Goal: Information Seeking & Learning: Learn about a topic

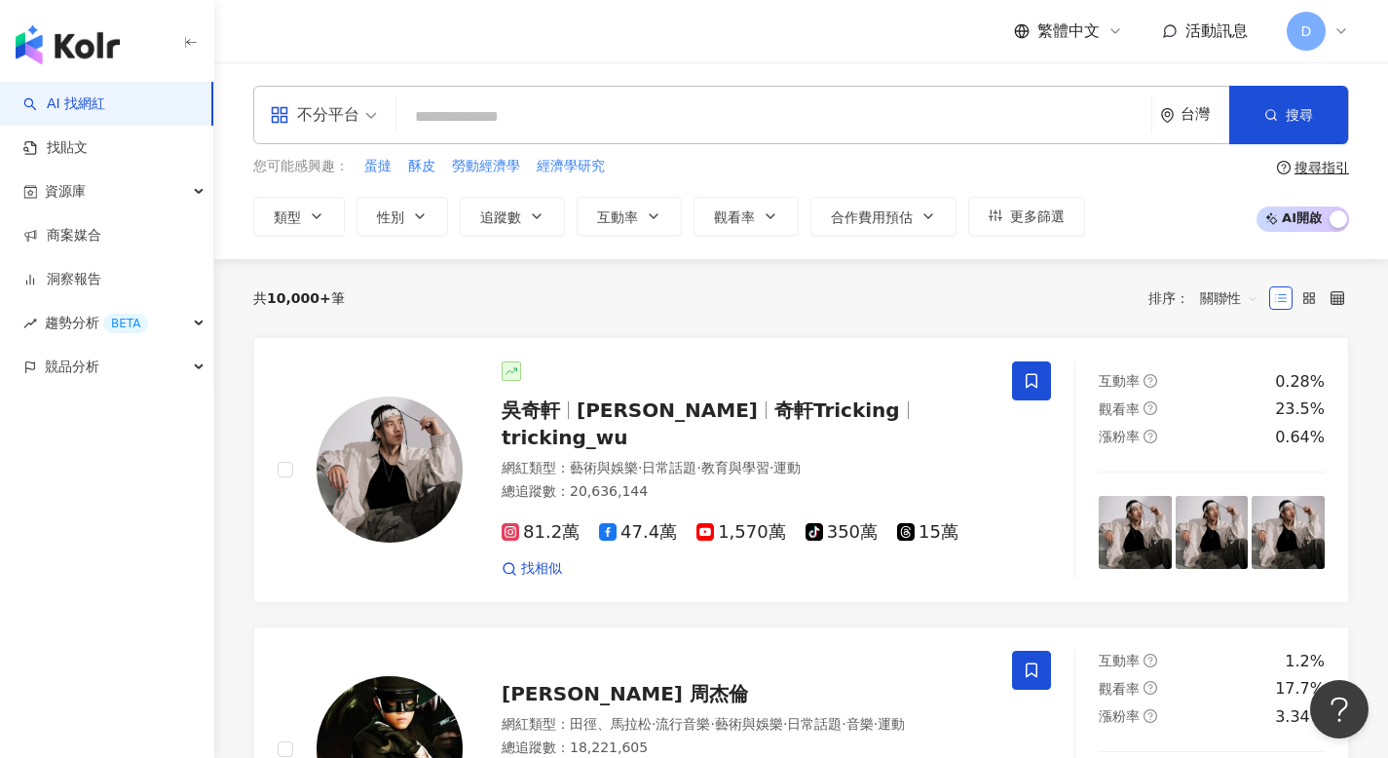
click at [1085, 21] on span "繁體中文" at bounding box center [1068, 30] width 62 height 21
click at [1077, 115] on div "English" at bounding box center [1077, 127] width 97 height 34
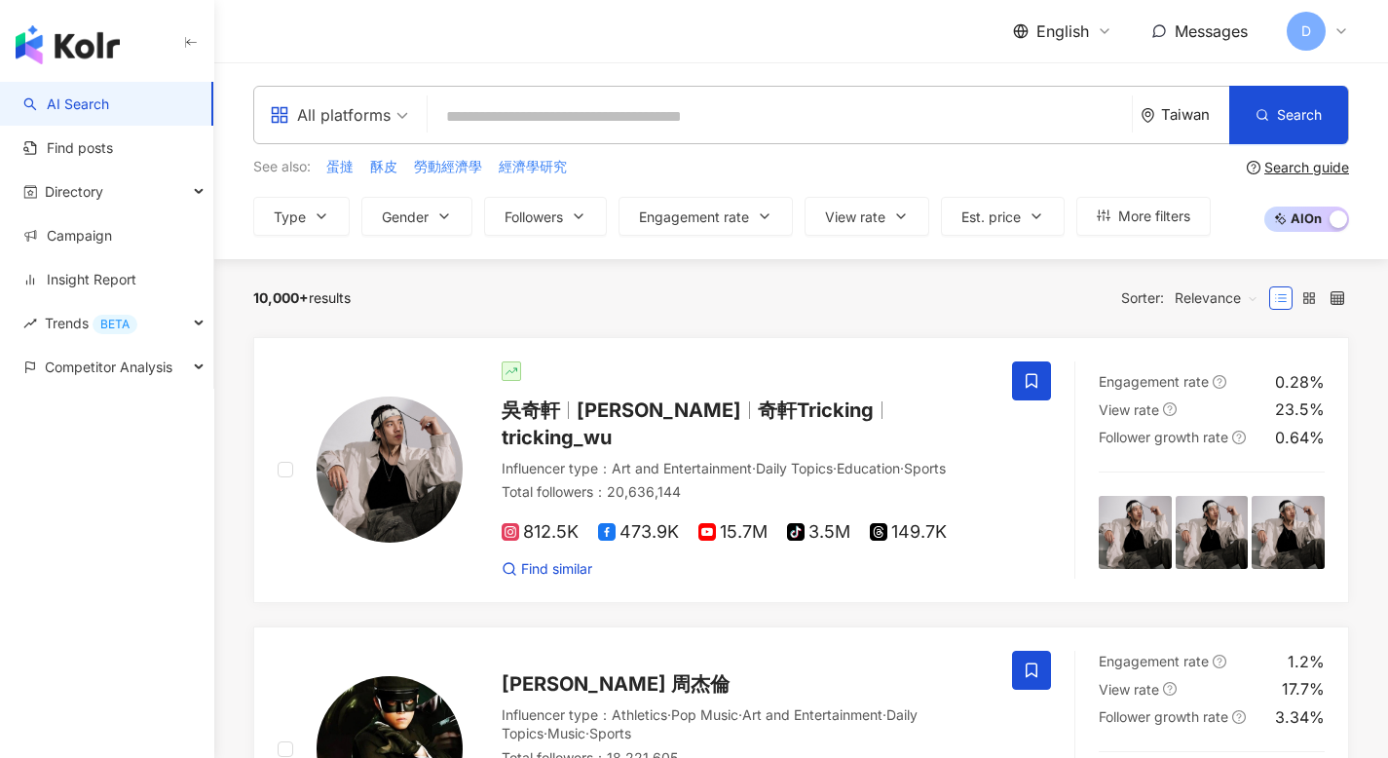
click at [1308, 31] on span "D" at bounding box center [1306, 30] width 10 height 21
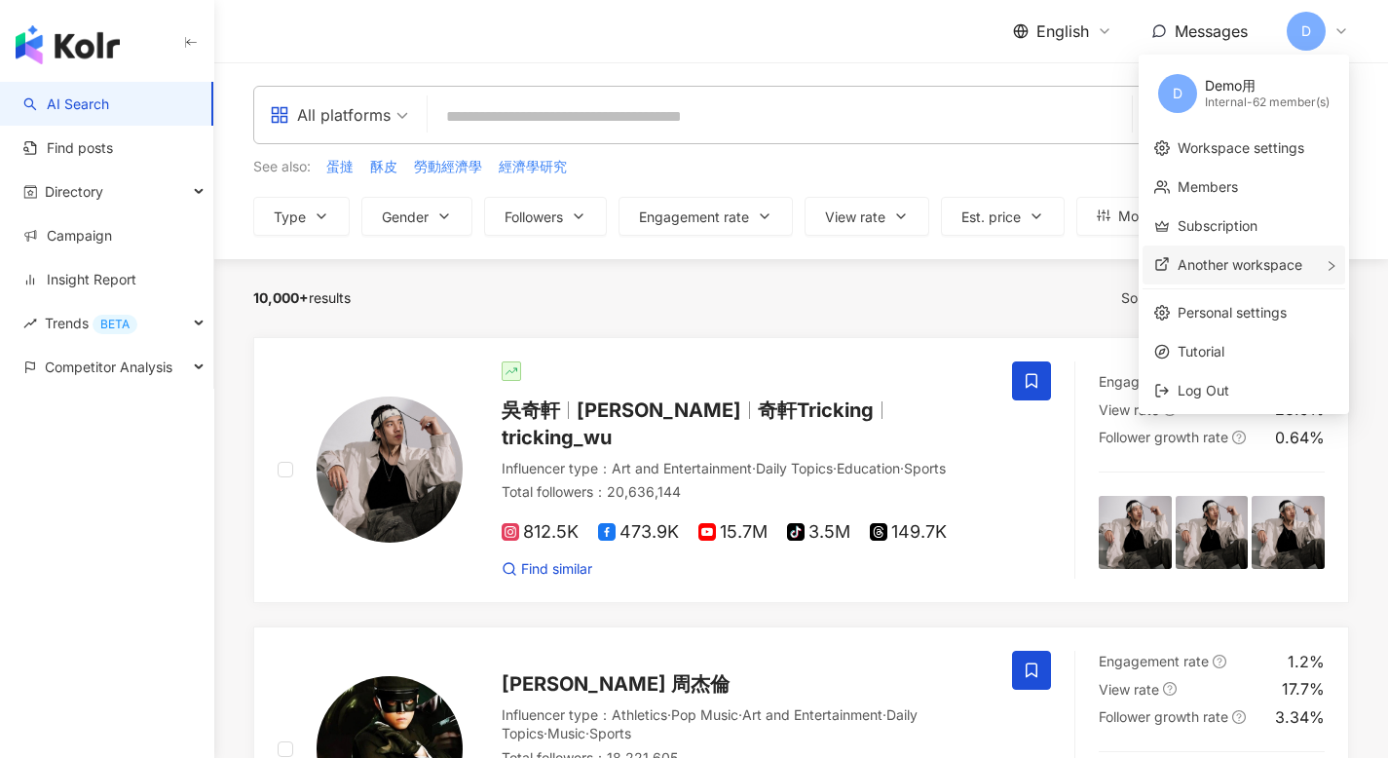
click at [1287, 261] on span "Another workspace" at bounding box center [1239, 264] width 125 height 17
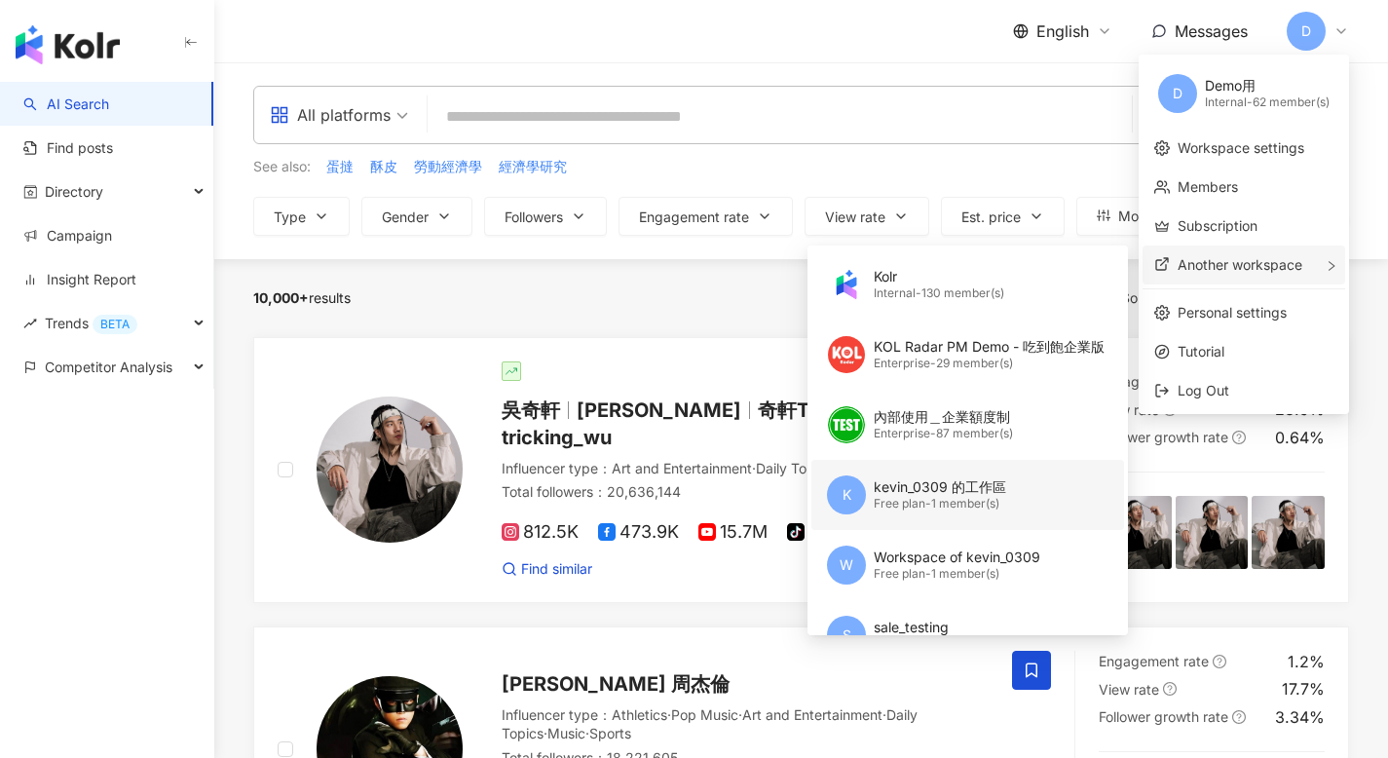
scroll to position [83, 0]
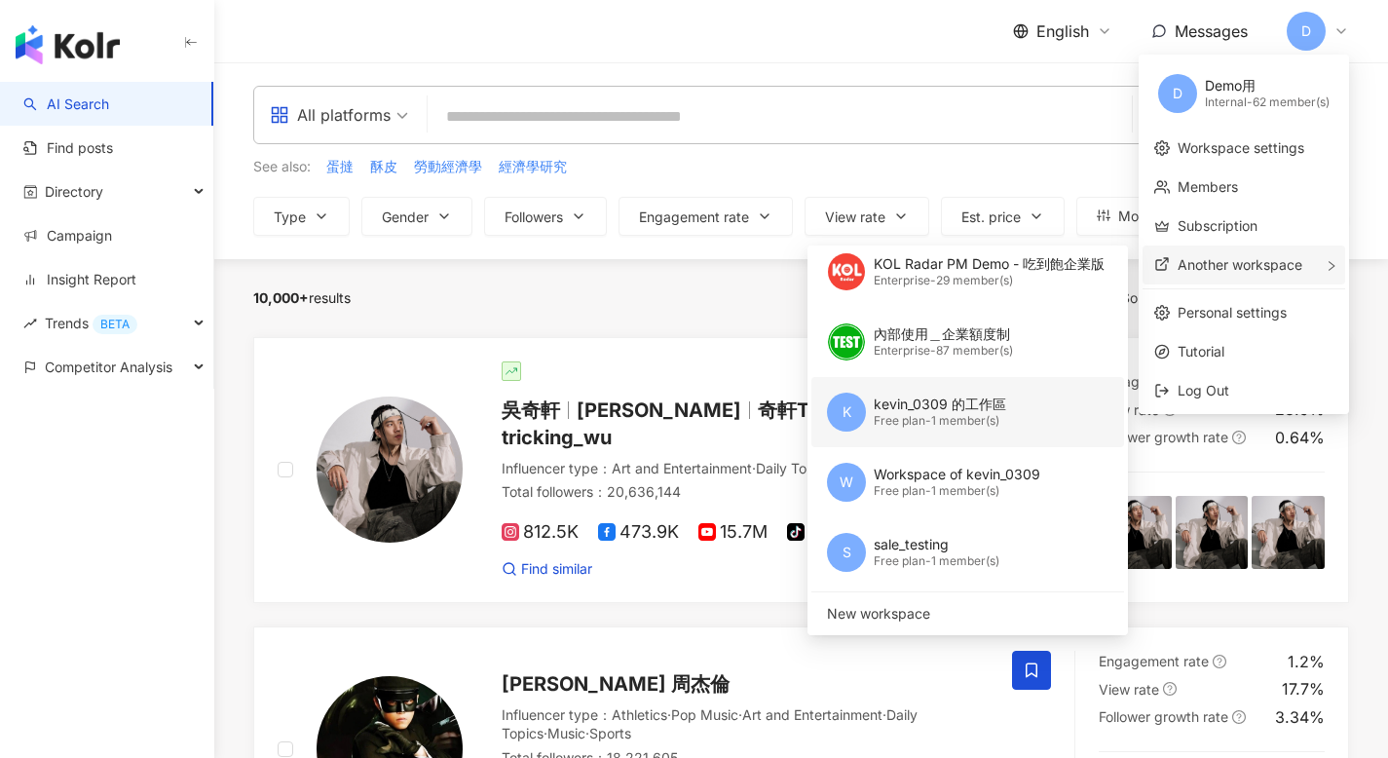
click at [941, 417] on div "Free plan - 1 member(s)" at bounding box center [939, 421] width 132 height 17
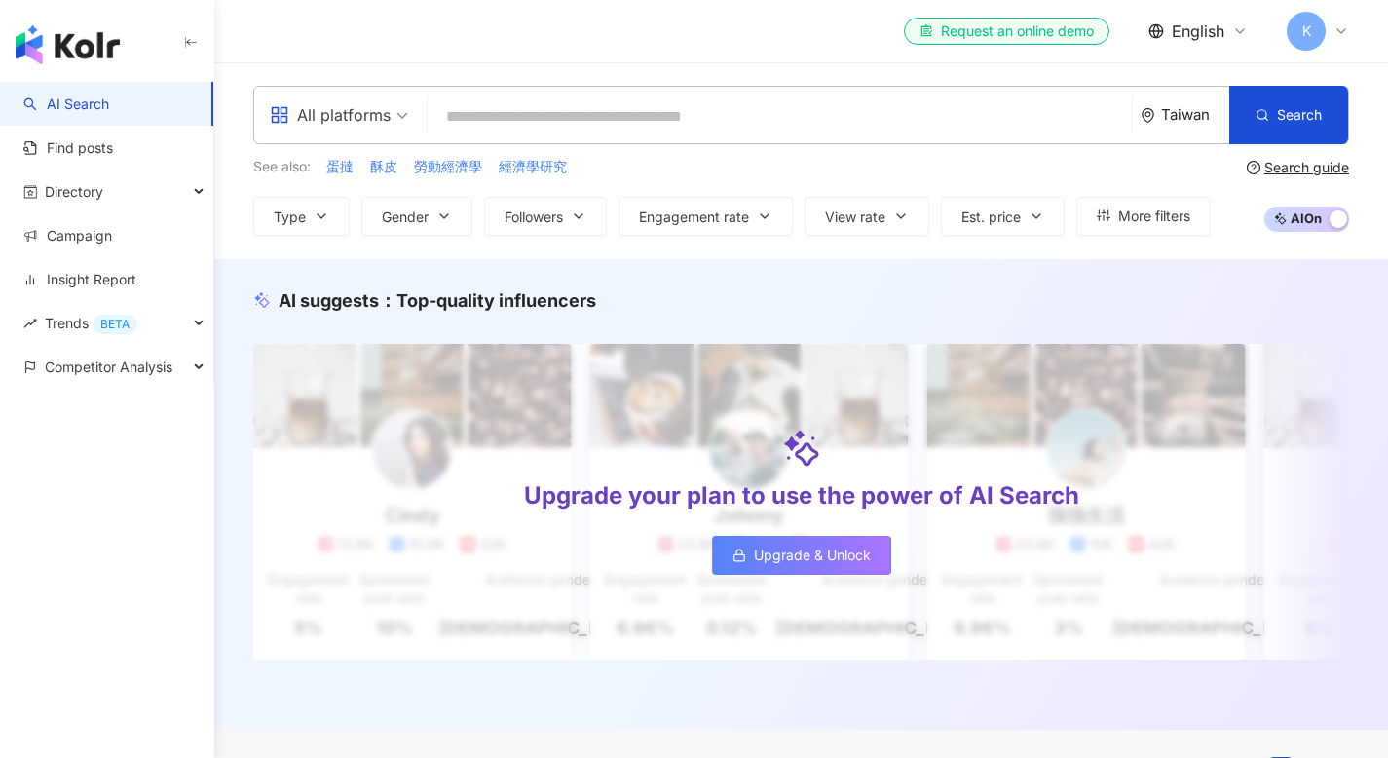
click at [1325, 28] on div "K" at bounding box center [1317, 31] width 62 height 39
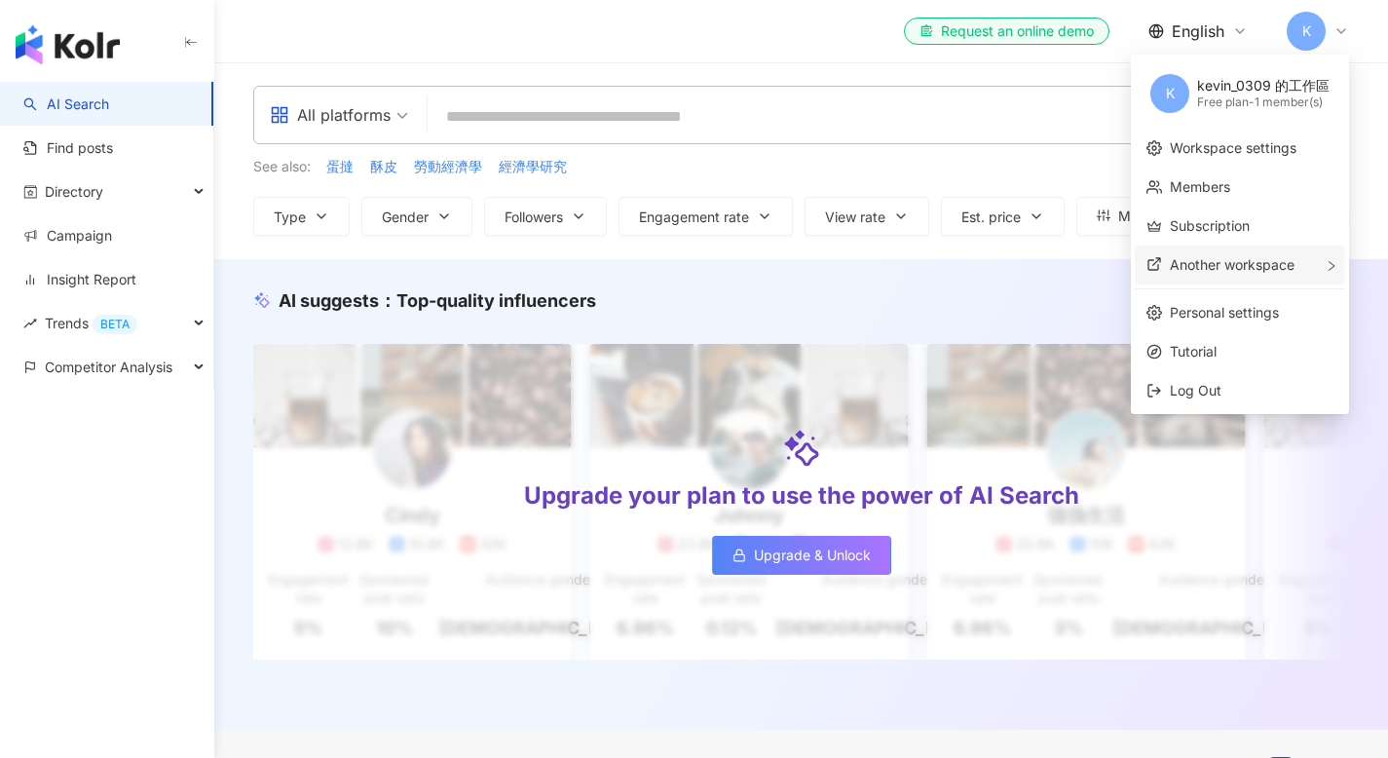
click at [1238, 258] on span "Another workspace" at bounding box center [1231, 264] width 125 height 17
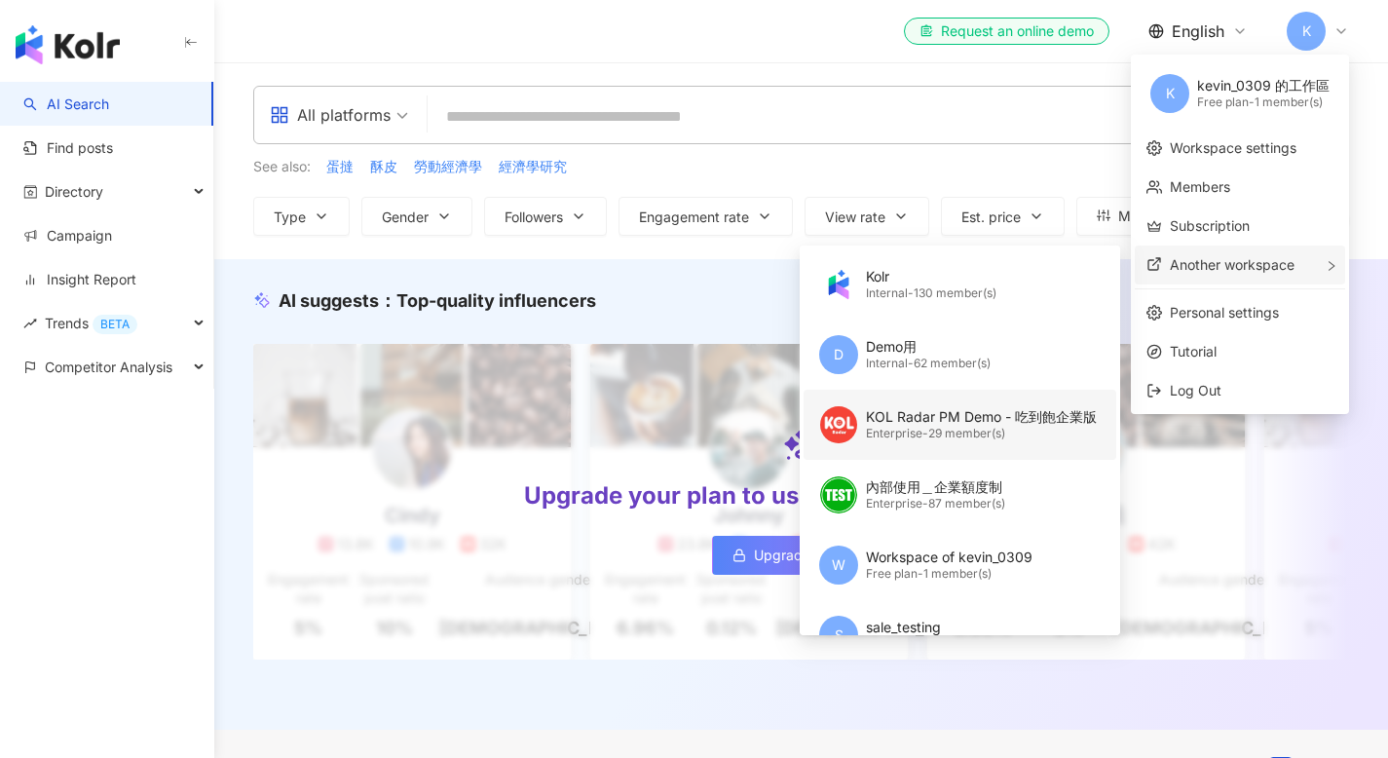
scroll to position [83, 0]
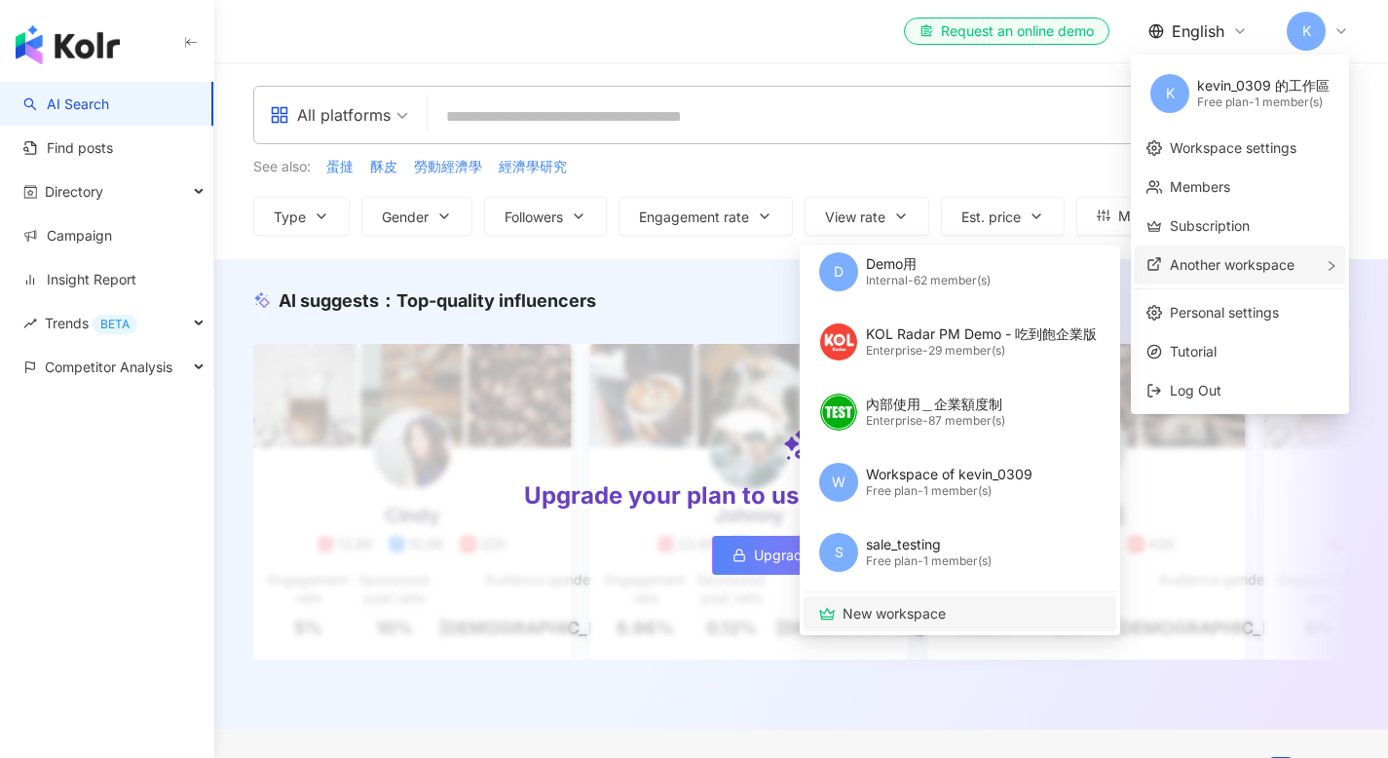
click at [944, 617] on span "New workspace" at bounding box center [969, 613] width 254 height 21
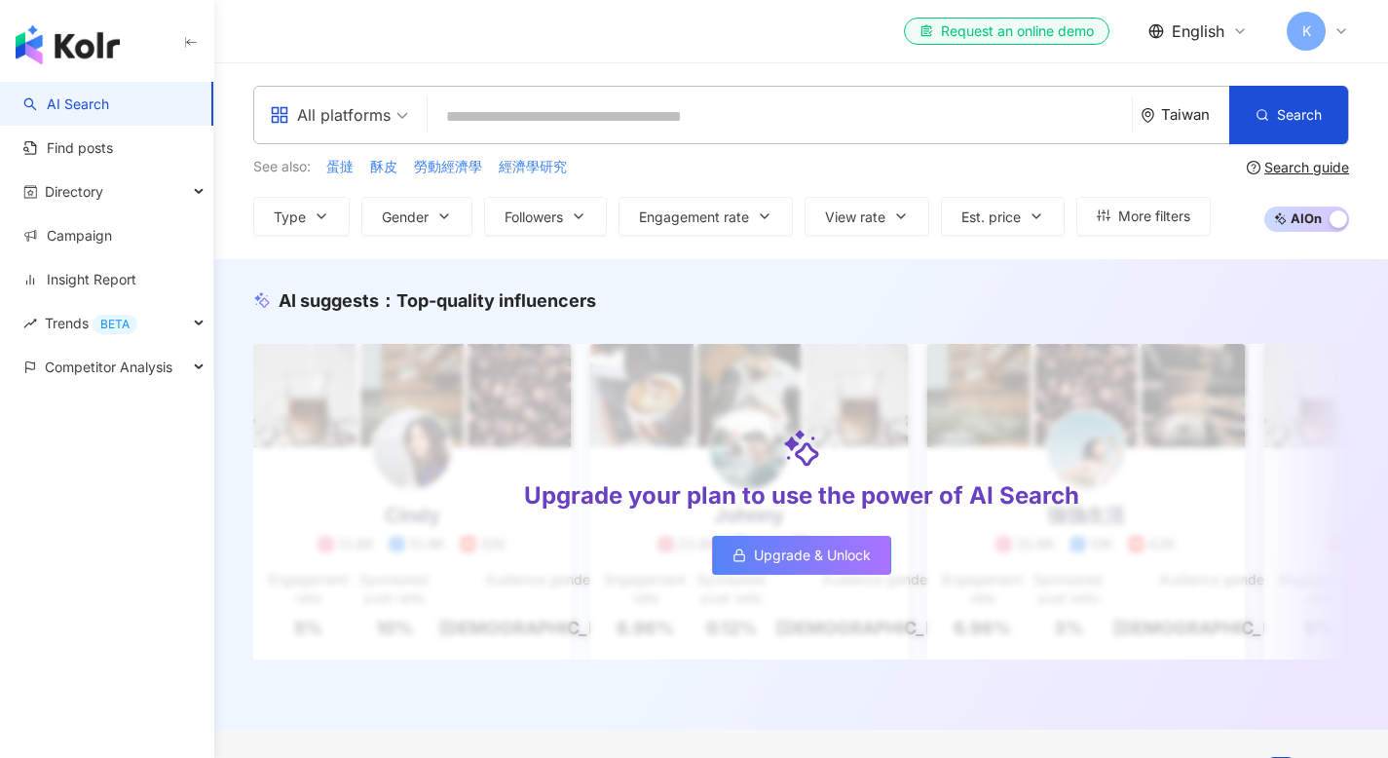
click at [1340, 18] on div "K" at bounding box center [1317, 31] width 62 height 39
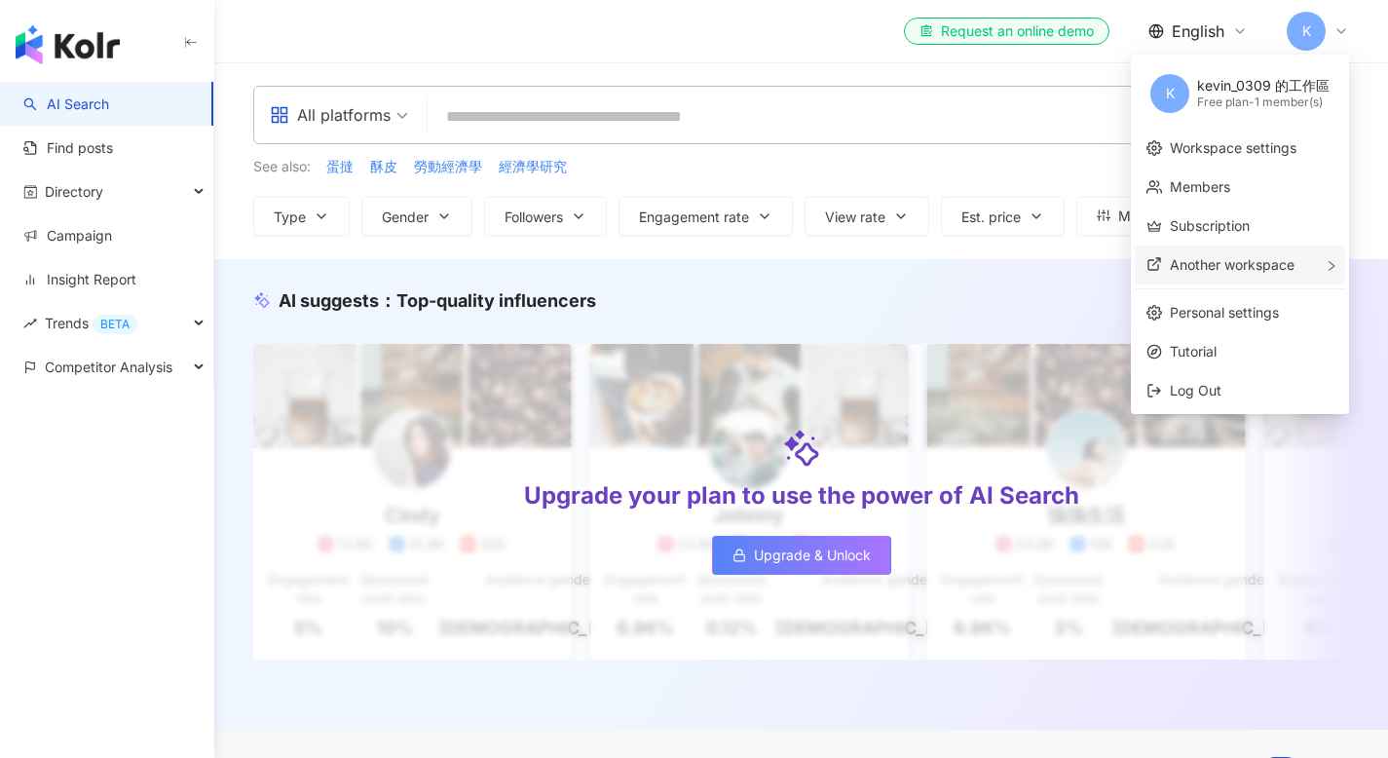
click at [1234, 274] on div "Another workspace Kolr Internal - 130 member(s) D Demo用 Internal - 62 member(s)…" at bounding box center [1239, 264] width 210 height 39
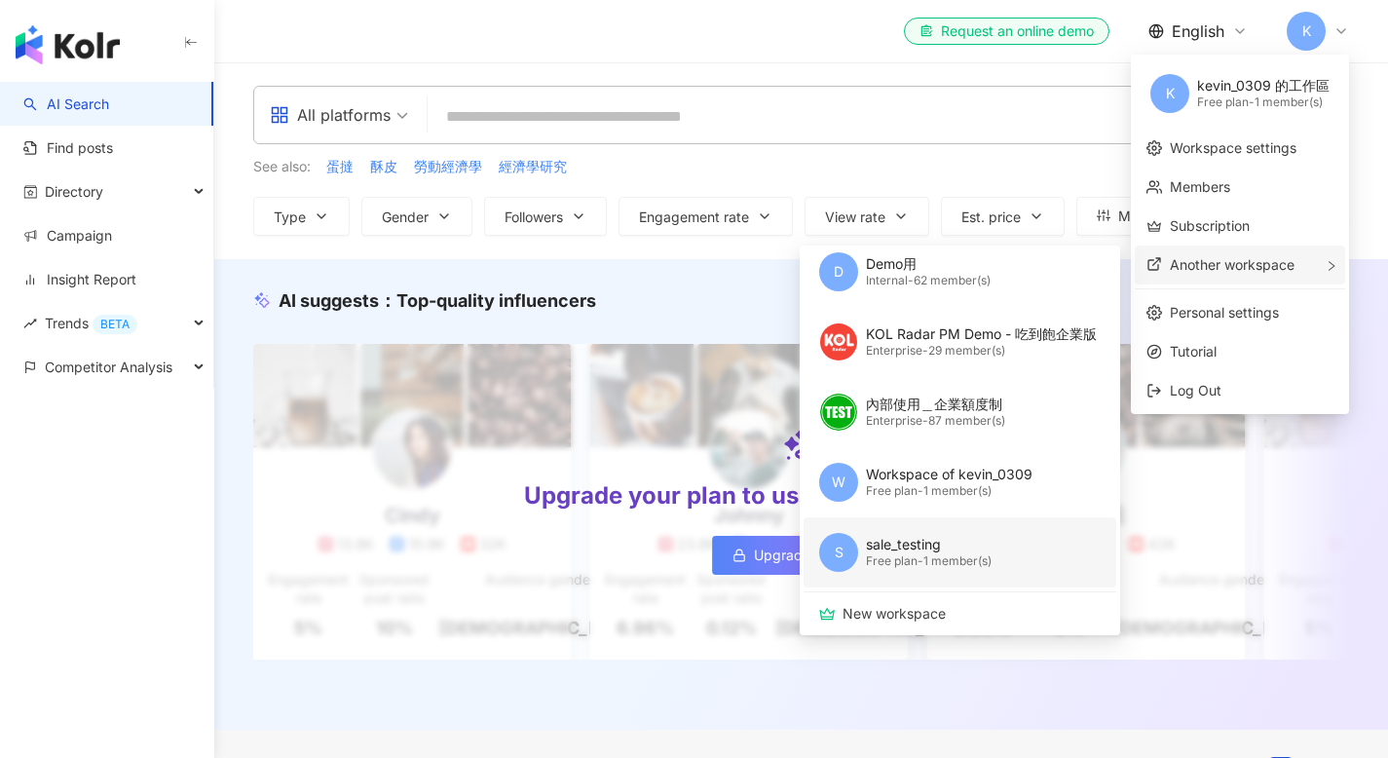
click at [927, 548] on div "sale_testing" at bounding box center [929, 544] width 126 height 19
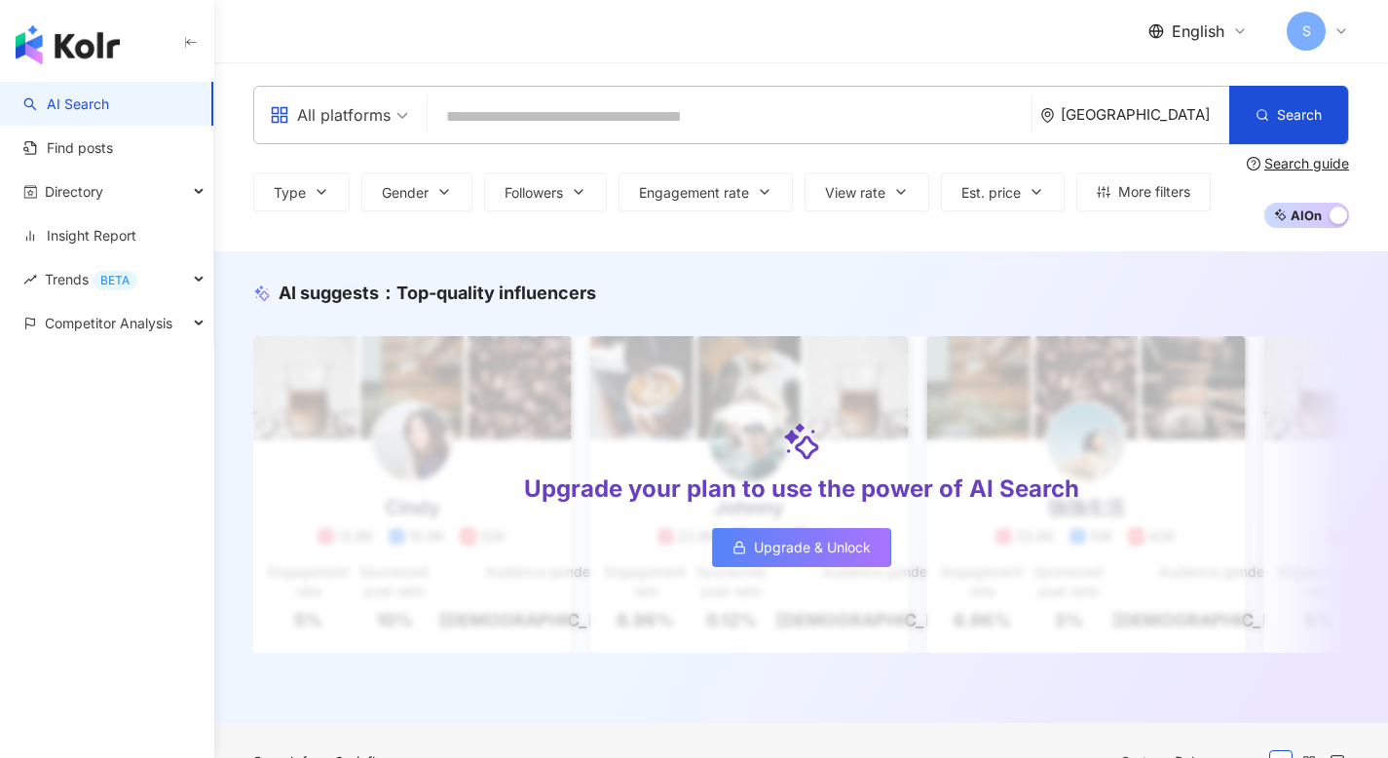
click at [1301, 42] on span "S" at bounding box center [1305, 31] width 39 height 39
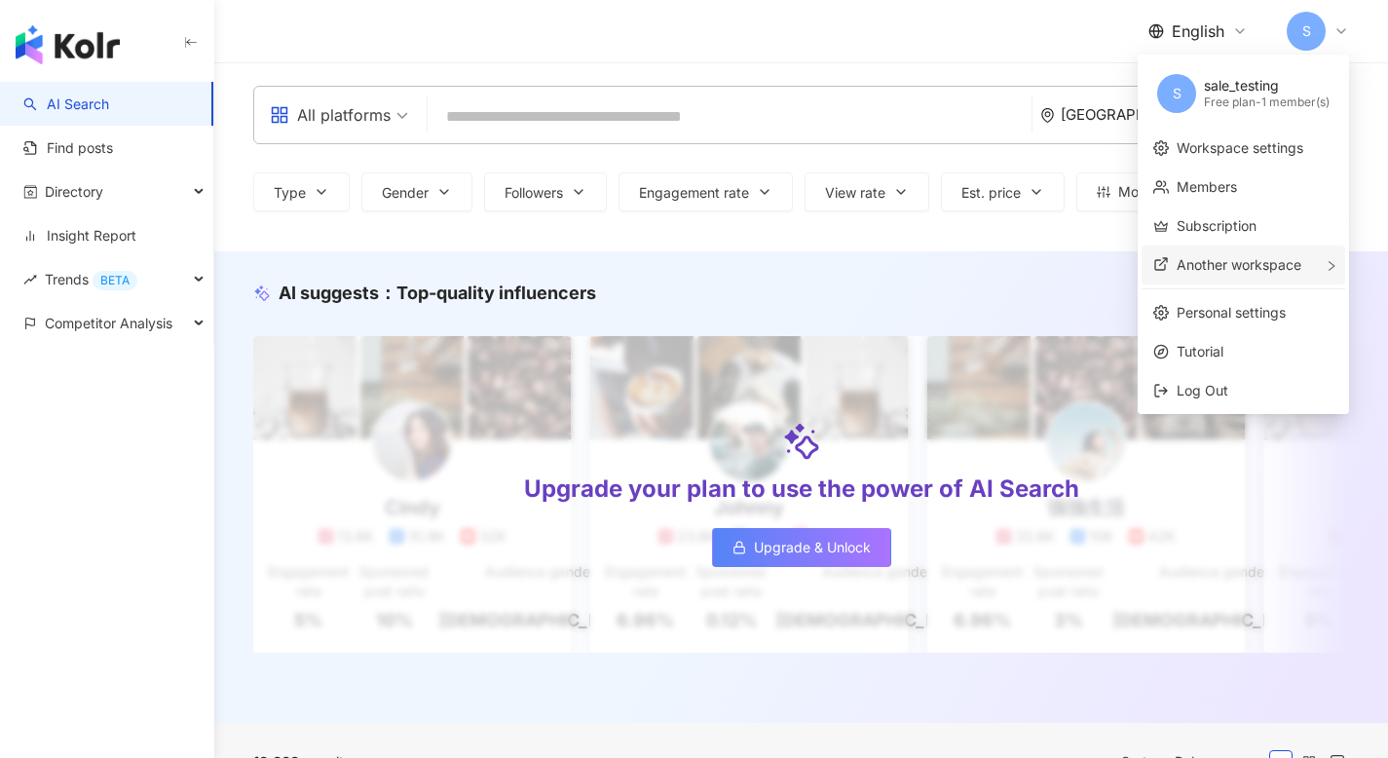
click at [1265, 262] on span "Another workspace" at bounding box center [1238, 264] width 125 height 17
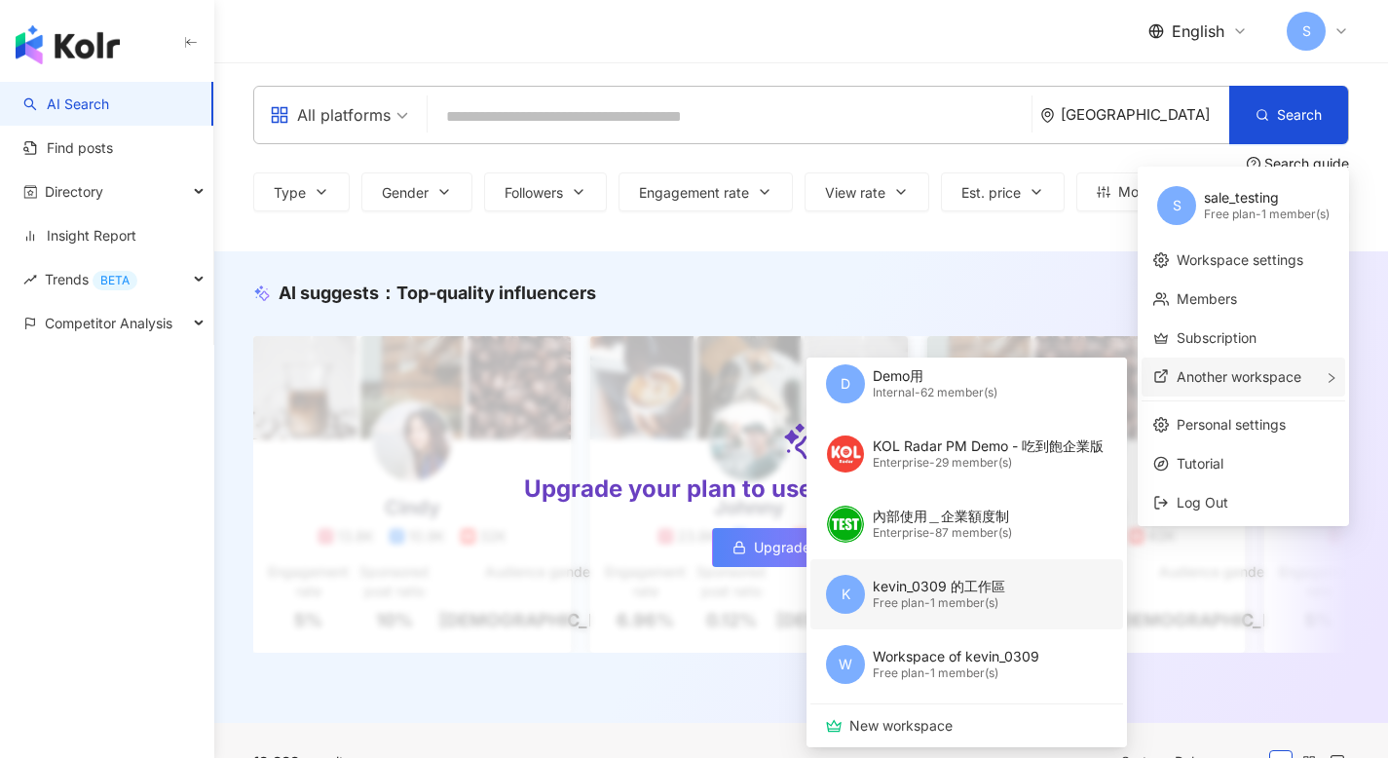
scroll to position [152, 0]
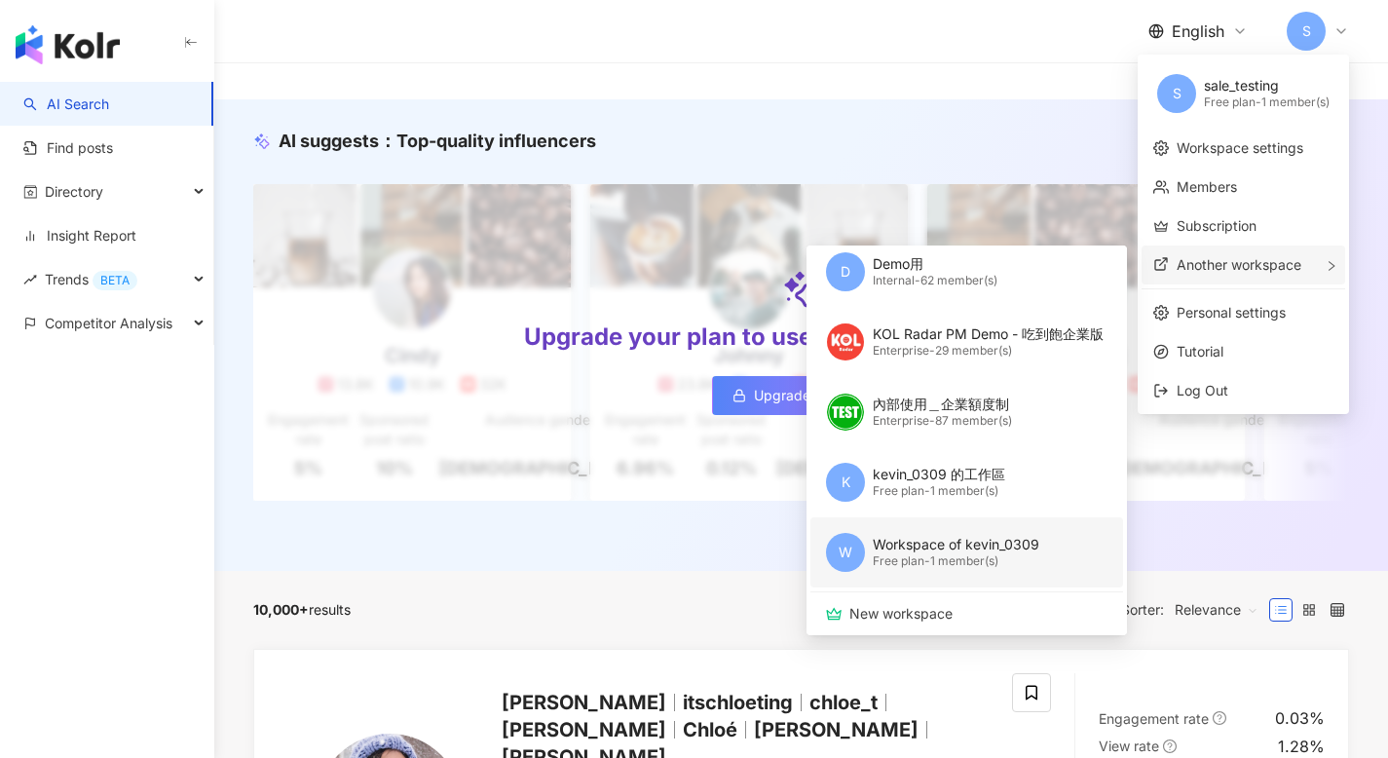
click at [953, 555] on div "Free plan - 1 member(s)" at bounding box center [955, 561] width 167 height 17
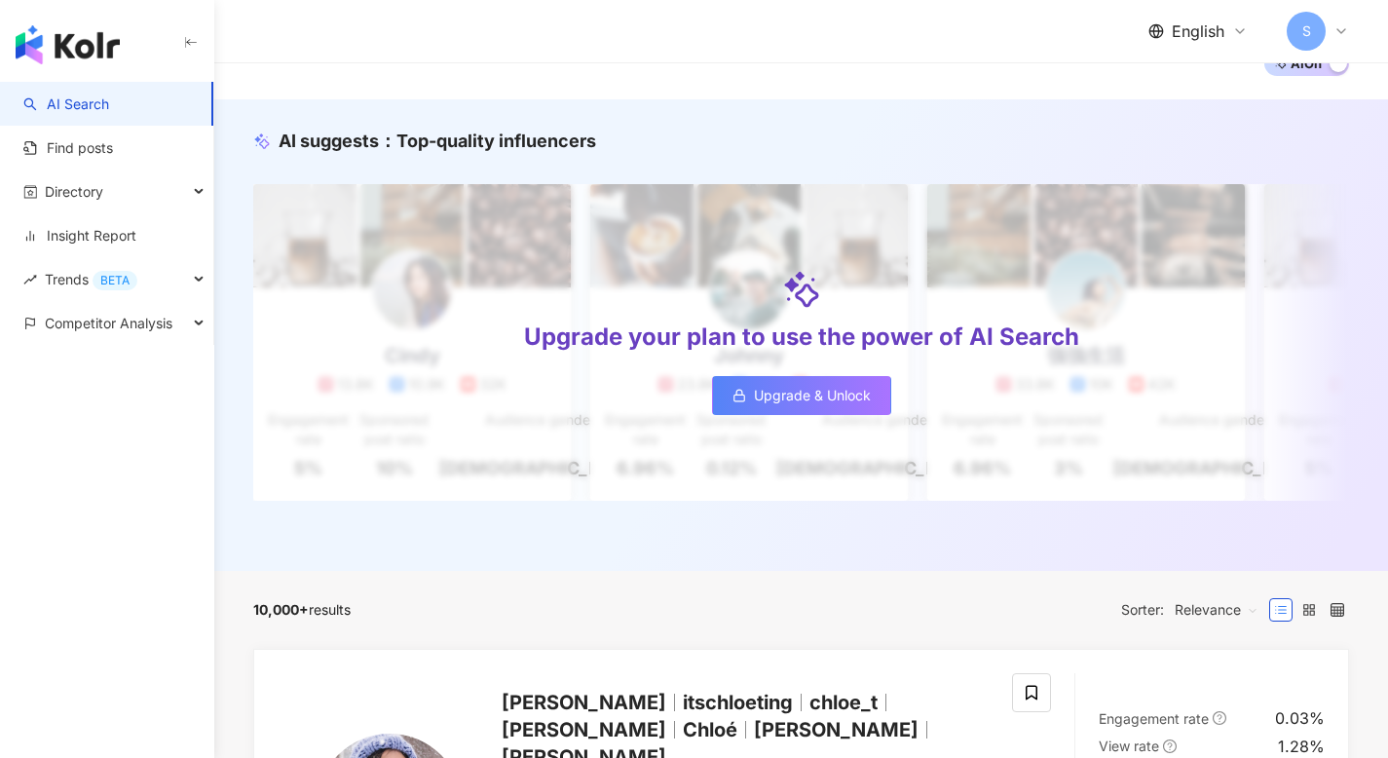
scroll to position [0, 0]
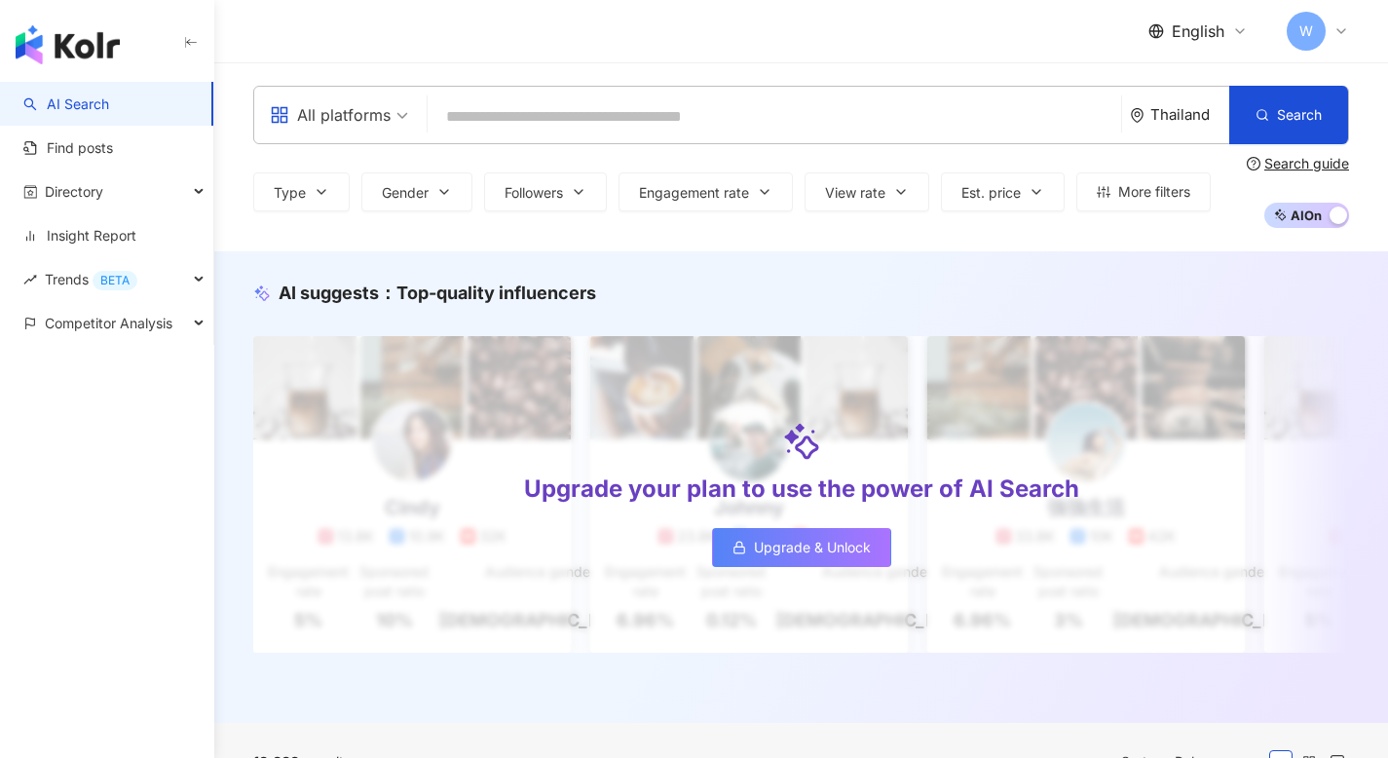
click at [1172, 111] on div "Thailand" at bounding box center [1189, 114] width 79 height 17
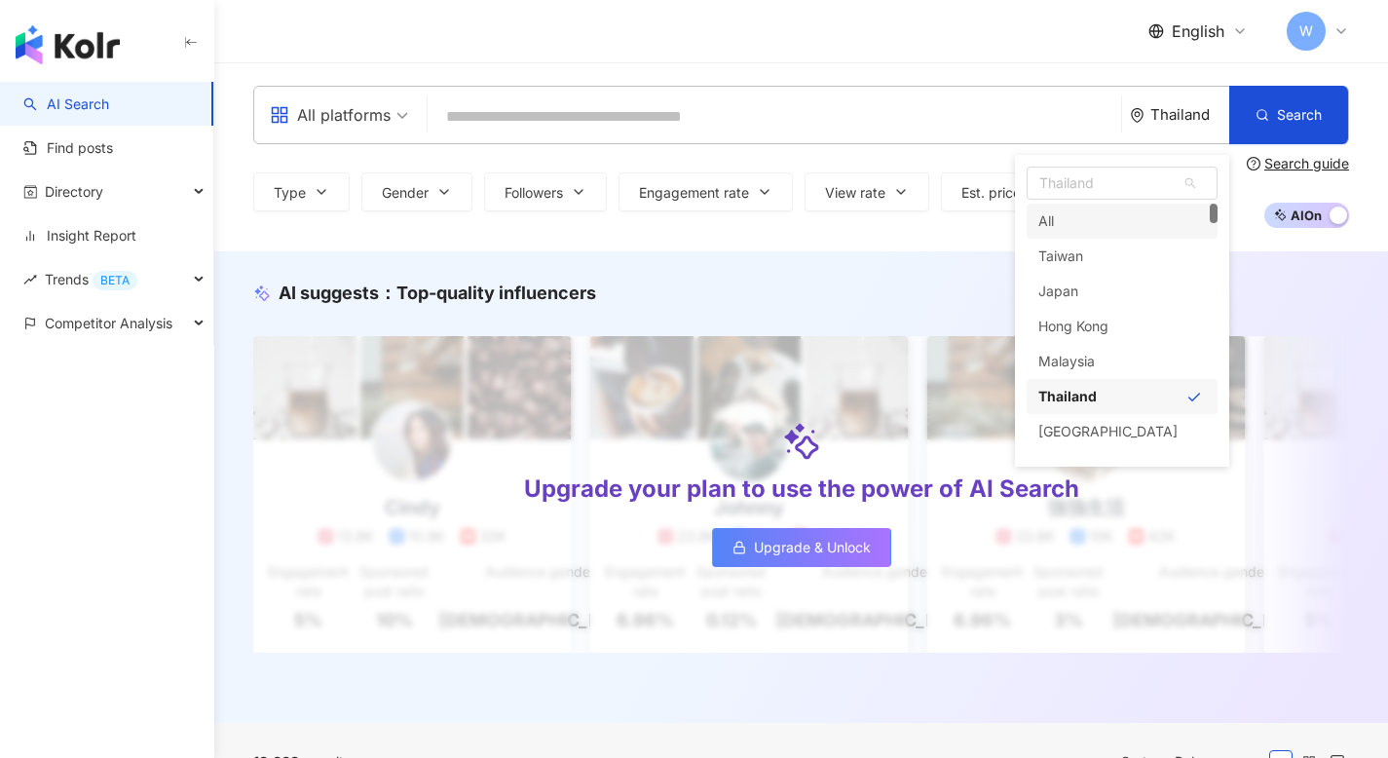
click at [884, 39] on div "English W" at bounding box center [800, 31] width 1095 height 62
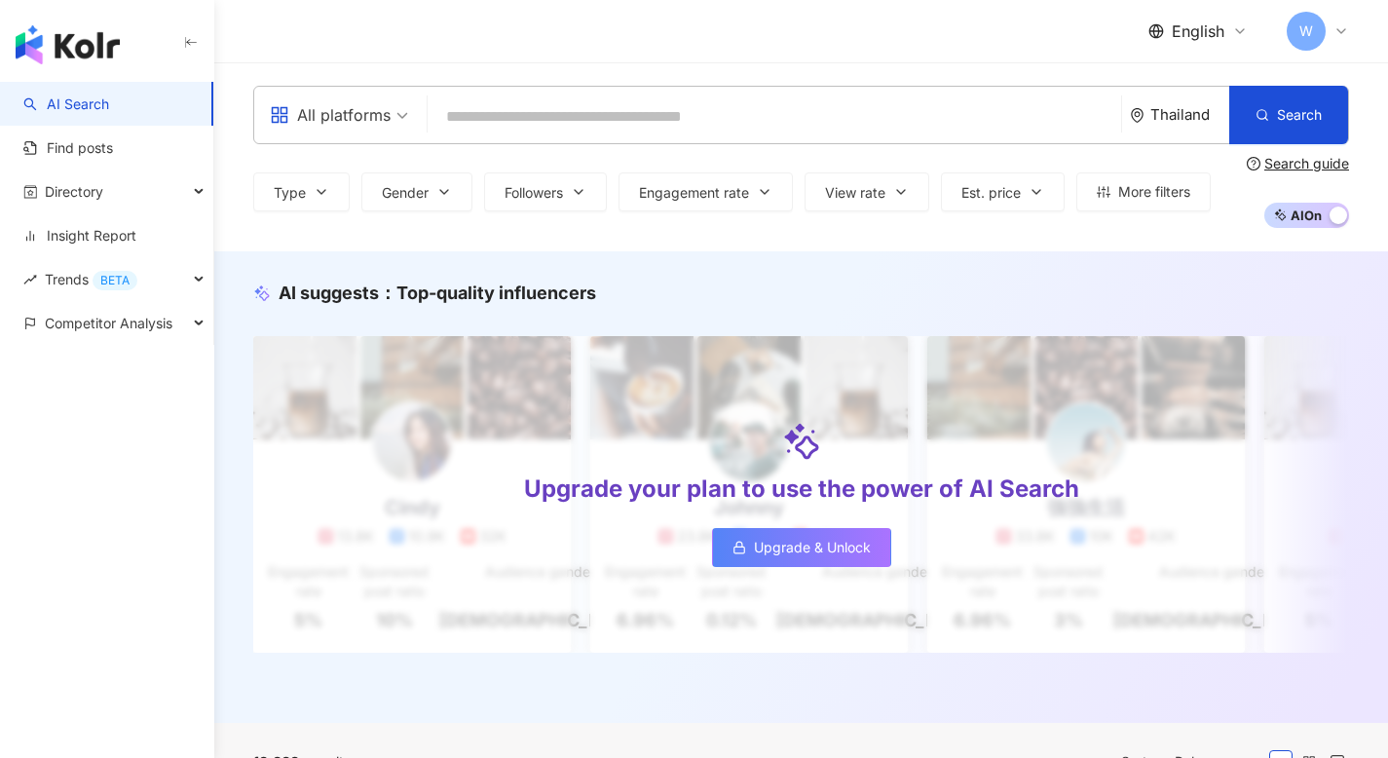
click at [1312, 24] on span "W" at bounding box center [1306, 30] width 14 height 21
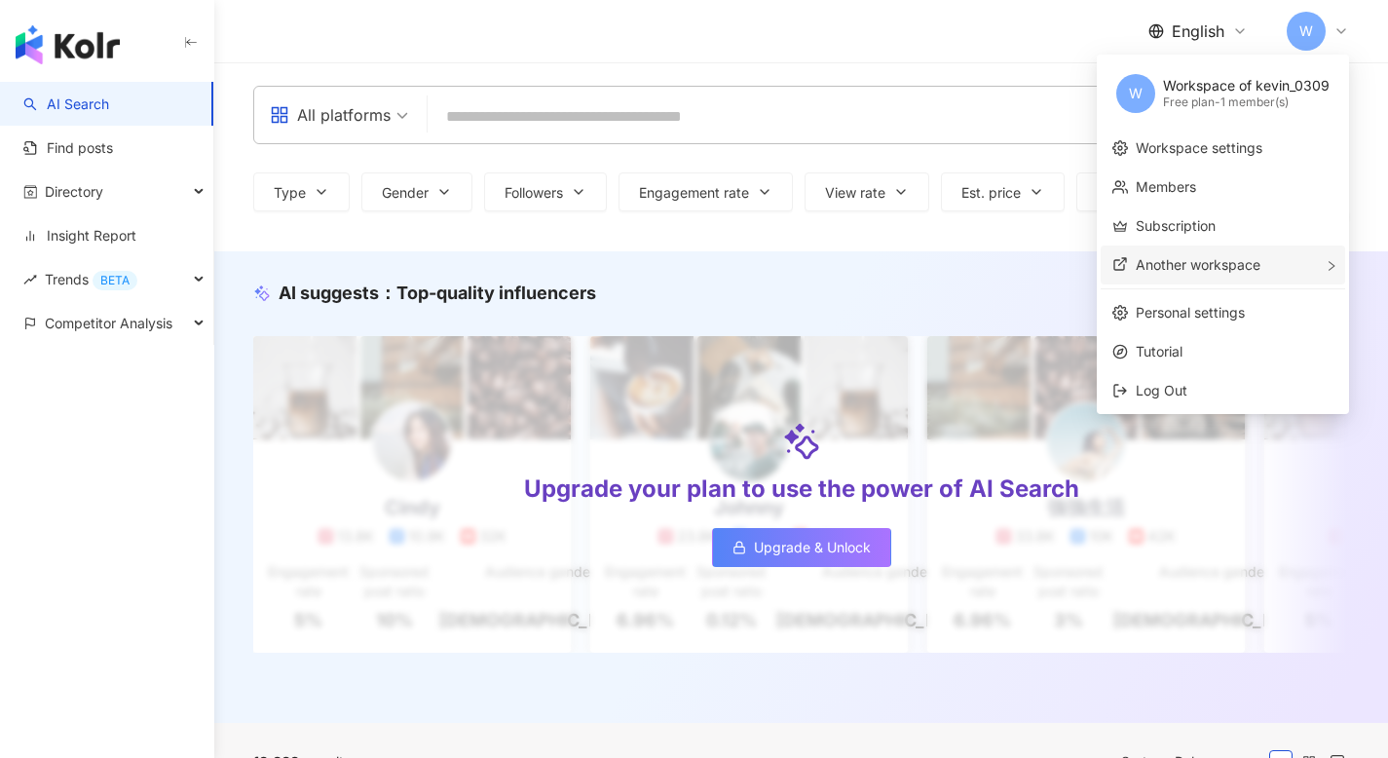
click at [1183, 265] on span "Another workspace" at bounding box center [1197, 264] width 125 height 17
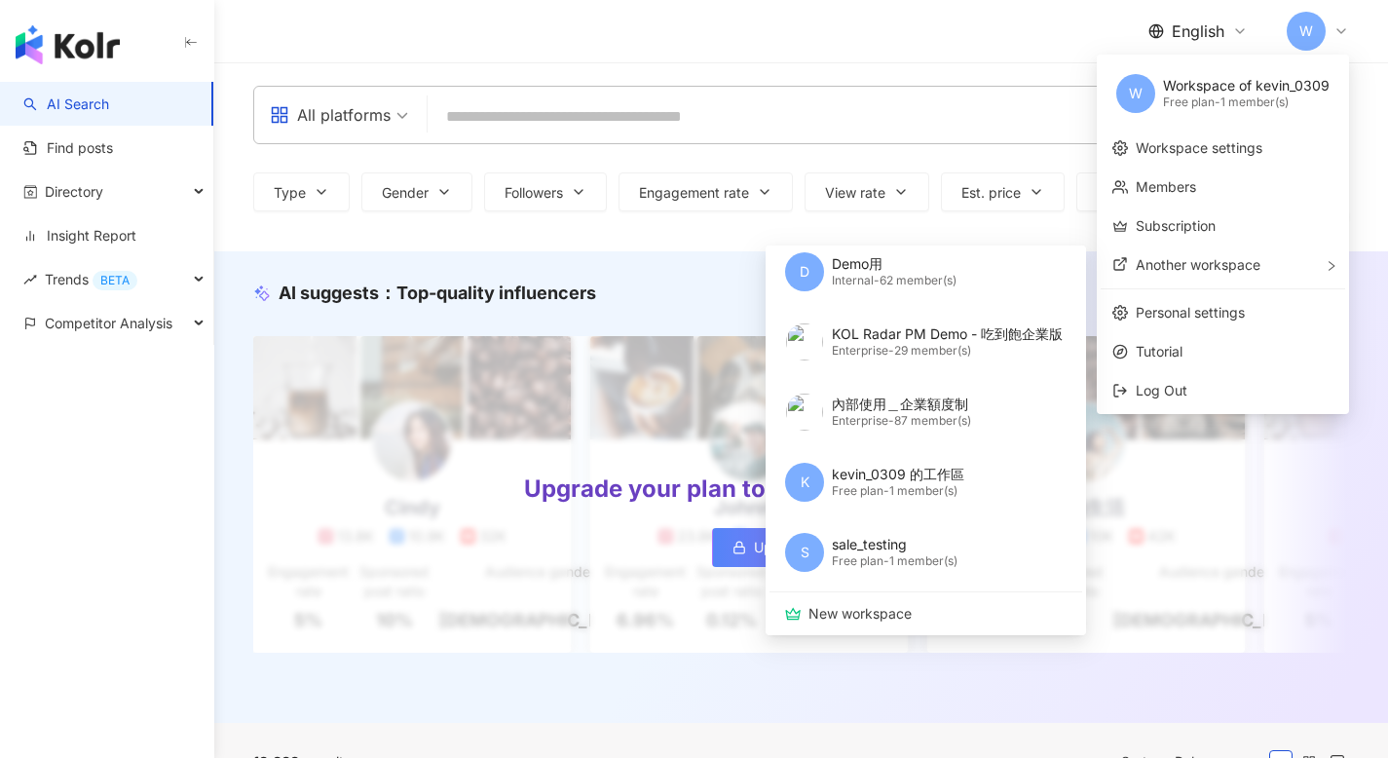
click at [987, 25] on div "English W" at bounding box center [800, 31] width 1095 height 62
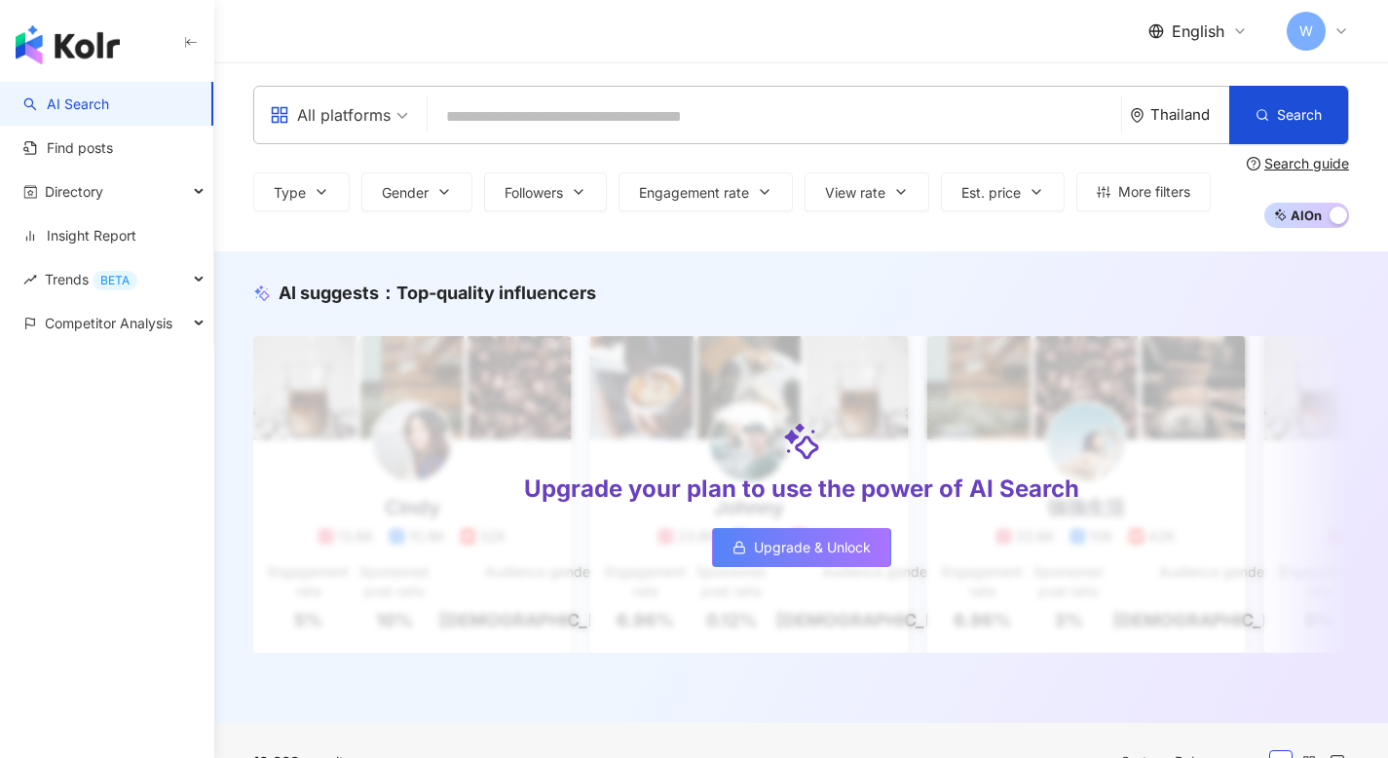
click at [1234, 15] on div "English W" at bounding box center [1248, 31] width 201 height 39
click at [1355, 2] on div "English W" at bounding box center [800, 31] width 1173 height 62
click at [1327, 24] on div "W" at bounding box center [1317, 31] width 62 height 39
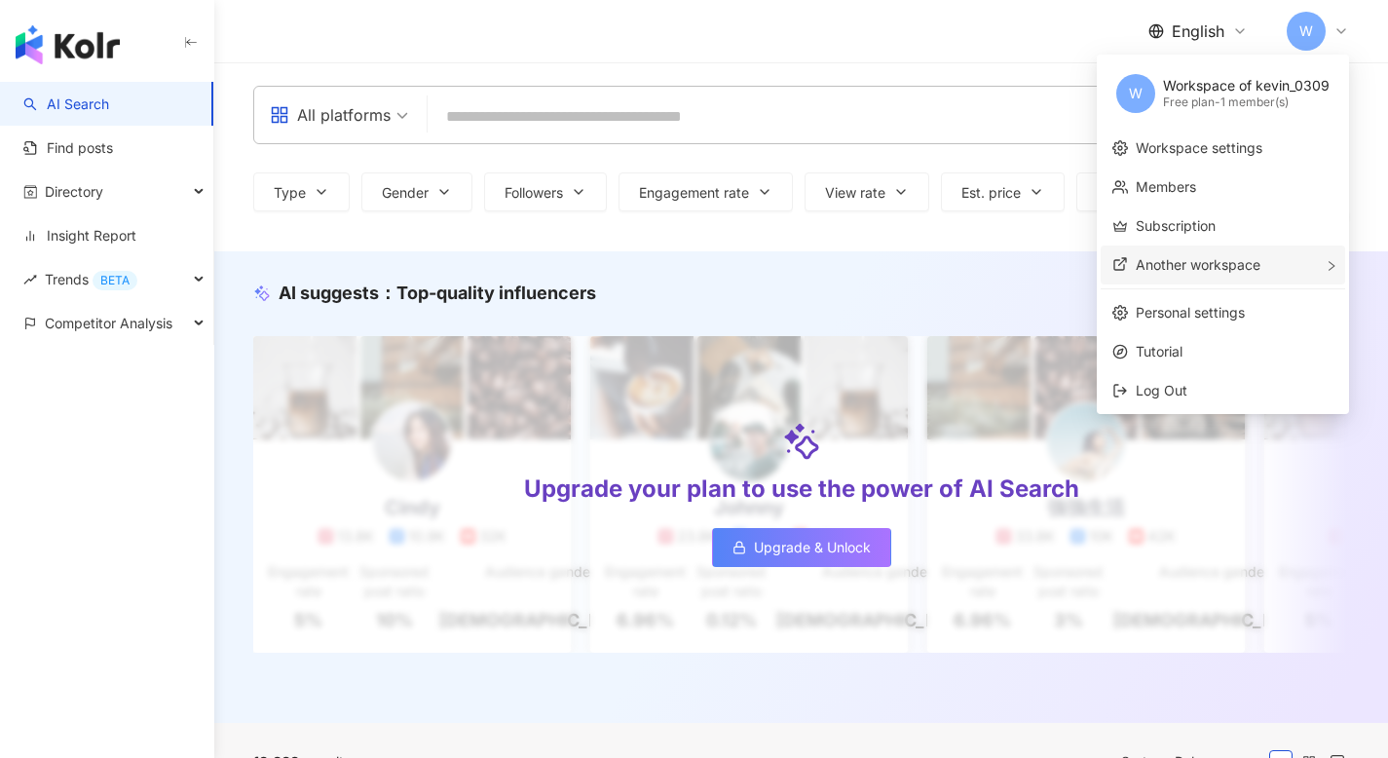
click at [1265, 267] on div "Another workspace Kolr Internal - 130 member(s) D Demo用 Internal - 62 member(s)…" at bounding box center [1222, 264] width 244 height 39
drag, startPoint x: 1166, startPoint y: 79, endPoint x: 1336, endPoint y: 93, distance: 171.0
click at [1336, 93] on div "W Workspace of kevin_0309 Free plan - 1 member(s)" at bounding box center [1222, 93] width 244 height 70
copy div "Workspace of kevin_0309"
click at [1243, 139] on link "Workspace settings" at bounding box center [1198, 147] width 127 height 17
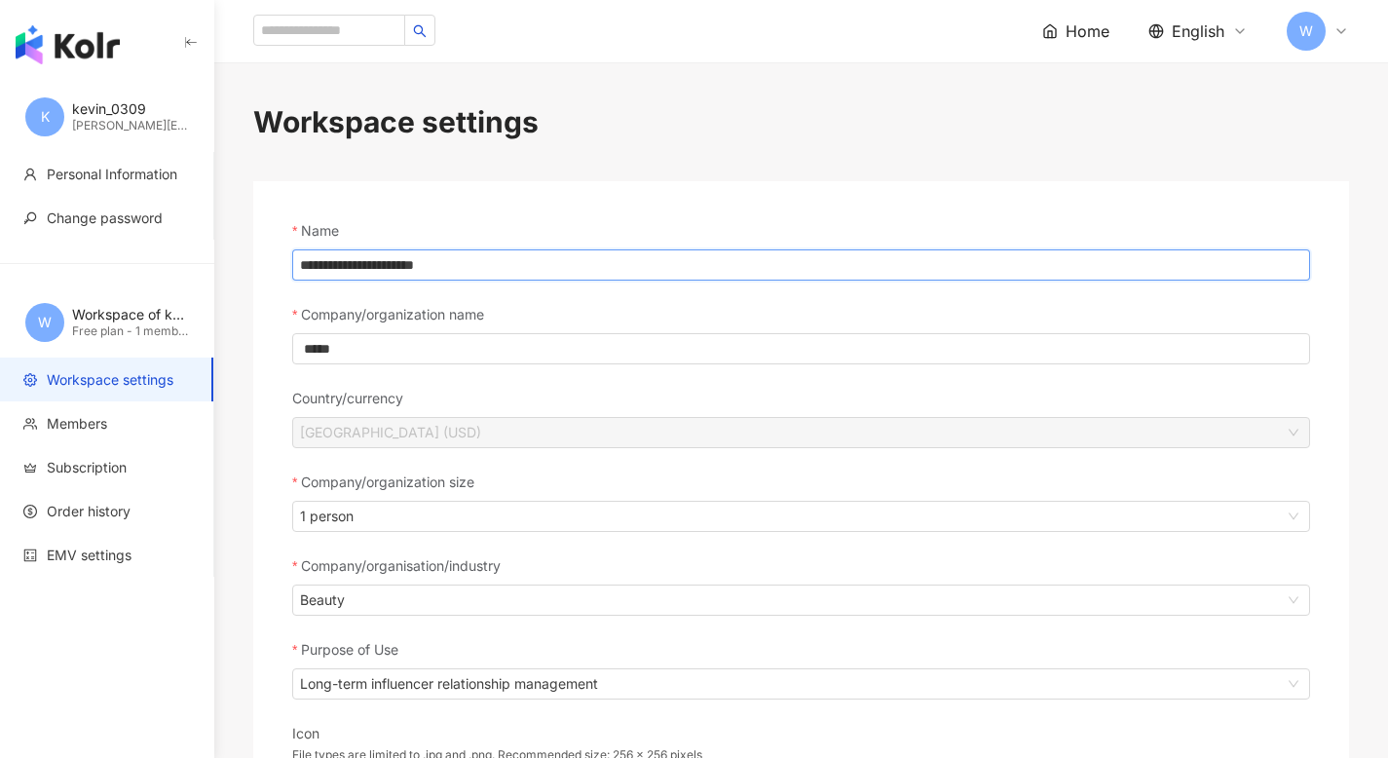
click at [487, 278] on input "**********" at bounding box center [801, 264] width 1018 height 31
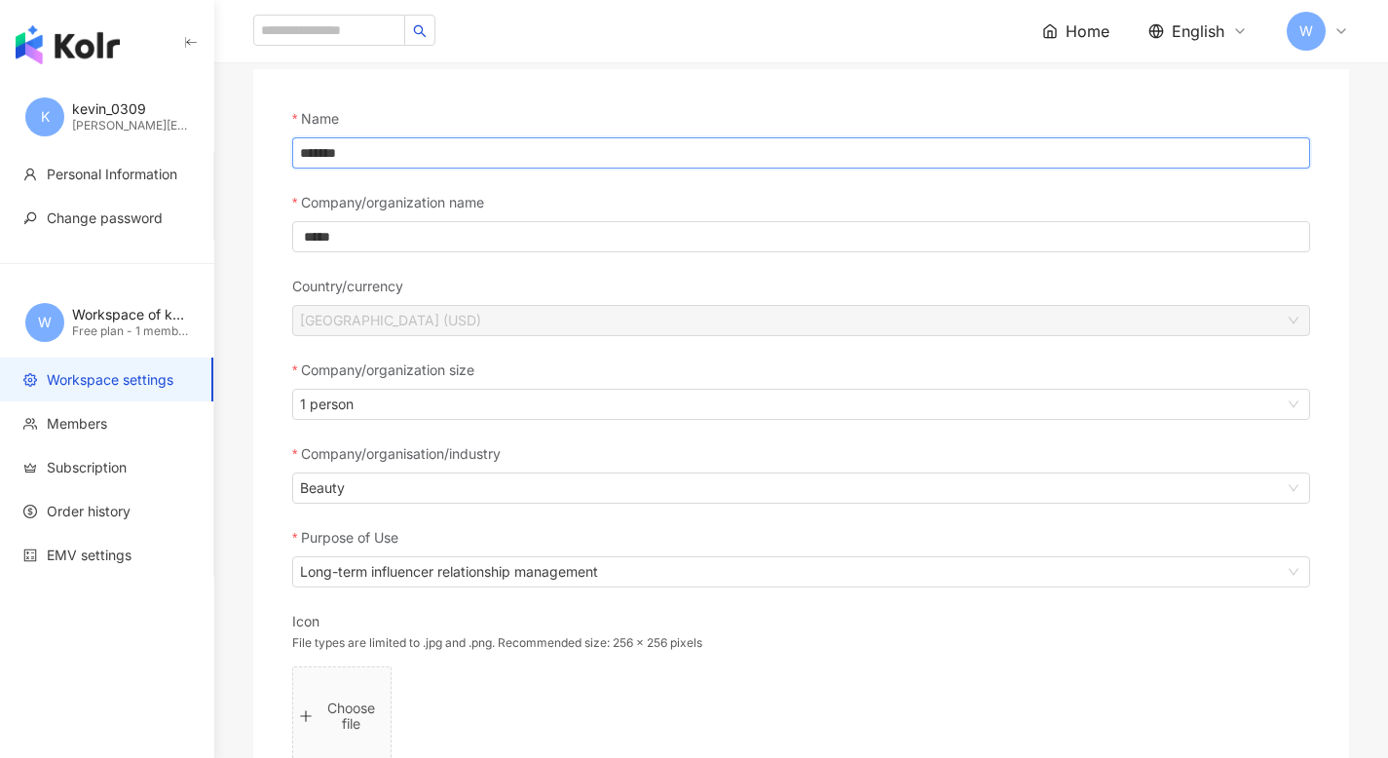
scroll to position [114, 0]
click at [358, 309] on span "Thailand (USD)" at bounding box center [801, 318] width 1002 height 29
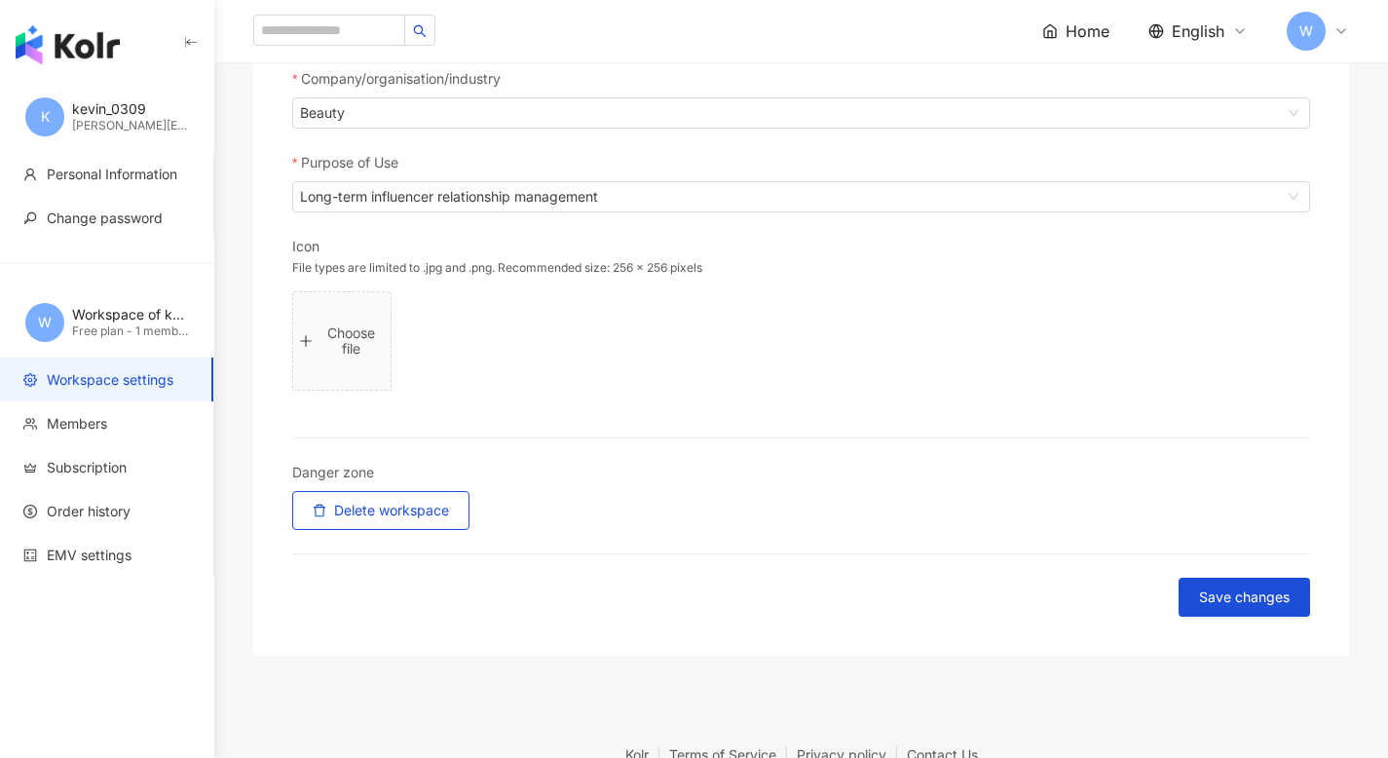
scroll to position [602, 0]
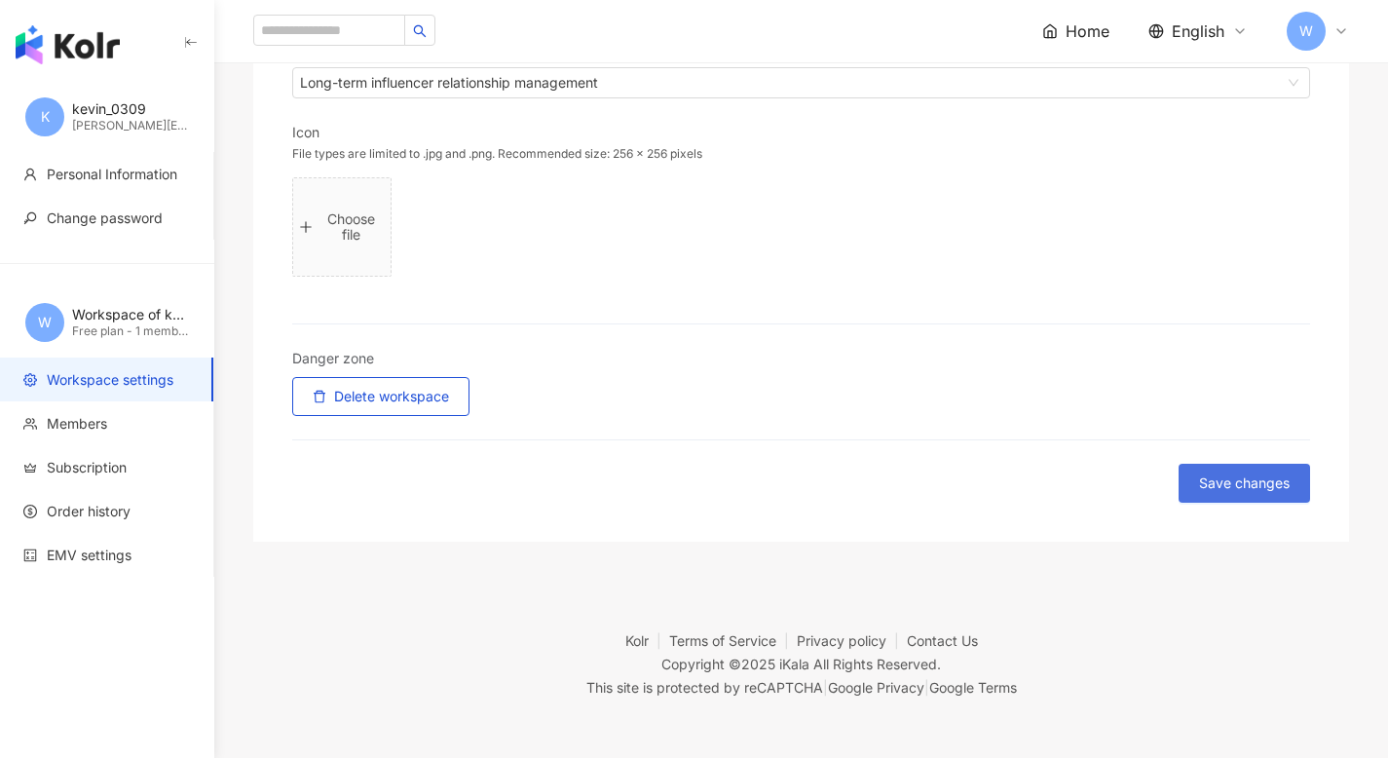
click at [1208, 475] on span "Save changes" at bounding box center [1244, 483] width 91 height 16
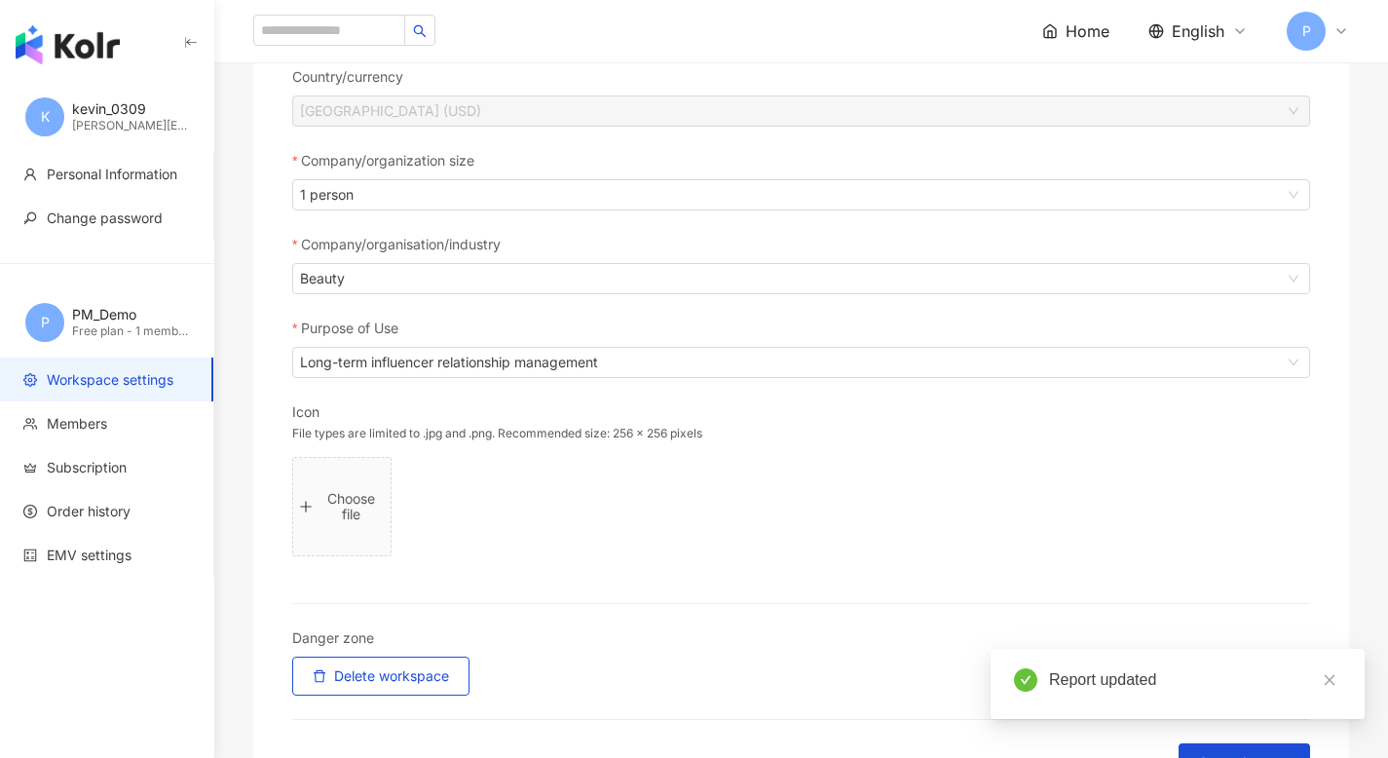
scroll to position [0, 0]
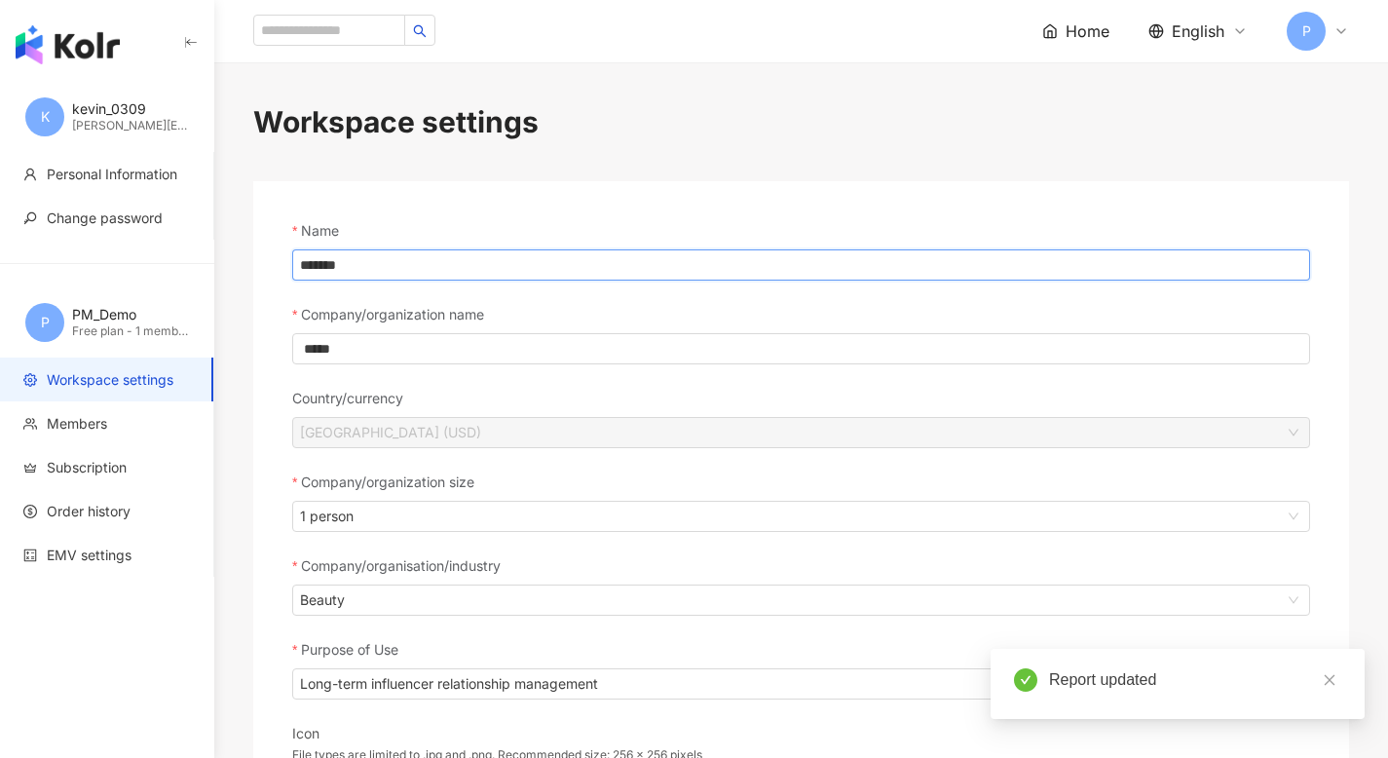
click at [404, 253] on input "*******" at bounding box center [801, 264] width 1018 height 31
click at [410, 269] on input "*******" at bounding box center [801, 264] width 1018 height 31
type input "**********"
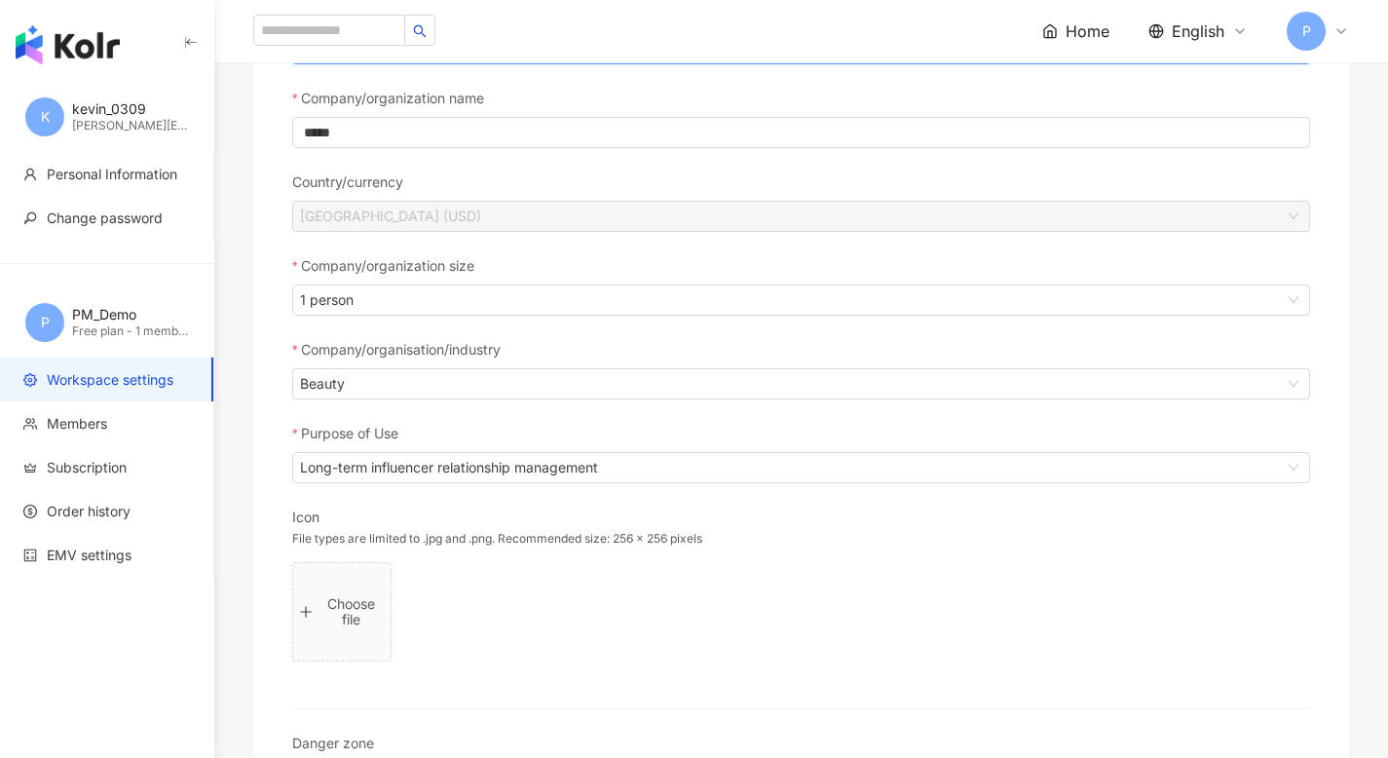
scroll to position [602, 0]
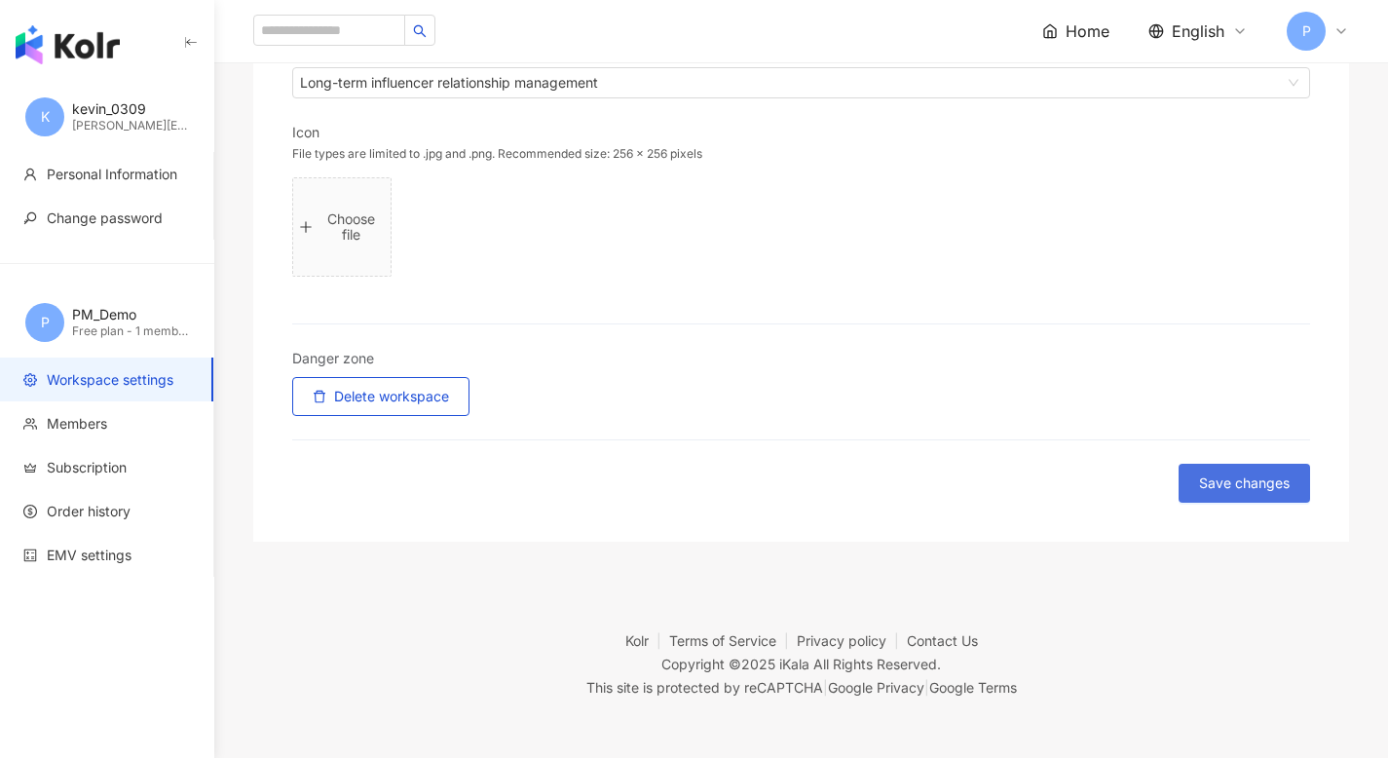
click at [1237, 477] on span "Save changes" at bounding box center [1244, 483] width 91 height 16
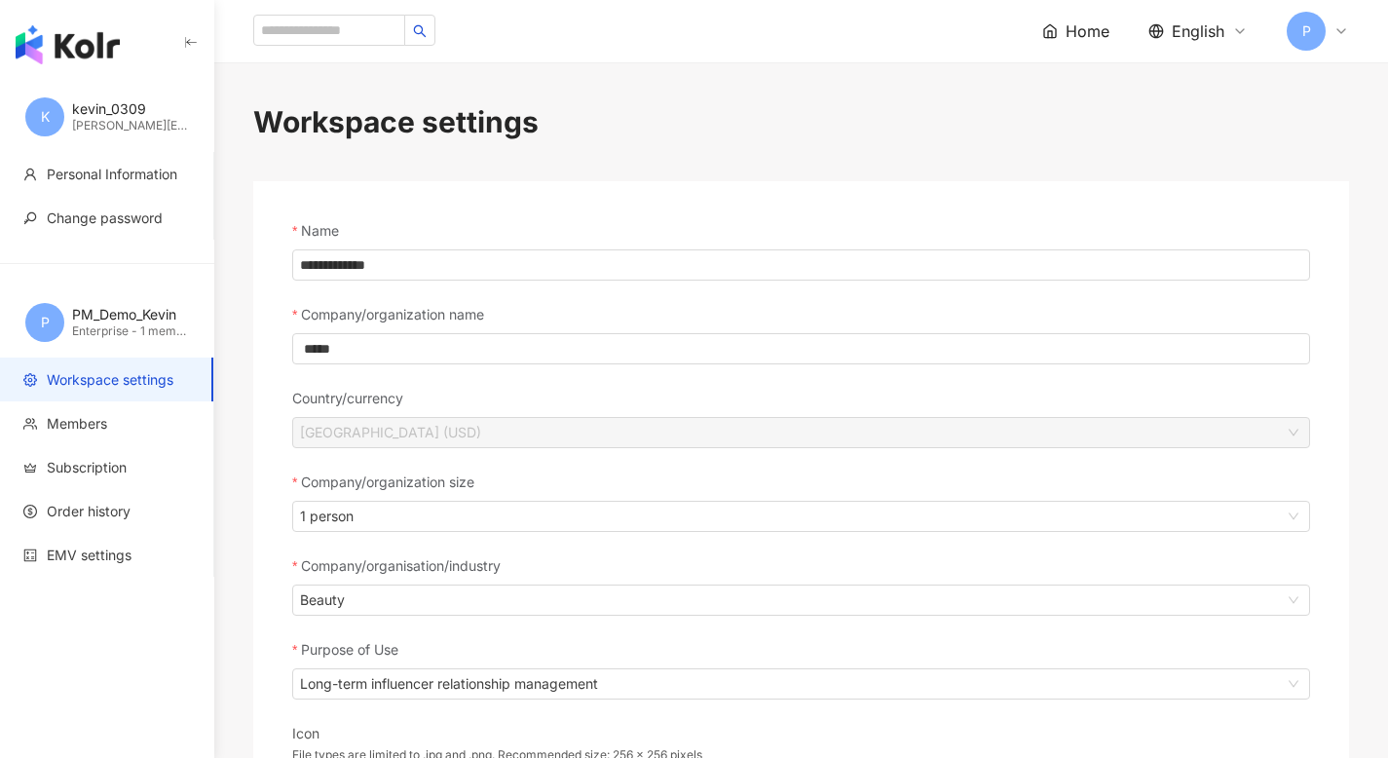
click at [80, 41] on img "button" at bounding box center [68, 44] width 104 height 39
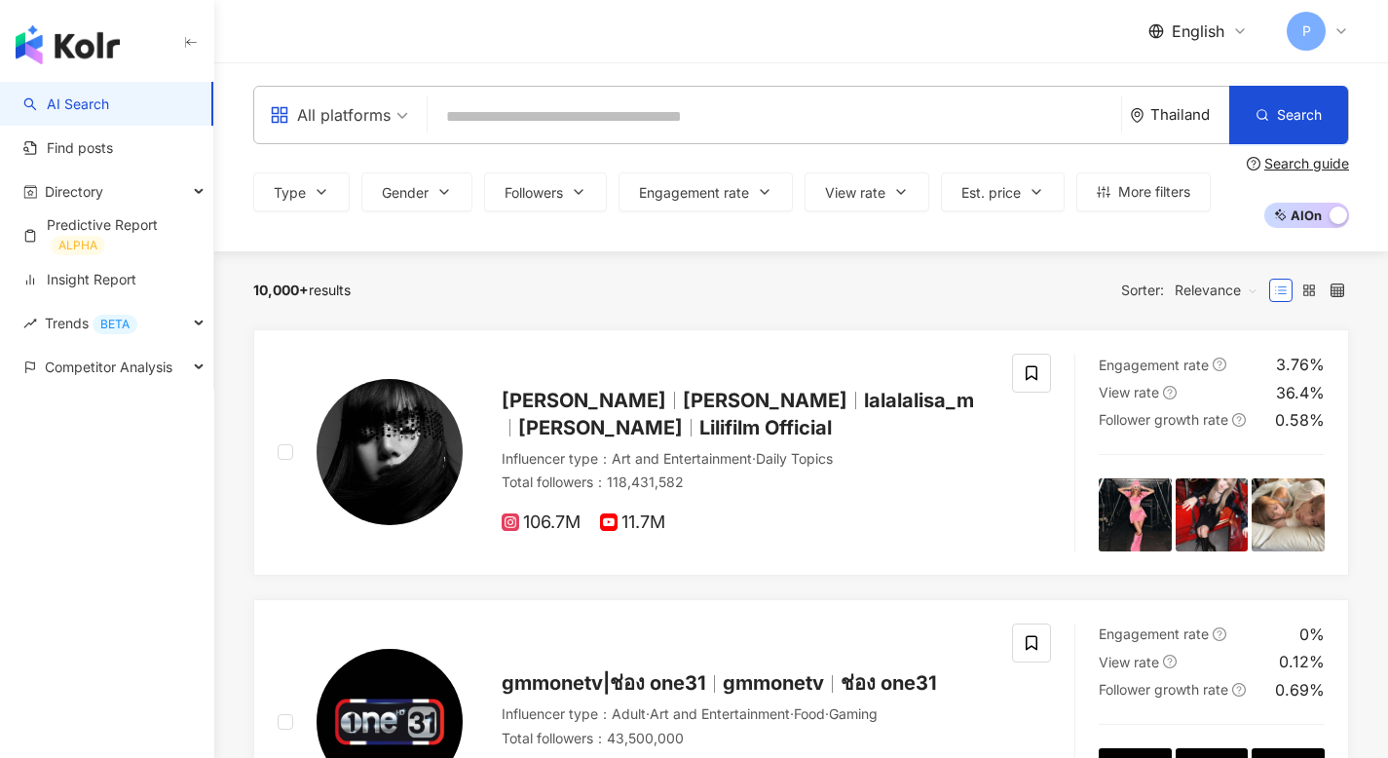
click at [1178, 118] on div "Thailand" at bounding box center [1189, 114] width 79 height 17
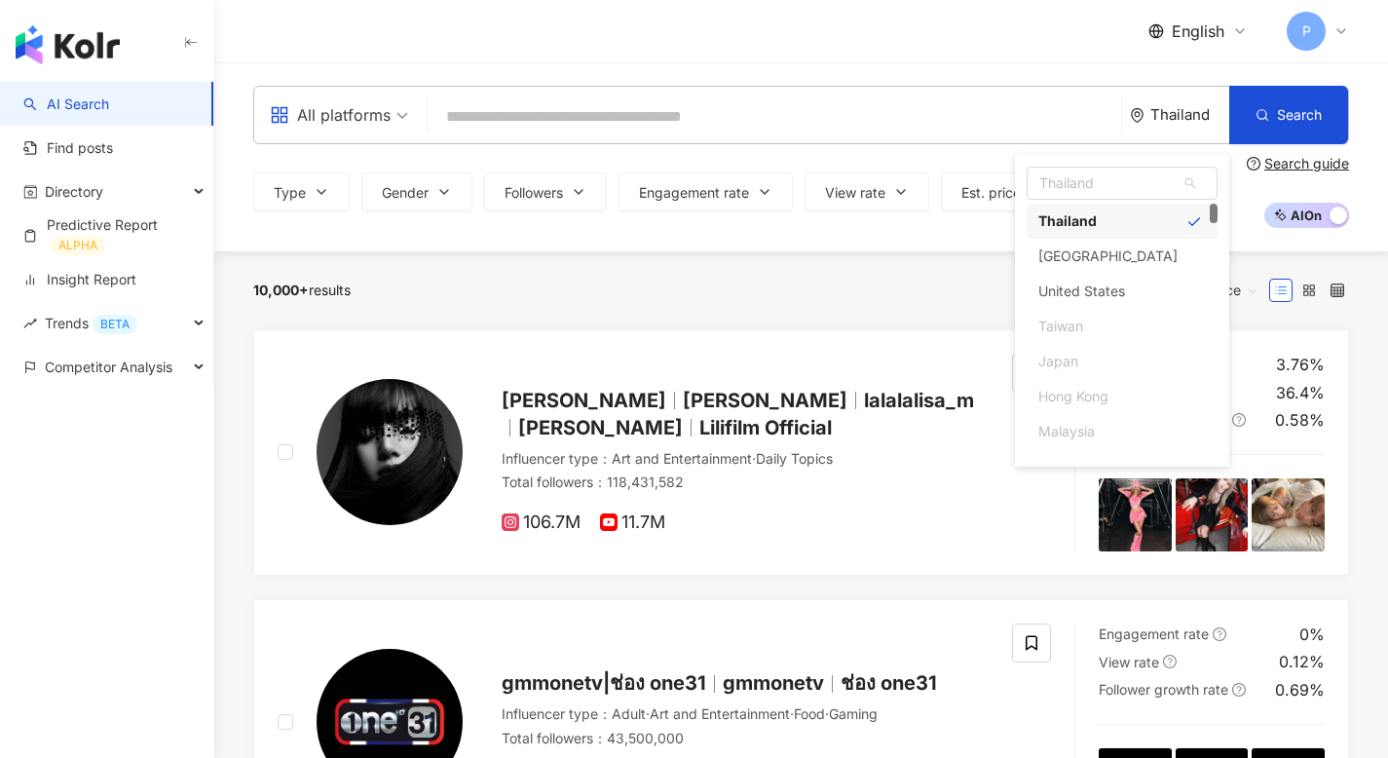
click at [1160, 129] on div "Thailand Thailand th sg Thailand Singapore United States Taiwan Japan Hong Kong…" at bounding box center [1179, 115] width 99 height 56
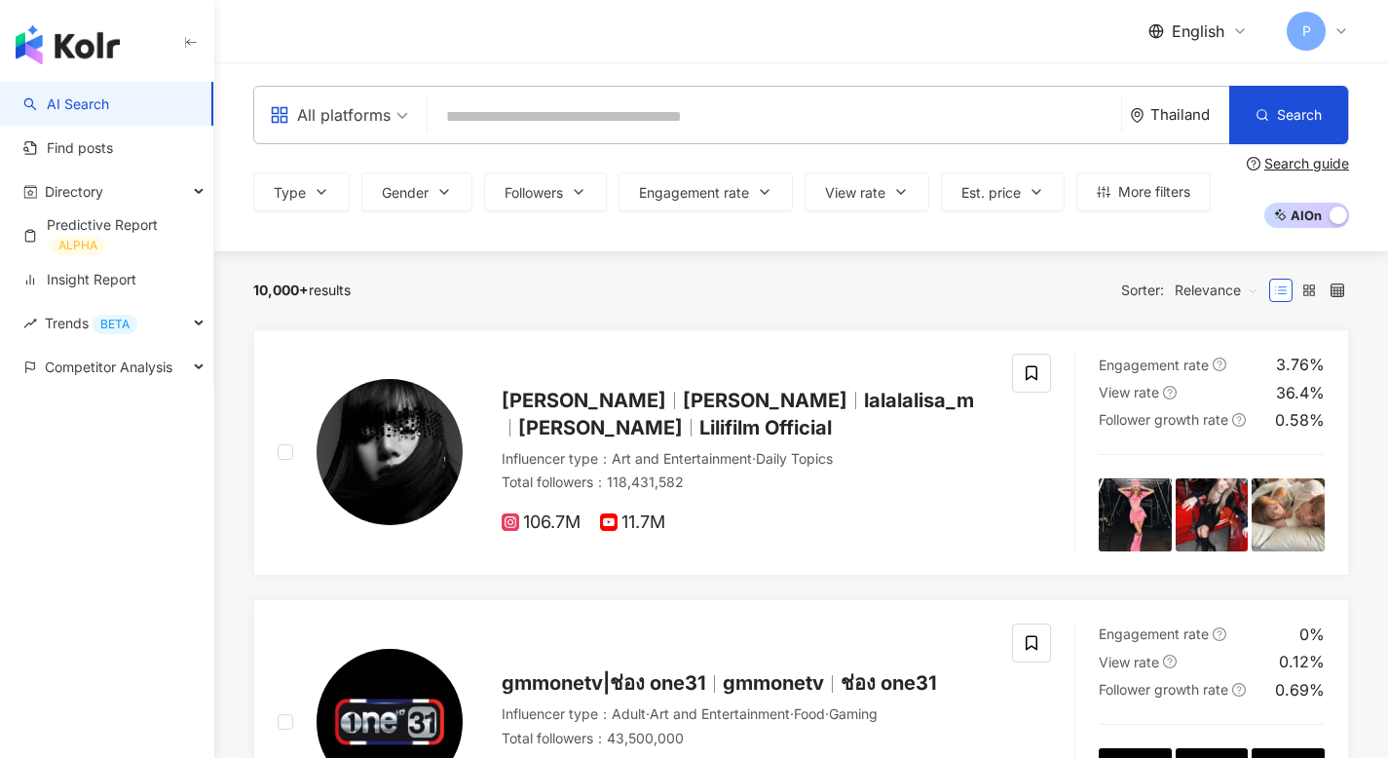
click at [1164, 122] on div "Thailand" at bounding box center [1189, 114] width 79 height 17
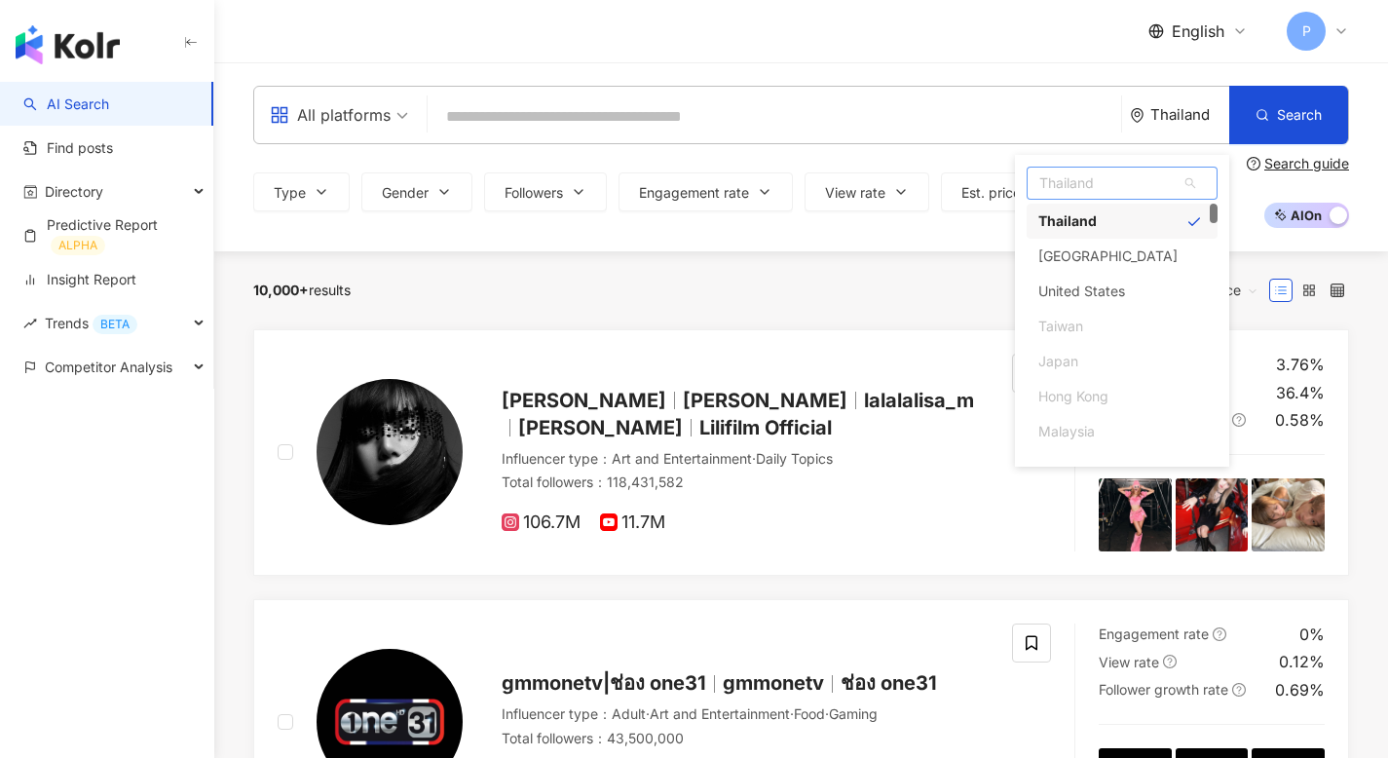
click at [1163, 218] on div "Thailand" at bounding box center [1121, 221] width 191 height 35
click at [1089, 228] on div "Thailand" at bounding box center [1067, 221] width 58 height 35
click at [949, 273] on div "10,000+ results Sorter: Relevance" at bounding box center [800, 290] width 1095 height 78
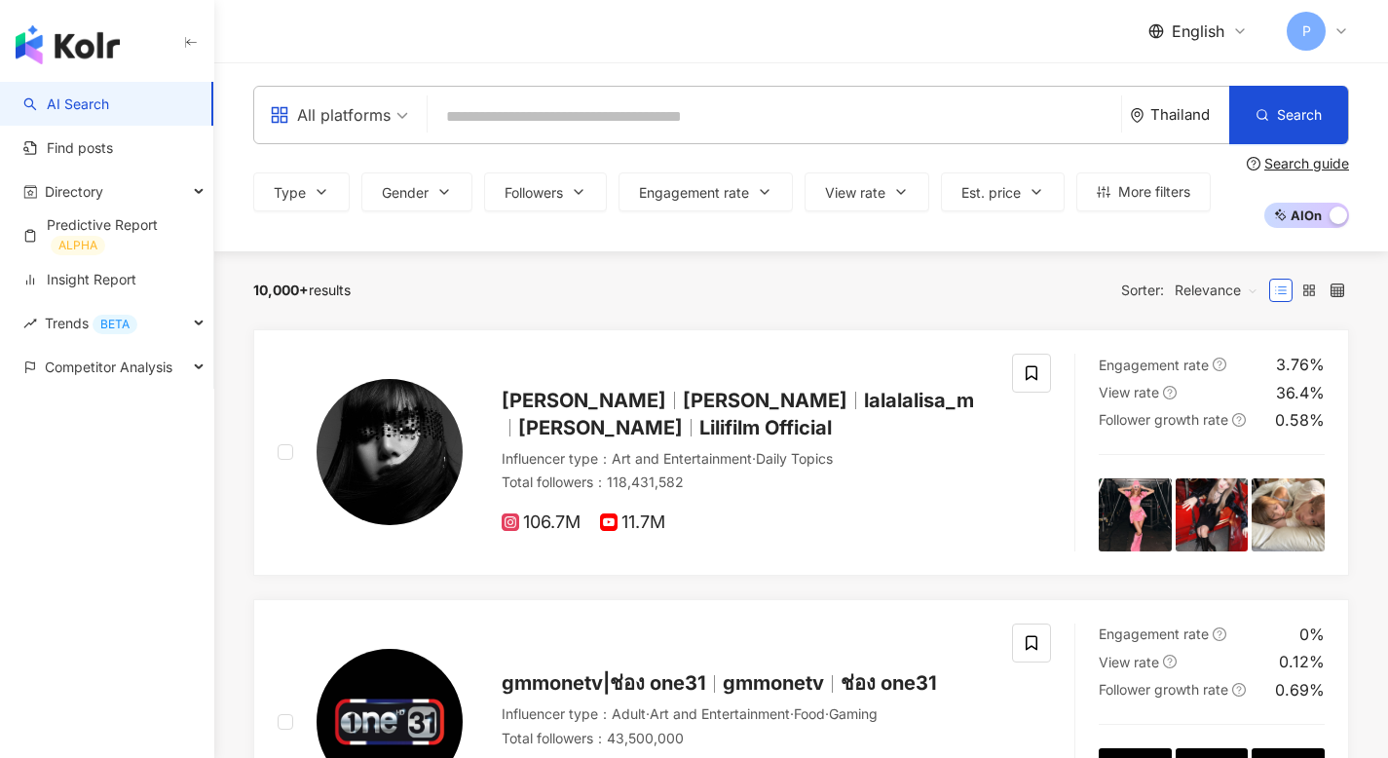
click at [1176, 118] on div "Thailand" at bounding box center [1189, 114] width 79 height 17
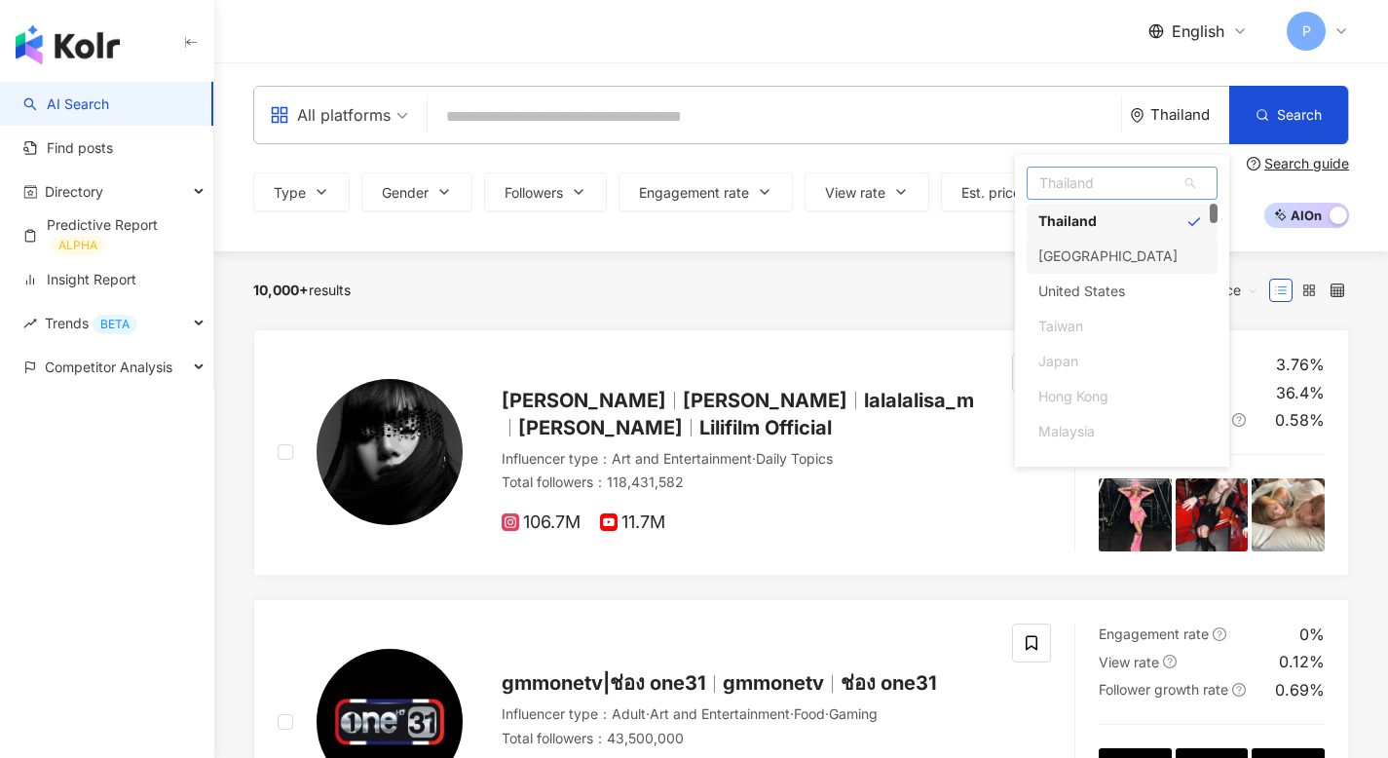
click at [1127, 254] on div "[GEOGRAPHIC_DATA]" at bounding box center [1121, 256] width 191 height 35
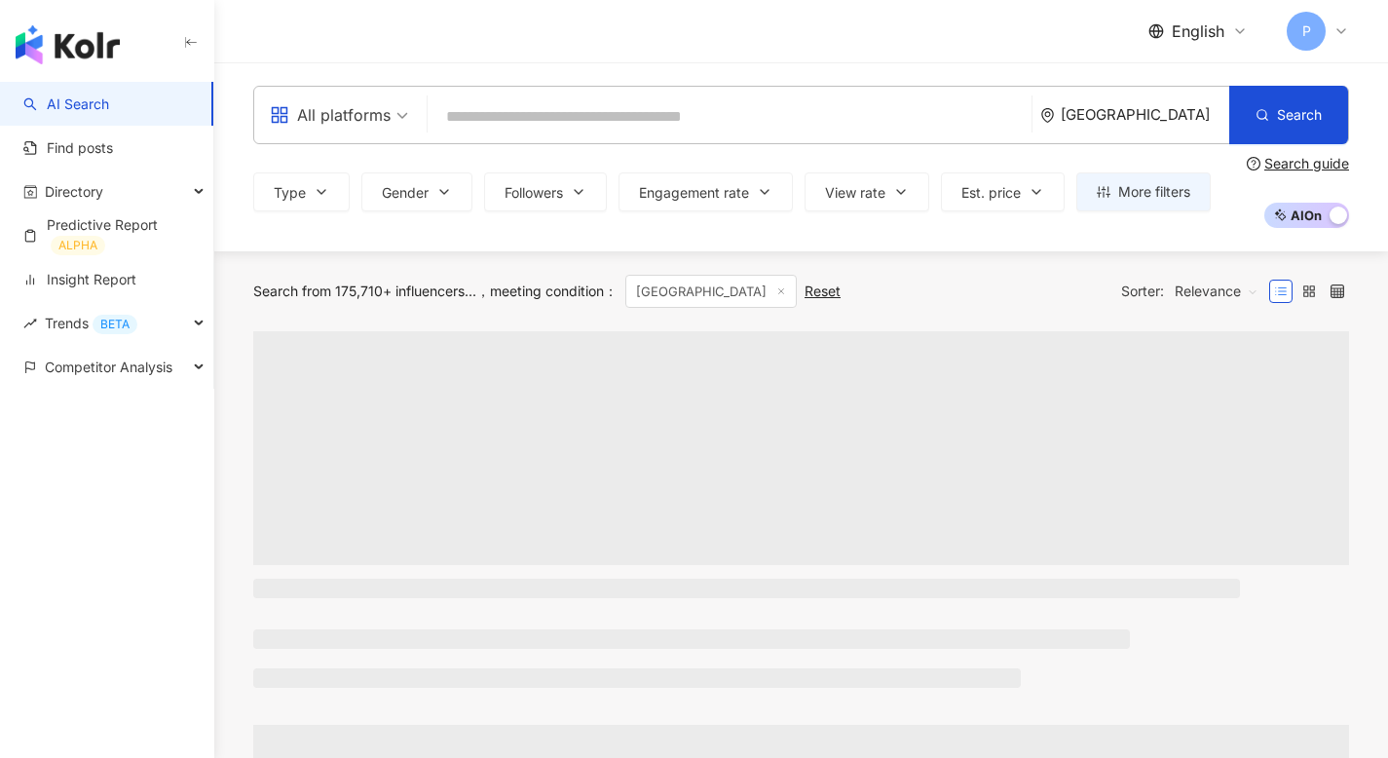
click at [1181, 109] on div "[GEOGRAPHIC_DATA]" at bounding box center [1144, 114] width 168 height 17
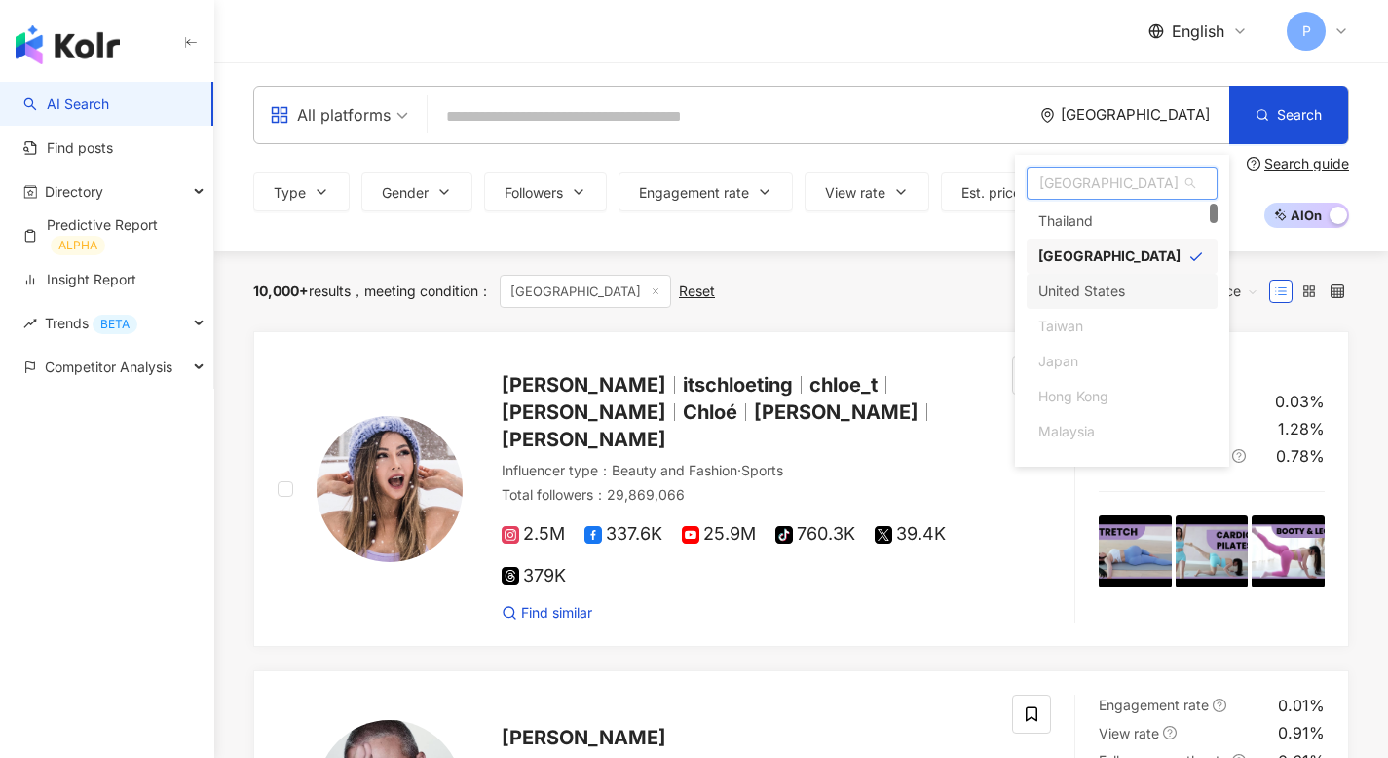
click at [1137, 292] on div "United States" at bounding box center [1121, 291] width 191 height 35
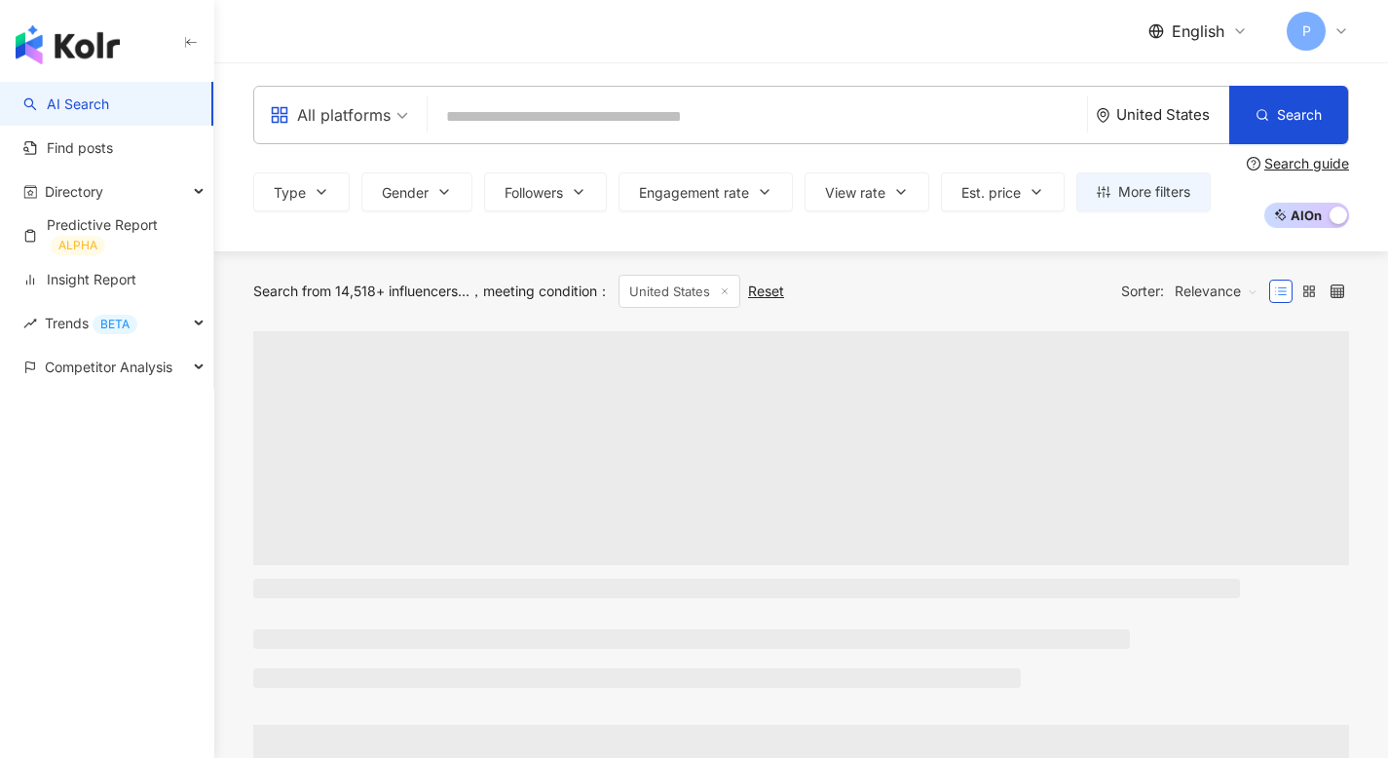
click at [1162, 112] on div "United States" at bounding box center [1172, 114] width 113 height 17
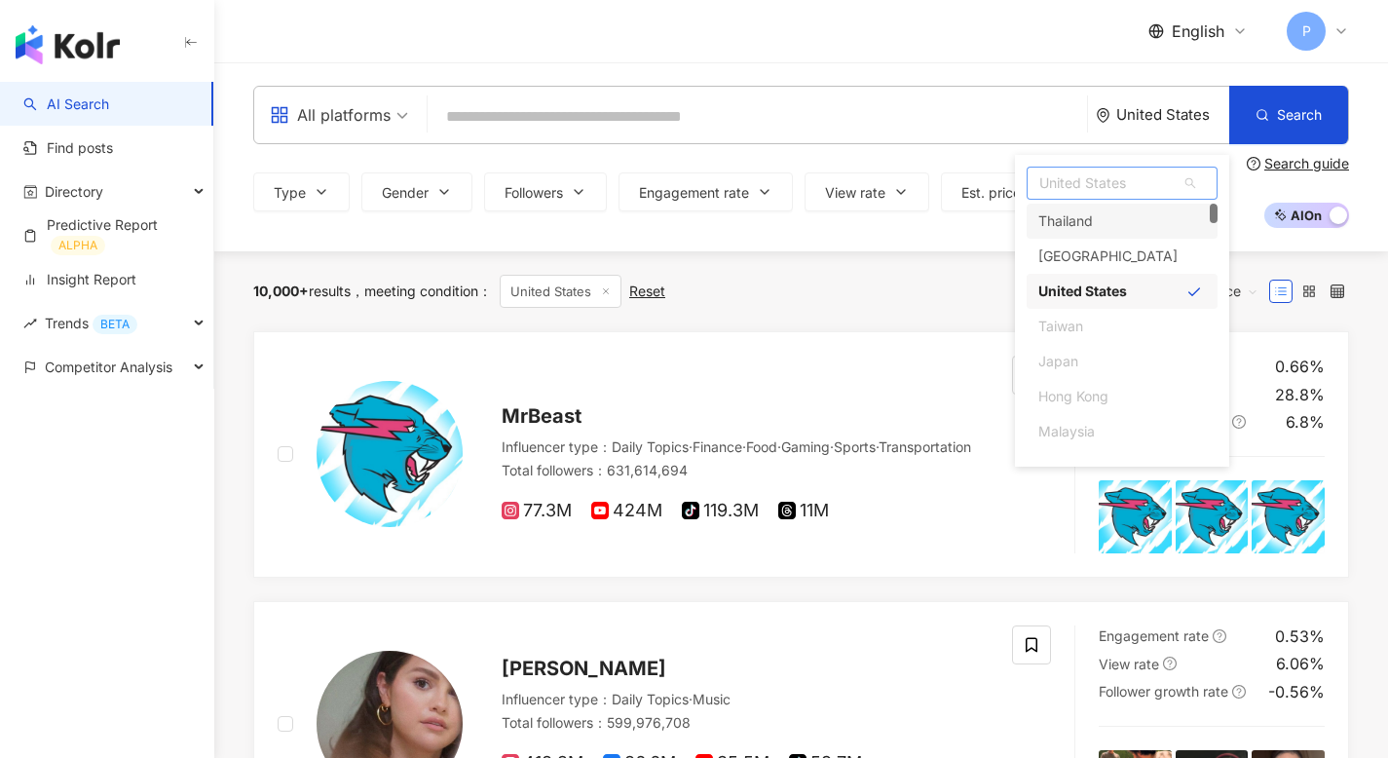
click at [1080, 212] on div "Thailand" at bounding box center [1065, 221] width 55 height 35
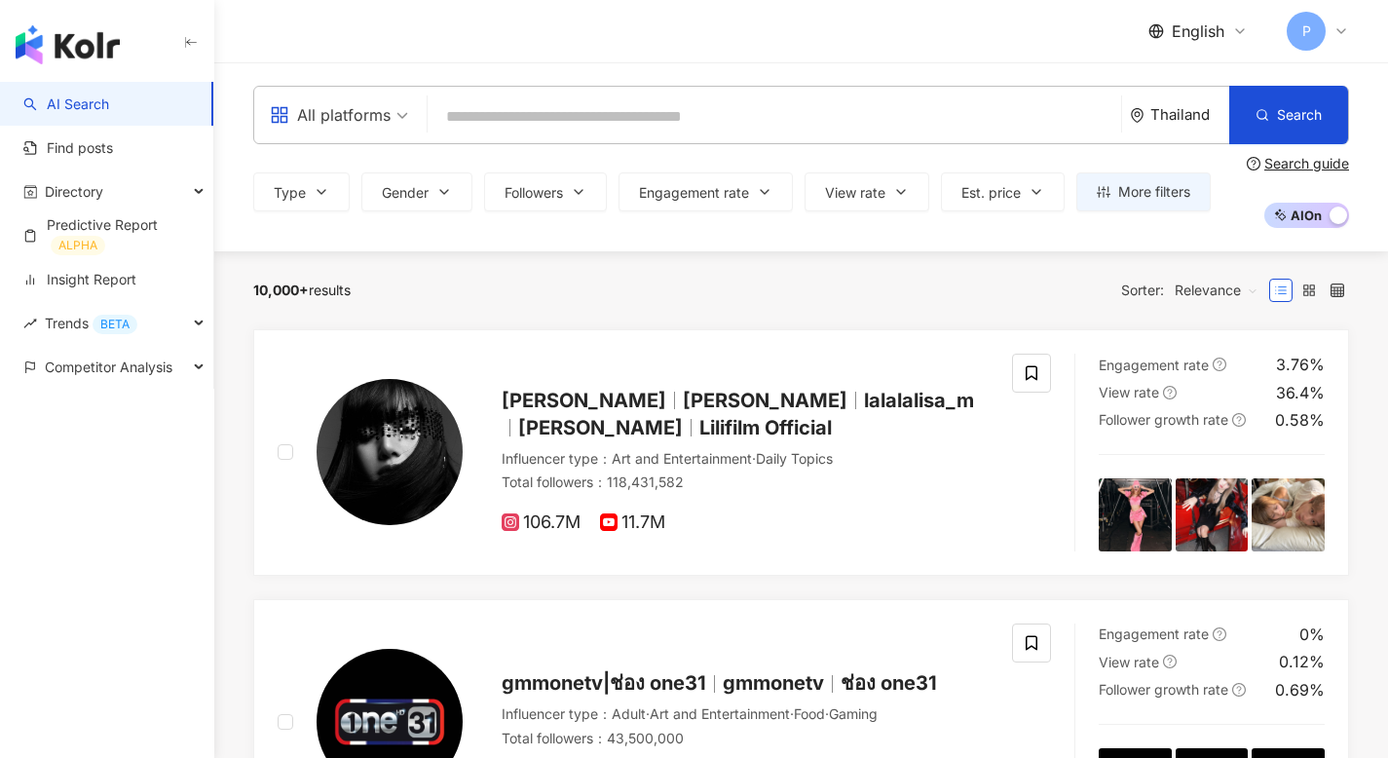
click at [1313, 36] on span "P" at bounding box center [1305, 31] width 39 height 39
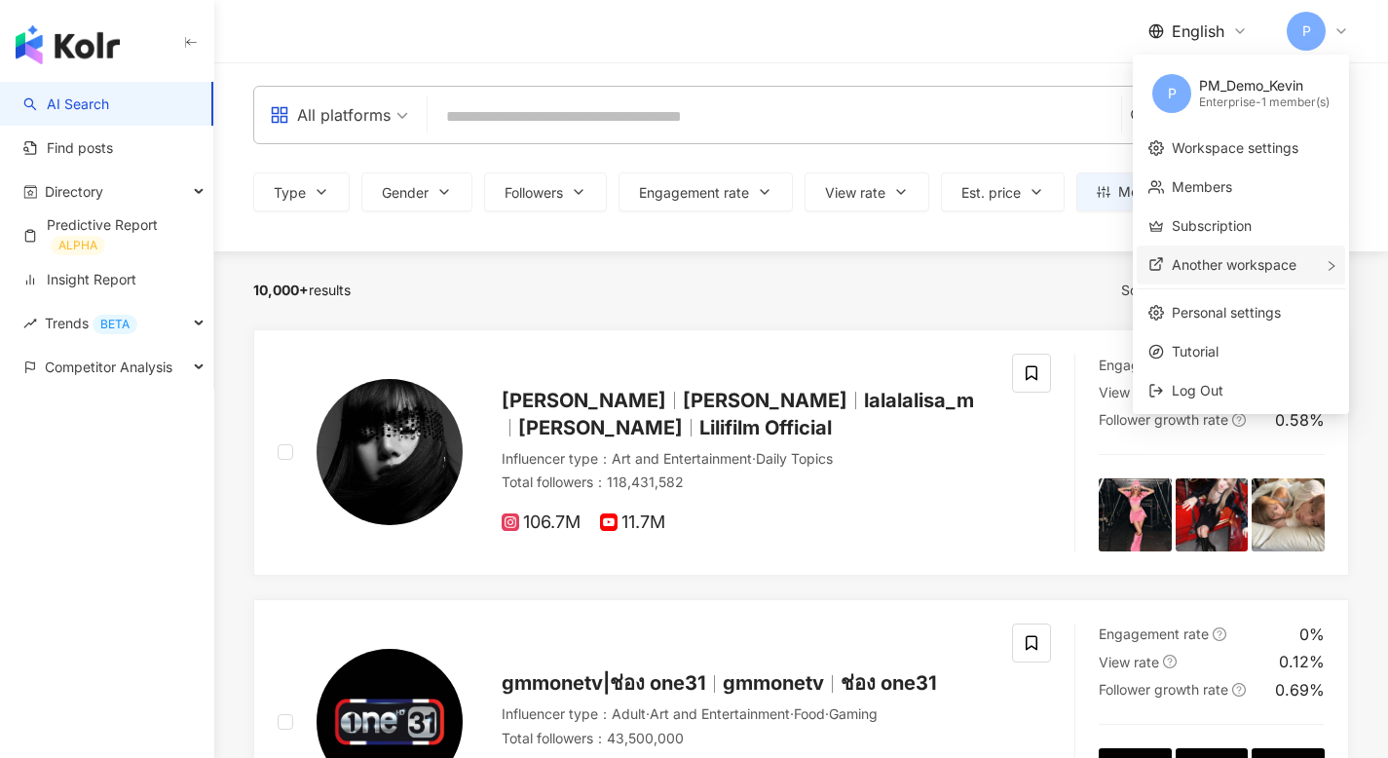
click at [1250, 272] on span "Another workspace" at bounding box center [1233, 264] width 125 height 17
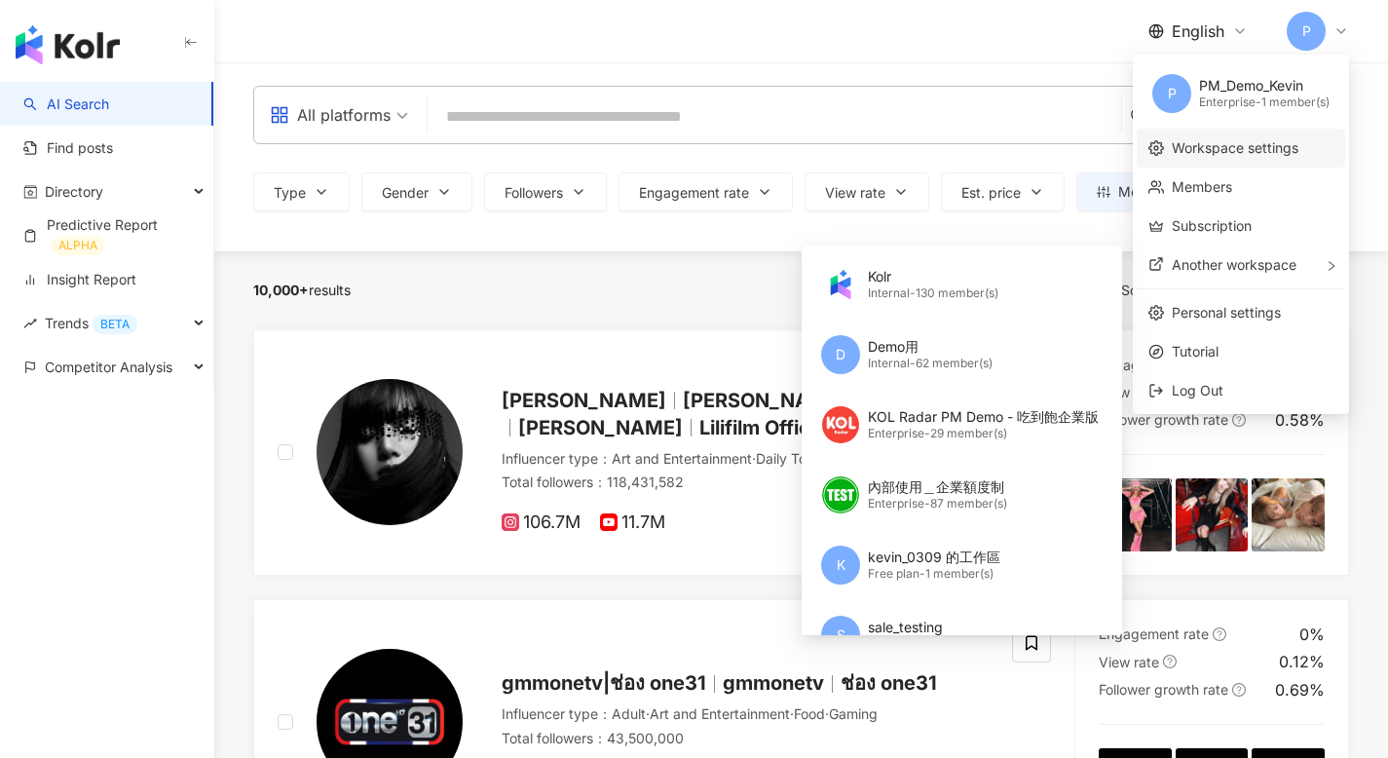
click at [1224, 144] on link "Workspace settings" at bounding box center [1234, 147] width 127 height 17
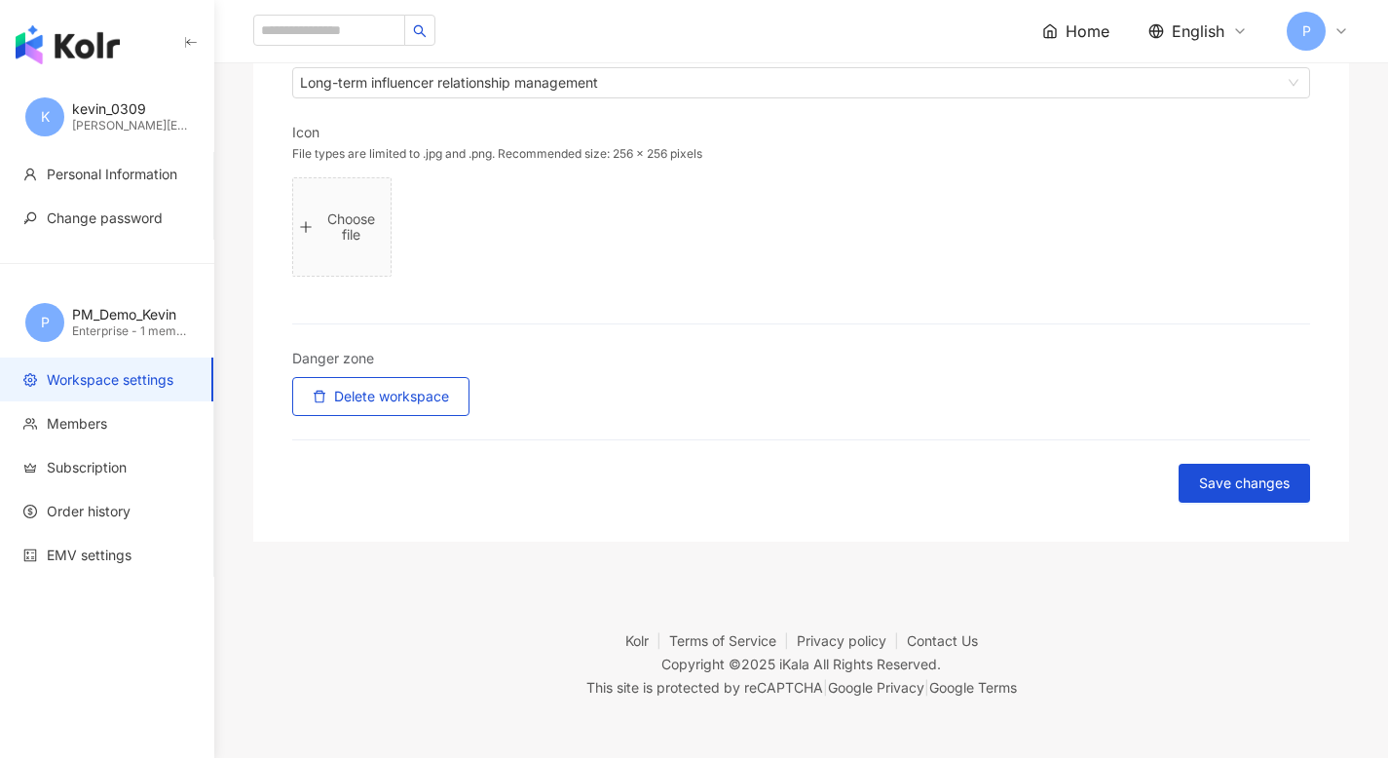
scroll to position [537, 0]
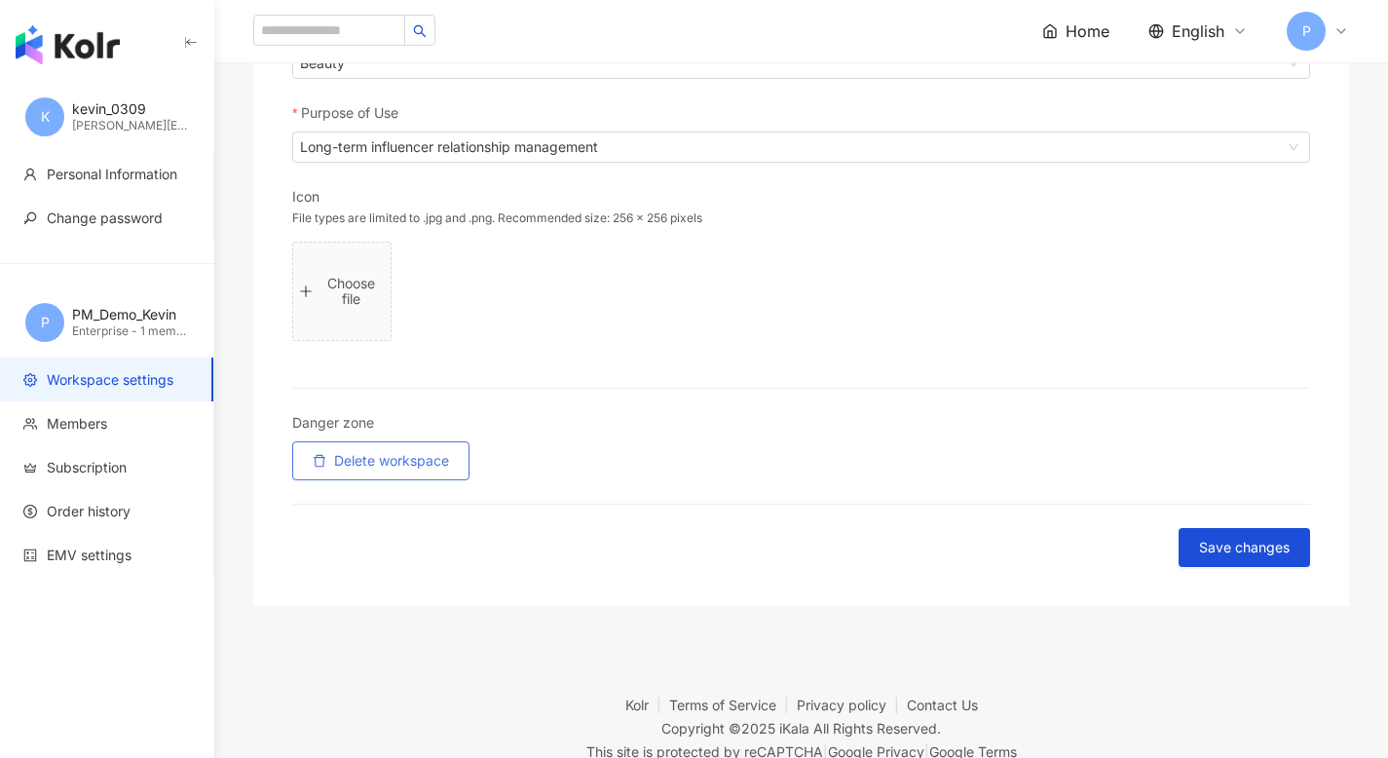
click at [370, 464] on span "Delete workspace" at bounding box center [391, 461] width 115 height 16
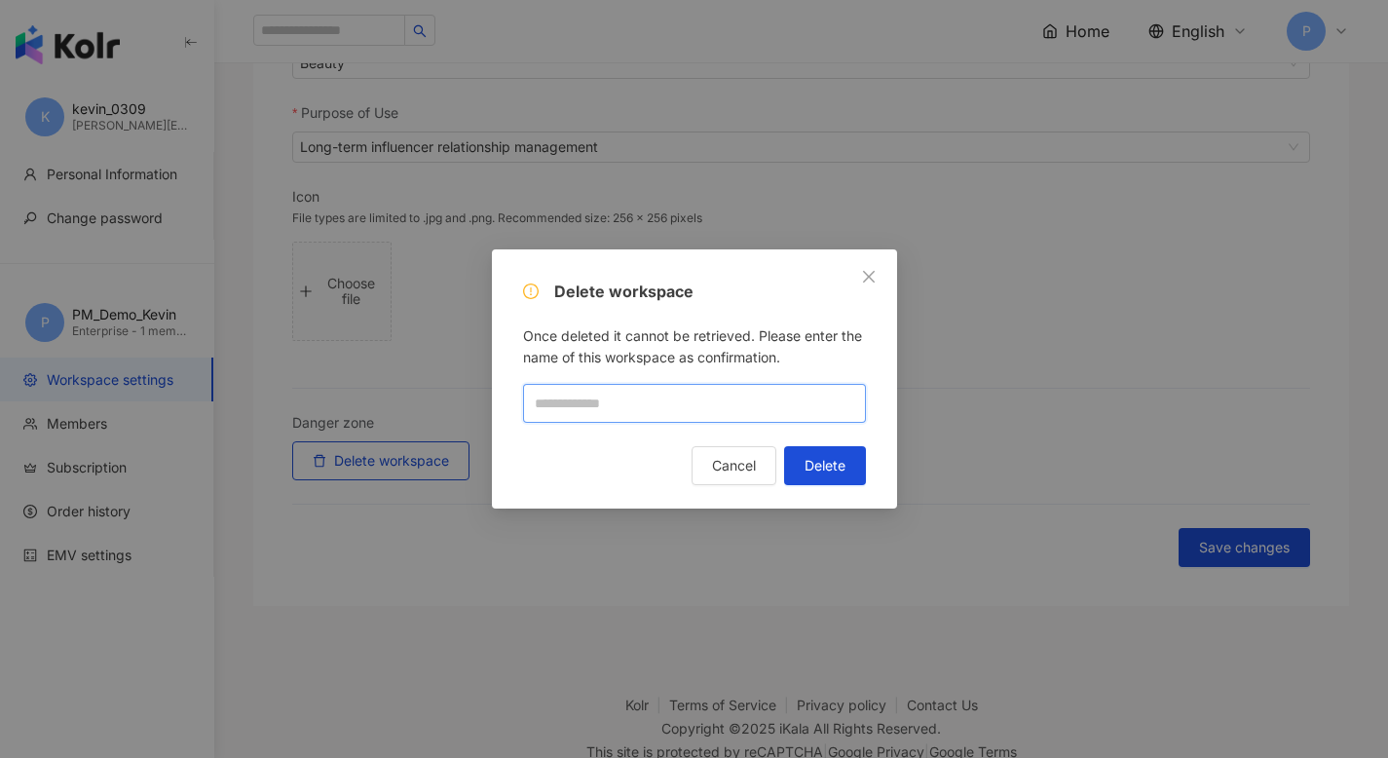
click at [761, 399] on input "text" at bounding box center [694, 403] width 343 height 39
type input "*"
type input "**********"
click at [833, 475] on button "Delete" at bounding box center [825, 465] width 82 height 39
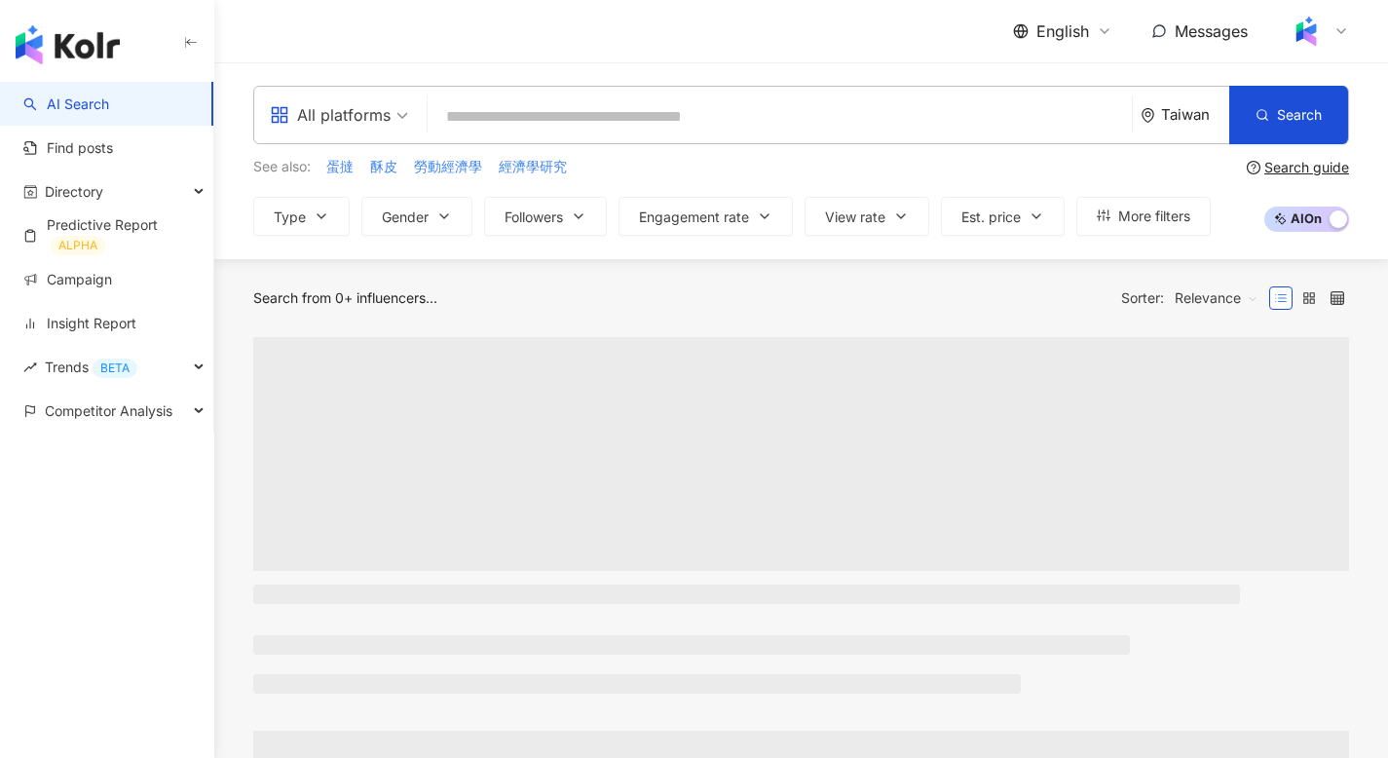
click at [1315, 23] on img at bounding box center [1305, 31] width 37 height 37
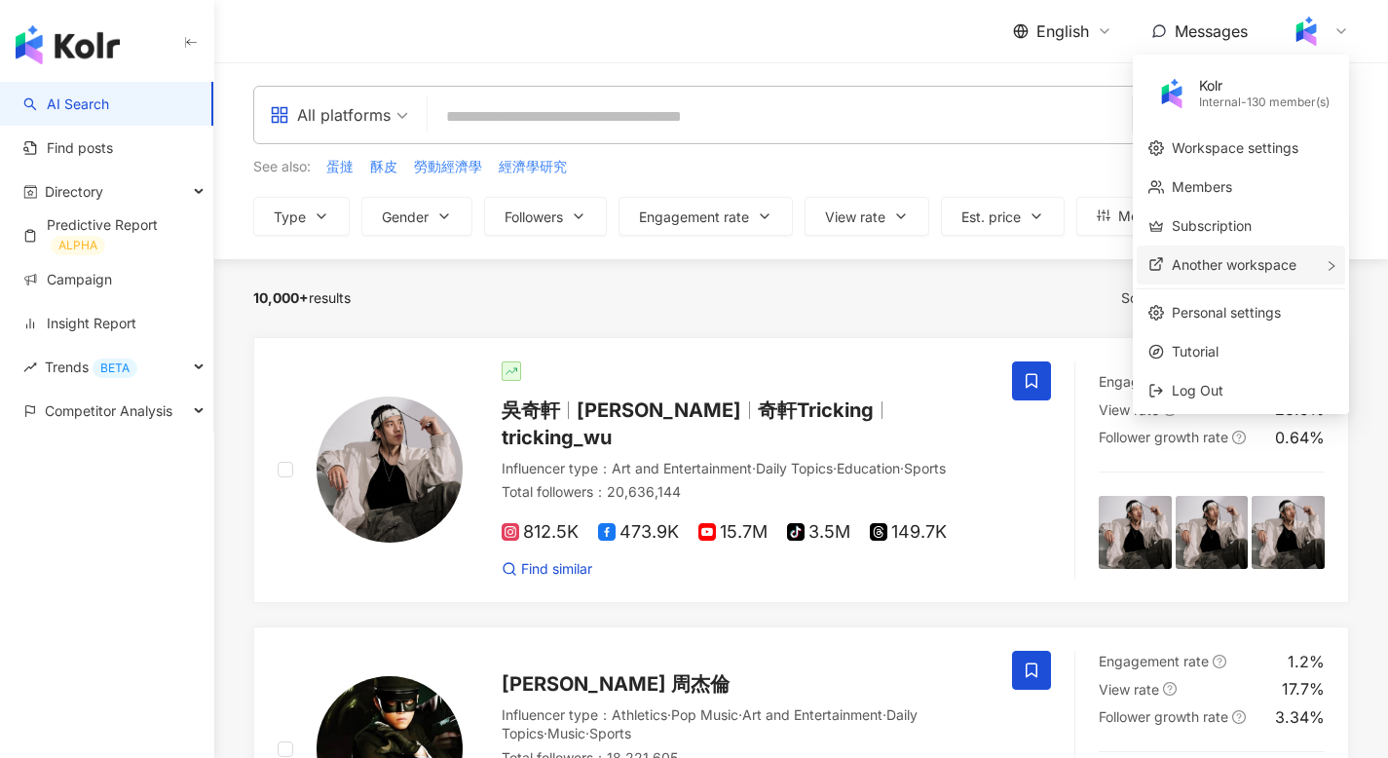
click at [1271, 260] on span "Another workspace" at bounding box center [1233, 264] width 125 height 17
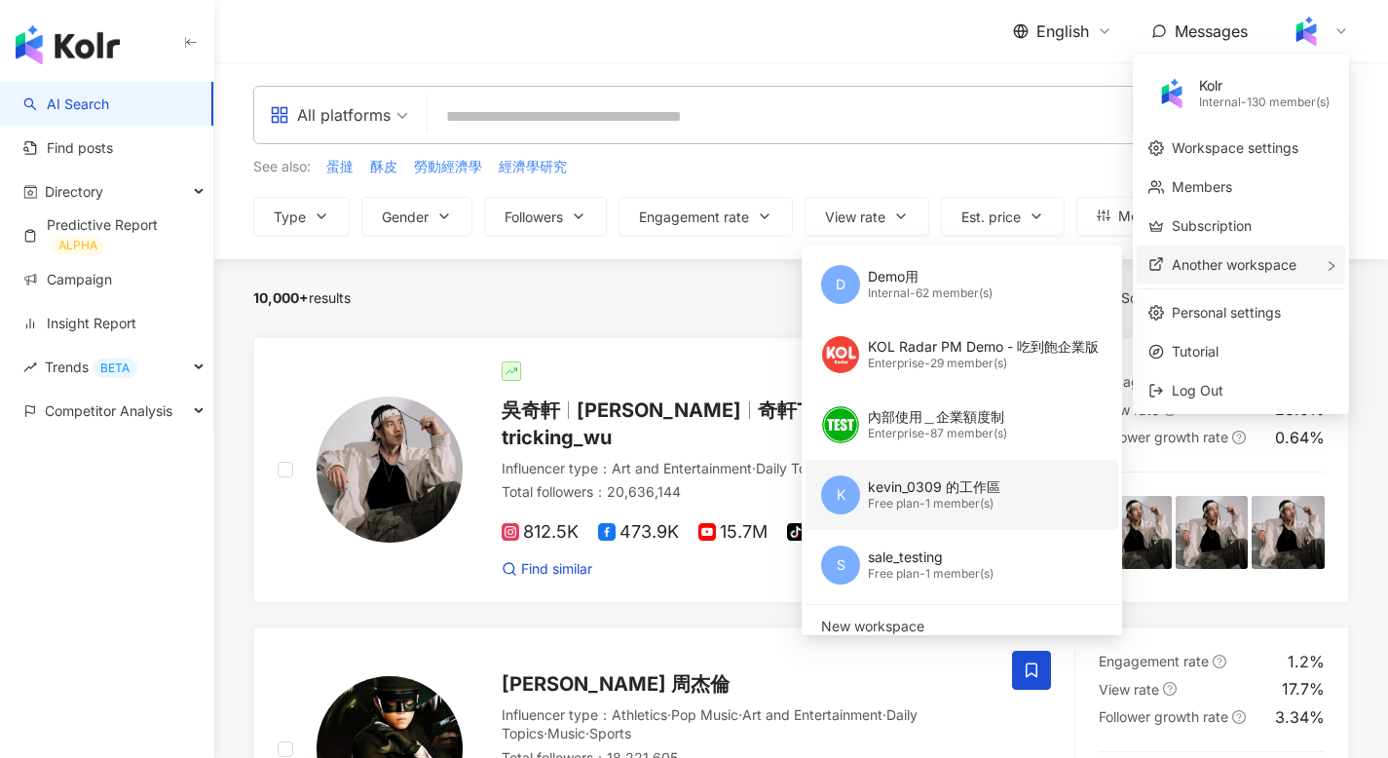
scroll to position [13, 0]
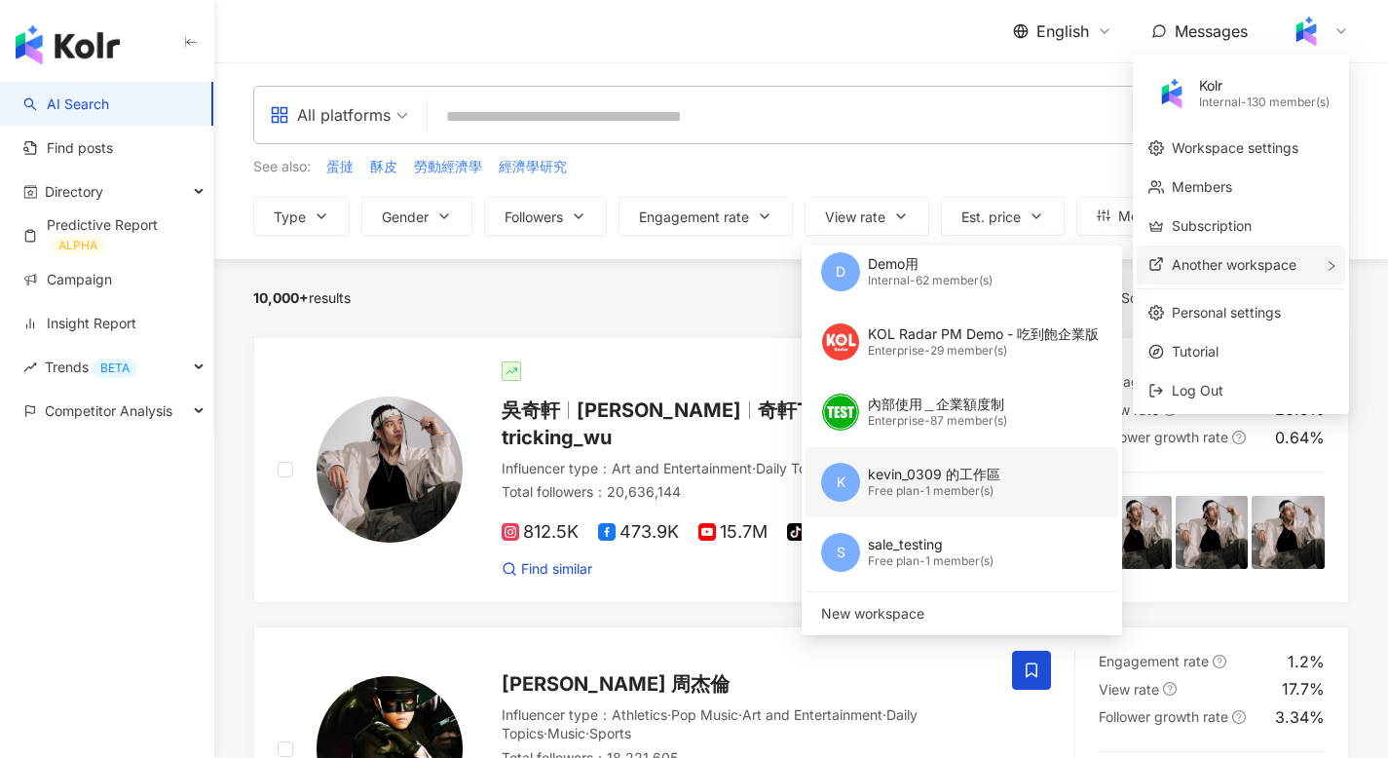
click at [957, 483] on div "Free plan - 1 member(s)" at bounding box center [934, 491] width 132 height 17
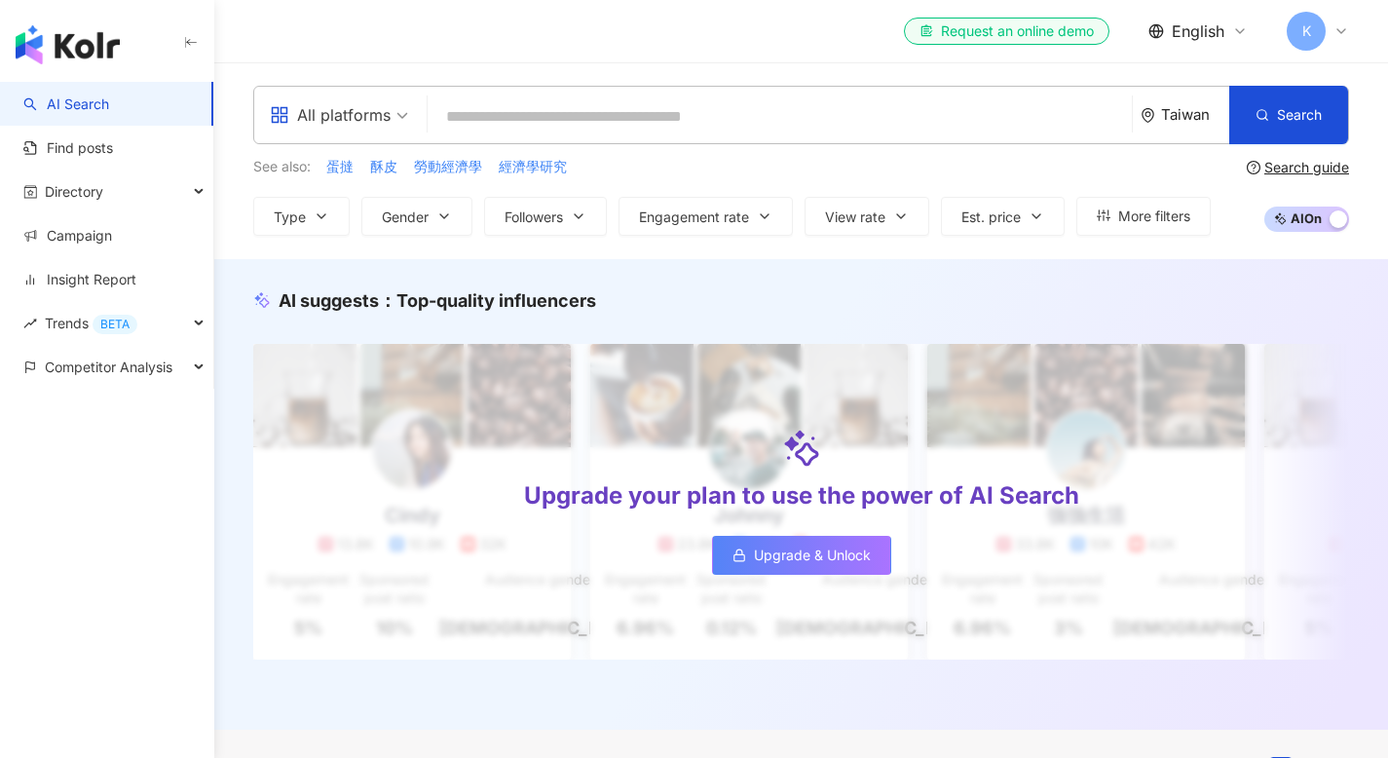
click at [1333, 20] on div "K" at bounding box center [1317, 31] width 62 height 39
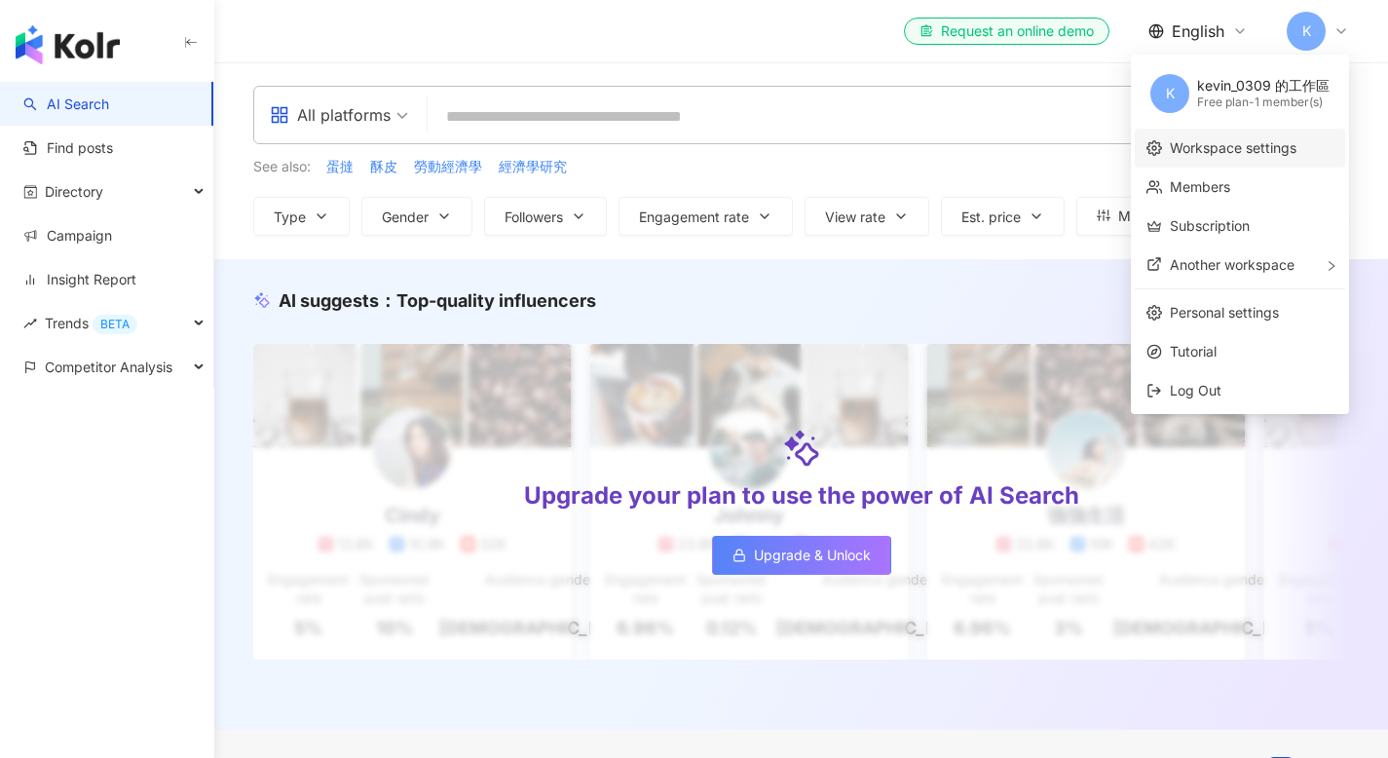
click at [1185, 140] on link "Workspace settings" at bounding box center [1232, 147] width 127 height 17
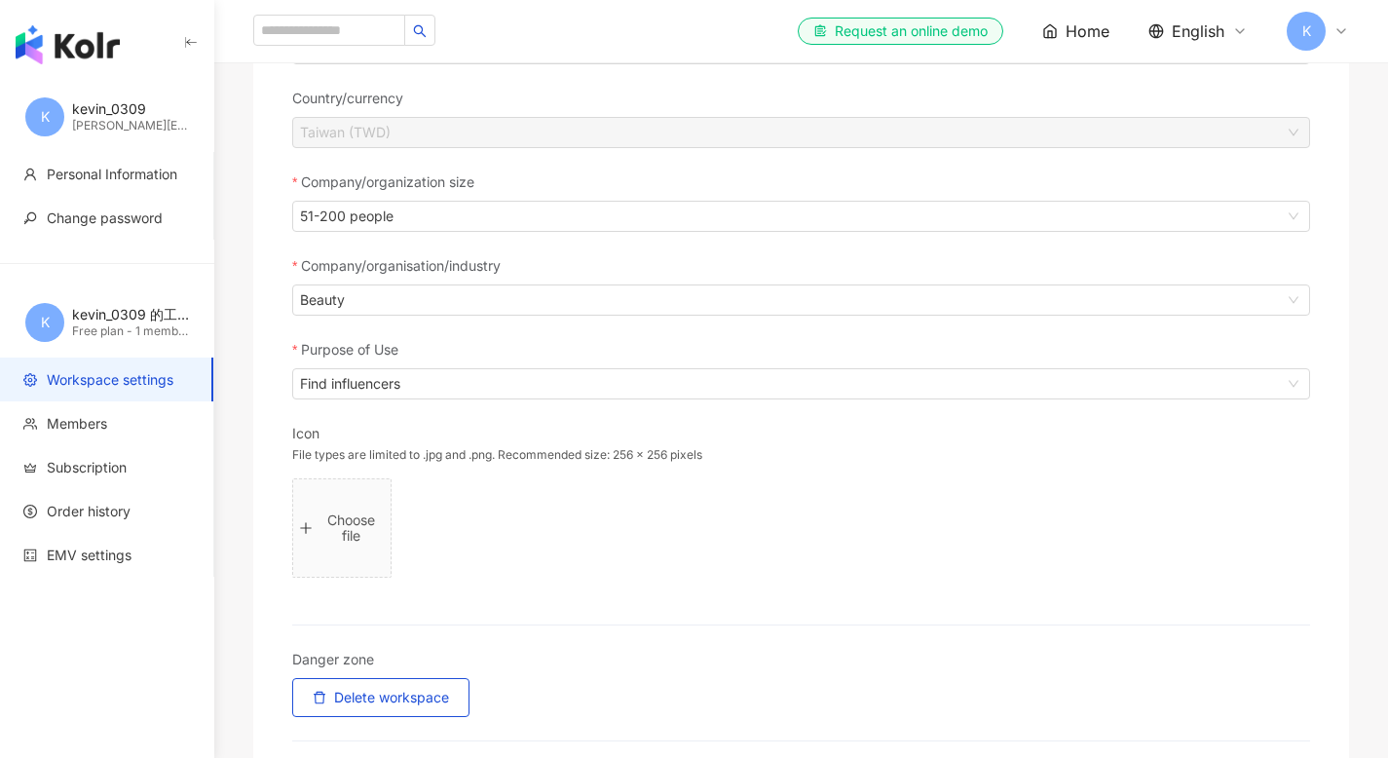
scroll to position [602, 0]
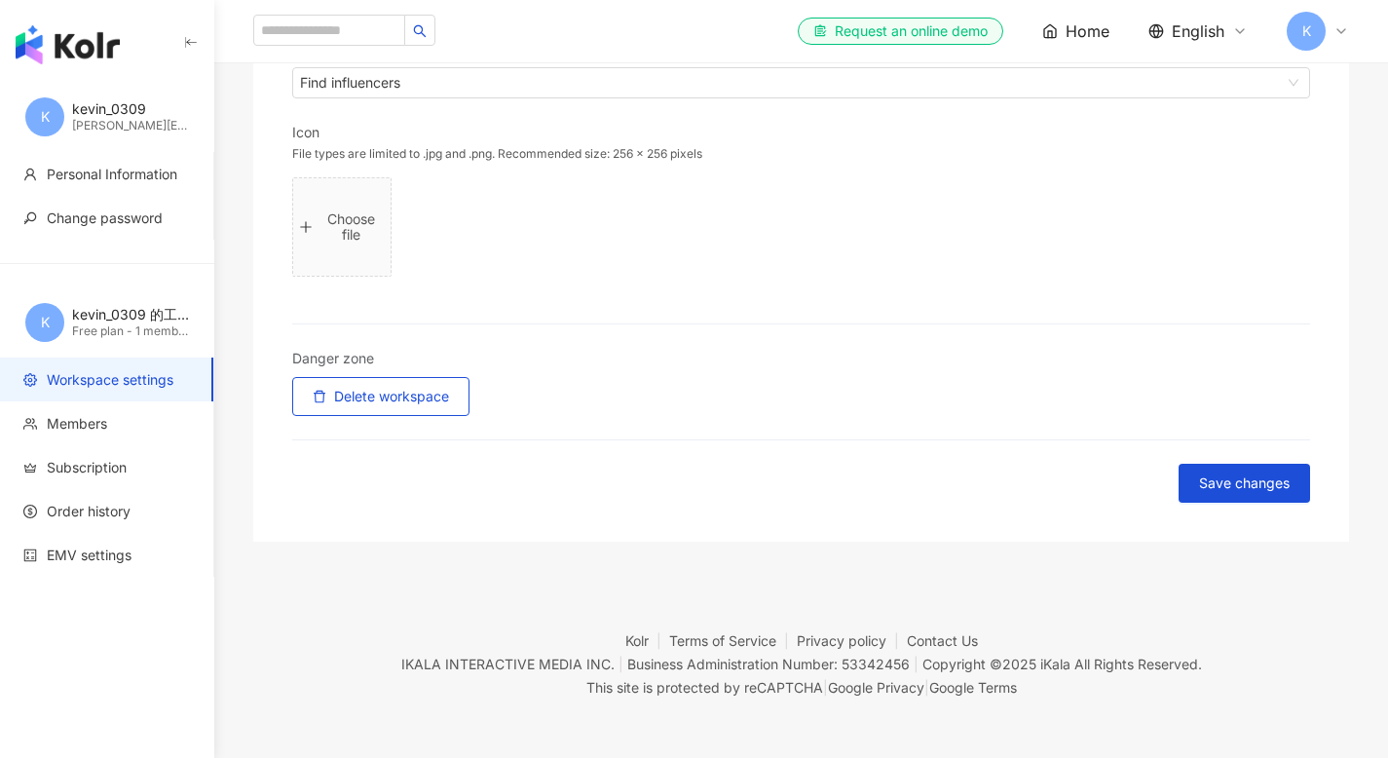
click at [418, 360] on div "Danger zone" at bounding box center [801, 362] width 1018 height 29
click at [418, 391] on span "Delete workspace" at bounding box center [391, 397] width 115 height 16
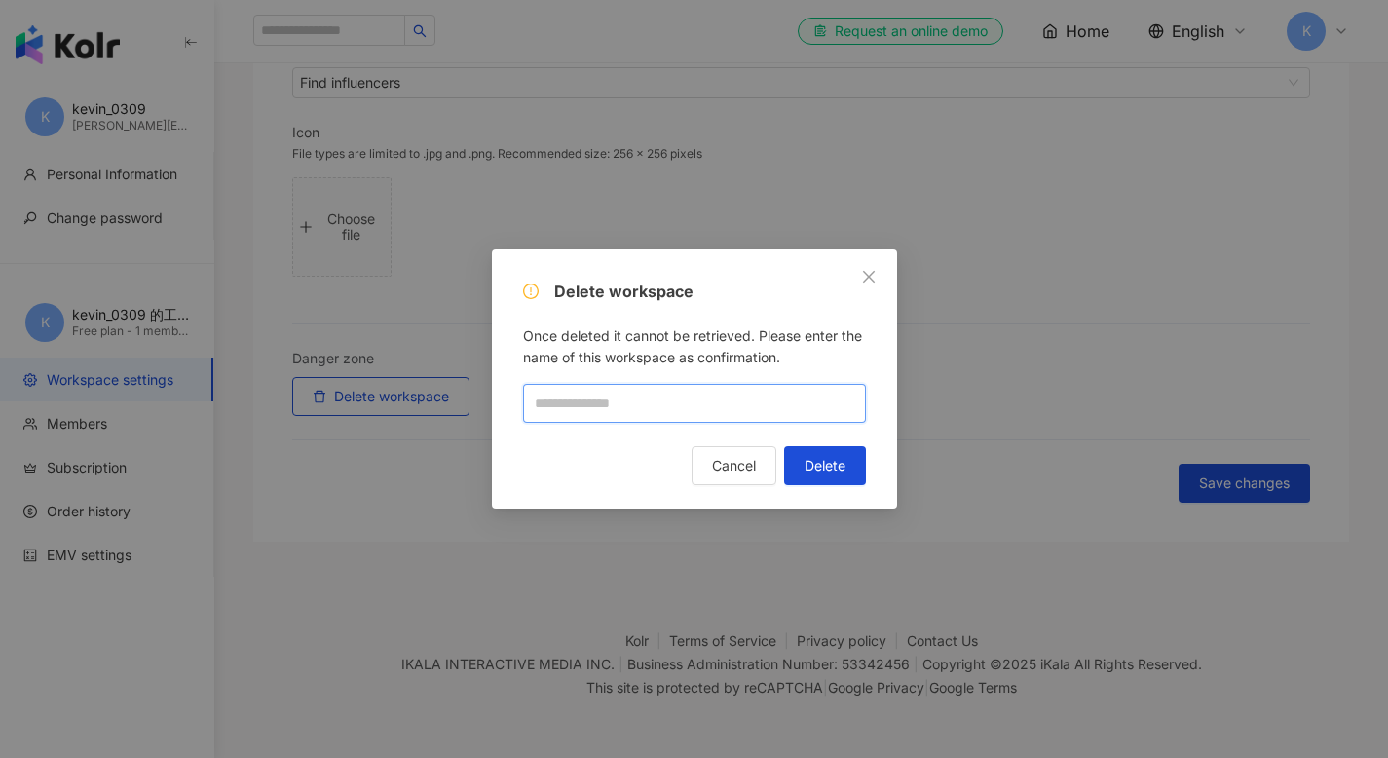
click at [697, 397] on input "text" at bounding box center [694, 403] width 343 height 39
type input "**********"
click at [836, 461] on span "Delete" at bounding box center [824, 466] width 41 height 16
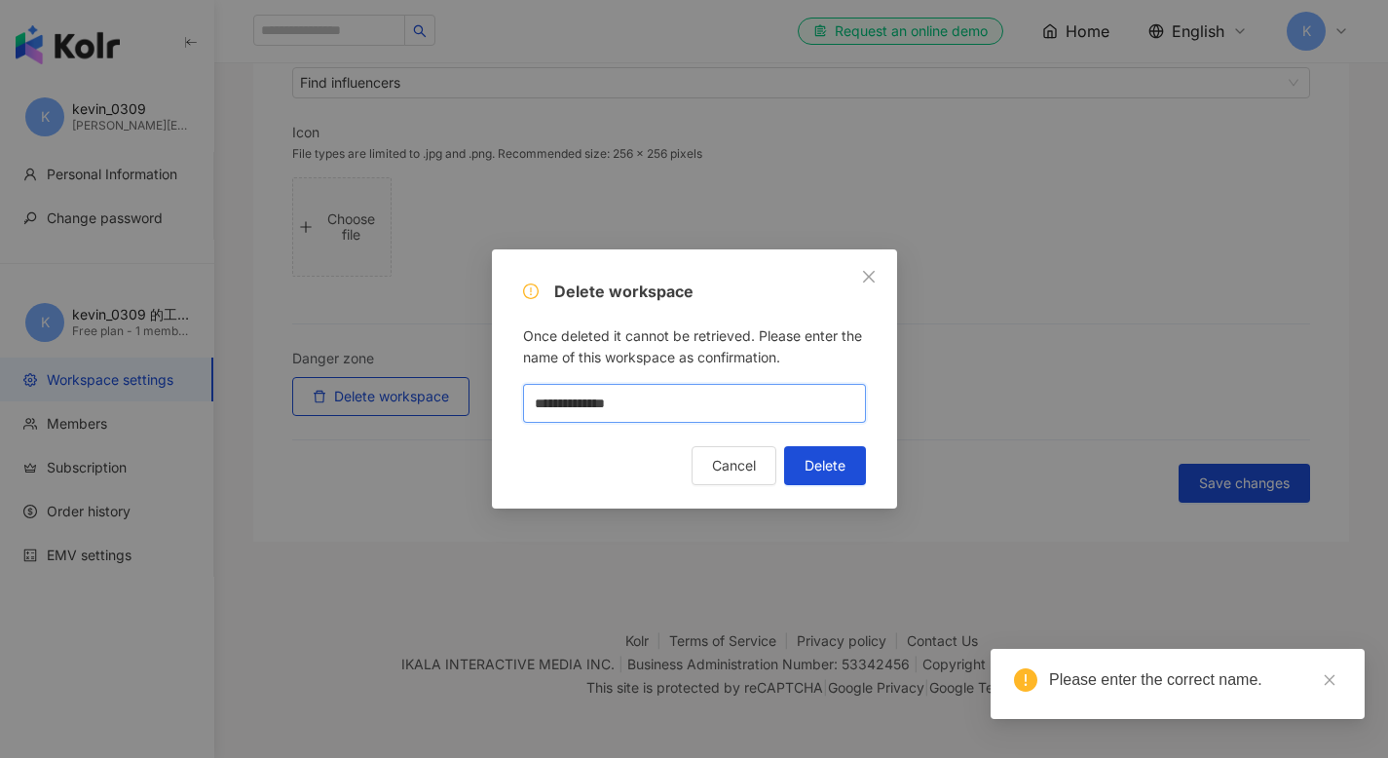
click at [699, 406] on input "**********" at bounding box center [694, 403] width 343 height 39
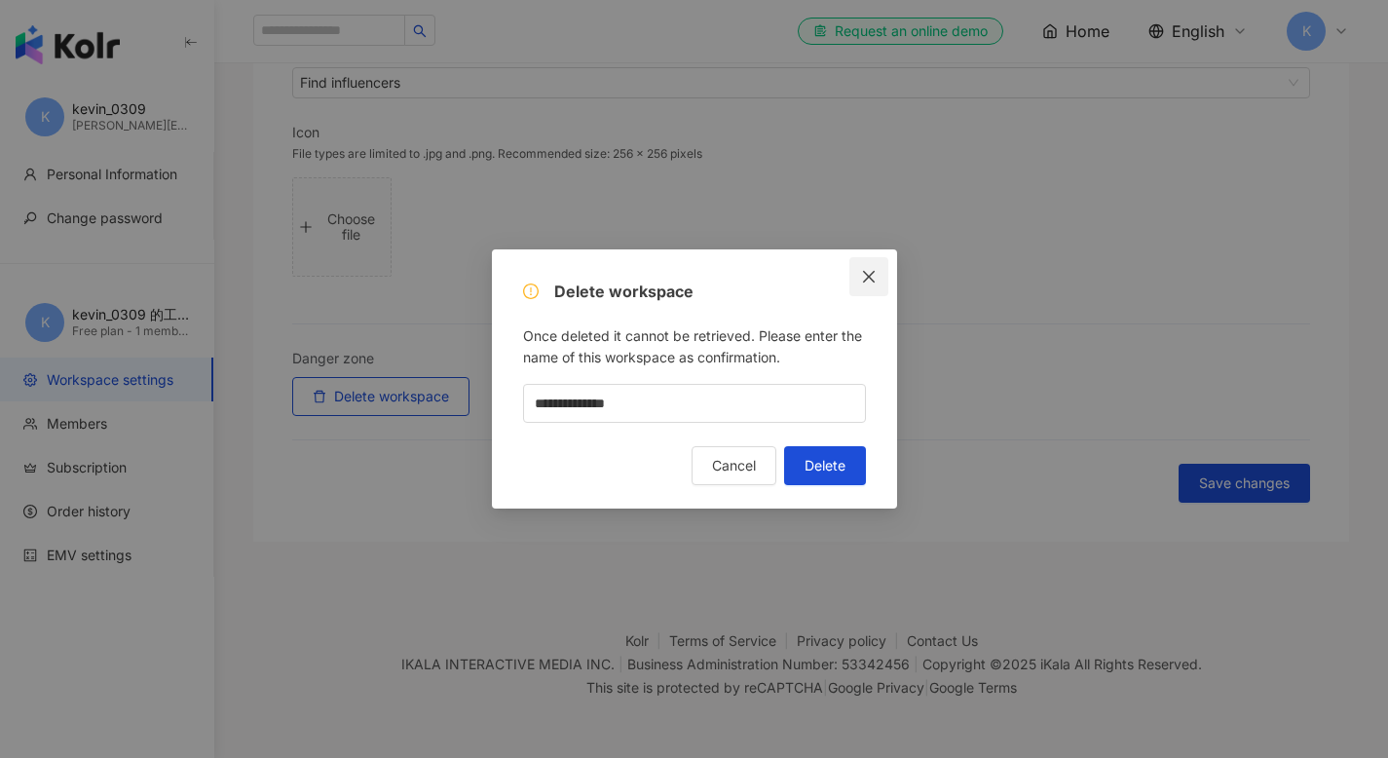
click at [877, 270] on span "Close" at bounding box center [868, 277] width 39 height 16
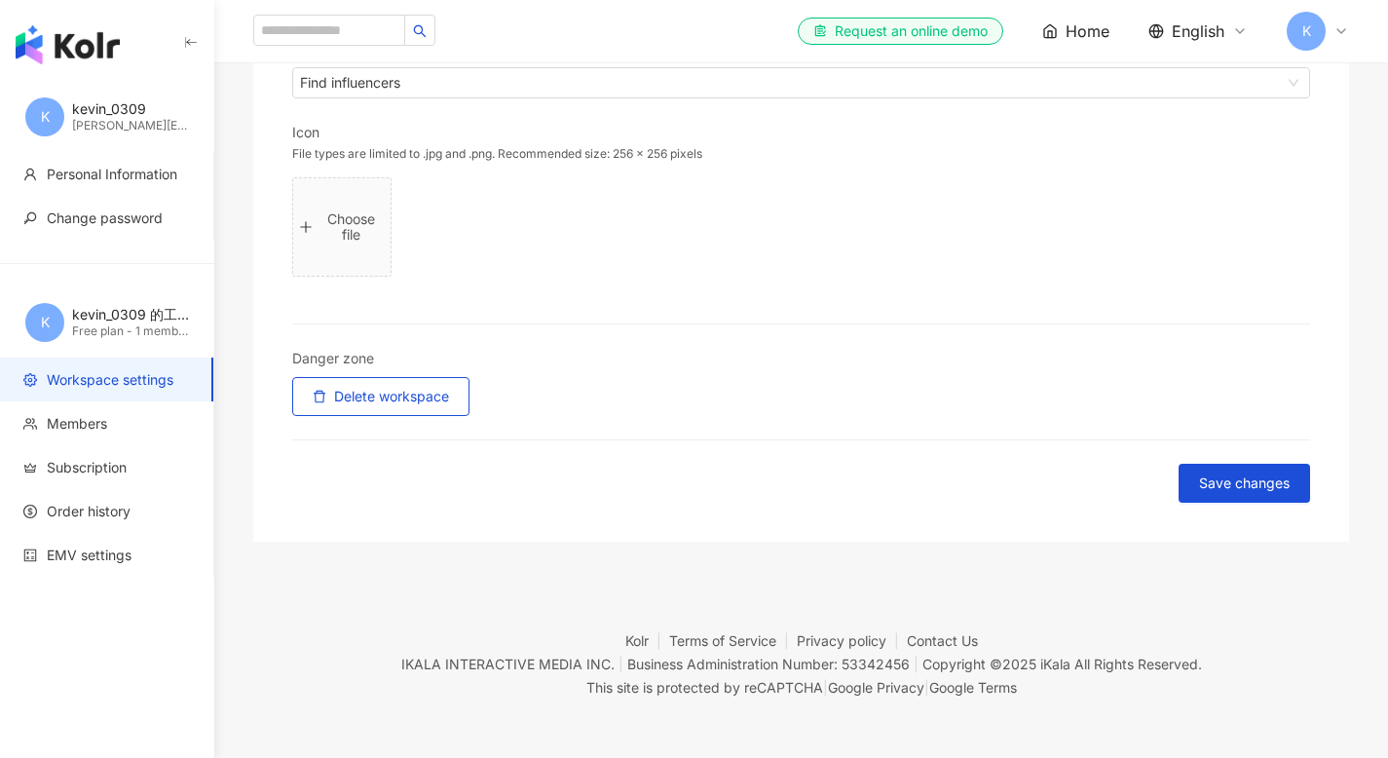
click at [115, 322] on div "kevin_0309 的工作區 Free plan - 1 member(s)" at bounding box center [130, 322] width 117 height 35
click at [129, 307] on div "kevin_0309 的工作區" at bounding box center [130, 314] width 117 height 19
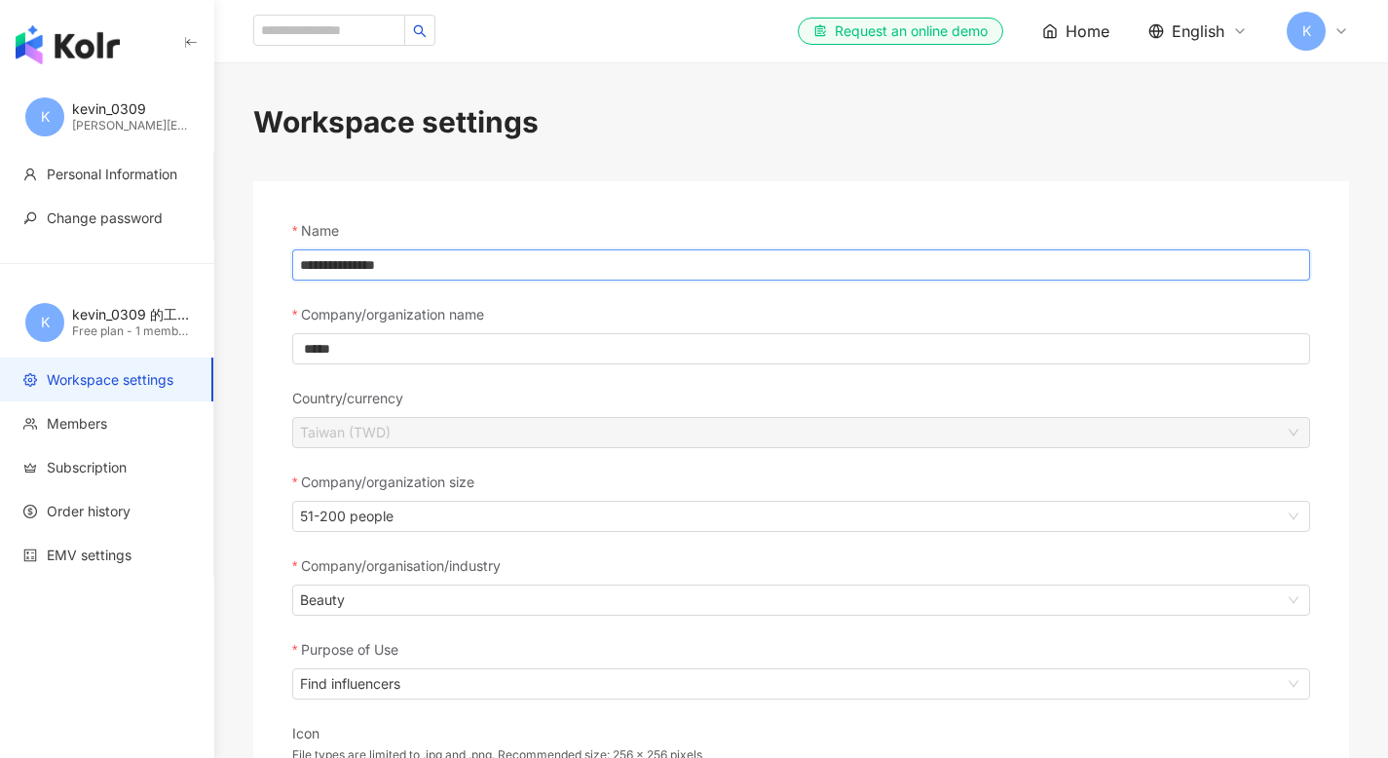
click at [473, 265] on input "**********" at bounding box center [801, 264] width 1018 height 31
click at [577, 194] on div "**********" at bounding box center [800, 661] width 1095 height 961
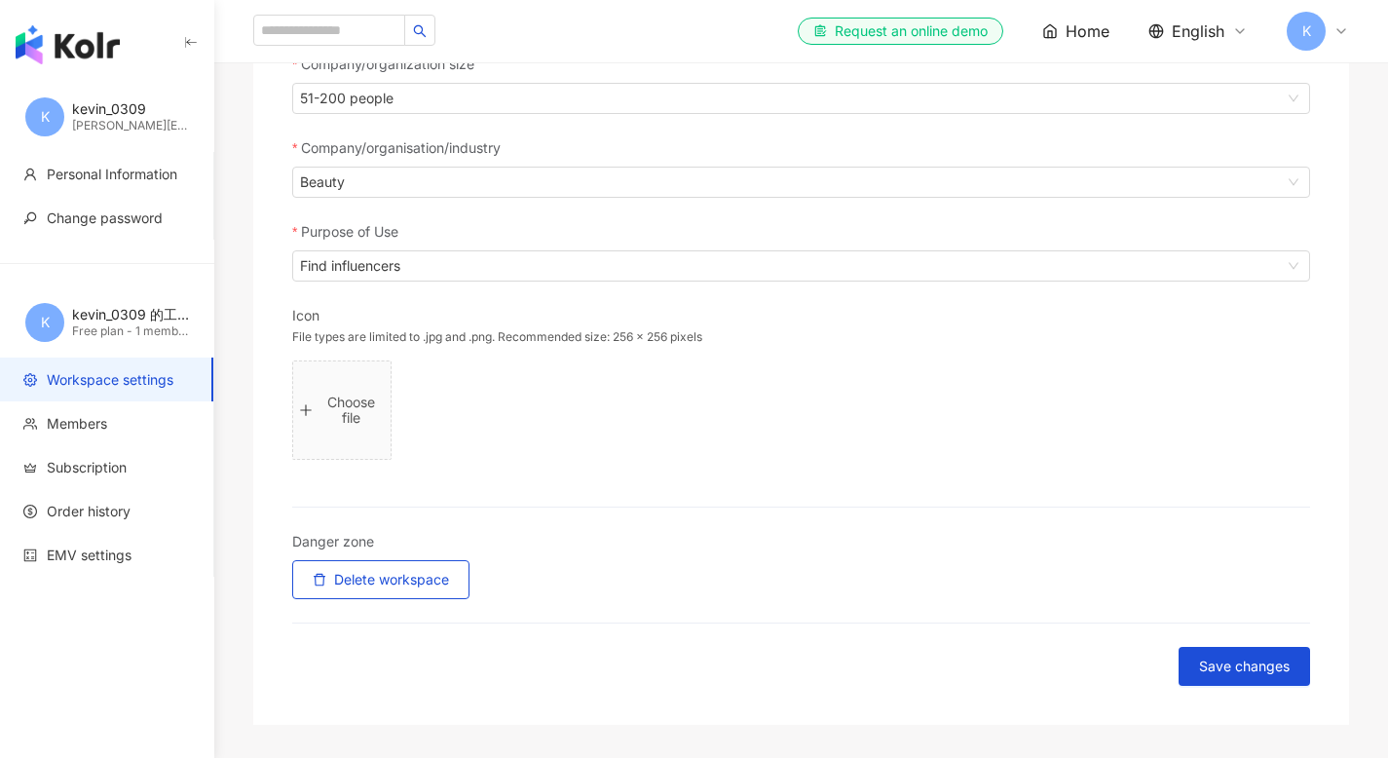
scroll to position [602, 0]
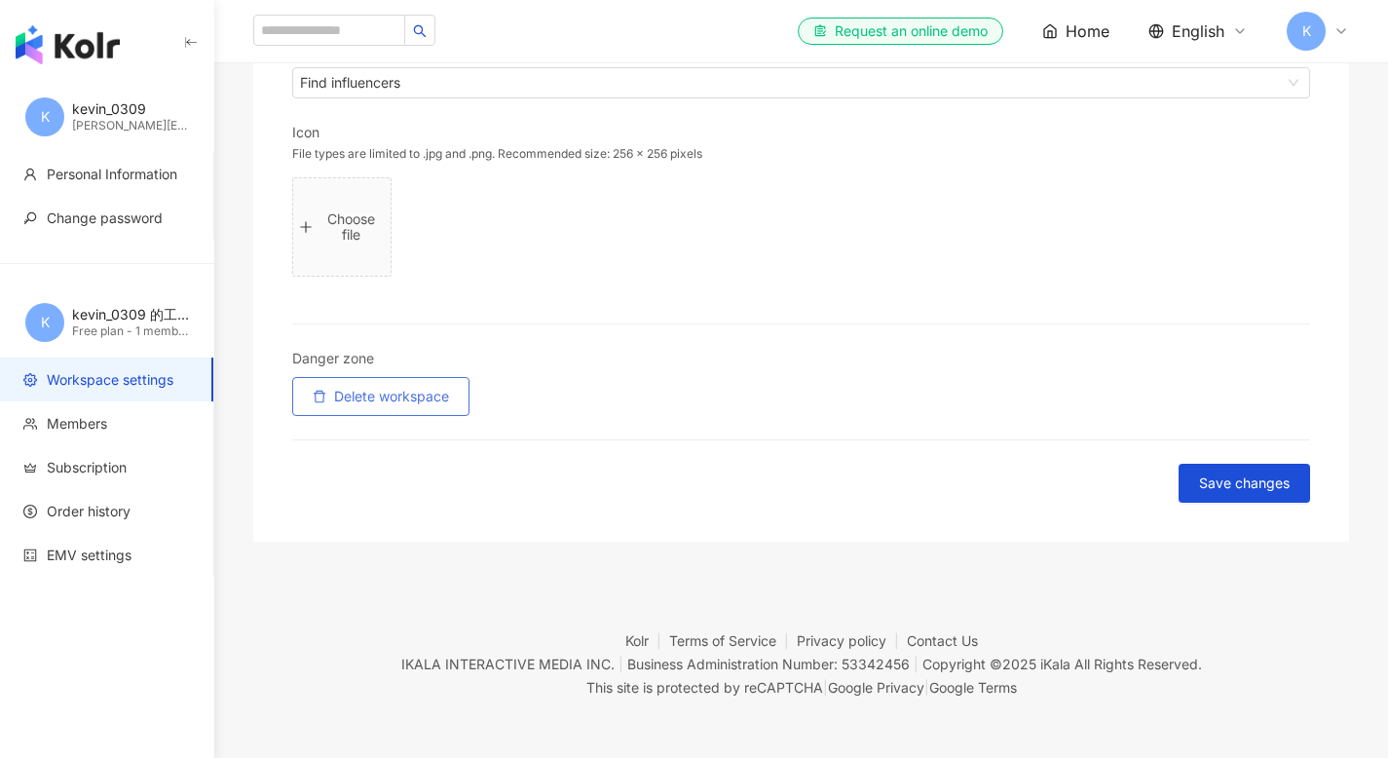
click at [397, 379] on button "Delete workspace" at bounding box center [380, 396] width 177 height 39
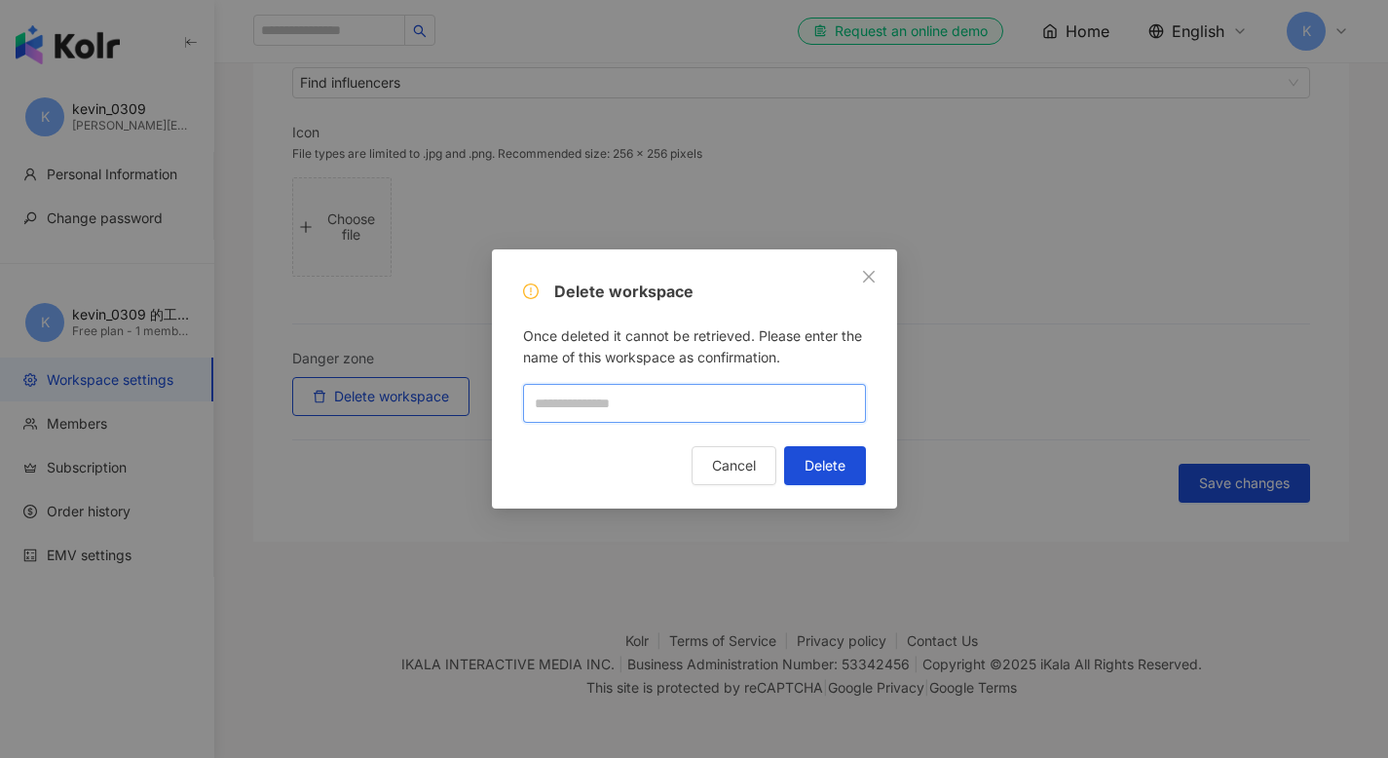
click at [686, 392] on input "text" at bounding box center [694, 403] width 343 height 39
paste input "**********"
type input "**********"
click at [845, 470] on button "Delete" at bounding box center [825, 465] width 82 height 39
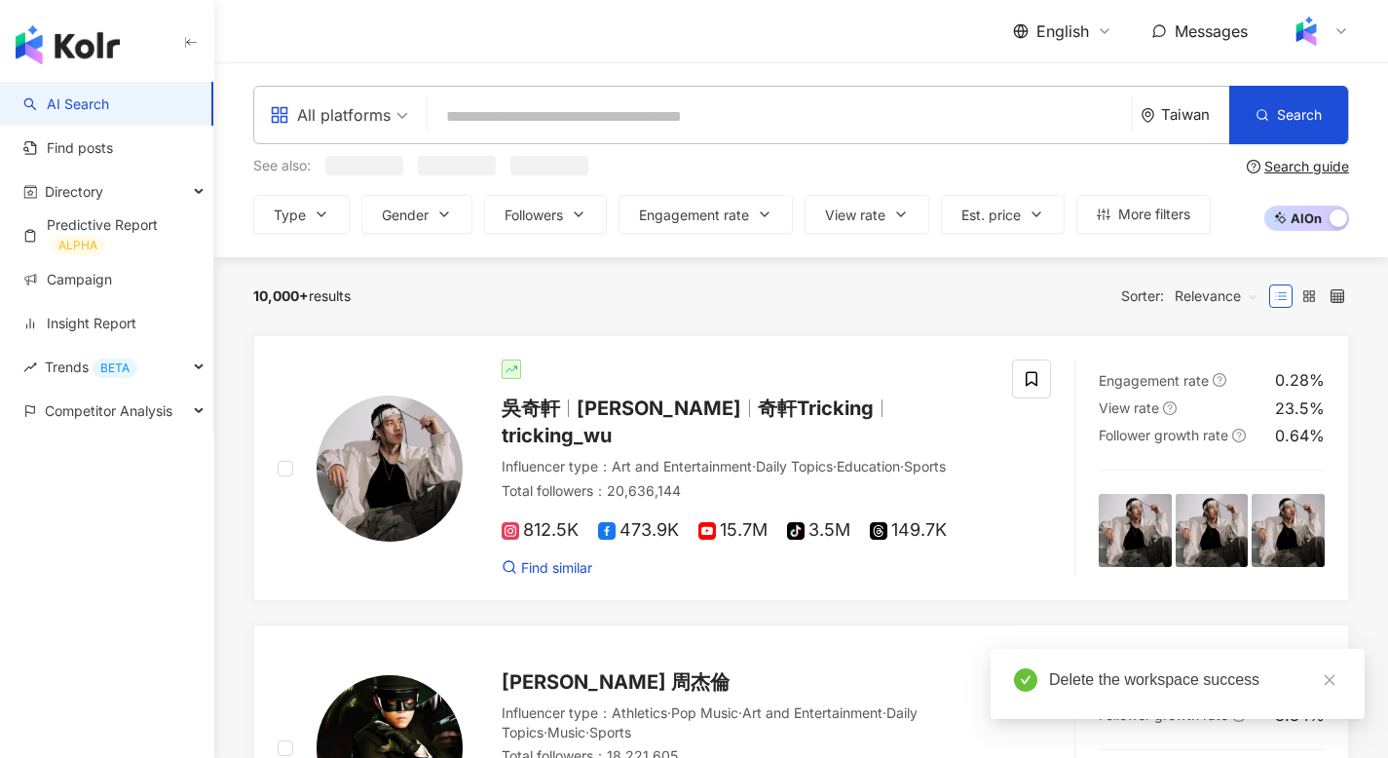
click at [1324, 32] on span at bounding box center [1305, 31] width 39 height 39
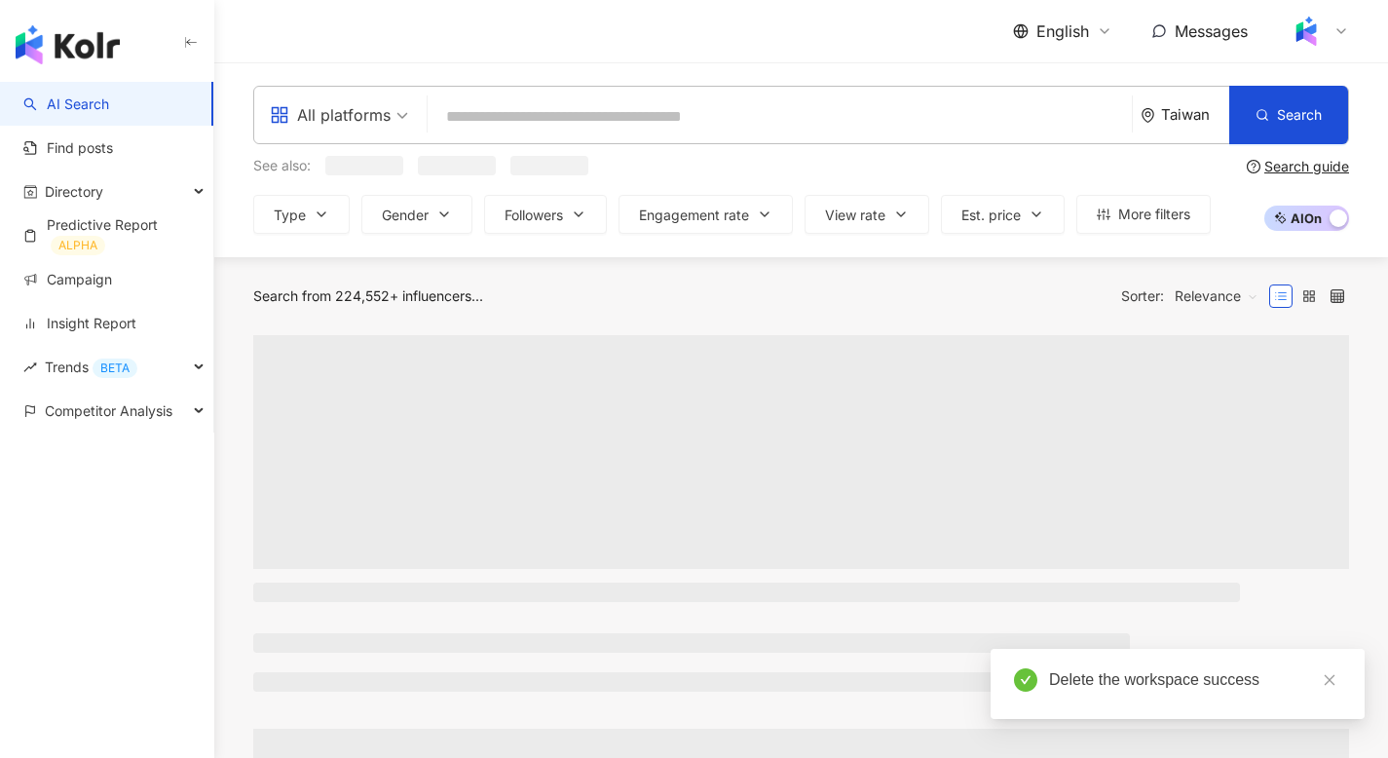
click at [1318, 32] on img at bounding box center [1305, 31] width 37 height 37
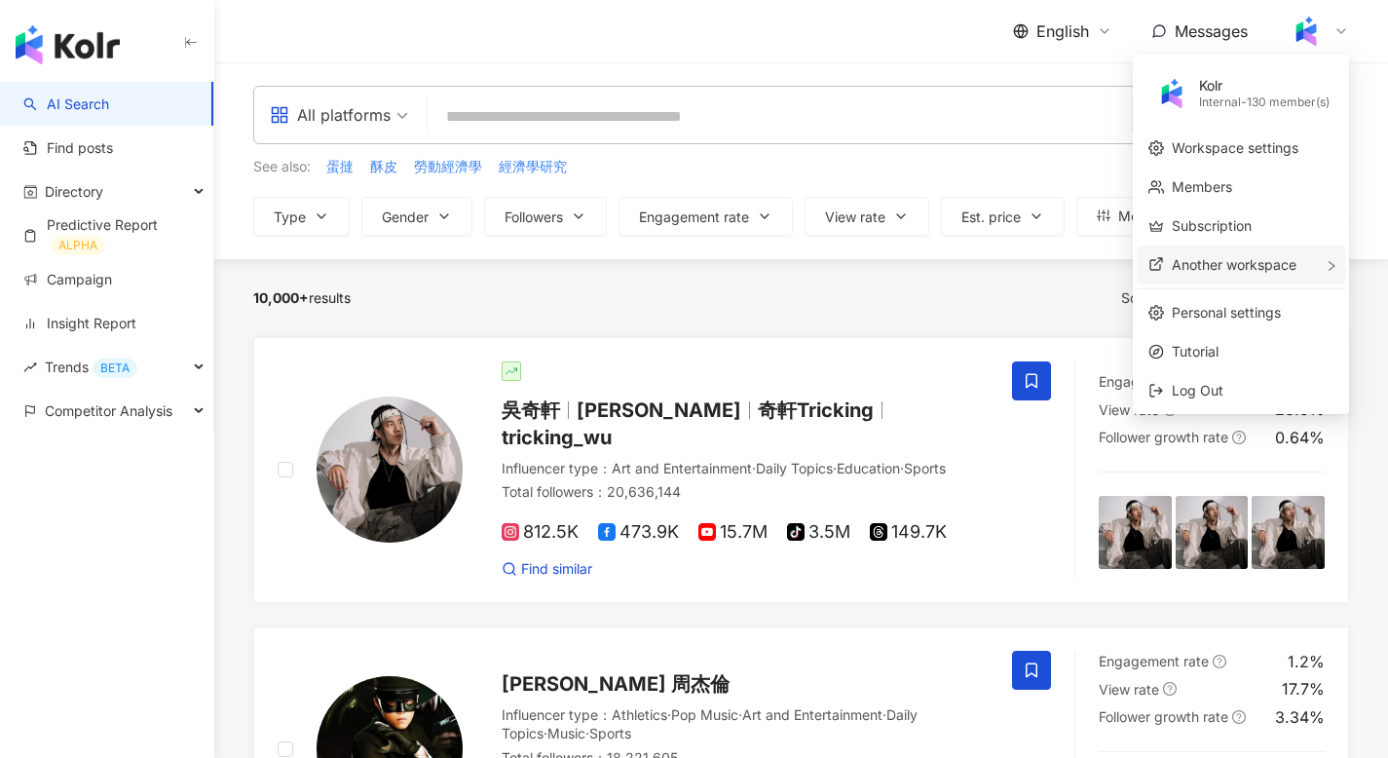
click at [1253, 262] on span "Another workspace" at bounding box center [1233, 264] width 125 height 17
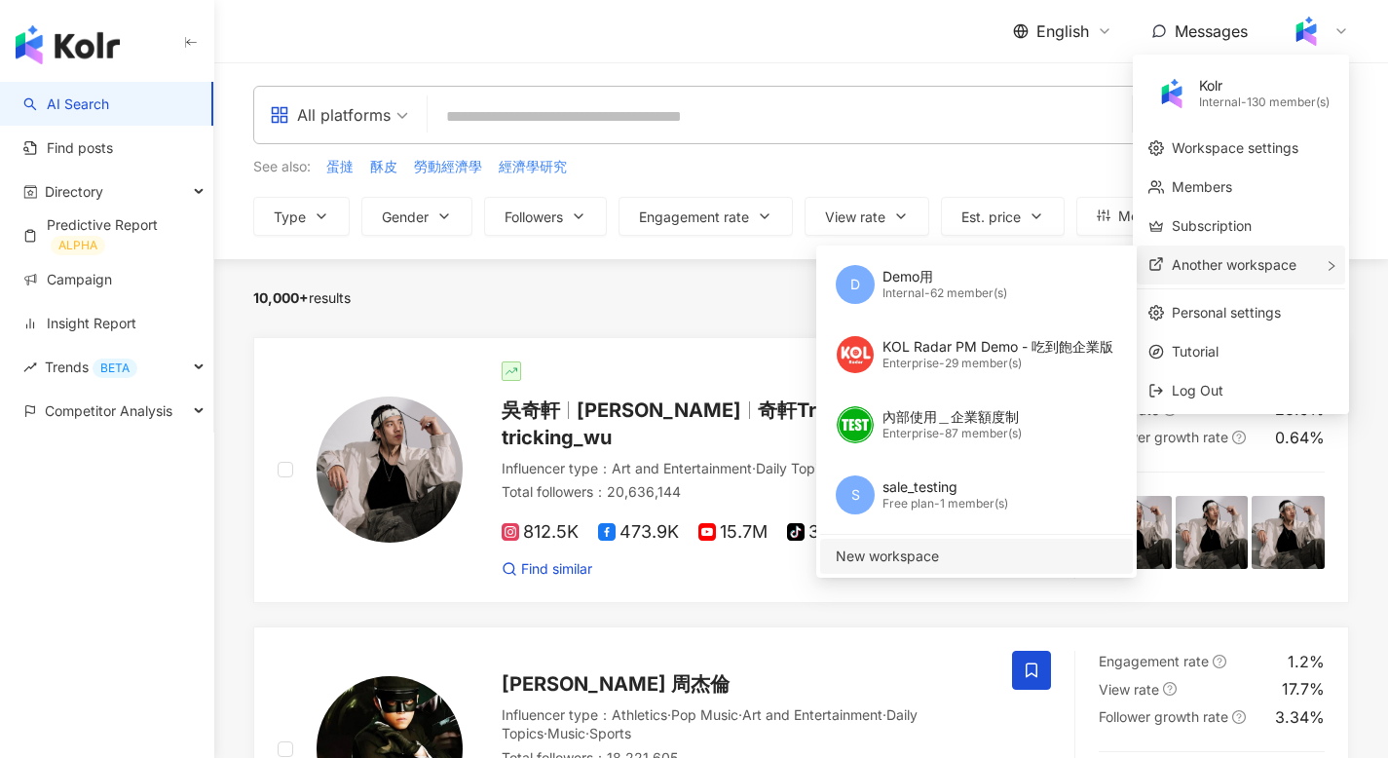
click at [907, 557] on span "New workspace" at bounding box center [974, 555] width 278 height 21
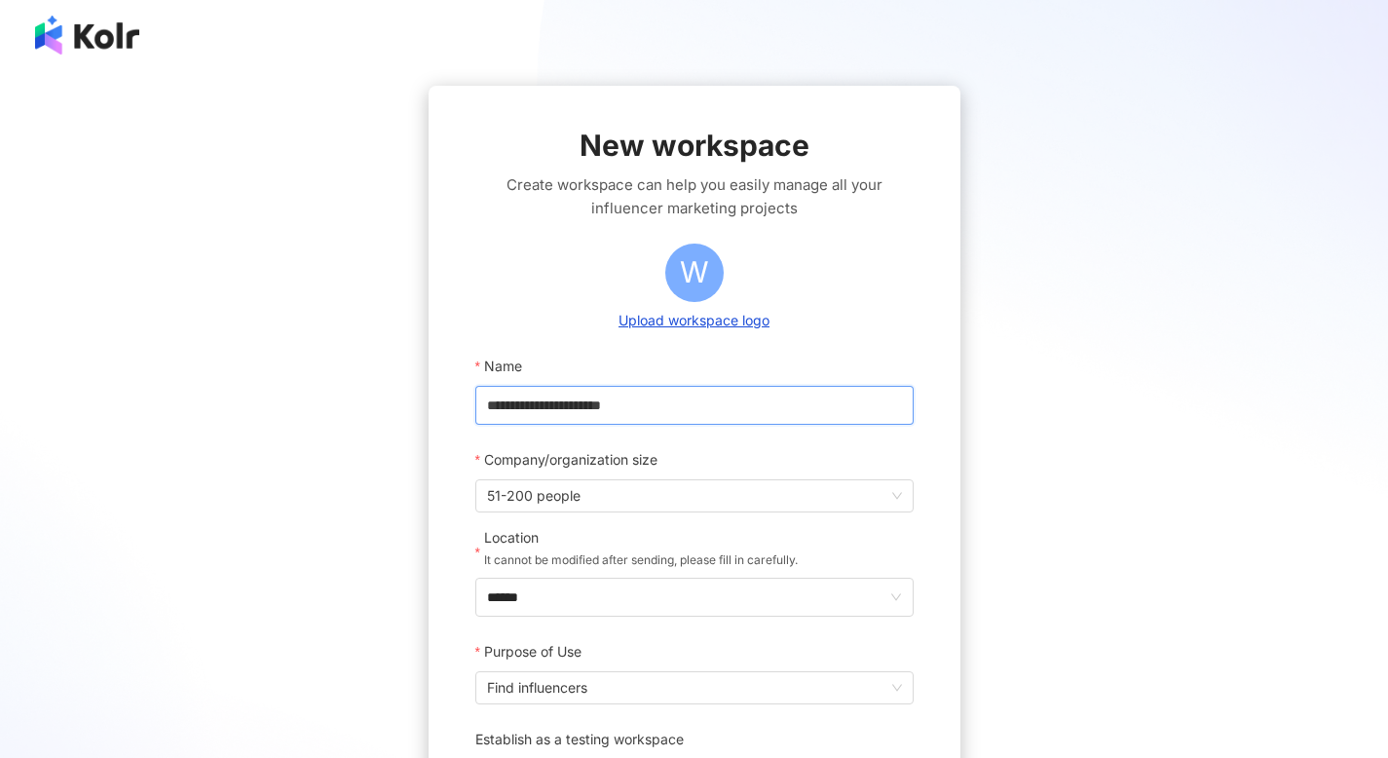
click at [671, 414] on input "**********" at bounding box center [694, 405] width 438 height 39
type input "*"
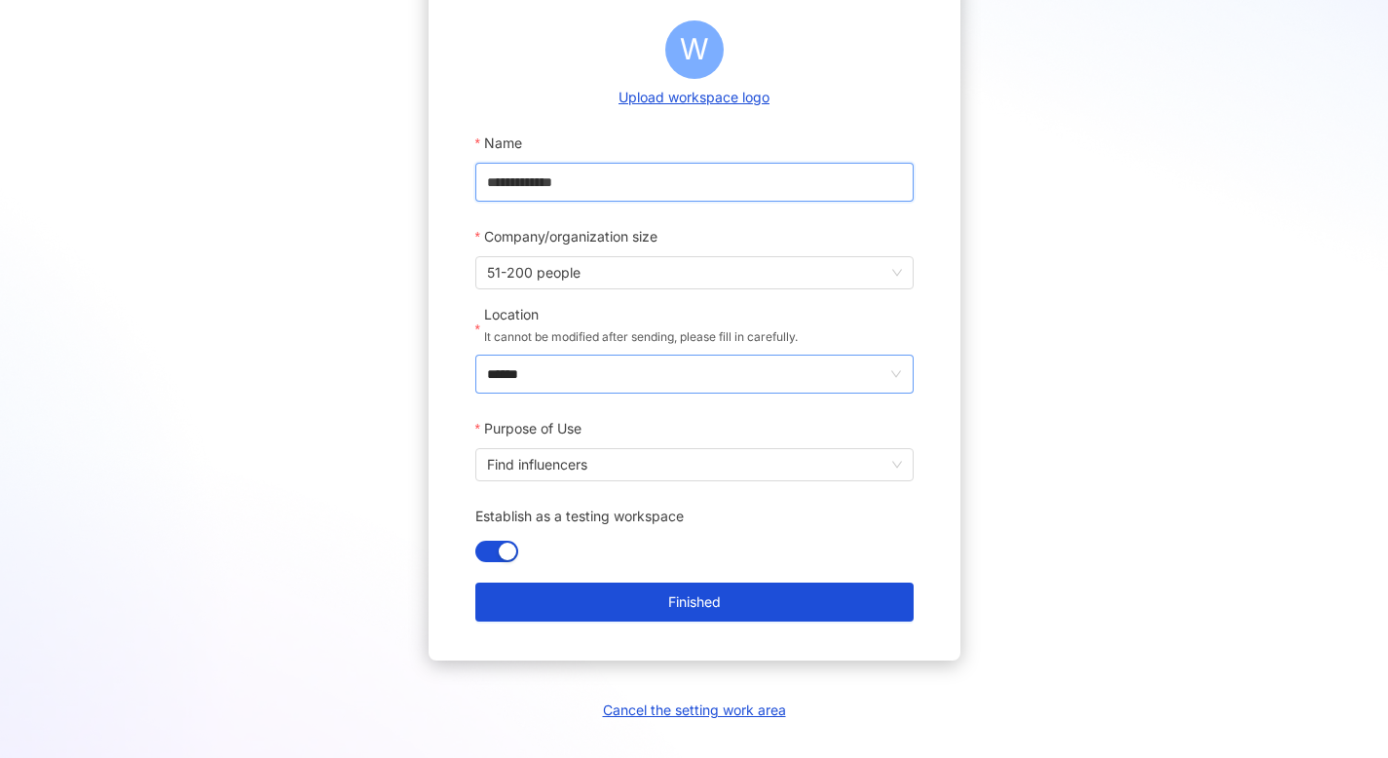
type input "**********"
click at [645, 375] on input "******" at bounding box center [686, 373] width 399 height 37
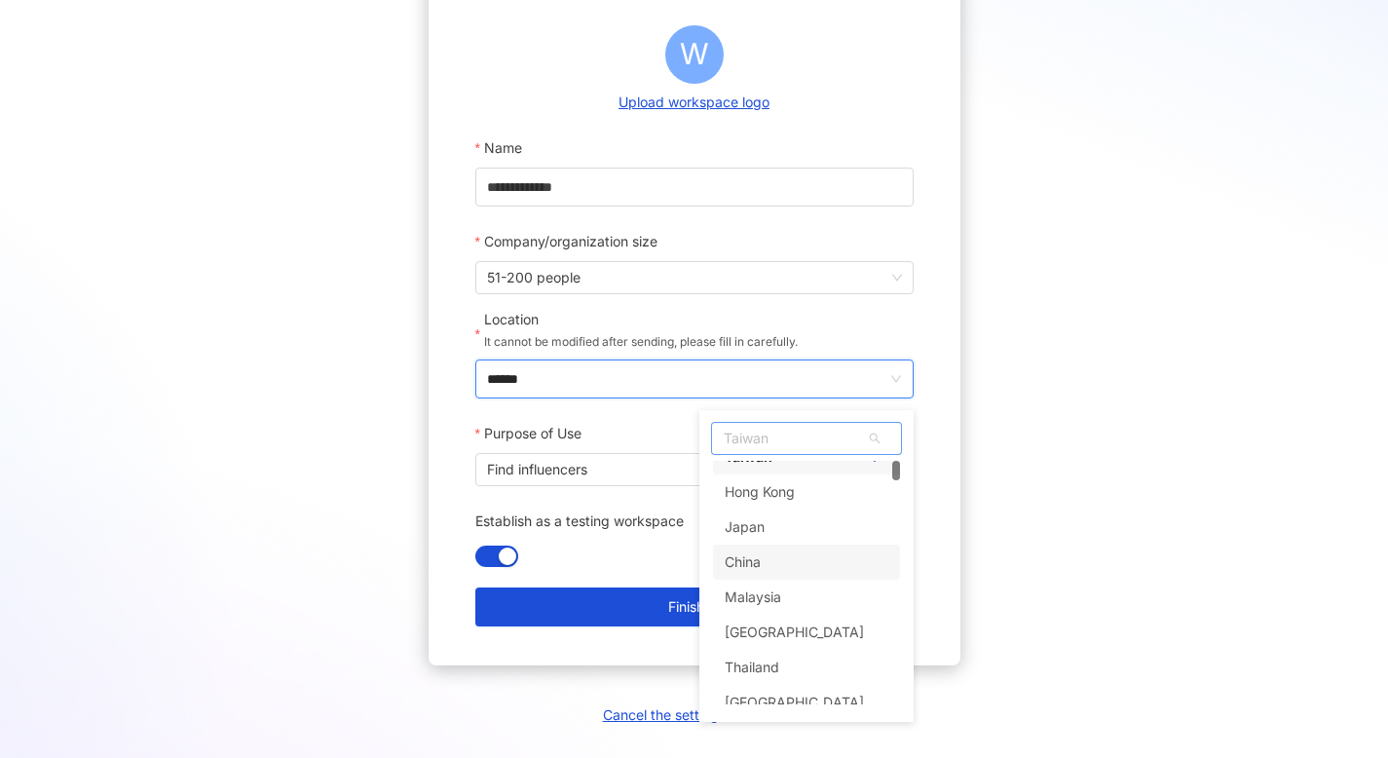
scroll to position [0, 0]
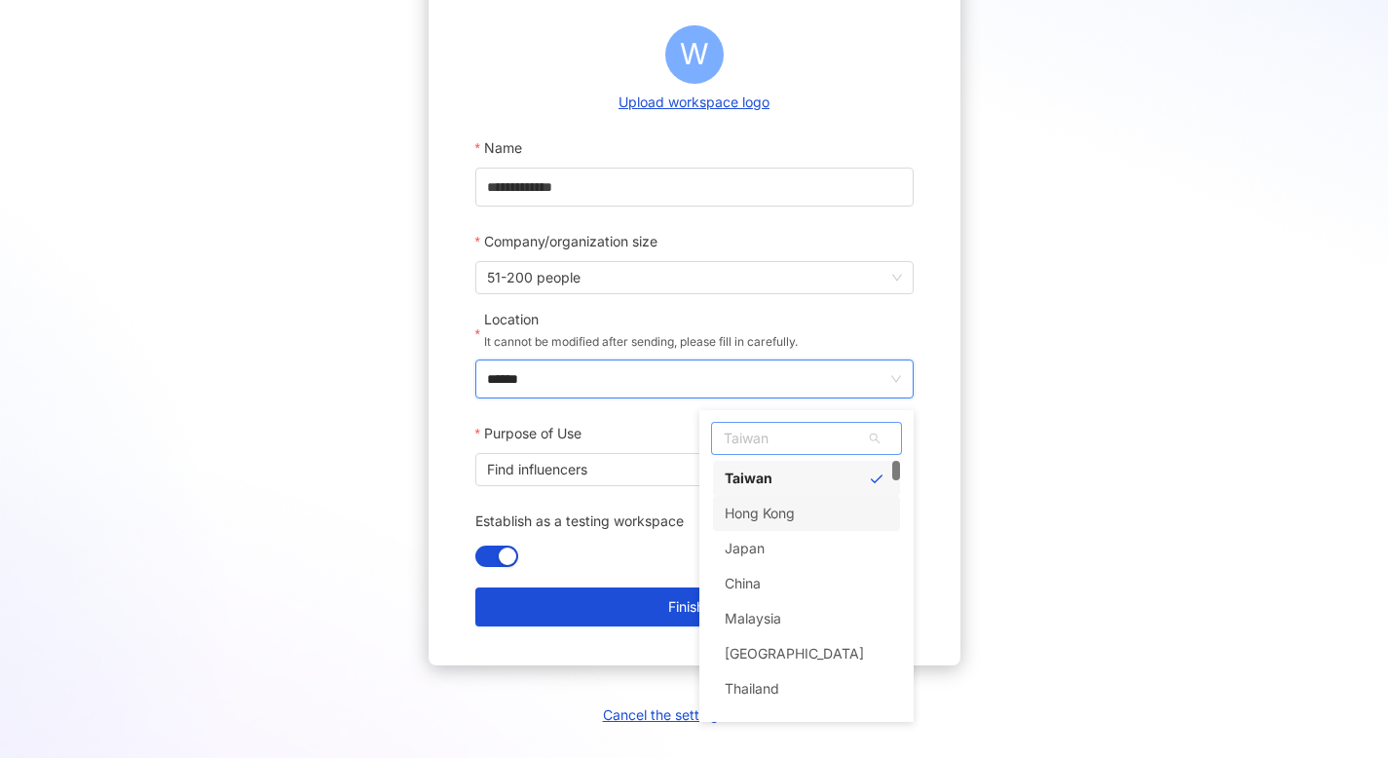
click at [779, 517] on div "Hong Kong" at bounding box center [759, 513] width 70 height 35
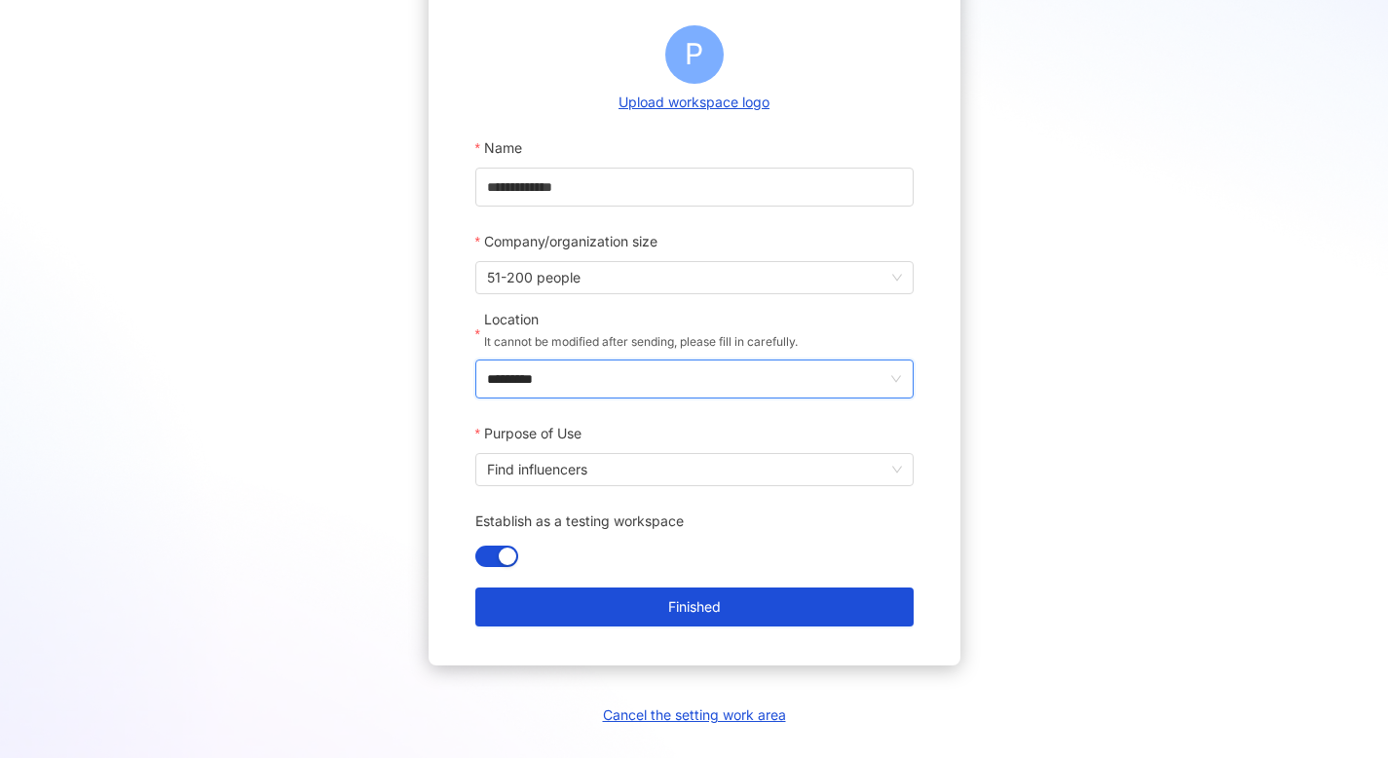
click at [808, 380] on input "*********" at bounding box center [686, 378] width 399 height 37
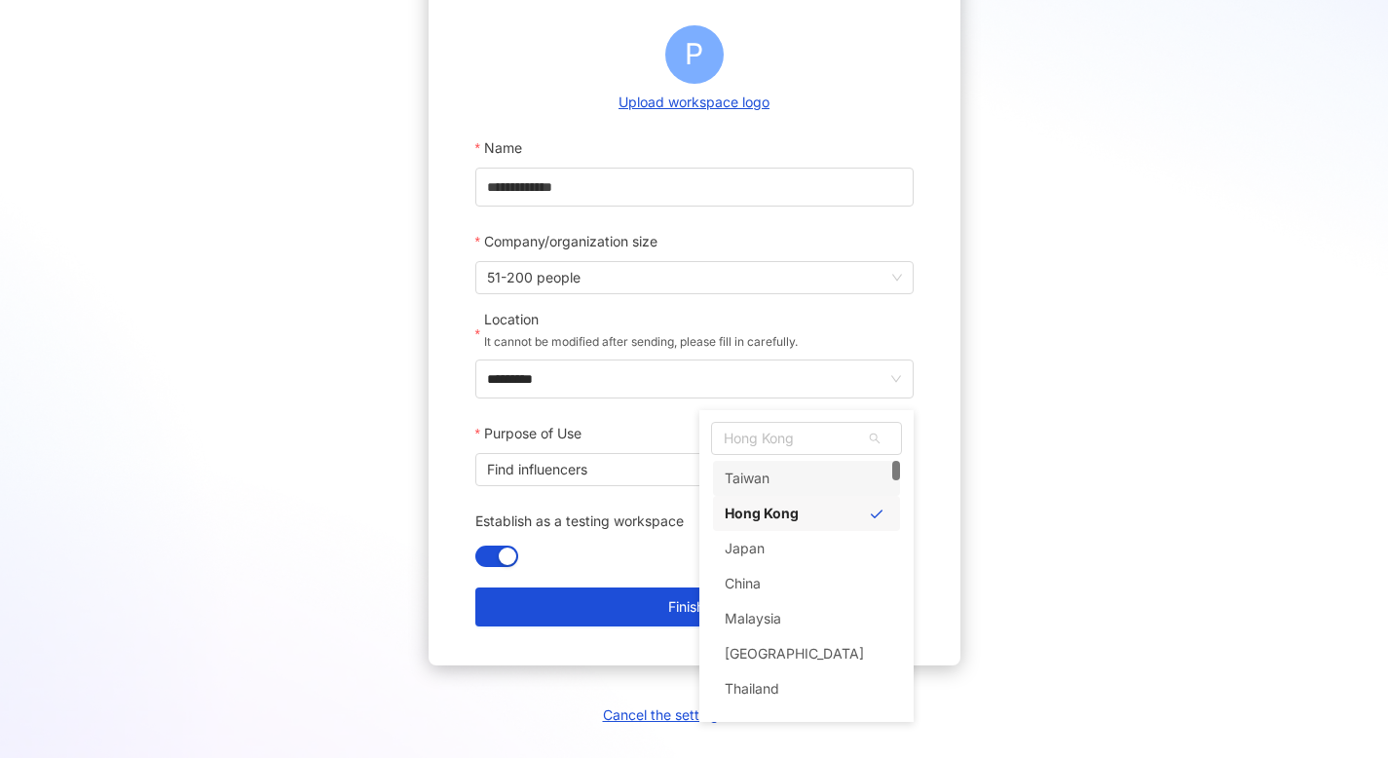
click at [811, 348] on label "Location It cannot be modified after sending, please fill in carefully." at bounding box center [643, 335] width 336 height 50
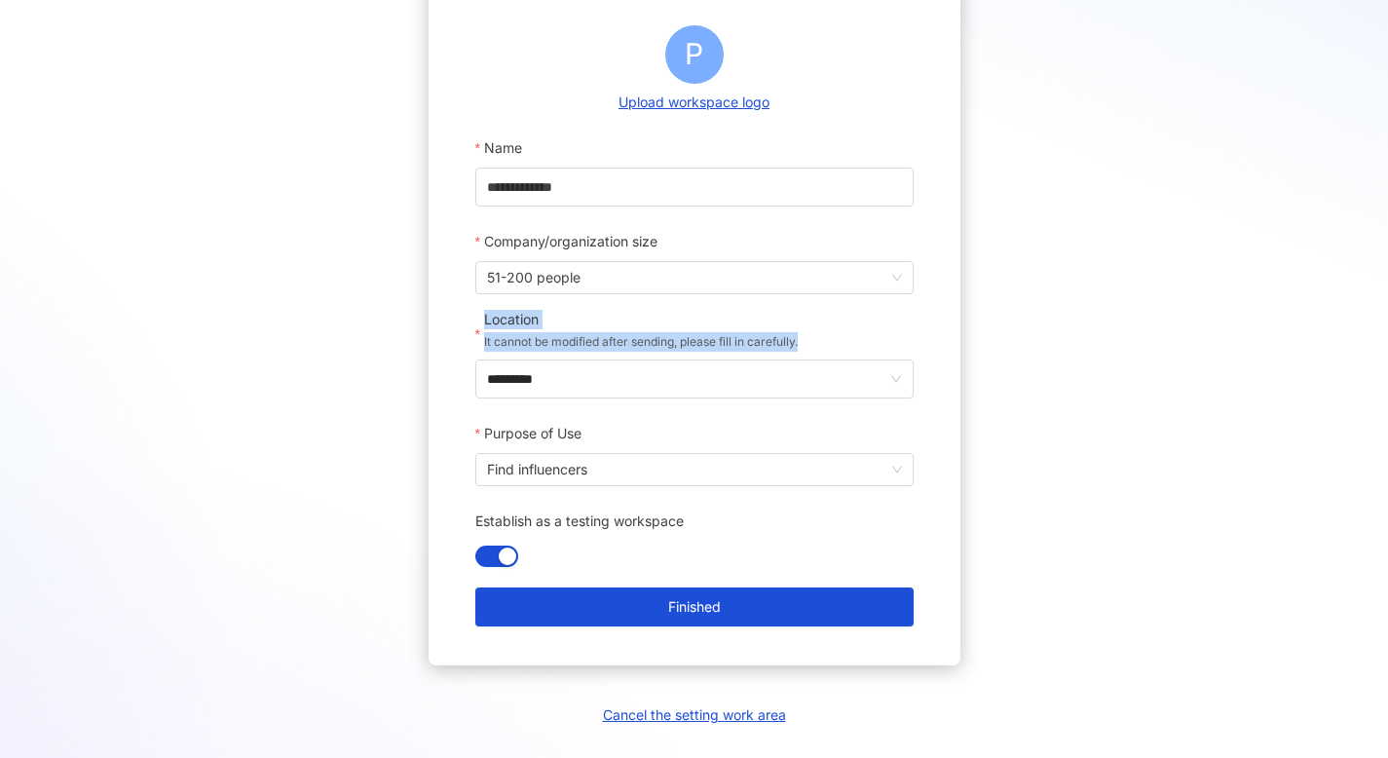
drag, startPoint x: 842, startPoint y: 343, endPoint x: 484, endPoint y: 337, distance: 358.4
click at [484, 337] on div "Location It cannot be modified after sending, please fill in carefully." at bounding box center [694, 335] width 438 height 50
click at [487, 338] on p "It cannot be modified after sending, please fill in carefully." at bounding box center [641, 341] width 314 height 19
drag, startPoint x: 827, startPoint y: 348, endPoint x: 482, endPoint y: 342, distance: 344.8
click at [482, 342] on div "Location It cannot be modified after sending, please fill in carefully." at bounding box center [694, 335] width 438 height 50
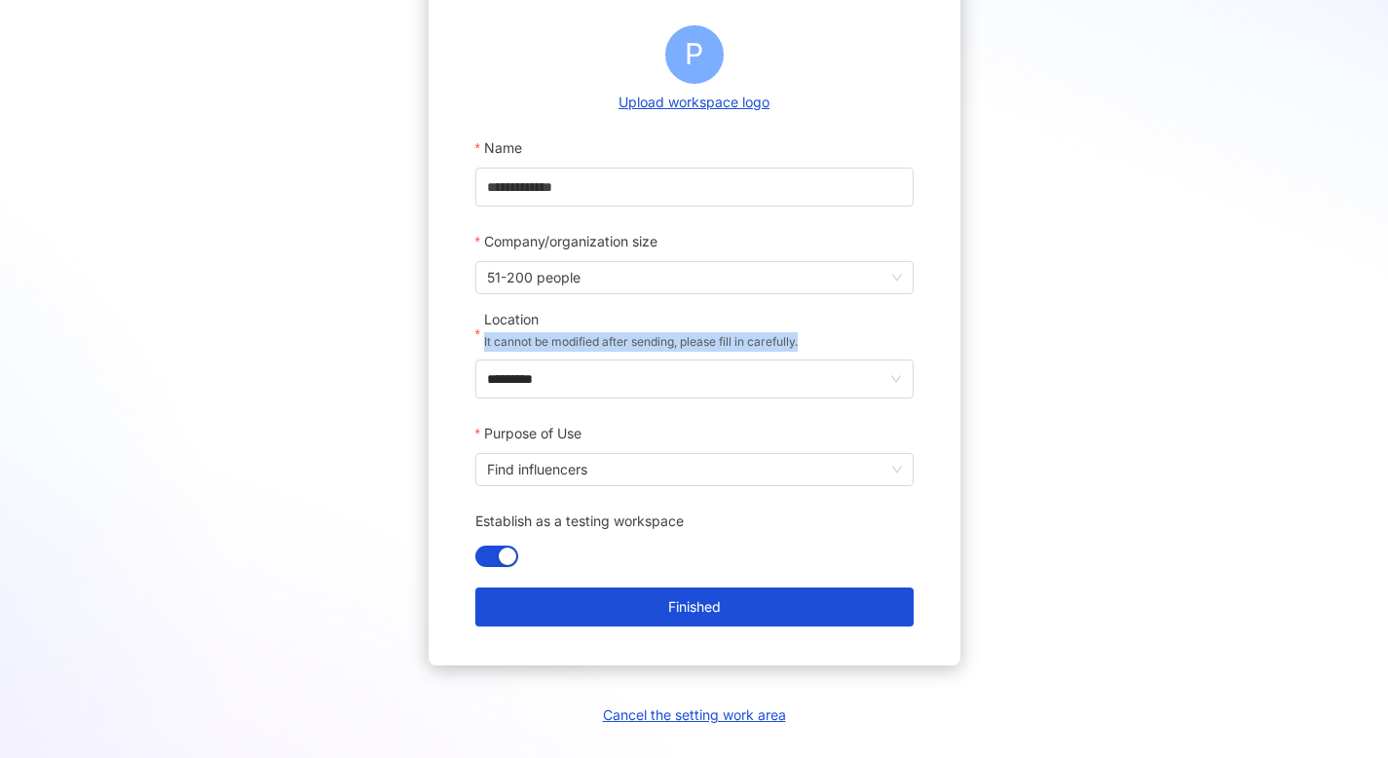
click at [469, 350] on div at bounding box center [469, 350] width 0 height 0
click at [555, 340] on p "It cannot be modified after sending, please fill in carefully." at bounding box center [641, 341] width 314 height 19
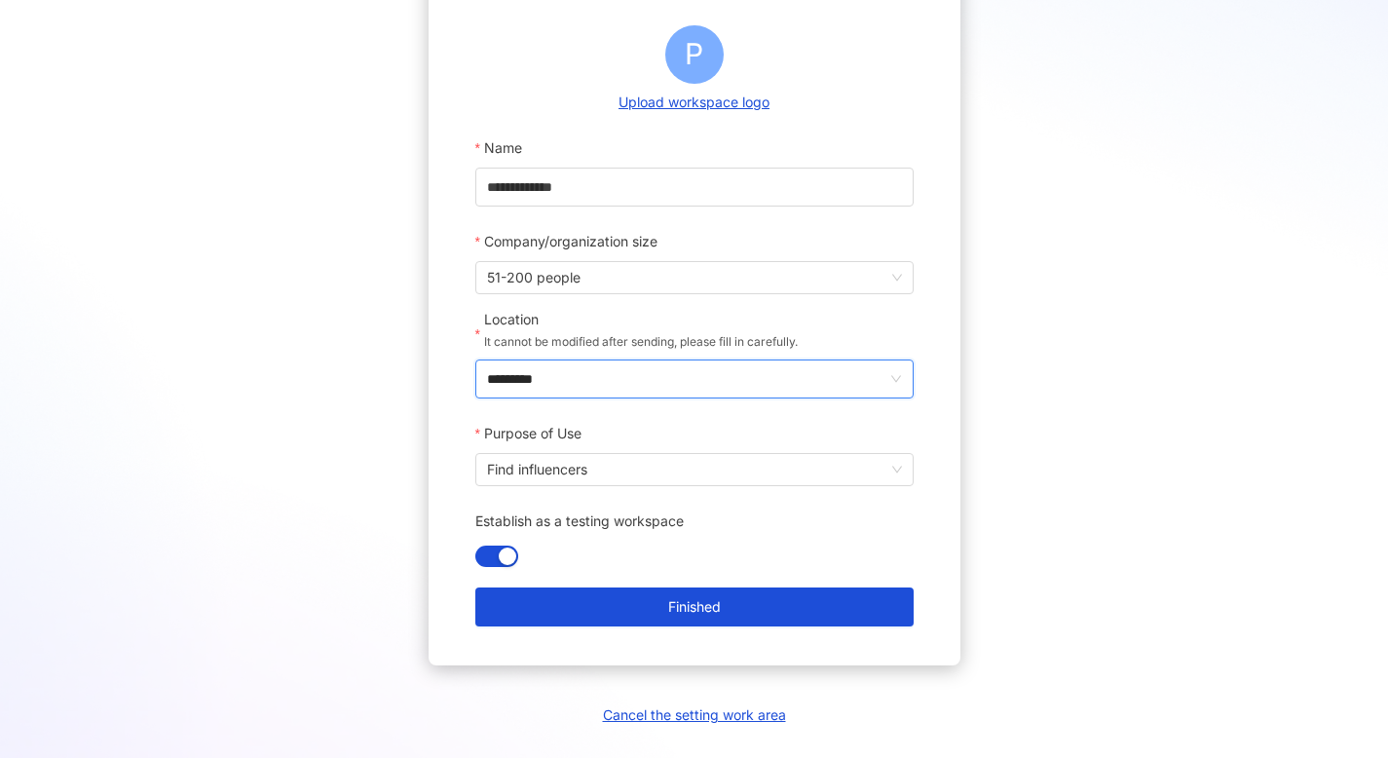
click at [581, 372] on input "*********" at bounding box center [686, 378] width 399 height 37
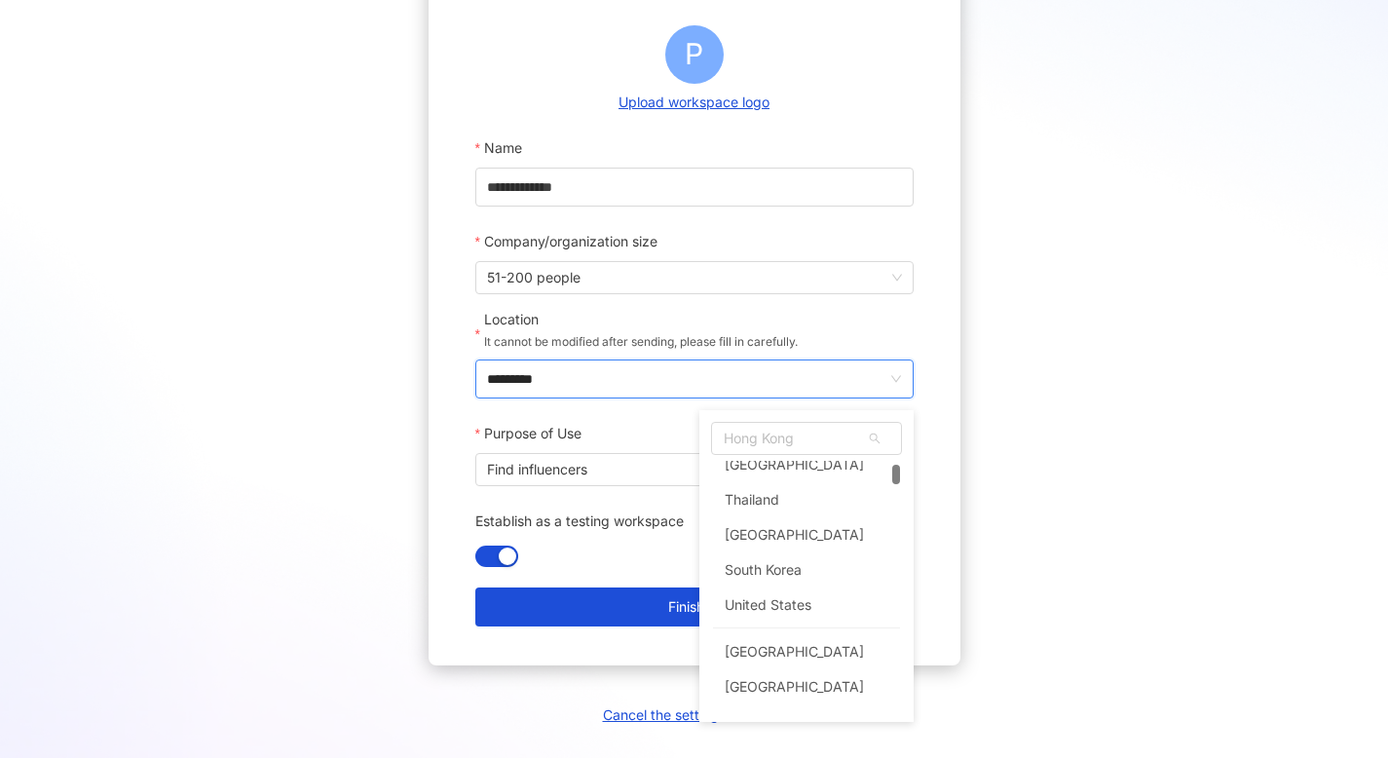
scroll to position [190, 0]
click at [781, 605] on div "United States" at bounding box center [767, 603] width 87 height 35
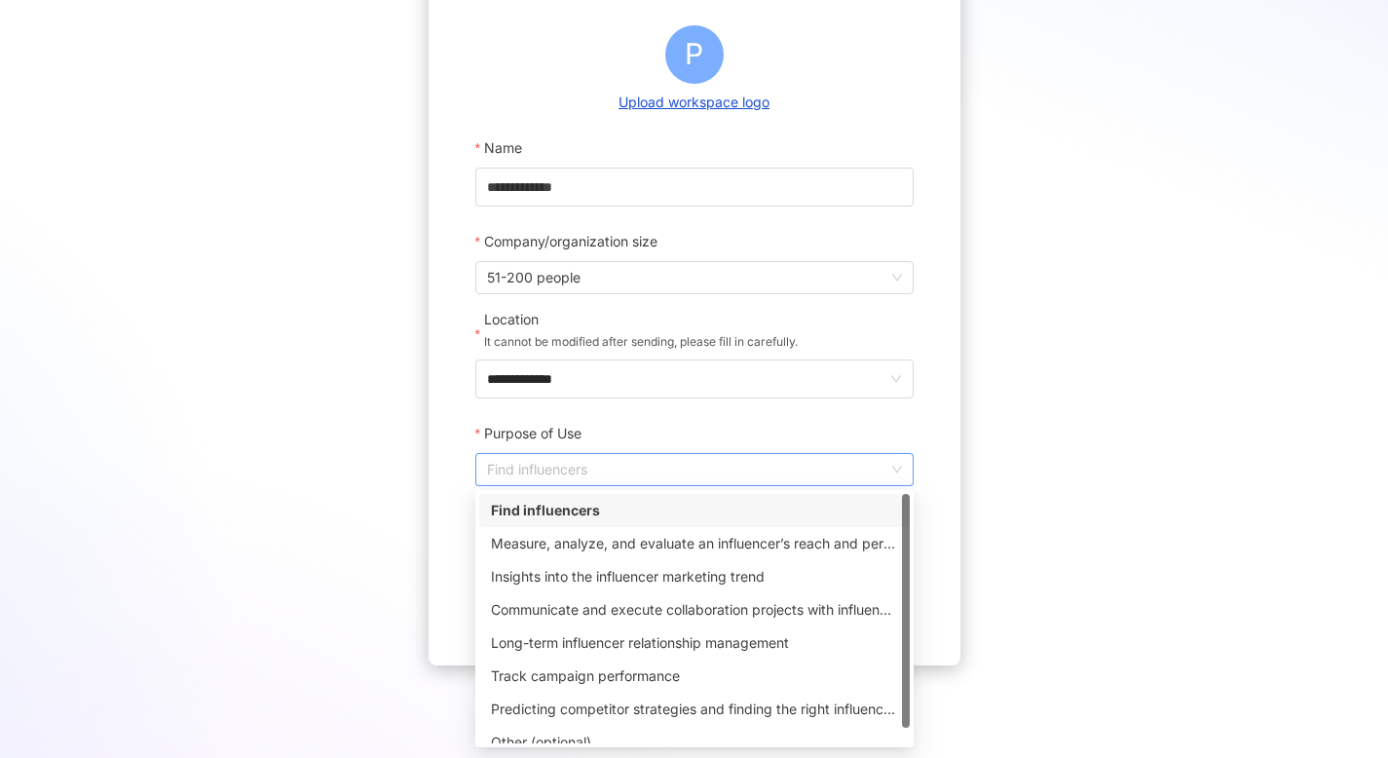
click at [698, 467] on span "Find influencers" at bounding box center [694, 469] width 415 height 31
click at [697, 499] on div "Find influencers" at bounding box center [694, 510] width 430 height 33
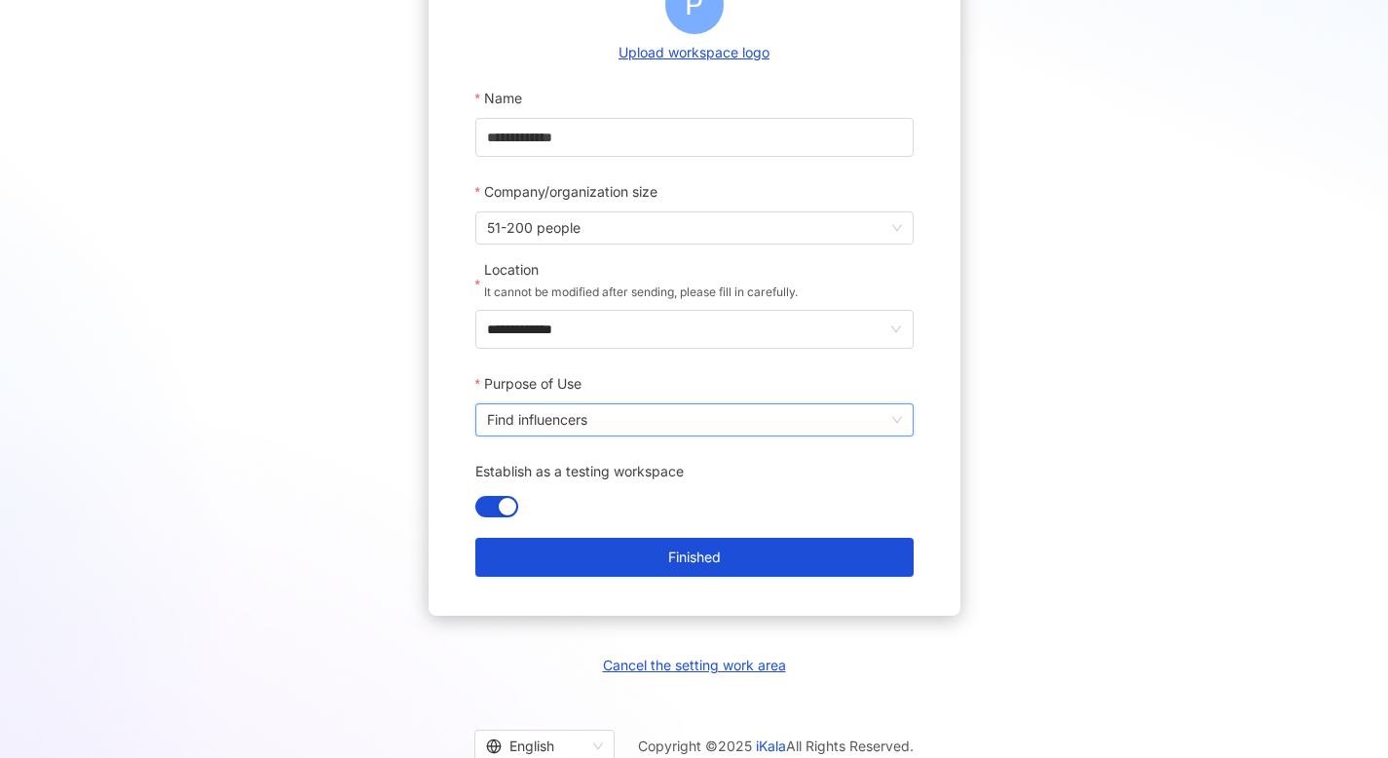
scroll to position [276, 0]
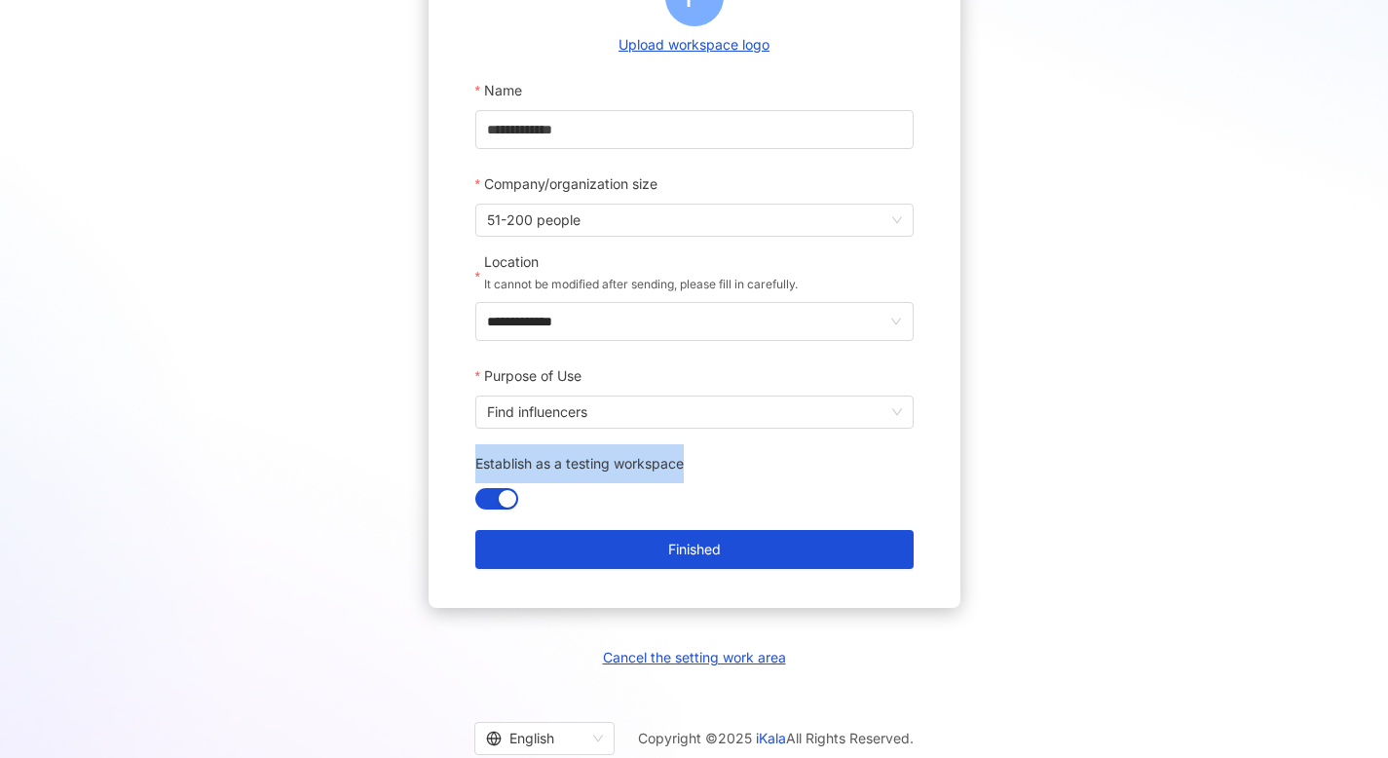
drag, startPoint x: 704, startPoint y: 461, endPoint x: 475, endPoint y: 451, distance: 229.0
click at [475, 451] on div "Establish as a testing workspace" at bounding box center [694, 463] width 438 height 39
click at [463, 427] on div at bounding box center [463, 427] width 0 height 0
click at [653, 513] on div at bounding box center [694, 498] width 438 height 31
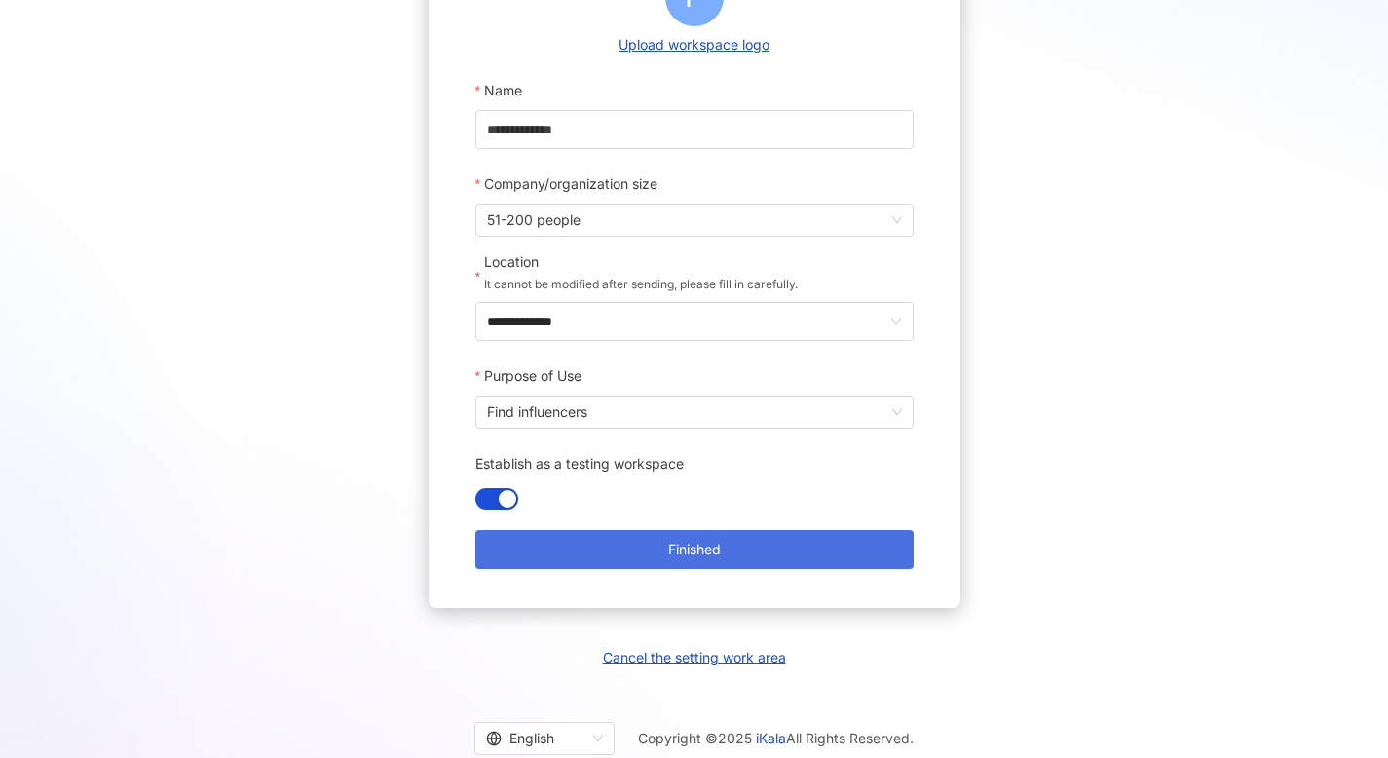
click at [691, 559] on button "Finished" at bounding box center [694, 549] width 438 height 39
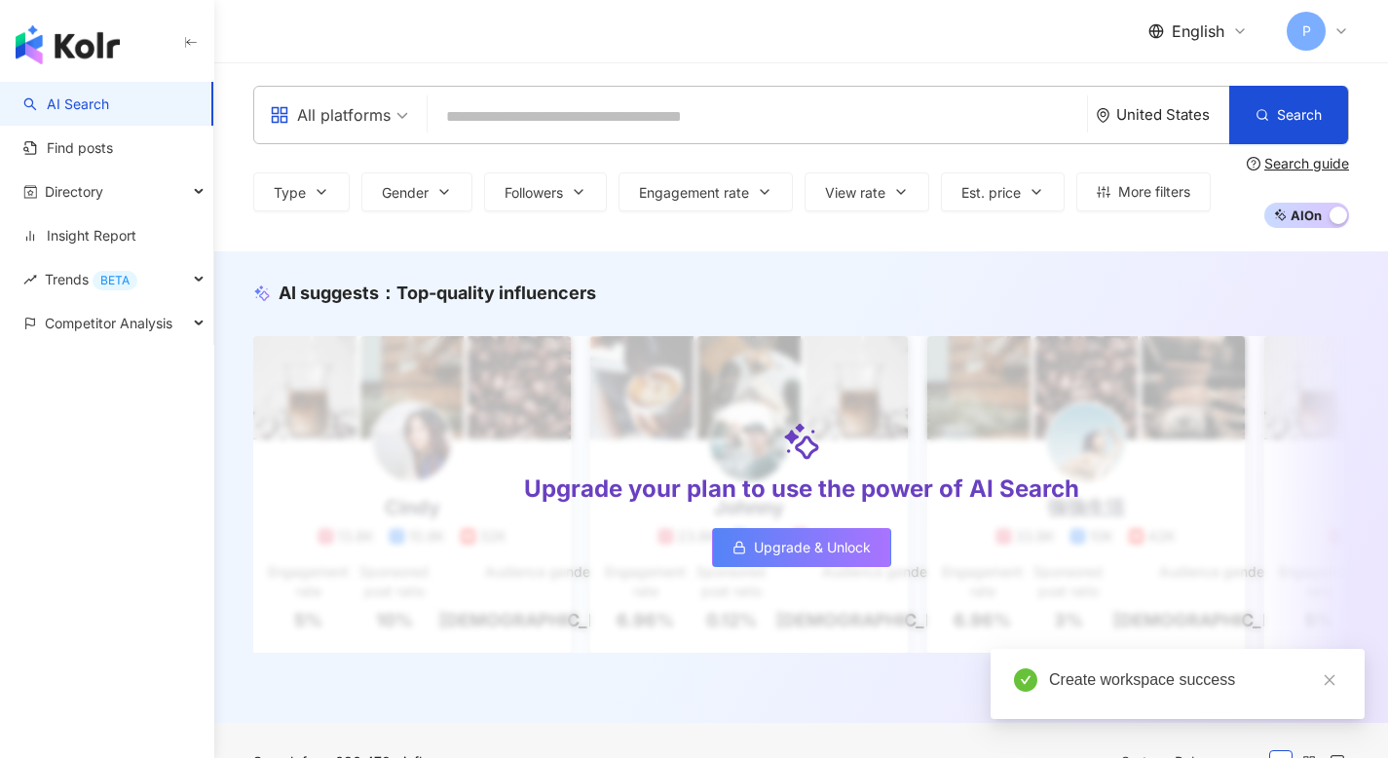
click at [1159, 121] on div "United States" at bounding box center [1172, 114] width 113 height 17
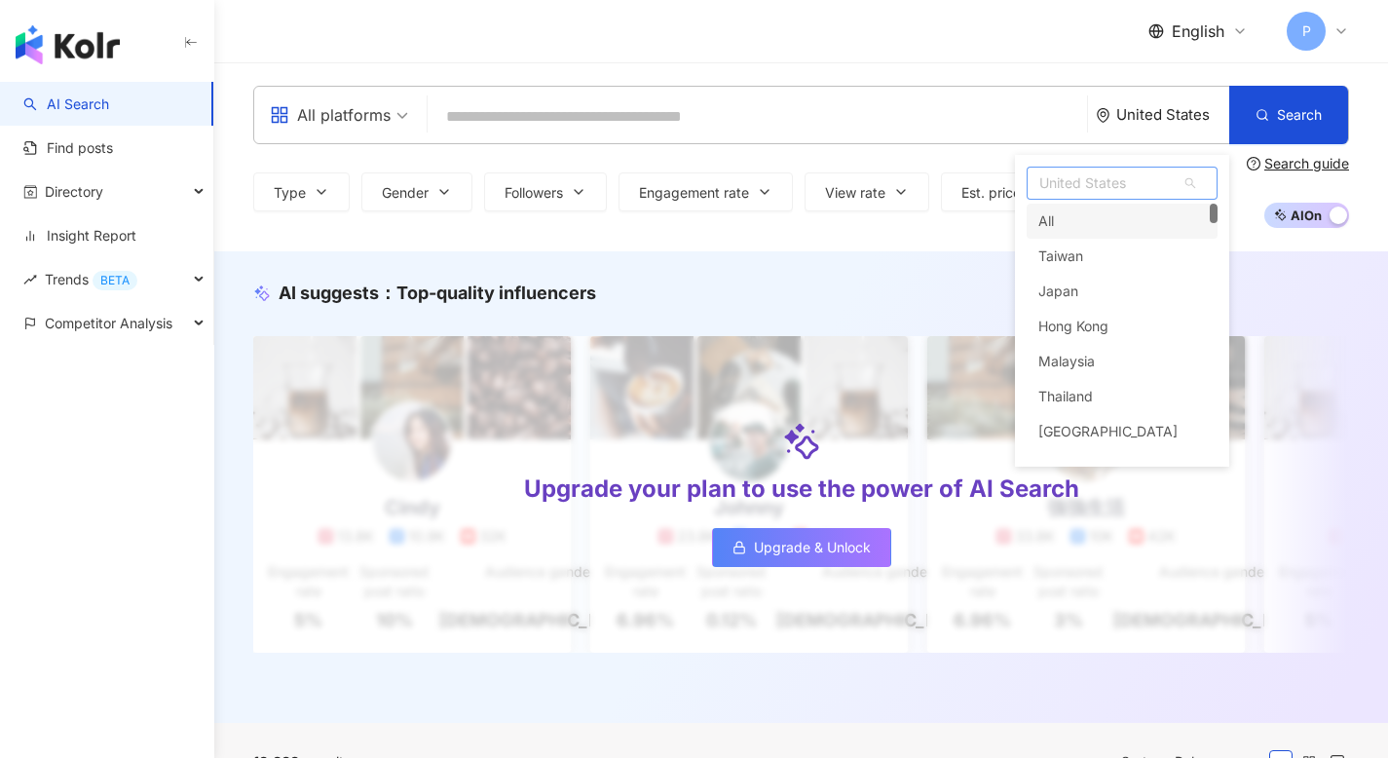
click at [1103, 228] on div "All" at bounding box center [1121, 221] width 191 height 35
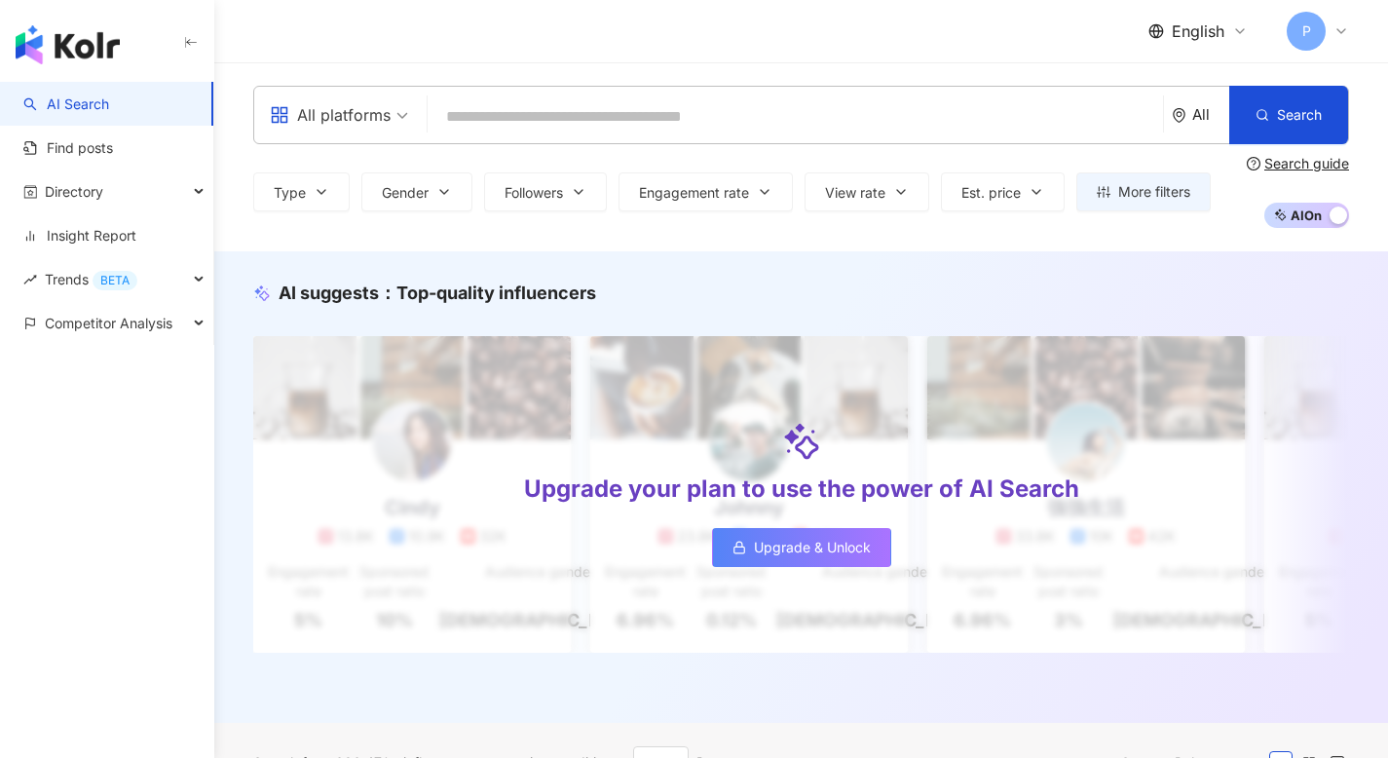
click at [1324, 19] on div "P" at bounding box center [1317, 31] width 62 height 39
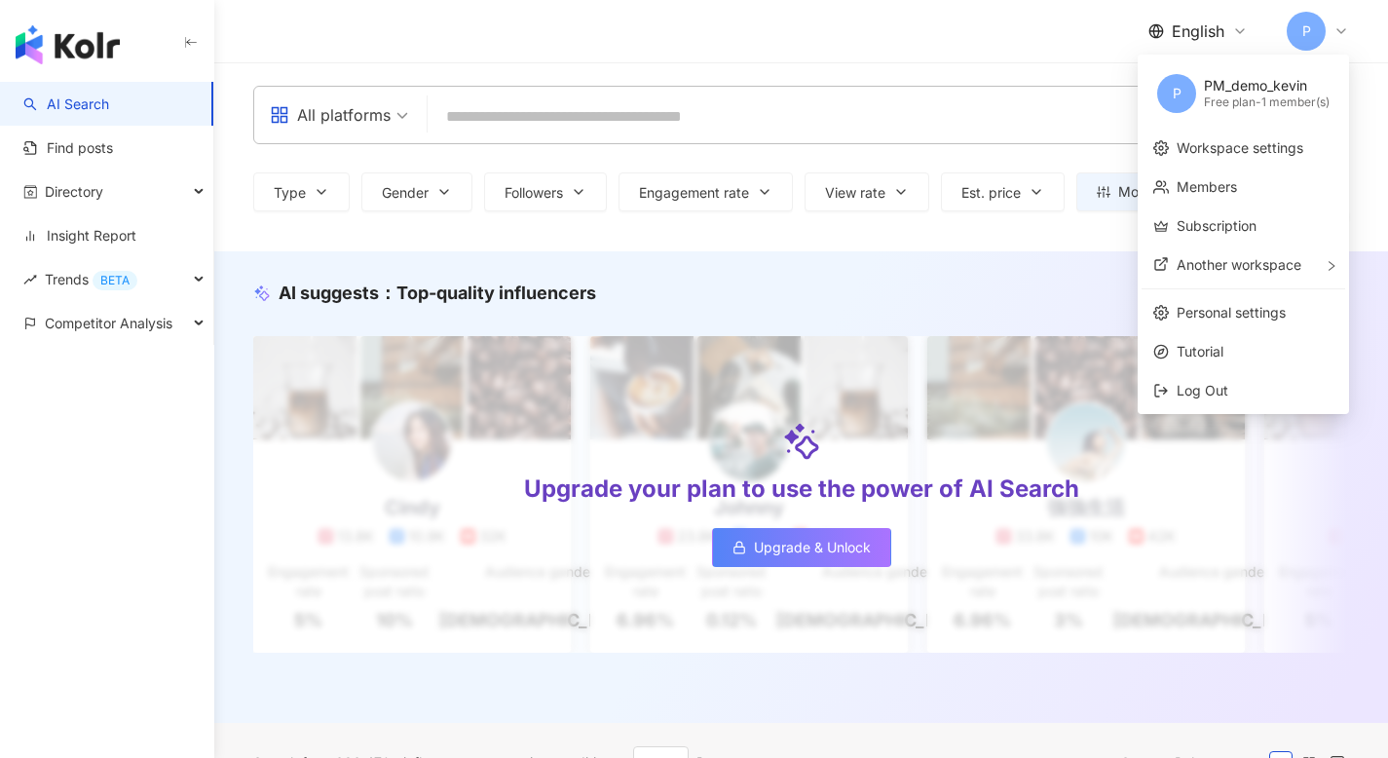
click at [1324, 19] on div "P" at bounding box center [1317, 31] width 62 height 39
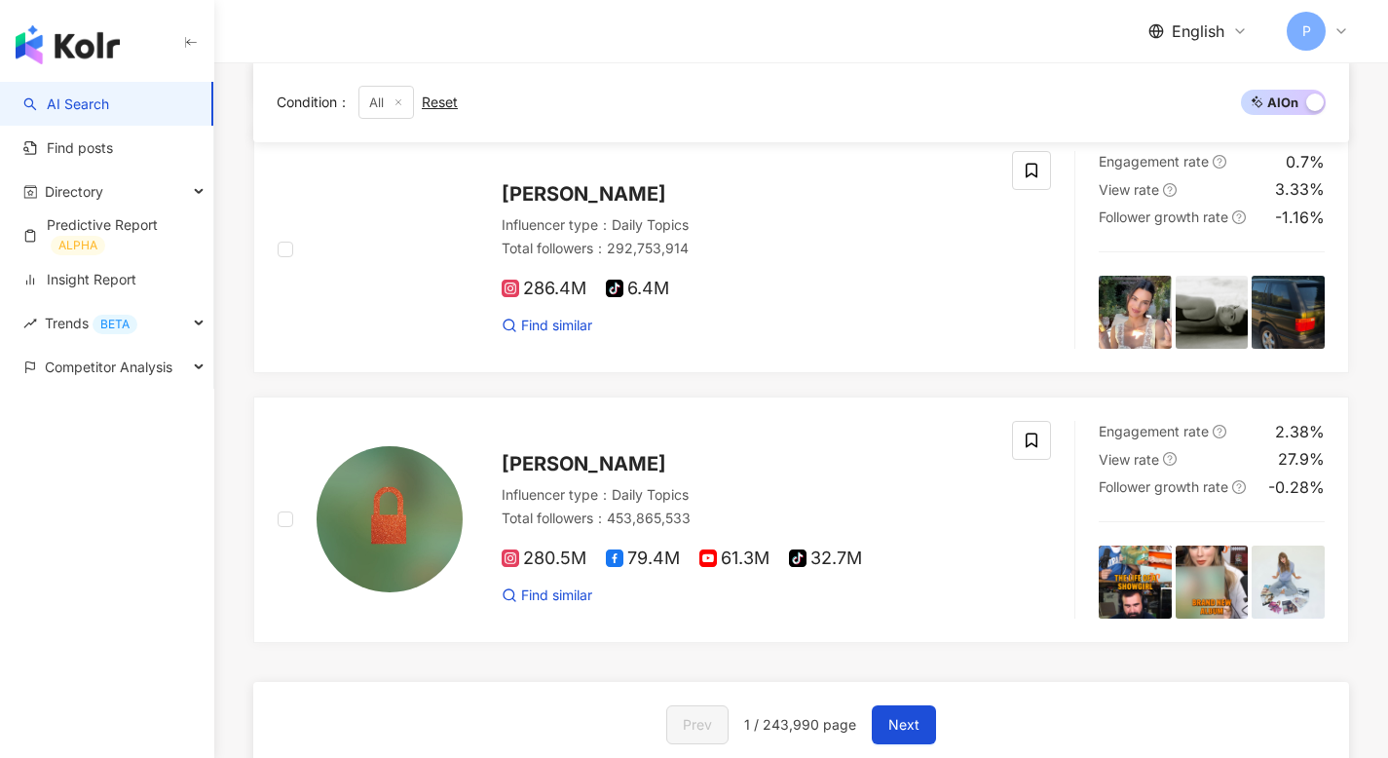
scroll to position [3211, 0]
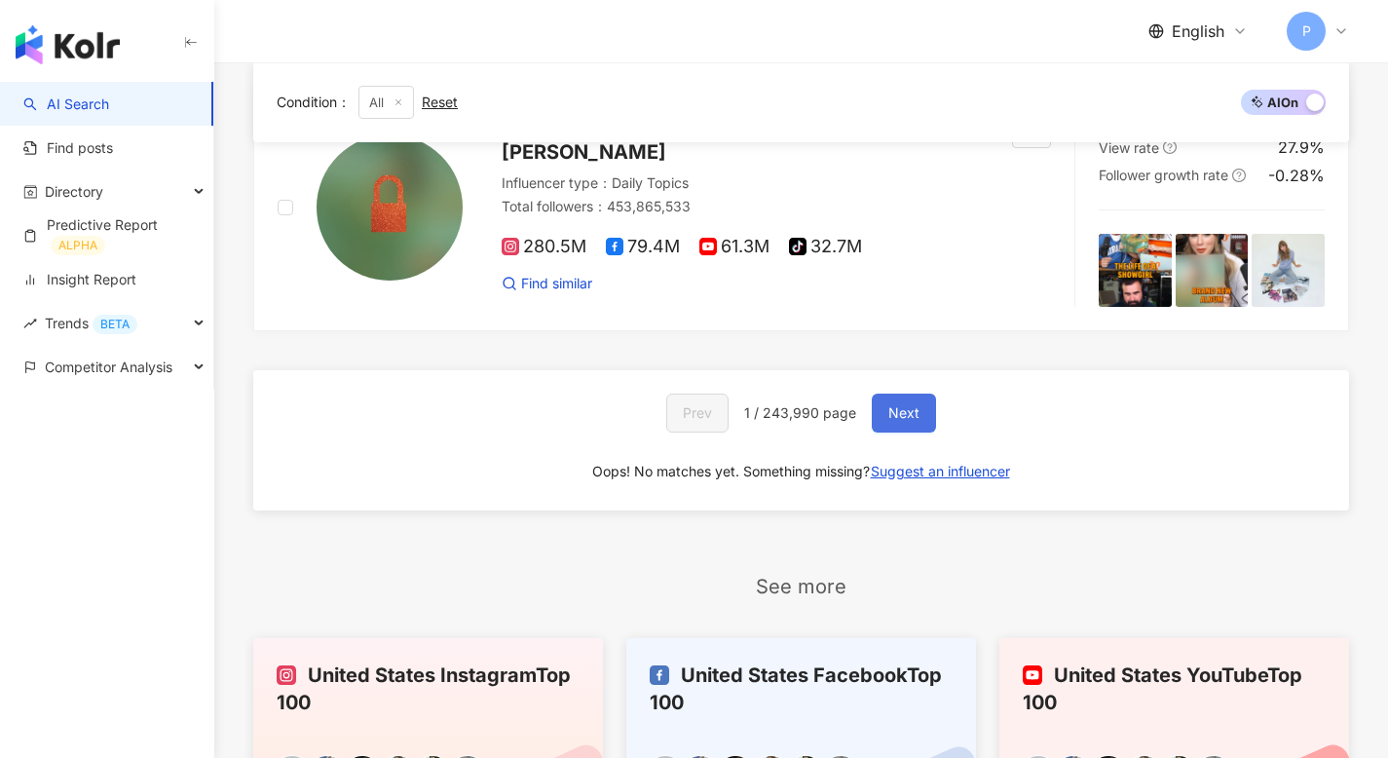
click at [912, 408] on span "Next" at bounding box center [903, 413] width 31 height 16
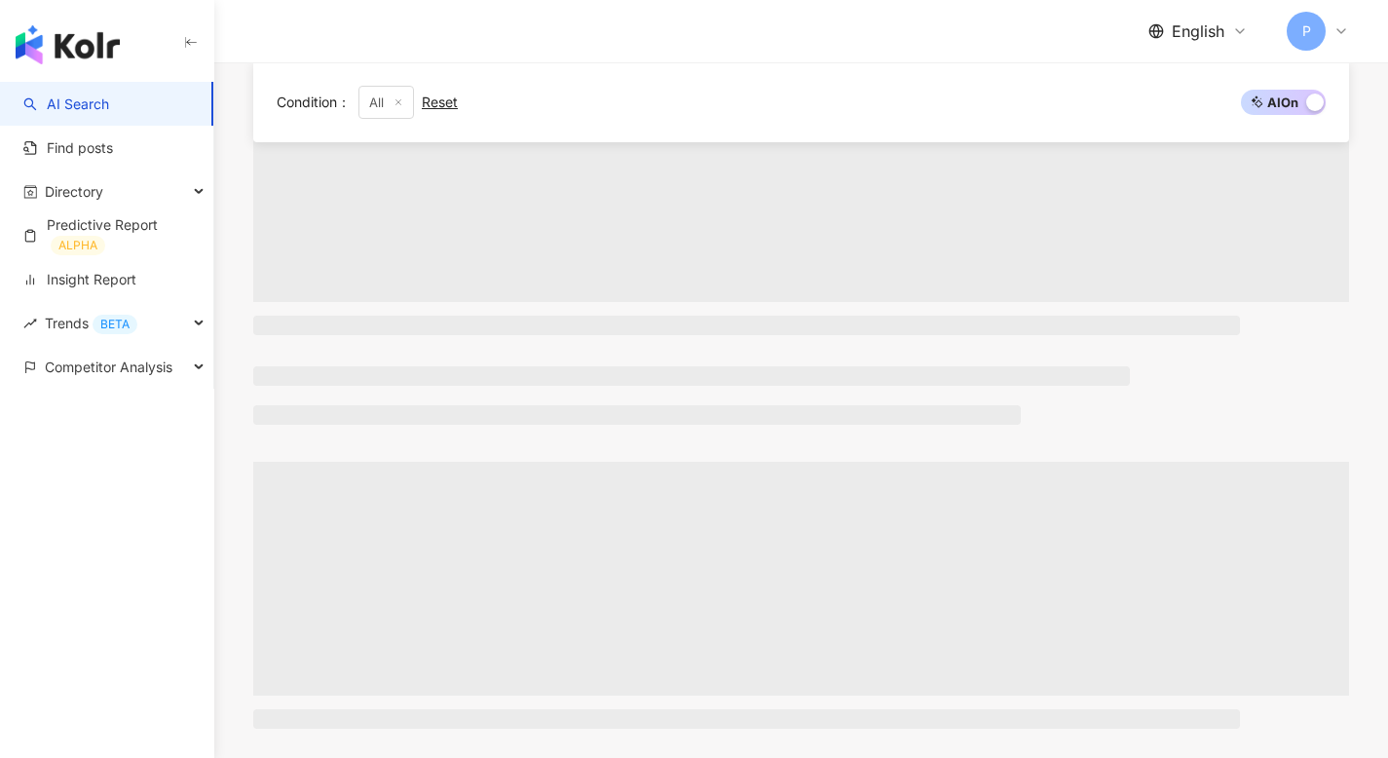
scroll to position [0, 0]
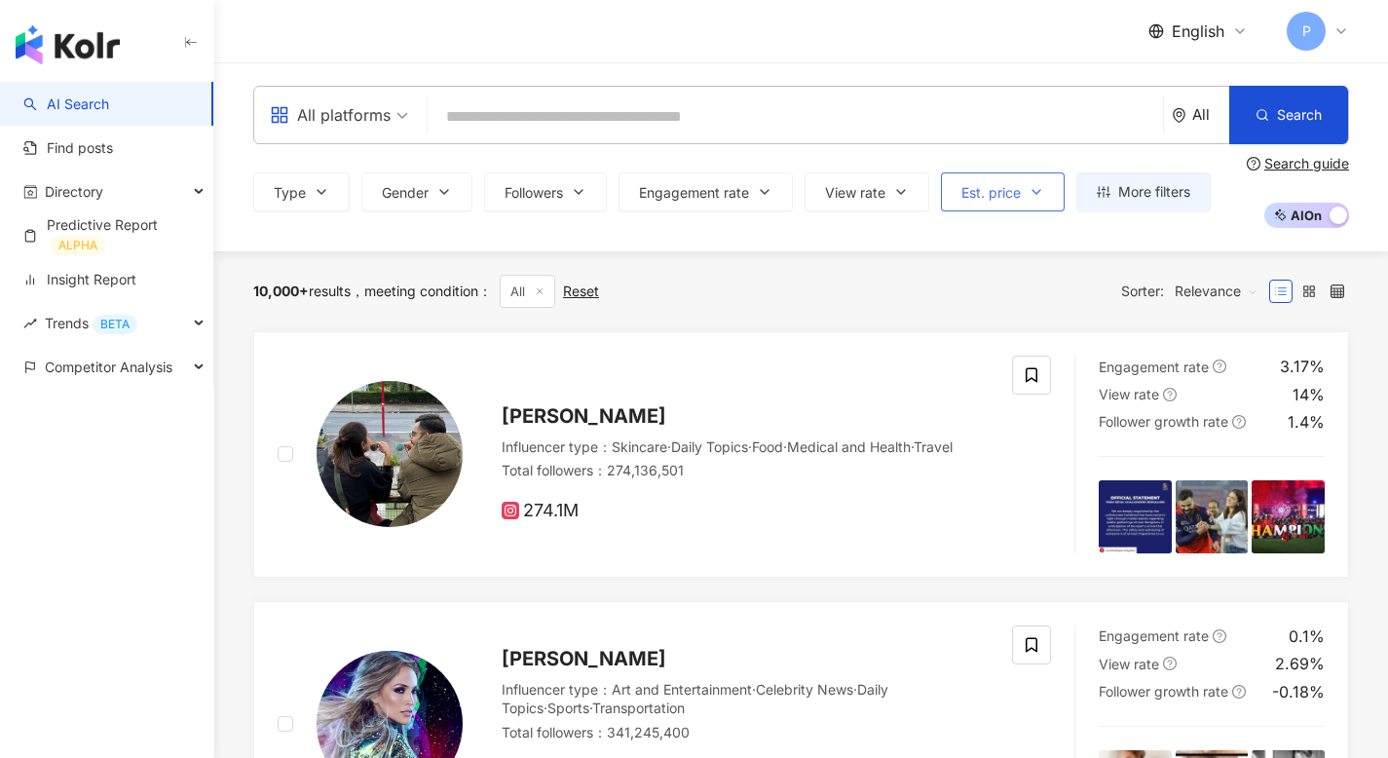
click at [1016, 193] on span "Est. price" at bounding box center [990, 193] width 59 height 16
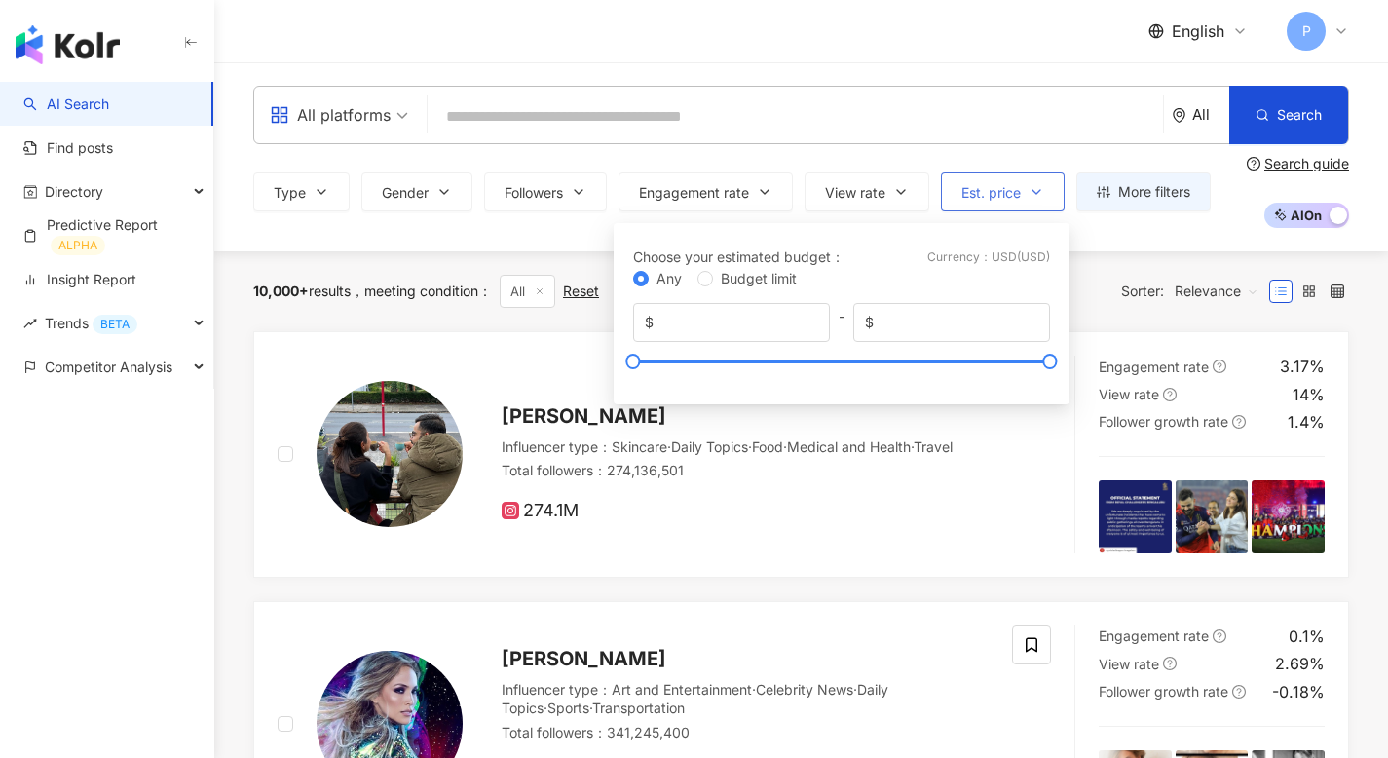
click at [1016, 193] on span "Est. price" at bounding box center [990, 193] width 59 height 16
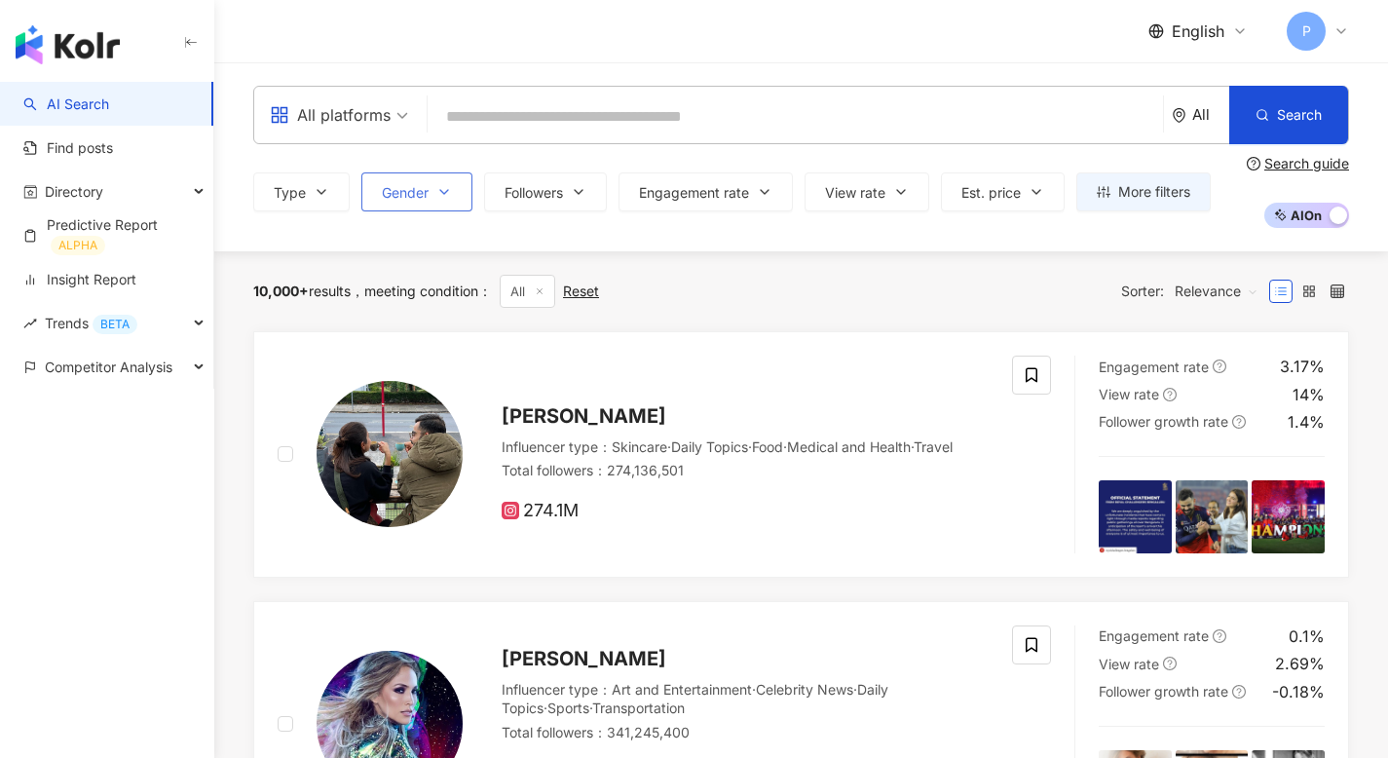
click at [424, 199] on span "Gender" at bounding box center [405, 193] width 47 height 16
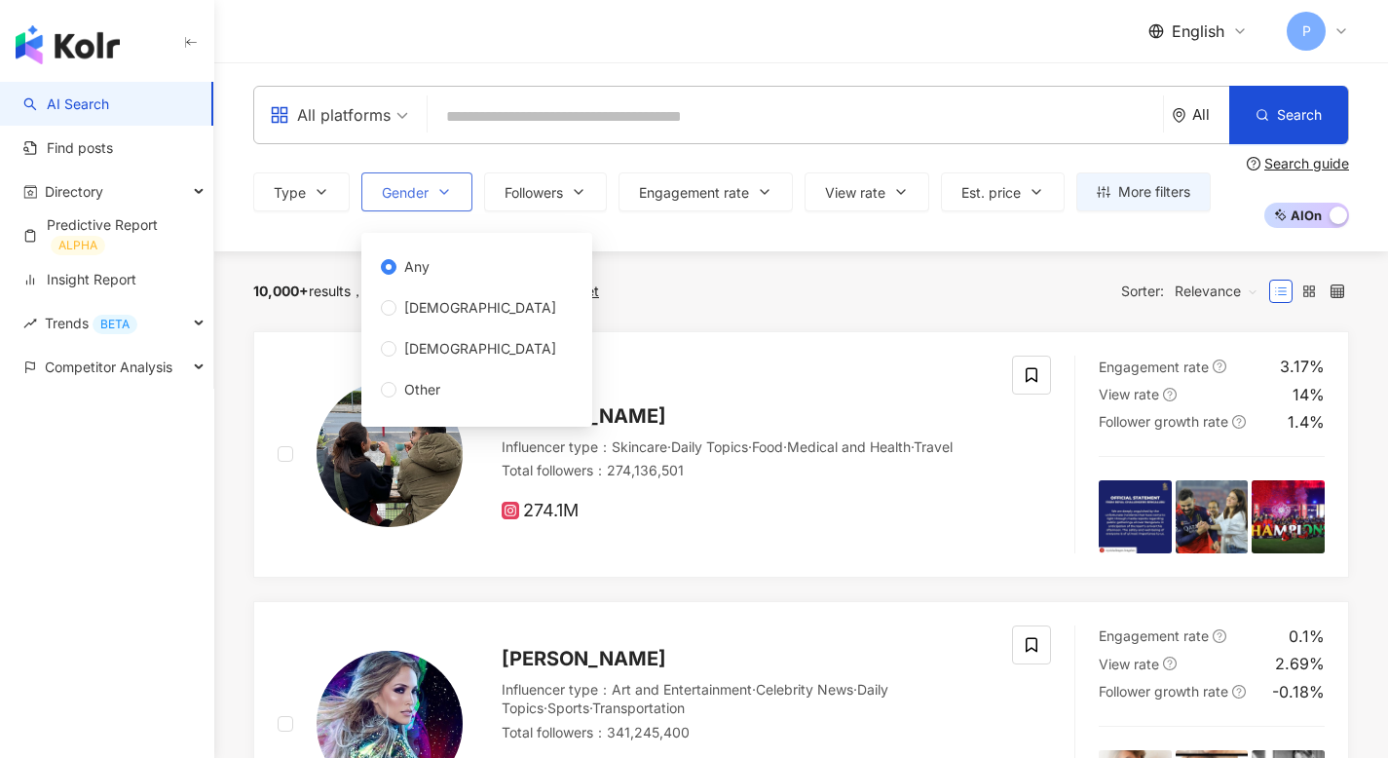
click at [424, 199] on span "Gender" at bounding box center [405, 193] width 47 height 16
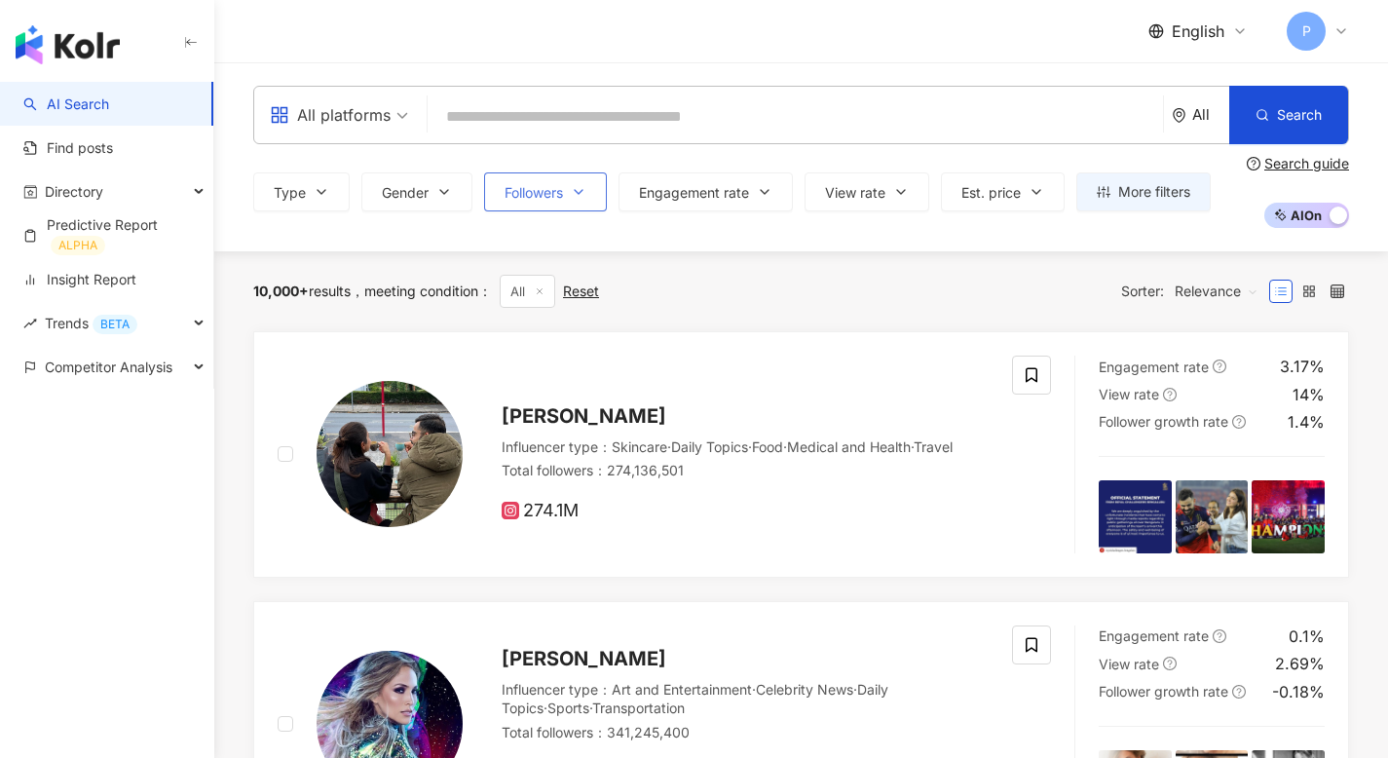
click at [550, 199] on span "Followers" at bounding box center [533, 193] width 58 height 16
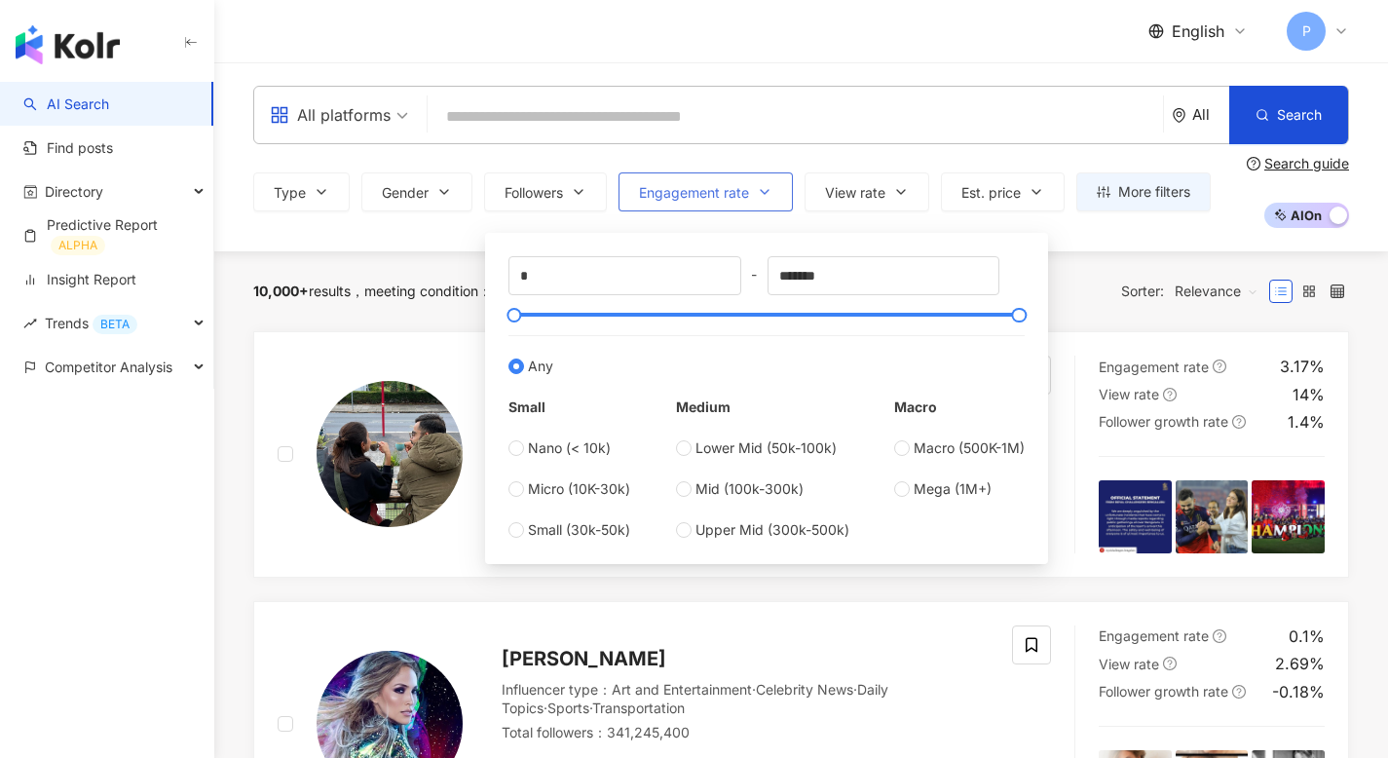
click at [692, 208] on button "Engagement rate" at bounding box center [705, 191] width 174 height 39
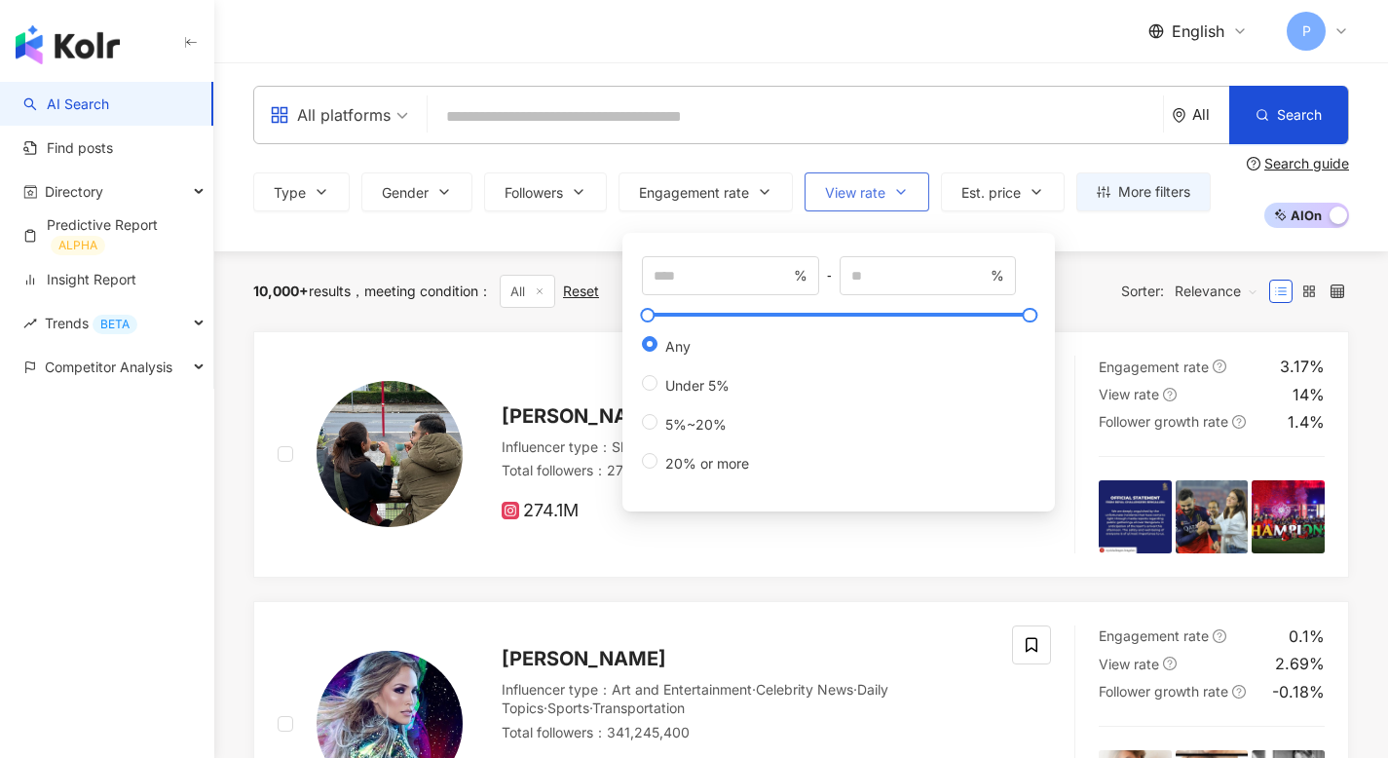
click at [853, 194] on span "View rate" at bounding box center [855, 193] width 60 height 16
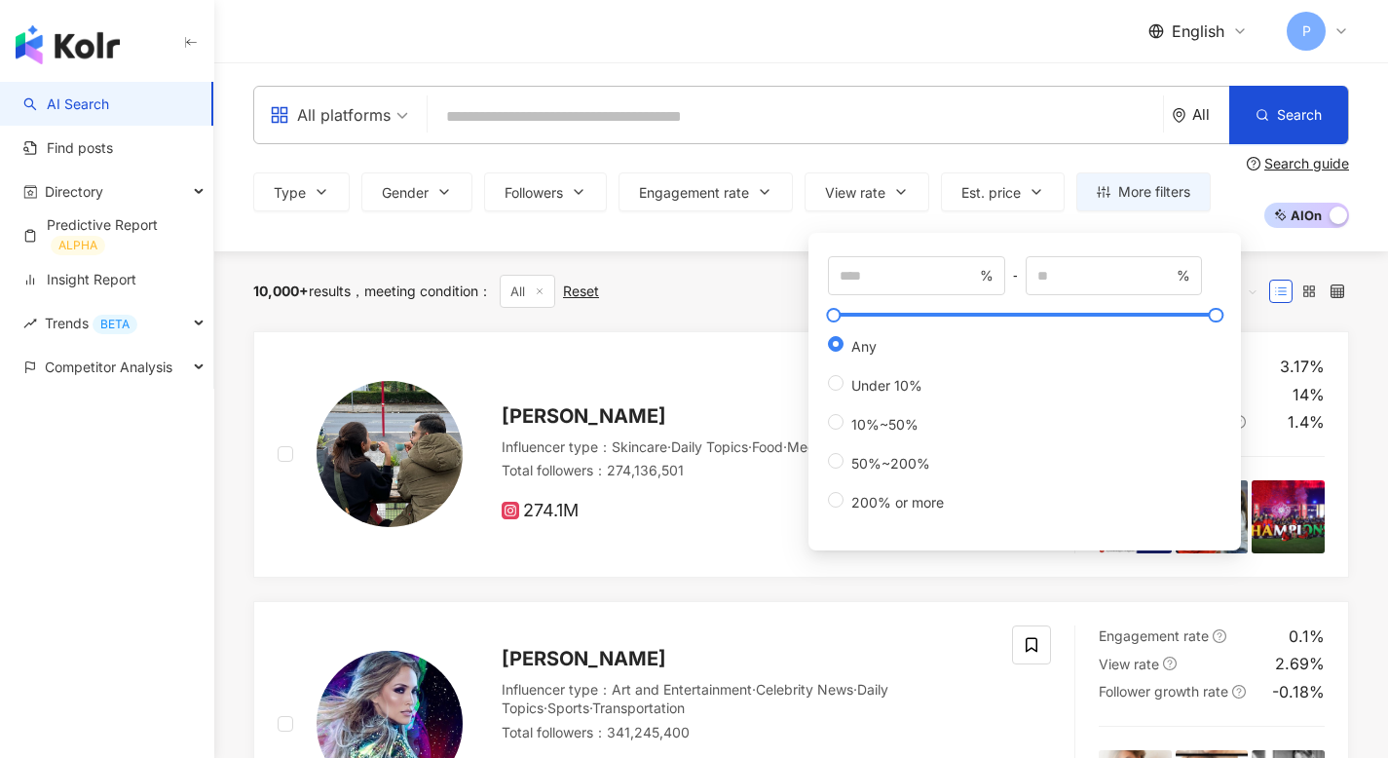
click at [657, 257] on div "10,000+ results meeting condition ： All Reset Sorter: Relevance" at bounding box center [800, 291] width 1095 height 80
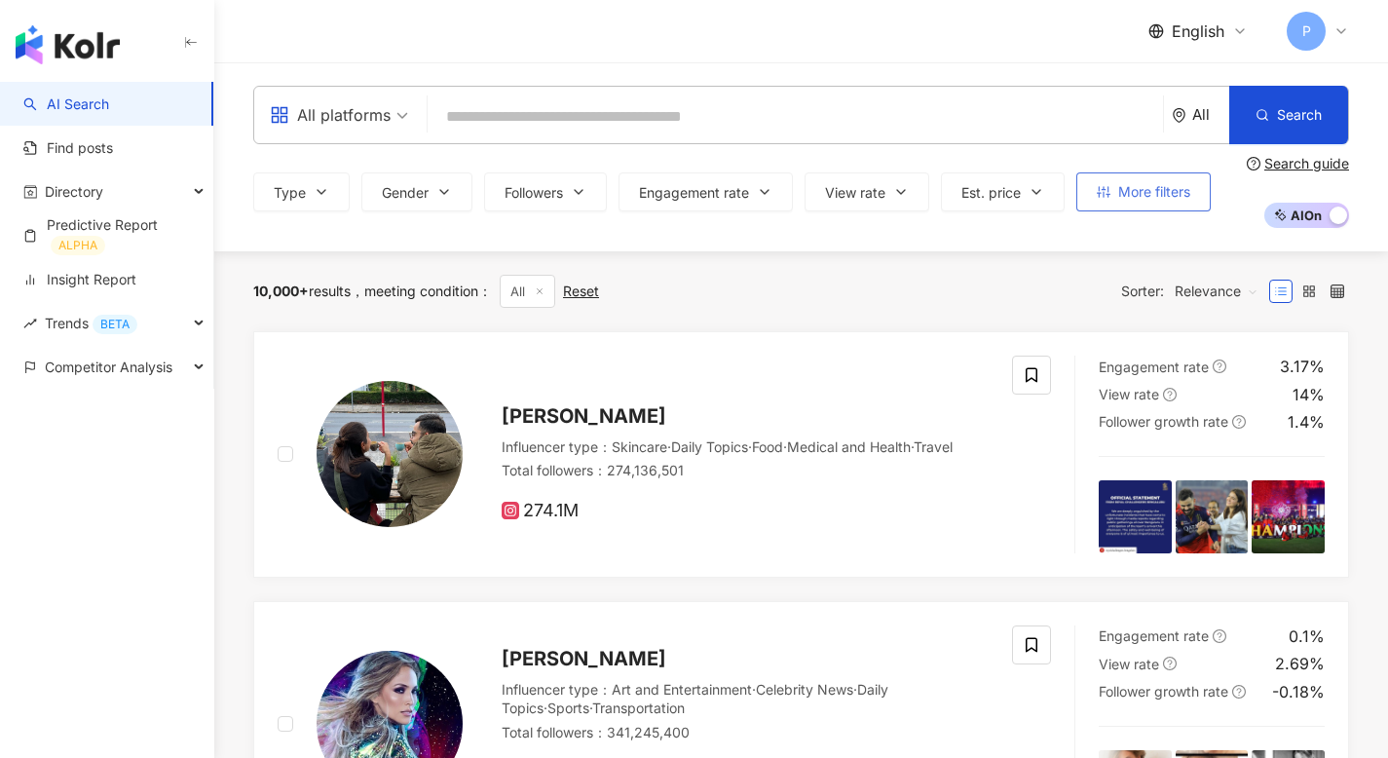
click at [1143, 195] on span "More filters" at bounding box center [1154, 192] width 72 height 16
click at [890, 195] on button "View rate" at bounding box center [866, 191] width 125 height 39
click at [1011, 196] on span "Est. price" at bounding box center [990, 193] width 59 height 16
click at [1125, 192] on span "More filters" at bounding box center [1154, 192] width 72 height 16
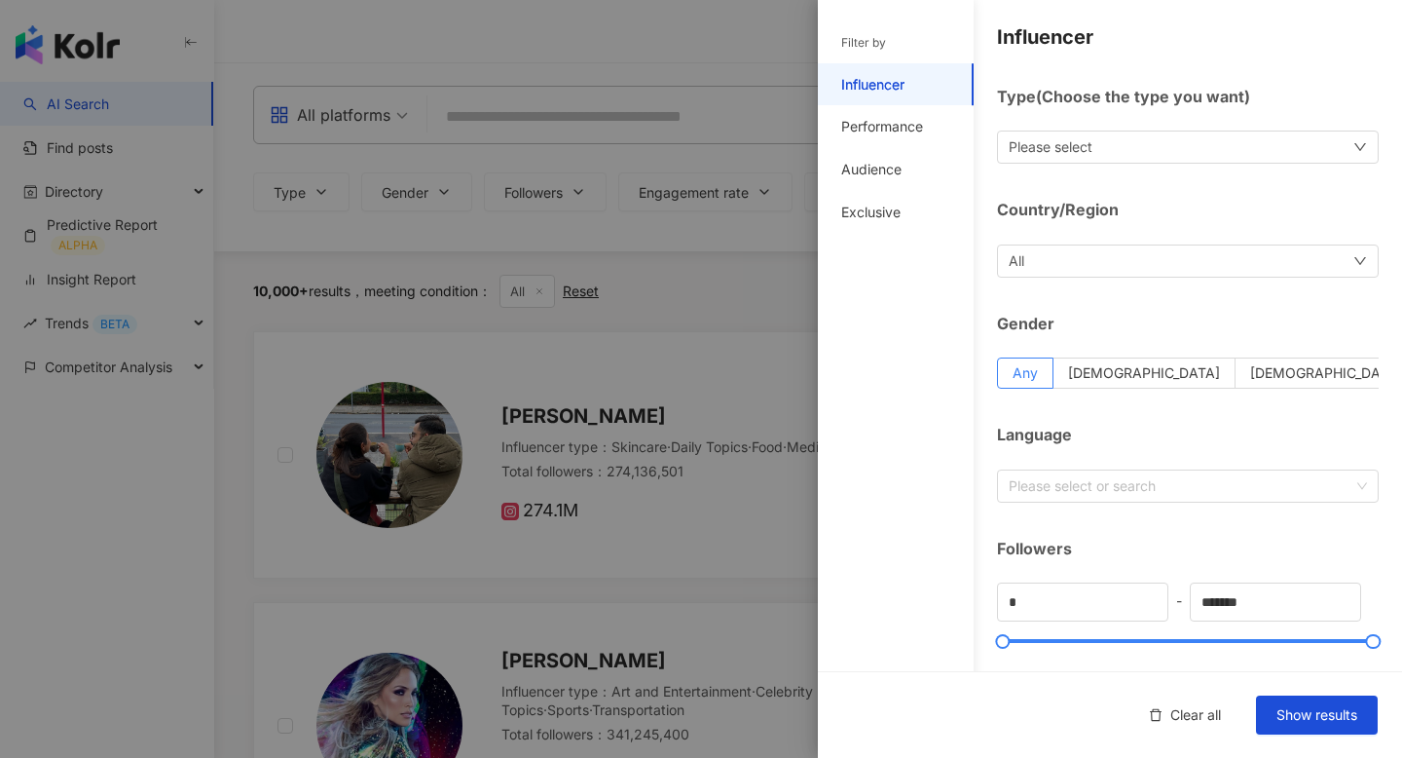
click at [885, 39] on div "Filter by" at bounding box center [863, 43] width 45 height 17
click at [892, 146] on div "Performance" at bounding box center [896, 126] width 156 height 43
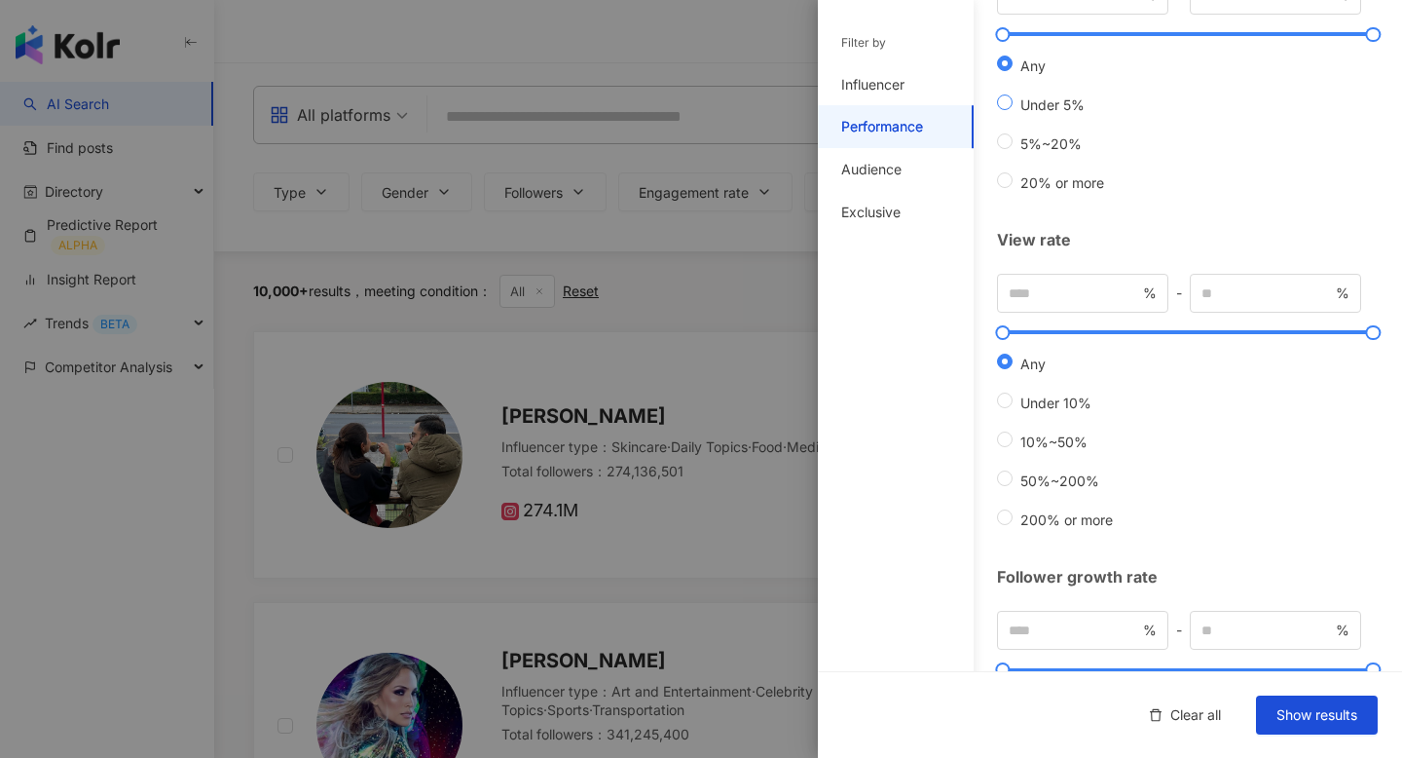
scroll to position [504, 0]
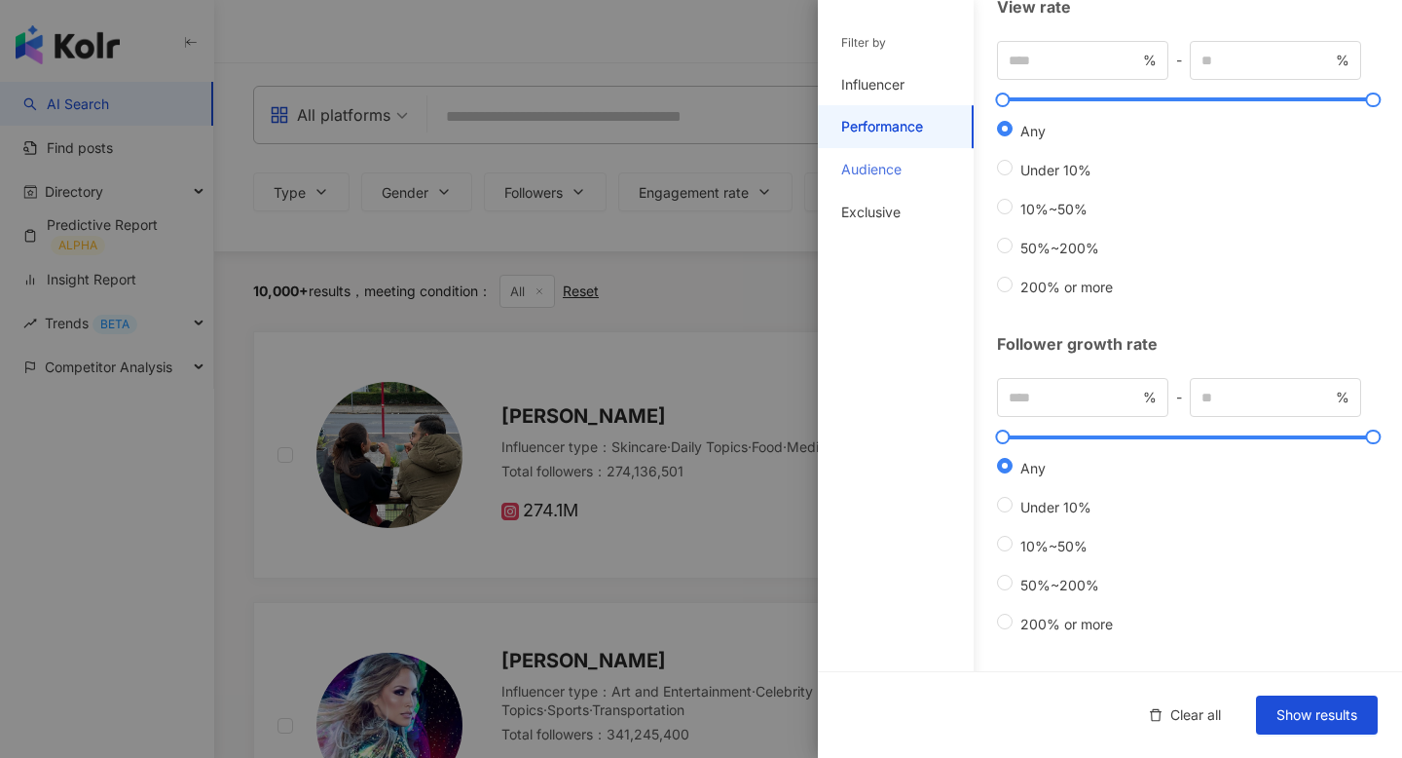
click at [923, 174] on div "Audience" at bounding box center [896, 169] width 156 height 43
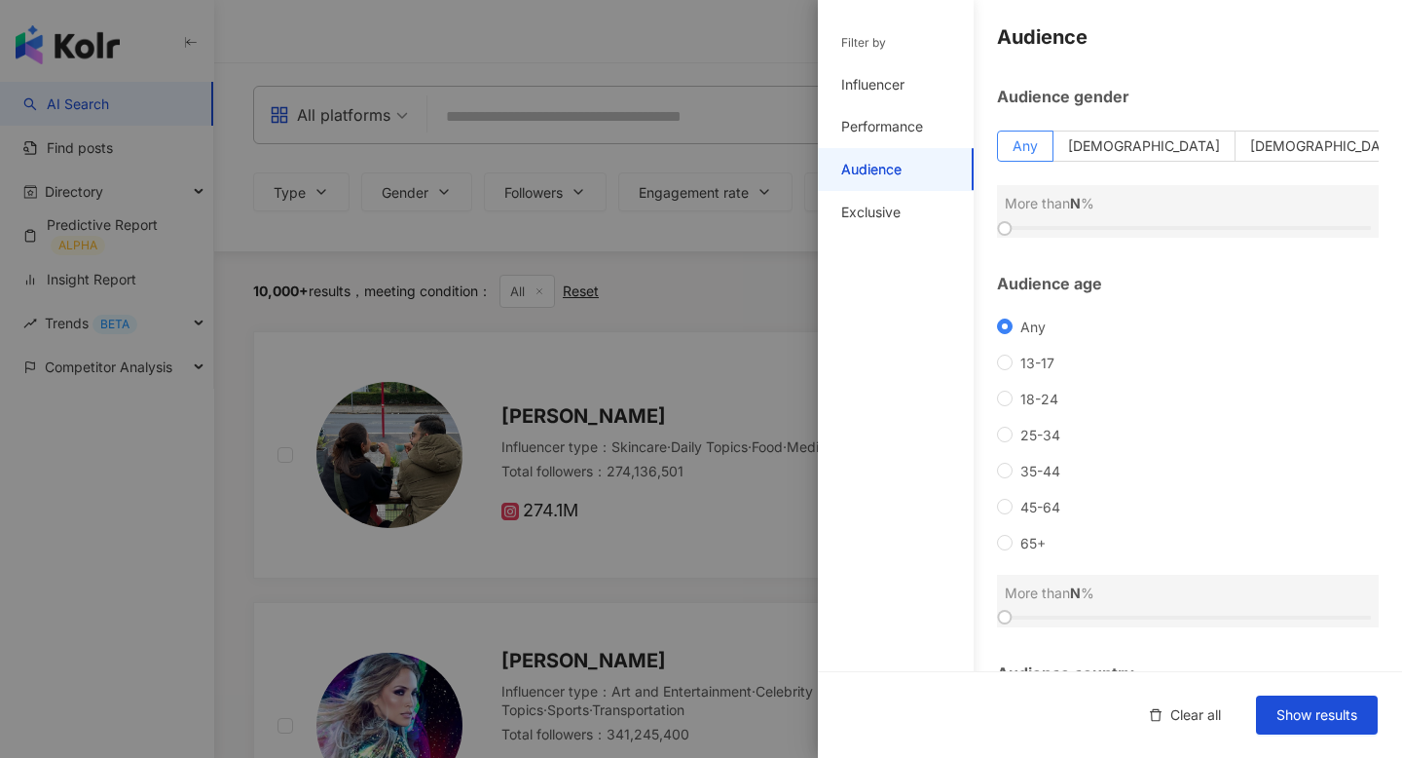
scroll to position [167, 0]
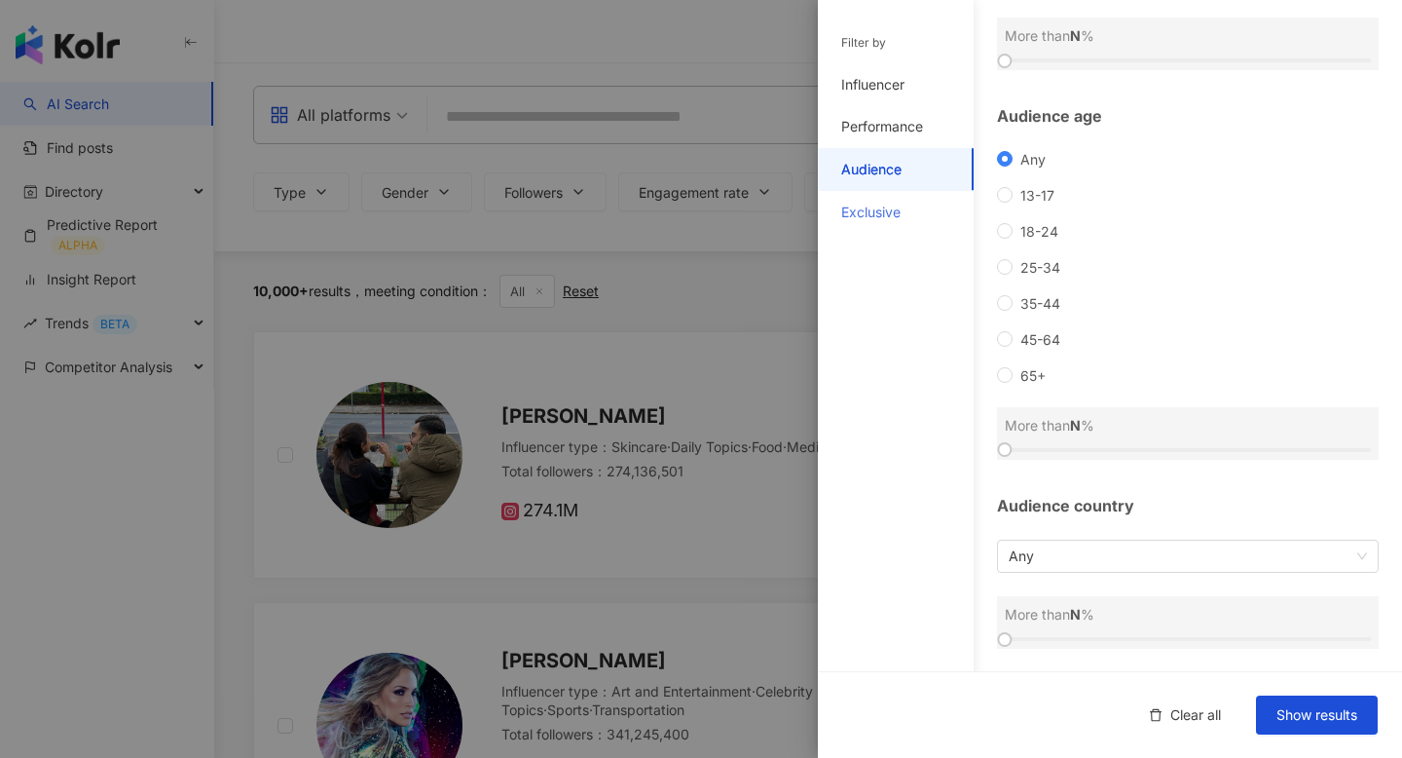
click at [911, 212] on div "Exclusive" at bounding box center [896, 212] width 156 height 43
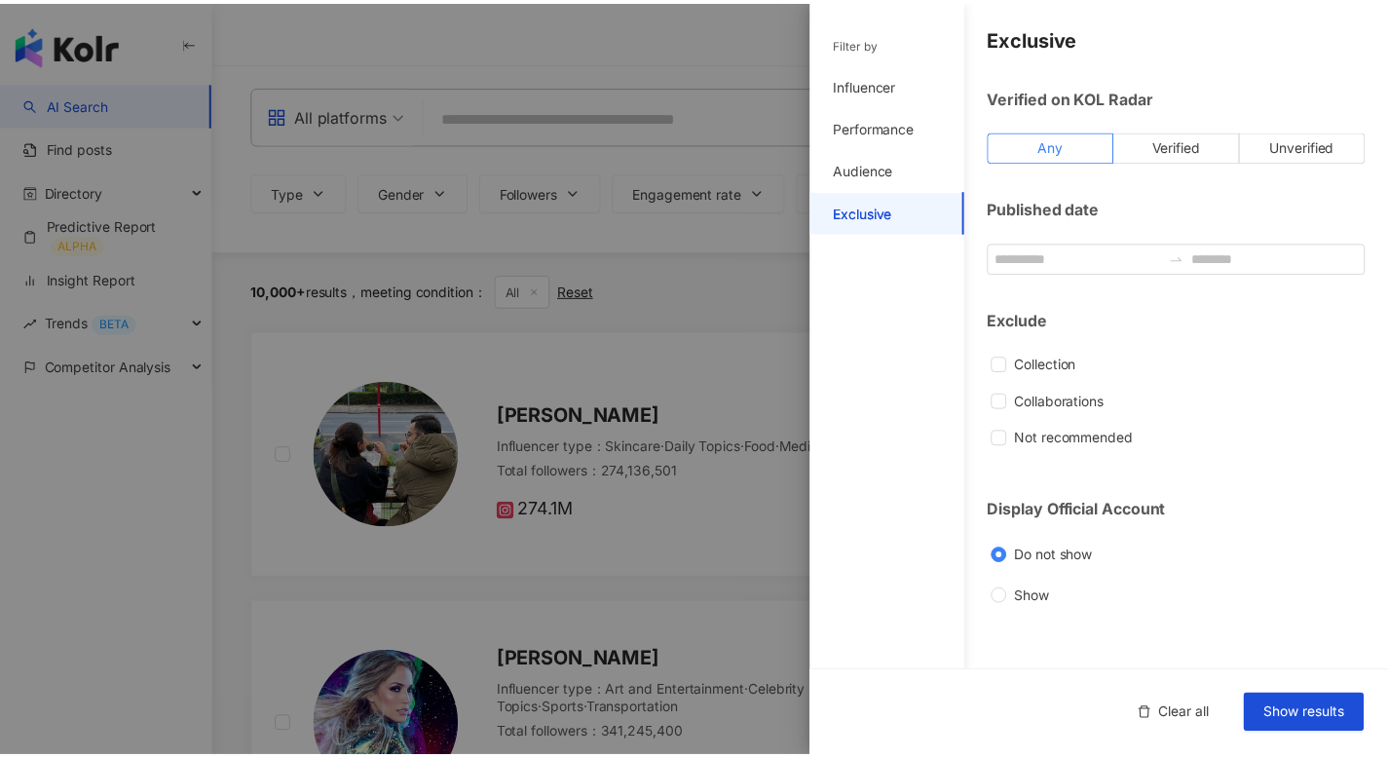
scroll to position [0, 0]
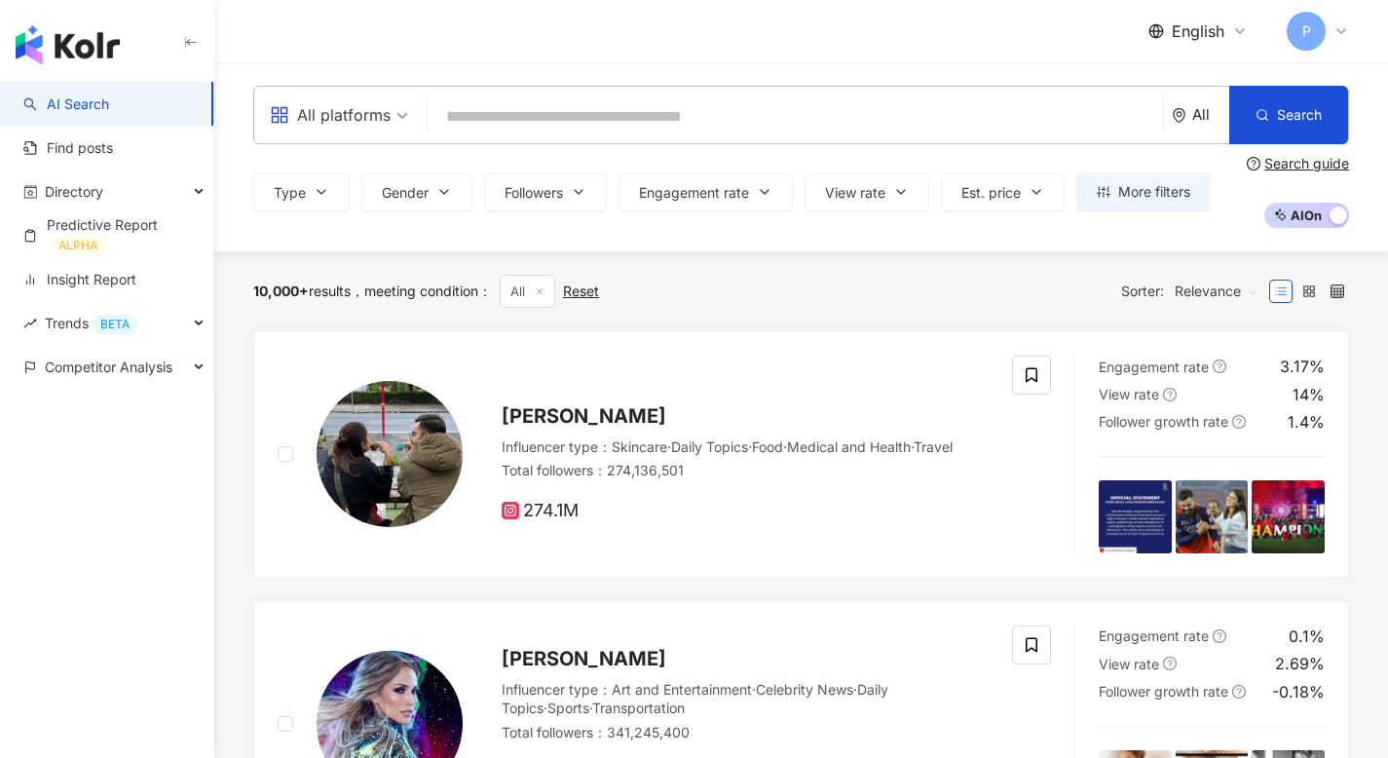
click at [1199, 107] on div "All" at bounding box center [1210, 114] width 37 height 17
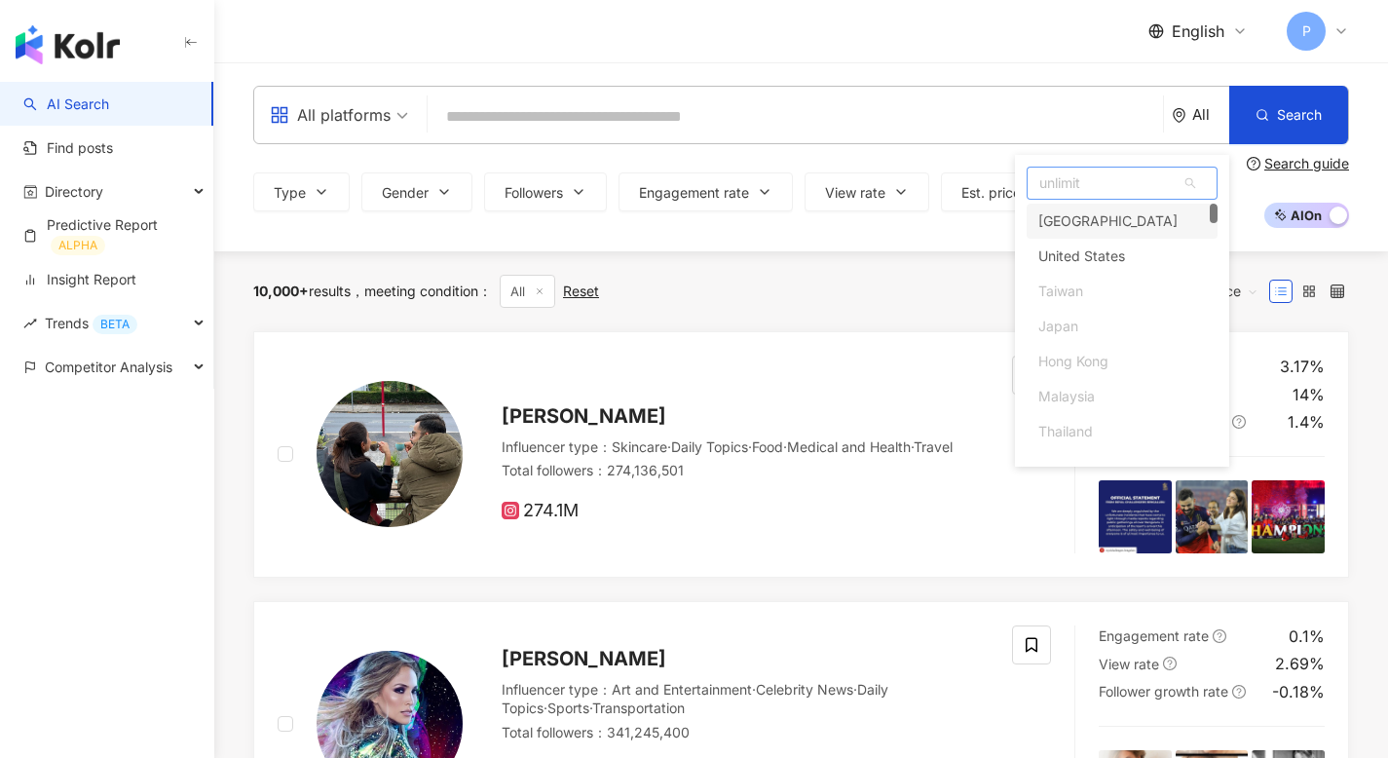
click at [1088, 221] on div "[GEOGRAPHIC_DATA]" at bounding box center [1107, 221] width 139 height 35
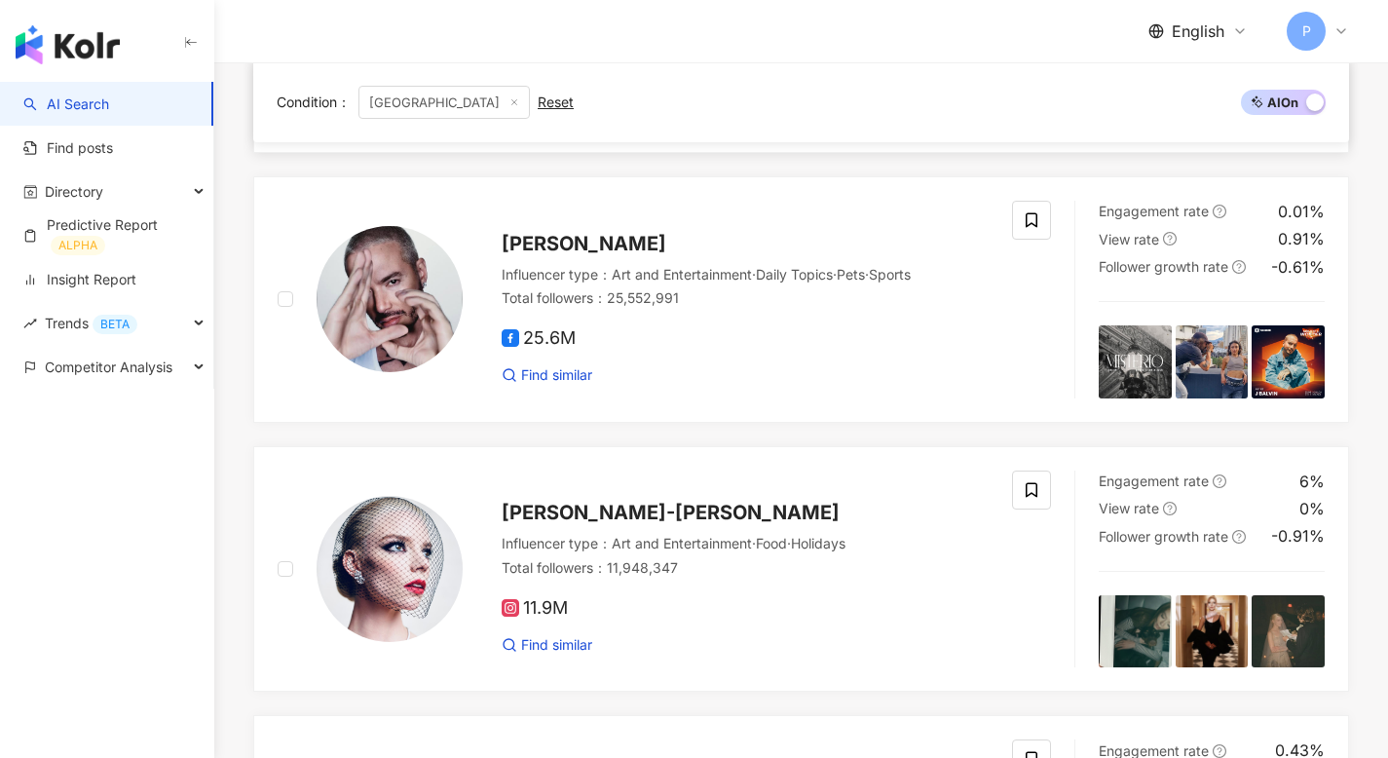
scroll to position [659, 0]
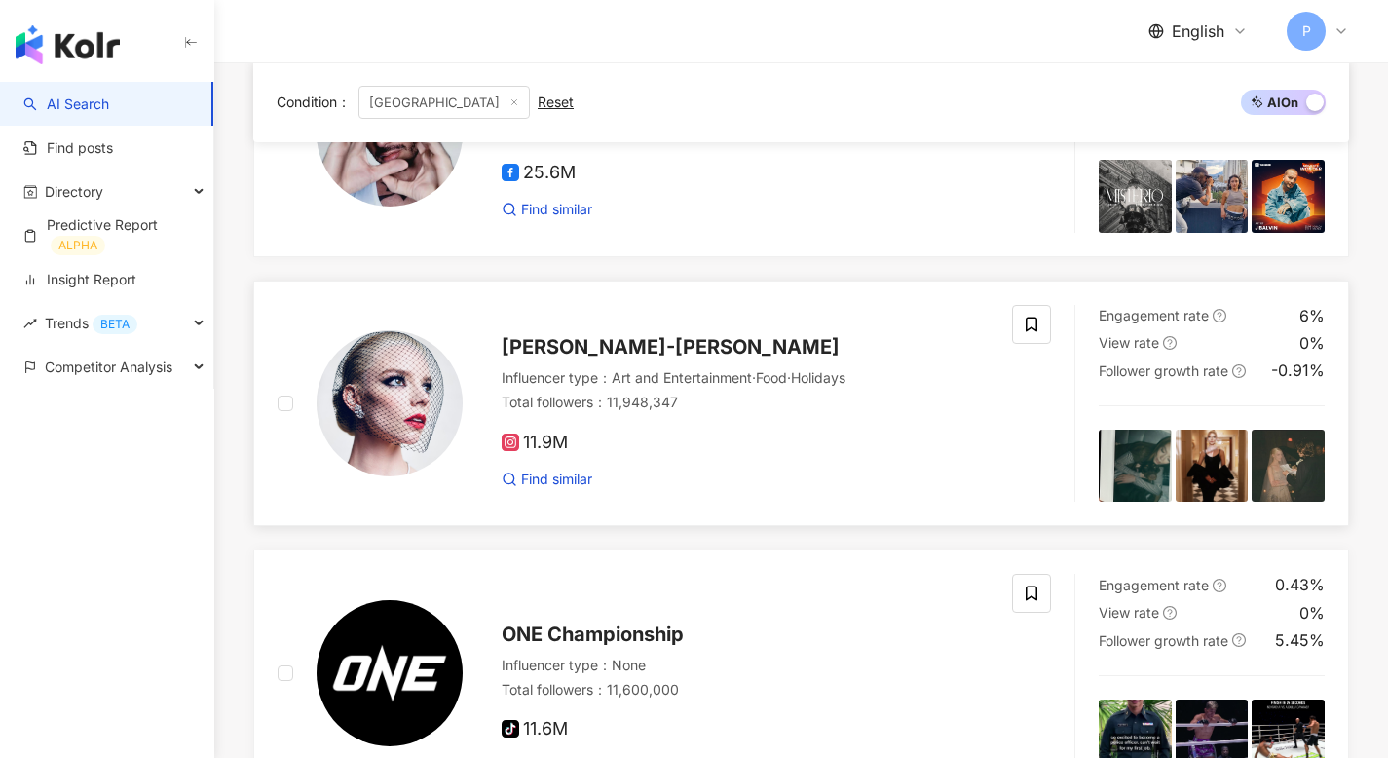
click at [599, 335] on span "Anya Taylor-Joy" at bounding box center [670, 346] width 338 height 23
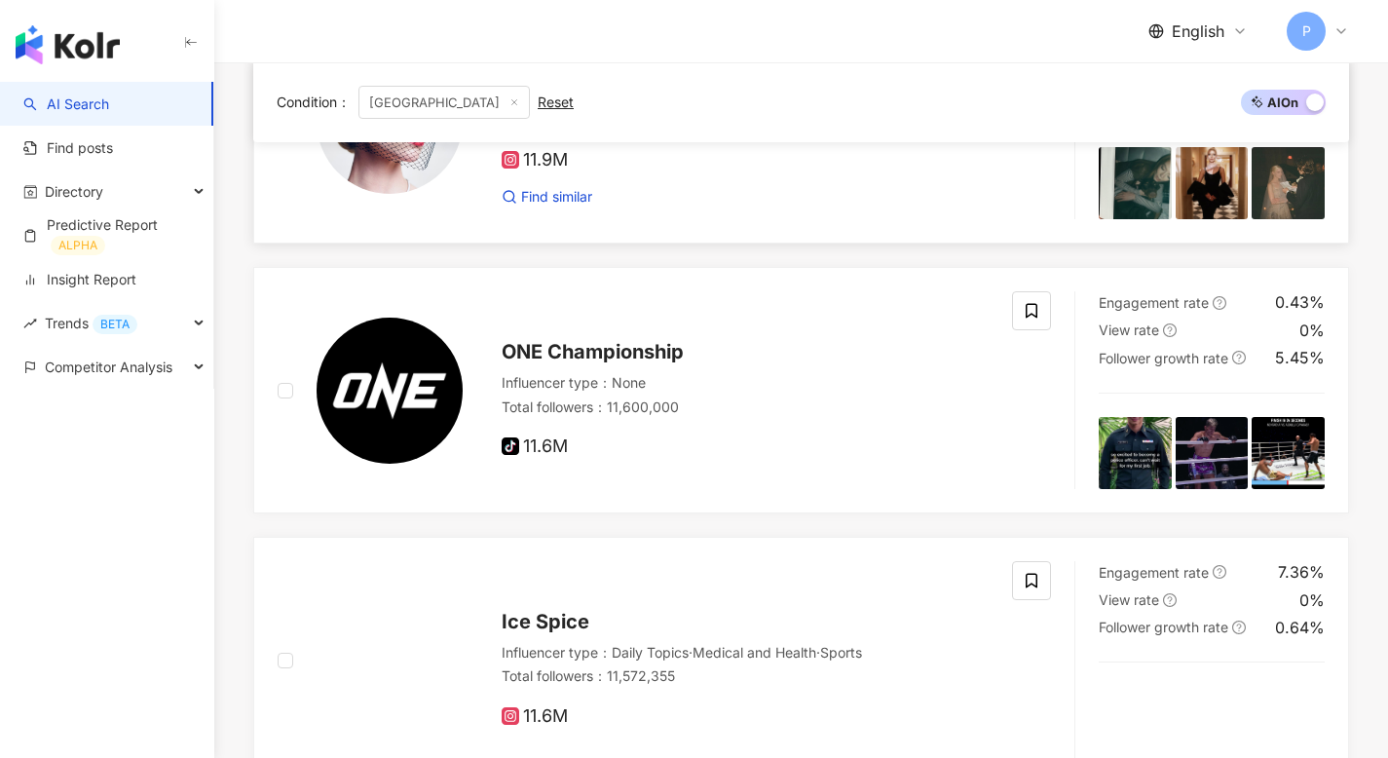
scroll to position [0, 0]
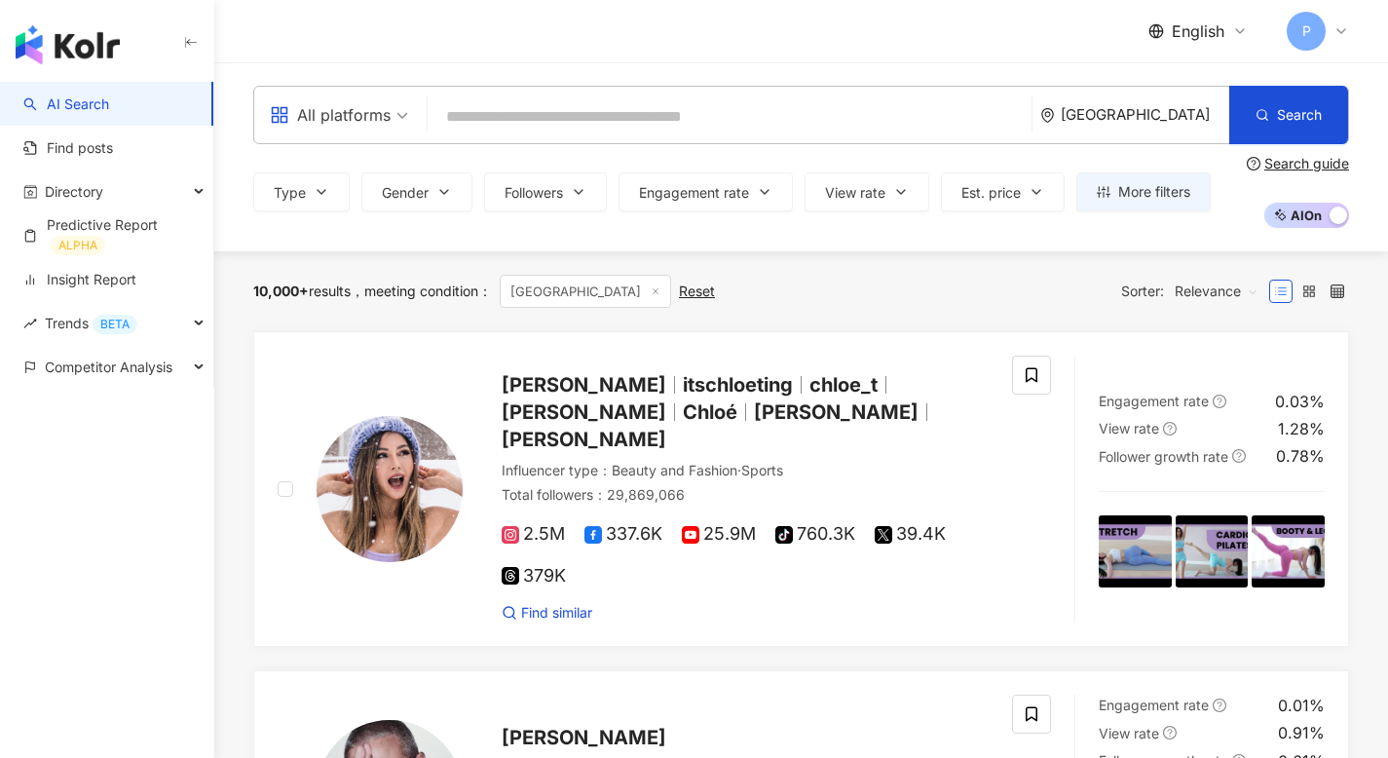
click at [501, 110] on input "search" at bounding box center [729, 116] width 588 height 37
paste input "**********"
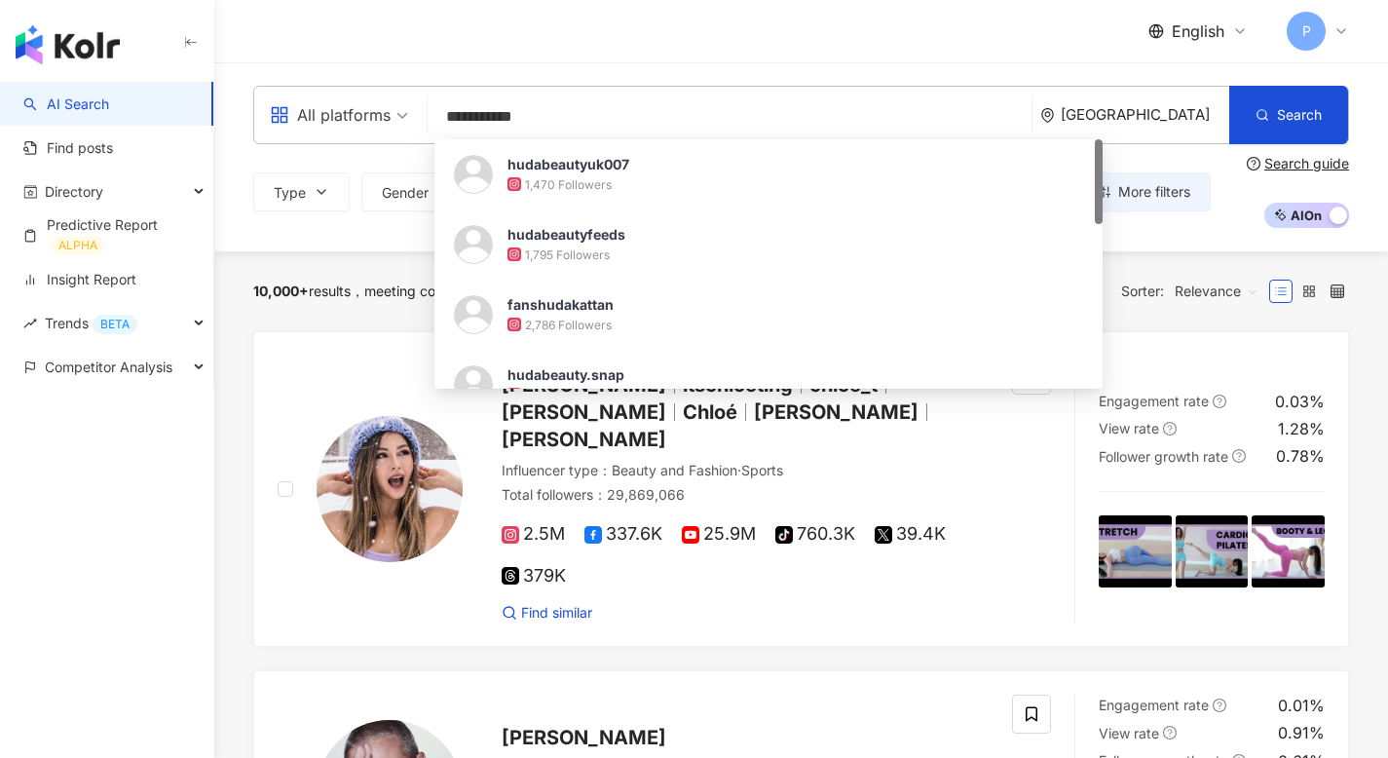
type input "**********"
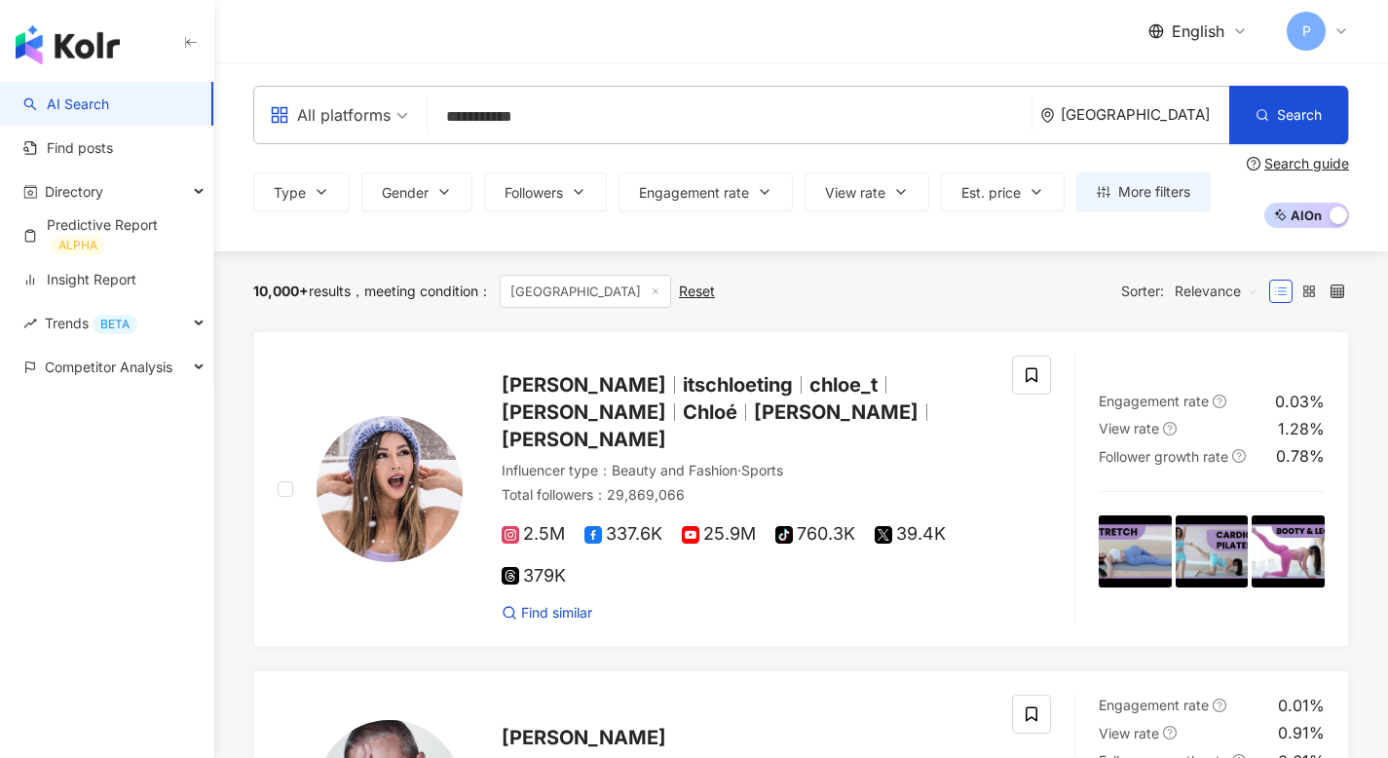
click at [1150, 117] on div "[GEOGRAPHIC_DATA]" at bounding box center [1144, 114] width 168 height 17
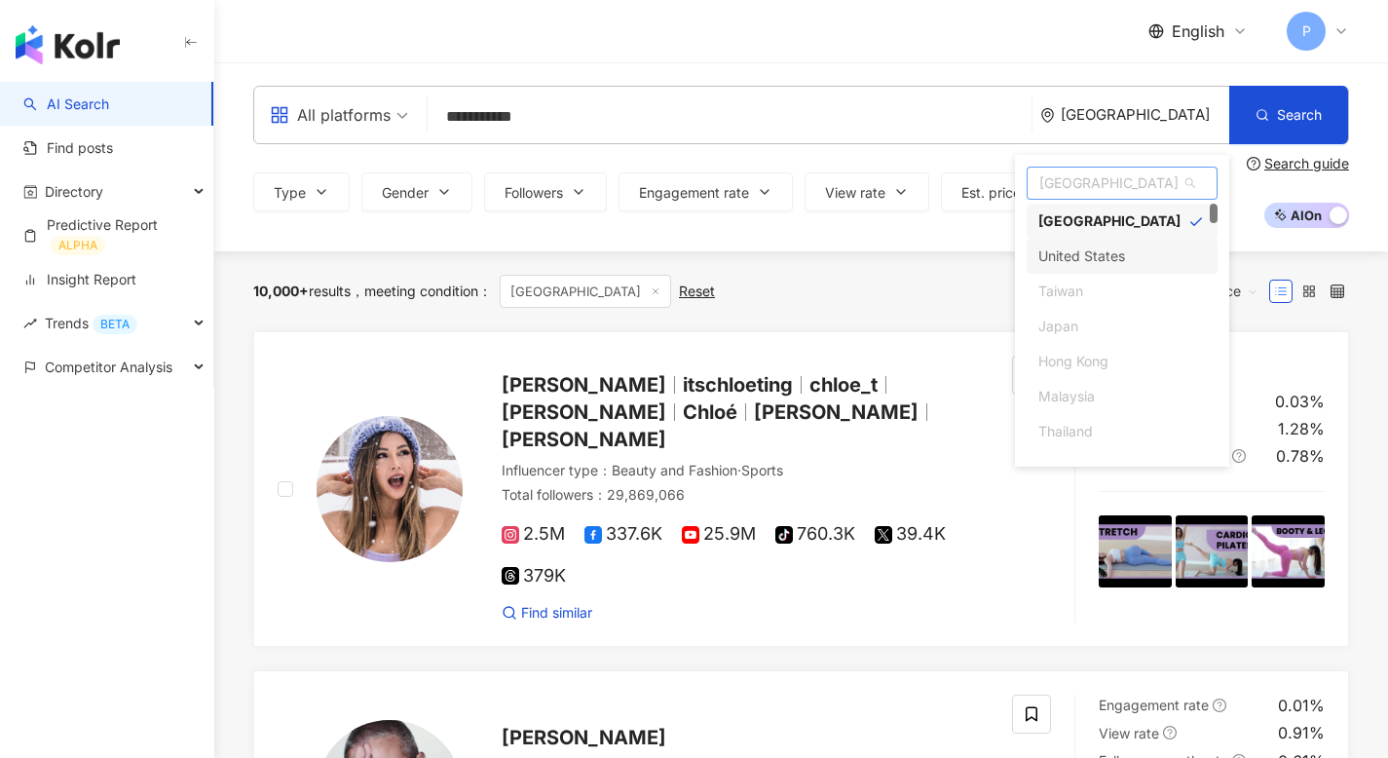
click at [1106, 242] on div "United States" at bounding box center [1081, 256] width 87 height 35
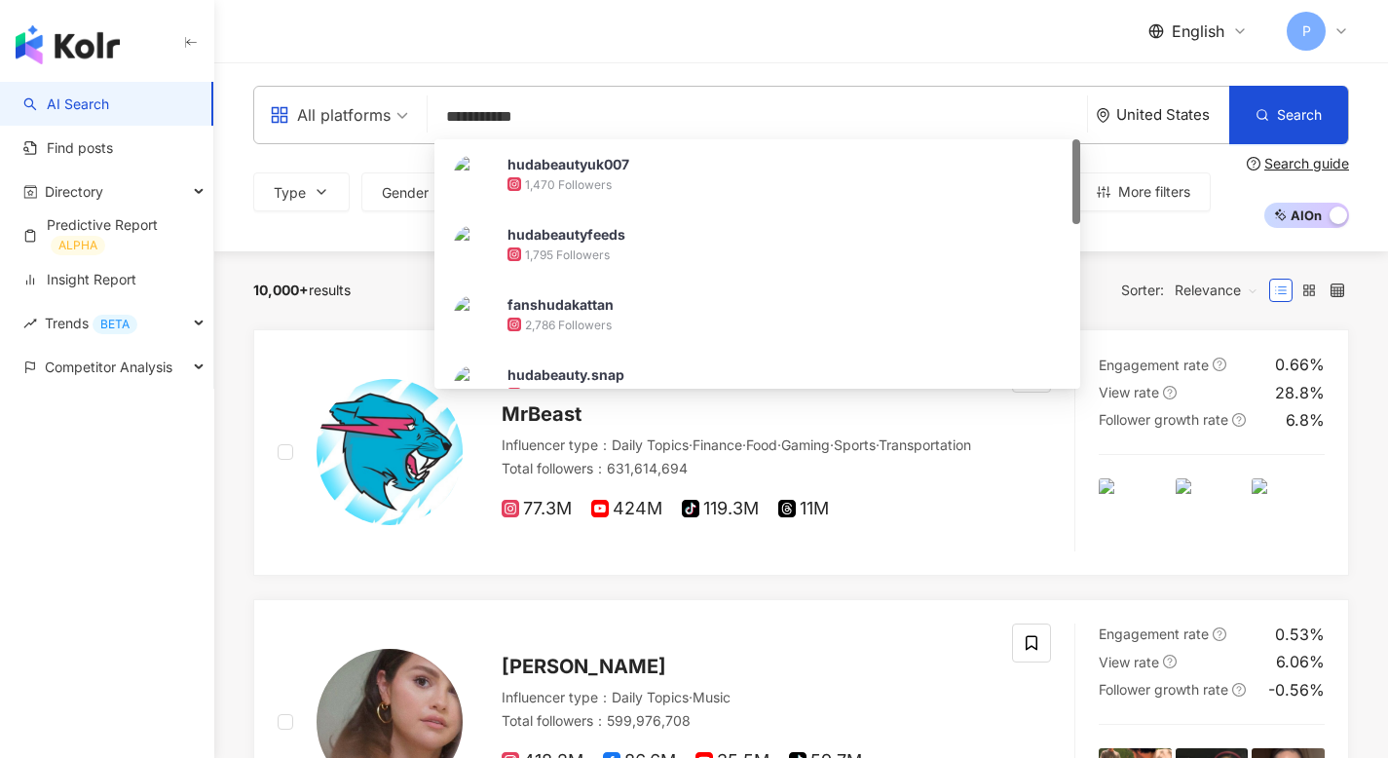
click at [90, 94] on link "AI Search" at bounding box center [66, 103] width 86 height 19
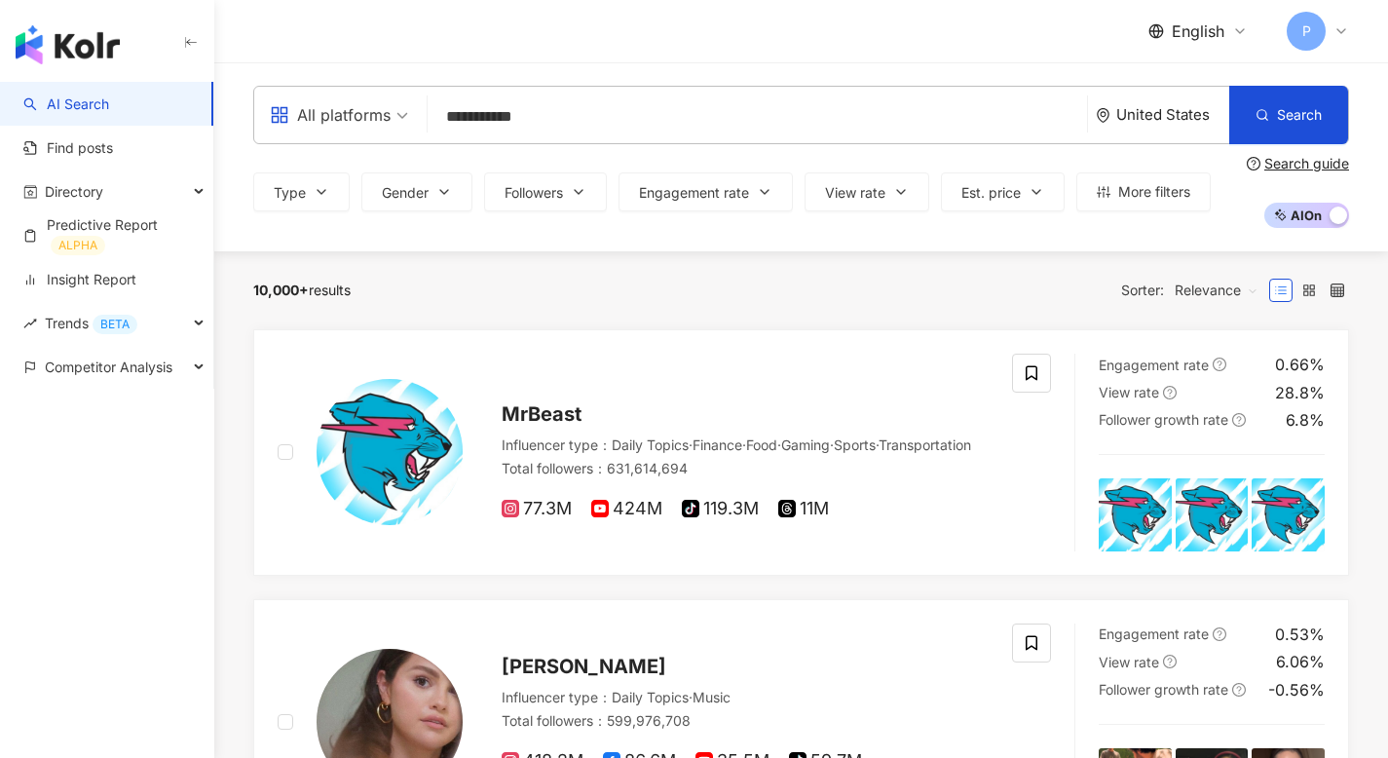
click at [1162, 111] on div "United States" at bounding box center [1172, 114] width 113 height 17
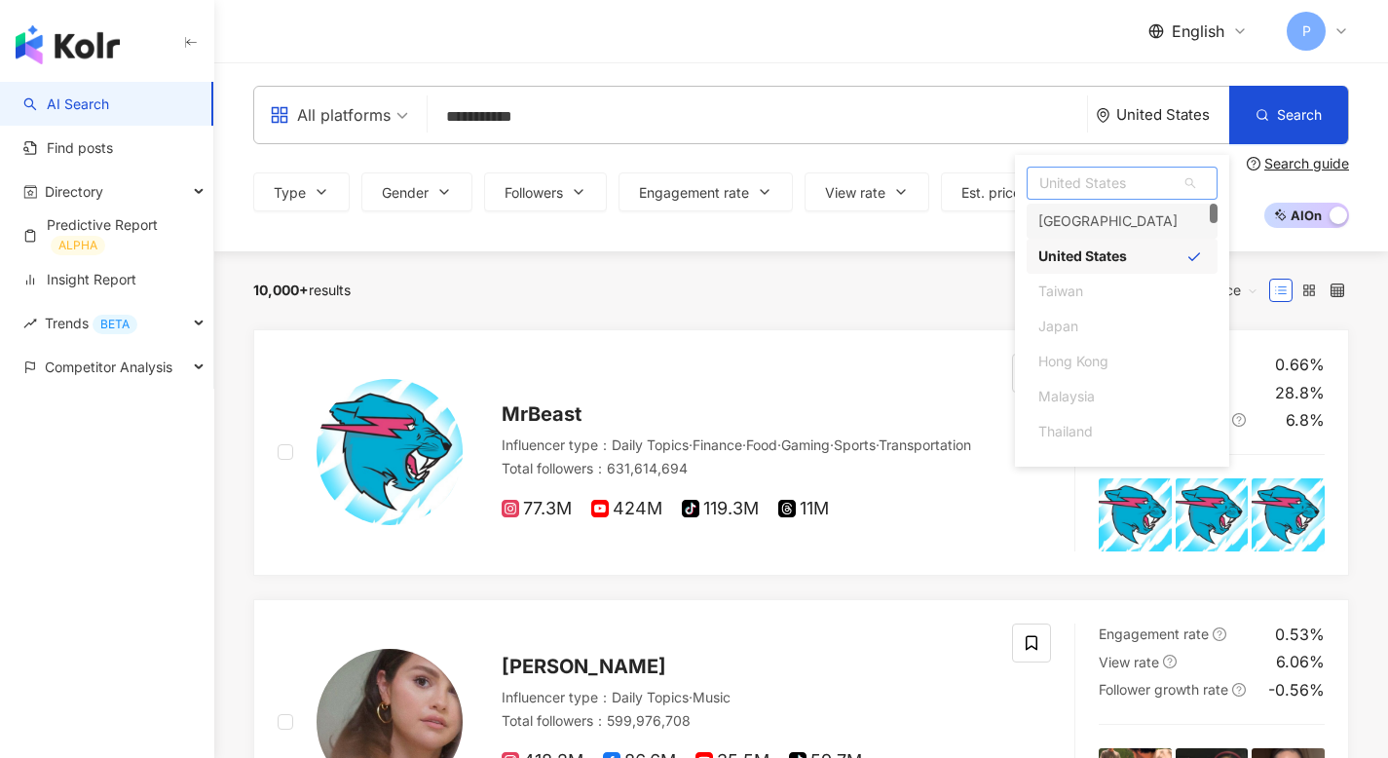
click at [1083, 215] on div "[GEOGRAPHIC_DATA]" at bounding box center [1107, 221] width 139 height 35
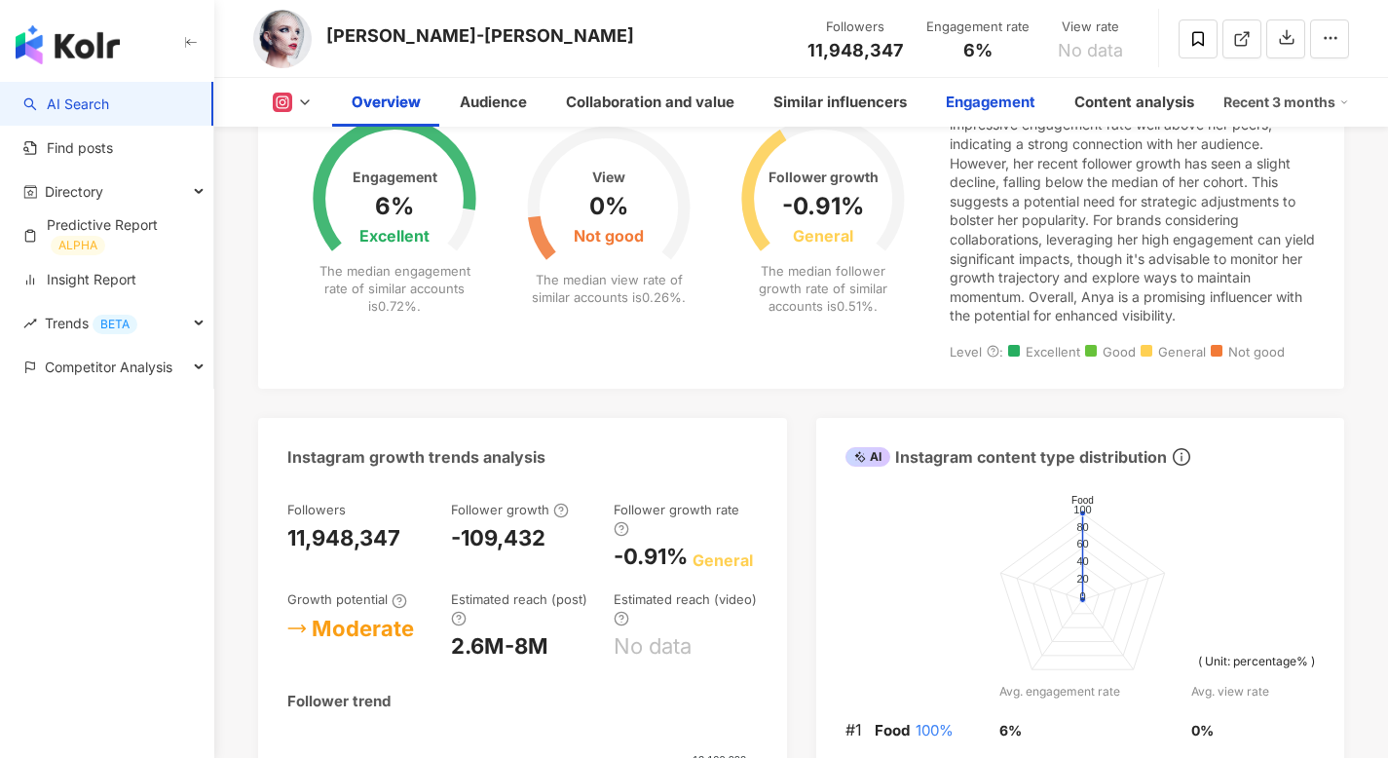
scroll to position [652, 0]
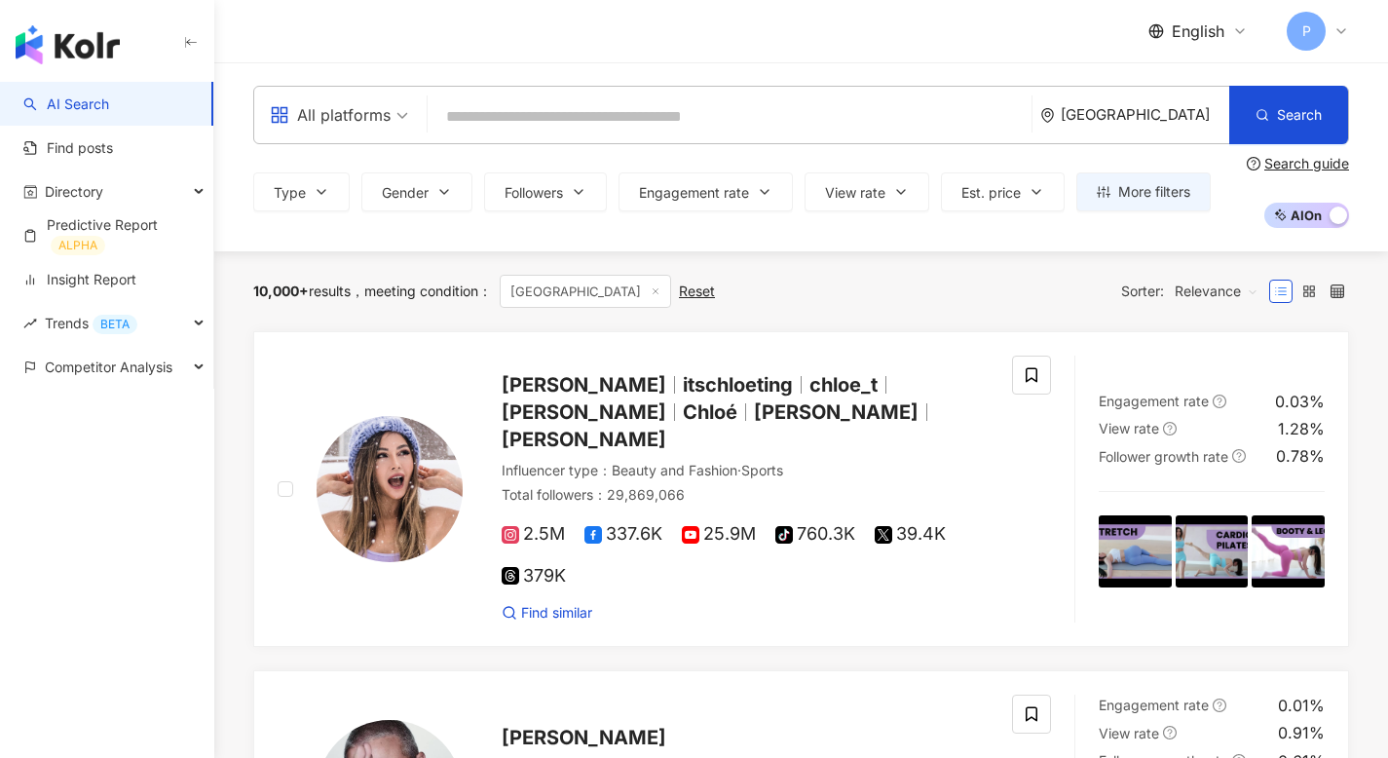
click at [1210, 113] on div "[GEOGRAPHIC_DATA]" at bounding box center [1144, 114] width 168 height 17
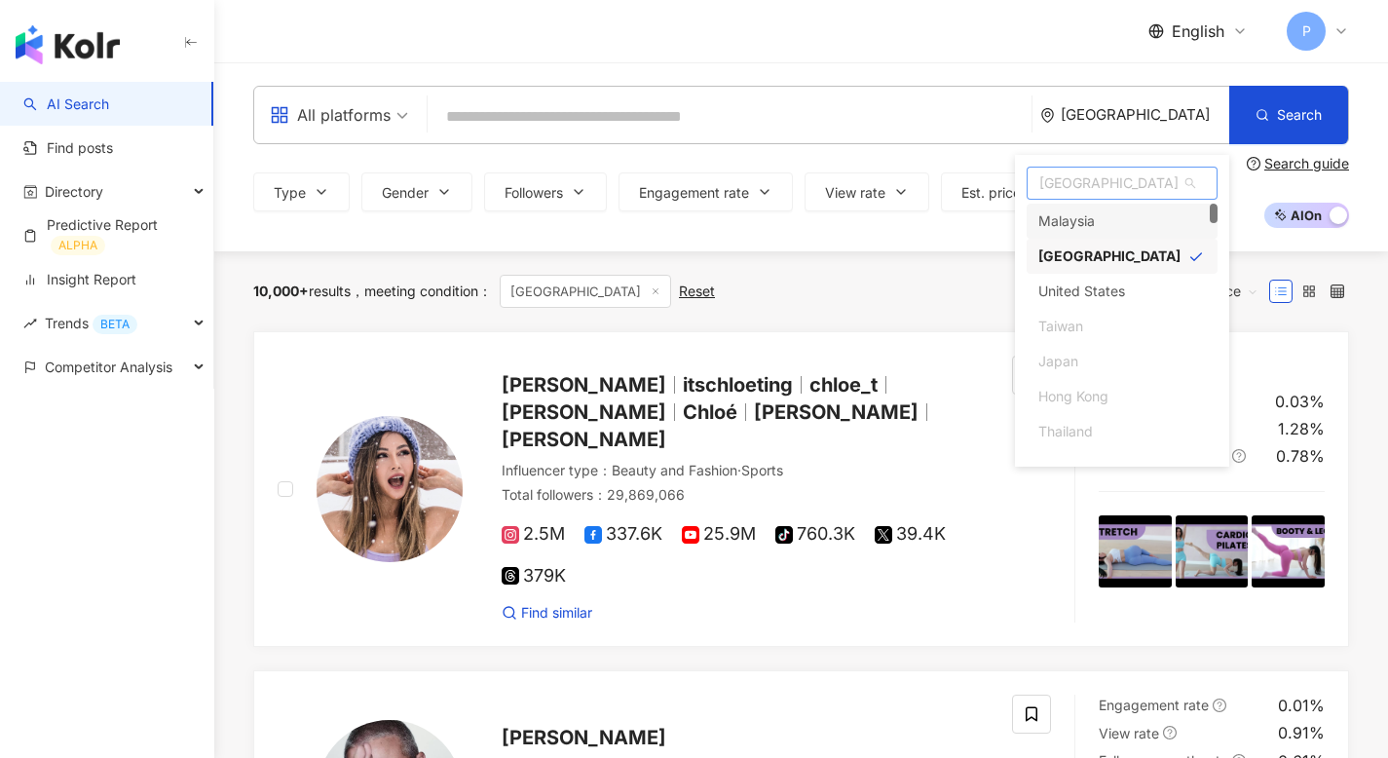
click at [1123, 208] on div "Malaysia" at bounding box center [1121, 221] width 191 height 35
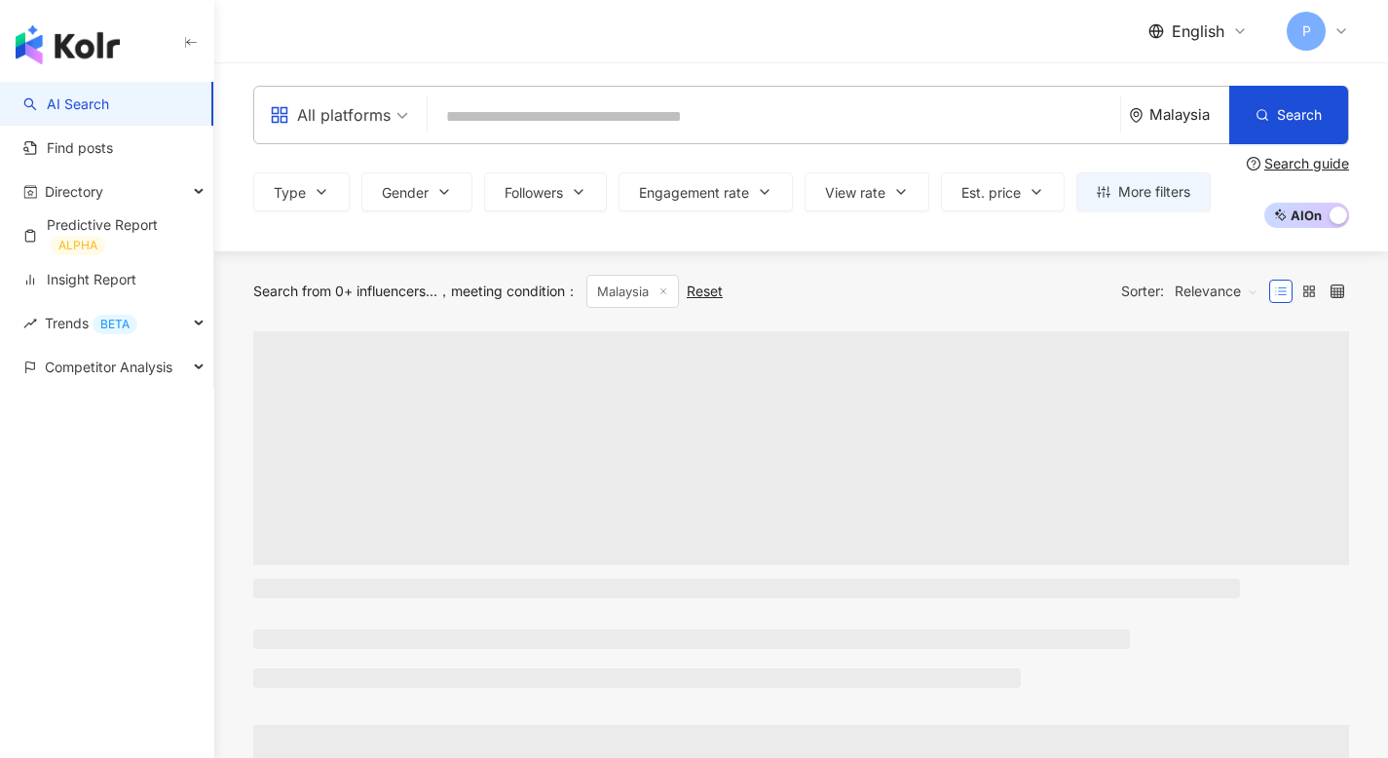
click at [1135, 106] on div "Malaysia" at bounding box center [1179, 115] width 100 height 56
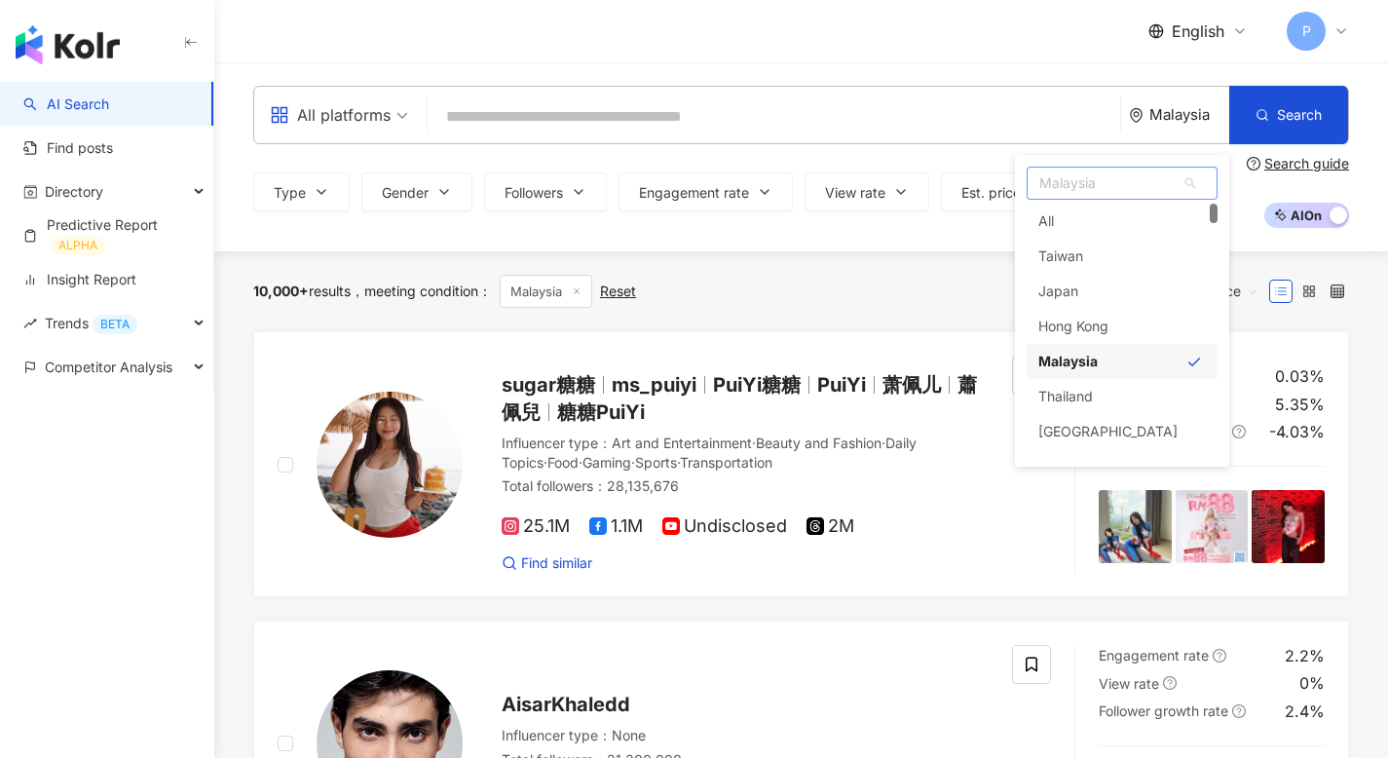
click at [1120, 213] on div "All" at bounding box center [1121, 221] width 191 height 35
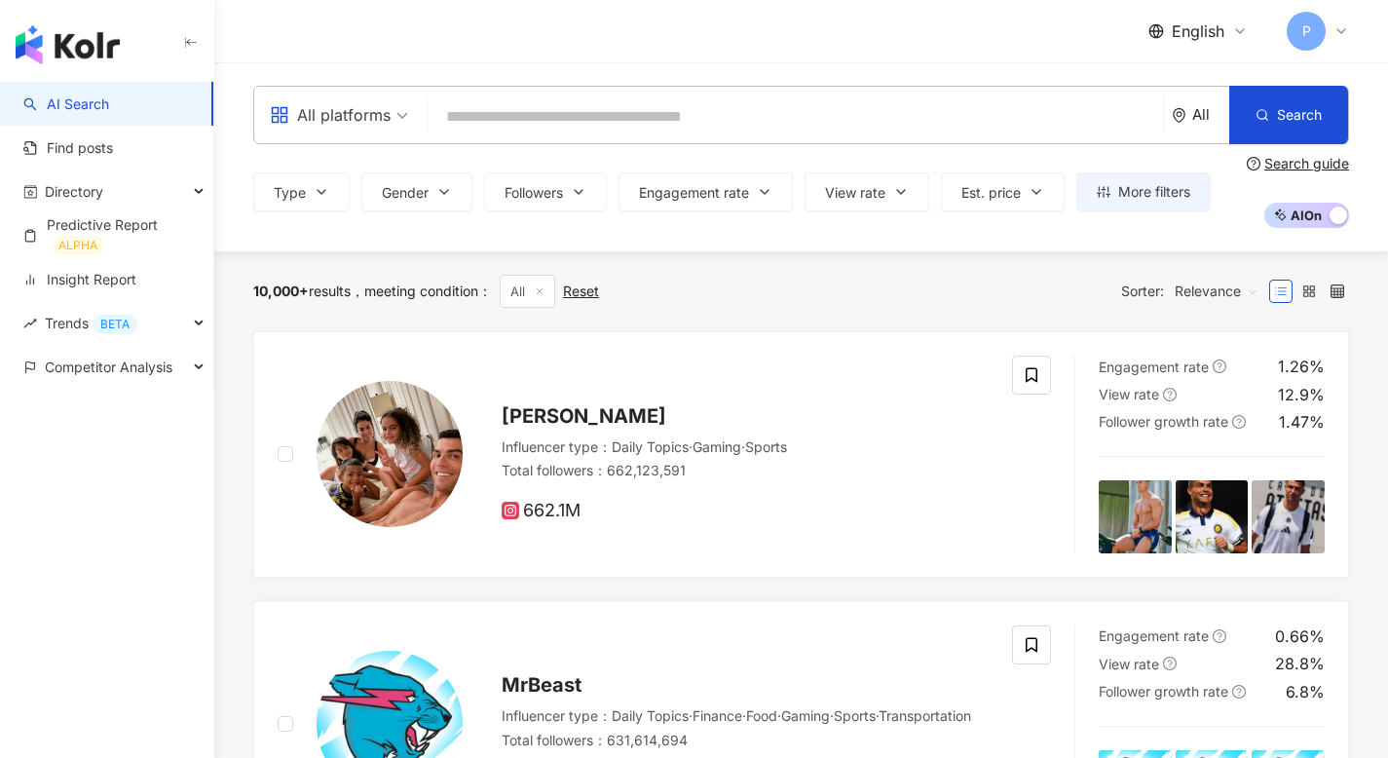
click at [517, 108] on input "search" at bounding box center [795, 116] width 720 height 37
paste input "**********"
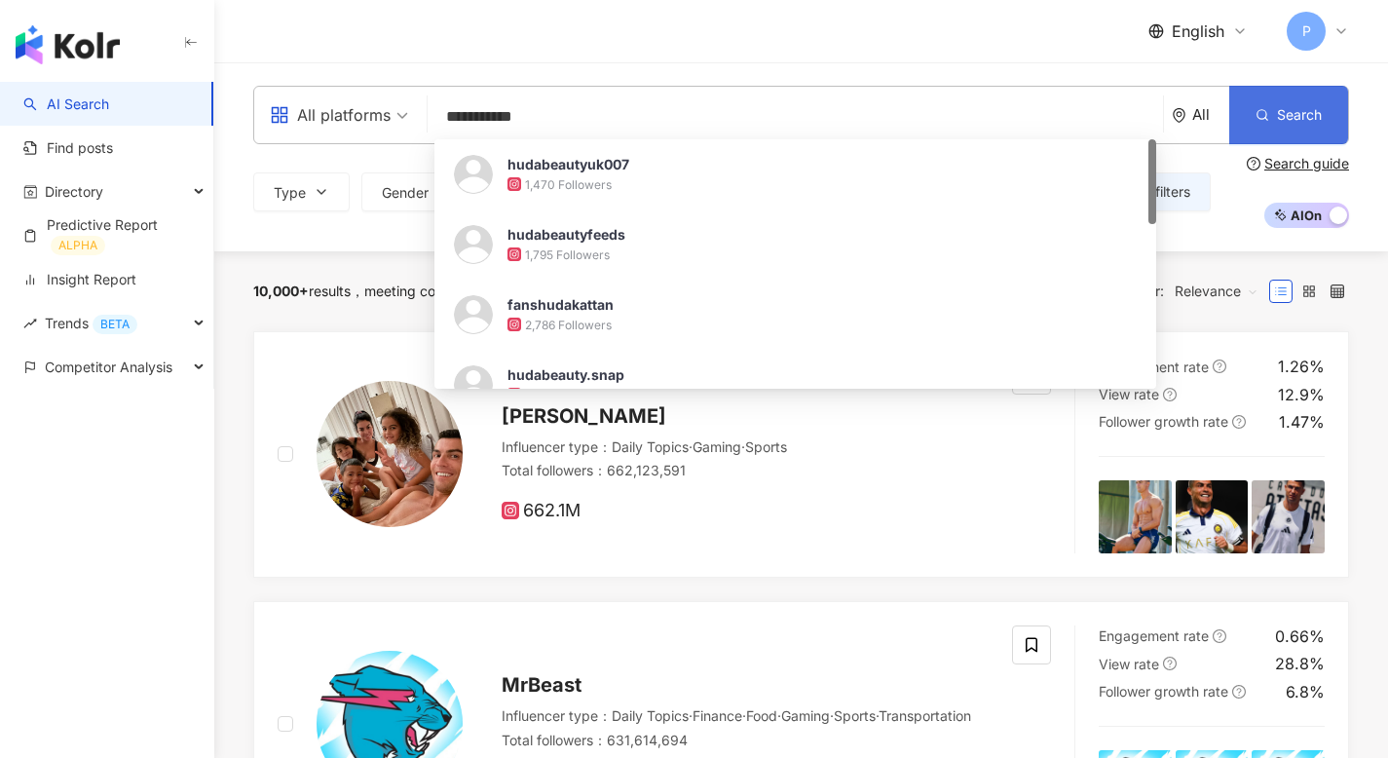
click at [1275, 106] on button "Search" at bounding box center [1288, 115] width 119 height 58
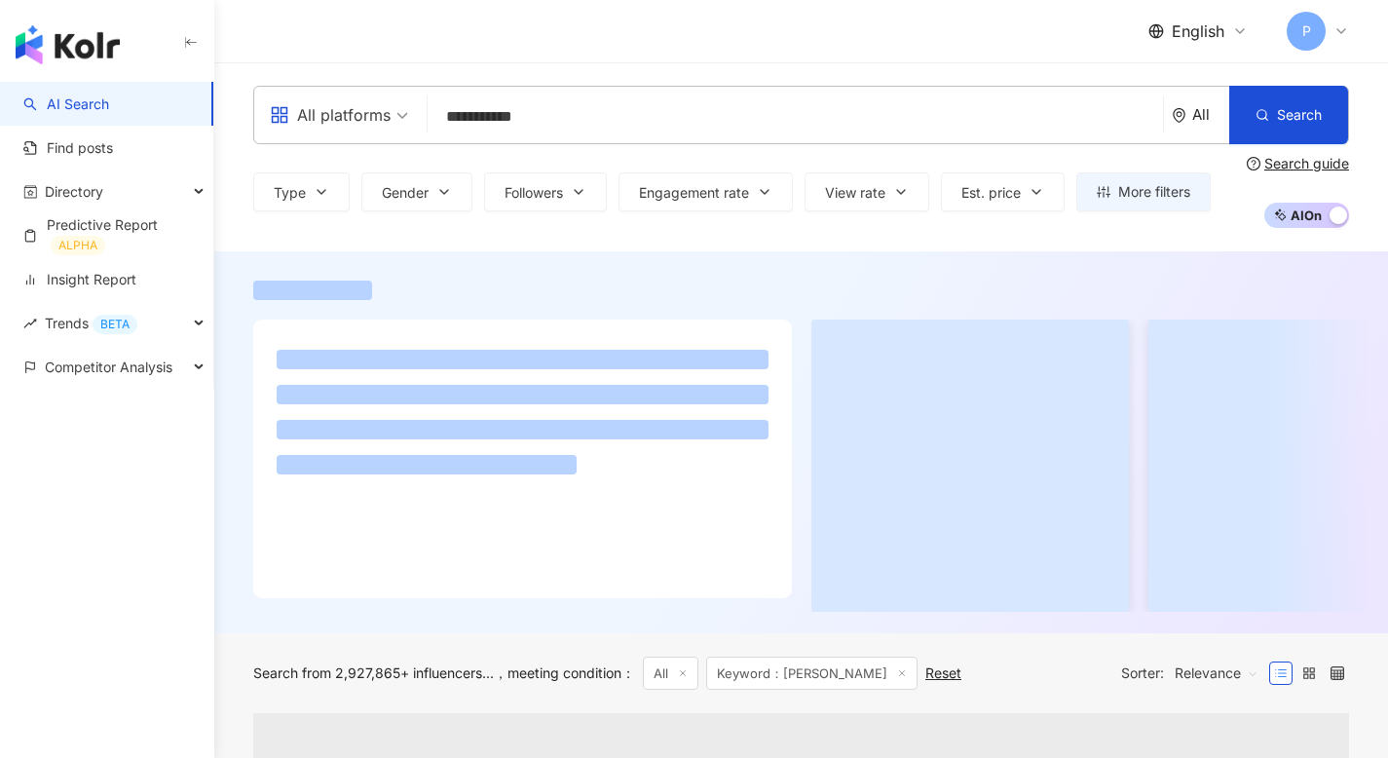
click at [1193, 27] on span "English" at bounding box center [1197, 30] width 53 height 21
click at [1197, 78] on div "繁體中文" at bounding box center [1211, 75] width 97 height 34
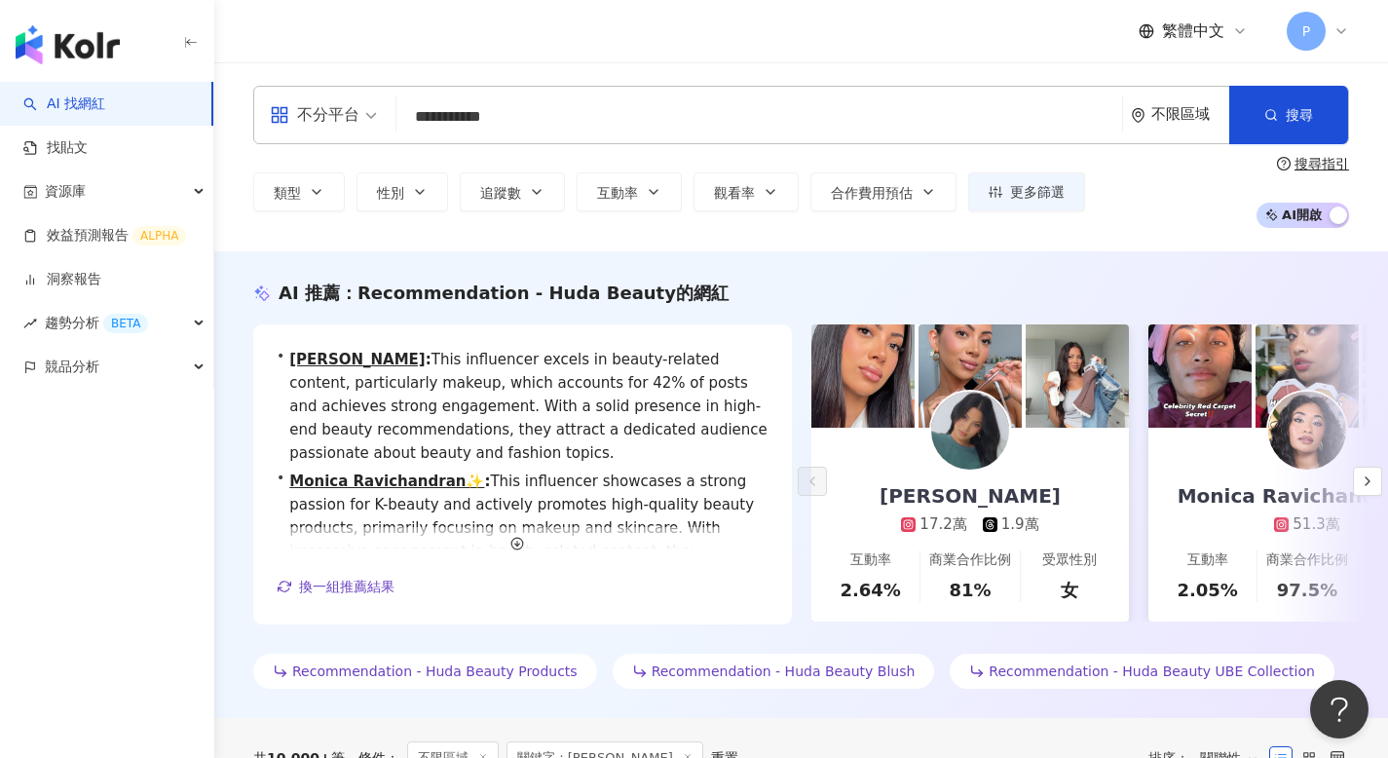
click at [1217, 39] on span "繁體中文" at bounding box center [1193, 30] width 62 height 21
click at [930, 63] on div "**********" at bounding box center [800, 156] width 1173 height 189
click at [419, 120] on input "**********" at bounding box center [759, 116] width 710 height 37
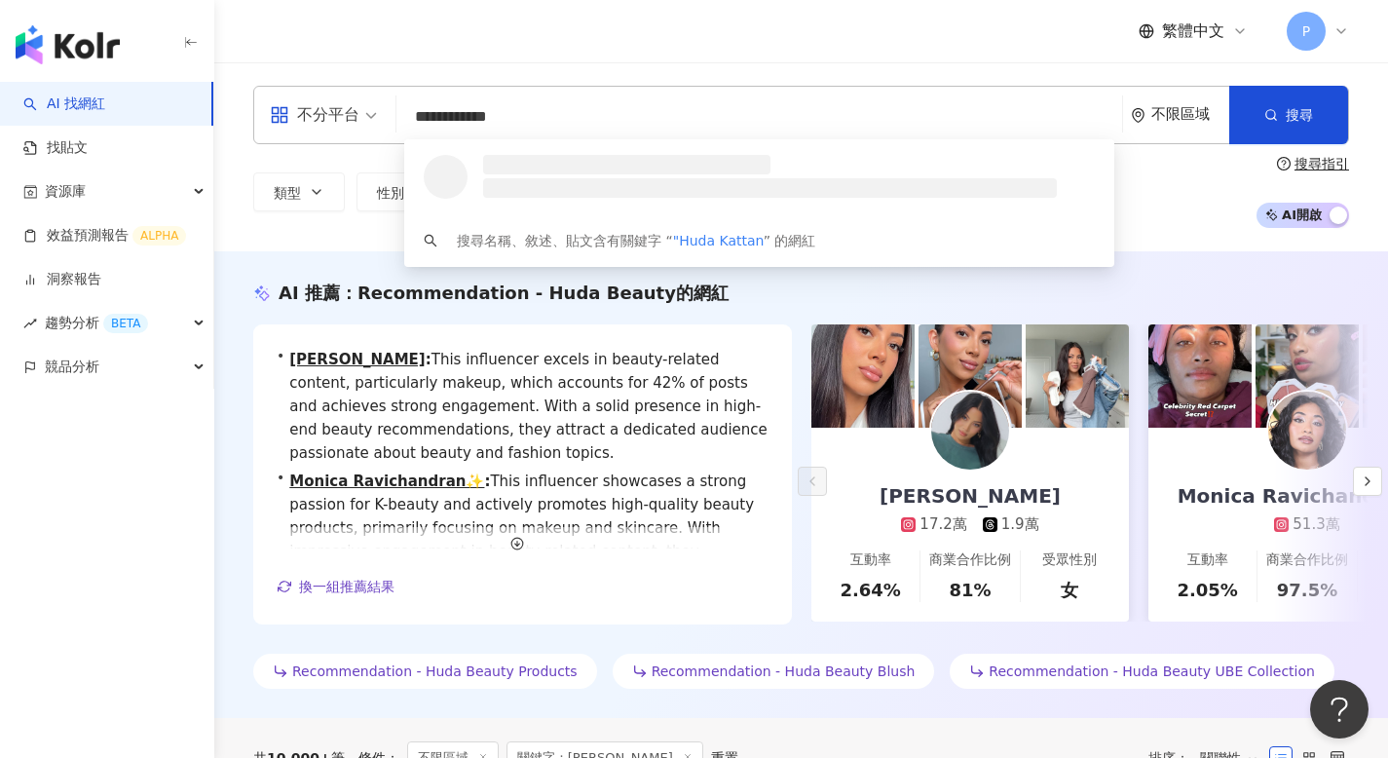
click at [525, 113] on input "**********" at bounding box center [759, 116] width 710 height 37
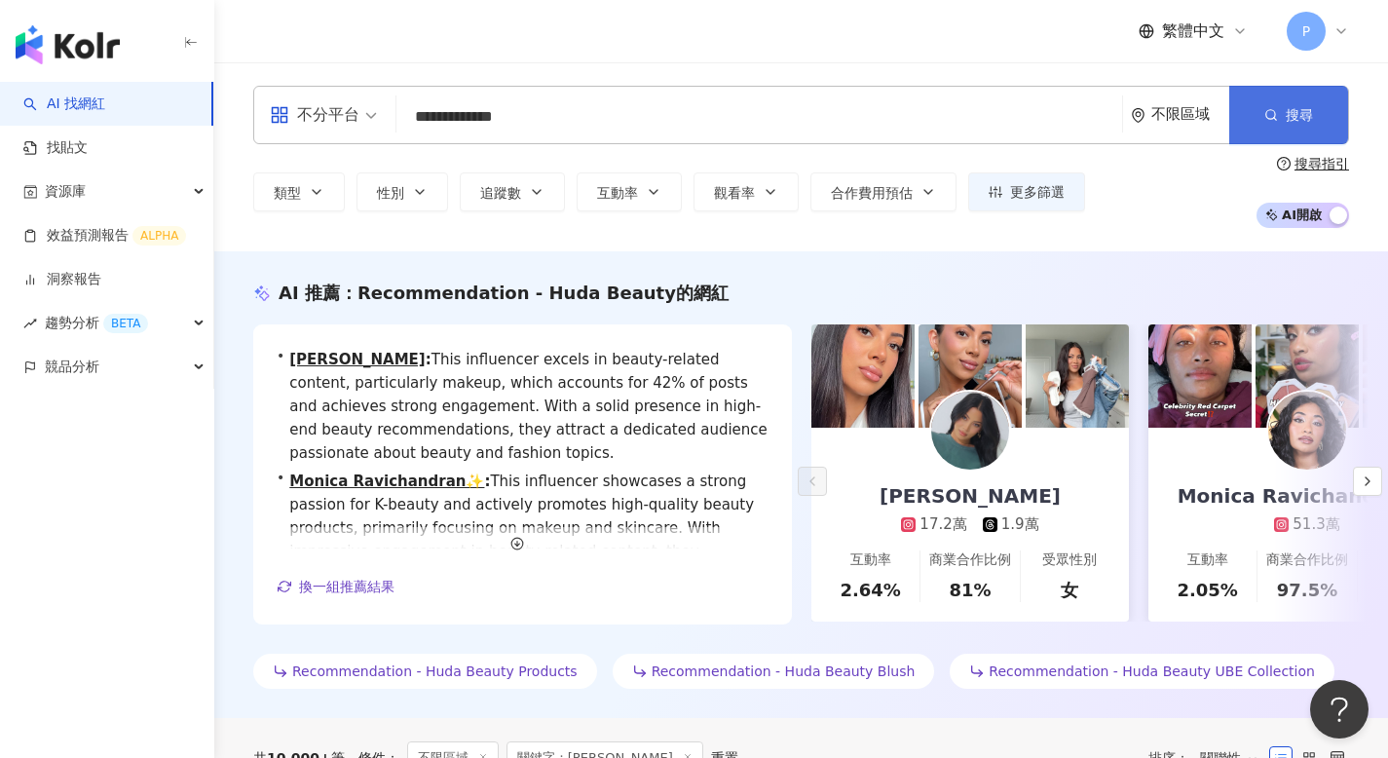
click at [1277, 93] on button "搜尋" at bounding box center [1288, 115] width 119 height 58
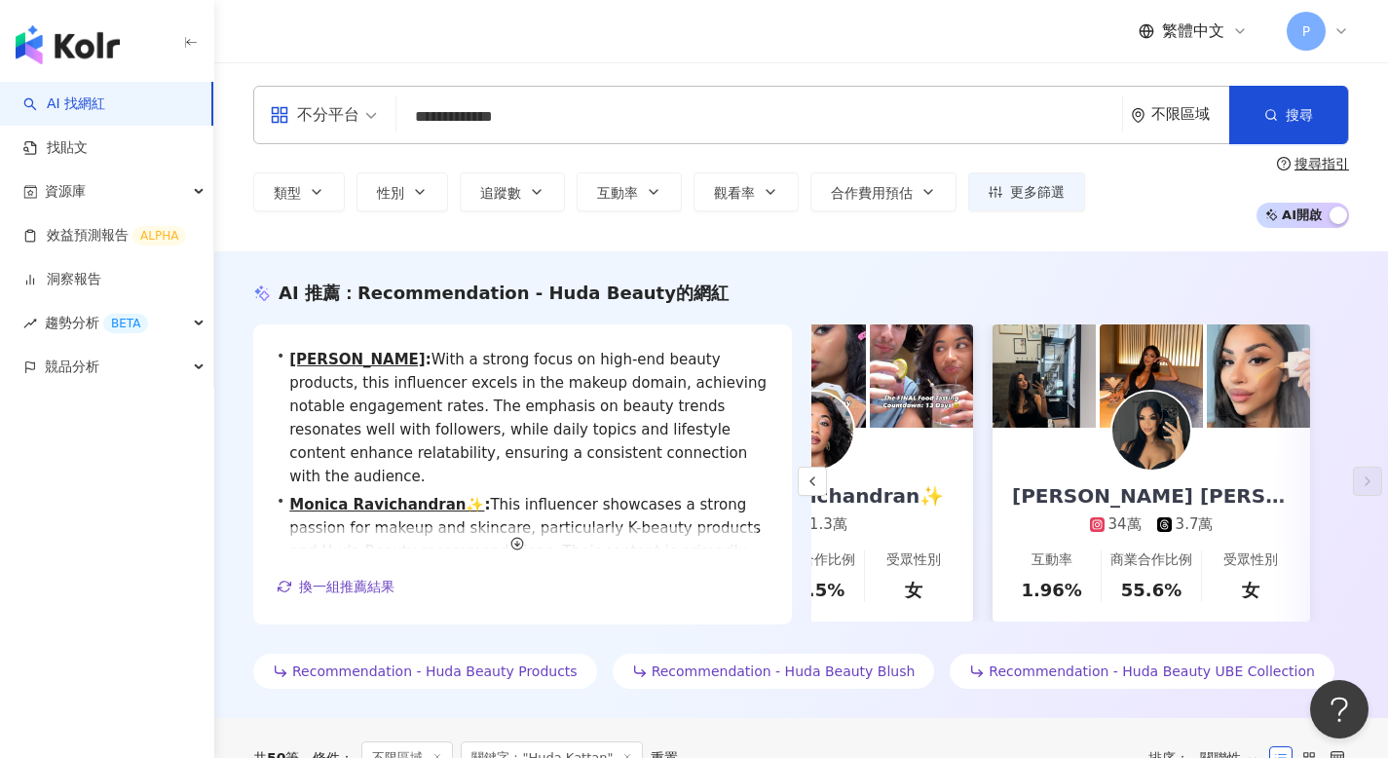
click at [508, 121] on input "**********" at bounding box center [759, 116] width 710 height 37
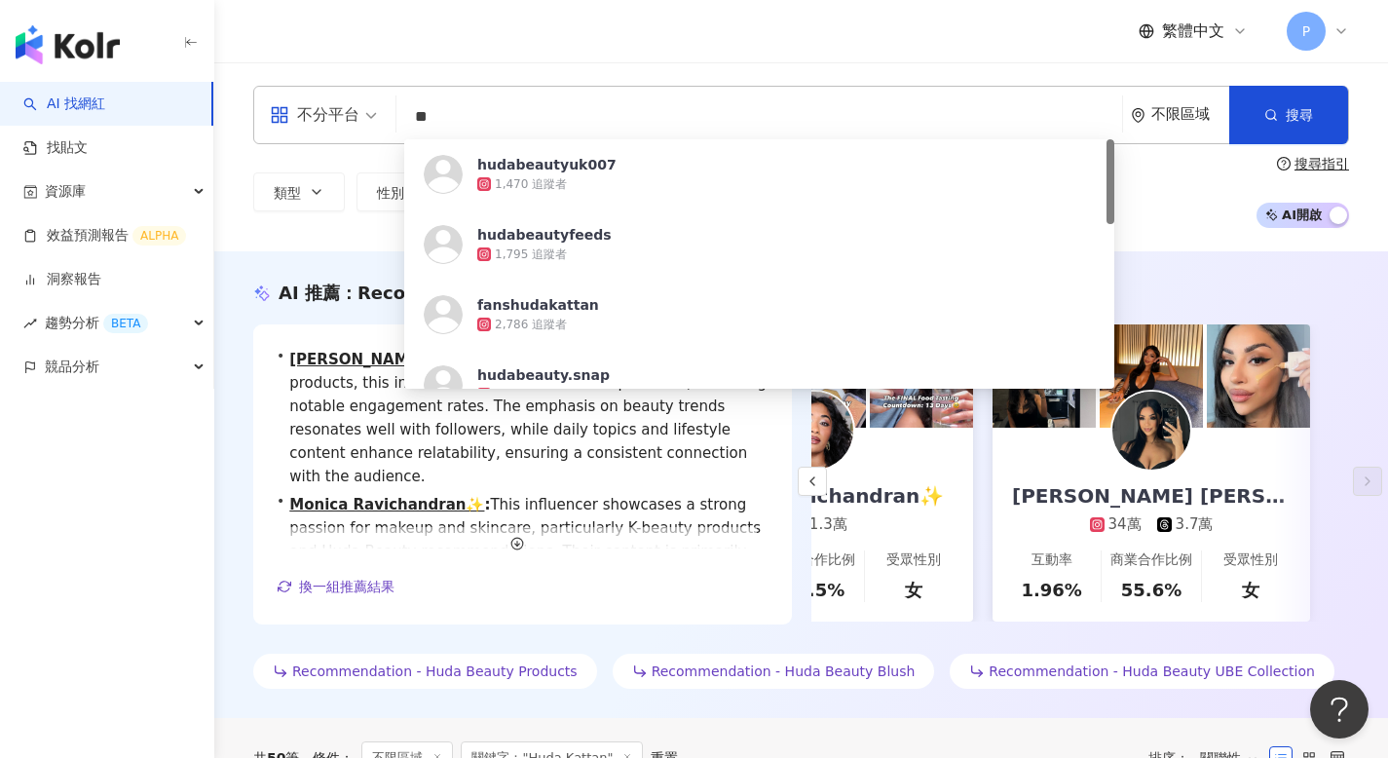
paste input "********"
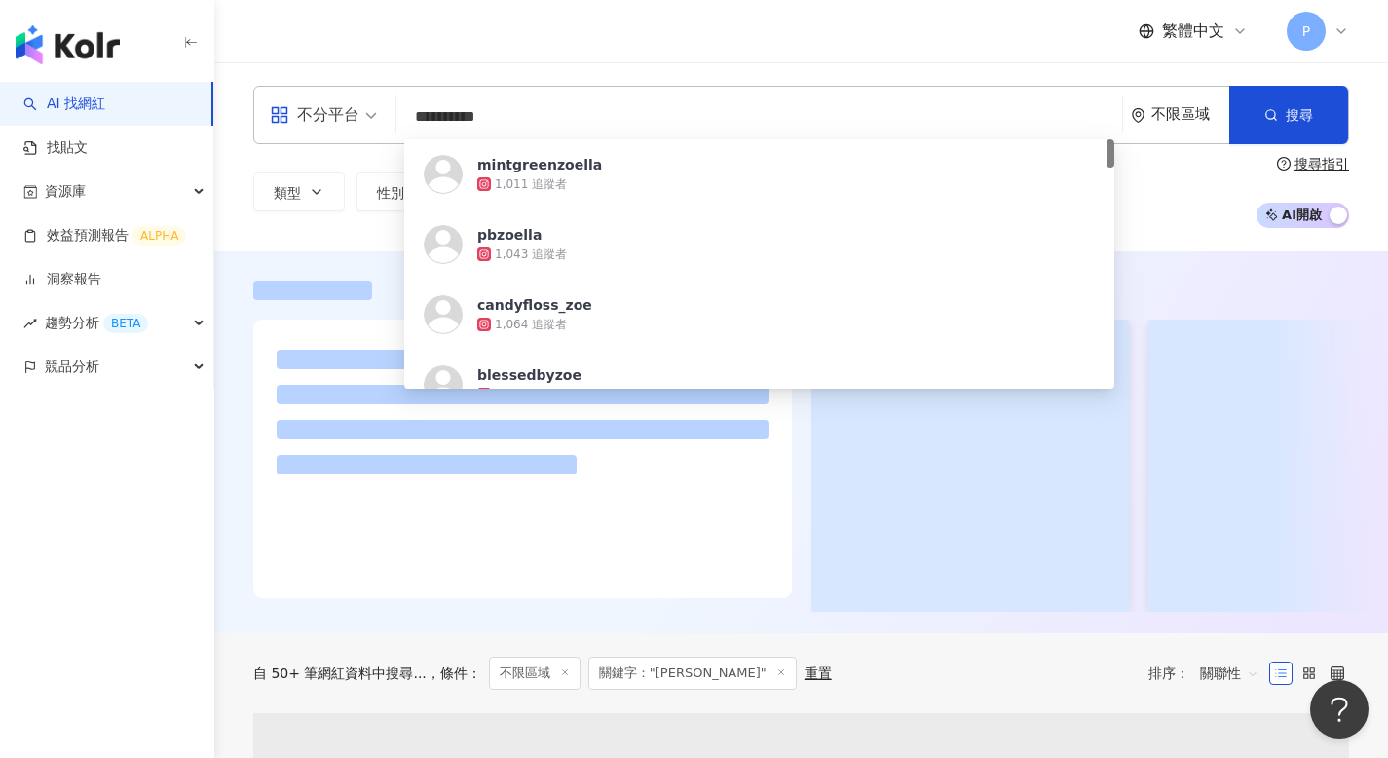
click at [683, 36] on div "繁體中文 P" at bounding box center [800, 31] width 1095 height 62
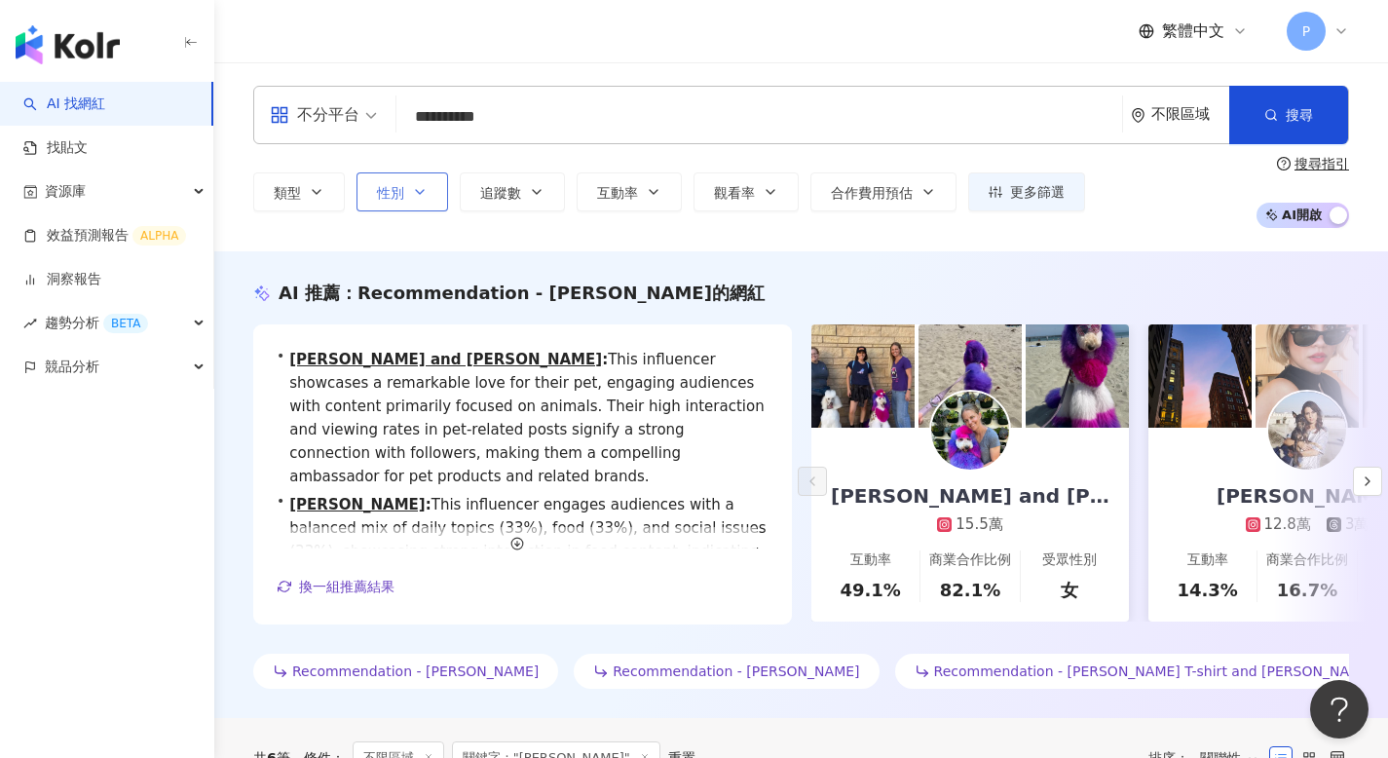
click at [397, 186] on span "性別" at bounding box center [390, 193] width 27 height 16
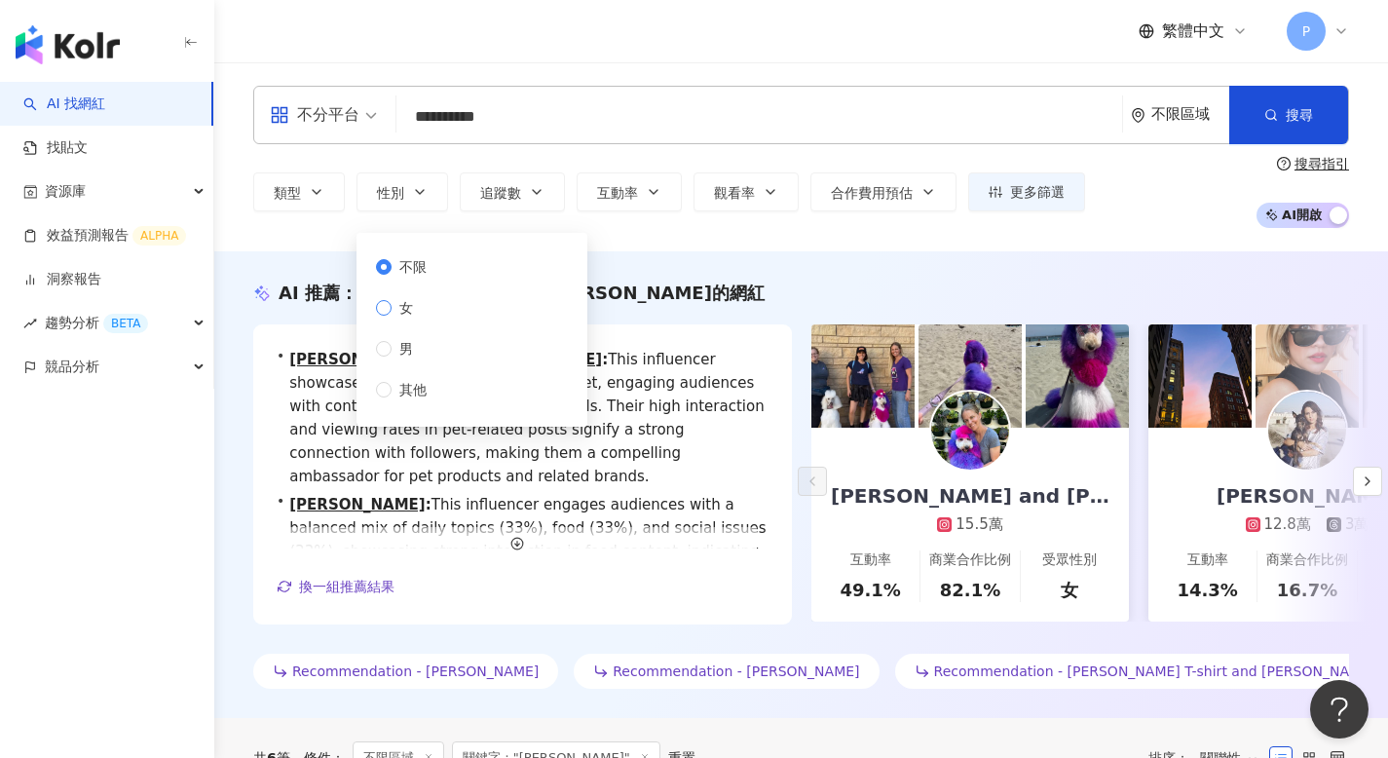
click at [420, 302] on span "女" at bounding box center [405, 307] width 29 height 21
click at [657, 327] on div "• Angela Schoonover and Zoe : This influencer showcases a remarkable love for t…" at bounding box center [522, 474] width 538 height 300
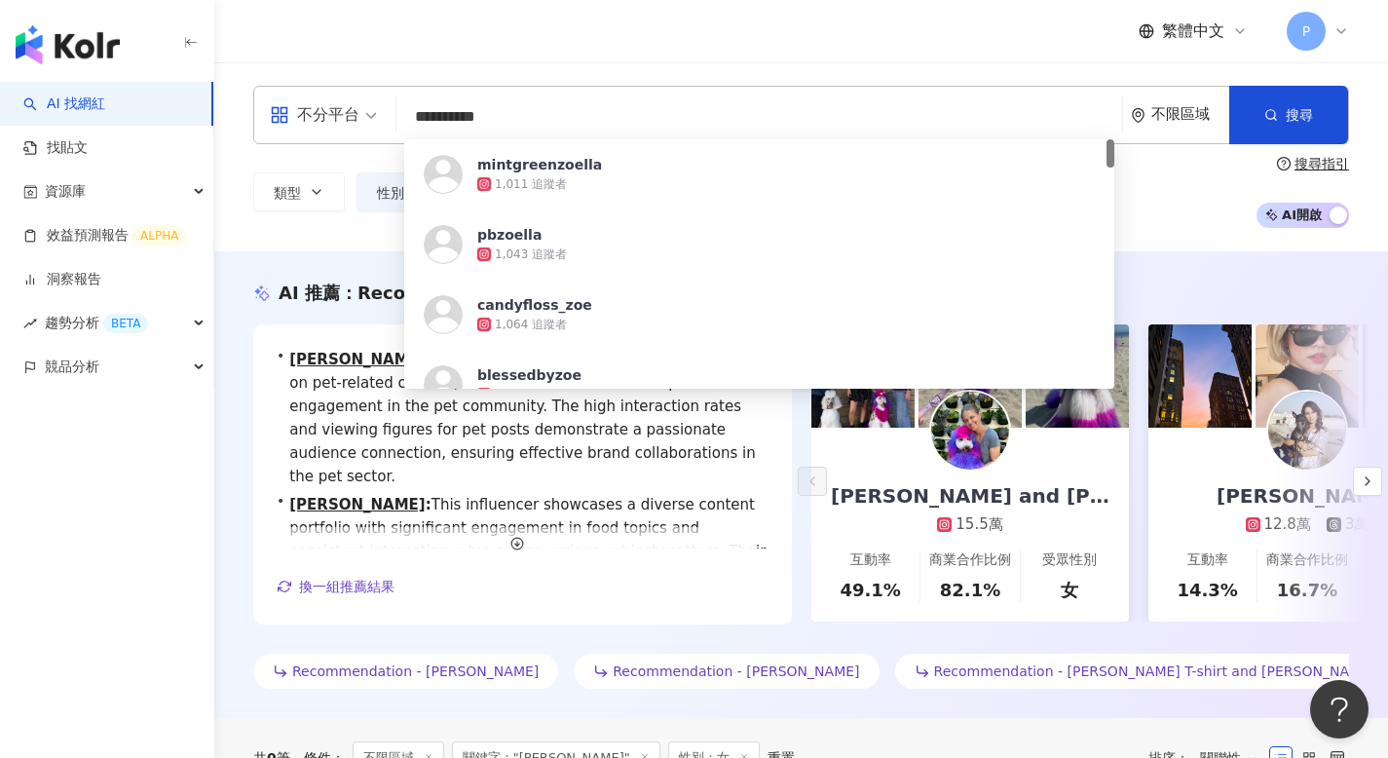
click at [509, 113] on input "**********" at bounding box center [759, 116] width 710 height 37
click at [426, 111] on input "*********" at bounding box center [759, 116] width 710 height 37
type input "********"
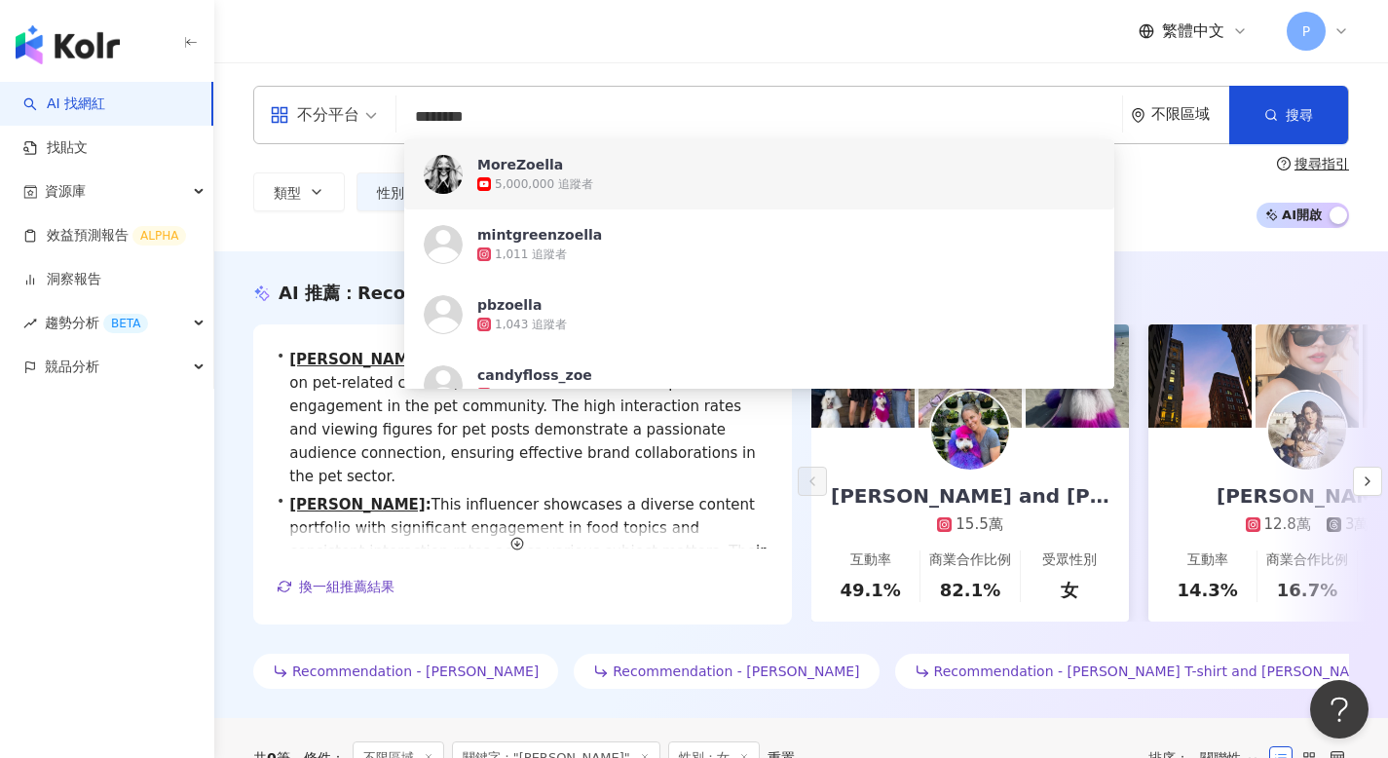
click at [569, 181] on div "5,000,000 追蹤者" at bounding box center [544, 184] width 98 height 17
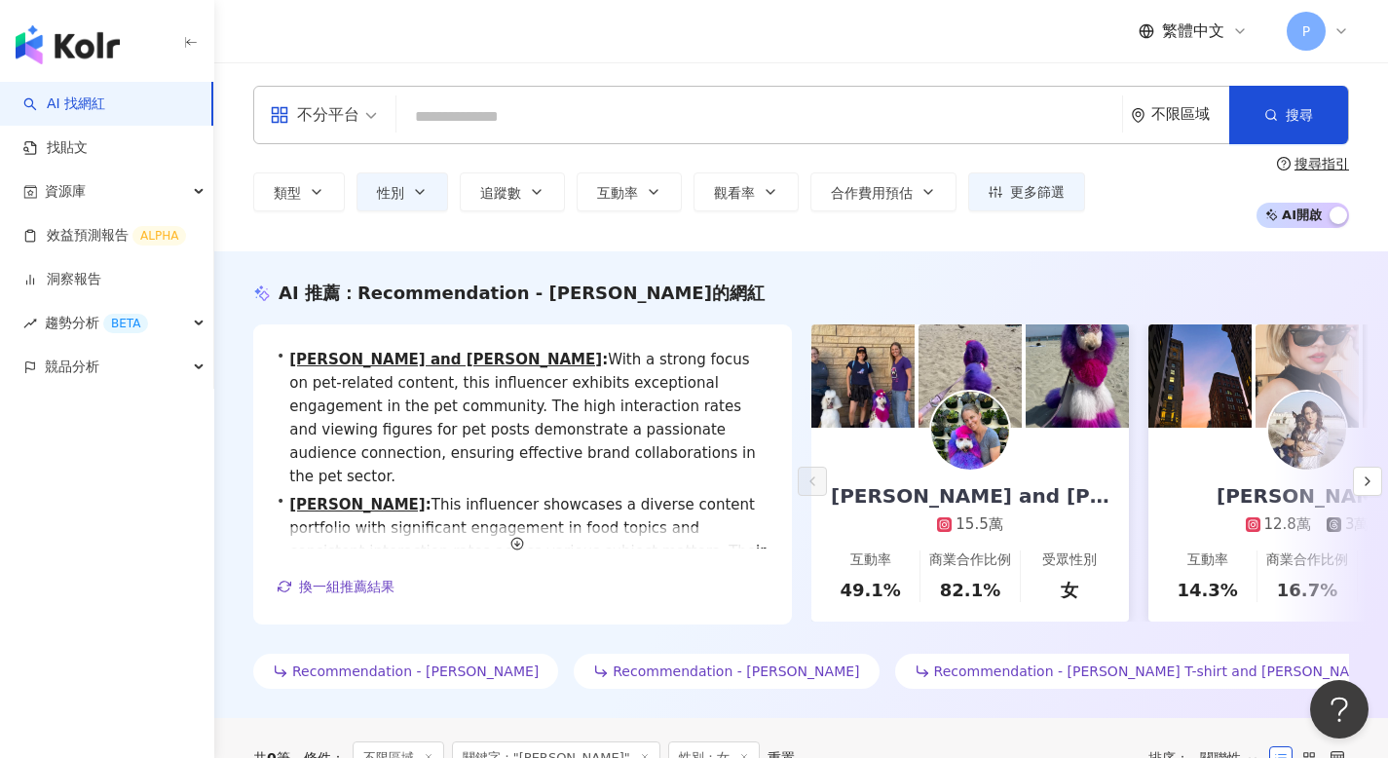
click at [1206, 112] on div "不限區域" at bounding box center [1190, 114] width 78 height 17
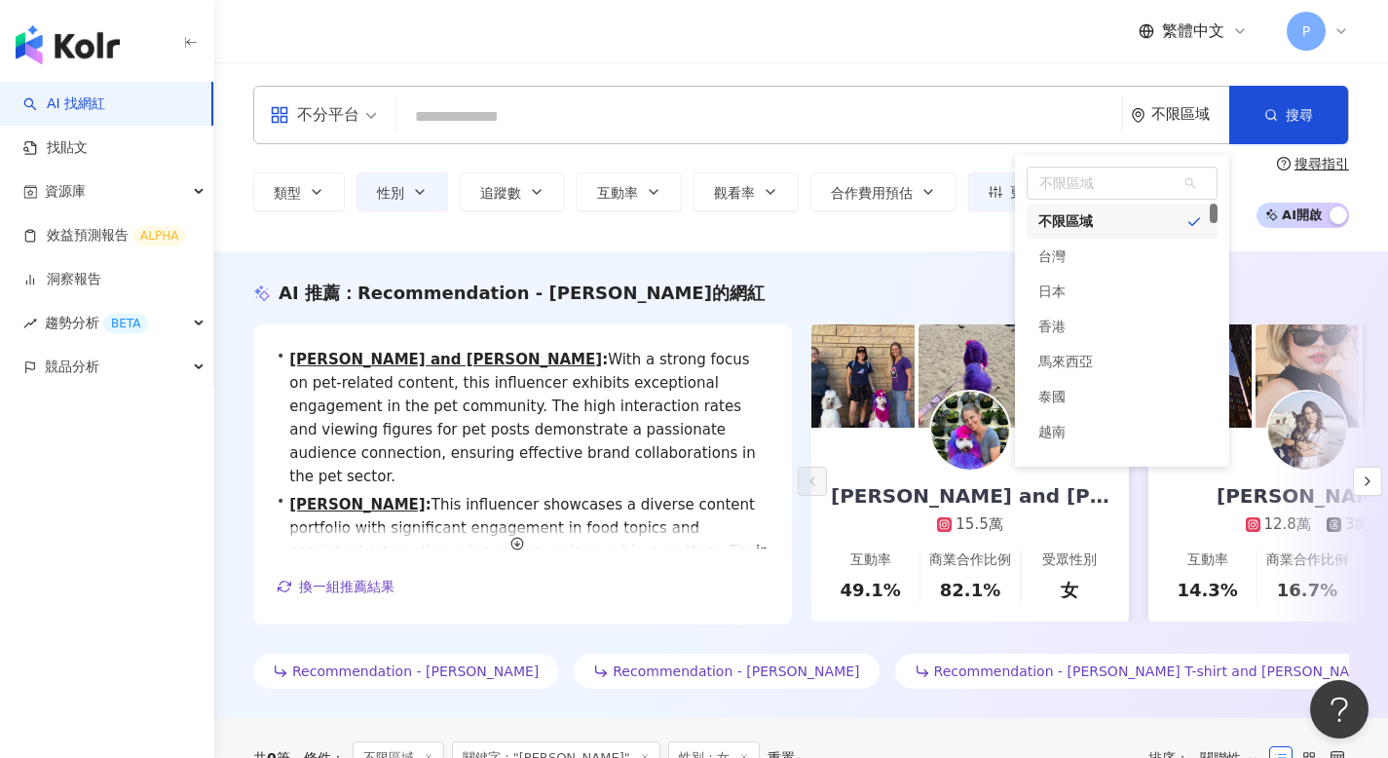
click at [1206, 112] on div "不限區域" at bounding box center [1190, 114] width 78 height 17
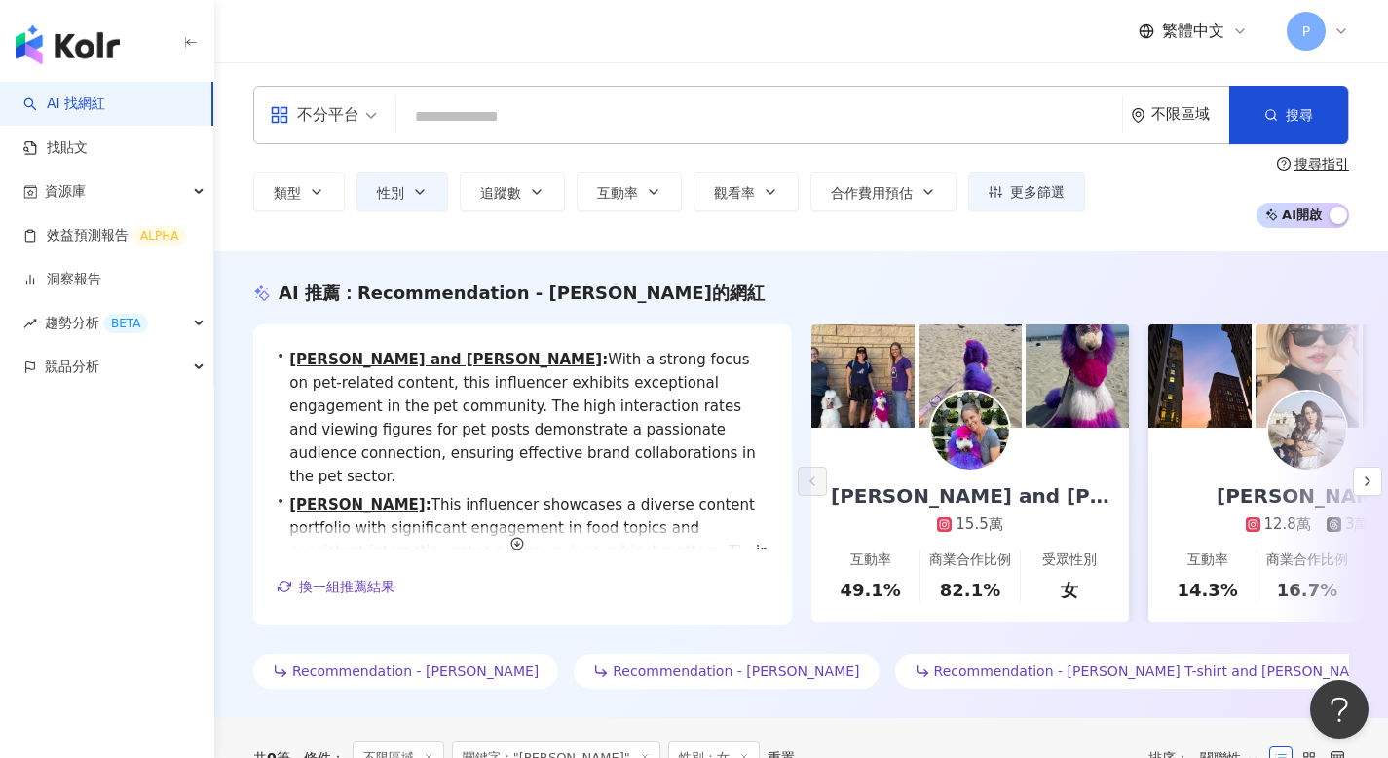
click at [1022, 110] on input "search" at bounding box center [759, 116] width 710 height 37
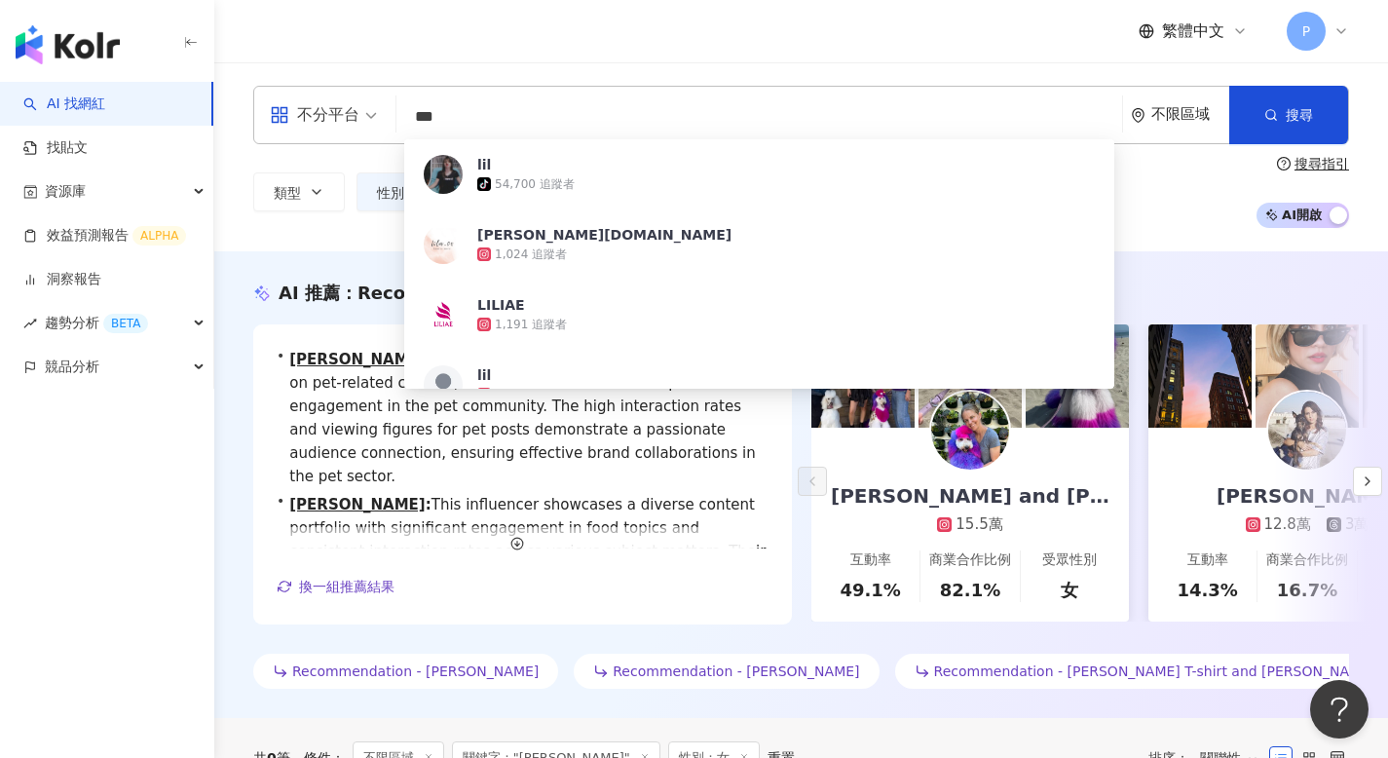
type input "***"
click at [807, 34] on div "繁體中文 P" at bounding box center [800, 31] width 1095 height 62
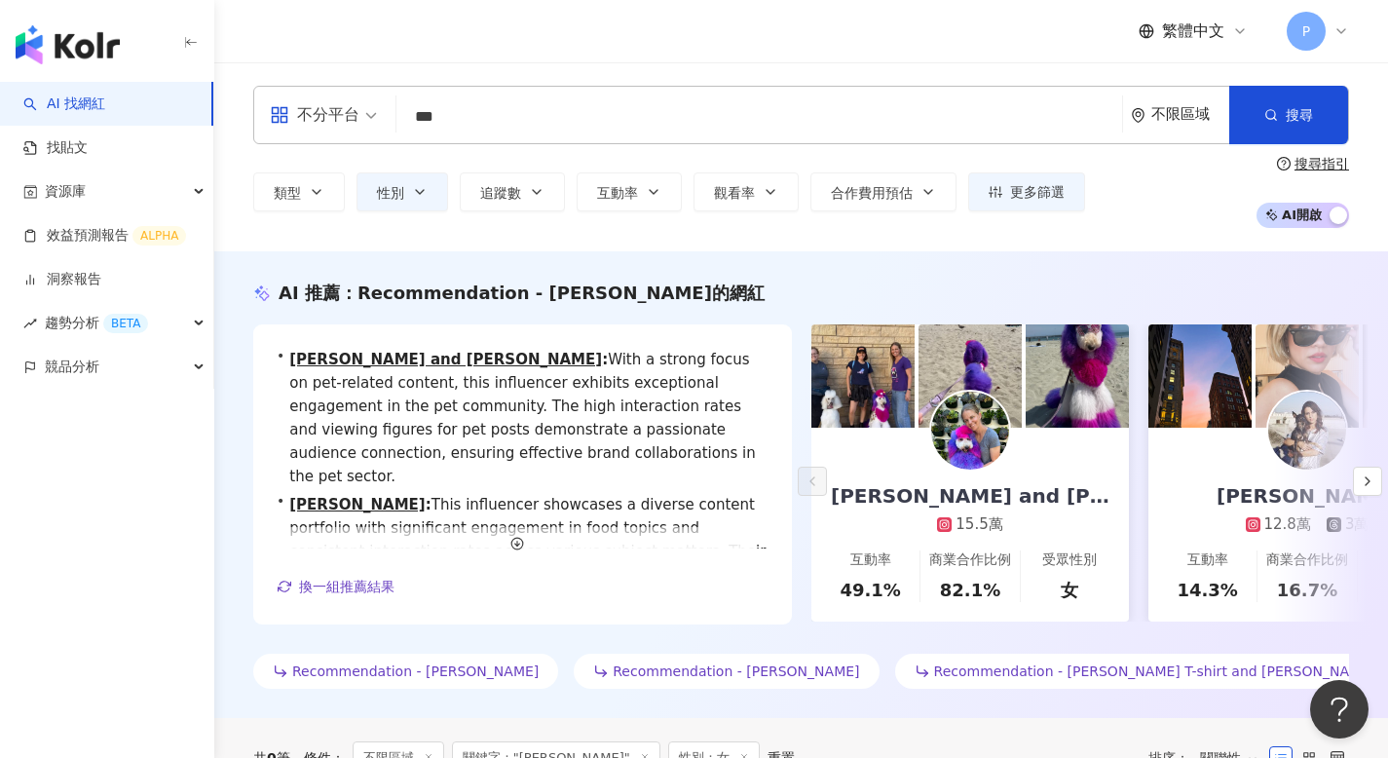
click at [1349, 32] on div "繁體中文 P" at bounding box center [800, 31] width 1173 height 62
click at [1339, 32] on icon at bounding box center [1341, 31] width 16 height 16
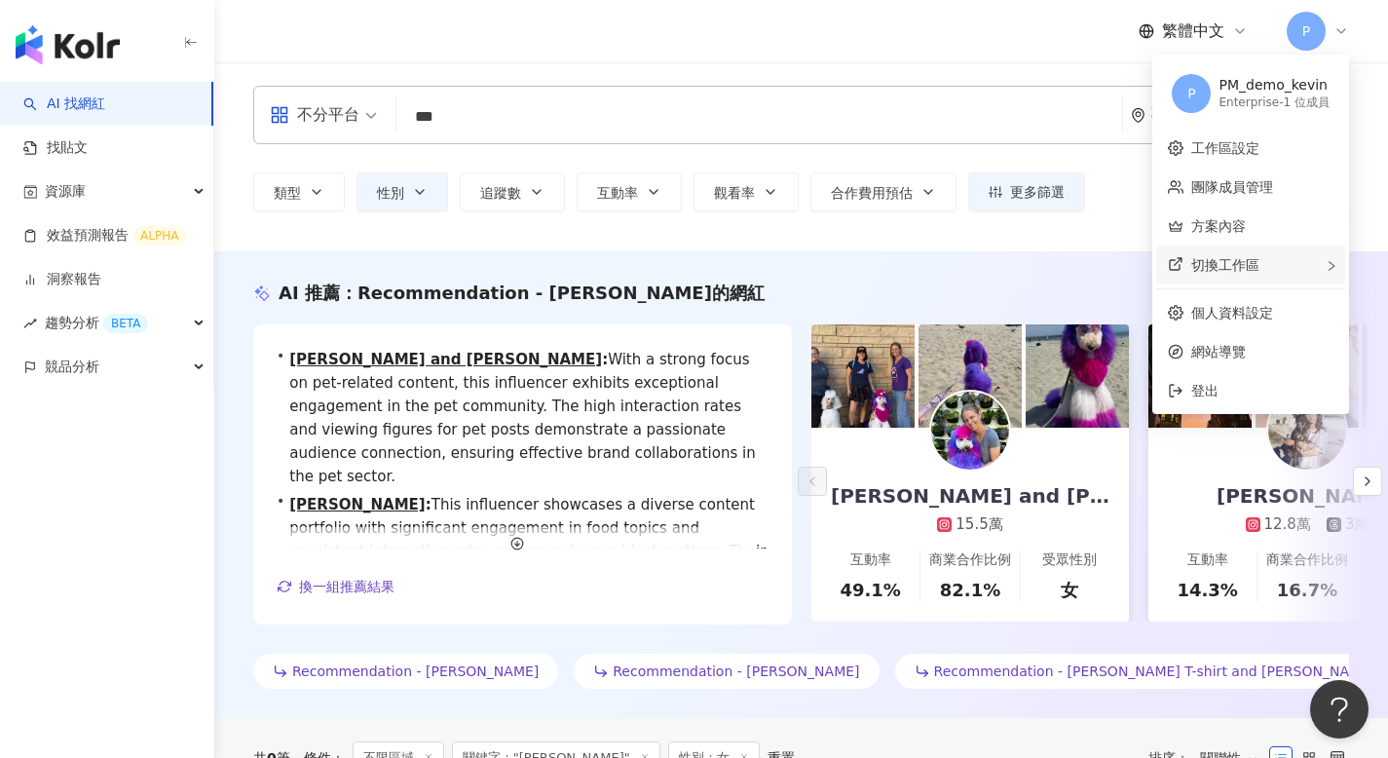
click at [1229, 252] on div "切換工作區" at bounding box center [1250, 264] width 189 height 39
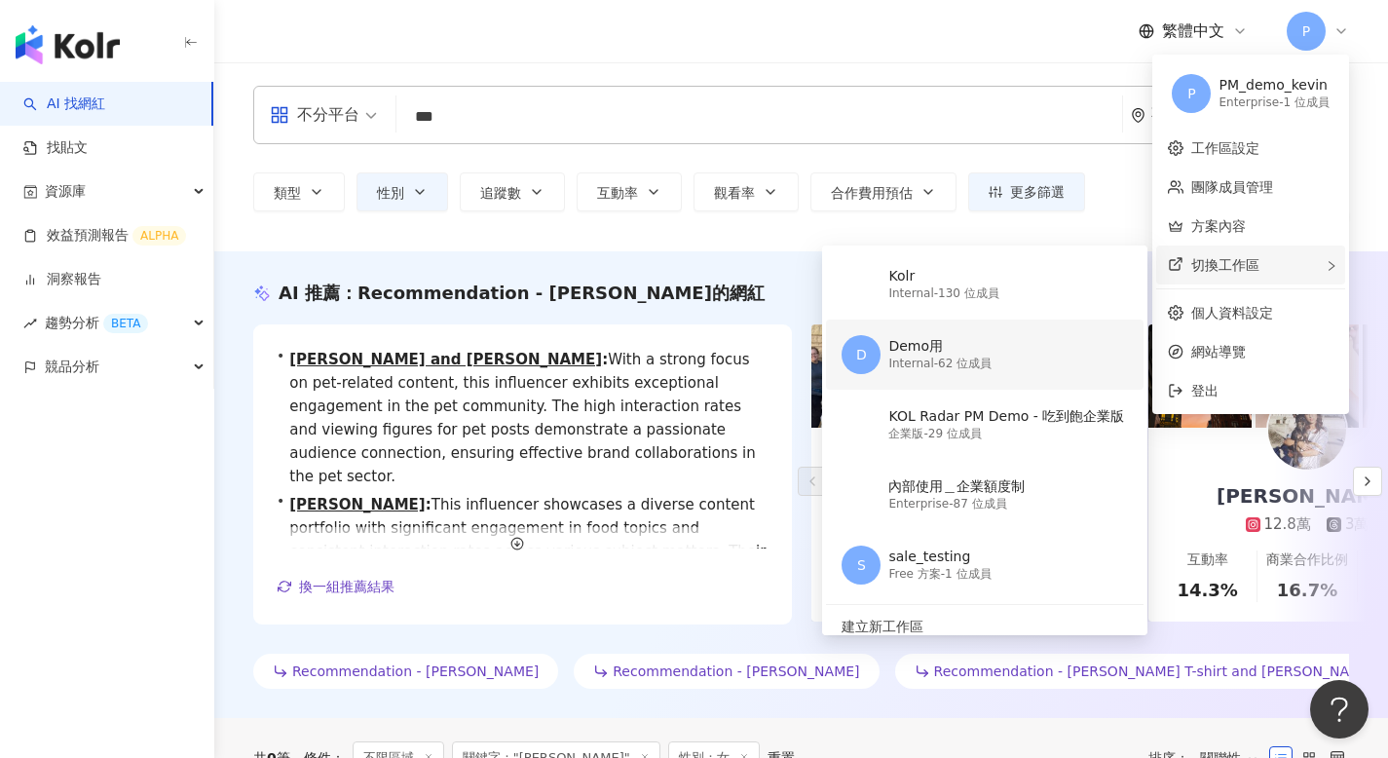
click at [997, 362] on div "D Demo用 Internal - 62 位成員" at bounding box center [982, 354] width 282 height 70
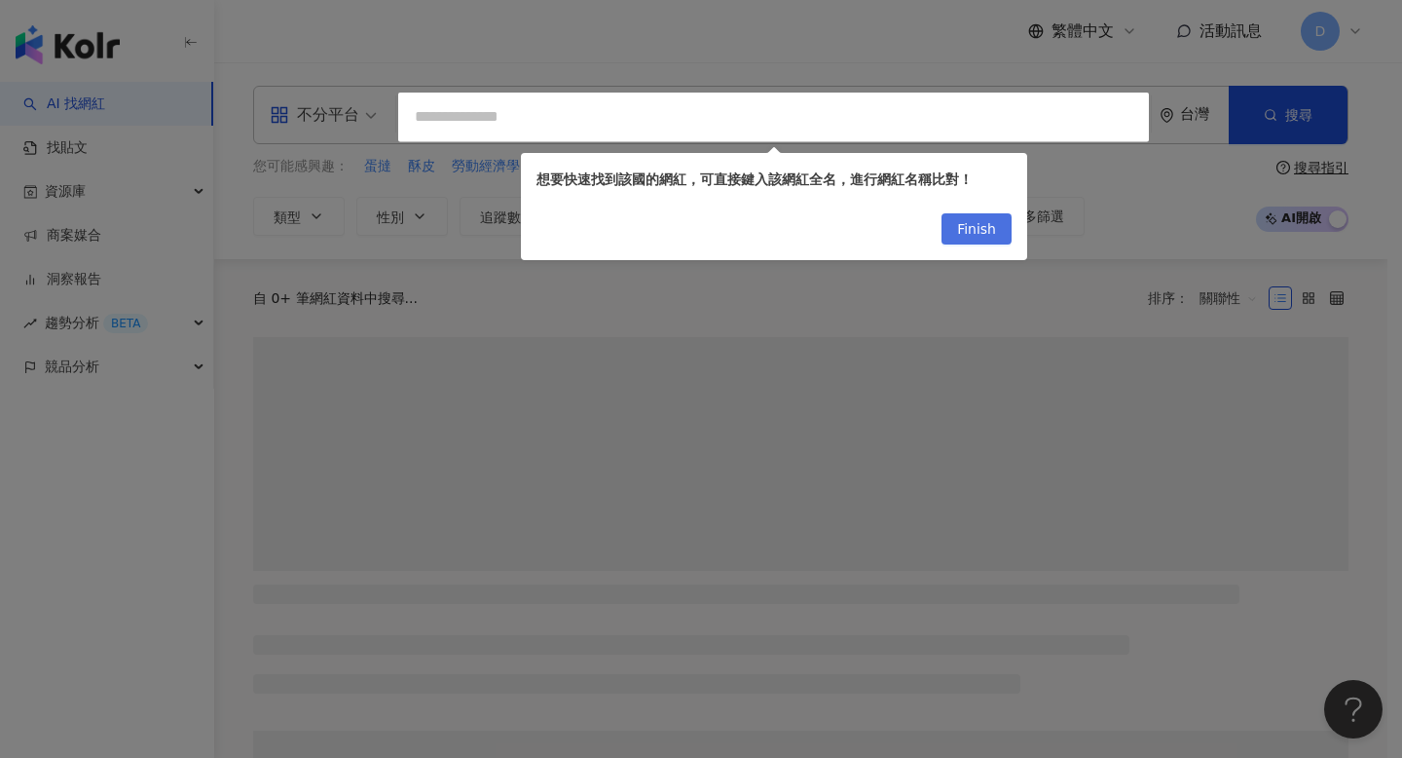
click at [974, 228] on span "Finish" at bounding box center [976, 229] width 39 height 31
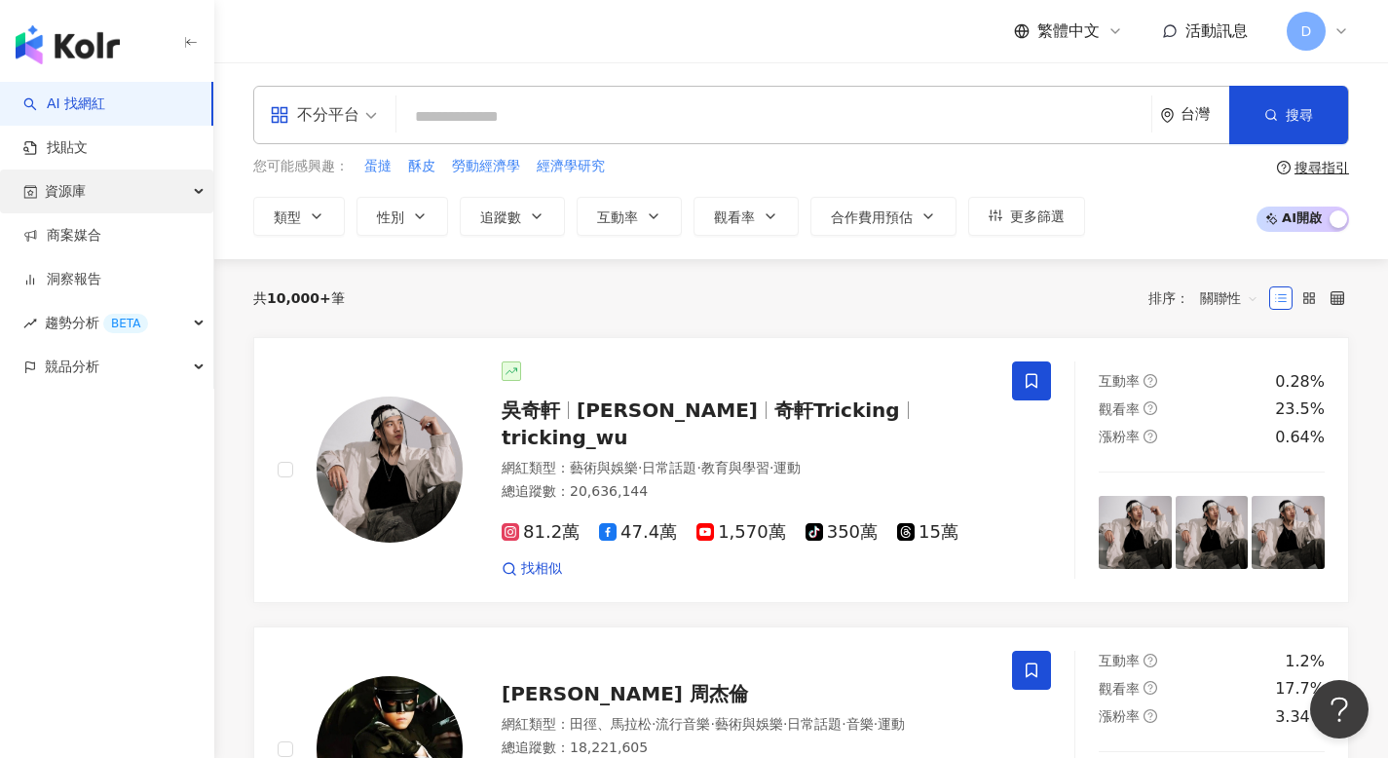
click at [131, 199] on div "資源庫" at bounding box center [106, 191] width 213 height 44
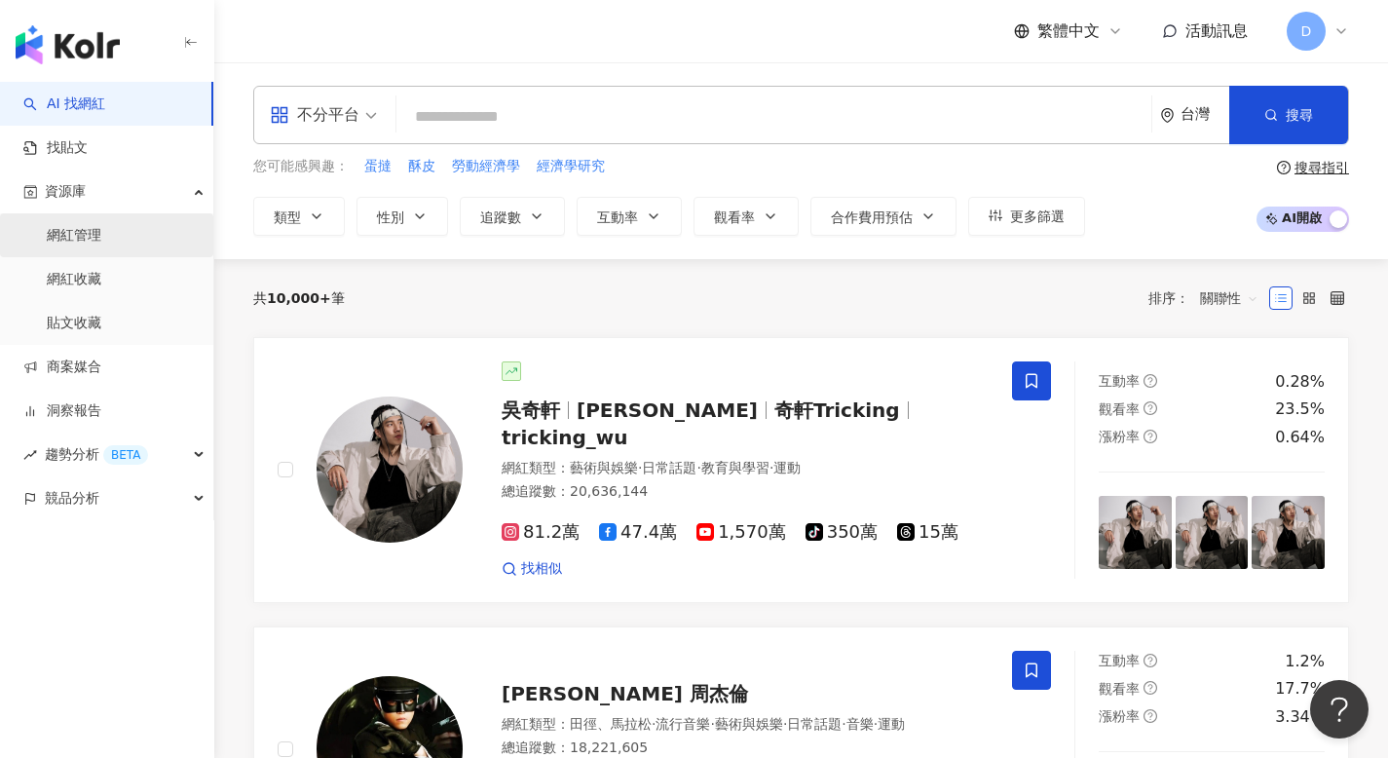
click at [101, 237] on link "網紅管理" at bounding box center [74, 235] width 55 height 19
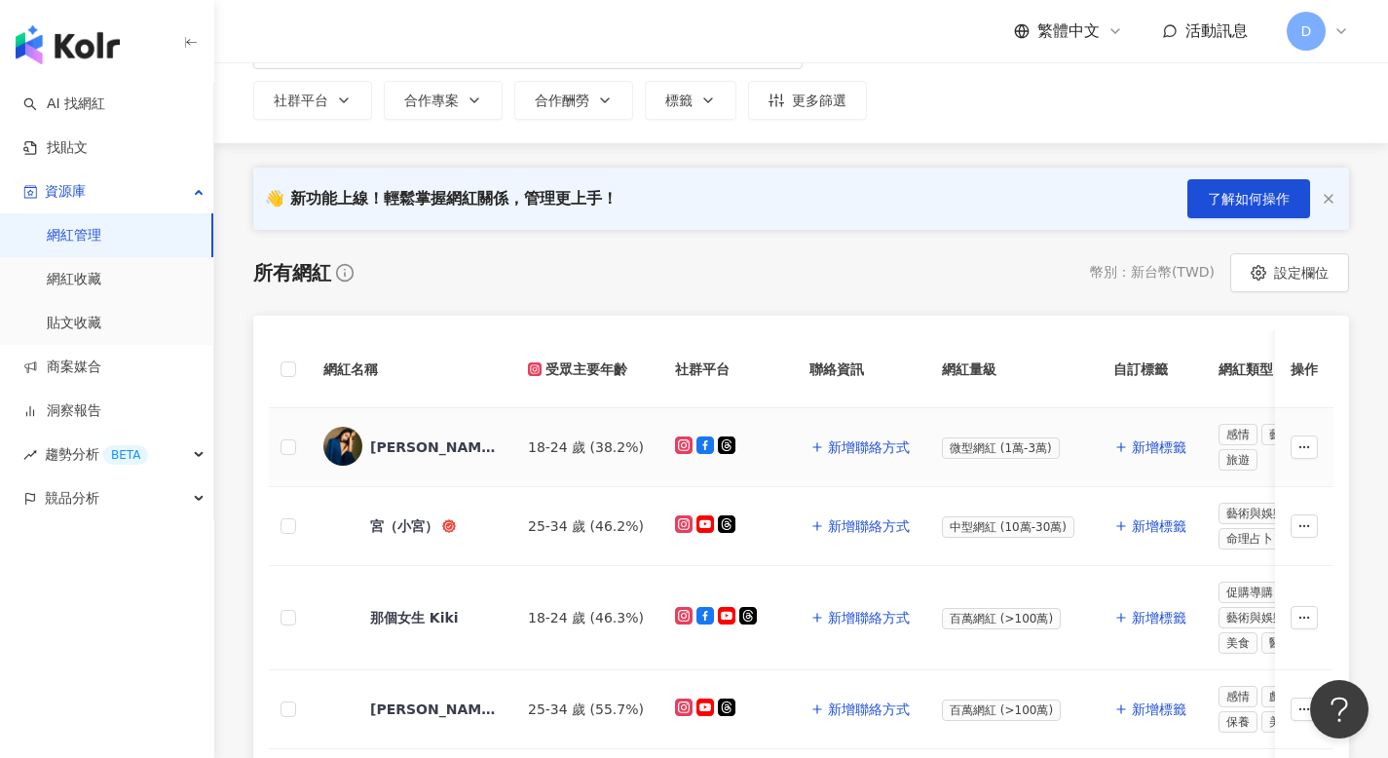
scroll to position [54, 0]
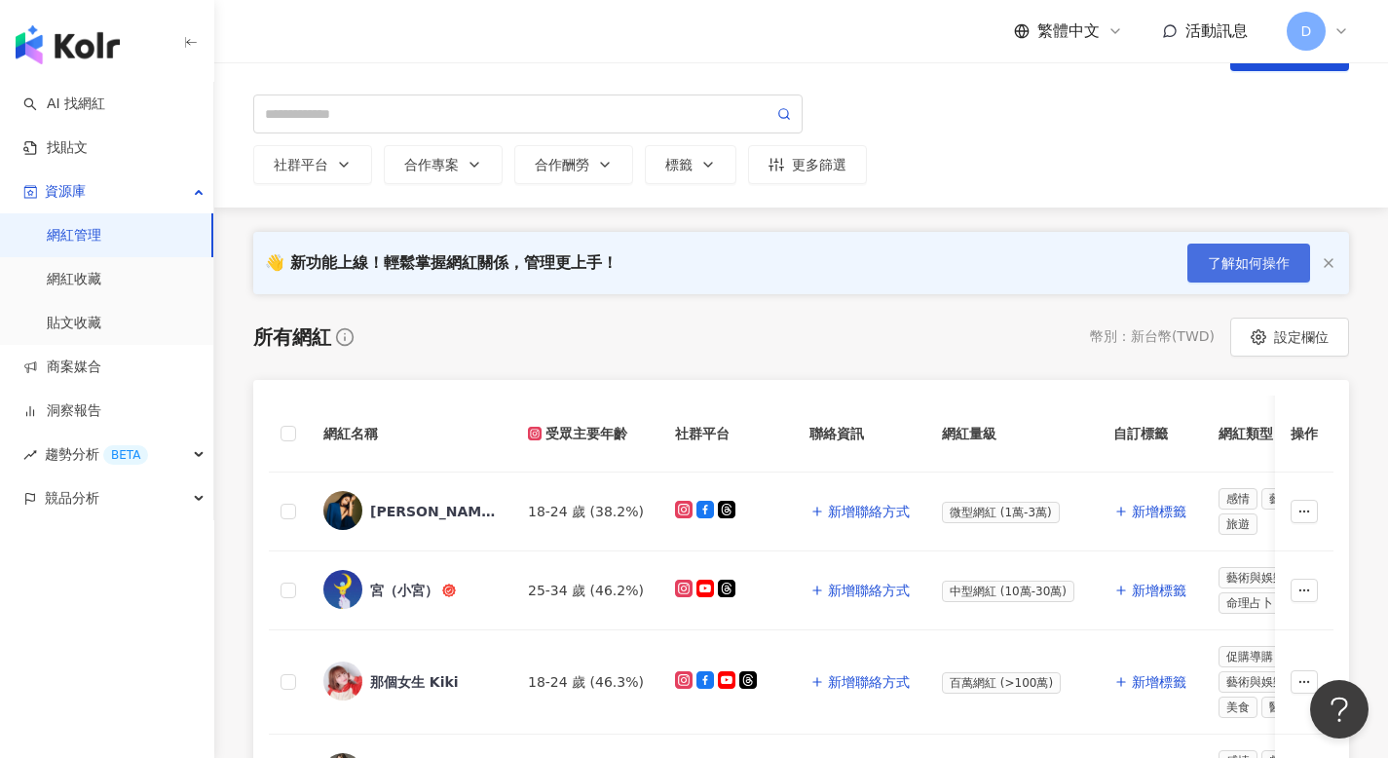
click at [1230, 263] on span "了解如何操作" at bounding box center [1248, 263] width 82 height 16
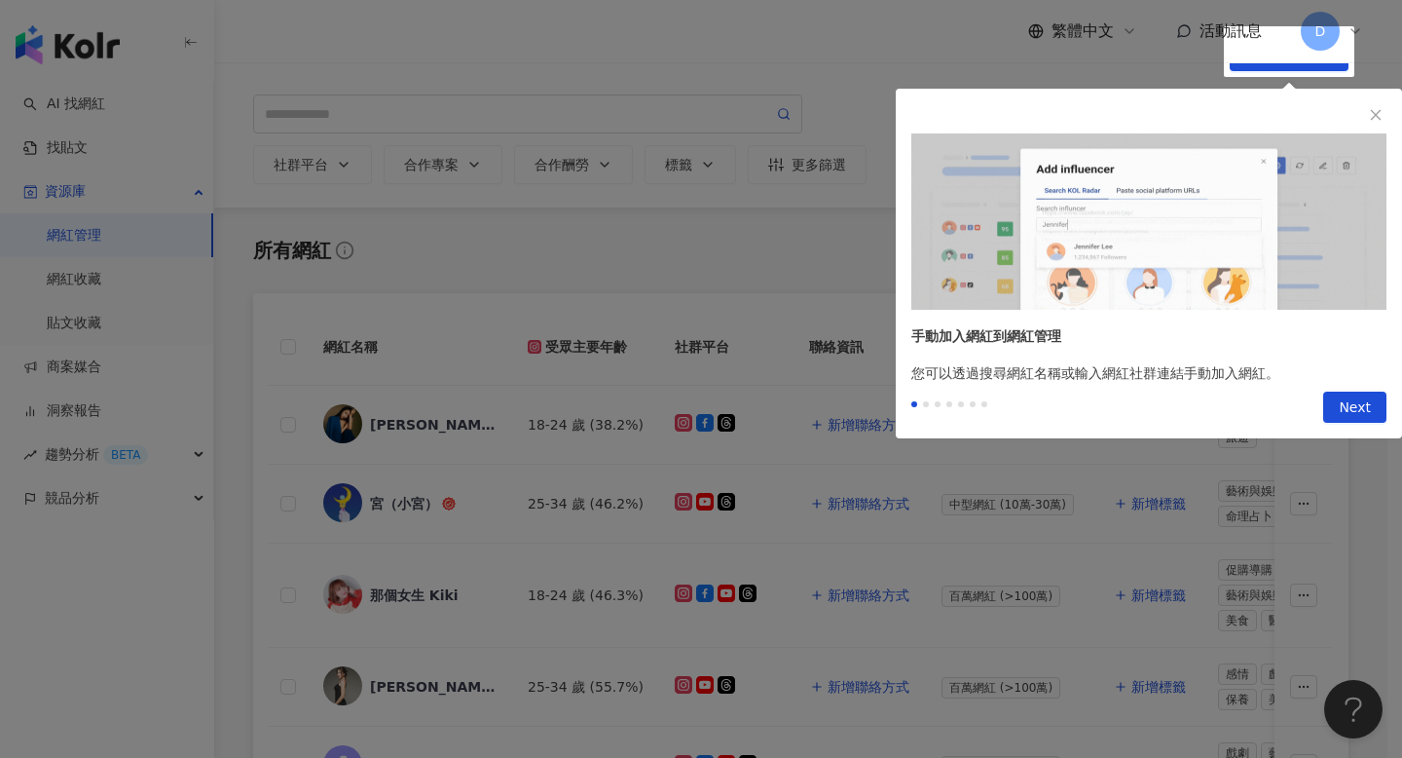
click at [763, 227] on div at bounding box center [701, 379] width 1402 height 758
click at [1382, 127] on div at bounding box center [1149, 199] width 506 height 221
click at [1376, 115] on icon "close" at bounding box center [1376, 115] width 11 height 11
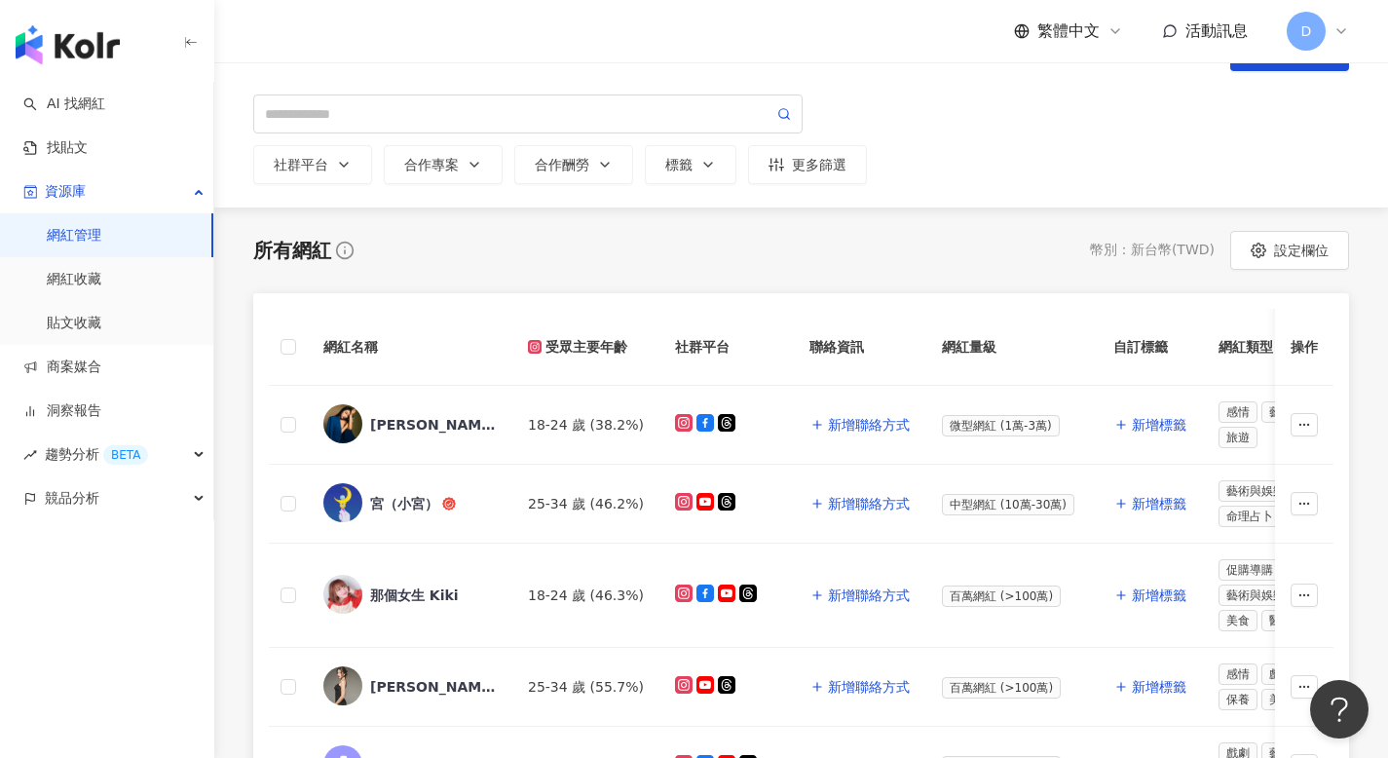
scroll to position [0, 0]
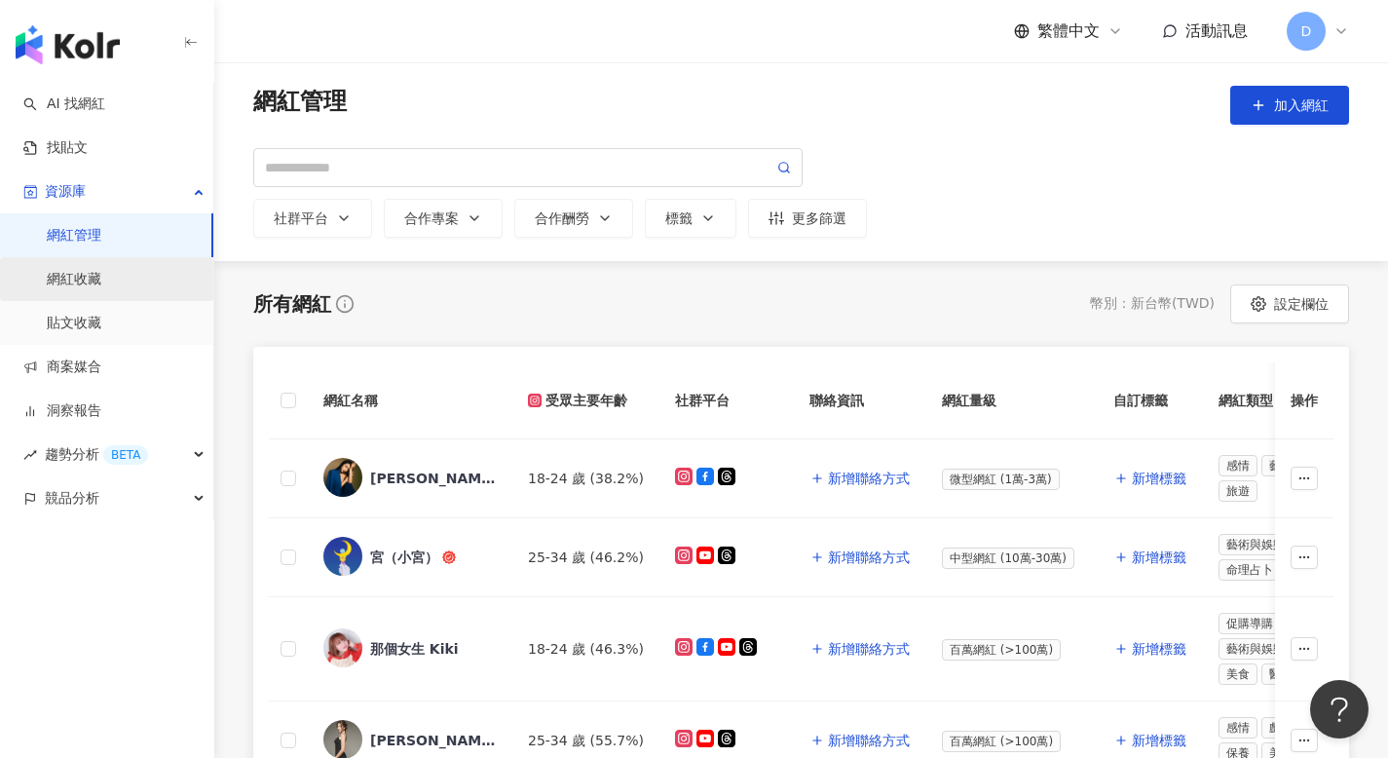
click at [100, 289] on link "網紅收藏" at bounding box center [74, 279] width 55 height 19
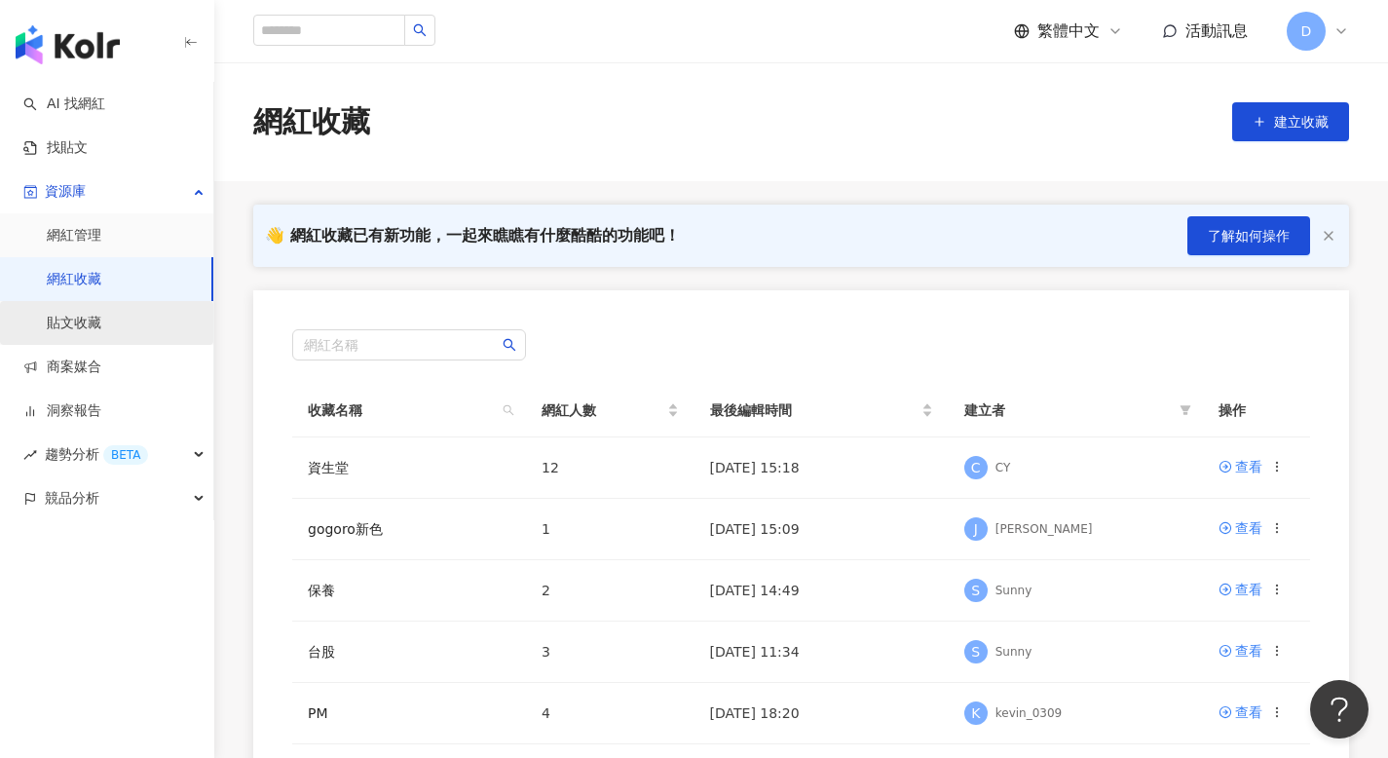
click at [101, 323] on link "貼文收藏" at bounding box center [74, 323] width 55 height 19
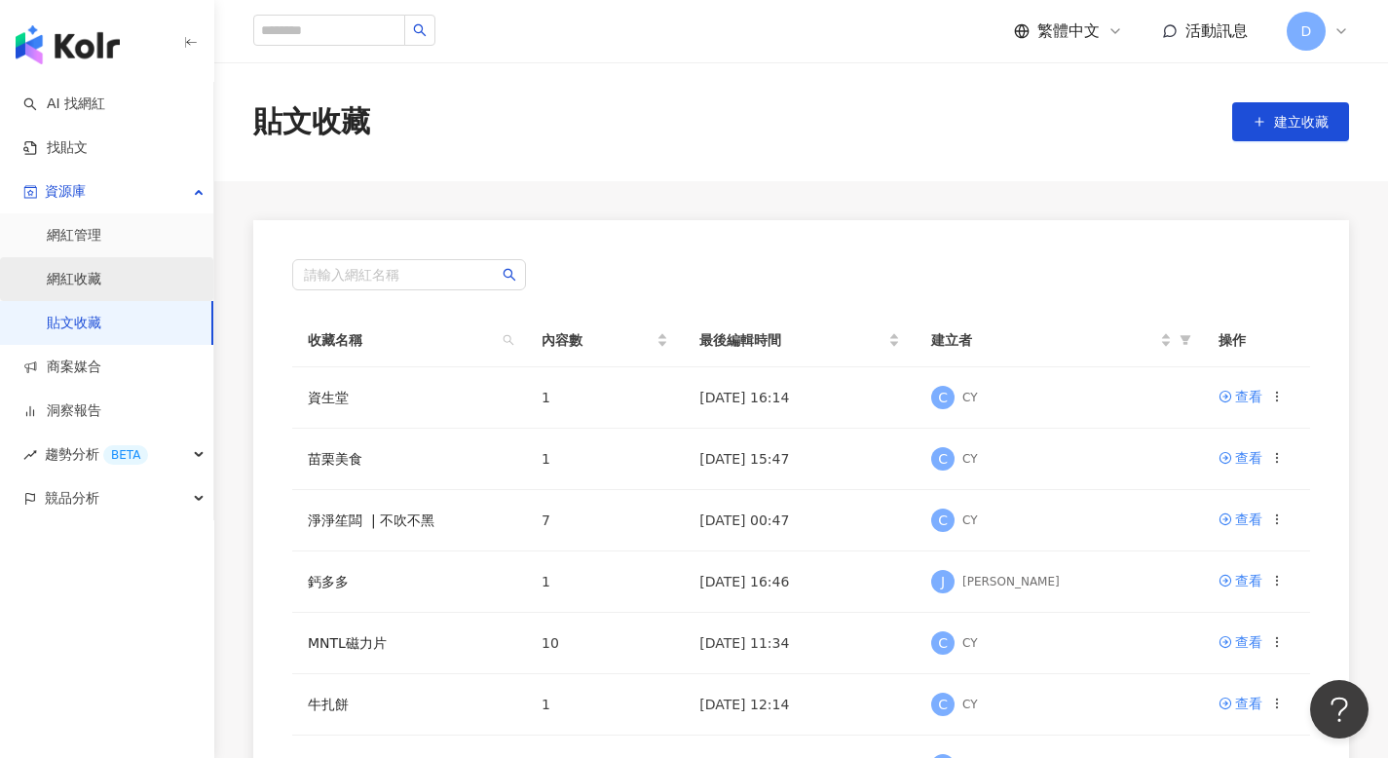
click at [101, 276] on link "網紅收藏" at bounding box center [74, 279] width 55 height 19
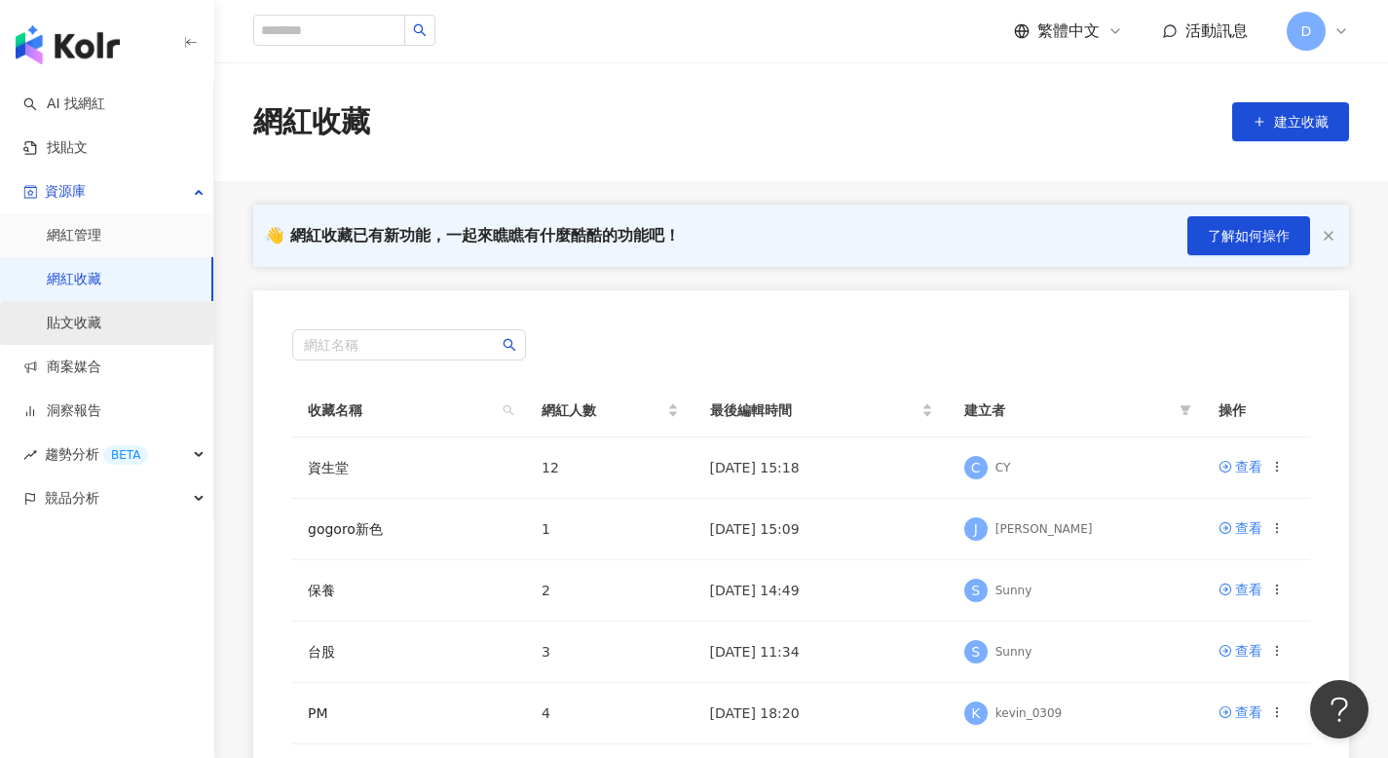
click at [101, 320] on link "貼文收藏" at bounding box center [74, 323] width 55 height 19
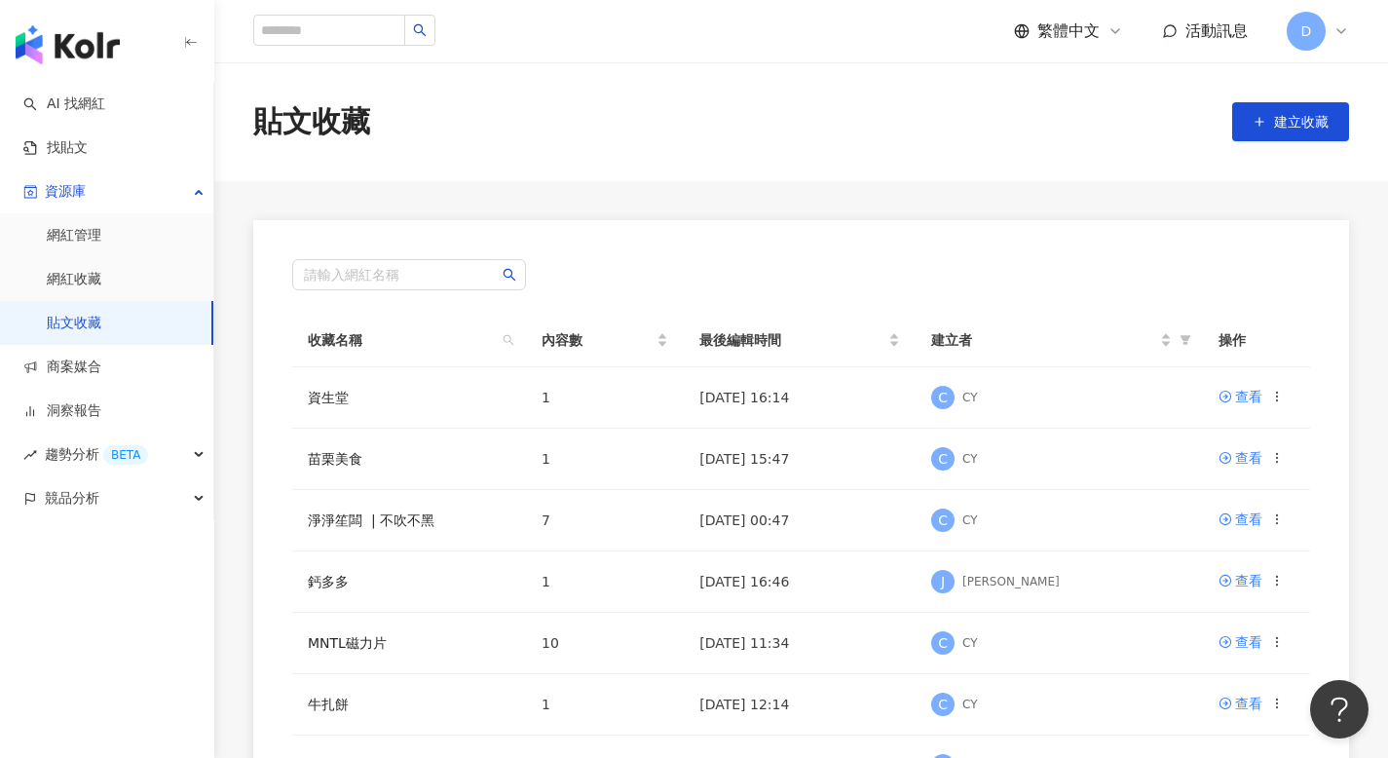
click at [1091, 16] on div "繁體中文 活動訊息 D" at bounding box center [1181, 31] width 335 height 39
click at [1088, 33] on span "繁體中文" at bounding box center [1068, 30] width 62 height 21
click at [1065, 120] on div "English" at bounding box center [1077, 127] width 97 height 34
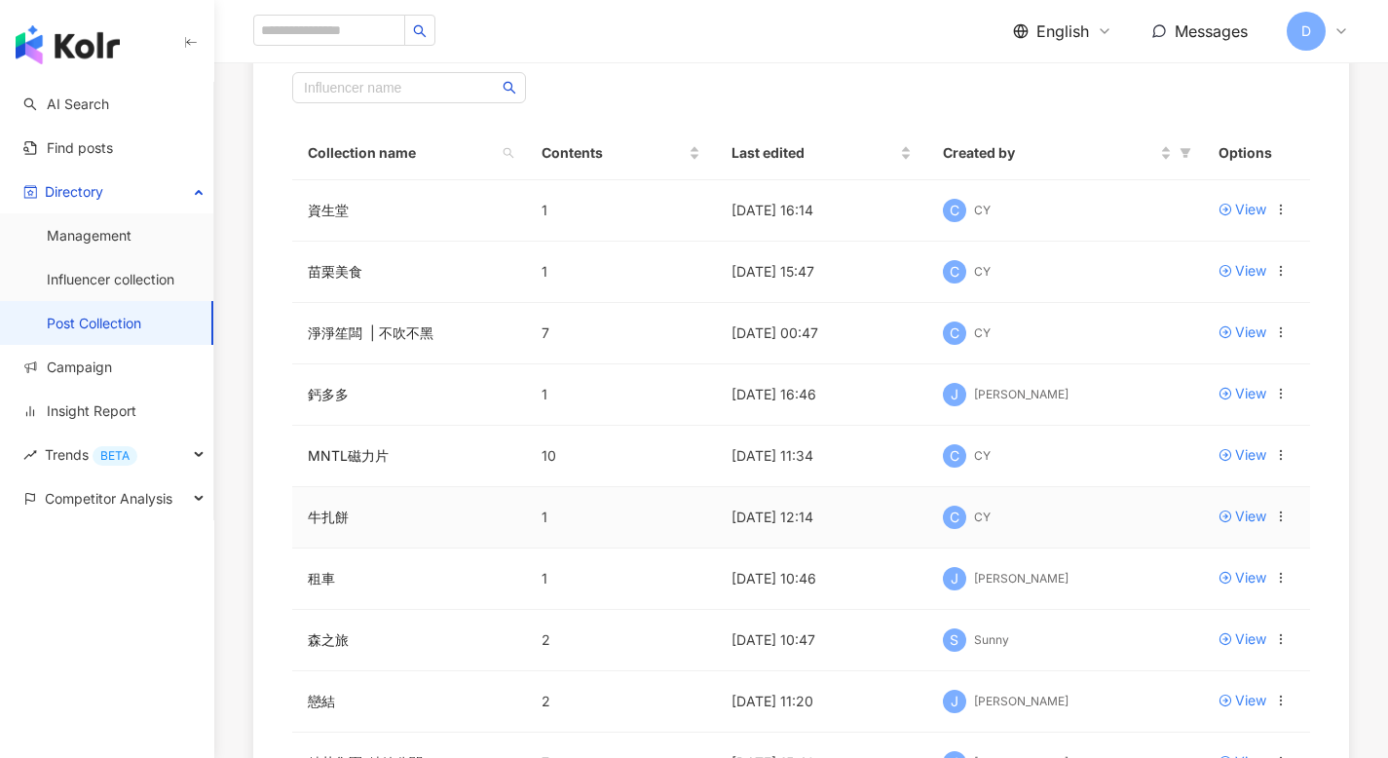
scroll to position [220, 0]
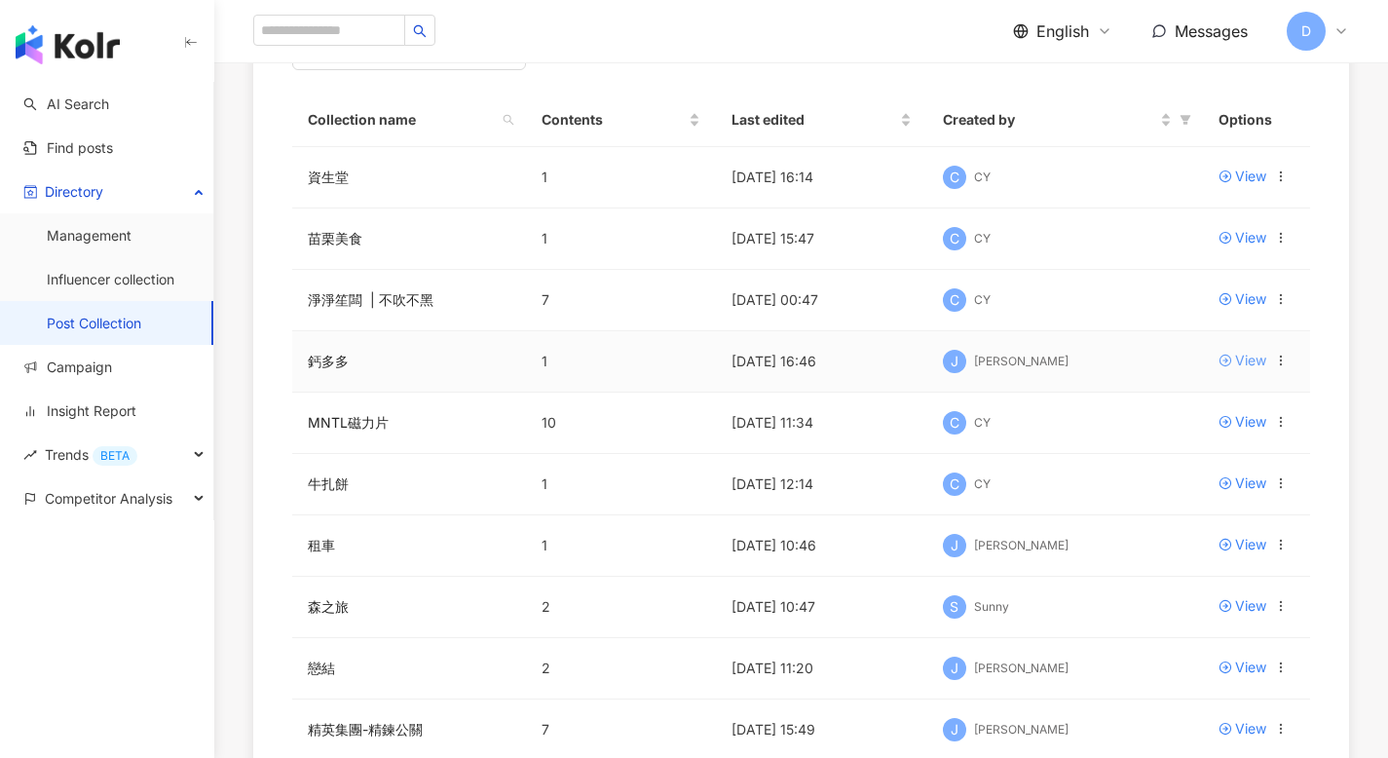
click at [1246, 356] on div "View" at bounding box center [1250, 360] width 31 height 21
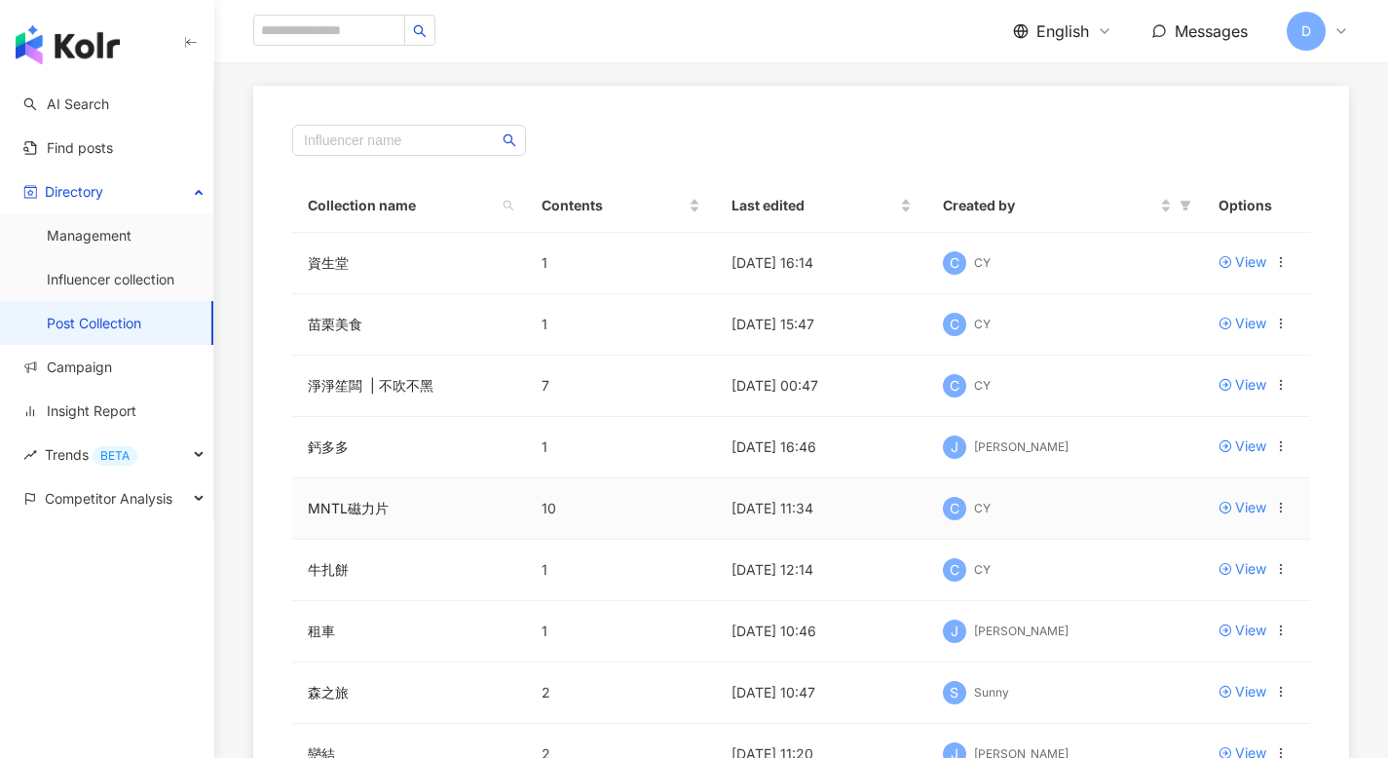
scroll to position [165, 0]
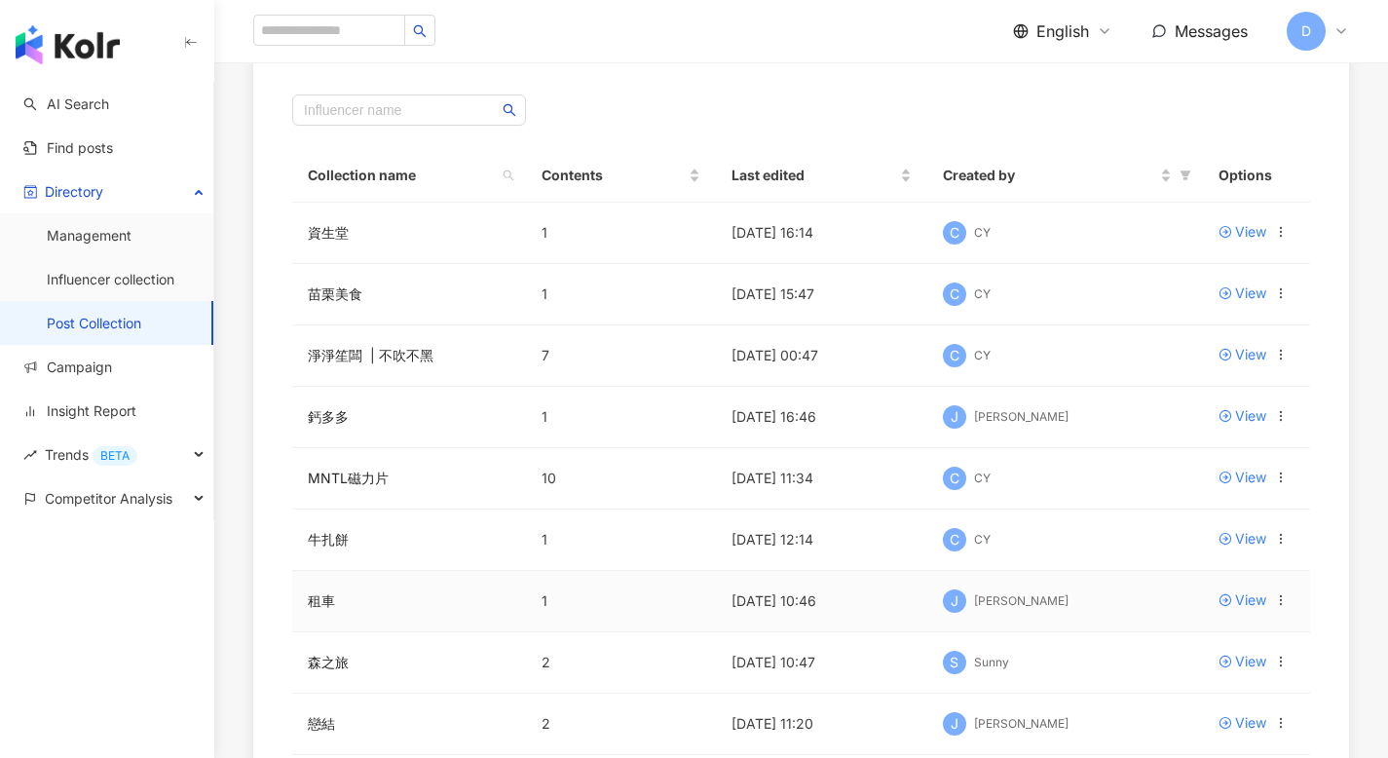
click at [658, 602] on td "1" at bounding box center [621, 601] width 190 height 61
click at [1250, 599] on div "View" at bounding box center [1250, 599] width 31 height 21
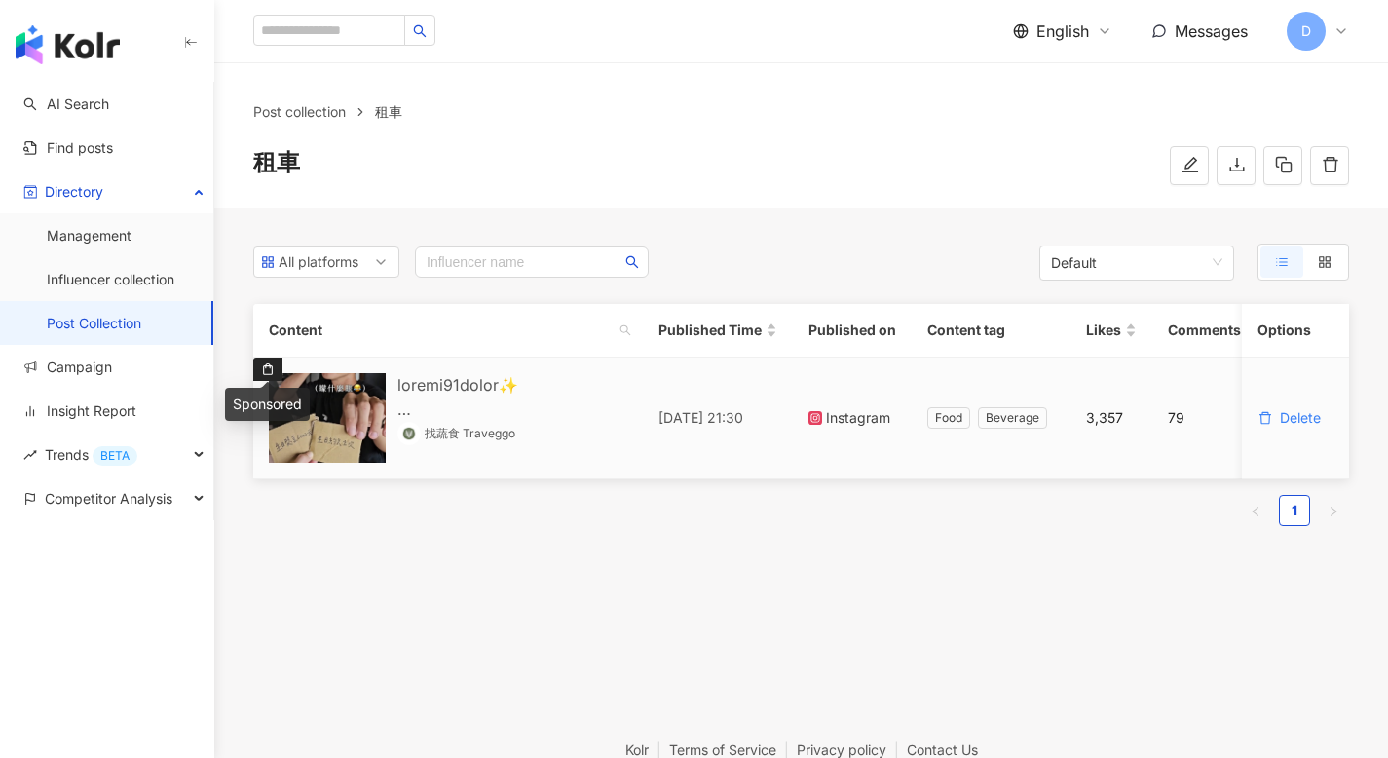
click at [264, 370] on icon at bounding box center [268, 369] width 14 height 14
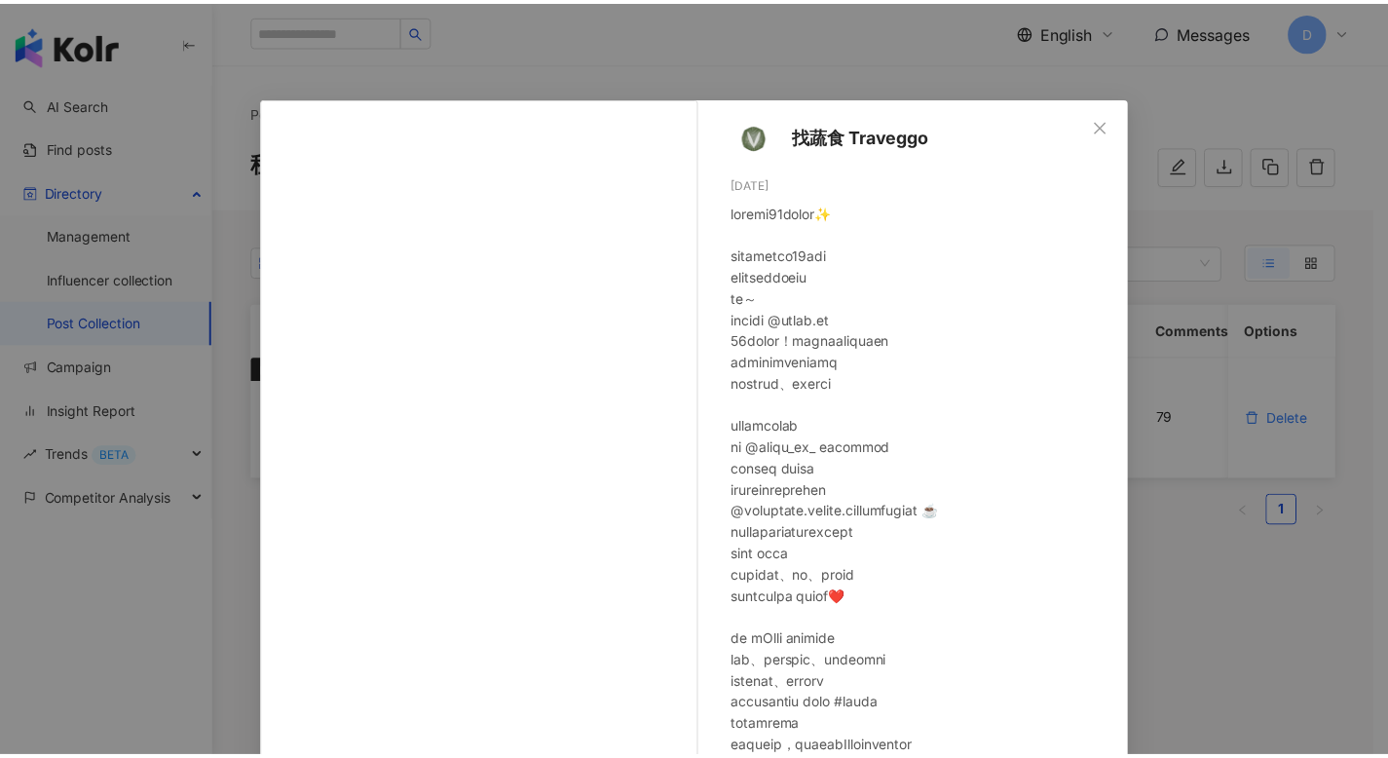
scroll to position [116, 0]
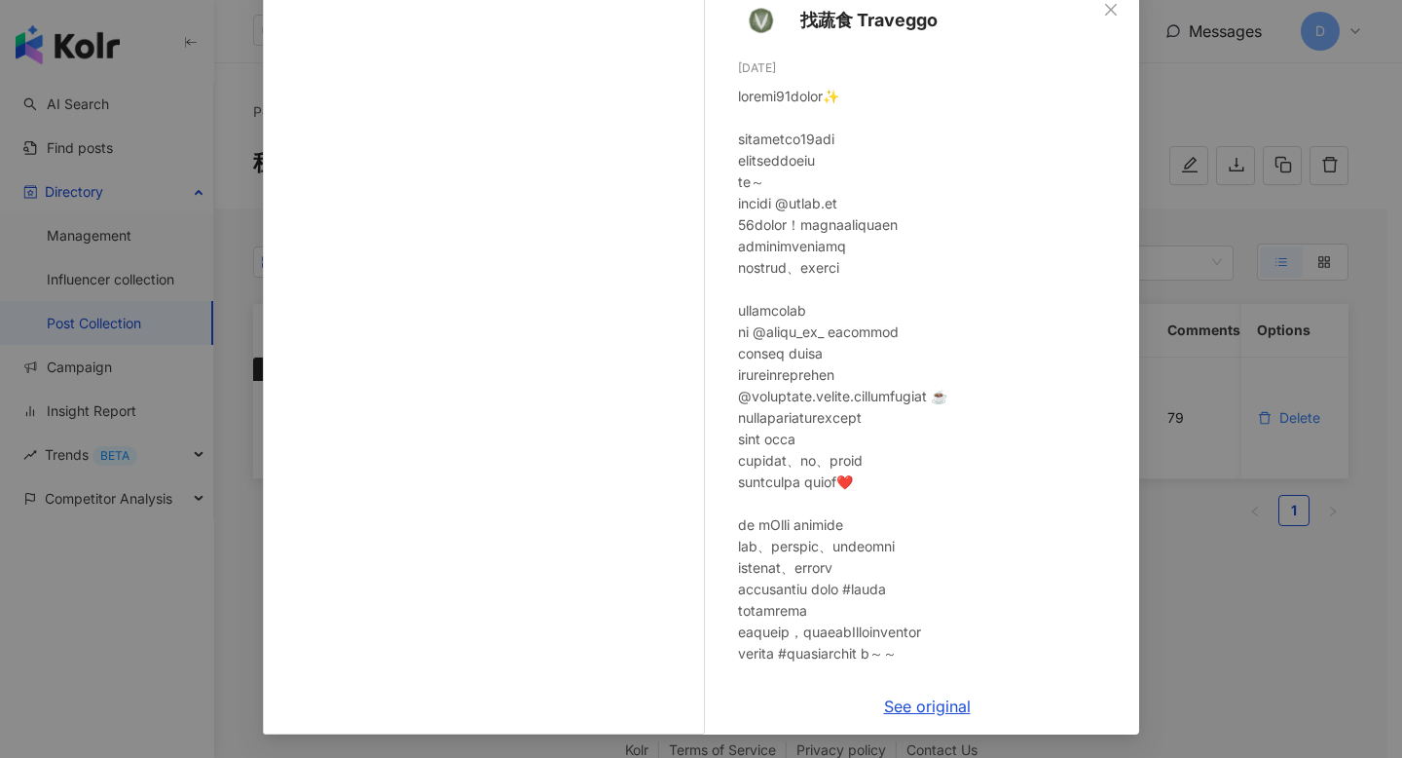
click at [130, 623] on div "找蔬食 Traveggo 5/8/25 3.4K 79 131.7K See original" at bounding box center [701, 379] width 1402 height 758
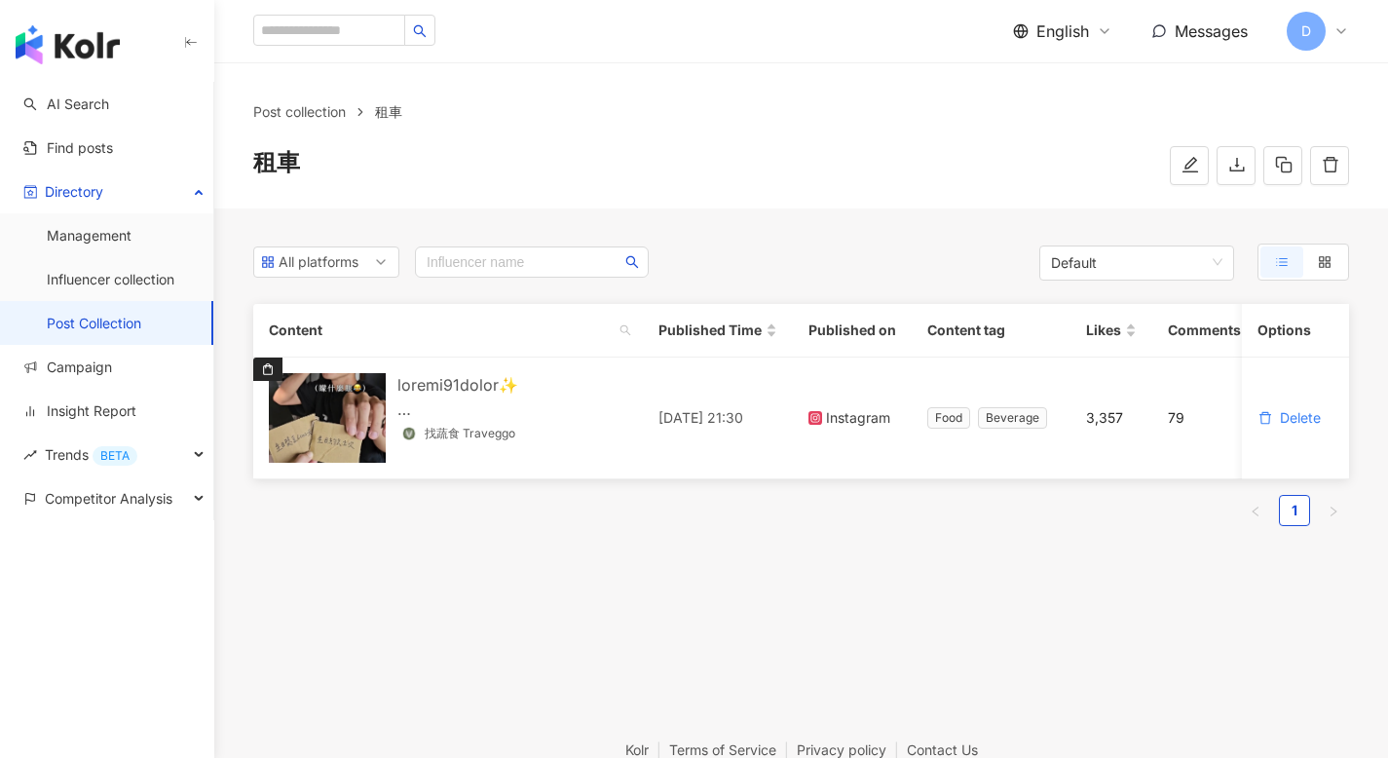
click at [1313, 27] on span "D" at bounding box center [1305, 31] width 39 height 39
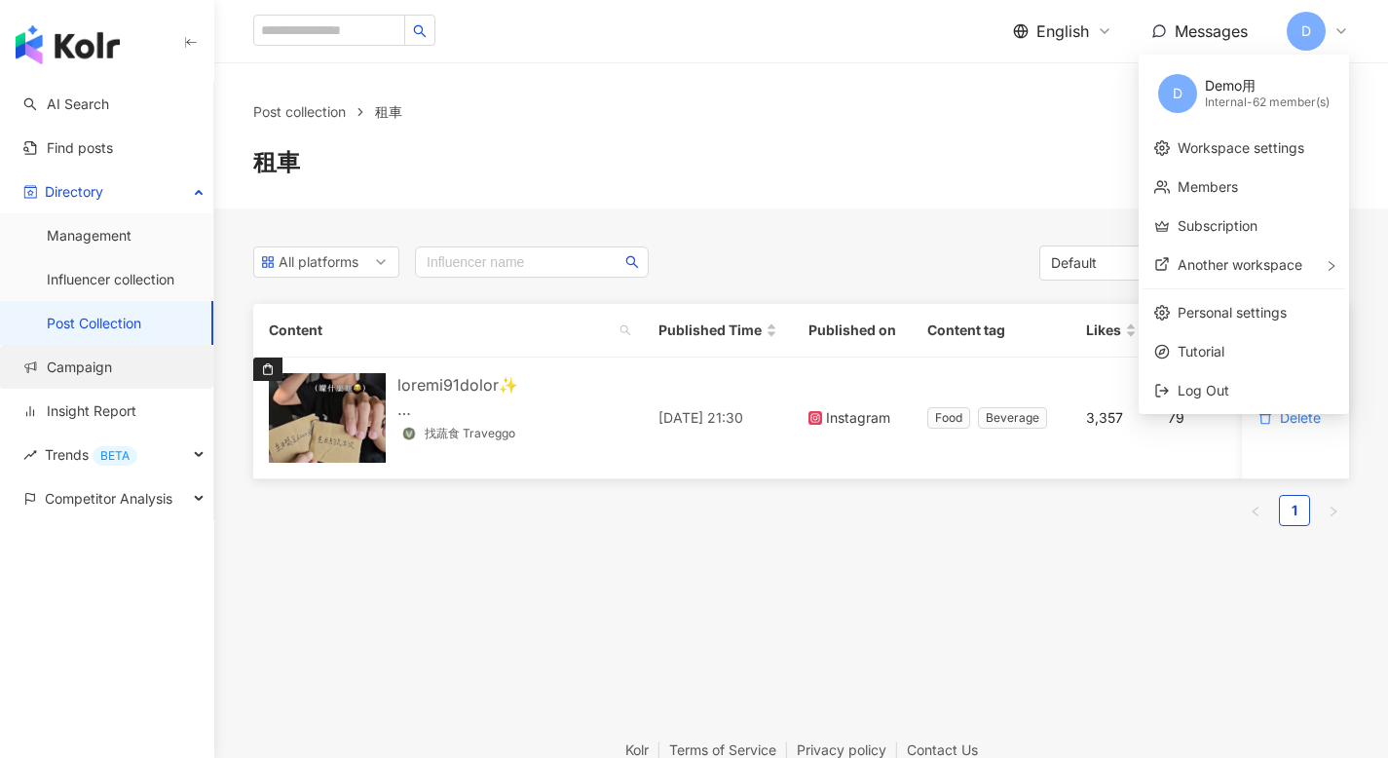
click at [88, 377] on link "Campaign" at bounding box center [67, 366] width 89 height 19
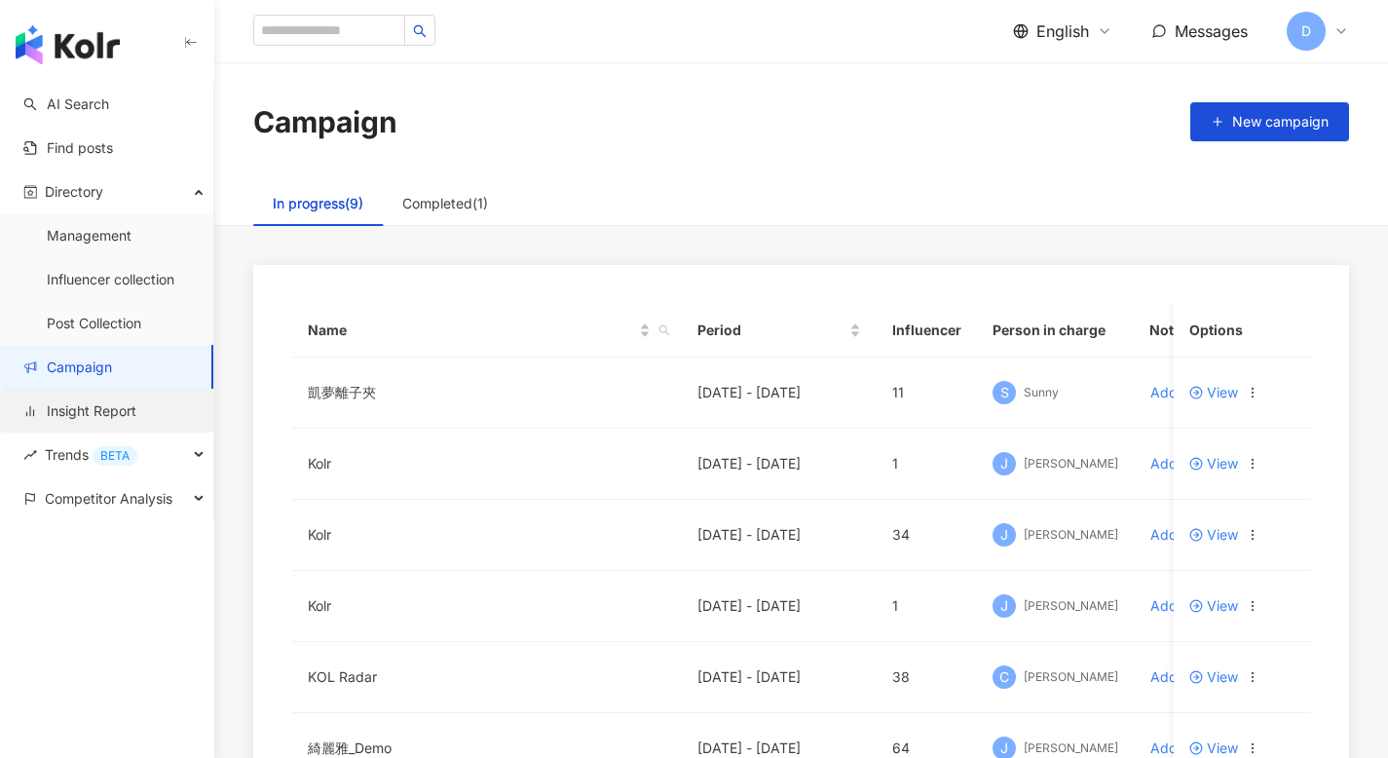
click at [136, 407] on link "Insight Report" at bounding box center [79, 410] width 113 height 19
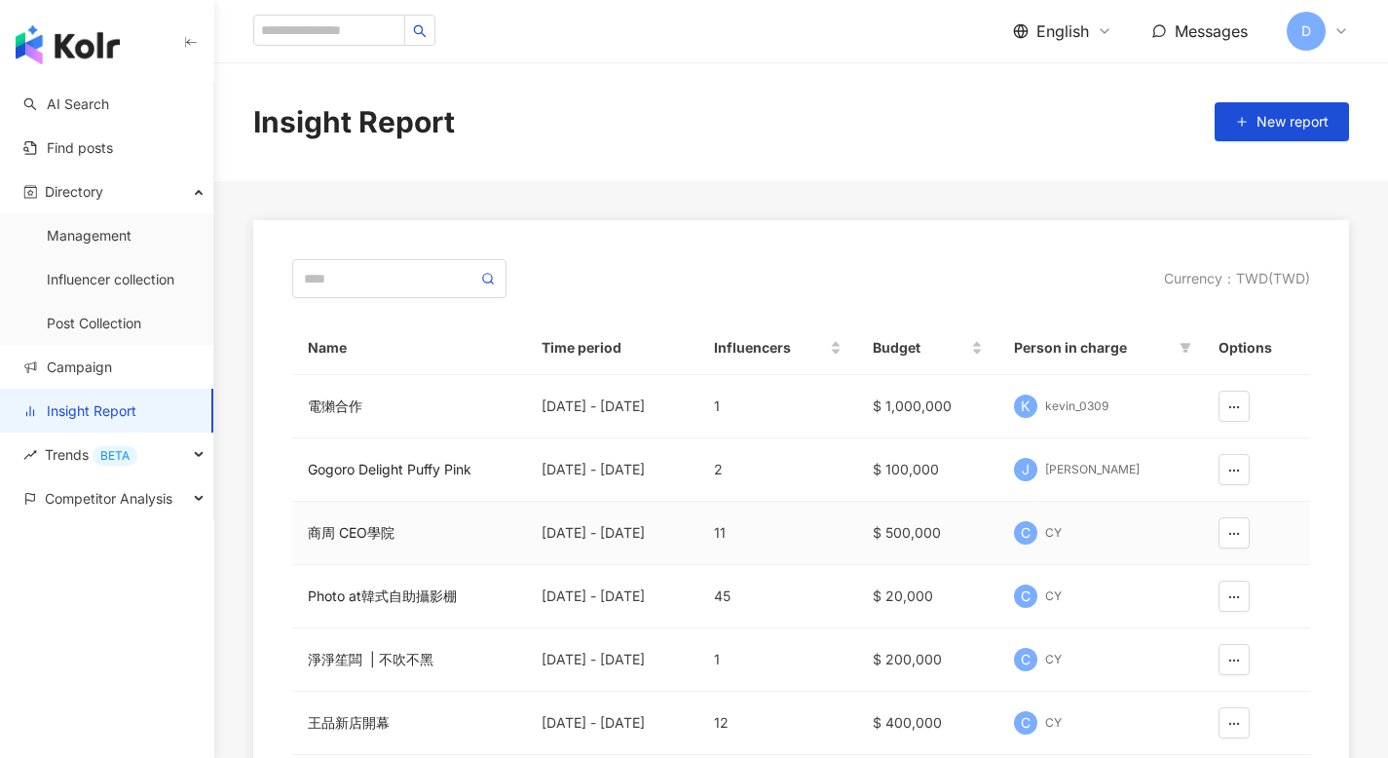
click at [1125, 529] on div "C CY" at bounding box center [1100, 532] width 173 height 29
click at [372, 528] on div "商周 CEO學院" at bounding box center [409, 532] width 203 height 21
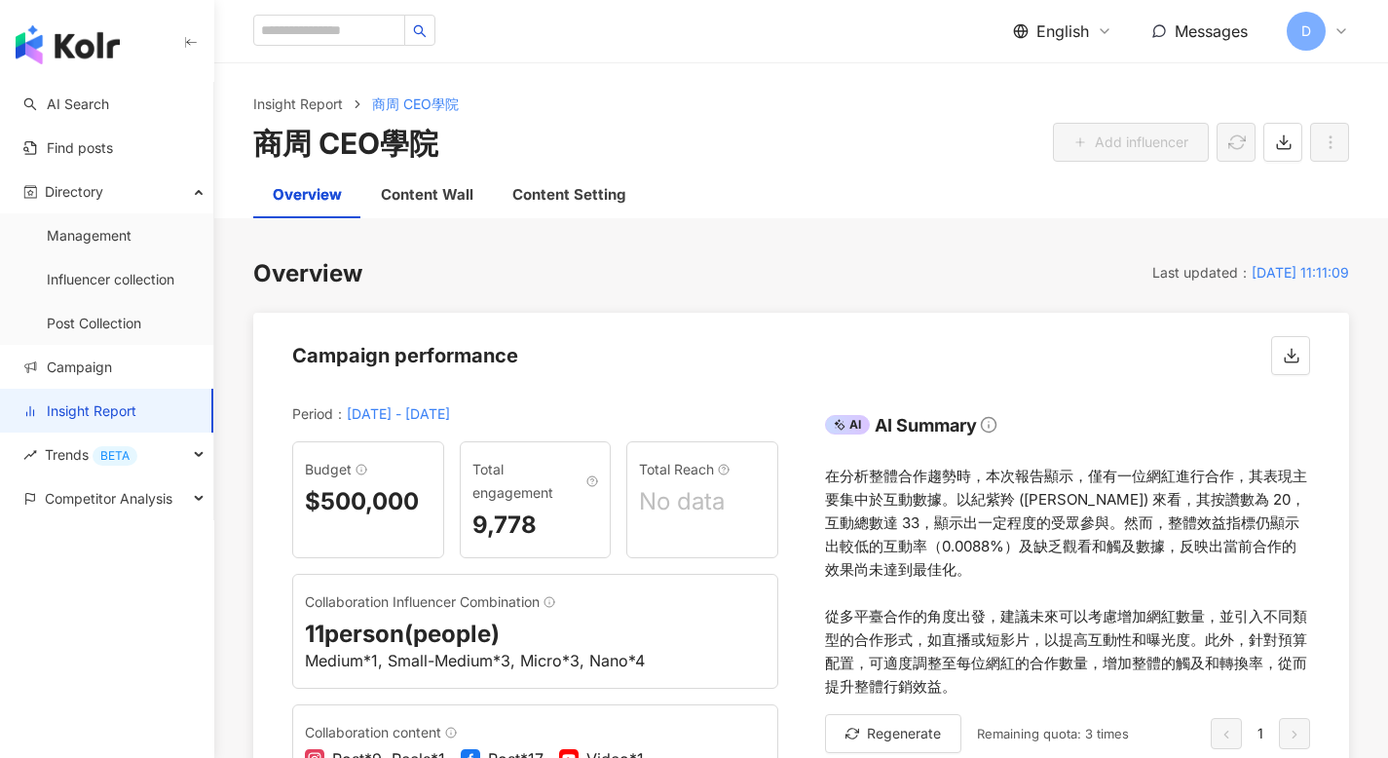
drag, startPoint x: 135, startPoint y: 104, endPoint x: 344, endPoint y: 3, distance: 231.7
click at [109, 99] on link "AI Search" at bounding box center [66, 103] width 86 height 19
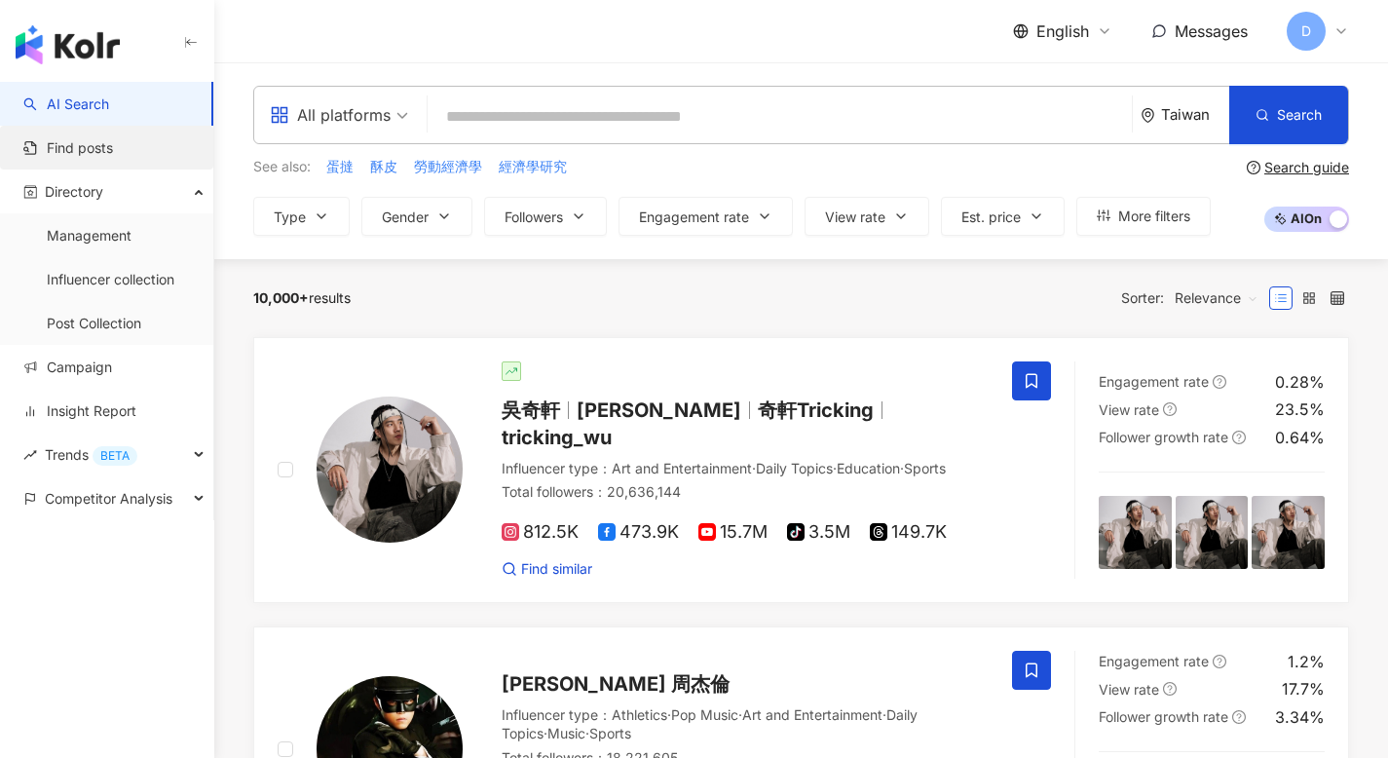
click at [105, 150] on link "Find posts" at bounding box center [68, 147] width 90 height 19
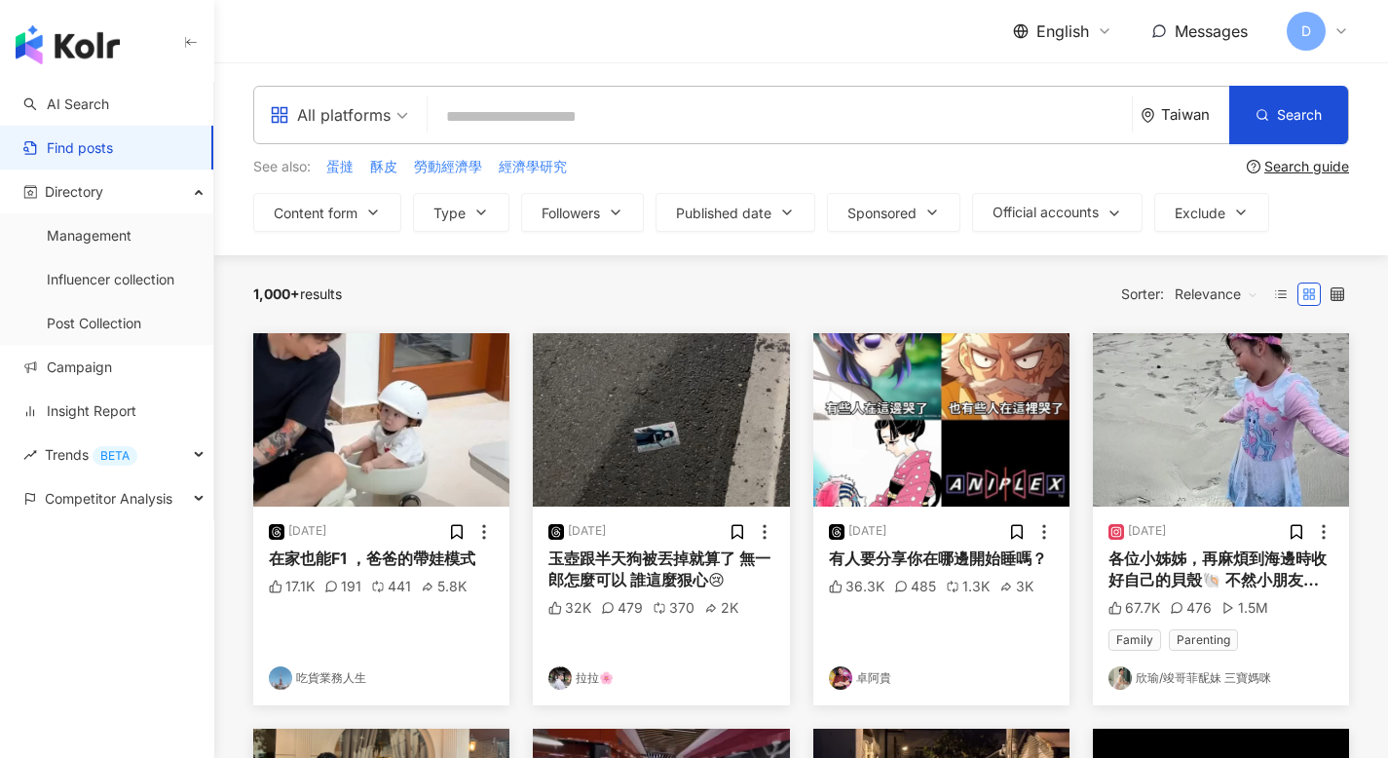
click at [1203, 109] on div "Taiwan" at bounding box center [1195, 114] width 68 height 17
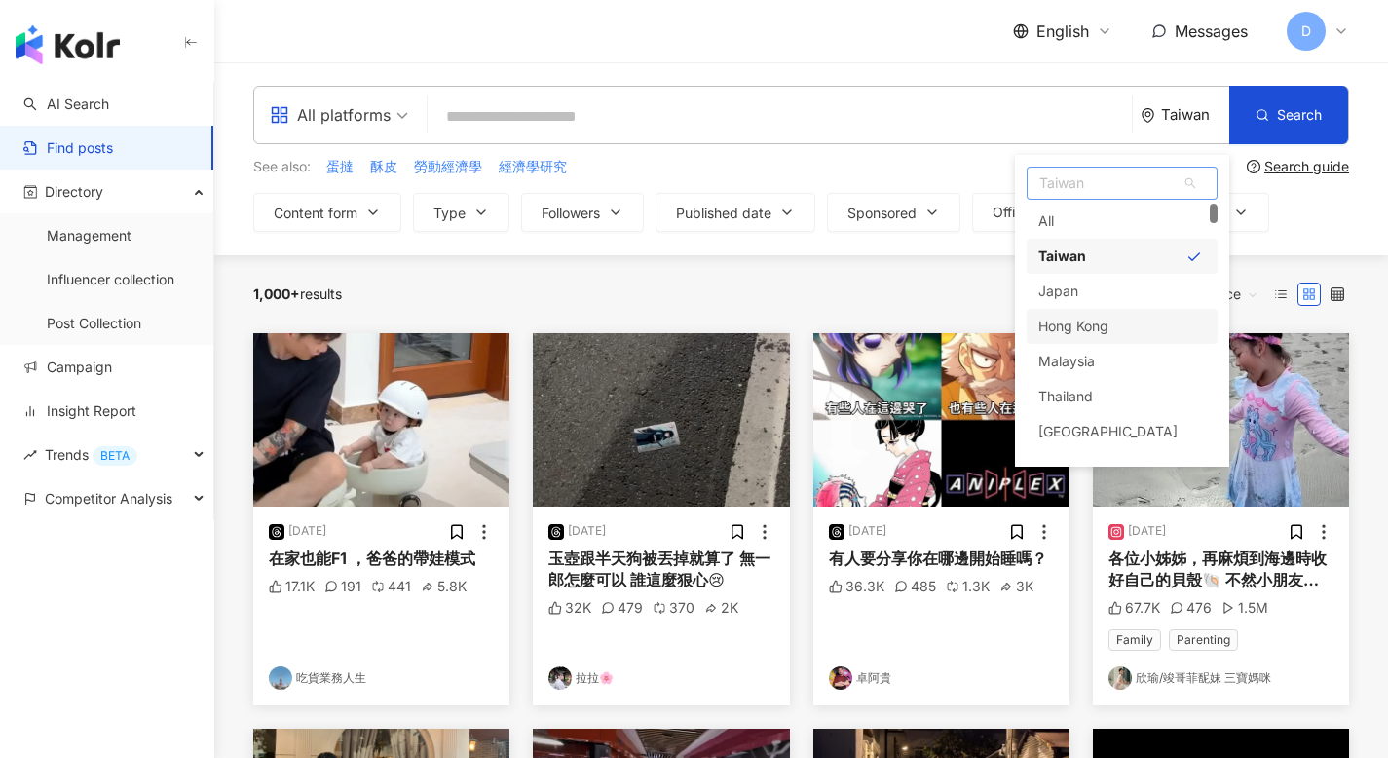
click at [1076, 329] on div "Hong Kong" at bounding box center [1073, 326] width 70 height 35
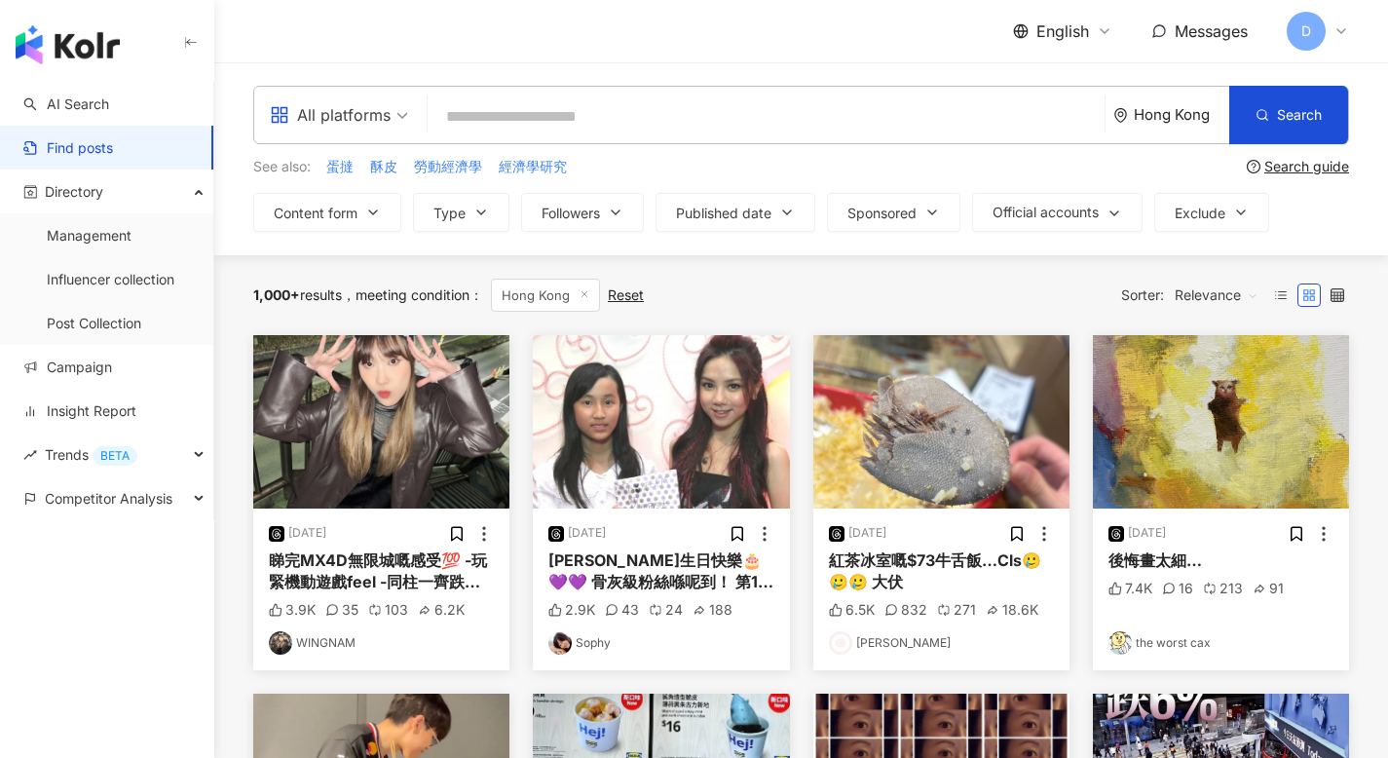
click at [1149, 116] on div "Hong Kong" at bounding box center [1180, 114] width 95 height 17
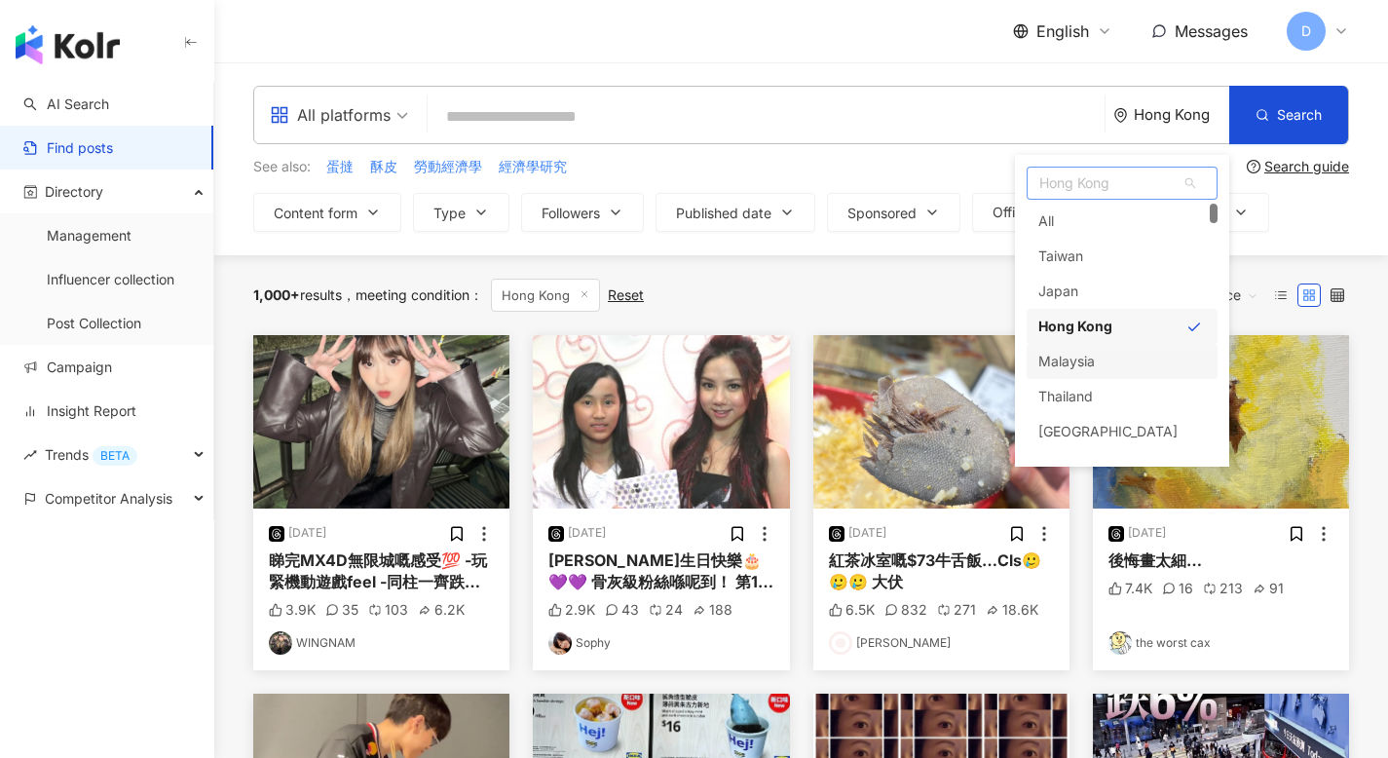
click at [1108, 357] on div "Malaysia" at bounding box center [1121, 361] width 191 height 35
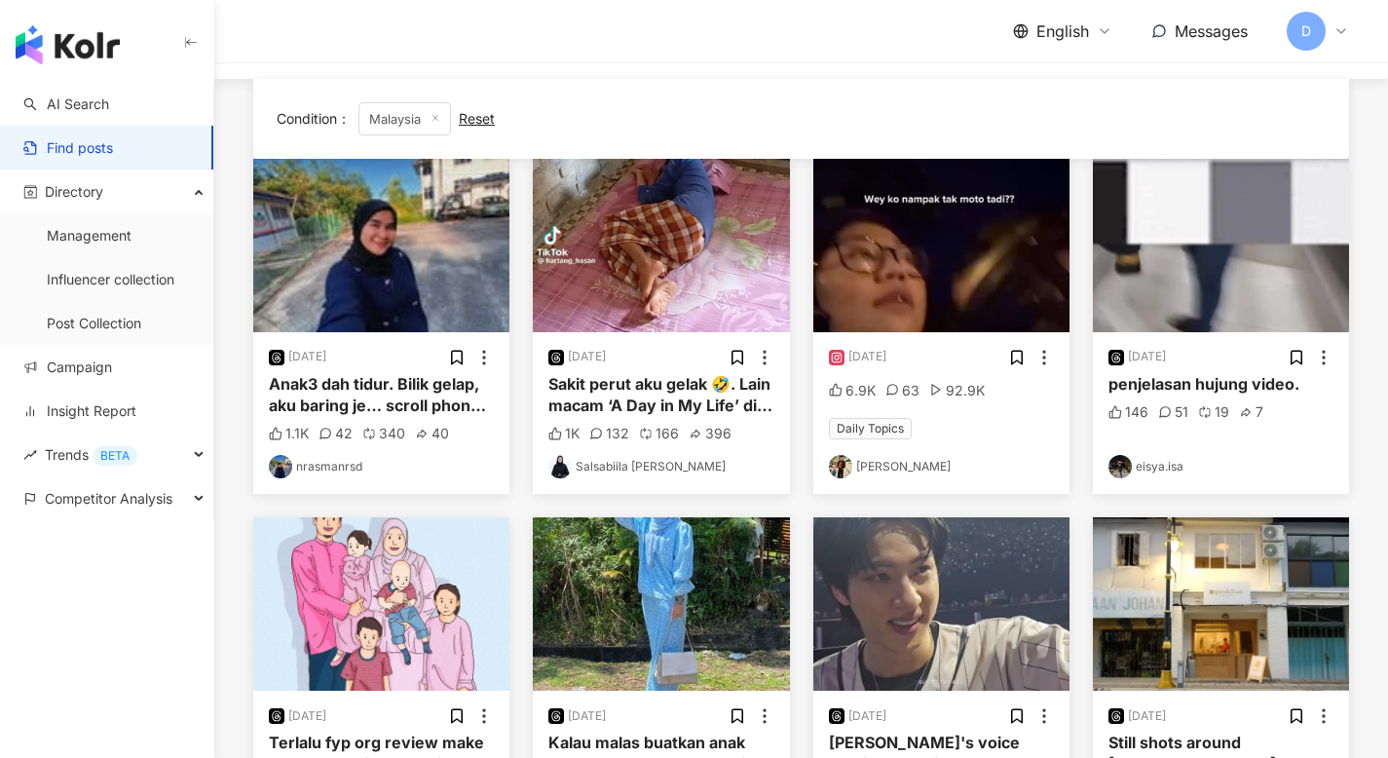
scroll to position [17, 0]
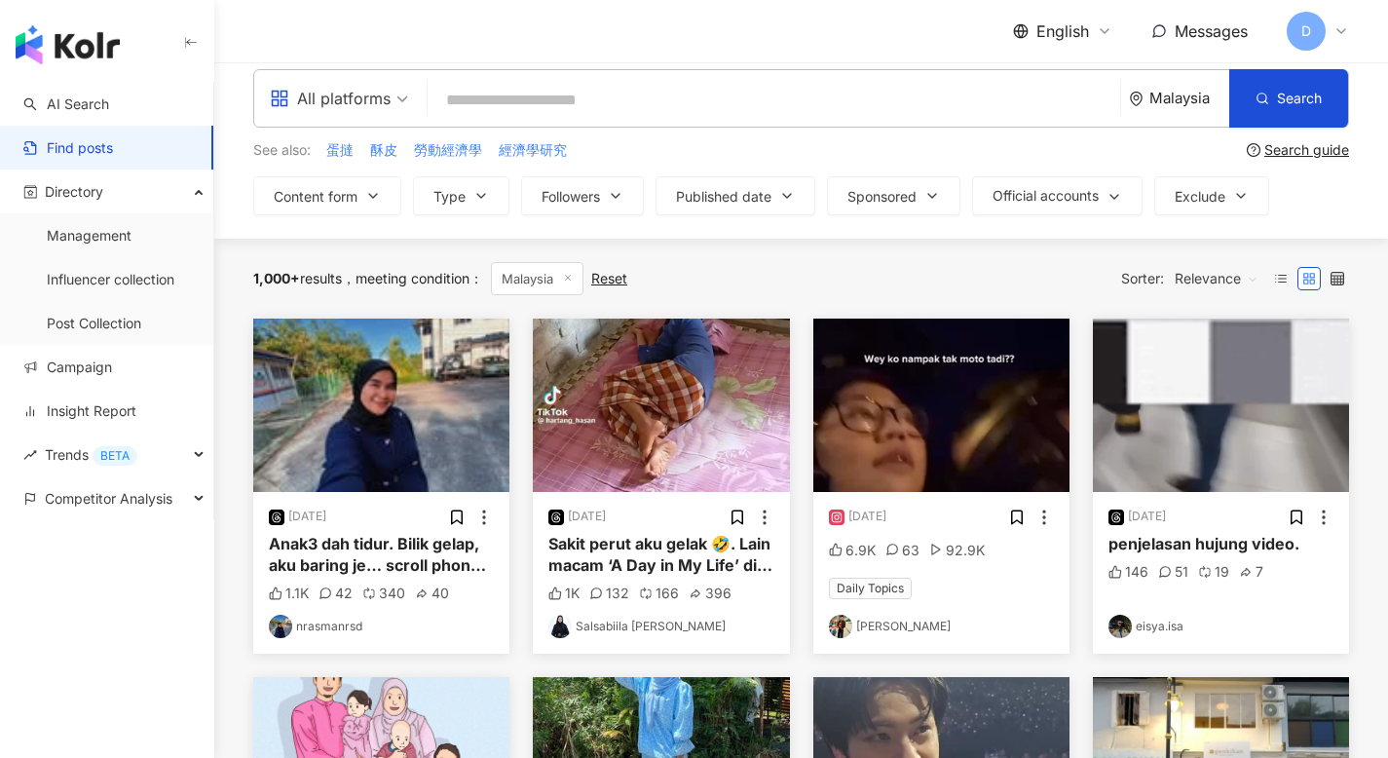
click at [1178, 107] on div "Malaysia" at bounding box center [1179, 98] width 100 height 56
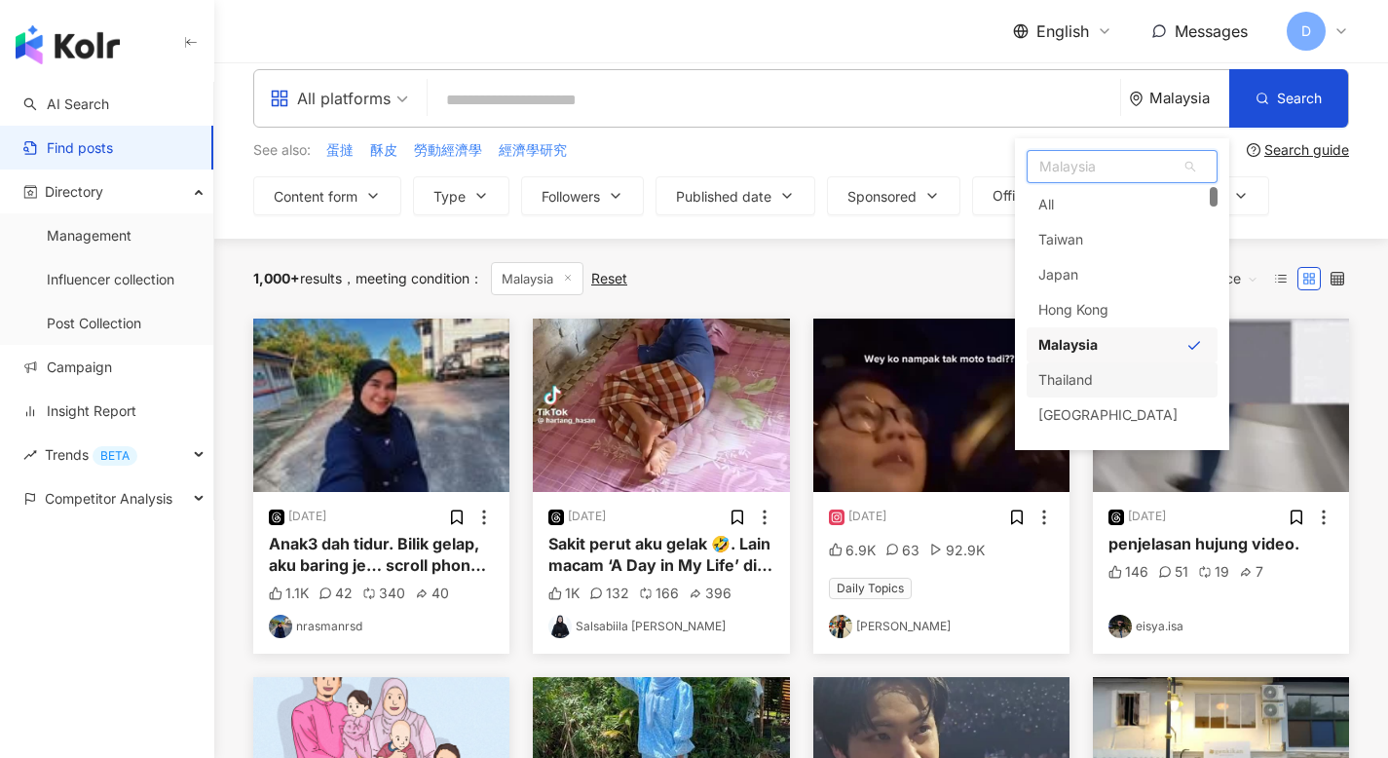
click at [1107, 388] on div "Thailand" at bounding box center [1121, 379] width 191 height 35
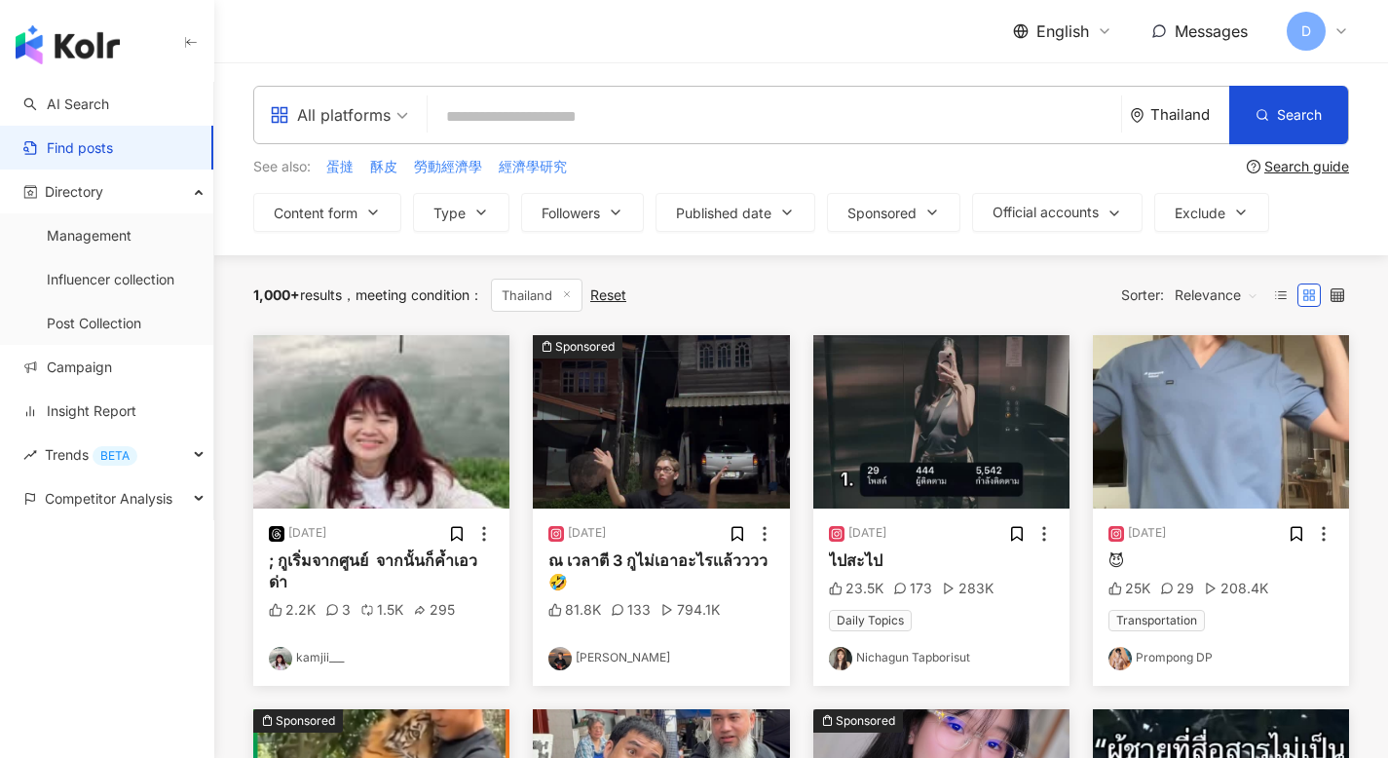
click at [1216, 105] on div "Thailand" at bounding box center [1179, 115] width 99 height 56
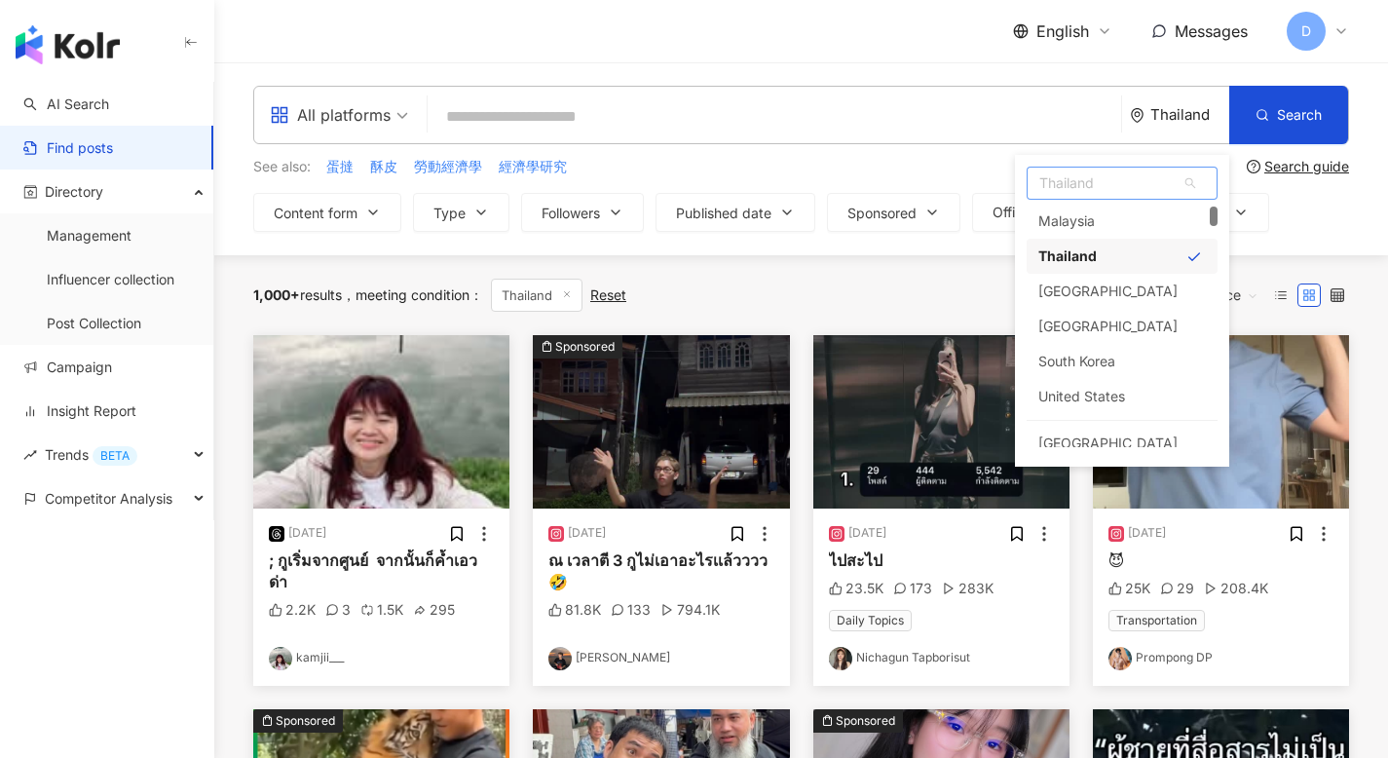
scroll to position [143, 0]
click at [1097, 316] on div "Singapore" at bounding box center [1107, 323] width 139 height 35
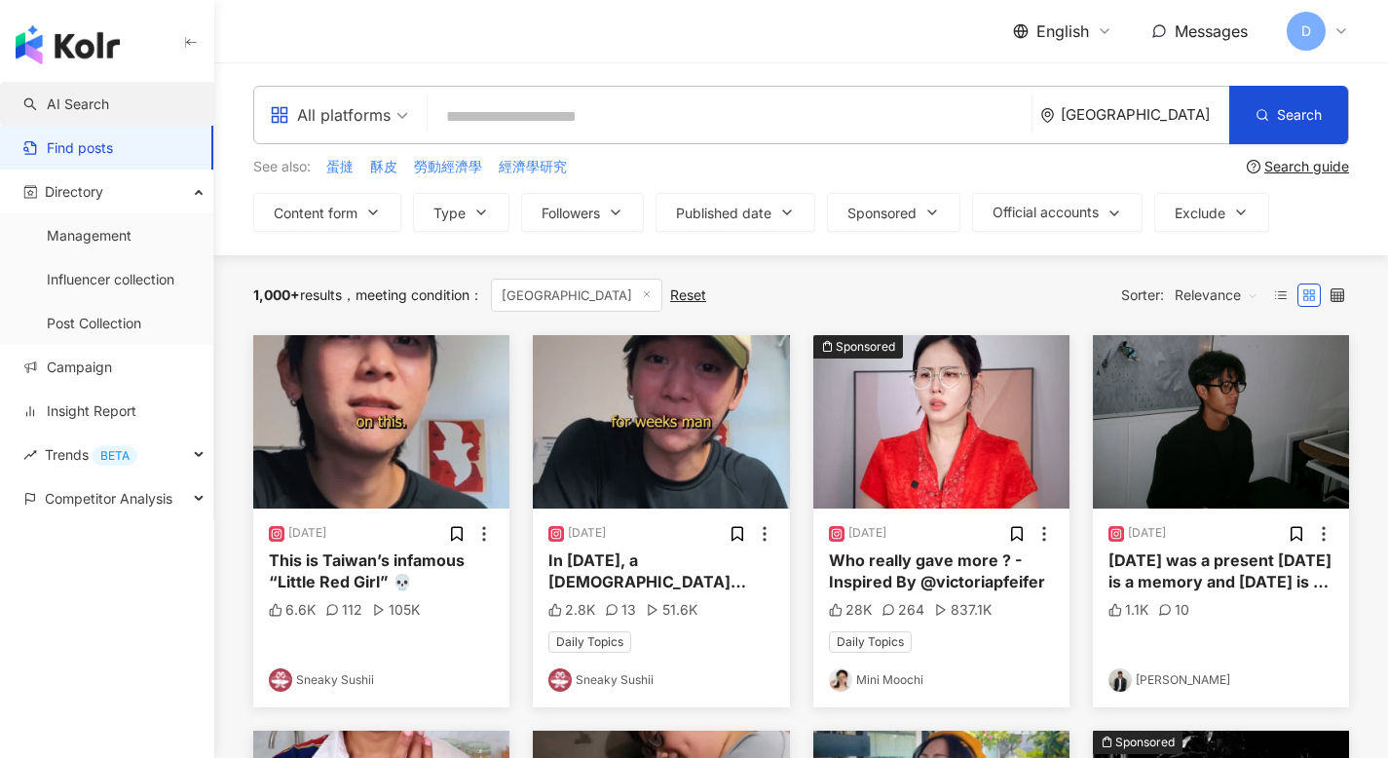
click at [109, 114] on link "AI Search" at bounding box center [66, 103] width 86 height 19
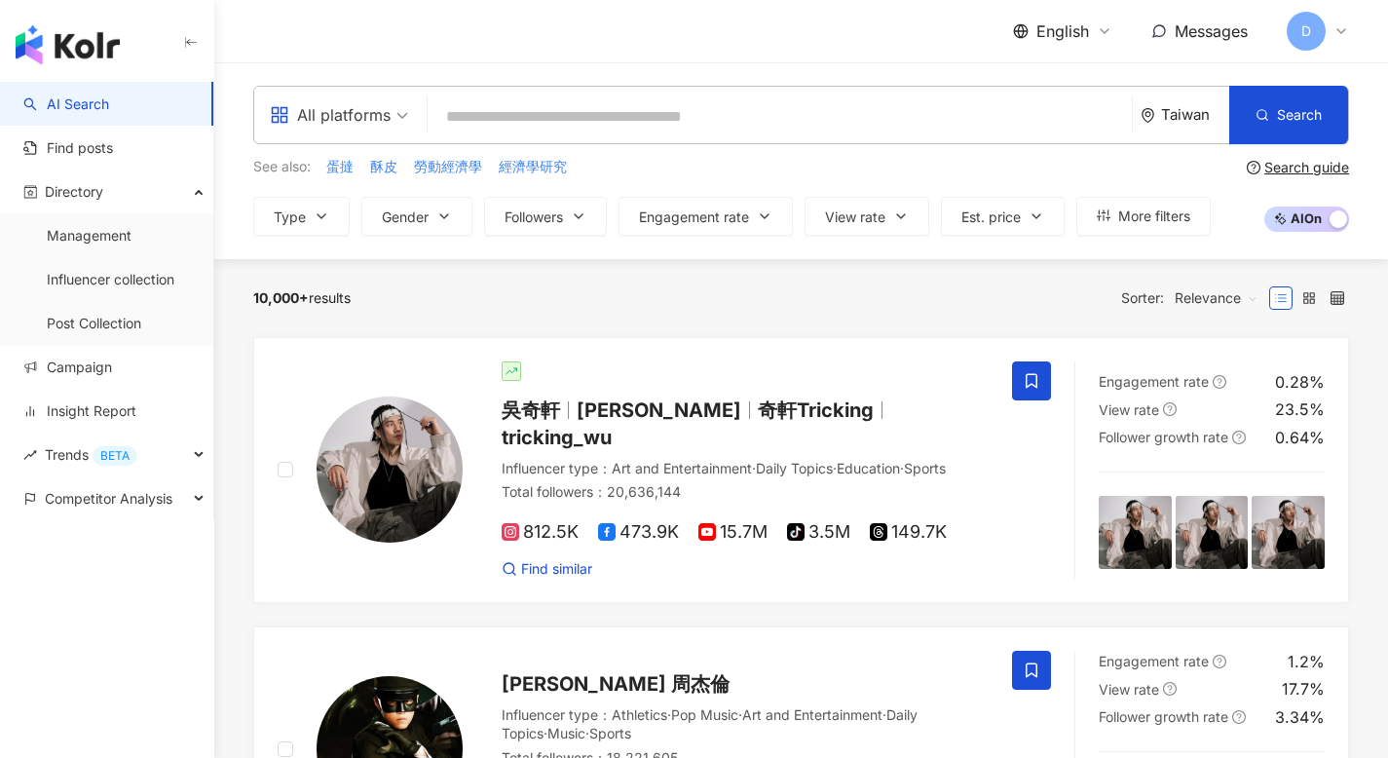
click at [1186, 118] on div "Taiwan" at bounding box center [1195, 114] width 68 height 17
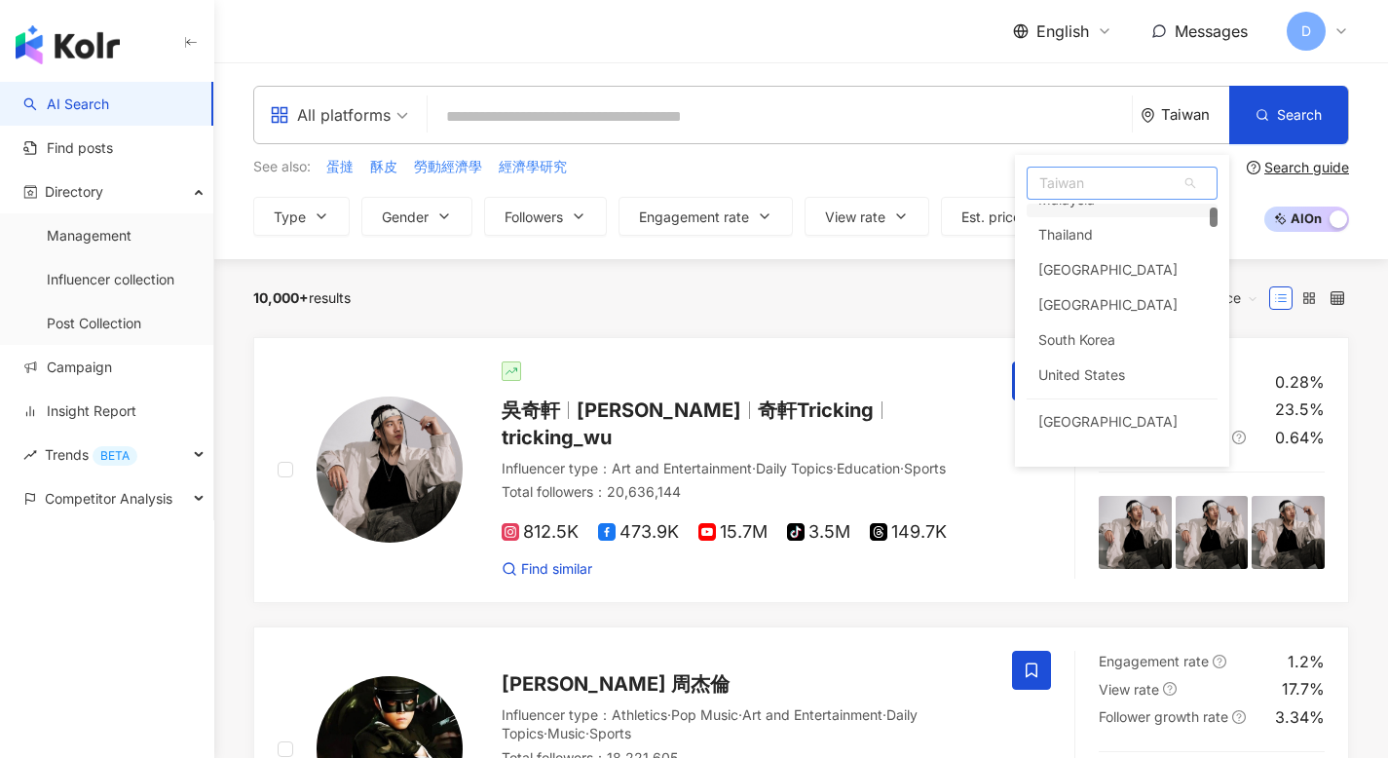
scroll to position [163, 0]
click at [79, 145] on link "Find posts" at bounding box center [68, 147] width 90 height 19
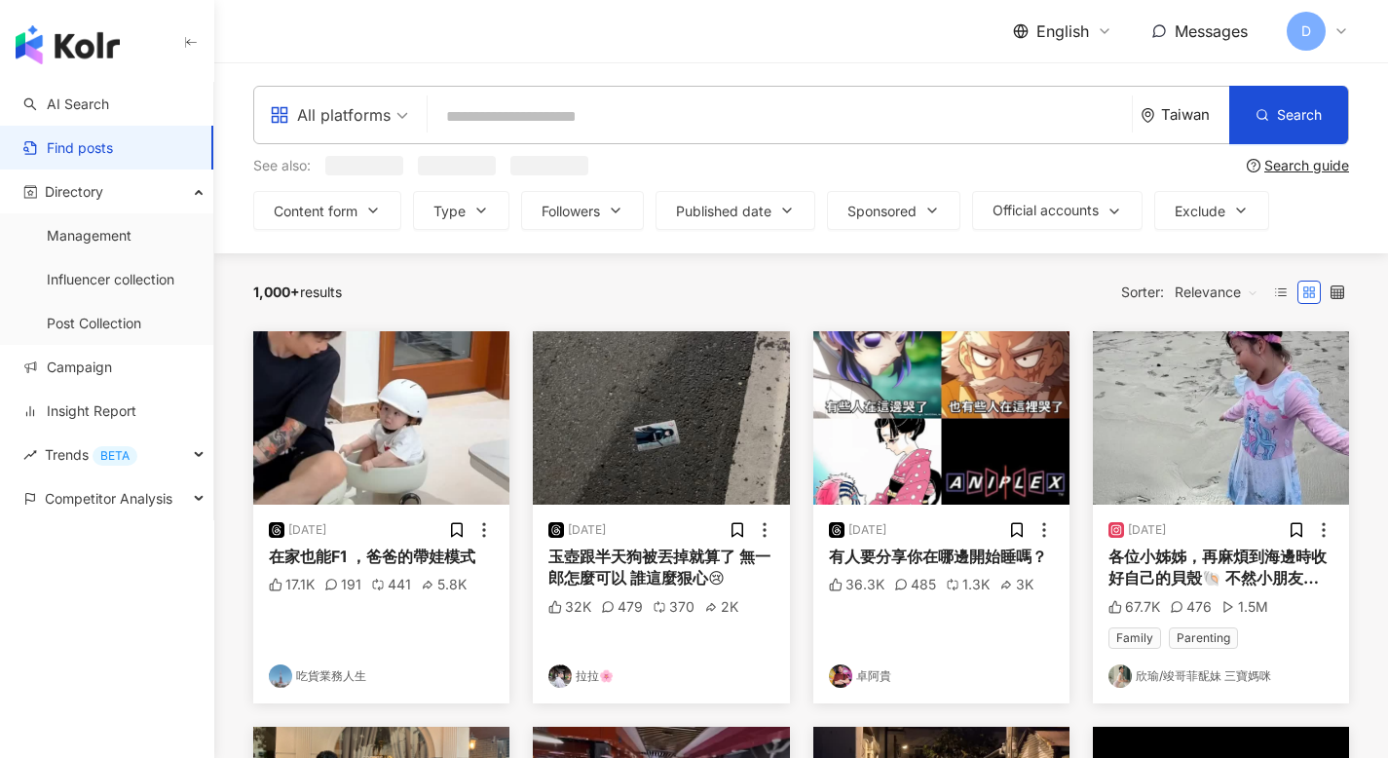
click at [1185, 101] on div "Taiwan" at bounding box center [1184, 115] width 89 height 56
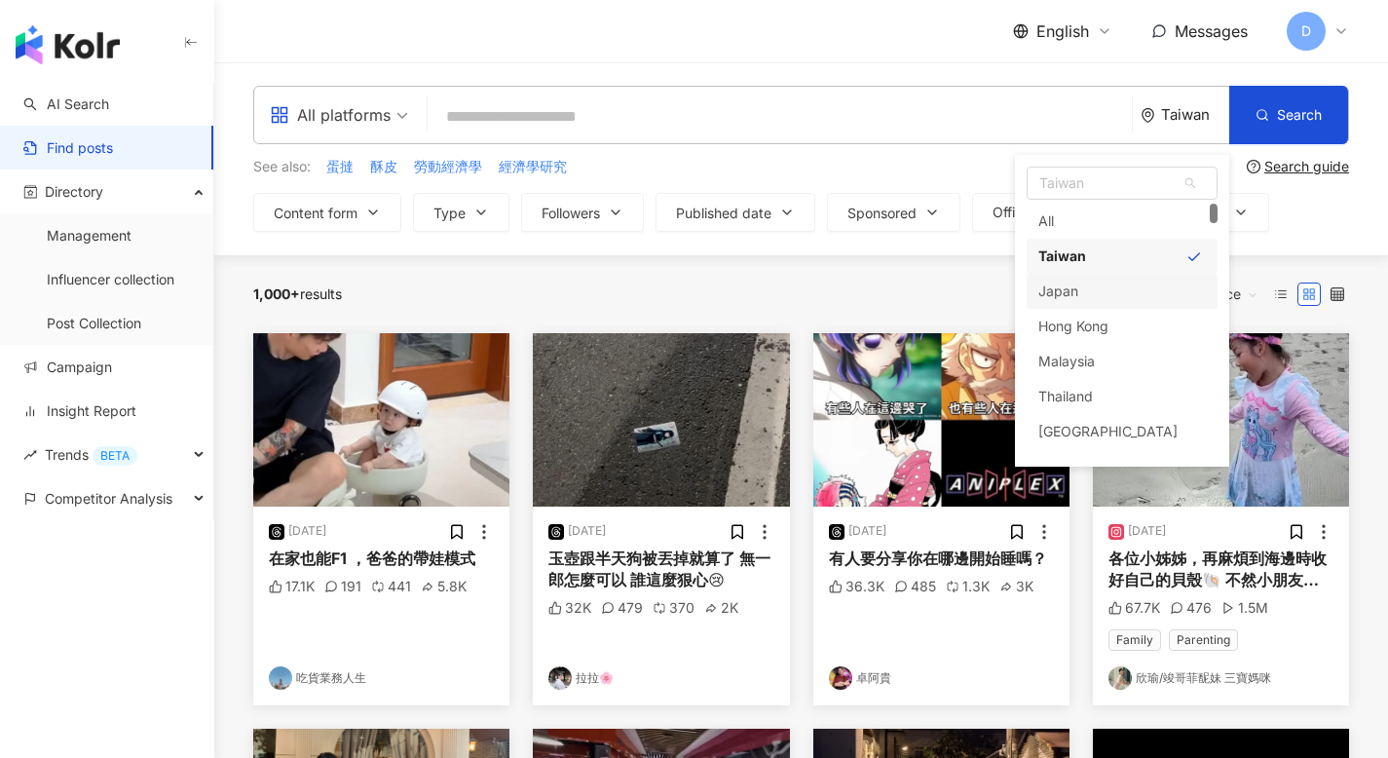
click at [1330, 31] on div "D" at bounding box center [1317, 31] width 62 height 39
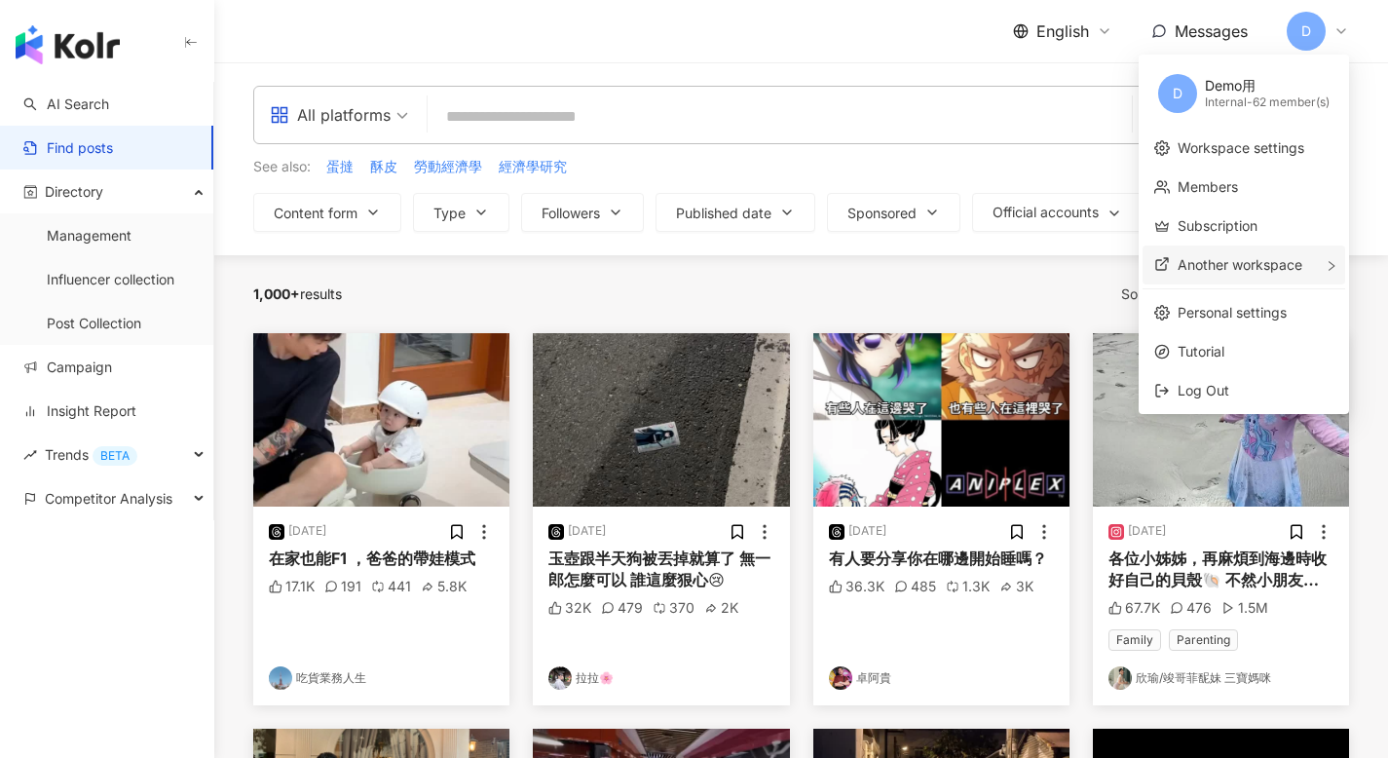
click at [1244, 269] on span "Another workspace" at bounding box center [1239, 264] width 125 height 17
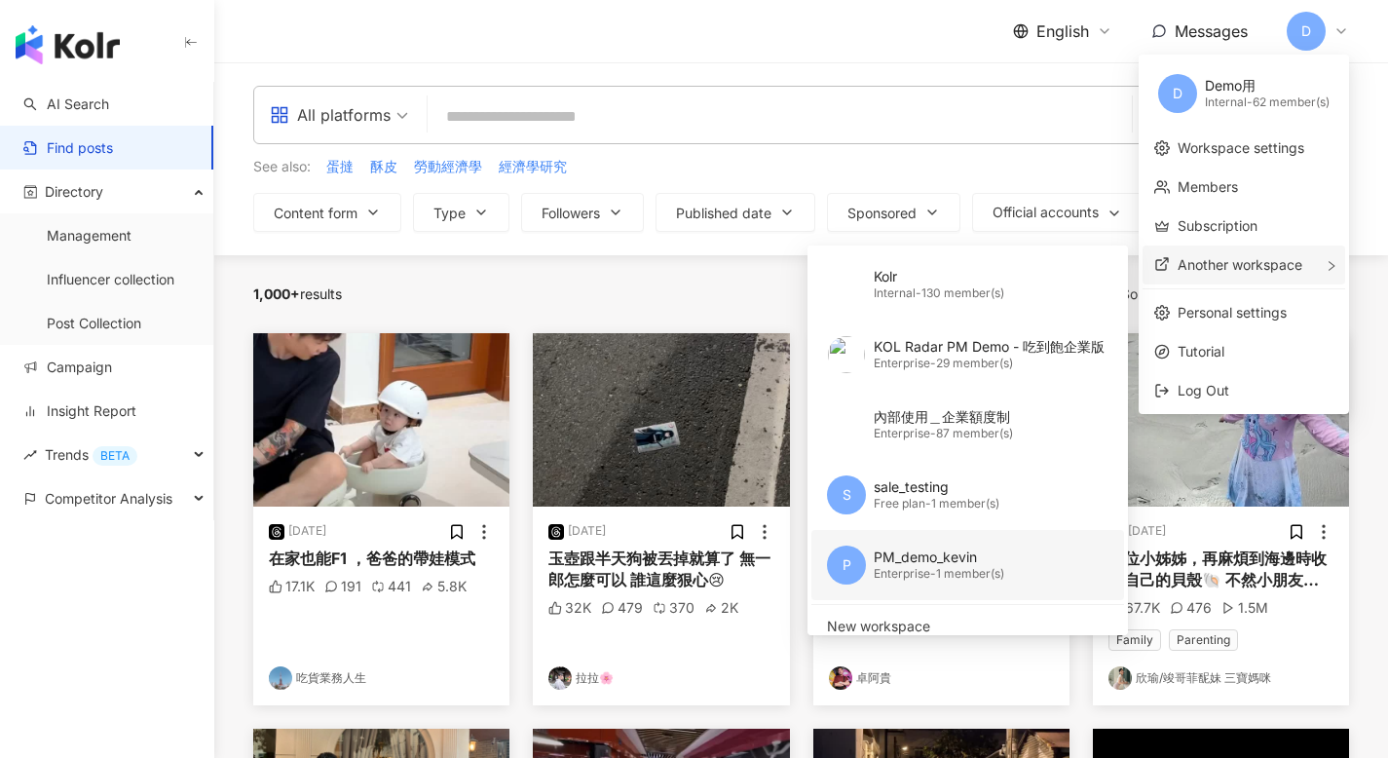
click at [974, 560] on div "PM_demo_kevin" at bounding box center [938, 556] width 130 height 19
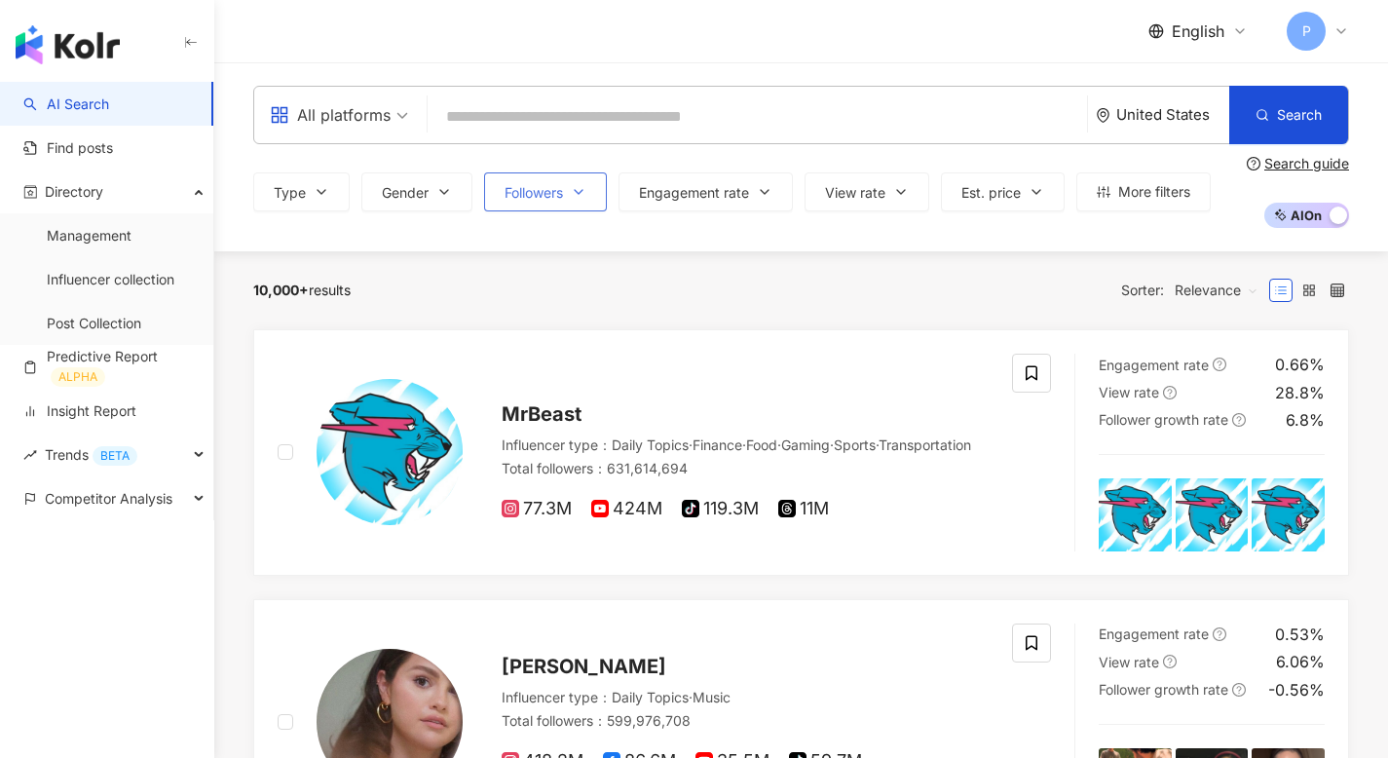
click at [570, 198] on button "Followers" at bounding box center [545, 191] width 123 height 39
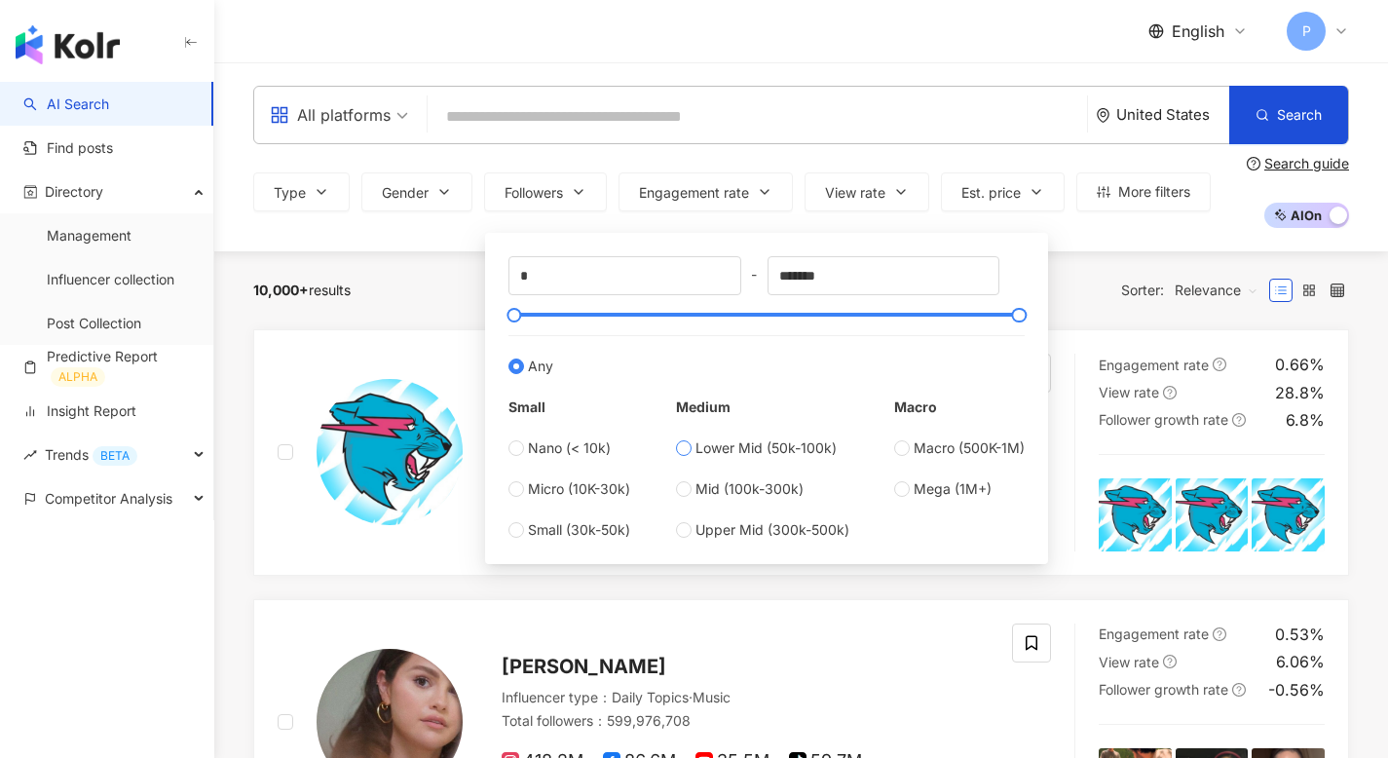
type input "*****"
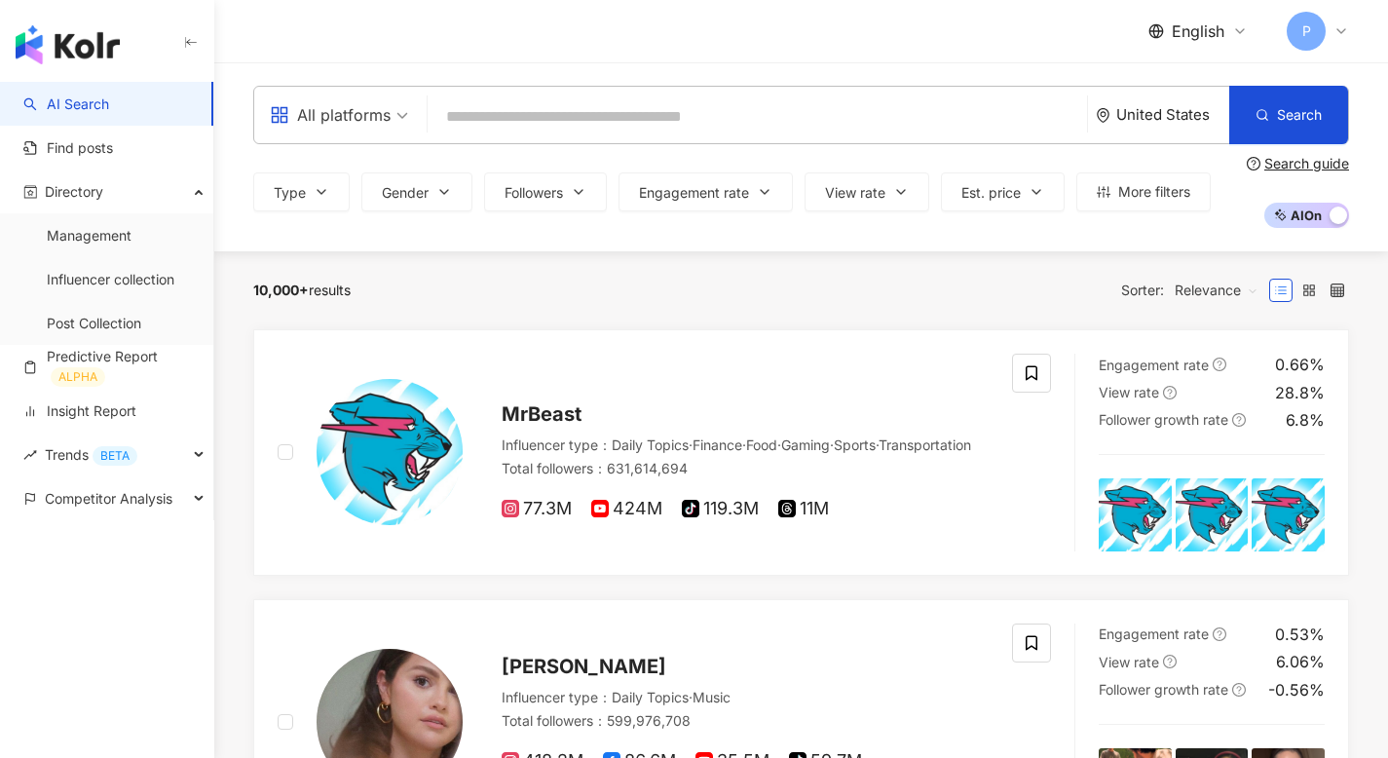
click at [1088, 288] on div "10,000+ results Sorter: Relevance" at bounding box center [800, 290] width 1095 height 31
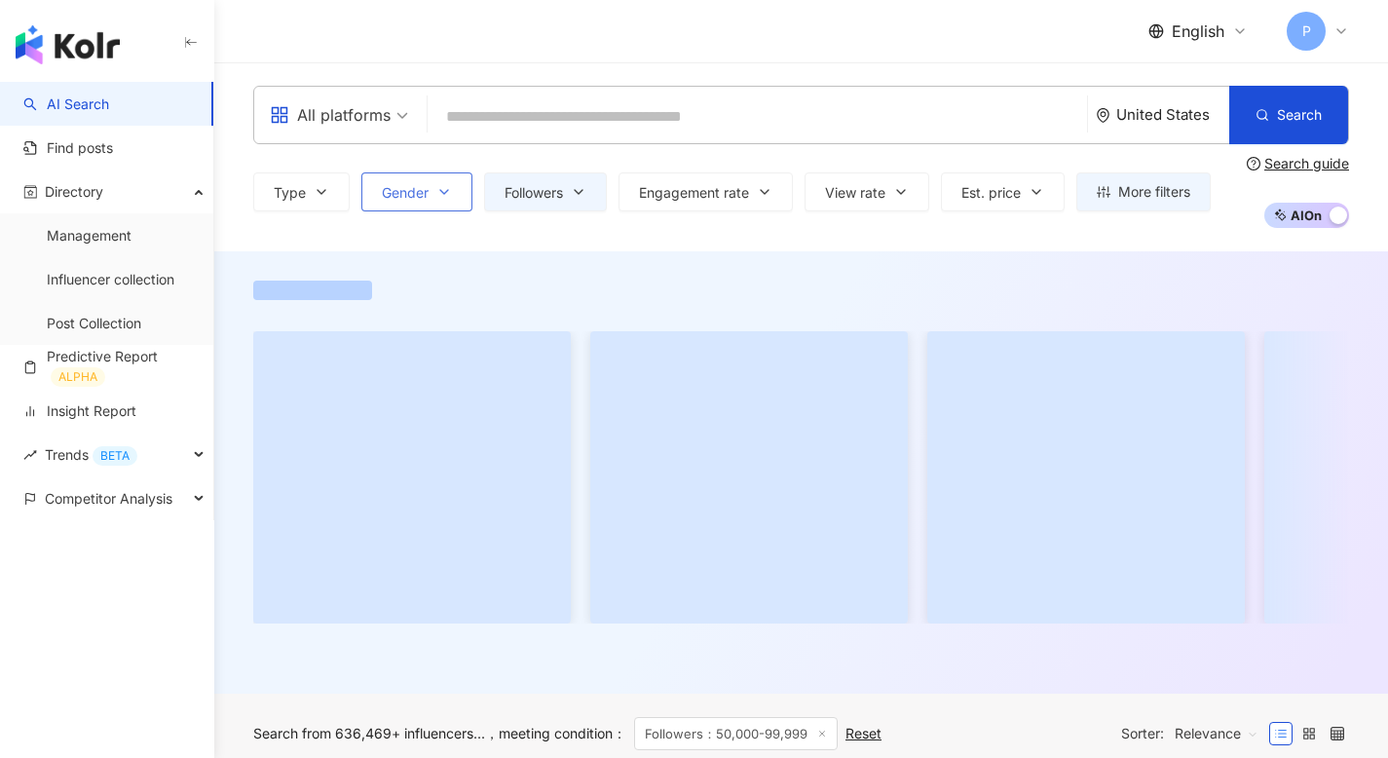
click at [442, 195] on icon "button" at bounding box center [444, 192] width 16 height 16
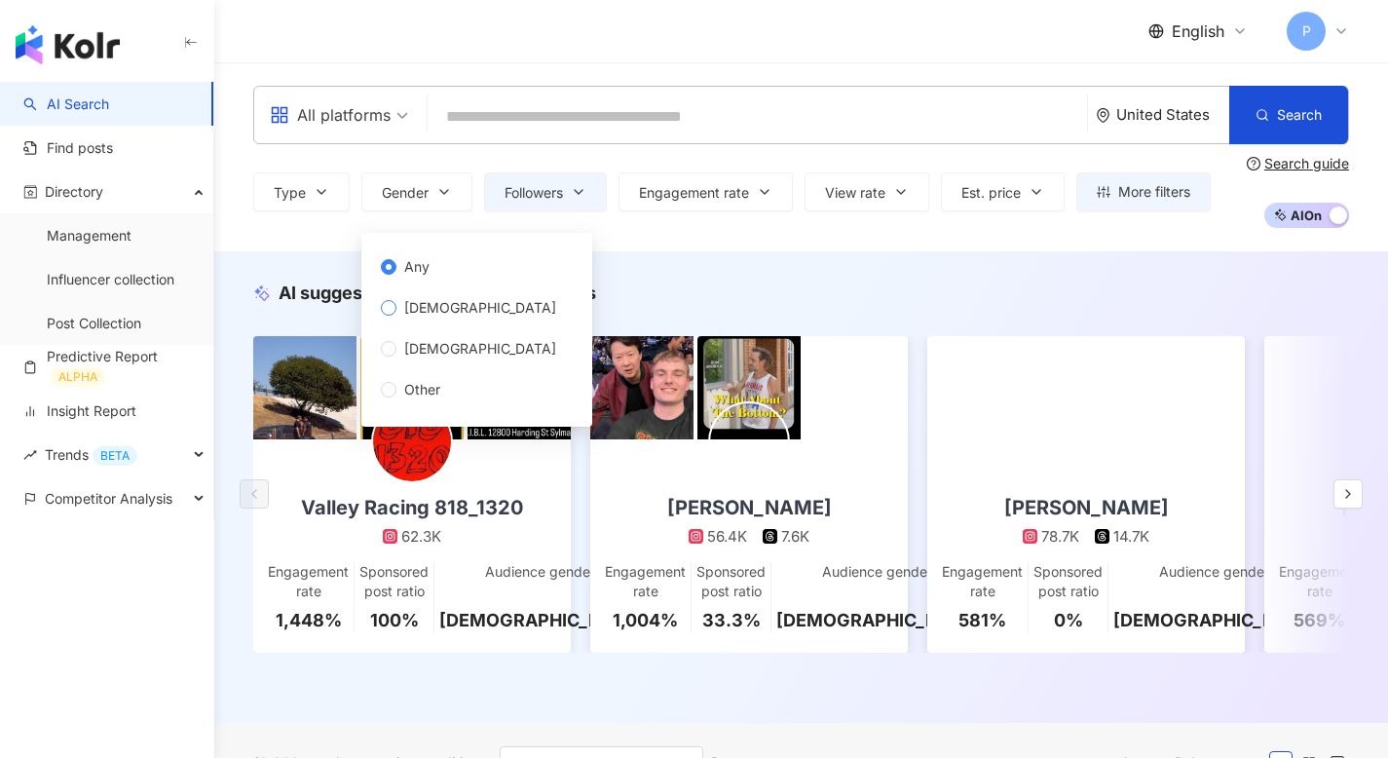
click at [423, 300] on span "Female" at bounding box center [479, 307] width 167 height 21
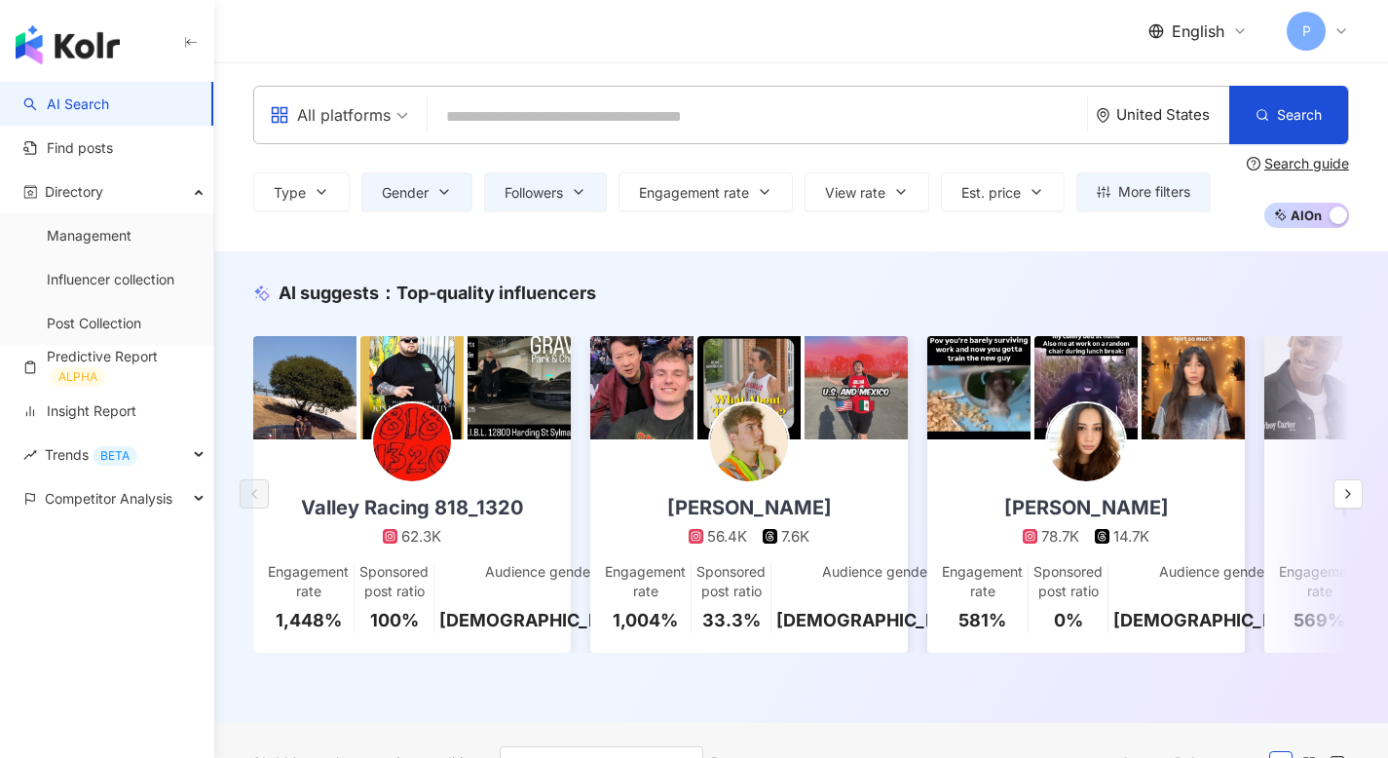
click at [720, 275] on div "AI suggests ： Top-quality influencers Valley Racing 818_1320 62.3K Engagement r…" at bounding box center [800, 486] width 1173 height 471
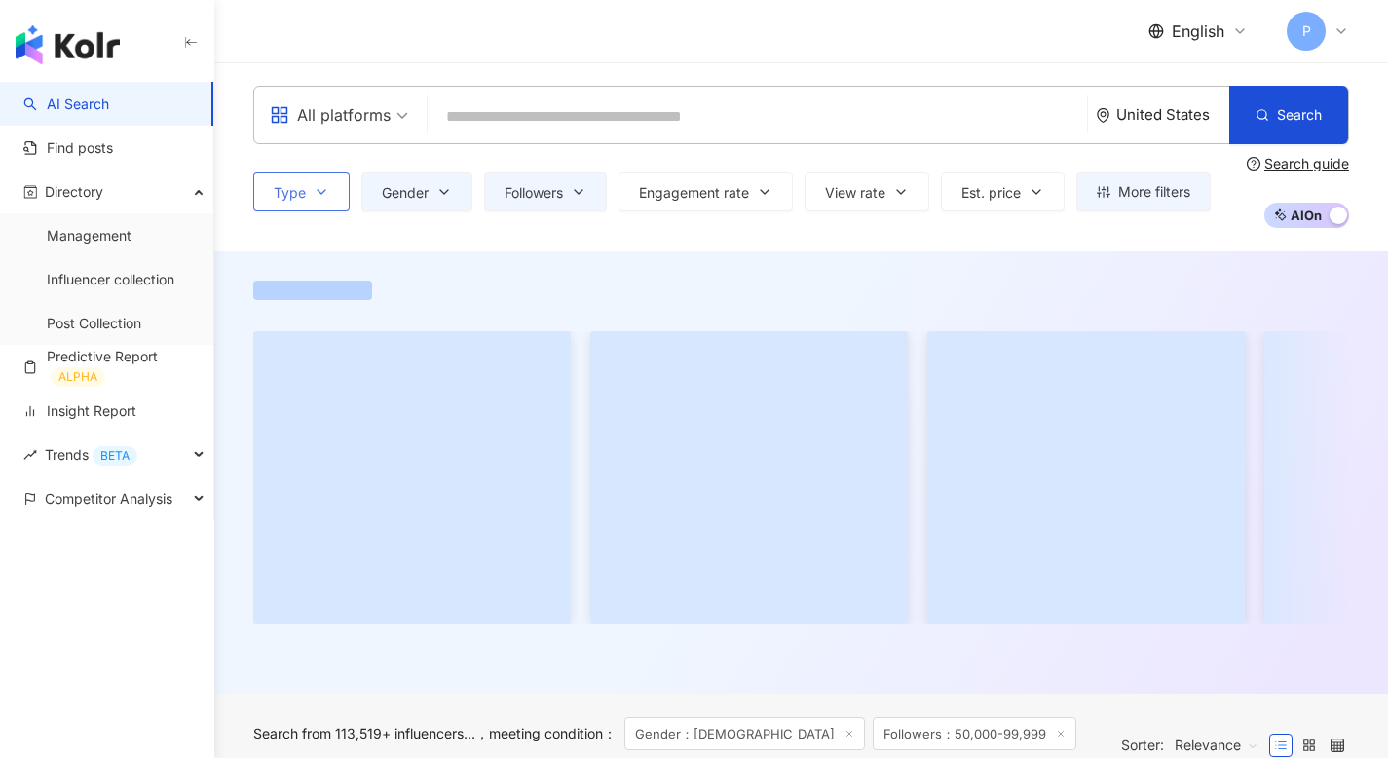
click at [286, 189] on span "Type" at bounding box center [290, 193] width 32 height 16
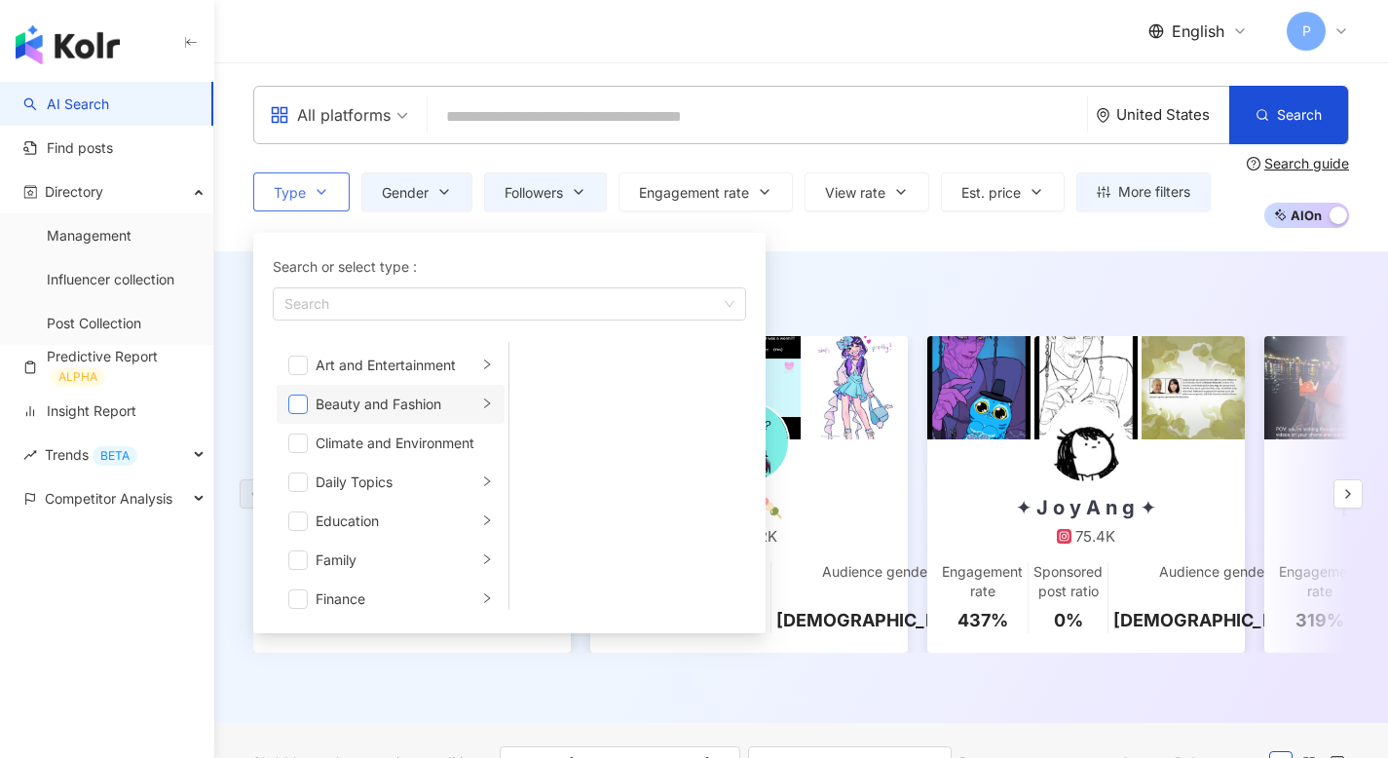
click at [307, 400] on span "button" at bounding box center [297, 403] width 19 height 19
click at [933, 278] on div "AI suggests ： Top-quality influencers Iana S 78.7K 14.7K Engagement rate 581% S…" at bounding box center [800, 486] width 1173 height 471
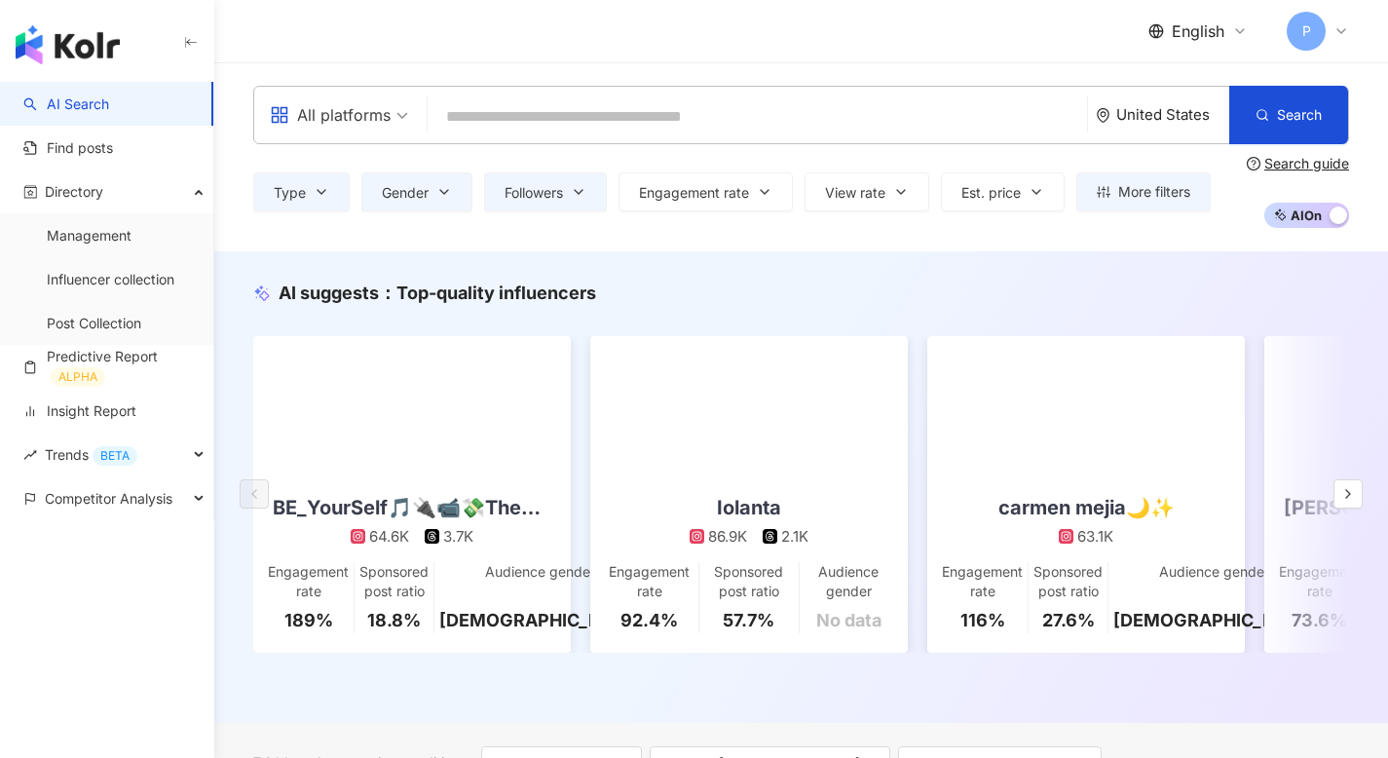
click at [378, 100] on div "All platforms" at bounding box center [330, 114] width 121 height 31
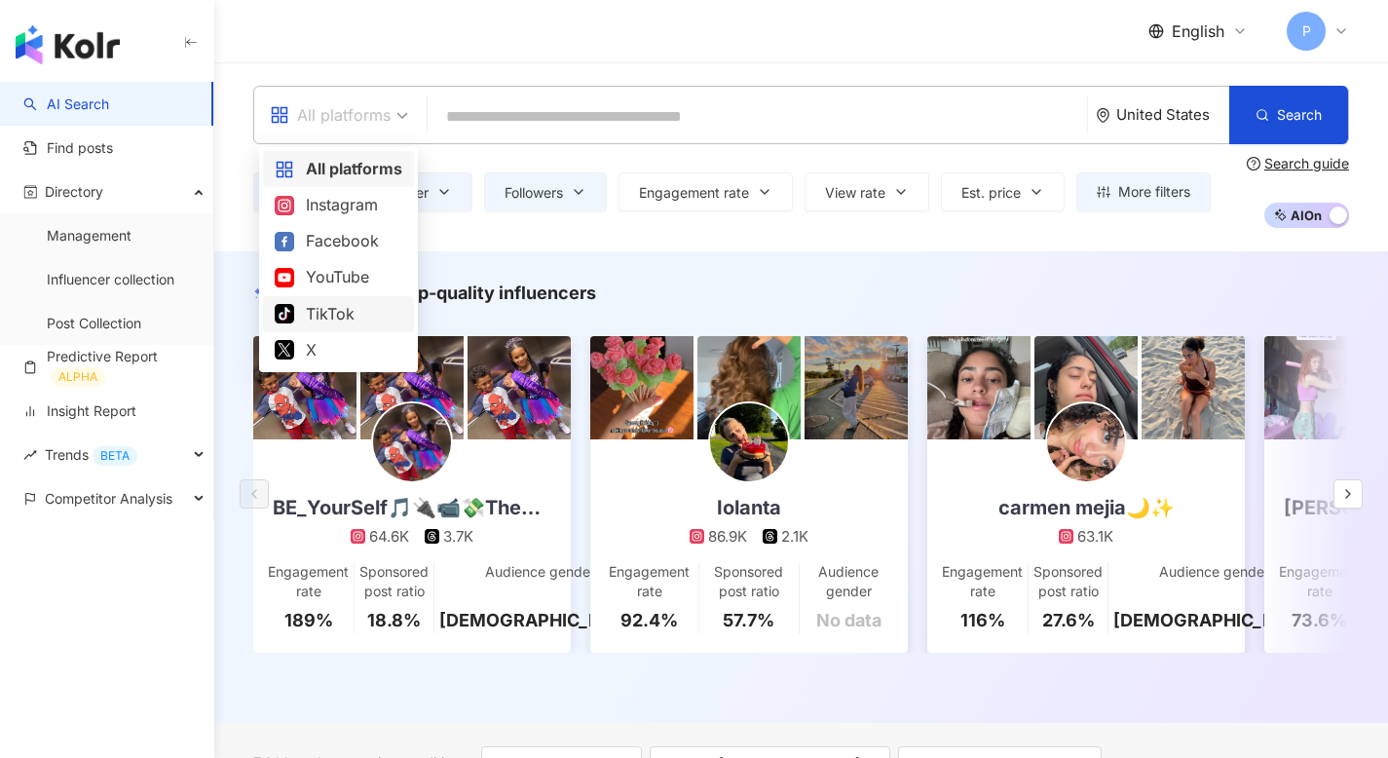
click at [344, 307] on div "TikTok" at bounding box center [339, 314] width 128 height 24
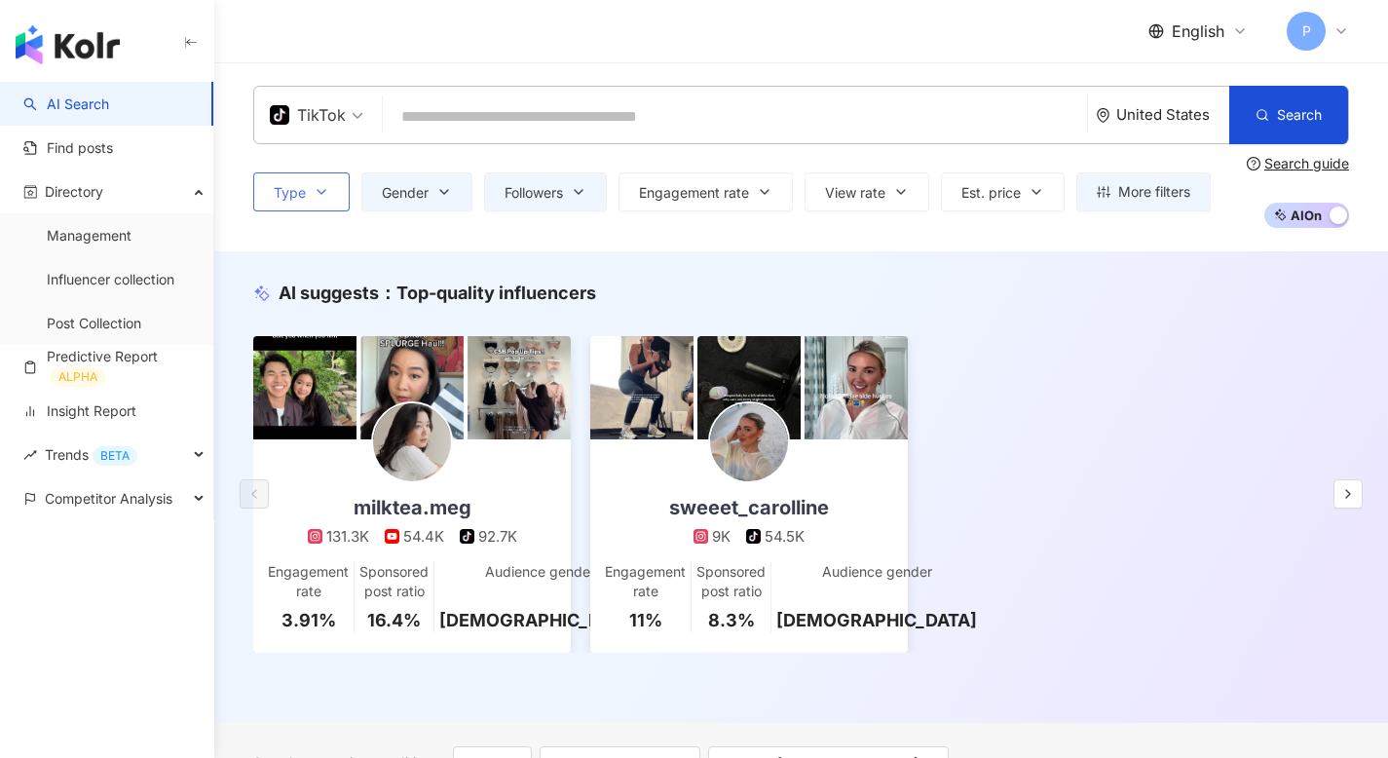
click at [293, 185] on span "Type" at bounding box center [290, 193] width 32 height 16
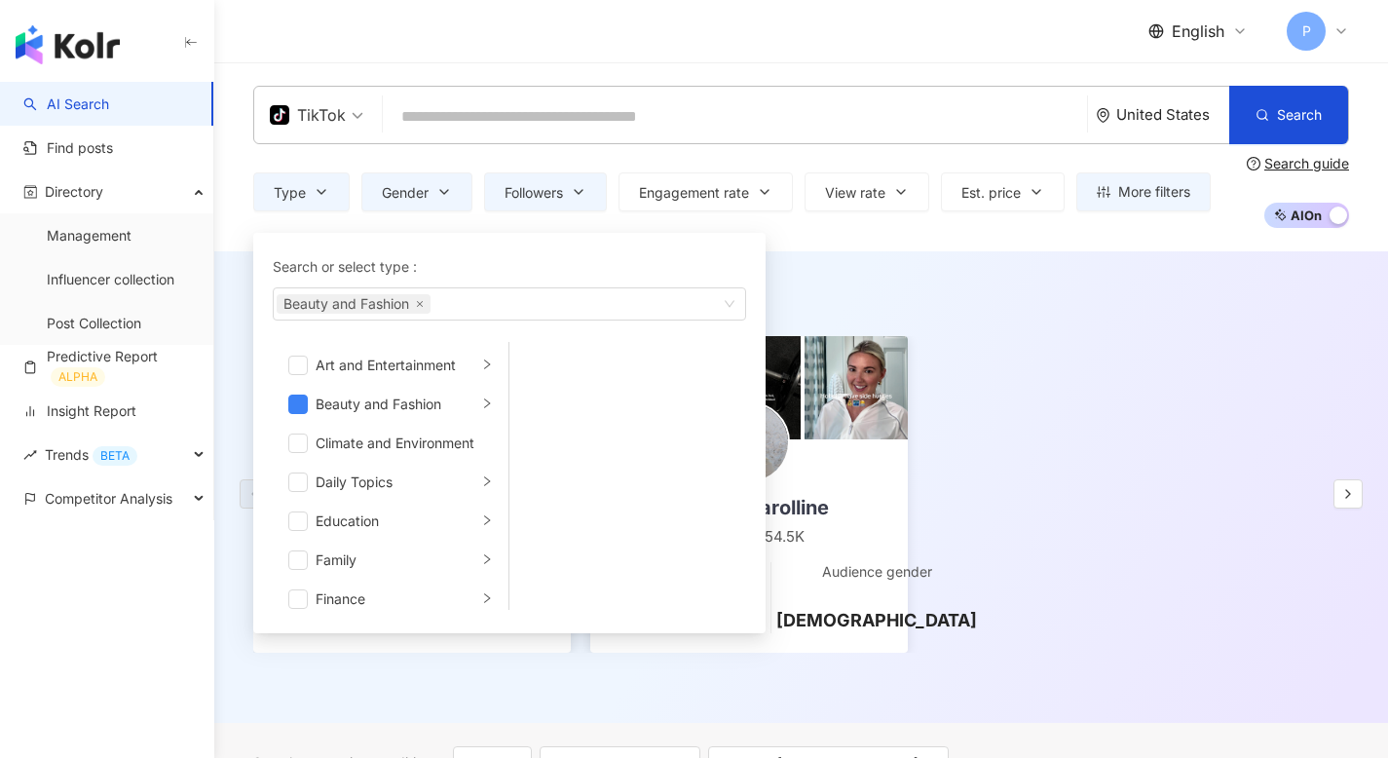
click at [336, 111] on div "TikTok" at bounding box center [308, 114] width 76 height 31
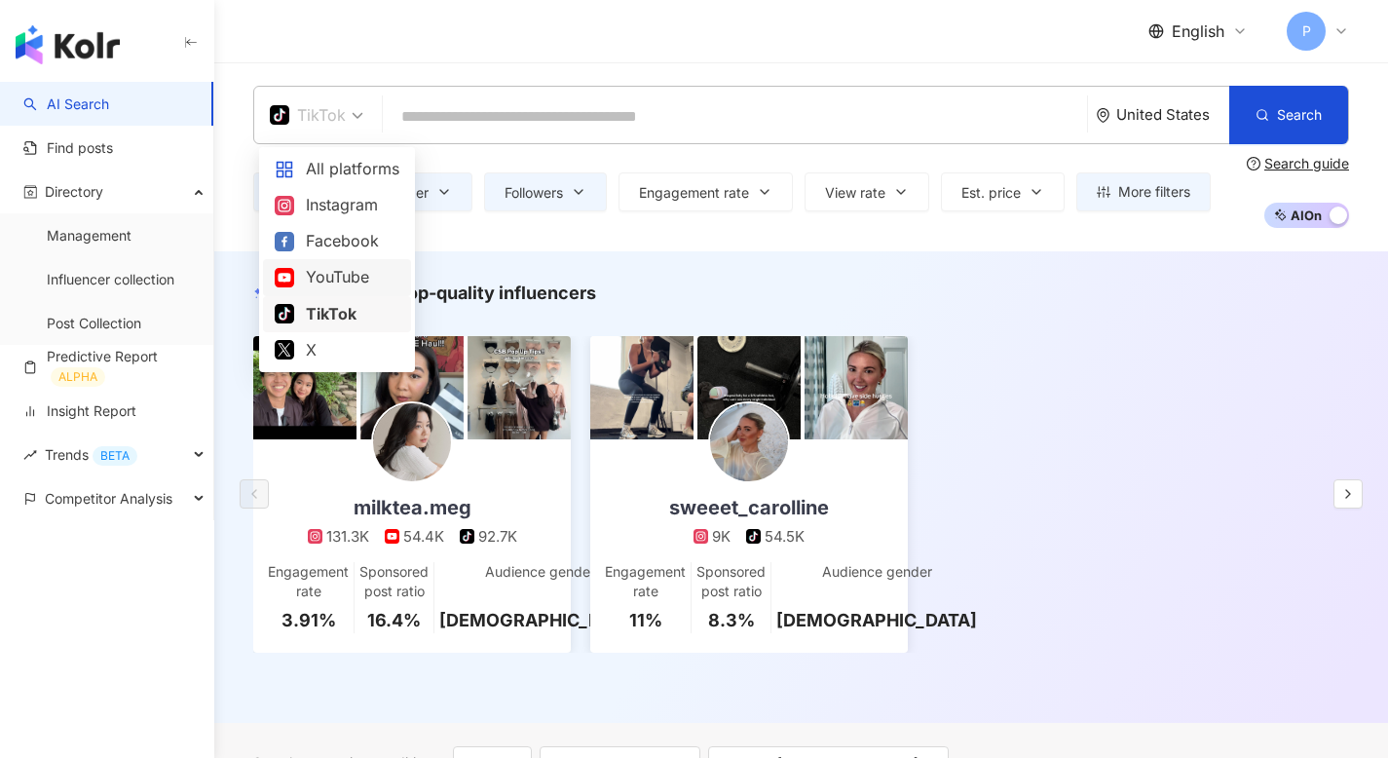
click at [344, 276] on div "YouTube" at bounding box center [337, 277] width 125 height 24
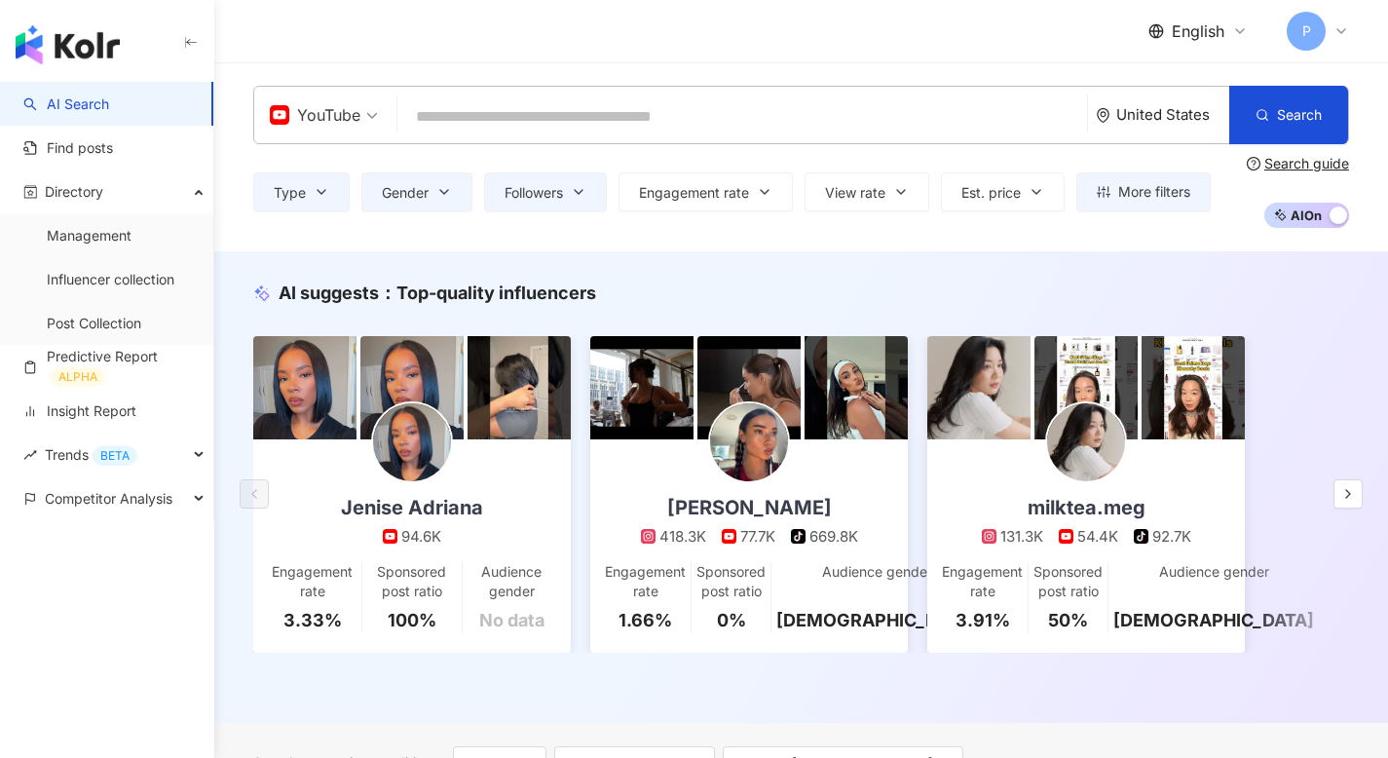
click at [576, 165] on div "Type Gender Followers Engagement rate View rate Est. price More filters ***** -…" at bounding box center [800, 192] width 1095 height 72
click at [572, 180] on button "Followers" at bounding box center [545, 191] width 123 height 39
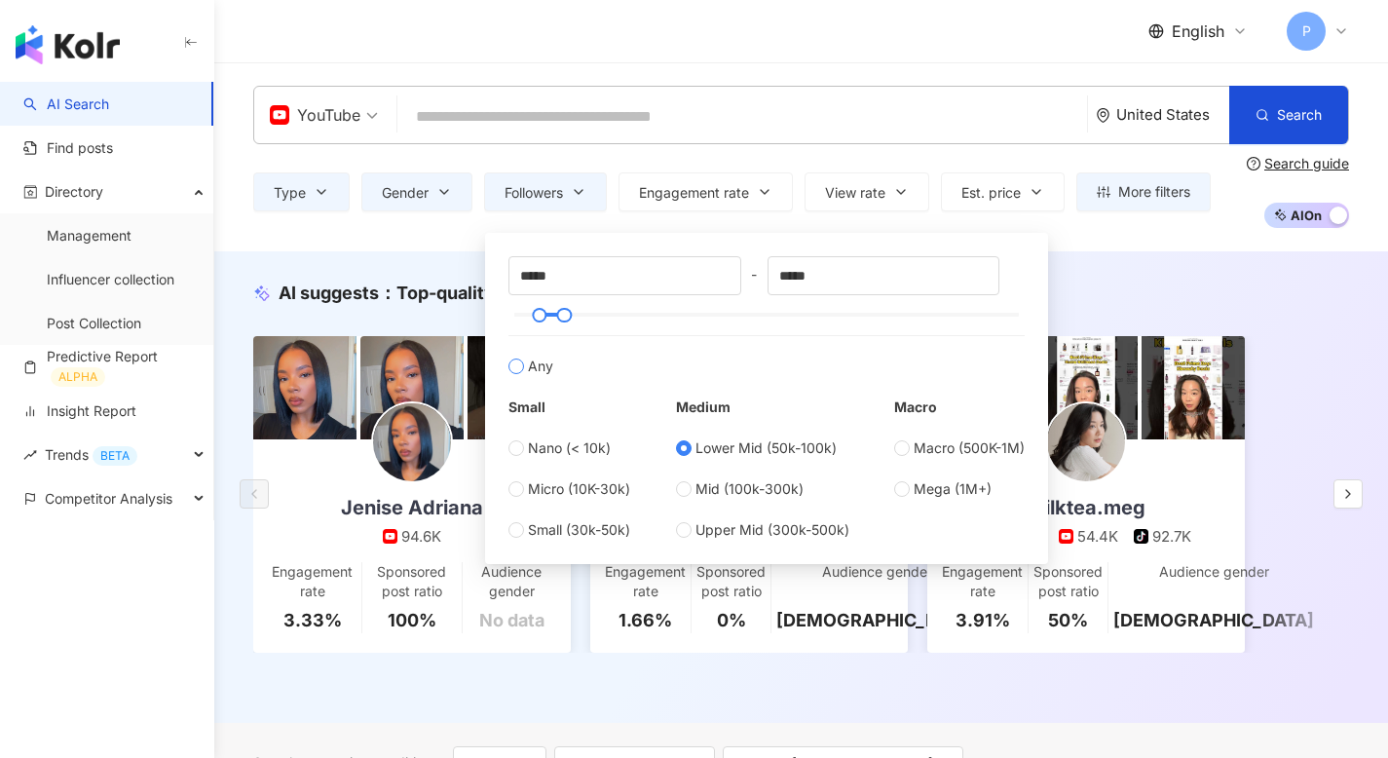
click at [524, 365] on label "Any" at bounding box center [766, 356] width 516 height 42
type input "*"
type input "*******"
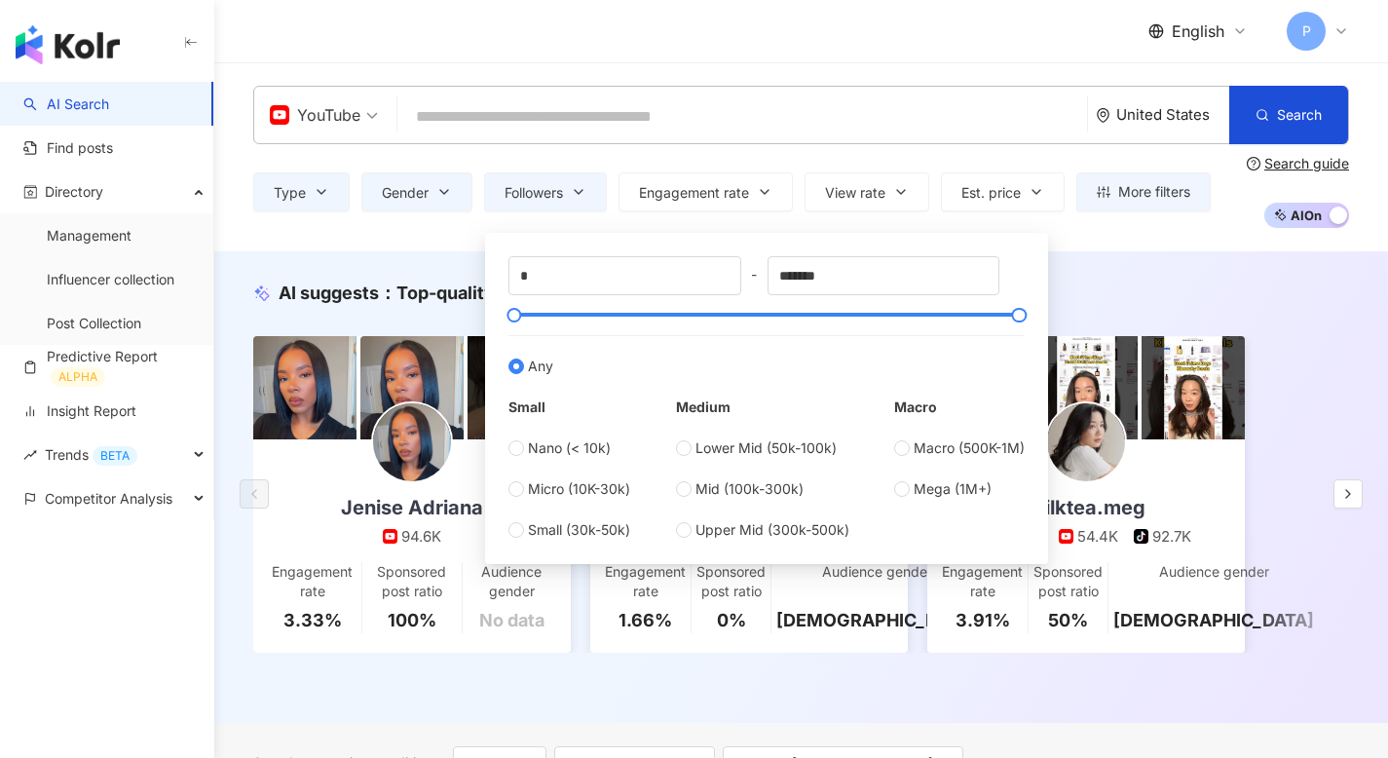
click at [407, 259] on div "AI suggests ： Top-quality influencers Jenise Adriana 94.6K Engagement rate 3.33…" at bounding box center [800, 486] width 1173 height 471
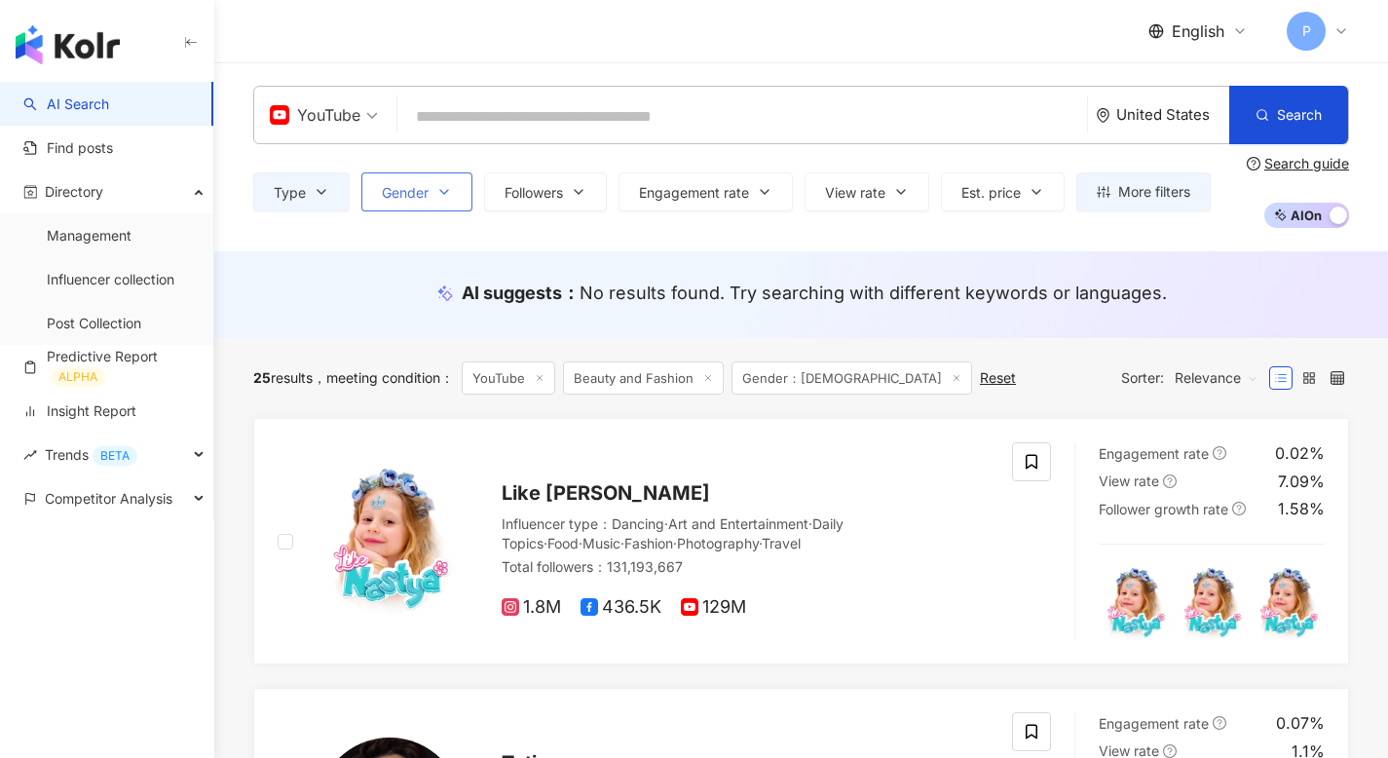
click at [427, 177] on button "Gender" at bounding box center [416, 191] width 111 height 39
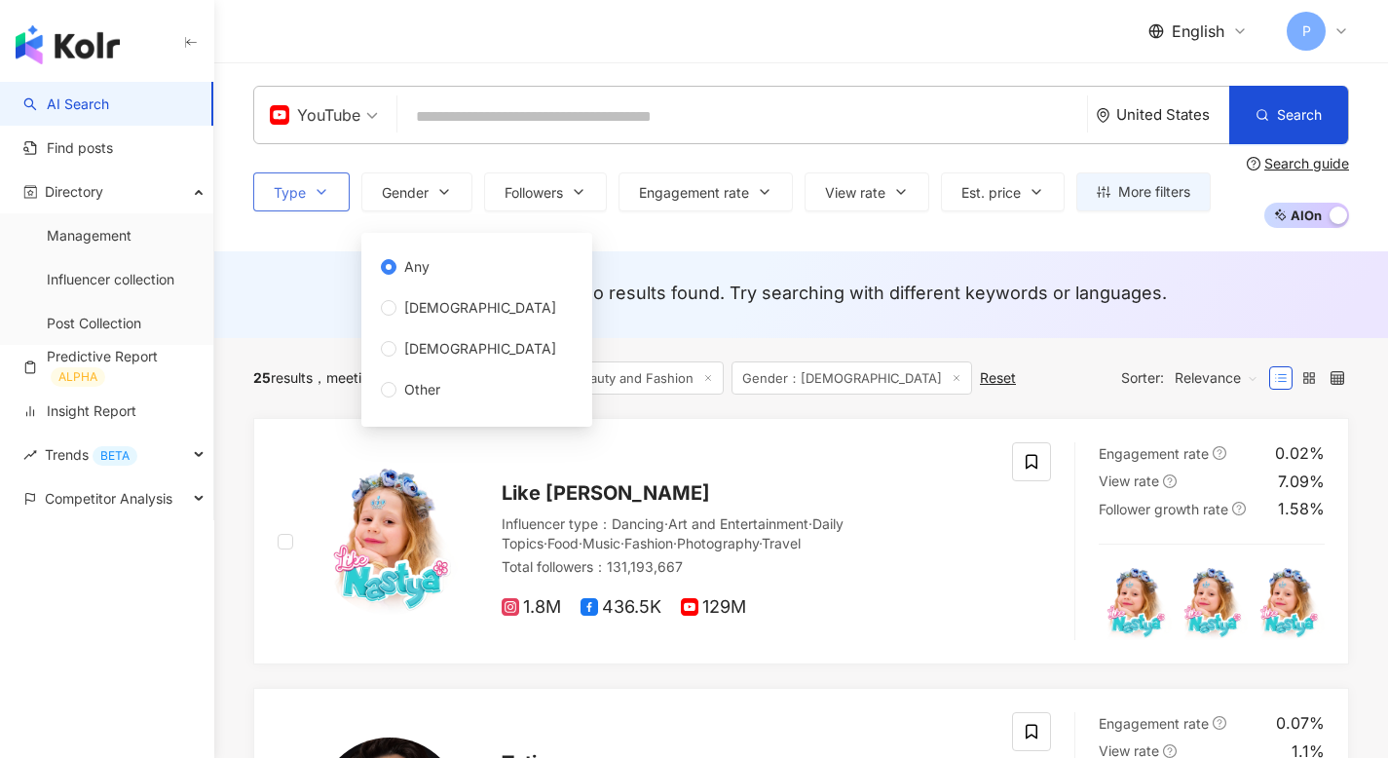
click at [326, 199] on icon "button" at bounding box center [322, 192] width 16 height 16
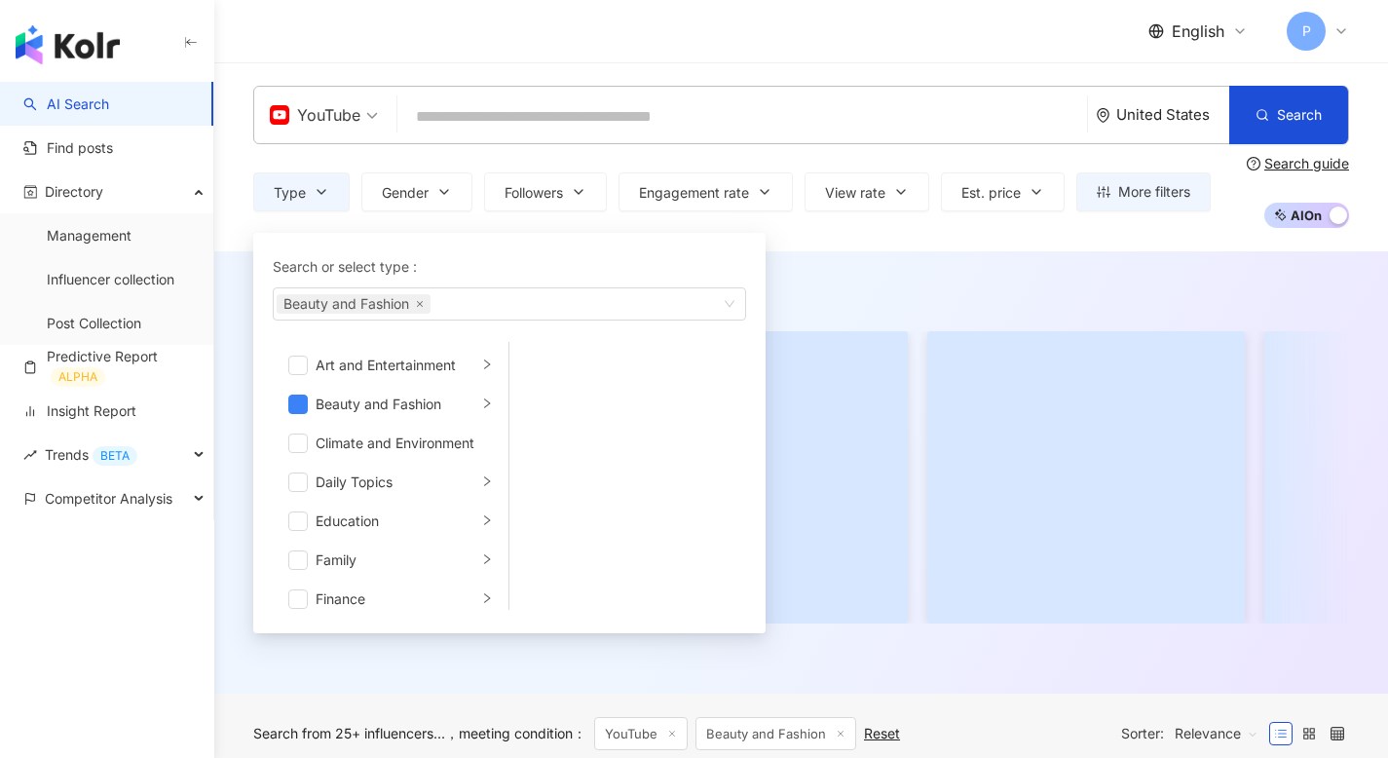
click at [819, 262] on div "Was this helpful?" at bounding box center [800, 472] width 1173 height 442
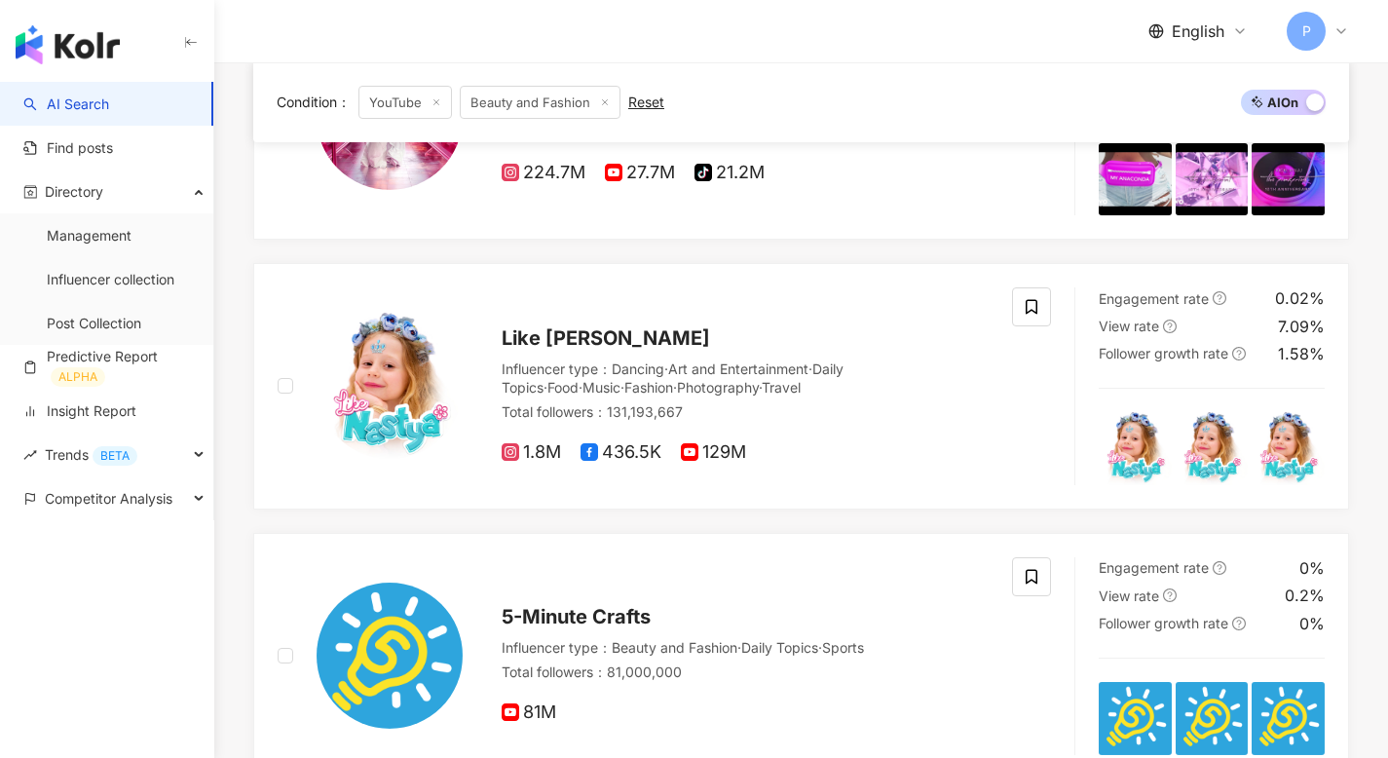
scroll to position [294, 0]
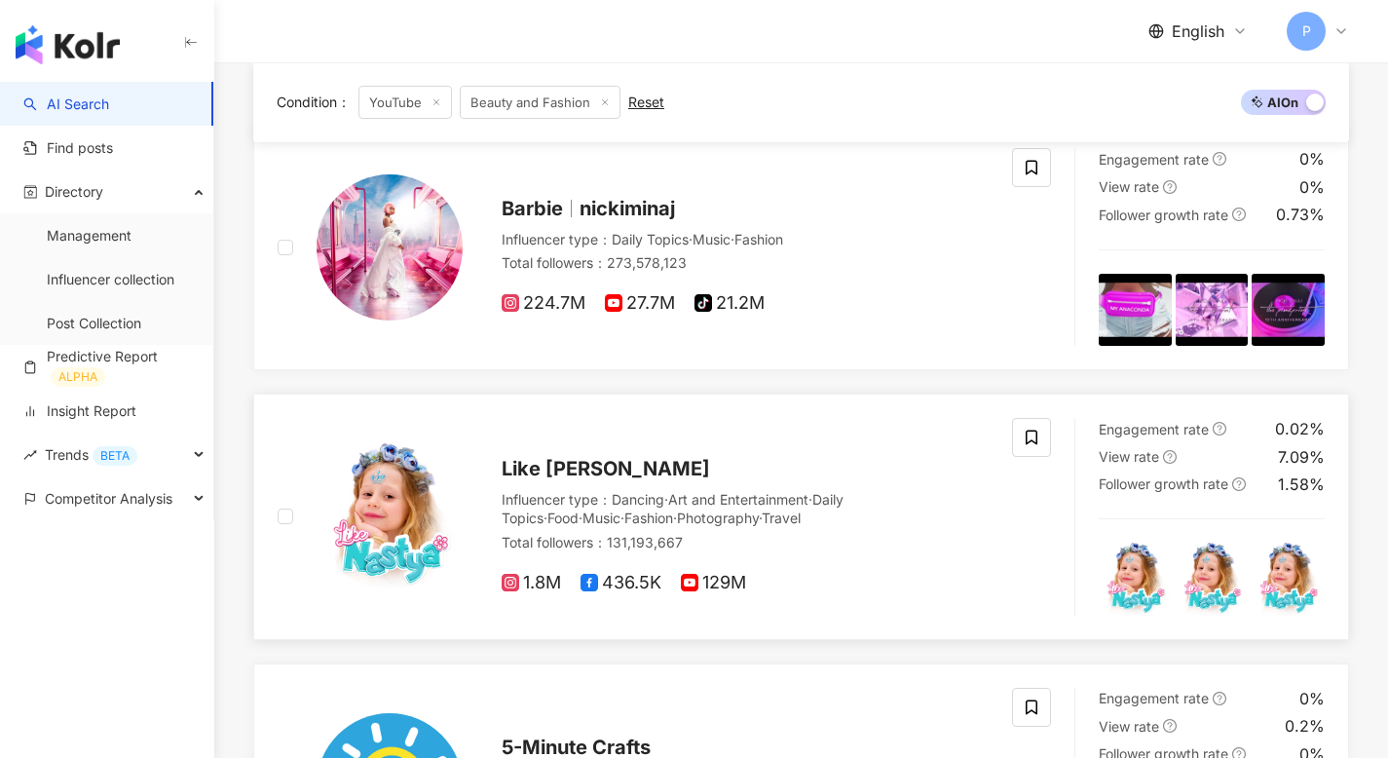
click at [588, 474] on span "Like [PERSON_NAME]" at bounding box center [605, 468] width 208 height 23
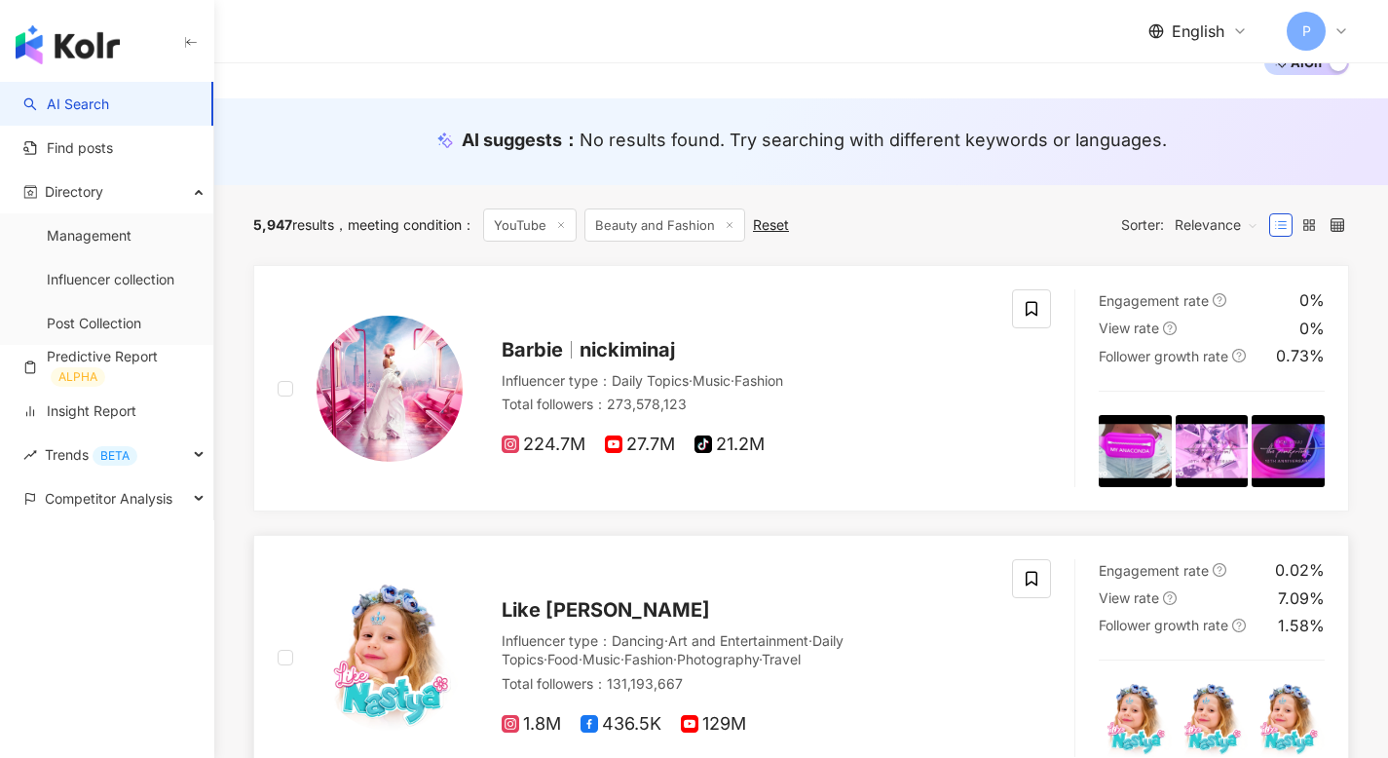
scroll to position [0, 0]
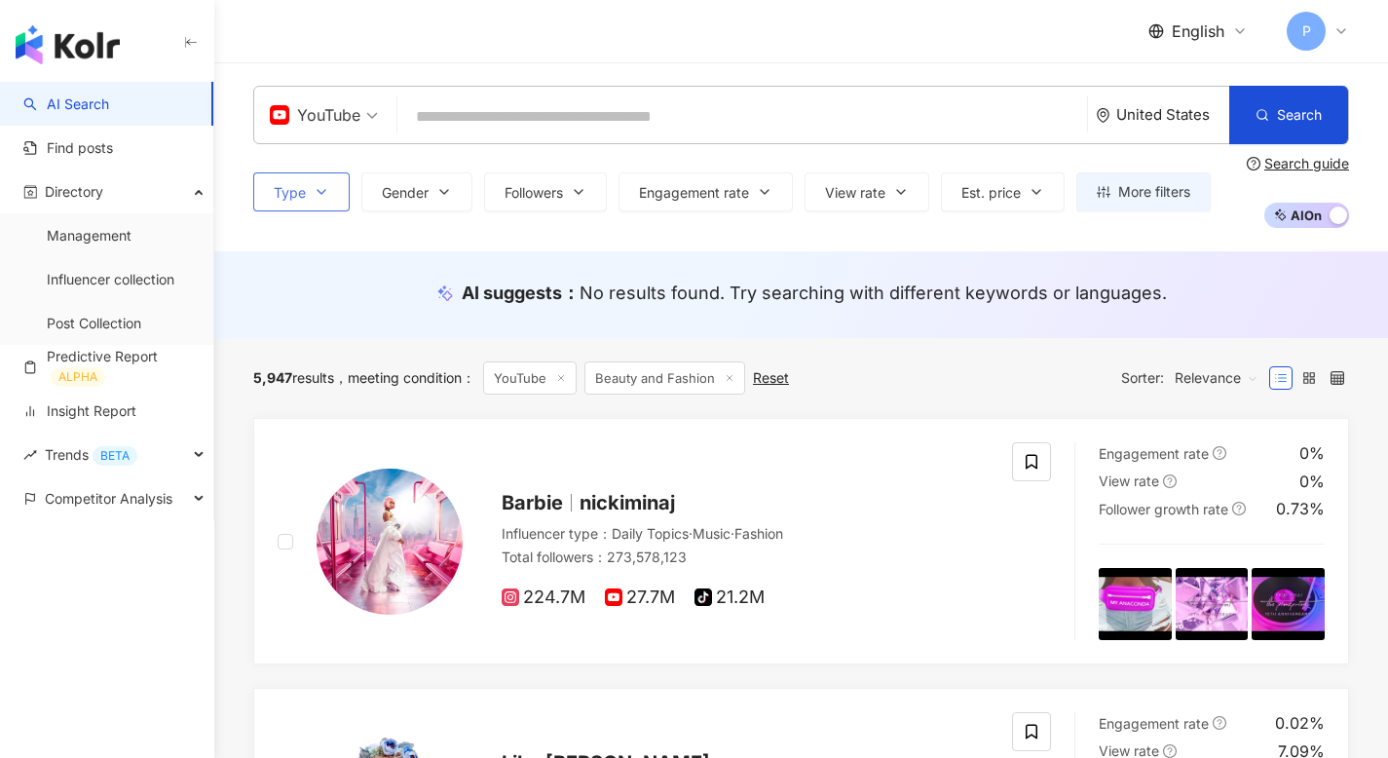
click at [316, 197] on icon "button" at bounding box center [322, 192] width 16 height 16
click at [1191, 30] on span "English" at bounding box center [1197, 30] width 53 height 21
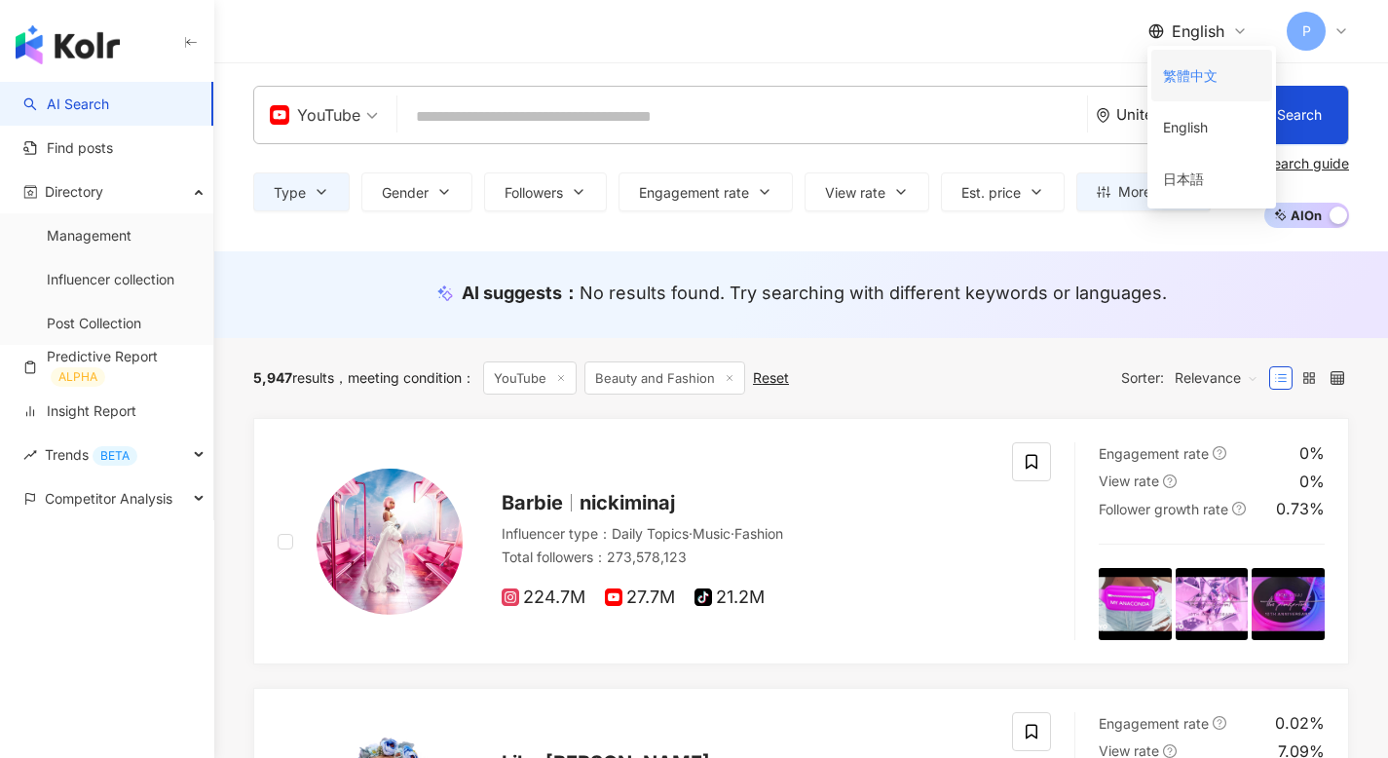
click at [1199, 85] on div "繁體中文" at bounding box center [1211, 75] width 97 height 34
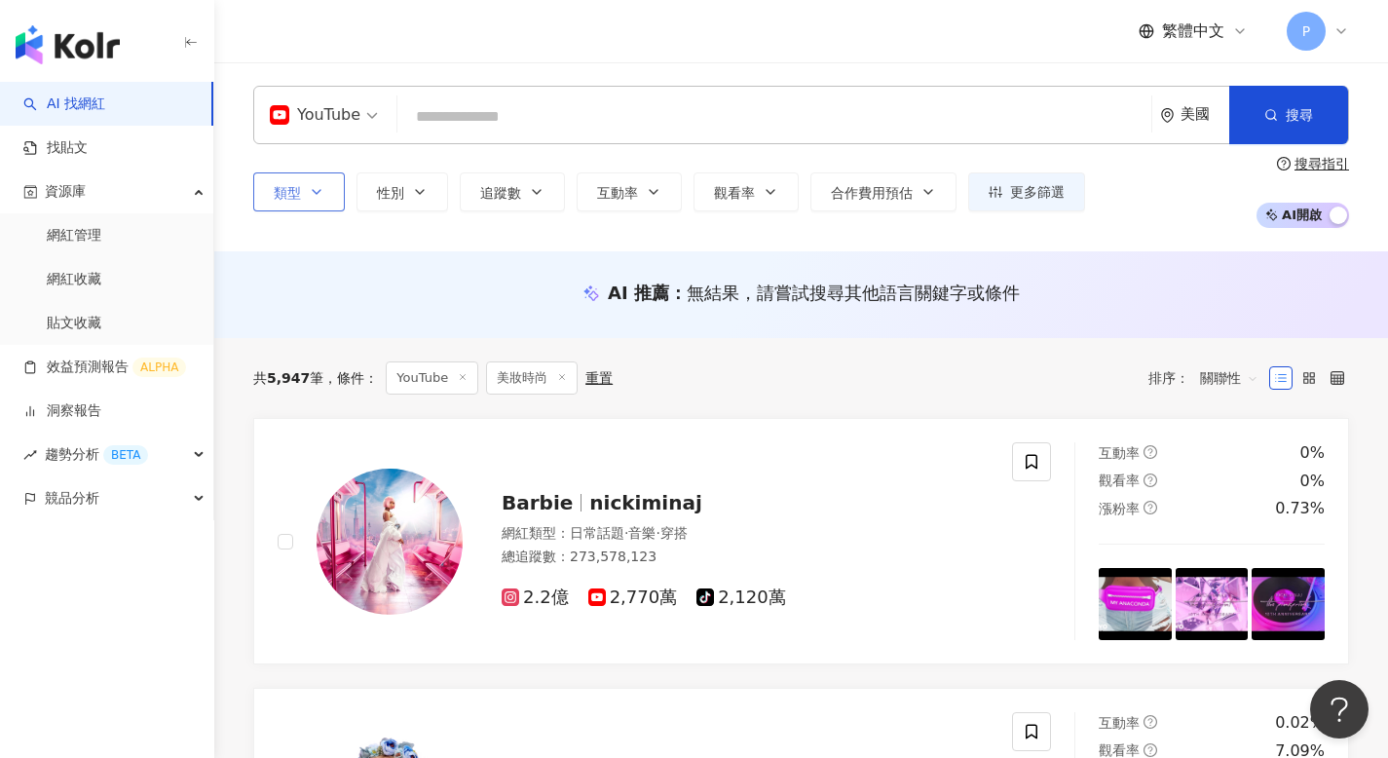
click at [310, 179] on button "類型" at bounding box center [299, 191] width 92 height 39
click at [363, 135] on span at bounding box center [324, 115] width 108 height 56
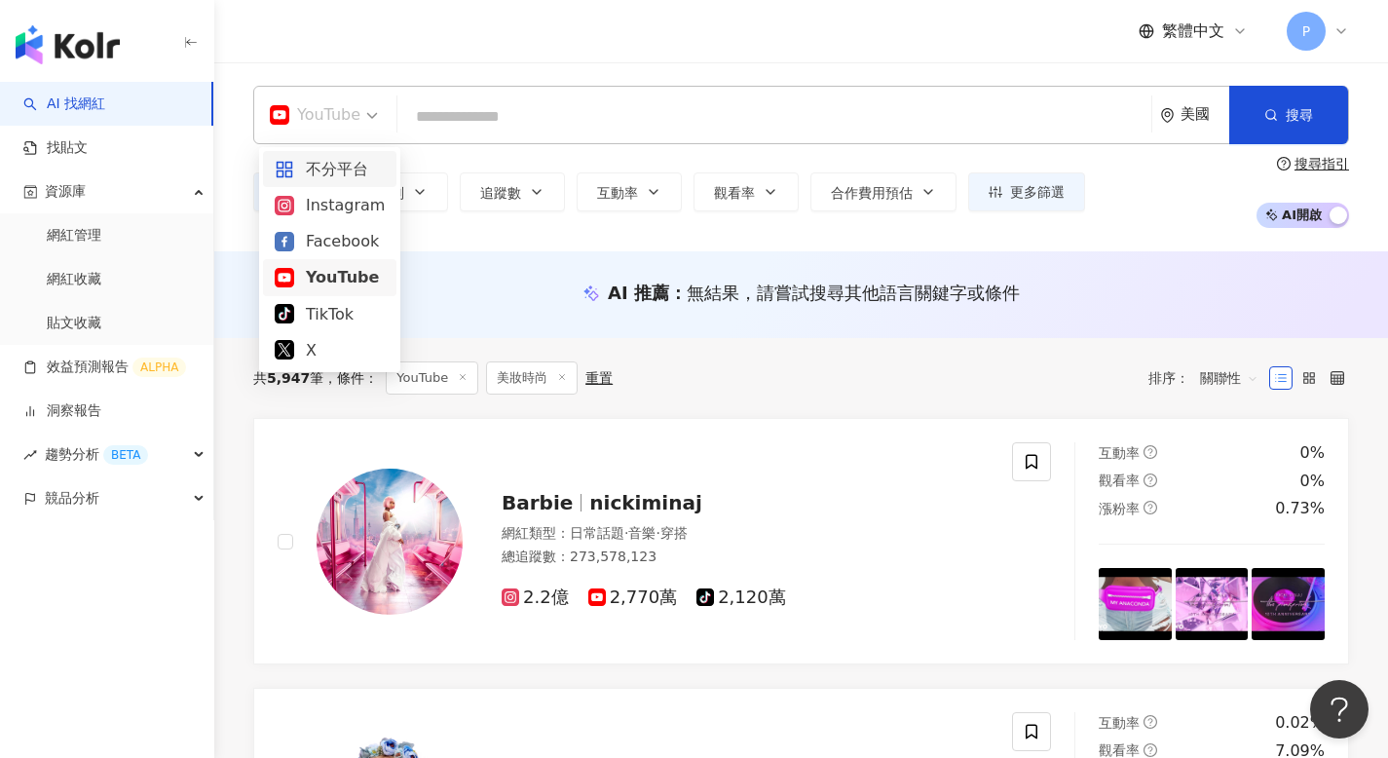
click at [339, 164] on div "不分平台" at bounding box center [330, 169] width 110 height 24
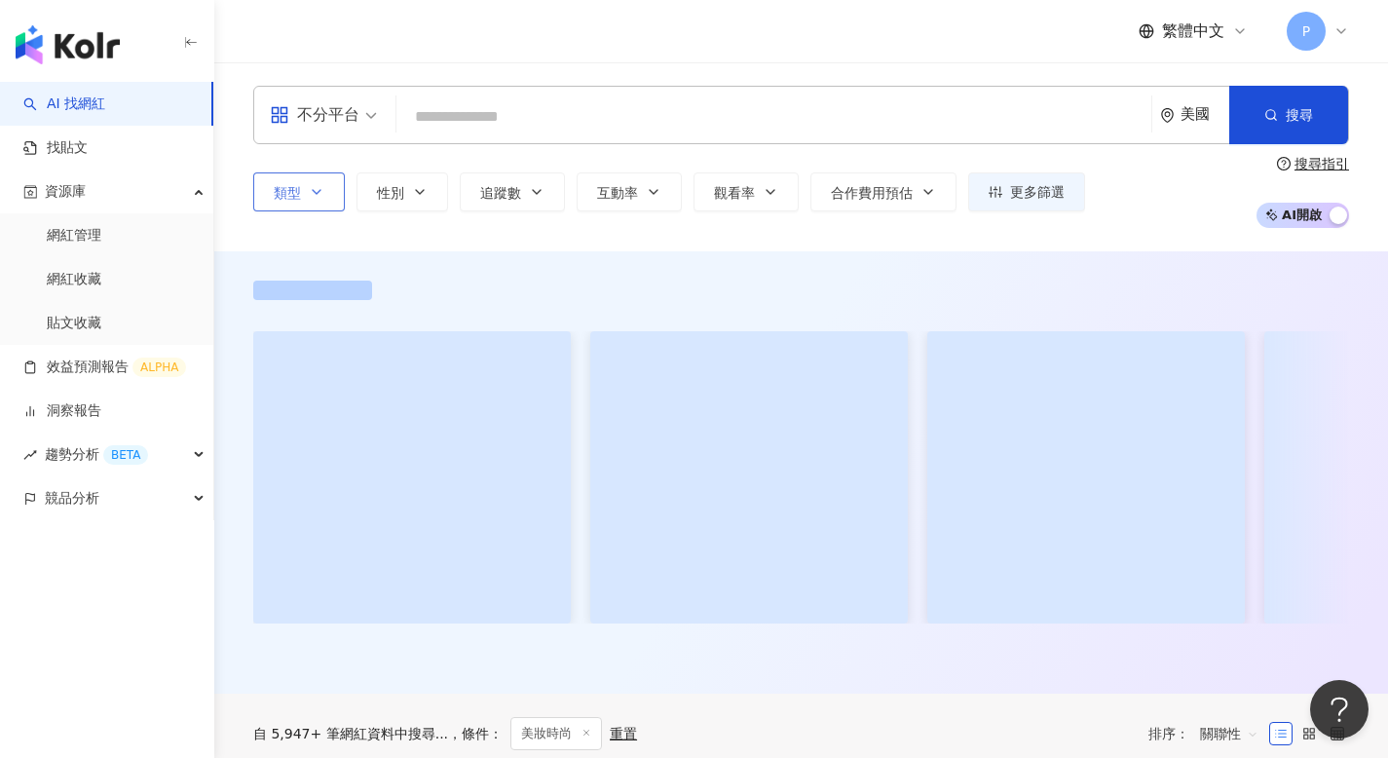
click at [309, 191] on icon "button" at bounding box center [317, 192] width 16 height 16
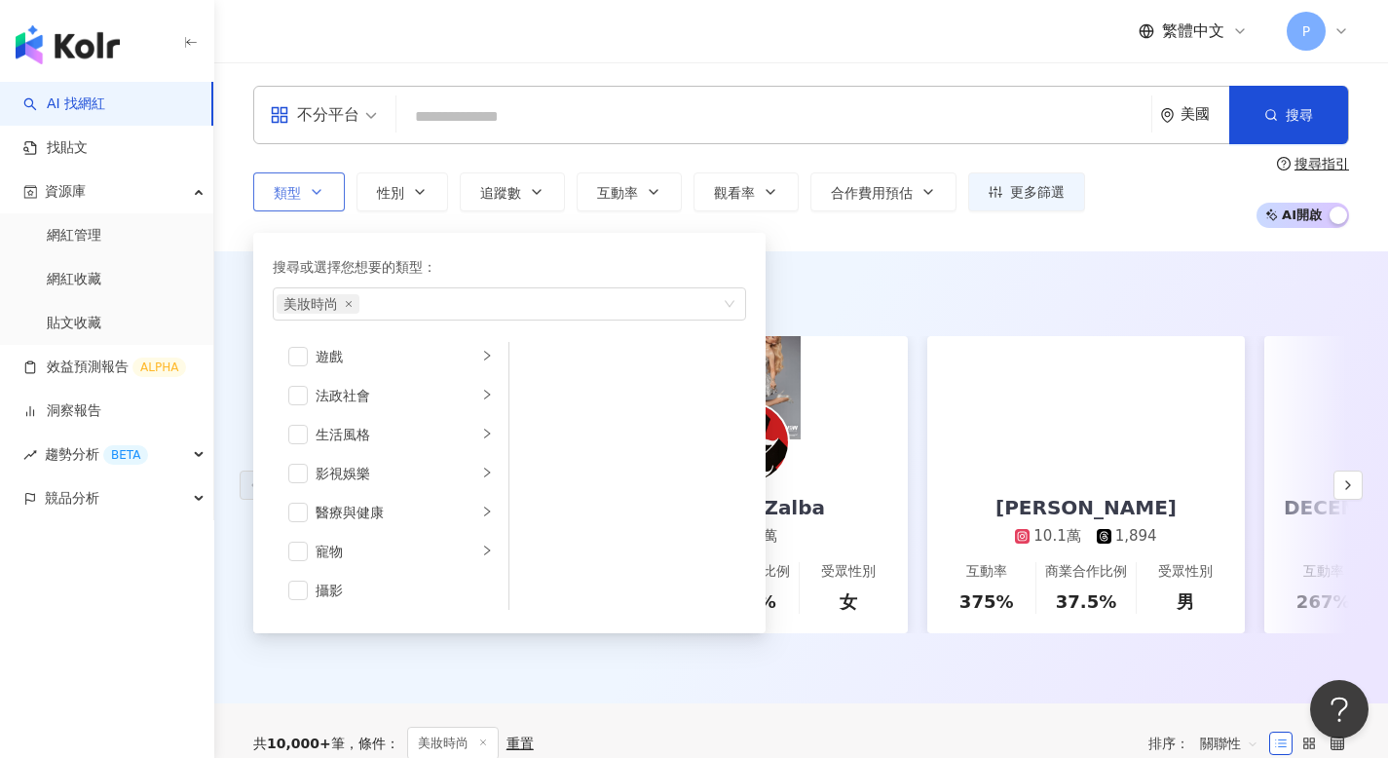
scroll to position [360, 0]
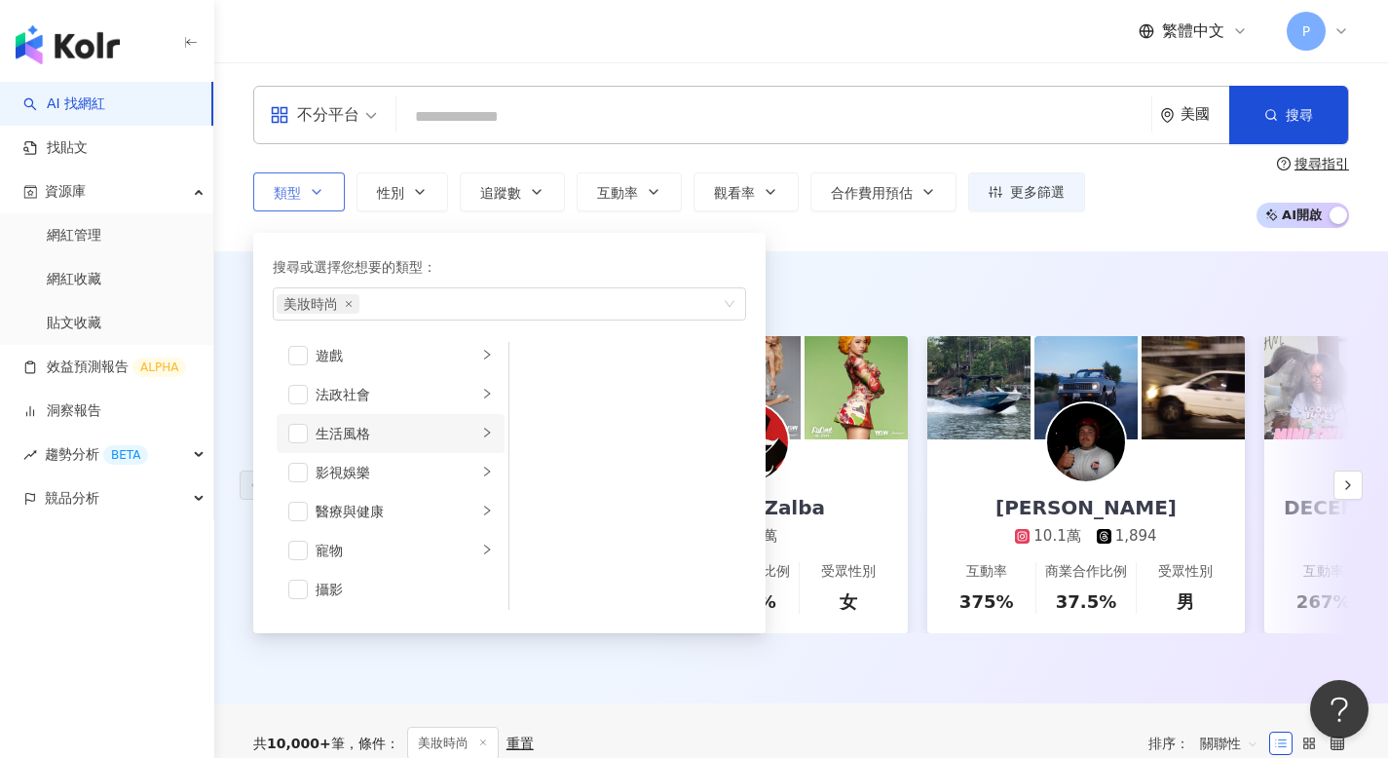
click at [352, 428] on div "生活風格" at bounding box center [397, 433] width 162 height 21
click at [358, 464] on div "影視娛樂" at bounding box center [397, 472] width 162 height 21
click at [375, 390] on div "法政社會" at bounding box center [397, 394] width 162 height 21
click at [366, 474] on div "美食" at bounding box center [397, 470] width 162 height 21
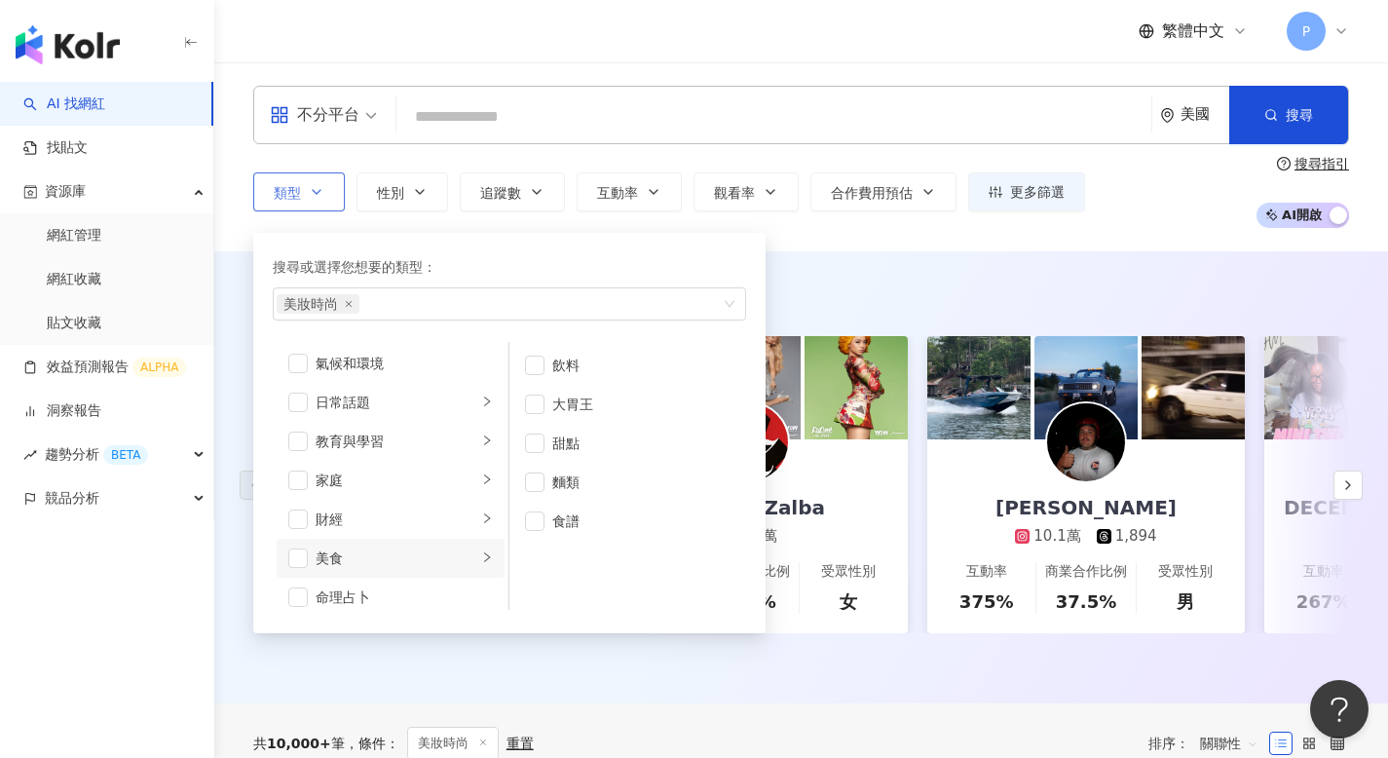
scroll to position [0, 0]
click at [381, 414] on div "美妝時尚" at bounding box center [397, 403] width 162 height 21
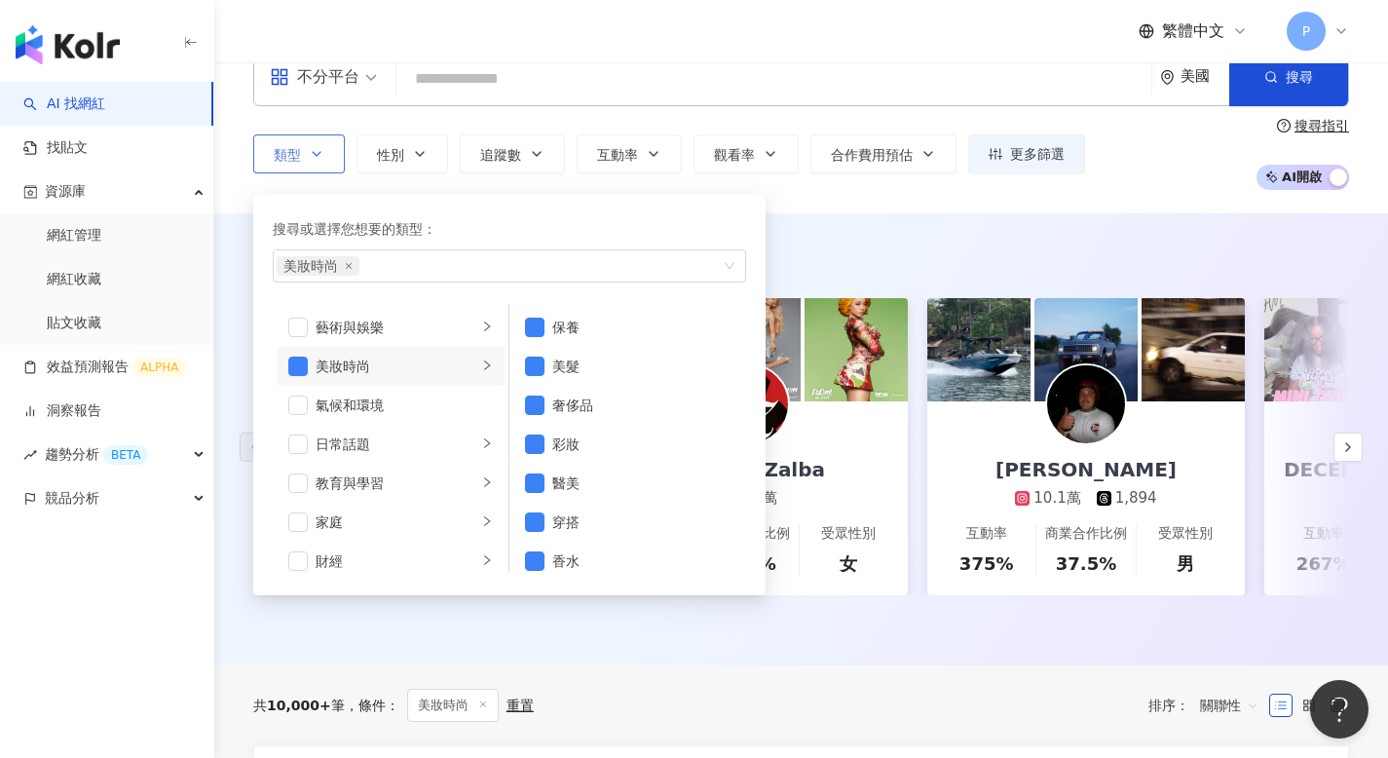
scroll to position [22, 0]
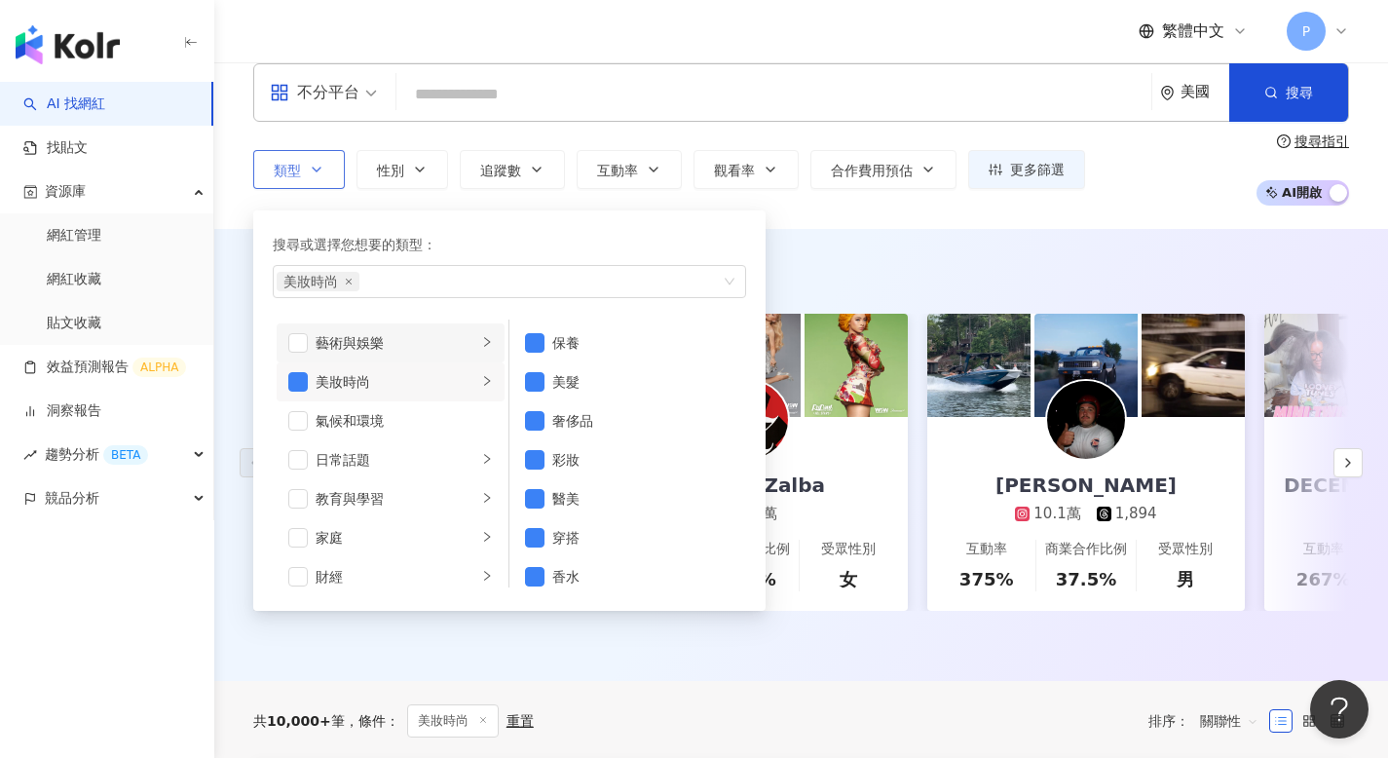
click at [382, 348] on div "藝術與娛樂" at bounding box center [397, 342] width 162 height 21
click at [386, 438] on li "氣候和環境" at bounding box center [391, 420] width 228 height 39
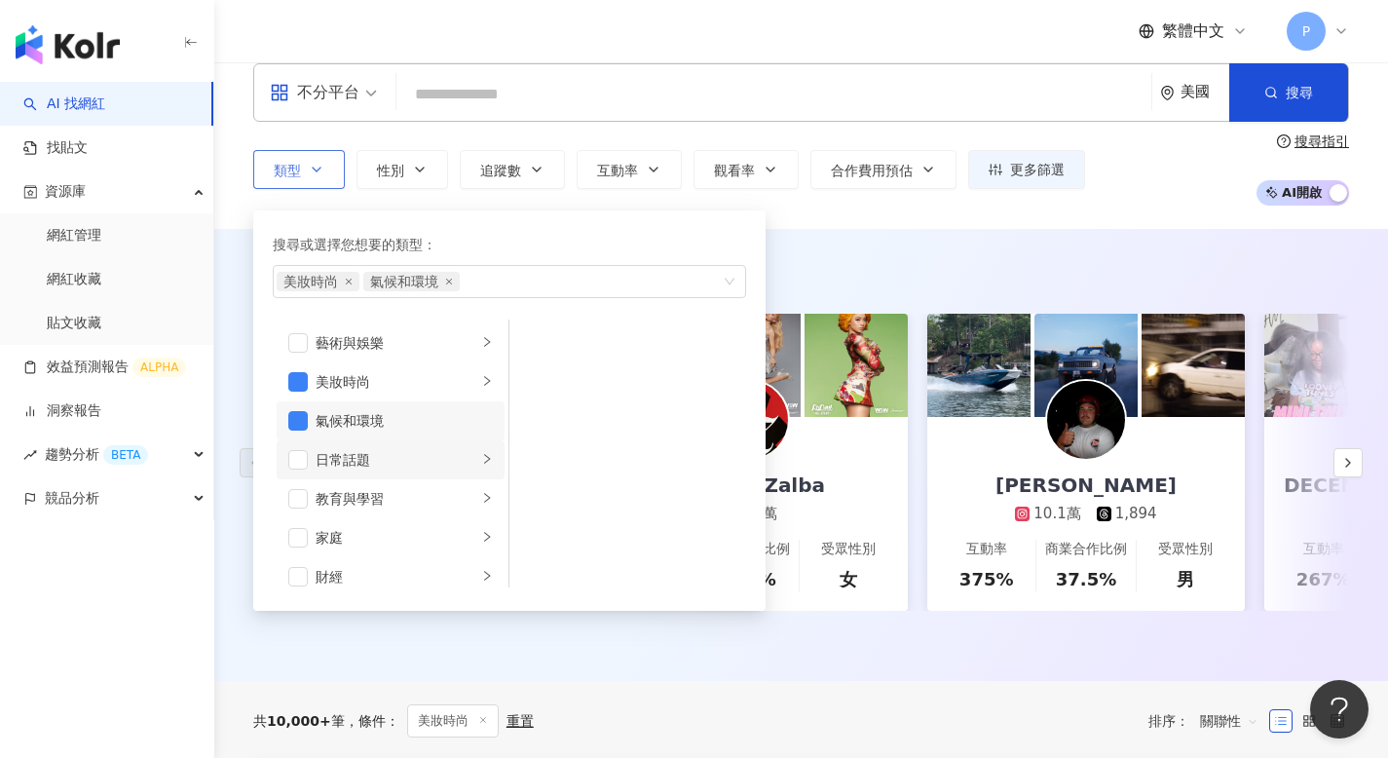
click at [386, 462] on div "日常話題" at bounding box center [397, 459] width 162 height 21
click at [448, 282] on icon "close" at bounding box center [449, 282] width 8 height 8
click at [453, 497] on div "教育與學習" at bounding box center [397, 498] width 162 height 21
click at [450, 540] on div "家庭" at bounding box center [397, 537] width 162 height 21
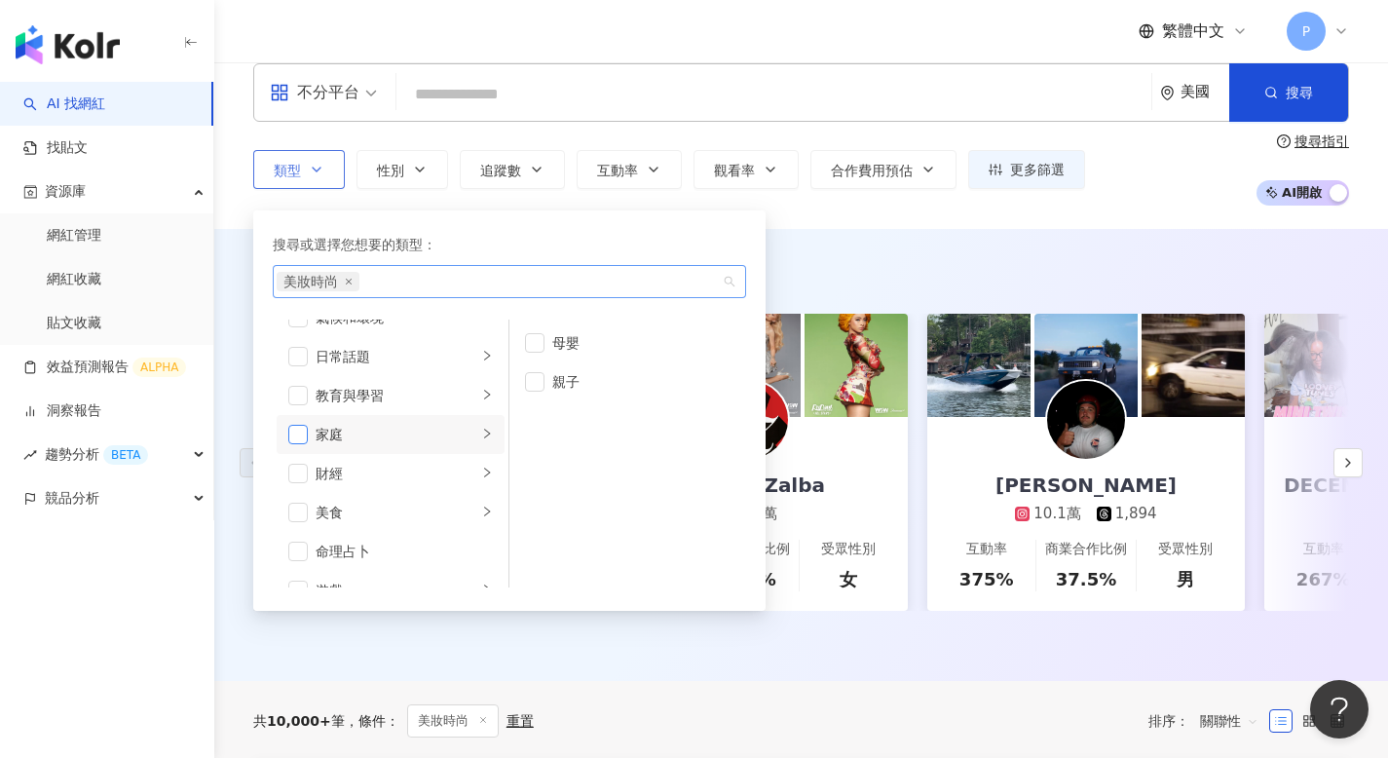
click at [300, 437] on span "button" at bounding box center [297, 434] width 19 height 19
click at [457, 484] on li "財經" at bounding box center [391, 473] width 228 height 39
click at [447, 519] on div "美食" at bounding box center [397, 511] width 162 height 21
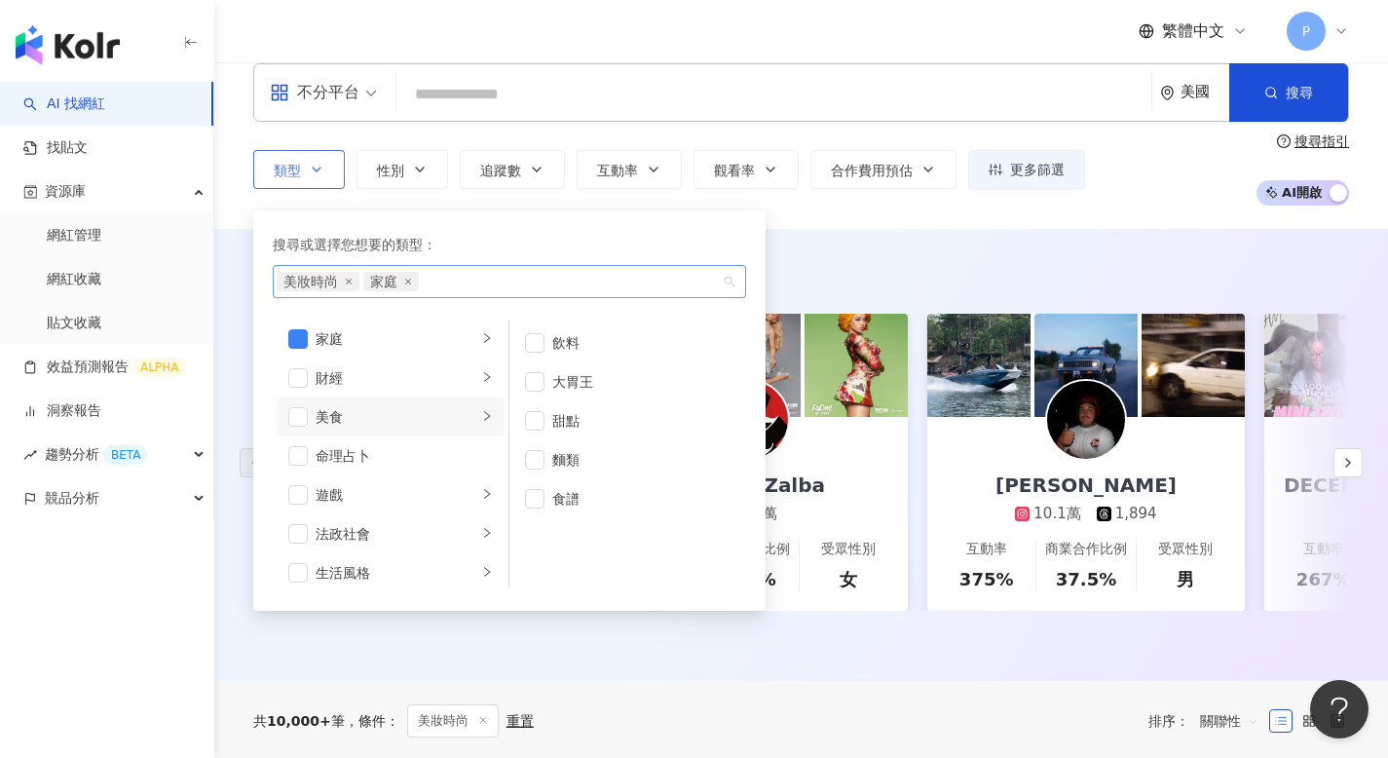
scroll to position [214, 0]
click at [462, 481] on div "遊戲" at bounding box center [397, 478] width 162 height 21
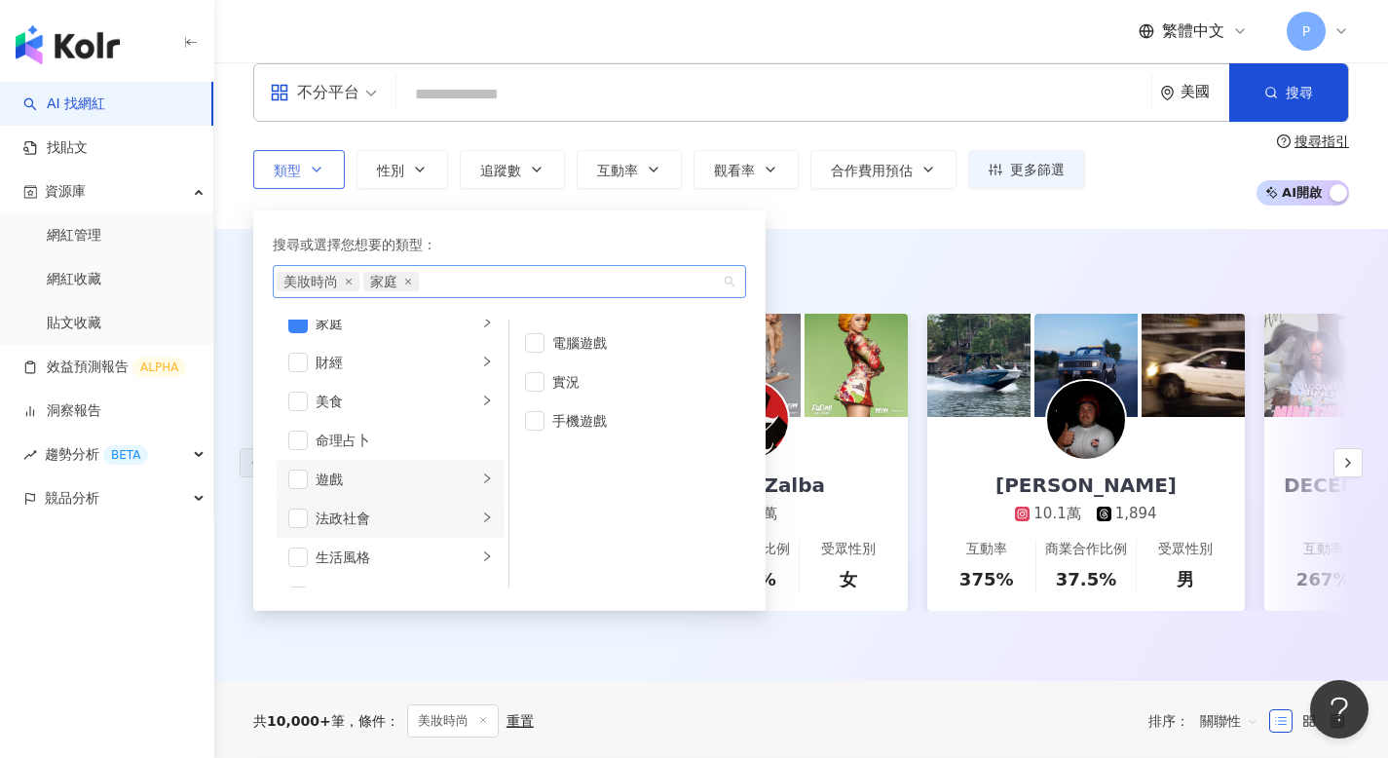
click at [462, 524] on div "法政社會" at bounding box center [397, 517] width 162 height 21
click at [463, 503] on li "影視娛樂" at bounding box center [391, 517] width 228 height 39
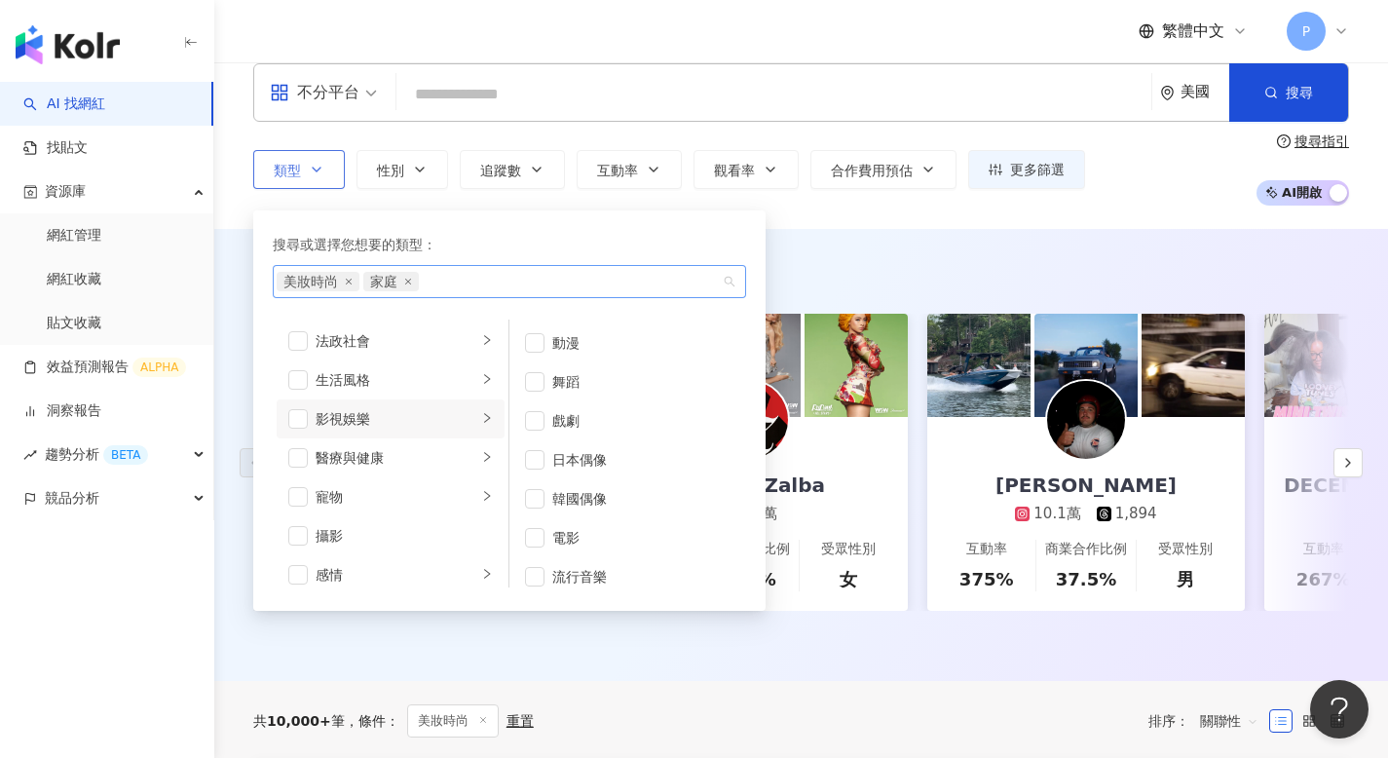
scroll to position [392, 0]
click at [450, 501] on div "寵物" at bounding box center [397, 495] width 162 height 21
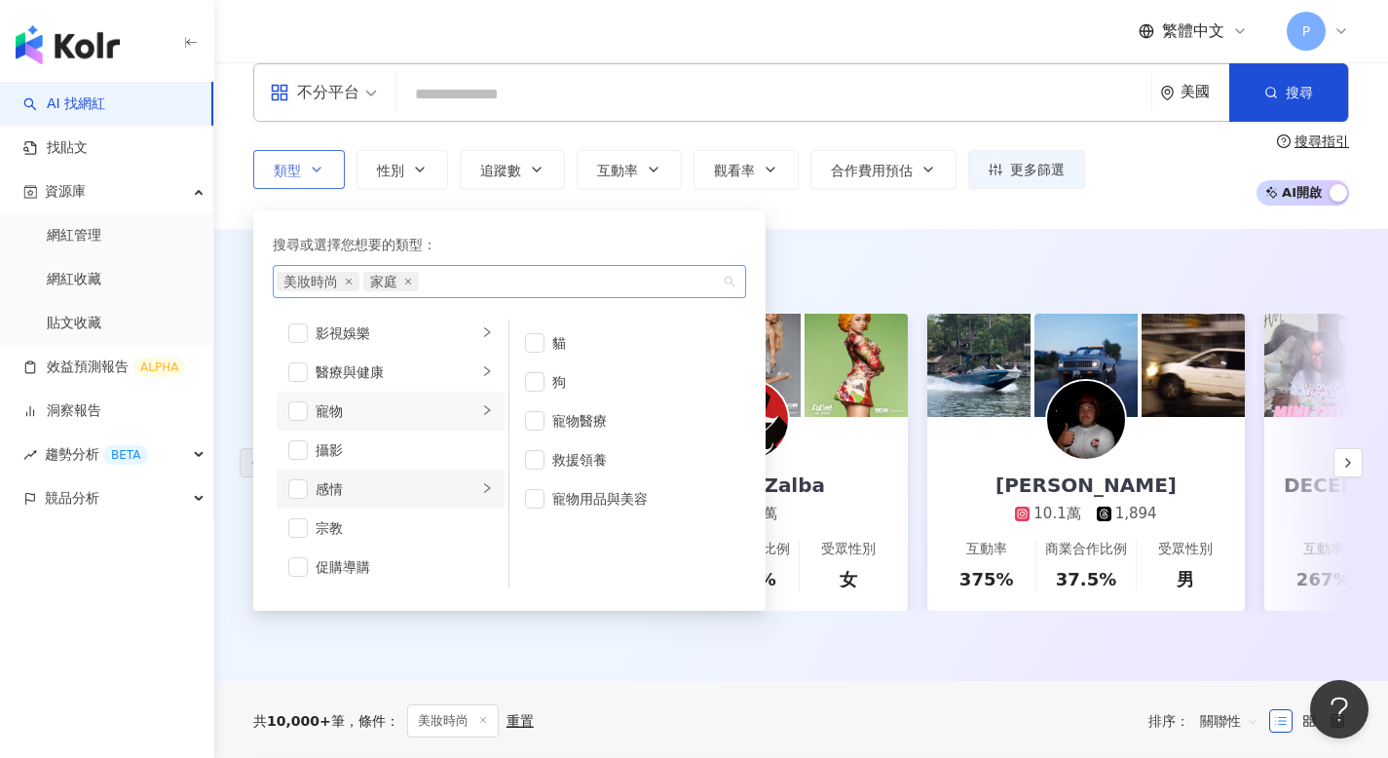
click at [457, 491] on div "感情" at bounding box center [397, 488] width 162 height 21
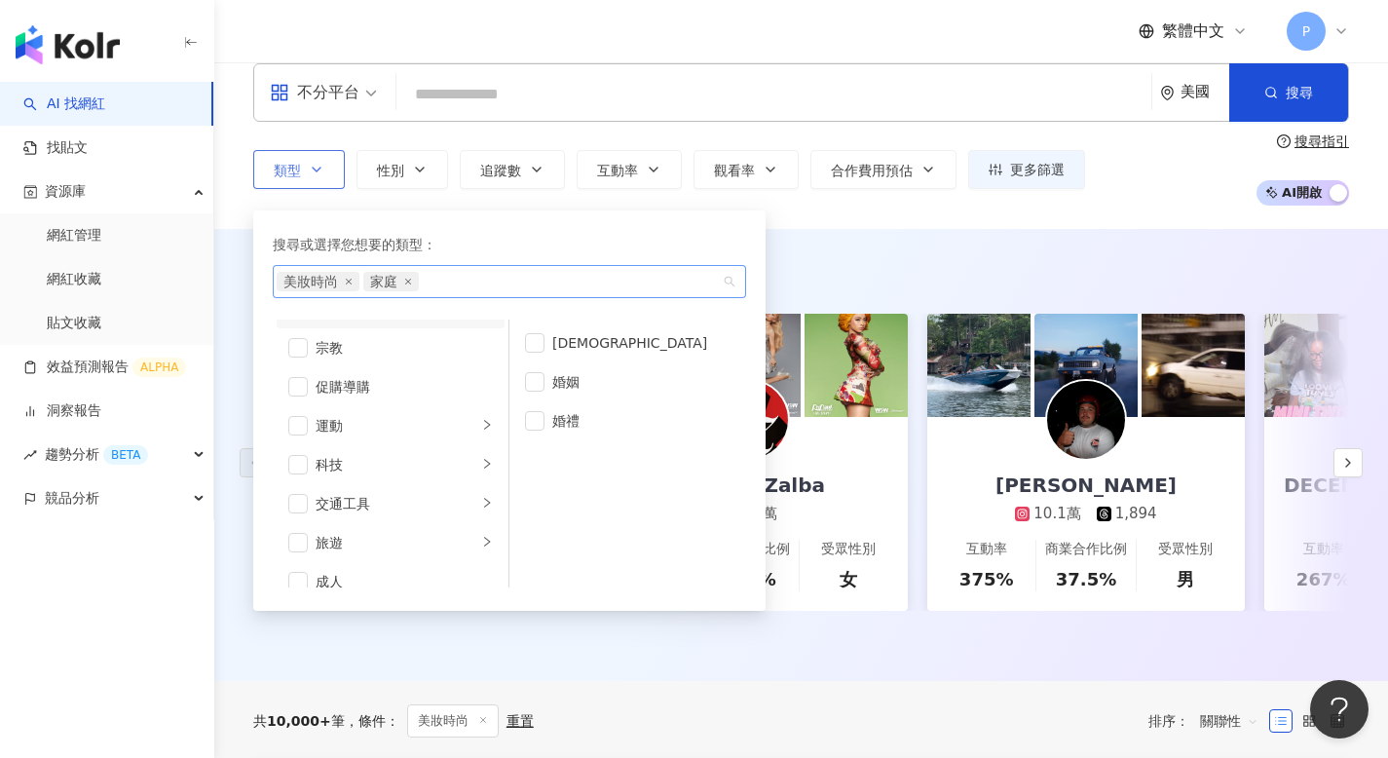
scroll to position [659, 0]
click at [447, 542] on div "旅遊" at bounding box center [397, 540] width 162 height 21
click at [449, 496] on div "交通工具" at bounding box center [397, 501] width 162 height 21
click at [455, 453] on div "科技" at bounding box center [397, 462] width 162 height 21
click at [462, 412] on li "運動" at bounding box center [391, 423] width 228 height 39
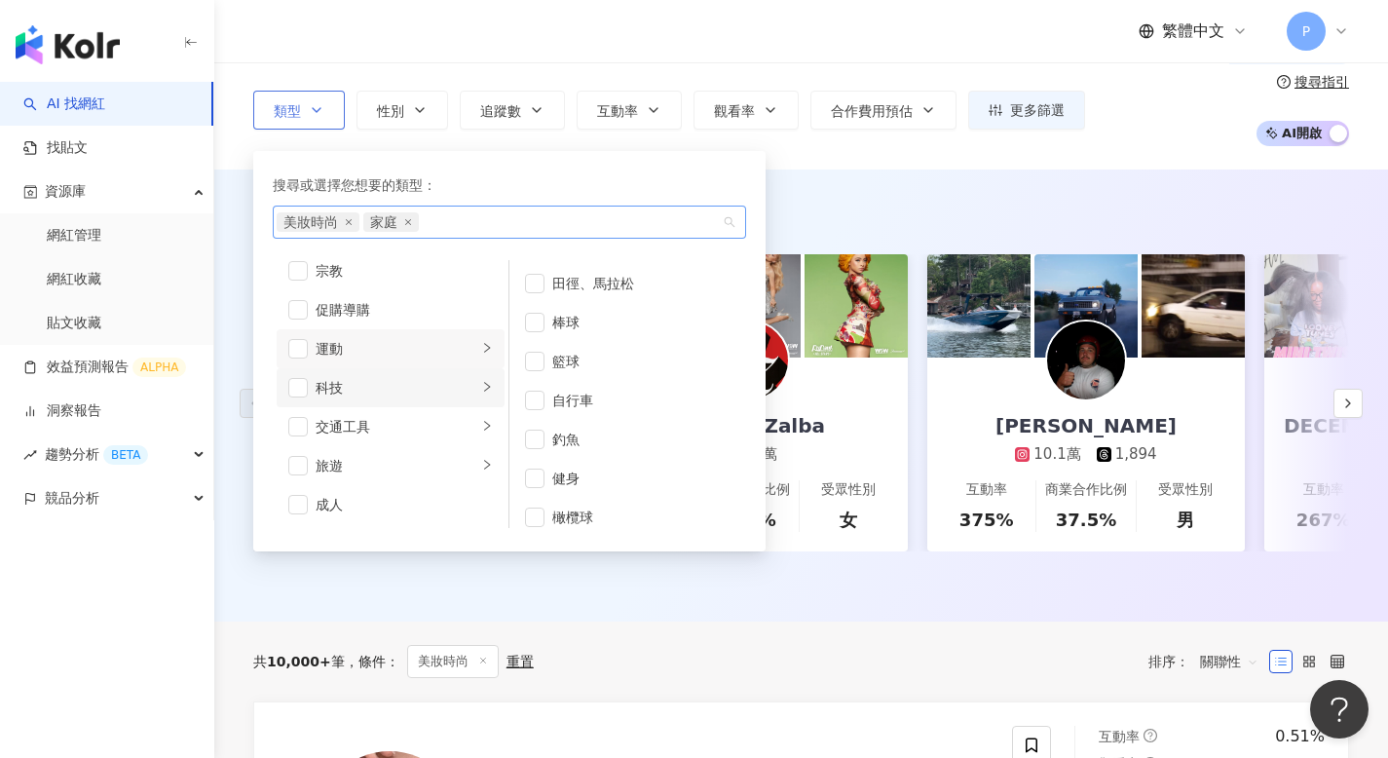
scroll to position [103, 0]
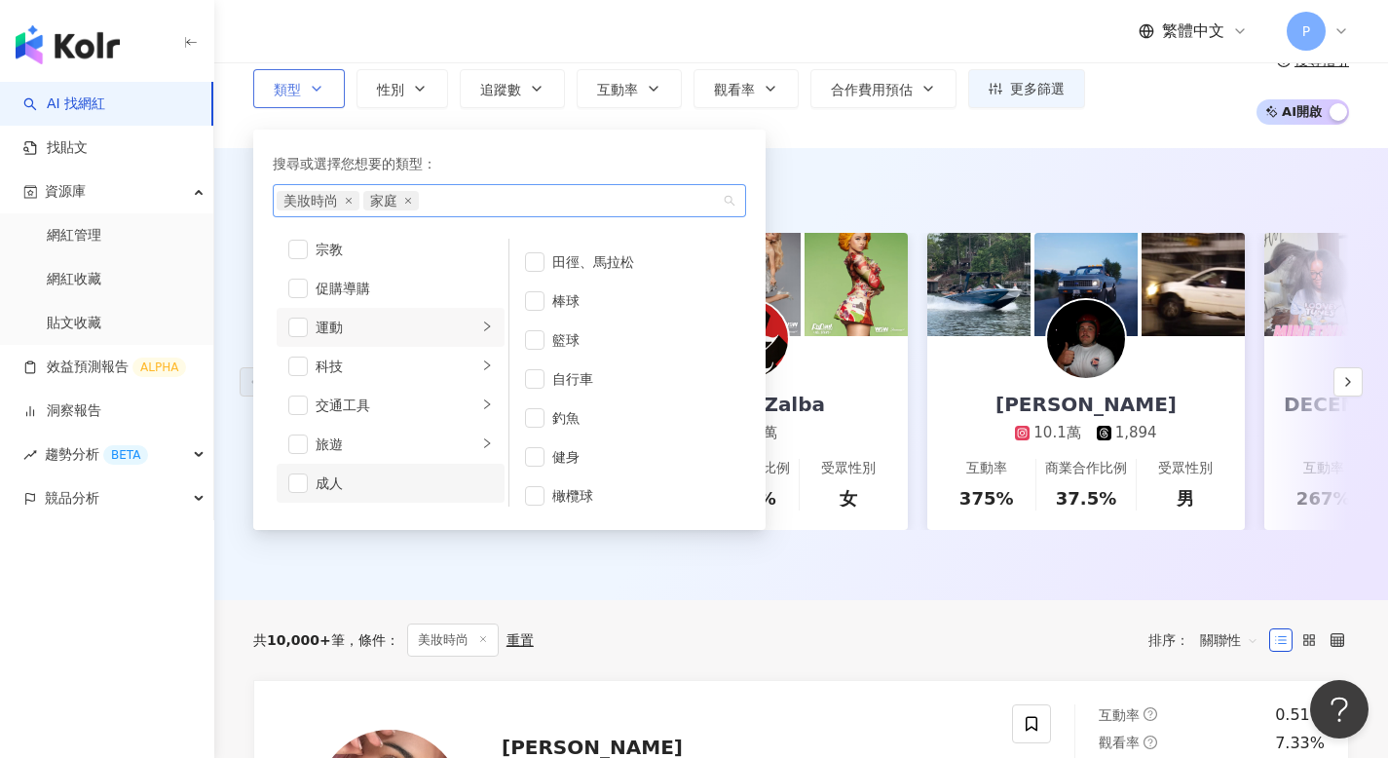
click at [439, 479] on div "成人" at bounding box center [404, 482] width 177 height 21
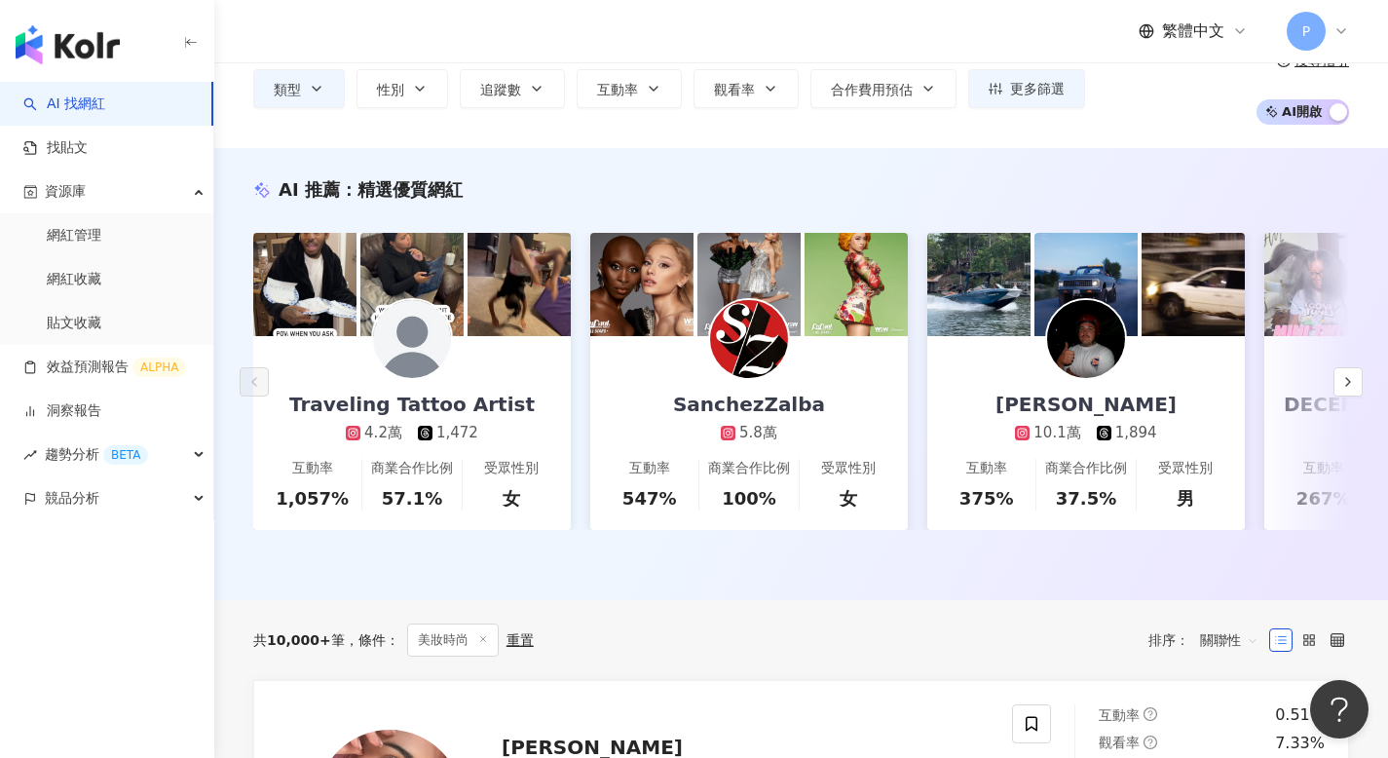
click at [898, 115] on div "類型 搜尋或選擇您想要的類型： 美妝時尚 家庭 藝術與娛樂 美妝時尚 氣候和環境 日常話題 教育與學習 家庭 財經 美食 命理占卜 遊戲 法政社會 生活風格 …" at bounding box center [800, 89] width 1095 height 72
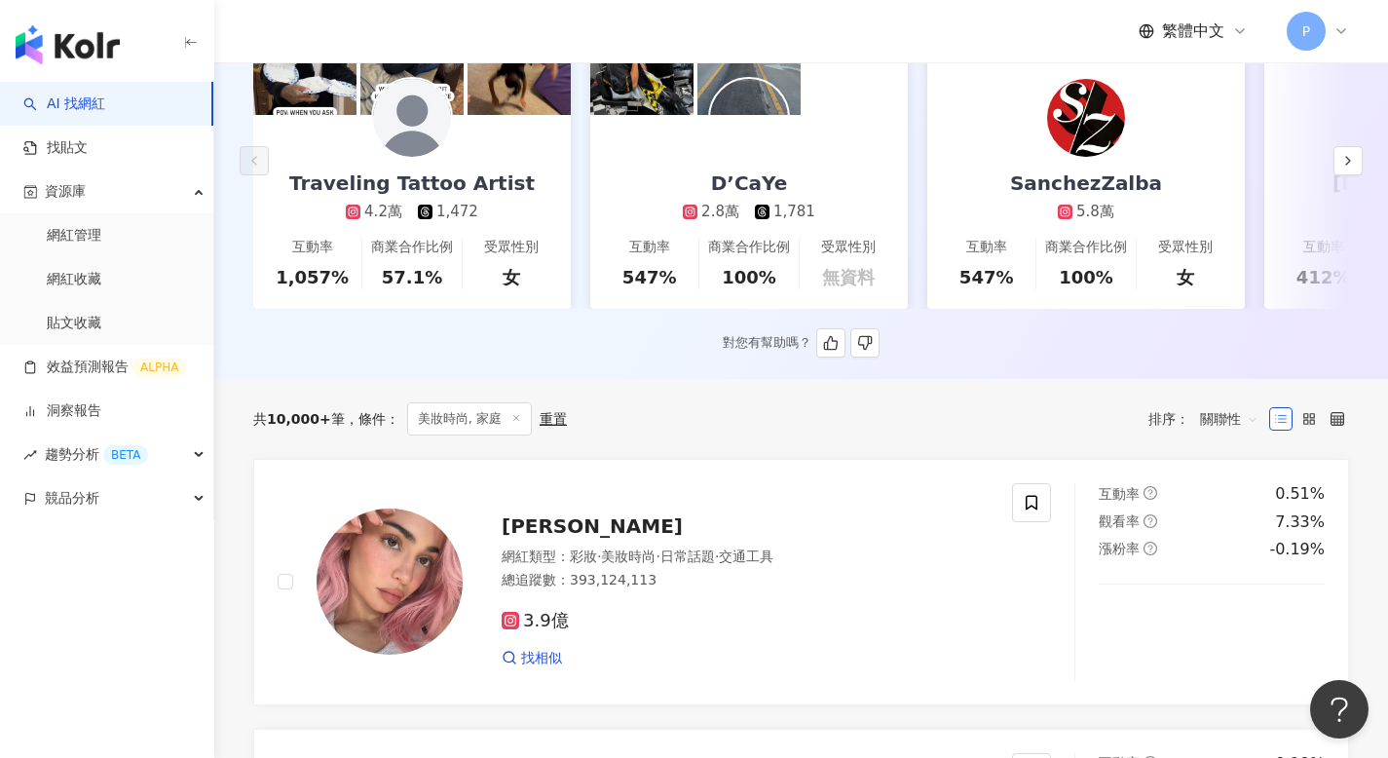
scroll to position [551, 0]
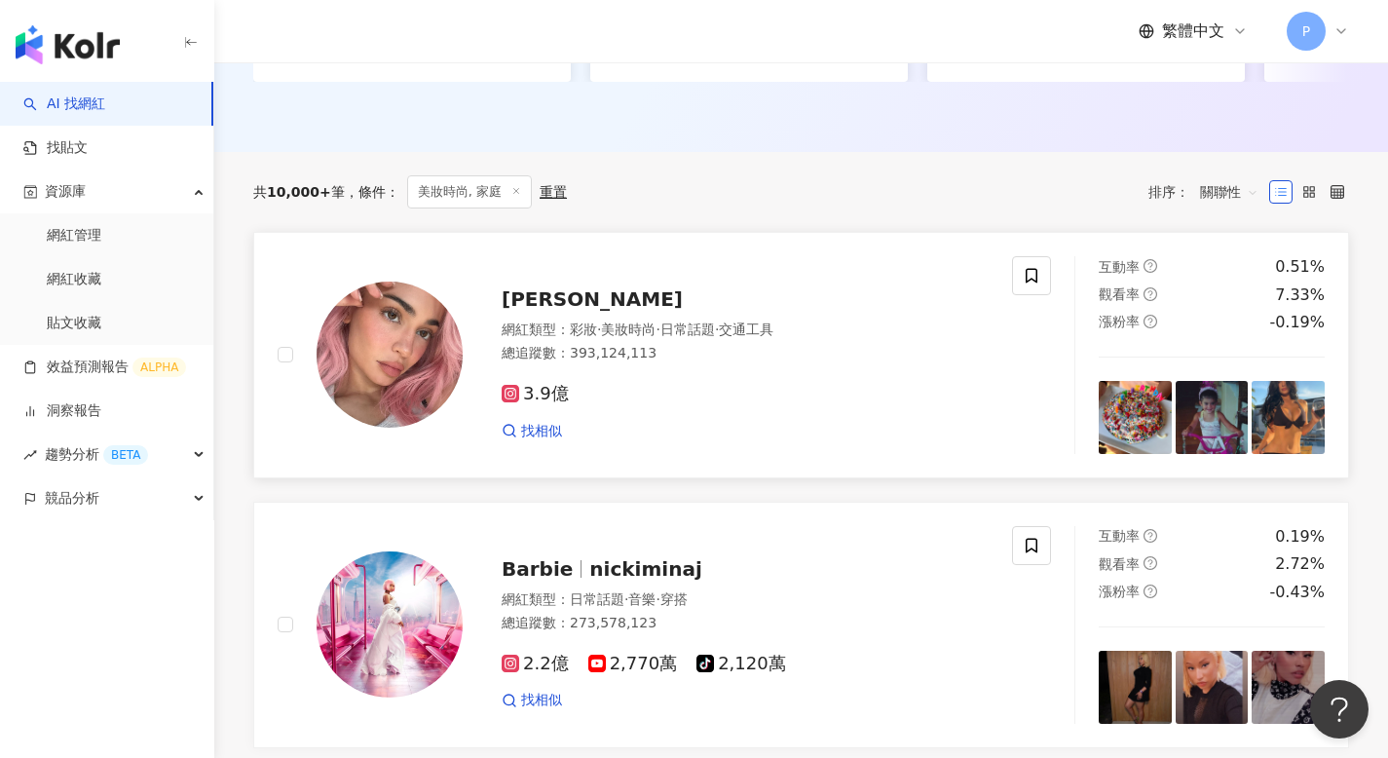
click at [536, 308] on span "[PERSON_NAME]" at bounding box center [591, 298] width 181 height 23
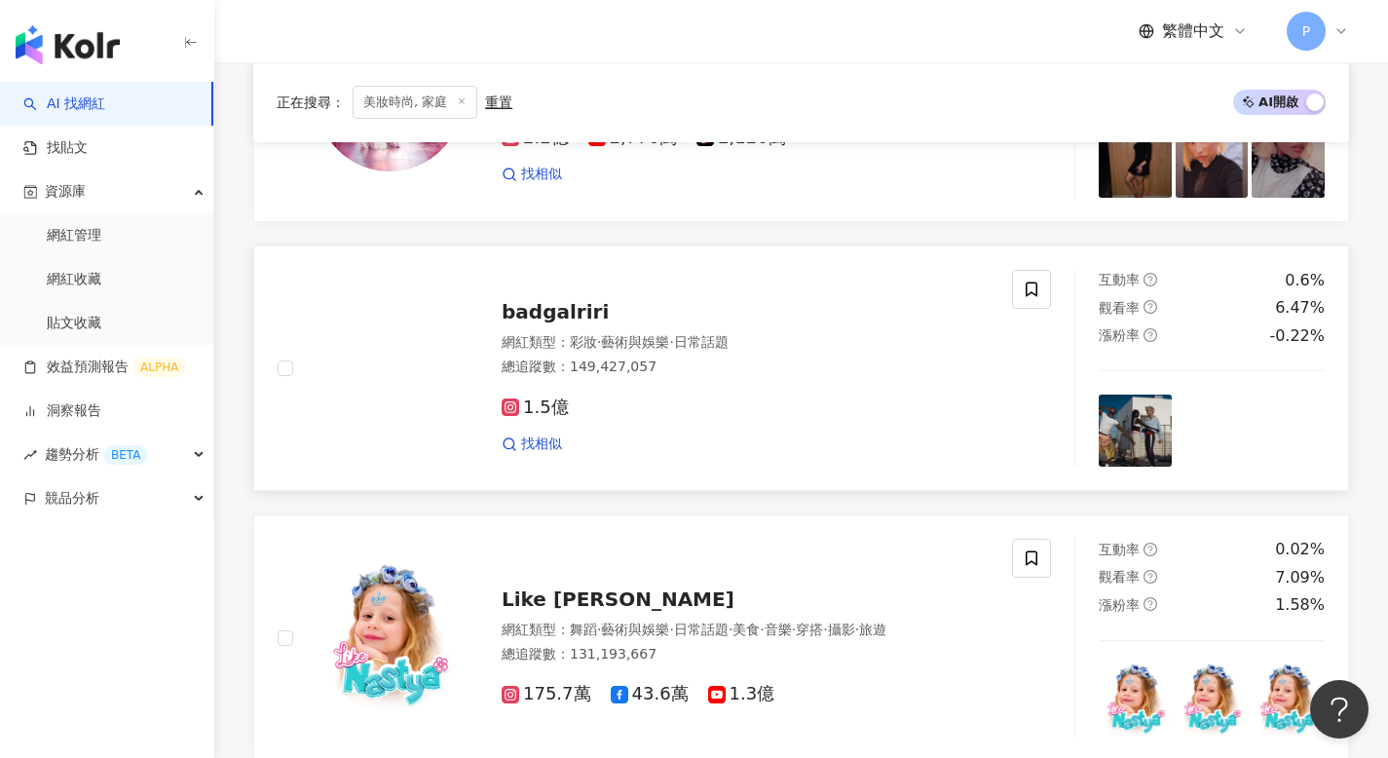
scroll to position [925, 0]
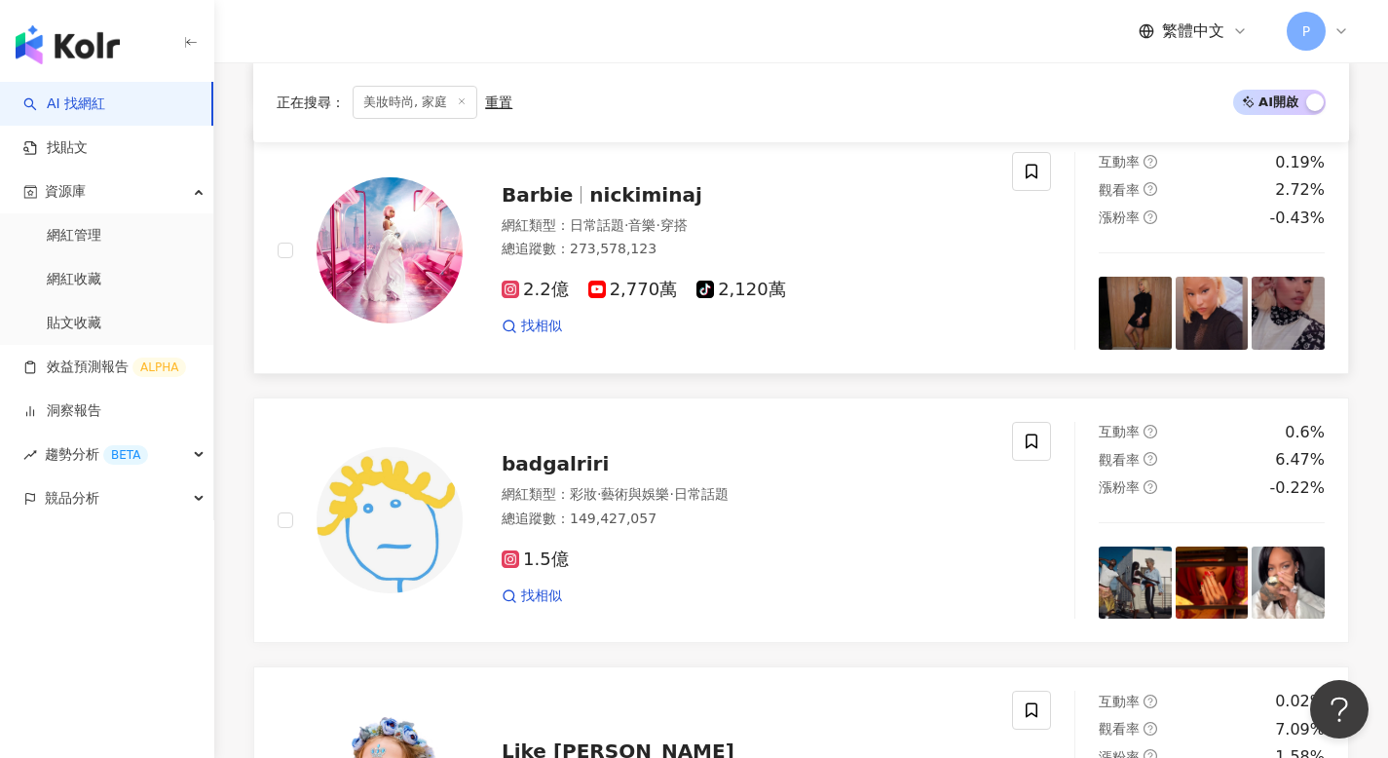
click at [611, 206] on span "nickiminaj" at bounding box center [645, 194] width 112 height 23
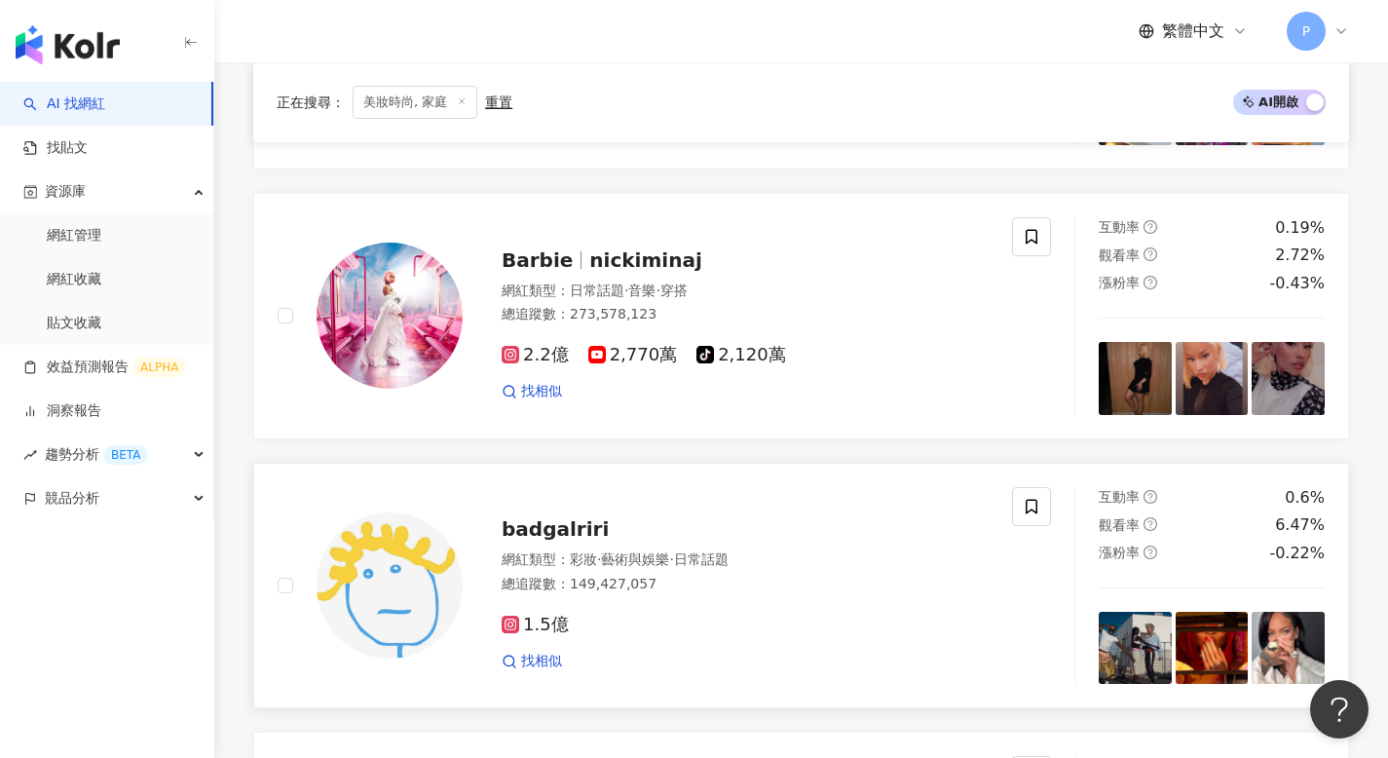
scroll to position [0, 0]
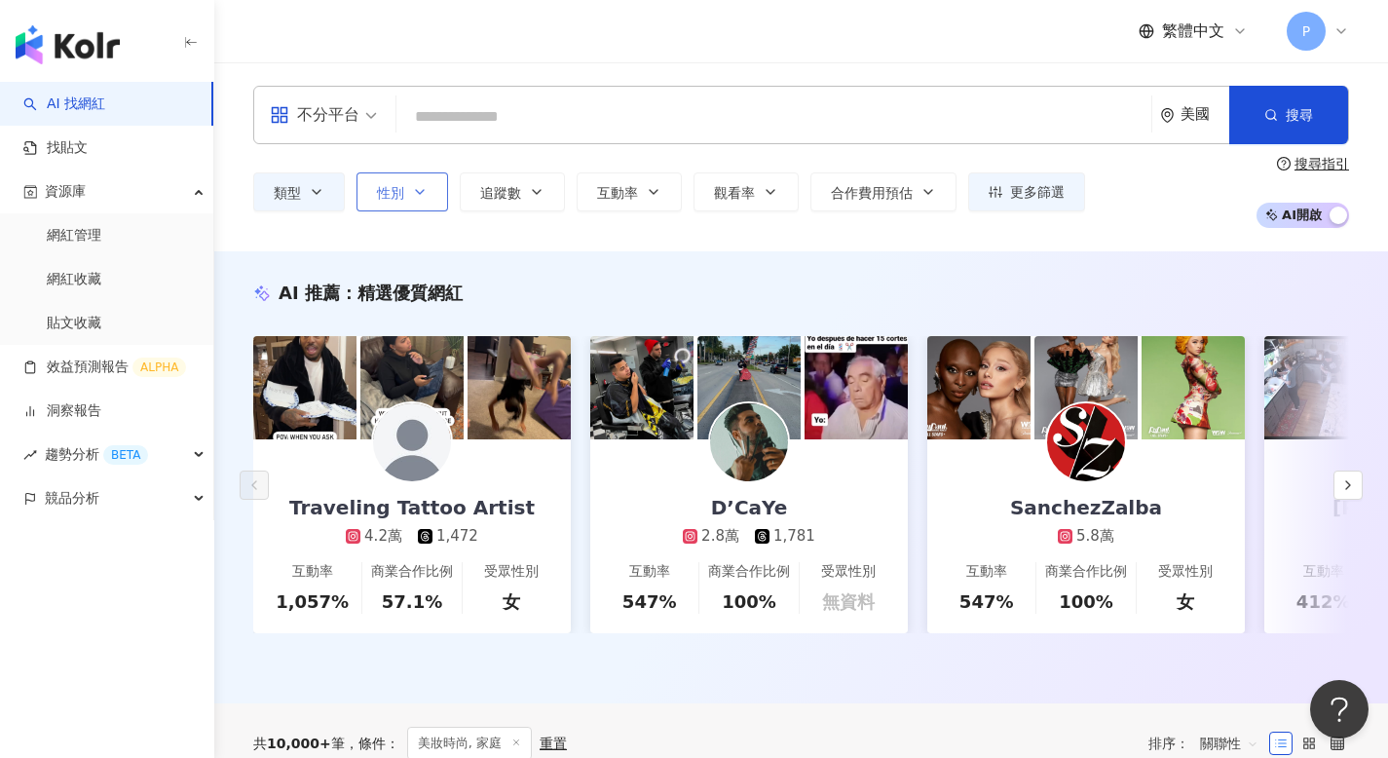
click at [399, 195] on span "性別" at bounding box center [390, 193] width 27 height 16
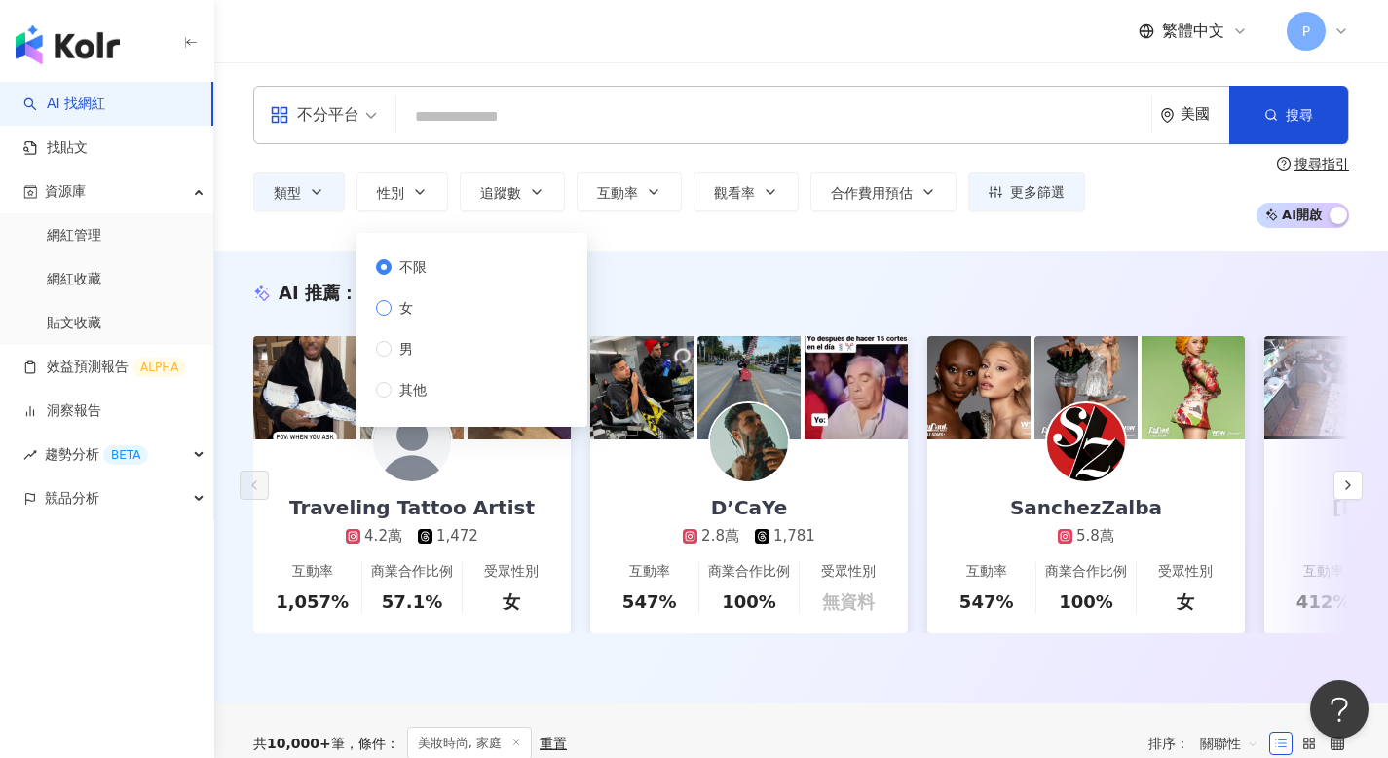
click at [420, 307] on span "女" at bounding box center [405, 307] width 29 height 21
click at [714, 259] on div "AI 推薦 ： 精選優質網紅 Traveling Tattoo Artist 4.2萬 1,472 互動率 1,057% 商業合作比例 57.1% 受眾性別 …" at bounding box center [800, 477] width 1173 height 452
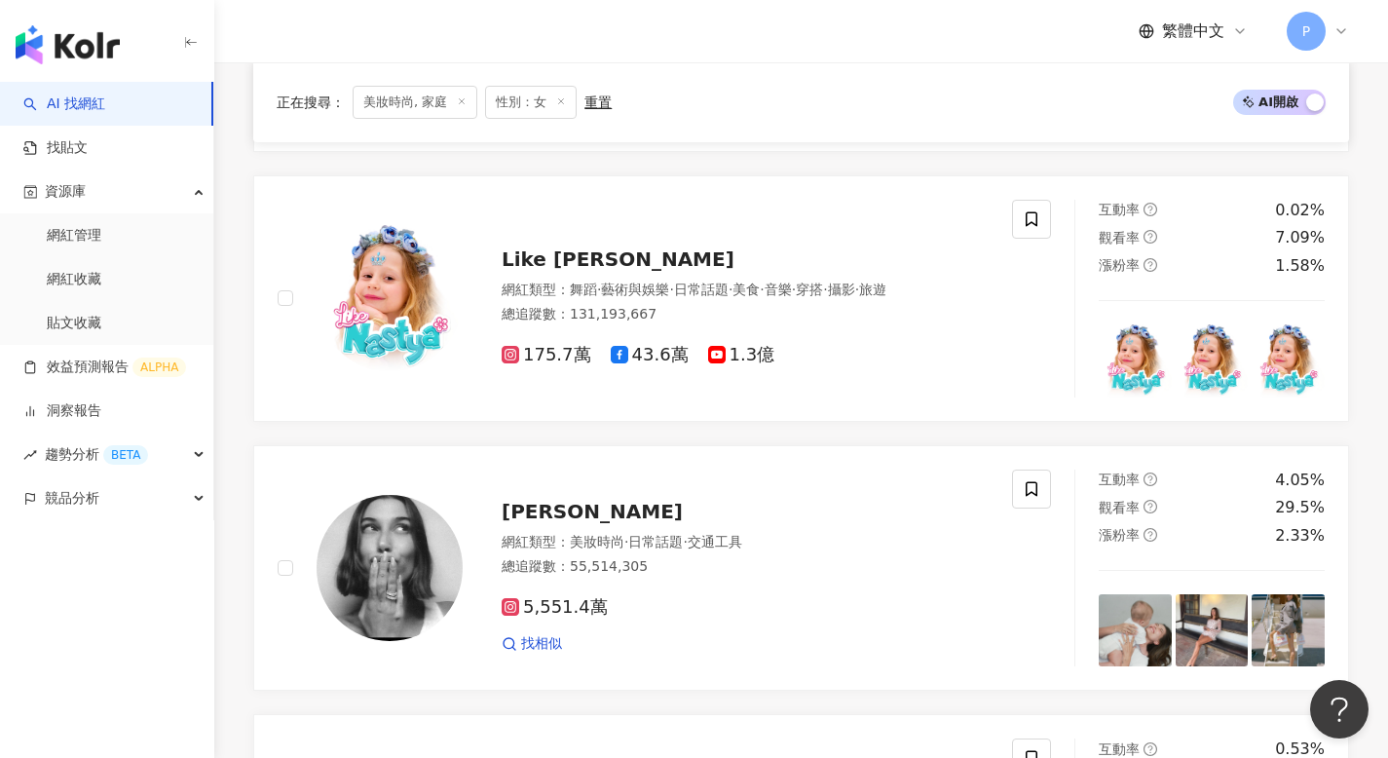
scroll to position [1208, 0]
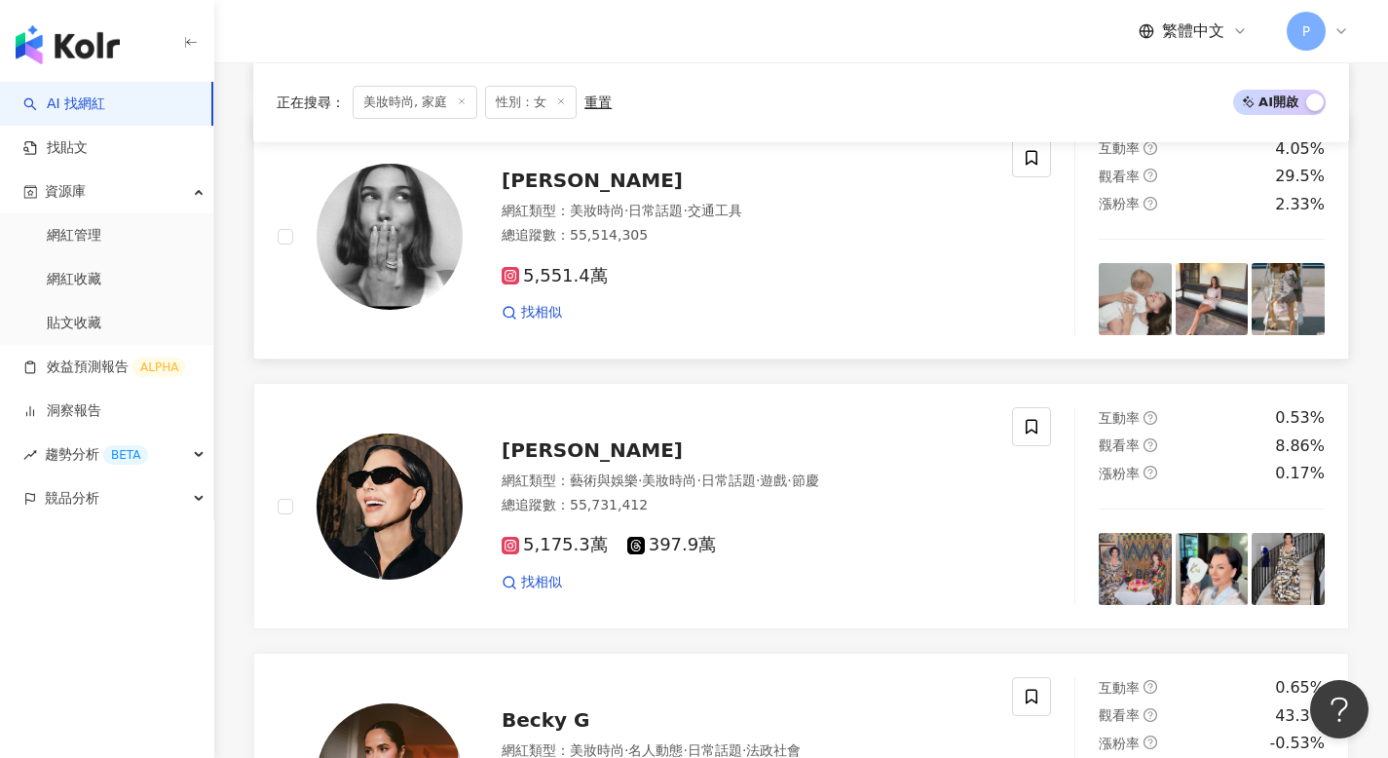
click at [647, 186] on span "Hailey Rhode Bieber" at bounding box center [591, 179] width 181 height 23
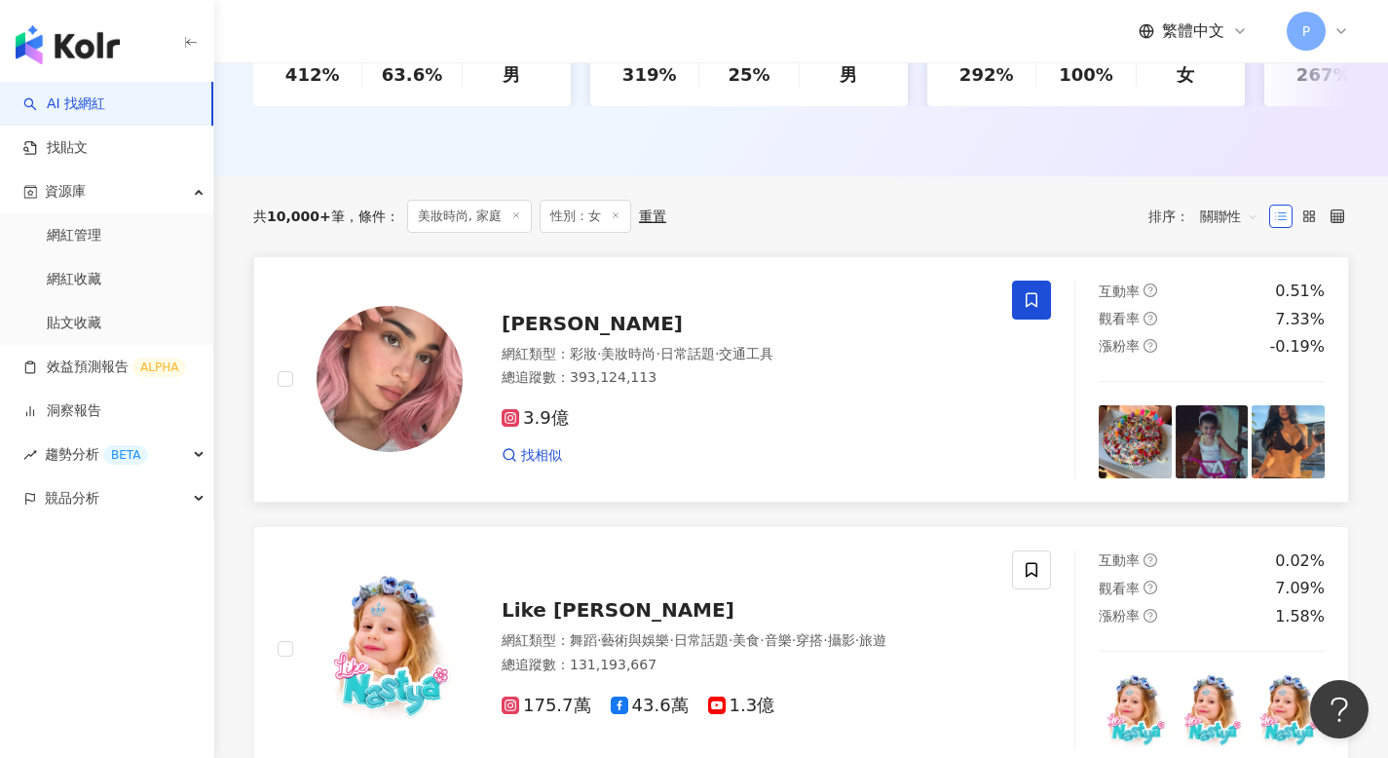
scroll to position [350, 0]
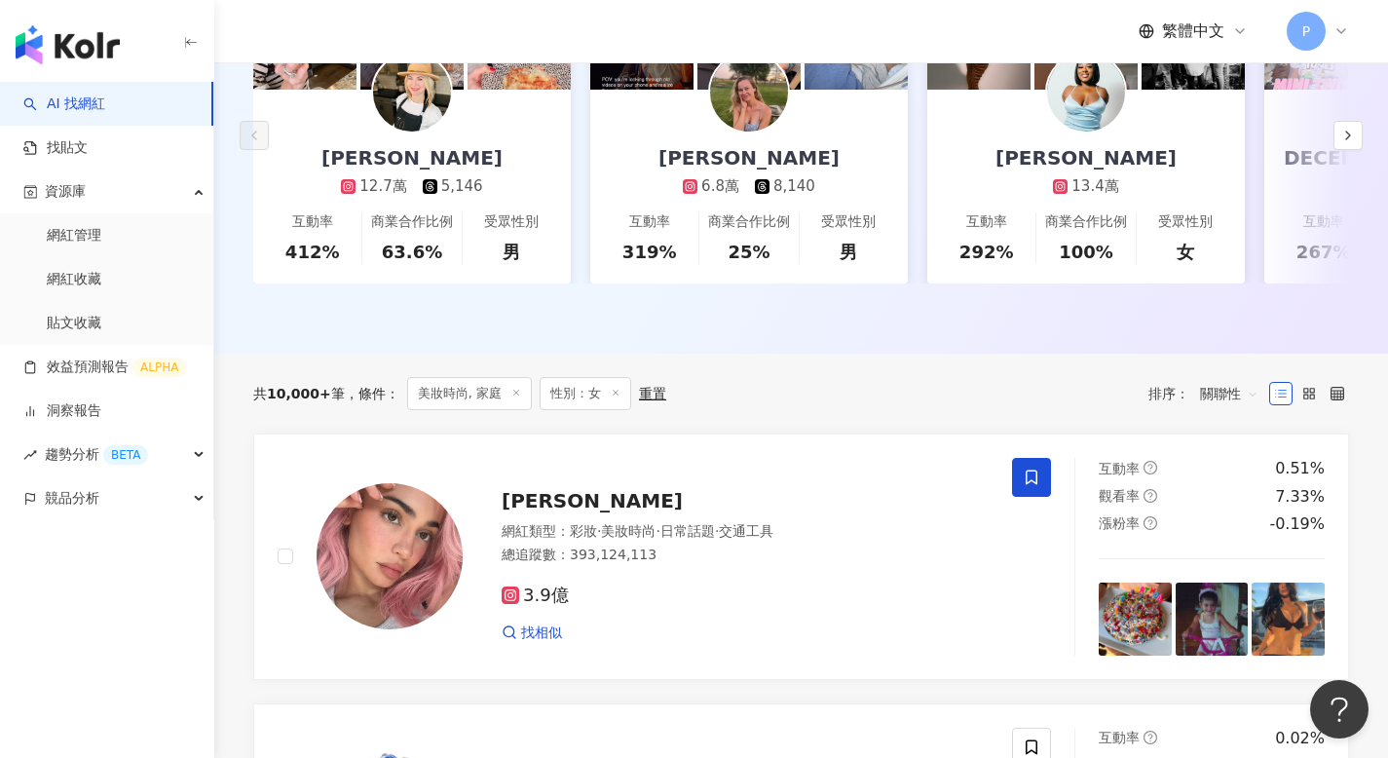
click at [1221, 409] on span "關聯性" at bounding box center [1229, 393] width 58 height 31
click at [1218, 519] on div "漲粉率" at bounding box center [1229, 513] width 49 height 21
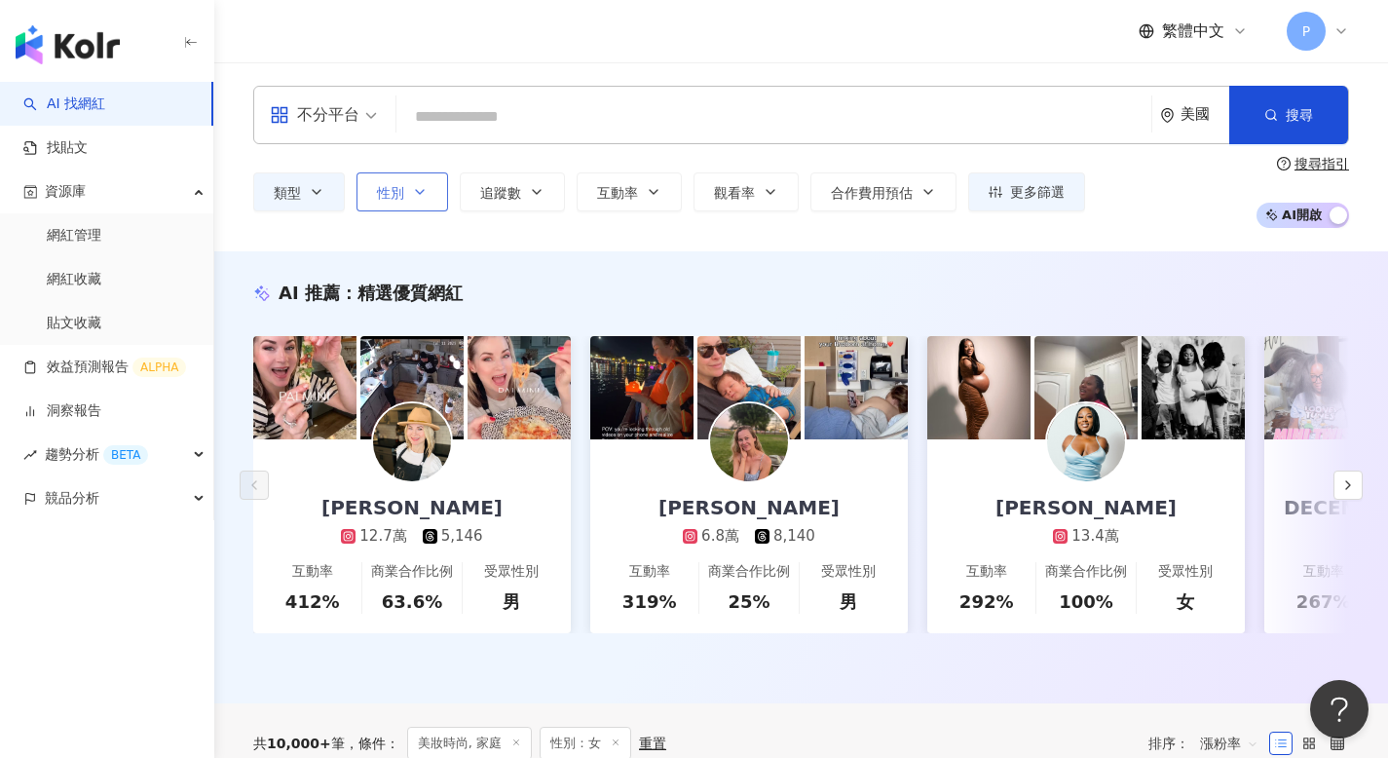
click at [410, 199] on button "性別" at bounding box center [402, 191] width 92 height 39
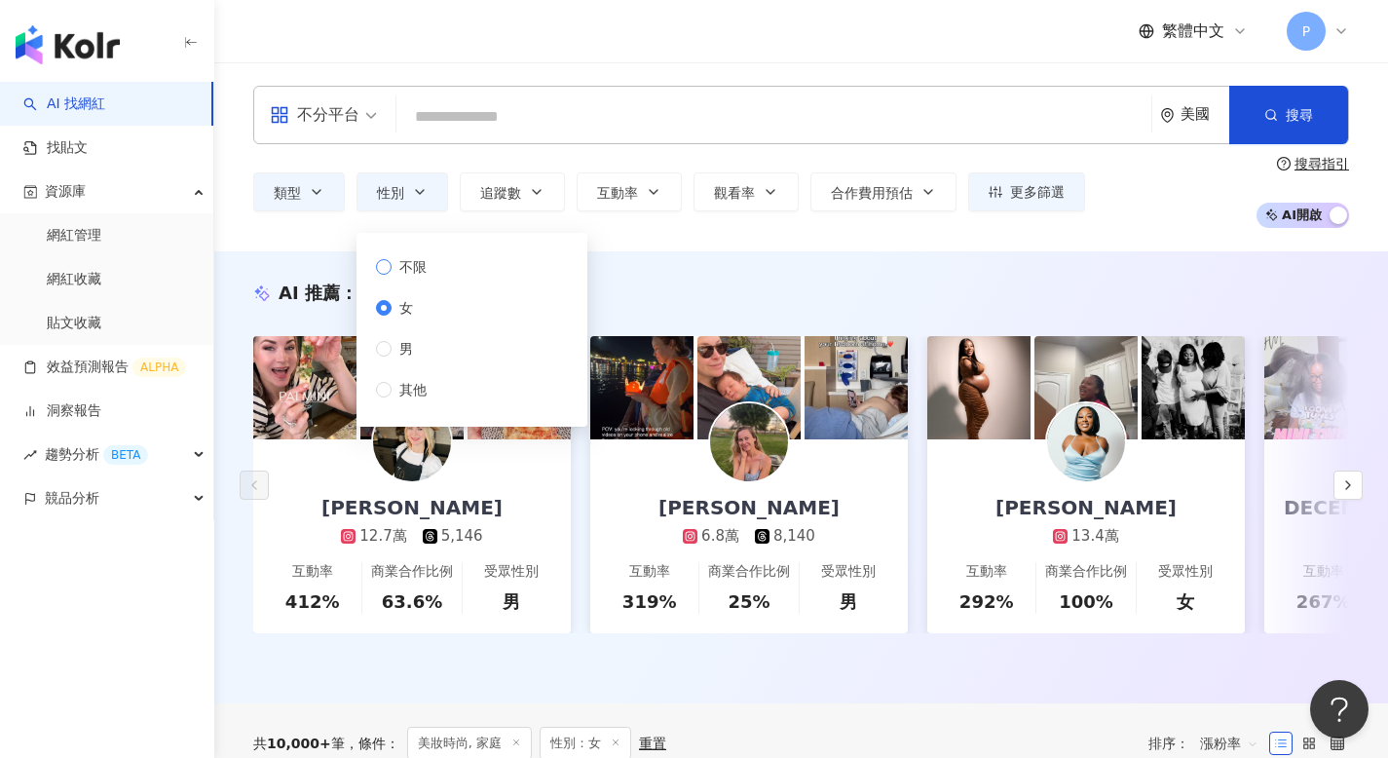
click at [409, 266] on span "不限" at bounding box center [412, 266] width 43 height 21
click at [622, 244] on div "不分平台 美國 搜尋 類型 性別 追蹤數 互動率 觀看率 合作費用預估 更多篩選 * - ******* 不限 小型 奈米網紅 (<1萬) 微型網紅 (1萬-…" at bounding box center [800, 156] width 1173 height 189
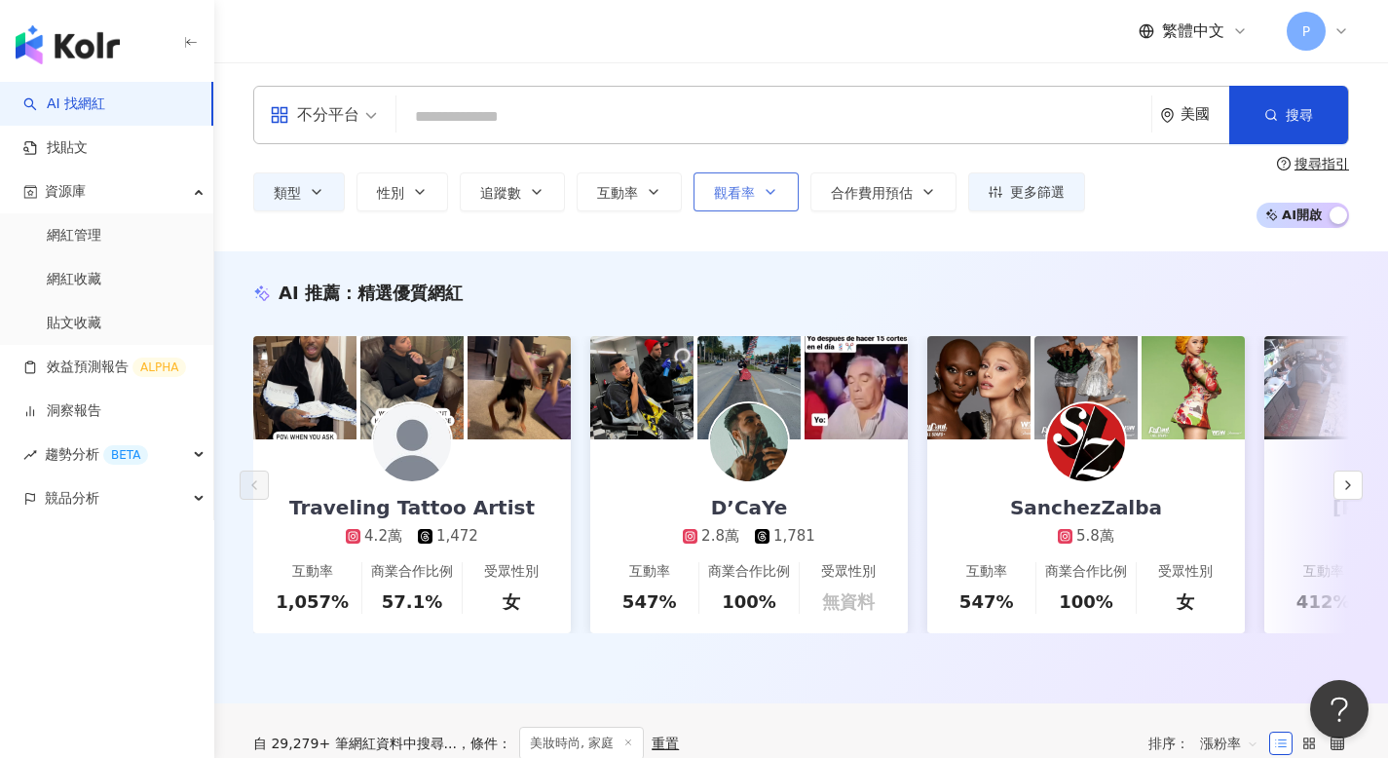
click at [749, 203] on button "觀看率" at bounding box center [745, 191] width 105 height 39
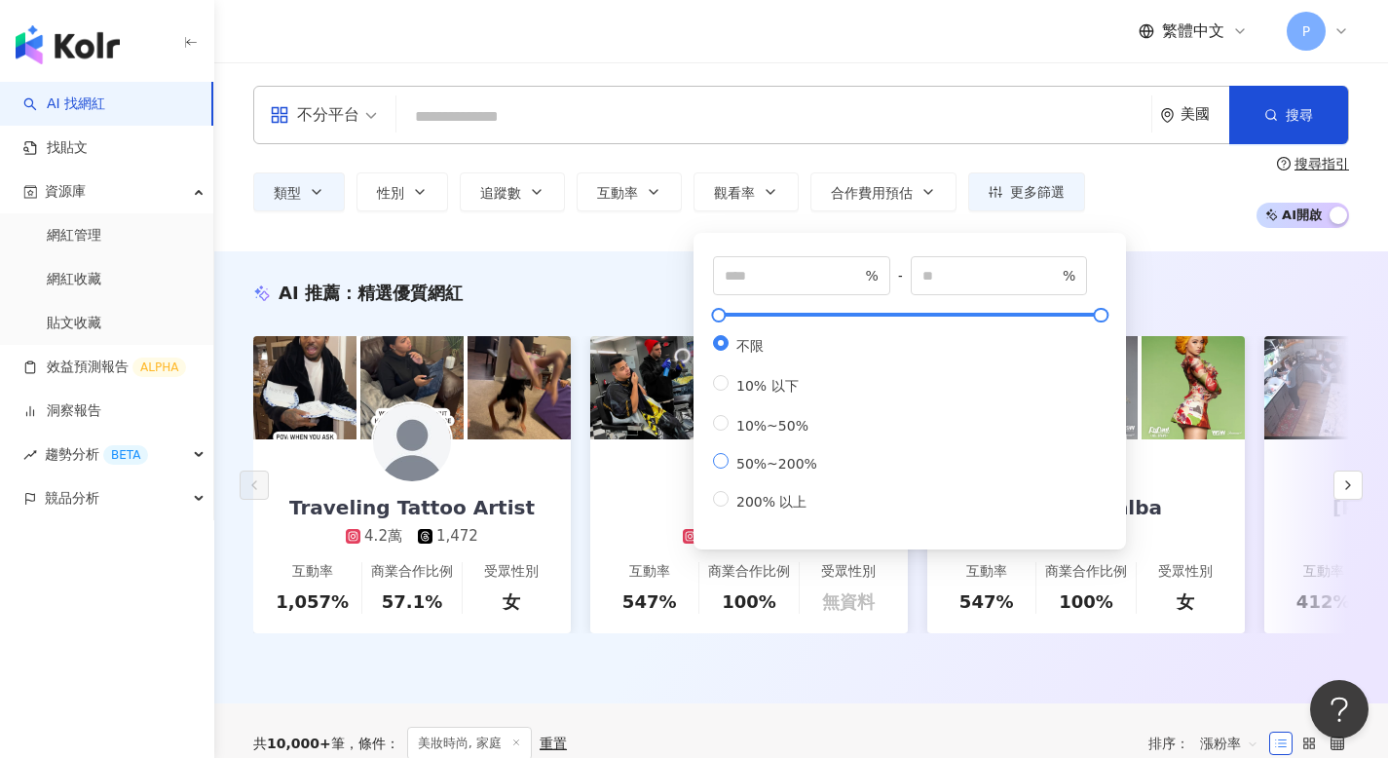
click at [774, 471] on span "50%~200%" at bounding box center [776, 464] width 96 height 16
type input "**"
type input "***"
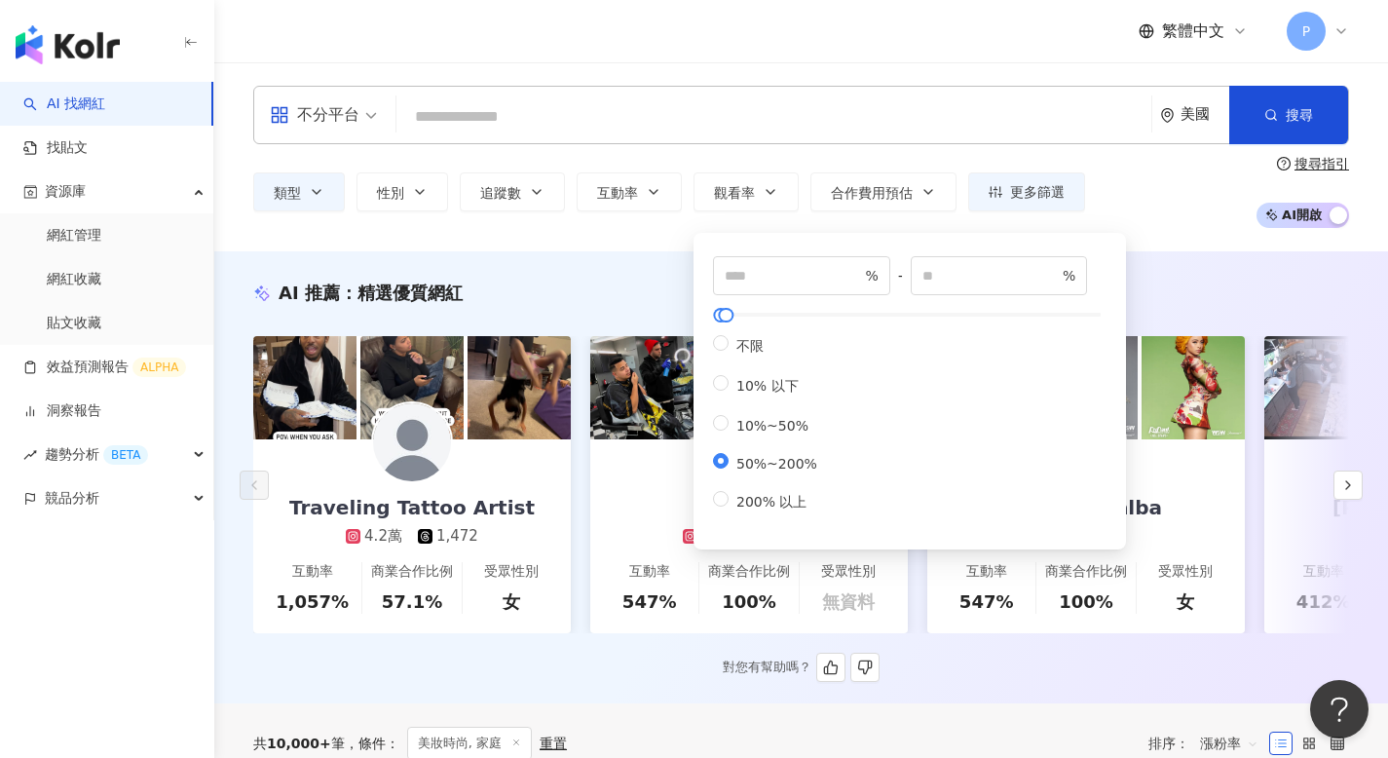
click at [610, 299] on div "AI 推薦 ： 精選優質網紅" at bounding box center [800, 292] width 1095 height 24
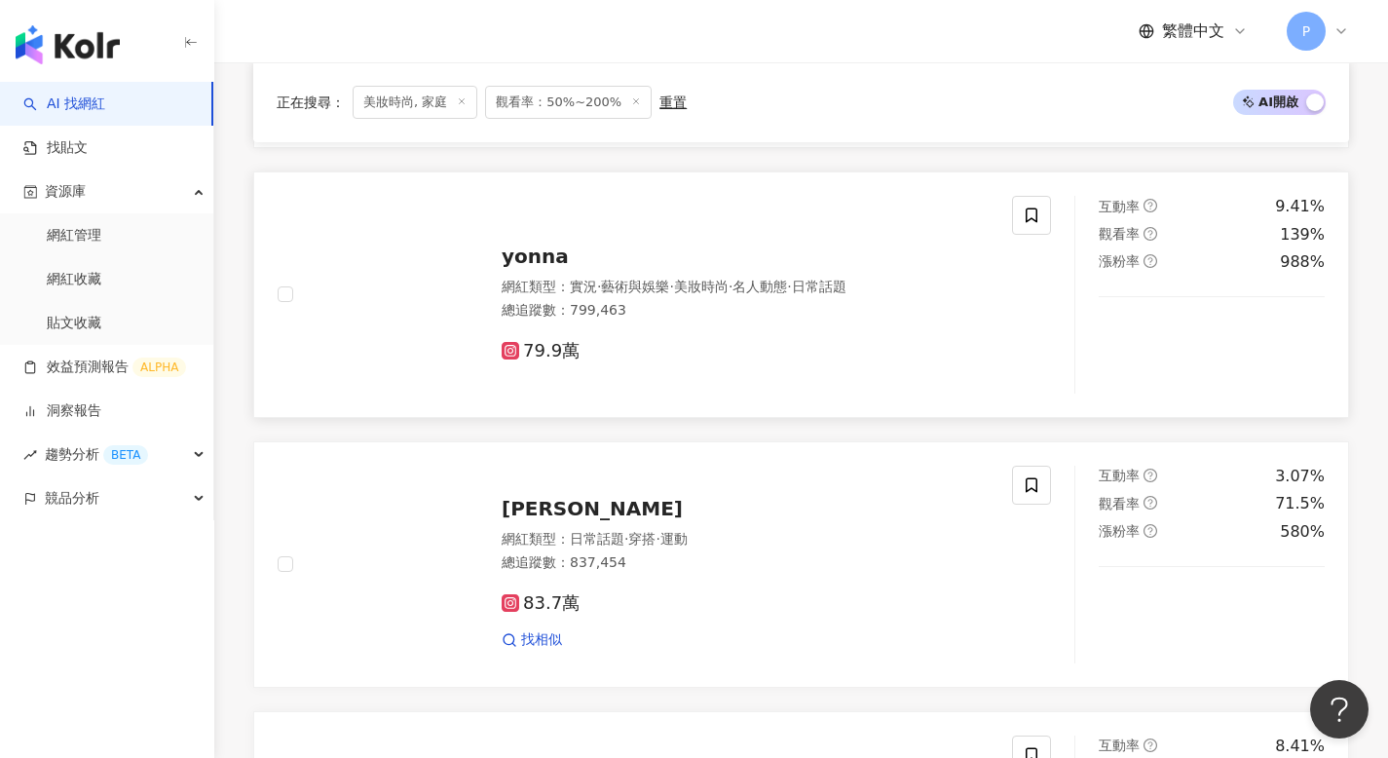
scroll to position [504, 0]
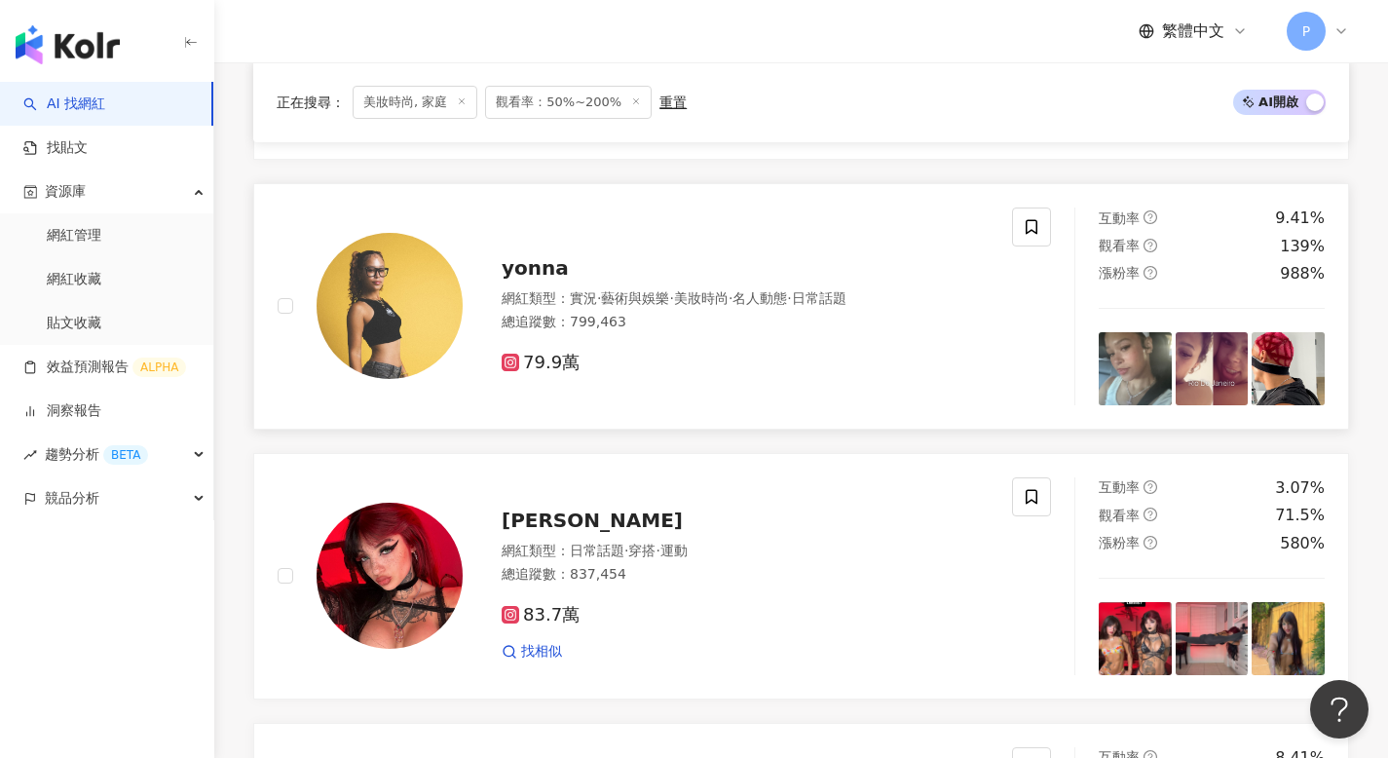
click at [557, 271] on span "yonna" at bounding box center [534, 267] width 67 height 23
click at [93, 275] on link "網紅收藏" at bounding box center [74, 279] width 55 height 19
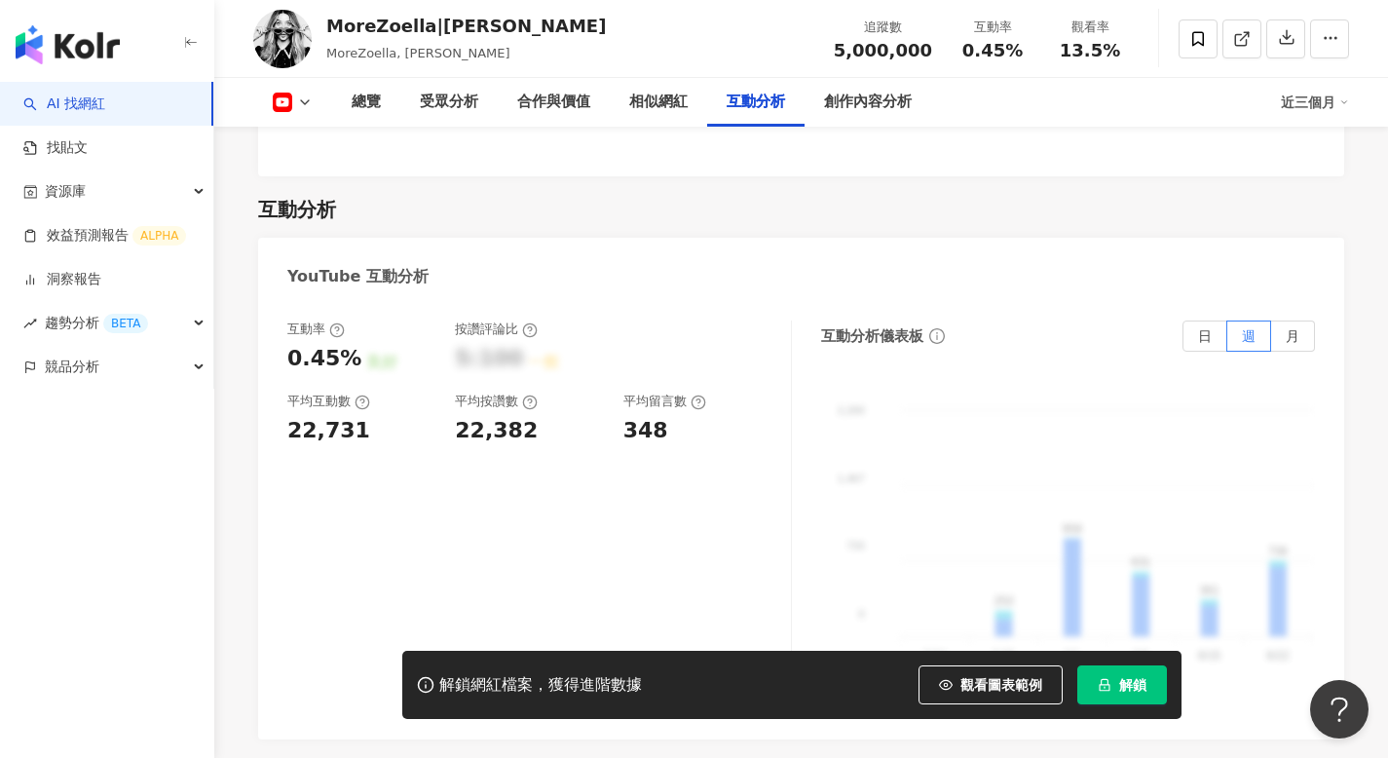
scroll to position [2954, 0]
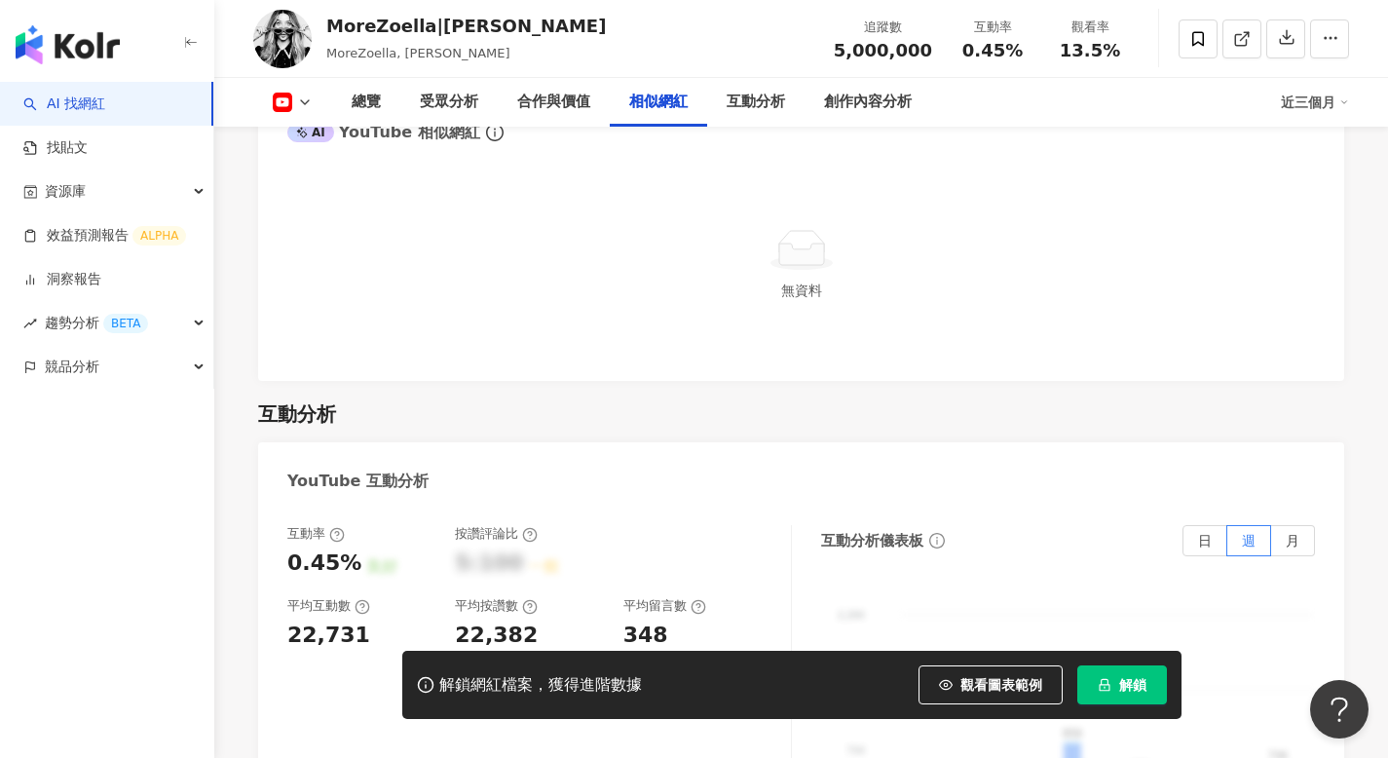
click at [674, 241] on div "無資料" at bounding box center [800, 263] width 1027 height 175
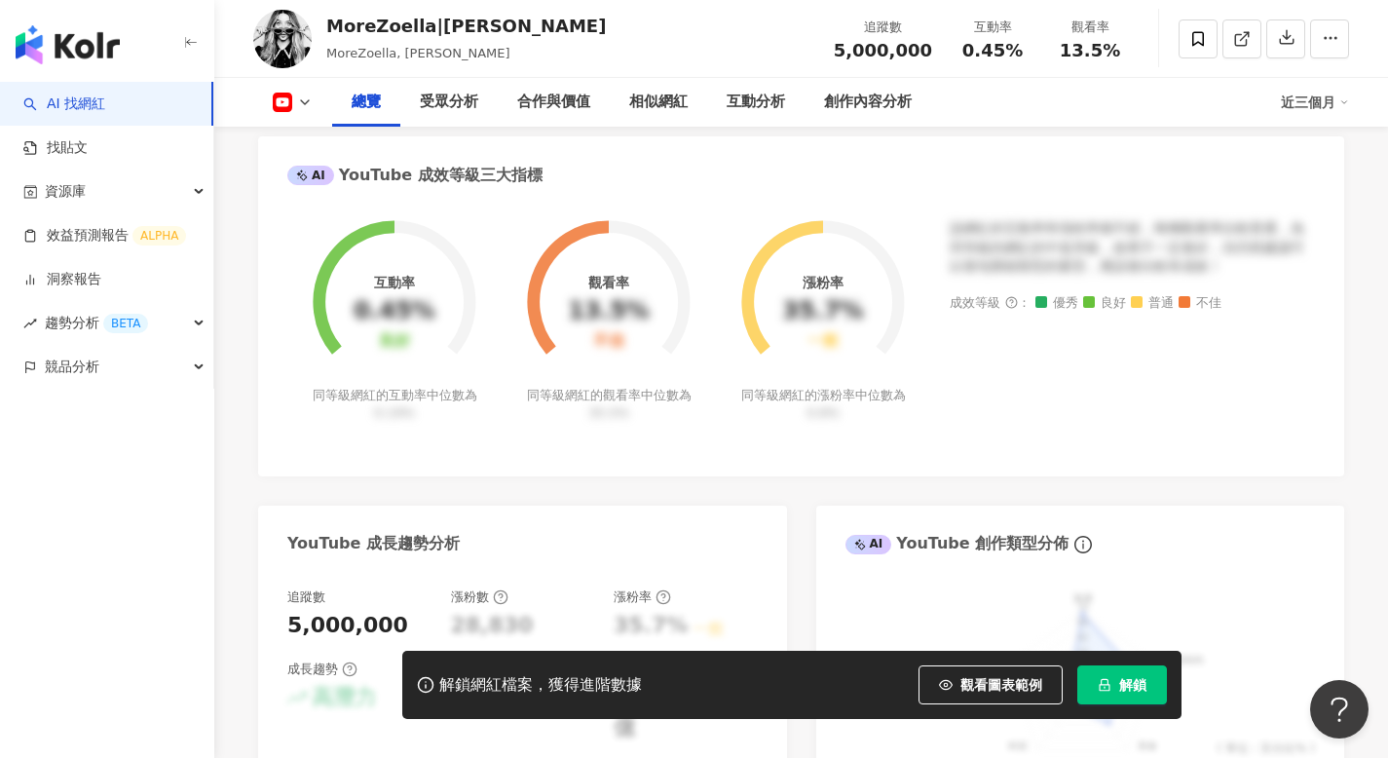
scroll to position [0, 0]
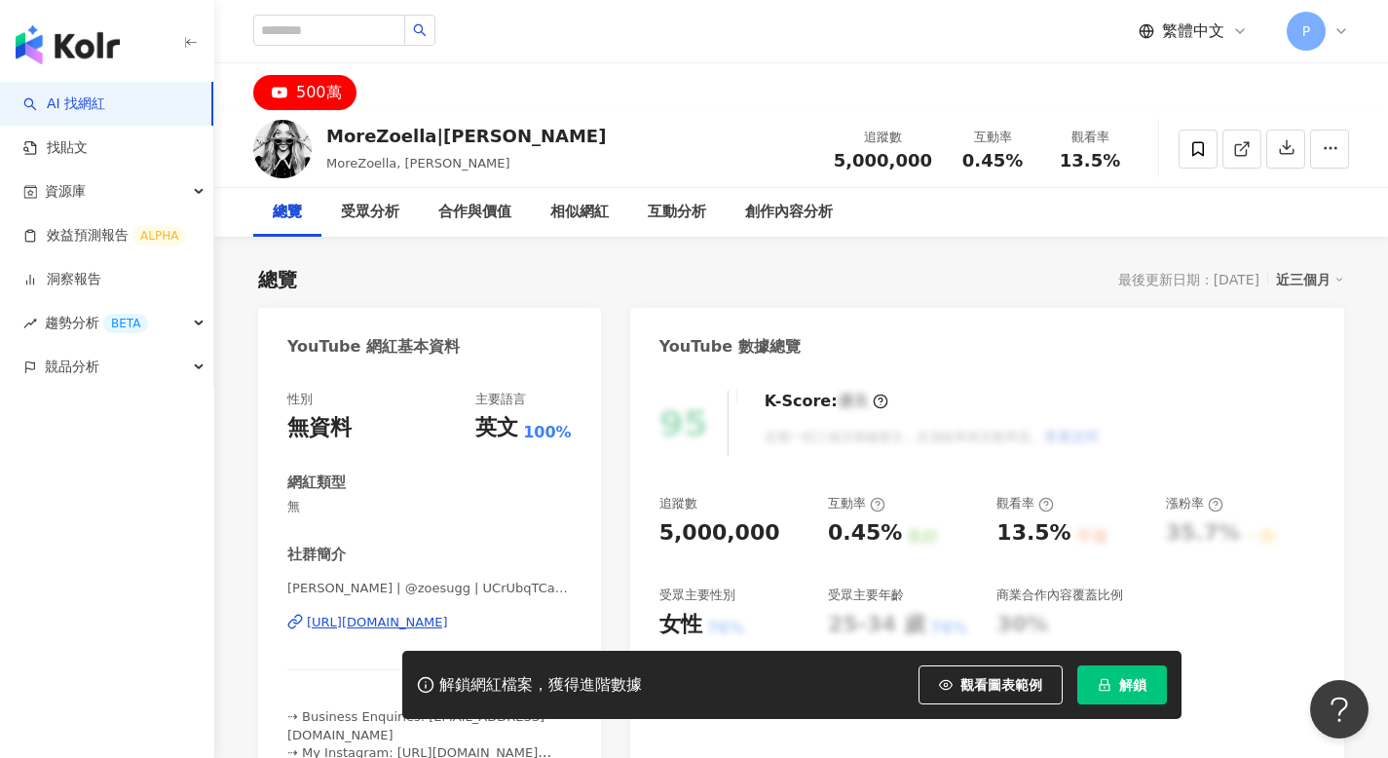
click at [1329, 19] on div "P" at bounding box center [1317, 31] width 62 height 39
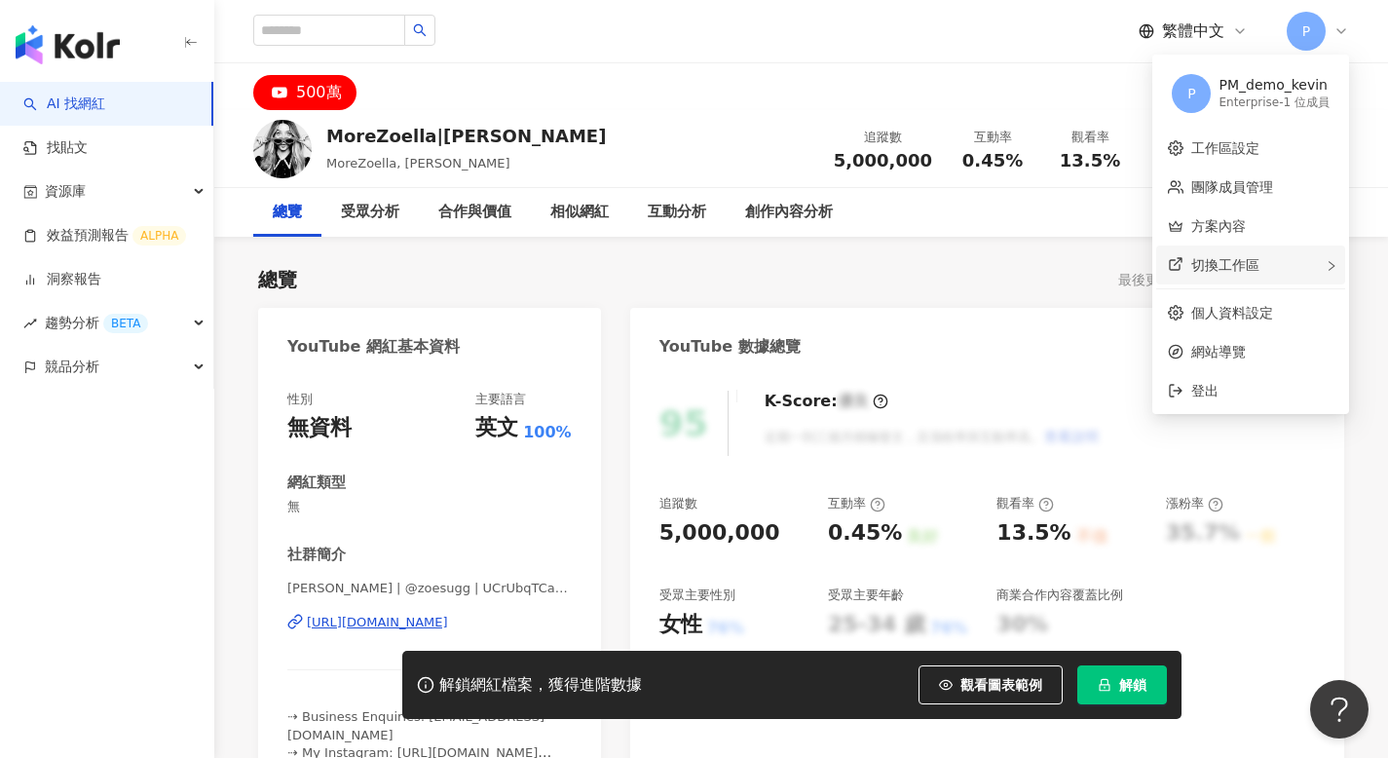
click at [1240, 269] on span "切換工作區" at bounding box center [1225, 265] width 68 height 16
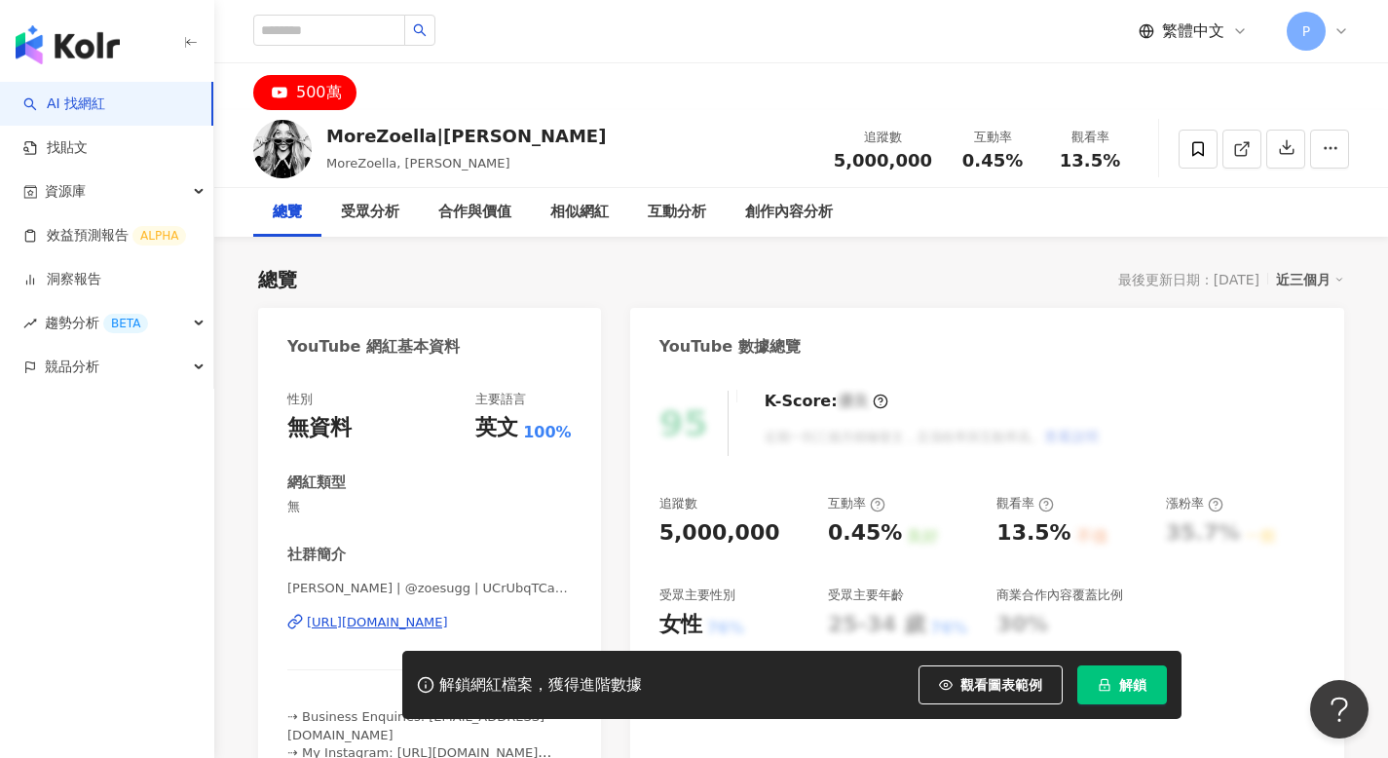
click at [1003, 69] on div "500萬" at bounding box center [800, 86] width 1173 height 47
click at [346, 36] on input "search" at bounding box center [329, 30] width 152 height 31
click at [105, 95] on link "AI 找網紅" at bounding box center [64, 103] width 82 height 19
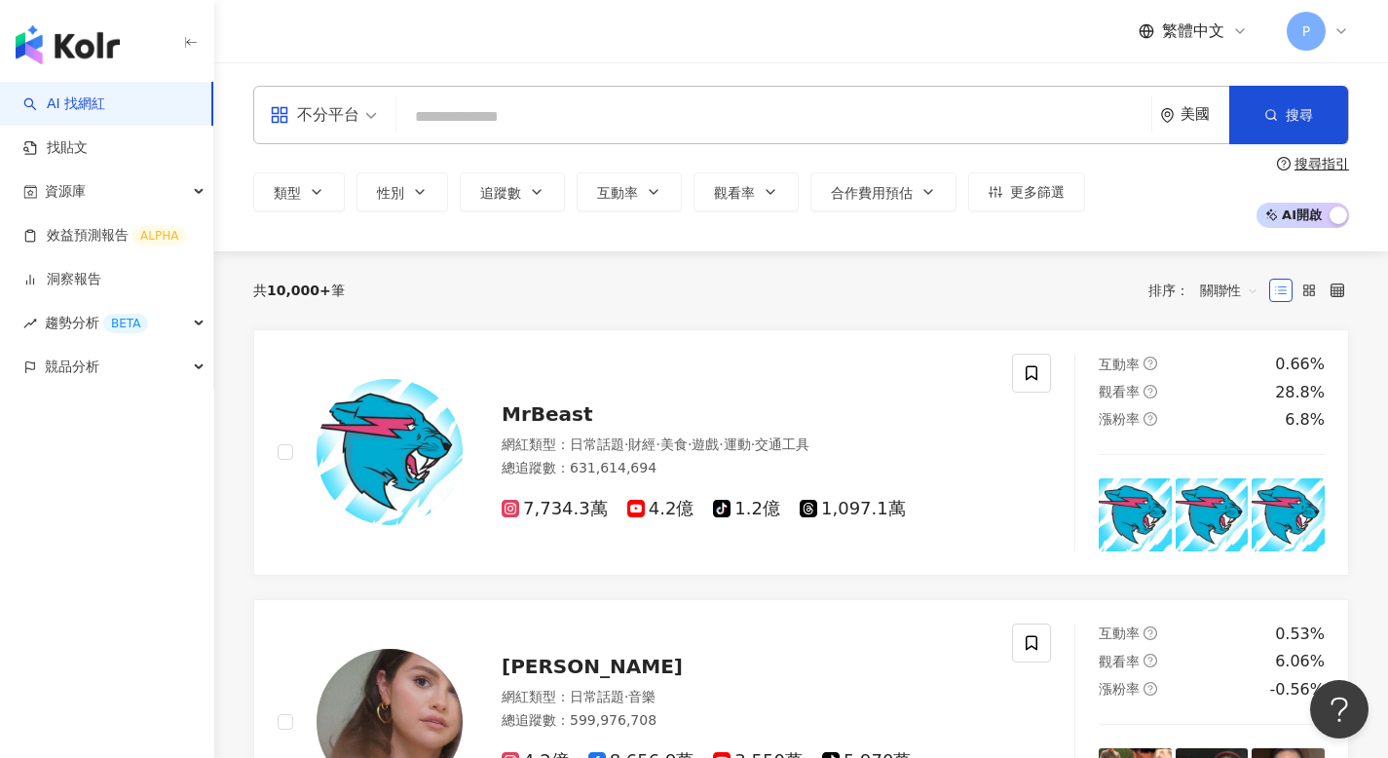
click at [1160, 121] on icon "environment" at bounding box center [1167, 115] width 15 height 15
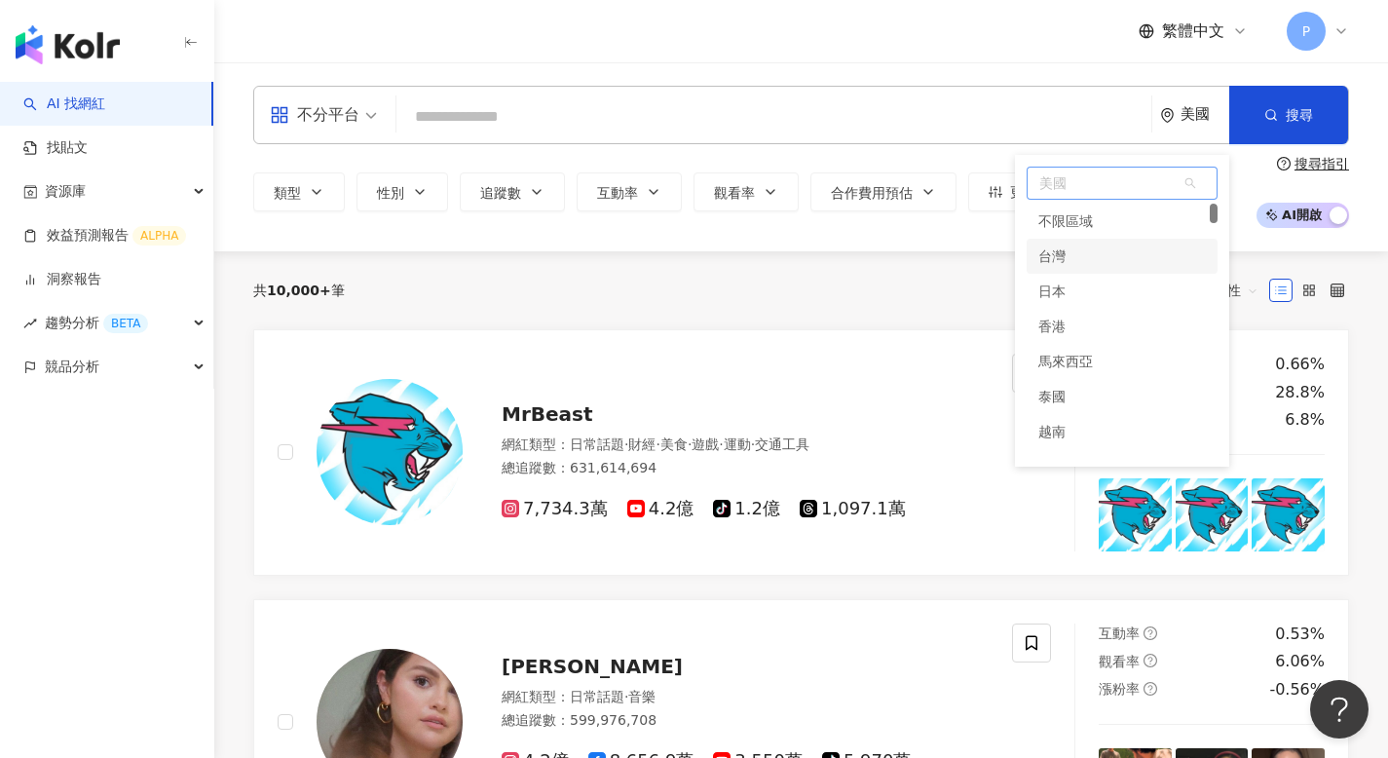
click at [1101, 250] on div "台灣" at bounding box center [1121, 256] width 191 height 35
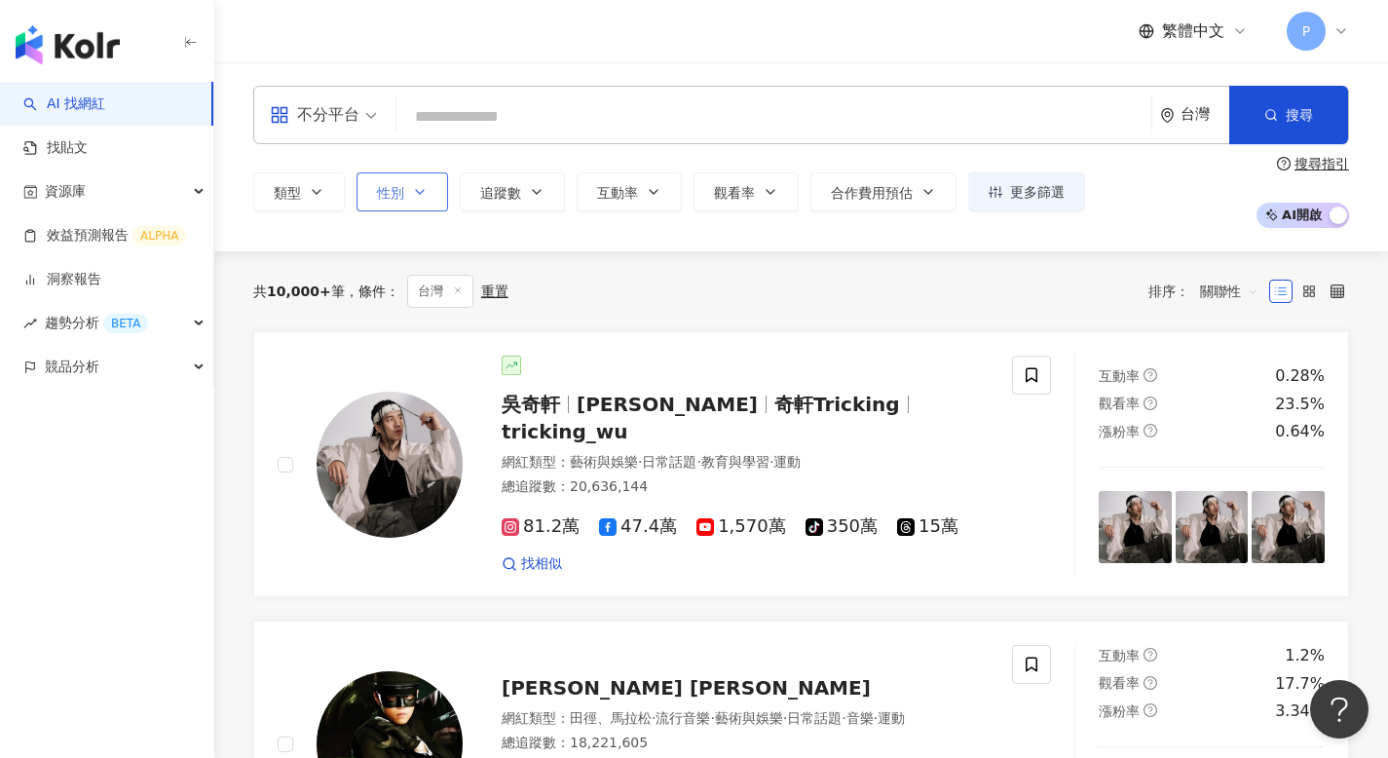
click at [428, 185] on button "性別" at bounding box center [402, 191] width 92 height 39
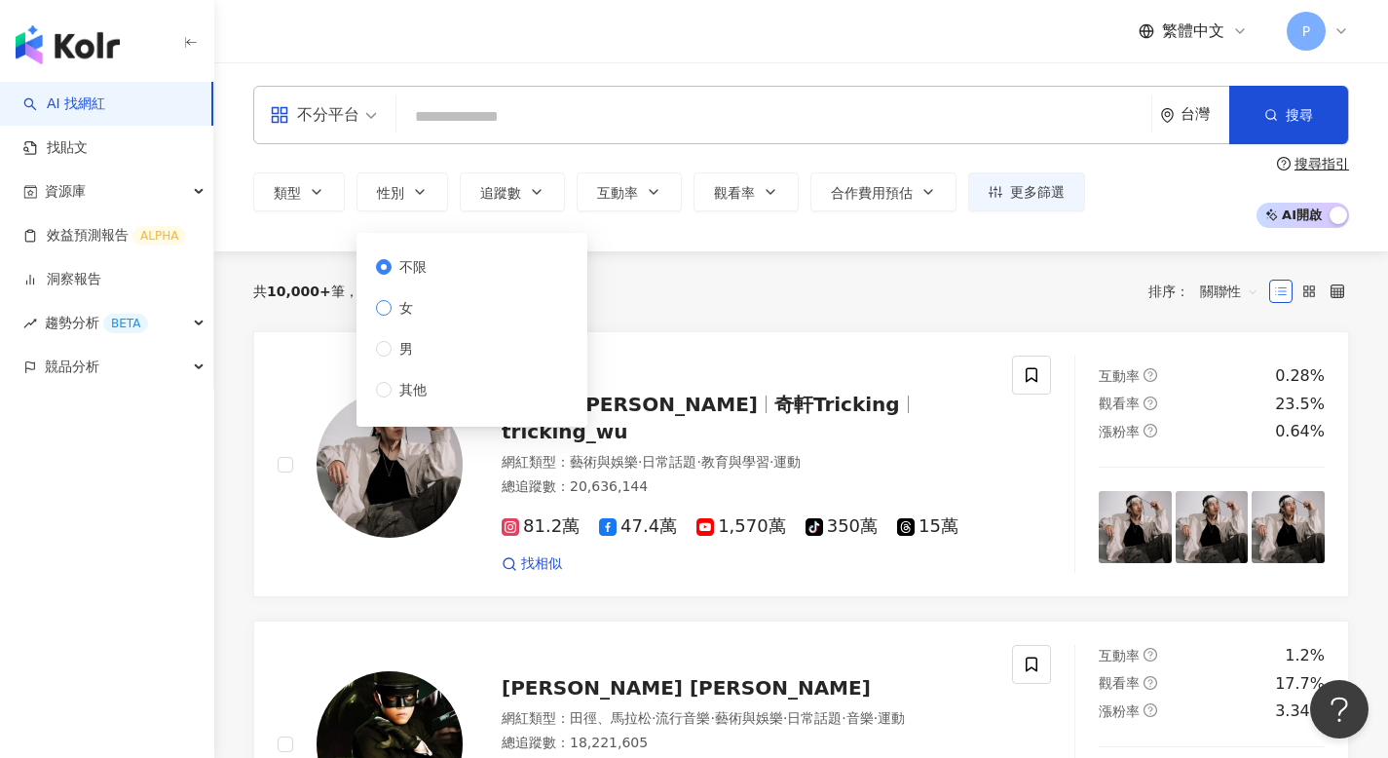
click at [422, 311] on label "女" at bounding box center [405, 307] width 58 height 21
click at [484, 53] on div "繁體中文 P" at bounding box center [800, 31] width 1095 height 62
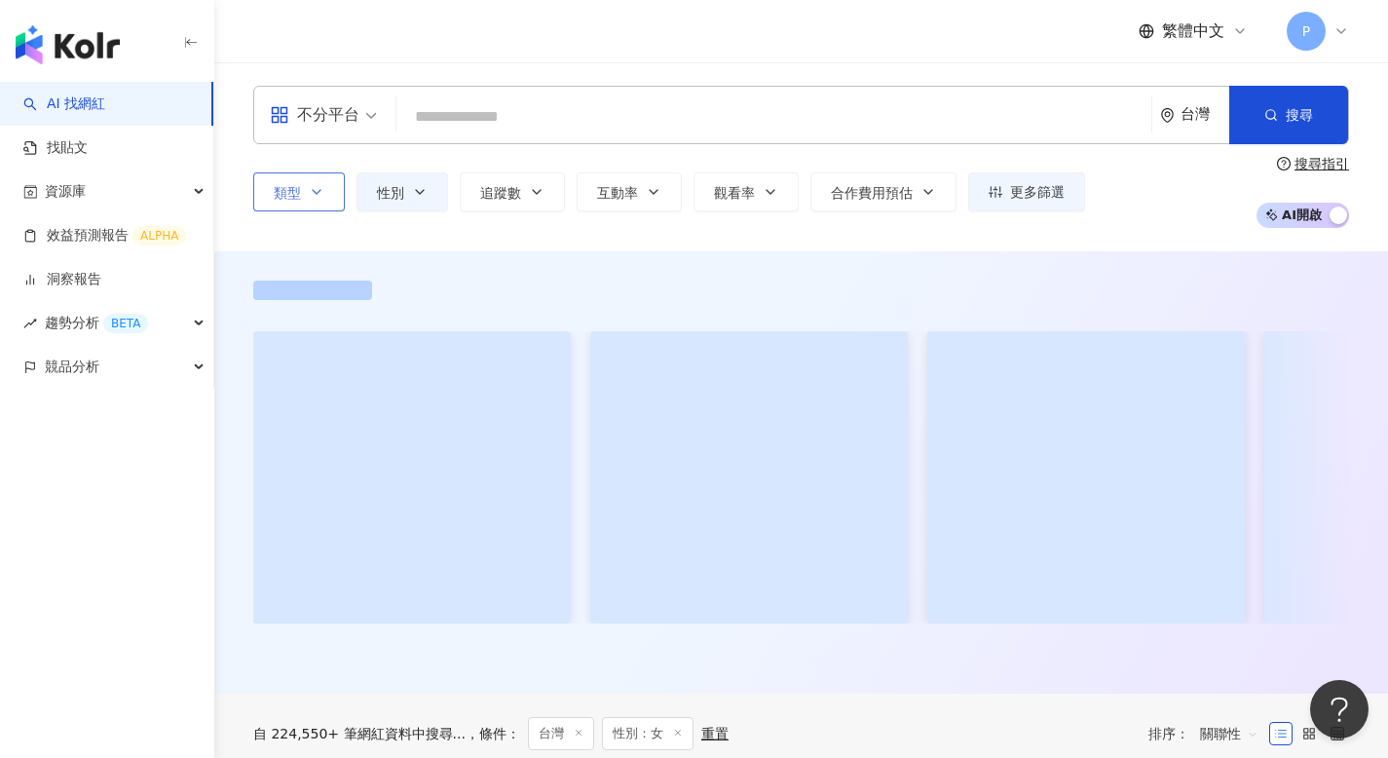
click at [315, 197] on icon "button" at bounding box center [317, 192] width 16 height 16
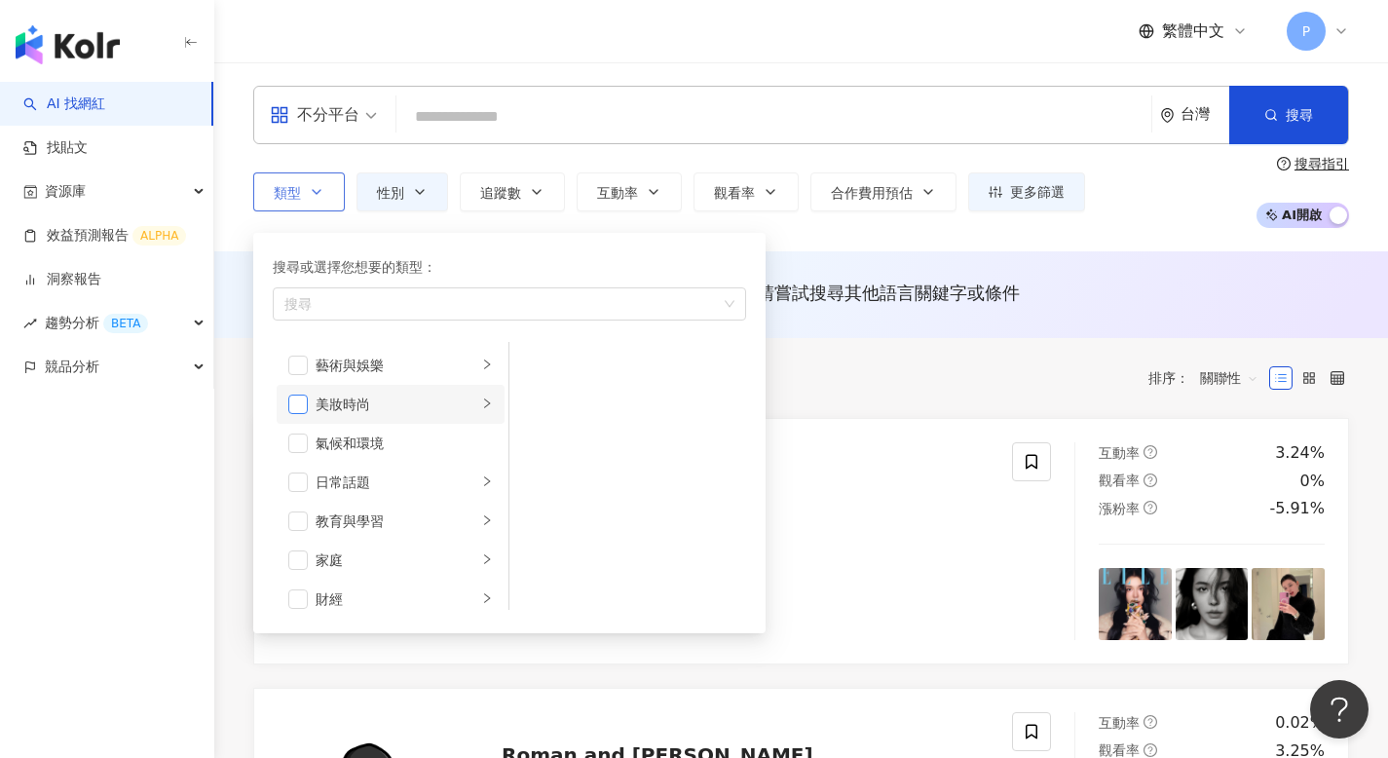
click at [303, 406] on span "button" at bounding box center [297, 403] width 19 height 19
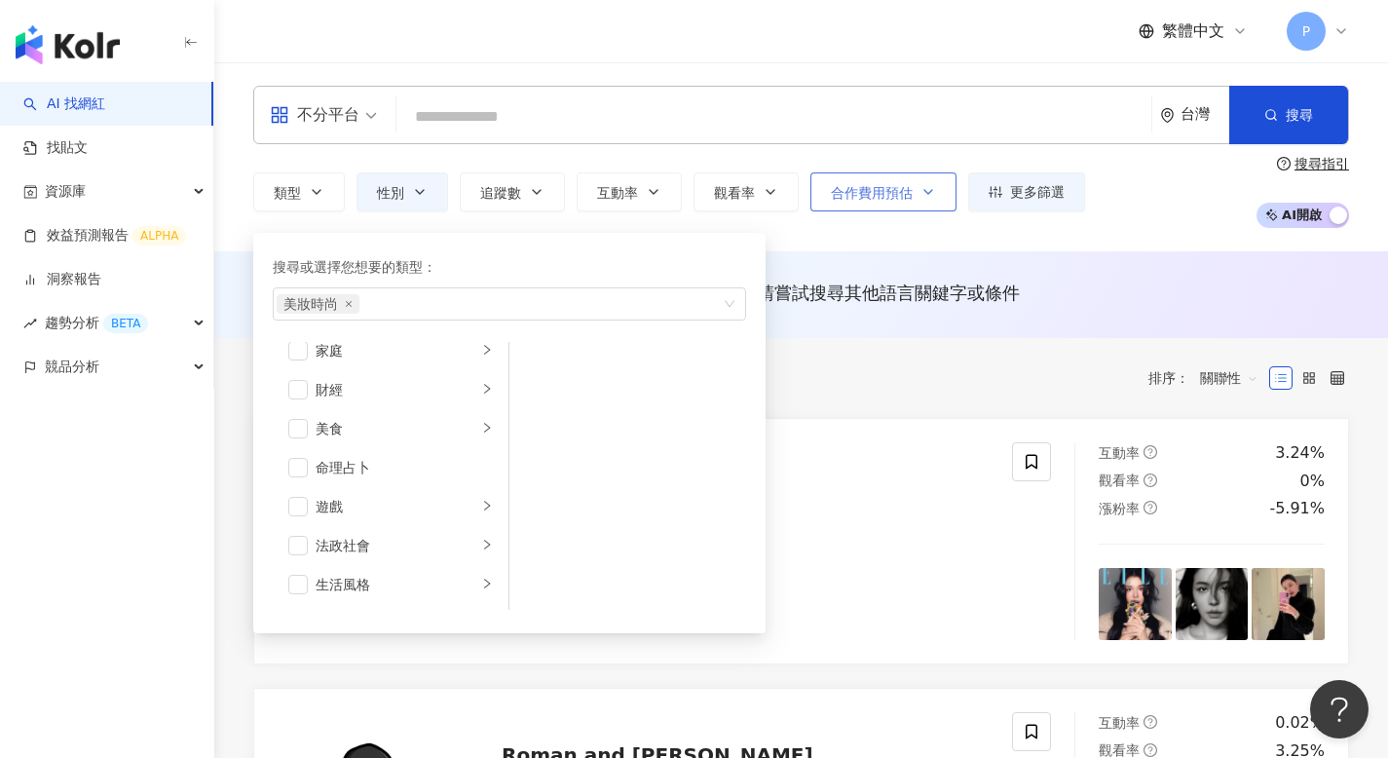
click at [901, 209] on button "合作費用預估" at bounding box center [883, 191] width 146 height 39
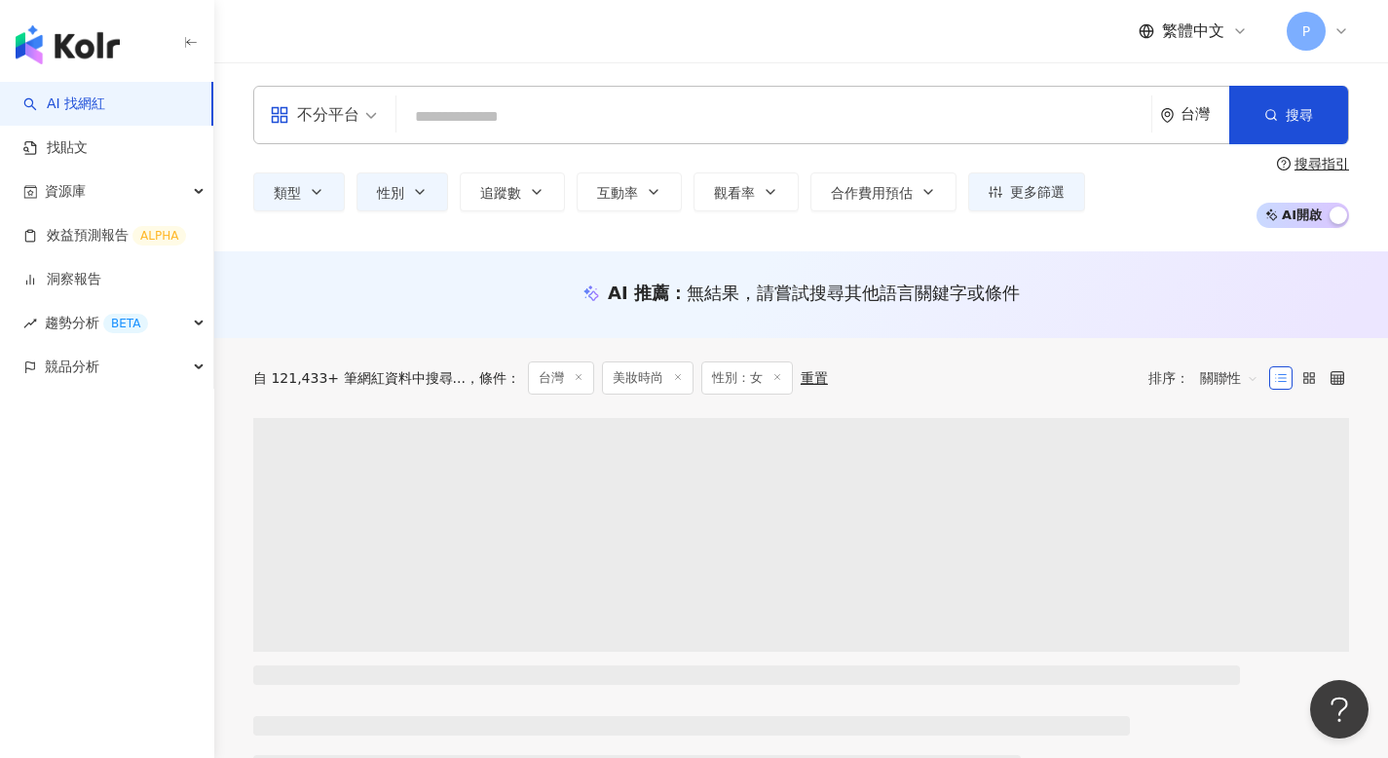
click at [785, 222] on div "類型 性別 追蹤數 互動率 觀看率 合作費用預估 更多篩選 不限 女 男 其他 選擇合作費用預估 ： 幣別 ： 美金 ( USD ) 不限 限制金額 $ * …" at bounding box center [800, 192] width 1095 height 72
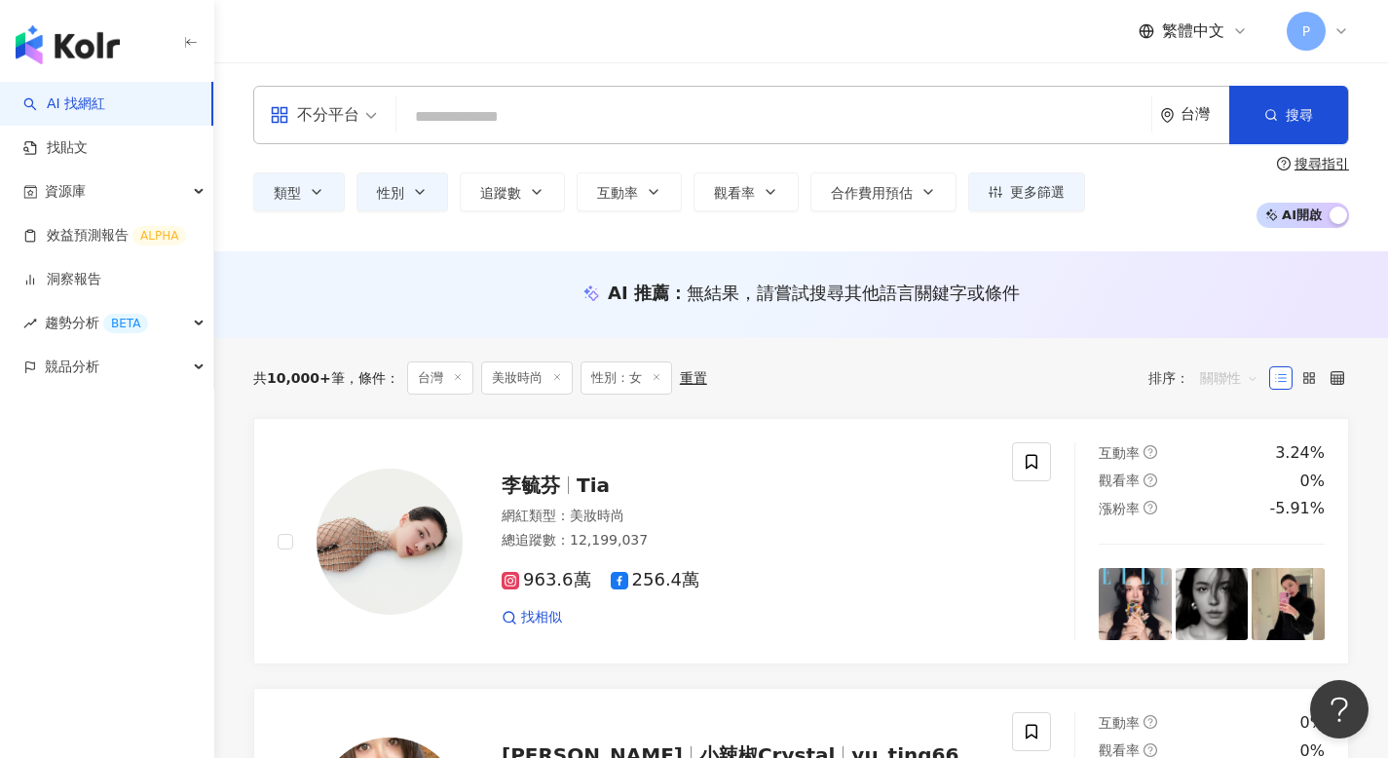
click at [1210, 372] on span "關聯性" at bounding box center [1229, 377] width 58 height 31
click at [1026, 181] on button "更多篩選" at bounding box center [1026, 191] width 117 height 39
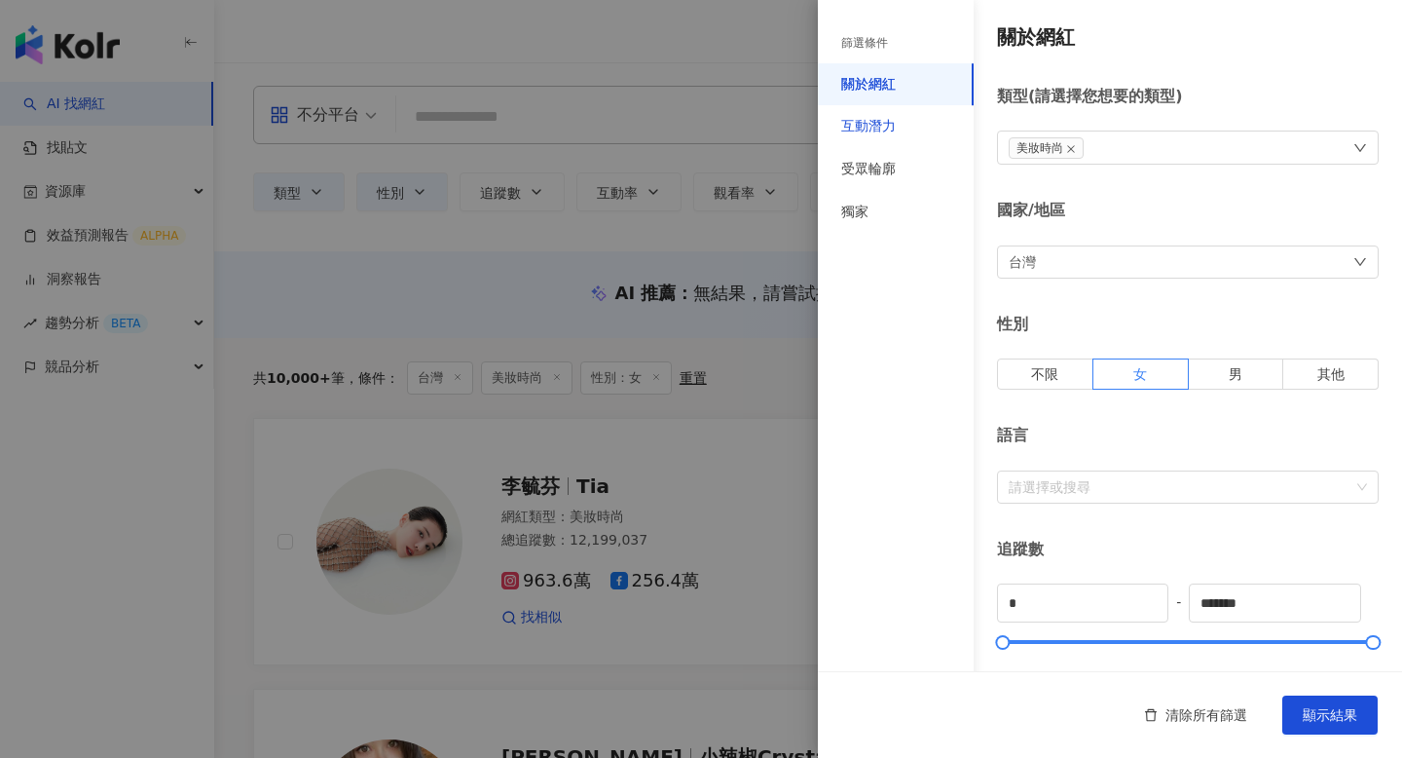
click at [872, 129] on div "互動潛力" at bounding box center [868, 126] width 55 height 19
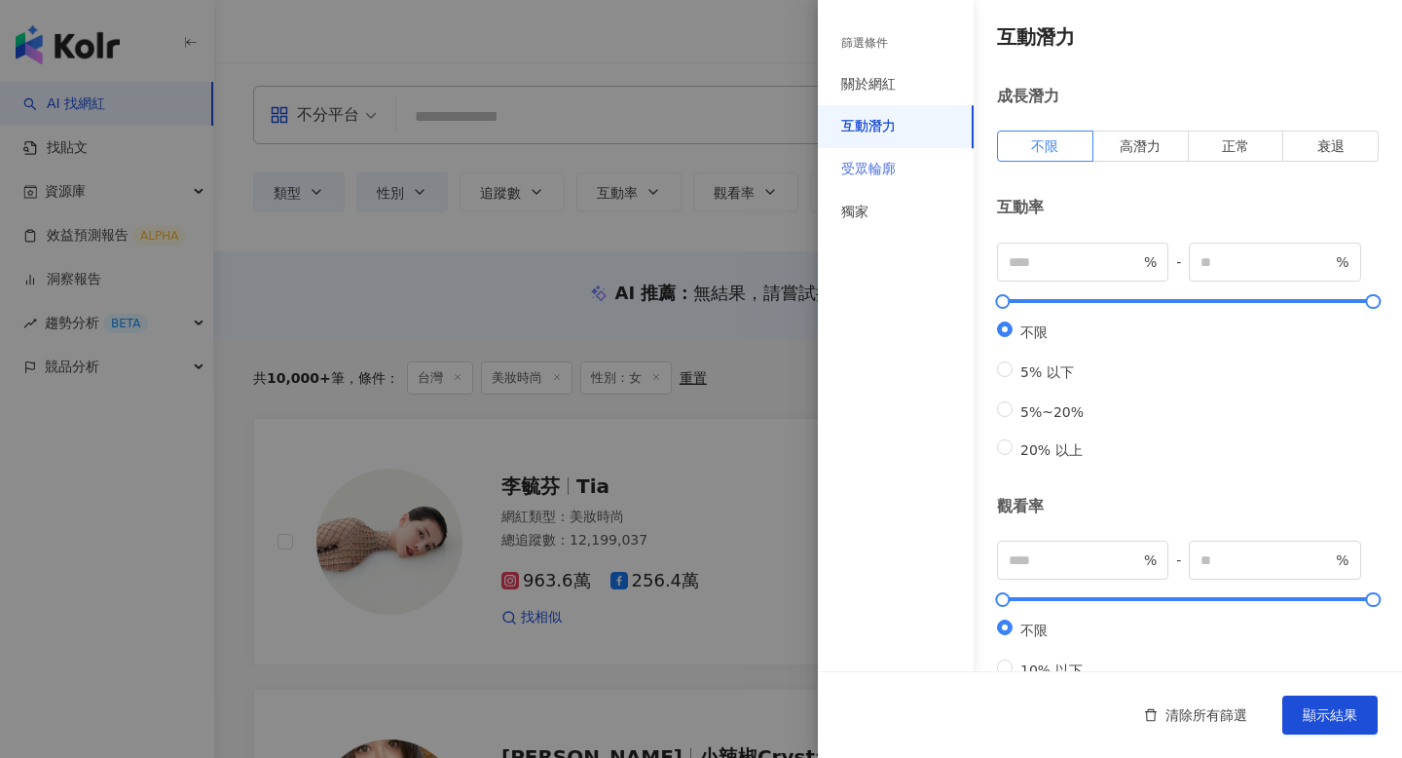
click at [905, 160] on div "受眾輪廓" at bounding box center [896, 169] width 156 height 43
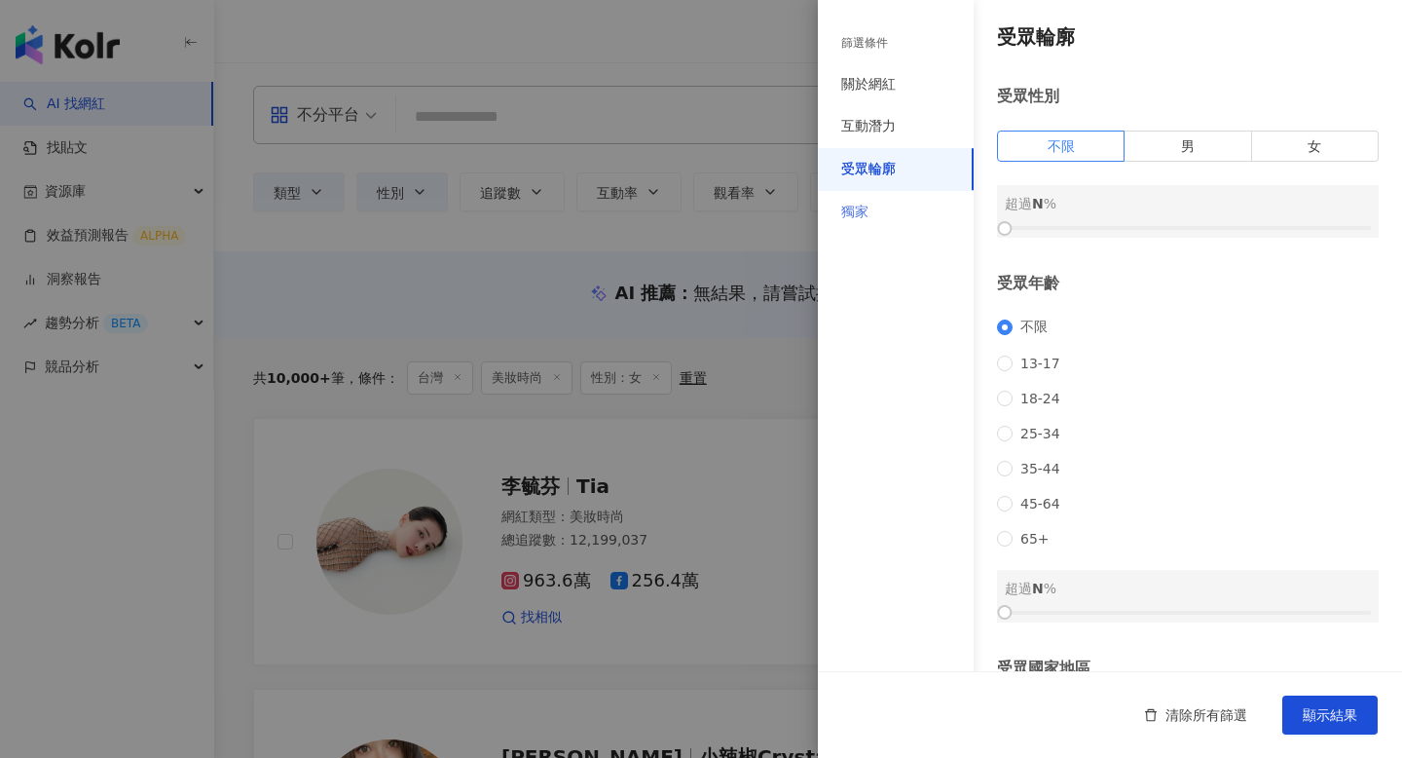
click at [893, 226] on div "獨家" at bounding box center [896, 212] width 156 height 43
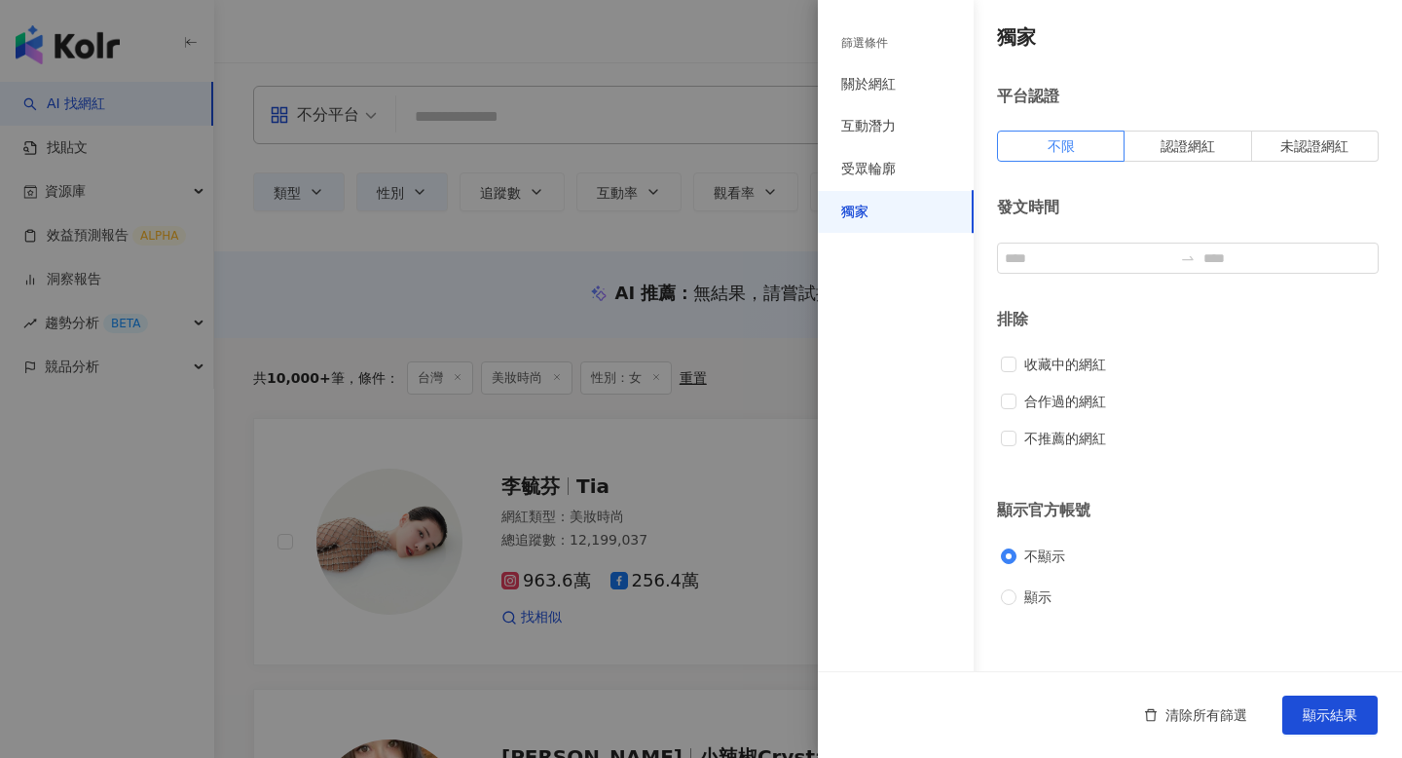
click at [881, 58] on div "篩選條件" at bounding box center [896, 43] width 156 height 40
click at [1053, 552] on span "不顯示" at bounding box center [1045, 555] width 56 height 21
click at [1041, 599] on span "顯示" at bounding box center [1038, 596] width 43 height 21
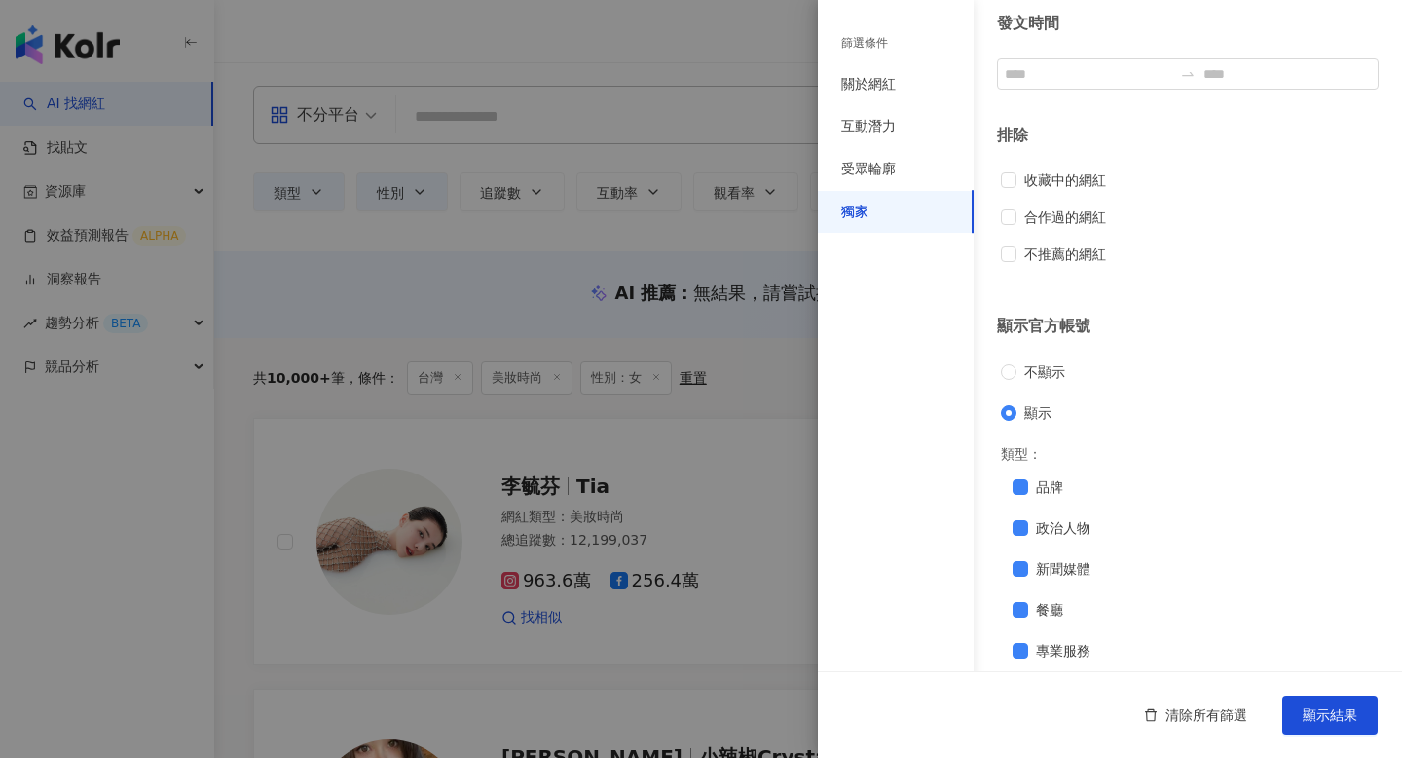
scroll to position [51, 0]
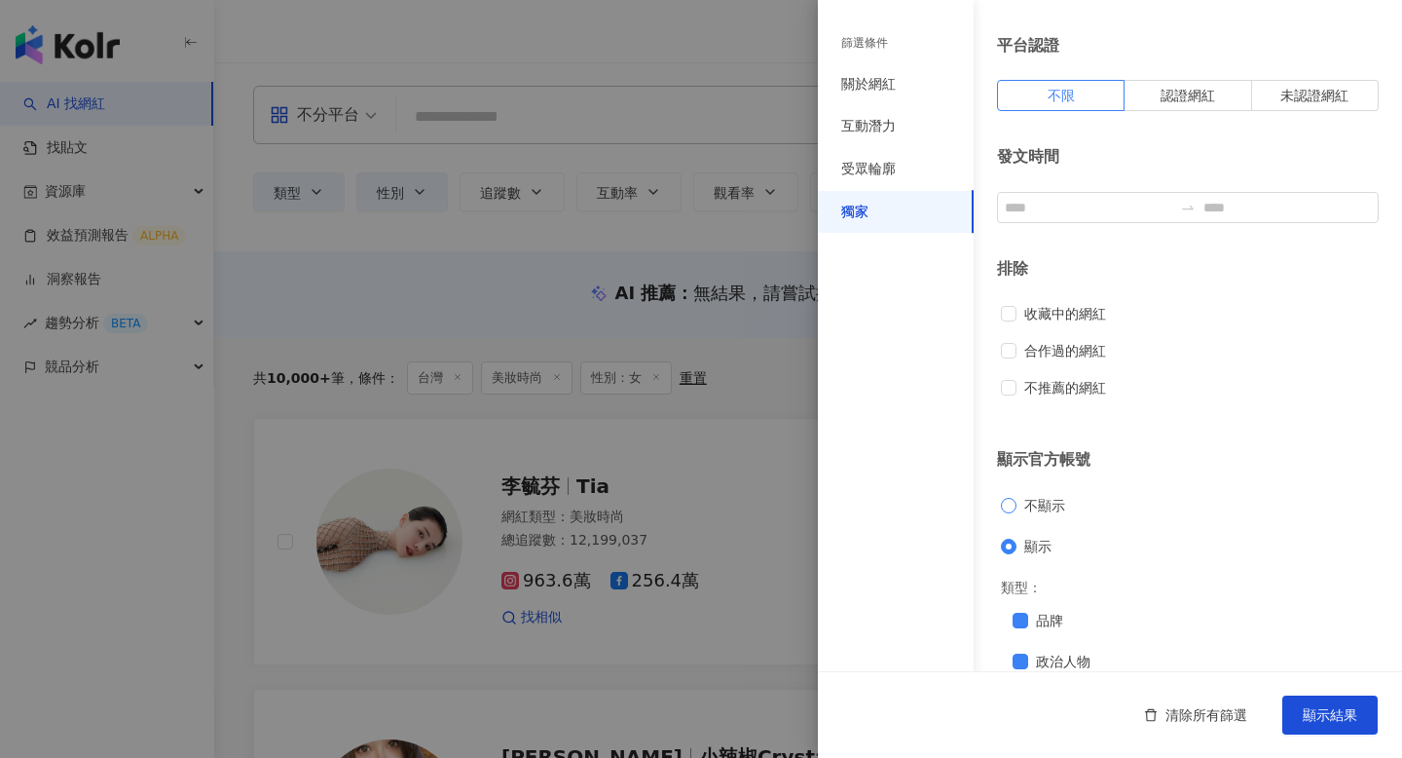
click at [1045, 498] on span "不顯示" at bounding box center [1045, 505] width 56 height 21
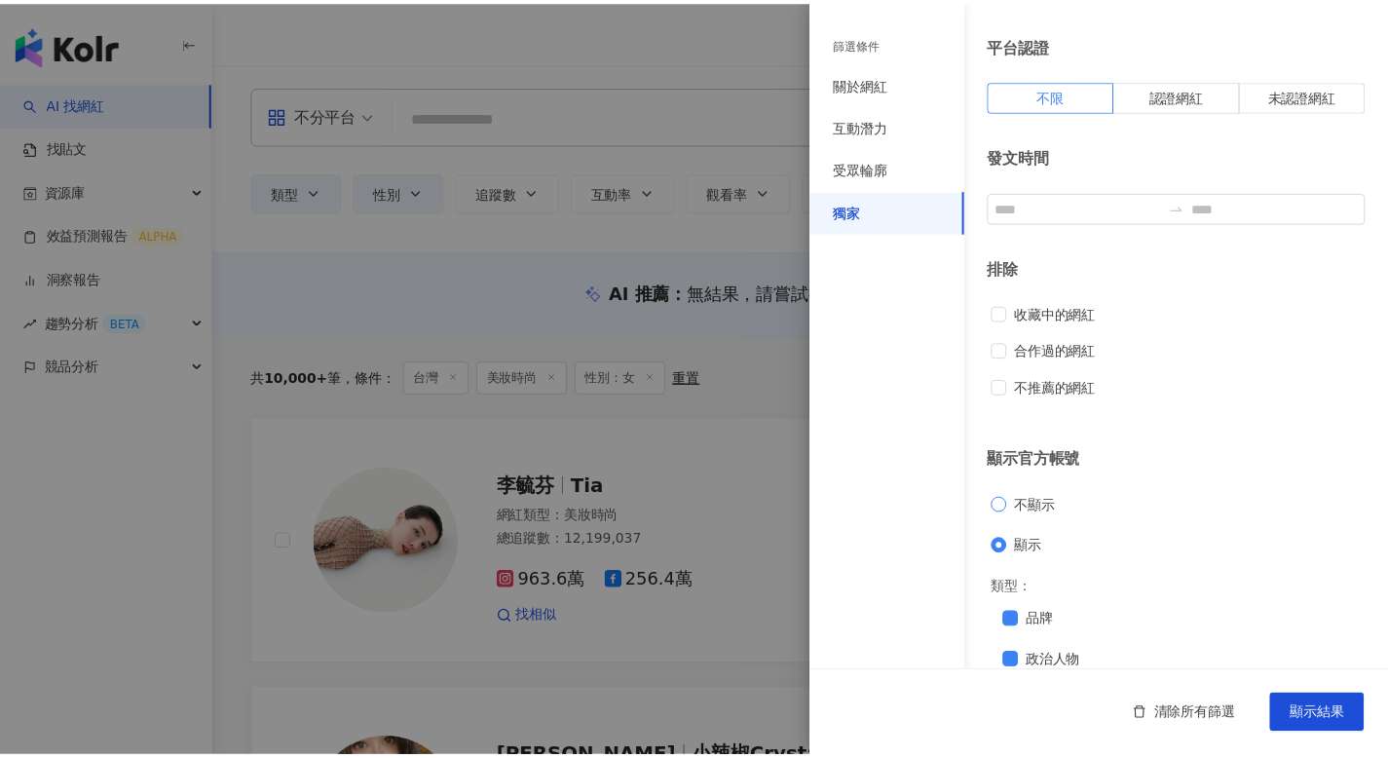
scroll to position [0, 0]
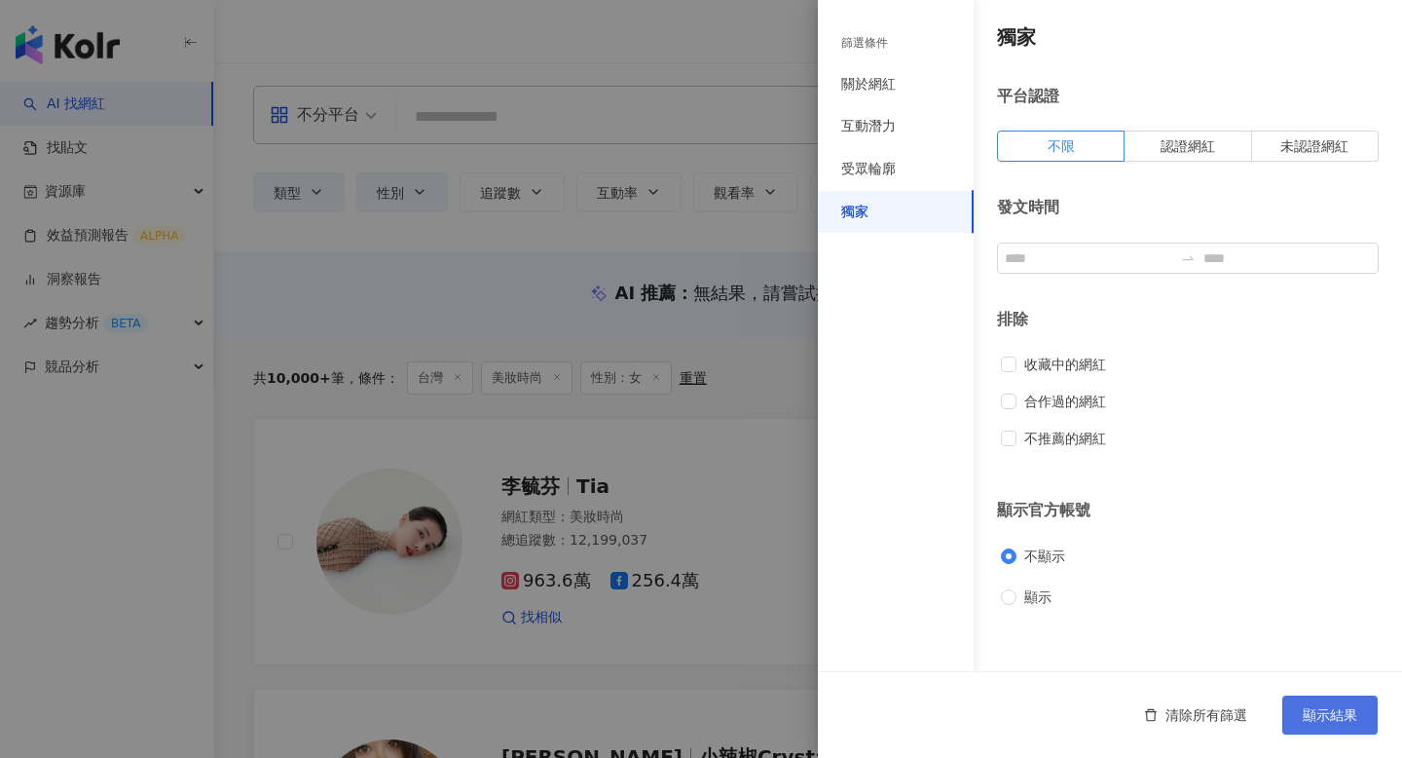
click at [1323, 714] on span "顯示結果" at bounding box center [1330, 715] width 55 height 16
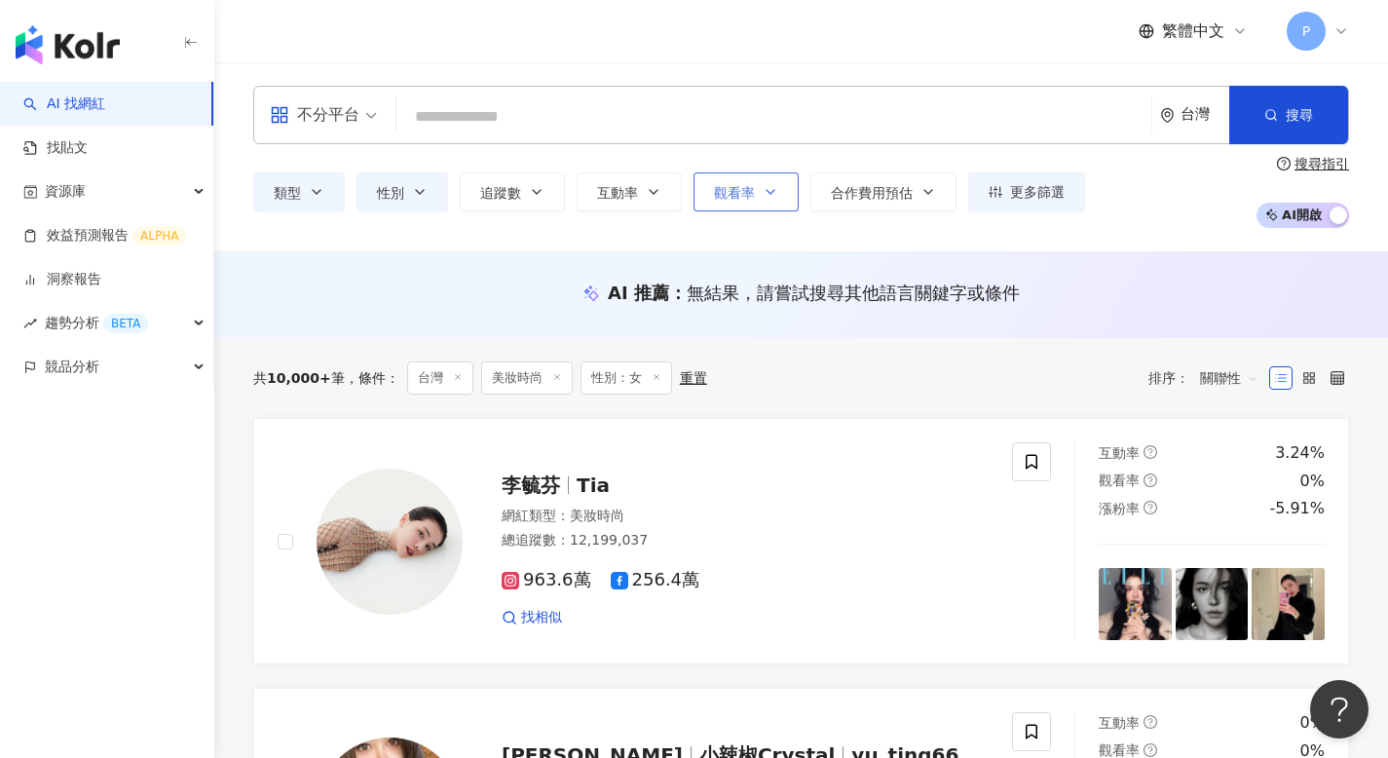
click at [762, 184] on icon "button" at bounding box center [770, 192] width 16 height 16
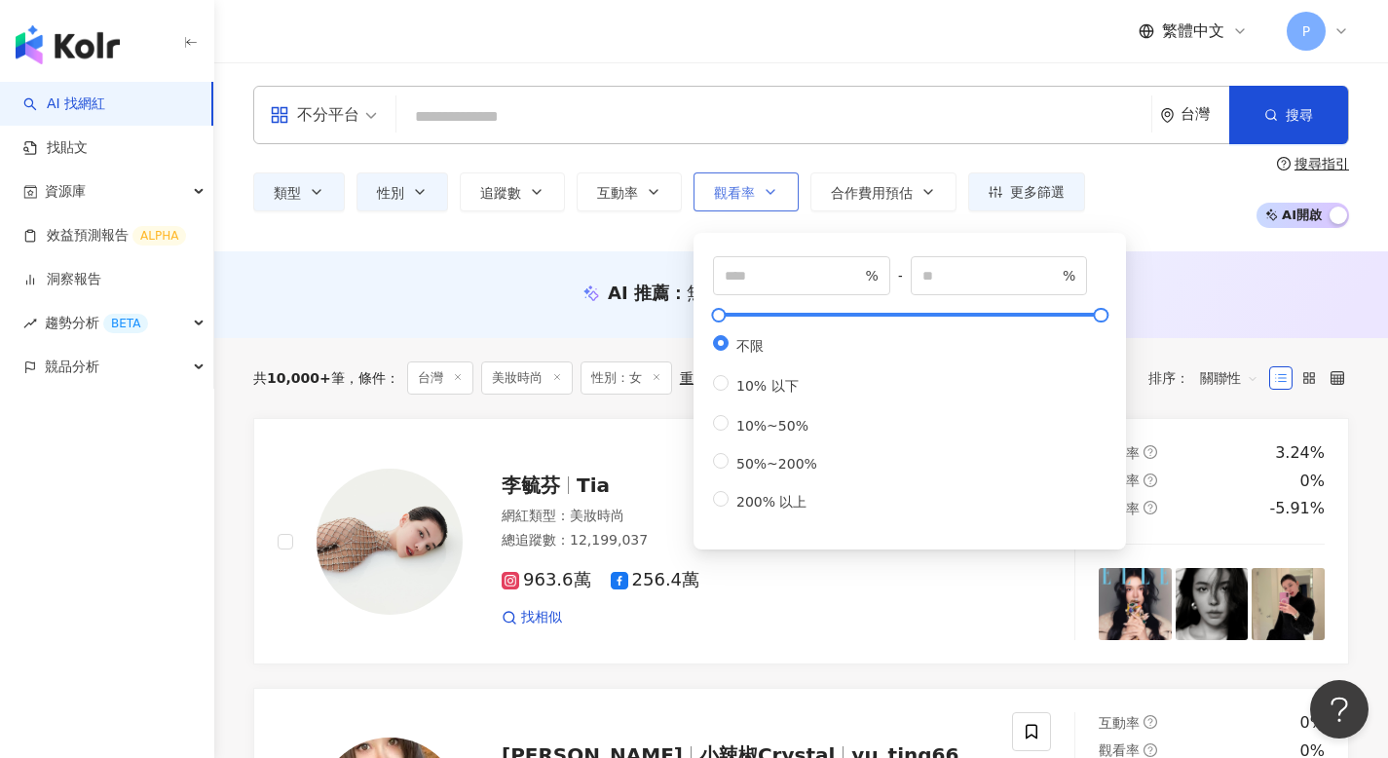
click at [762, 184] on icon "button" at bounding box center [770, 192] width 16 height 16
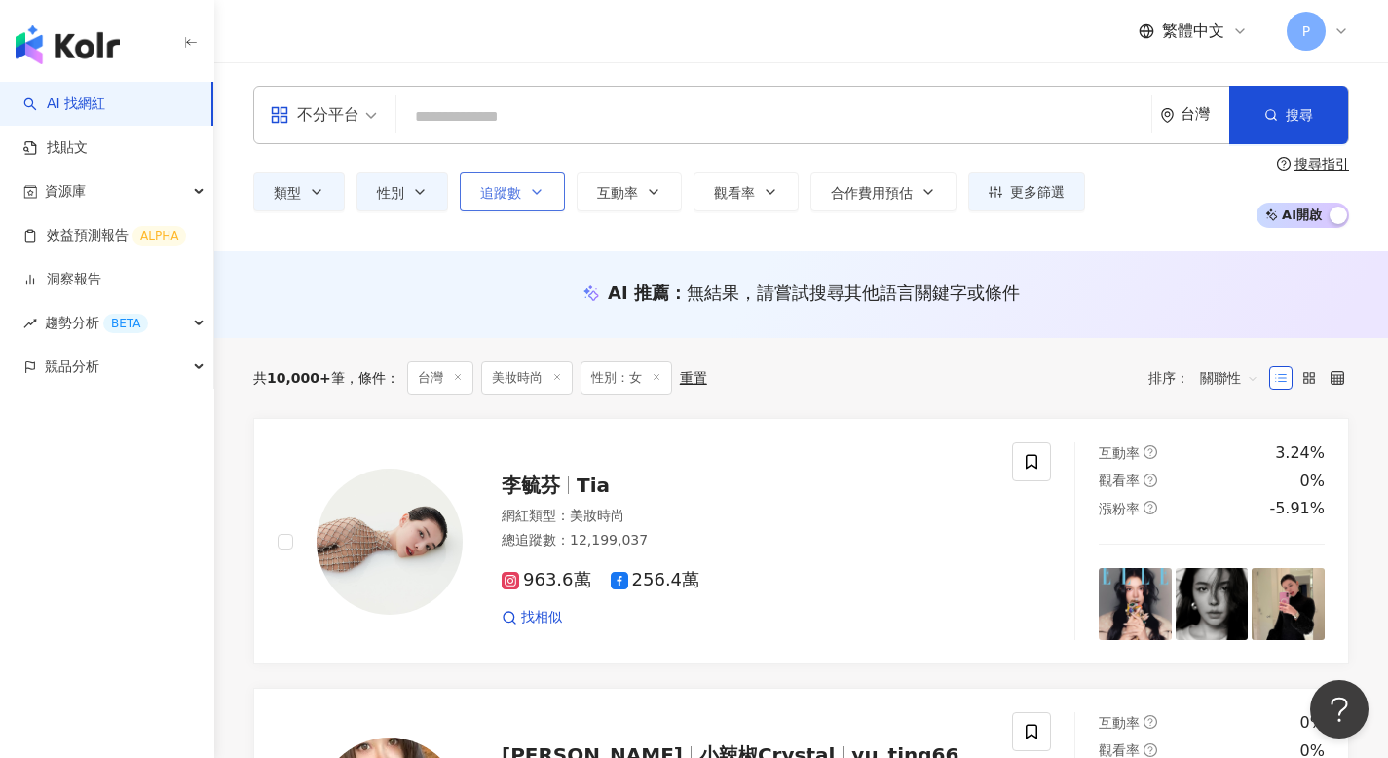
click at [526, 178] on button "追蹤數" at bounding box center [512, 191] width 105 height 39
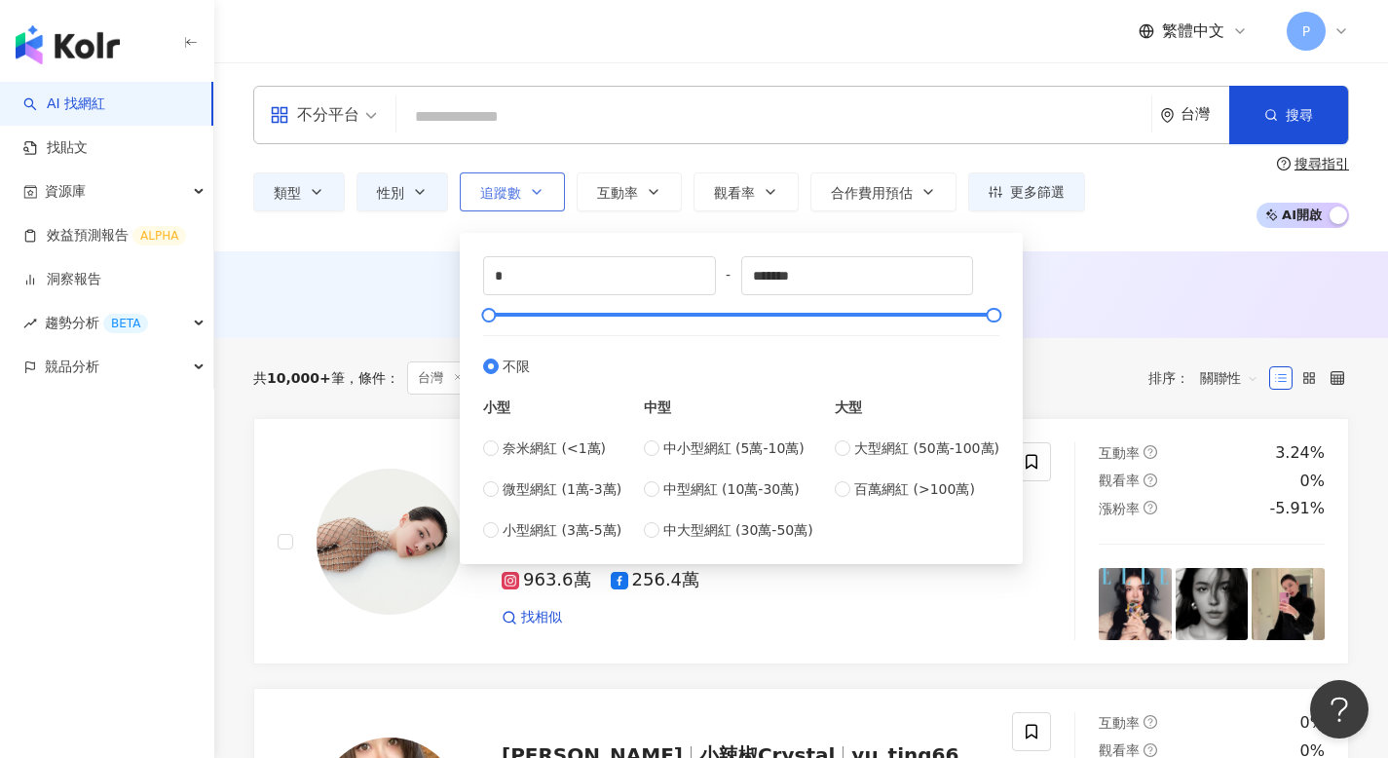
click at [526, 178] on button "追蹤數" at bounding box center [512, 191] width 105 height 39
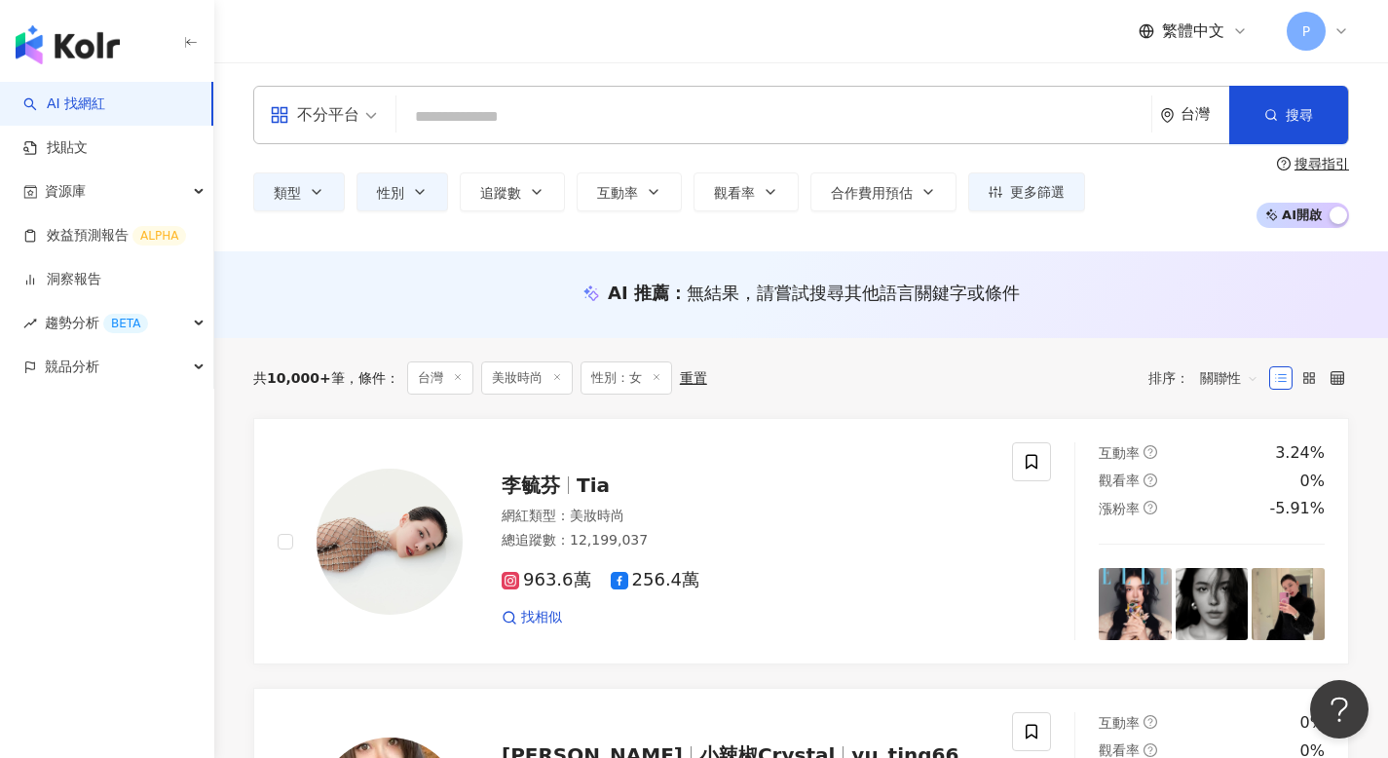
click at [549, 88] on div "不分平台 台灣 搜尋" at bounding box center [800, 115] width 1095 height 58
click at [548, 114] on input "search" at bounding box center [773, 116] width 739 height 37
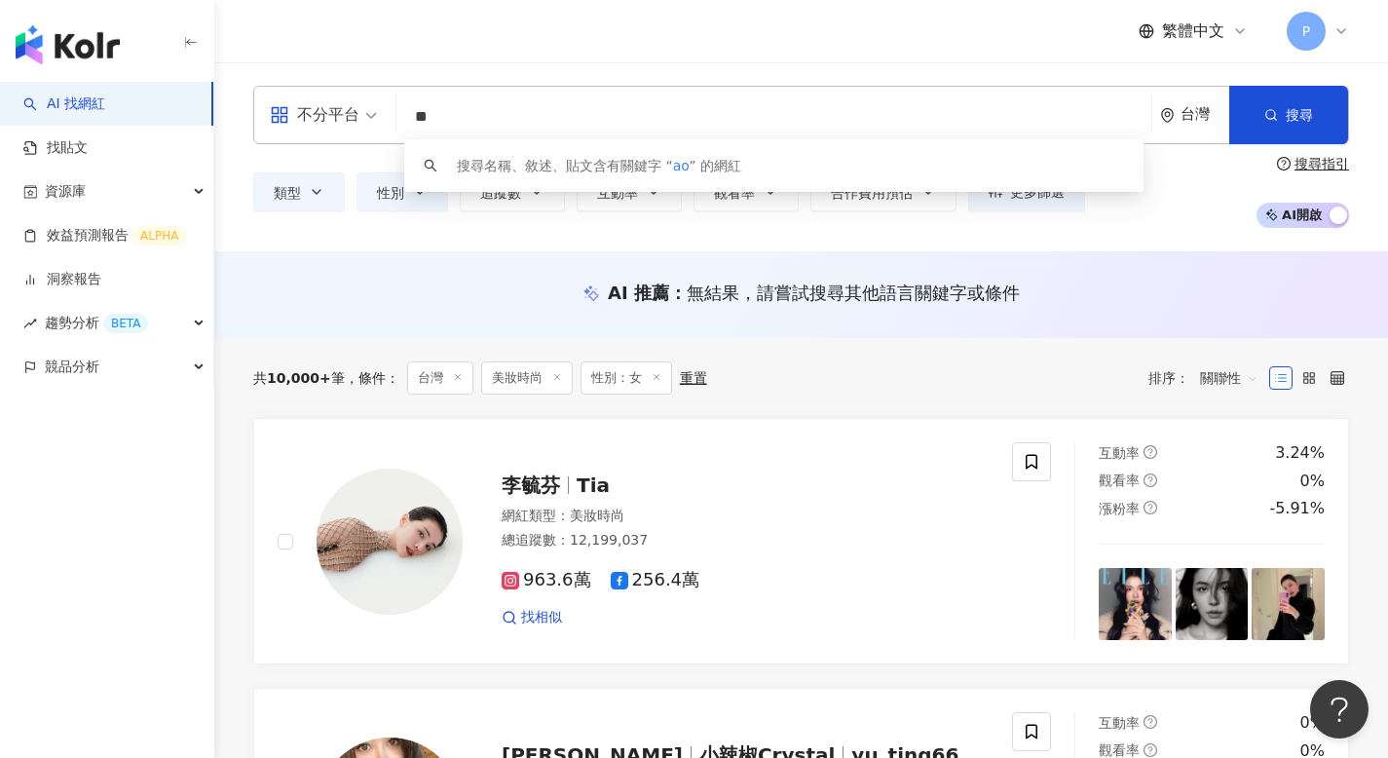
type input "*"
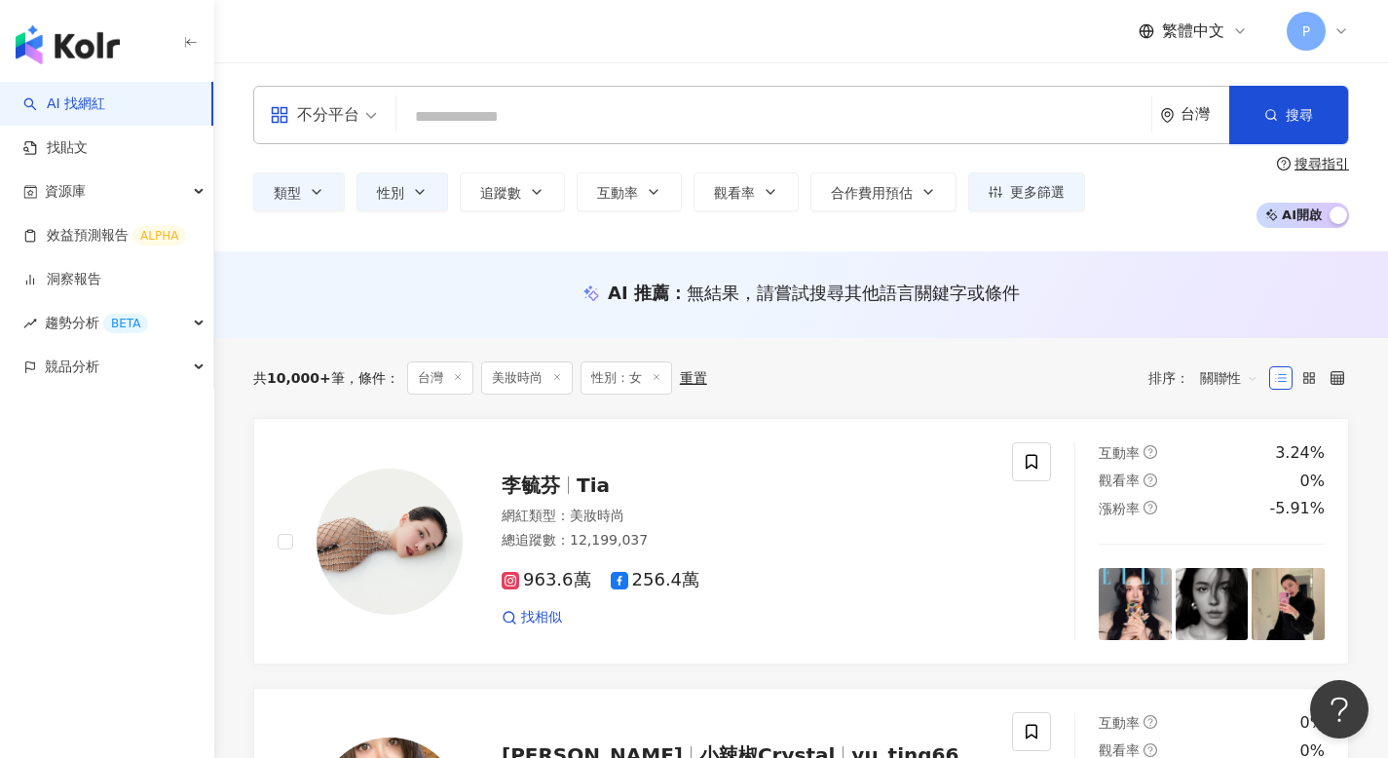
click at [509, 117] on input "search" at bounding box center [773, 116] width 739 height 37
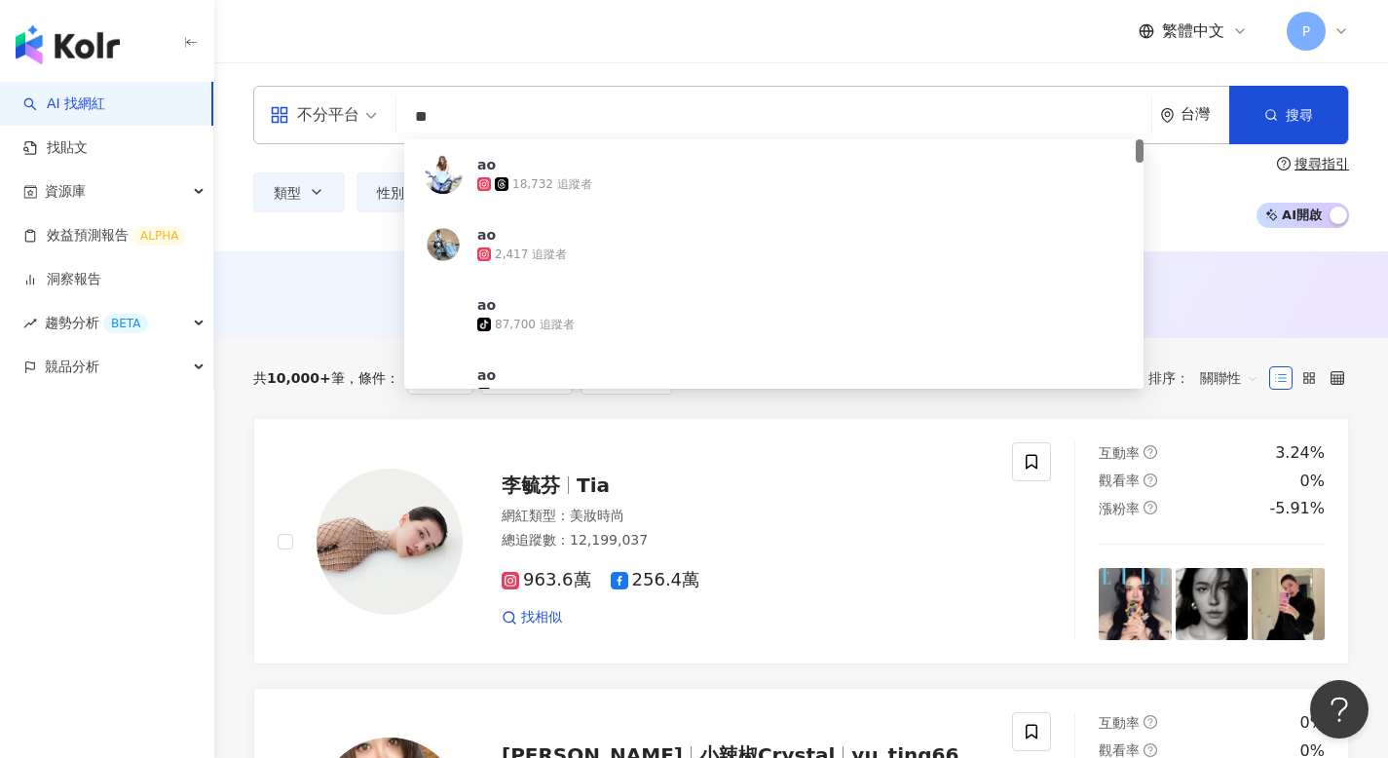
type input "*"
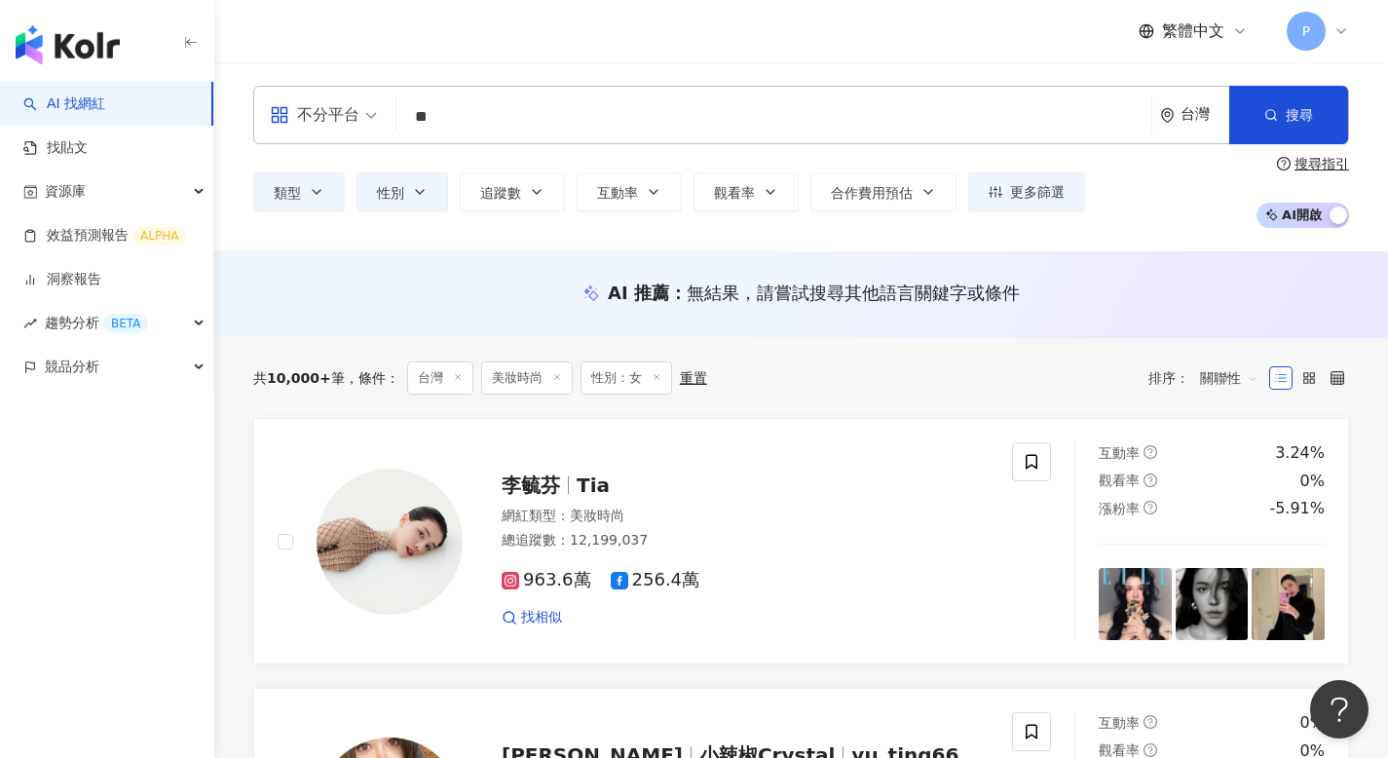
type input "*"
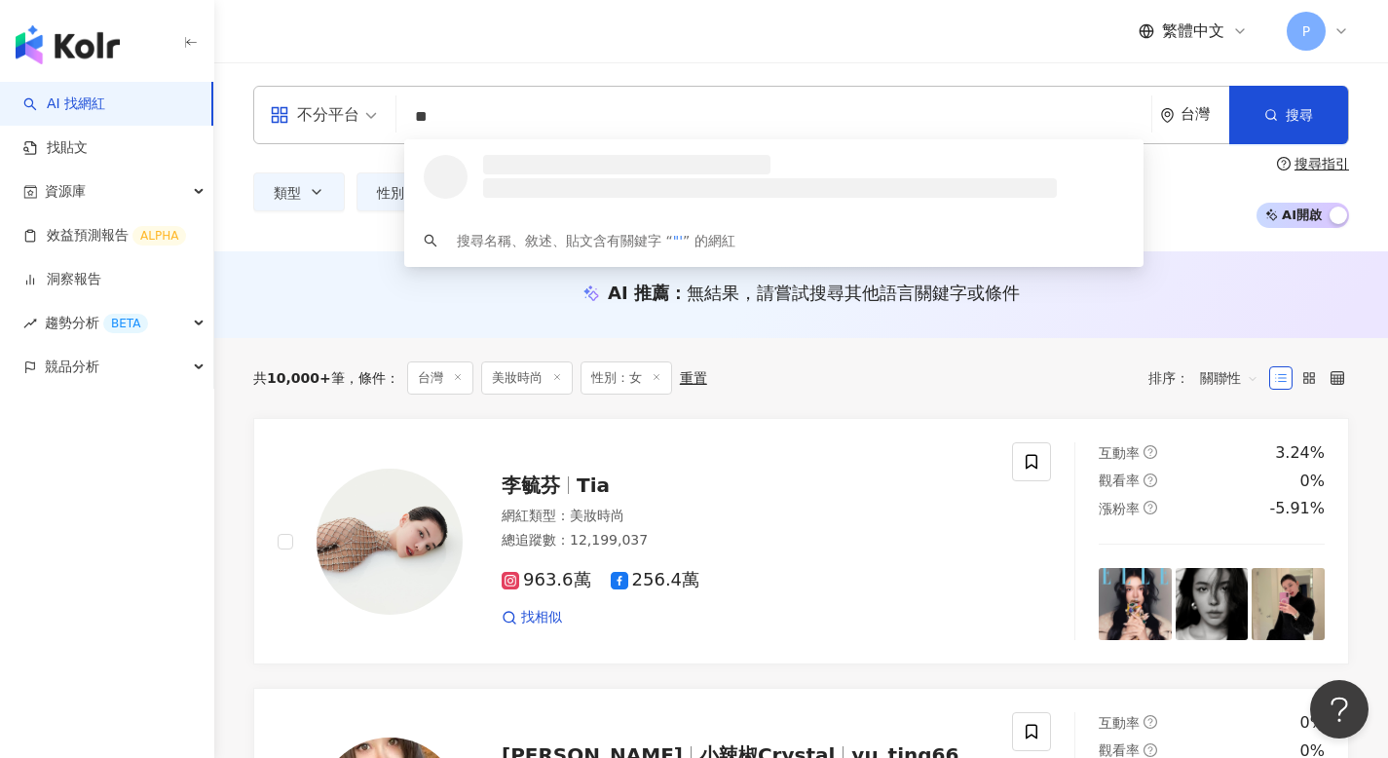
paste input "**********"
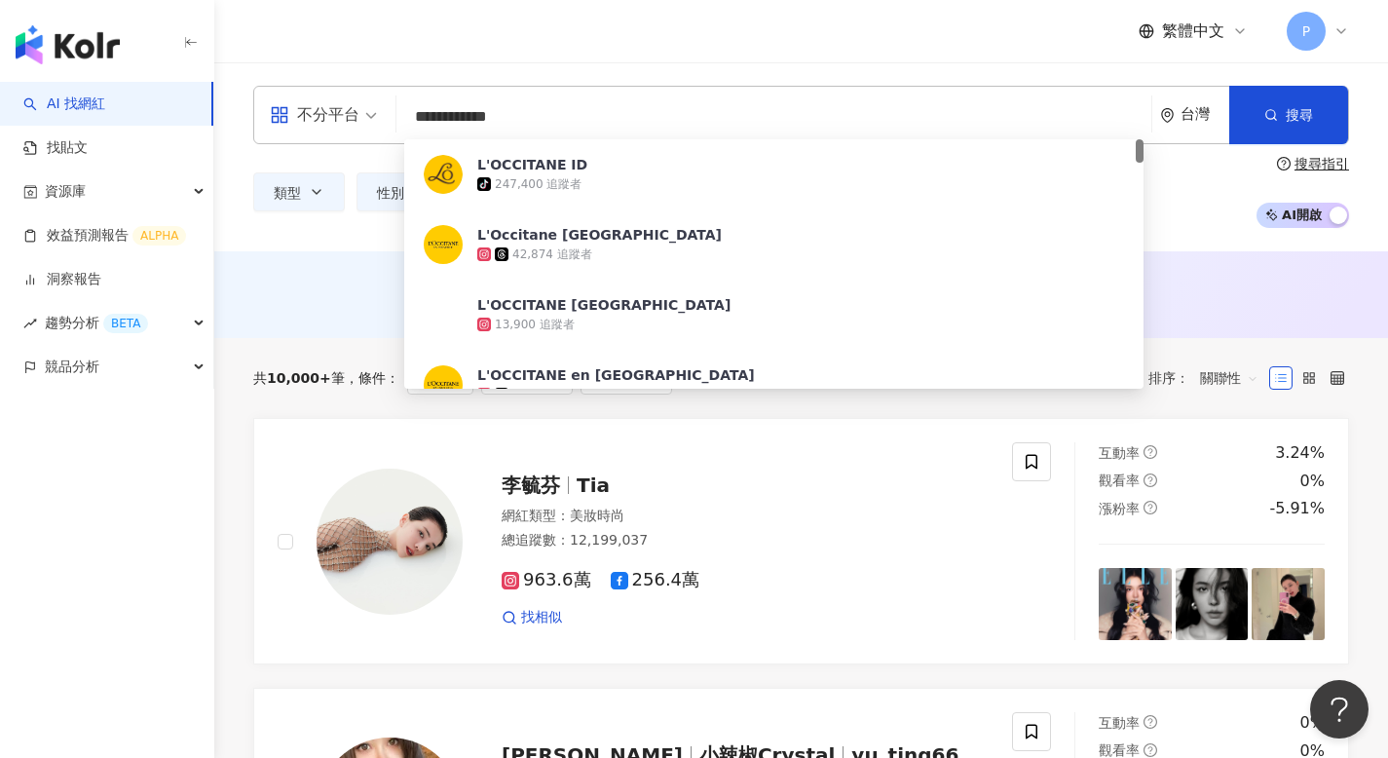
click at [630, 124] on input "**********" at bounding box center [773, 116] width 739 height 37
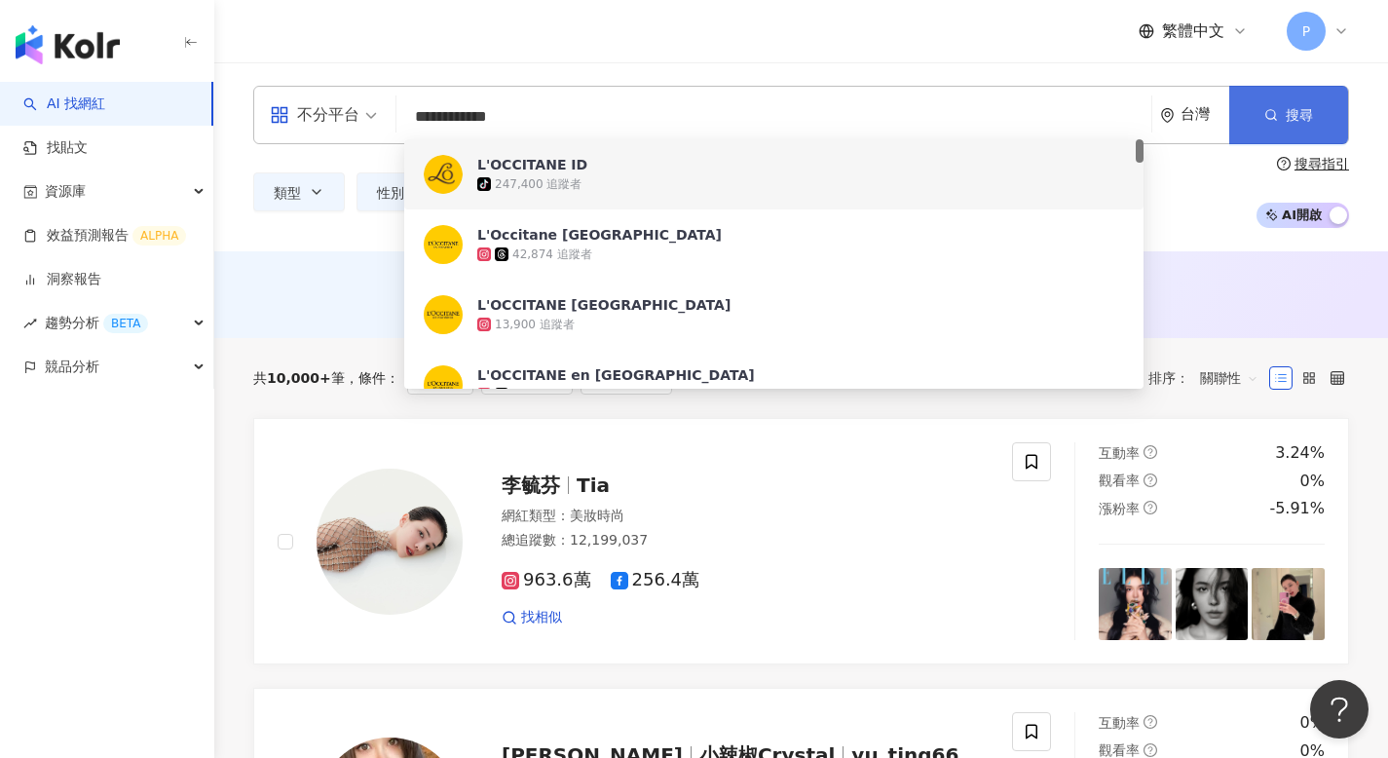
type input "**********"
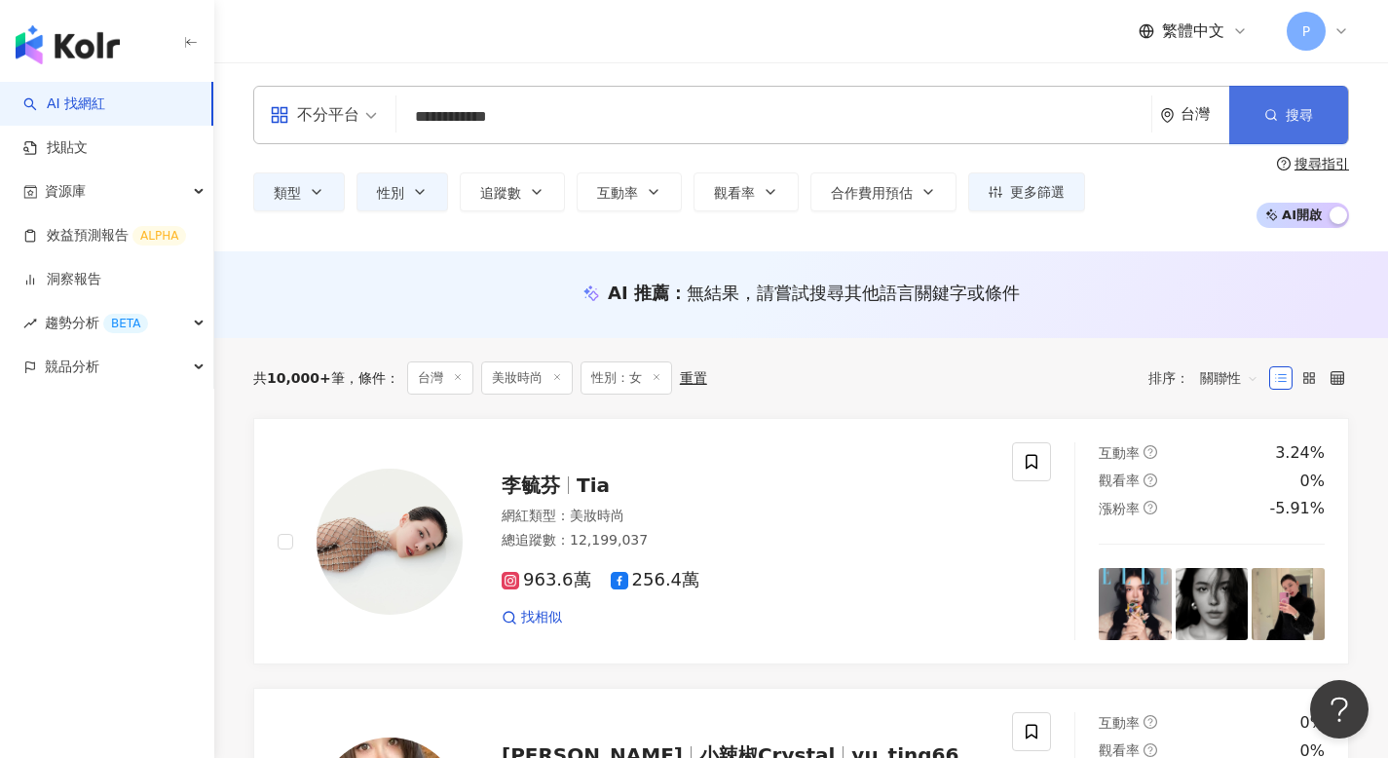
click at [1294, 117] on span "搜尋" at bounding box center [1298, 115] width 27 height 16
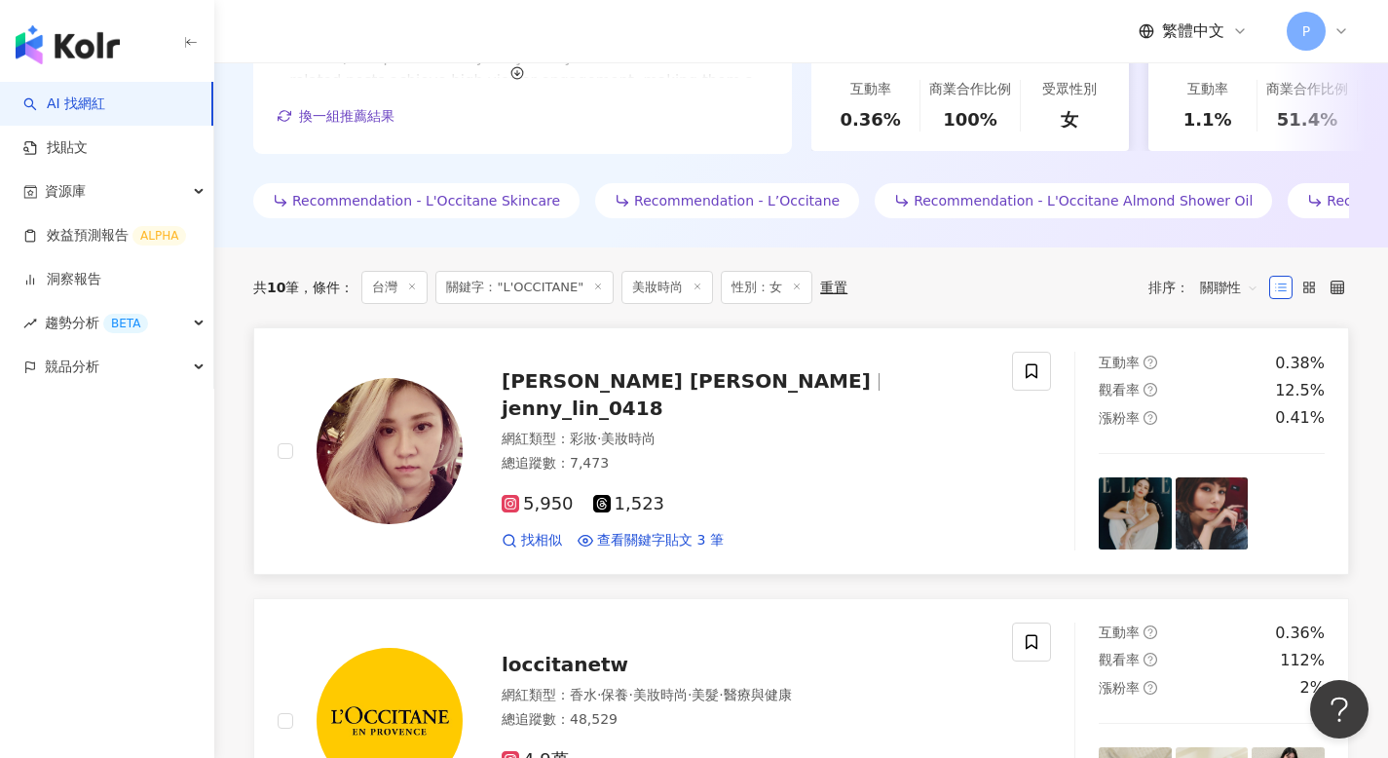
scroll to position [646, 0]
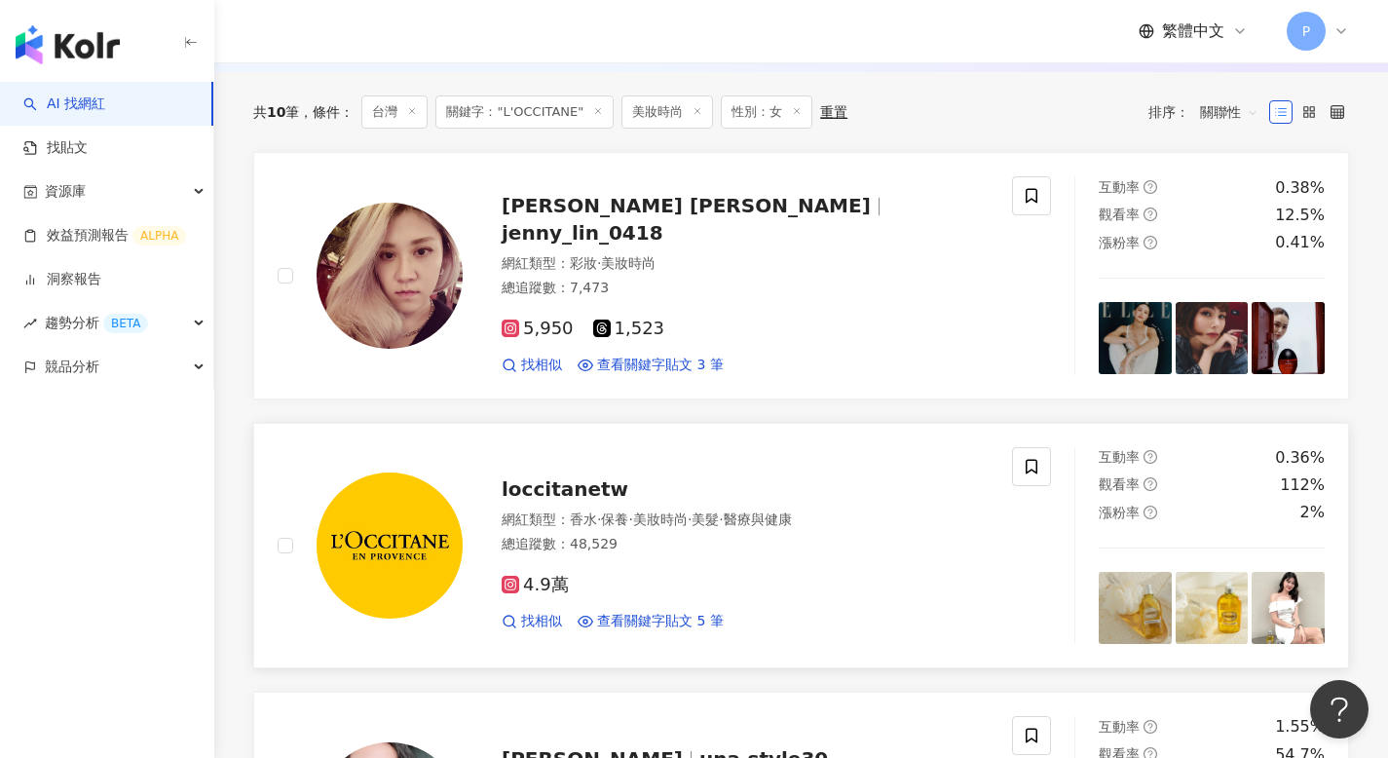
click at [580, 501] on span "loccitanetw" at bounding box center [564, 488] width 127 height 23
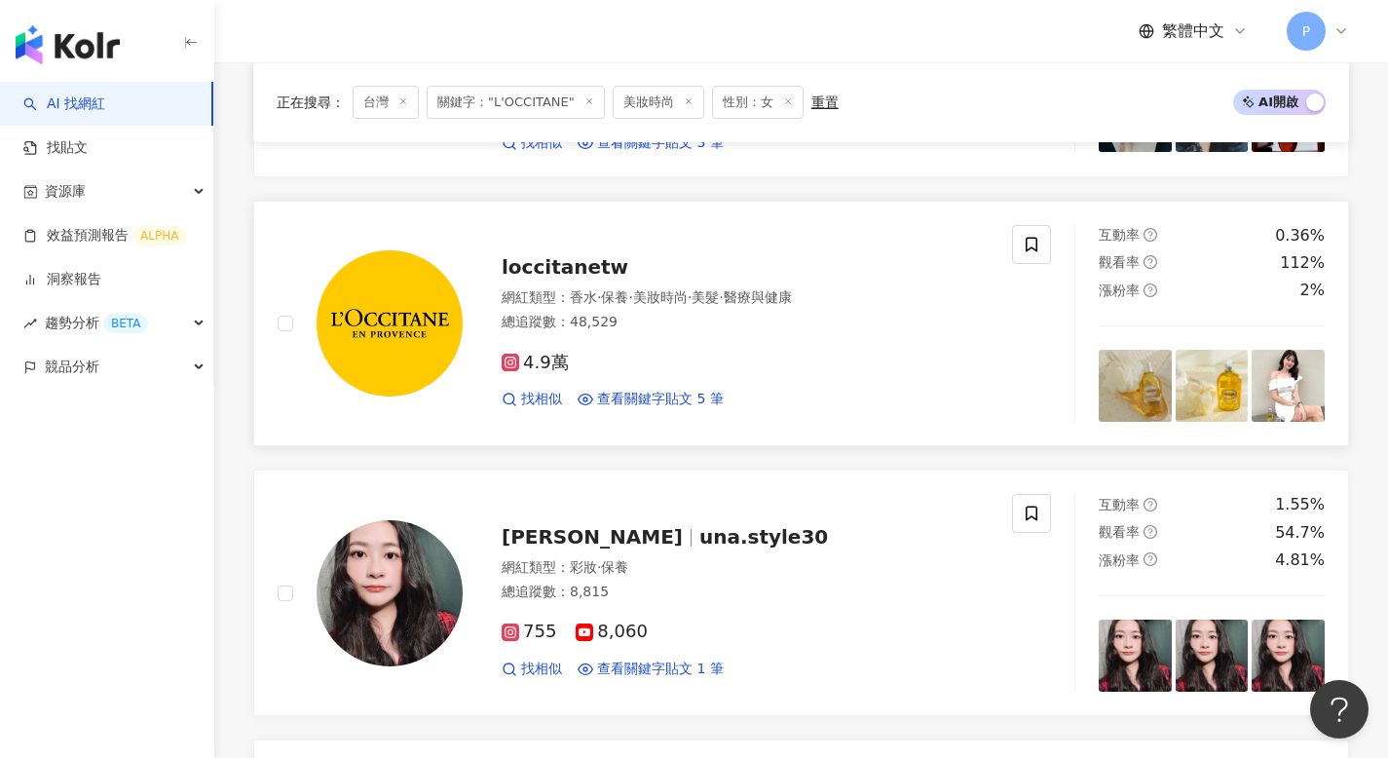
scroll to position [776, 0]
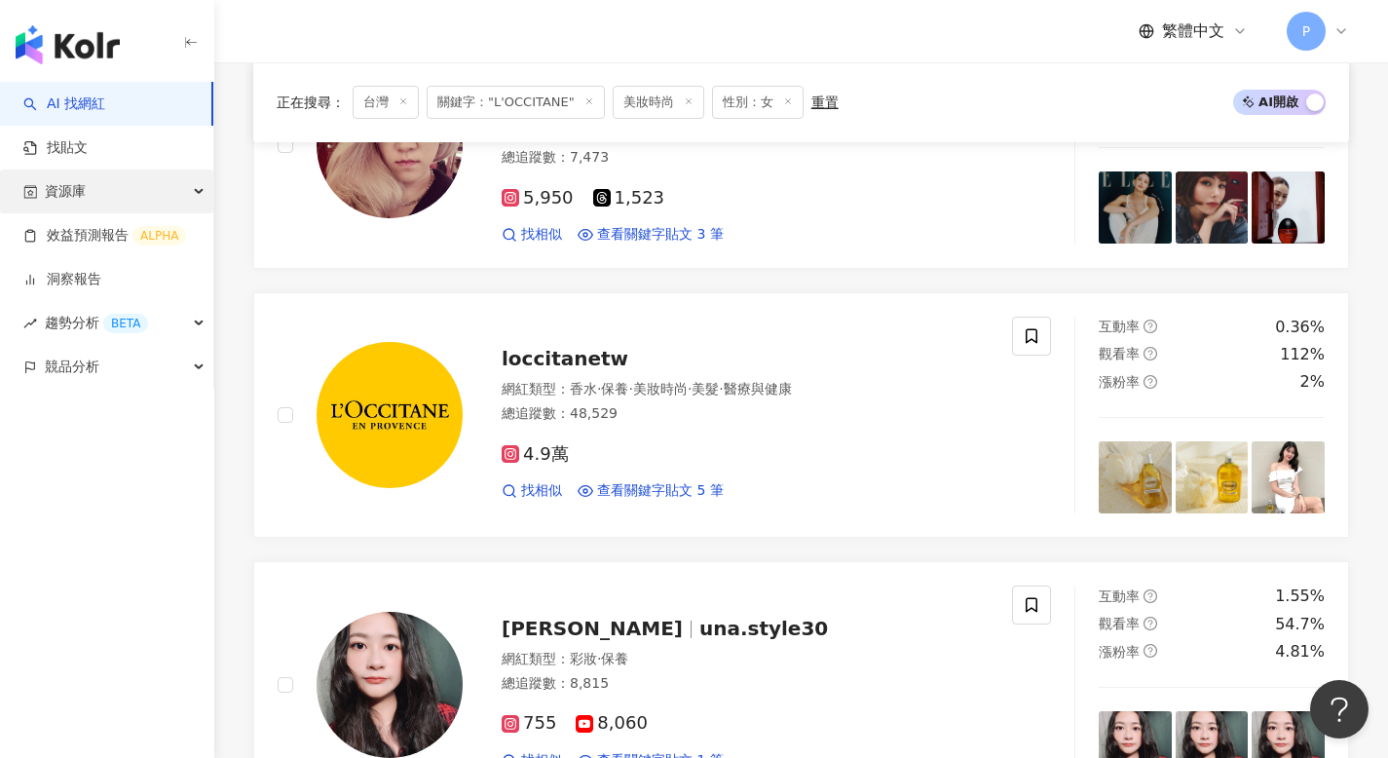
click at [120, 186] on div "資源庫" at bounding box center [106, 191] width 213 height 44
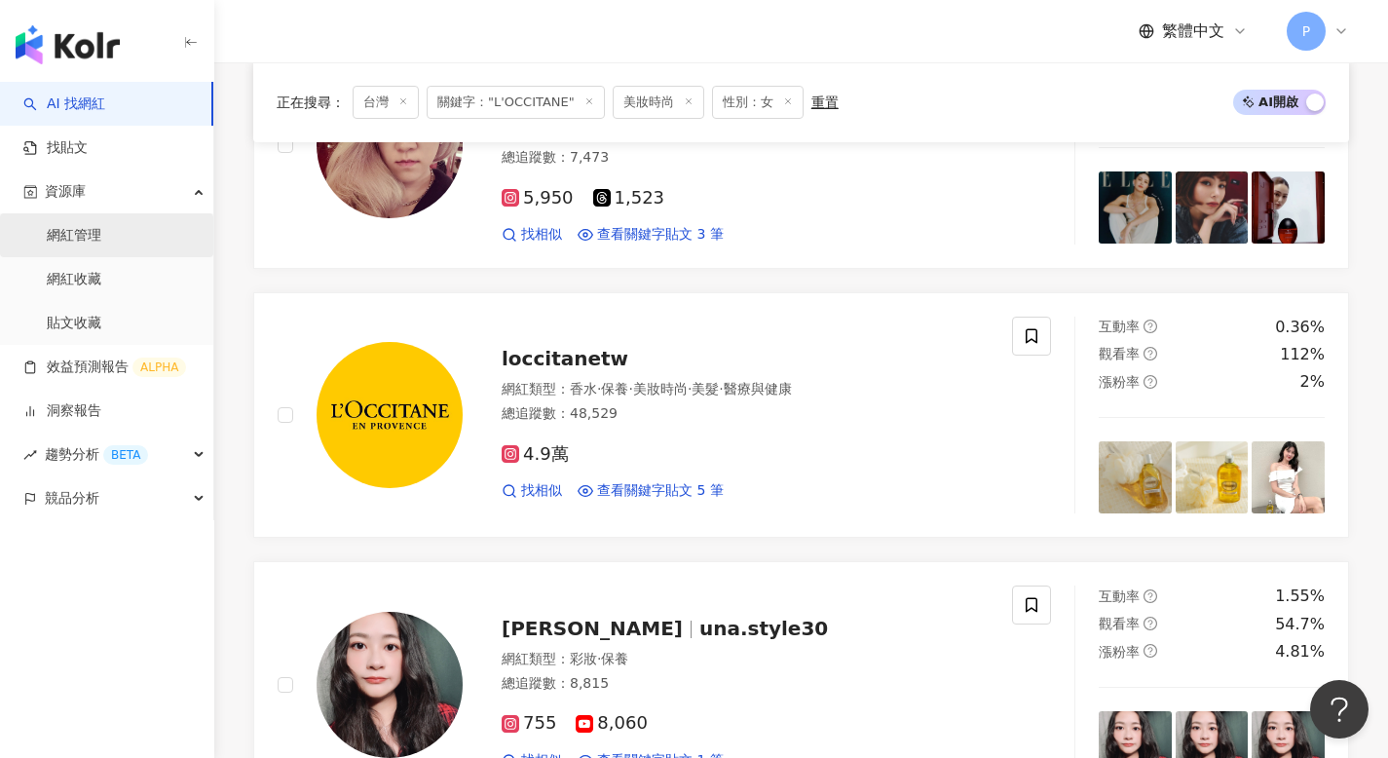
click at [100, 229] on link "網紅管理" at bounding box center [74, 235] width 55 height 19
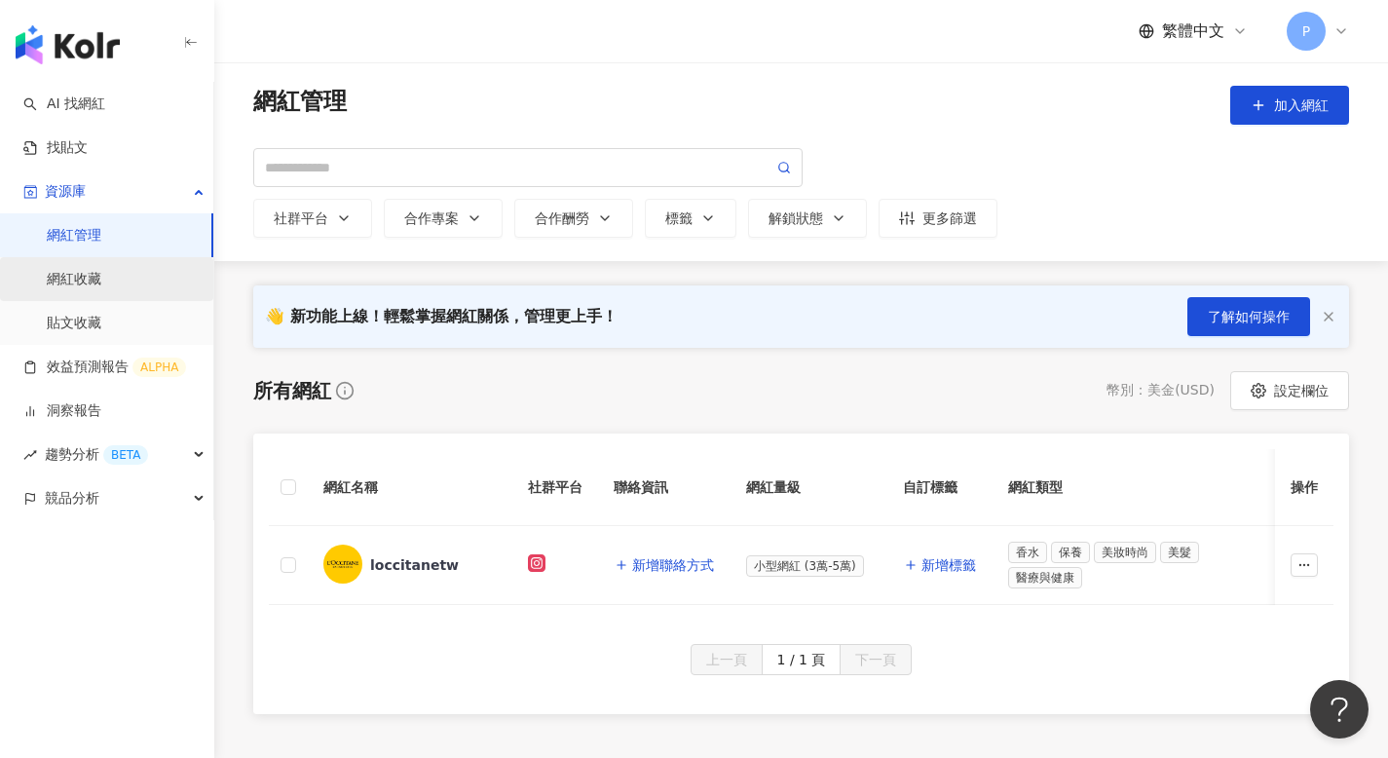
click at [88, 277] on link "網紅收藏" at bounding box center [74, 279] width 55 height 19
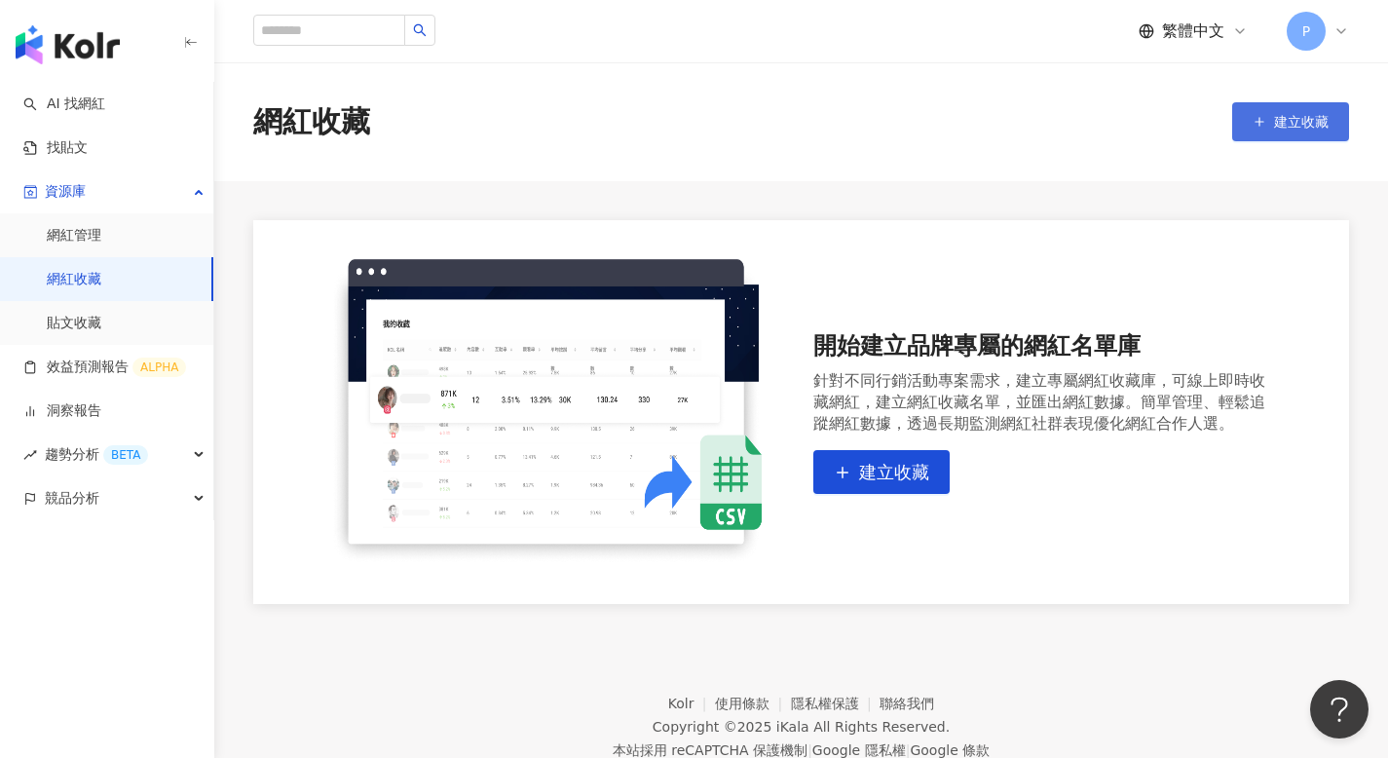
click at [1310, 118] on span "建立收藏" at bounding box center [1301, 122] width 55 height 16
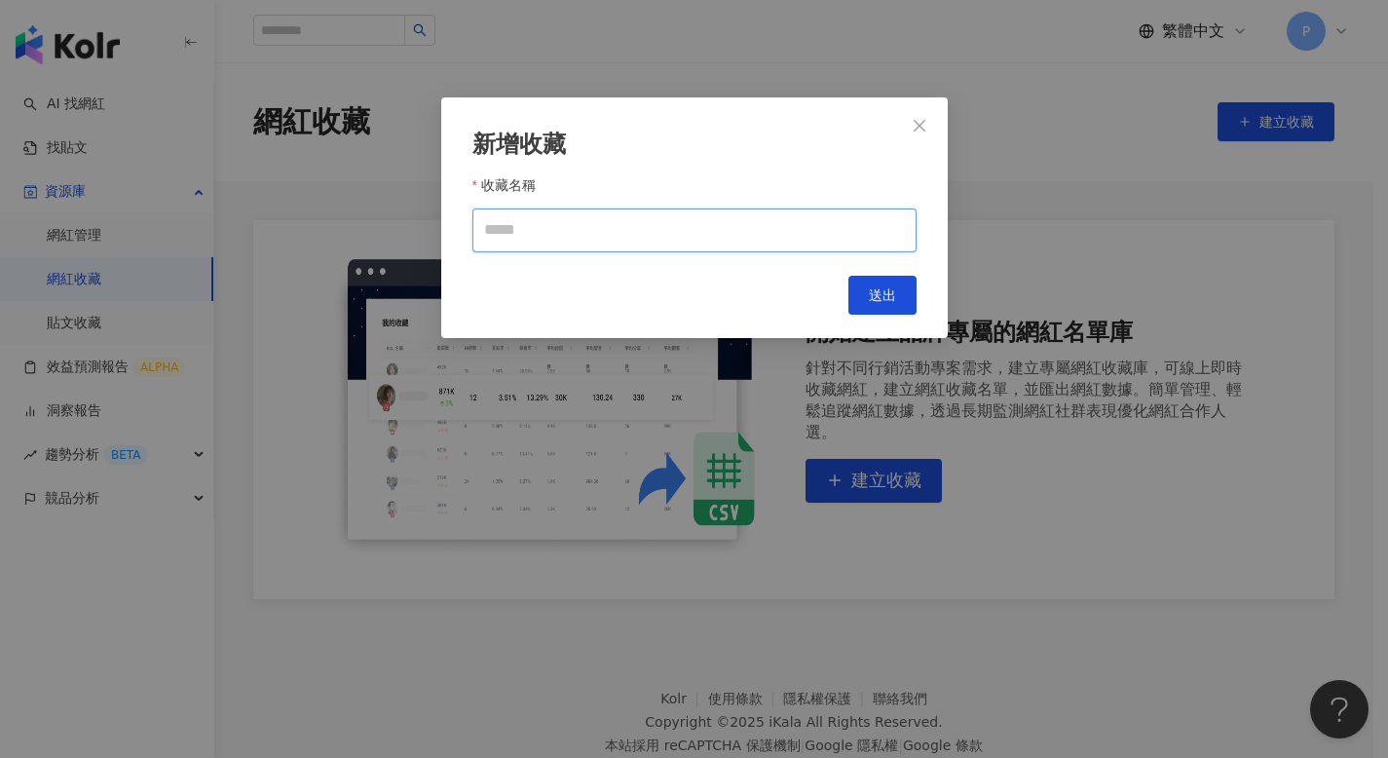
click at [799, 241] on input "收藏名稱" at bounding box center [694, 230] width 444 height 44
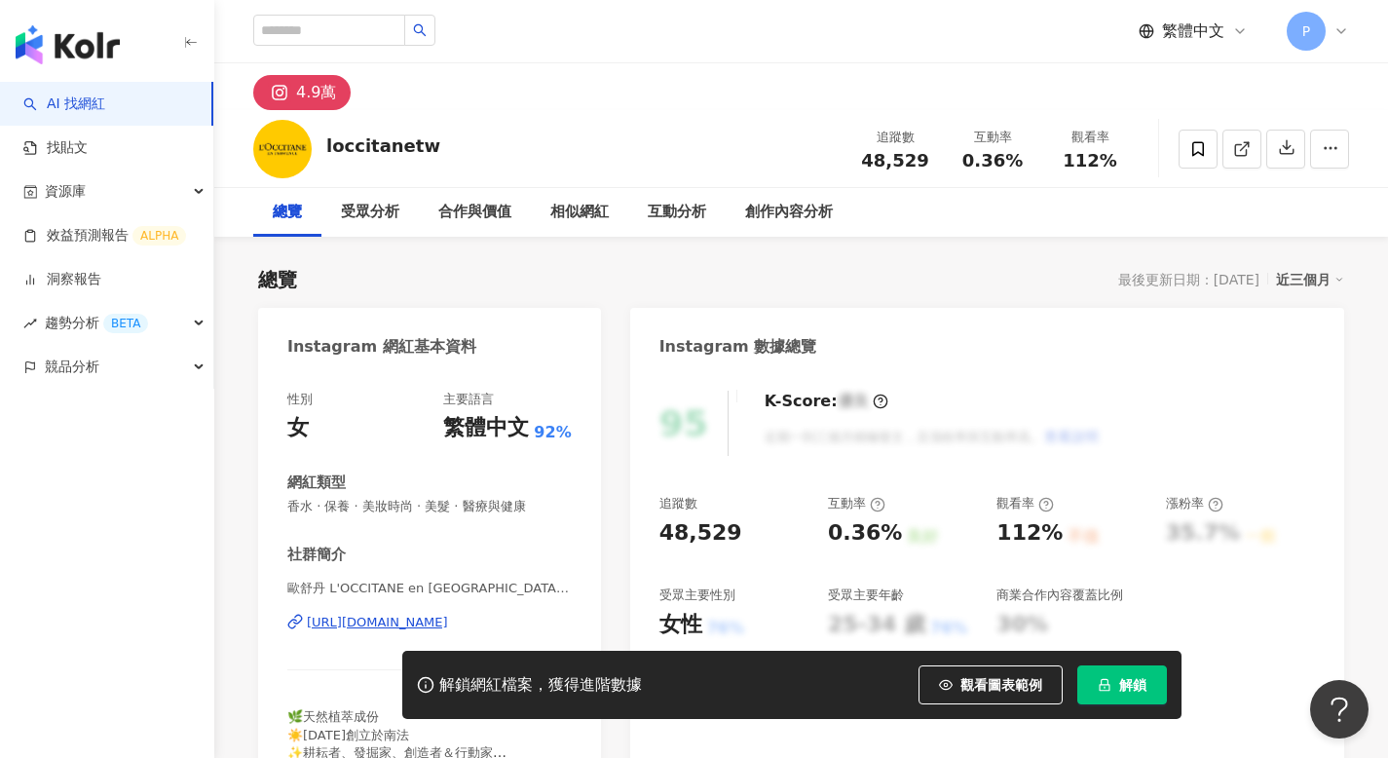
scroll to position [32, 0]
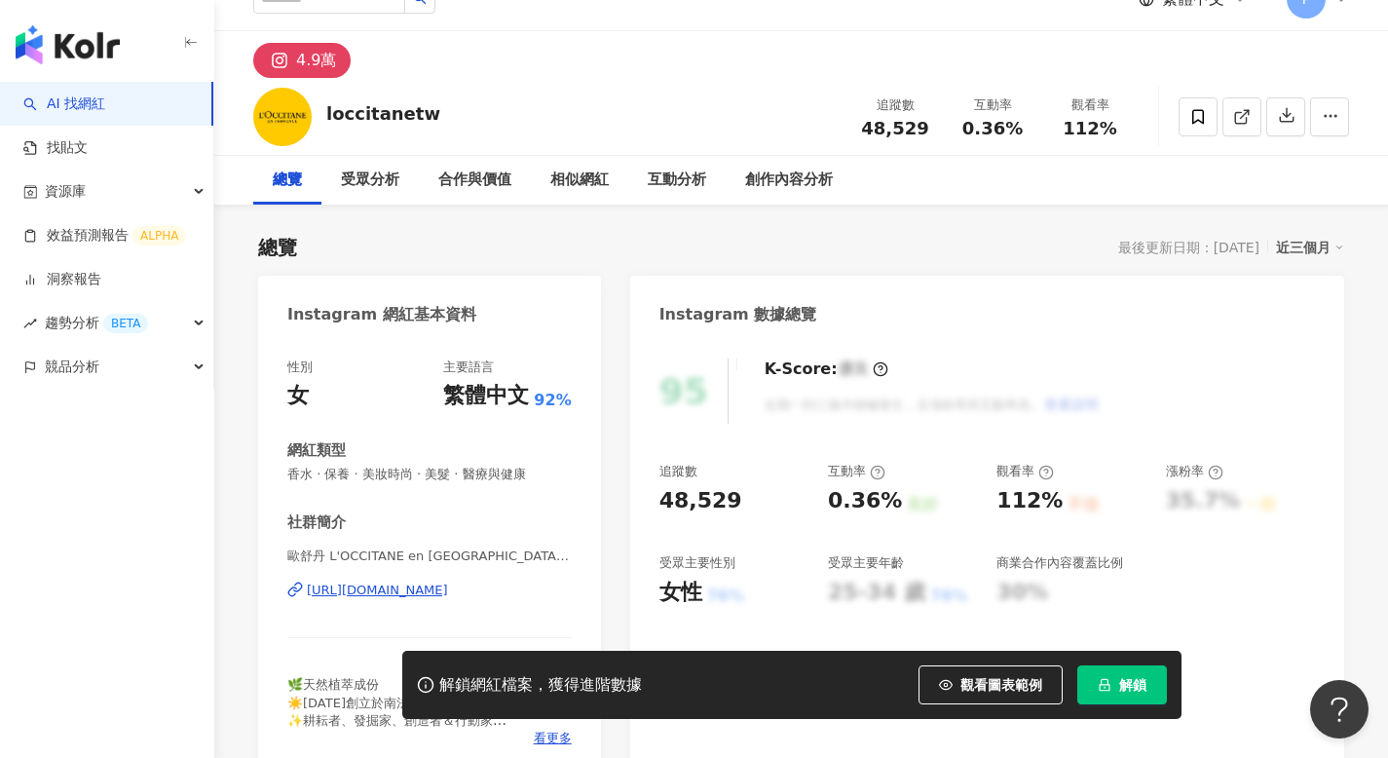
click at [1137, 687] on span "解鎖" at bounding box center [1132, 685] width 27 height 16
click at [1206, 116] on icon at bounding box center [1198, 117] width 18 height 18
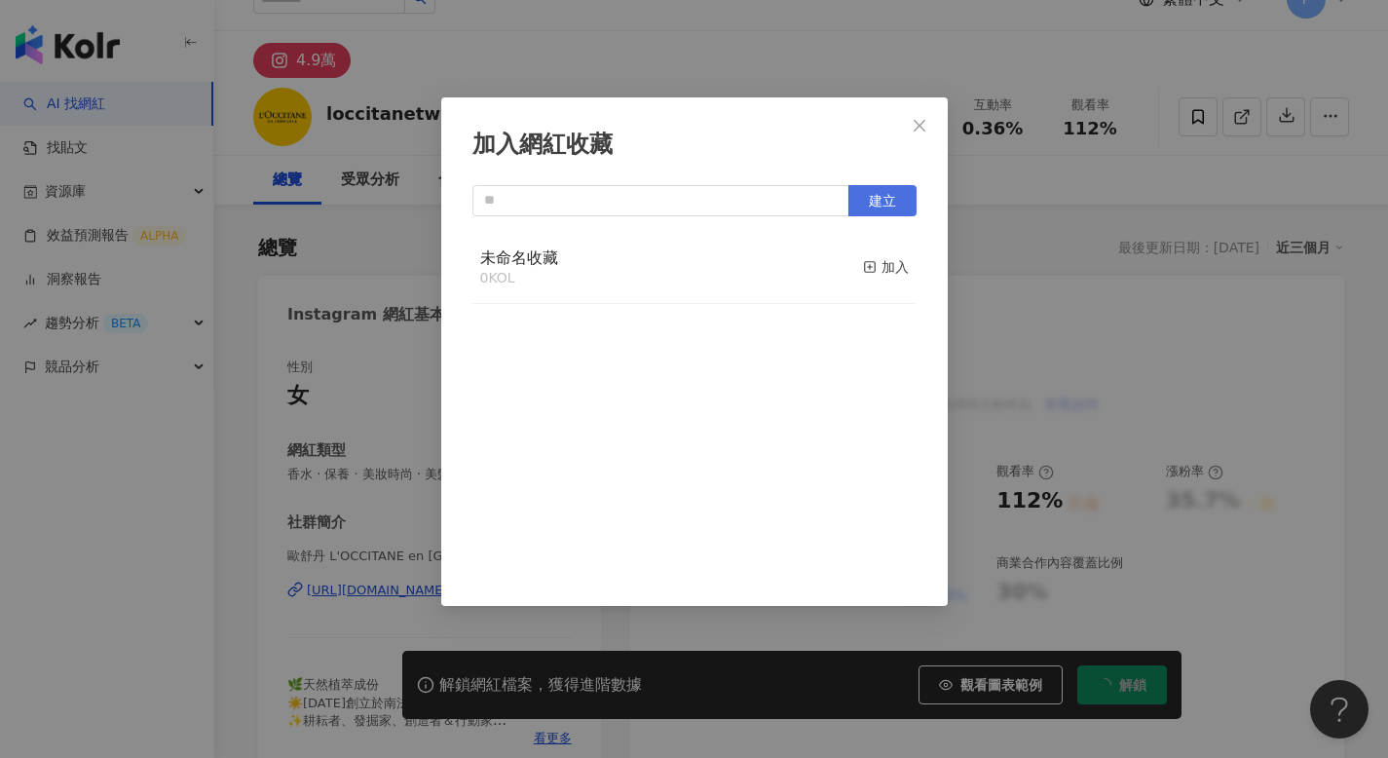
click at [866, 192] on button "建立" at bounding box center [882, 200] width 68 height 31
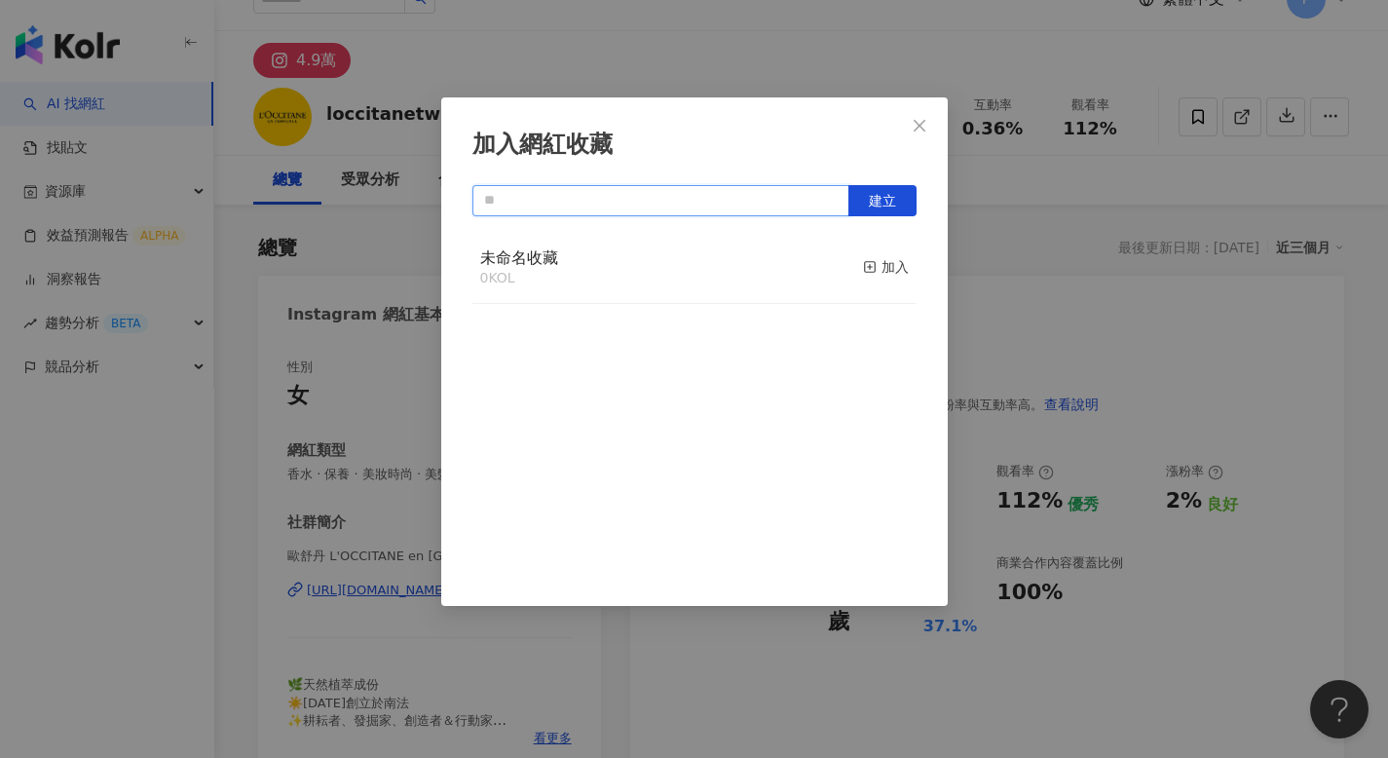
click at [767, 200] on input "text" at bounding box center [660, 200] width 377 height 31
type input "*"
click at [632, 199] on input "text" at bounding box center [660, 200] width 377 height 31
paste input "**********"
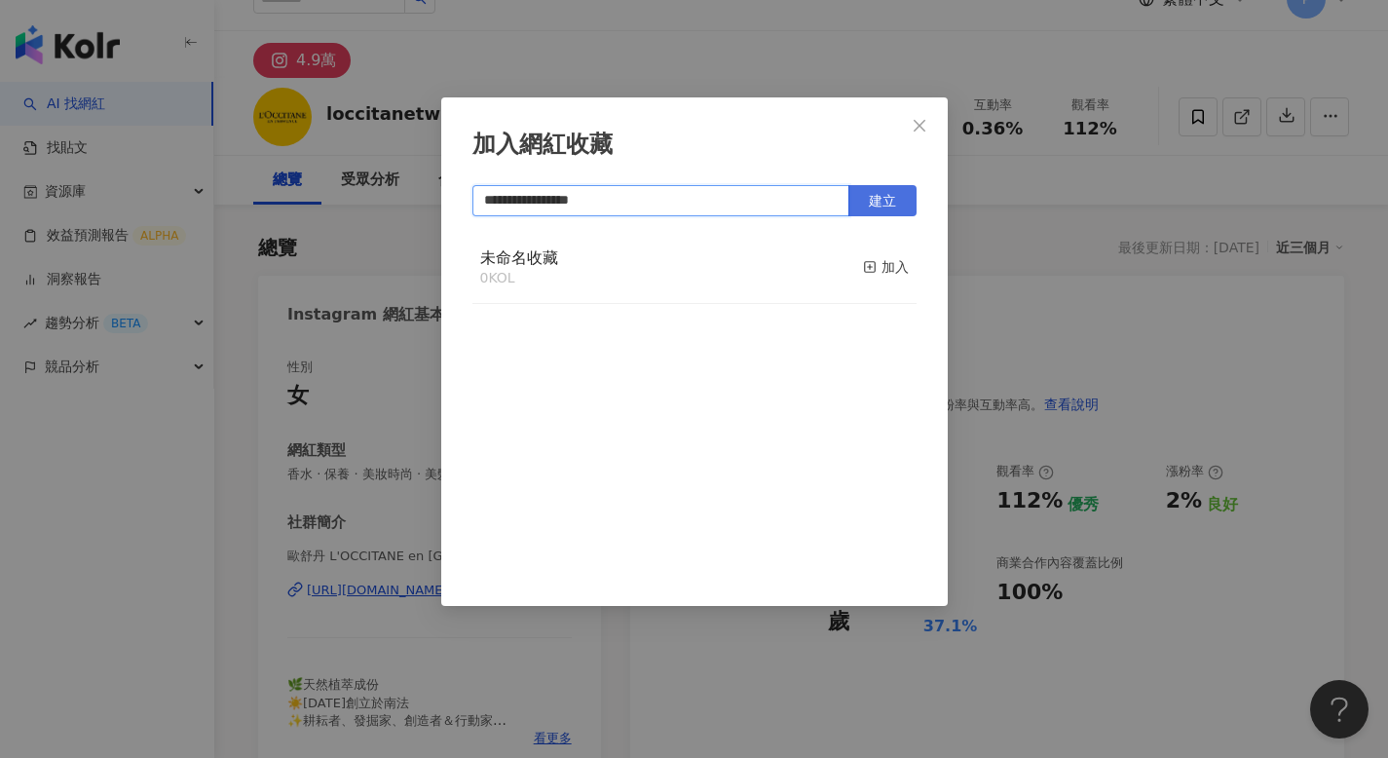
click at [880, 202] on span "建立" at bounding box center [882, 201] width 27 height 16
type input "**********"
click at [925, 126] on icon "close" at bounding box center [919, 126] width 16 height 16
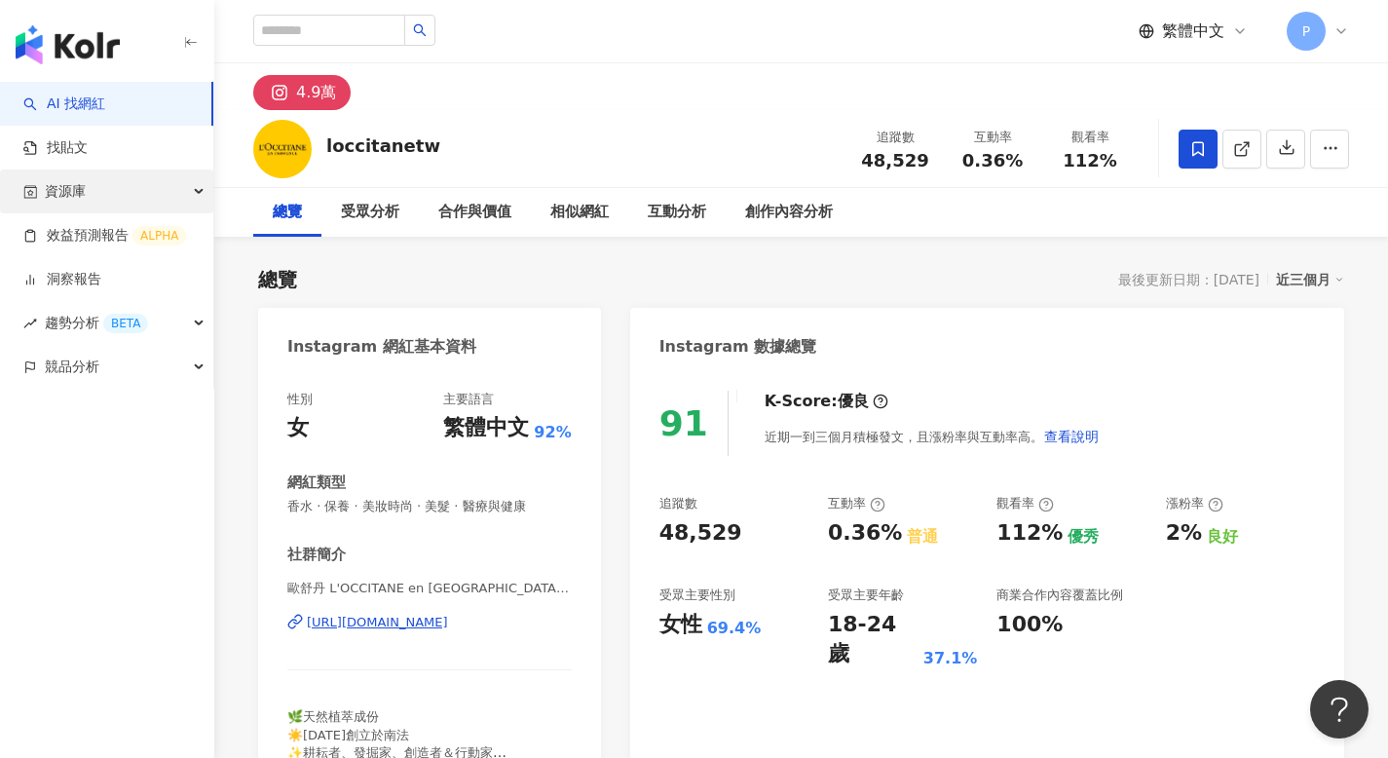
click at [113, 194] on div "資源庫" at bounding box center [106, 191] width 213 height 44
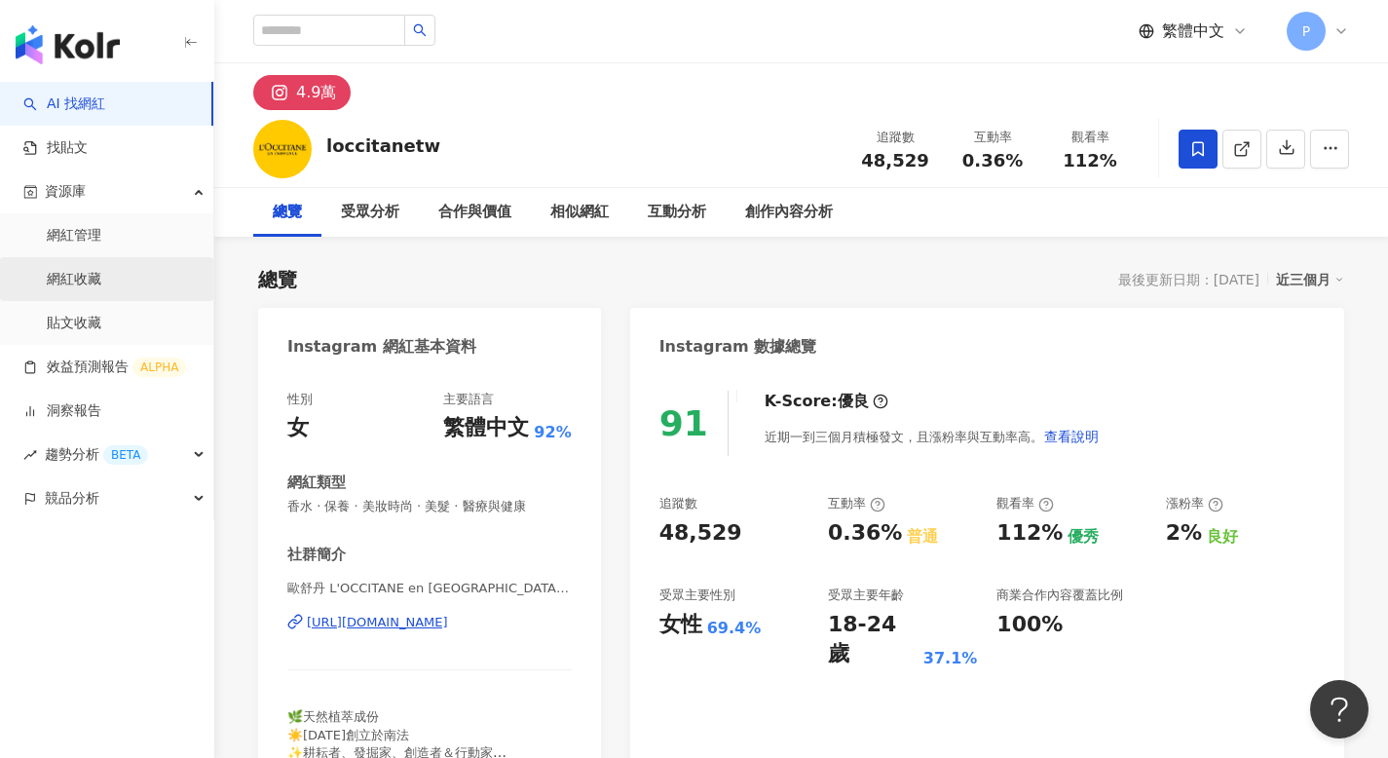
click at [88, 273] on link "網紅收藏" at bounding box center [74, 279] width 55 height 19
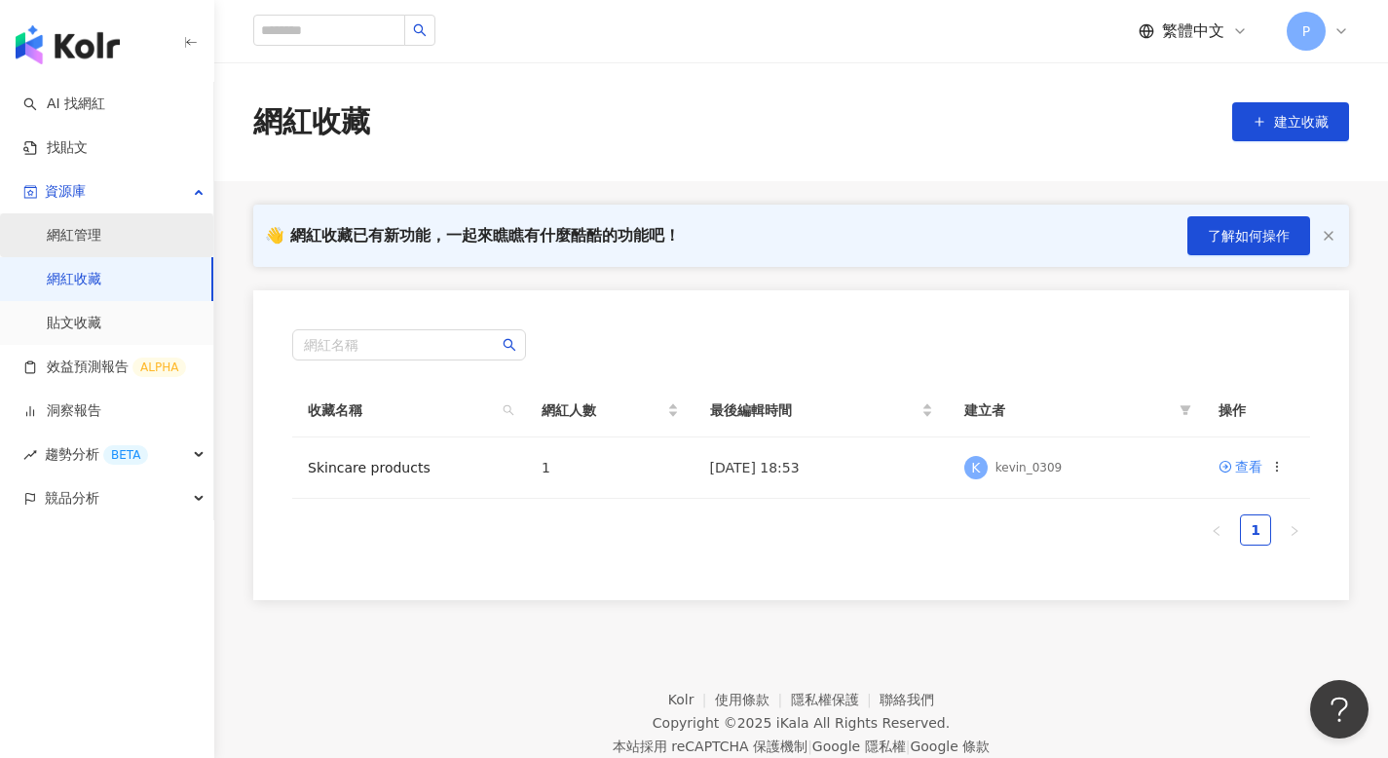
click at [85, 241] on link "網紅管理" at bounding box center [74, 235] width 55 height 19
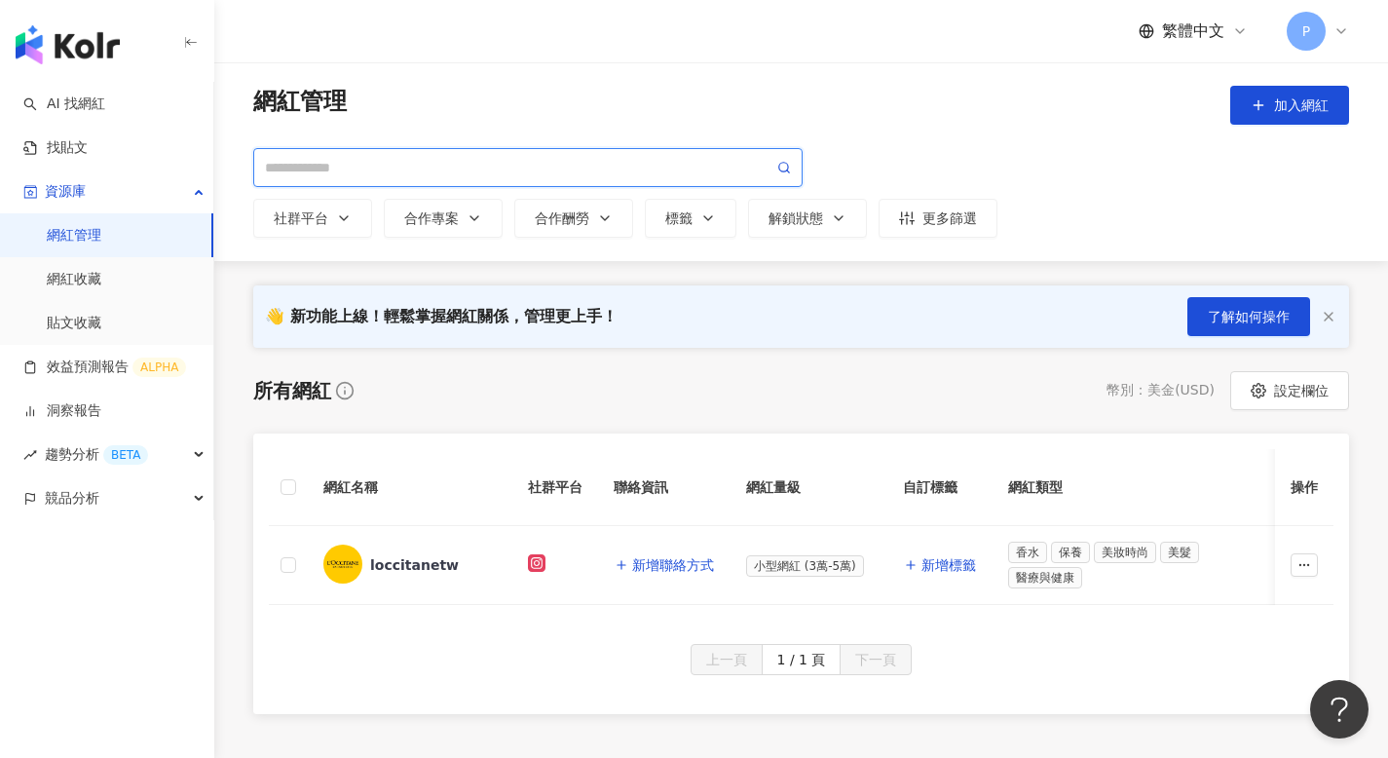
click at [491, 169] on input "search" at bounding box center [519, 167] width 508 height 21
click at [90, 94] on link "AI 找網紅" at bounding box center [64, 103] width 82 height 19
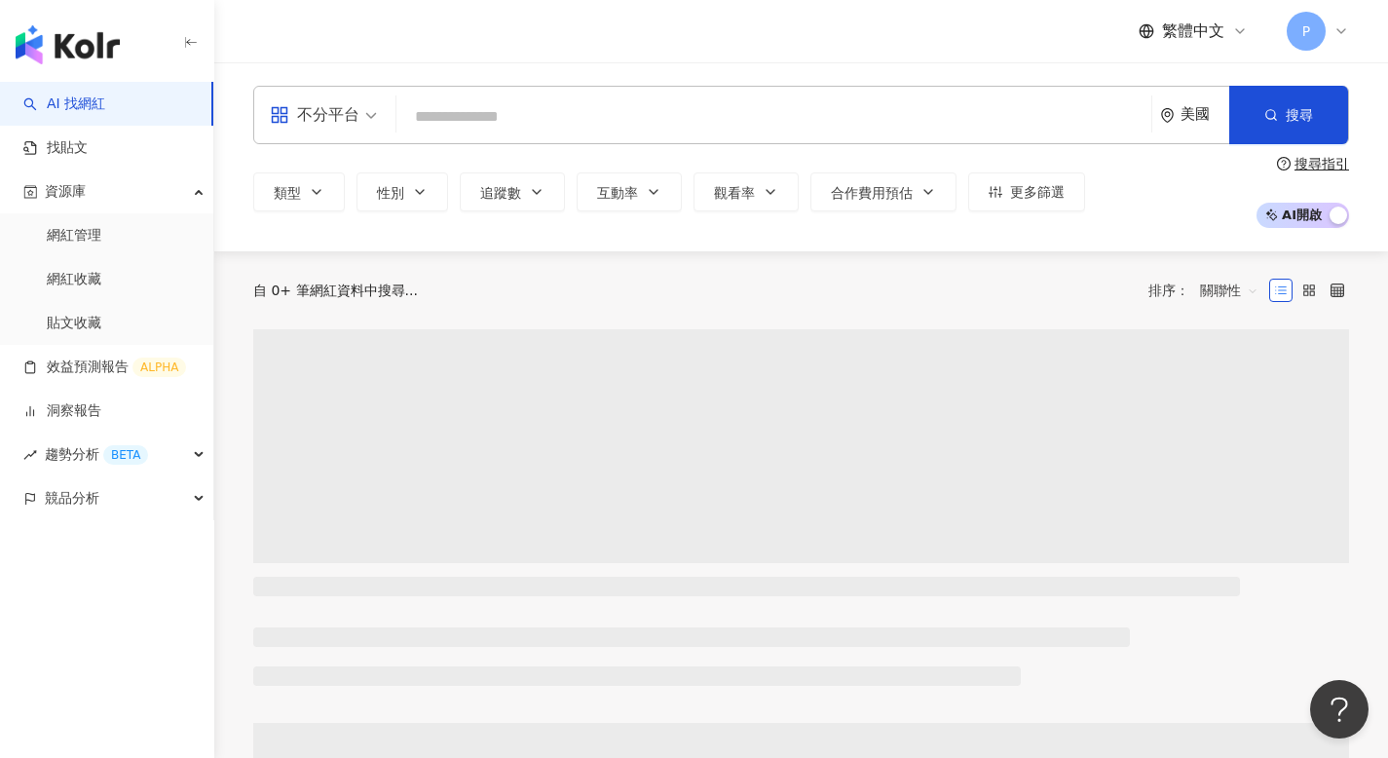
click at [458, 118] on input "search" at bounding box center [773, 116] width 739 height 37
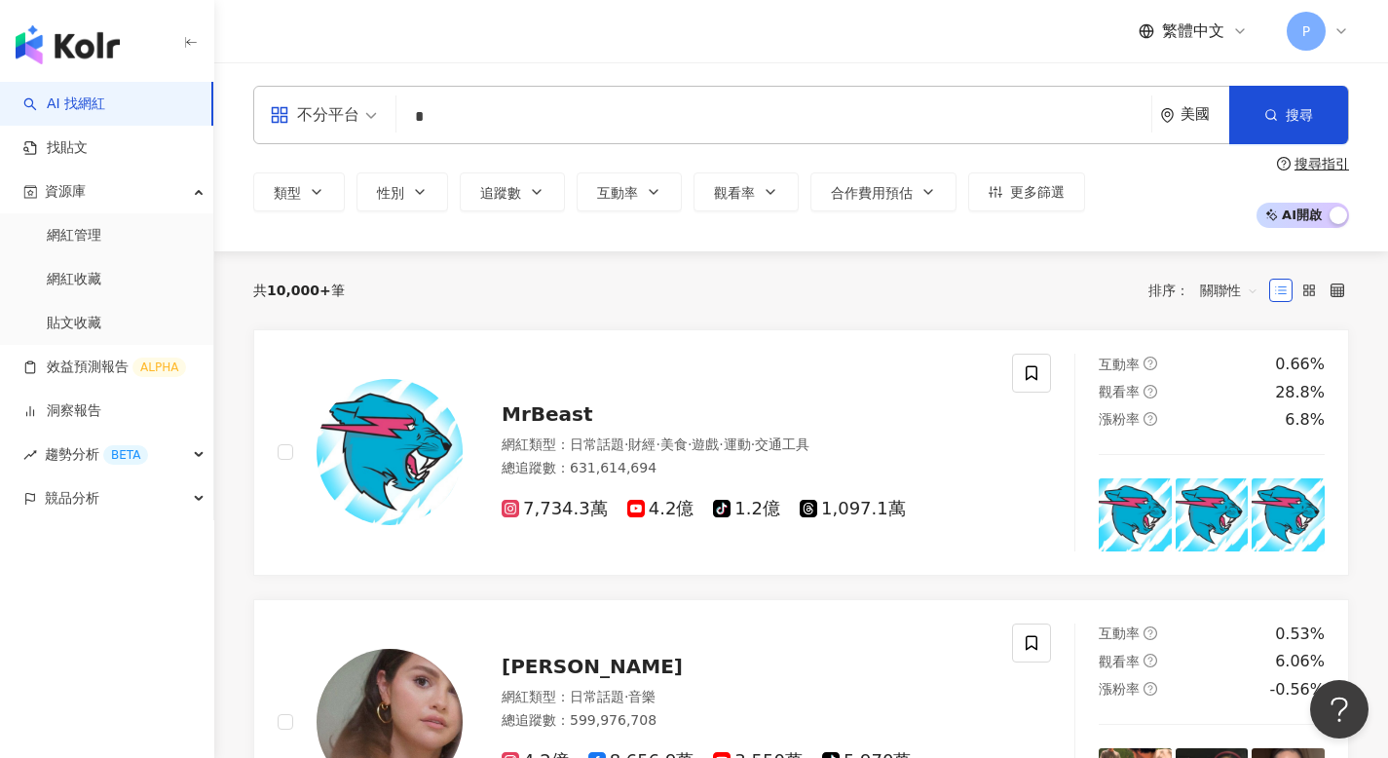
type input "*"
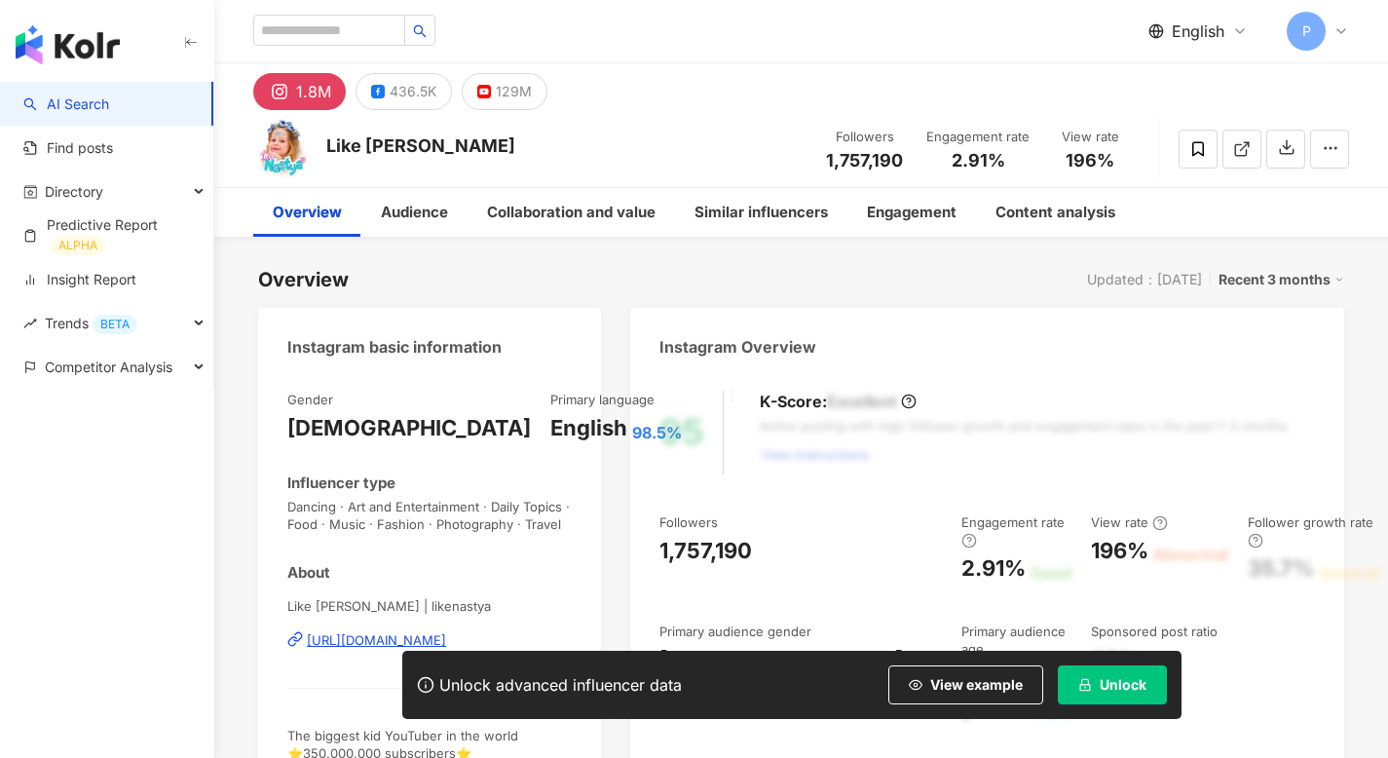
click at [1093, 676] on button "Unlock" at bounding box center [1112, 684] width 109 height 39
click at [419, 208] on div "Audience" at bounding box center [414, 212] width 67 height 23
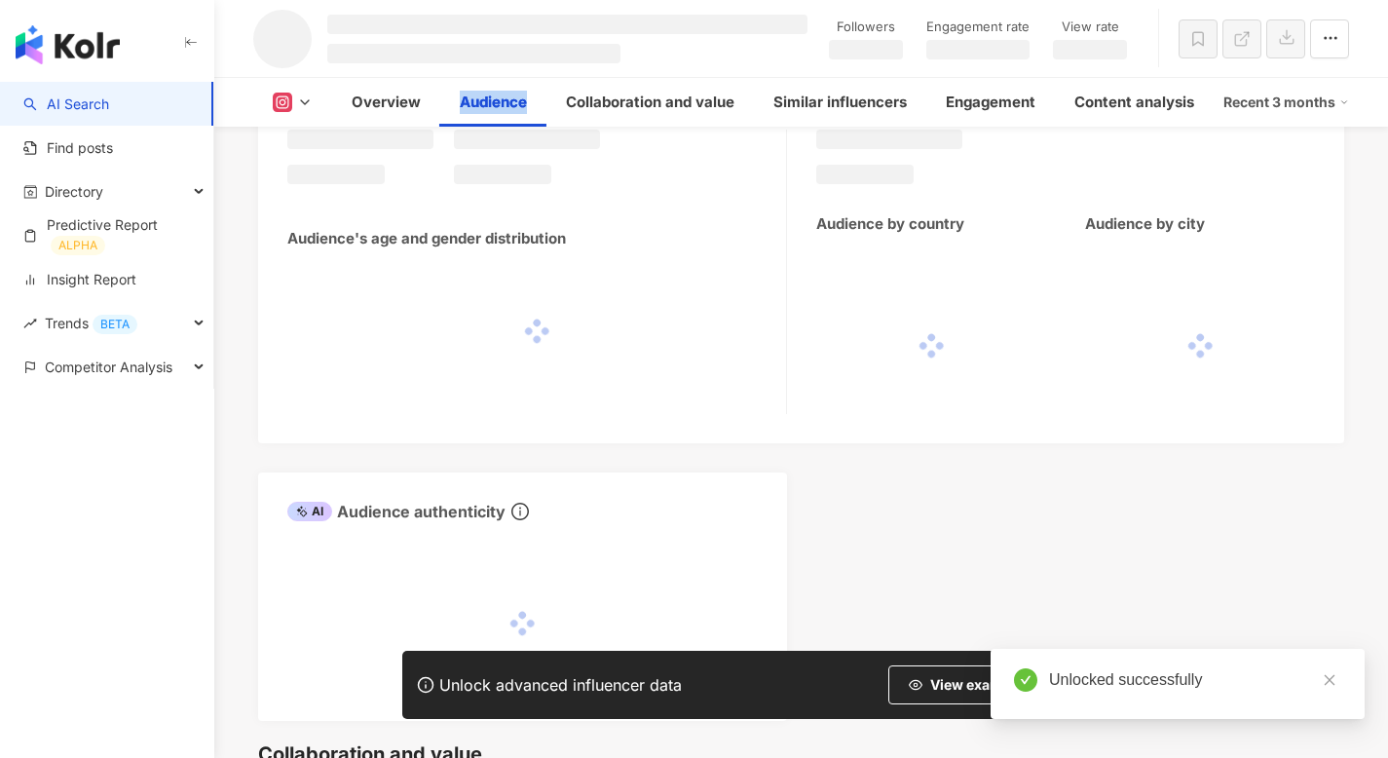
scroll to position [1605, 0]
drag, startPoint x: 538, startPoint y: 99, endPoint x: 453, endPoint y: 99, distance: 84.7
click at [453, 99] on div "Audience" at bounding box center [493, 102] width 106 height 49
click at [440, 66] on div at bounding box center [440, 66] width 0 height 0
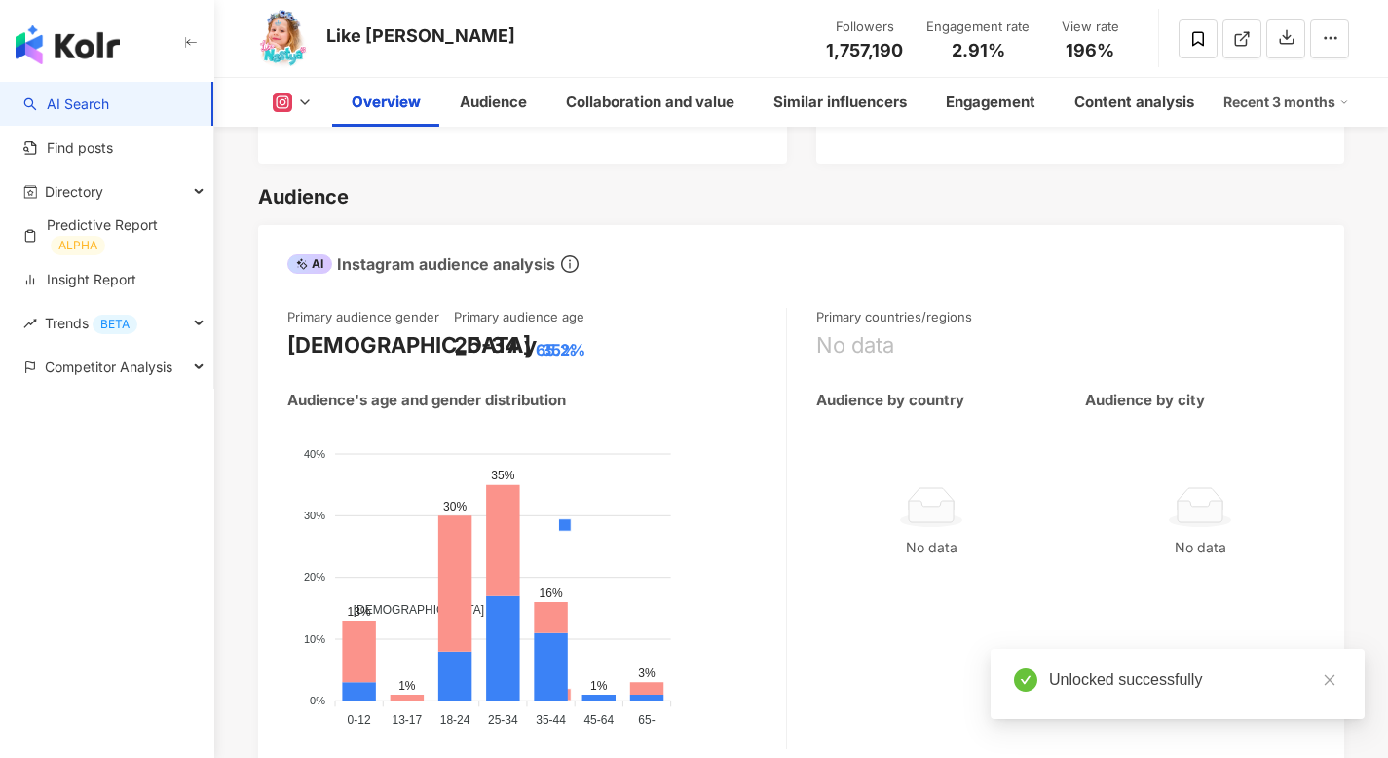
scroll to position [1708, 0]
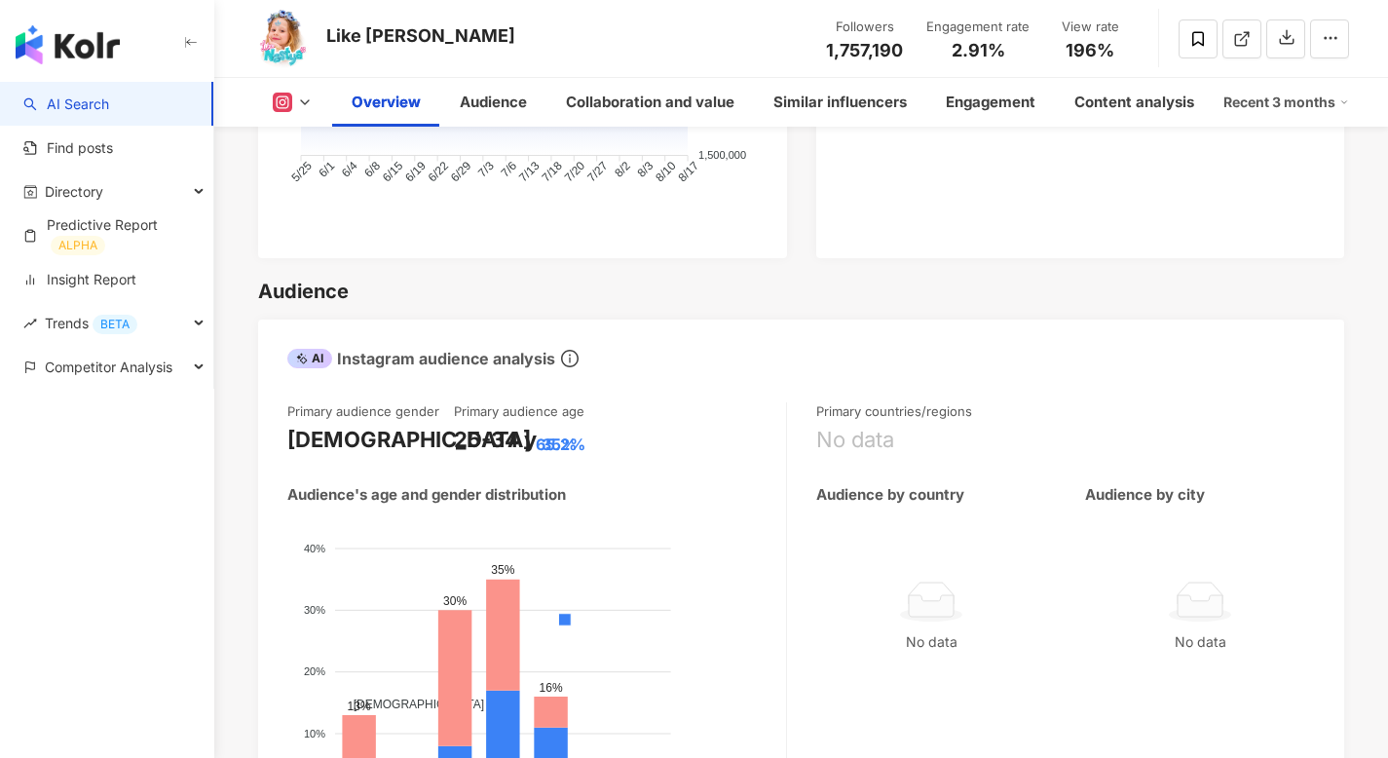
click at [710, 76] on div "Like [PERSON_NAME] Followers 1,757,190 Engagement rate 2.91% View rate 196%" at bounding box center [800, 38] width 1173 height 77
click at [720, 104] on div "Collaboration and value" at bounding box center [650, 102] width 168 height 23
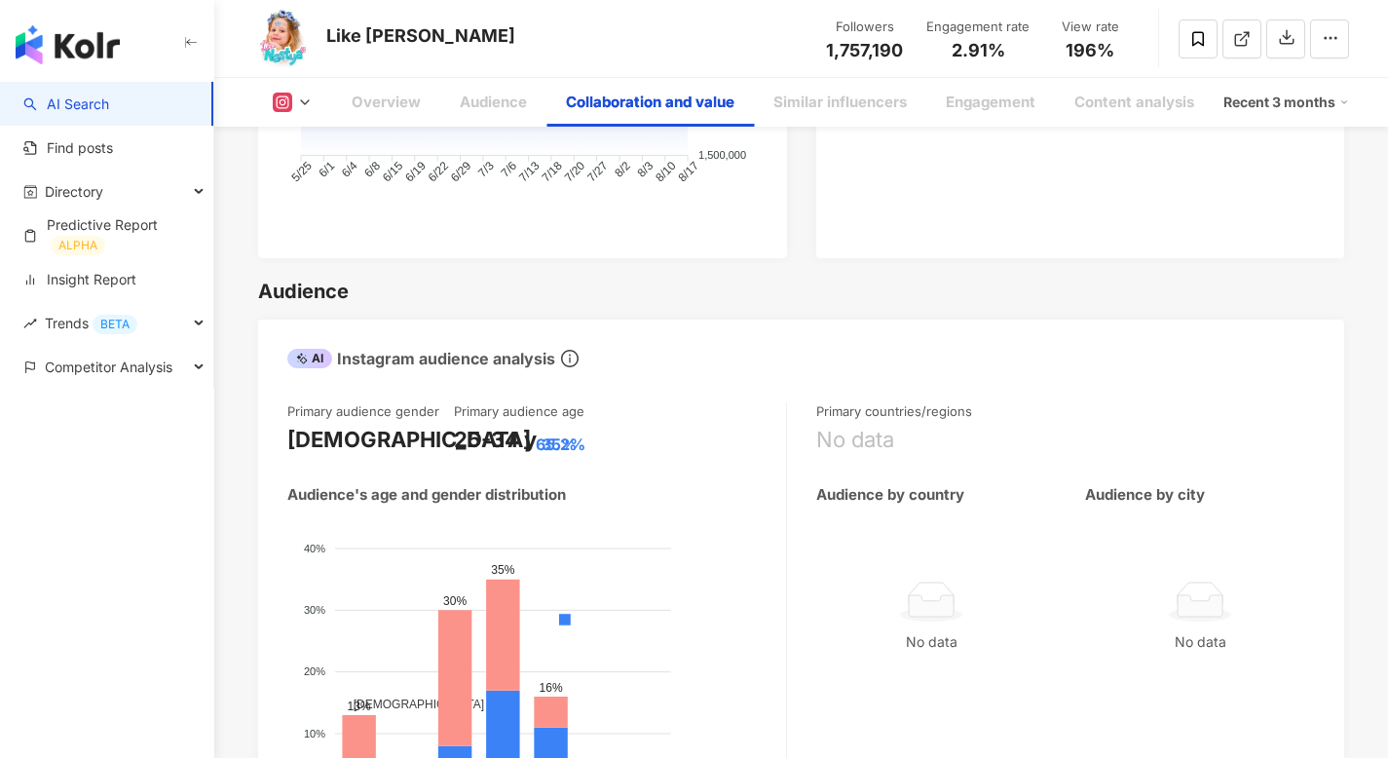
scroll to position [2693, 0]
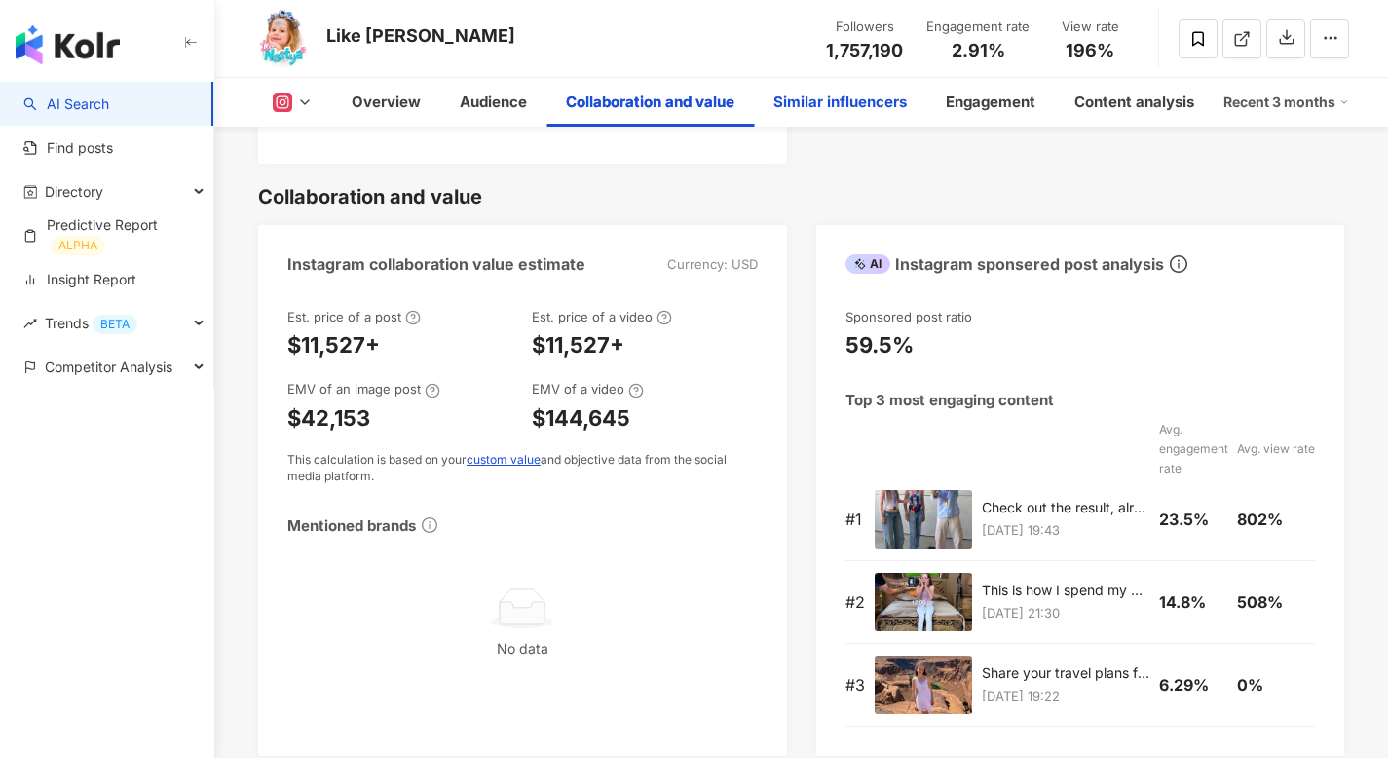
click at [860, 98] on div "Similar influencers" at bounding box center [839, 102] width 133 height 23
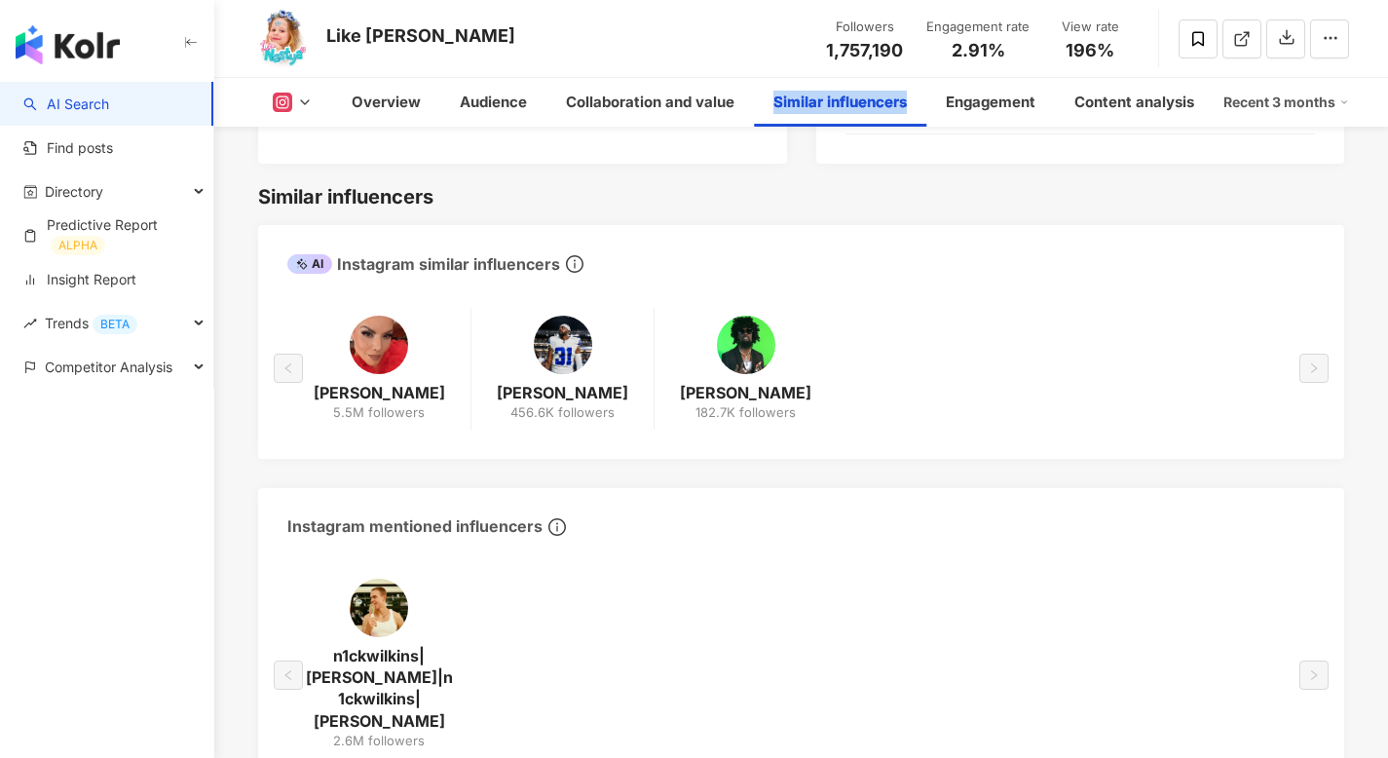
drag, startPoint x: 920, startPoint y: 101, endPoint x: 776, endPoint y: 99, distance: 144.1
click at [776, 99] on div "Similar influencers" at bounding box center [840, 102] width 172 height 49
click at [763, 66] on div at bounding box center [763, 66] width 0 height 0
drag, startPoint x: 1048, startPoint y: 103, endPoint x: 945, endPoint y: 103, distance: 103.2
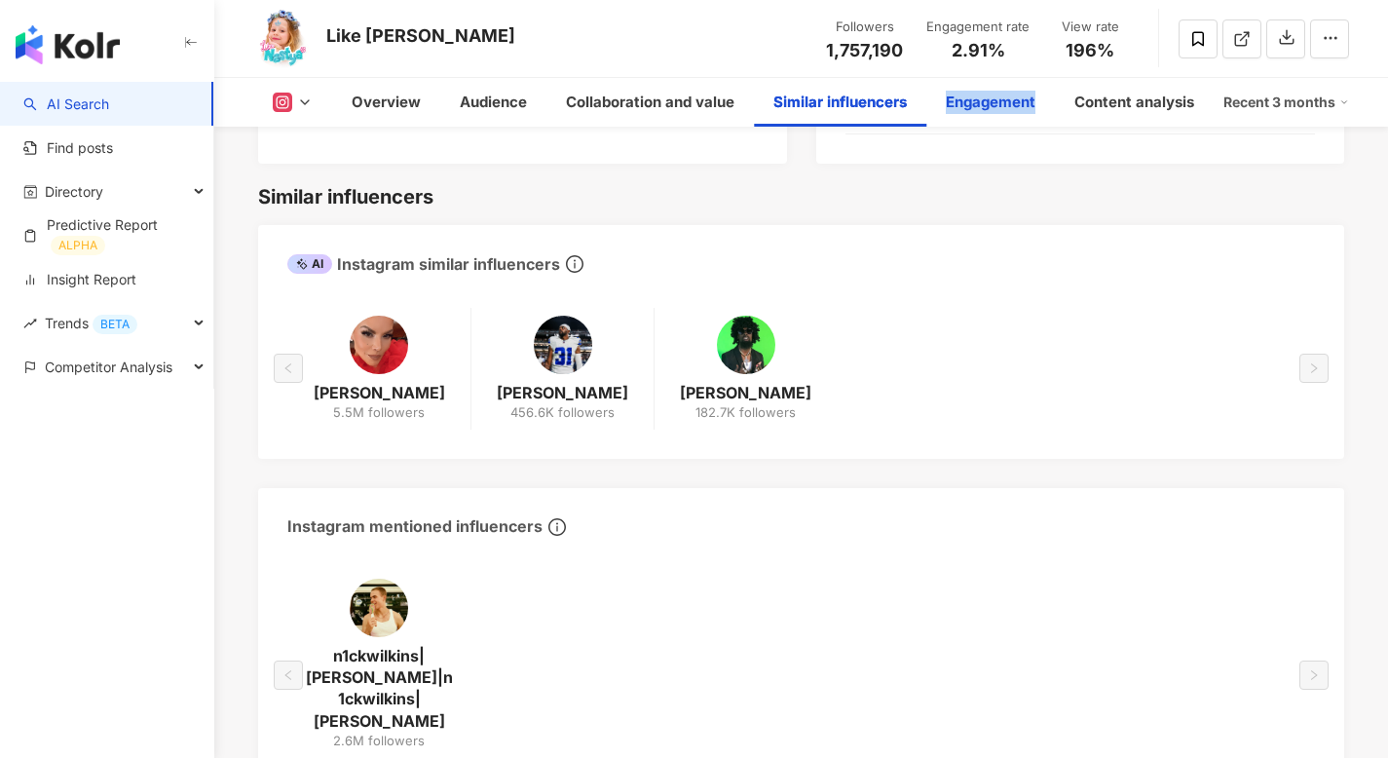
click at [945, 103] on div "Engagement" at bounding box center [990, 102] width 129 height 49
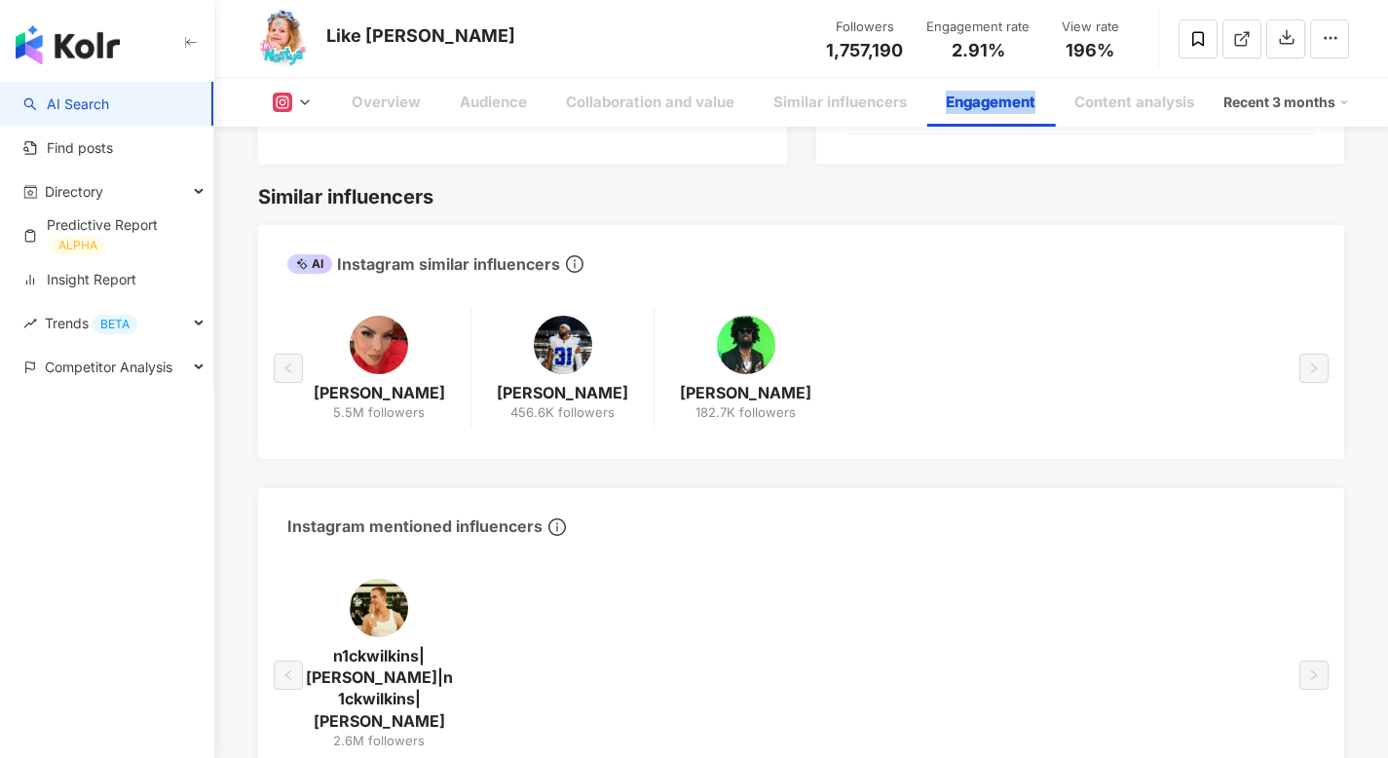
scroll to position [3909, 0]
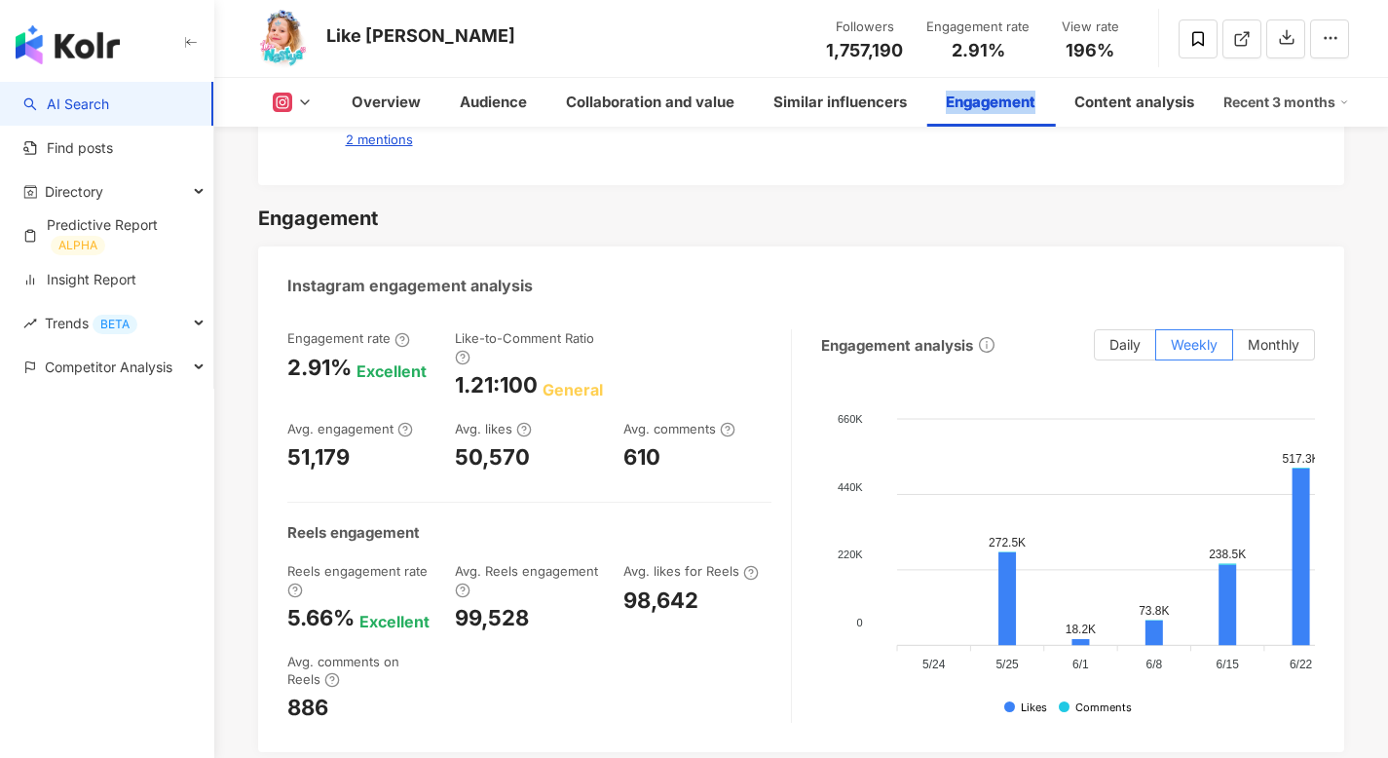
click at [932, 112] on div at bounding box center [932, 112] width 0 height 0
click at [723, 470] on div "Engagement rate 2.91% Excellent Like-to-Comment Ratio 1.21:100 General Avg. eng…" at bounding box center [539, 525] width 504 height 393
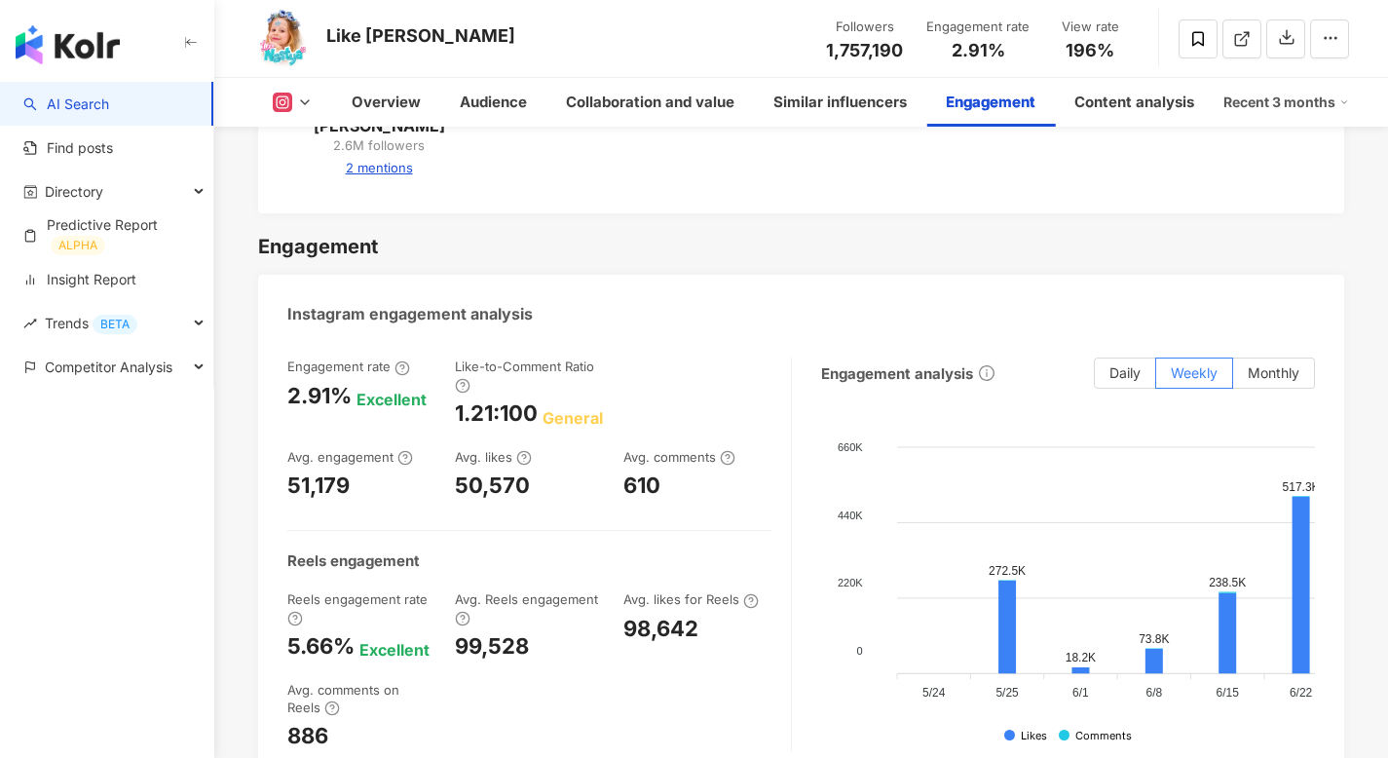
scroll to position [3878, 0]
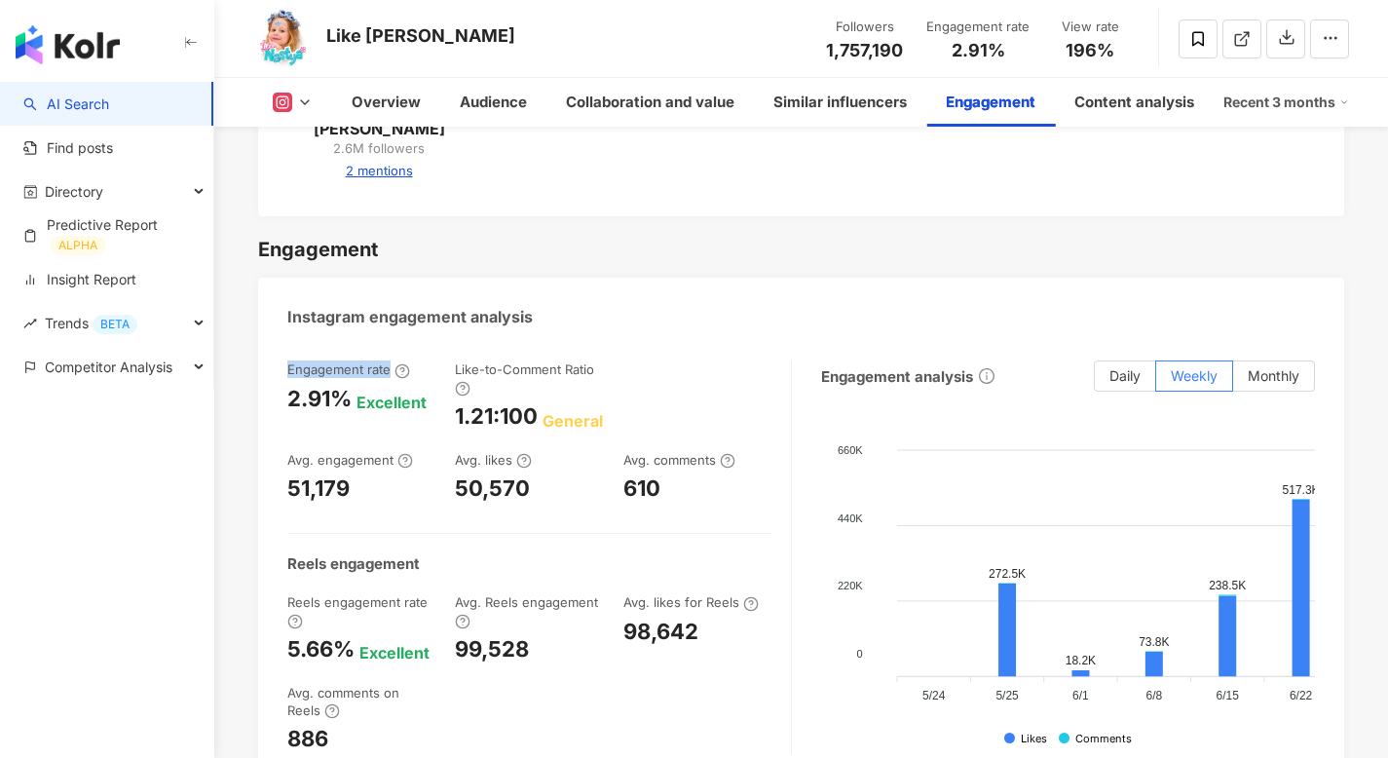
drag, startPoint x: 290, startPoint y: 309, endPoint x: 389, endPoint y: 311, distance: 98.4
click at [389, 360] on div "Engagement rate" at bounding box center [348, 369] width 123 height 18
click at [376, 318] on div at bounding box center [376, 318] width 0 height 0
click at [453, 360] on div "Engagement rate 2.91% Excellent Like-to-Comment Ratio 1.21:100 General Avg. eng…" at bounding box center [529, 431] width 484 height 143
drag, startPoint x: 459, startPoint y: 310, endPoint x: 595, endPoint y: 313, distance: 136.4
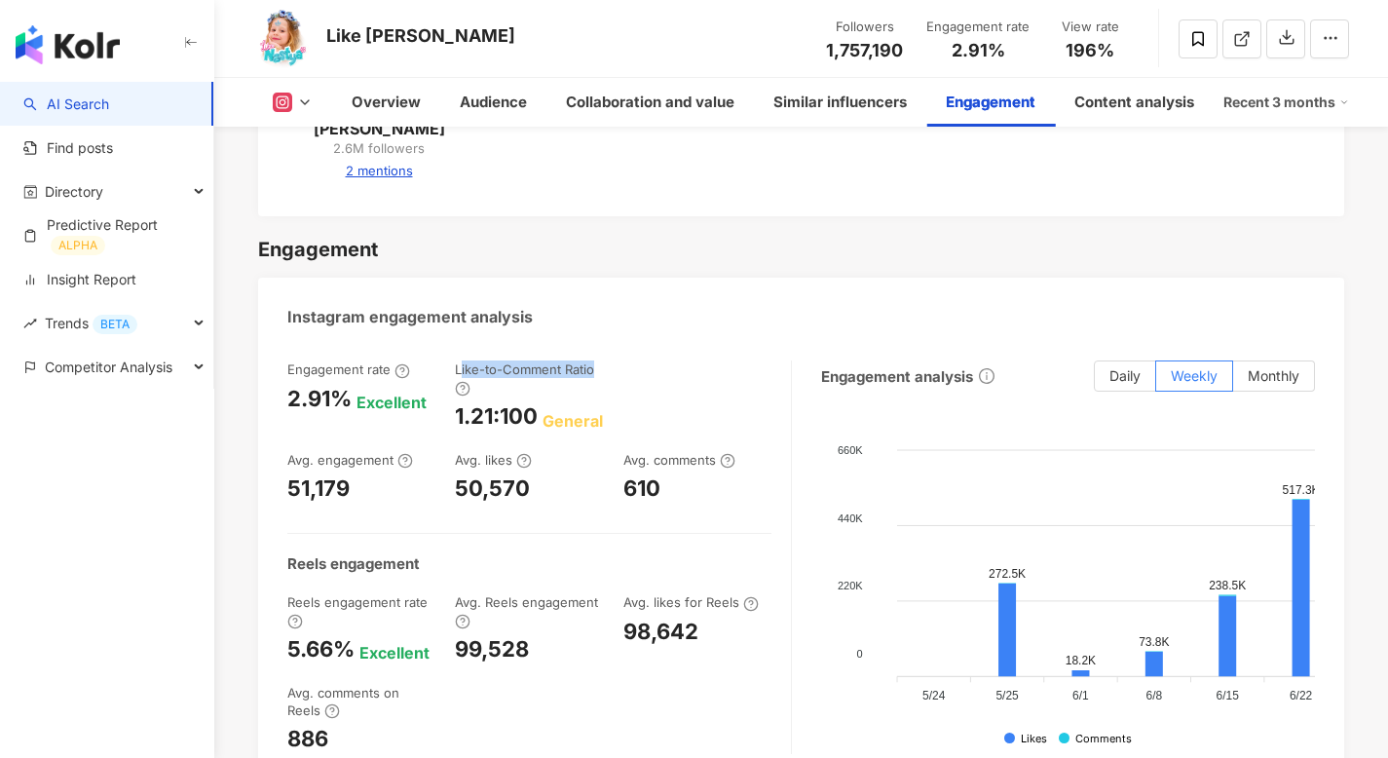
click at [595, 360] on div "Like-to-Comment Ratio" at bounding box center [529, 378] width 148 height 36
click at [582, 318] on div at bounding box center [582, 318] width 0 height 0
click at [620, 360] on div "Engagement rate 2.91% Excellent Like-to-Comment Ratio 1.21:100 General Avg. eng…" at bounding box center [529, 431] width 484 height 143
click at [542, 410] on div "General" at bounding box center [572, 420] width 60 height 21
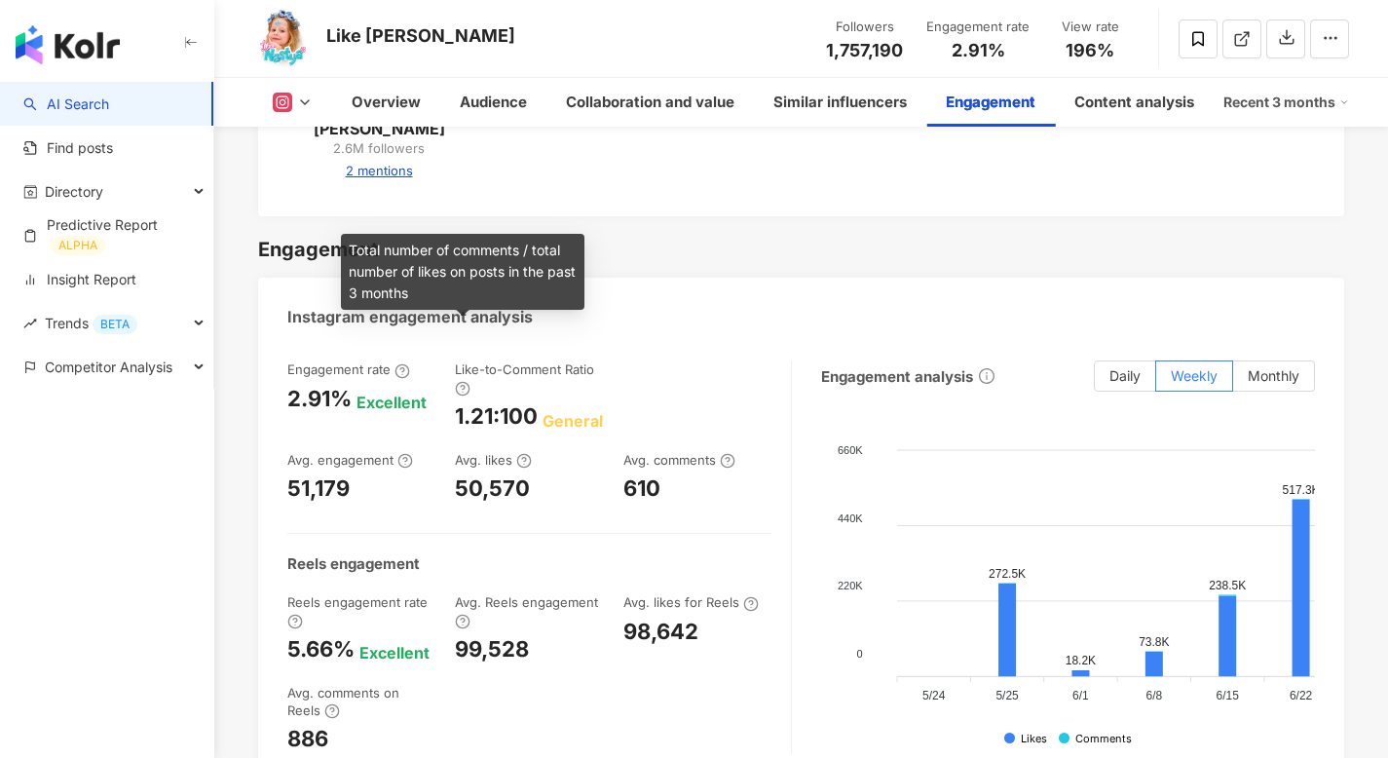
click at [461, 381] on icon at bounding box center [463, 389] width 16 height 16
click at [650, 368] on div at bounding box center [697, 395] width 148 height 70
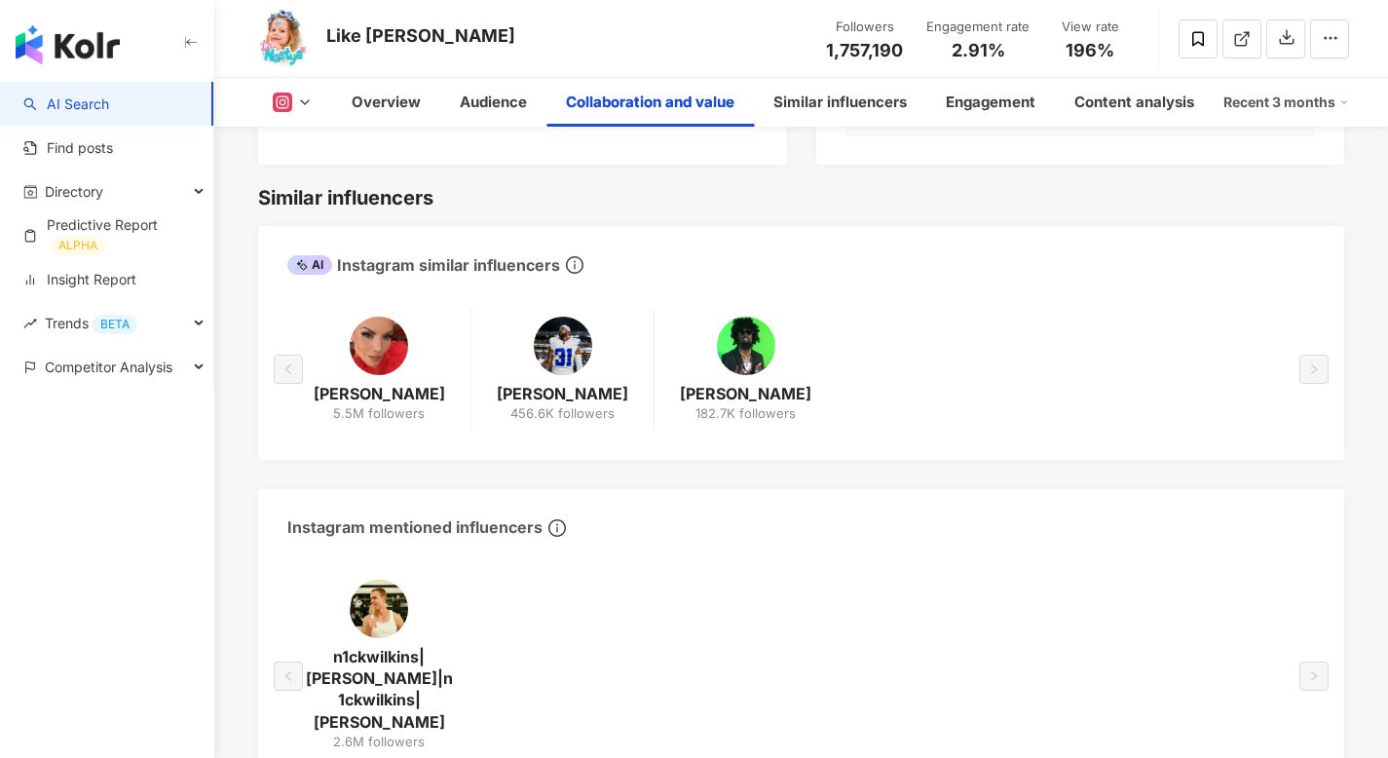
scroll to position [1836, 0]
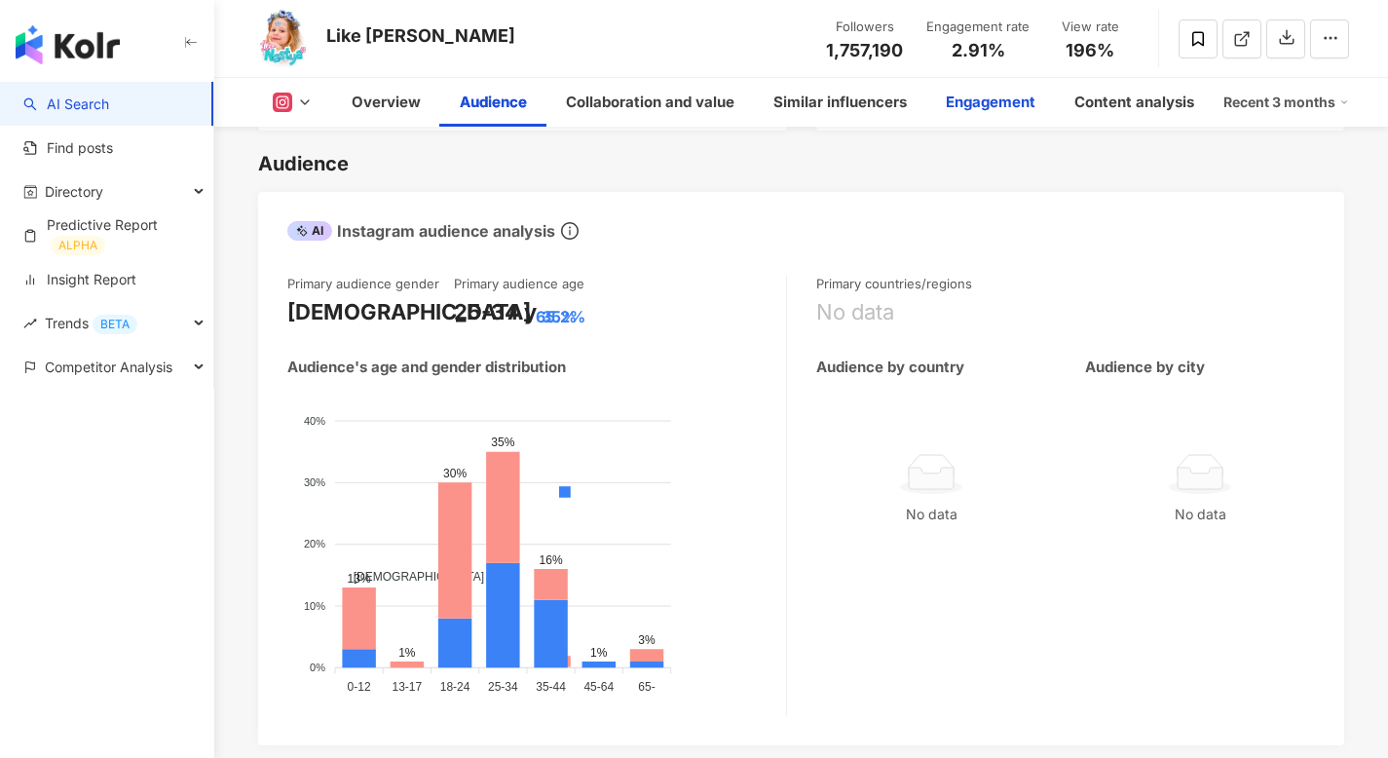
click at [1002, 98] on div "Engagement" at bounding box center [991, 102] width 90 height 23
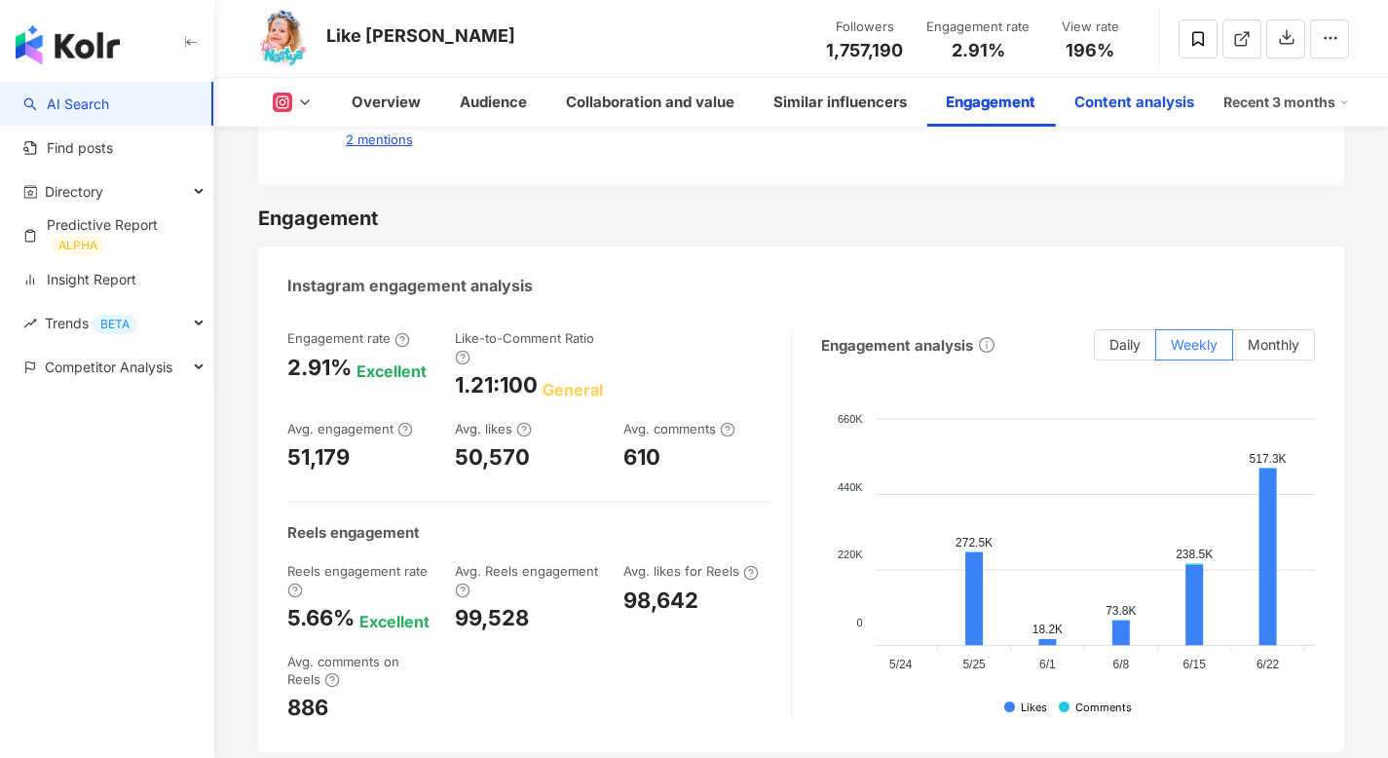
click at [1117, 105] on div "Content analysis" at bounding box center [1134, 102] width 120 height 23
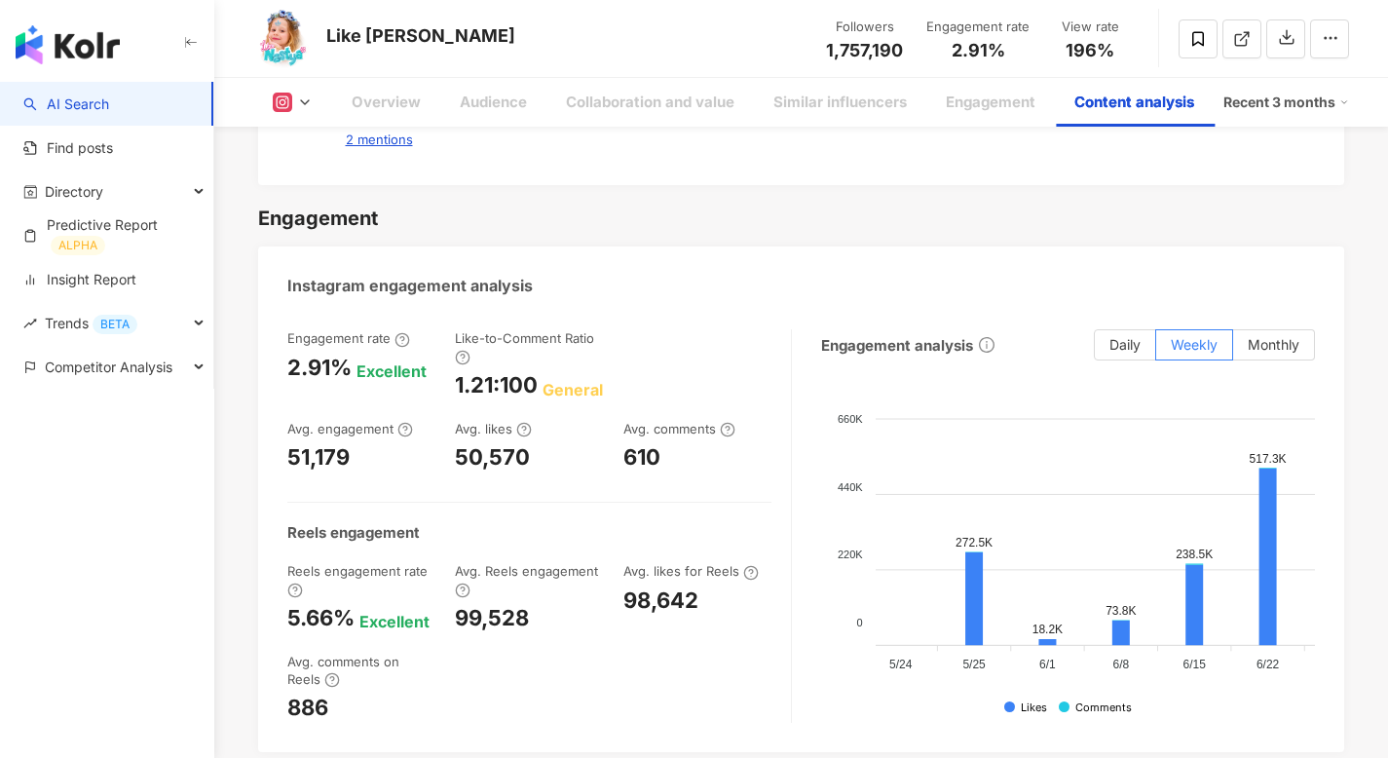
scroll to position [5683, 0]
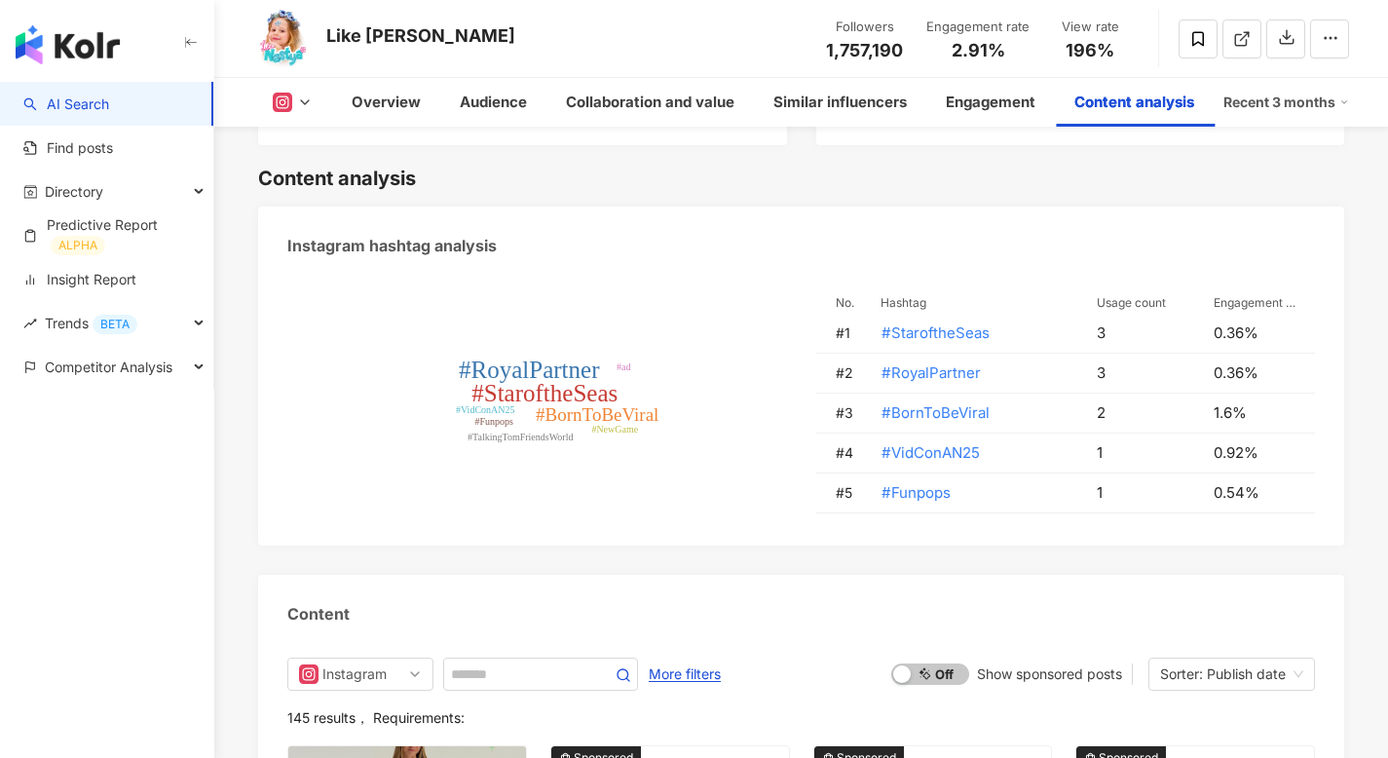
click at [548, 431] on tspan "#TalkingTomFriendsWorld" at bounding box center [519, 436] width 105 height 11
click at [574, 404] on tspan "#BornToBeViral" at bounding box center [597, 414] width 123 height 20
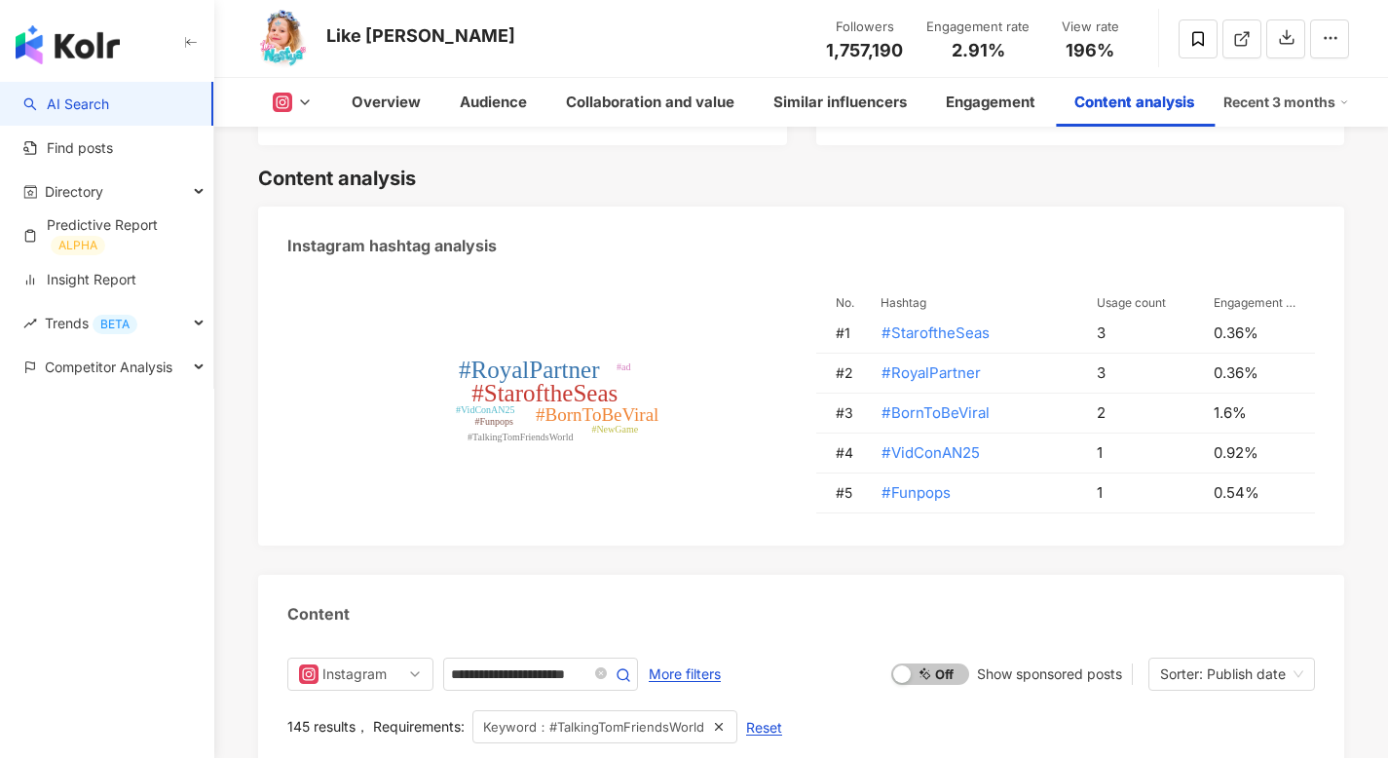
scroll to position [6112, 0]
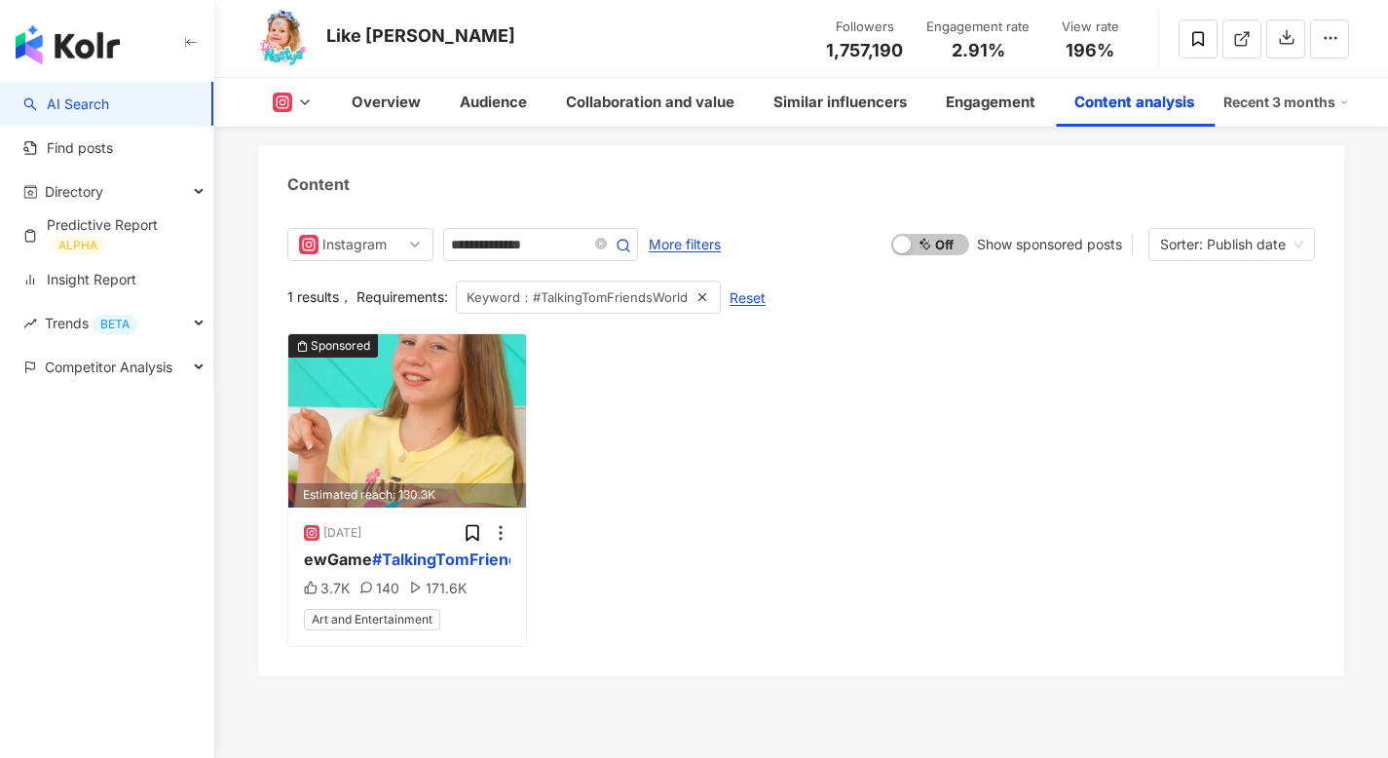
type input "**********"
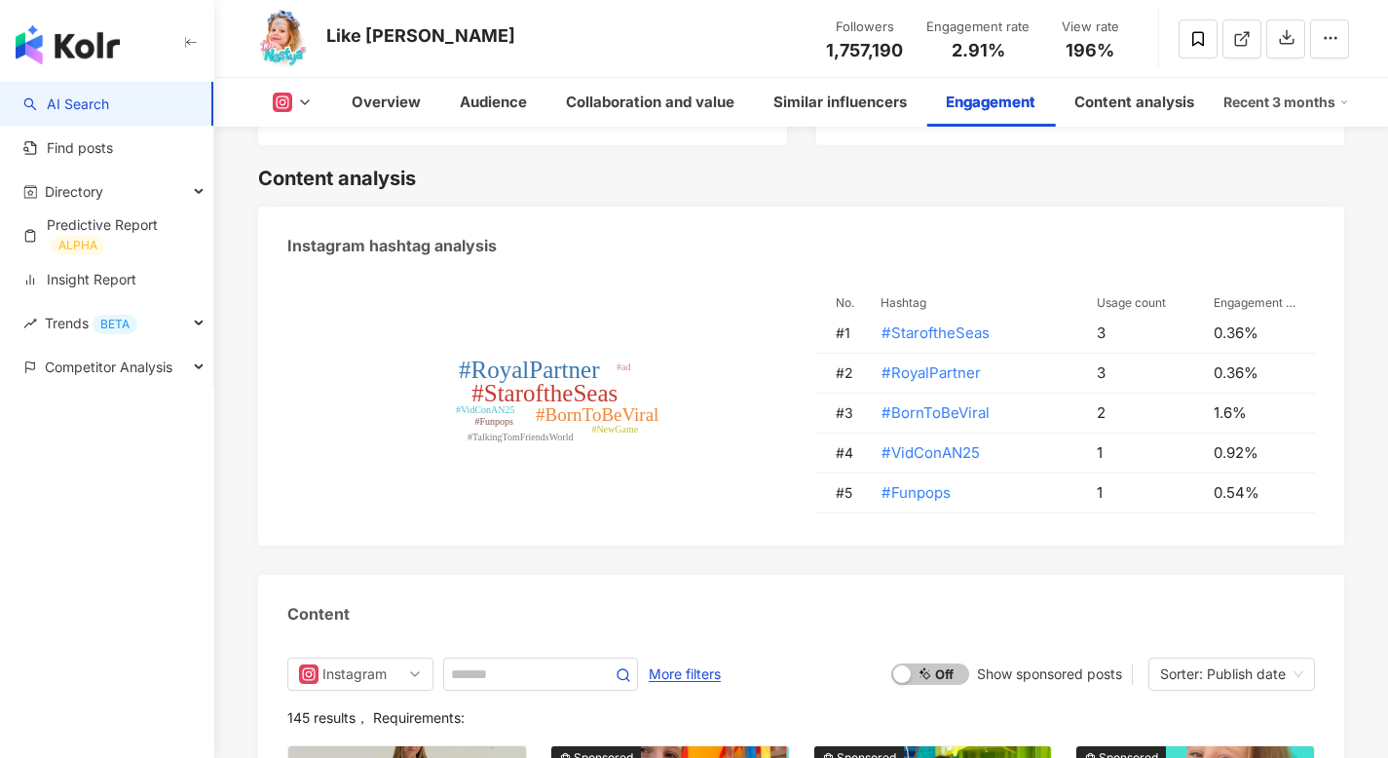
scroll to position [3909, 0]
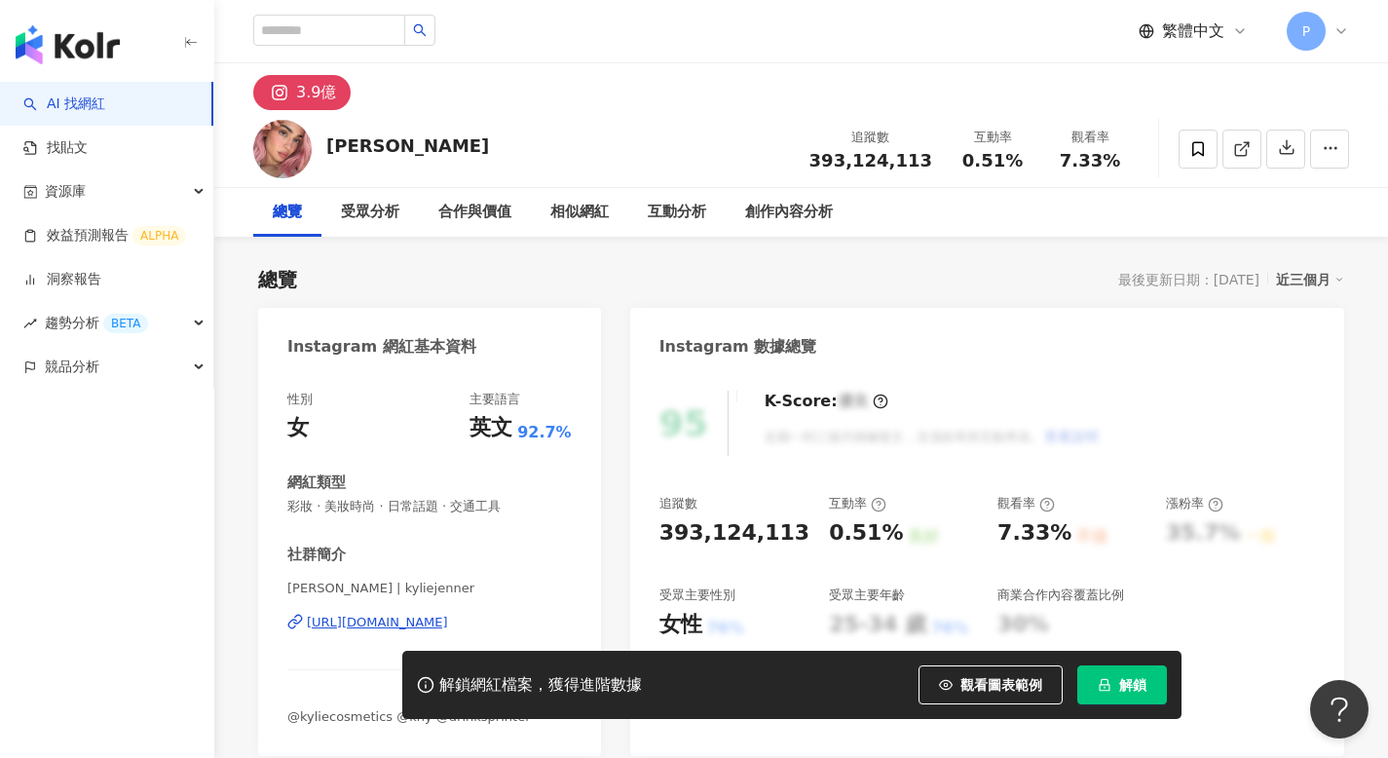
click at [1115, 687] on button "解鎖" at bounding box center [1122, 684] width 90 height 39
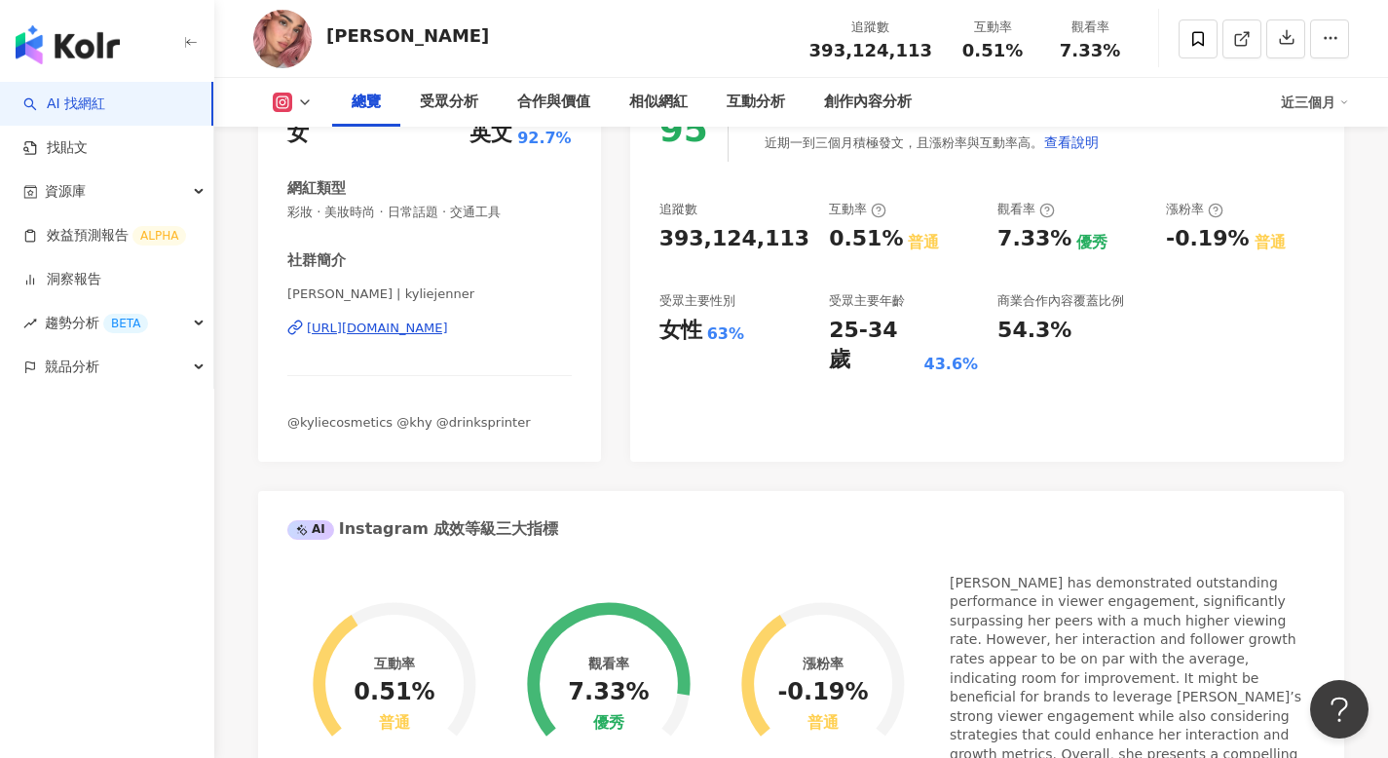
scroll to position [403, 0]
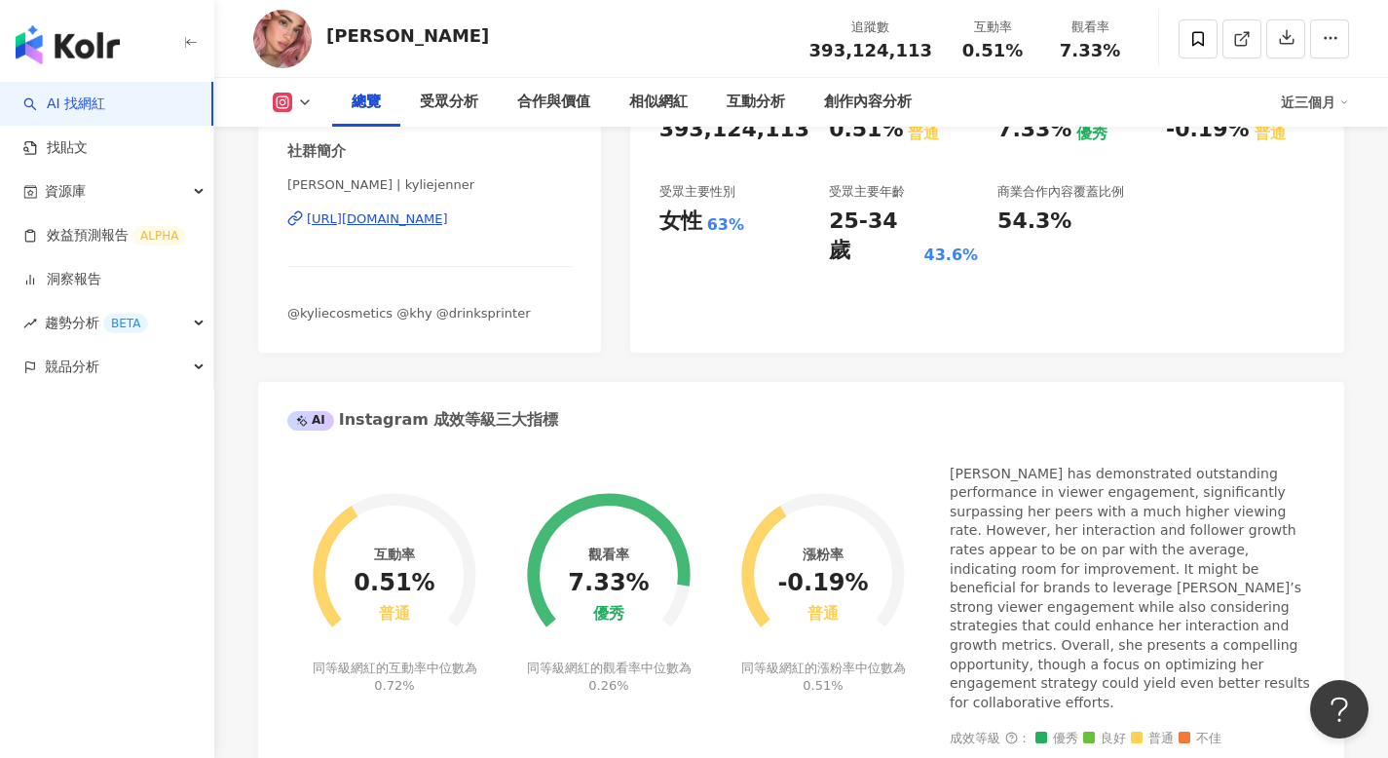
click at [951, 471] on div "Kylie has demonstrated outstanding performance in viewer engagement, significan…" at bounding box center [1131, 588] width 365 height 248
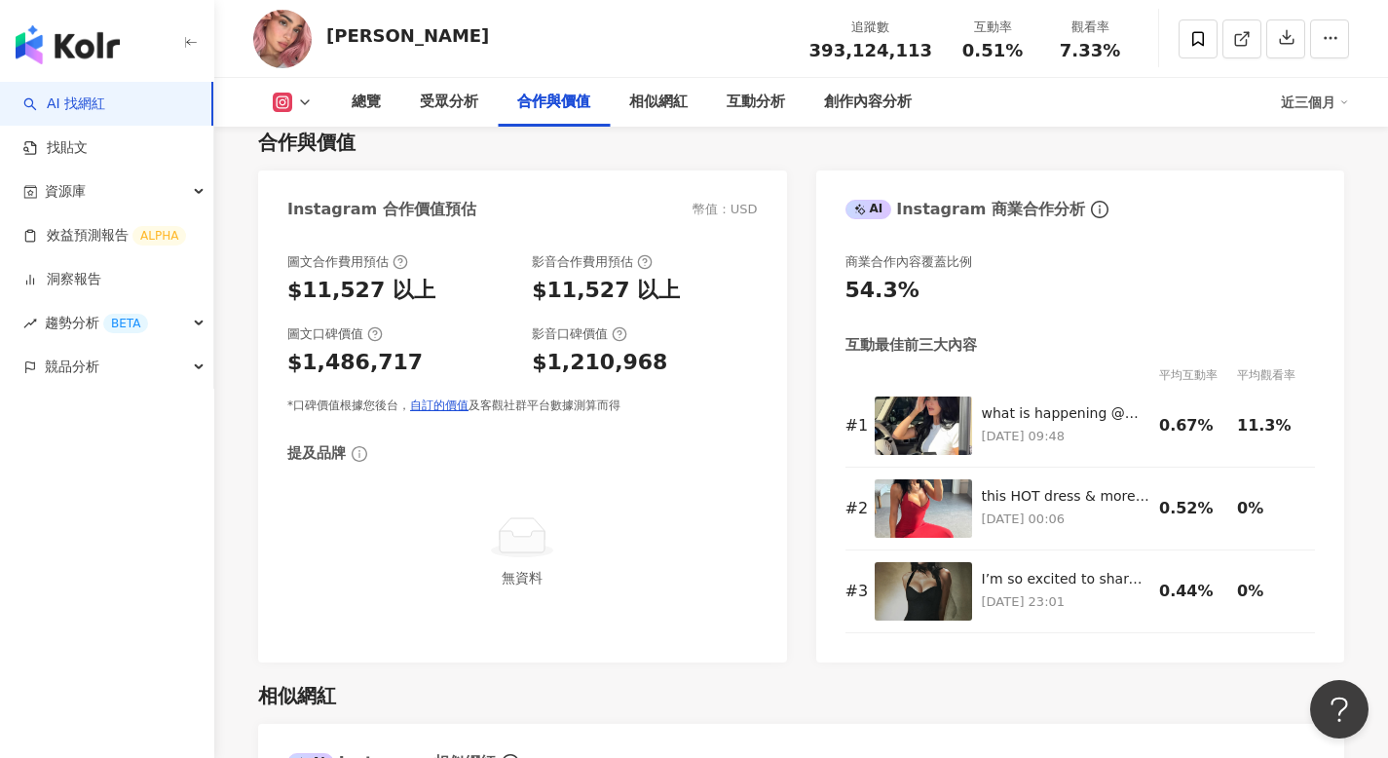
scroll to position [2684, 0]
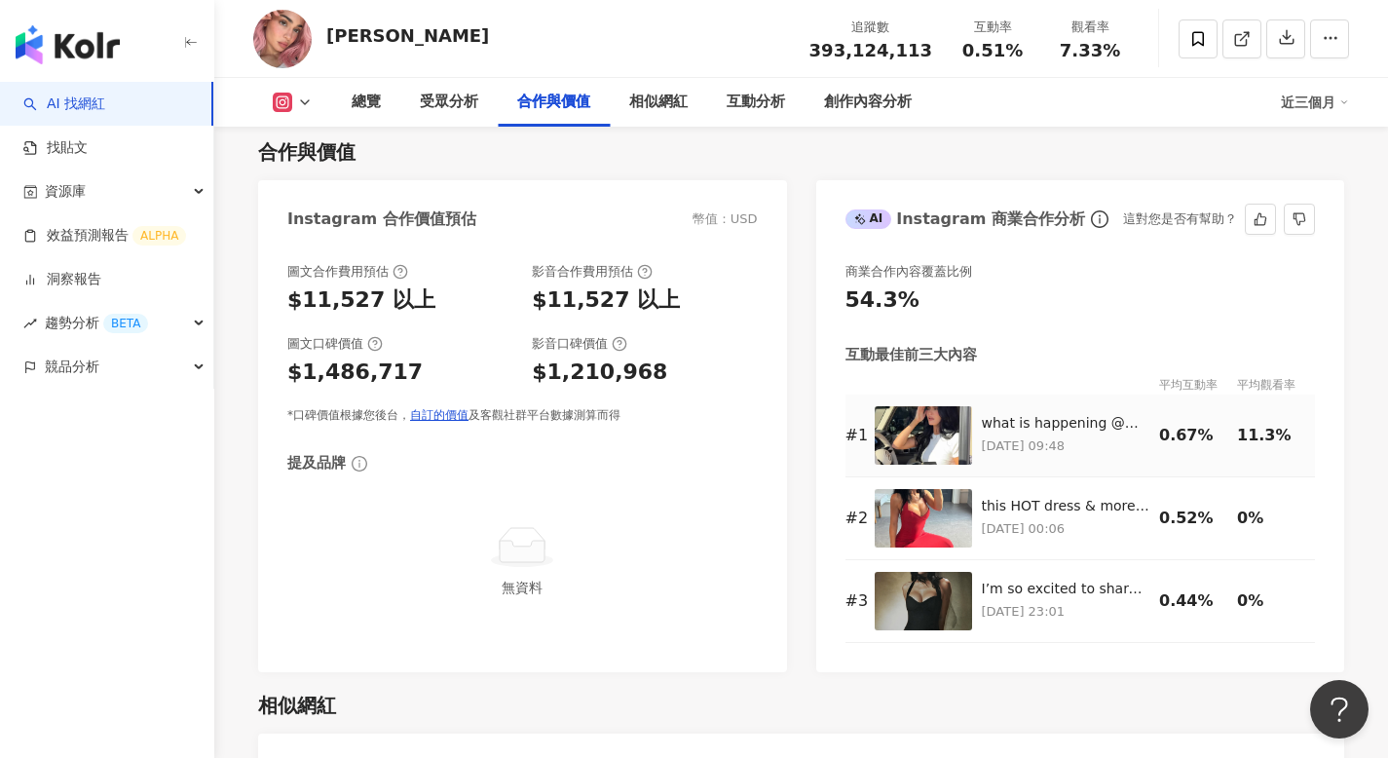
click at [954, 406] on img at bounding box center [922, 435] width 97 height 58
click at [945, 489] on img at bounding box center [922, 518] width 97 height 58
click at [927, 572] on img at bounding box center [922, 601] width 97 height 58
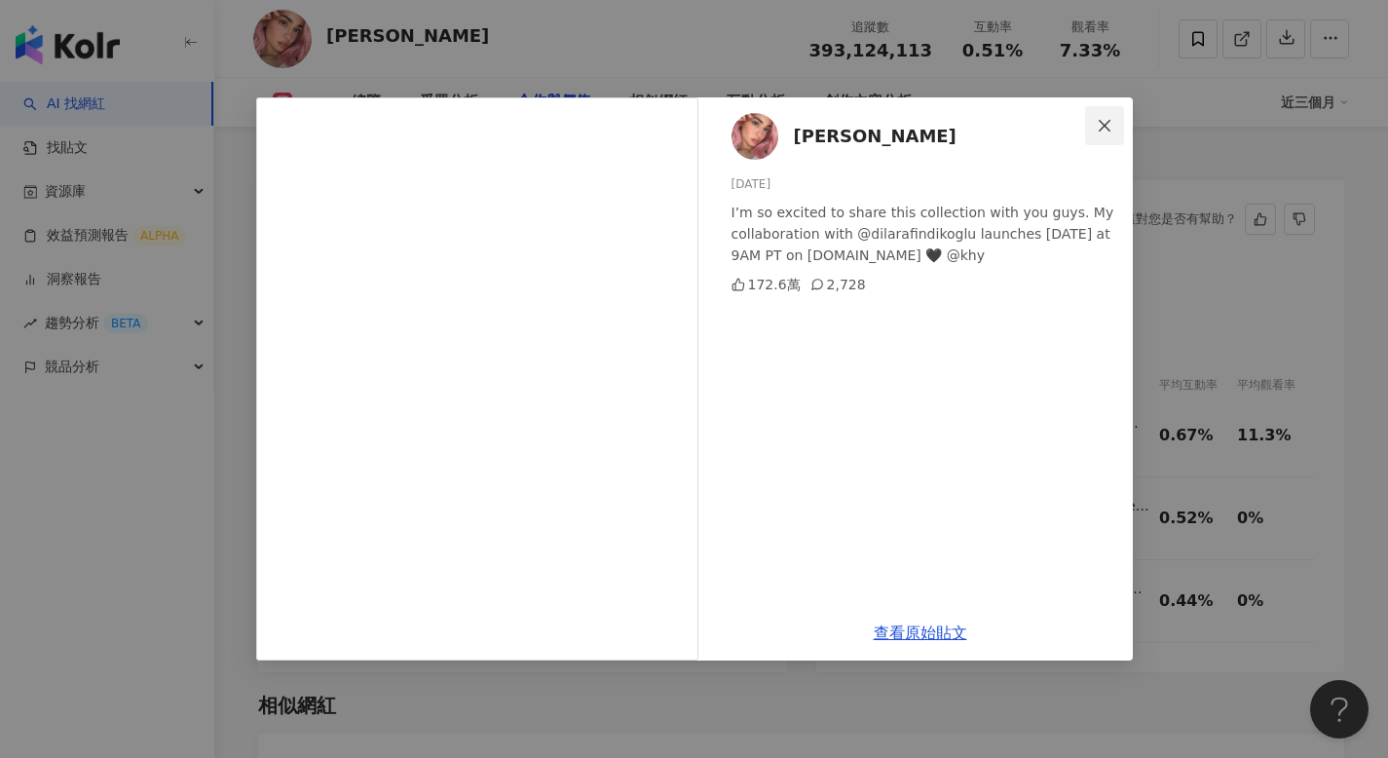
click at [1104, 130] on icon "close" at bounding box center [1104, 126] width 16 height 16
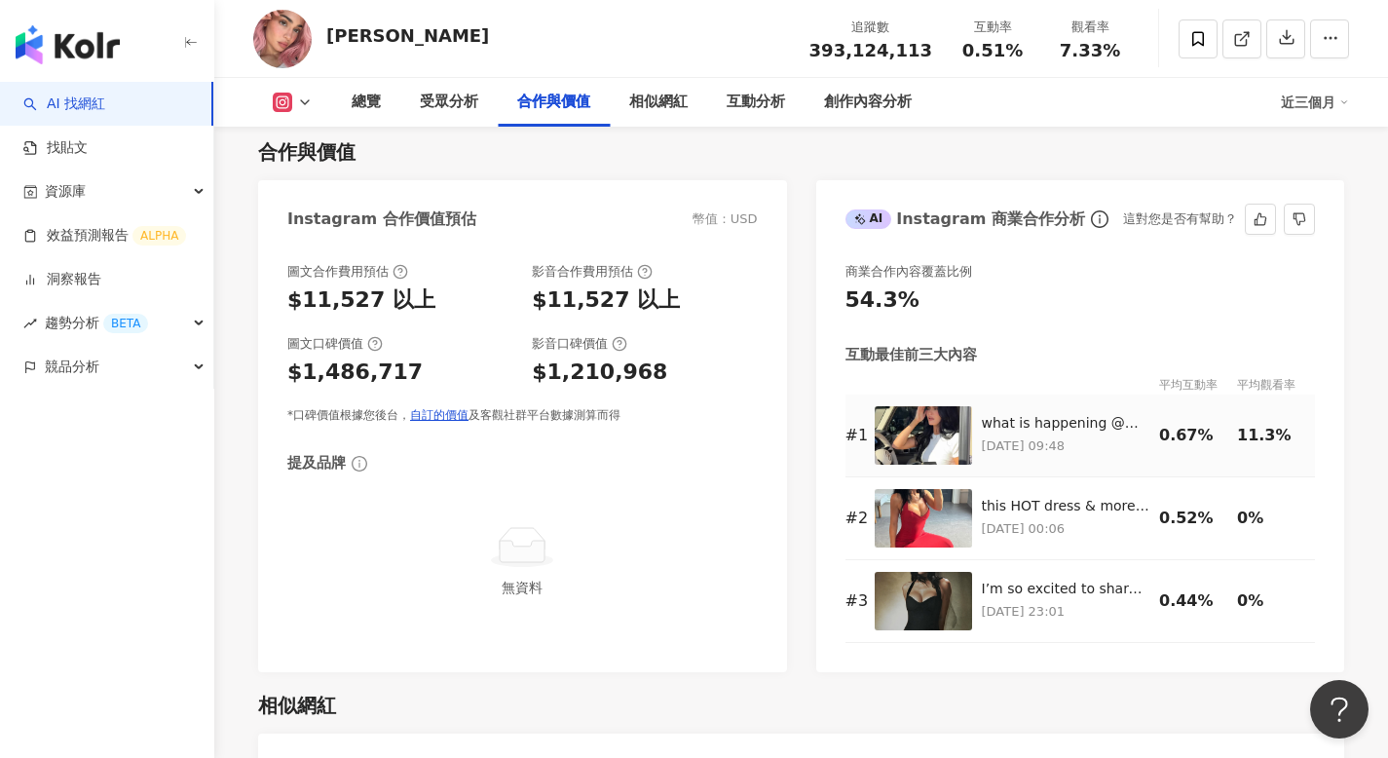
click at [913, 406] on img at bounding box center [922, 435] width 97 height 58
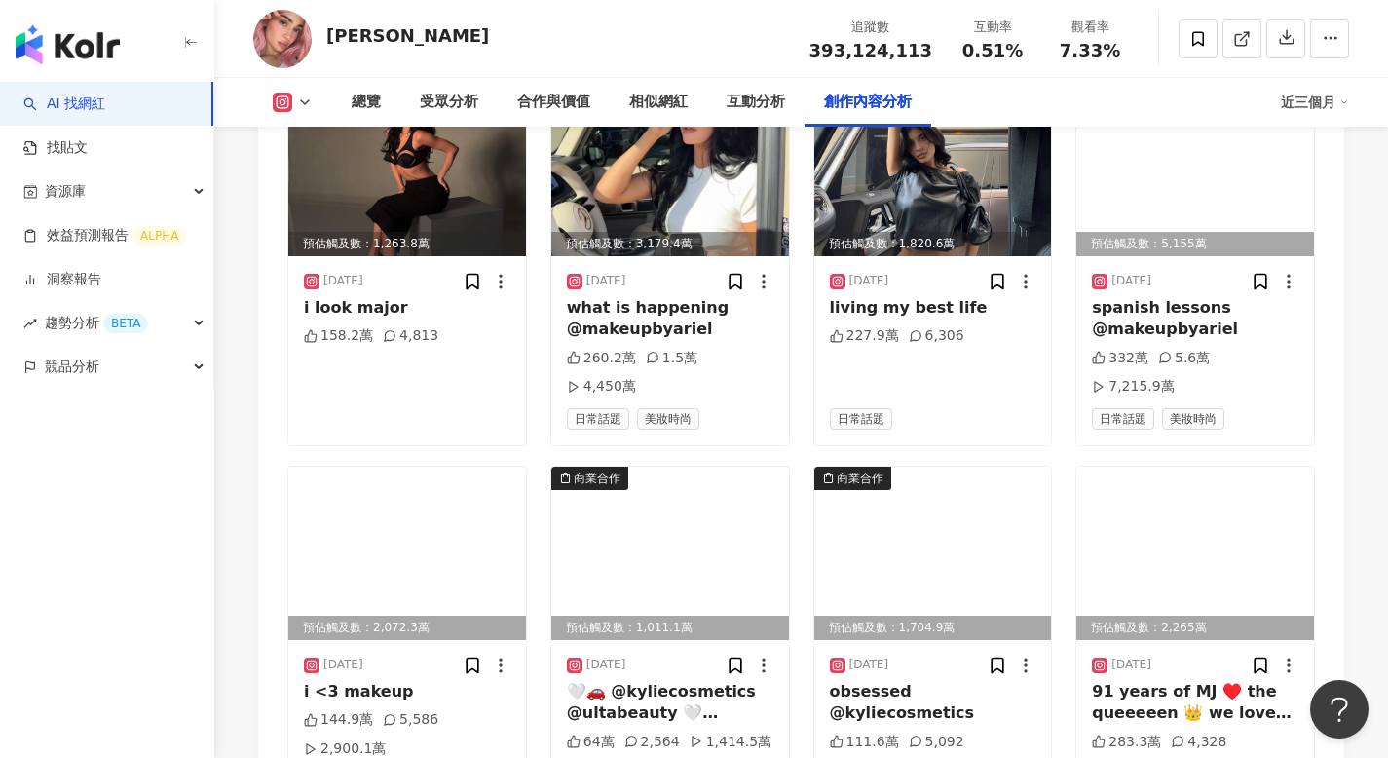
scroll to position [6888, 0]
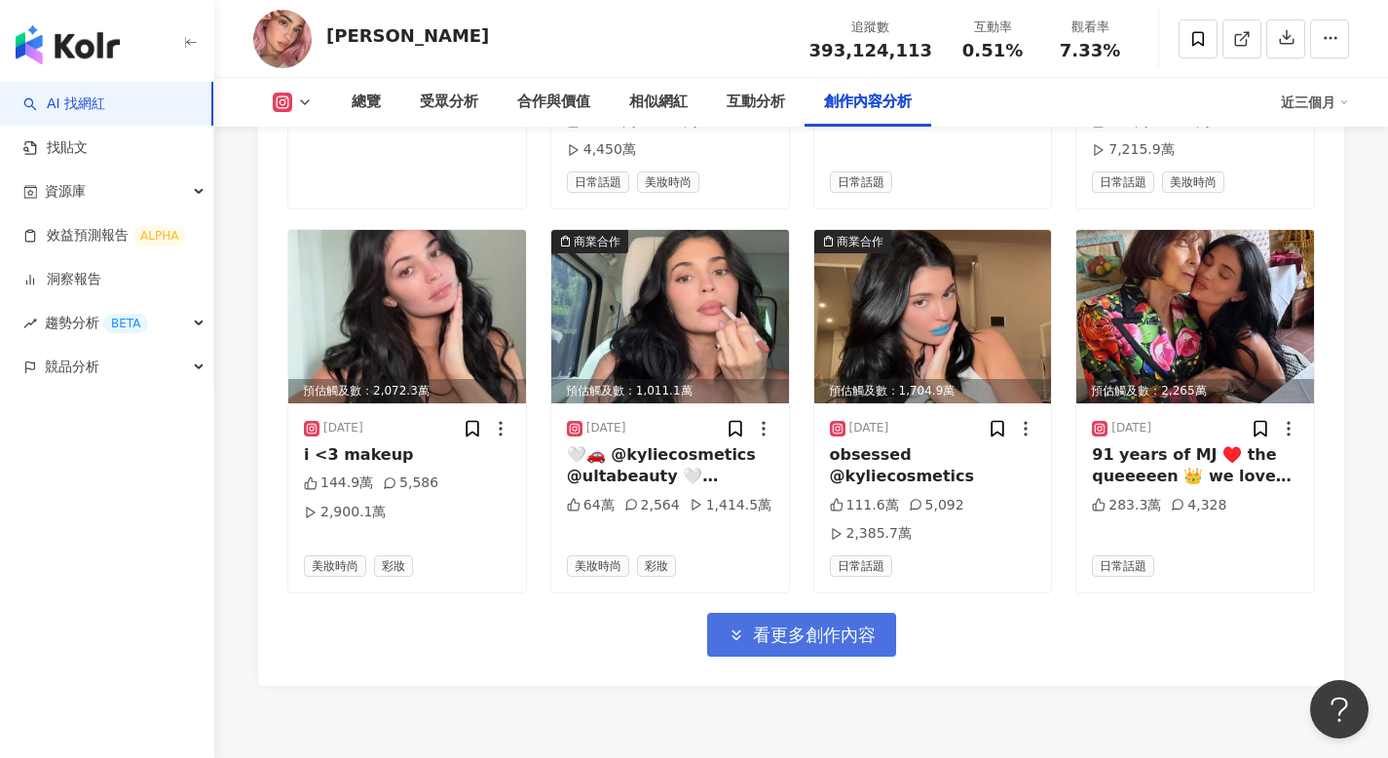
click at [807, 624] on span "看更多創作內容" at bounding box center [814, 634] width 123 height 21
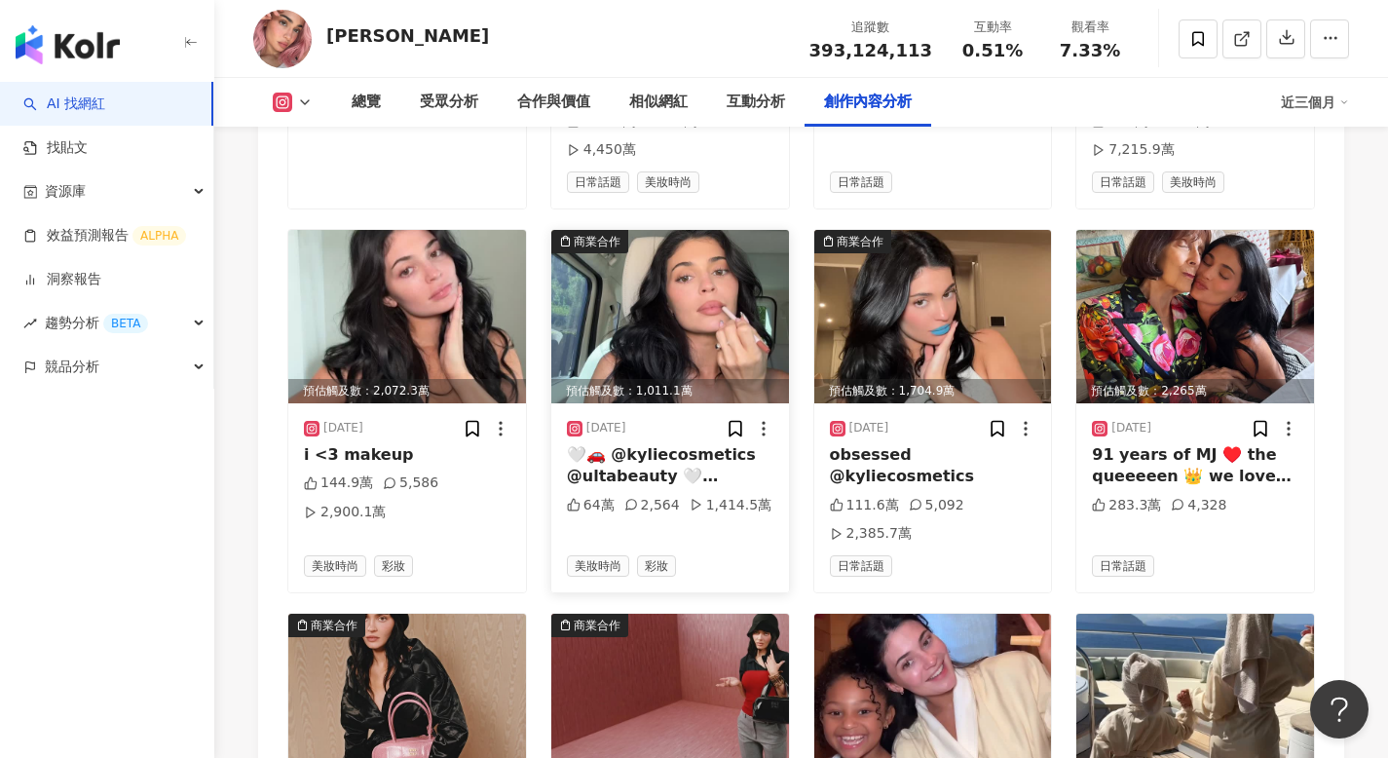
click at [648, 444] on div "🤍🚗 @kyliecosmetics @ultabeauty 🤍 ‘kylie’ plumping lip liner 🤍 ‘special energy’ …" at bounding box center [670, 466] width 206 height 44
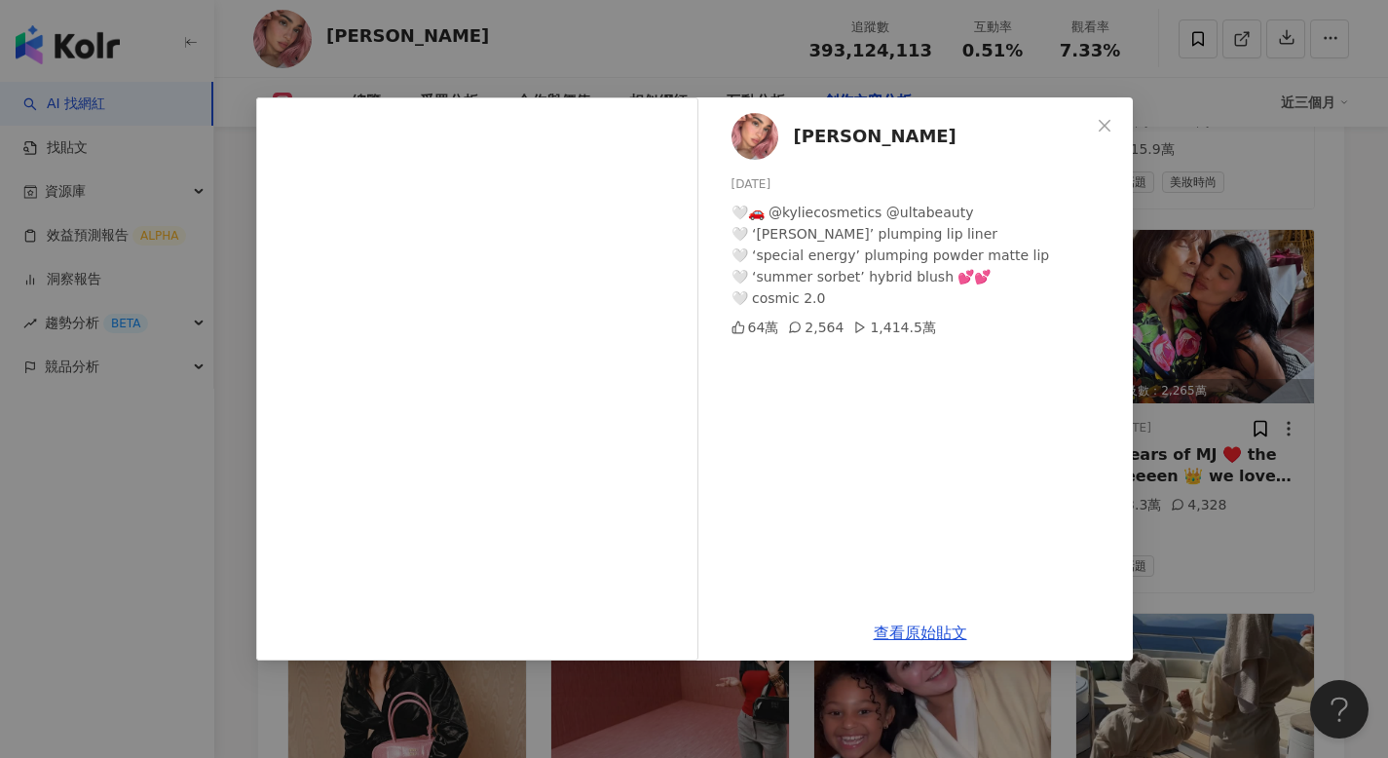
click at [482, 45] on div "Kylie 2025/7/31 🤍🚗 @kyliecosmetics @ultabeauty 🤍 ‘kylie’ plumping lip liner 🤍 ‘…" at bounding box center [694, 379] width 1388 height 758
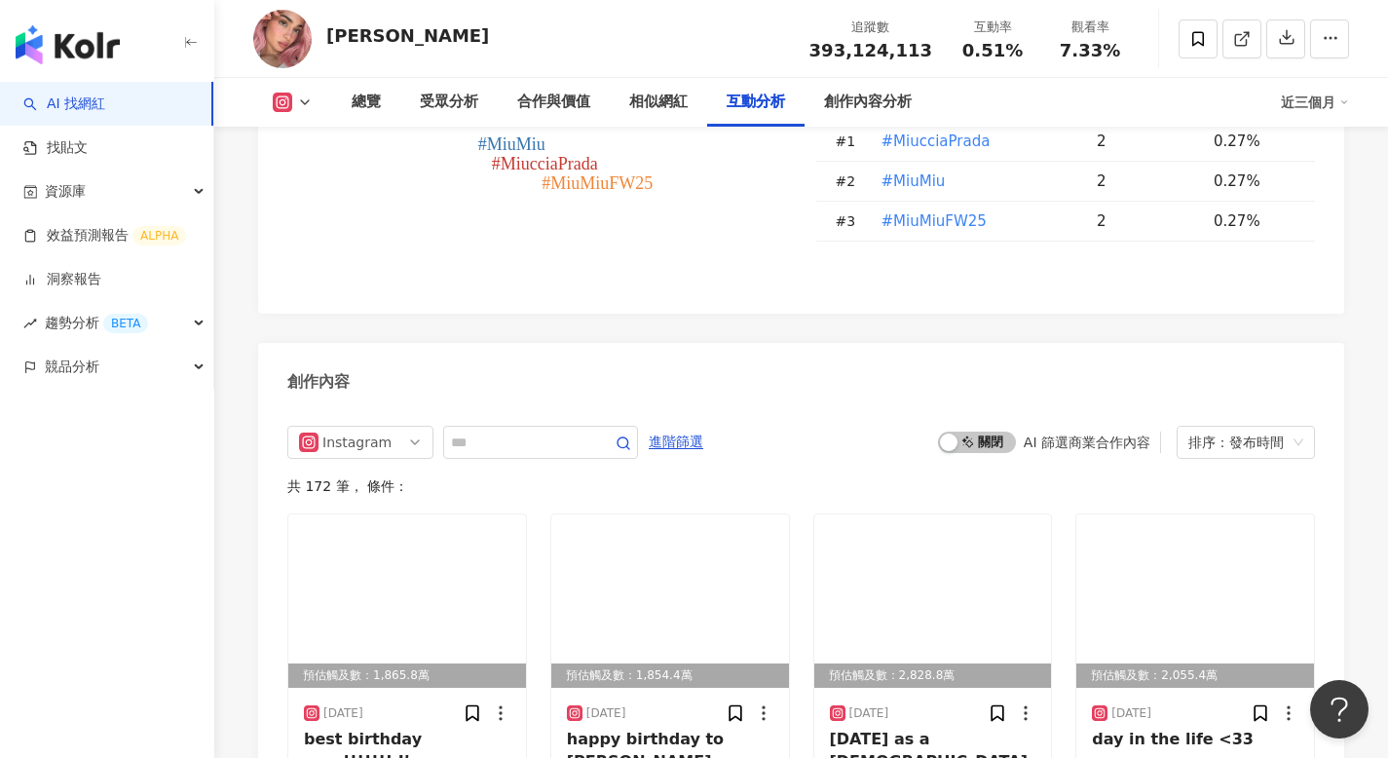
scroll to position [3653, 0]
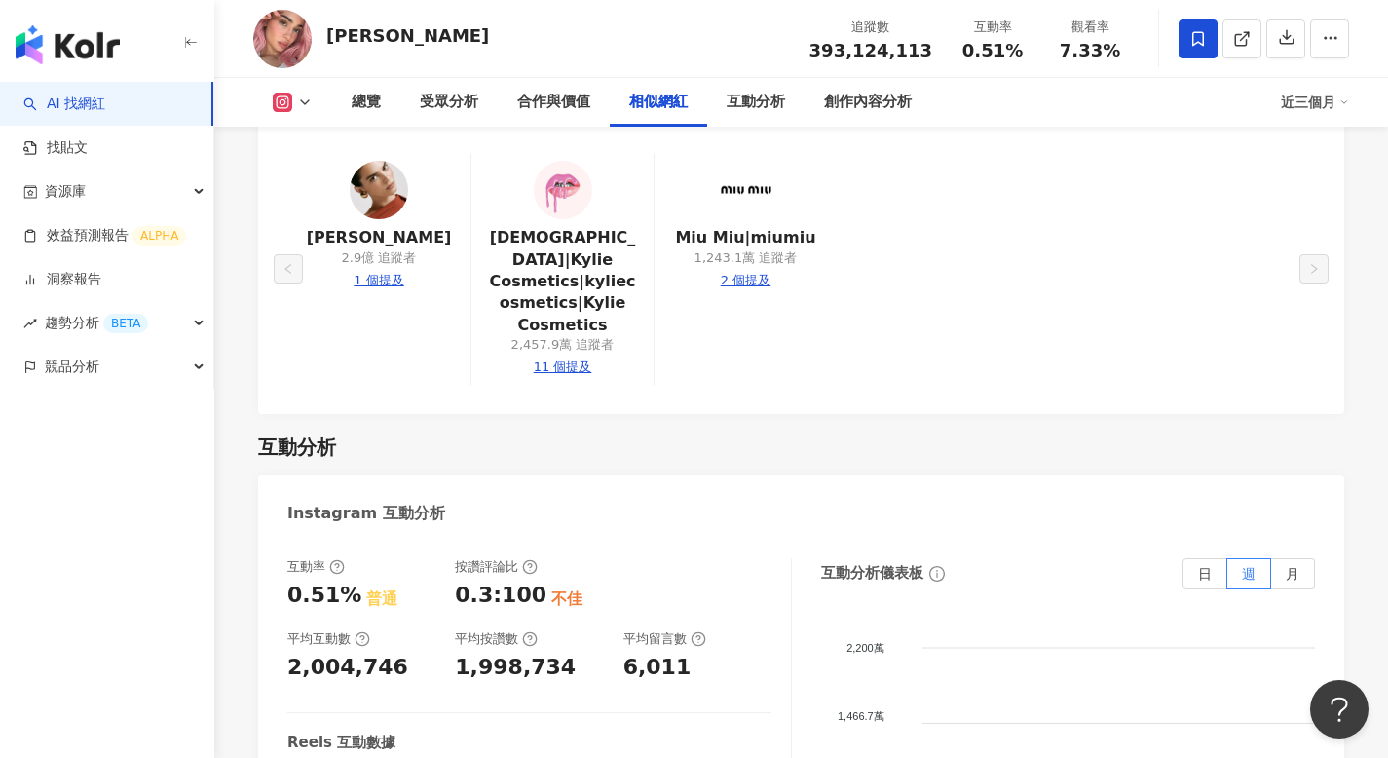
click at [1206, 34] on icon at bounding box center [1198, 39] width 18 height 18
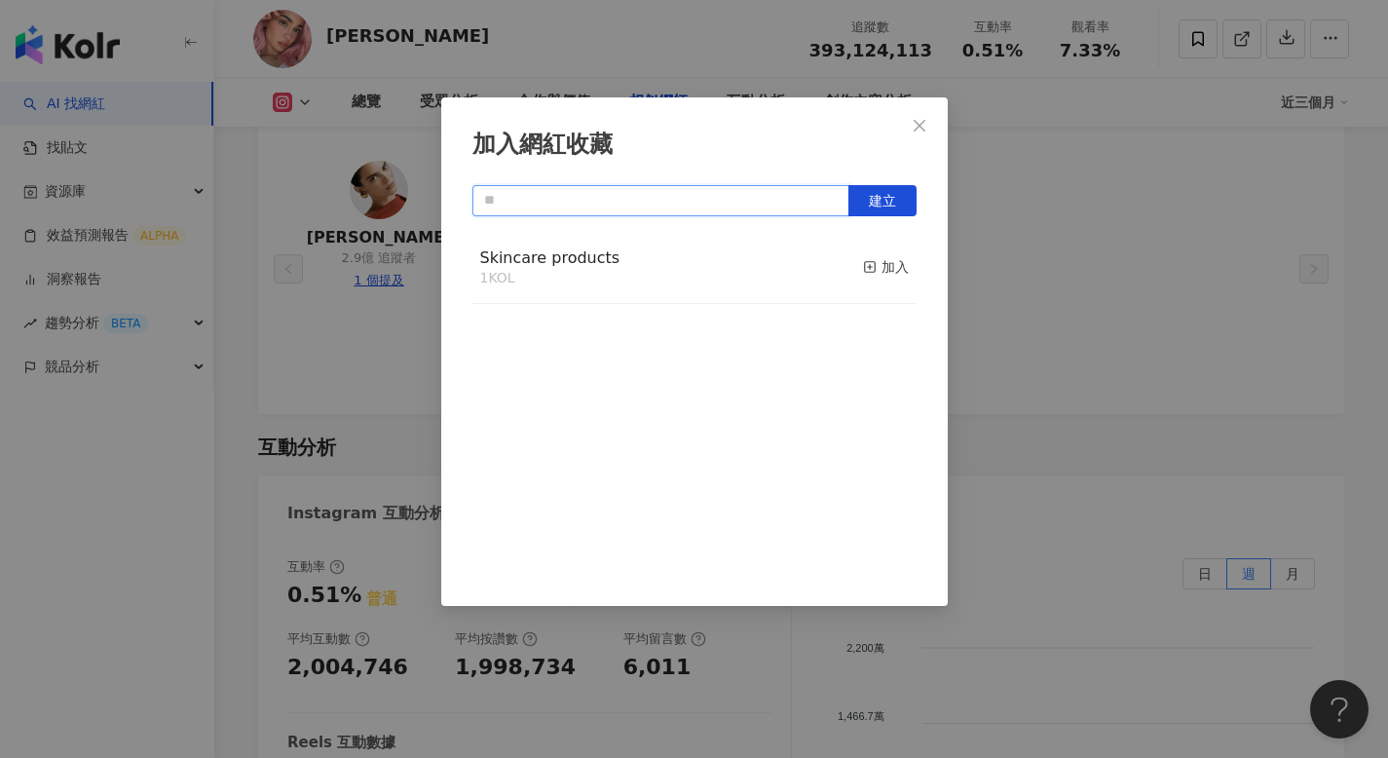
click at [776, 206] on input "text" at bounding box center [660, 200] width 377 height 31
click at [861, 199] on button "建立" at bounding box center [882, 200] width 68 height 31
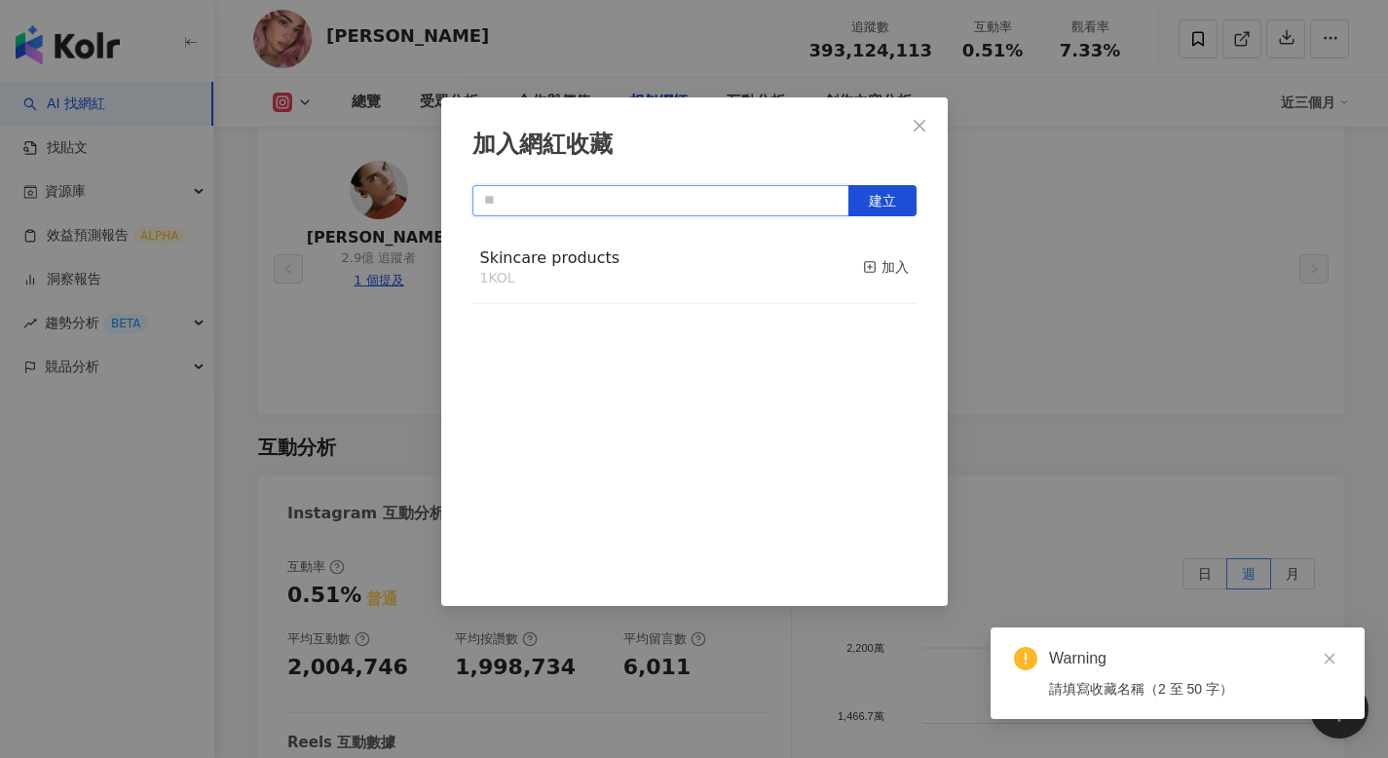
click at [770, 204] on input "text" at bounding box center [660, 200] width 377 height 31
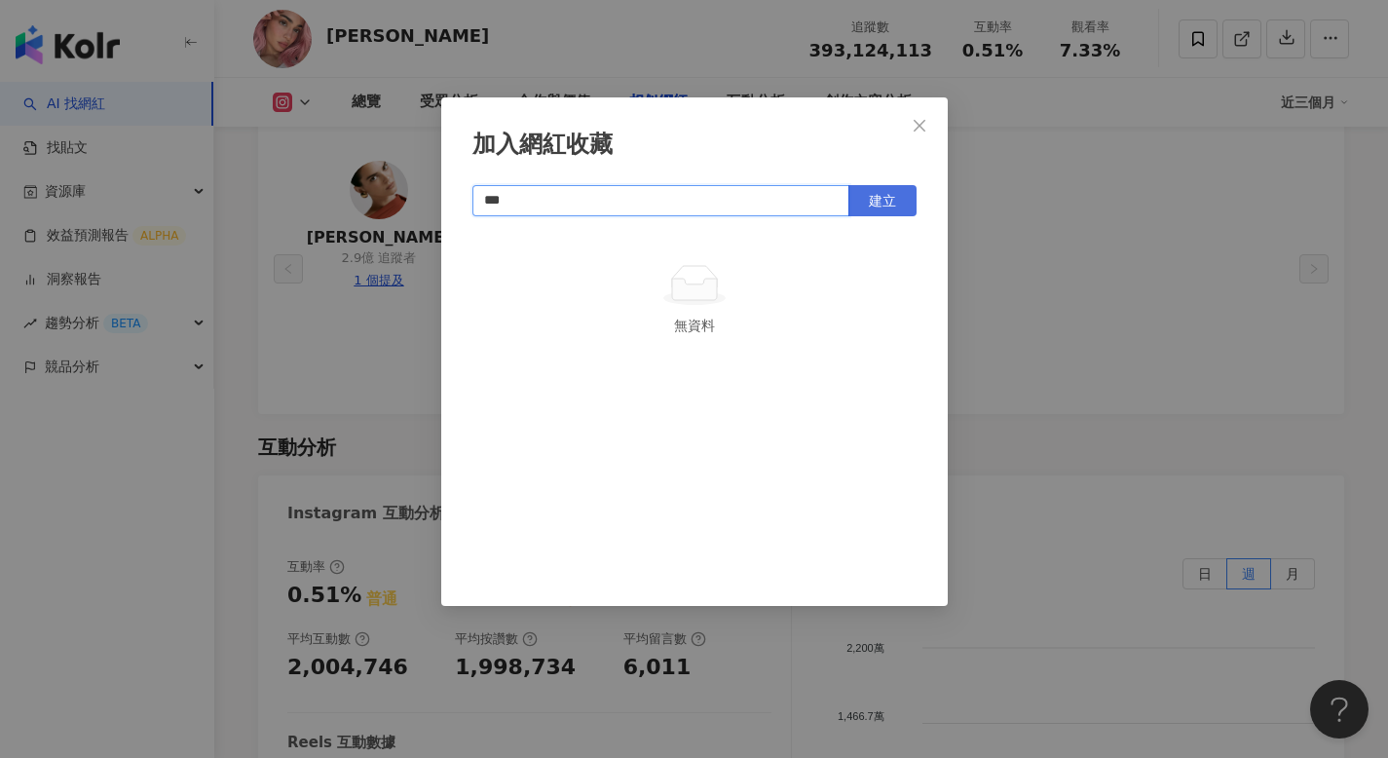
click at [873, 200] on span "建立" at bounding box center [882, 201] width 27 height 16
type input "***"
click at [770, 378] on div "KOL 1 KOL 已加入" at bounding box center [694, 407] width 444 height 351
click at [915, 115] on button "Close" at bounding box center [919, 125] width 39 height 39
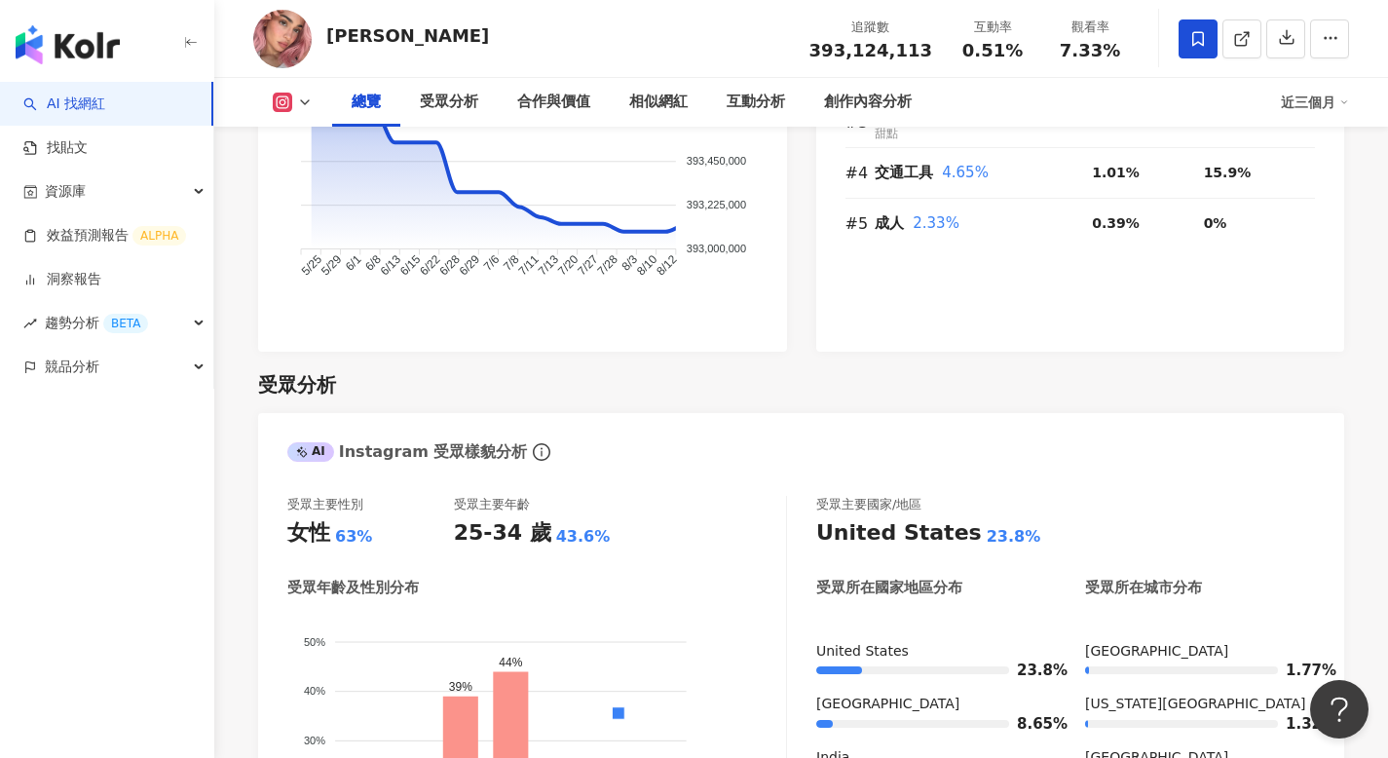
scroll to position [1126, 0]
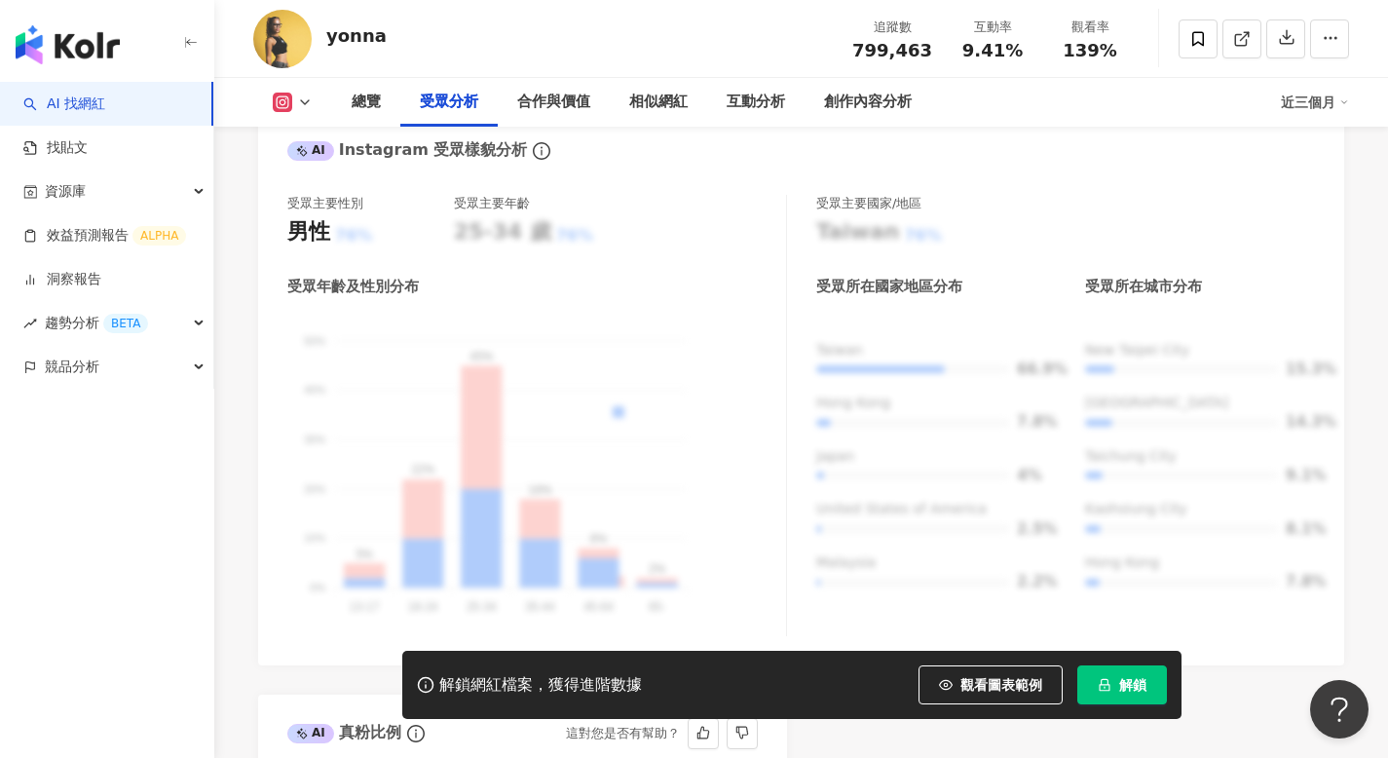
scroll to position [2146, 0]
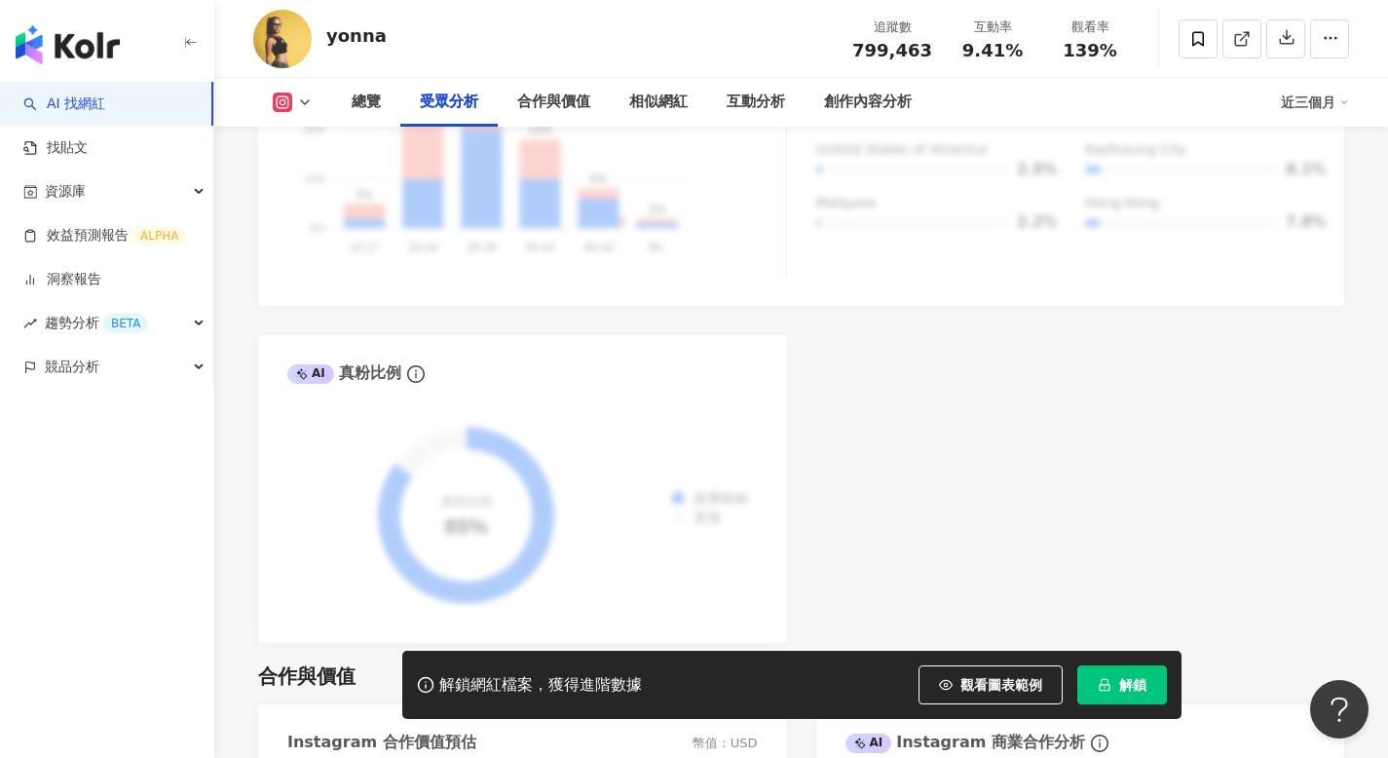
click at [1126, 689] on span "解鎖" at bounding box center [1132, 685] width 27 height 16
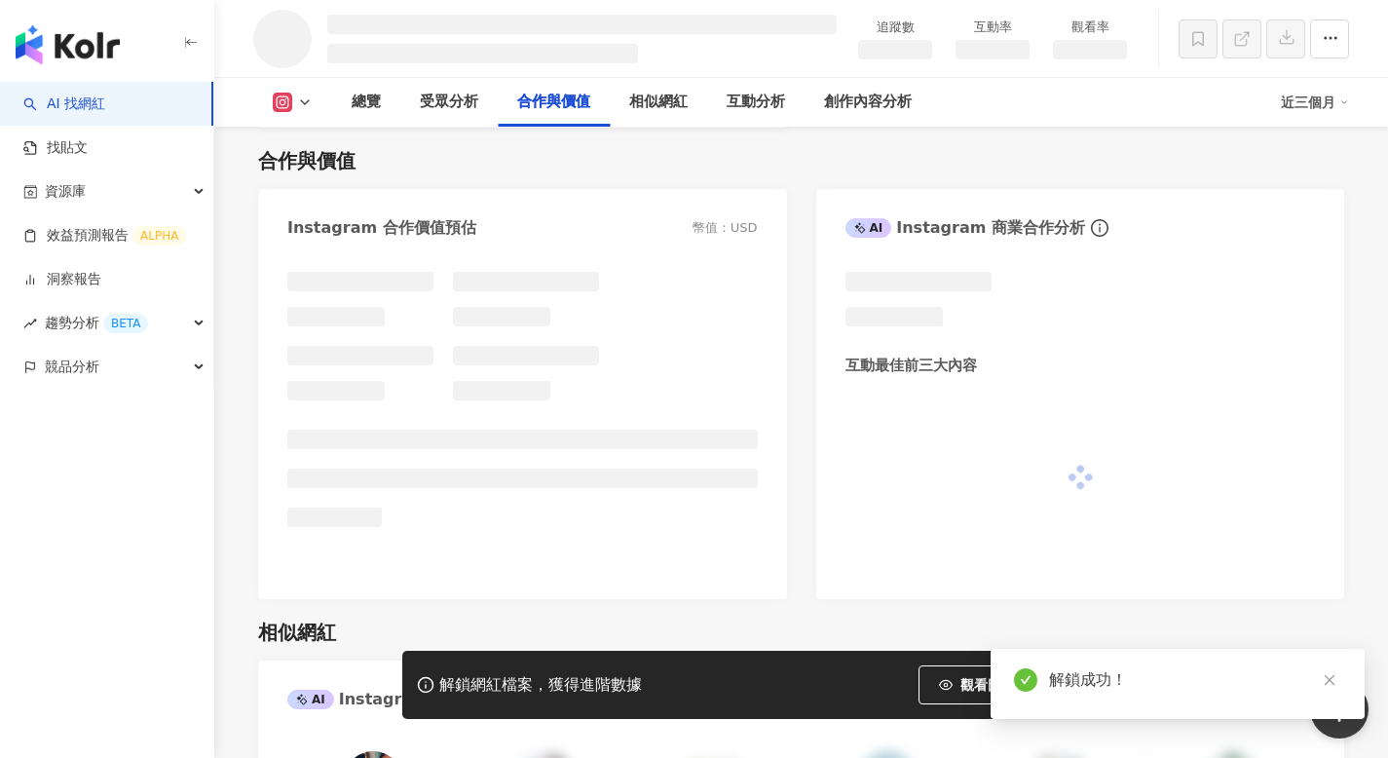
scroll to position [2451, 0]
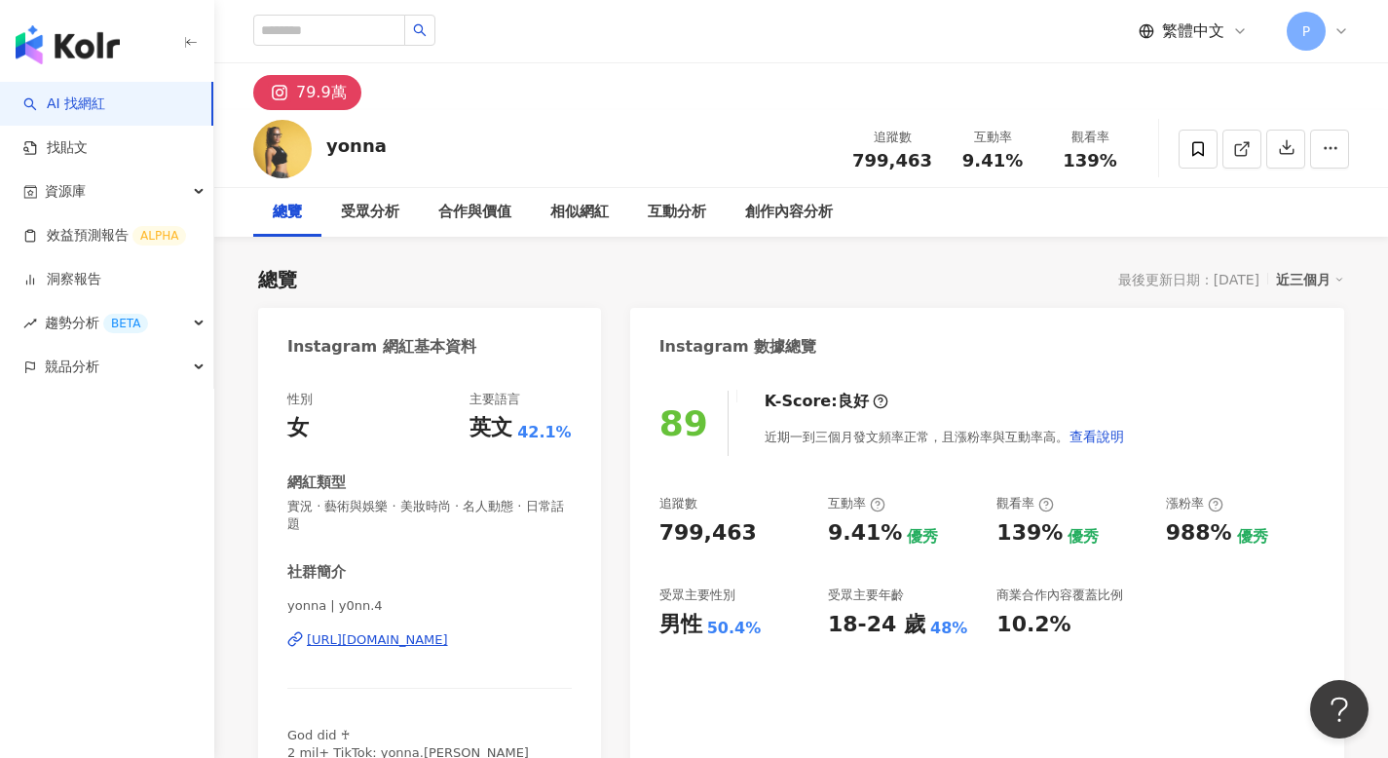
click at [105, 111] on link "AI 找網紅" at bounding box center [64, 103] width 82 height 19
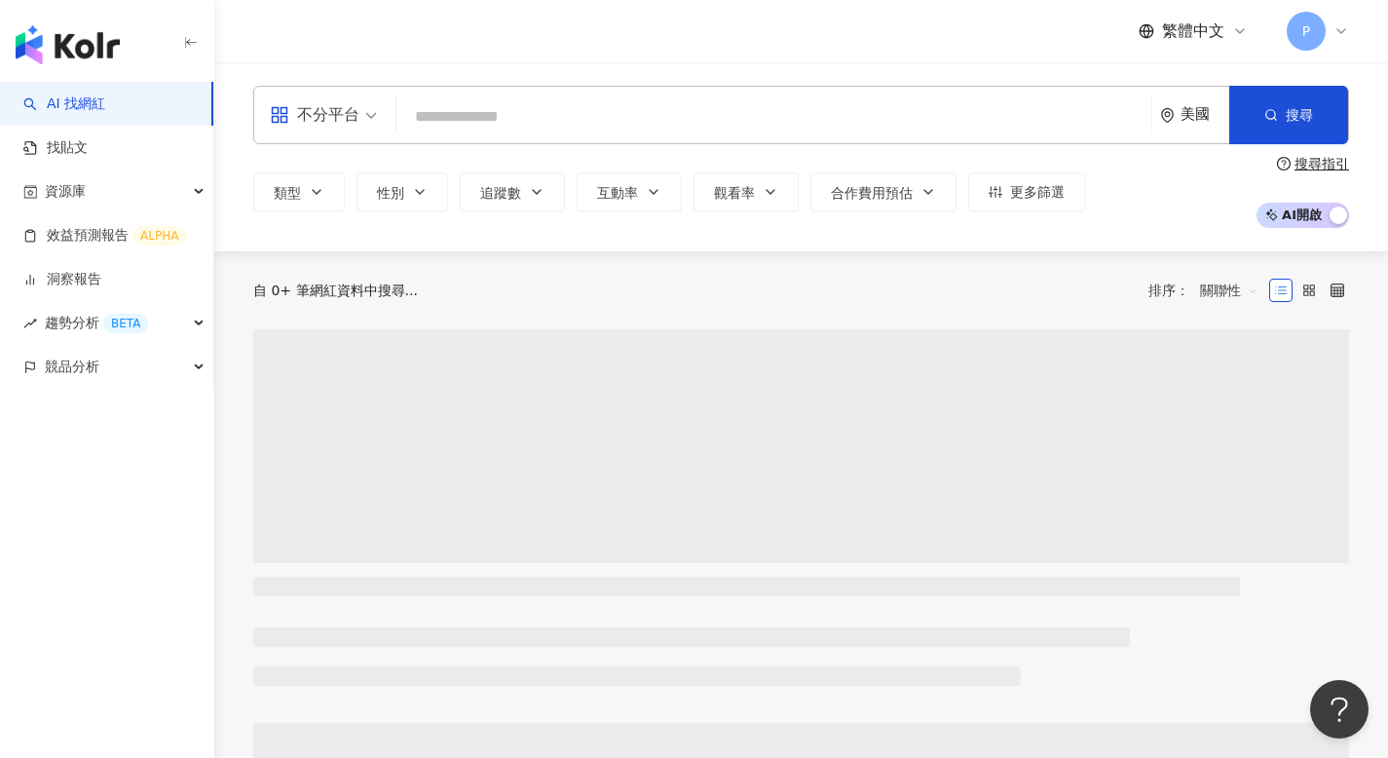
click at [1195, 107] on div "美國" at bounding box center [1204, 114] width 49 height 17
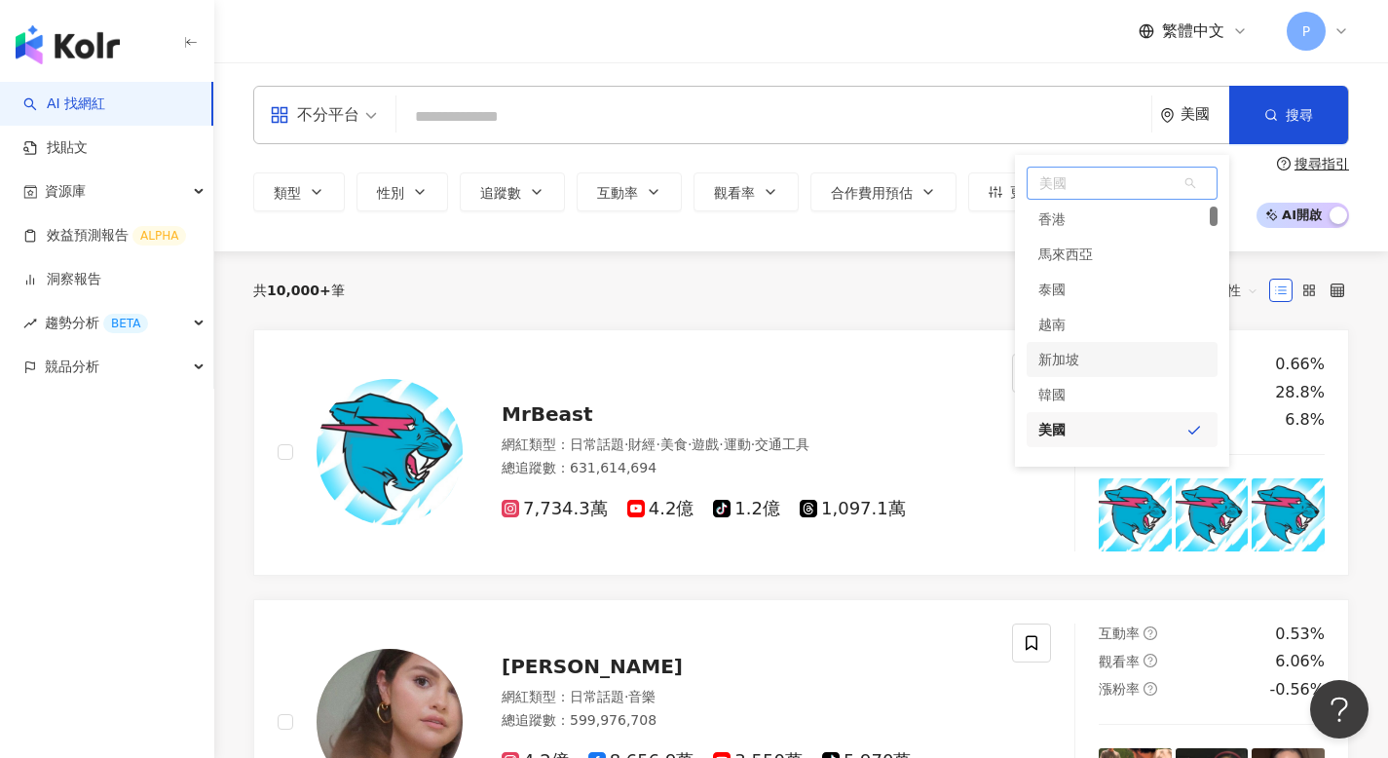
click at [1125, 358] on div "新加坡" at bounding box center [1121, 359] width 191 height 35
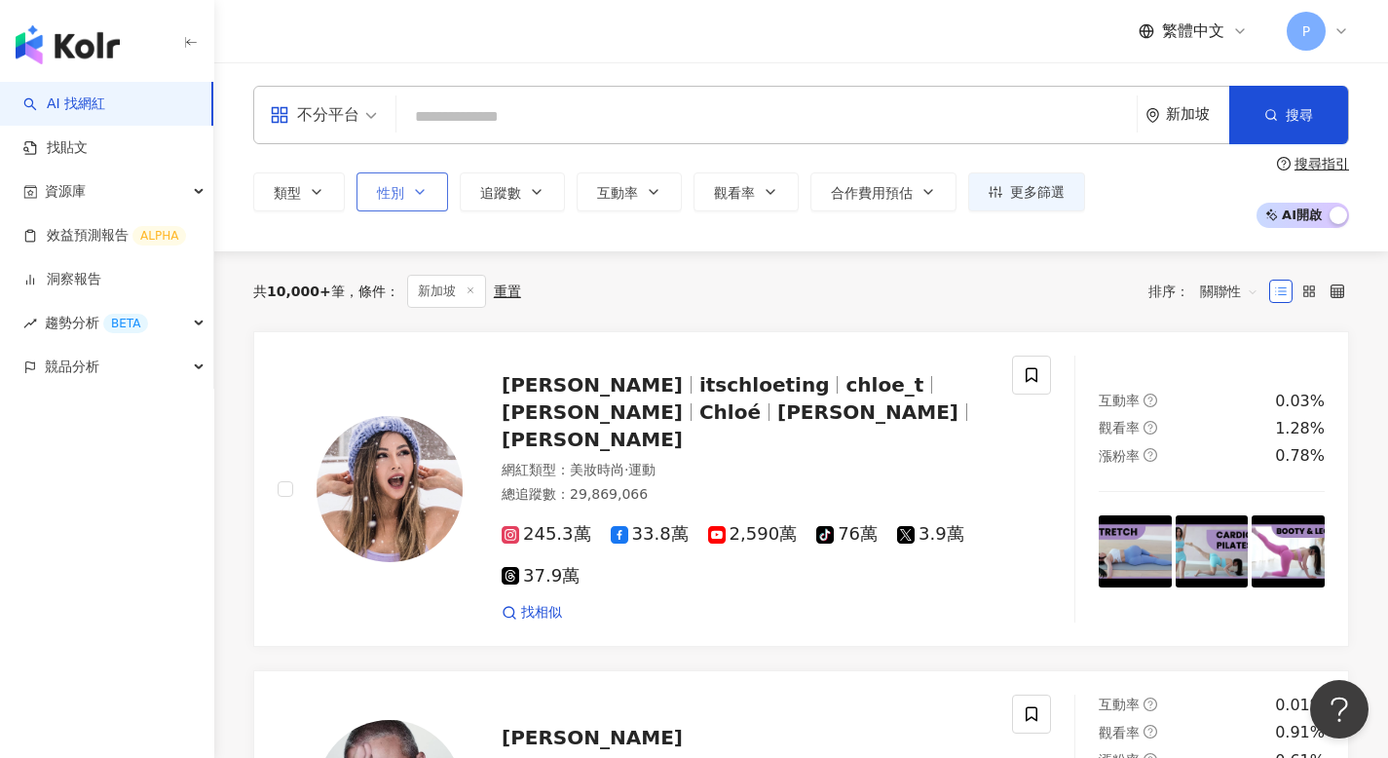
click at [404, 209] on button "性別" at bounding box center [402, 191] width 92 height 39
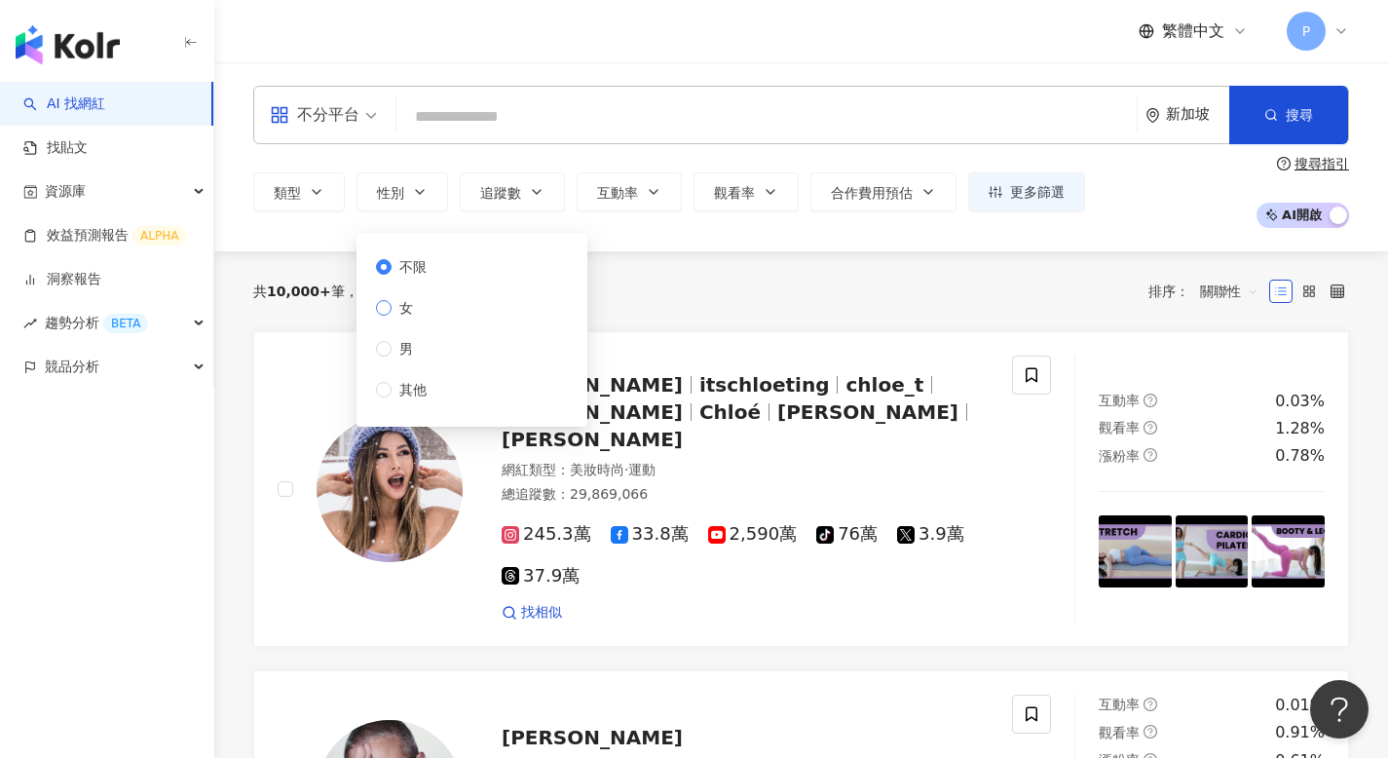
click at [412, 311] on span "女" at bounding box center [405, 307] width 29 height 21
click at [289, 198] on span "類型" at bounding box center [287, 193] width 27 height 16
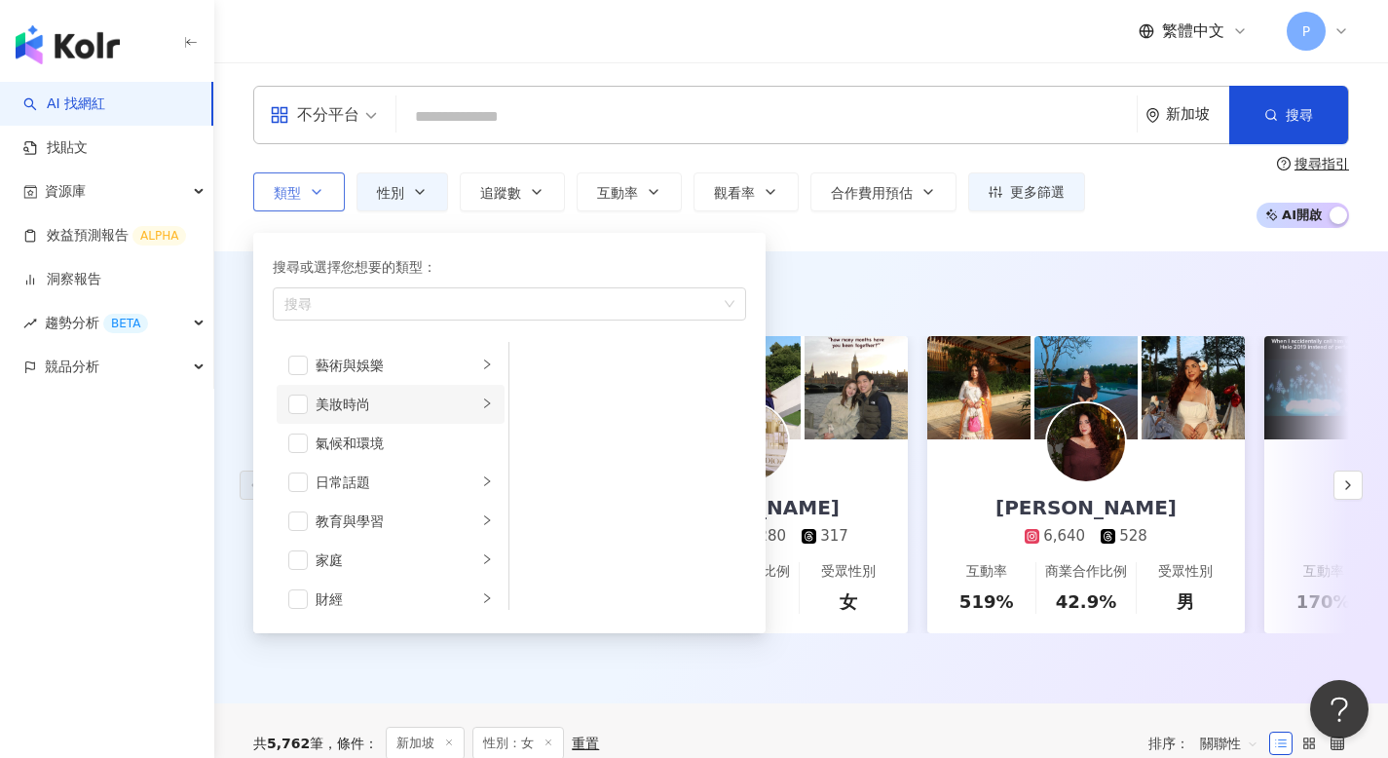
click at [308, 401] on li "美妝時尚" at bounding box center [391, 404] width 228 height 39
click at [292, 405] on span "button" at bounding box center [297, 403] width 19 height 19
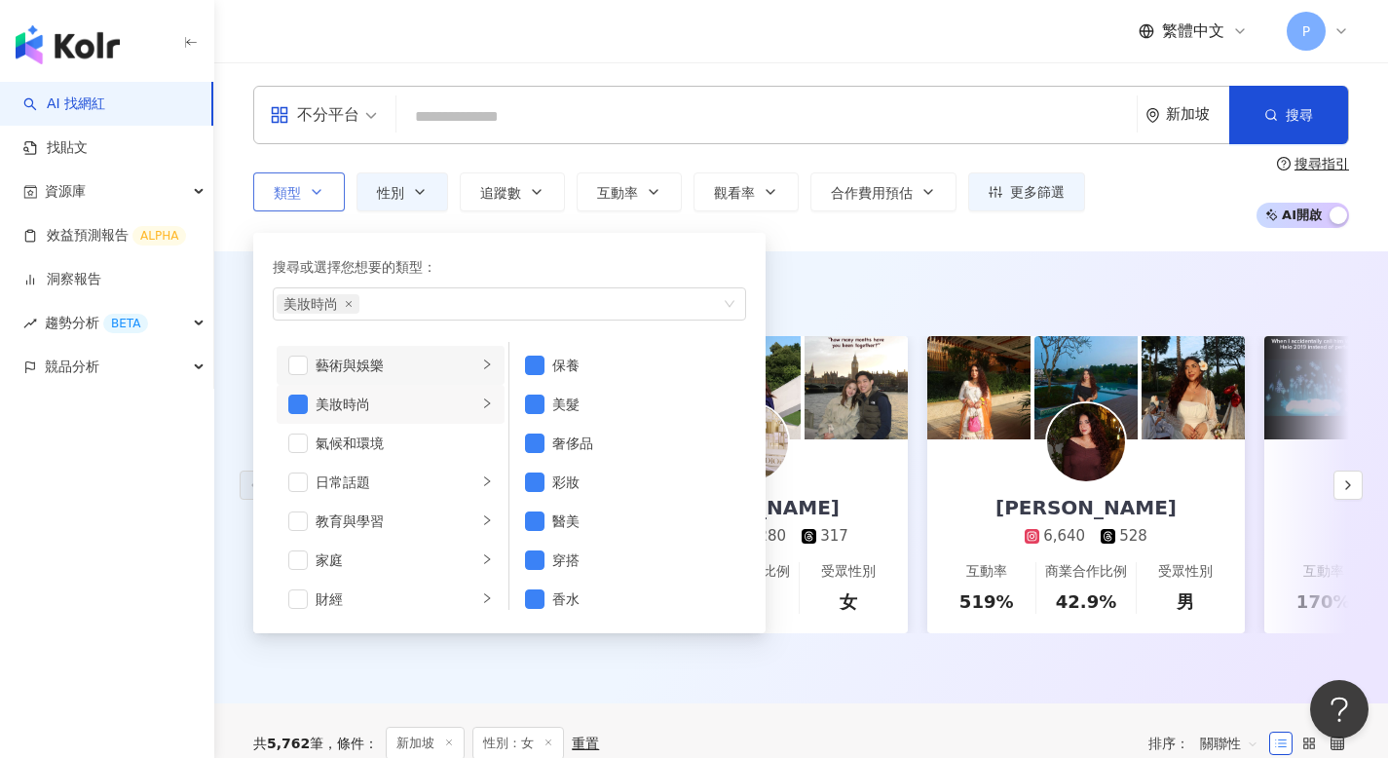
click at [481, 368] on icon "right" at bounding box center [487, 364] width 12 height 12
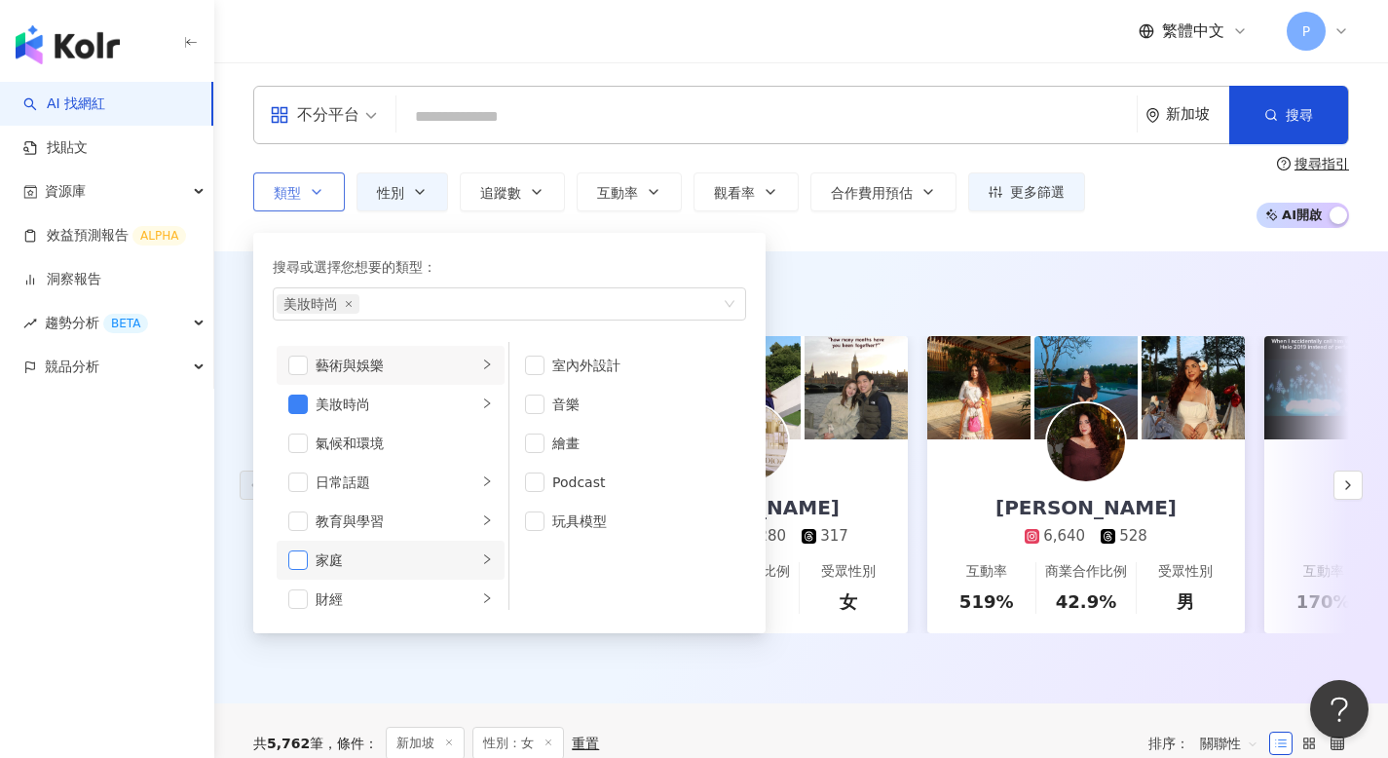
click at [299, 565] on span "button" at bounding box center [297, 559] width 19 height 19
click at [989, 294] on div "AI 推薦 ： 精選優質網紅" at bounding box center [800, 292] width 1095 height 24
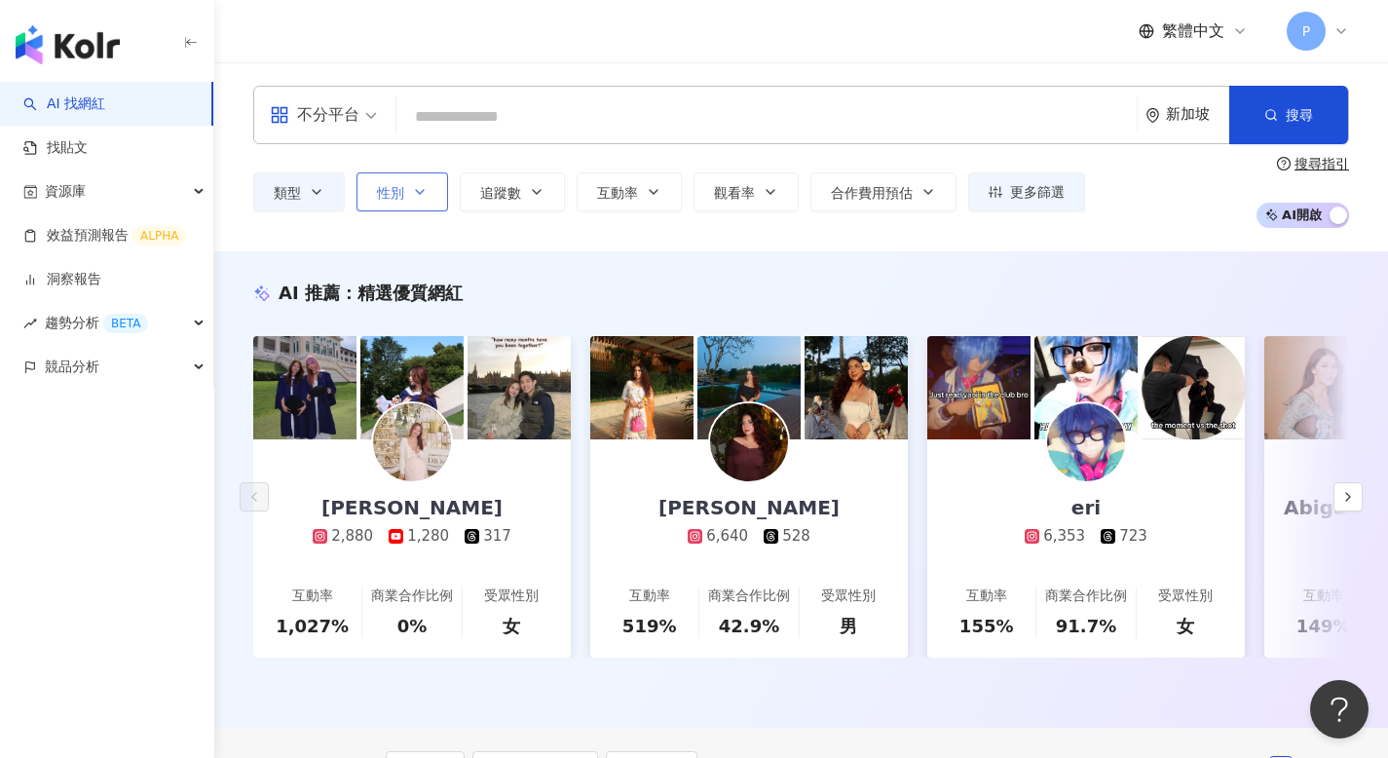
click at [429, 184] on button "性別" at bounding box center [402, 191] width 92 height 39
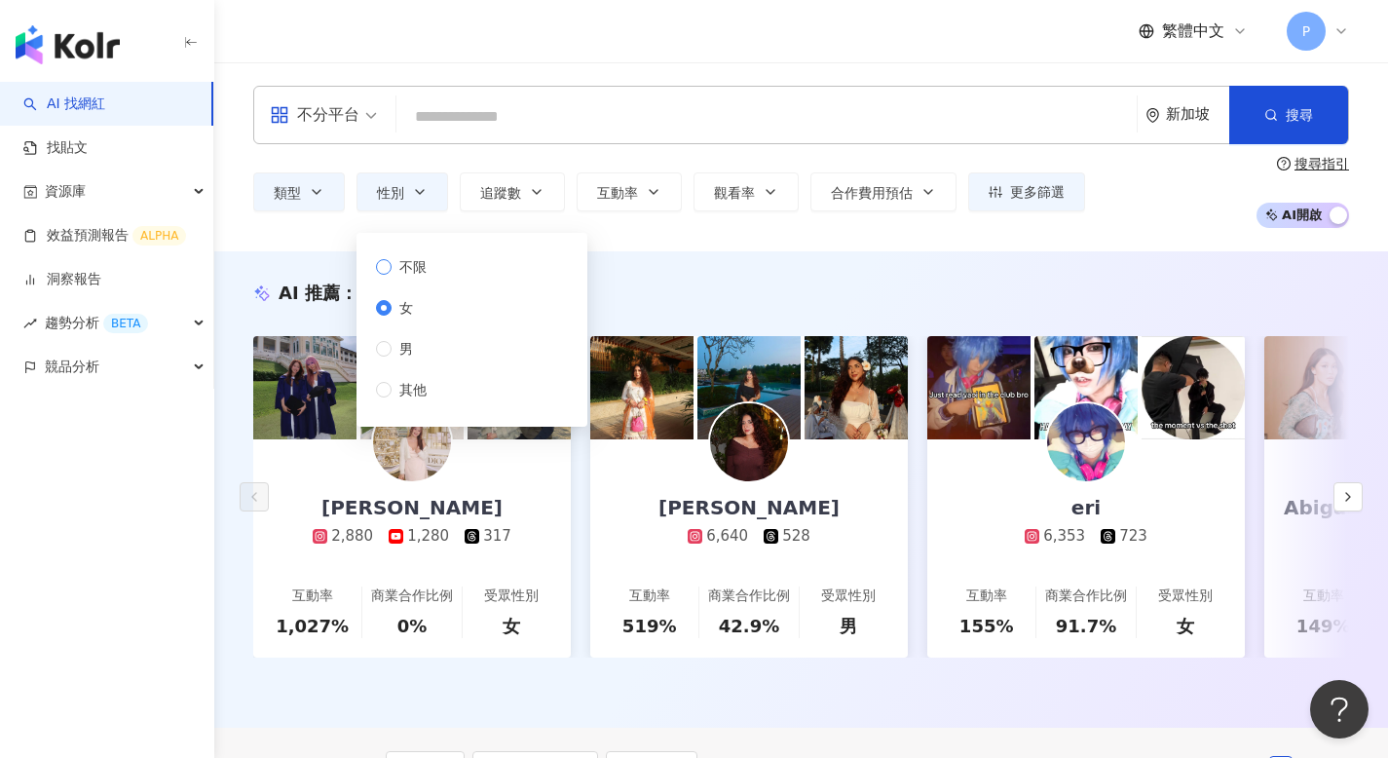
click at [408, 260] on span "不限" at bounding box center [412, 266] width 43 height 21
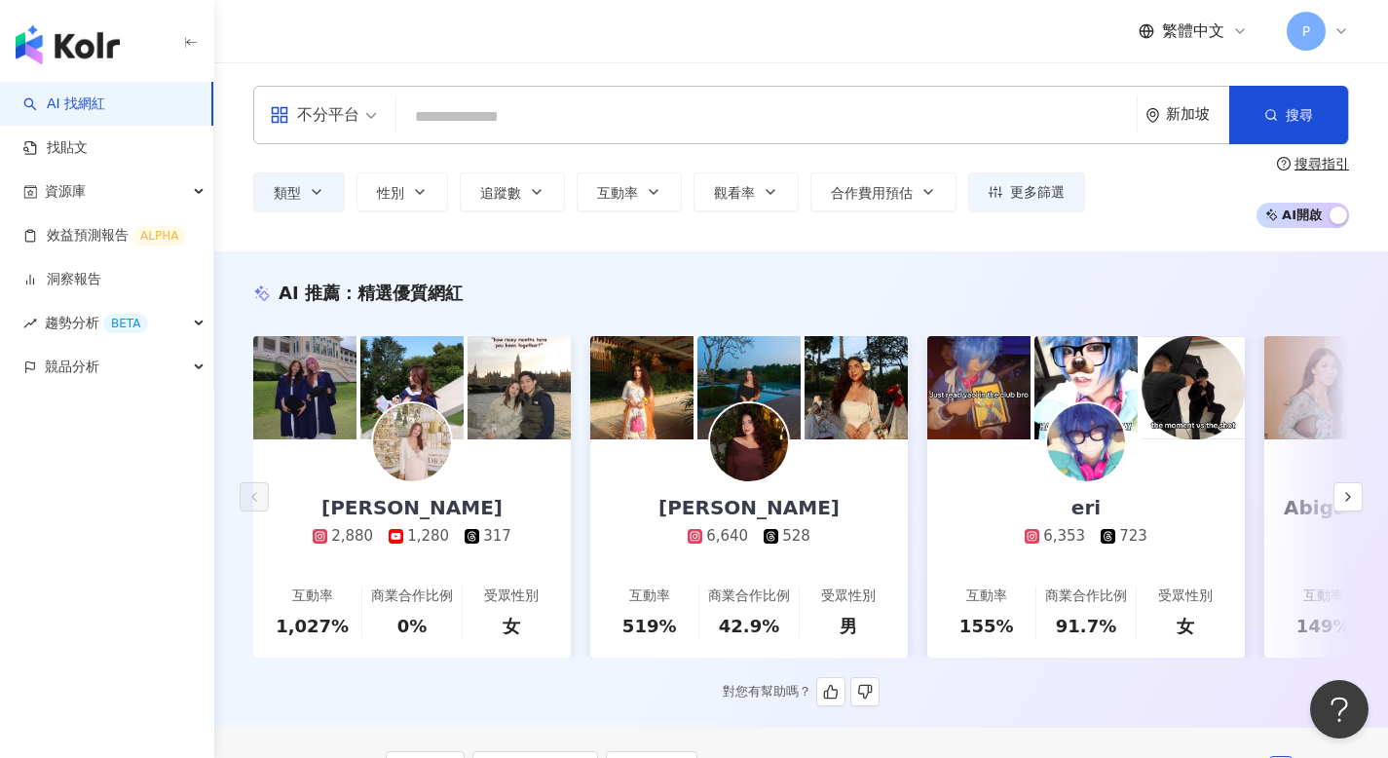
click at [699, 282] on div "AI 推薦 ： 精選優質網紅" at bounding box center [800, 292] width 1095 height 24
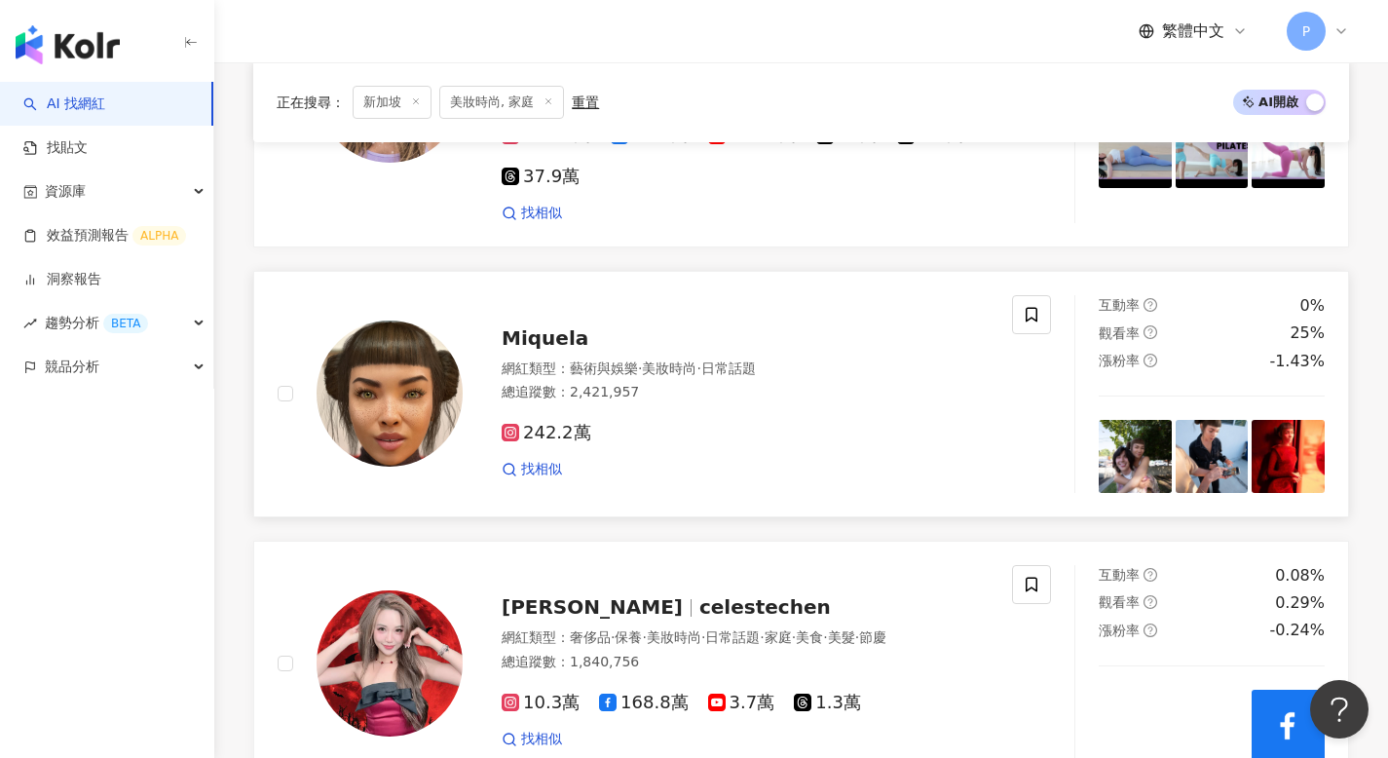
scroll to position [1283, 0]
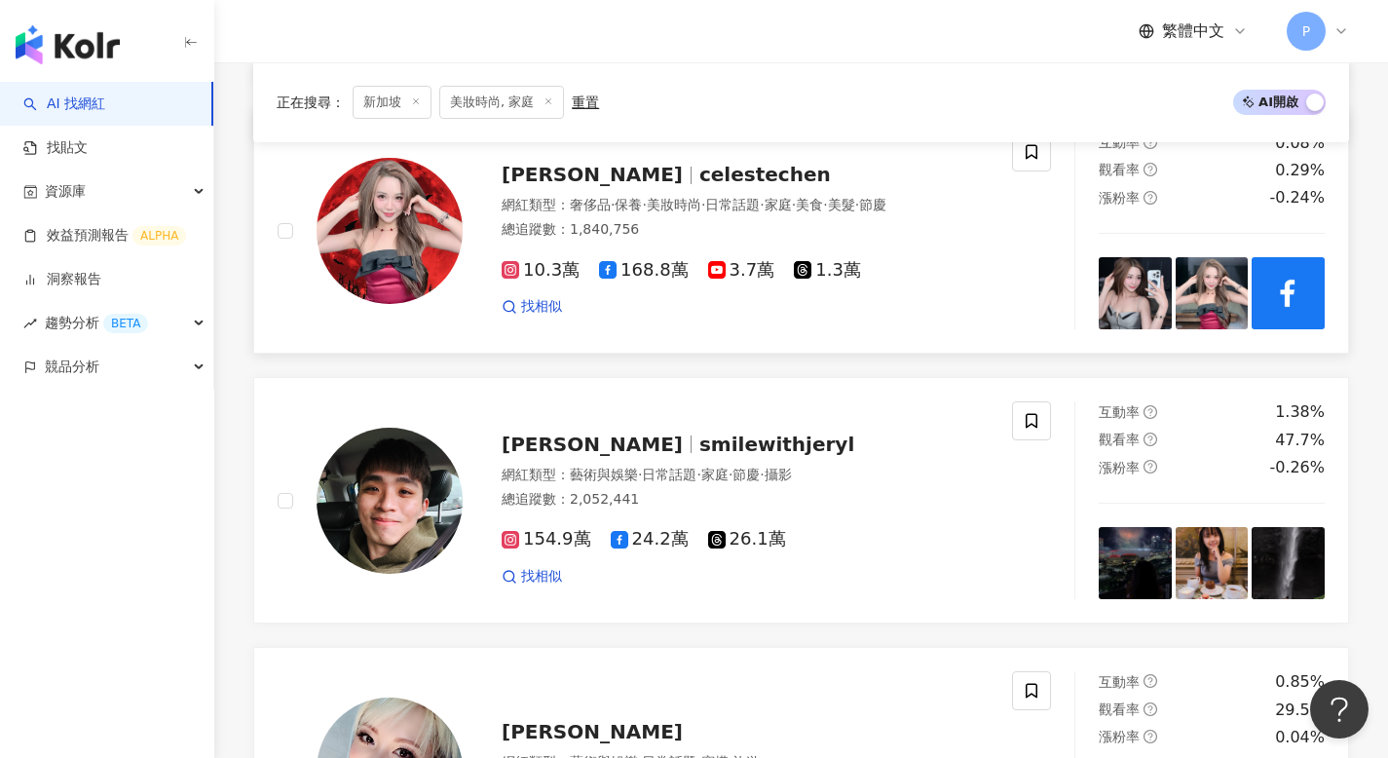
click at [643, 171] on div "[PERSON_NAME]" at bounding box center [744, 174] width 487 height 27
click at [101, 279] on link "洞察報告" at bounding box center [62, 279] width 78 height 19
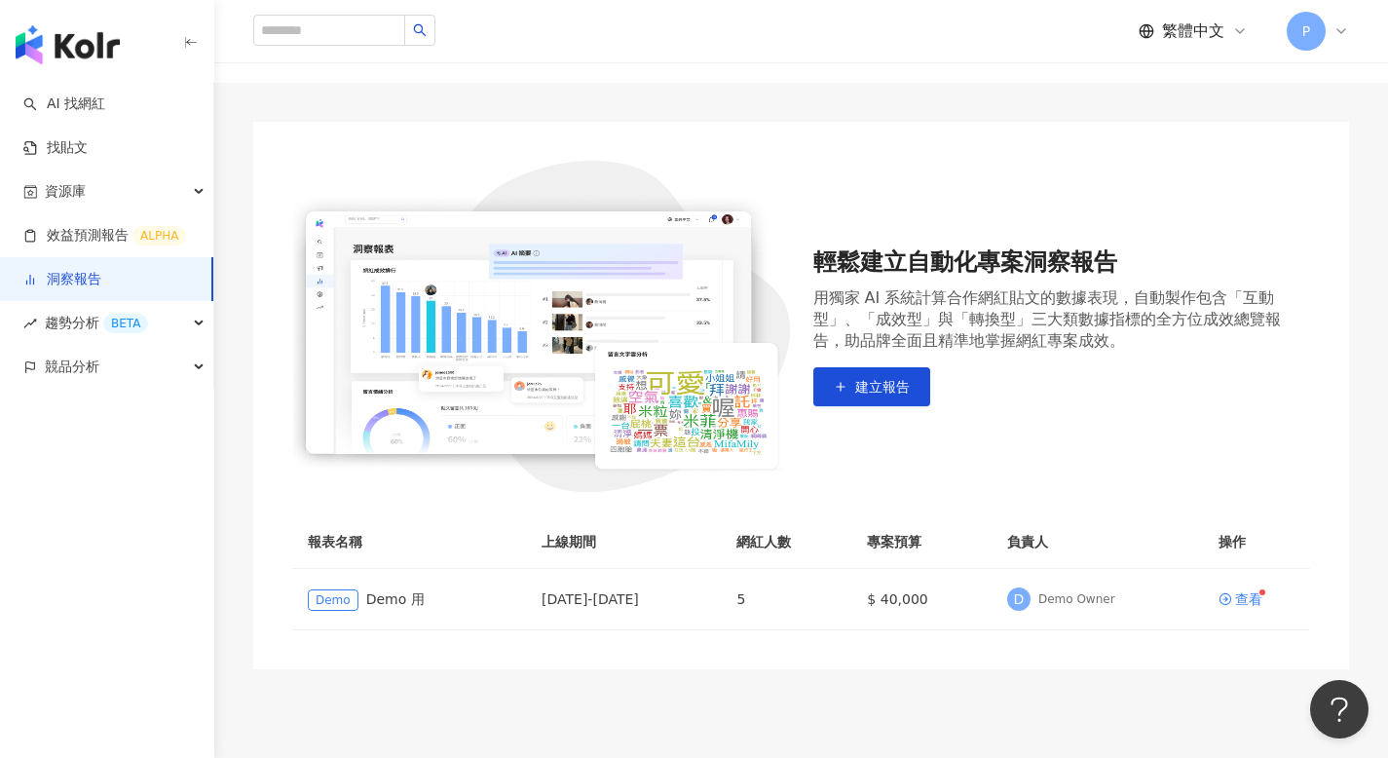
scroll to position [123, 0]
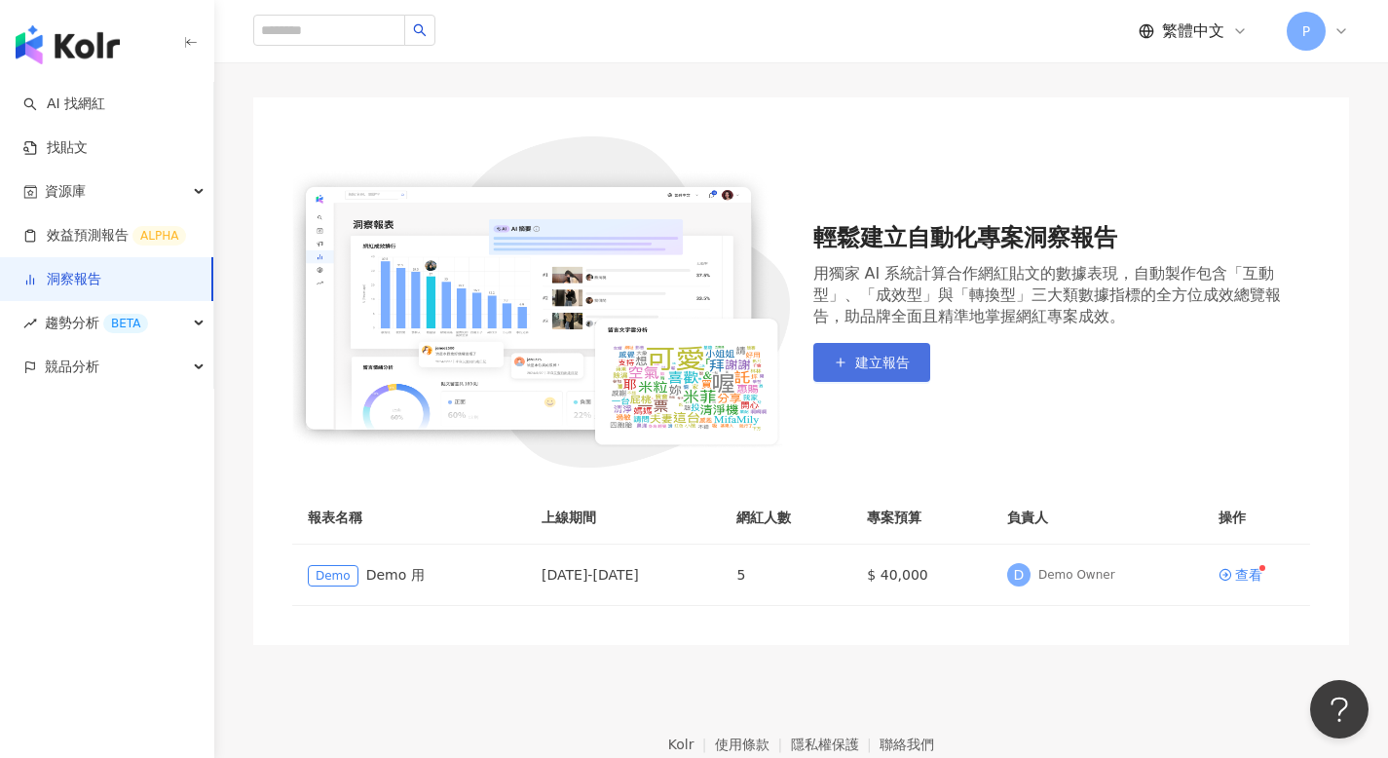
click at [904, 353] on button "建立報告" at bounding box center [871, 362] width 117 height 39
drag, startPoint x: 897, startPoint y: 274, endPoint x: 1024, endPoint y: 271, distance: 127.6
click at [1024, 271] on div "用獨家 AI 系統計算合作網紅貼文的數據表現，自動製作包含「互動型」、「成效型」與「轉換型」三大類數據指標的全方位成效總覽報告，助品牌全面且精準地掌握網紅專案…" at bounding box center [1062, 295] width 498 height 64
click at [917, 361] on button "建立報告" at bounding box center [871, 362] width 117 height 39
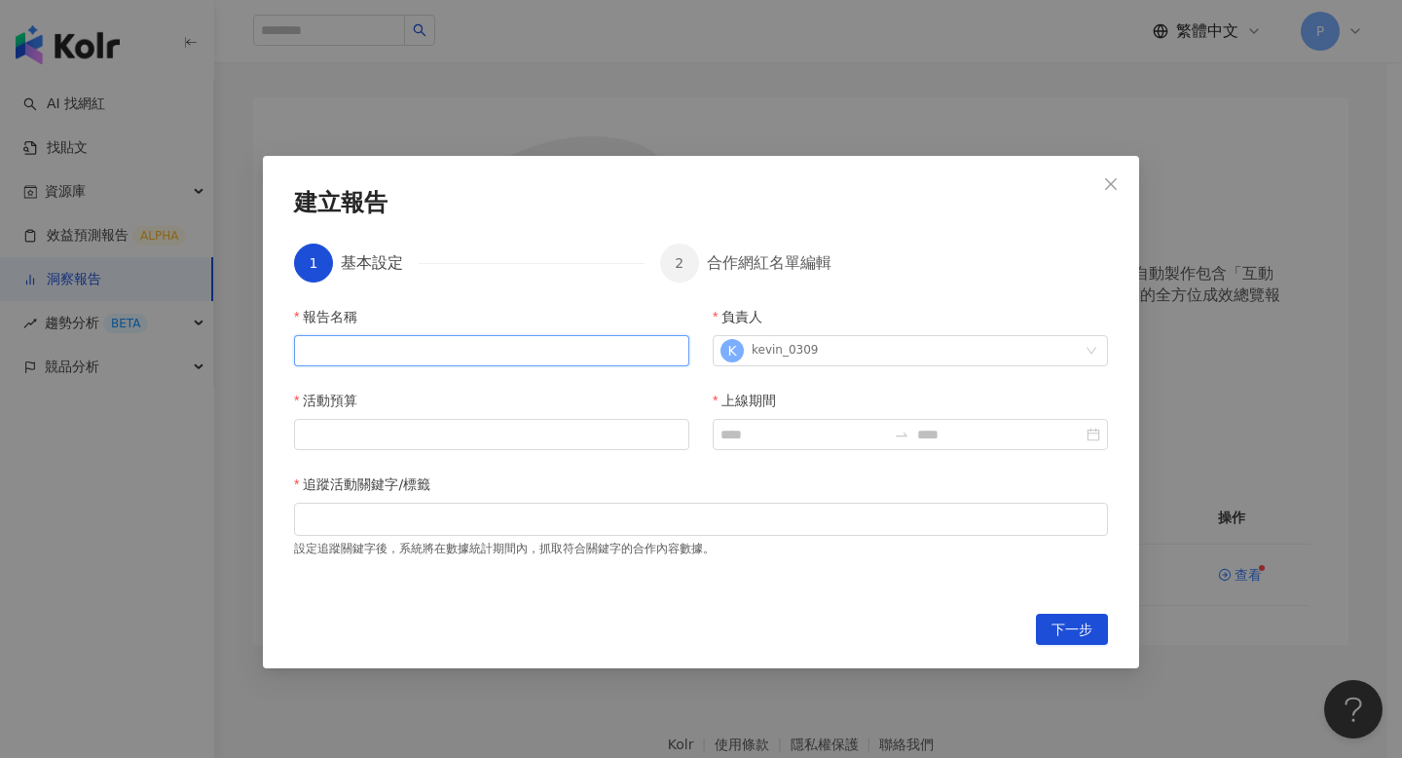
click at [510, 353] on input "報告名稱" at bounding box center [491, 350] width 395 height 31
type input "*"
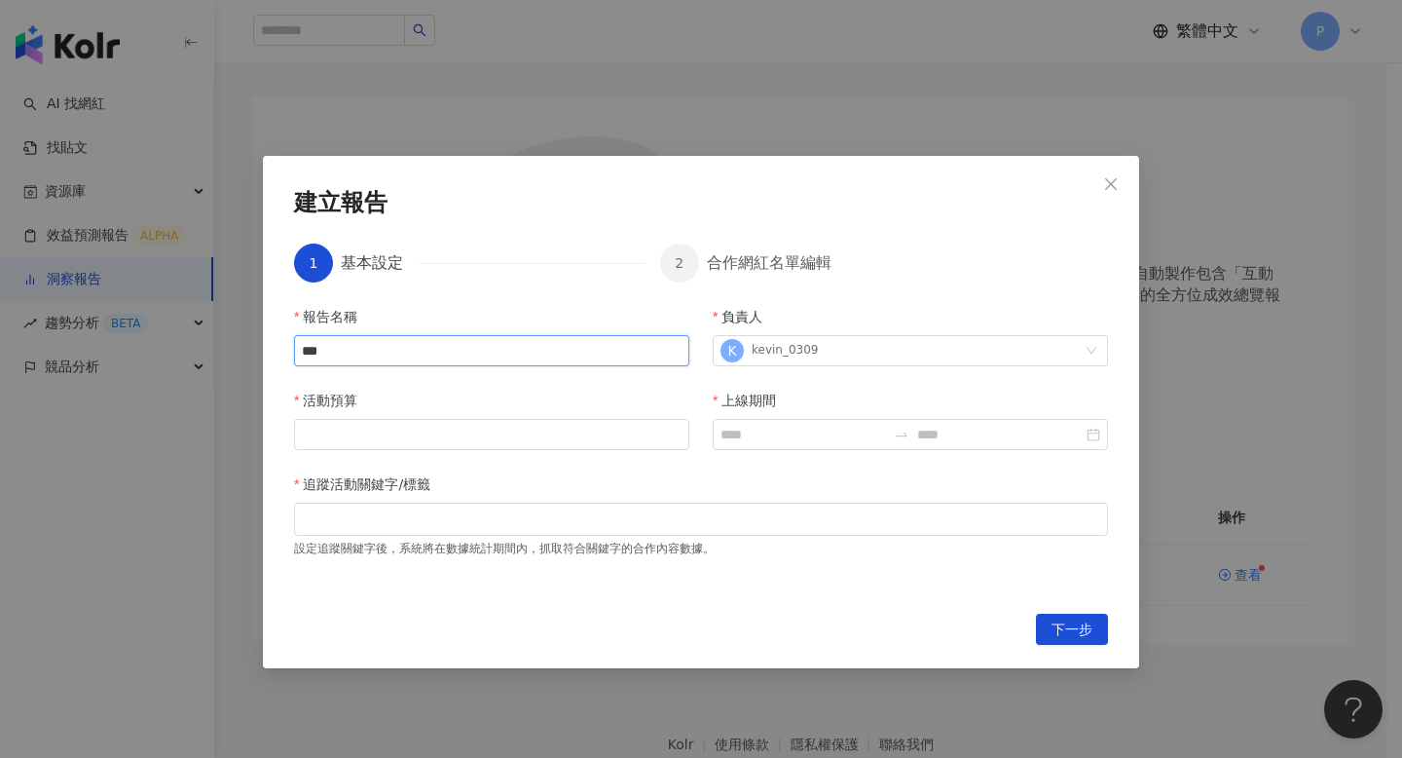
click at [381, 351] on input "***" at bounding box center [491, 350] width 395 height 31
paste input "text"
type input "*******"
click at [740, 437] on input "上線期間" at bounding box center [804, 434] width 166 height 21
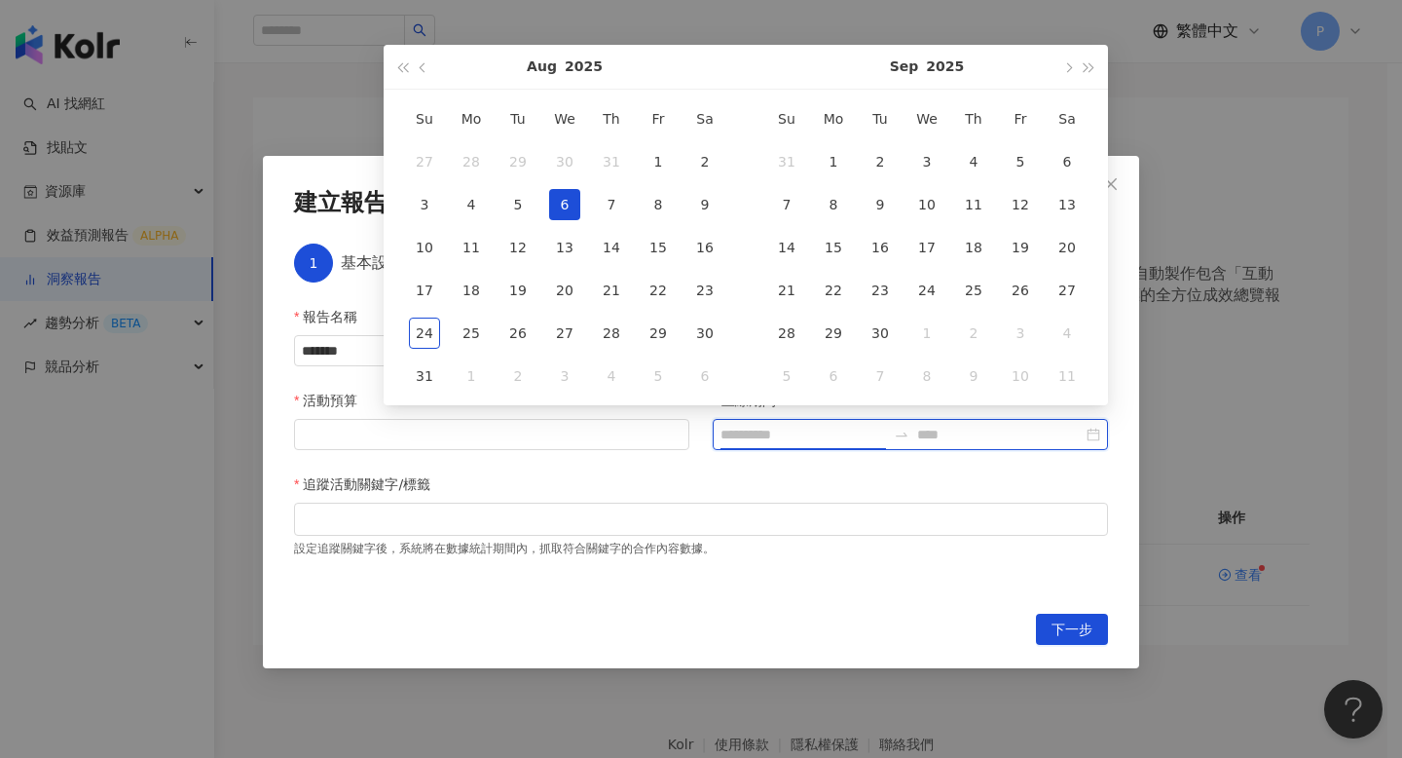
type input "**********"
click at [427, 65] on button "button" at bounding box center [423, 67] width 21 height 44
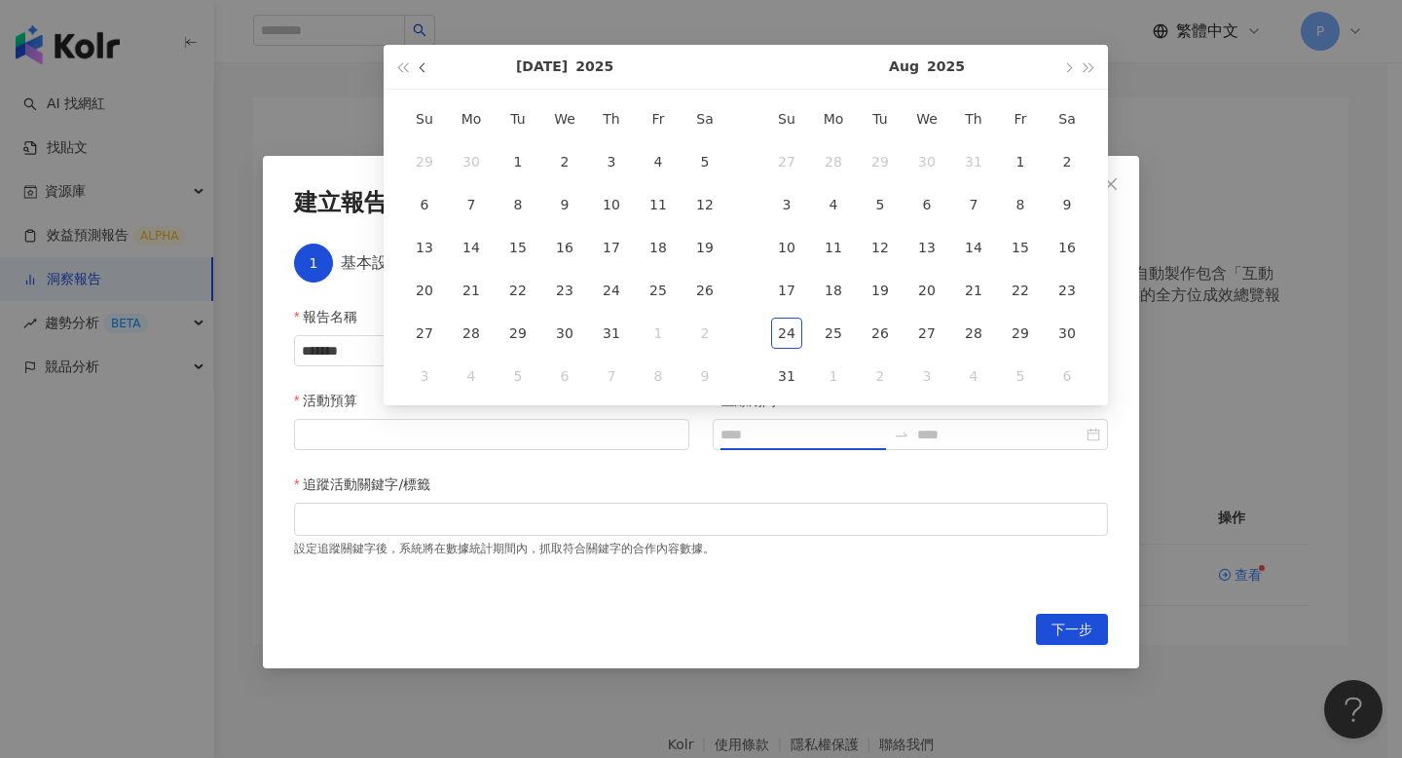
click at [427, 65] on span "button" at bounding box center [425, 67] width 10 height 10
type input "**********"
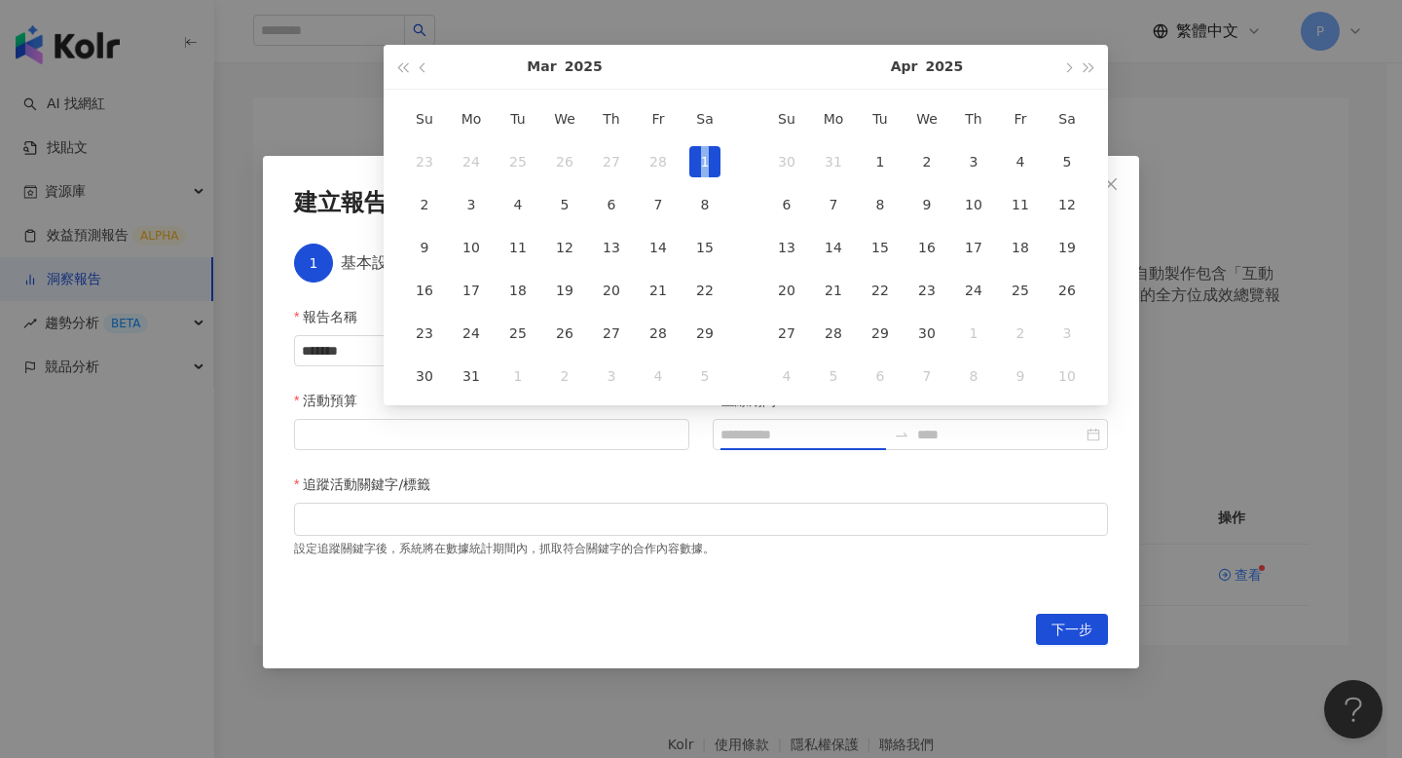
click at [705, 157] on div "1" at bounding box center [704, 161] width 31 height 31
type input "**********"
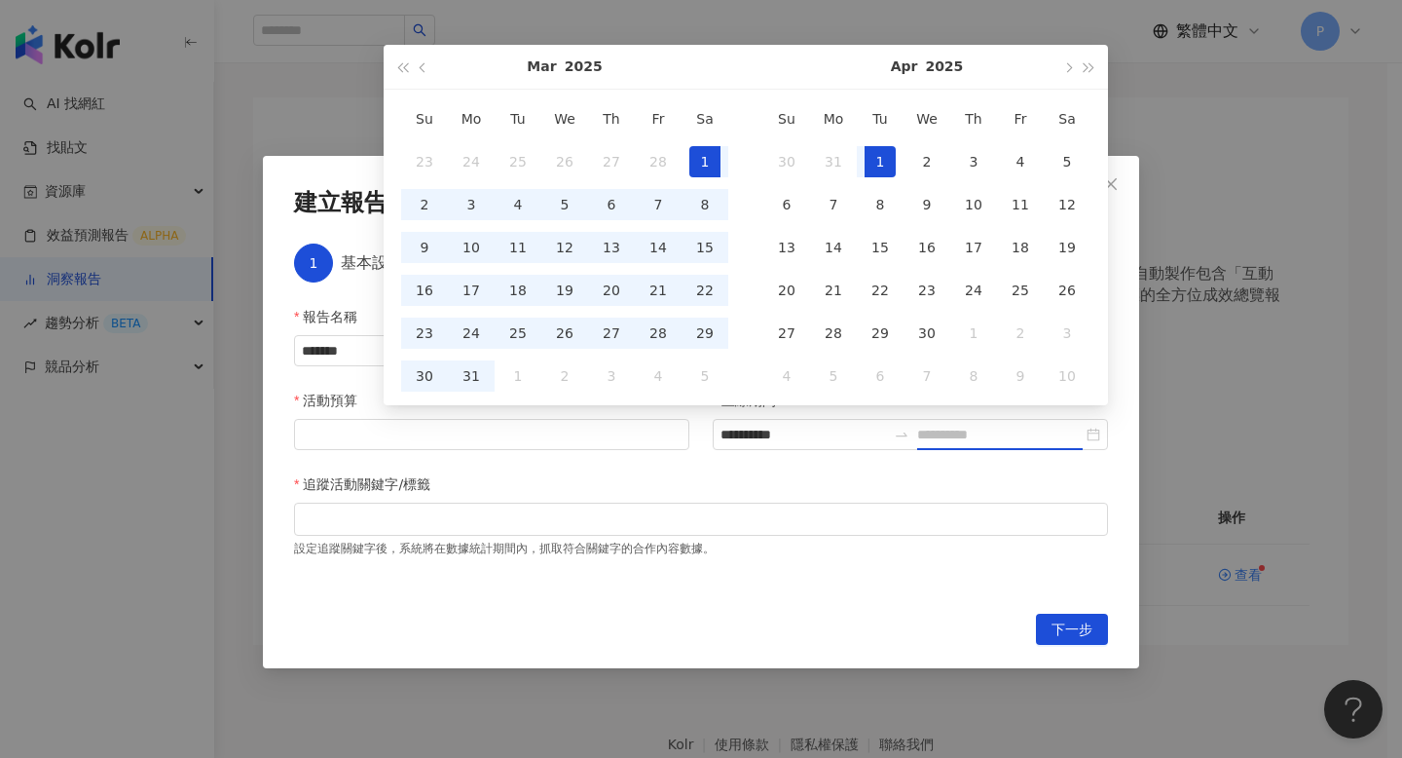
click at [878, 156] on div "1" at bounding box center [880, 161] width 31 height 31
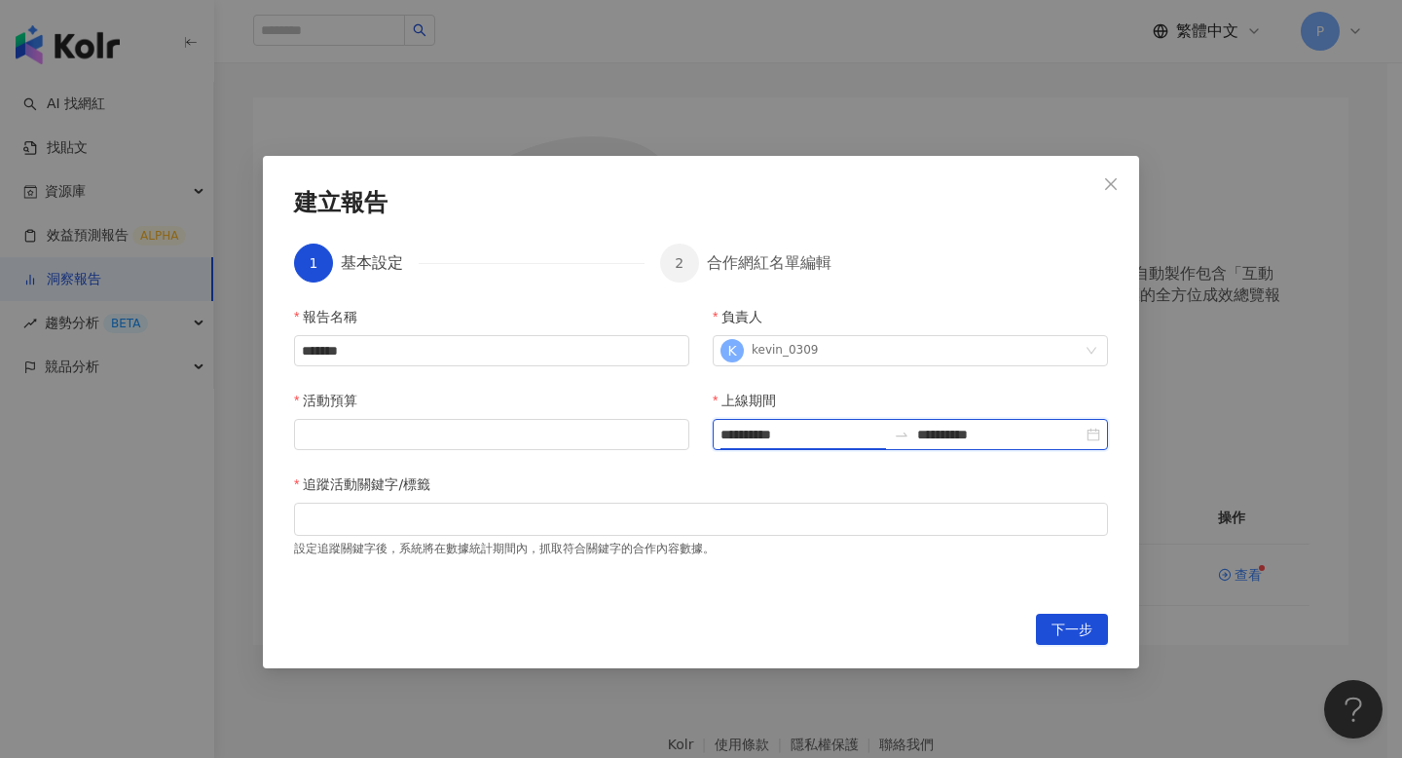
click at [771, 443] on input "**********" at bounding box center [804, 434] width 166 height 21
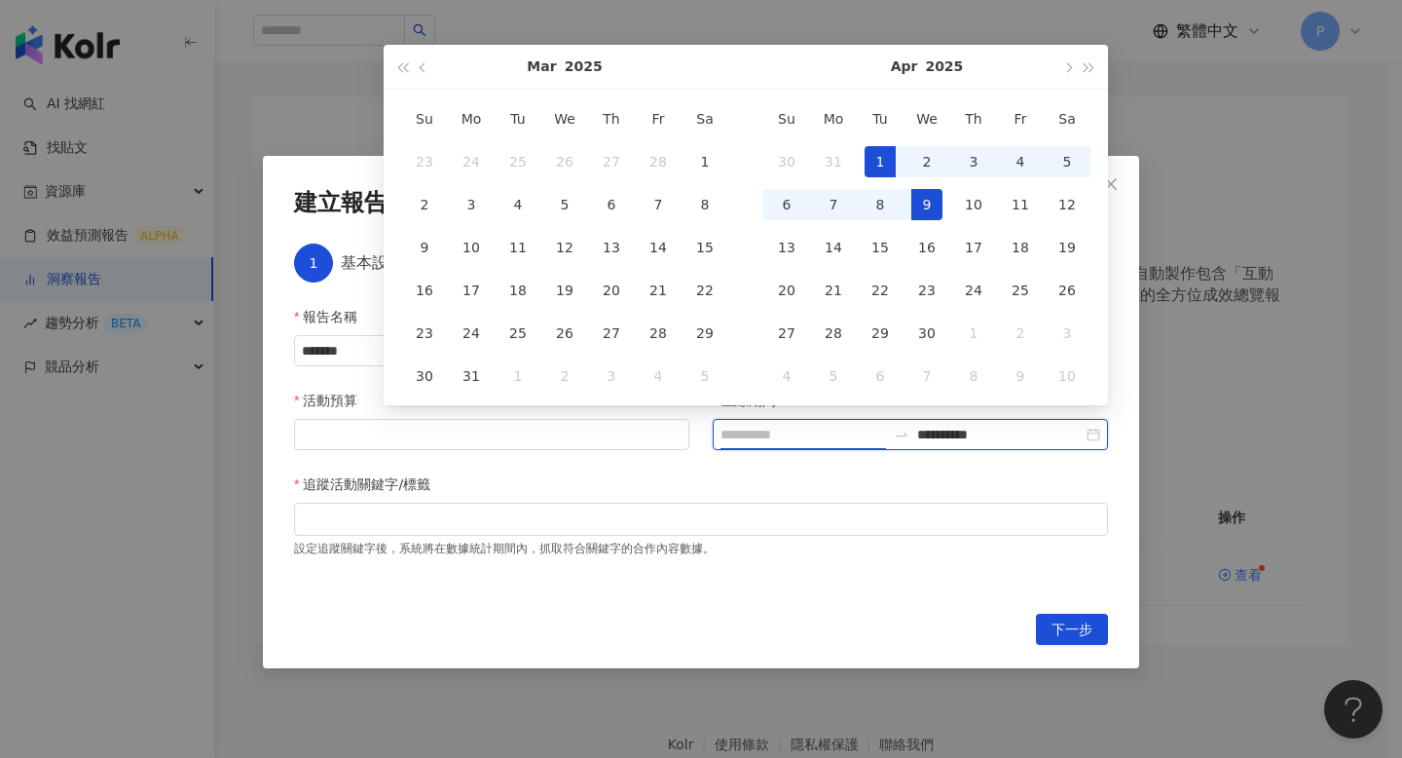
type input "**********"
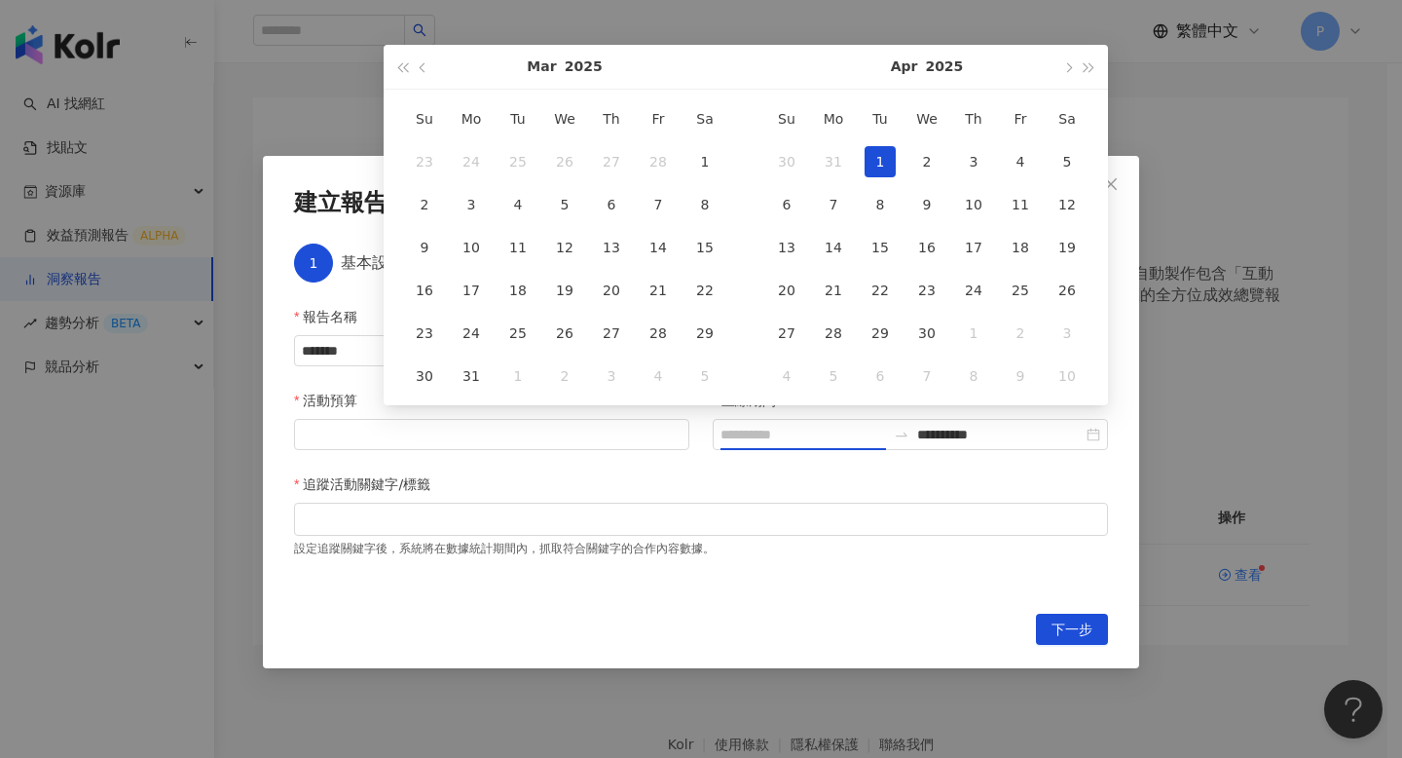
click at [882, 169] on div "1" at bounding box center [880, 161] width 31 height 31
click at [1066, 67] on span "button" at bounding box center [1067, 67] width 10 height 10
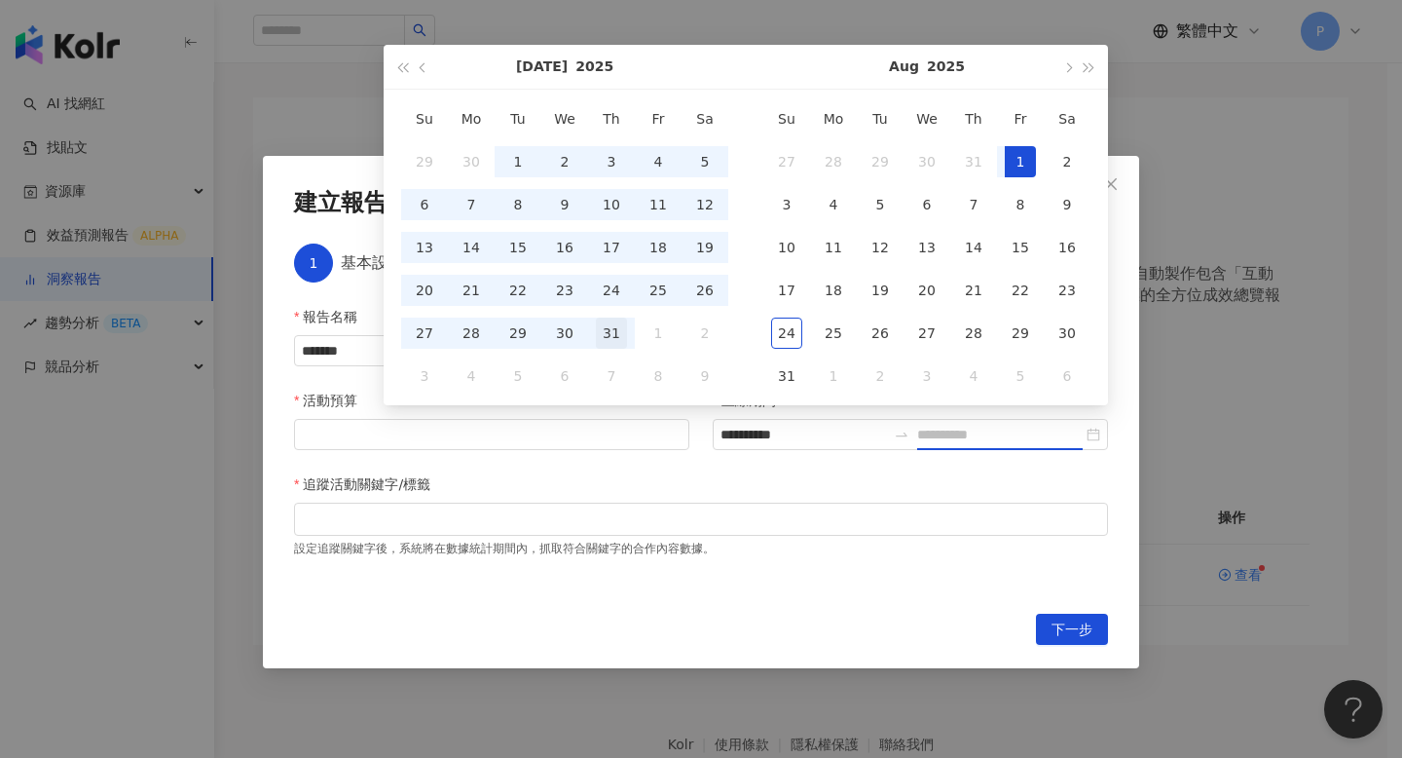
type input "**********"
click at [615, 333] on div "31" at bounding box center [611, 332] width 31 height 31
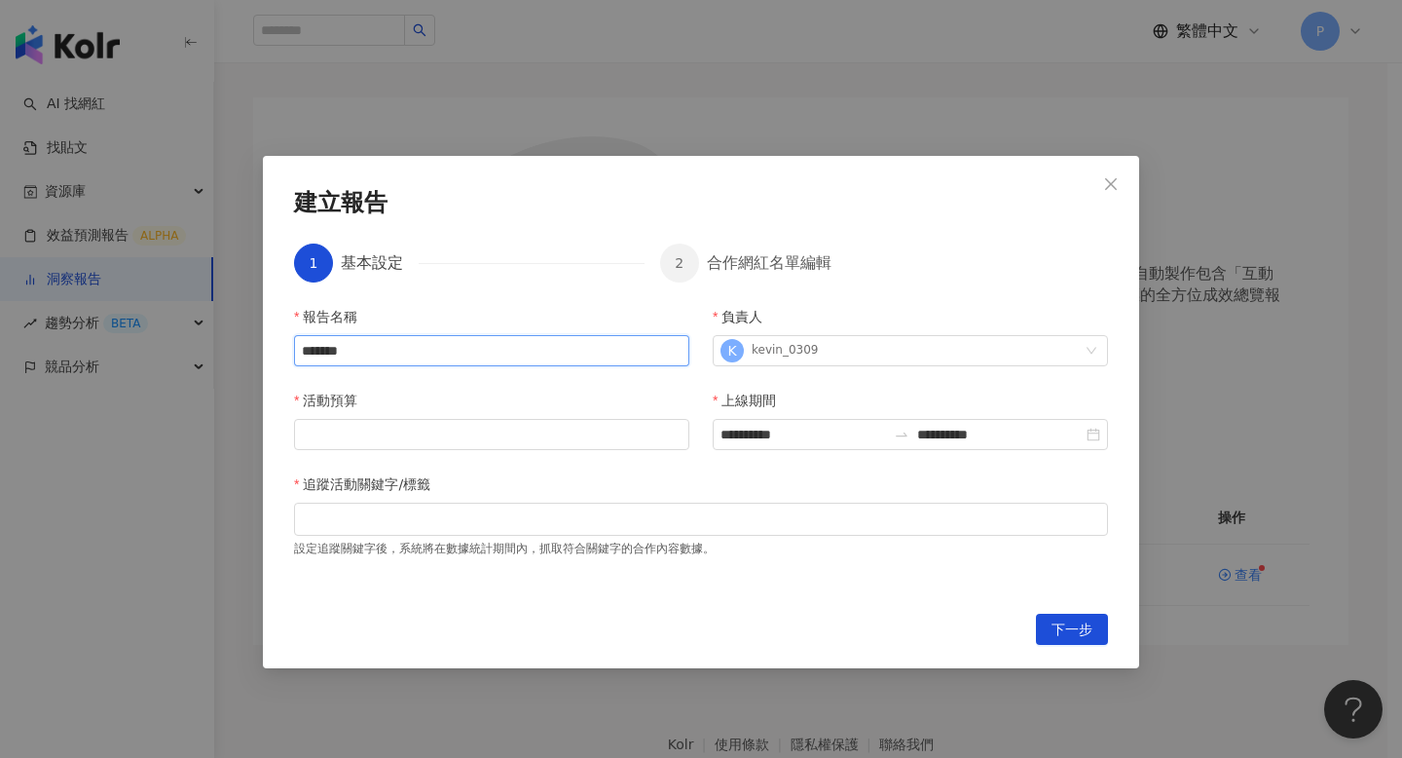
click at [413, 347] on input "*******" at bounding box center [491, 350] width 395 height 31
type input "*******"
click at [397, 434] on input "活動預算" at bounding box center [491, 434] width 393 height 29
type input "*"
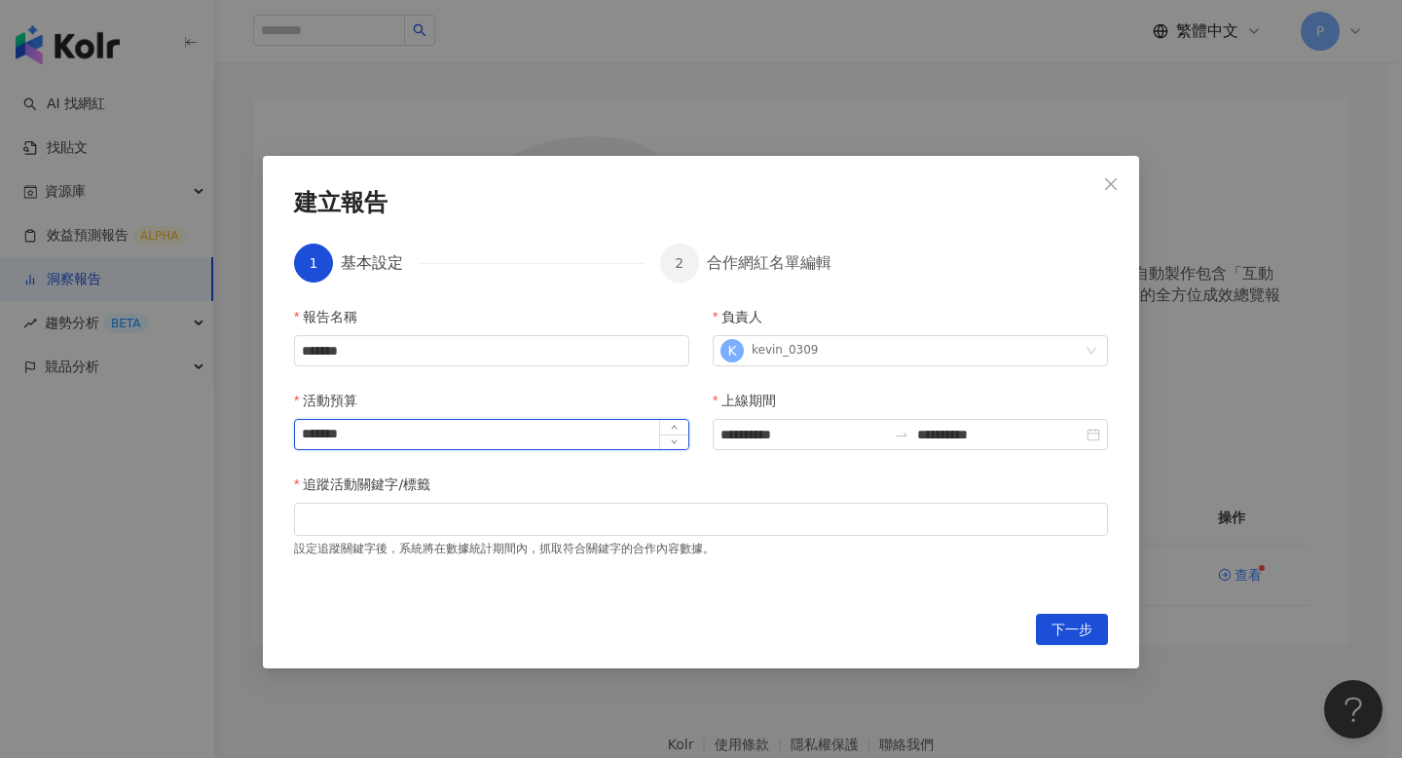
type input "******"
click at [375, 535] on div at bounding box center [701, 518] width 814 height 33
type input "*******"
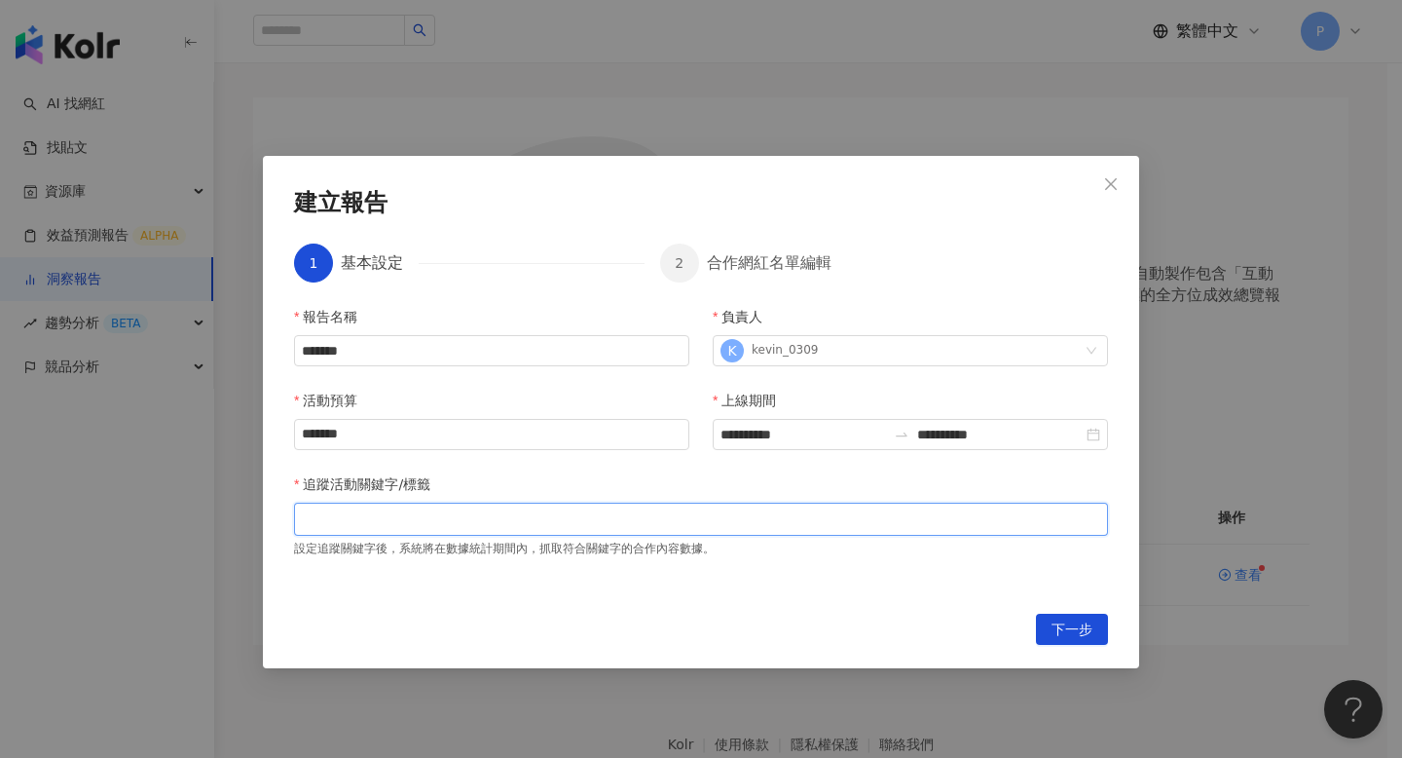
paste input "***"
type input "***"
paste input "**********"
type input "**********"
click at [495, 517] on div "歐舒丹 L'OCCITANE" at bounding box center [701, 518] width 806 height 29
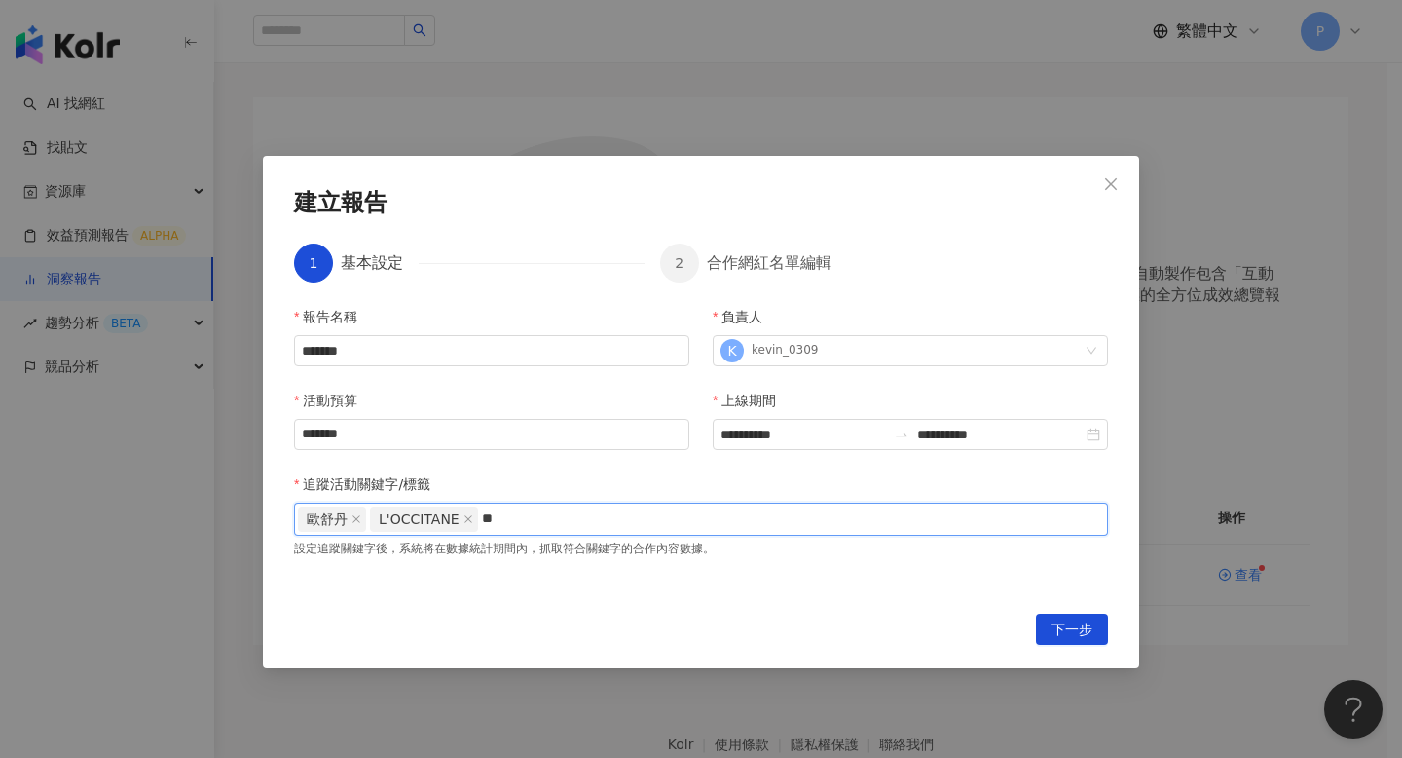
type input "*"
type input "**"
type input "***"
type input "**"
type input "***"
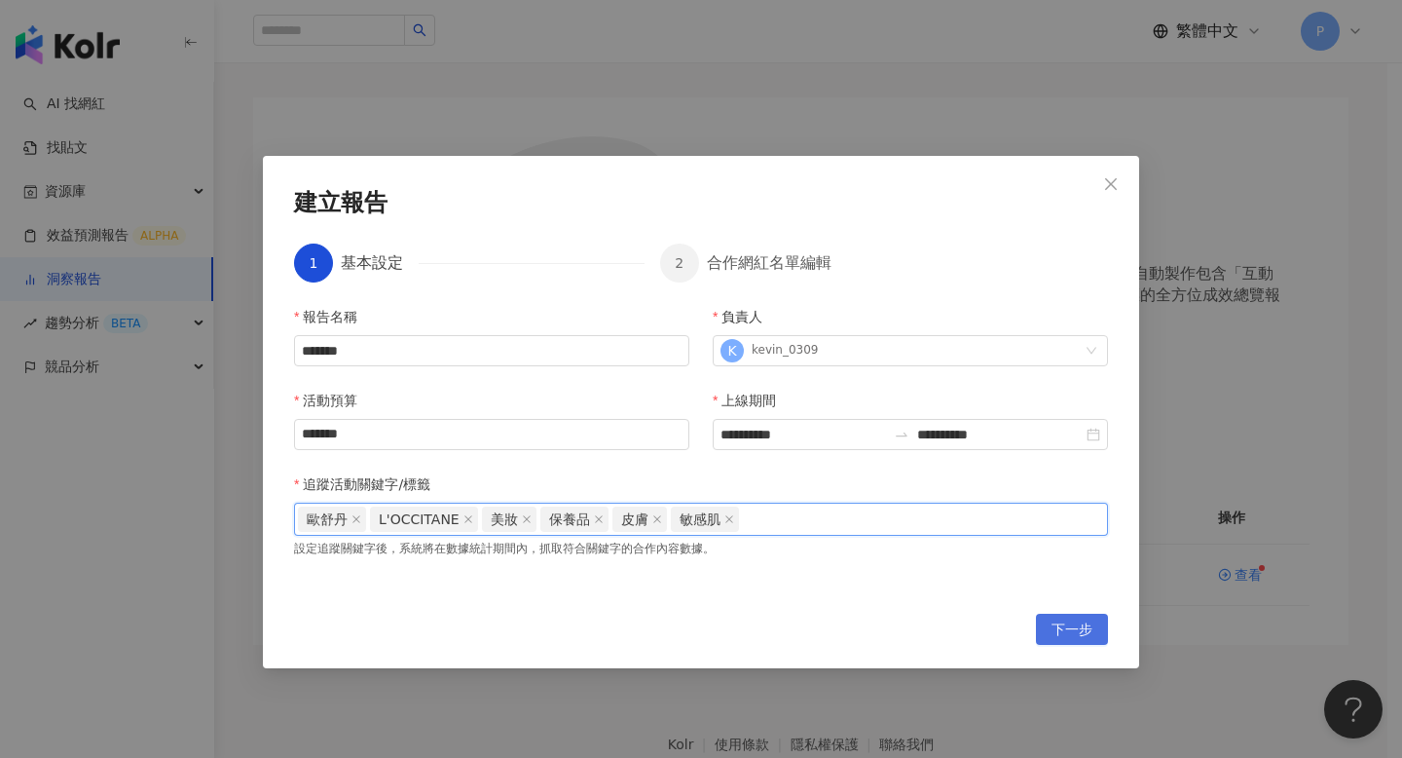
click at [1080, 629] on span "下一步" at bounding box center [1072, 629] width 41 height 31
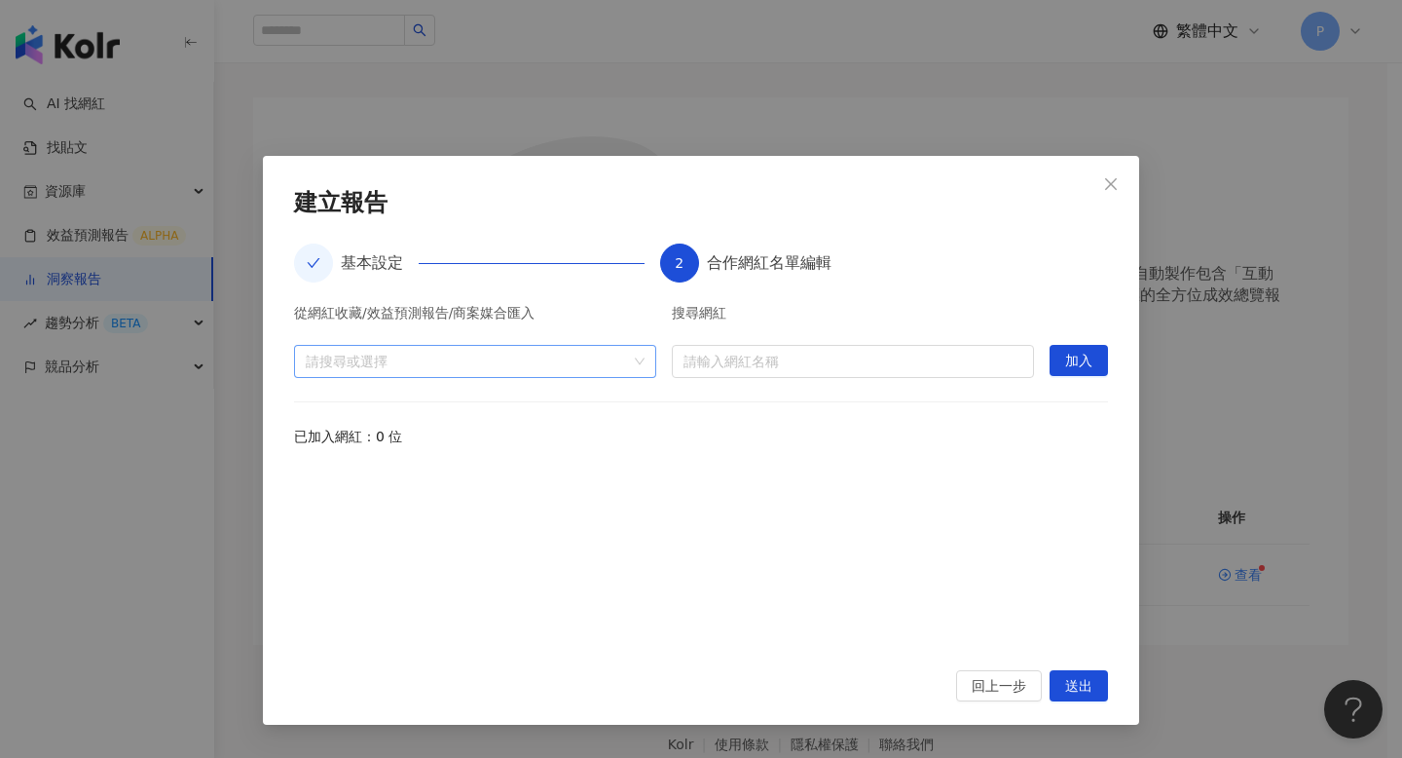
click at [506, 357] on div at bounding box center [465, 360] width 334 height 15
click at [537, 356] on div at bounding box center [465, 360] width 334 height 15
click at [690, 357] on input "search" at bounding box center [853, 361] width 339 height 31
click at [521, 364] on div at bounding box center [465, 360] width 334 height 15
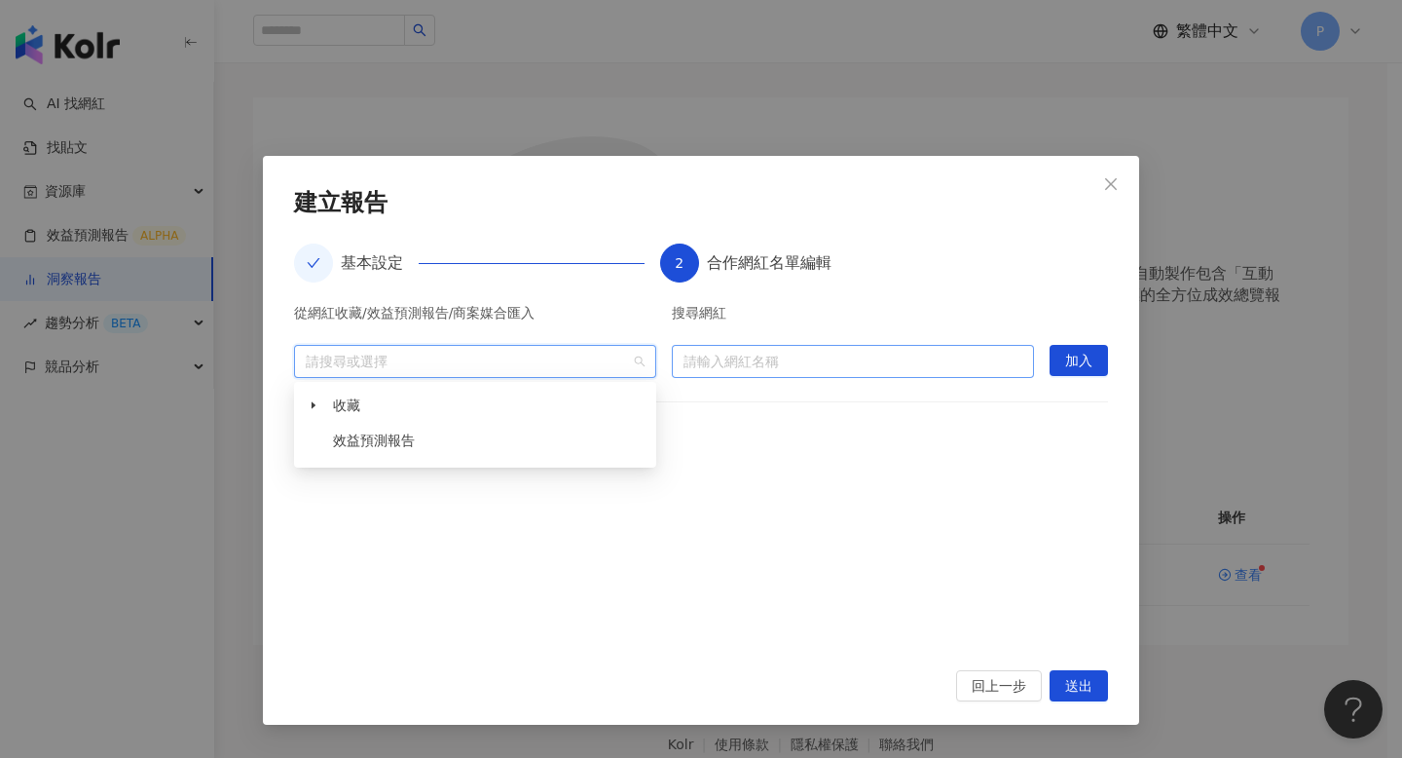
click at [714, 346] on input "search" at bounding box center [853, 361] width 339 height 31
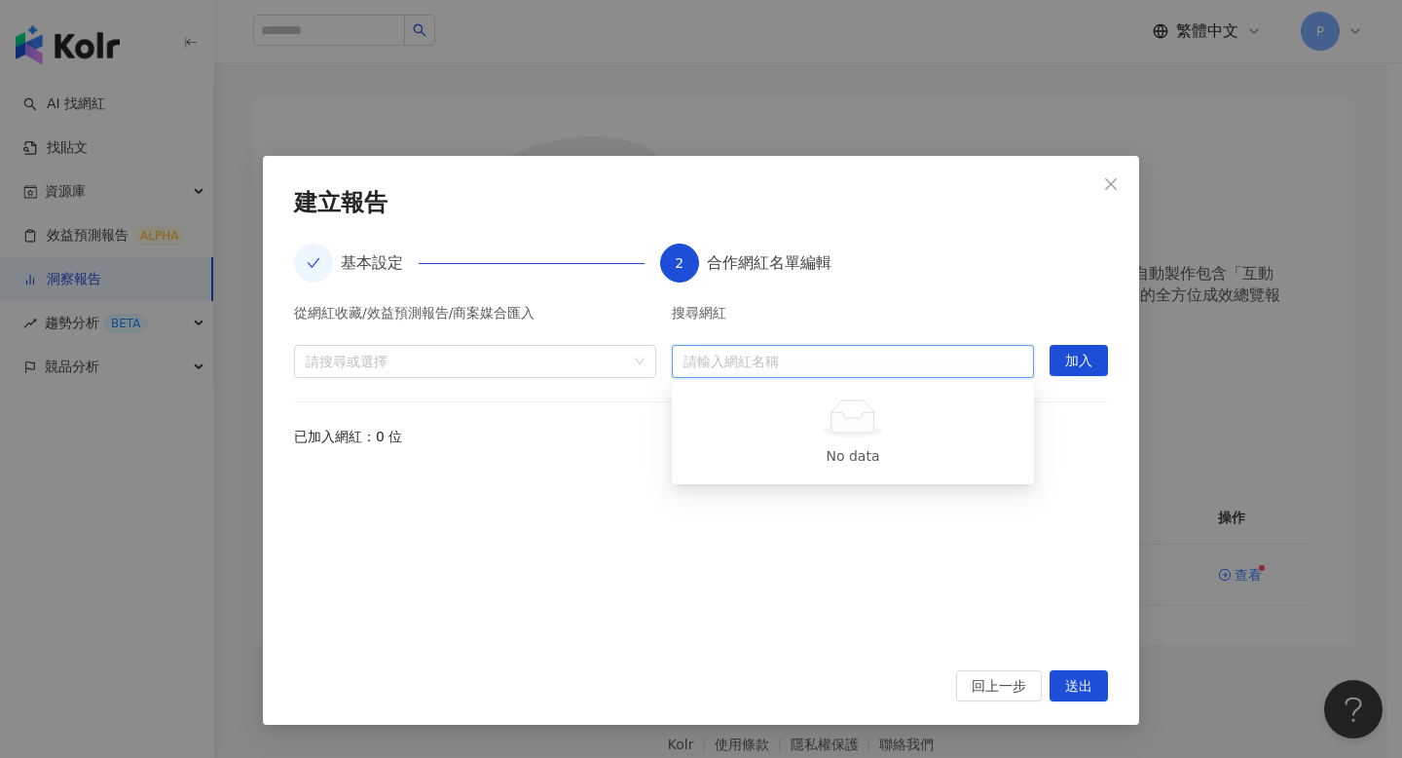
click at [720, 353] on input "search" at bounding box center [853, 361] width 339 height 31
type input "*"
click at [473, 89] on div "**********" at bounding box center [701, 379] width 1402 height 758
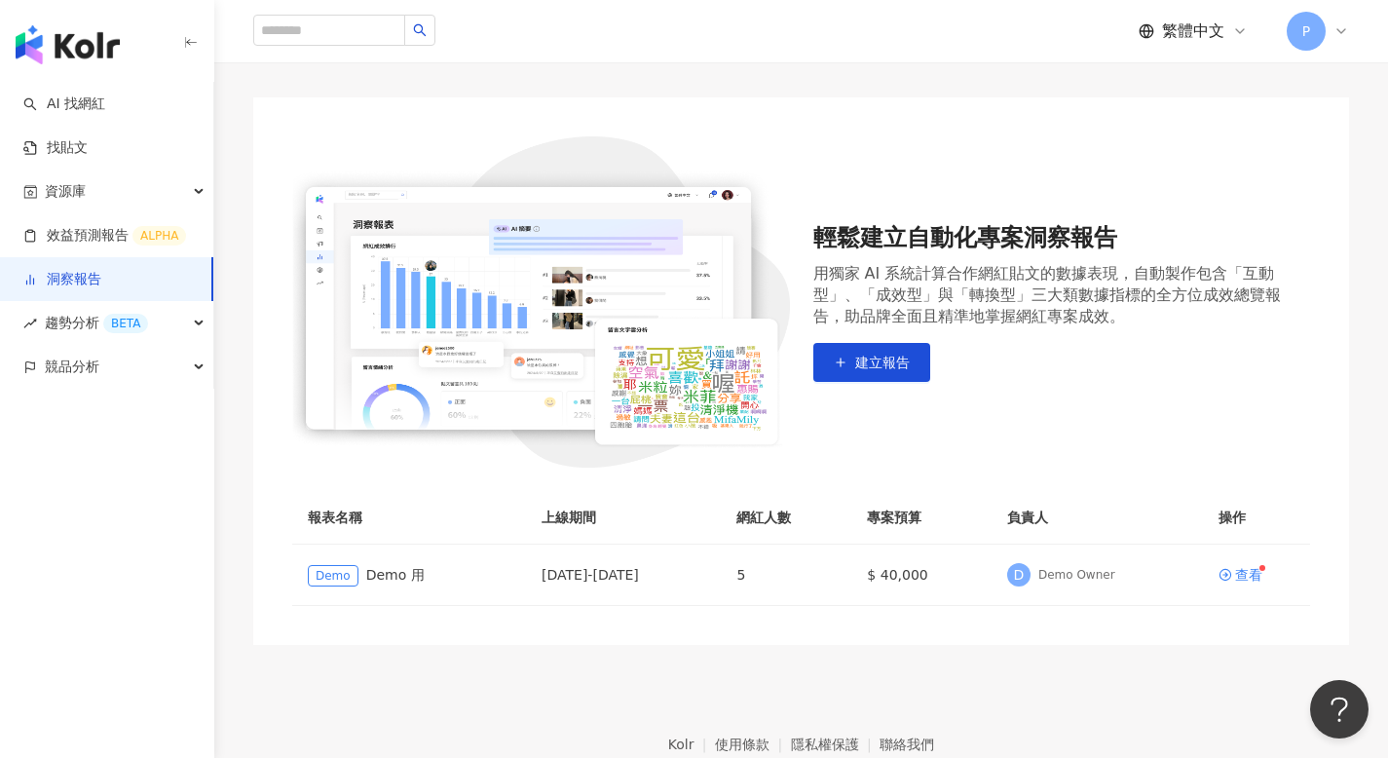
click at [1322, 29] on span "P" at bounding box center [1305, 31] width 39 height 39
click at [732, 164] on img at bounding box center [541, 301] width 498 height 331
click at [74, 337] on span "趨勢分析 BETA" at bounding box center [96, 323] width 103 height 44
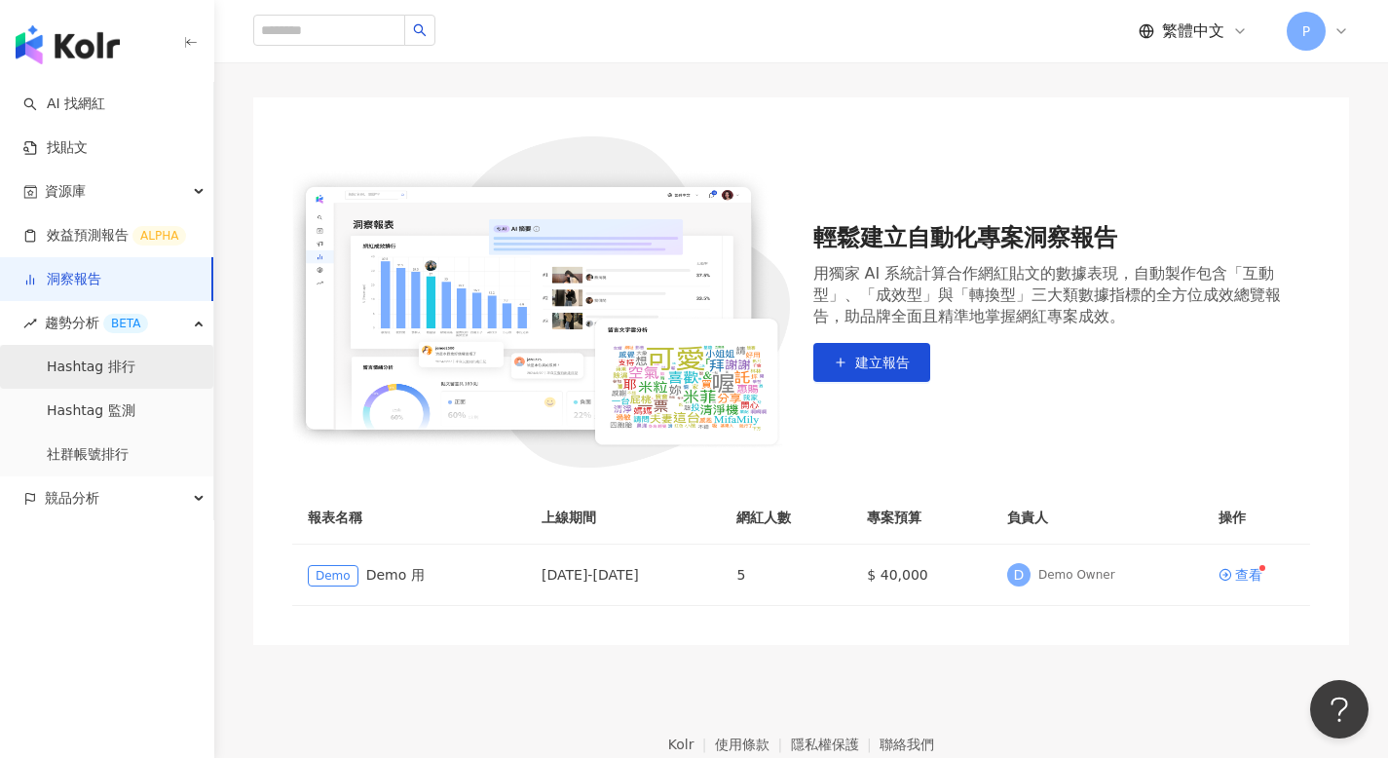
click at [79, 367] on link "Hashtag 排行" at bounding box center [91, 366] width 89 height 19
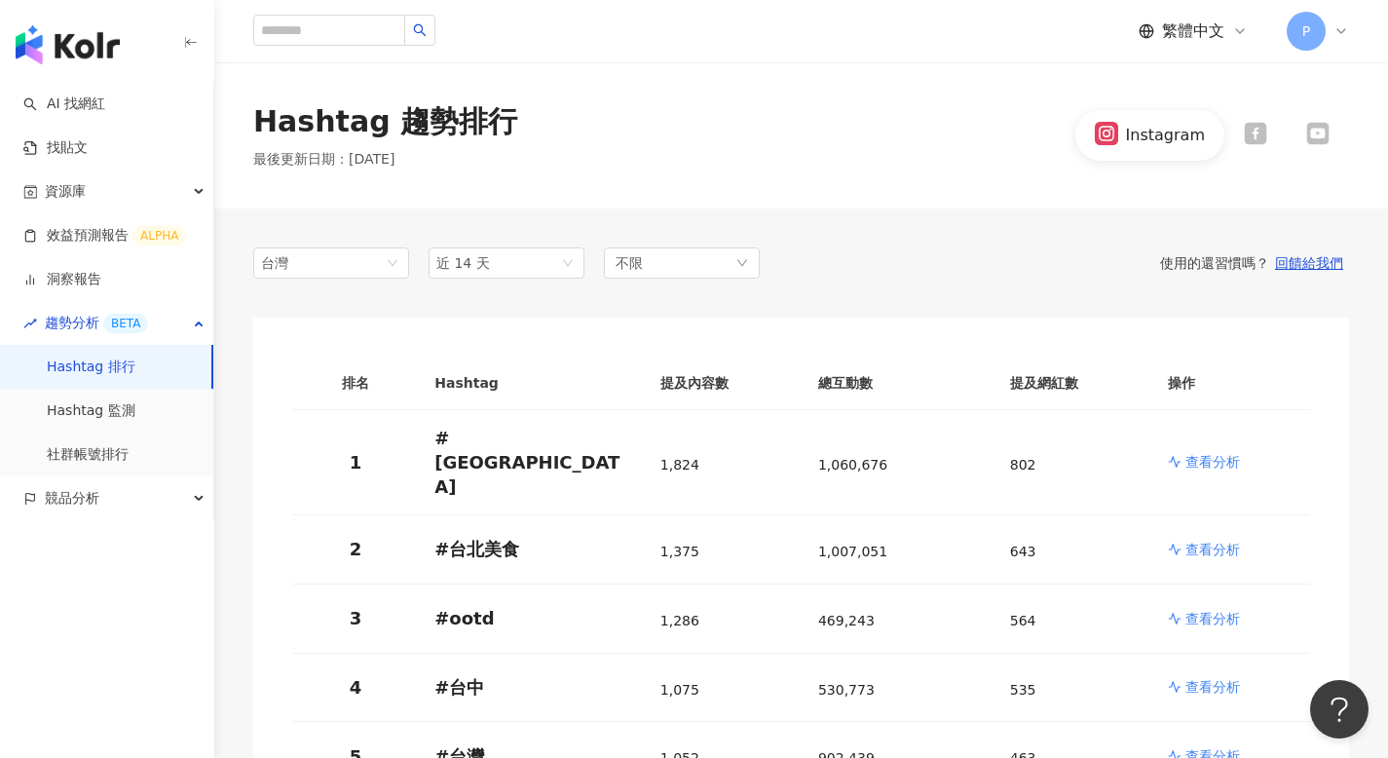
click at [1320, 26] on span "P" at bounding box center [1305, 31] width 39 height 39
click at [112, 187] on div "資源庫" at bounding box center [106, 191] width 213 height 44
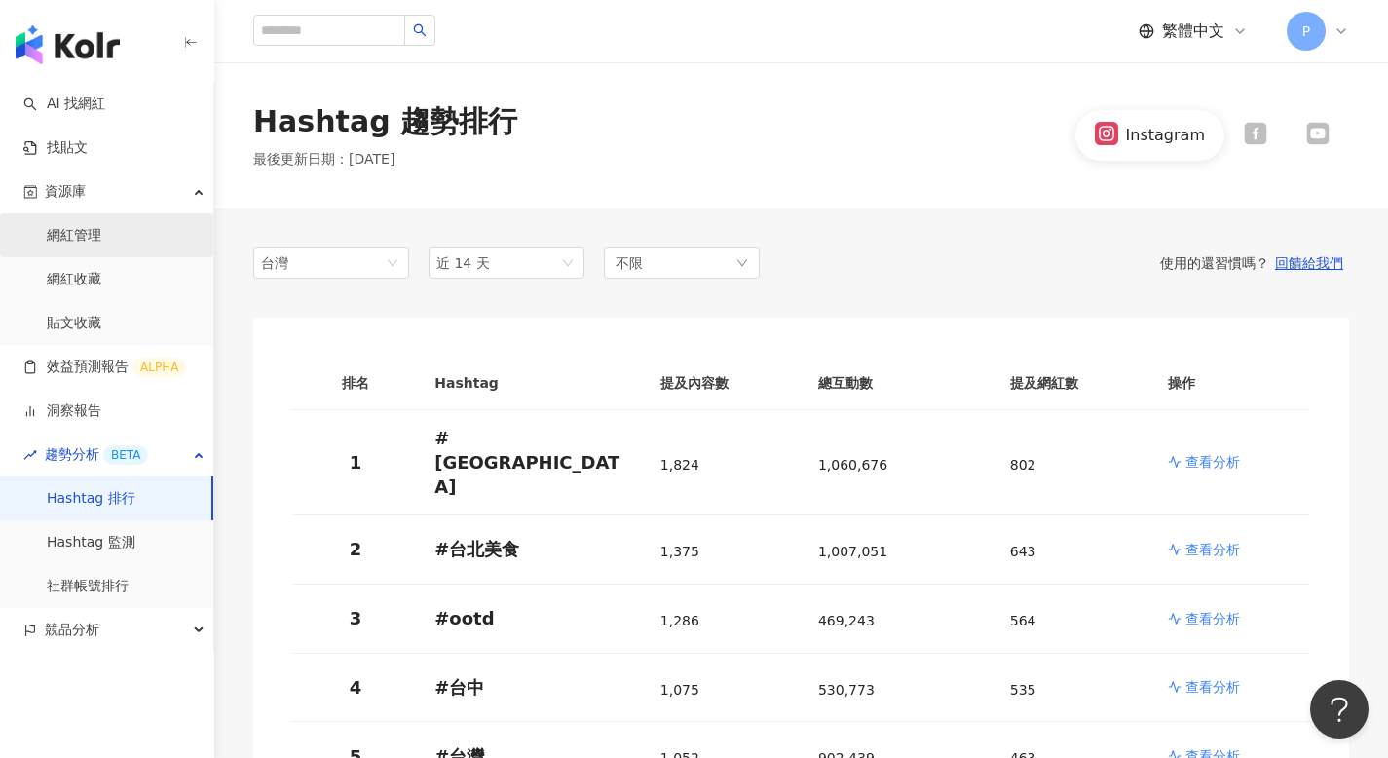
click at [101, 230] on link "網紅管理" at bounding box center [74, 235] width 55 height 19
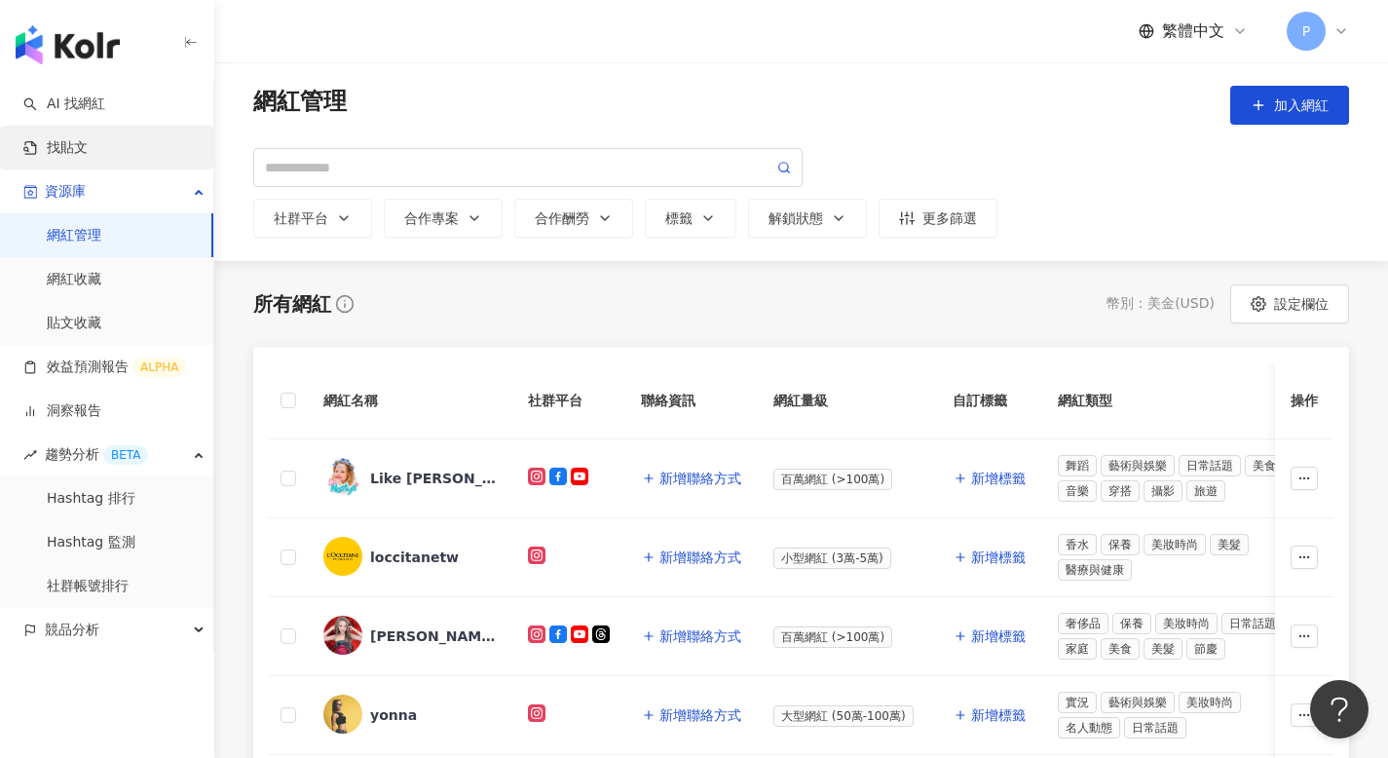
click at [88, 142] on link "找貼文" at bounding box center [55, 147] width 64 height 19
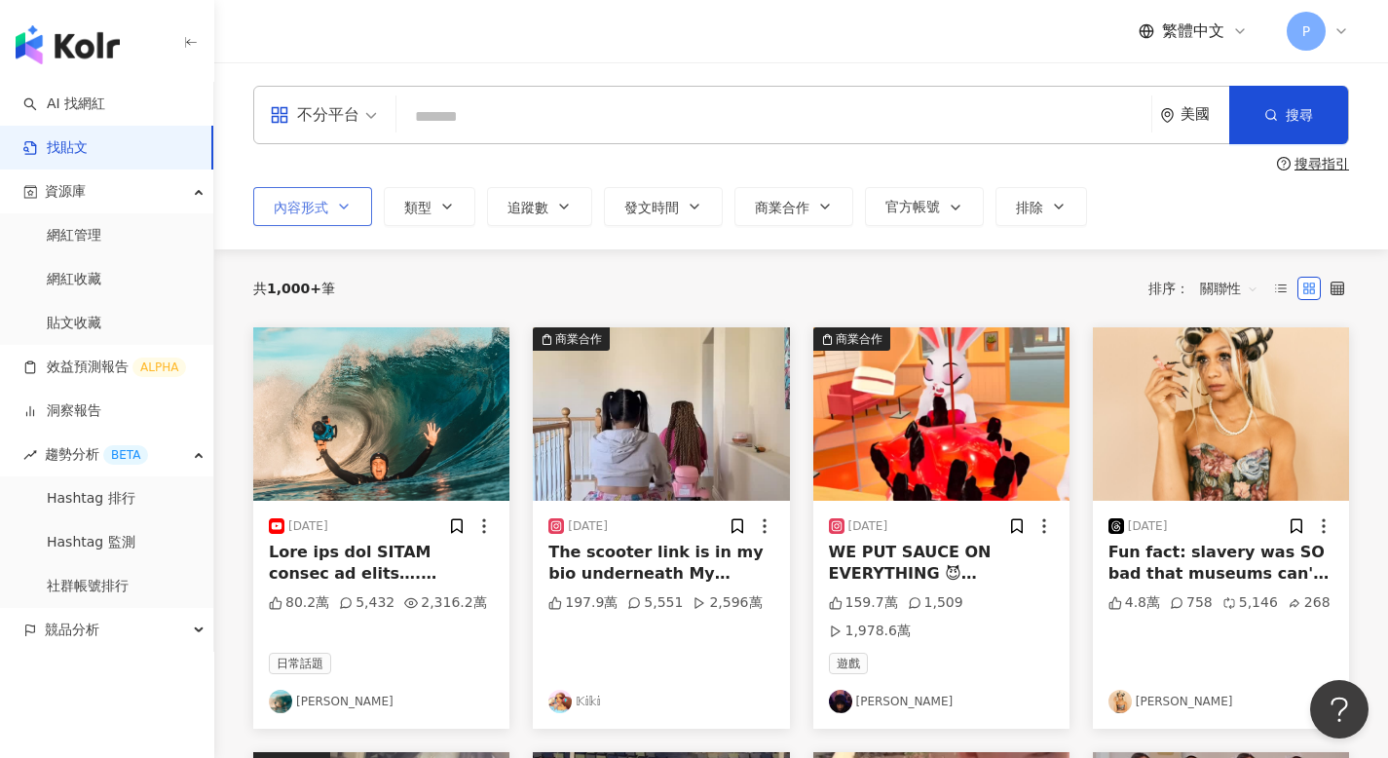
click at [330, 214] on button "內容形式" at bounding box center [312, 206] width 119 height 39
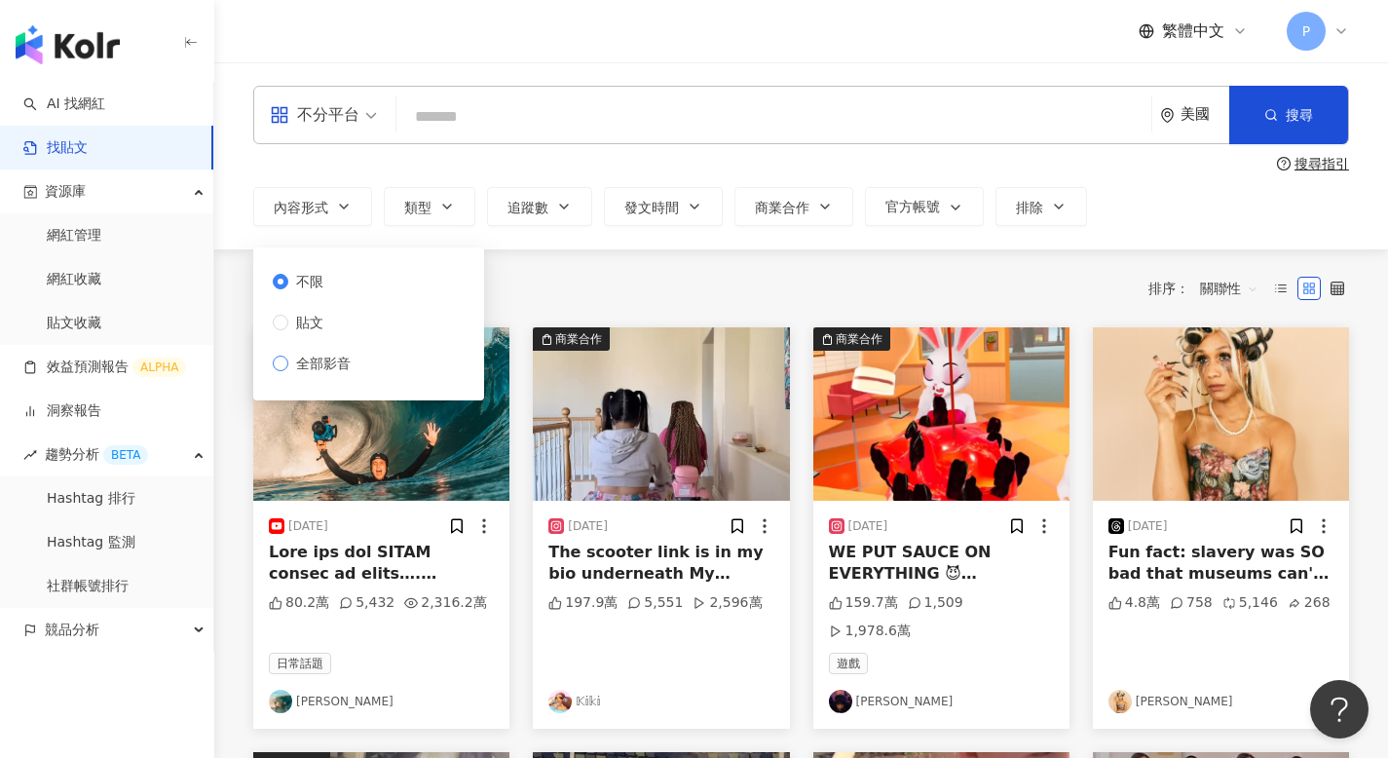
click at [337, 366] on span "全部影音" at bounding box center [323, 363] width 70 height 21
click at [447, 205] on icon "button" at bounding box center [447, 207] width 16 height 16
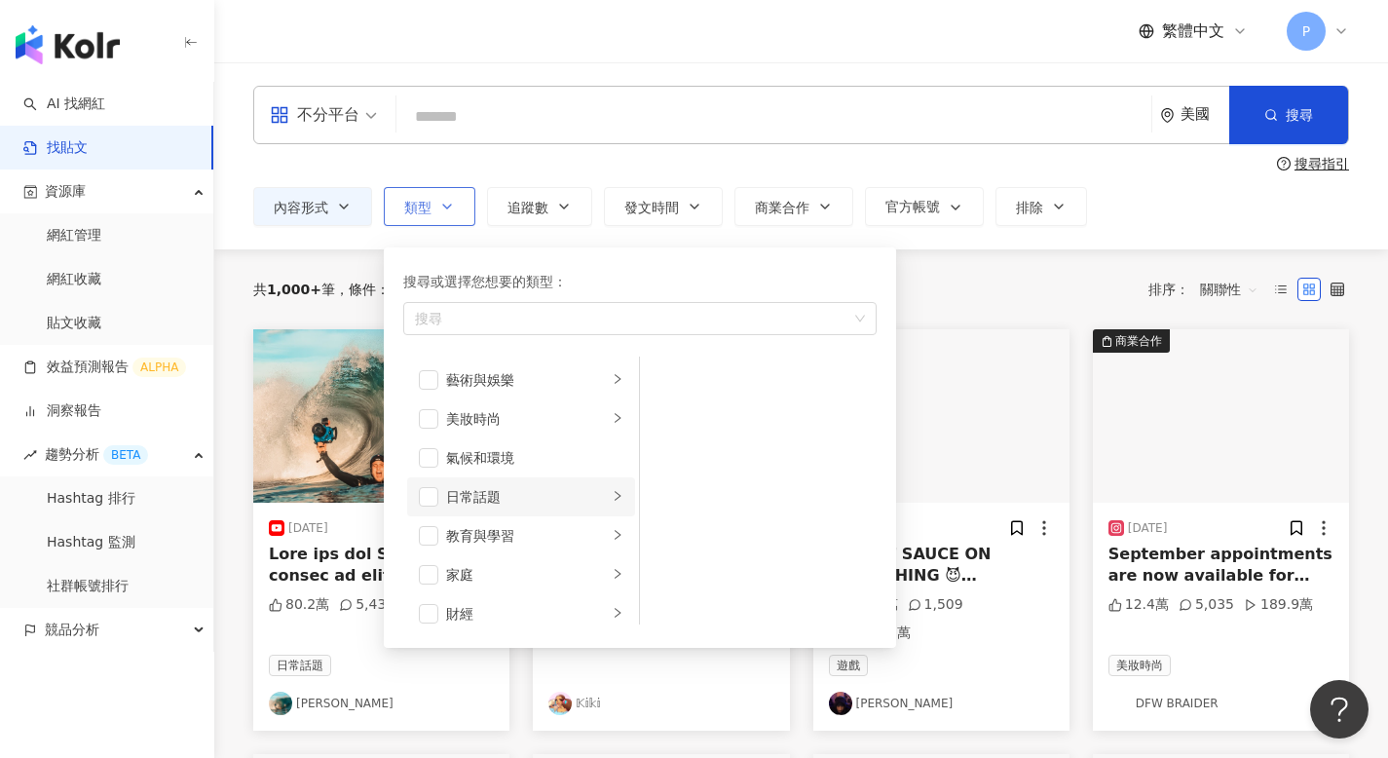
click at [493, 501] on div "日常話題" at bounding box center [527, 496] width 162 height 21
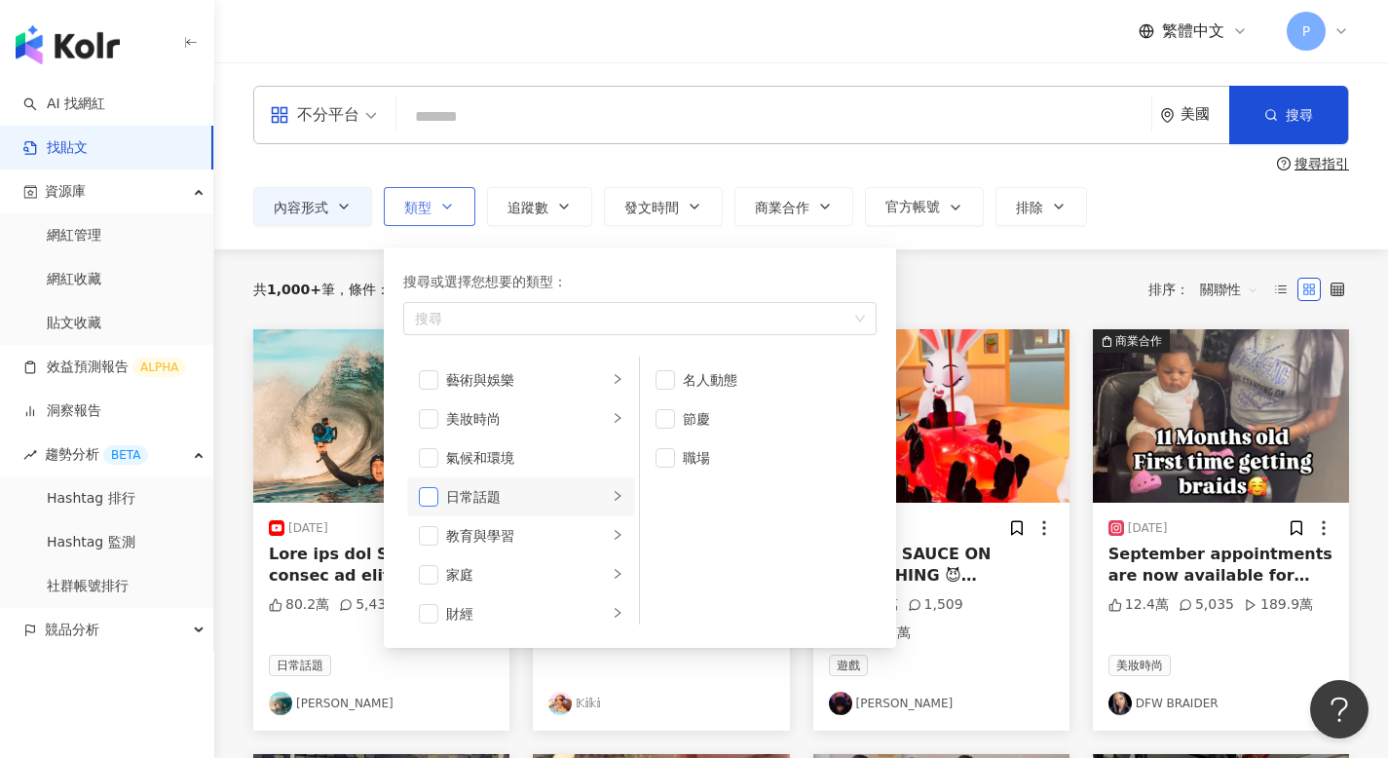
click at [430, 490] on span "button" at bounding box center [428, 496] width 19 height 19
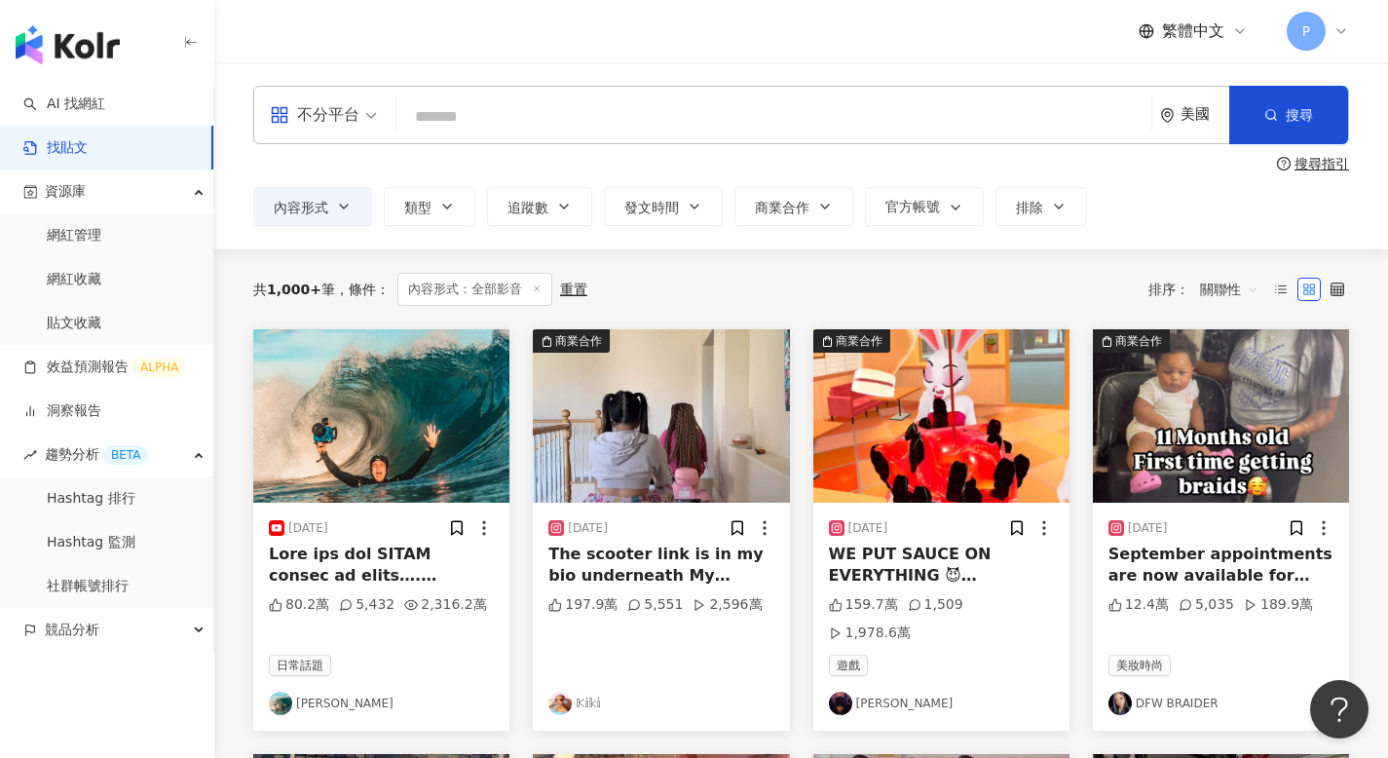
click at [936, 254] on div "共 1,000+ 筆 條件 ： 內容形式：全部影音 重置 排序： 關聯性" at bounding box center [800, 289] width 1095 height 80
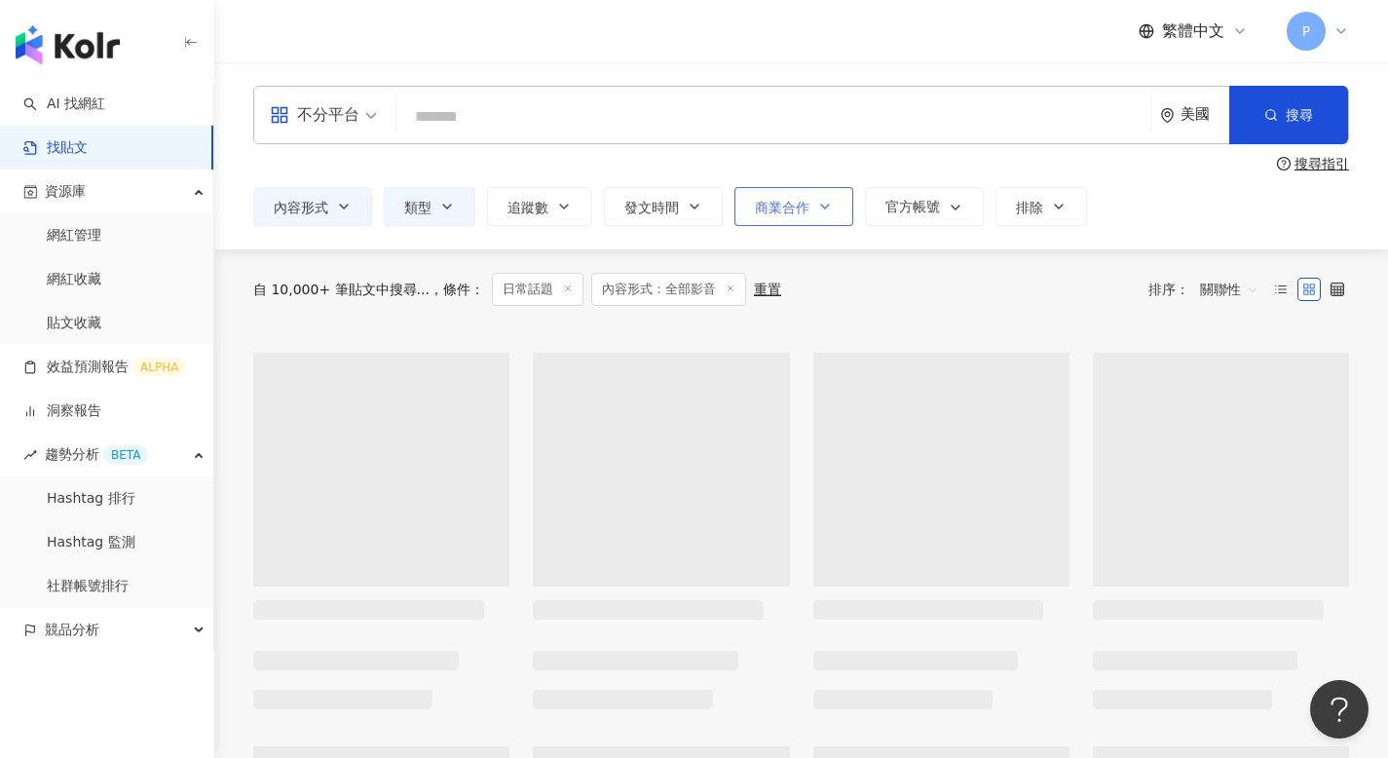
click at [778, 190] on button "商業合作" at bounding box center [793, 206] width 119 height 39
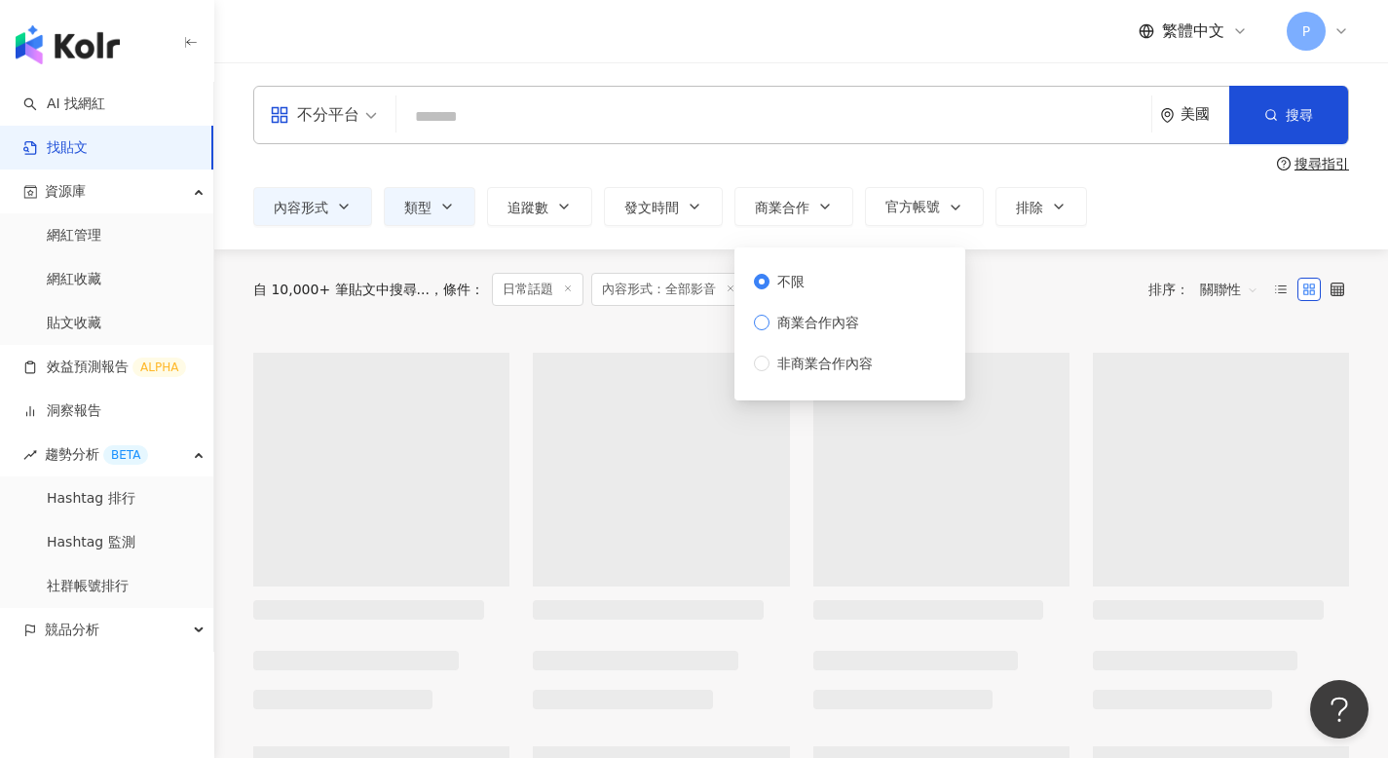
click at [800, 322] on span "商業合作內容" at bounding box center [817, 322] width 97 height 21
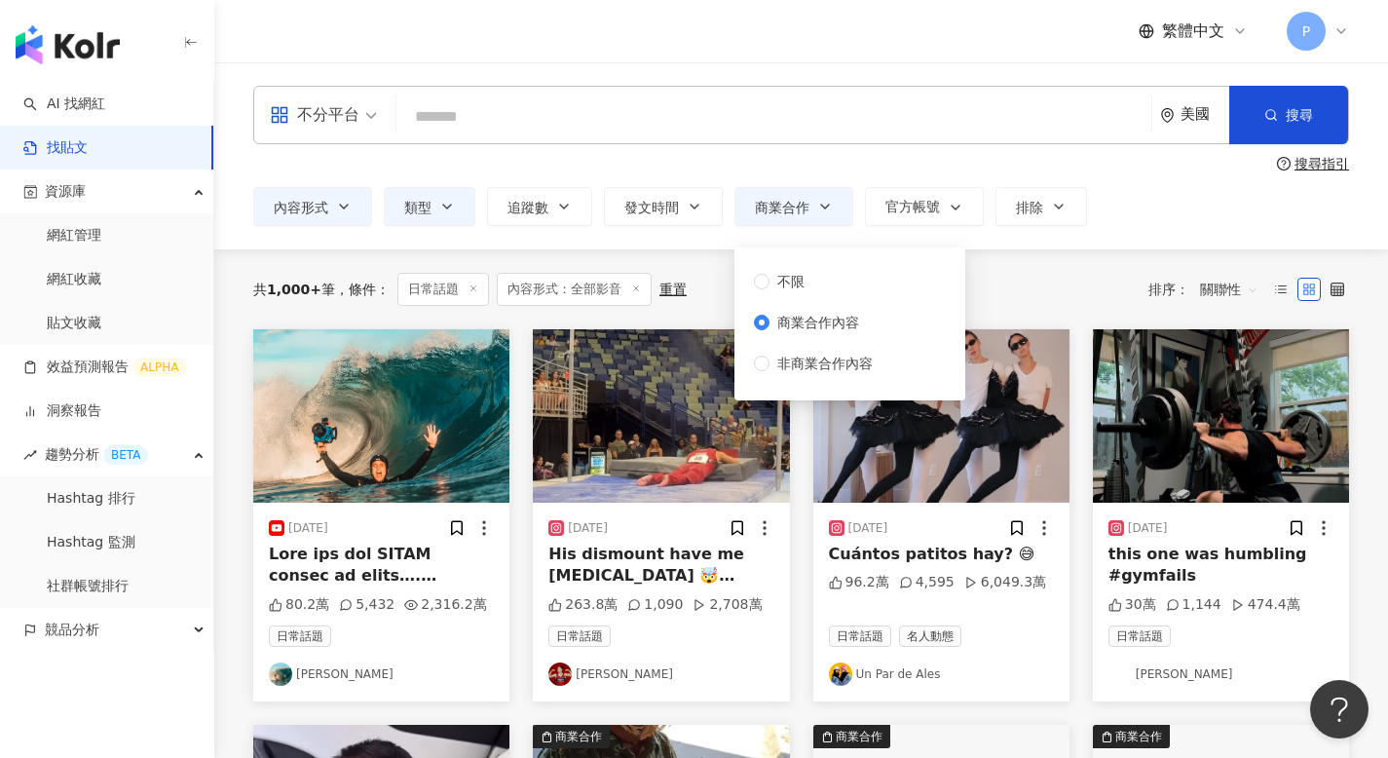
click at [1040, 238] on div "不分平台 美國 搜尋 搜尋指引 內容形式 類型 追蹤數 發文時間 商業合作 官方帳號 排除 不限 貼文 全部影音 不限 商業合作內容 非商業合作內容" at bounding box center [800, 155] width 1173 height 187
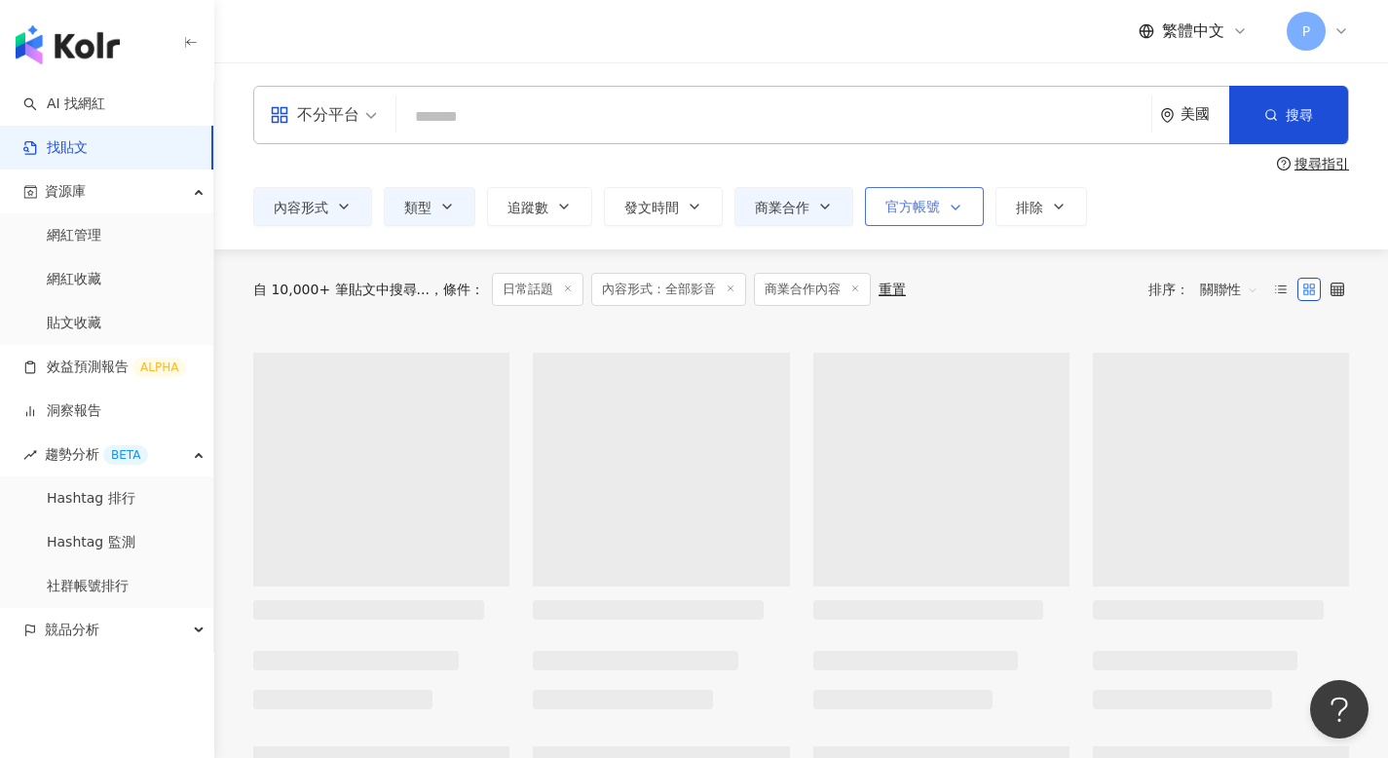
click at [925, 195] on button "官方帳號" at bounding box center [924, 206] width 119 height 39
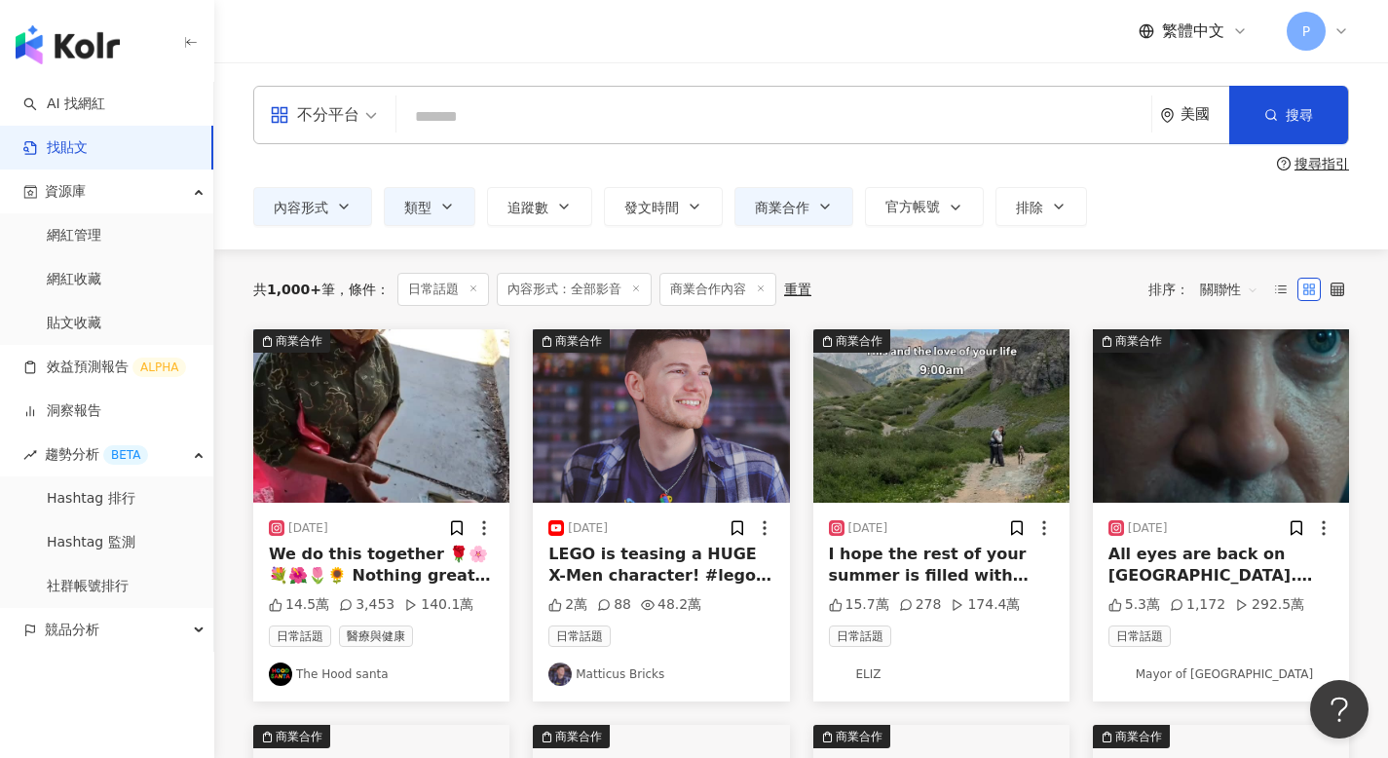
click at [1049, 237] on div "不分平台 美國 搜尋 搜尋指引 內容形式 類型 追蹤數 發文時間 商業合作 官方帳號 排除 不限 貼文 全部影音 不限 商業合作內容 非商業合作內容 不顯示 …" at bounding box center [800, 155] width 1173 height 187
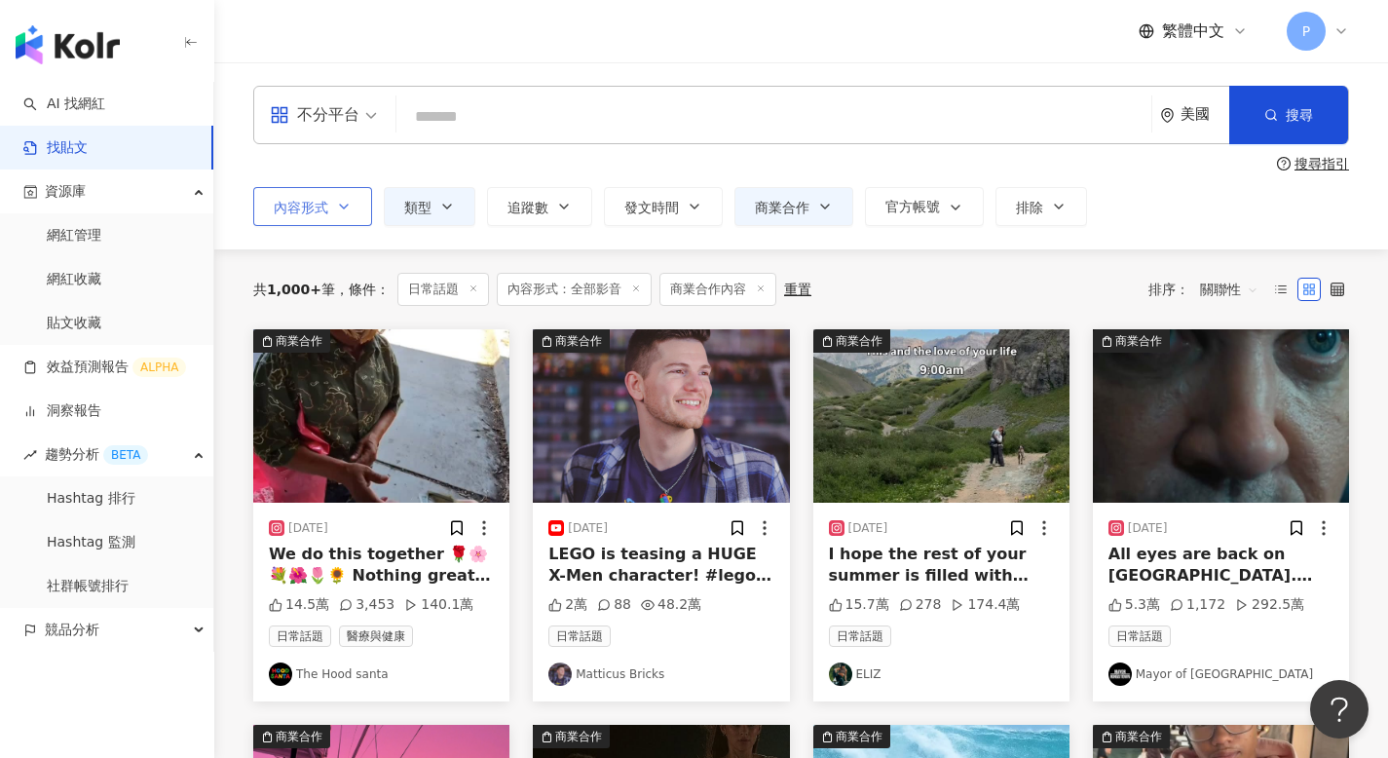
click at [341, 209] on icon "button" at bounding box center [344, 207] width 16 height 16
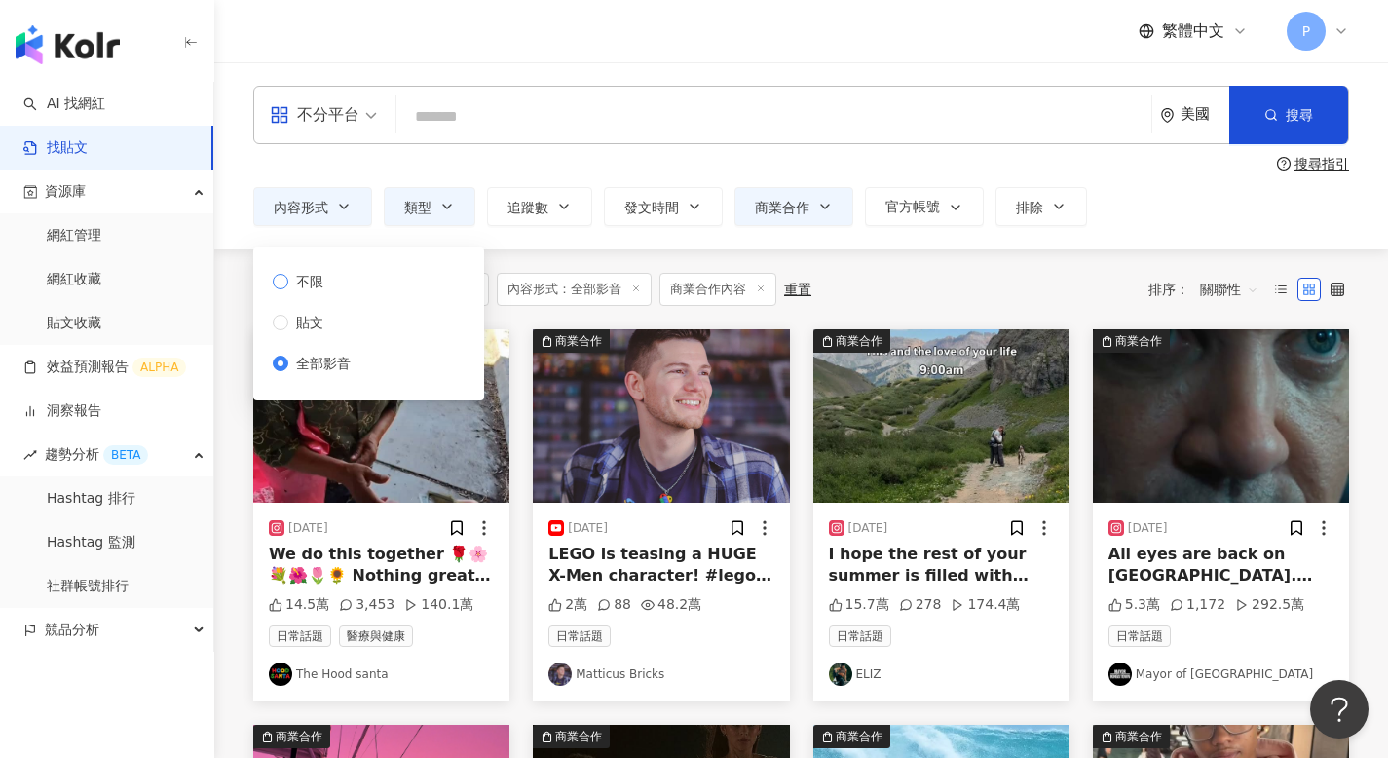
click at [325, 279] on span "不限" at bounding box center [309, 281] width 43 height 21
click at [416, 223] on button "類型" at bounding box center [430, 206] width 92 height 39
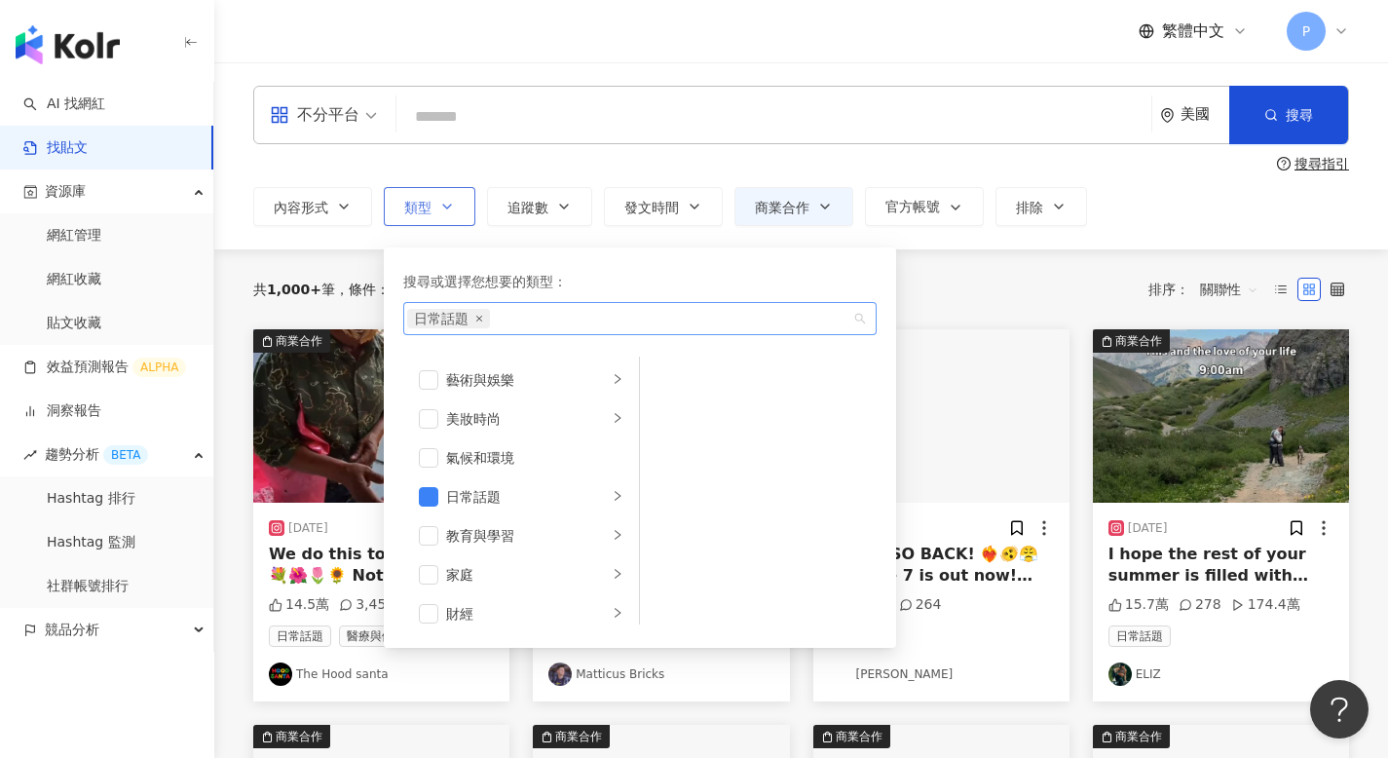
click at [479, 318] on icon "close" at bounding box center [479, 319] width 6 height 6
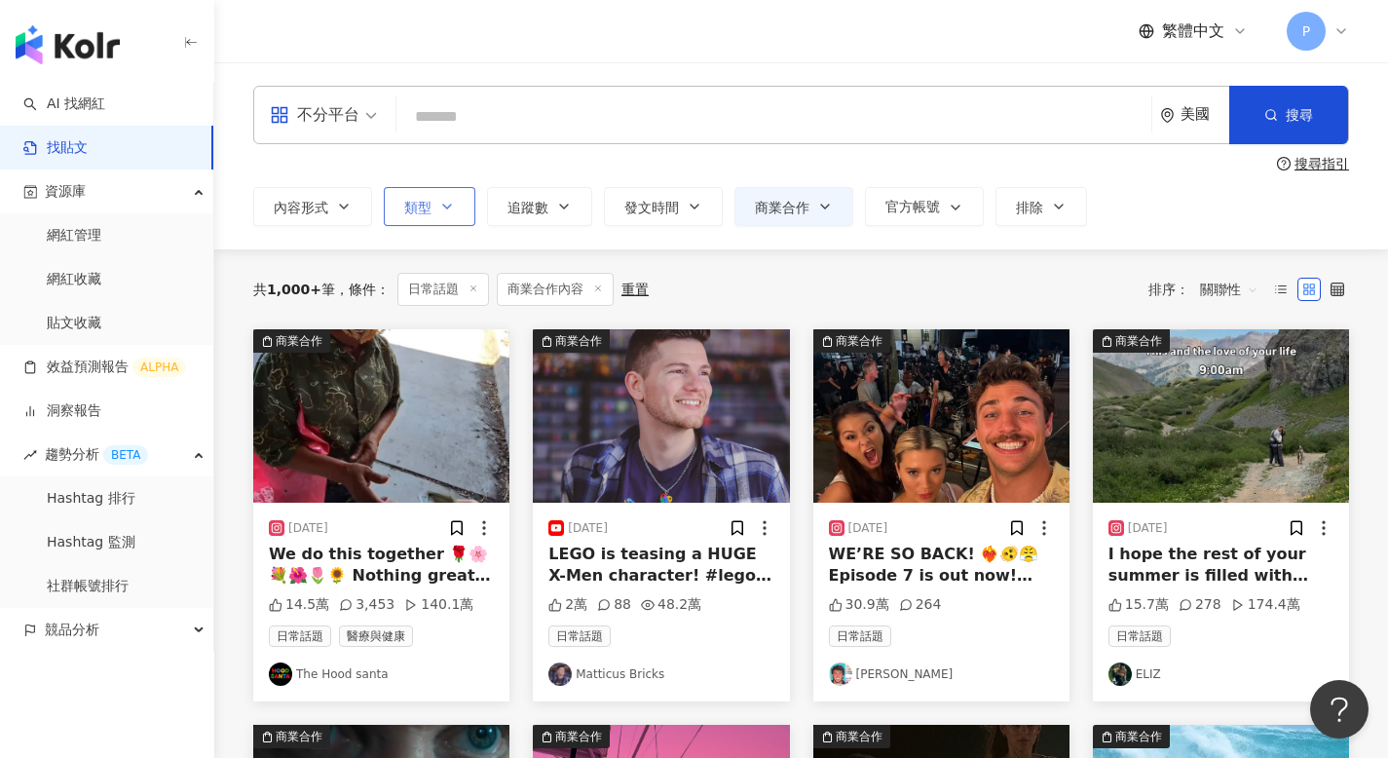
click at [588, 156] on div "搜尋指引" at bounding box center [800, 164] width 1095 height 16
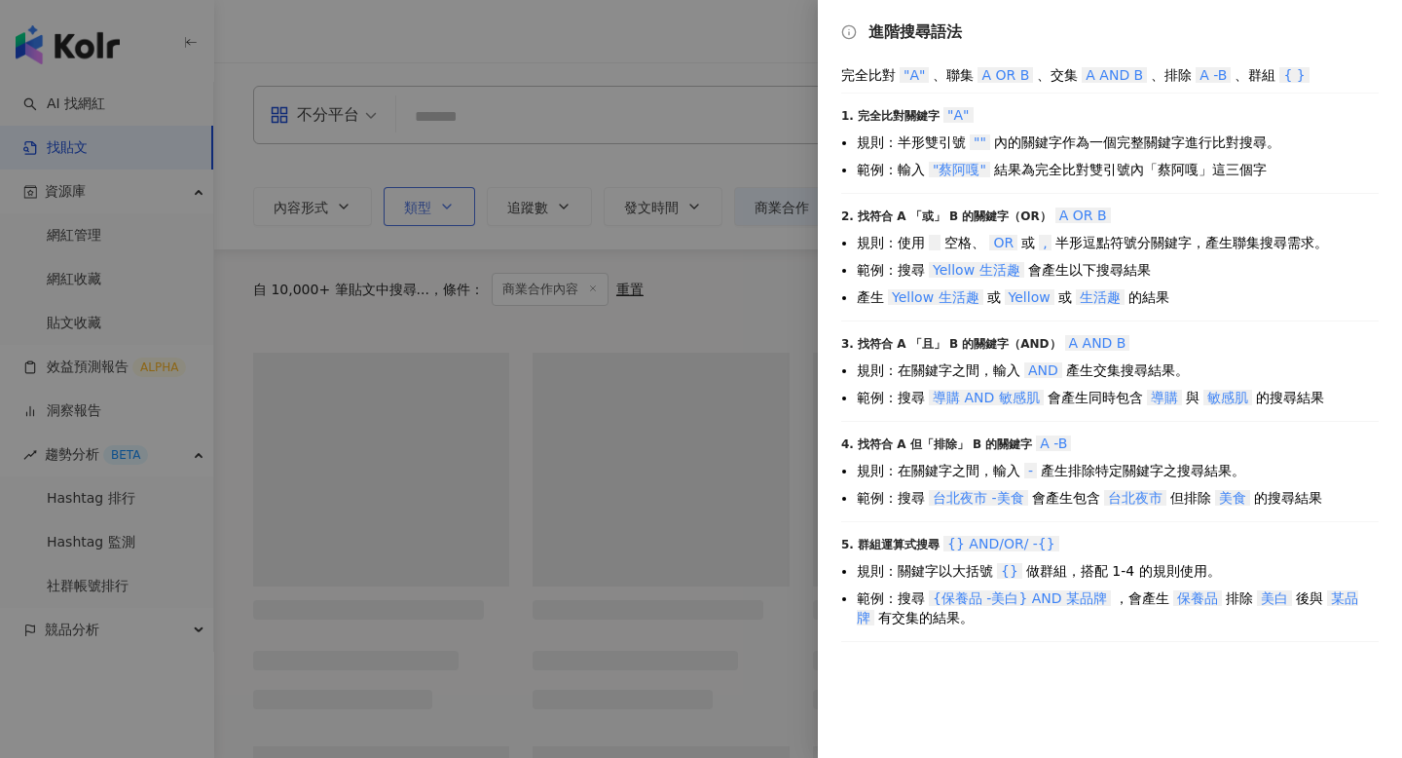
click at [634, 163] on div at bounding box center [701, 379] width 1402 height 758
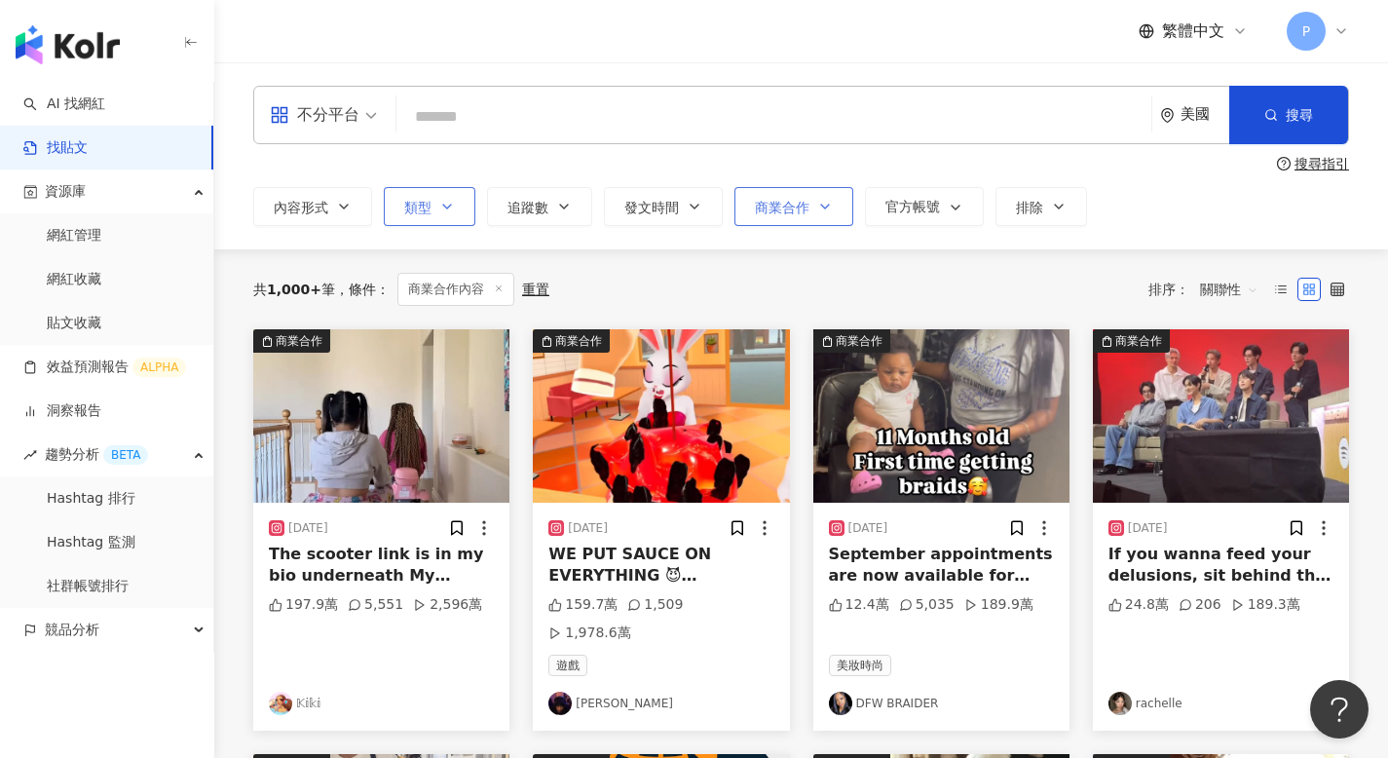
click at [819, 198] on button "商業合作" at bounding box center [793, 206] width 119 height 39
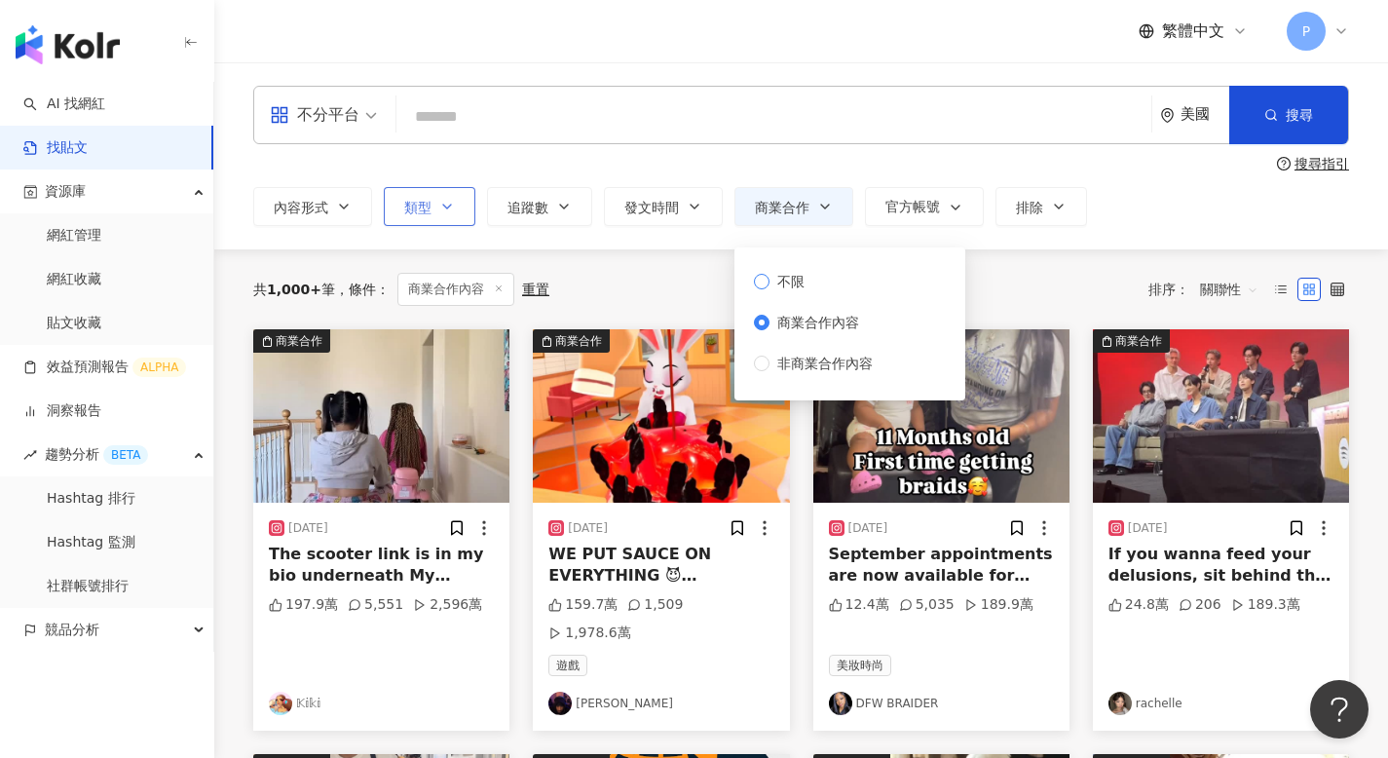
click at [784, 274] on span "不限" at bounding box center [790, 281] width 43 height 21
click at [664, 262] on div "共 1,000+ 筆 條件 ： 商業合作內容 重置 排序： 關聯性" at bounding box center [800, 289] width 1095 height 80
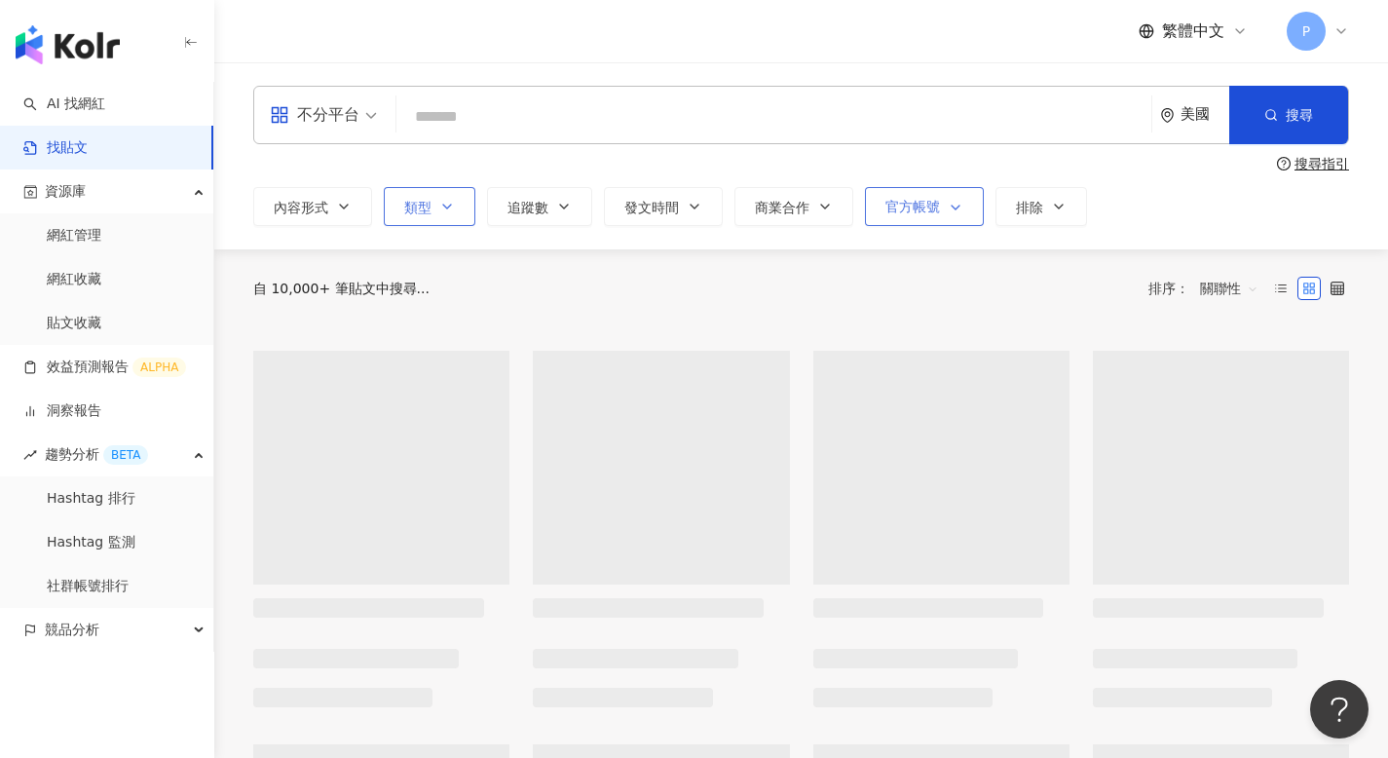
click at [930, 208] on span "官方帳號" at bounding box center [912, 207] width 55 height 16
click at [1023, 209] on span "排除" at bounding box center [1029, 208] width 27 height 16
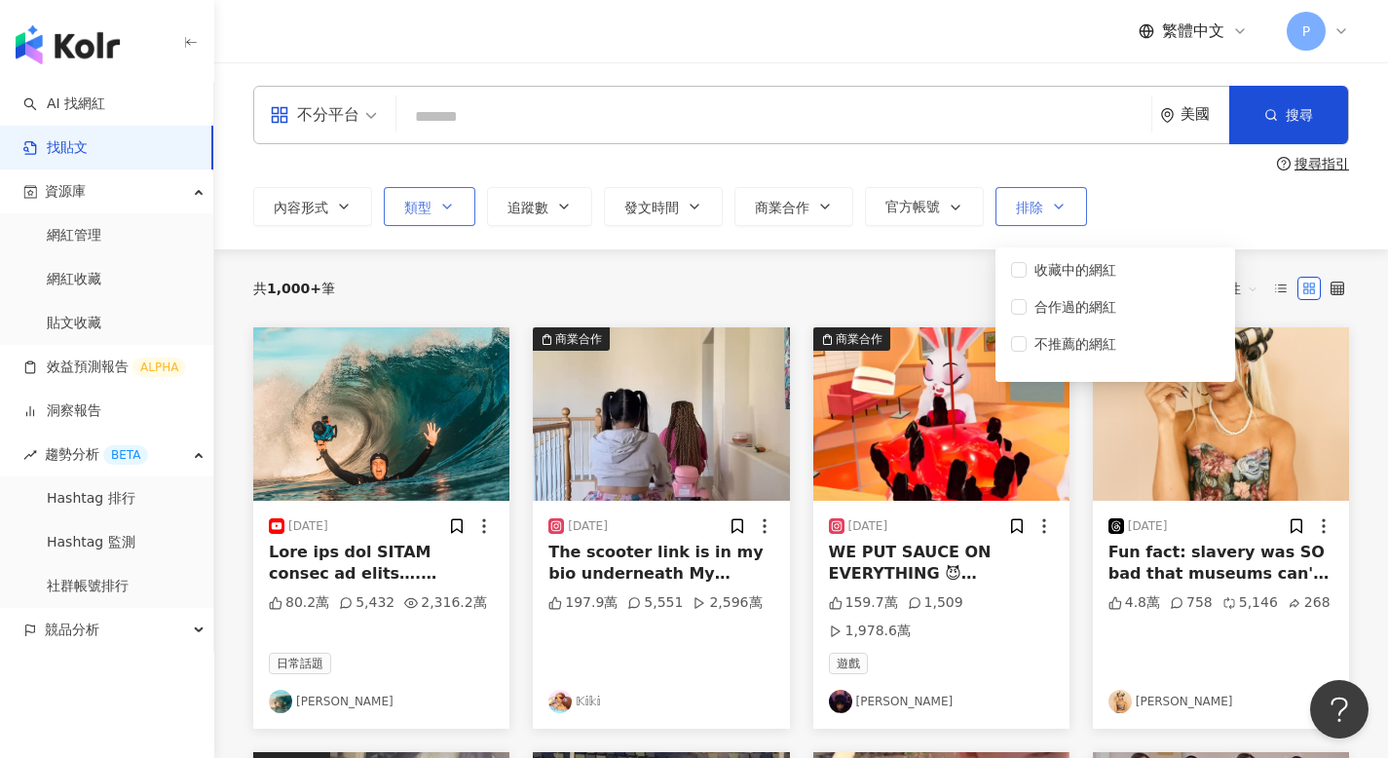
click at [1023, 209] on span "排除" at bounding box center [1029, 208] width 27 height 16
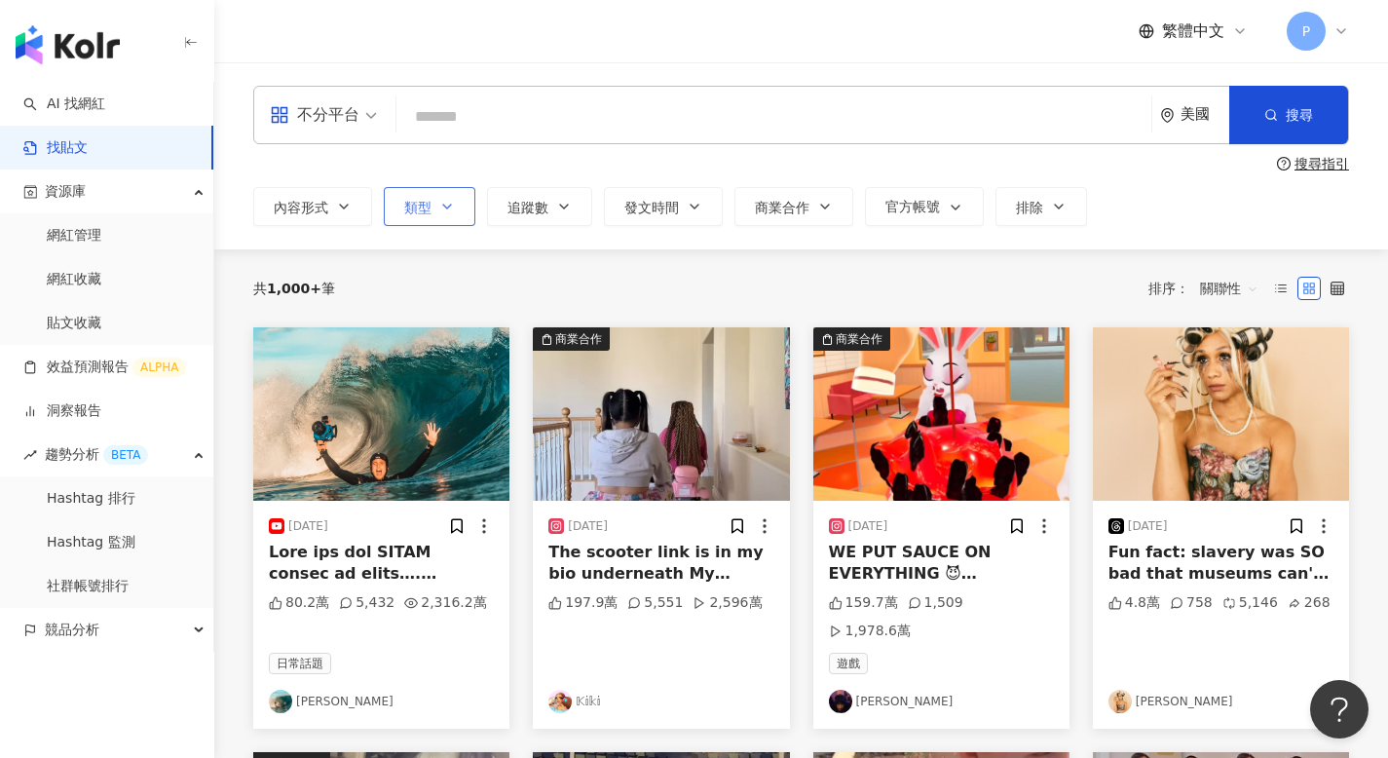
click at [364, 115] on span "不分平台" at bounding box center [323, 114] width 107 height 31
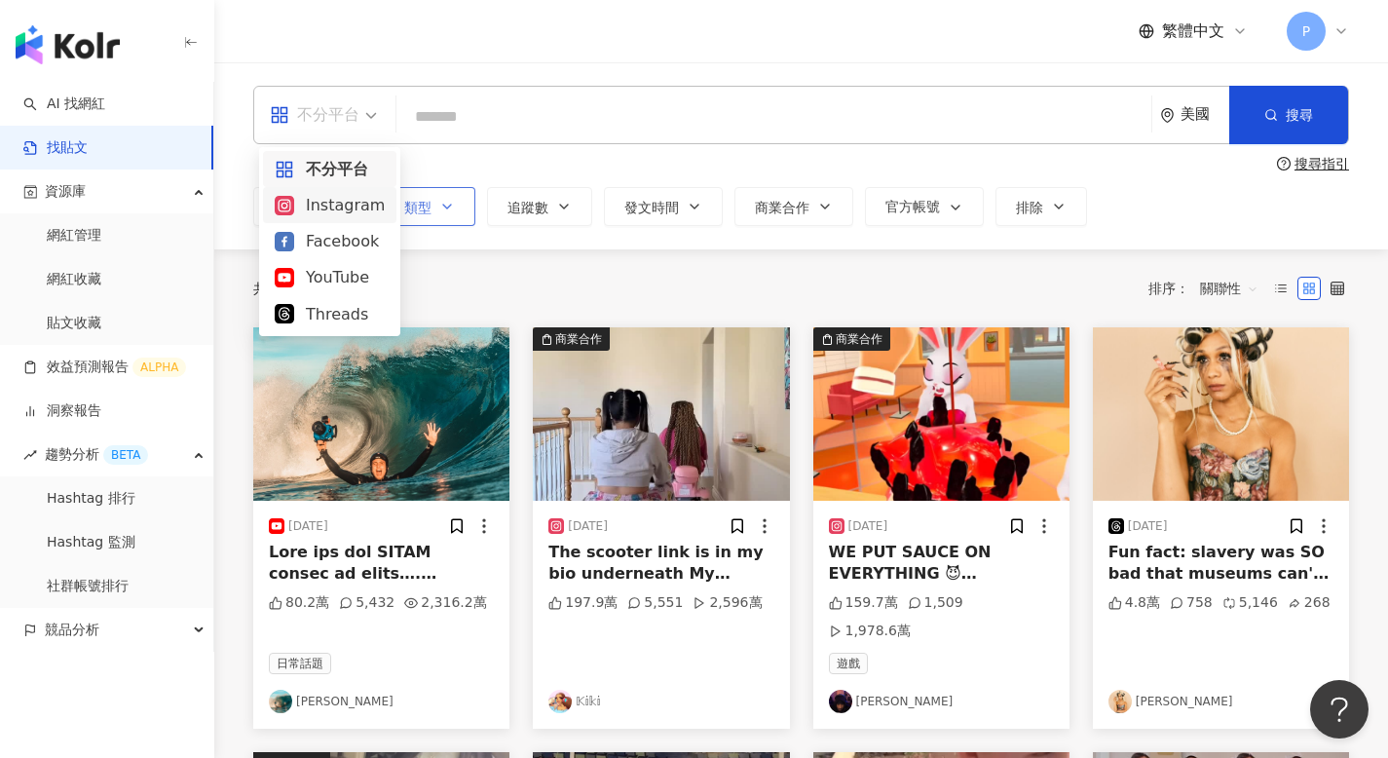
click at [339, 204] on div "Instagram" at bounding box center [330, 205] width 110 height 24
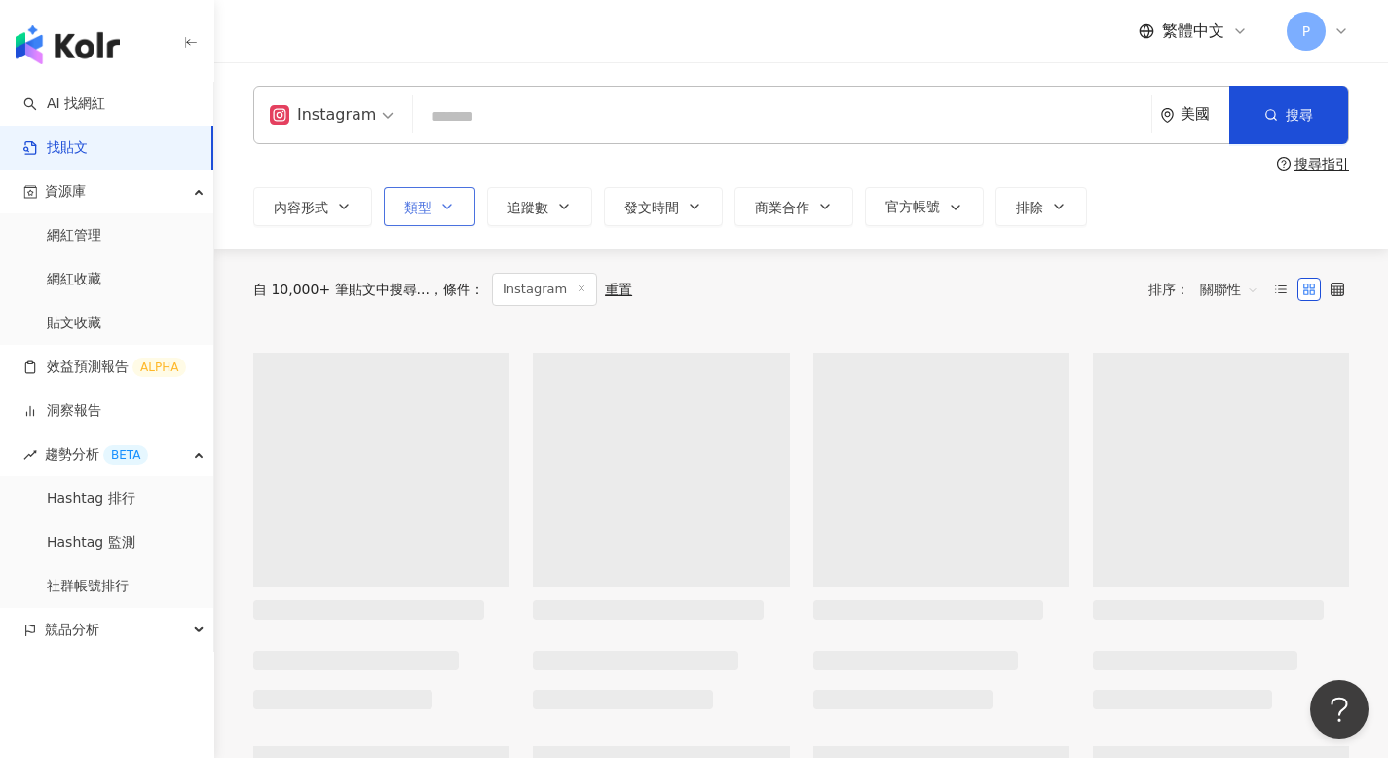
click at [480, 121] on input "search" at bounding box center [782, 116] width 723 height 42
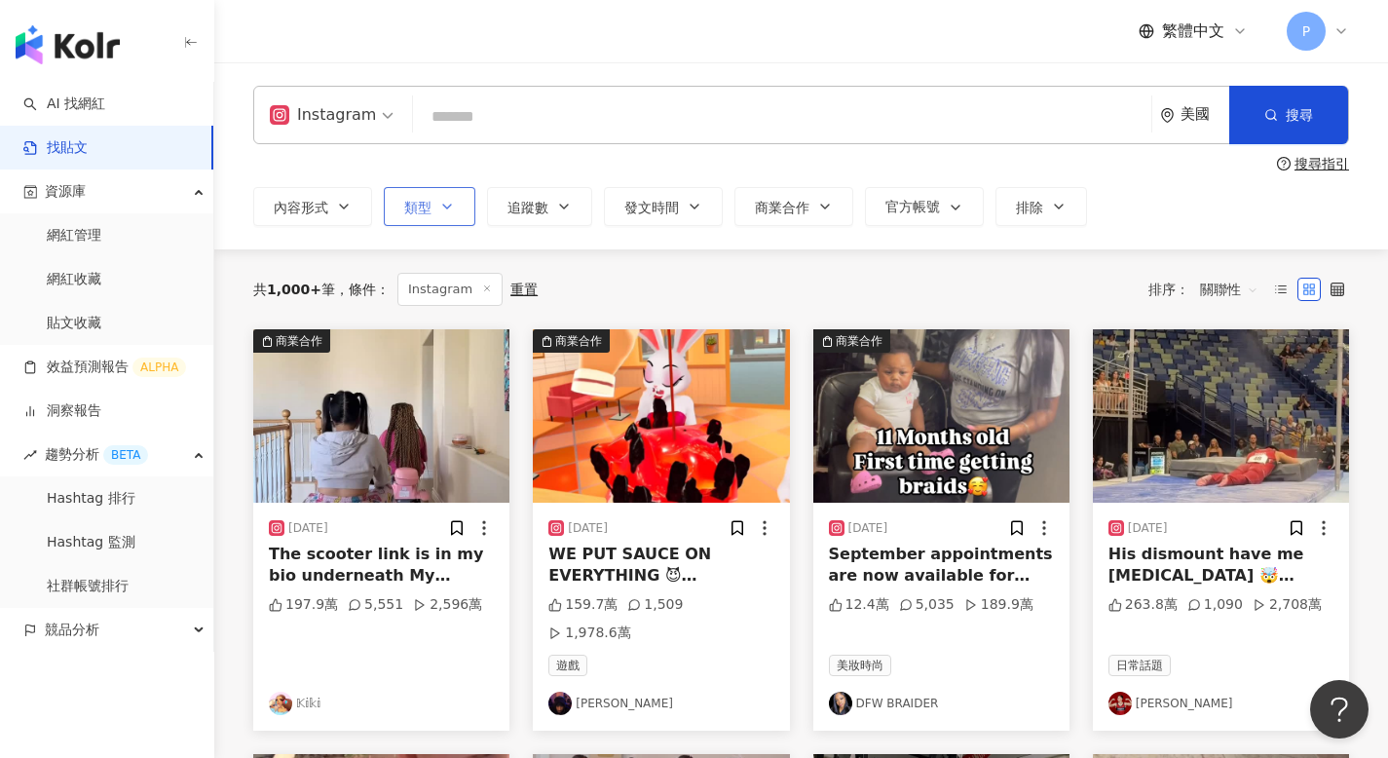
paste input "**********"
click at [427, 115] on input "**********" at bounding box center [782, 116] width 723 height 42
click at [613, 116] on input "**********" at bounding box center [782, 116] width 723 height 42
type input "**********"
click at [1251, 100] on button "搜尋" at bounding box center [1288, 115] width 119 height 58
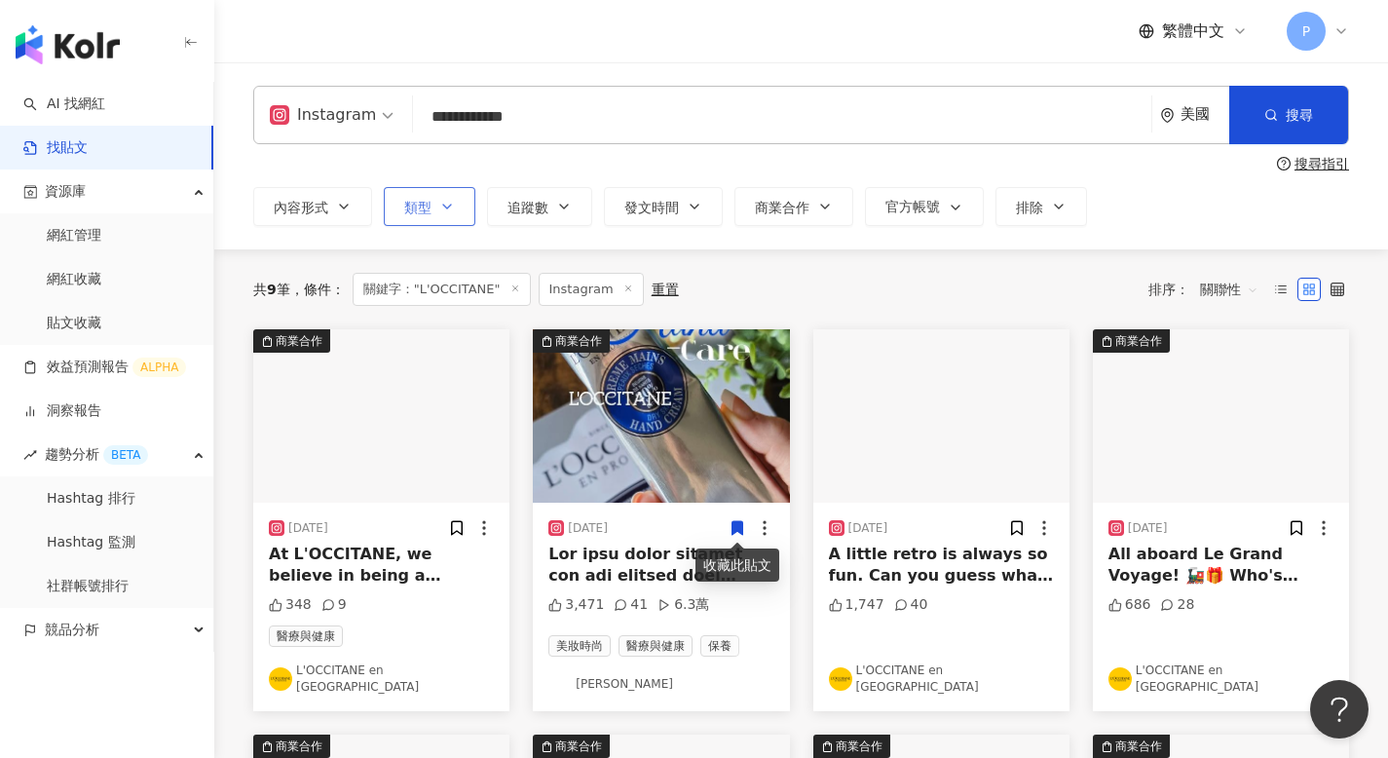
click at [734, 524] on icon at bounding box center [736, 528] width 11 height 14
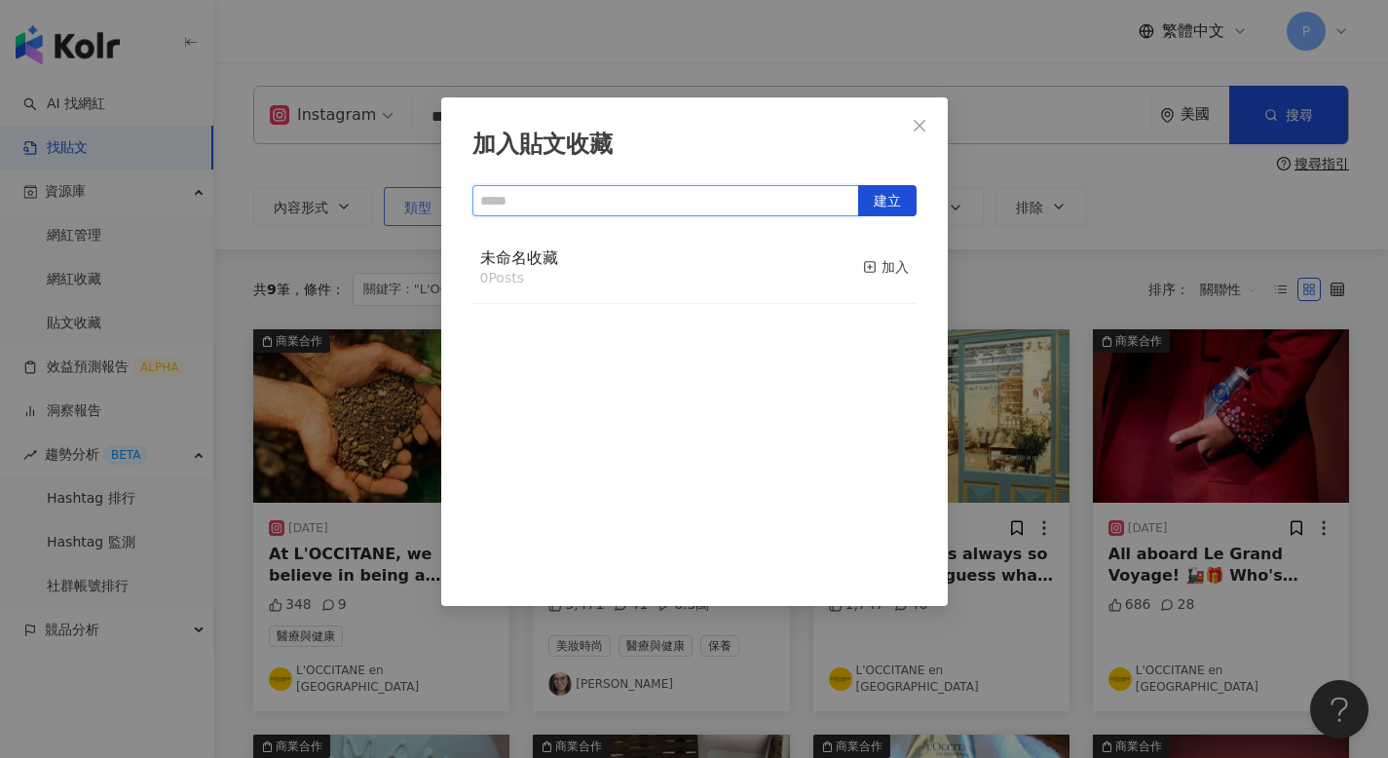
click at [818, 197] on input "text" at bounding box center [665, 200] width 387 height 31
type input "*"
click at [507, 199] on input "text" at bounding box center [665, 200] width 387 height 31
paste input "**********"
click at [888, 197] on span "建立" at bounding box center [886, 201] width 27 height 31
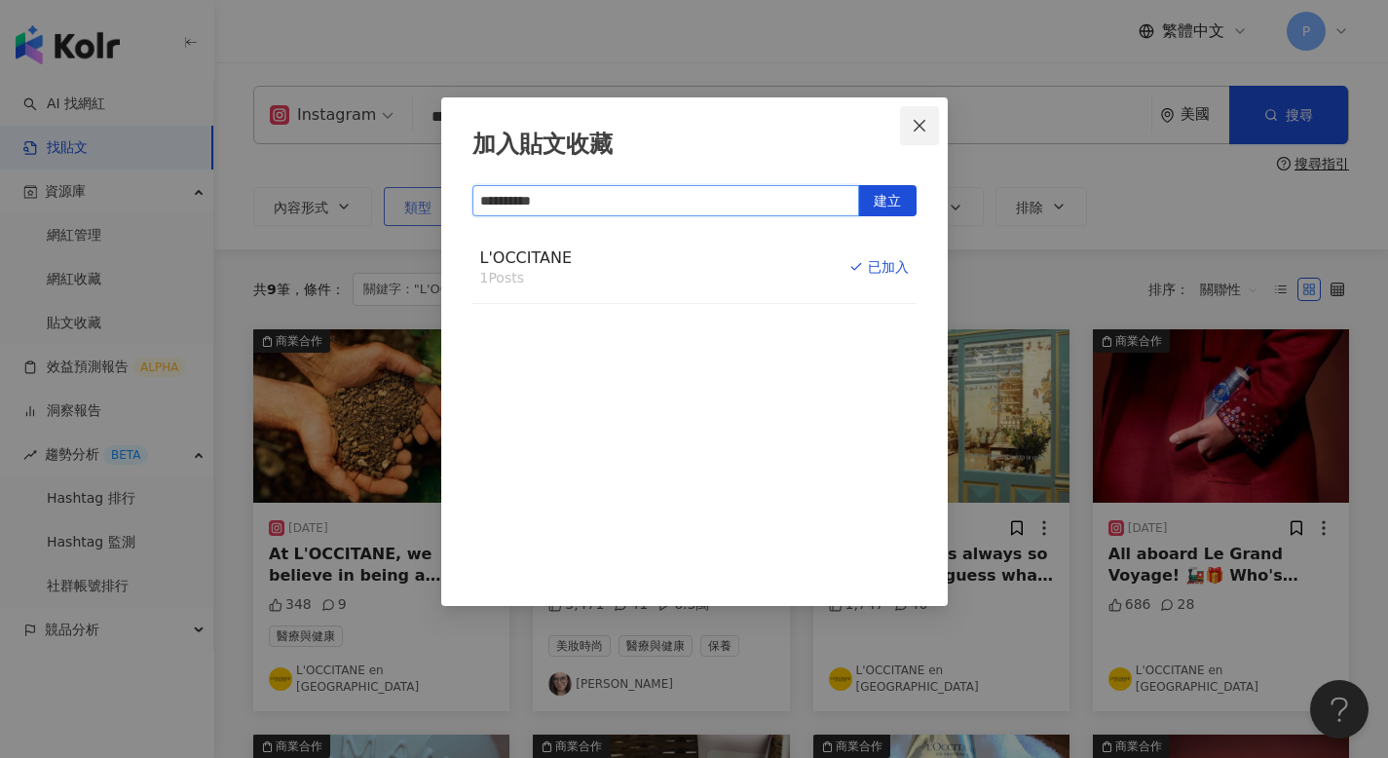
type input "**********"
click at [926, 123] on icon "close" at bounding box center [919, 126] width 16 height 16
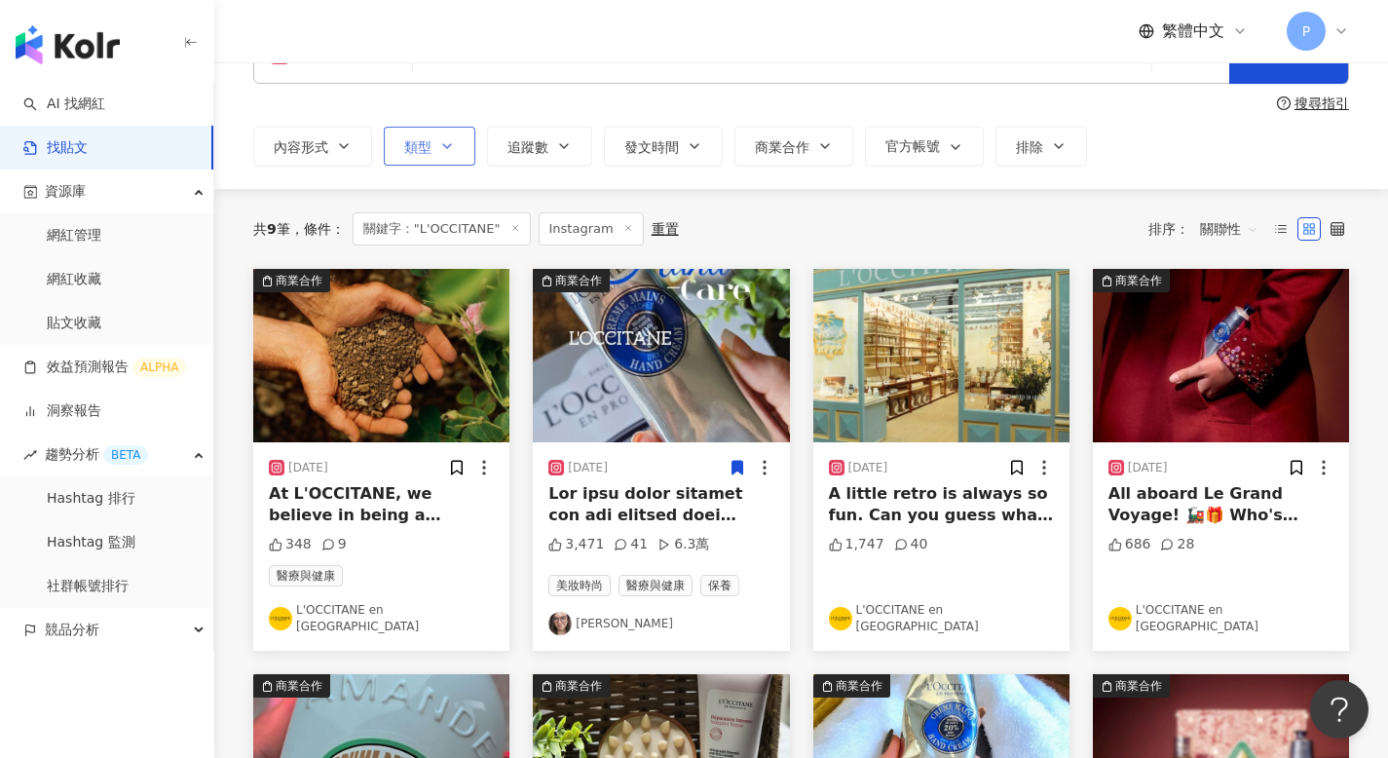
scroll to position [34, 0]
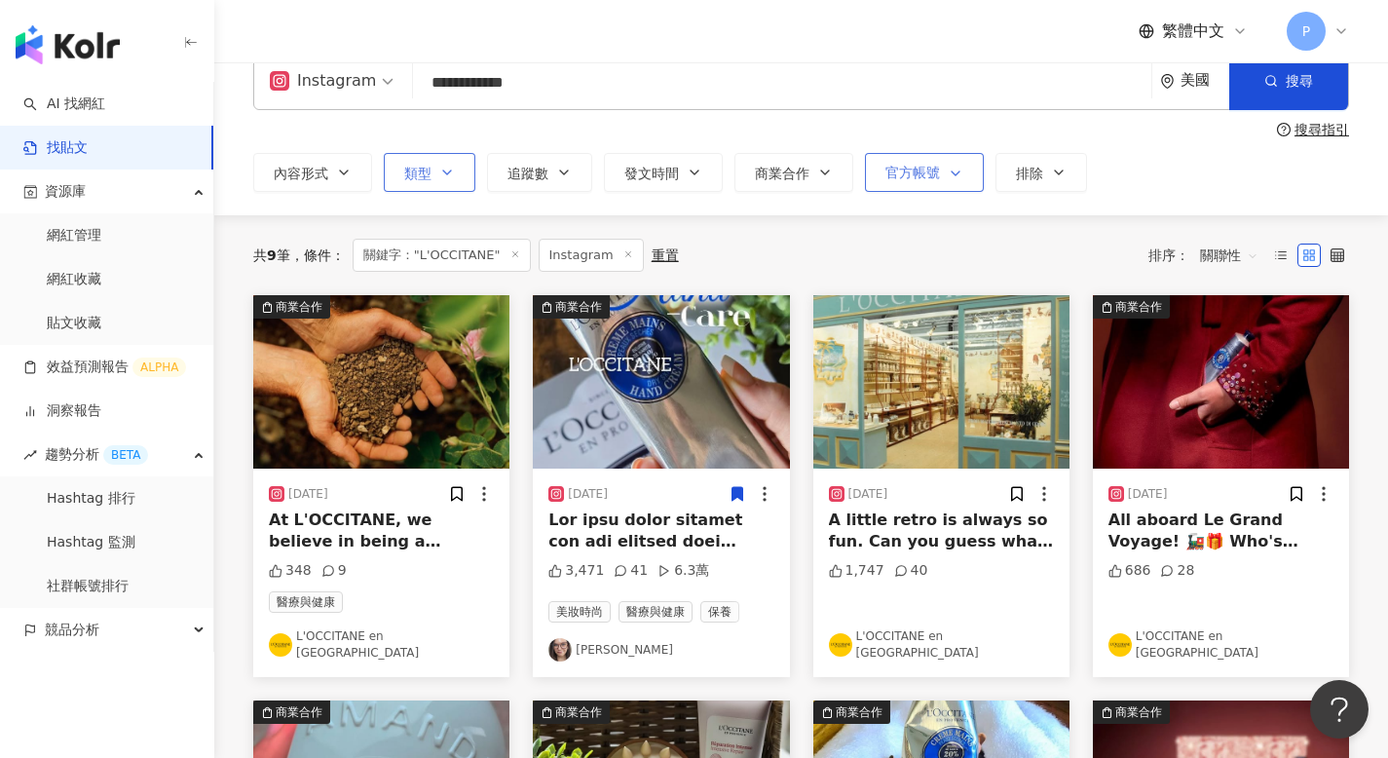
click at [938, 181] on button "官方帳號" at bounding box center [924, 172] width 119 height 39
click at [909, 281] on span "顯示" at bounding box center [917, 276] width 43 height 21
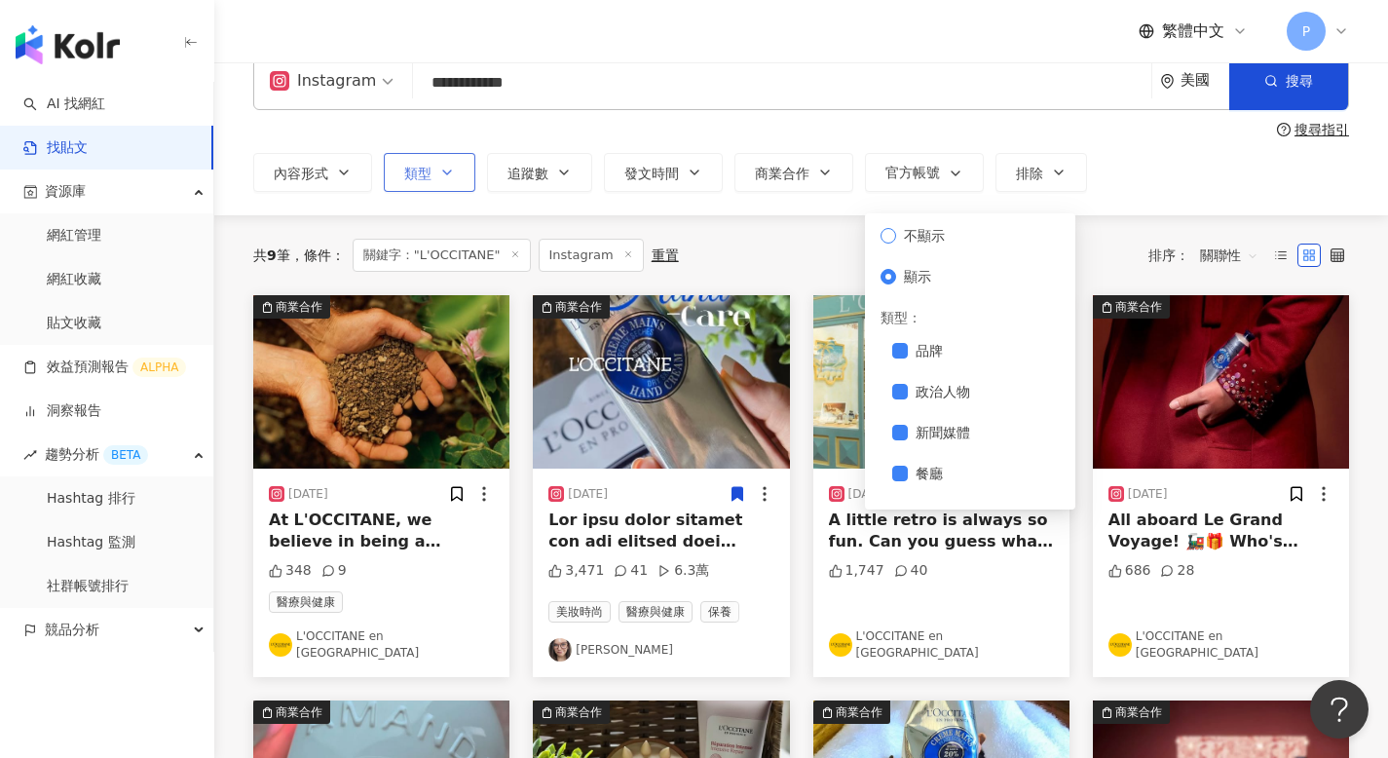
click at [906, 237] on span "不顯示" at bounding box center [924, 235] width 56 height 21
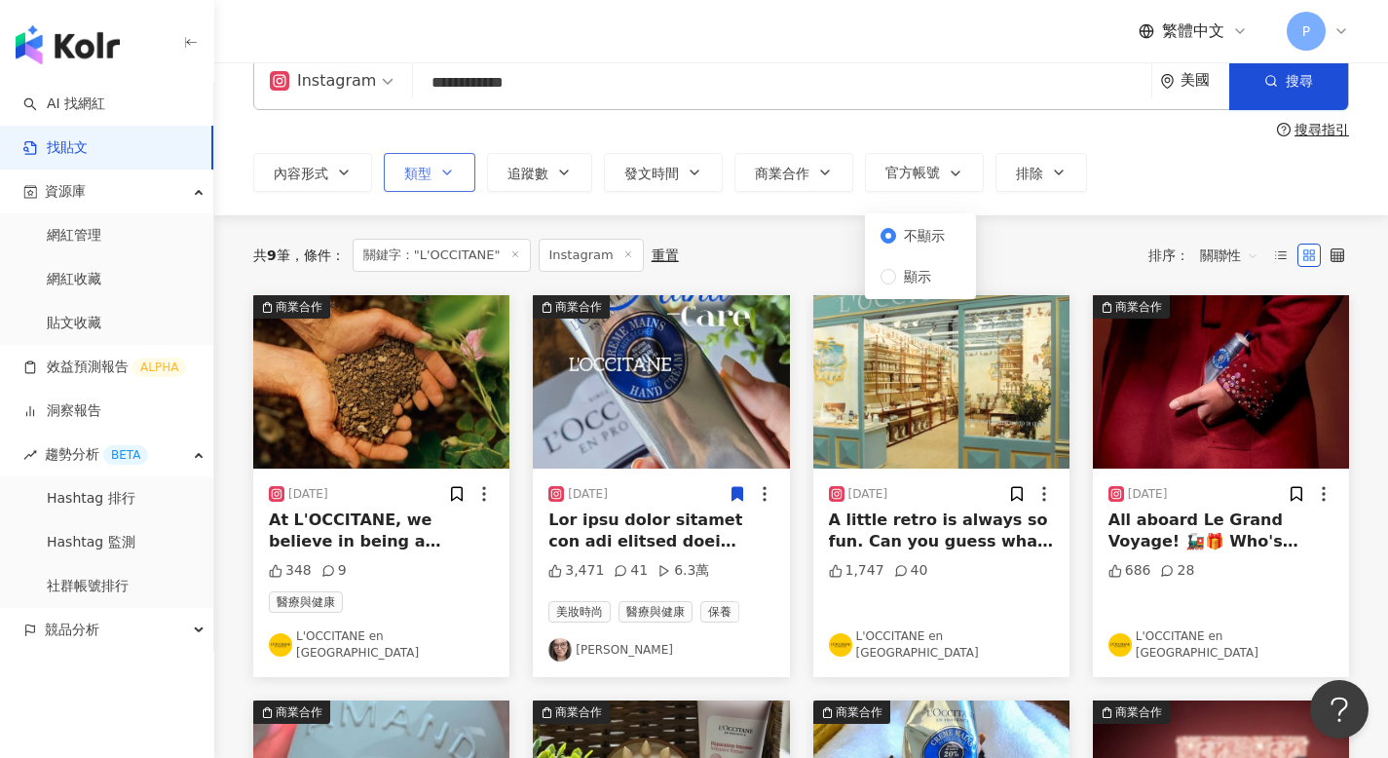
click at [823, 250] on div "共 9 筆 條件 ： 關鍵字："L'OCCITANE" Instagram 重置 排序： 關聯性" at bounding box center [800, 255] width 1095 height 33
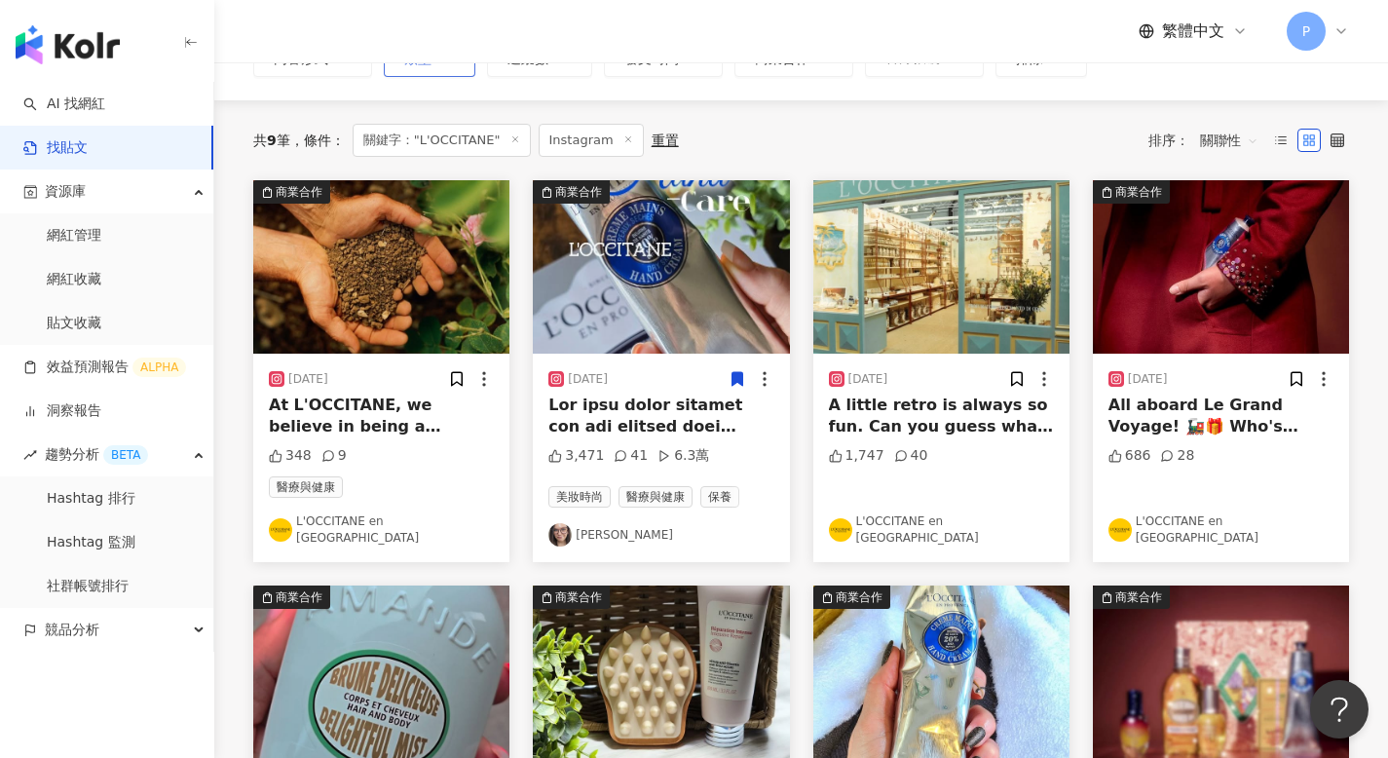
scroll to position [328, 0]
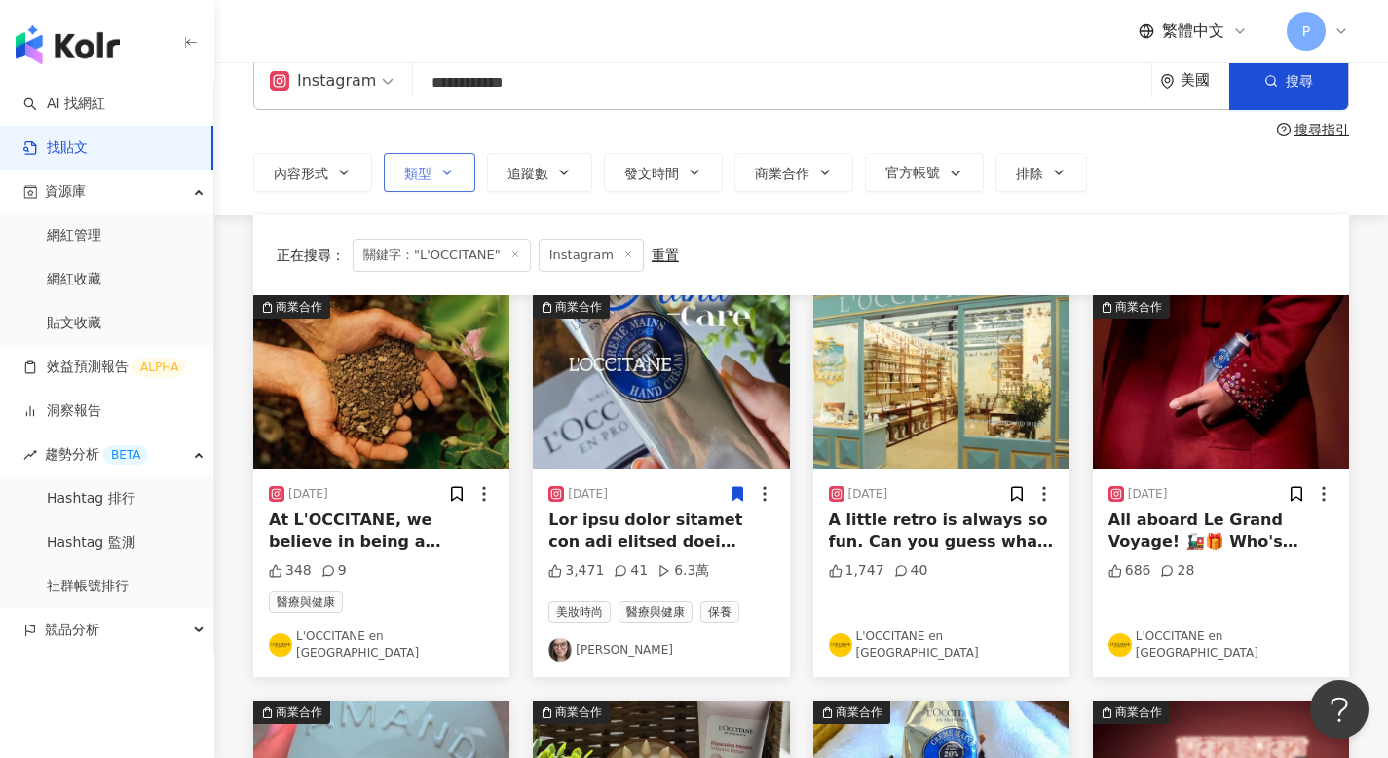
scroll to position [0, 0]
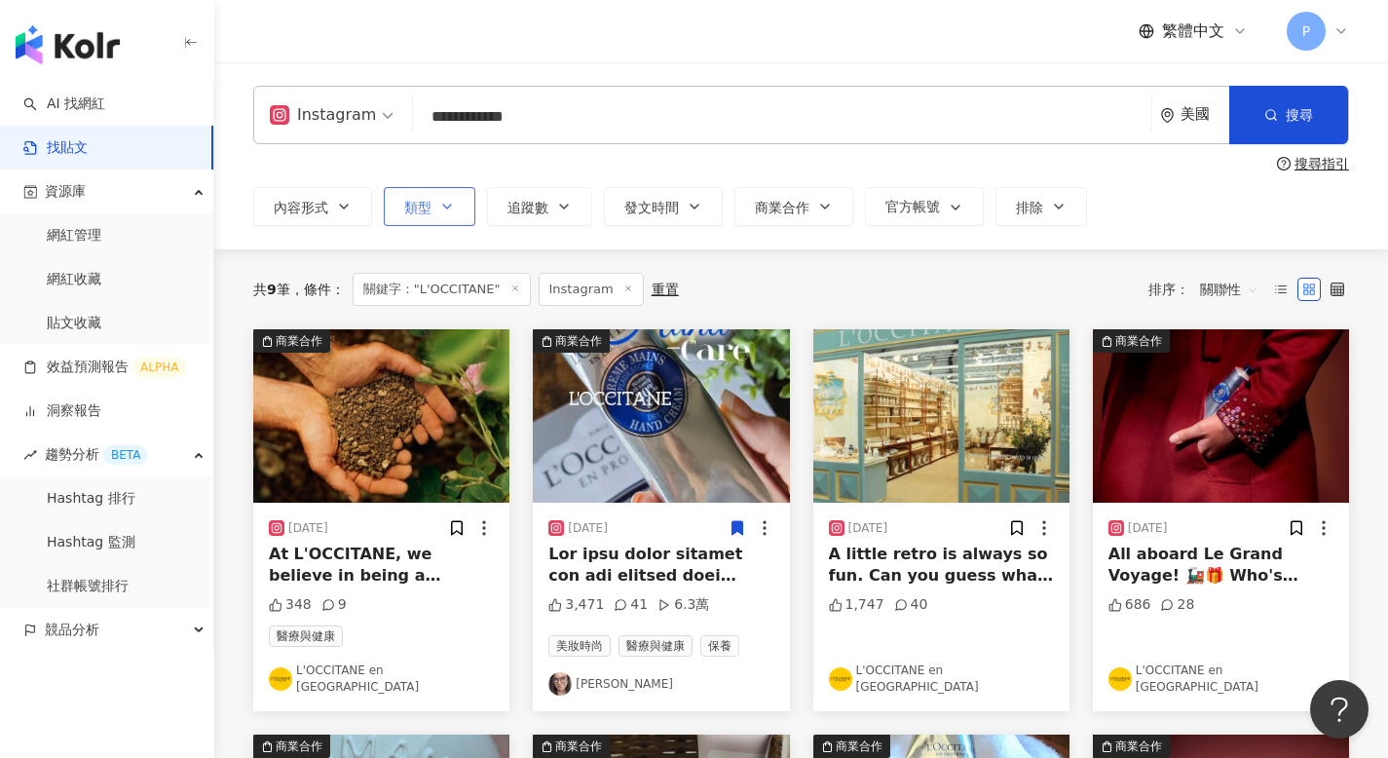
click at [381, 128] on span "Instagram" at bounding box center [332, 114] width 124 height 31
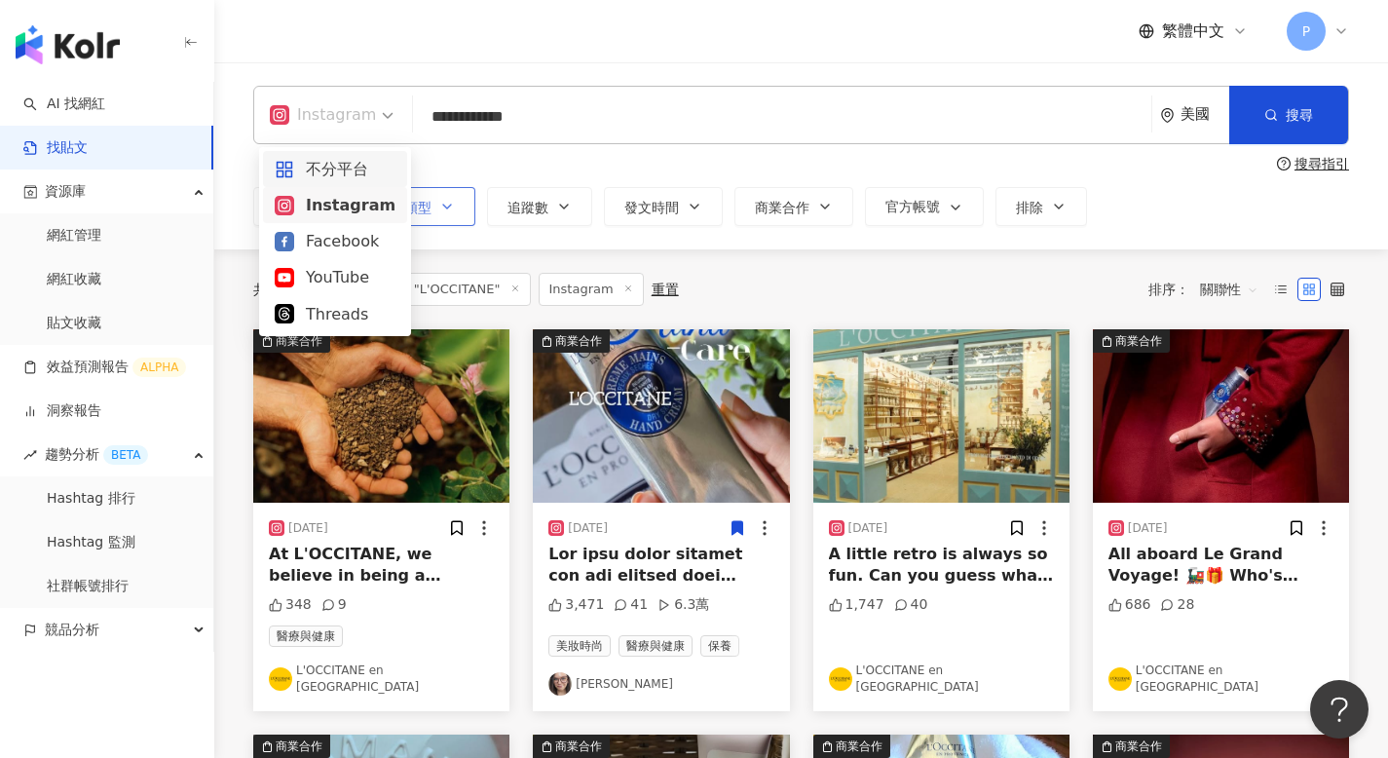
click at [365, 161] on div "不分平台" at bounding box center [335, 169] width 121 height 24
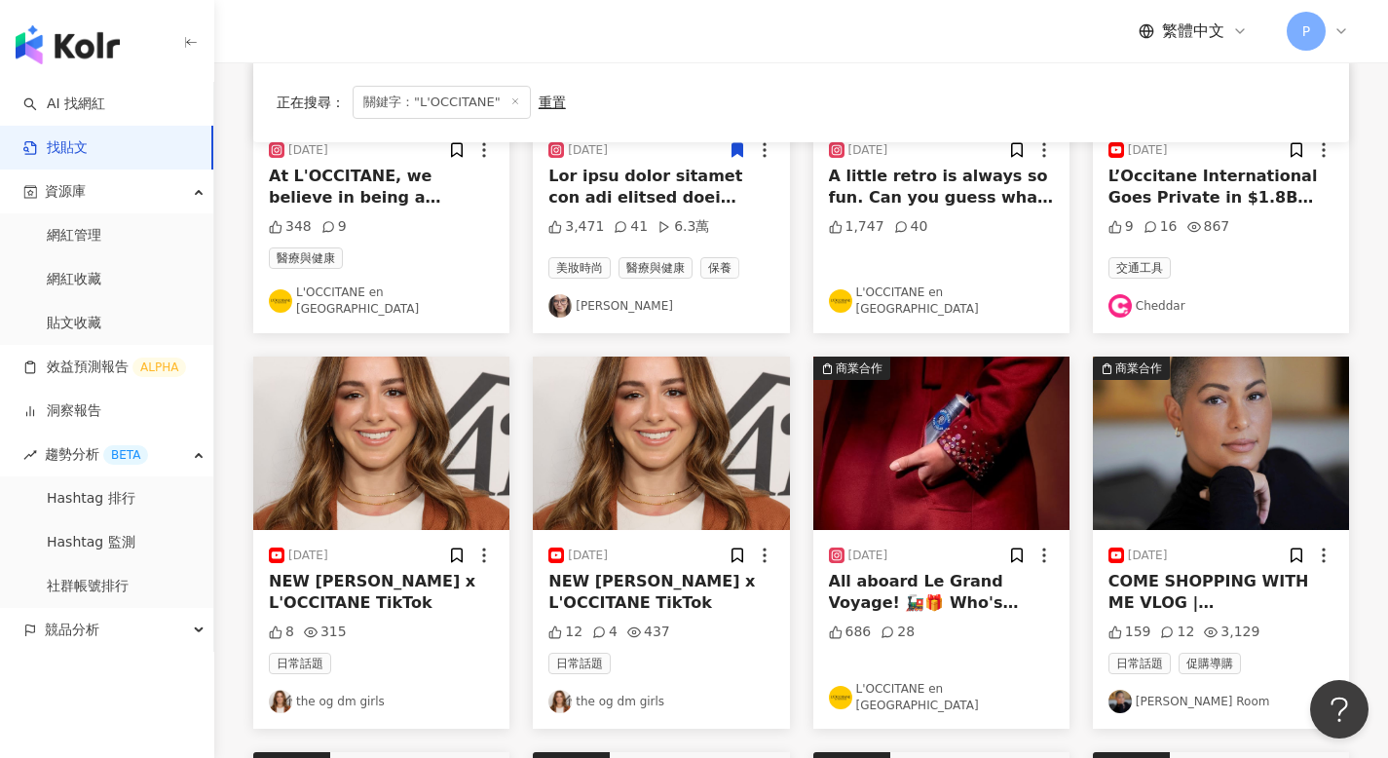
scroll to position [427, 0]
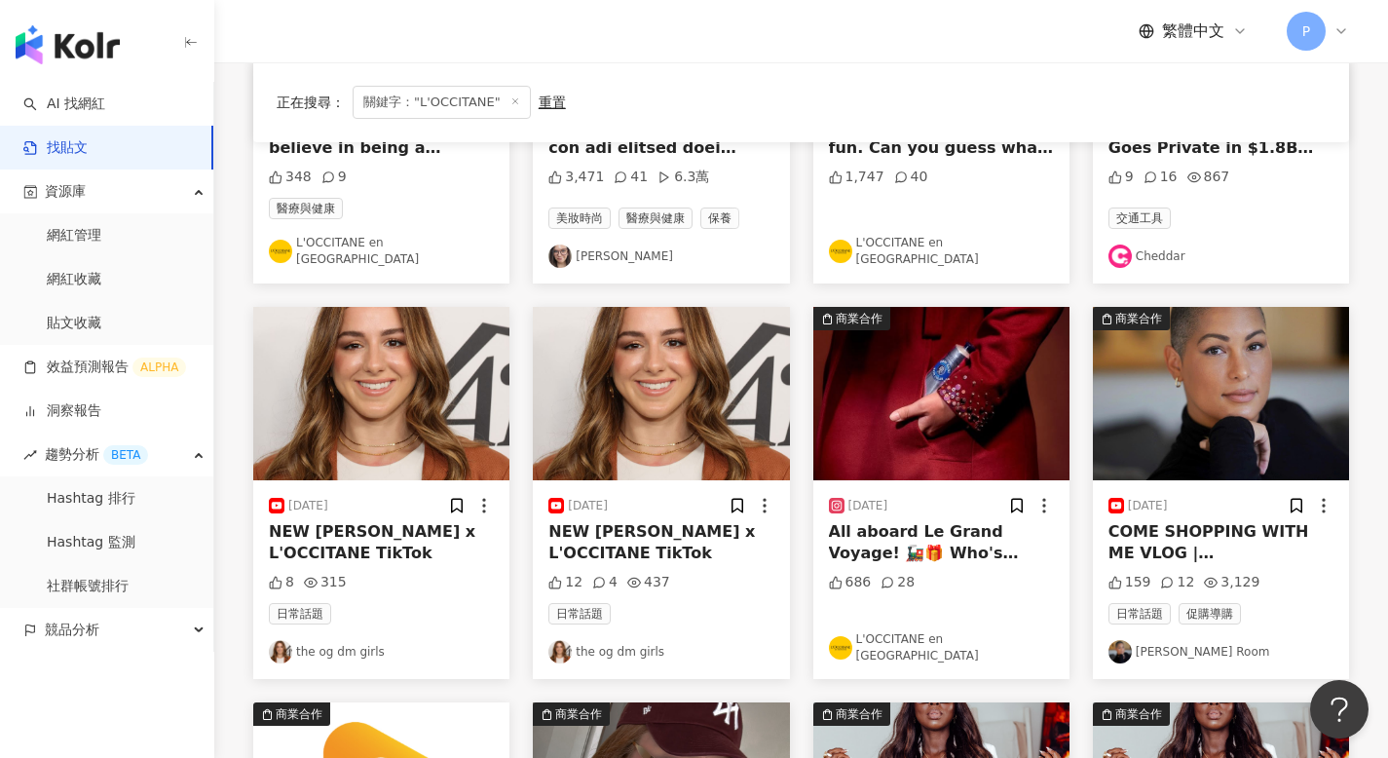
click at [912, 528] on span "All aboard Le Grand Voyage! 🚂🎁 Who's ready to embark on a magical holiday journ…" at bounding box center [933, 575] width 209 height 106
click at [1164, 527] on span "COME SHOPPING WITH ME VLOG | LOUIS VUITTON & L'OCCITANEWhat I purchased: Louis …" at bounding box center [1218, 683] width 221 height 323
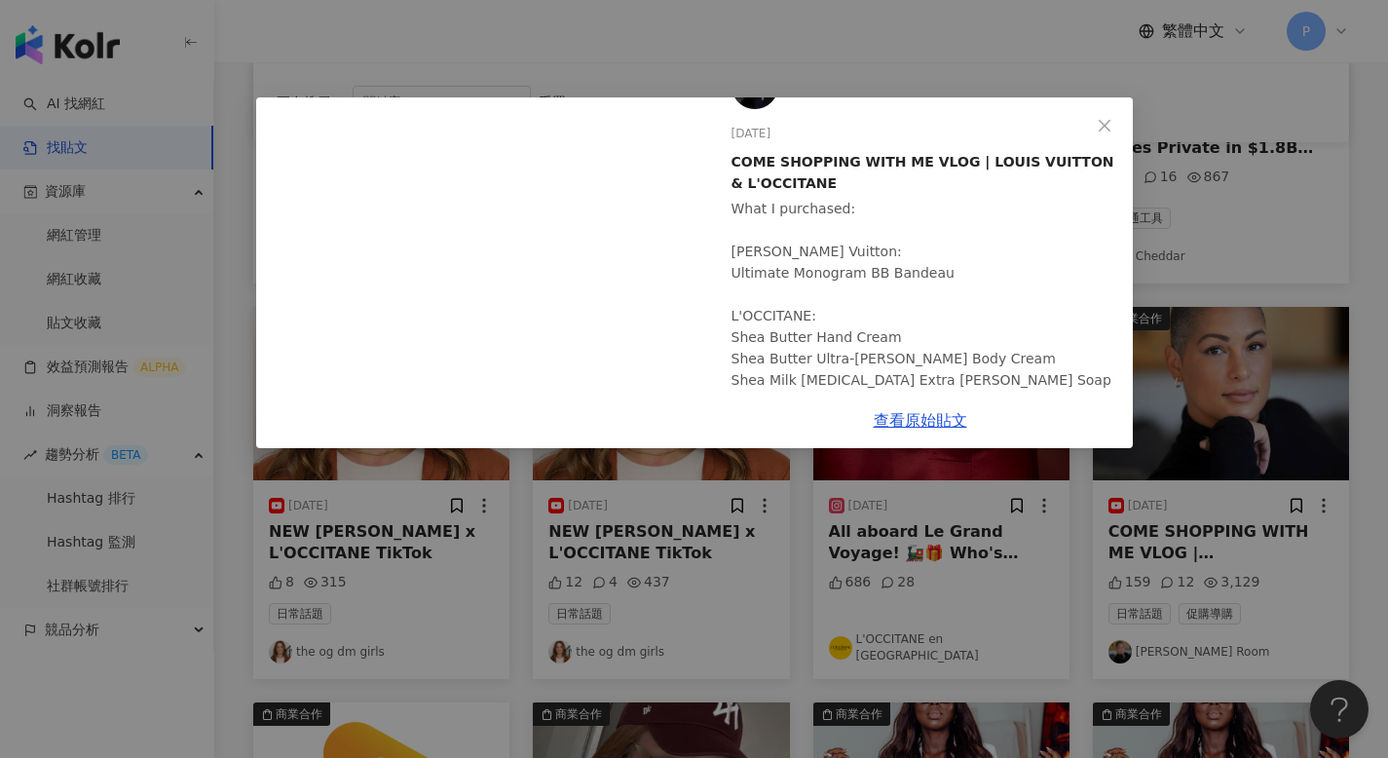
scroll to position [78, 0]
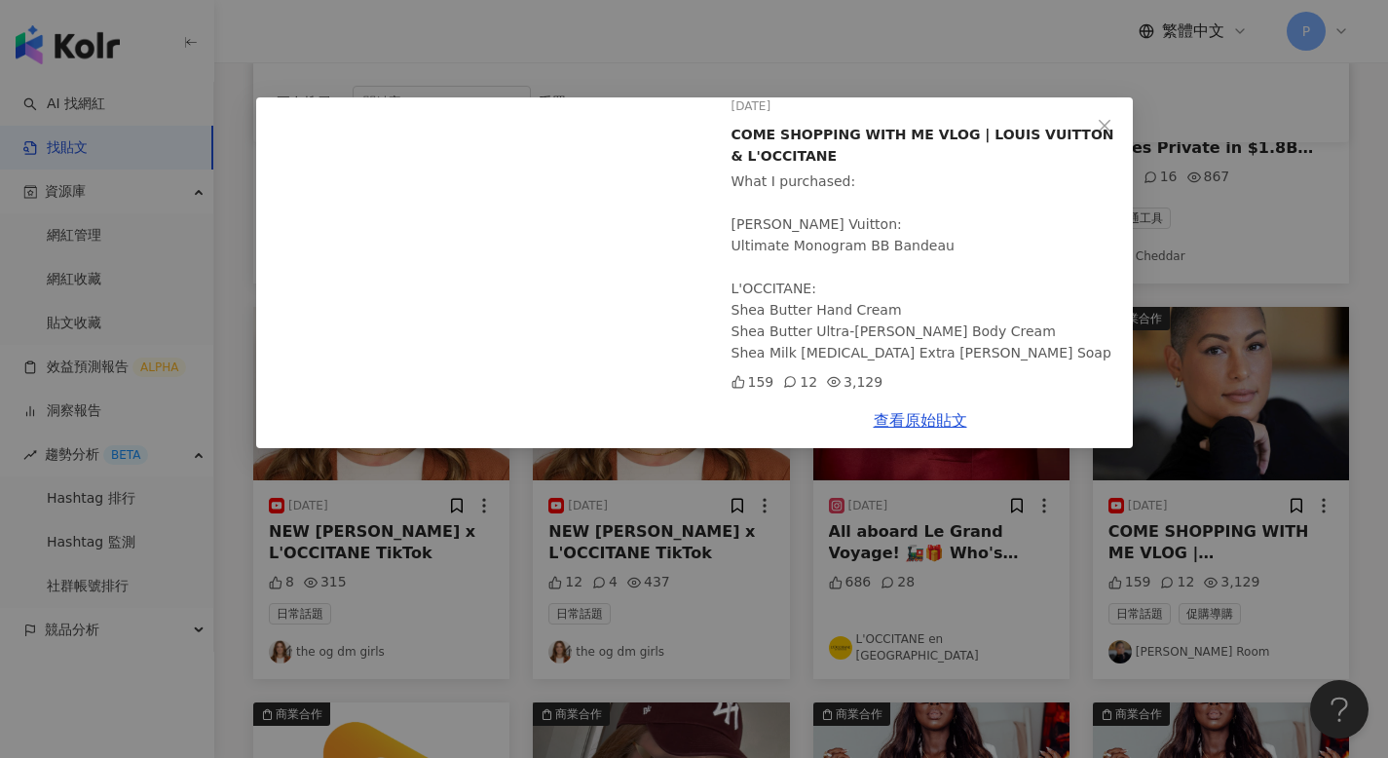
click at [740, 317] on div "What I purchased: Louis Vuitton: Ultimate Monogram BB Bandeau L'OCCITANE: Shea …" at bounding box center [924, 266] width 386 height 193
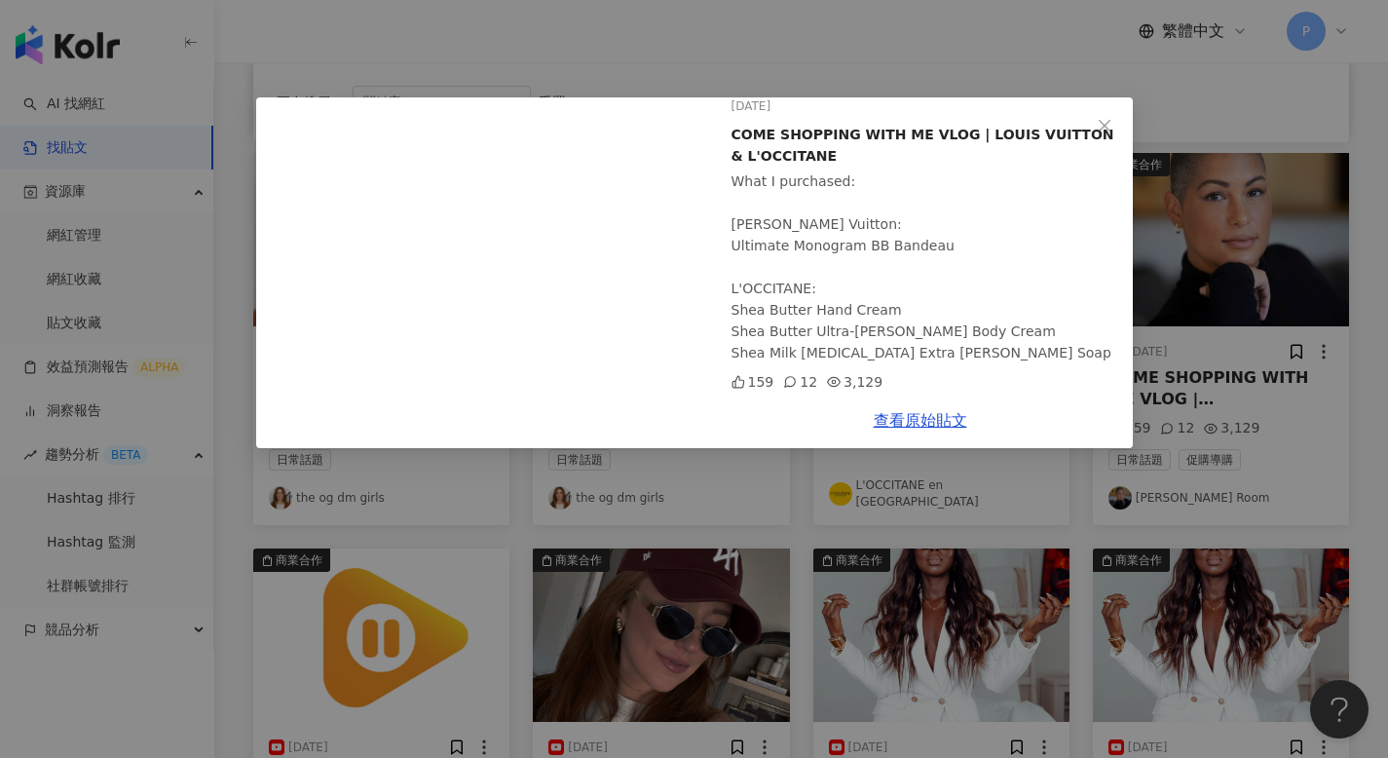
scroll to position [681, 0]
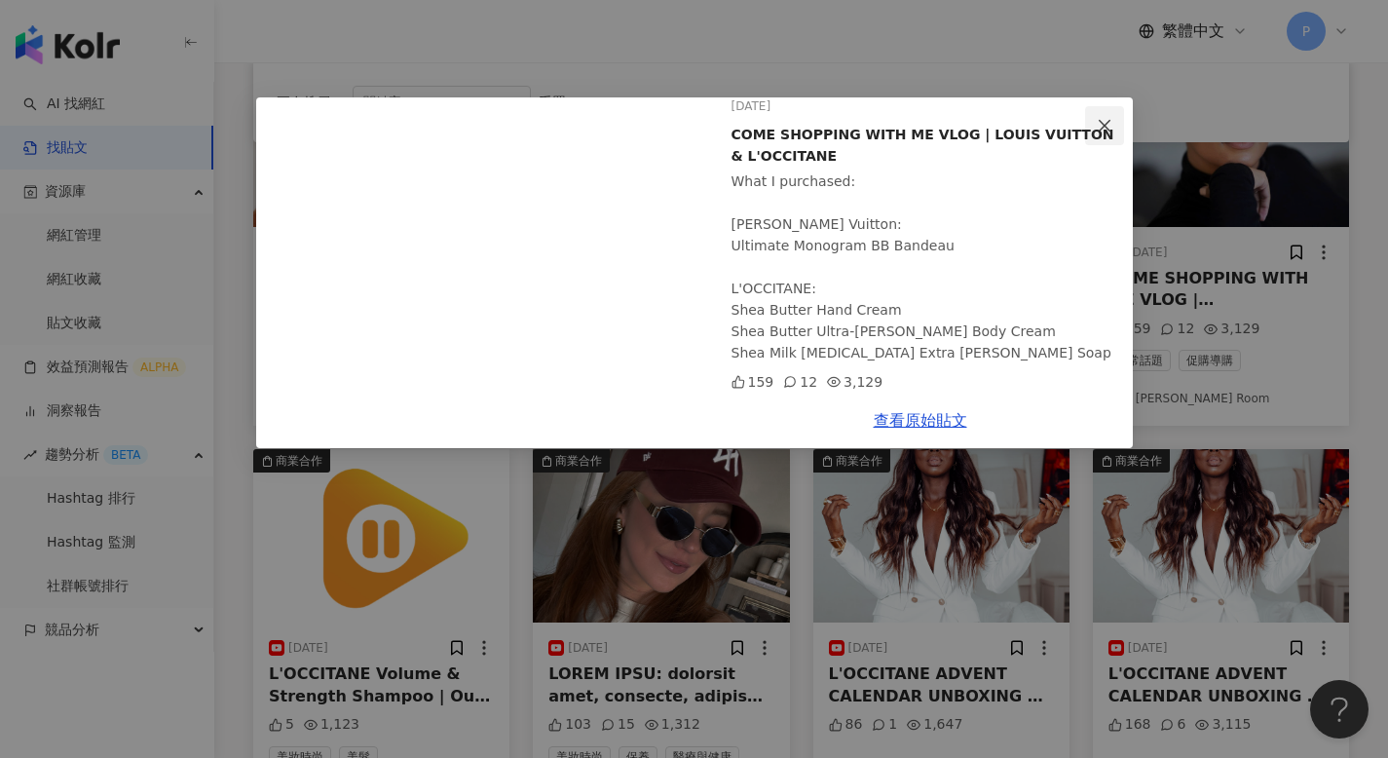
click at [1109, 123] on icon "close" at bounding box center [1104, 126] width 16 height 16
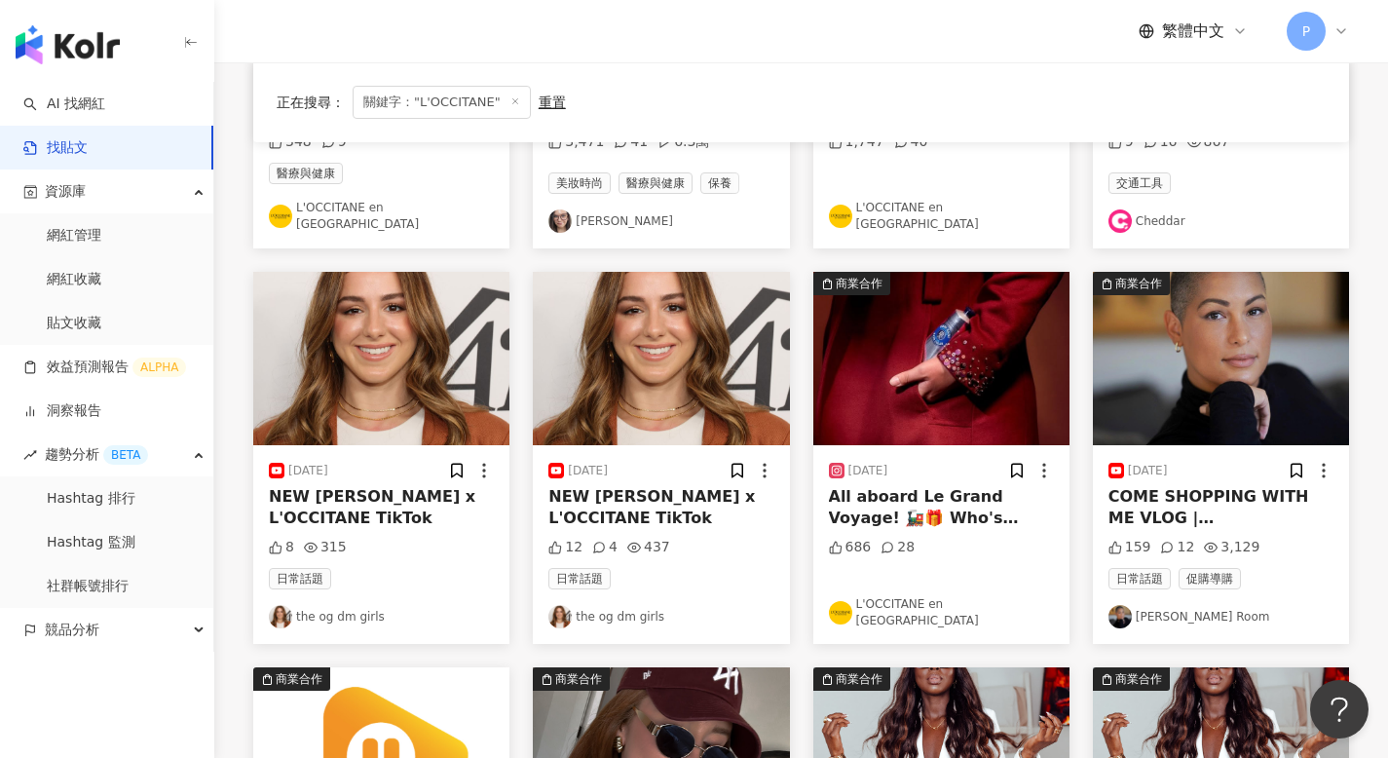
scroll to position [445, 0]
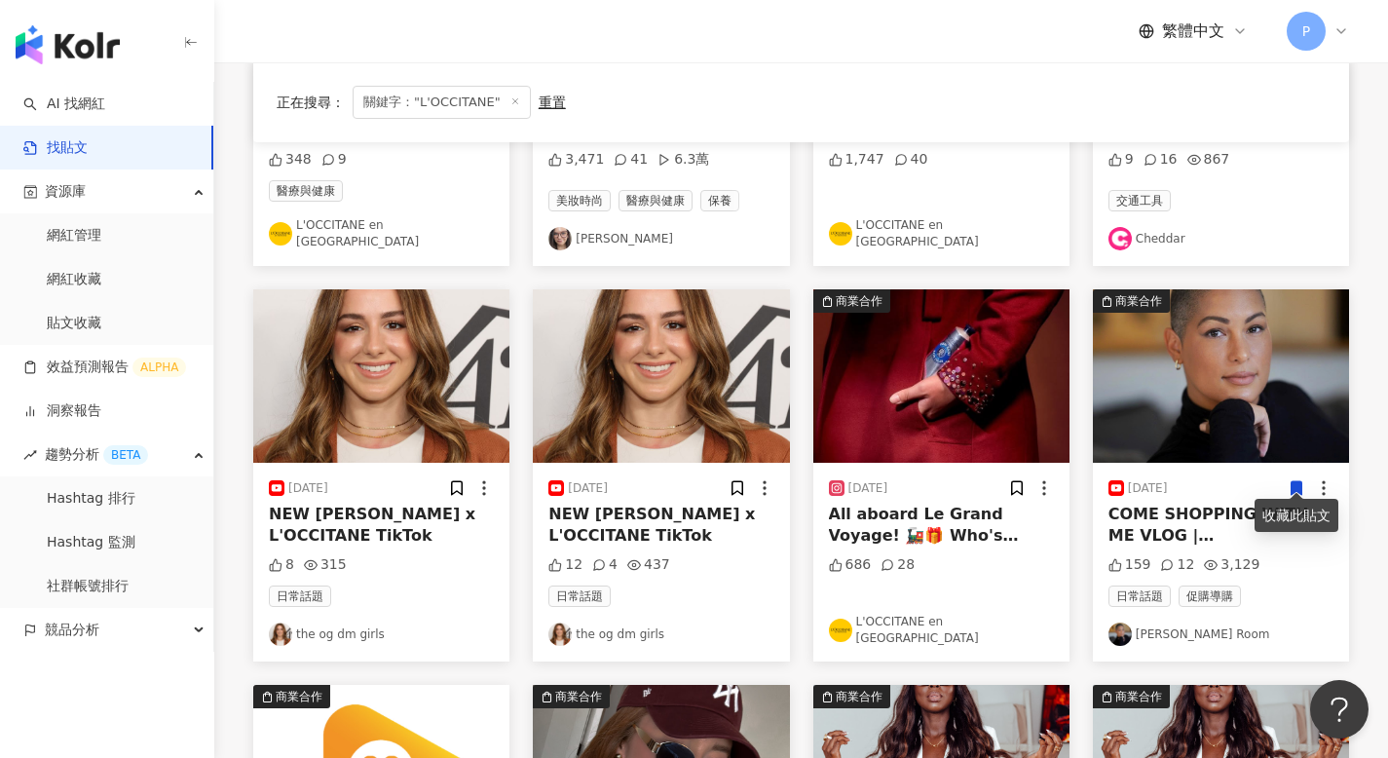
click at [1297, 481] on icon at bounding box center [1296, 488] width 11 height 14
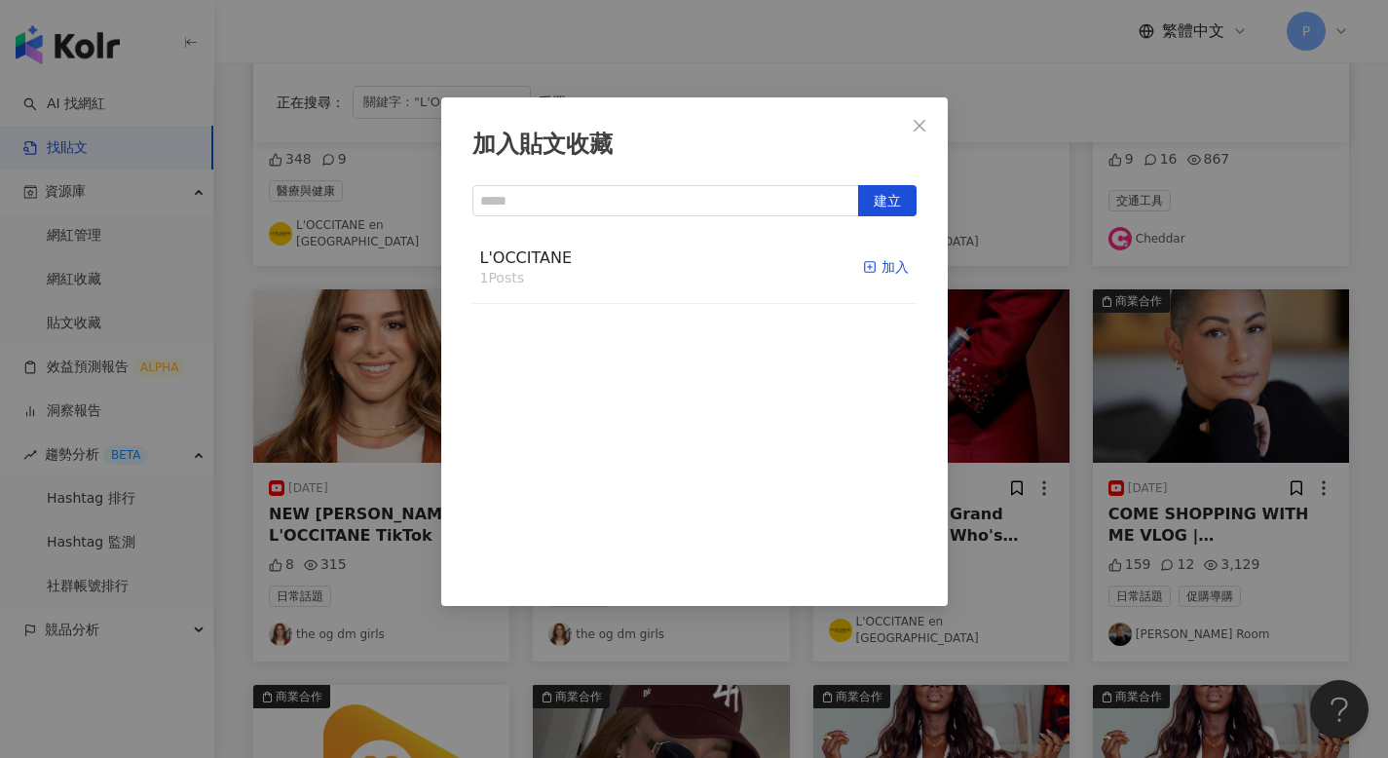
click at [868, 267] on div "加入" at bounding box center [886, 266] width 46 height 21
click at [927, 130] on span "Close" at bounding box center [919, 126] width 39 height 16
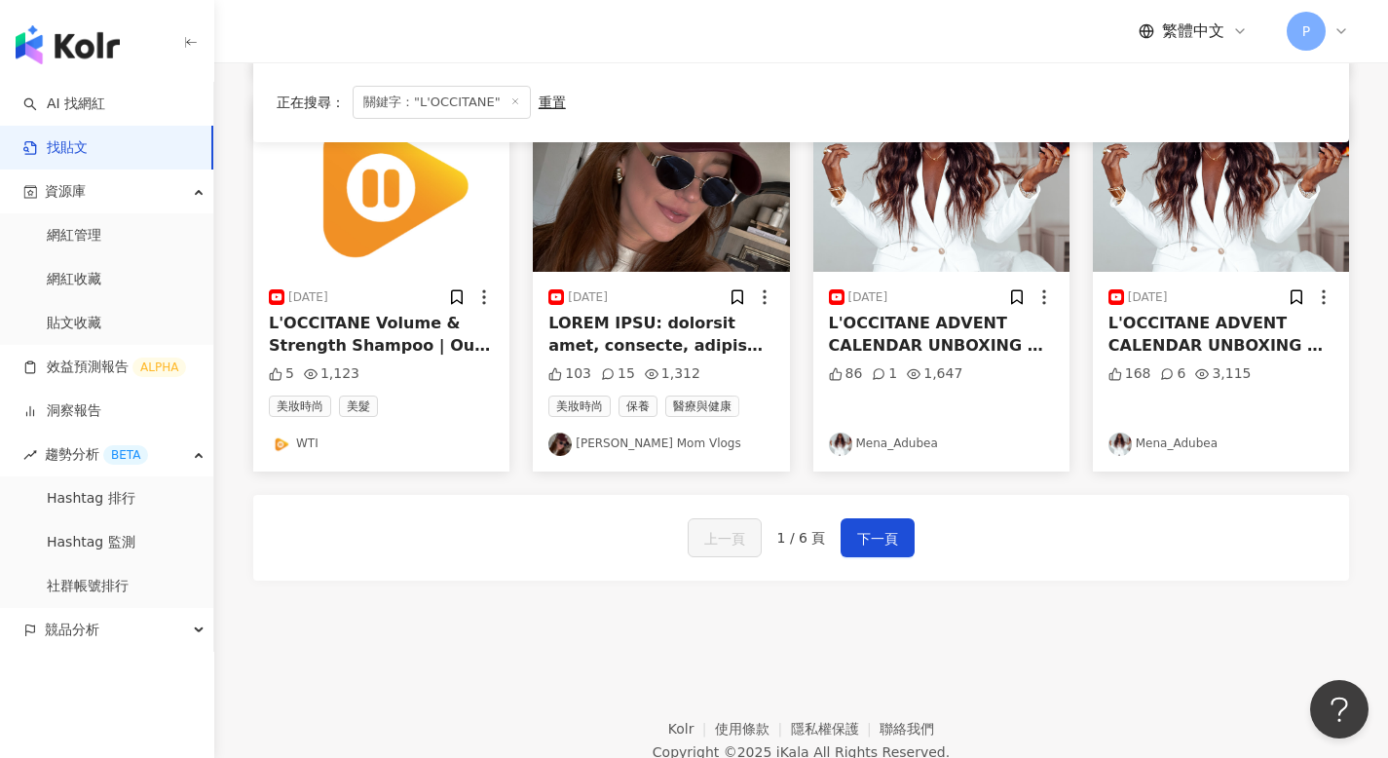
scroll to position [924, 0]
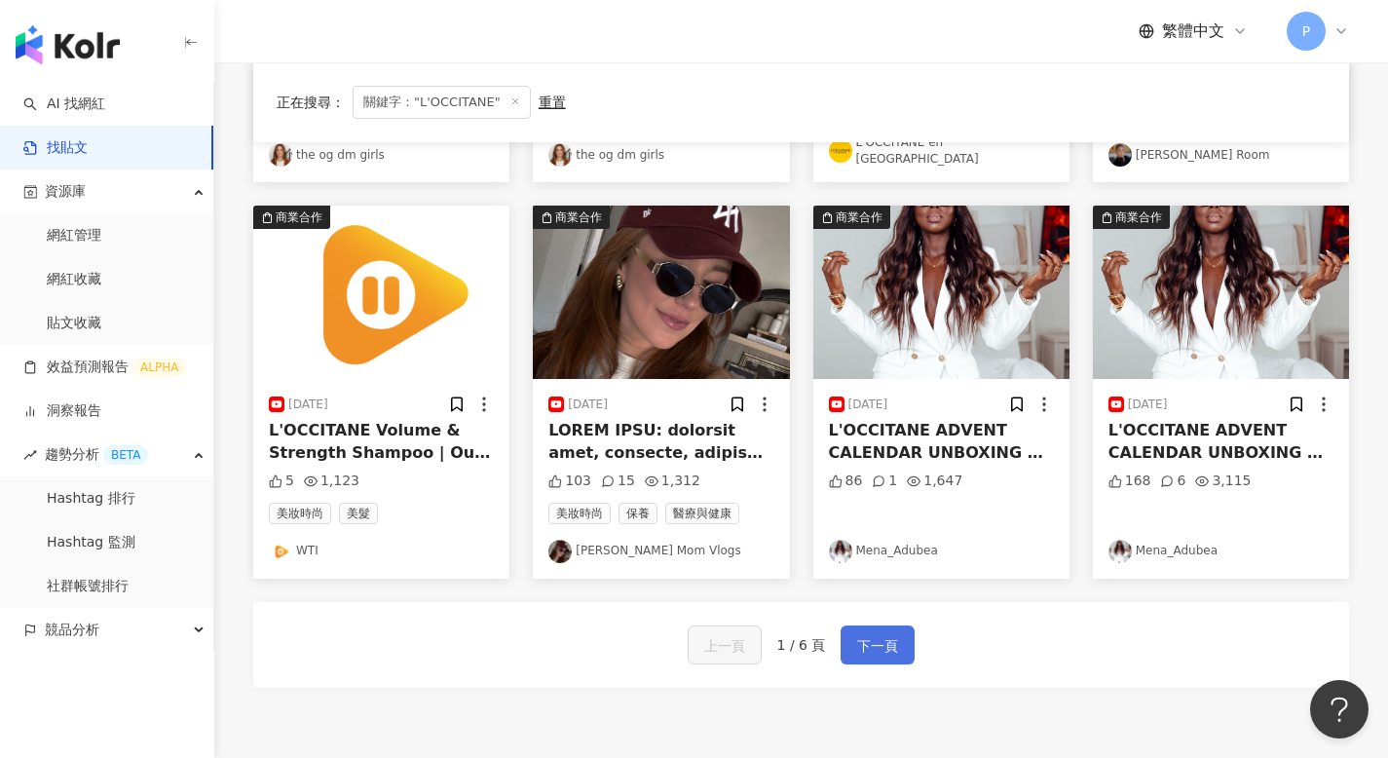
click at [866, 647] on span "下一頁" at bounding box center [877, 645] width 41 height 23
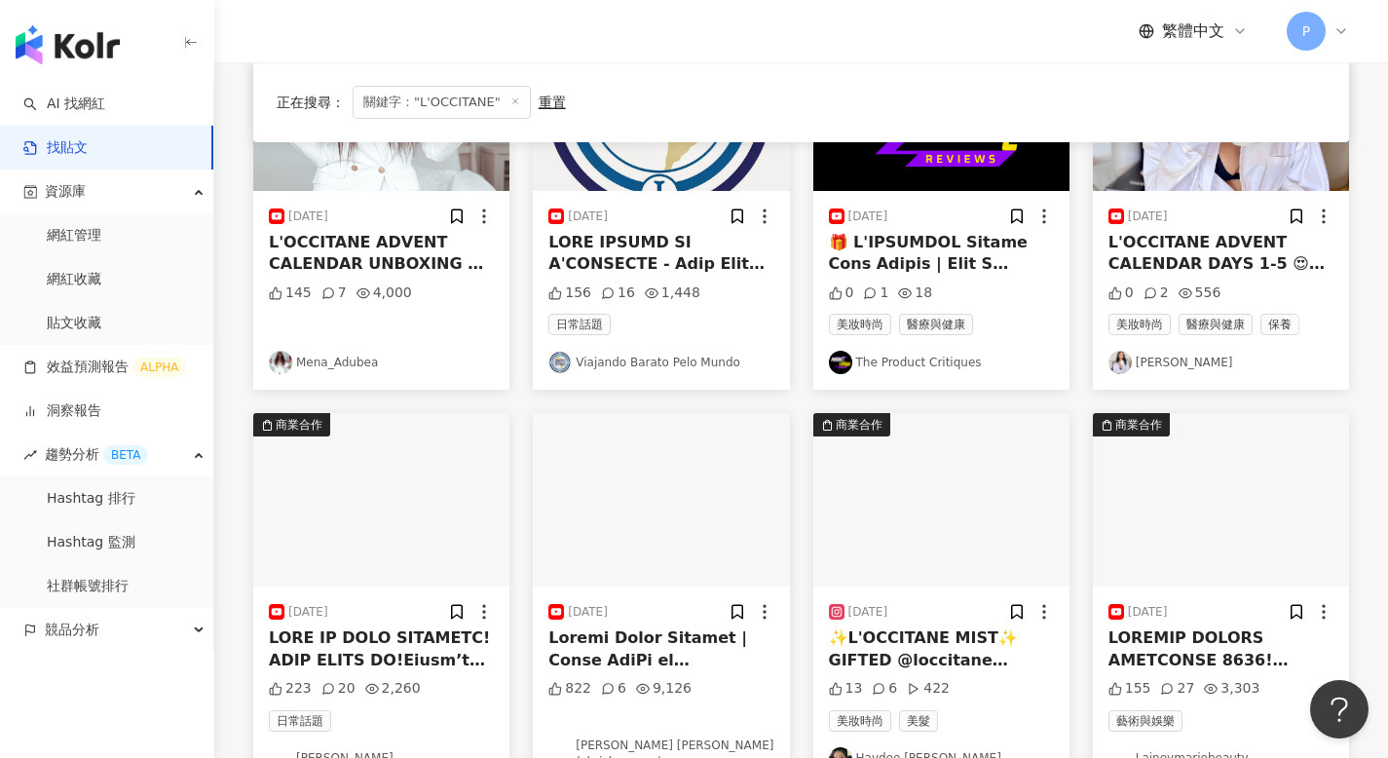
scroll to position [313, 0]
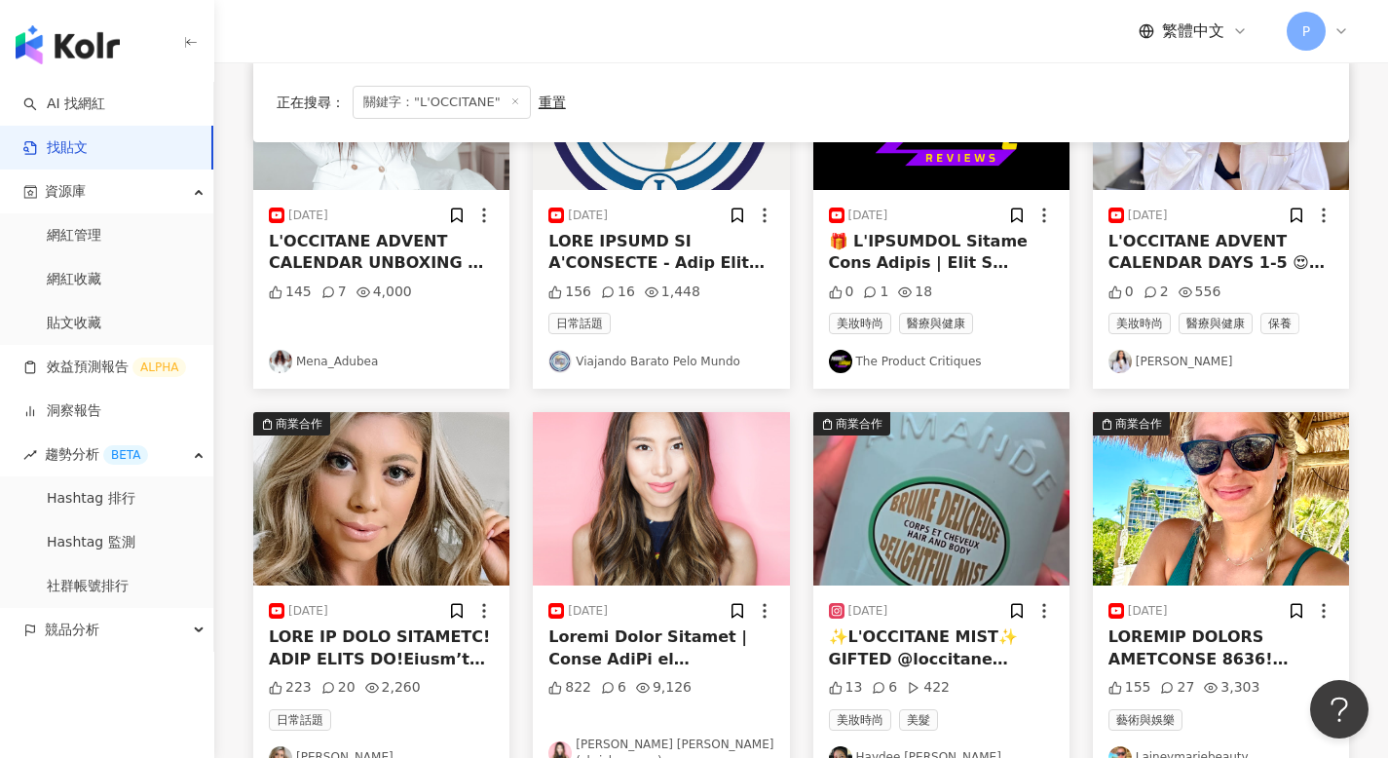
click at [661, 625] on div "2023/12/2 822 6 9,126 Chris Han (chrishanxoxo)" at bounding box center [661, 684] width 256 height 199
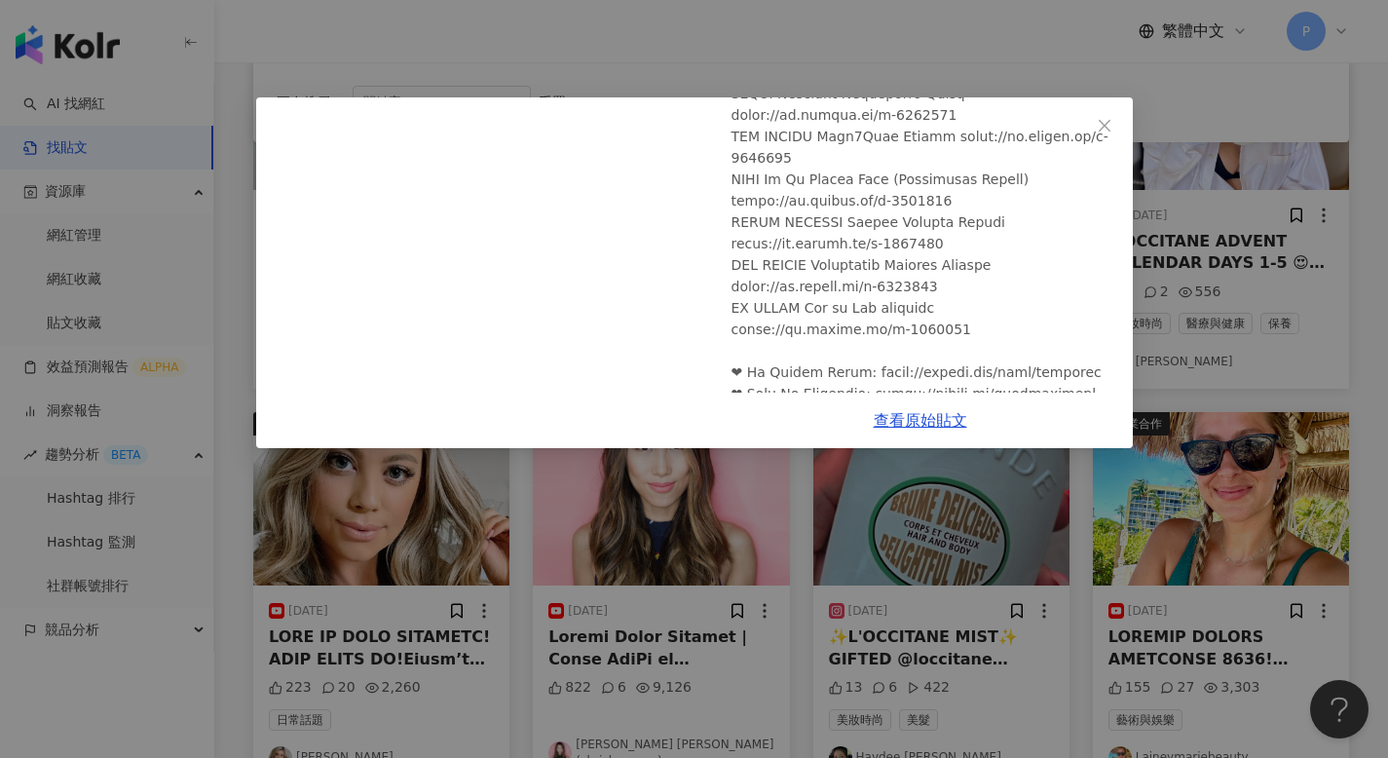
scroll to position [1146, 0]
click at [1103, 123] on icon "close" at bounding box center [1104, 126] width 16 height 16
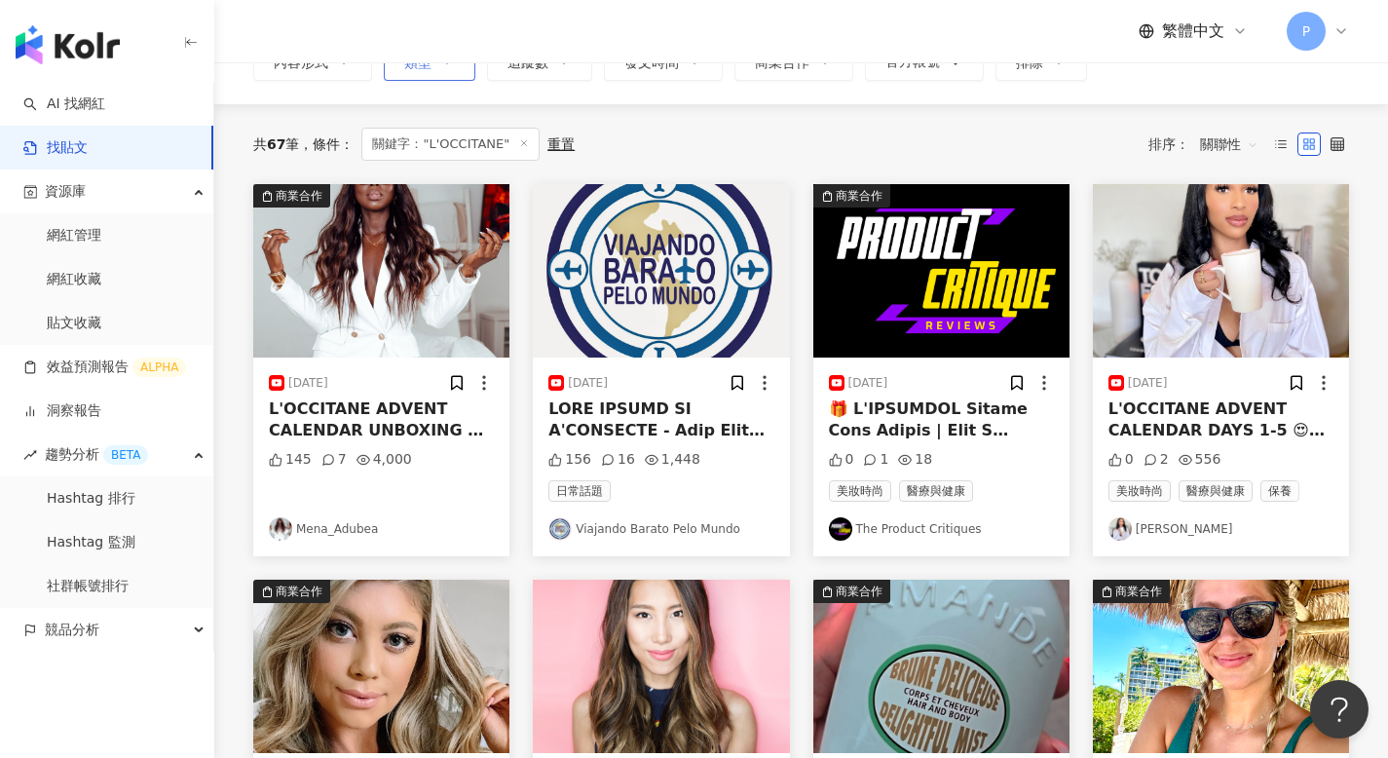
scroll to position [0, 0]
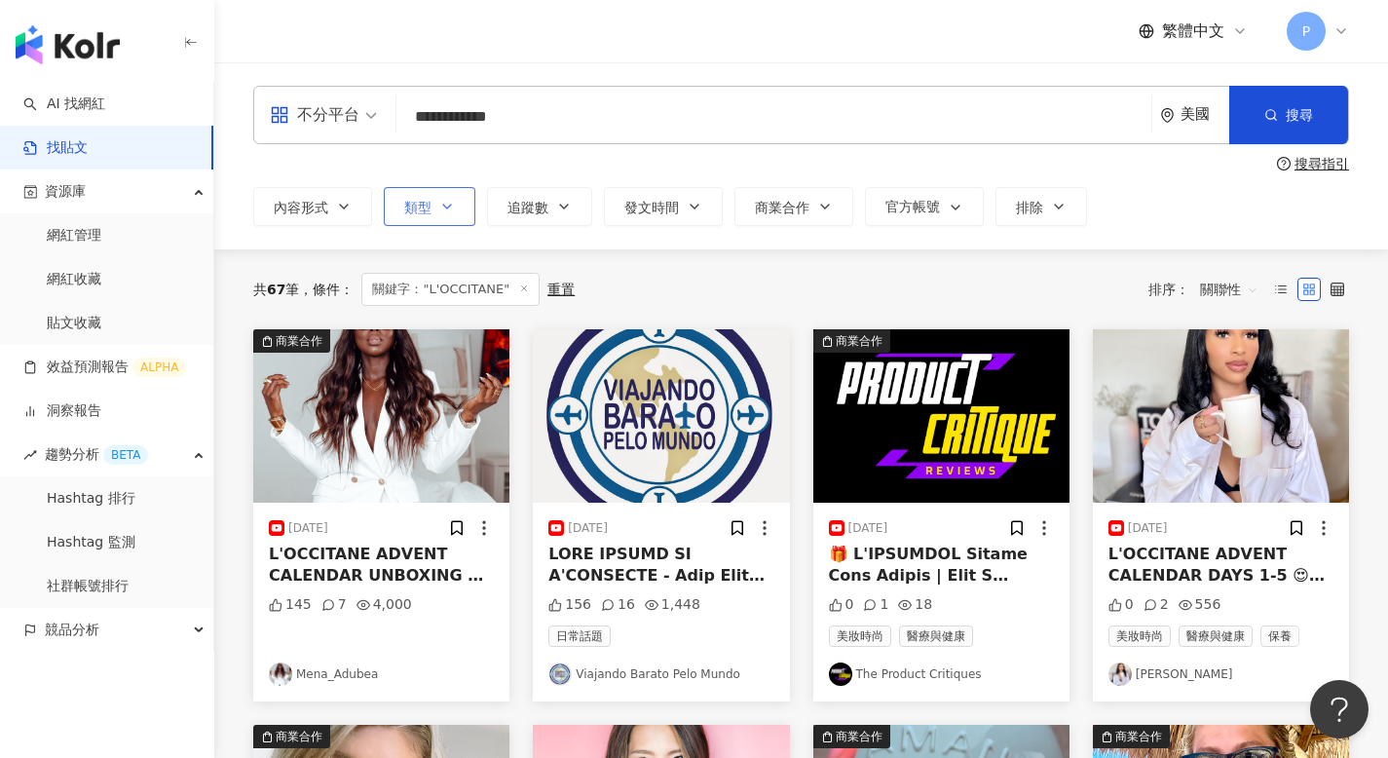
click at [506, 119] on input "**********" at bounding box center [773, 116] width 739 height 42
paste input "*****"
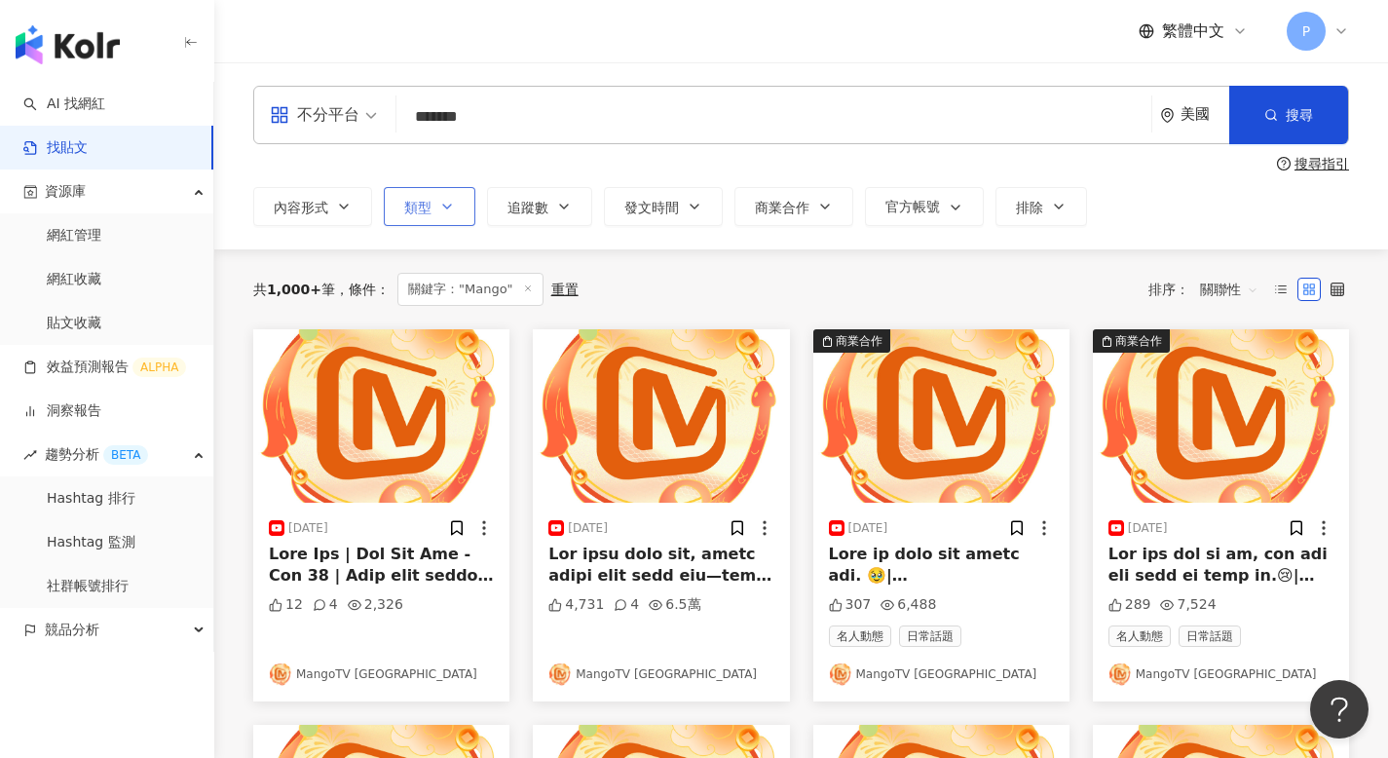
click at [1192, 130] on div "美國" at bounding box center [1194, 115] width 69 height 56
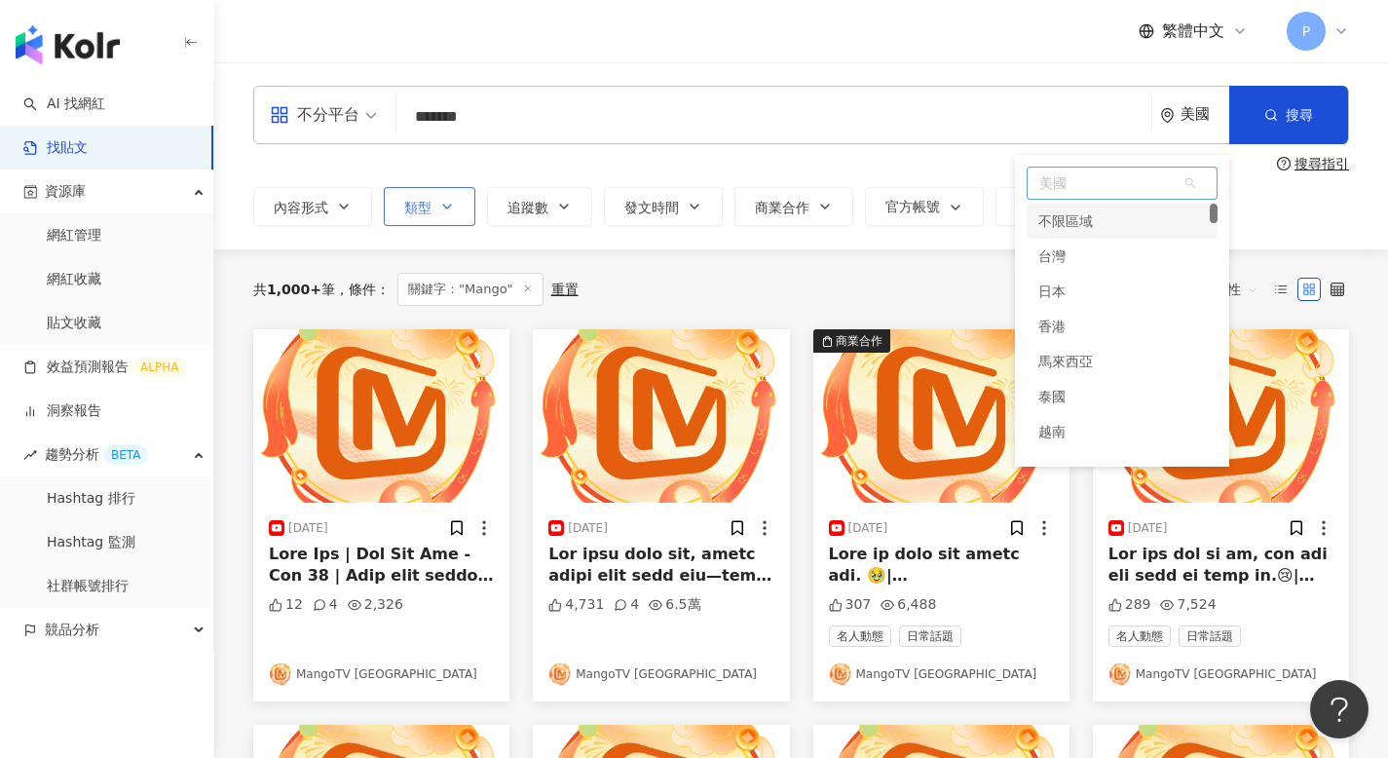
click at [1086, 219] on div "不限區域" at bounding box center [1065, 221] width 55 height 35
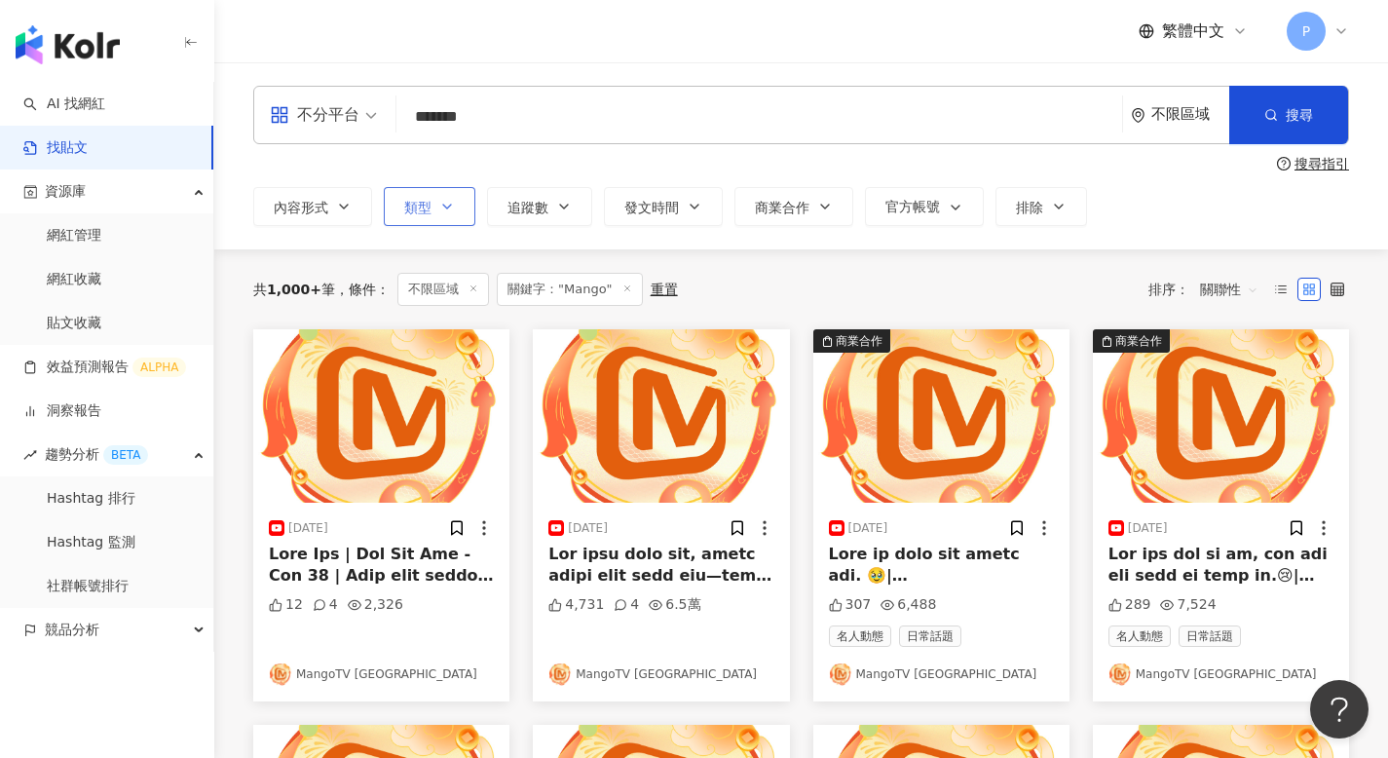
click at [492, 108] on input "*******" at bounding box center [759, 116] width 710 height 42
click at [530, 120] on input "**********" at bounding box center [759, 116] width 710 height 42
paste input "*"
type input "**********"
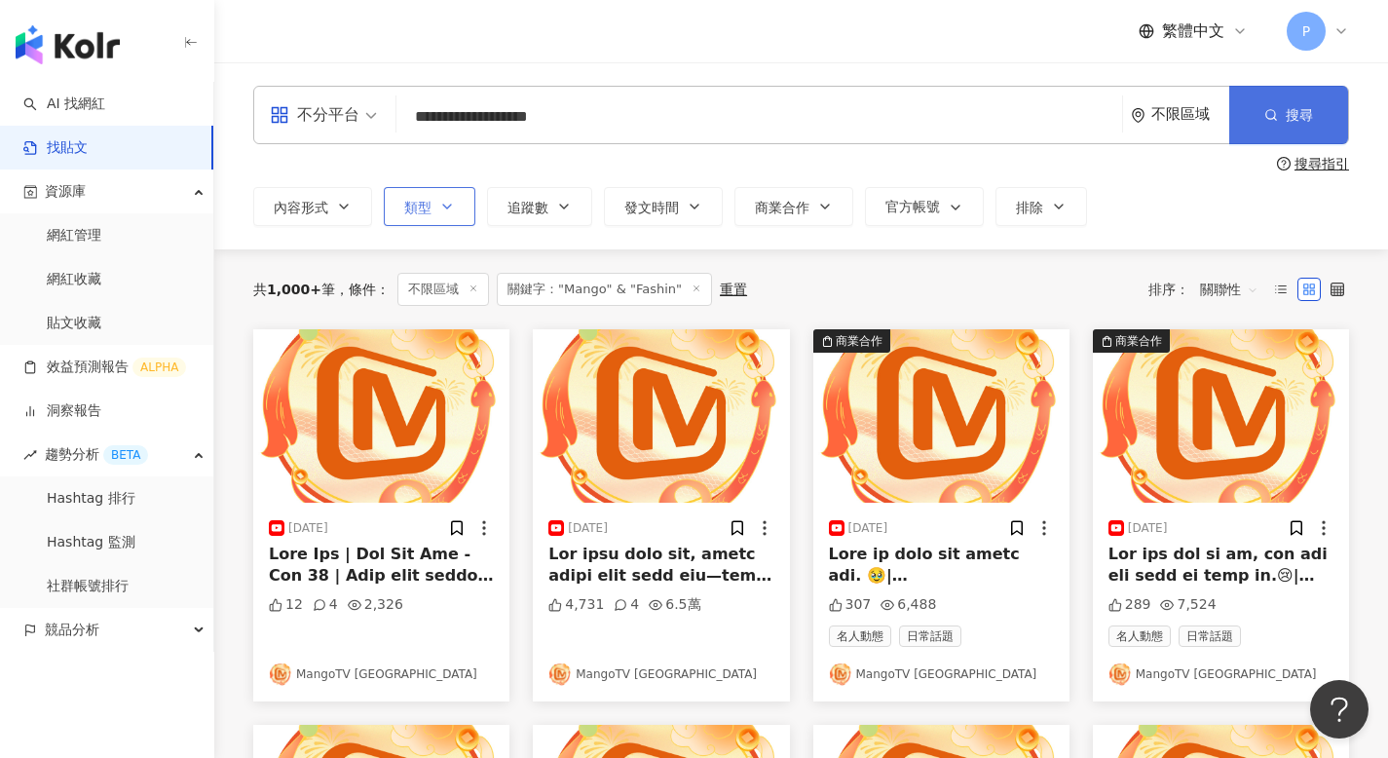
click at [1274, 119] on line "button" at bounding box center [1275, 119] width 3 height 3
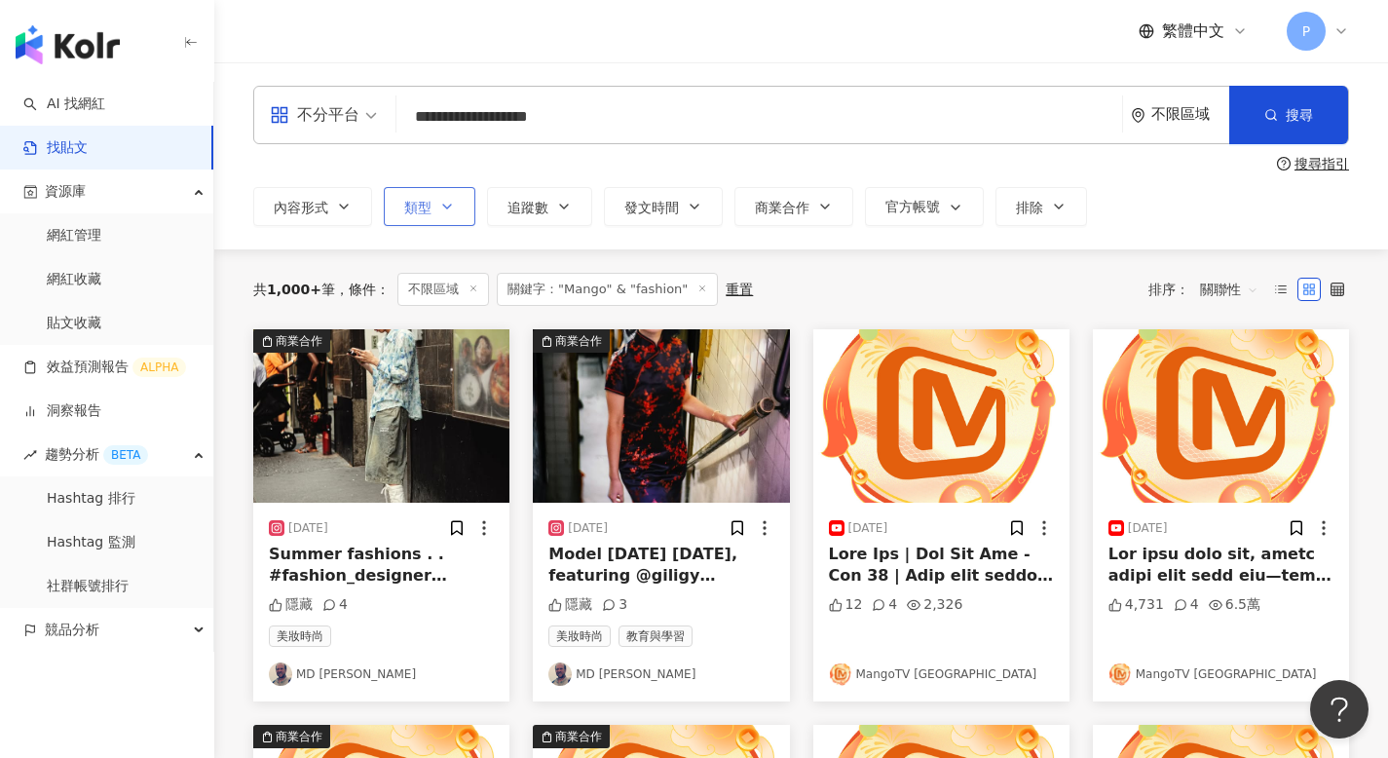
click at [602, 108] on input "**********" at bounding box center [759, 116] width 710 height 42
click at [63, 94] on link "AI 找網紅" at bounding box center [64, 103] width 82 height 19
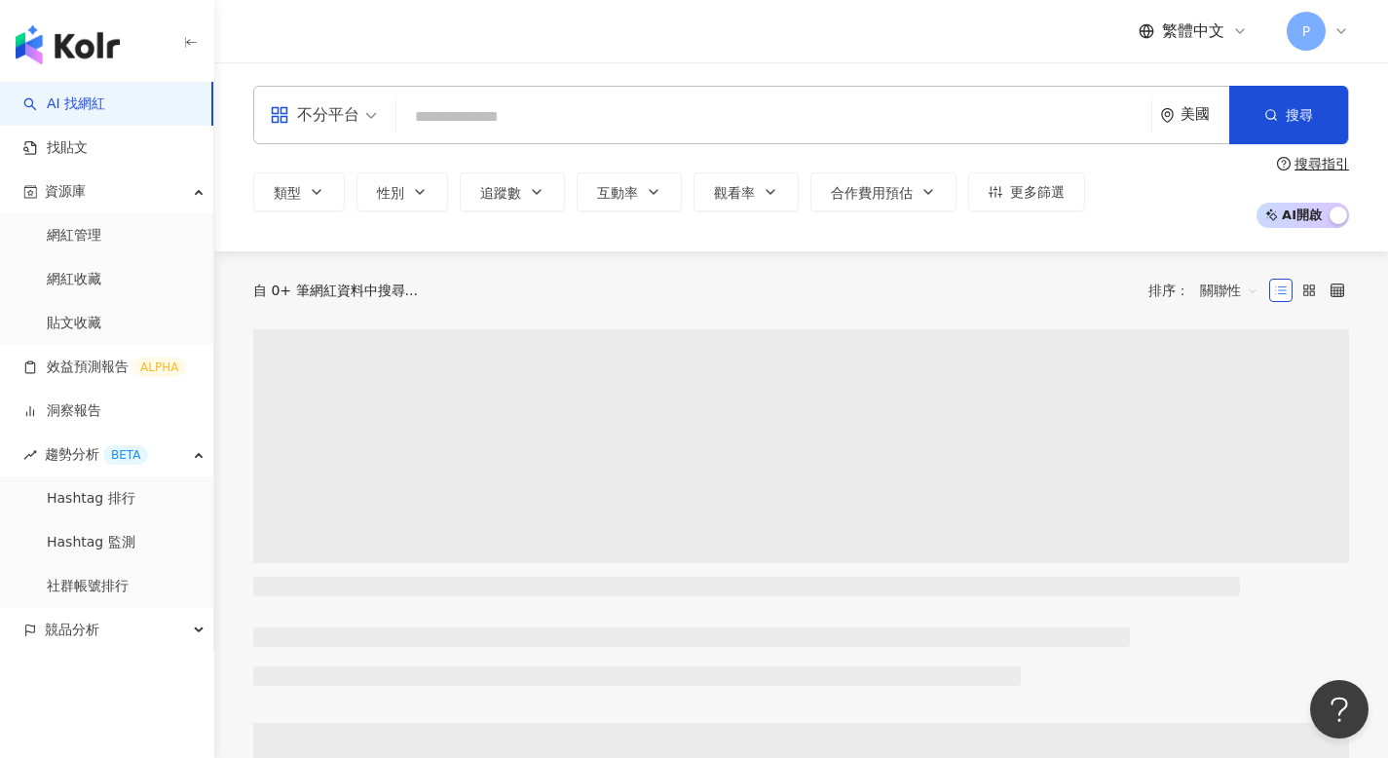
click at [602, 105] on input "search" at bounding box center [773, 116] width 739 height 37
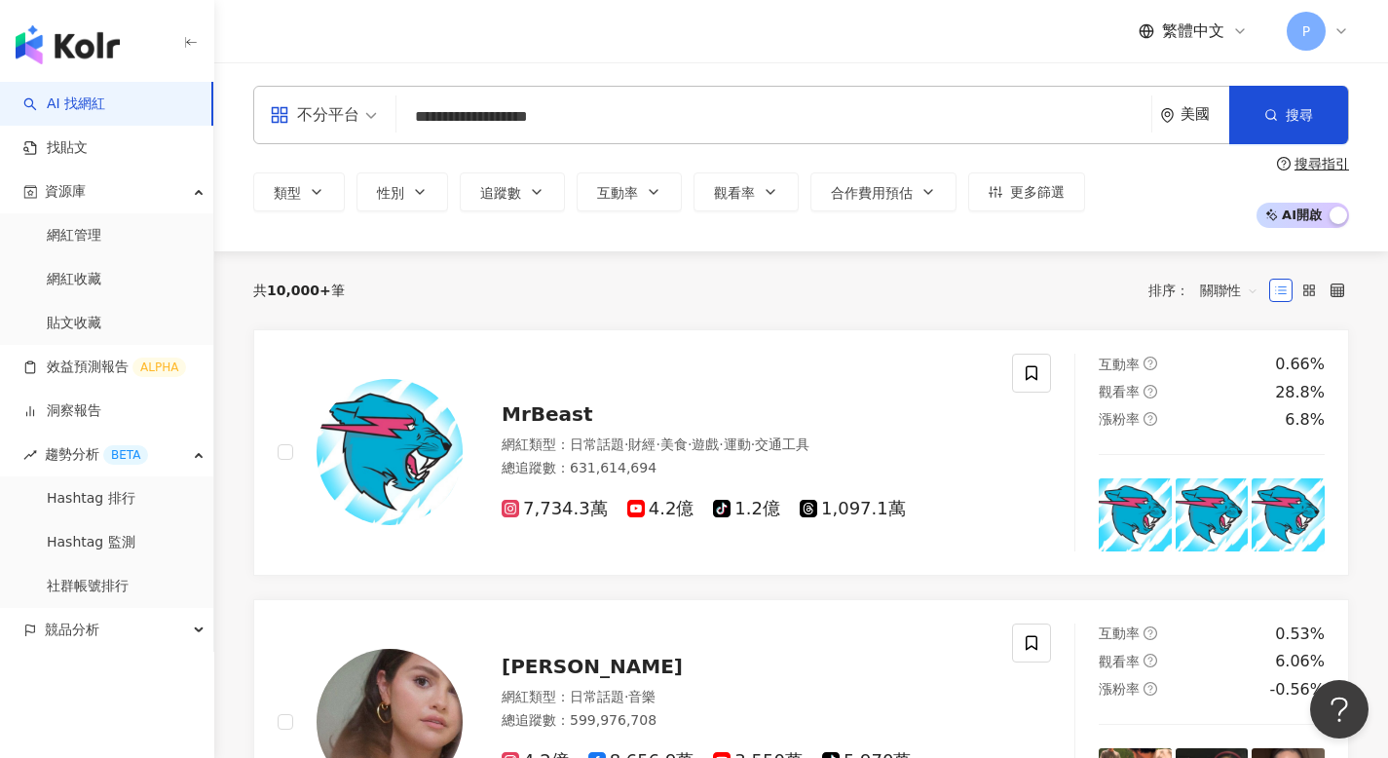
click at [440, 116] on input "**********" at bounding box center [773, 116] width 739 height 37
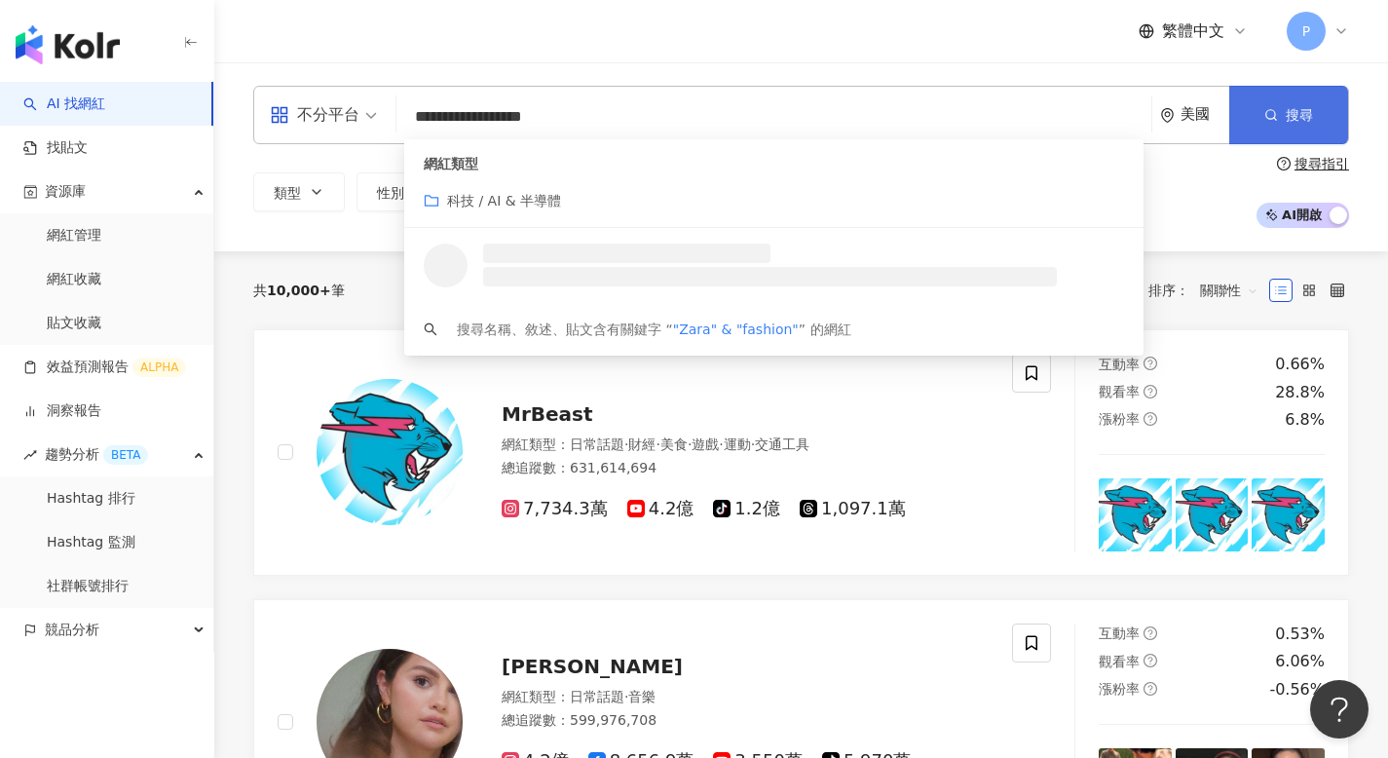
type input "**********"
click at [1278, 106] on button "搜尋" at bounding box center [1288, 115] width 119 height 58
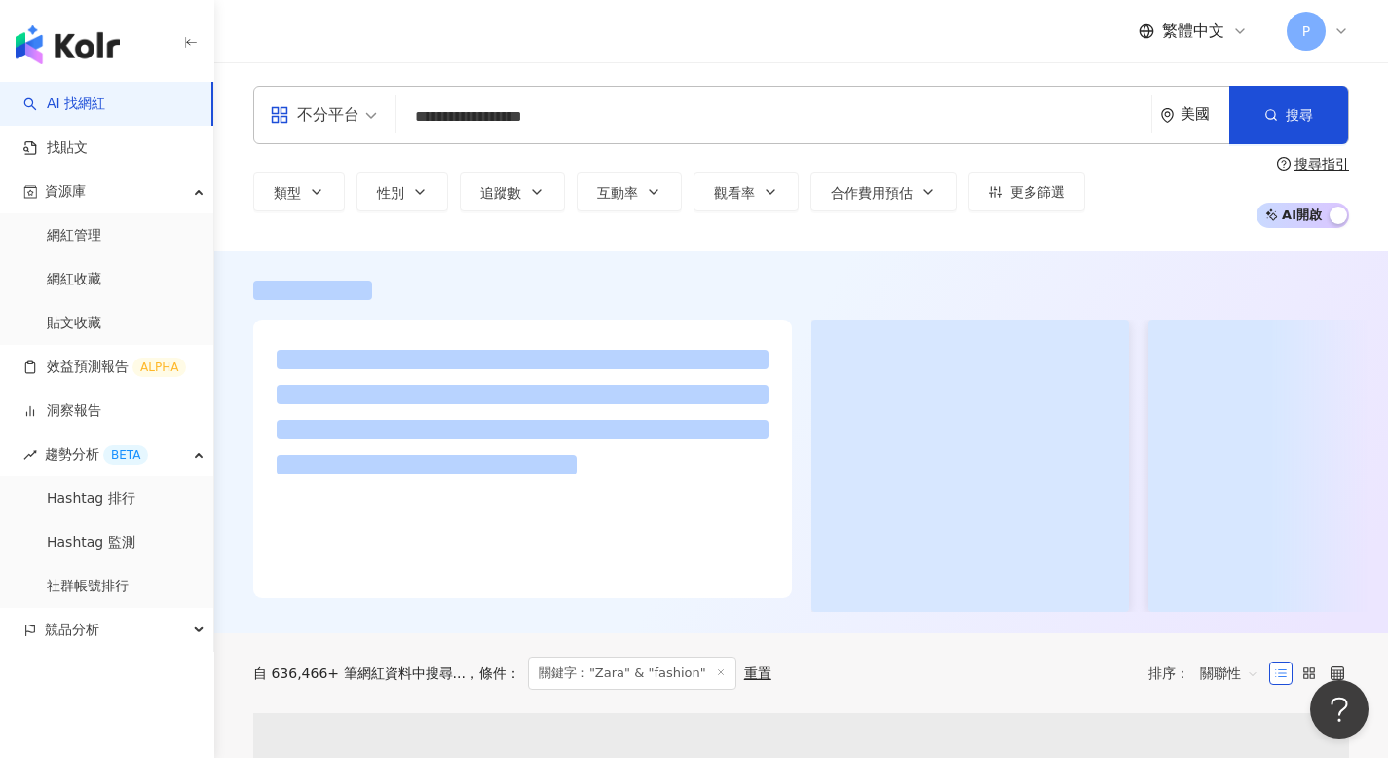
click at [1183, 118] on div "美國" at bounding box center [1204, 114] width 49 height 17
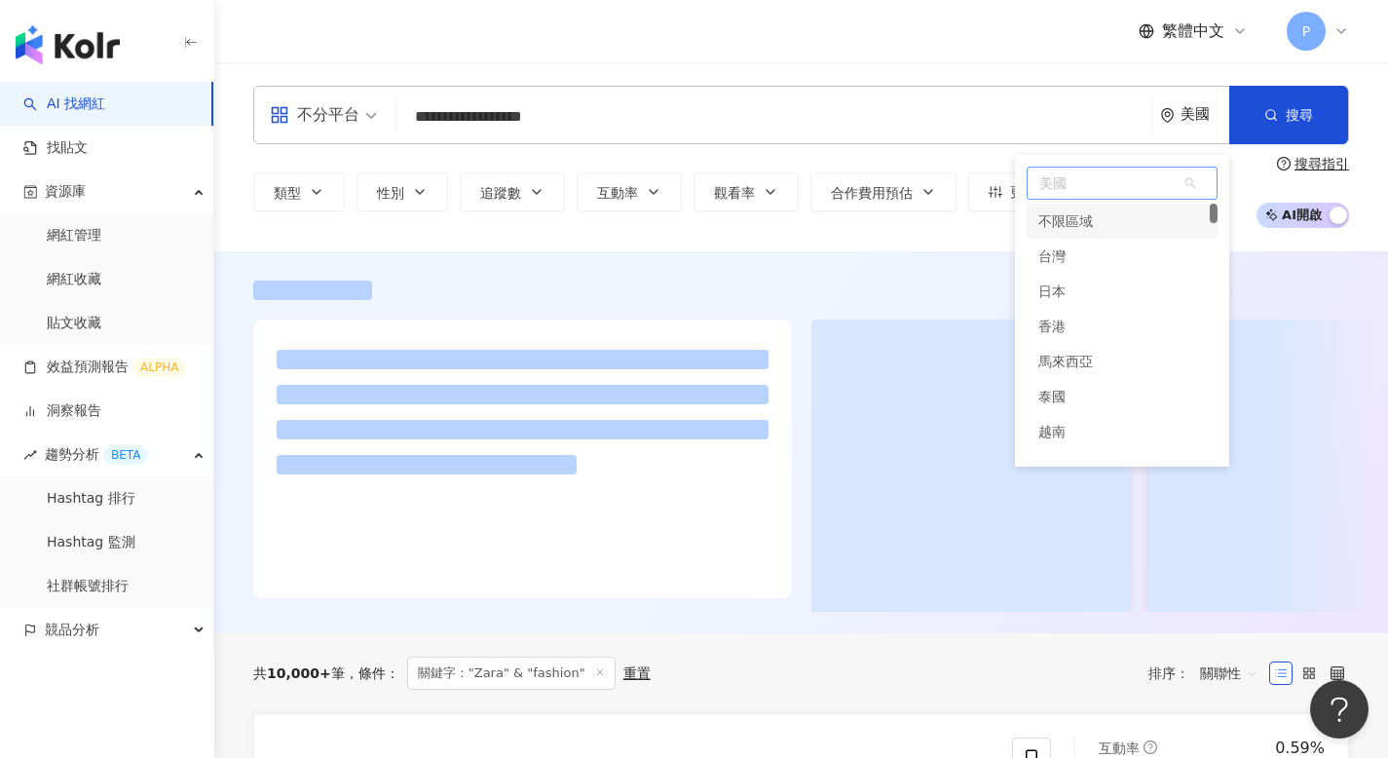
click at [1093, 217] on div "不限區域" at bounding box center [1121, 221] width 191 height 35
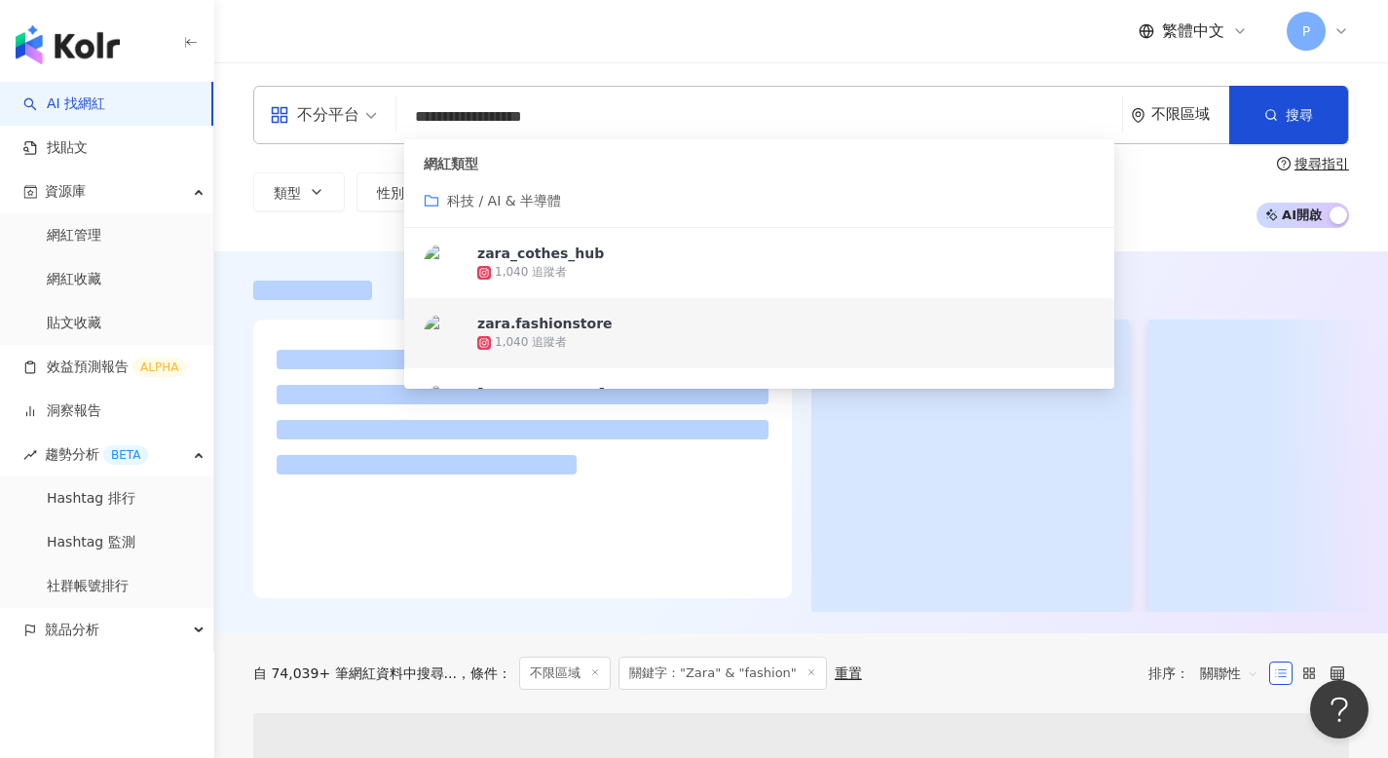
click at [308, 268] on div at bounding box center [800, 442] width 1173 height 382
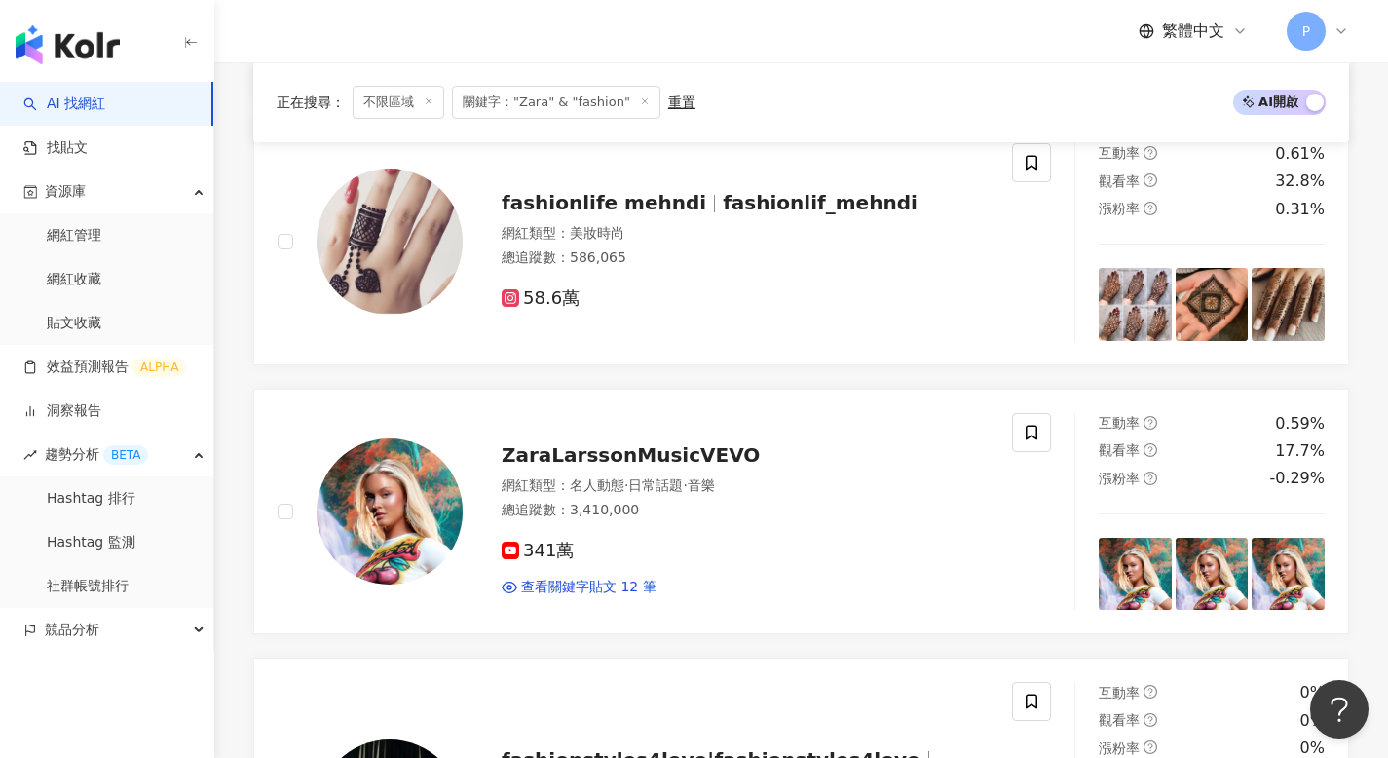
scroll to position [965, 0]
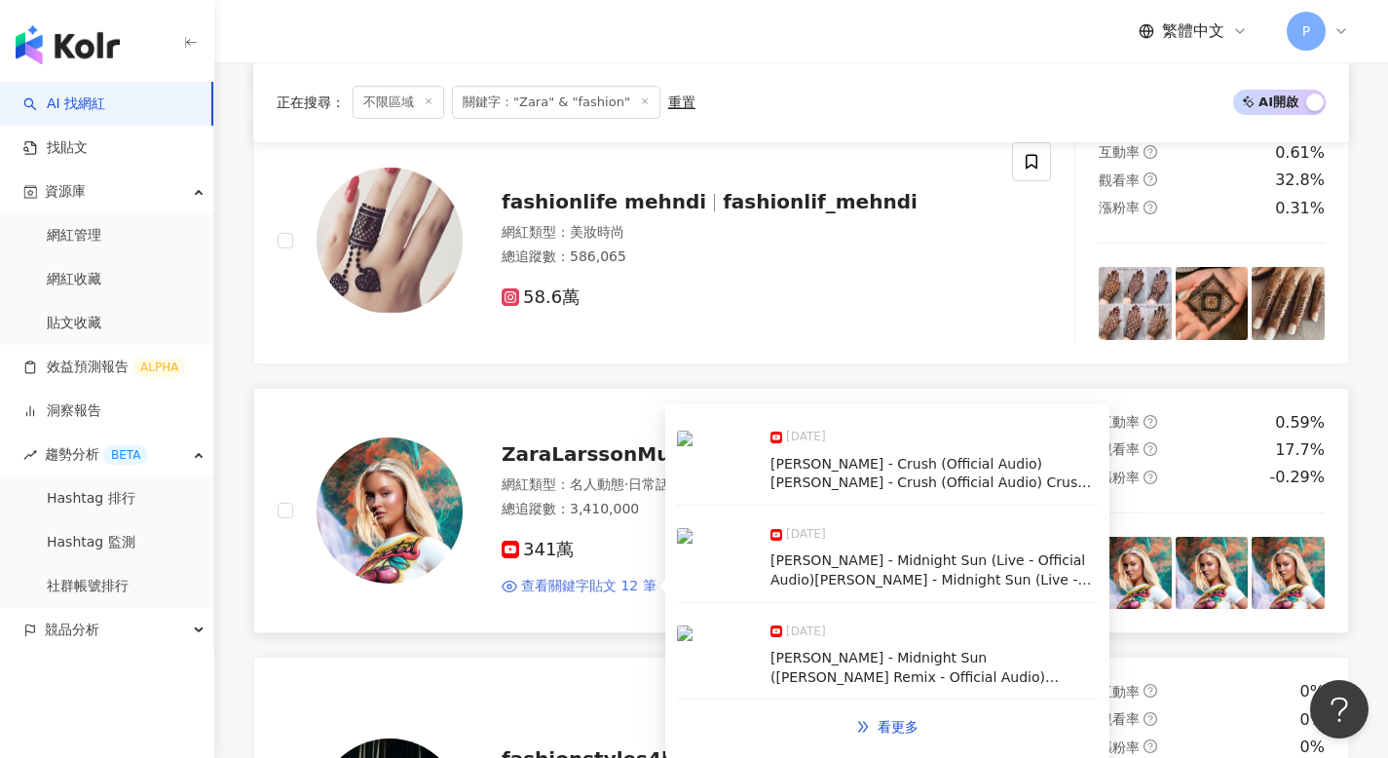
click at [630, 584] on span "查看關鍵字貼文 12 筆" at bounding box center [588, 585] width 135 height 19
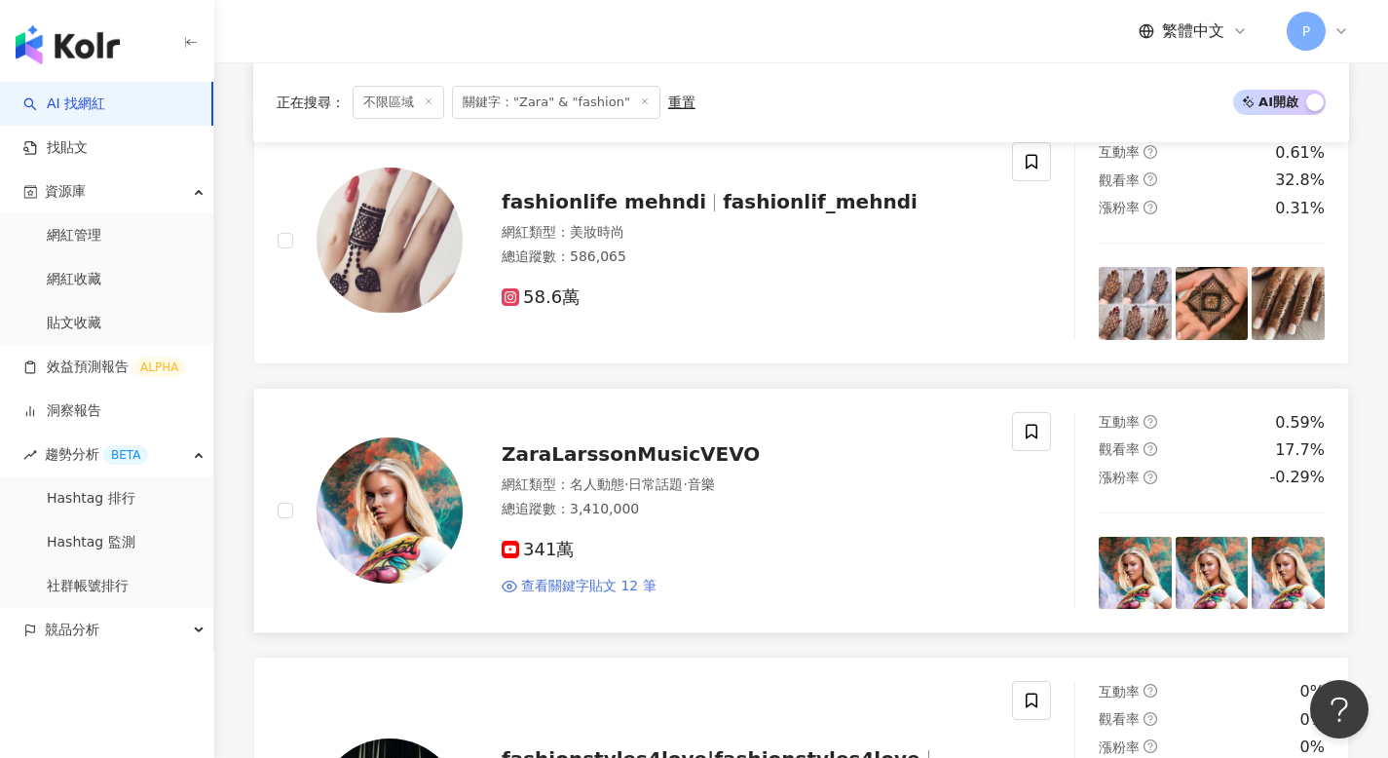
click at [580, 583] on span "查看關鍵字貼文 12 筆" at bounding box center [588, 585] width 135 height 19
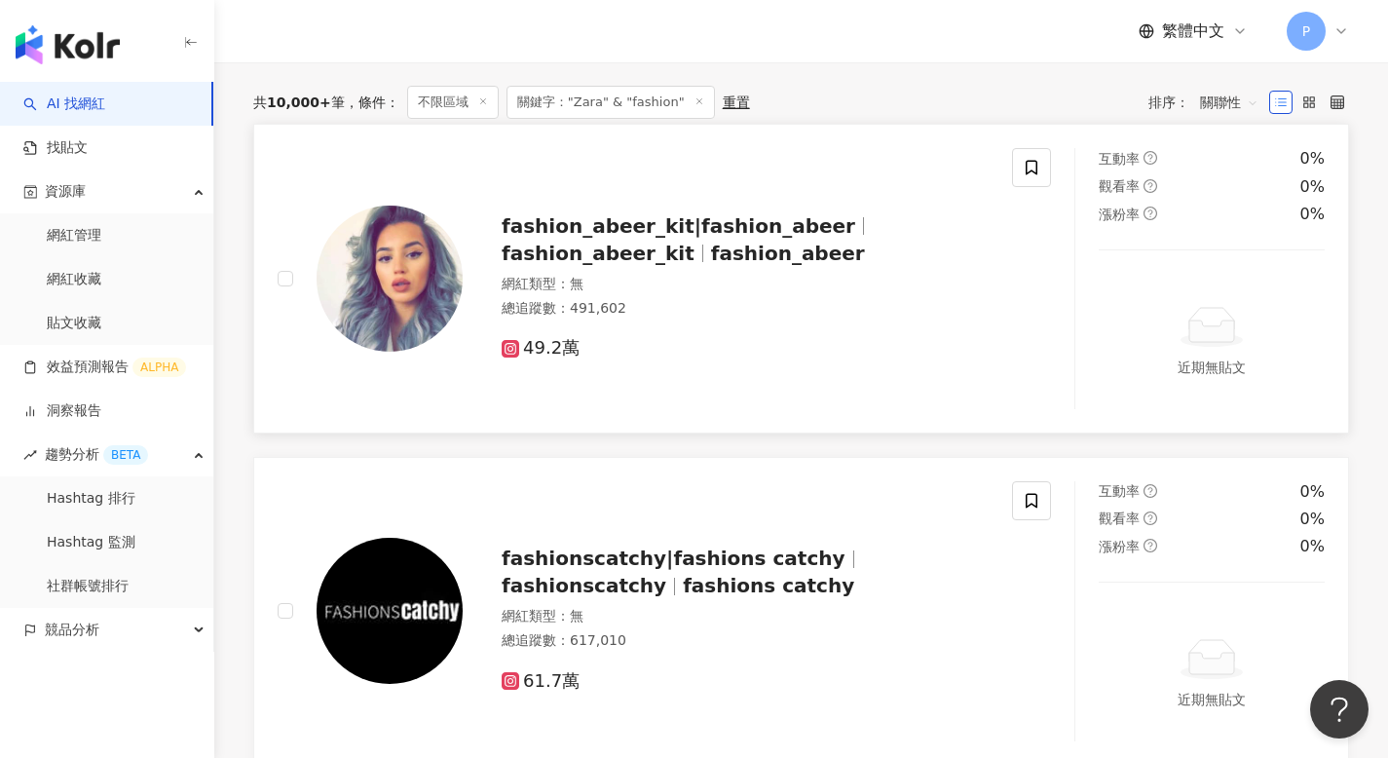
scroll to position [0, 0]
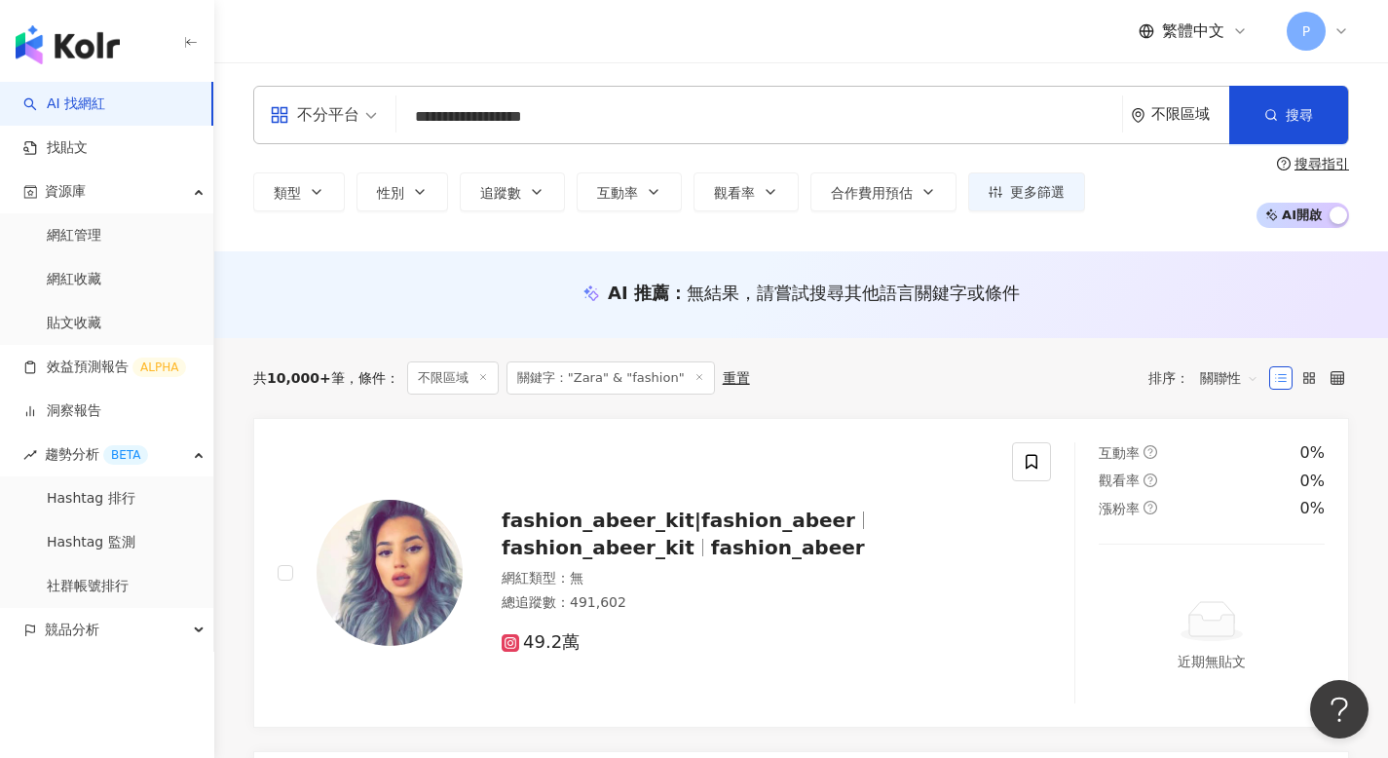
click at [575, 114] on input "**********" at bounding box center [759, 116] width 710 height 37
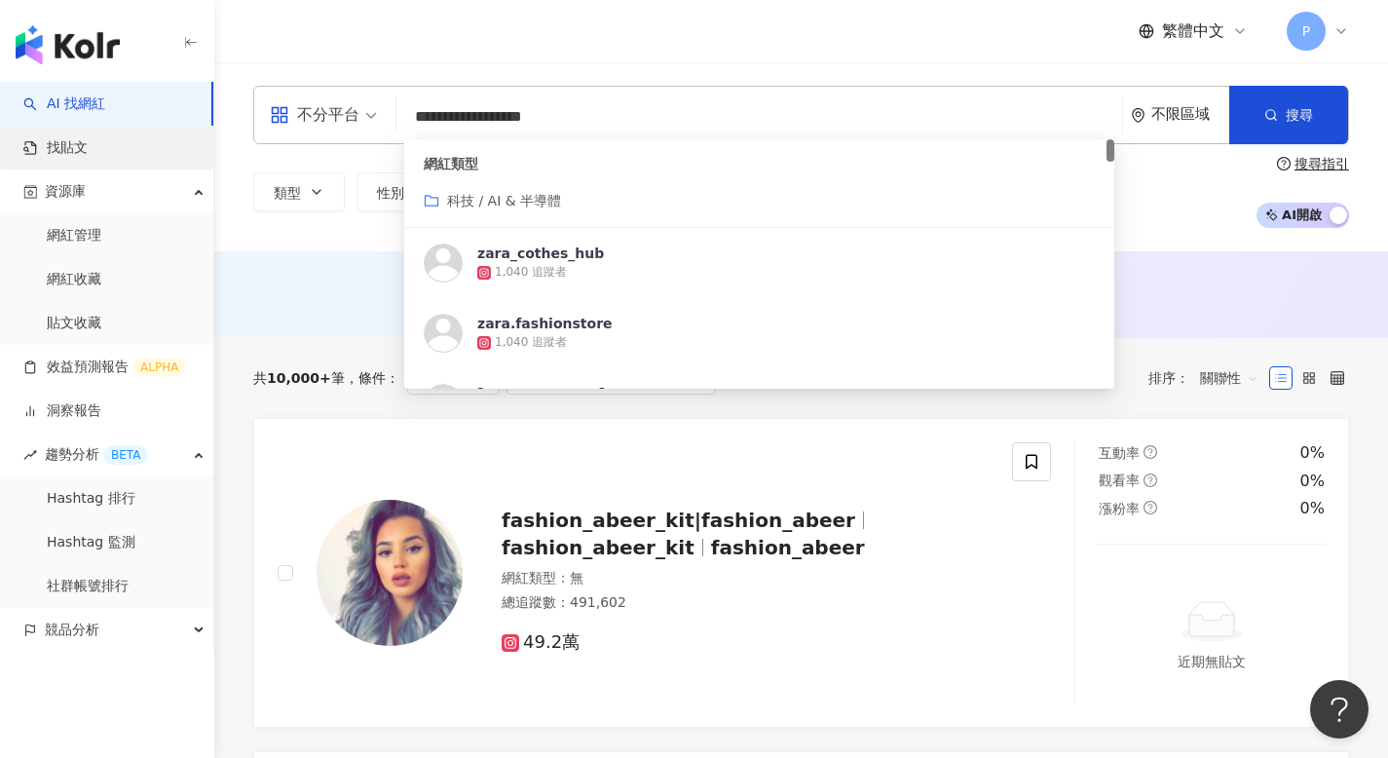
click at [88, 142] on link "找貼文" at bounding box center [55, 147] width 64 height 19
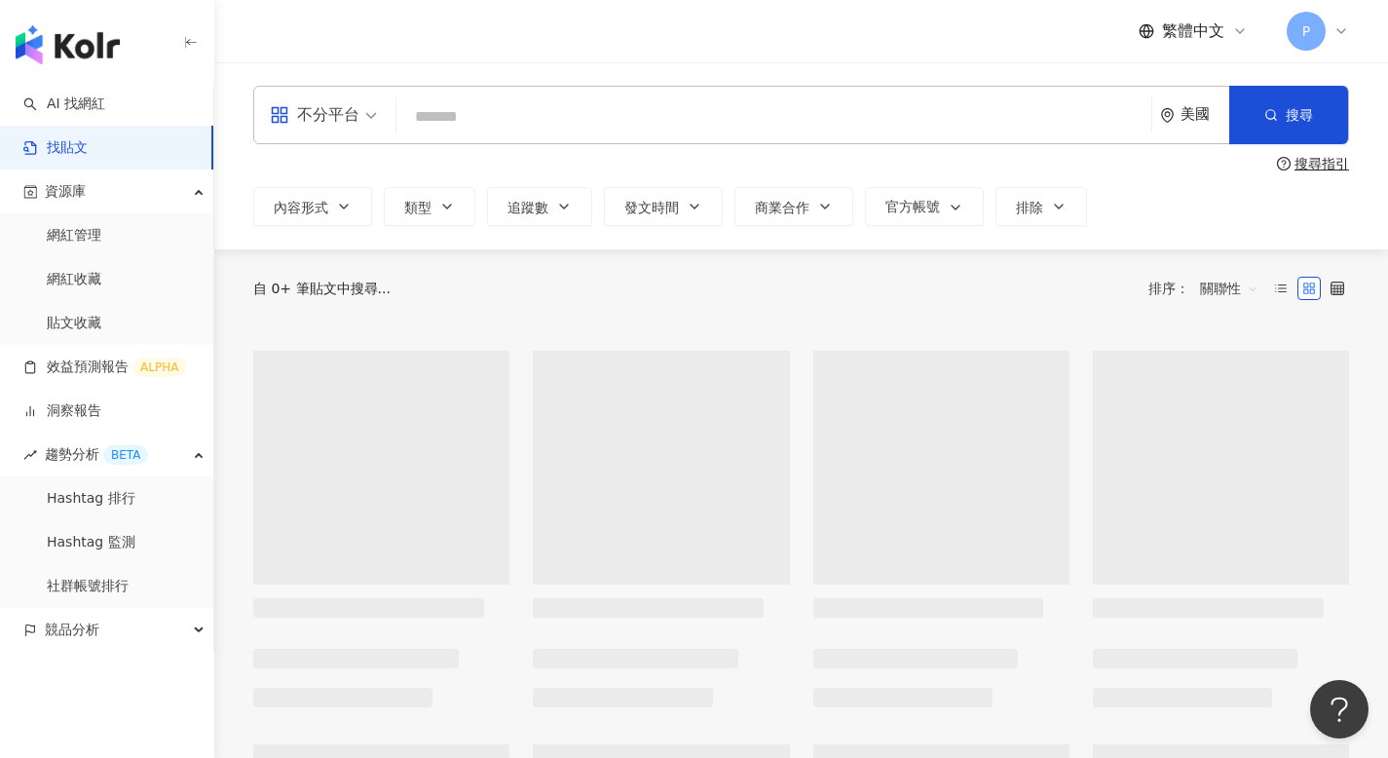
click at [538, 105] on input "search" at bounding box center [773, 116] width 739 height 42
paste input "**********"
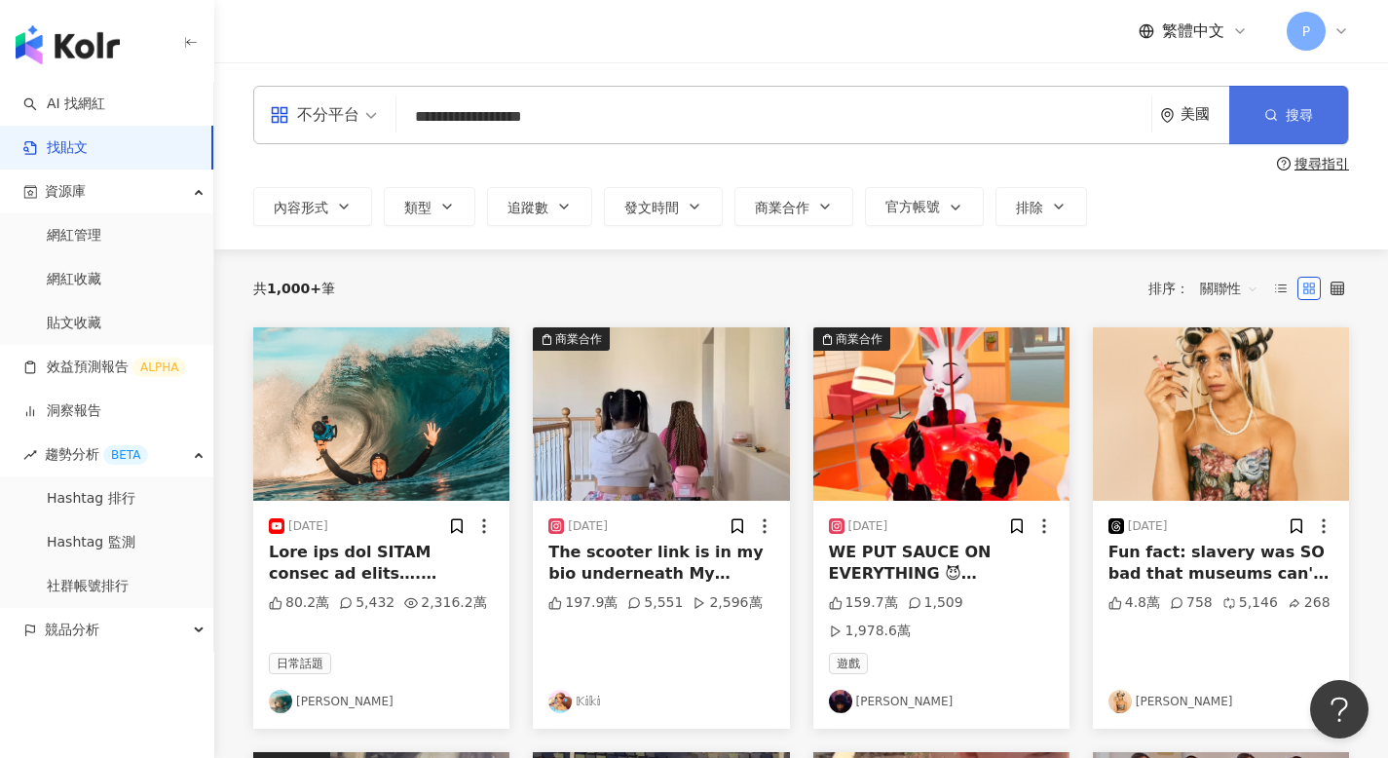
click at [1285, 118] on span "搜尋" at bounding box center [1298, 115] width 27 height 16
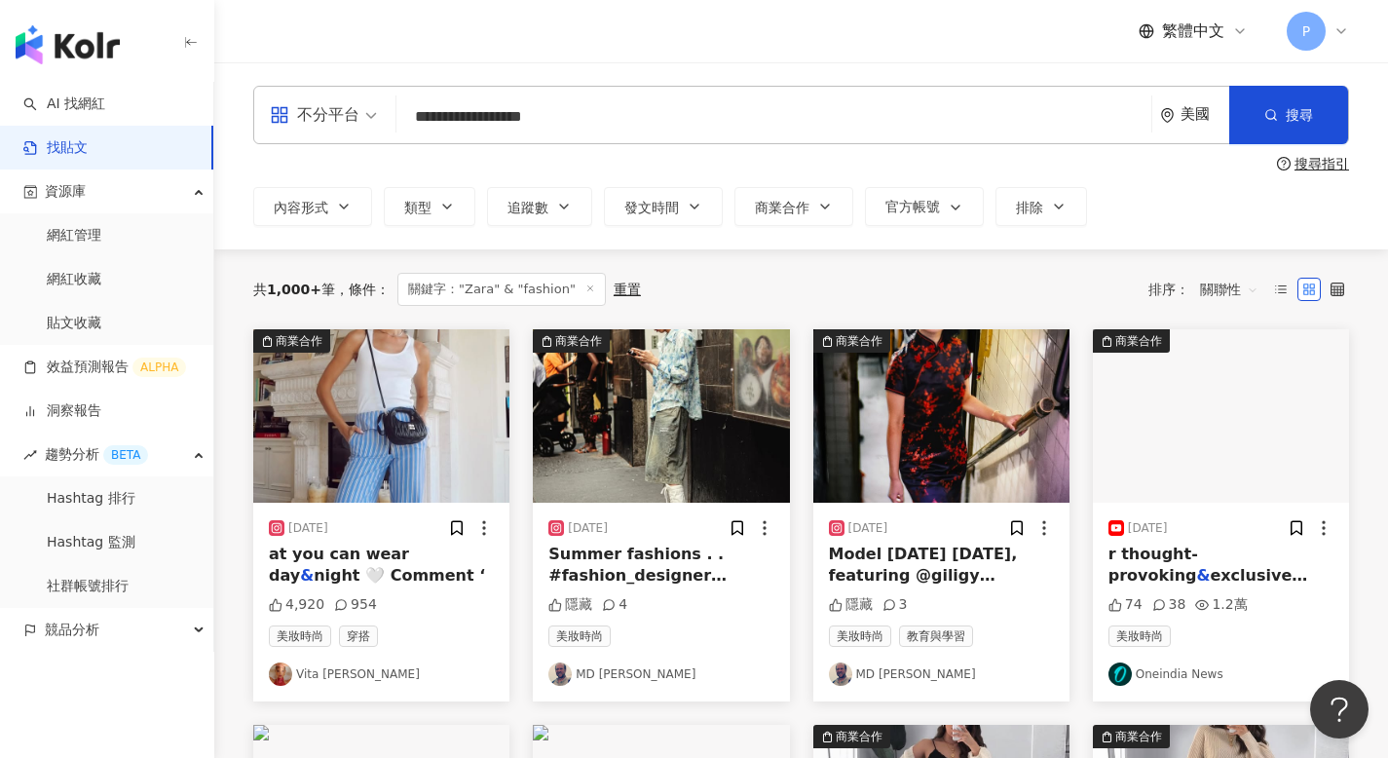
click at [1182, 109] on div "美國" at bounding box center [1204, 114] width 49 height 17
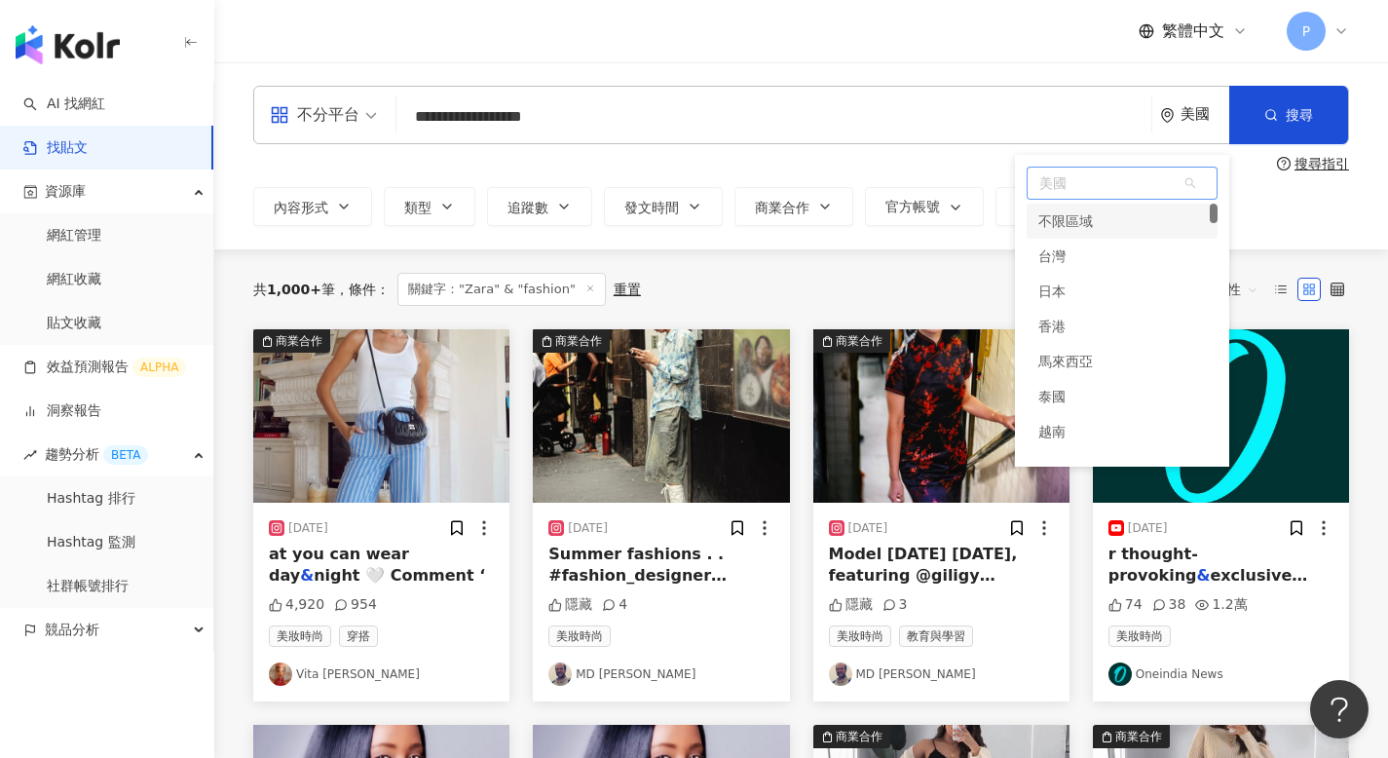
click at [1095, 216] on div "不限區域" at bounding box center [1121, 221] width 191 height 35
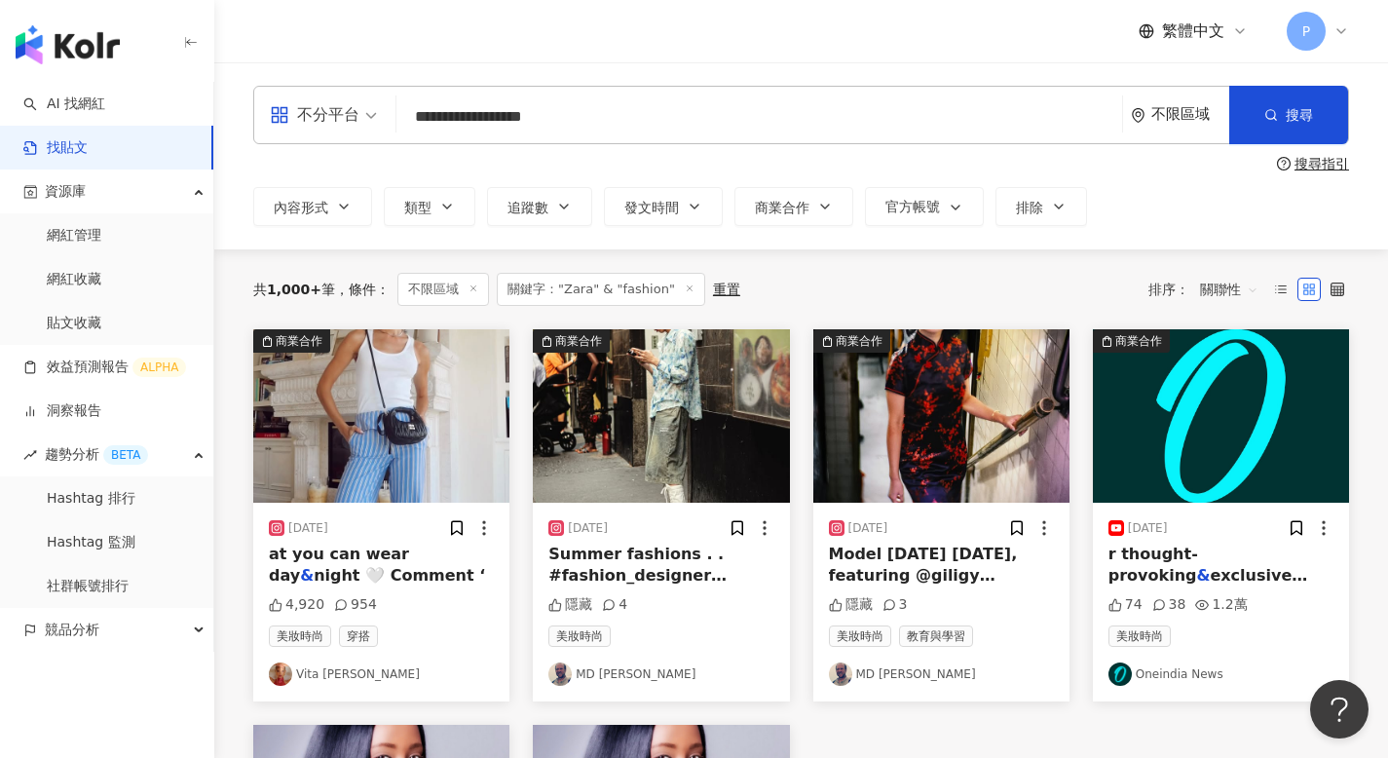
click at [468, 120] on input "**********" at bounding box center [759, 116] width 710 height 42
click at [1316, 165] on div "搜尋指引" at bounding box center [1321, 164] width 55 height 16
click at [477, 128] on input "**********" at bounding box center [759, 116] width 710 height 42
click at [472, 121] on input "**********" at bounding box center [759, 116] width 710 height 42
type input "**********"
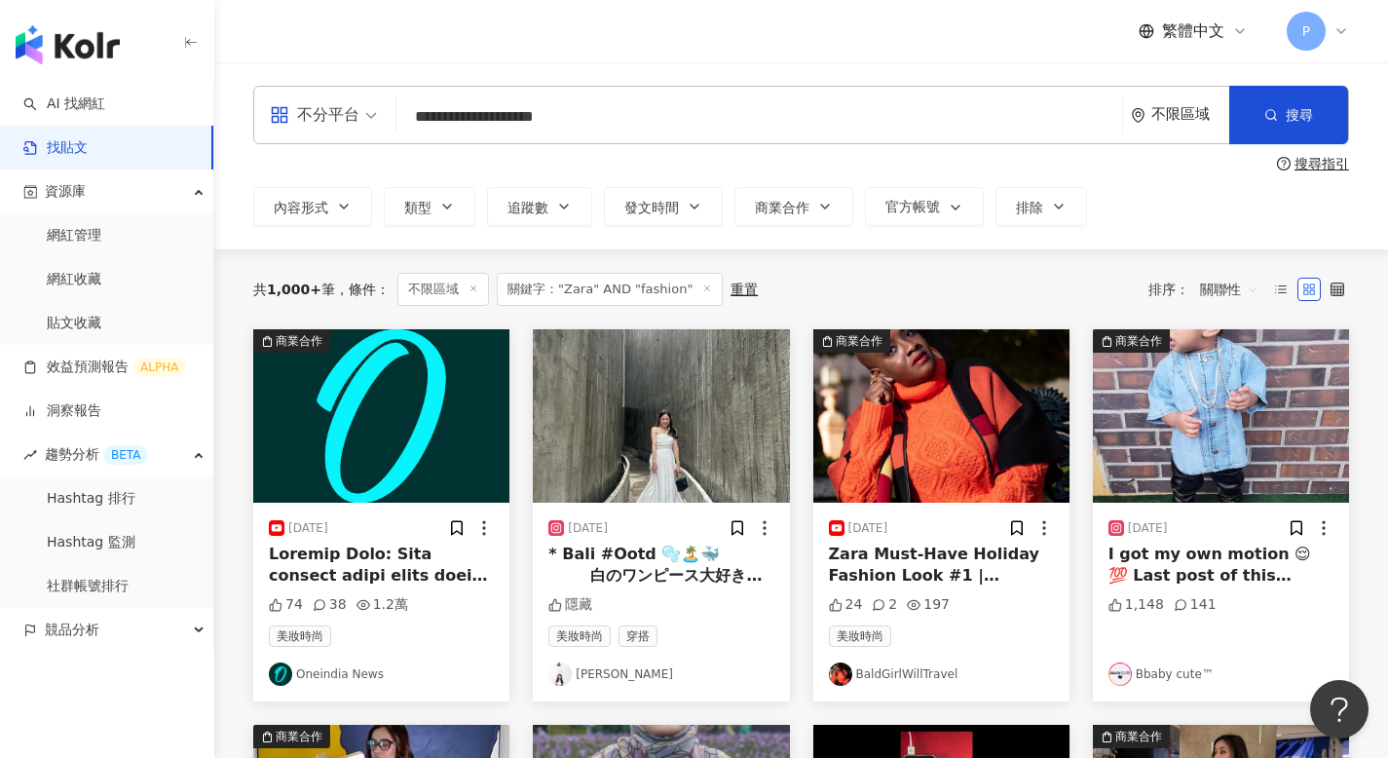
click at [595, 124] on input "**********" at bounding box center [759, 116] width 710 height 42
click at [600, 114] on input "**********" at bounding box center [759, 116] width 710 height 42
click at [105, 105] on link "AI 找網紅" at bounding box center [64, 103] width 82 height 19
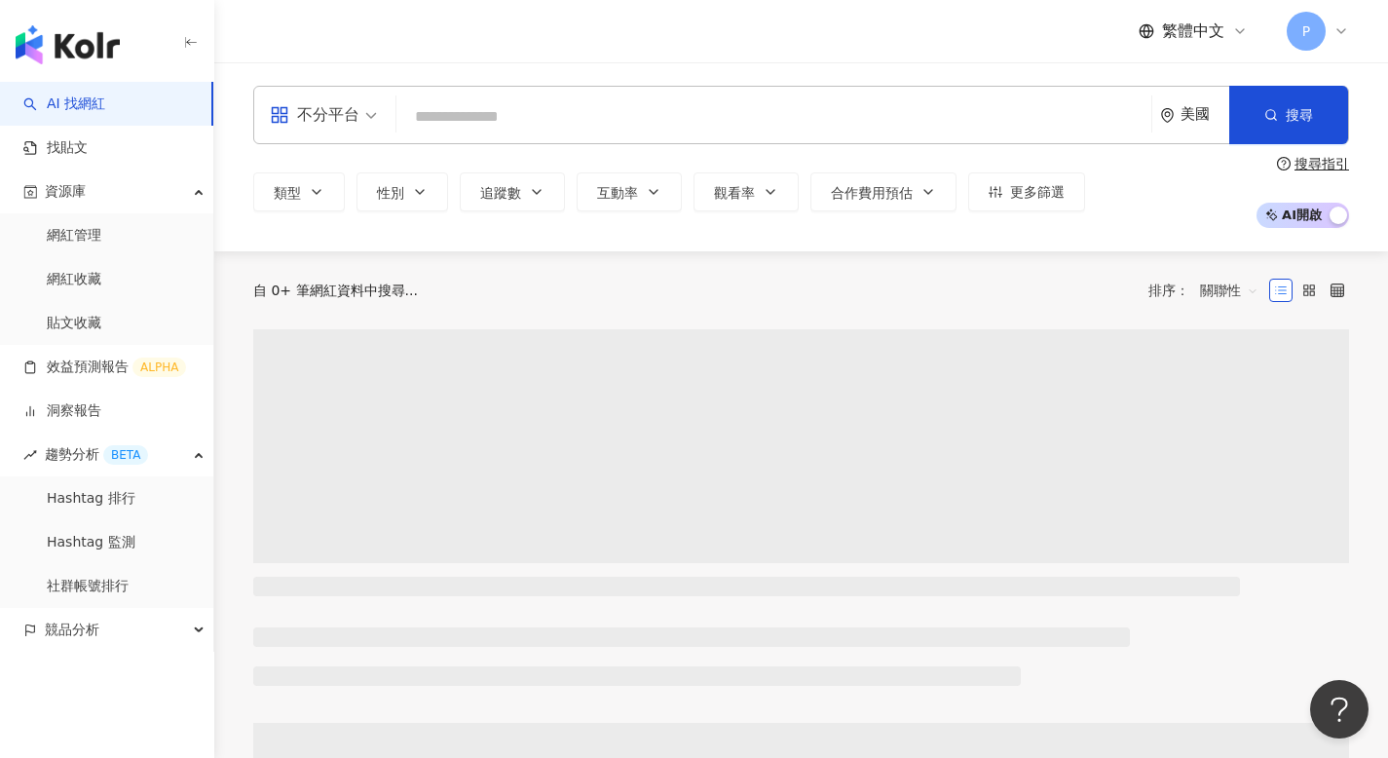
click at [453, 107] on input "search" at bounding box center [773, 116] width 739 height 37
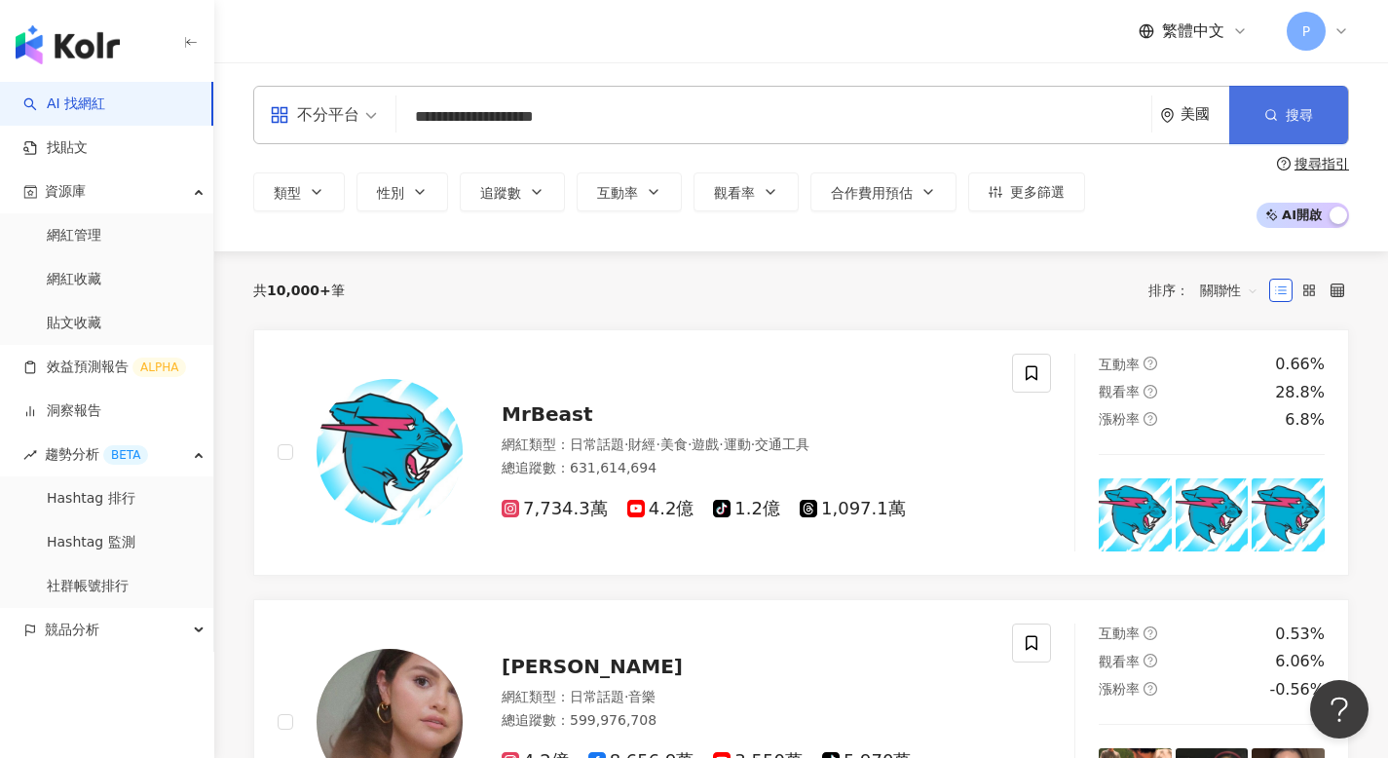
click at [1290, 114] on span "搜尋" at bounding box center [1298, 115] width 27 height 16
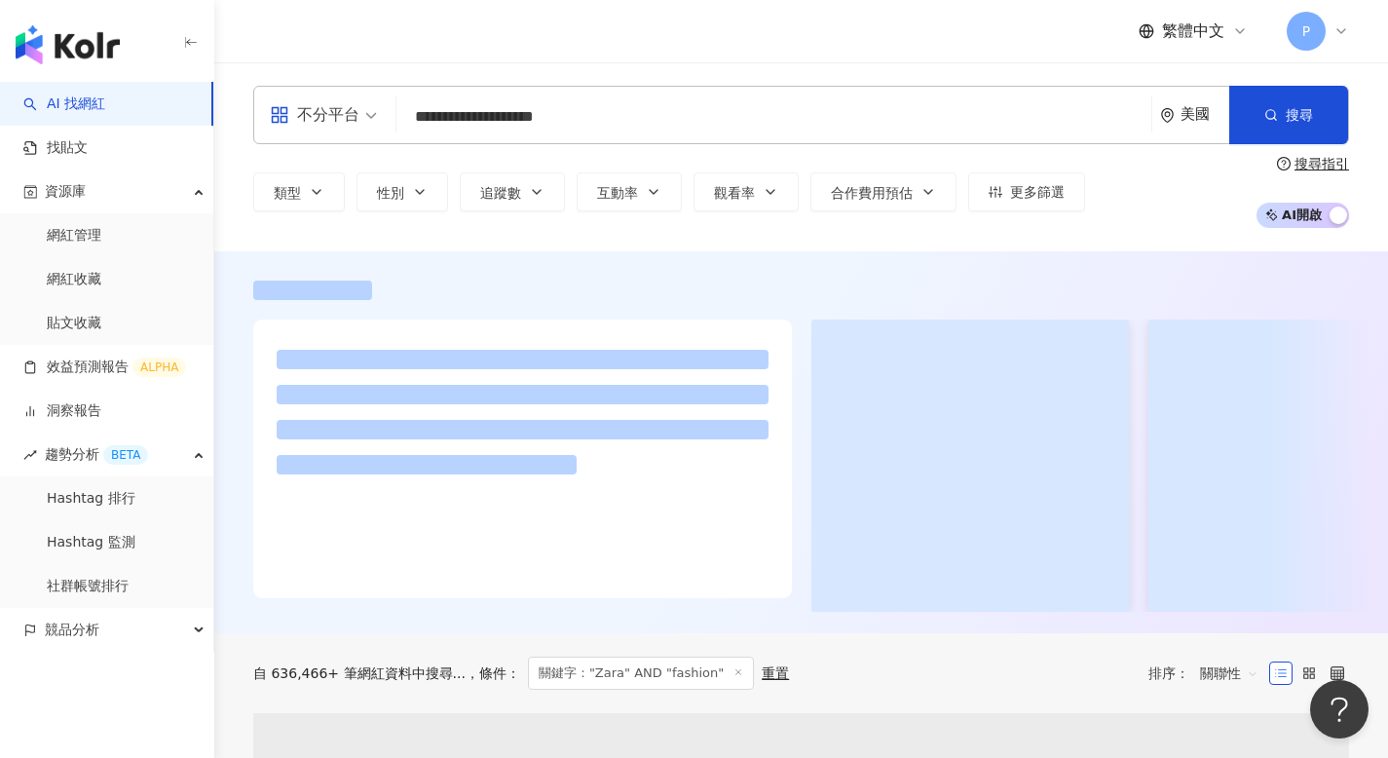
click at [1190, 106] on div "美國" at bounding box center [1204, 114] width 49 height 17
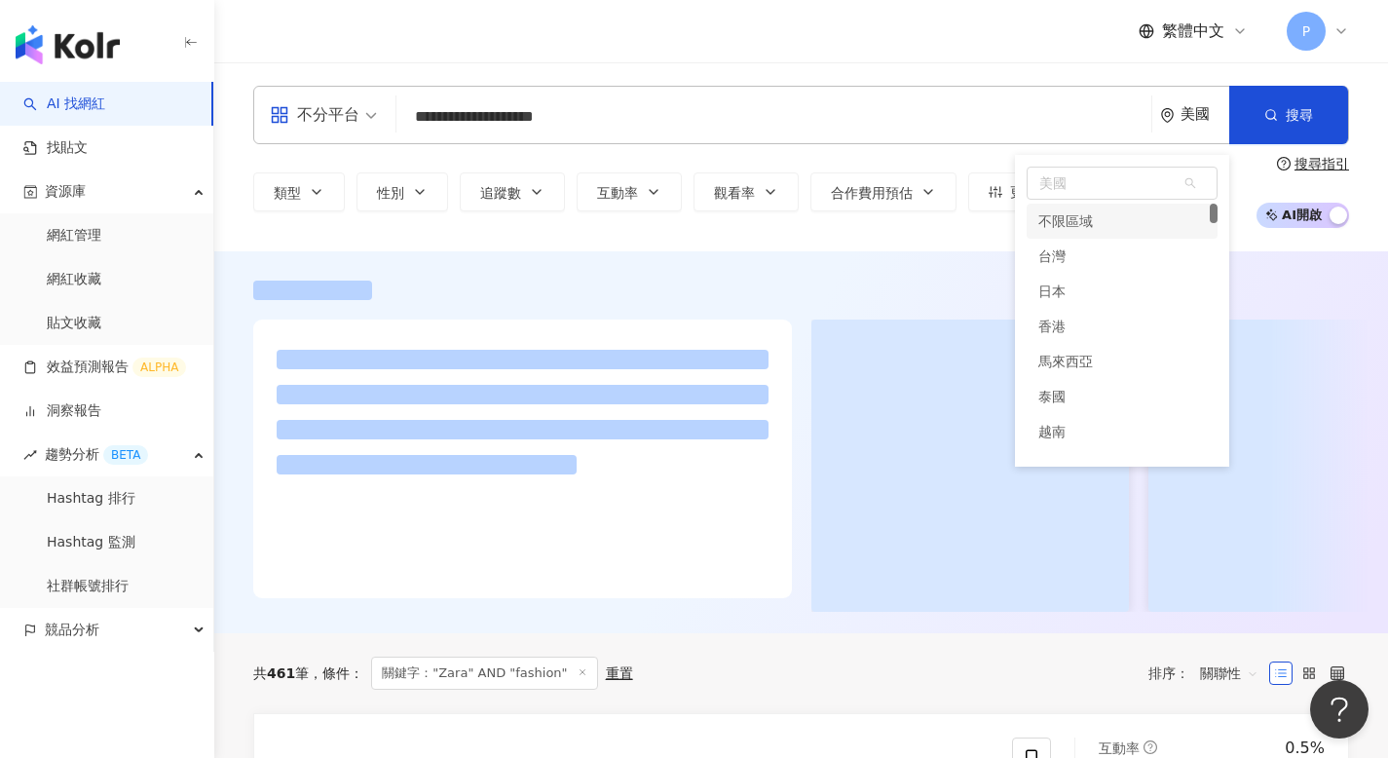
click at [890, 54] on div "繁體中文 P" at bounding box center [800, 31] width 1095 height 62
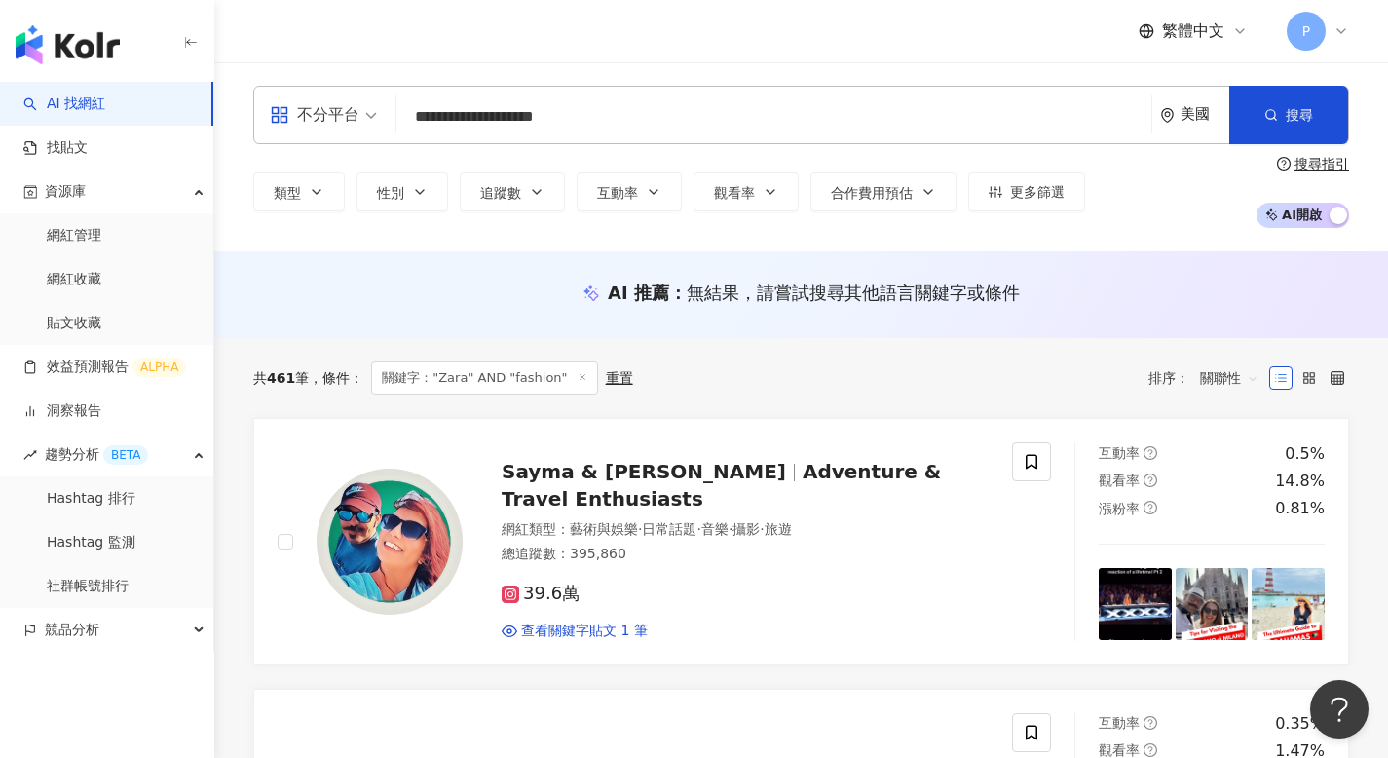
click at [440, 122] on input "**********" at bounding box center [773, 116] width 739 height 37
paste input "***"
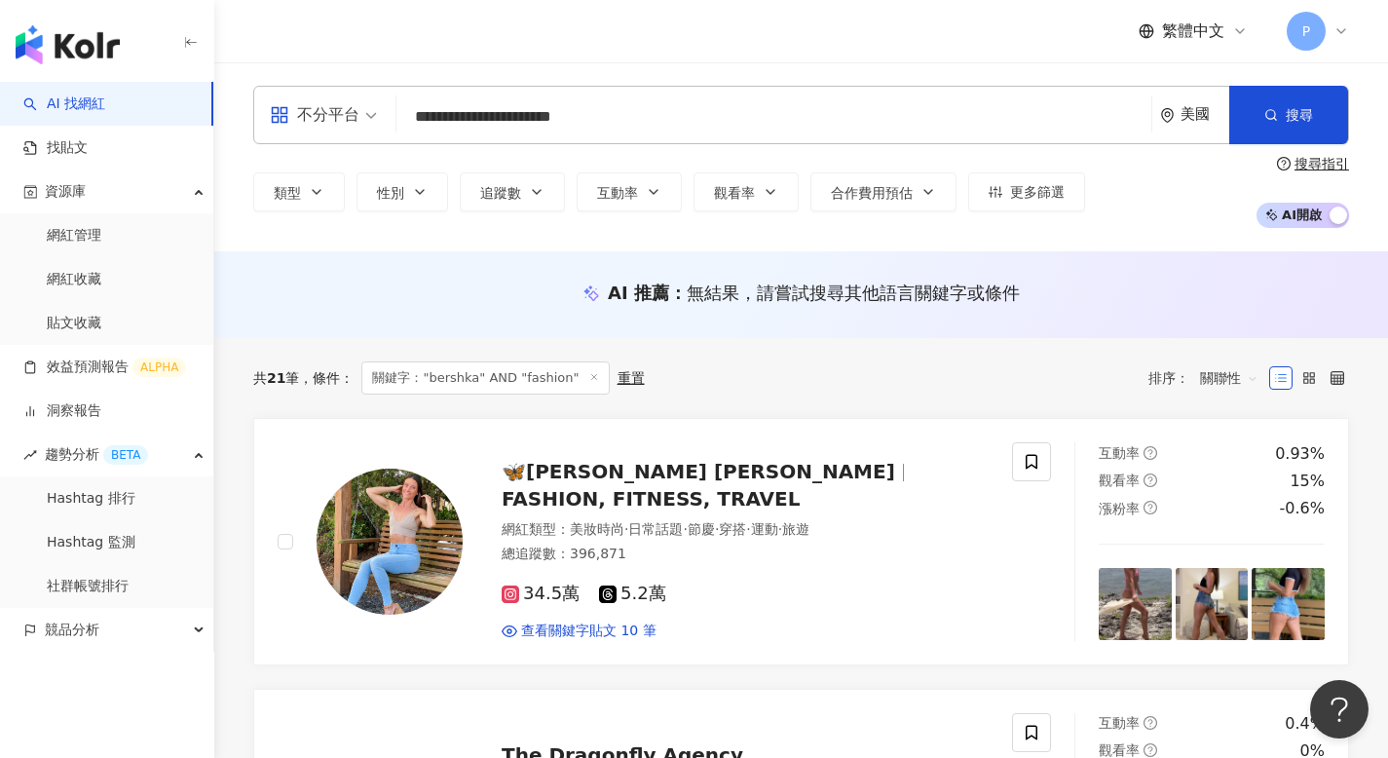
click at [600, 120] on input "**********" at bounding box center [773, 116] width 739 height 37
type input "*********"
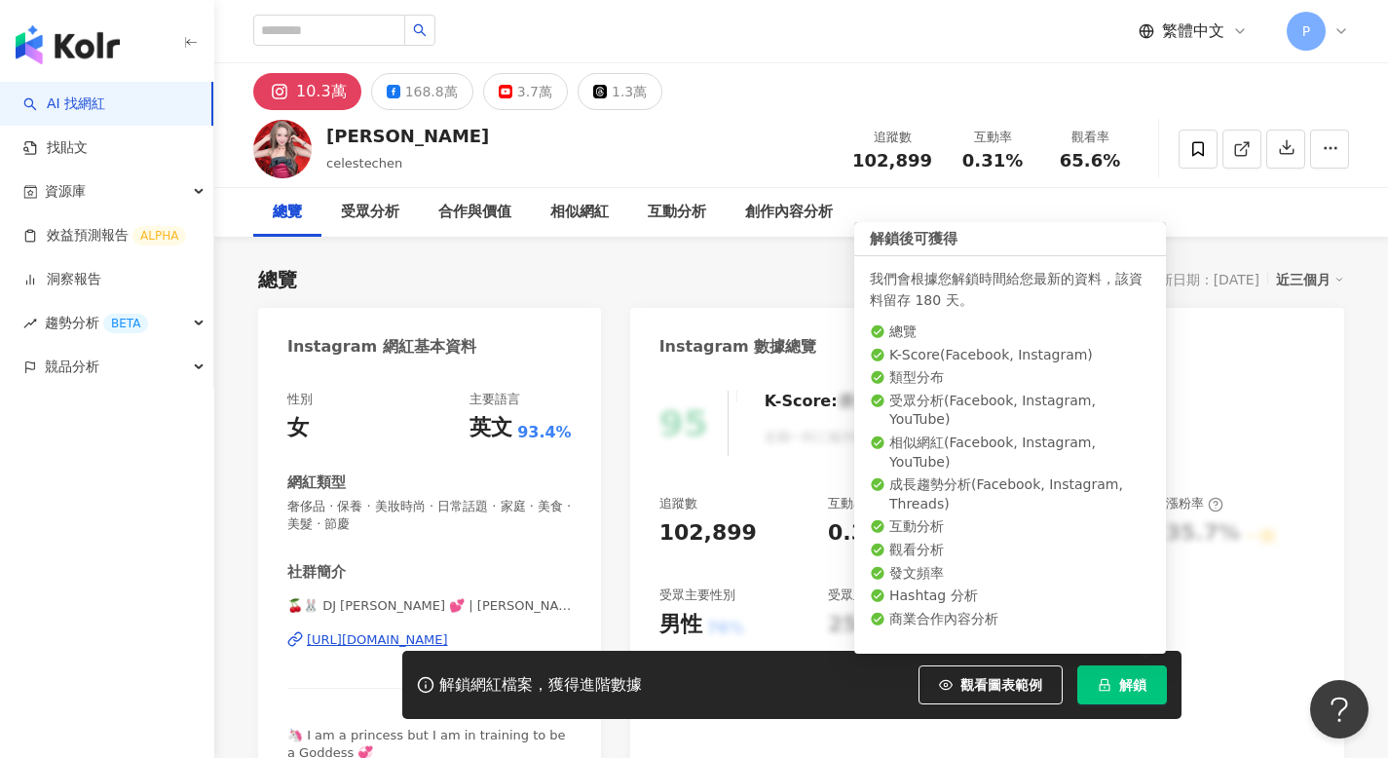
click at [1124, 675] on button "解鎖" at bounding box center [1122, 684] width 90 height 39
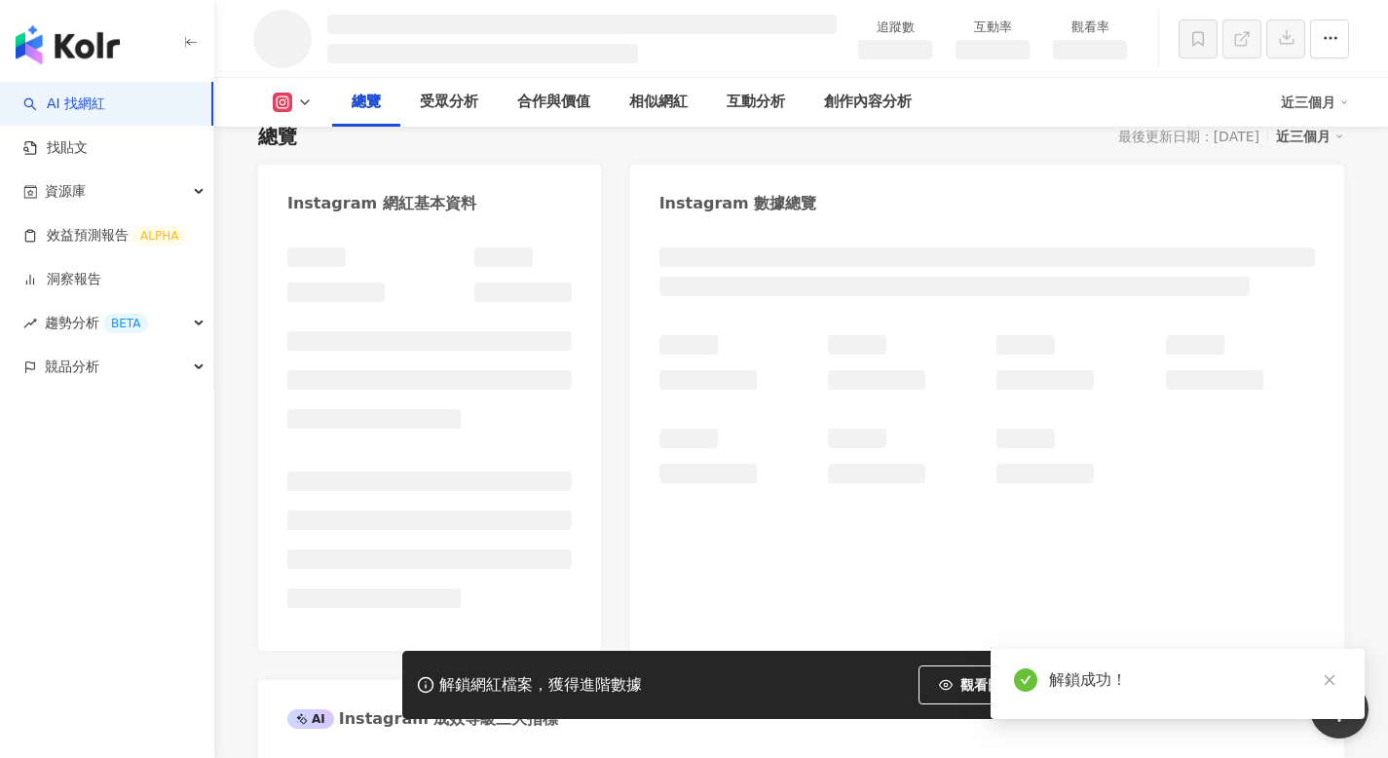
scroll to position [144, 0]
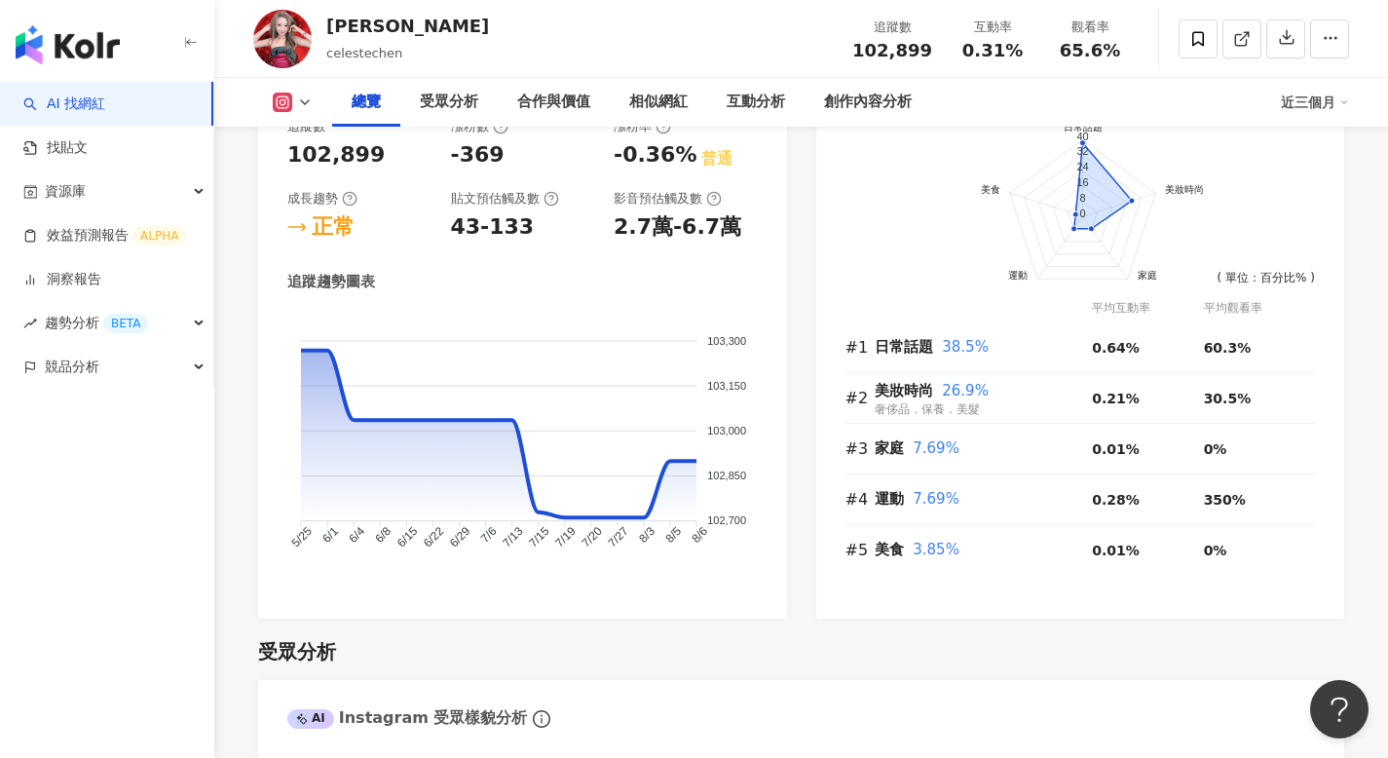
scroll to position [1347, 0]
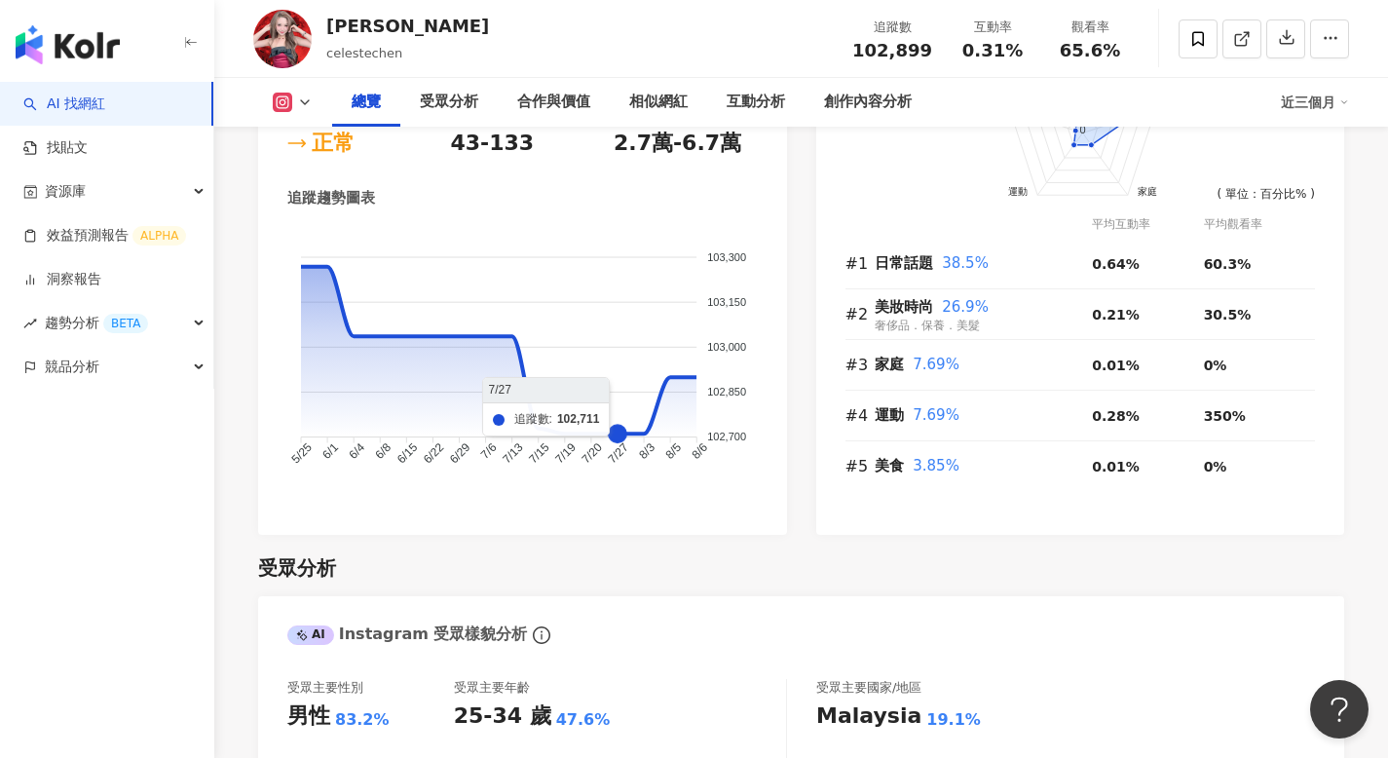
click at [609, 357] on foreignobject at bounding box center [522, 359] width 470 height 263
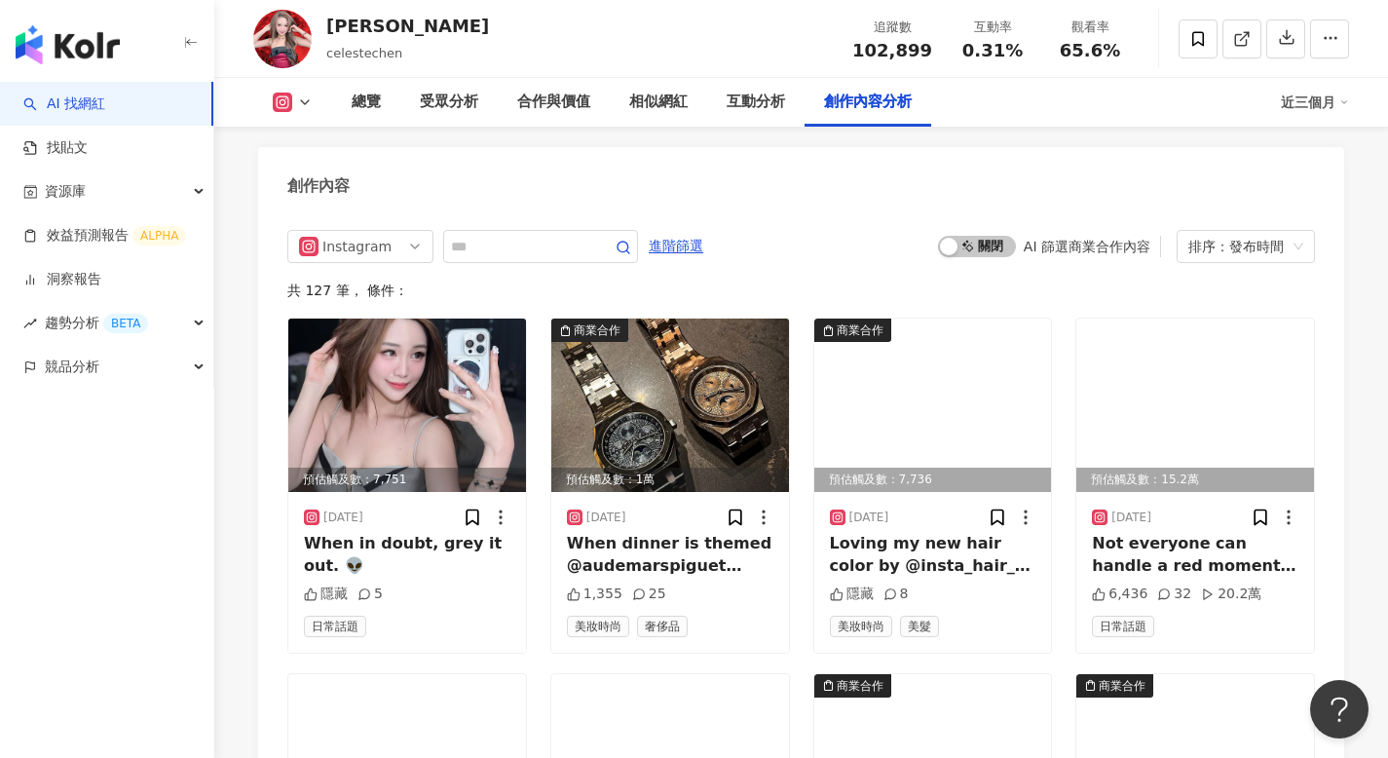
scroll to position [6030, 0]
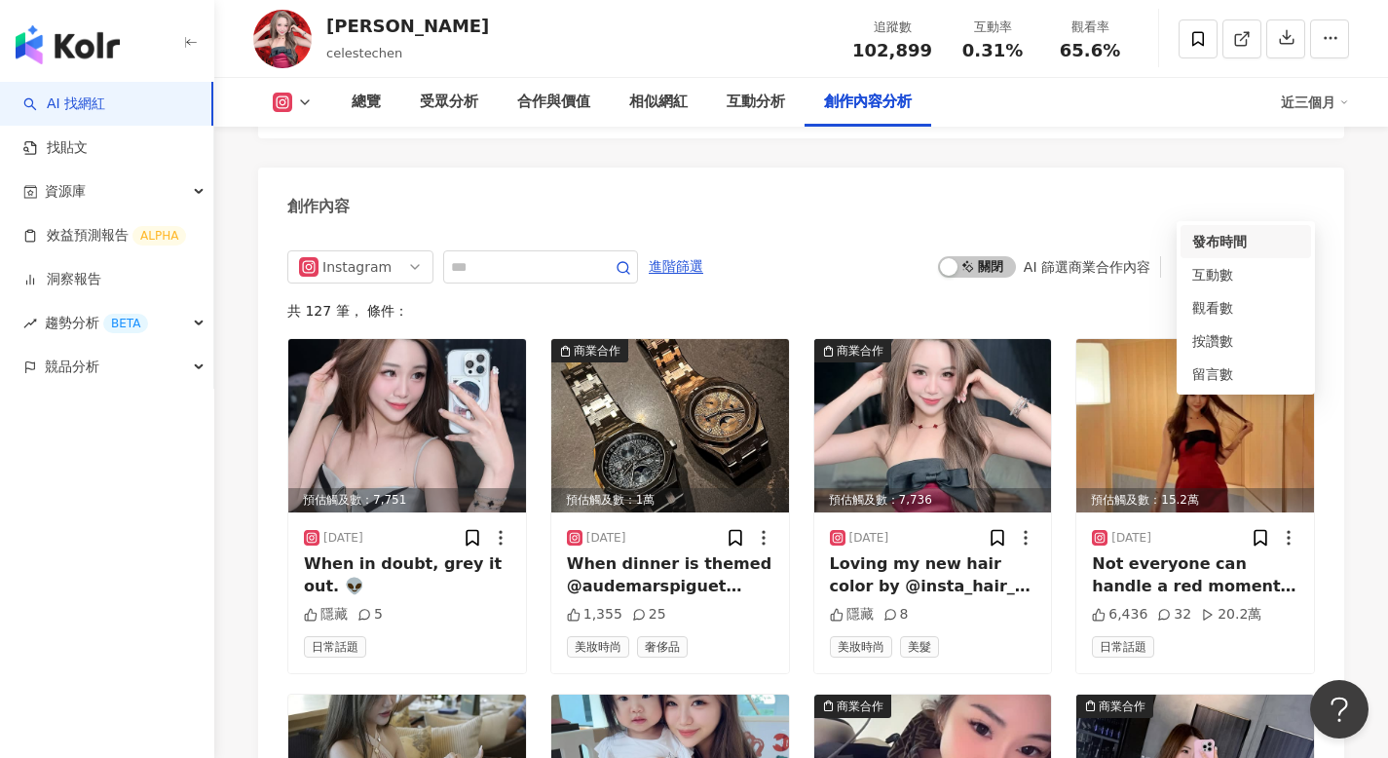
click at [1220, 251] on div "排序：發布時間" at bounding box center [1236, 266] width 97 height 31
click at [989, 256] on span "啟動 關閉" at bounding box center [977, 266] width 78 height 21
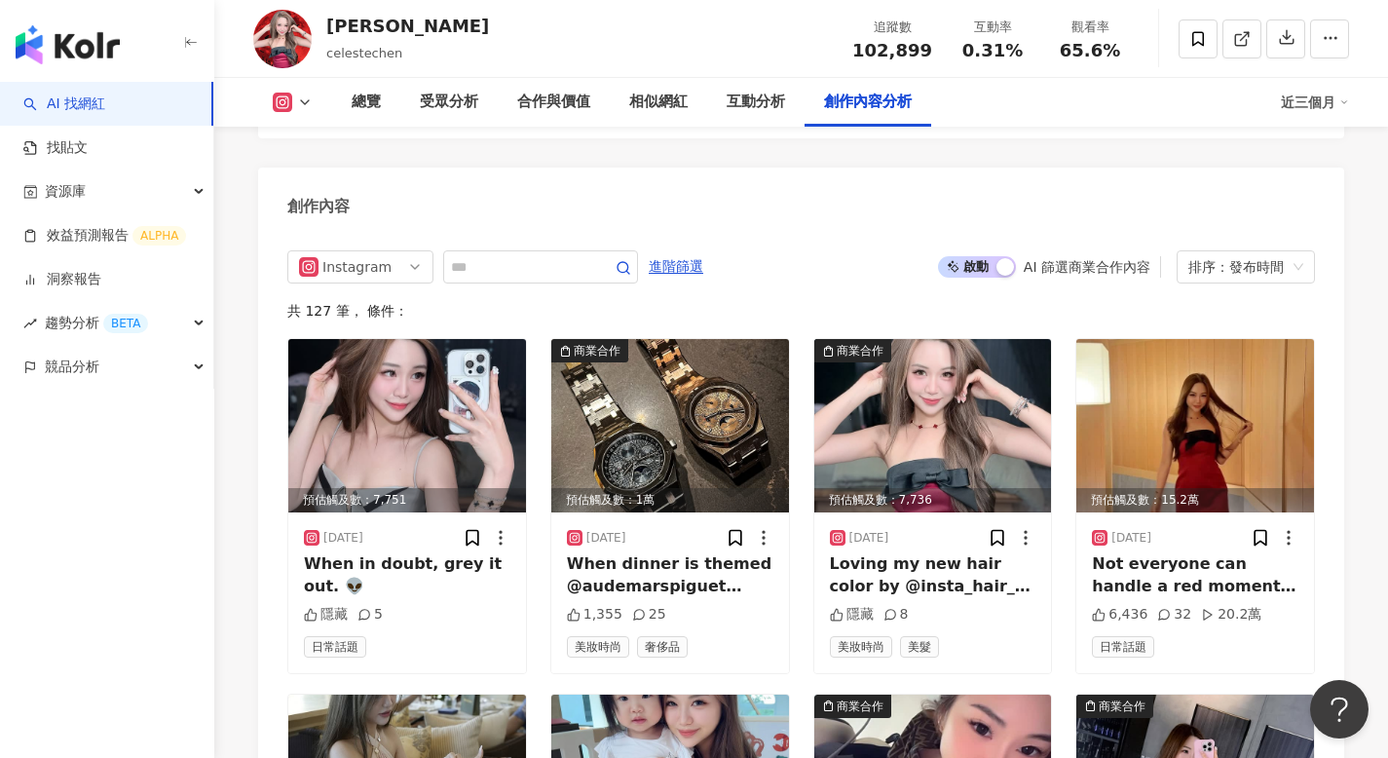
scroll to position [6004, 0]
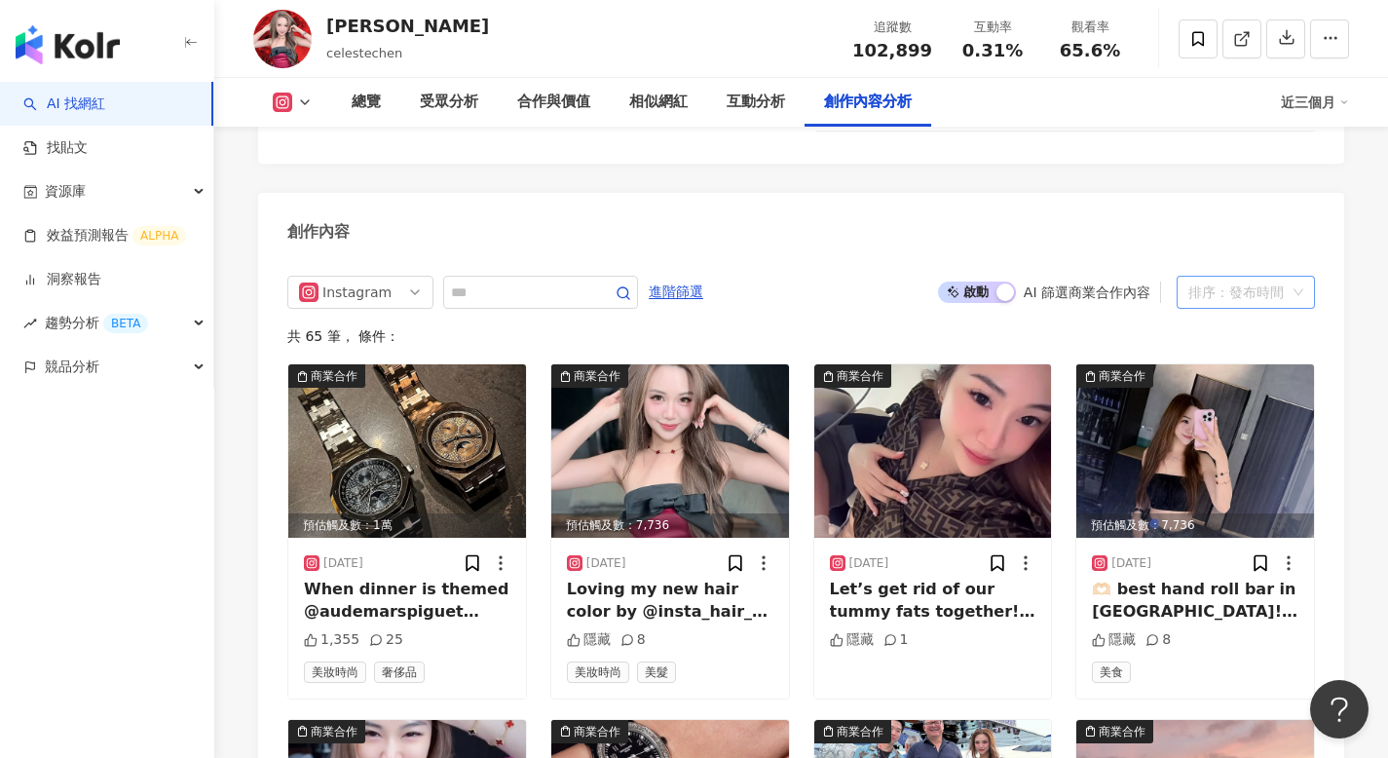
click at [1204, 277] on div "排序：發布時間" at bounding box center [1236, 292] width 97 height 31
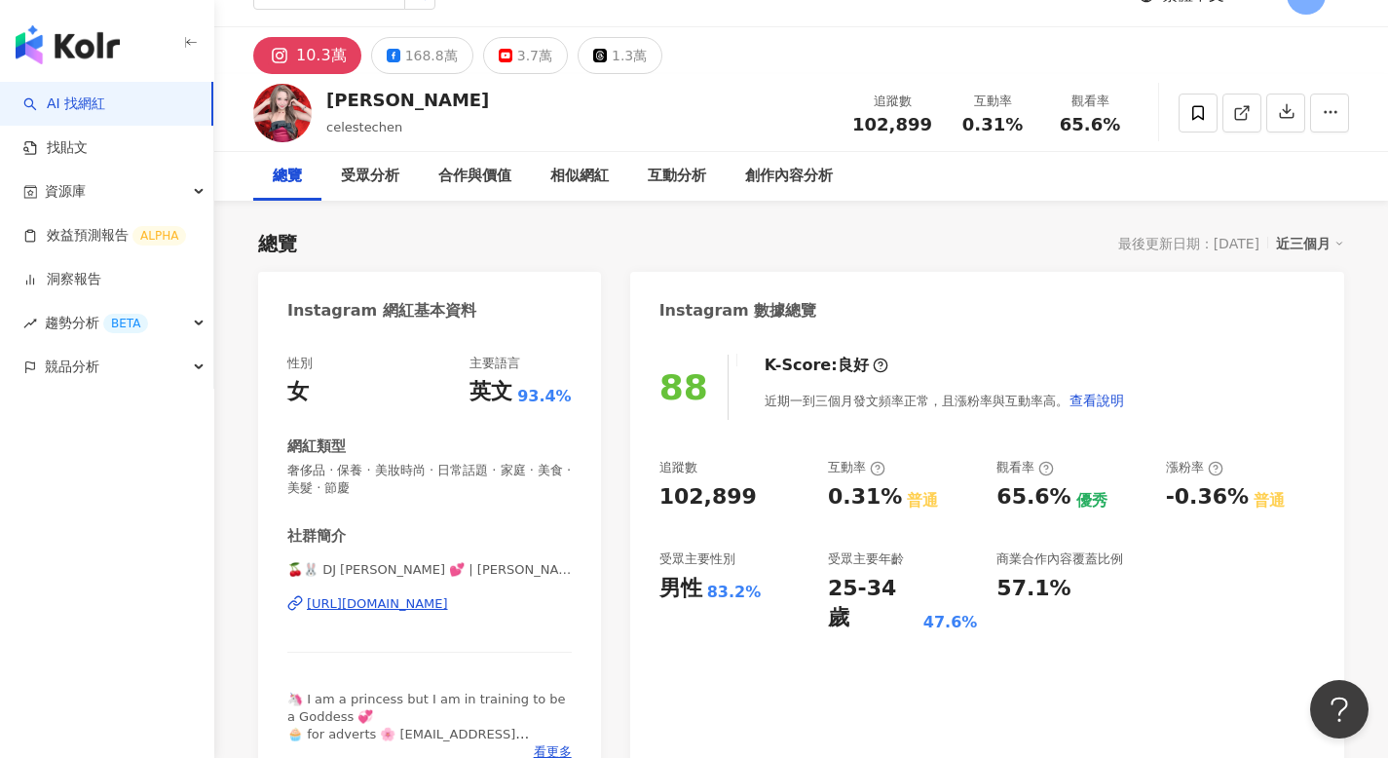
scroll to position [0, 0]
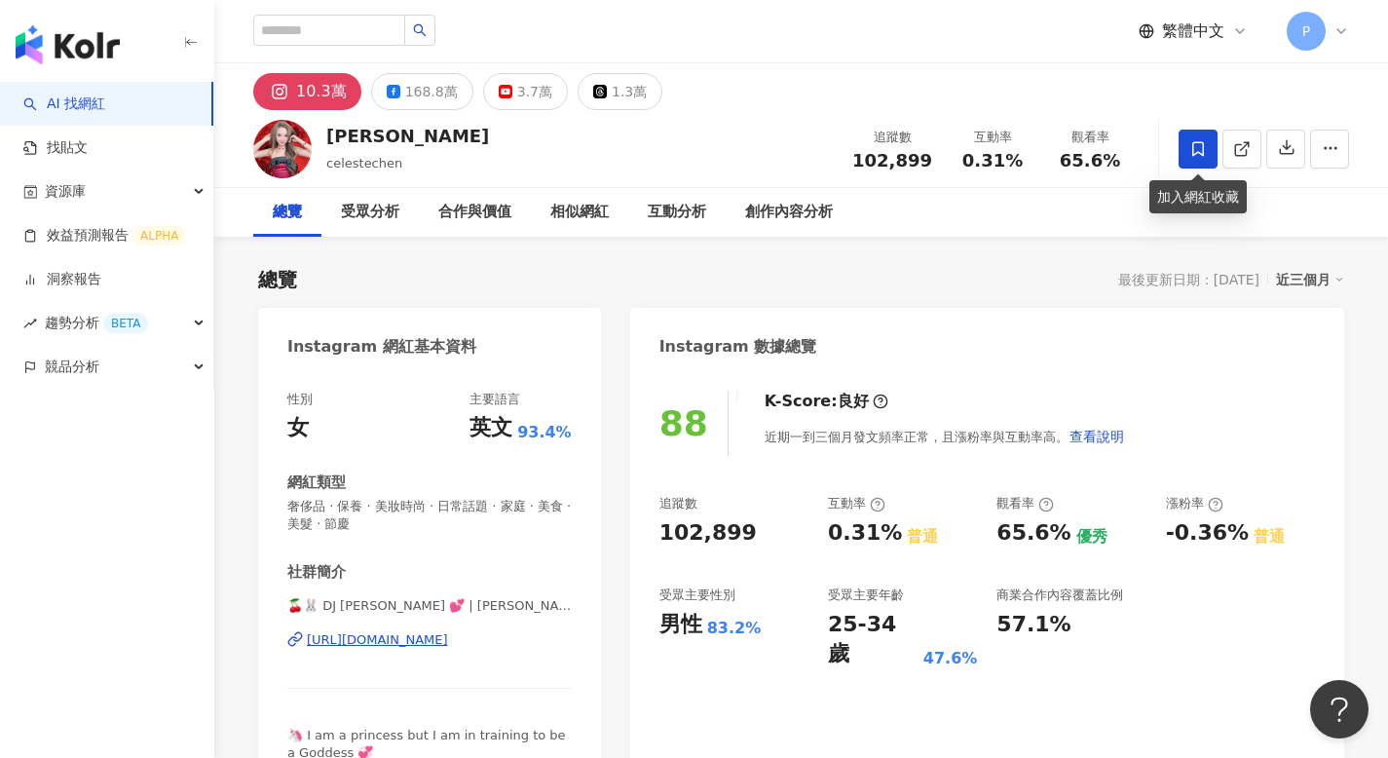
click at [1209, 147] on span at bounding box center [1197, 149] width 39 height 39
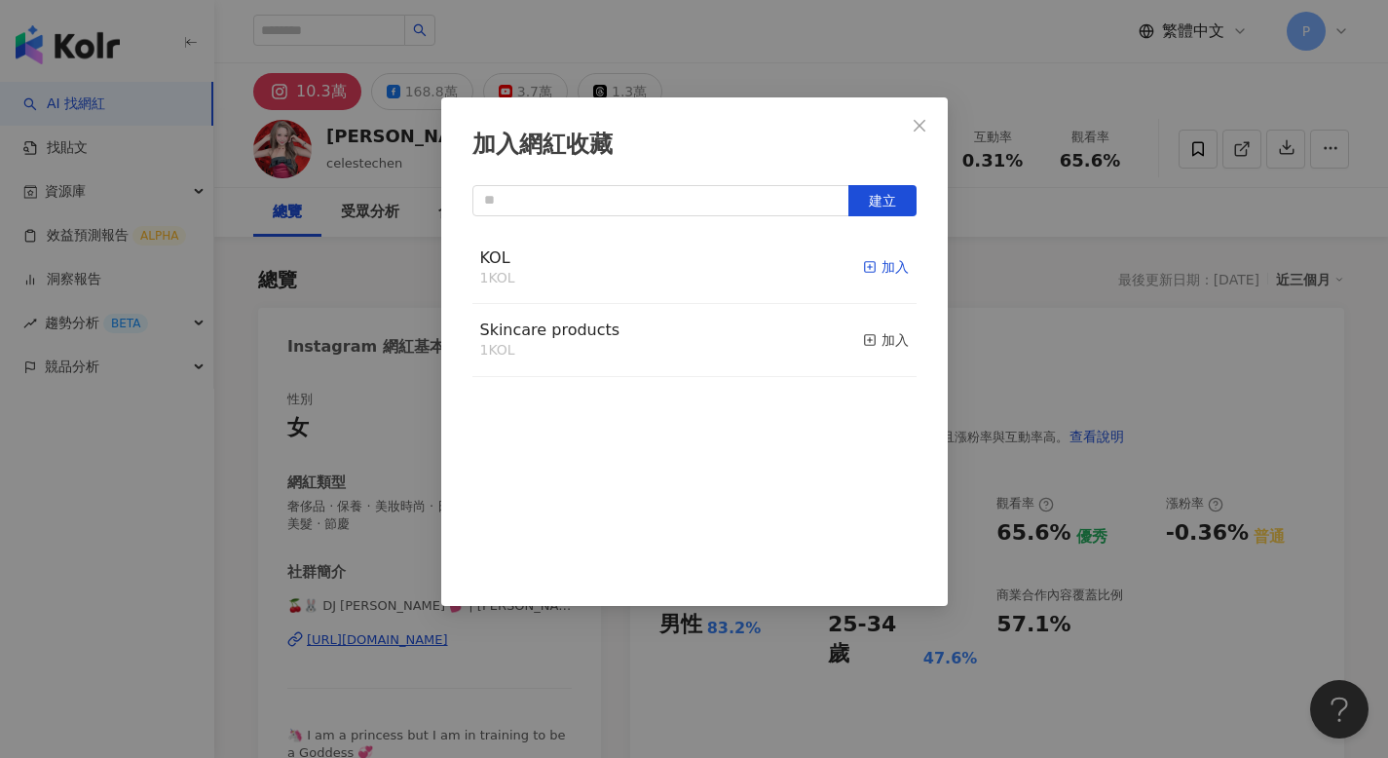
click at [864, 262] on rect "button" at bounding box center [869, 267] width 11 height 11
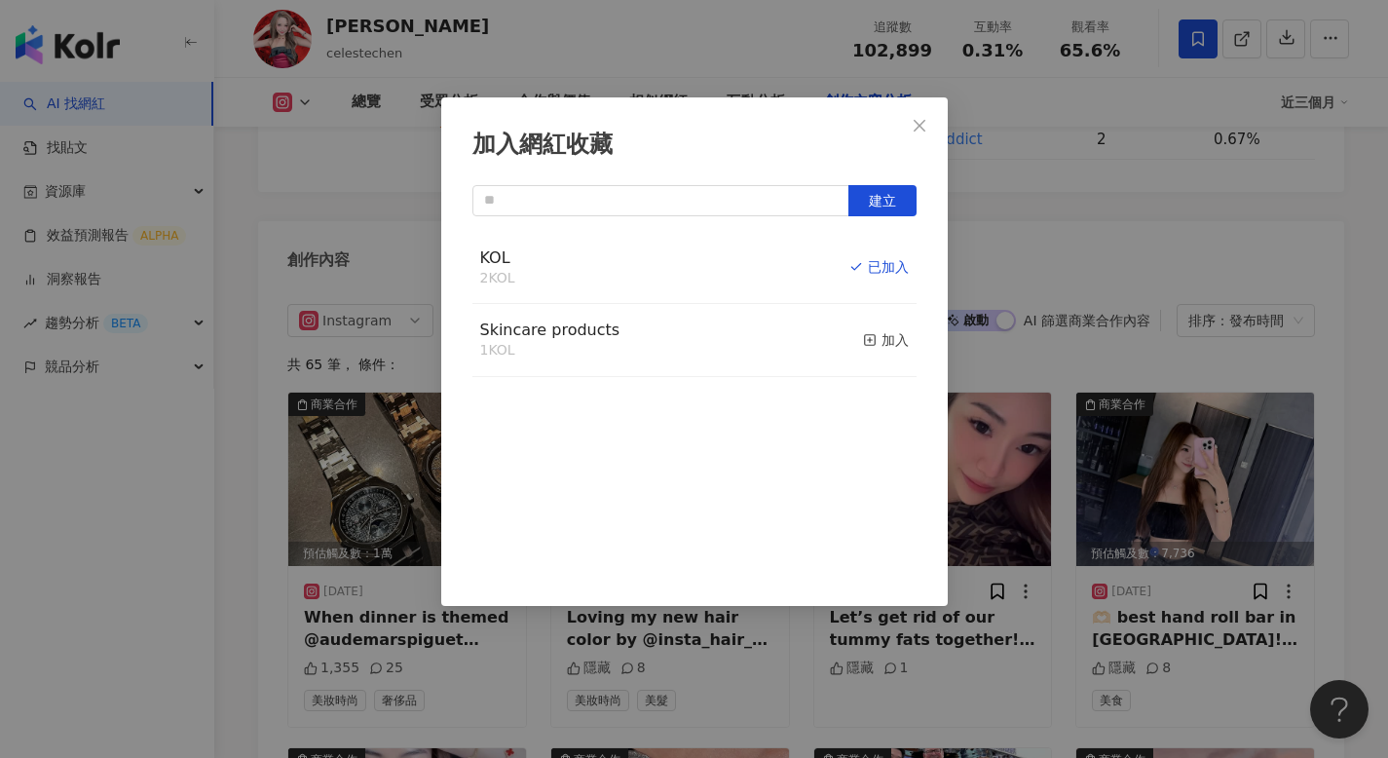
scroll to position [5957, 0]
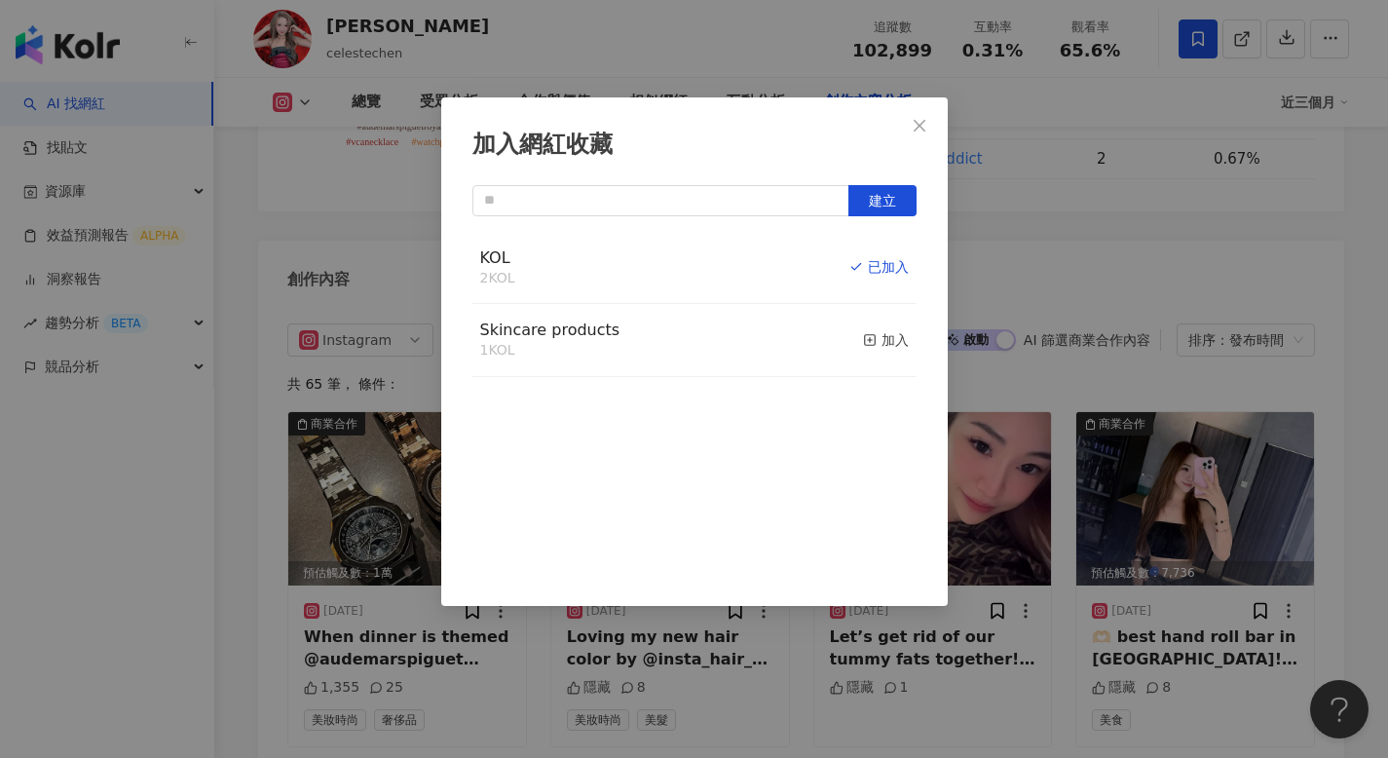
click at [928, 120] on span "Close" at bounding box center [919, 126] width 39 height 16
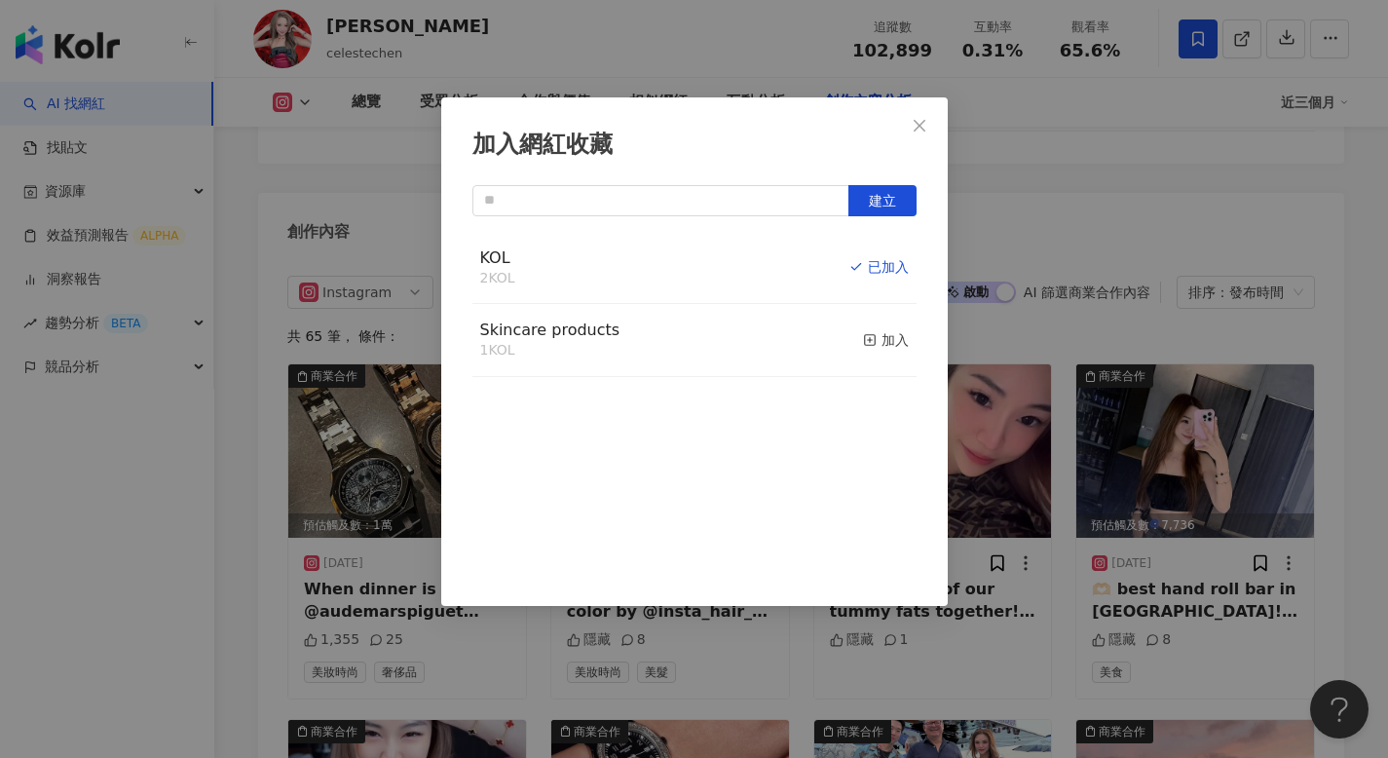
click at [918, 130] on div "加入網紅收藏 建立 KOL 2 KOL 已加入 Skincare products 1 KOL 加入" at bounding box center [694, 379] width 1388 height 758
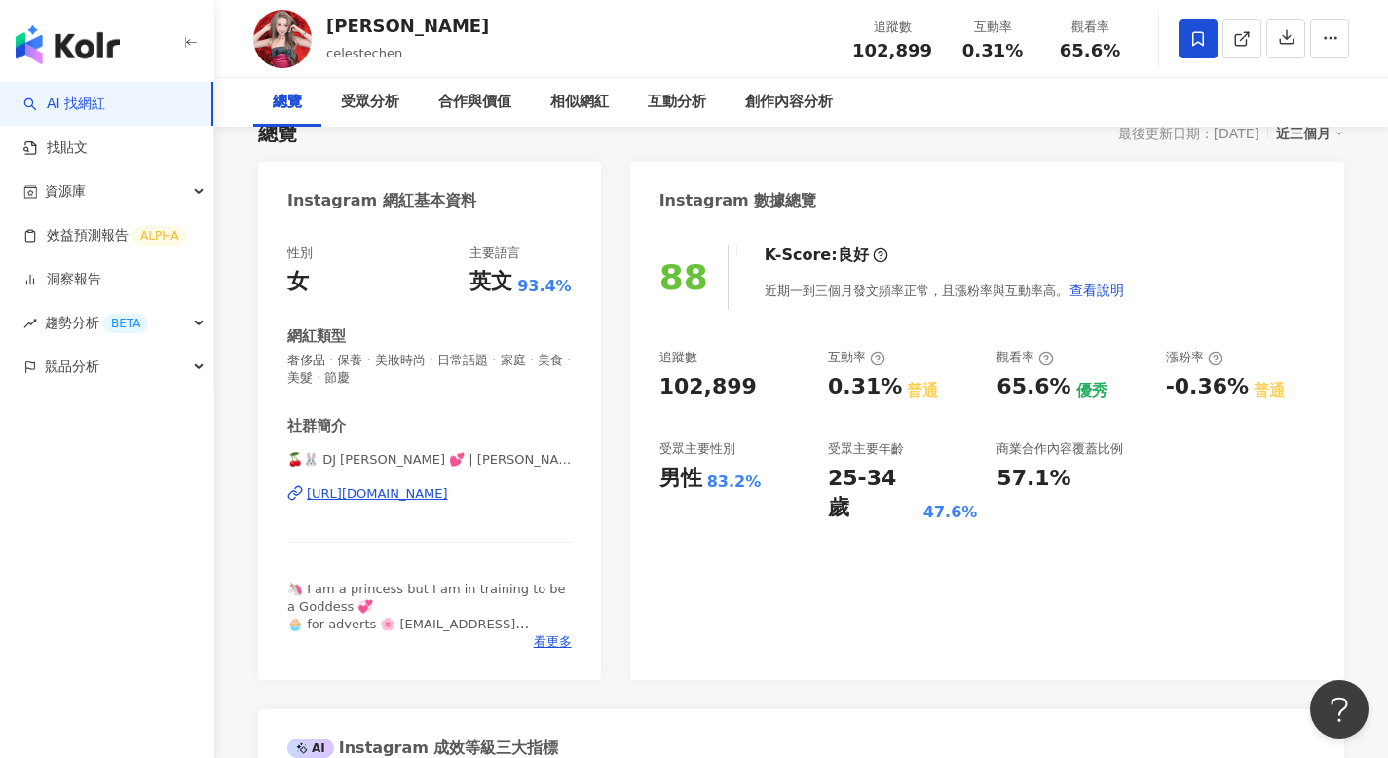
scroll to position [0, 0]
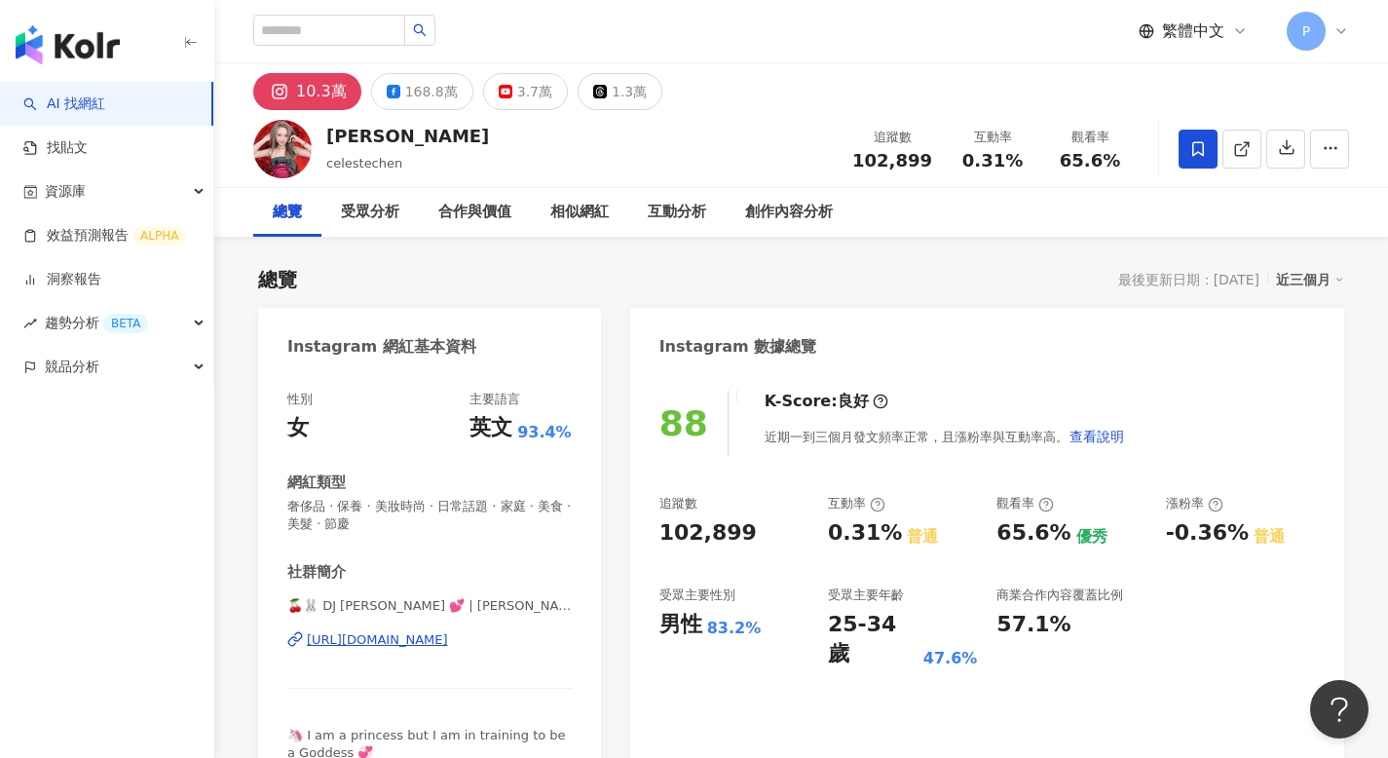
click at [1187, 35] on span "繁體中文" at bounding box center [1193, 30] width 62 height 21
click at [1178, 124] on div "English" at bounding box center [1202, 127] width 97 height 34
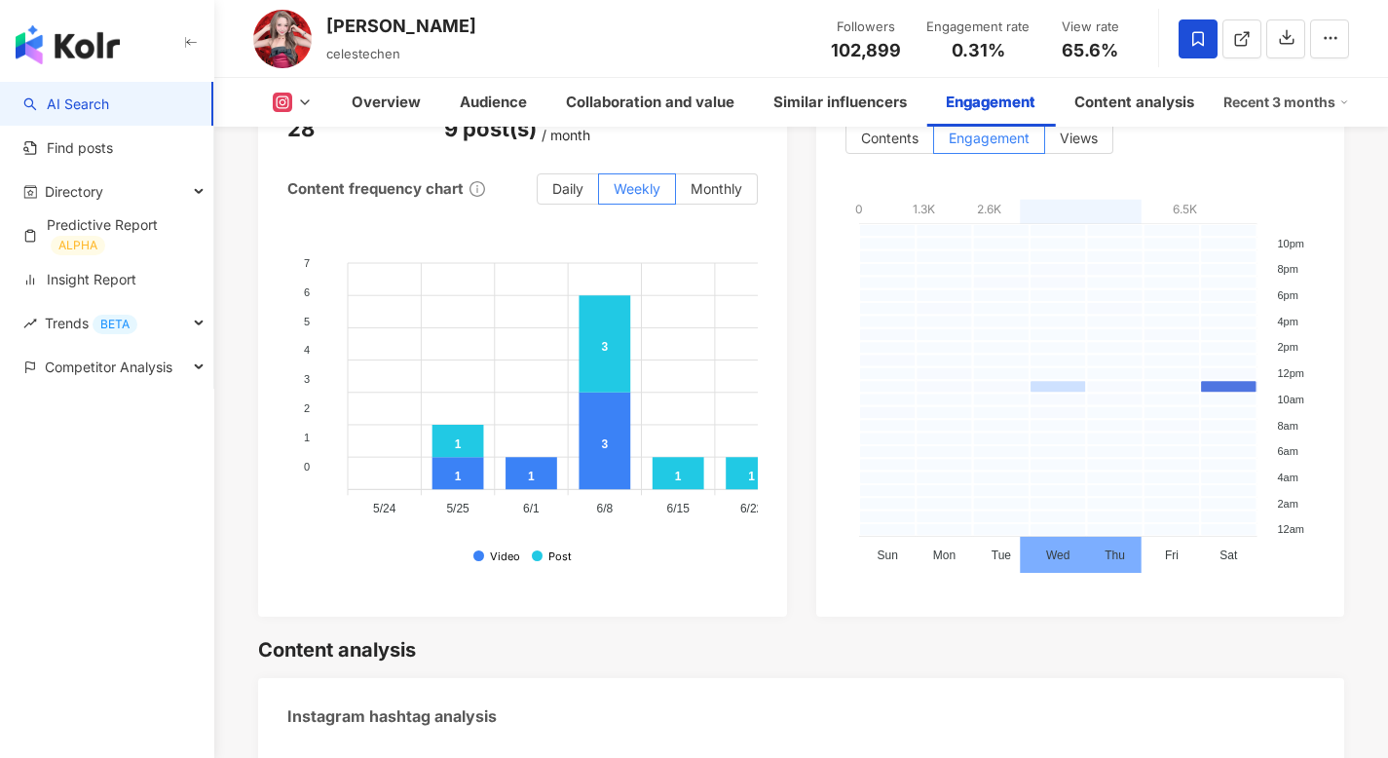
scroll to position [5007, 0]
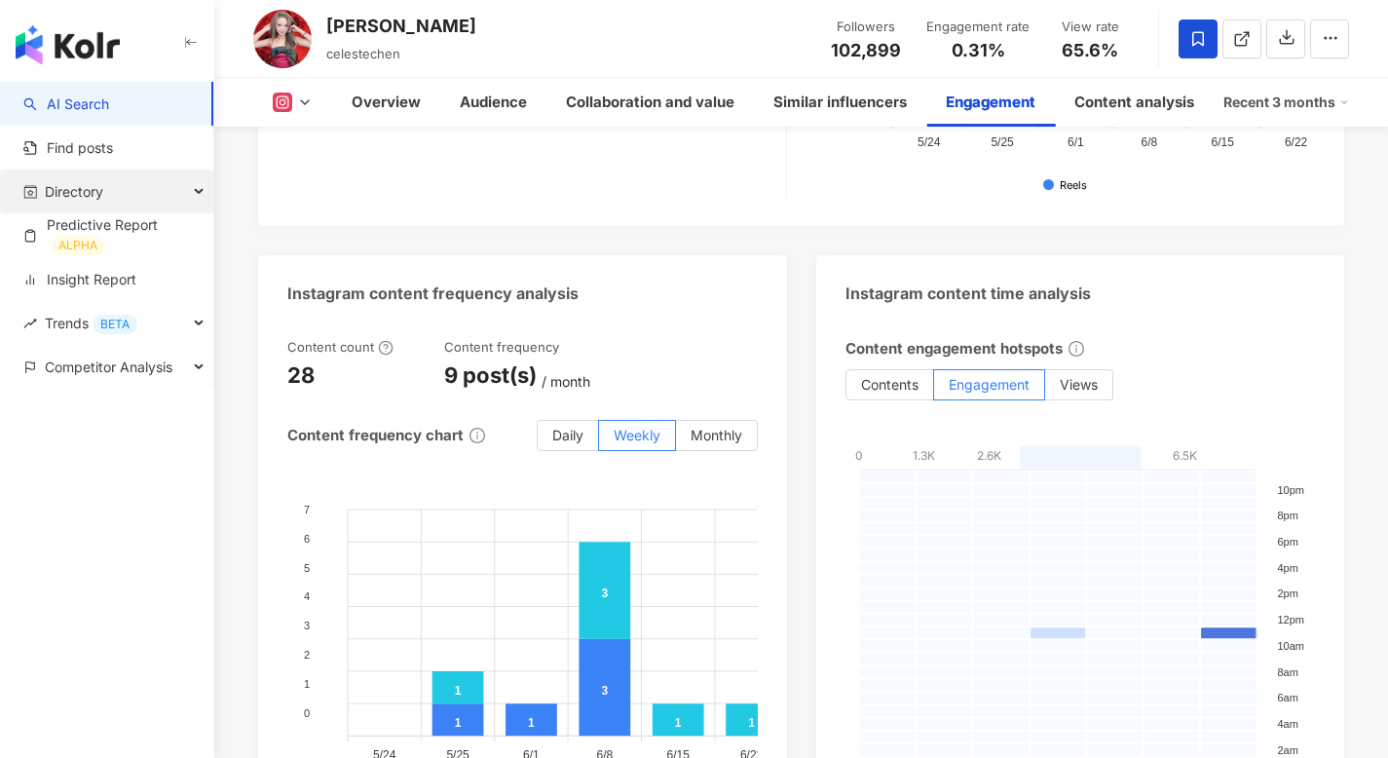
click at [151, 189] on div "Directory" at bounding box center [106, 191] width 213 height 44
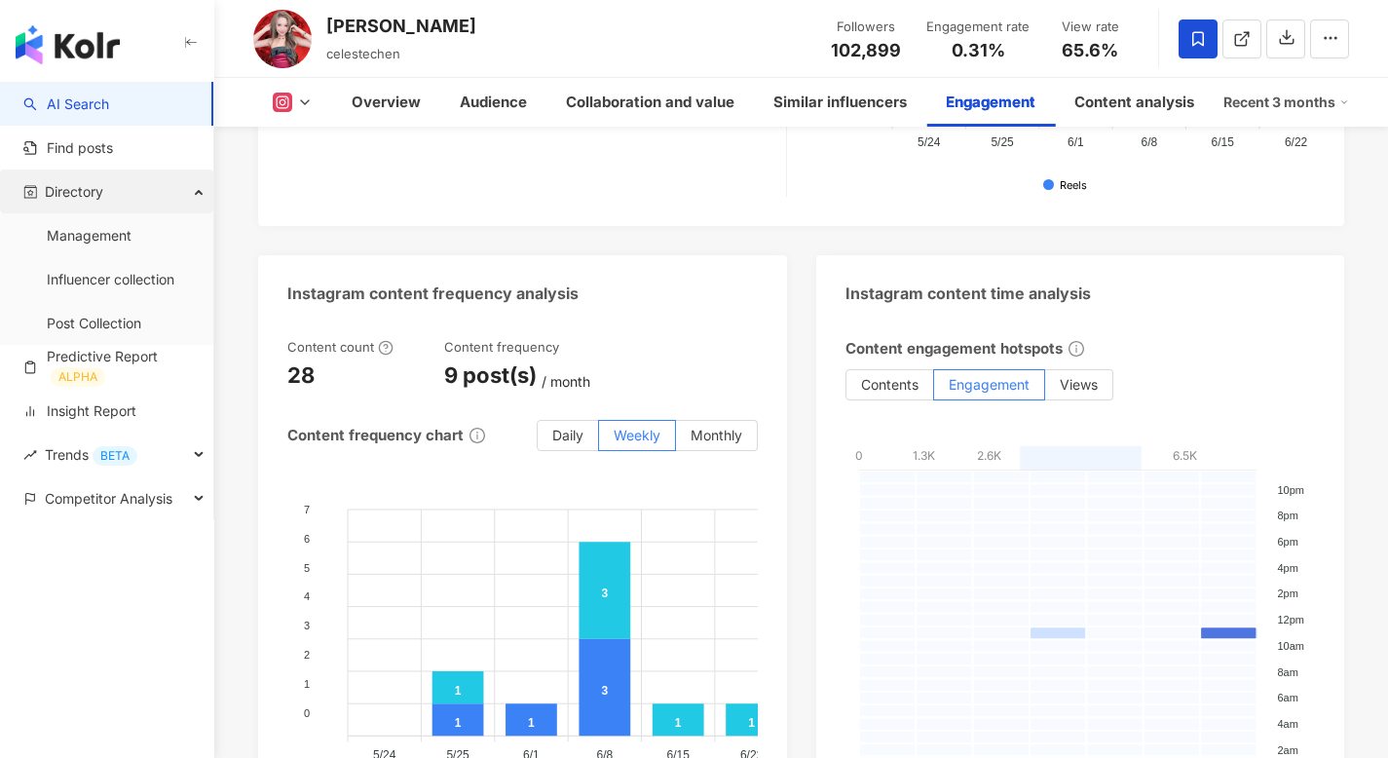
click at [150, 190] on div "Directory" at bounding box center [106, 191] width 213 height 44
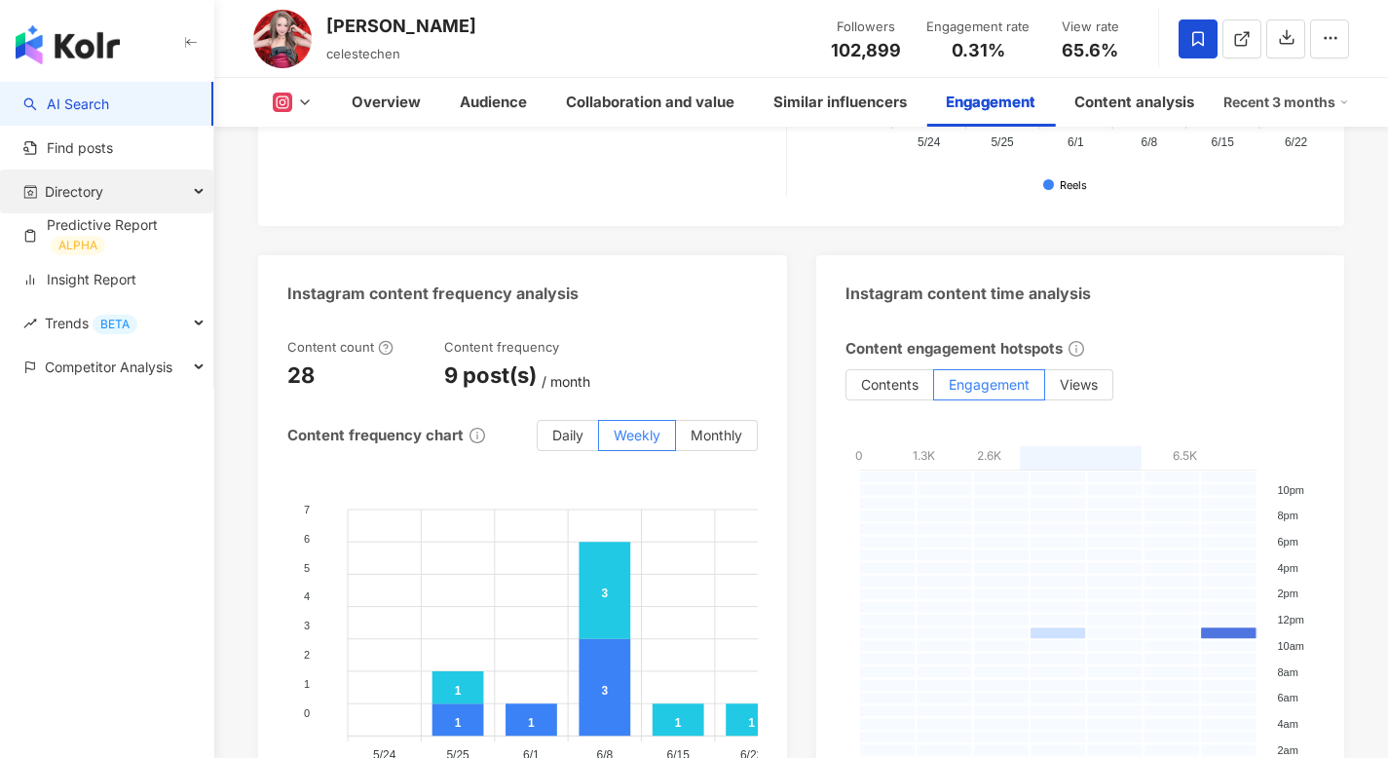
click at [177, 199] on div "Directory" at bounding box center [106, 191] width 213 height 44
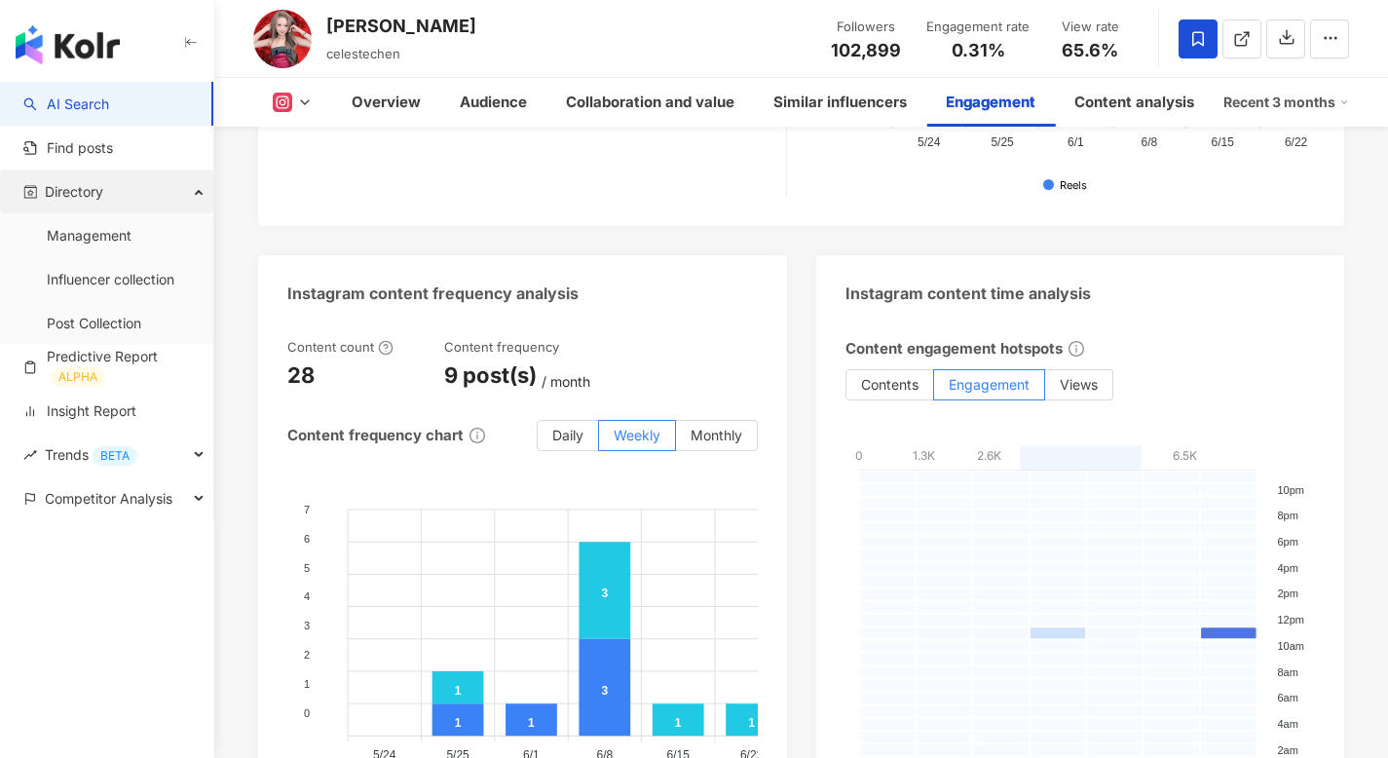
click at [118, 197] on div "Directory" at bounding box center [106, 191] width 213 height 44
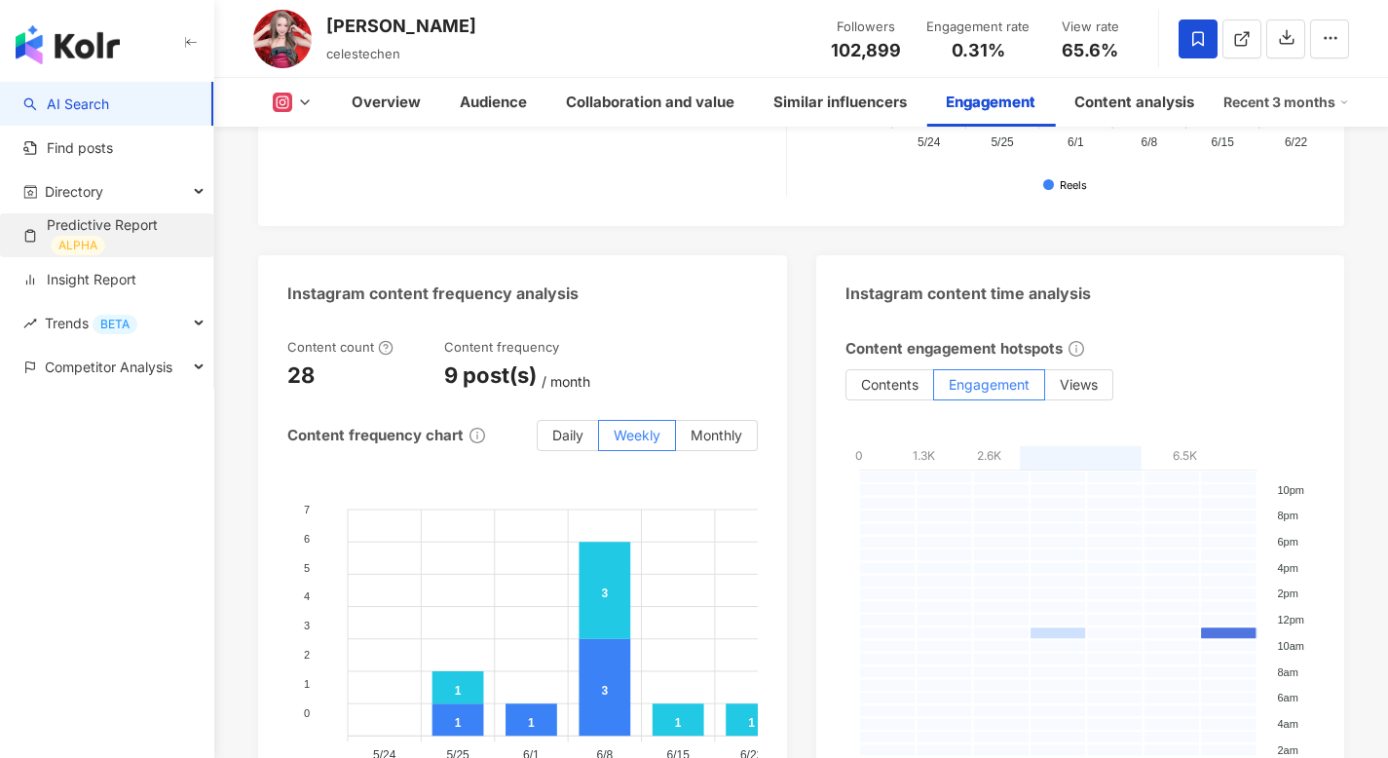
click at [107, 224] on link "Predictive Report ALPHA" at bounding box center [110, 235] width 174 height 40
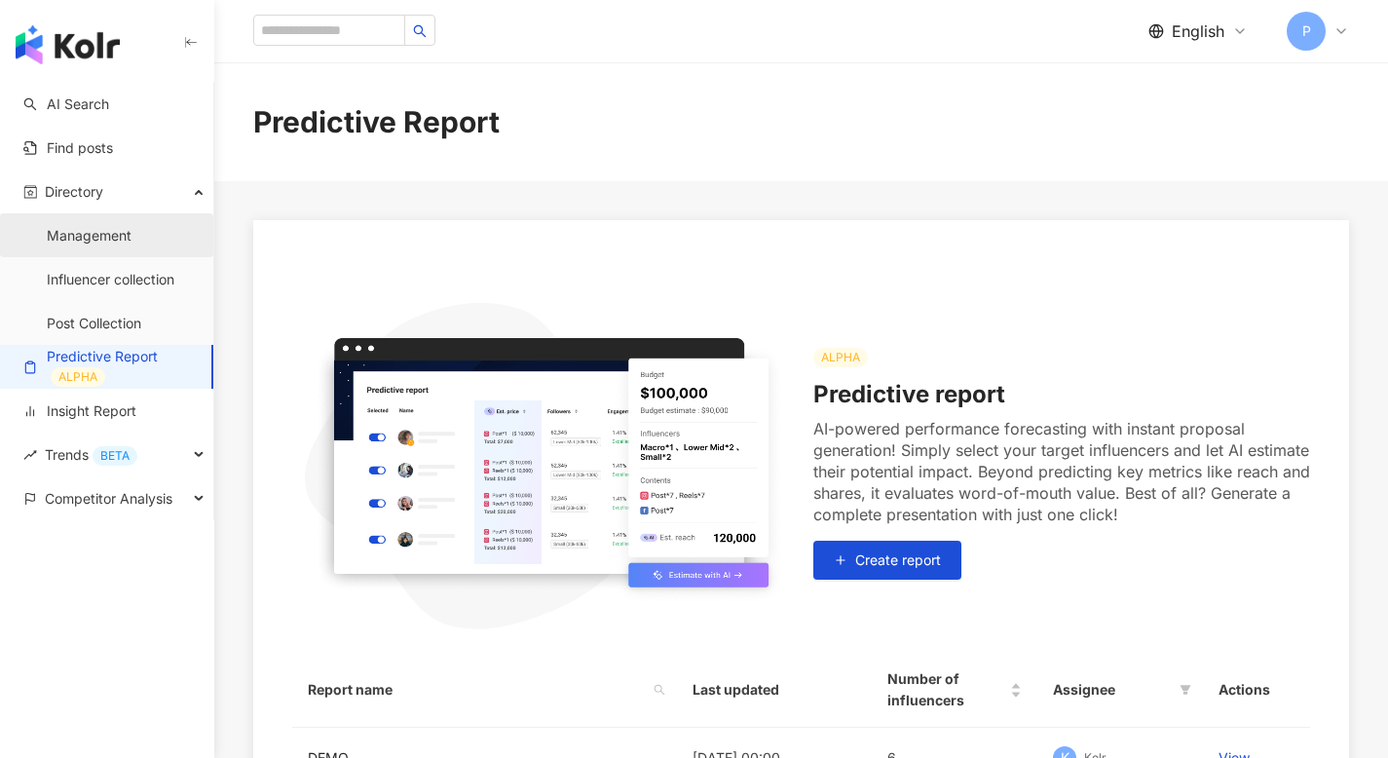
click at [115, 226] on link "Management" at bounding box center [89, 235] width 85 height 19
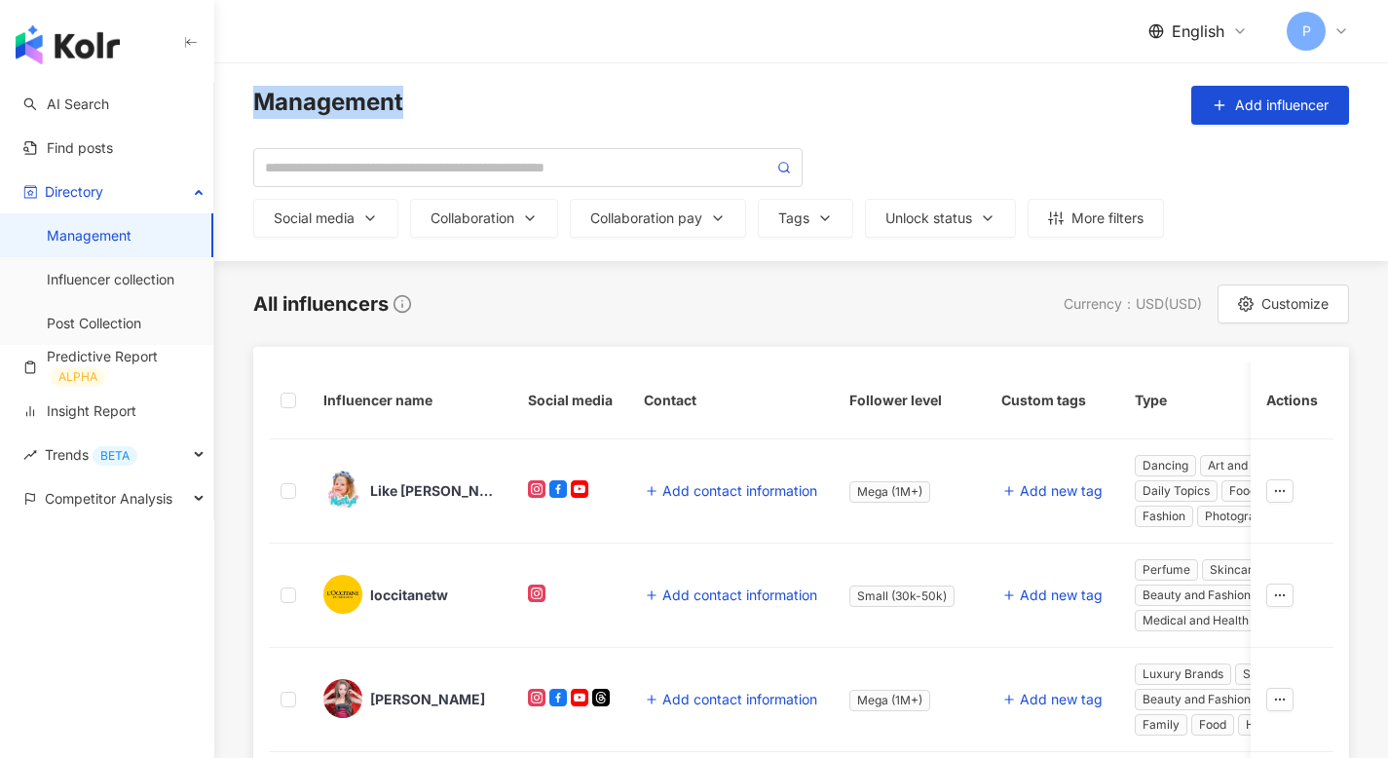
drag, startPoint x: 423, startPoint y: 104, endPoint x: 255, endPoint y: 107, distance: 167.5
click at [255, 107] on div "Management Add influencer" at bounding box center [800, 105] width 1095 height 39
copy span "Management"
click at [123, 277] on link "Influencer collection" at bounding box center [111, 279] width 128 height 19
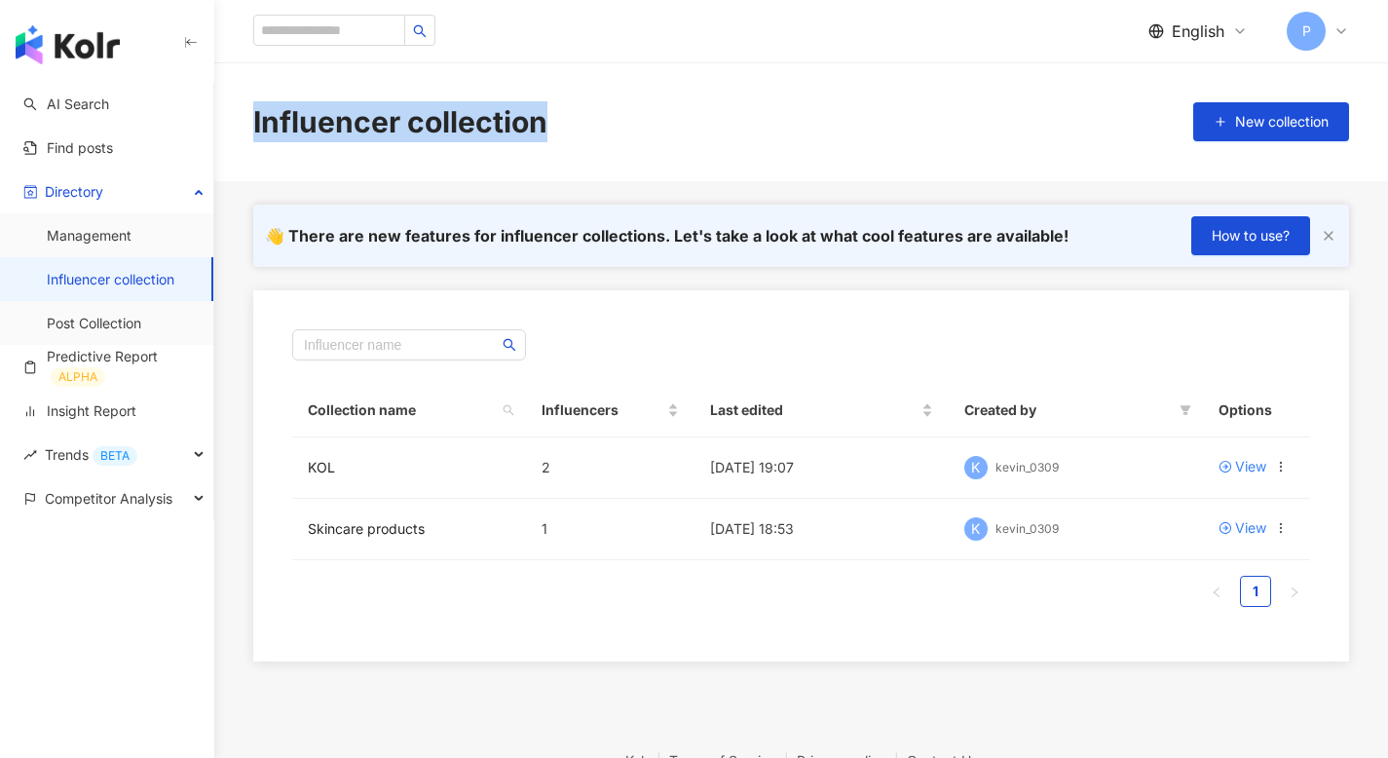
drag, startPoint x: 551, startPoint y: 126, endPoint x: 255, endPoint y: 129, distance: 296.0
click at [255, 129] on div "Influencer collection New collection" at bounding box center [800, 121] width 1173 height 41
copy div "Influencer collection"
click at [141, 315] on link "Post Collection" at bounding box center [94, 323] width 94 height 19
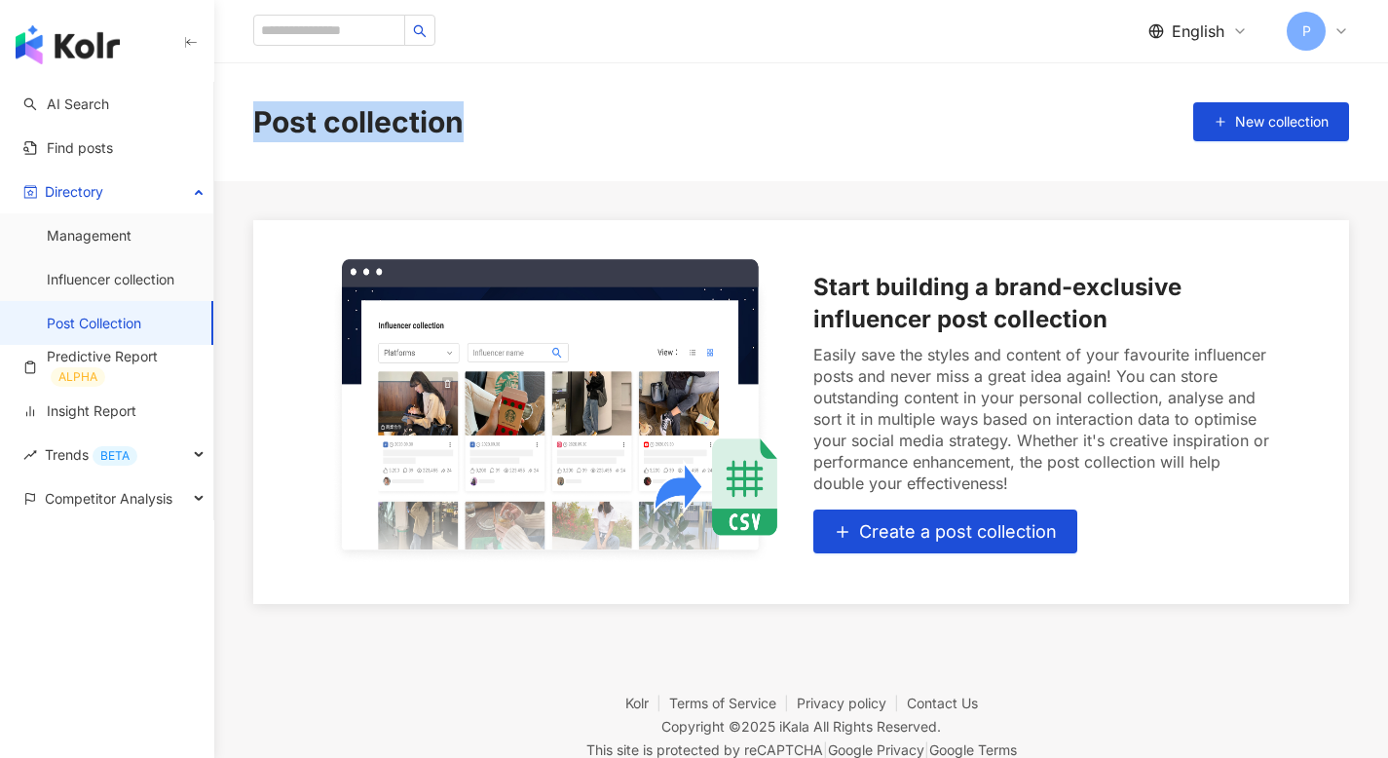
drag, startPoint x: 481, startPoint y: 121, endPoint x: 231, endPoint y: 121, distance: 250.3
click at [231, 121] on div "Post collection New collection" at bounding box center [800, 121] width 1173 height 41
copy div "Post collection"
click at [118, 185] on div "Directory" at bounding box center [106, 191] width 213 height 44
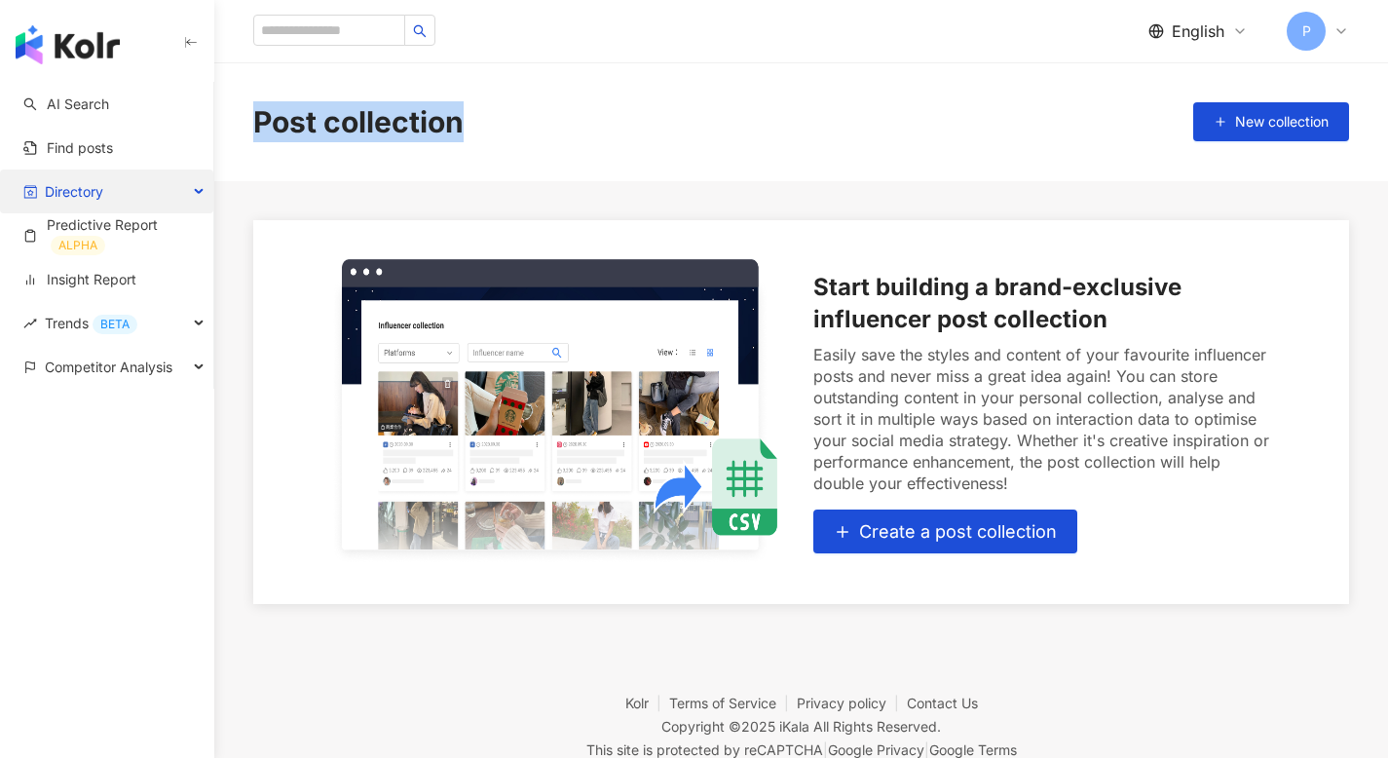
click at [86, 186] on span "Directory" at bounding box center [74, 191] width 58 height 44
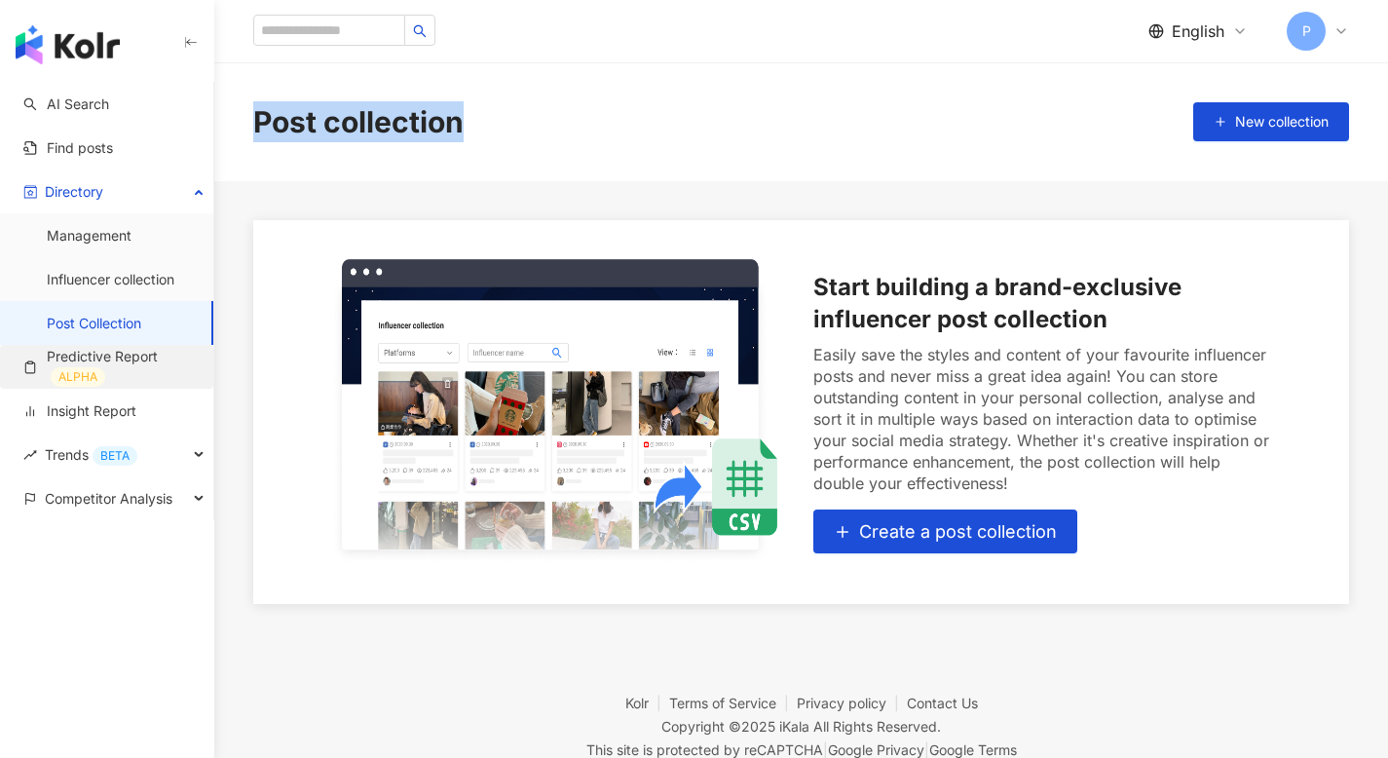
click at [129, 358] on link "Predictive Report ALPHA" at bounding box center [110, 367] width 174 height 40
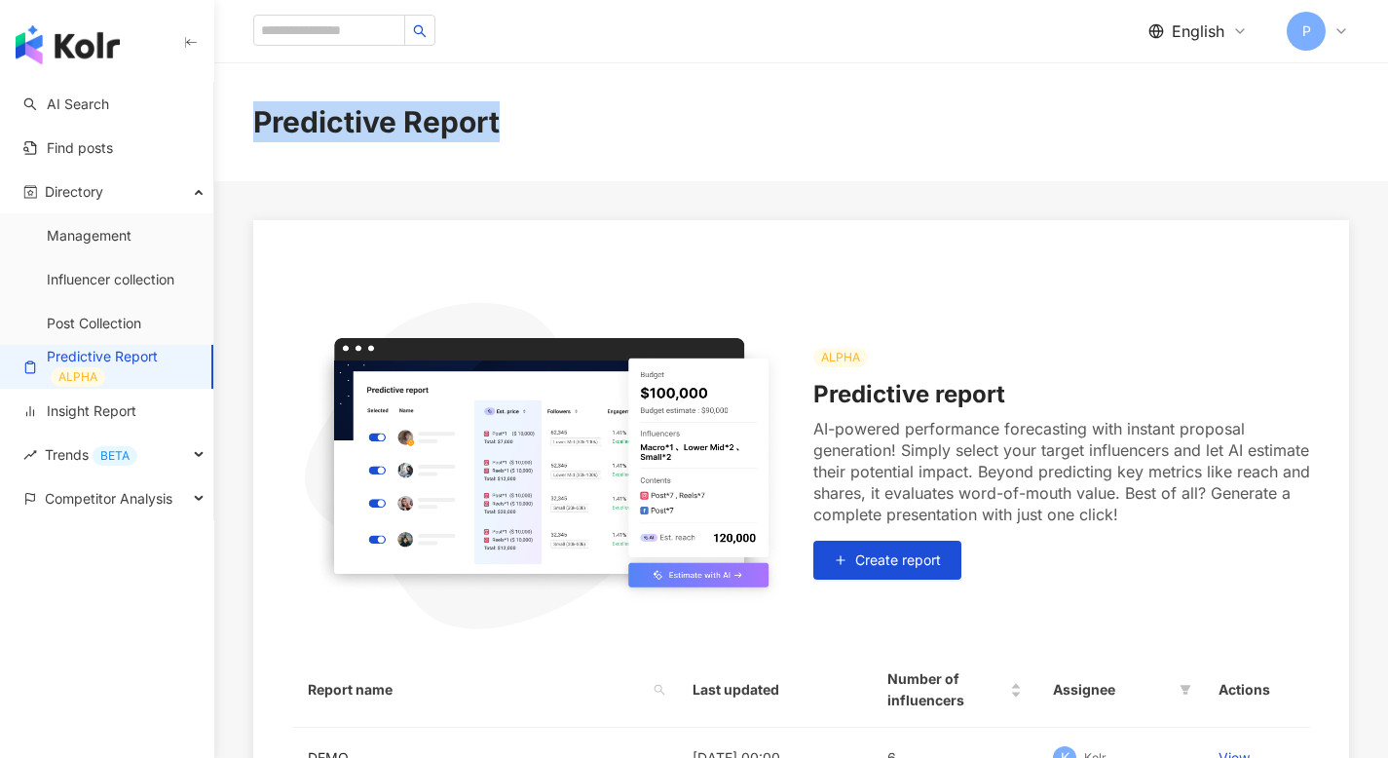
drag, startPoint x: 524, startPoint y: 119, endPoint x: 256, endPoint y: 126, distance: 267.9
click at [256, 126] on div "Predictive Report" at bounding box center [800, 121] width 1173 height 41
copy div "Predictive Report"
click at [136, 405] on link "Insight Report" at bounding box center [79, 410] width 113 height 19
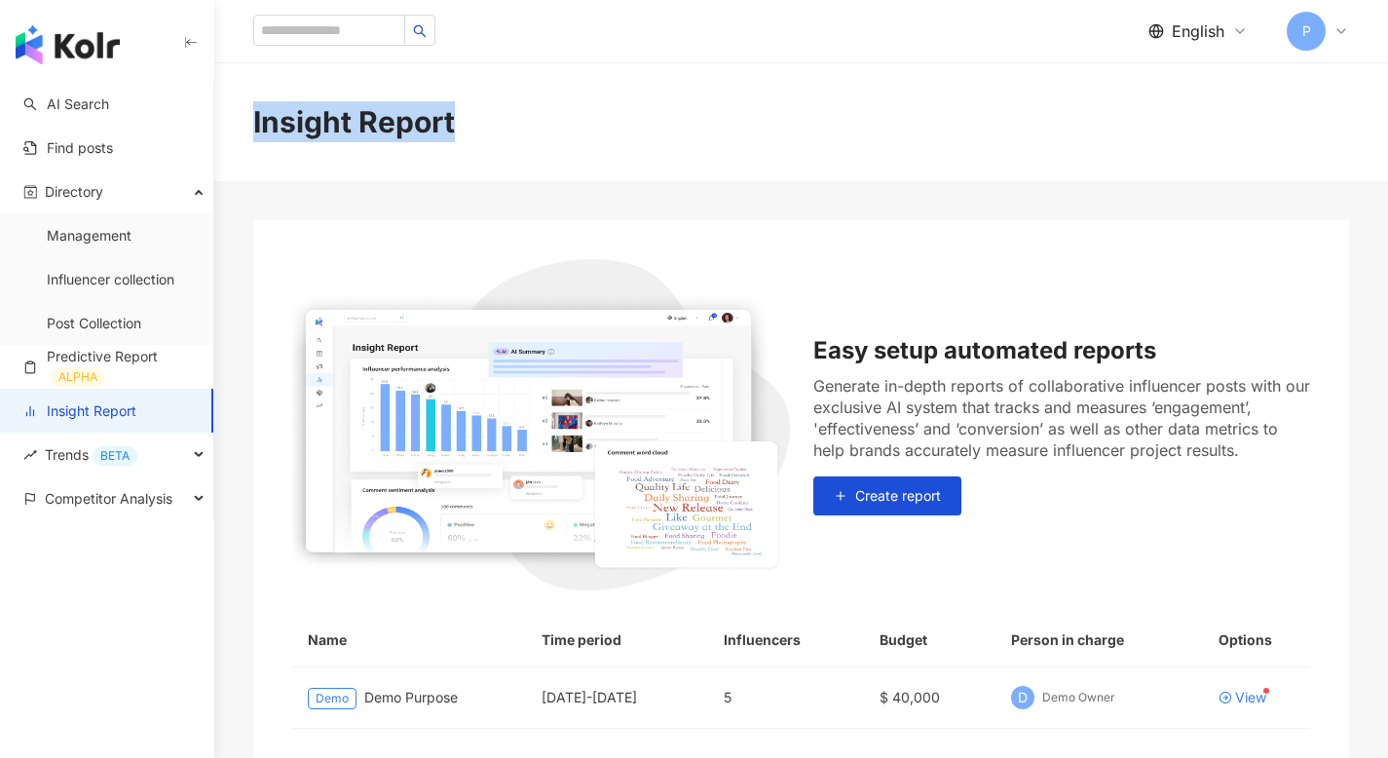
drag, startPoint x: 464, startPoint y: 123, endPoint x: 234, endPoint y: 123, distance: 230.8
click at [234, 123] on div "Insight Report" at bounding box center [800, 121] width 1173 height 41
copy div "Insight Report"
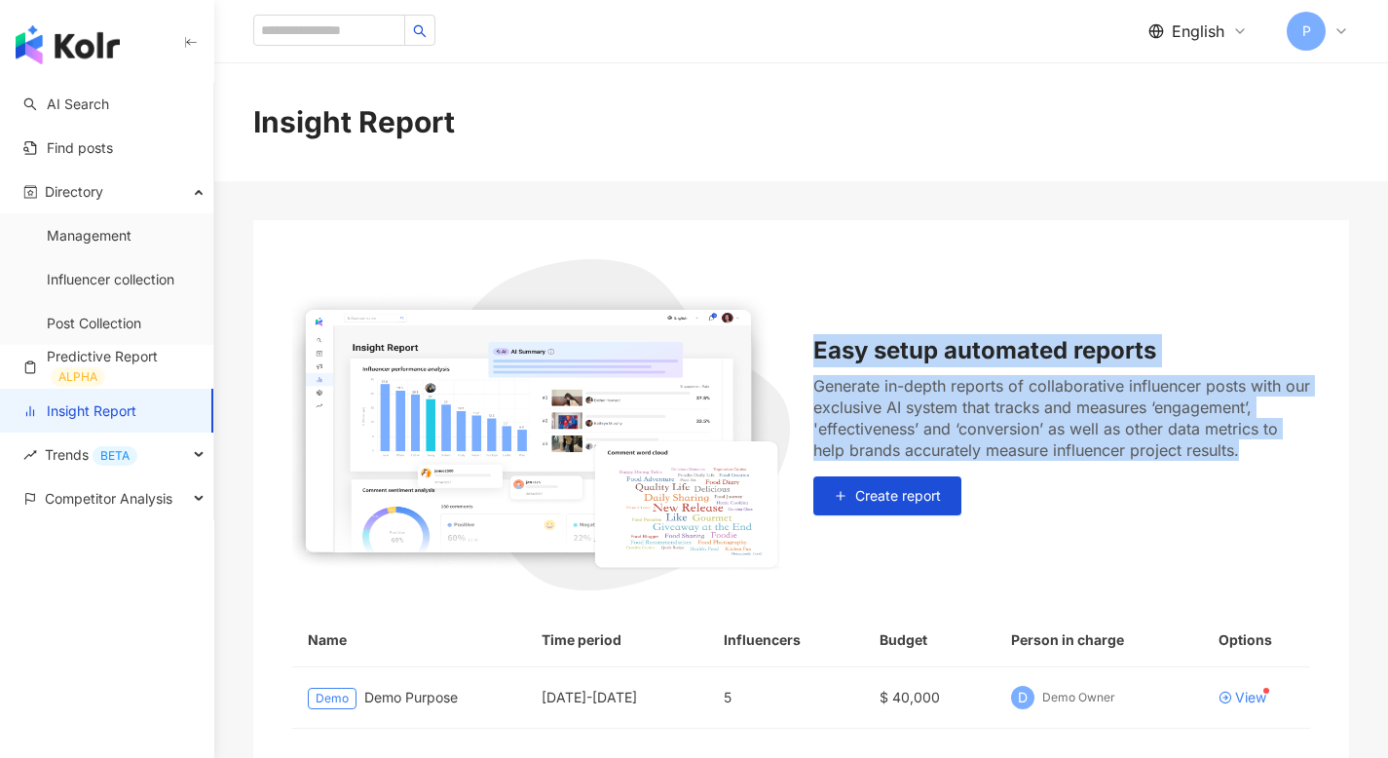
drag, startPoint x: 1247, startPoint y: 454, endPoint x: 817, endPoint y: 356, distance: 441.3
click at [817, 356] on div "Easy setup automated reports Generate in-depth reports of collaborative influen…" at bounding box center [1062, 424] width 498 height 181
copy div "Easy setup automated reports Generate in-depth reports of collaborative influen…"
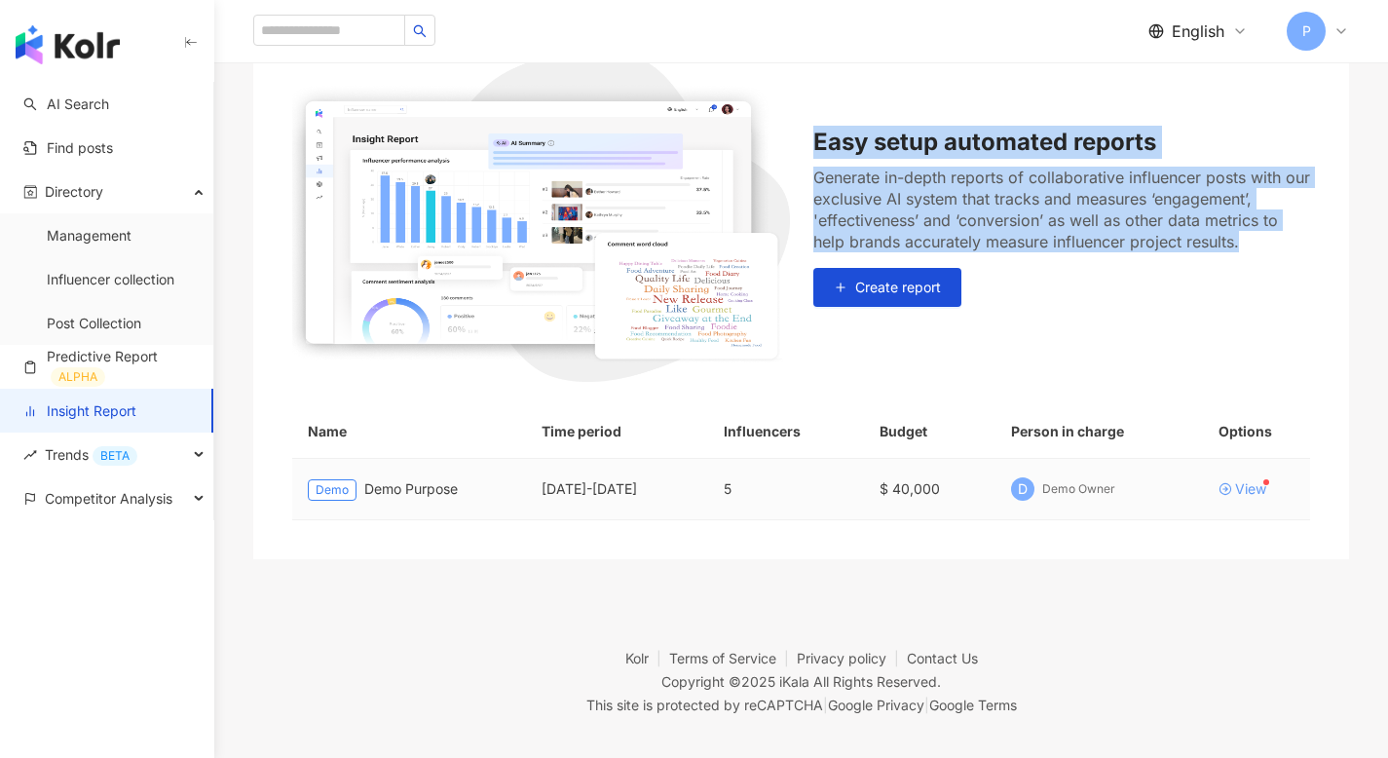
click at [1261, 494] on div "View" at bounding box center [1250, 489] width 31 height 14
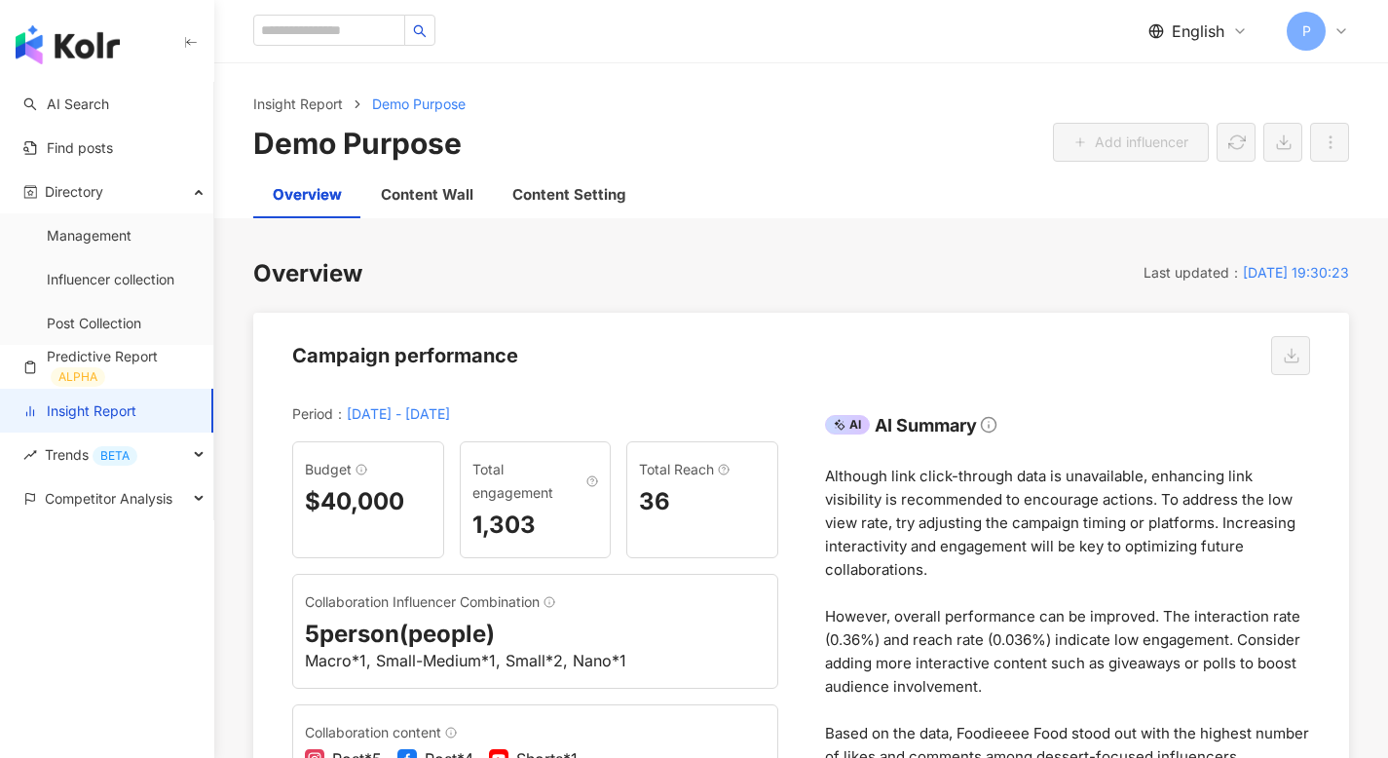
click at [136, 421] on link "Insight Report" at bounding box center [79, 410] width 113 height 19
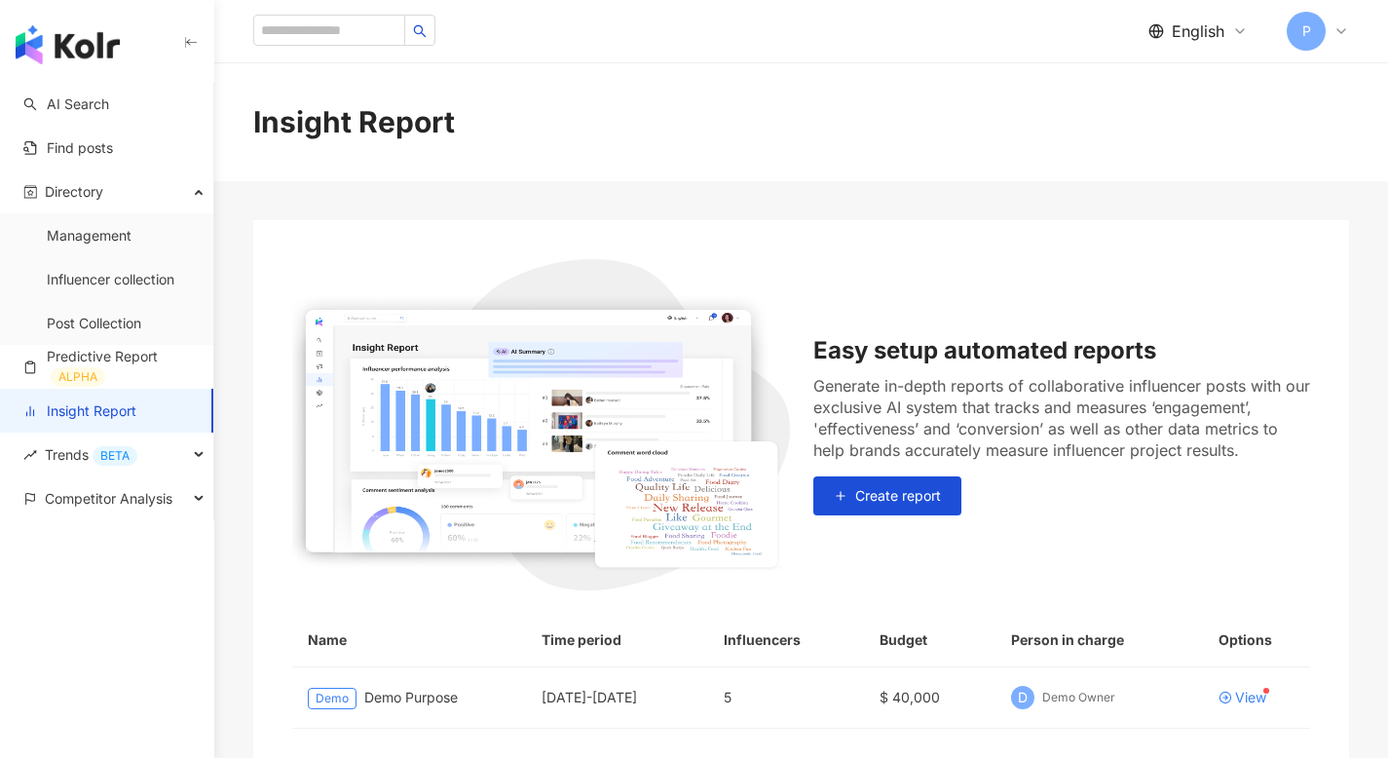
click at [125, 417] on link "Insight Report" at bounding box center [79, 410] width 113 height 19
click at [125, 370] on link "Predictive Report ALPHA" at bounding box center [110, 367] width 174 height 40
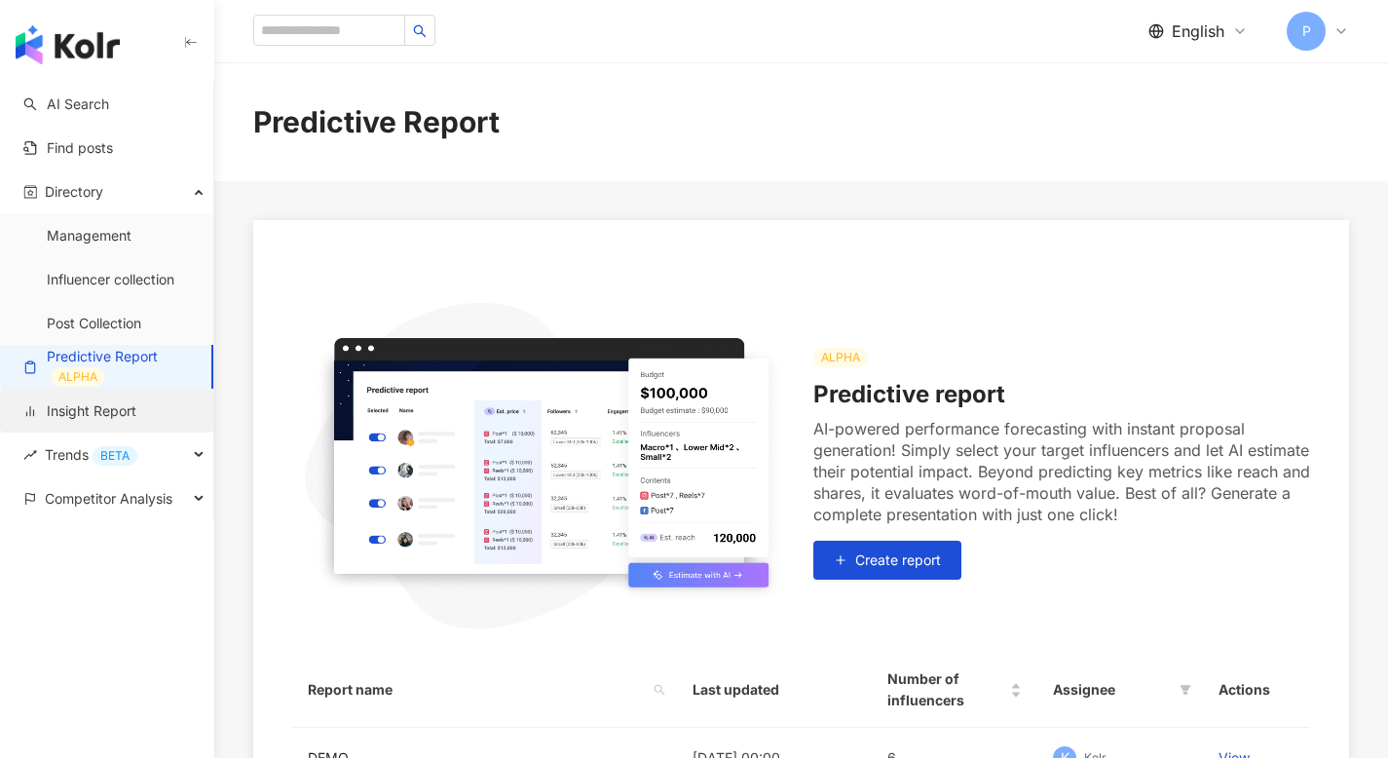
click at [129, 412] on link "Insight Report" at bounding box center [79, 410] width 113 height 19
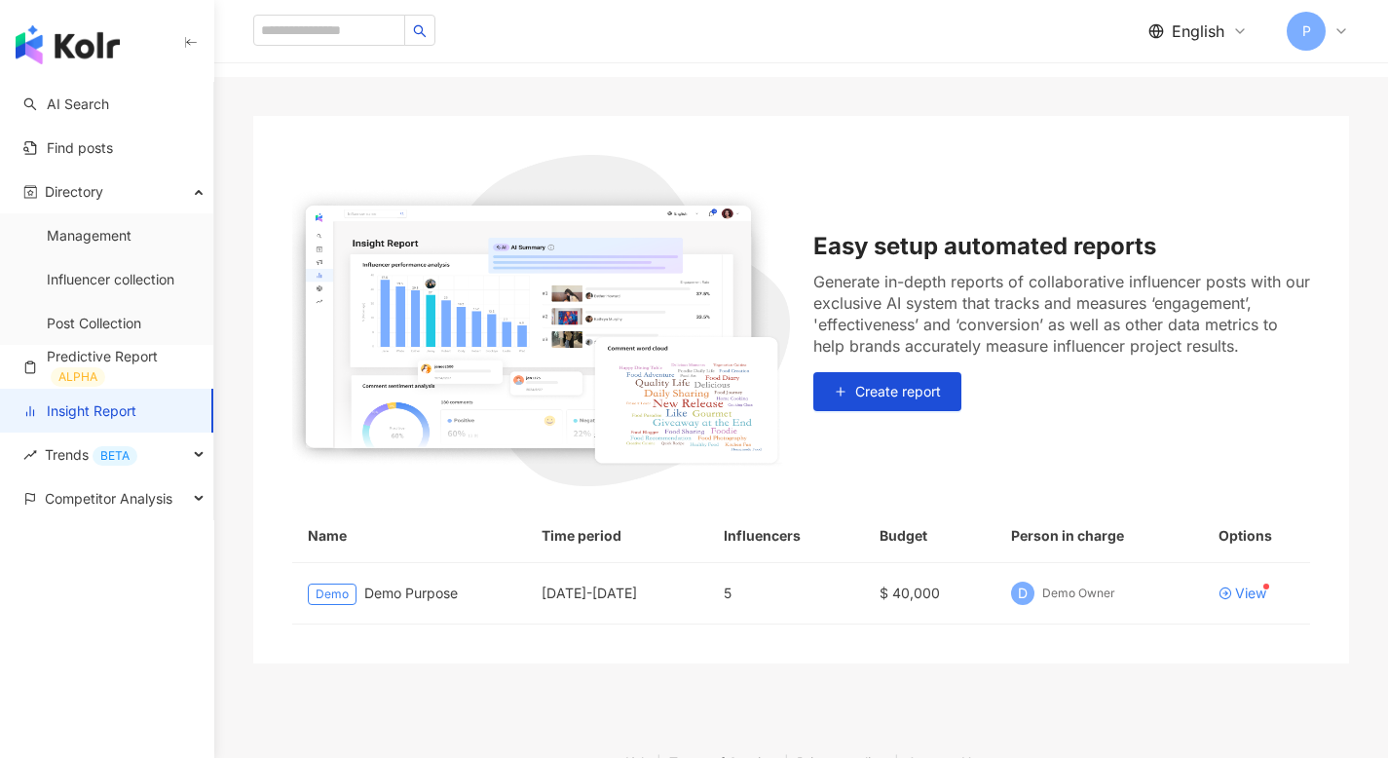
scroll to position [105, 0]
click at [1244, 591] on div "View" at bounding box center [1250, 592] width 31 height 14
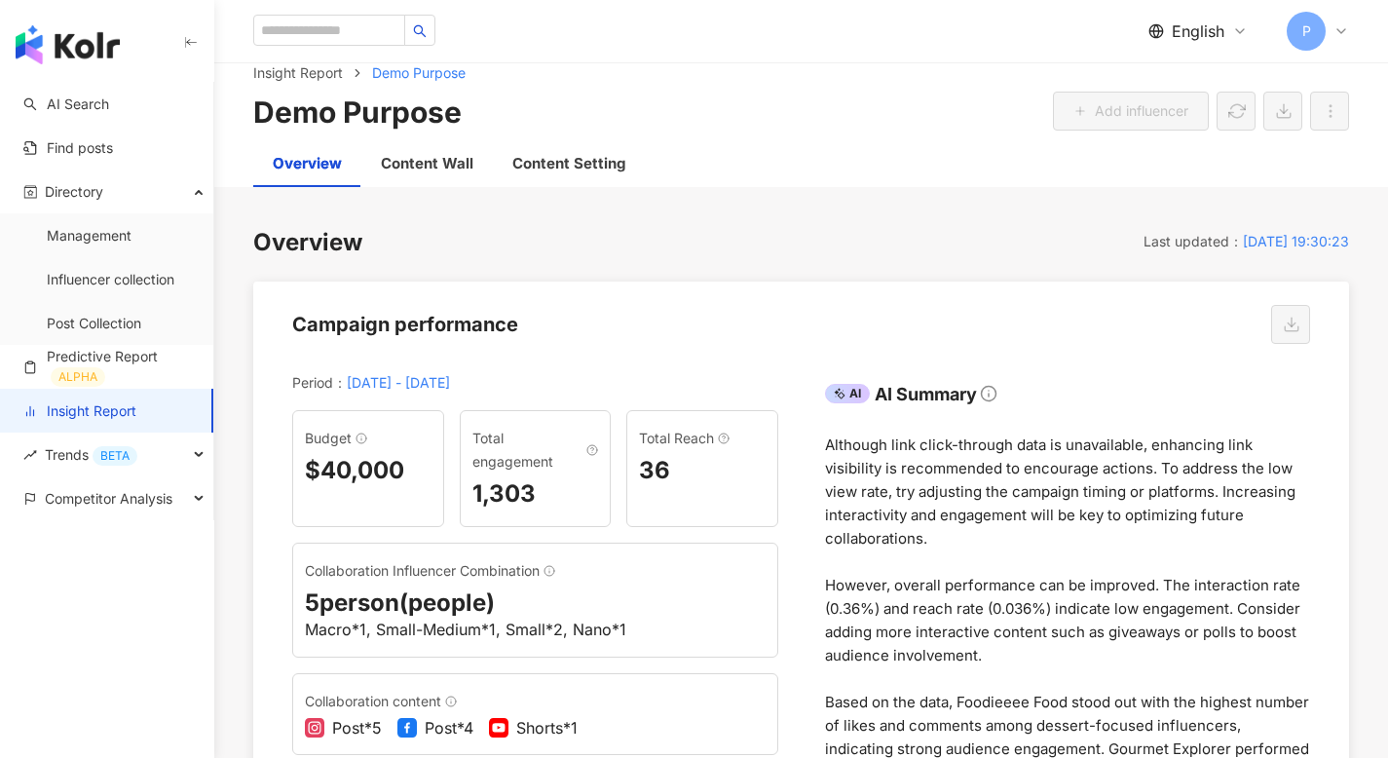
scroll to position [32, 0]
click at [439, 162] on div "Content Wall" at bounding box center [427, 162] width 93 height 23
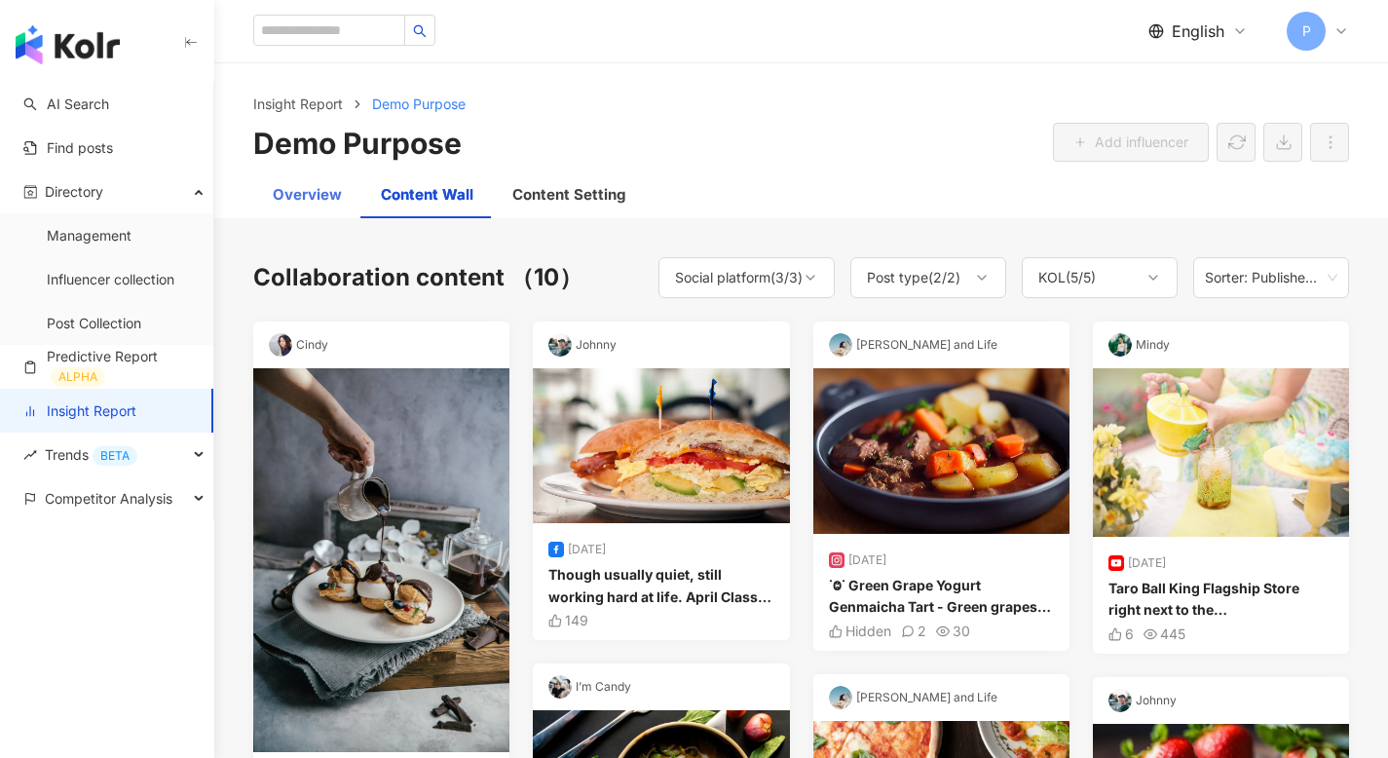
click at [349, 180] on div "Overview" at bounding box center [307, 194] width 108 height 47
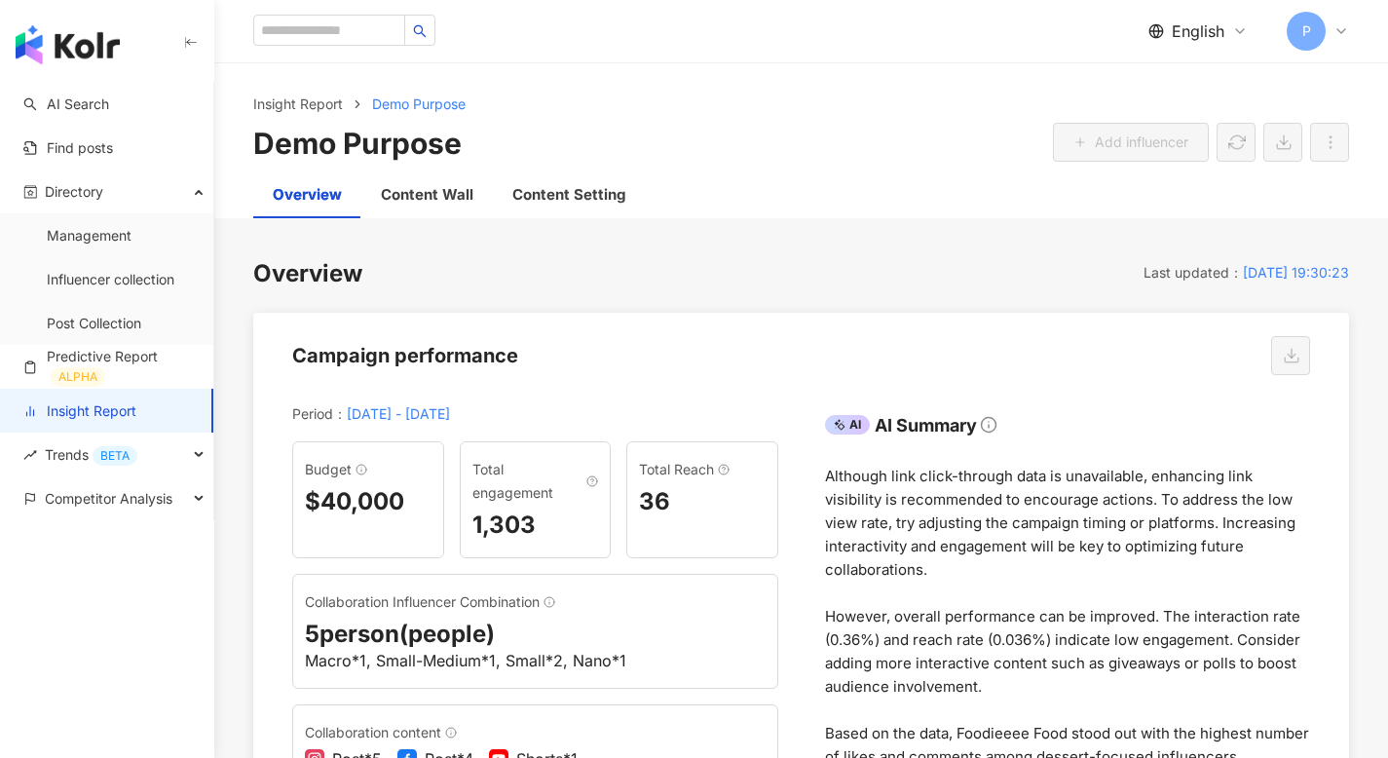
click at [128, 402] on link "Insight Report" at bounding box center [79, 410] width 113 height 19
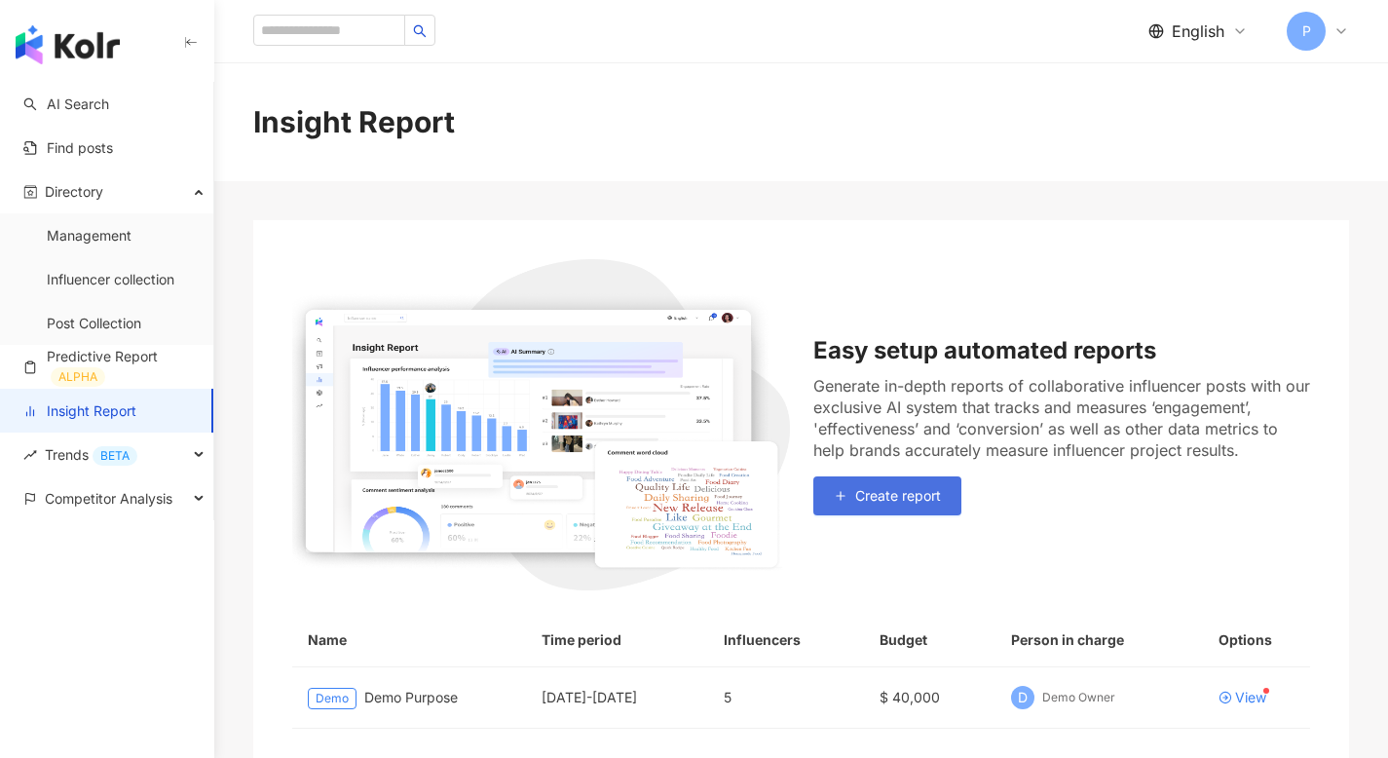
click at [879, 501] on span "Create report" at bounding box center [898, 496] width 86 height 16
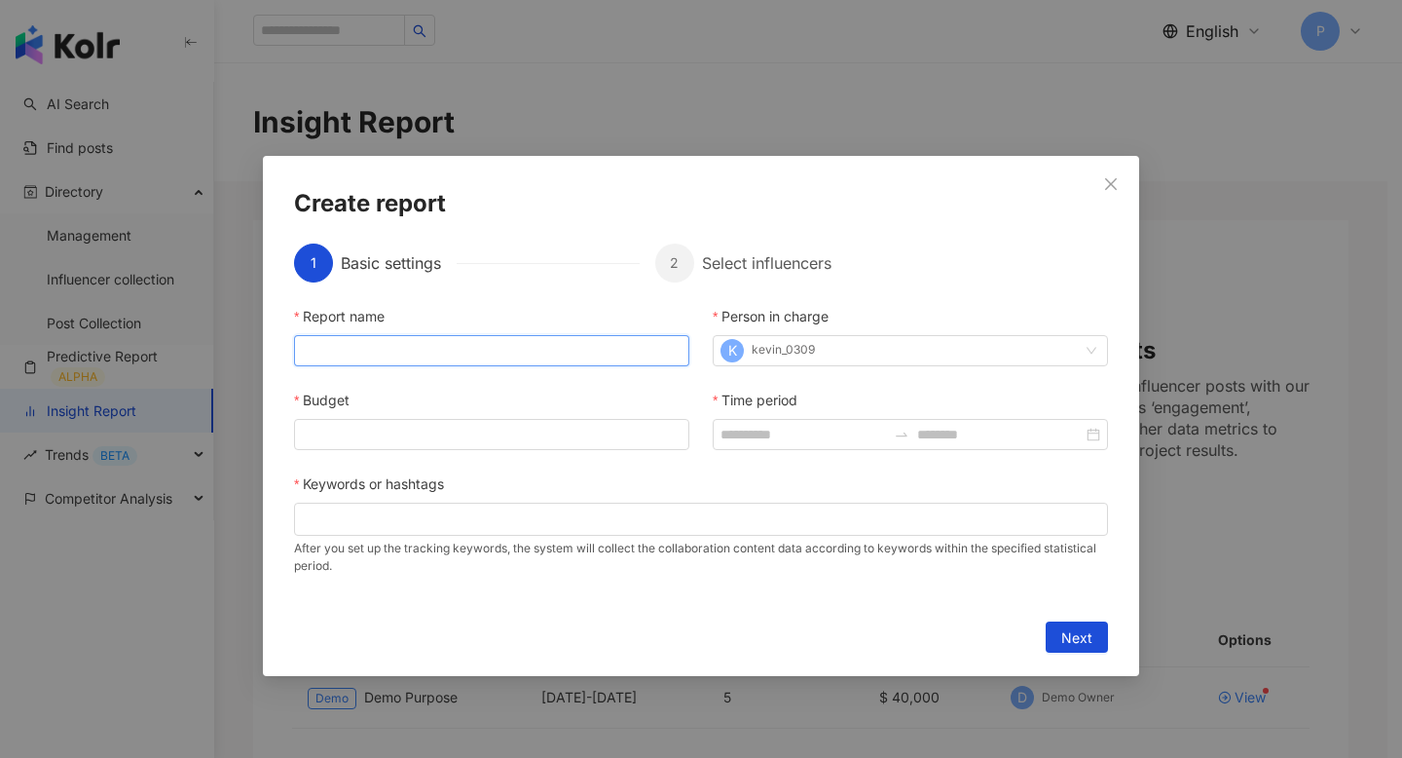
click at [532, 352] on input "Report name" at bounding box center [491, 350] width 395 height 31
click at [548, 175] on div "Create report 1 Basic settings 2 Select influencers Report name Person in charg…" at bounding box center [701, 416] width 876 height 520
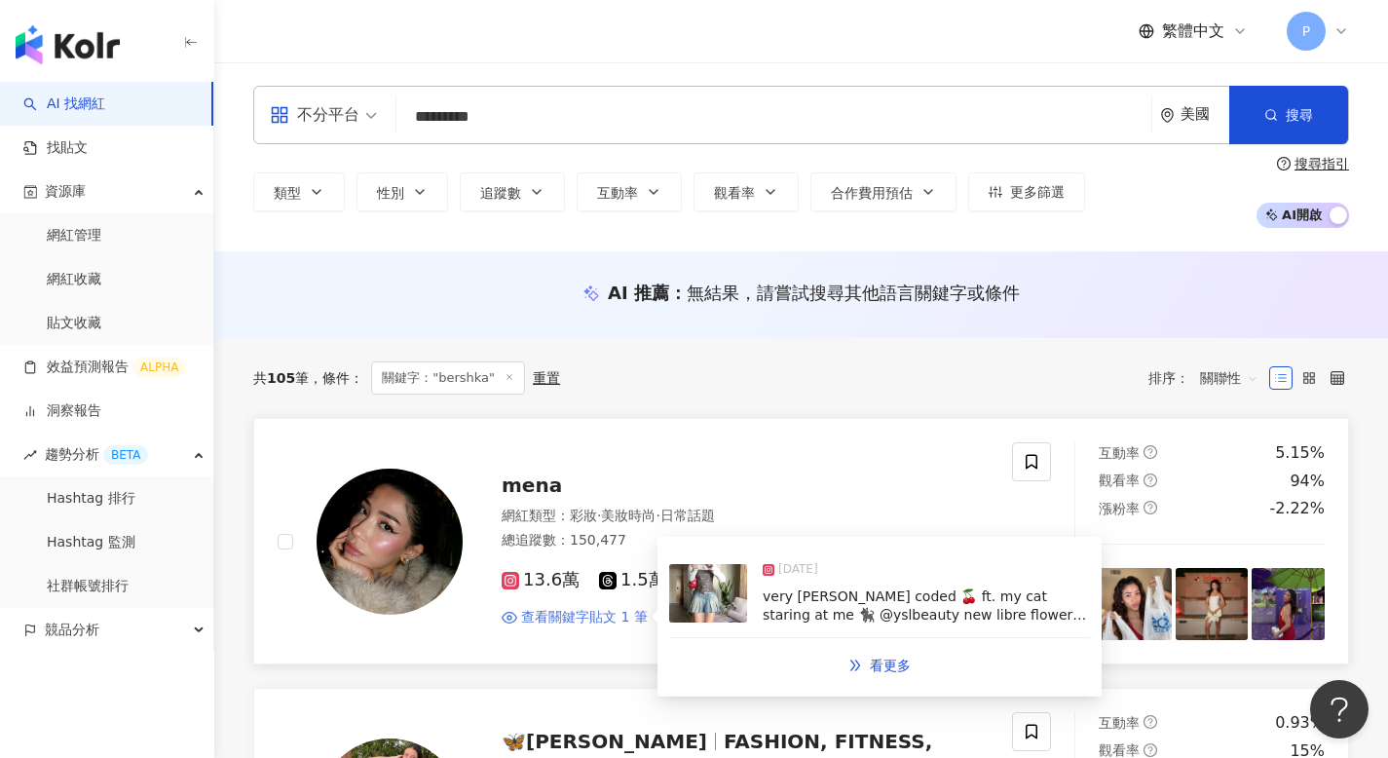
type input "*********"
click at [625, 615] on span "查看關鍵字貼文 1 筆" at bounding box center [584, 617] width 127 height 19
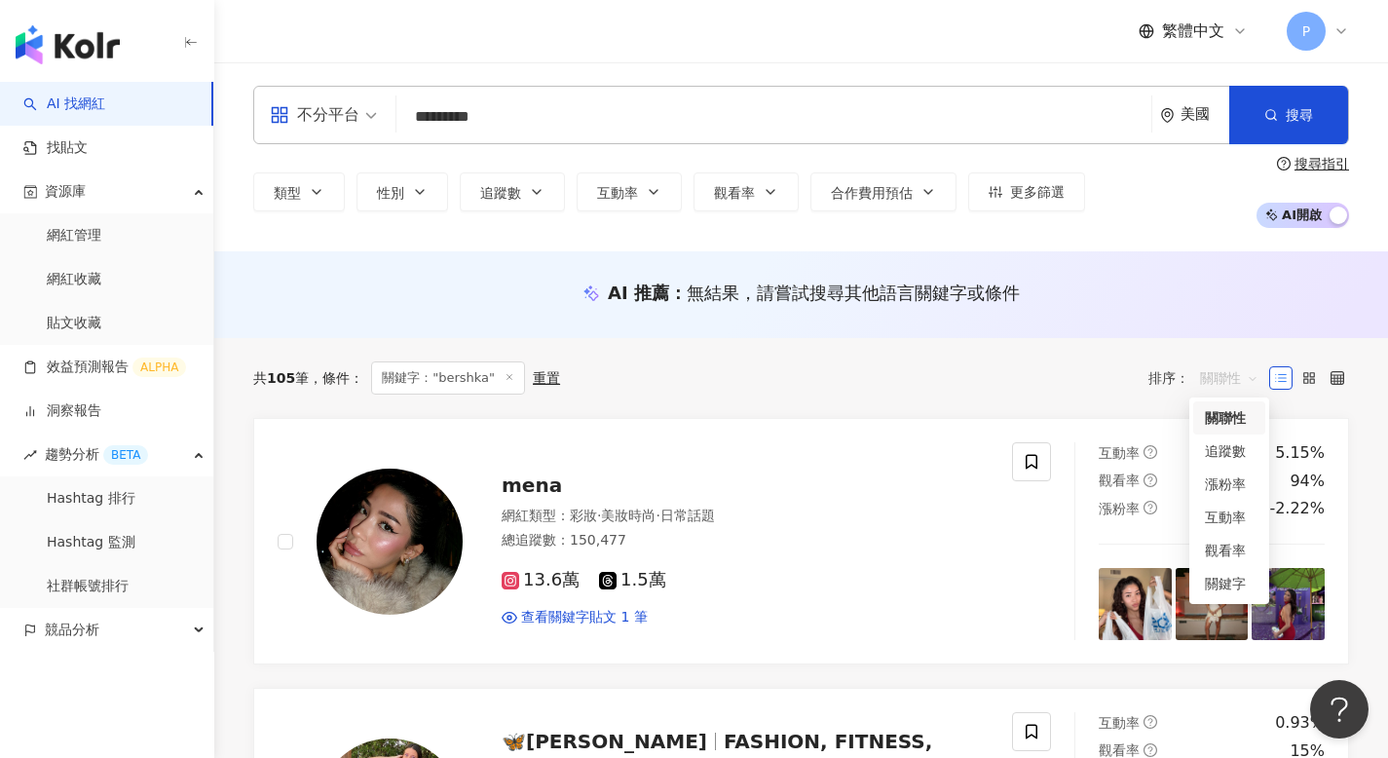
click at [1212, 375] on span "關聯性" at bounding box center [1229, 377] width 58 height 31
click at [1222, 459] on div "追蹤數" at bounding box center [1229, 450] width 49 height 21
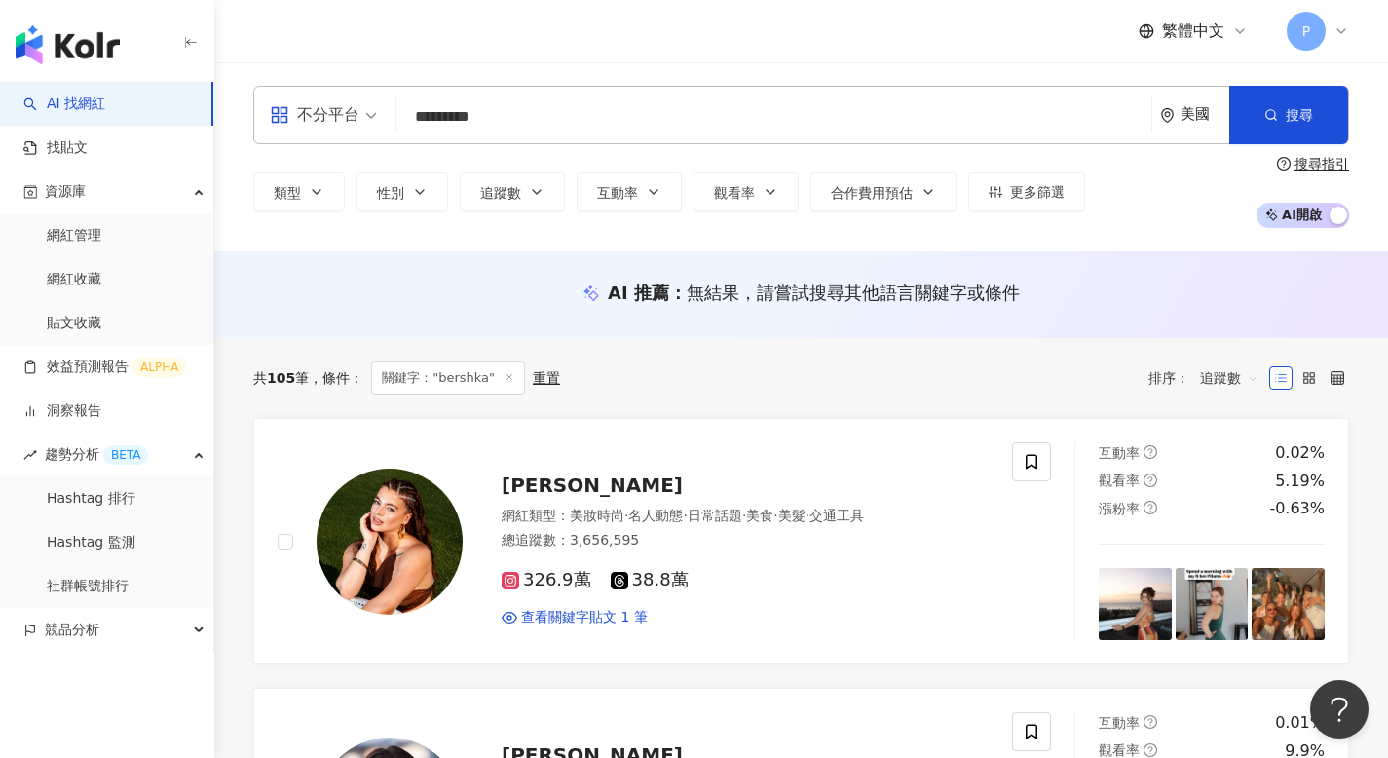
click at [1219, 371] on span "追蹤數" at bounding box center [1229, 377] width 58 height 31
click at [1234, 580] on div "關鍵字" at bounding box center [1229, 583] width 49 height 21
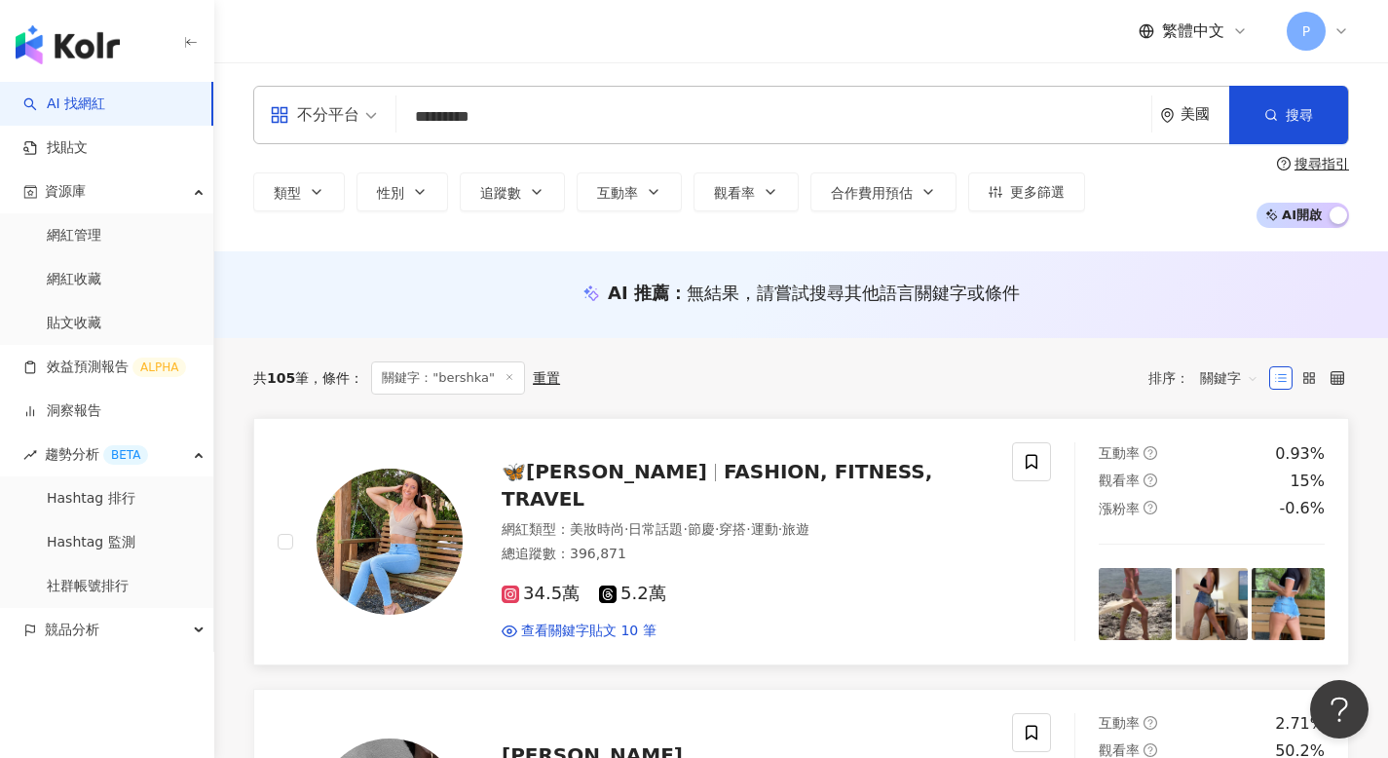
click at [606, 483] on span "🦋[PERSON_NAME]" at bounding box center [603, 471] width 205 height 23
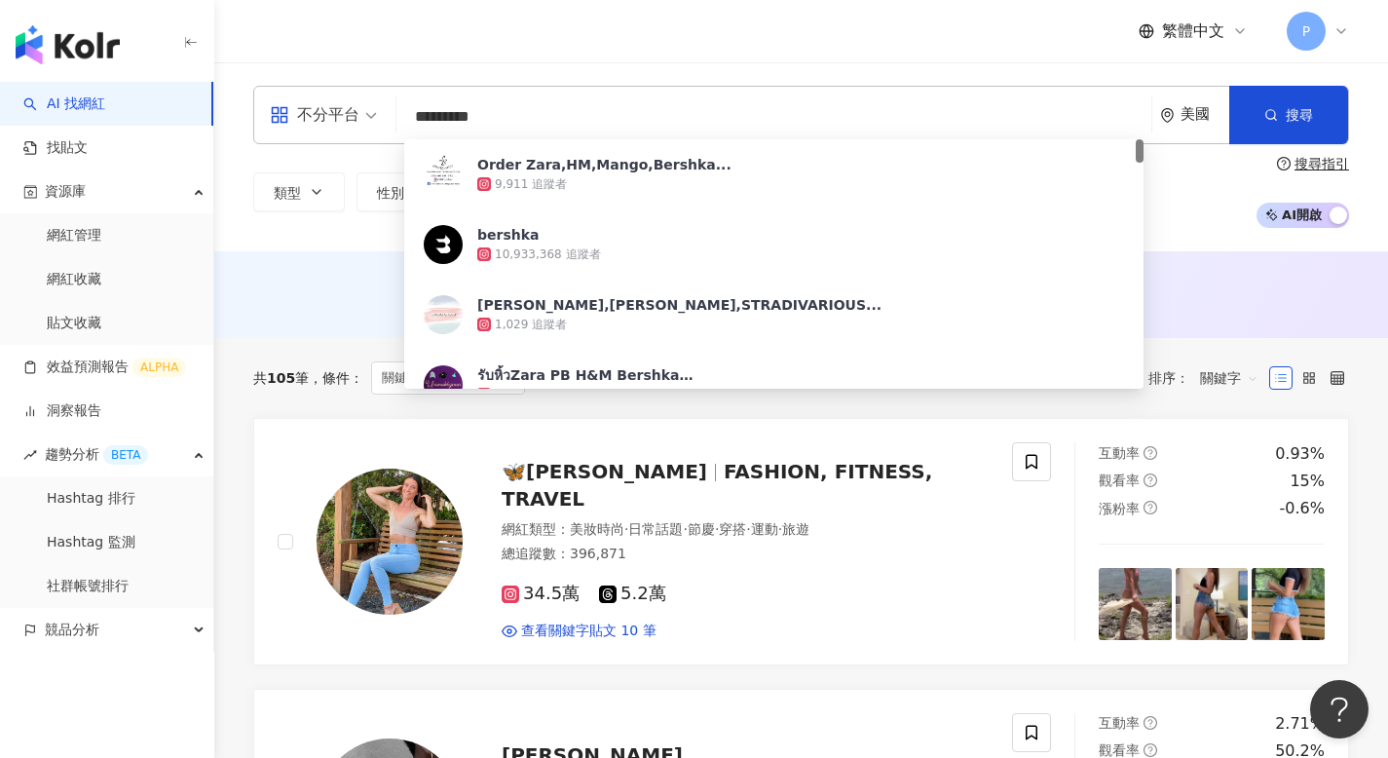
drag, startPoint x: 504, startPoint y: 117, endPoint x: 339, endPoint y: 117, distance: 165.5
click at [339, 117] on div "不分平台 ********* 美國 搜尋 4c606832-7327-4caf-93d7-c2bc0ab853de Order Zara,HM,Mango,B…" at bounding box center [800, 115] width 1095 height 58
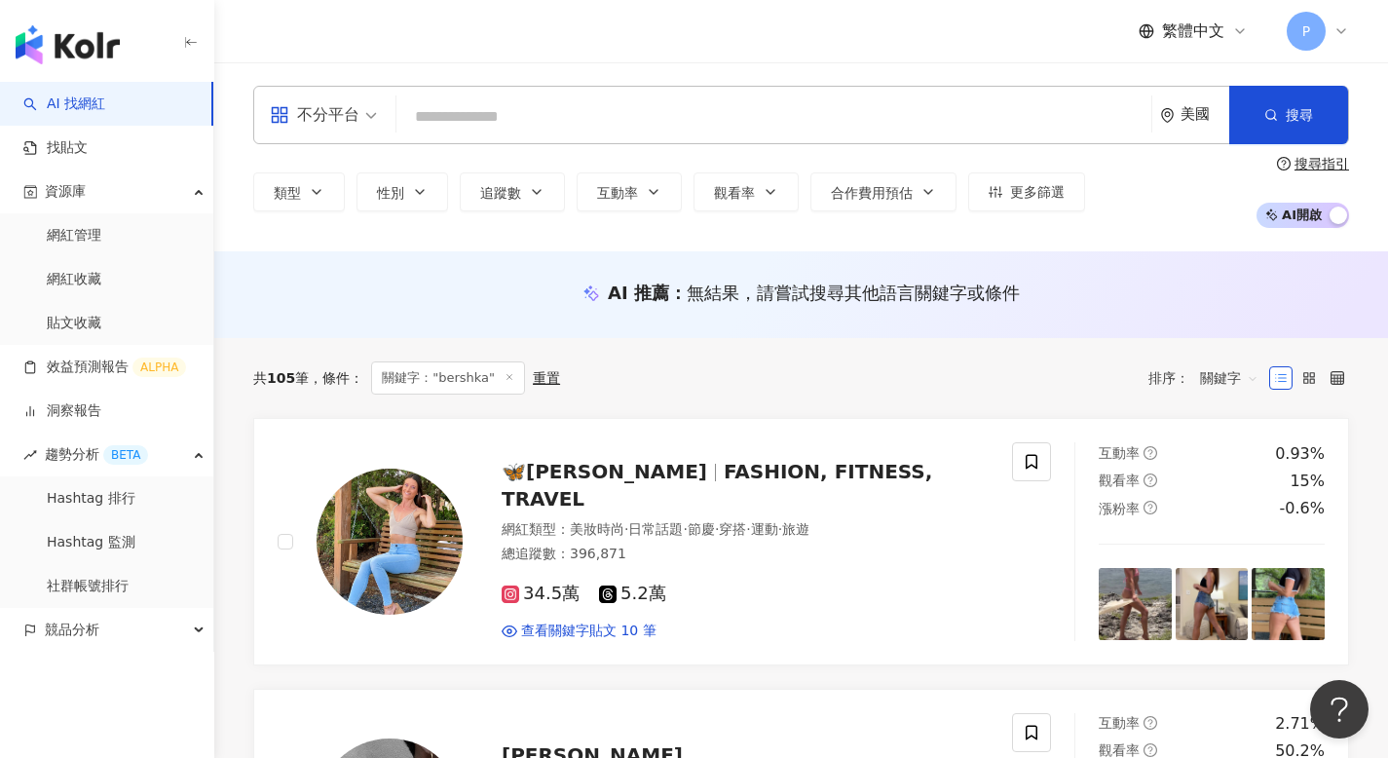
paste input "*****"
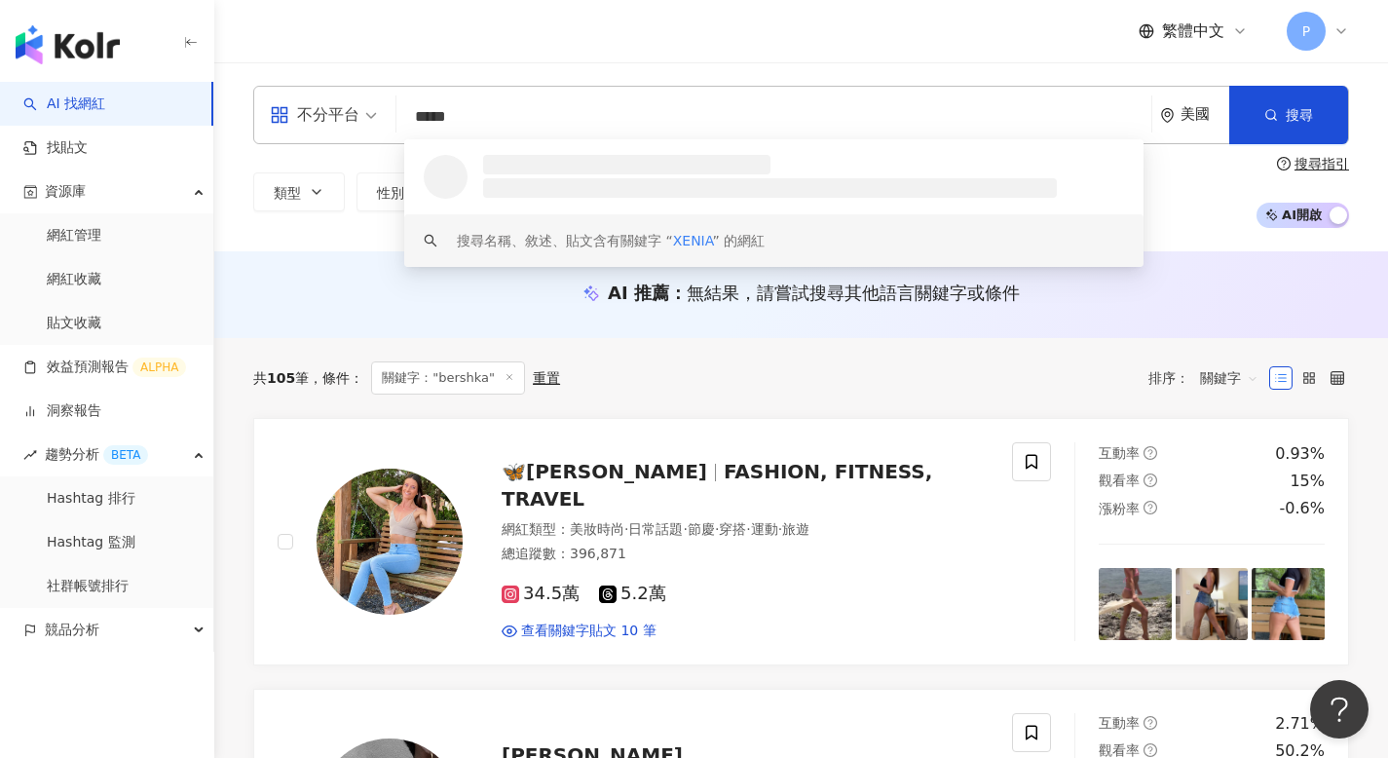
type input "*****"
click at [1187, 138] on div "美國" at bounding box center [1194, 115] width 69 height 56
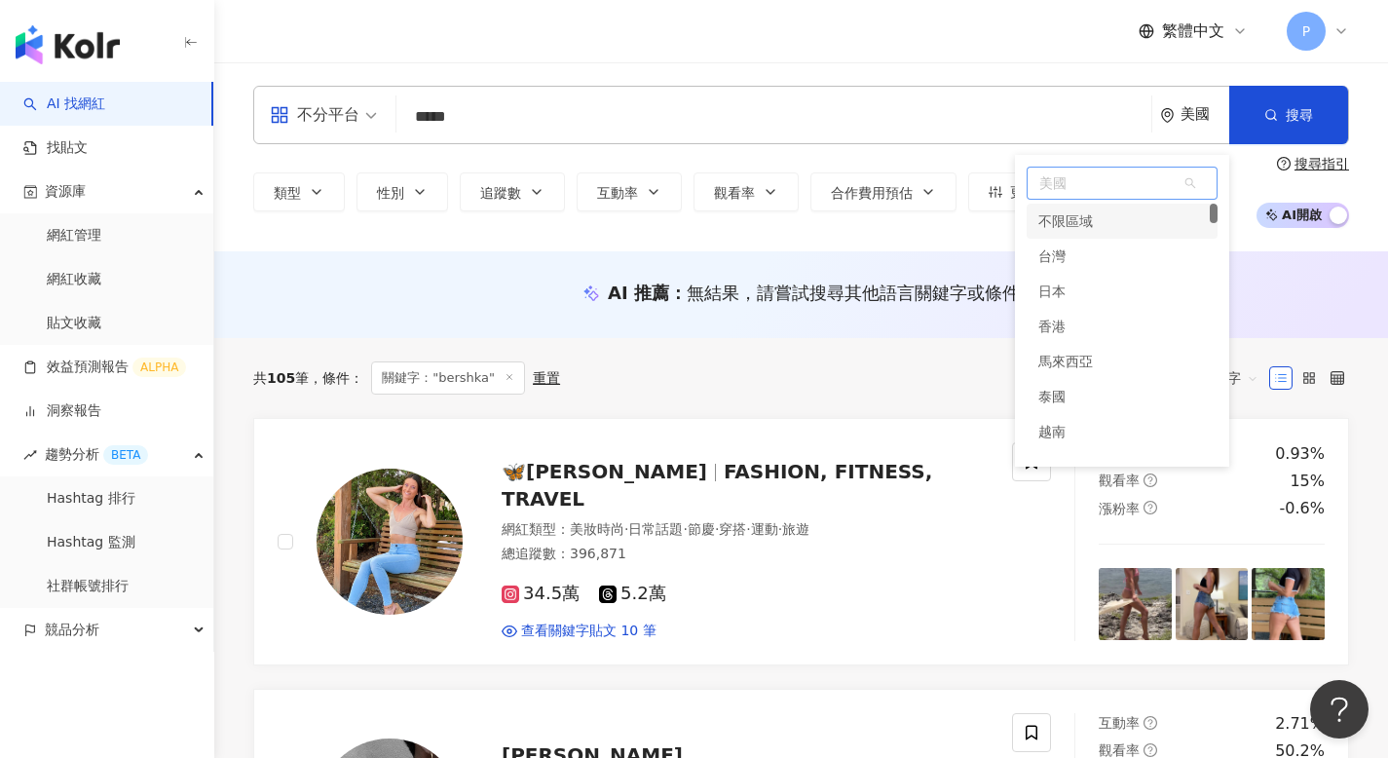
click at [1142, 225] on div "不限區域" at bounding box center [1121, 221] width 191 height 35
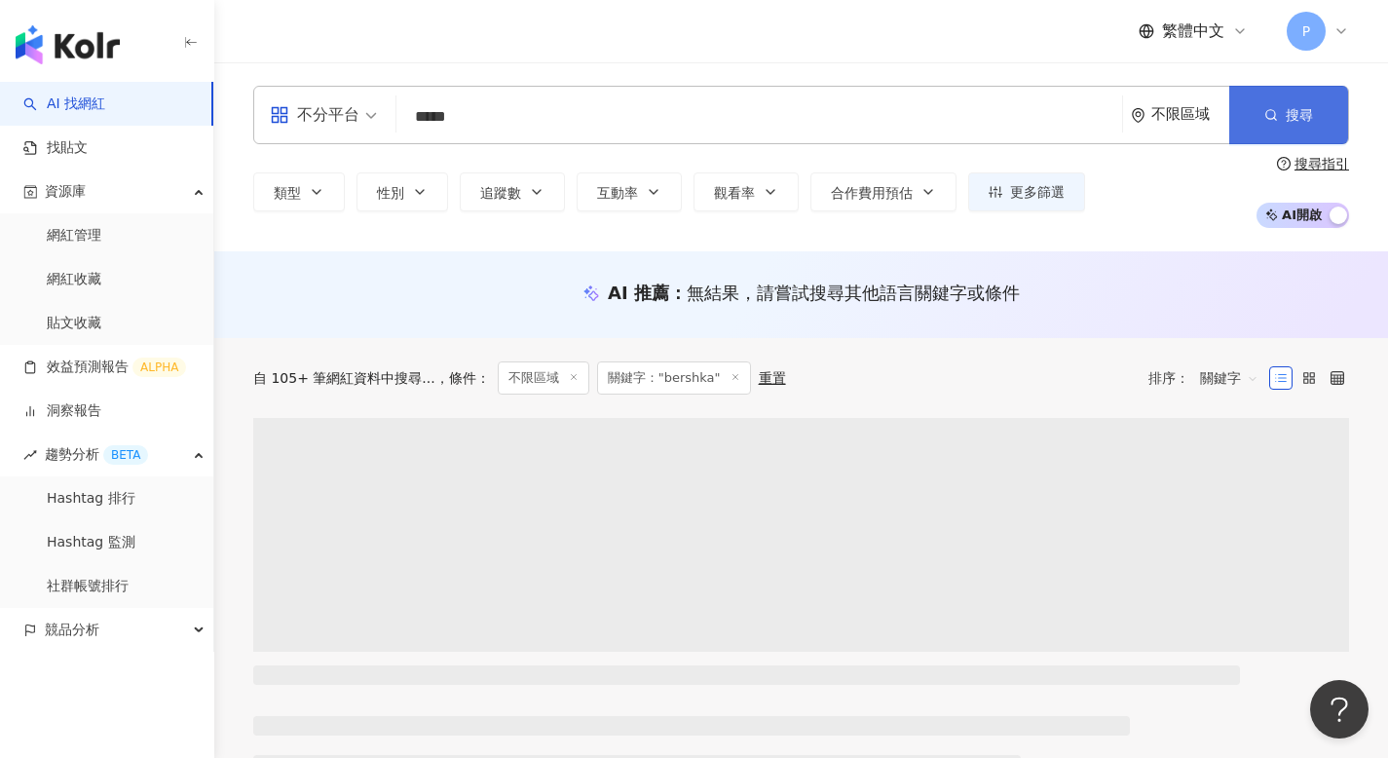
click at [1309, 101] on button "搜尋" at bounding box center [1288, 115] width 119 height 58
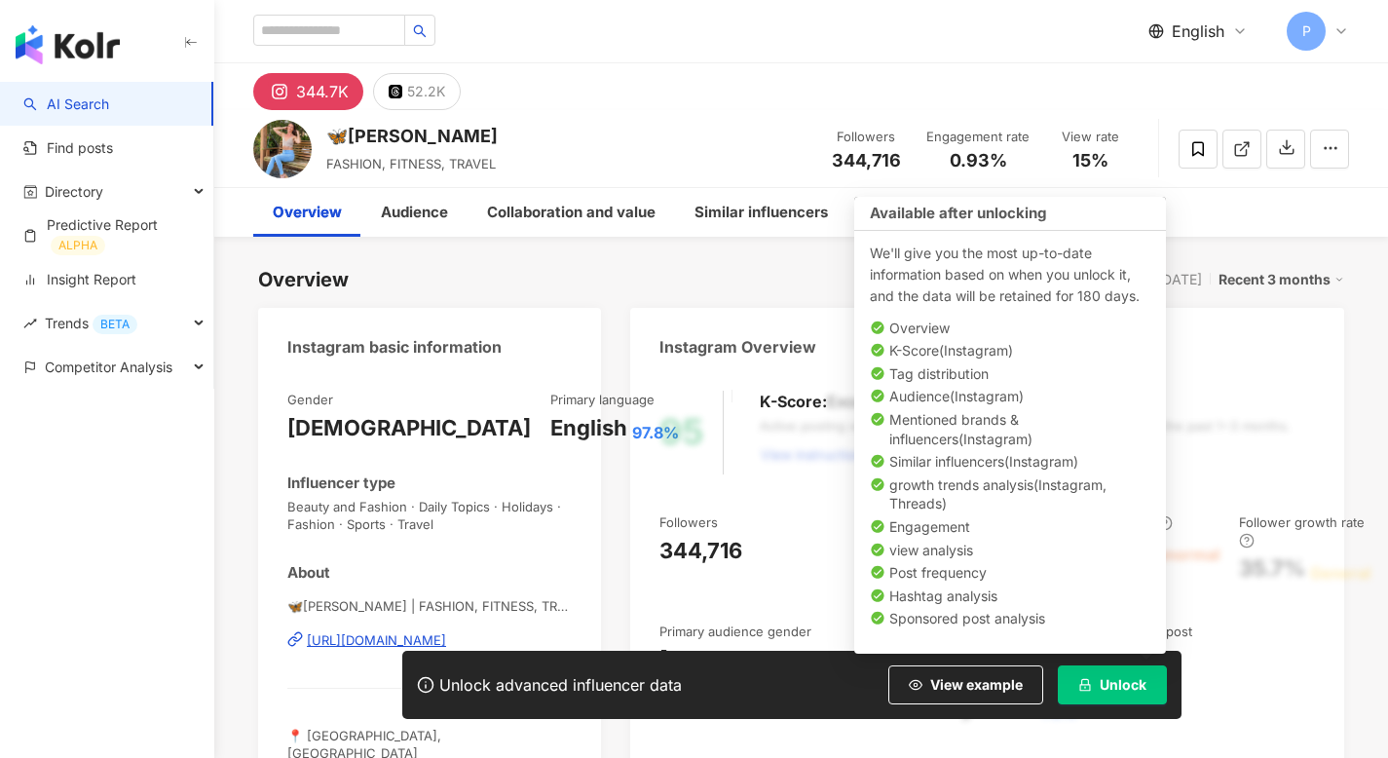
click at [1095, 695] on button "Unlock" at bounding box center [1112, 684] width 109 height 39
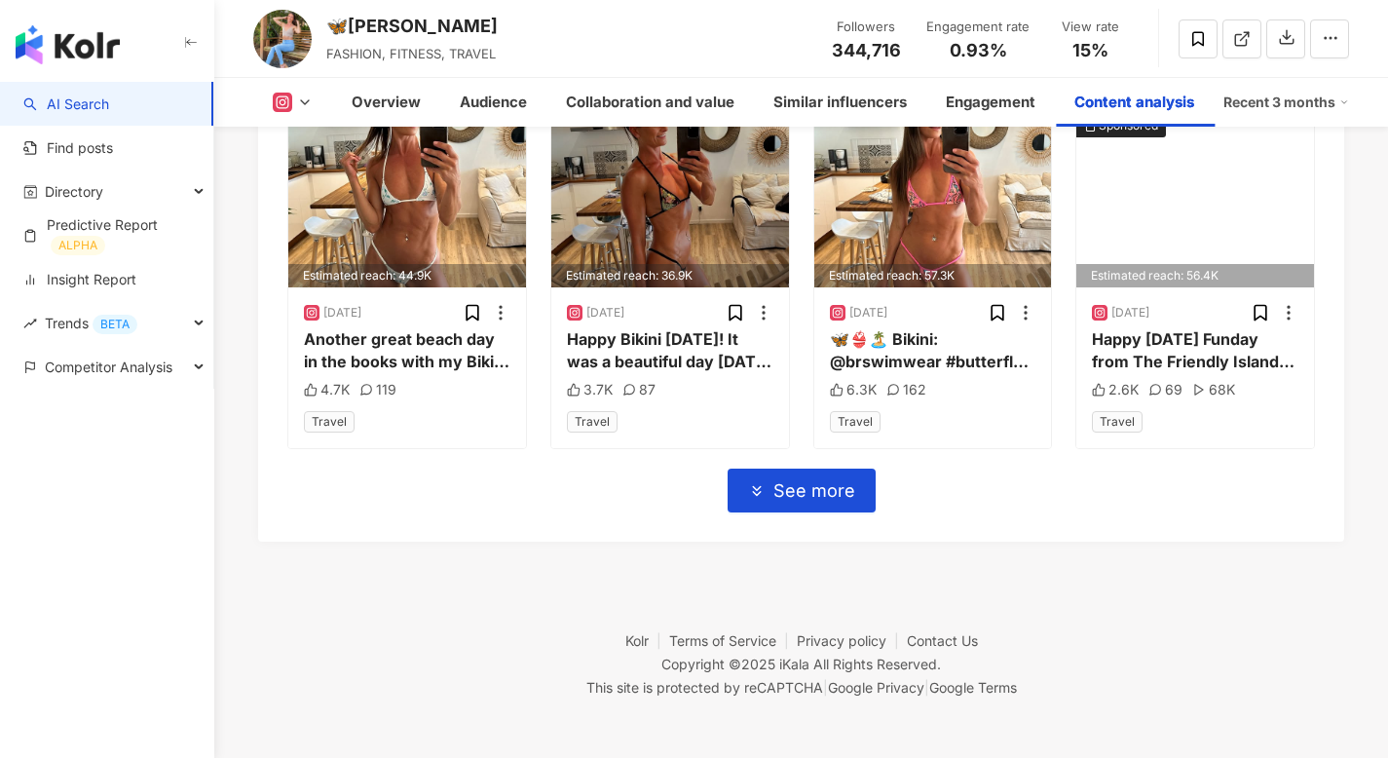
scroll to position [7045, 0]
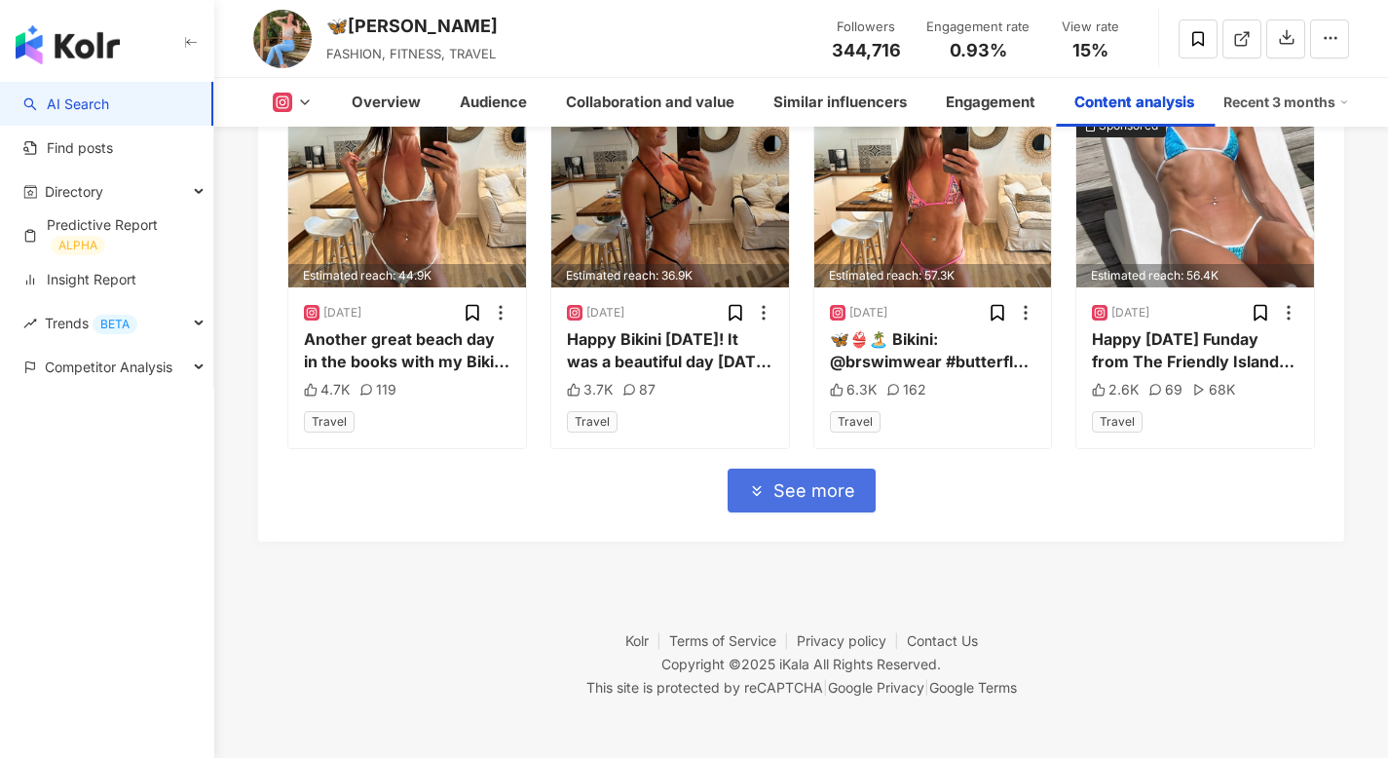
click at [790, 498] on span "See more" at bounding box center [814, 490] width 82 height 21
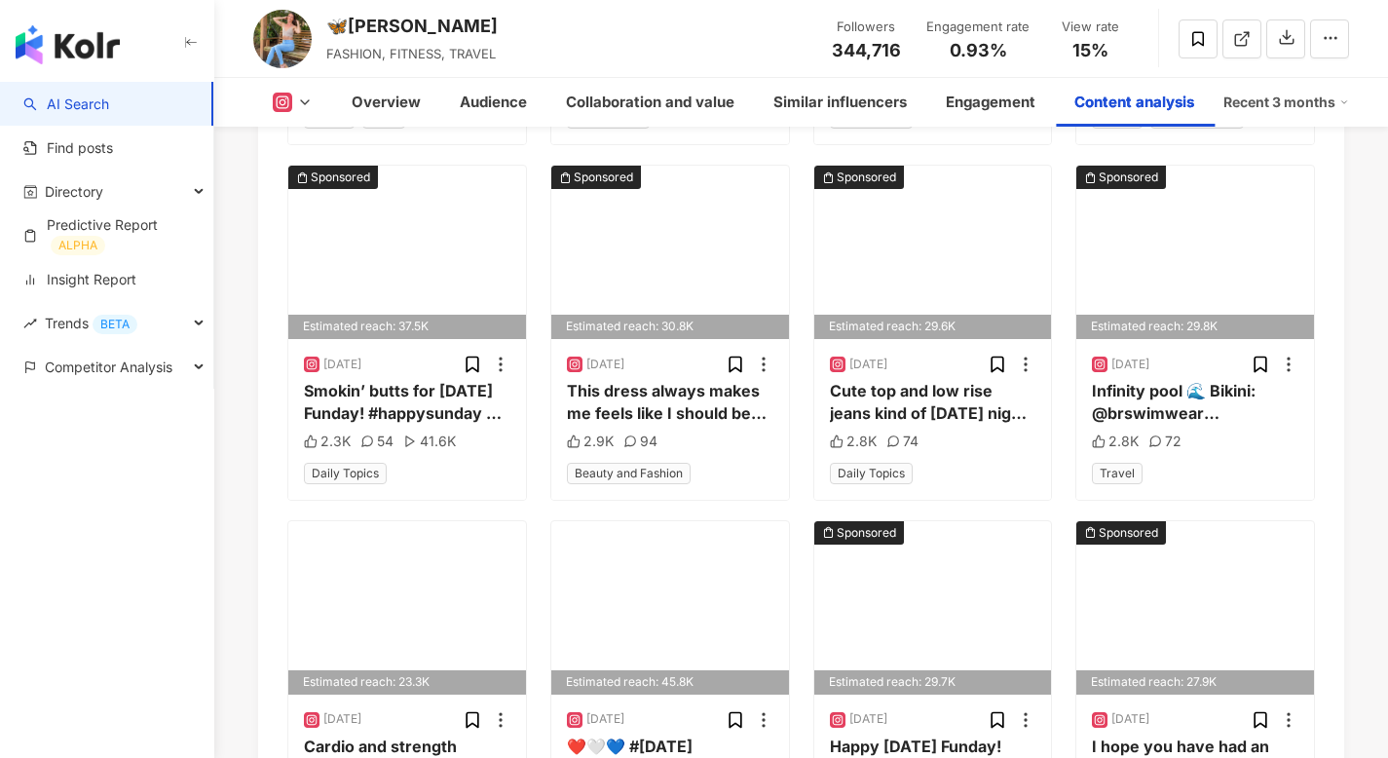
scroll to position [8124, 0]
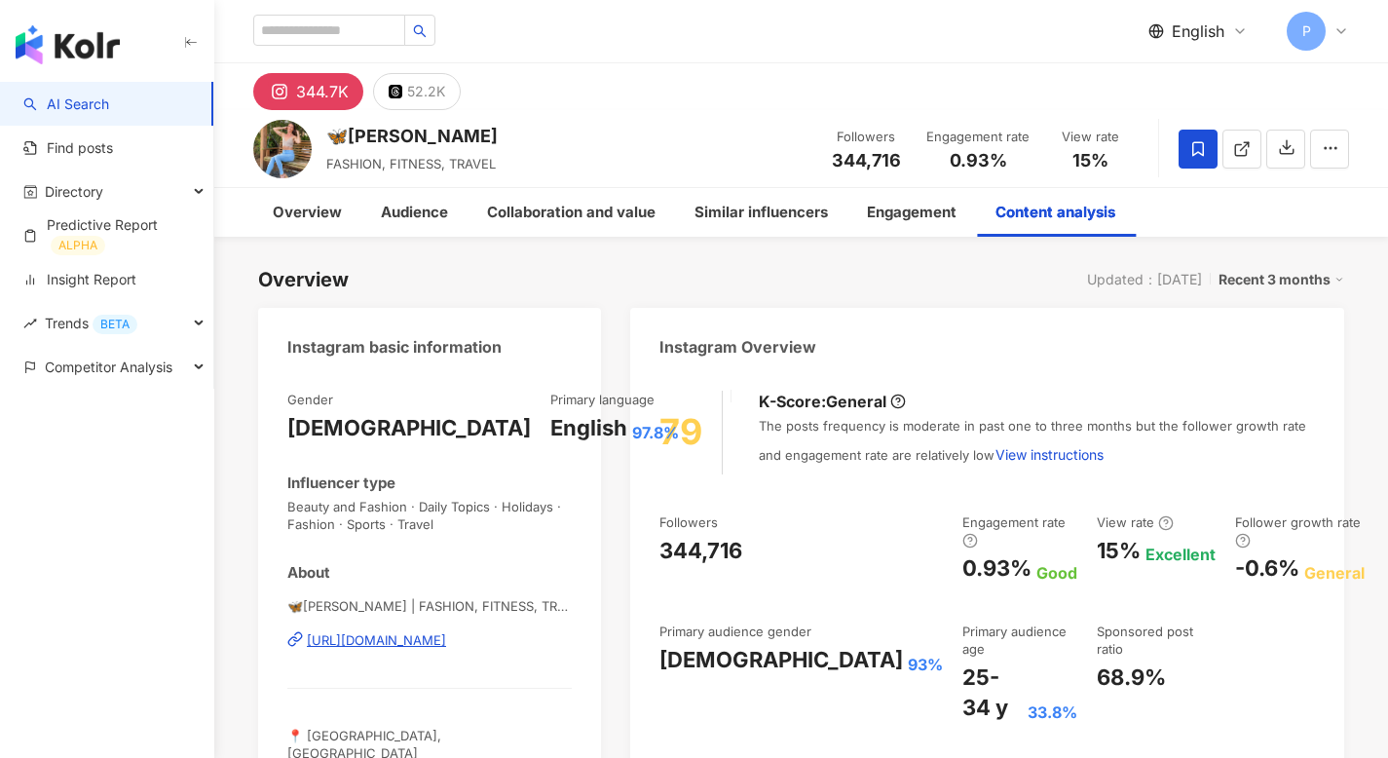
click at [1191, 155] on icon at bounding box center [1198, 149] width 18 height 18
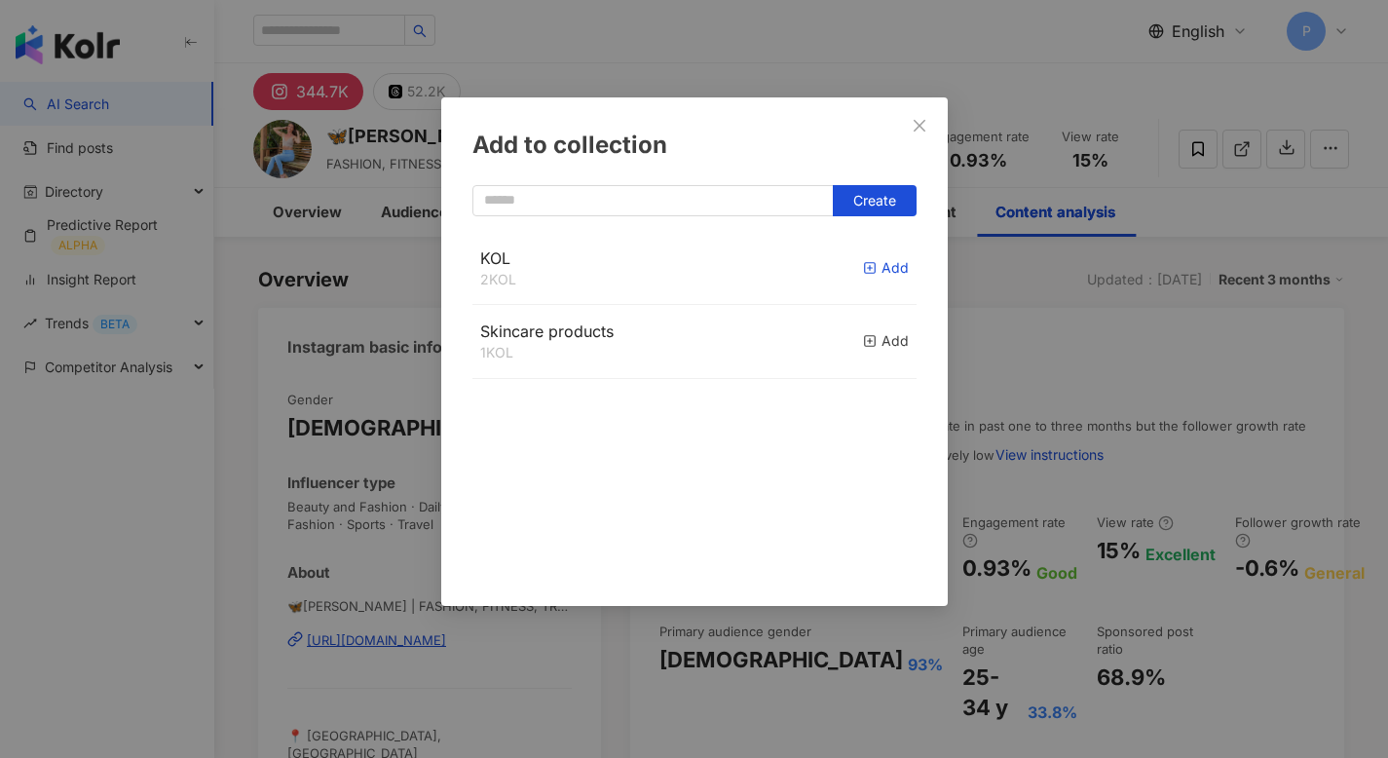
click at [870, 266] on div "Add" at bounding box center [886, 267] width 46 height 21
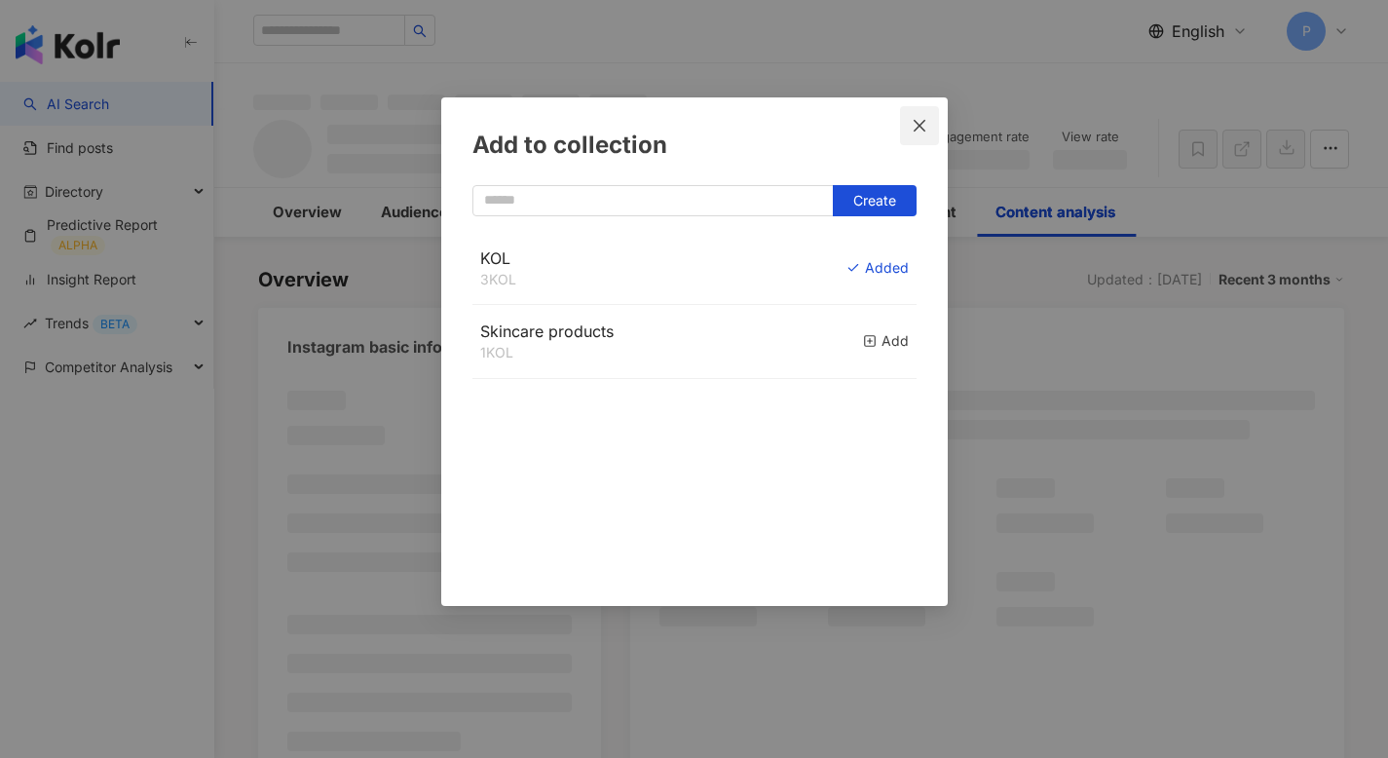
click at [926, 118] on icon "close" at bounding box center [919, 126] width 16 height 16
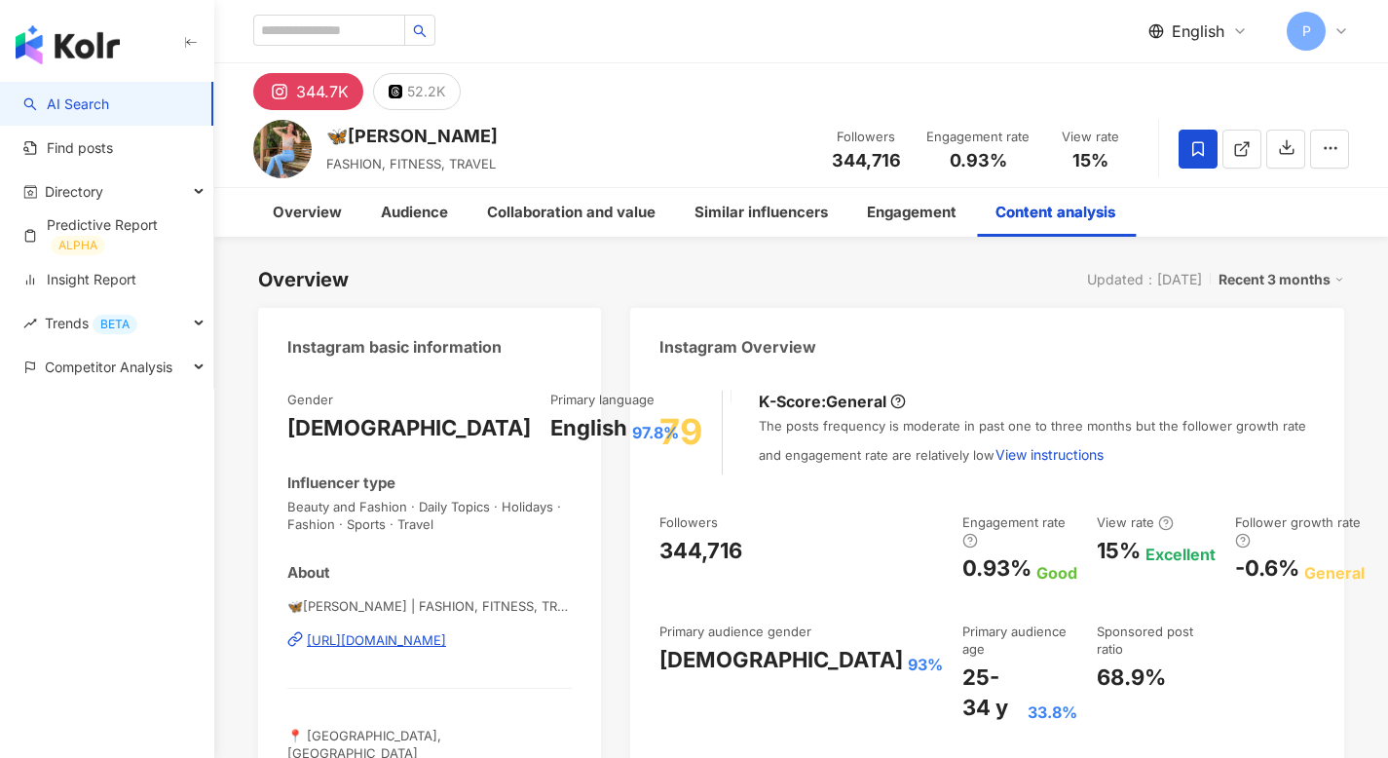
click at [1315, 28] on span "P" at bounding box center [1305, 31] width 39 height 39
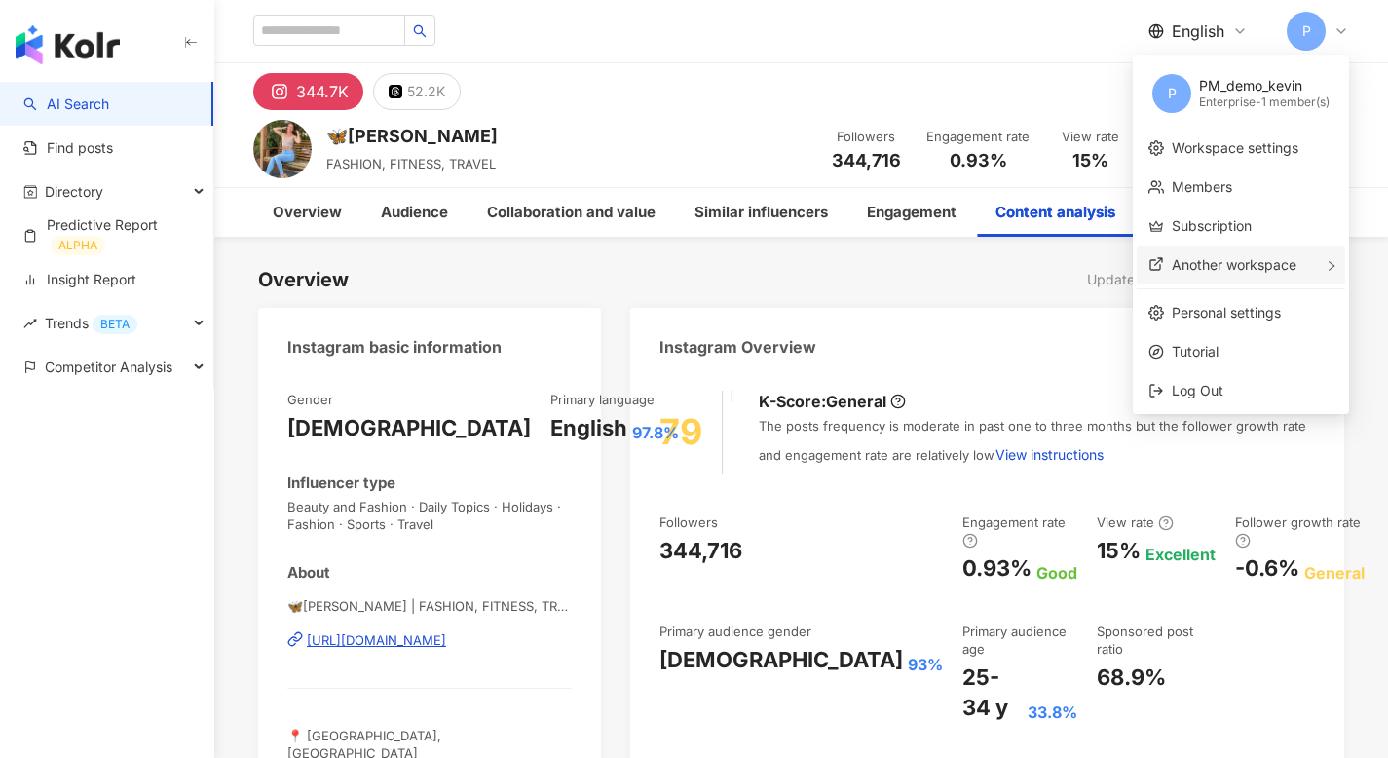
click at [1248, 274] on div "Another workspace" at bounding box center [1240, 264] width 208 height 39
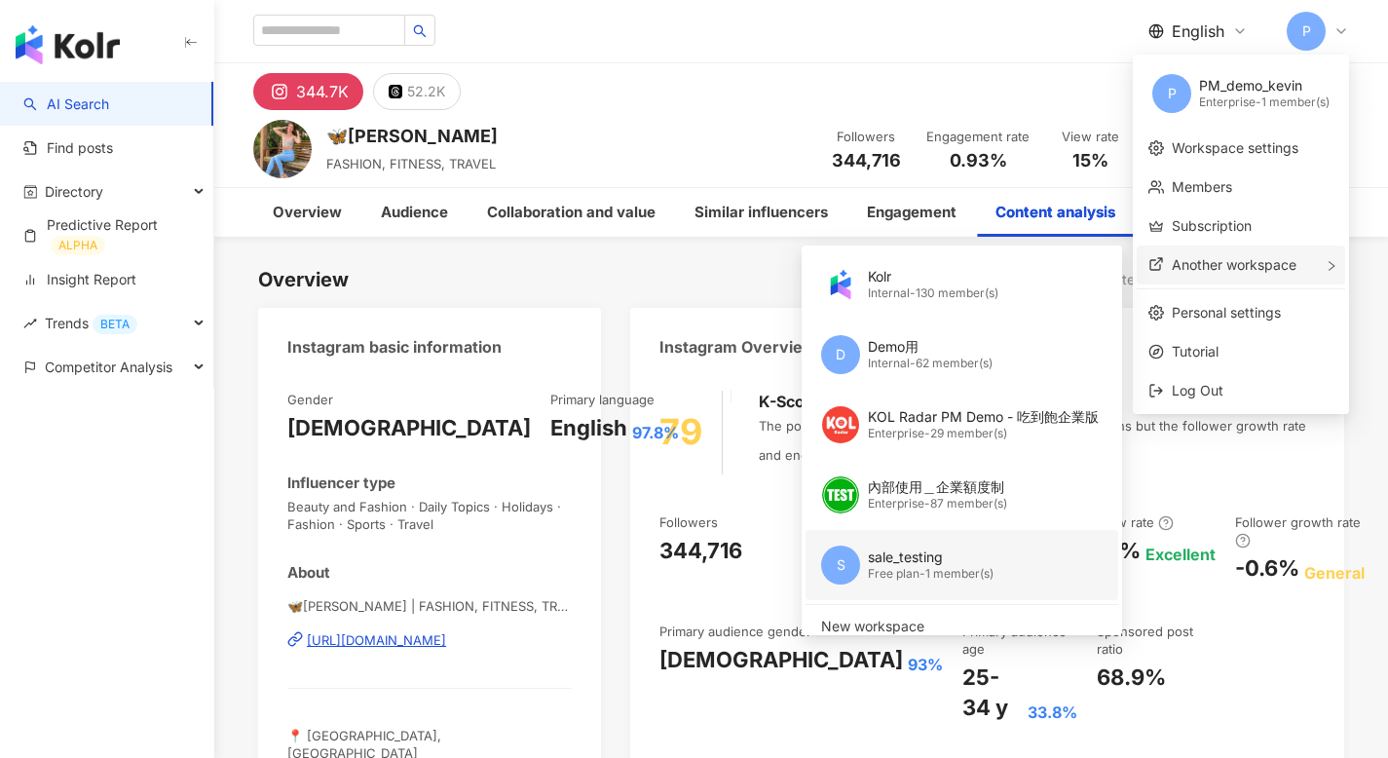
scroll to position [13, 0]
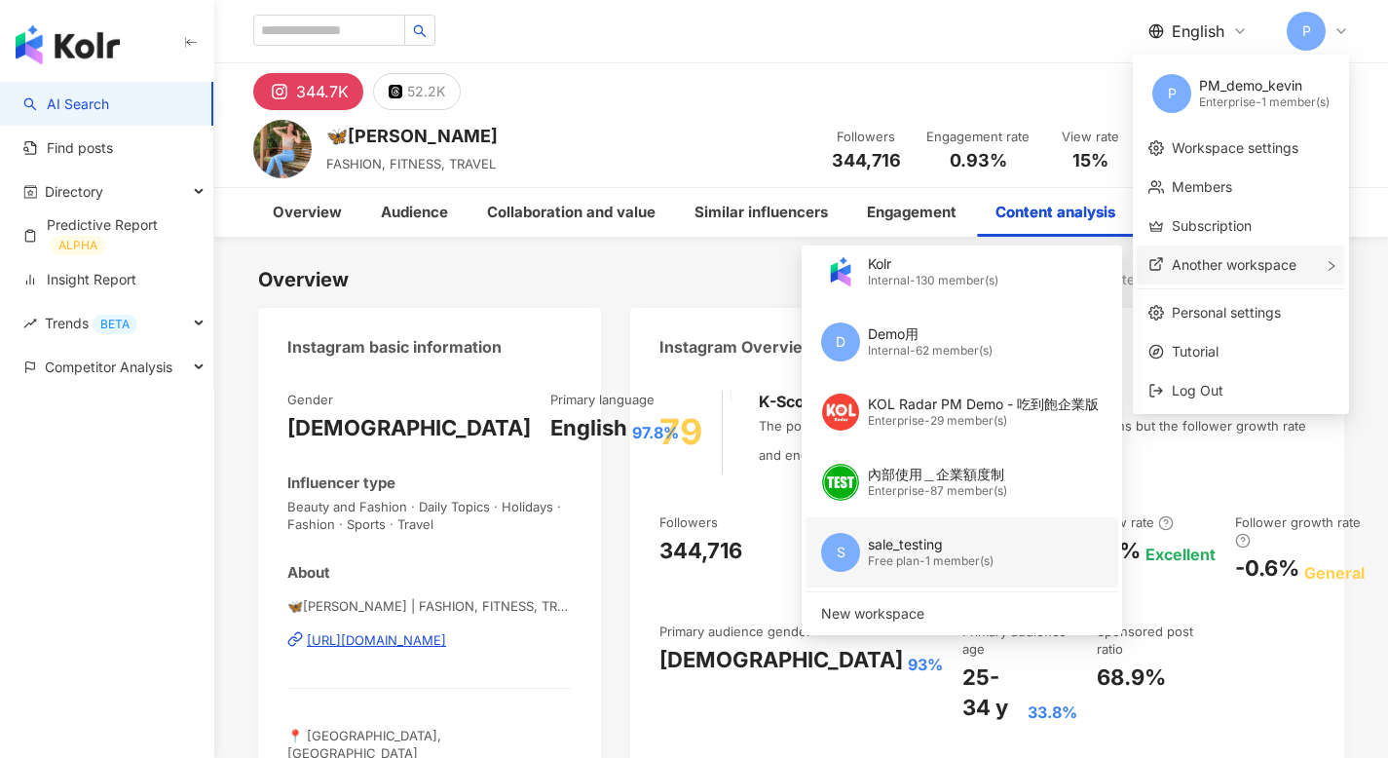
click at [925, 557] on div "Free plan - 1 member(s)" at bounding box center [931, 561] width 126 height 17
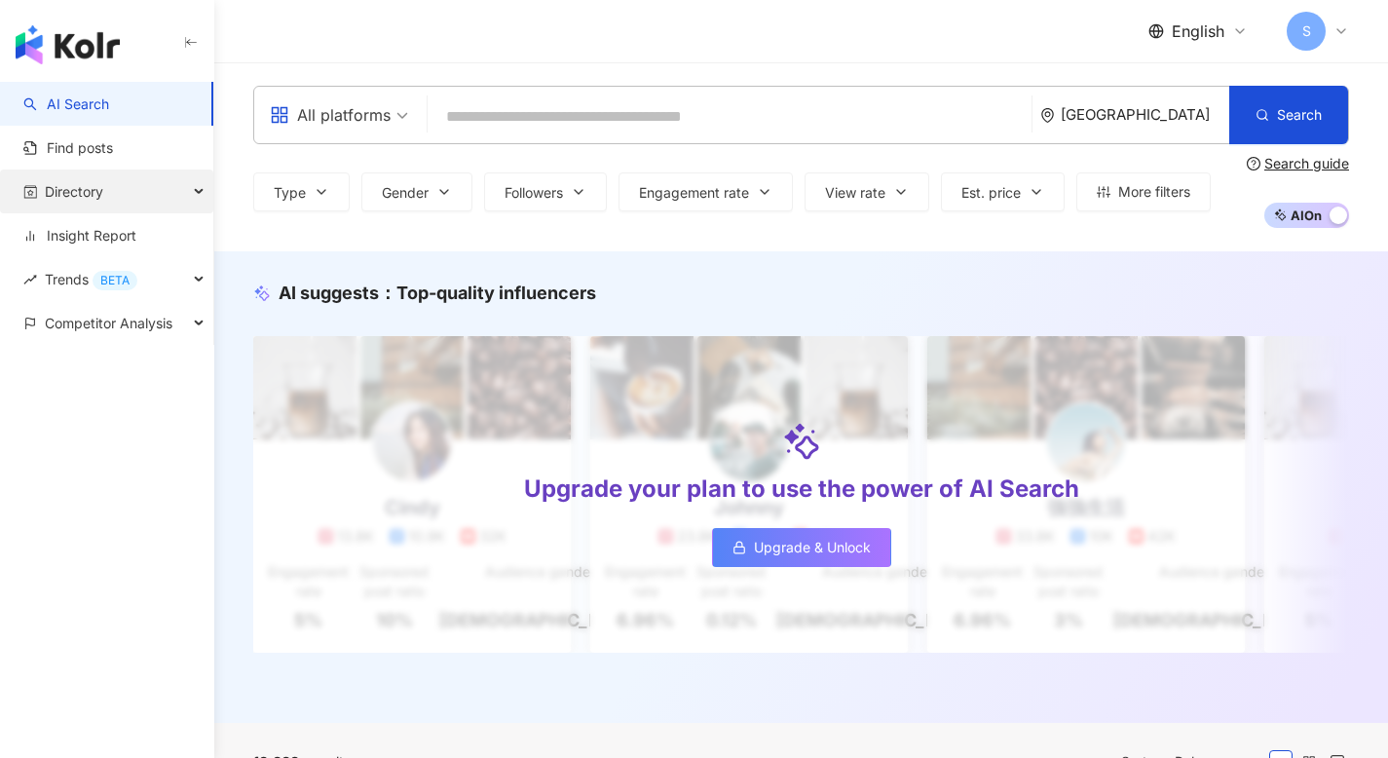
click at [165, 190] on div "Directory" at bounding box center [106, 191] width 213 height 44
click at [1319, 36] on span "S" at bounding box center [1305, 31] width 39 height 39
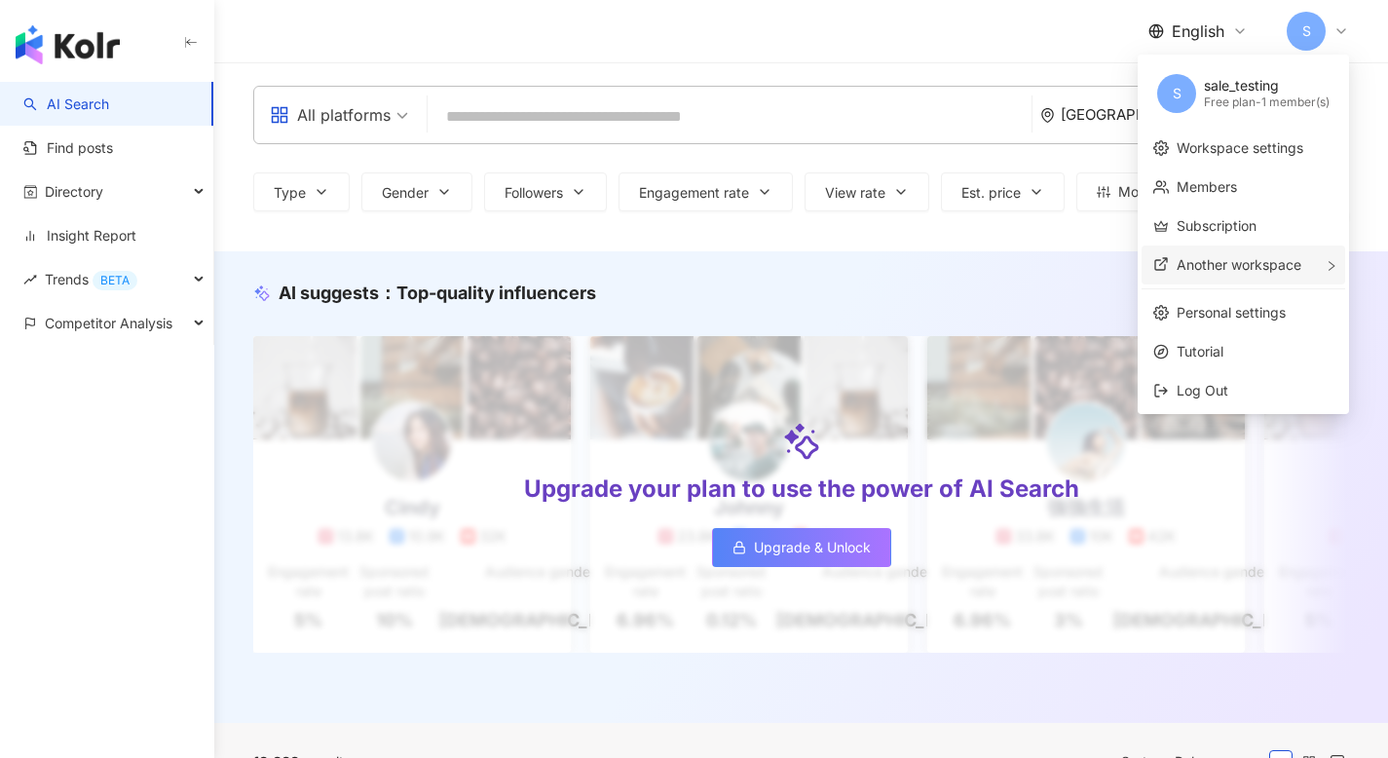
click at [1211, 261] on span "Another workspace" at bounding box center [1238, 264] width 125 height 17
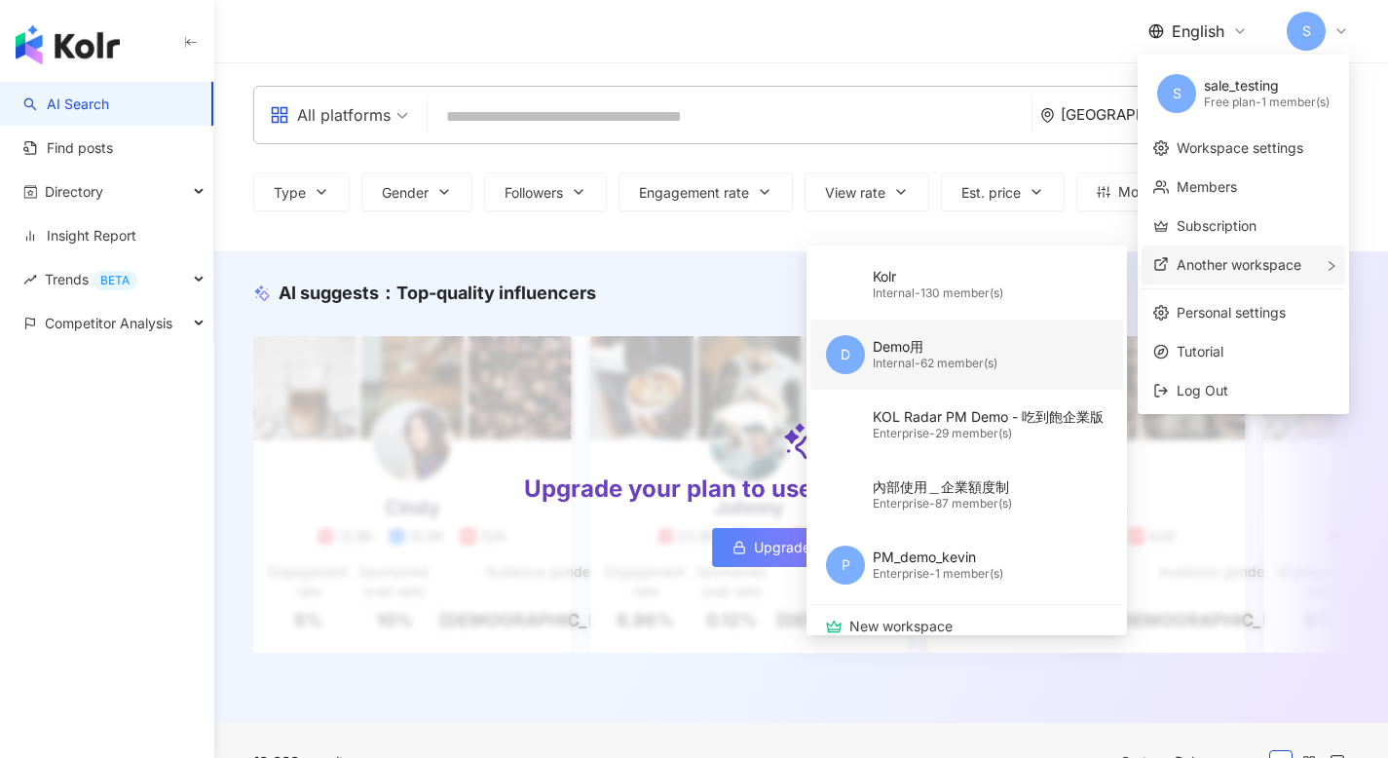
click at [992, 357] on div "Internal - 62 member(s)" at bounding box center [934, 363] width 125 height 17
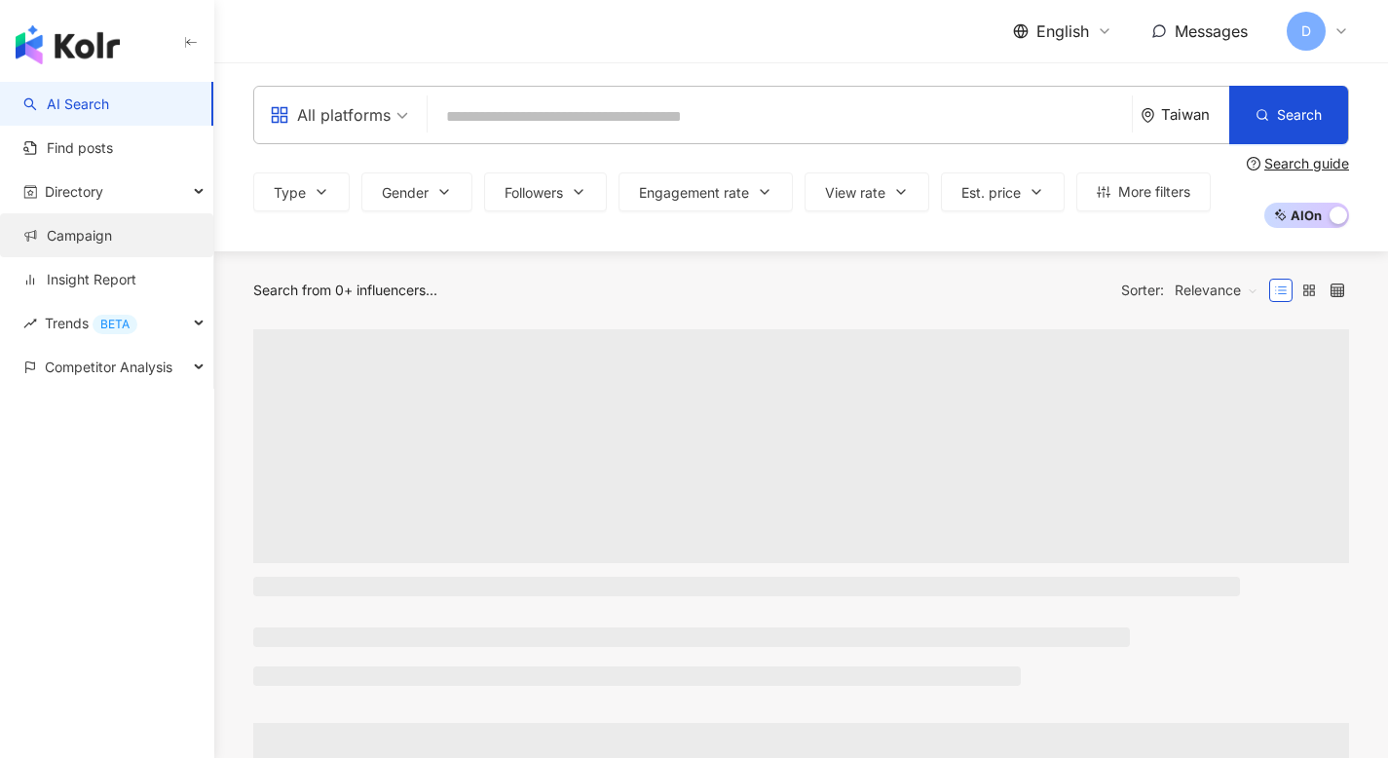
click at [104, 239] on link "Campaign" at bounding box center [67, 235] width 89 height 19
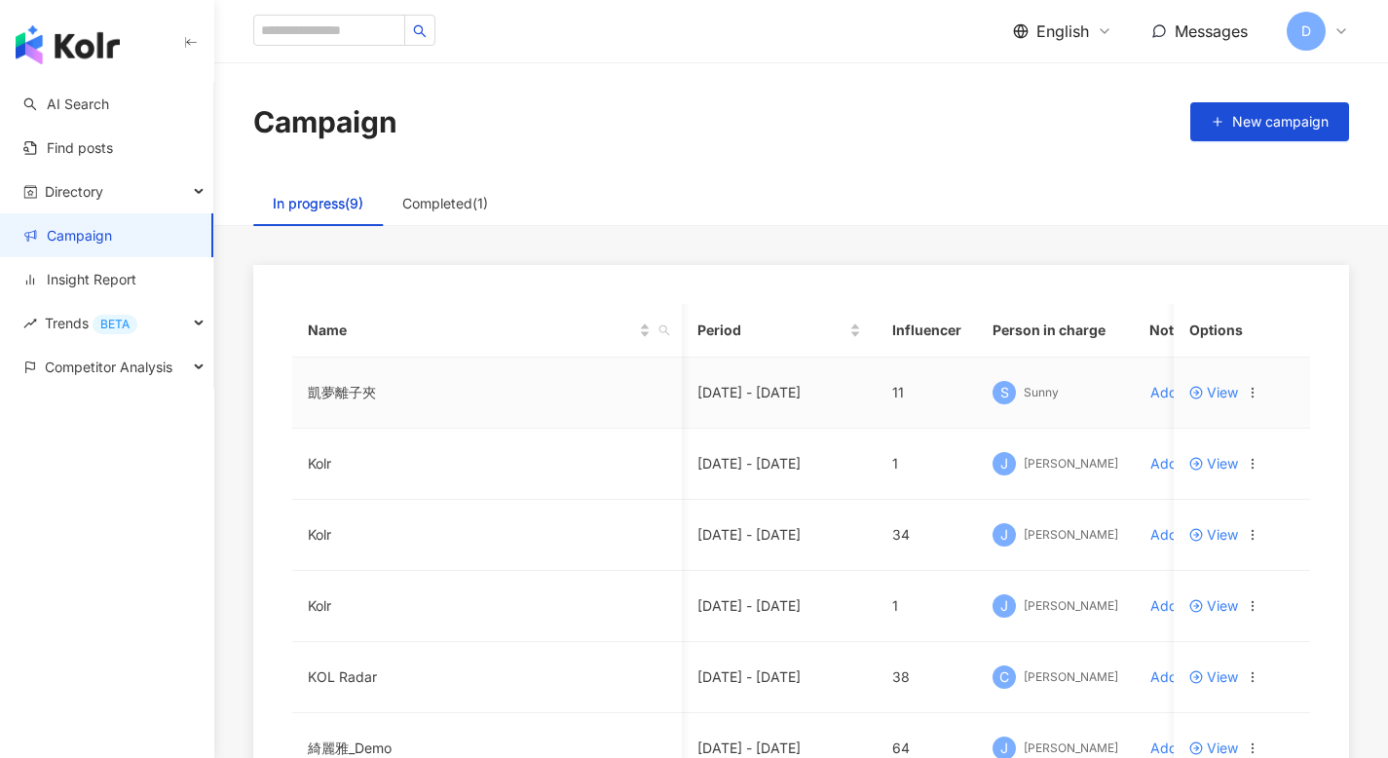
scroll to position [0, 42]
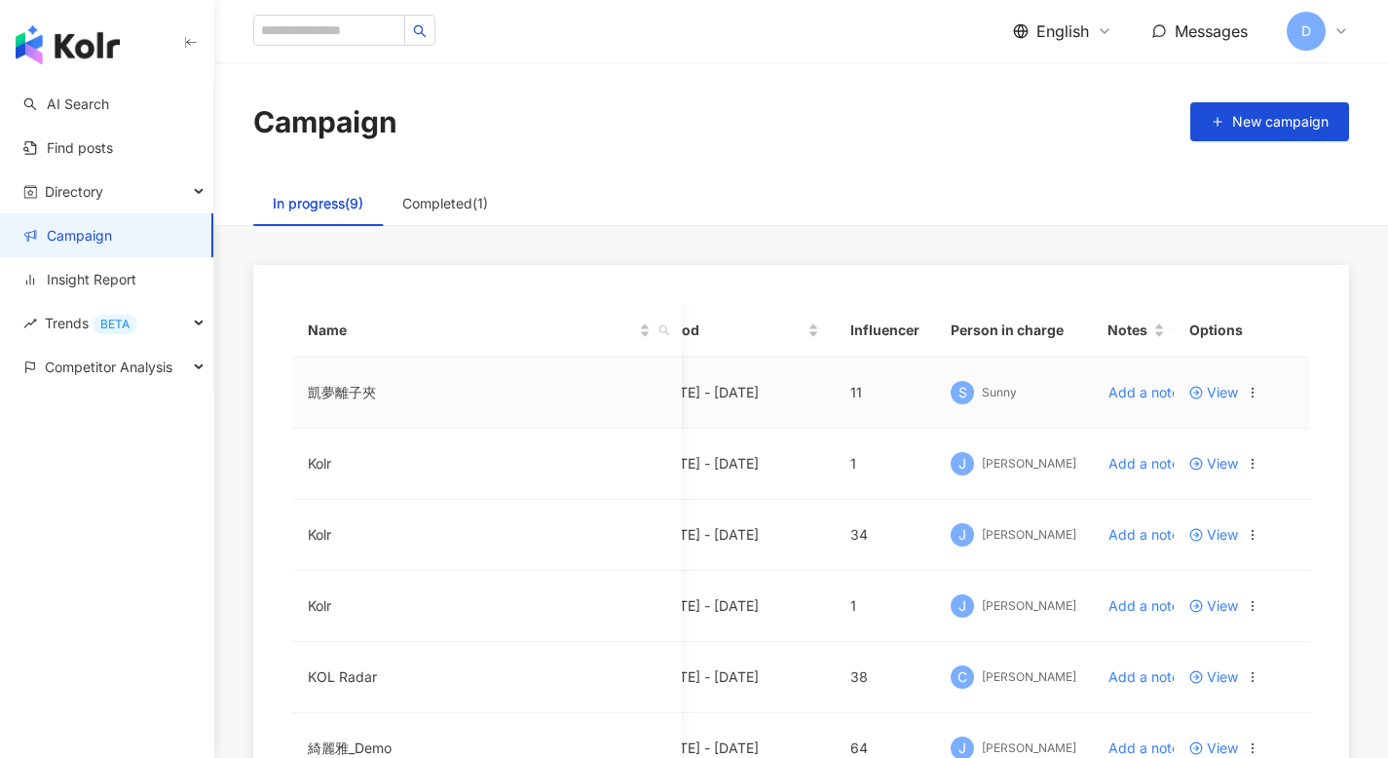
click at [1222, 399] on span "View" at bounding box center [1213, 393] width 49 height 14
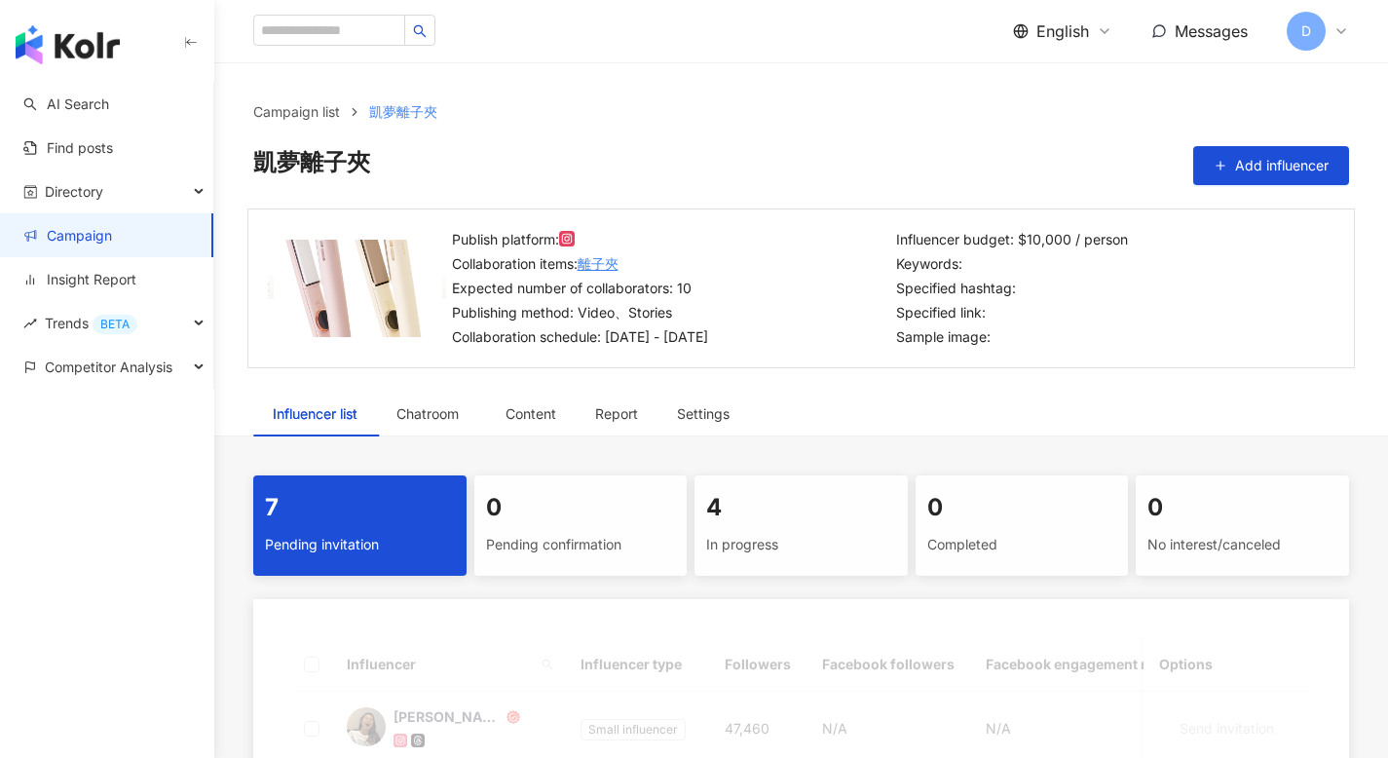
click at [601, 267] on link "離子夾" at bounding box center [597, 263] width 41 height 21
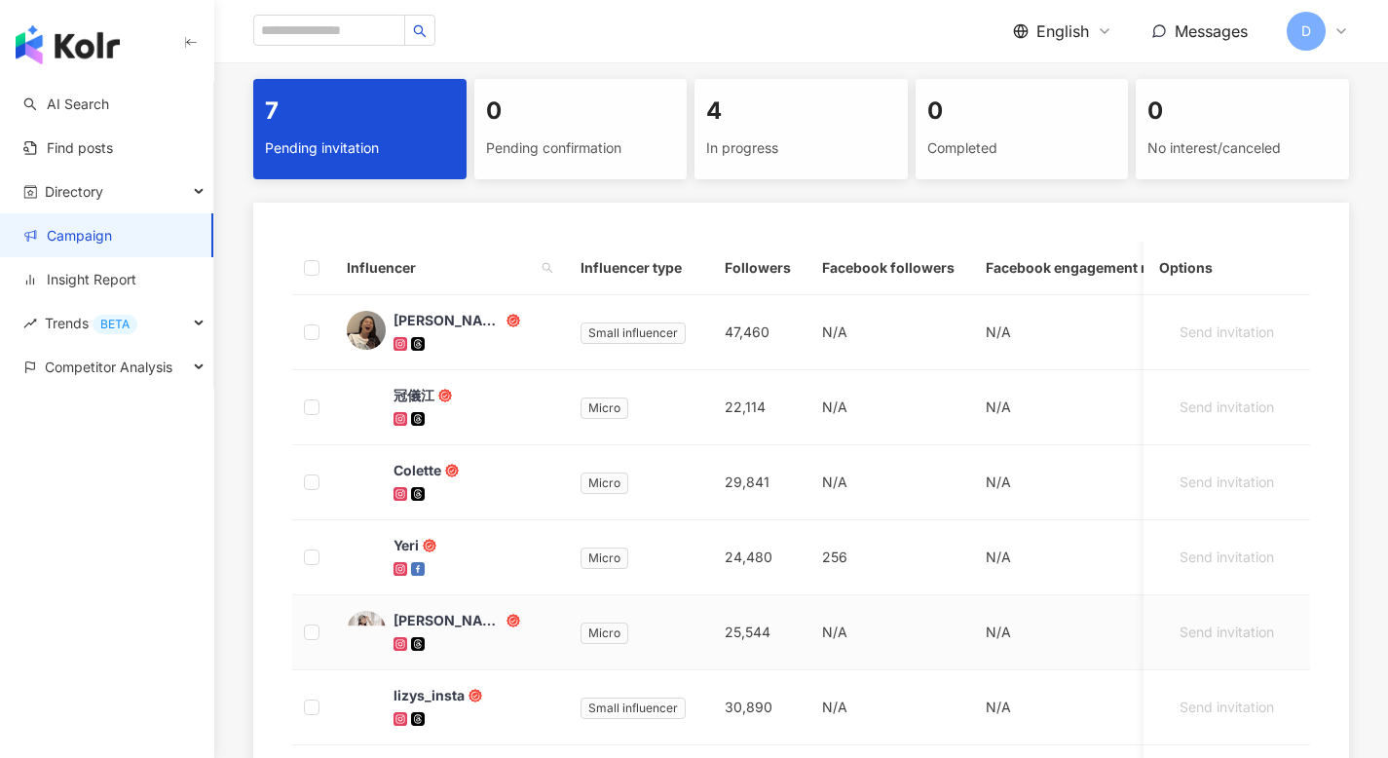
scroll to position [289, 0]
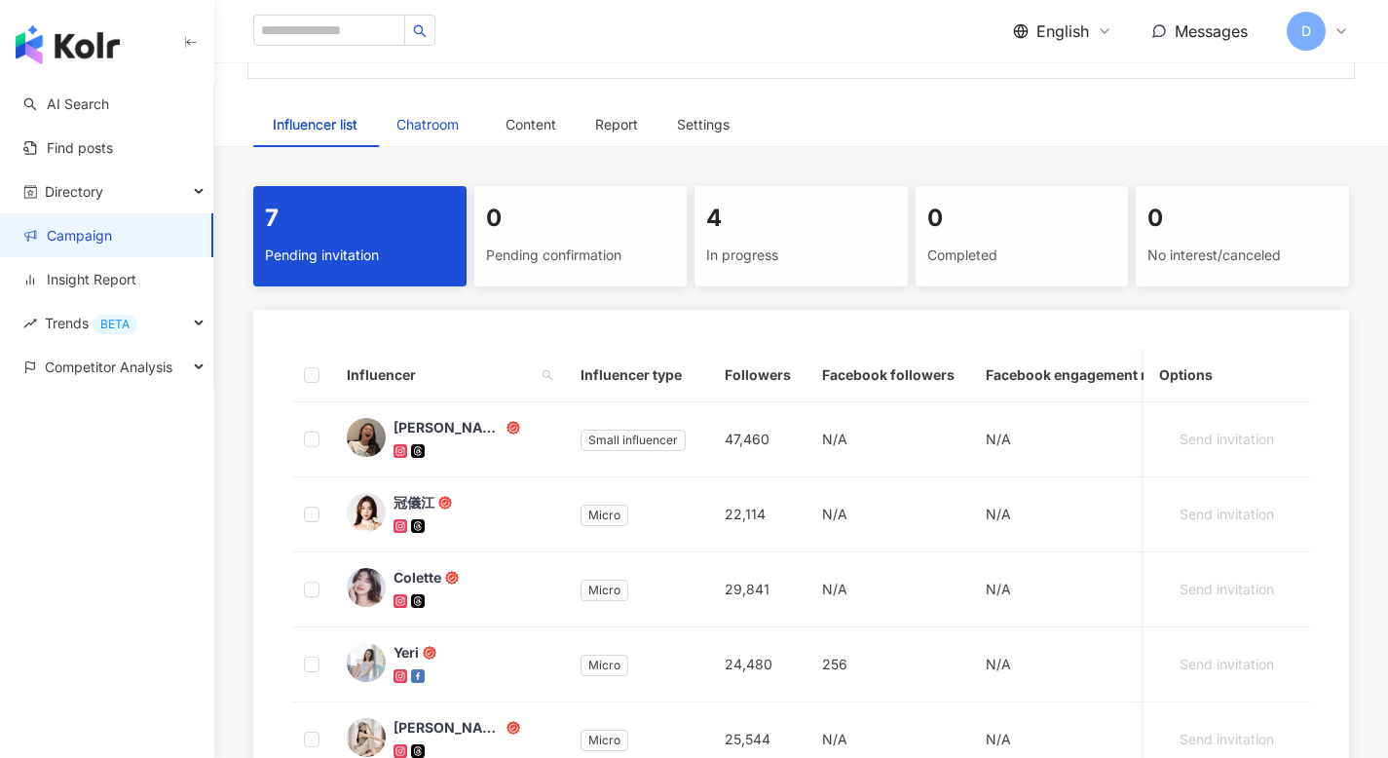
click at [433, 125] on span "Chatroom" at bounding box center [431, 125] width 70 height 14
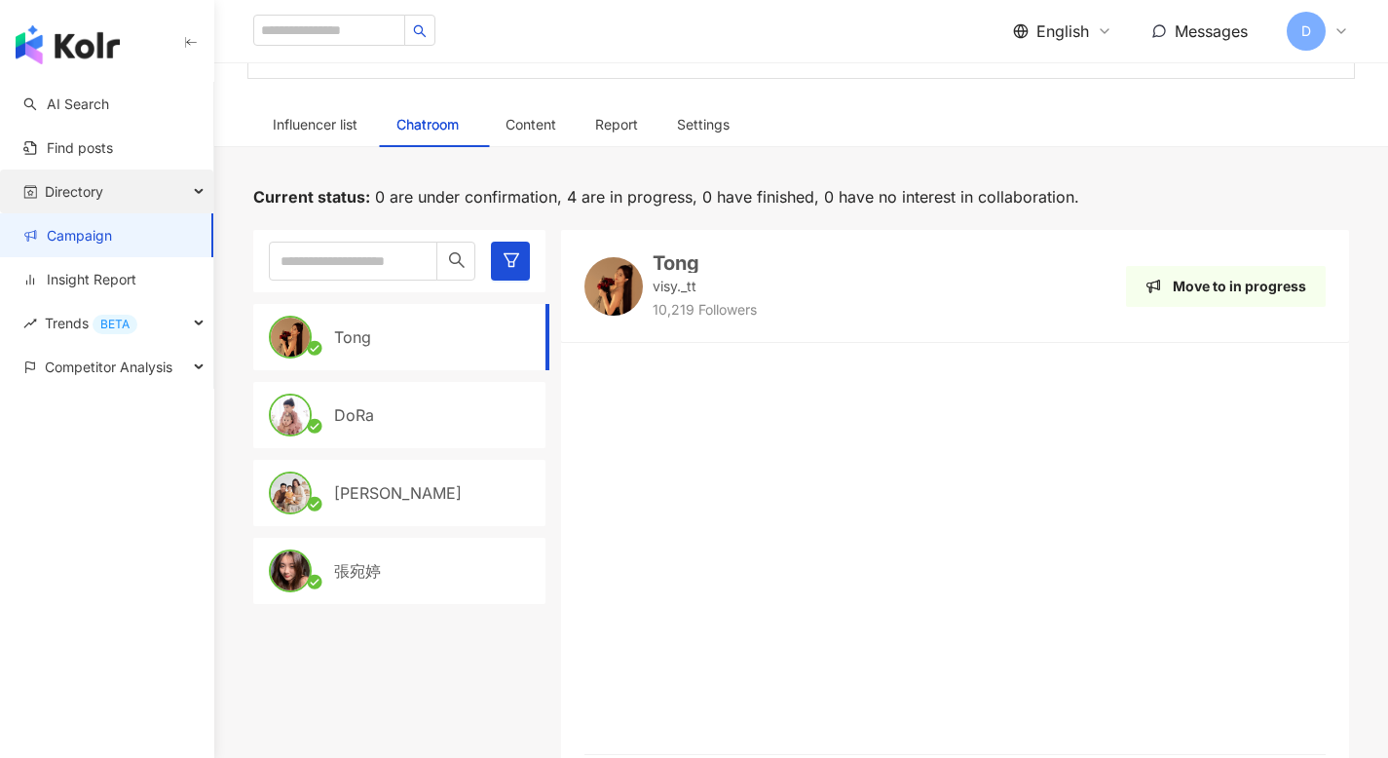
click at [130, 195] on div "Directory" at bounding box center [106, 191] width 213 height 44
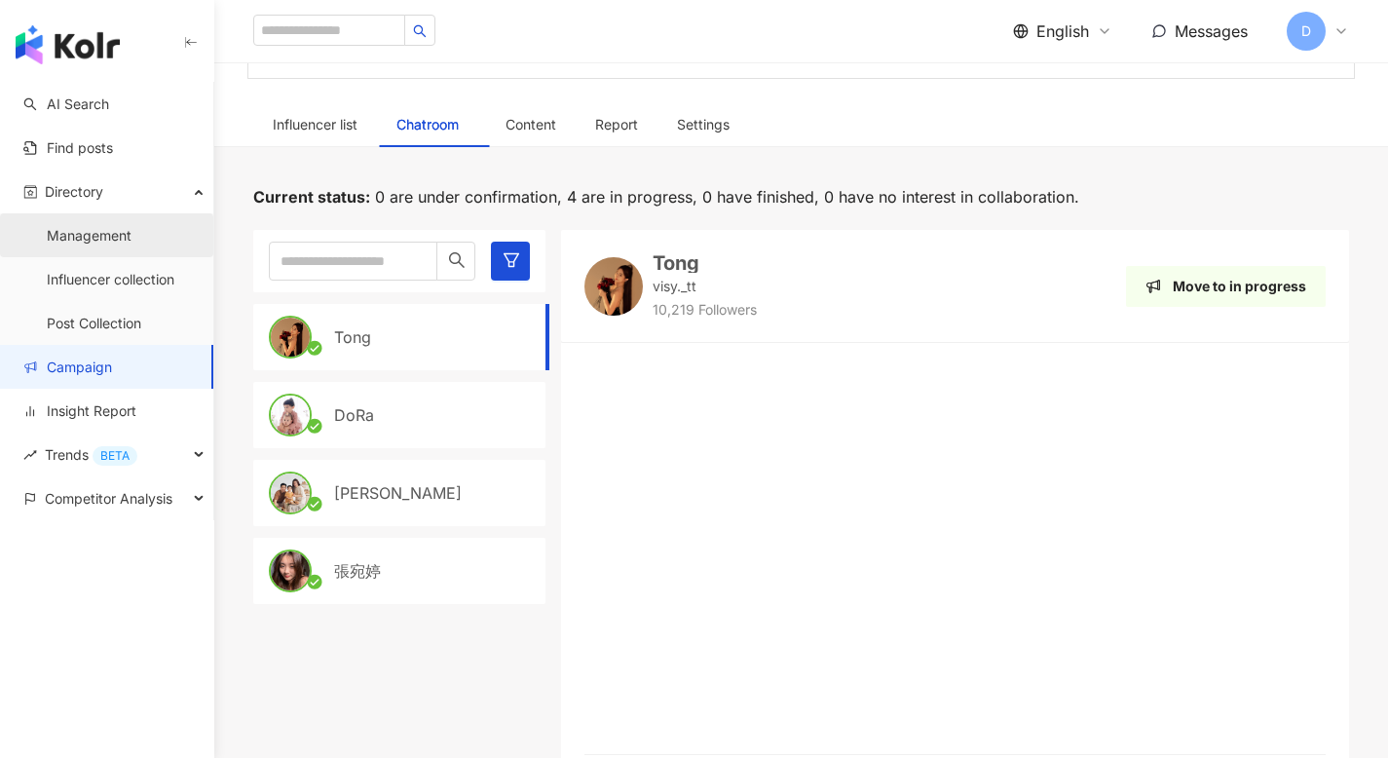
click at [76, 238] on link "Management" at bounding box center [89, 235] width 85 height 19
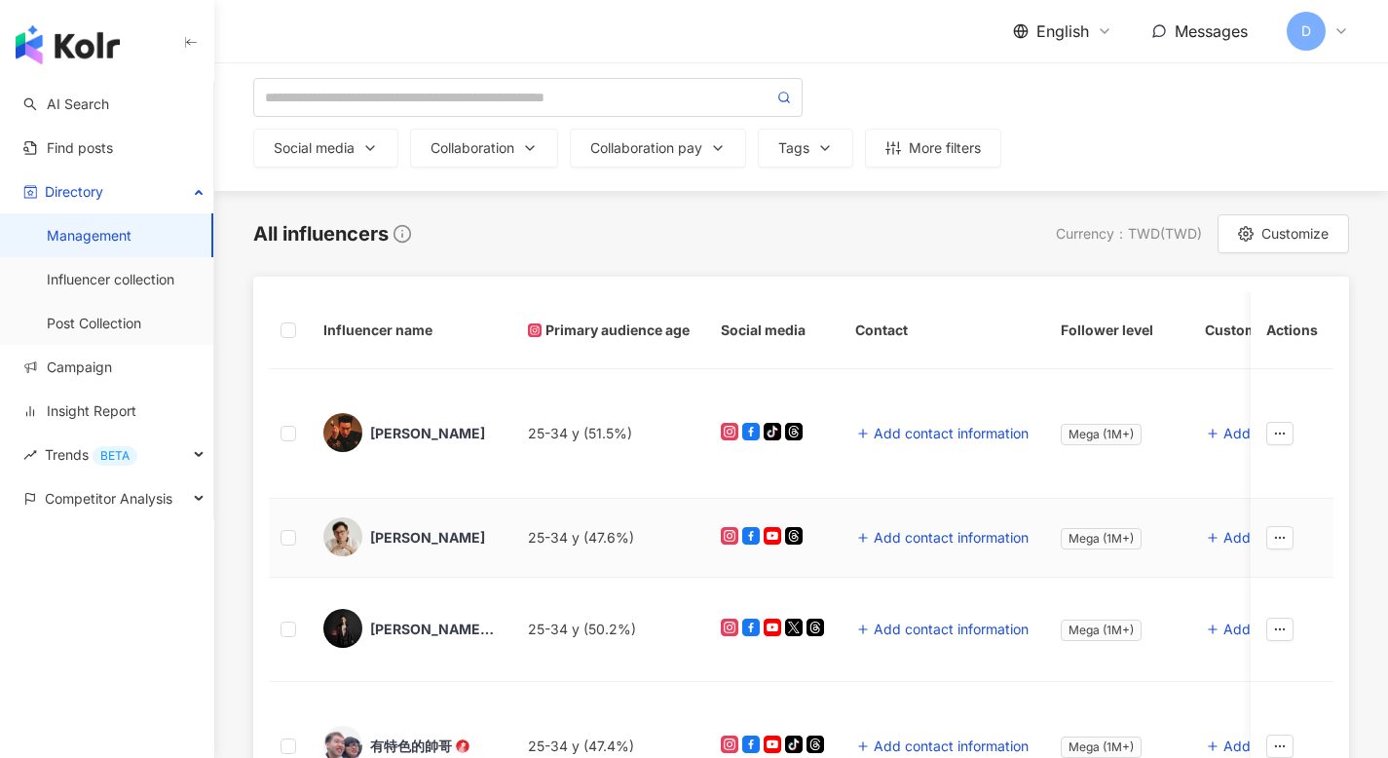
scroll to position [62, 0]
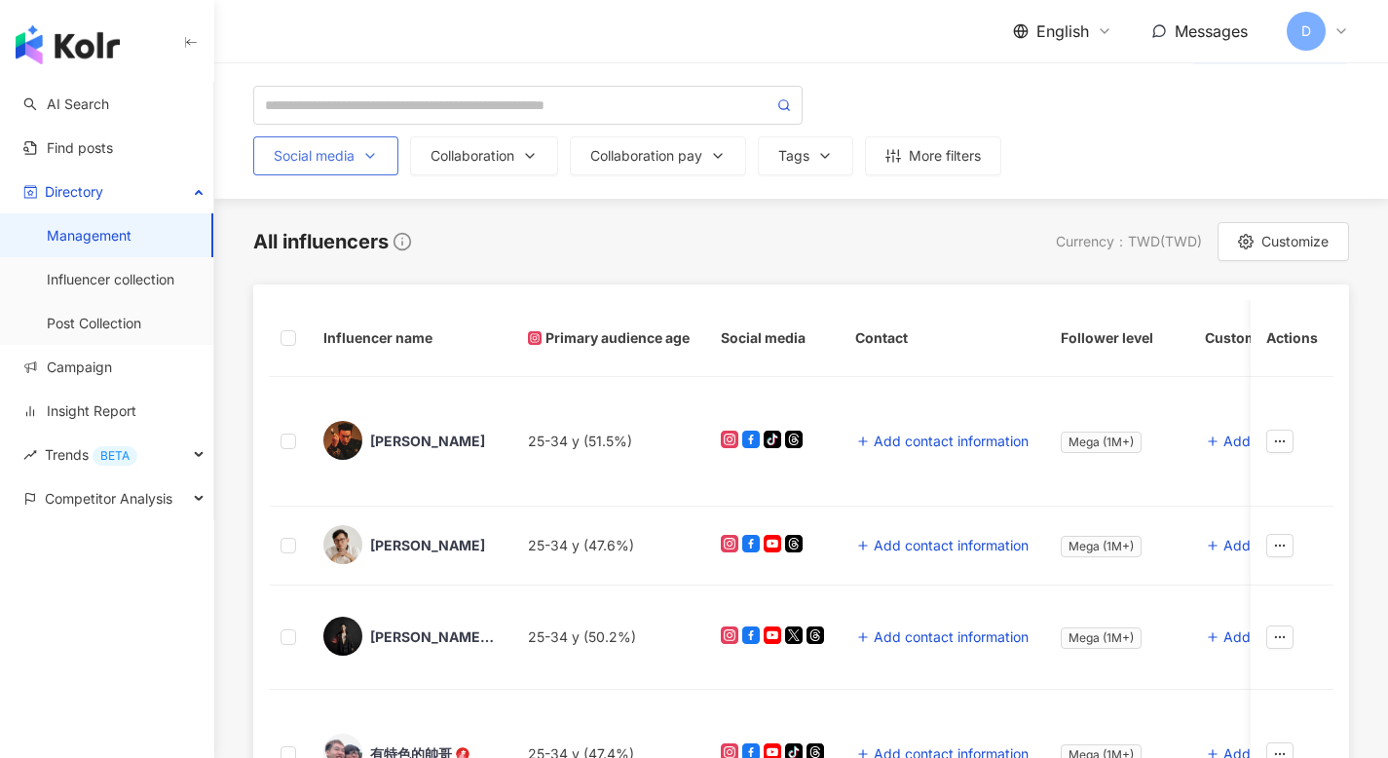
click at [360, 158] on div "Social media" at bounding box center [326, 156] width 104 height 16
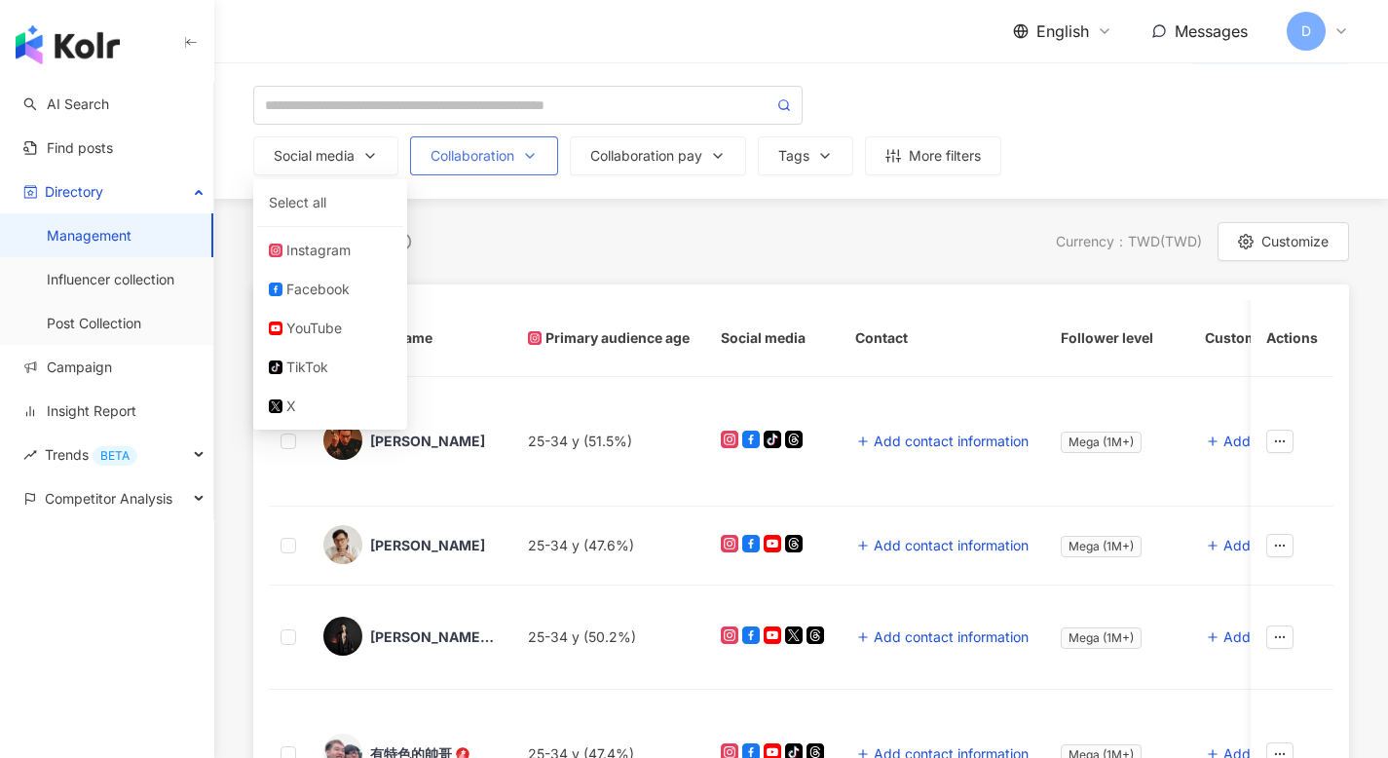
click at [500, 157] on div "Collaboration" at bounding box center [483, 156] width 107 height 16
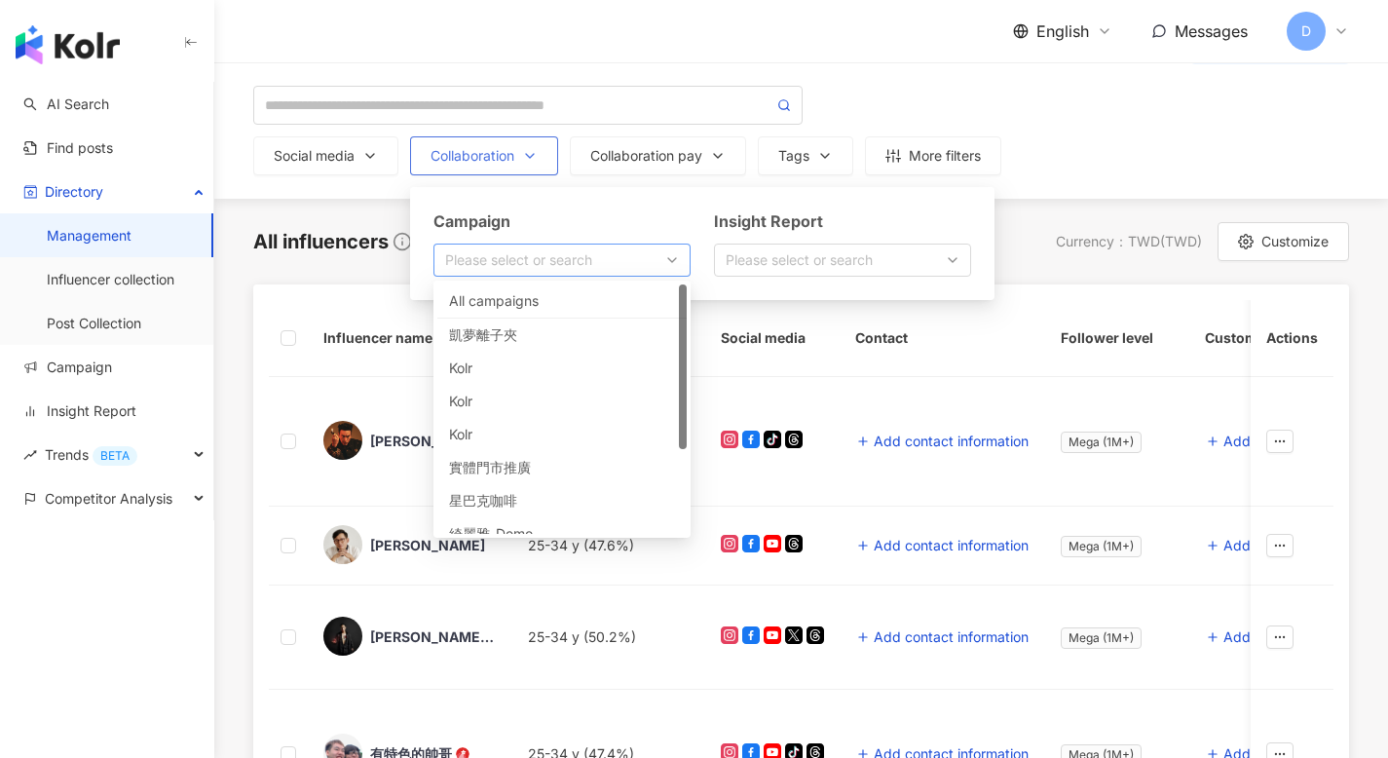
click at [601, 257] on div "button" at bounding box center [551, 260] width 229 height 15
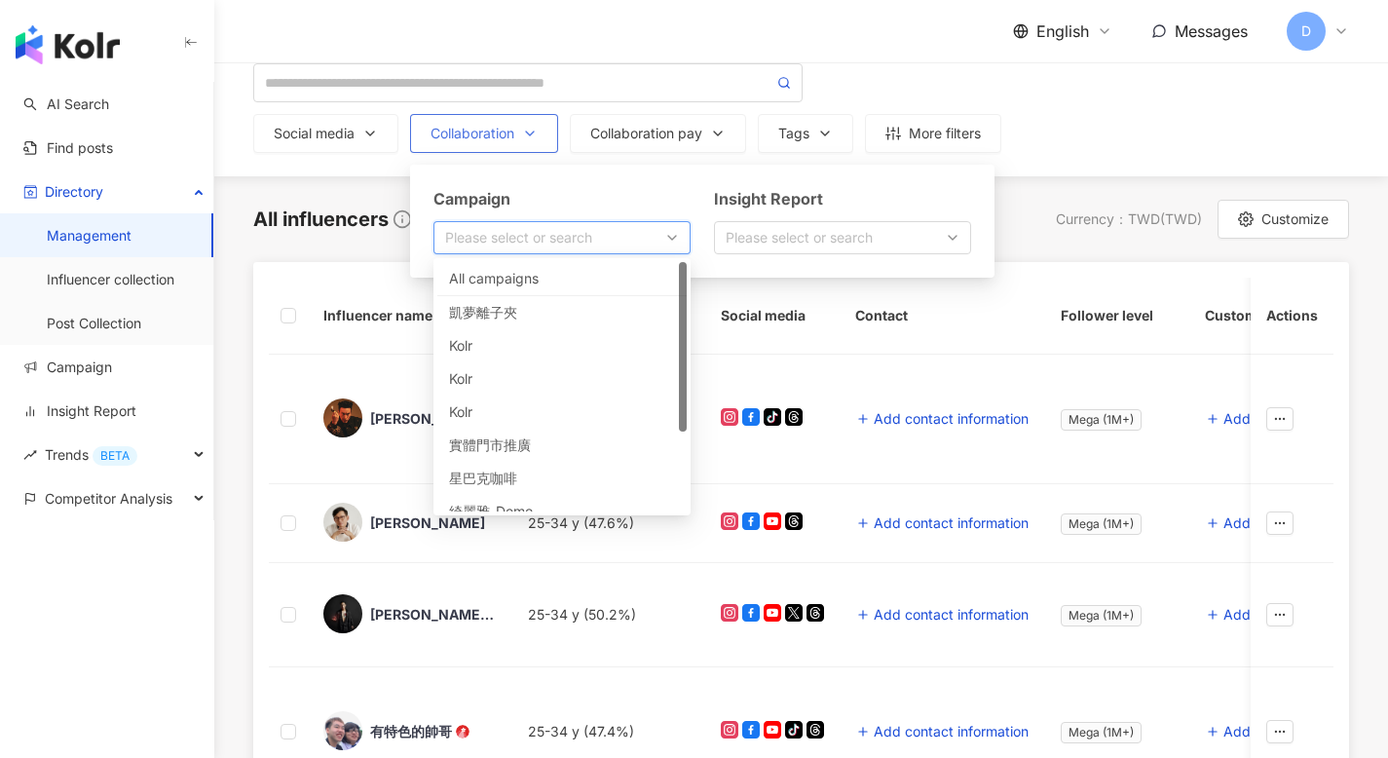
scroll to position [0, 0]
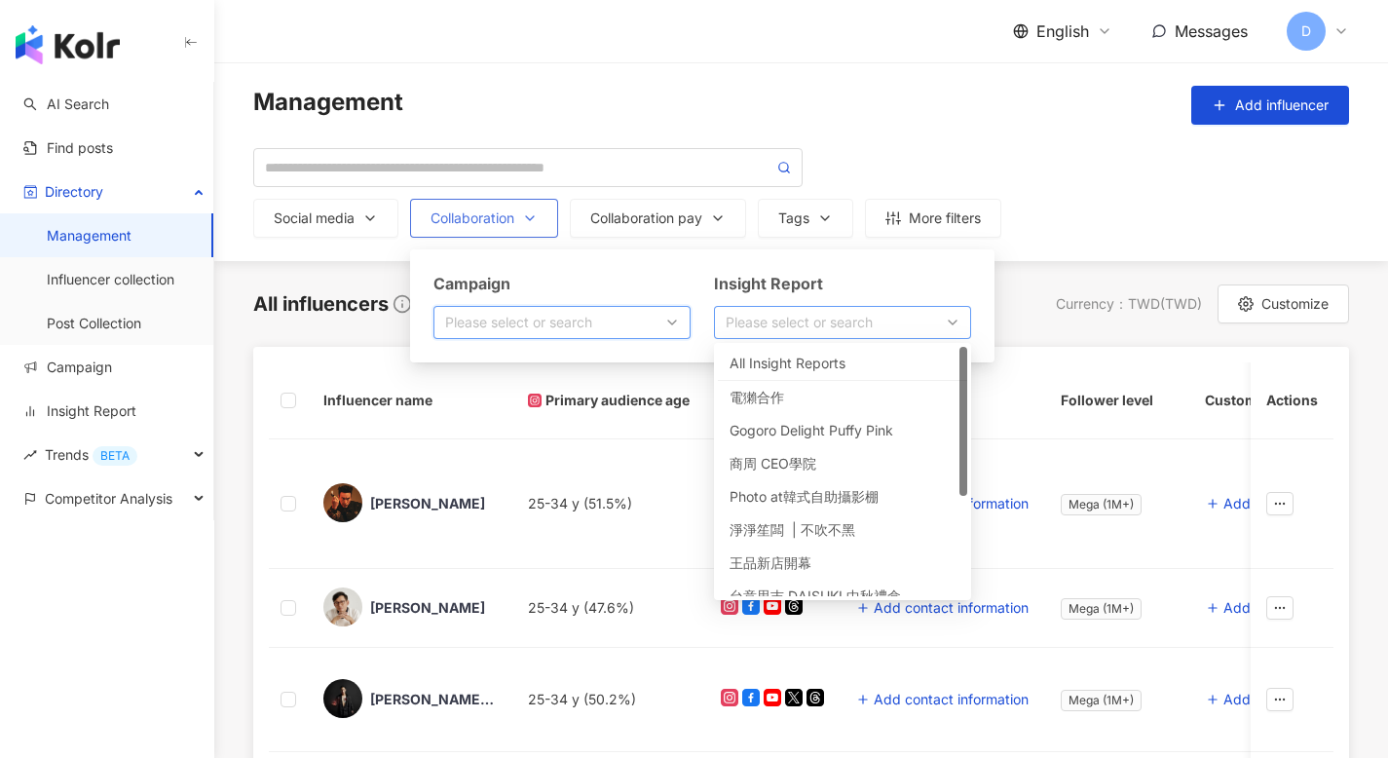
click at [783, 330] on div "button" at bounding box center [832, 323] width 229 height 15
click at [659, 235] on button "Collaboration pay" at bounding box center [658, 218] width 176 height 39
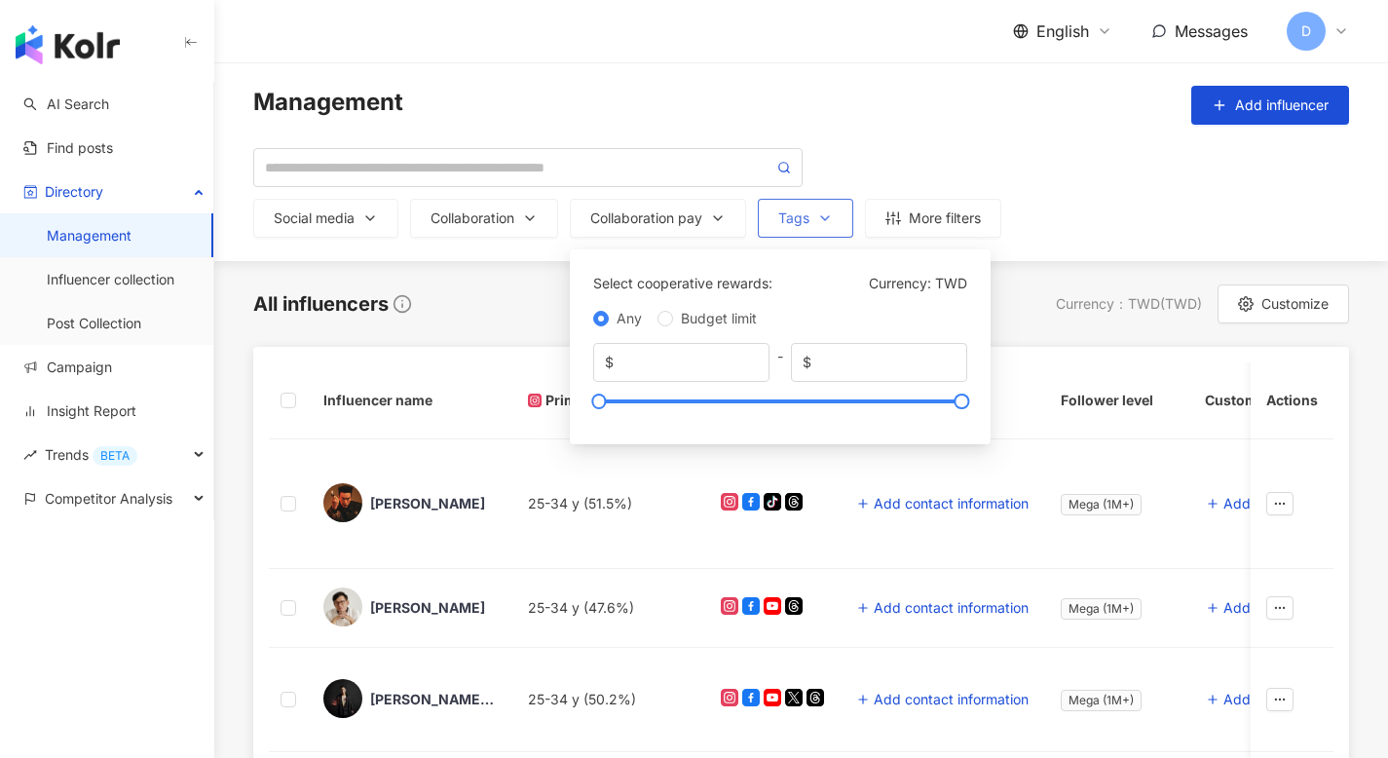
click at [811, 214] on div "Tags" at bounding box center [805, 218] width 55 height 16
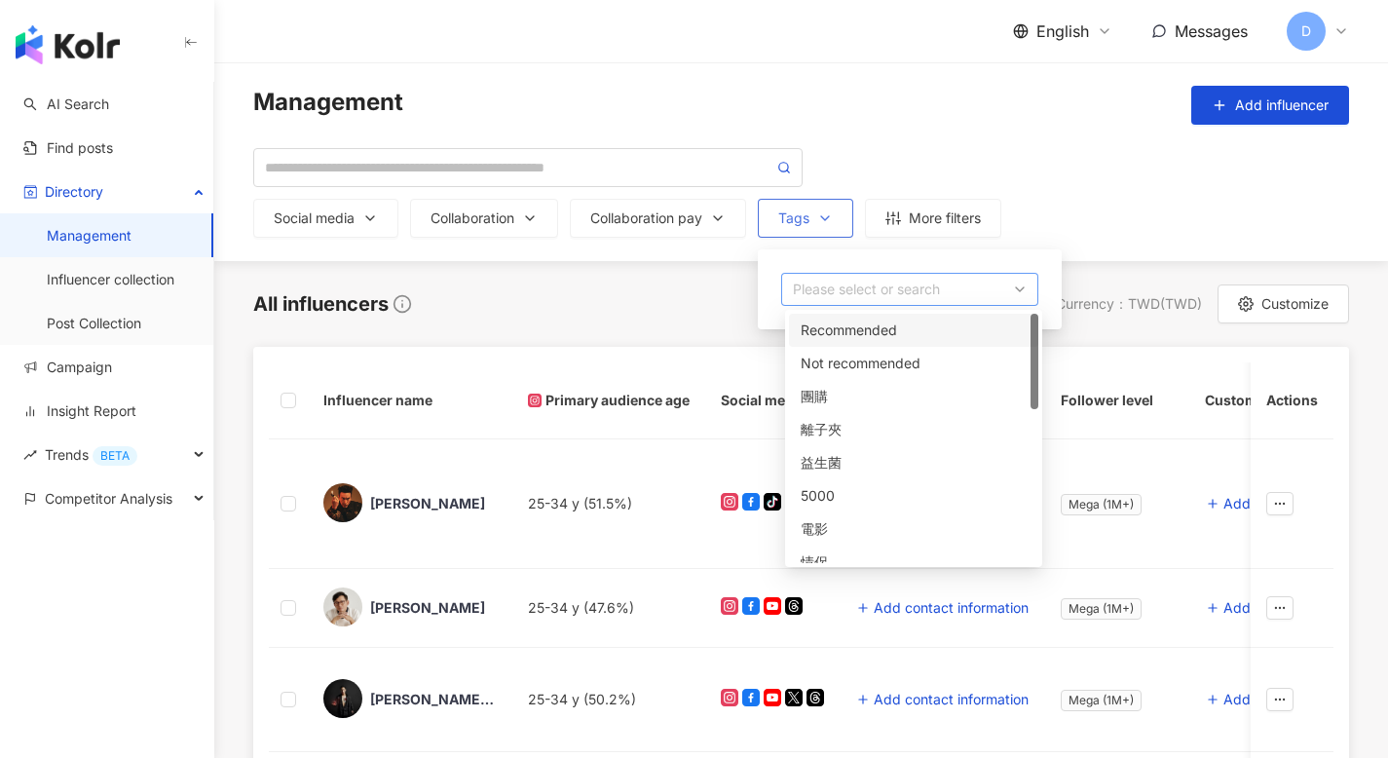
click at [922, 295] on div "button" at bounding box center [899, 289] width 229 height 15
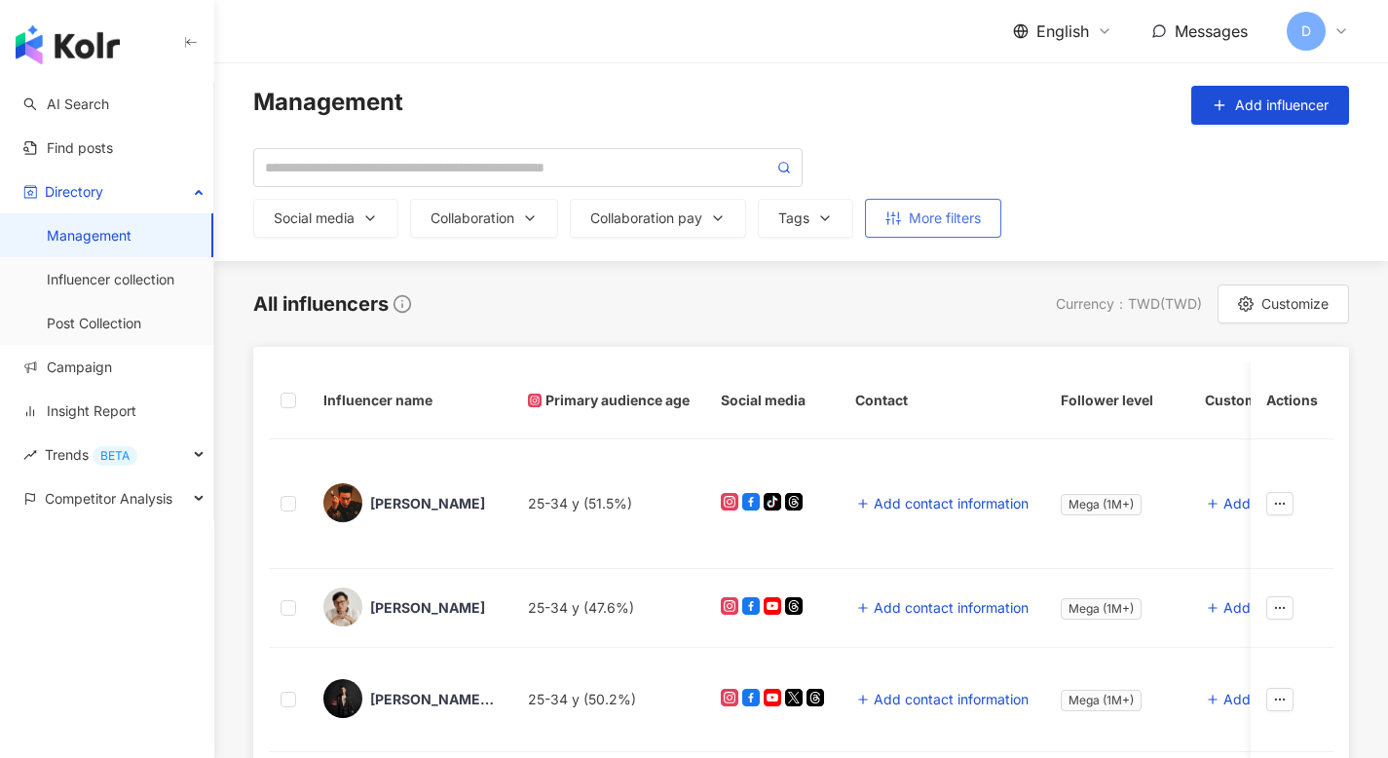
click at [954, 204] on button "More filters" at bounding box center [933, 218] width 136 height 39
click at [1248, 108] on span "Add influencer" at bounding box center [1281, 105] width 93 height 16
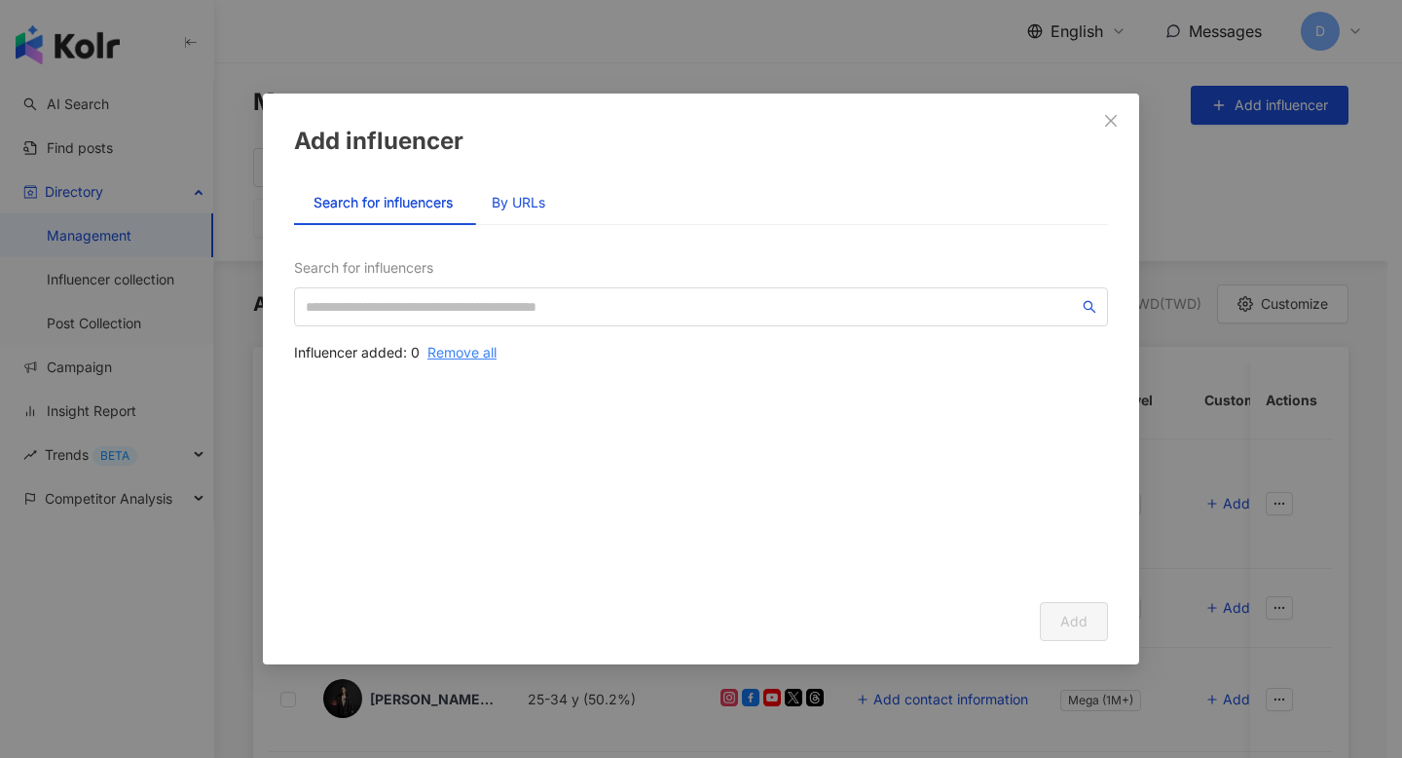
click at [516, 202] on div "By URLs" at bounding box center [519, 202] width 54 height 21
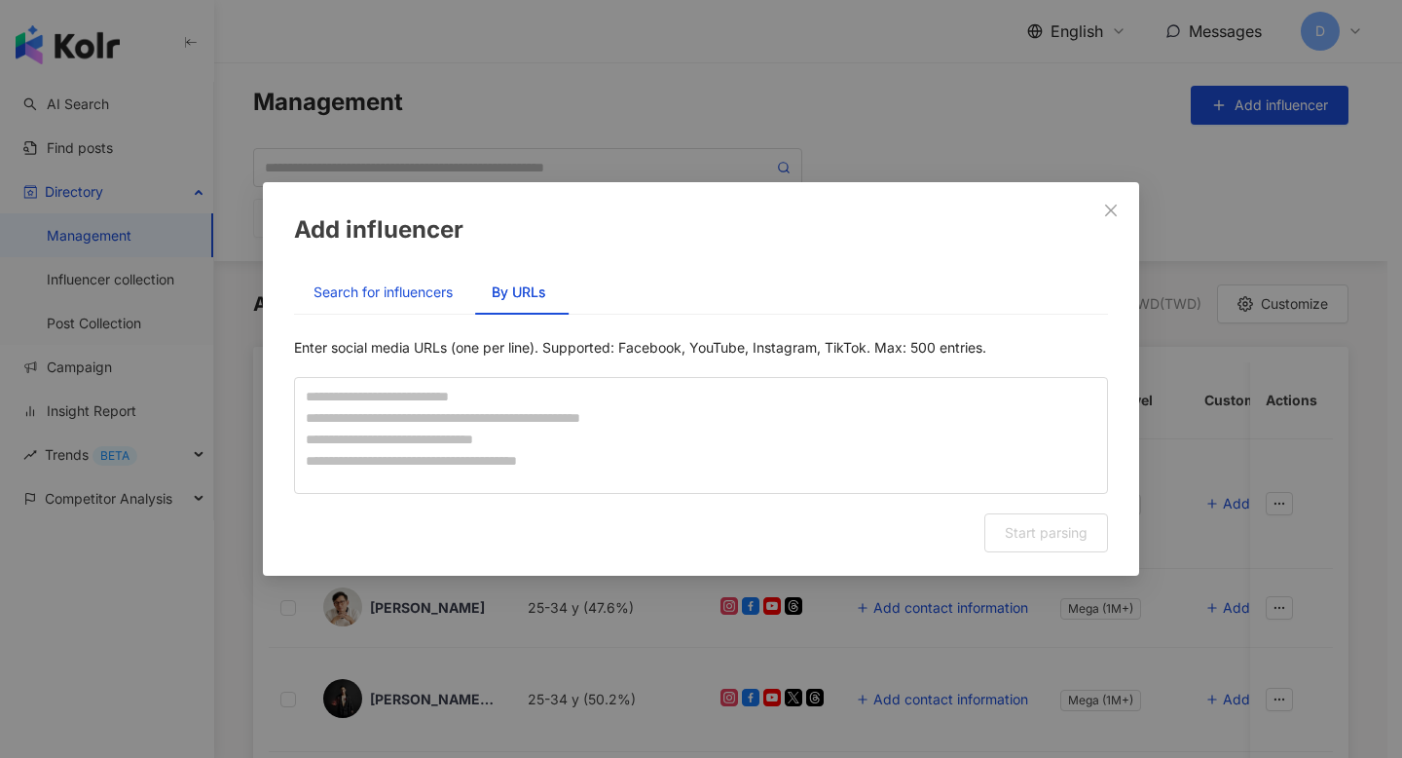
click at [374, 290] on div "Search for influencers" at bounding box center [383, 291] width 139 height 21
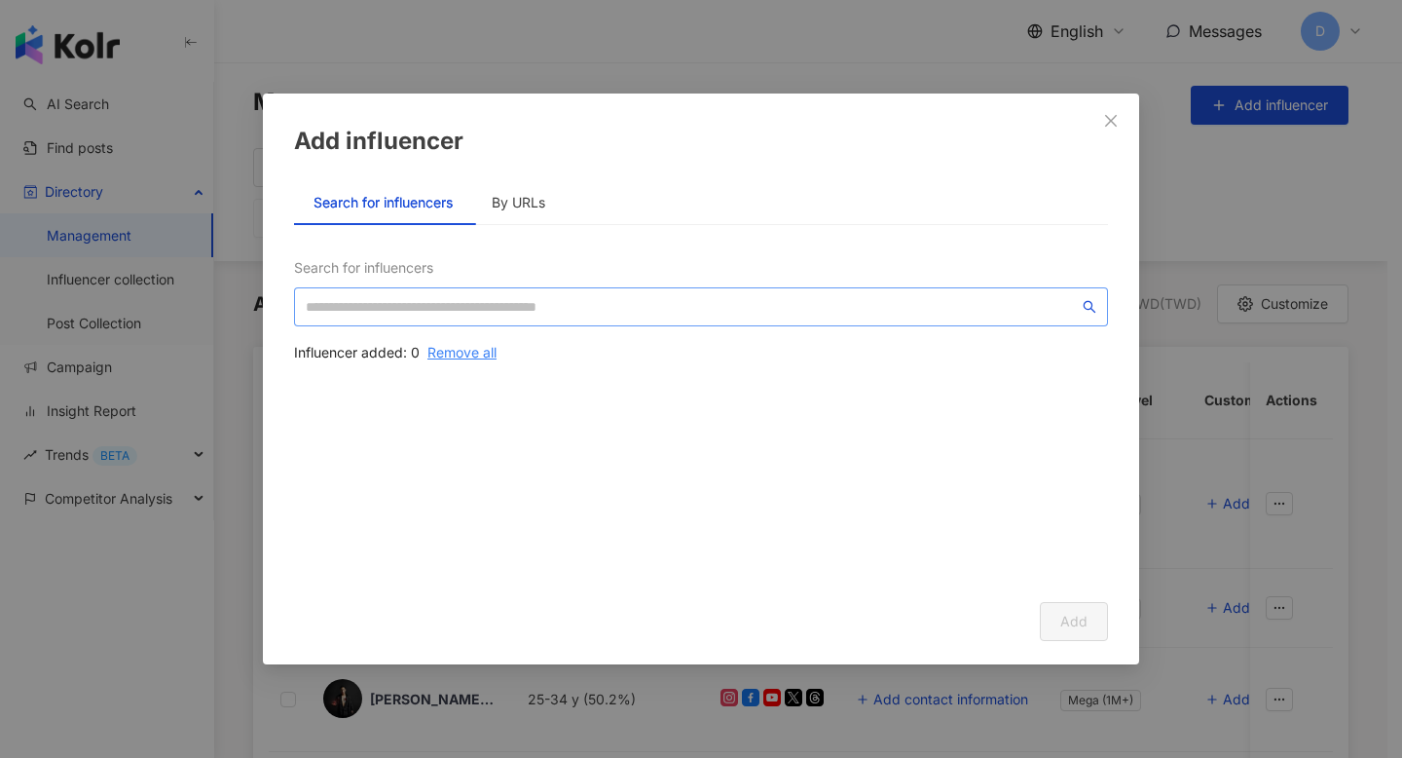
click at [442, 295] on span at bounding box center [701, 306] width 814 height 39
click at [767, 310] on input "search" at bounding box center [692, 306] width 773 height 21
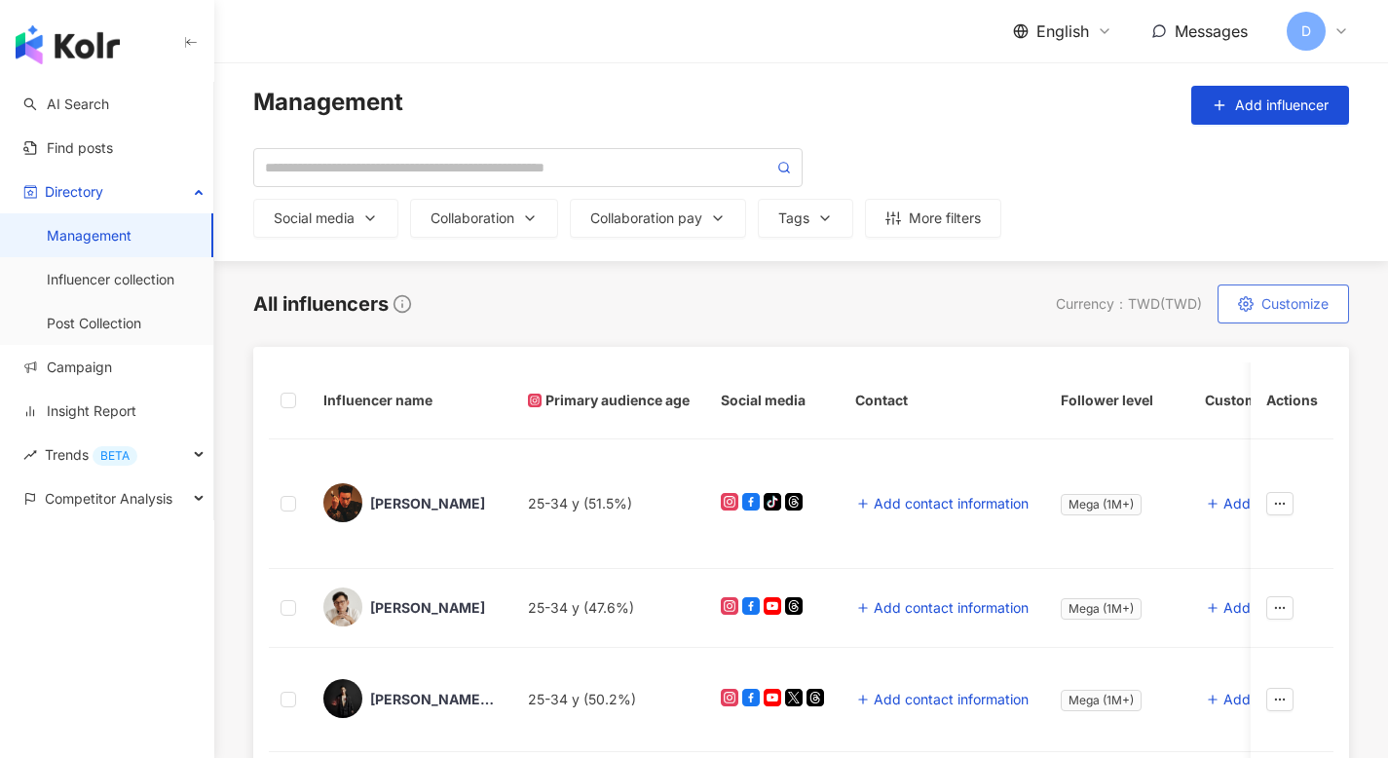
click at [1283, 305] on span "Customize" at bounding box center [1294, 304] width 67 height 16
click at [126, 283] on link "Influencer collection" at bounding box center [111, 279] width 128 height 19
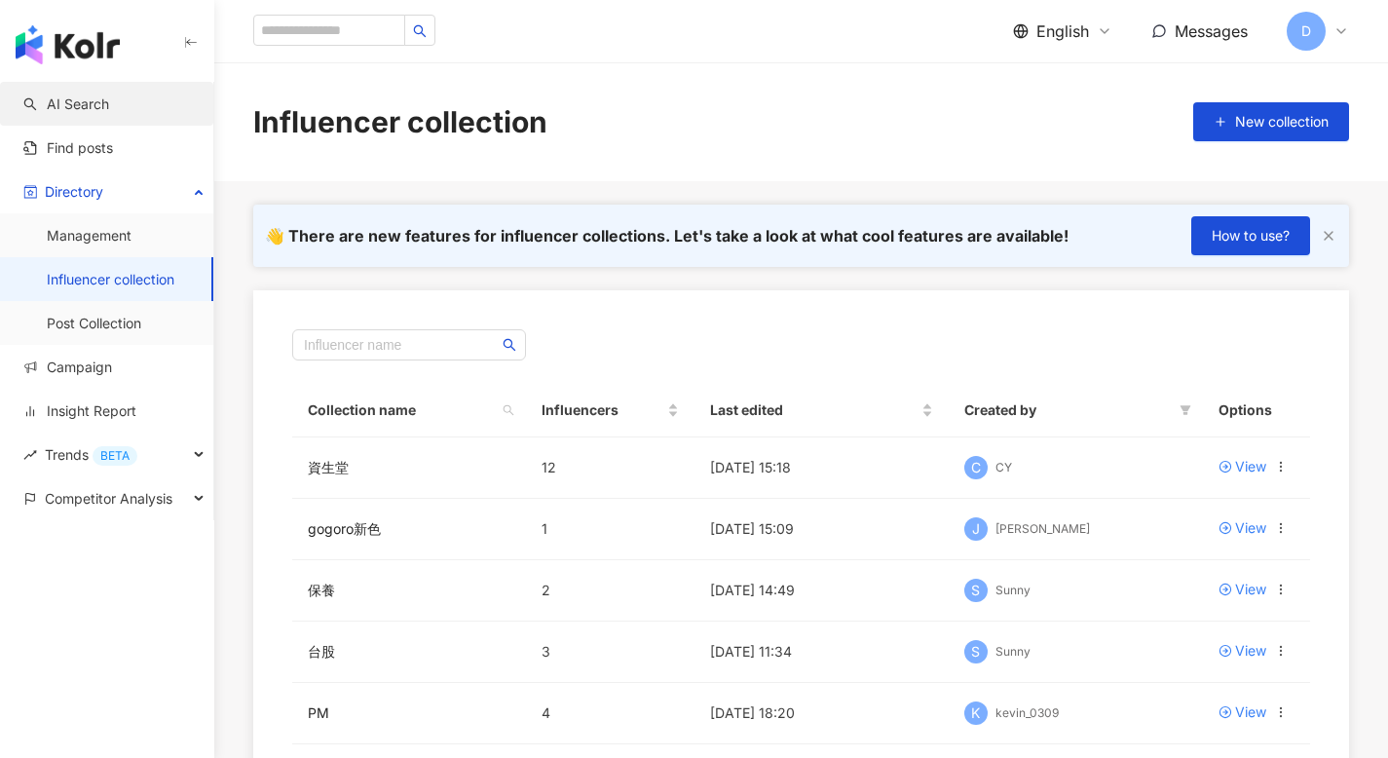
click at [109, 99] on link "AI Search" at bounding box center [66, 103] width 86 height 19
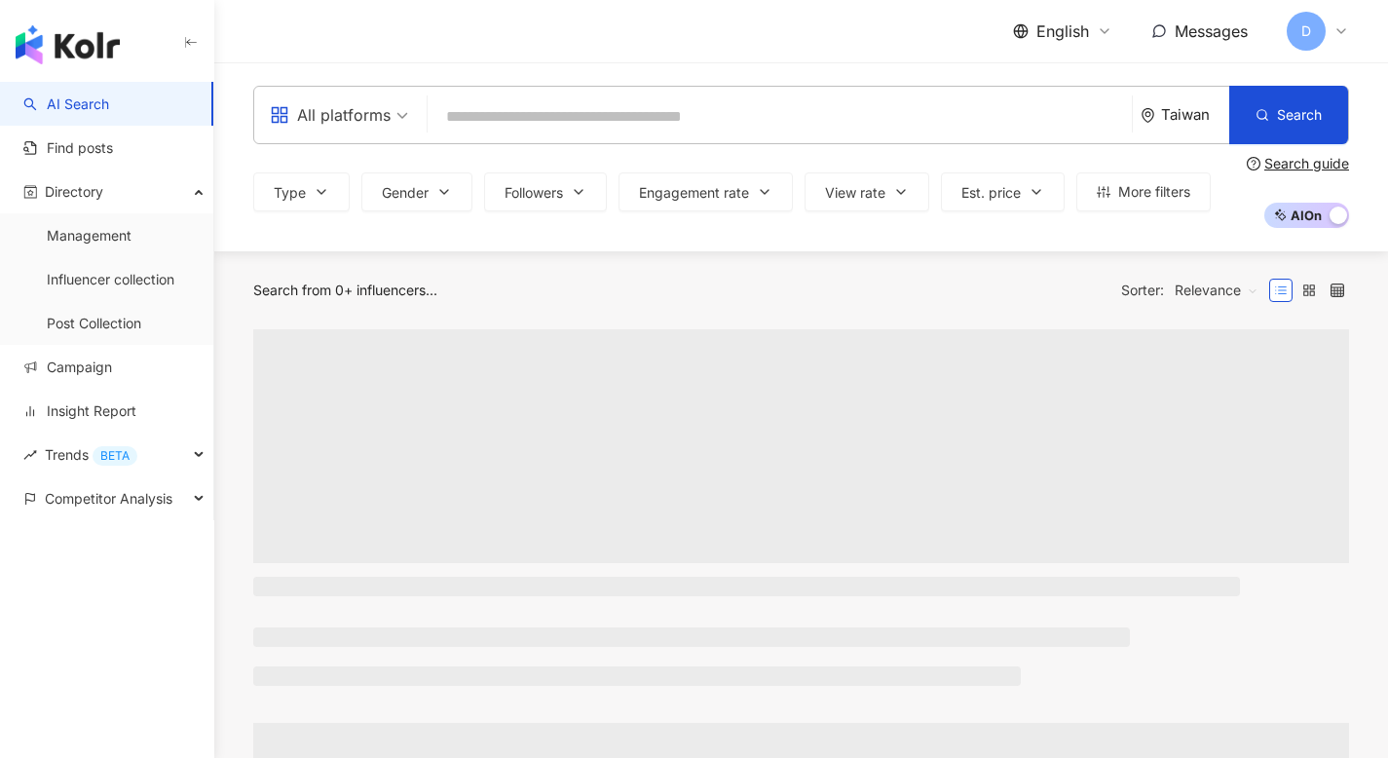
click at [504, 115] on input "search" at bounding box center [779, 116] width 688 height 37
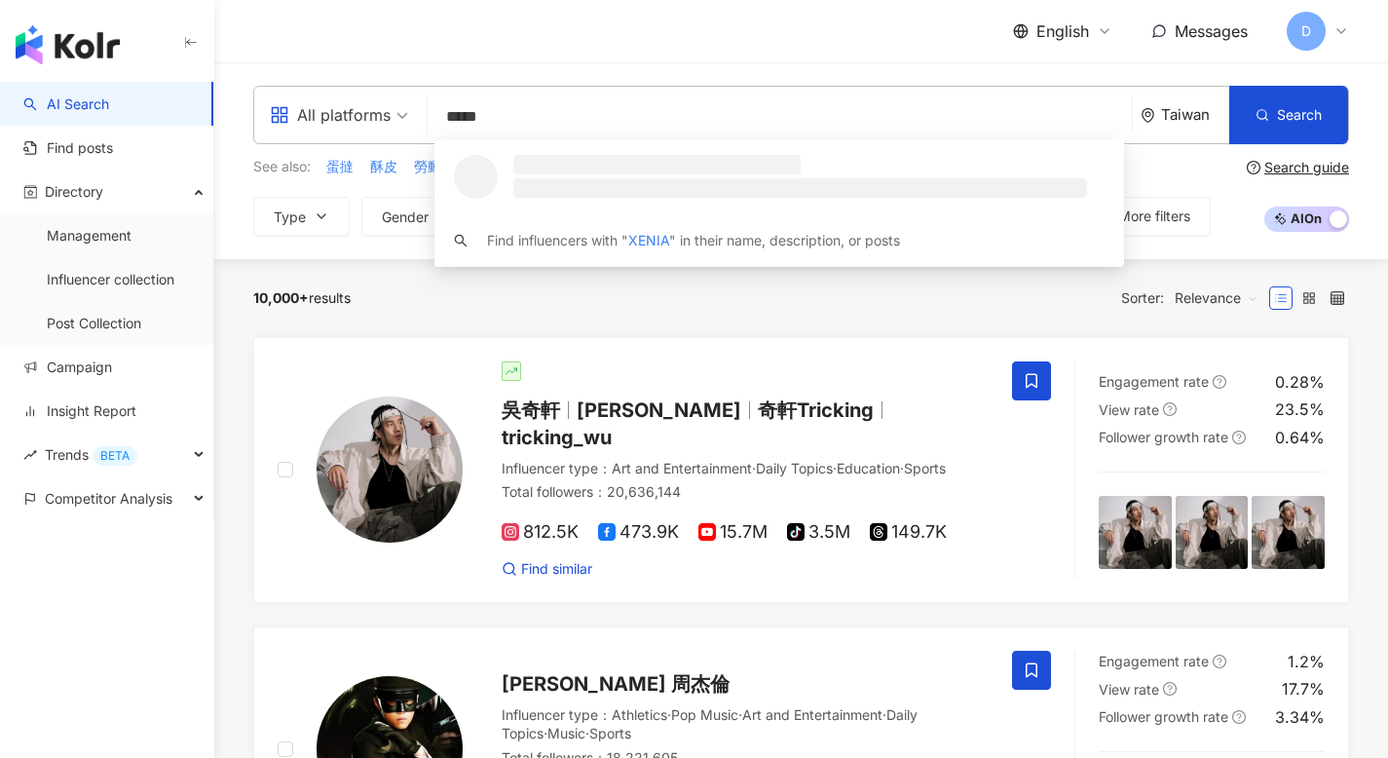
click at [1189, 116] on div "Taiwan" at bounding box center [1195, 114] width 68 height 17
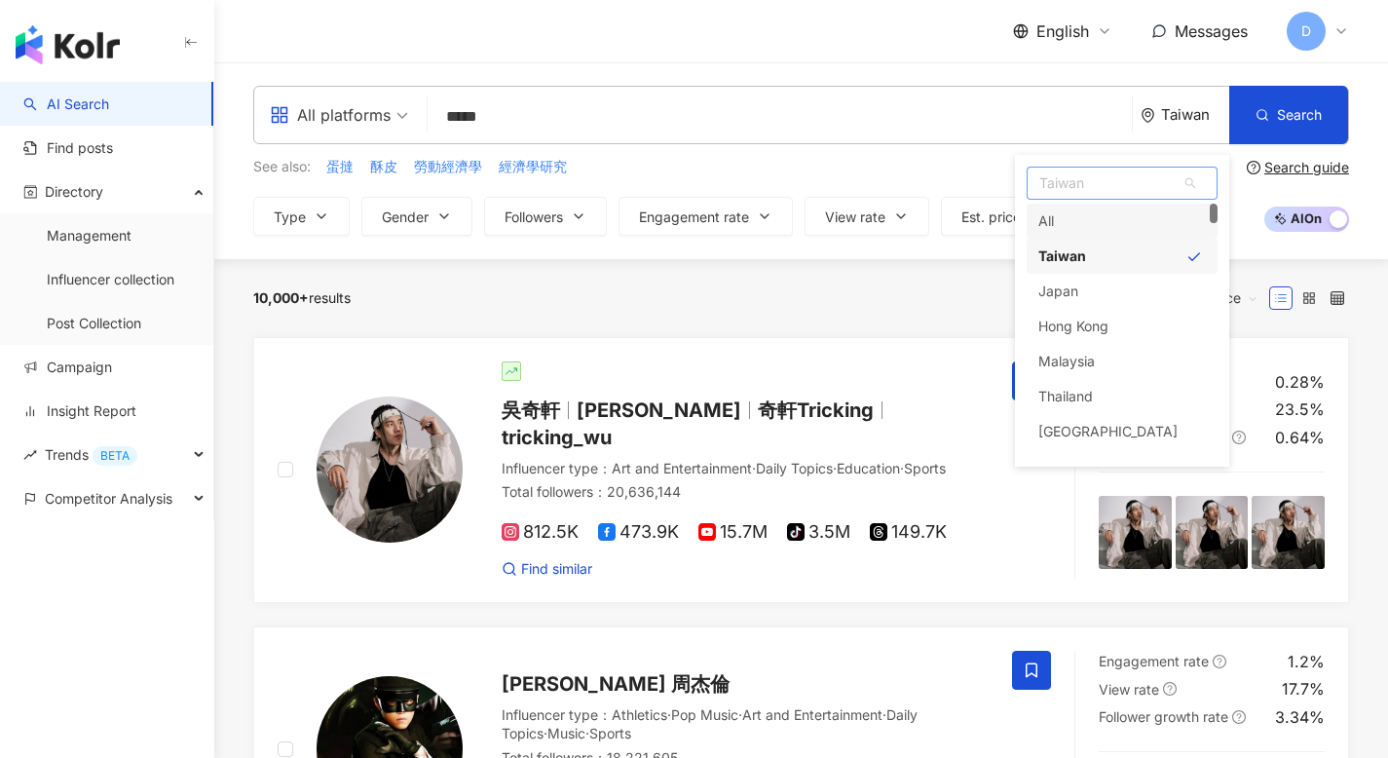
click at [1144, 219] on div "All" at bounding box center [1121, 221] width 191 height 35
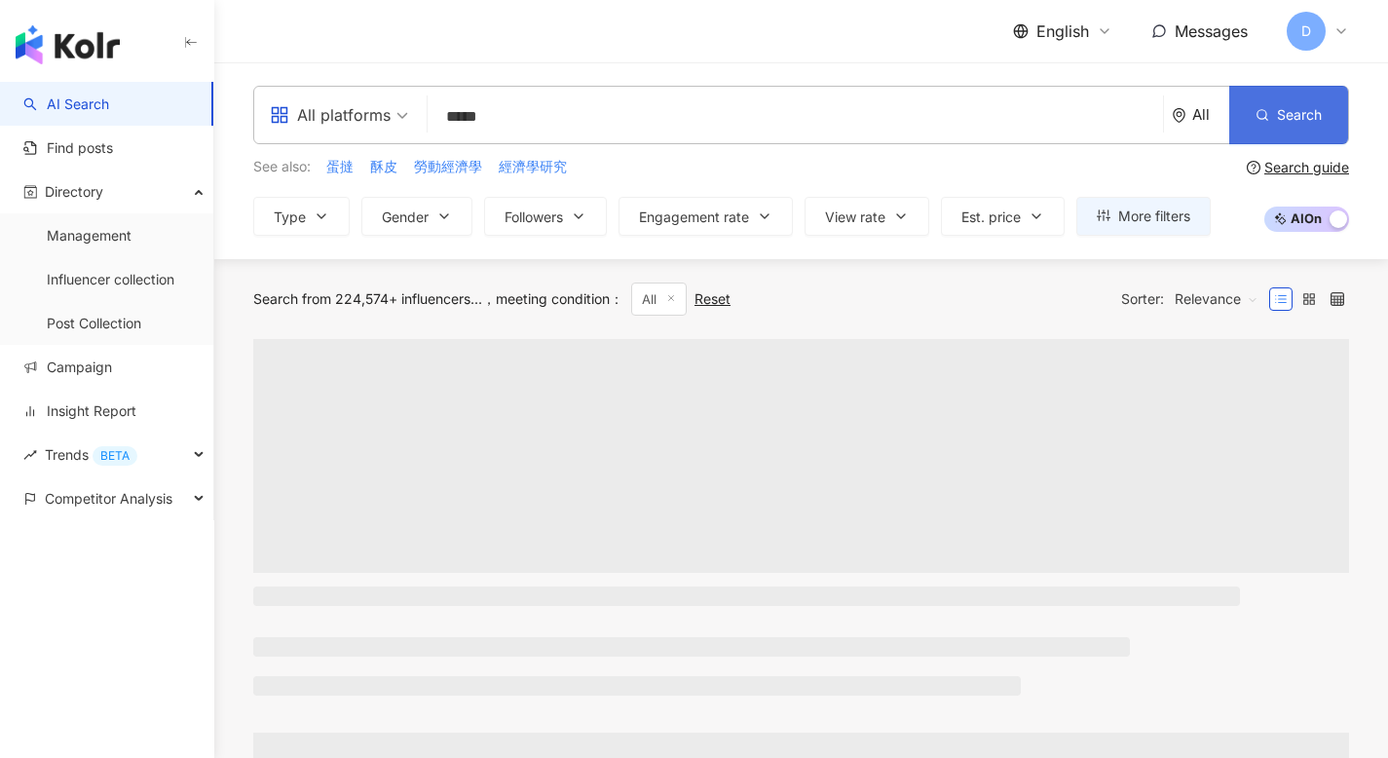
click at [1303, 109] on span "Search" at bounding box center [1299, 115] width 45 height 16
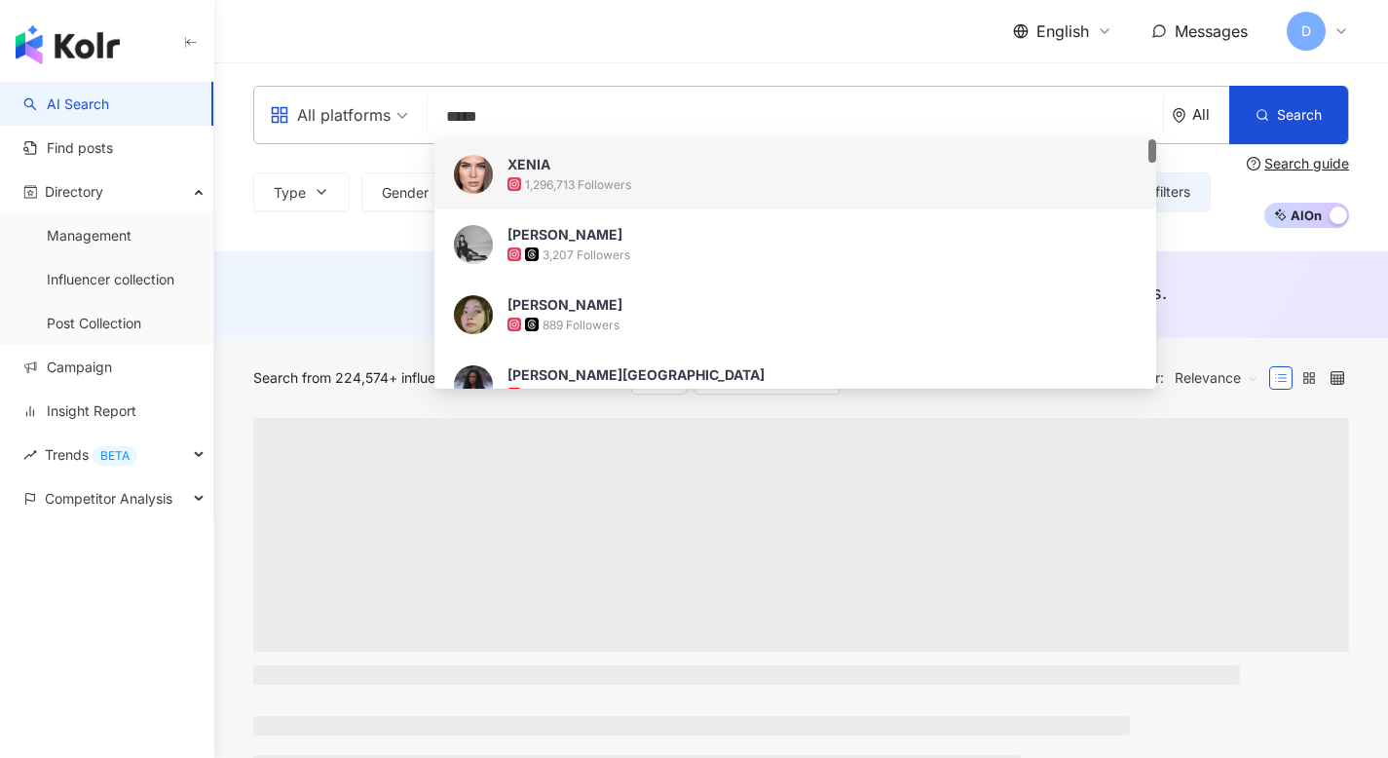
click at [232, 240] on div "All platforms ***** All Search b3375030-1d06-43c3-b6e1-bd3a713785fd 02741e76-da…" at bounding box center [800, 156] width 1173 height 189
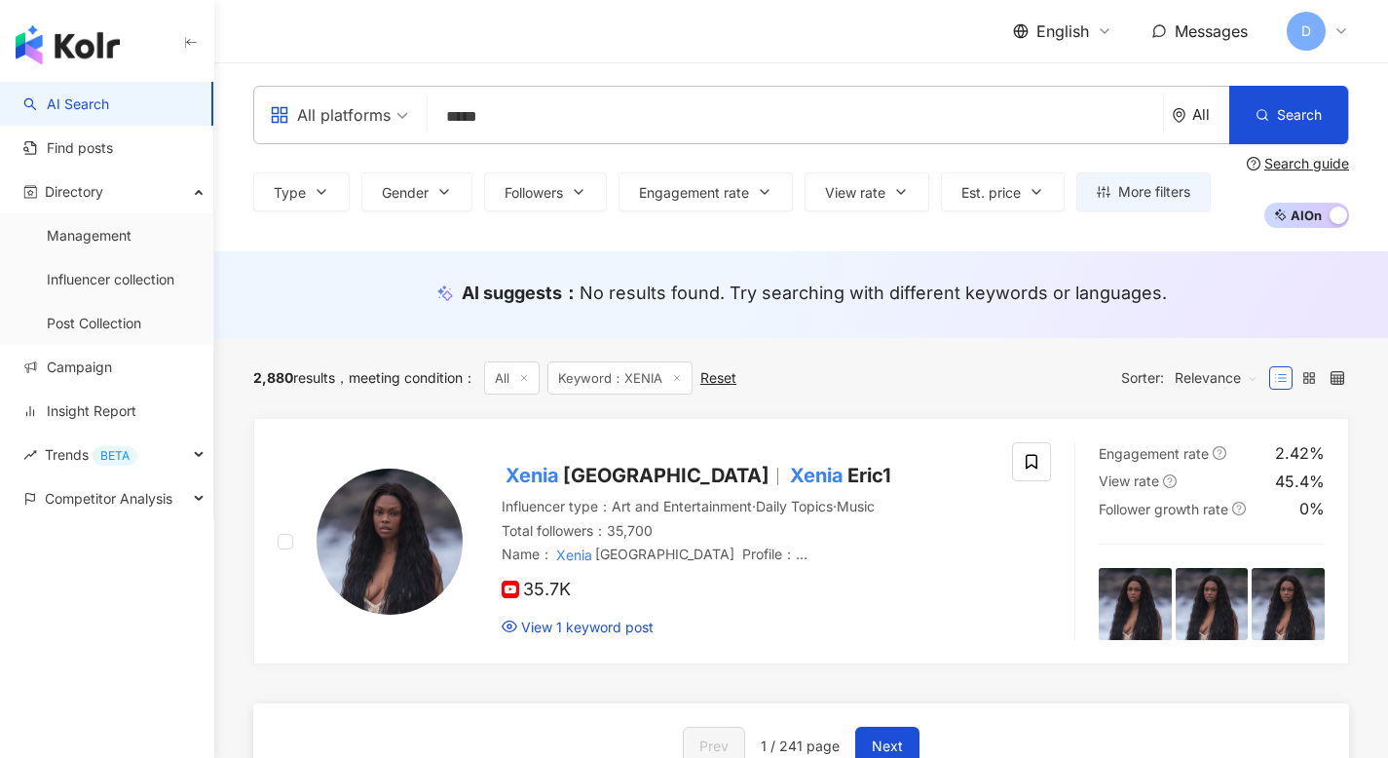
click at [518, 117] on input "*****" at bounding box center [795, 116] width 720 height 37
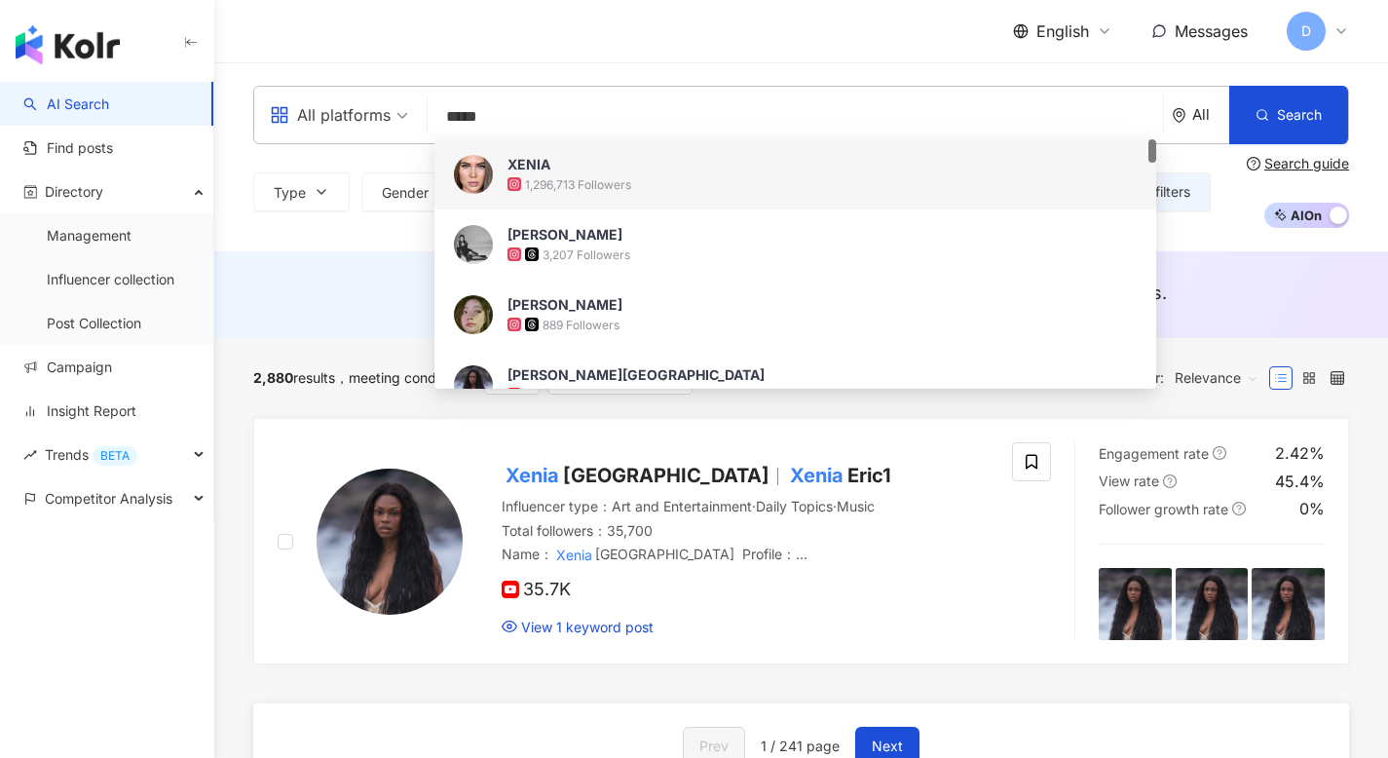
click at [445, 116] on input "*****" at bounding box center [795, 116] width 720 height 37
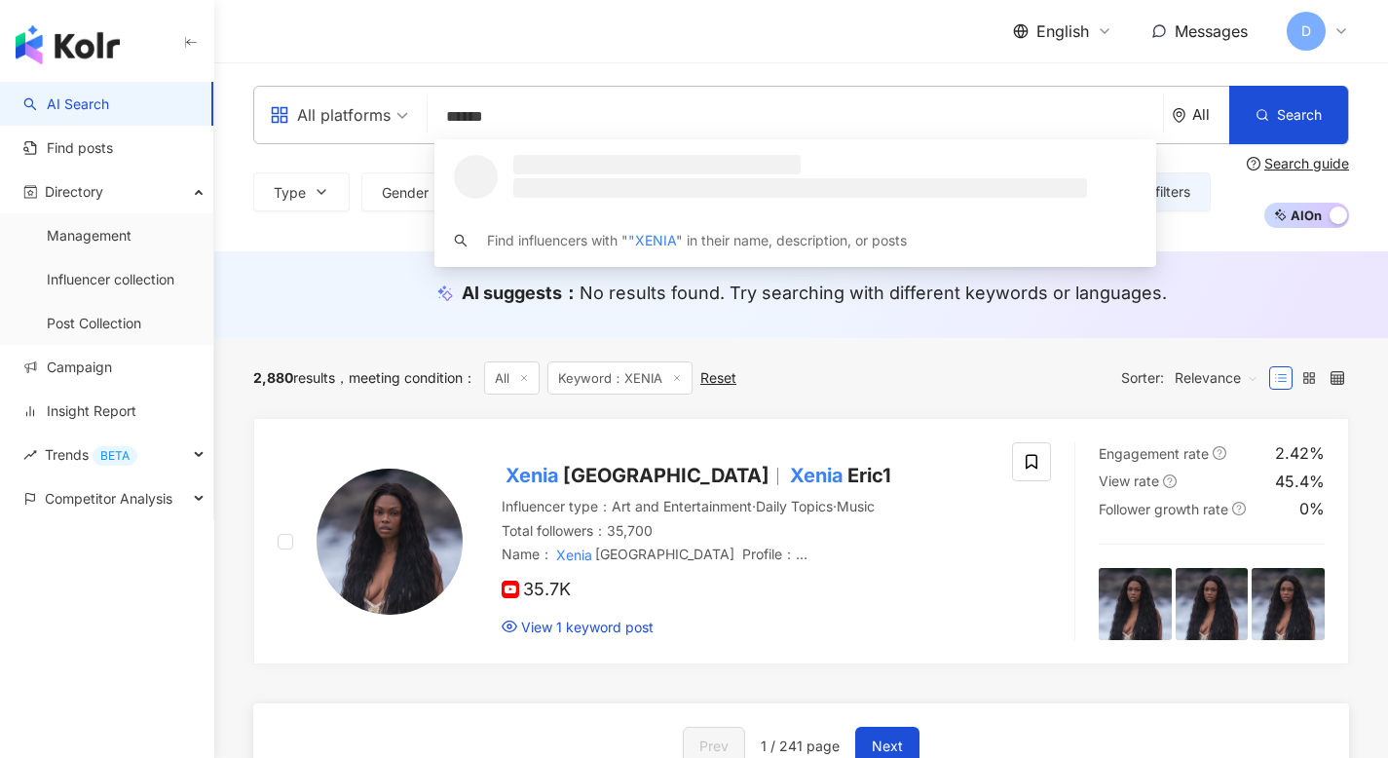
click at [604, 111] on input "******" at bounding box center [795, 116] width 720 height 37
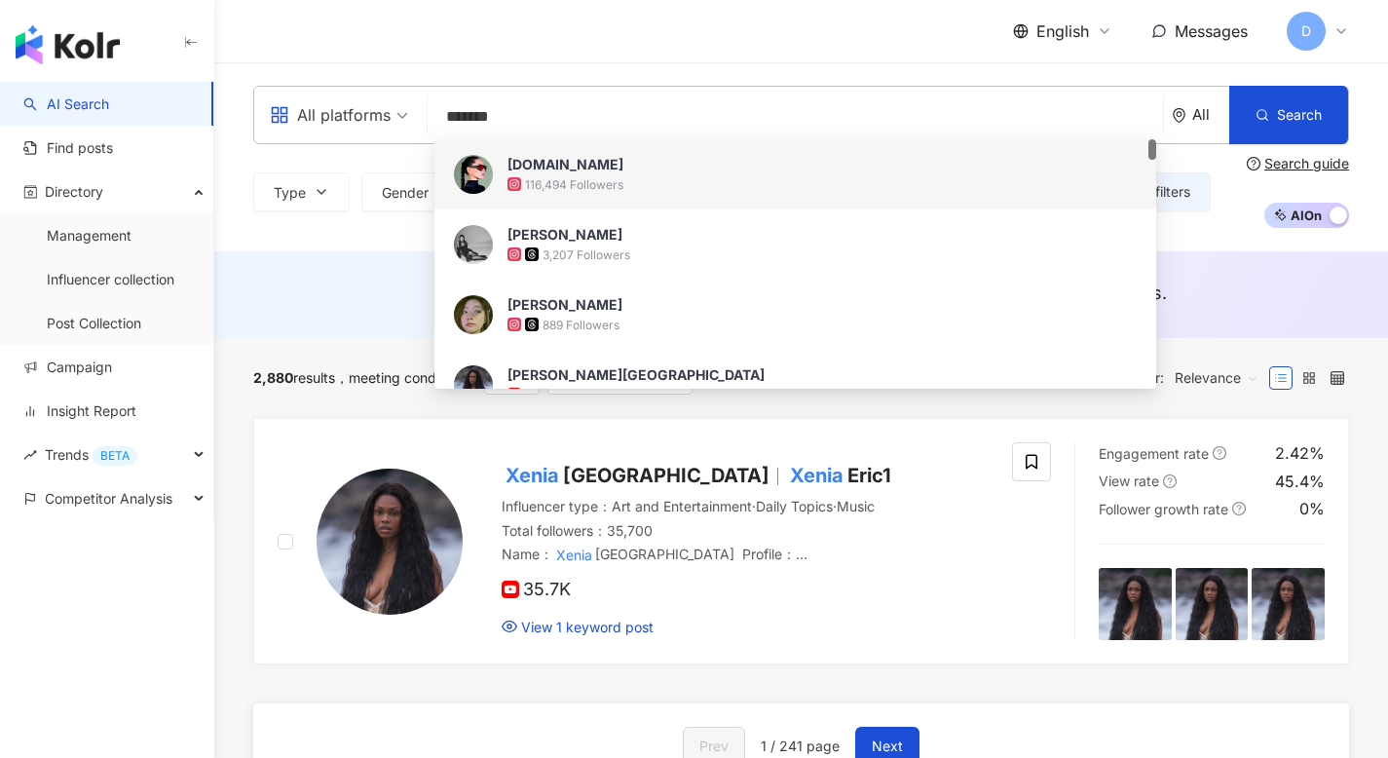
type input "*******"
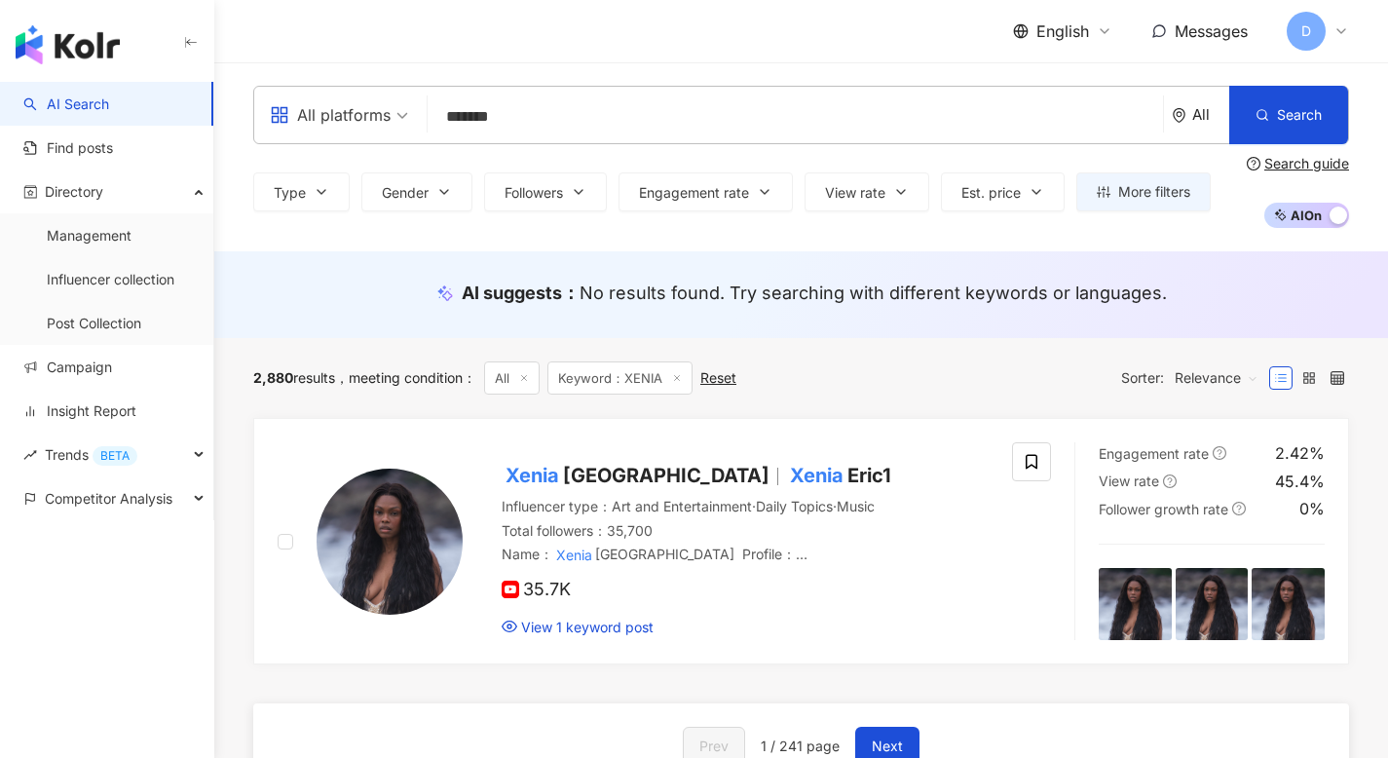
click at [502, 17] on div "English Messages D" at bounding box center [800, 31] width 1095 height 62
click at [536, 118] on input "*******" at bounding box center [795, 116] width 720 height 37
click at [383, 106] on div "All platforms" at bounding box center [330, 114] width 121 height 31
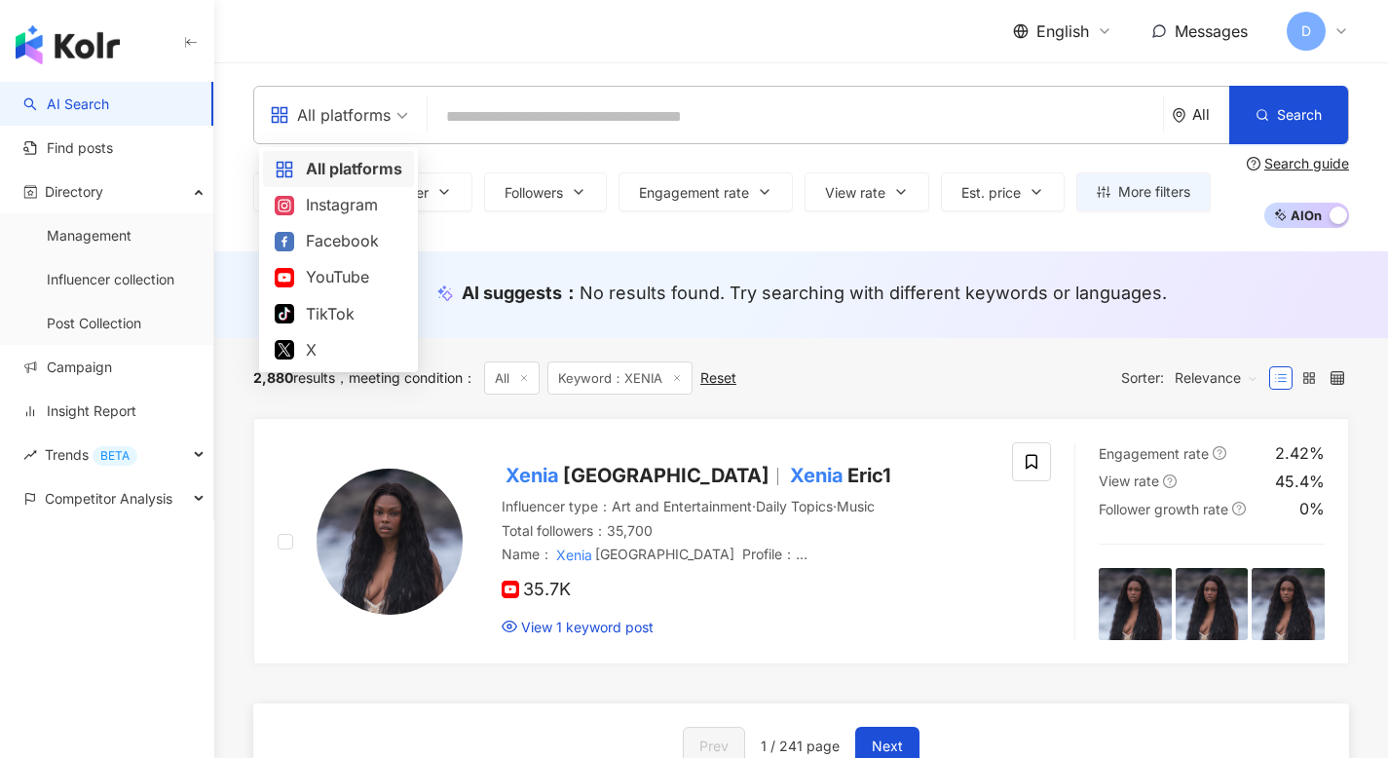
click at [1205, 122] on div "All" at bounding box center [1210, 114] width 37 height 17
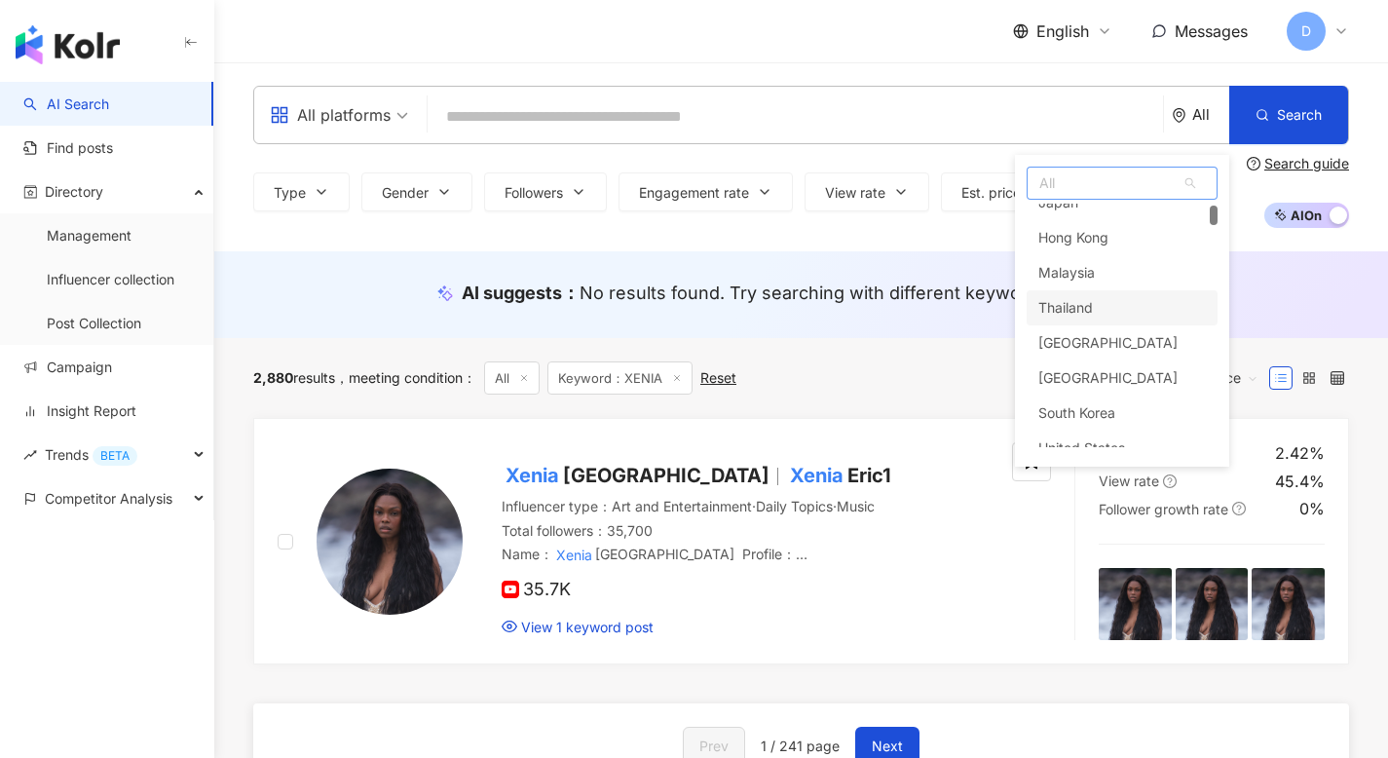
scroll to position [90, 0]
click at [1096, 369] on div "Singapore" at bounding box center [1107, 376] width 139 height 35
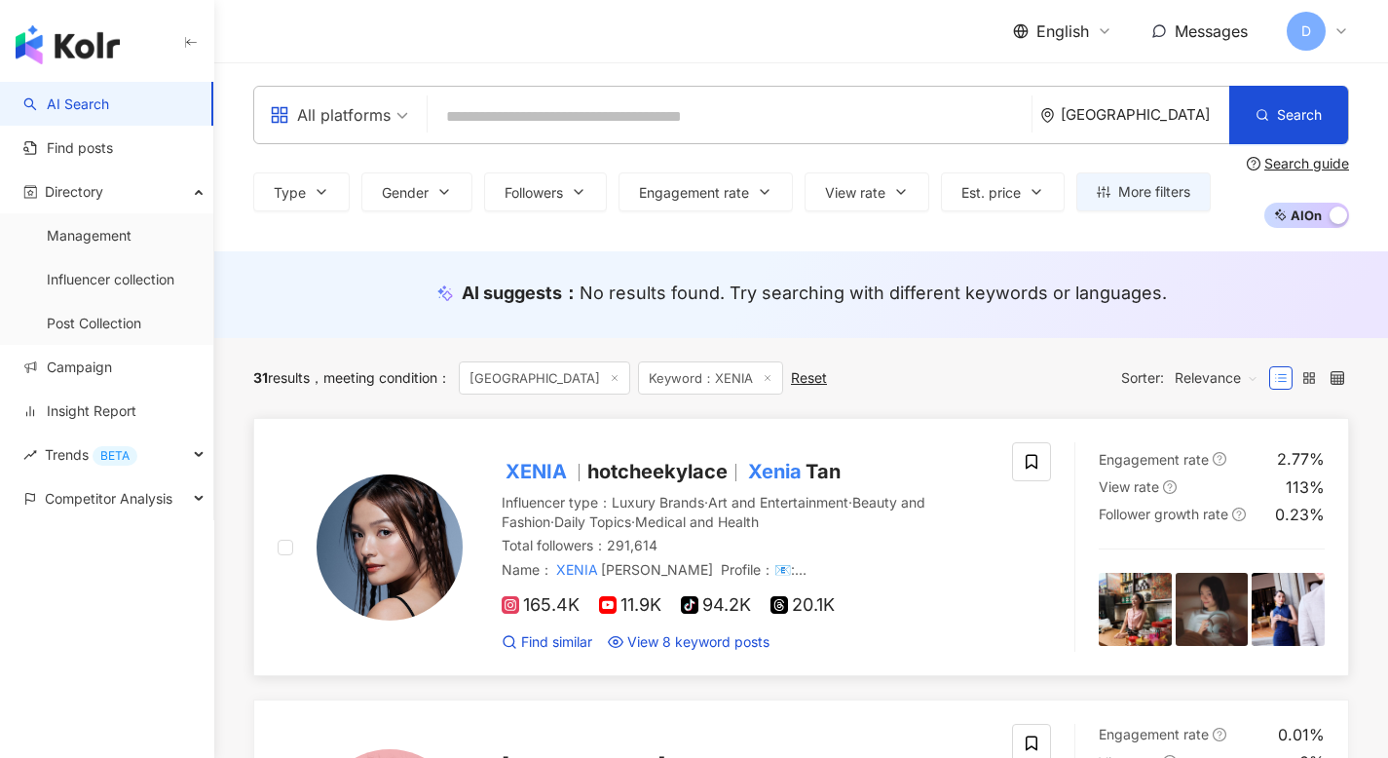
click at [606, 474] on span "hotcheekylace" at bounding box center [657, 471] width 140 height 23
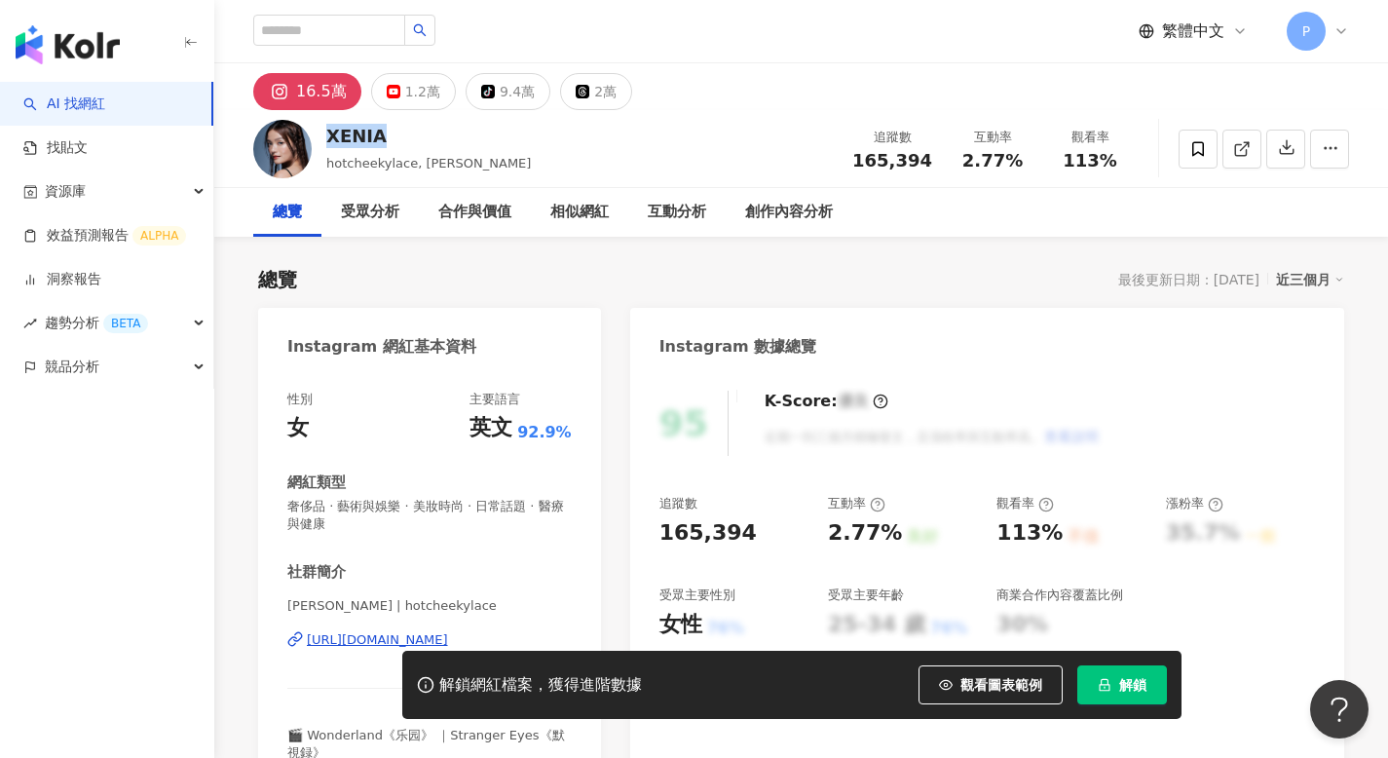
drag, startPoint x: 398, startPoint y: 134, endPoint x: 322, endPoint y: 139, distance: 76.1
click at [322, 139] on div "XENIA hotcheekylace, [PERSON_NAME] 追蹤數 165,394 互動率 2.77% 觀看率 113%" at bounding box center [800, 148] width 1173 height 77
copy div "XENIA"
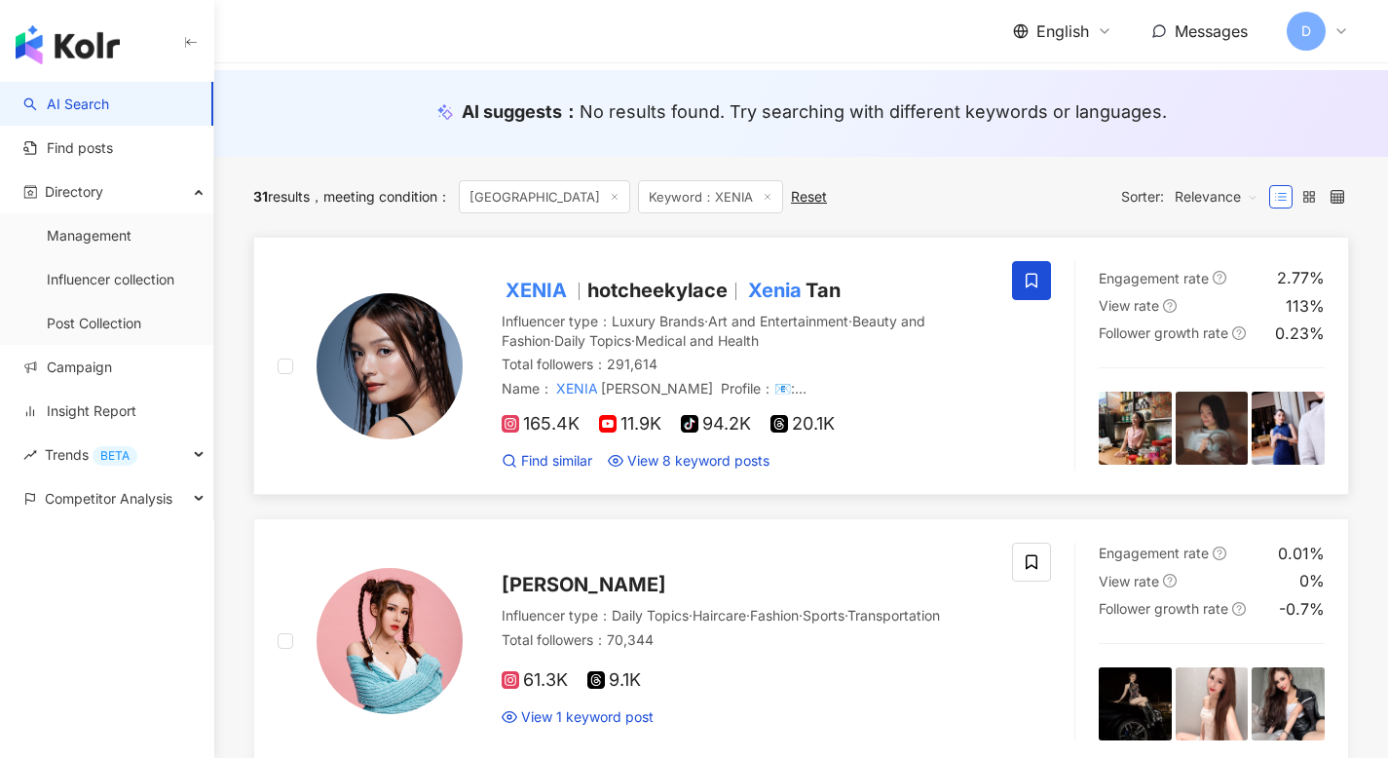
click at [1027, 278] on icon at bounding box center [1031, 281] width 18 height 18
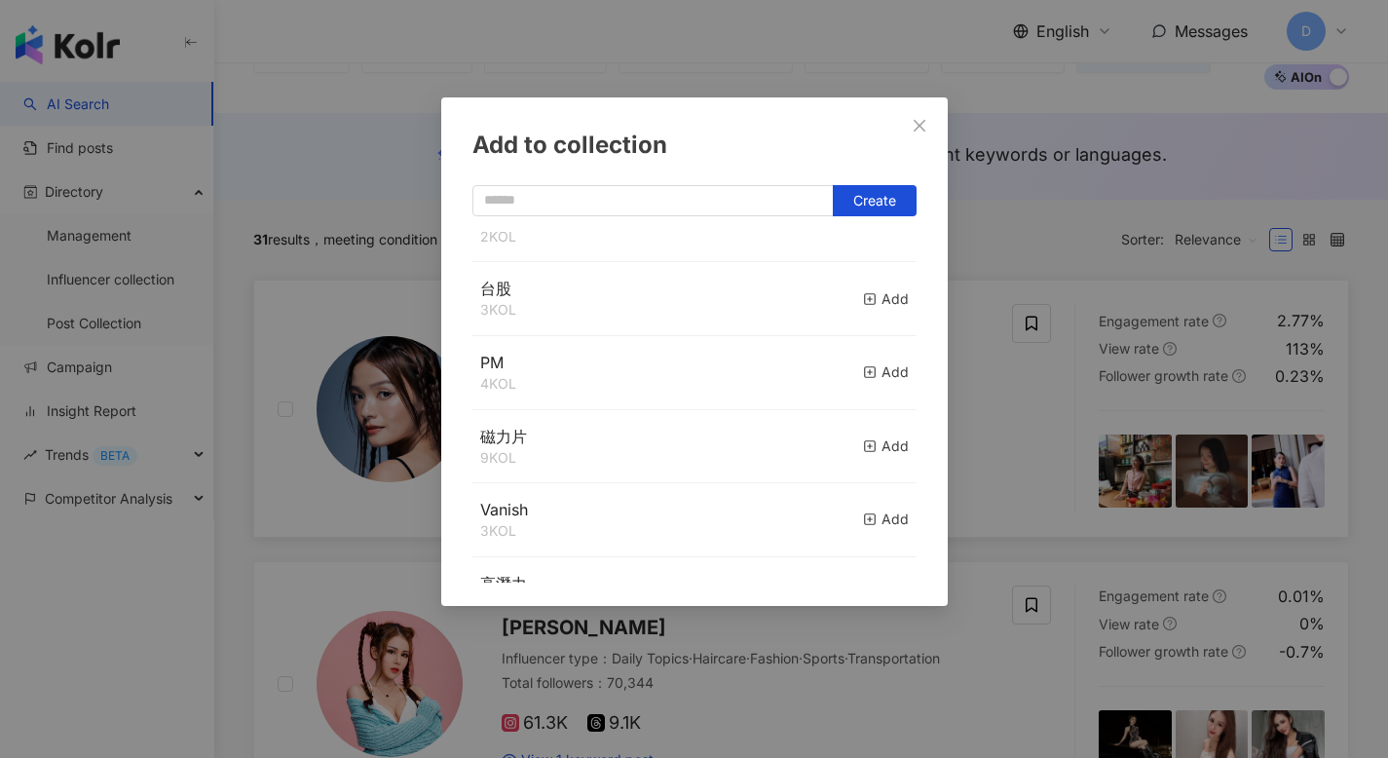
scroll to position [204, 0]
click at [870, 357] on line "button" at bounding box center [870, 358] width 0 height 5
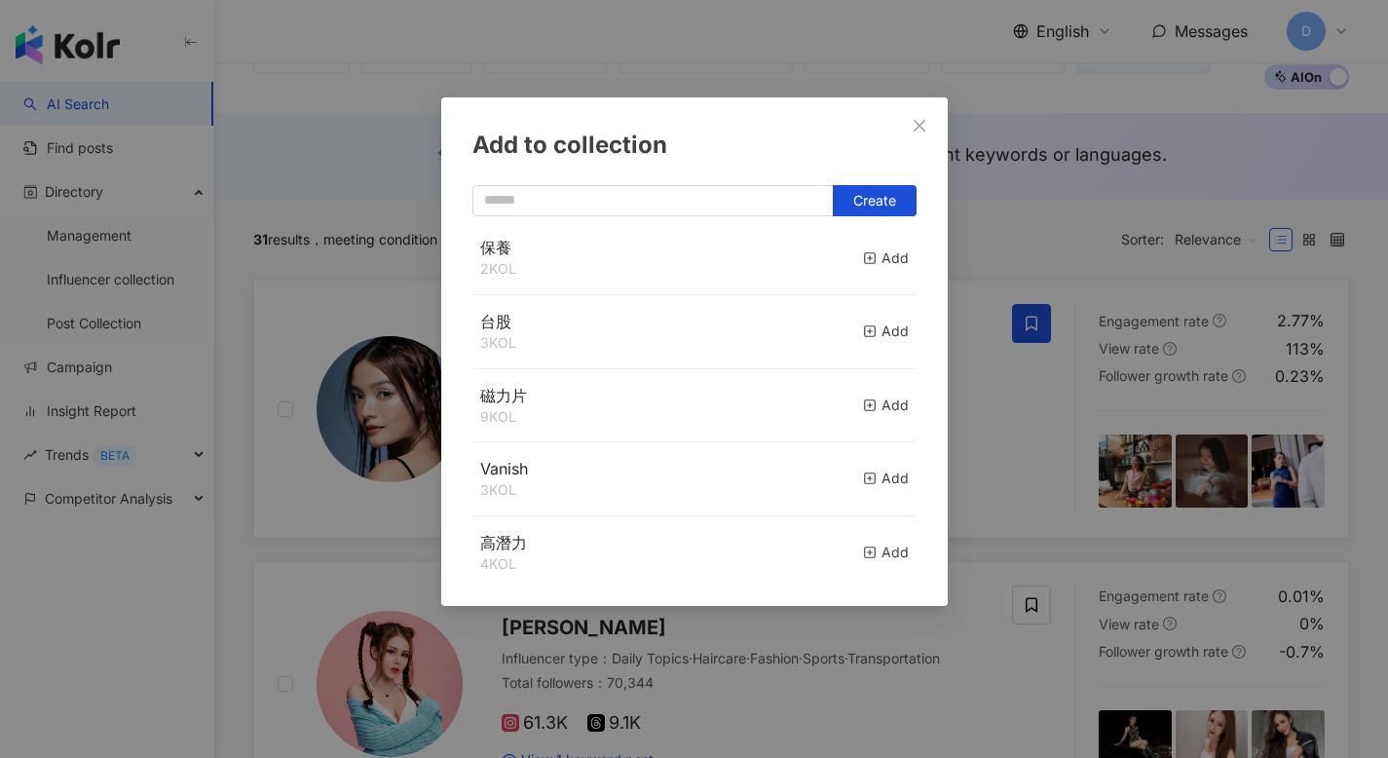
scroll to position [0, 0]
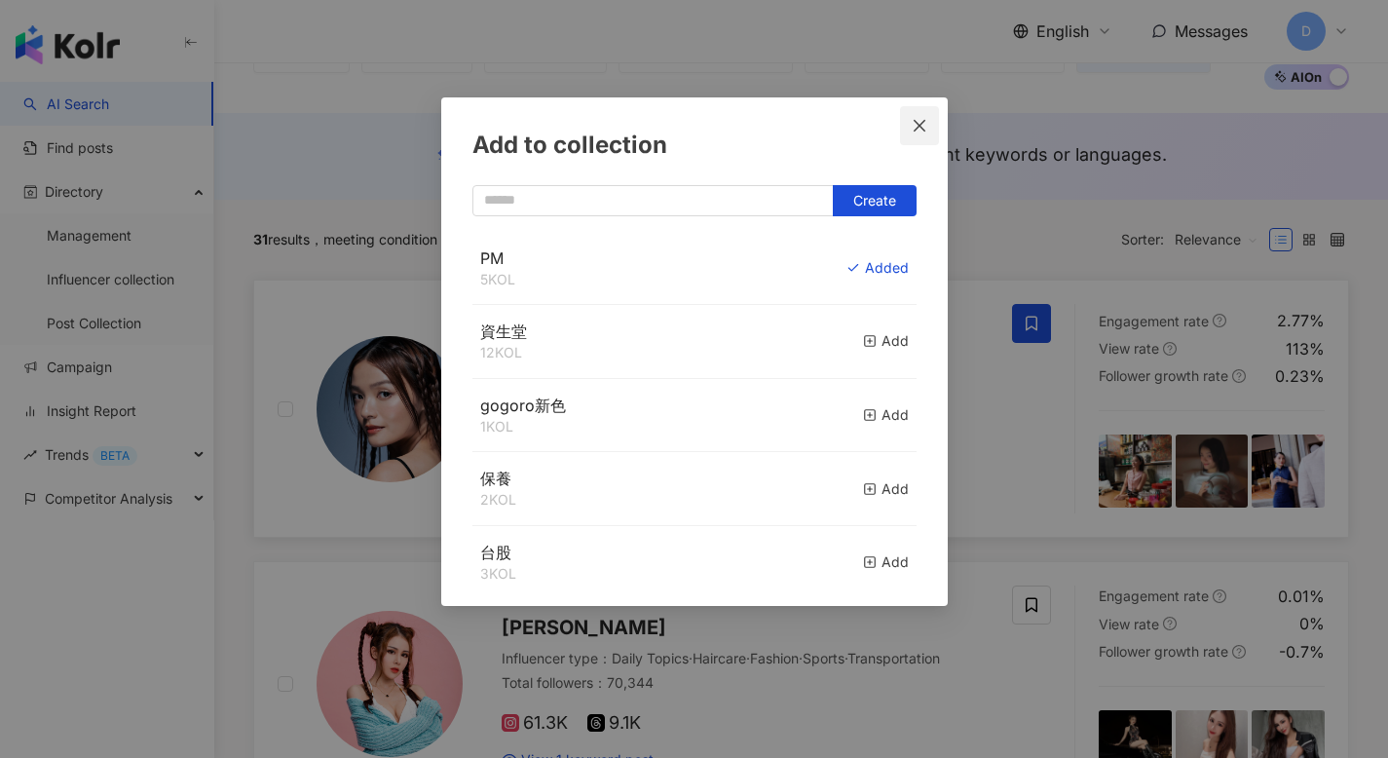
click at [921, 122] on icon "close" at bounding box center [919, 125] width 12 height 12
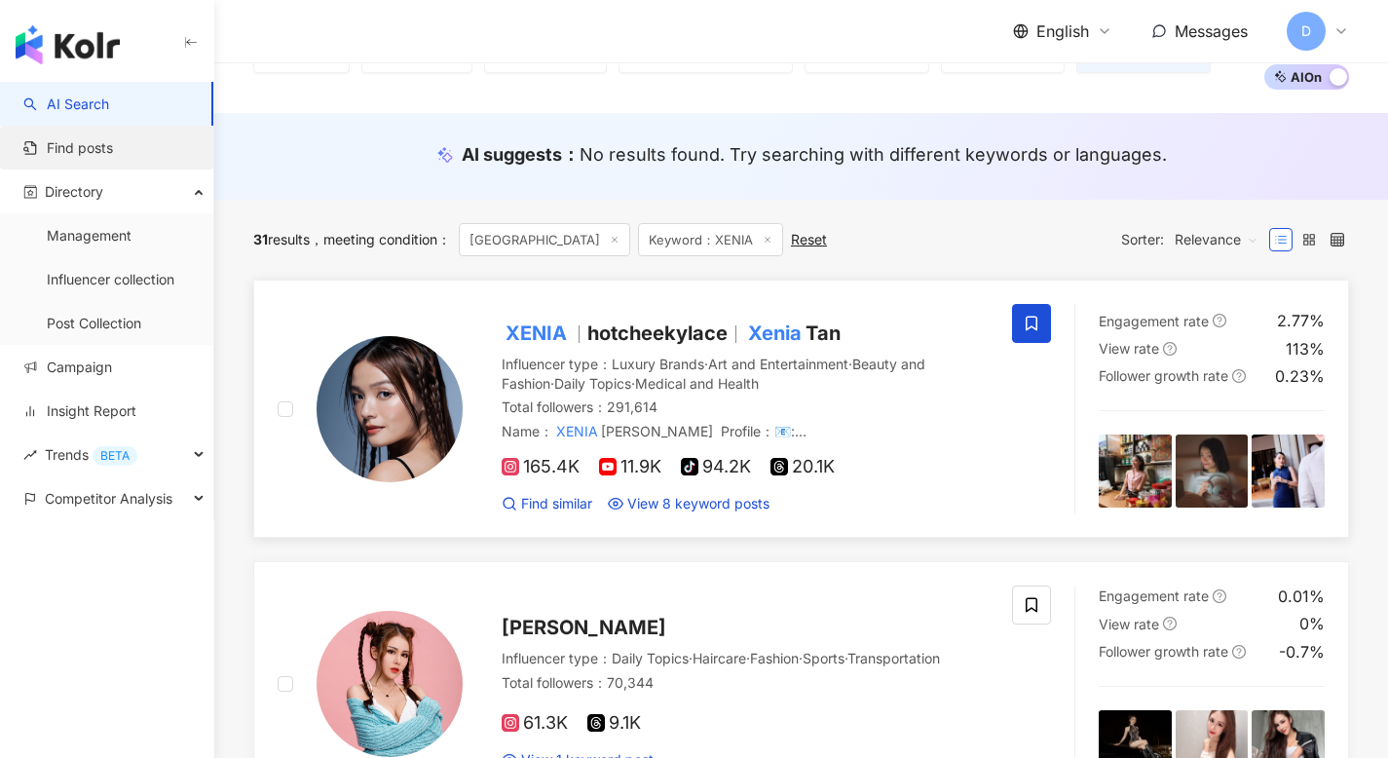
click at [98, 142] on link "Find posts" at bounding box center [68, 147] width 90 height 19
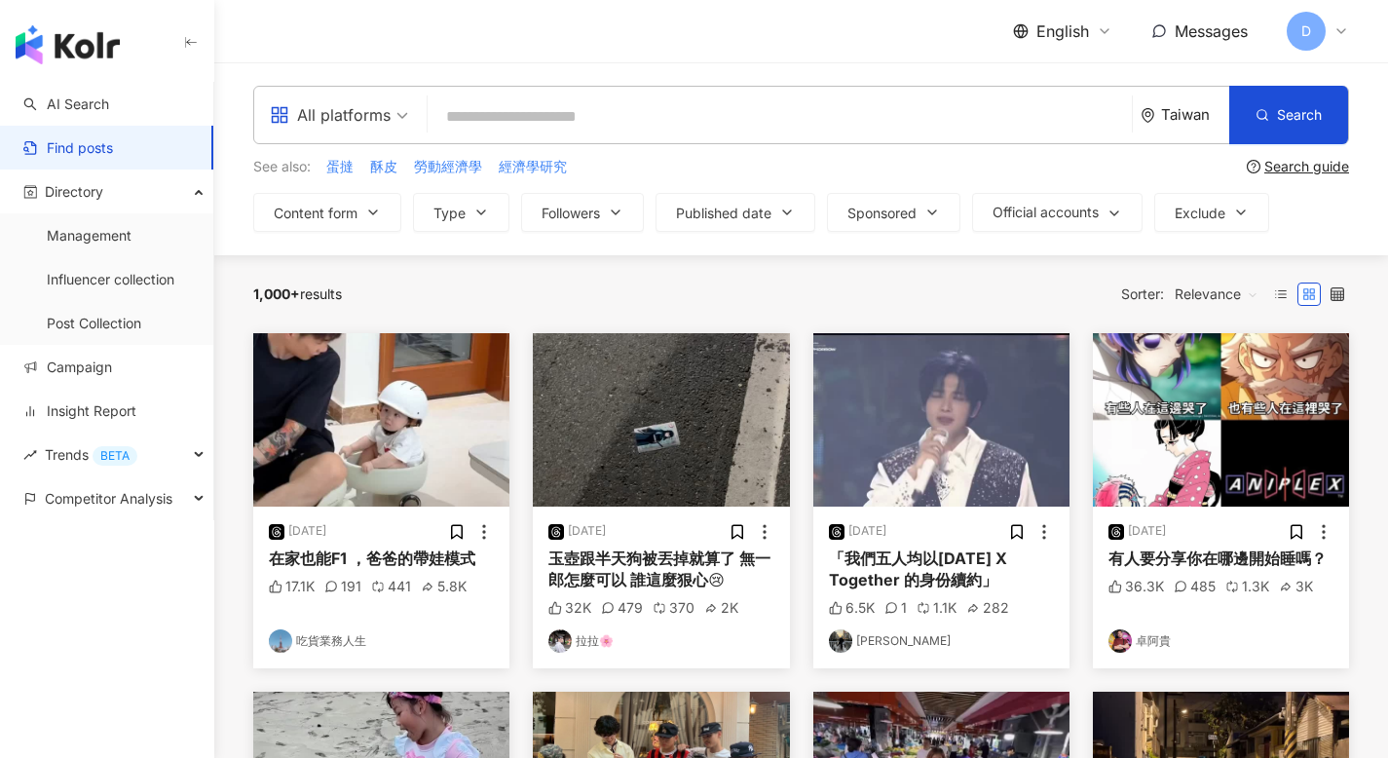
click at [1317, 167] on div "Search guide" at bounding box center [1306, 167] width 85 height 16
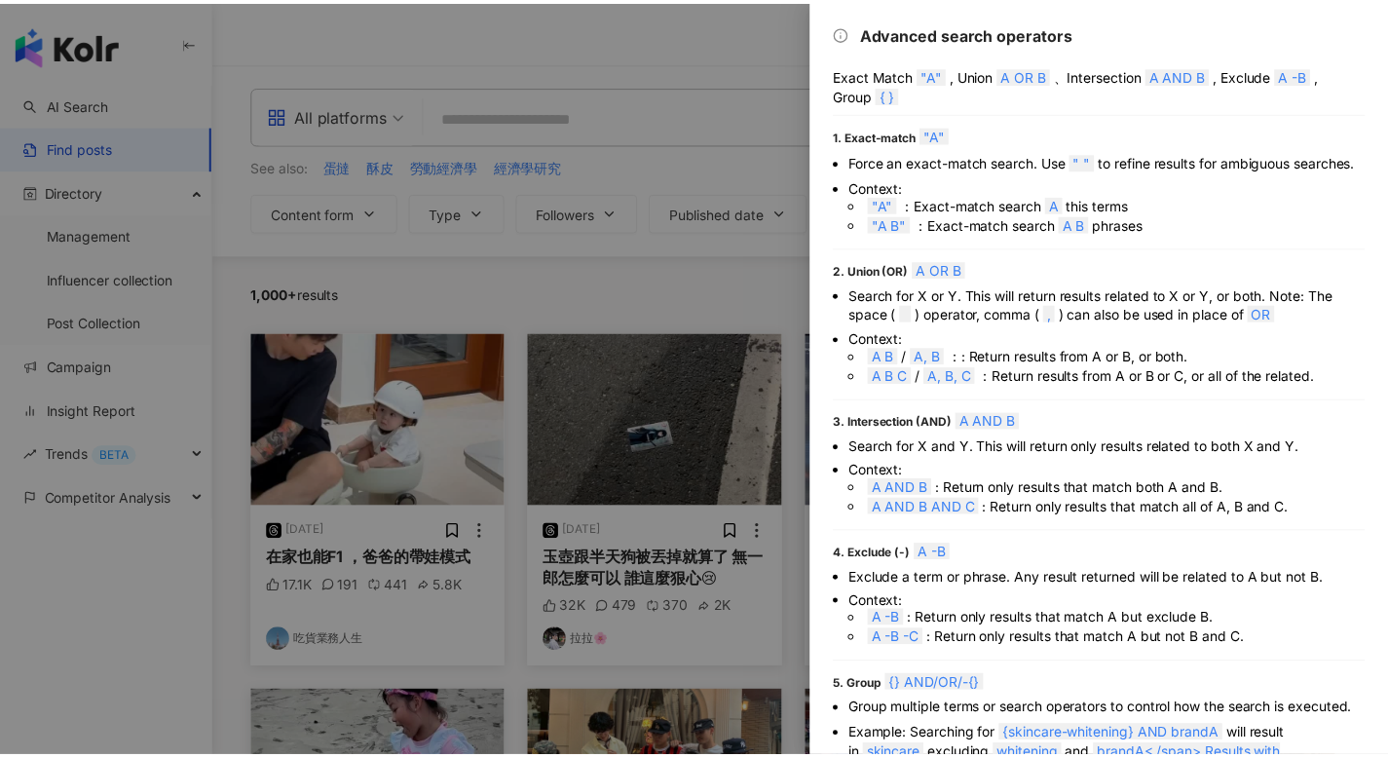
scroll to position [1, 0]
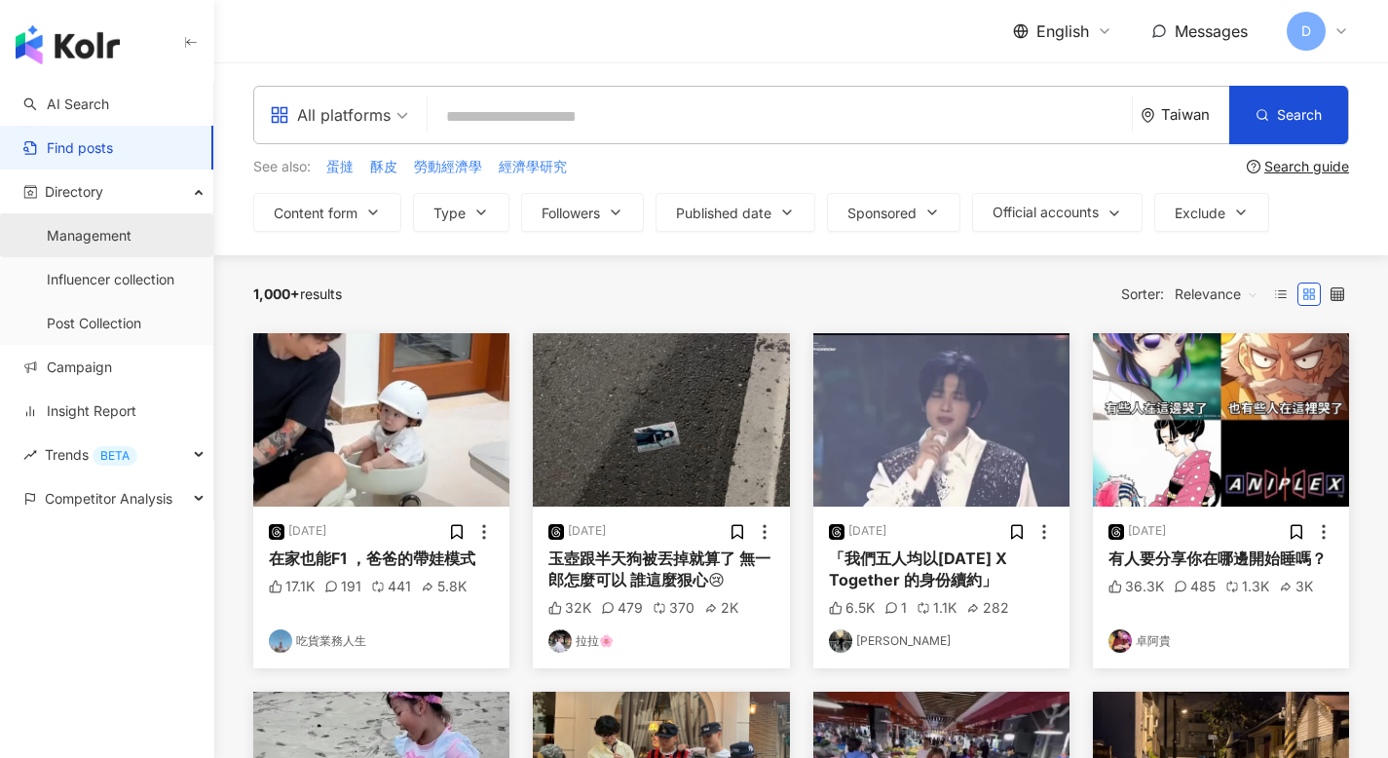
click at [97, 245] on link "Management" at bounding box center [89, 235] width 85 height 19
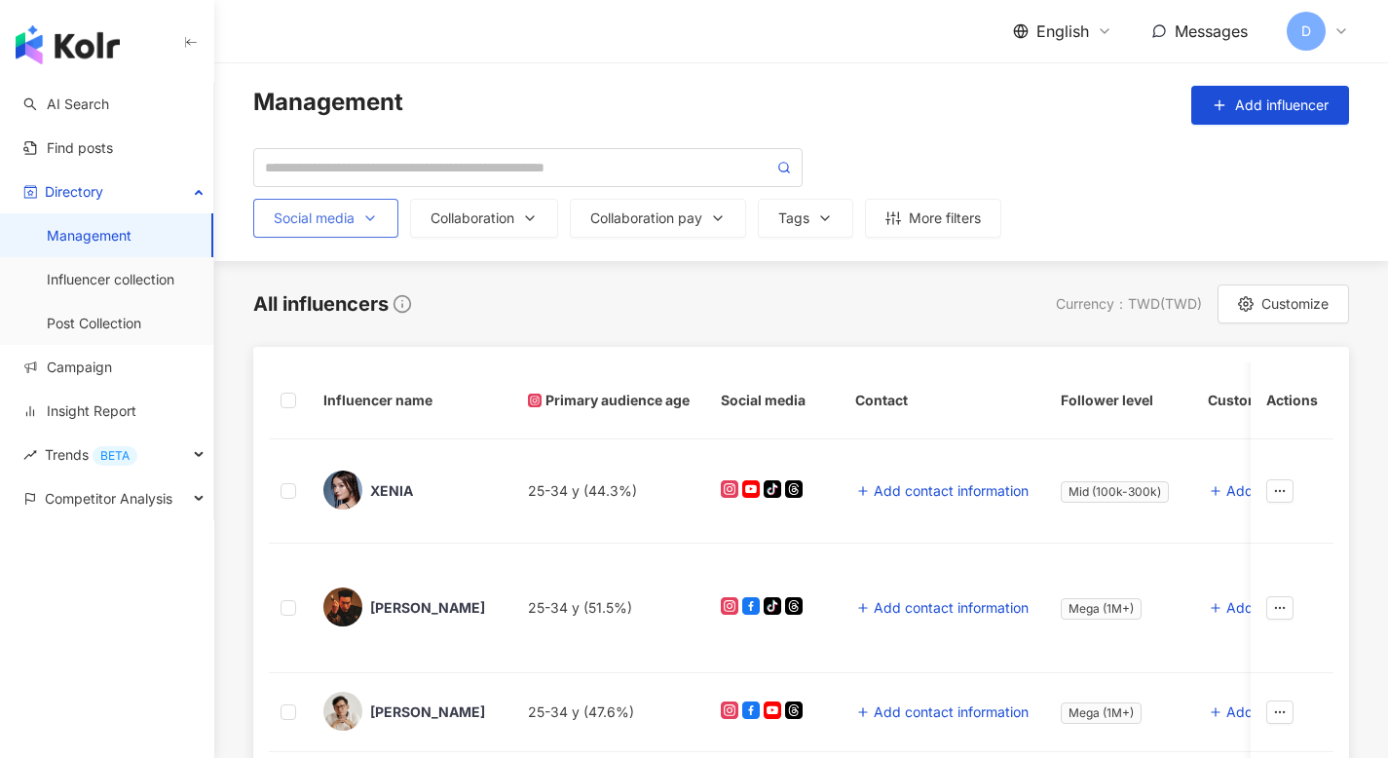
click at [369, 207] on button "Social media" at bounding box center [325, 218] width 145 height 39
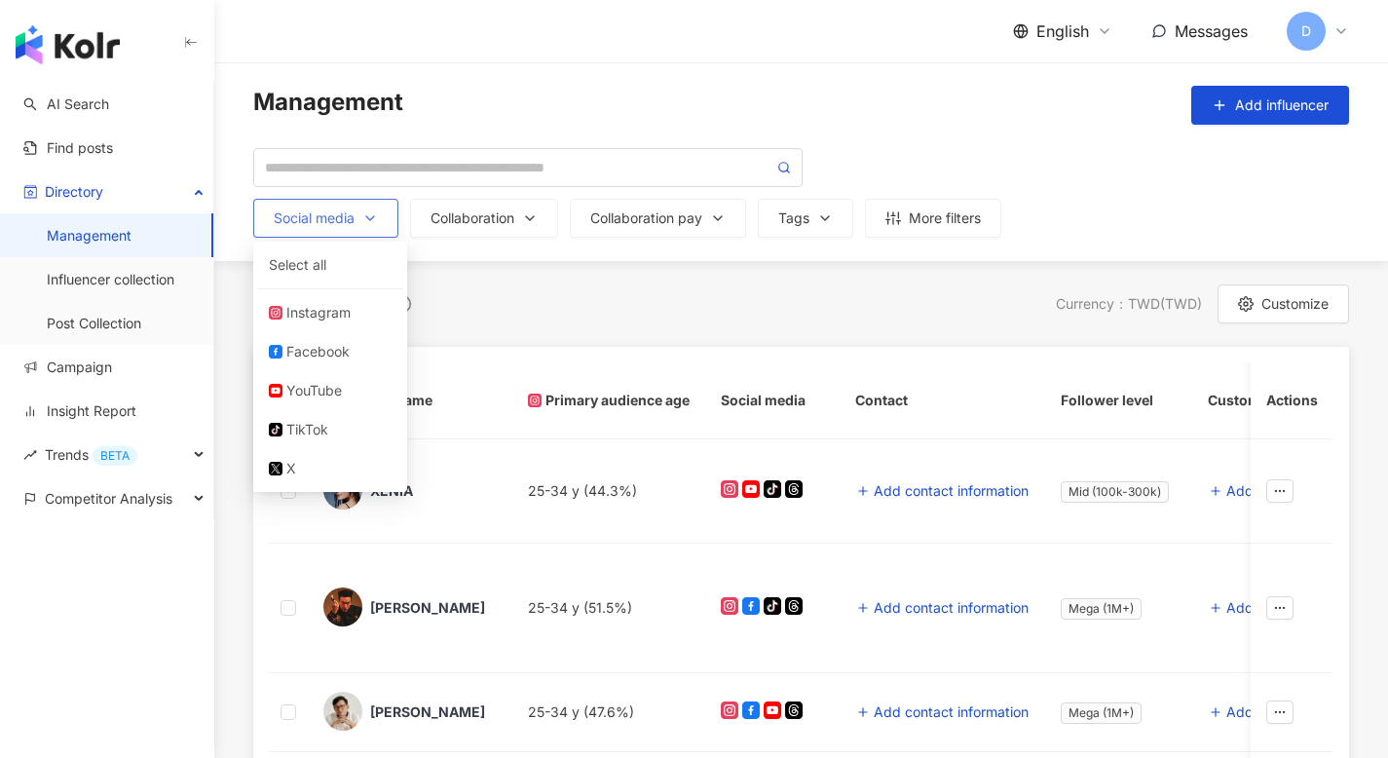
click at [353, 222] on div "Social media" at bounding box center [326, 218] width 104 height 16
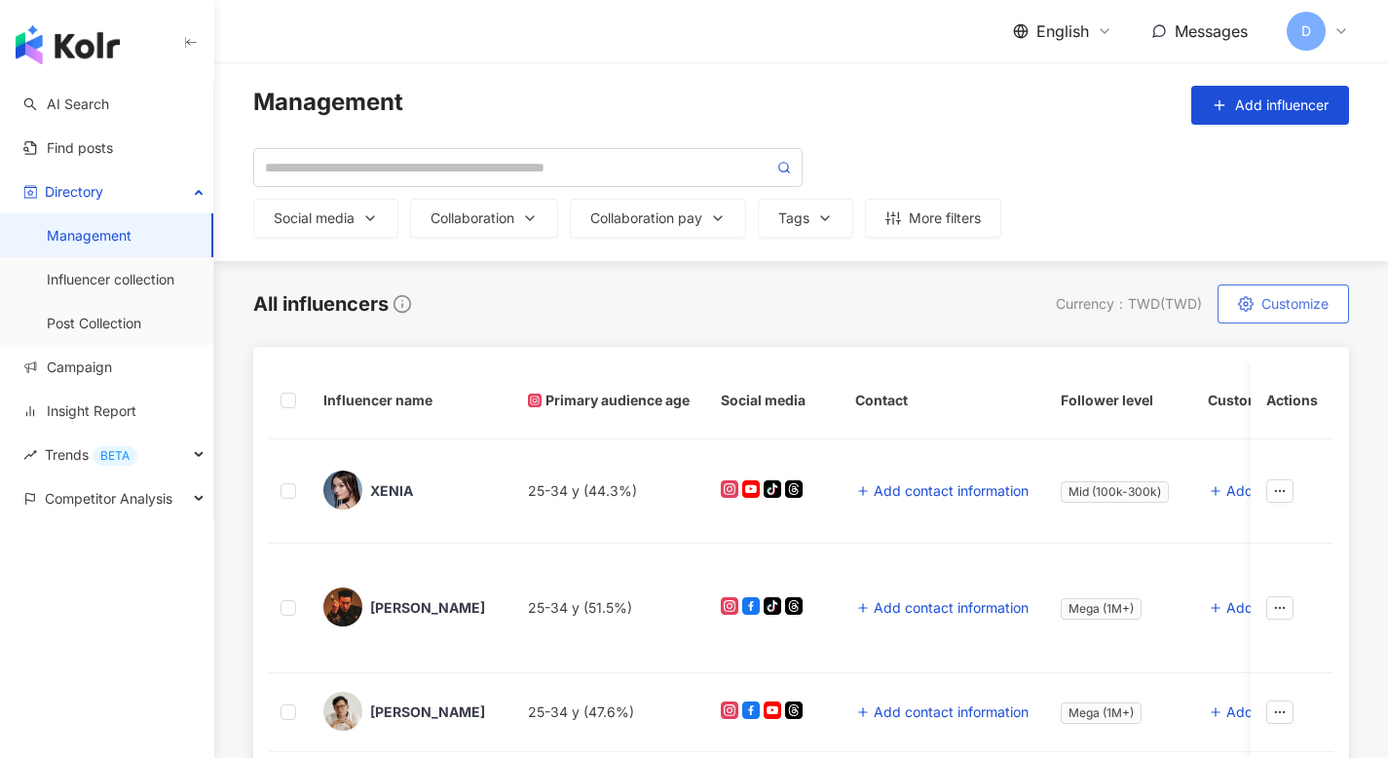
click at [1296, 294] on button "Customize" at bounding box center [1282, 303] width 131 height 39
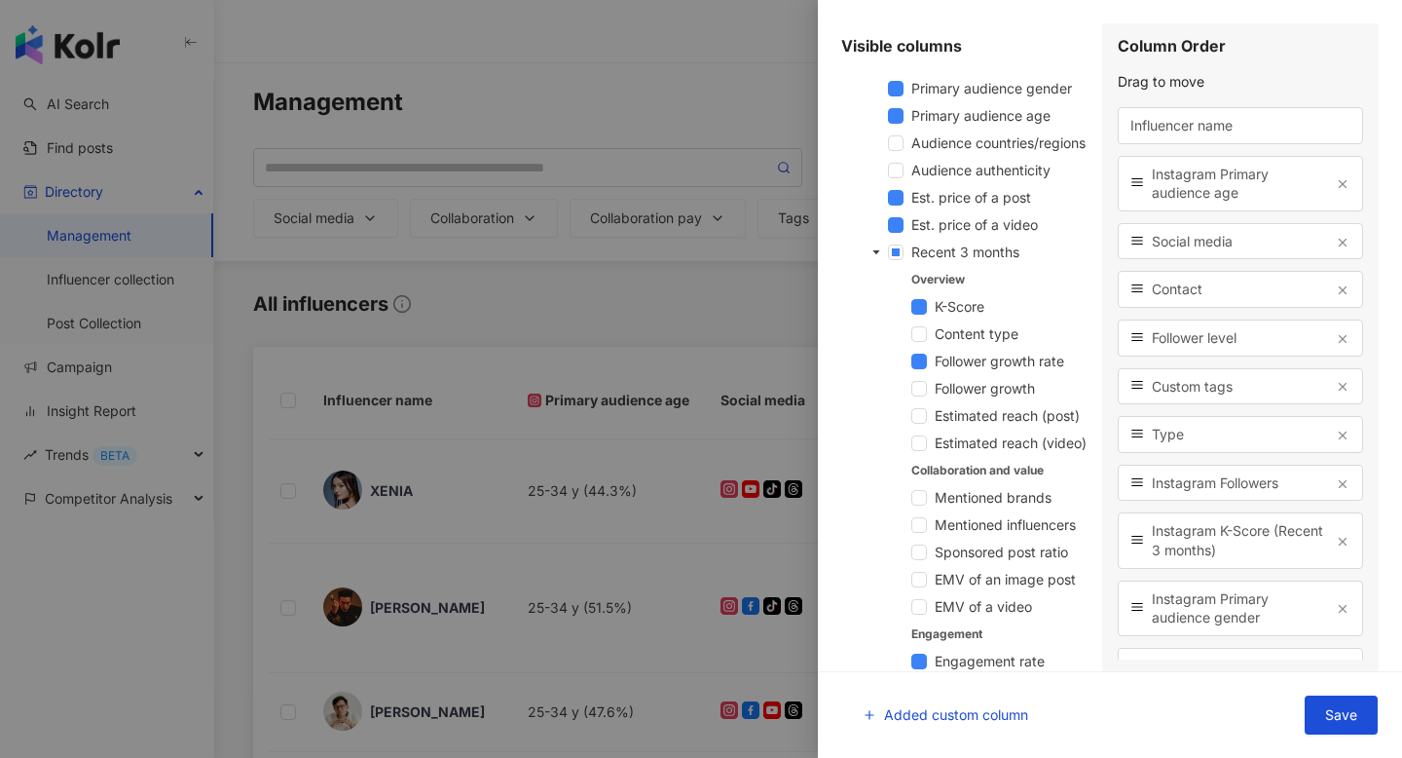
scroll to position [650, 0]
click at [879, 263] on span at bounding box center [876, 251] width 23 height 23
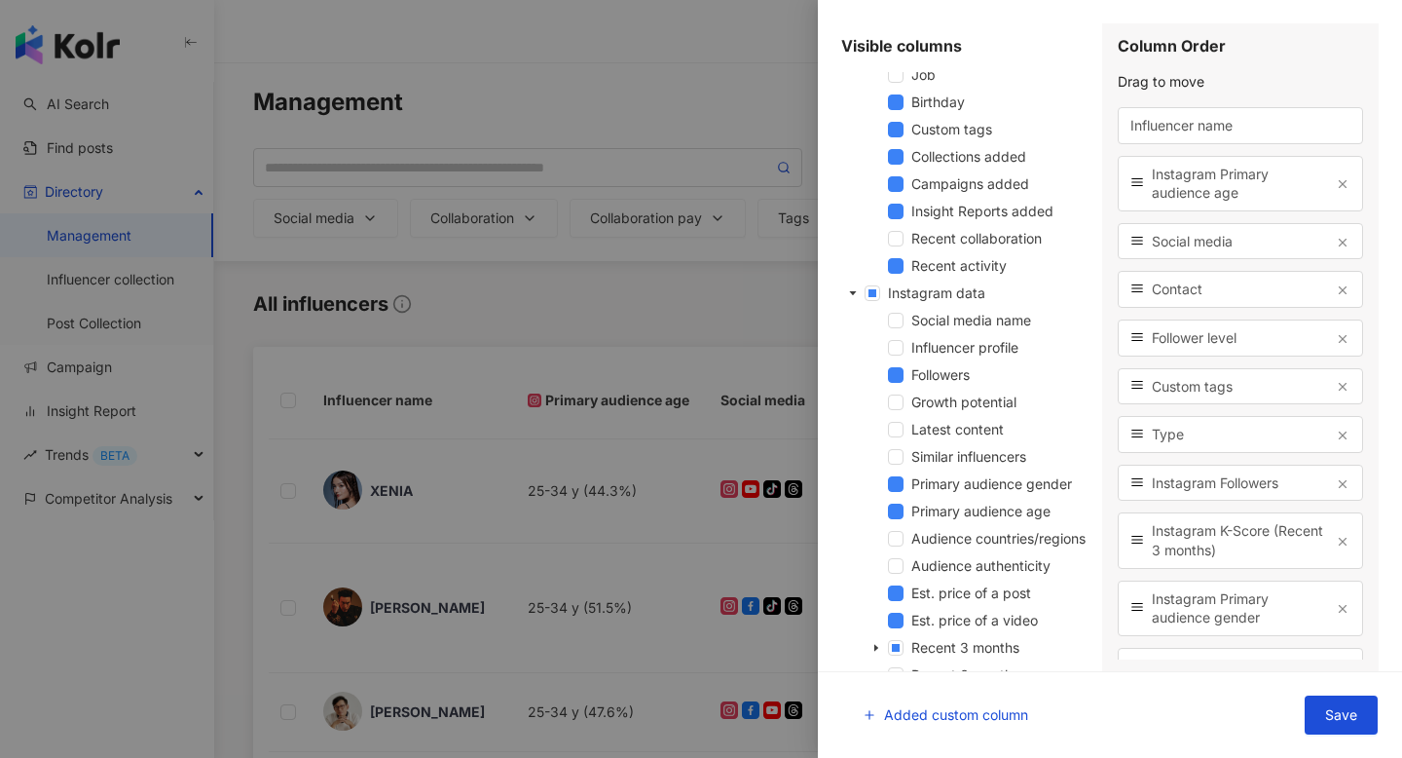
scroll to position [253, 0]
click at [852, 294] on icon "caret-down" at bounding box center [853, 294] width 7 height 4
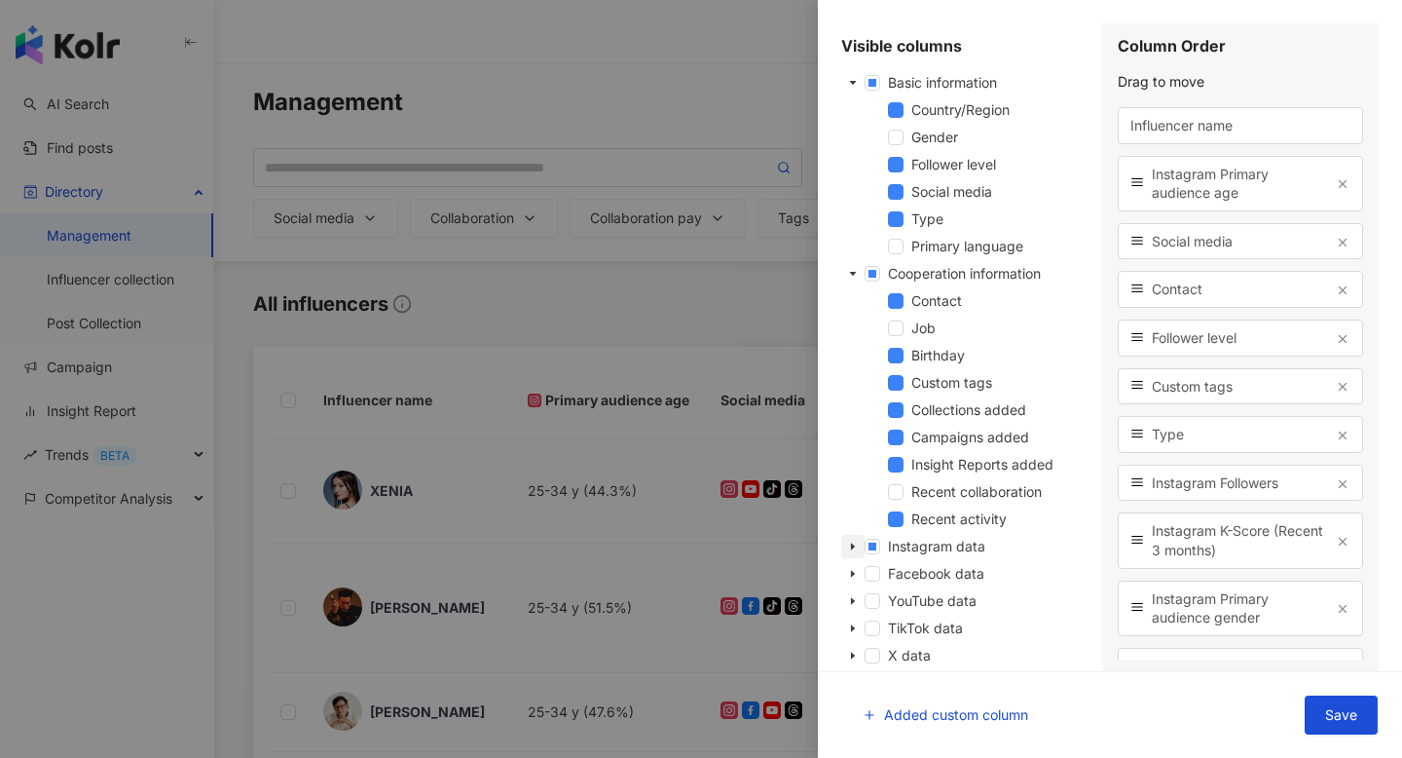
scroll to position [1, 0]
click at [854, 572] on icon "caret-down" at bounding box center [853, 574] width 10 height 10
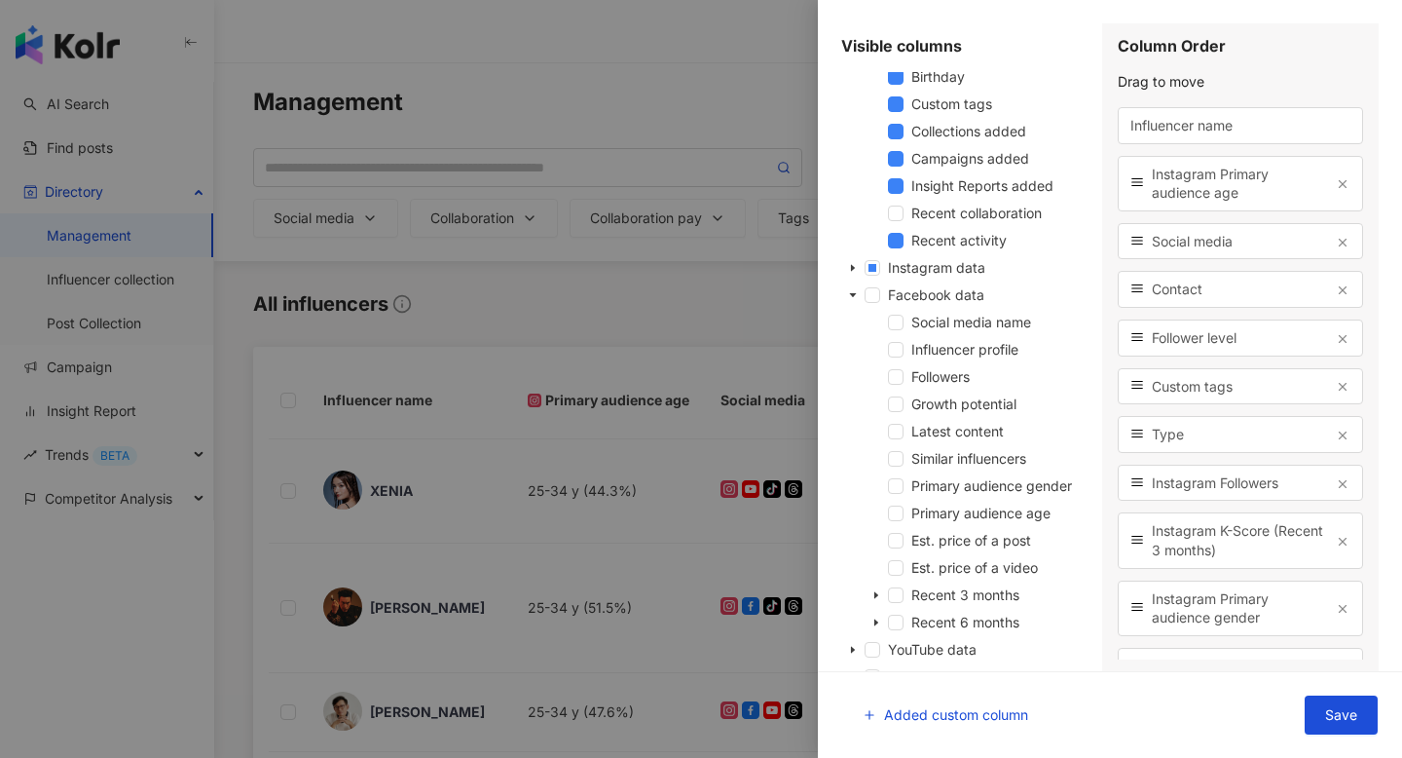
scroll to position [270, 0]
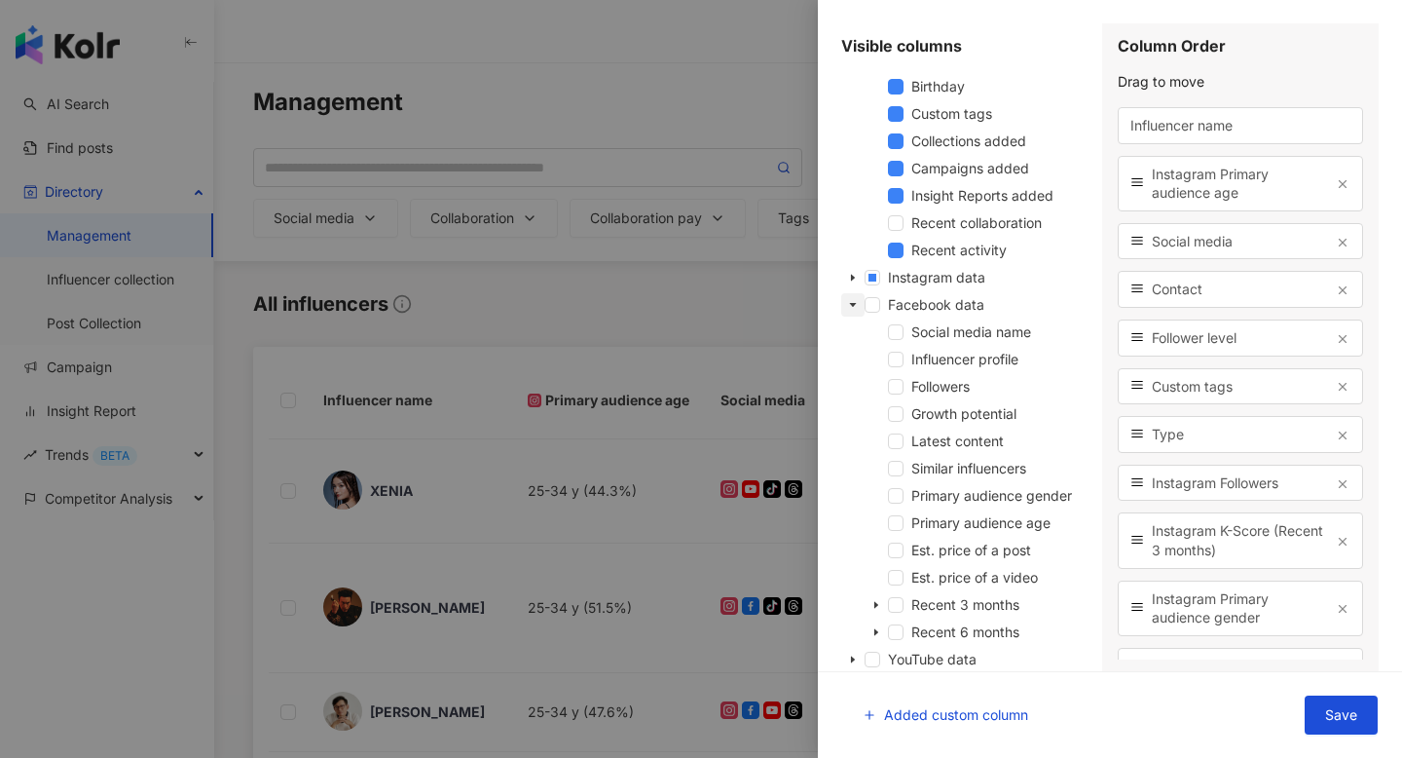
click at [854, 303] on icon "caret-down" at bounding box center [853, 305] width 7 height 4
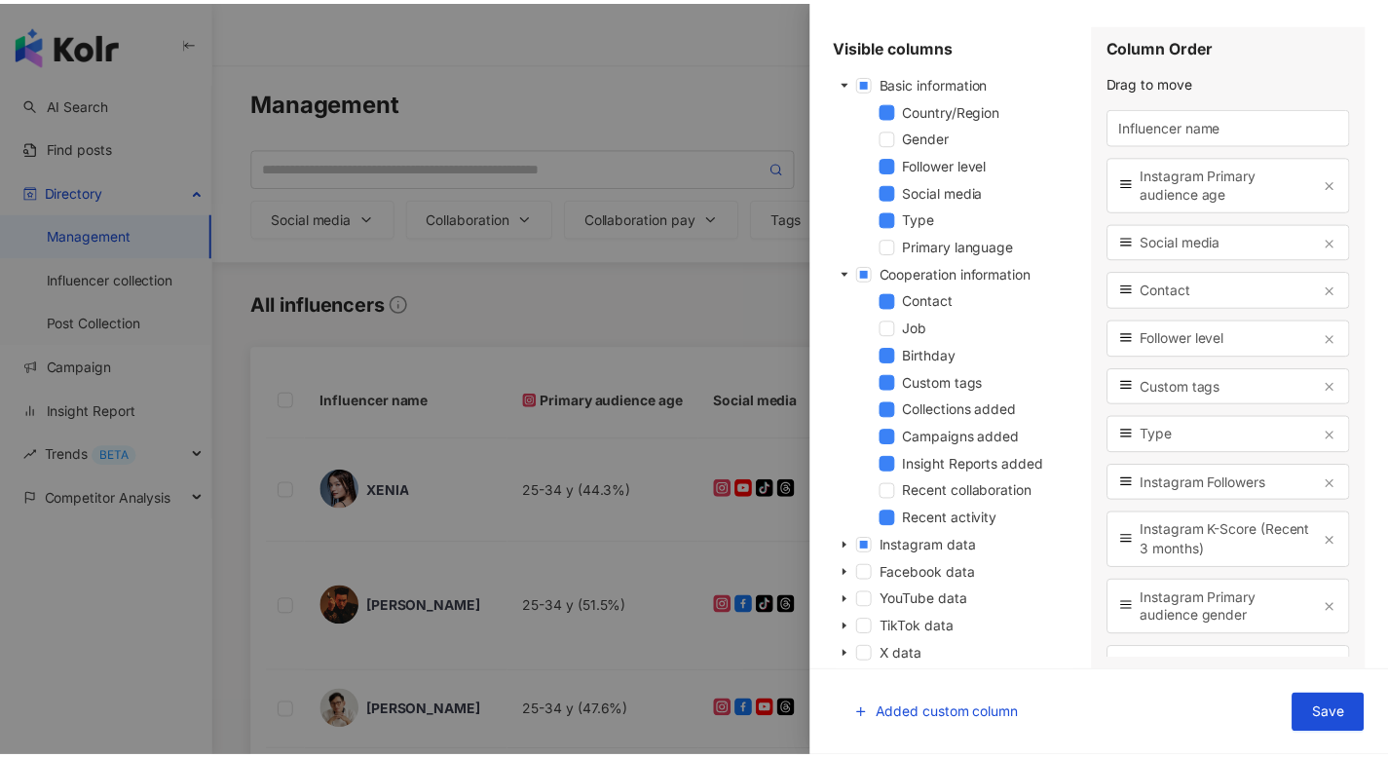
scroll to position [0, 0]
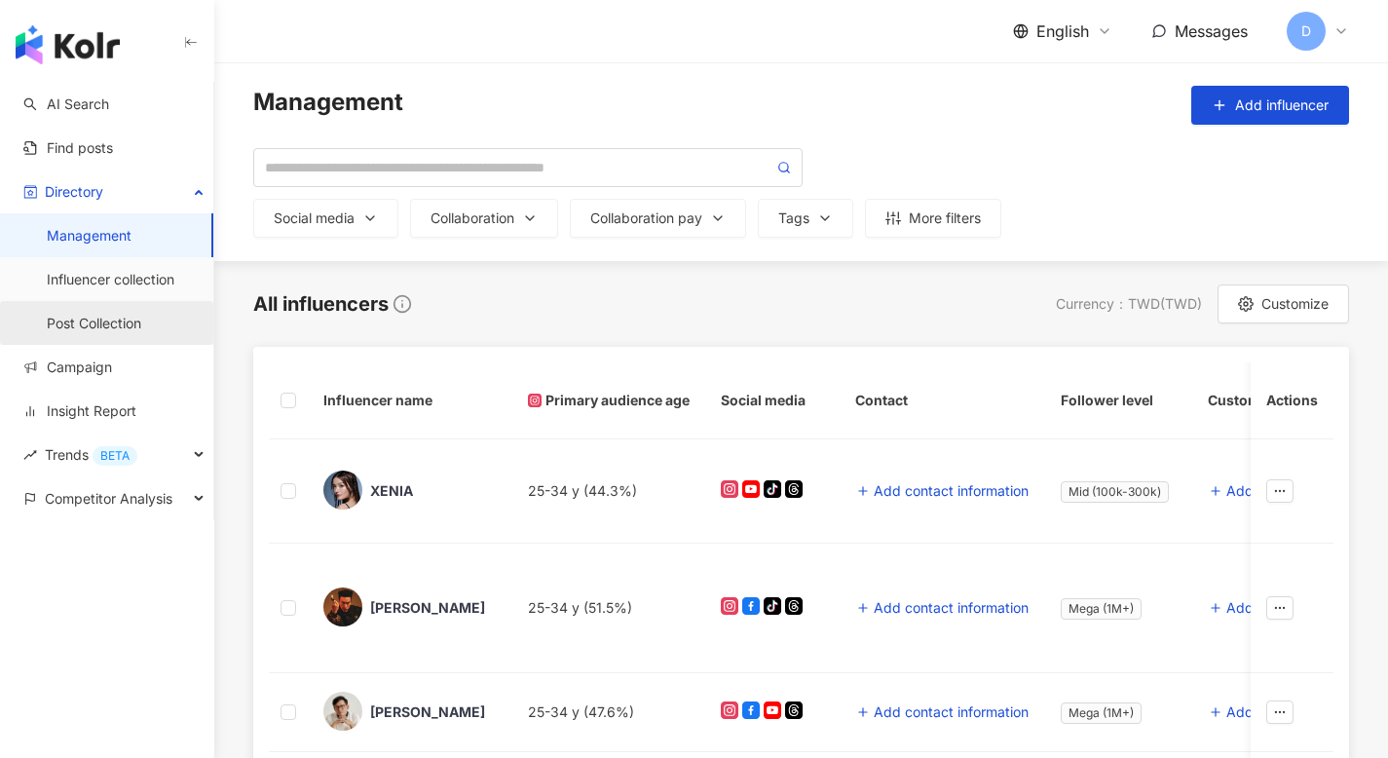
click at [123, 324] on link "Post Collection" at bounding box center [94, 323] width 94 height 19
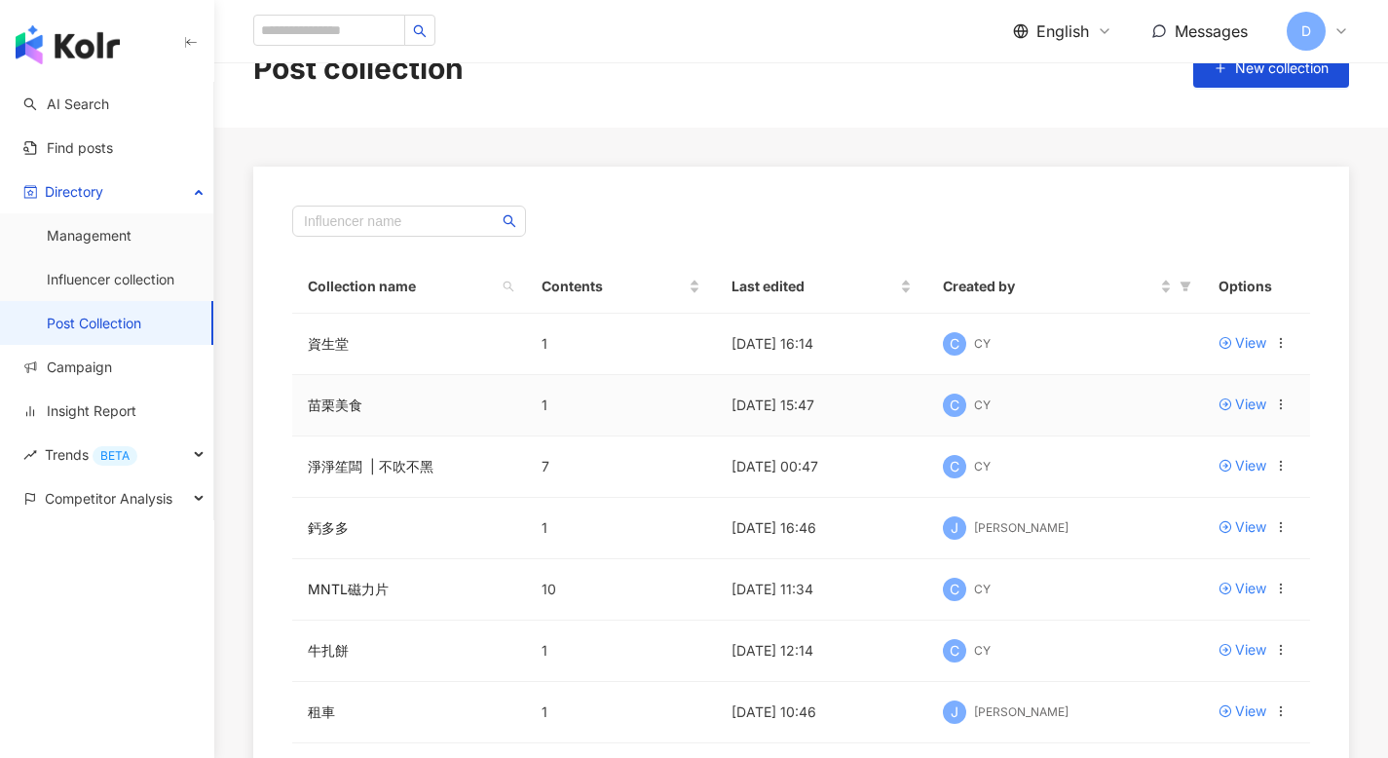
scroll to position [65, 0]
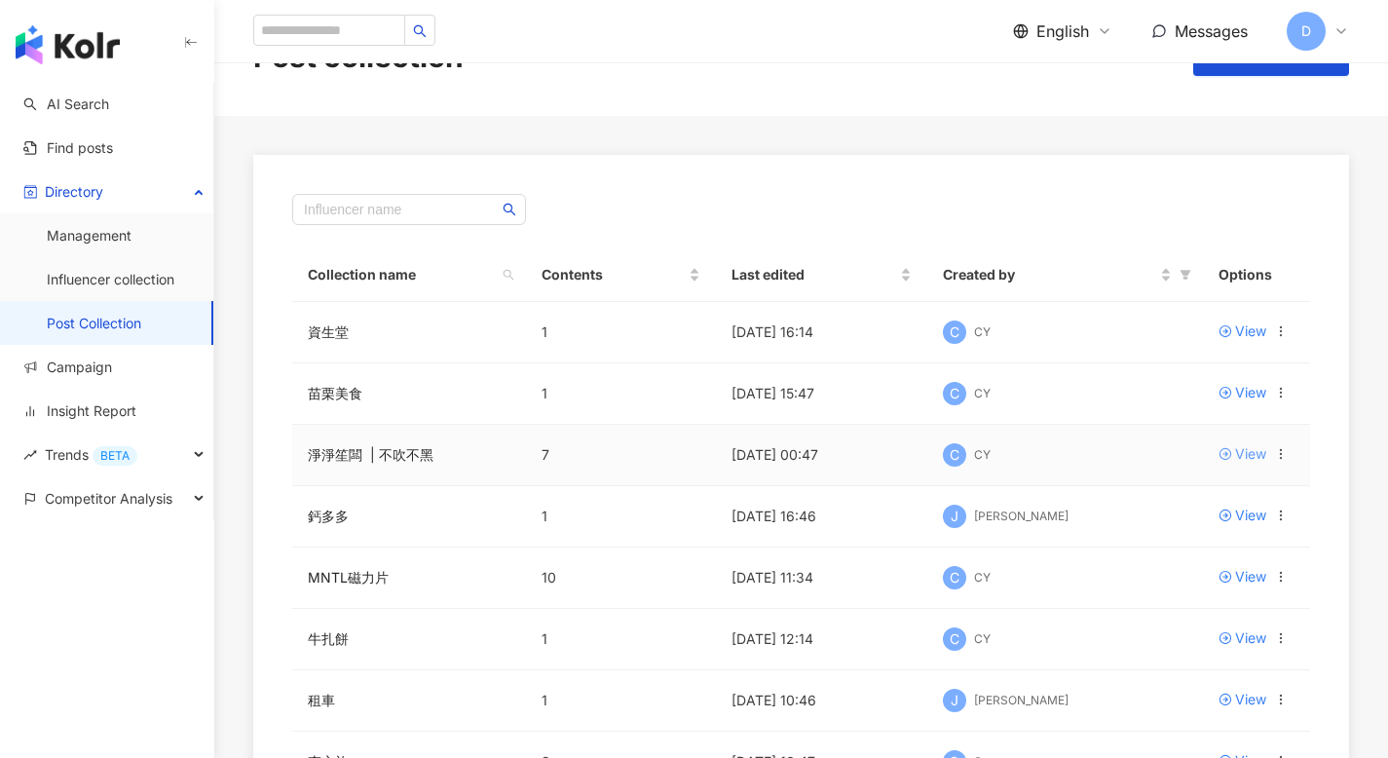
click at [1254, 454] on div "View" at bounding box center [1250, 453] width 31 height 21
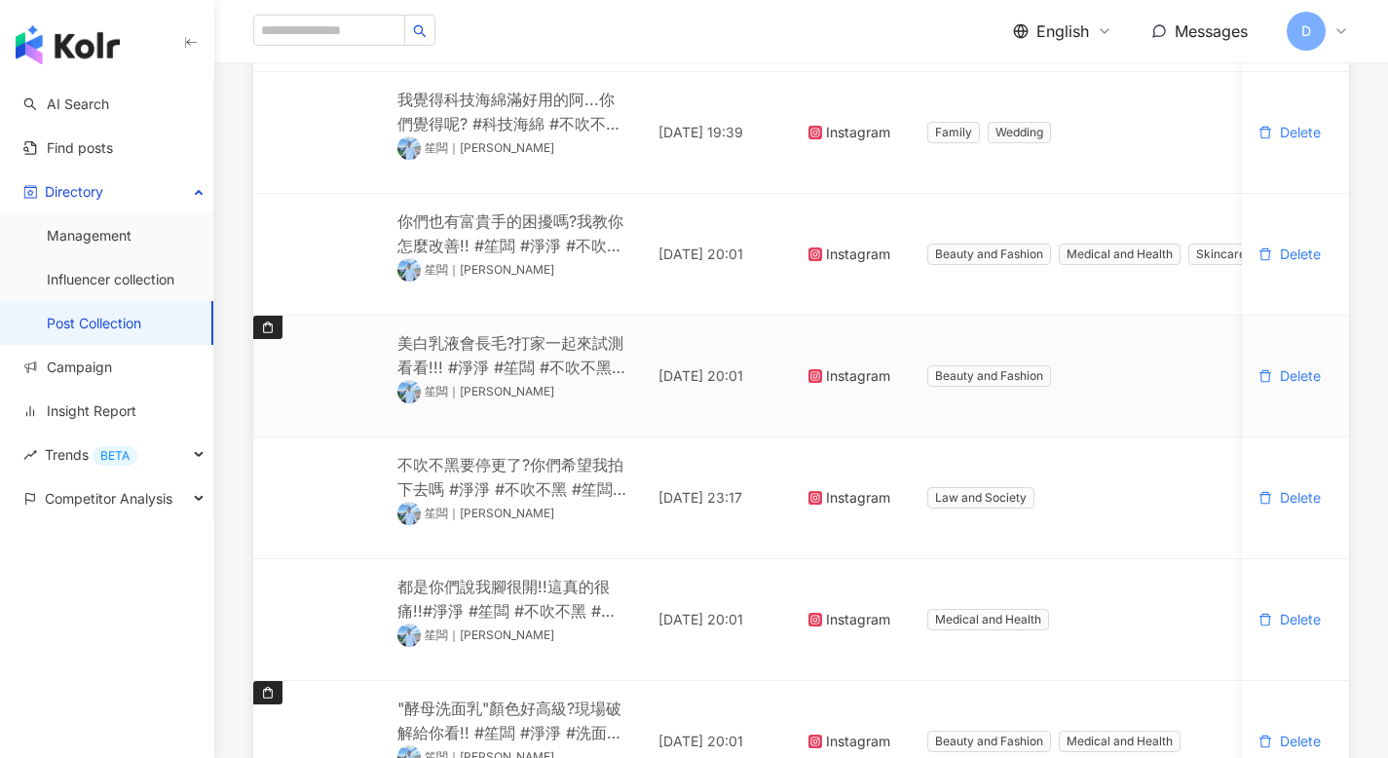
scroll to position [409, 0]
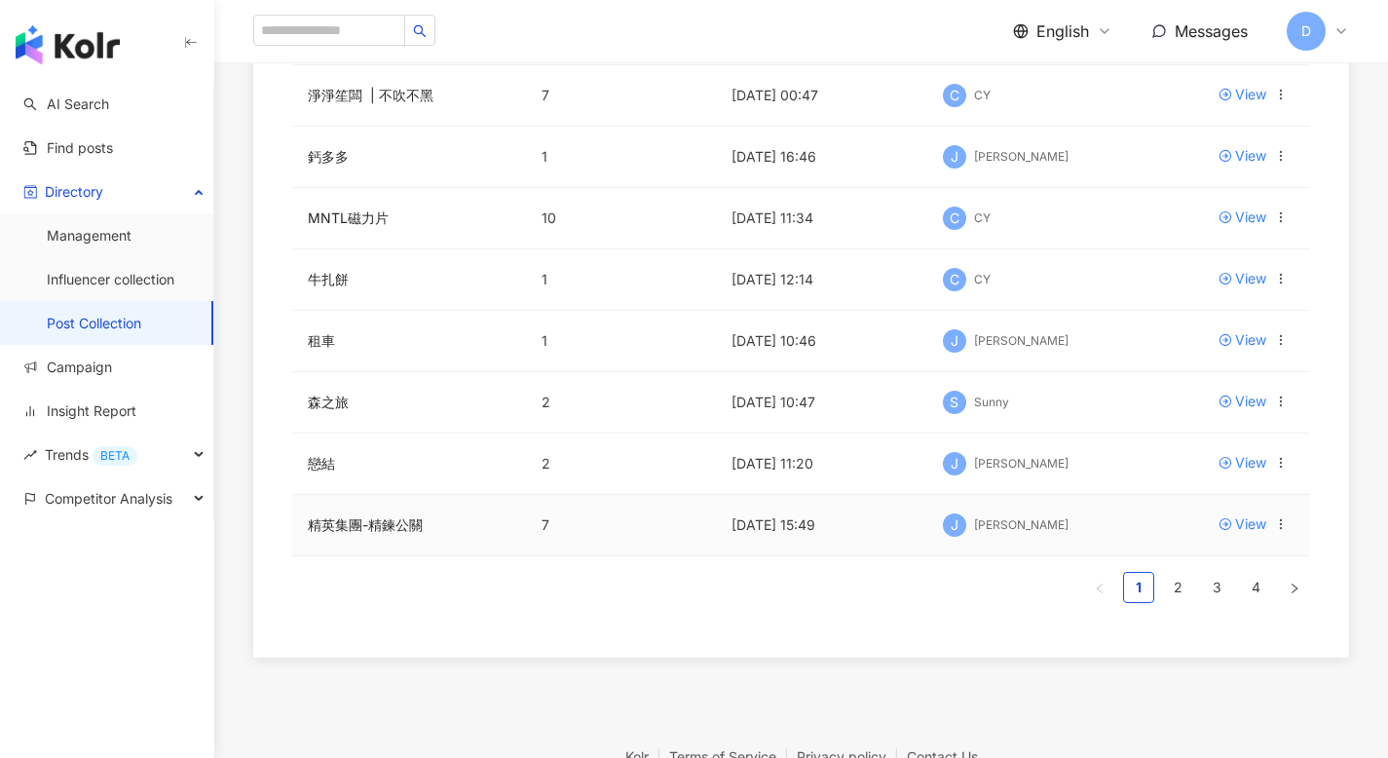
scroll to position [427, 0]
click at [1171, 582] on link "2" at bounding box center [1177, 585] width 29 height 29
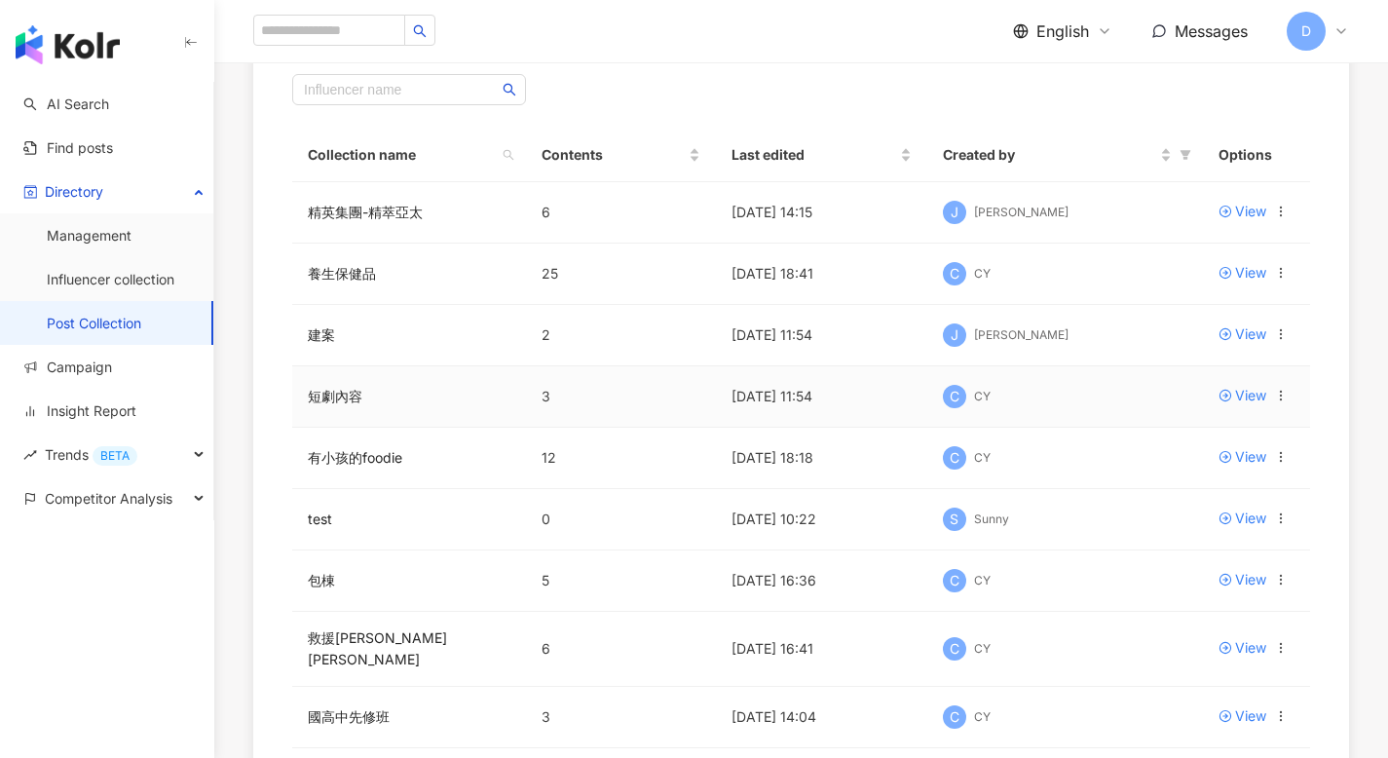
scroll to position [173, 0]
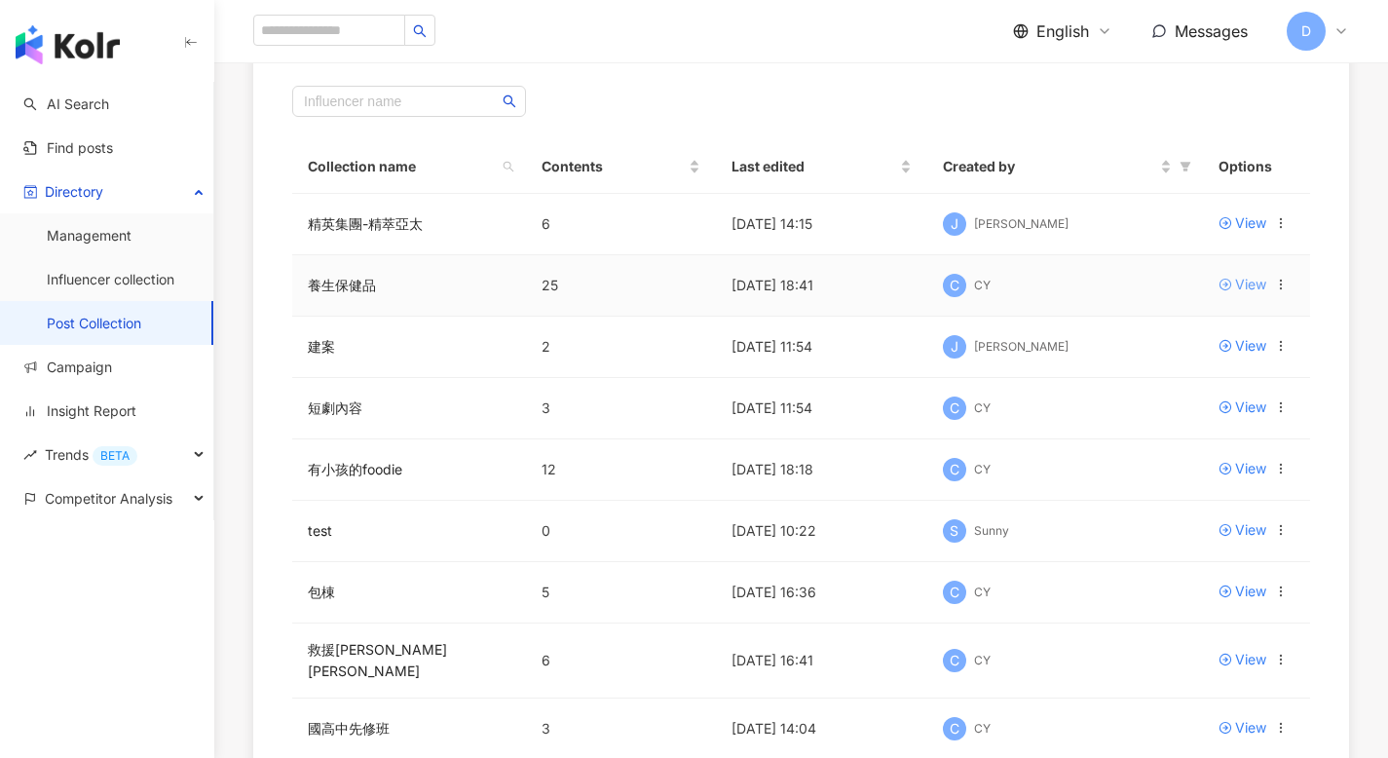
click at [1259, 286] on div "View" at bounding box center [1250, 284] width 31 height 21
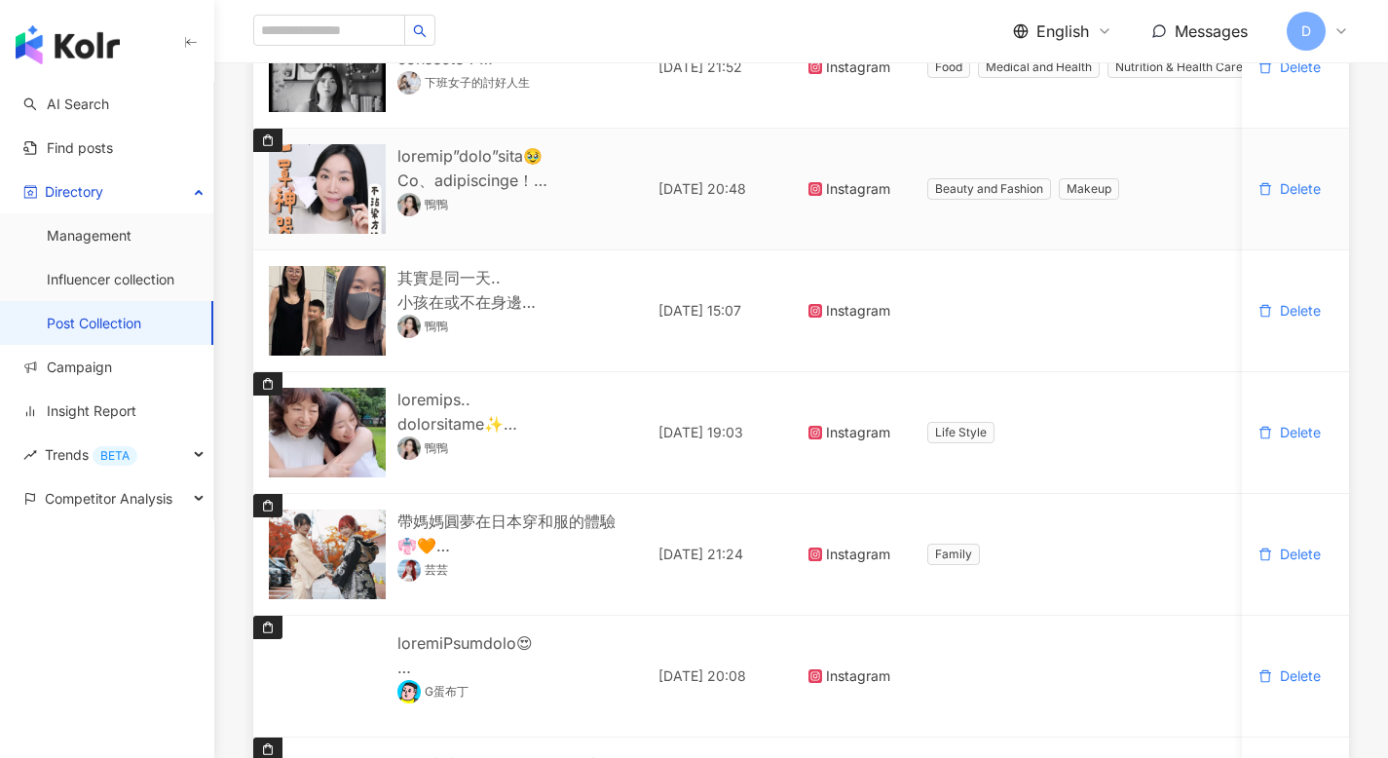
scroll to position [724, 0]
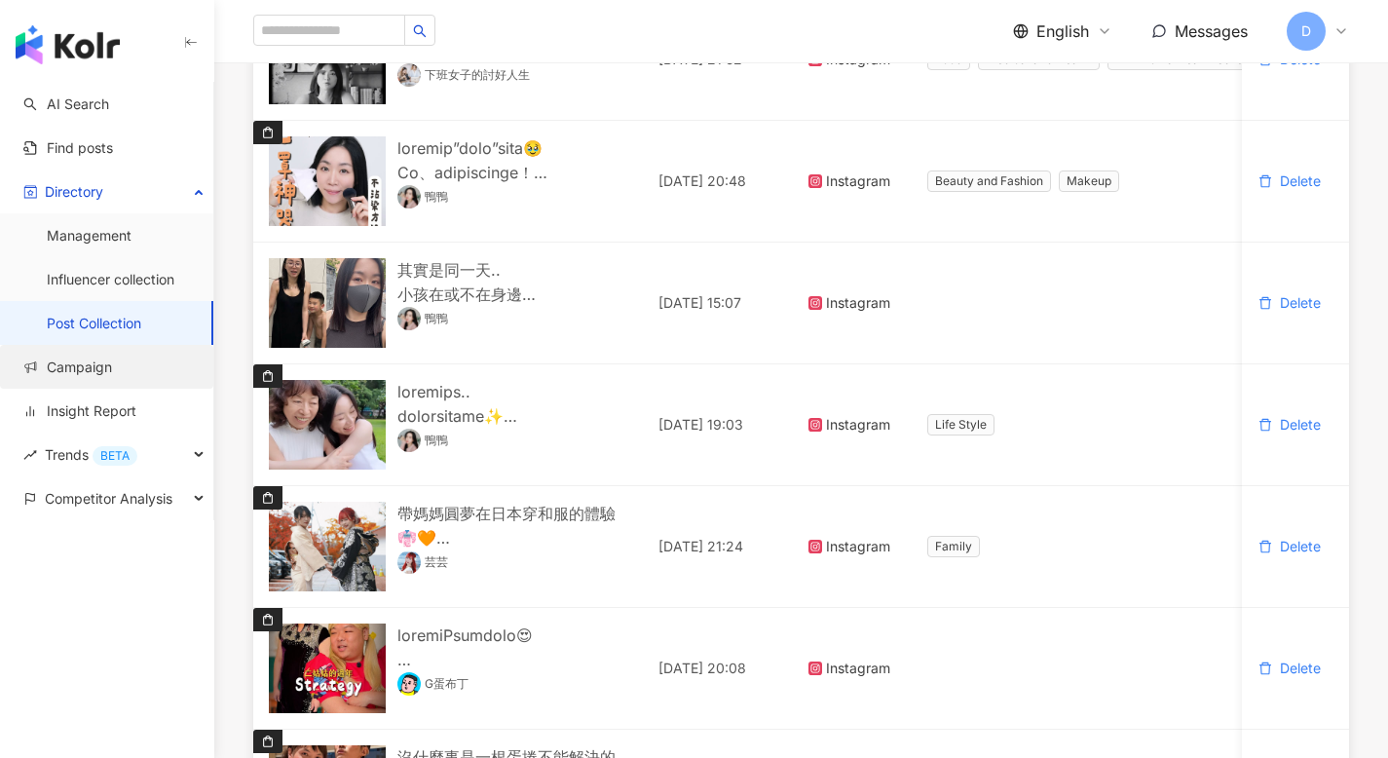
click at [85, 357] on link "Campaign" at bounding box center [67, 366] width 89 height 19
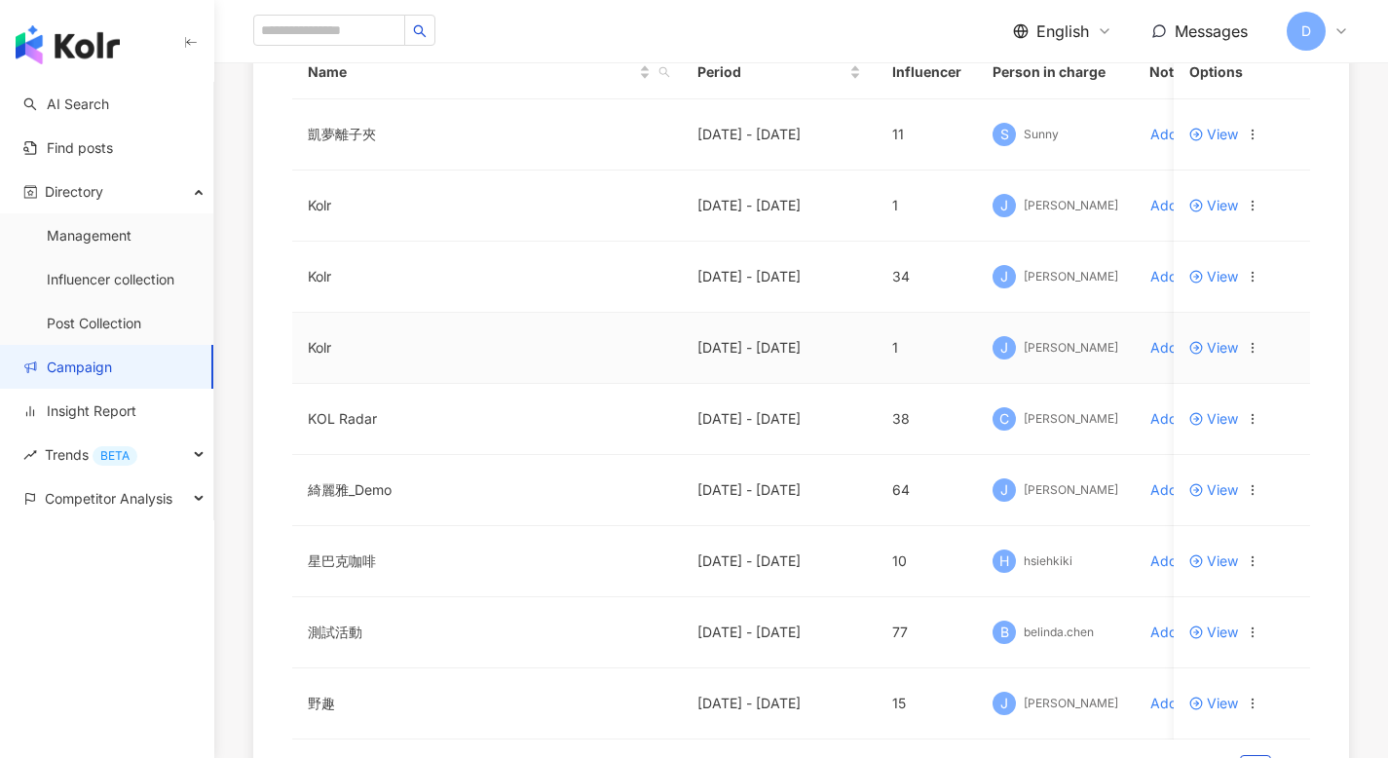
scroll to position [260, 0]
click at [1226, 495] on span "View" at bounding box center [1213, 488] width 49 height 14
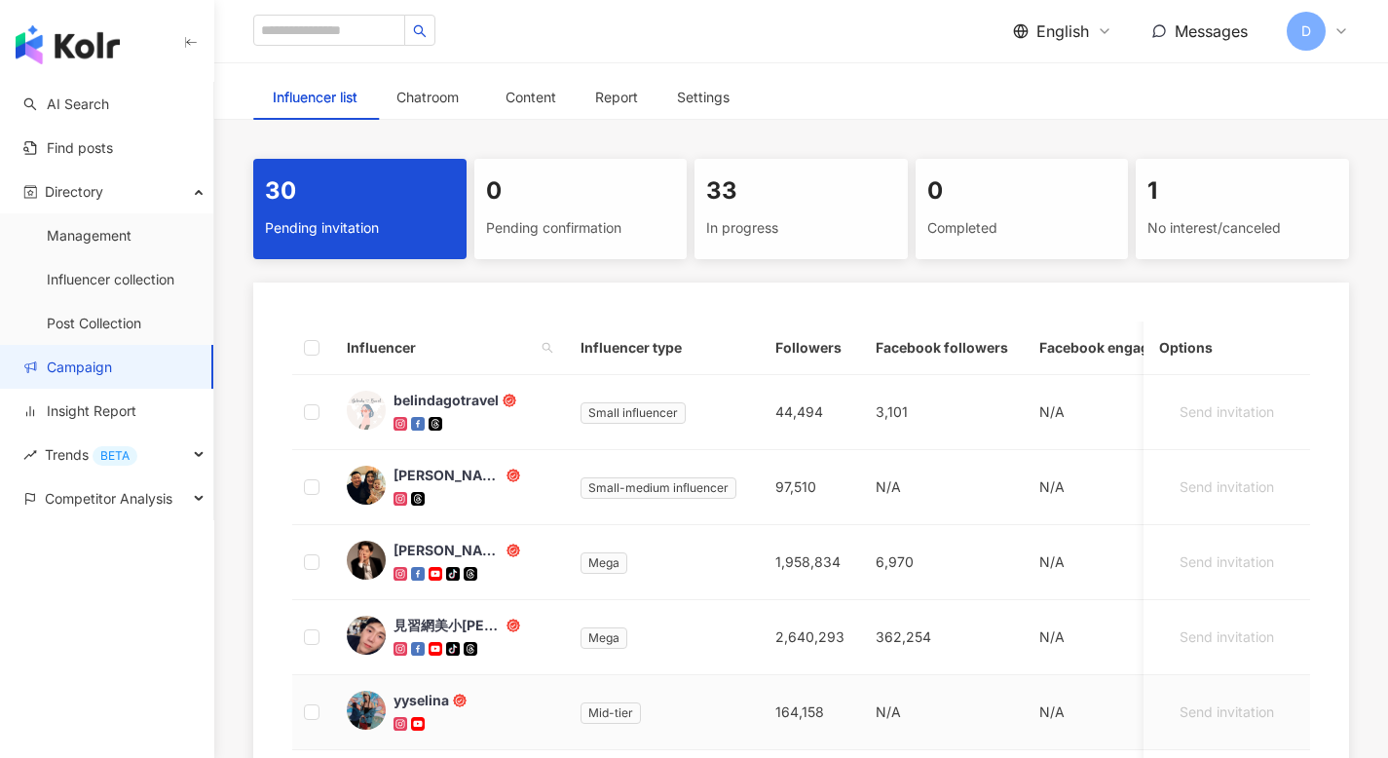
scroll to position [265, 0]
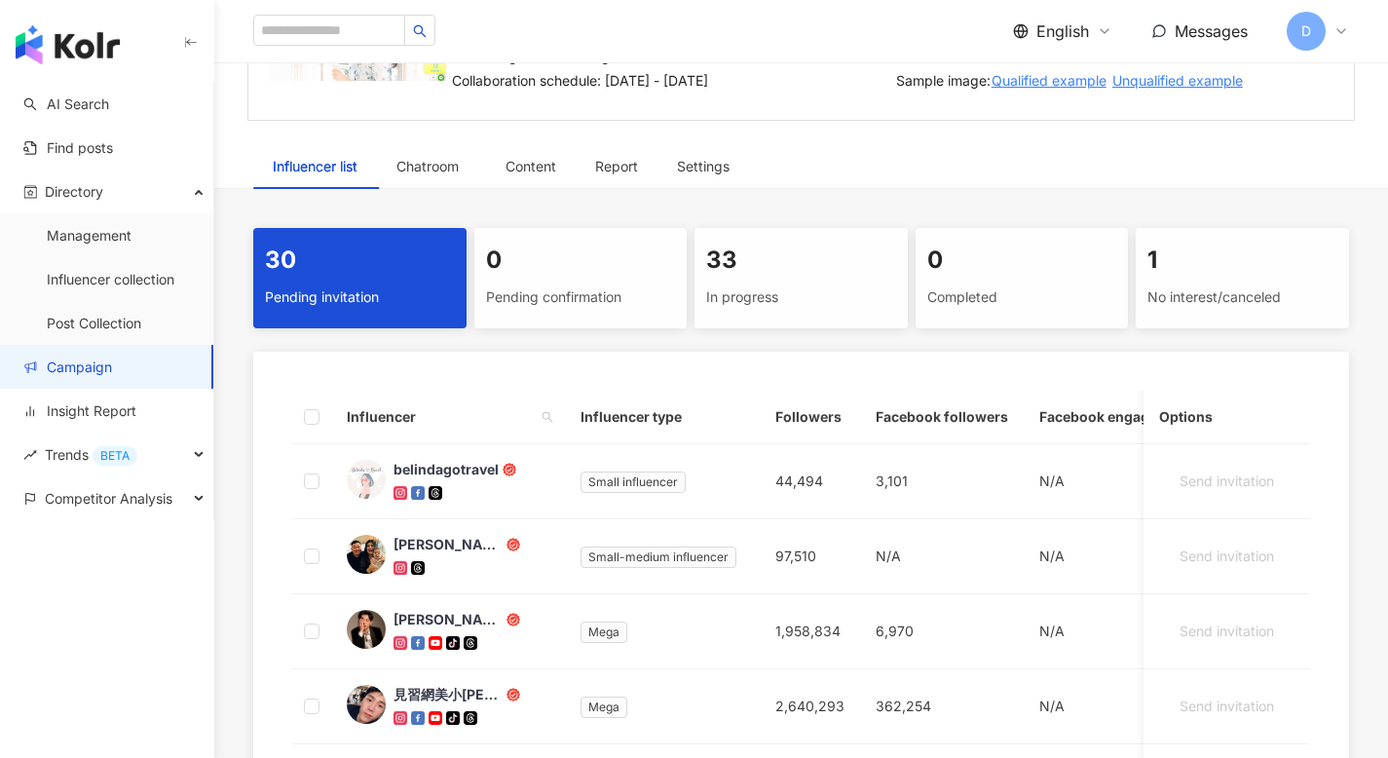
click at [780, 277] on div "33 In progress" at bounding box center [800, 278] width 213 height 100
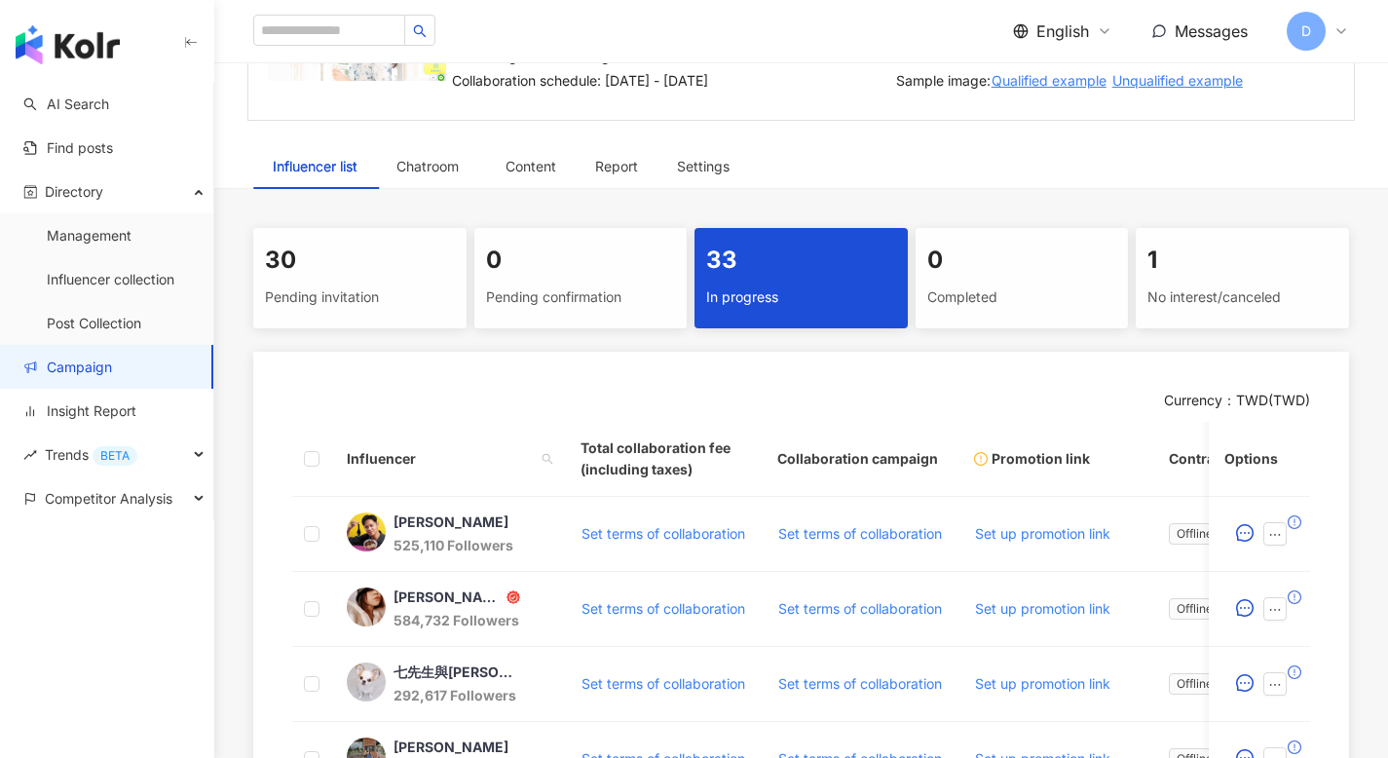
click at [571, 298] on div "Pending confirmation" at bounding box center [581, 296] width 190 height 33
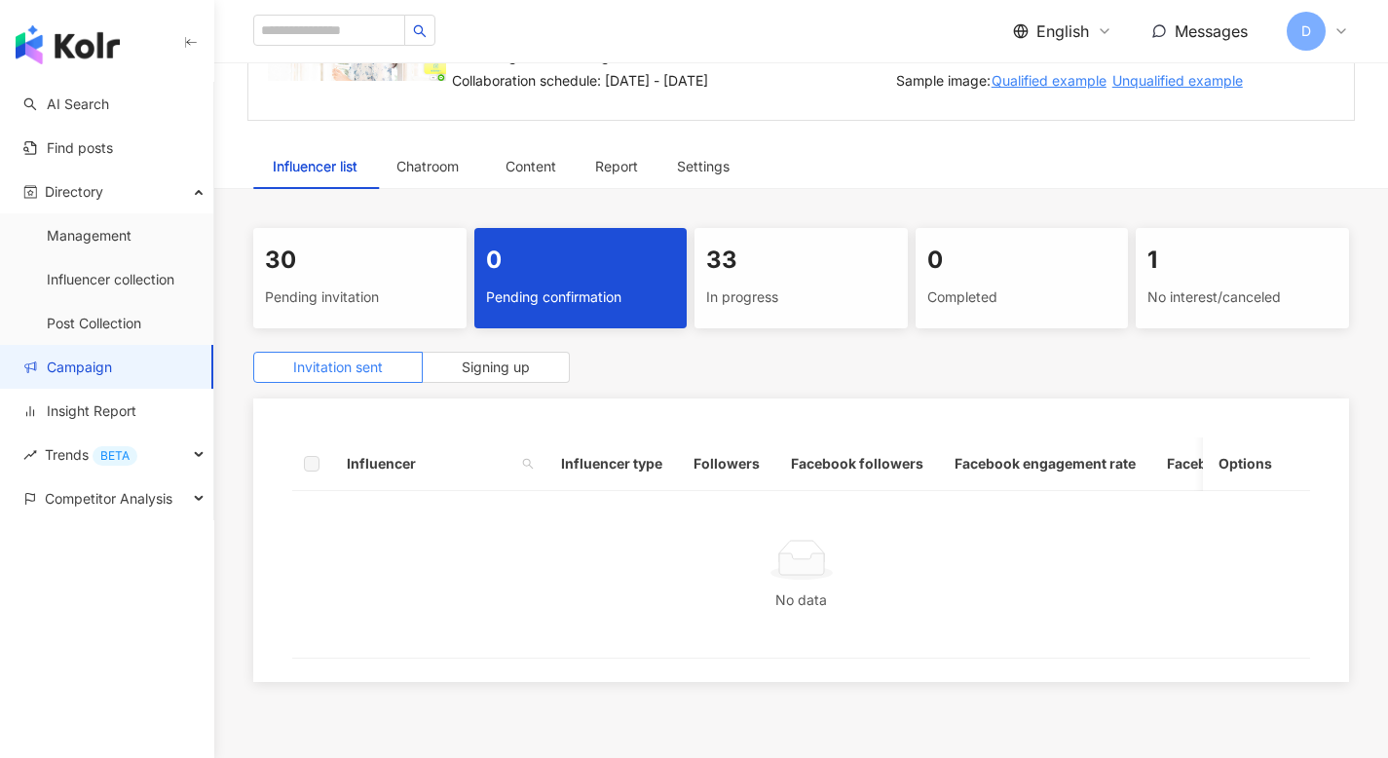
click at [795, 297] on div "In progress" at bounding box center [801, 296] width 190 height 33
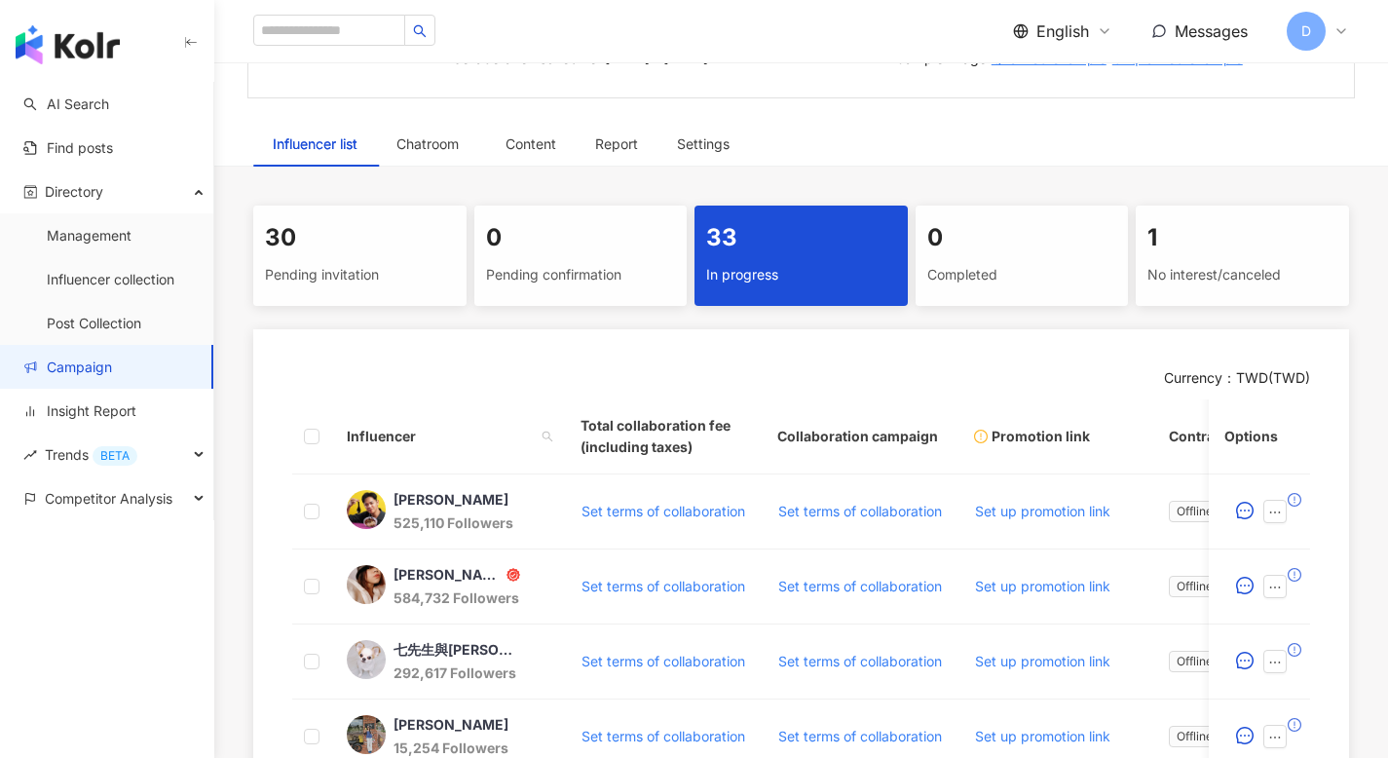
scroll to position [288, 0]
click at [1024, 270] on div "Completed" at bounding box center [1022, 273] width 190 height 33
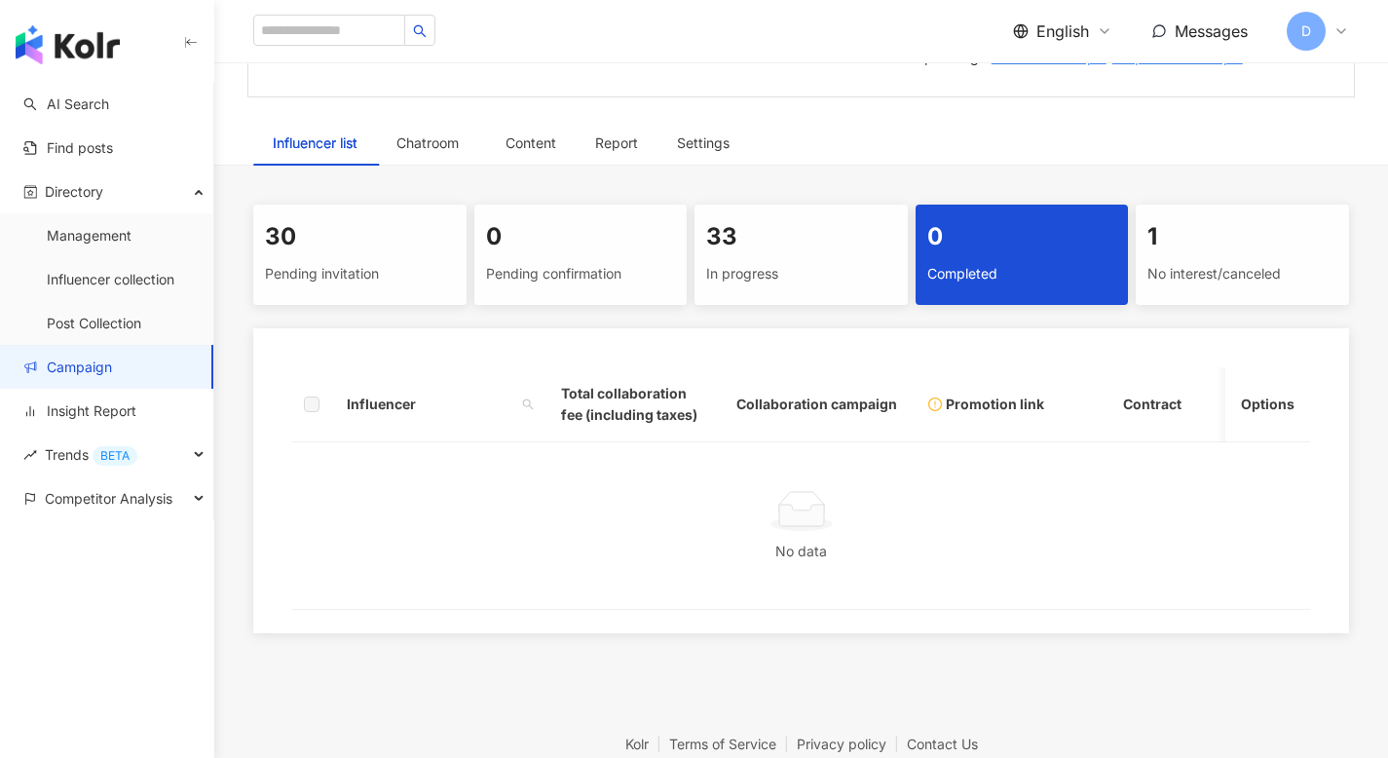
click at [1236, 261] on div "No interest/canceled" at bounding box center [1242, 273] width 190 height 33
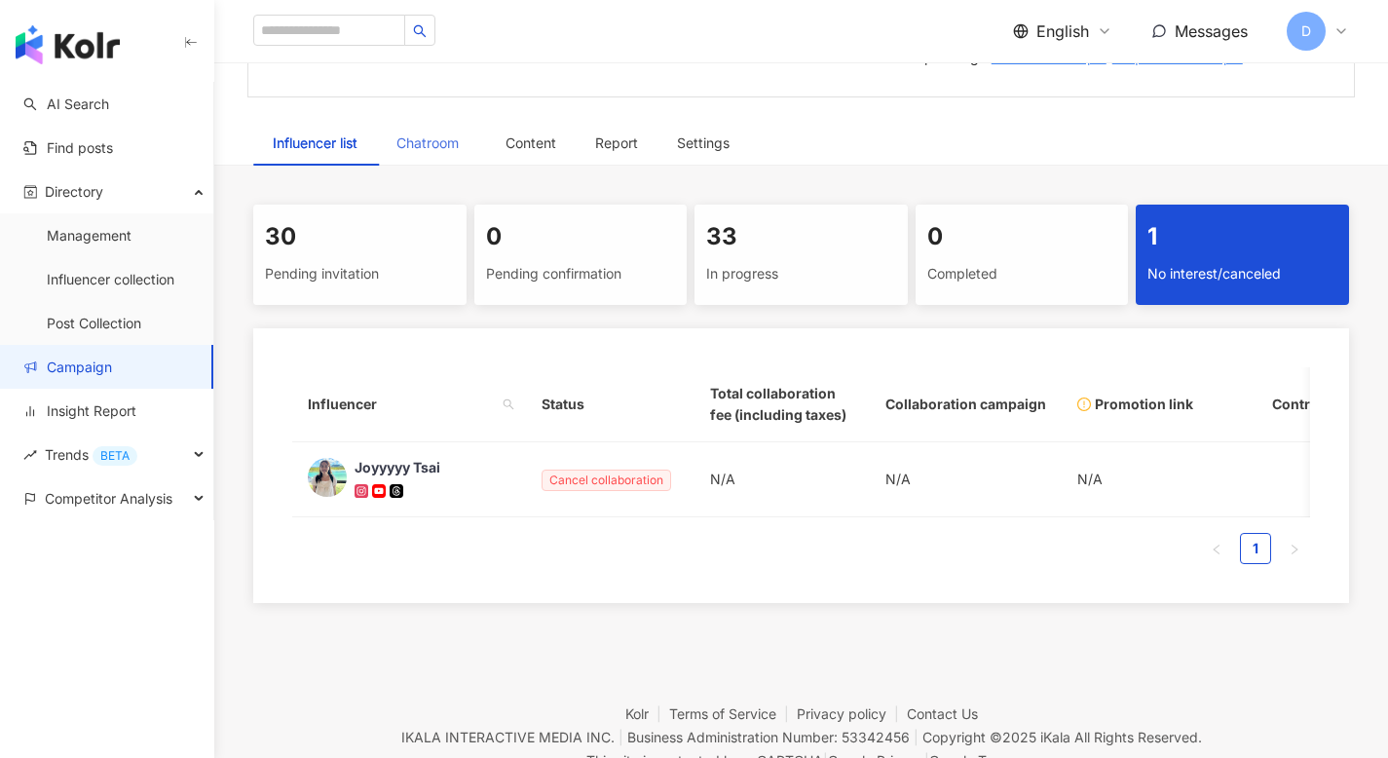
click at [396, 148] on div "Chatroom" at bounding box center [431, 143] width 109 height 45
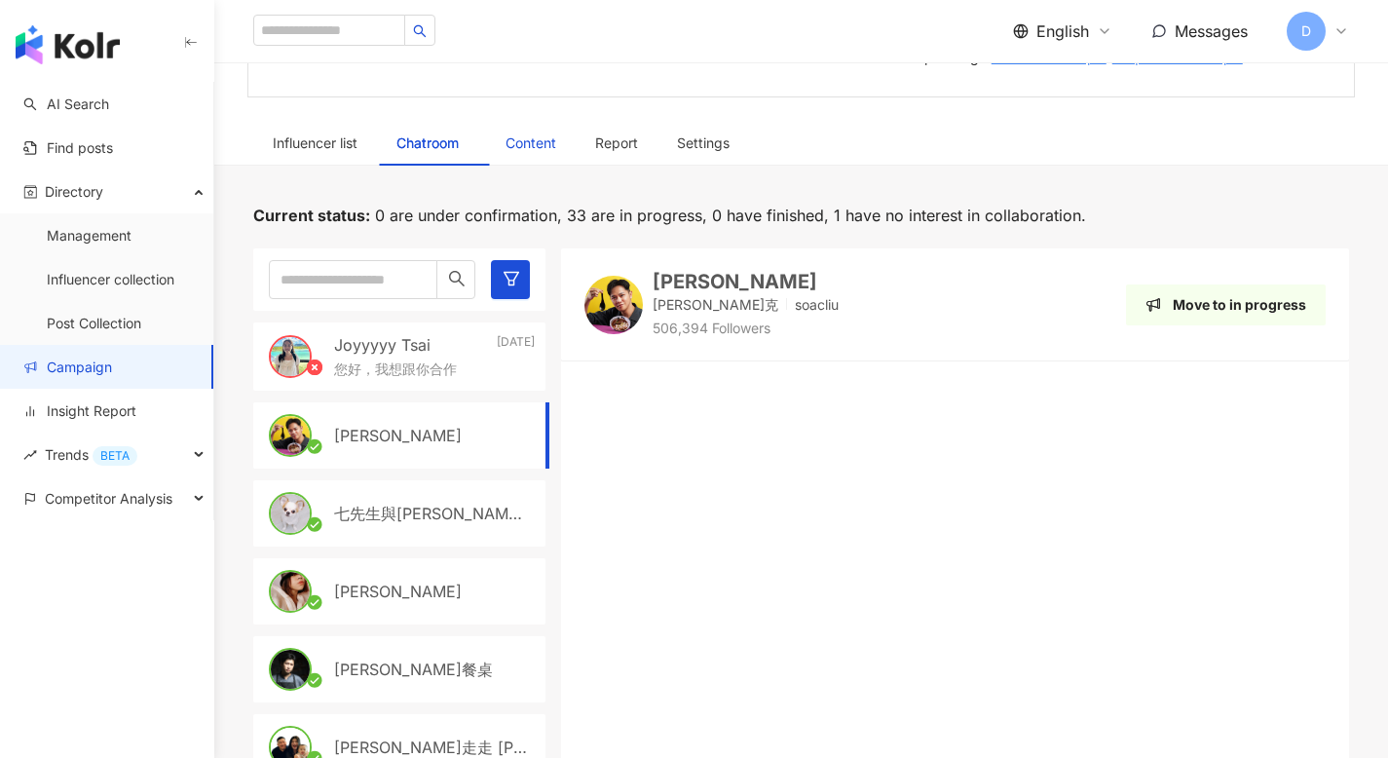
click at [535, 137] on div "Content" at bounding box center [530, 142] width 51 height 21
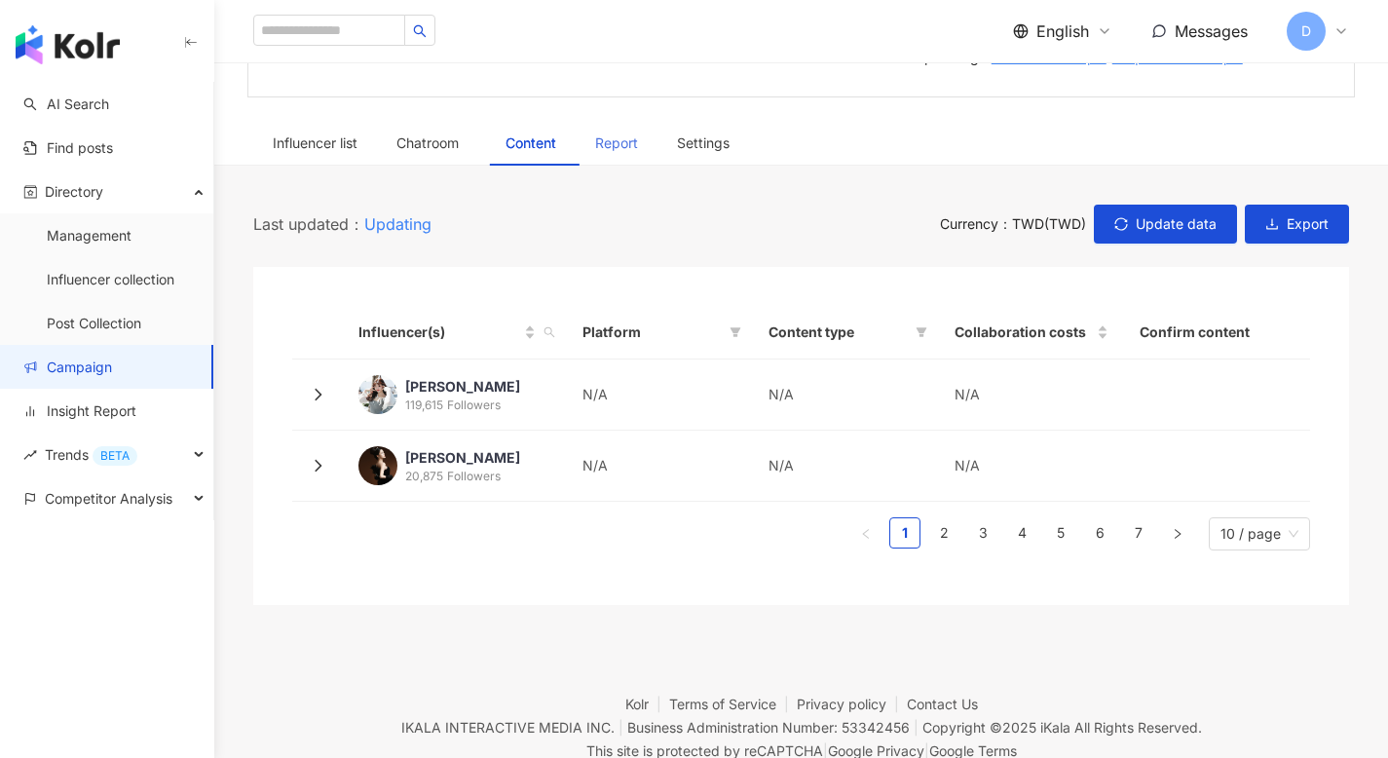
click at [619, 155] on div "Report" at bounding box center [616, 143] width 82 height 45
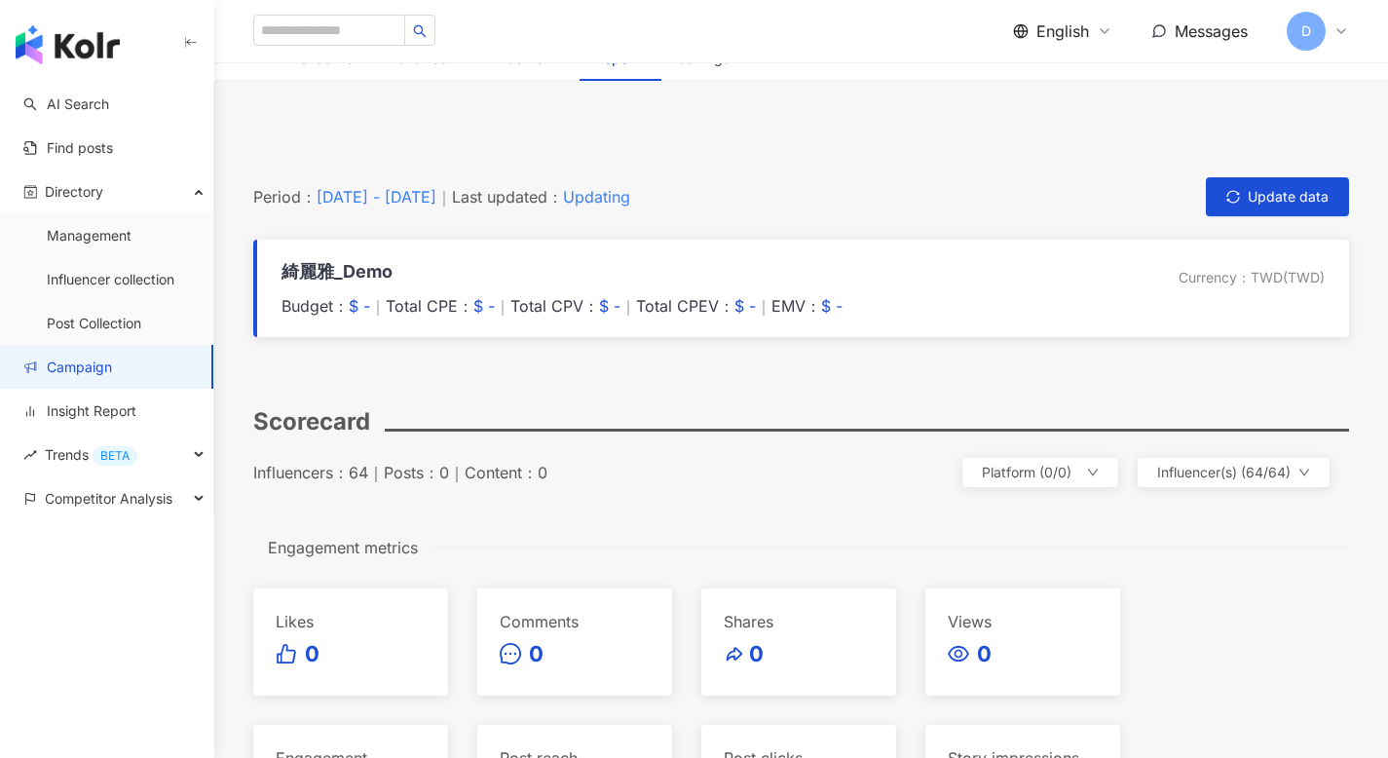
scroll to position [339, 0]
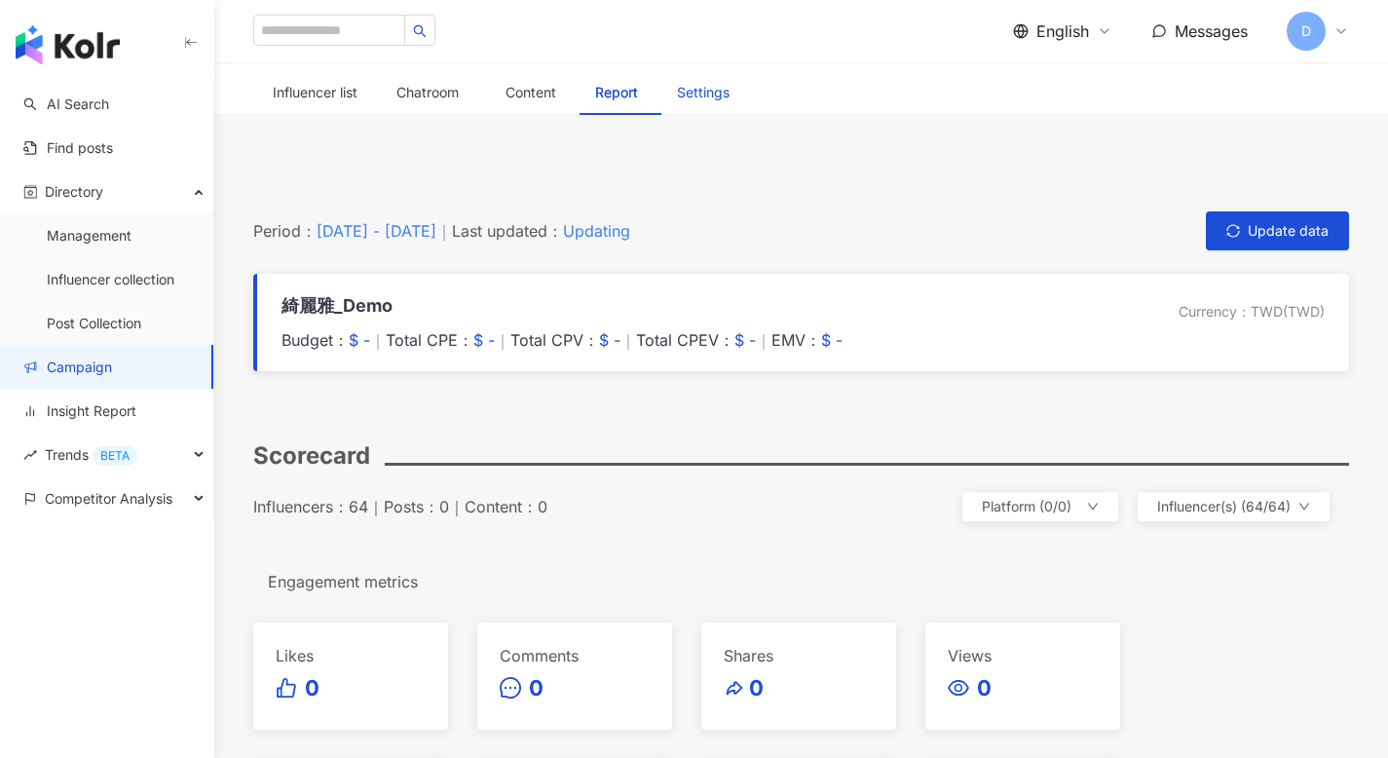
click at [714, 97] on div "Settings" at bounding box center [703, 92] width 53 height 21
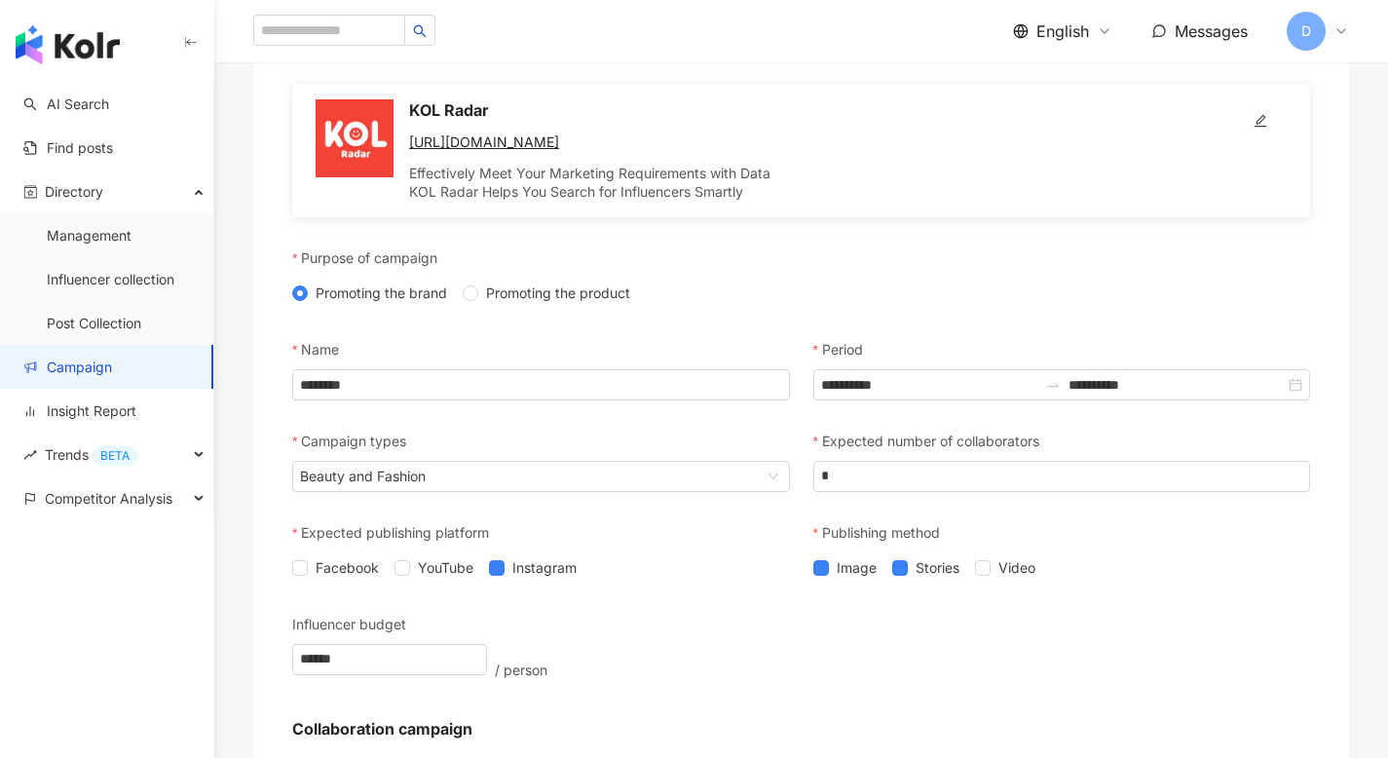
scroll to position [261, 0]
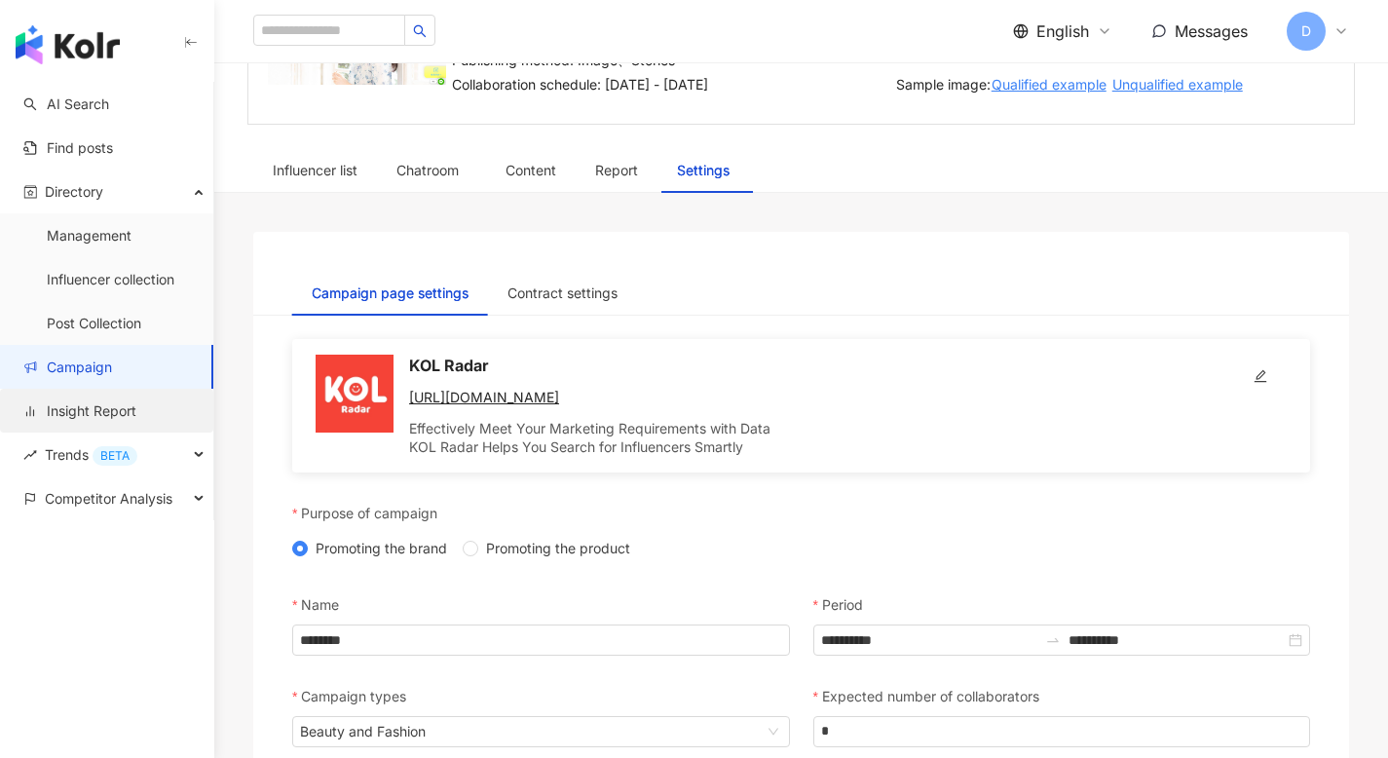
click at [119, 409] on link "Insight Report" at bounding box center [79, 410] width 113 height 19
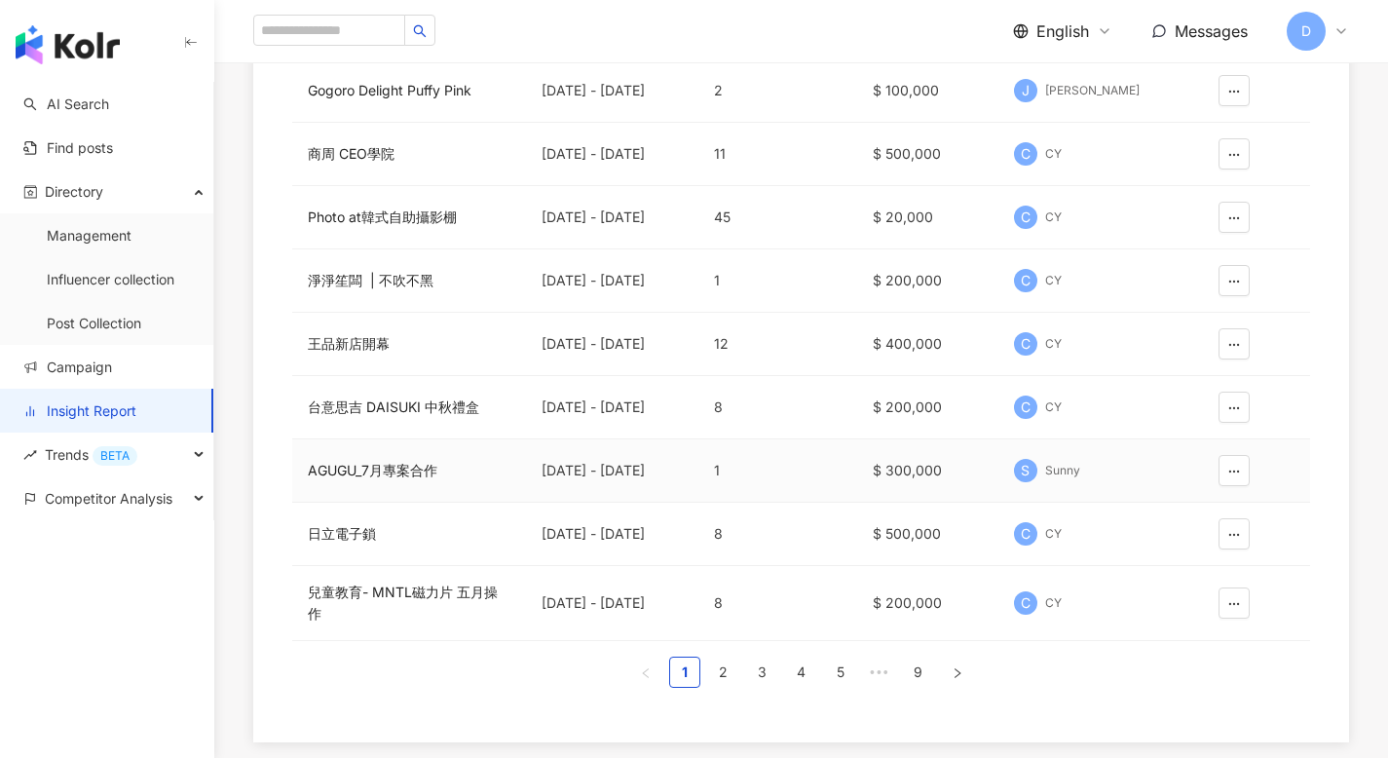
scroll to position [506, 0]
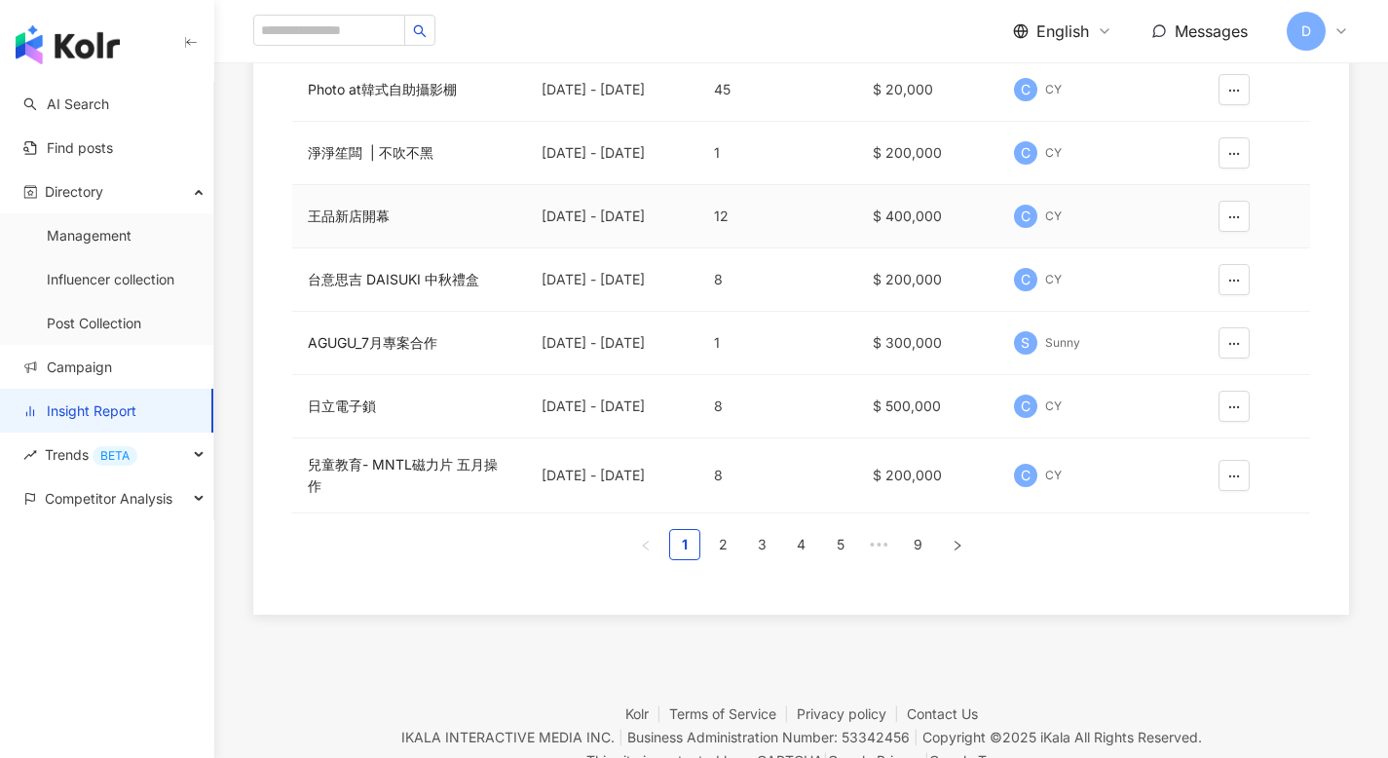
click at [339, 210] on div "王品新店開幕" at bounding box center [409, 215] width 203 height 21
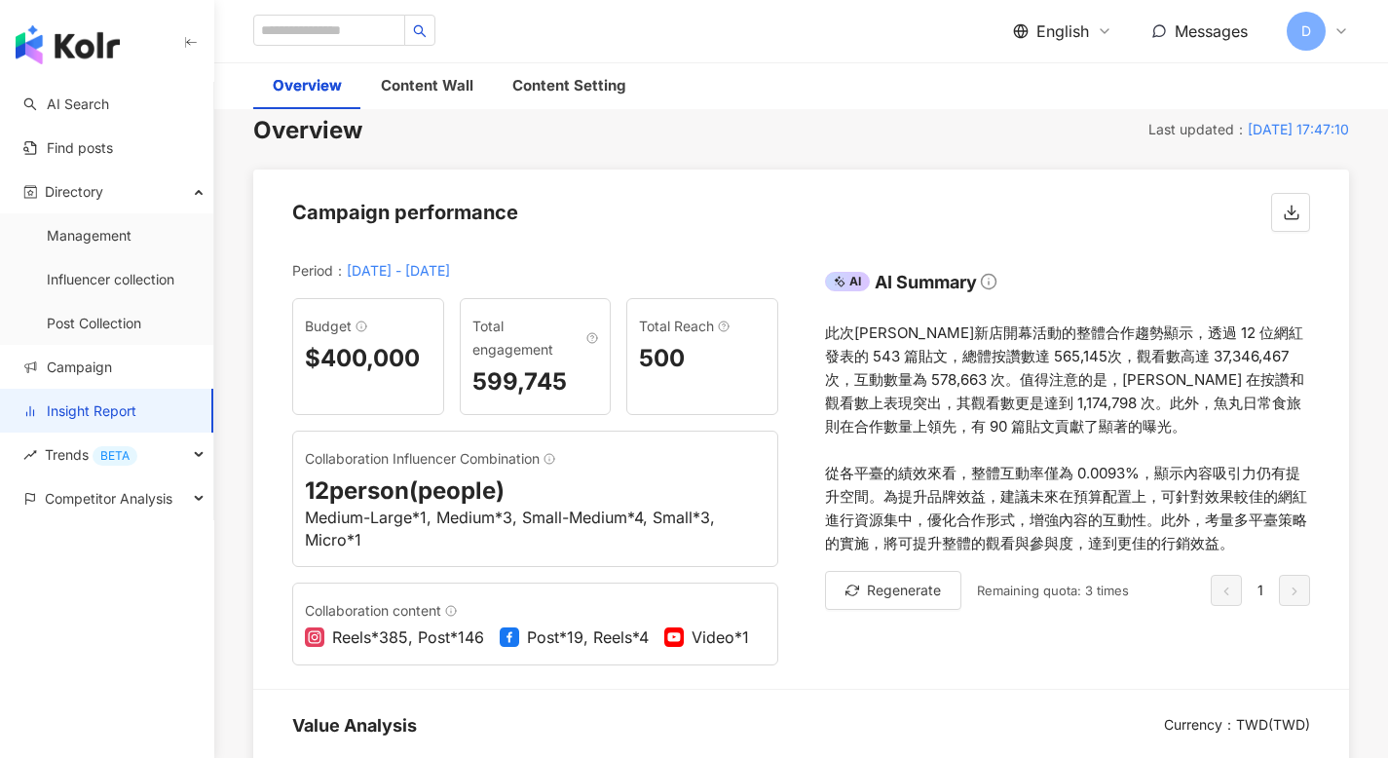
scroll to position [130, 0]
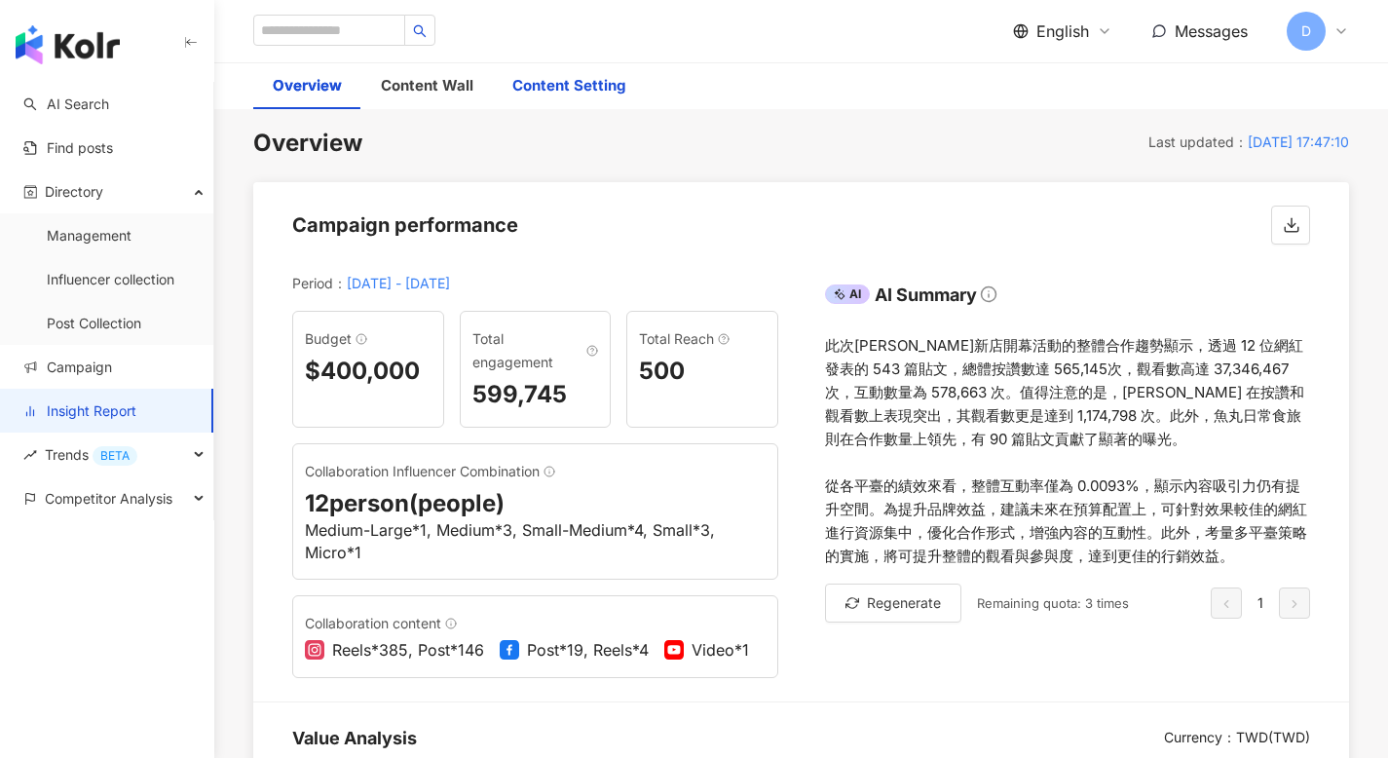
click at [575, 85] on div "Content Setting" at bounding box center [568, 85] width 113 height 23
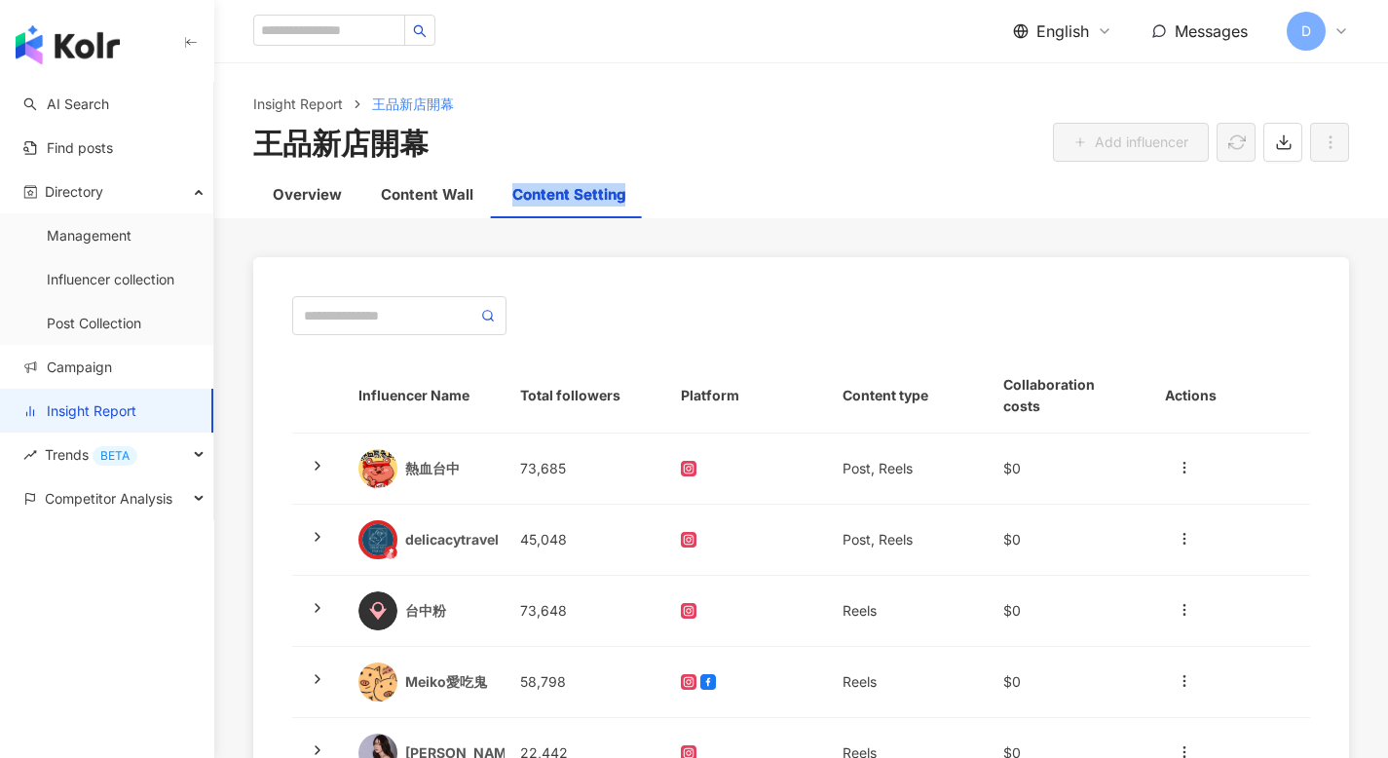
drag, startPoint x: 657, startPoint y: 194, endPoint x: 511, endPoint y: 202, distance: 146.3
click at [511, 202] on div "Overview Content Wall Content Setting" at bounding box center [800, 194] width 1173 height 47
click at [499, 204] on div at bounding box center [499, 204] width 0 height 0
click at [432, 187] on div "Content Wall" at bounding box center [427, 194] width 93 height 23
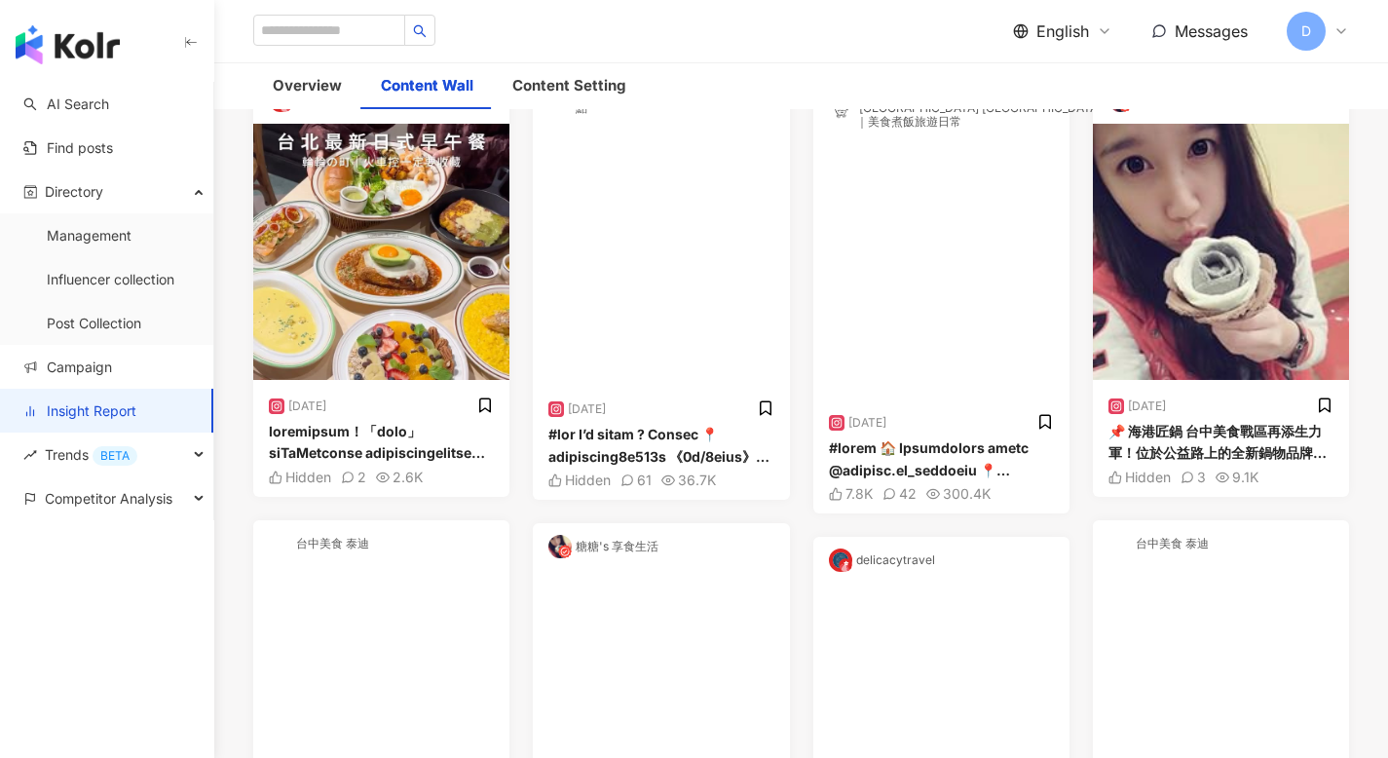
scroll to position [79, 0]
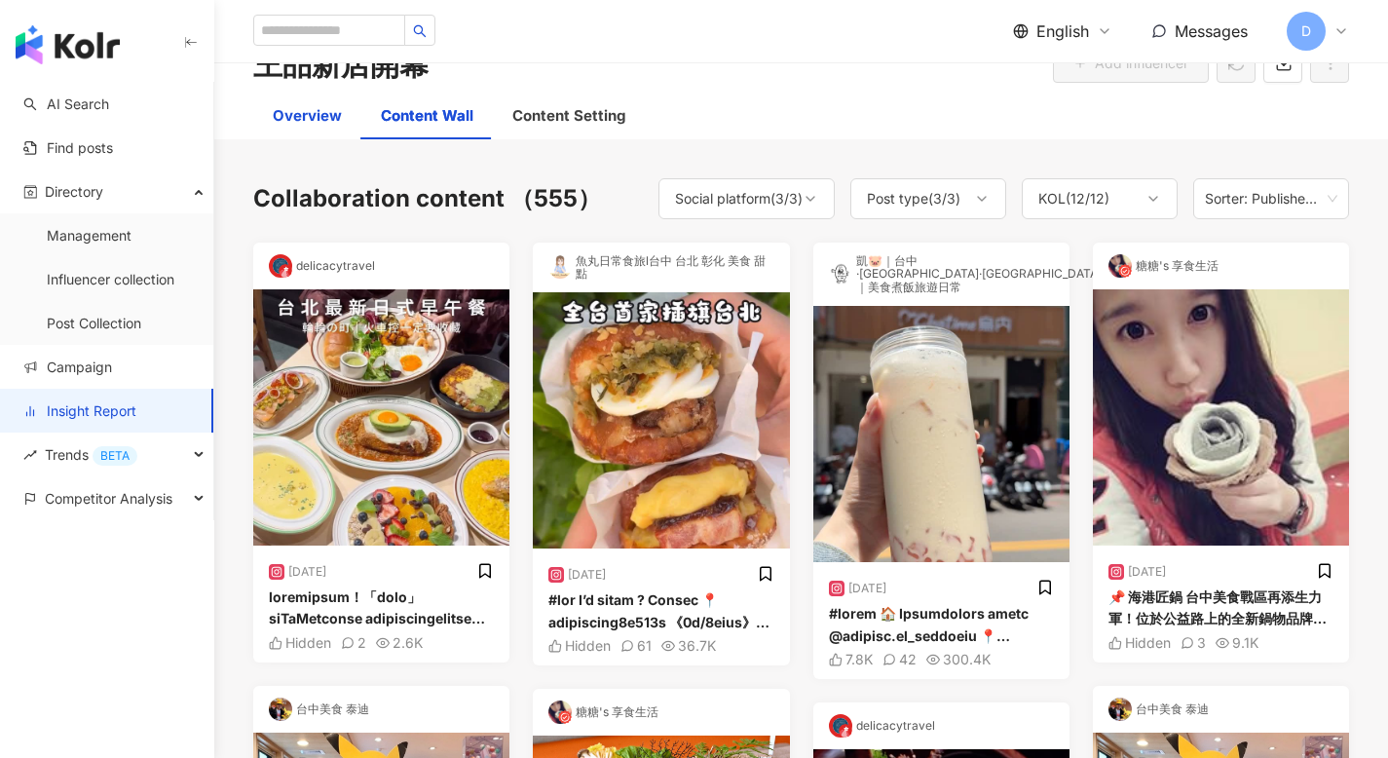
click at [311, 110] on div "Overview" at bounding box center [307, 115] width 69 height 23
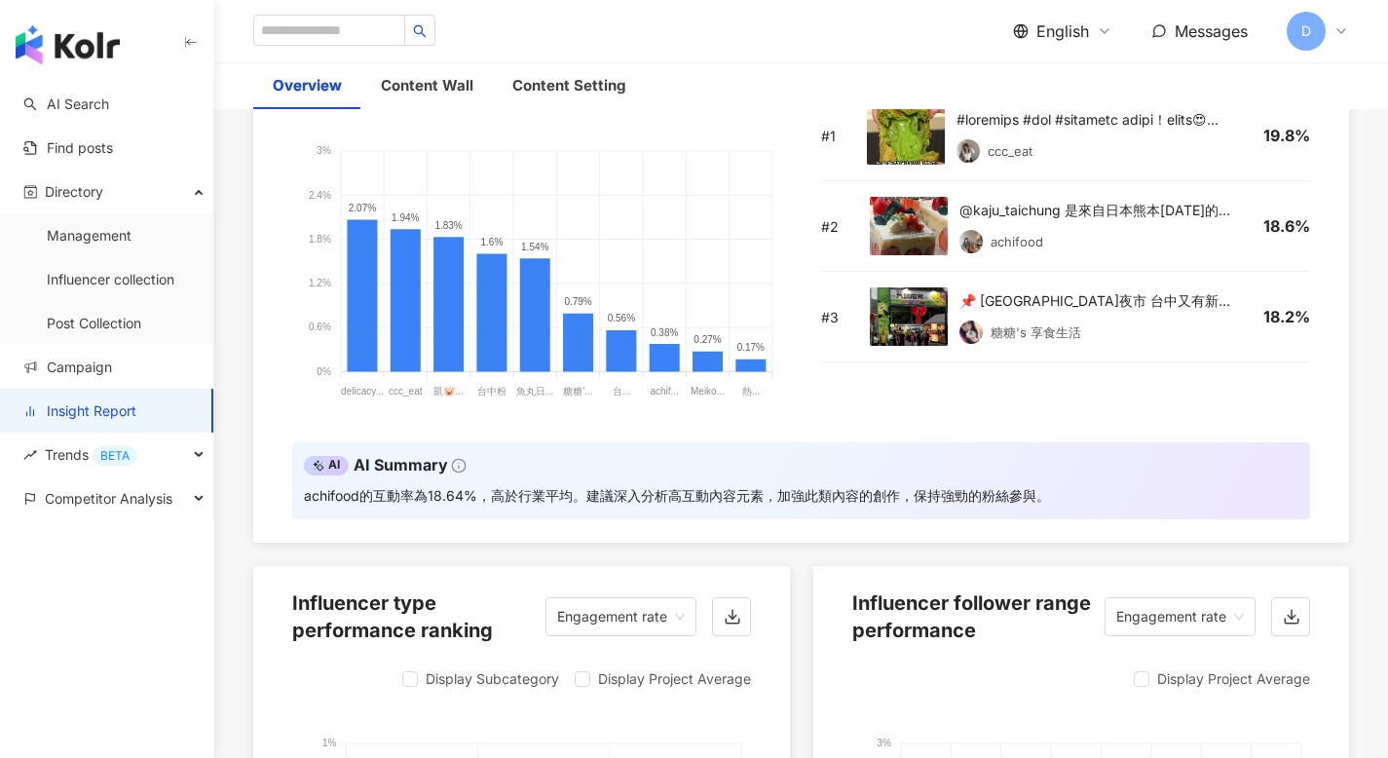
scroll to position [1720, 0]
click at [429, 76] on div "Content Wall" at bounding box center [427, 85] width 93 height 23
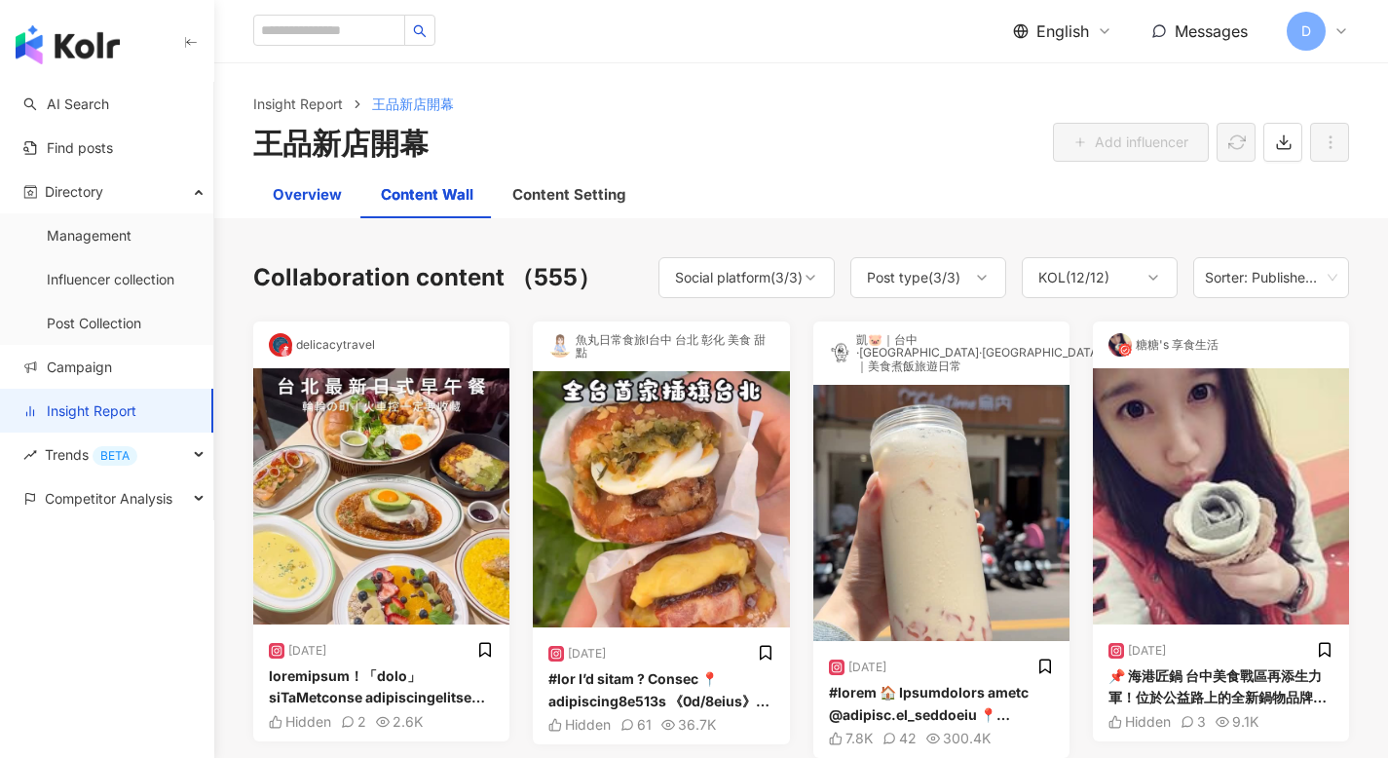
click at [302, 191] on div "Overview" at bounding box center [307, 194] width 69 height 23
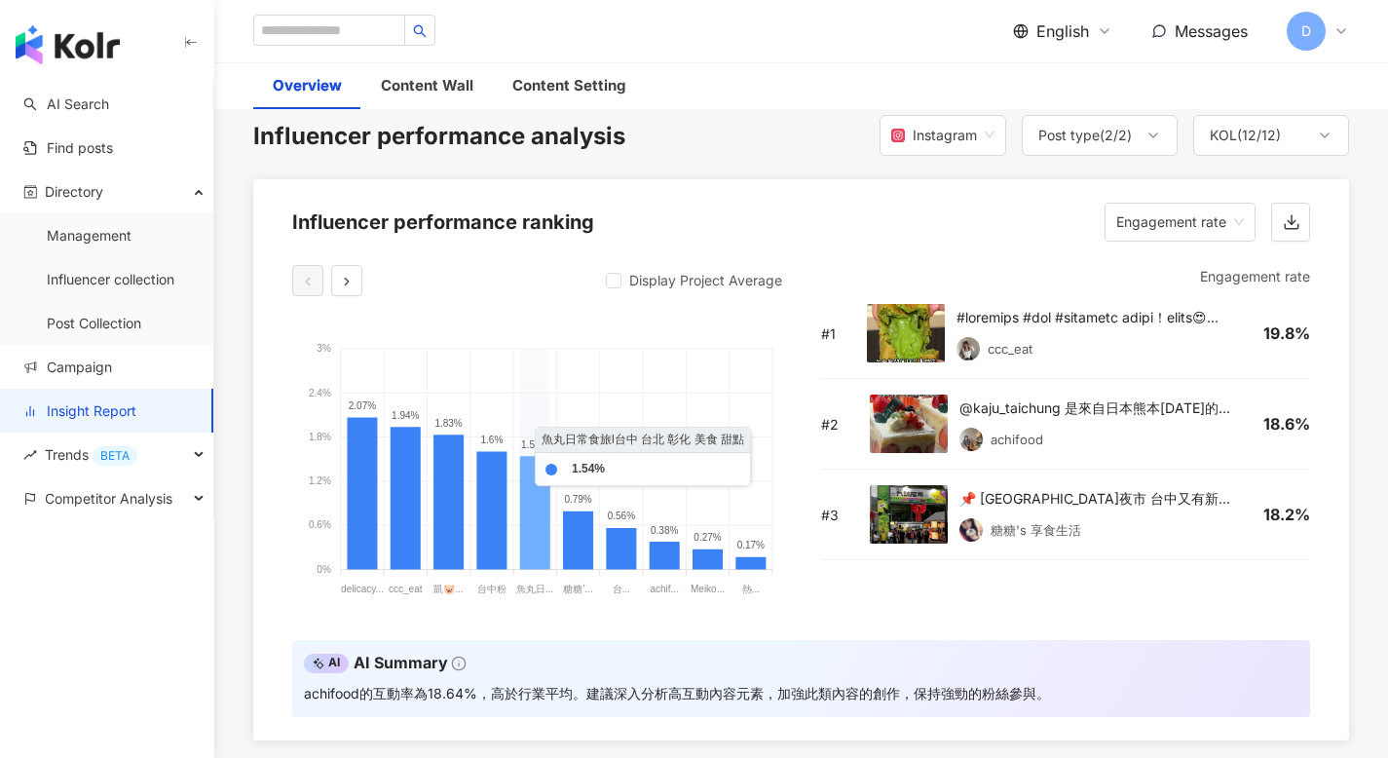
scroll to position [1499, 0]
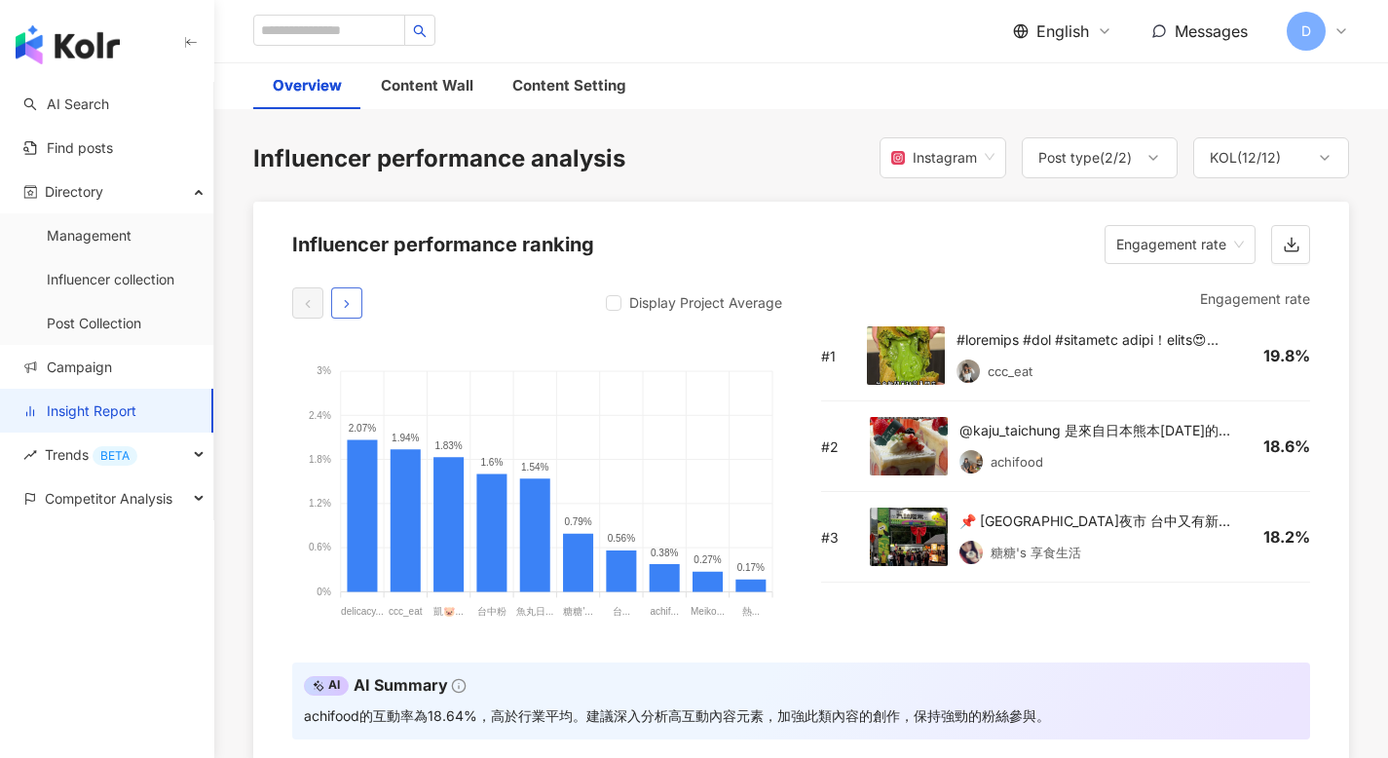
click at [353, 303] on icon "button" at bounding box center [347, 304] width 14 height 14
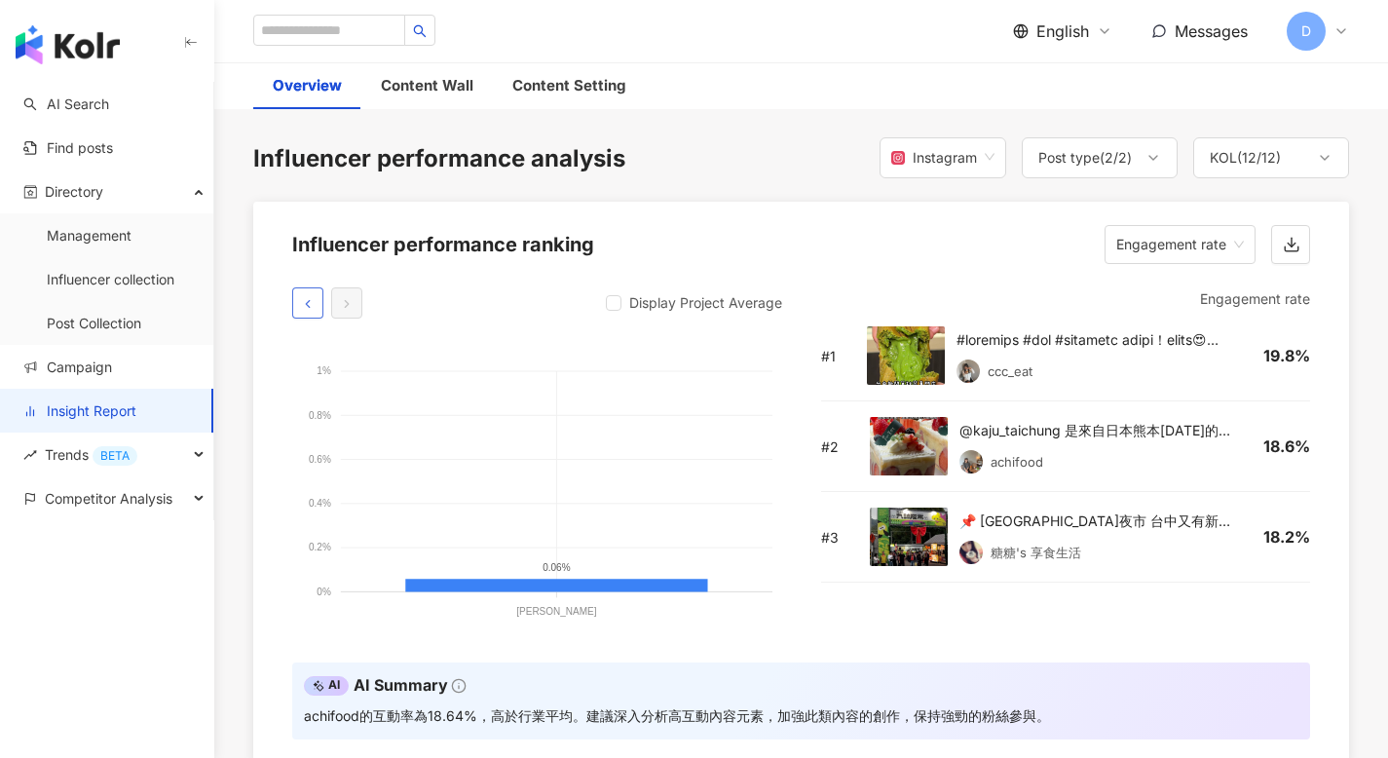
click at [315, 303] on button "button" at bounding box center [307, 302] width 31 height 31
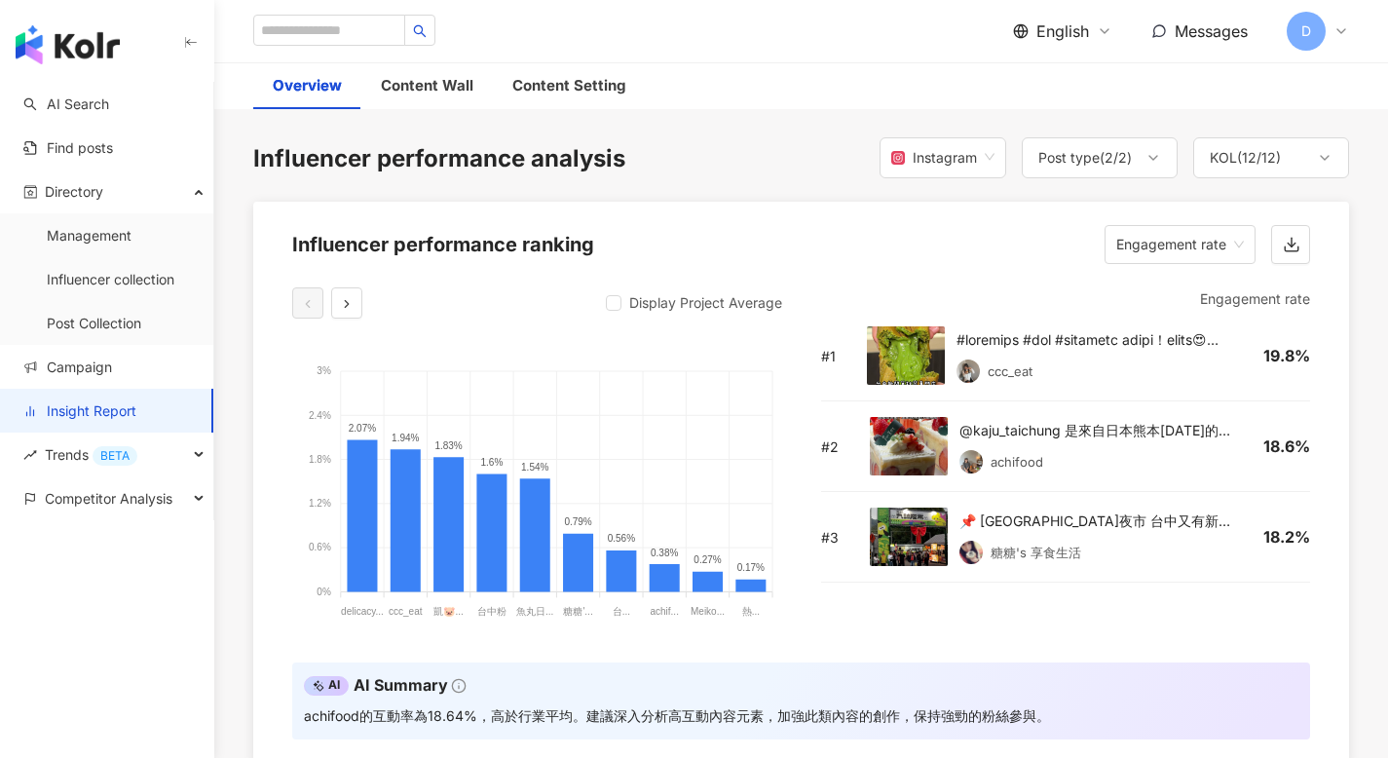
click at [371, 612] on tspan "delicacy..." at bounding box center [362, 612] width 43 height 11
click at [399, 564] on icon at bounding box center [405, 521] width 30 height 142
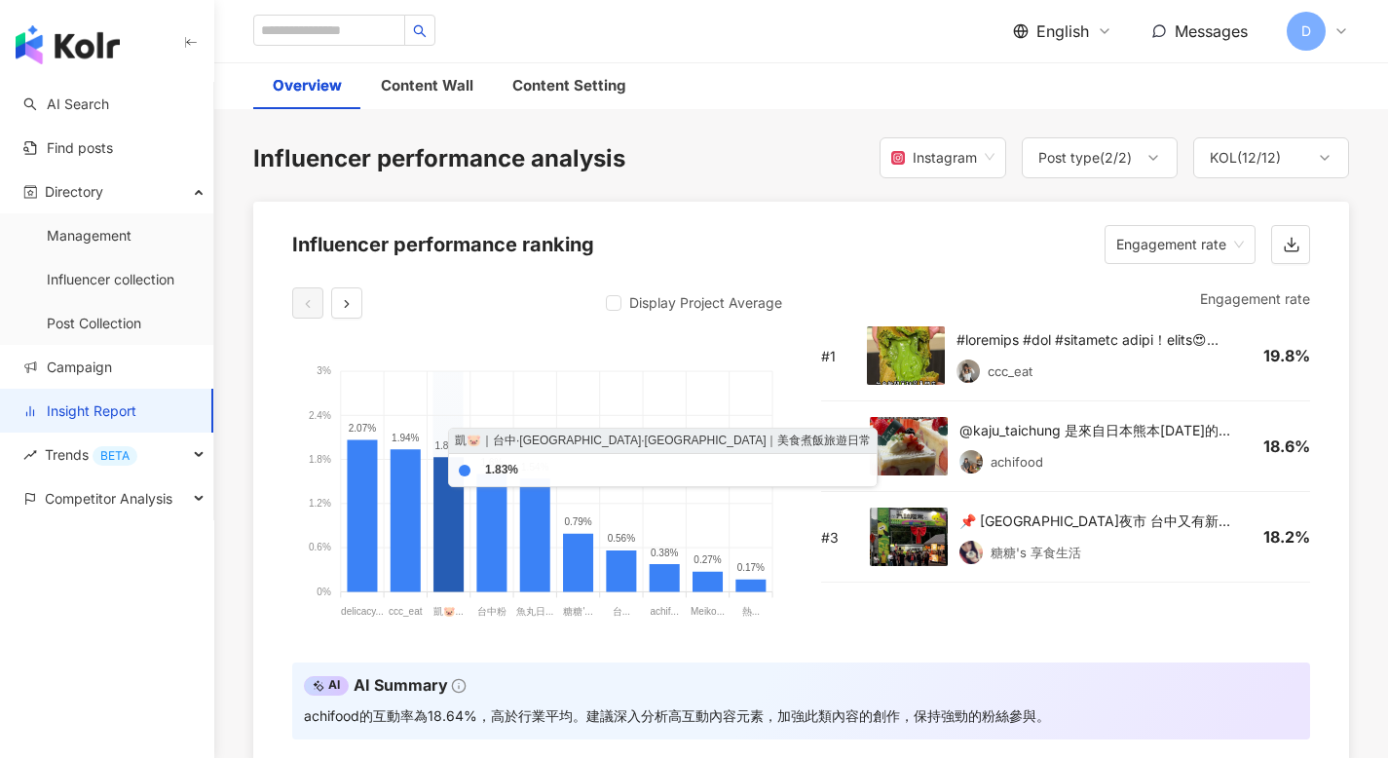
click at [442, 559] on icon at bounding box center [448, 525] width 30 height 134
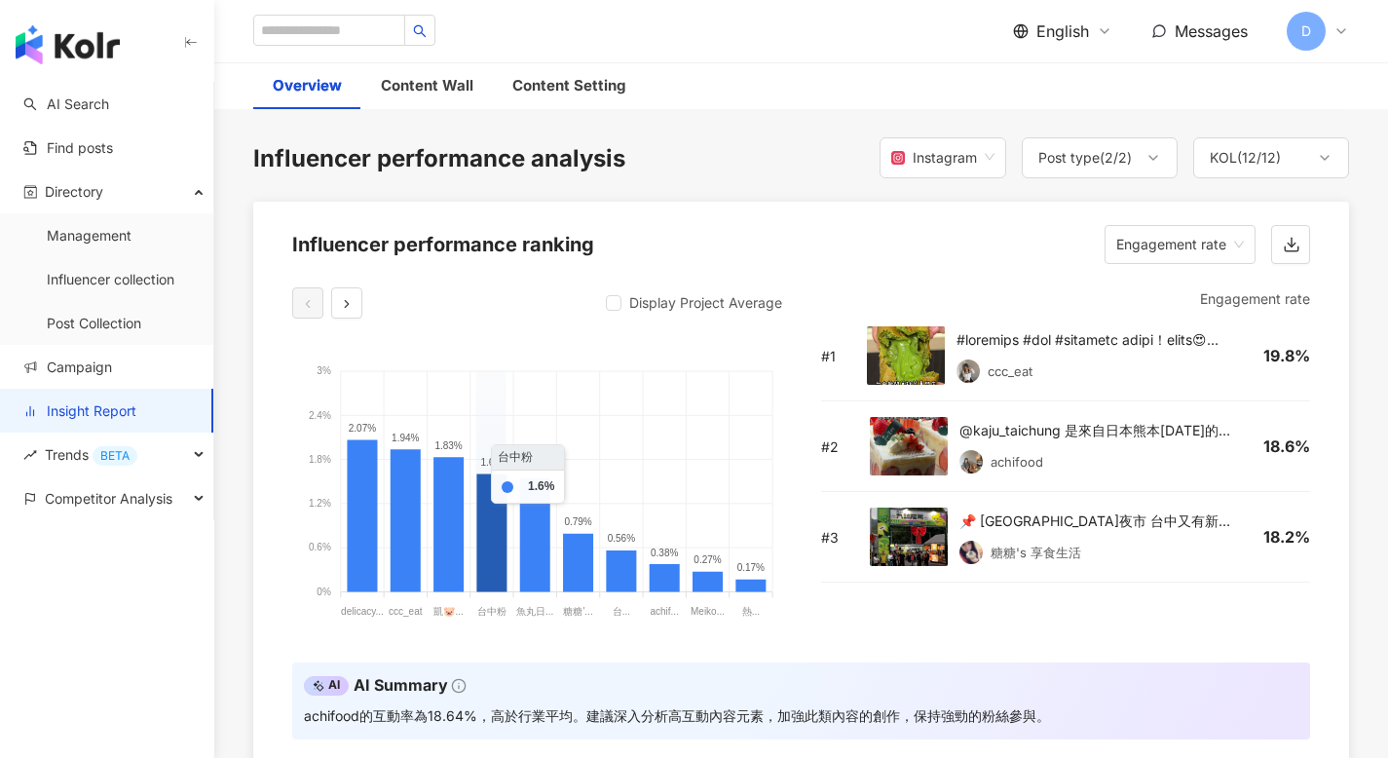
click at [491, 559] on icon at bounding box center [491, 533] width 30 height 118
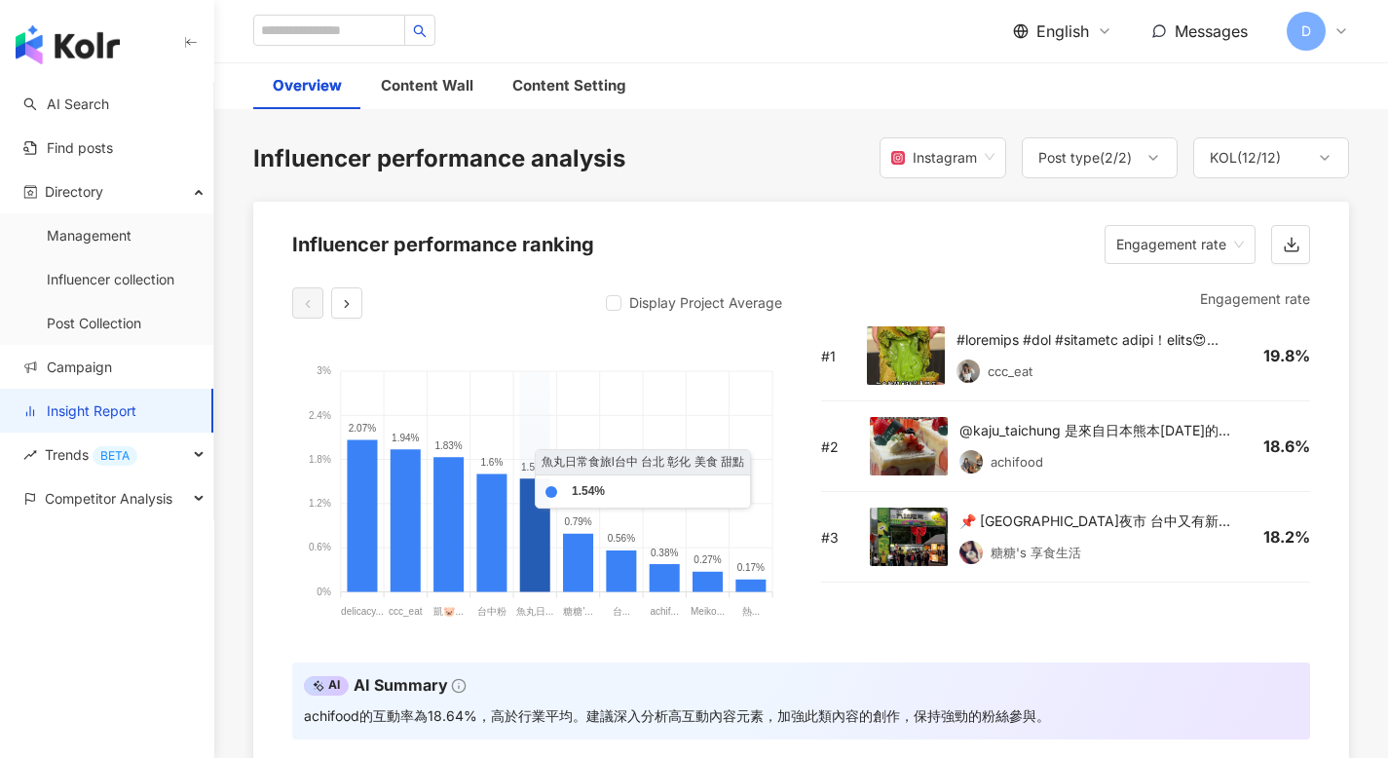
click at [532, 566] on icon at bounding box center [535, 535] width 30 height 113
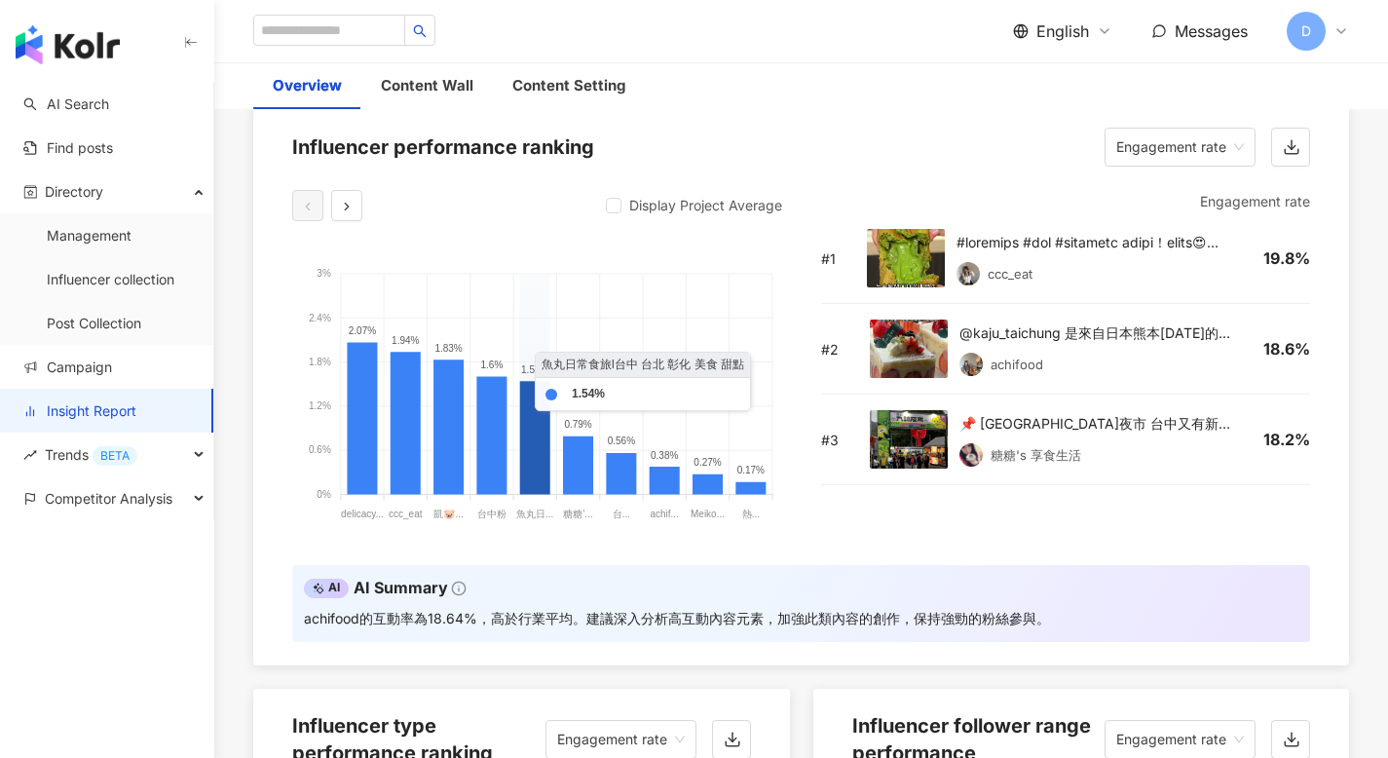
scroll to position [1577, 0]
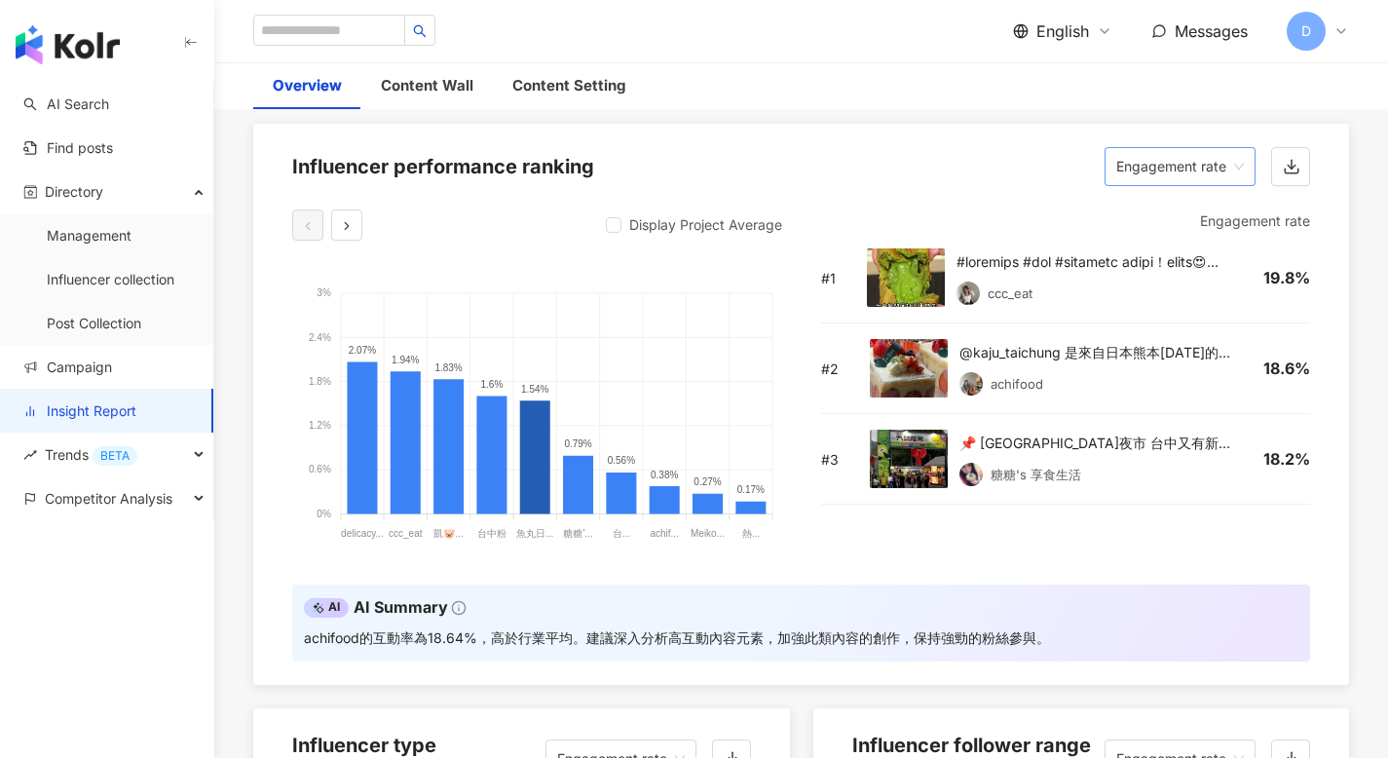
click at [1199, 149] on span "Engagement rate" at bounding box center [1180, 166] width 128 height 37
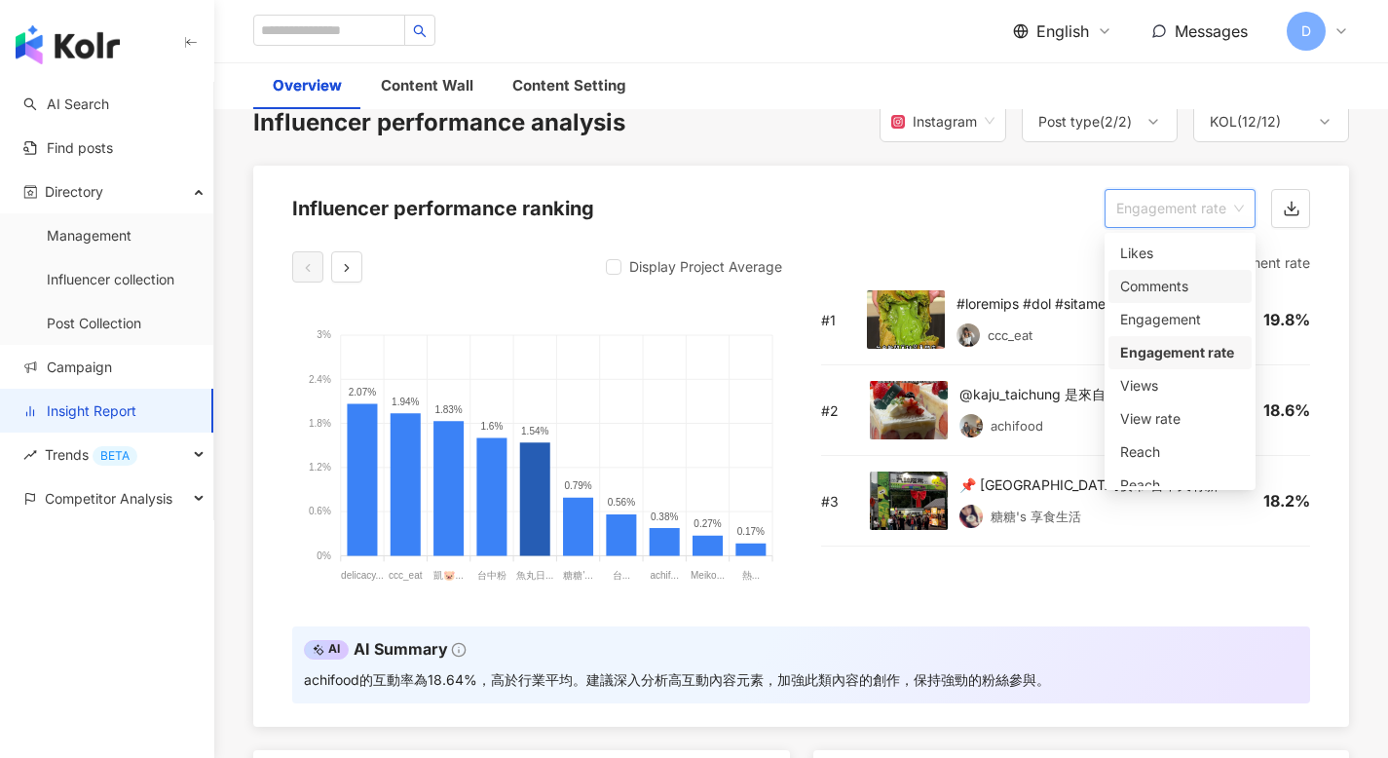
scroll to position [1537, 0]
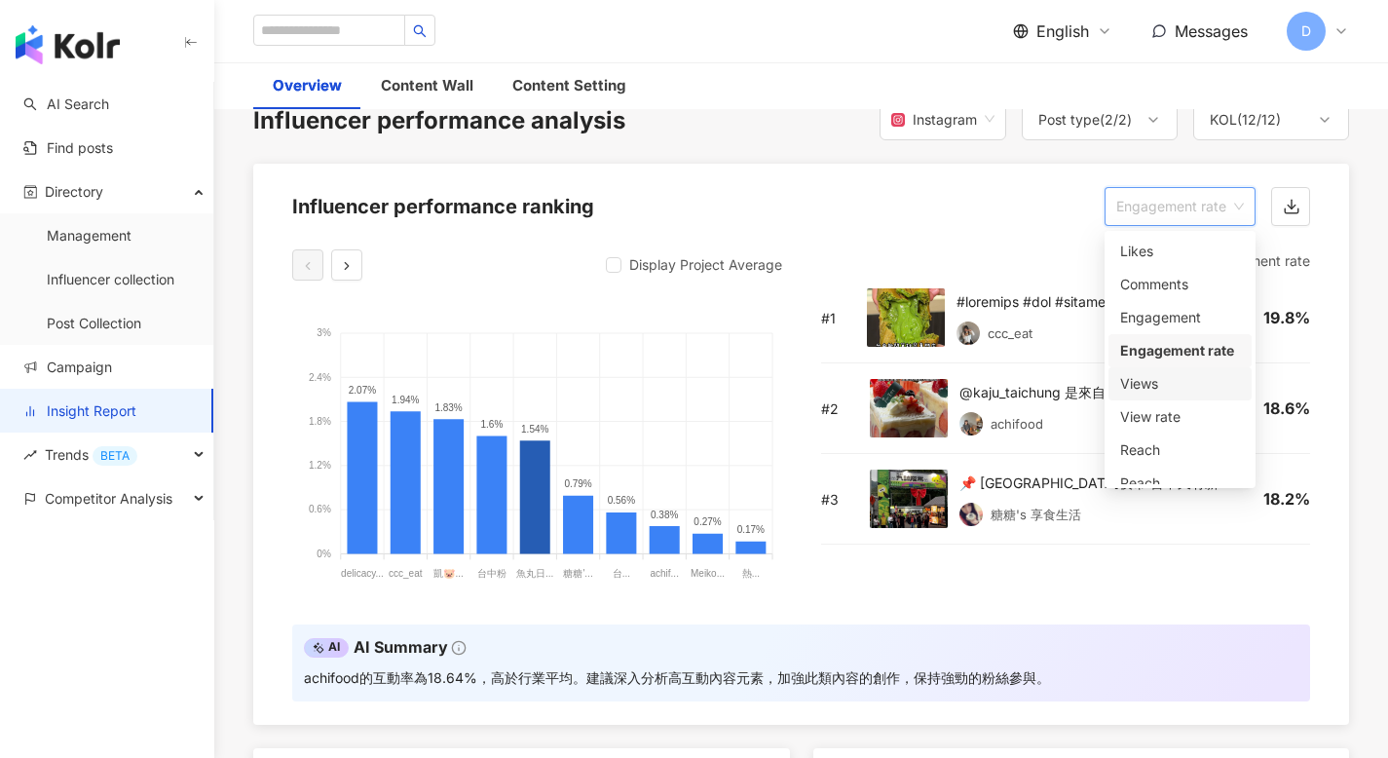
click at [1162, 377] on div "Views" at bounding box center [1180, 383] width 120 height 21
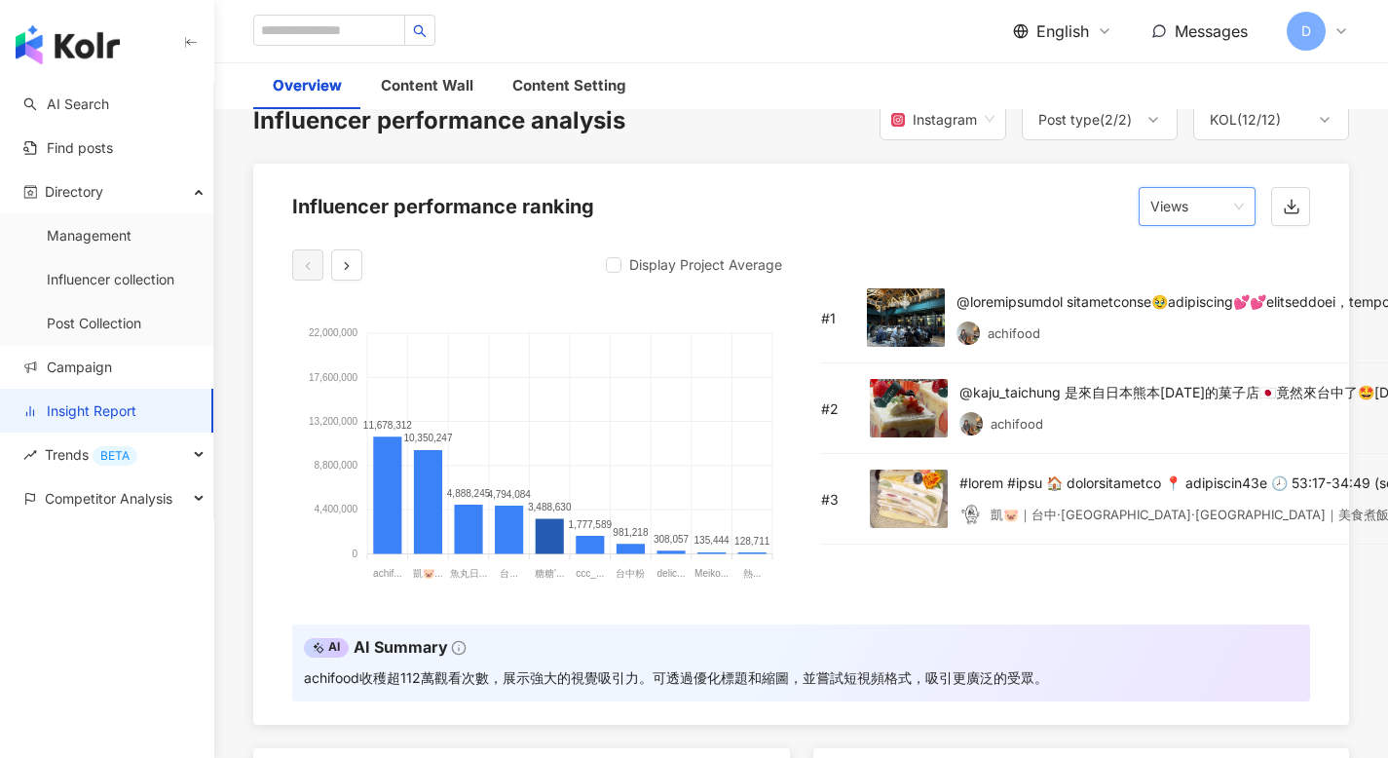
click at [983, 222] on div "Influencer performance ranking Views Views" at bounding box center [800, 201] width 1095 height 74
click at [429, 414] on foreignobject at bounding box center [537, 445] width 490 height 282
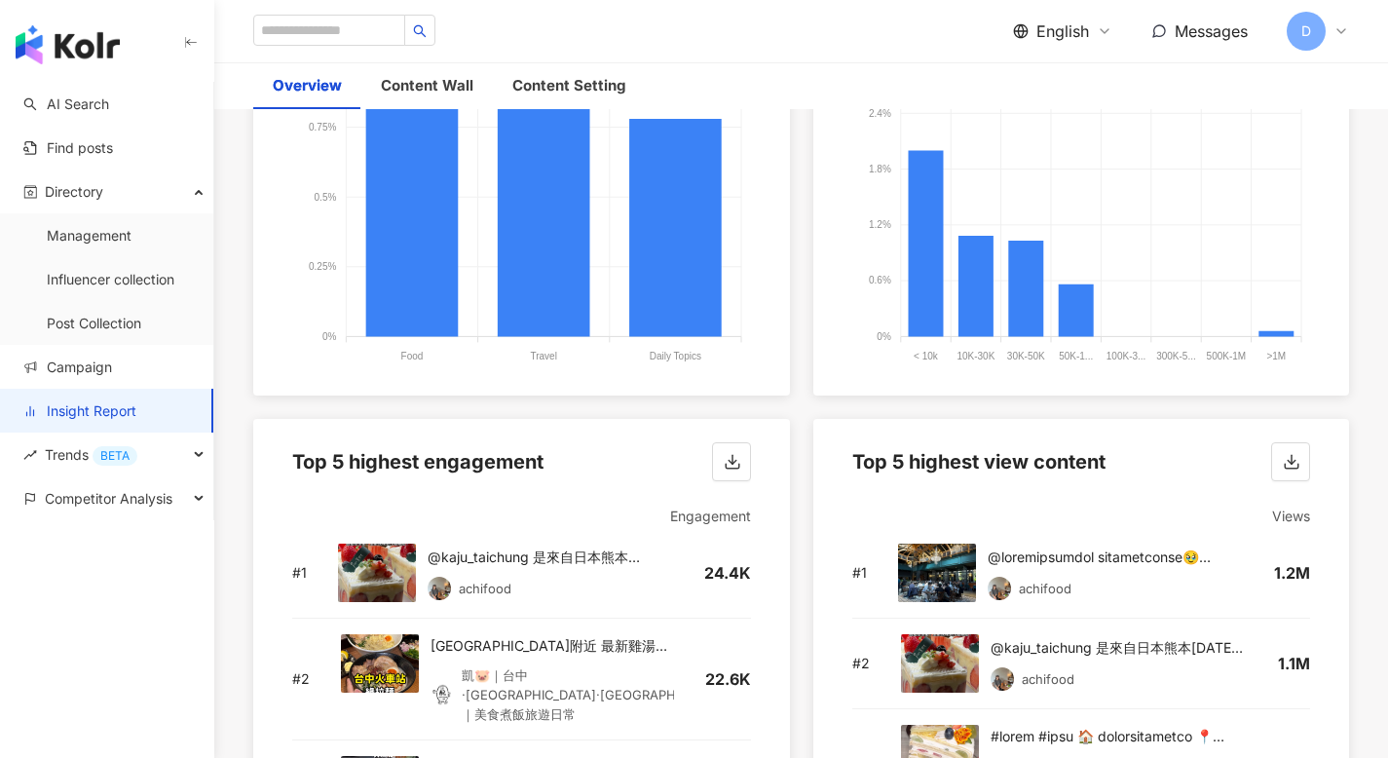
scroll to position [2334, 0]
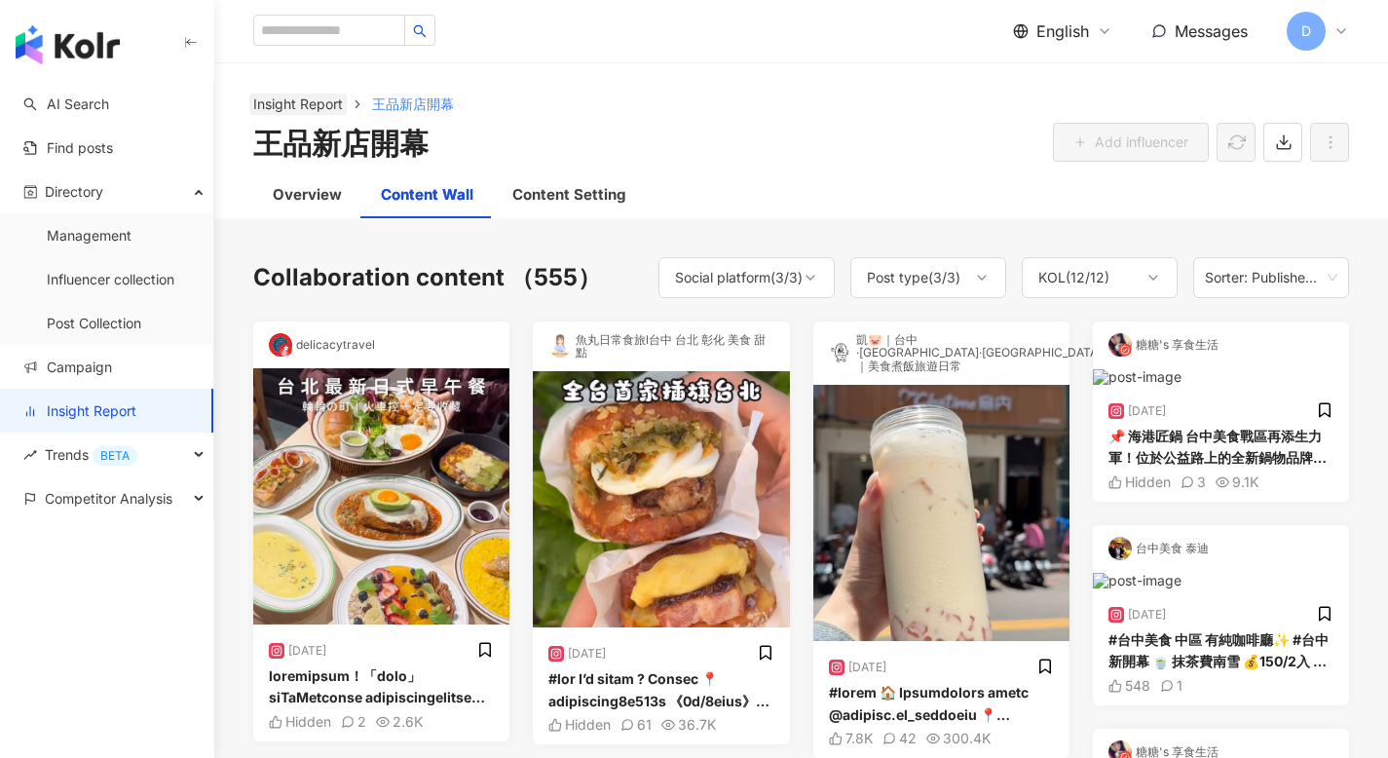
click at [304, 93] on link "Insight Report" at bounding box center [297, 103] width 97 height 21
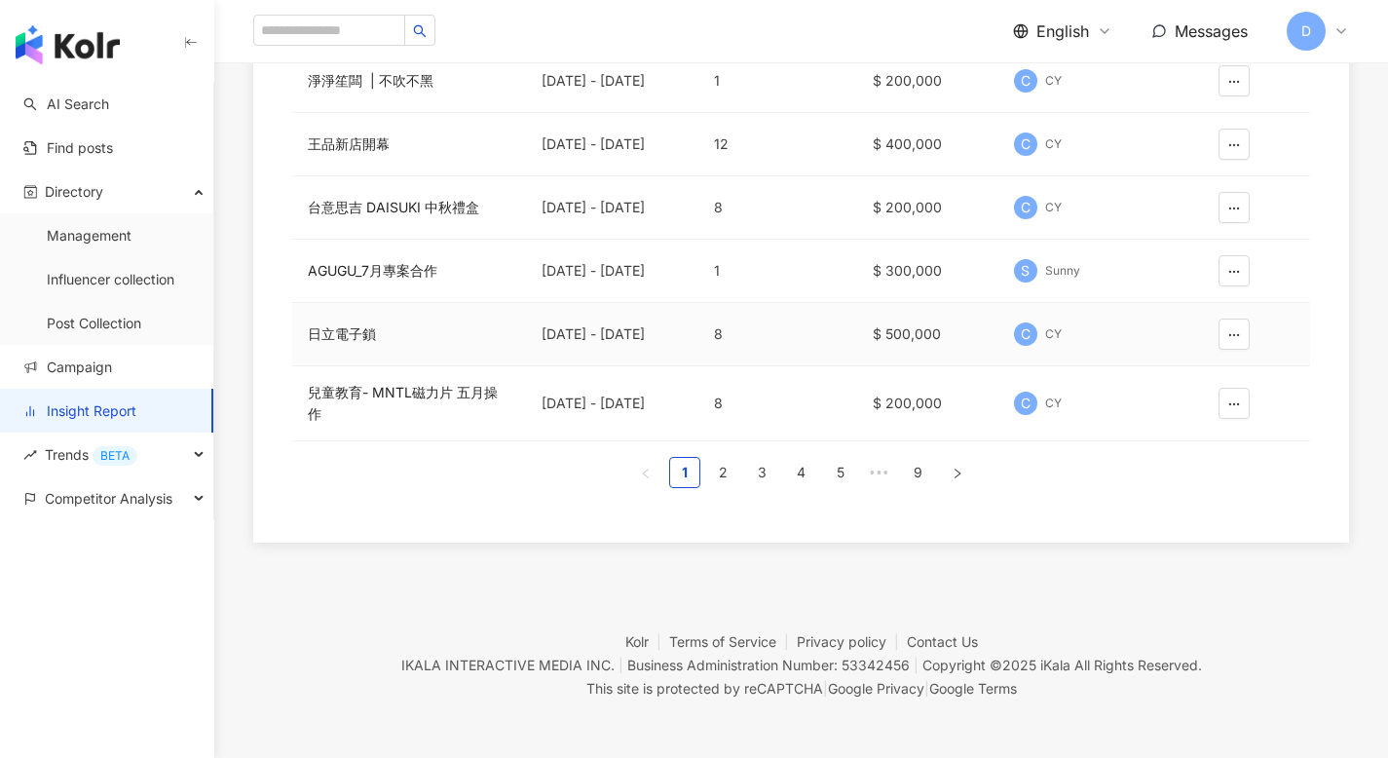
scroll to position [579, 0]
click at [722, 468] on link "2" at bounding box center [723, 471] width 29 height 29
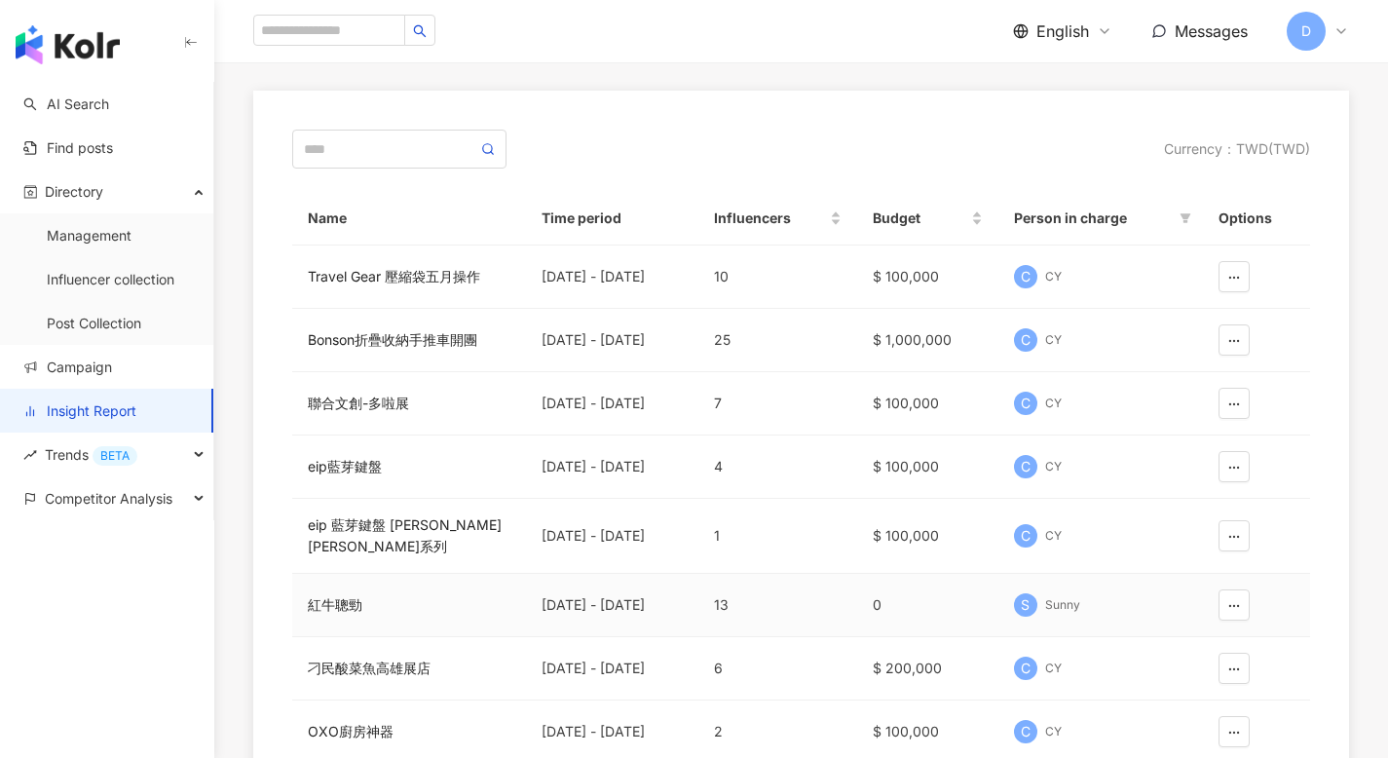
scroll to position [131, 0]
click at [400, 343] on div "Bonson折疊收納手推車開團" at bounding box center [409, 337] width 203 height 21
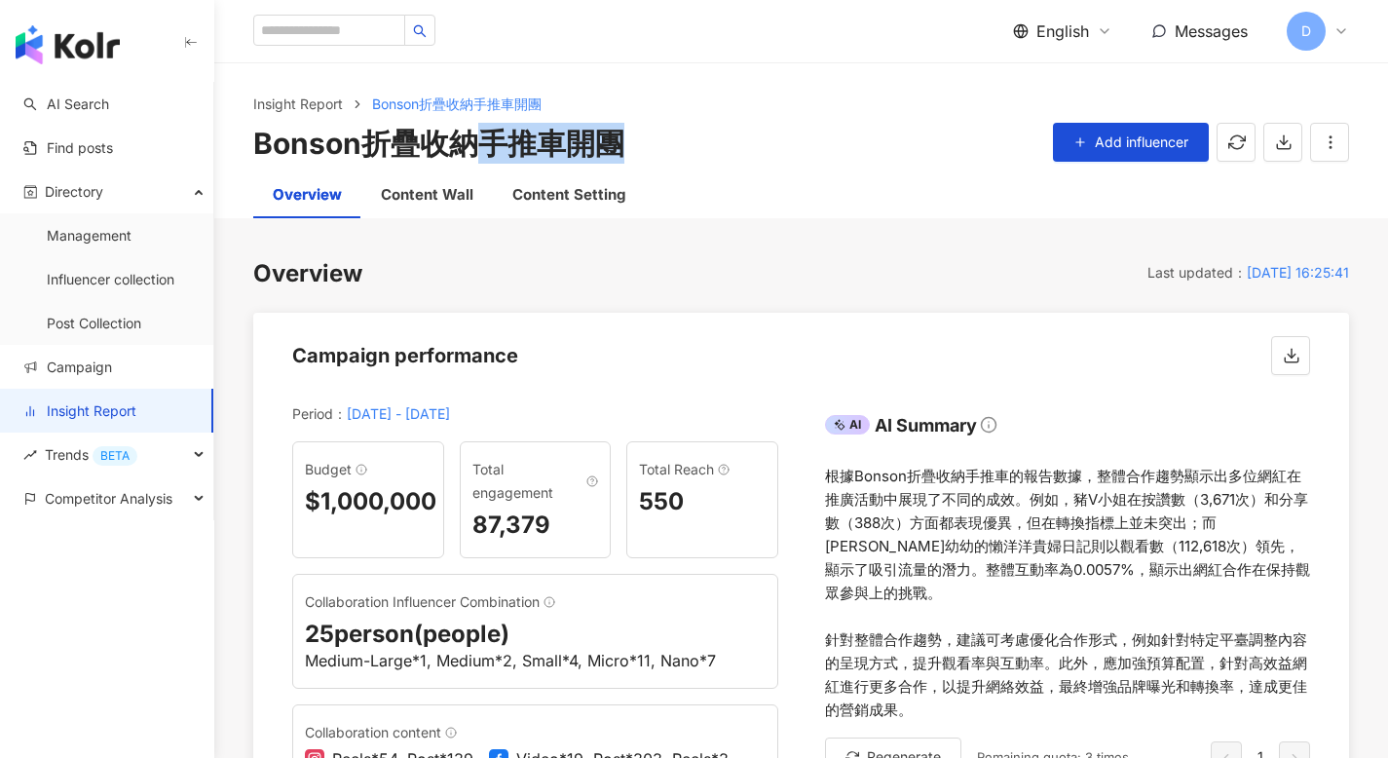
drag, startPoint x: 627, startPoint y: 148, endPoint x: 480, endPoint y: 152, distance: 147.1
click at [479, 152] on div "Bonson折疊收納手推車開團 Add influencer" at bounding box center [800, 143] width 1095 height 41
click at [1339, 140] on button "button" at bounding box center [1329, 142] width 39 height 39
click at [1292, 180] on div "Set Report" at bounding box center [1280, 188] width 105 height 21
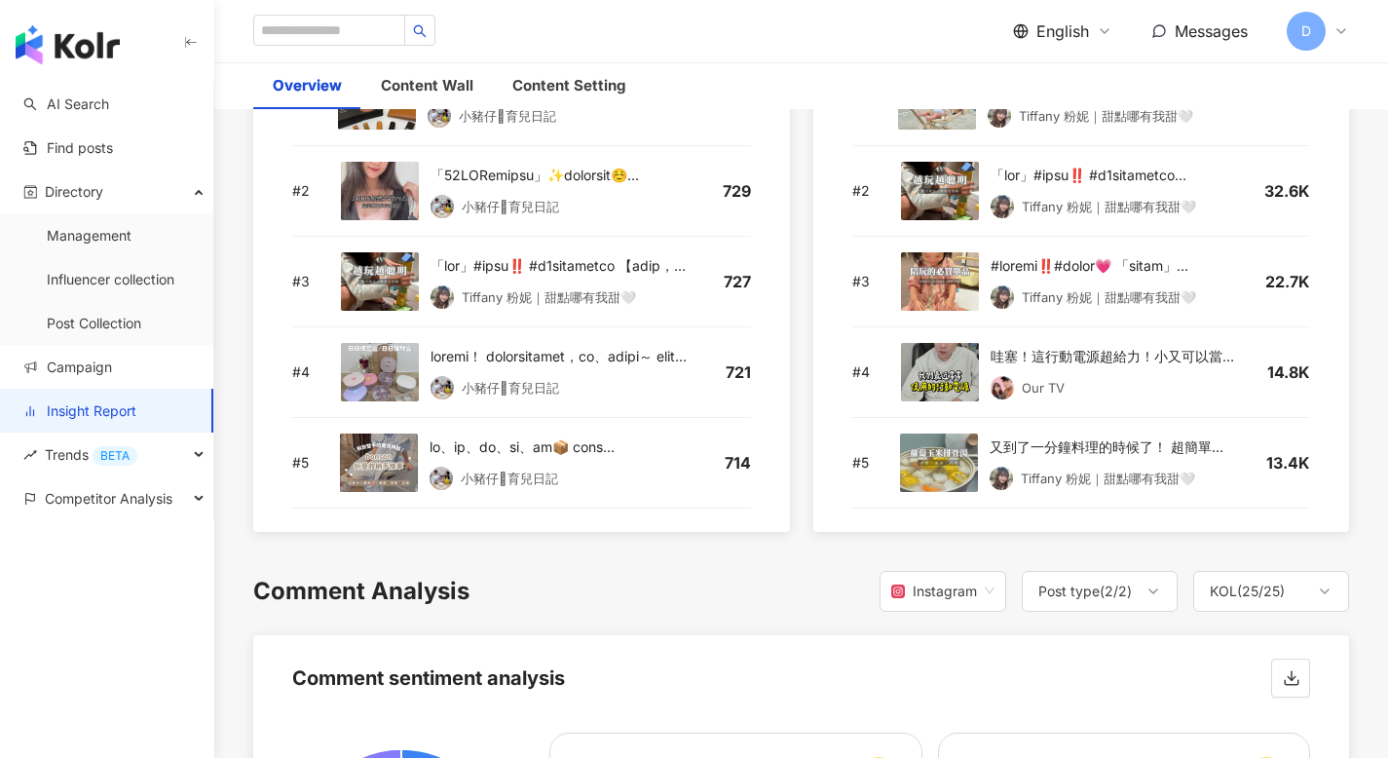
scroll to position [2823, 0]
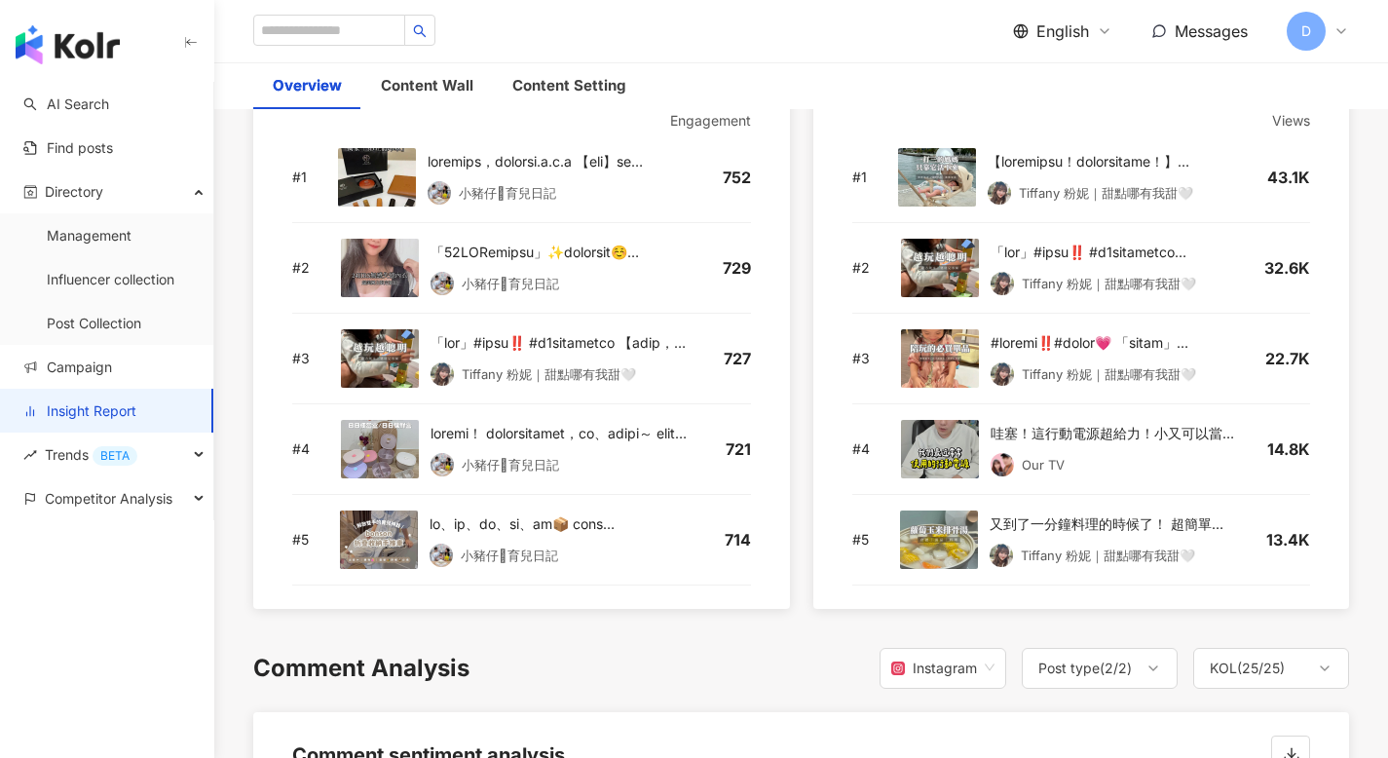
click at [380, 249] on img at bounding box center [380, 268] width 78 height 58
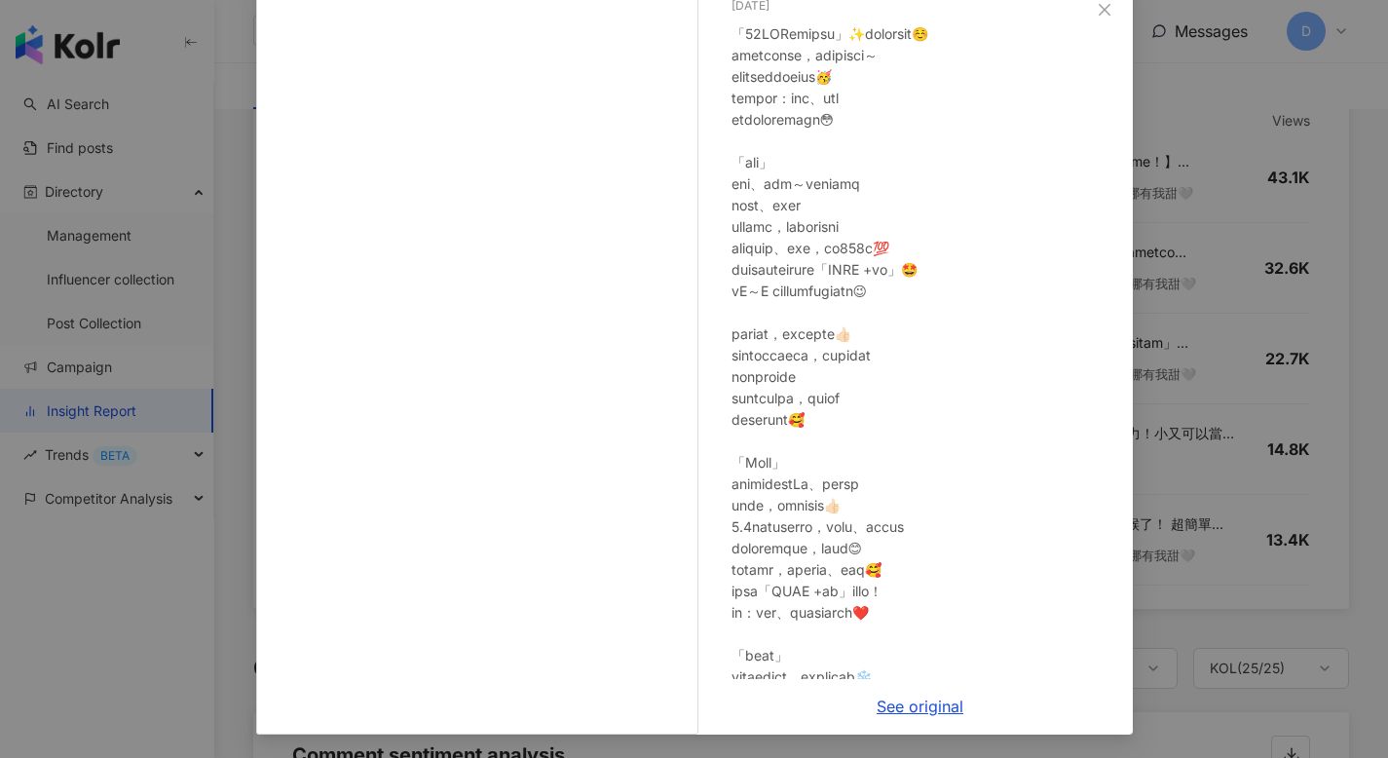
scroll to position [0, 0]
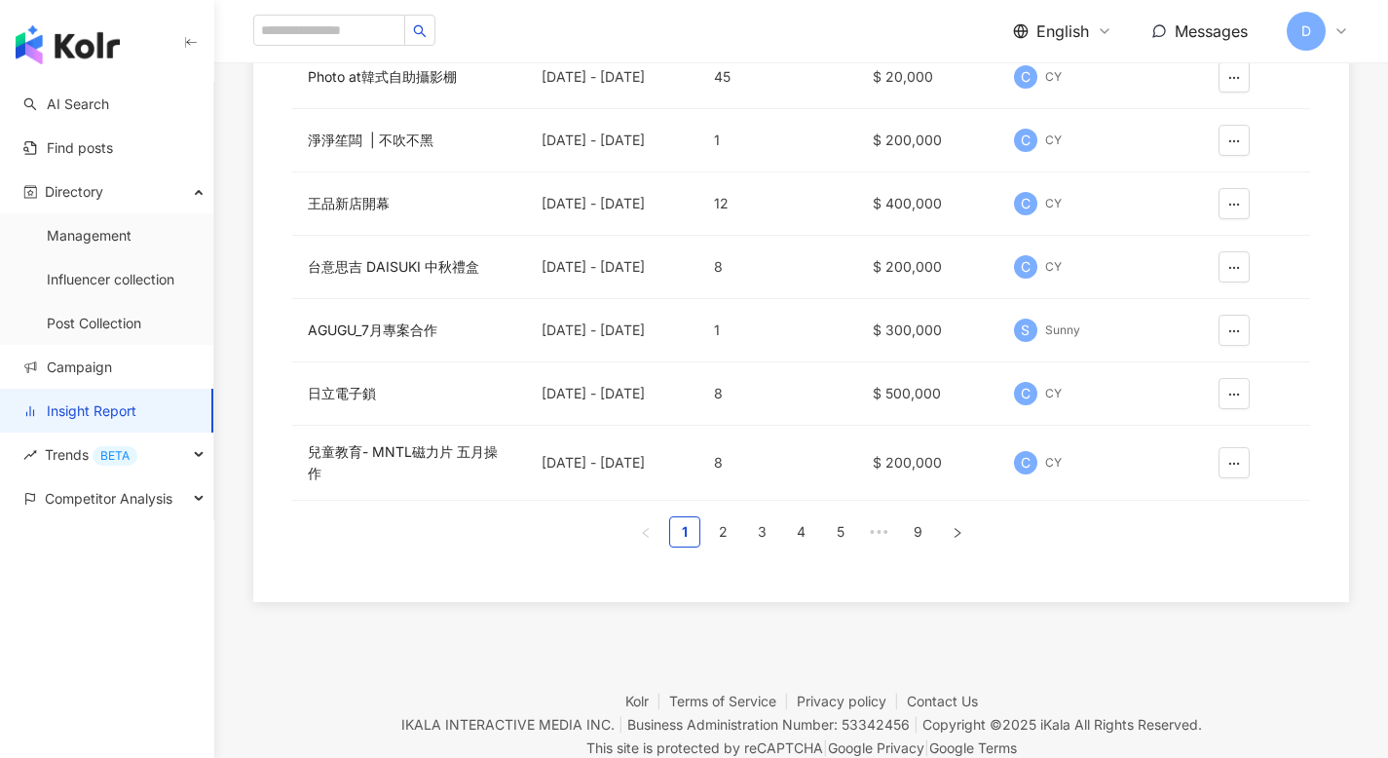
scroll to position [573, 0]
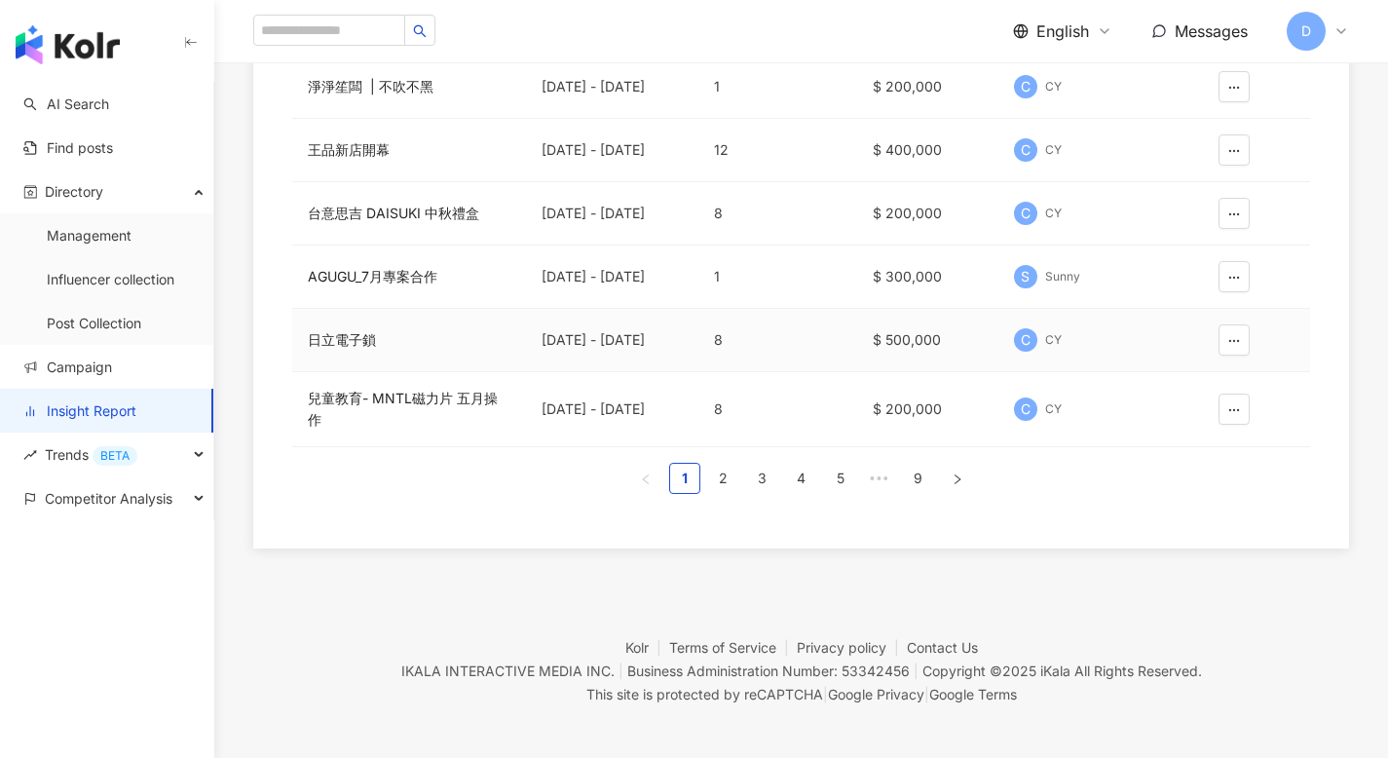
click at [616, 335] on div "6/18/24 - 6/30/26" at bounding box center [611, 339] width 141 height 21
click at [366, 341] on div "日立電子鎖" at bounding box center [409, 339] width 203 height 21
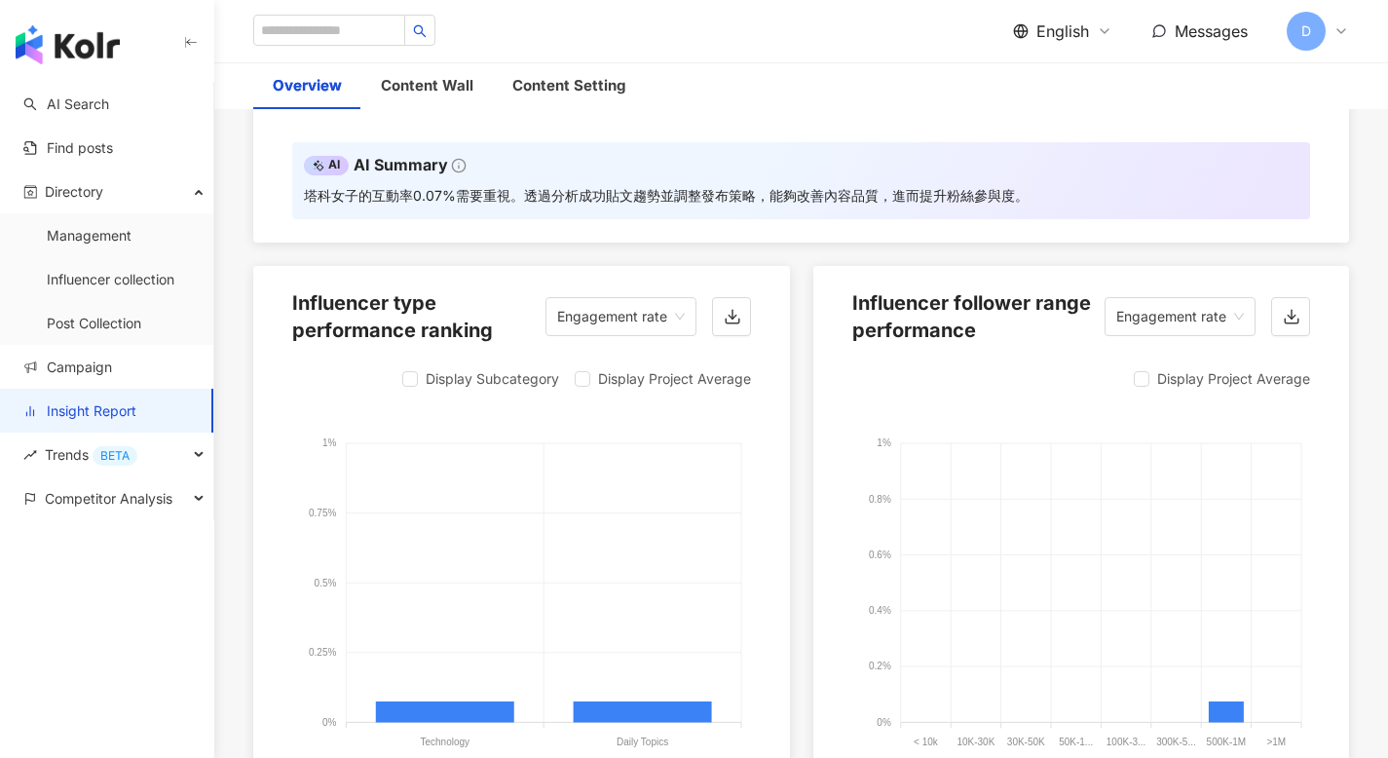
scroll to position [2448, 0]
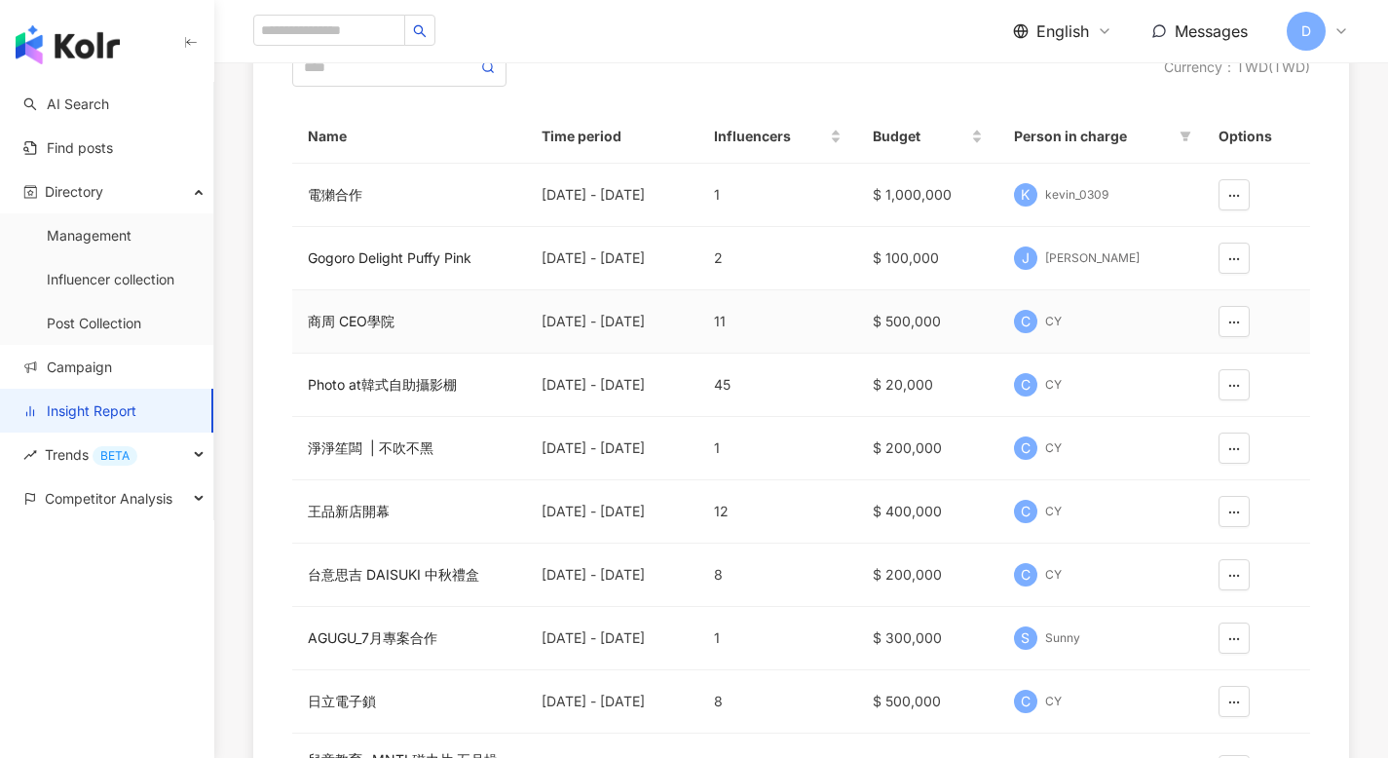
scroll to position [213, 0]
click at [405, 377] on div "Photo at韓式自助攝影棚" at bounding box center [409, 382] width 203 height 21
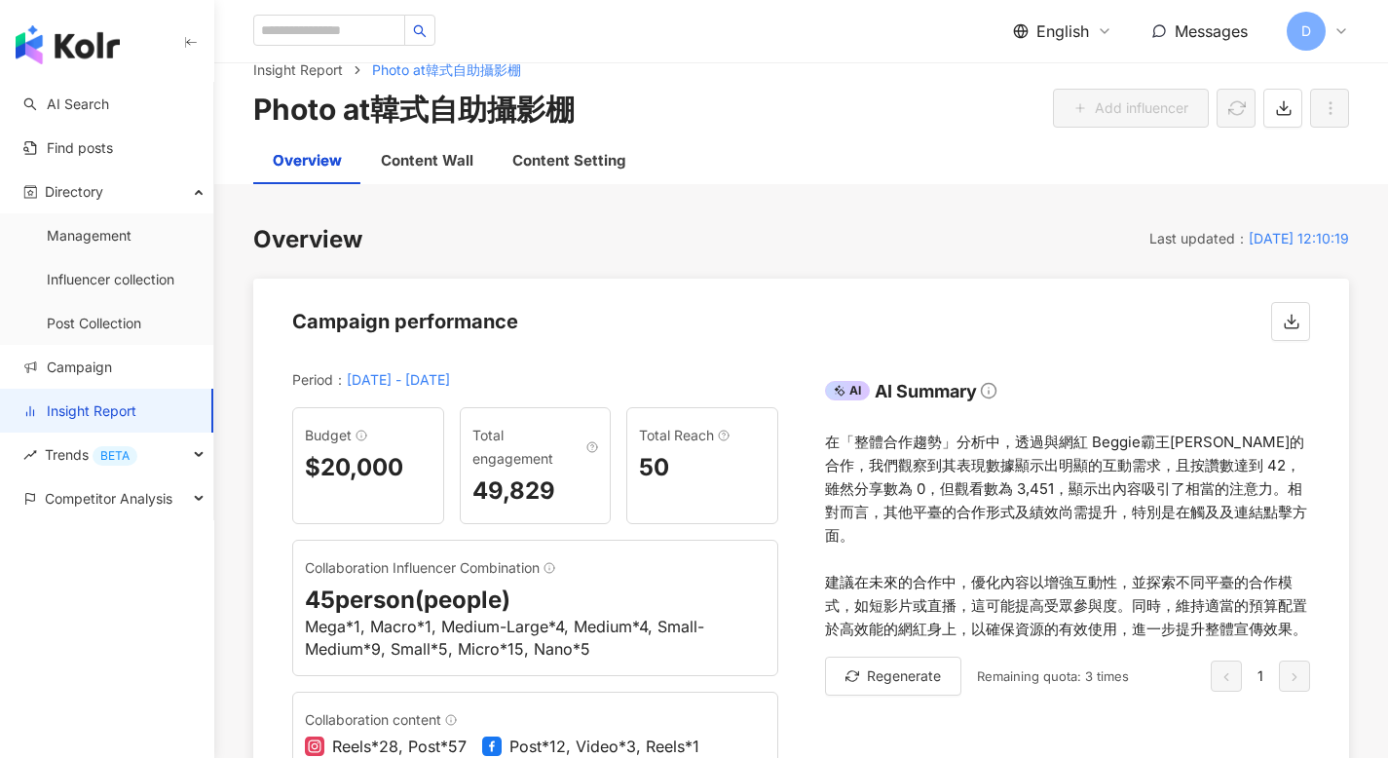
scroll to position [36, 0]
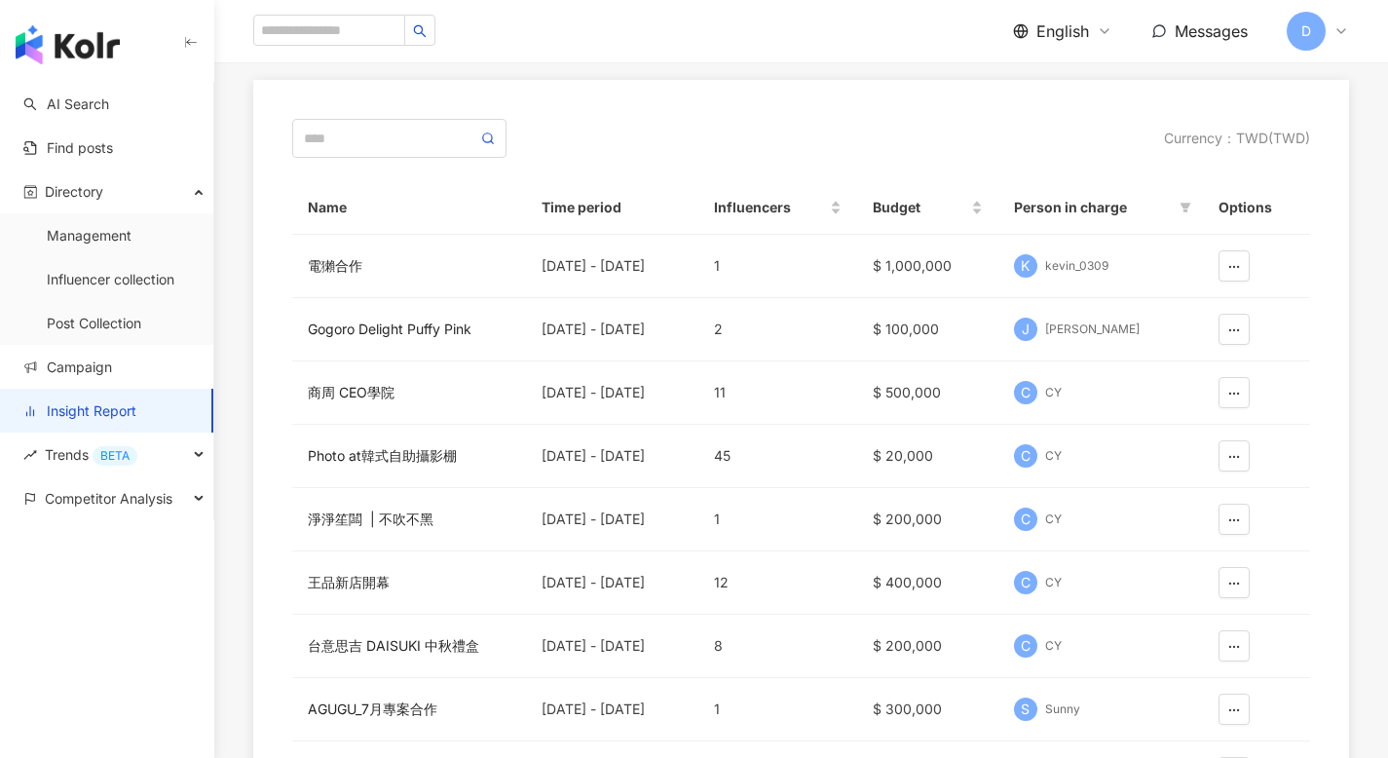
scroll to position [239, 0]
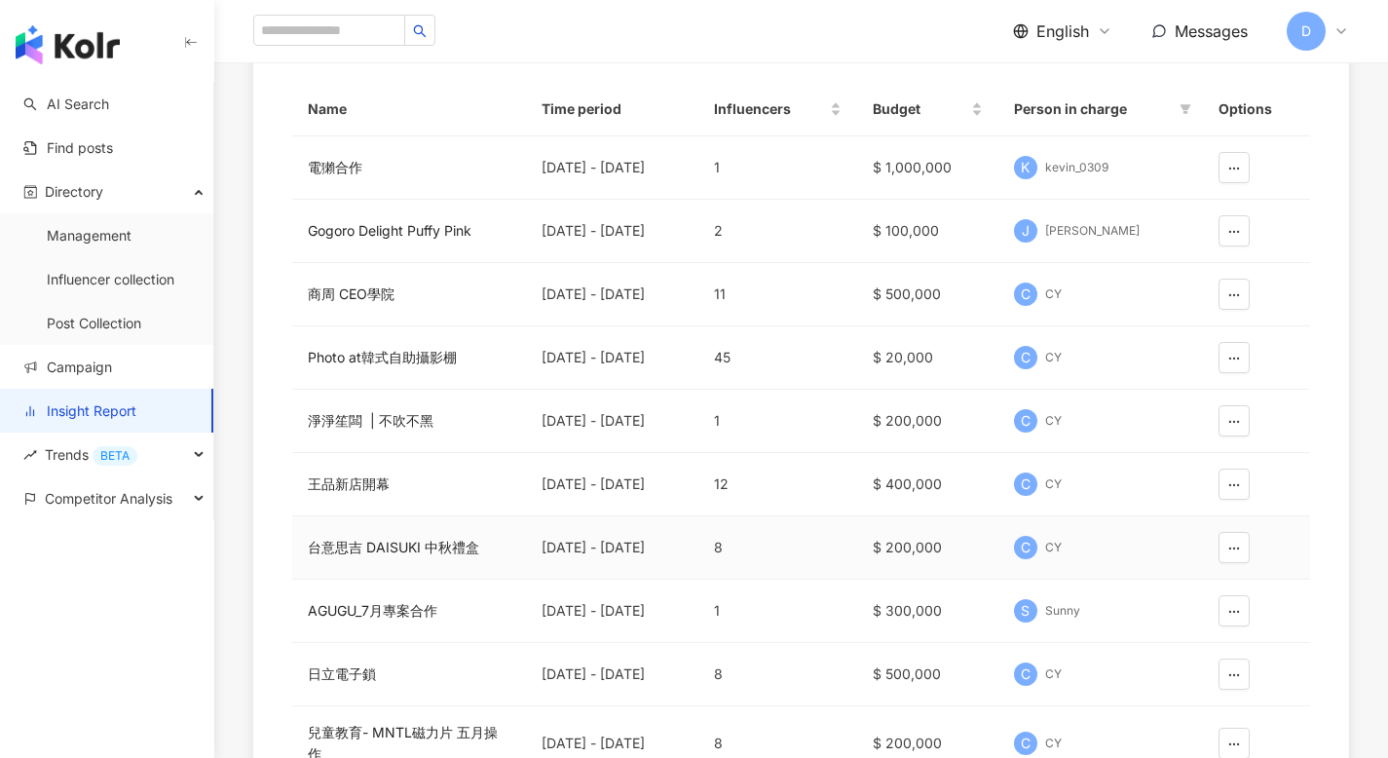
click at [364, 538] on div "台意思吉 DAISUKI 中秋禮盒" at bounding box center [409, 547] width 203 height 21
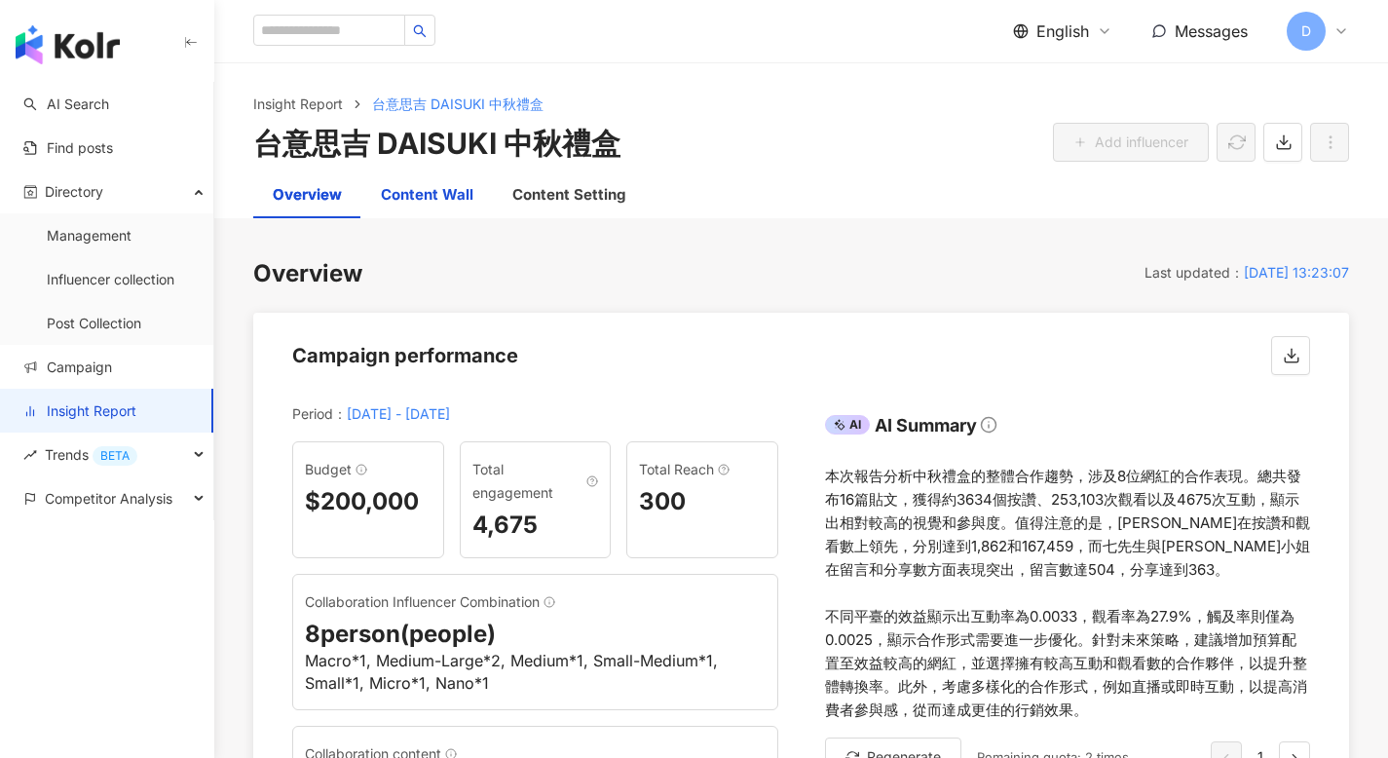
click at [452, 190] on div "Content Wall" at bounding box center [427, 194] width 93 height 23
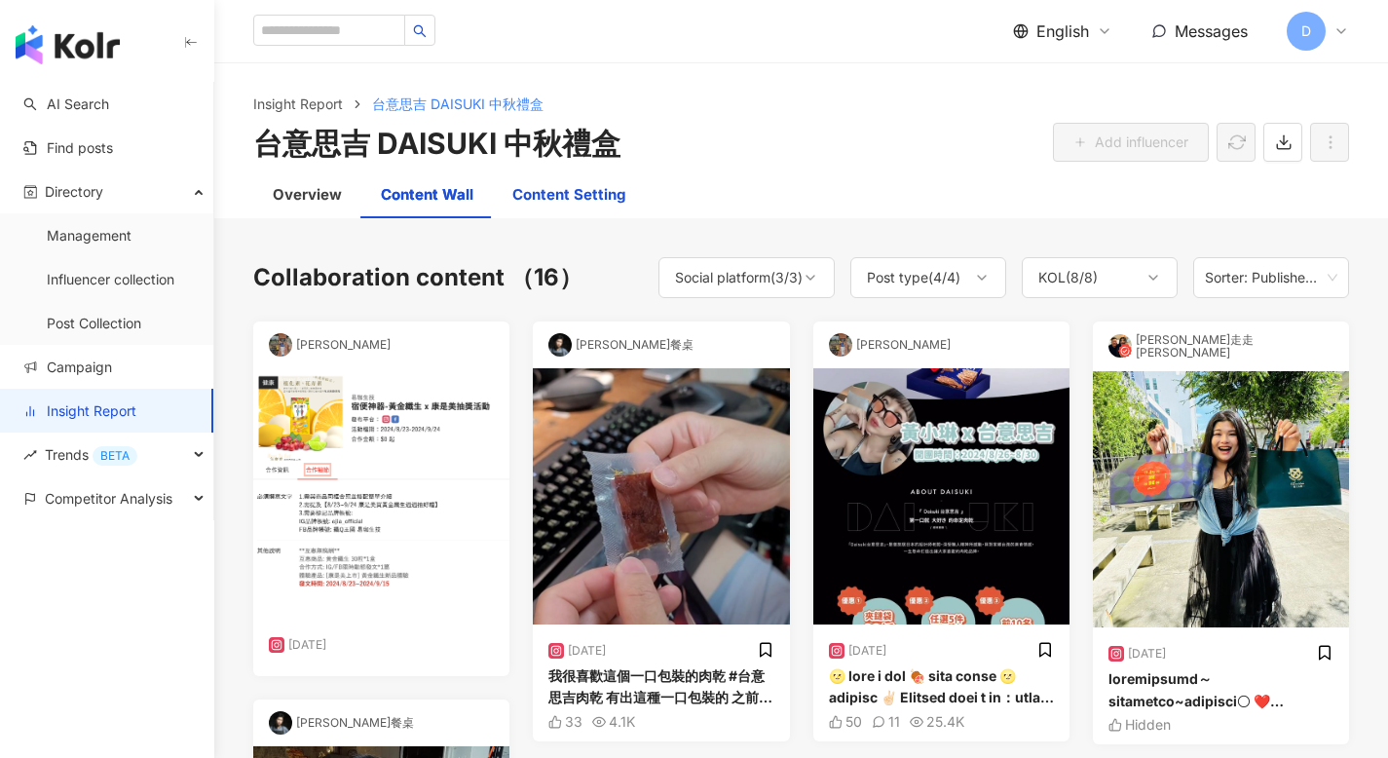
click at [558, 192] on div "Content Setting" at bounding box center [568, 194] width 113 height 23
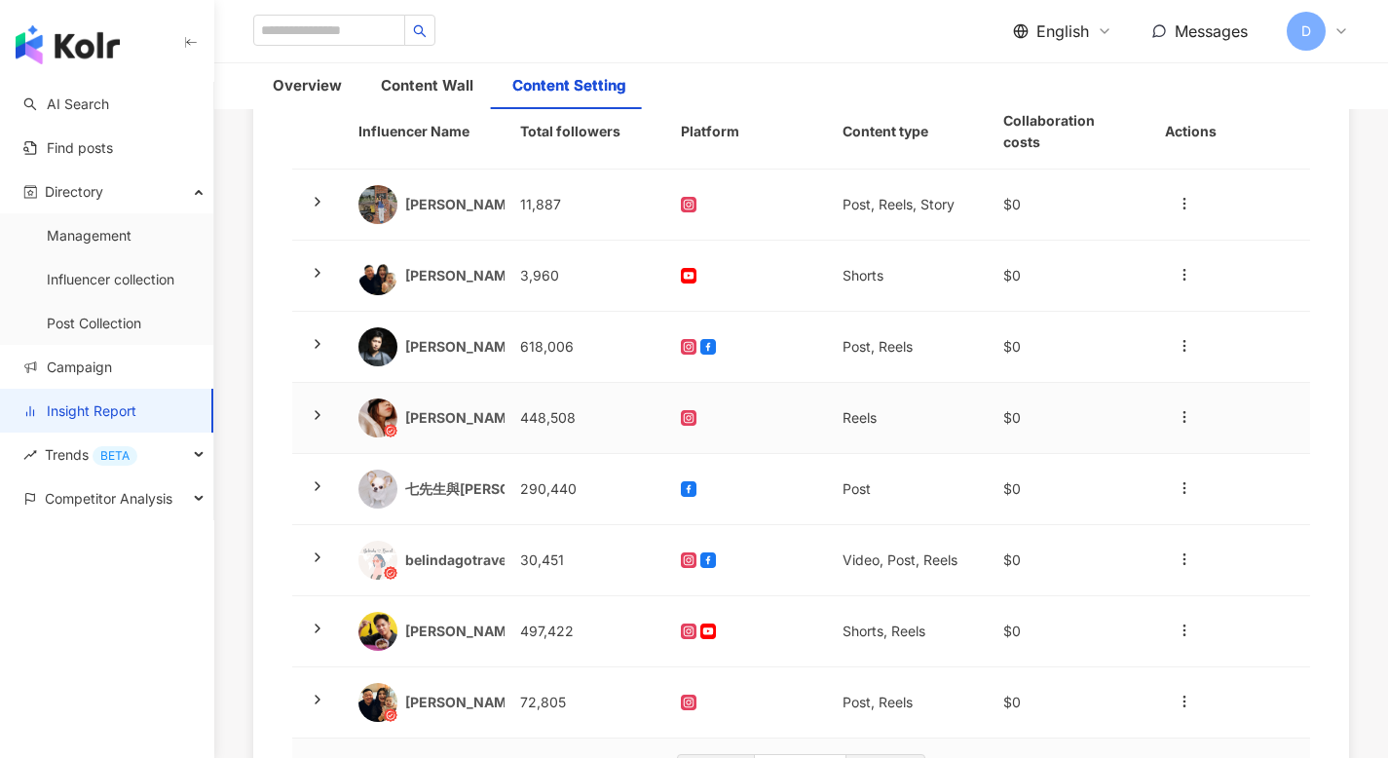
scroll to position [209, 0]
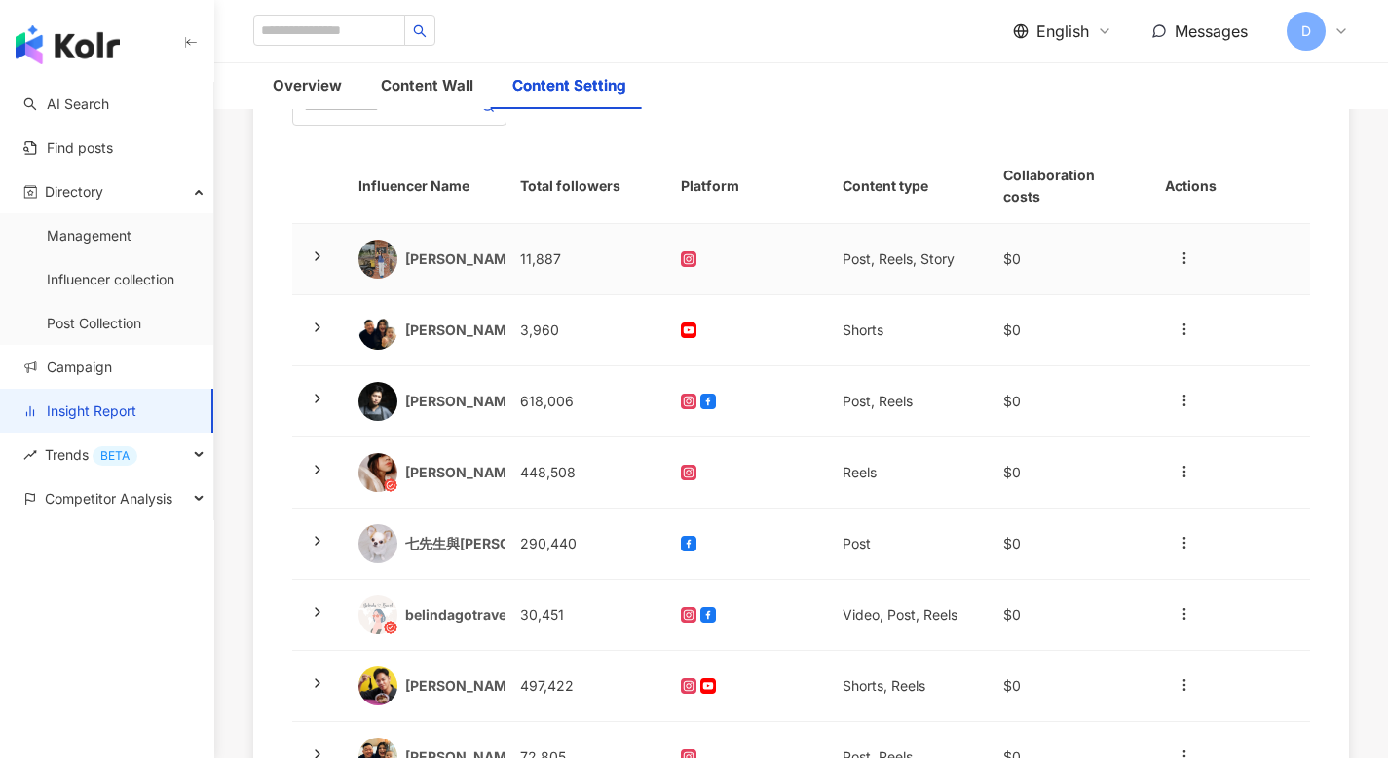
click at [1017, 233] on td "$0" at bounding box center [1068, 259] width 162 height 71
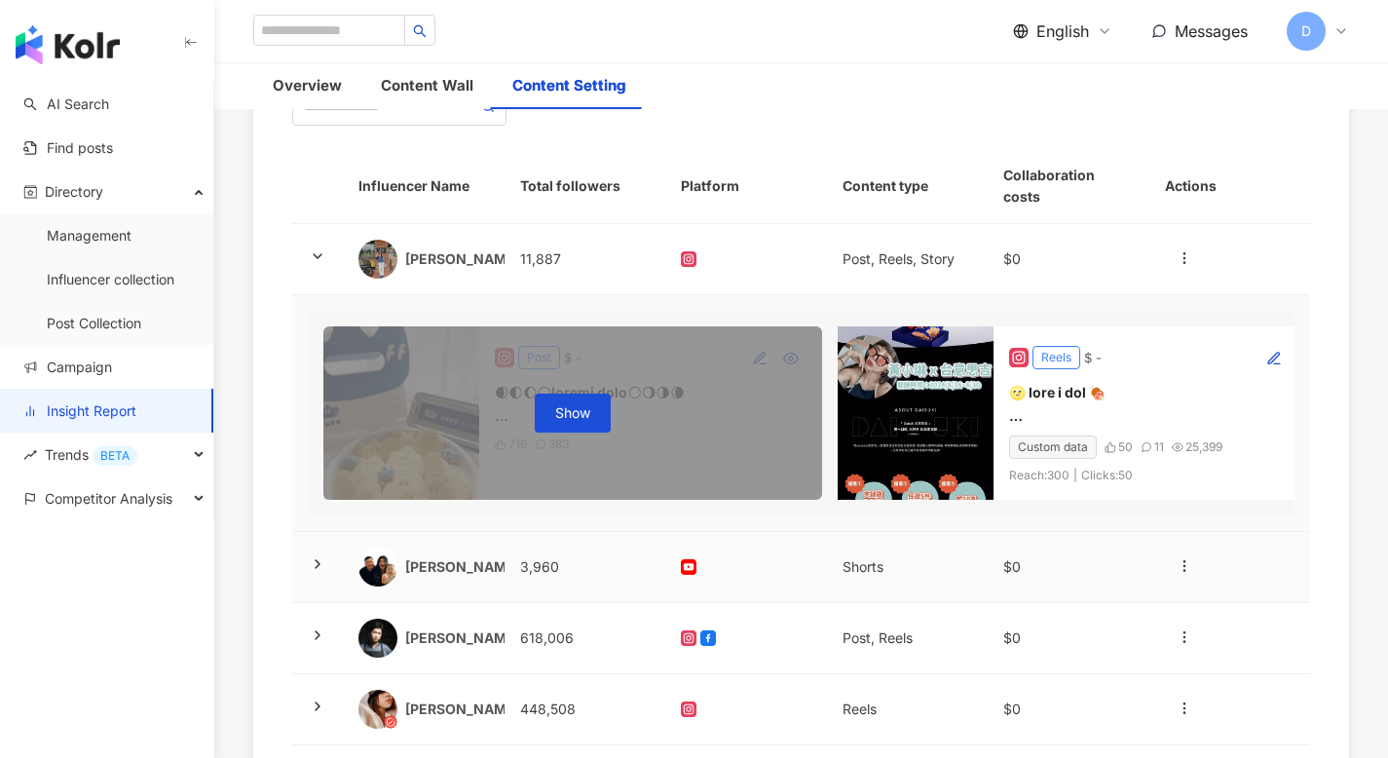
click at [614, 586] on td "3,960" at bounding box center [585, 567] width 162 height 71
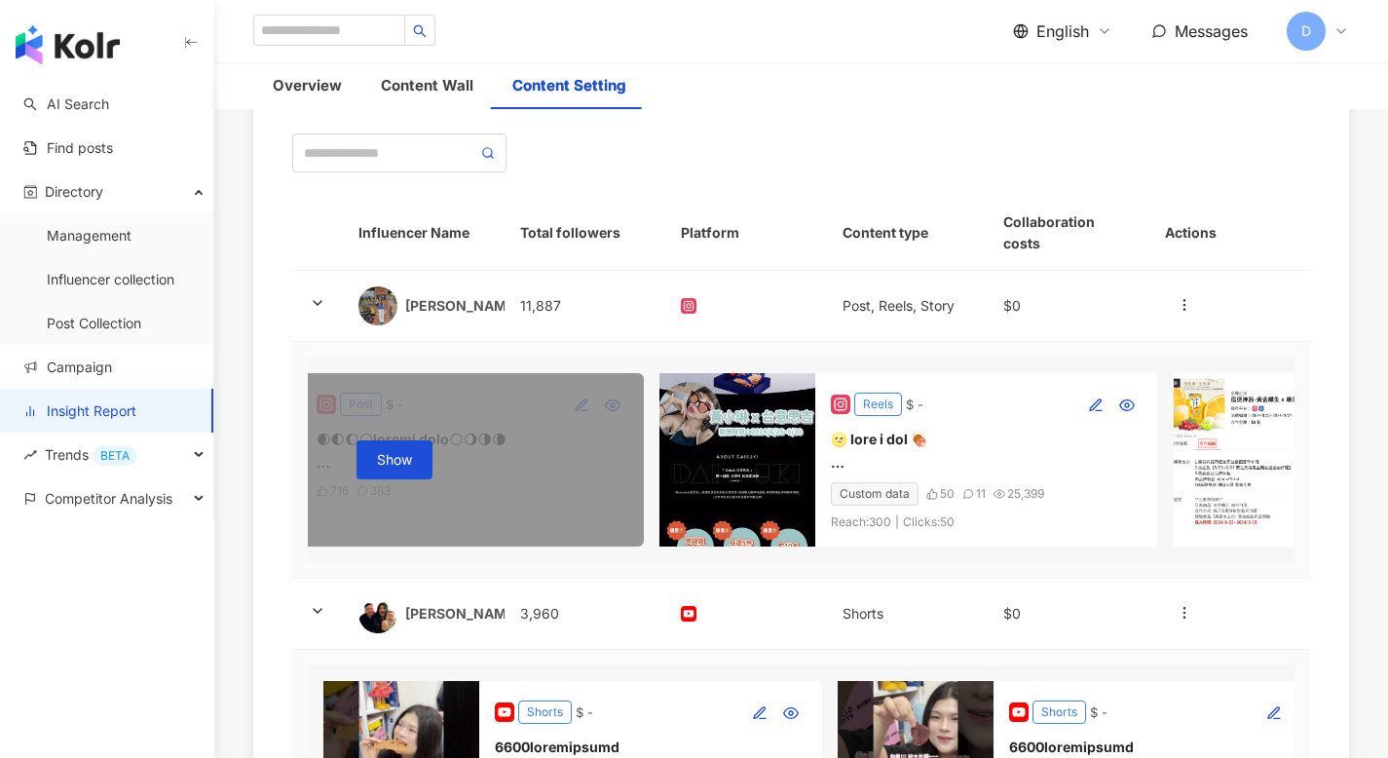
scroll to position [0, 36]
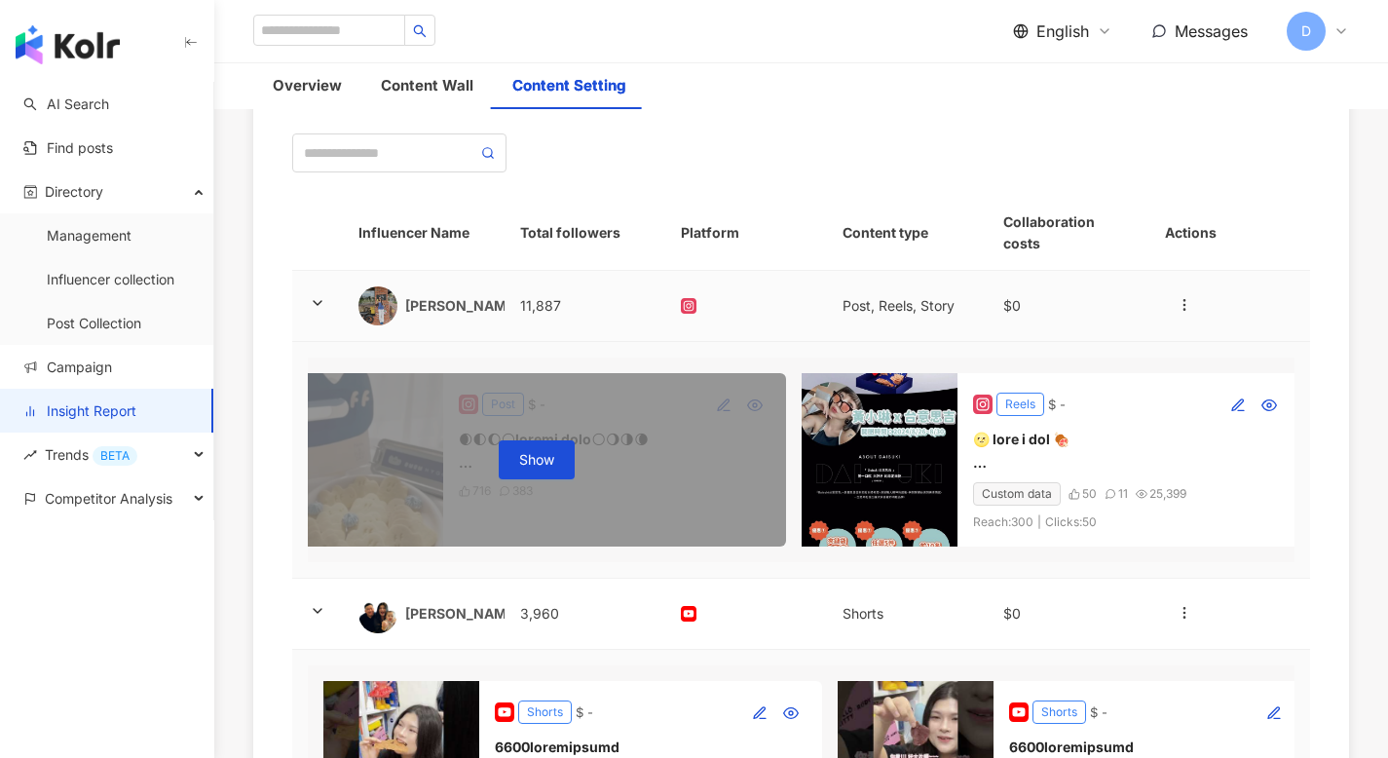
click at [320, 301] on polyline at bounding box center [318, 303] width 8 height 4
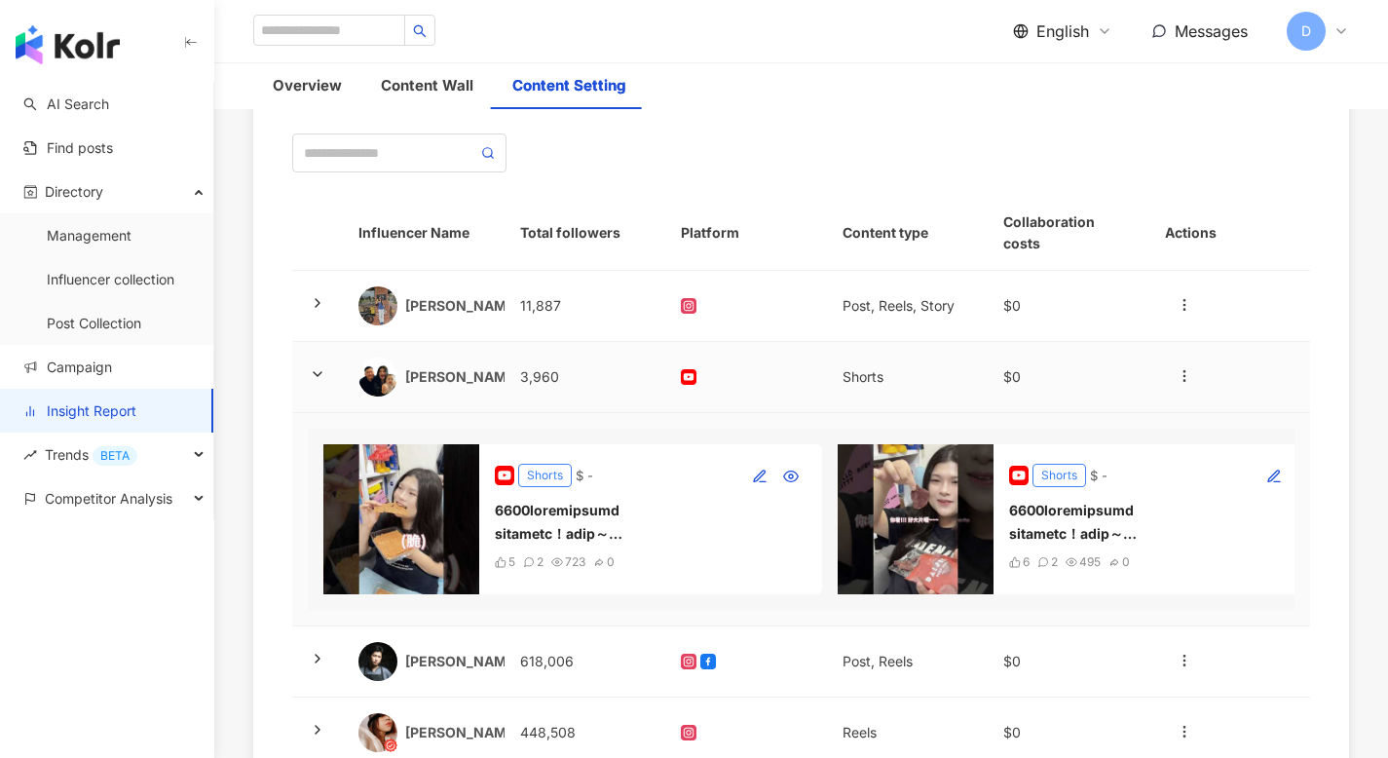
click at [315, 367] on td at bounding box center [317, 377] width 51 height 71
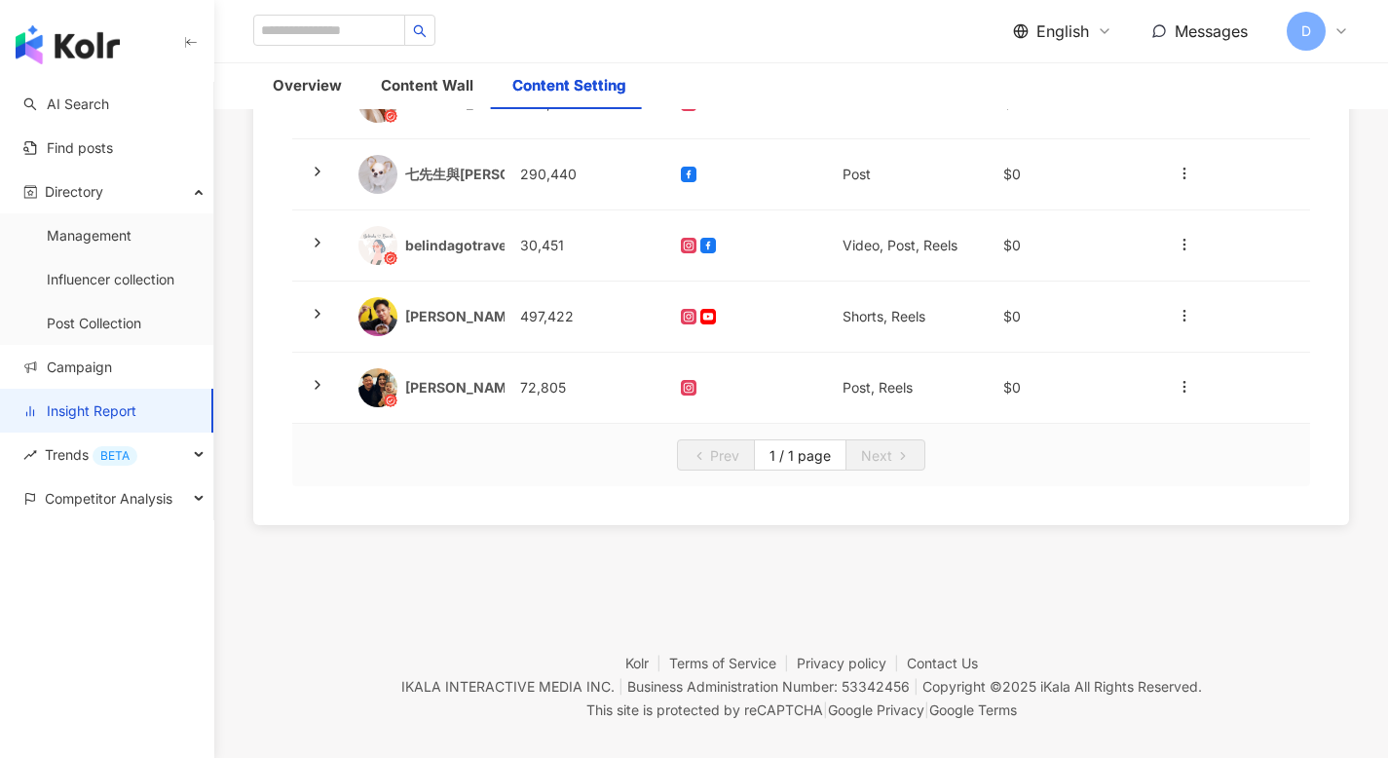
scroll to position [275, 0]
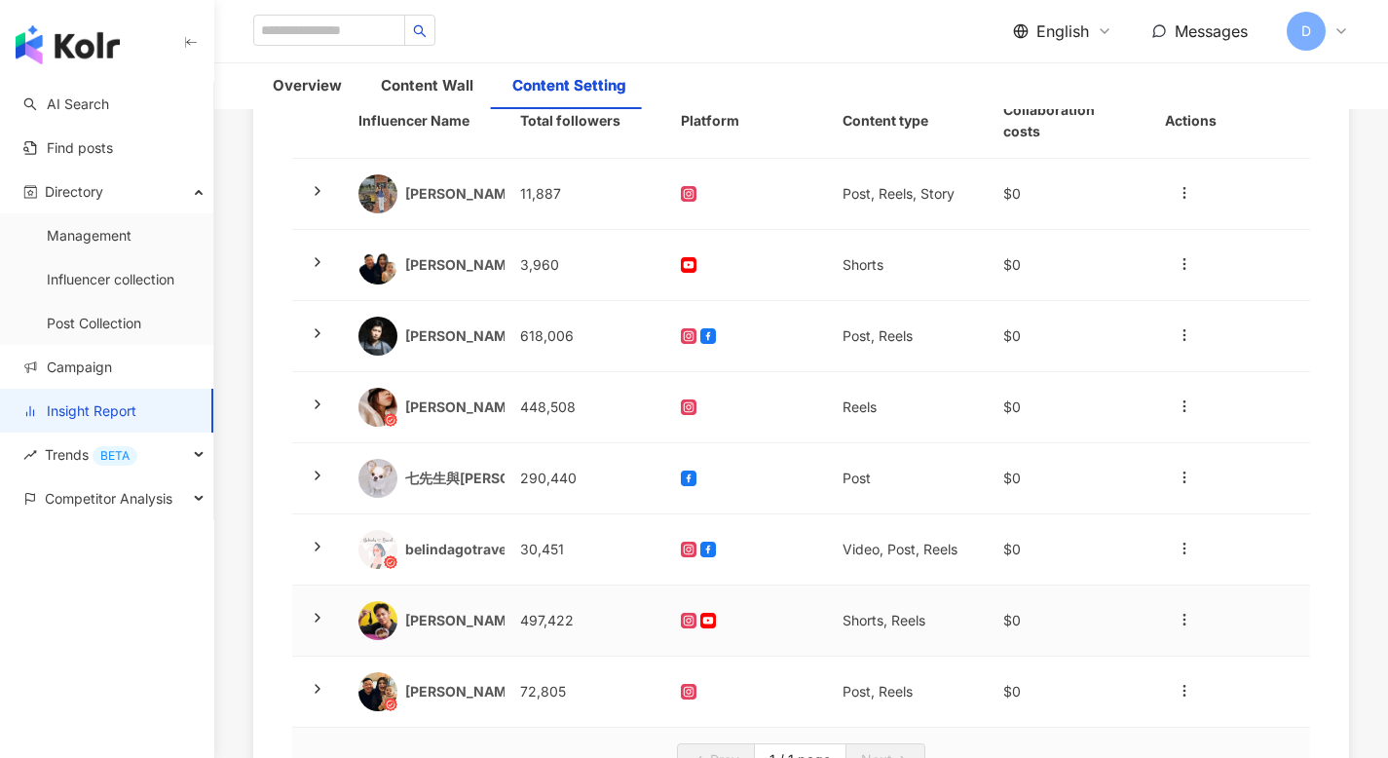
click at [313, 610] on icon at bounding box center [318, 618] width 16 height 16
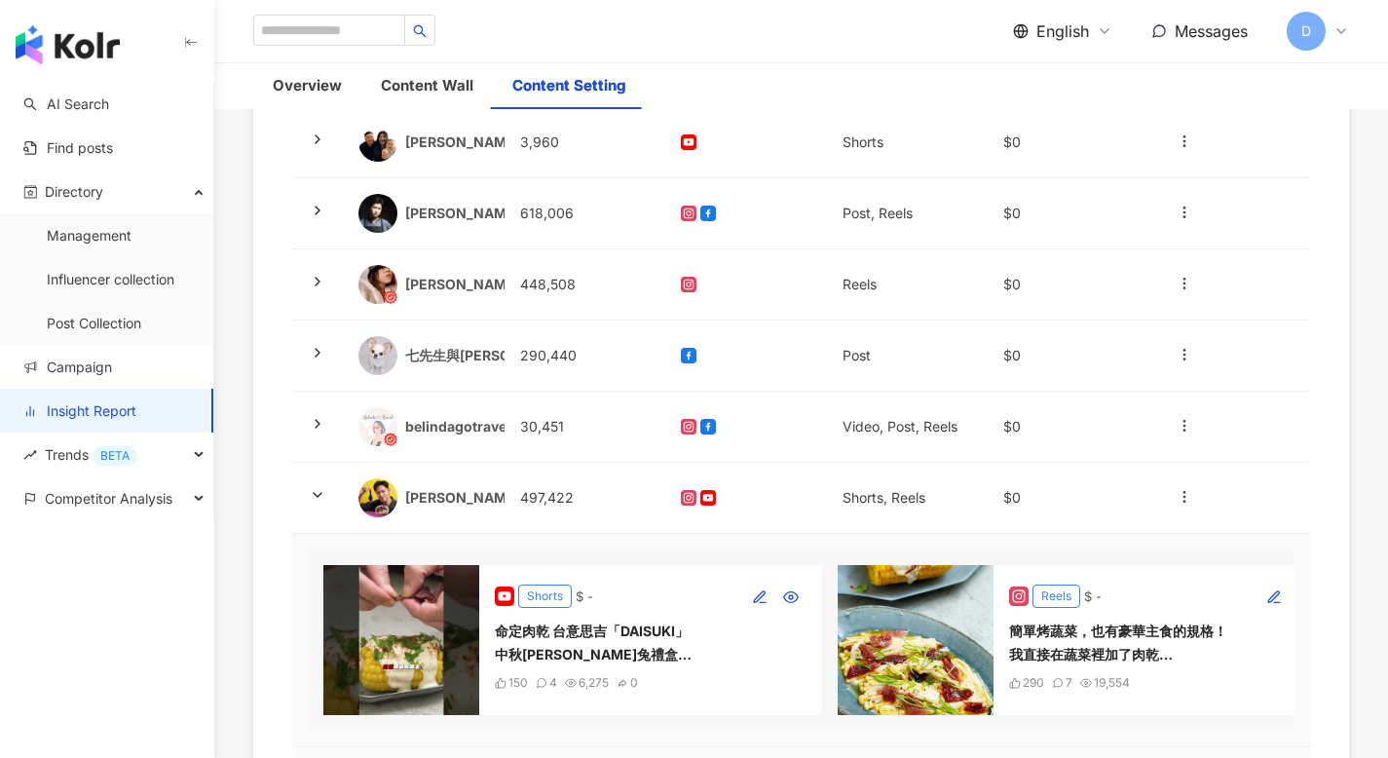
scroll to position [476, 0]
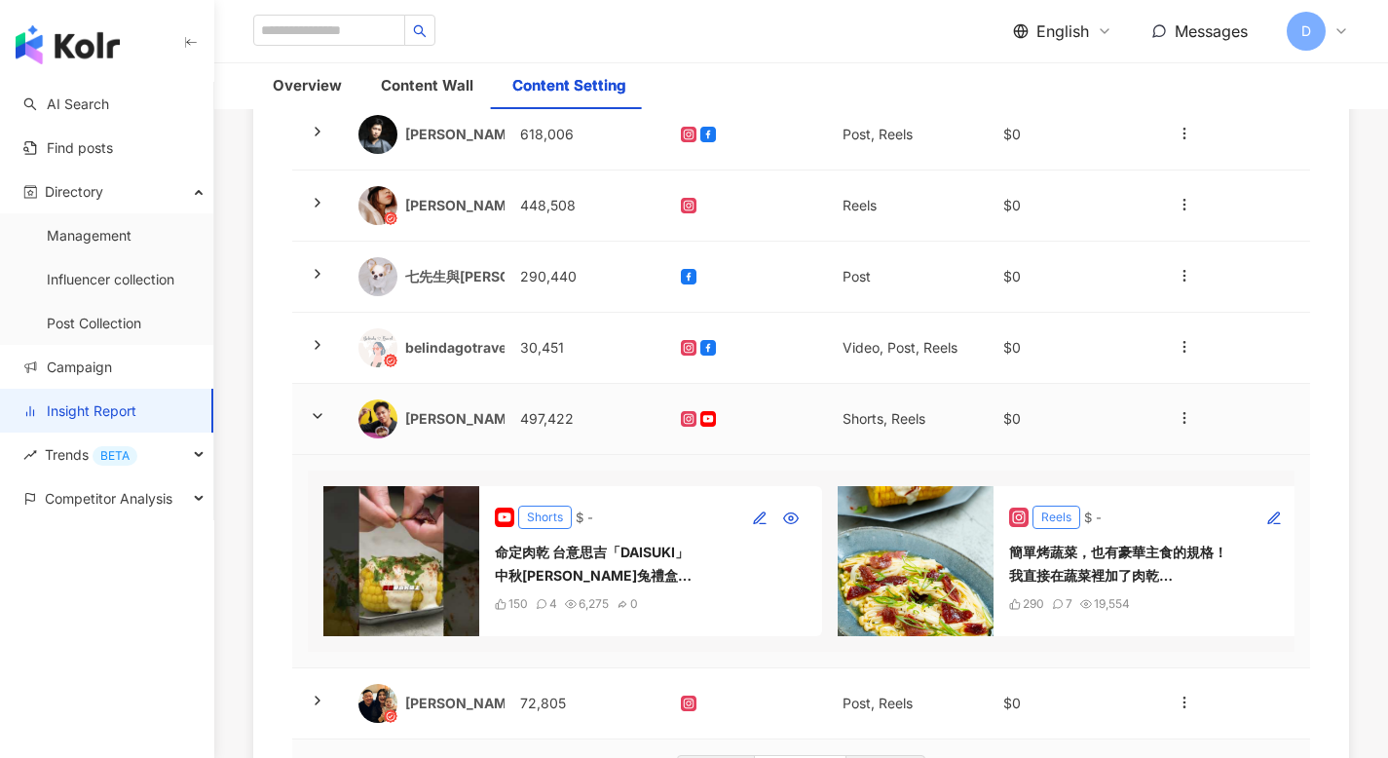
click at [320, 408] on icon at bounding box center [318, 416] width 16 height 16
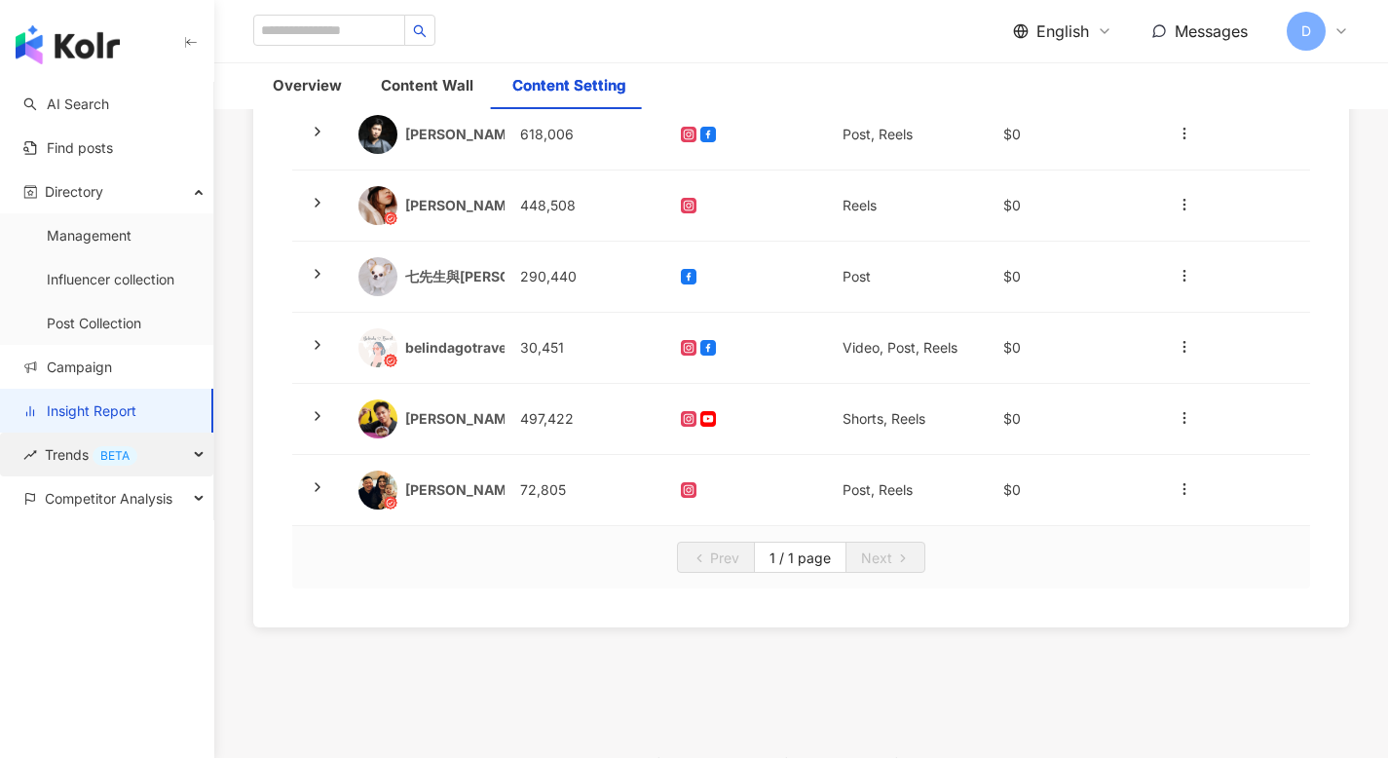
click at [176, 442] on div "Trends BETA" at bounding box center [106, 454] width 213 height 44
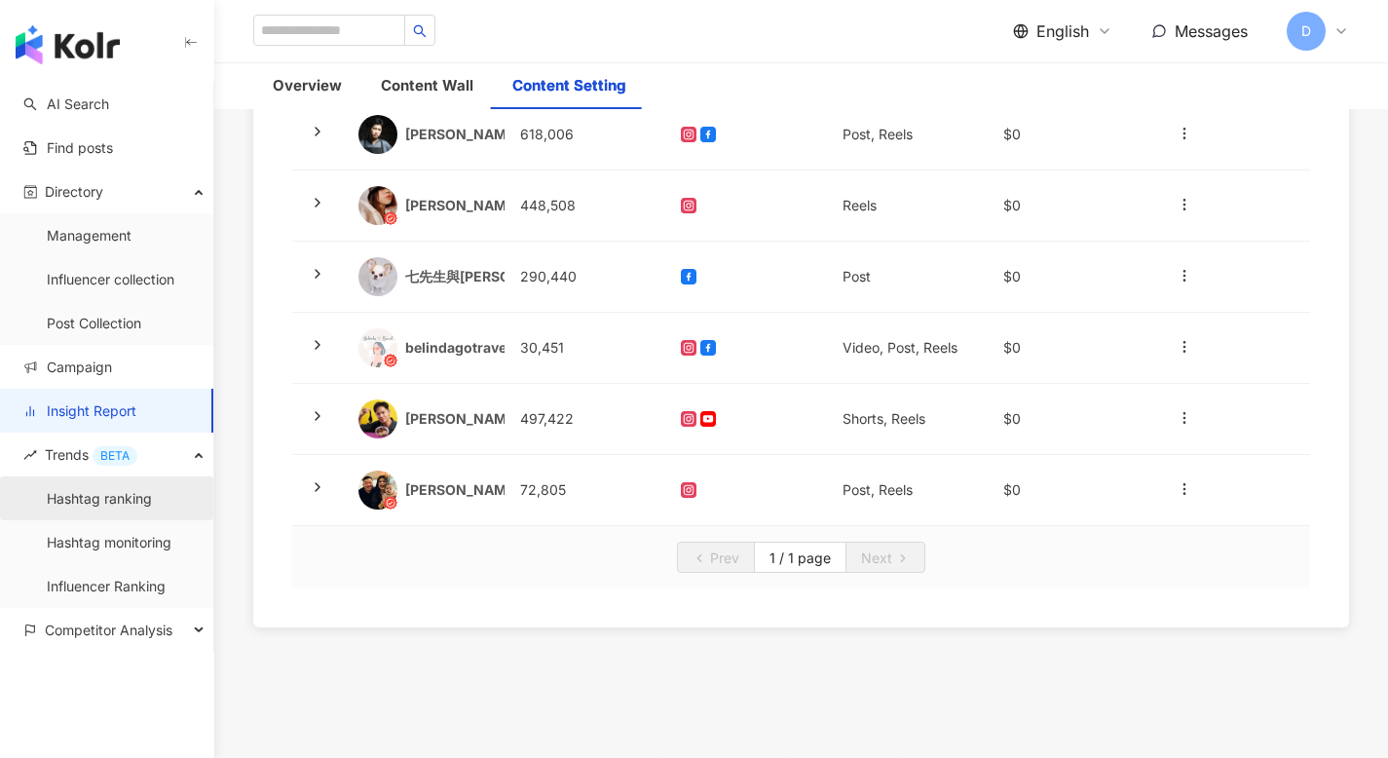
click at [87, 489] on link "Hashtag ranking" at bounding box center [99, 498] width 105 height 19
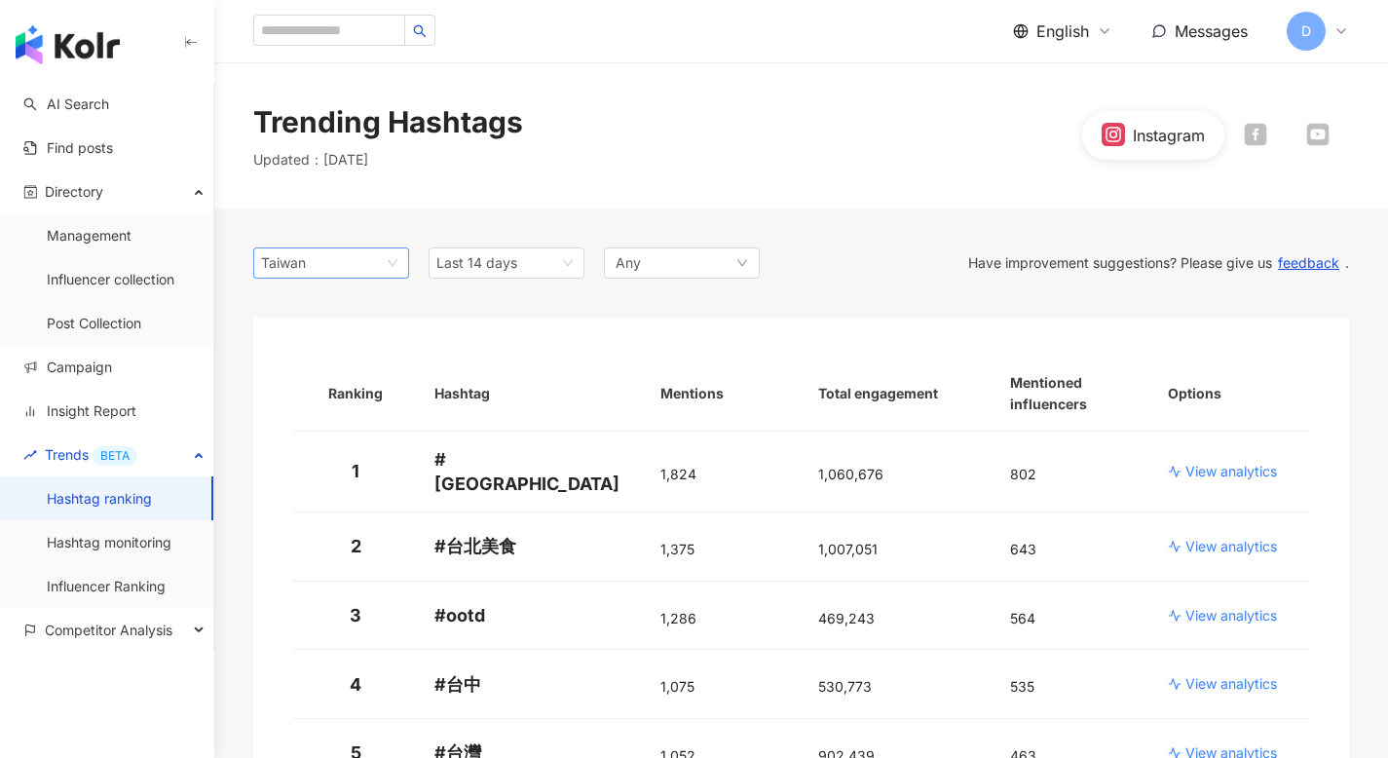
click at [391, 267] on span "Taiwan" at bounding box center [331, 262] width 140 height 29
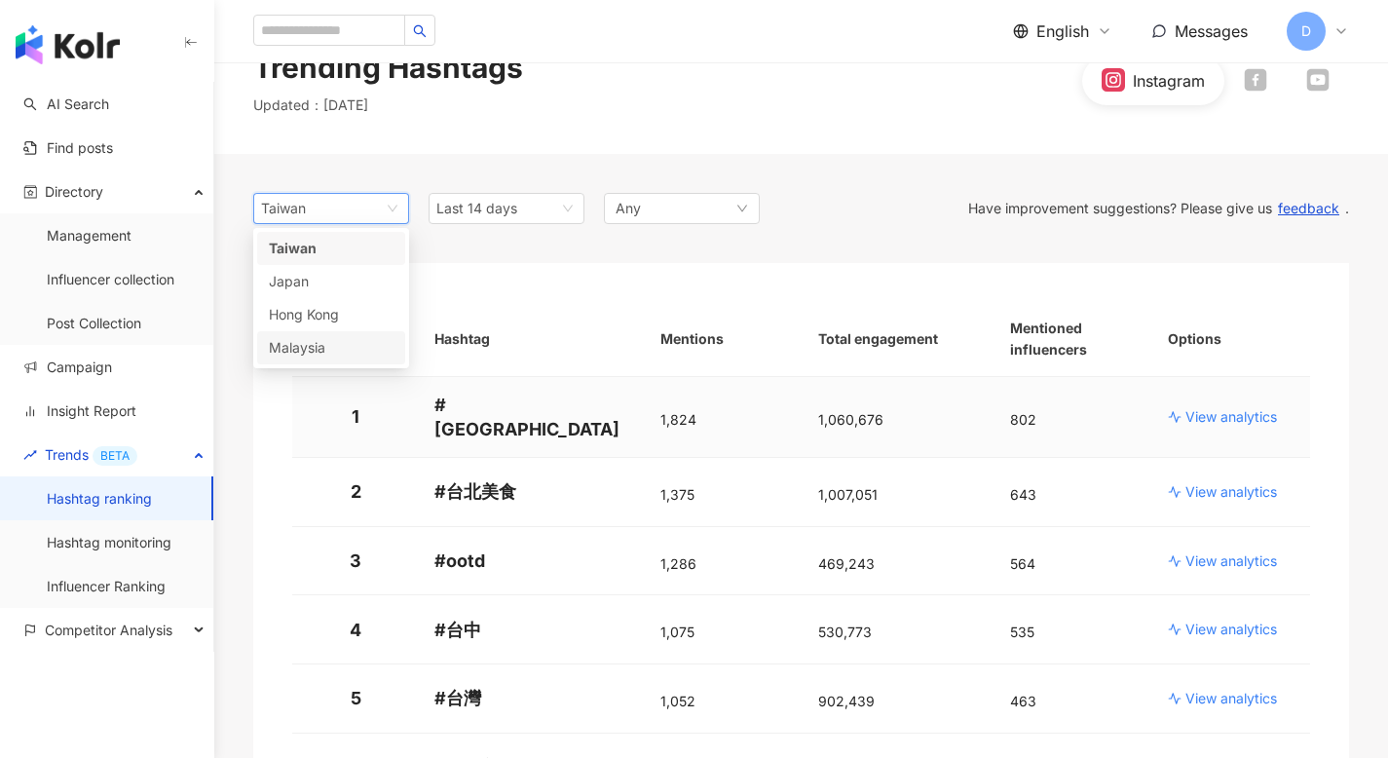
scroll to position [31, 0]
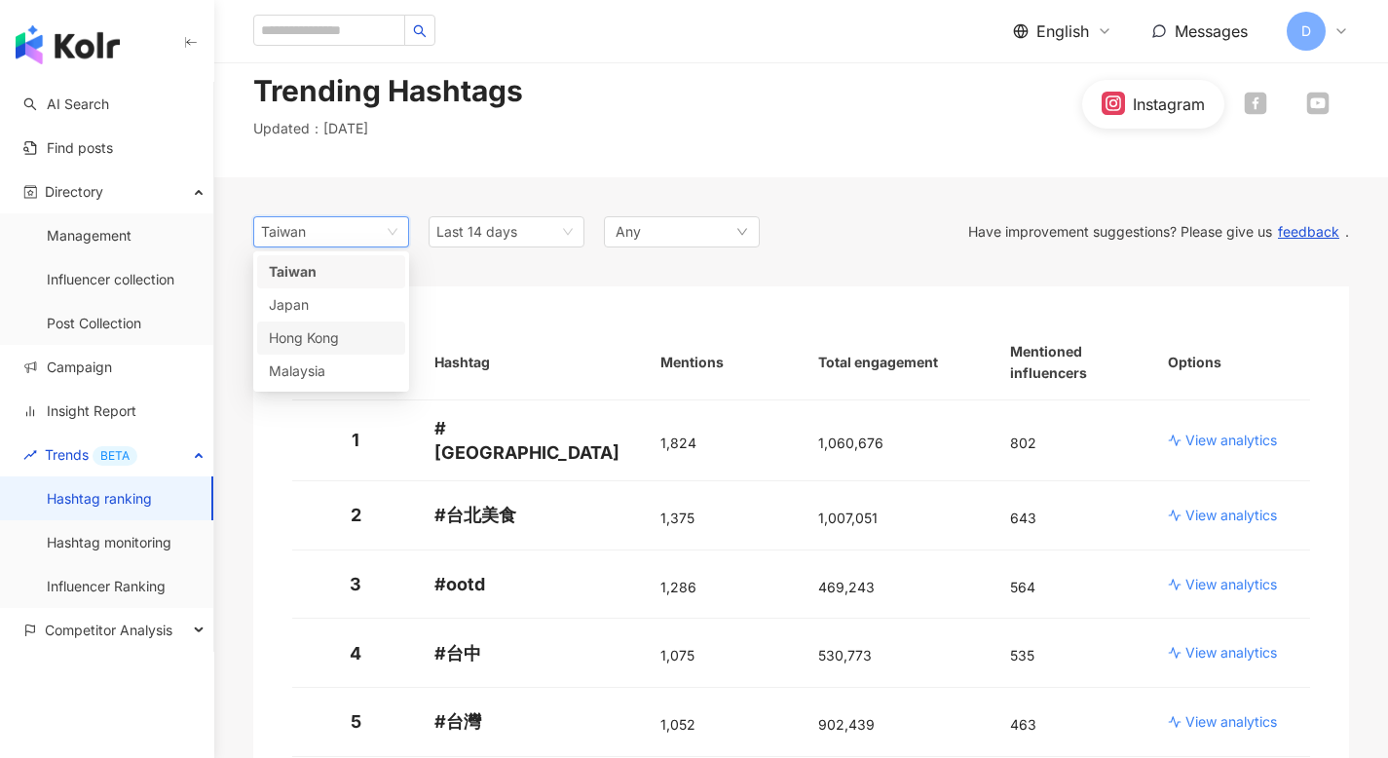
click at [346, 336] on div "Hong Kong" at bounding box center [331, 337] width 125 height 21
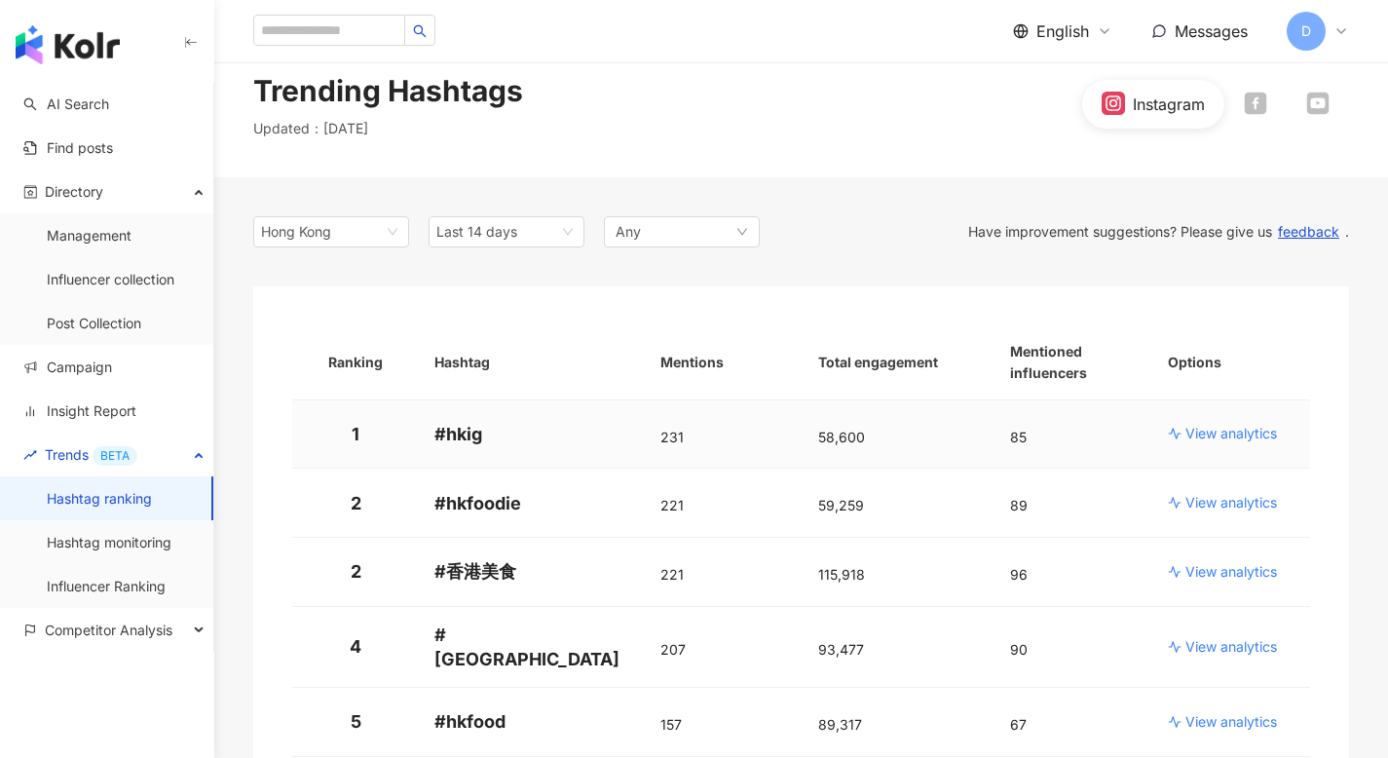
click at [1238, 435] on p "View analytics" at bounding box center [1231, 433] width 92 height 19
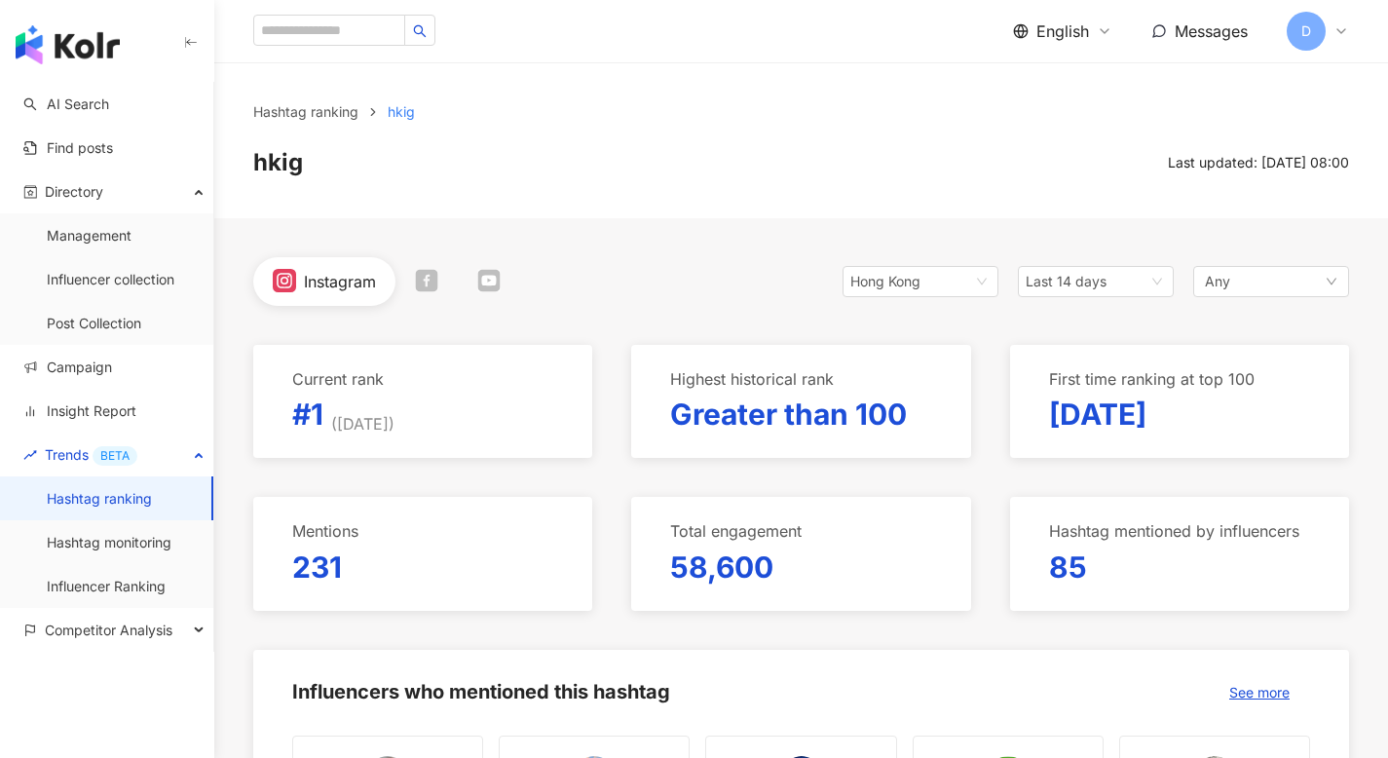
click at [806, 422] on p "Greater than 100" at bounding box center [788, 413] width 237 height 41
click at [1060, 37] on span "English" at bounding box center [1062, 30] width 53 height 21
click at [1062, 75] on div "繁體中文" at bounding box center [1073, 75] width 97 height 34
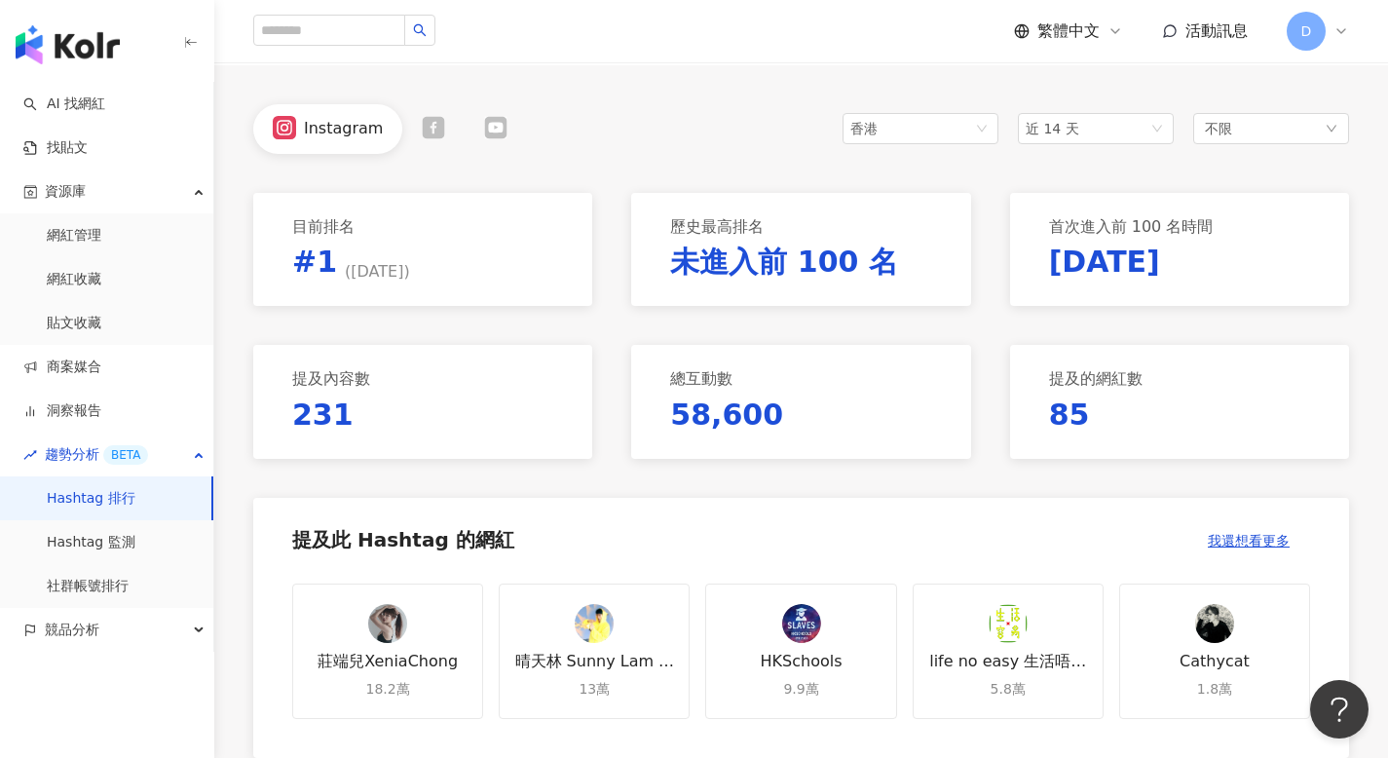
scroll to position [151, 0]
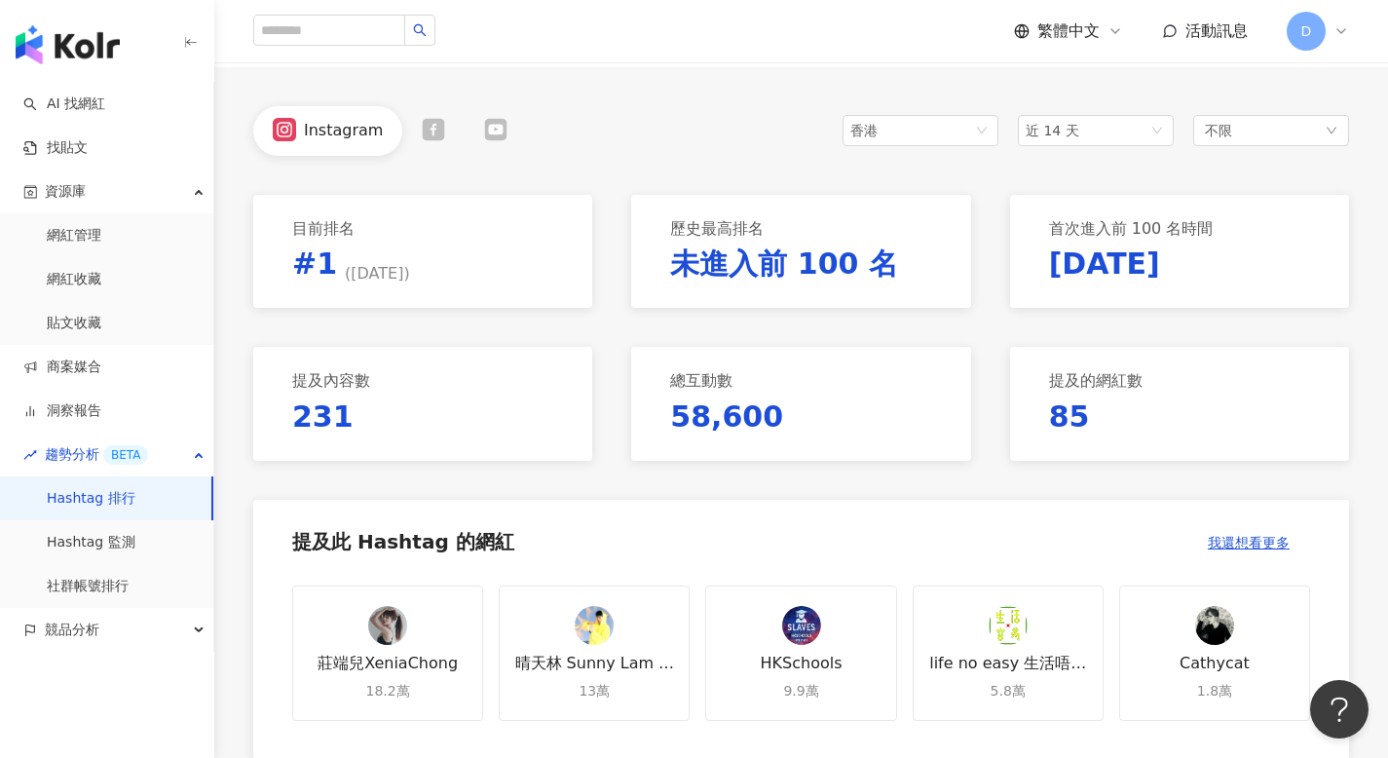
click at [738, 257] on p "未進入前 100 名" at bounding box center [784, 263] width 228 height 41
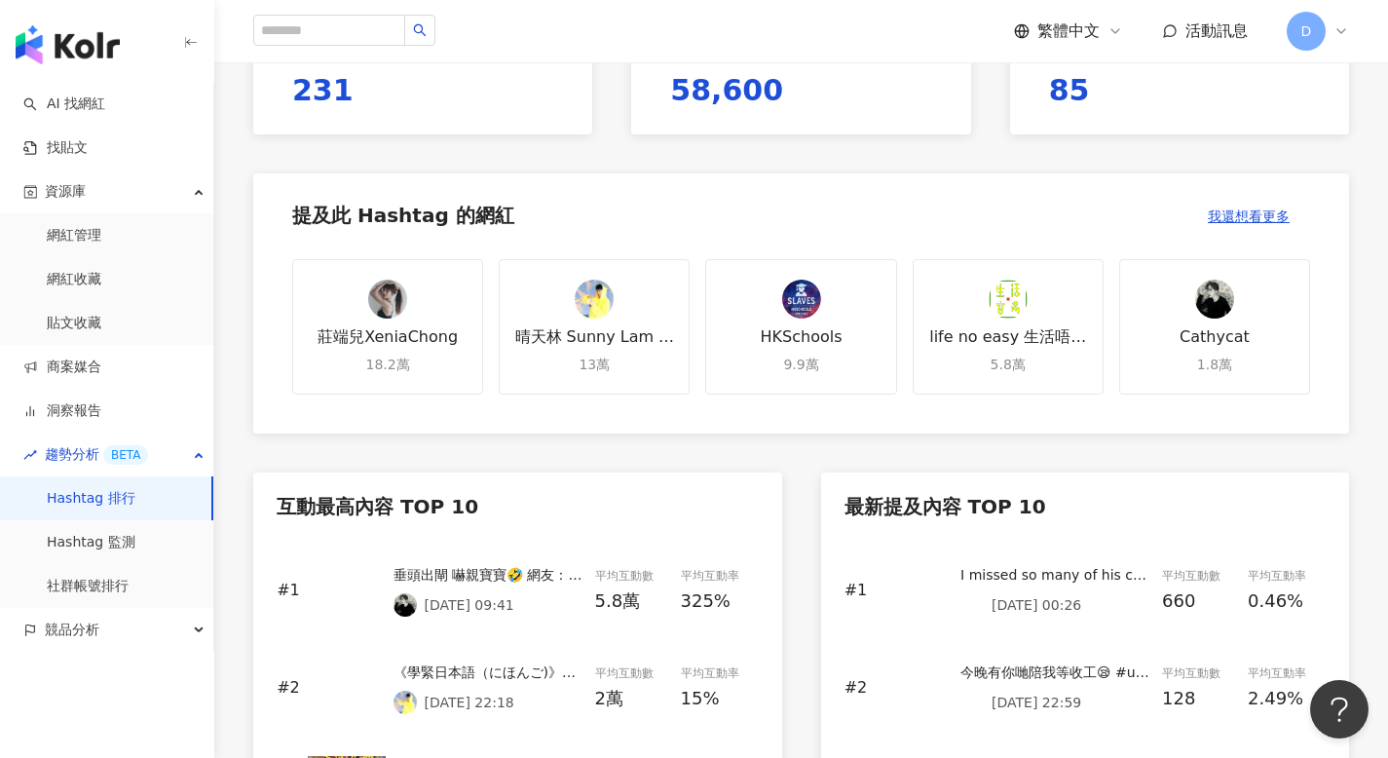
scroll to position [738, 0]
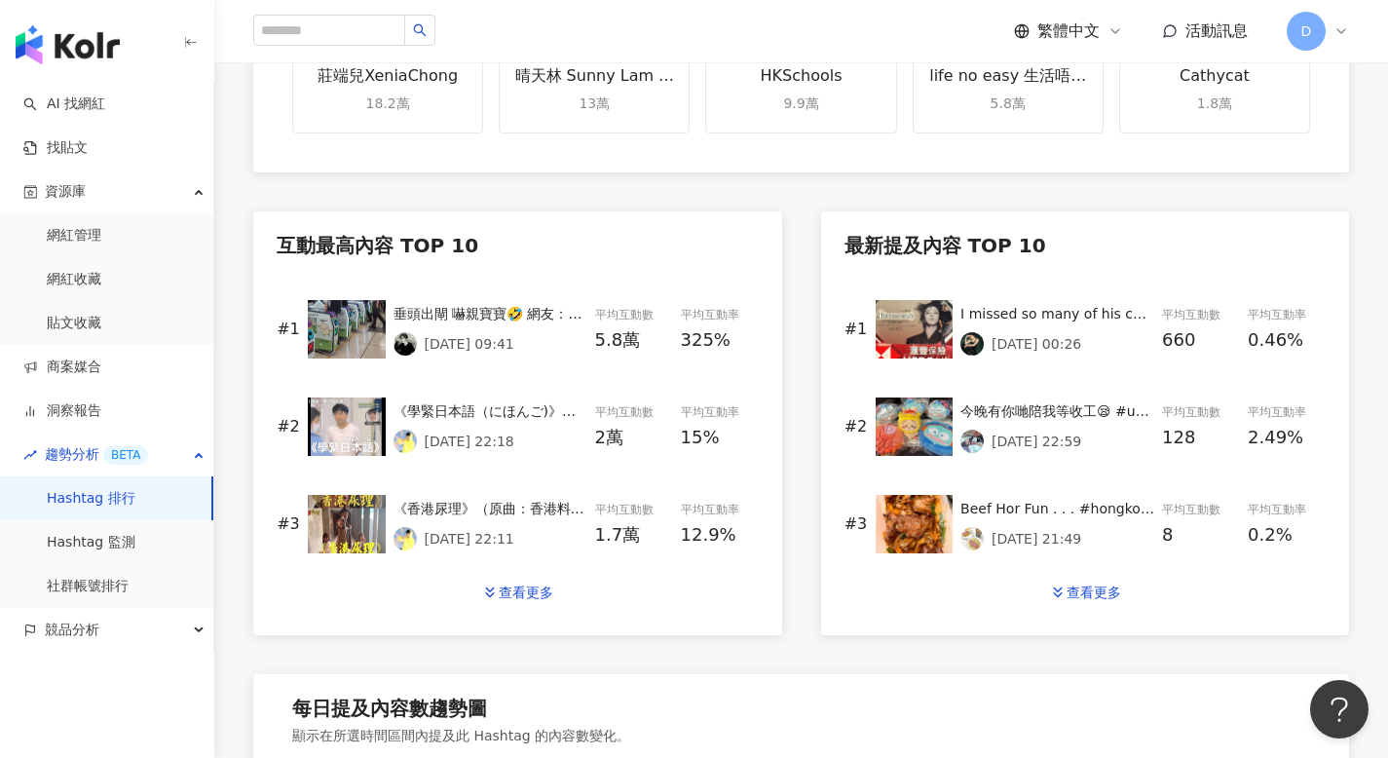
click at [914, 329] on img at bounding box center [914, 329] width 78 height 58
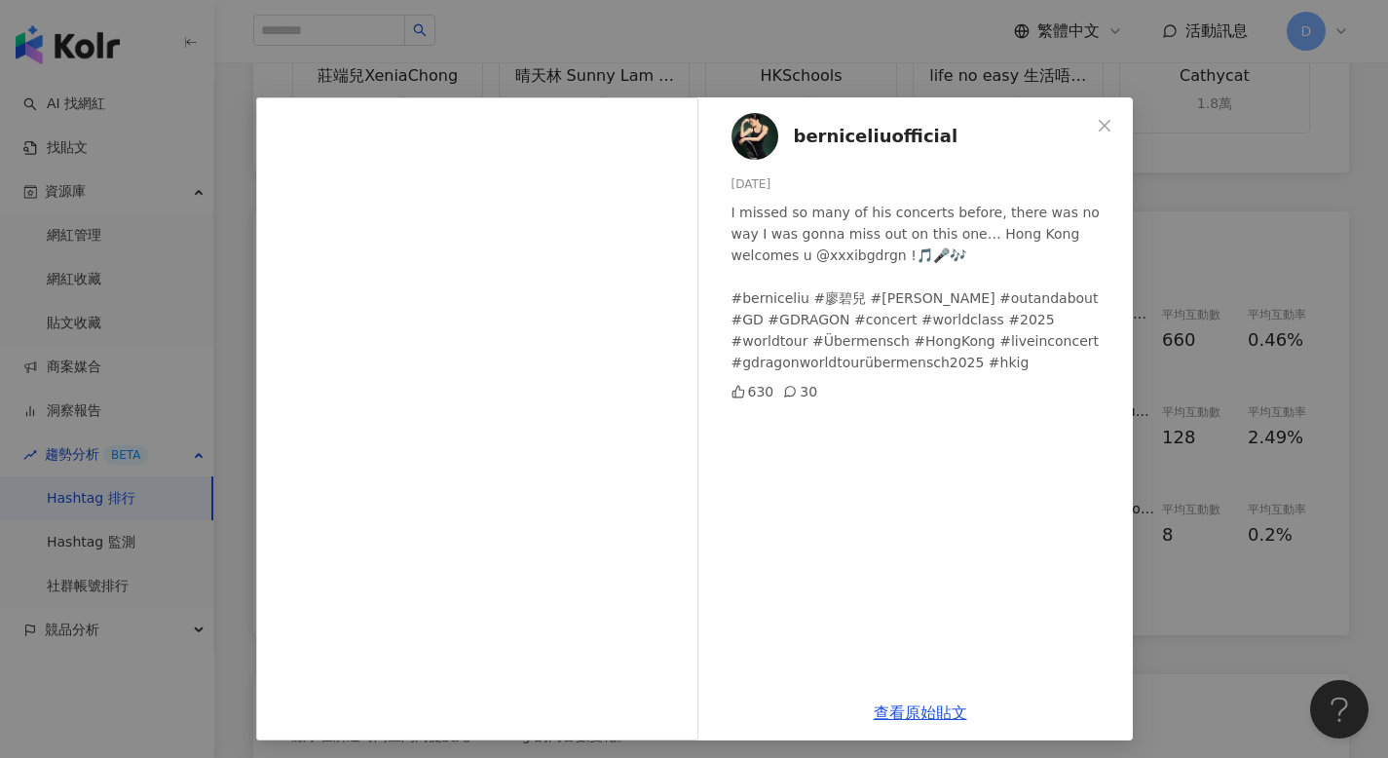
click at [1174, 241] on div "berniceliuofficial [DATE] I missed so many of his concerts before, there was no…" at bounding box center [694, 379] width 1388 height 758
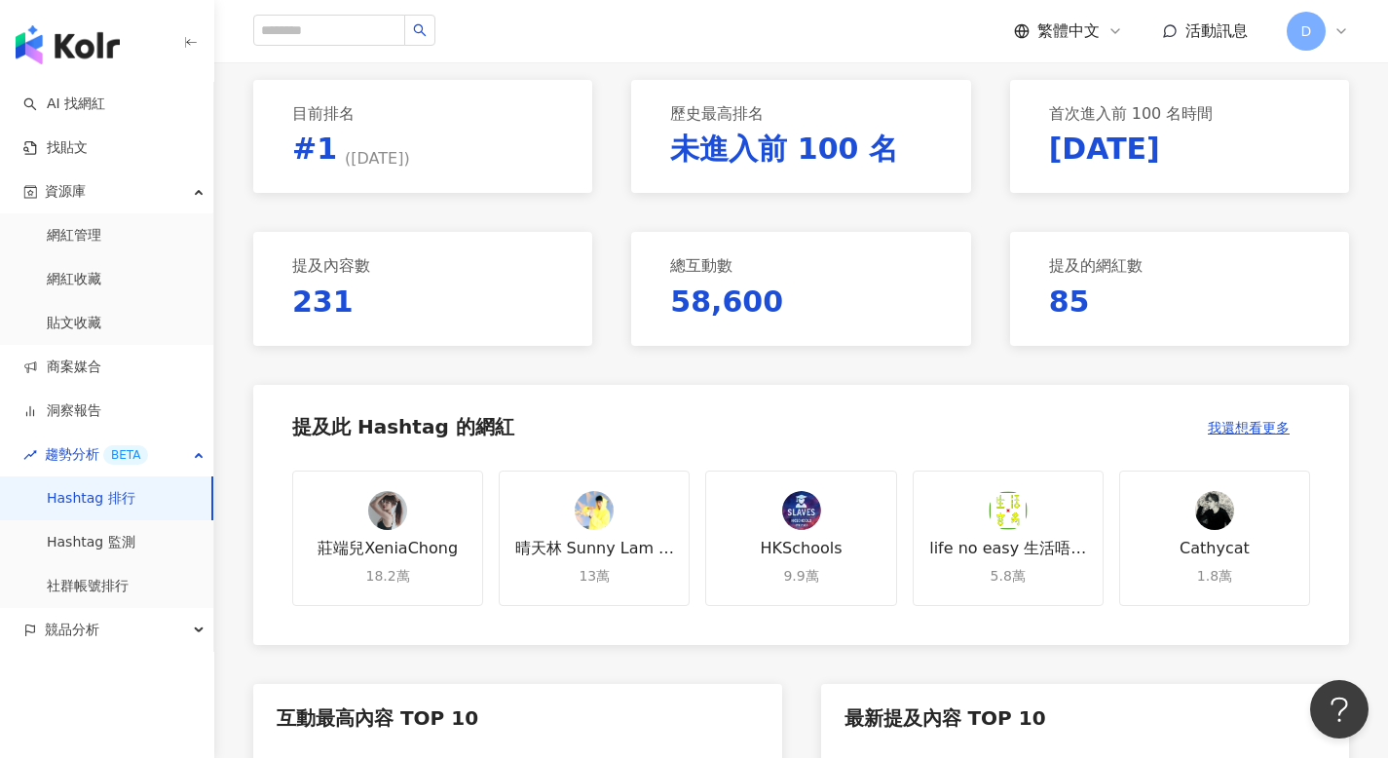
scroll to position [0, 0]
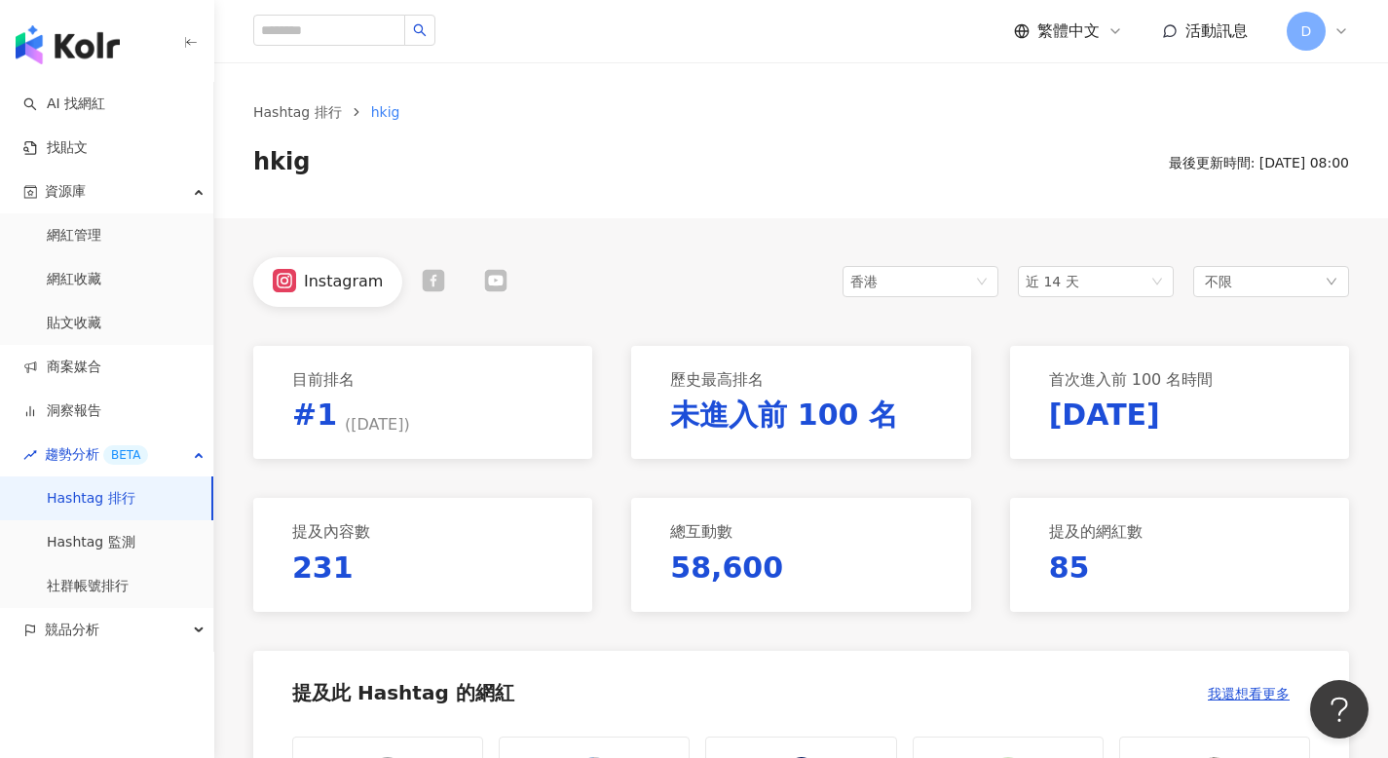
scroll to position [31, 0]
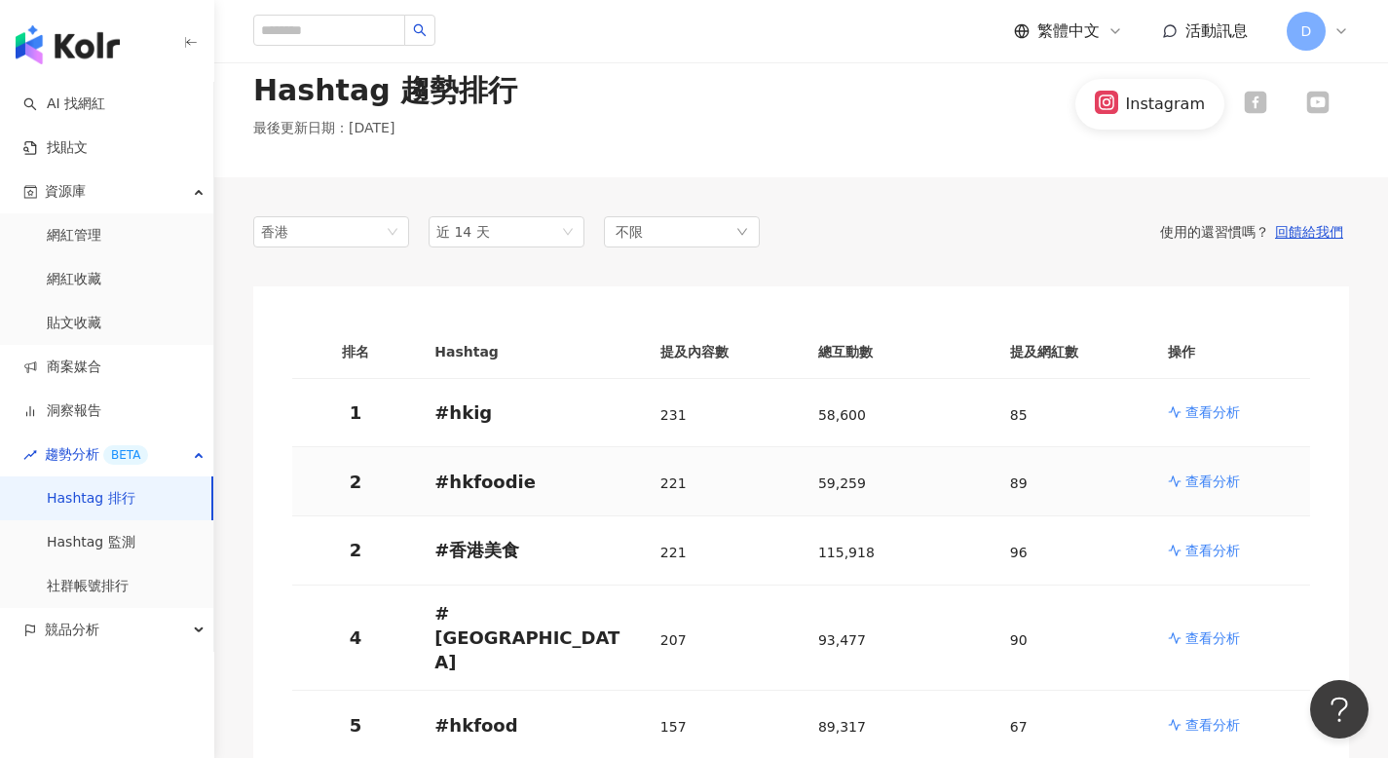
click at [487, 477] on p "# hkfoodie" at bounding box center [531, 481] width 195 height 24
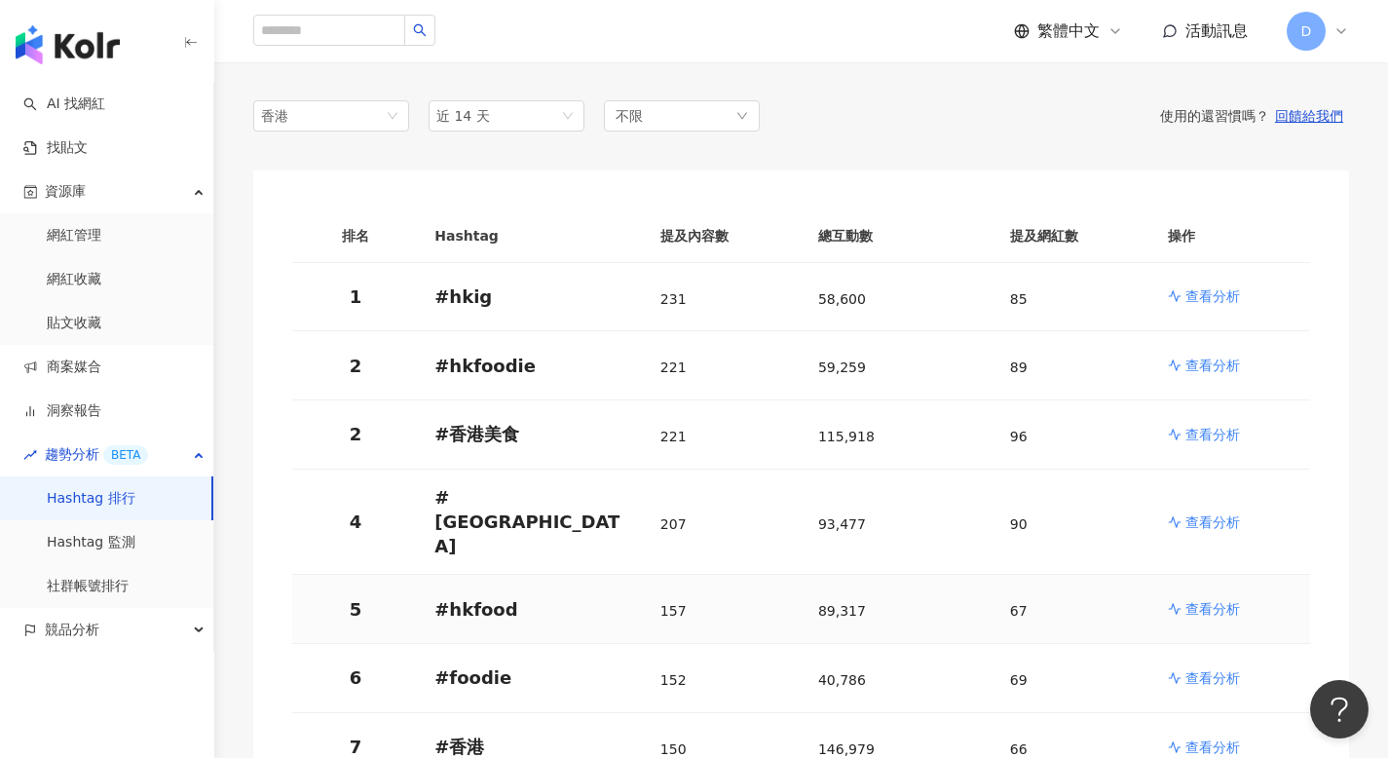
scroll to position [131, 0]
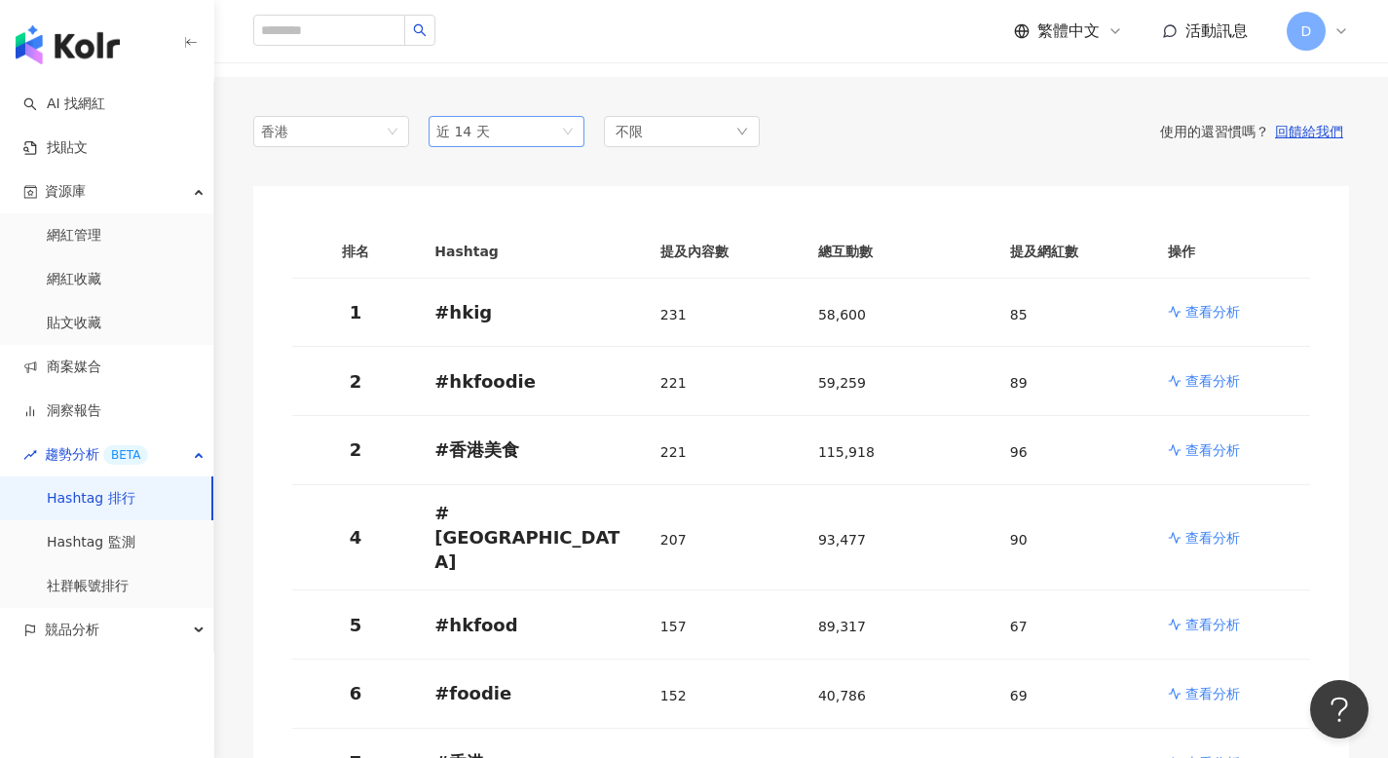
click at [523, 136] on span "近 14 天" at bounding box center [506, 131] width 140 height 29
click at [517, 243] on div "近三個月" at bounding box center [506, 237] width 125 height 21
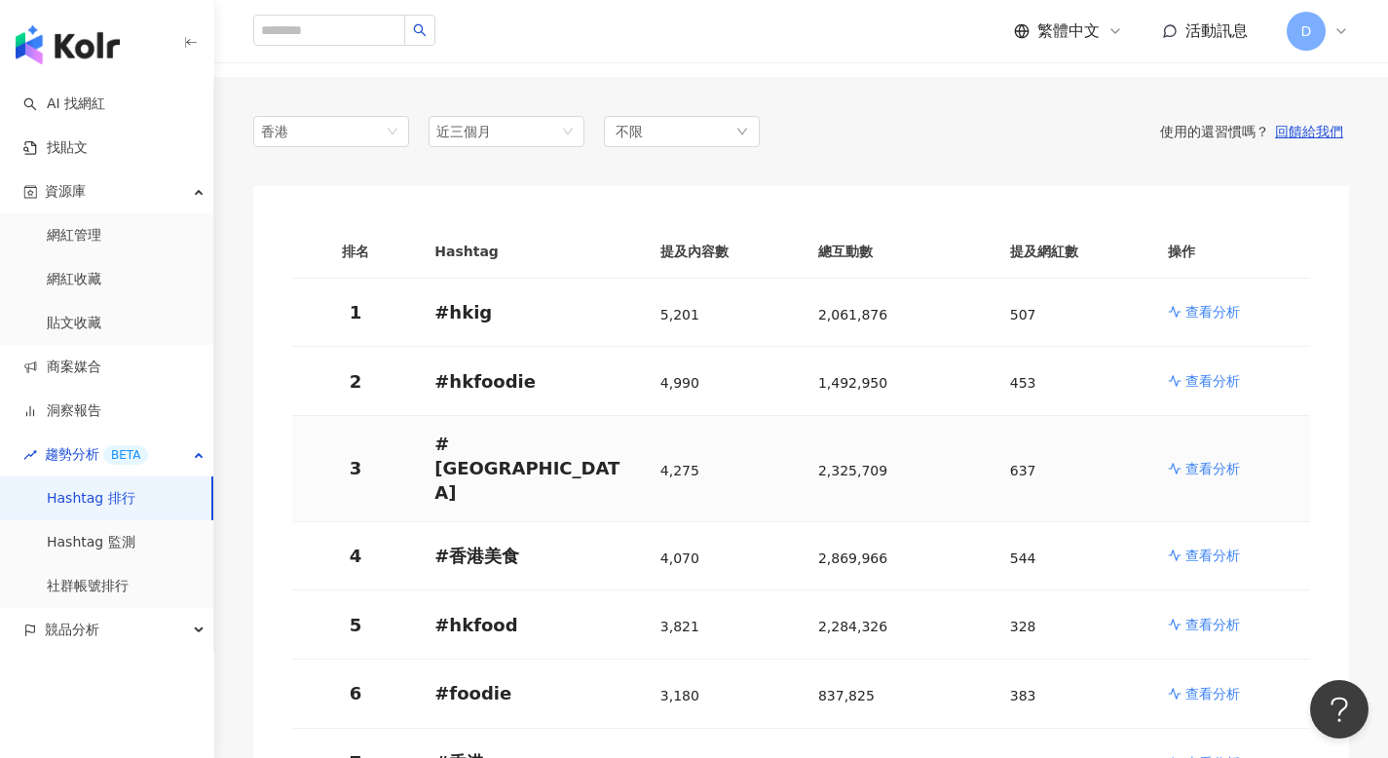
click at [480, 452] on p "# [GEOGRAPHIC_DATA]" at bounding box center [531, 468] width 195 height 74
click at [369, 128] on span "香港" at bounding box center [331, 131] width 140 height 29
click at [325, 270] on div "馬來西亞" at bounding box center [300, 270] width 63 height 21
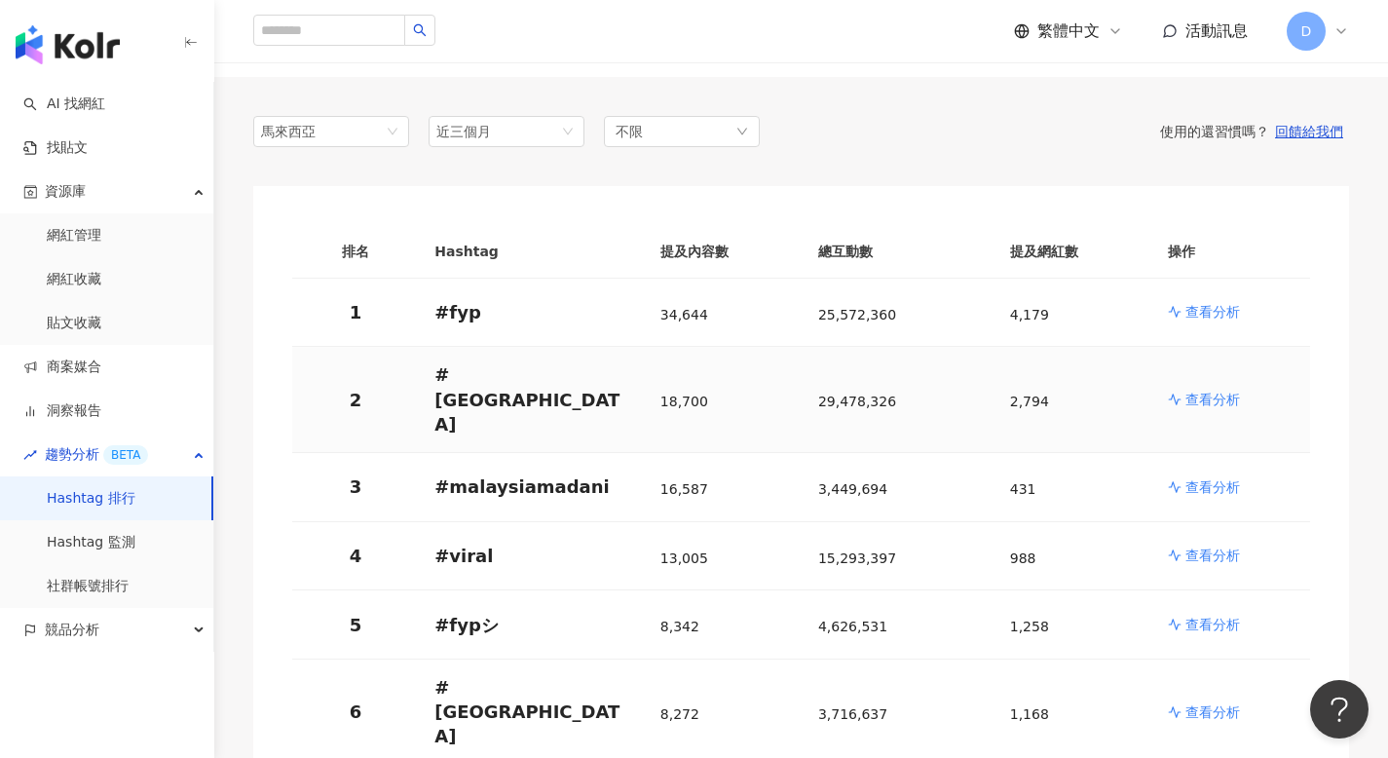
click at [502, 383] on p "# malaysia" at bounding box center [531, 399] width 195 height 74
click at [1219, 390] on p "查看分析" at bounding box center [1212, 399] width 55 height 19
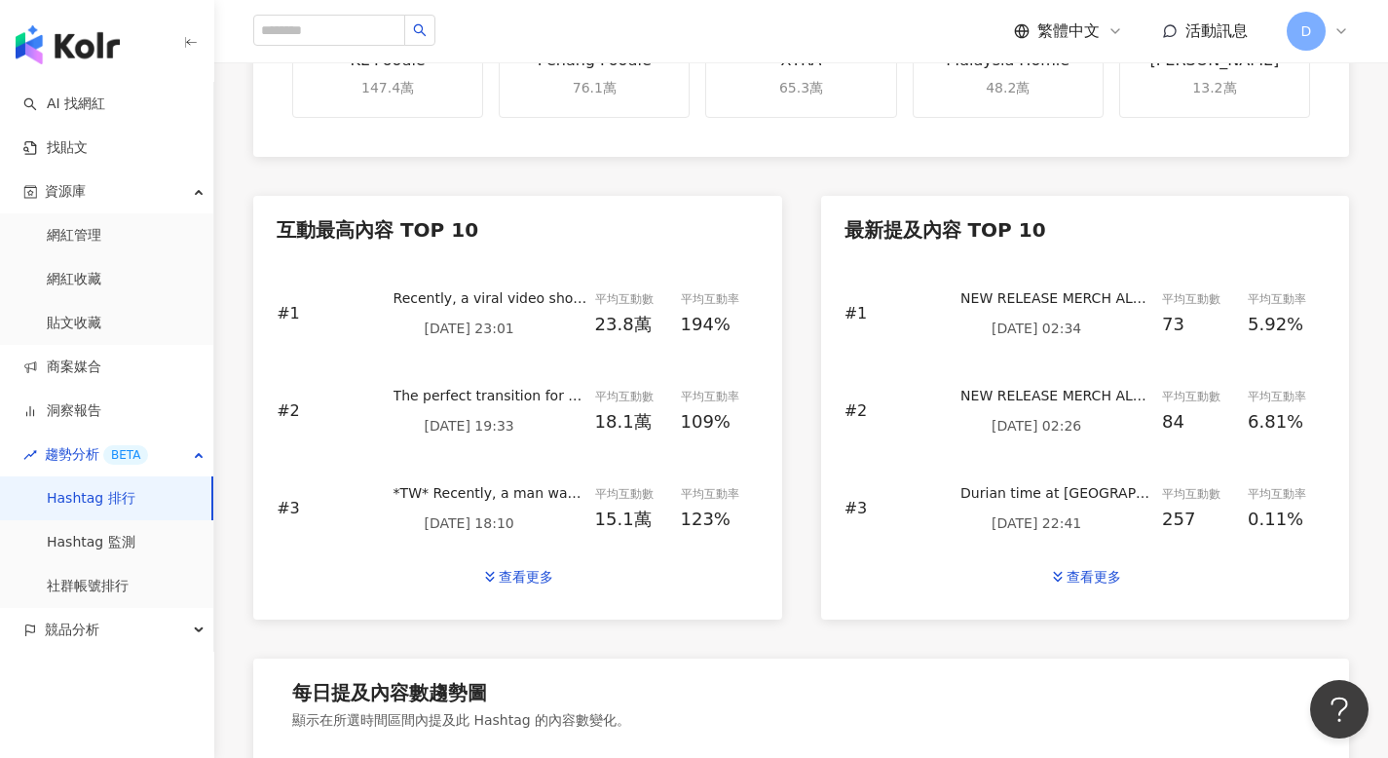
scroll to position [775, 0]
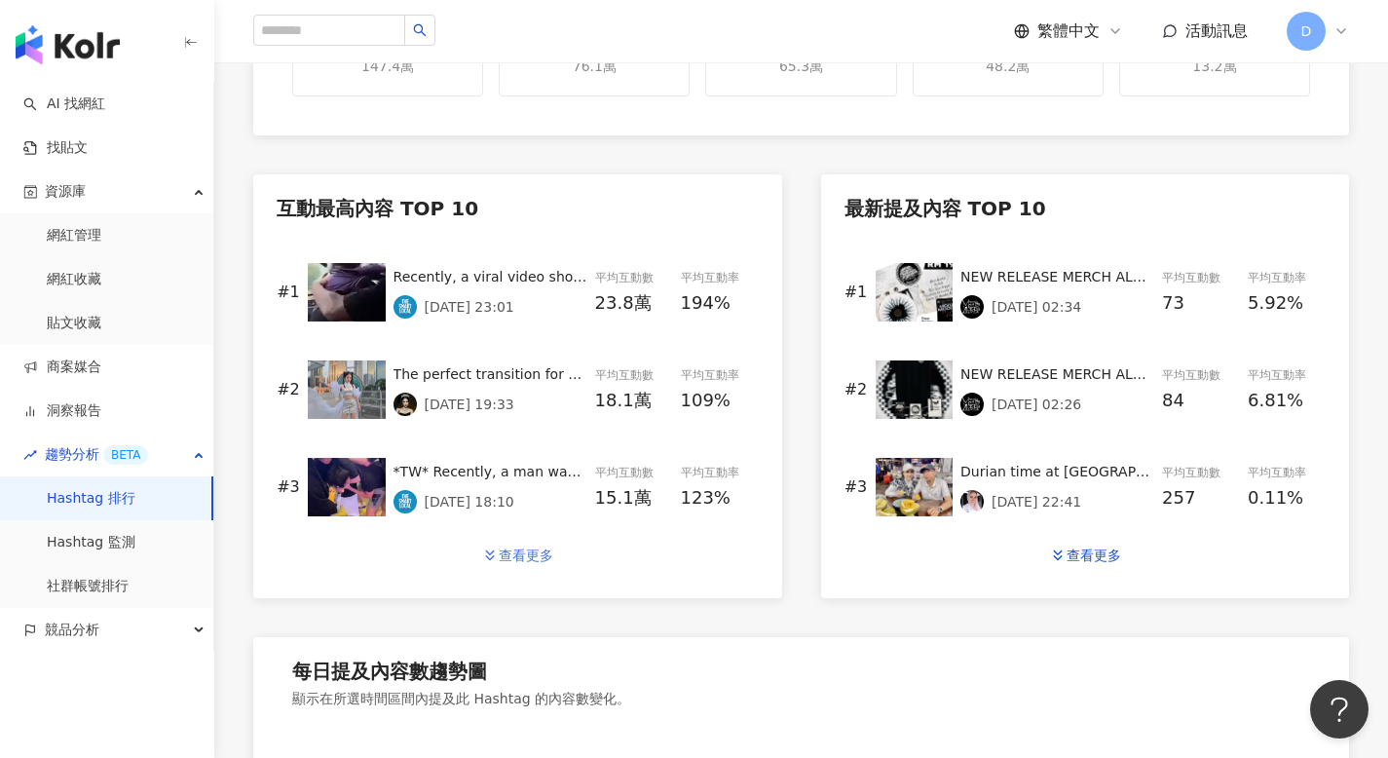
click at [479, 547] on button "查看更多" at bounding box center [517, 555] width 113 height 39
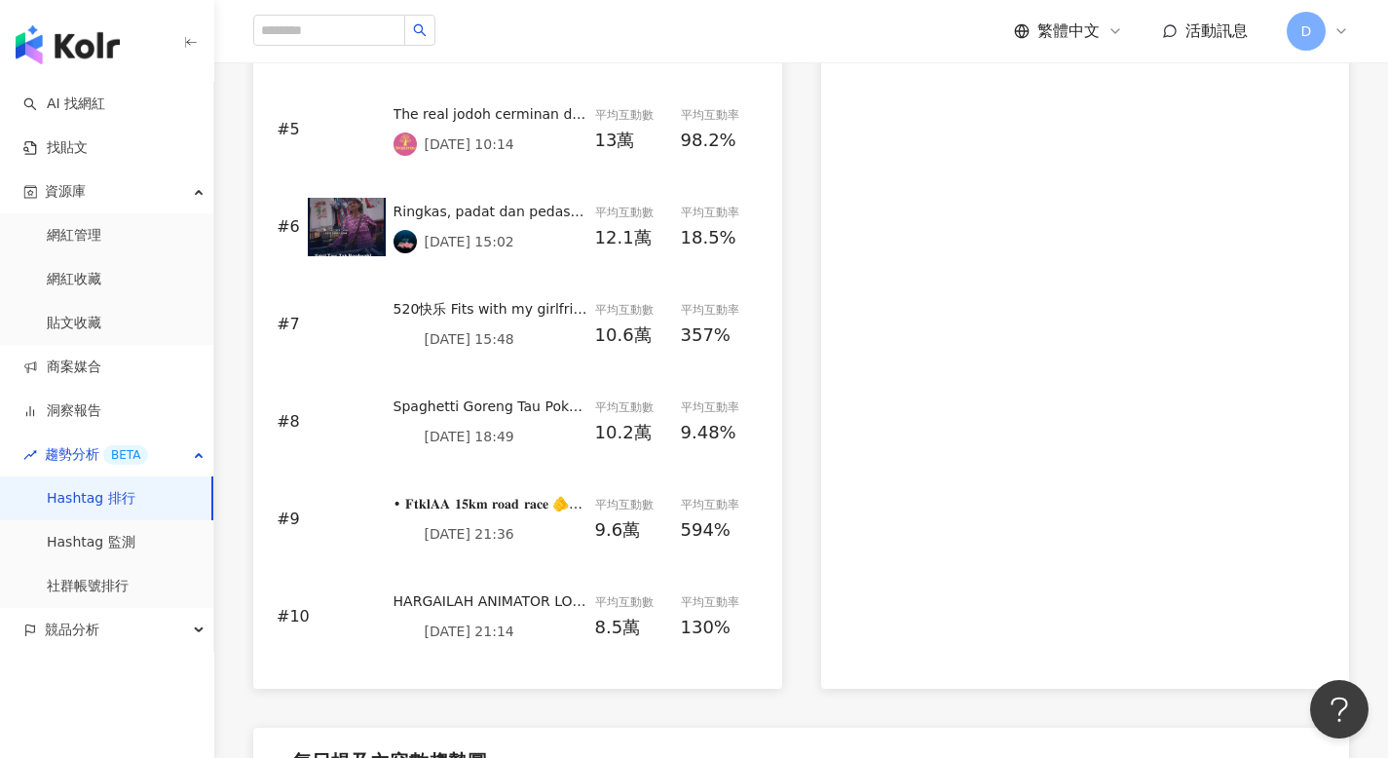
scroll to position [0, 0]
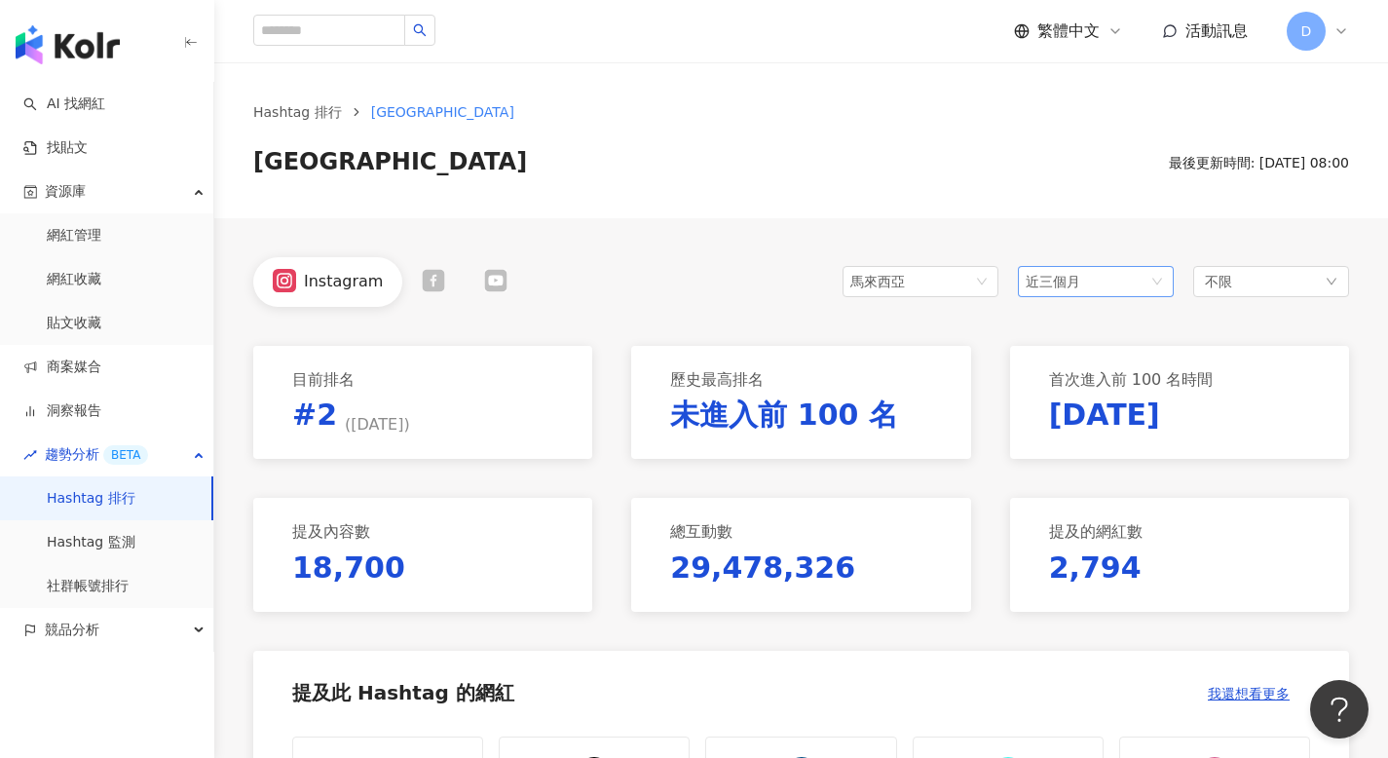
click at [1070, 283] on span "近三個月" at bounding box center [1052, 282] width 55 height 16
click at [1057, 355] on span "近一個月" at bounding box center [1060, 355] width 55 height 16
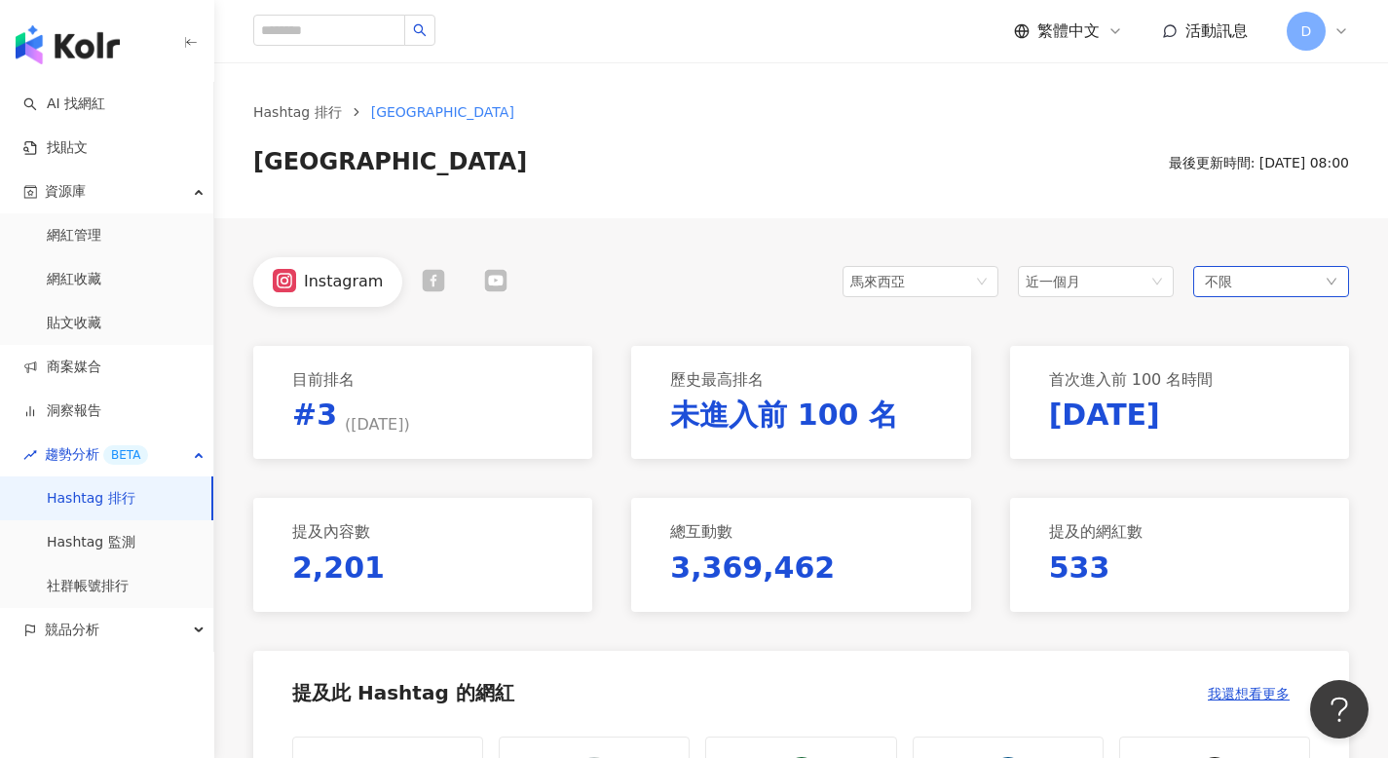
click at [1274, 287] on div "不限" at bounding box center [1271, 281] width 156 height 31
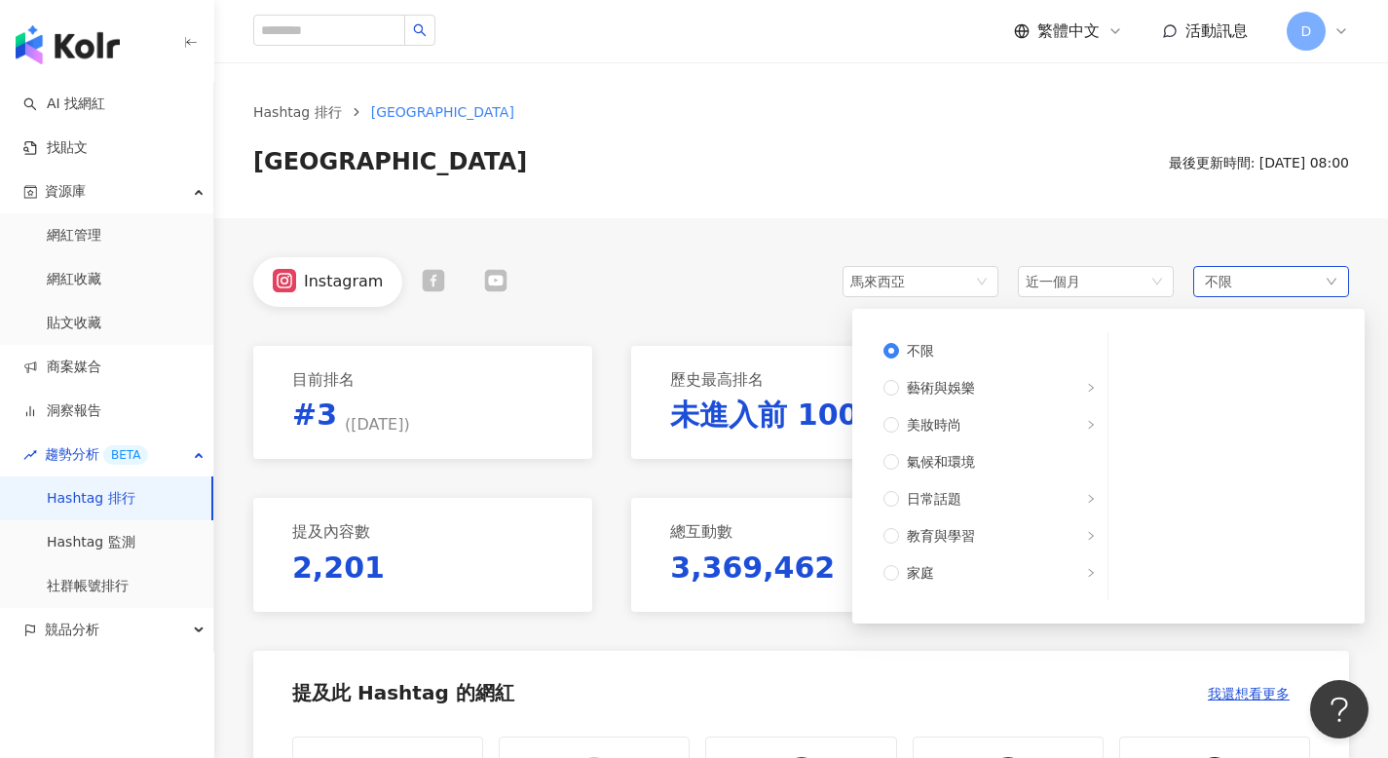
click at [1273, 287] on div "不限 不限 藝術與娛樂 美妝時尚 氣候和環境 日常話題 教育與學習 家庭 財經 美食 命理占卜 遊戲 法政社會 生活風格 影視娛樂 醫療與健康 寵物 攝影 感…" at bounding box center [1271, 281] width 156 height 31
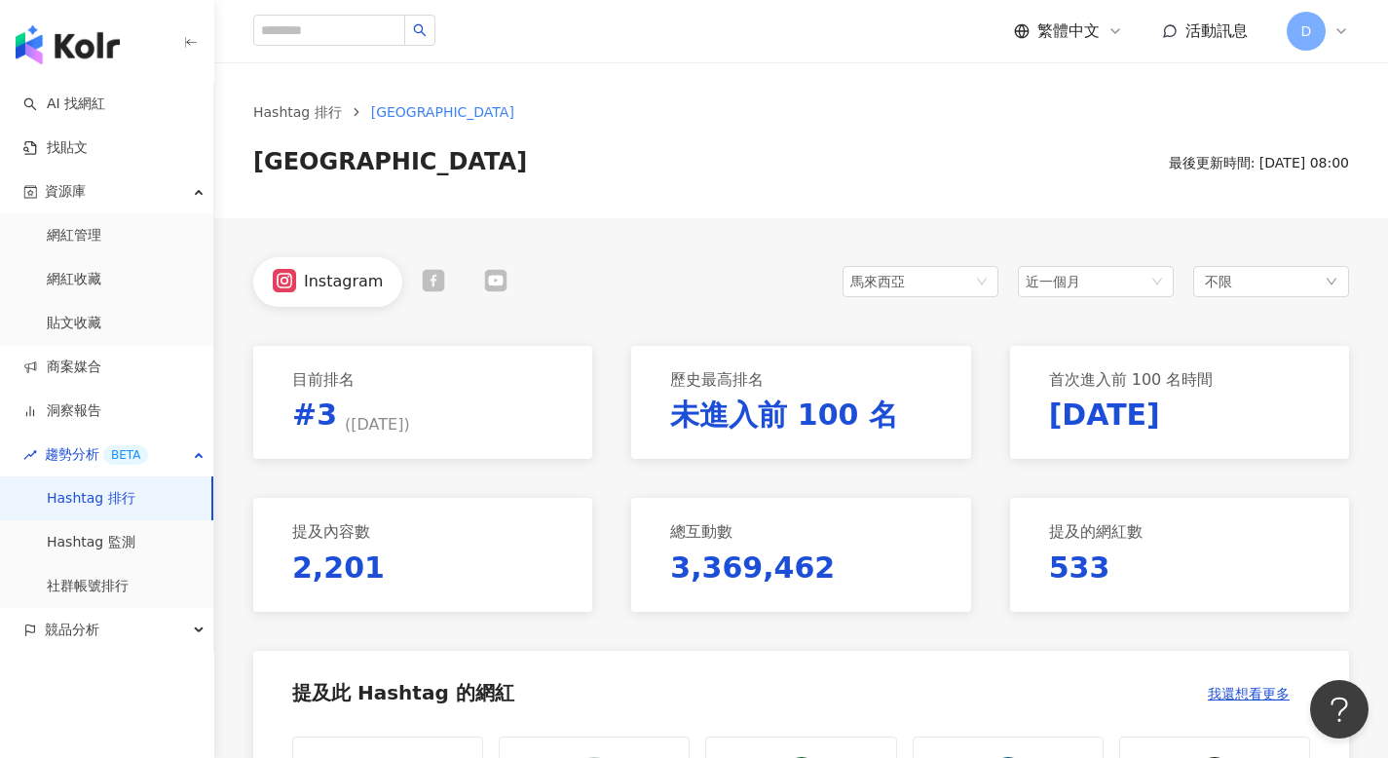
click at [1178, 193] on div "Hashtag 排行 malaysia malaysia 最後更新時間: 2025/8/15 08:00" at bounding box center [800, 140] width 1173 height 156
click at [283, 103] on link "Hashtag 排行" at bounding box center [297, 111] width 96 height 21
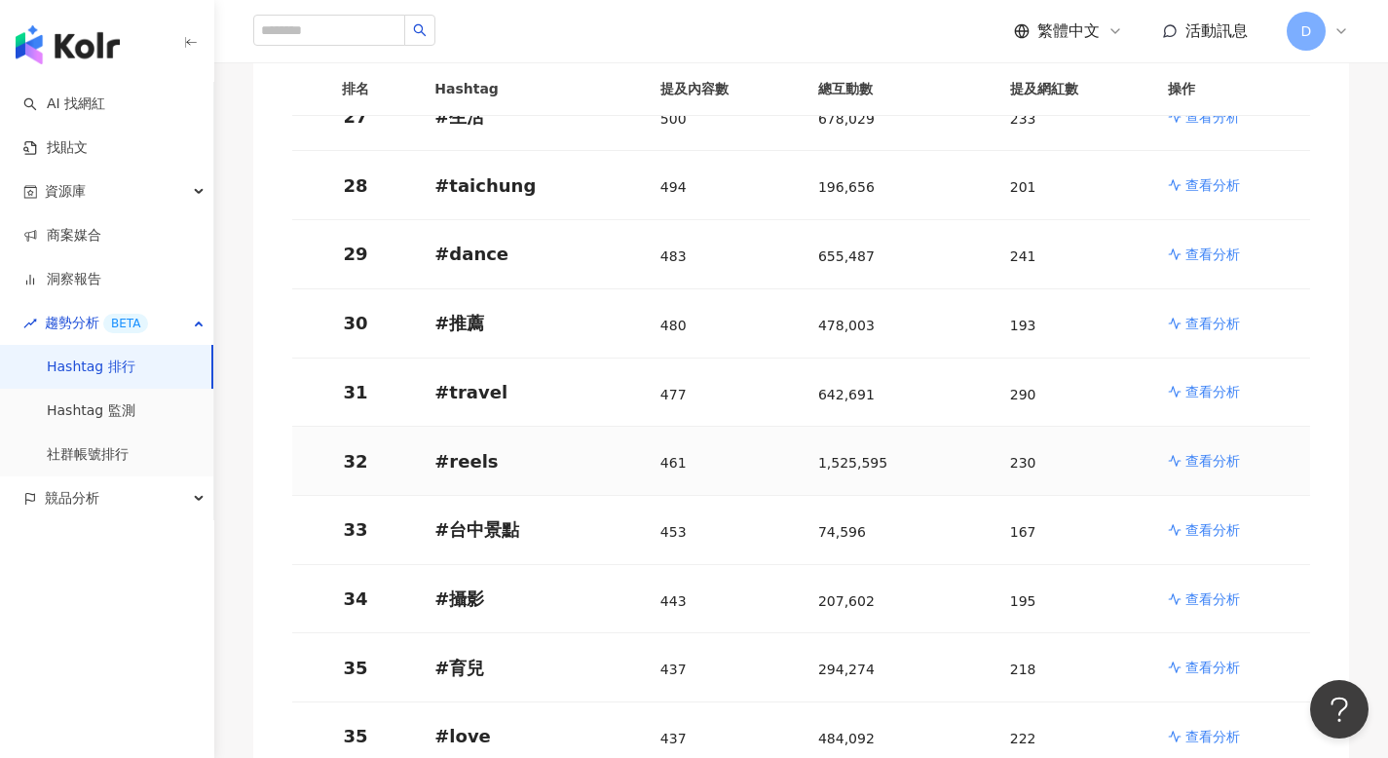
scroll to position [2149, 0]
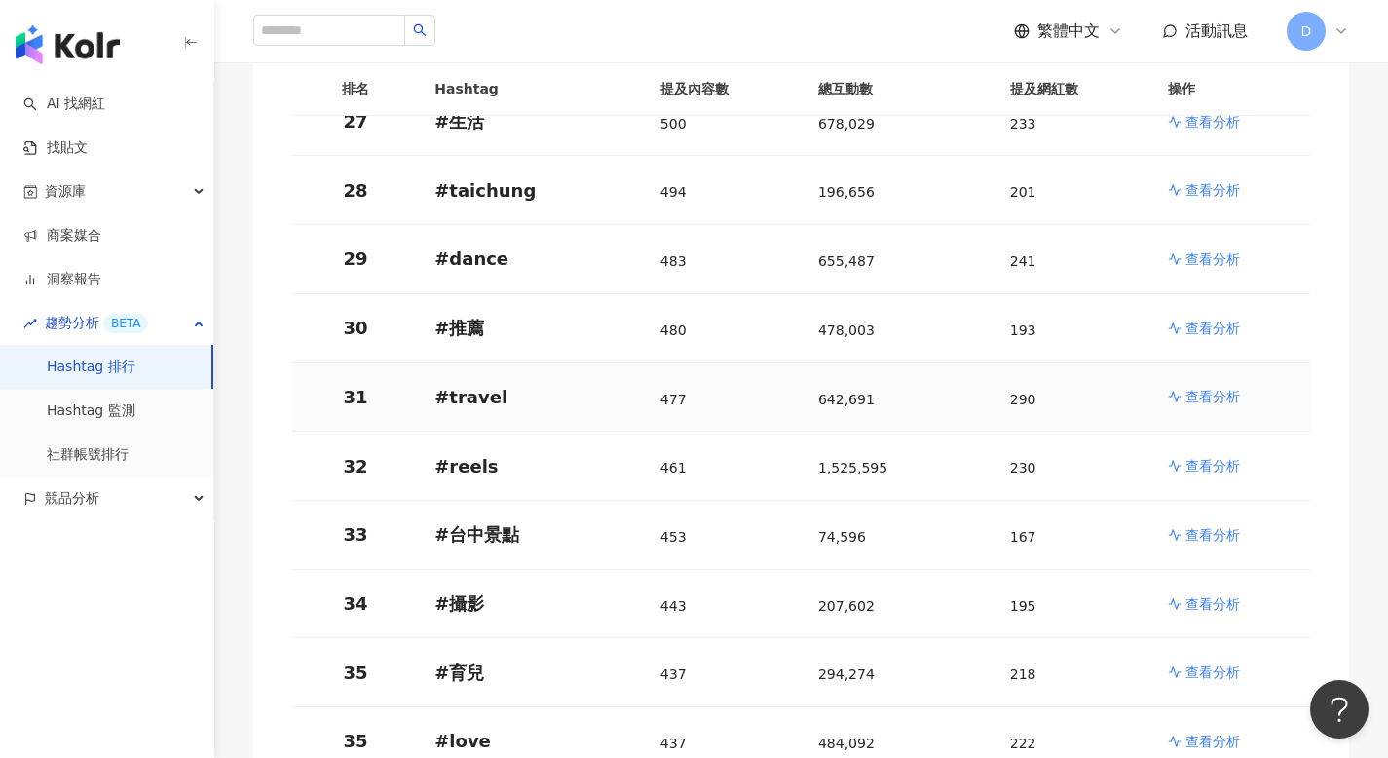
click at [1206, 387] on p "查看分析" at bounding box center [1212, 396] width 55 height 19
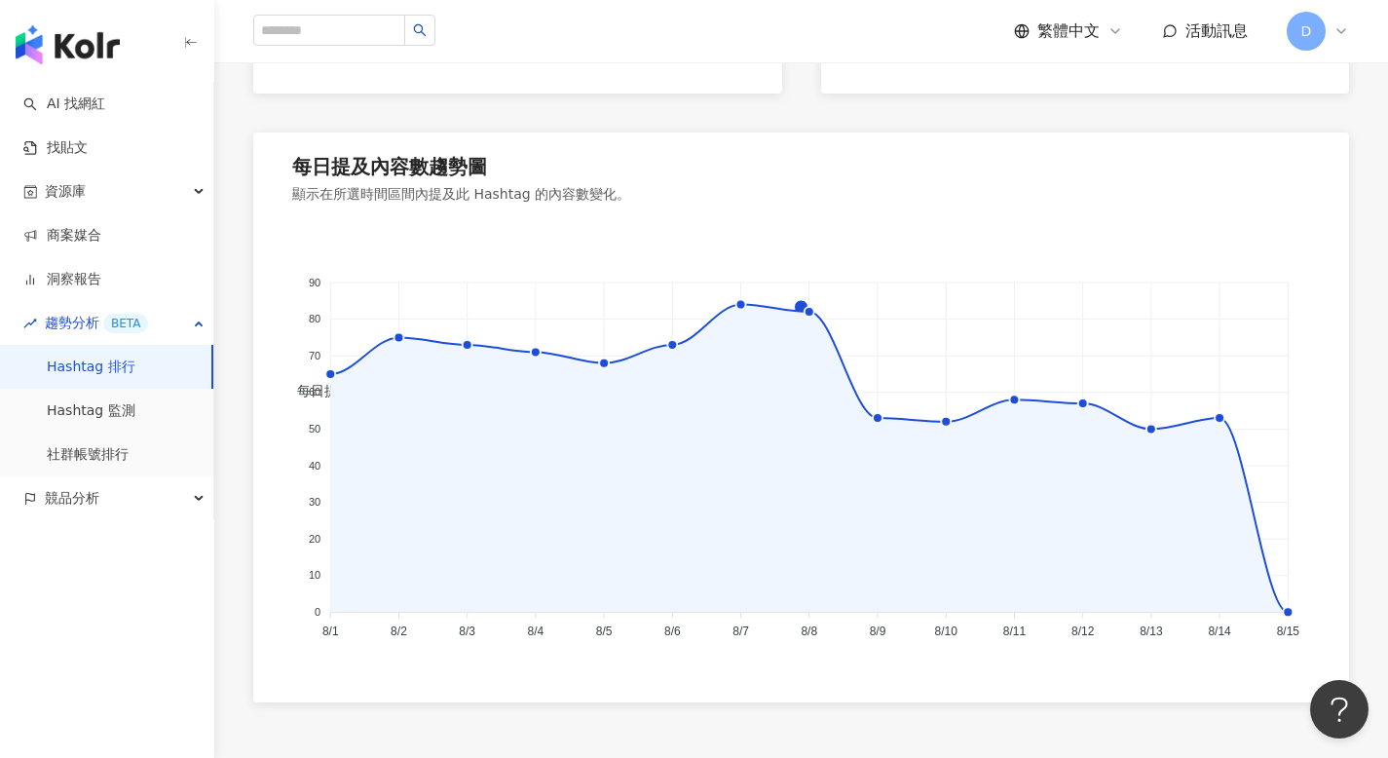
scroll to position [1281, 0]
click at [607, 353] on foreignobject "每日提及內容數量" at bounding box center [801, 435] width 1018 height 423
click at [599, 360] on icon at bounding box center [603, 360] width 21 height 21
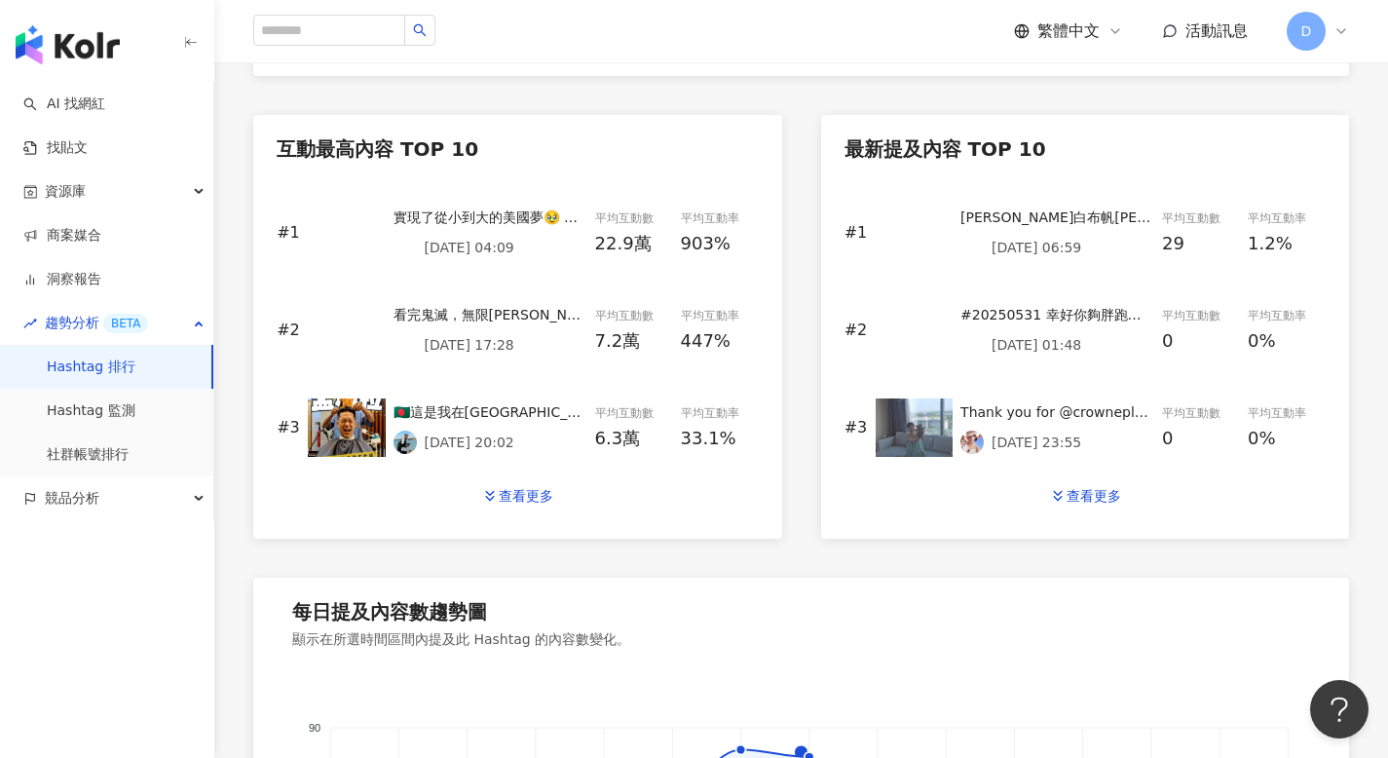
scroll to position [0, 0]
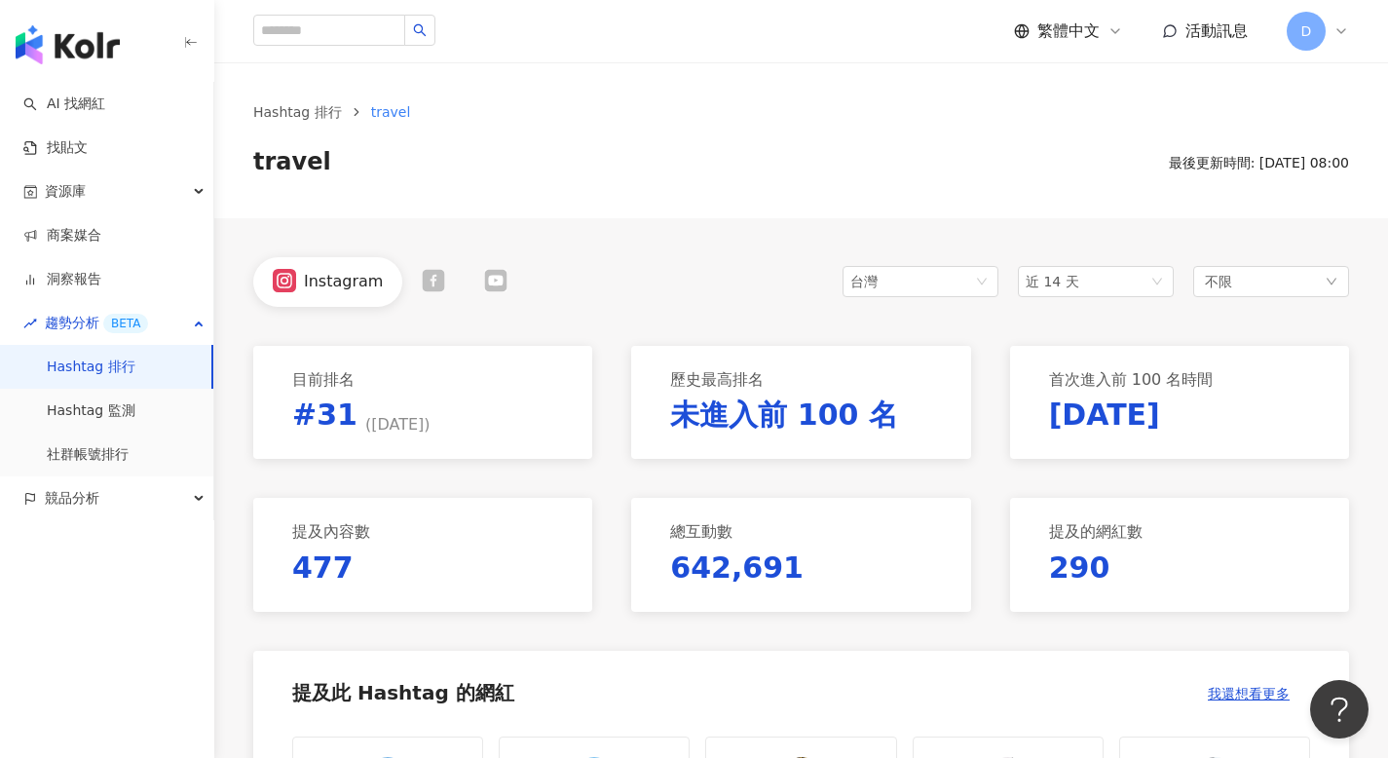
click at [489, 282] on icon at bounding box center [496, 280] width 19 height 13
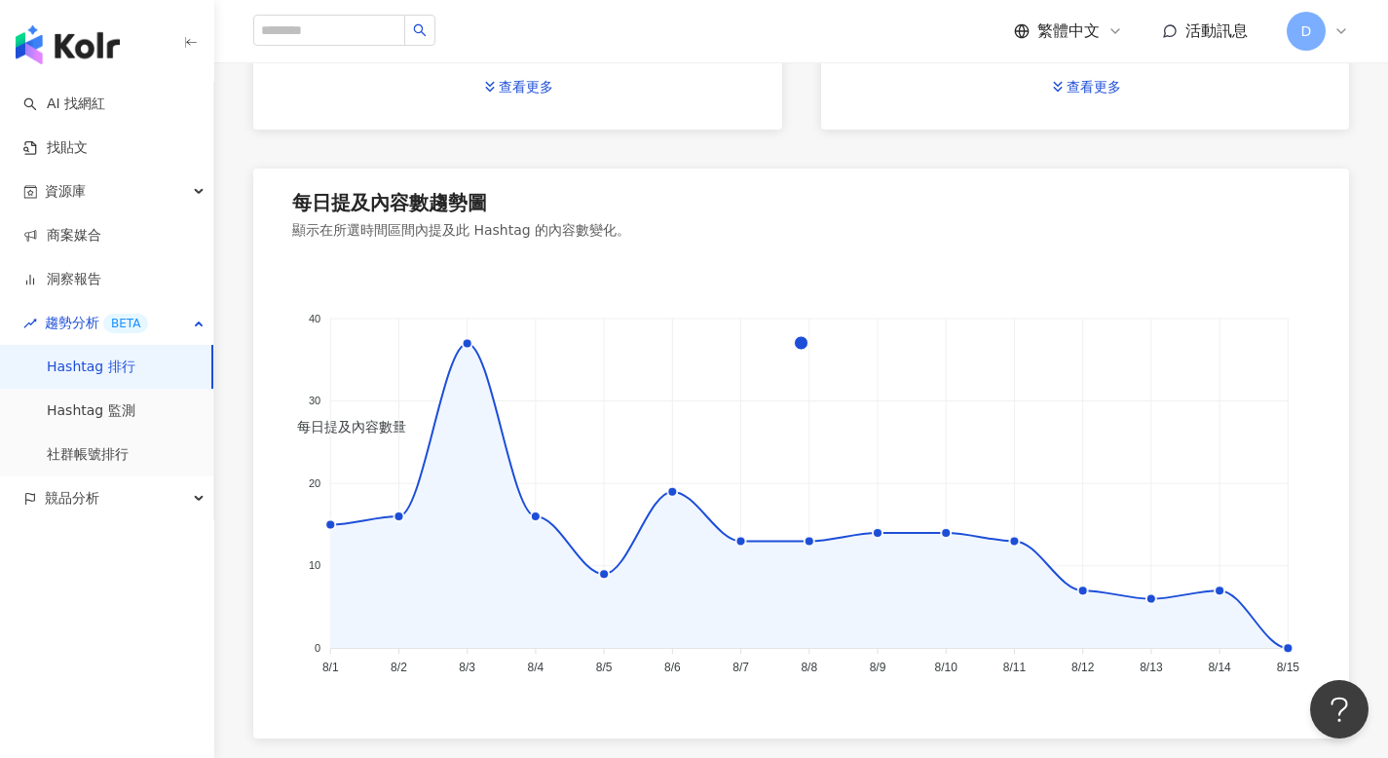
scroll to position [1239, 0]
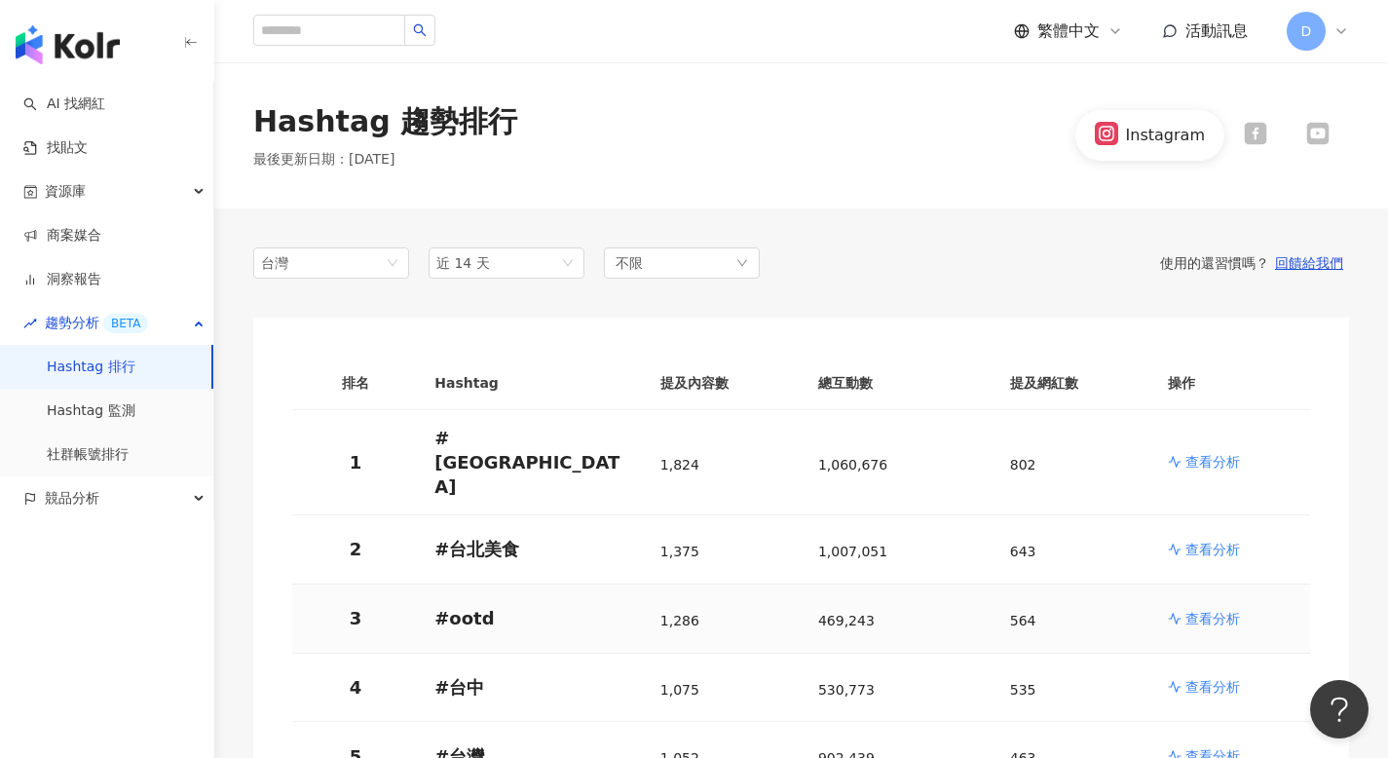
click at [1192, 609] on p "查看分析" at bounding box center [1212, 618] width 55 height 19
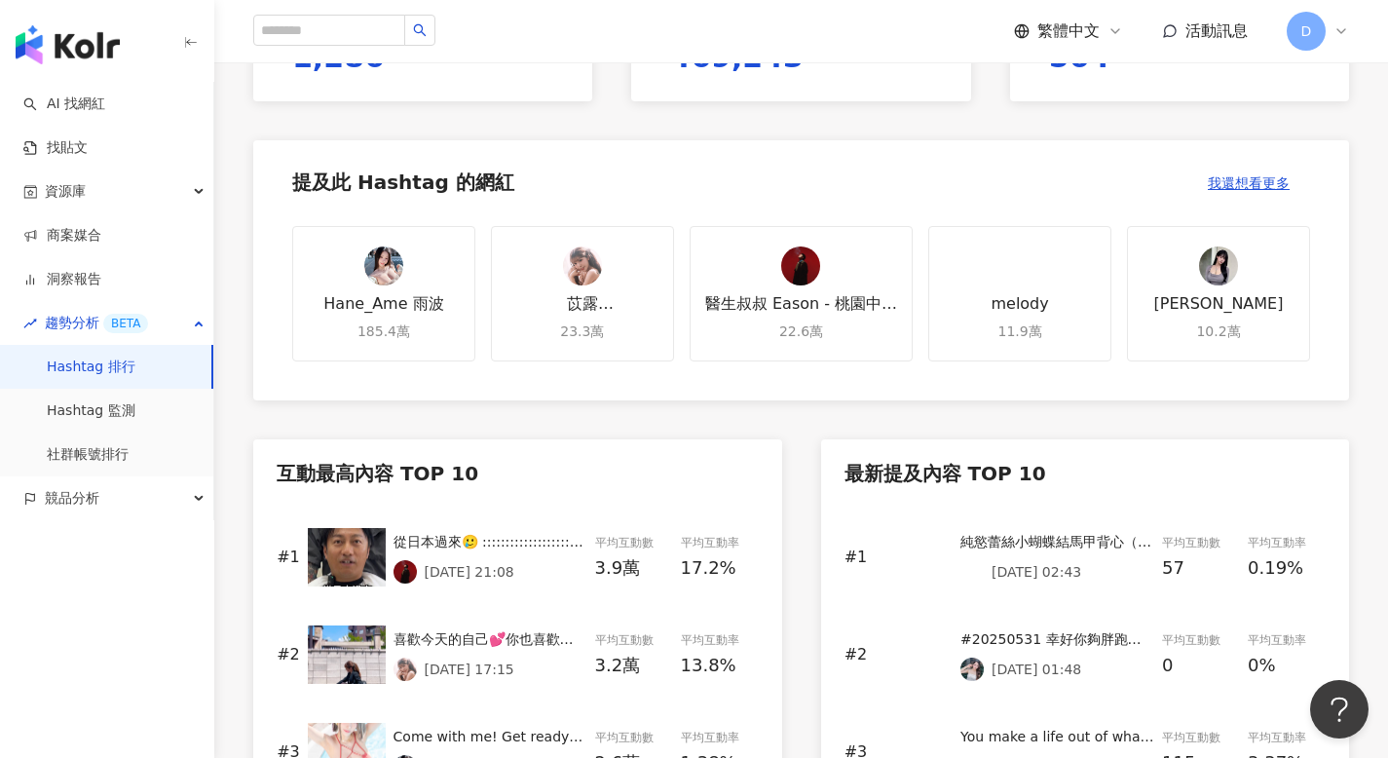
scroll to position [813, 0]
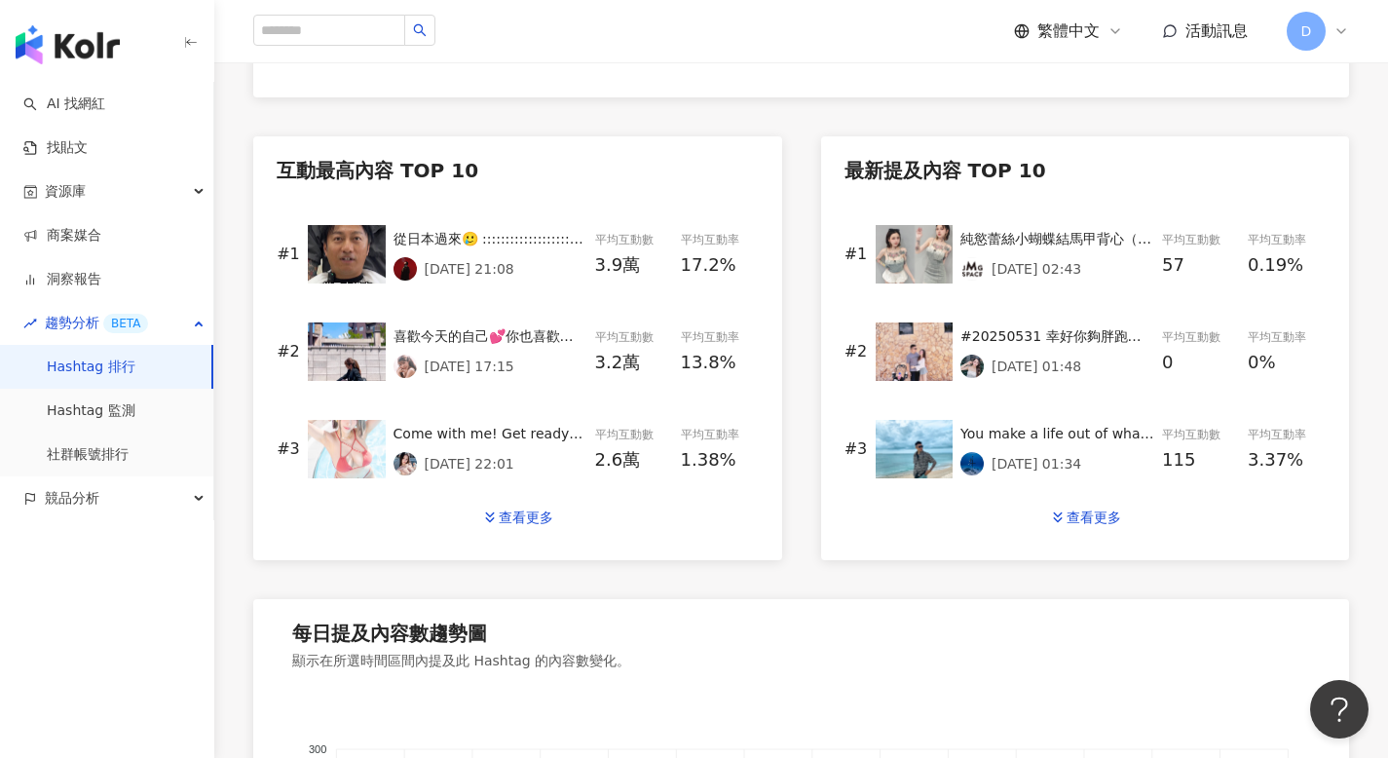
click at [363, 251] on img at bounding box center [347, 254] width 78 height 58
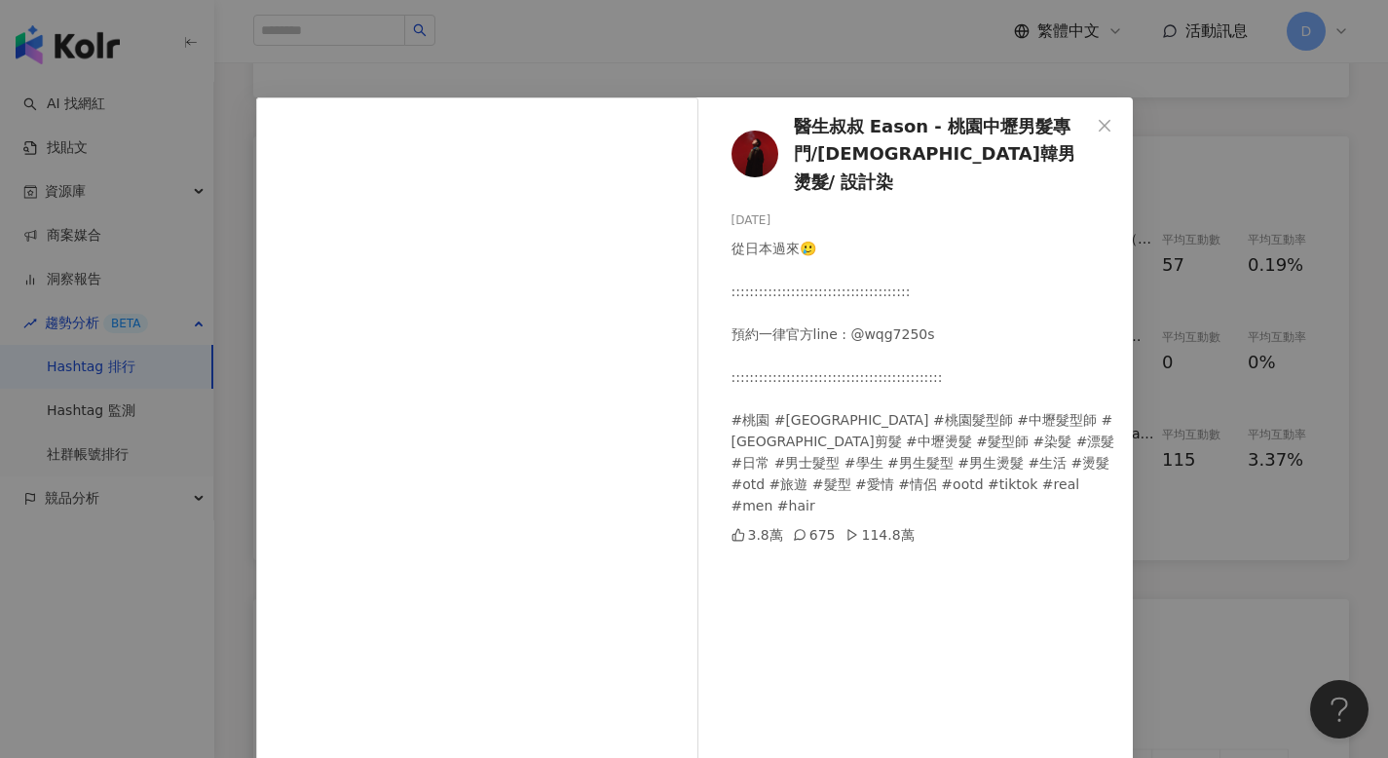
click at [791, 44] on div "醫生叔叔 Eason - 桃園中壢男髮專門/日韓男燙髮/ 設計染 2025/8/3 從日本過來🥲 ::::::::::::::::::::::::::::::…" at bounding box center [694, 379] width 1388 height 758
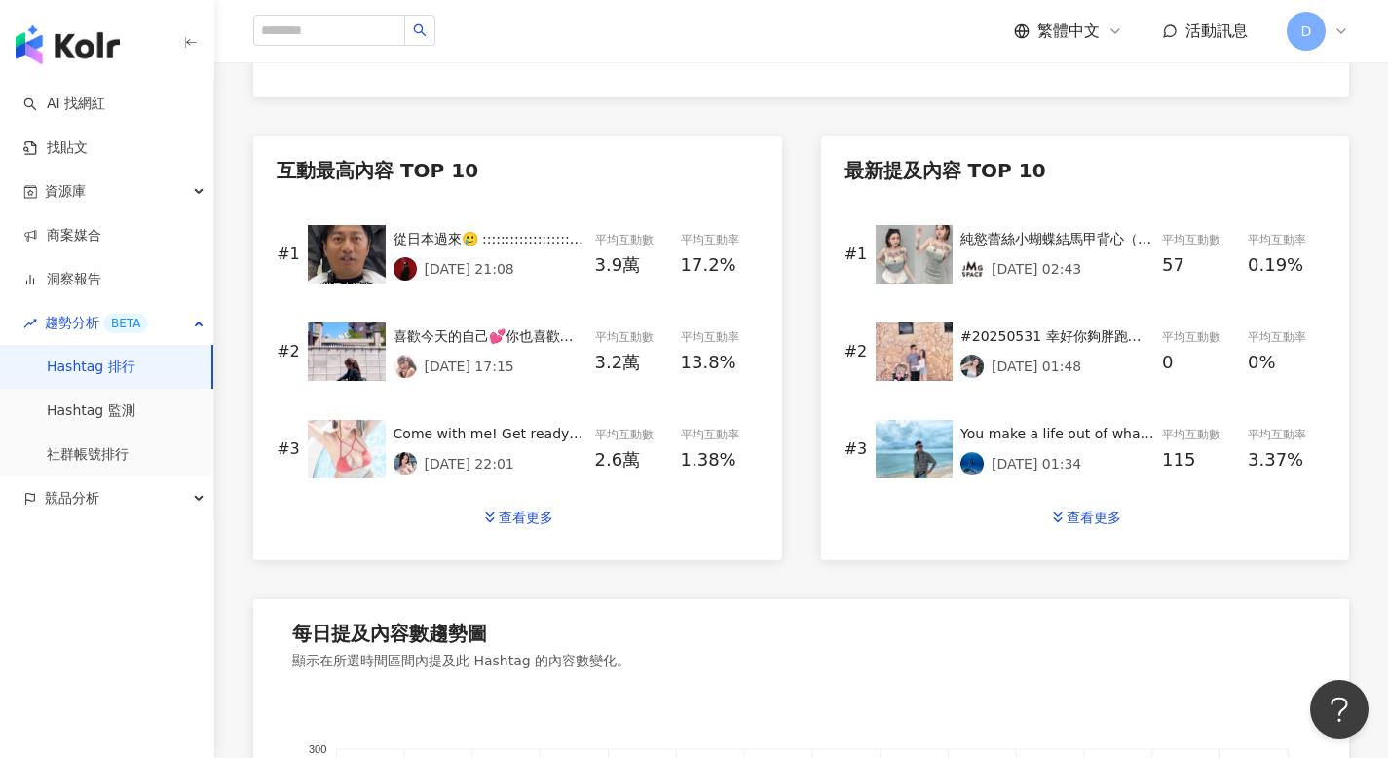
click at [368, 360] on img at bounding box center [347, 351] width 78 height 58
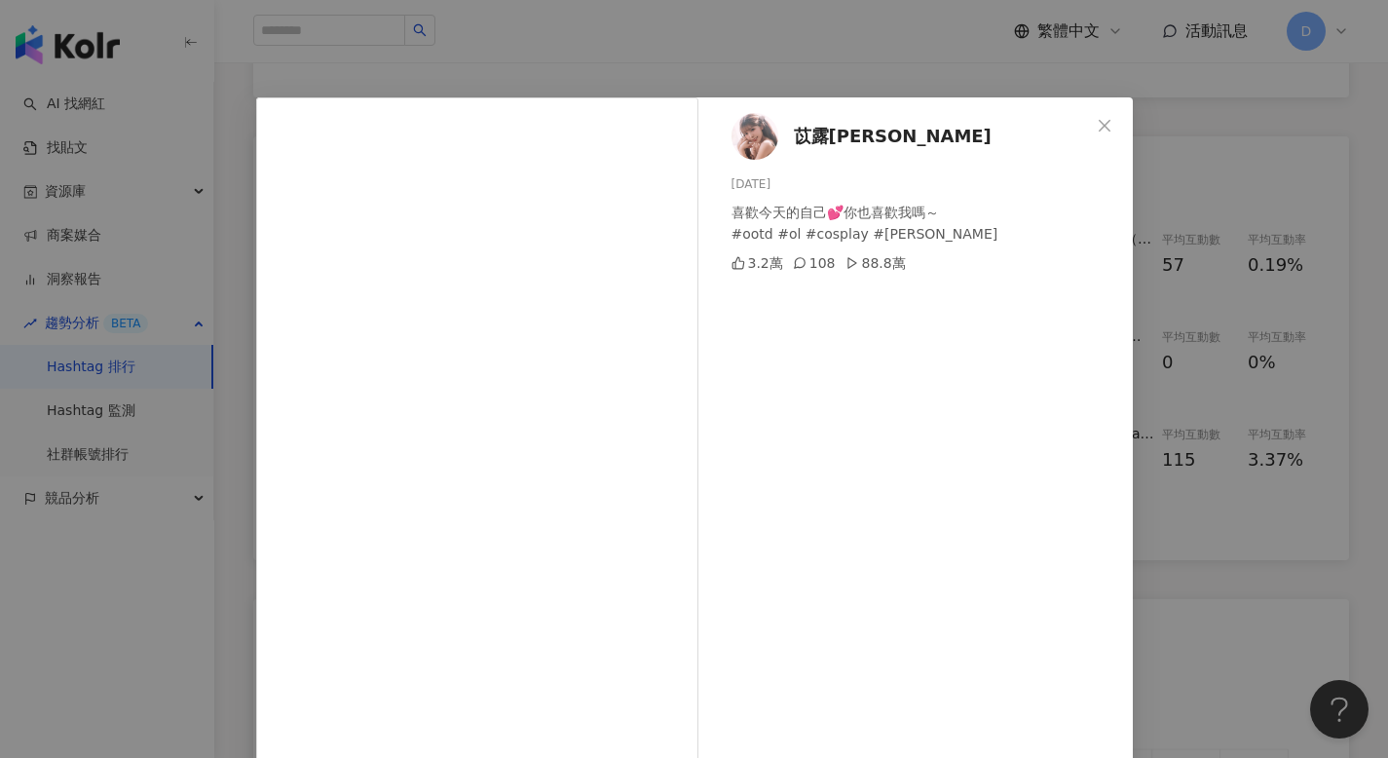
click at [834, 33] on div "苡露のりか 2025/8/4 喜歡今天的自己💕你也喜歡我嗎～ #ootd #ol #cosplay #苡露 3.2萬 108 88.8萬 查看原始貼文" at bounding box center [694, 379] width 1388 height 758
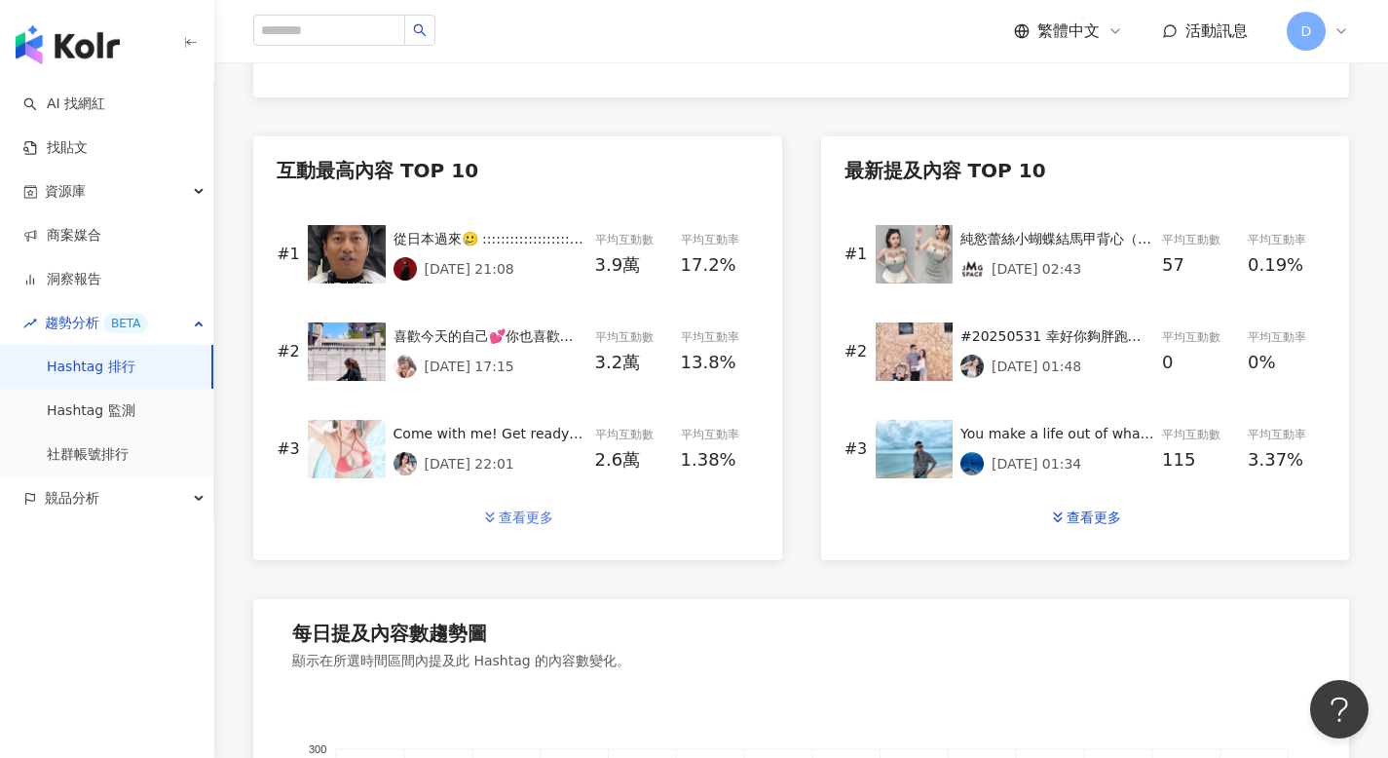
click at [543, 509] on div "查看更多" at bounding box center [526, 517] width 55 height 16
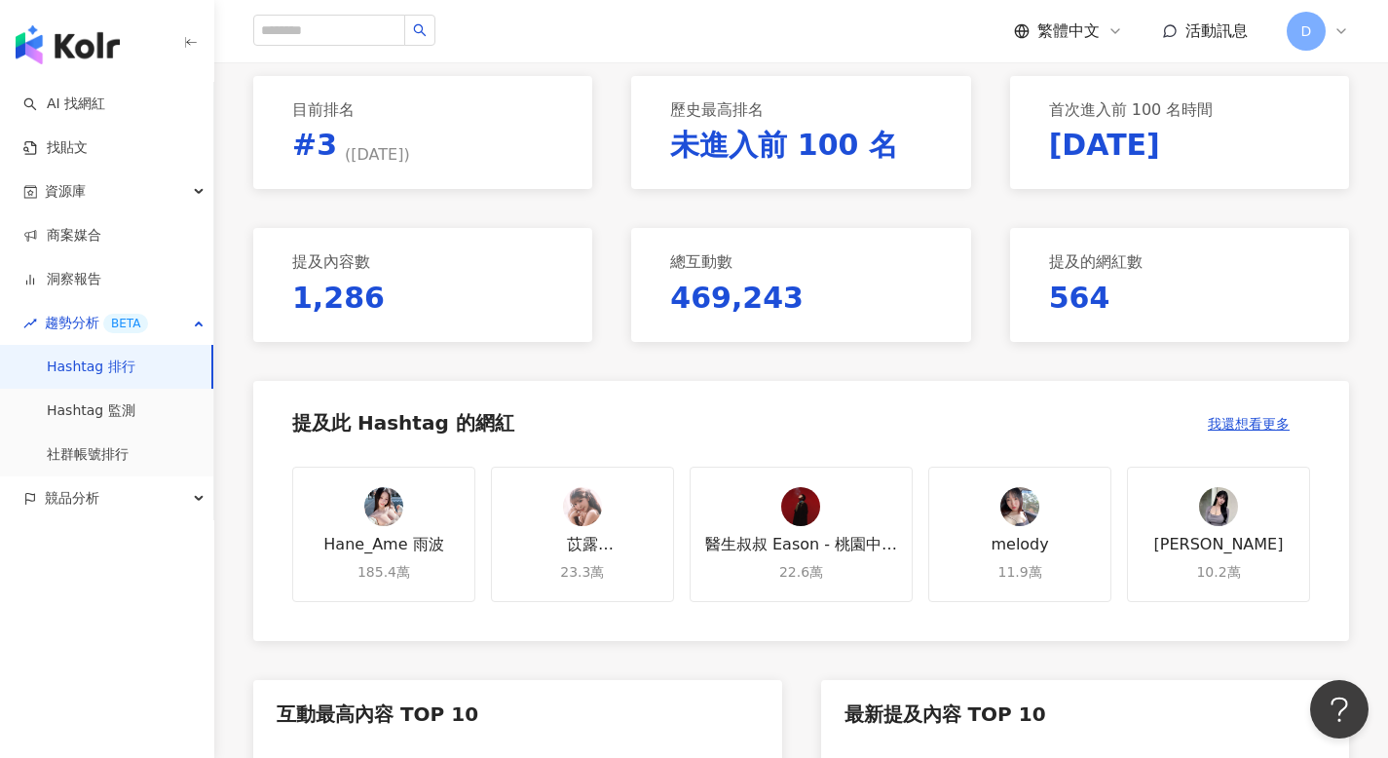
scroll to position [0, 0]
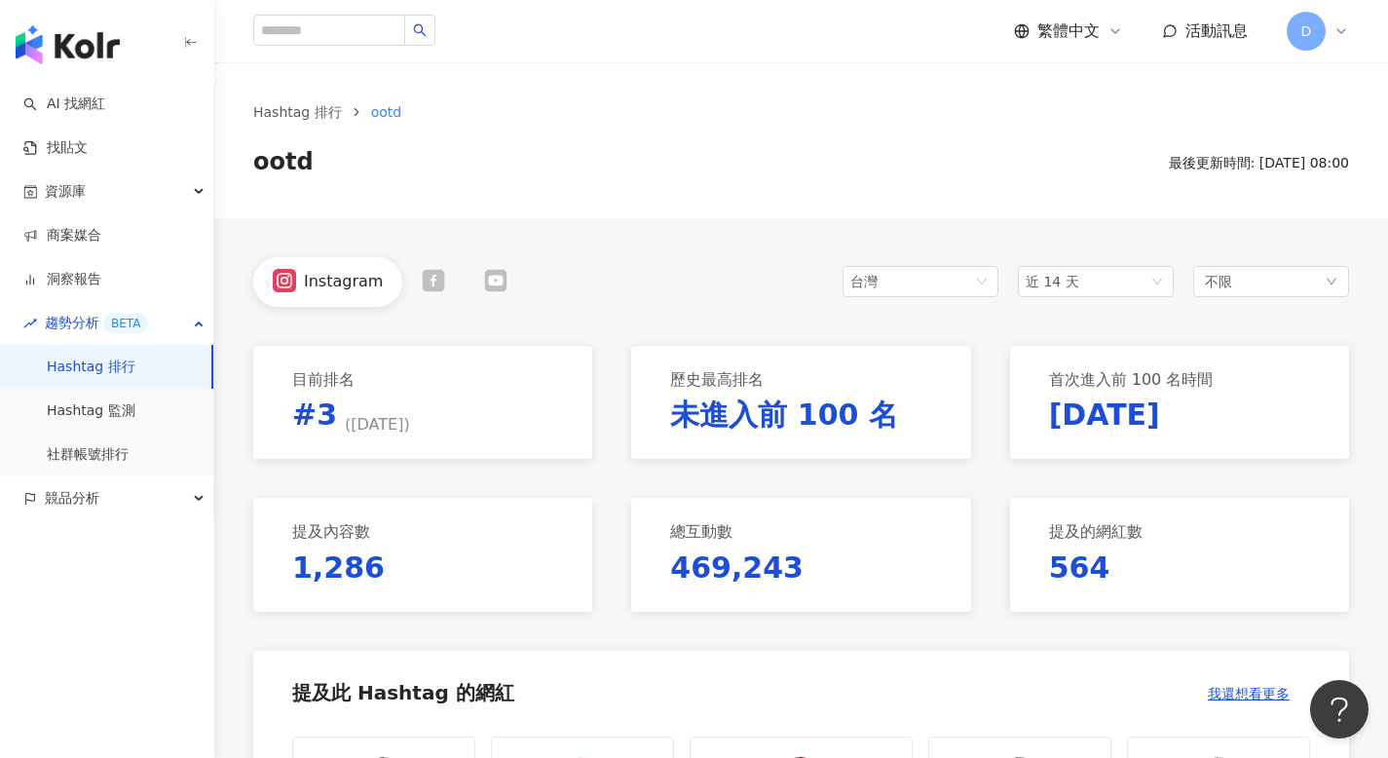
click at [489, 285] on icon at bounding box center [496, 280] width 22 height 22
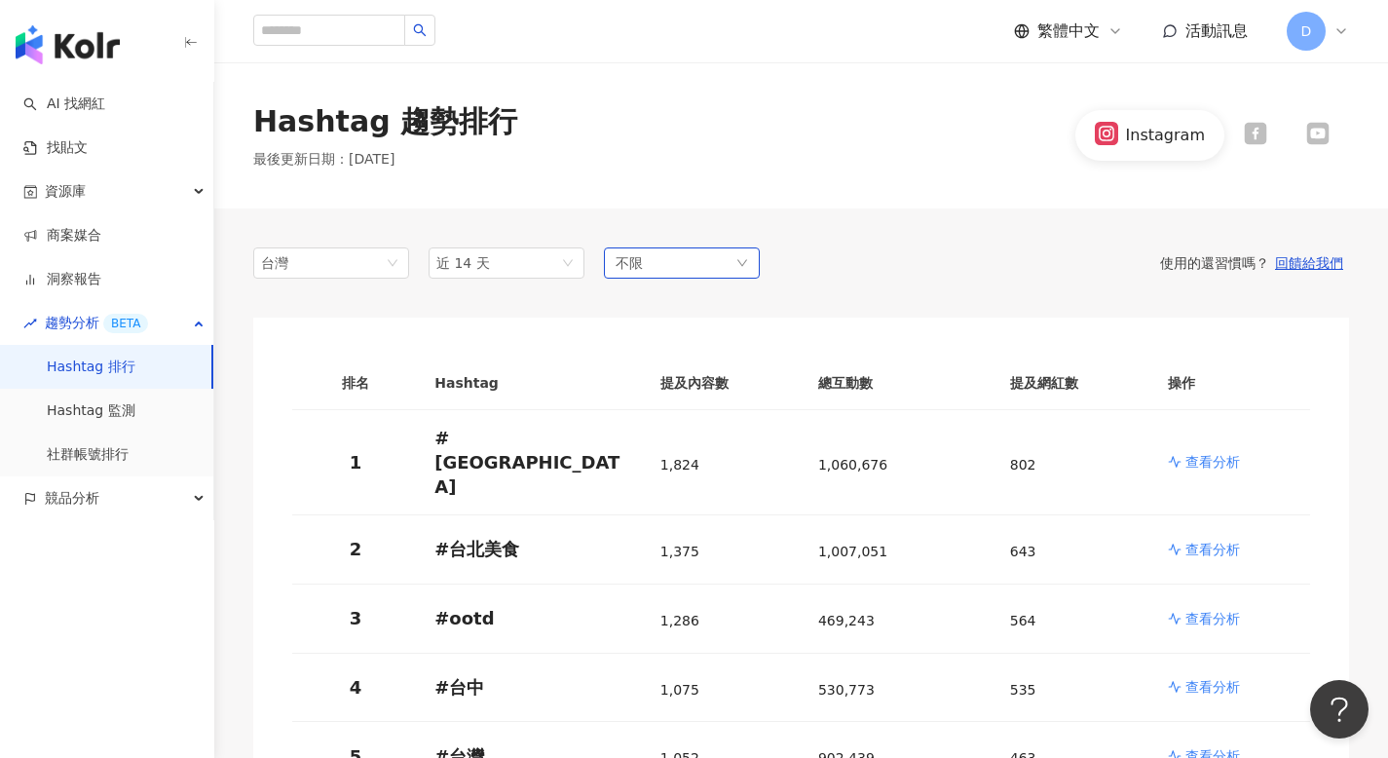
click at [657, 270] on div "不限" at bounding box center [682, 262] width 156 height 31
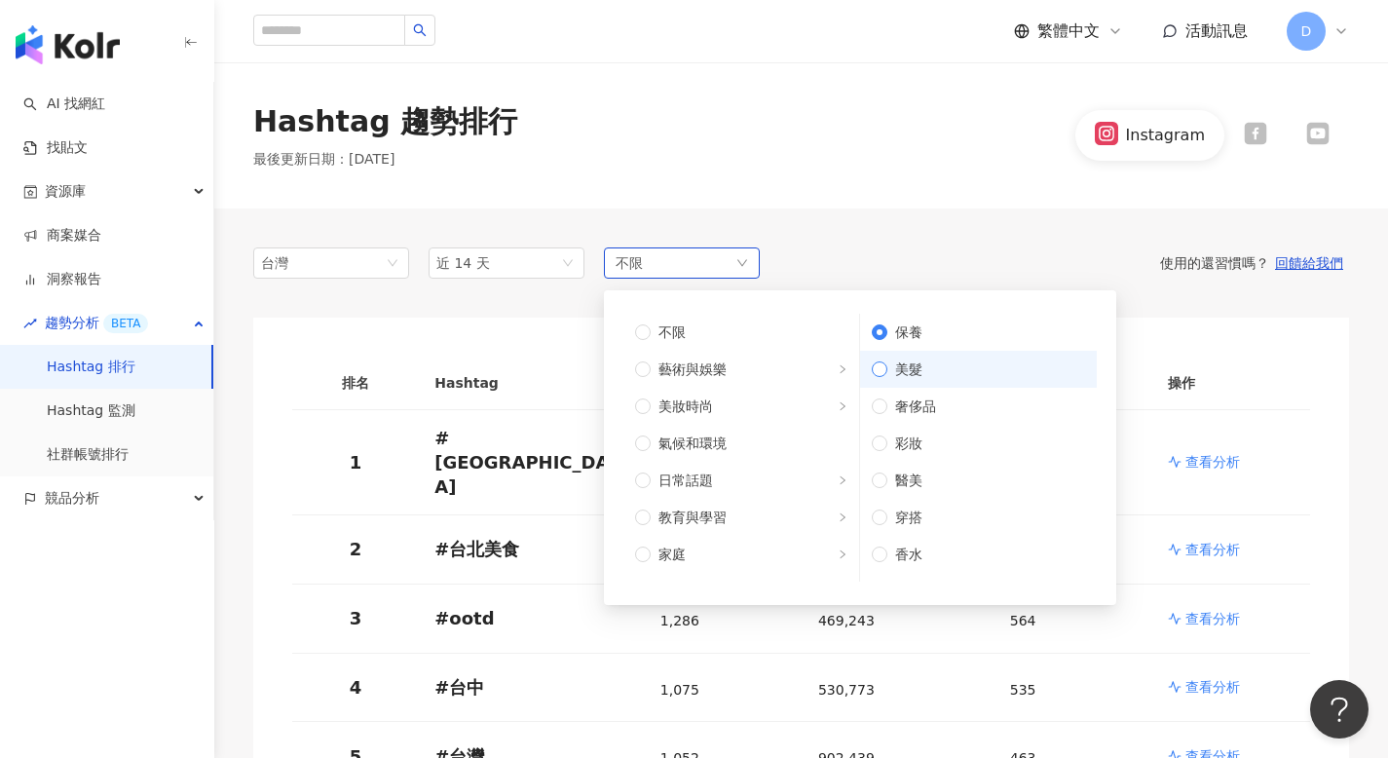
click at [880, 378] on label "美髮" at bounding box center [978, 369] width 237 height 37
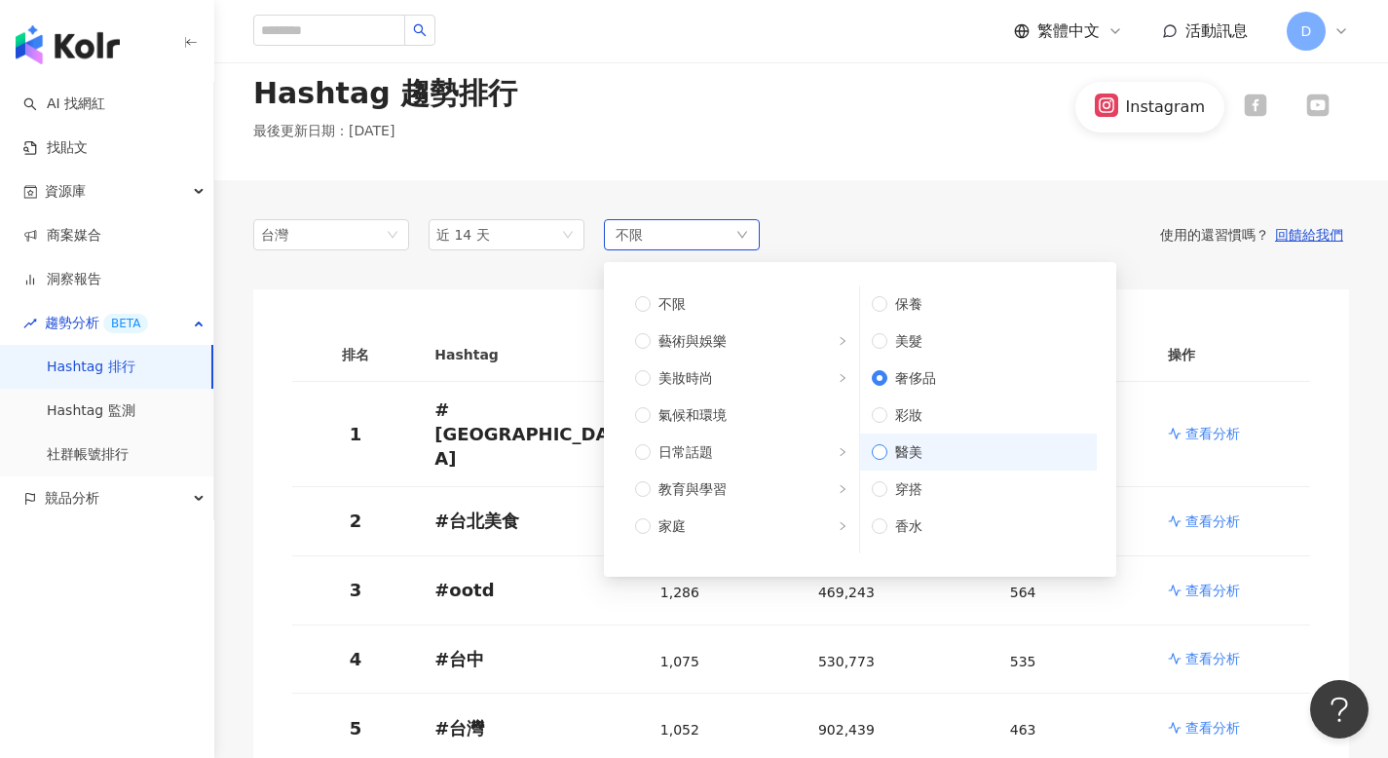
scroll to position [27, 0]
click at [887, 410] on span "彩妝" at bounding box center [986, 415] width 198 height 21
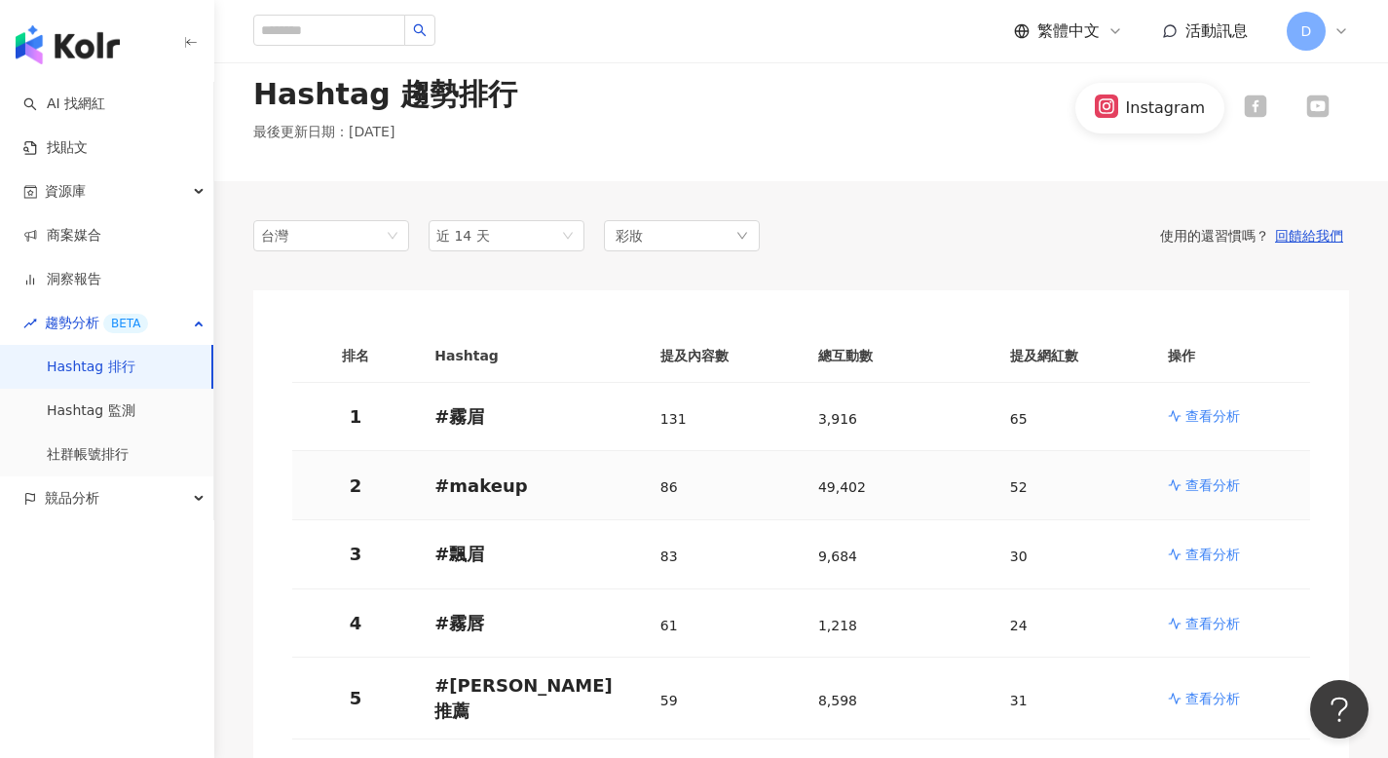
click at [964, 496] on div "49,402" at bounding box center [898, 484] width 161 height 37
click at [1197, 485] on p "查看分析" at bounding box center [1212, 484] width 55 height 19
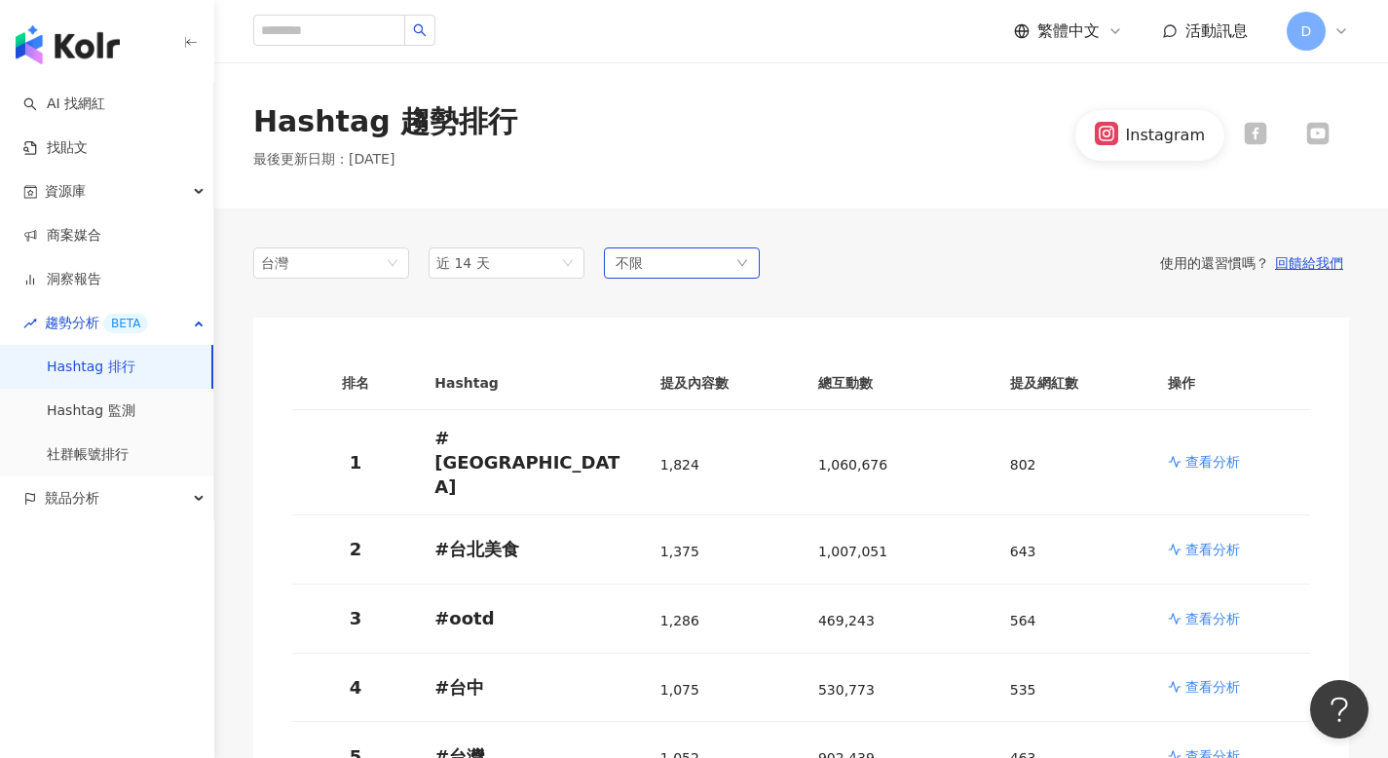
click at [705, 269] on div "不限" at bounding box center [682, 262] width 156 height 31
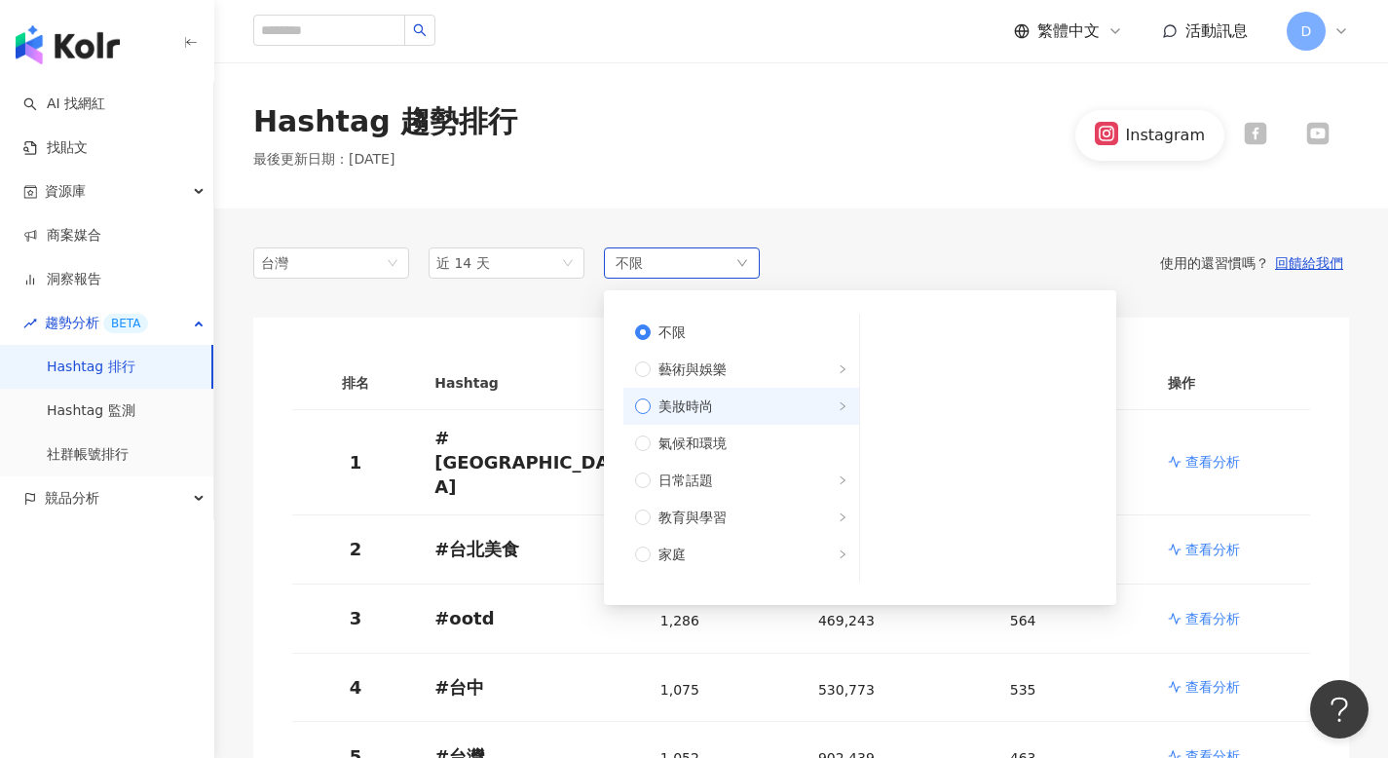
click at [693, 397] on span "美妝時尚" at bounding box center [685, 405] width 55 height 21
click at [909, 259] on div "使用的還習慣嗎？ 回饋給我們" at bounding box center [1054, 263] width 589 height 18
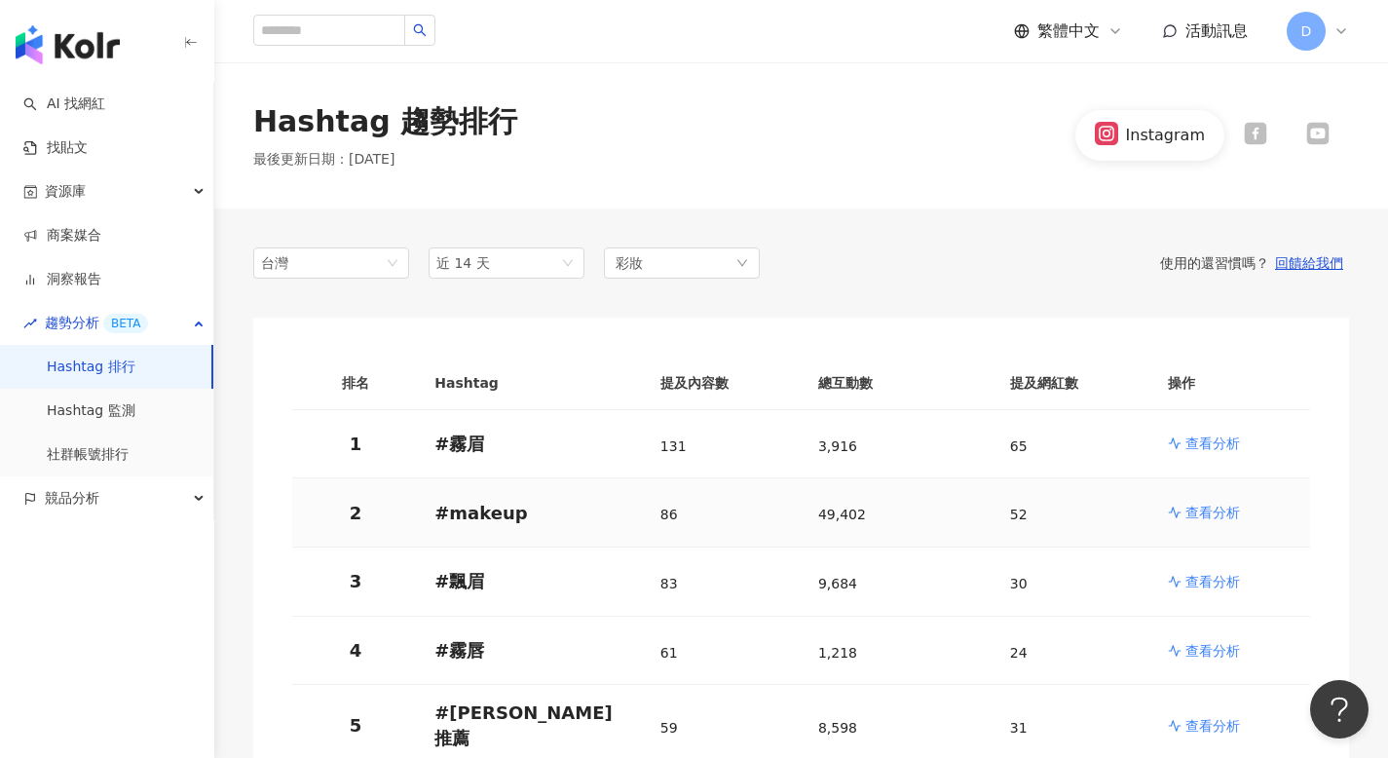
click at [1182, 510] on link "查看分析" at bounding box center [1231, 511] width 127 height 19
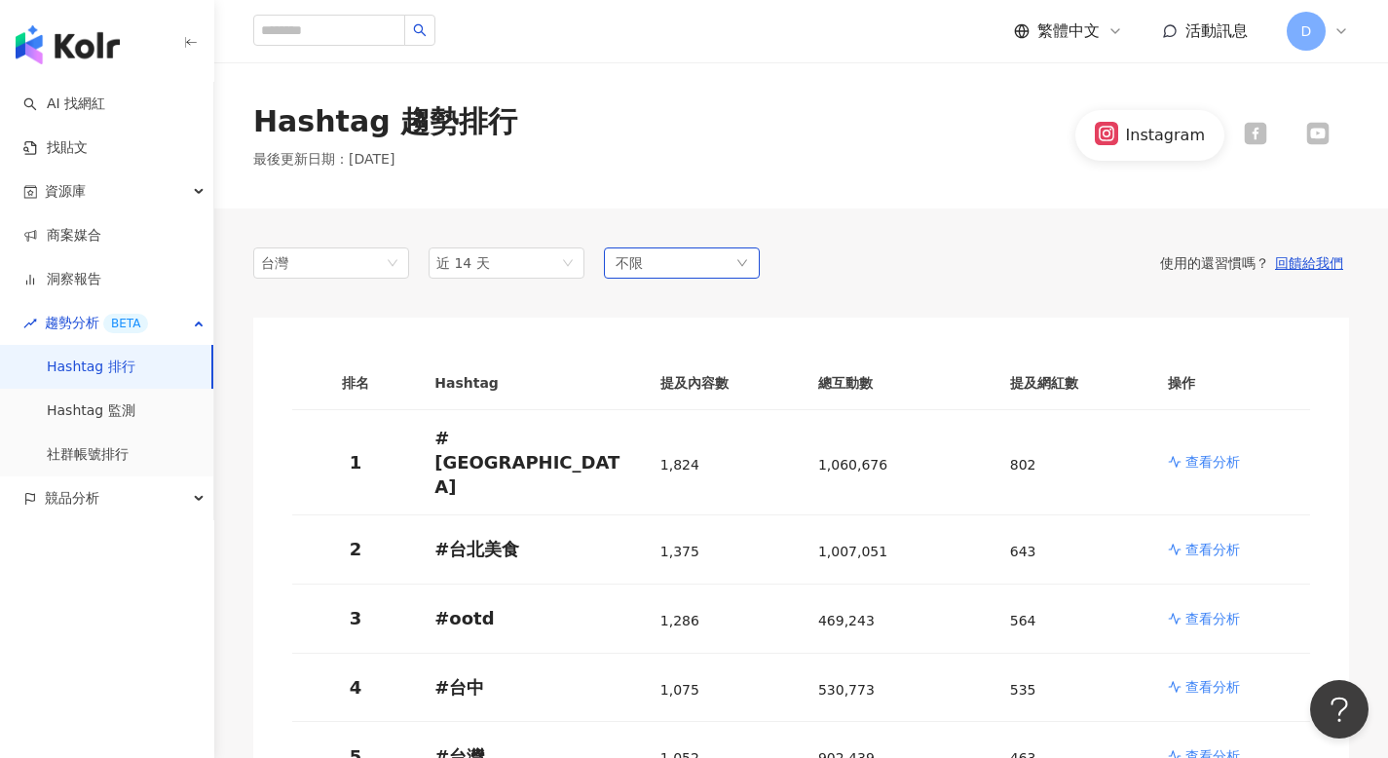
click at [741, 274] on div "不限" at bounding box center [682, 262] width 156 height 31
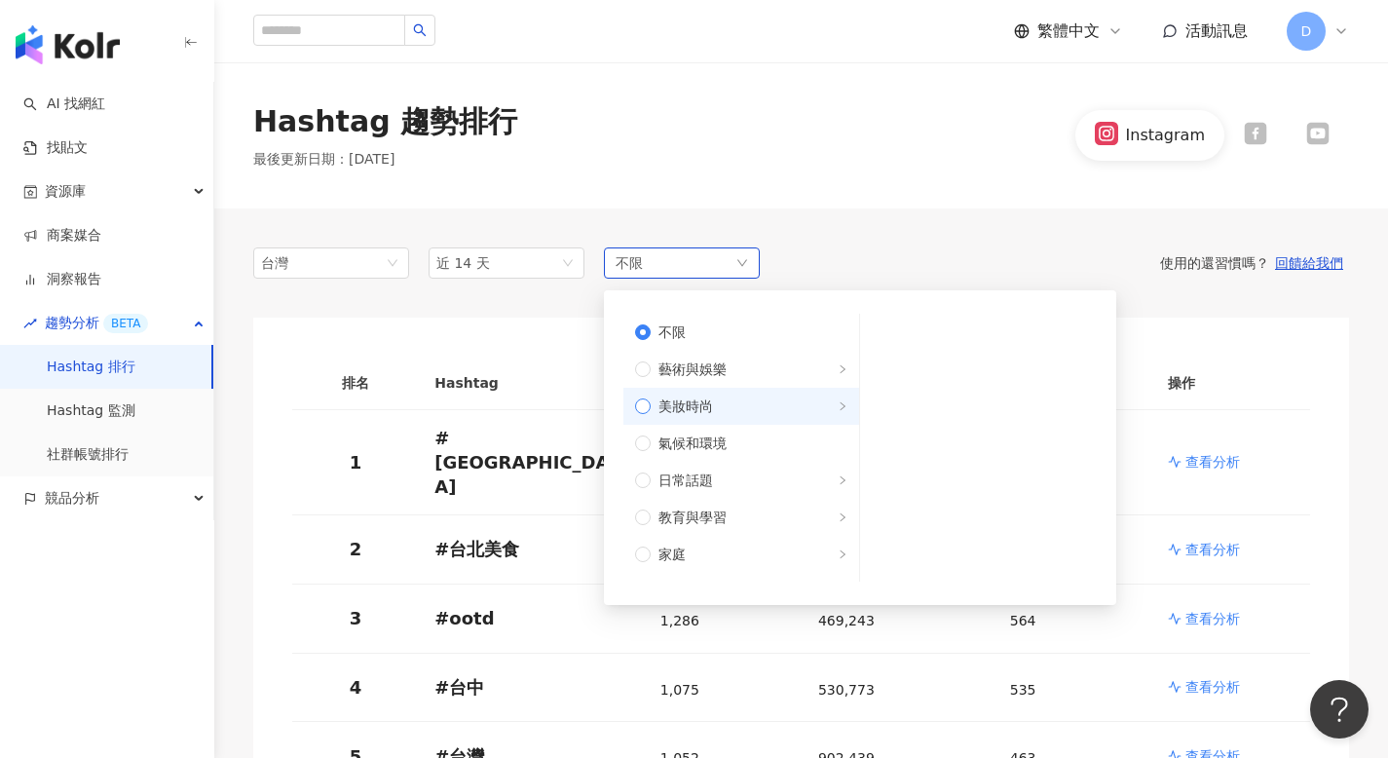
click at [743, 406] on span "美妝時尚" at bounding box center [748, 405] width 197 height 21
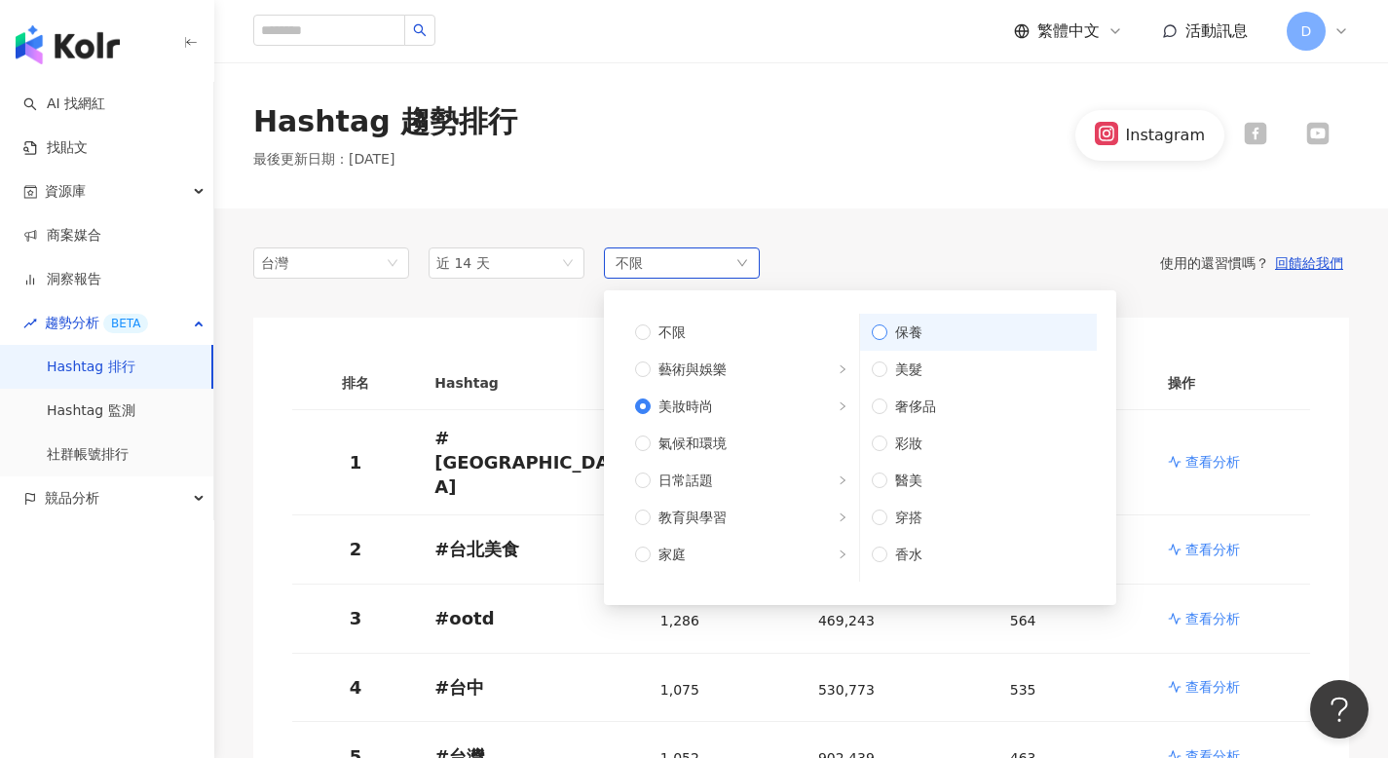
click at [930, 339] on span "保養" at bounding box center [986, 331] width 198 height 21
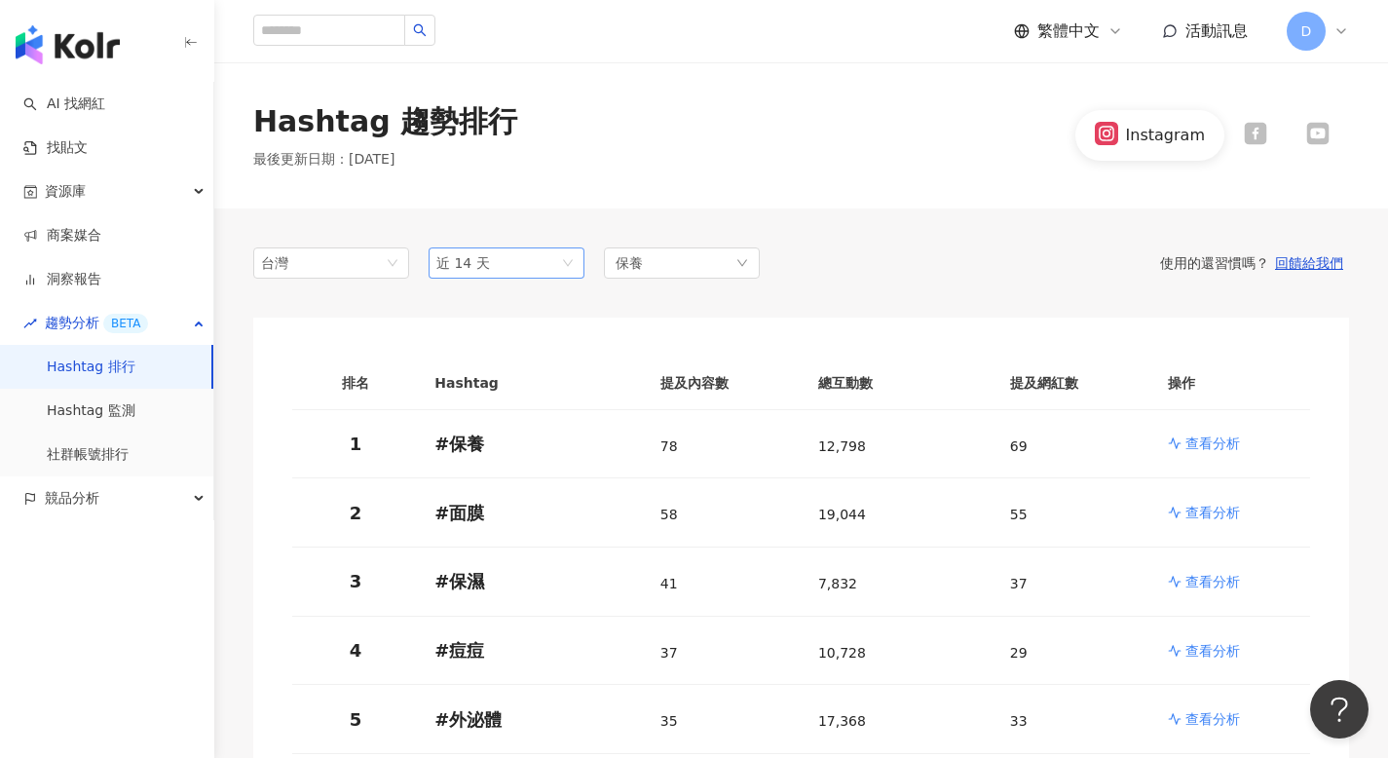
click at [545, 272] on span "近 14 天" at bounding box center [506, 262] width 140 height 29
click at [522, 336] on div "近一個月" at bounding box center [506, 335] width 125 height 21
click at [1210, 446] on p "查看分析" at bounding box center [1212, 442] width 55 height 19
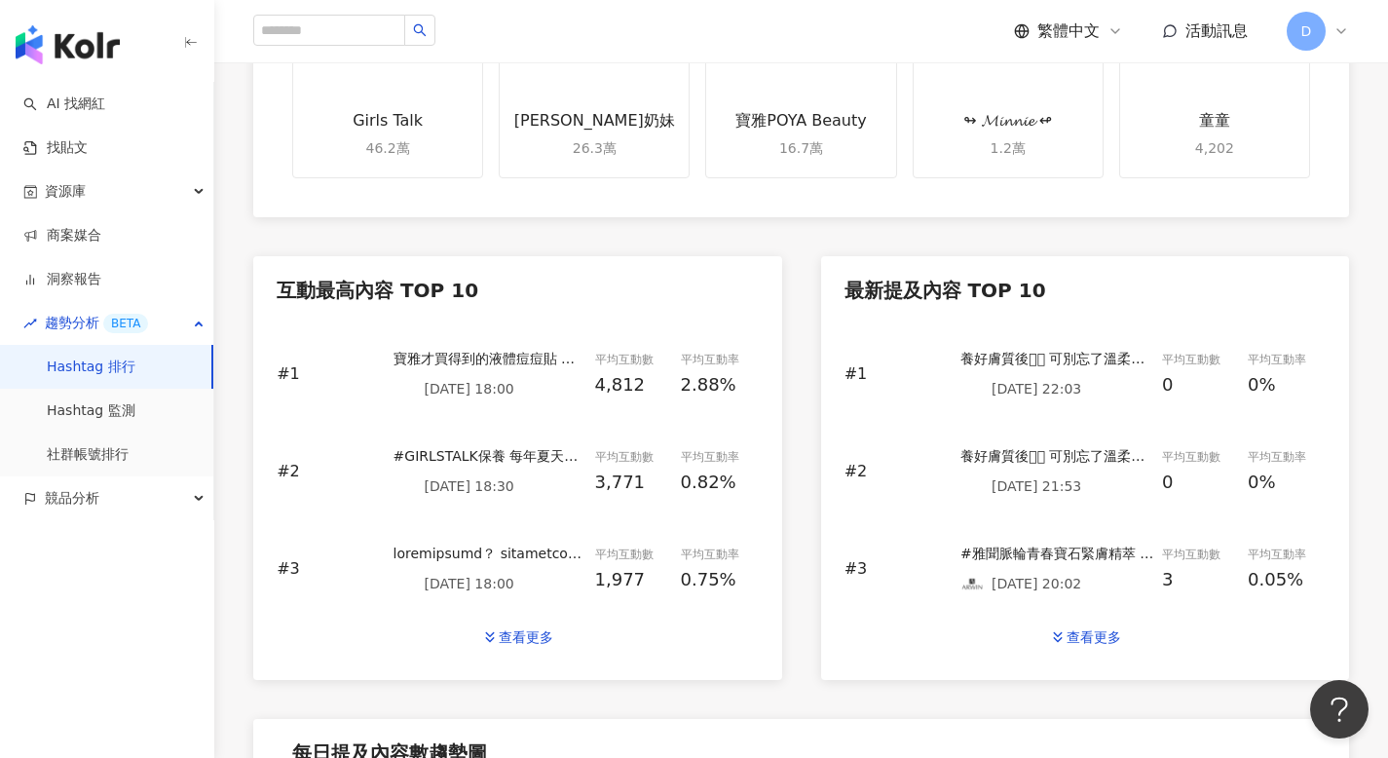
scroll to position [642, 0]
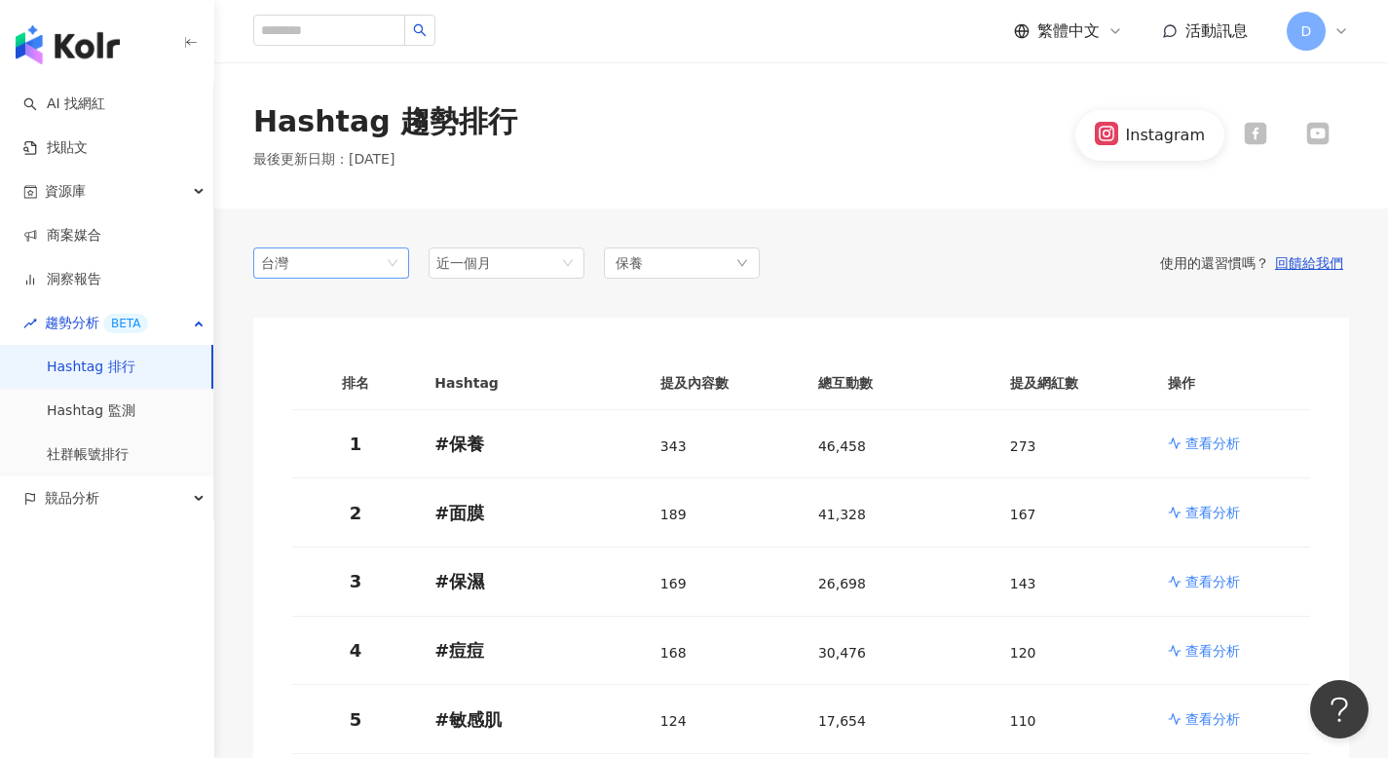
click at [346, 259] on span "台灣" at bounding box center [331, 262] width 140 height 29
click at [1313, 124] on icon at bounding box center [1317, 134] width 22 height 22
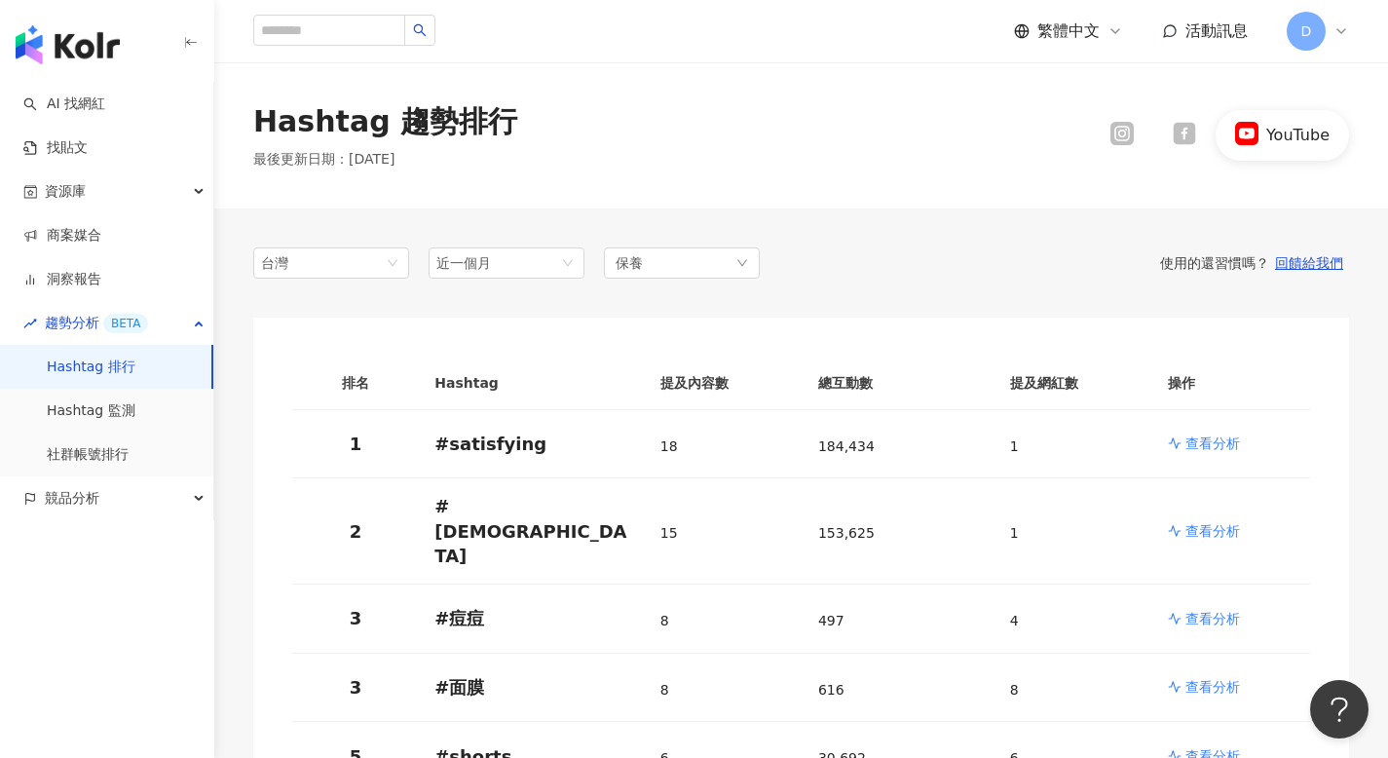
click at [1192, 125] on icon at bounding box center [1183, 134] width 22 height 22
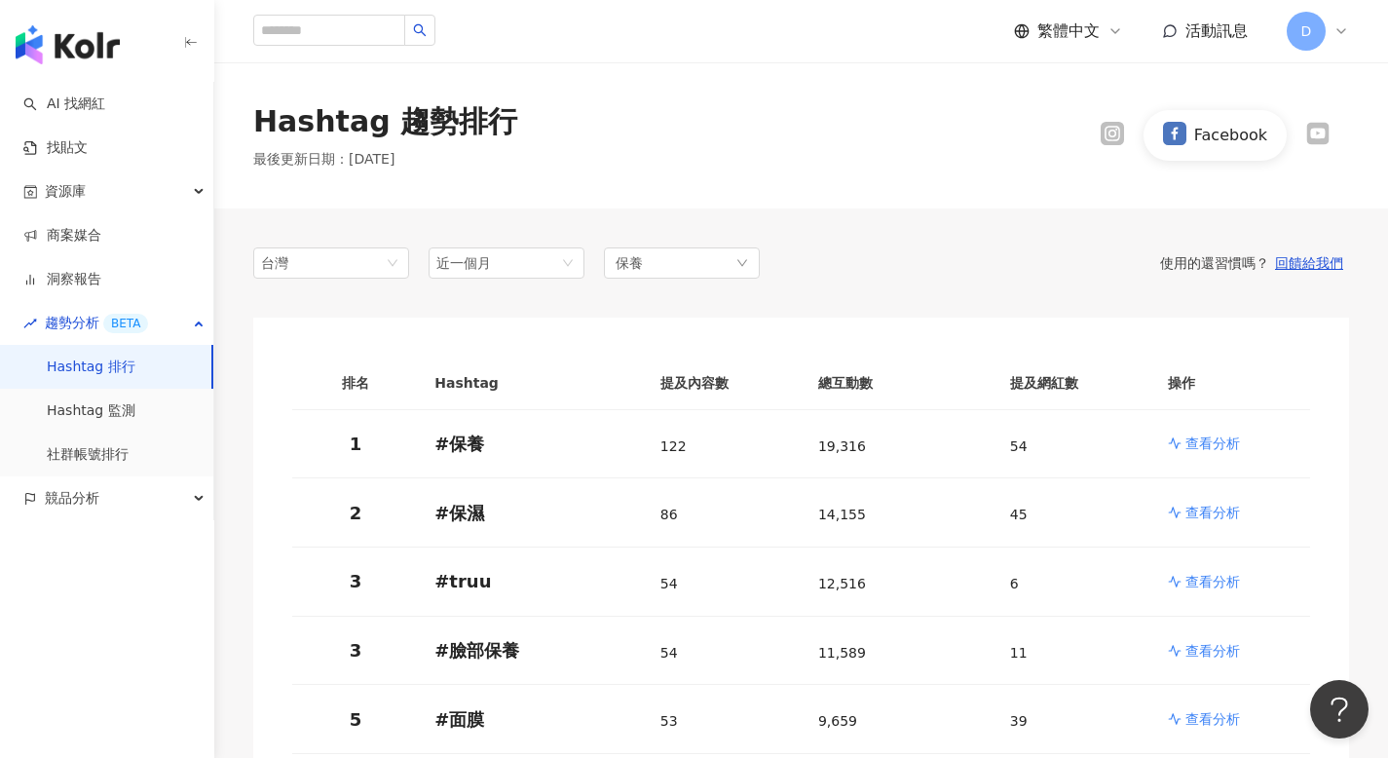
click at [1113, 138] on icon at bounding box center [1112, 134] width 13 height 13
click at [410, 252] on div "台灣 tw jp 台灣 日本 香港 馬來西亞 近一個月 保養" at bounding box center [506, 262] width 506 height 31
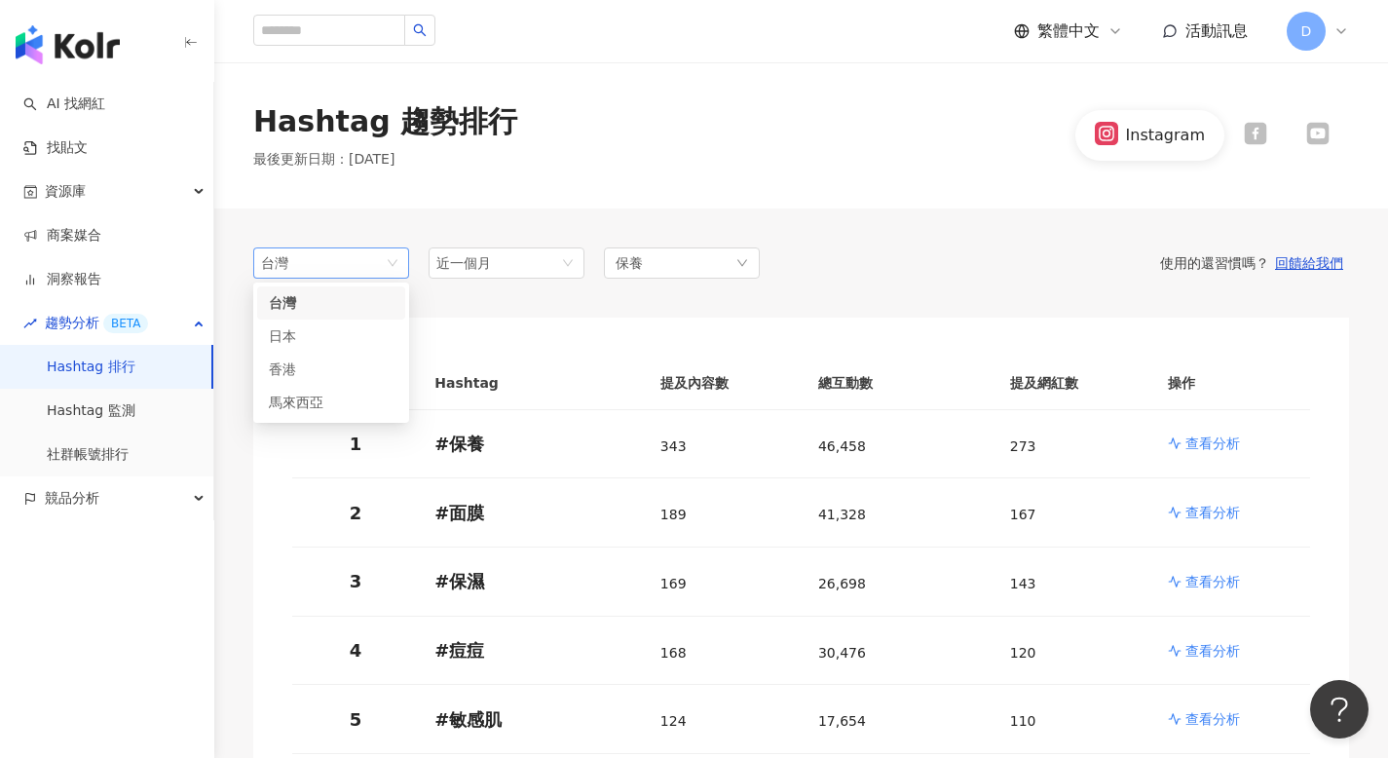
click at [352, 274] on span "台灣" at bounding box center [331, 262] width 140 height 29
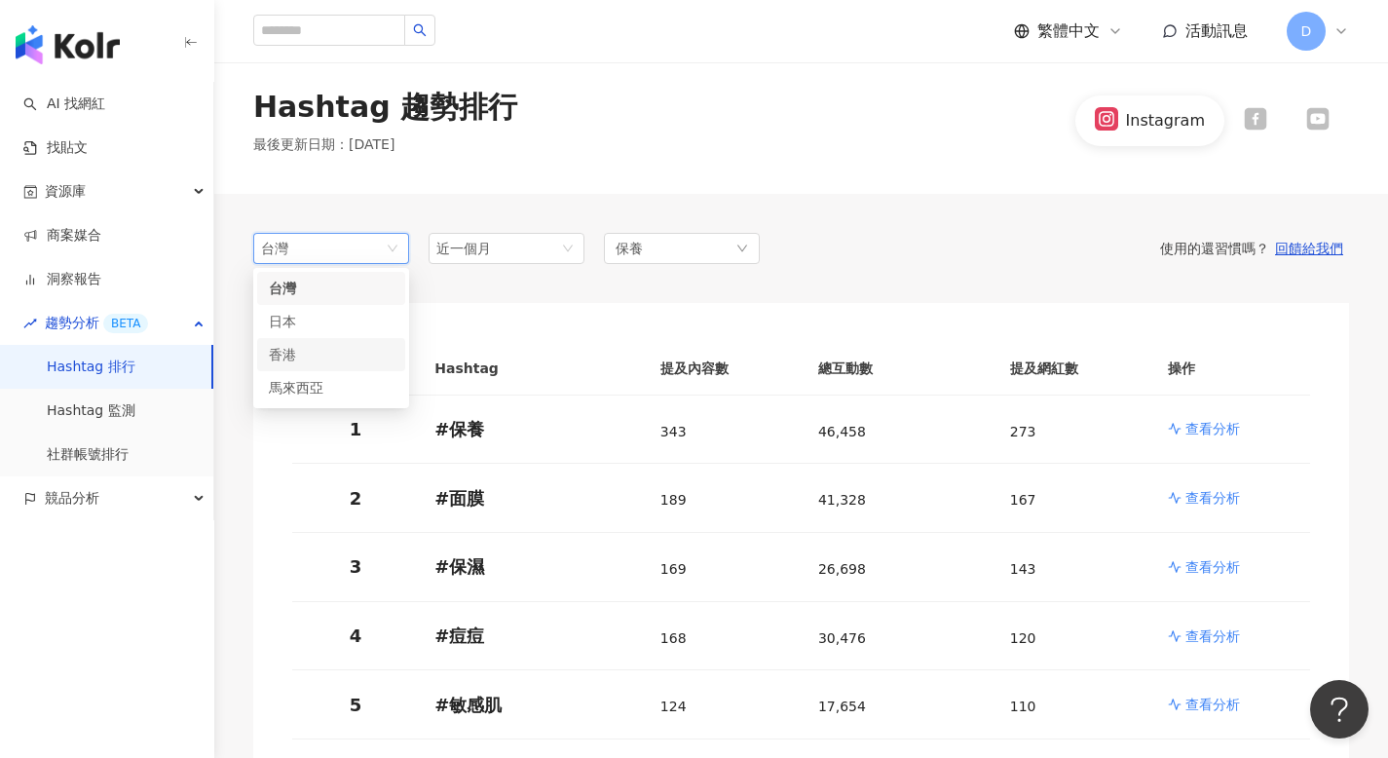
click at [337, 356] on div "香港" at bounding box center [331, 354] width 125 height 21
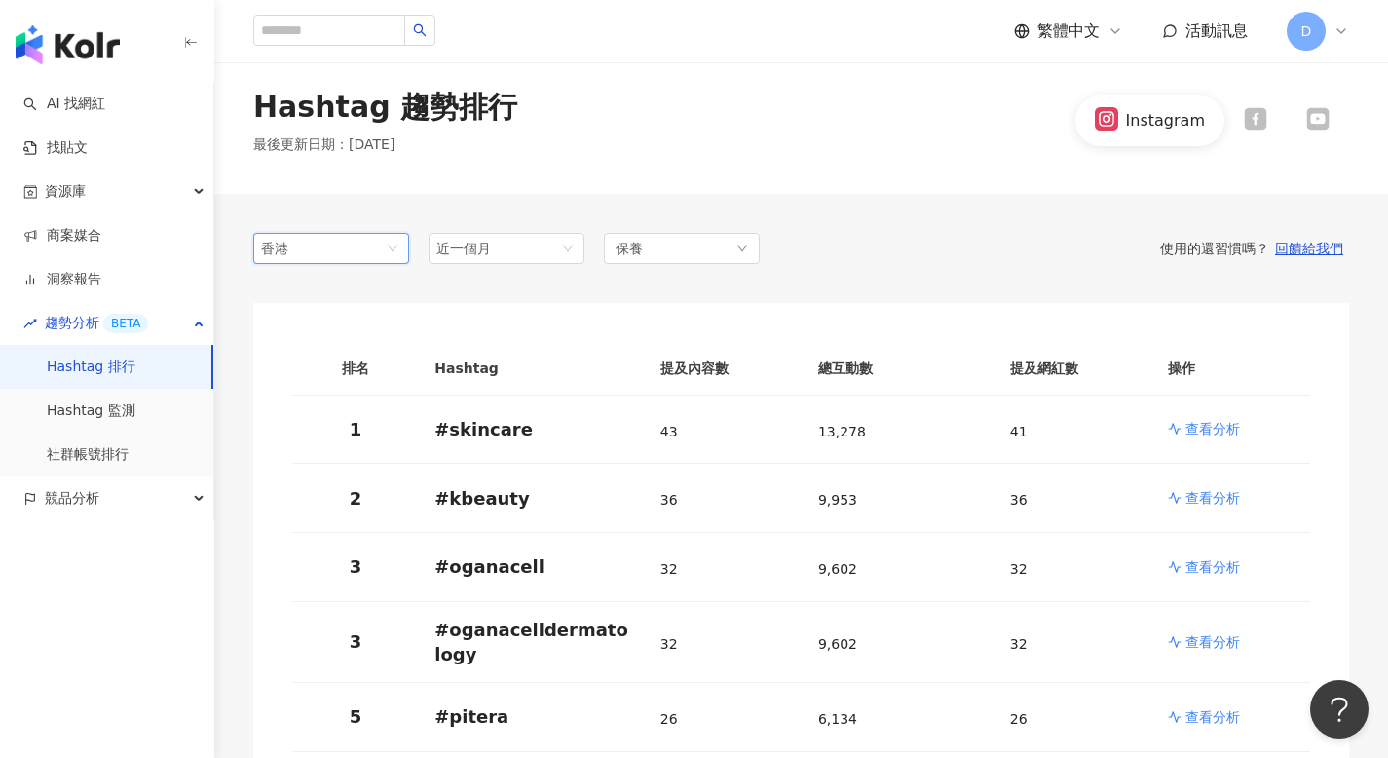
click at [333, 246] on span "香港" at bounding box center [331, 248] width 140 height 29
click at [313, 318] on div "日本" at bounding box center [300, 321] width 63 height 21
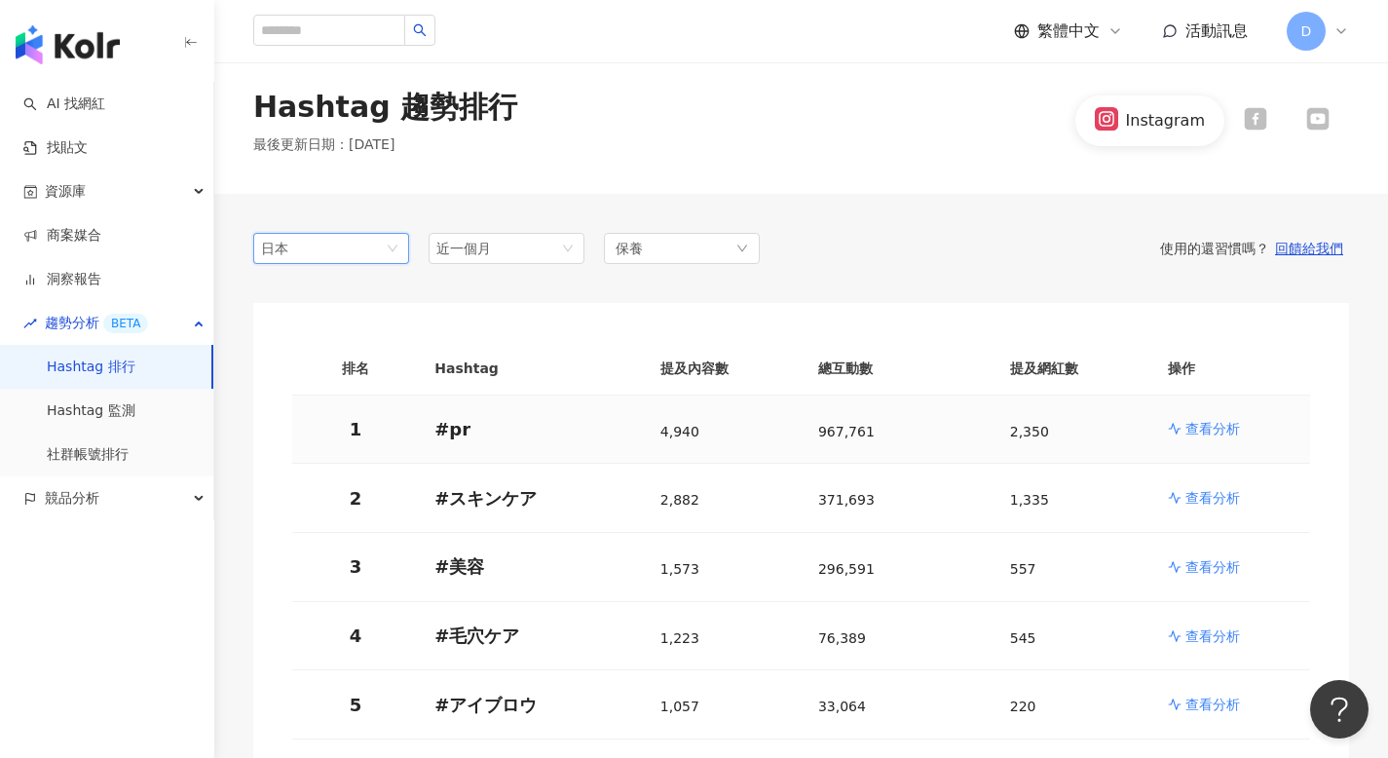
click at [1212, 432] on p "查看分析" at bounding box center [1212, 428] width 55 height 19
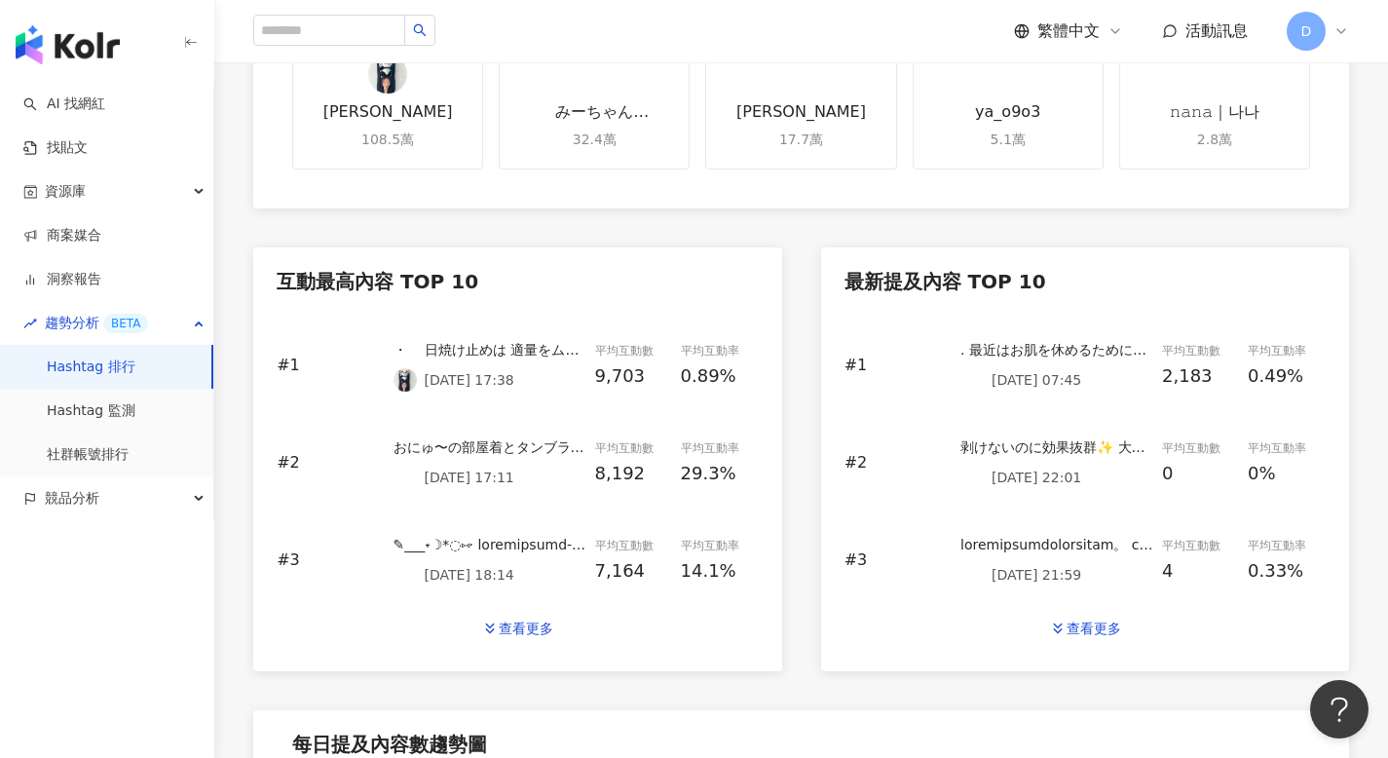
scroll to position [696, 0]
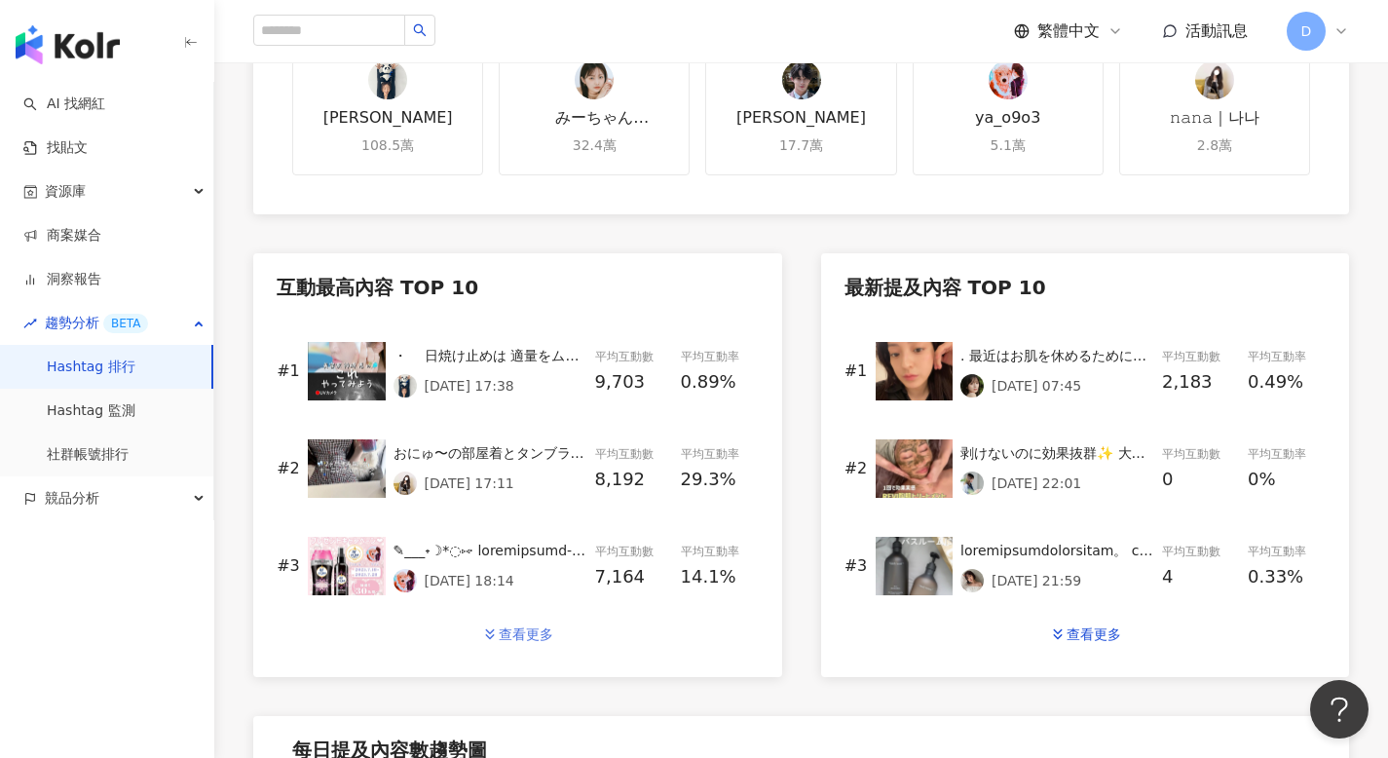
click at [521, 632] on div "查看更多" at bounding box center [526, 634] width 55 height 16
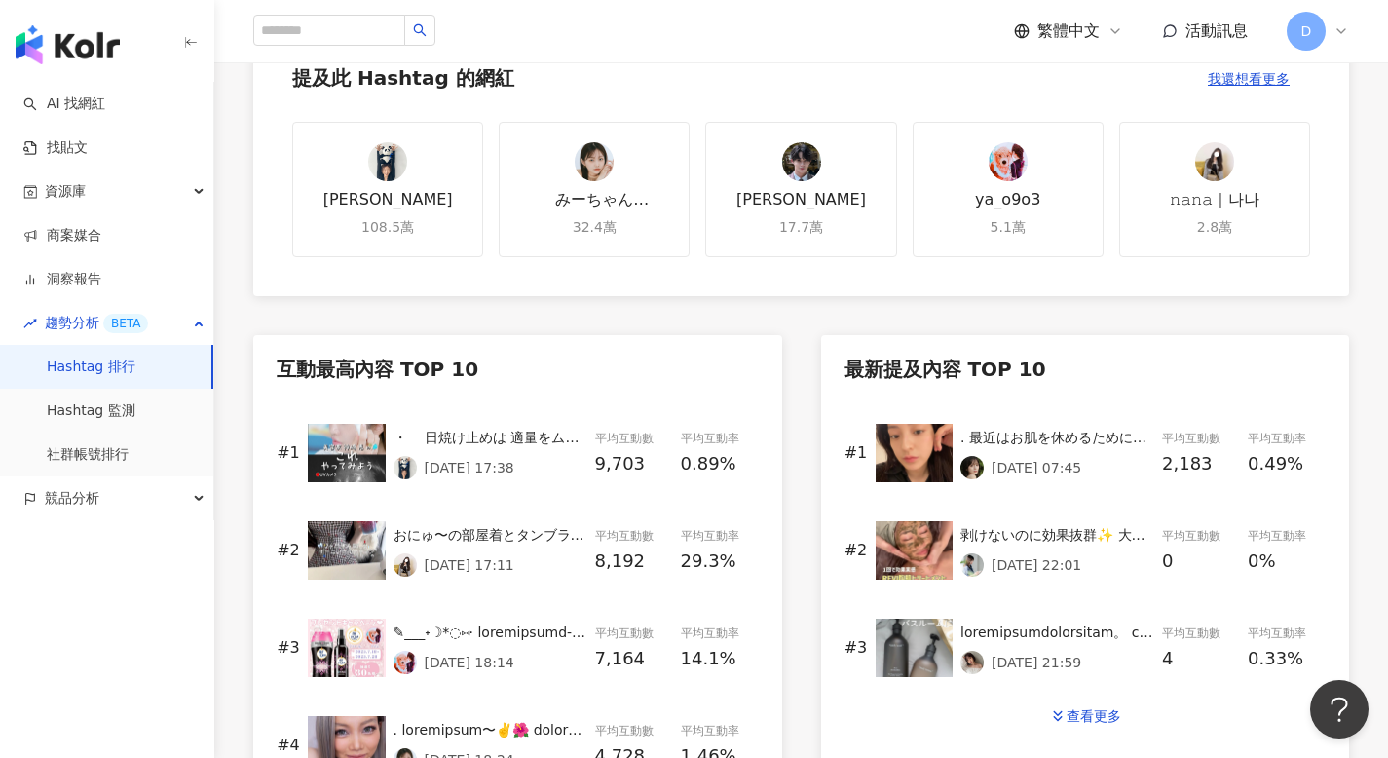
scroll to position [746, 0]
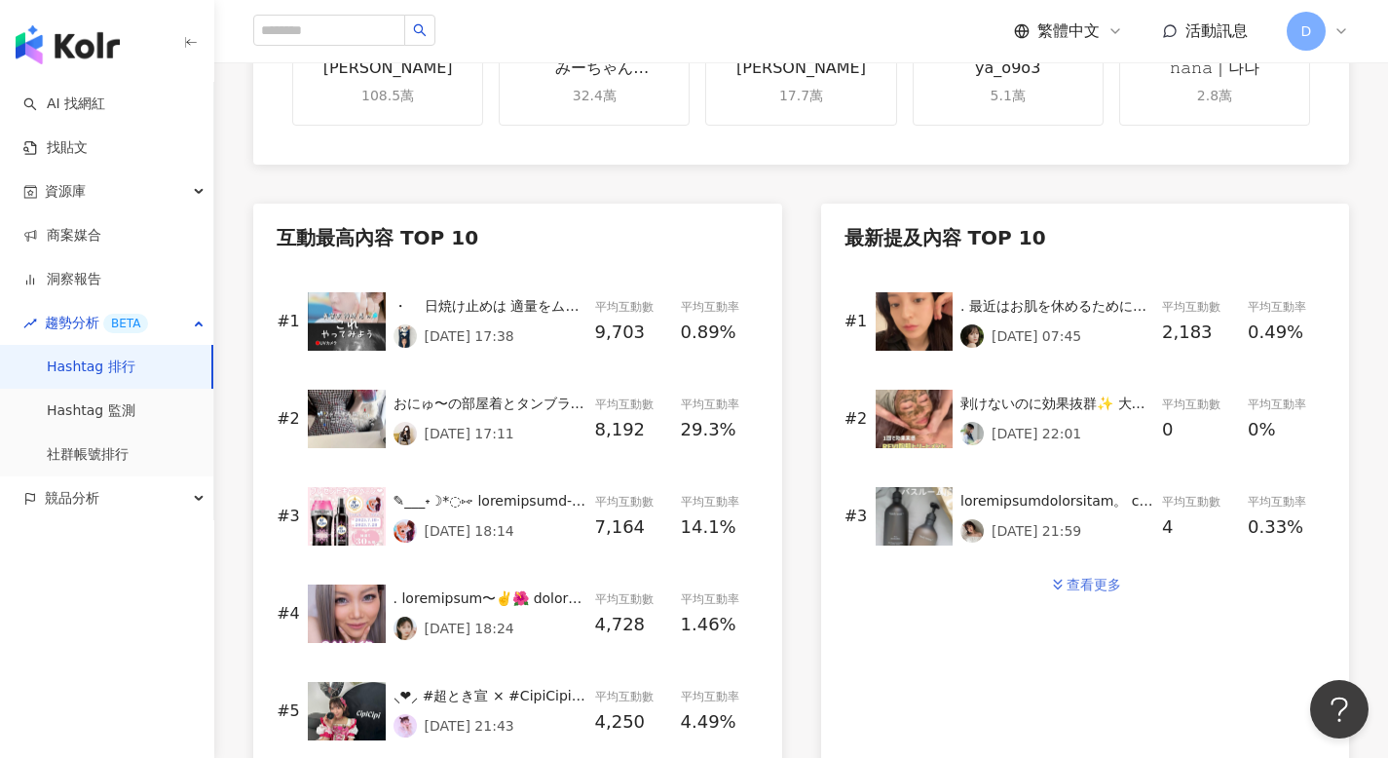
click at [1080, 581] on div "查看更多" at bounding box center [1093, 584] width 55 height 16
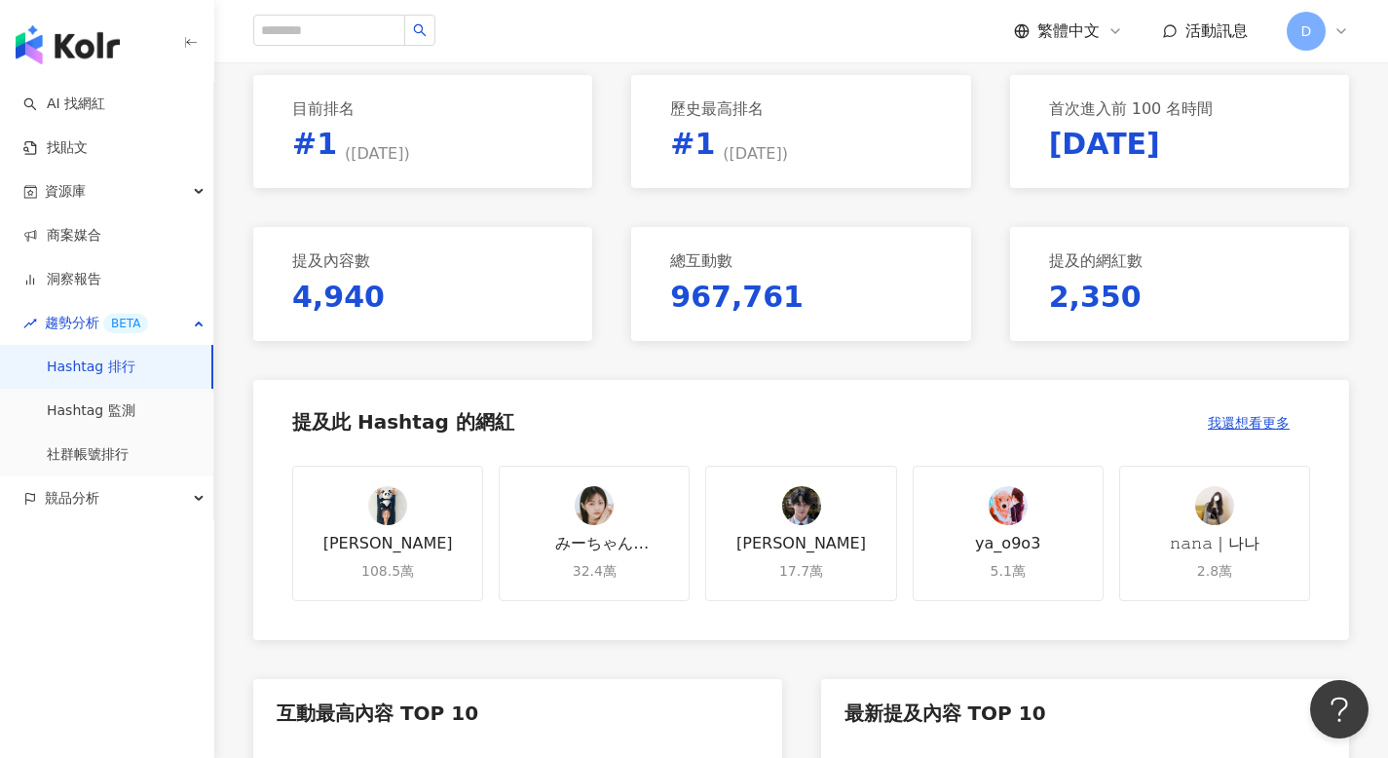
scroll to position [0, 0]
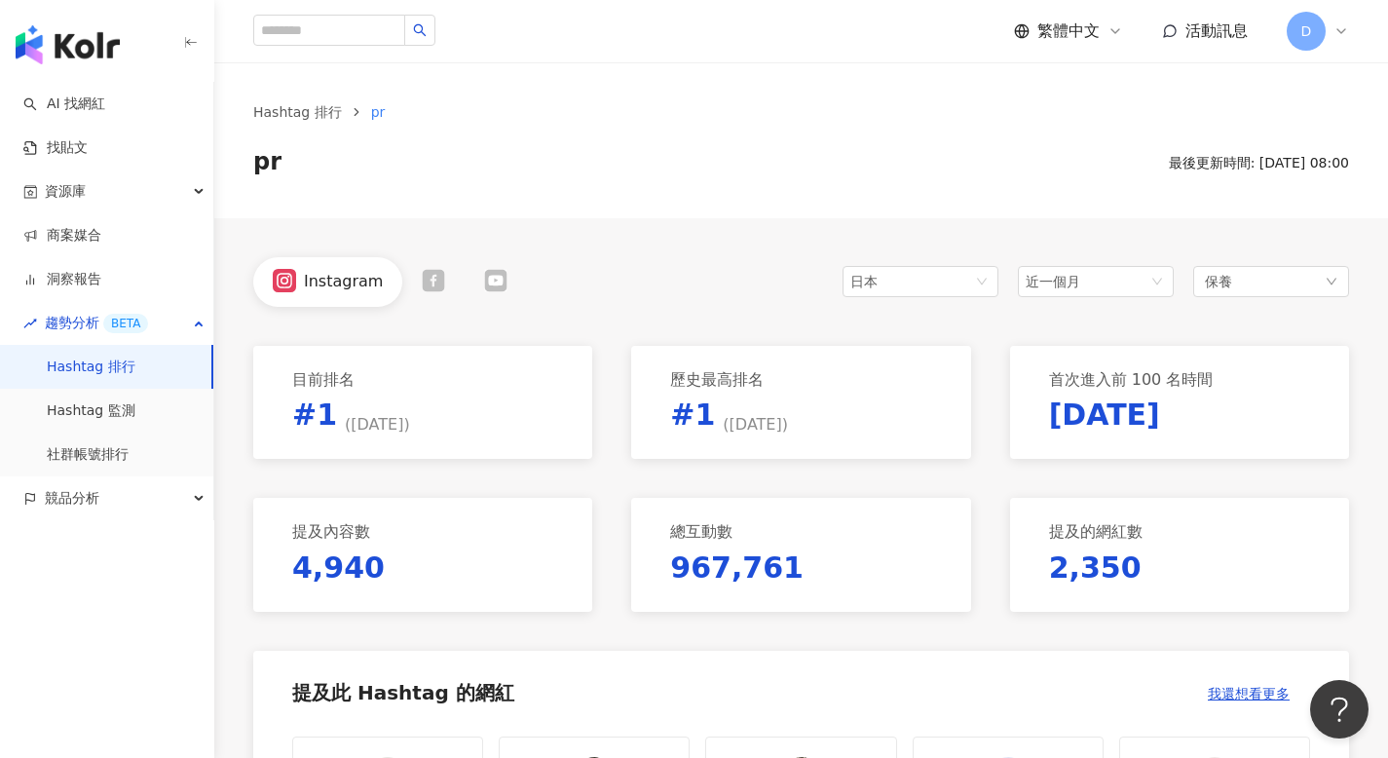
scroll to position [15, 0]
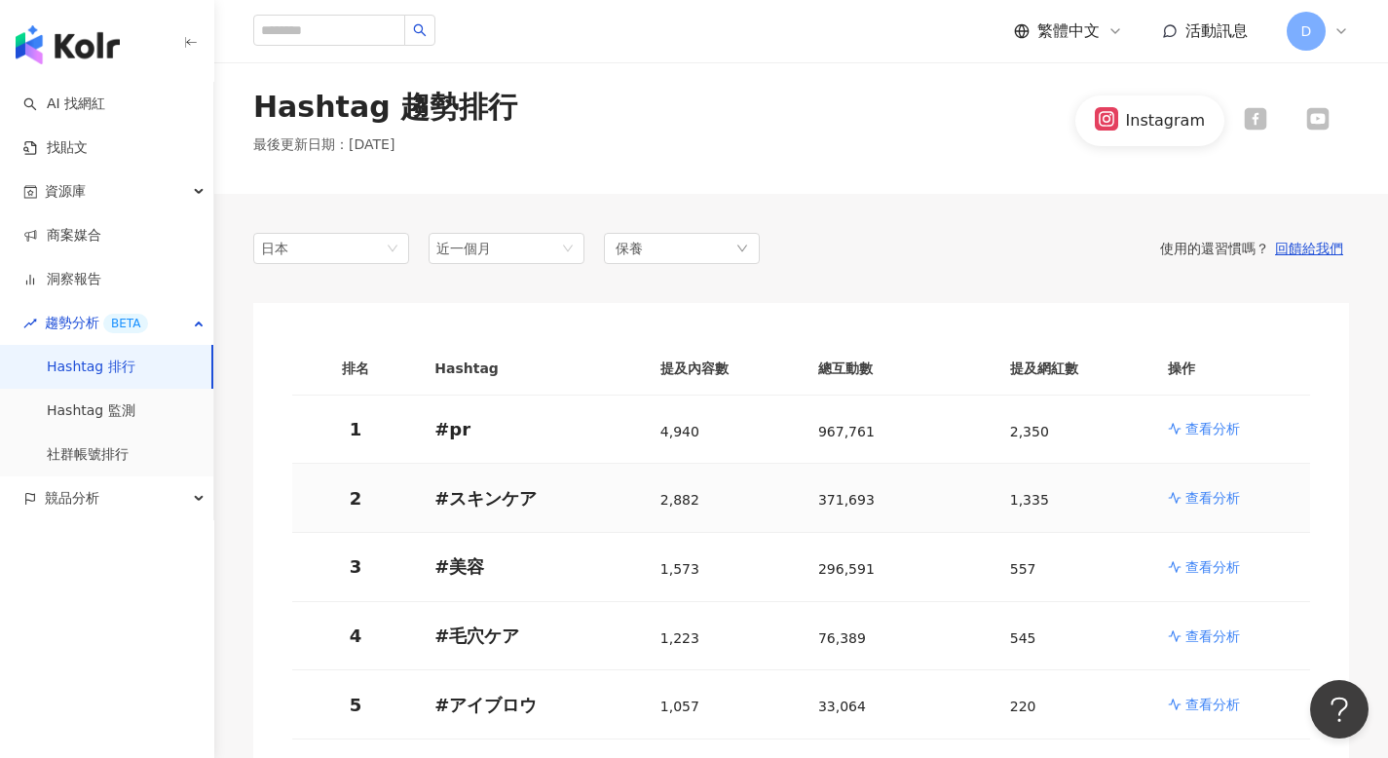
click at [1200, 495] on p "查看分析" at bounding box center [1212, 497] width 55 height 19
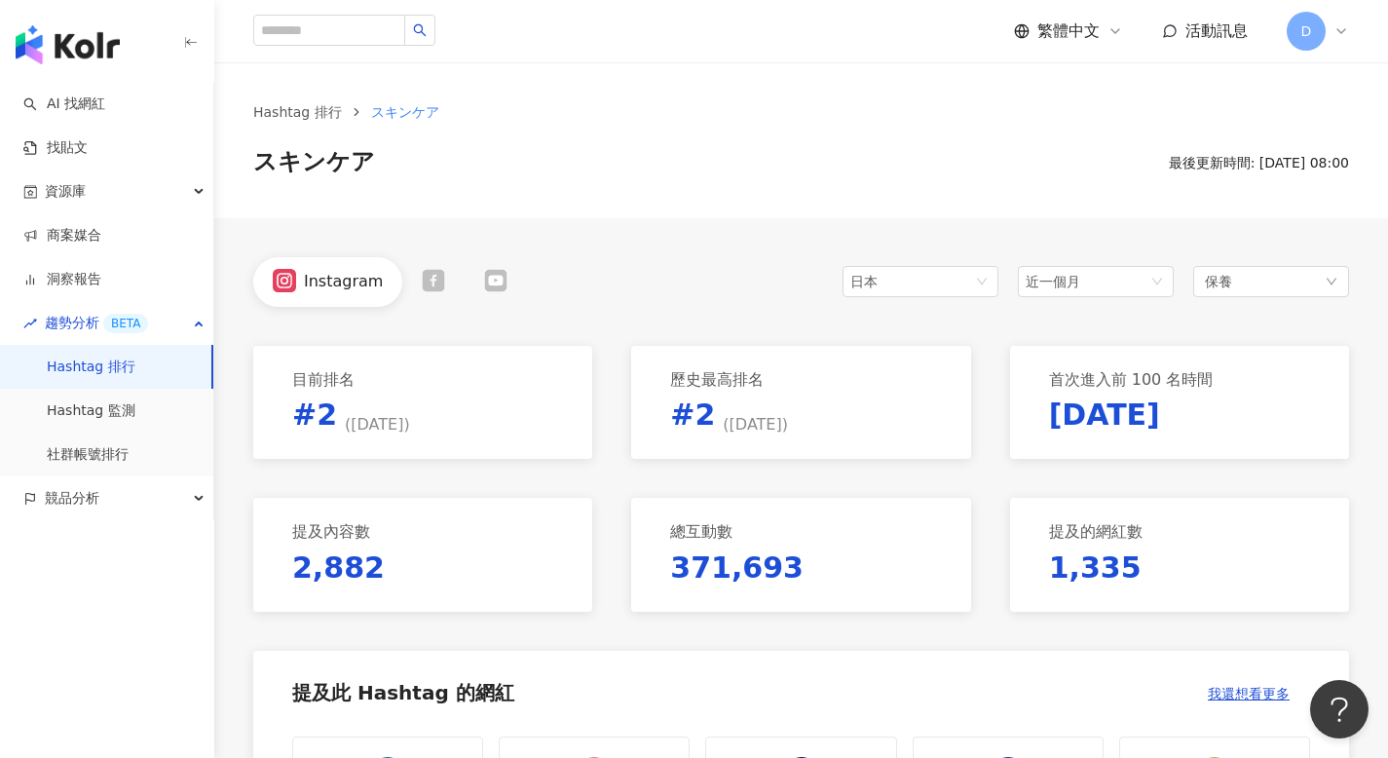
scroll to position [13, 0]
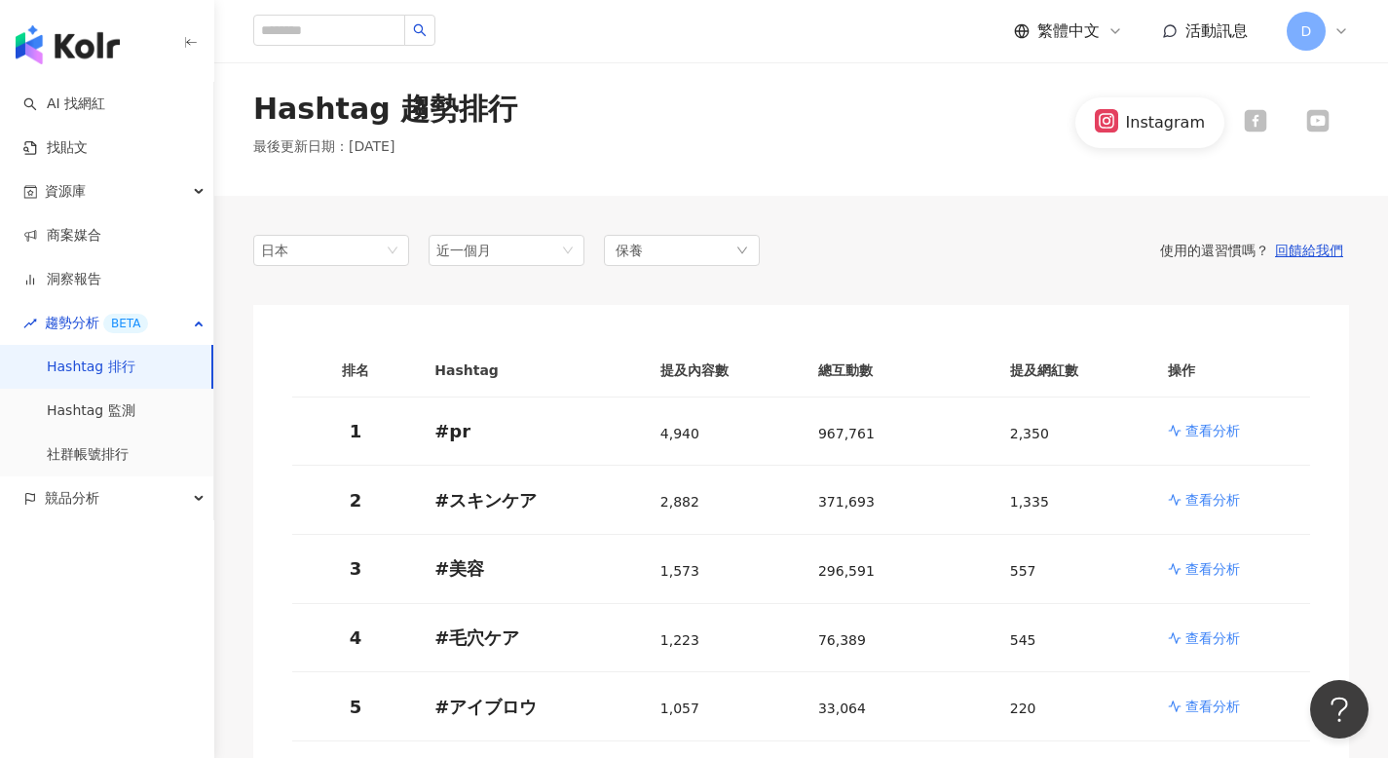
click at [1306, 120] on icon at bounding box center [1317, 120] width 23 height 23
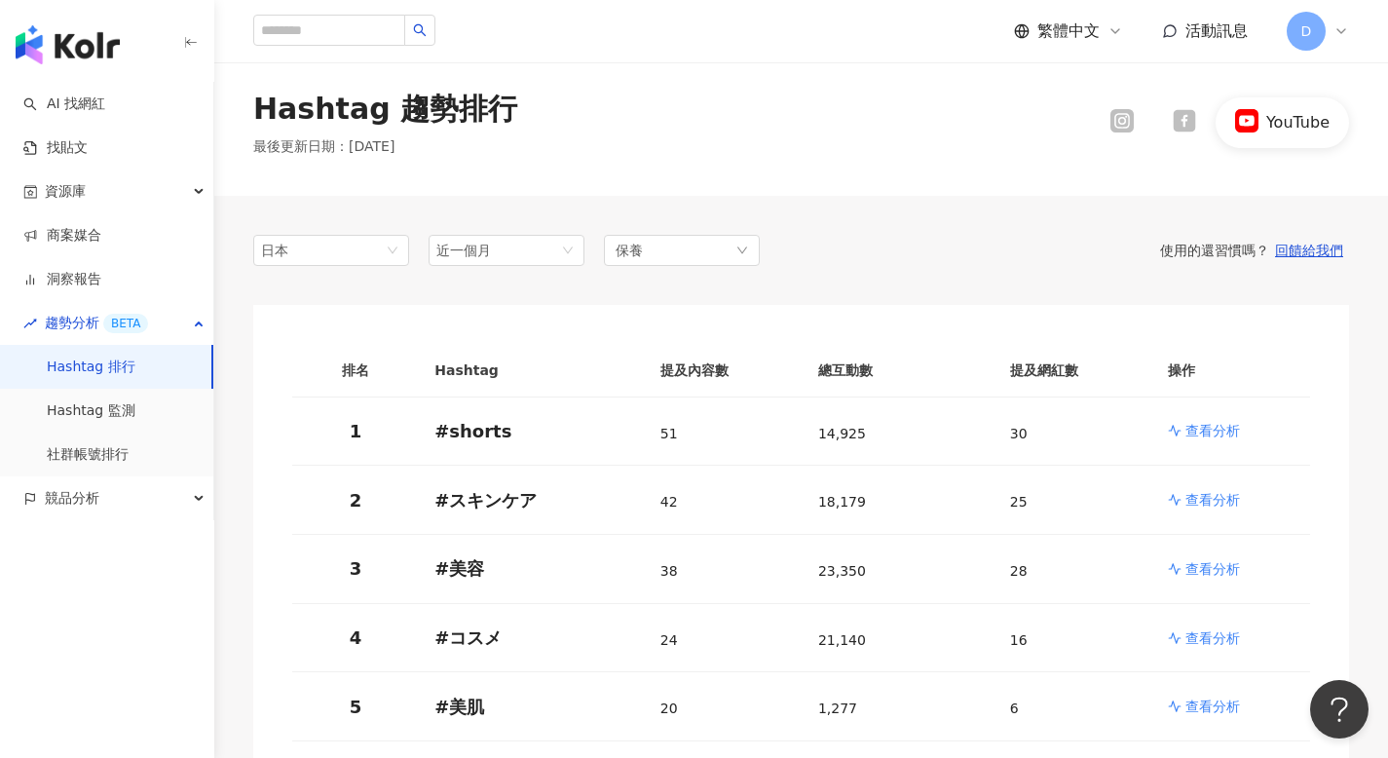
click at [1226, 121] on div "YouTube" at bounding box center [1281, 122] width 133 height 50
click at [1180, 122] on icon at bounding box center [1183, 121] width 22 height 22
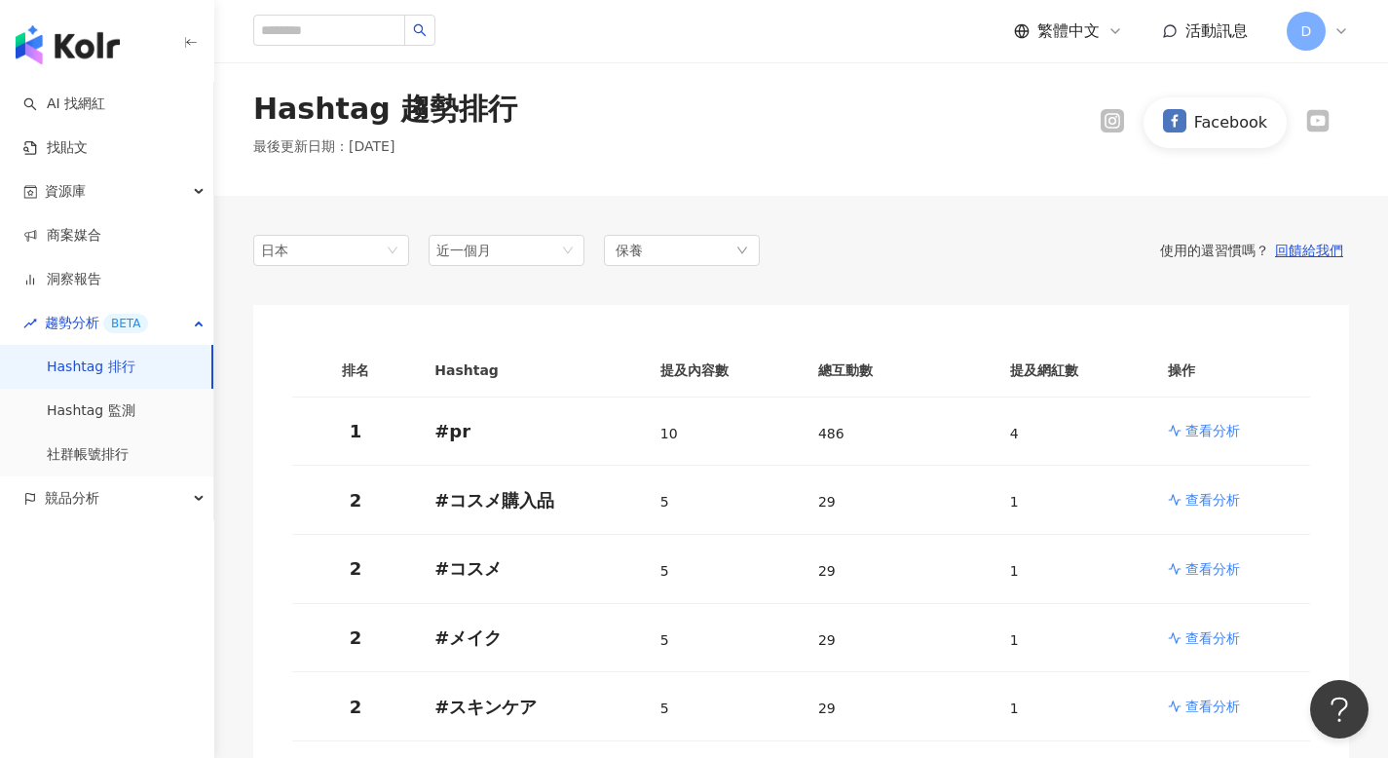
click at [1112, 124] on icon at bounding box center [1112, 121] width 13 height 13
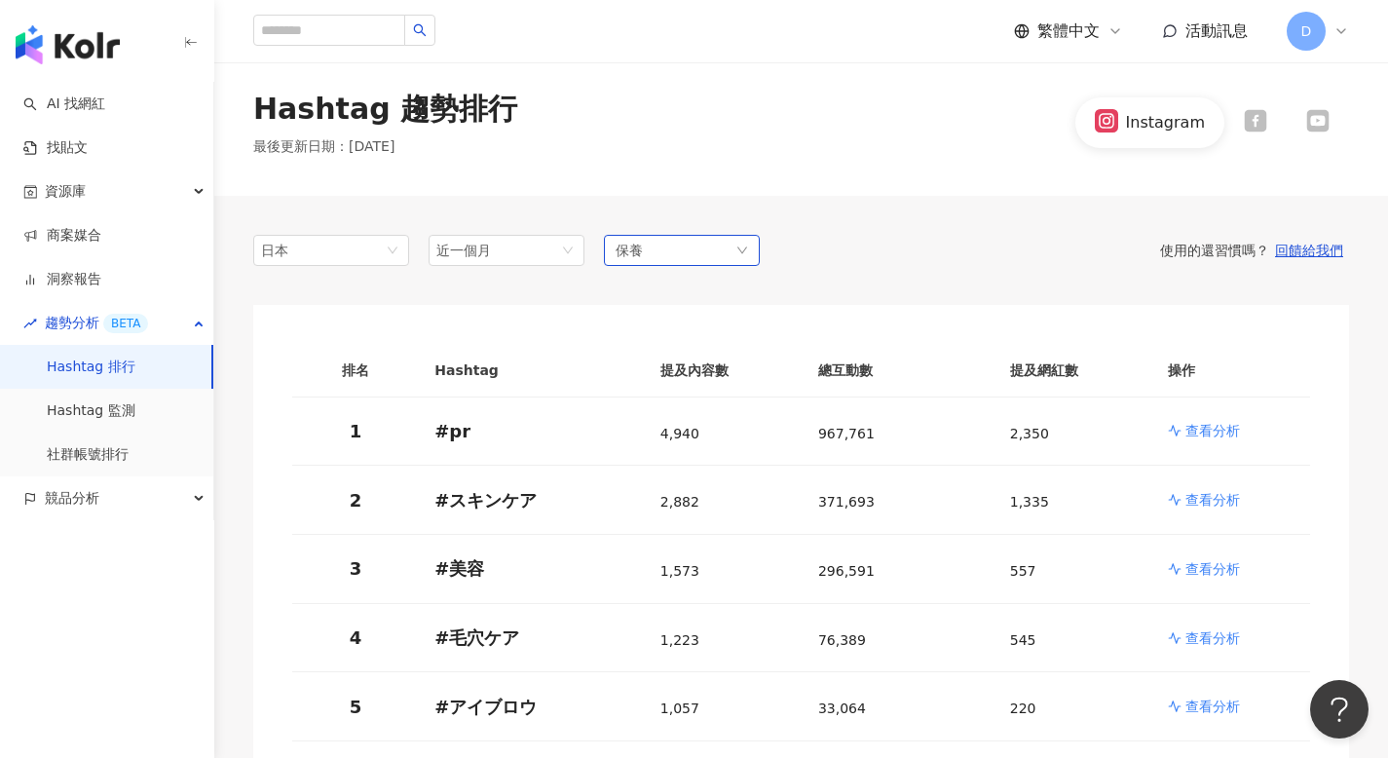
click at [698, 258] on div "保養" at bounding box center [682, 250] width 156 height 31
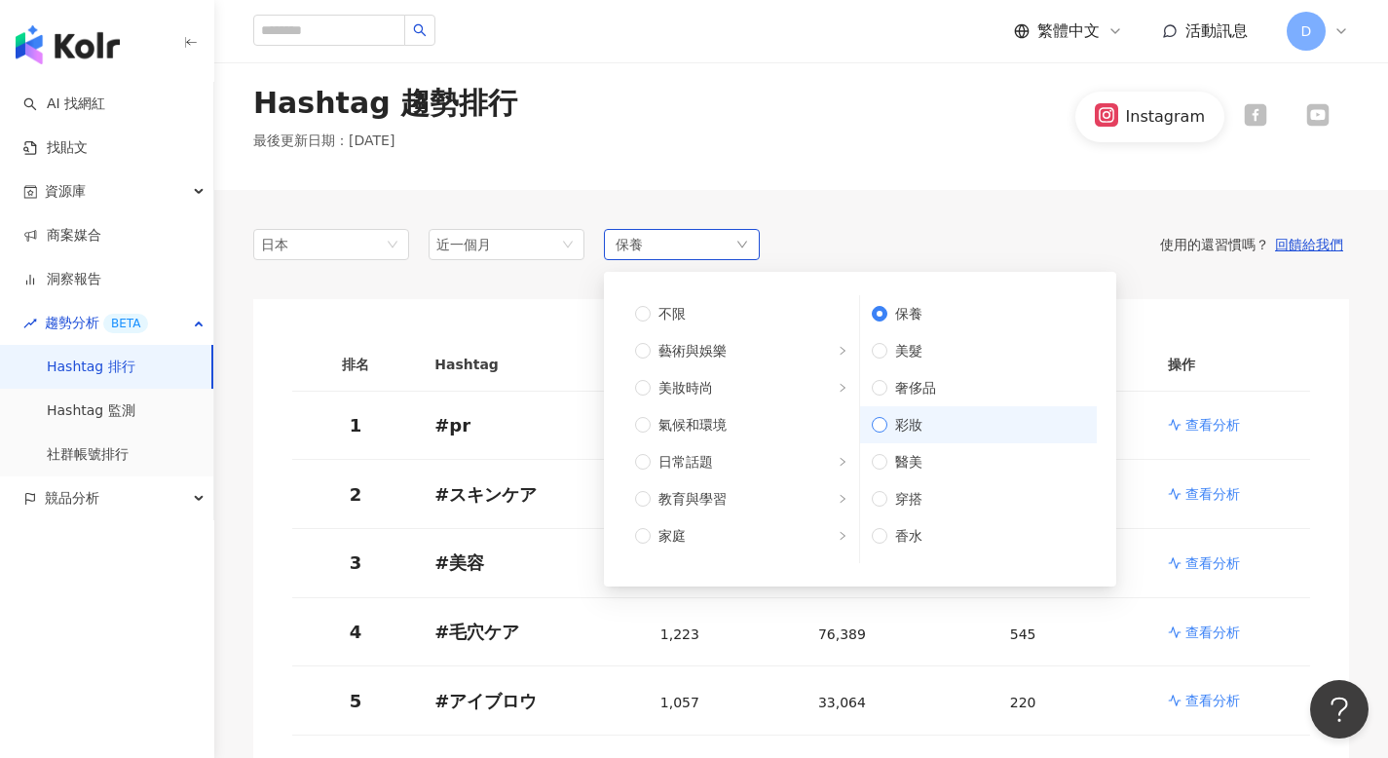
scroll to position [12, 0]
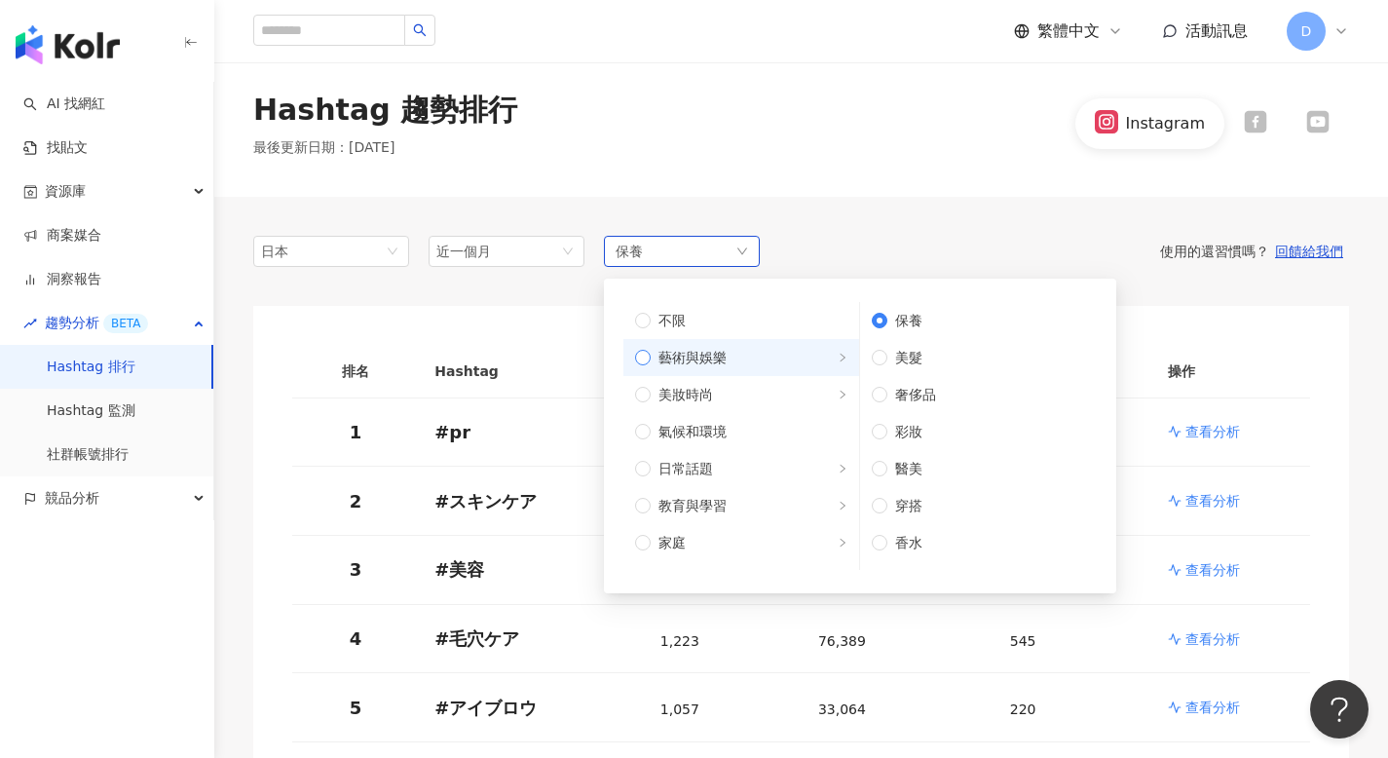
click at [771, 374] on label "藝術與娛樂" at bounding box center [741, 357] width 236 height 37
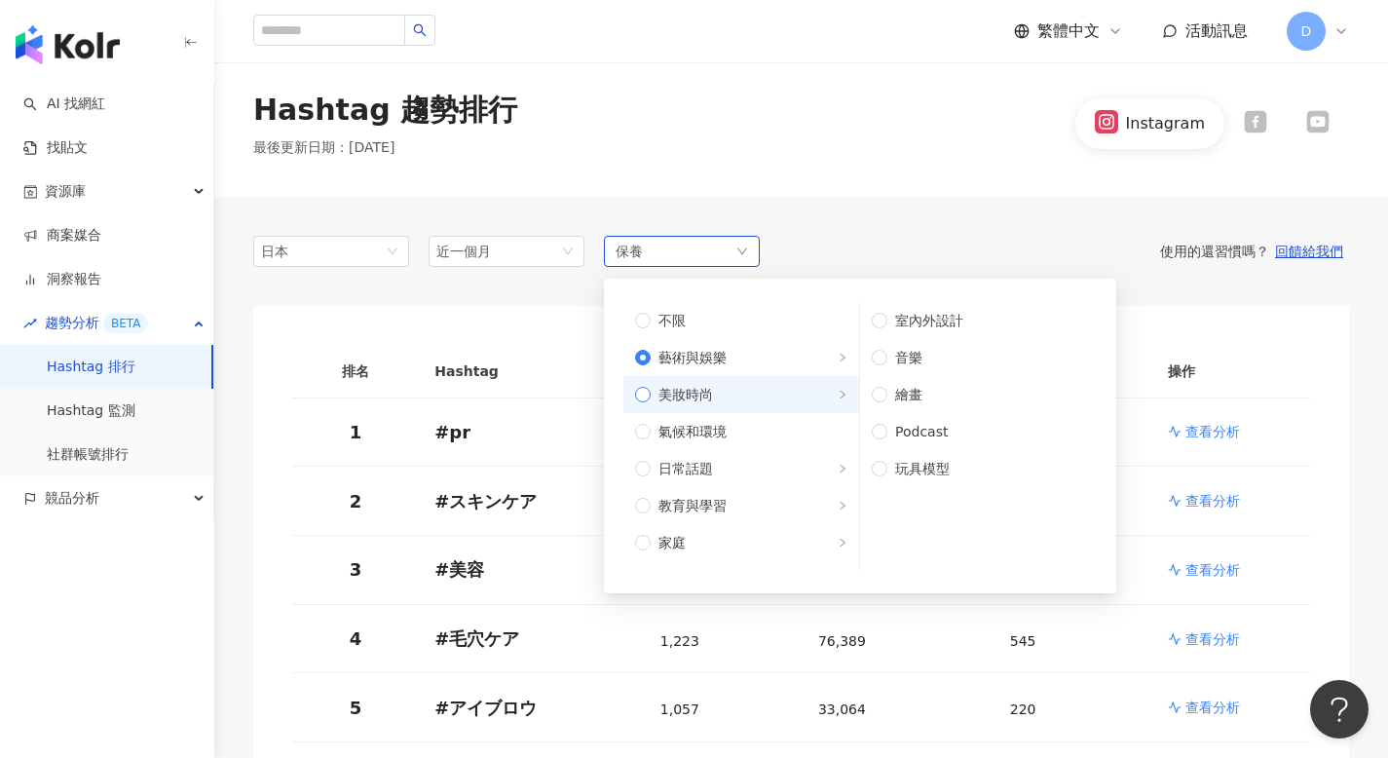
click at [772, 391] on span "美妝時尚" at bounding box center [748, 394] width 197 height 21
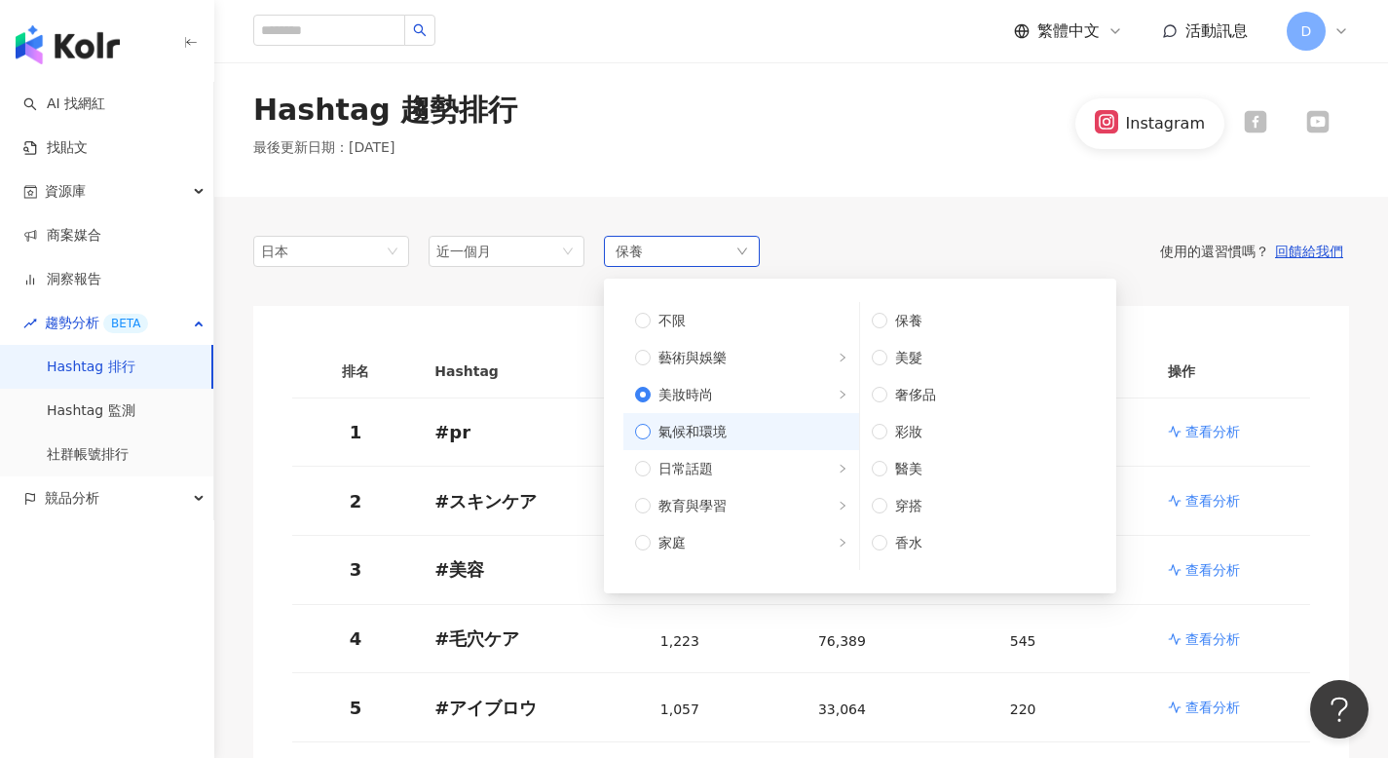
click at [768, 429] on span "氣候和環境" at bounding box center [748, 431] width 197 height 21
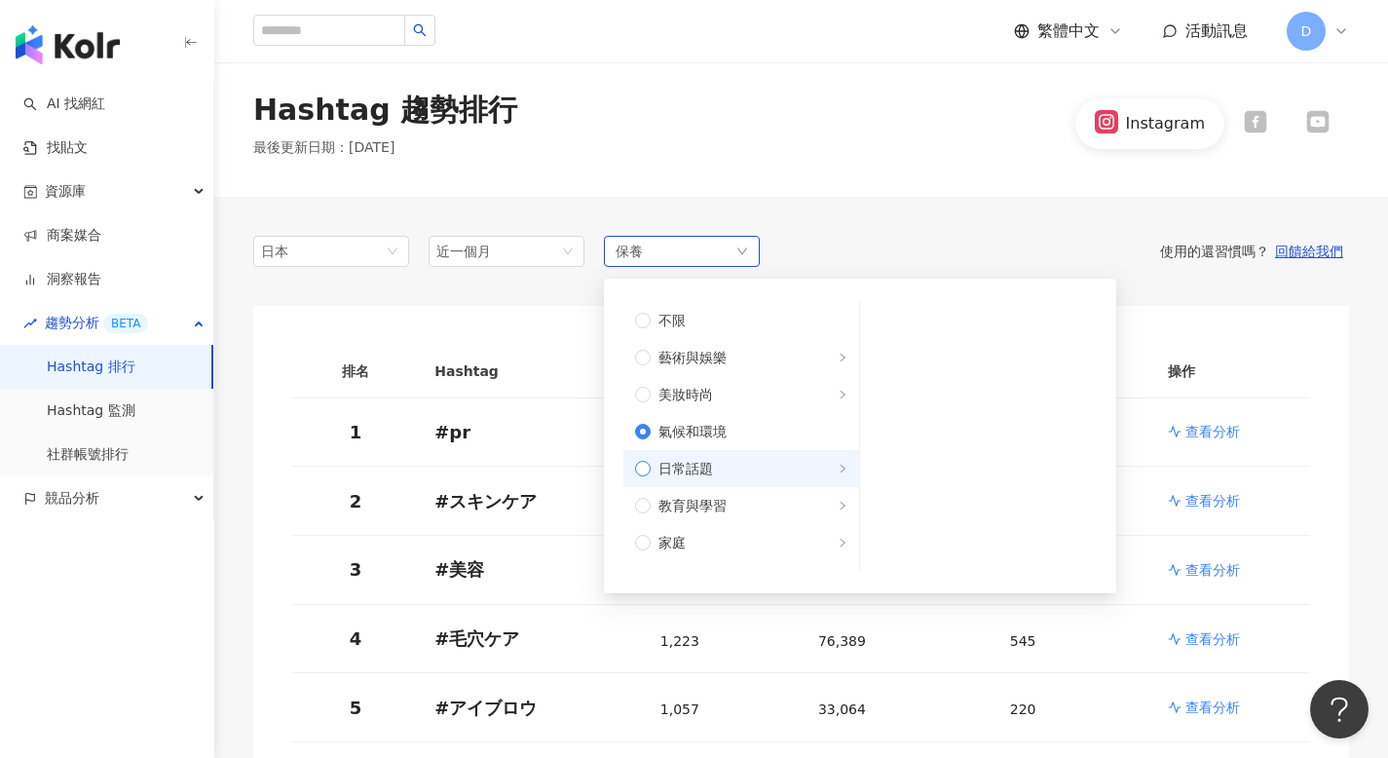
click at [763, 465] on span "日常話題" at bounding box center [748, 468] width 197 height 21
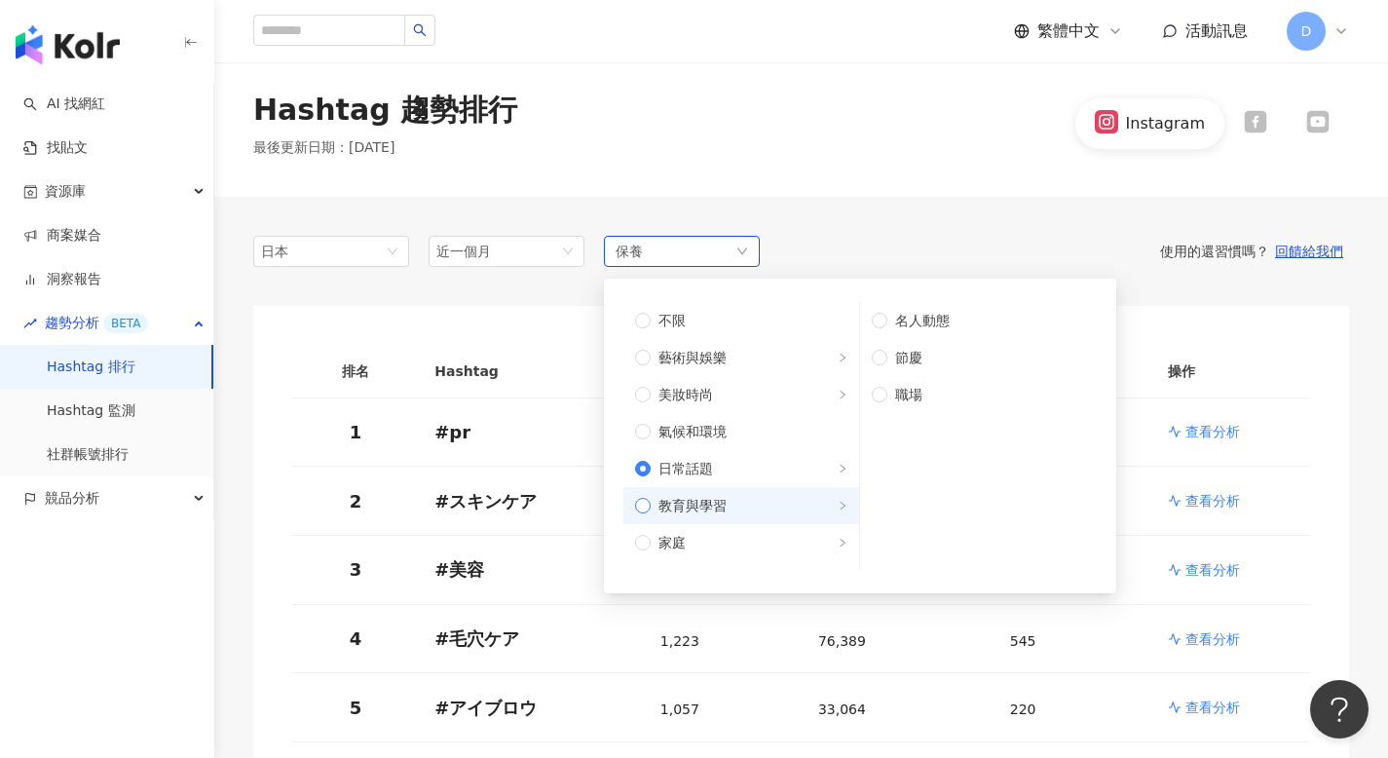
click at [761, 505] on span "教育與學習" at bounding box center [748, 505] width 197 height 21
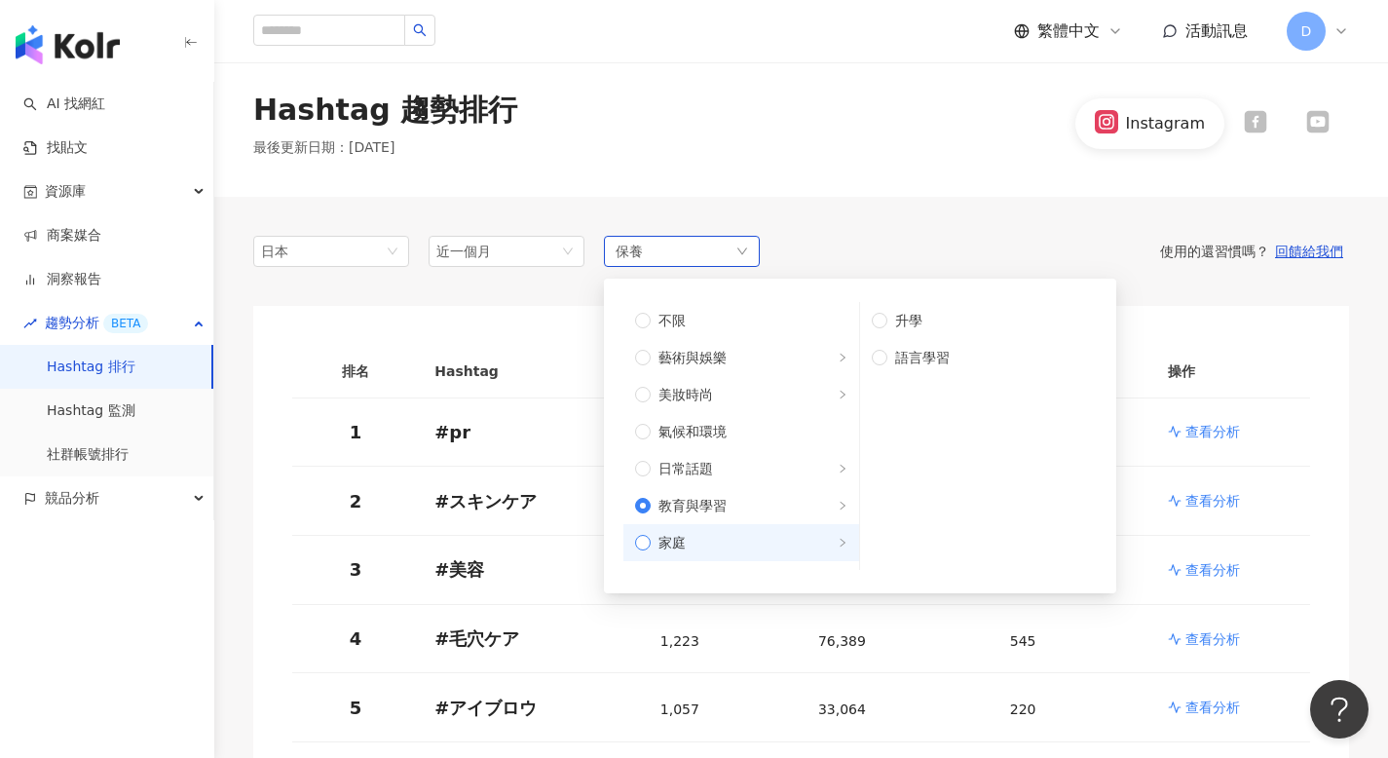
click at [761, 541] on span "家庭" at bounding box center [748, 542] width 197 height 21
click at [764, 514] on span "教育與學習" at bounding box center [748, 505] width 197 height 21
click at [757, 467] on span "日常話題" at bounding box center [748, 468] width 197 height 21
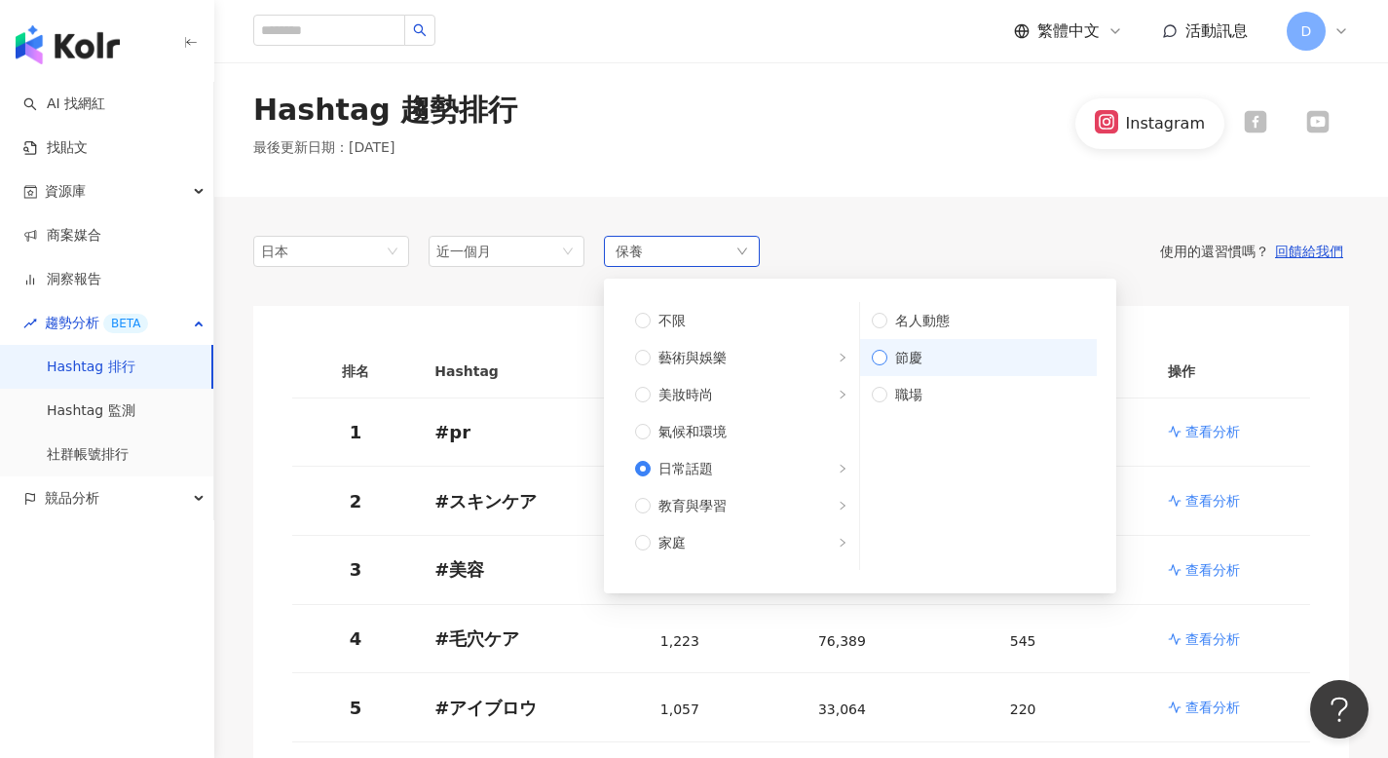
click at [881, 364] on label "節慶" at bounding box center [978, 357] width 237 height 37
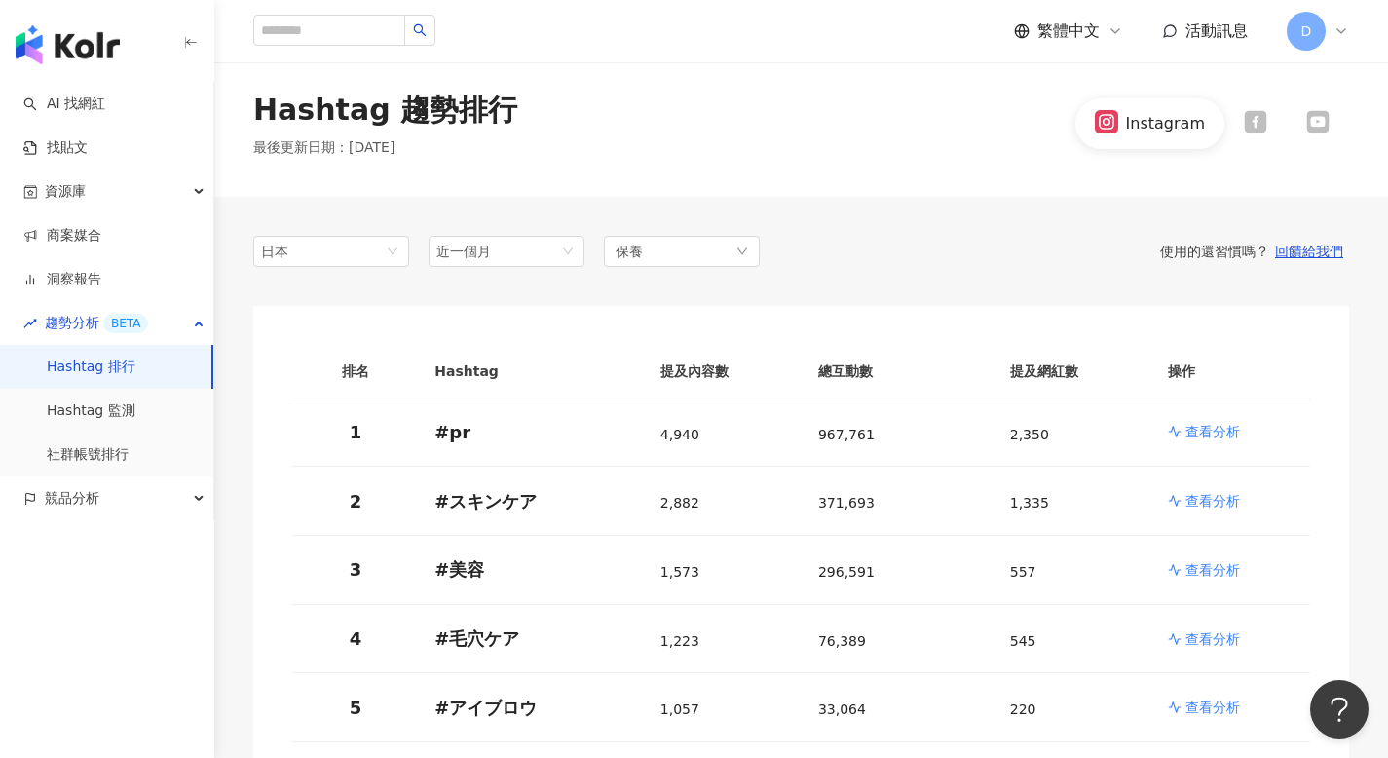
click at [869, 256] on div "使用的還習慣嗎？ 回饋給我們" at bounding box center [1054, 251] width 589 height 18
click at [324, 242] on span "日本" at bounding box center [331, 251] width 140 height 29
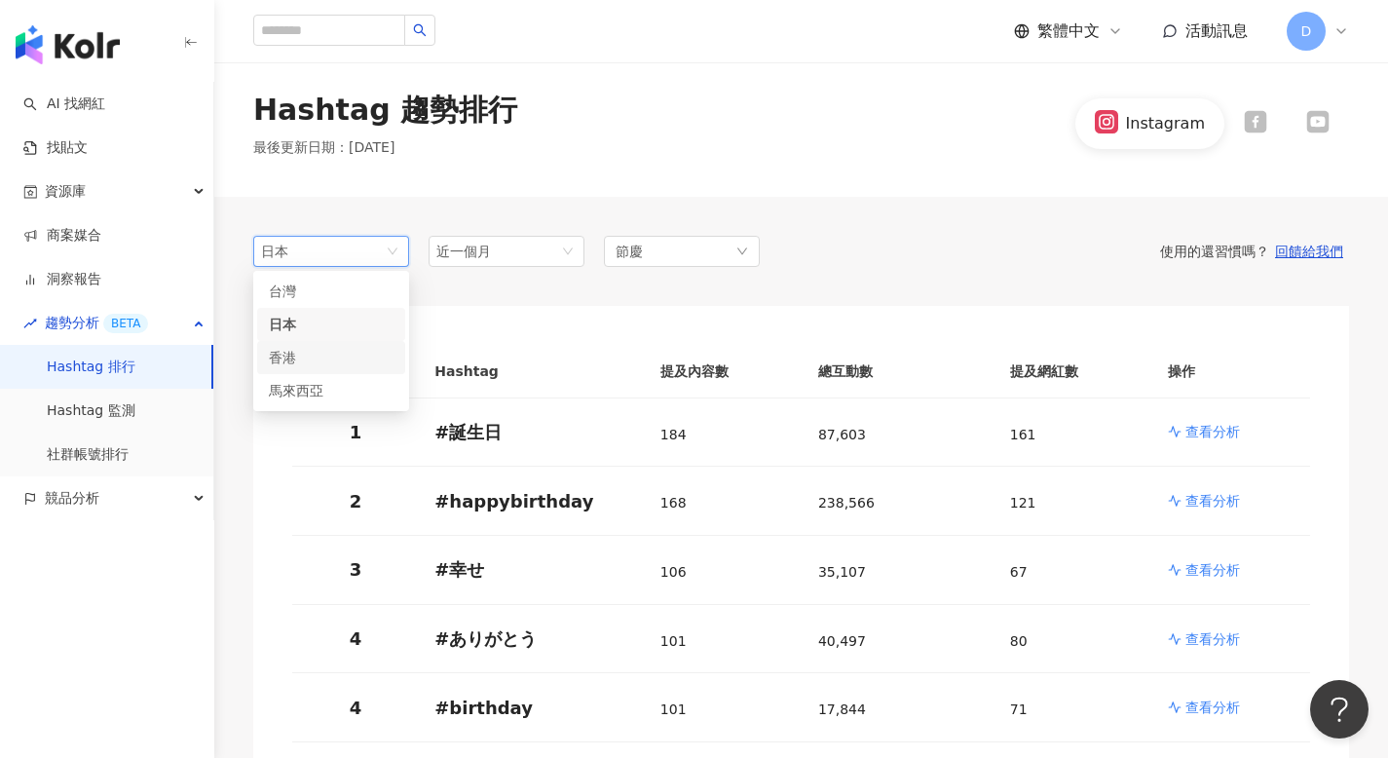
click at [310, 368] on div "香港" at bounding box center [331, 357] width 148 height 33
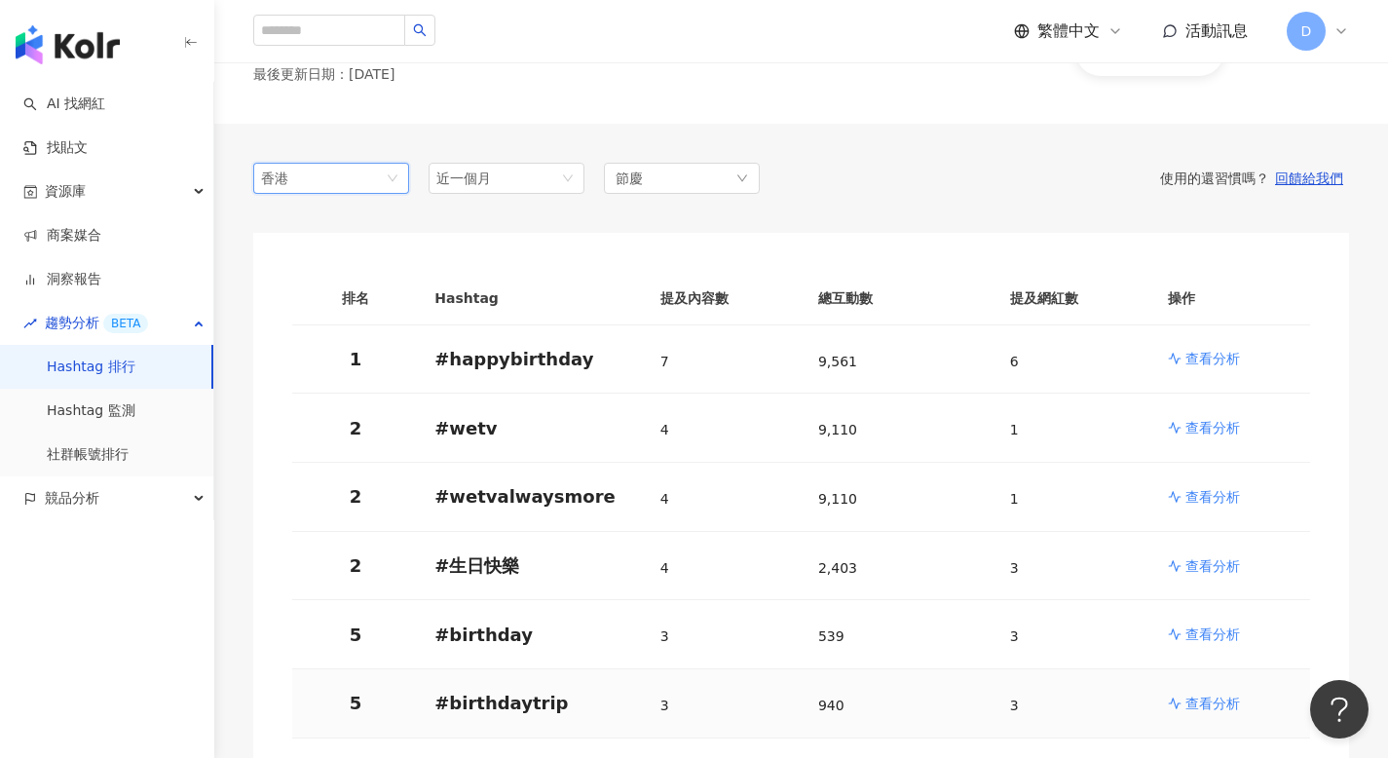
scroll to position [86, 0]
click at [370, 173] on span "香港" at bounding box center [331, 177] width 140 height 29
click at [508, 172] on span "近一個月" at bounding box center [506, 177] width 140 height 29
click at [479, 278] on span "近三個月" at bounding box center [471, 284] width 55 height 16
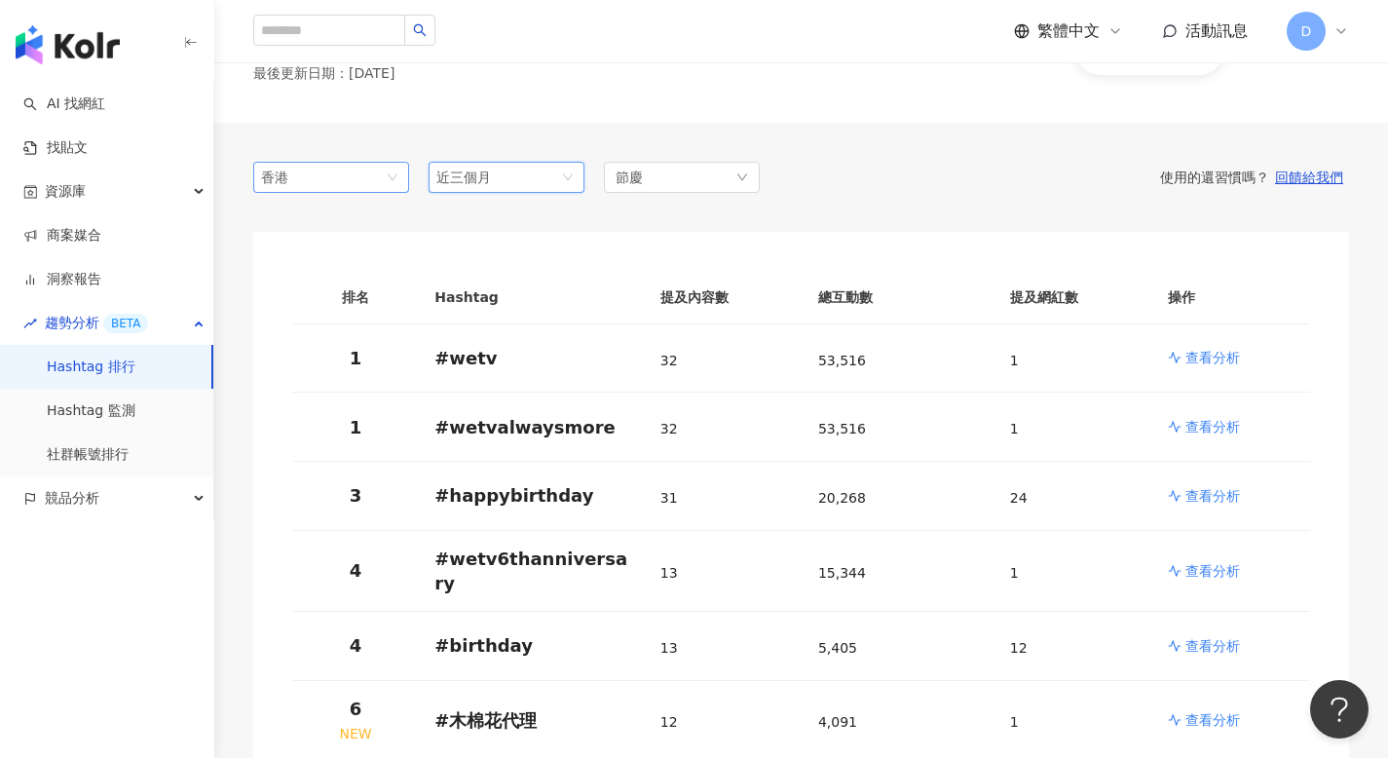
click at [352, 184] on span "香港" at bounding box center [331, 177] width 140 height 29
click at [335, 320] on div "馬來西亞" at bounding box center [331, 316] width 125 height 21
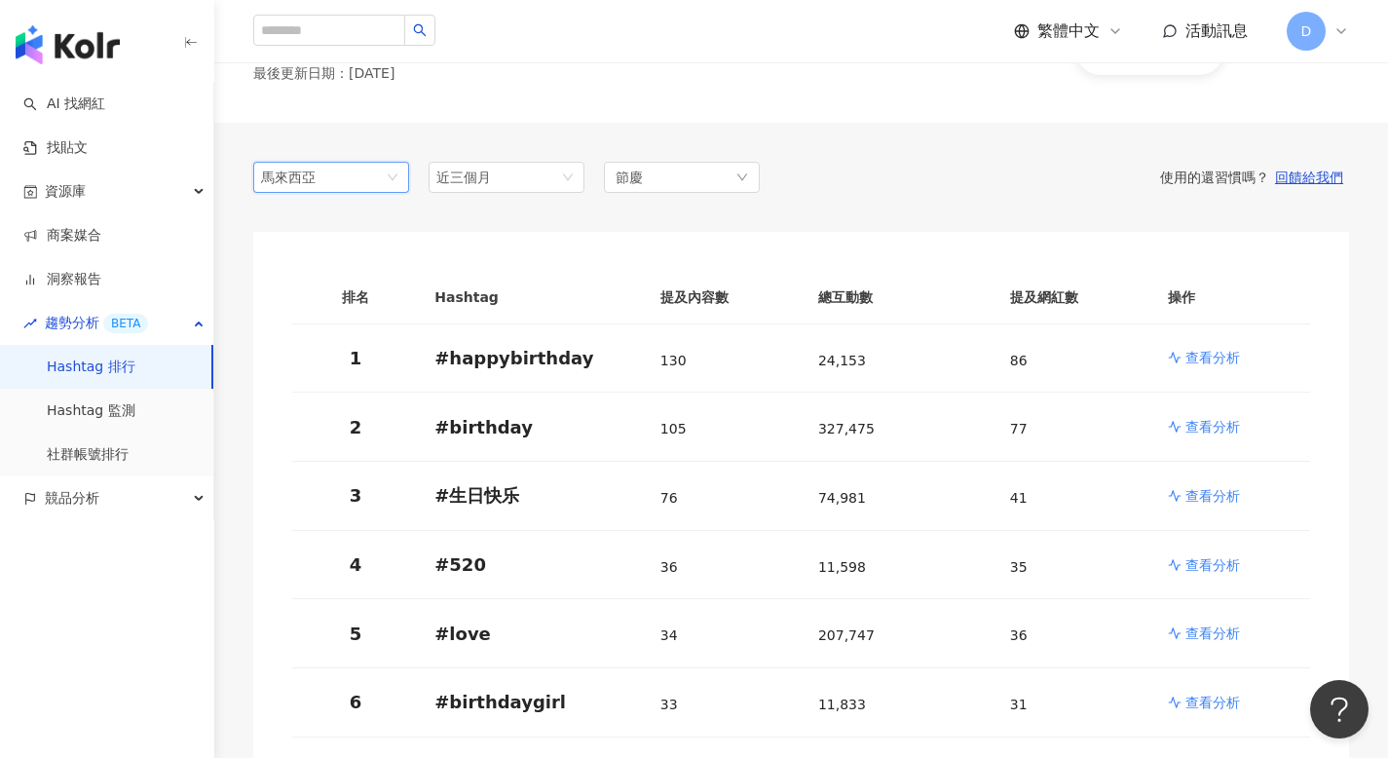
click at [314, 177] on div "馬來西亞" at bounding box center [292, 177] width 63 height 29
click at [313, 216] on div "台灣" at bounding box center [300, 216] width 63 height 21
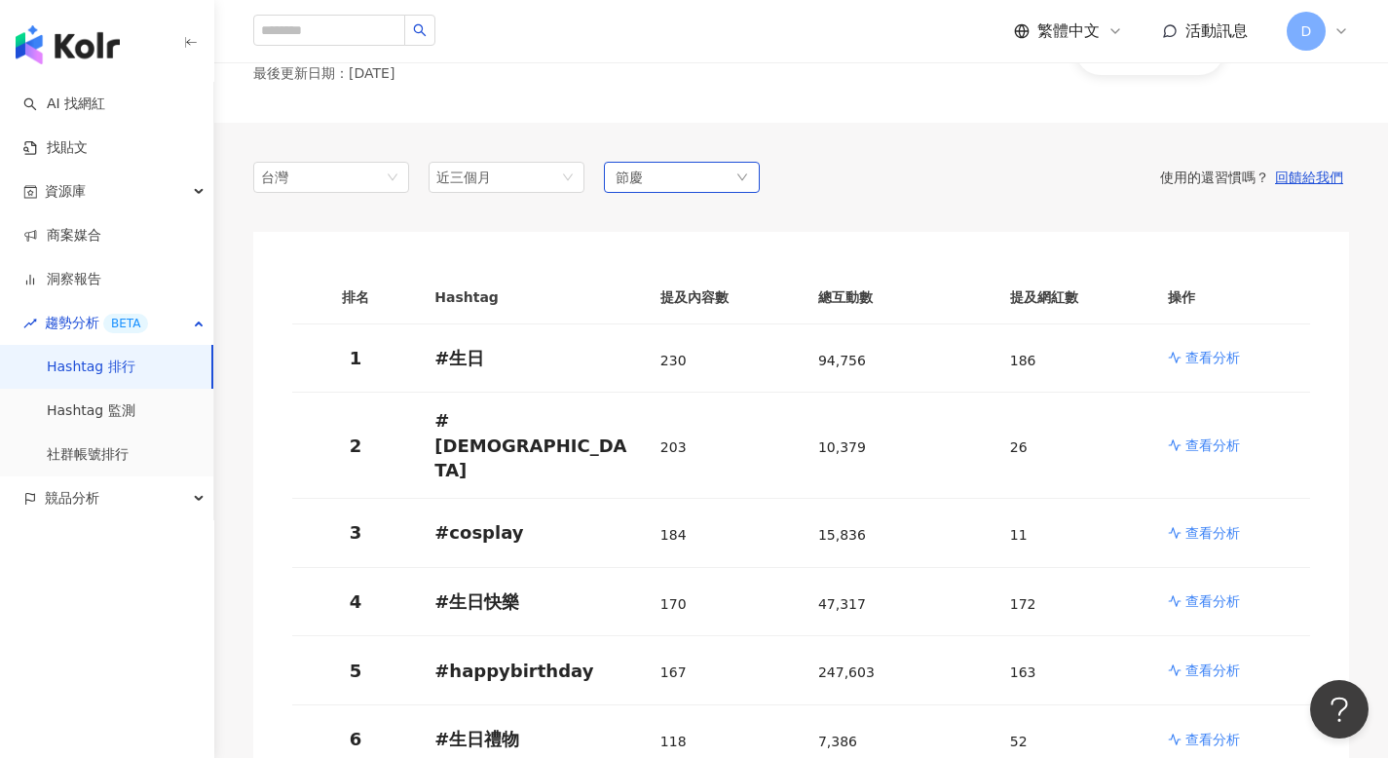
click at [648, 183] on div "節慶" at bounding box center [682, 177] width 156 height 31
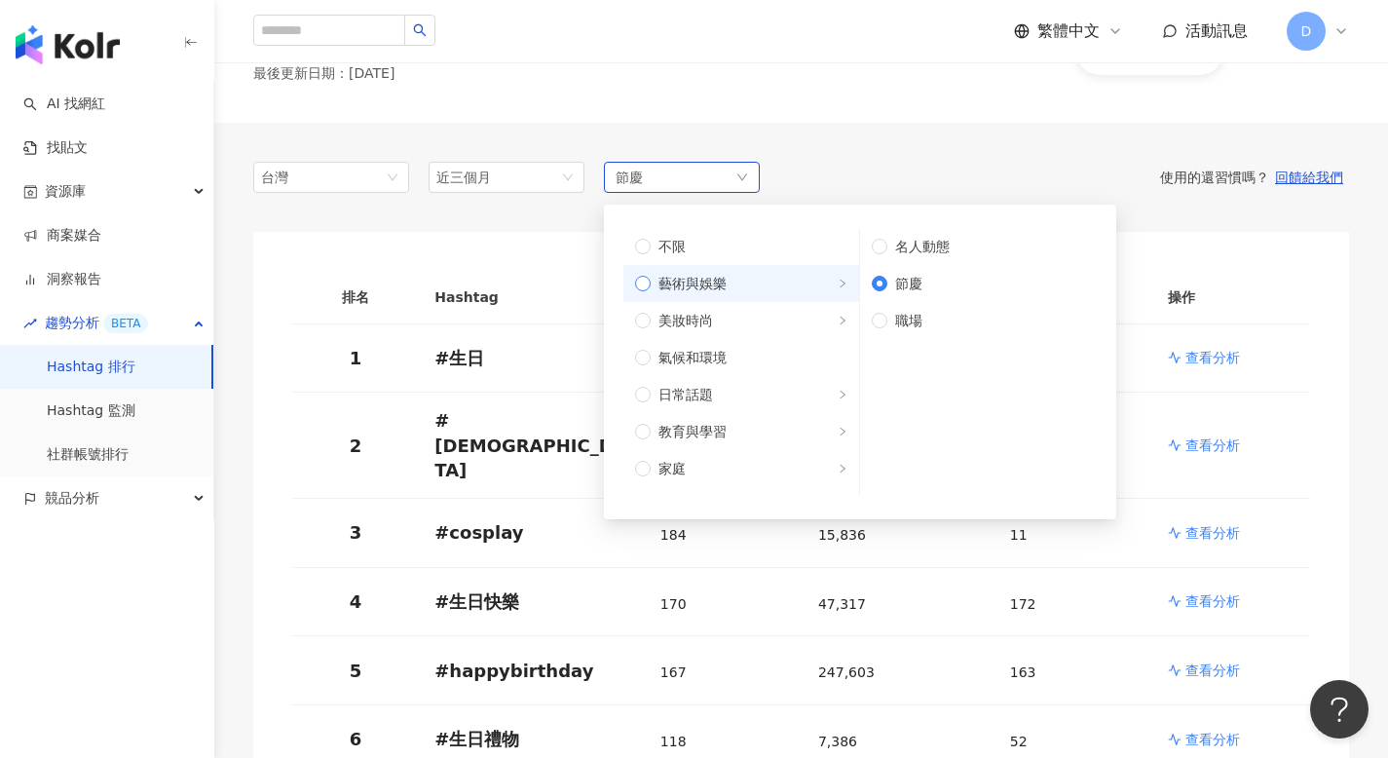
click at [725, 280] on span "藝術與娛樂" at bounding box center [692, 283] width 68 height 21
click at [859, 168] on div "使用的還習慣嗎？ 回饋給我們" at bounding box center [1054, 177] width 589 height 18
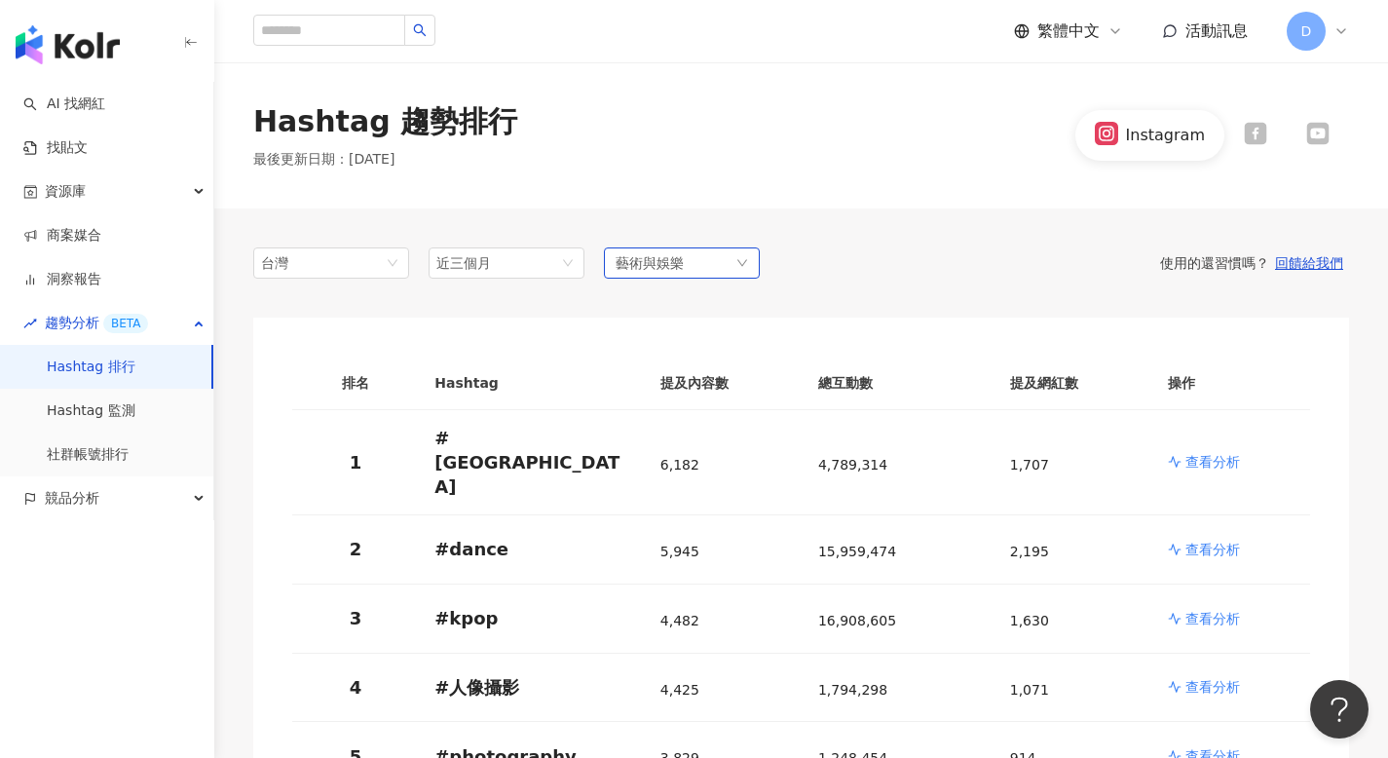
click at [652, 275] on div "藝術與娛樂" at bounding box center [682, 262] width 156 height 31
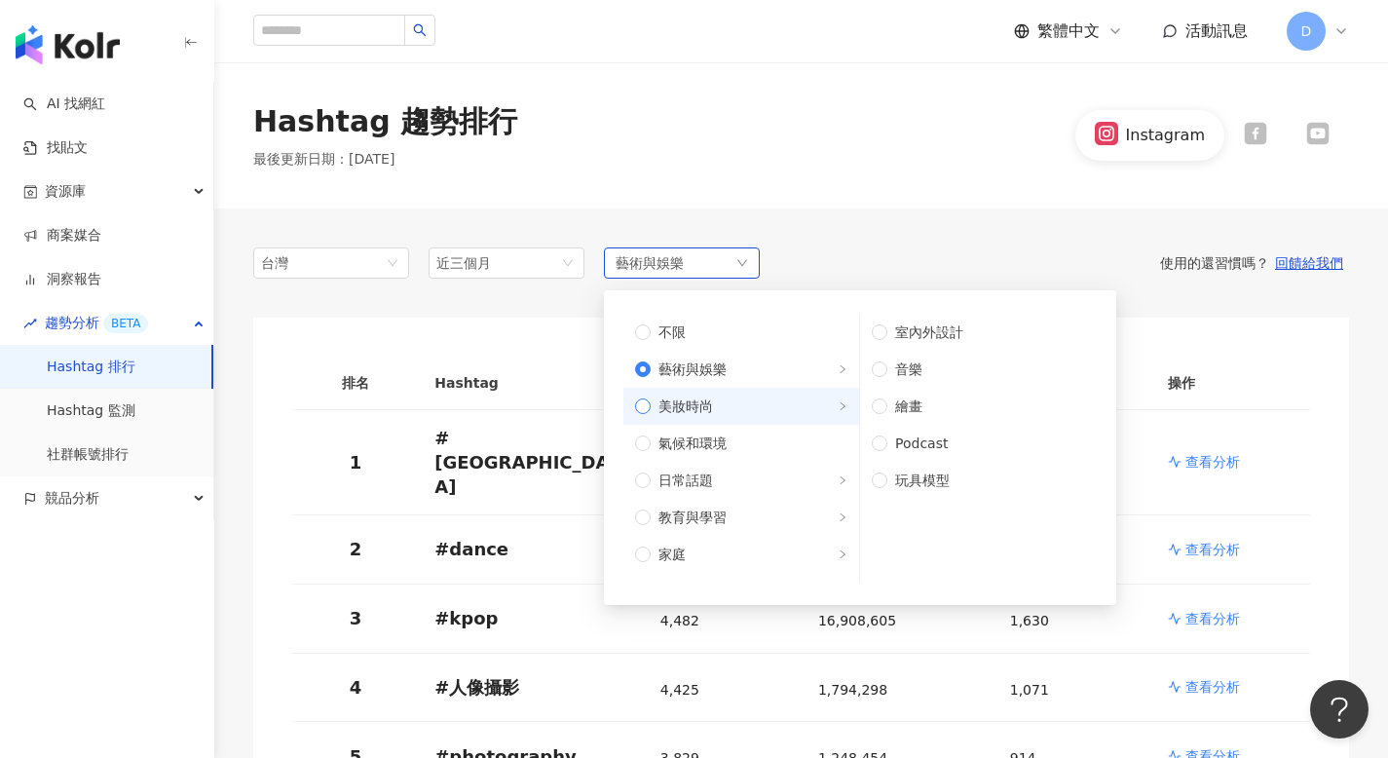
click at [685, 399] on span "美妝時尚" at bounding box center [685, 405] width 55 height 21
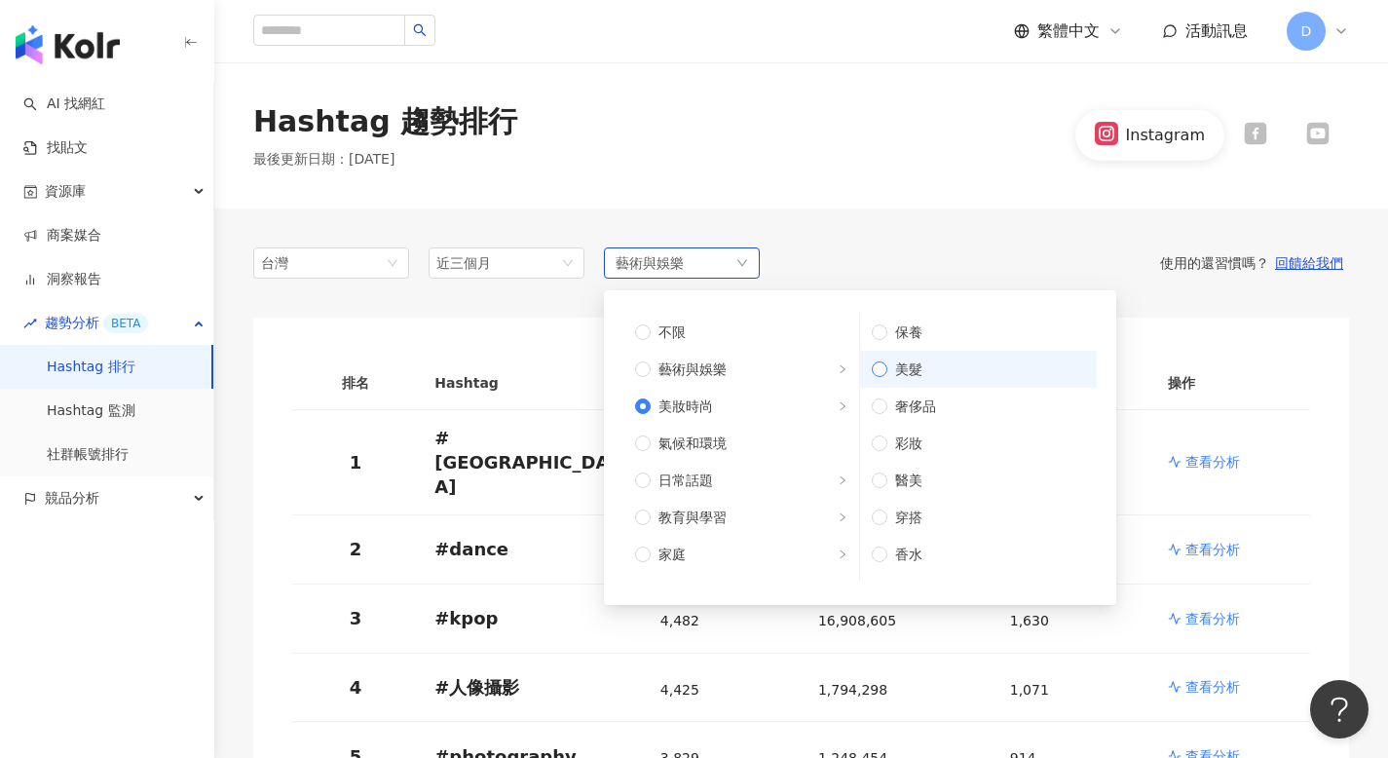
click at [896, 374] on span "美髮" at bounding box center [986, 368] width 198 height 21
click at [931, 248] on div "台灣 tw jp 台灣 日本 香港 馬來西亞 近三個月 1m 3m 6m 近 14 天 近一個月 近三個月 近六個月 藝術與娛樂 不限 藝術與娛樂 美妝時尚 …" at bounding box center [800, 262] width 1095 height 31
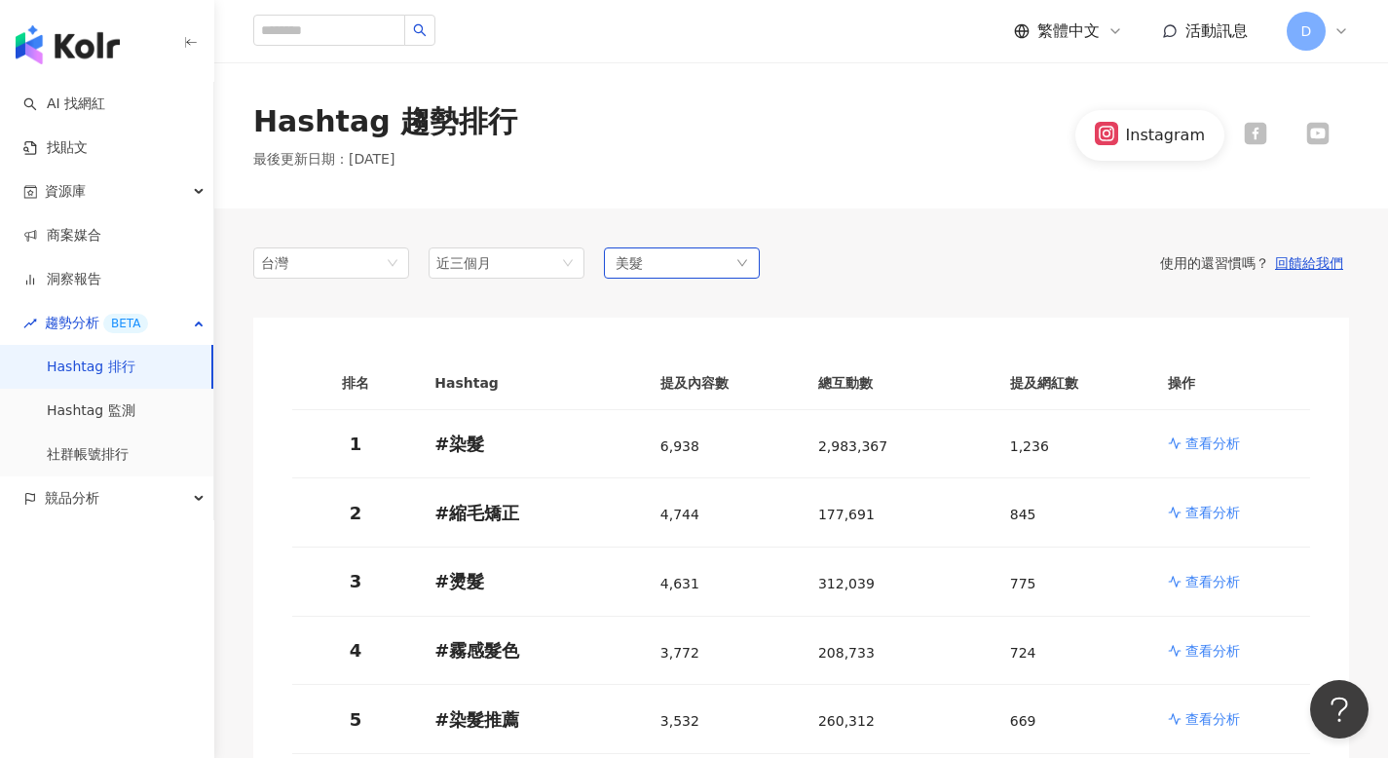
click at [714, 265] on div "美髮" at bounding box center [682, 262] width 156 height 31
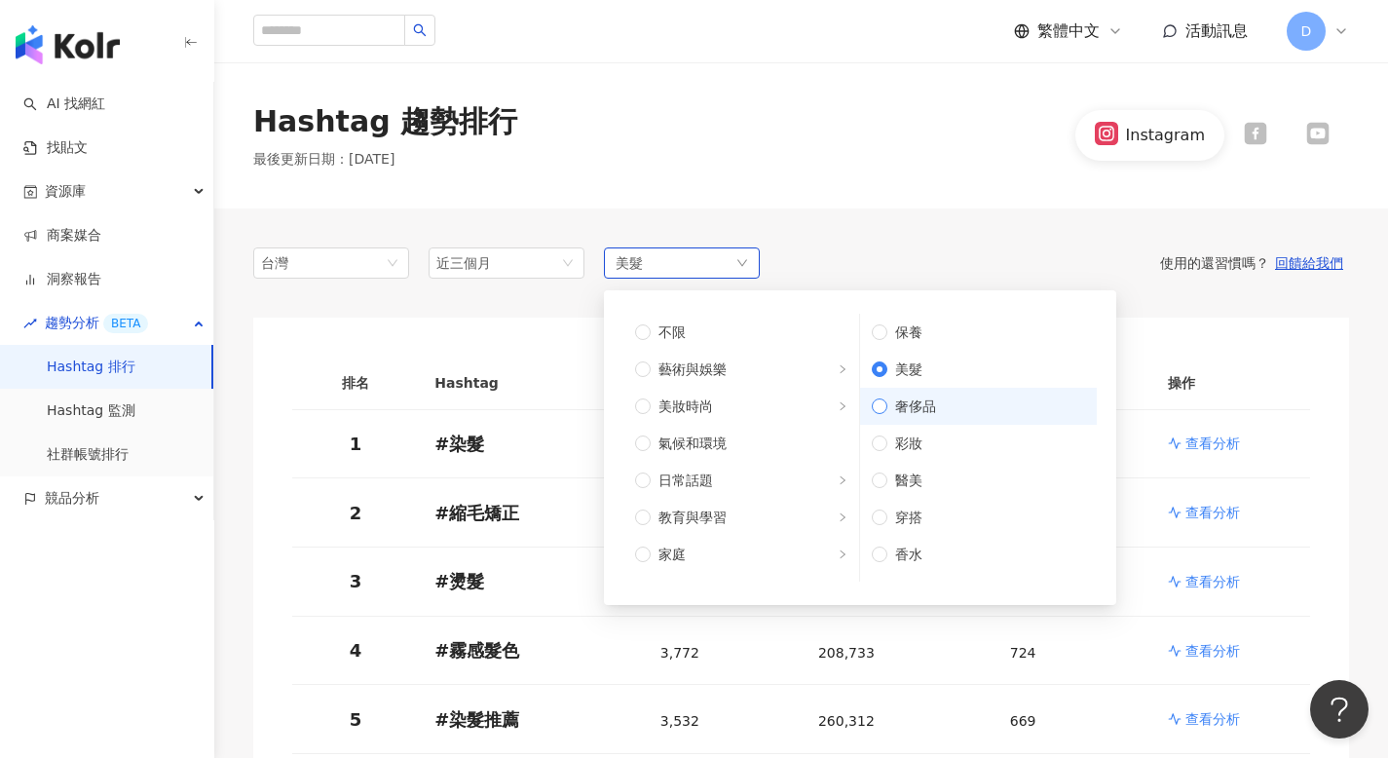
click at [911, 404] on span "奢侈品" at bounding box center [986, 405] width 198 height 21
click at [898, 482] on span "醫美" at bounding box center [986, 479] width 198 height 21
click at [863, 268] on div "使用的還習慣嗎？ 回饋給我們" at bounding box center [1054, 263] width 589 height 18
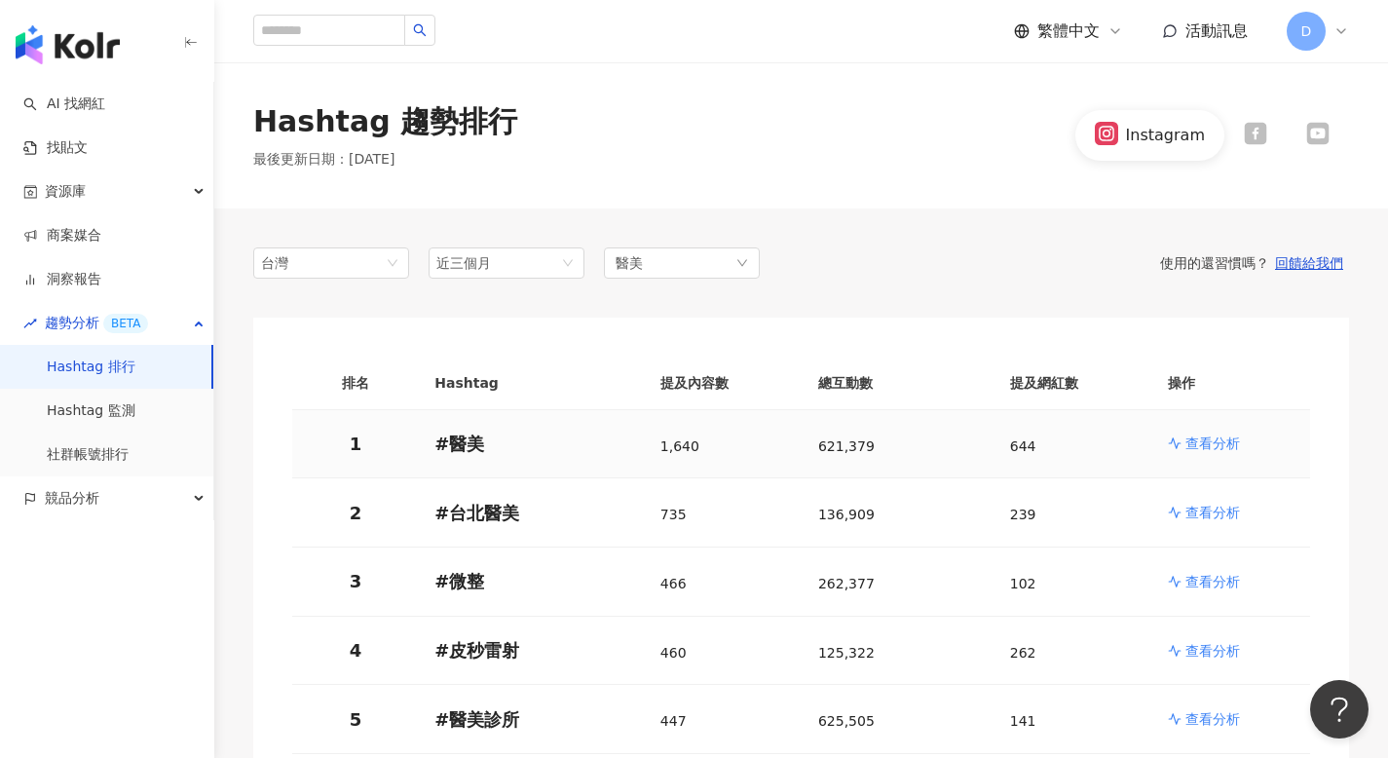
click at [1199, 439] on p "查看分析" at bounding box center [1212, 442] width 55 height 19
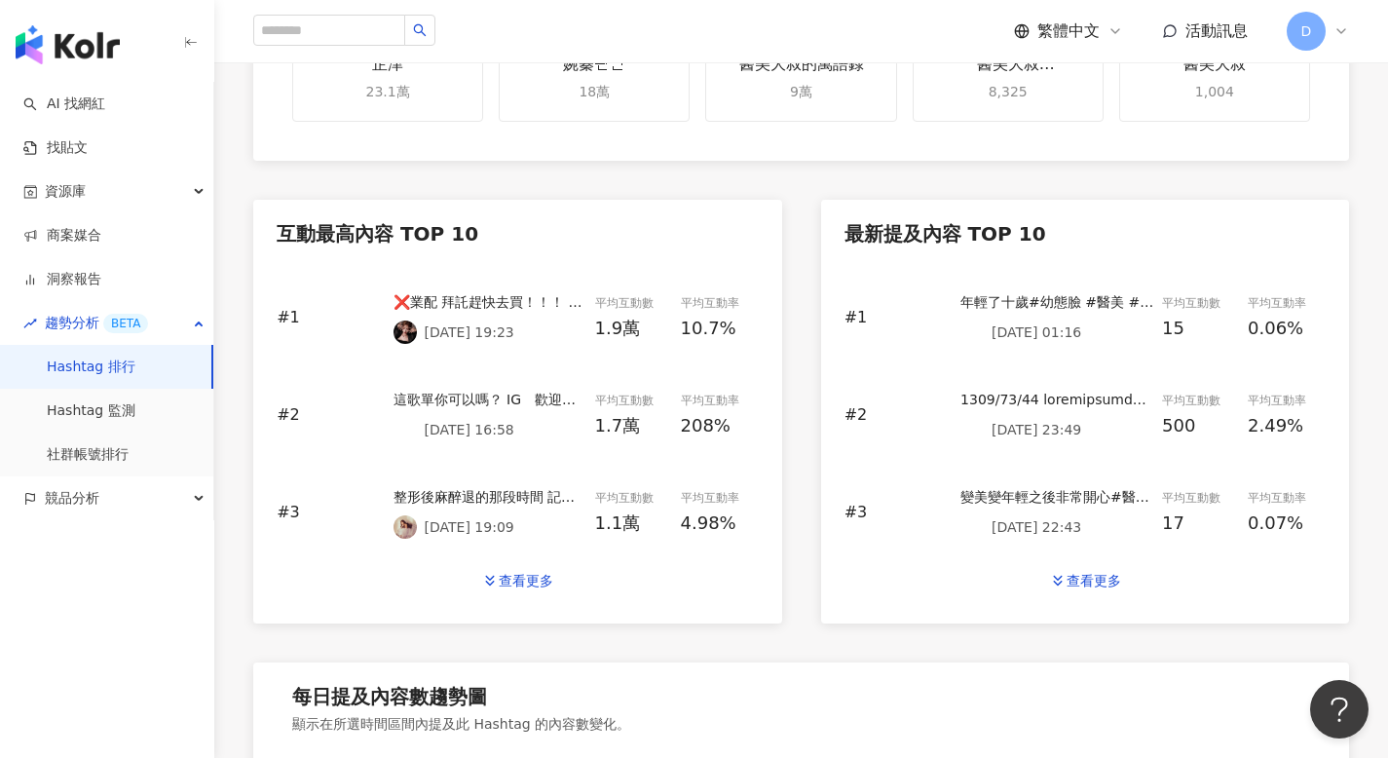
scroll to position [751, 0]
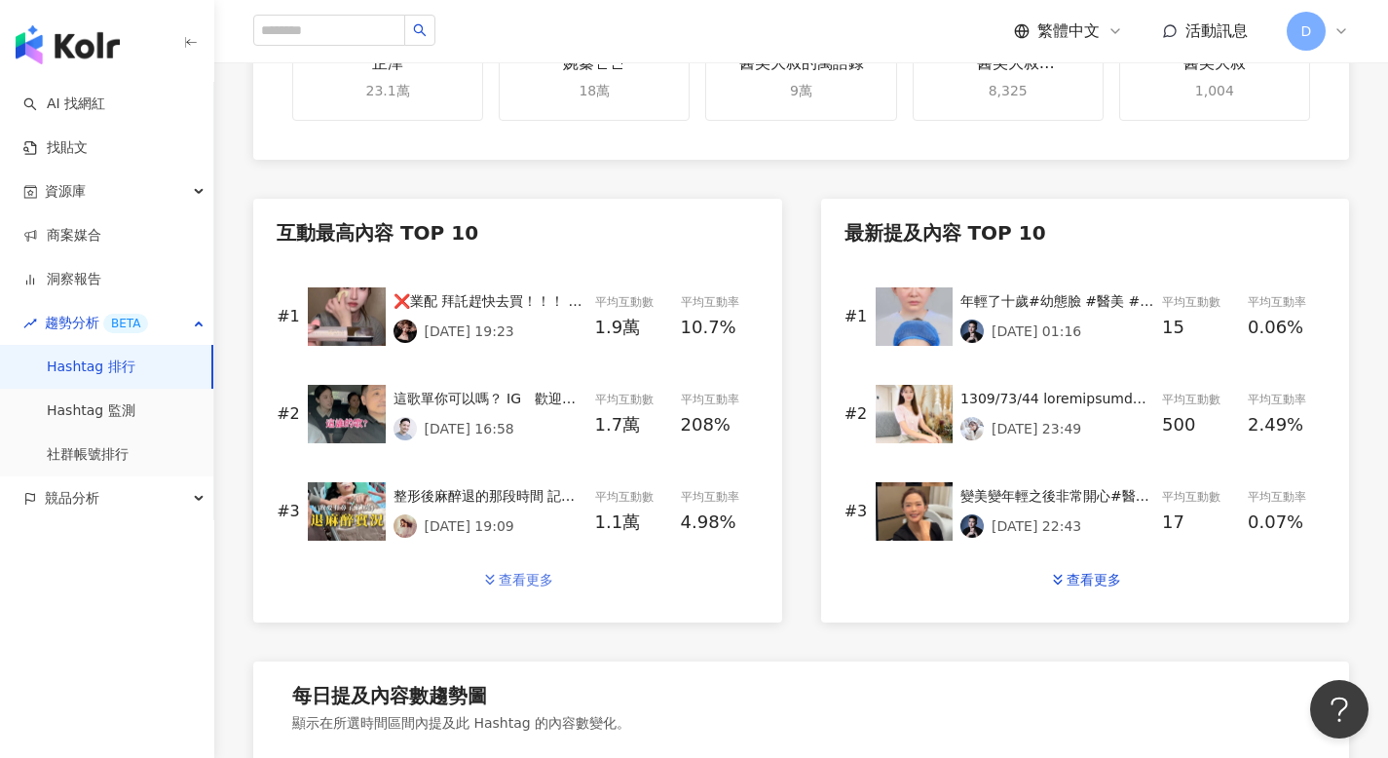
click at [530, 584] on div "查看更多" at bounding box center [526, 580] width 55 height 16
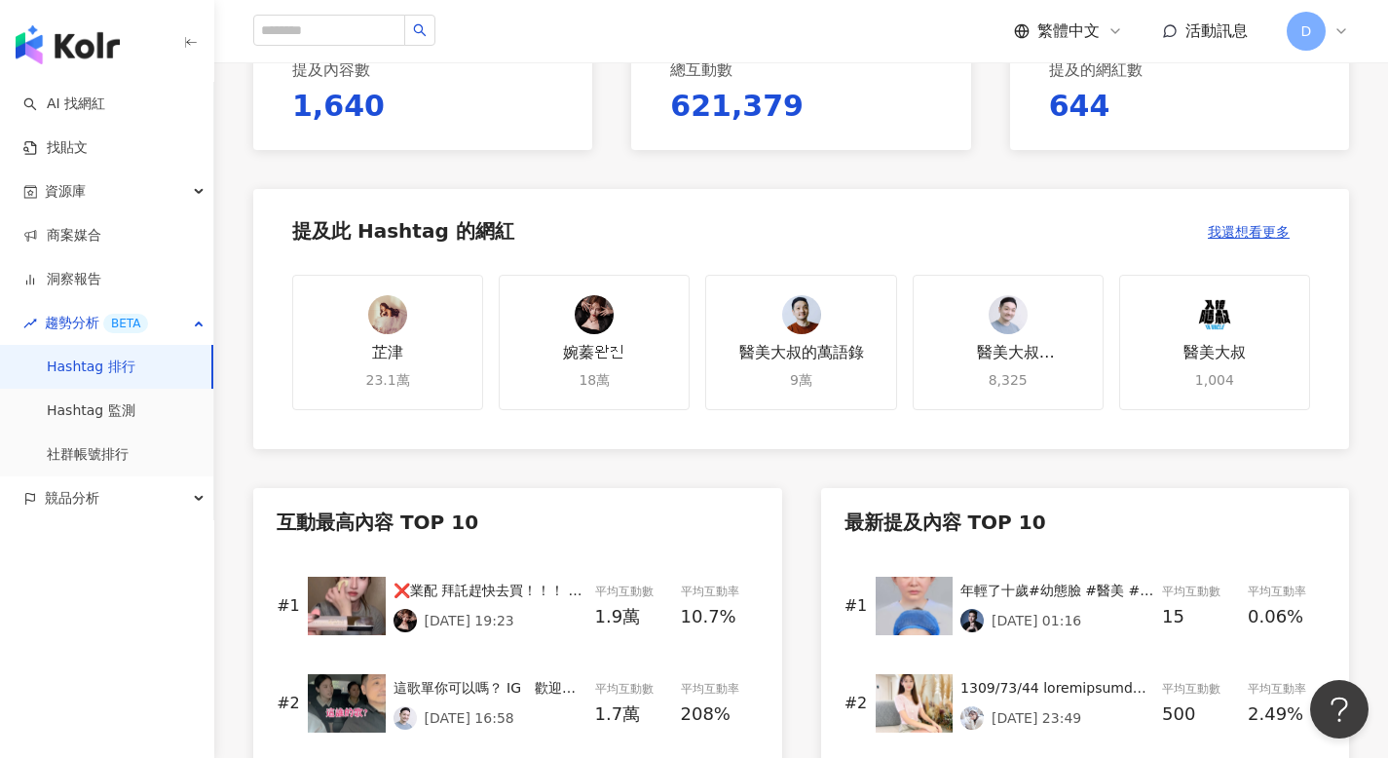
scroll to position [0, 0]
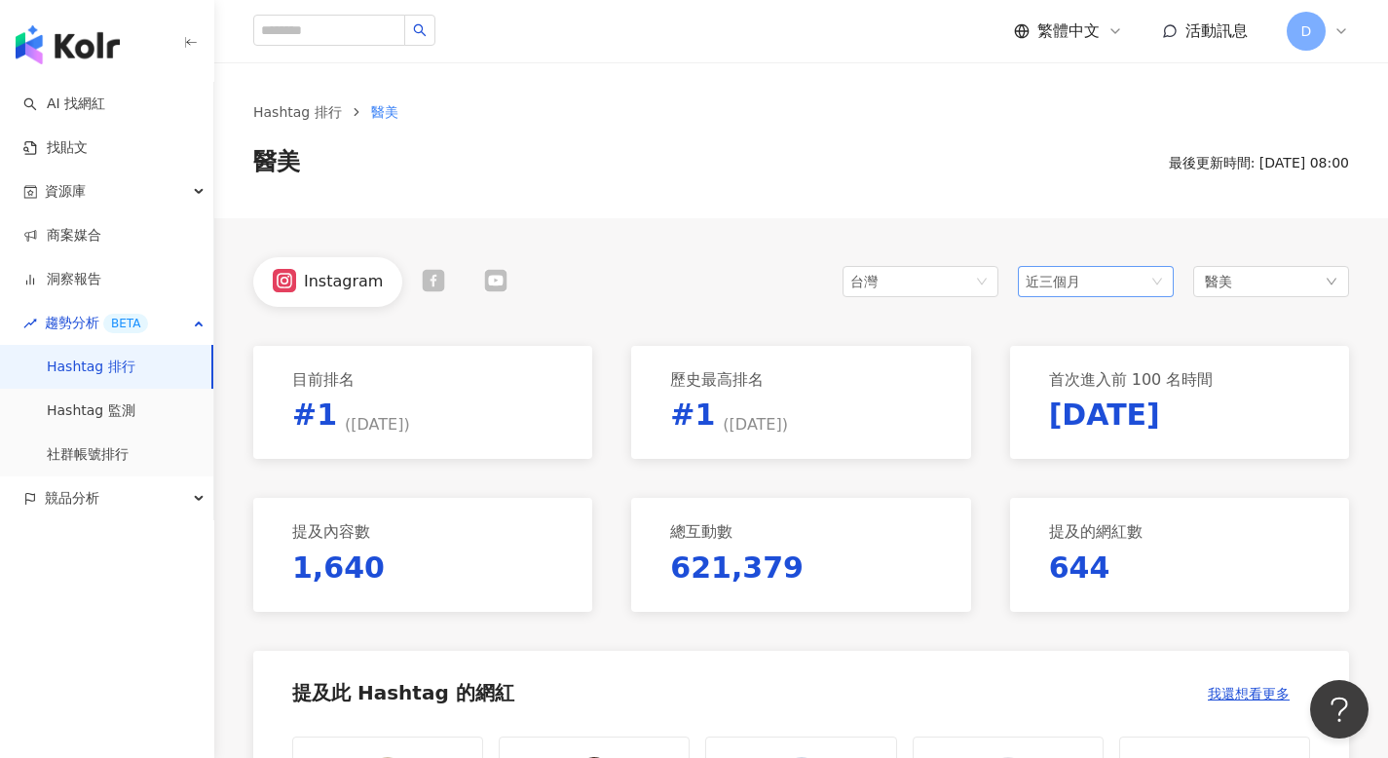
click at [1080, 274] on span "近三個月" at bounding box center [1095, 281] width 140 height 29
click at [1063, 353] on span "近一個月" at bounding box center [1060, 355] width 55 height 16
click at [1085, 37] on span "繁體中文" at bounding box center [1068, 30] width 62 height 21
click at [1056, 126] on div "English" at bounding box center [1077, 127] width 97 height 34
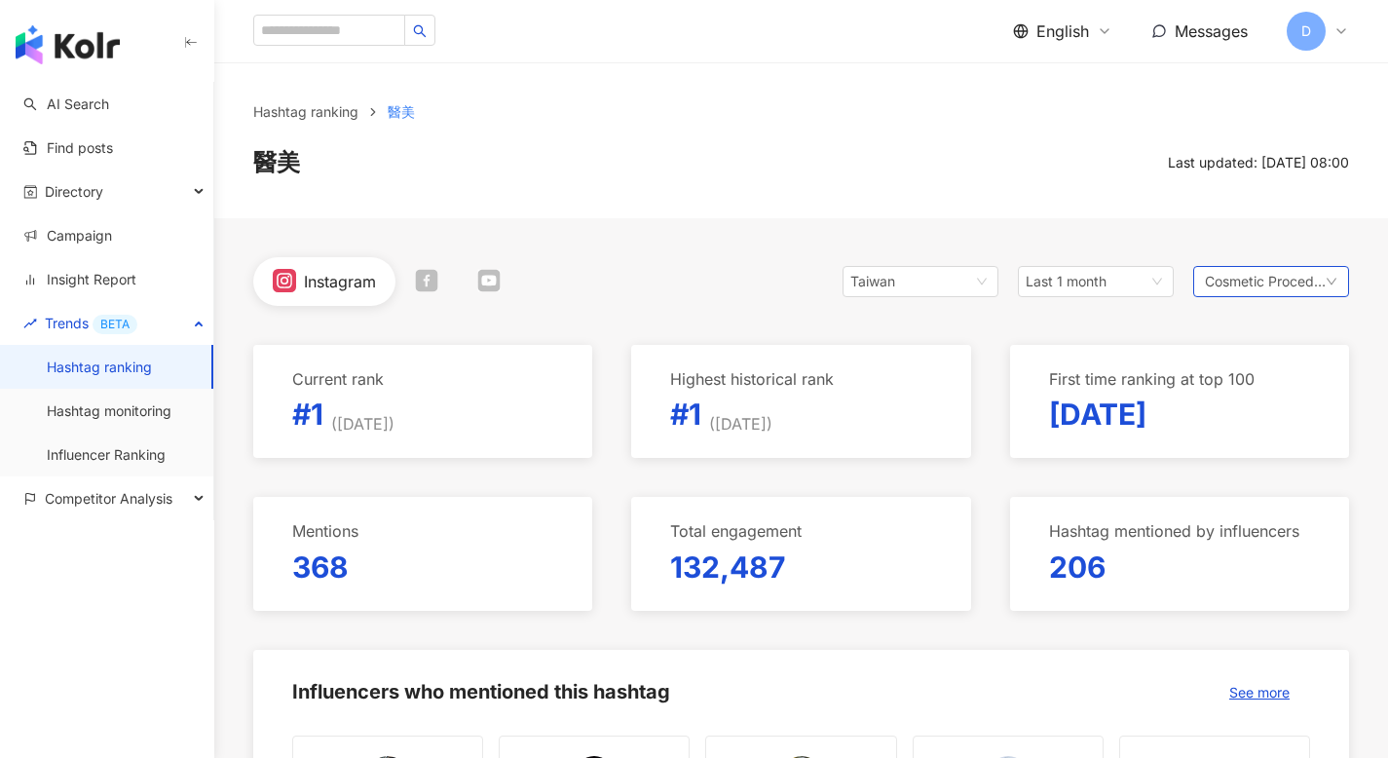
click at [1266, 283] on span "Cosmetic Procedures" at bounding box center [1265, 281] width 121 height 21
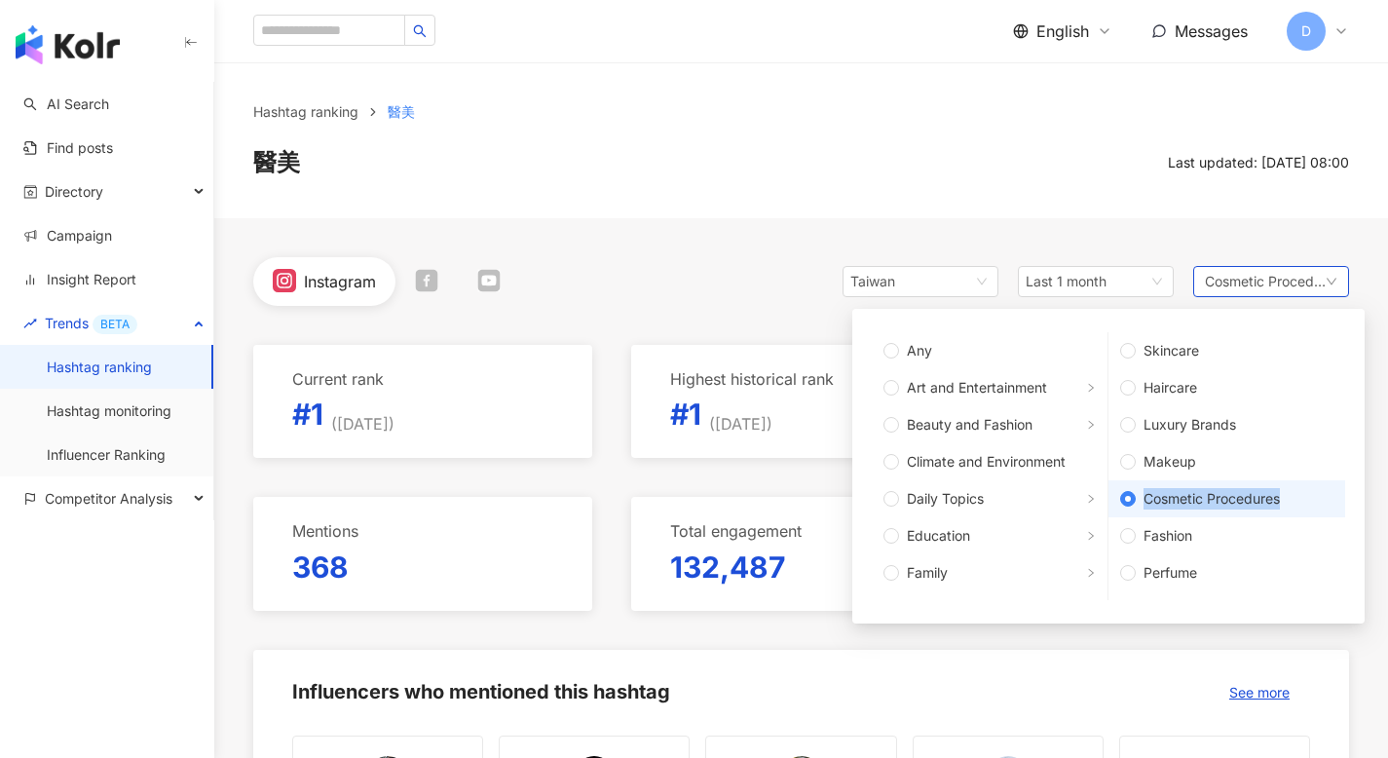
drag, startPoint x: 1292, startPoint y: 496, endPoint x: 1145, endPoint y: 495, distance: 147.0
click at [1145, 495] on span "Cosmetic Procedures" at bounding box center [1234, 498] width 198 height 21
click at [1132, 463] on div at bounding box center [1132, 463] width 0 height 0
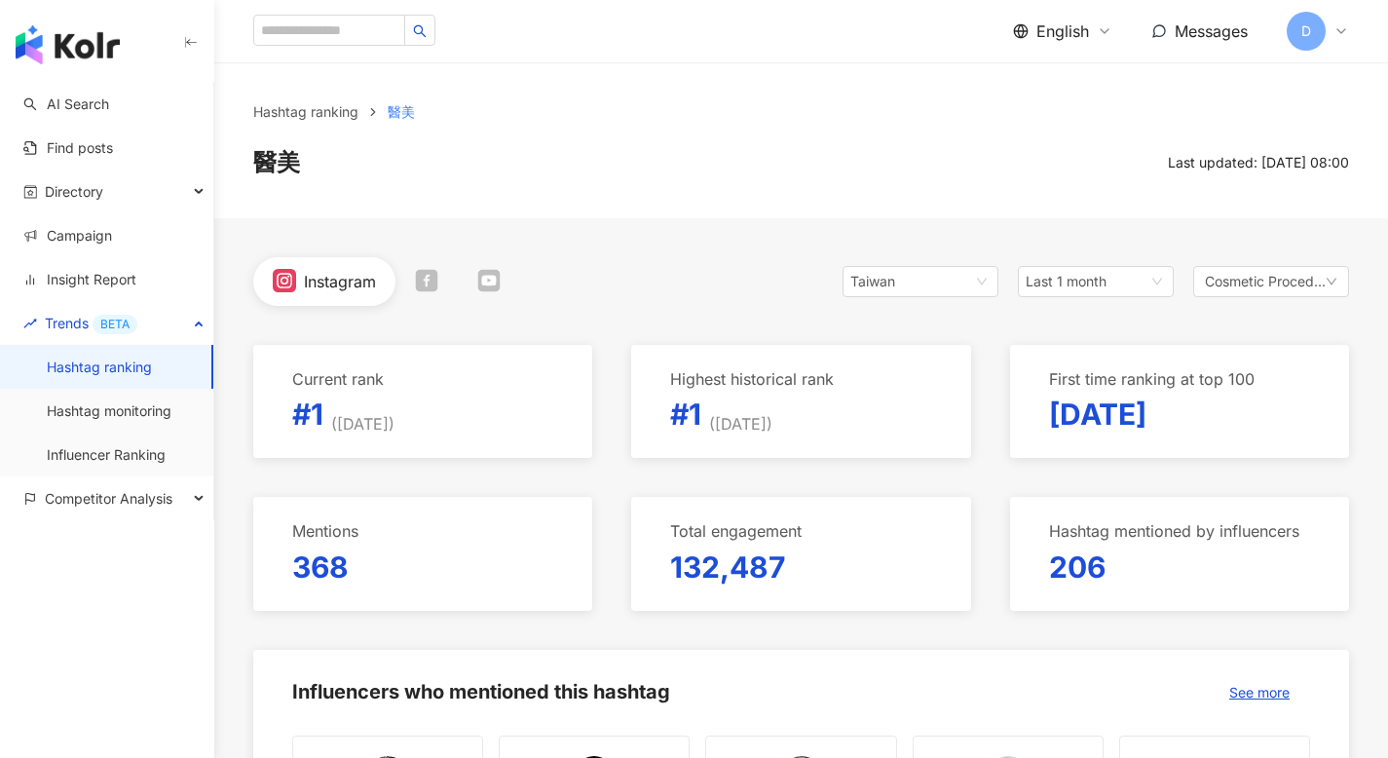
click at [1299, 286] on span "Cosmetic Procedures" at bounding box center [1265, 281] width 121 height 21
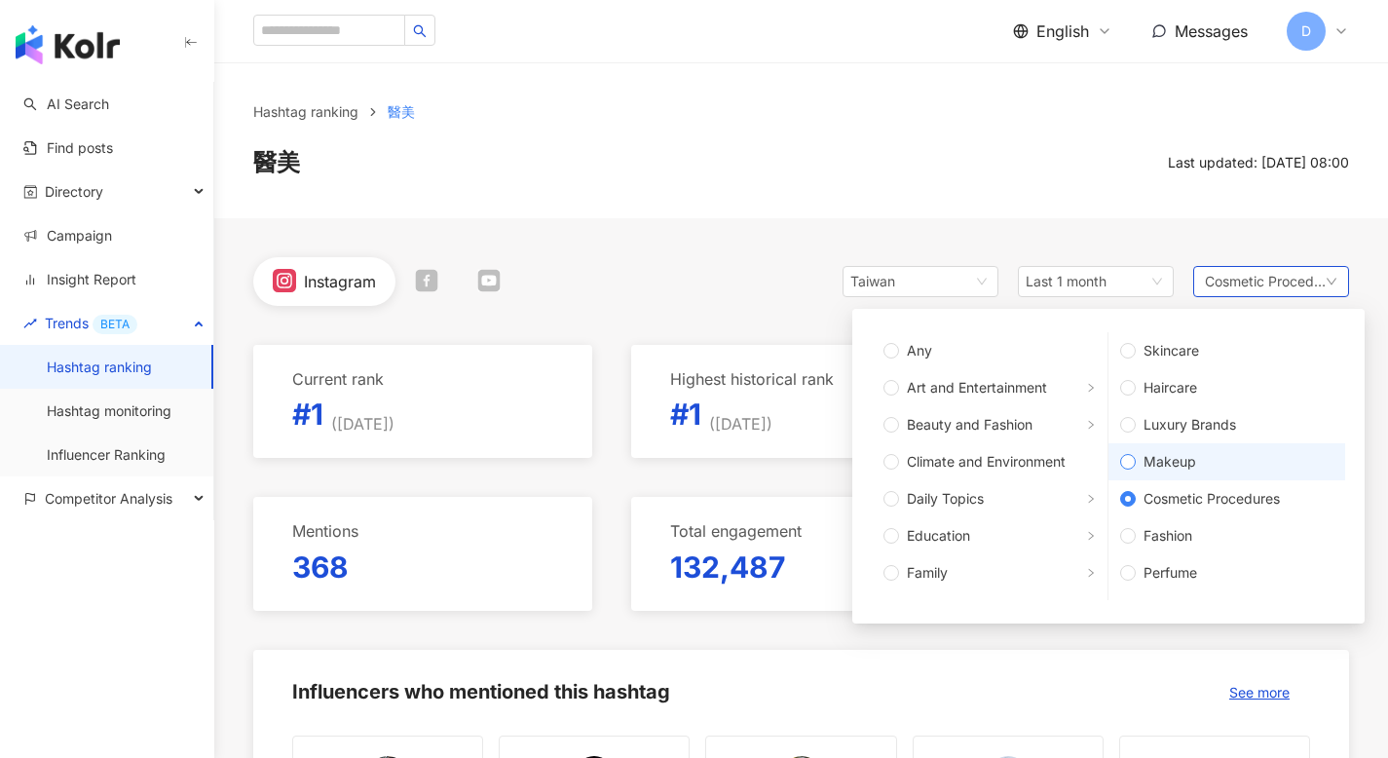
click at [1194, 459] on span "Makeup" at bounding box center [1234, 461] width 198 height 21
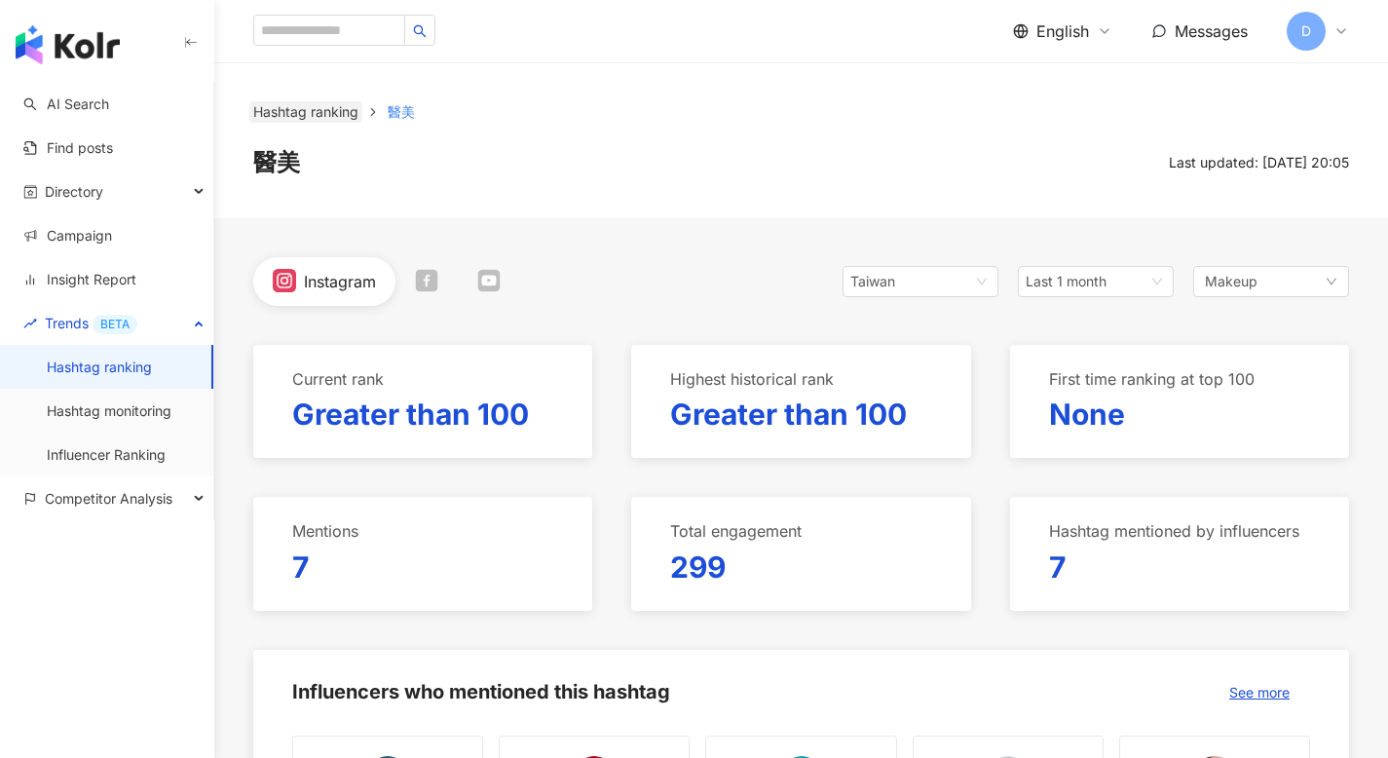
click at [313, 104] on link "Hashtag ranking" at bounding box center [305, 111] width 113 height 21
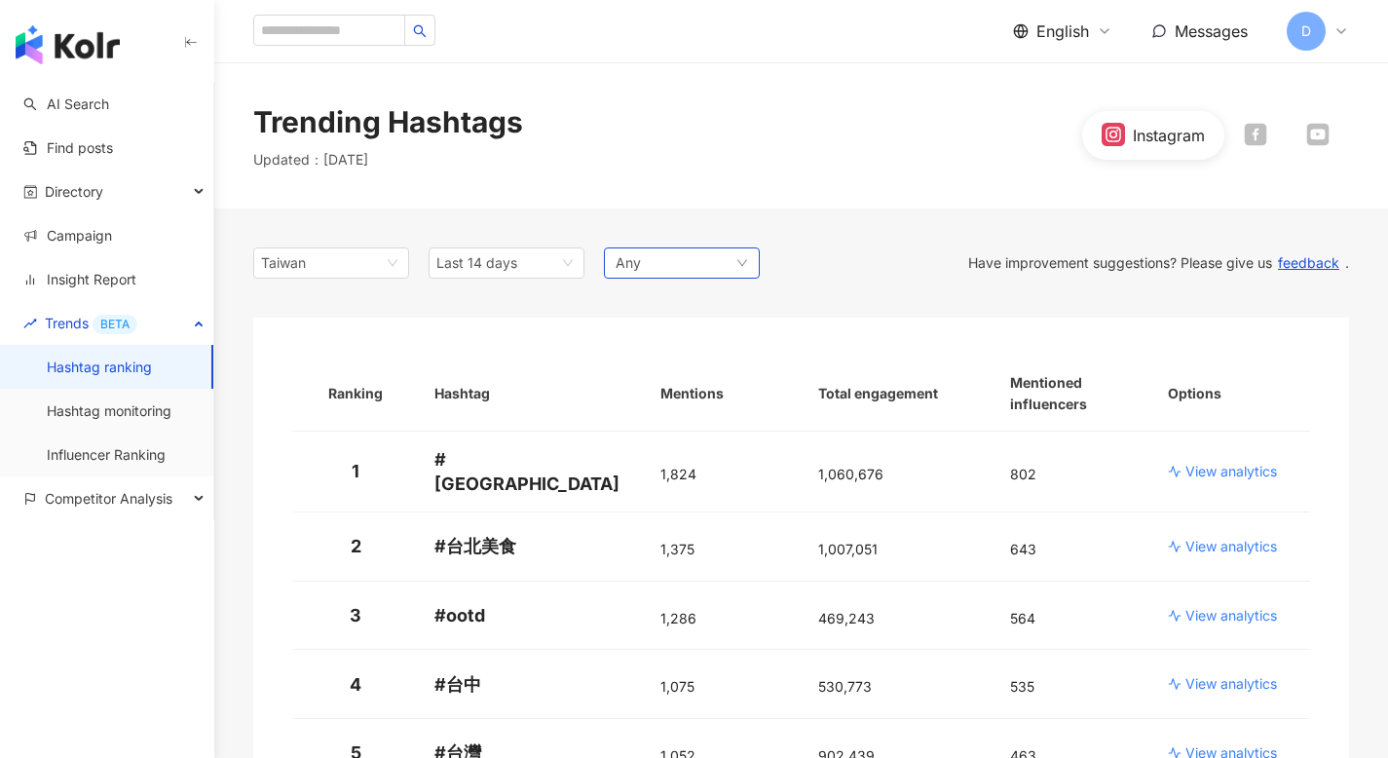
click at [669, 262] on div "Any" at bounding box center [682, 262] width 156 height 31
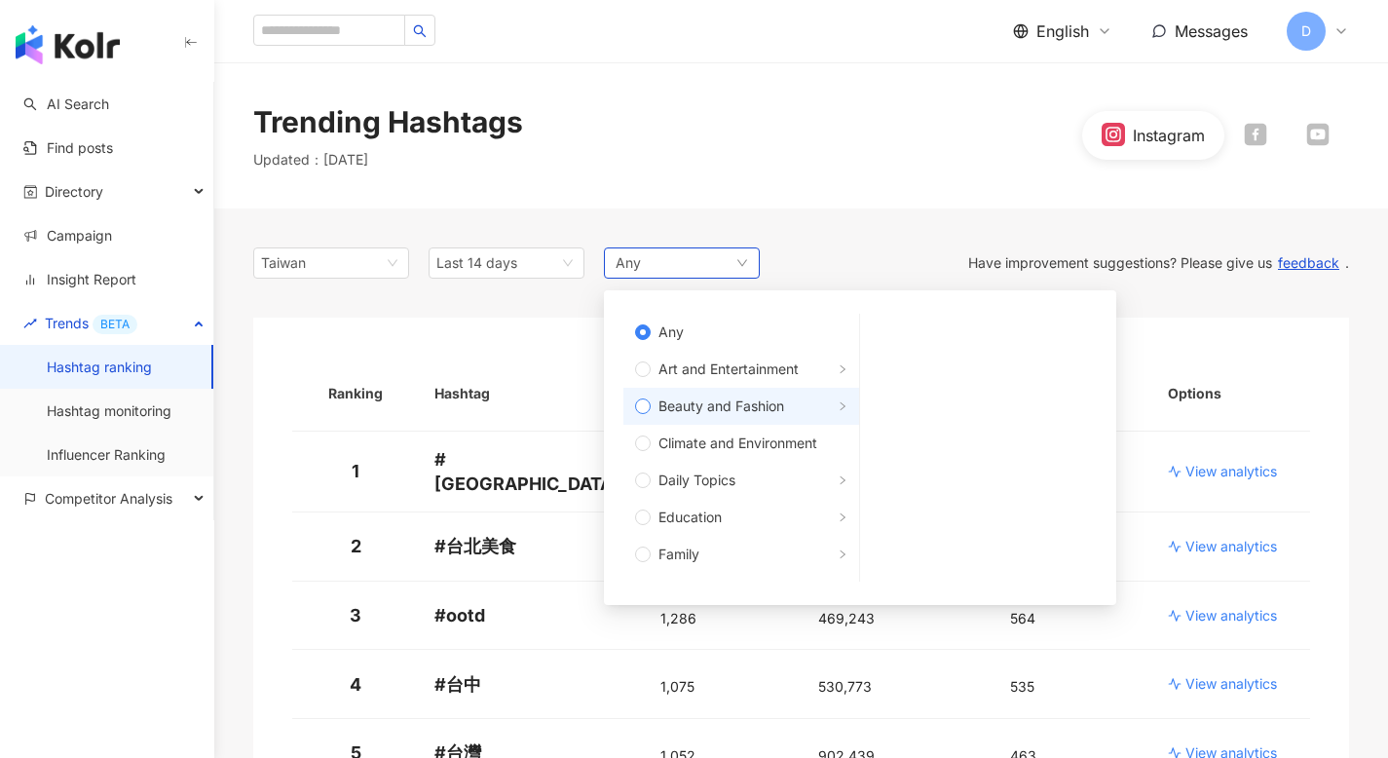
click at [741, 411] on span "Beauty and Fashion" at bounding box center [721, 405] width 126 height 21
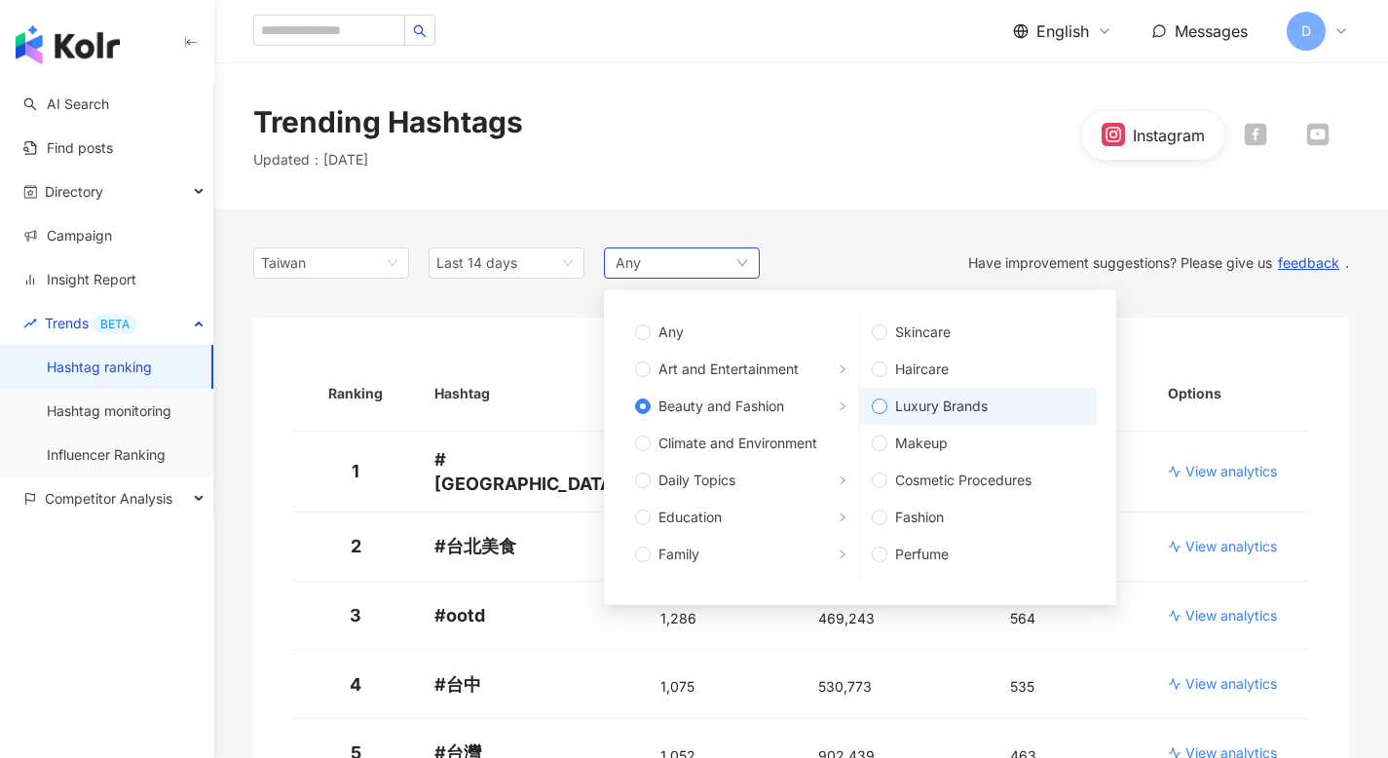
click at [945, 409] on span "Luxury Brands" at bounding box center [986, 405] width 198 height 21
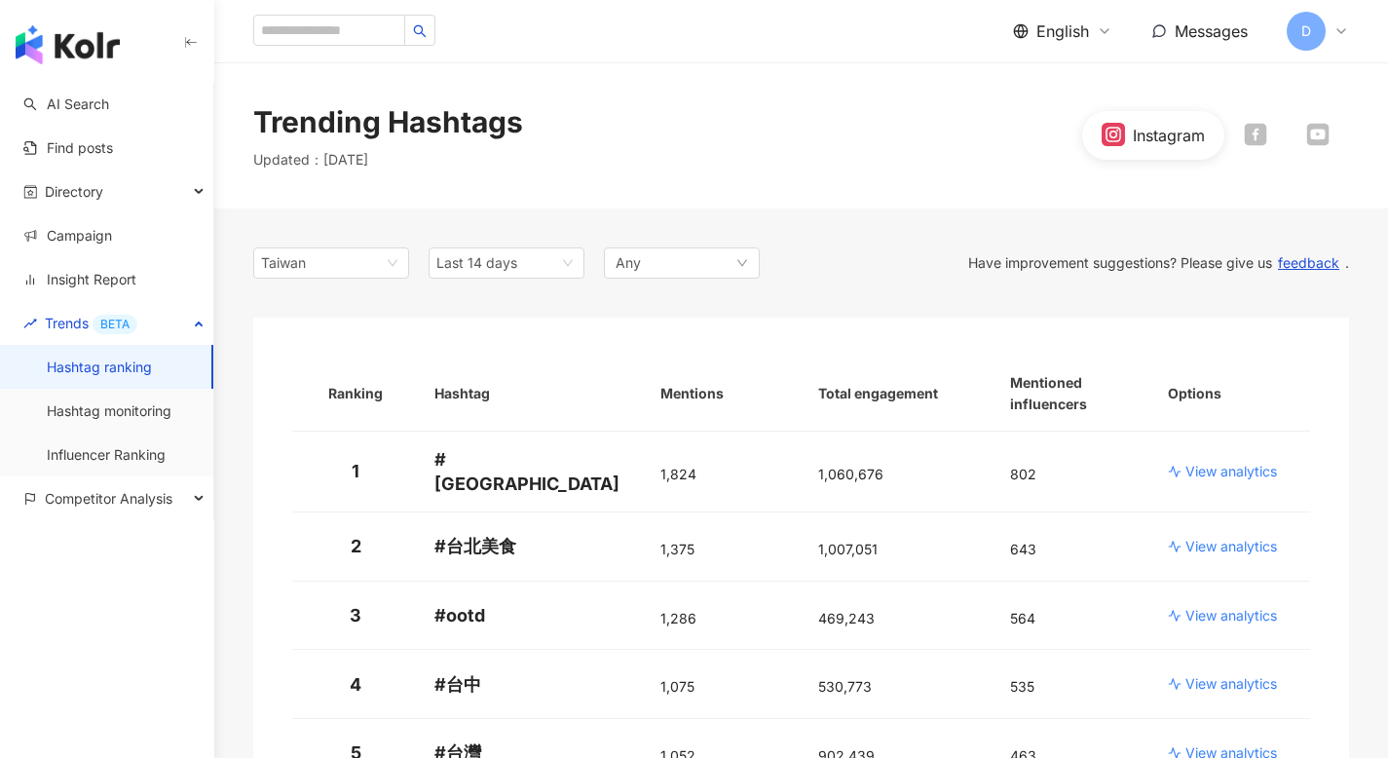
click at [937, 271] on div "[GEOGRAPHIC_DATA] Last 14 days Any Any Art and Entertainment Beauty and Fashion…" at bounding box center [800, 262] width 1095 height 31
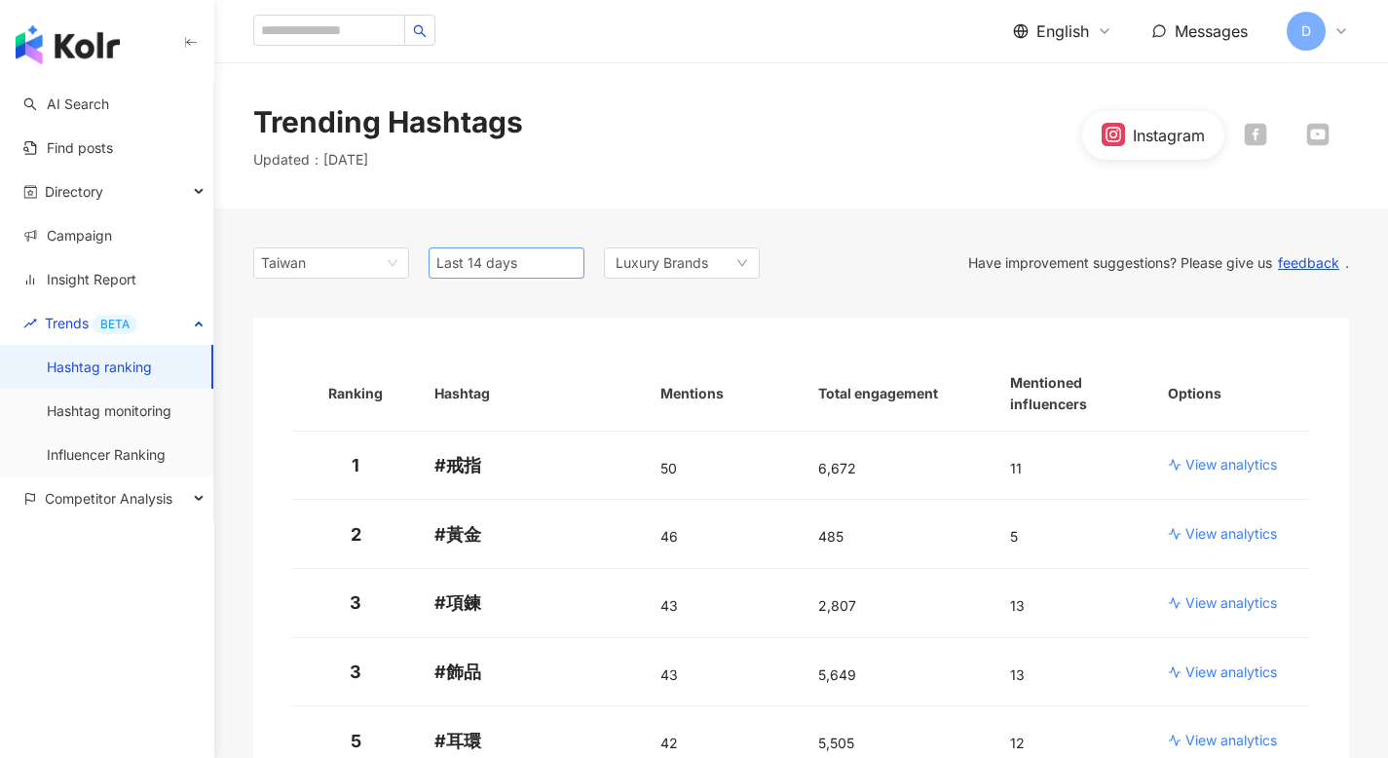
click at [562, 268] on span "Last 14 days" at bounding box center [506, 262] width 140 height 29
click at [526, 345] on div "Last 1 month" at bounding box center [506, 335] width 125 height 21
click at [721, 271] on div "Luxury Brands" at bounding box center [682, 262] width 156 height 31
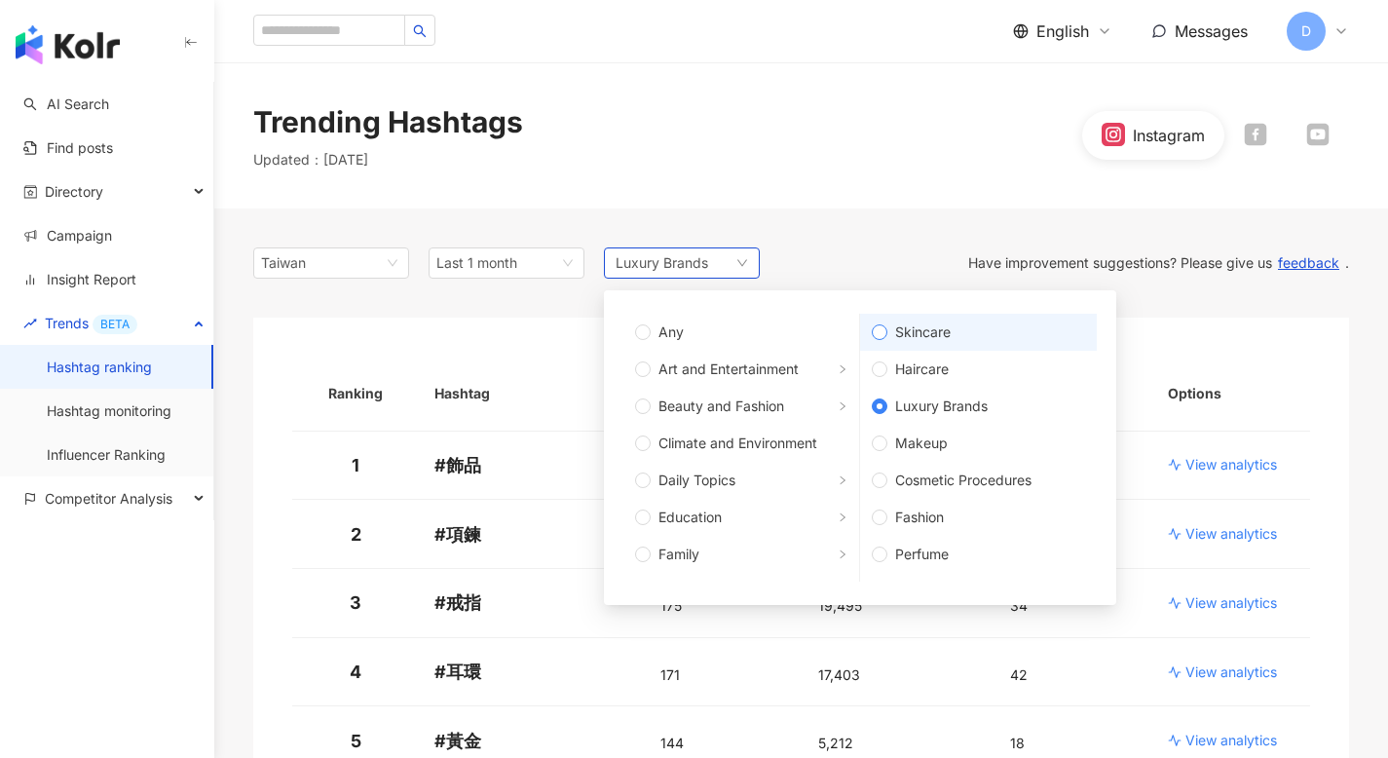
click at [941, 327] on span "Skincare" at bounding box center [986, 331] width 198 height 21
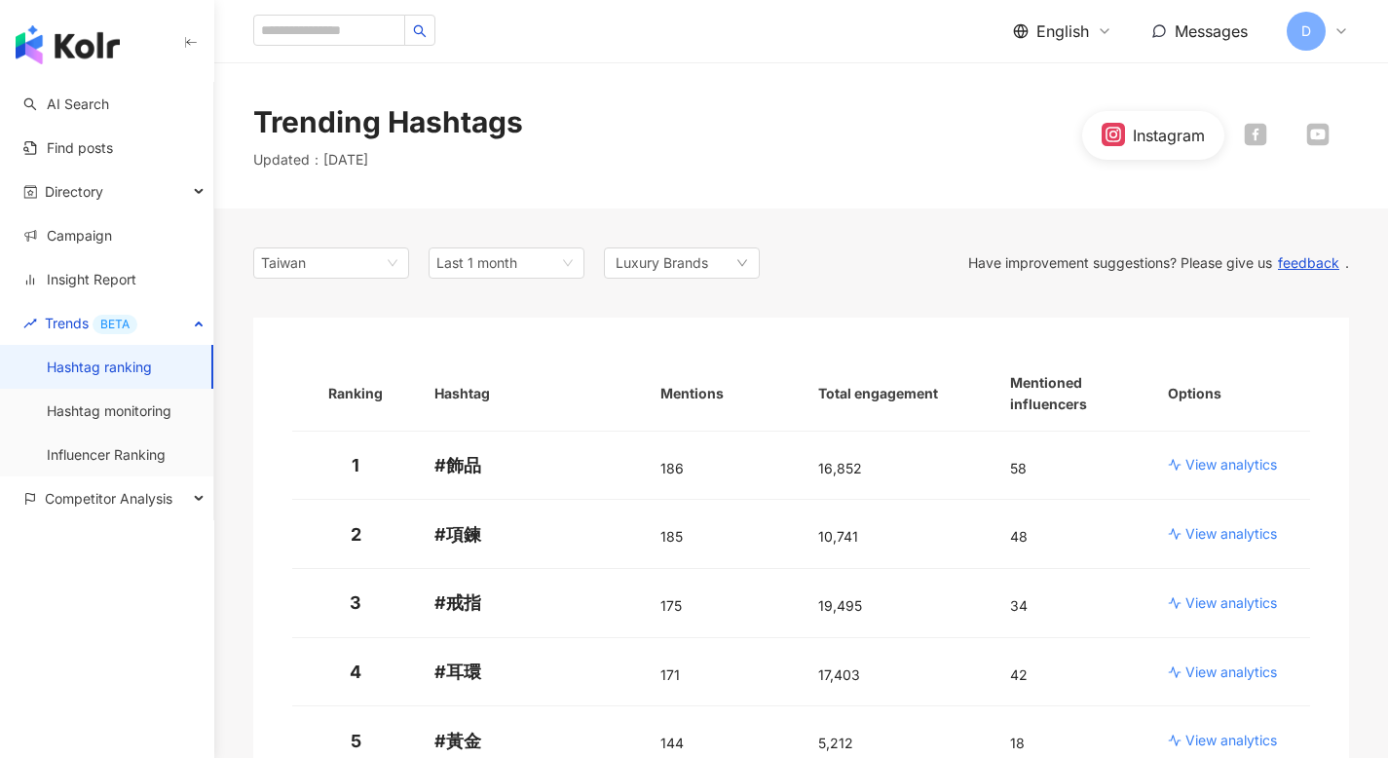
click at [836, 276] on div "[GEOGRAPHIC_DATA] Last 1 month 14d 1m 3m Last 14 days Last 1 month Past 3 month…" at bounding box center [800, 262] width 1095 height 31
click at [685, 276] on div "Skincare" at bounding box center [682, 262] width 156 height 31
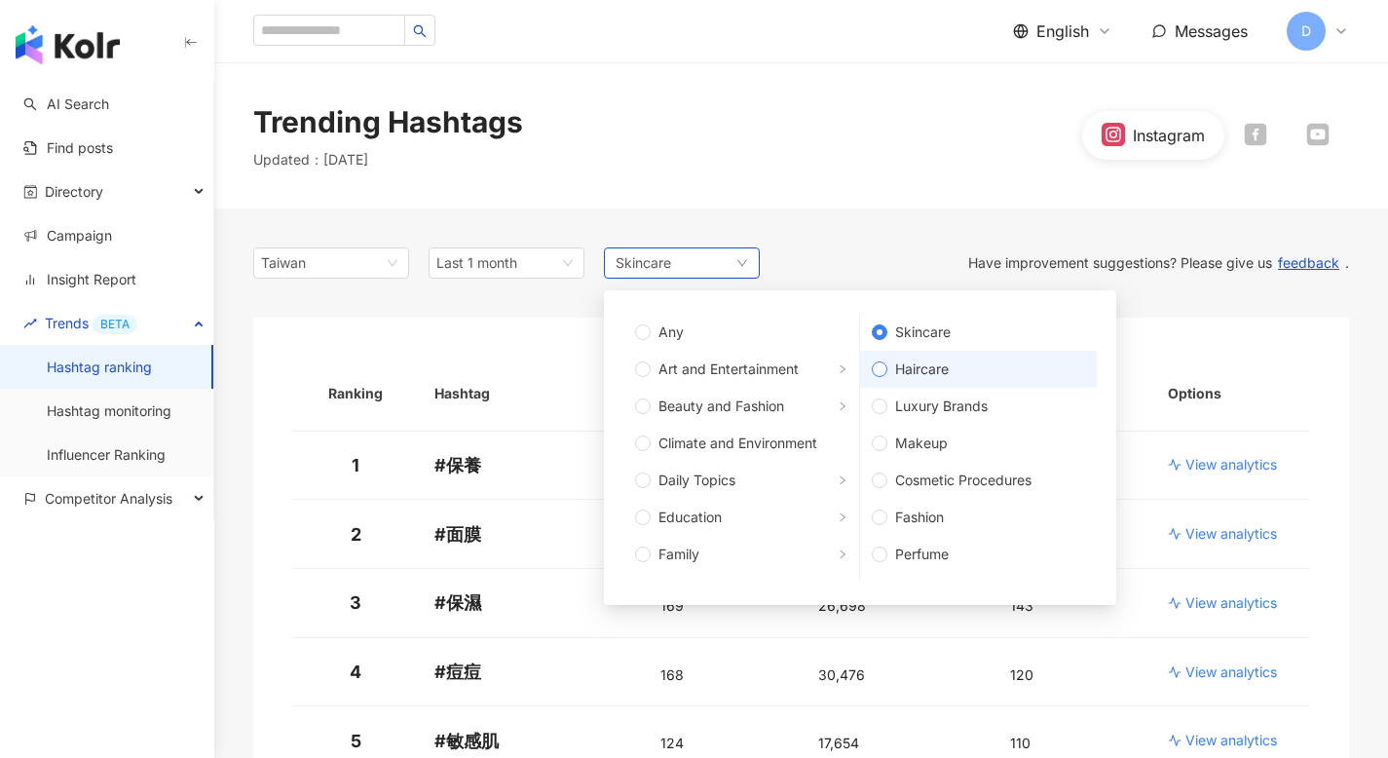
click at [918, 361] on span "Haircare" at bounding box center [986, 368] width 198 height 21
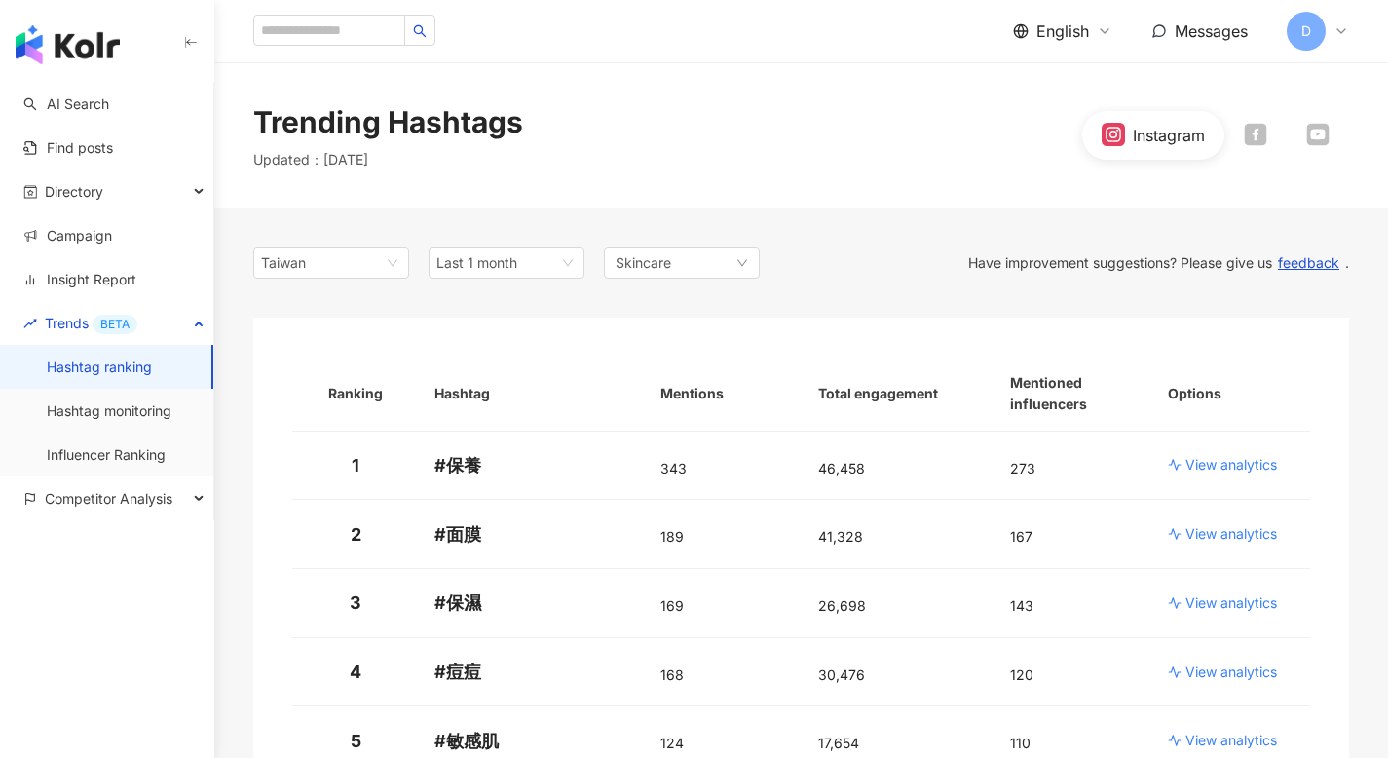
click at [870, 273] on div "Taiwan Last 1 month 14d 1m 3m Last 14 days Last 1 month Past 3 months Past 6 mo…" at bounding box center [800, 262] width 1095 height 31
click at [1227, 467] on p "View analytics" at bounding box center [1231, 464] width 92 height 19
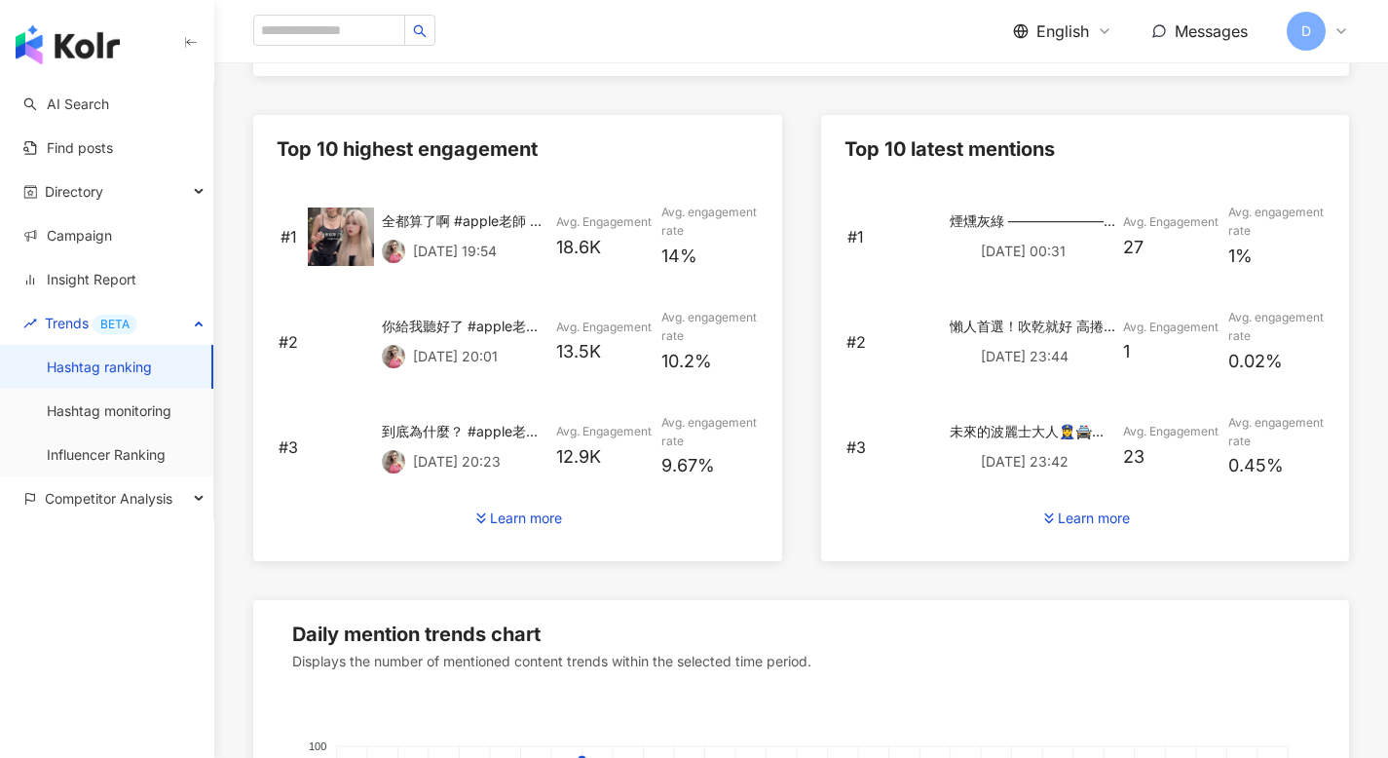
scroll to position [393, 0]
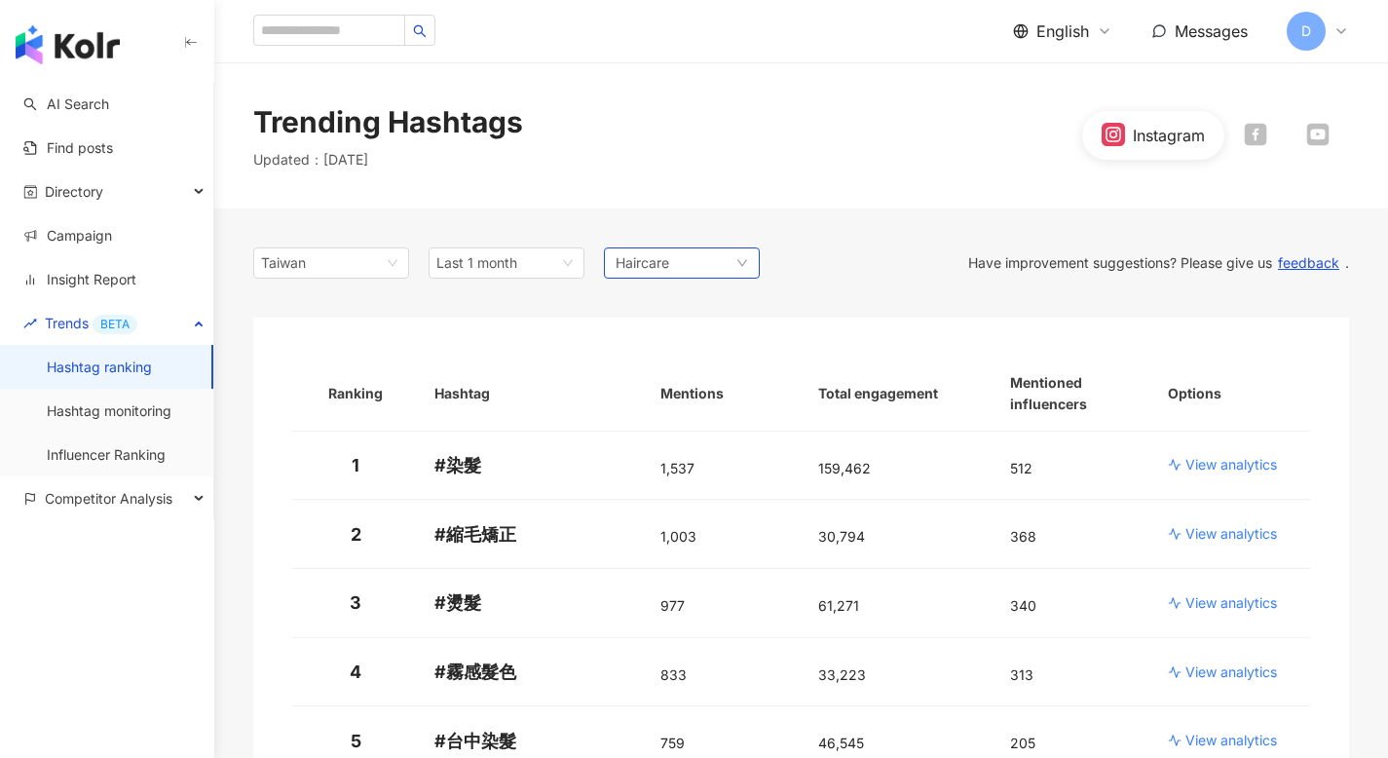
click at [670, 264] on div "Haircare" at bounding box center [682, 262] width 156 height 31
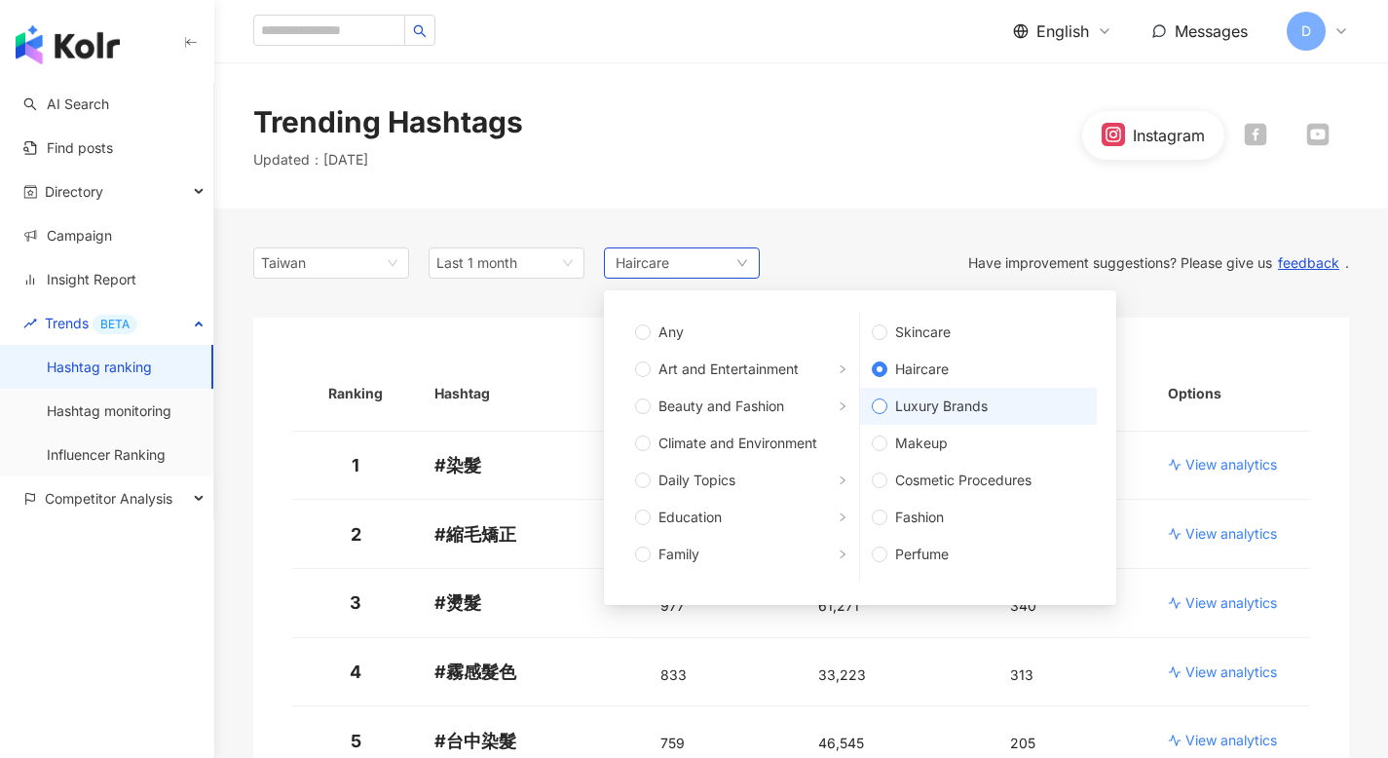
click at [915, 422] on label "Luxury Brands" at bounding box center [978, 406] width 237 height 37
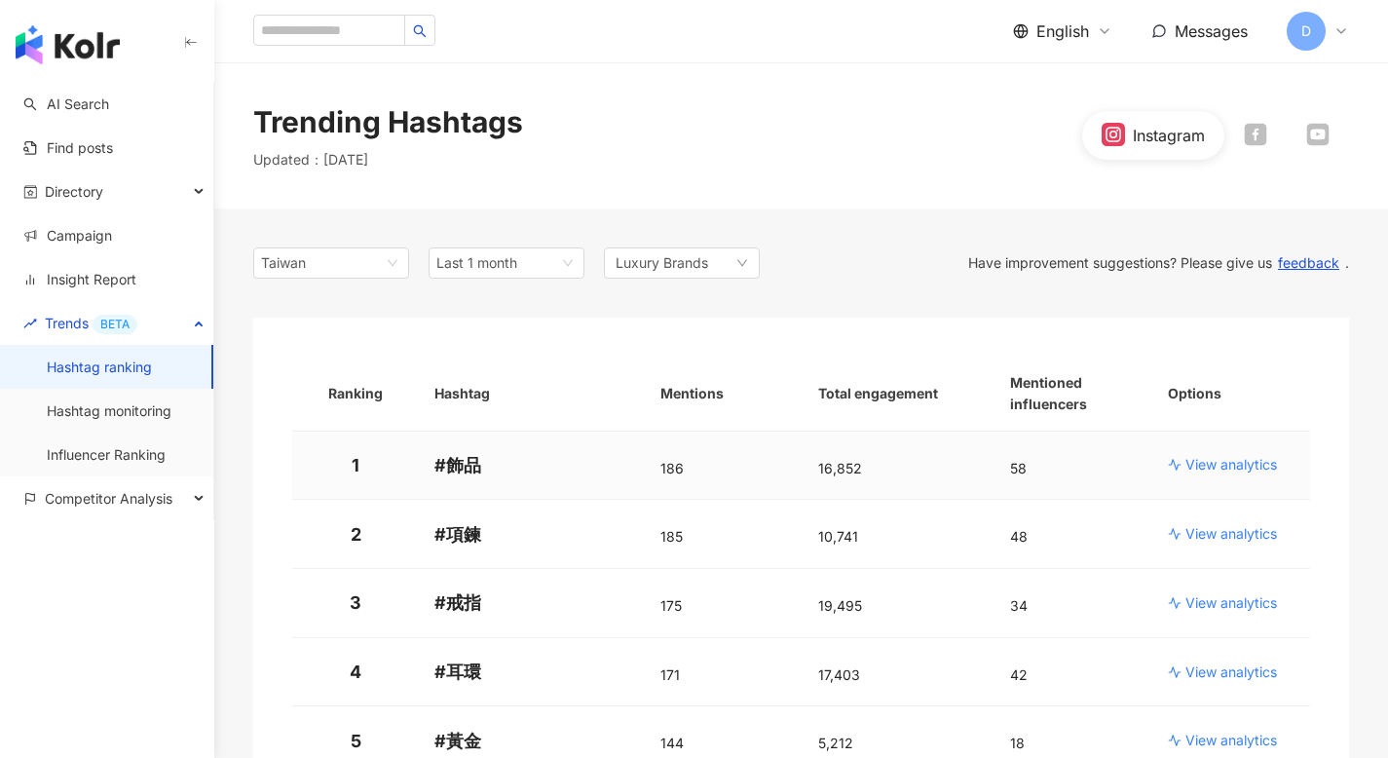
click at [1222, 467] on p "View analytics" at bounding box center [1231, 464] width 92 height 19
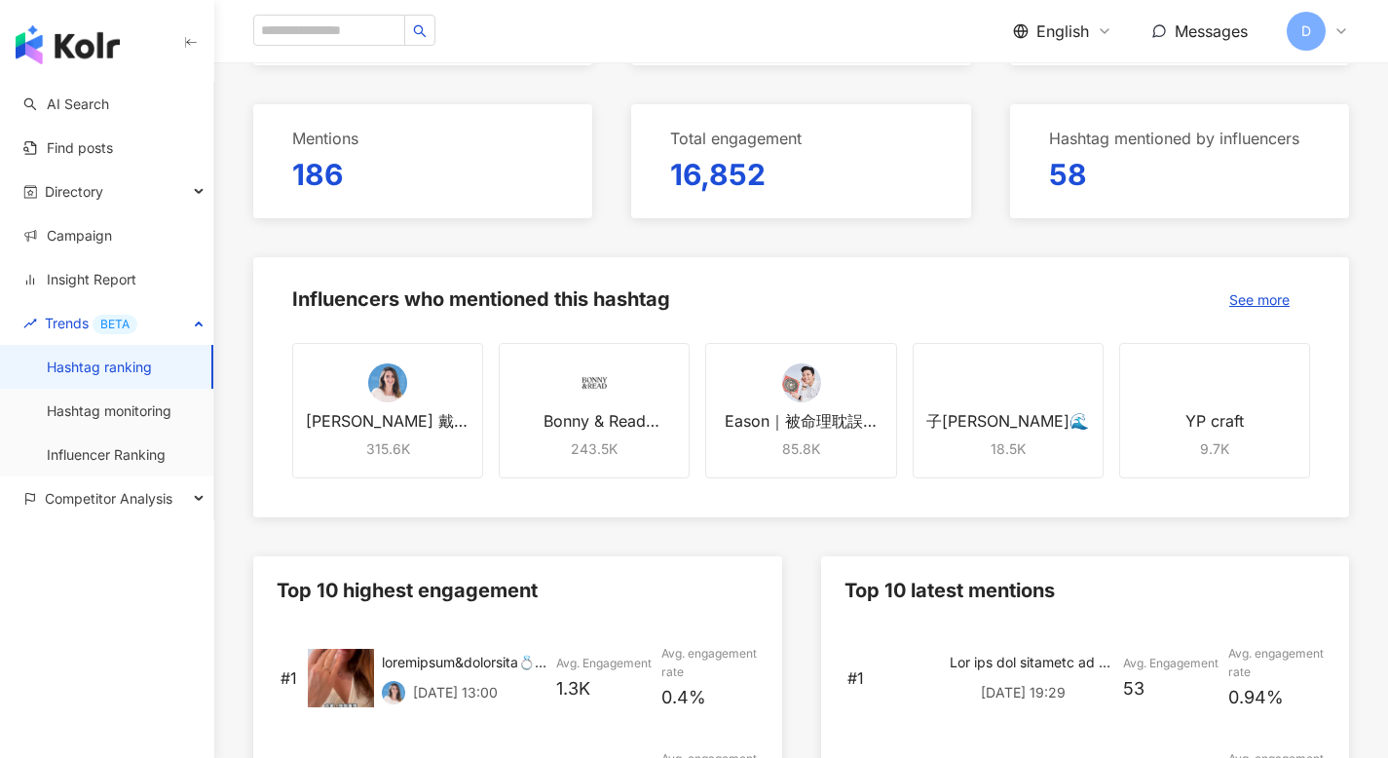
scroll to position [113, 0]
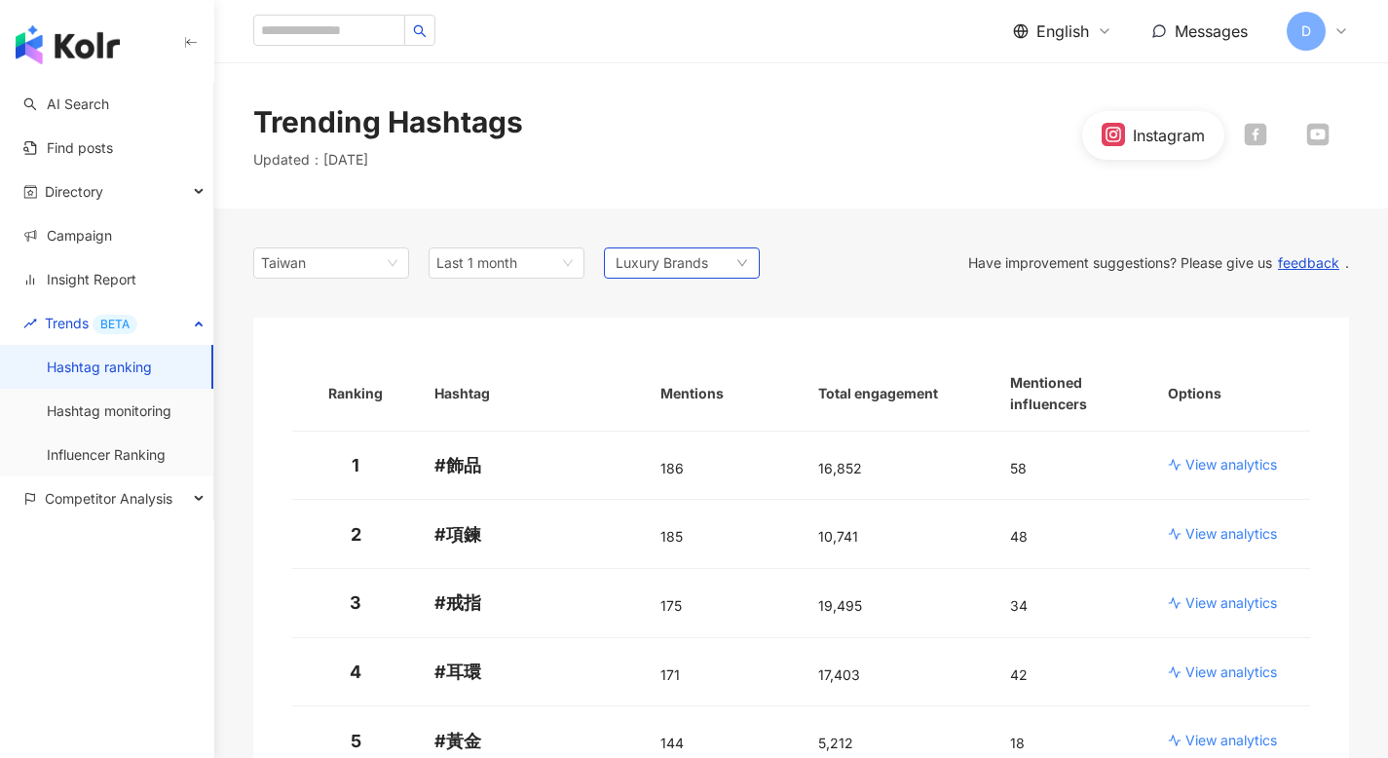
click at [687, 260] on span "Luxury Brands" at bounding box center [661, 262] width 93 height 21
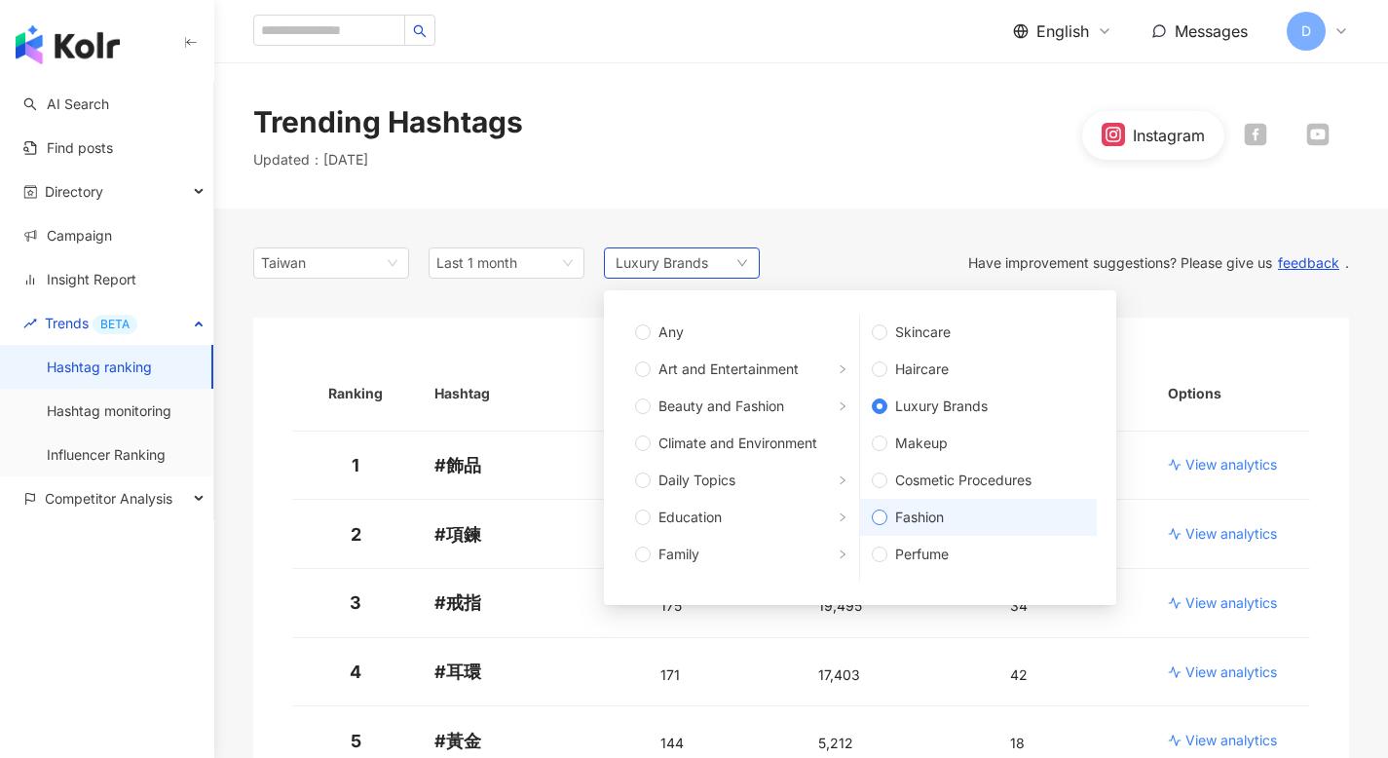
click at [901, 519] on span "Fashion" at bounding box center [986, 516] width 198 height 21
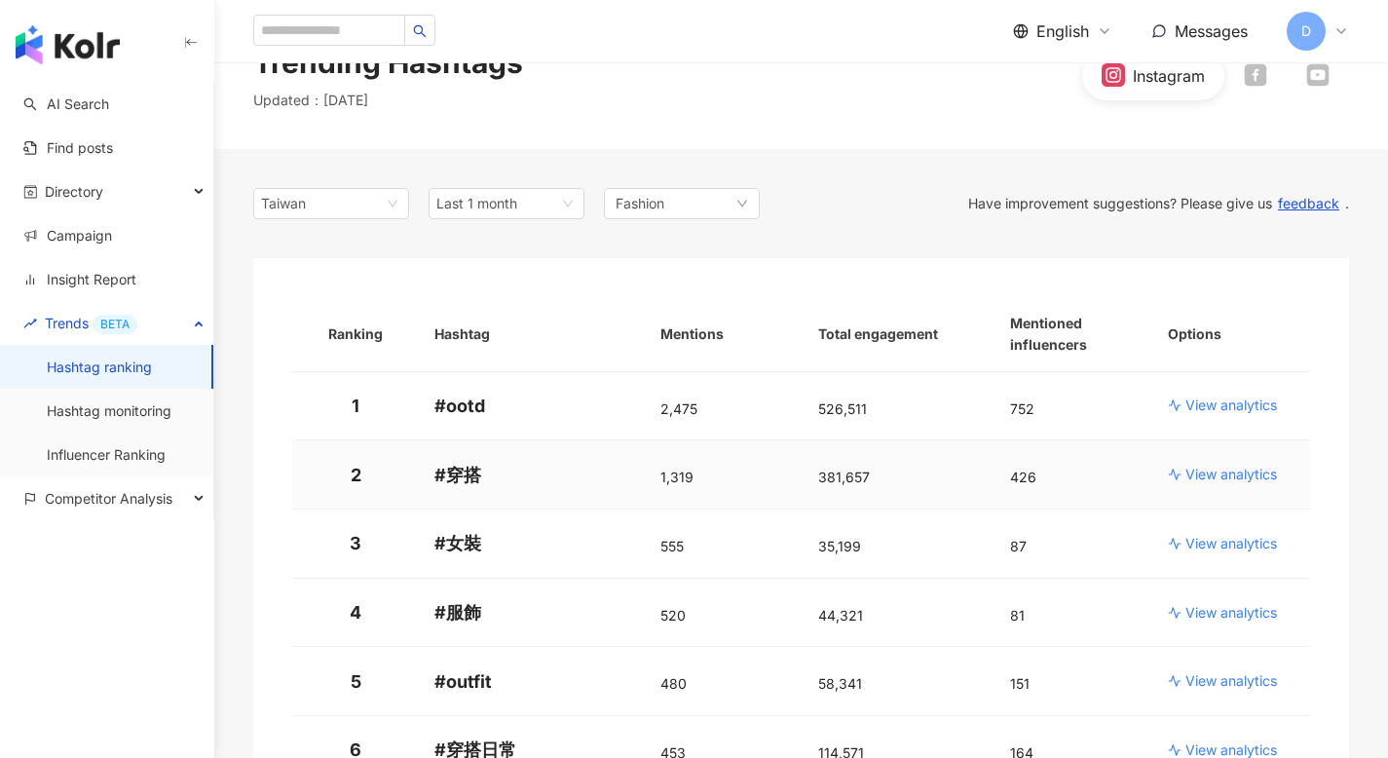
scroll to position [73, 0]
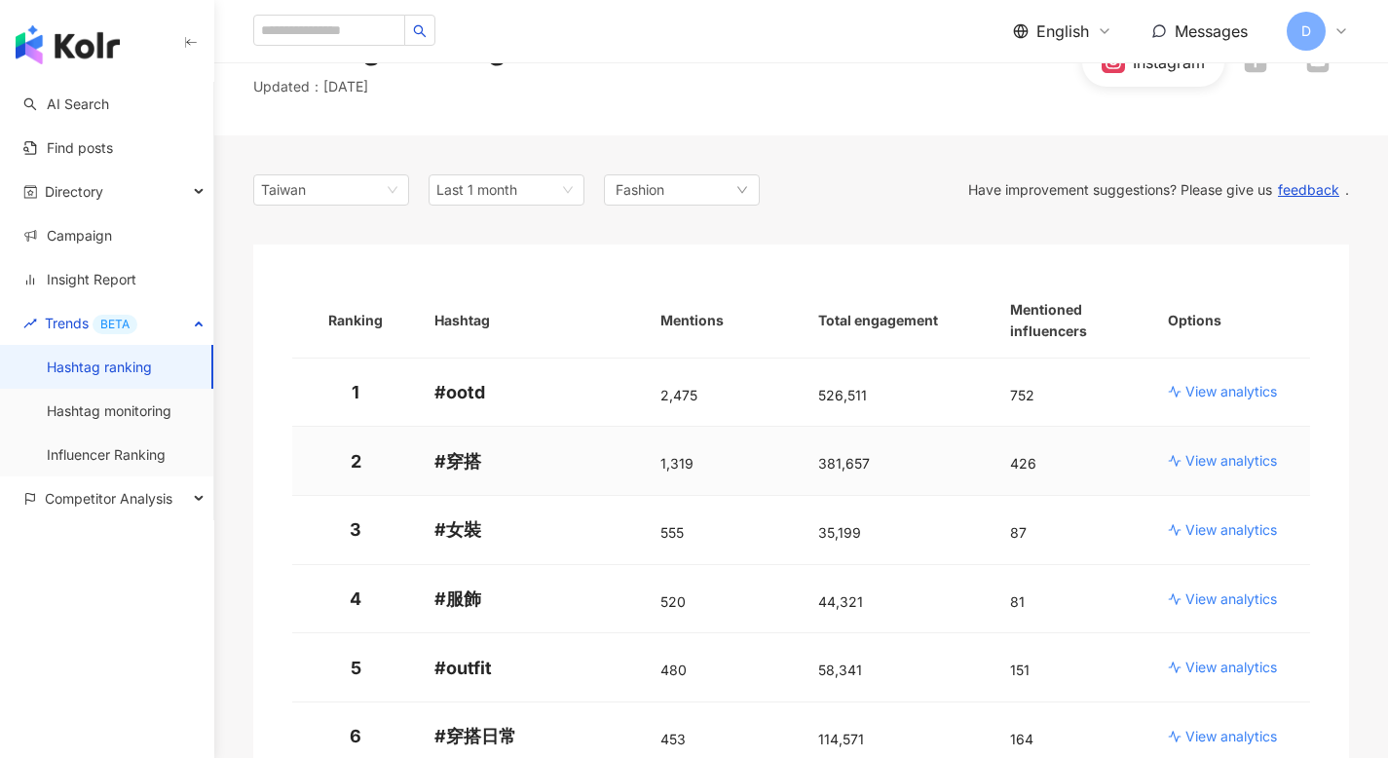
click at [1213, 459] on p "View analytics" at bounding box center [1231, 460] width 92 height 19
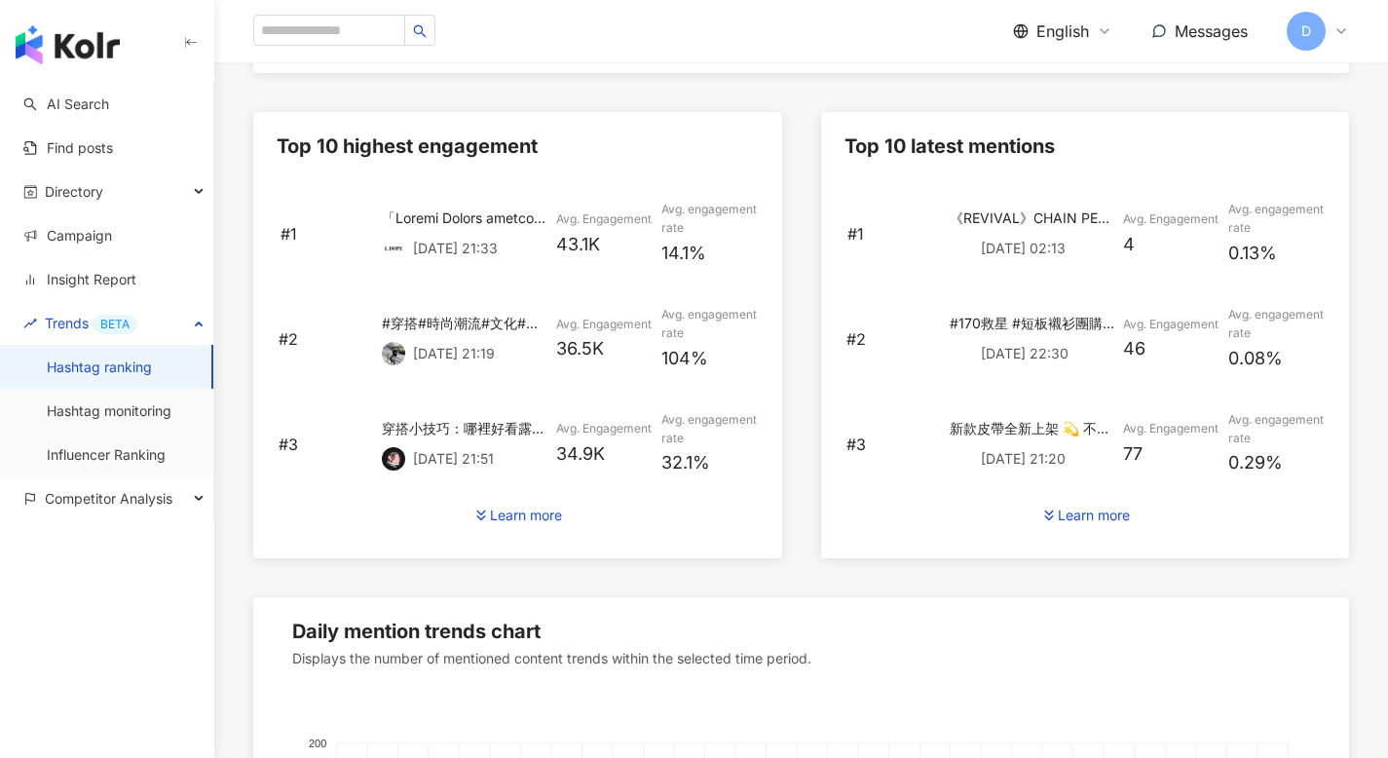
scroll to position [837, 0]
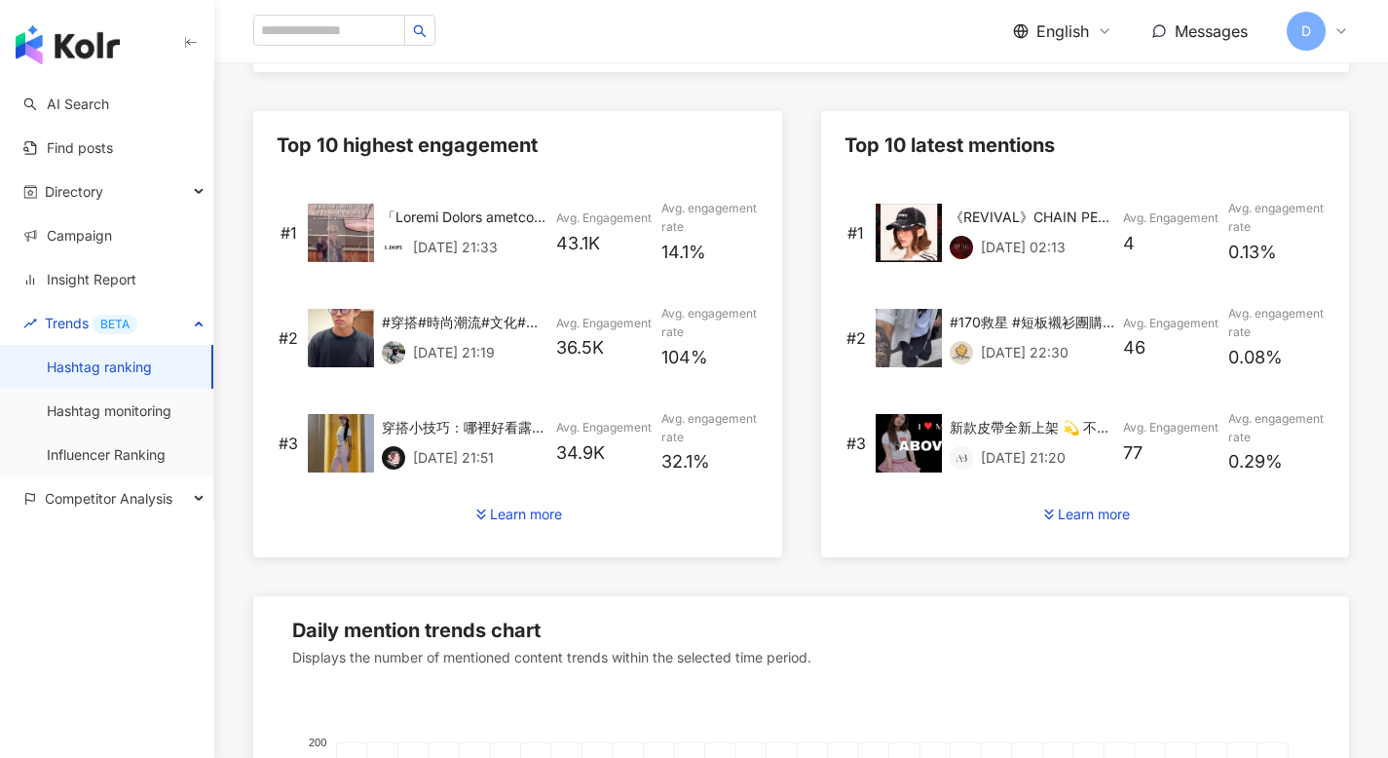
click at [339, 301] on div "#2 #穿搭#時尚潮流#文化#小紅書推薦款‼️ 7/21/25, 21:19 Avg. Engagement 36.5K Avg. engagement ra…" at bounding box center [518, 337] width 482 height 105
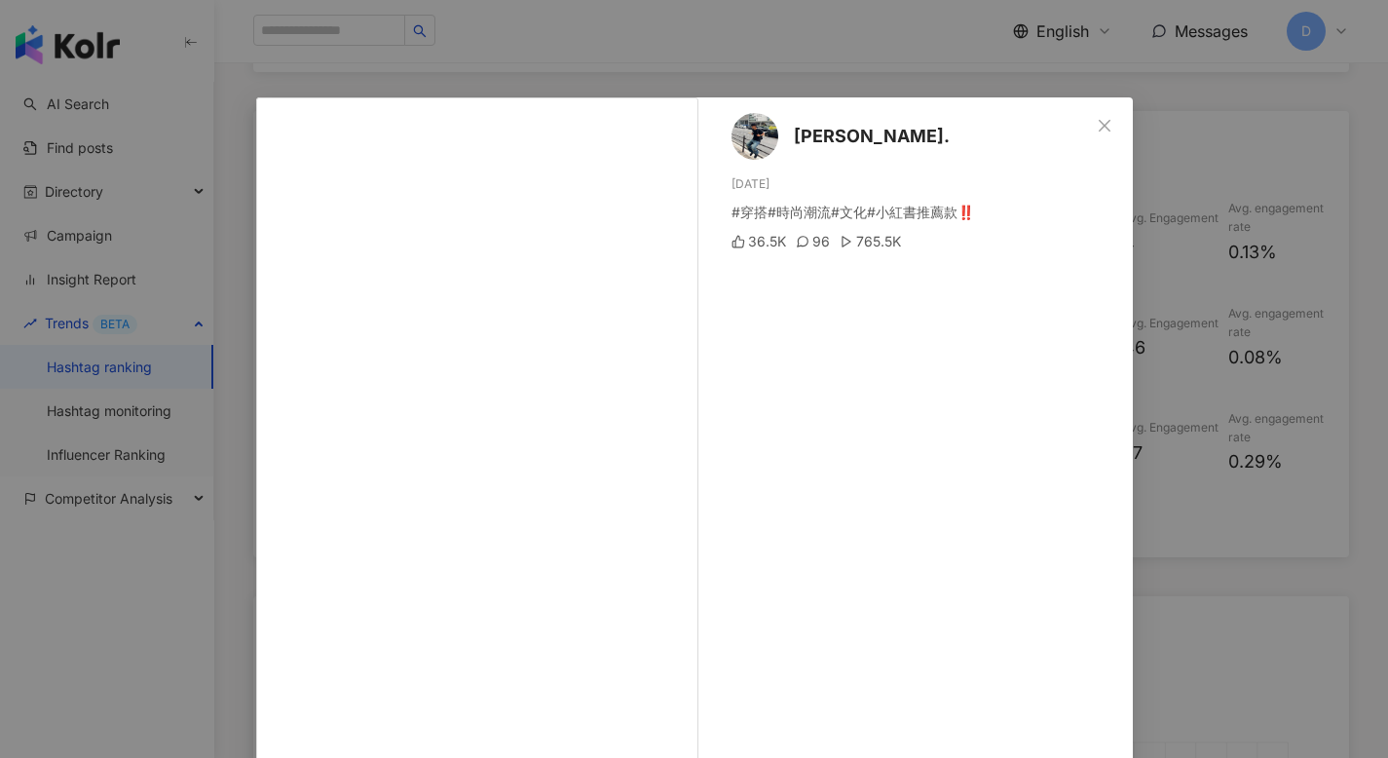
click at [535, 79] on div "朋煒. 7/21/25 #穿搭#時尚潮流#文化#小紅書推薦款‼️ 36.5K 96 765.5K See original" at bounding box center [694, 379] width 1388 height 758
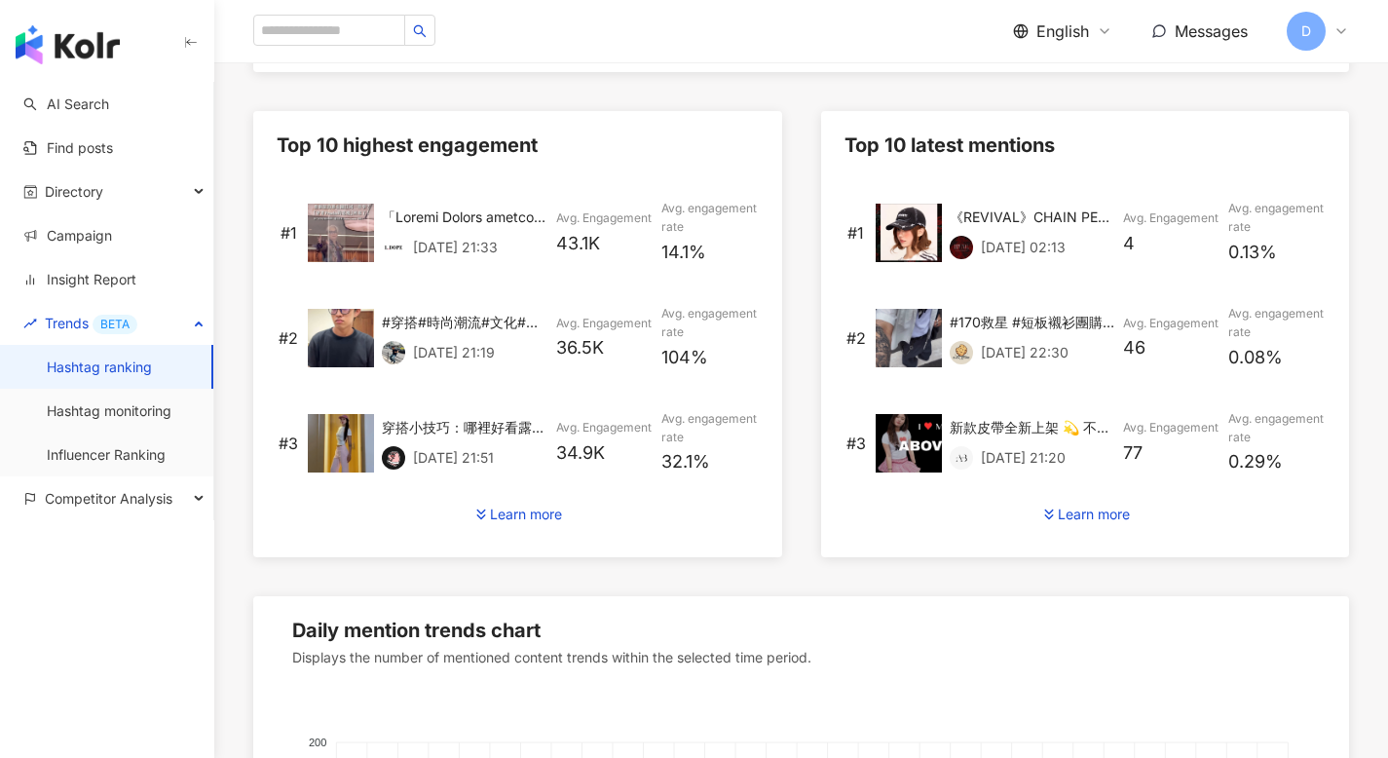
click at [349, 427] on img at bounding box center [341, 443] width 66 height 58
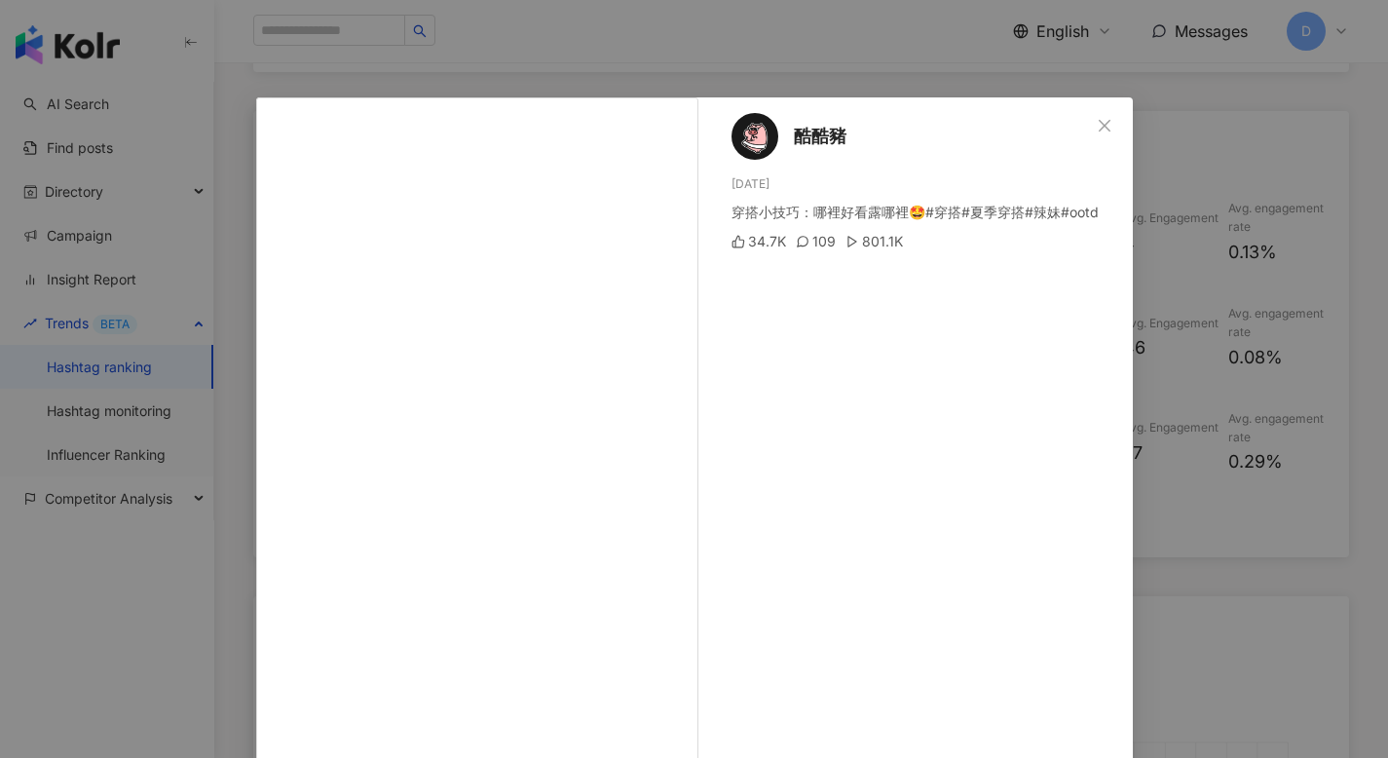
click at [878, 53] on div "酷酷豬 7/28/25 穿搭小技巧：哪裡好看露哪裡🤩#穿搭#夏季穿搭#辣妹#ootd 34.7K 109 801.1K See original" at bounding box center [694, 379] width 1388 height 758
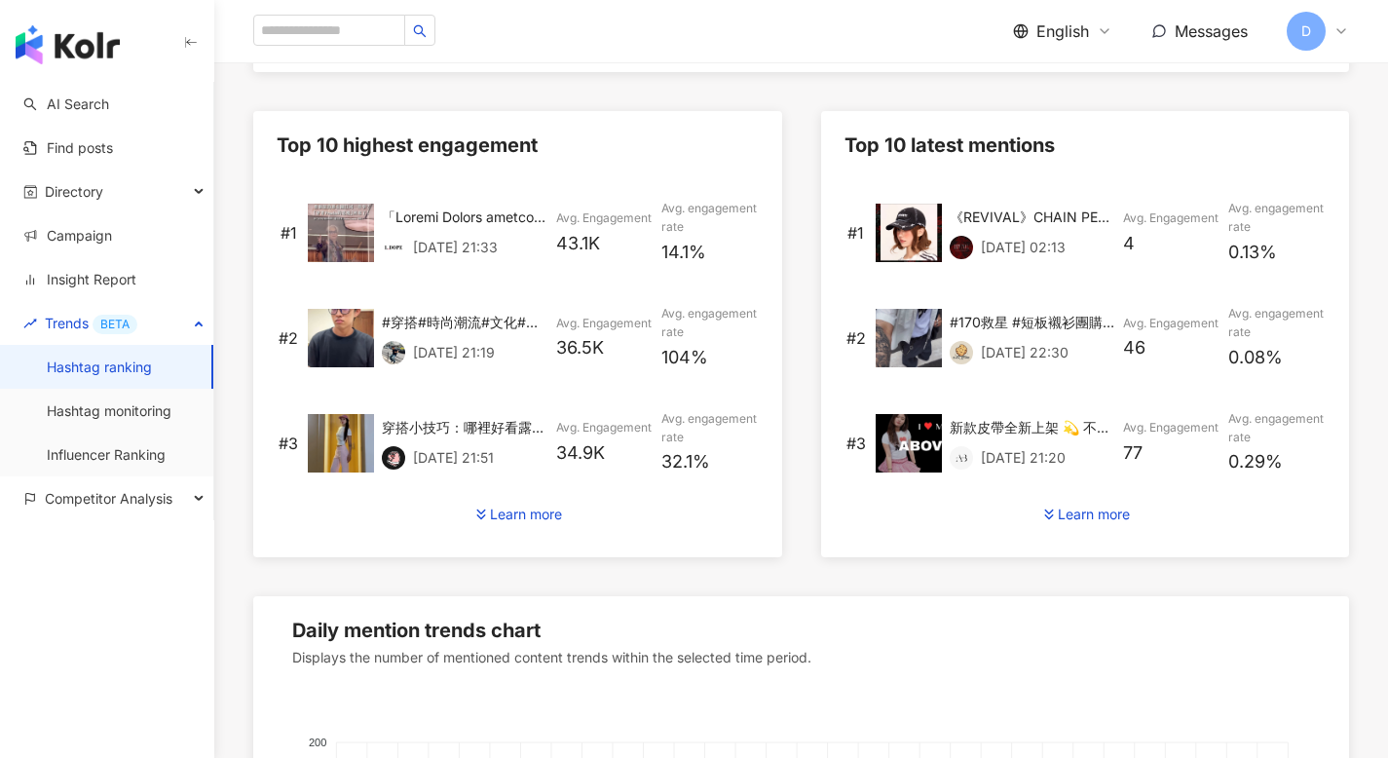
scroll to position [1378, 0]
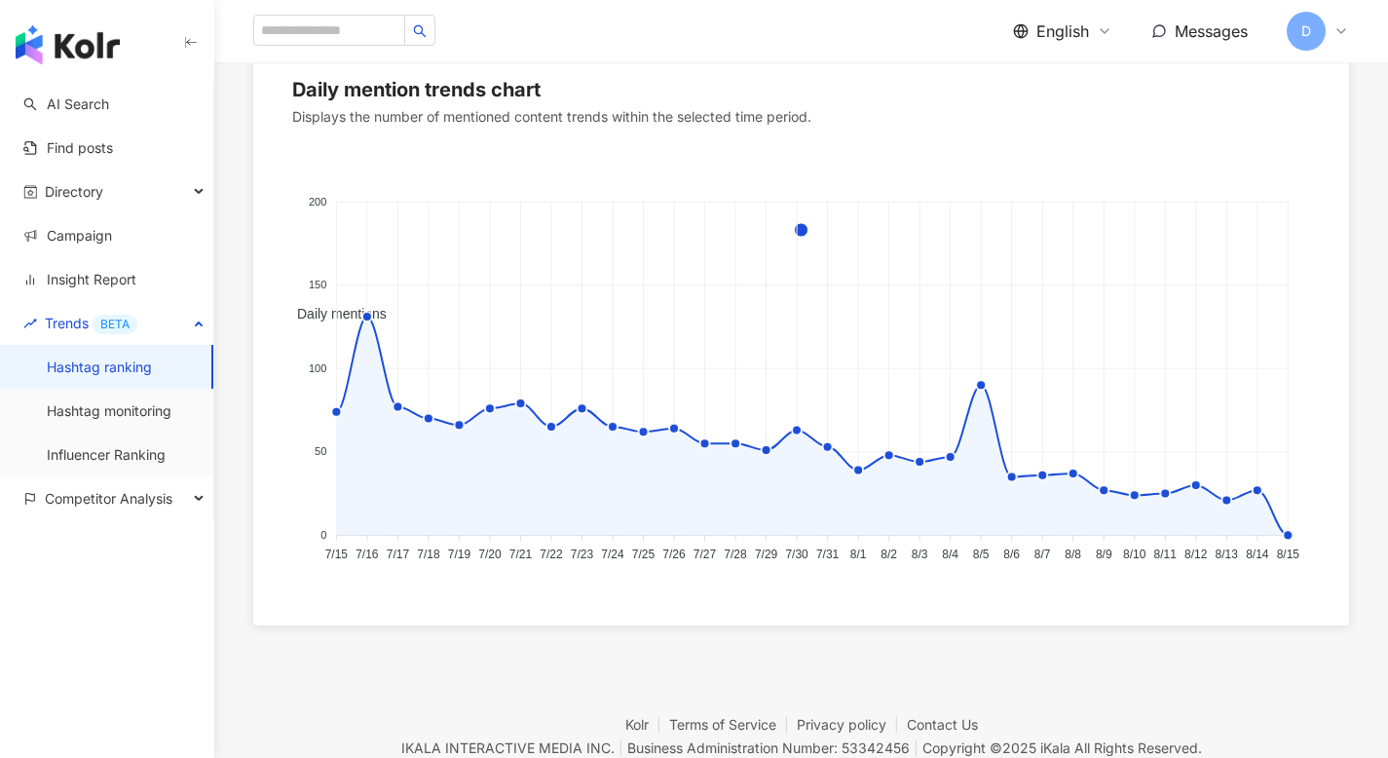
scroll to position [73, 0]
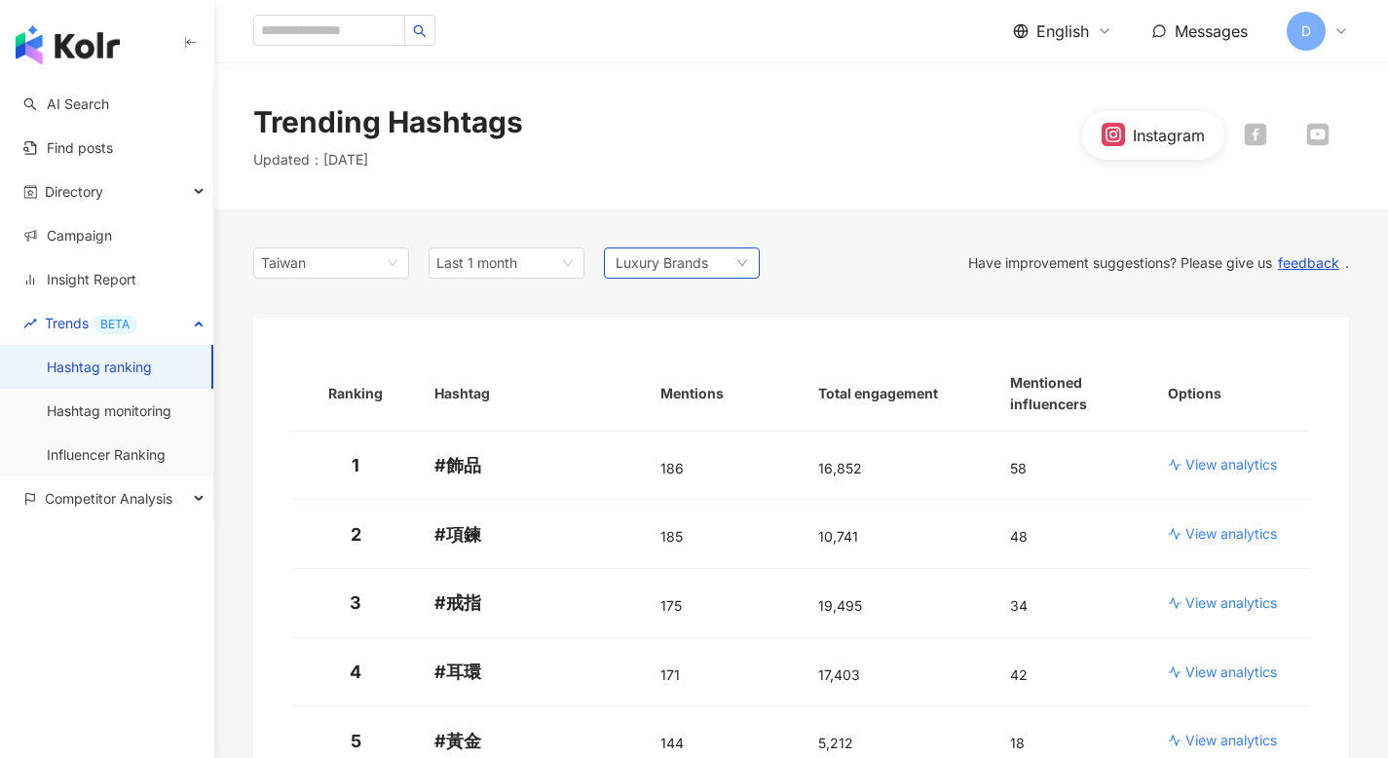
click at [672, 259] on span "Luxury Brands" at bounding box center [661, 262] width 93 height 21
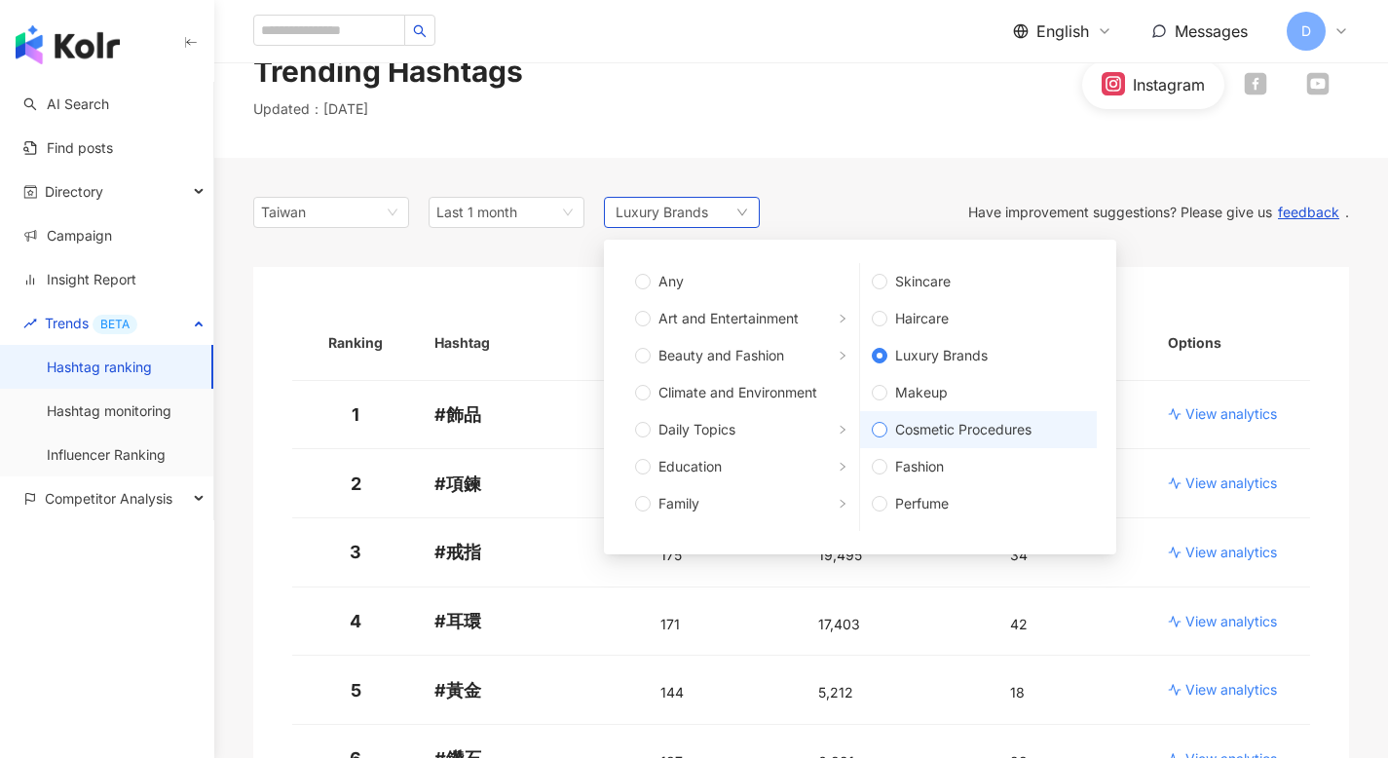
scroll to position [57, 0]
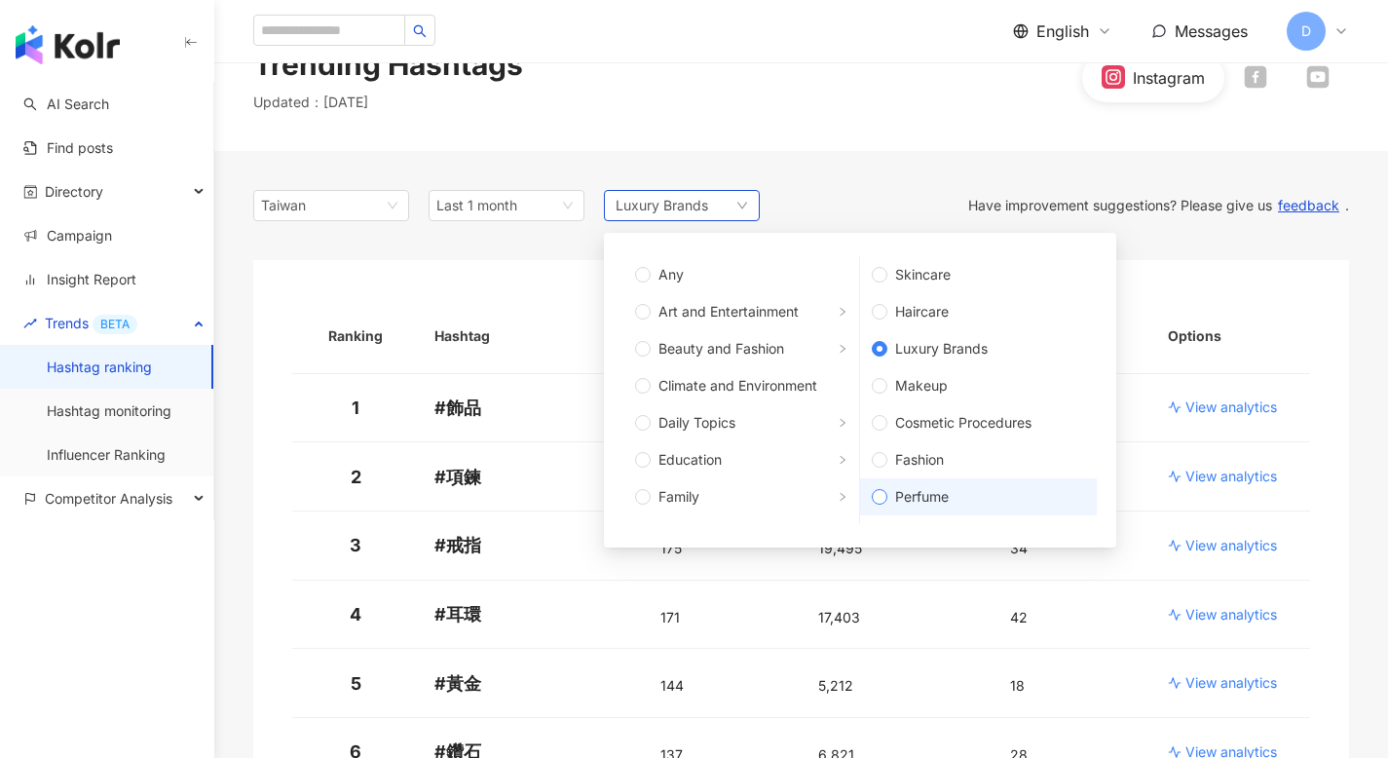
click at [924, 492] on span "Perfume" at bounding box center [986, 496] width 198 height 21
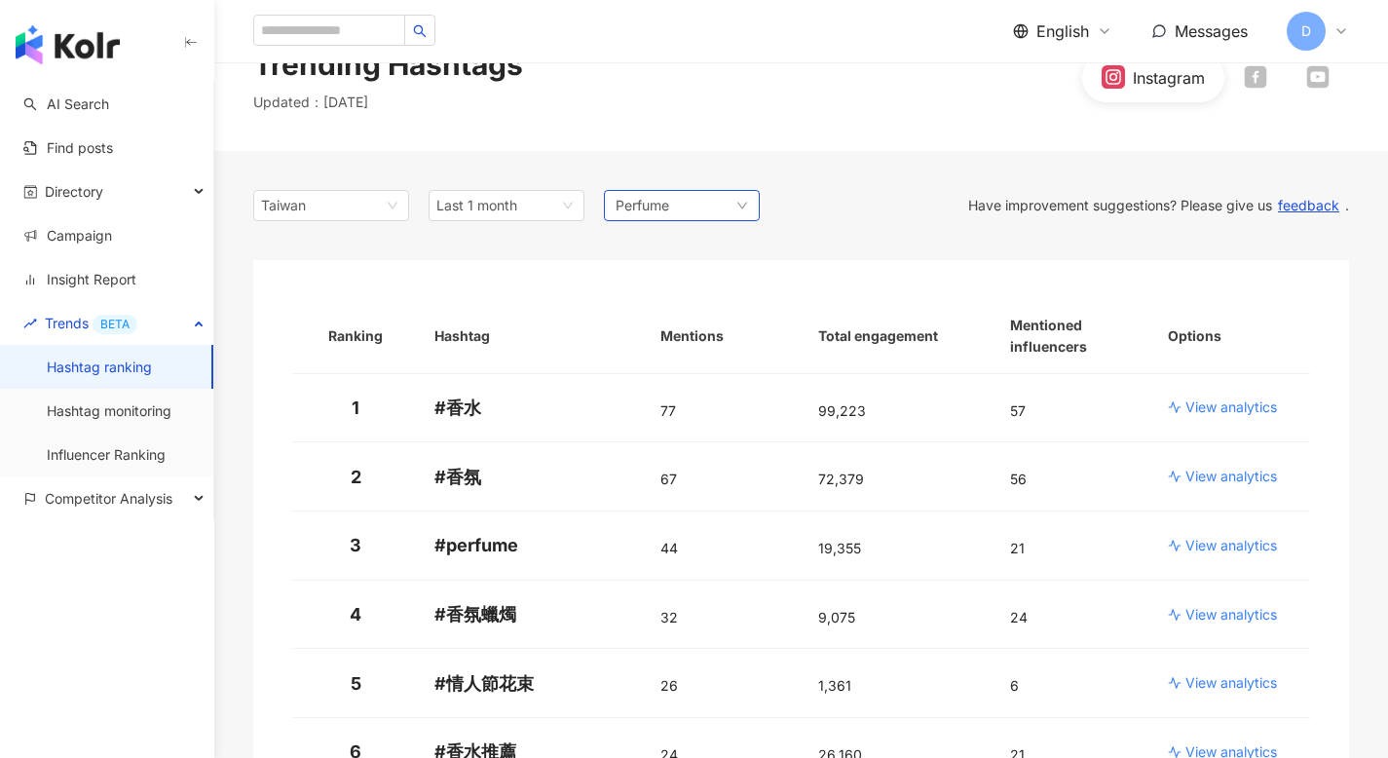
click at [727, 208] on div "Perfume" at bounding box center [682, 205] width 156 height 31
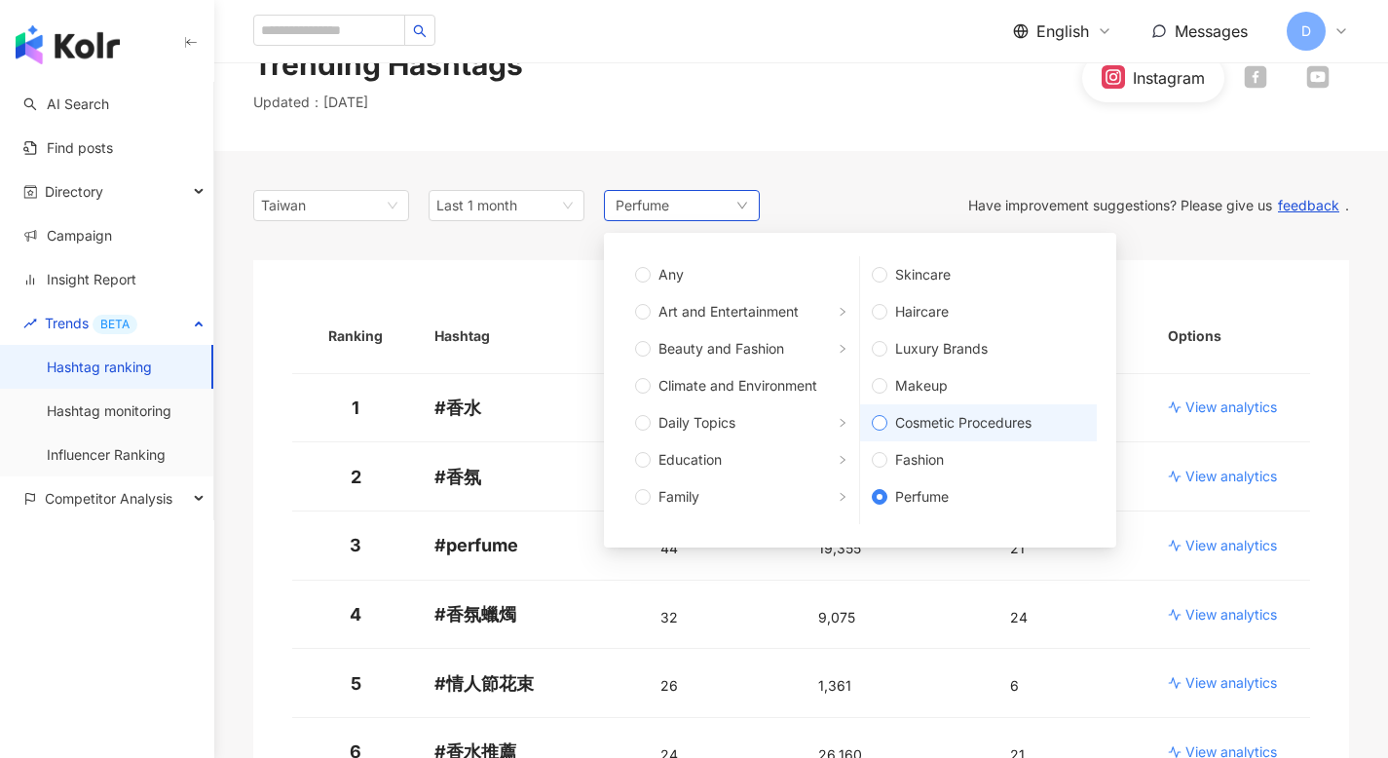
click at [948, 415] on span "Cosmetic Procedures" at bounding box center [986, 422] width 198 height 21
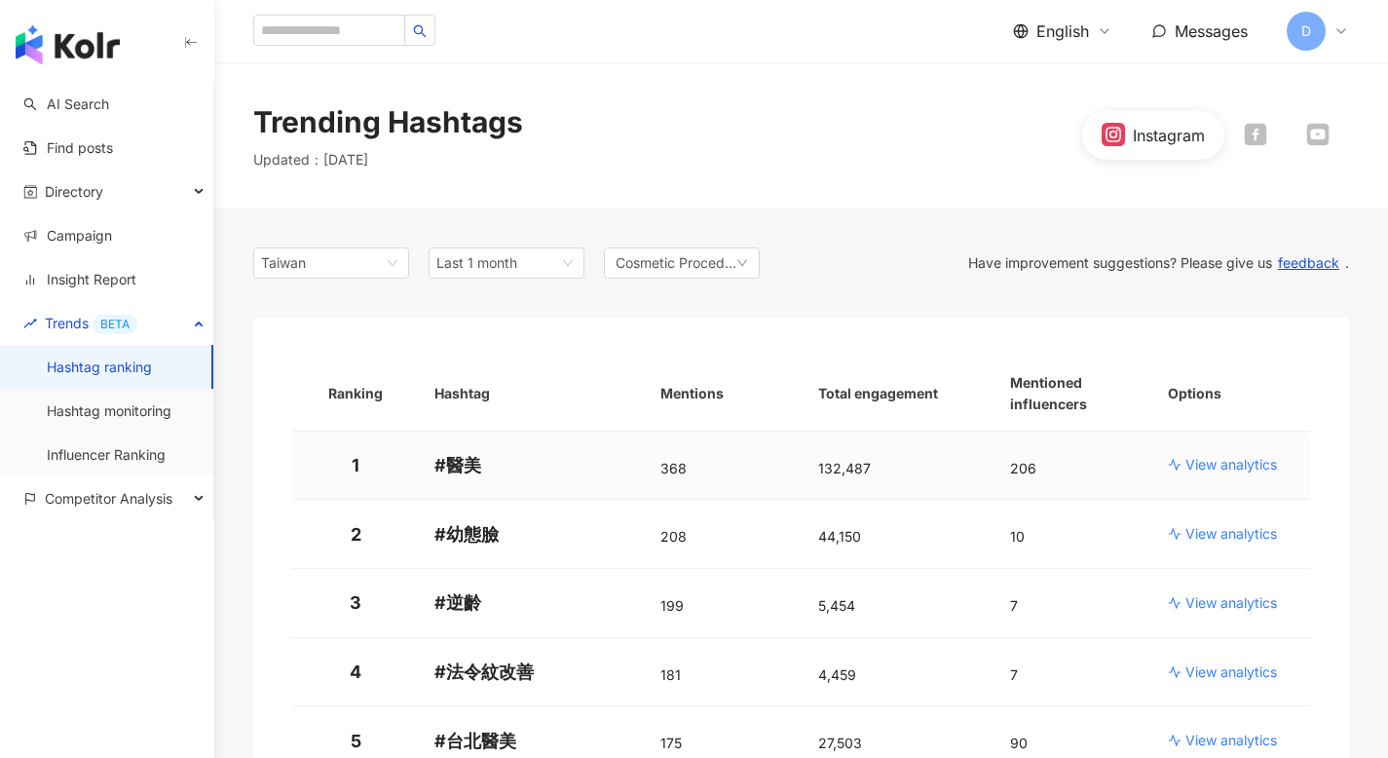
click at [1210, 461] on p "View analytics" at bounding box center [1231, 464] width 92 height 19
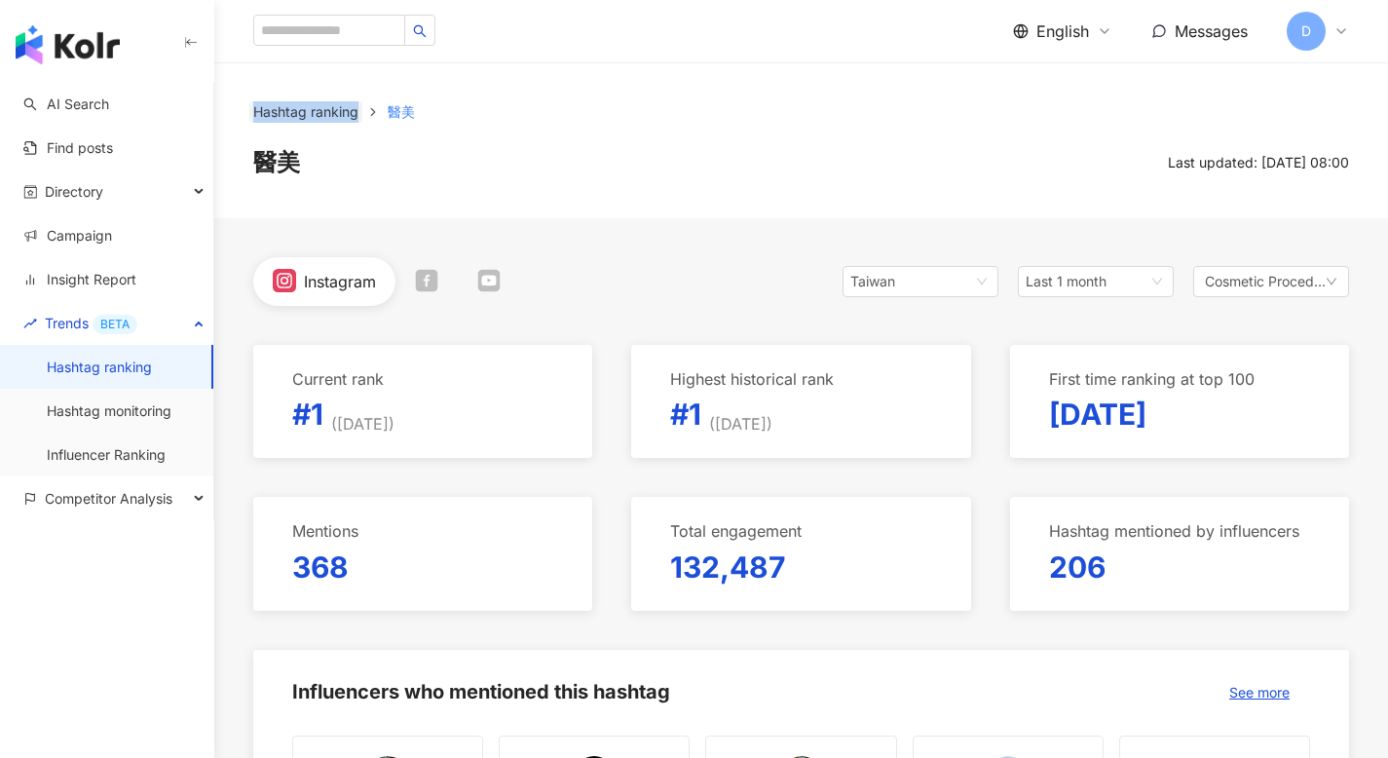
drag, startPoint x: 246, startPoint y: 110, endPoint x: 359, endPoint y: 110, distance: 113.0
click at [359, 110] on div "Hashtag ranking 醫美 醫美 Last updated: 8/15/25, 08:00" at bounding box center [800, 140] width 1173 height 78
copy link "Hashtag ranking"
drag, startPoint x: 1198, startPoint y: 283, endPoint x: 1305, endPoint y: 281, distance: 107.1
click at [1306, 281] on div "Cosmetic Procedures" at bounding box center [1271, 281] width 156 height 31
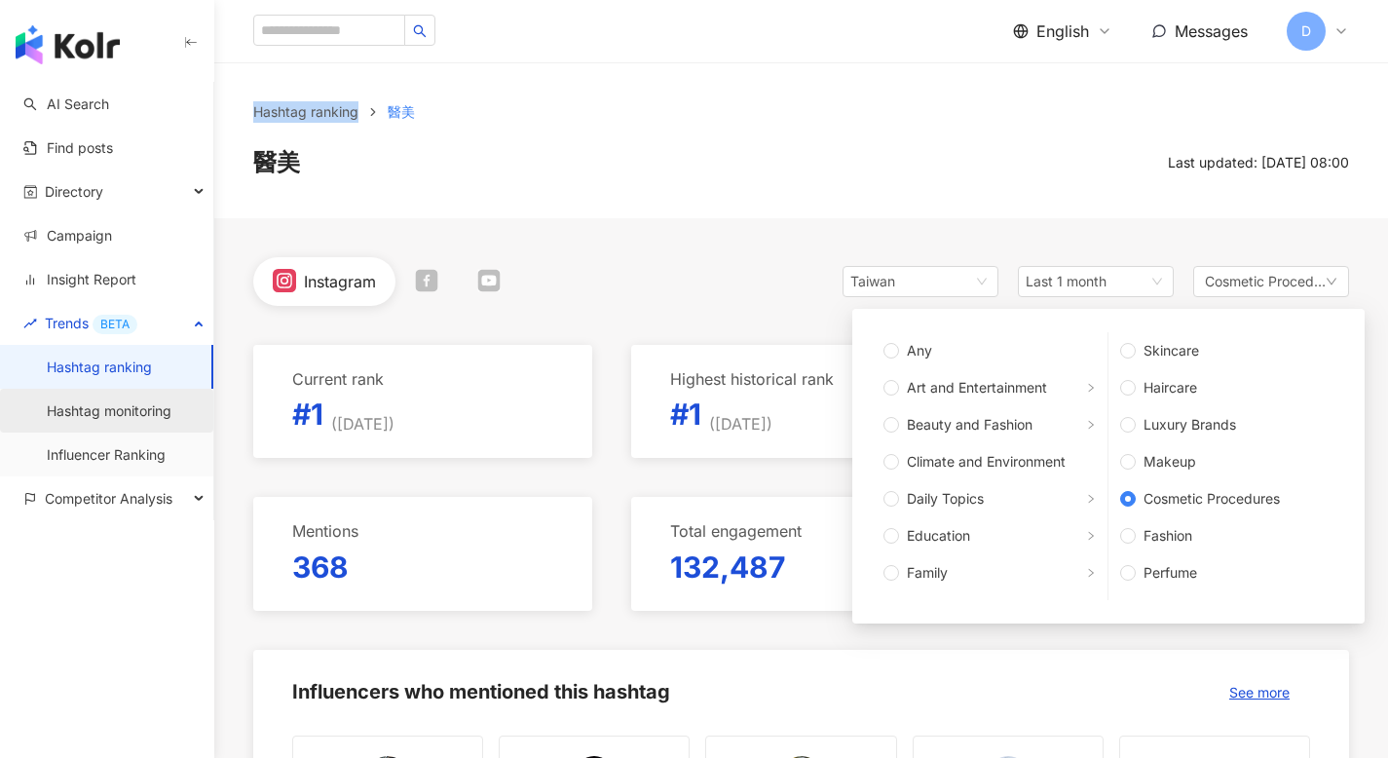
click at [126, 416] on link "Hashtag monitoring" at bounding box center [109, 410] width 125 height 19
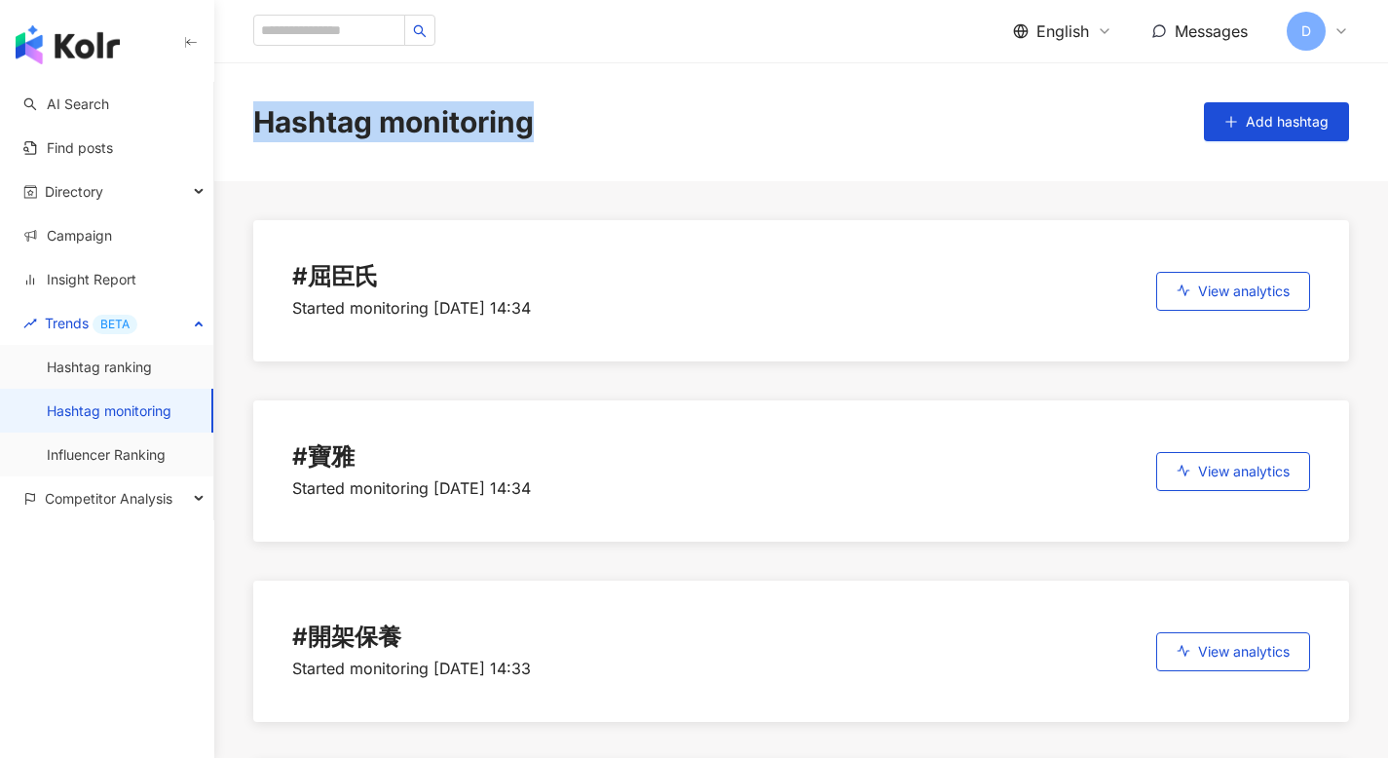
drag, startPoint x: 558, startPoint y: 123, endPoint x: 238, endPoint y: 118, distance: 320.4
click at [238, 118] on div "Hashtag monitoring Add hashtag" at bounding box center [800, 121] width 1173 height 41
copy div "Hashtag monitoring"
click at [114, 280] on link "Insight Report" at bounding box center [79, 279] width 113 height 19
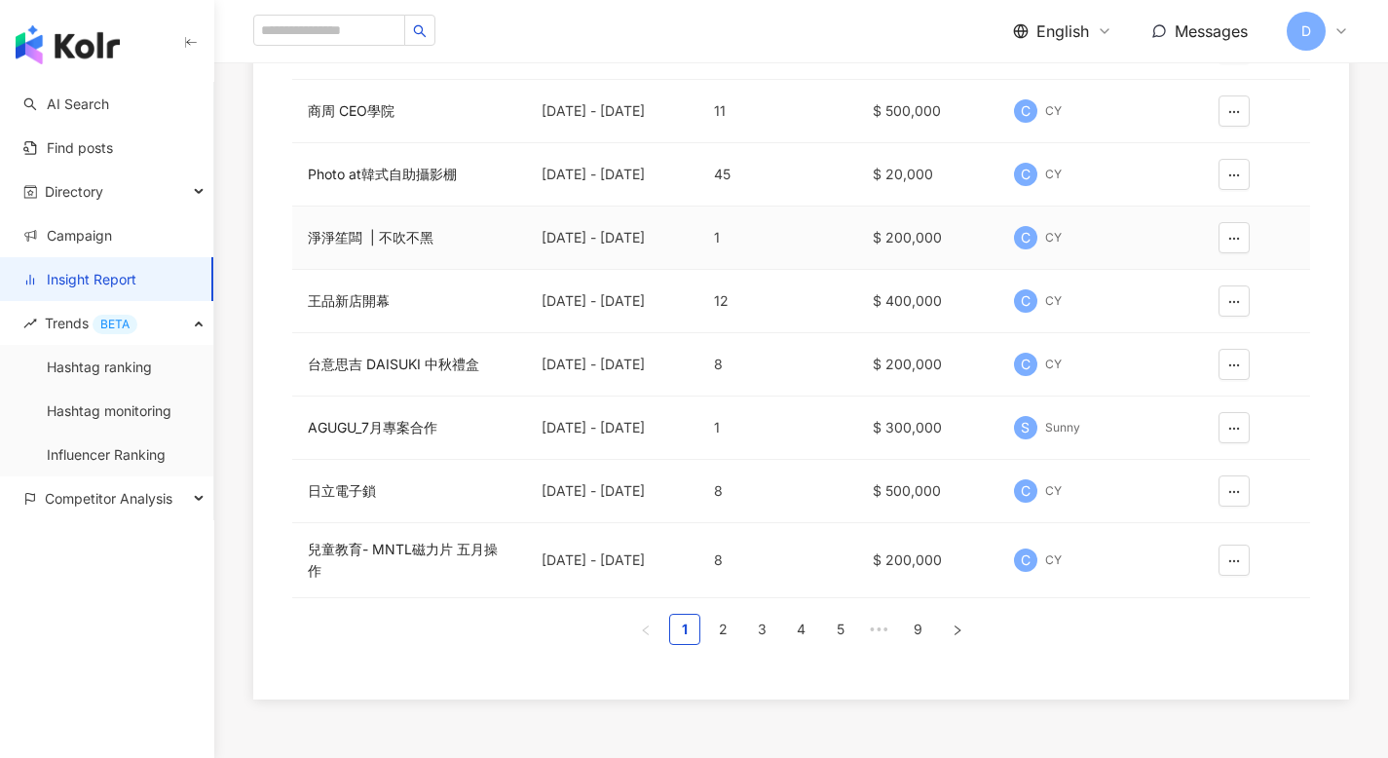
scroll to position [505, 0]
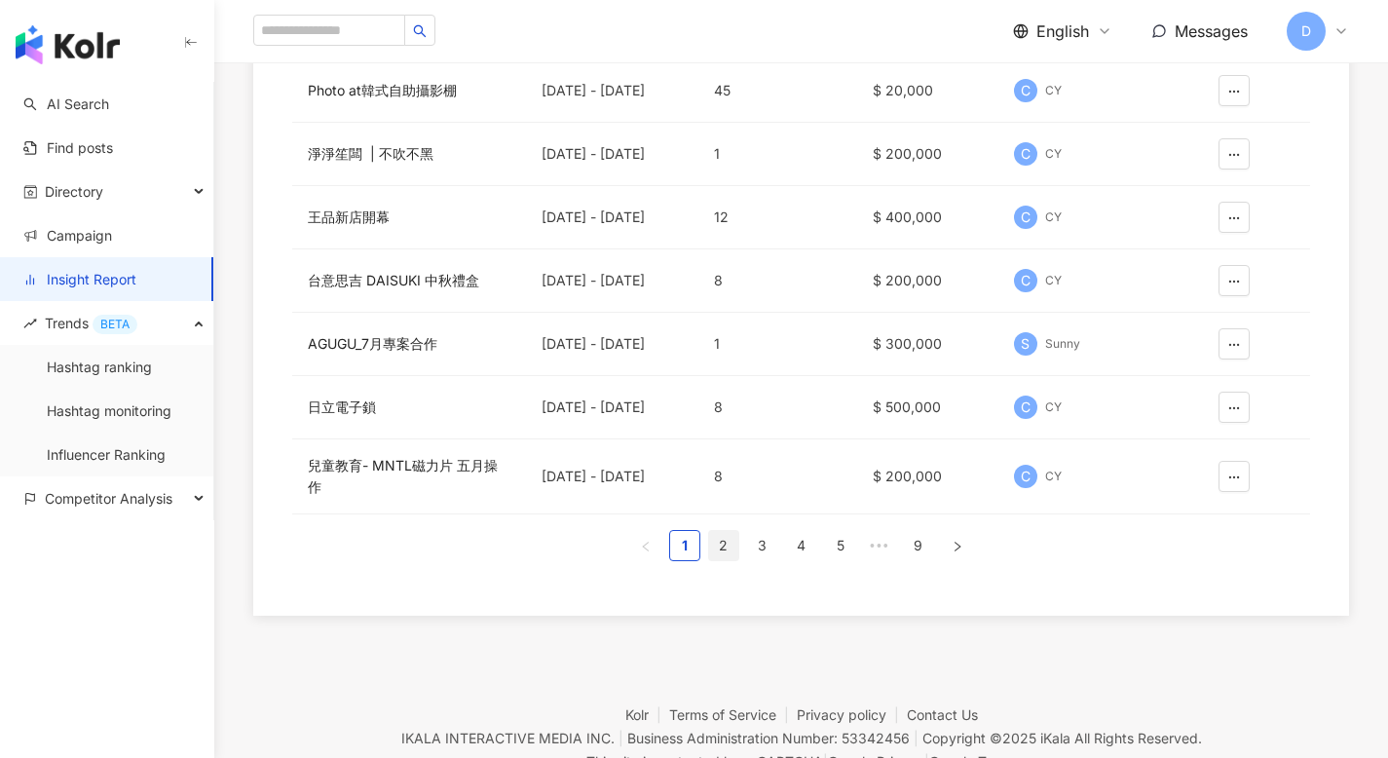
click at [722, 552] on link "2" at bounding box center [723, 545] width 29 height 29
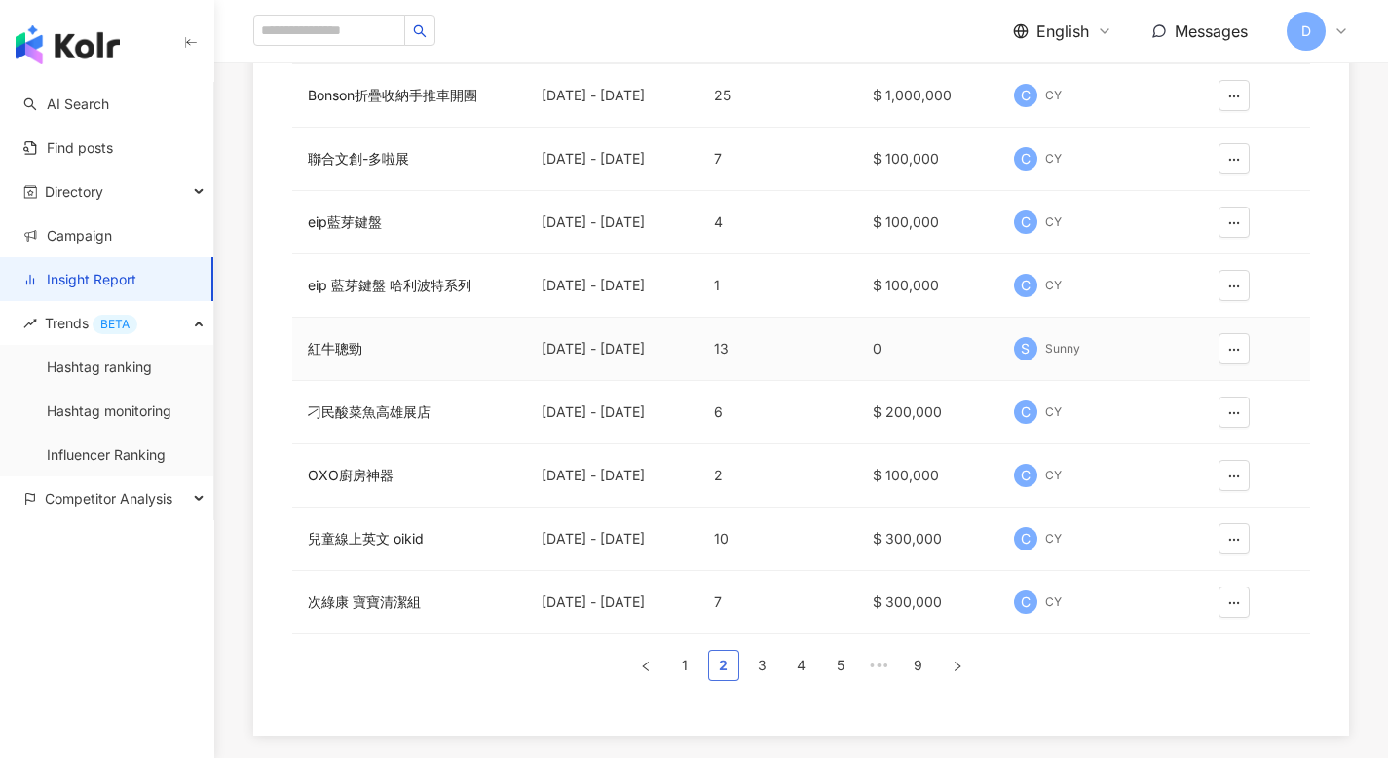
scroll to position [375, 0]
click at [757, 663] on link "3" at bounding box center [762, 664] width 29 height 29
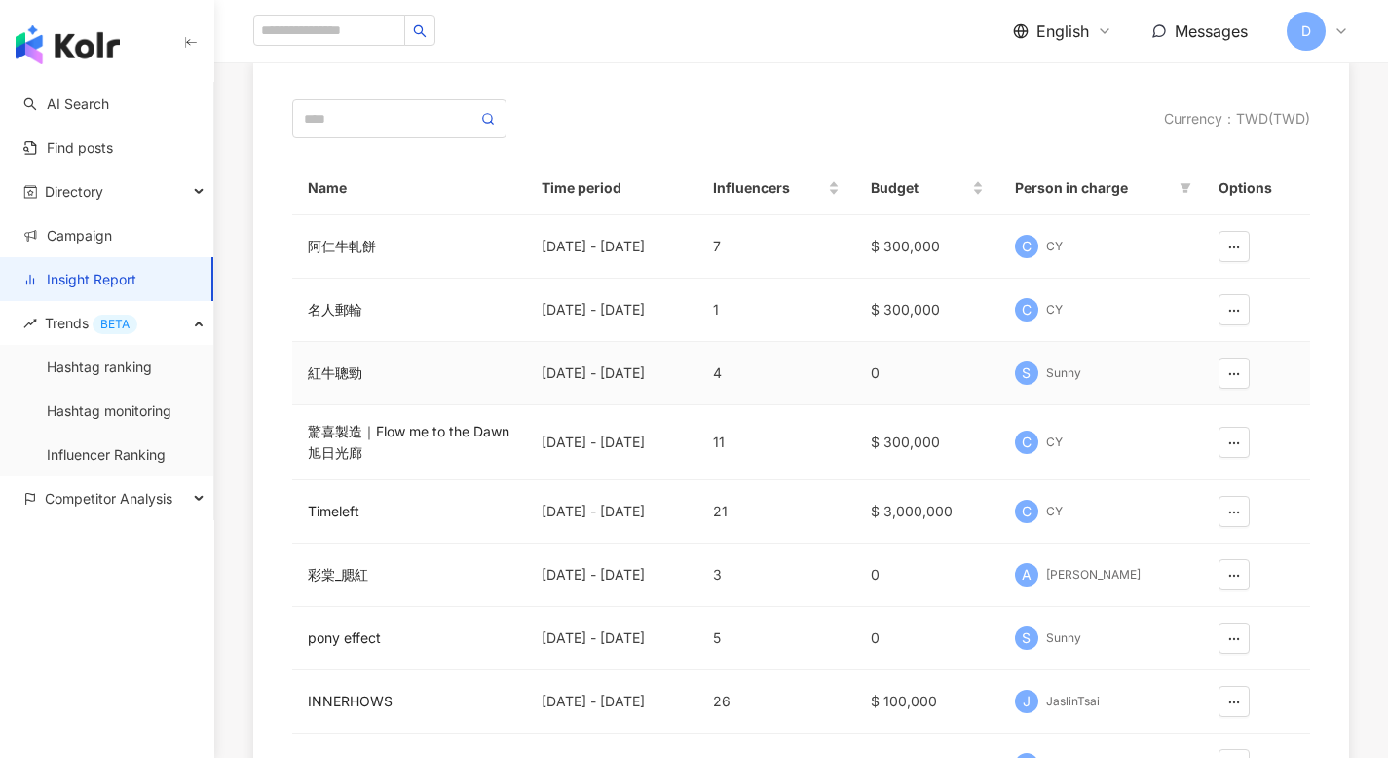
scroll to position [357, 0]
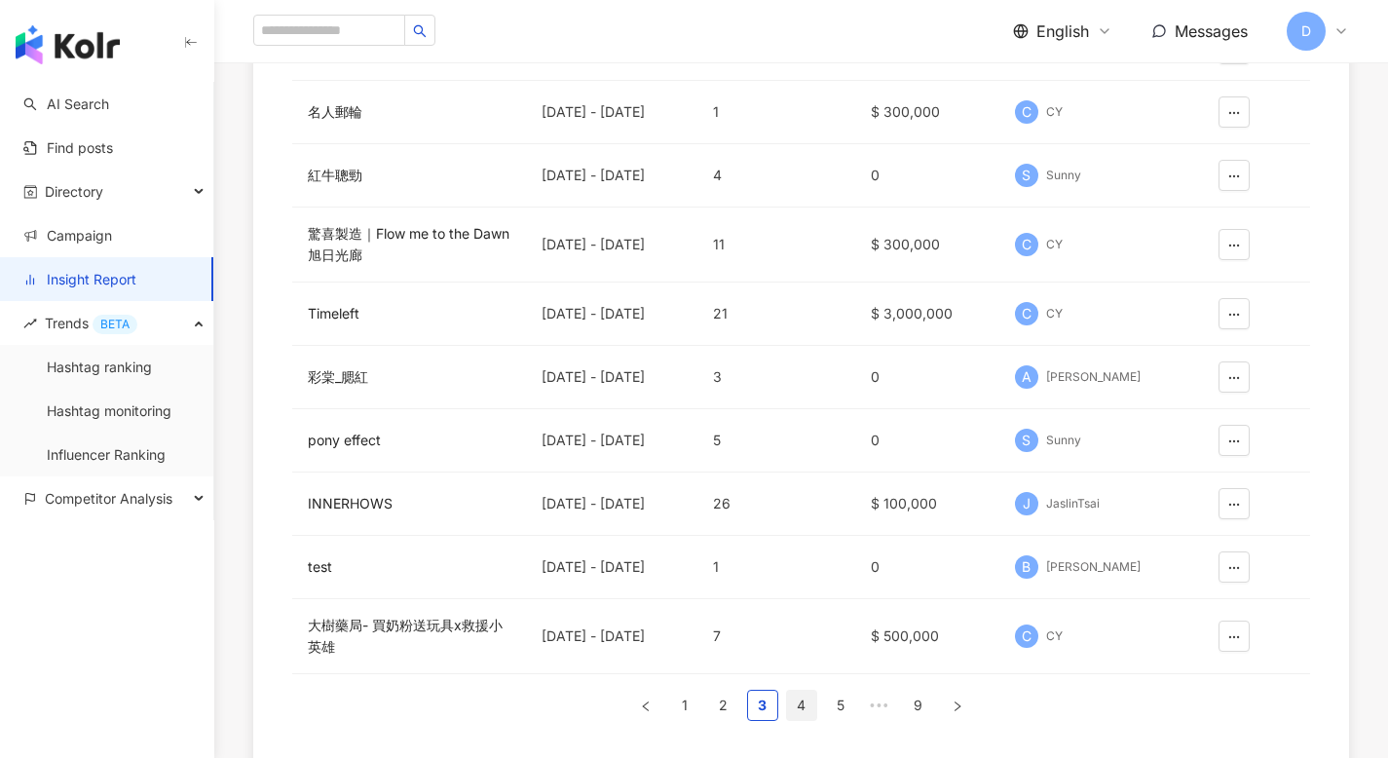
click at [798, 696] on link "4" at bounding box center [801, 704] width 29 height 29
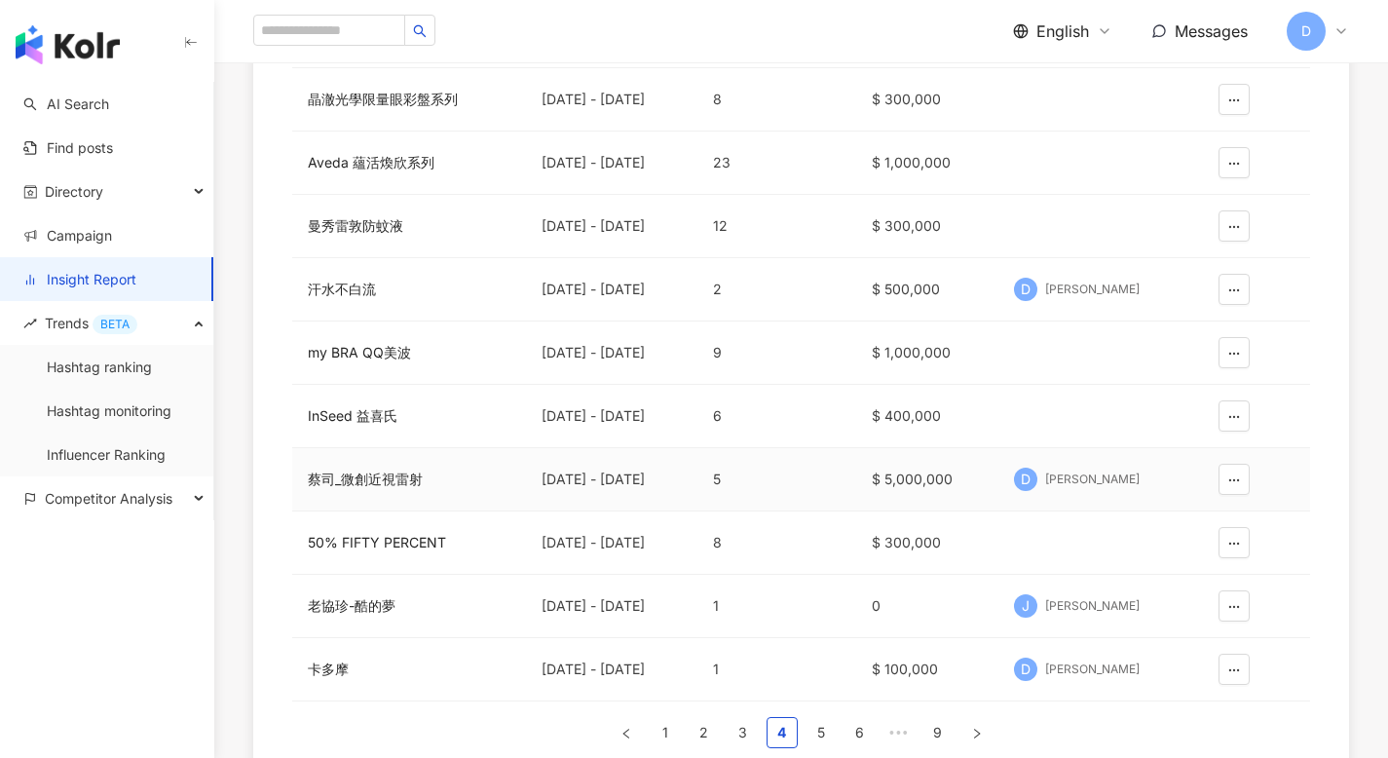
scroll to position [312, 0]
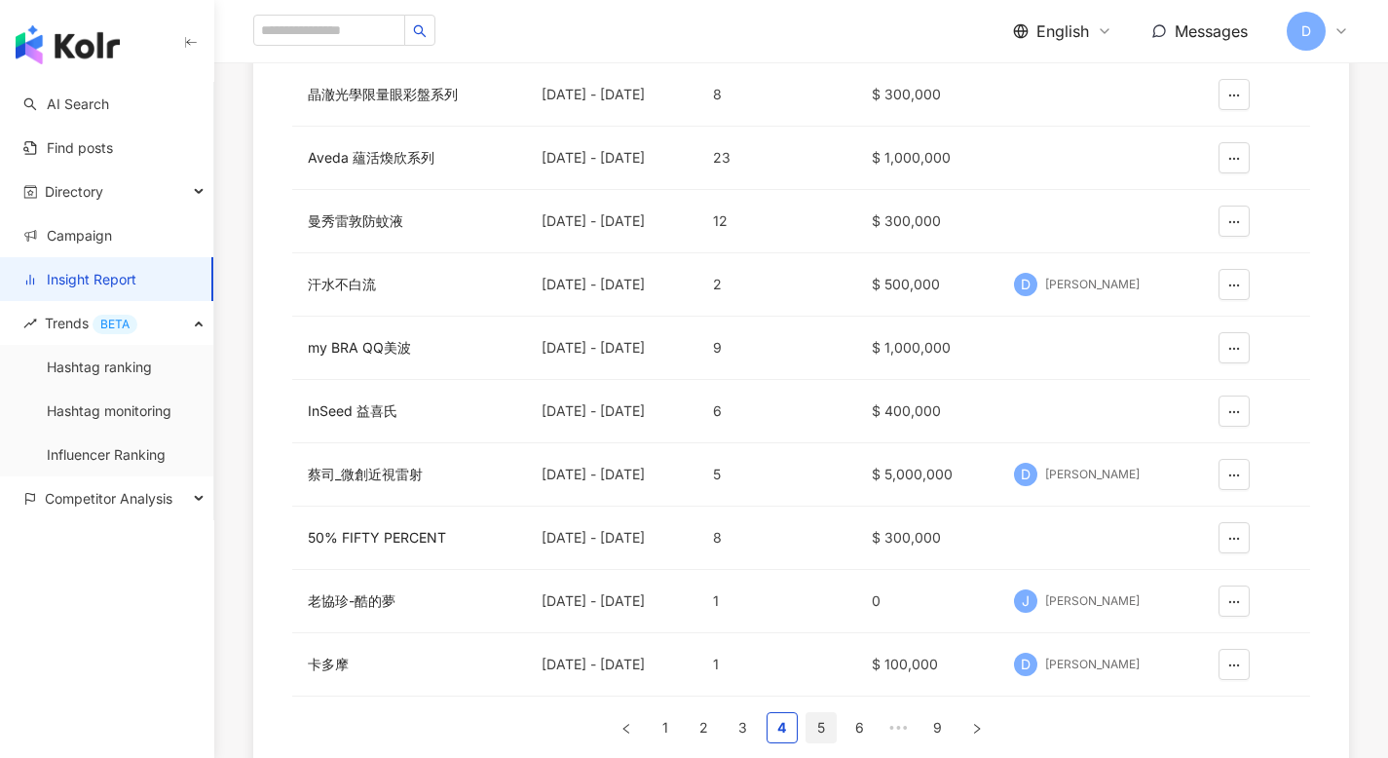
click at [824, 720] on link "5" at bounding box center [820, 727] width 29 height 29
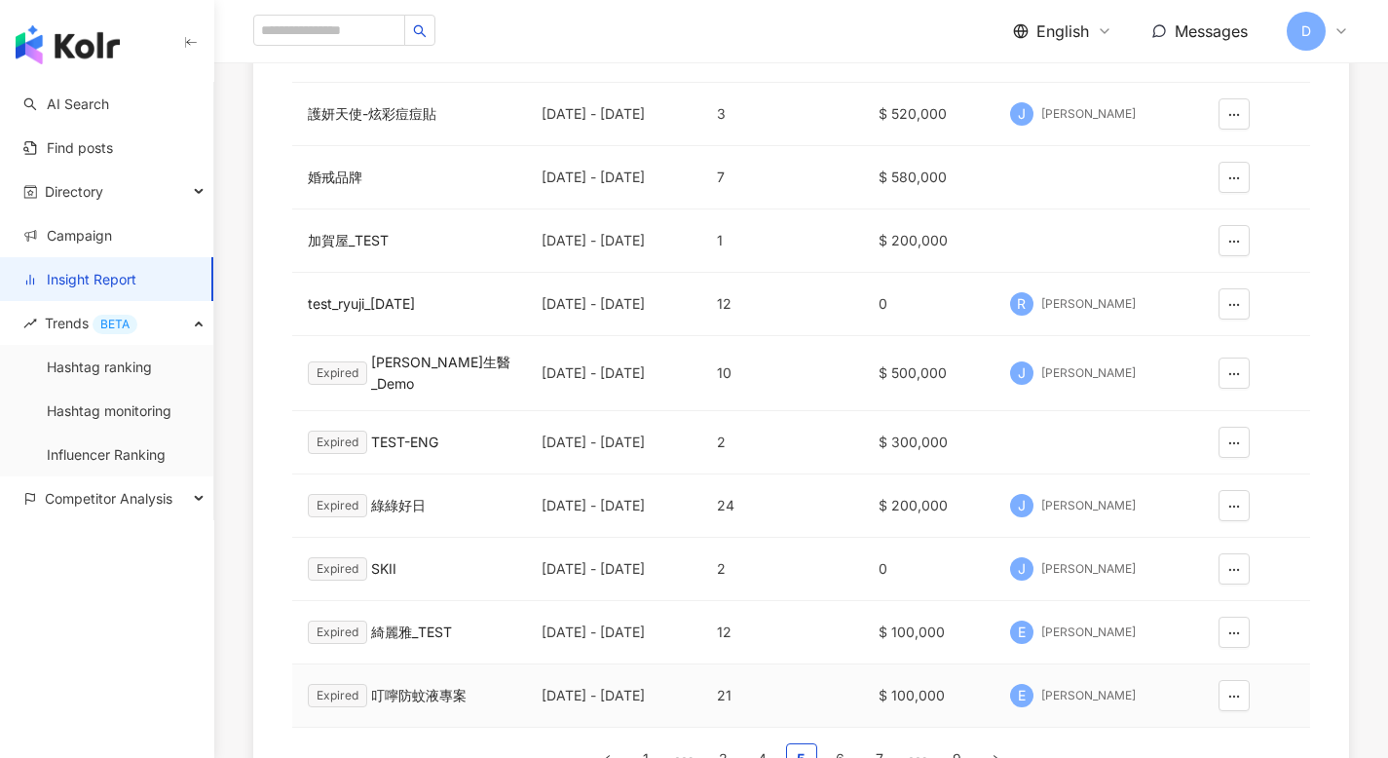
scroll to position [294, 0]
click at [381, 341] on td "Expired 麗彤生醫_Demo" at bounding box center [409, 371] width 234 height 75
click at [333, 349] on td "Expired 麗彤生醫_Demo" at bounding box center [409, 371] width 234 height 75
click at [334, 363] on div "Expired" at bounding box center [337, 370] width 59 height 23
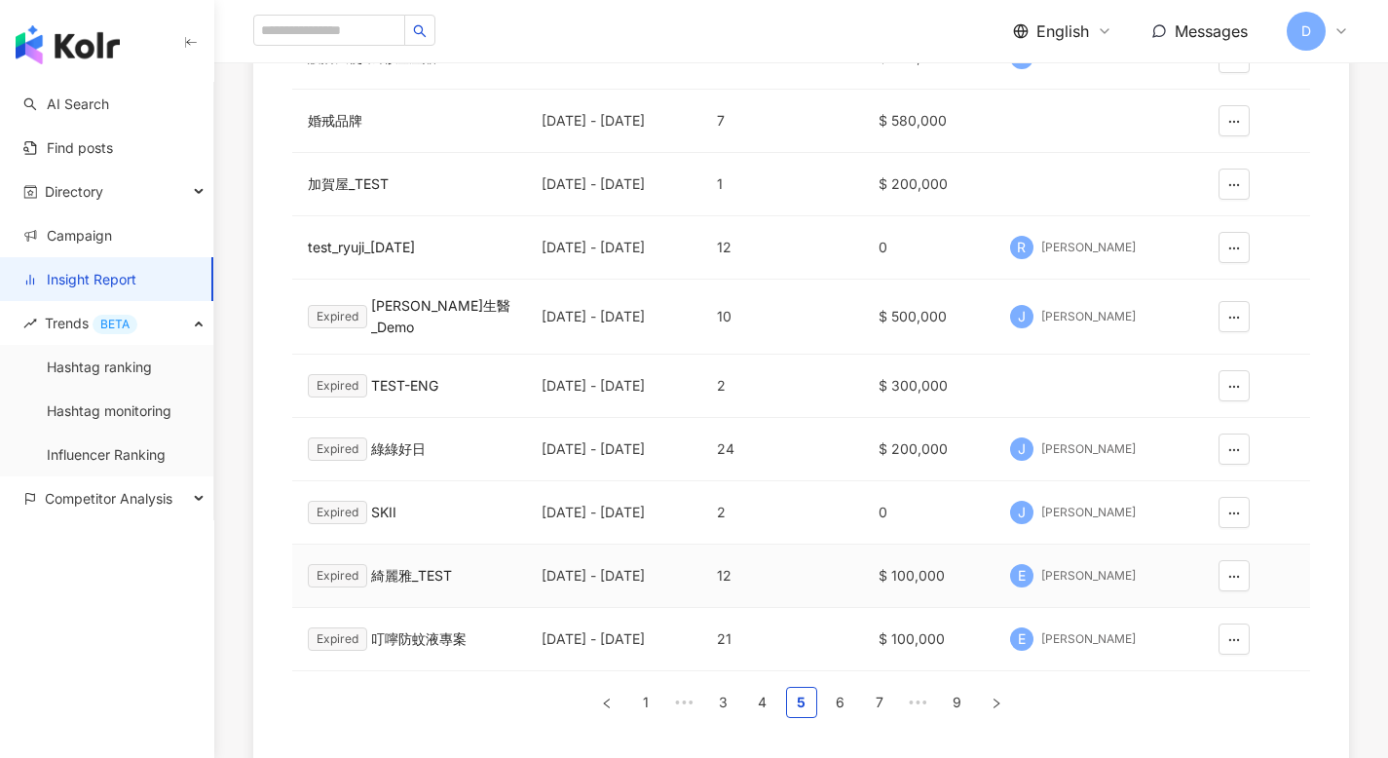
scroll to position [356, 0]
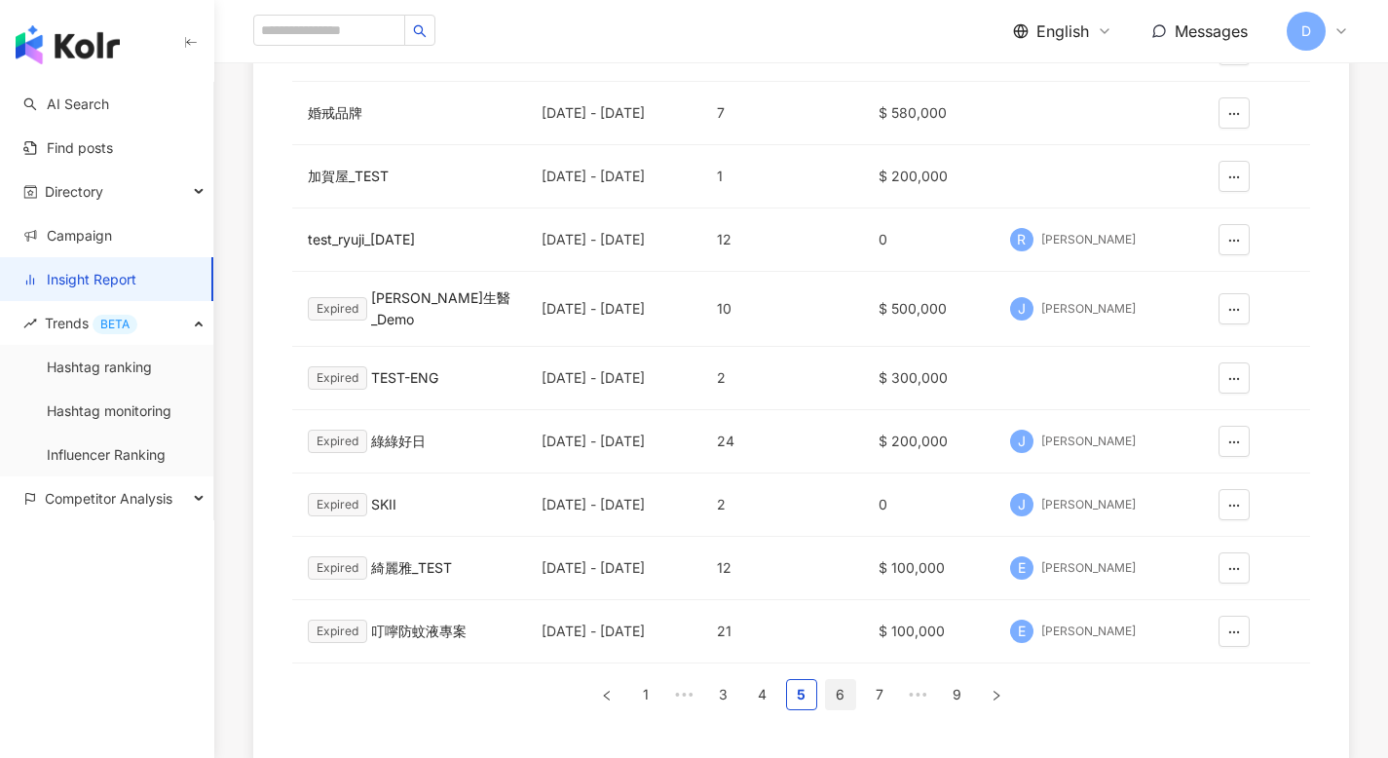
click at [832, 683] on link "6" at bounding box center [840, 694] width 29 height 29
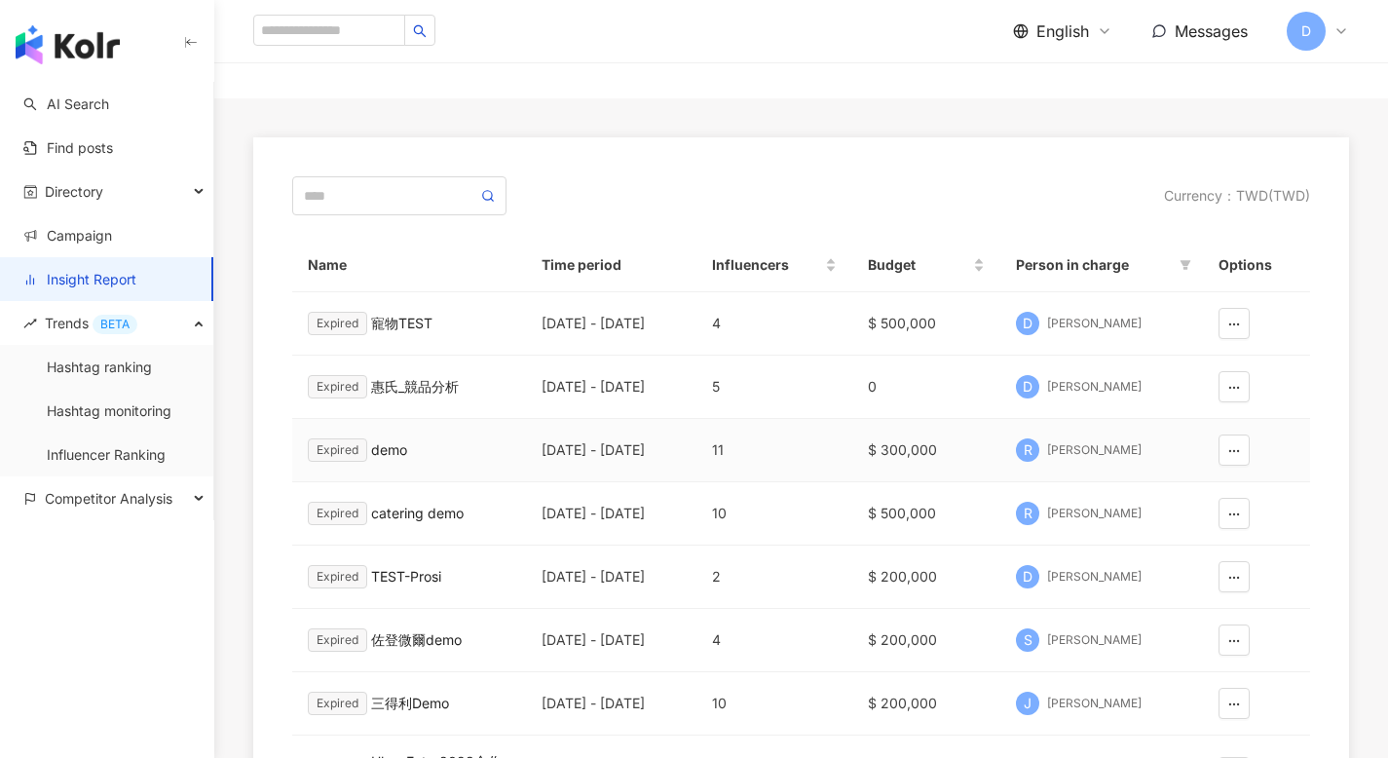
scroll to position [312, 0]
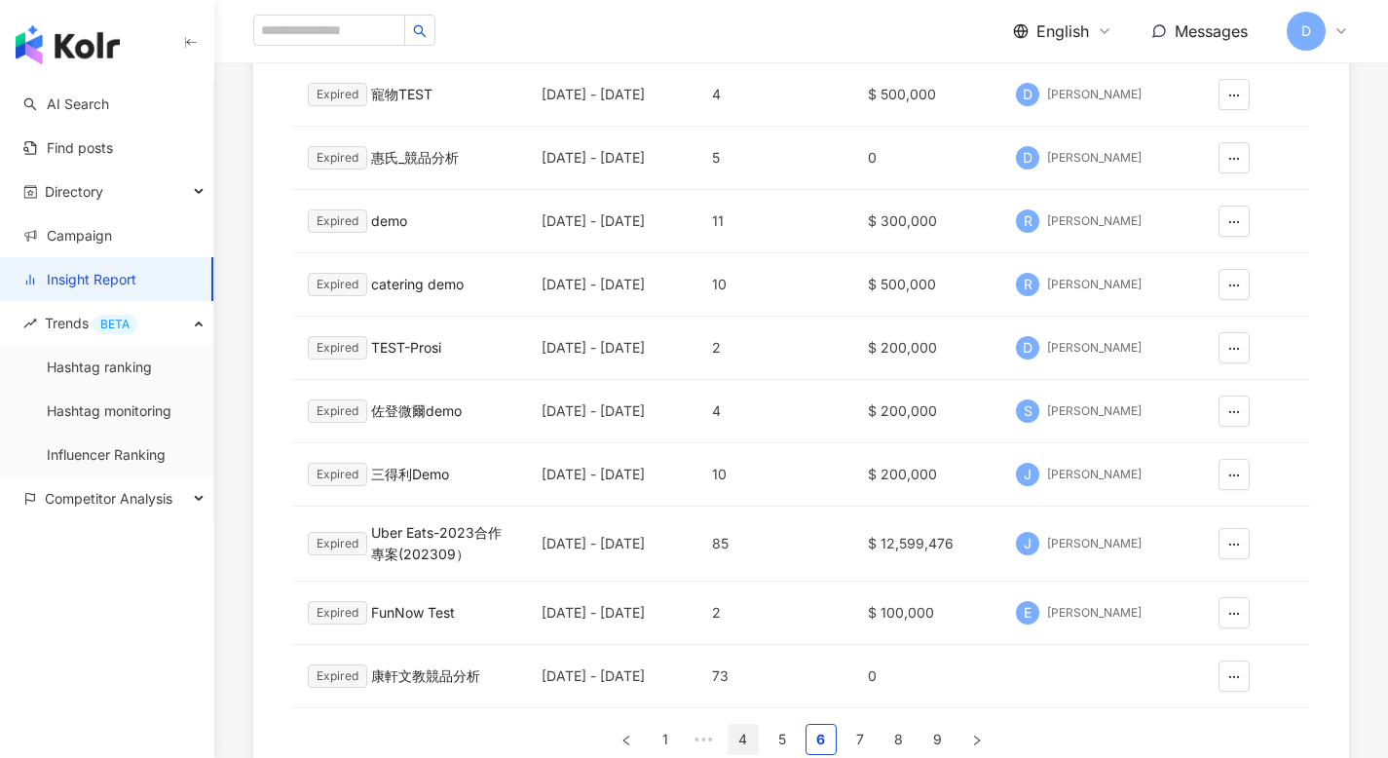
click at [735, 736] on link "4" at bounding box center [742, 738] width 29 height 29
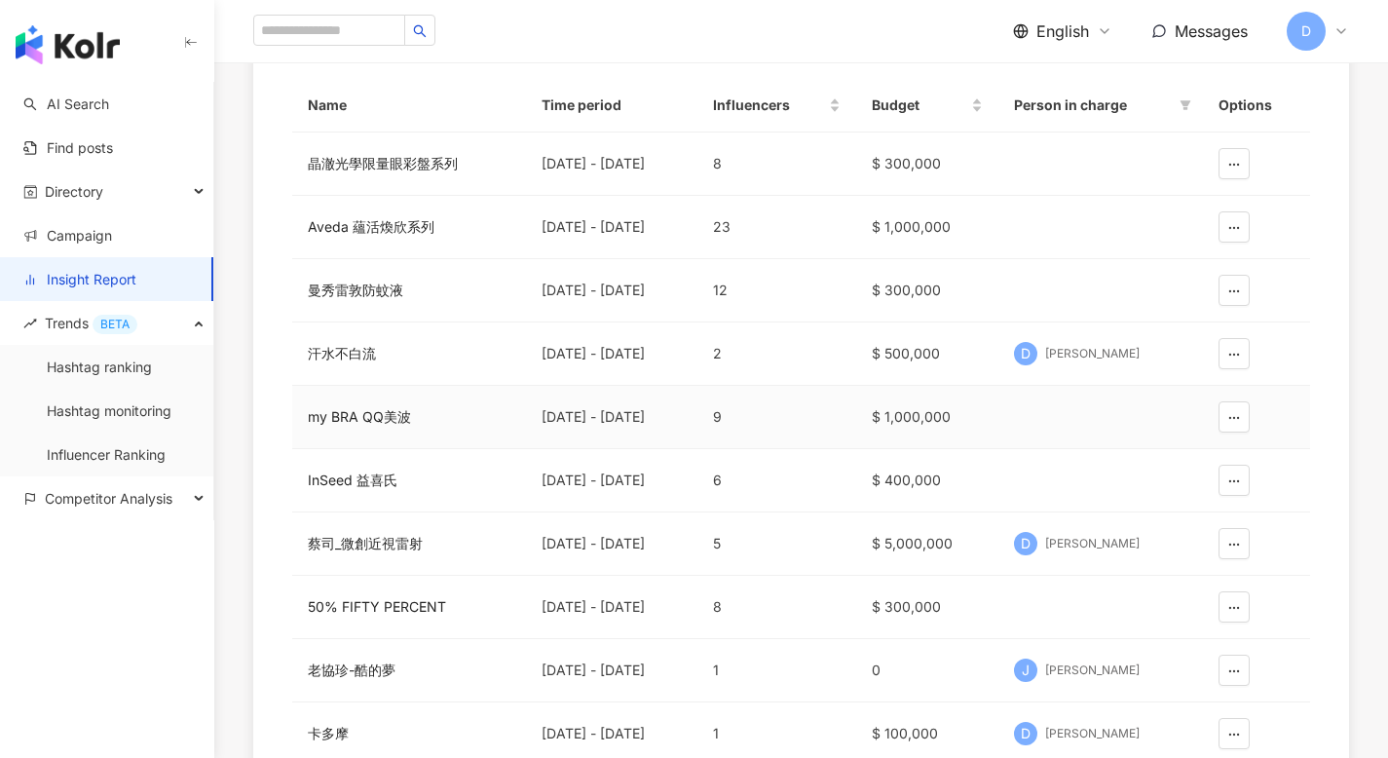
scroll to position [241, 0]
click at [337, 544] on div "蔡司_微創近視雷射" at bounding box center [409, 544] width 203 height 21
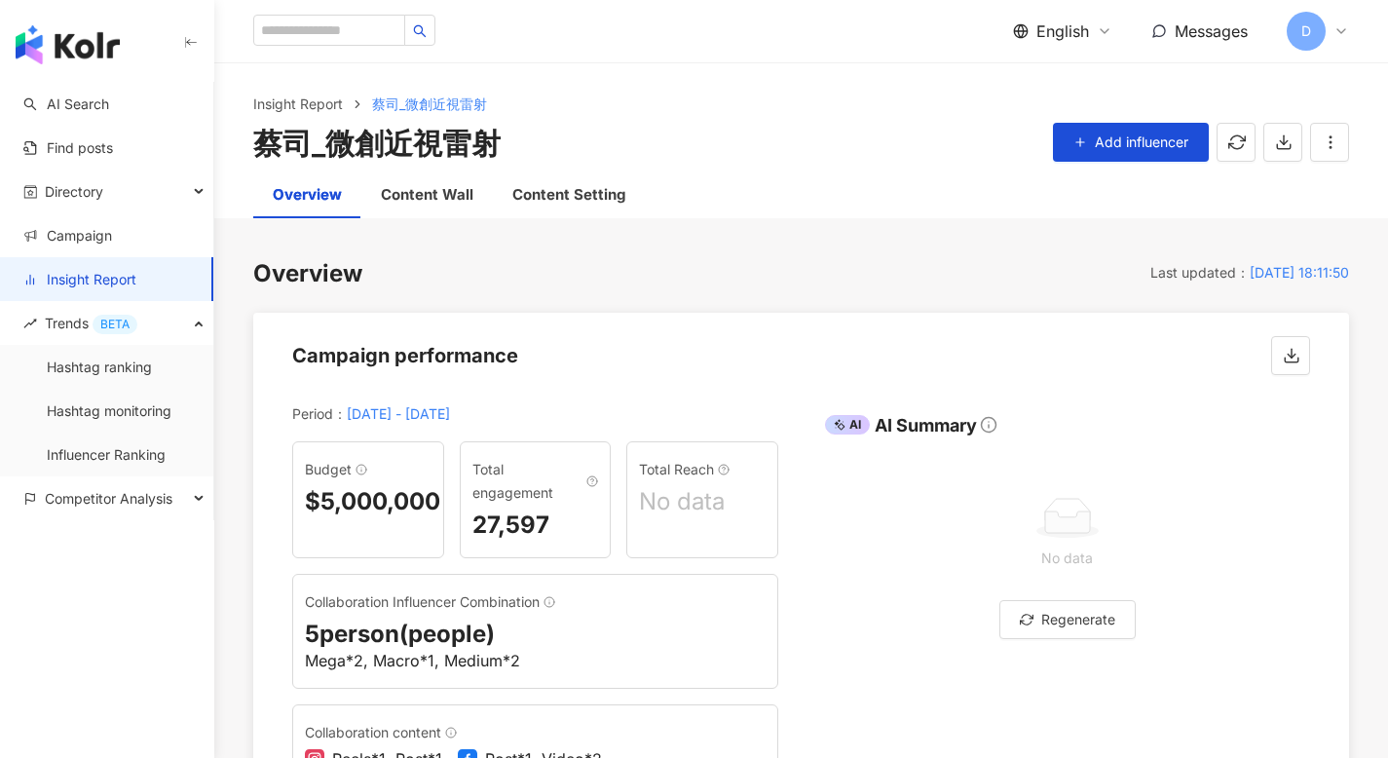
scroll to position [46, 0]
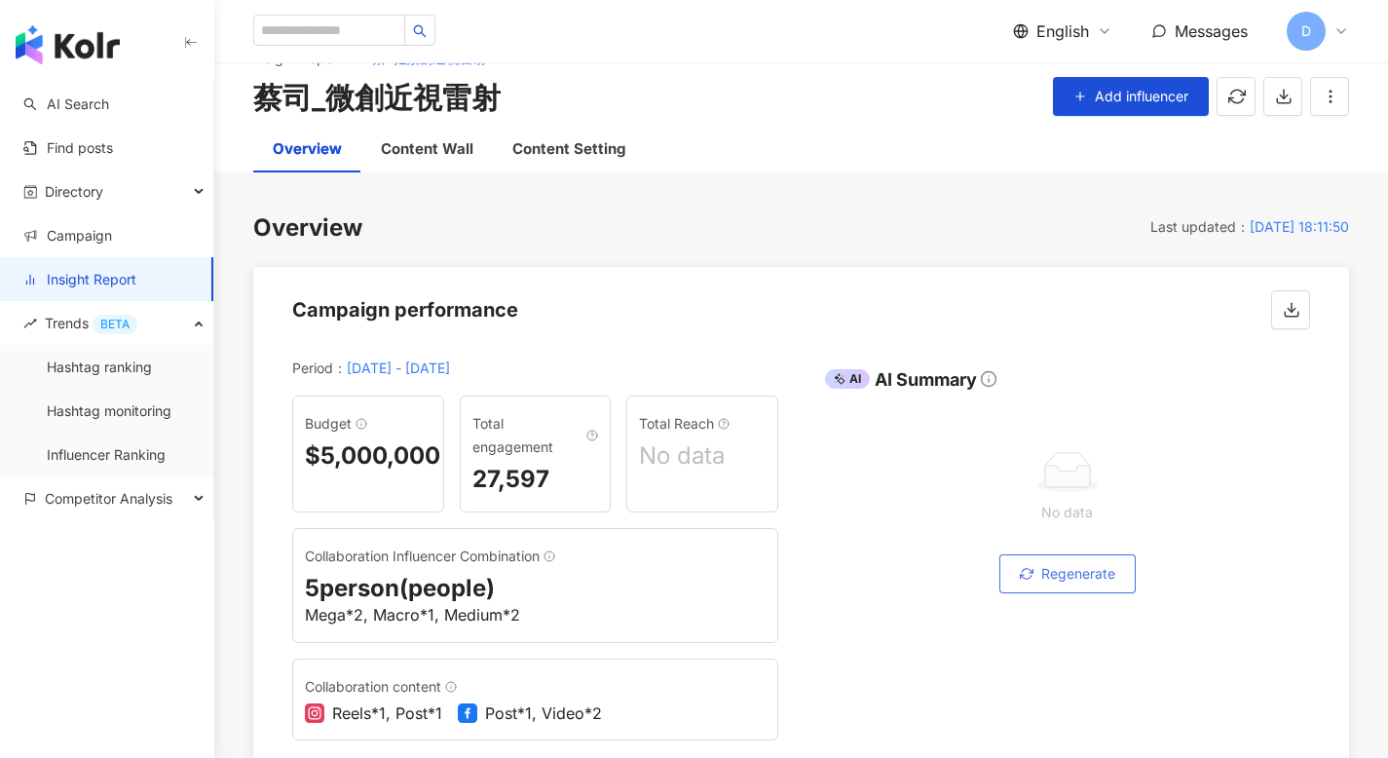
click at [1068, 554] on button "Regenerate" at bounding box center [1067, 573] width 136 height 39
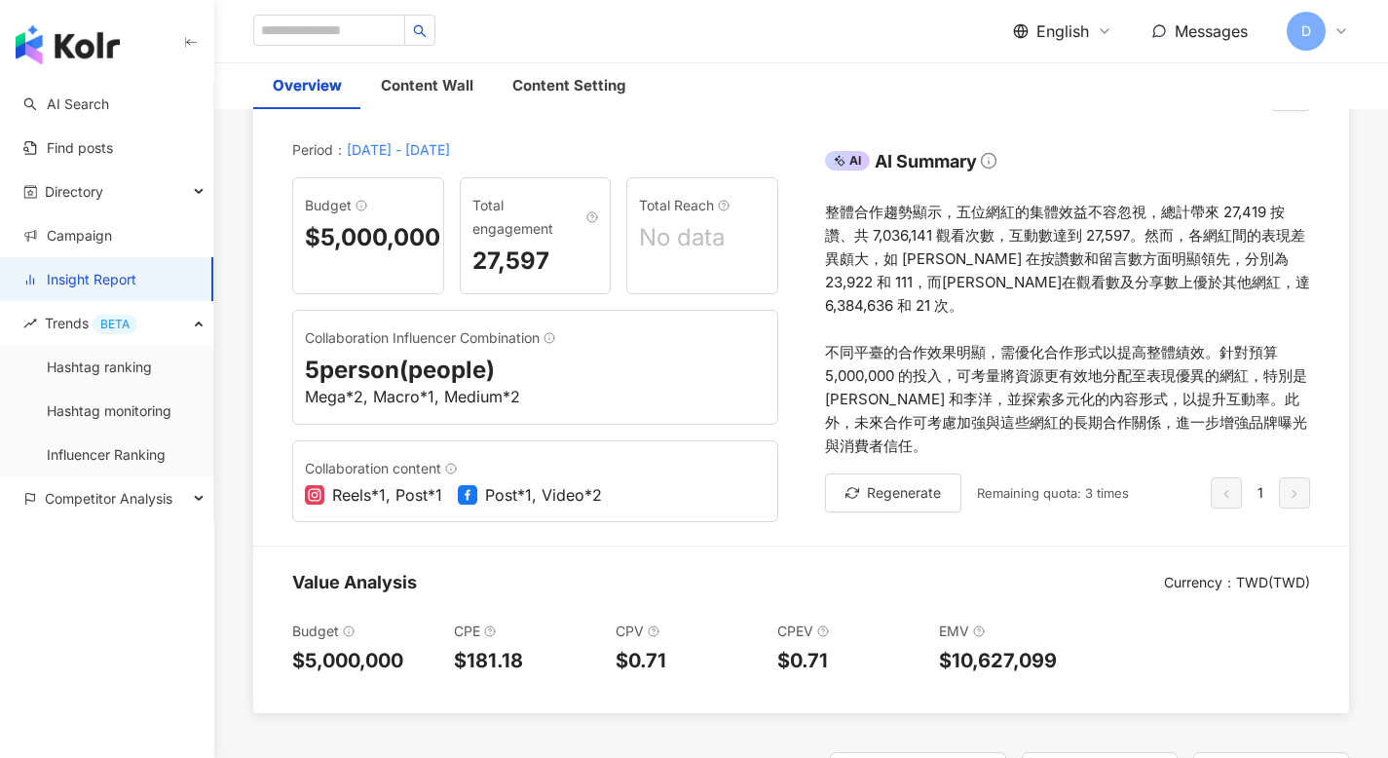
scroll to position [0, 0]
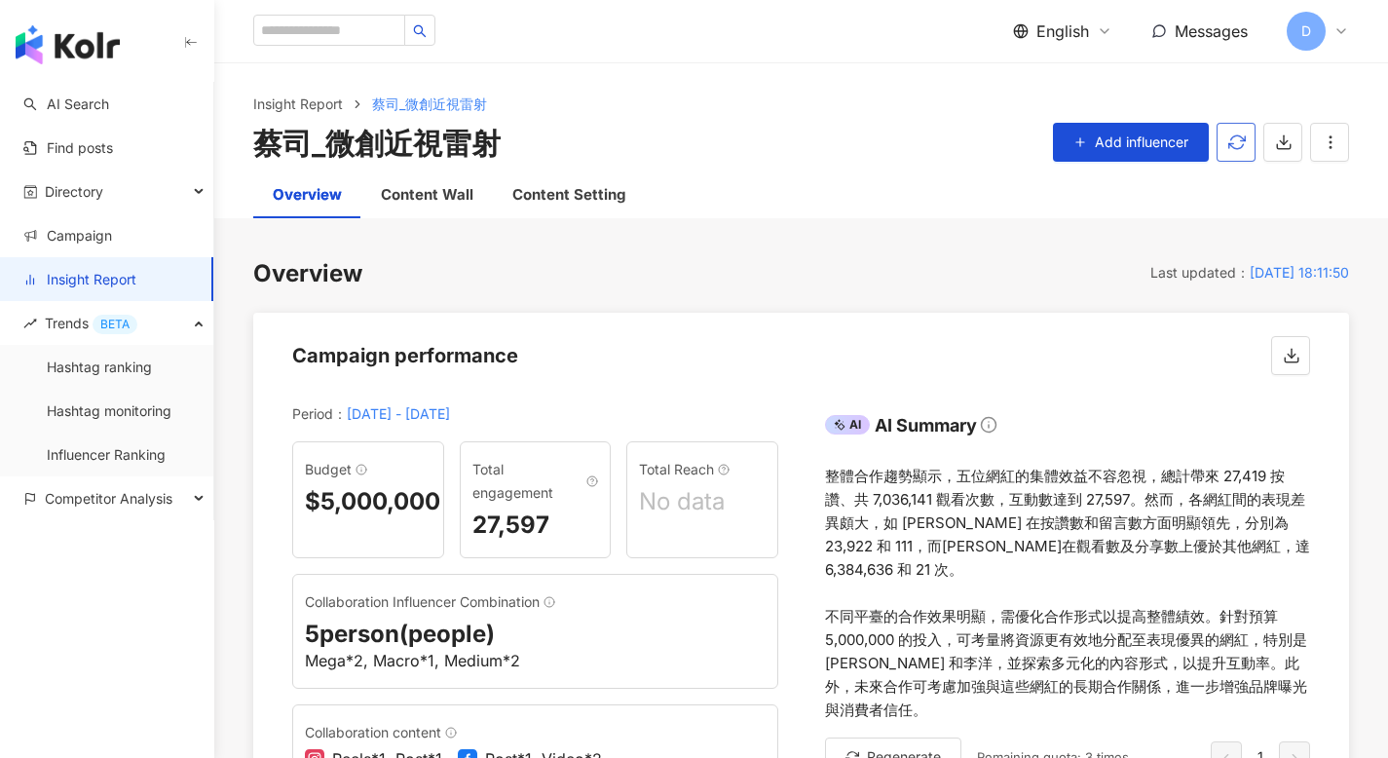
click at [1229, 133] on icon "button" at bounding box center [1237, 142] width 18 height 18
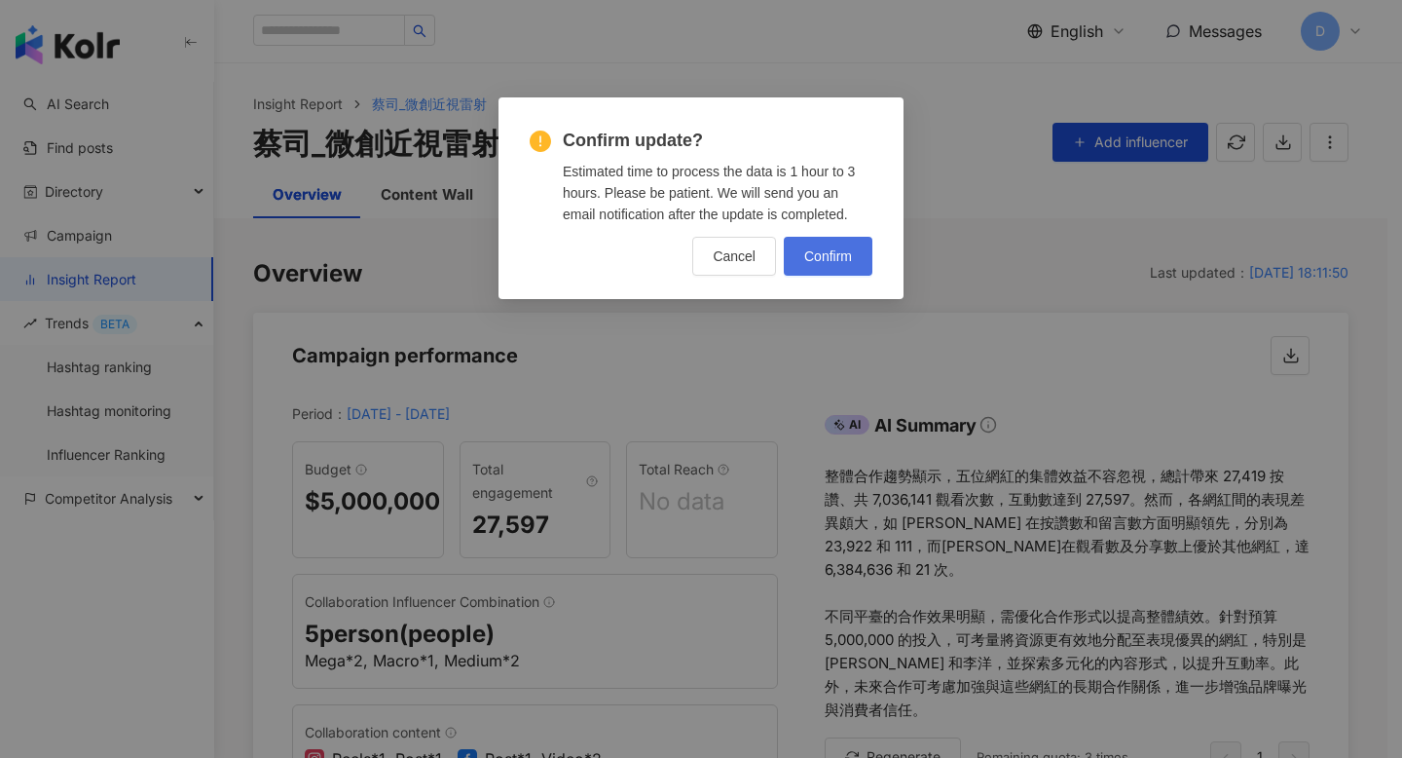
click at [816, 255] on span "Confirm" at bounding box center [828, 256] width 48 height 16
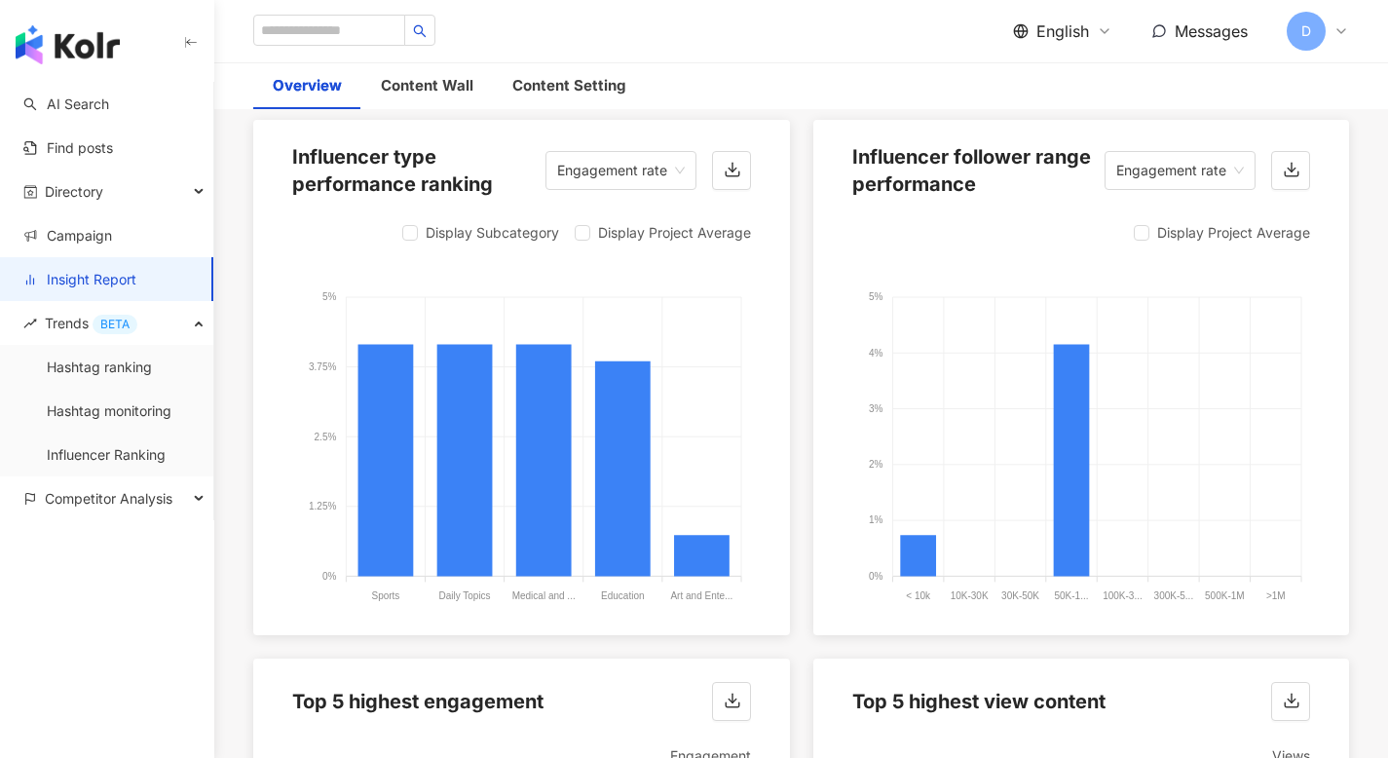
scroll to position [2401, 0]
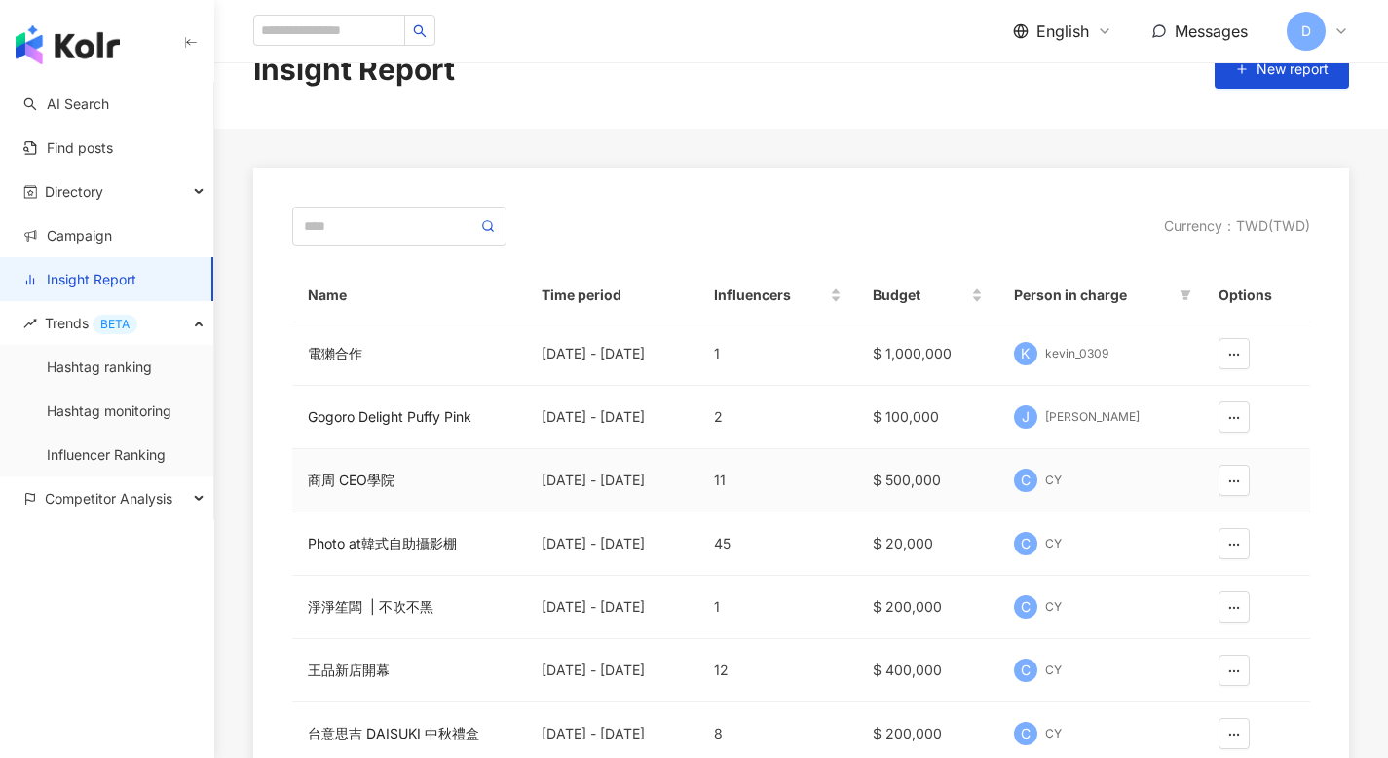
scroll to position [54, 0]
click at [742, 548] on td "45" at bounding box center [777, 542] width 159 height 63
click at [347, 545] on div "Photo at韓式自助攝影棚" at bounding box center [409, 542] width 203 height 21
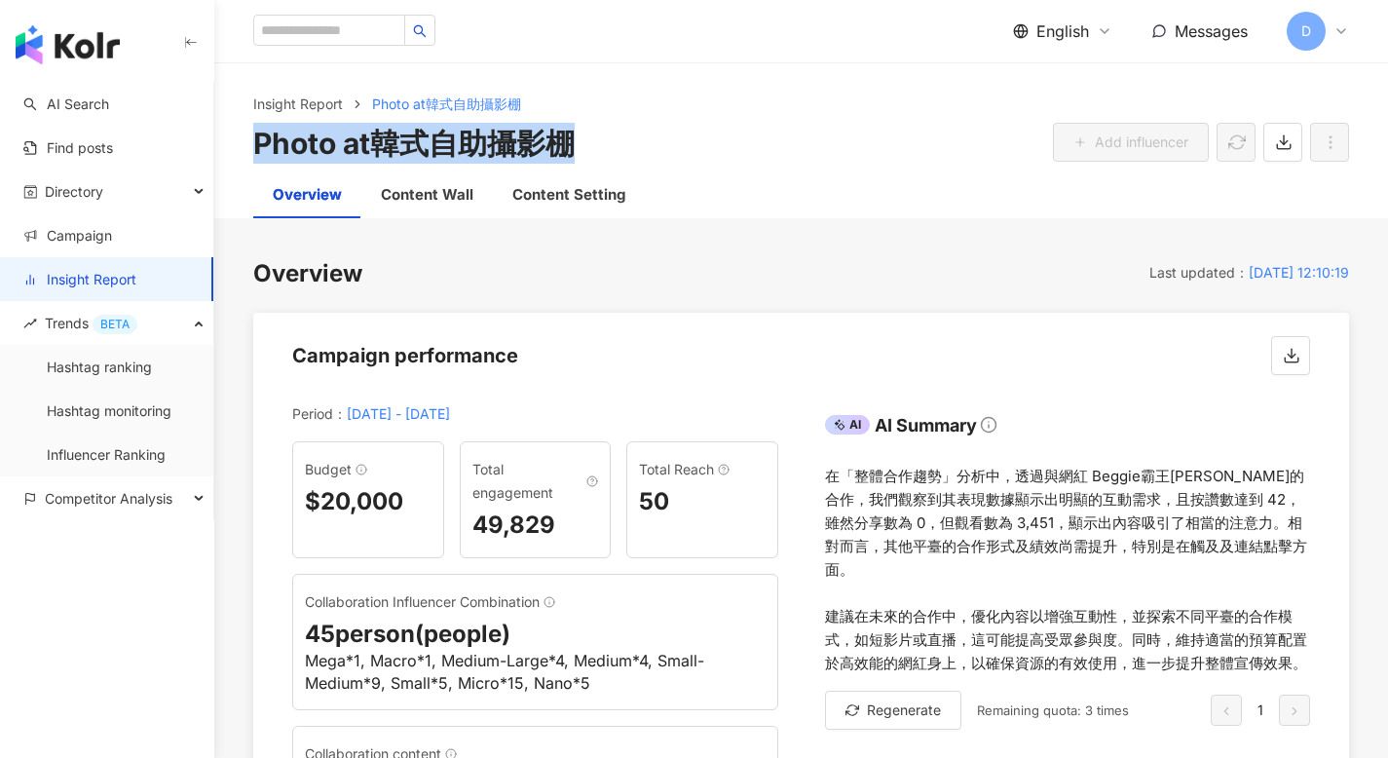
drag, startPoint x: 580, startPoint y: 150, endPoint x: 250, endPoint y: 151, distance: 330.1
click at [250, 151] on div "Insight Report Photo at韓式自助攝影棚 Photo at韓式自助攝影棚 Add influencer" at bounding box center [800, 128] width 1173 height 70
copy div "Photo at韓式自助攝影棚"
click at [118, 416] on link "Hashtag monitoring" at bounding box center [109, 410] width 125 height 19
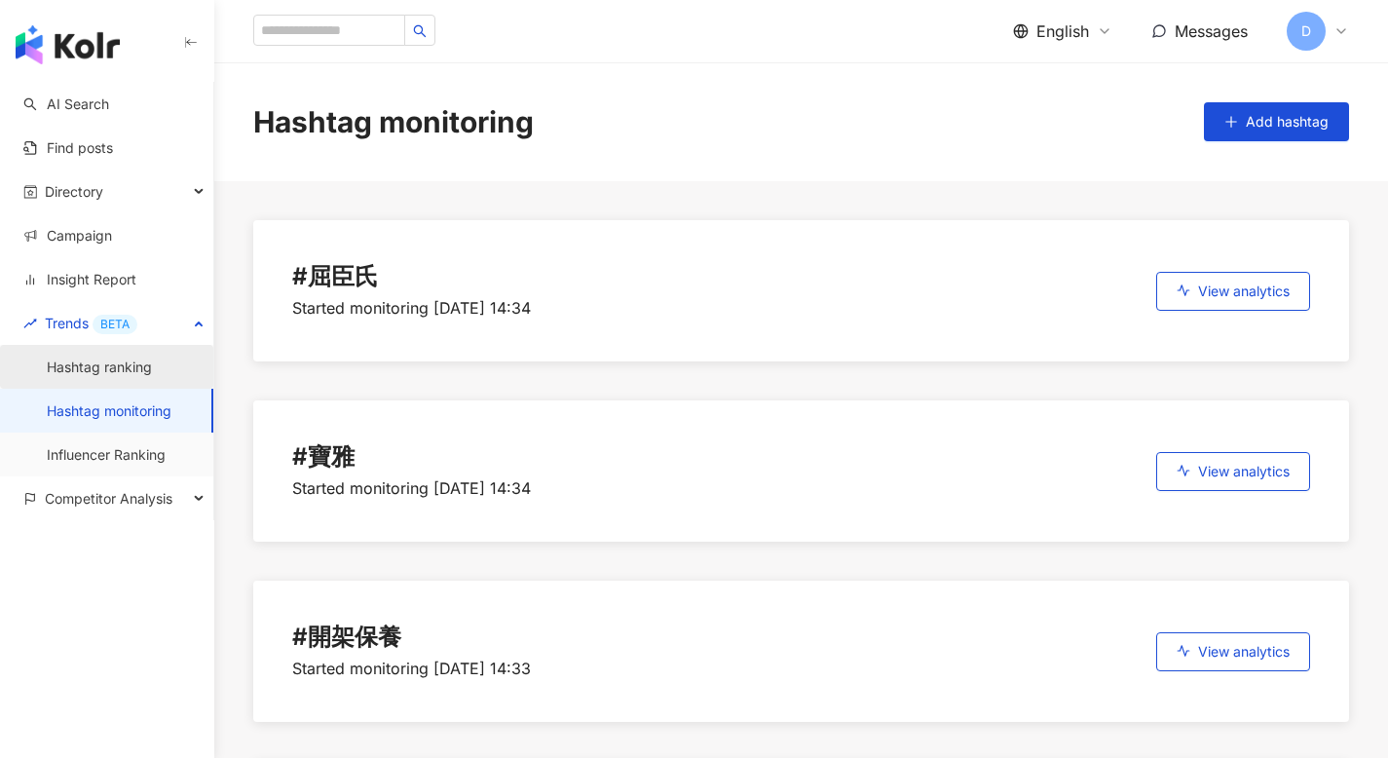
click at [104, 377] on link "Hashtag ranking" at bounding box center [99, 366] width 105 height 19
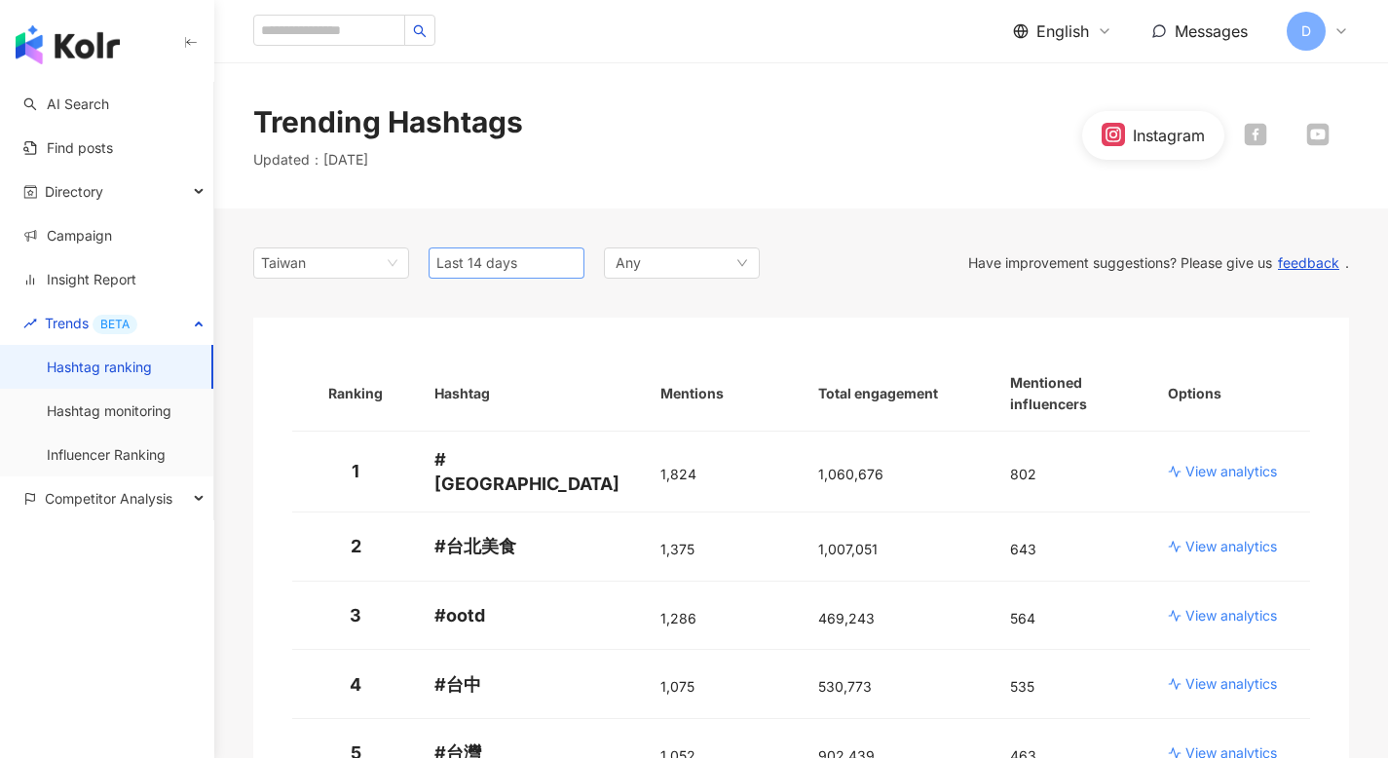
click at [536, 271] on span "Last 14 days" at bounding box center [506, 262] width 140 height 29
click at [532, 320] on div "Last 1 month" at bounding box center [506, 335] width 148 height 33
click at [691, 266] on div "Any" at bounding box center [682, 262] width 156 height 31
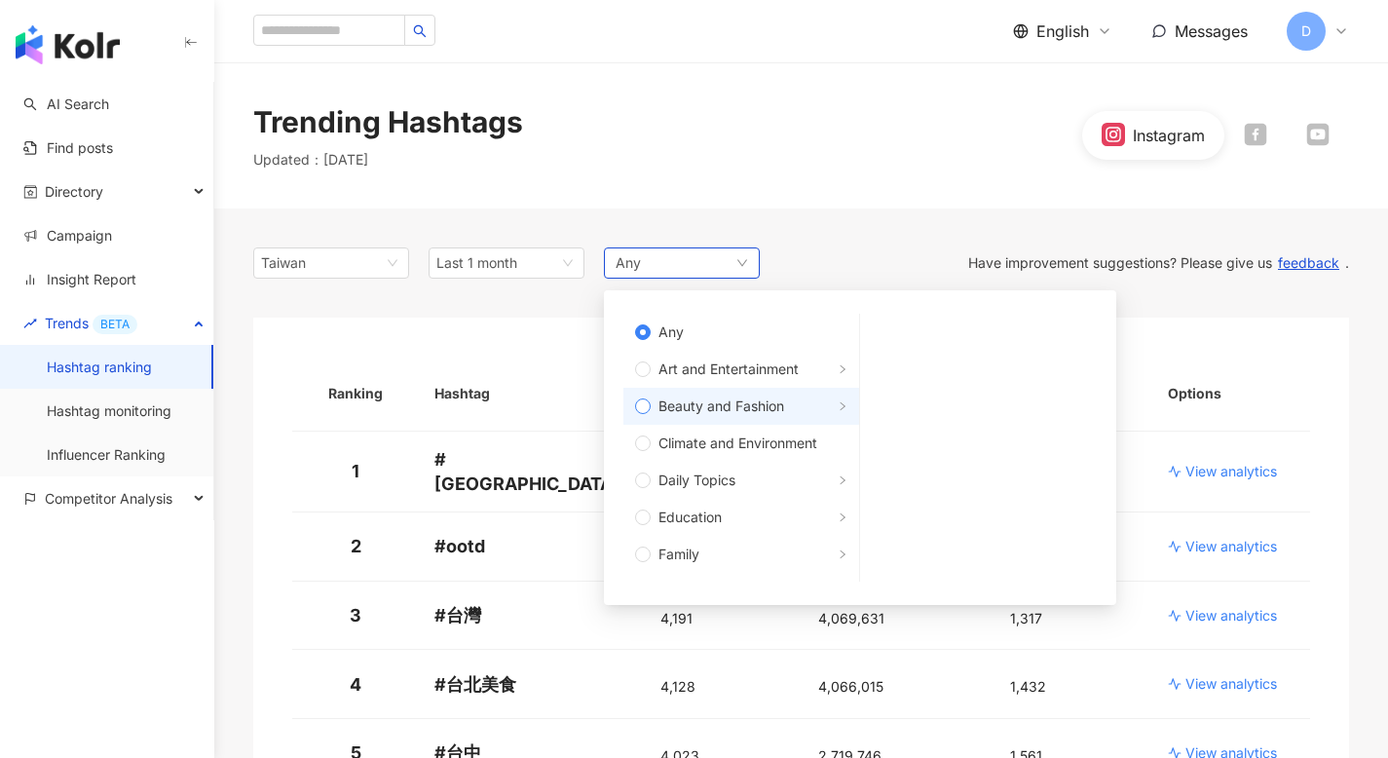
click at [798, 397] on span "Beauty and Fashion" at bounding box center [748, 405] width 197 height 21
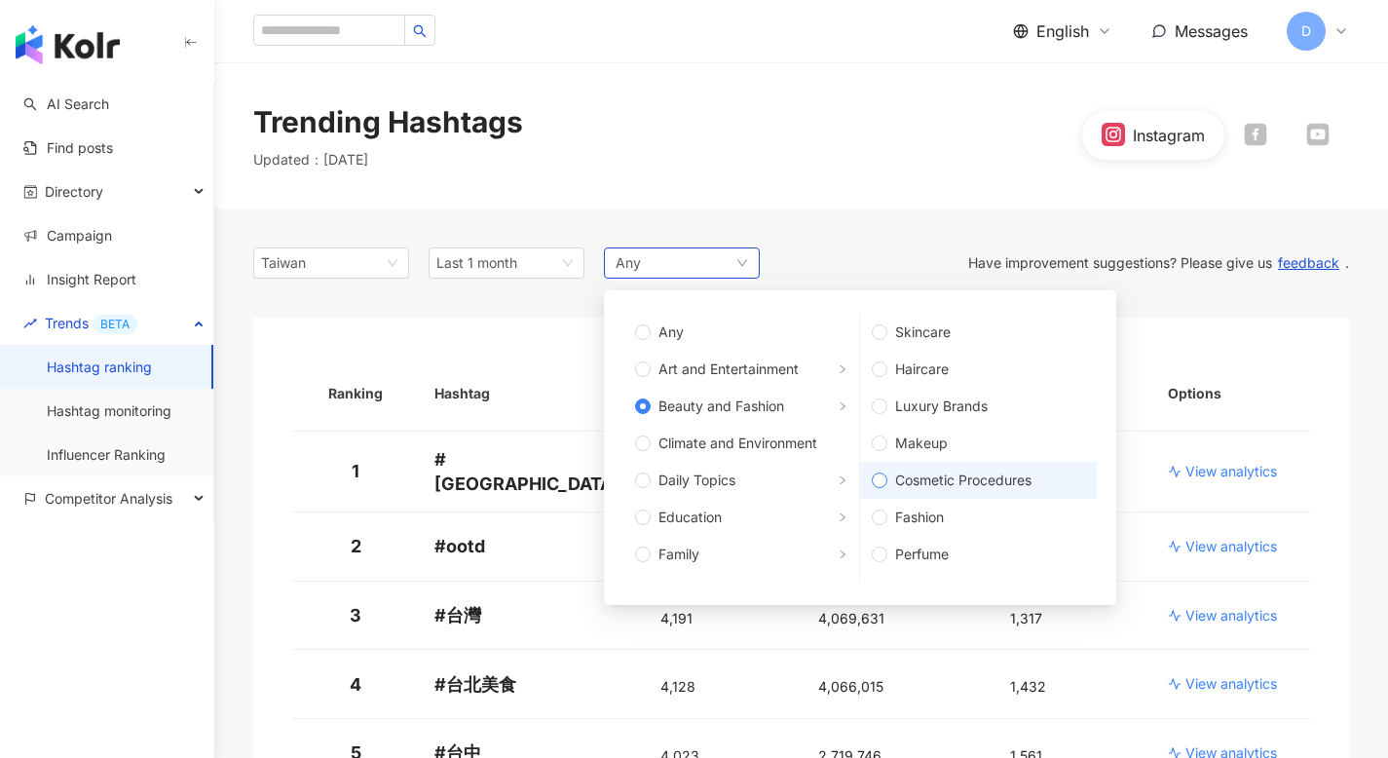
click at [937, 469] on span "Cosmetic Procedures" at bounding box center [986, 479] width 198 height 21
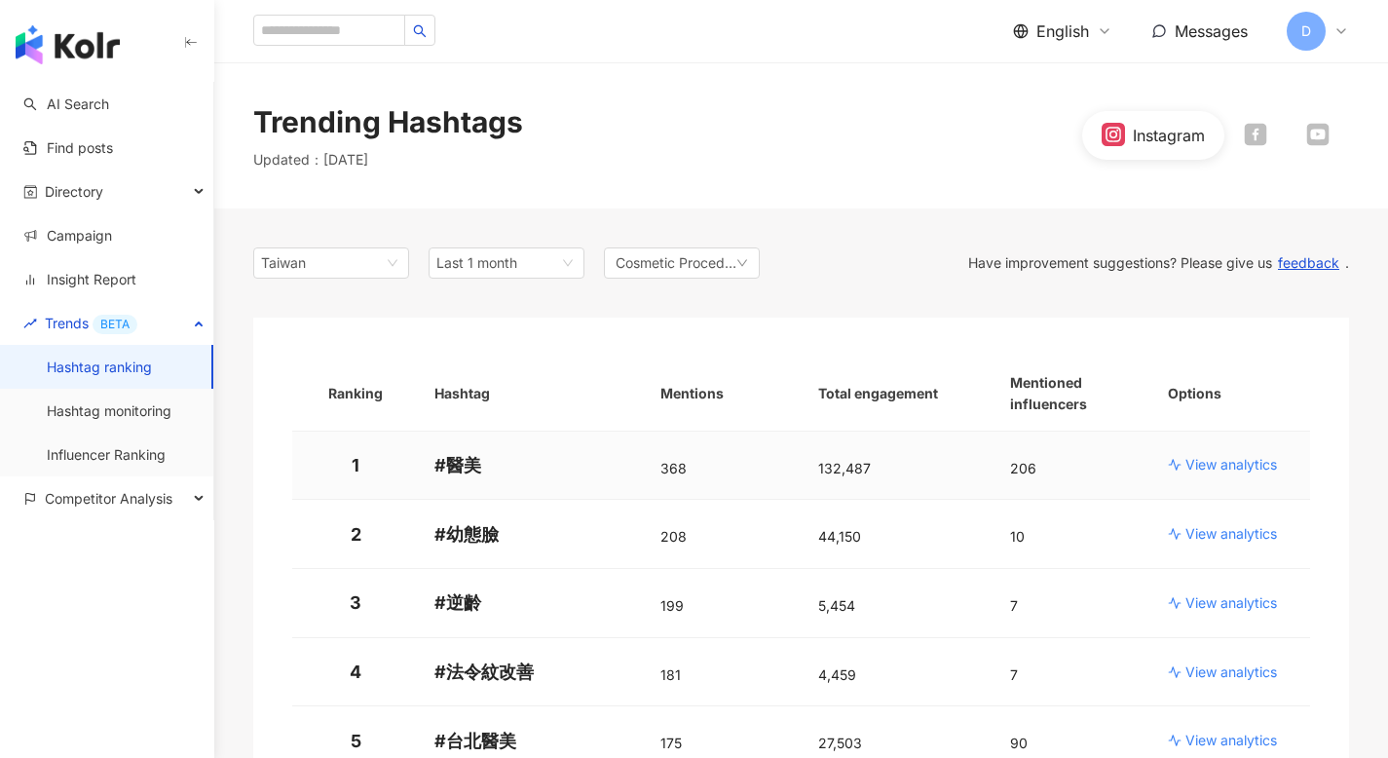
click at [1241, 468] on p "View analytics" at bounding box center [1231, 464] width 92 height 19
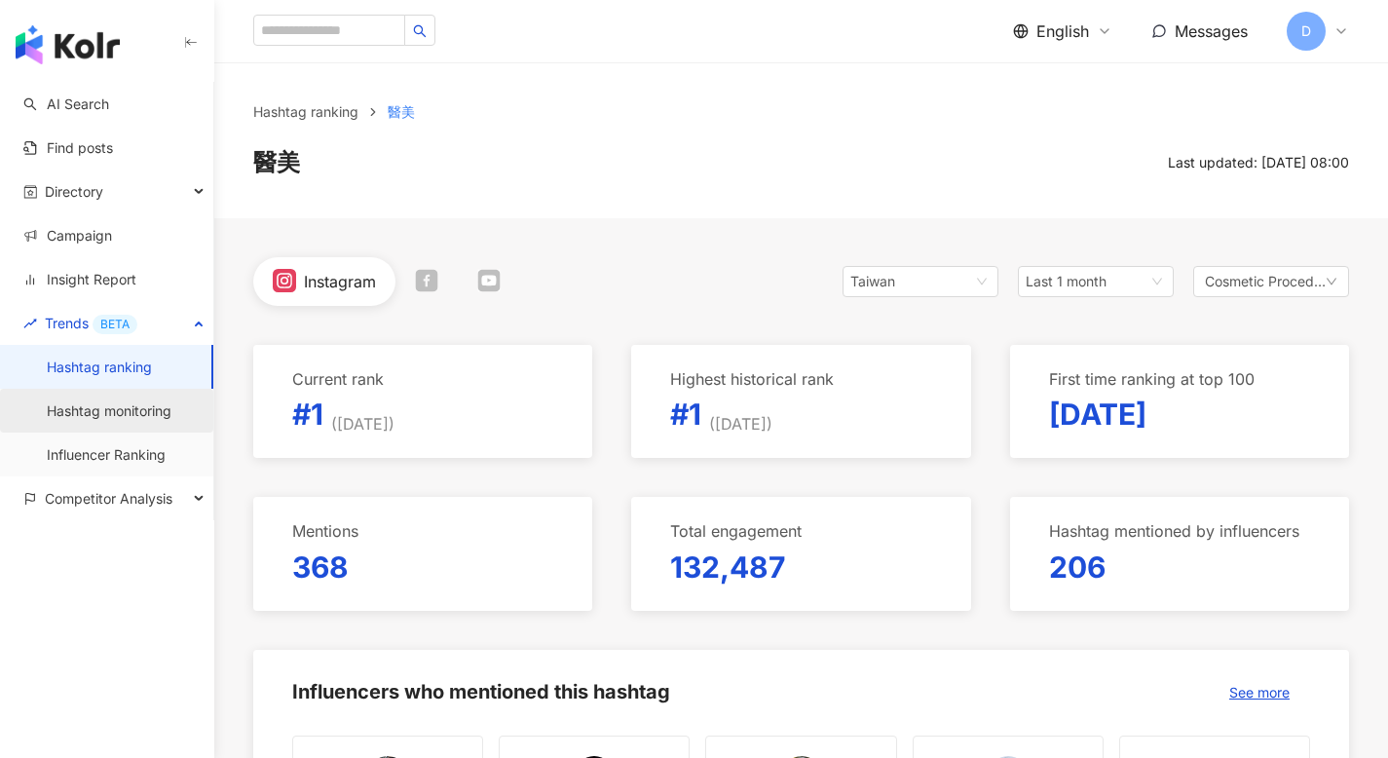
click at [142, 421] on link "Hashtag monitoring" at bounding box center [109, 410] width 125 height 19
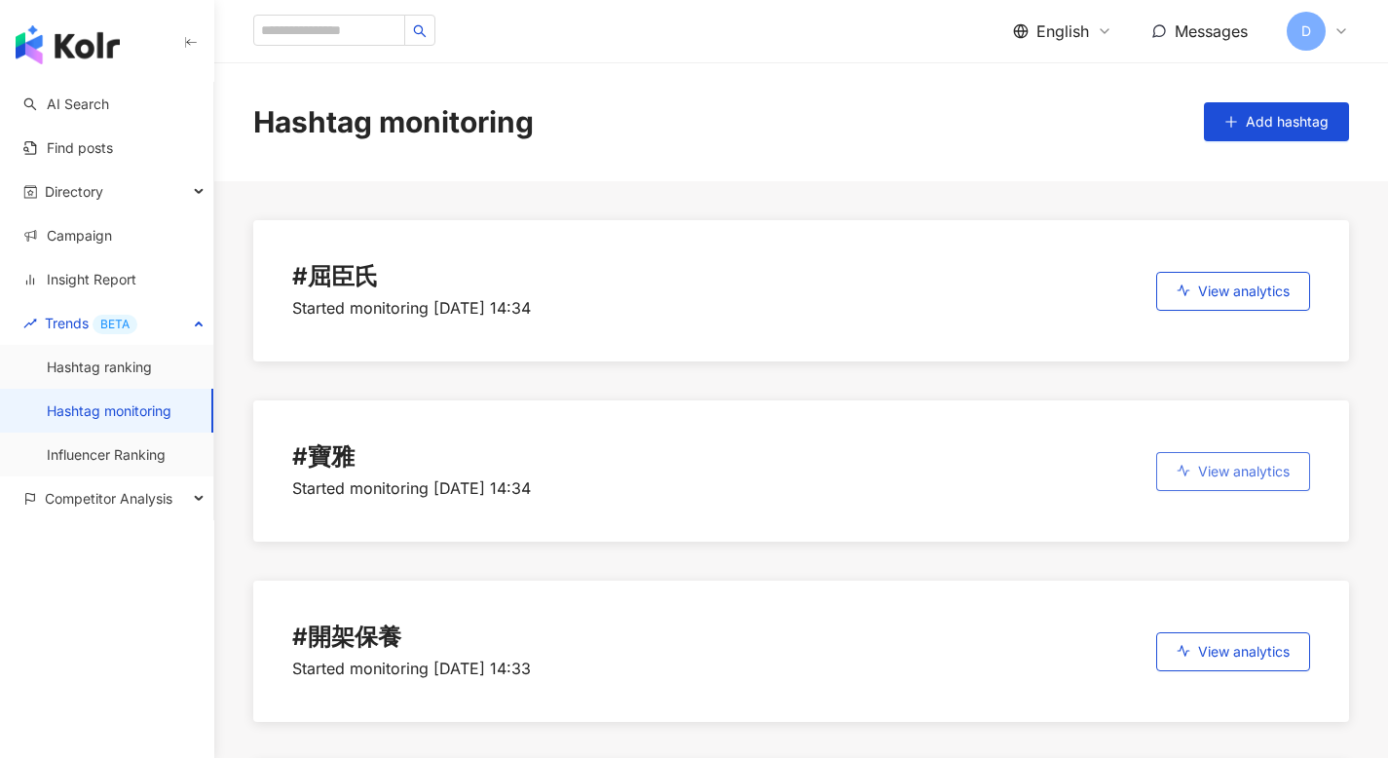
click at [1229, 452] on button "View analytics" at bounding box center [1233, 471] width 154 height 39
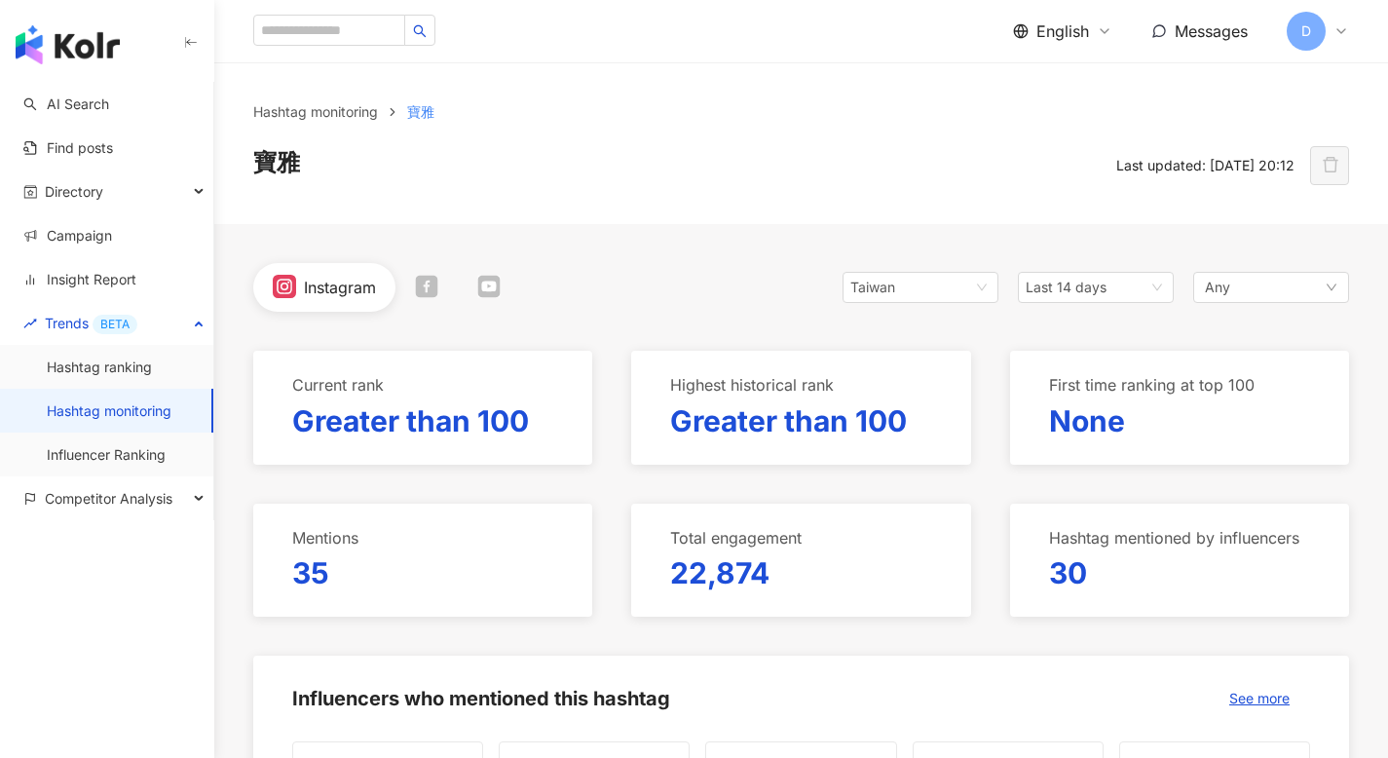
click at [1054, 35] on span "English" at bounding box center [1062, 30] width 53 height 21
click at [1051, 89] on div "繁體中文" at bounding box center [1073, 75] width 97 height 34
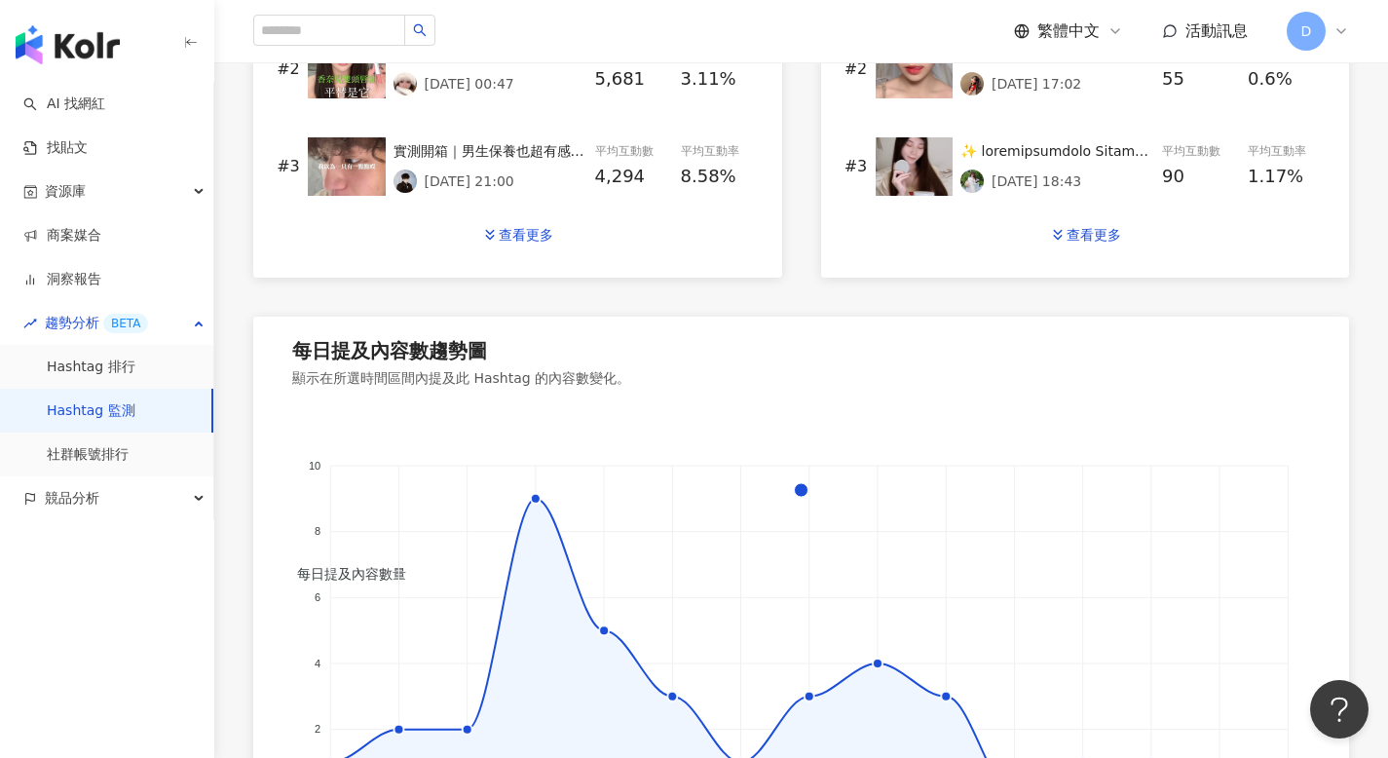
scroll to position [1392, 0]
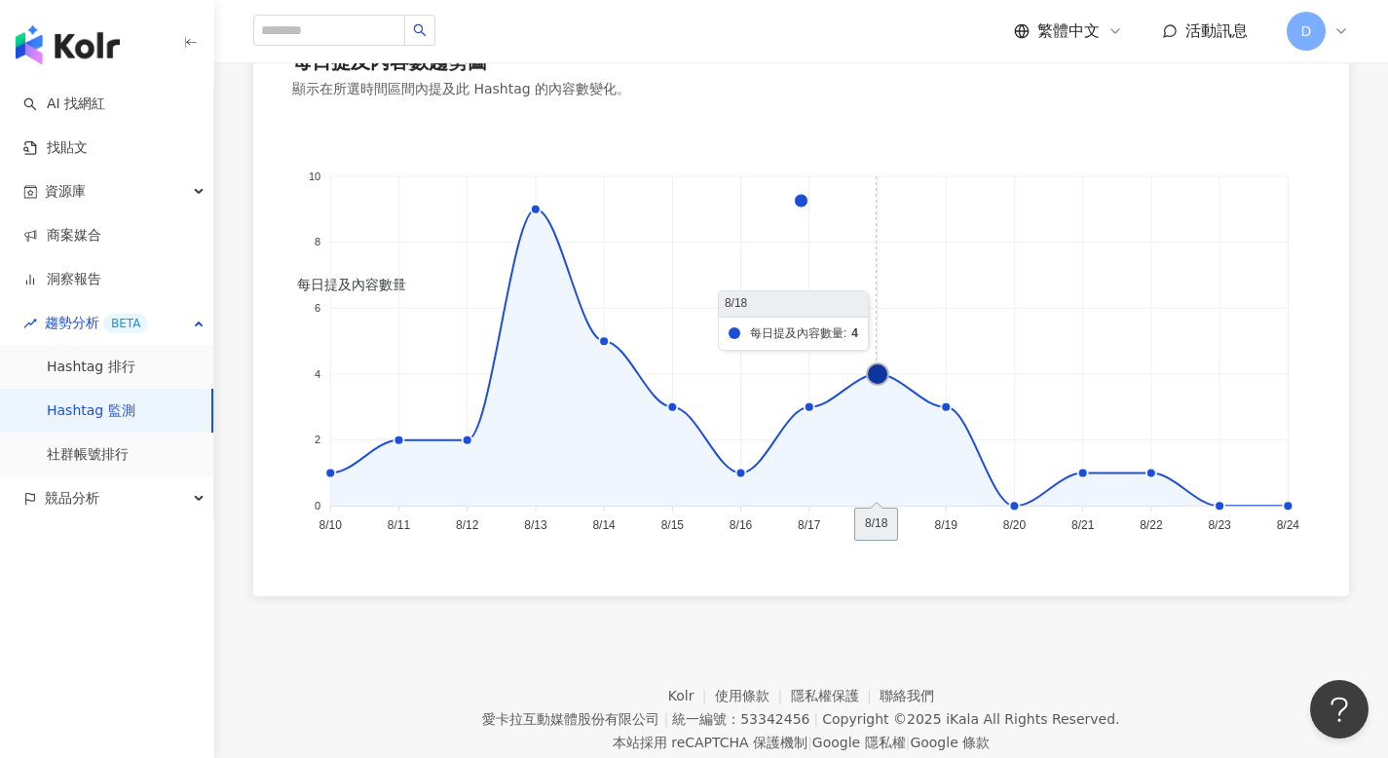
click at [877, 370] on icon at bounding box center [877, 373] width 21 height 21
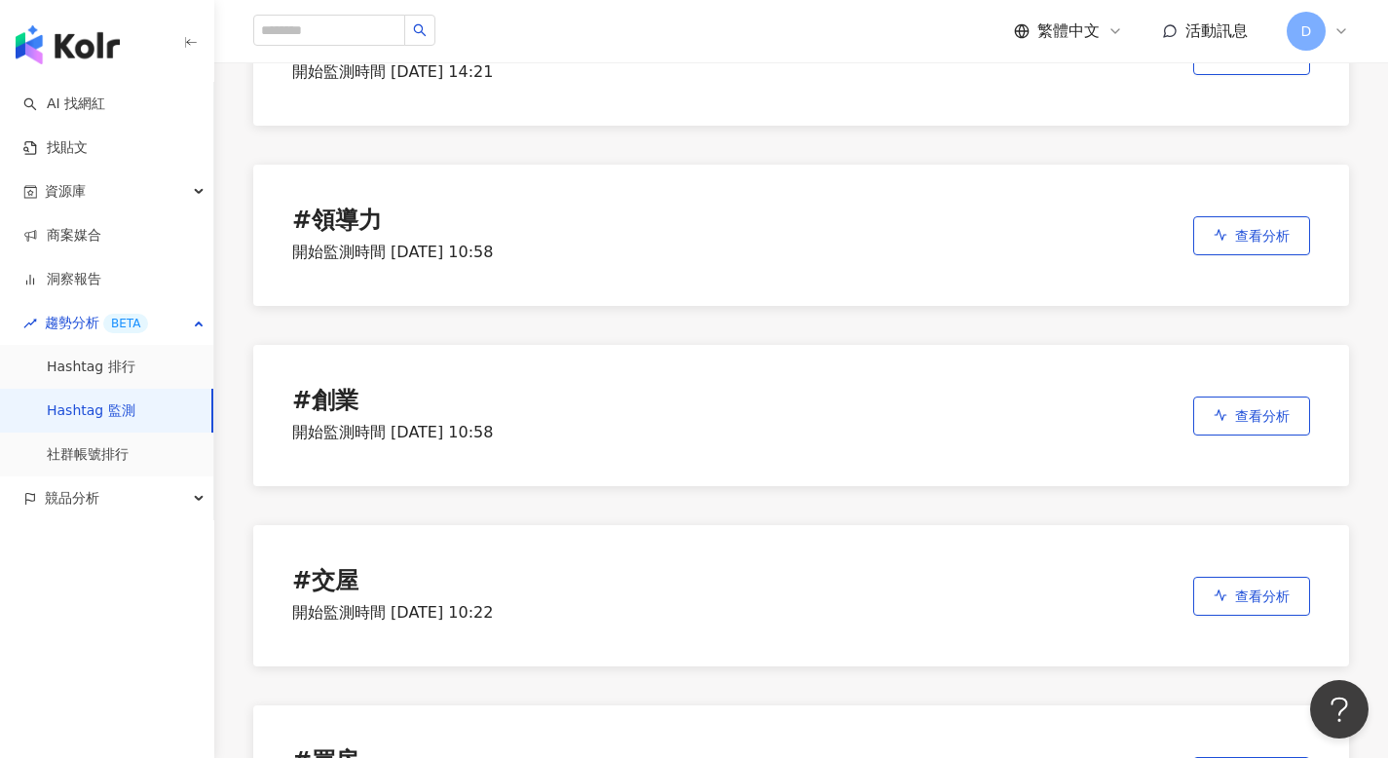
scroll to position [2660, 0]
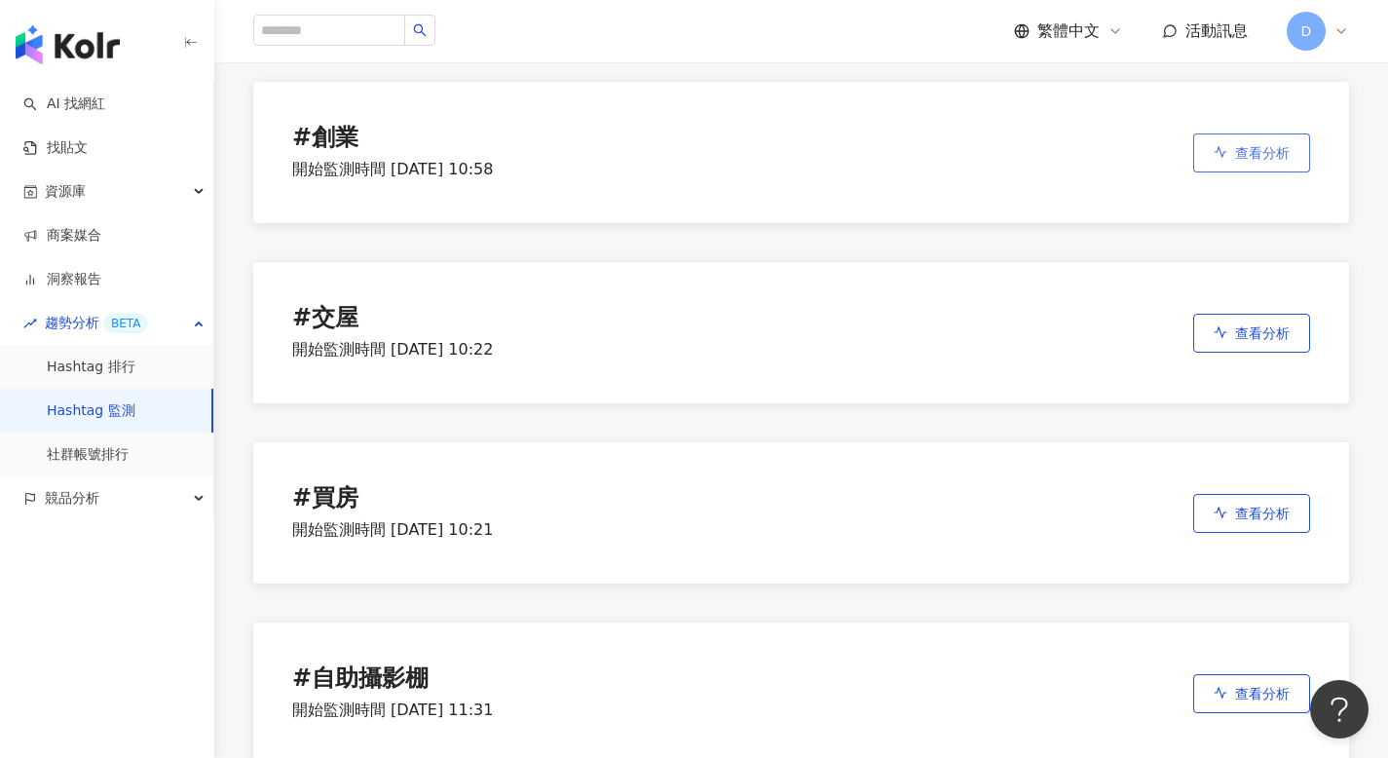
click at [1236, 145] on span "查看分析" at bounding box center [1262, 153] width 55 height 16
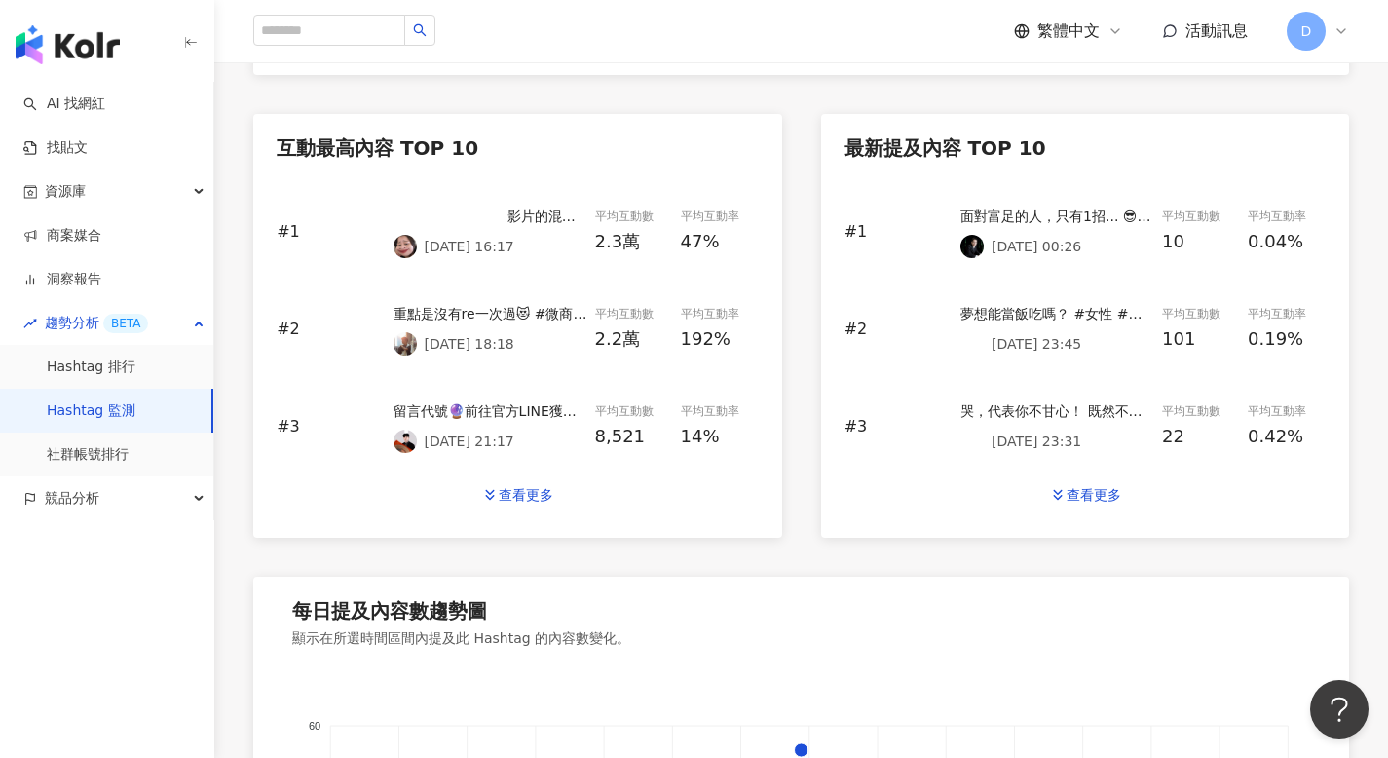
scroll to position [1016, 0]
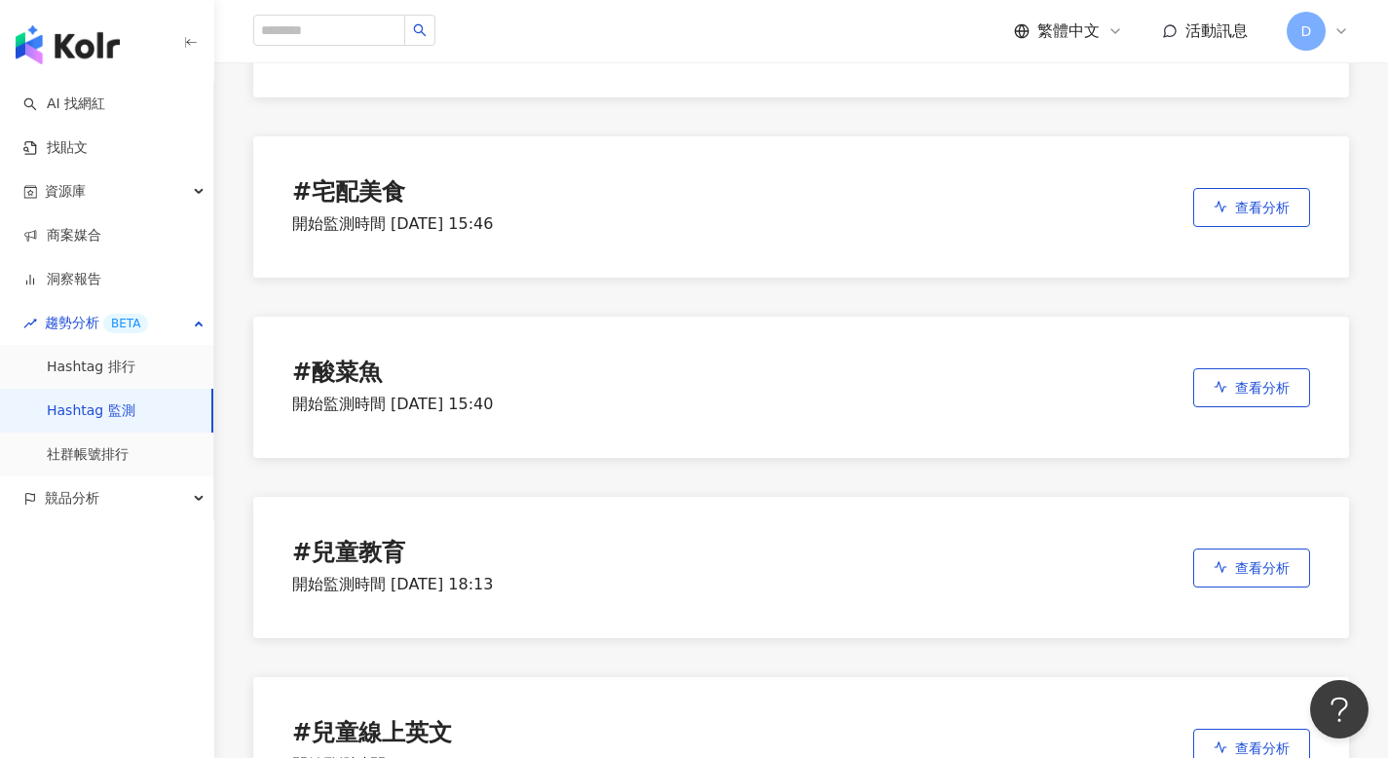
scroll to position [8913, 0]
click at [364, 177] on div "# 宅配美食" at bounding box center [392, 190] width 201 height 27
click at [479, 186] on div "# 宅配美食" at bounding box center [392, 190] width 201 height 27
click at [1280, 184] on div "# 宅配美食 開始監測時間 2025/6/4 15:46 查看分析" at bounding box center [800, 204] width 1095 height 141
click at [1275, 192] on button "查看分析" at bounding box center [1251, 205] width 117 height 39
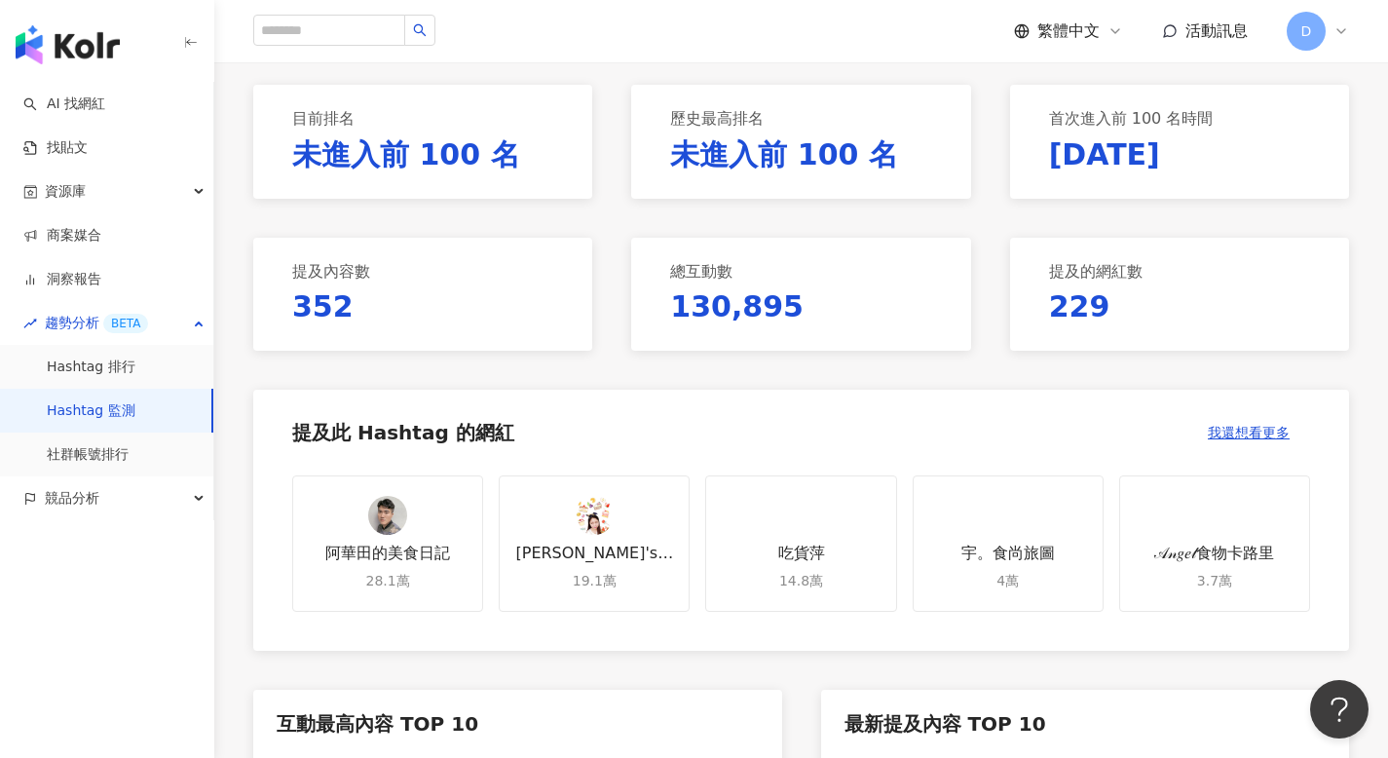
scroll to position [13, 0]
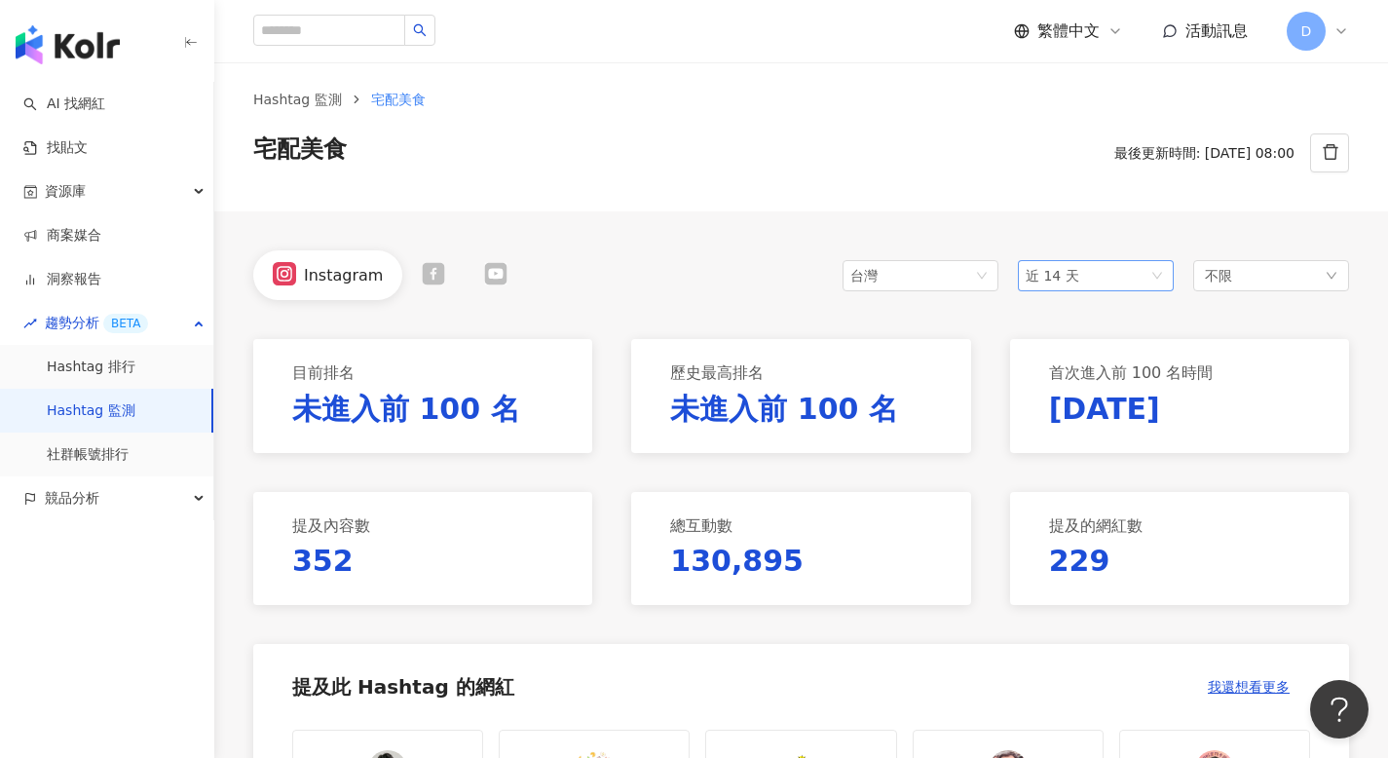
click at [1072, 289] on div "近 14 天" at bounding box center [1096, 275] width 156 height 31
click at [1084, 353] on span "近一個月" at bounding box center [1060, 349] width 55 height 16
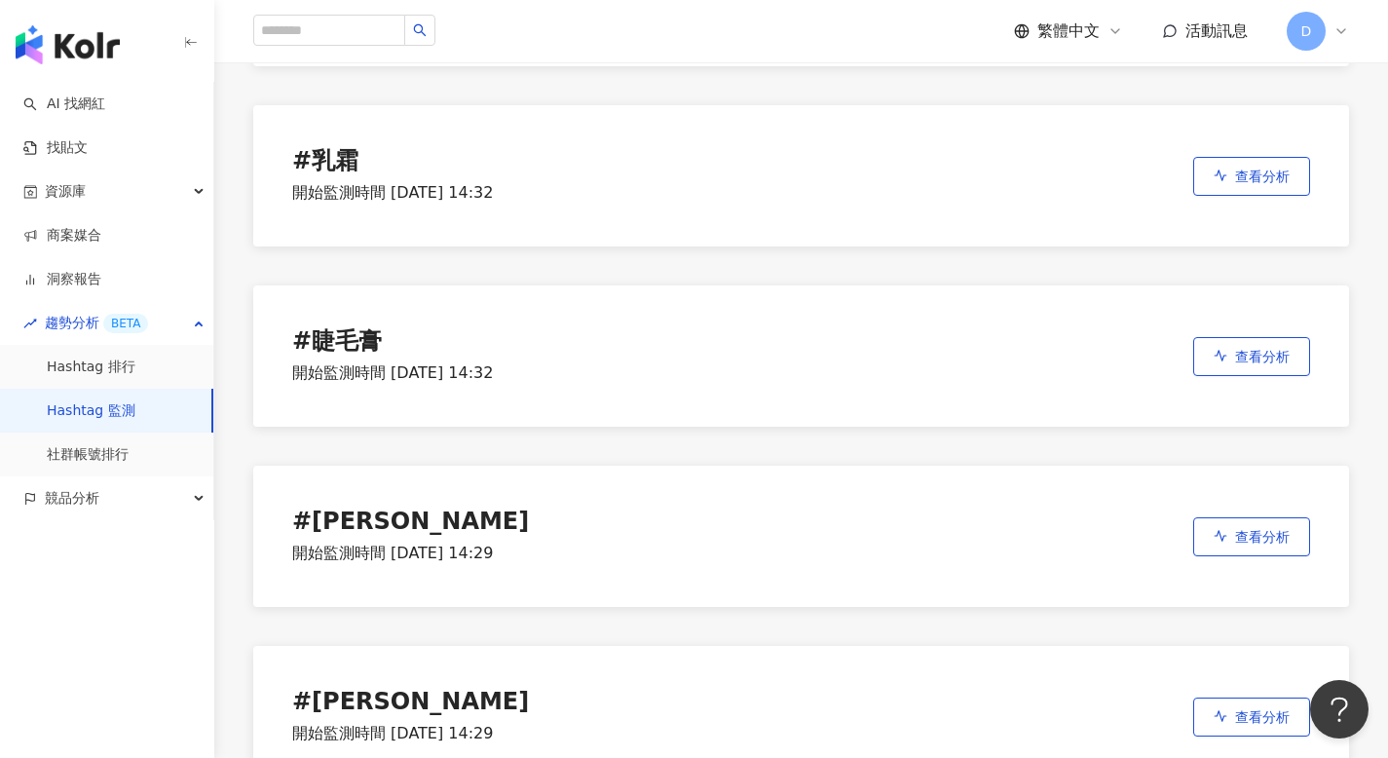
scroll to position [836, 0]
click at [814, 338] on div "# 睫毛膏 開始監測時間 2025/8/7 14:32 查看分析" at bounding box center [800, 354] width 1095 height 141
click at [1226, 341] on button "查看分析" at bounding box center [1251, 355] width 117 height 39
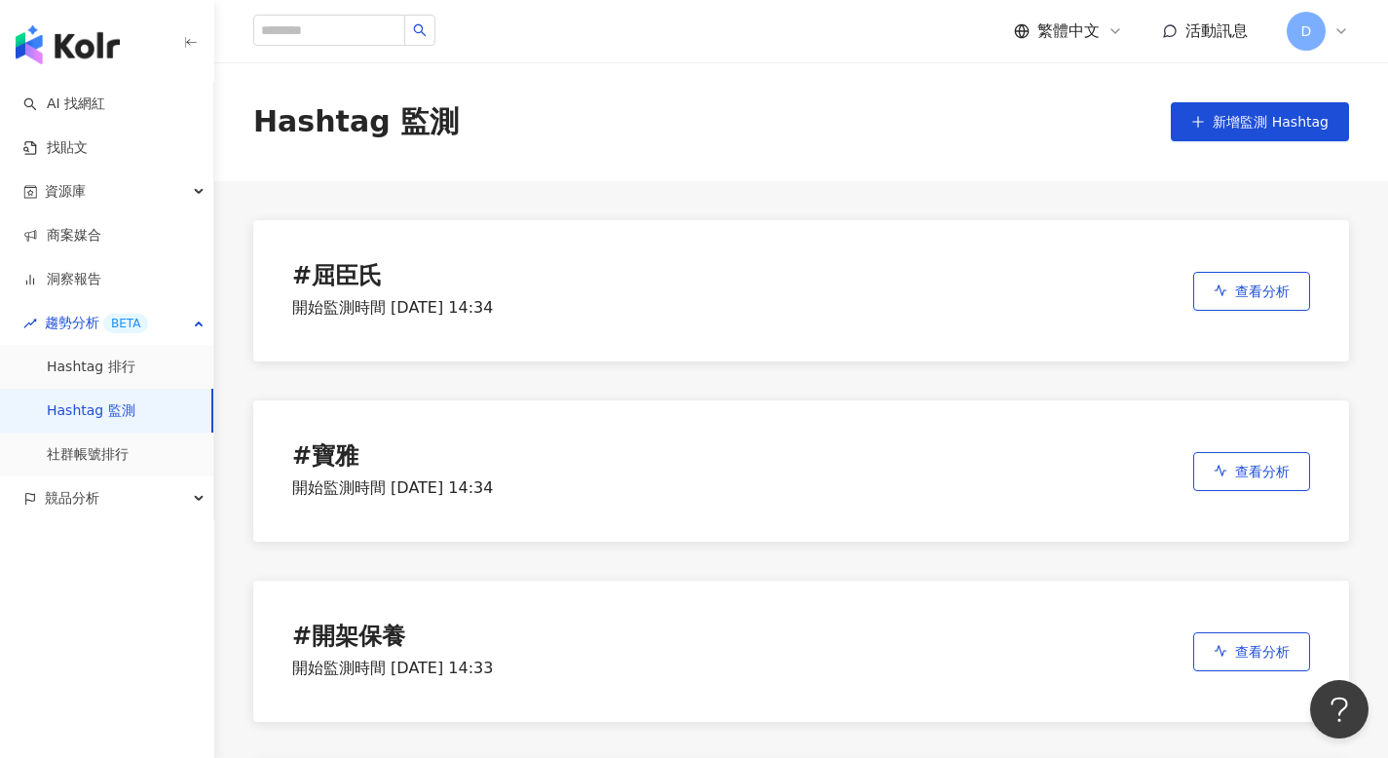
click at [362, 278] on div "# 屈臣氏" at bounding box center [392, 276] width 201 height 27
click at [1221, 273] on button "查看分析" at bounding box center [1251, 291] width 117 height 39
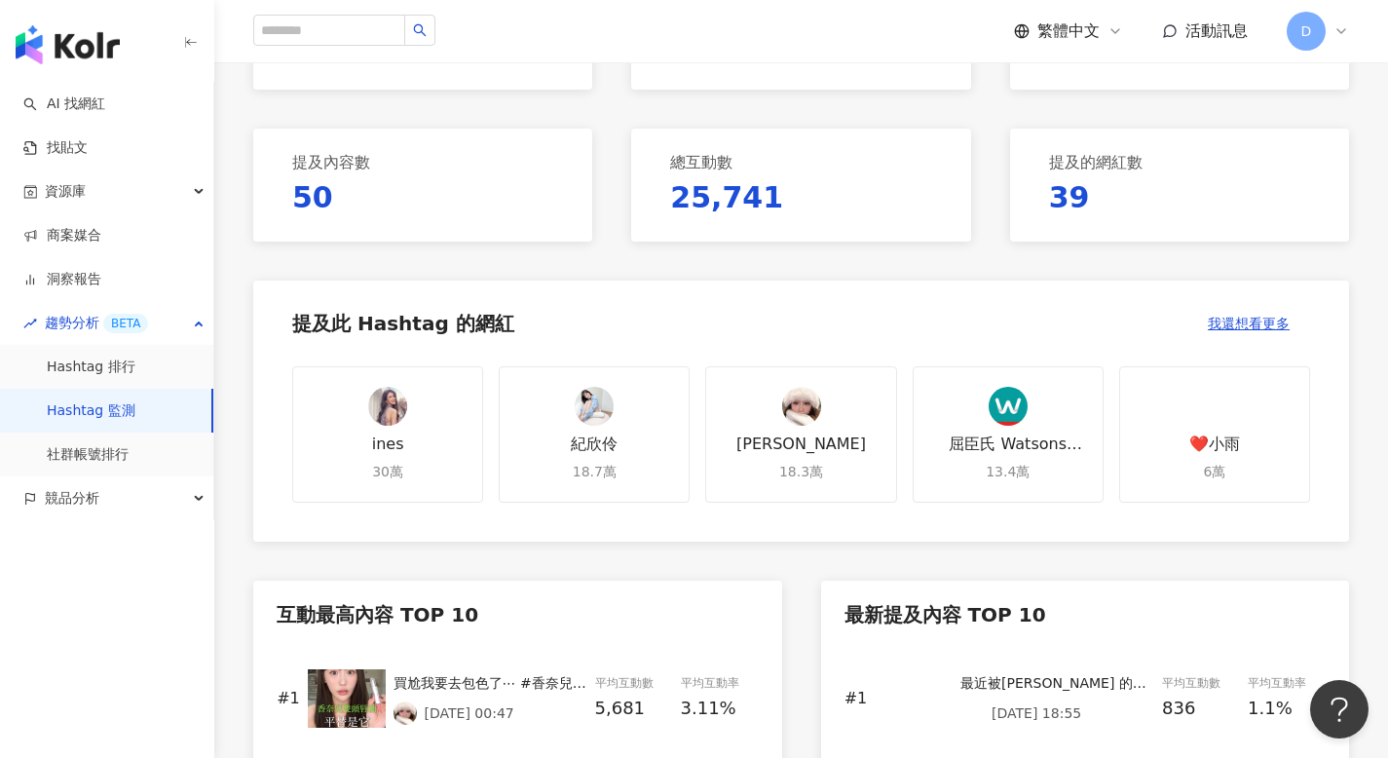
scroll to position [379, 0]
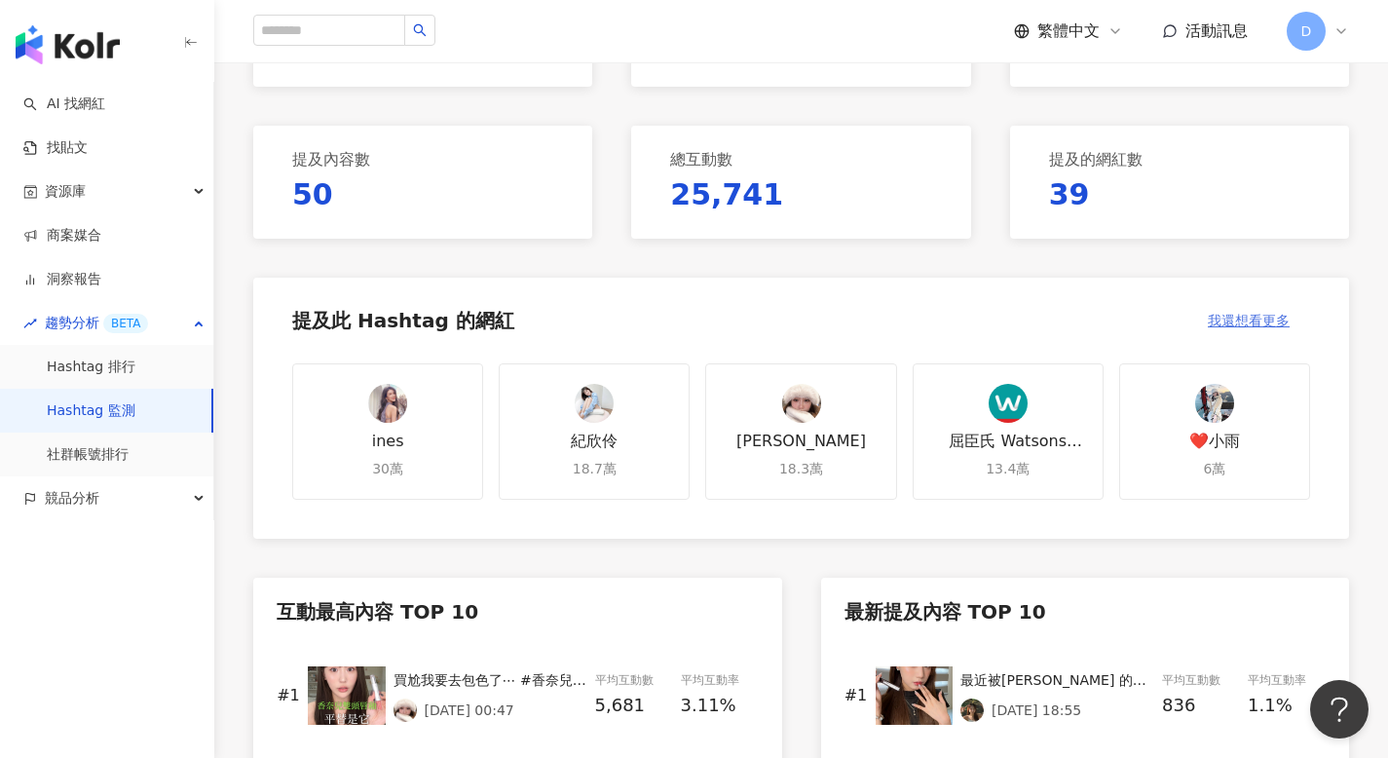
click at [1259, 320] on span "我還想看更多" at bounding box center [1248, 321] width 82 height 16
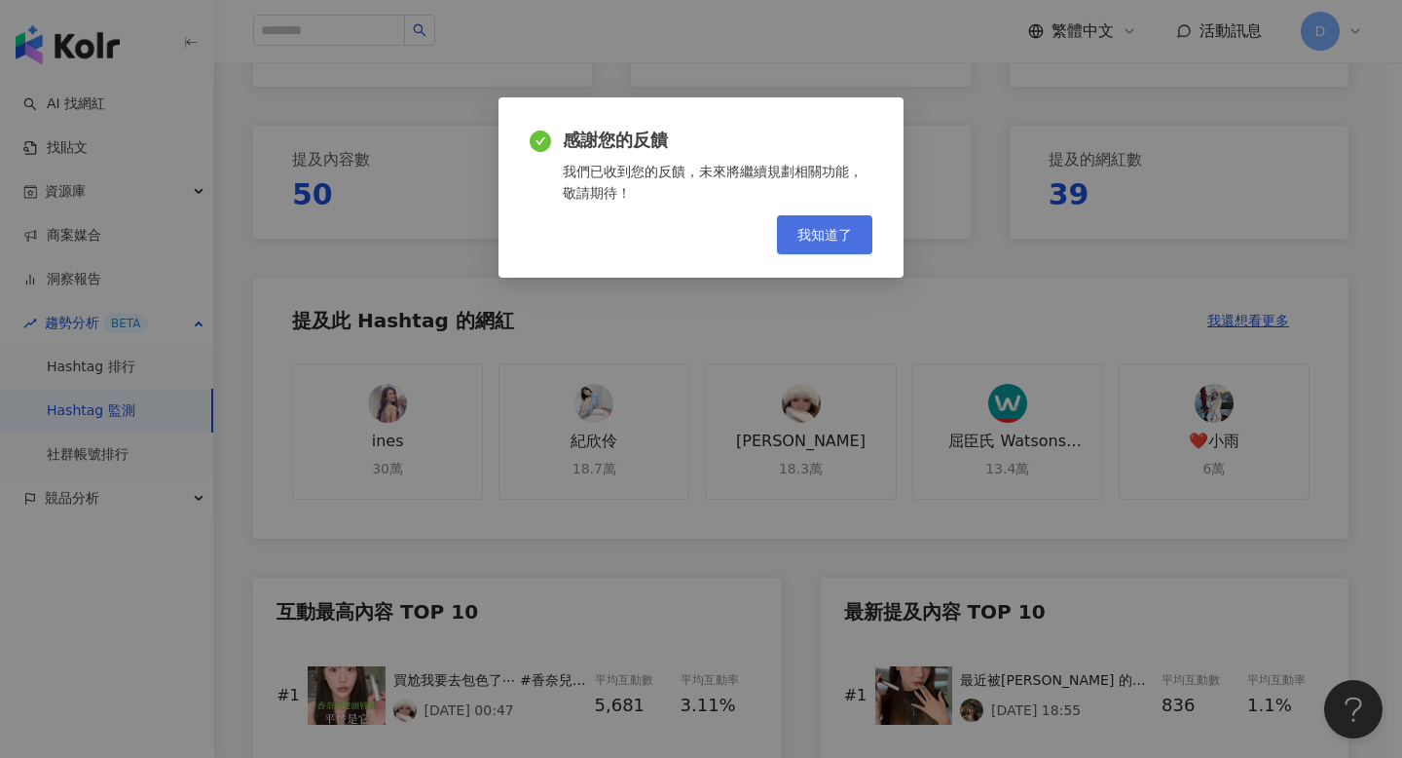
click at [846, 241] on span "我知道了" at bounding box center [825, 235] width 55 height 16
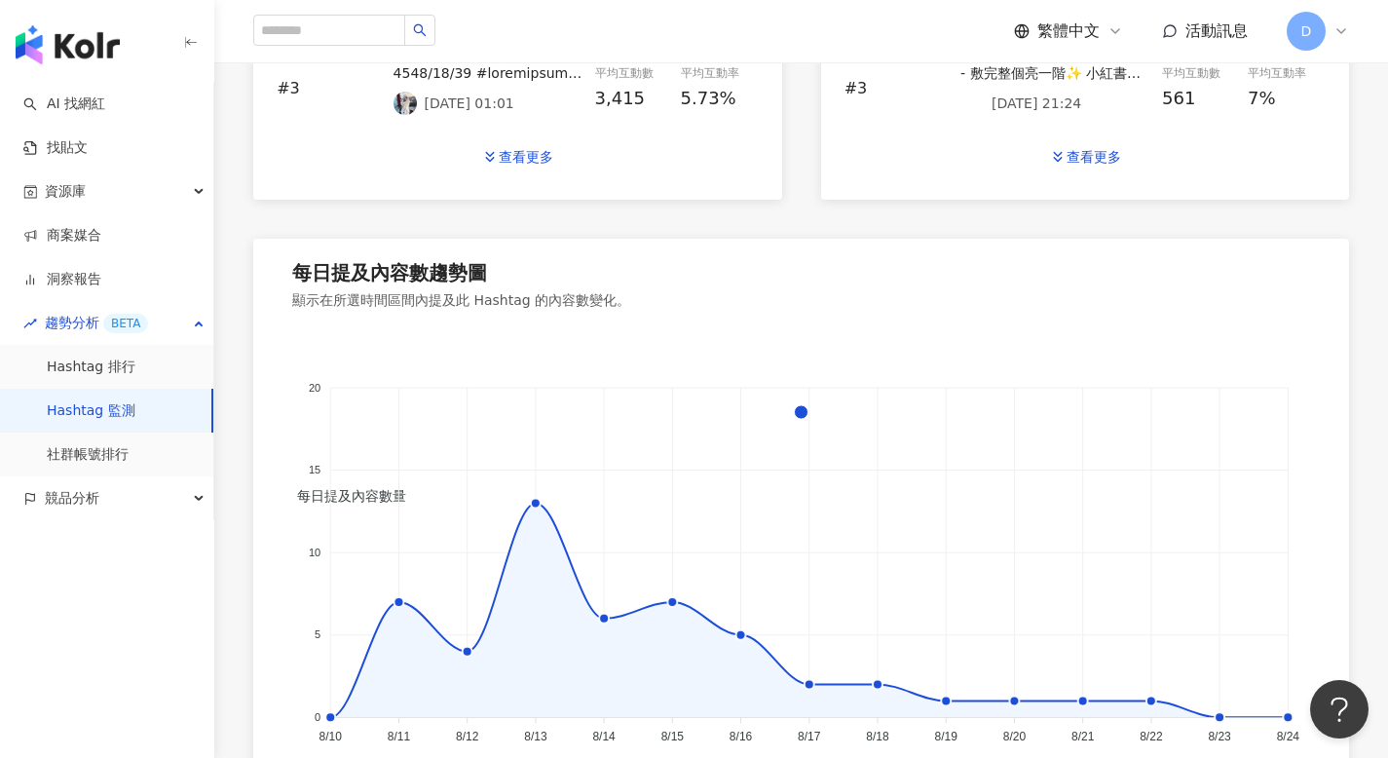
scroll to position [1421, 0]
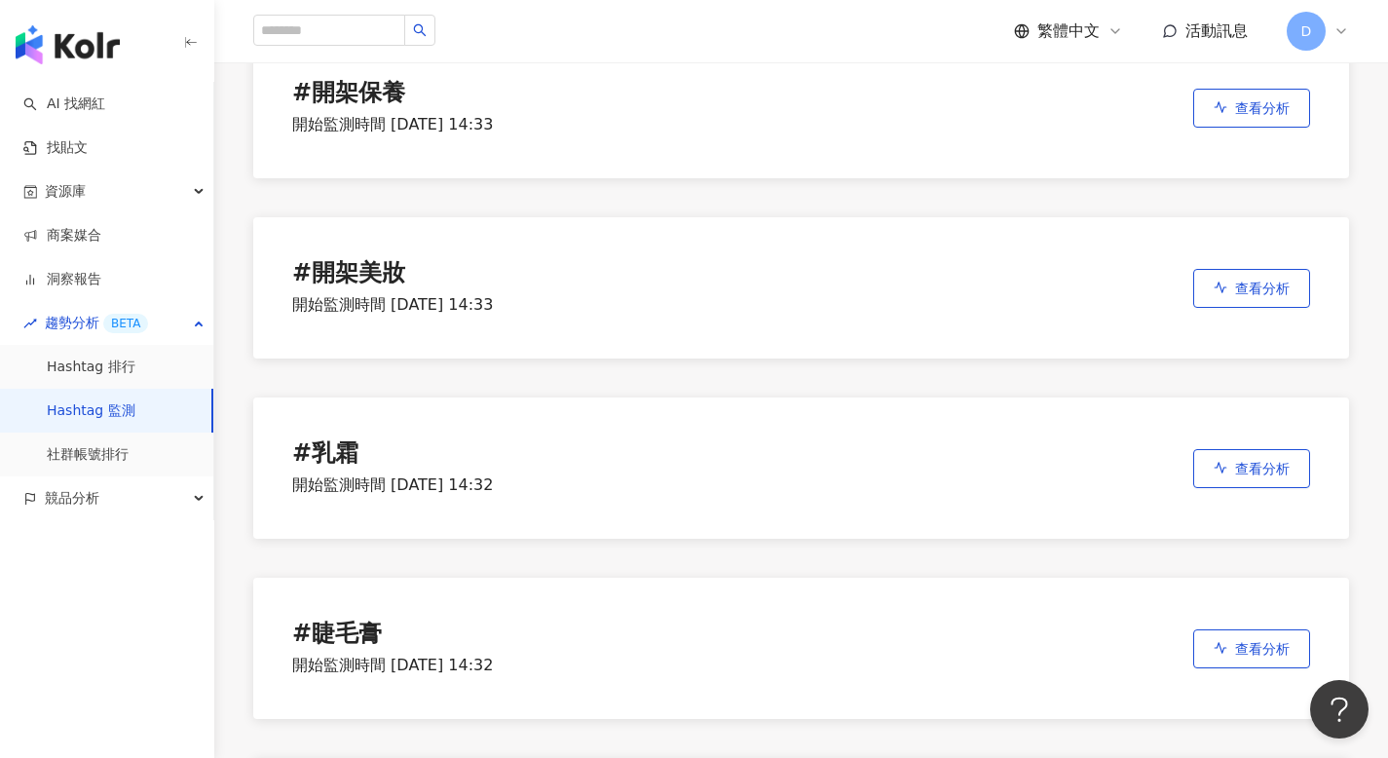
scroll to position [575, 0]
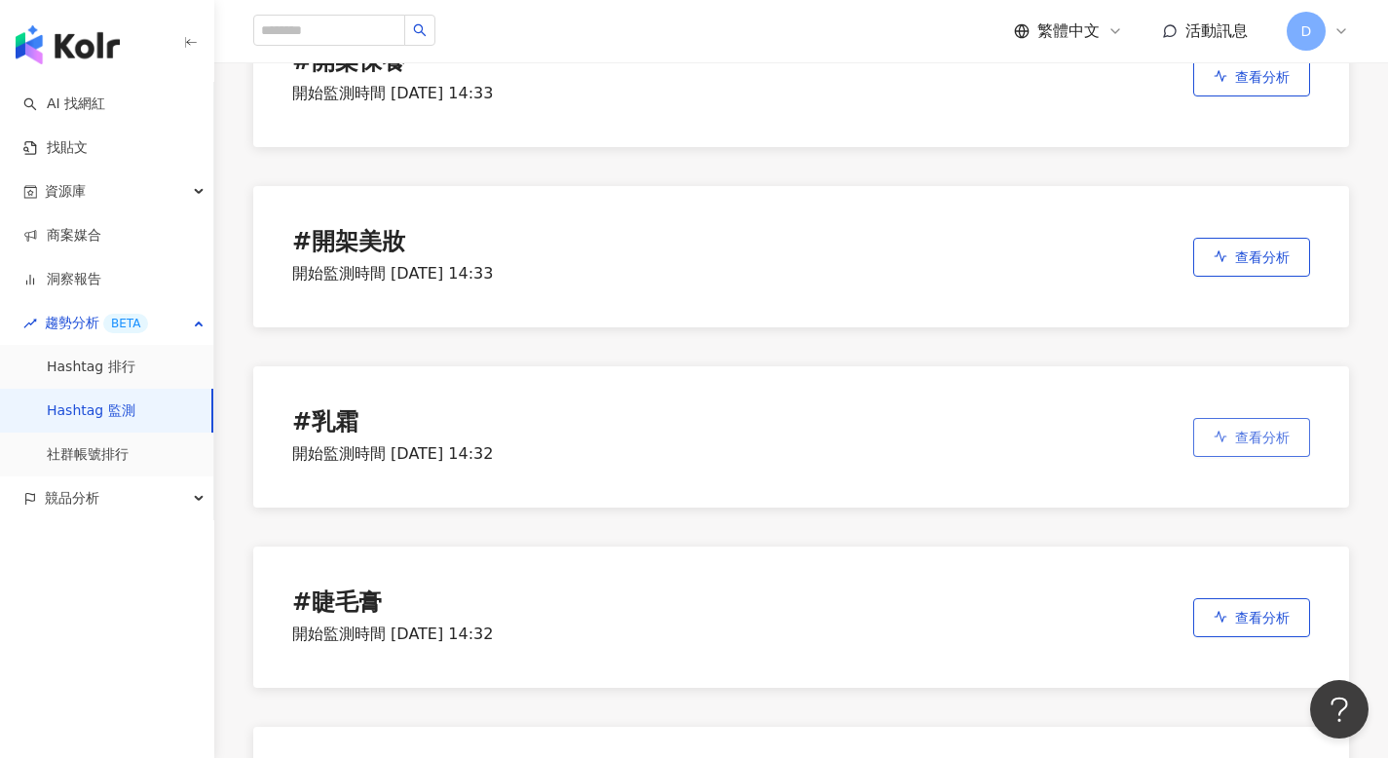
click at [1235, 435] on span "查看分析" at bounding box center [1262, 437] width 55 height 16
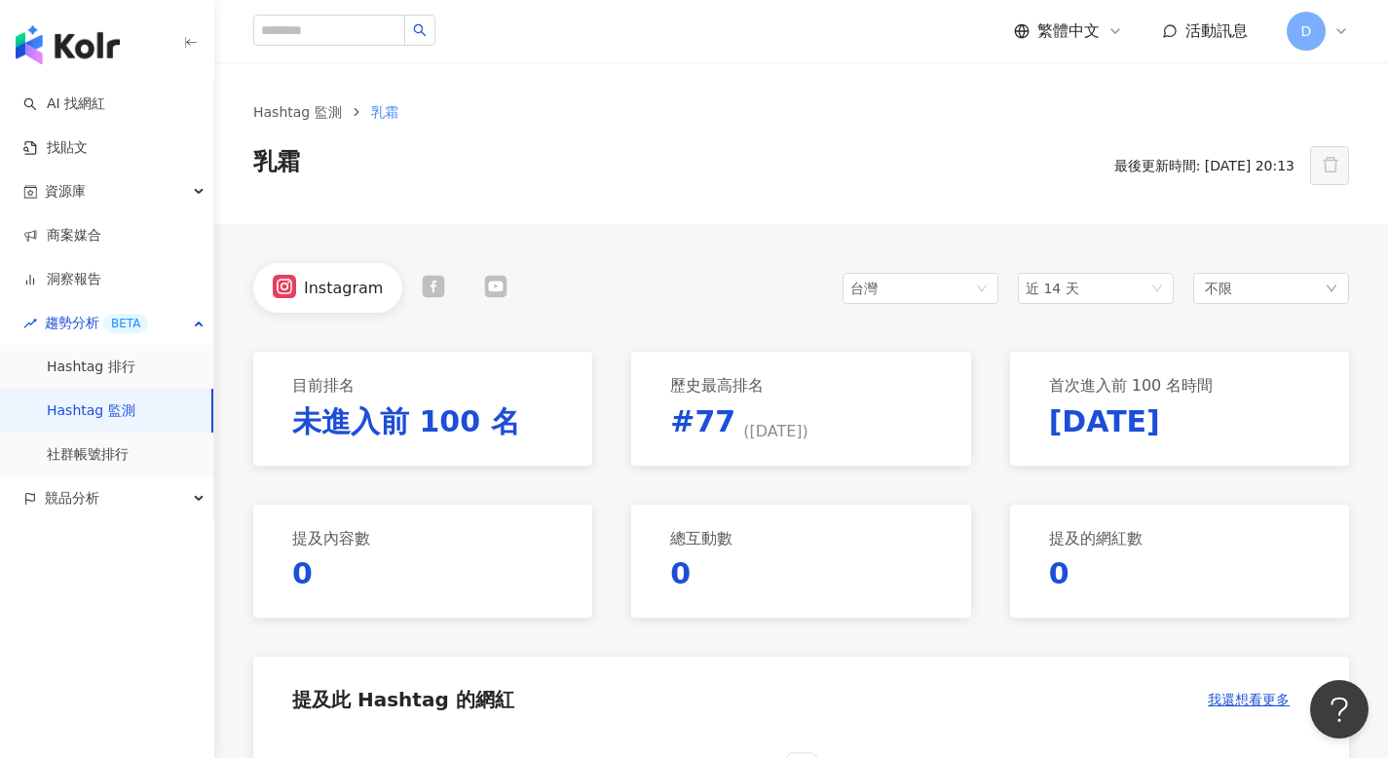
click at [429, 282] on icon at bounding box center [434, 286] width 22 height 22
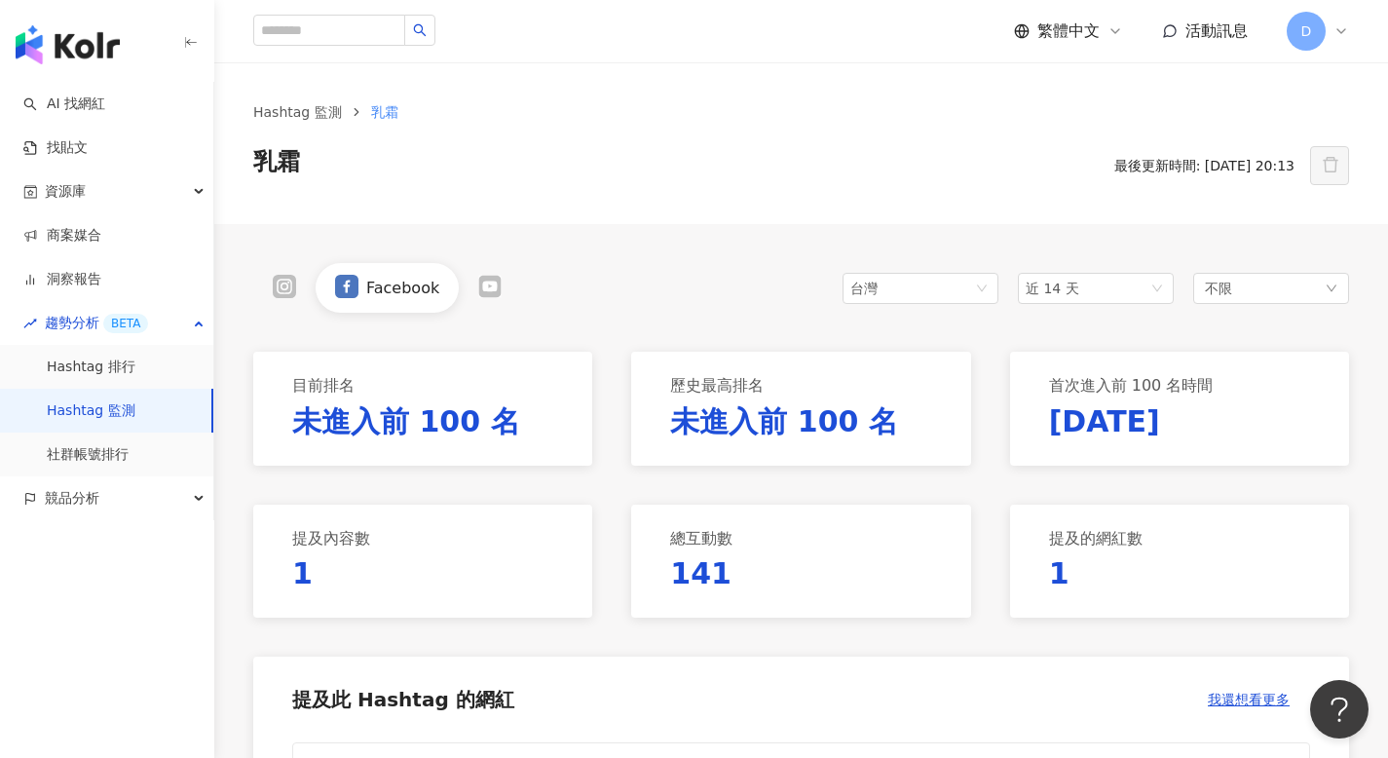
click at [282, 292] on icon at bounding box center [284, 286] width 13 height 13
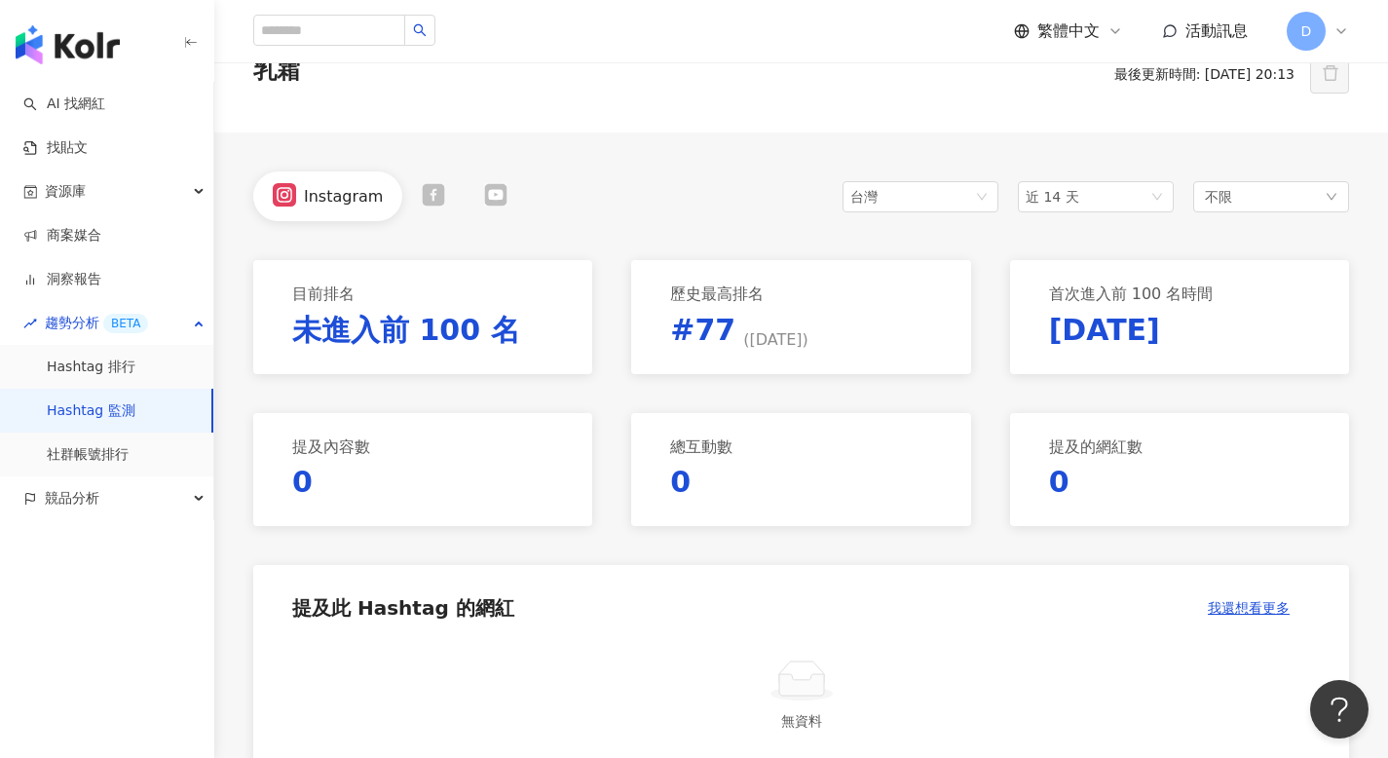
scroll to position [125, 0]
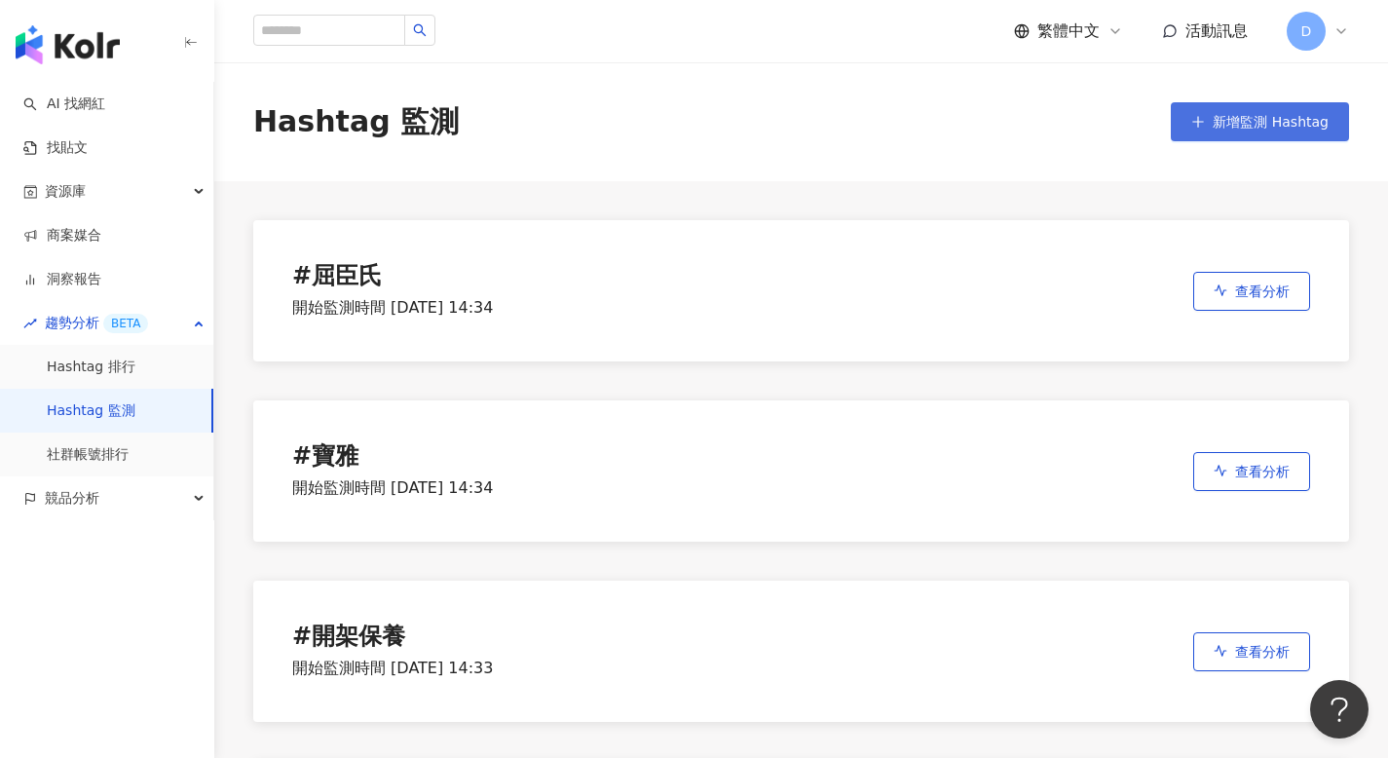
click at [1288, 116] on span "新增監測 Hashtag" at bounding box center [1270, 122] width 116 height 16
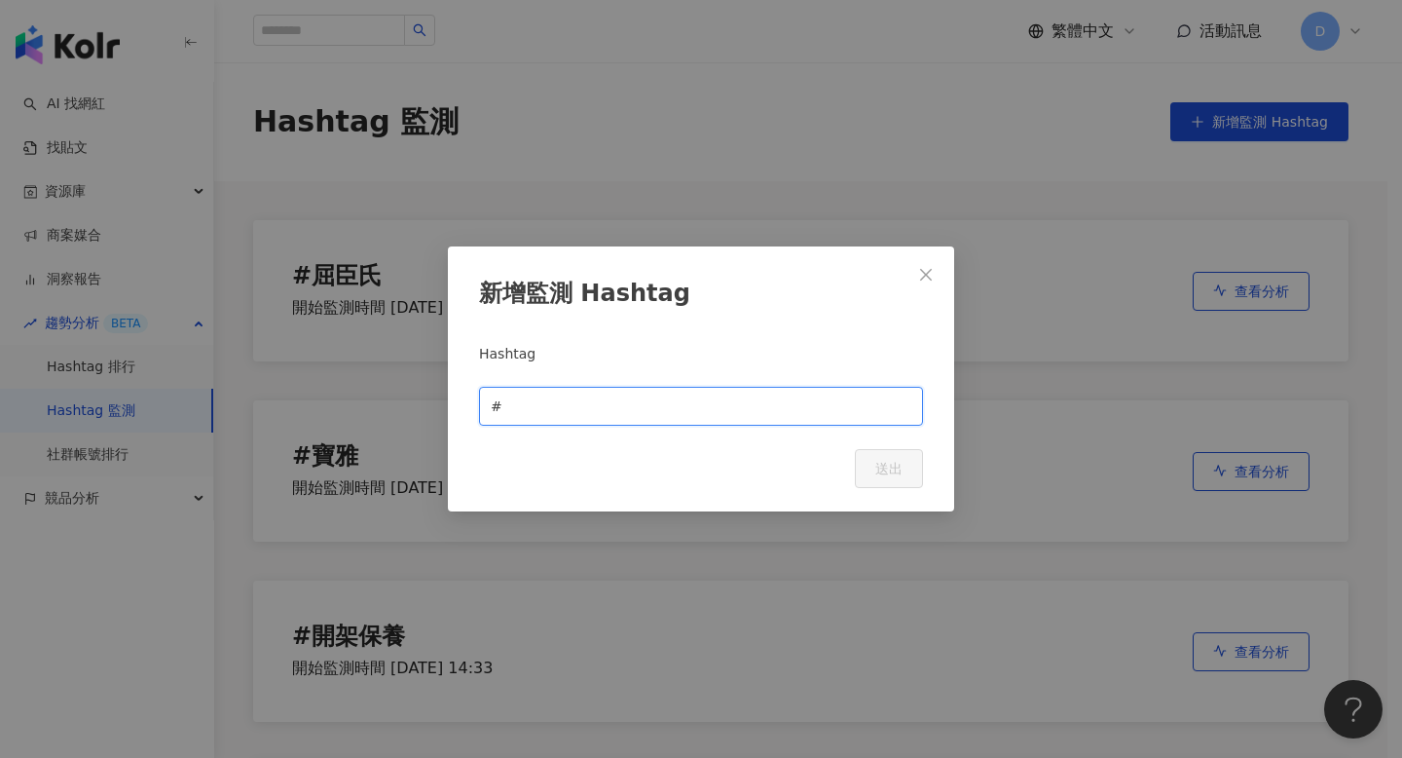
click at [567, 404] on input "text" at bounding box center [708, 405] width 405 height 21
type input "*"
type input "****"
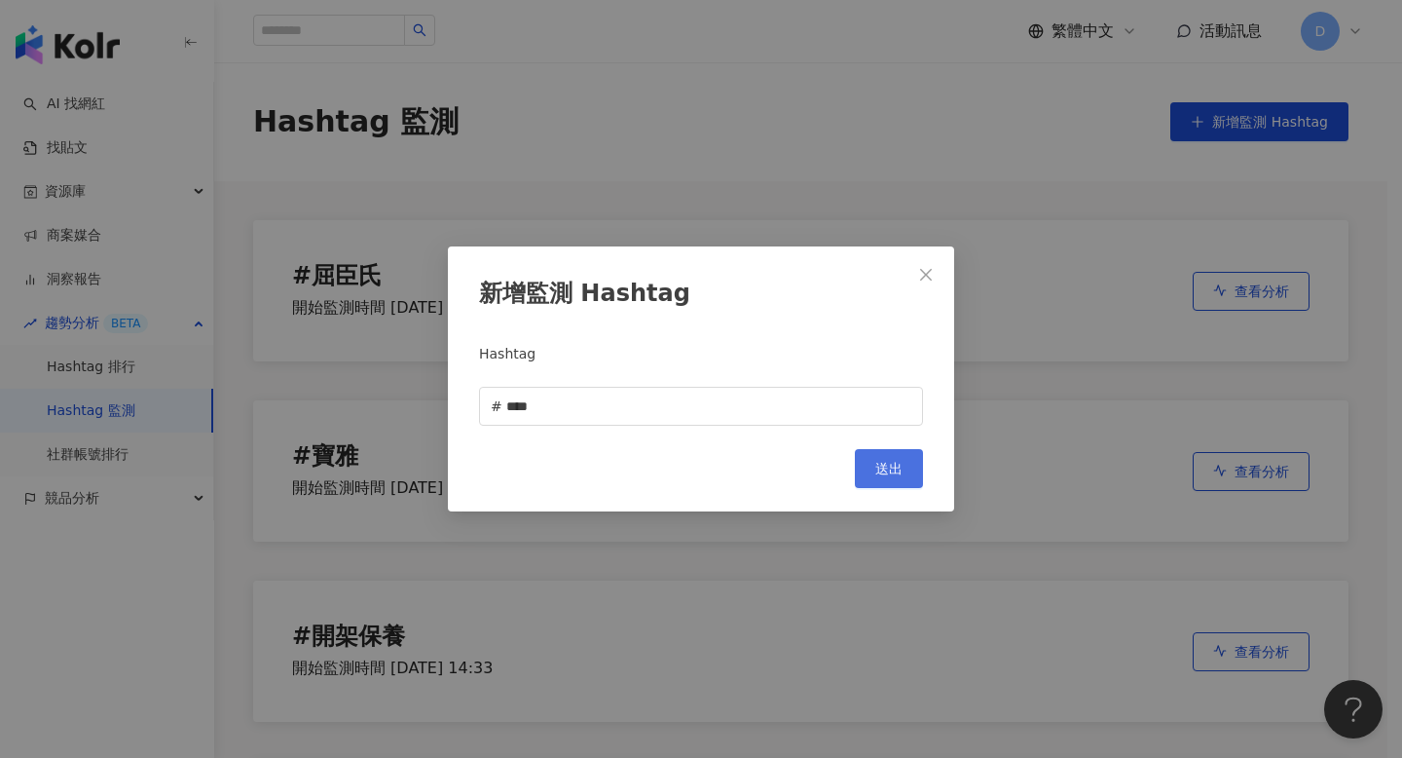
click at [887, 459] on button "送出" at bounding box center [889, 468] width 68 height 39
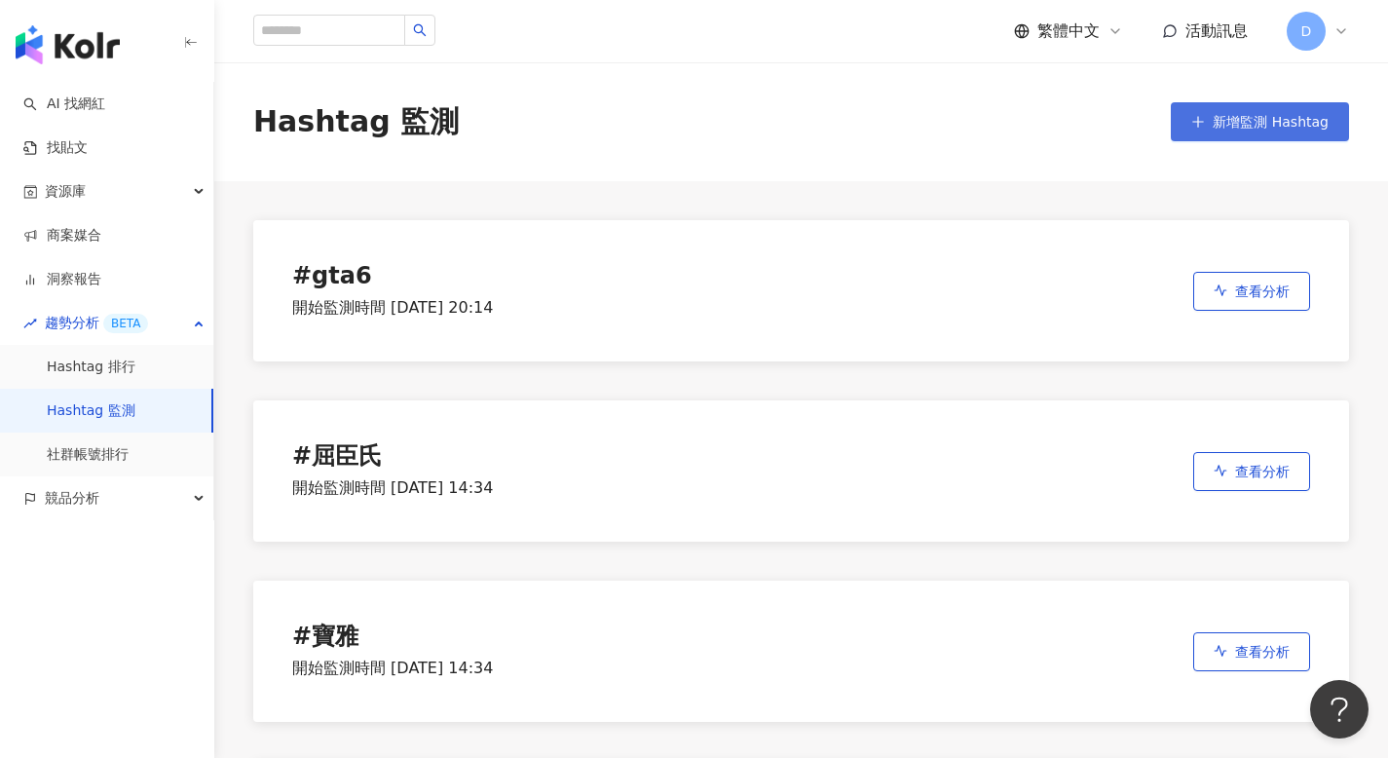
click at [1313, 117] on span "新增監測 Hashtag" at bounding box center [1270, 122] width 116 height 16
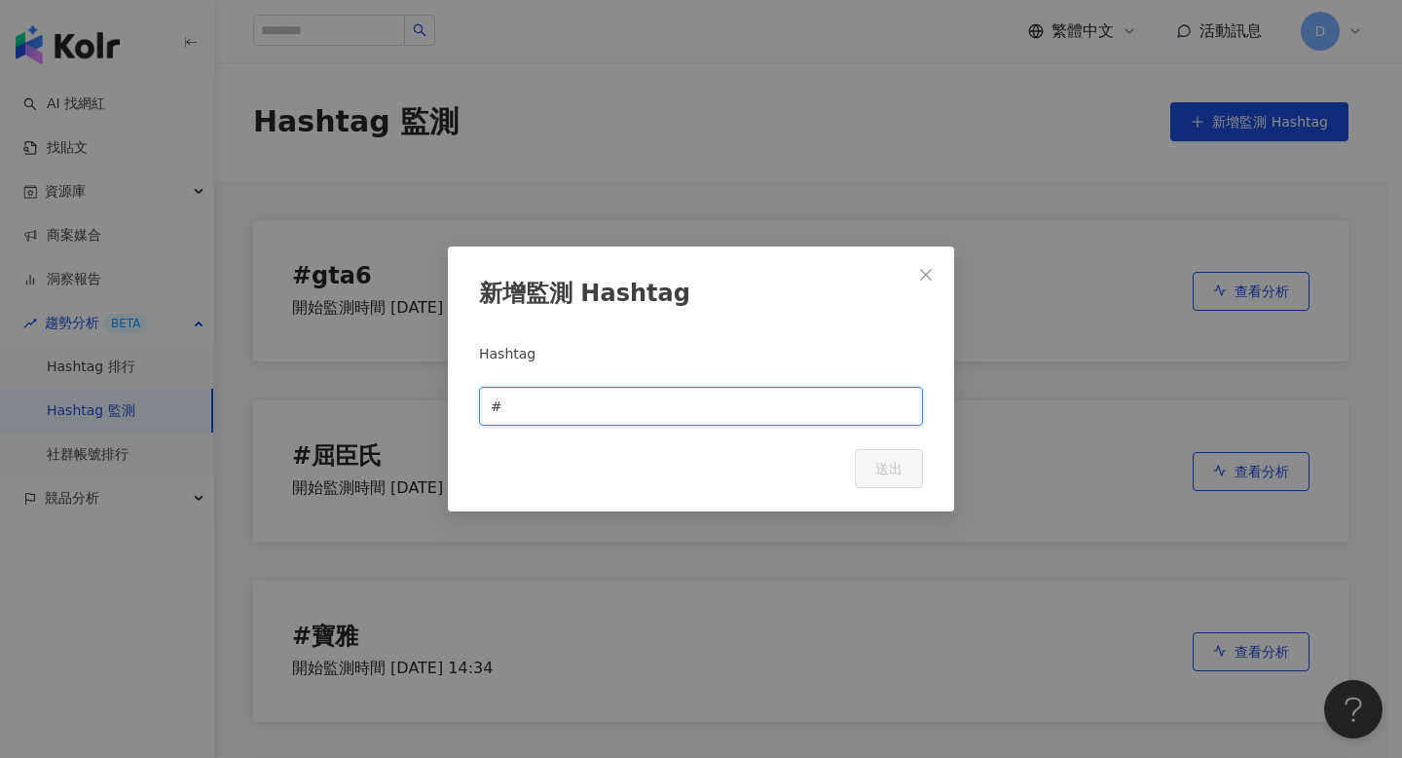
click at [575, 411] on input "text" at bounding box center [708, 405] width 405 height 21
paste input "*****"
type input "*****"
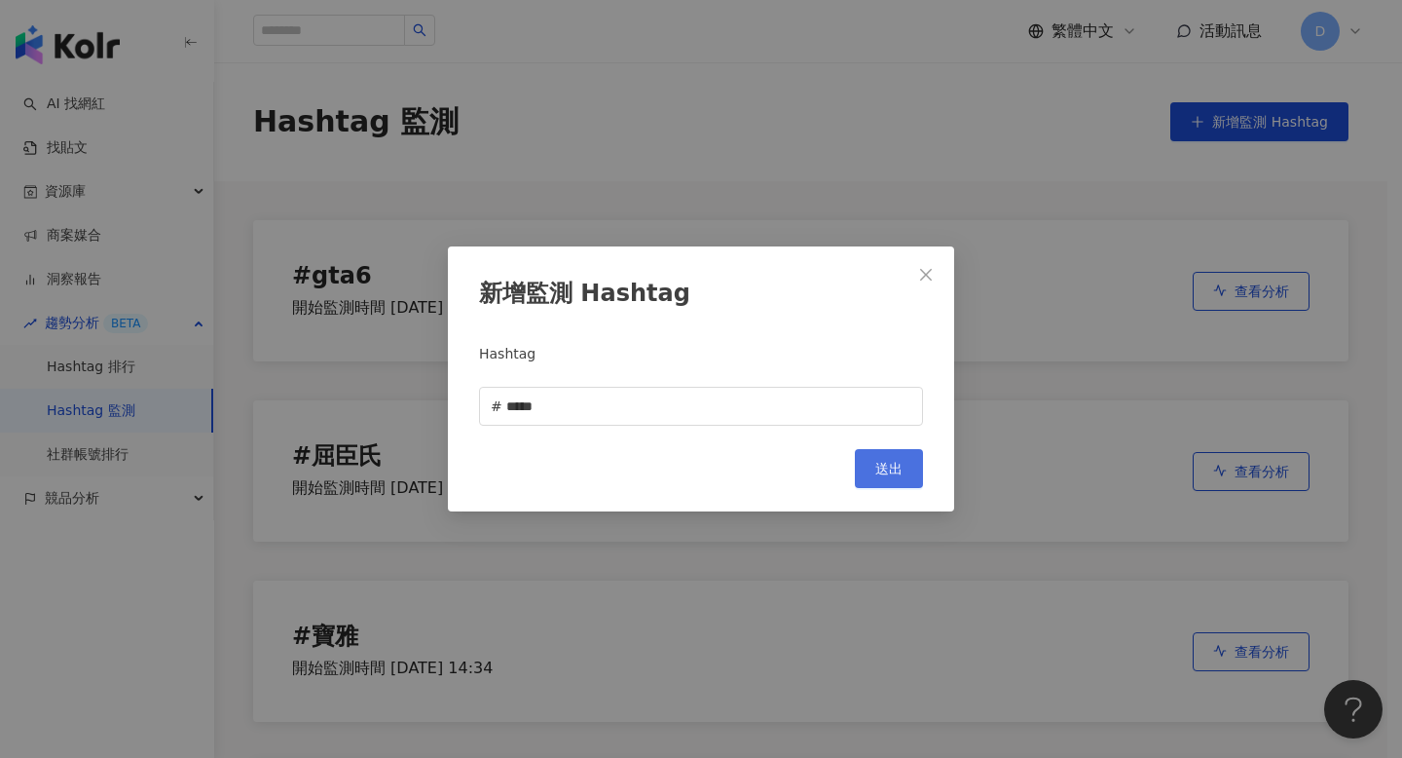
click at [889, 458] on button "送出" at bounding box center [889, 468] width 68 height 39
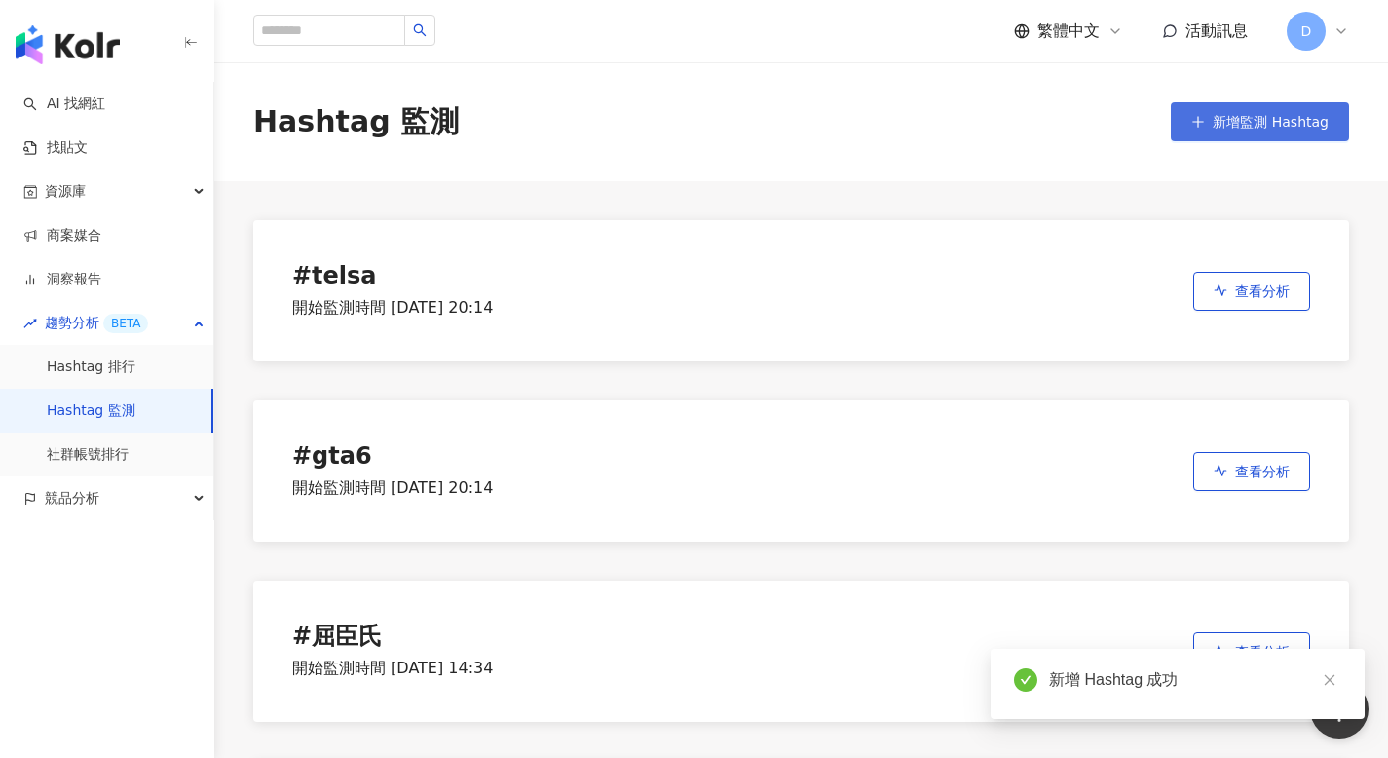
click at [1282, 117] on span "新增監測 Hashtag" at bounding box center [1270, 122] width 116 height 16
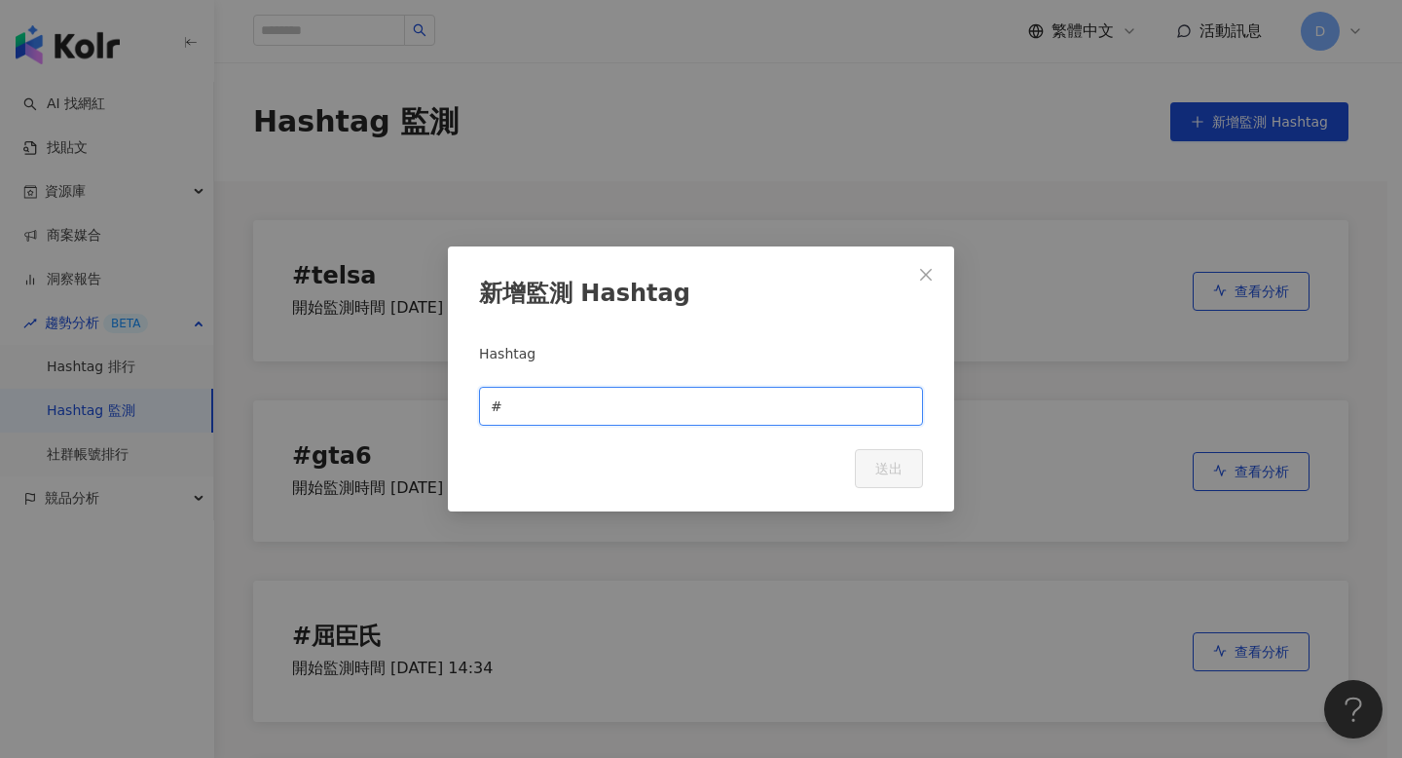
click at [585, 413] on input "text" at bounding box center [708, 405] width 405 height 21
paste input "******"
type input "******"
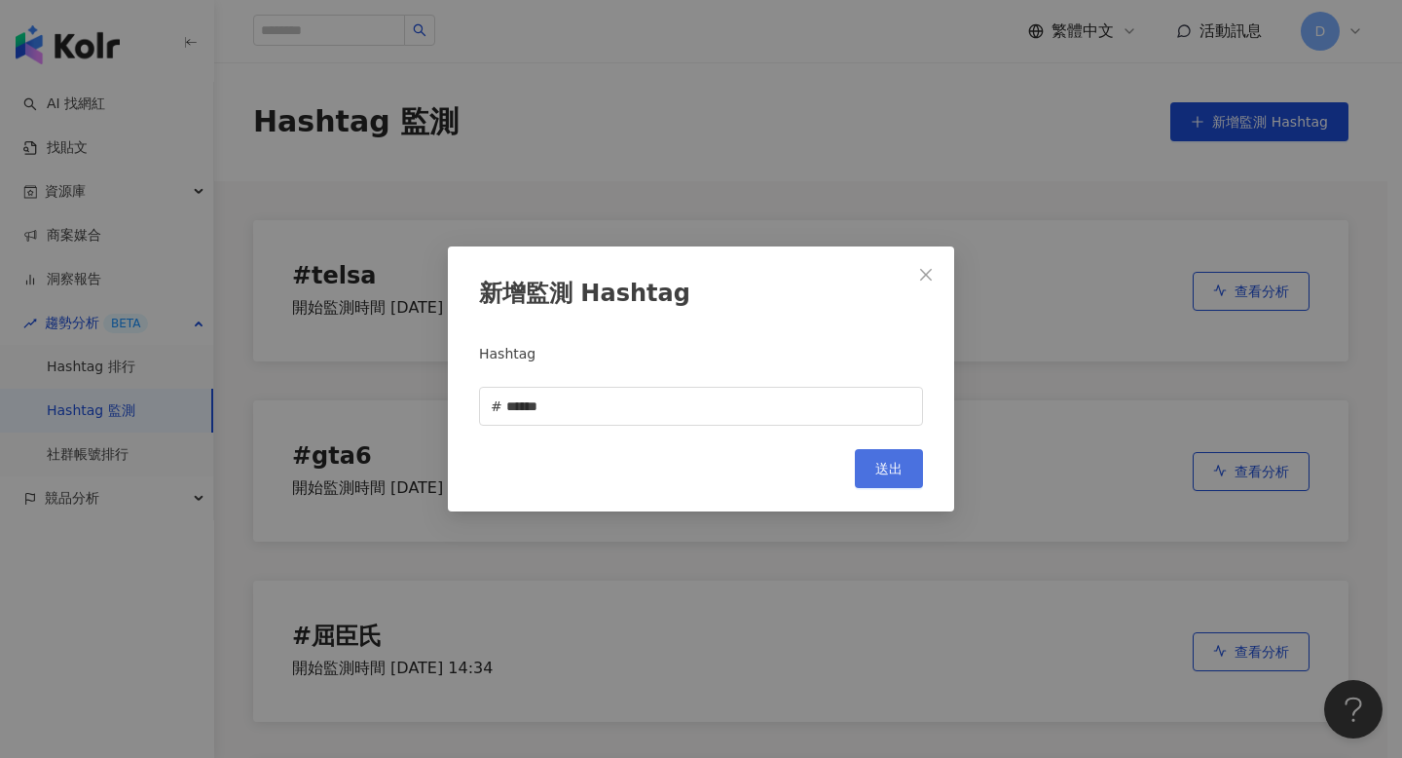
click at [904, 483] on button "送出" at bounding box center [889, 468] width 68 height 39
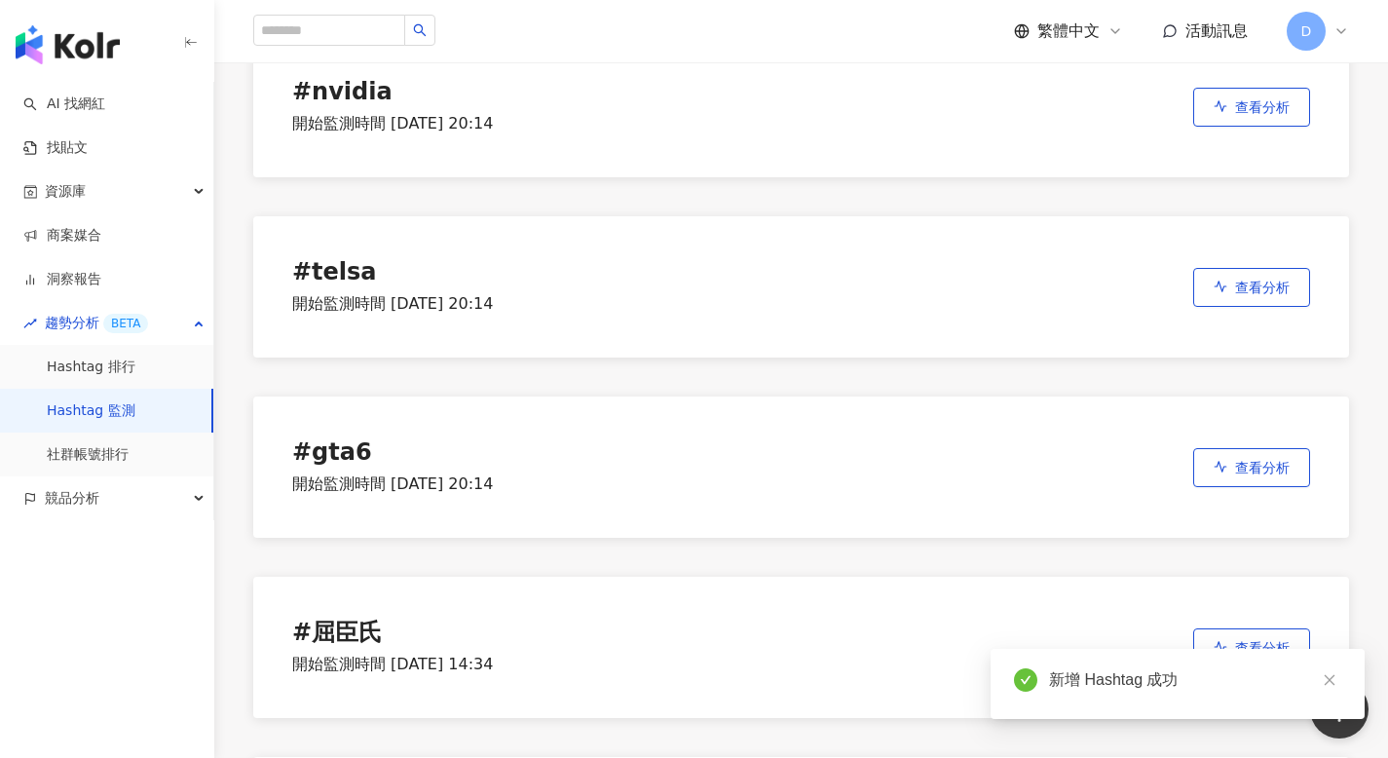
scroll to position [185, 0]
click at [1266, 274] on button "查看分析" at bounding box center [1251, 286] width 117 height 39
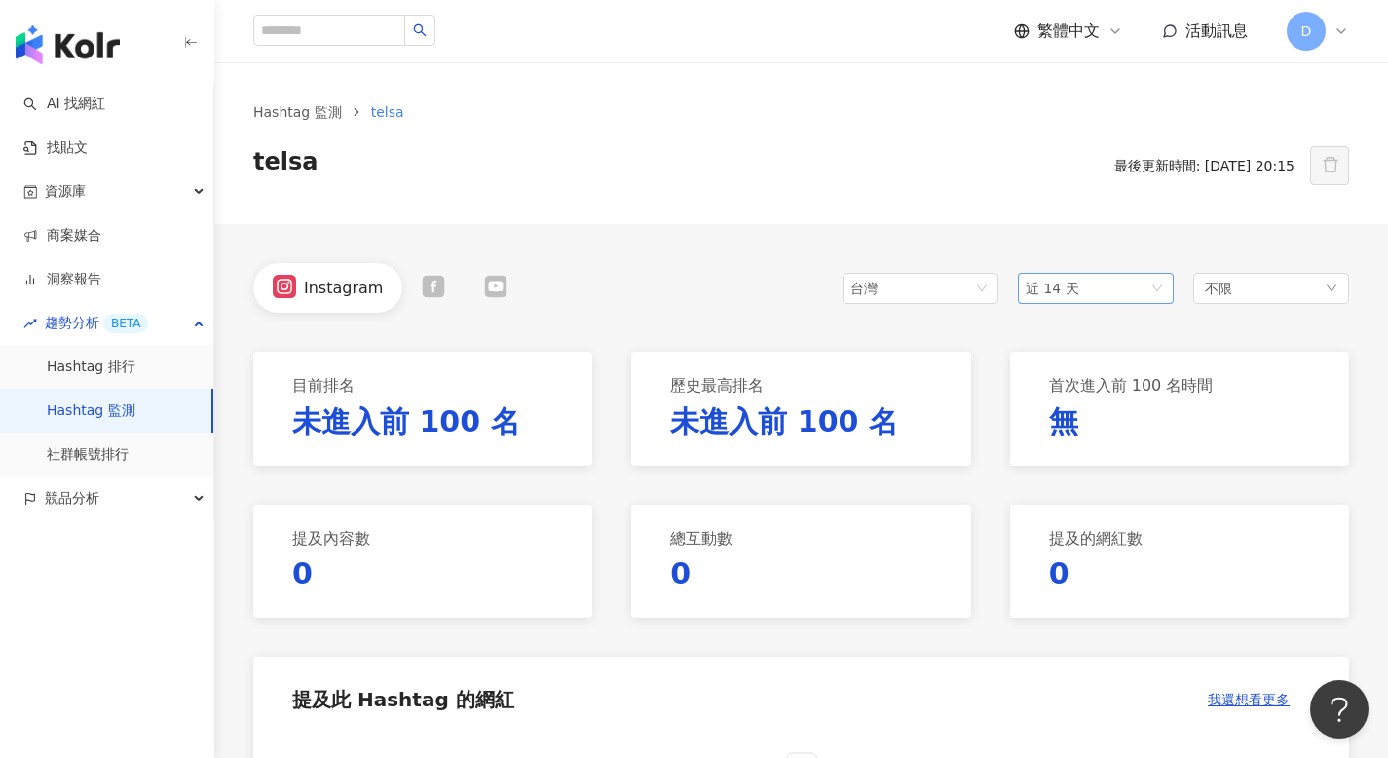
click at [1053, 288] on span "近 14 天" at bounding box center [1052, 288] width 54 height 16
click at [973, 280] on span "台灣" at bounding box center [920, 288] width 140 height 29
click at [1064, 298] on span "近 14 天" at bounding box center [1095, 288] width 140 height 29
click at [1074, 388] on span "近三個月" at bounding box center [1060, 395] width 55 height 16
click at [1124, 289] on span "近三個月" at bounding box center [1095, 288] width 140 height 29
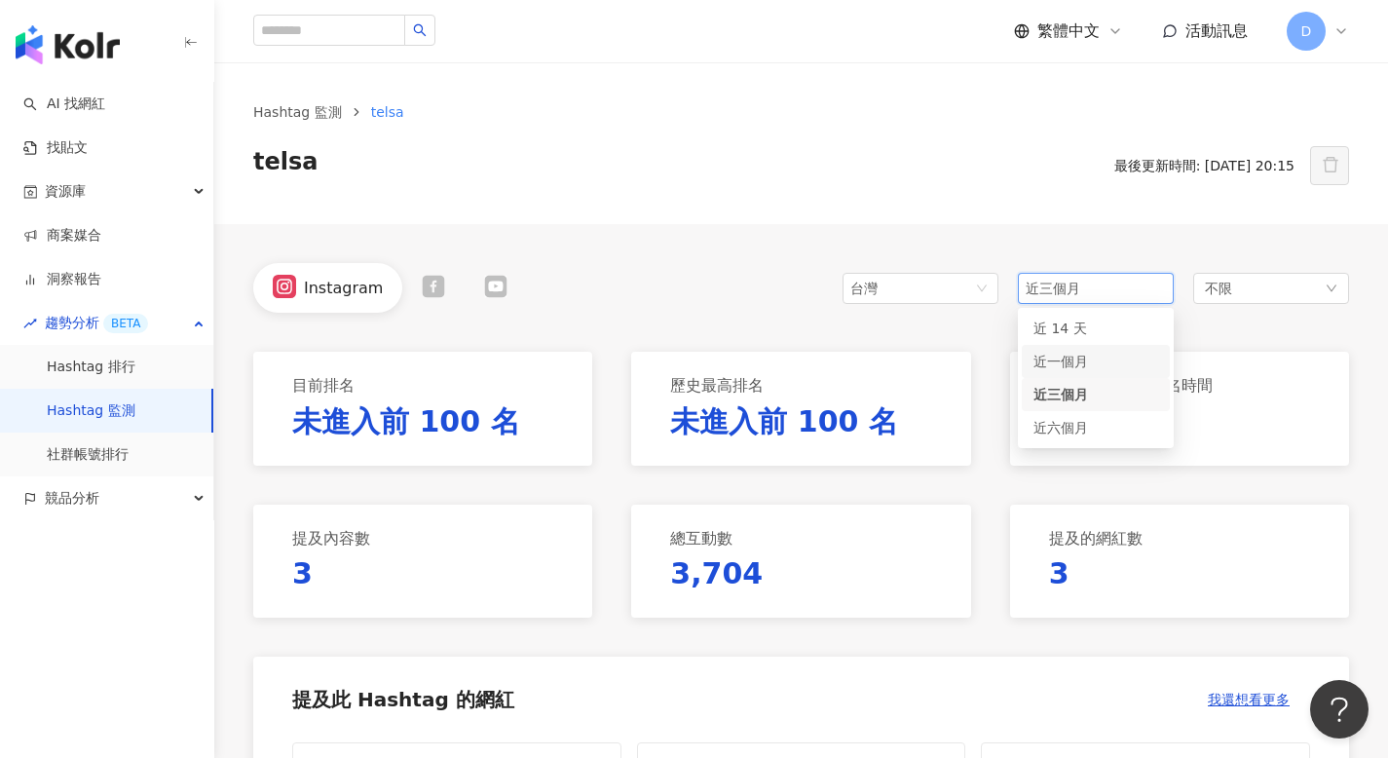
click at [1078, 364] on span "近一個月" at bounding box center [1060, 361] width 55 height 16
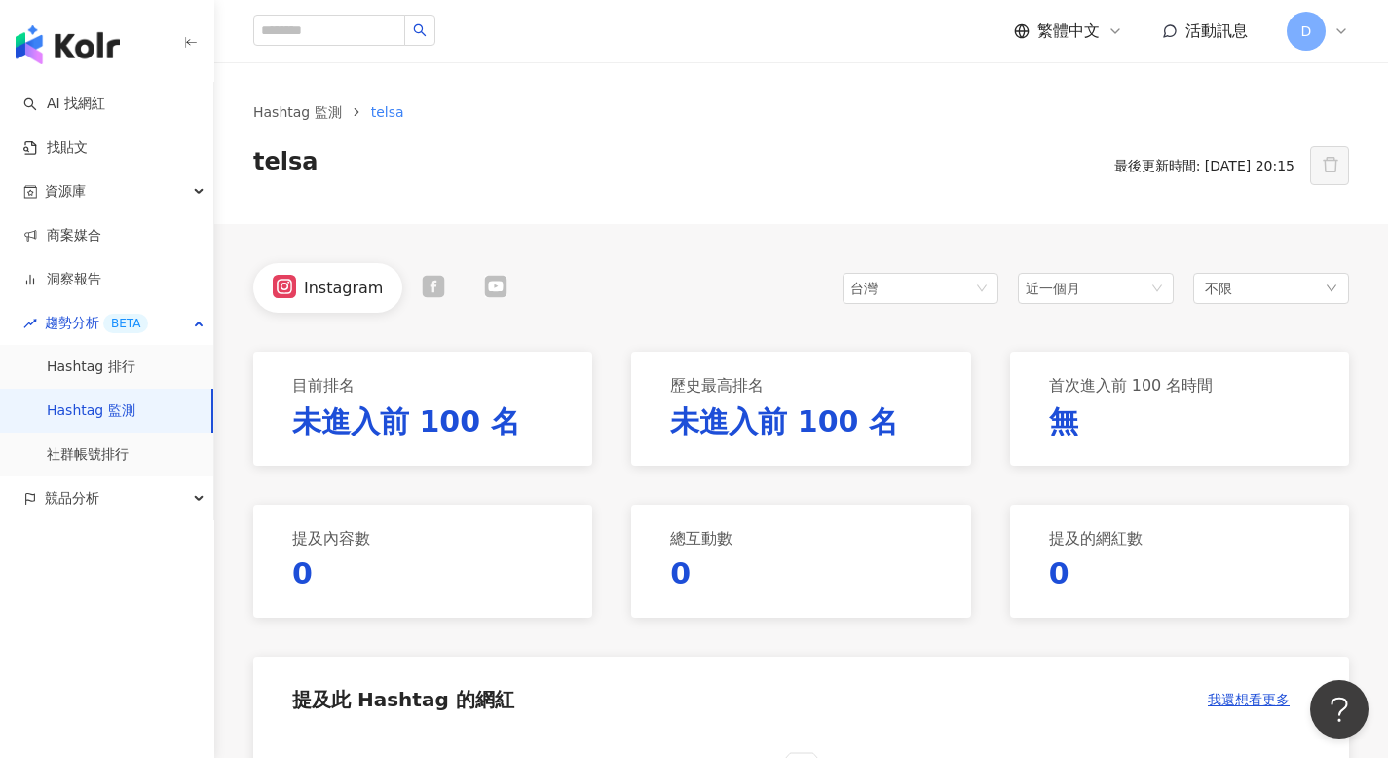
click at [501, 276] on div at bounding box center [495, 288] width 62 height 26
click at [313, 109] on link "Hashtag 監測" at bounding box center [297, 111] width 96 height 21
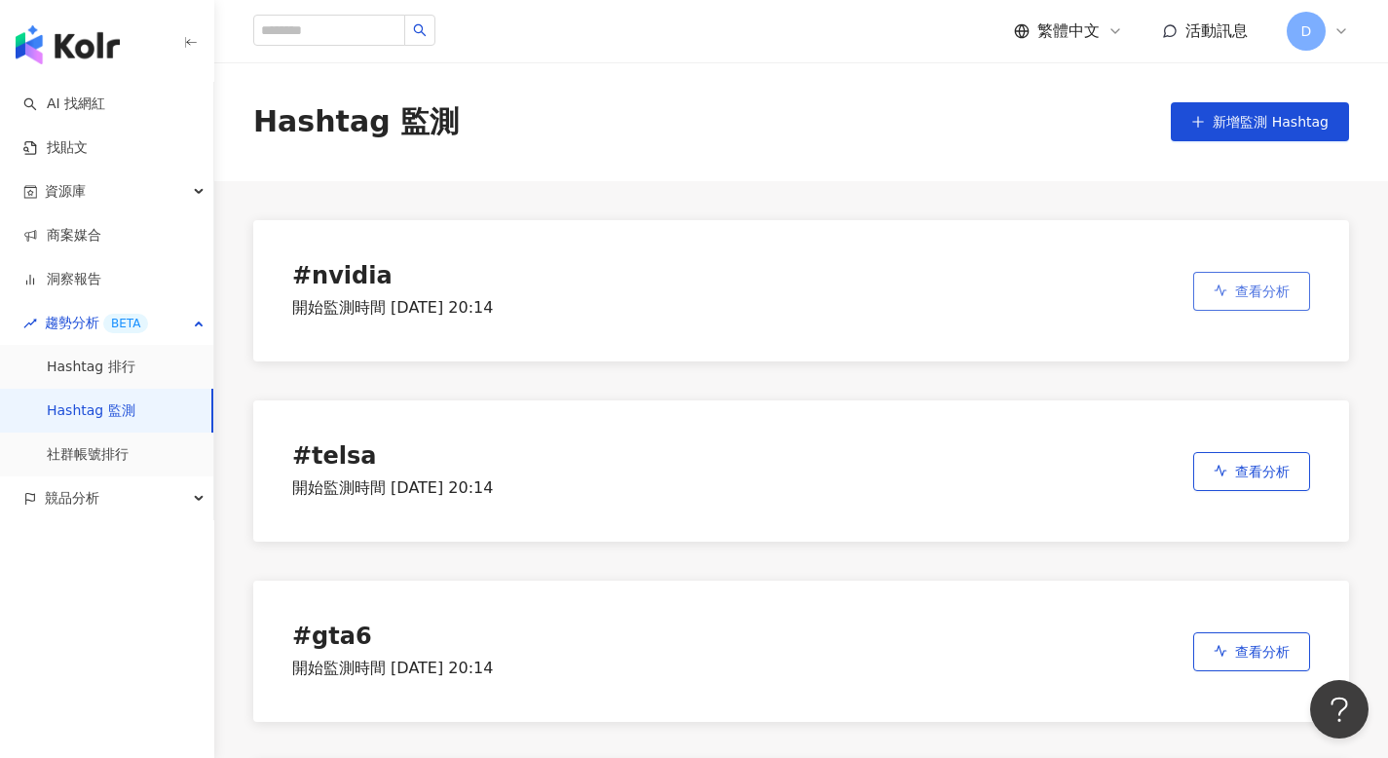
click at [1236, 294] on span "查看分析" at bounding box center [1262, 291] width 55 height 16
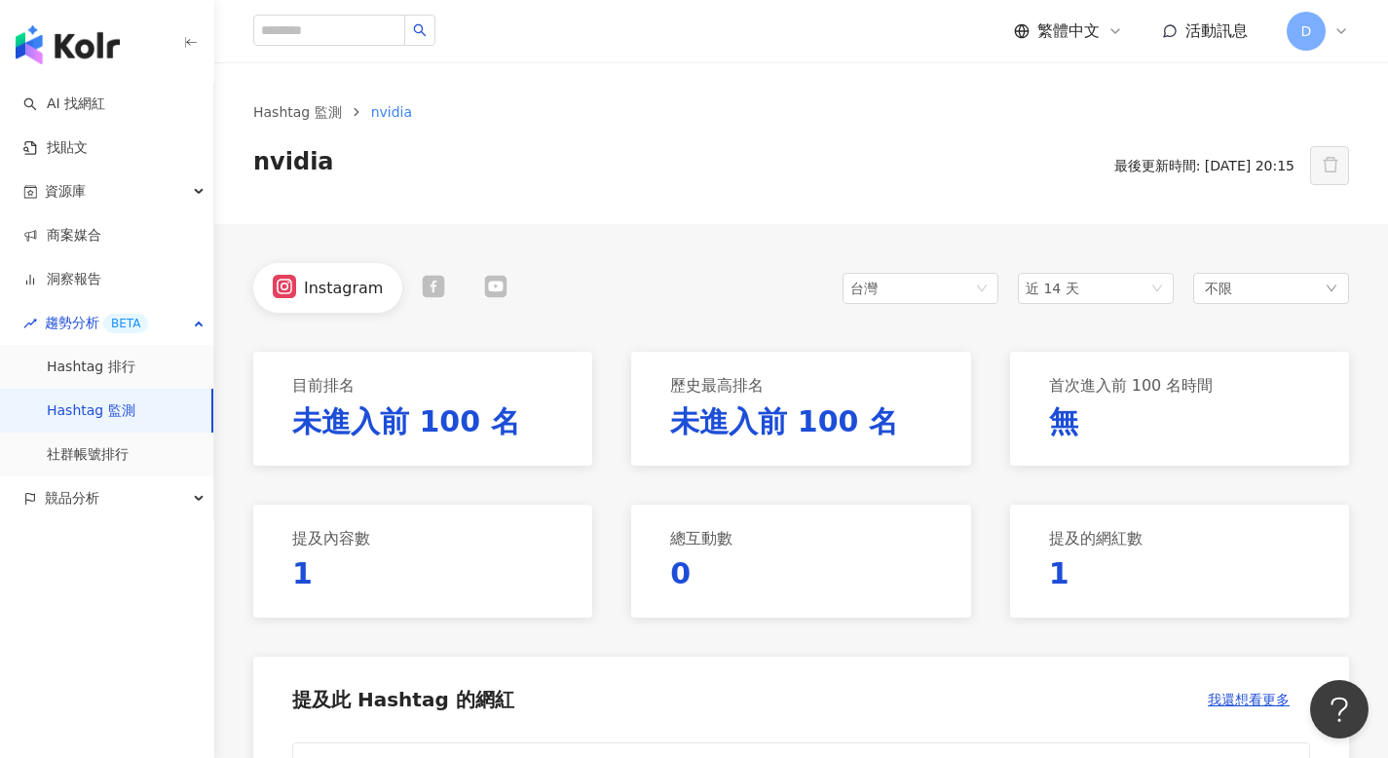
click at [498, 300] on div at bounding box center [495, 288] width 23 height 26
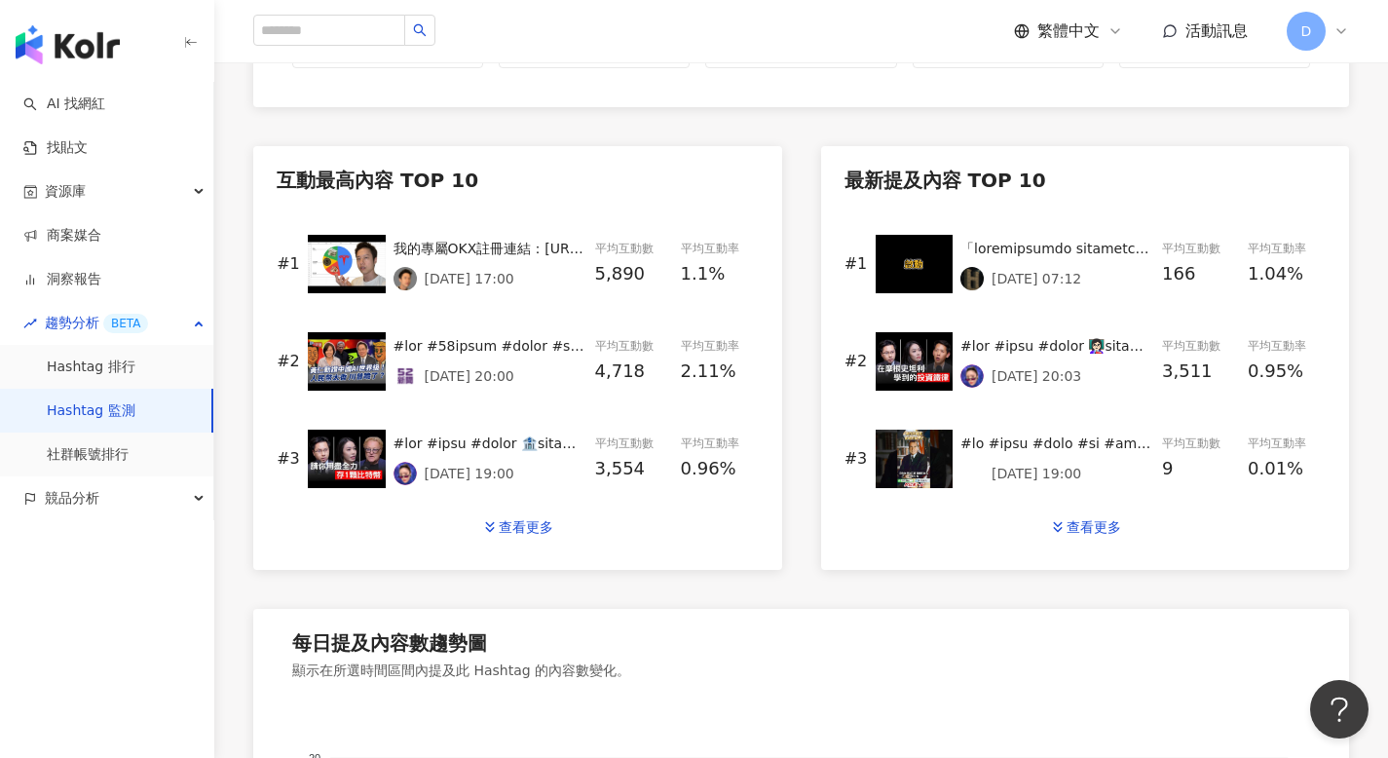
scroll to position [953, 0]
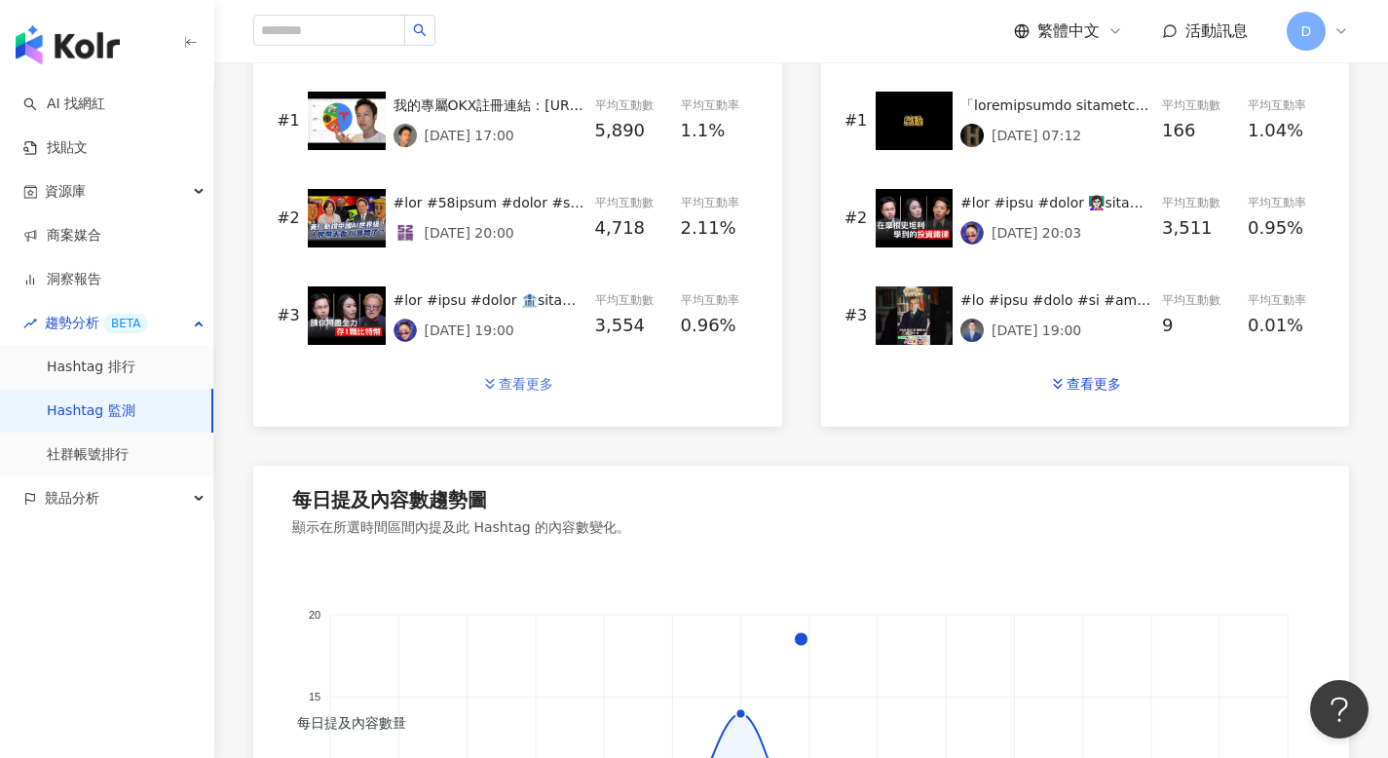
click at [532, 390] on button "查看更多" at bounding box center [517, 383] width 113 height 39
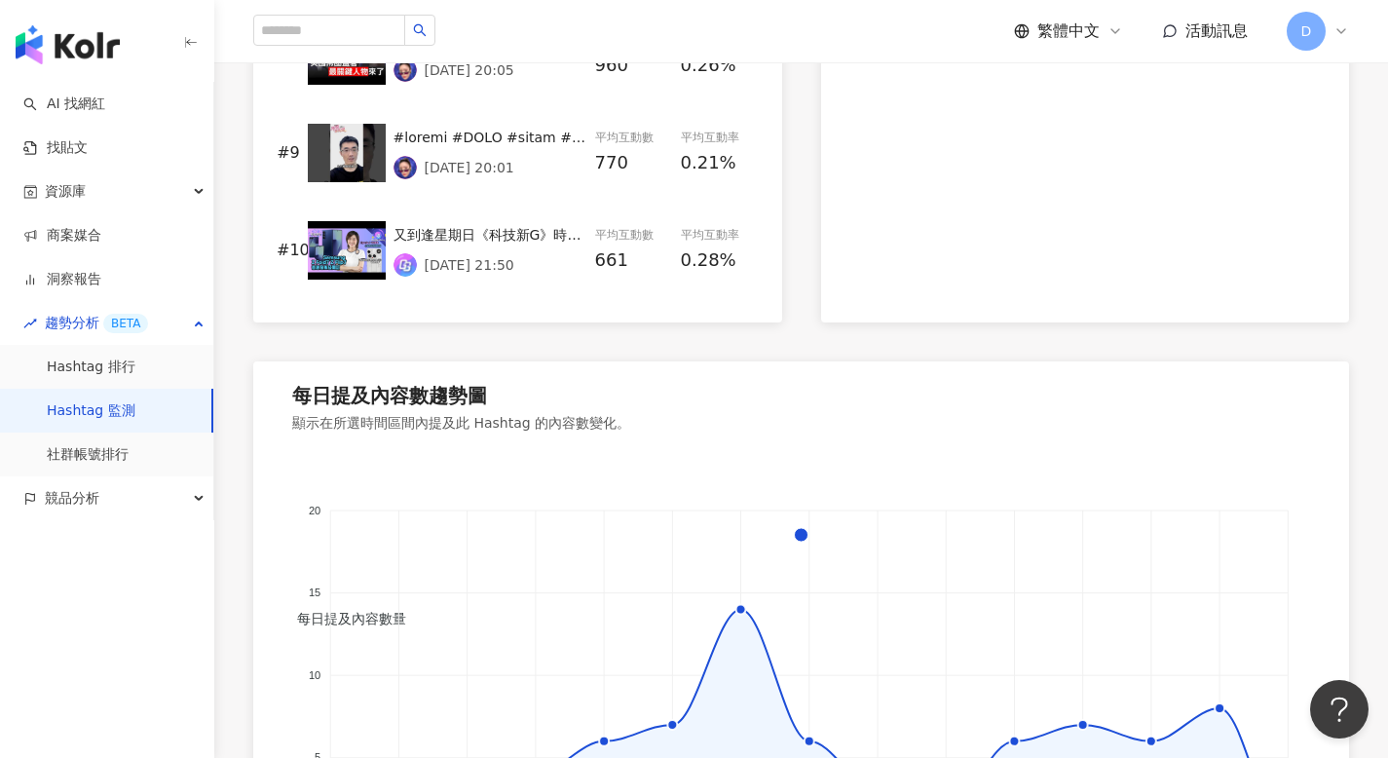
scroll to position [1927, 0]
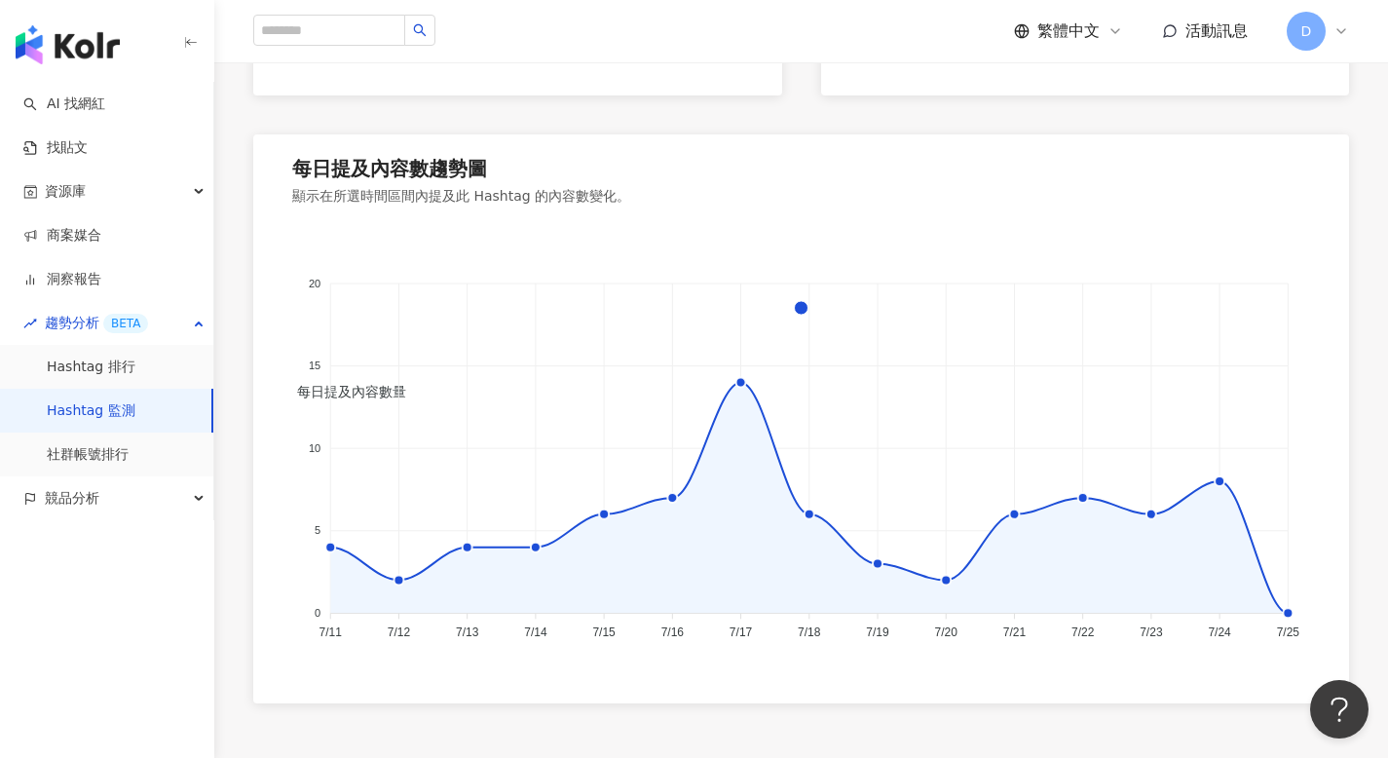
click at [744, 433] on foreignobject "每日提及內容數量" at bounding box center [801, 438] width 1018 height 423
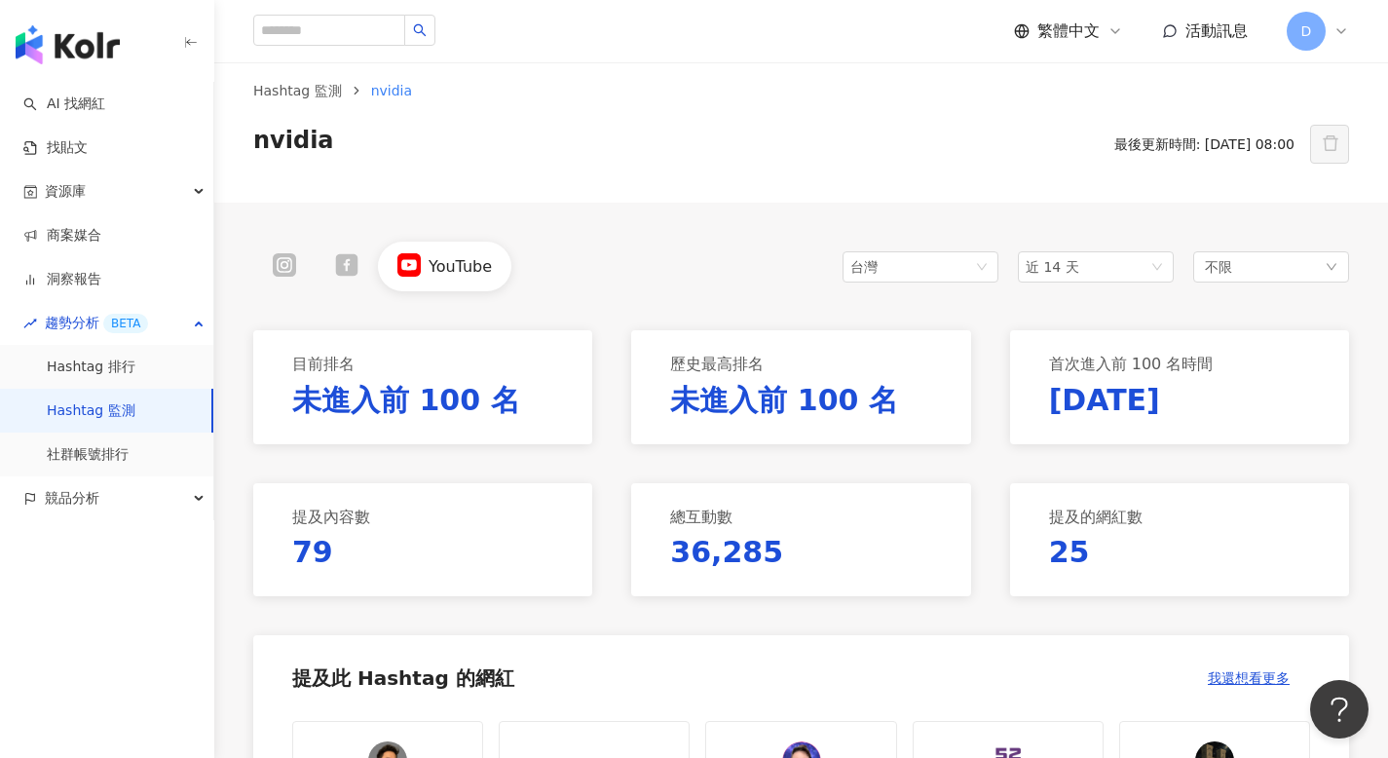
scroll to position [0, 0]
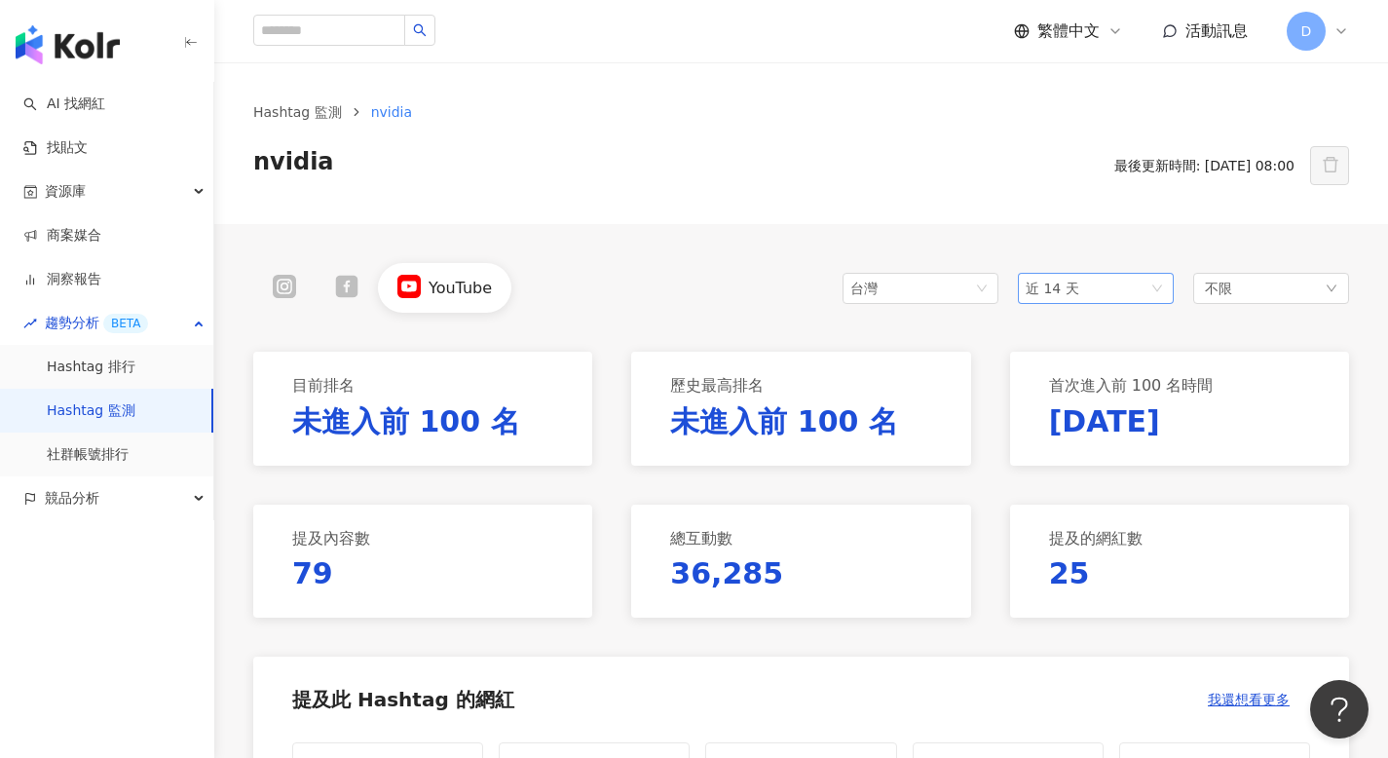
click at [1160, 285] on span "近 14 天" at bounding box center [1095, 288] width 140 height 29
click at [1101, 368] on div "近一個月" at bounding box center [1095, 361] width 125 height 21
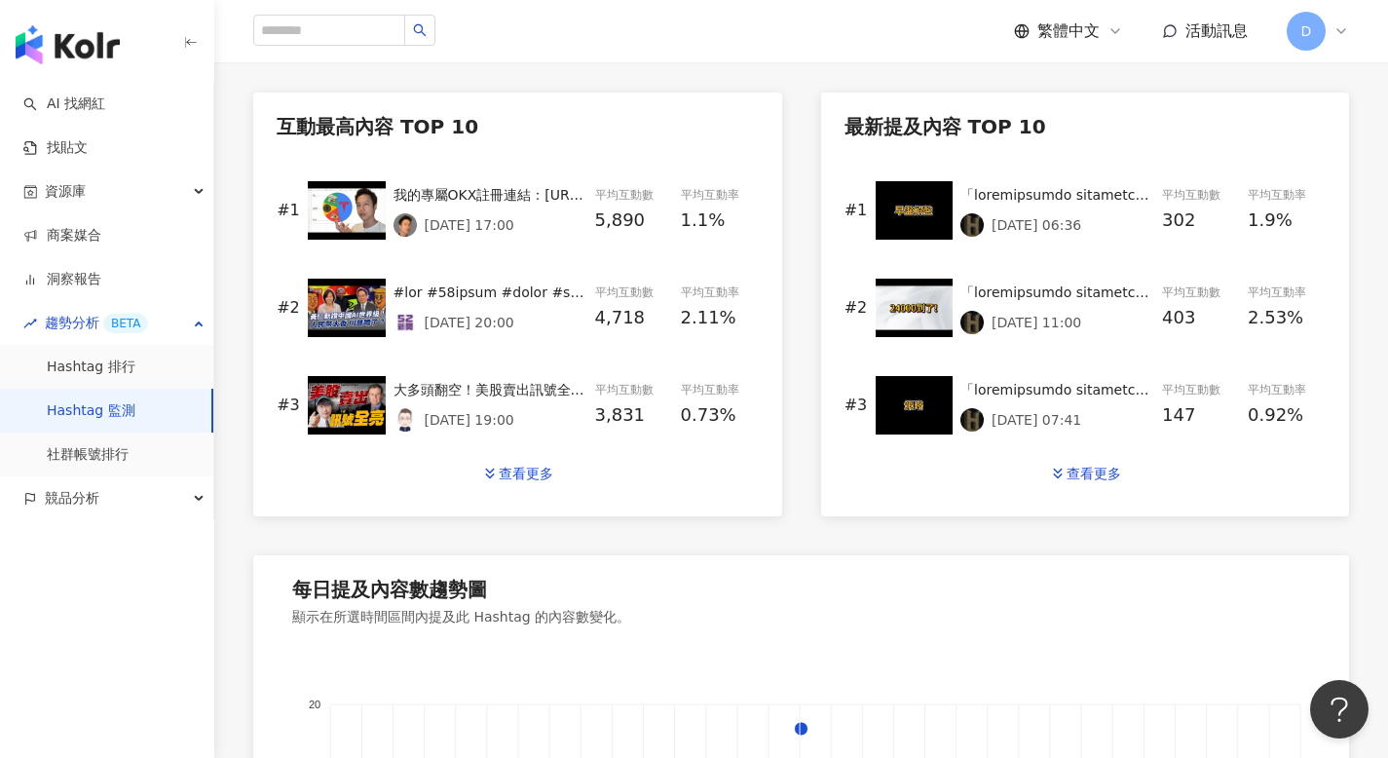
scroll to position [788, 0]
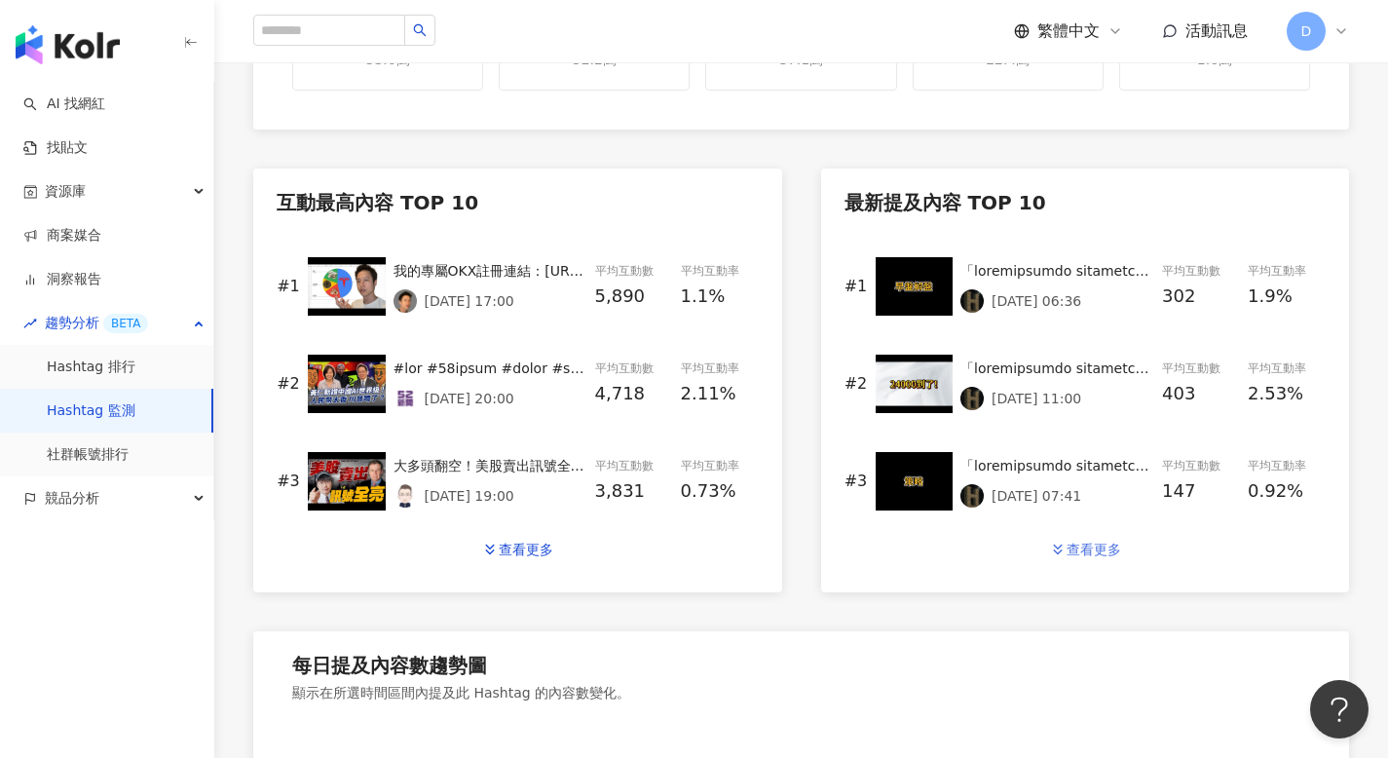
click at [1127, 542] on button "查看更多" at bounding box center [1084, 549] width 113 height 39
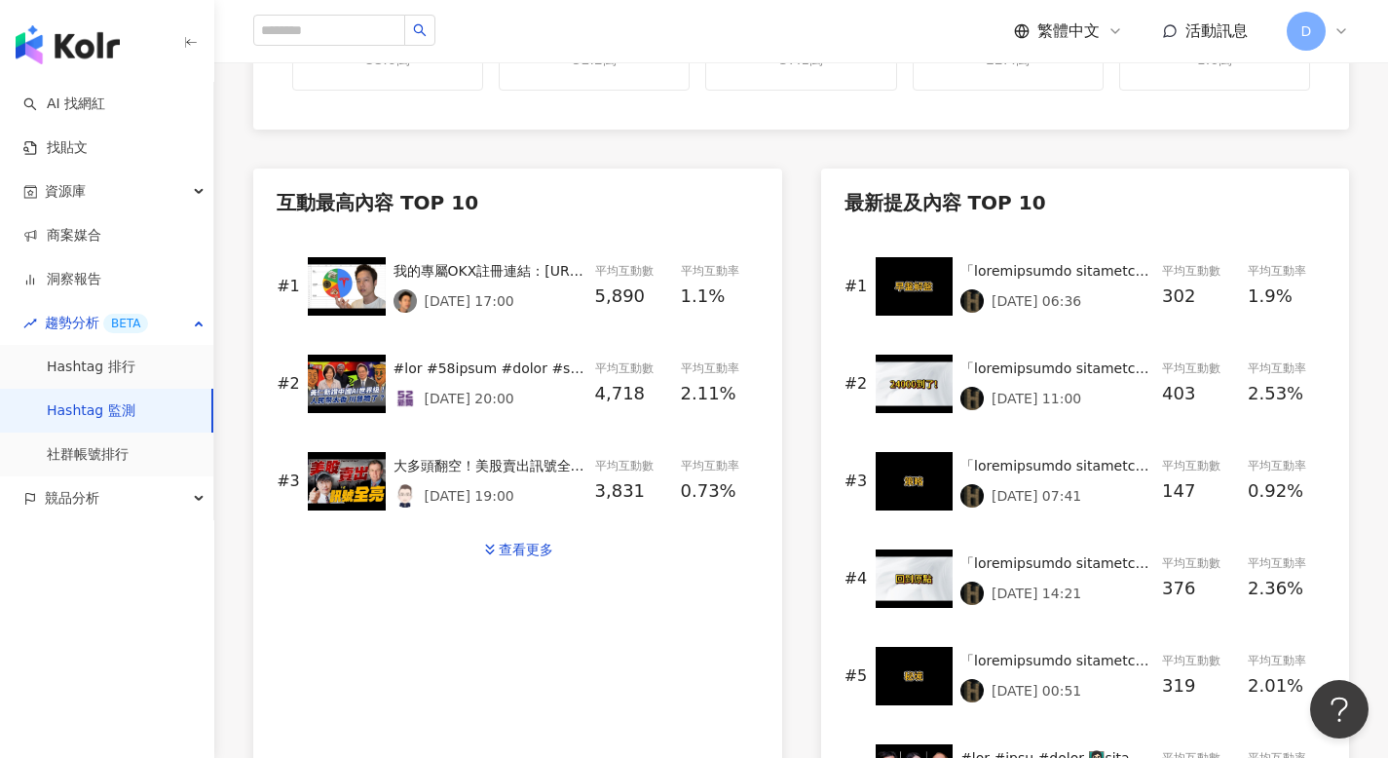
click at [928, 274] on img at bounding box center [914, 286] width 78 height 58
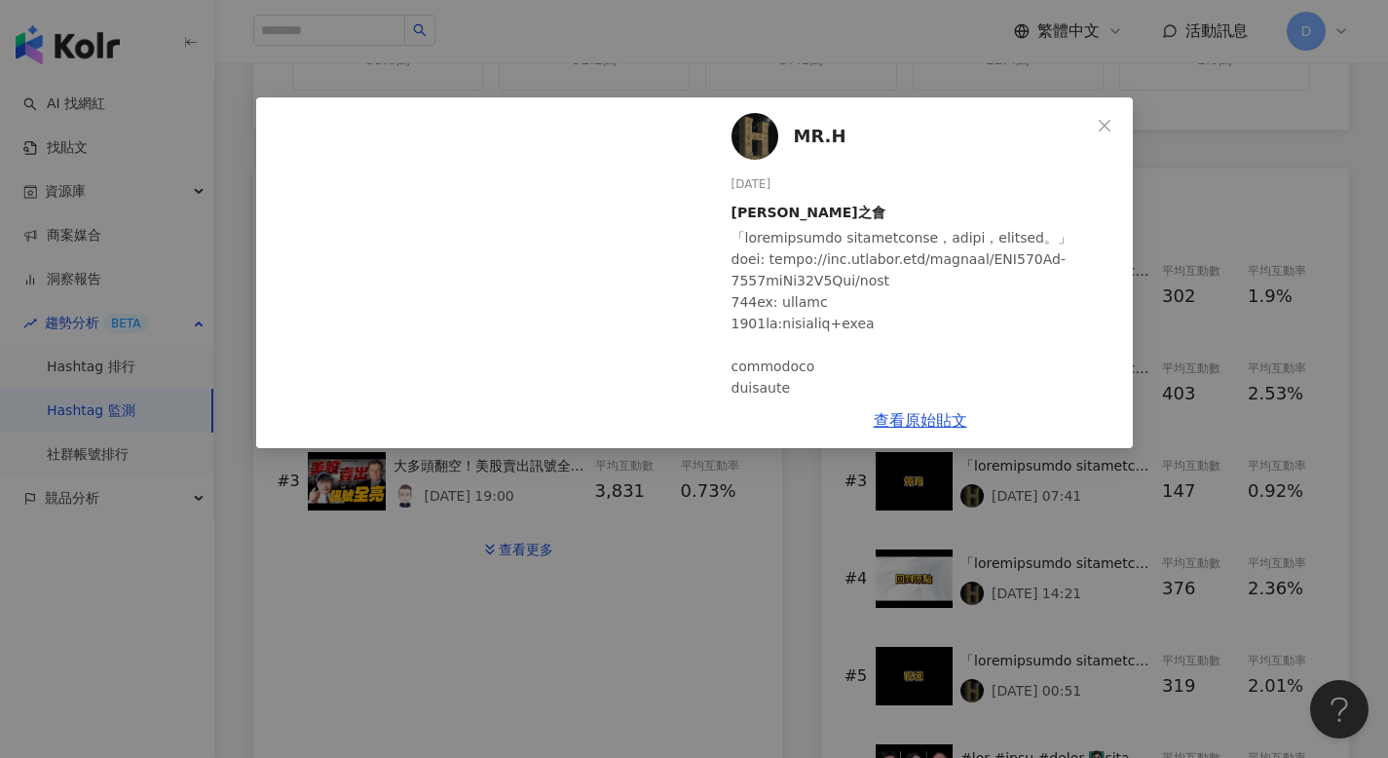
click at [1209, 266] on div "MR.H 2025/8/8 亨嘉之會 187 115 查看原始貼文" at bounding box center [694, 379] width 1388 height 758
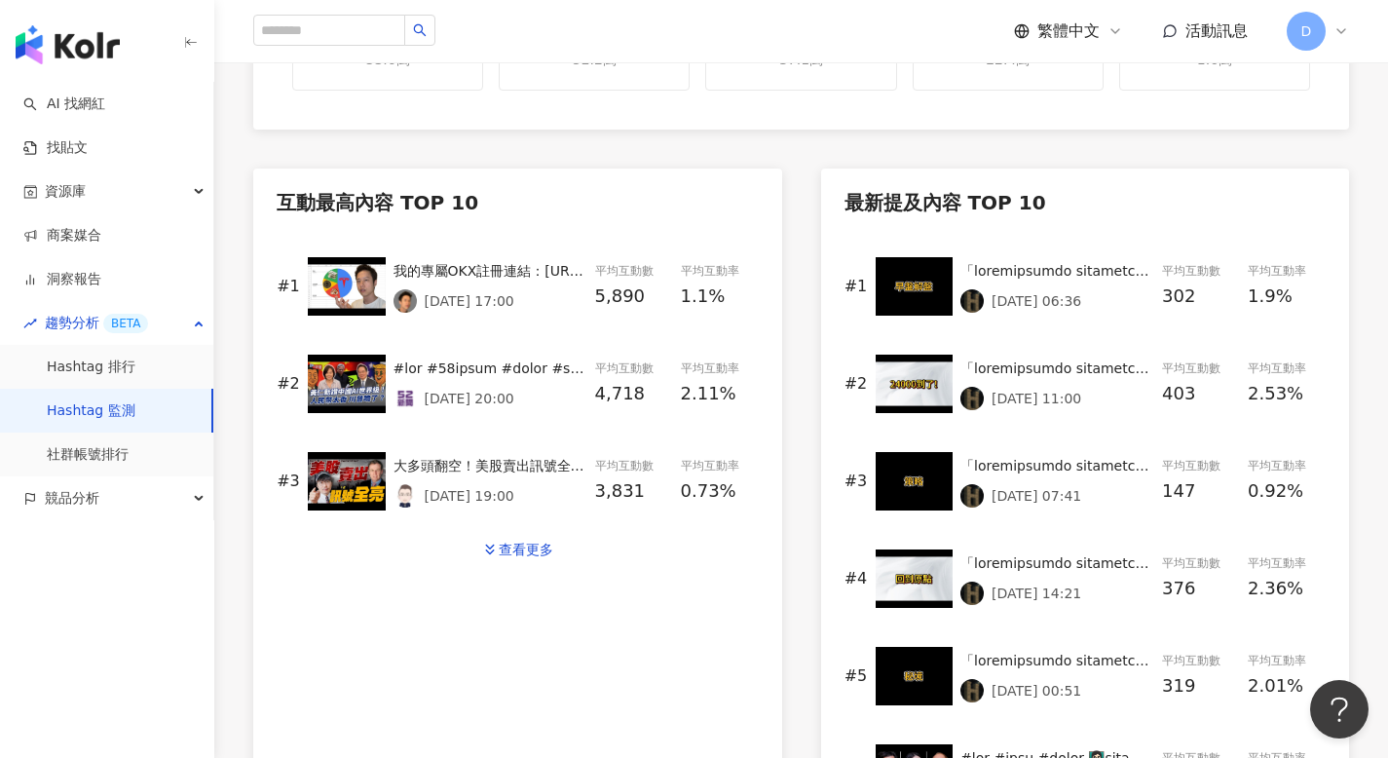
click at [898, 399] on img at bounding box center [914, 383] width 78 height 58
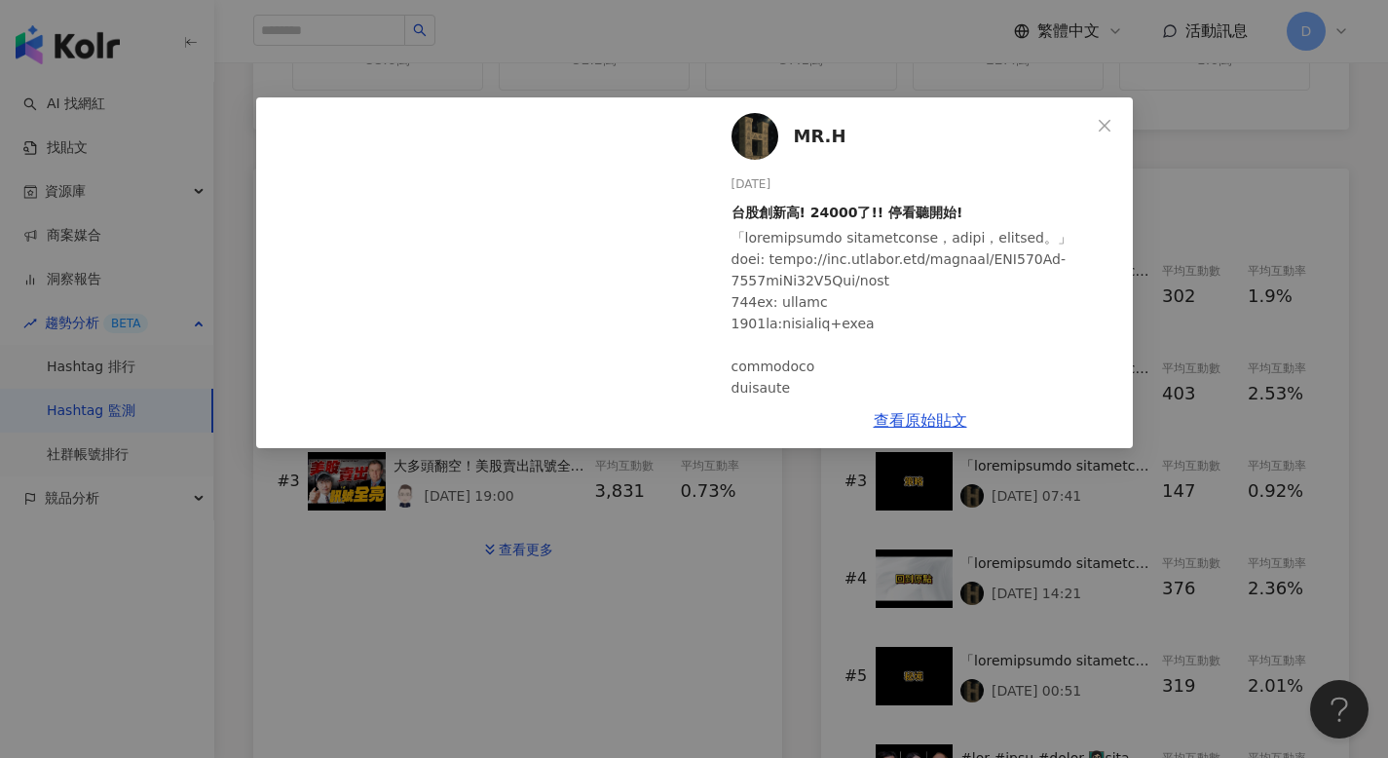
click at [803, 507] on div "MR.H 2025/8/7 台股創新高! 24000了!! 停看聽開始! 341 62 7,670 查看原始貼文" at bounding box center [694, 379] width 1388 height 758
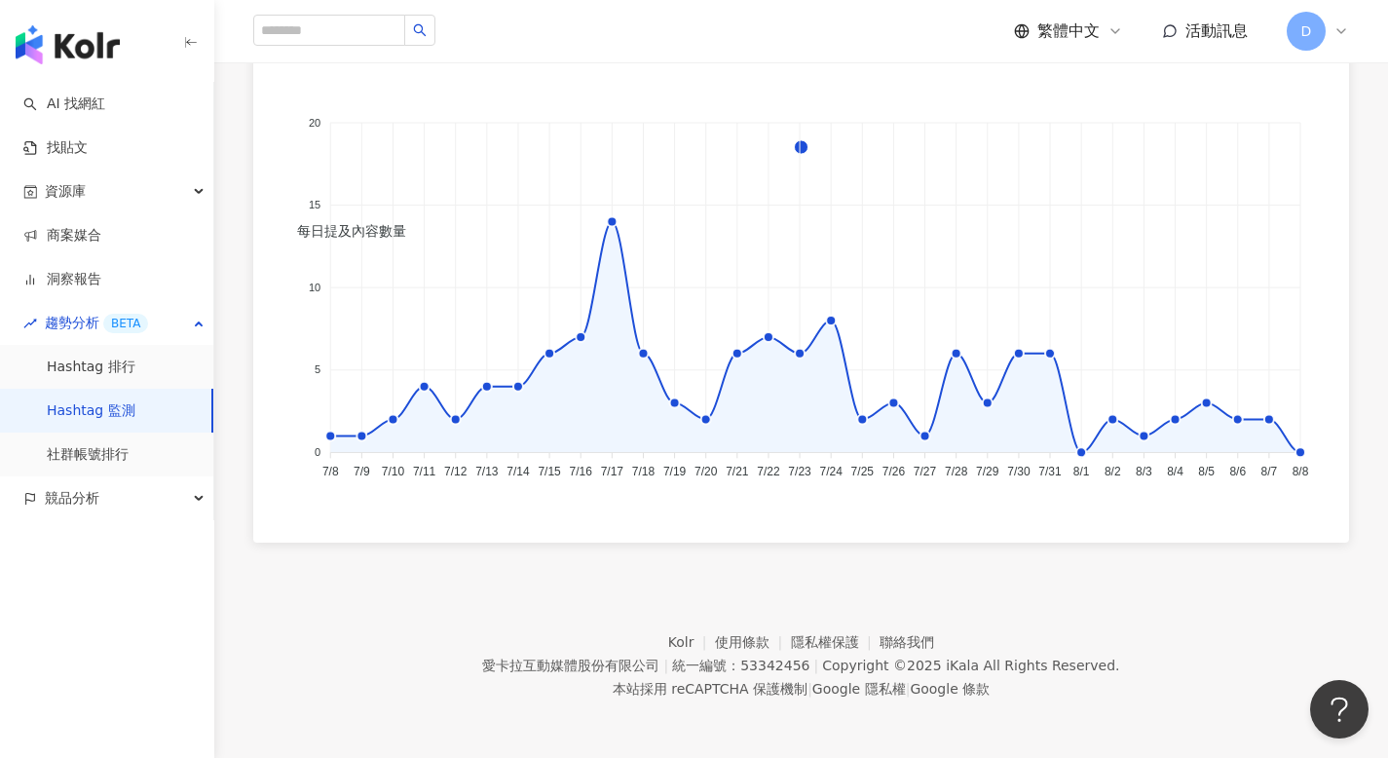
scroll to position [0, 0]
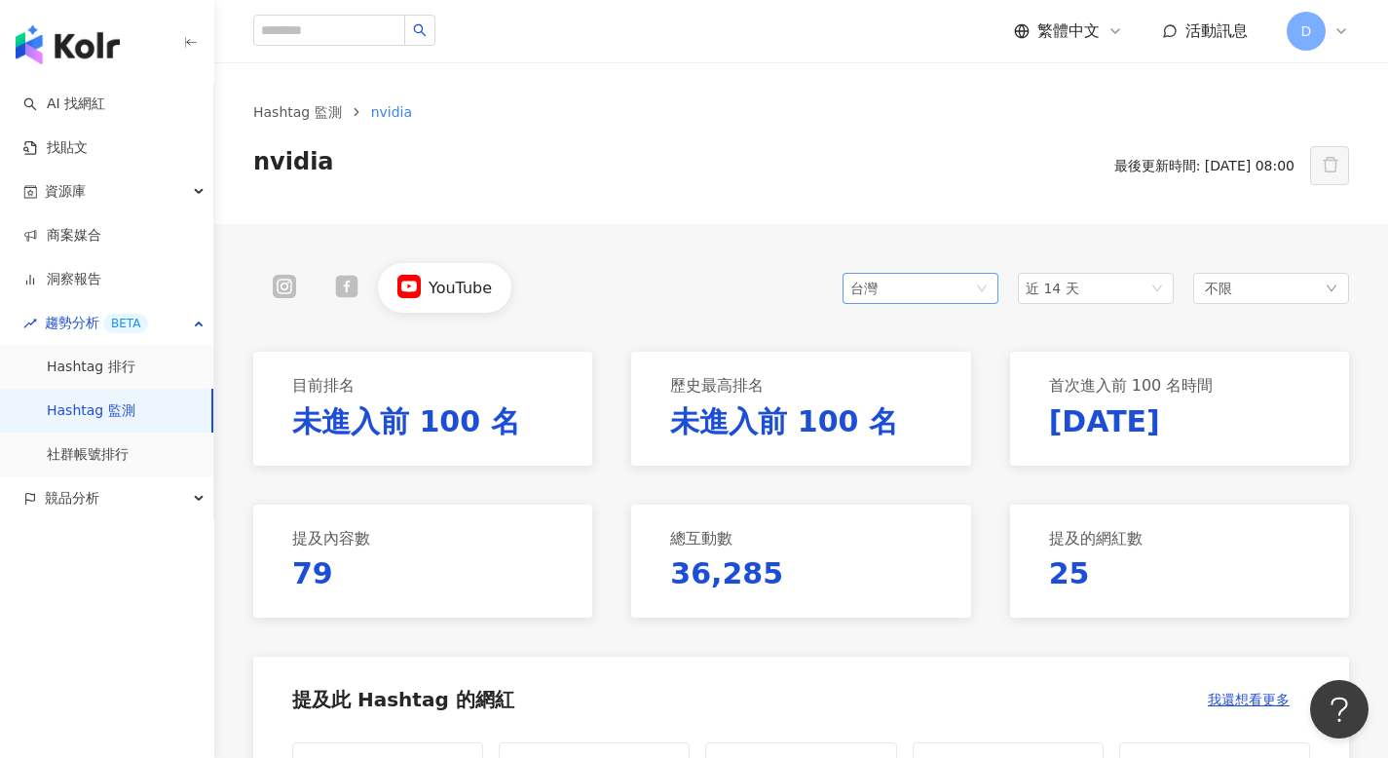
click at [938, 285] on span "台灣" at bounding box center [920, 288] width 140 height 29
click at [896, 390] on div "香港" at bounding box center [889, 394] width 63 height 21
click at [347, 277] on icon at bounding box center [346, 286] width 22 height 22
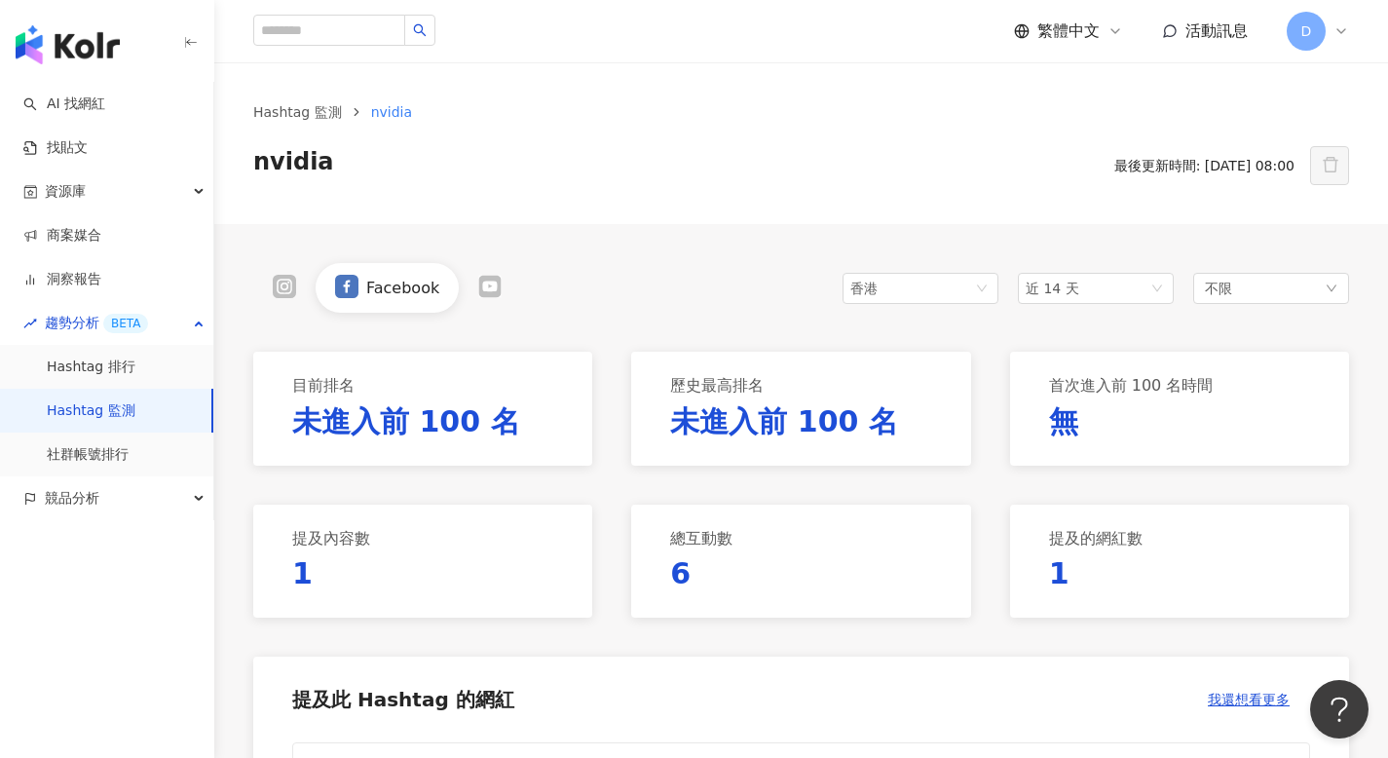
click at [281, 280] on icon at bounding box center [284, 286] width 13 height 13
click at [320, 104] on link "Hashtag 監測" at bounding box center [297, 111] width 96 height 21
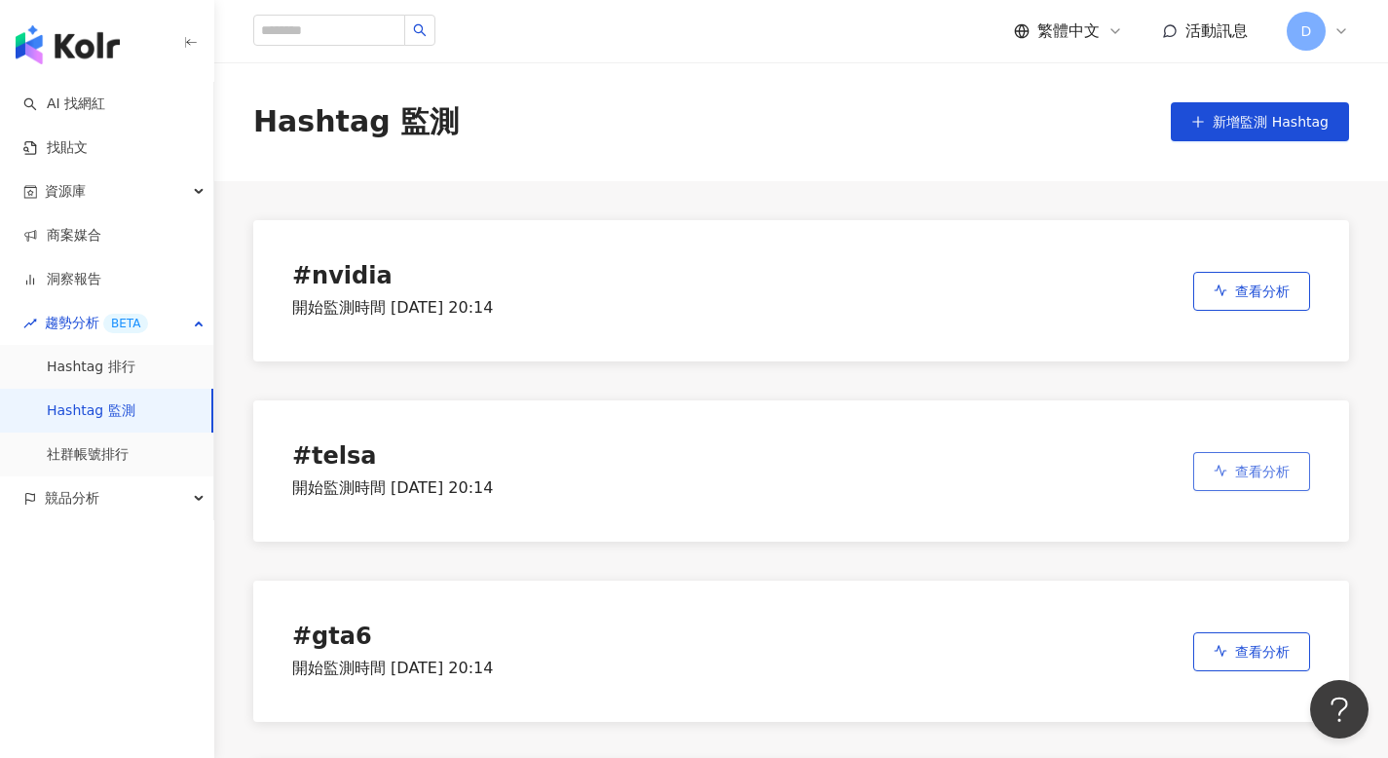
click at [1248, 475] on span "查看分析" at bounding box center [1262, 472] width 55 height 16
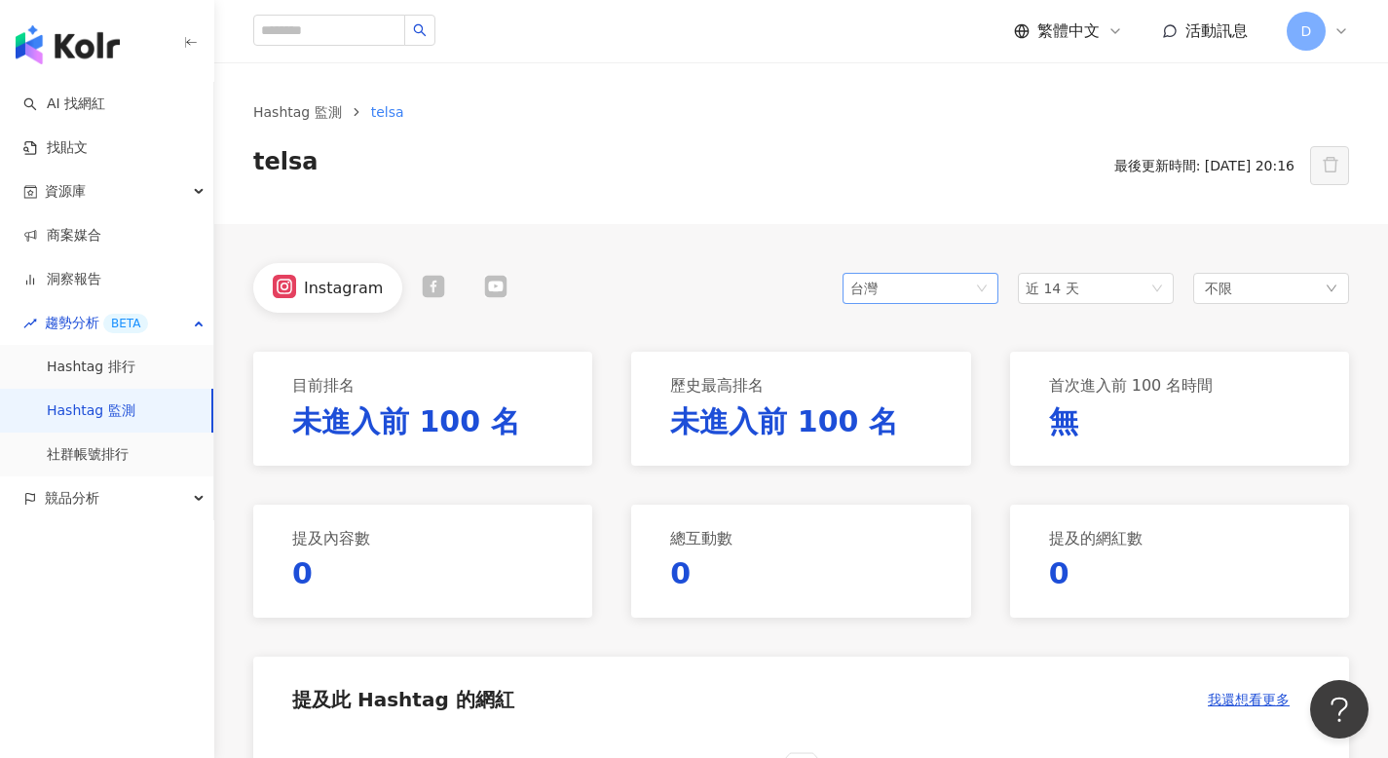
click at [909, 282] on div "台灣" at bounding box center [881, 288] width 63 height 29
click at [890, 395] on div "香港" at bounding box center [889, 394] width 63 height 21
click at [434, 284] on icon at bounding box center [434, 286] width 22 height 22
click at [484, 272] on div "Facebook" at bounding box center [387, 288] width 268 height 50
click at [481, 276] on icon at bounding box center [490, 286] width 22 height 22
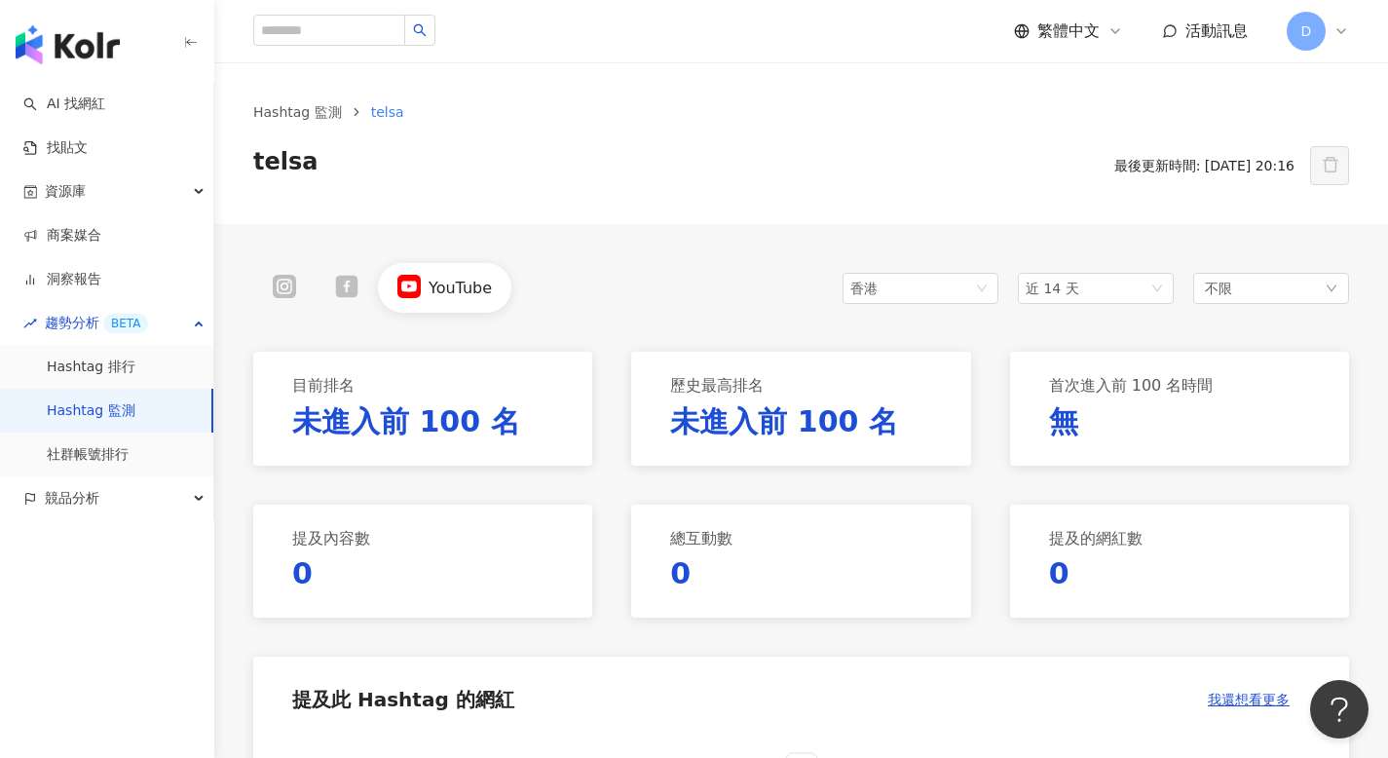
click at [280, 275] on icon at bounding box center [284, 286] width 23 height 23
click at [312, 104] on link "Hashtag 監測" at bounding box center [297, 111] width 96 height 21
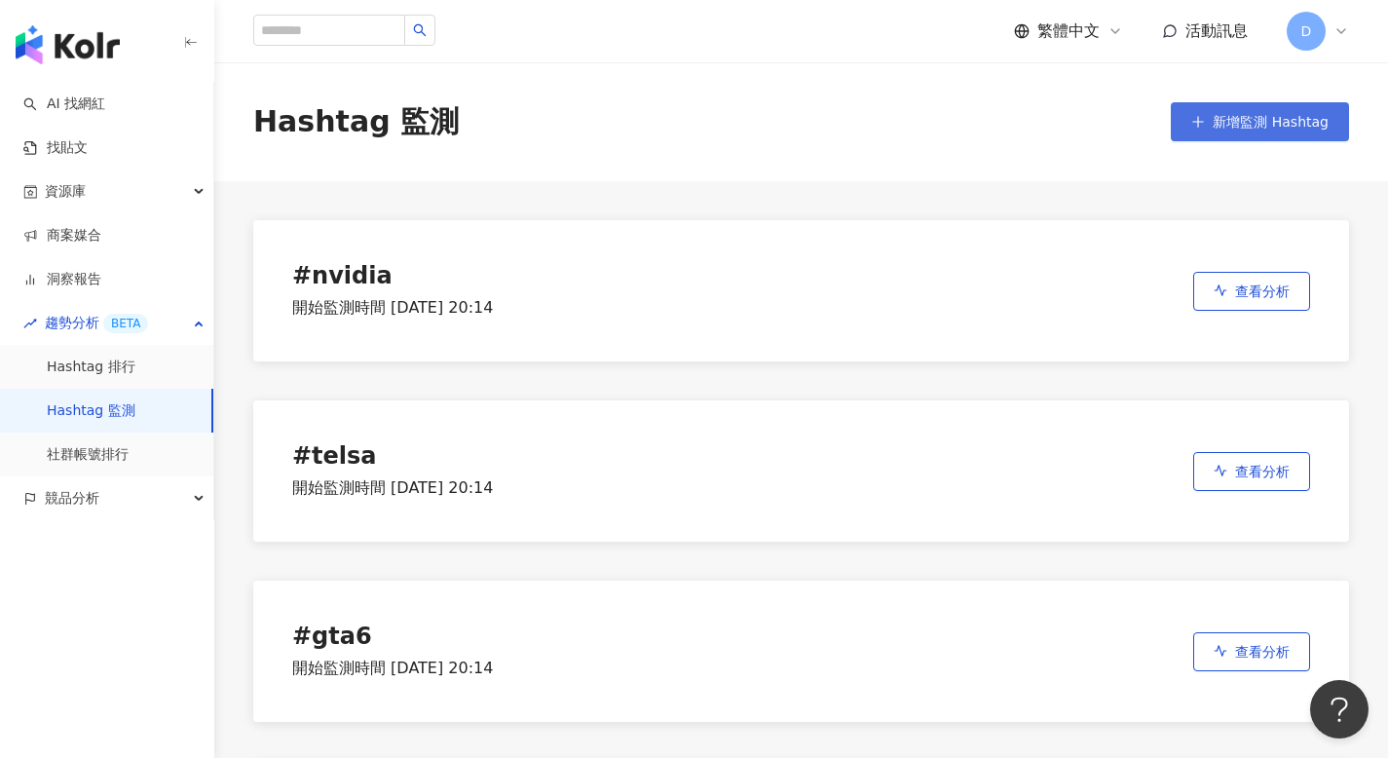
click at [1198, 118] on icon "plus" at bounding box center [1198, 122] width 14 height 14
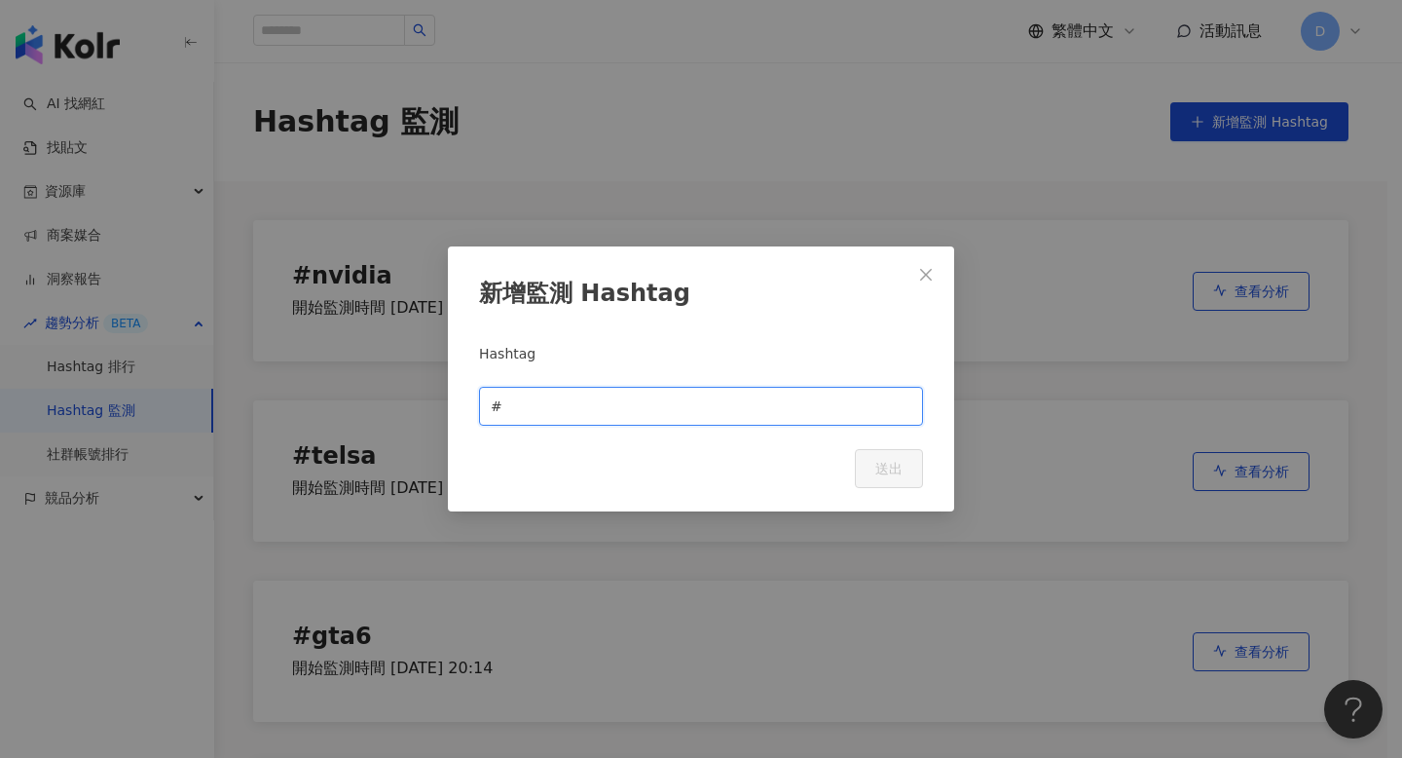
click at [560, 400] on input "text" at bounding box center [708, 405] width 405 height 21
type input "*"
type input "**"
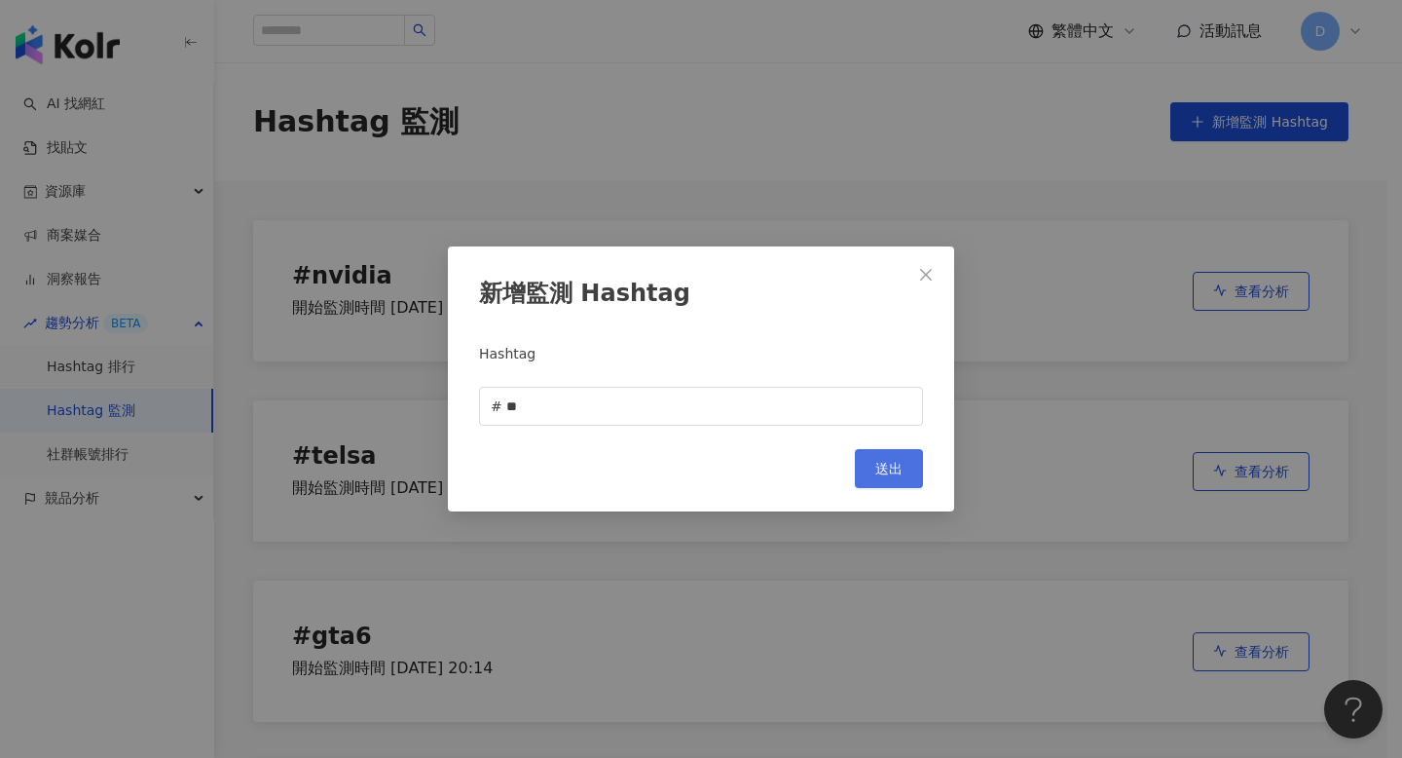
click at [873, 464] on button "送出" at bounding box center [889, 468] width 68 height 39
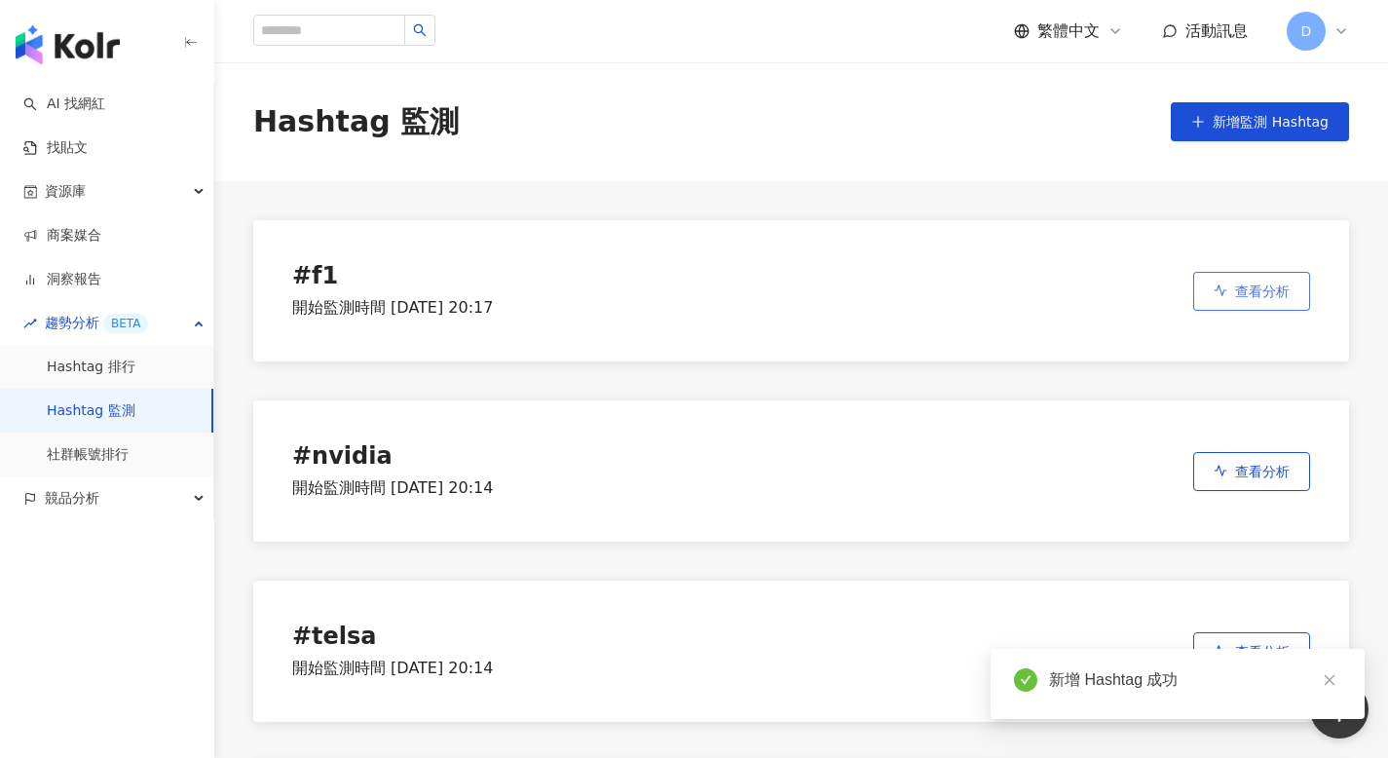
click at [1266, 304] on button "查看分析" at bounding box center [1251, 291] width 117 height 39
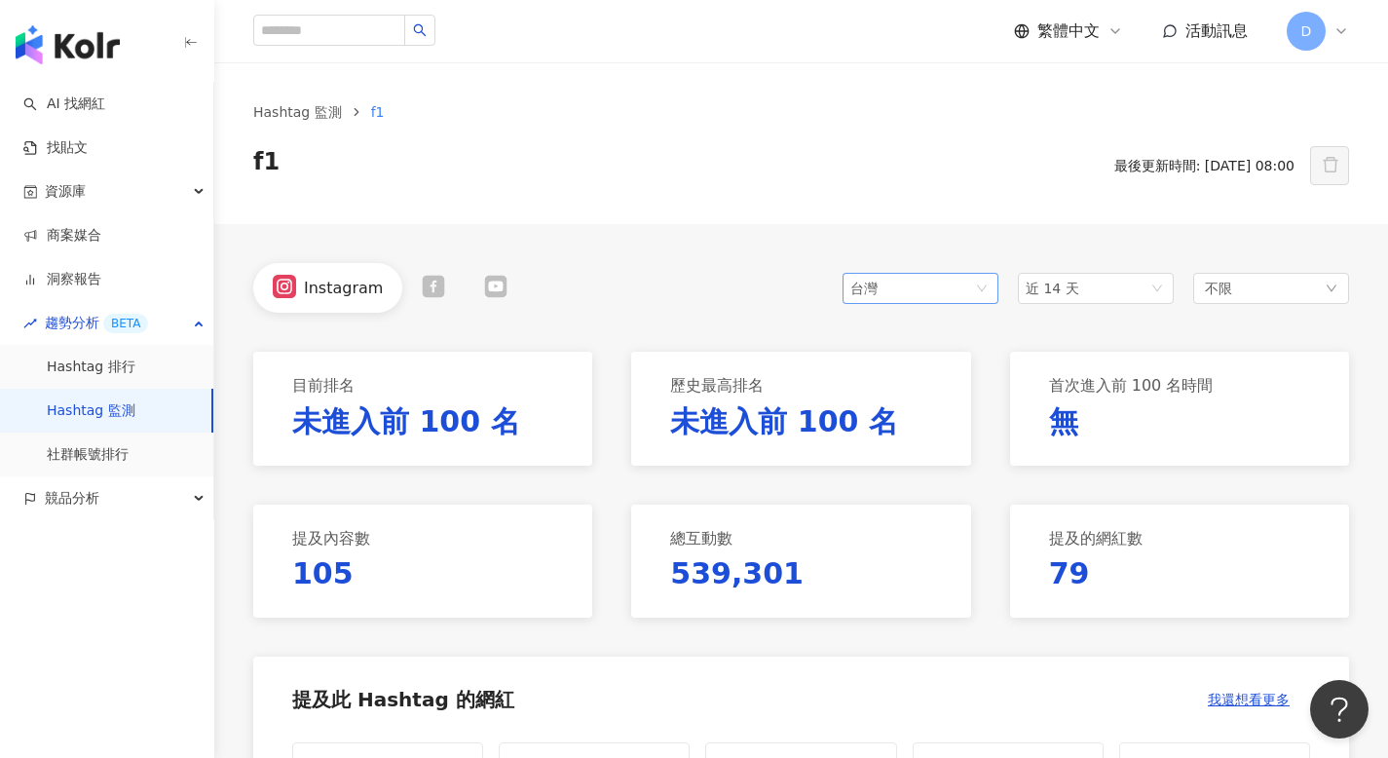
click at [959, 281] on span "台灣" at bounding box center [920, 288] width 140 height 29
click at [935, 393] on div "香港" at bounding box center [920, 394] width 125 height 21
click at [1076, 278] on span "近 14 天" at bounding box center [1095, 288] width 140 height 29
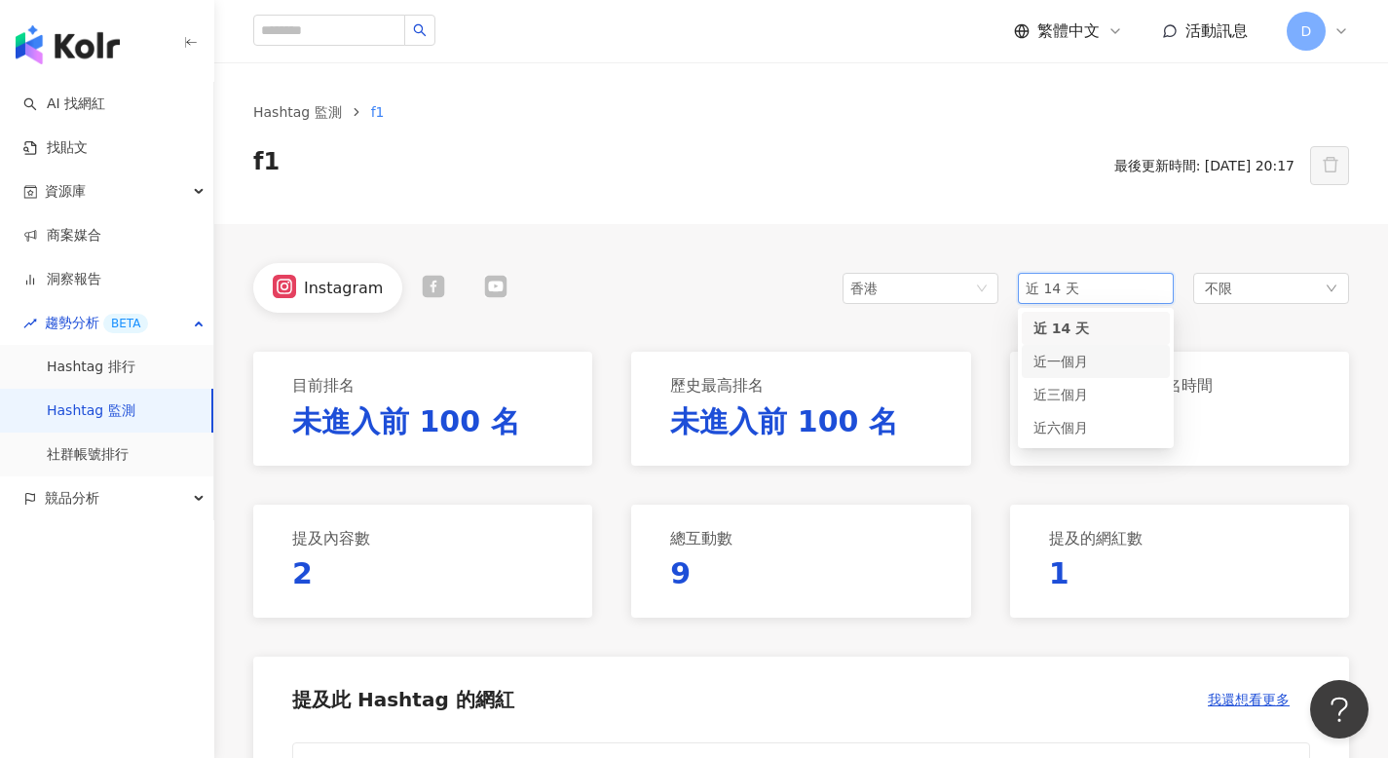
click at [1076, 362] on span "近一個月" at bounding box center [1060, 361] width 55 height 16
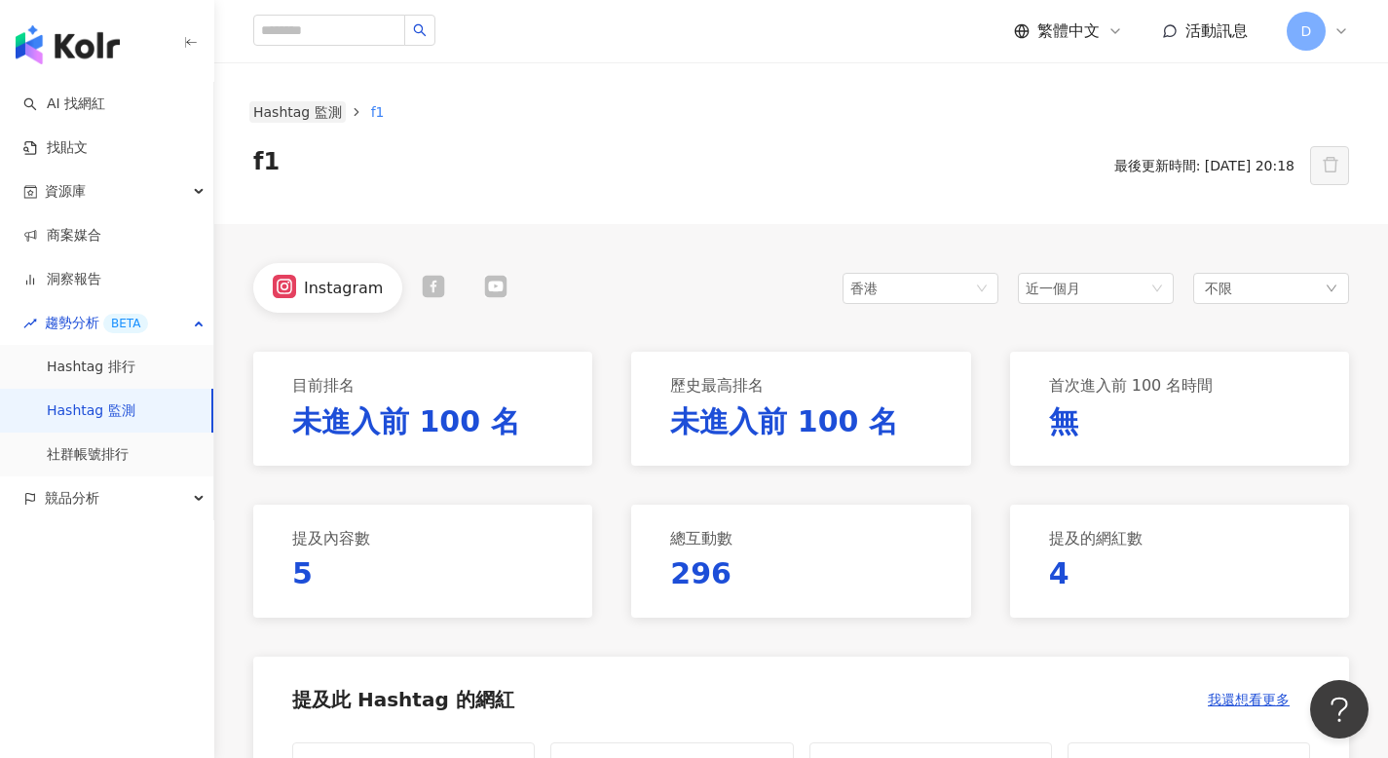
click at [313, 107] on link "Hashtag 監測" at bounding box center [297, 111] width 96 height 21
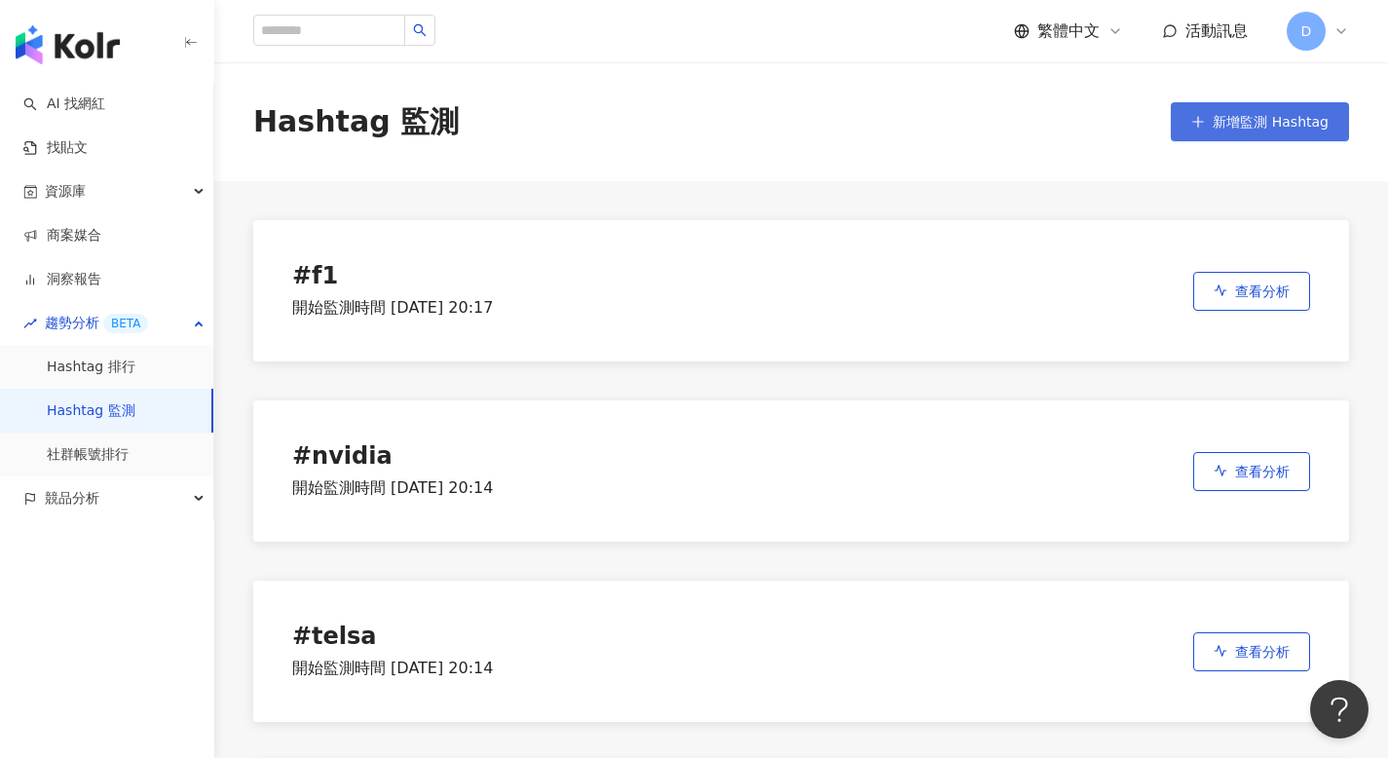
click at [1263, 134] on button "新增監測 Hashtag" at bounding box center [1259, 121] width 178 height 39
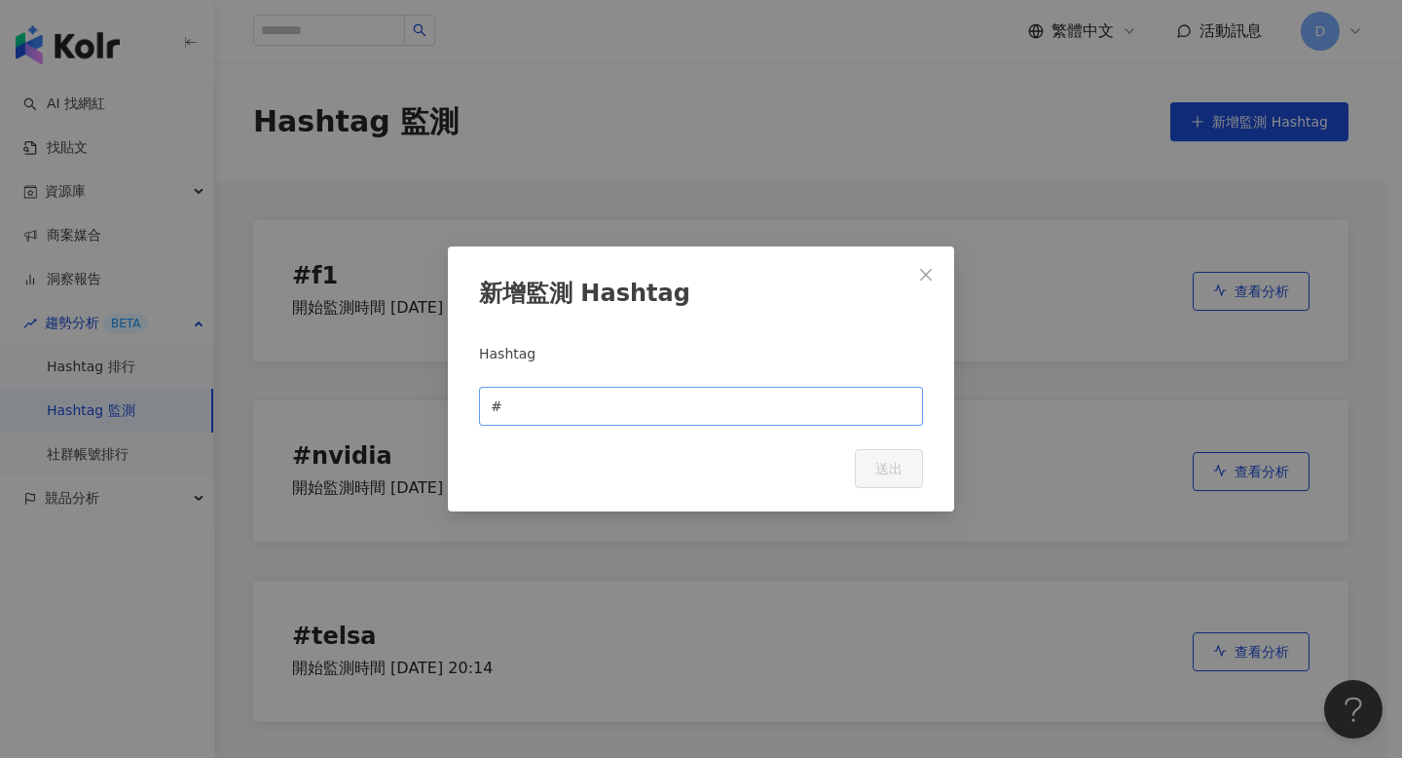
click at [588, 393] on span "#" at bounding box center [701, 406] width 444 height 39
paste input "**********"
type input "**********"
click at [869, 465] on button "送出" at bounding box center [889, 468] width 68 height 39
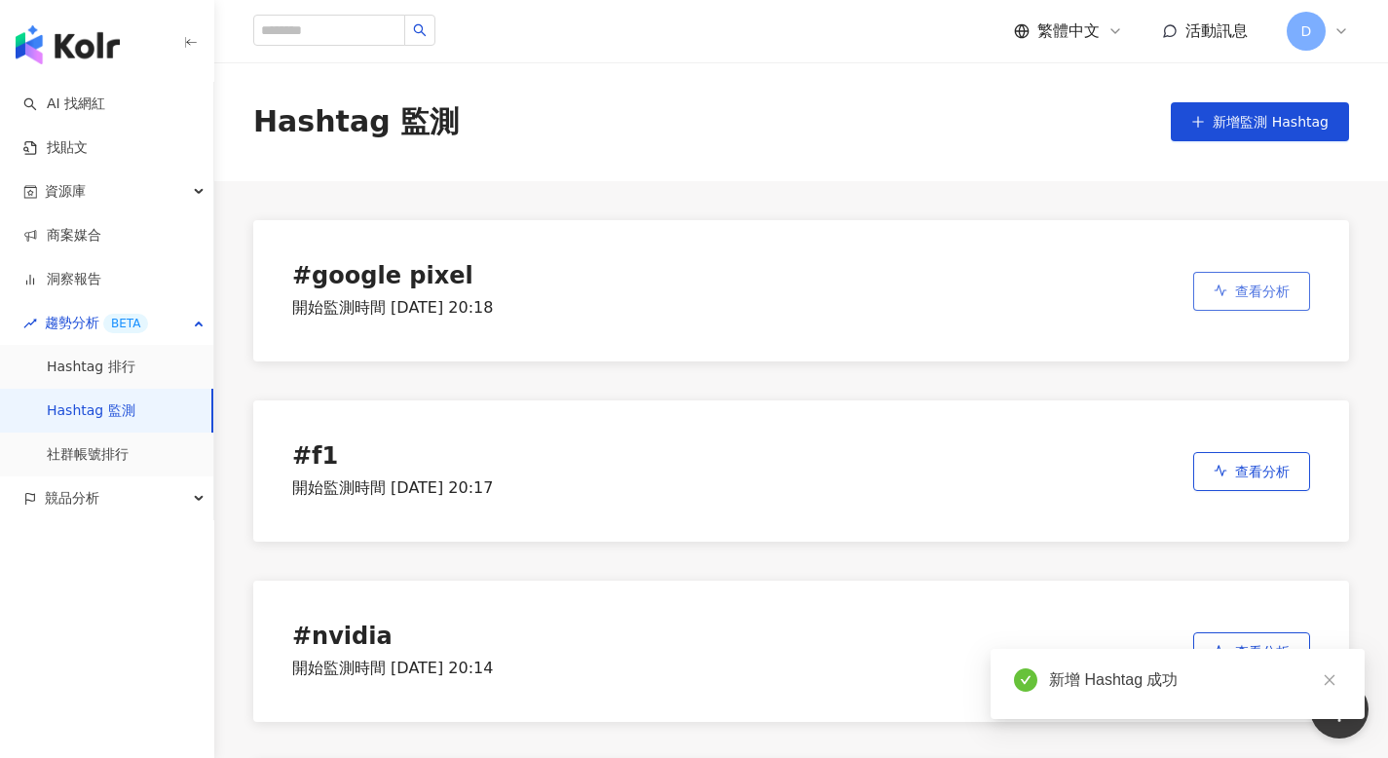
click at [1273, 294] on span "查看分析" at bounding box center [1262, 291] width 55 height 16
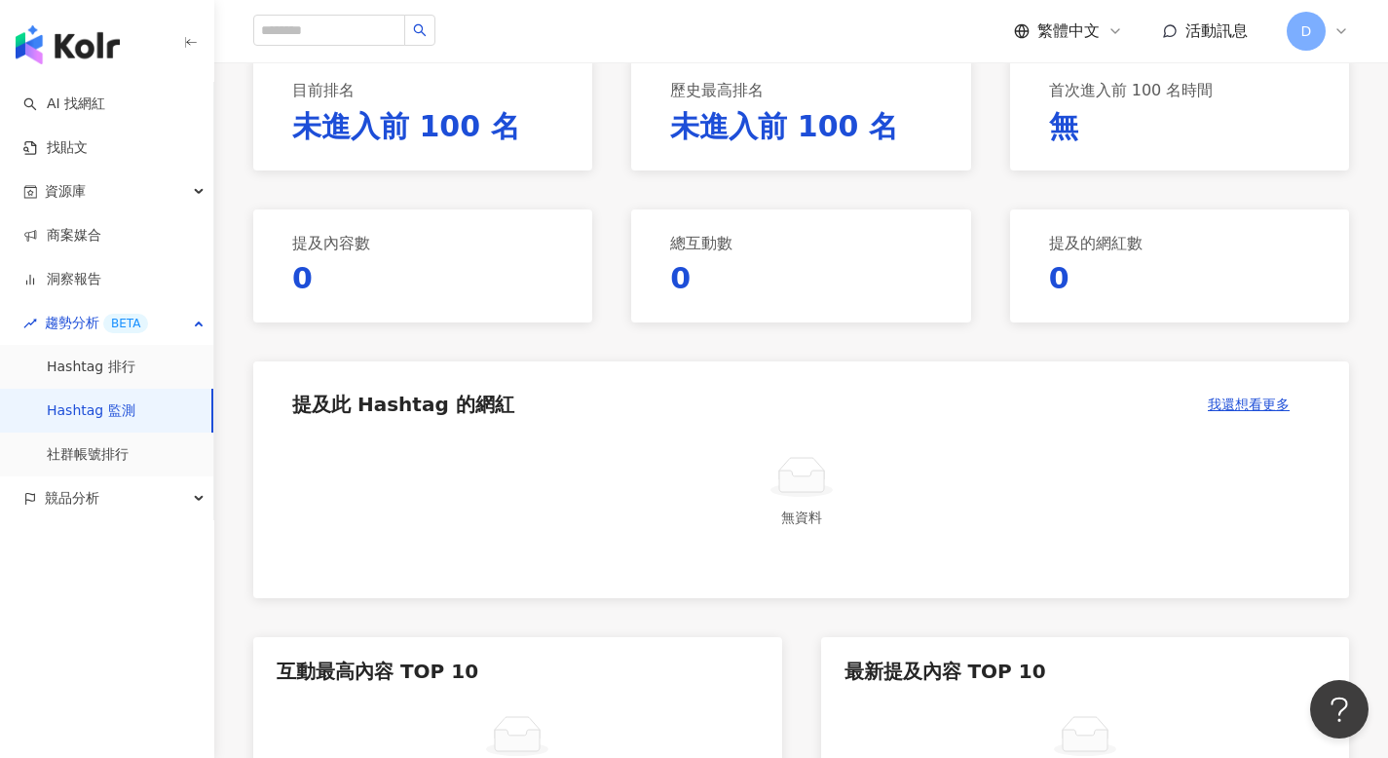
scroll to position [83, 0]
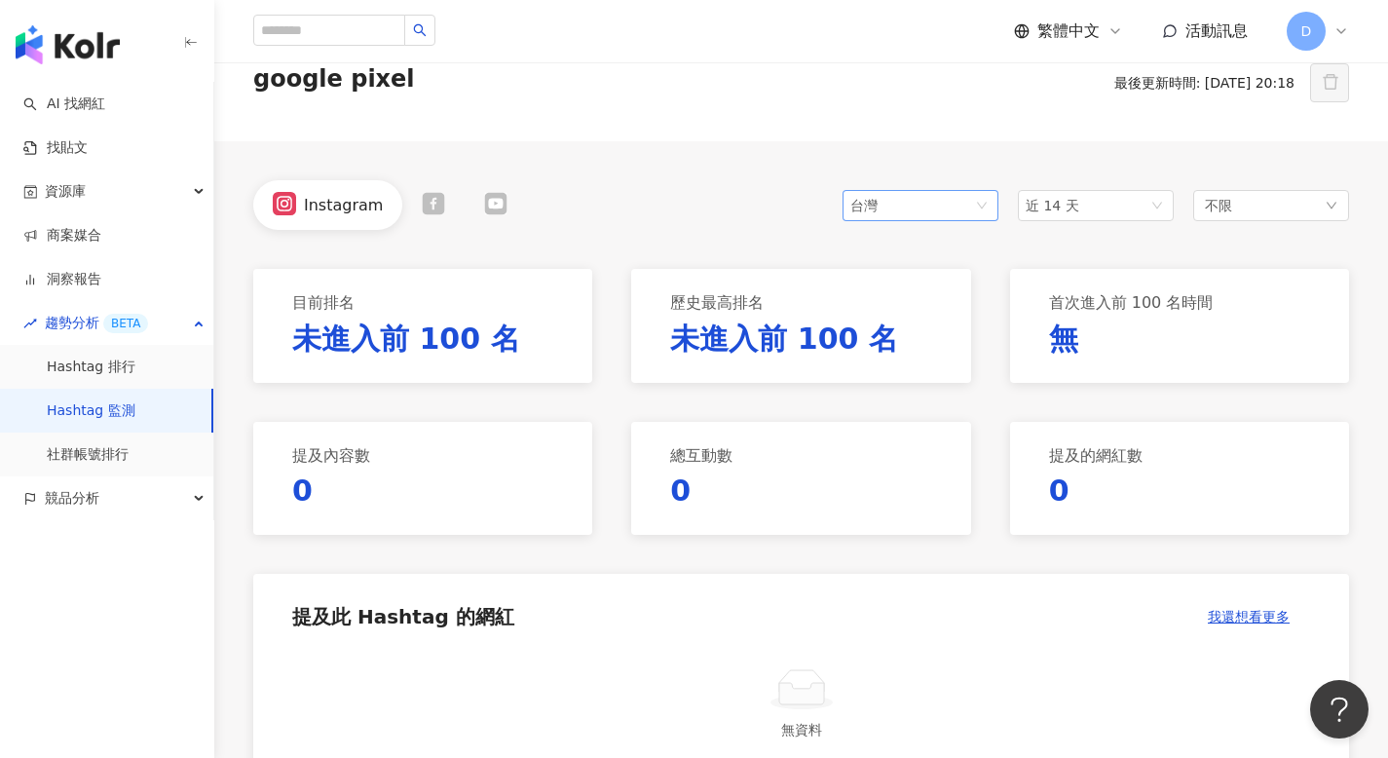
click at [945, 210] on span "台灣" at bounding box center [920, 205] width 140 height 29
click at [912, 282] on div "日本" at bounding box center [889, 278] width 63 height 21
click at [433, 206] on icon at bounding box center [434, 203] width 22 height 22
click at [493, 208] on icon at bounding box center [490, 203] width 22 height 22
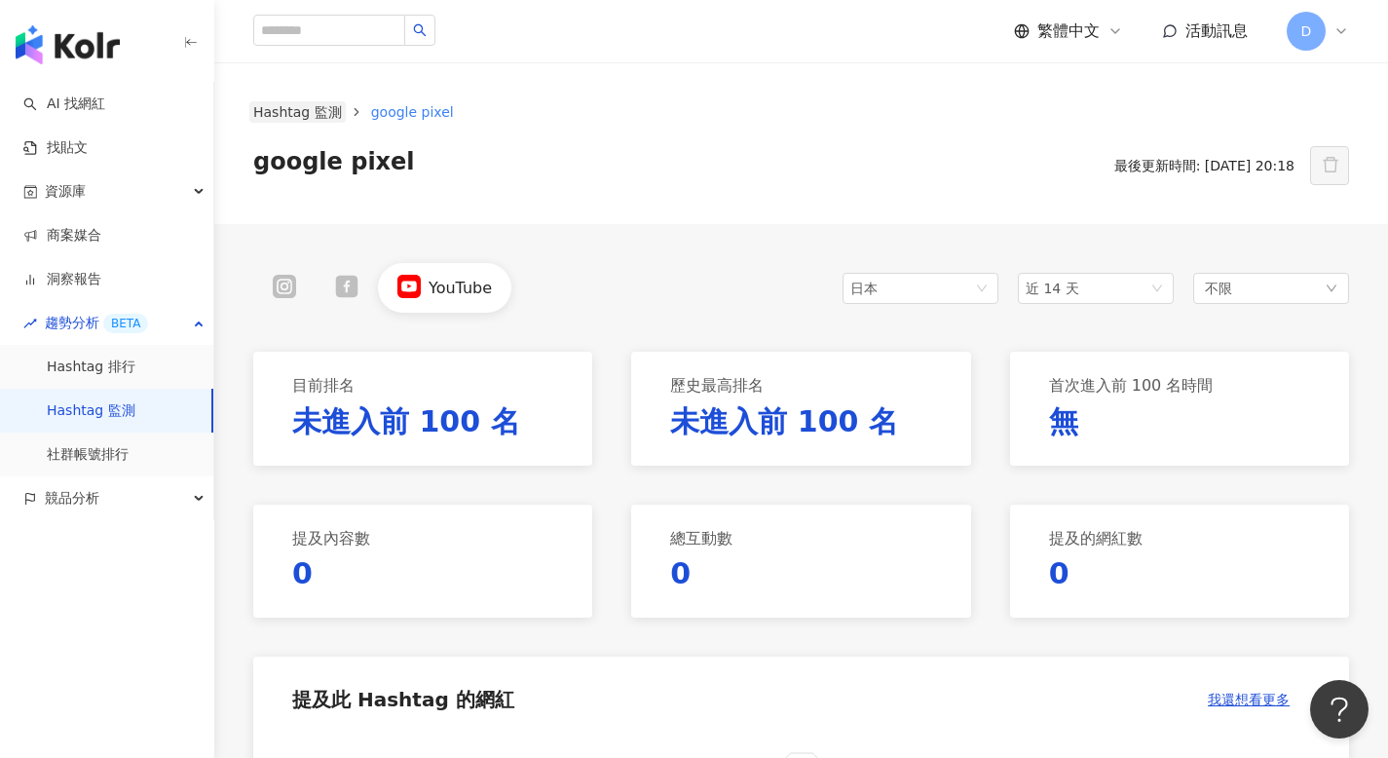
click at [281, 117] on link "Hashtag 監測" at bounding box center [297, 111] width 96 height 21
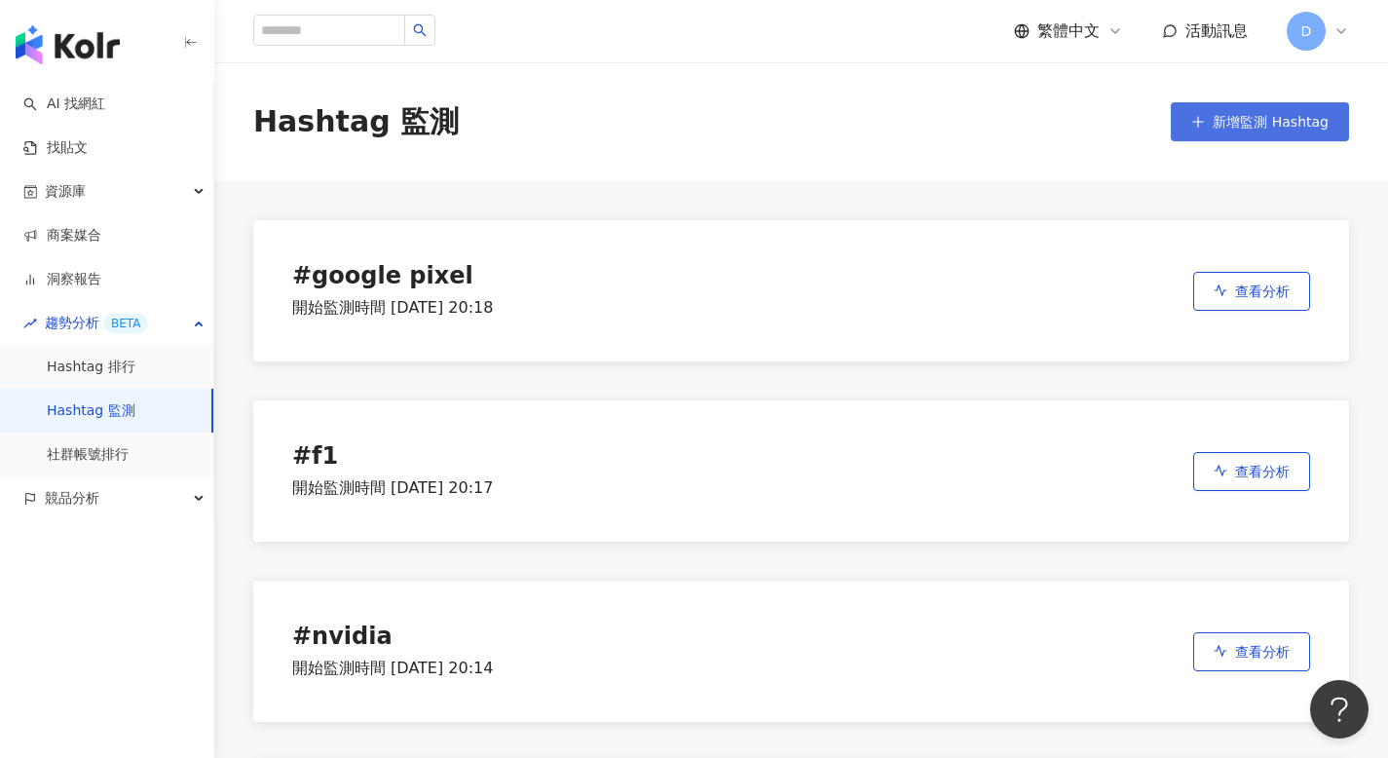
click at [1257, 122] on span "新增監測 Hashtag" at bounding box center [1270, 122] width 116 height 16
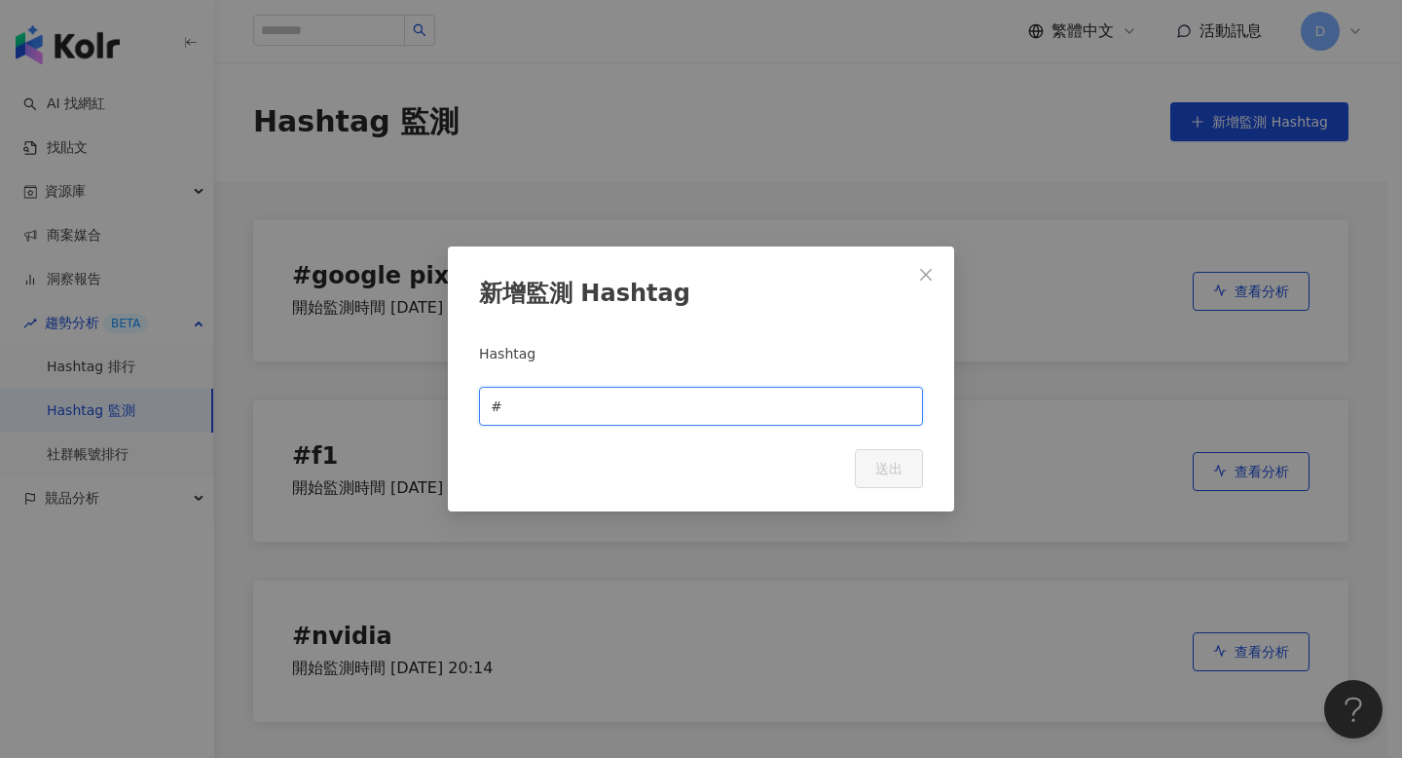
click at [541, 396] on input "text" at bounding box center [708, 405] width 405 height 21
paste input "**********"
click at [547, 407] on input "**********" at bounding box center [708, 405] width 405 height 21
click at [604, 410] on input "**********" at bounding box center [708, 405] width 405 height 21
type input "**********"
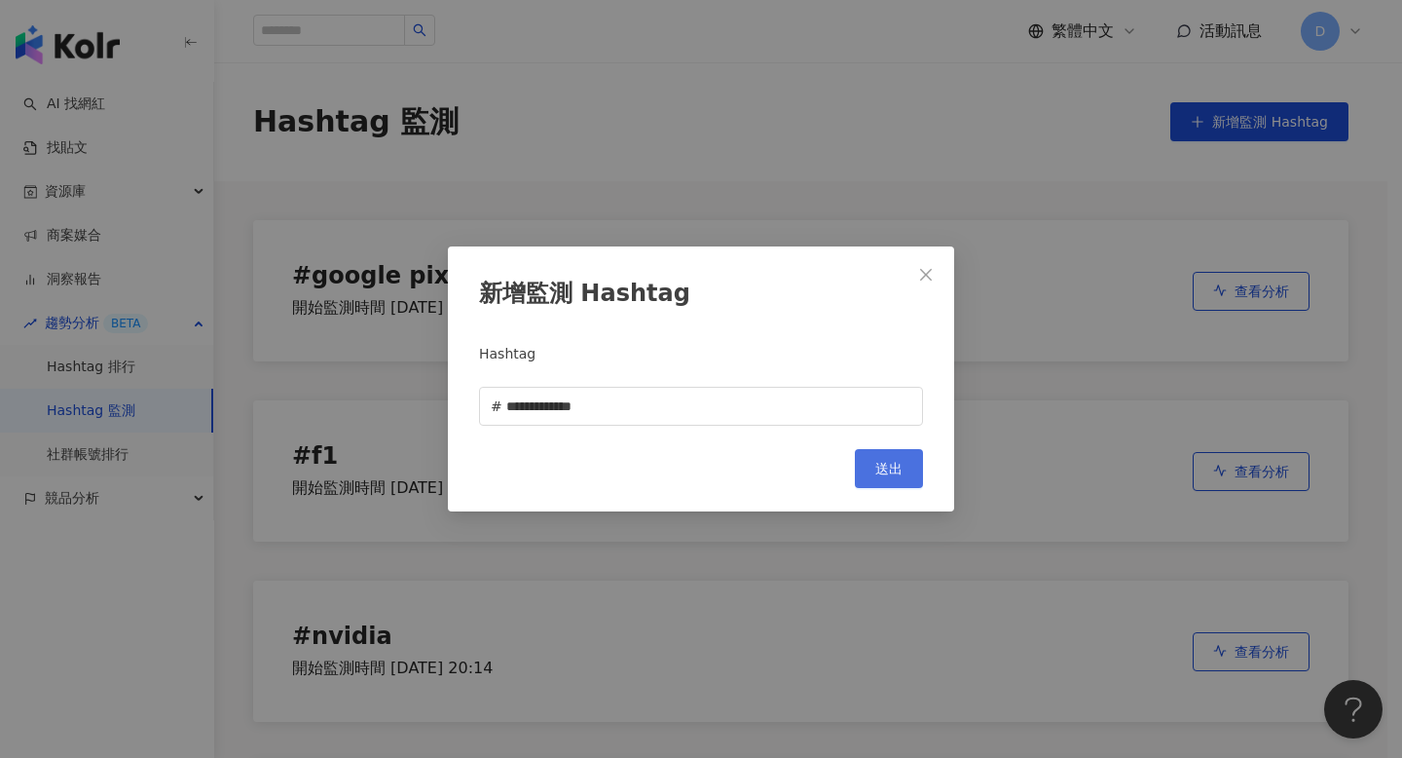
click at [860, 455] on button "送出" at bounding box center [889, 468] width 68 height 39
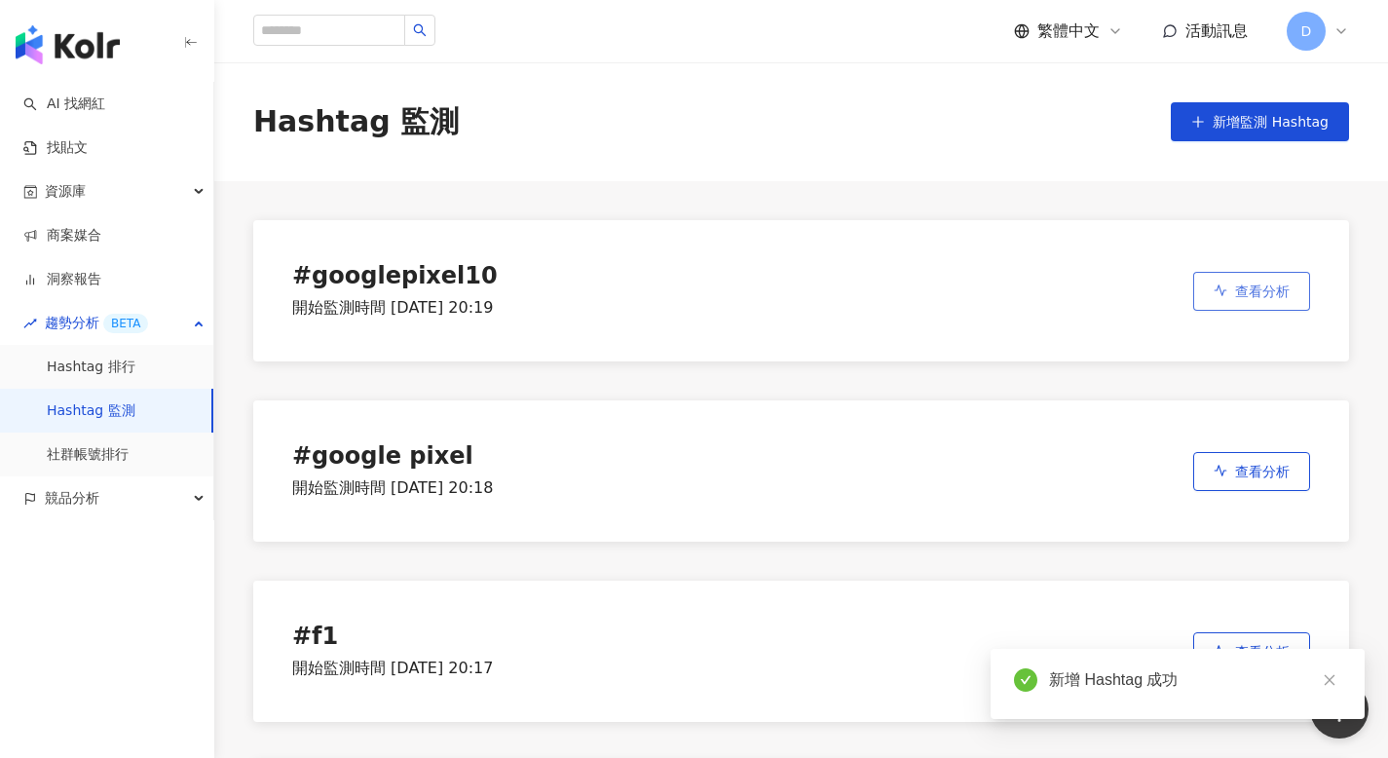
click at [1280, 280] on button "查看分析" at bounding box center [1251, 291] width 117 height 39
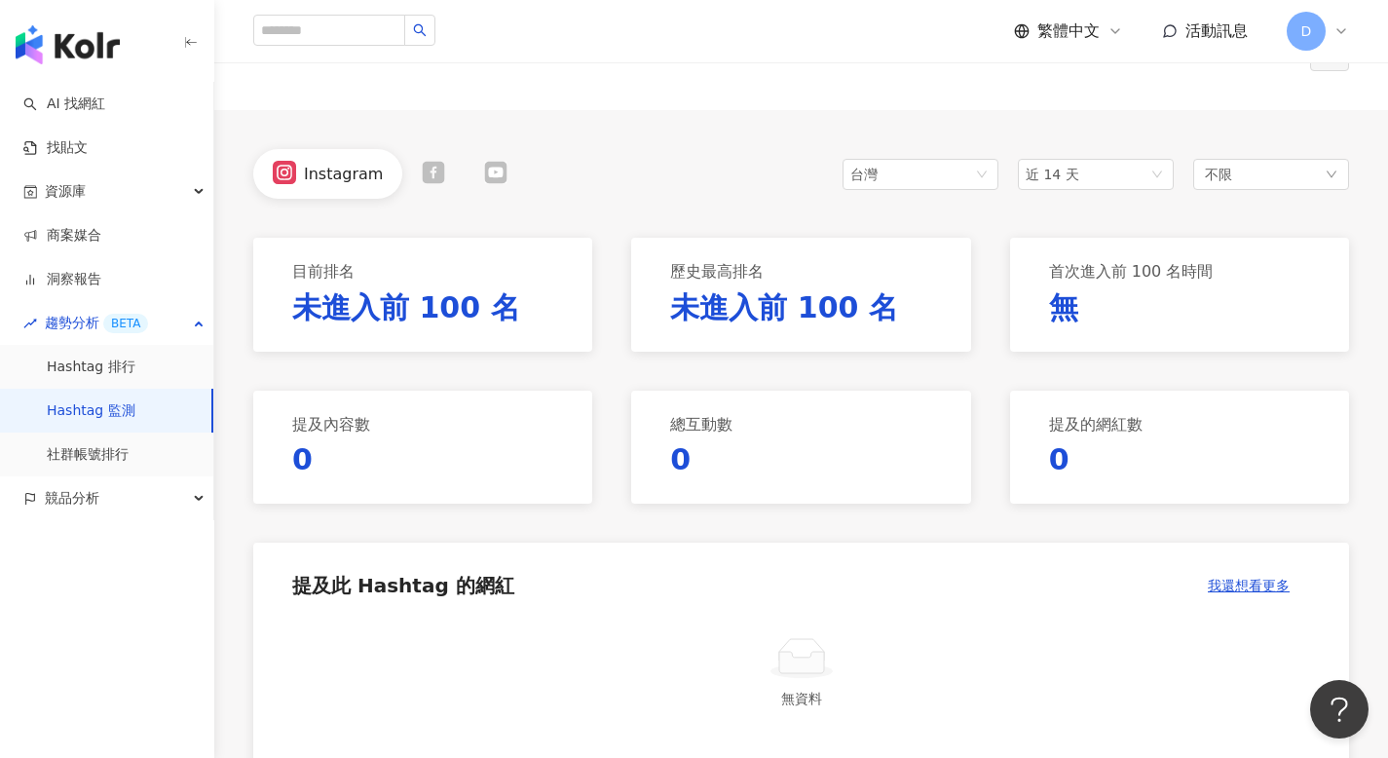
scroll to position [15, 0]
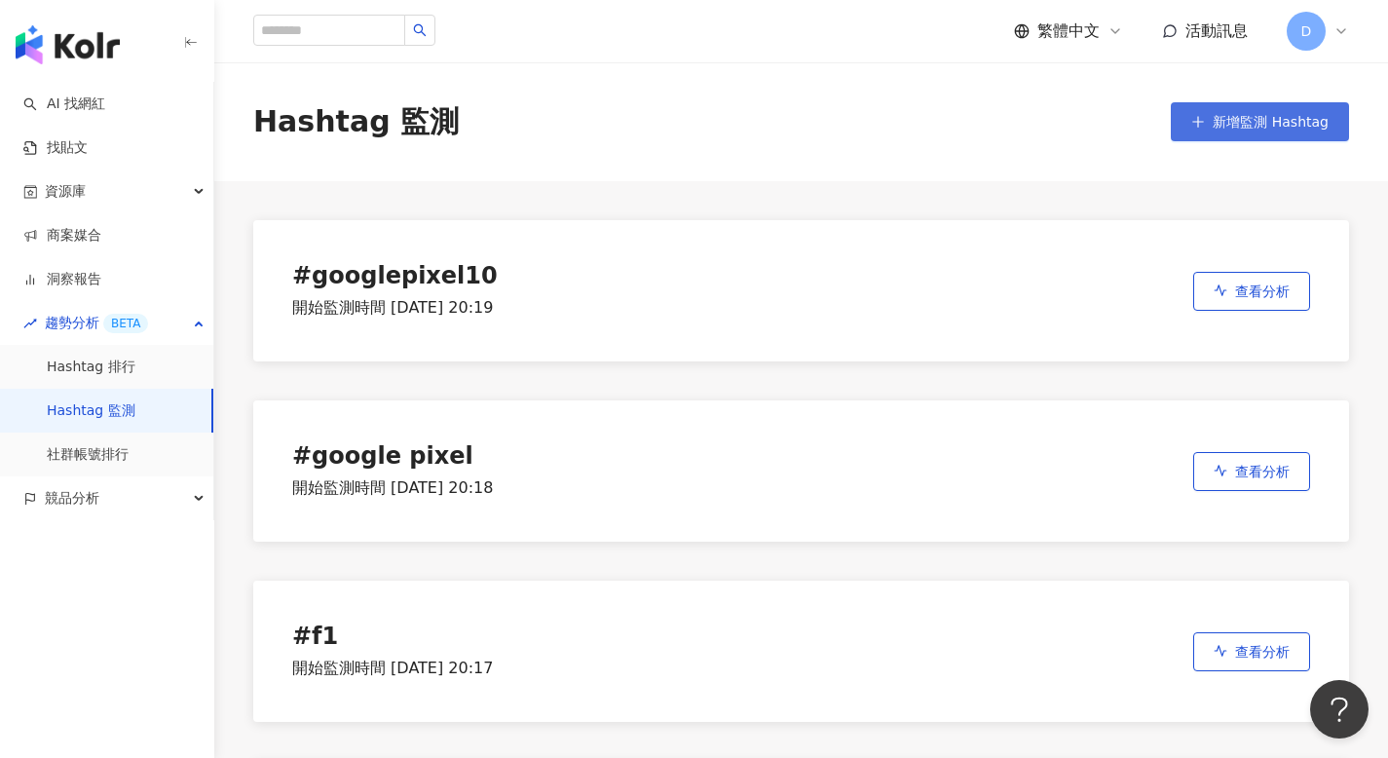
click at [1300, 128] on span "新增監測 Hashtag" at bounding box center [1270, 122] width 116 height 16
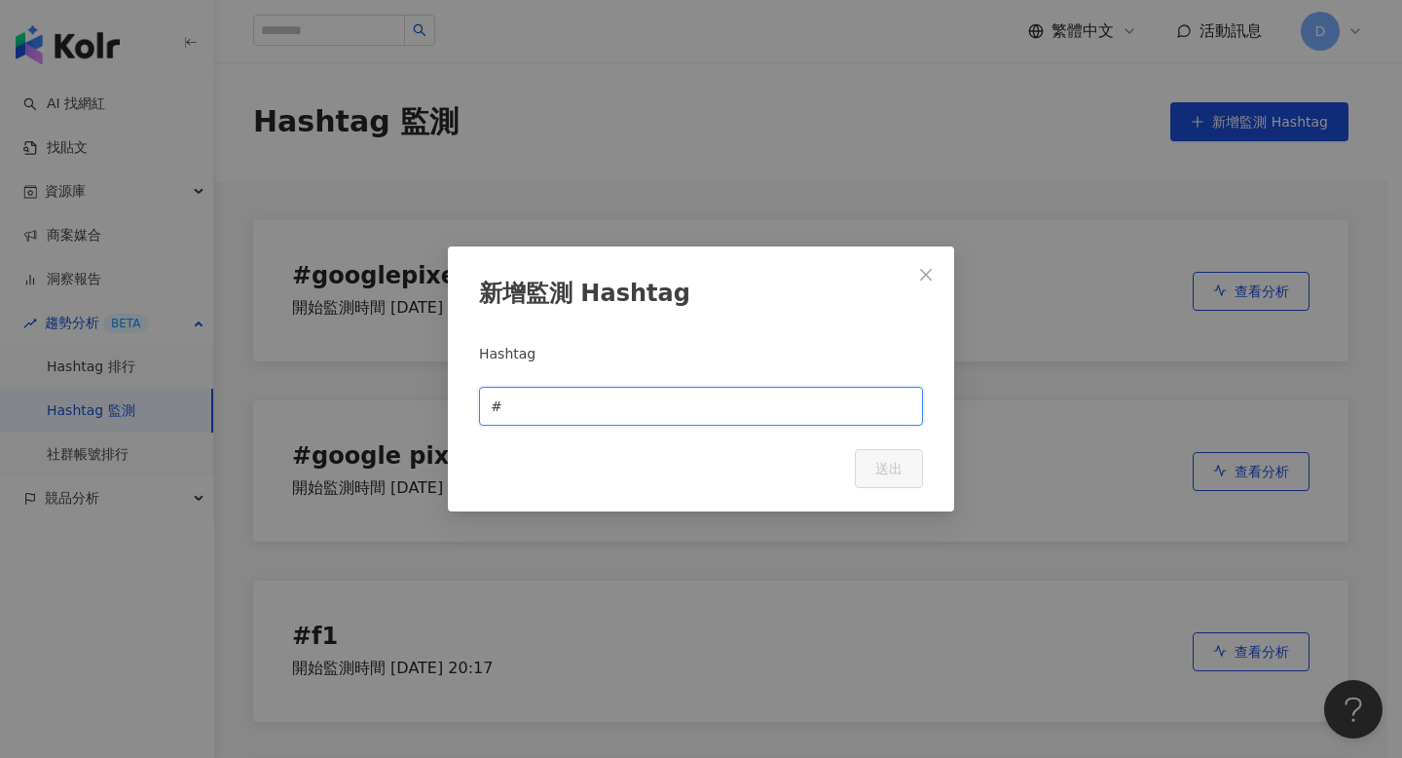
click at [585, 405] on input "text" at bounding box center [708, 405] width 405 height 21
paste input "**********"
type input "**********"
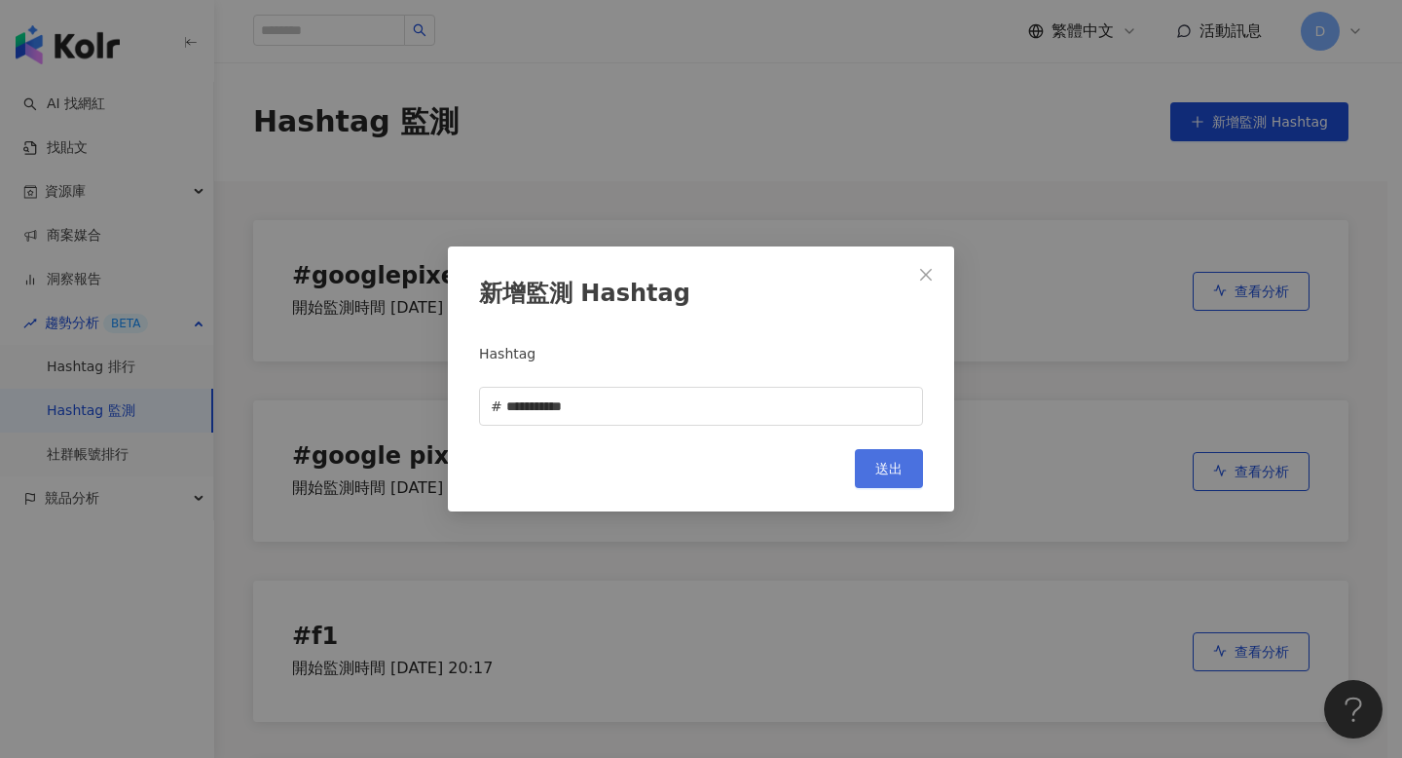
click at [884, 472] on span "送出" at bounding box center [888, 469] width 27 height 16
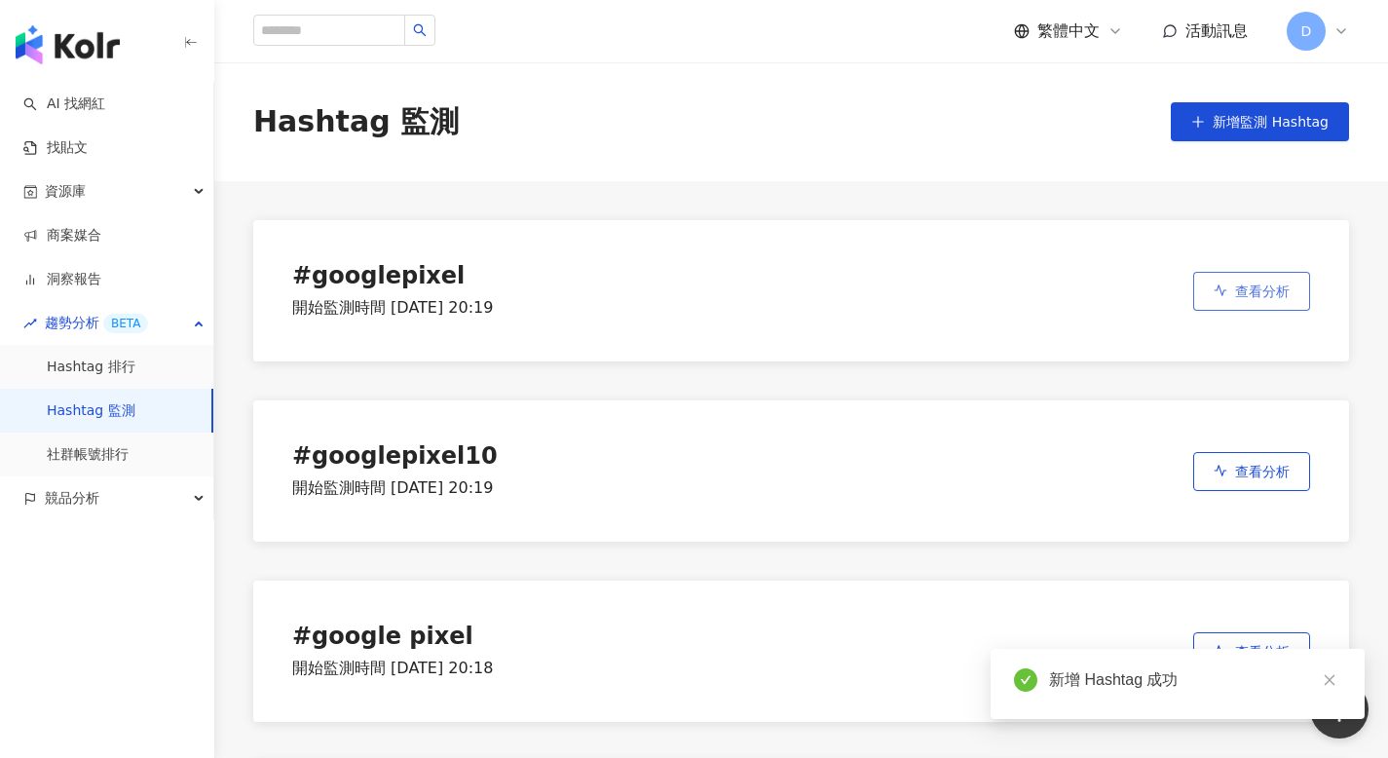
click at [1250, 279] on button "查看分析" at bounding box center [1251, 291] width 117 height 39
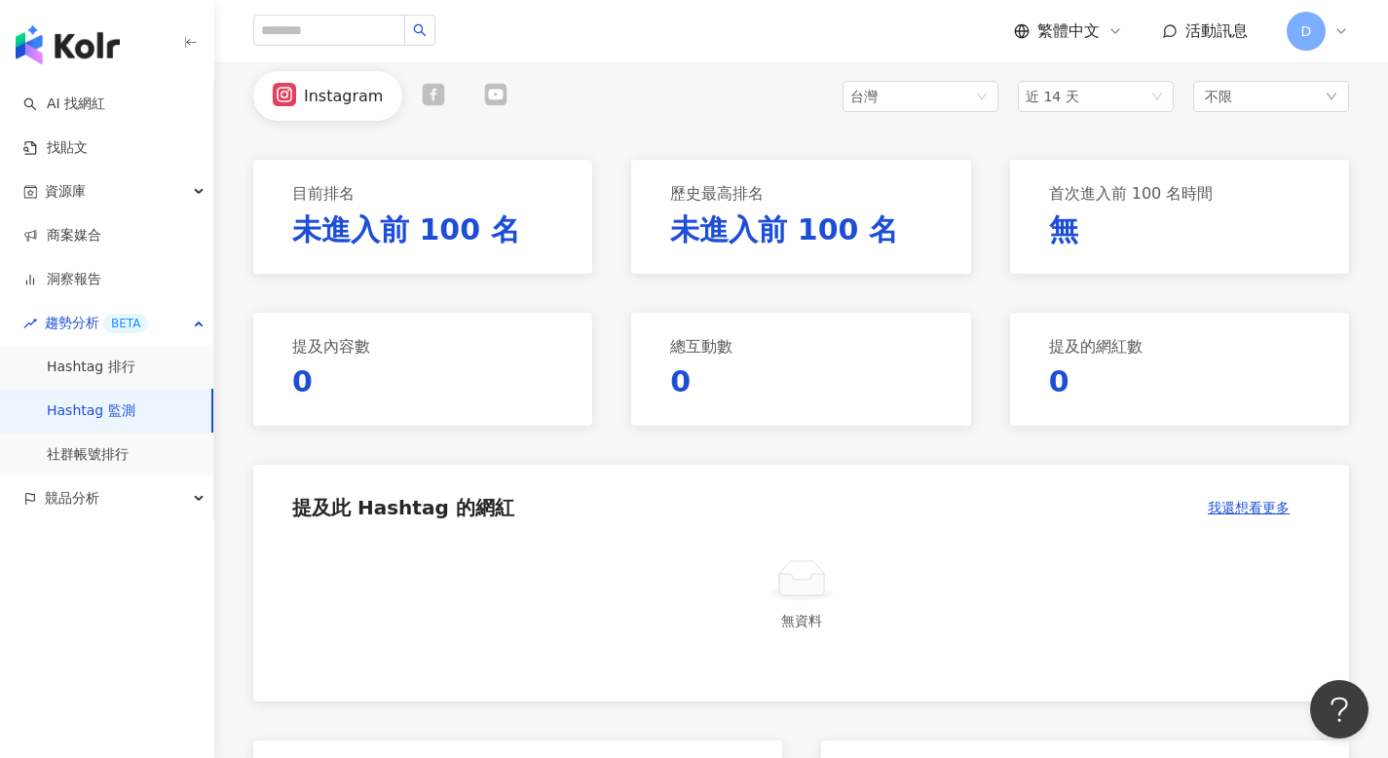
scroll to position [109, 0]
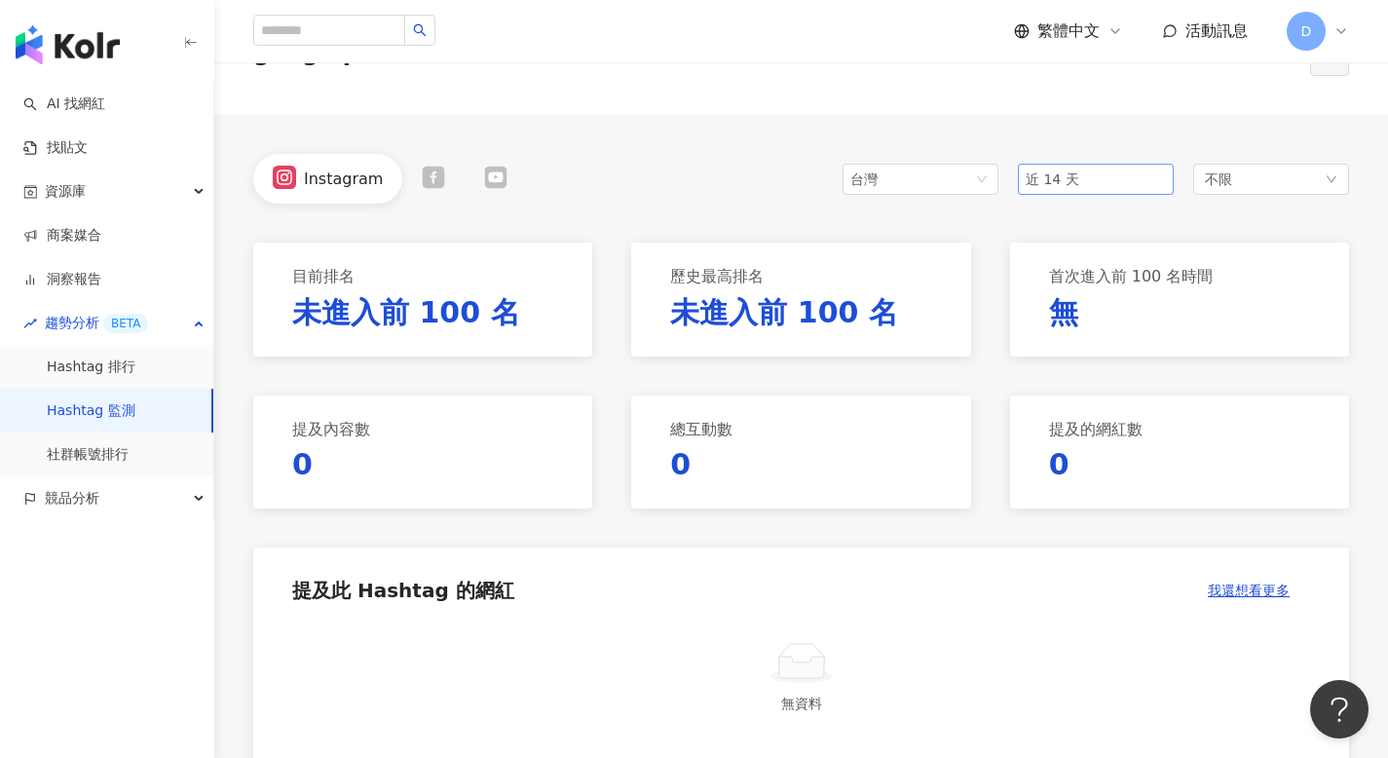
click at [1083, 183] on span "近 14 天" at bounding box center [1095, 179] width 140 height 29
click at [1073, 259] on div "近一個月" at bounding box center [1095, 251] width 125 height 21
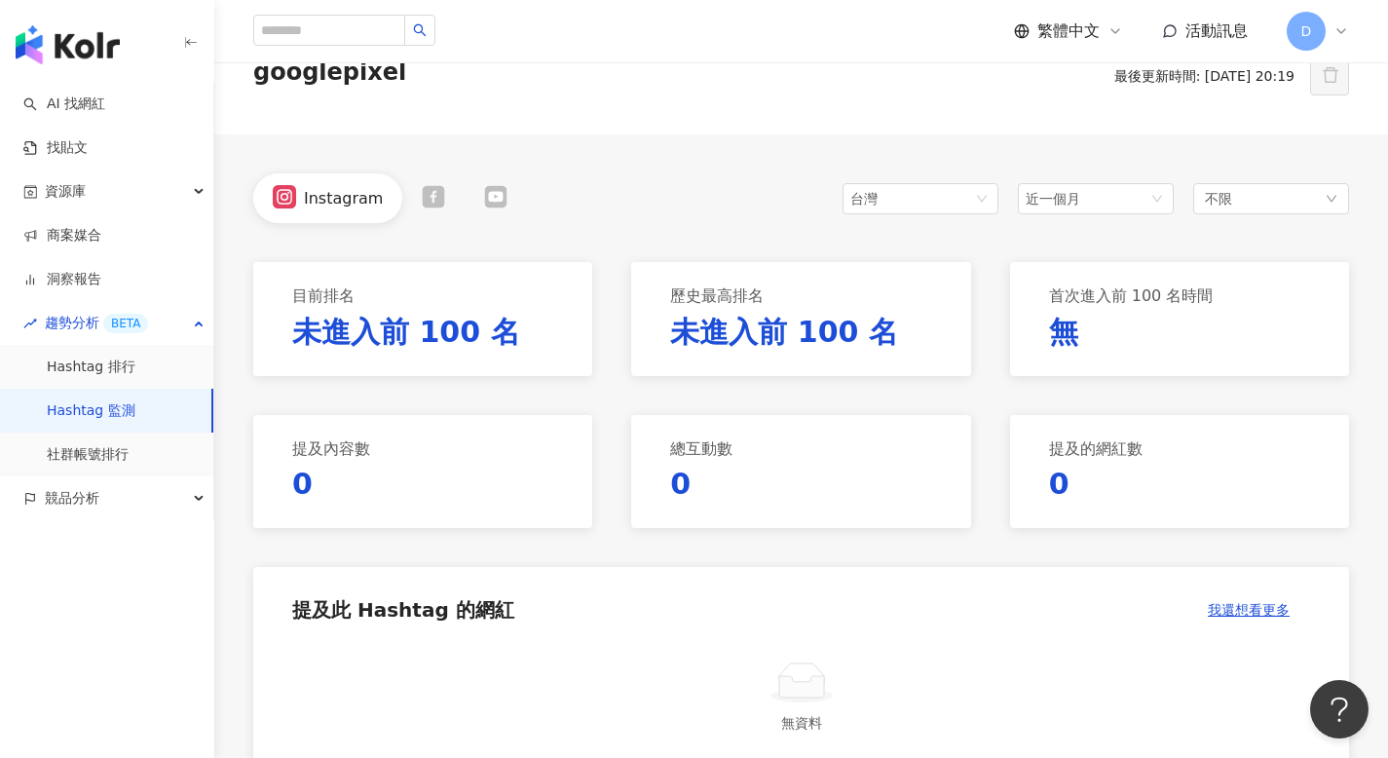
scroll to position [109, 0]
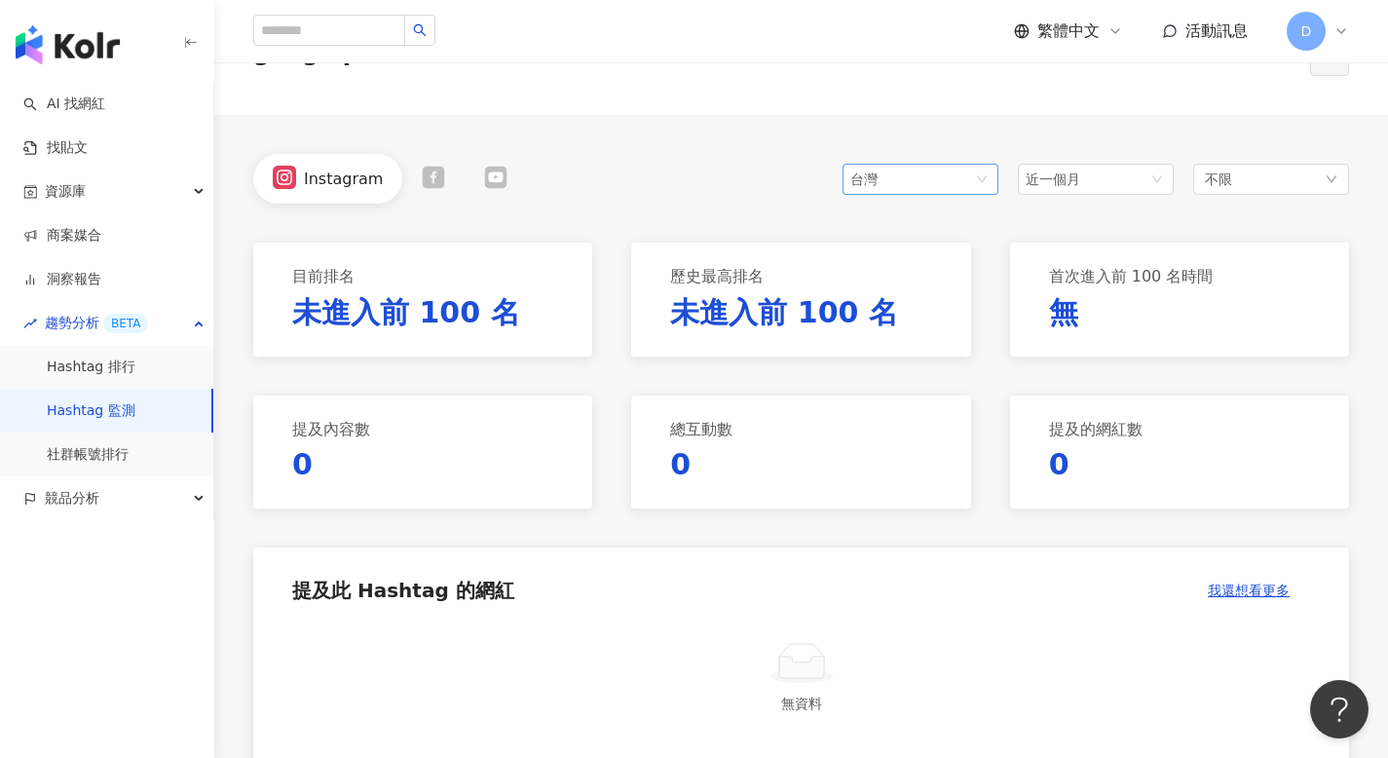
click at [956, 194] on div "台灣" at bounding box center [920, 179] width 156 height 31
click at [475, 170] on div at bounding box center [495, 179] width 62 height 26
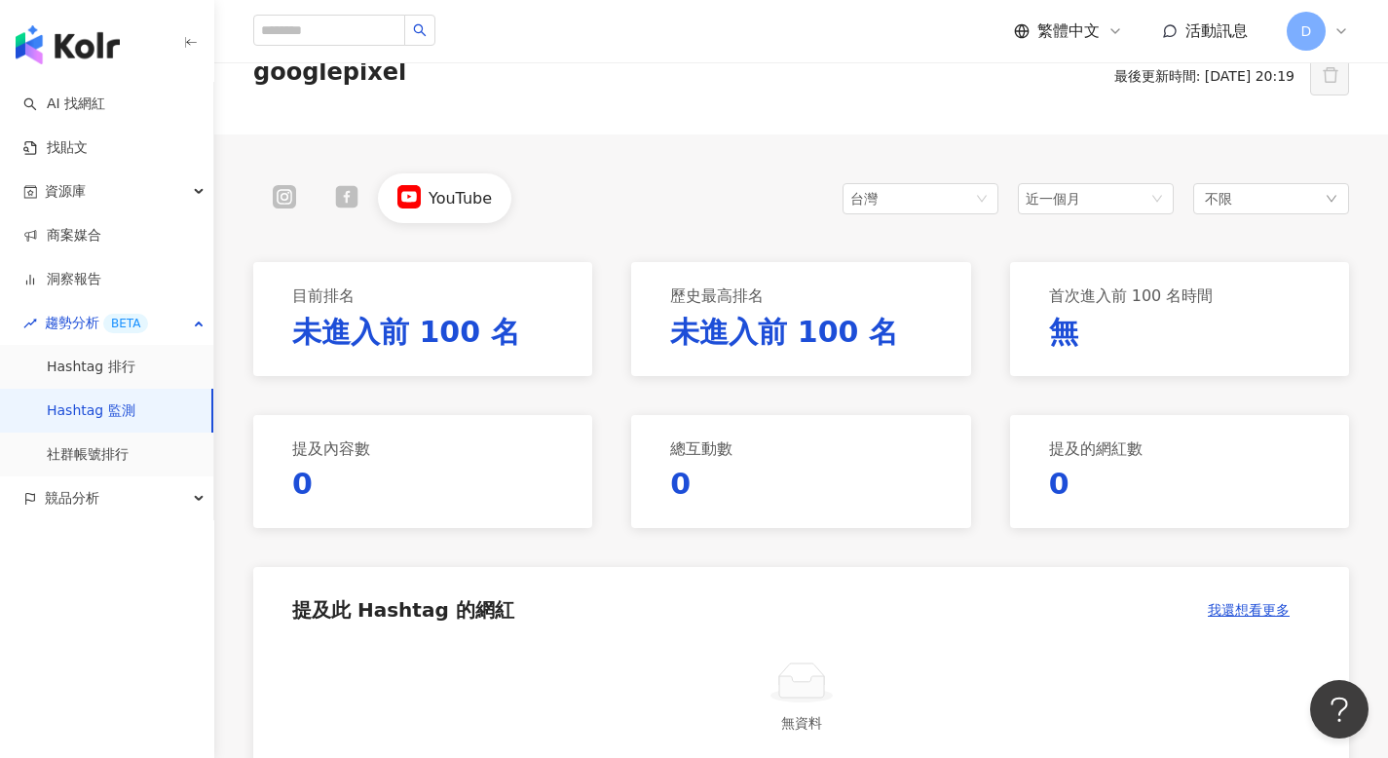
scroll to position [109, 0]
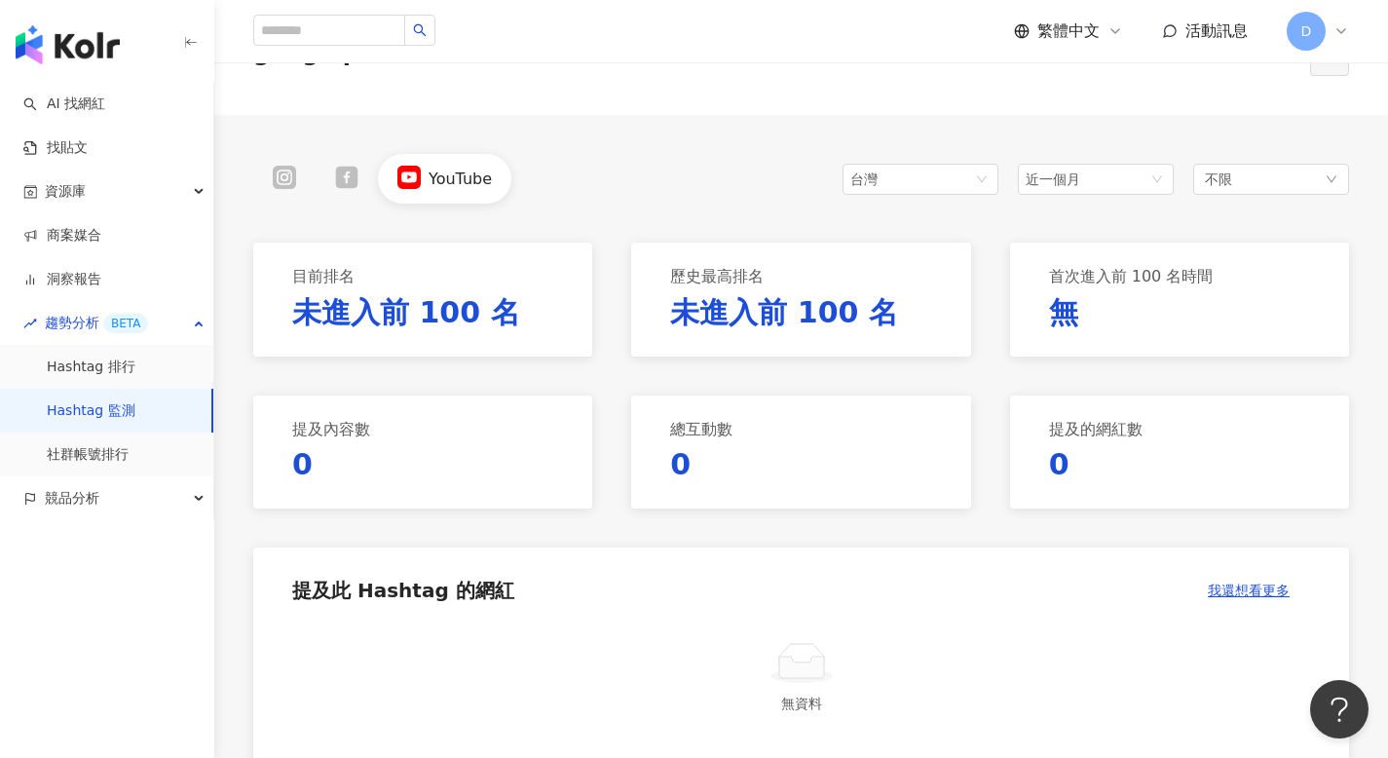
click at [434, 198] on div "YouTube" at bounding box center [444, 179] width 133 height 50
click at [354, 186] on icon at bounding box center [346, 177] width 22 height 22
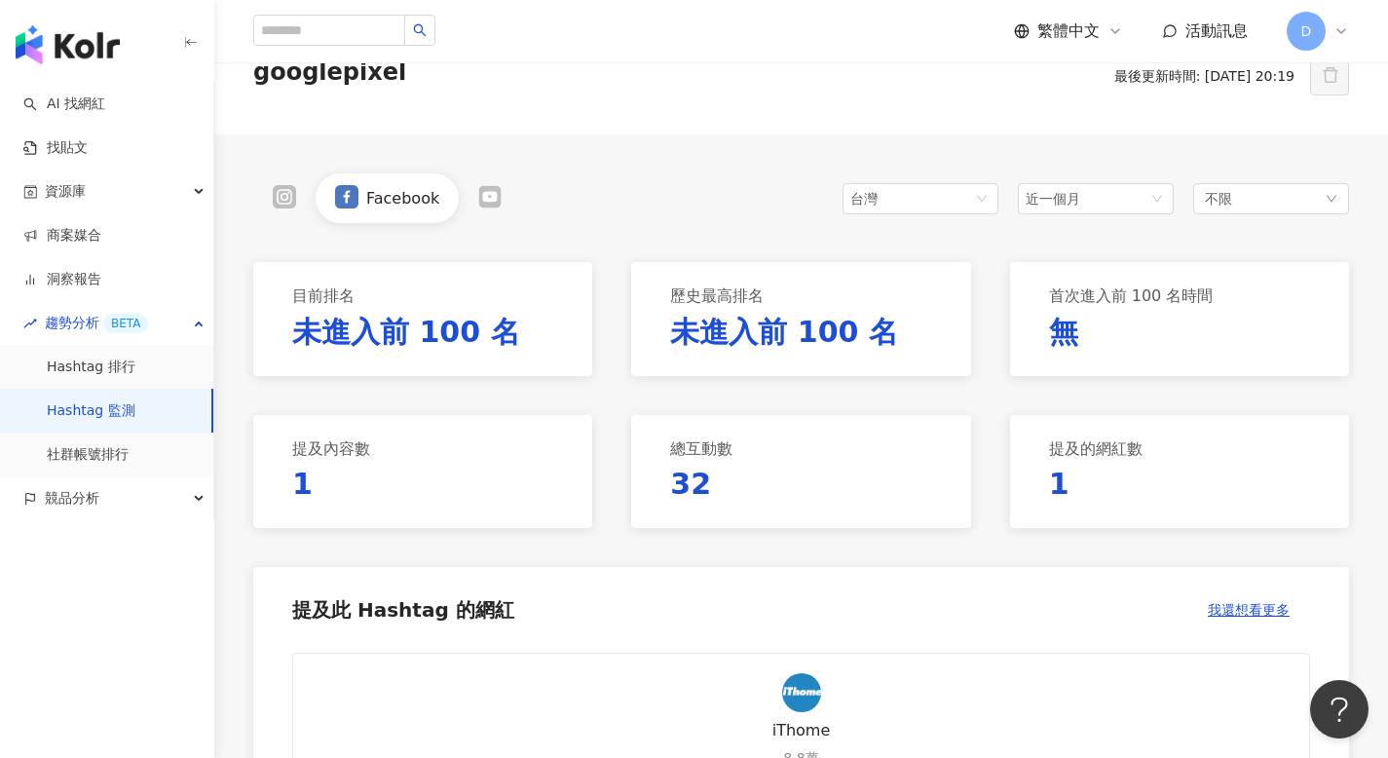
scroll to position [109, 0]
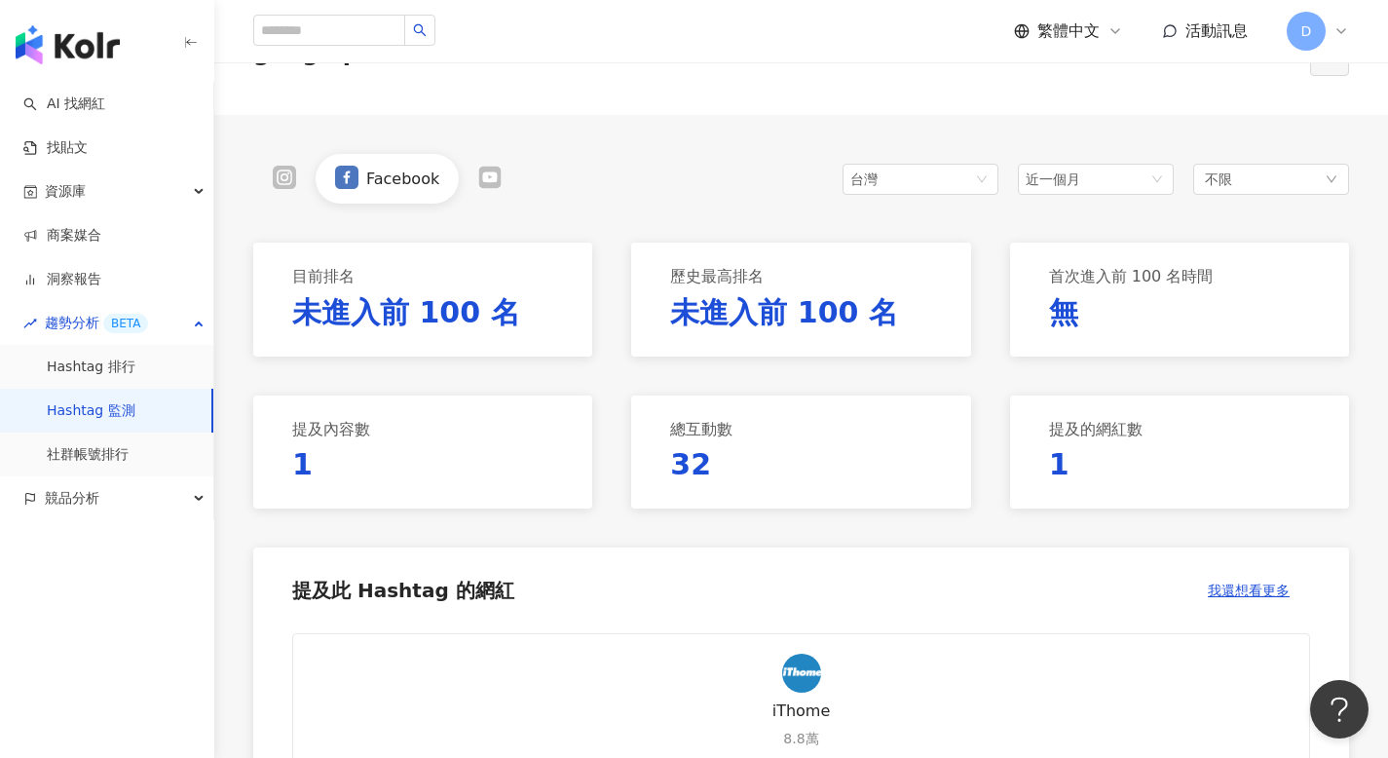
click at [281, 189] on div at bounding box center [284, 179] width 23 height 26
click at [406, 189] on div at bounding box center [433, 179] width 62 height 26
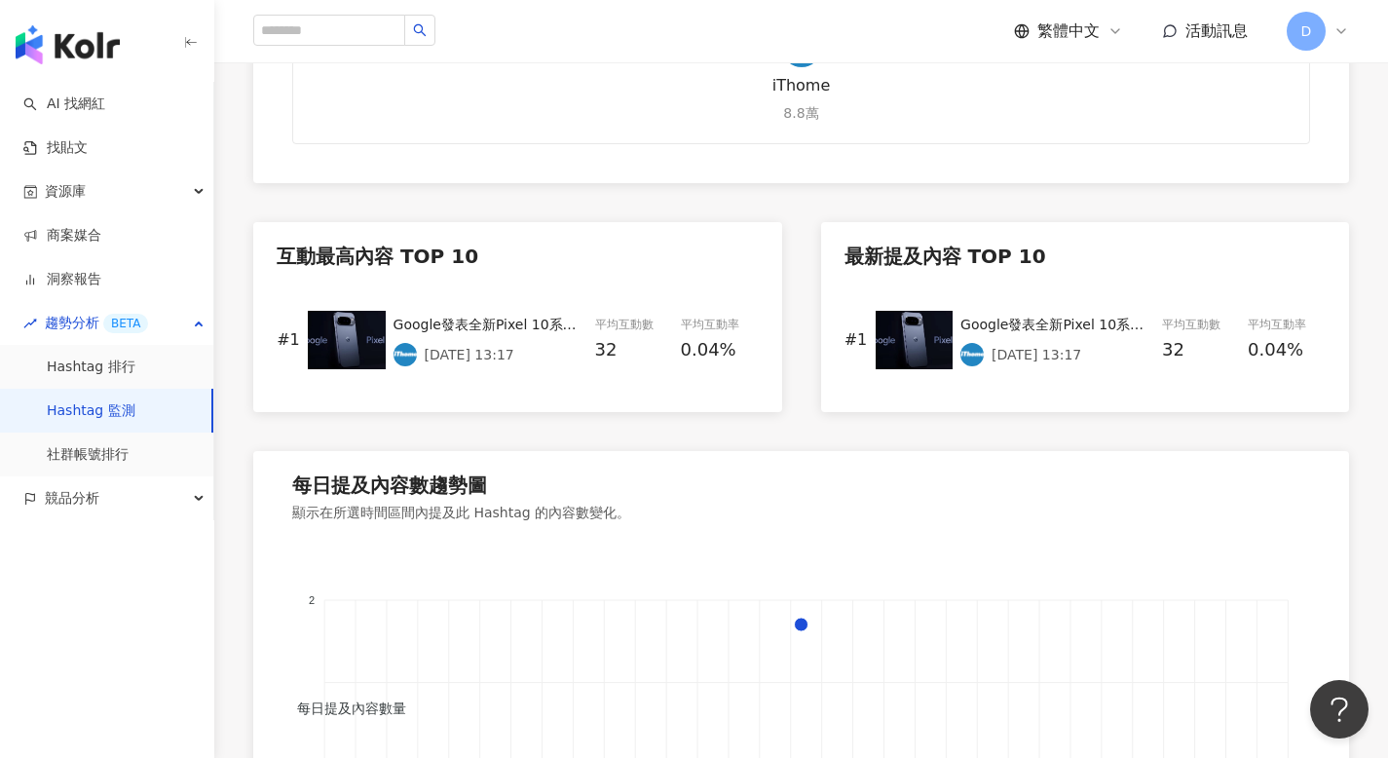
scroll to position [19, 0]
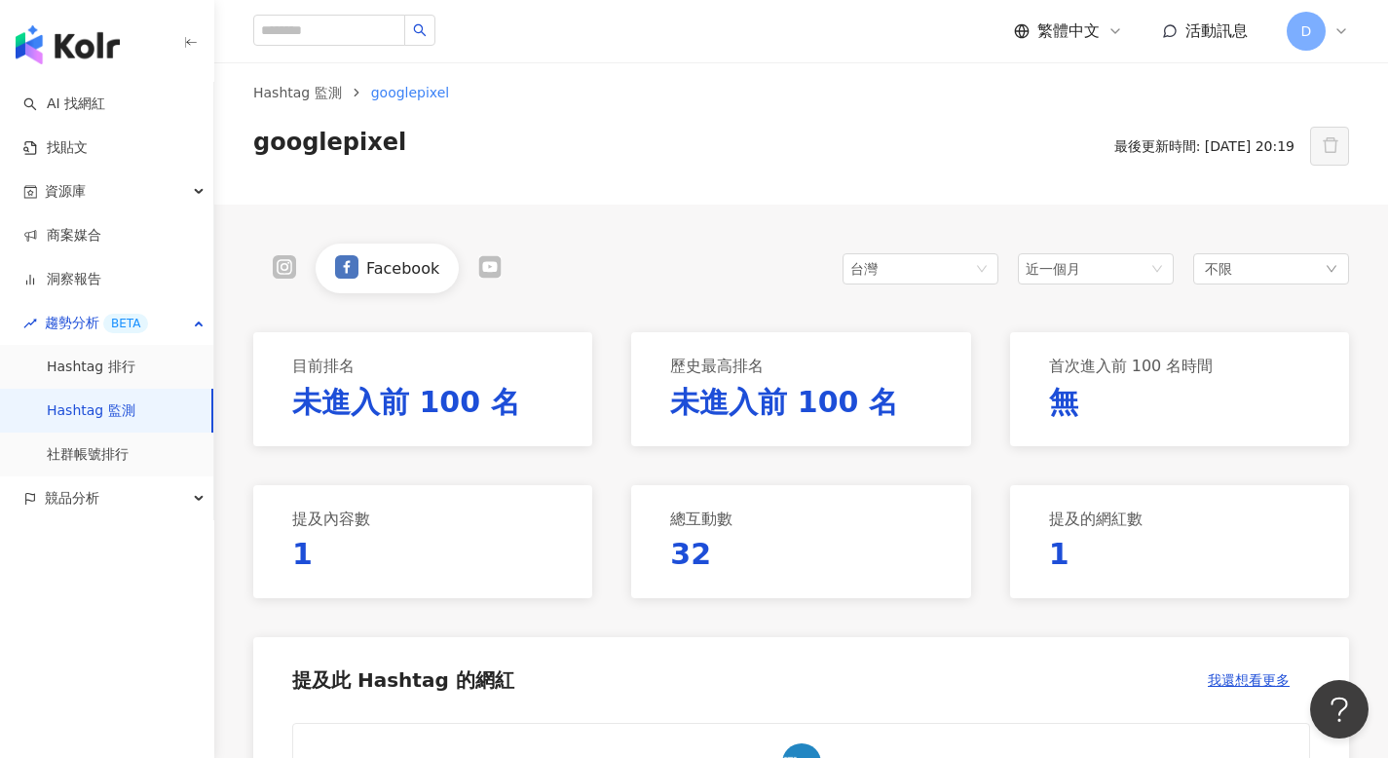
click at [310, 76] on div "Hashtag 監測 googlepixel googlepixel 最後更新時間: [DATE] 20:19" at bounding box center [800, 124] width 1173 height 162
click at [311, 90] on link "Hashtag 監測" at bounding box center [297, 92] width 96 height 21
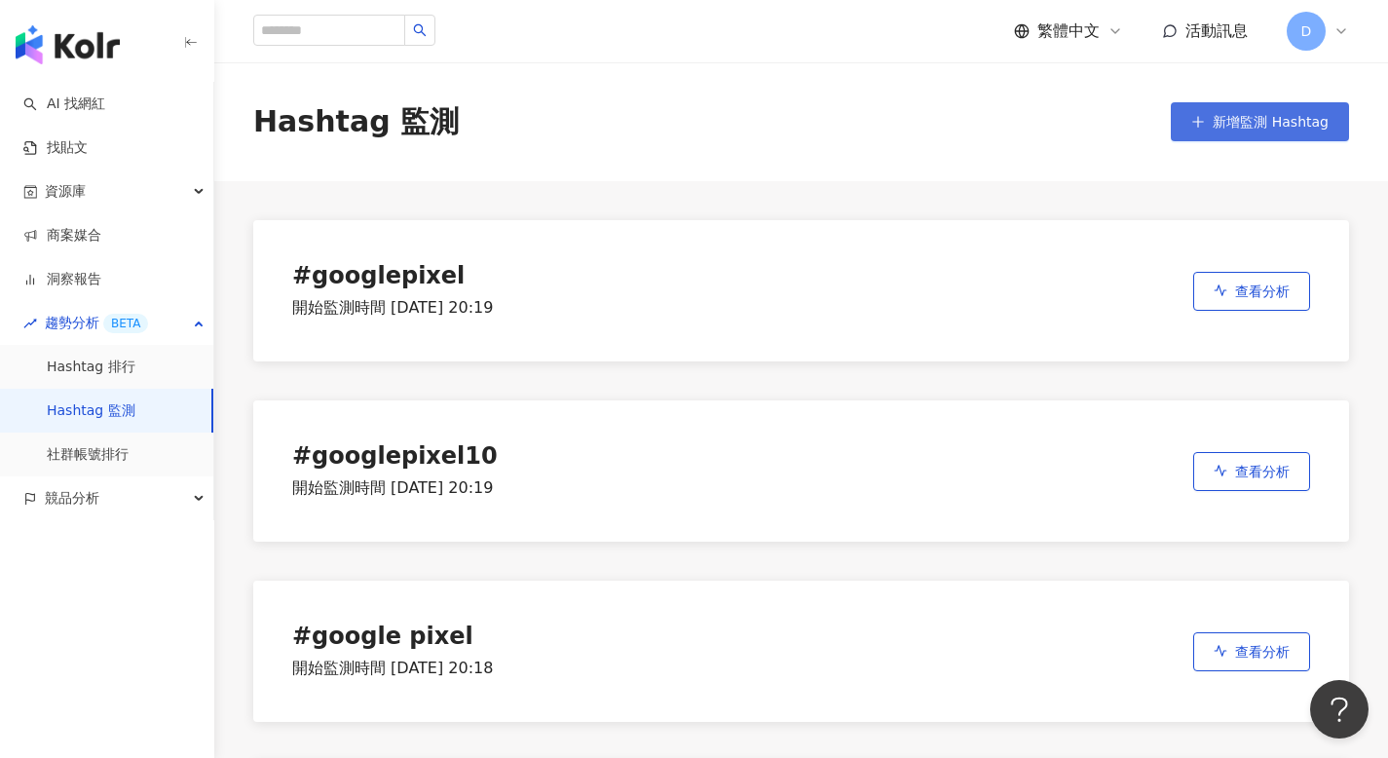
click at [1305, 124] on span "新增監測 Hashtag" at bounding box center [1270, 122] width 116 height 16
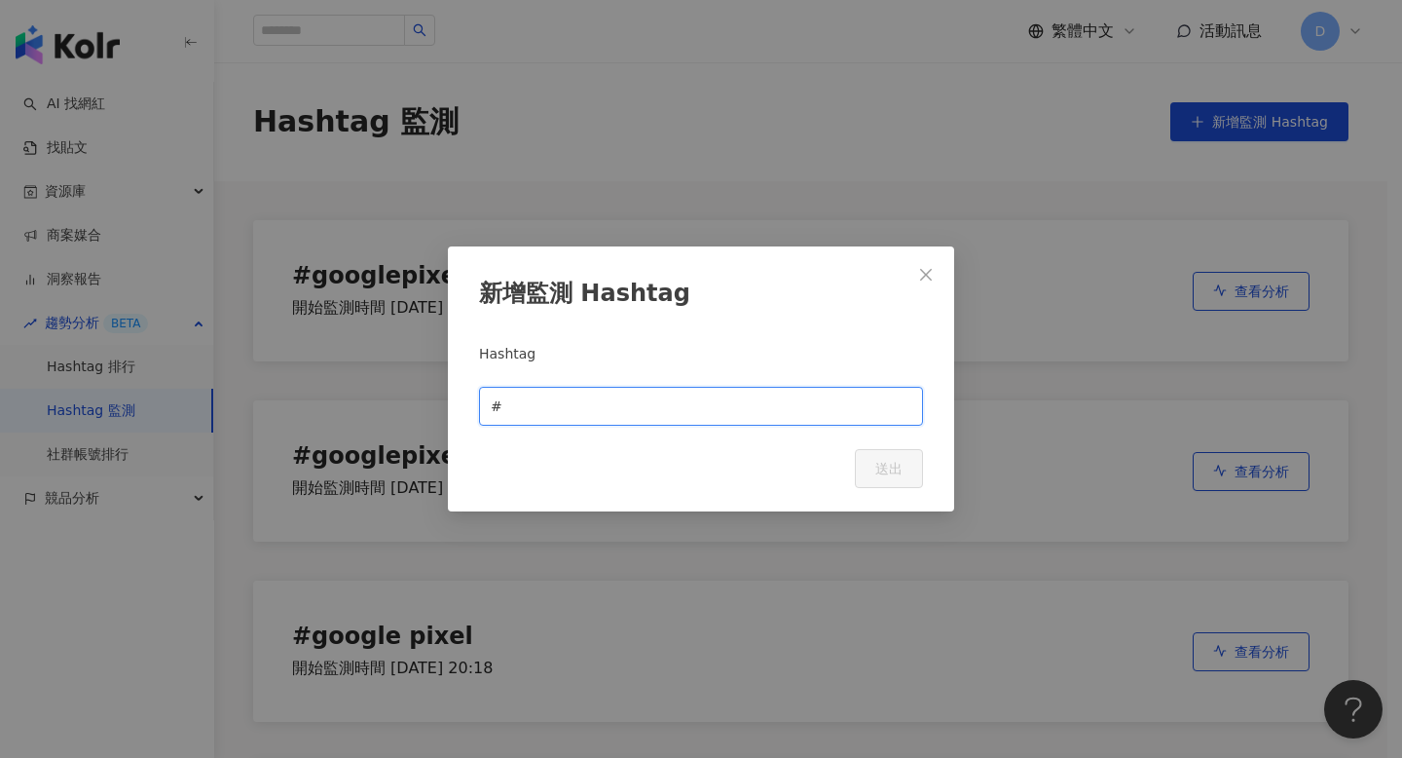
click at [644, 404] on input "text" at bounding box center [708, 405] width 405 height 21
paste input "*******"
type input "*******"
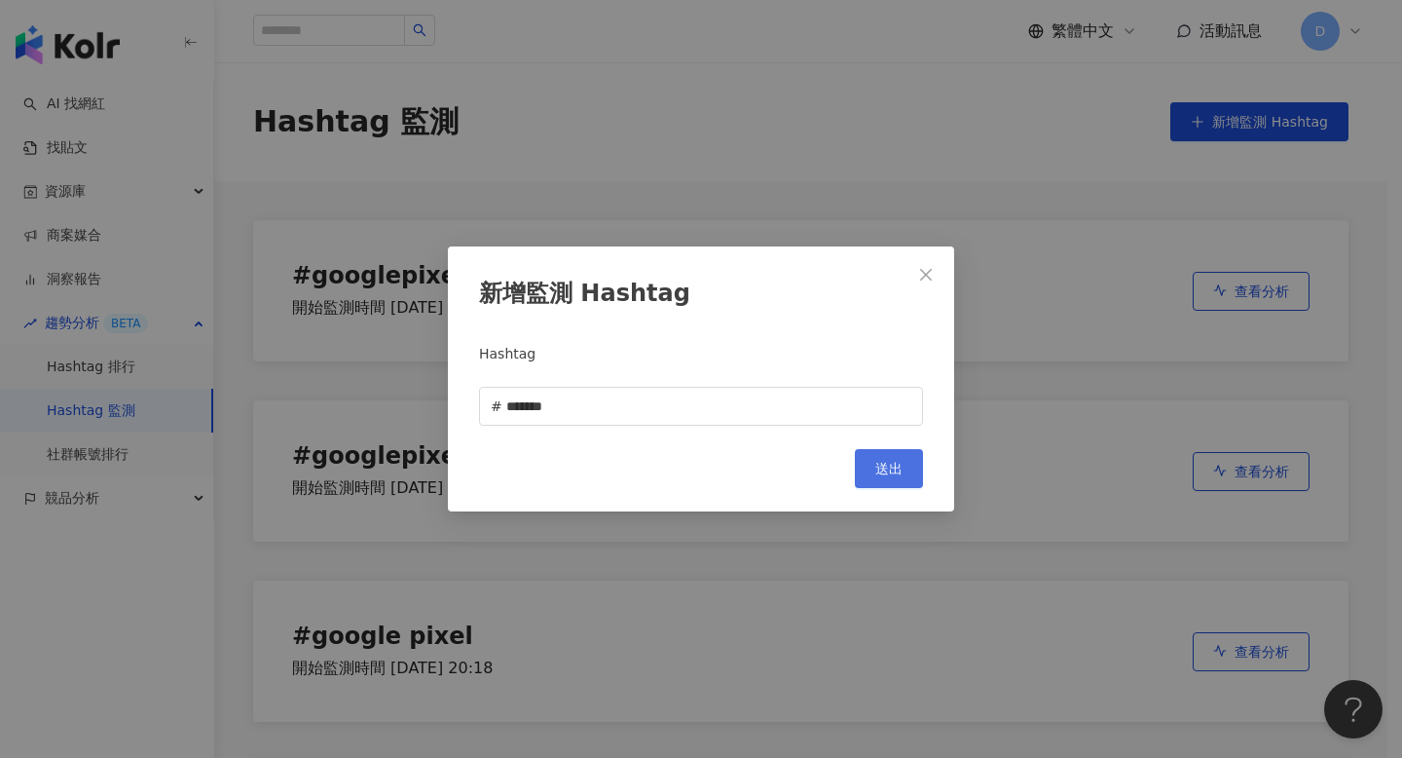
click at [893, 462] on span "送出" at bounding box center [888, 469] width 27 height 16
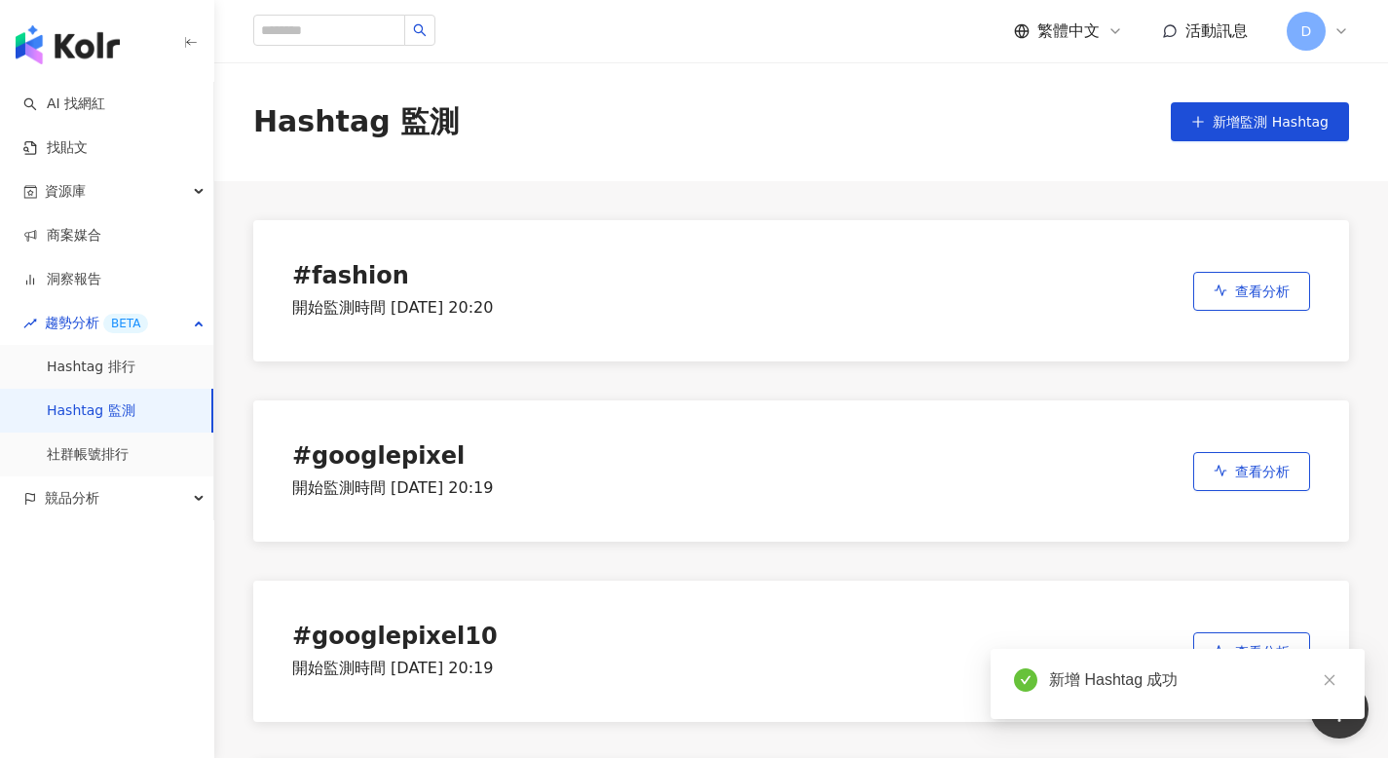
click at [1288, 268] on div "# fashion 開始監測時間 [DATE] 20:20 查看分析" at bounding box center [800, 290] width 1095 height 141
click at [1277, 283] on span "查看分析" at bounding box center [1262, 291] width 55 height 16
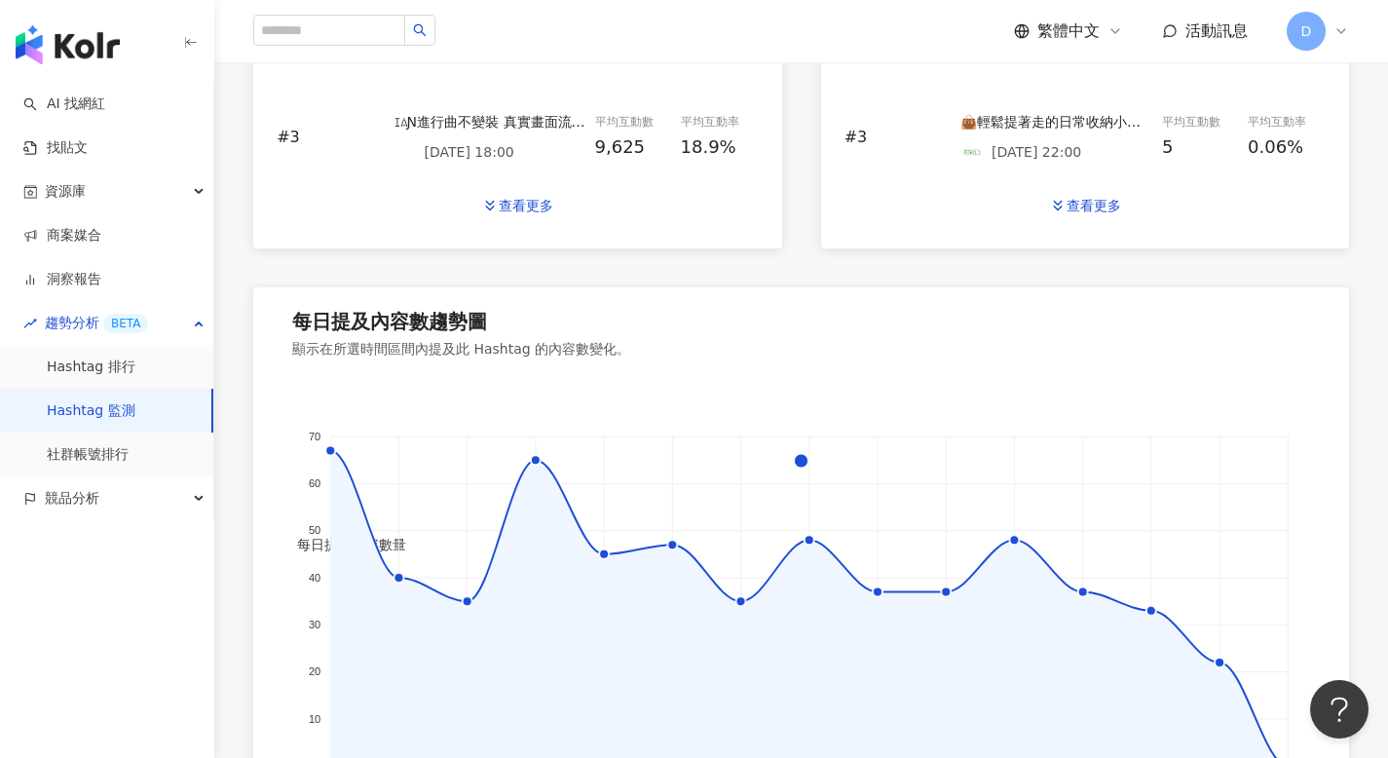
scroll to position [1201, 0]
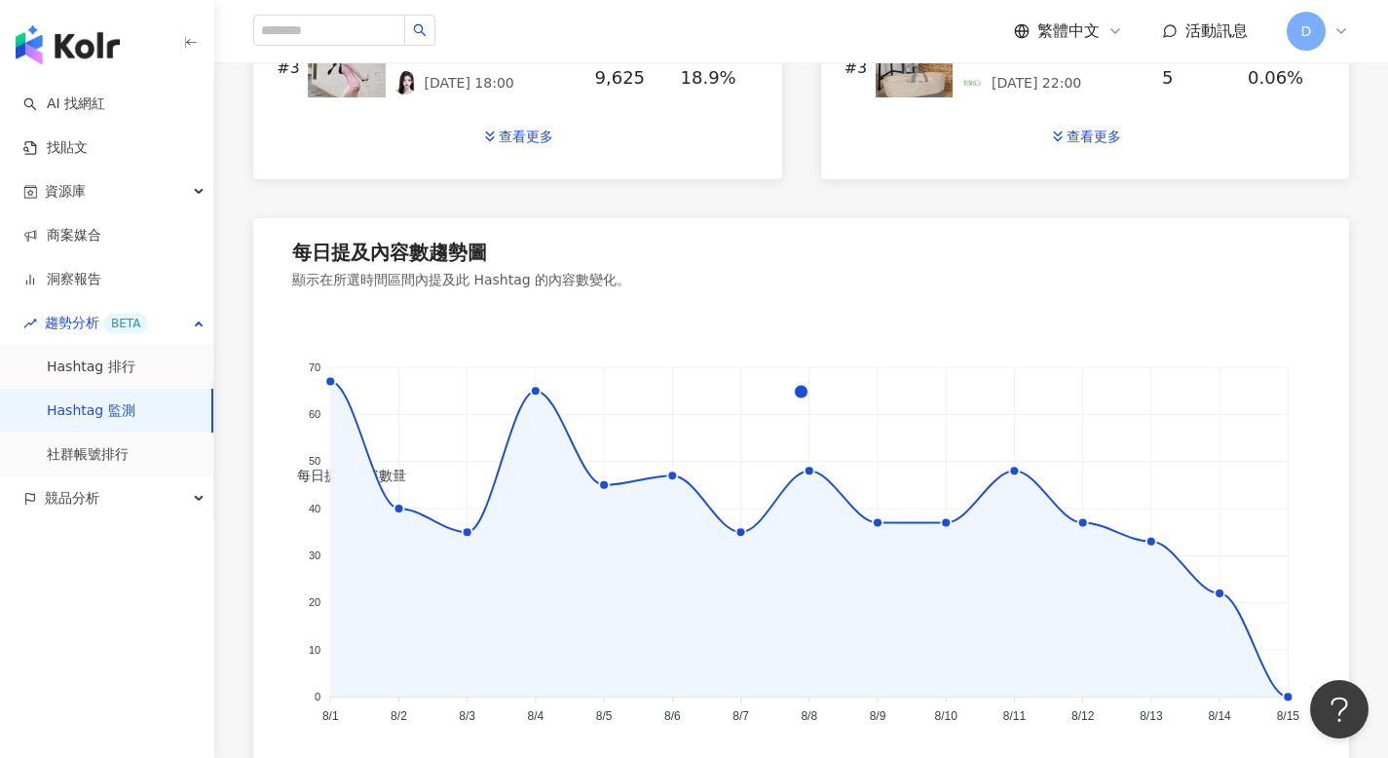
click at [817, 461] on foreignobject "每日提及內容數量" at bounding box center [801, 522] width 1018 height 423
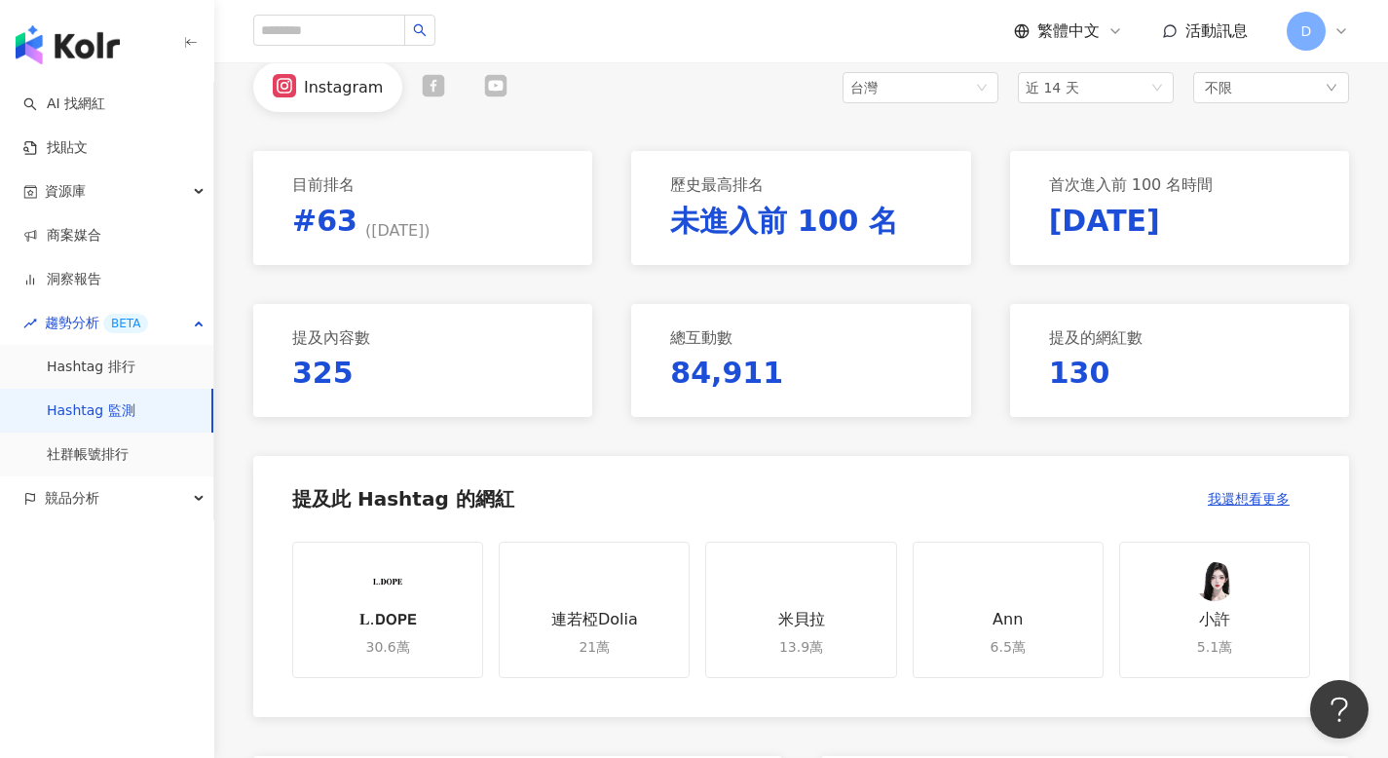
scroll to position [60, 0]
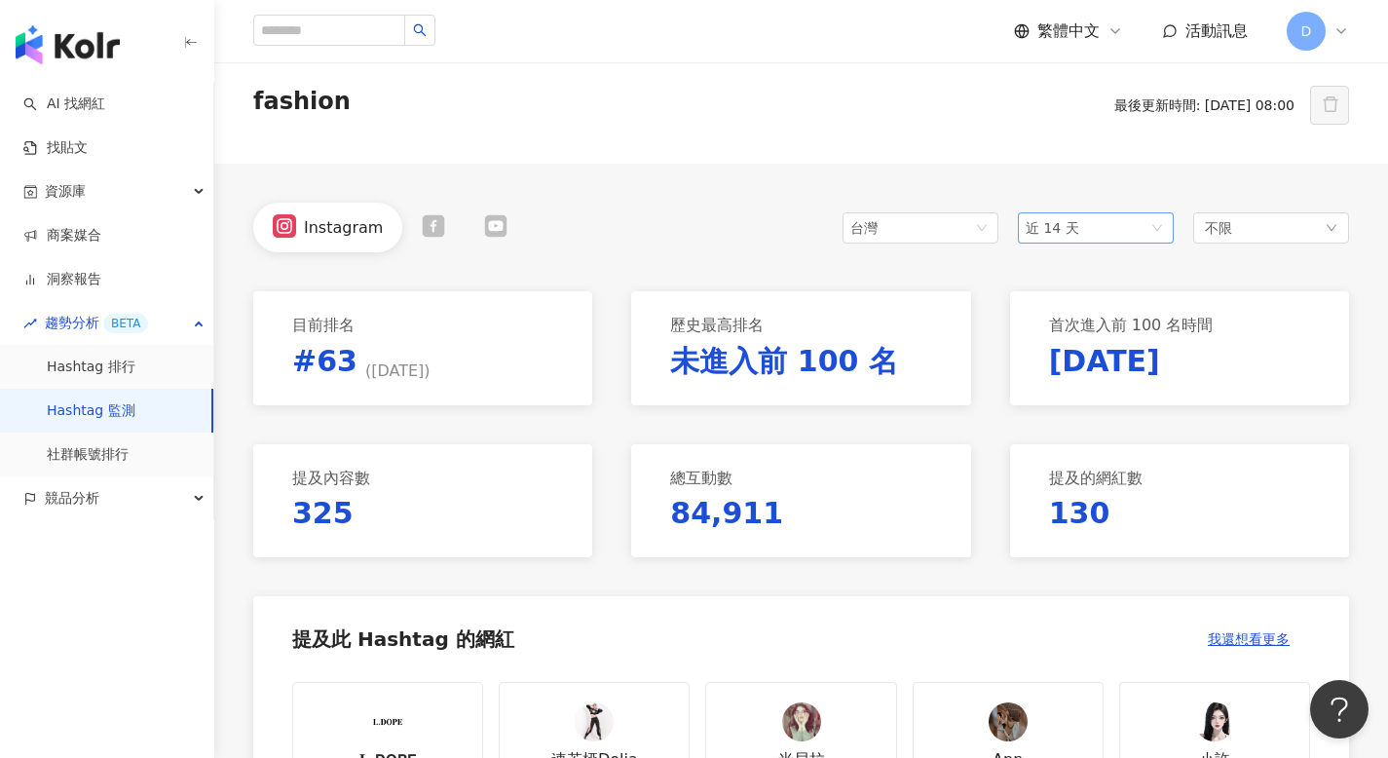
click at [1121, 222] on span "近 14 天" at bounding box center [1095, 227] width 140 height 29
click at [1098, 304] on div "近一個月" at bounding box center [1095, 300] width 125 height 21
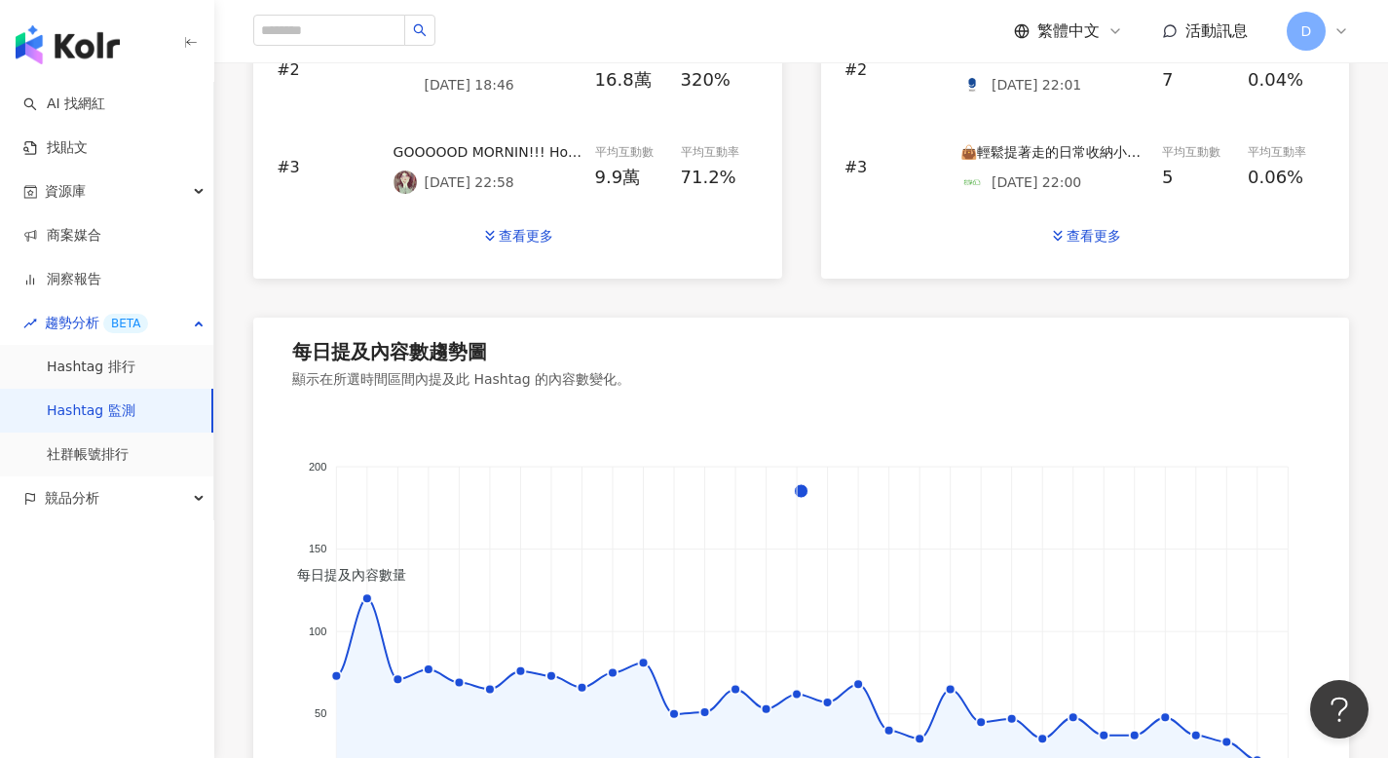
scroll to position [1445, 0]
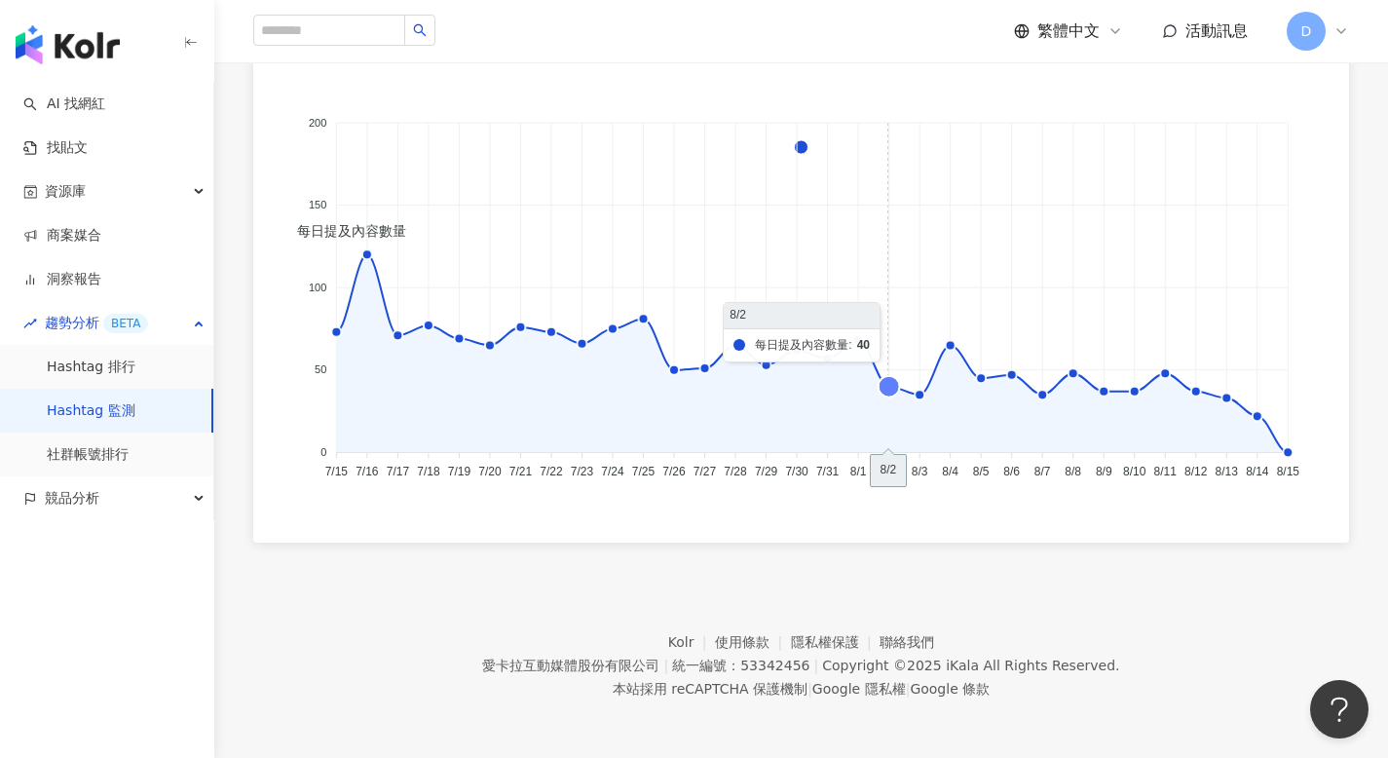
click at [889, 382] on icon at bounding box center [888, 386] width 21 height 21
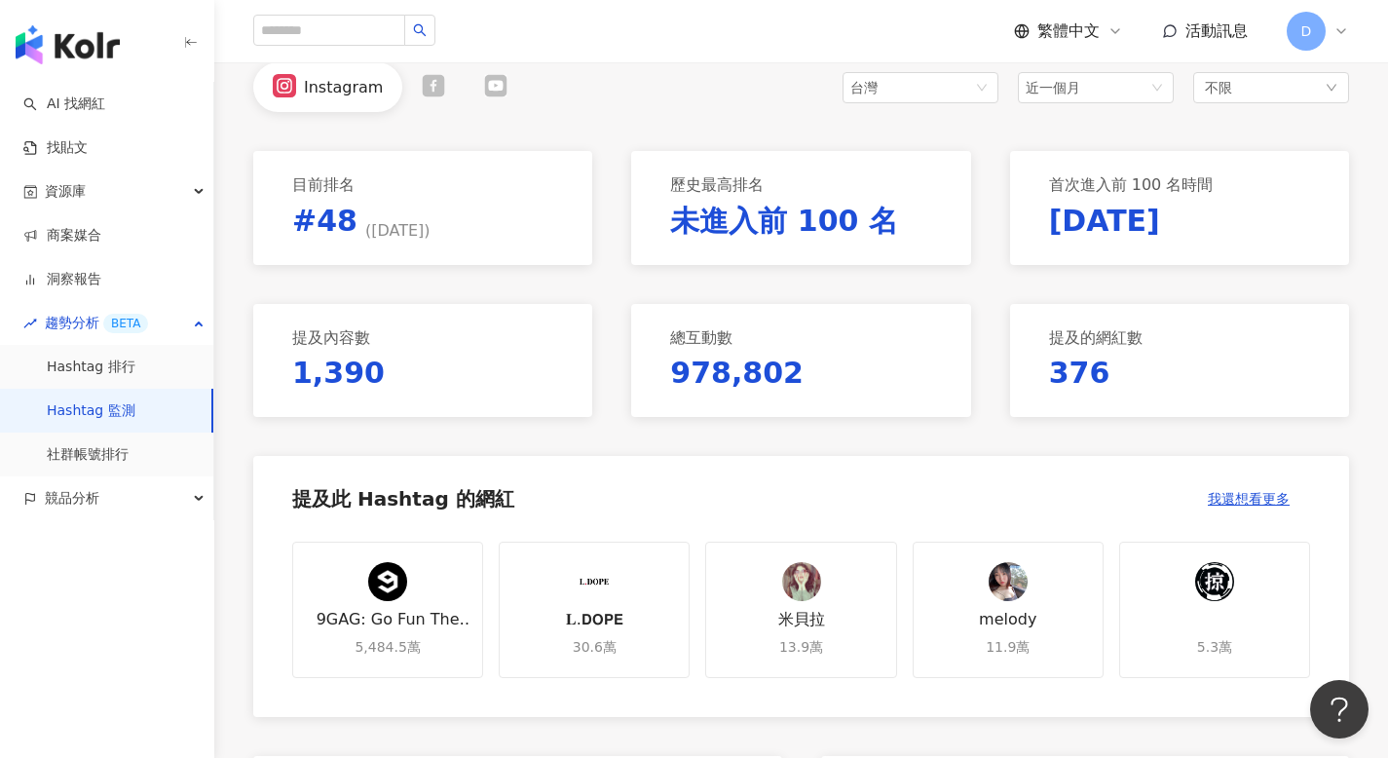
scroll to position [0, 0]
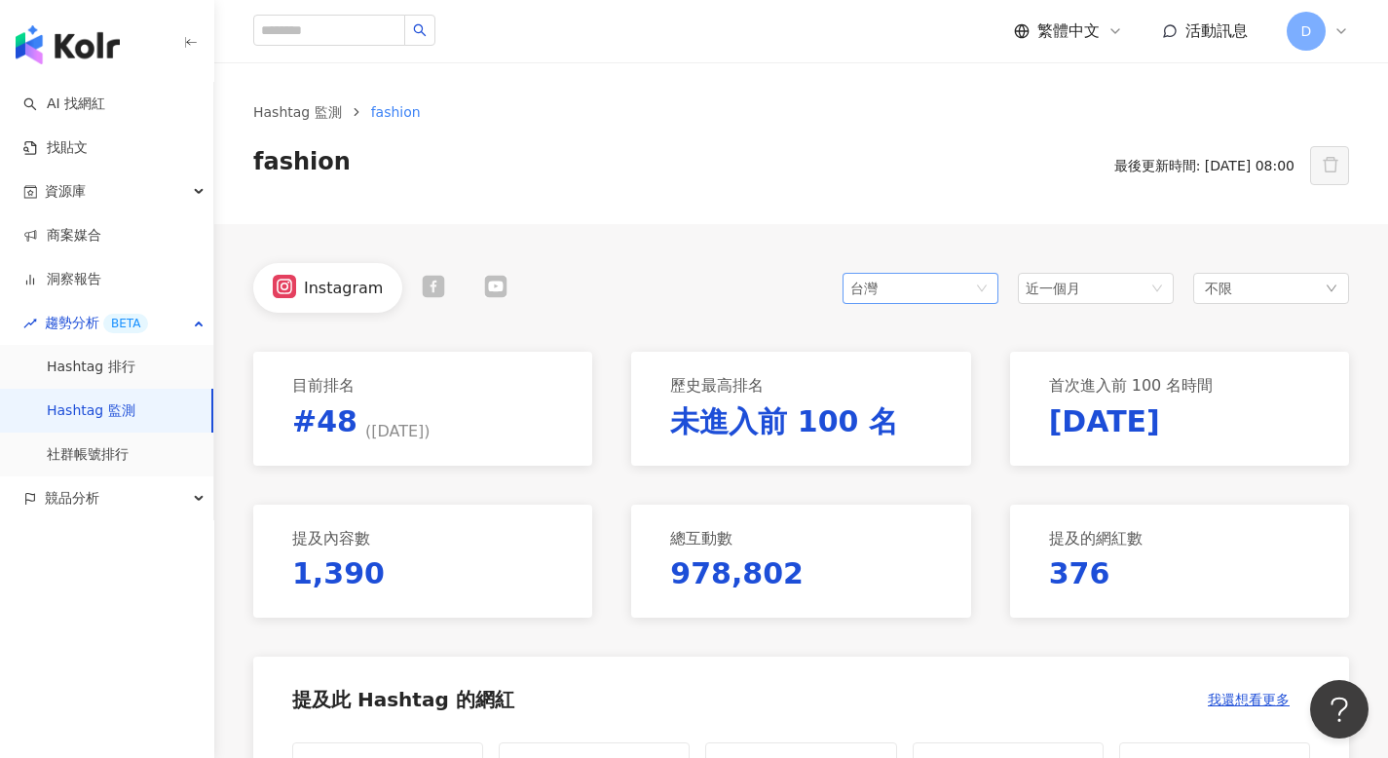
click at [911, 279] on div "台灣" at bounding box center [881, 288] width 63 height 29
click at [896, 393] on div "香港" at bounding box center [889, 394] width 63 height 21
click at [314, 101] on link "Hashtag 監測" at bounding box center [297, 111] width 96 height 21
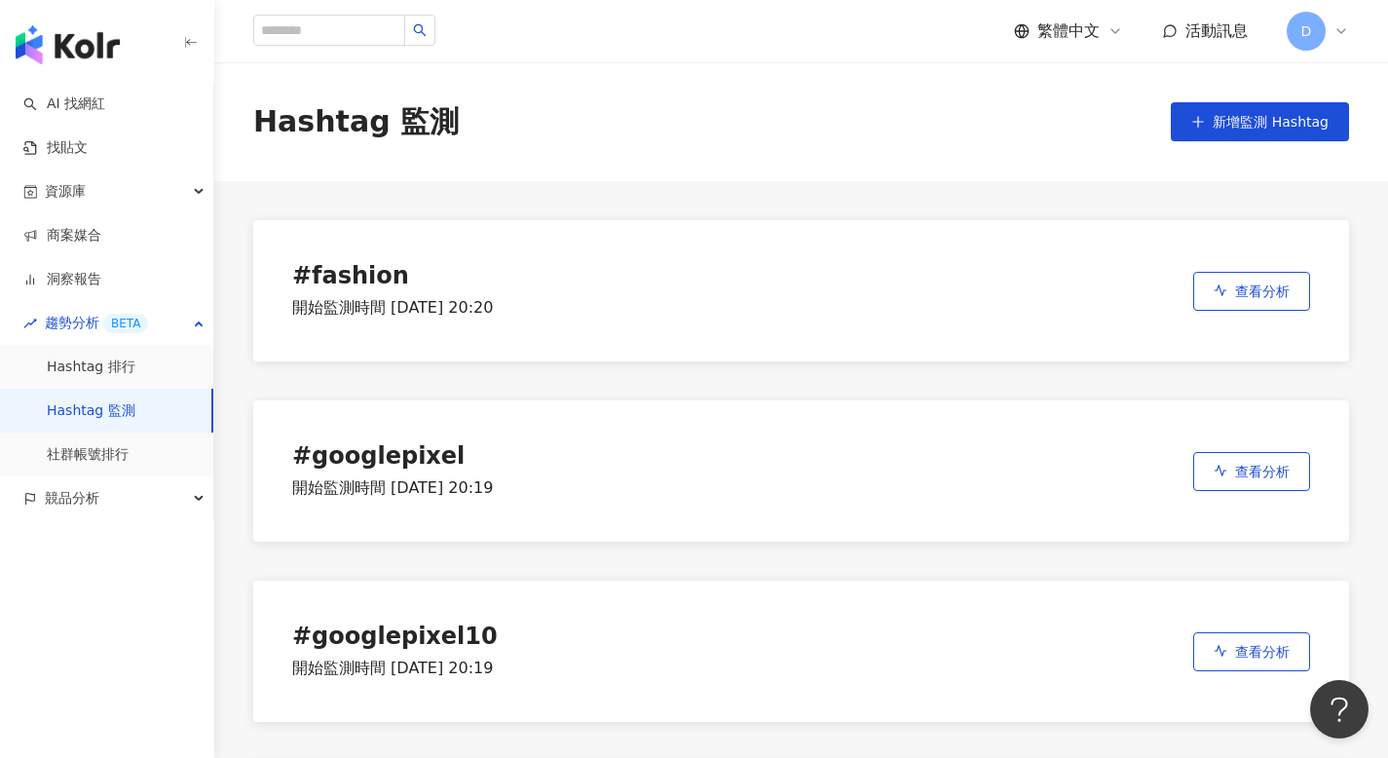
click at [1135, 444] on div "# googlepixel 開始監測時間 [DATE] 20:19 查看分析" at bounding box center [800, 470] width 1095 height 141
click at [1231, 110] on button "新增監測 Hashtag" at bounding box center [1259, 121] width 178 height 39
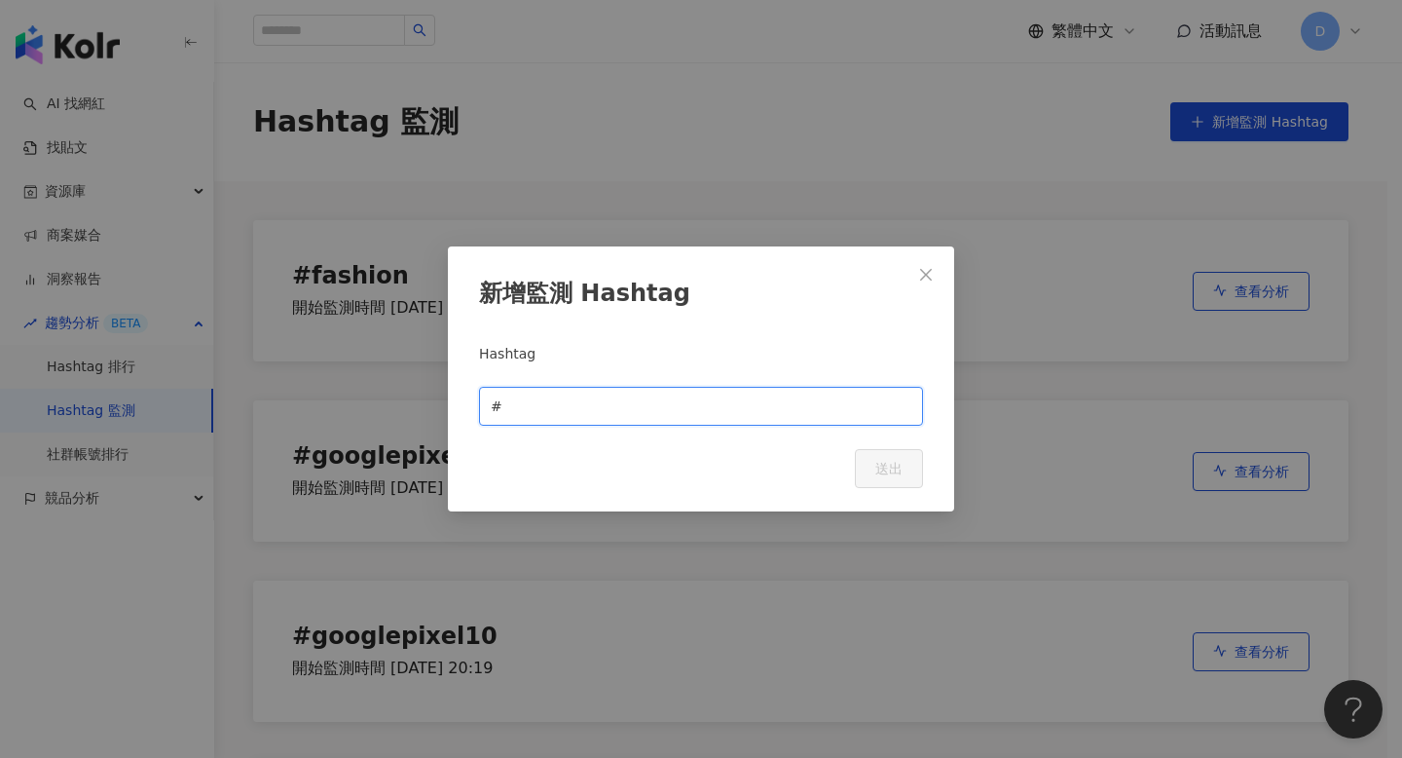
click at [561, 398] on input "text" at bounding box center [708, 405] width 405 height 21
paste input "******"
type input "******"
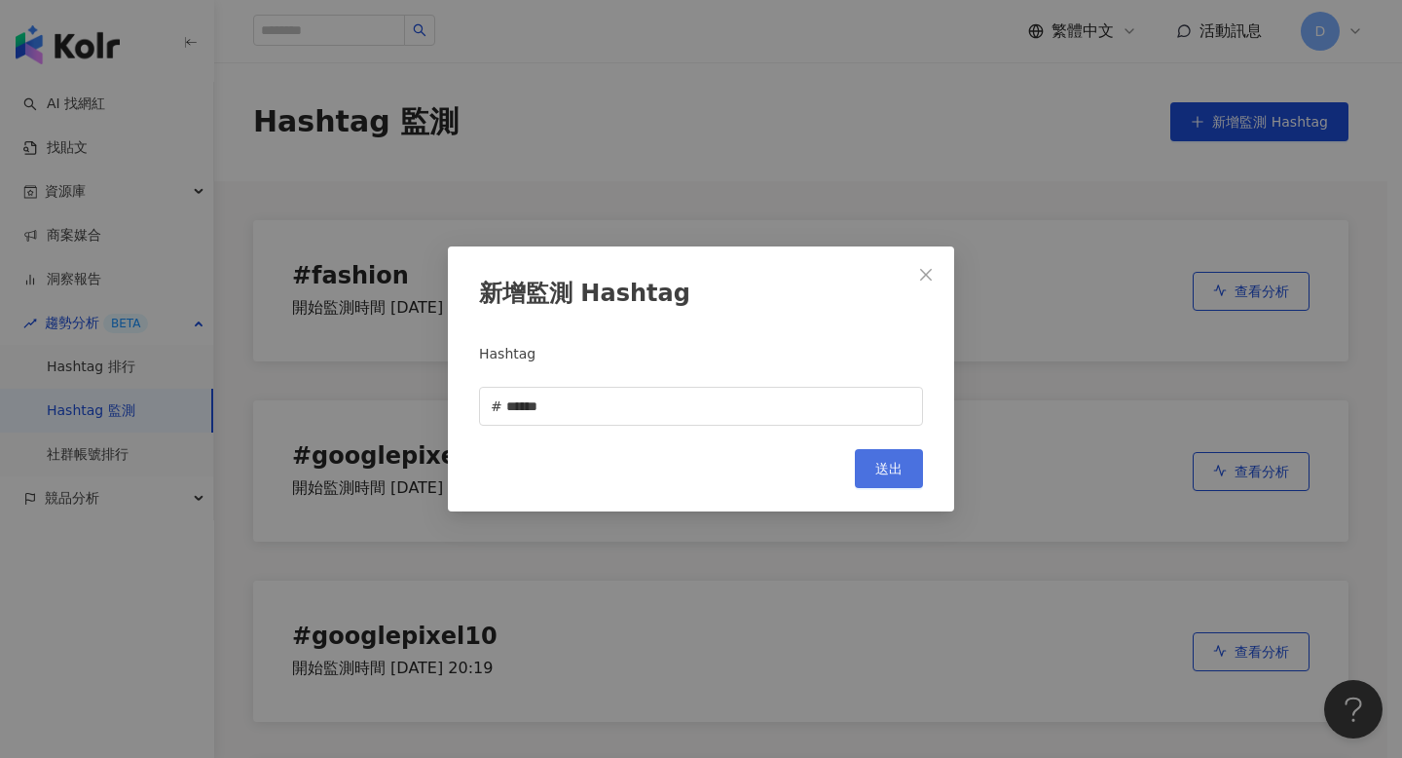
click at [871, 461] on button "送出" at bounding box center [889, 468] width 68 height 39
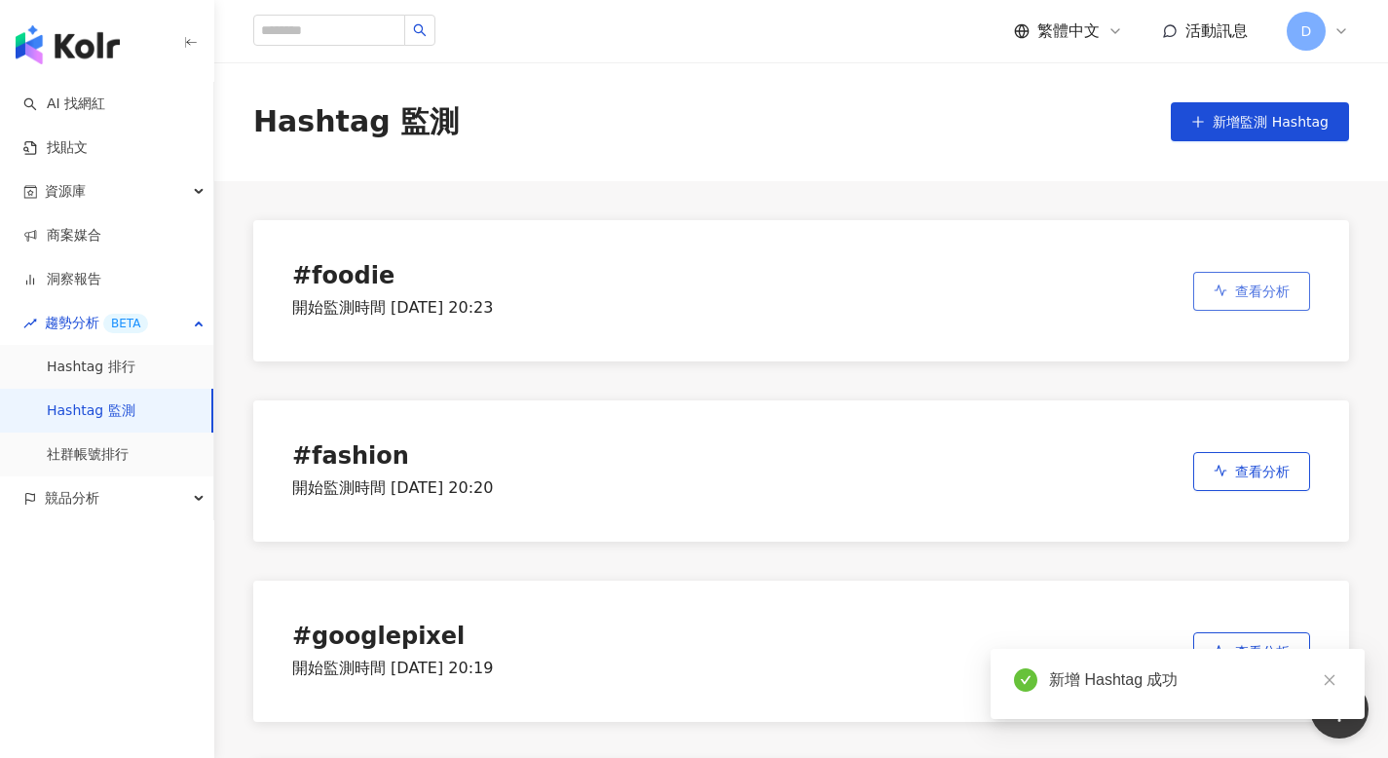
click at [1227, 289] on button "查看分析" at bounding box center [1251, 291] width 117 height 39
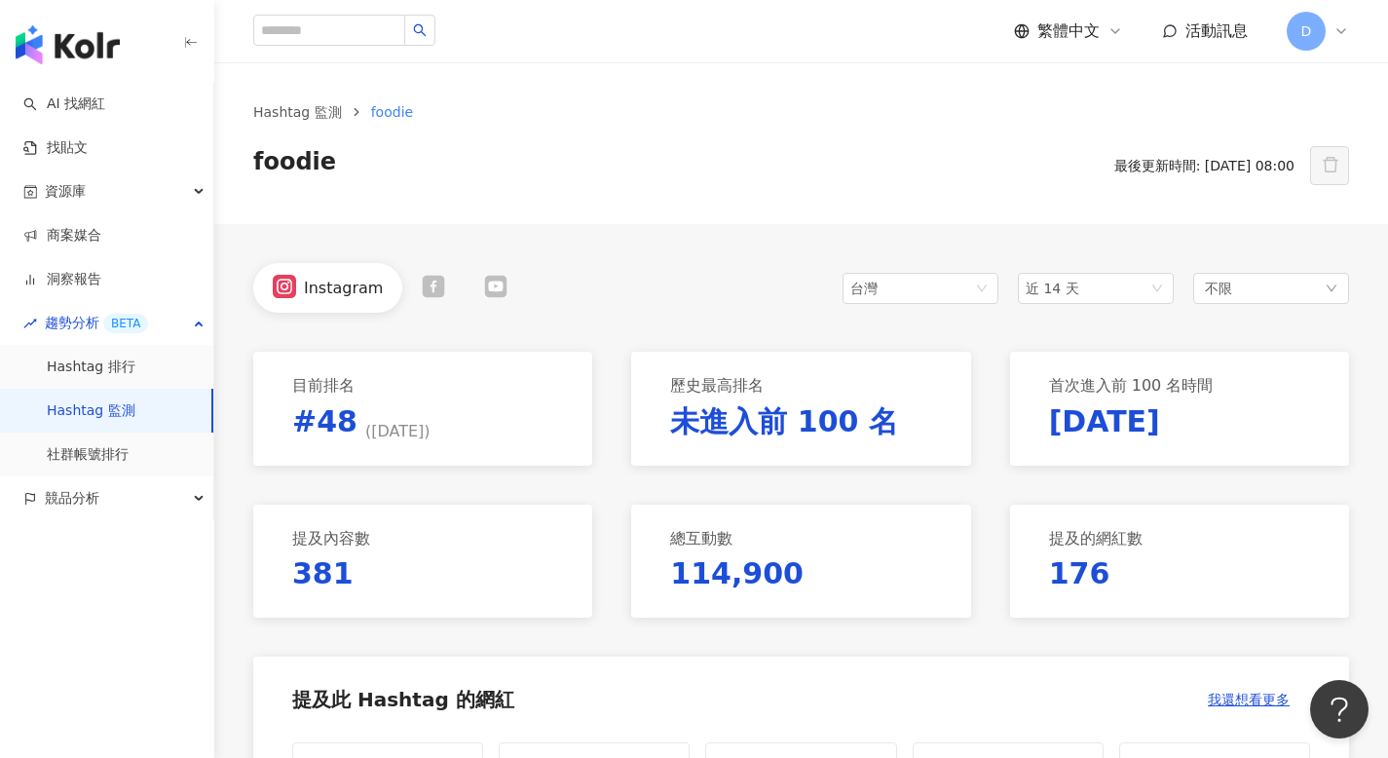
click at [487, 286] on icon at bounding box center [496, 285] width 19 height 13
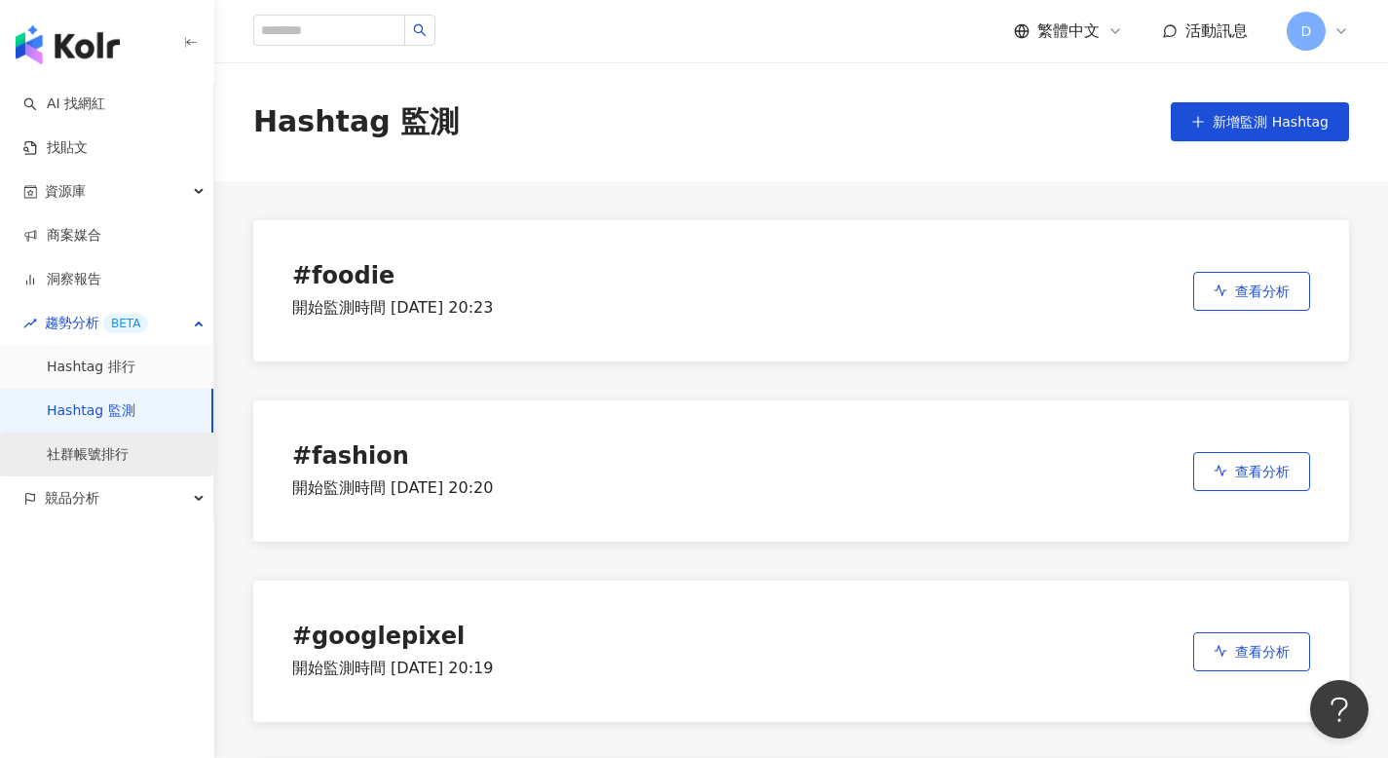
click at [71, 464] on link "社群帳號排行" at bounding box center [88, 454] width 82 height 19
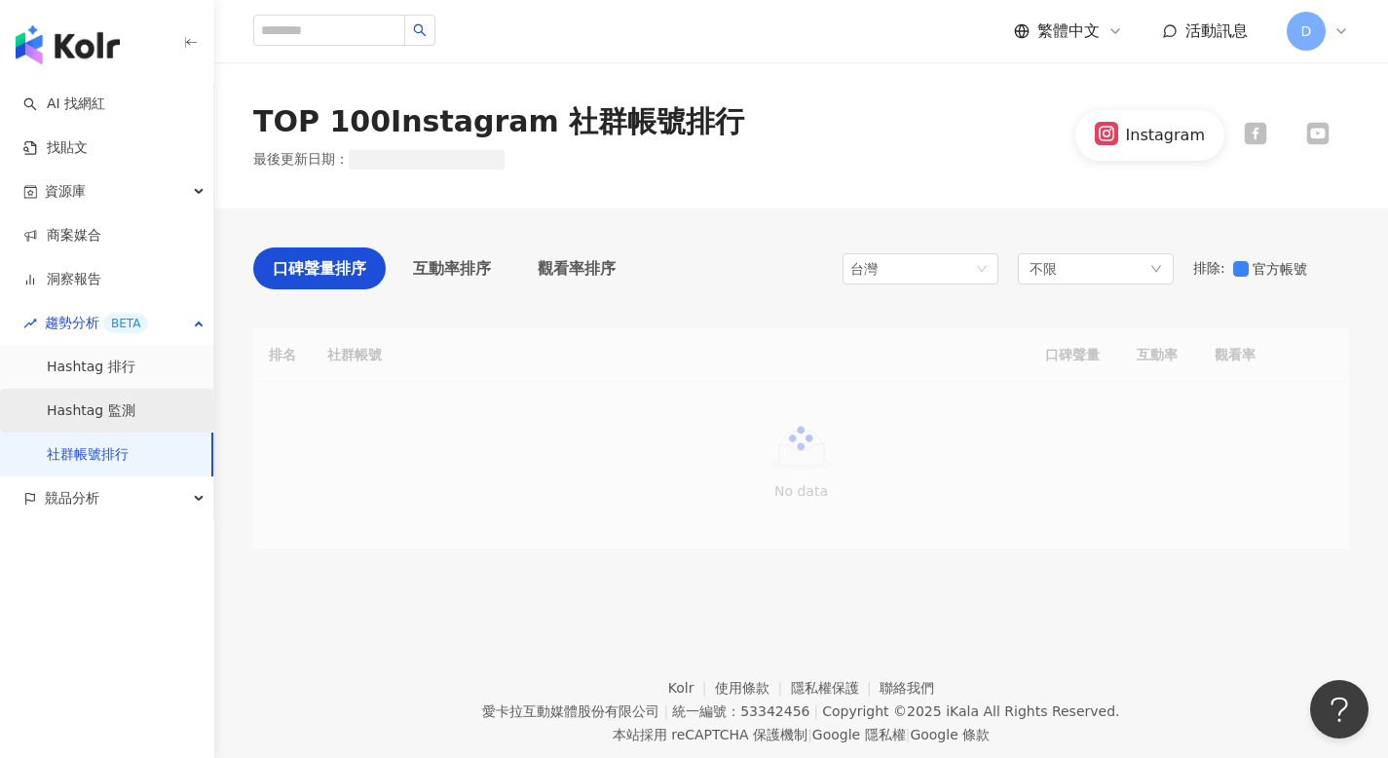
click at [87, 404] on link "Hashtag 監測" at bounding box center [91, 410] width 89 height 19
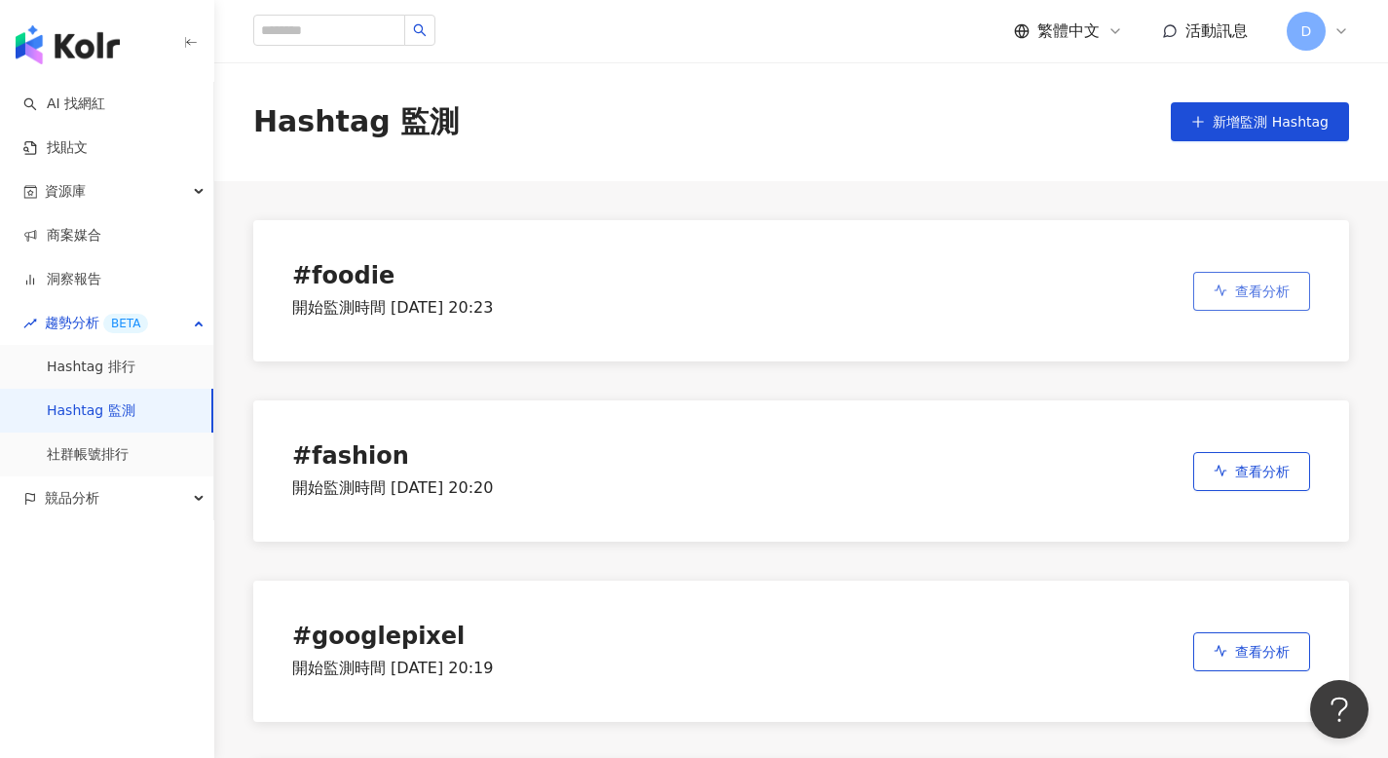
click at [1223, 283] on button "查看分析" at bounding box center [1251, 291] width 117 height 39
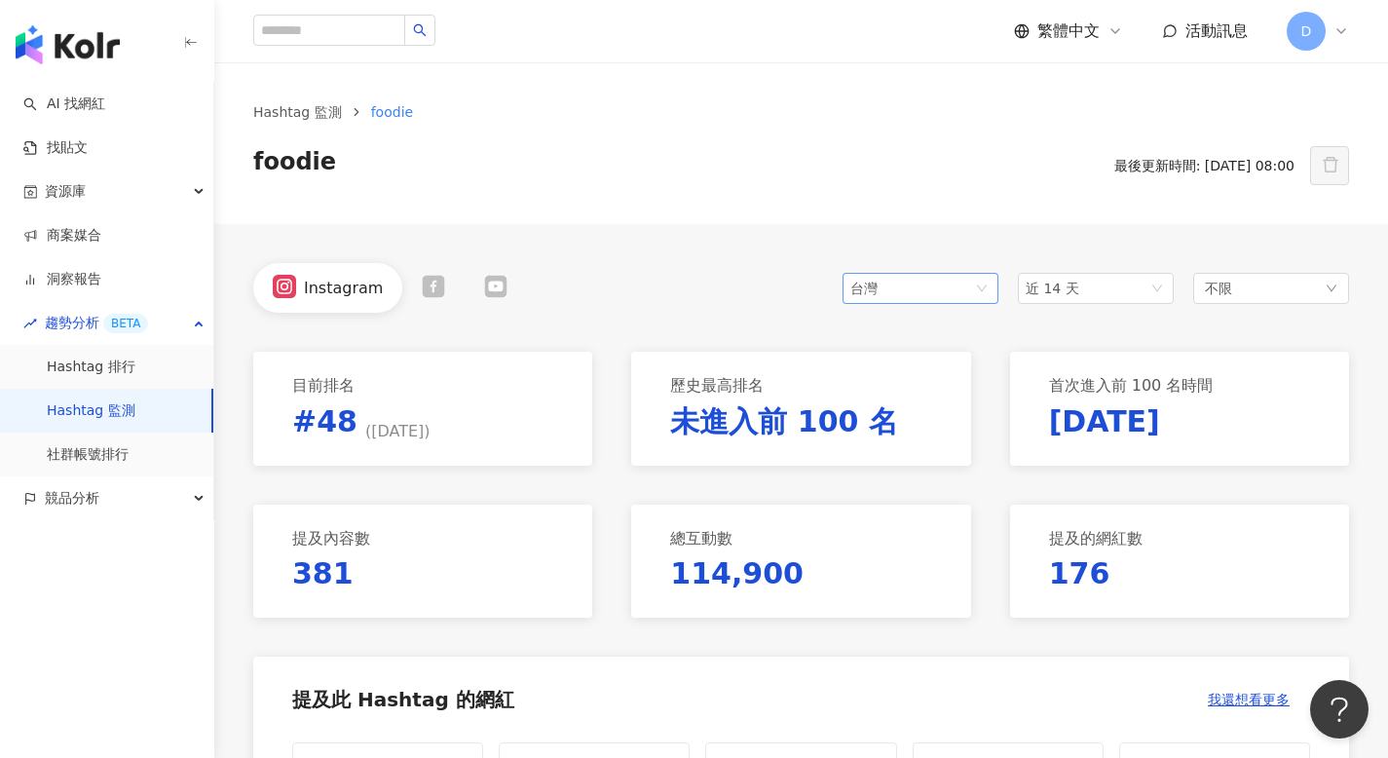
click at [862, 282] on div "台灣" at bounding box center [881, 288] width 63 height 29
click at [870, 384] on div "香港" at bounding box center [889, 394] width 63 height 21
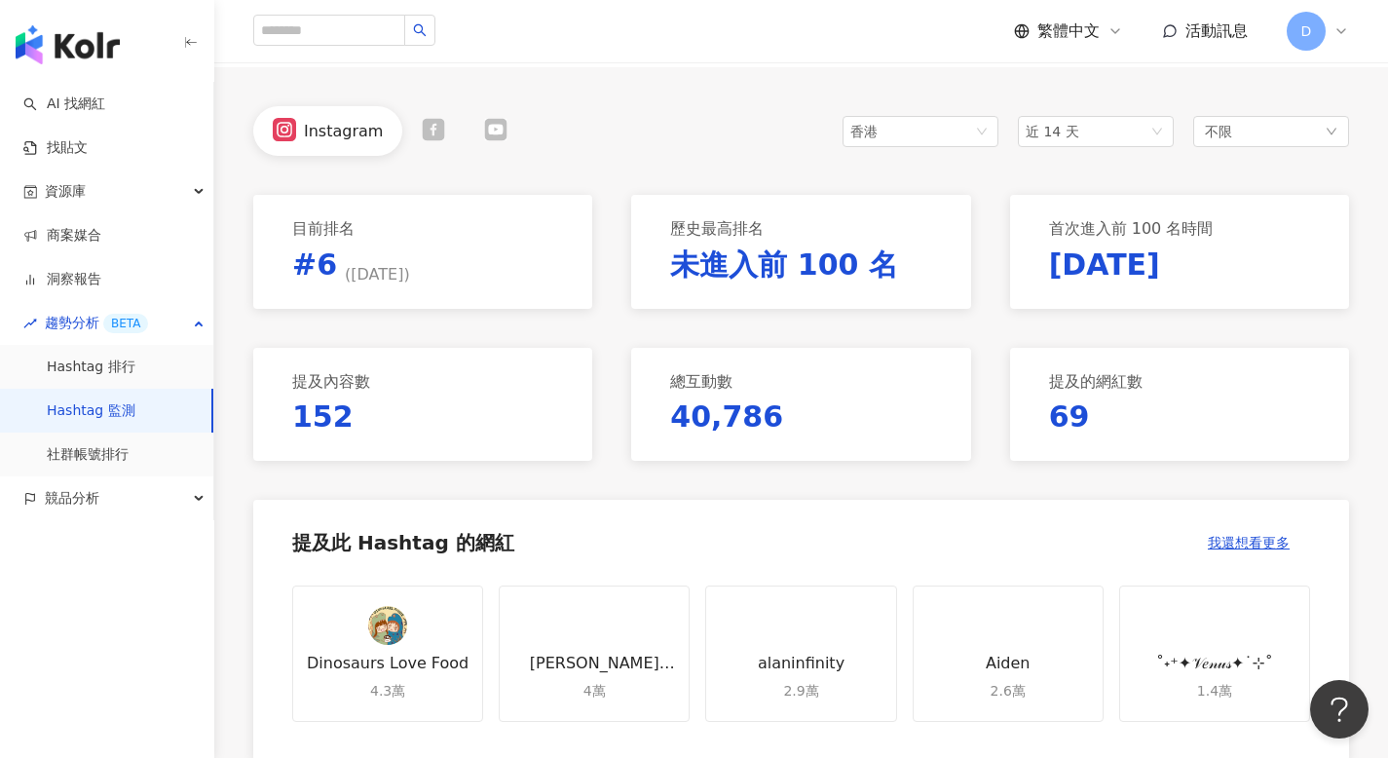
scroll to position [129, 0]
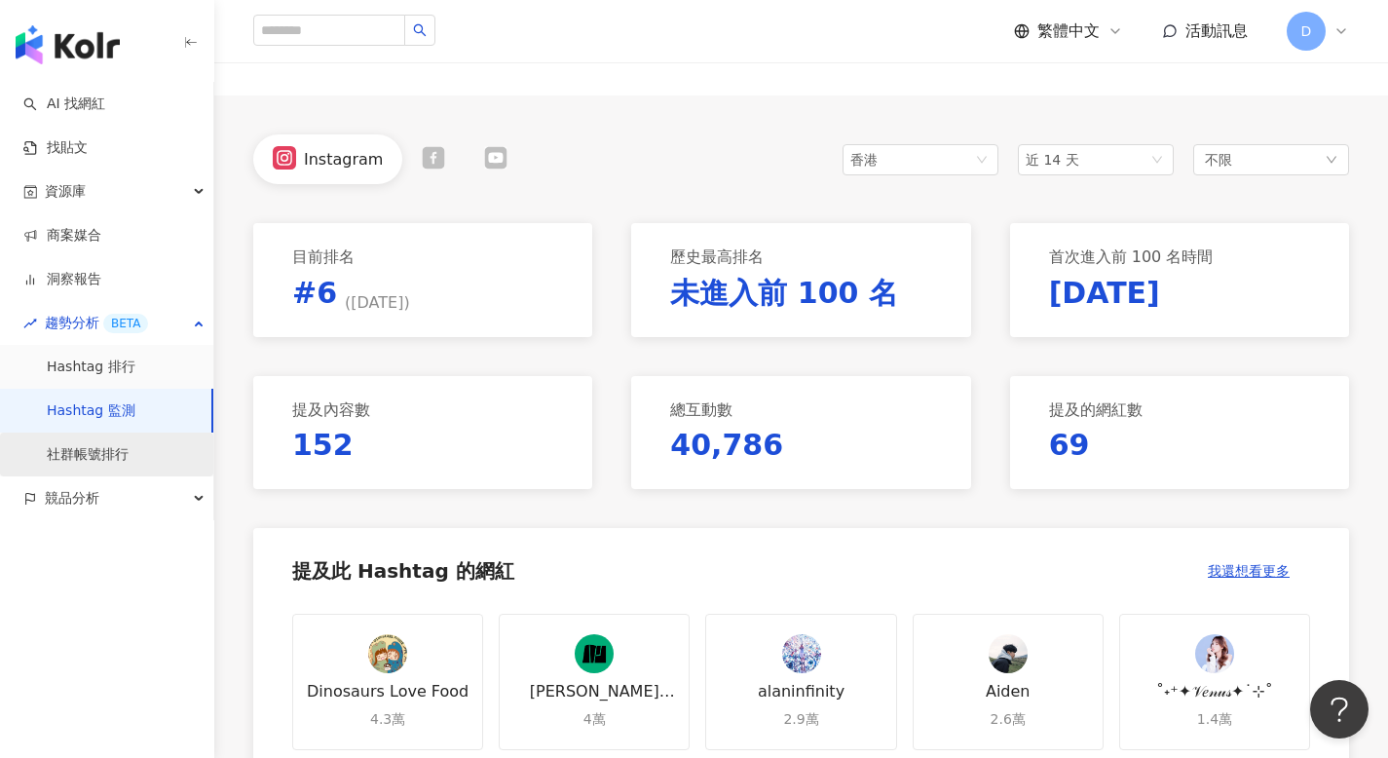
click at [117, 448] on link "社群帳號排行" at bounding box center [88, 454] width 82 height 19
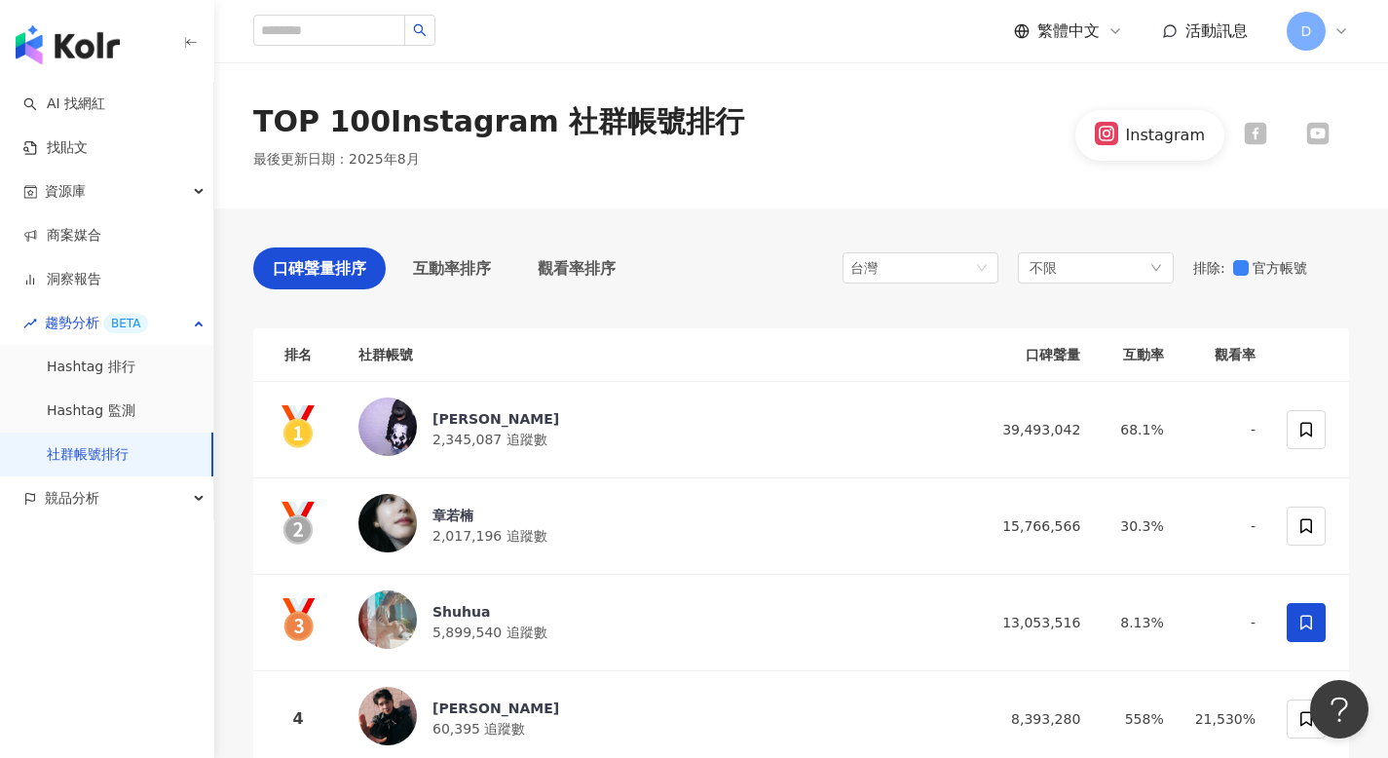
click at [1115, 28] on icon at bounding box center [1115, 31] width 16 height 16
click at [1055, 128] on div "English" at bounding box center [1077, 127] width 97 height 34
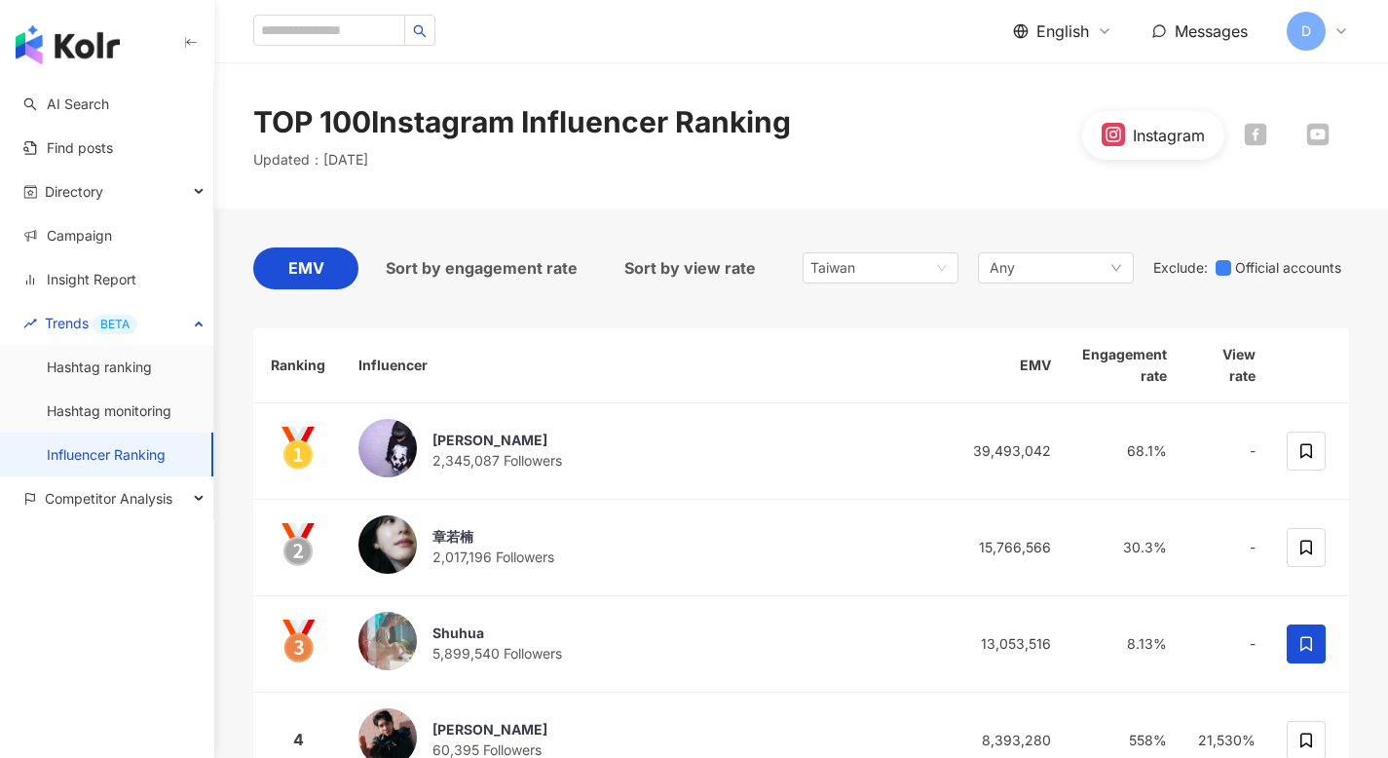
click at [1042, 362] on th "EMV" at bounding box center [1007, 365] width 117 height 75
click at [1042, 361] on th "EMV" at bounding box center [1007, 365] width 117 height 75
click at [1043, 361] on th "EMV" at bounding box center [1007, 365] width 117 height 75
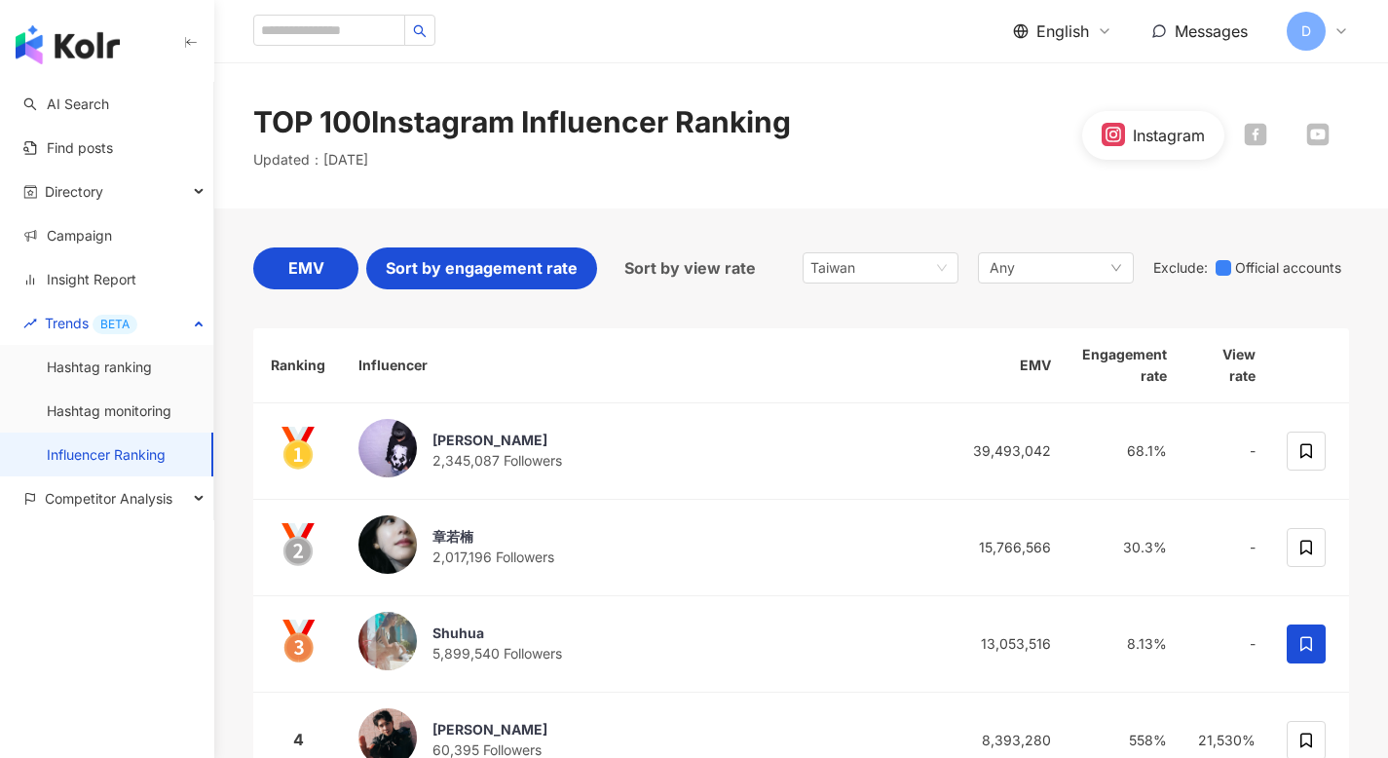
click at [451, 261] on span "Sort by engagement rate" at bounding box center [482, 268] width 192 height 24
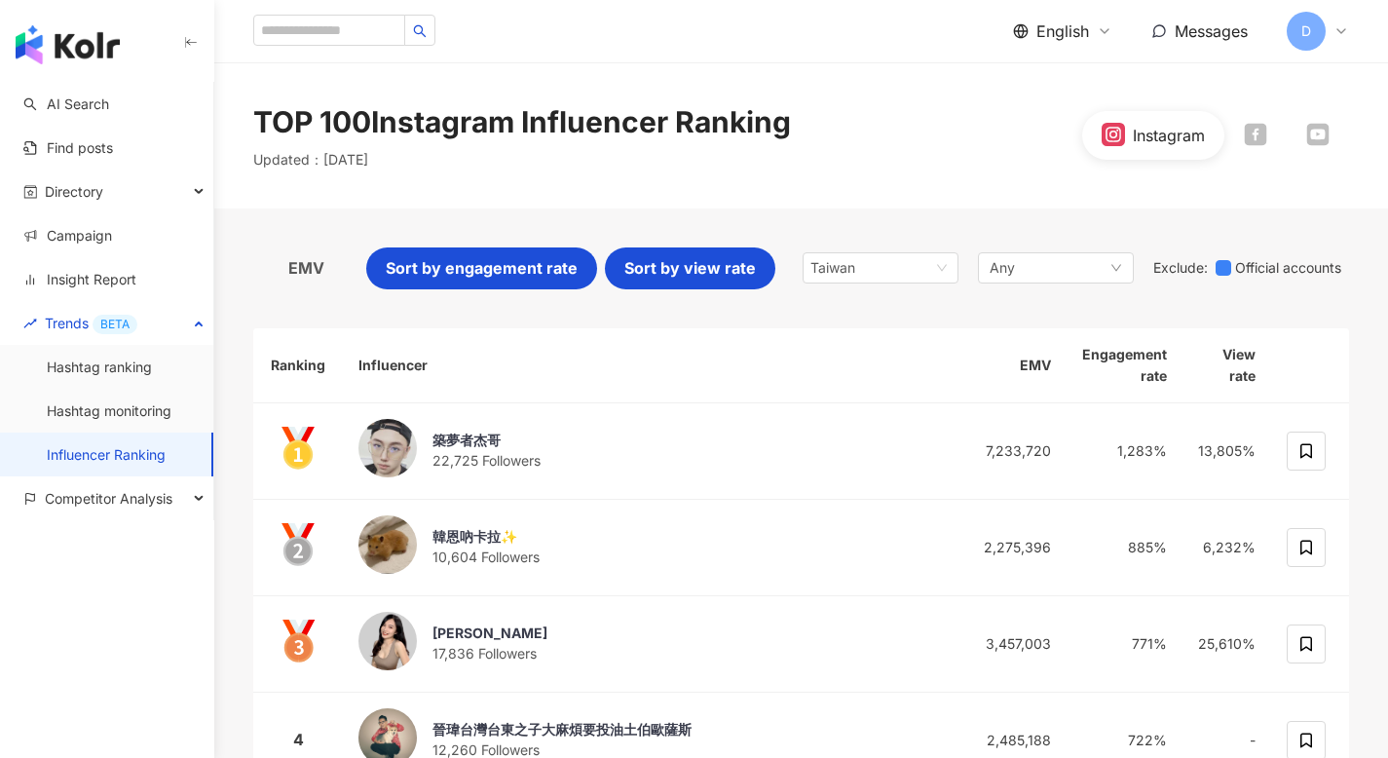
click at [690, 272] on span "Sort by view rate" at bounding box center [689, 268] width 131 height 24
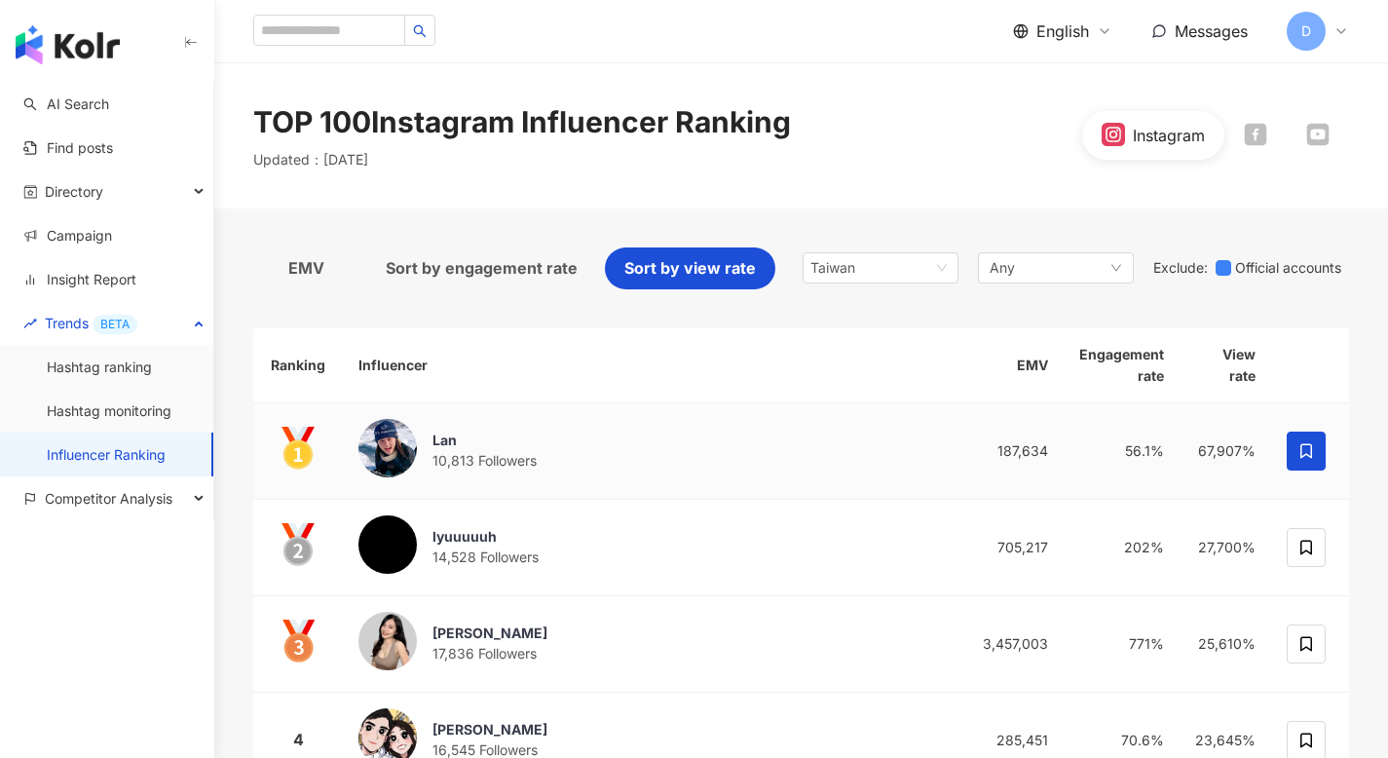
click at [663, 474] on div "Lan 10,813 Followers" at bounding box center [644, 451] width 573 height 64
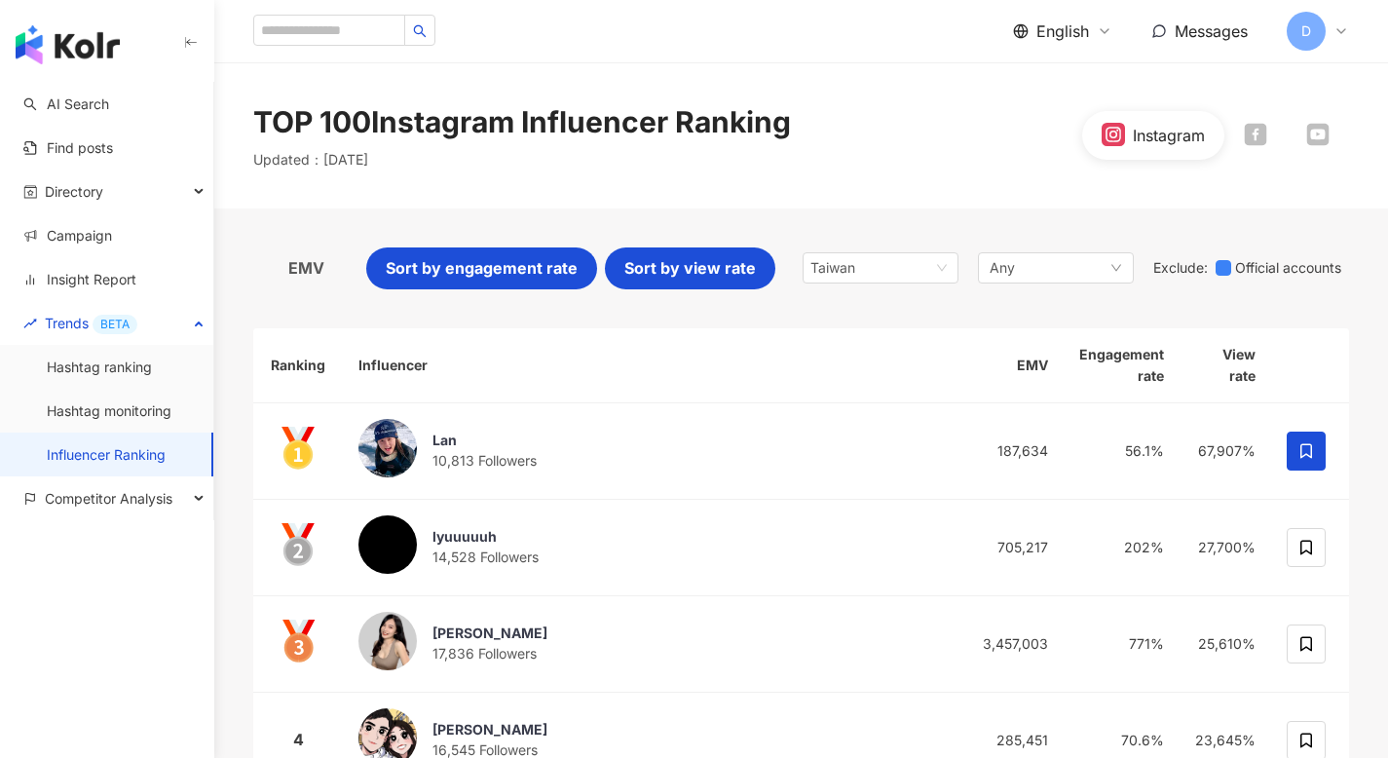
click at [476, 266] on span "Sort by engagement rate" at bounding box center [482, 268] width 192 height 24
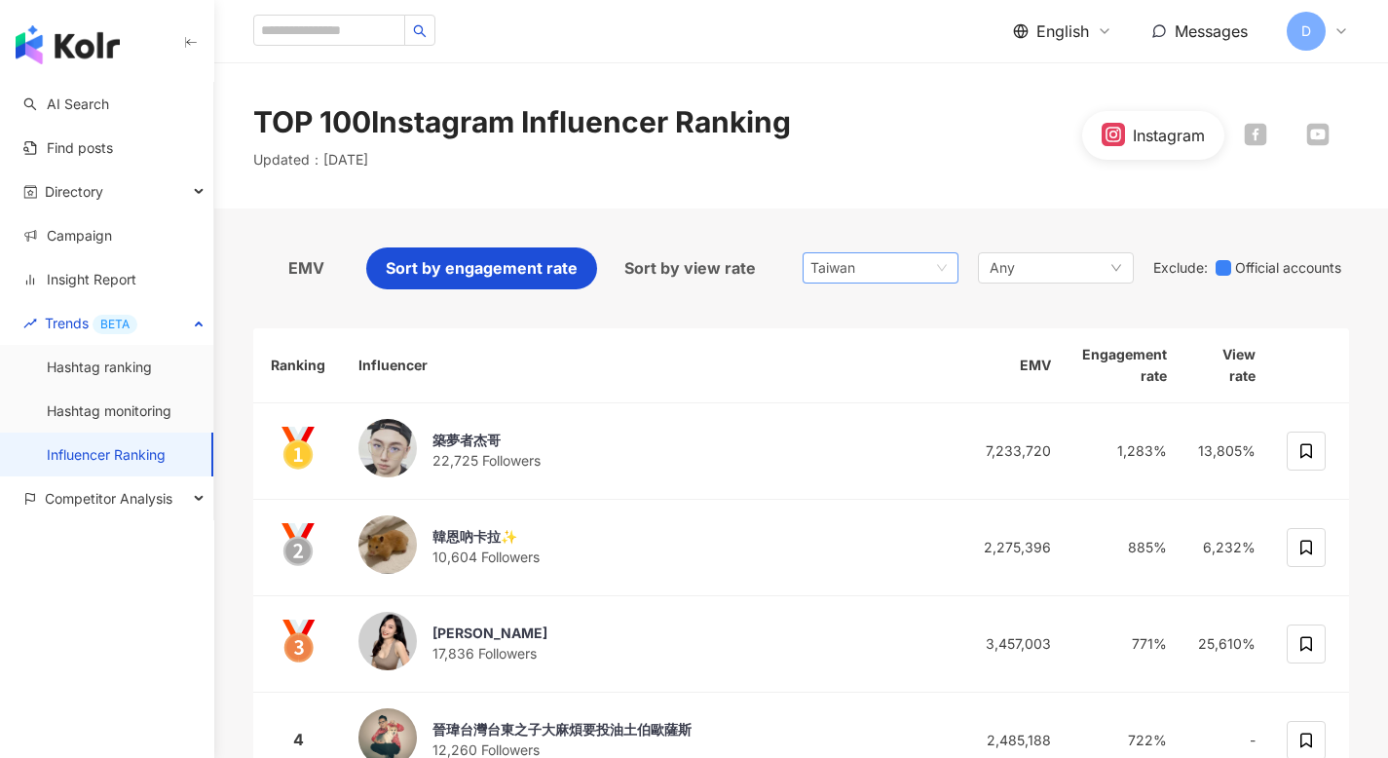
click at [904, 276] on span "Taiwan" at bounding box center [880, 267] width 140 height 29
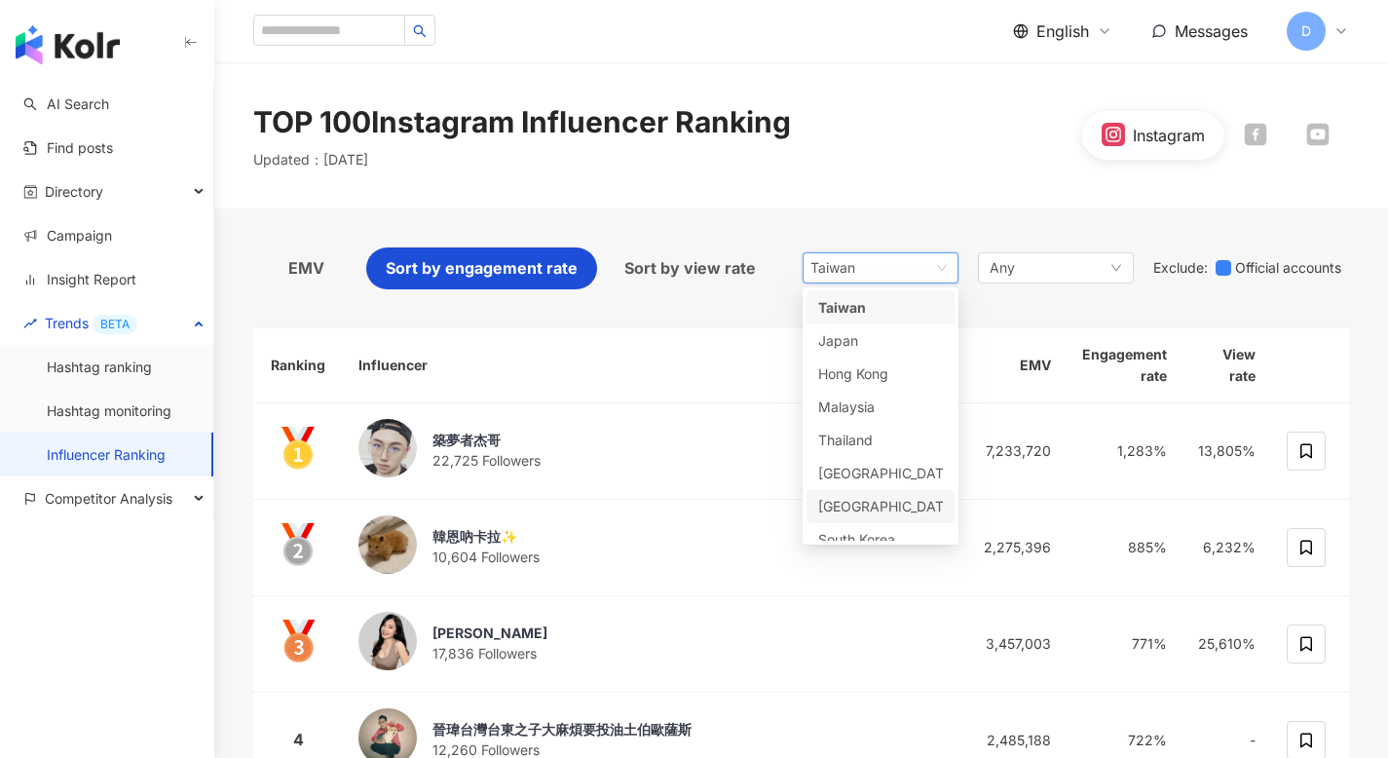
click at [882, 504] on div "[GEOGRAPHIC_DATA]" at bounding box center [880, 506] width 125 height 21
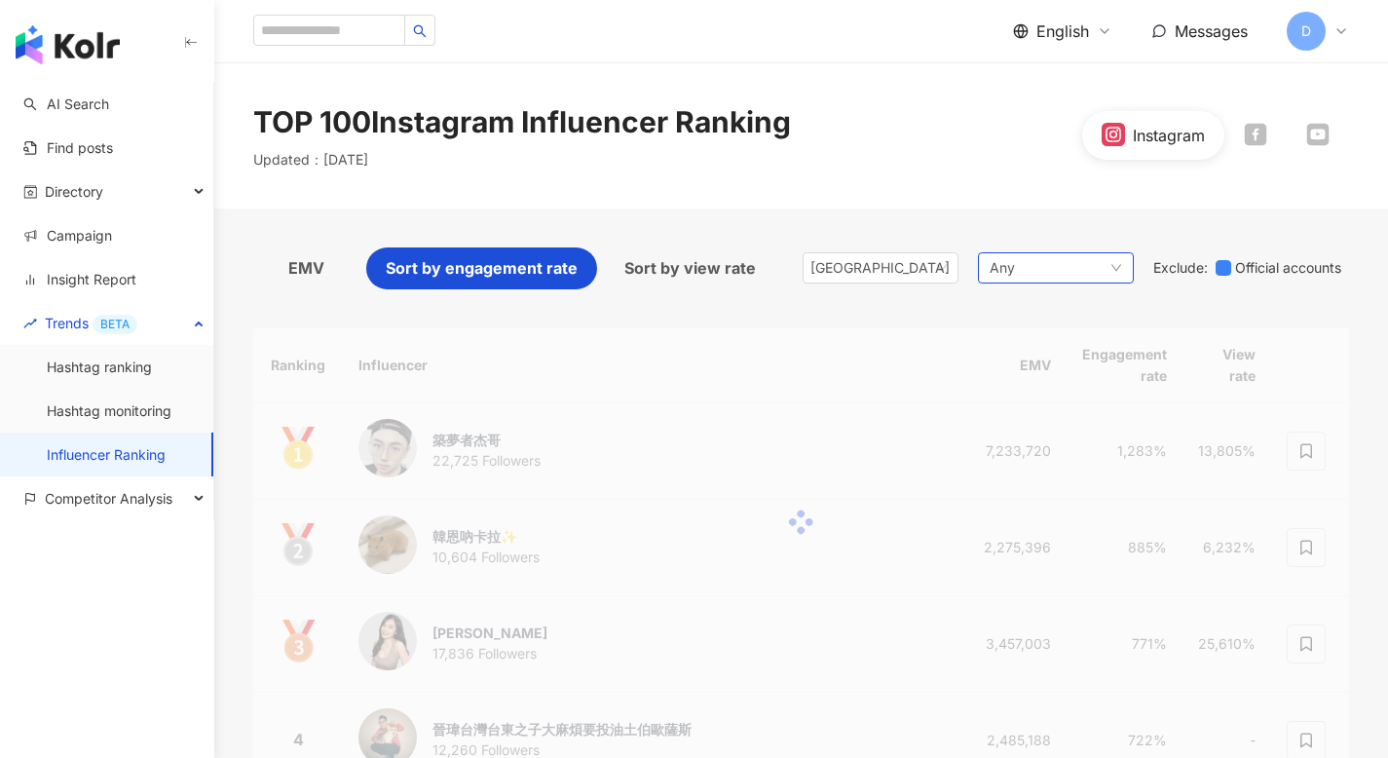
click at [1032, 277] on div "Any" at bounding box center [1056, 267] width 156 height 31
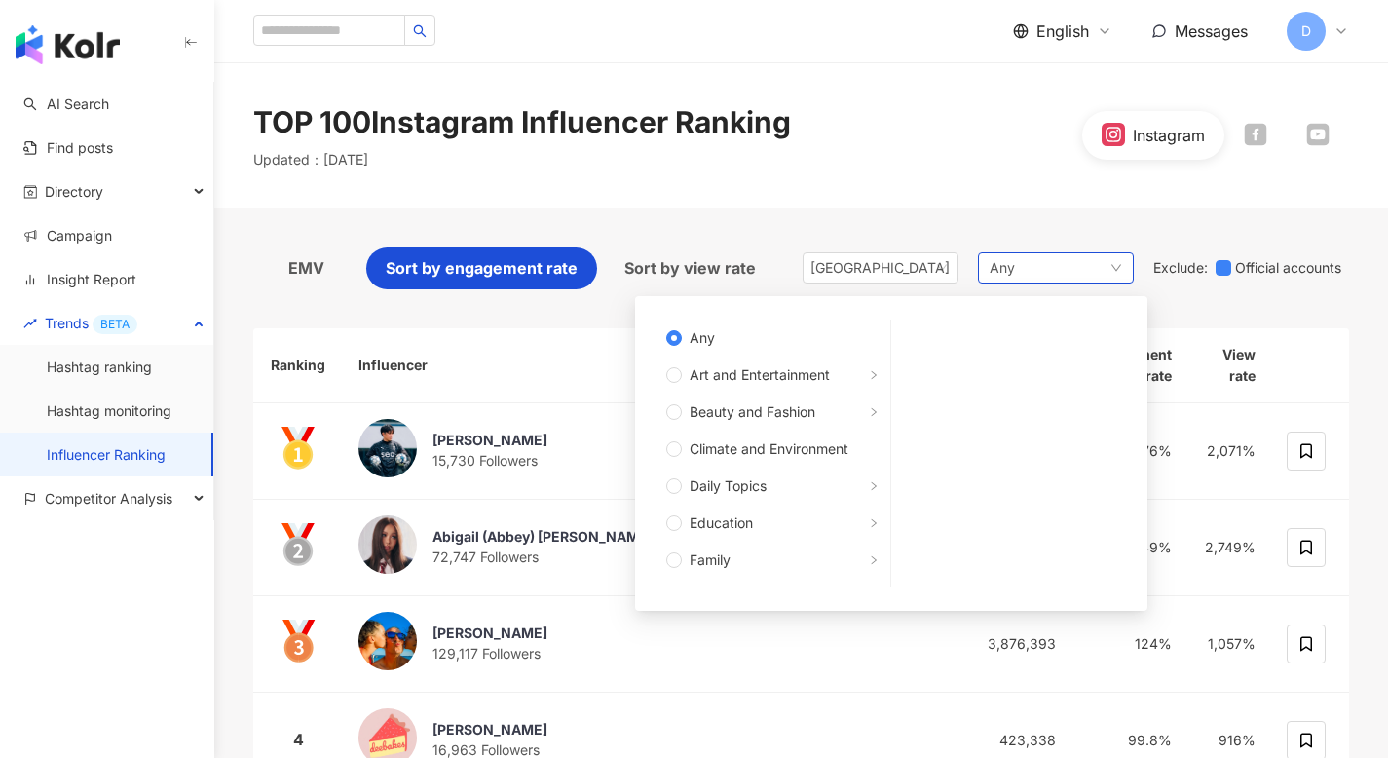
click at [1045, 267] on div "Any Any Art and Entertainment Beauty and Fashion Climate and Environment Daily …" at bounding box center [1056, 267] width 156 height 31
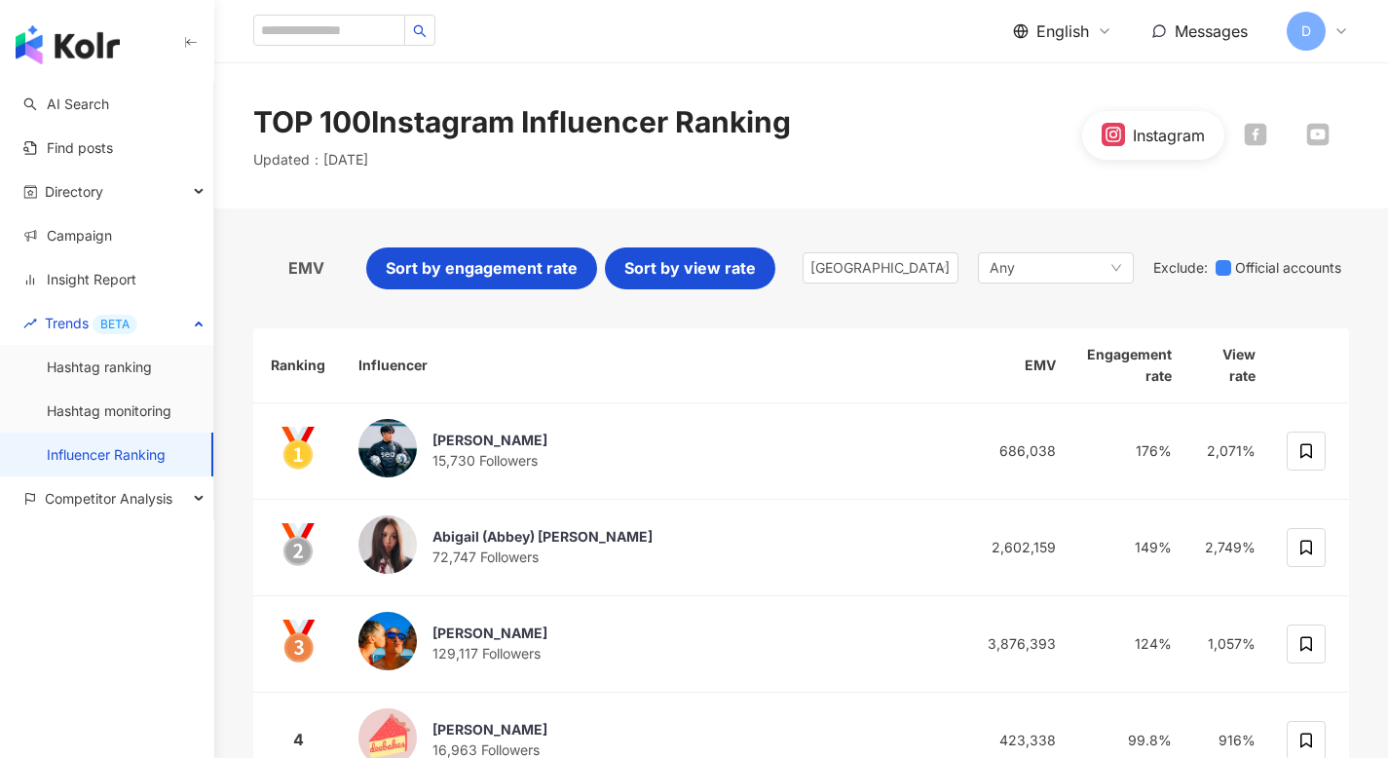
click at [657, 281] on div "Sort by view rate" at bounding box center [690, 268] width 170 height 42
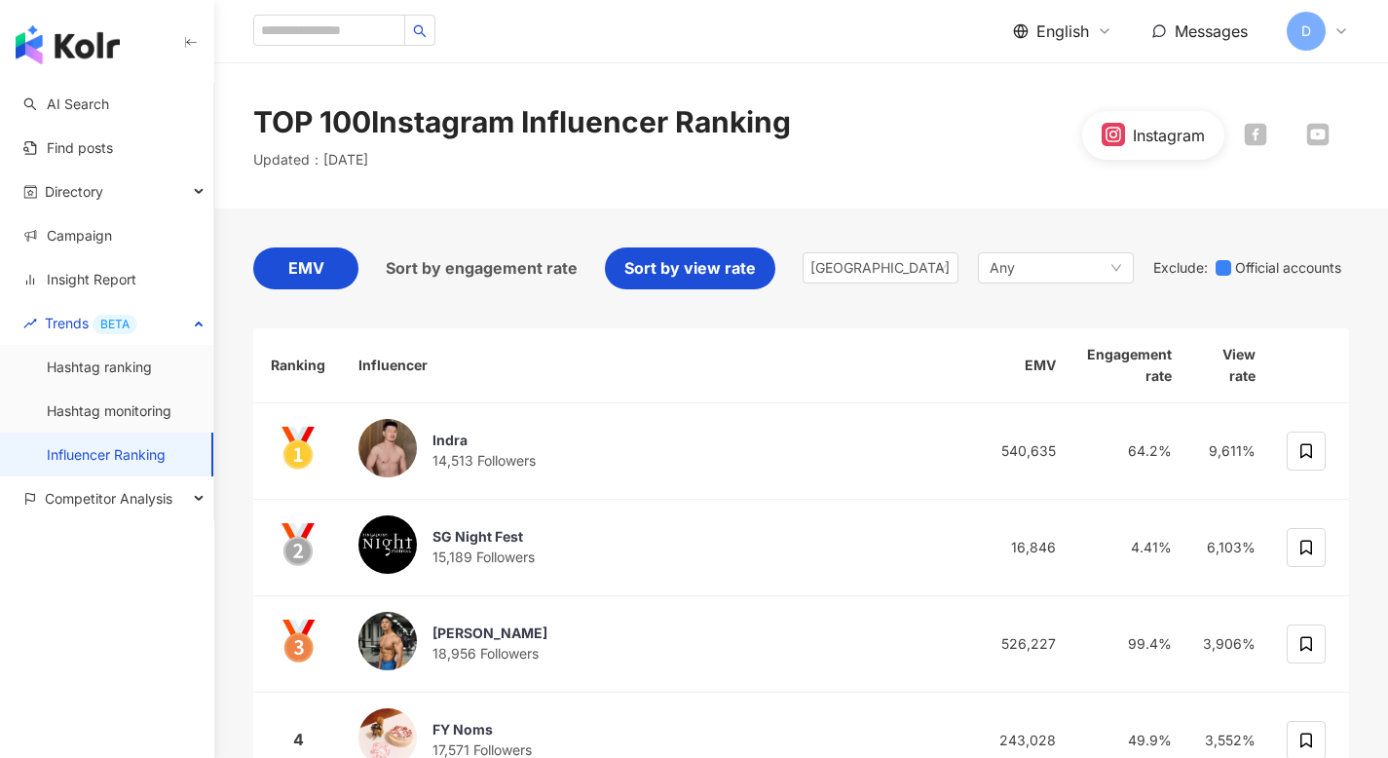
click at [331, 264] on div "EMV" at bounding box center [305, 268] width 105 height 42
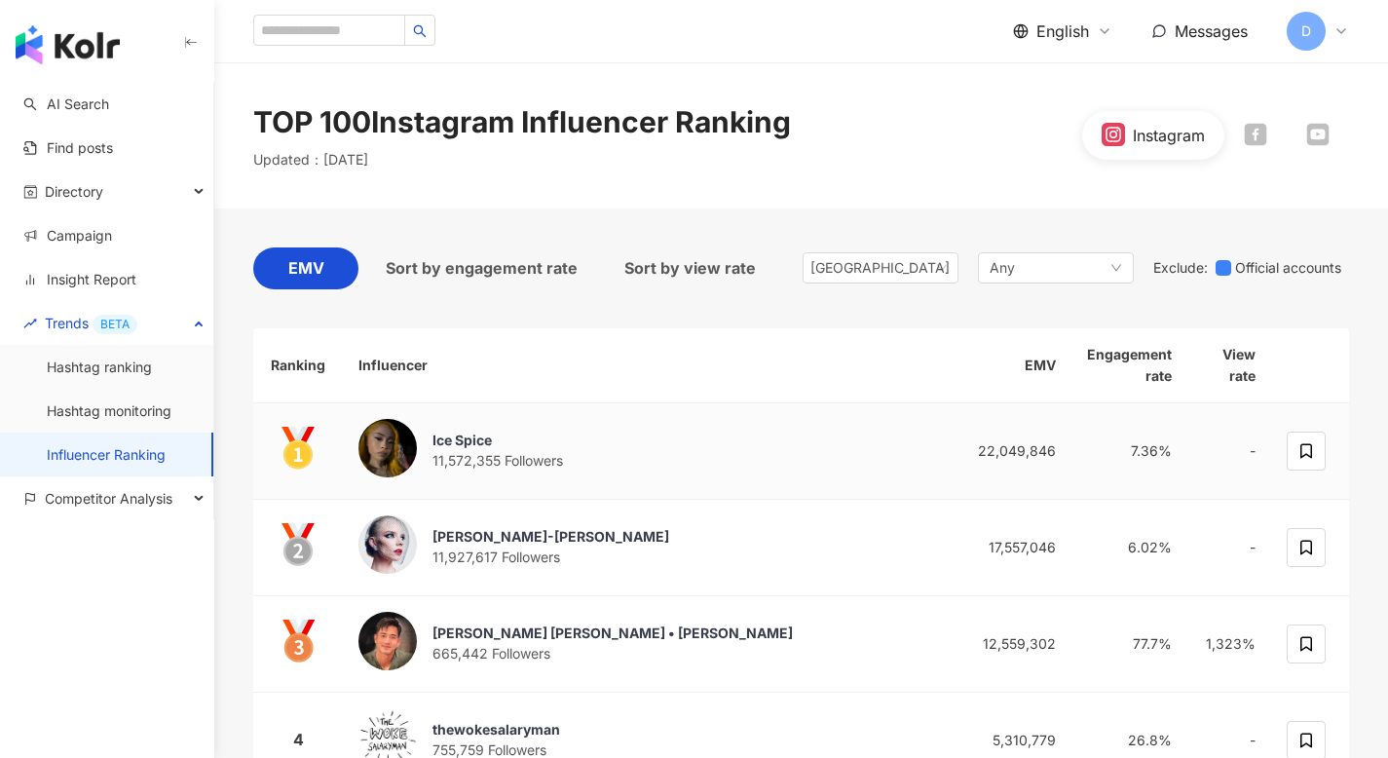
click at [665, 455] on div "Ice Spice 11,572,355 Followers" at bounding box center [648, 451] width 580 height 64
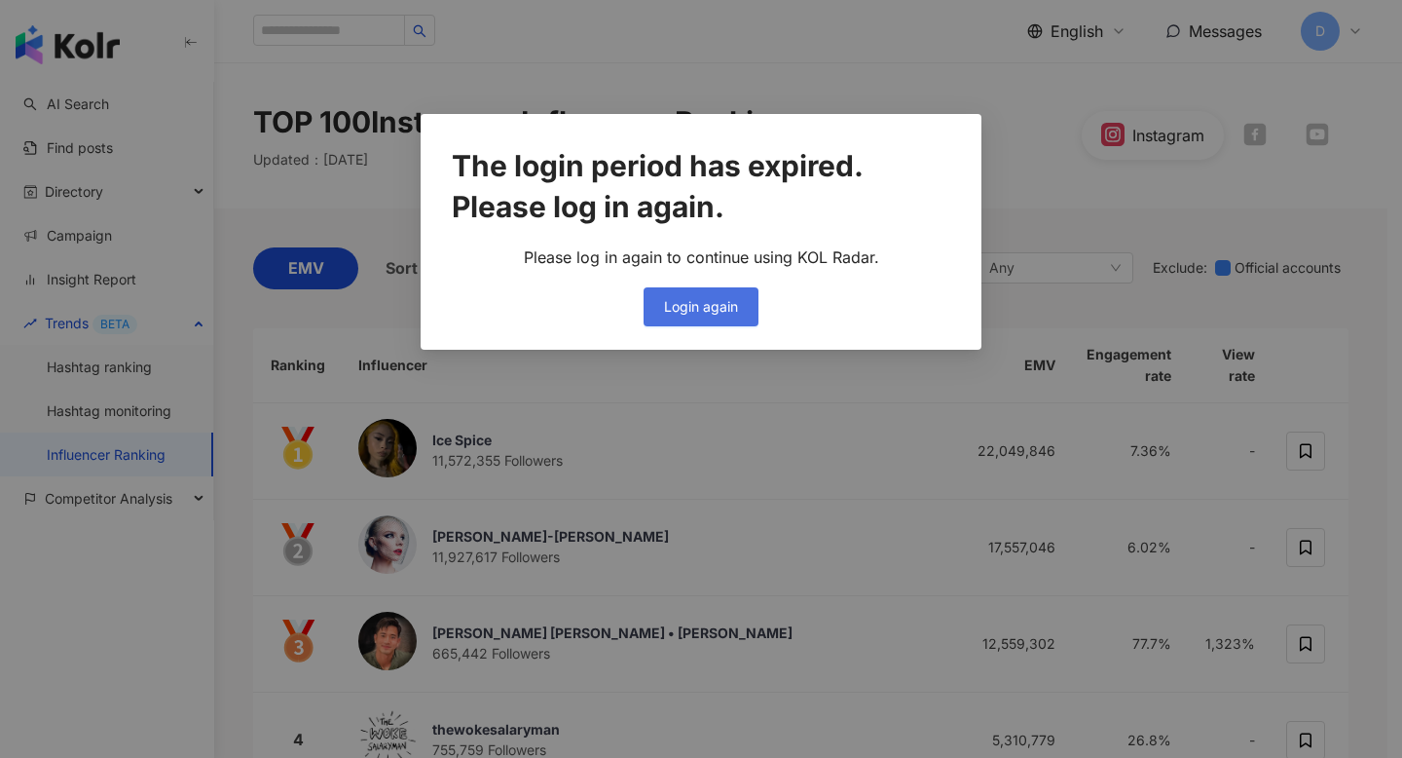
click at [704, 295] on button "Login again" at bounding box center [701, 306] width 115 height 39
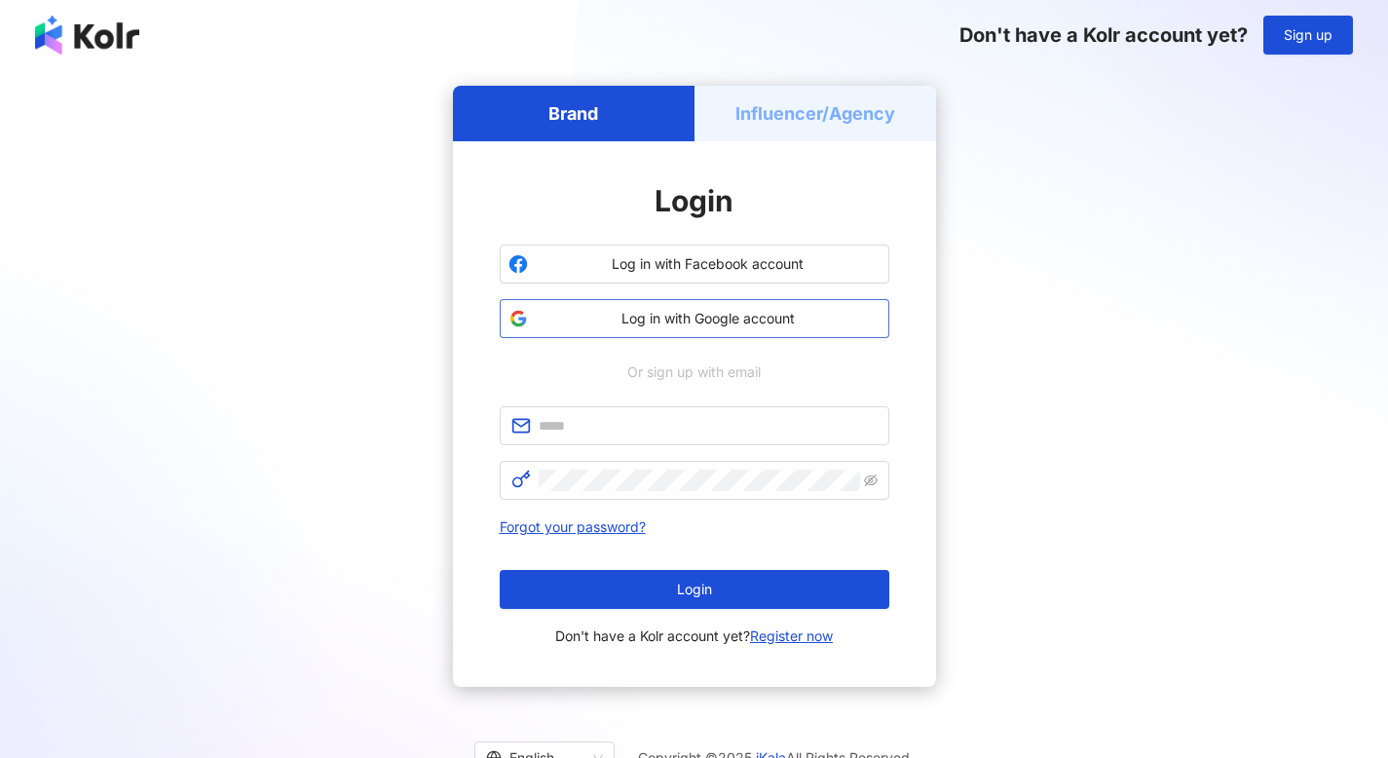
click at [706, 322] on span "Log in with Google account" at bounding box center [708, 318] width 345 height 19
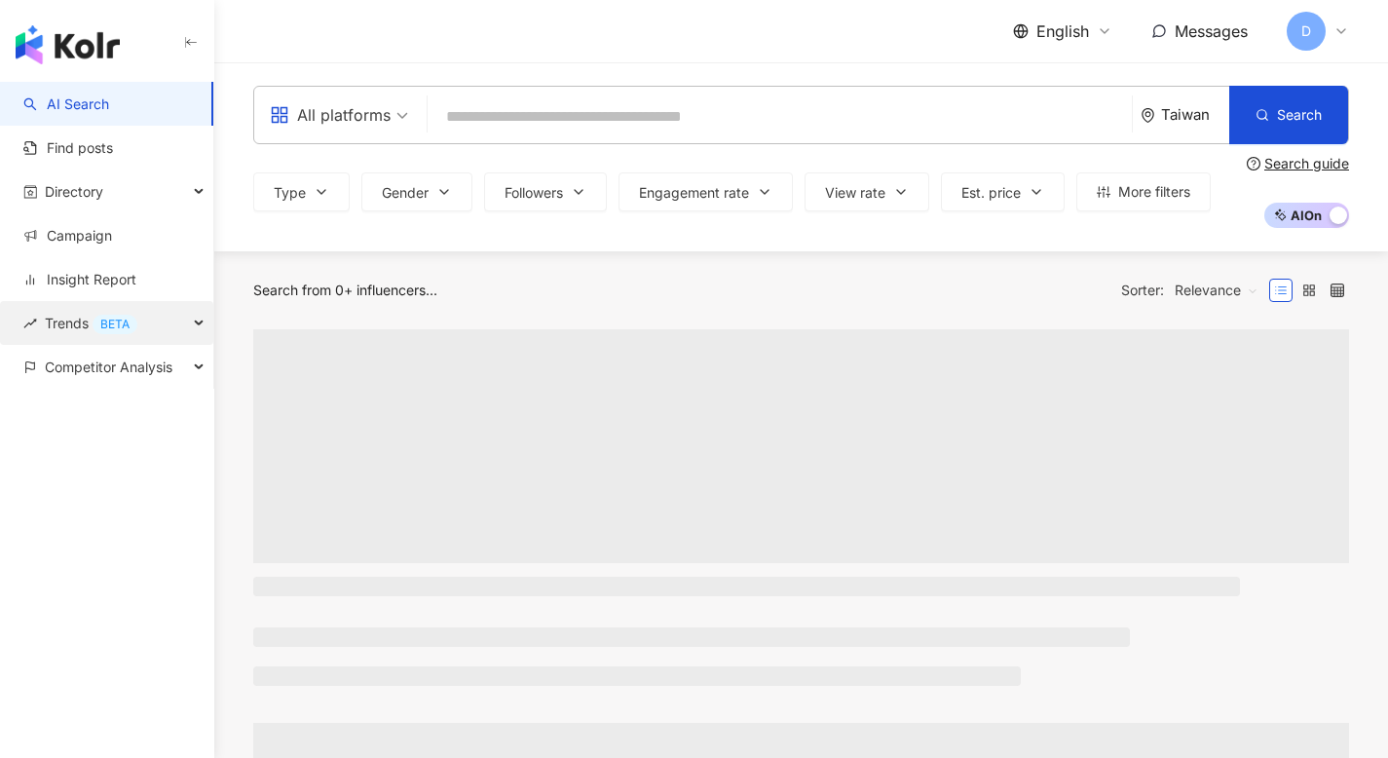
click at [158, 321] on div "Trends BETA" at bounding box center [106, 323] width 213 height 44
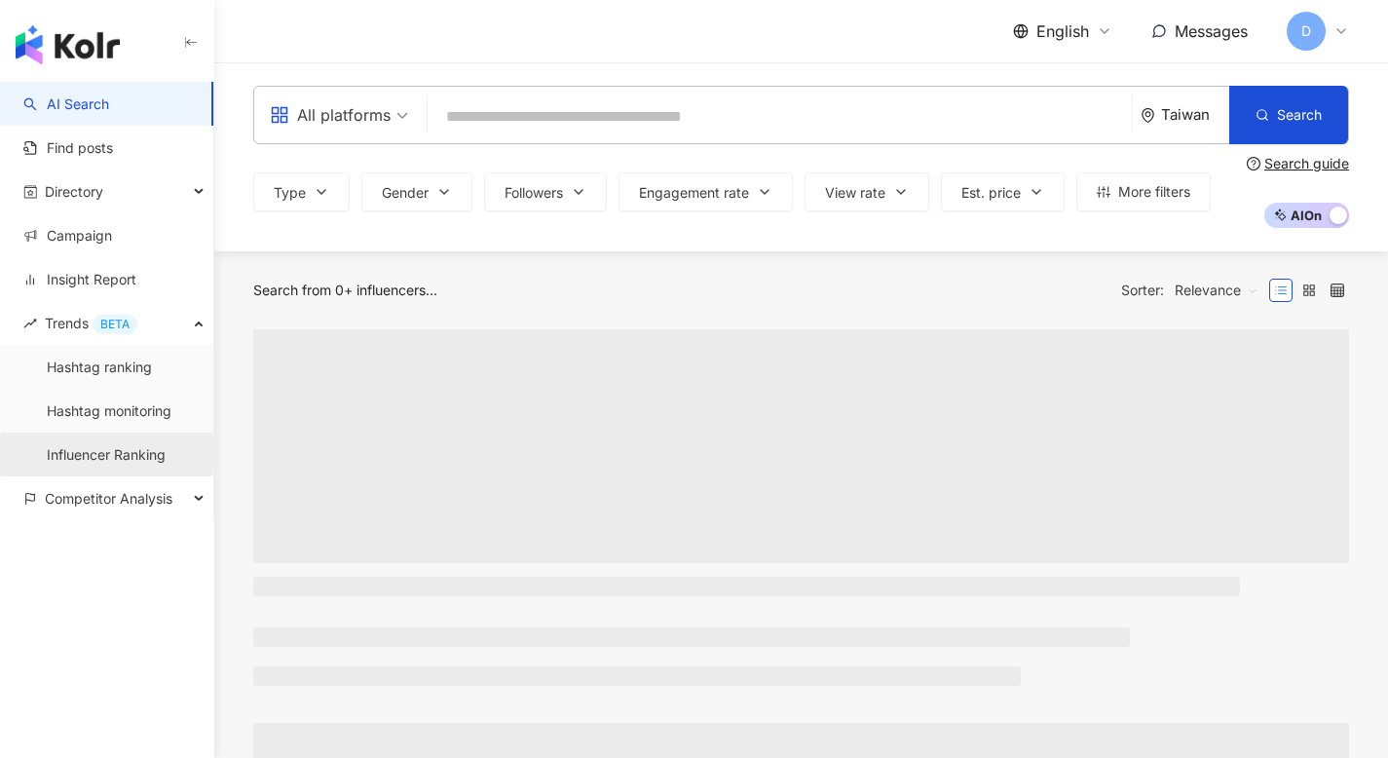
click at [137, 445] on link "Influencer Ranking" at bounding box center [106, 454] width 119 height 19
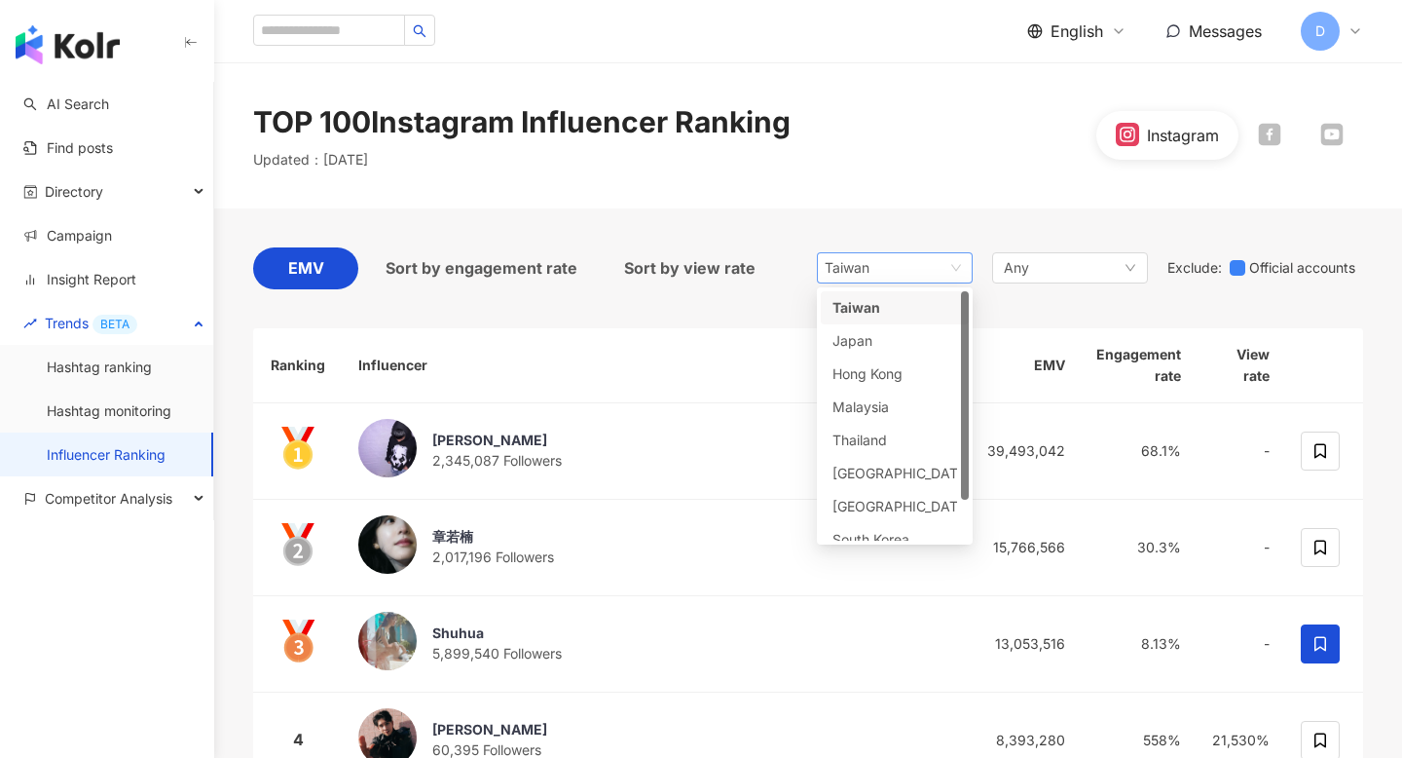
click at [921, 260] on span "Taiwan" at bounding box center [895, 267] width 140 height 29
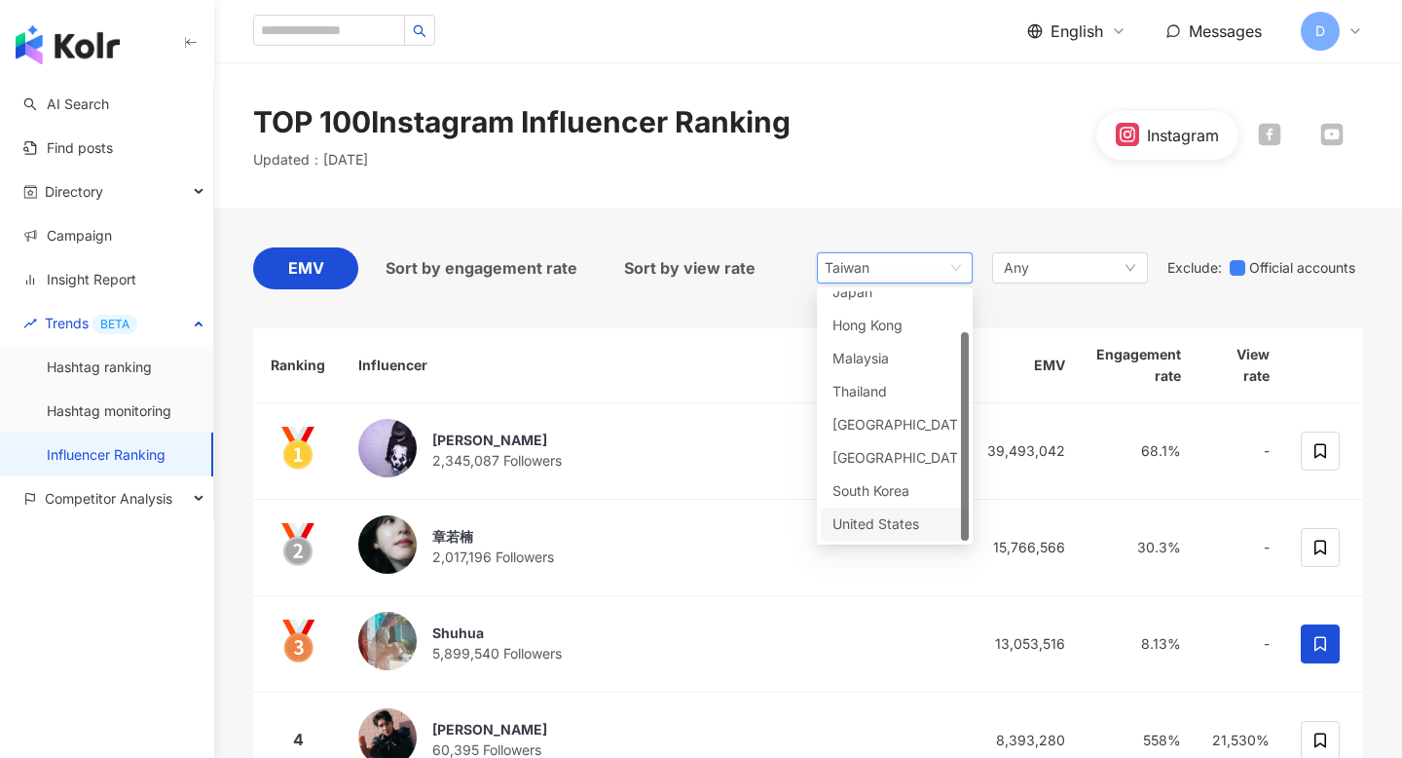
click at [887, 523] on div "United States" at bounding box center [864, 523] width 63 height 21
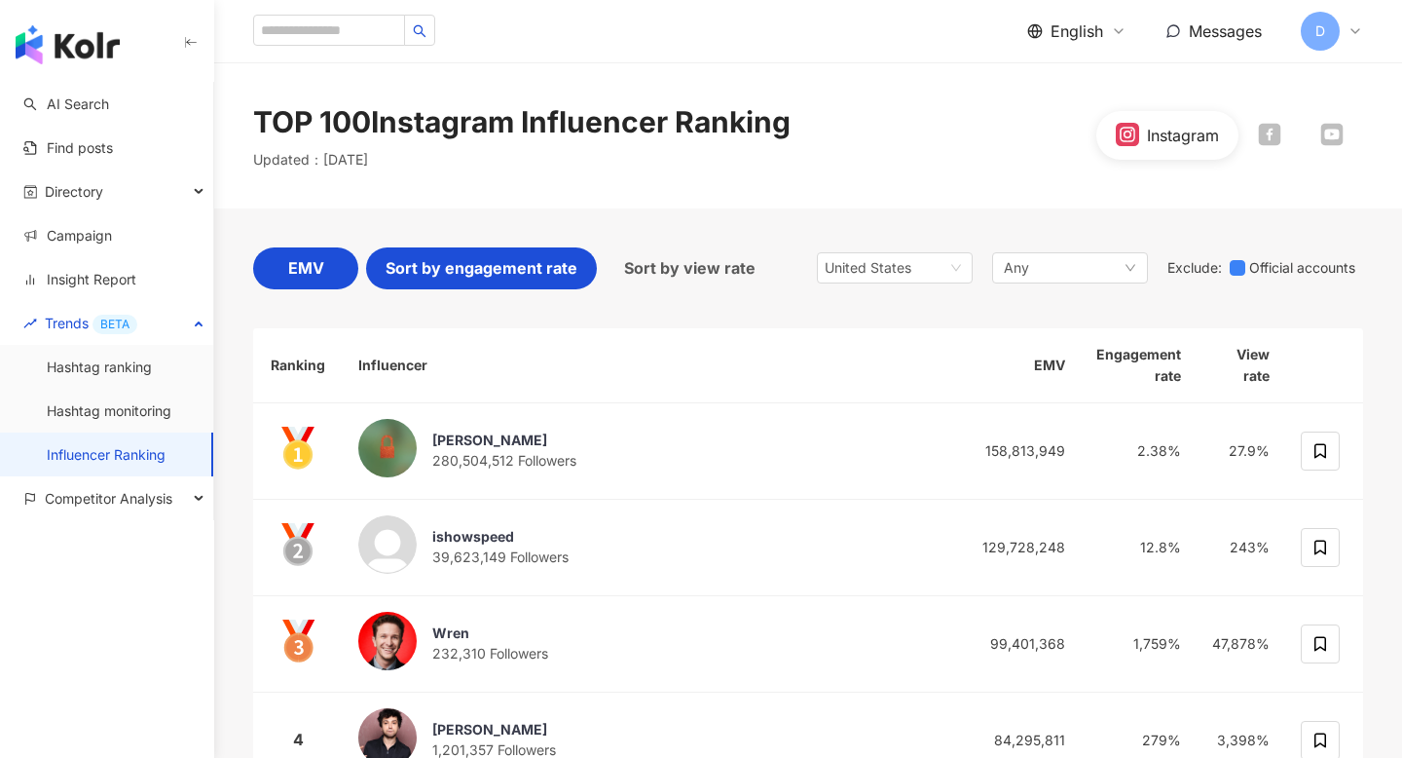
click at [502, 278] on span "Sort by engagement rate" at bounding box center [482, 268] width 192 height 24
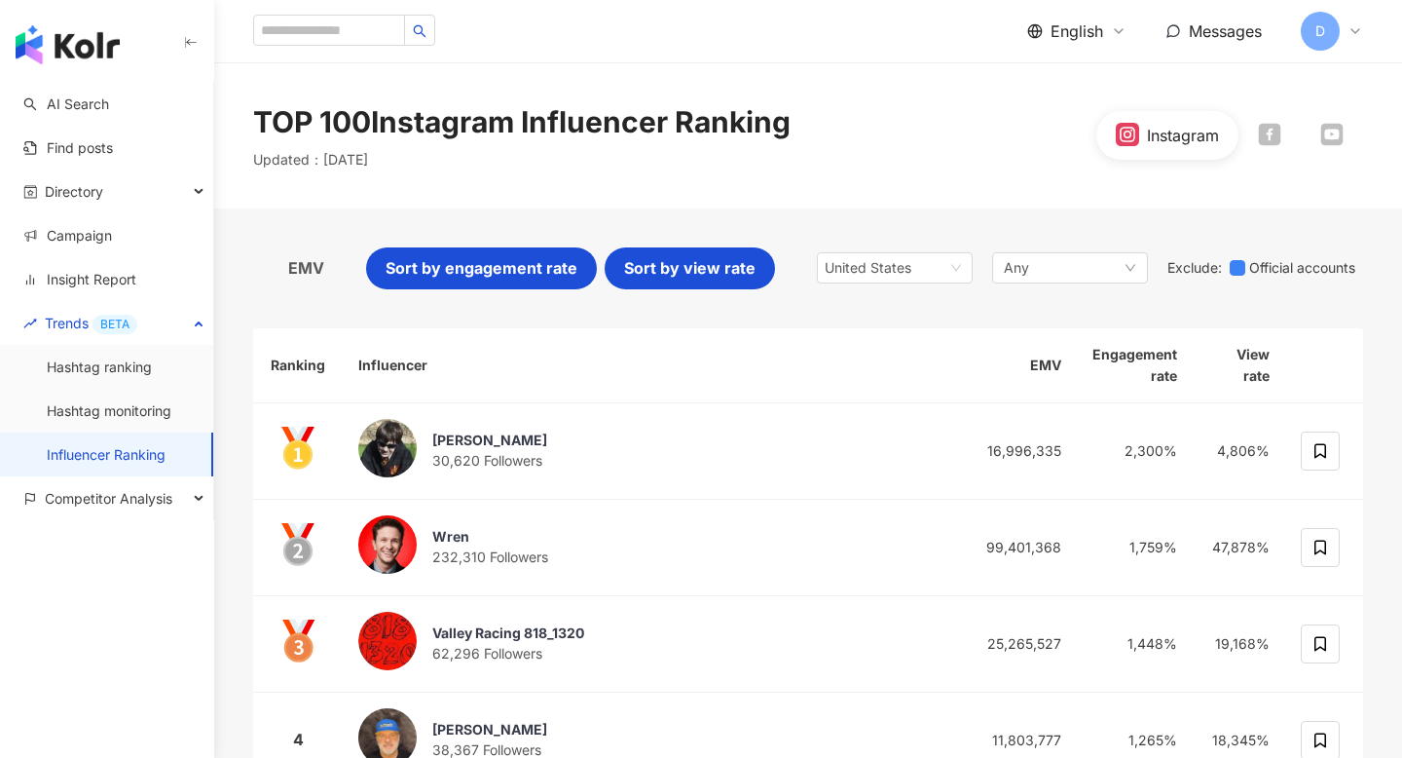
click at [688, 272] on span "Sort by view rate" at bounding box center [689, 268] width 131 height 24
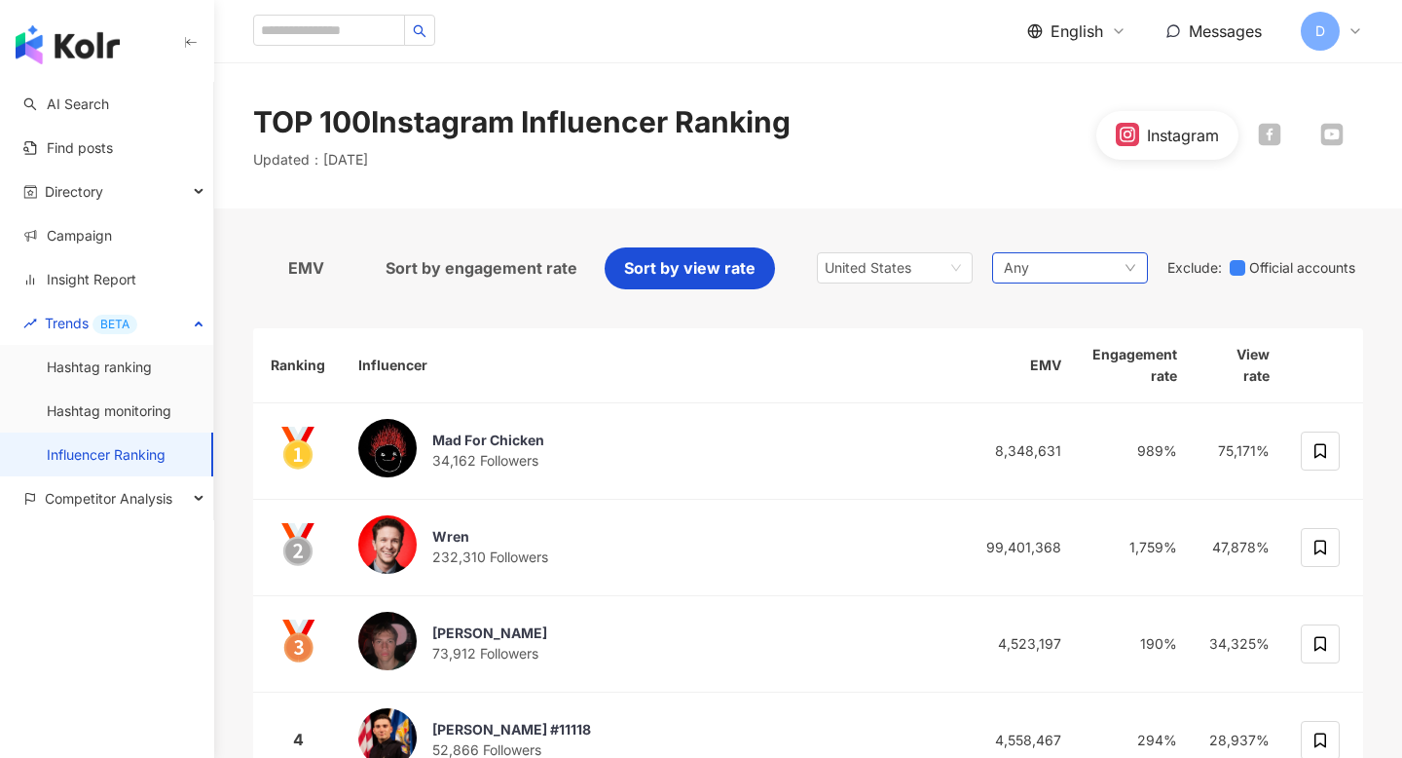
click at [1010, 268] on span "Any" at bounding box center [1016, 267] width 25 height 21
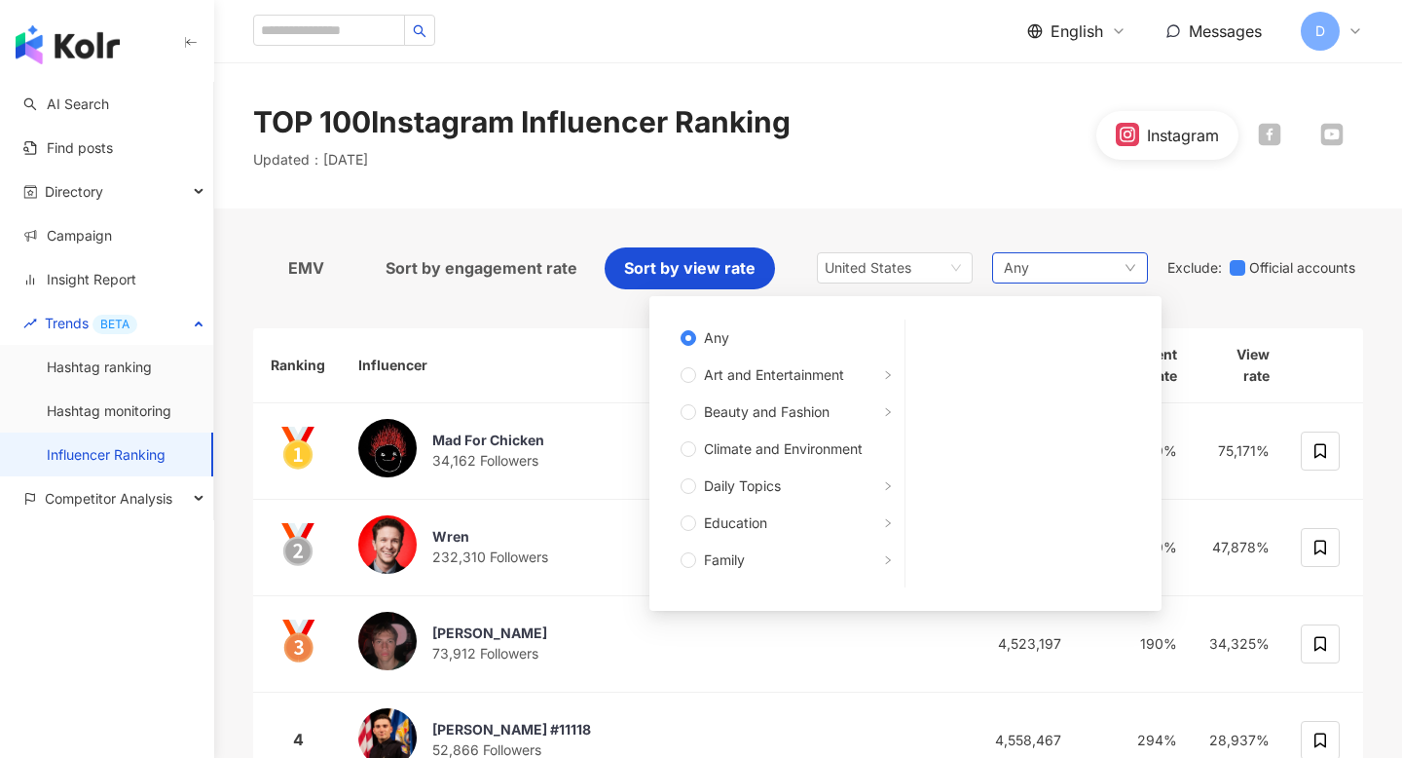
click at [1010, 268] on span "Any" at bounding box center [1016, 267] width 25 height 21
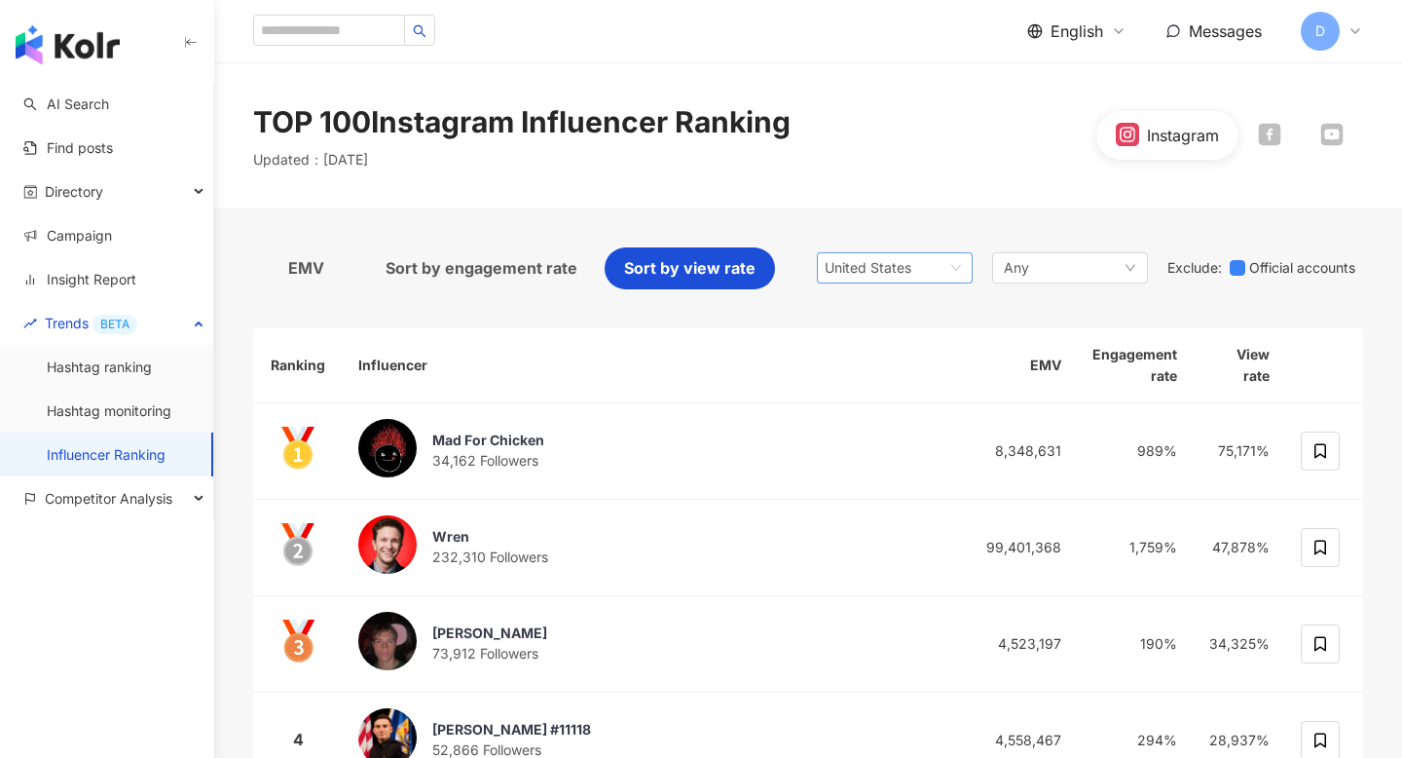
click at [870, 271] on div "United States" at bounding box center [856, 267] width 63 height 29
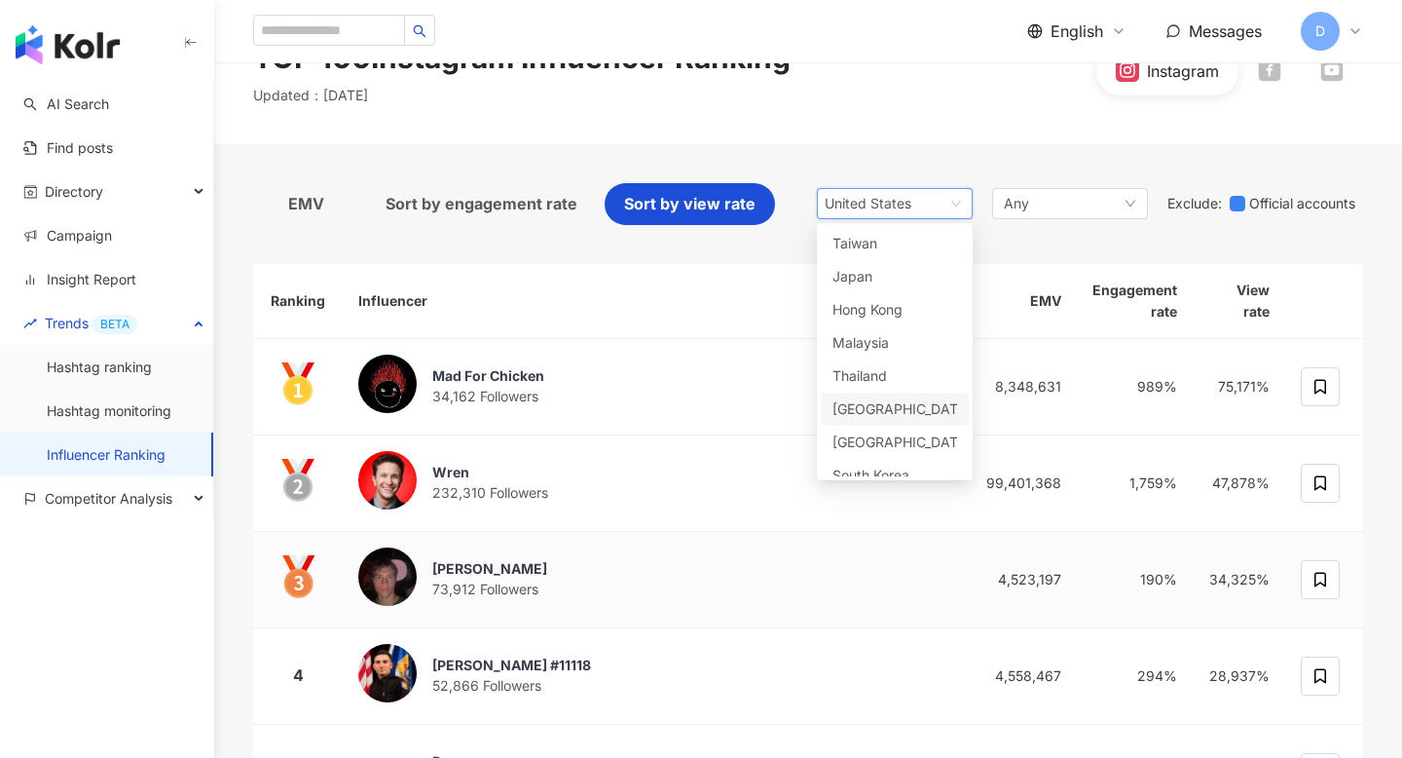
scroll to position [19, 0]
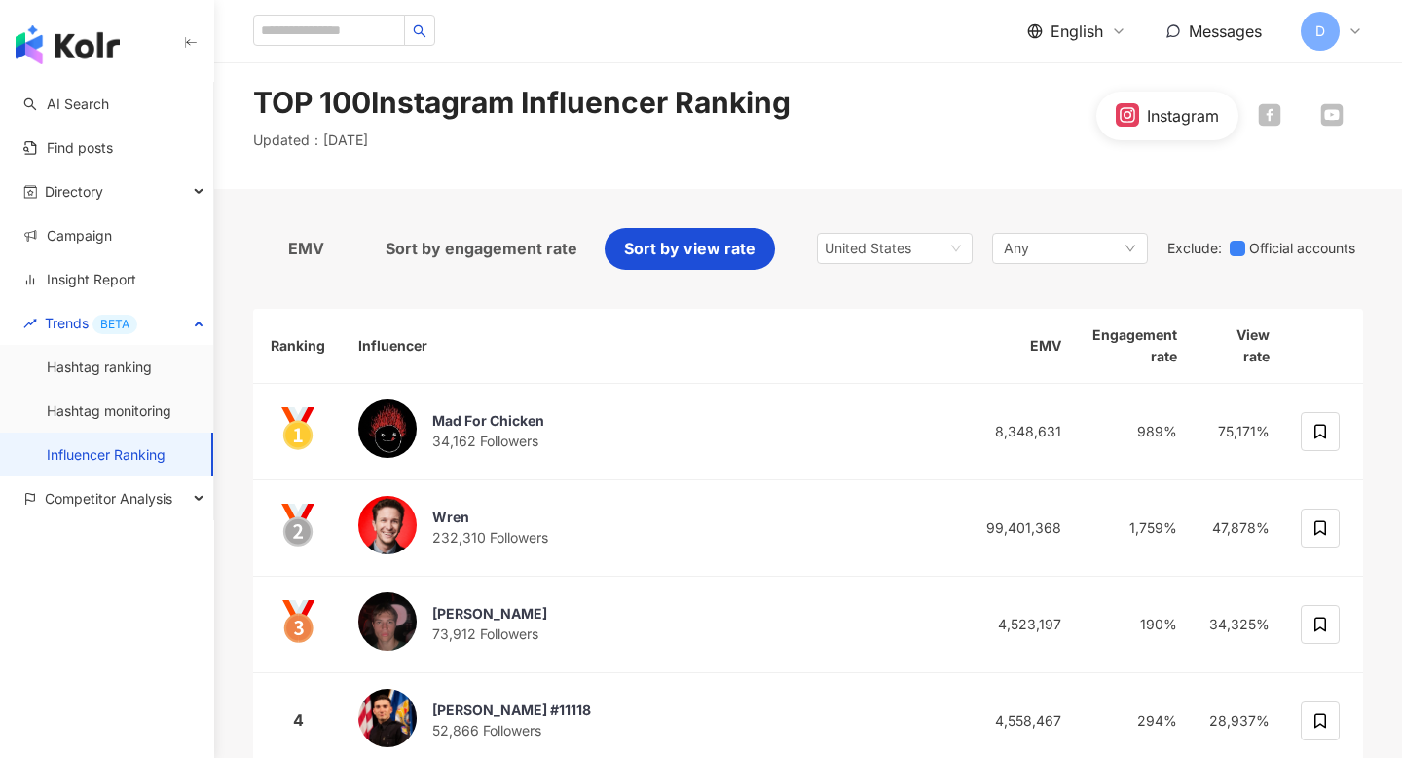
click at [487, 271] on div "Sort by engagement rate" at bounding box center [481, 254] width 231 height 52
click at [492, 256] on span "Sort by engagement rate" at bounding box center [482, 249] width 192 height 24
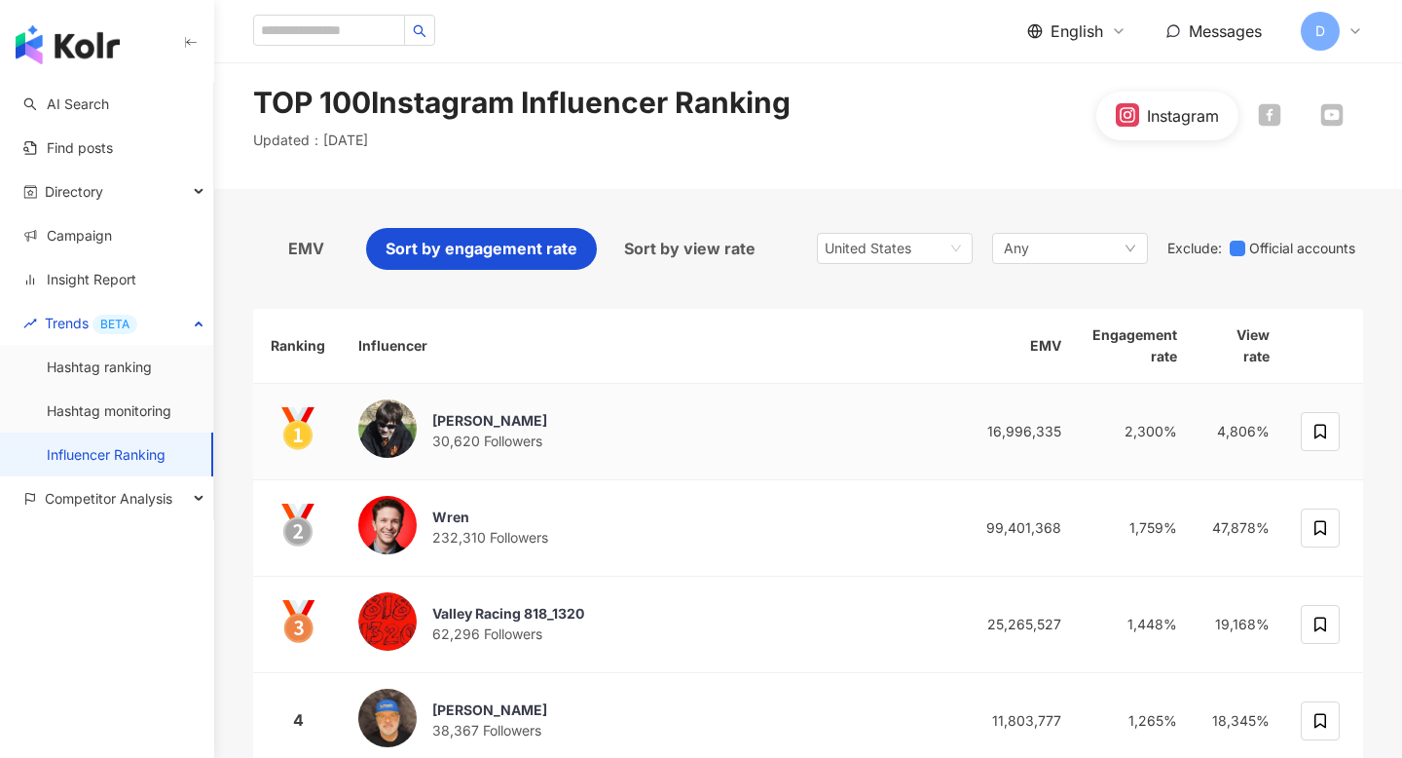
click at [656, 435] on div "[PERSON_NAME] 30,620 Followers" at bounding box center [651, 431] width 586 height 64
click at [869, 255] on div "United States" at bounding box center [856, 248] width 63 height 29
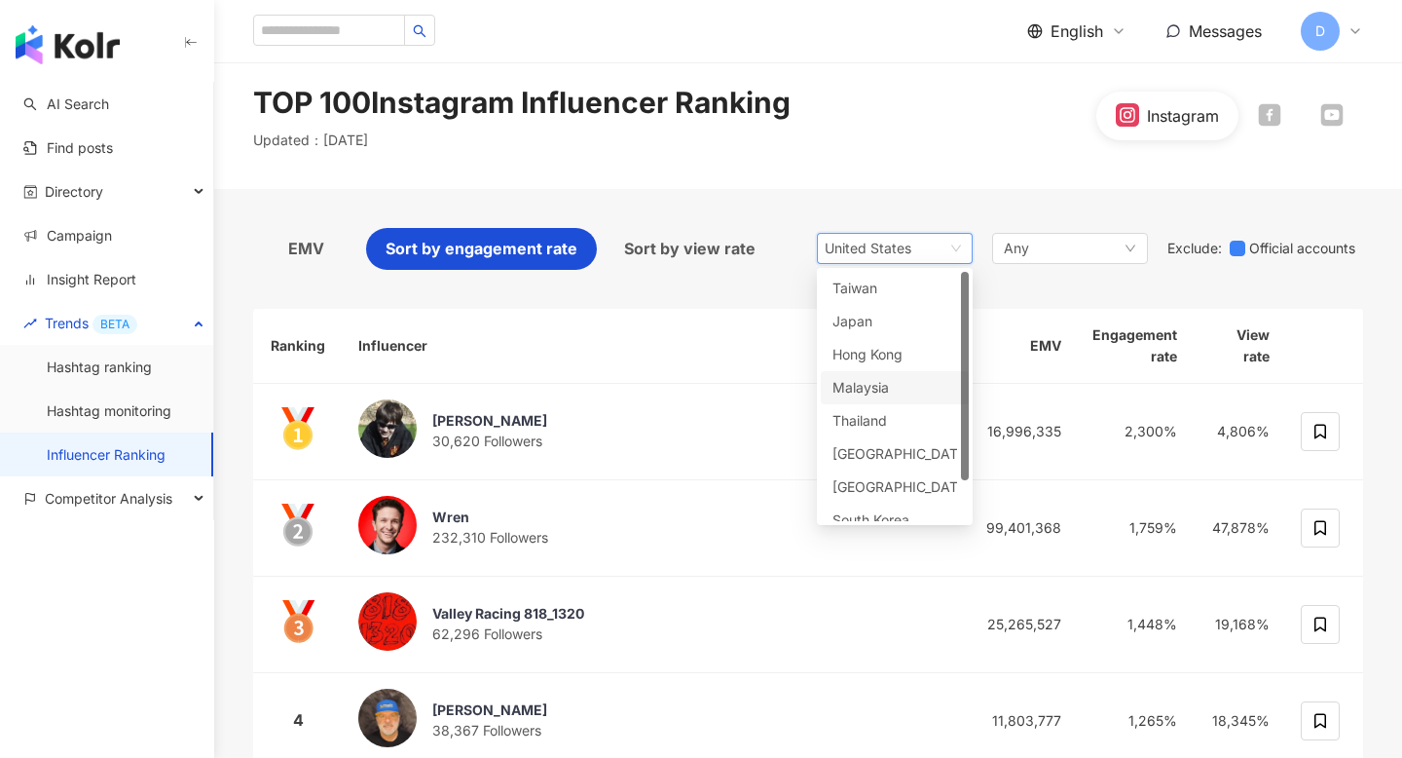
click at [878, 384] on div "Malaysia" at bounding box center [864, 387] width 63 height 21
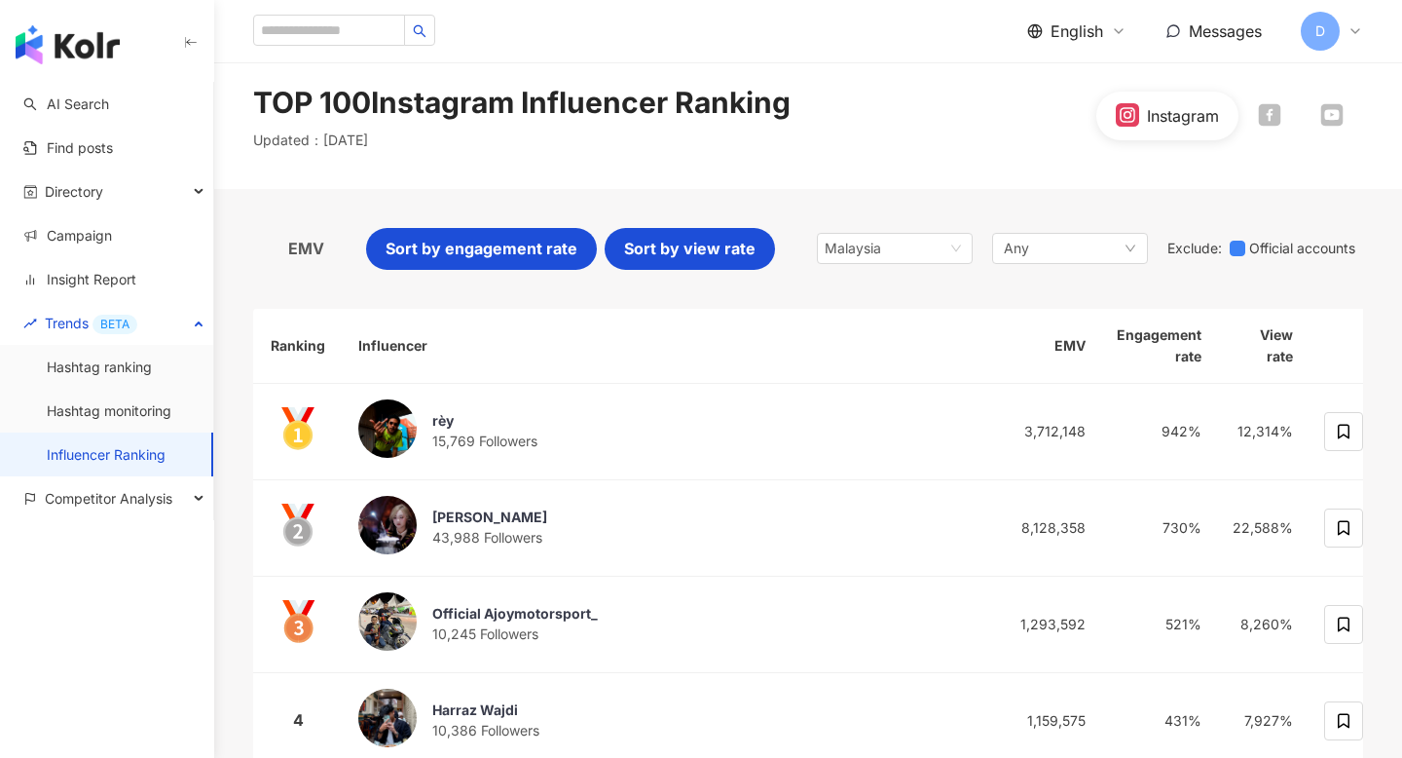
click at [700, 255] on span "Sort by view rate" at bounding box center [689, 249] width 131 height 24
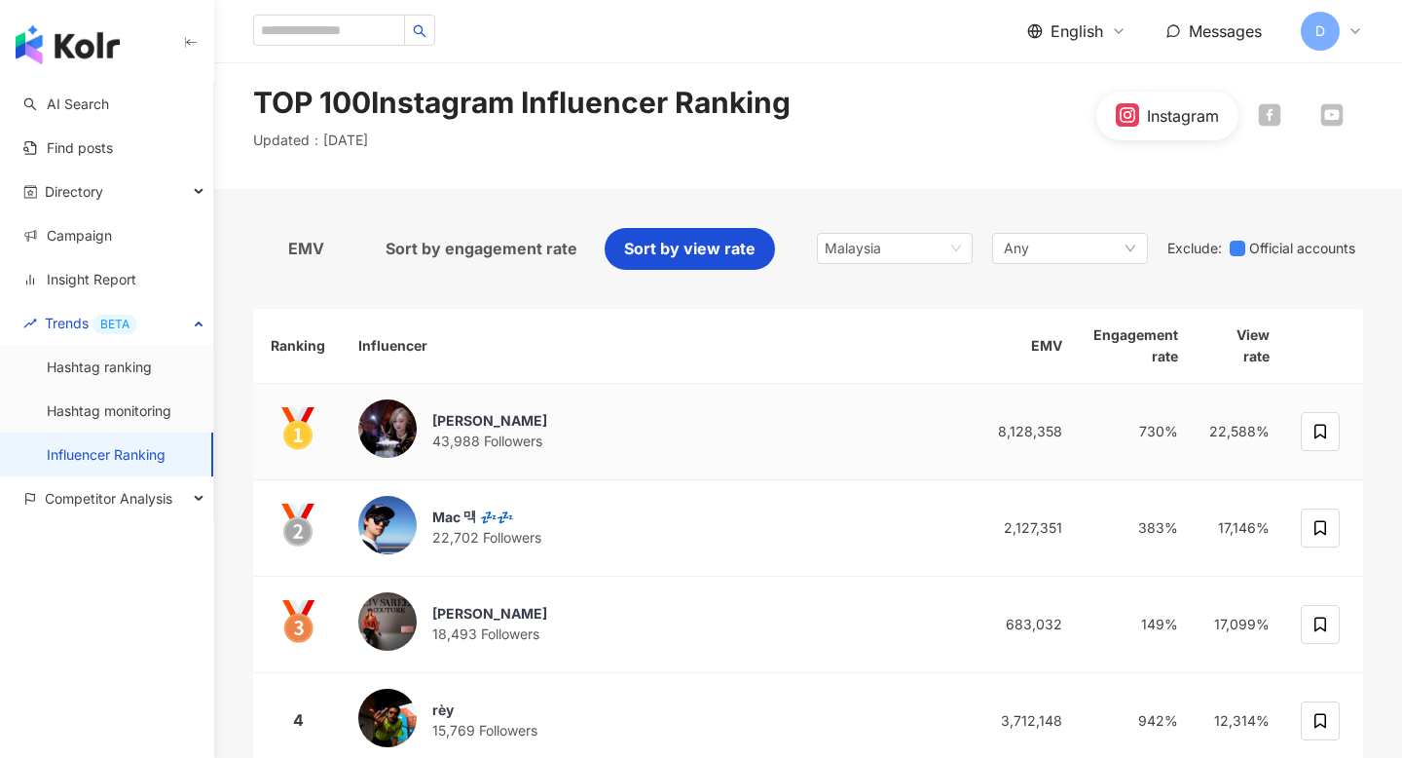
click at [409, 429] on img at bounding box center [387, 428] width 58 height 58
click at [939, 259] on span "Malaysia" at bounding box center [895, 248] width 140 height 29
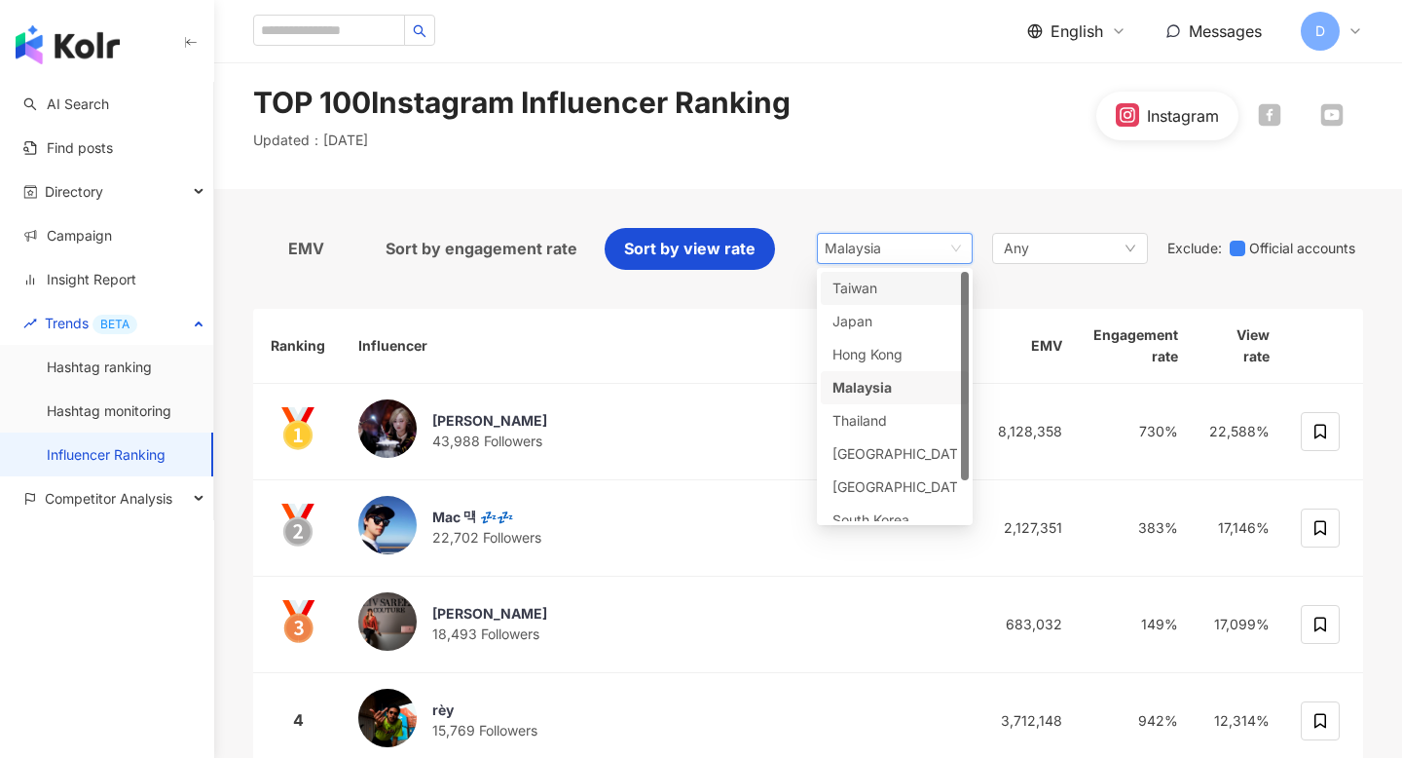
click at [901, 284] on div "Taiwan" at bounding box center [895, 288] width 125 height 21
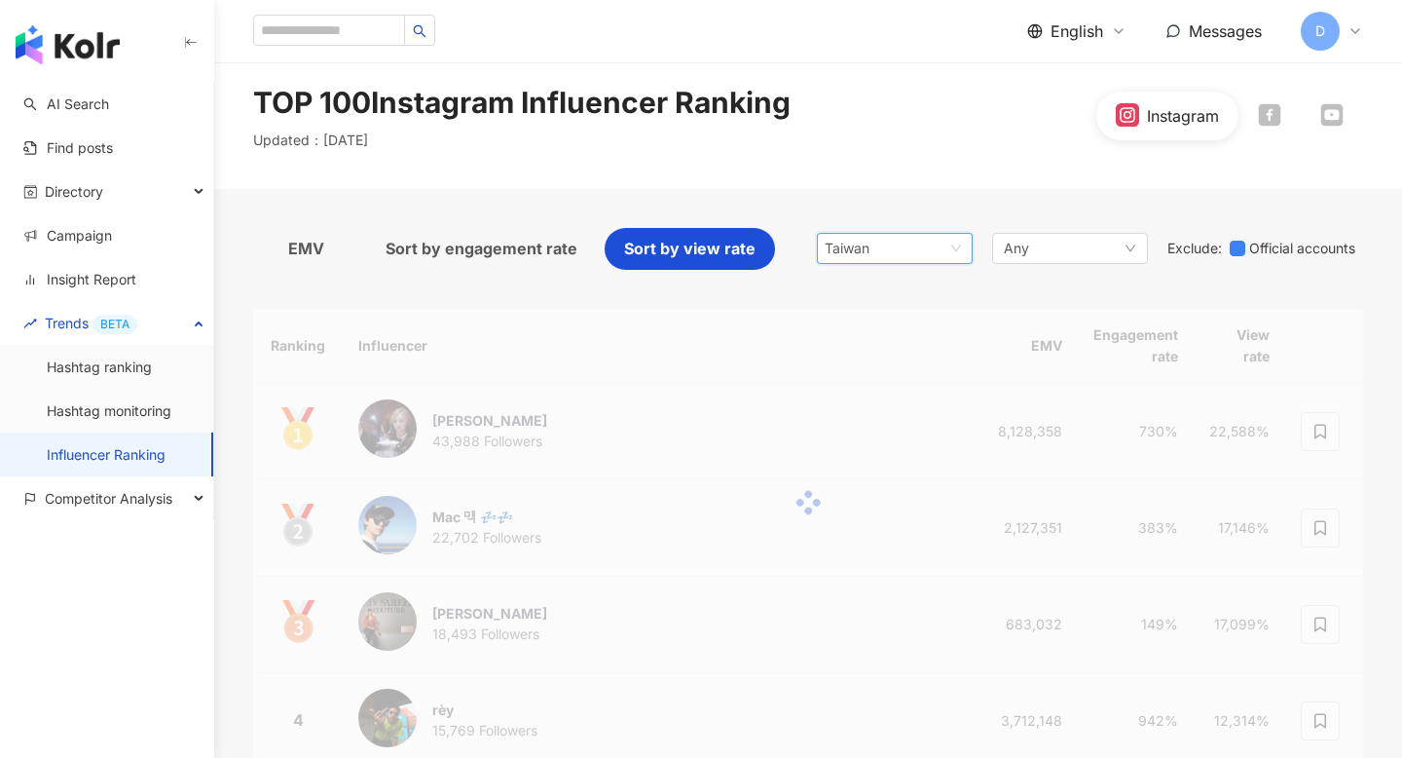
click at [896, 258] on span "Taiwan" at bounding box center [895, 248] width 140 height 29
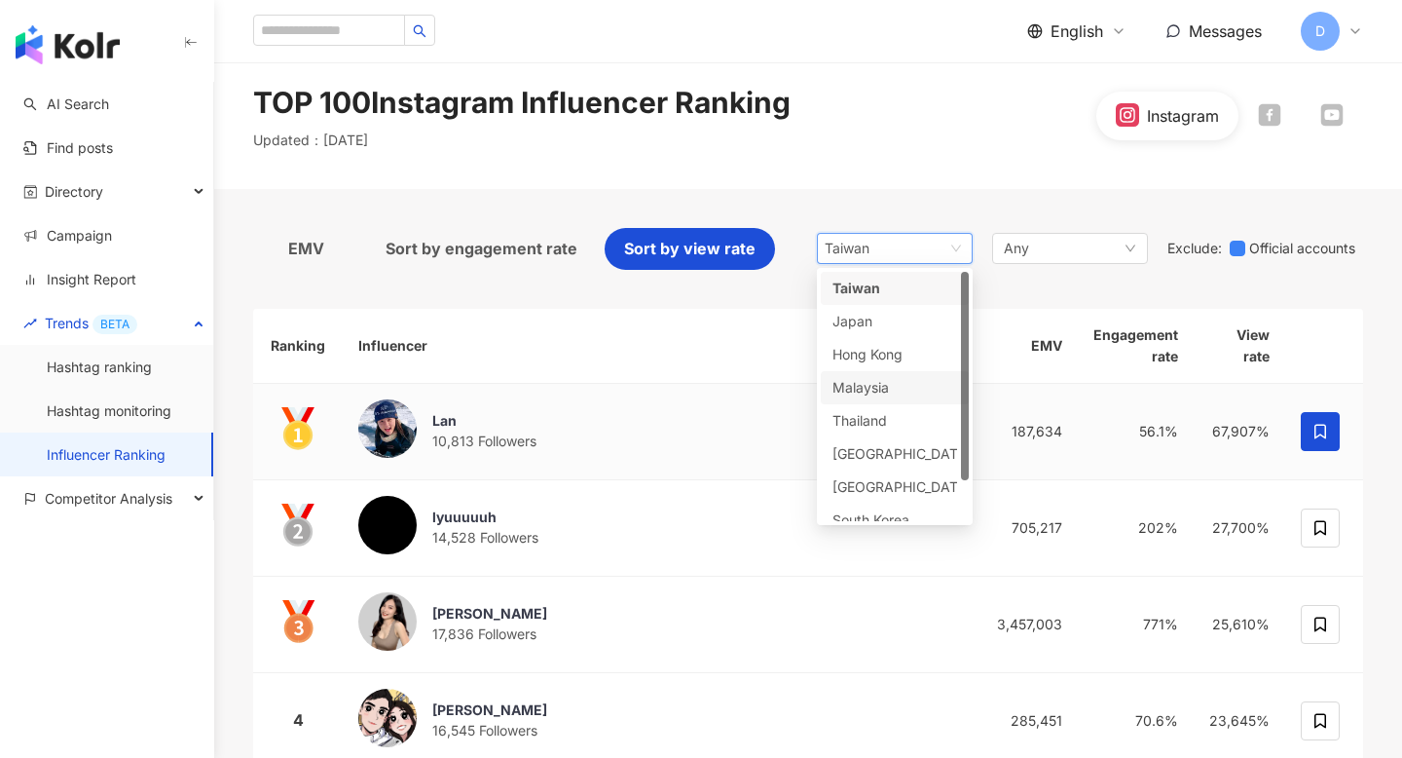
click at [723, 407] on div "Lan 10,813 Followers" at bounding box center [651, 431] width 587 height 64
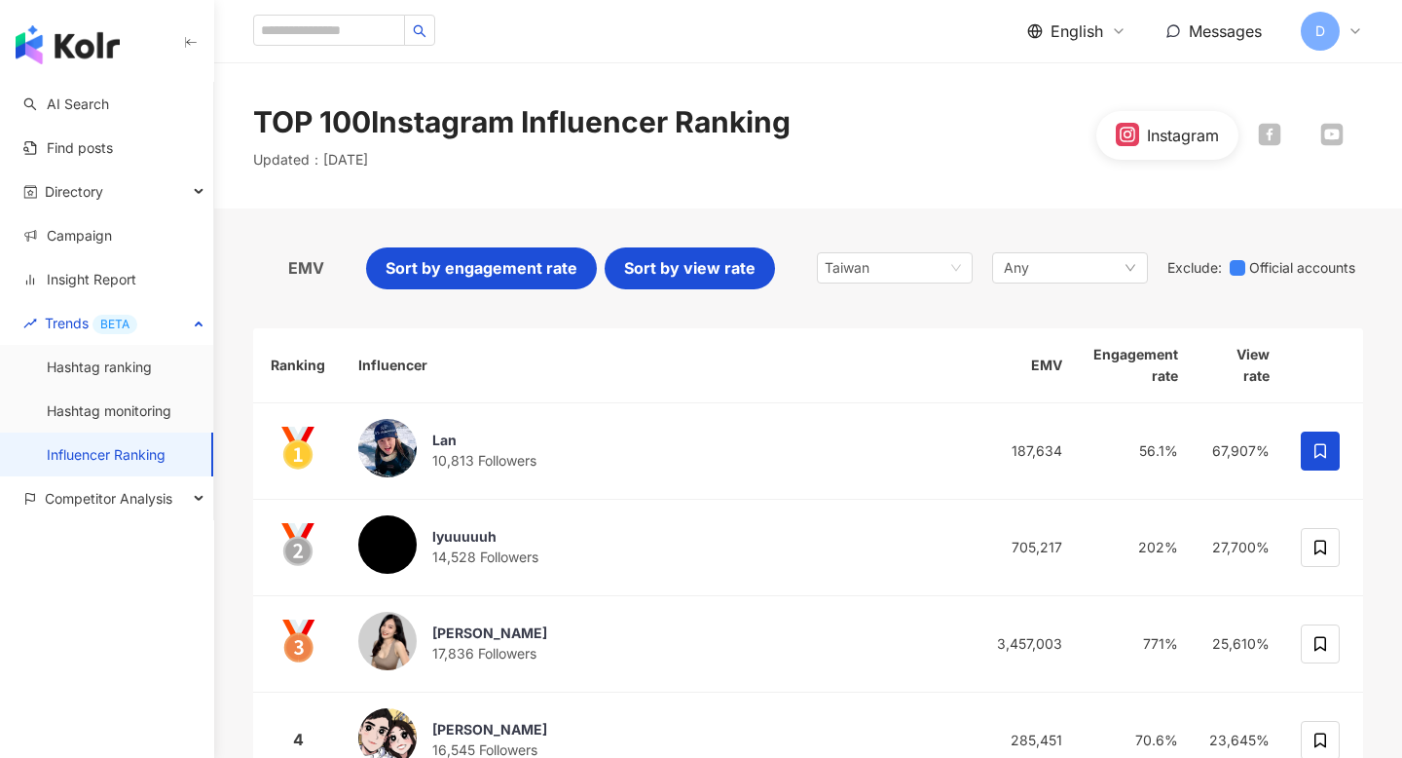
click at [489, 273] on span "Sort by engagement rate" at bounding box center [482, 268] width 192 height 24
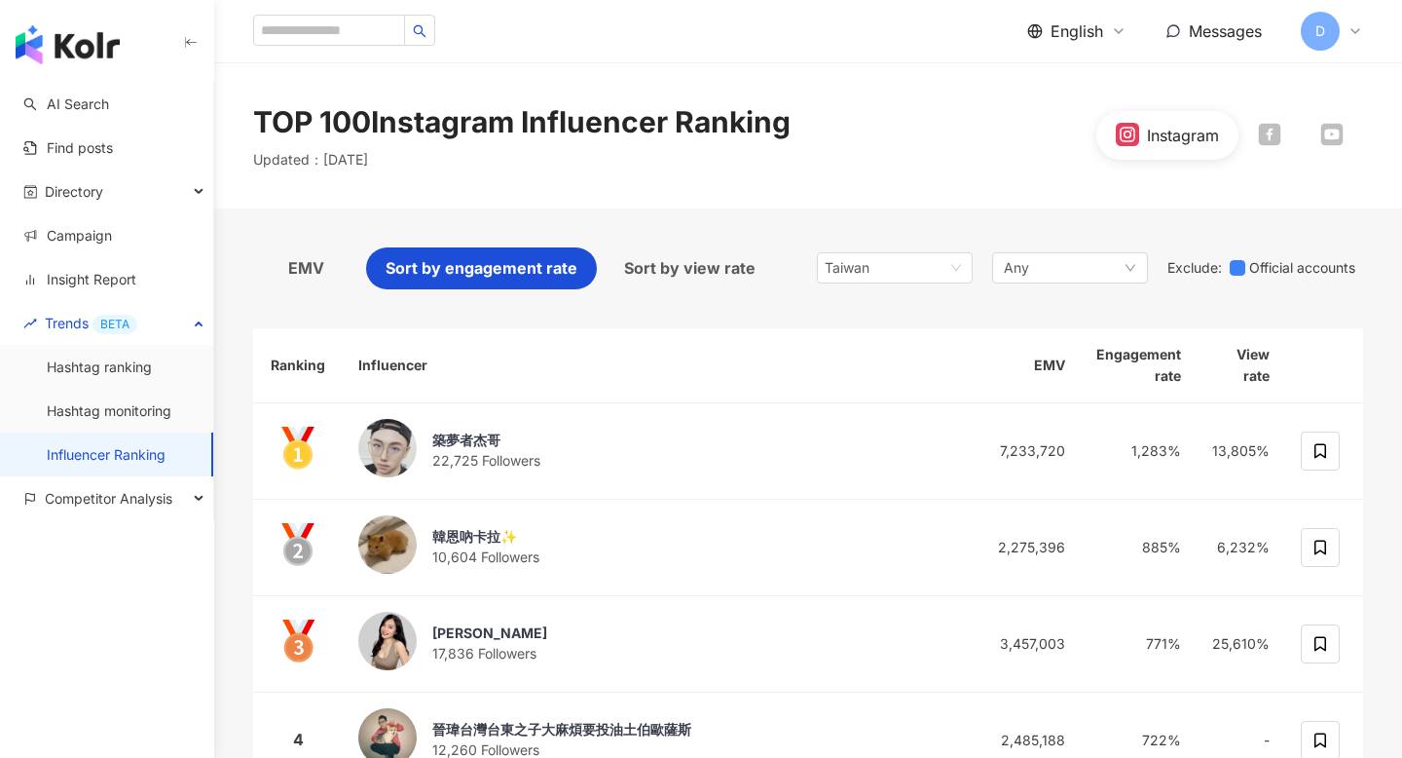
click at [1084, 23] on span "English" at bounding box center [1077, 30] width 53 height 21
click at [1077, 81] on div "繁體中文" at bounding box center [1088, 75] width 97 height 34
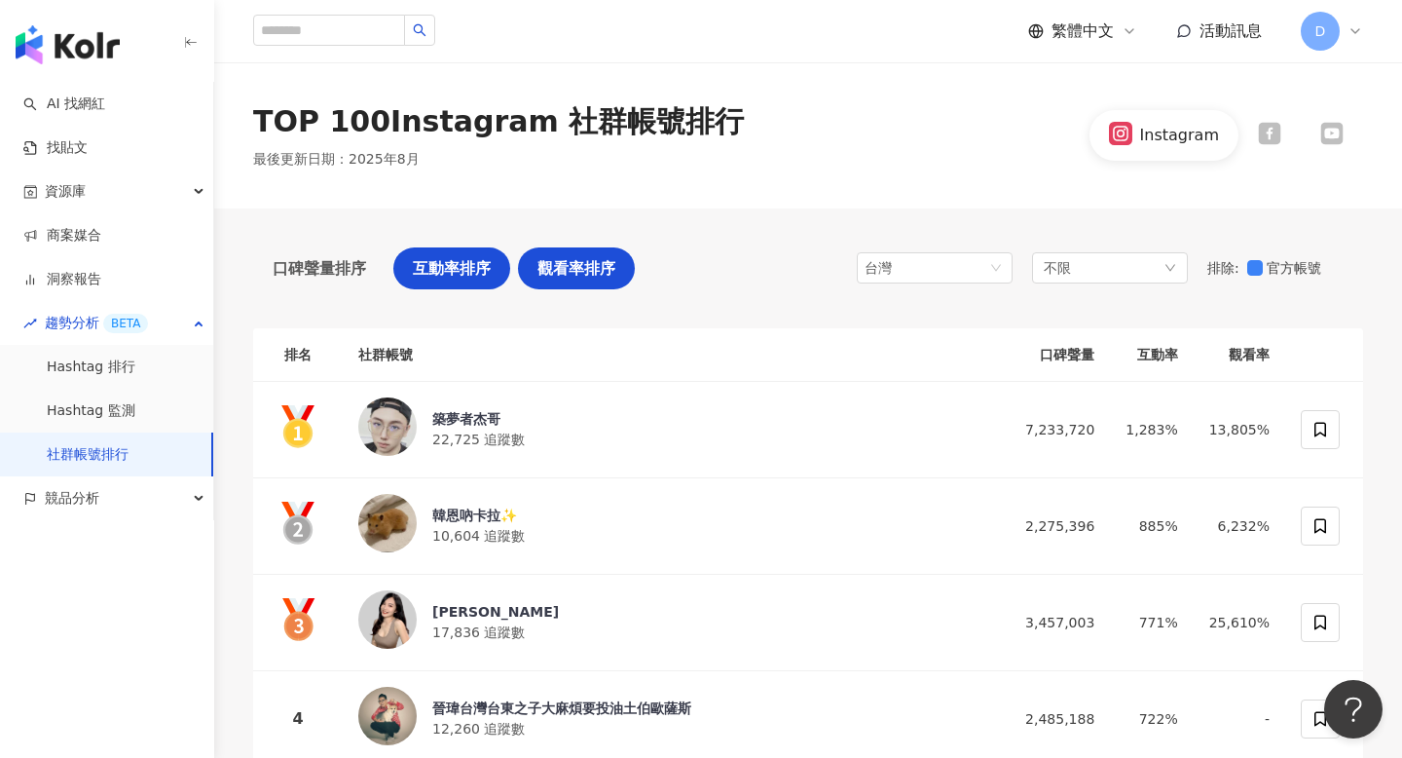
click at [556, 270] on span "觀看率排序" at bounding box center [577, 268] width 78 height 24
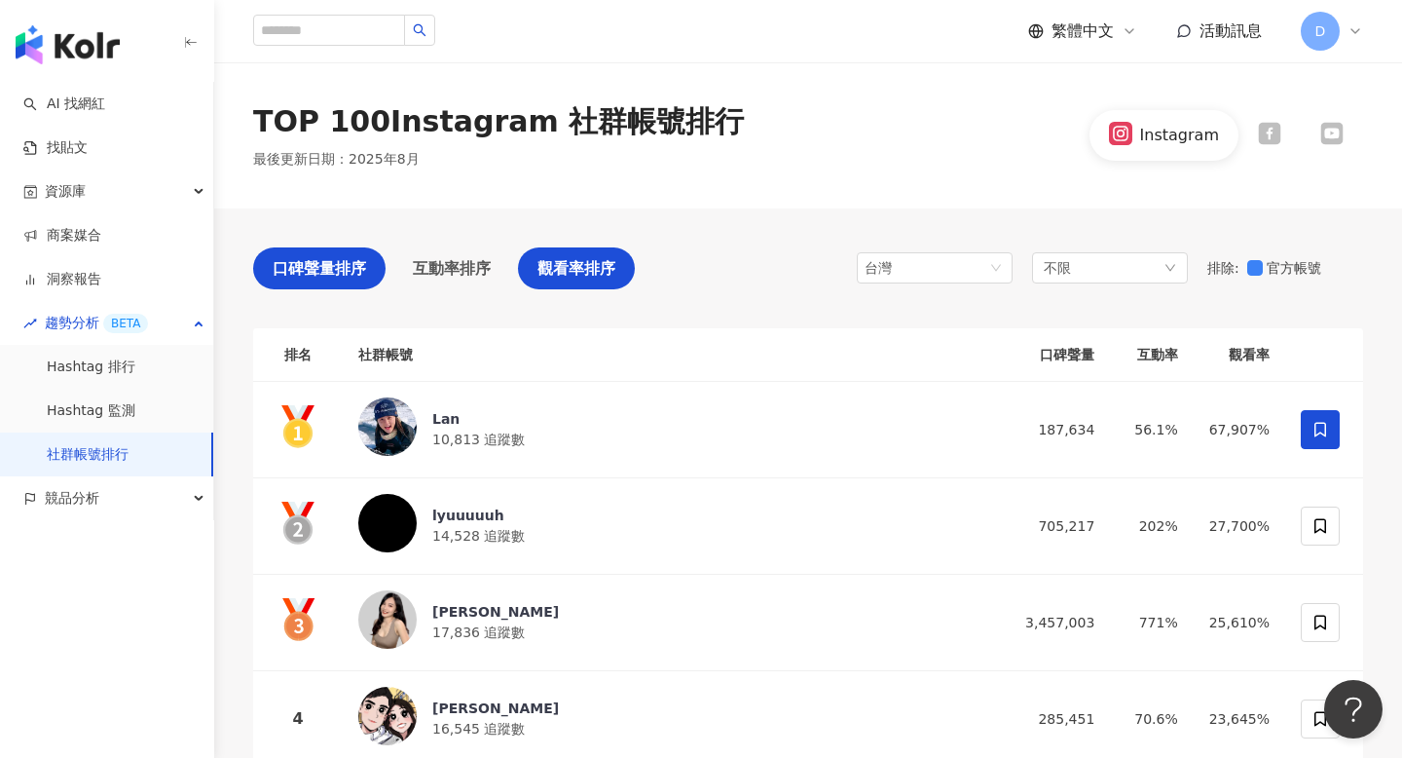
click at [308, 282] on div "口碑聲量排序" at bounding box center [319, 268] width 132 height 42
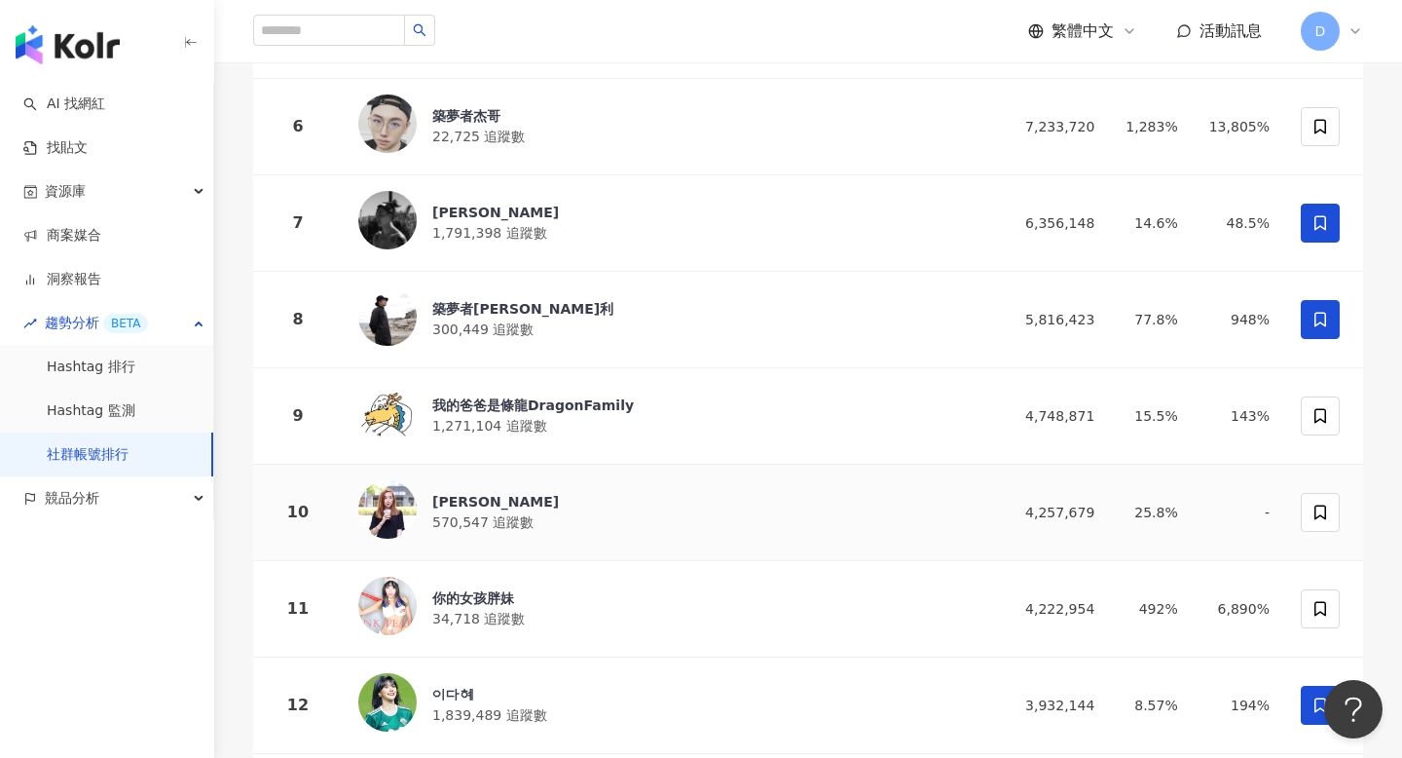
scroll to position [787, 0]
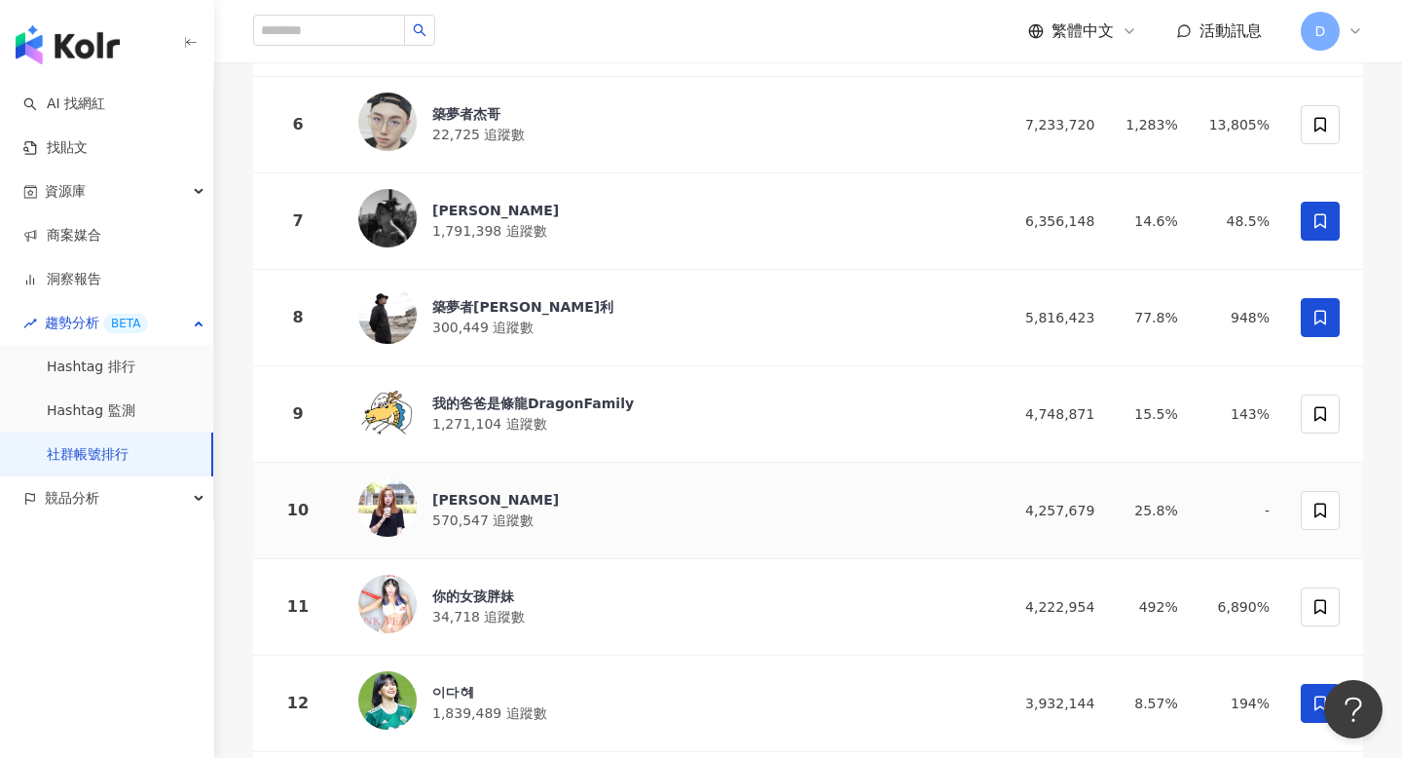
click at [520, 501] on div "凱利" at bounding box center [495, 499] width 127 height 19
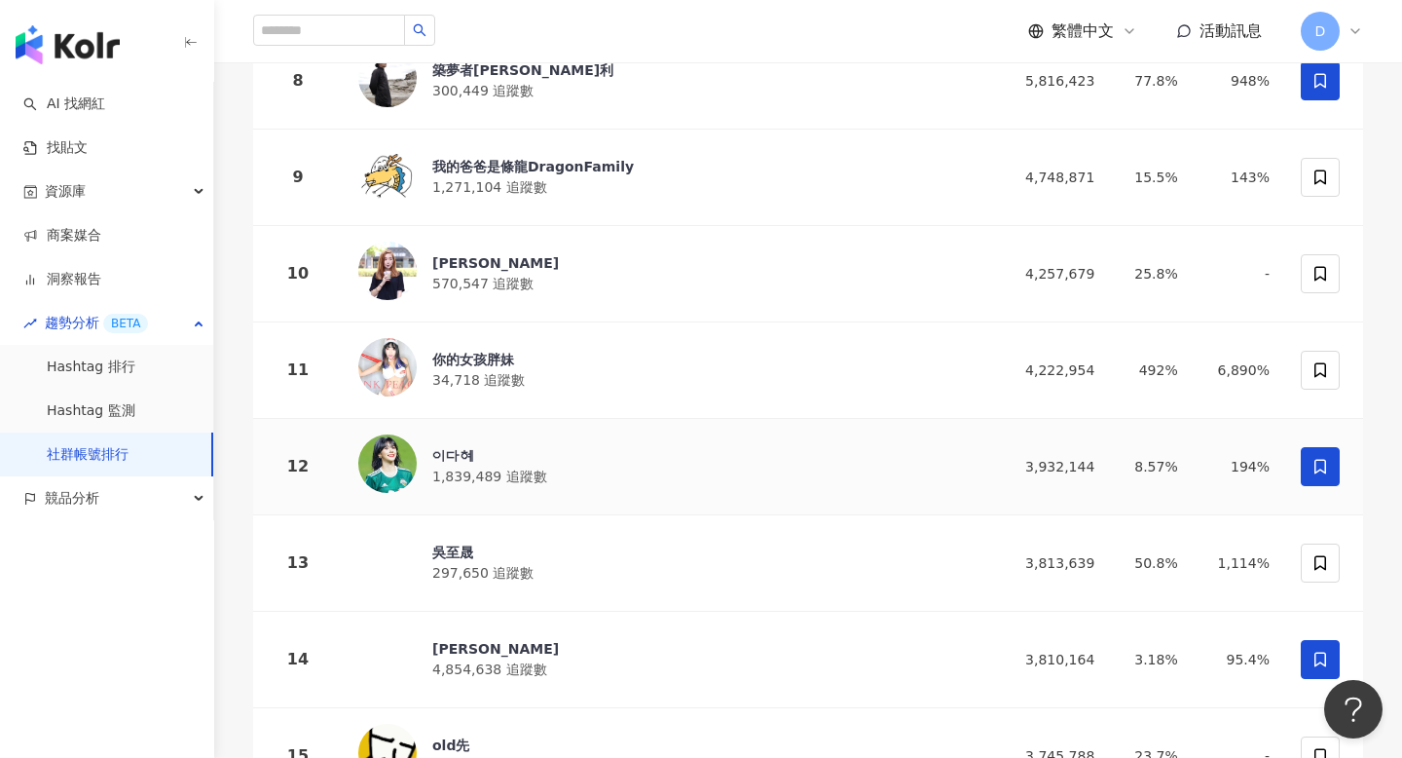
scroll to position [1026, 0]
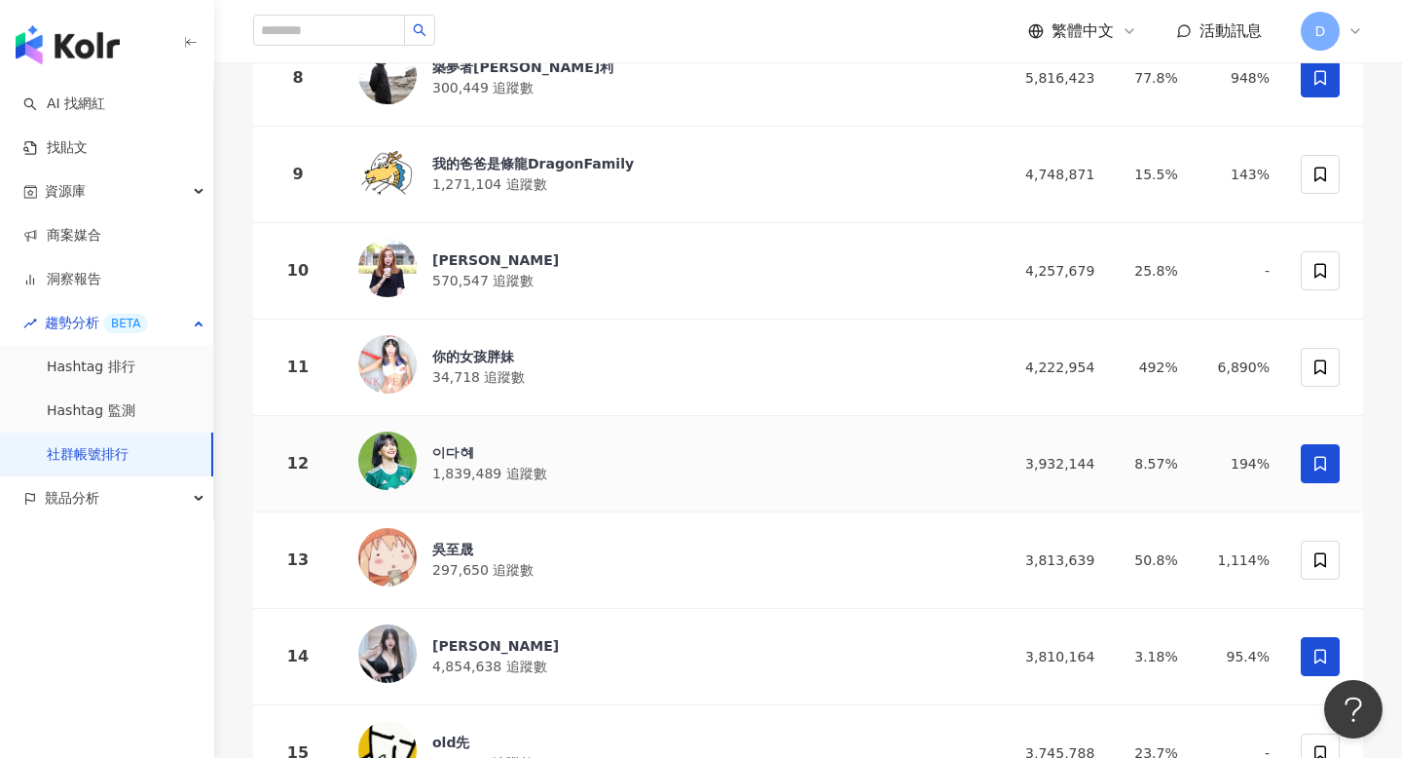
click at [450, 451] on div "이다혜" at bounding box center [489, 452] width 115 height 19
click at [88, 150] on link "找貼文" at bounding box center [55, 147] width 64 height 19
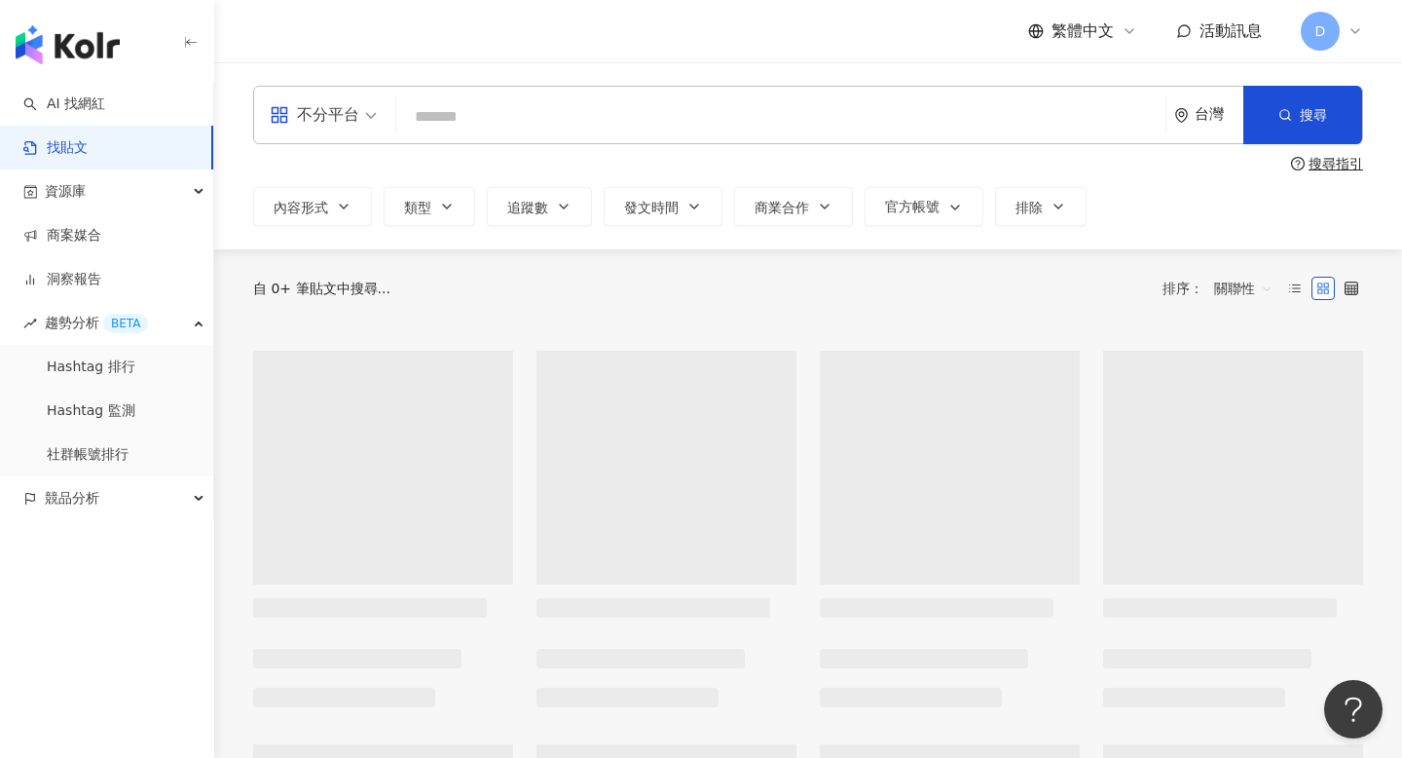
click at [449, 122] on input "search" at bounding box center [781, 116] width 754 height 42
paste input "******"
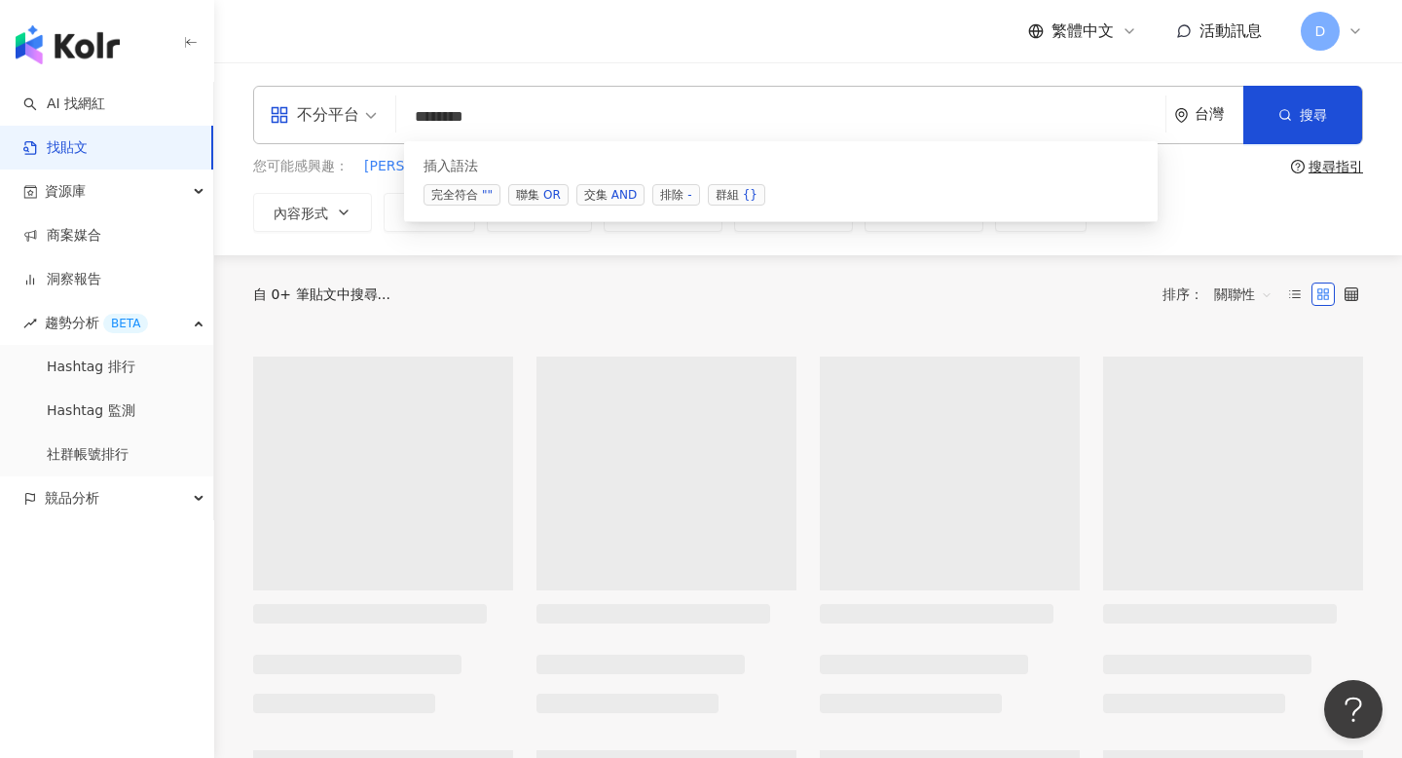
type input "******"
click at [721, 57] on div "繁體中文 活動訊息 D" at bounding box center [808, 31] width 1110 height 62
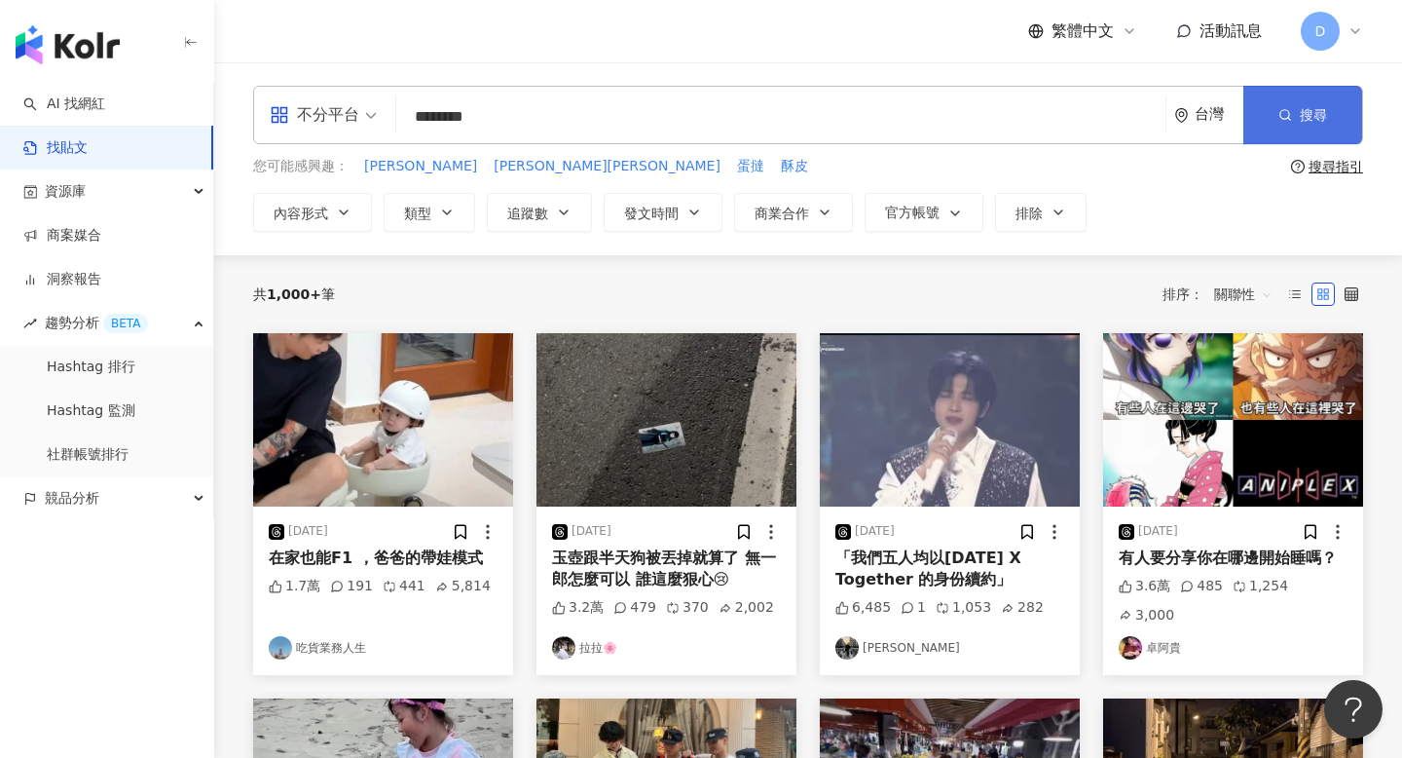
click at [1300, 117] on span "搜尋" at bounding box center [1313, 115] width 27 height 16
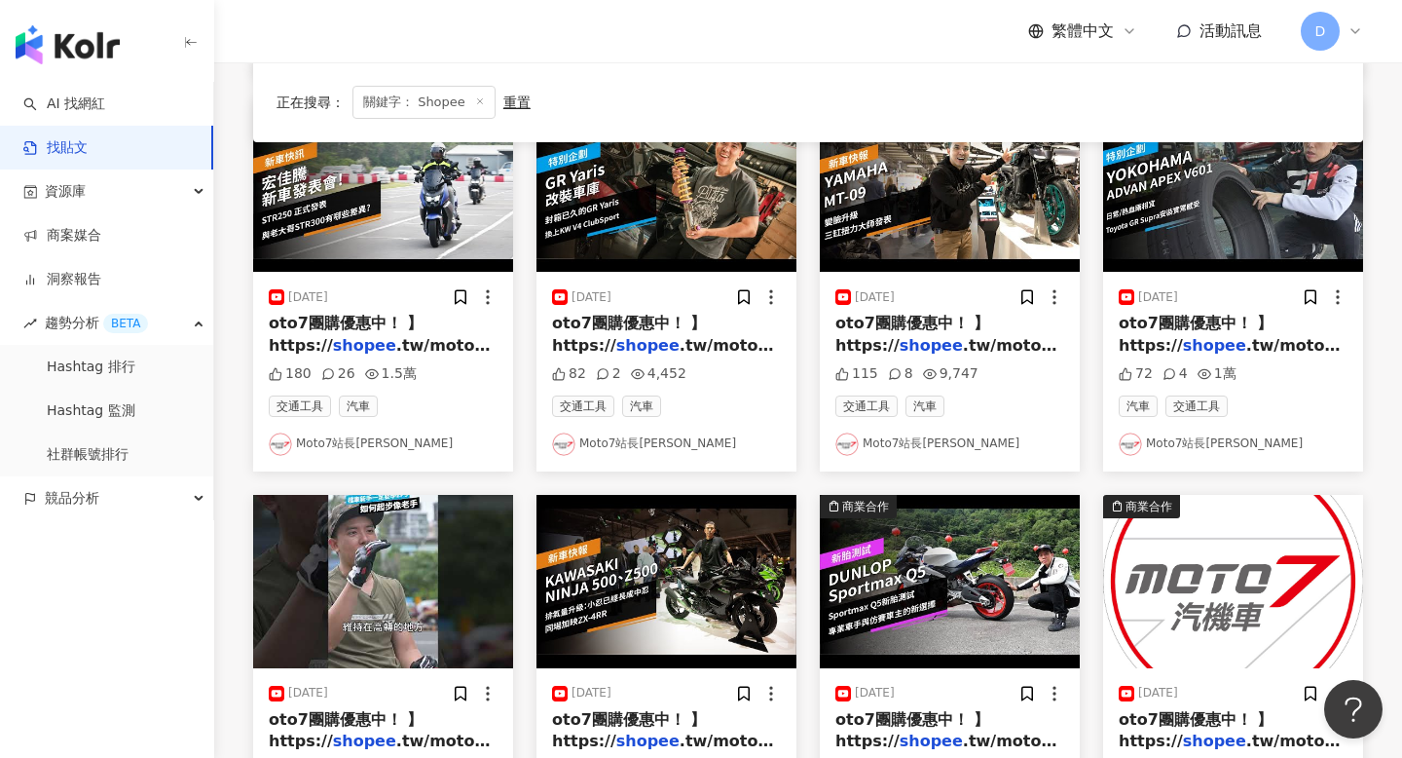
scroll to position [926, 0]
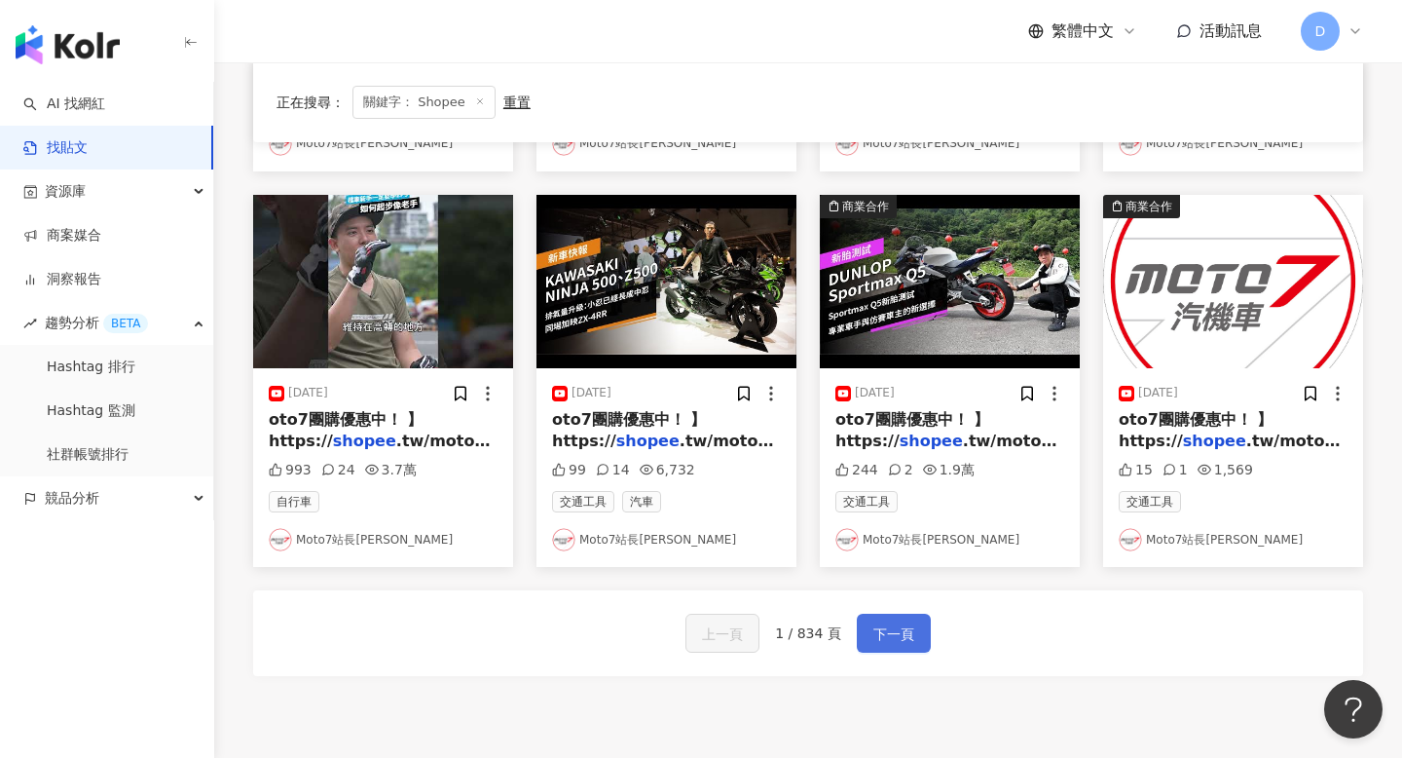
click at [900, 633] on span "下一頁" at bounding box center [893, 633] width 41 height 23
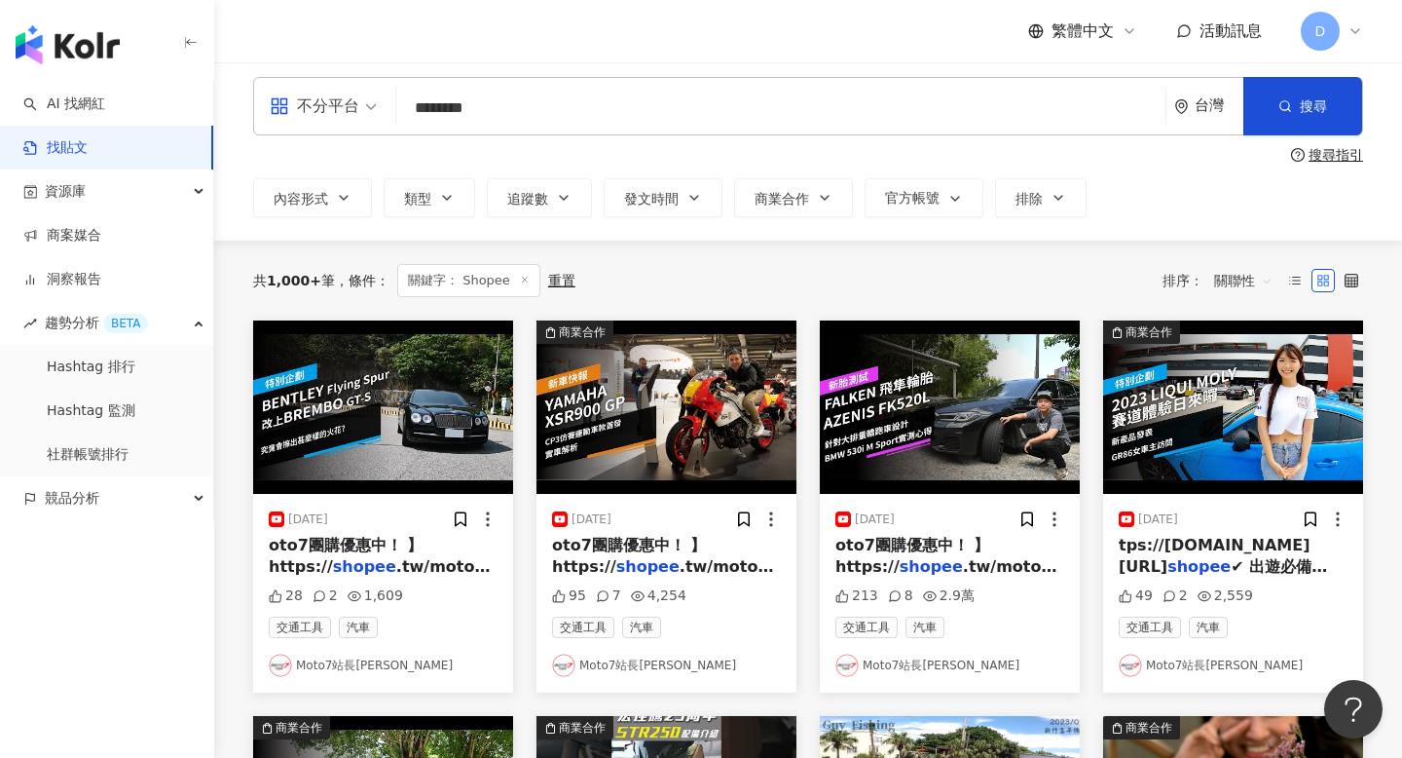
scroll to position [0, 0]
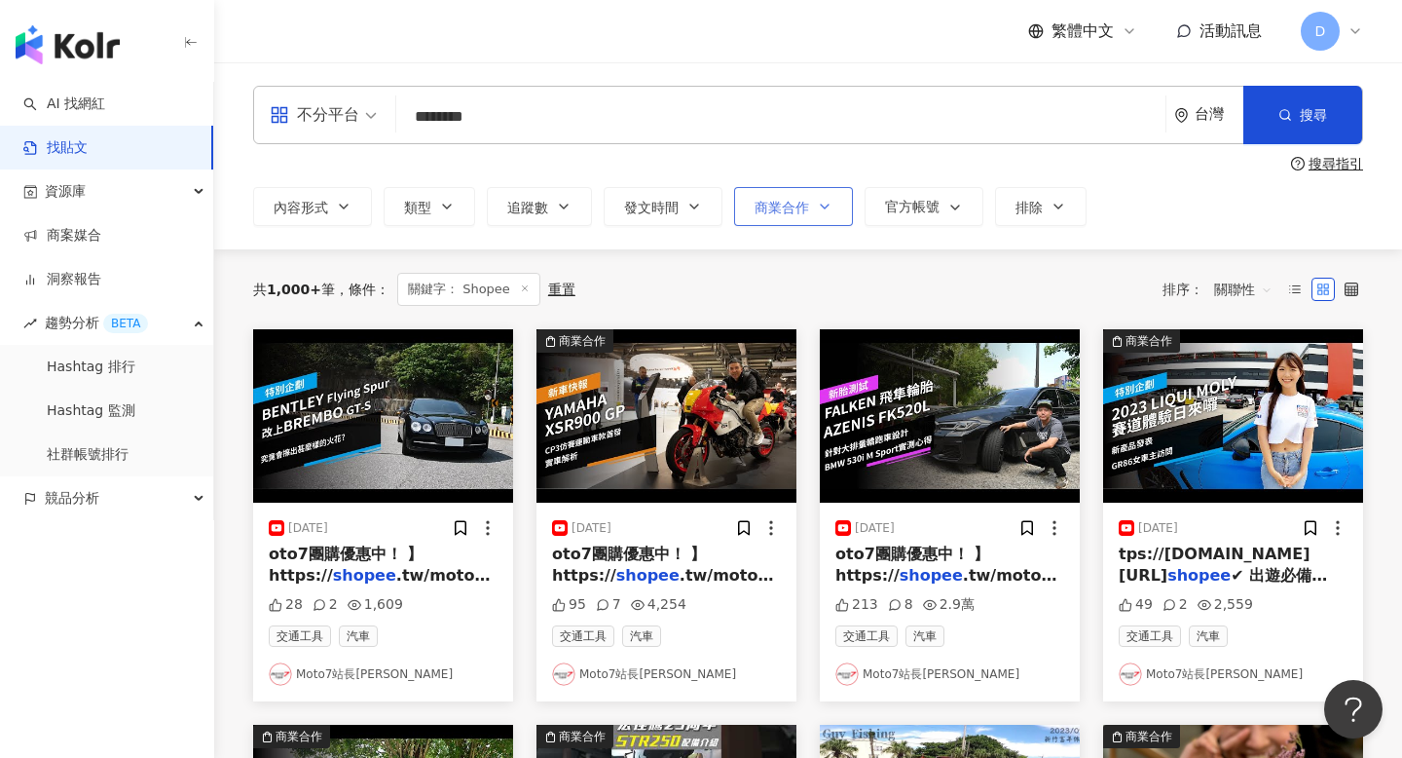
click at [796, 215] on button "商業合作" at bounding box center [793, 206] width 119 height 39
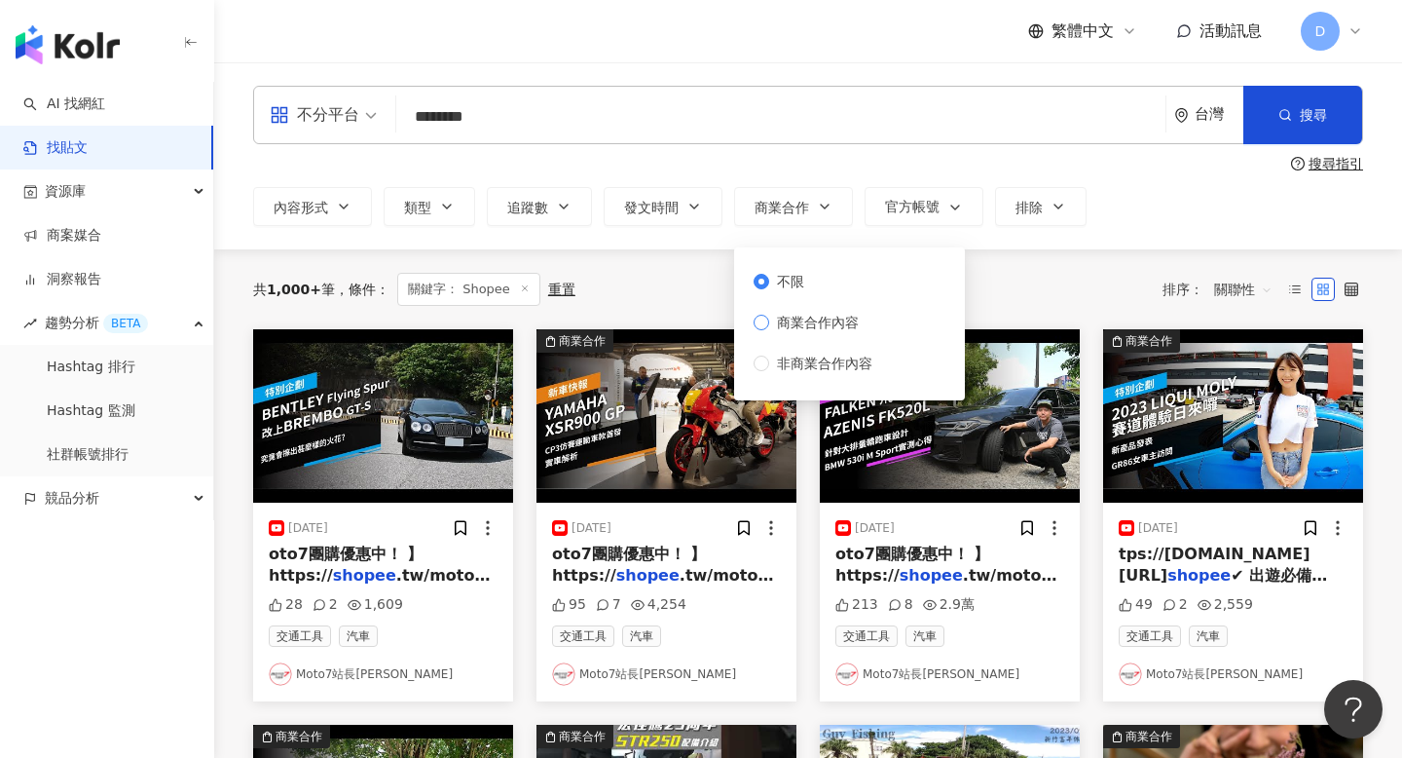
click at [810, 328] on span "商業合作內容" at bounding box center [817, 322] width 97 height 21
click at [1029, 250] on div "共 1,000+ 筆 條件 ： 關鍵字： Shopee 重置 排序： 關聯性" at bounding box center [808, 289] width 1110 height 80
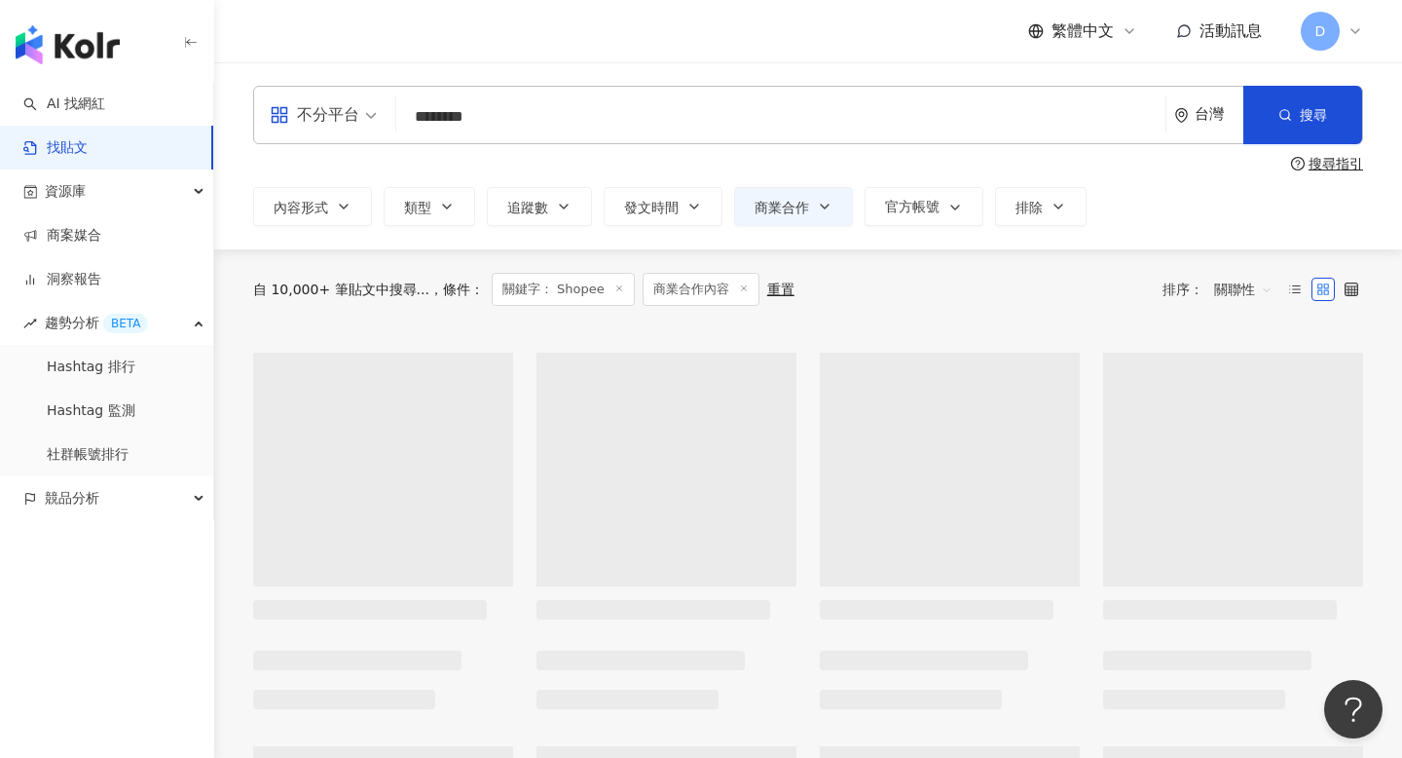
click at [1033, 183] on div "不分平台 ****** 台灣 搜尋 searchOperator 插入語法 完全符合 "" 聯集 OR 交集 AND 排除 - 群組 {} 搜尋指引 內容形式…" at bounding box center [808, 156] width 1188 height 140
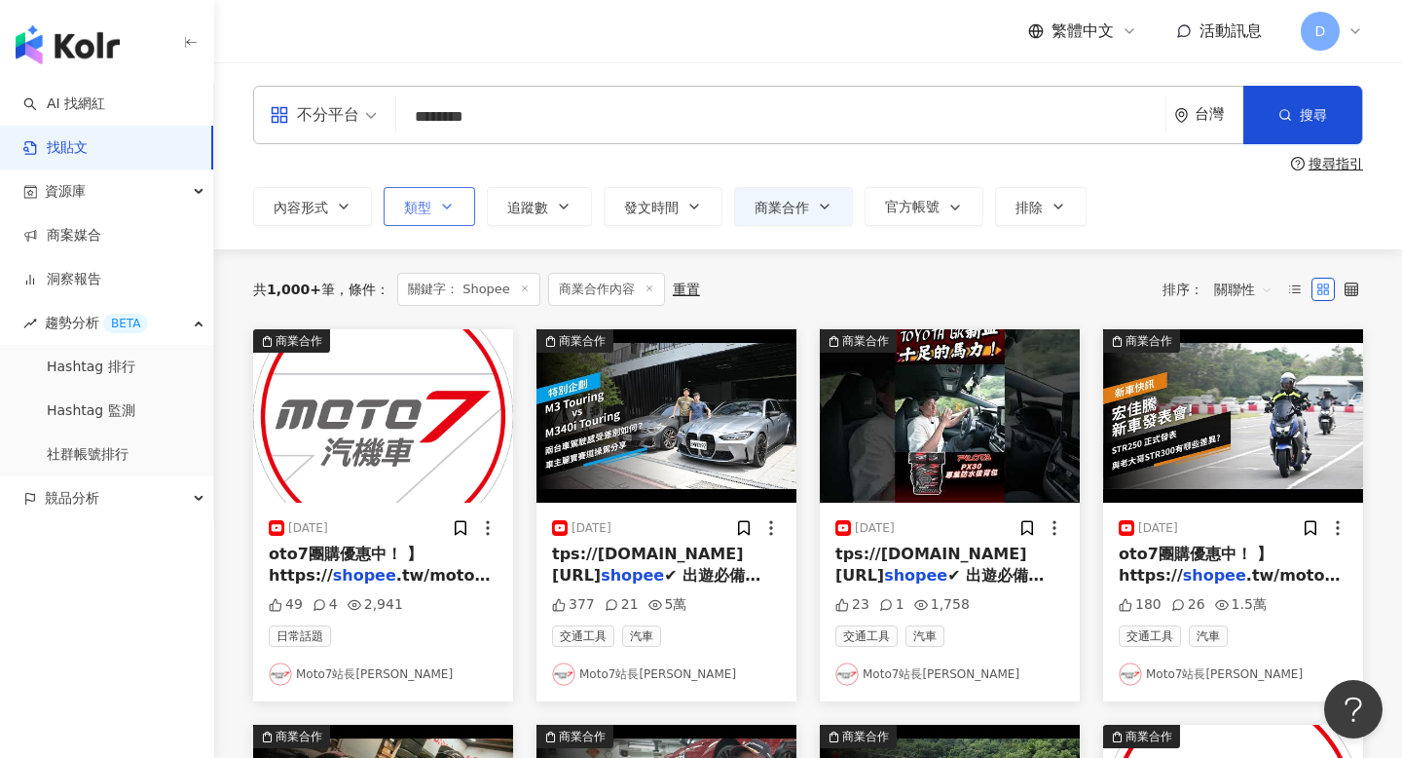
click at [429, 202] on span "類型" at bounding box center [417, 208] width 27 height 16
click at [378, 144] on div "不分平台 ****** 台灣 搜尋 searchOperator 插入語法 完全符合 "" 聯集 OR 交集 AND 排除 - 群組 {} 搜尋指引 內容形式…" at bounding box center [808, 156] width 1188 height 140
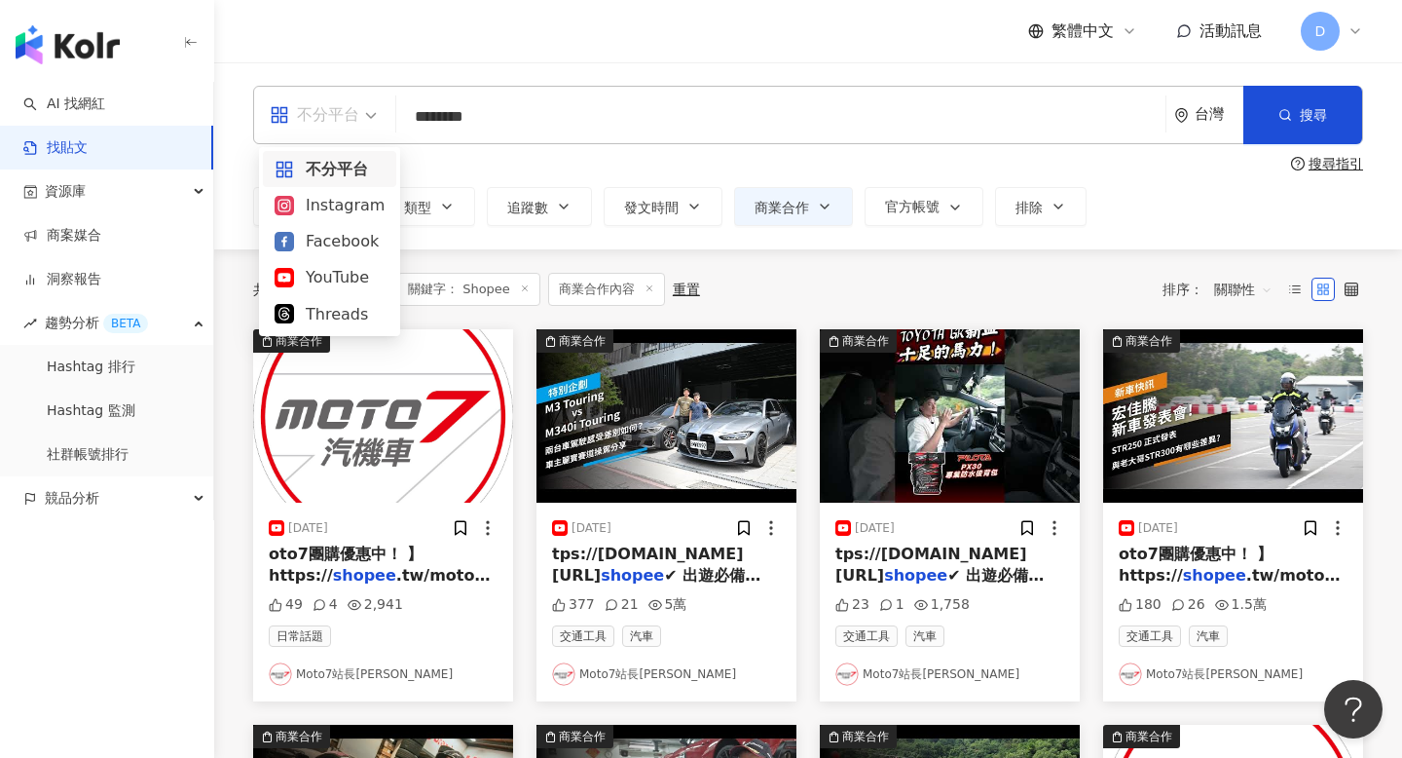
click at [353, 122] on div "不分平台" at bounding box center [315, 114] width 90 height 31
click at [346, 213] on div "Instagram" at bounding box center [330, 205] width 110 height 24
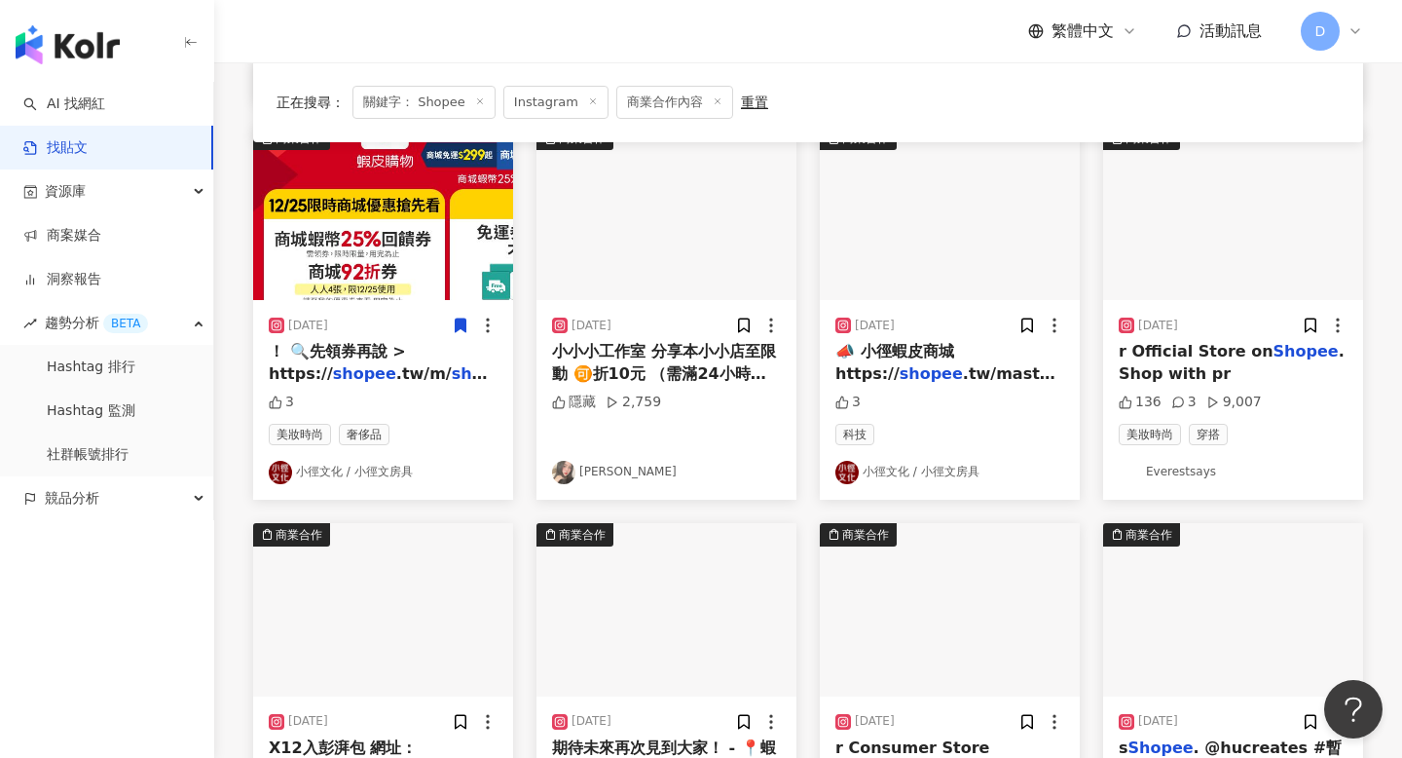
scroll to position [864, 0]
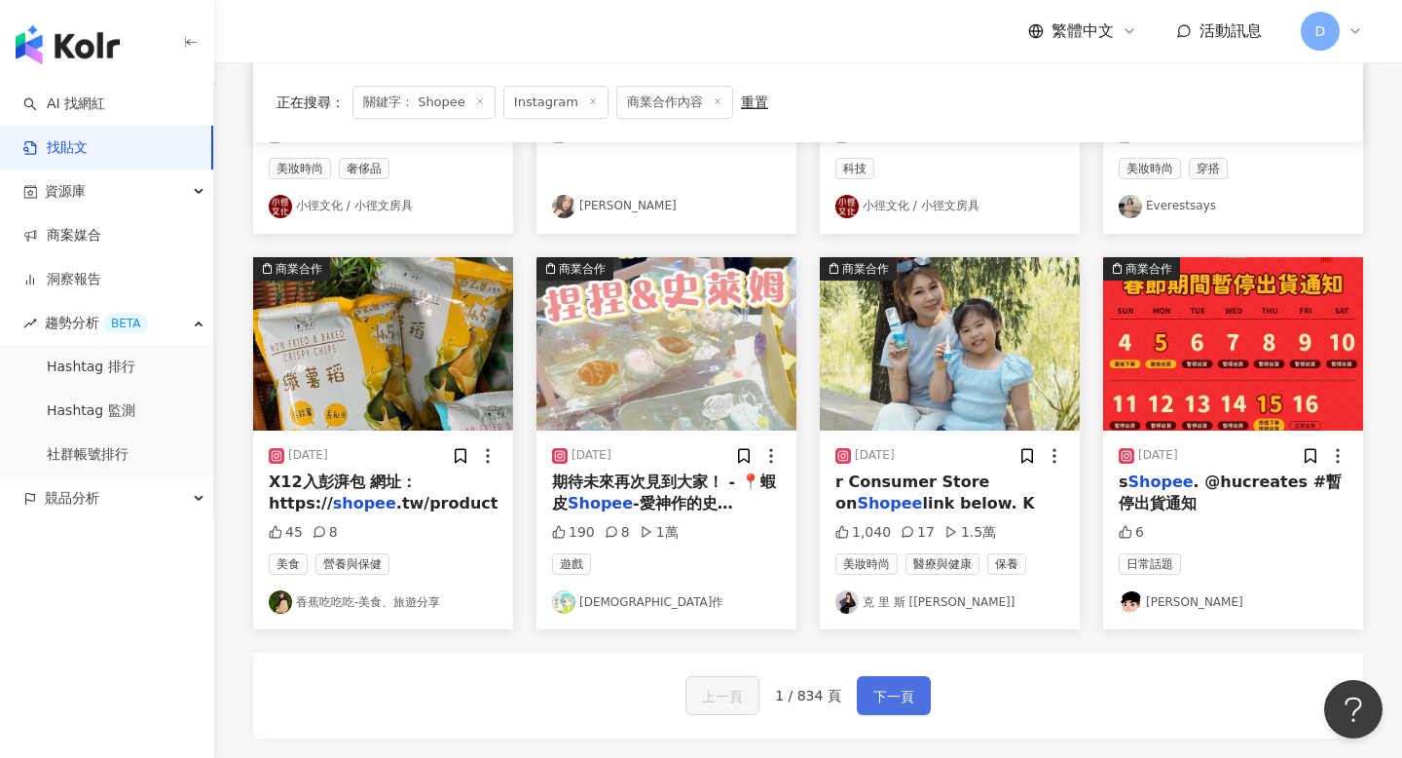
click at [911, 689] on span "下一頁" at bounding box center [893, 696] width 41 height 23
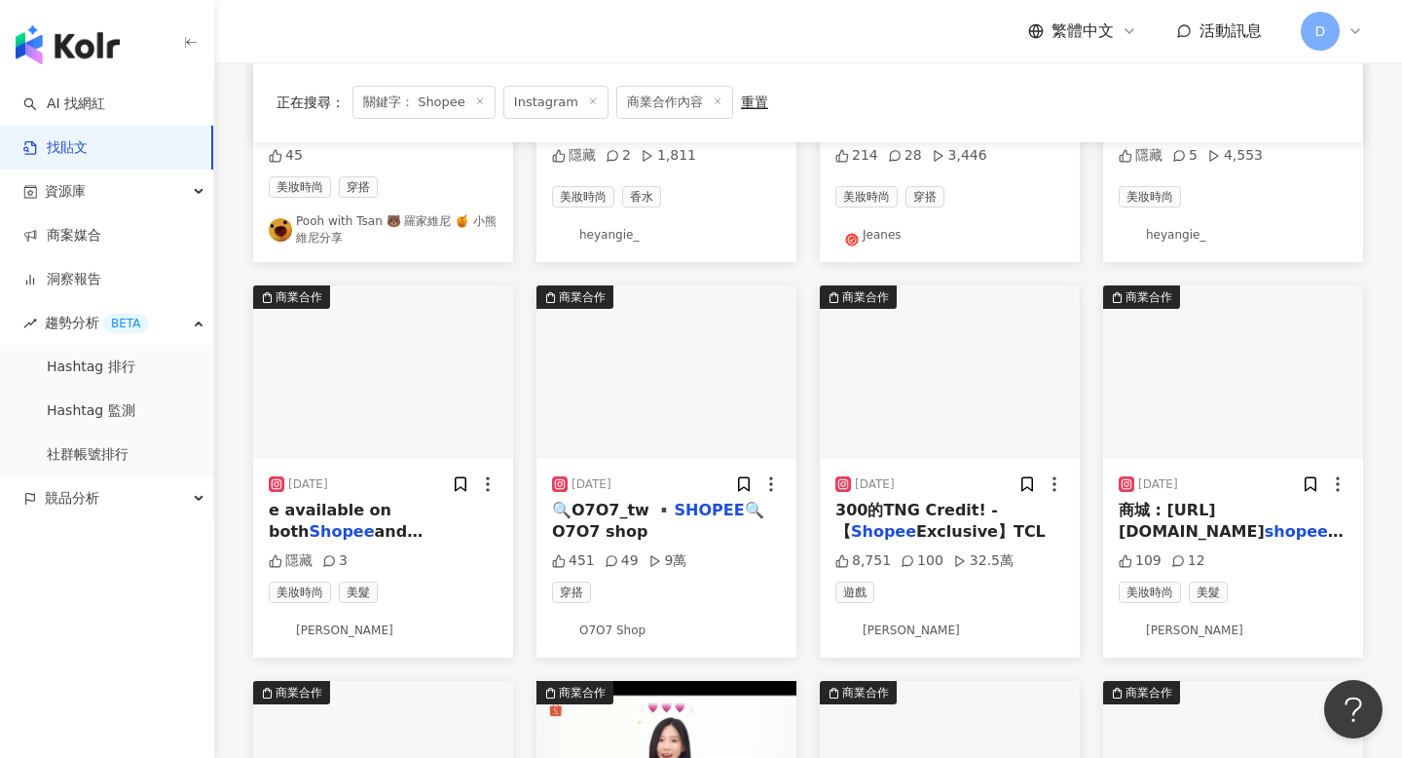
scroll to position [415, 0]
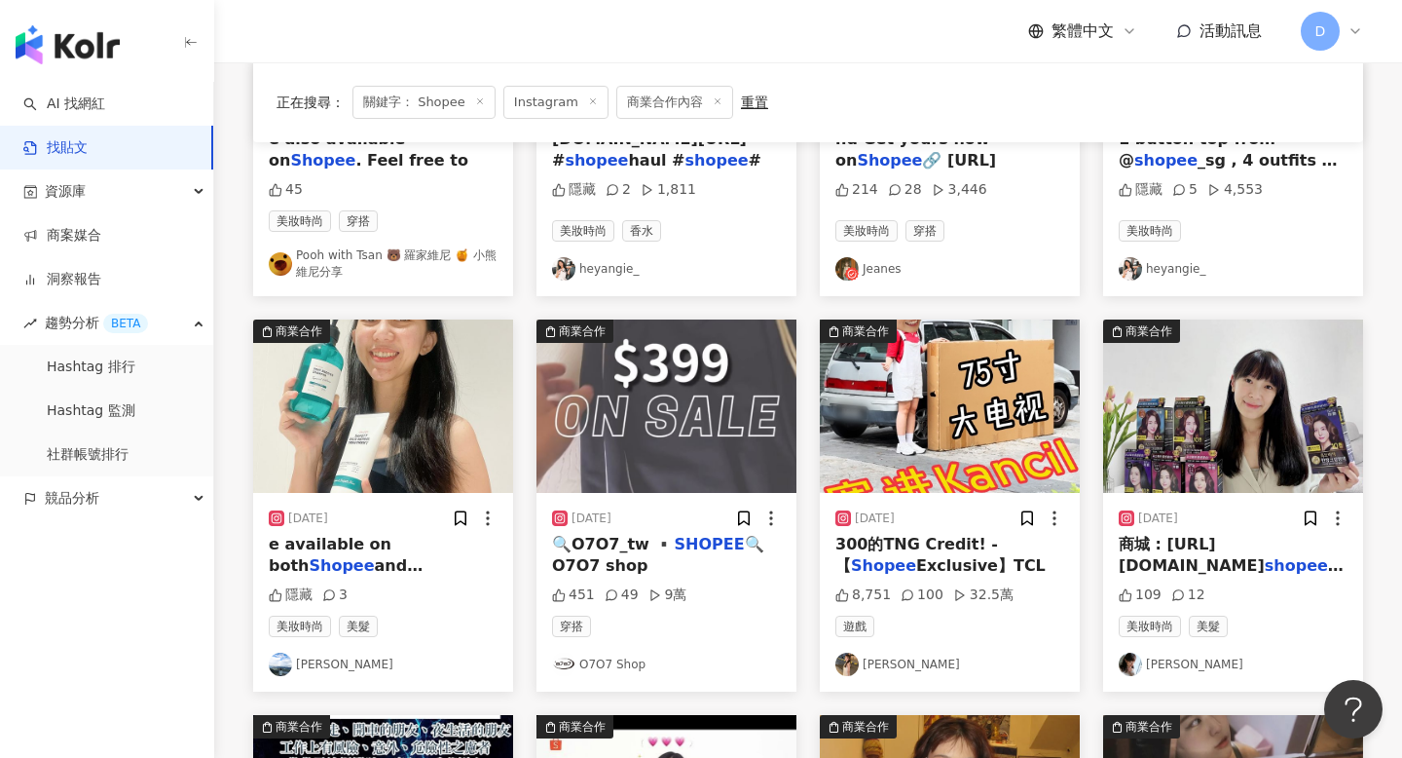
click at [341, 534] on div "e available on both Shopee and Lazada. G" at bounding box center [383, 556] width 229 height 44
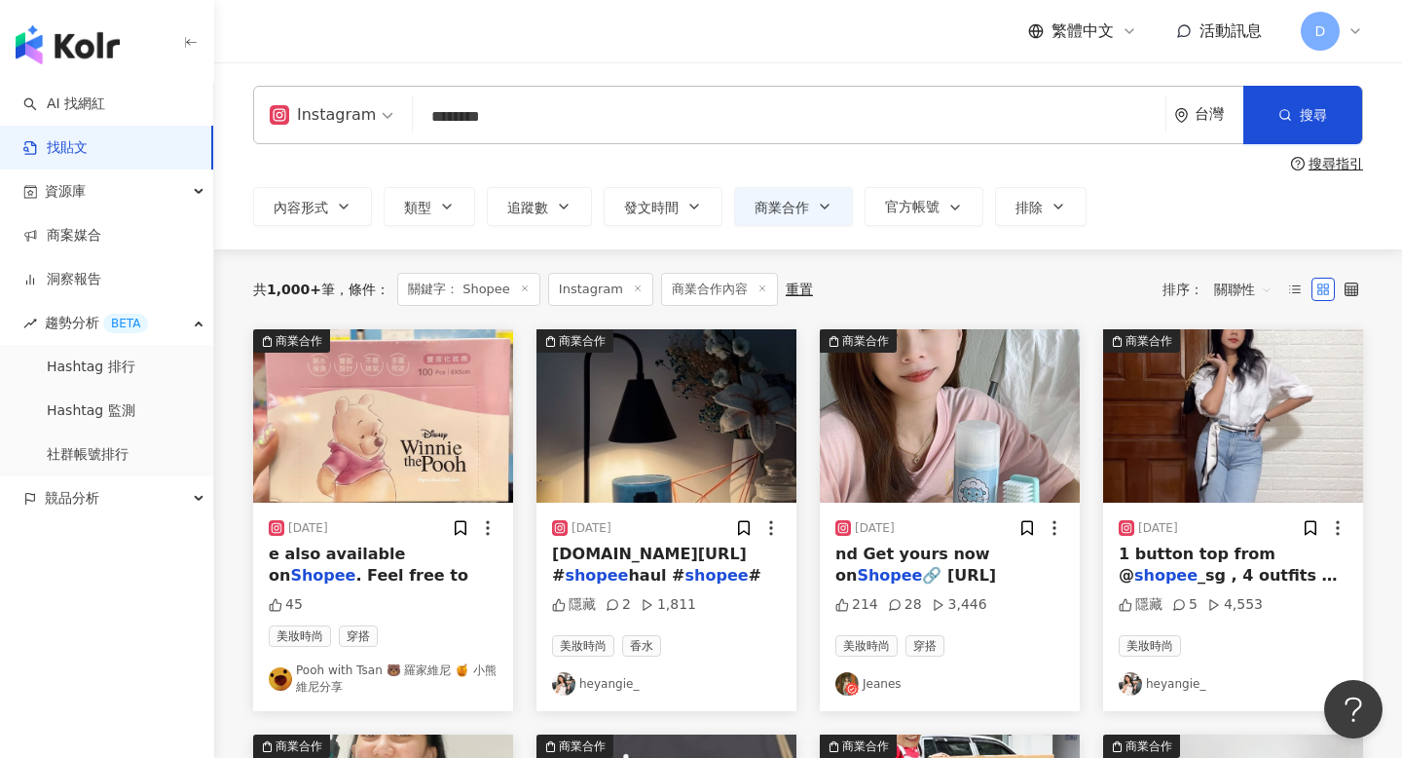
click at [1196, 120] on div "台灣" at bounding box center [1219, 114] width 49 height 17
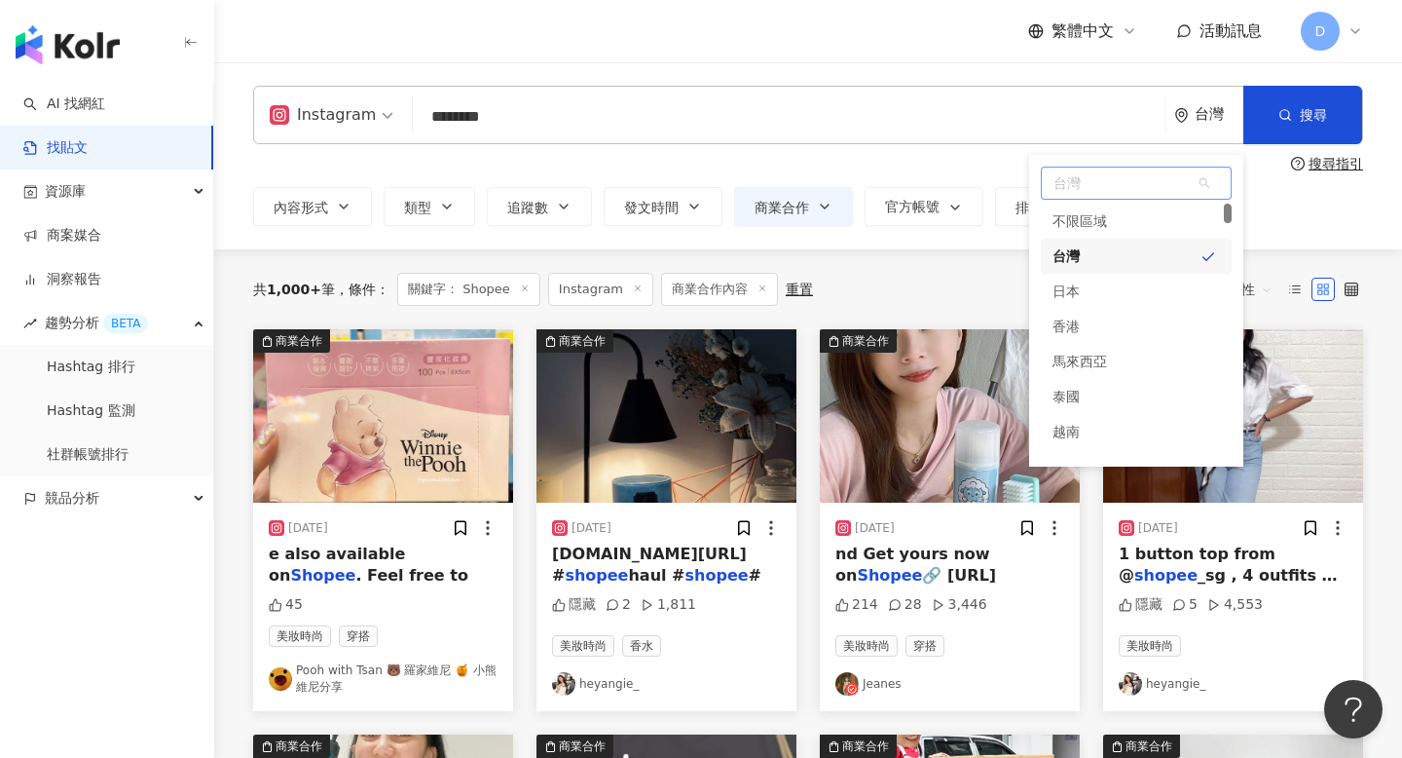
click at [1079, 253] on div "台灣" at bounding box center [1066, 256] width 27 height 35
click at [969, 171] on div "Instagram ****** 台灣 台灣 unlimit tw 不限區域 台灣 日本 香港 馬來西亞 泰國 越南 新加坡 搜尋 searchOperato…" at bounding box center [808, 156] width 1188 height 140
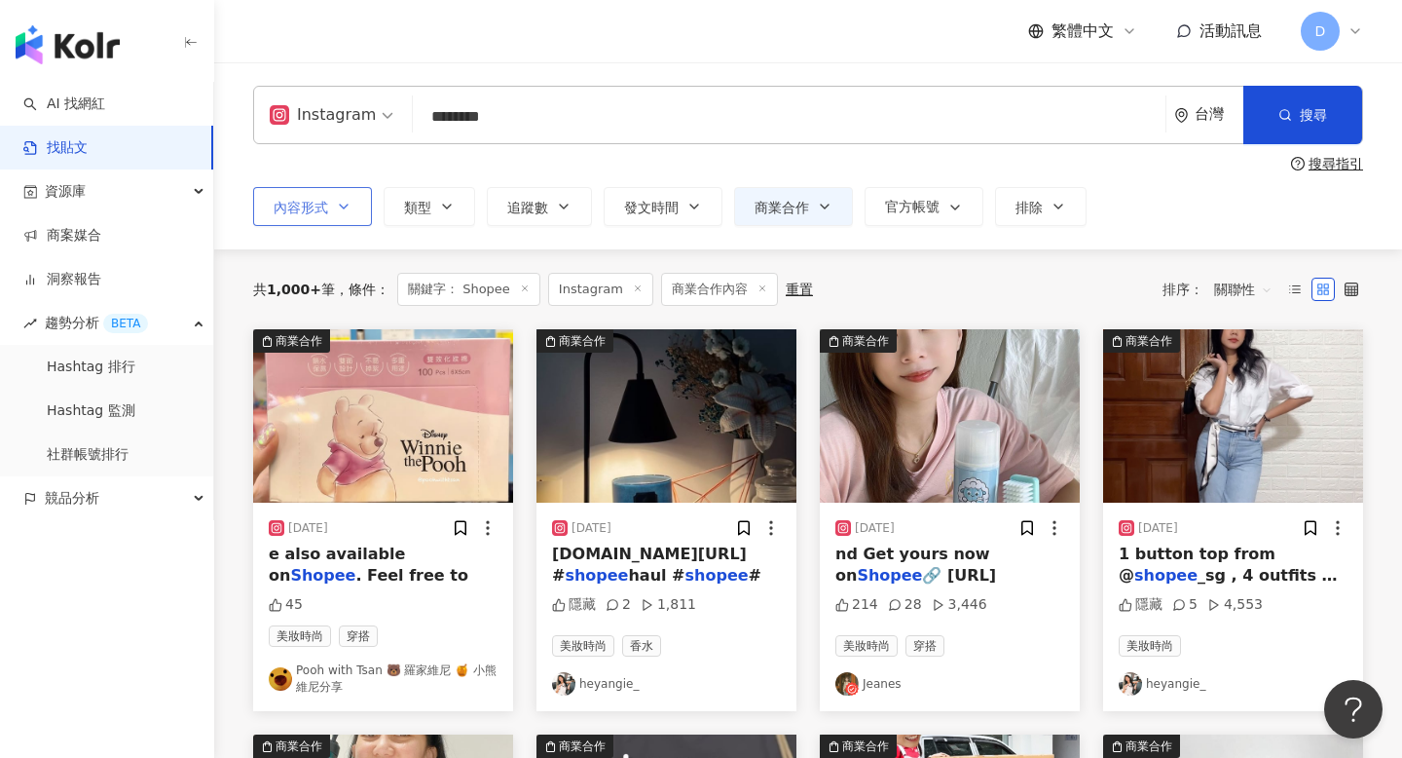
click at [321, 210] on span "內容形式" at bounding box center [301, 208] width 55 height 16
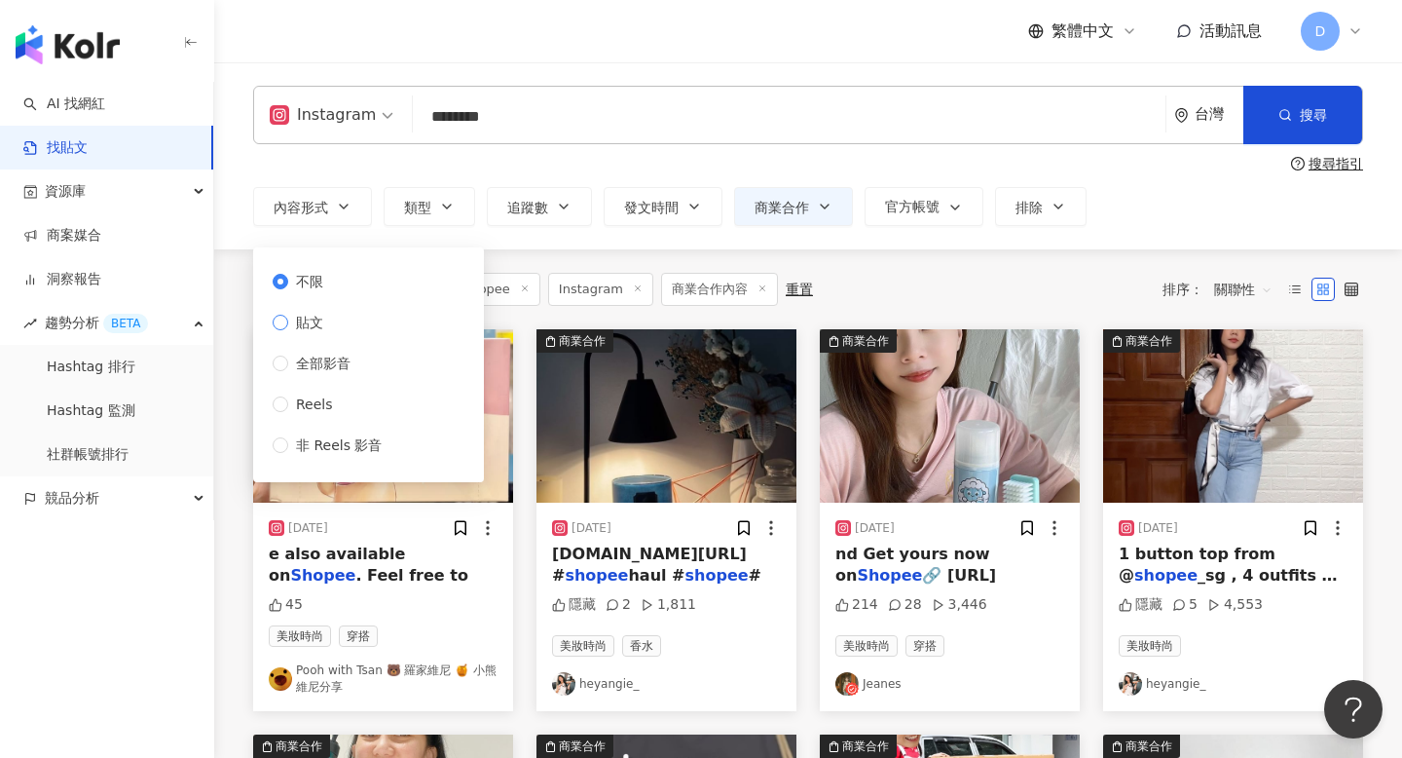
click at [309, 317] on span "貼文" at bounding box center [309, 322] width 43 height 21
click at [317, 363] on span "全部影音" at bounding box center [323, 363] width 70 height 21
click at [310, 280] on span "不限" at bounding box center [309, 281] width 43 height 21
click at [353, 130] on div "Instagram" at bounding box center [323, 114] width 106 height 31
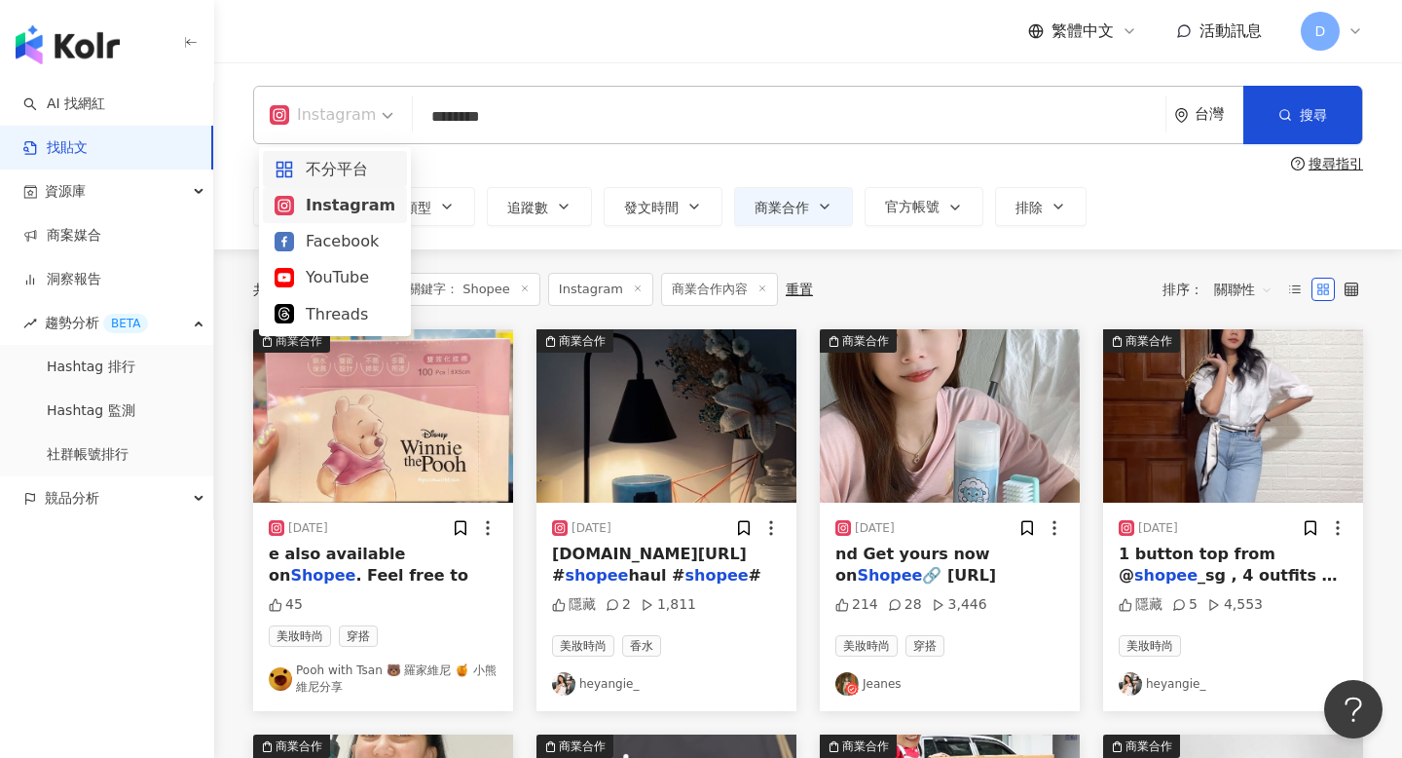
click at [345, 172] on div "不分平台" at bounding box center [335, 169] width 121 height 24
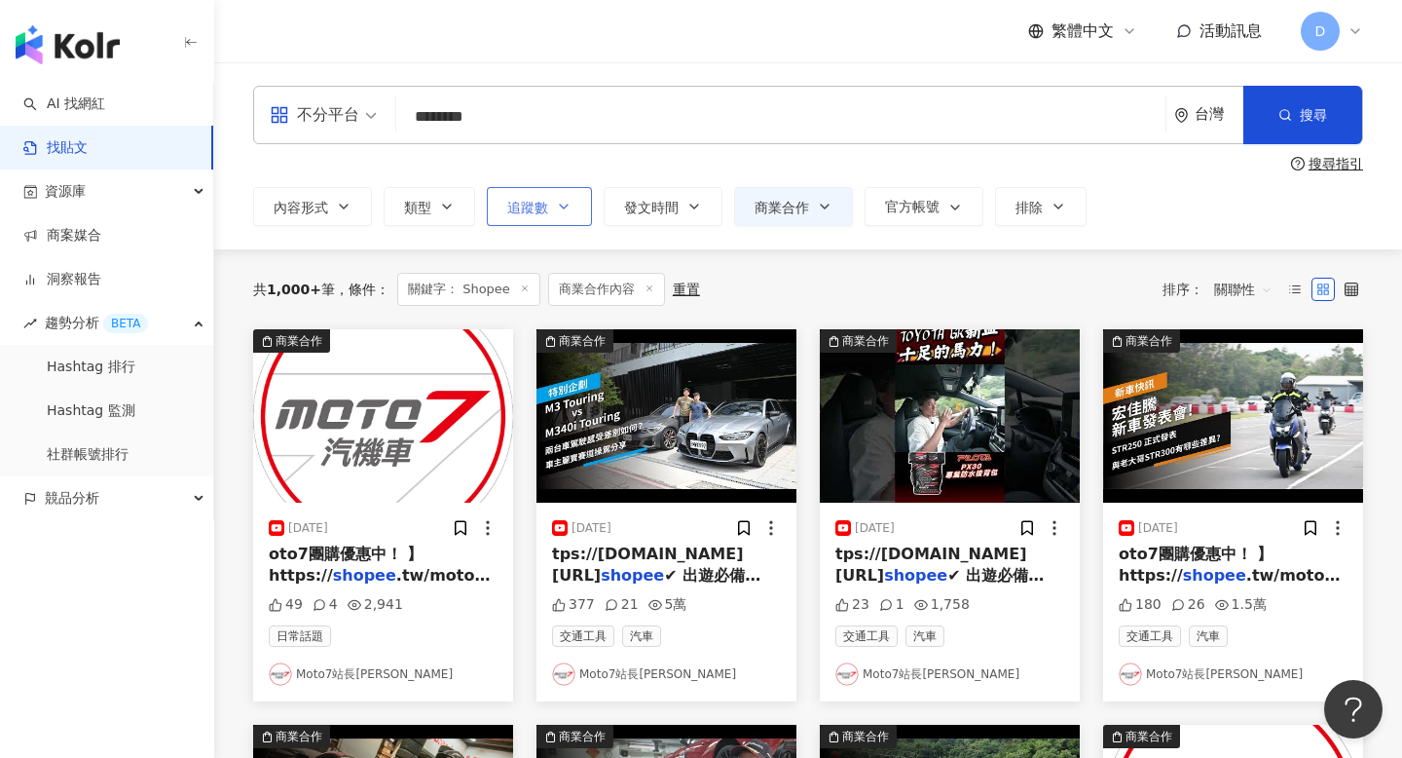
click at [540, 204] on span "追蹤數" at bounding box center [527, 208] width 41 height 16
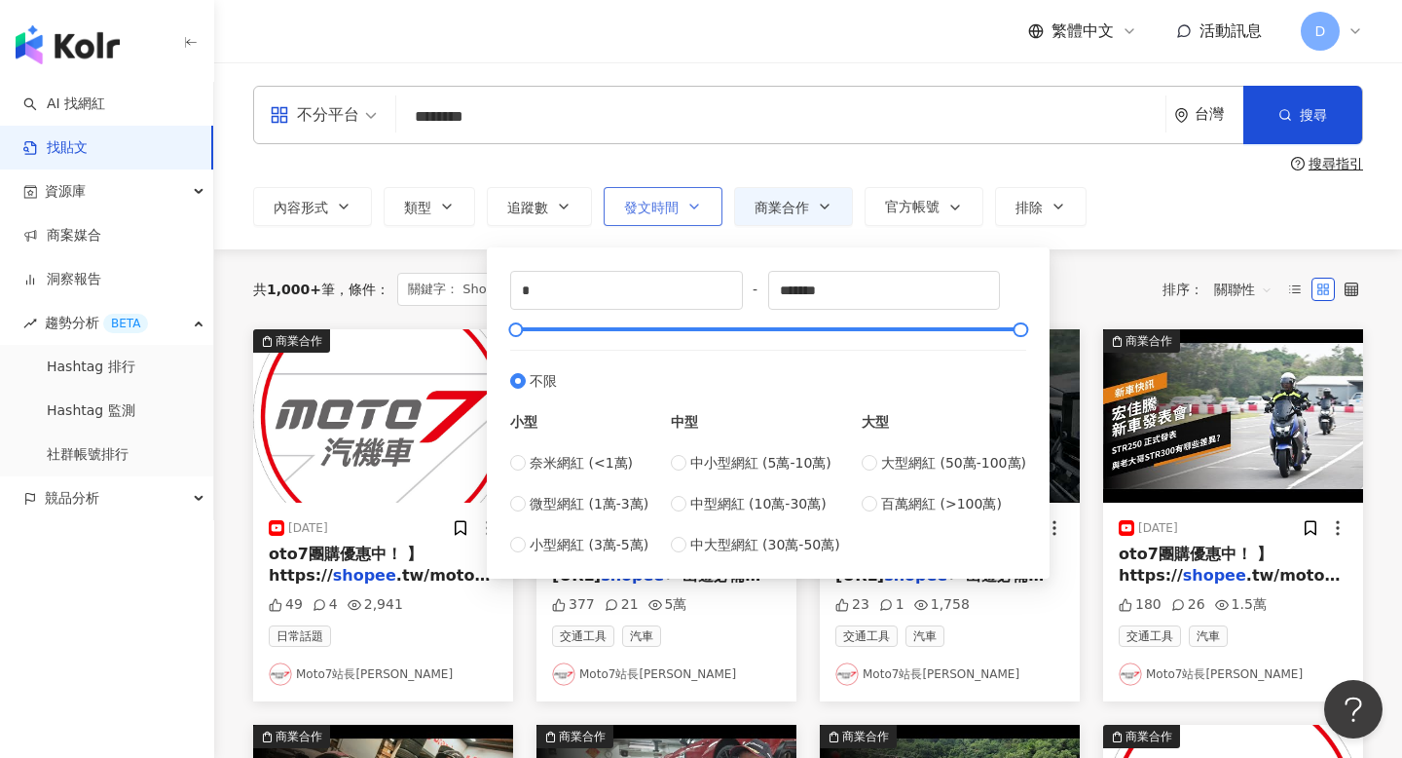
click at [684, 200] on button "發文時間" at bounding box center [663, 206] width 119 height 39
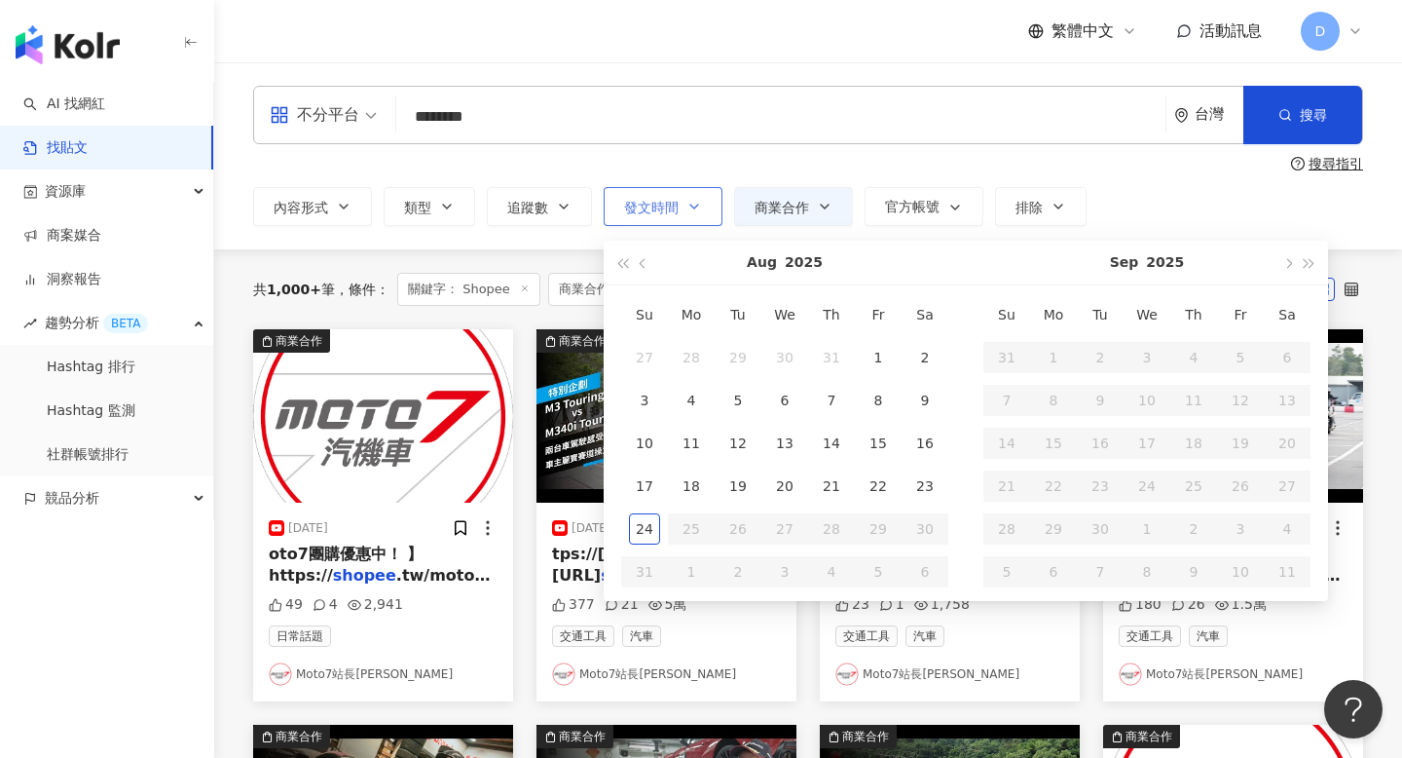
click at [683, 200] on button "發文時間" at bounding box center [663, 206] width 119 height 39
click at [909, 204] on span "官方帳號" at bounding box center [912, 207] width 55 height 16
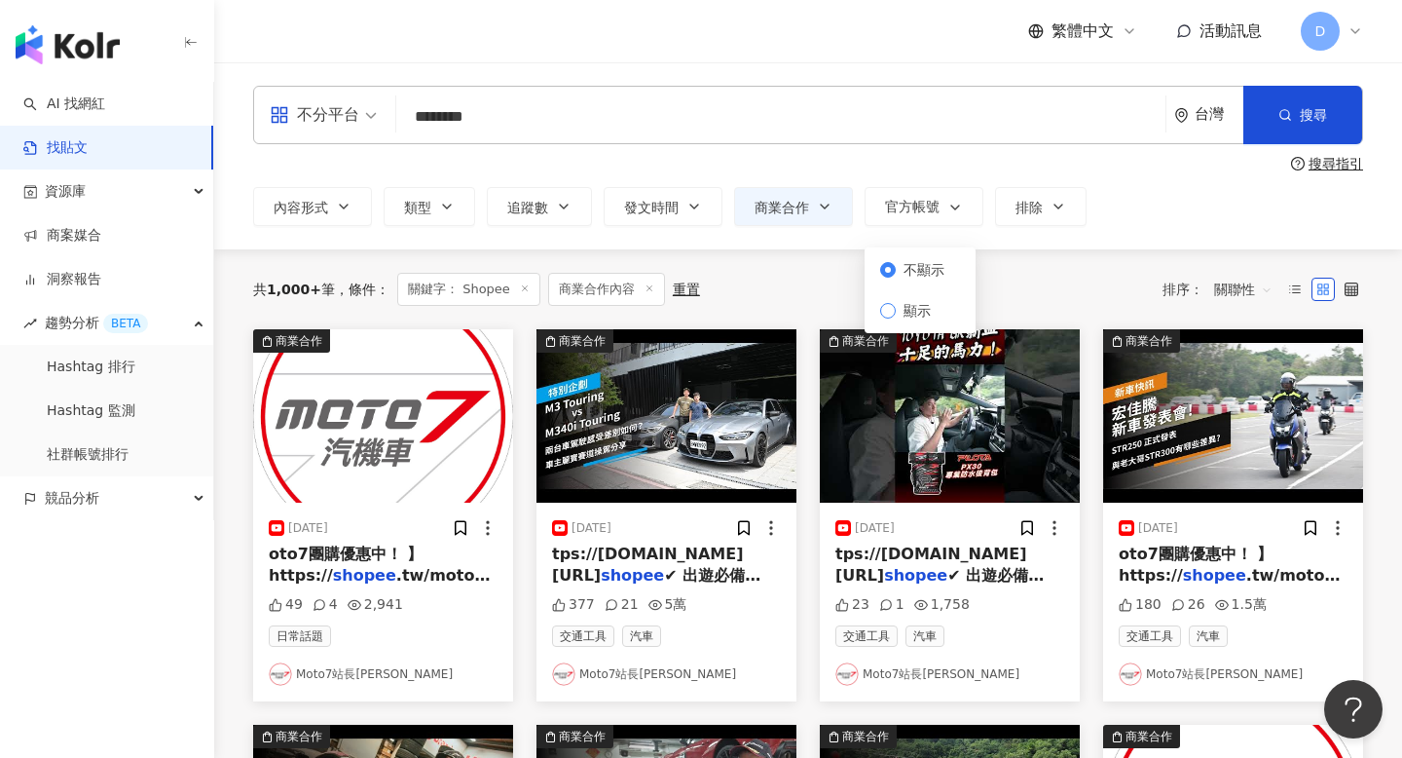
click at [913, 315] on span "顯示" at bounding box center [917, 310] width 43 height 21
click at [1140, 190] on div "內容形式 類型 追蹤數 發文時間 Aug 2025 Su Mo Tu We Th Fr Sa 27 28 29 30 31 1 2 3 4 5 6 7 8 9…" at bounding box center [808, 206] width 1110 height 39
click at [942, 219] on button "官方帳號" at bounding box center [924, 206] width 119 height 39
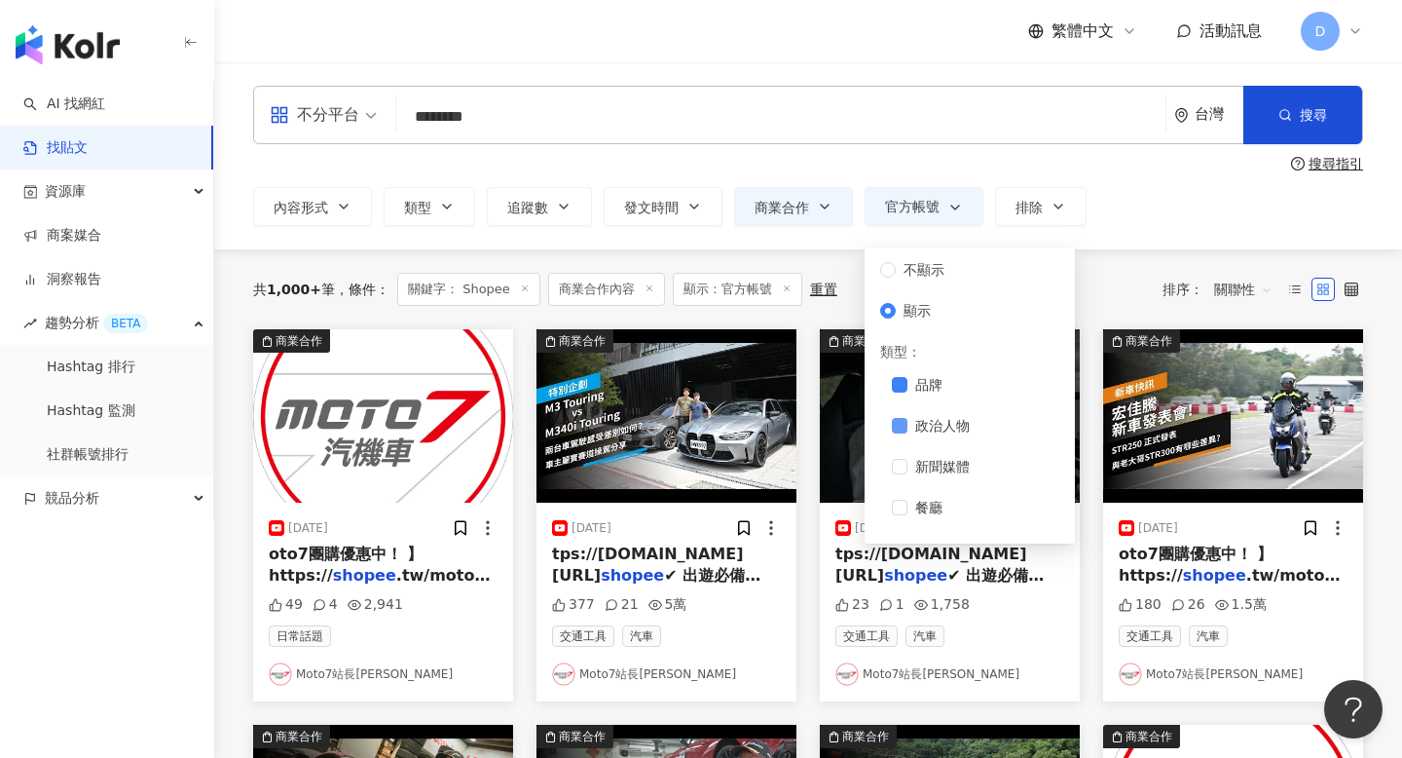
click at [908, 417] on span "政治人物" at bounding box center [943, 425] width 70 height 21
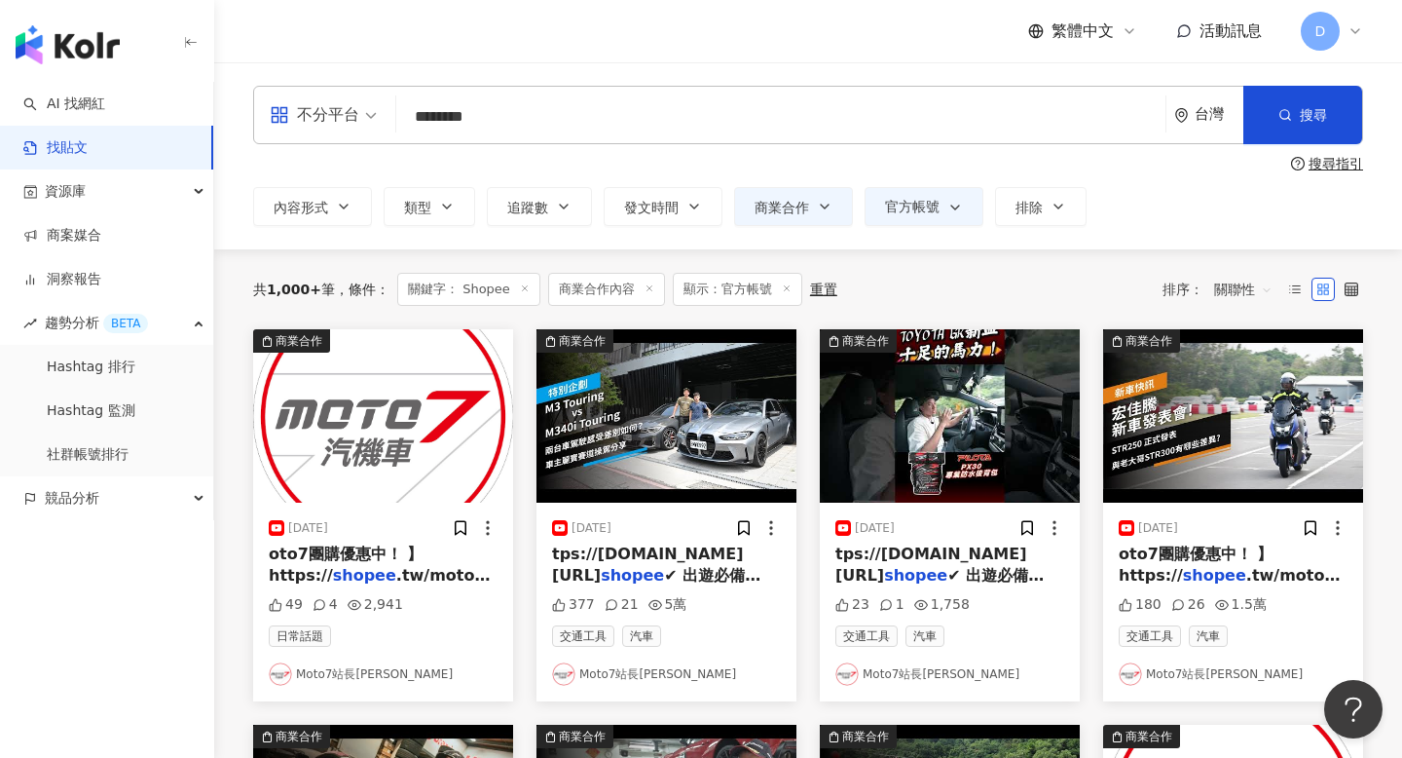
click at [1134, 221] on div "內容形式 類型 追蹤數 發文時間 Aug 2025 Su Mo Tu We Th Fr Sa 27 28 29 30 31 1 2 3 4 5 6 7 8 9…" at bounding box center [808, 206] width 1110 height 39
click at [1051, 206] on icon "button" at bounding box center [1059, 207] width 16 height 16
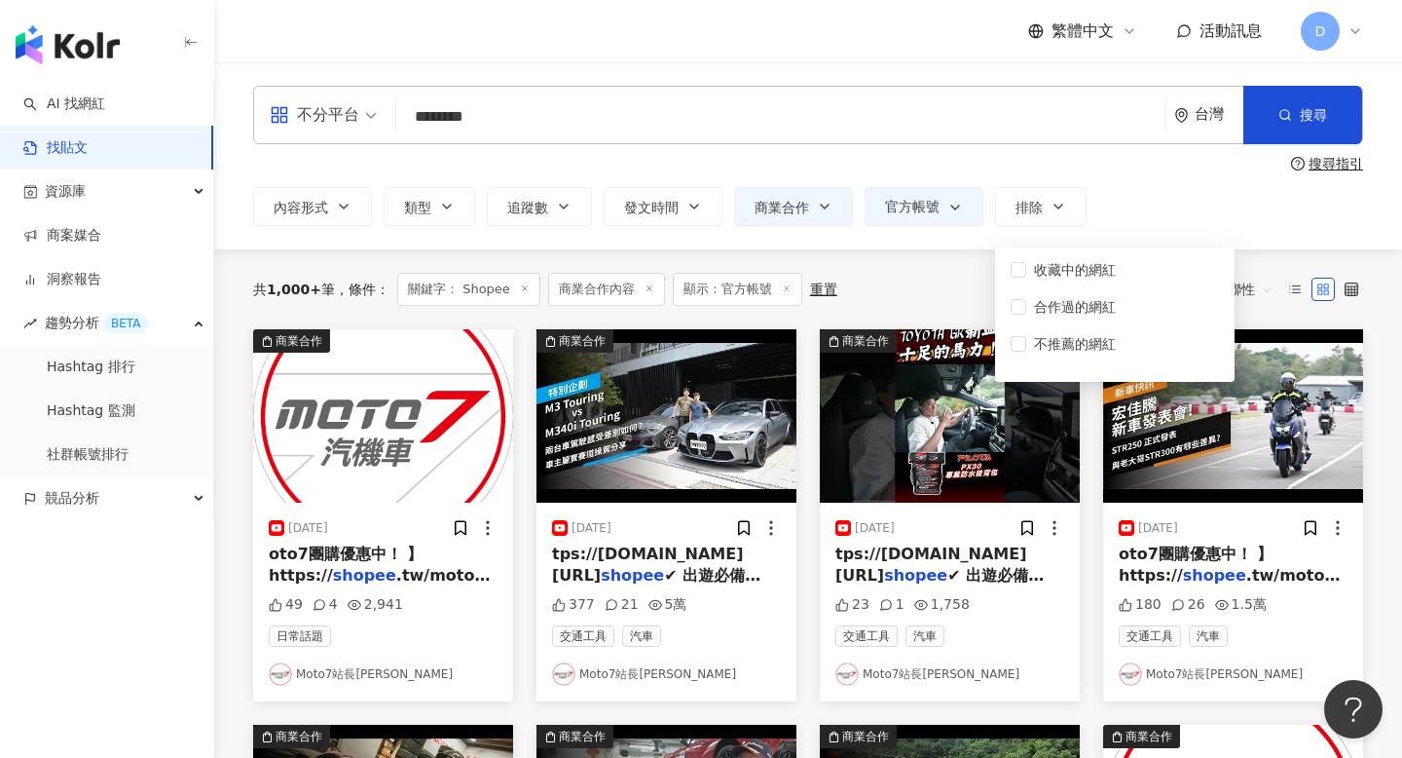
click at [1144, 233] on div "不分平台 ****** 台灣 搜尋 searchOperator 插入語法 完全符合 "" 聯集 OR 交集 AND 排除 - 群組 {} 搜尋指引 內容形式…" at bounding box center [808, 155] width 1188 height 187
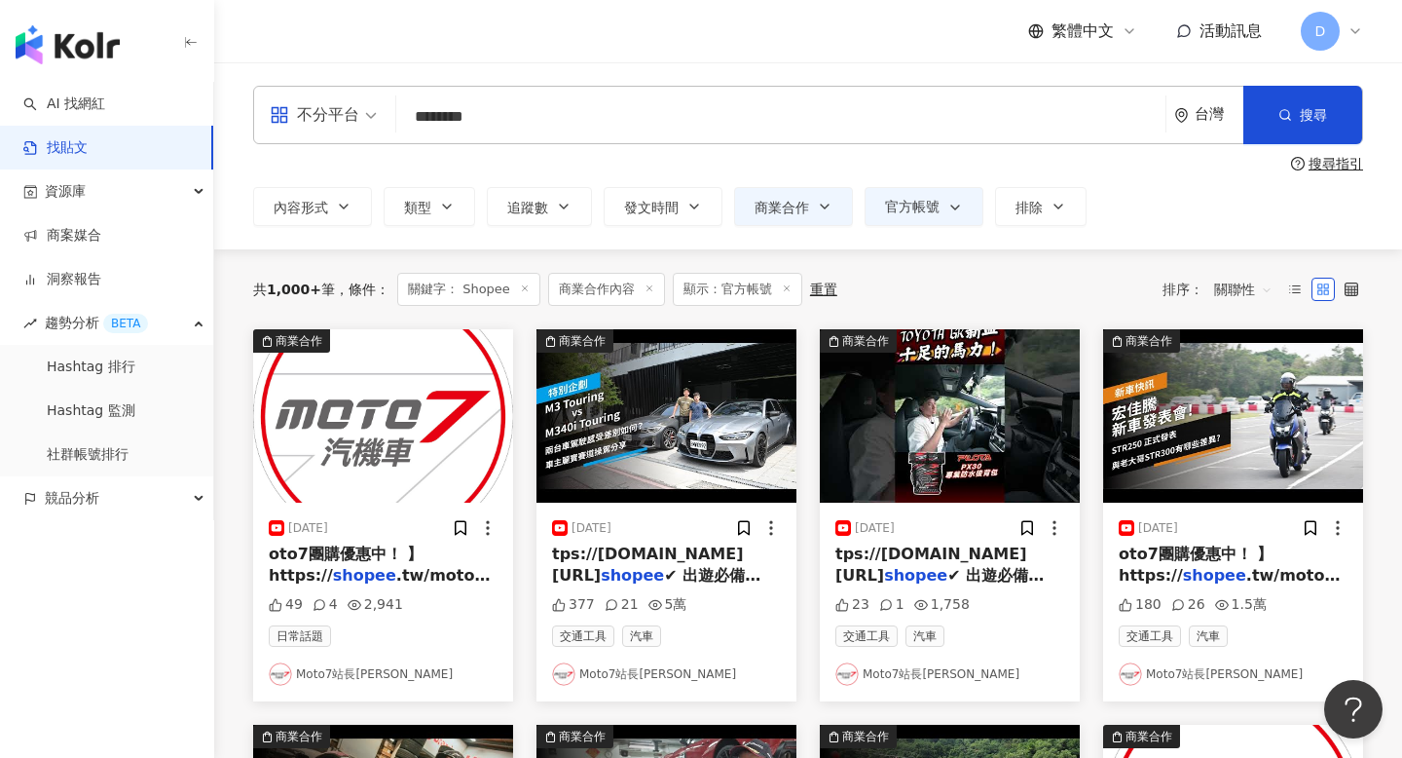
click at [1235, 284] on span "關聯性" at bounding box center [1243, 289] width 58 height 31
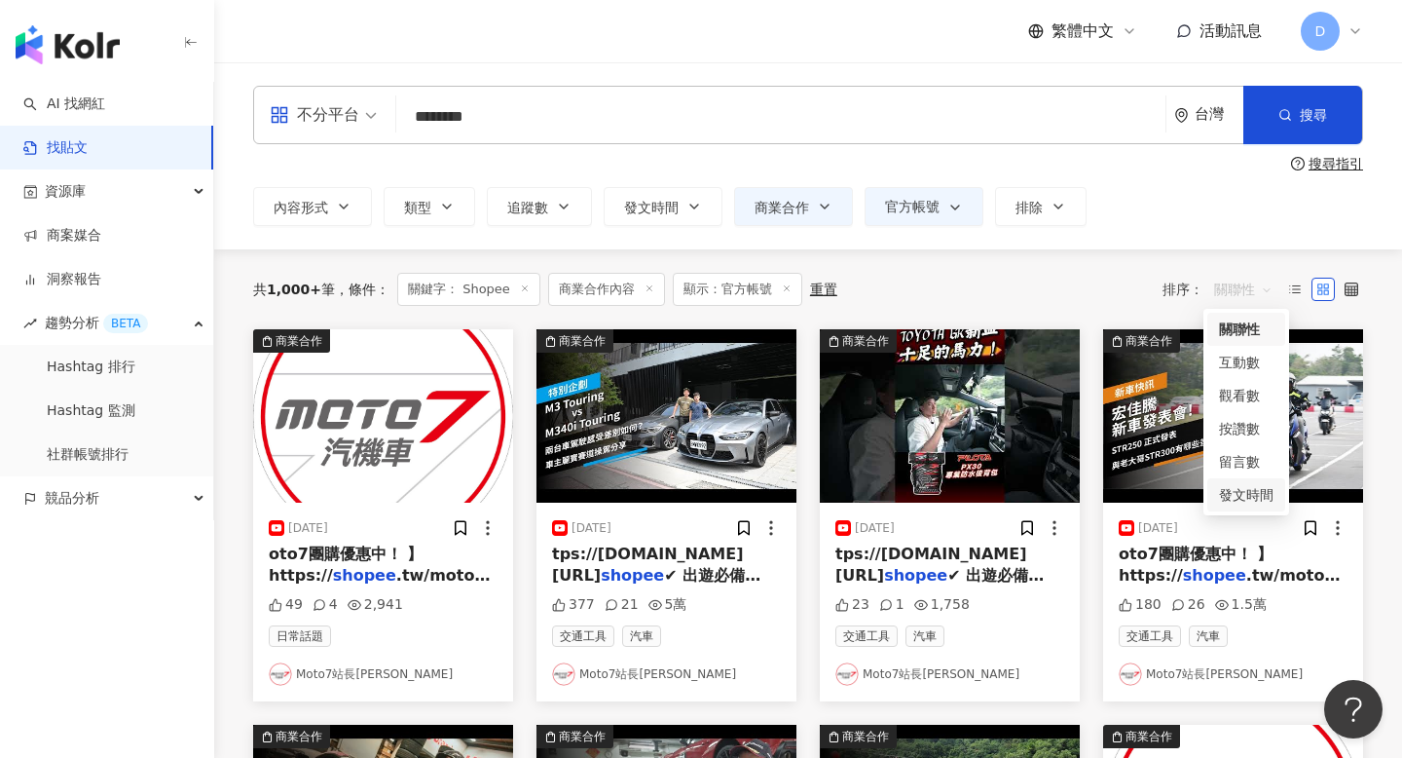
click at [1249, 495] on div "發文時間" at bounding box center [1246, 494] width 55 height 21
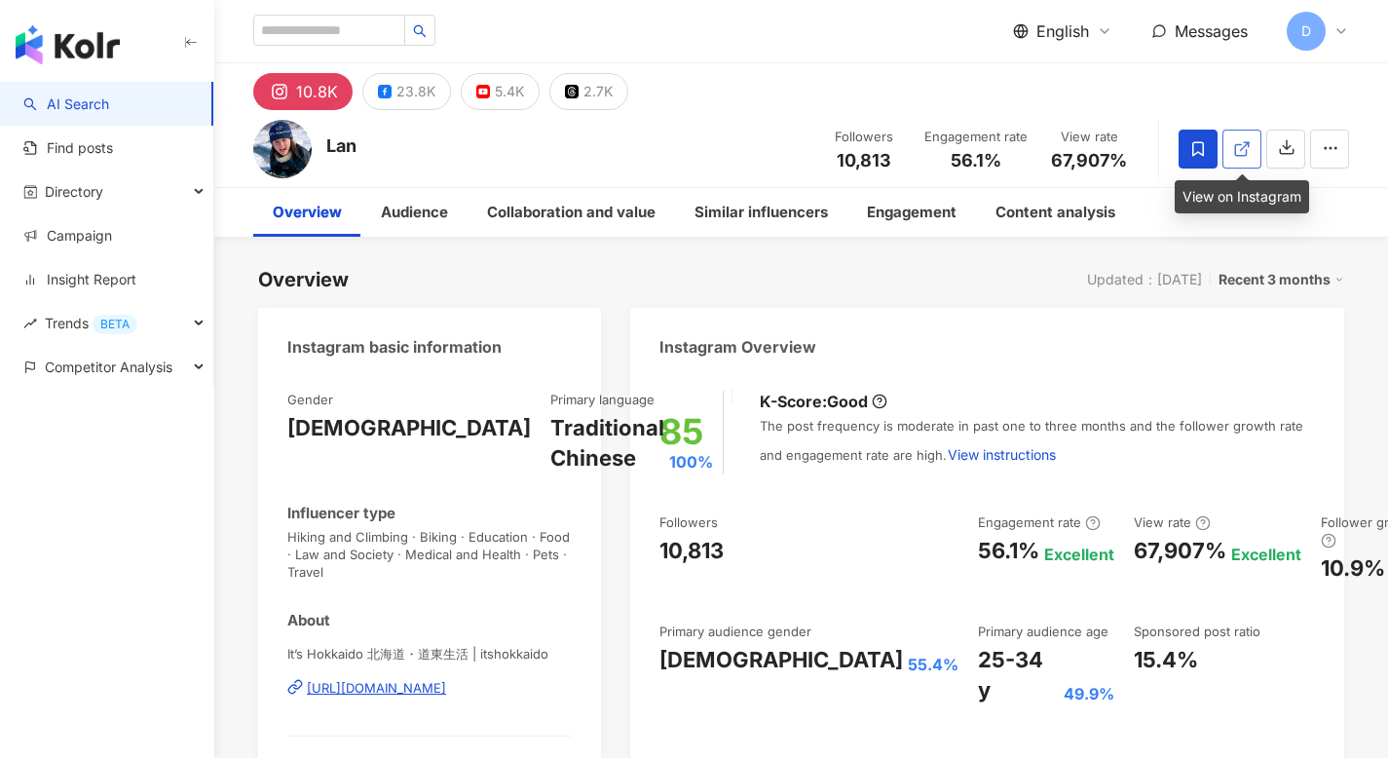
click at [1246, 153] on icon at bounding box center [1242, 149] width 18 height 18
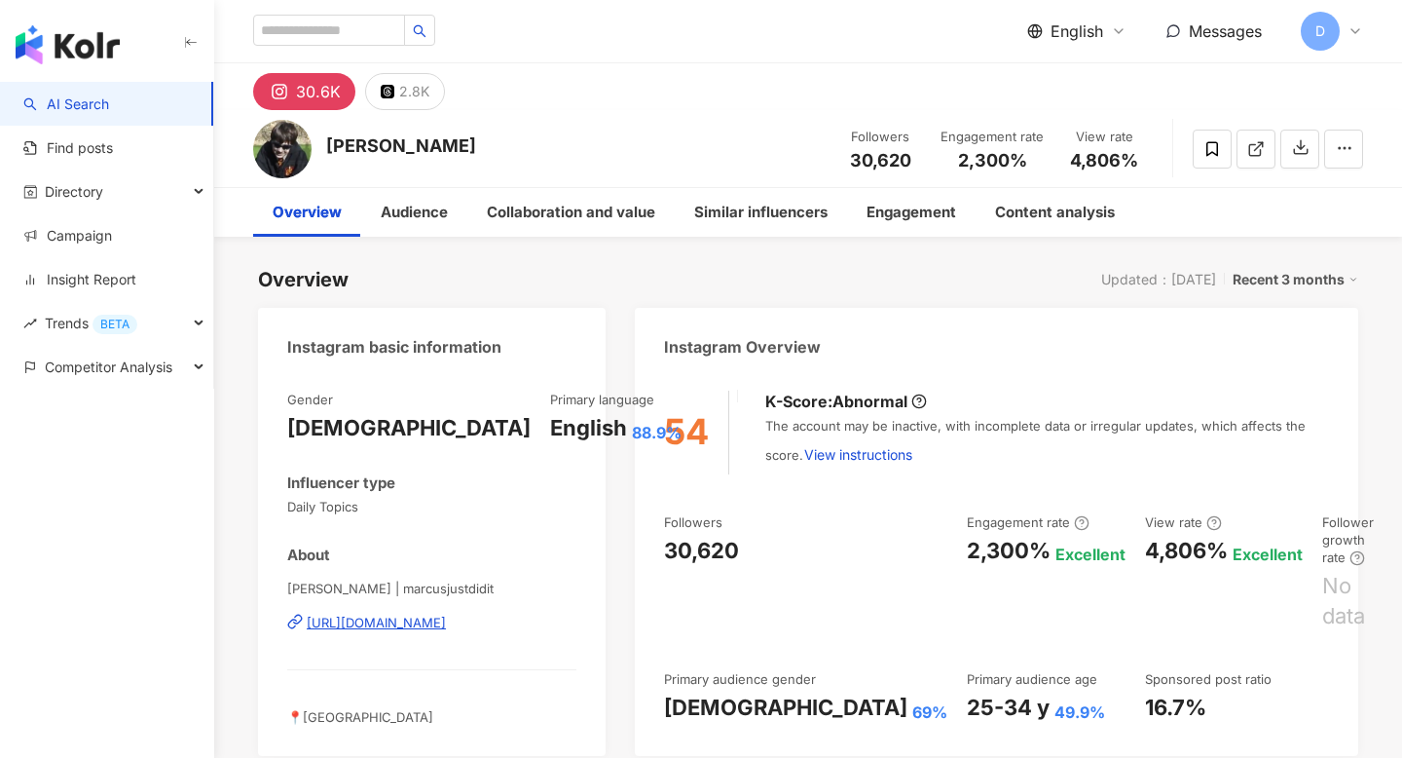
click at [990, 138] on div "Engagement rate" at bounding box center [992, 137] width 103 height 19
click at [978, 145] on div at bounding box center [978, 145] width 0 height 0
click at [995, 122] on div "Followers 30,620 Engagement rate 2,300% View rate 4,806%" at bounding box center [992, 148] width 321 height 57
click at [1084, 40] on span "English" at bounding box center [1077, 30] width 53 height 21
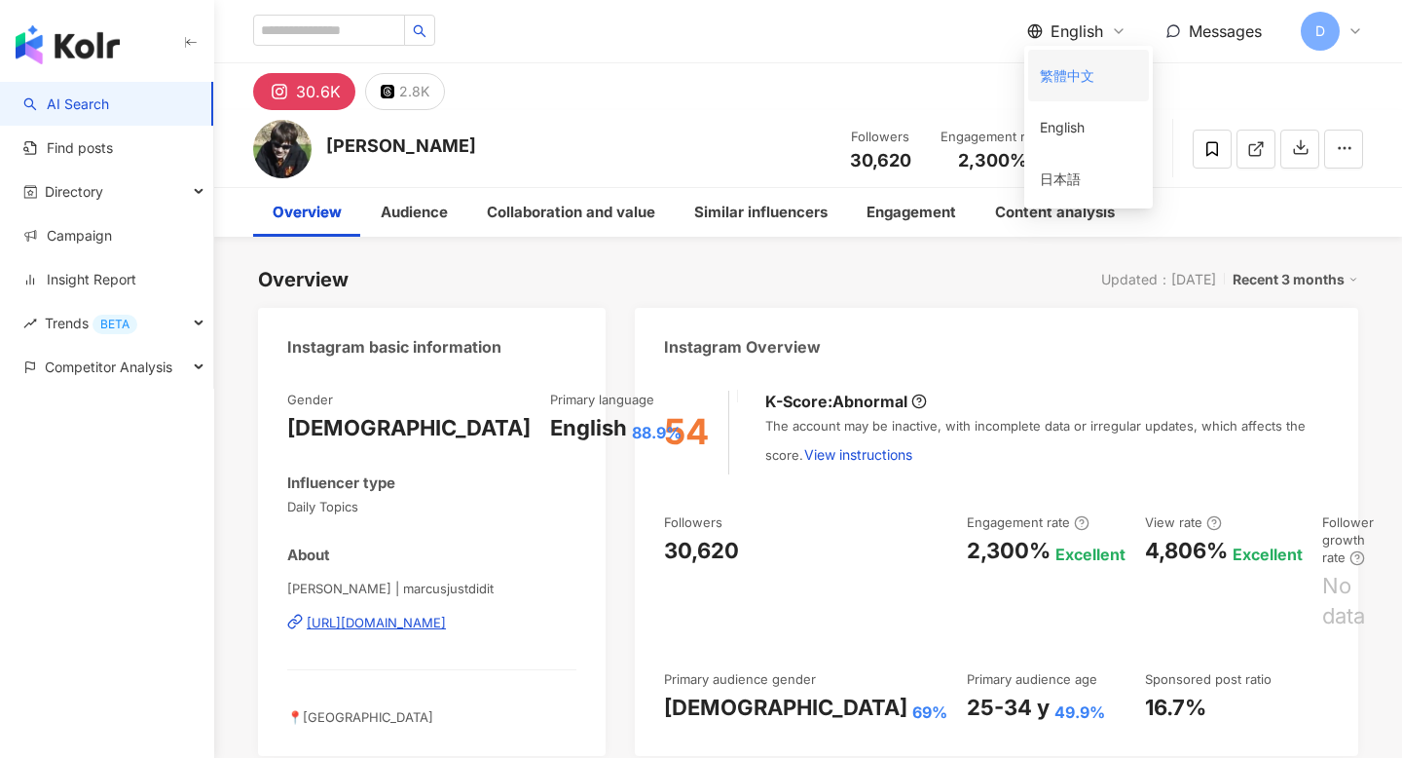
click at [1080, 65] on div "繁體中文" at bounding box center [1088, 75] width 97 height 34
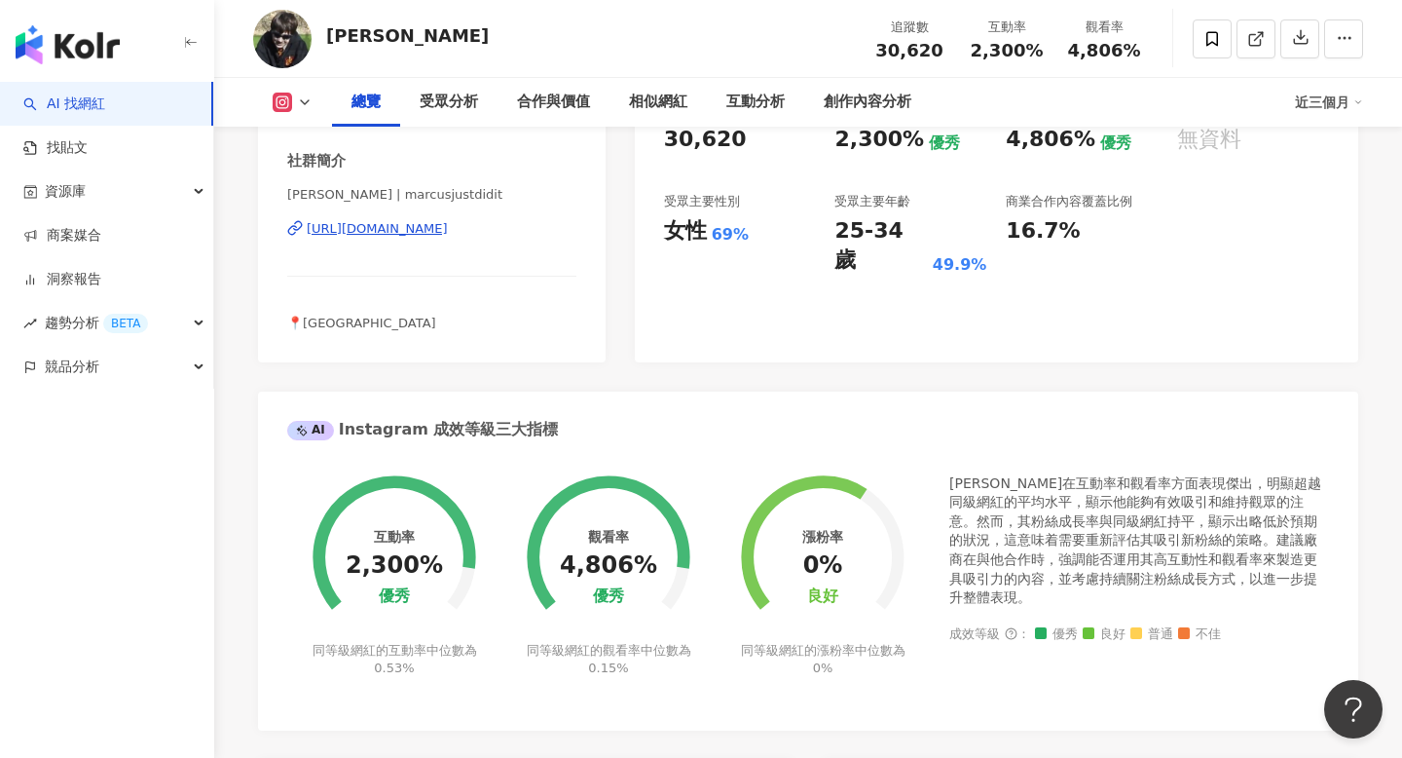
scroll to position [16, 0]
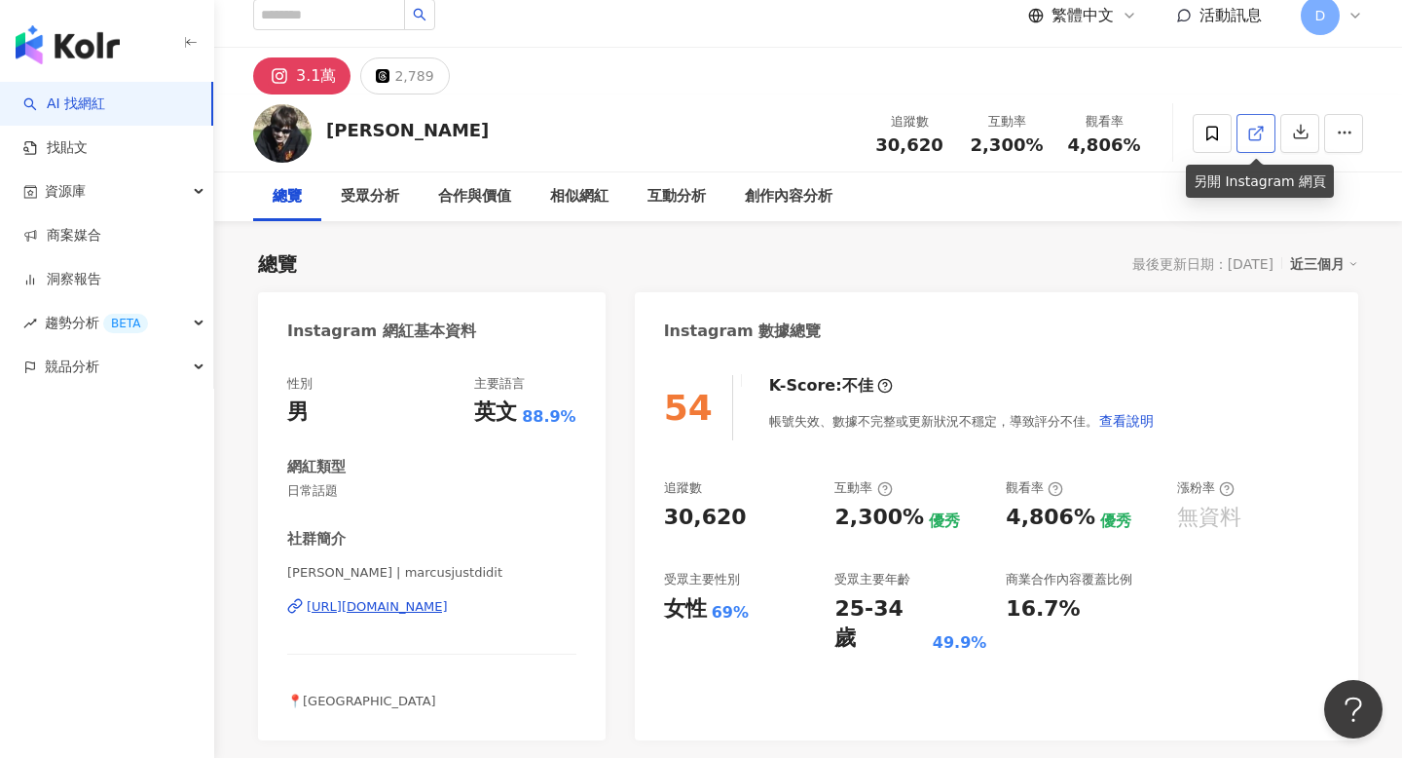
click at [1269, 130] on link at bounding box center [1256, 133] width 39 height 39
click at [277, 136] on img at bounding box center [282, 133] width 58 height 58
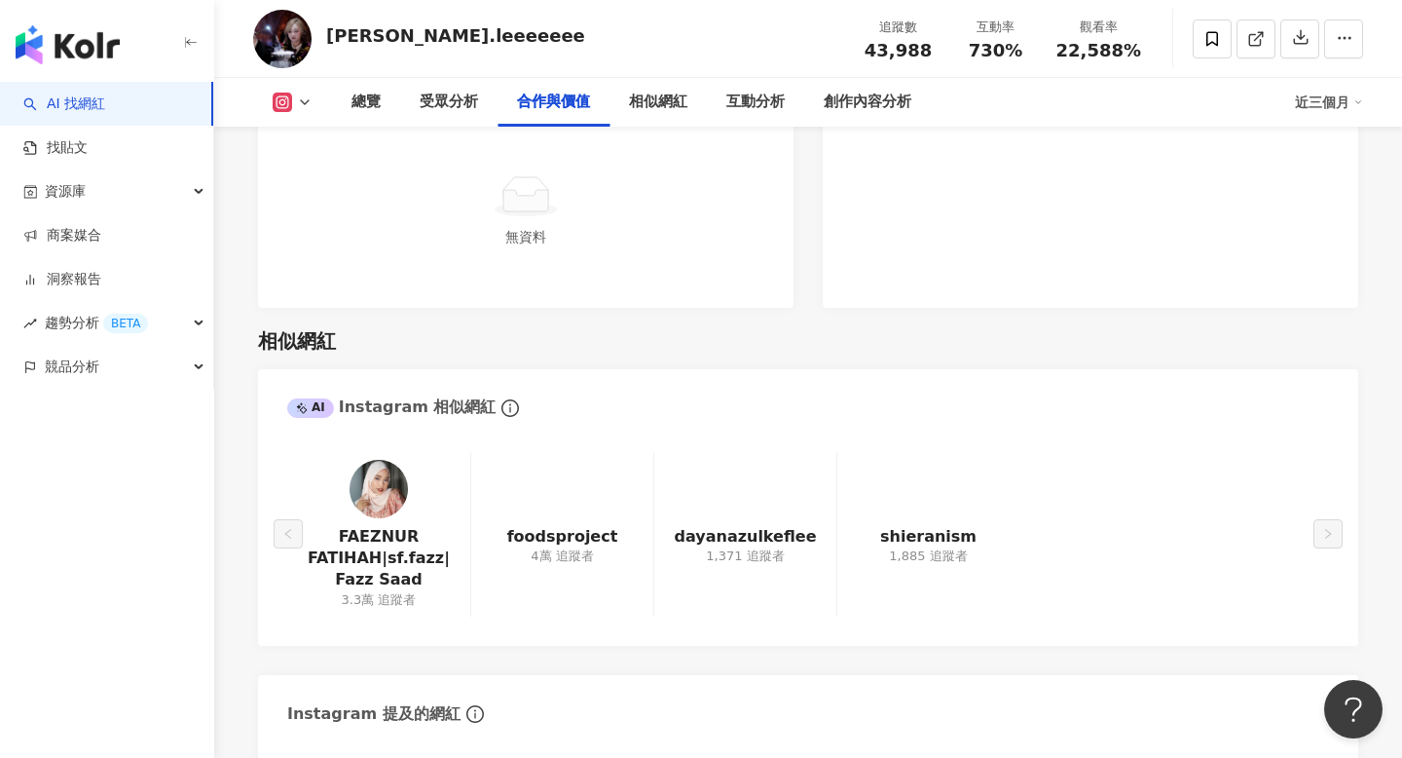
scroll to position [3058, 0]
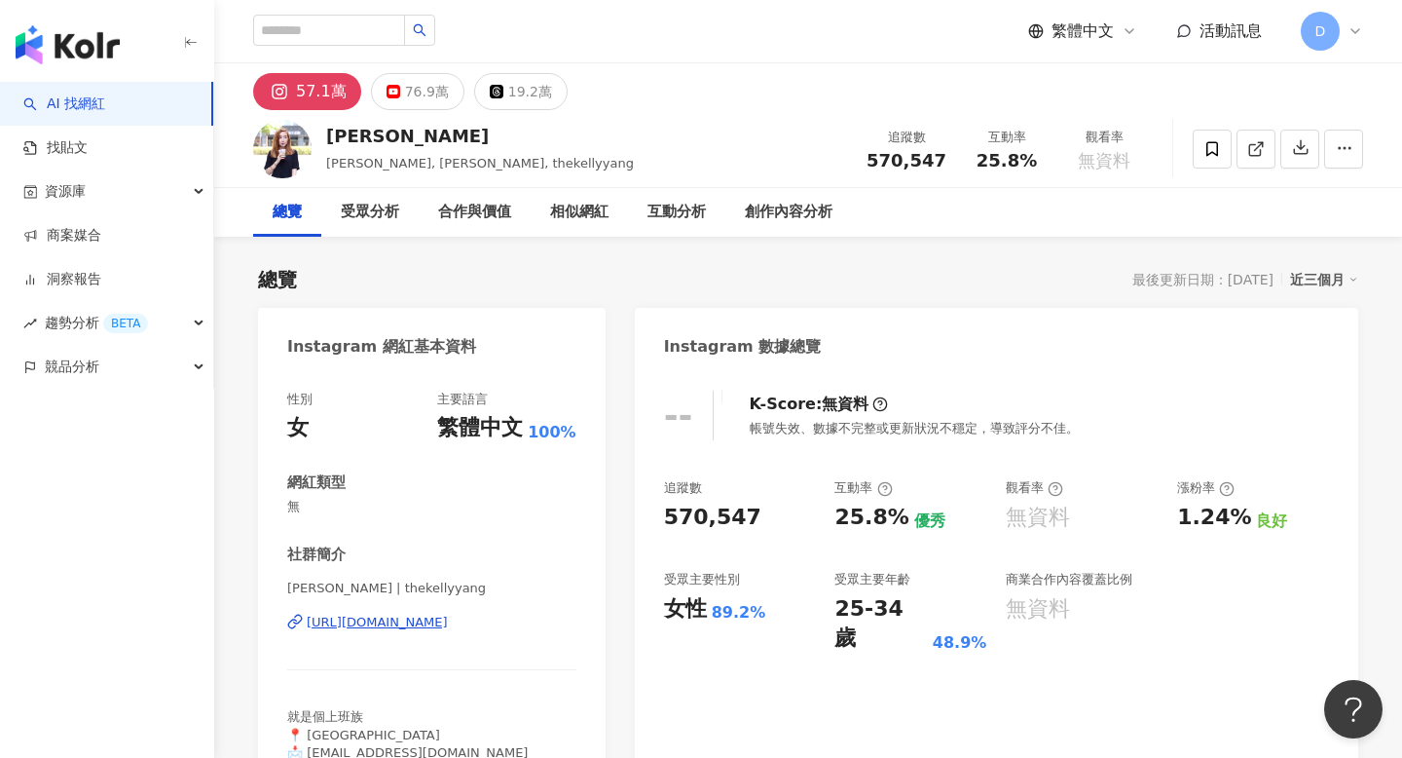
click at [1105, 166] on span "無資料" at bounding box center [1104, 160] width 53 height 19
click at [1053, 501] on div "觀看率 無資料" at bounding box center [1082, 505] width 152 height 53
click at [1314, 270] on div "近三個月" at bounding box center [1324, 279] width 68 height 25
click at [1330, 366] on link "近六個月" at bounding box center [1333, 358] width 55 height 21
click at [432, 93] on div "76.9萬" at bounding box center [427, 91] width 44 height 27
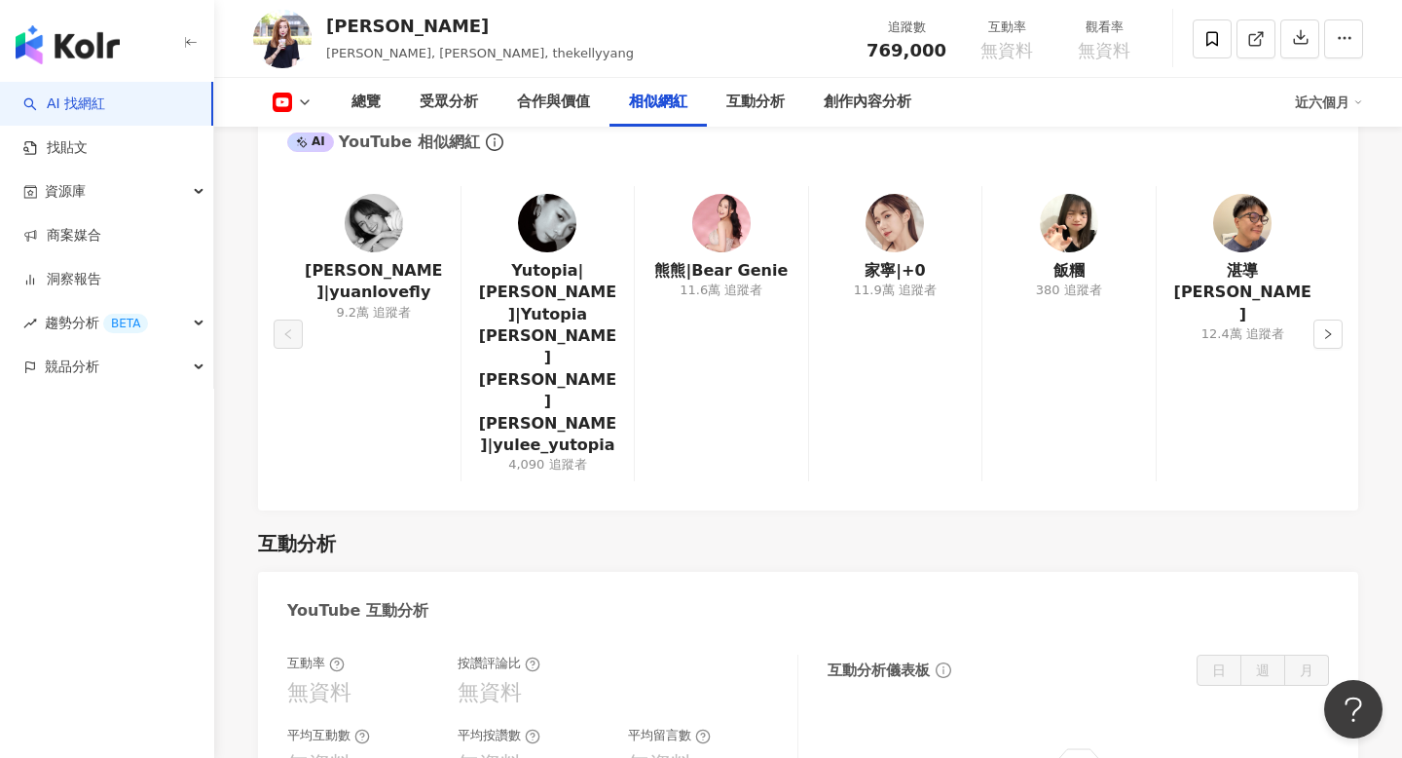
scroll to position [2377, 0]
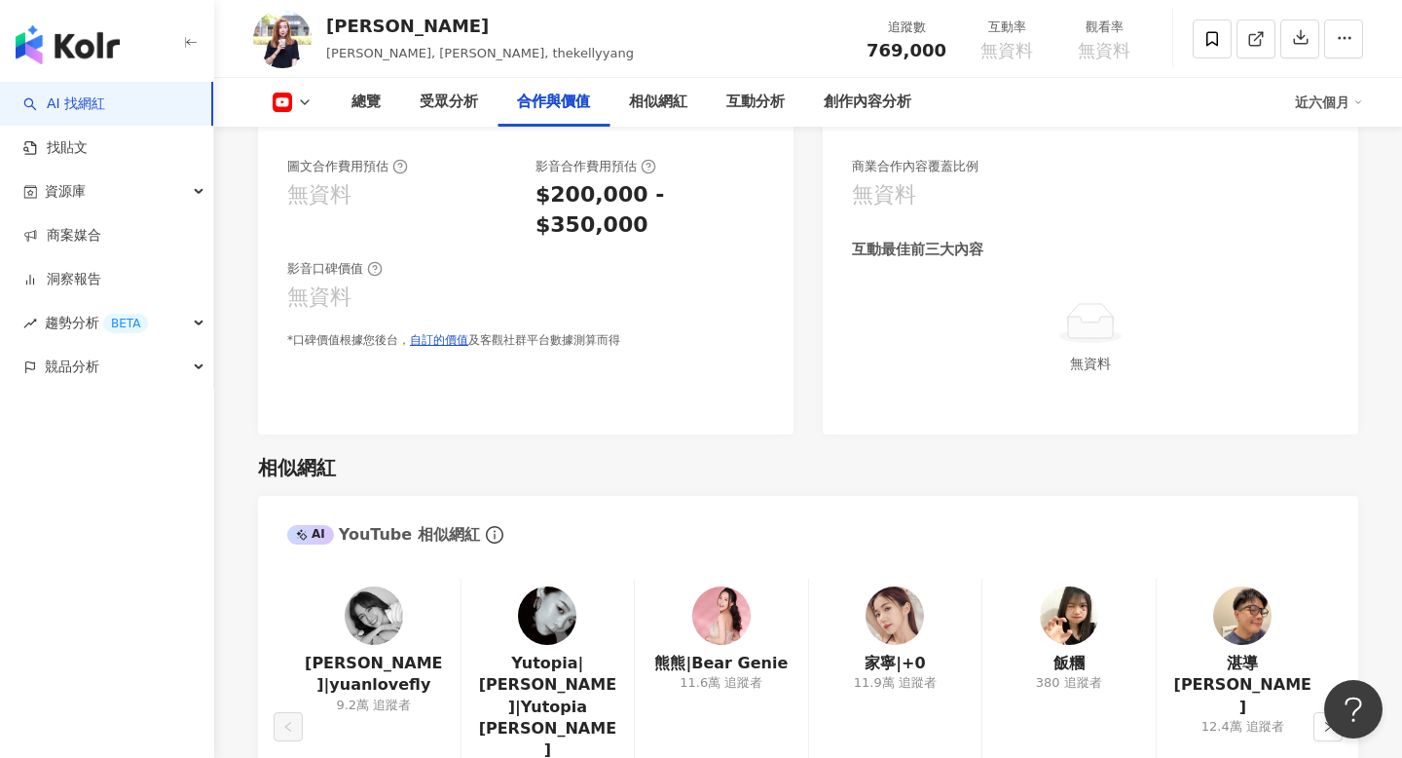
click at [375, 623] on img at bounding box center [374, 615] width 58 height 58
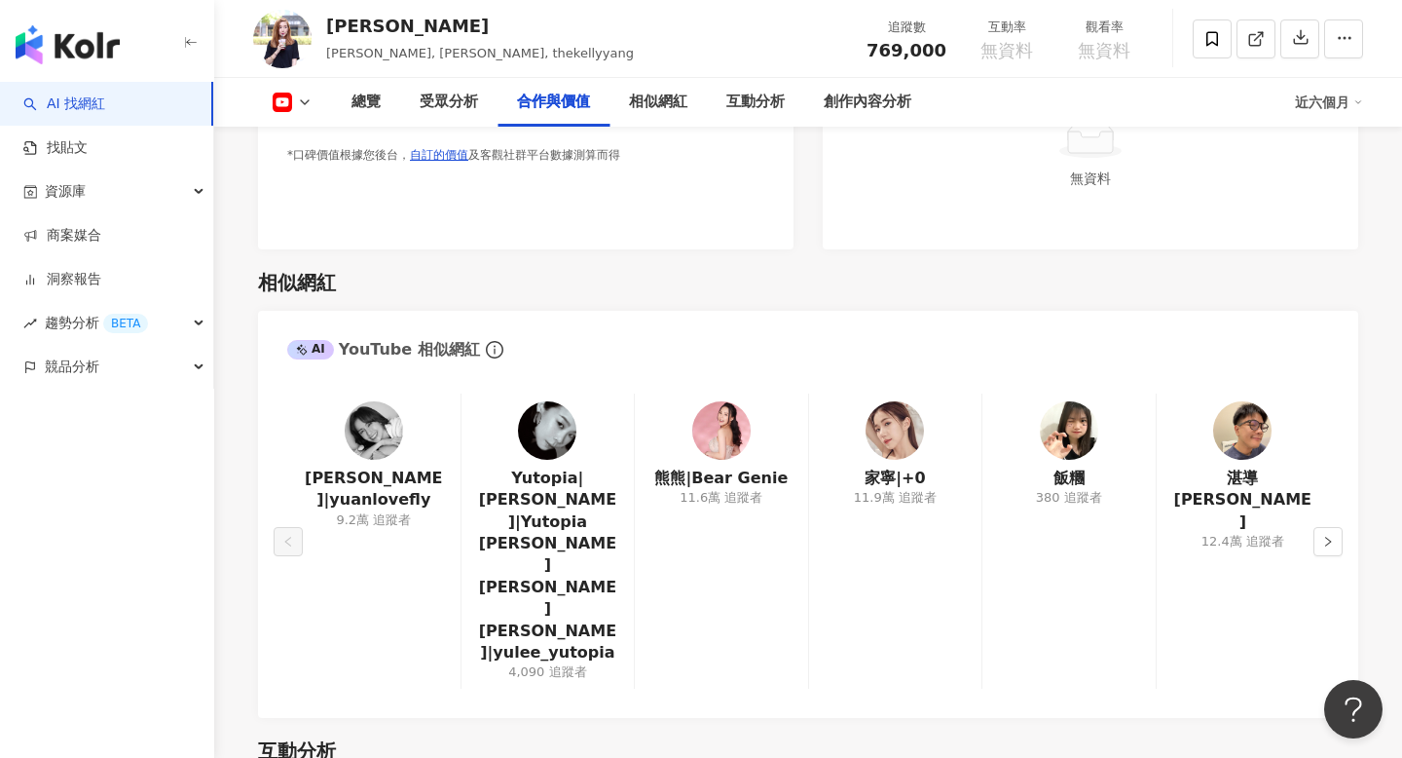
scroll to position [2563, 0]
click at [885, 433] on img at bounding box center [895, 429] width 58 height 58
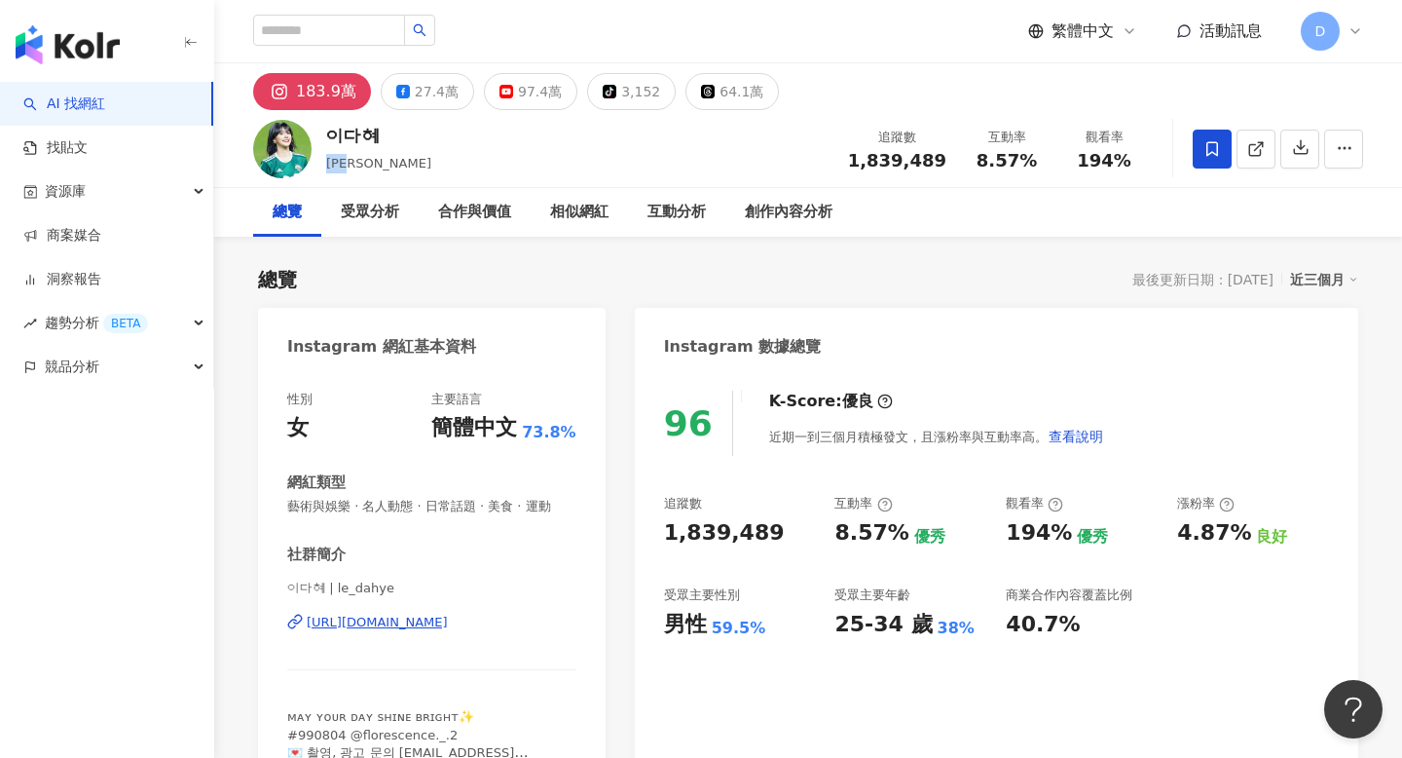
drag, startPoint x: 379, startPoint y: 157, endPoint x: 325, endPoint y: 157, distance: 53.6
click at [325, 157] on div "이다혜 [PERSON_NAME] 追蹤數 1,839,489 互動率 8.57% 觀看率 194%" at bounding box center [808, 148] width 1188 height 77
copy span "[PERSON_NAME]"
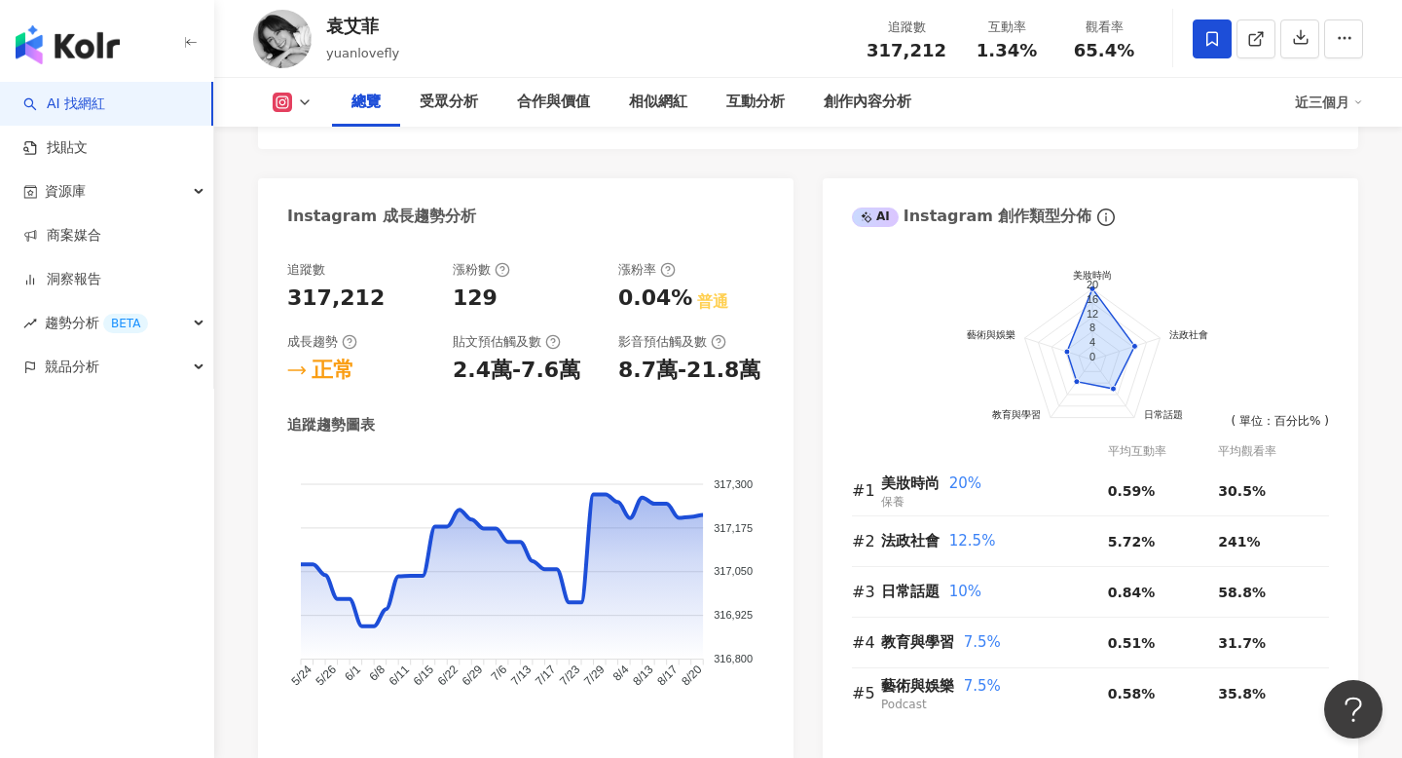
scroll to position [1029, 0]
click at [962, 475] on span "20%" at bounding box center [965, 482] width 32 height 18
click at [648, 576] on foreignobject at bounding box center [525, 585] width 477 height 263
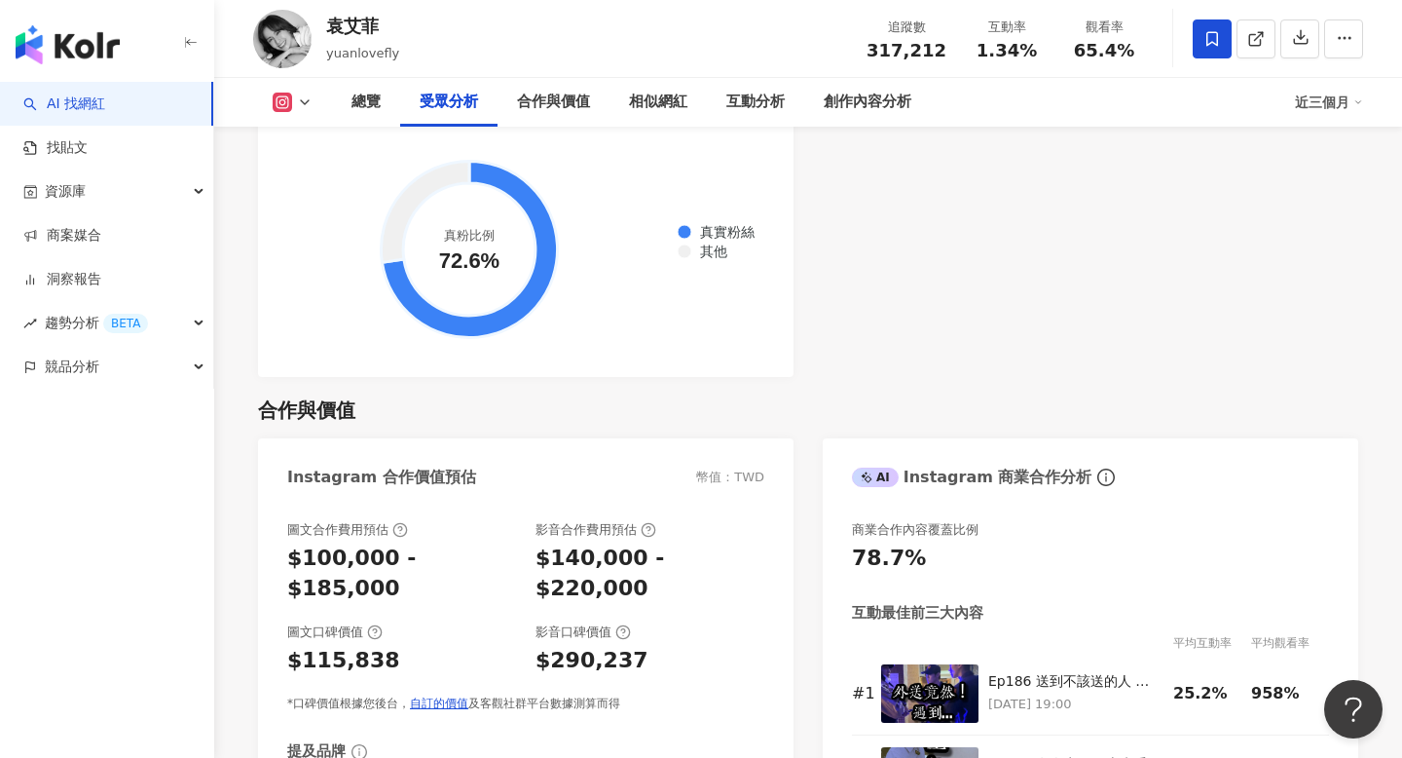
scroll to position [2349, 0]
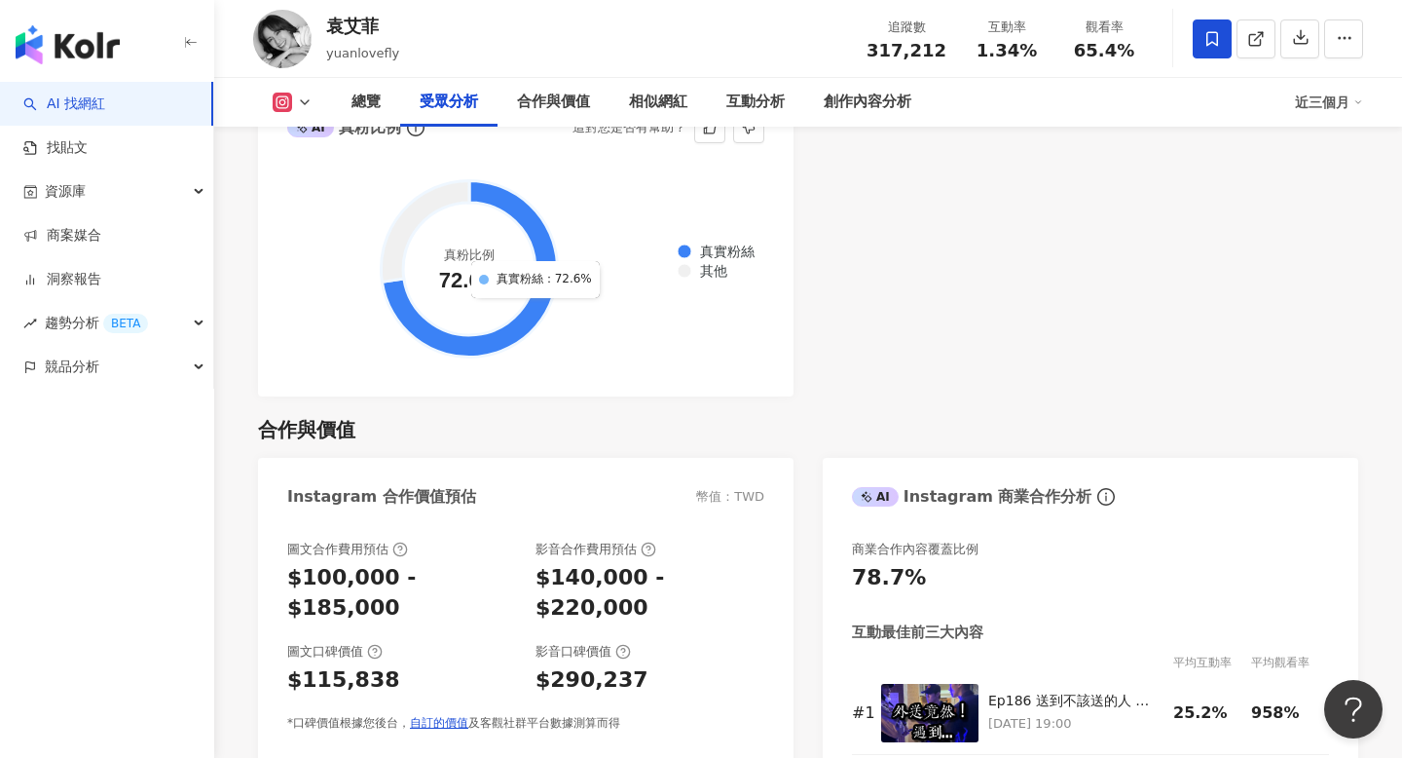
click at [533, 309] on icon at bounding box center [469, 268] width 175 height 176
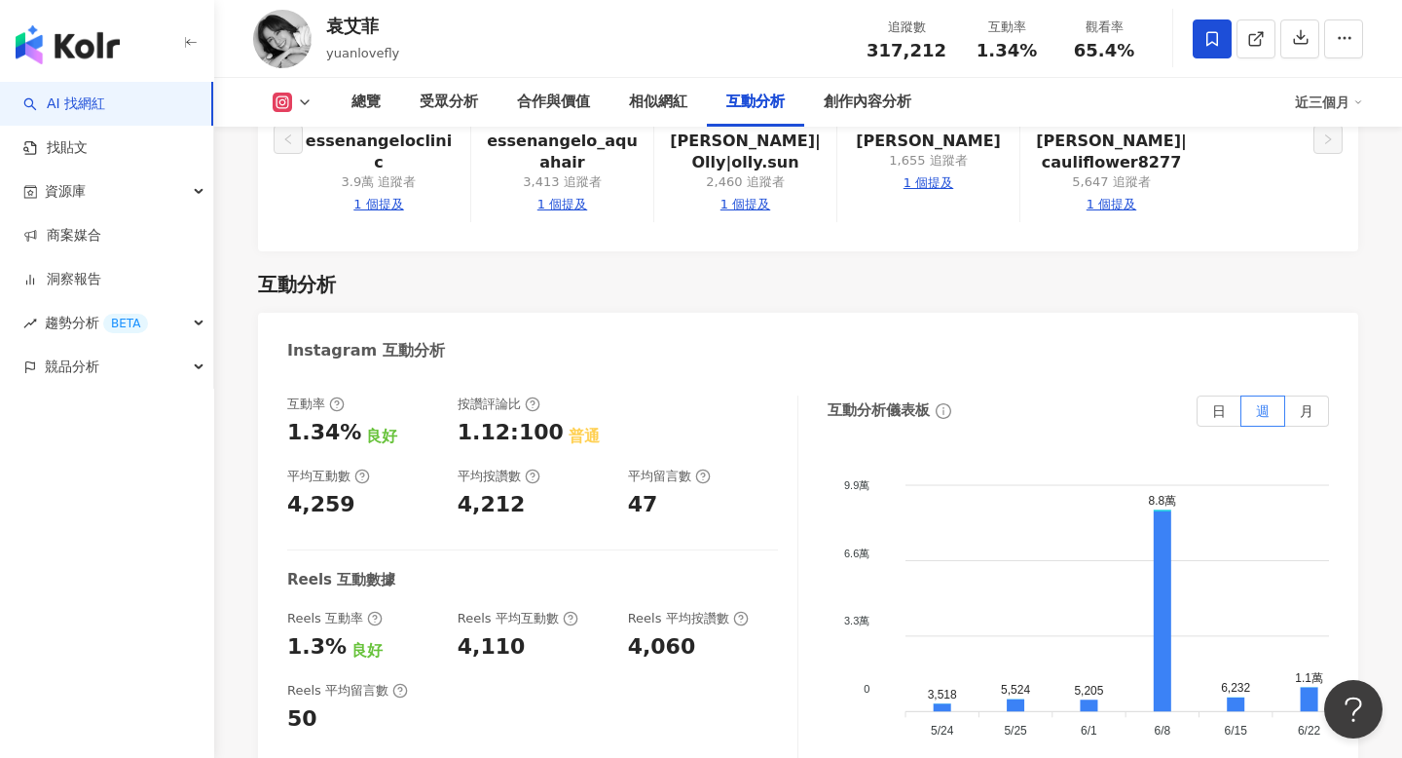
scroll to position [3886, 0]
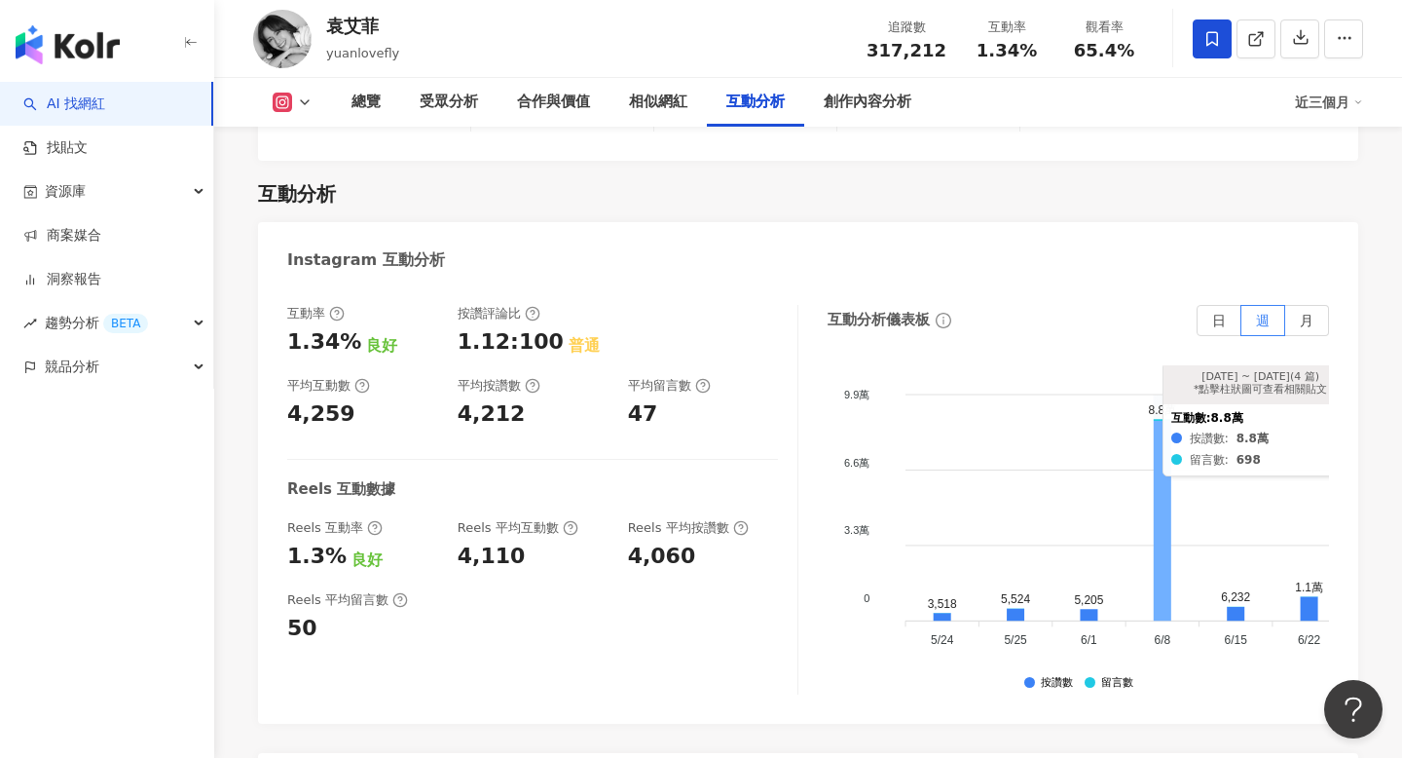
click at [1168, 421] on icon at bounding box center [1163, 521] width 18 height 200
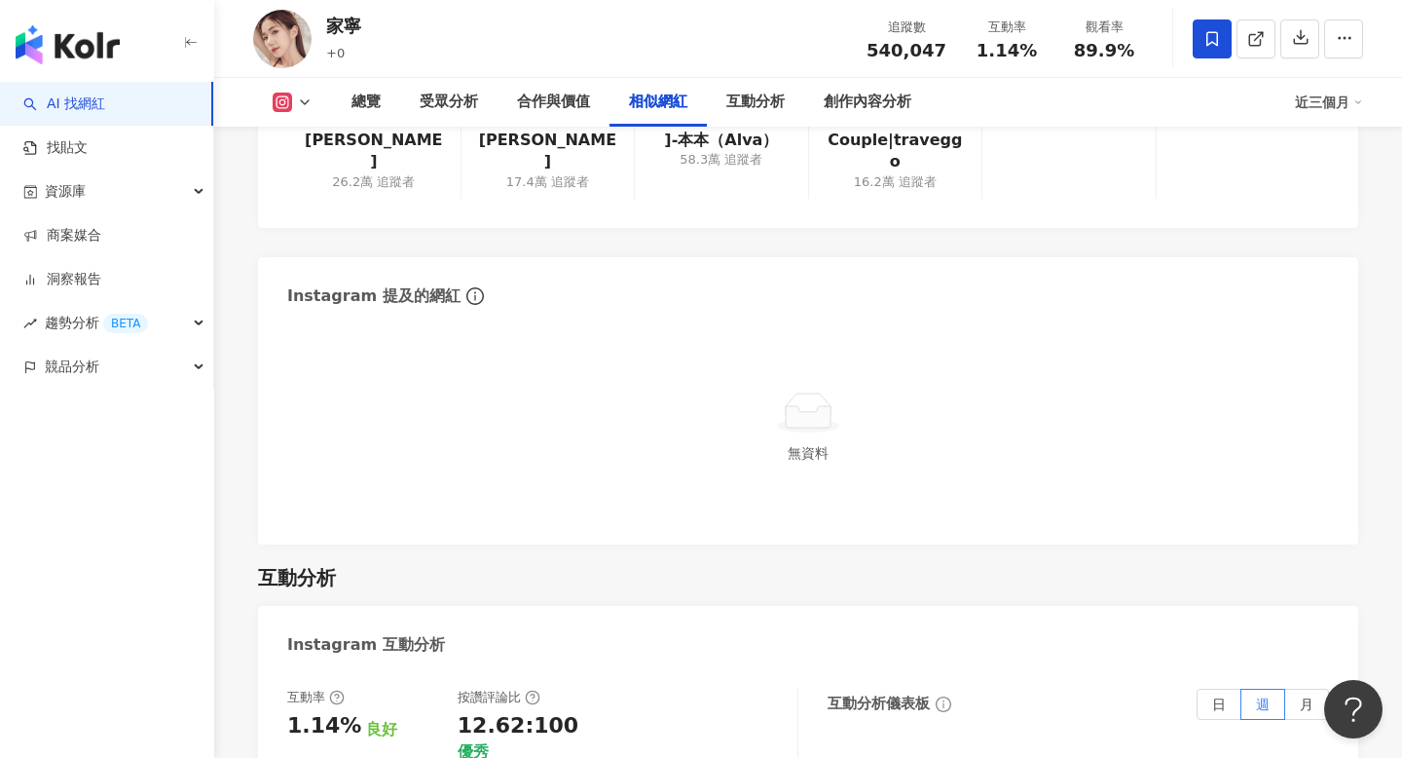
scroll to position [2005, 0]
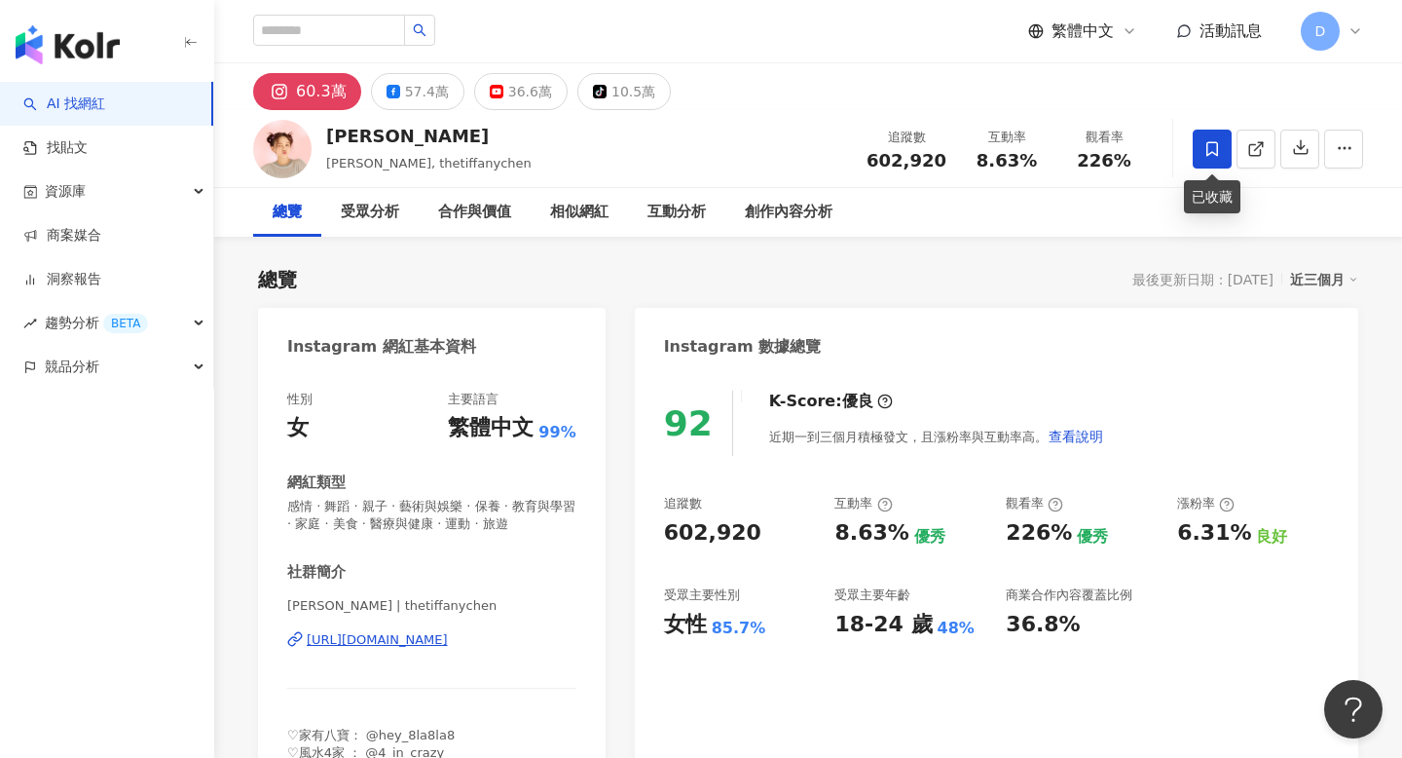
click at [1206, 142] on icon at bounding box center [1213, 149] width 18 height 18
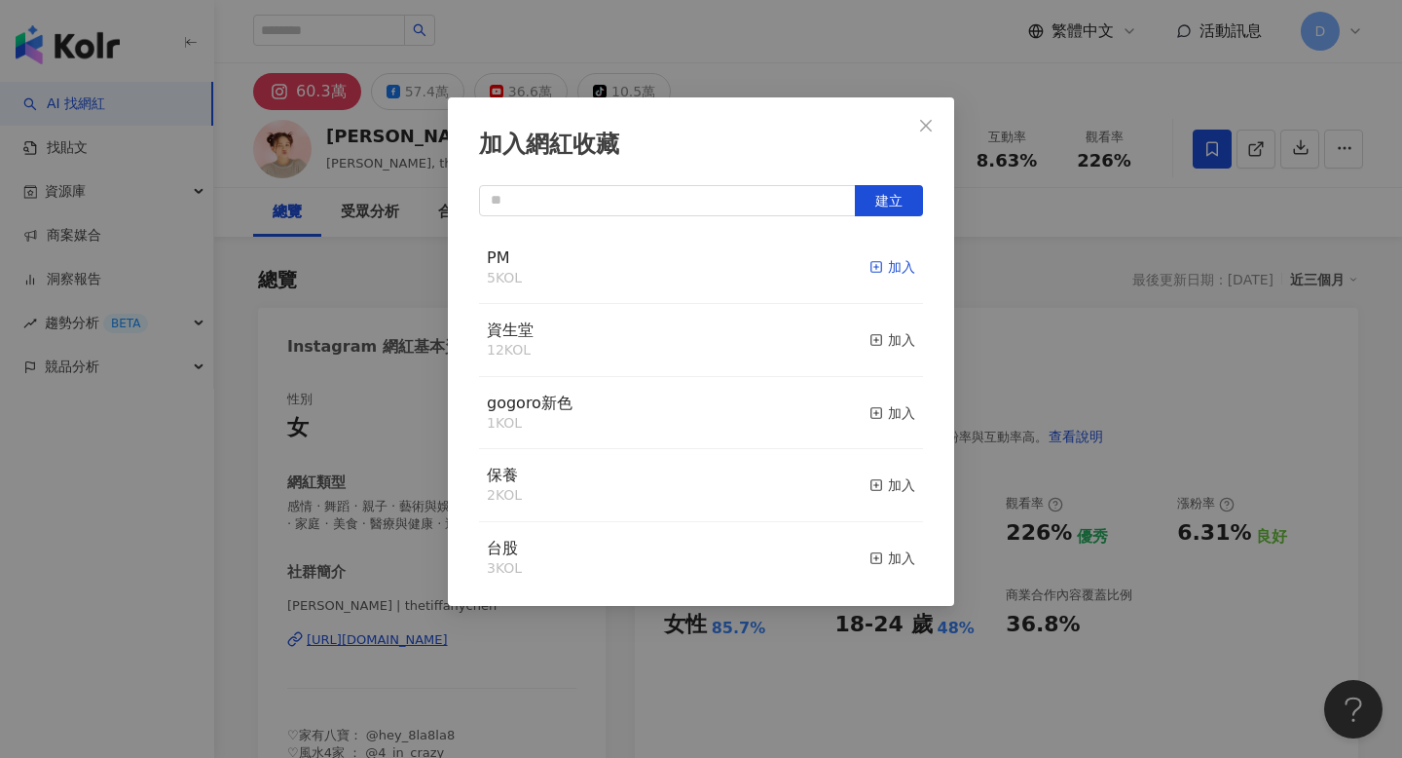
click at [898, 266] on div "加入" at bounding box center [893, 266] width 46 height 21
click at [1026, 262] on div "加入網紅收藏 建立" at bounding box center [701, 379] width 1402 height 758
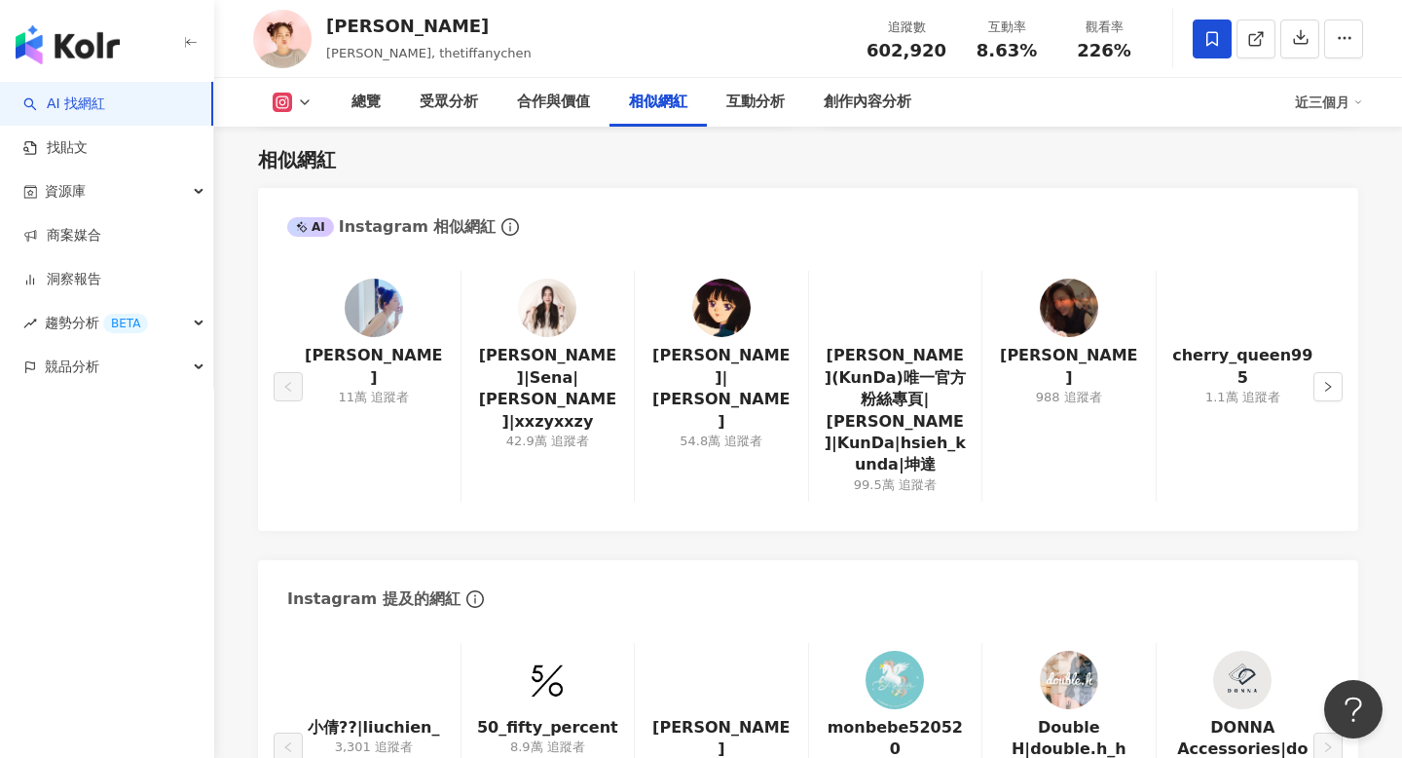
scroll to position [3175, 0]
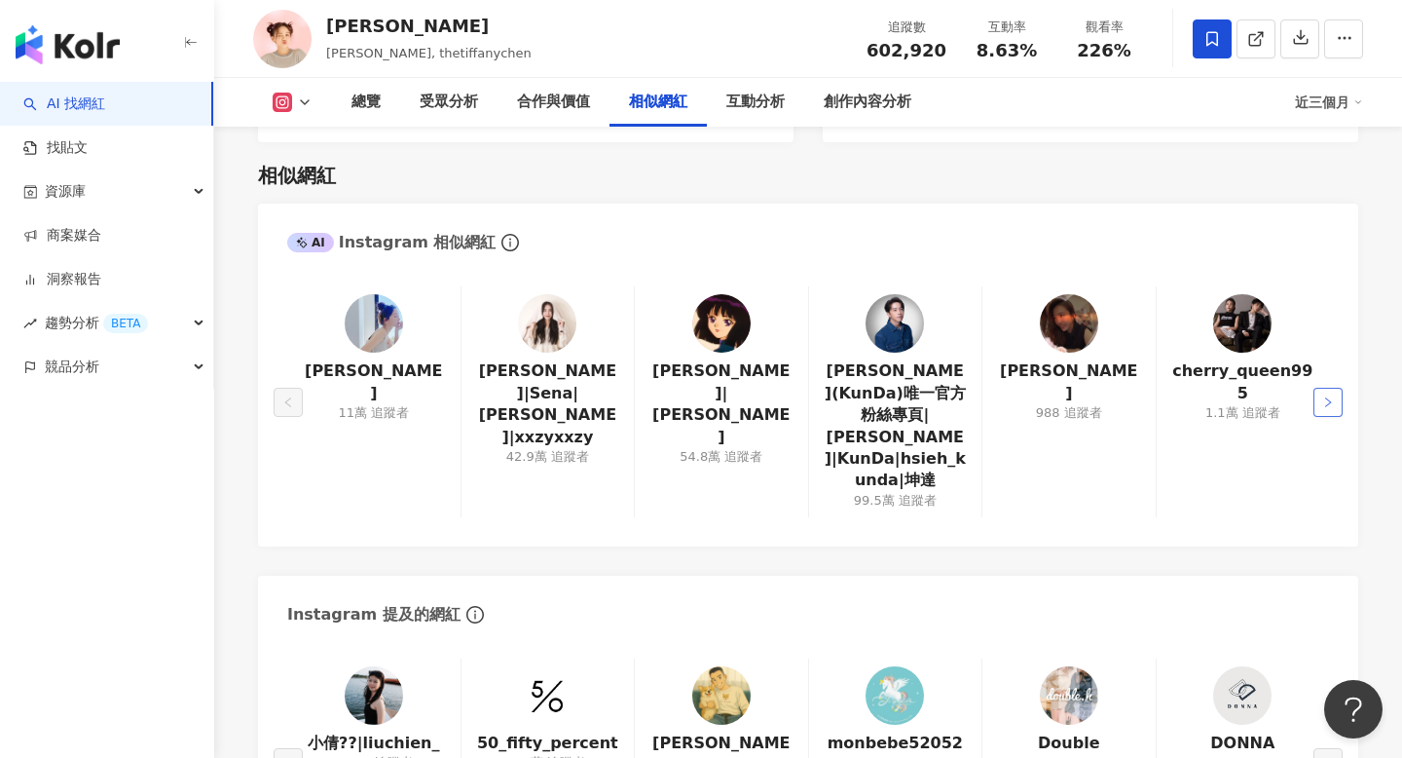
click at [1334, 388] on button "button" at bounding box center [1328, 402] width 29 height 29
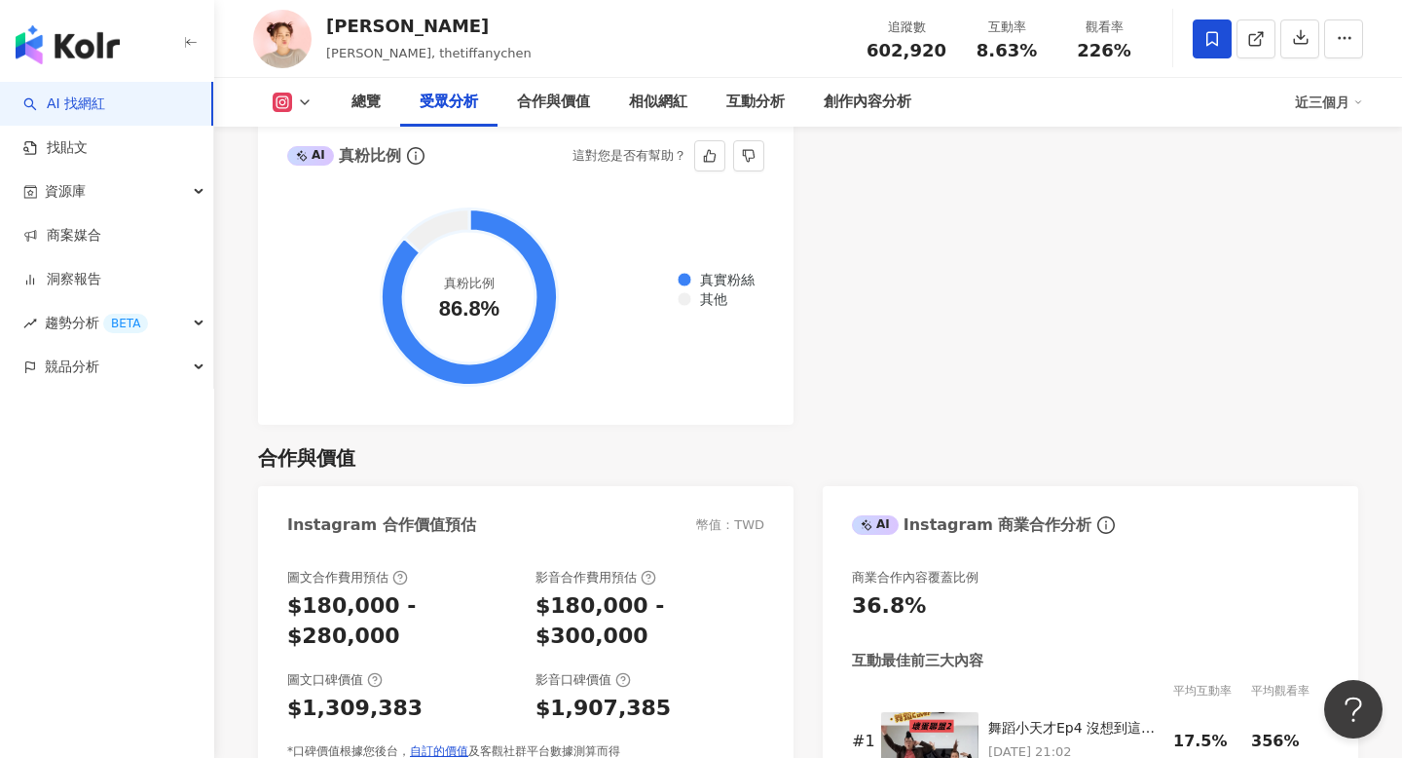
scroll to position [2819, 0]
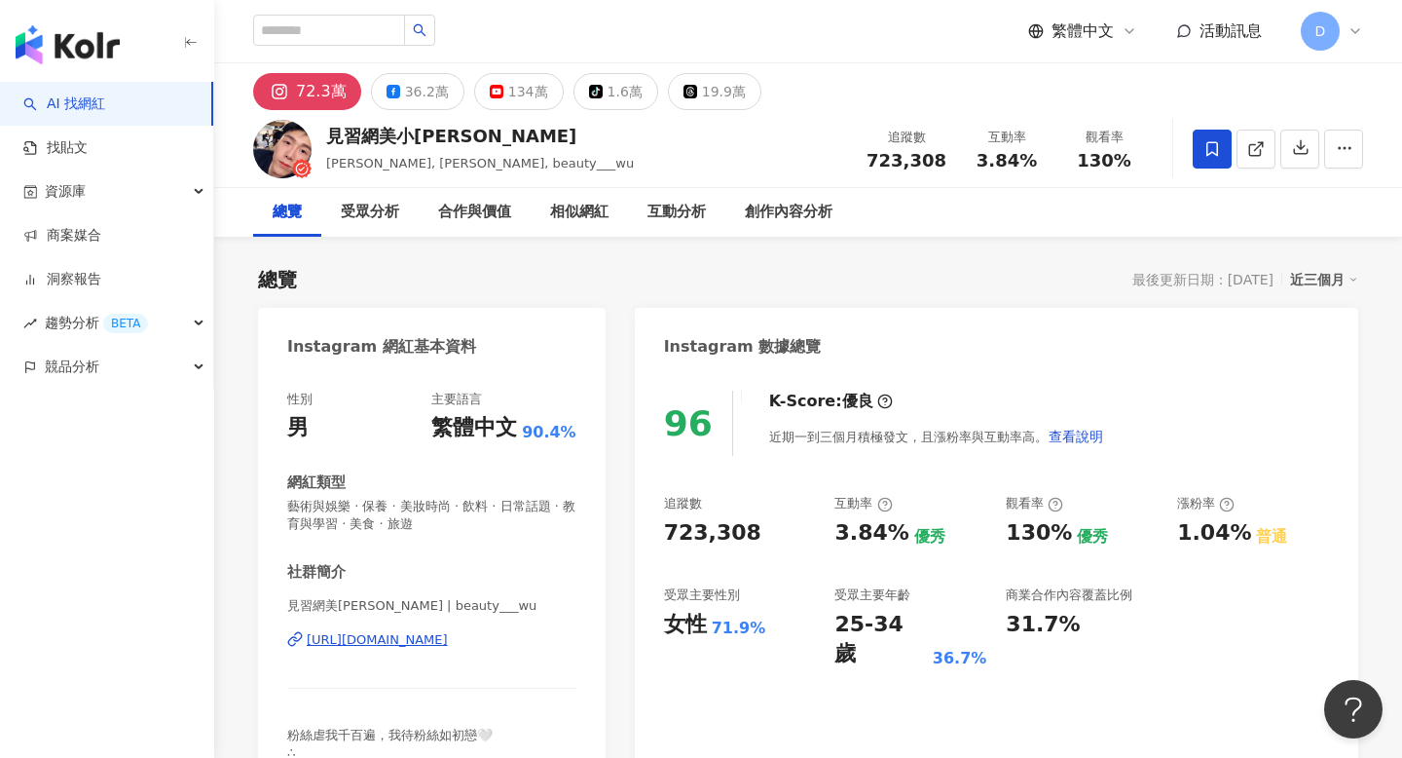
click at [1220, 151] on icon at bounding box center [1213, 149] width 18 height 18
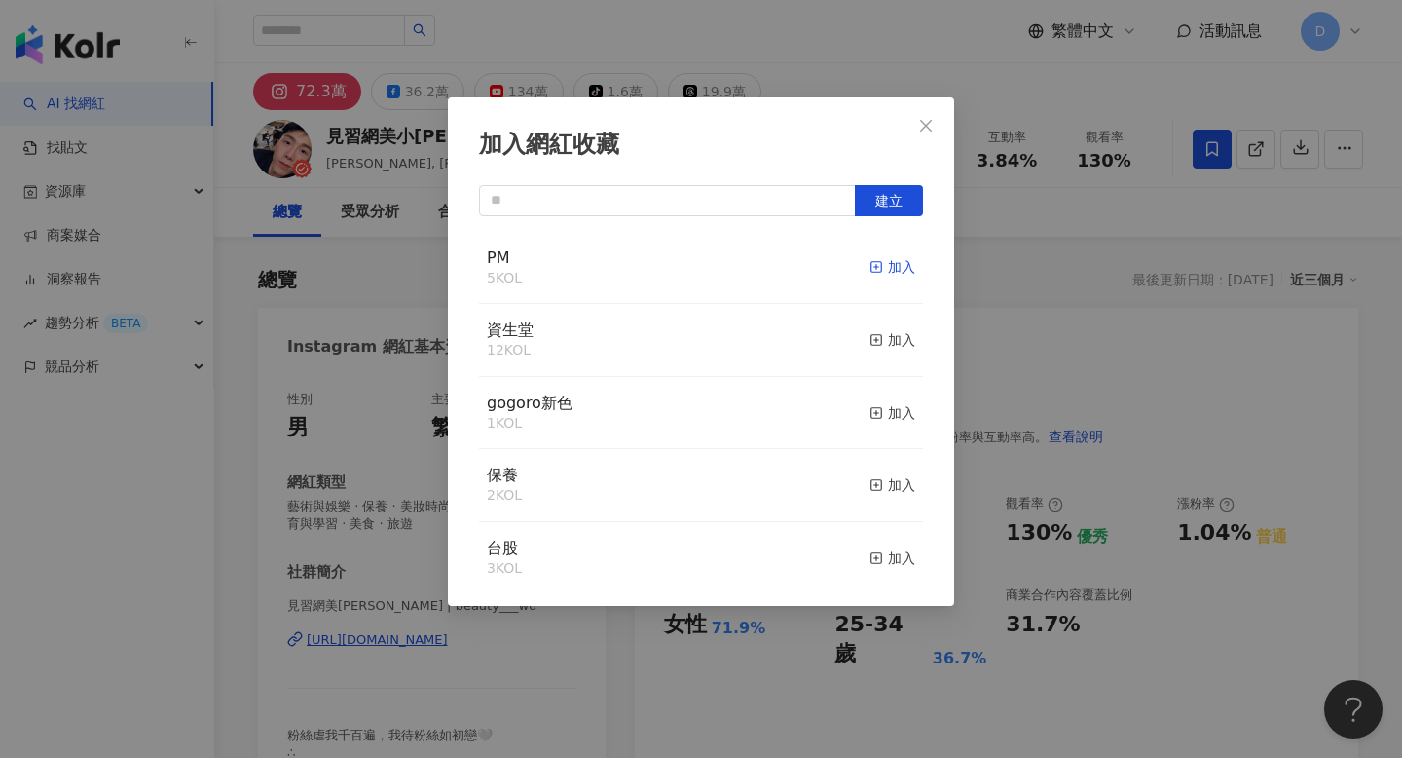
click at [900, 265] on div "加入" at bounding box center [893, 266] width 46 height 21
click at [1015, 267] on div "加入網紅收藏 建立" at bounding box center [701, 379] width 1402 height 758
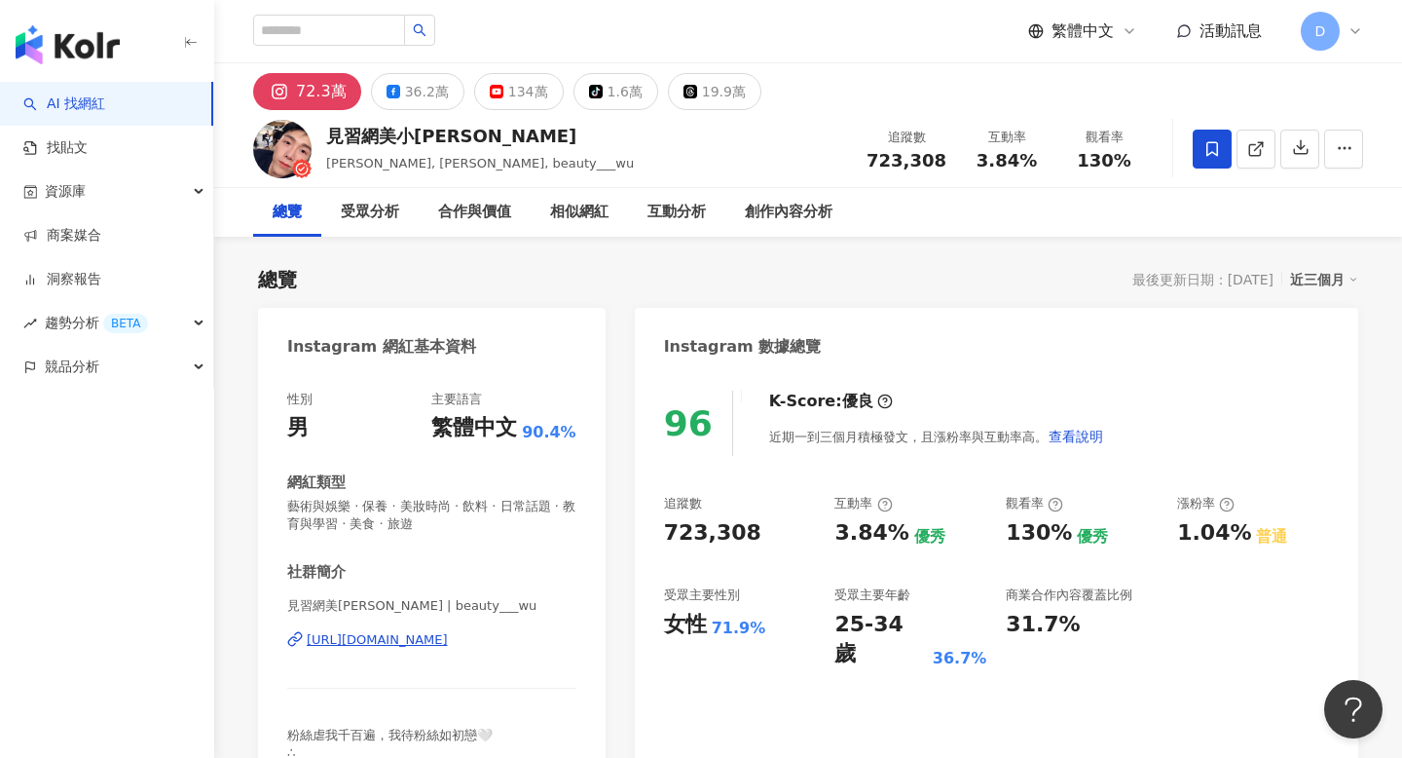
click at [1225, 134] on span at bounding box center [1212, 149] width 39 height 39
click at [1215, 147] on div "加入網紅收藏 建立 PM 7 KOL 已加入 資生堂 12 KOL 加入 gogoro新色 1 KOL 加入 保養 2 KOL 加入 台股 3 KOL 加入 …" at bounding box center [701, 379] width 1402 height 758
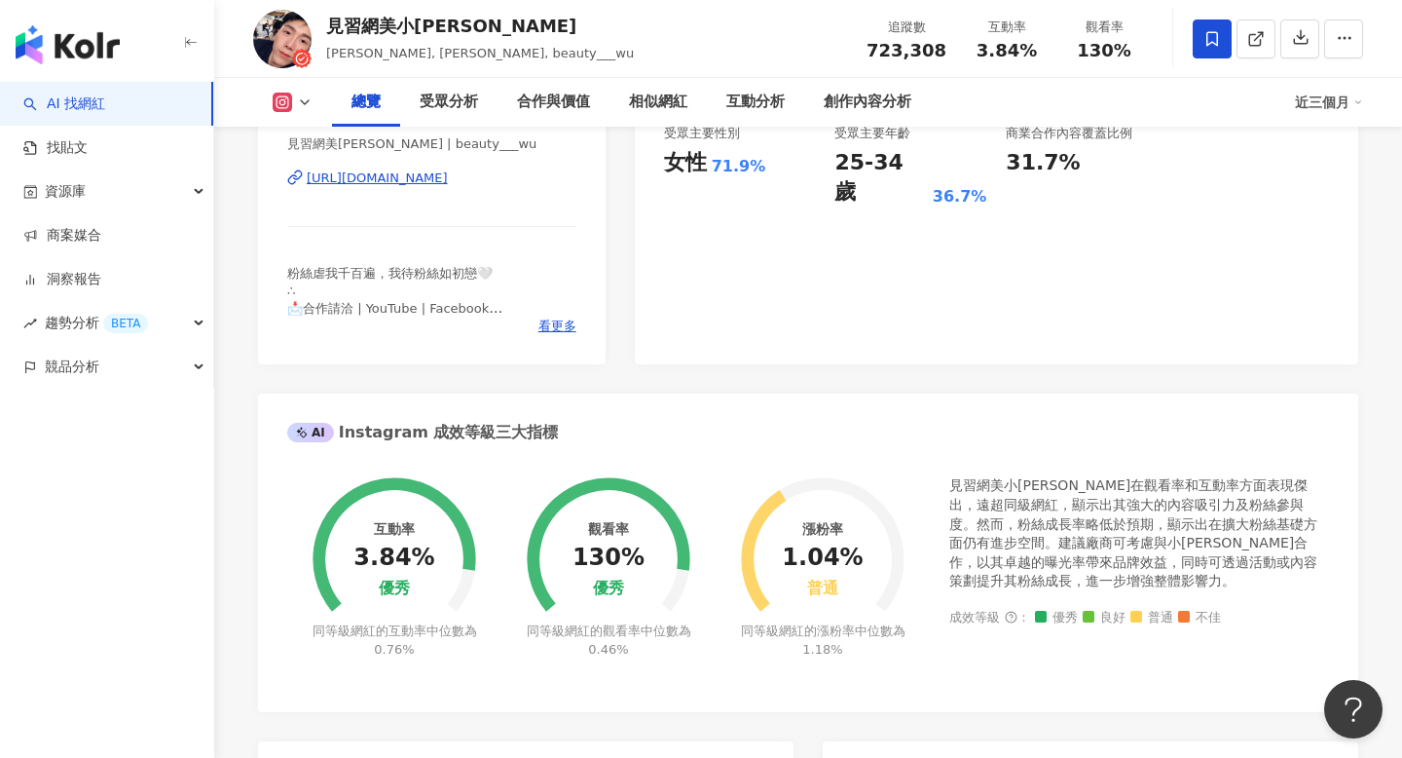
scroll to position [416, 0]
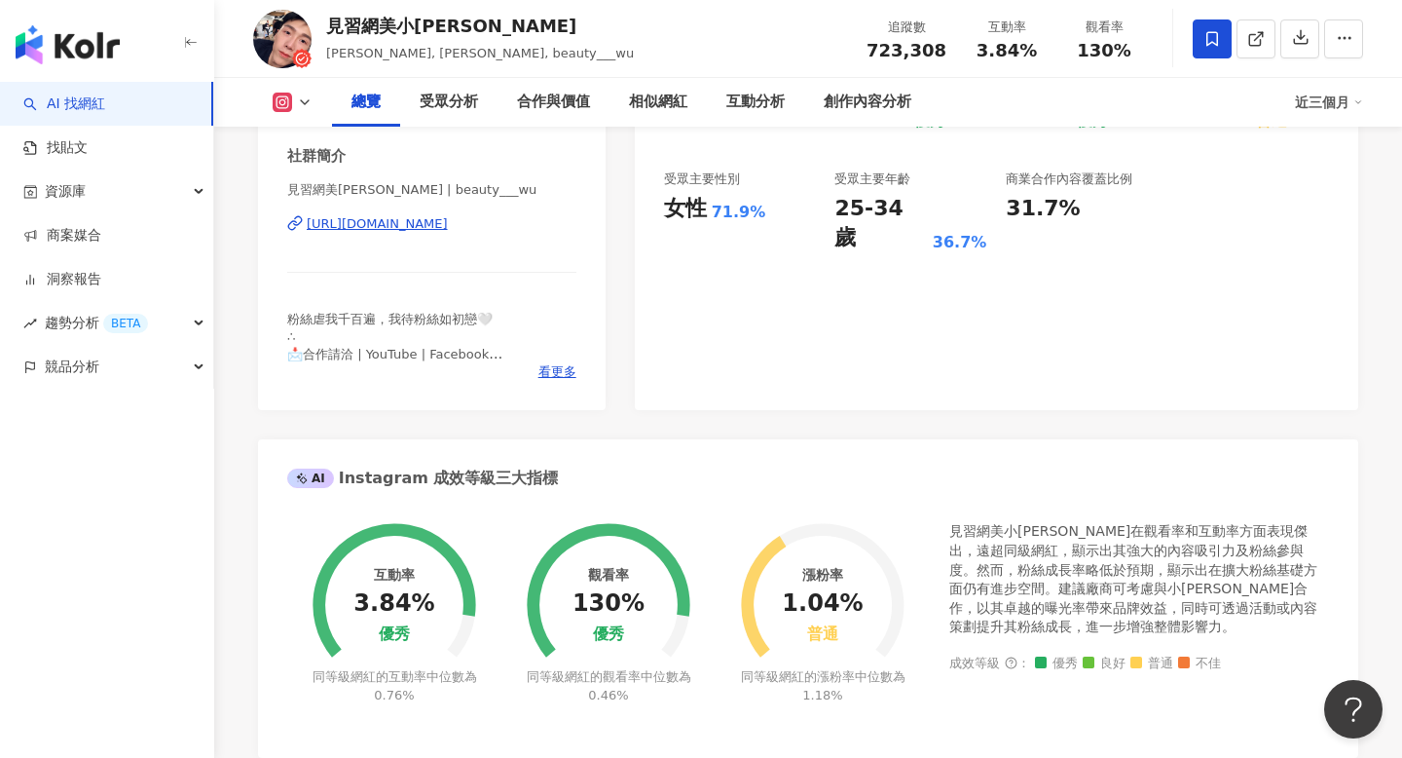
click at [1324, 99] on div "近三個月" at bounding box center [1329, 102] width 68 height 31
click at [1319, 189] on link "近六個月" at bounding box center [1338, 183] width 55 height 21
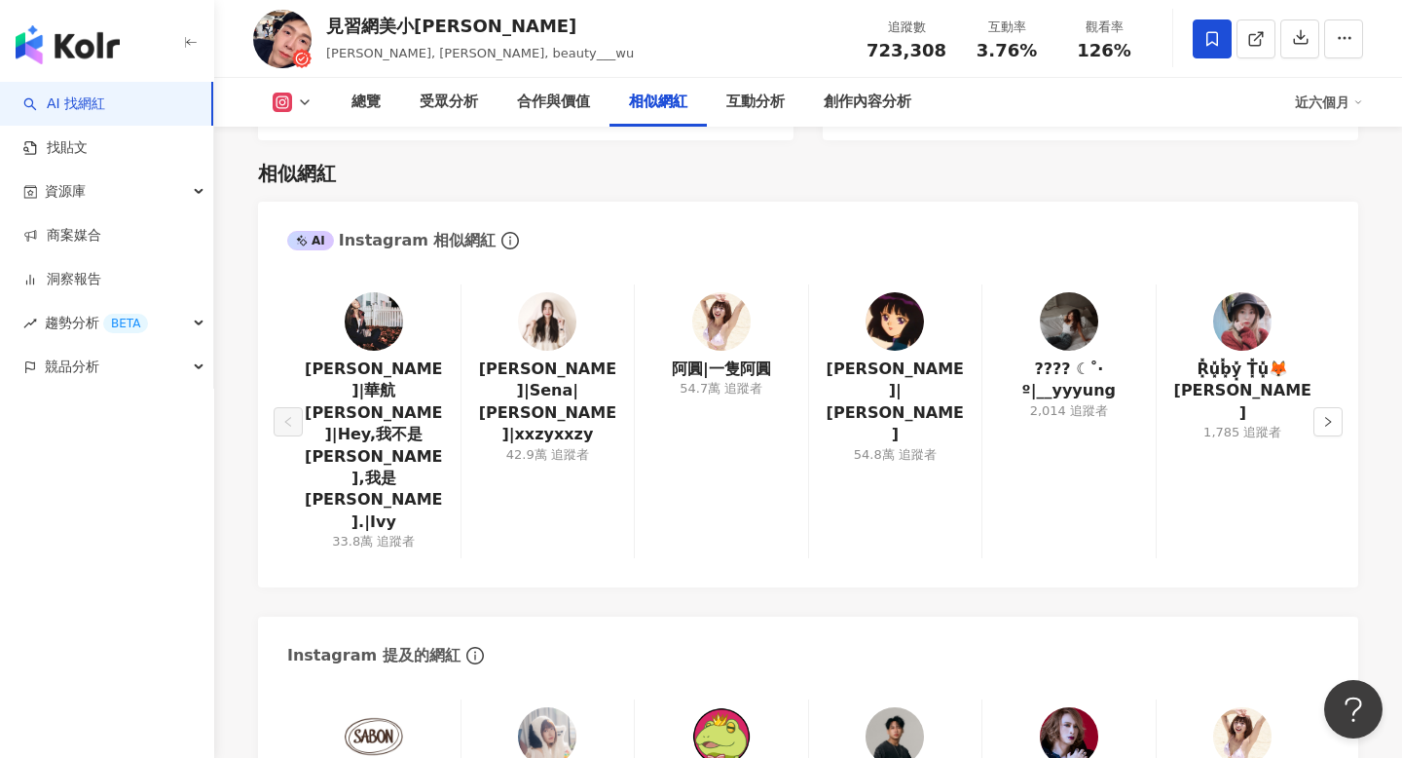
scroll to position [3130, 0]
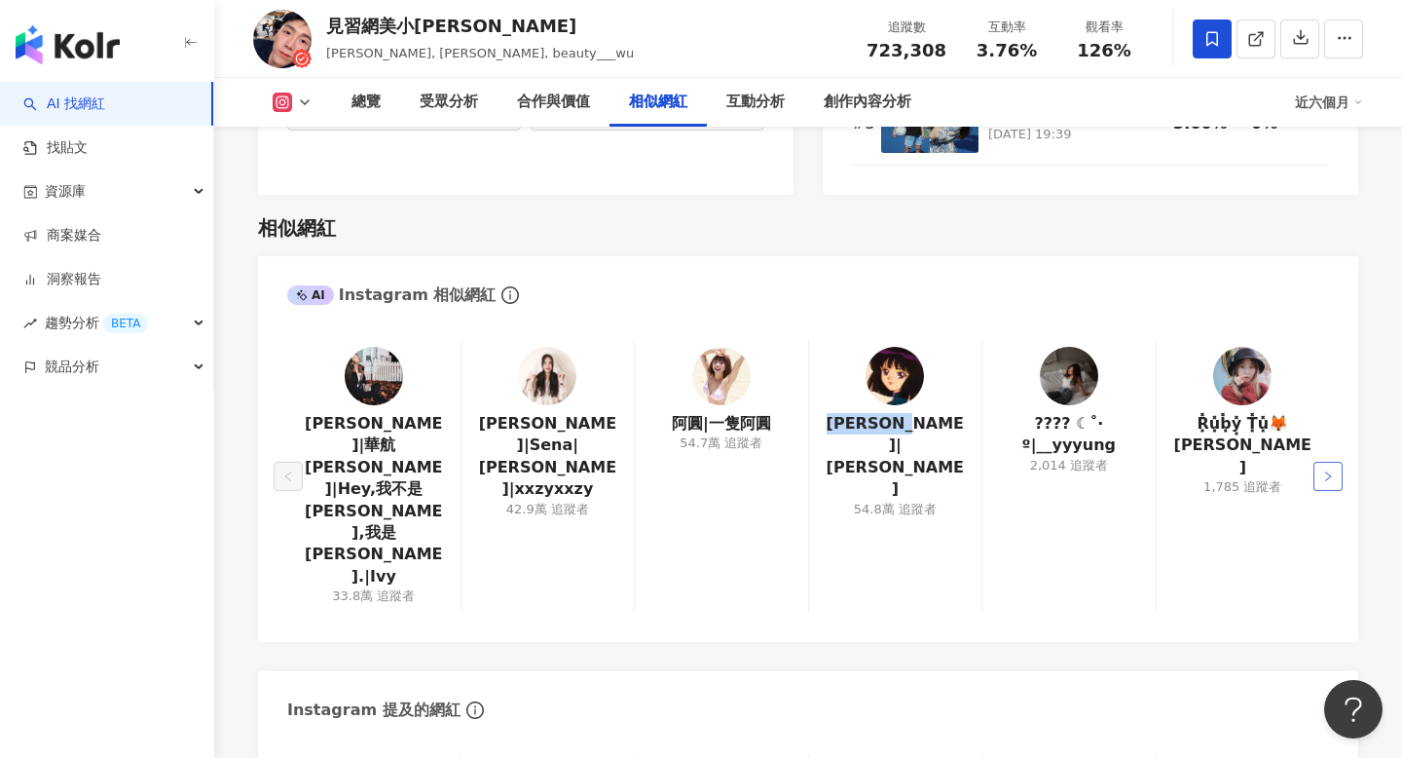
click at [1322, 470] on icon "right" at bounding box center [1328, 476] width 12 height 12
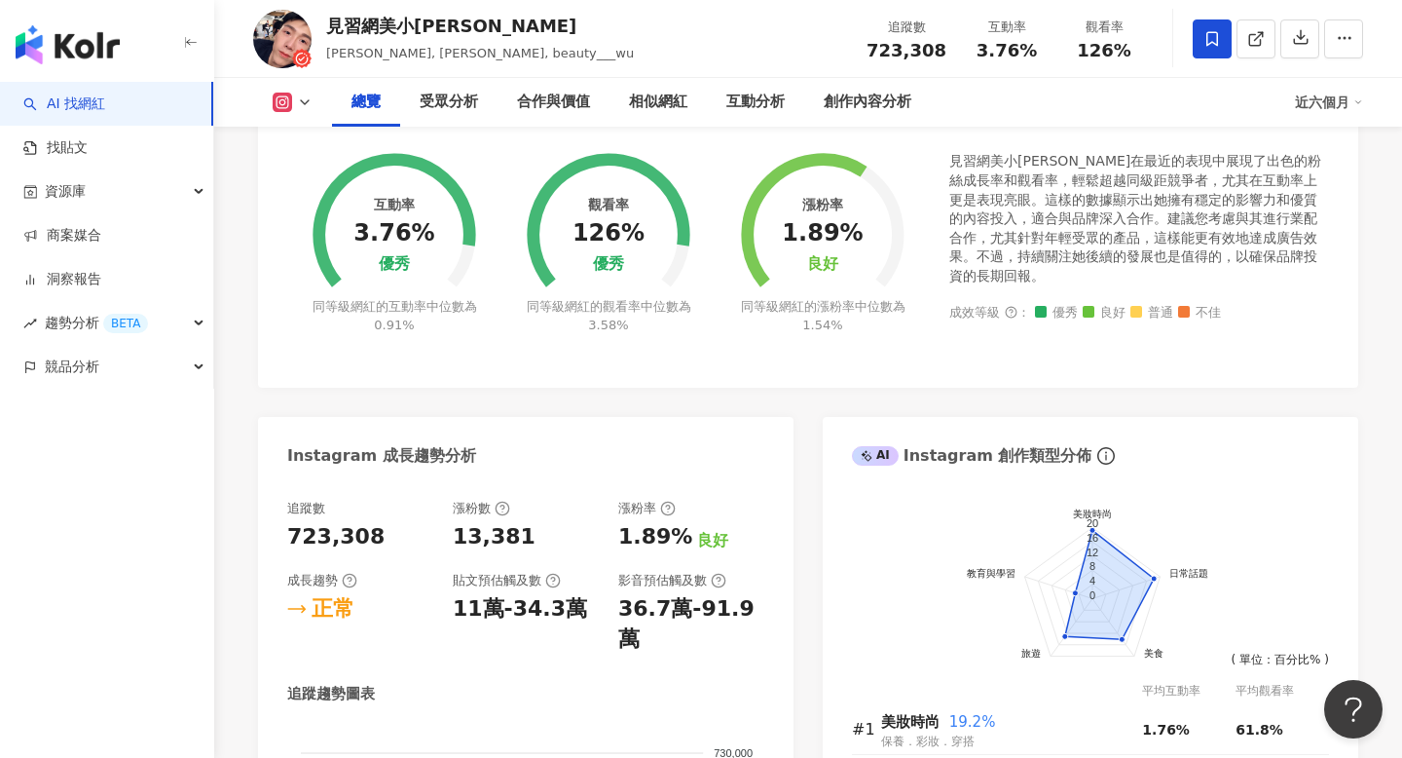
scroll to position [239, 0]
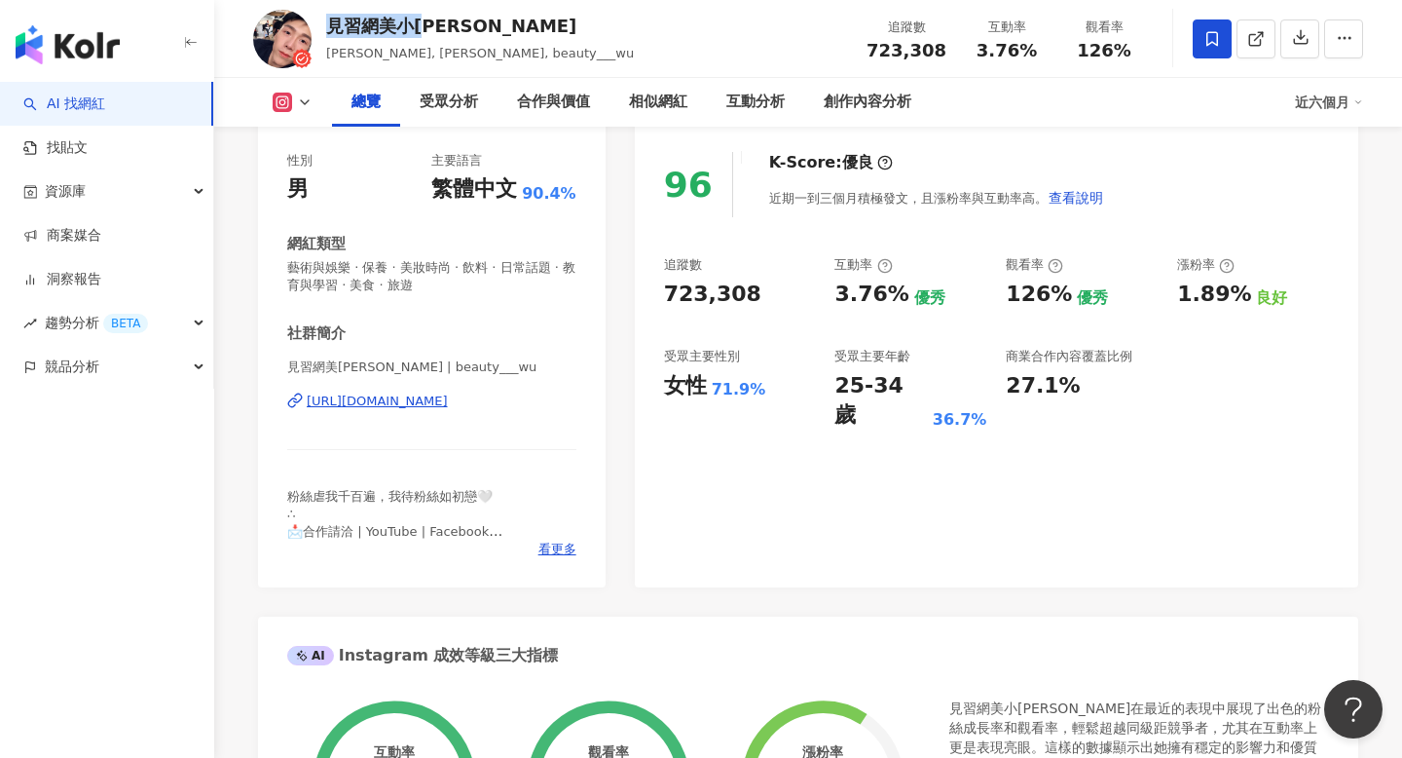
drag, startPoint x: 433, startPoint y: 24, endPoint x: 319, endPoint y: 31, distance: 114.1
click at [319, 31] on div "見習網美小吳 Emily, 小吳, beauty___wu 追蹤數 723,308 互動率 3.76% 觀看率 126%" at bounding box center [808, 38] width 1188 height 77
copy div "見習網美小吳"
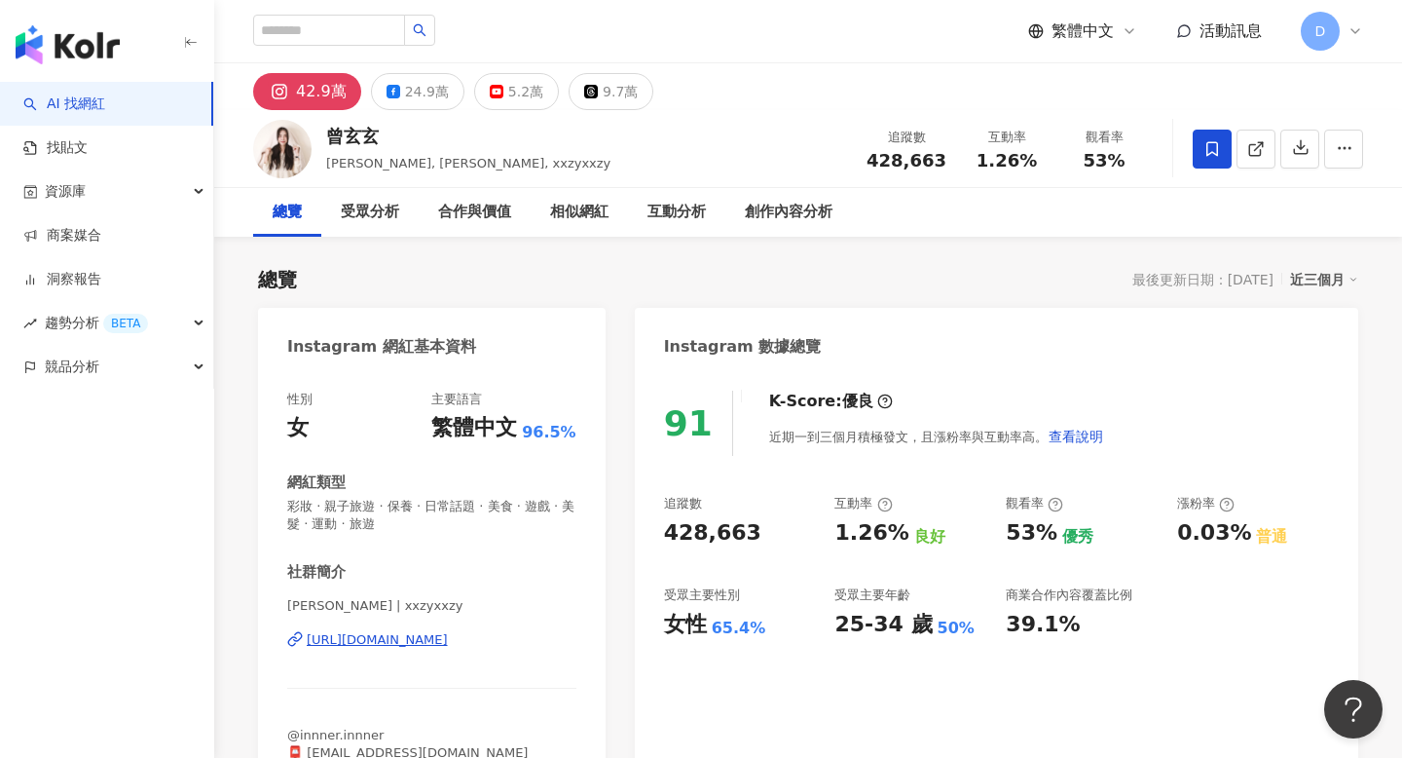
click at [1217, 150] on icon at bounding box center [1213, 149] width 18 height 18
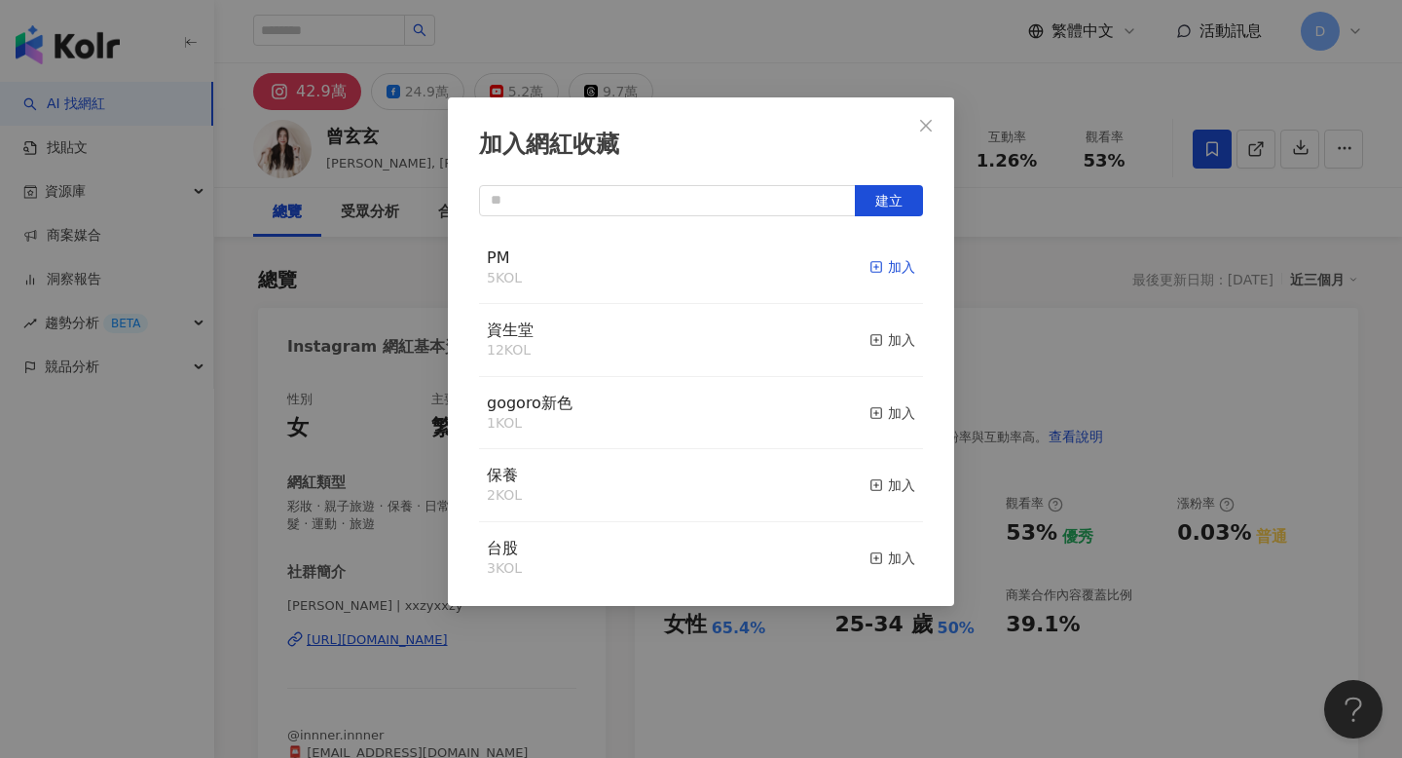
click at [893, 268] on div "加入" at bounding box center [893, 266] width 46 height 21
click at [996, 267] on div "加入網紅收藏 建立 PM 11 KOL 已加入 資生堂 12 KOL 加入 gogoro新色 1 KOL 加入 保養 2 KOL 加入 台股 3 KOL 加入…" at bounding box center [701, 379] width 1402 height 758
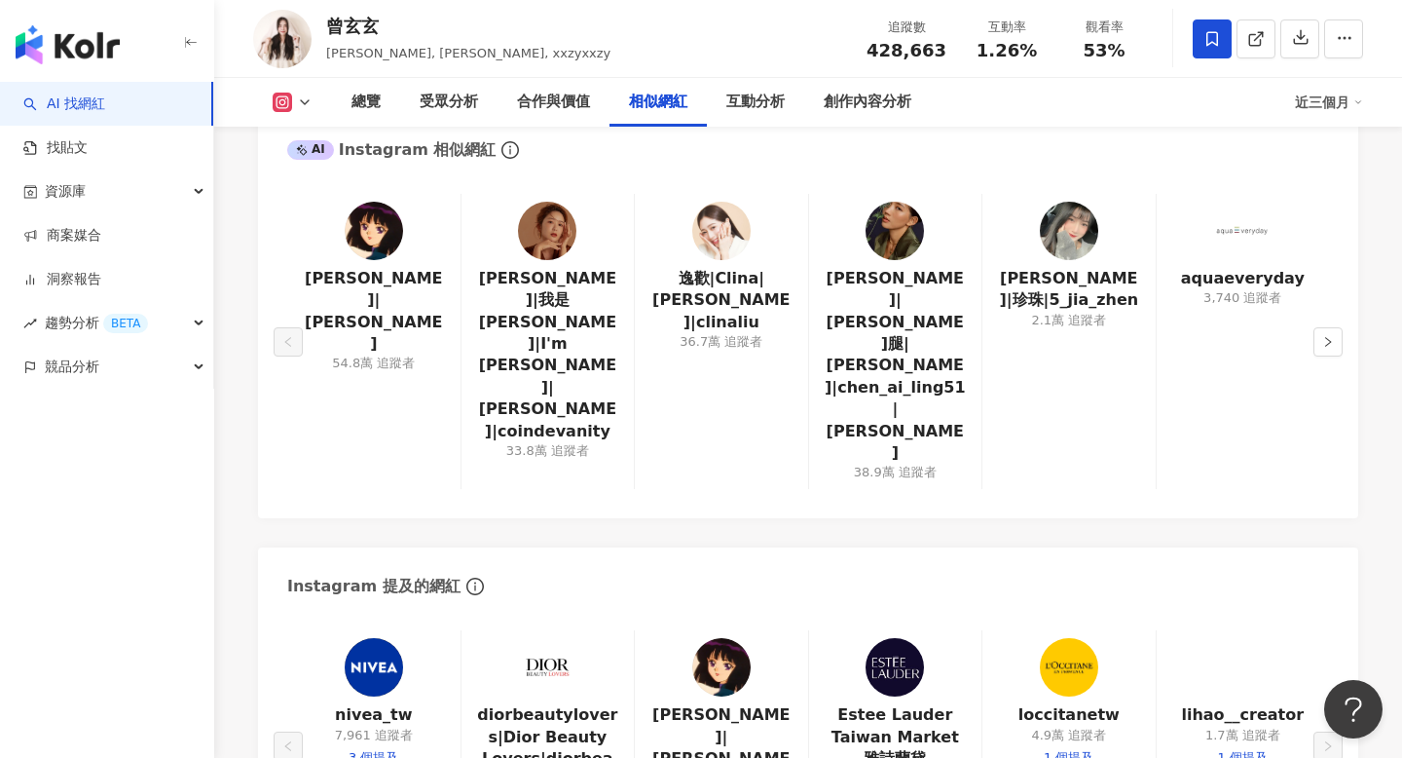
scroll to position [3202, 0]
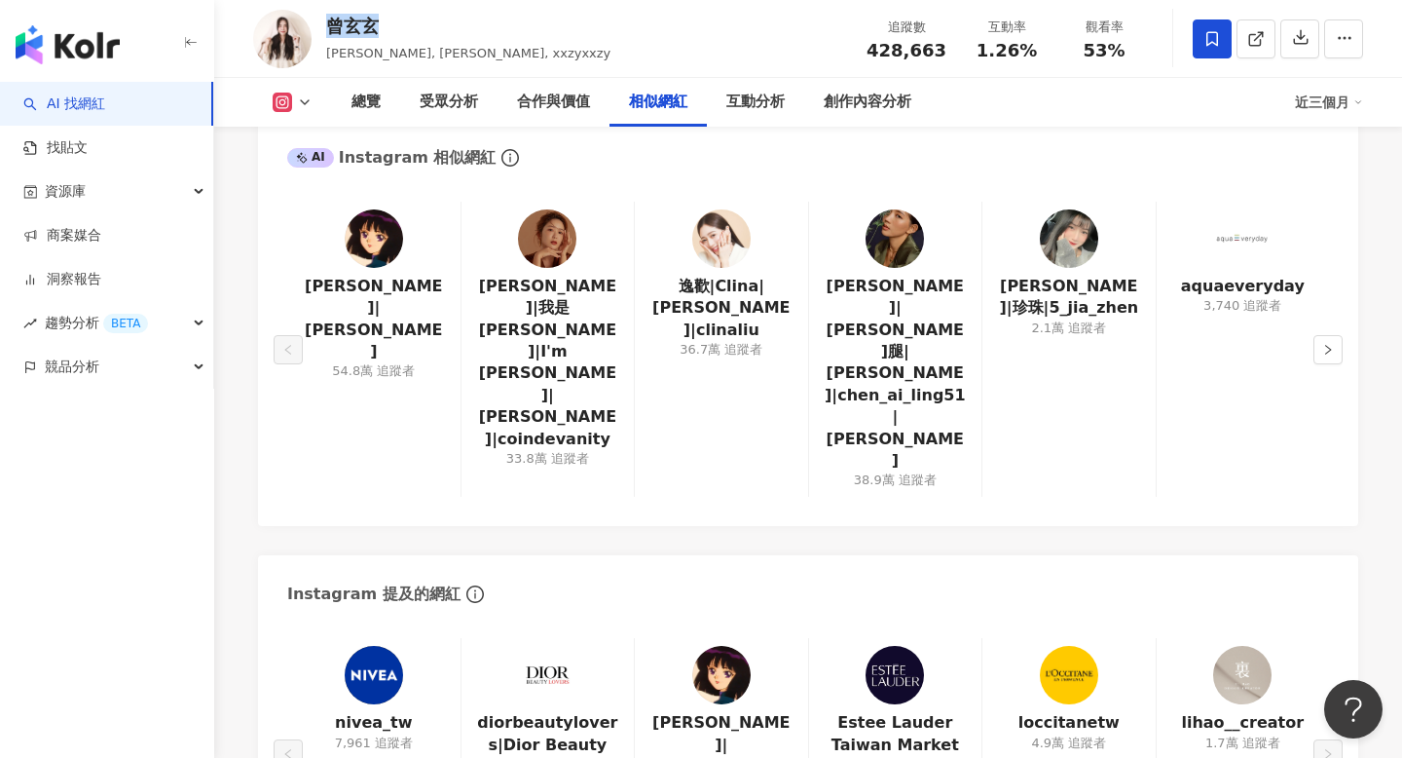
drag, startPoint x: 387, startPoint y: 22, endPoint x: 332, endPoint y: 23, distance: 54.5
click at [332, 23] on div "曾玄玄" at bounding box center [468, 26] width 284 height 24
copy div "曾玄玄"
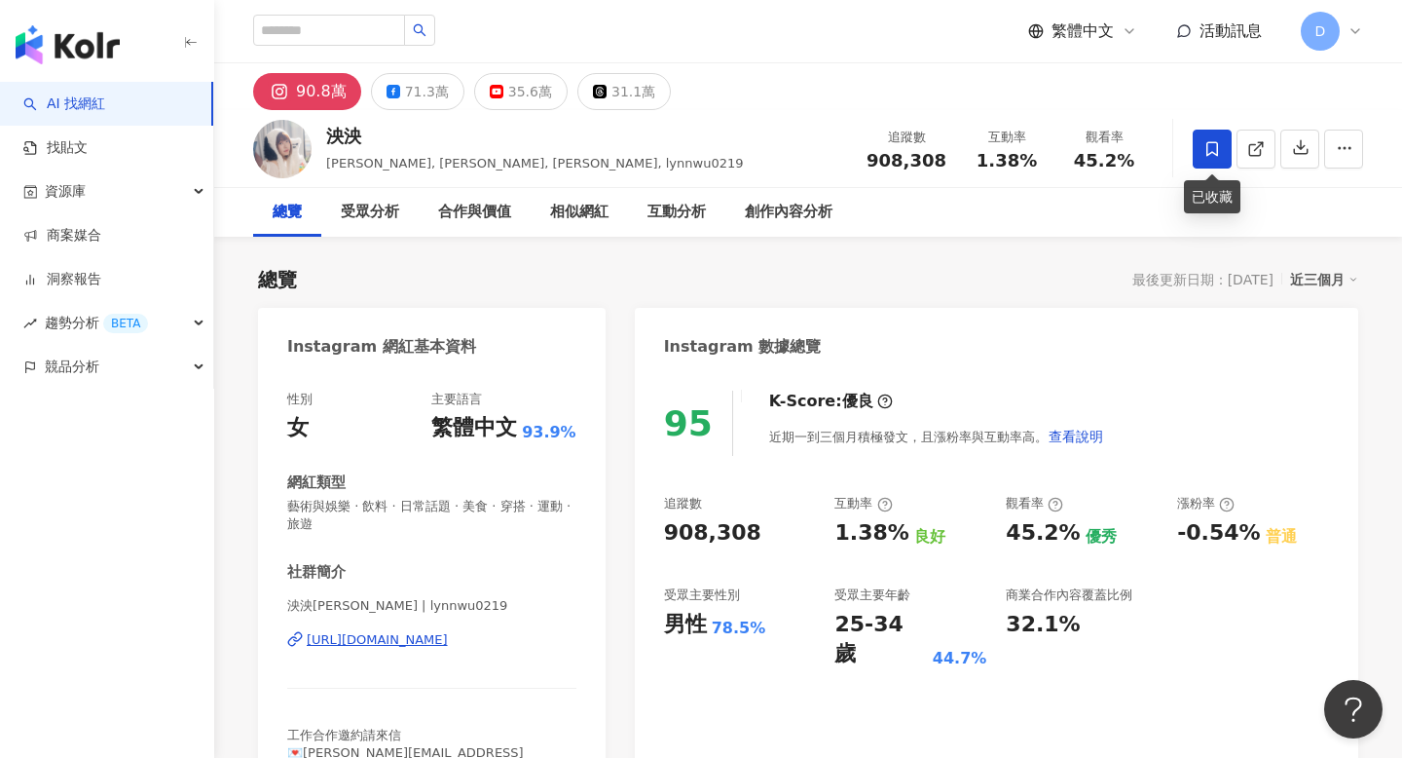
click at [1226, 147] on span at bounding box center [1212, 149] width 39 height 39
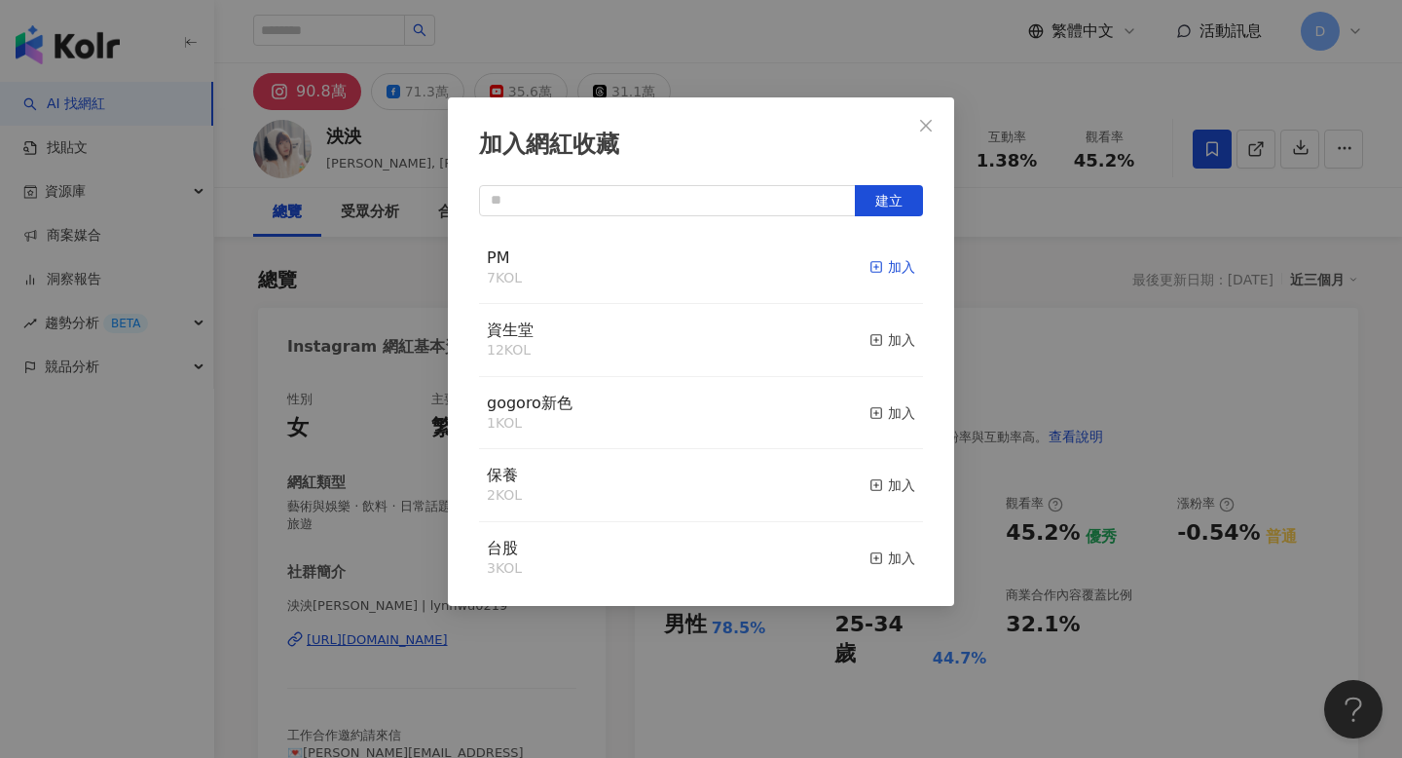
click at [903, 278] on div "加入" at bounding box center [893, 266] width 46 height 21
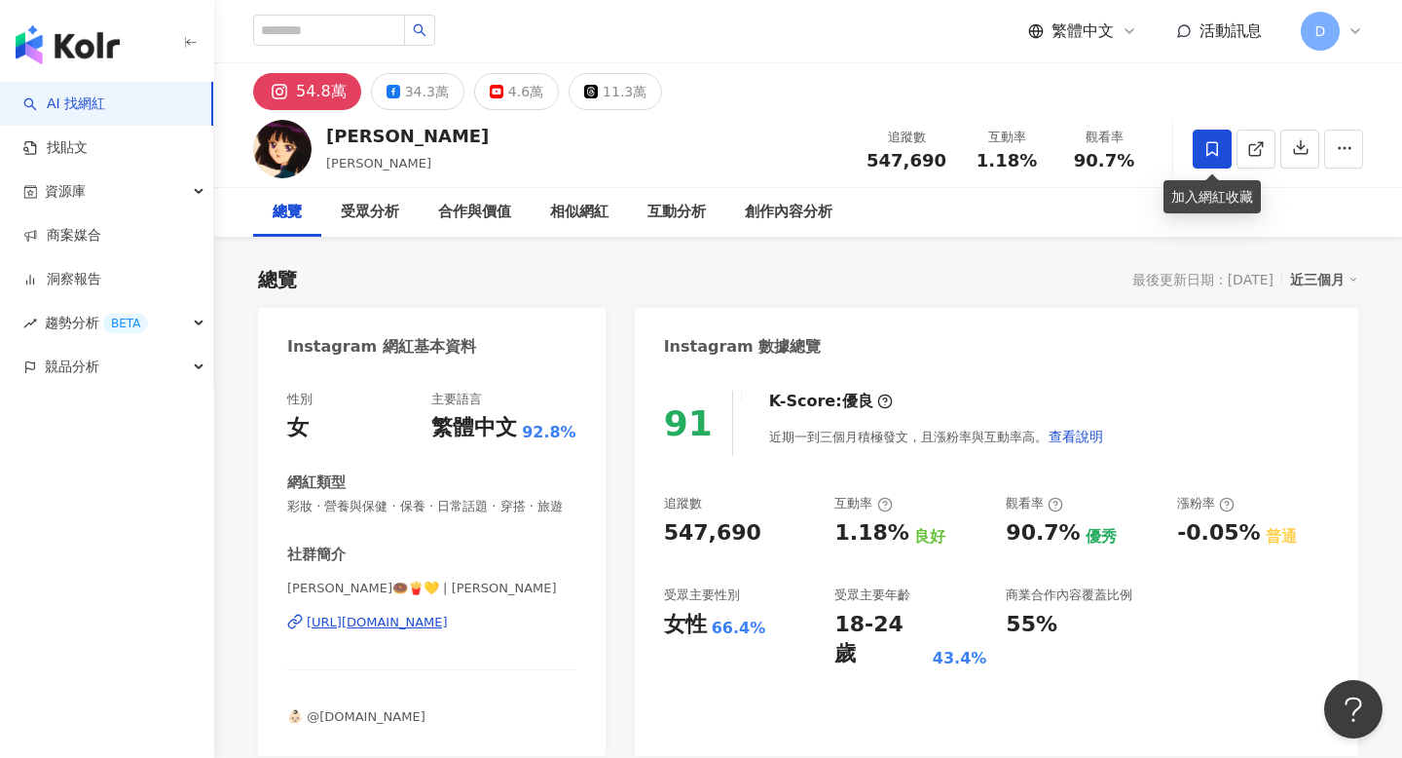
click at [1222, 144] on span at bounding box center [1212, 149] width 39 height 39
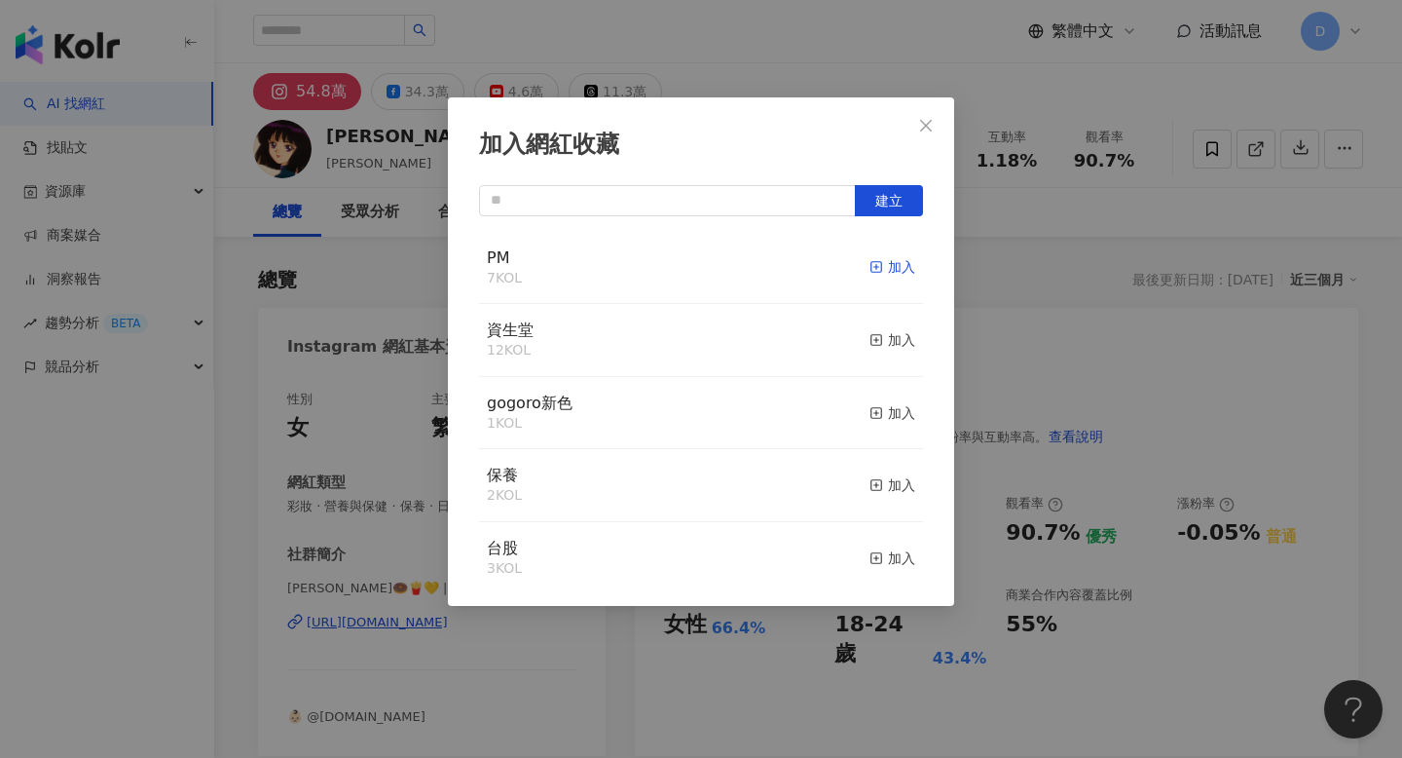
click at [887, 261] on div "加入" at bounding box center [893, 266] width 46 height 21
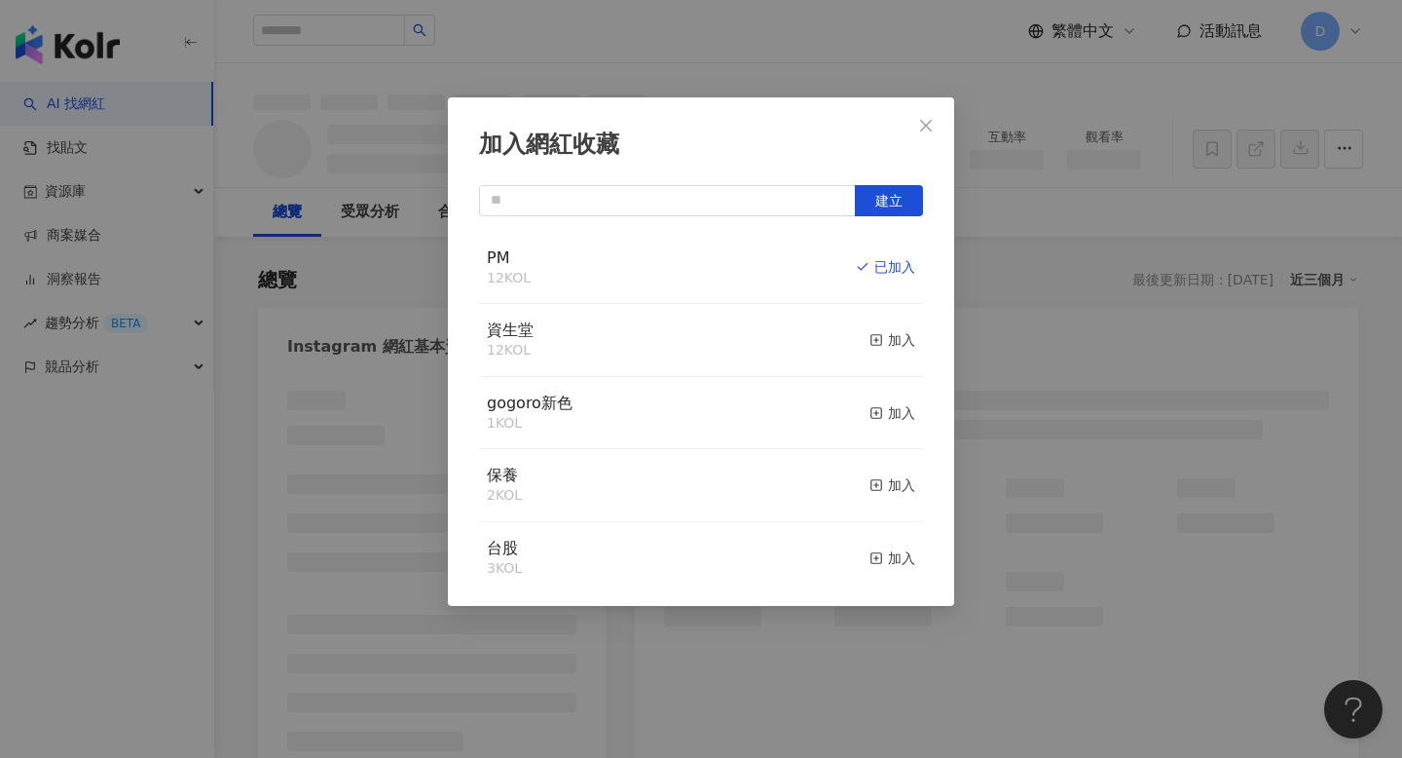
click at [994, 261] on div "加入網紅收藏 建立 PM 12 KOL 已加入 資生堂 12 KOL 加入 gogoro新色 1 KOL 加入 保養 2 KOL 加入 台股 3 KOL 加入…" at bounding box center [701, 379] width 1402 height 758
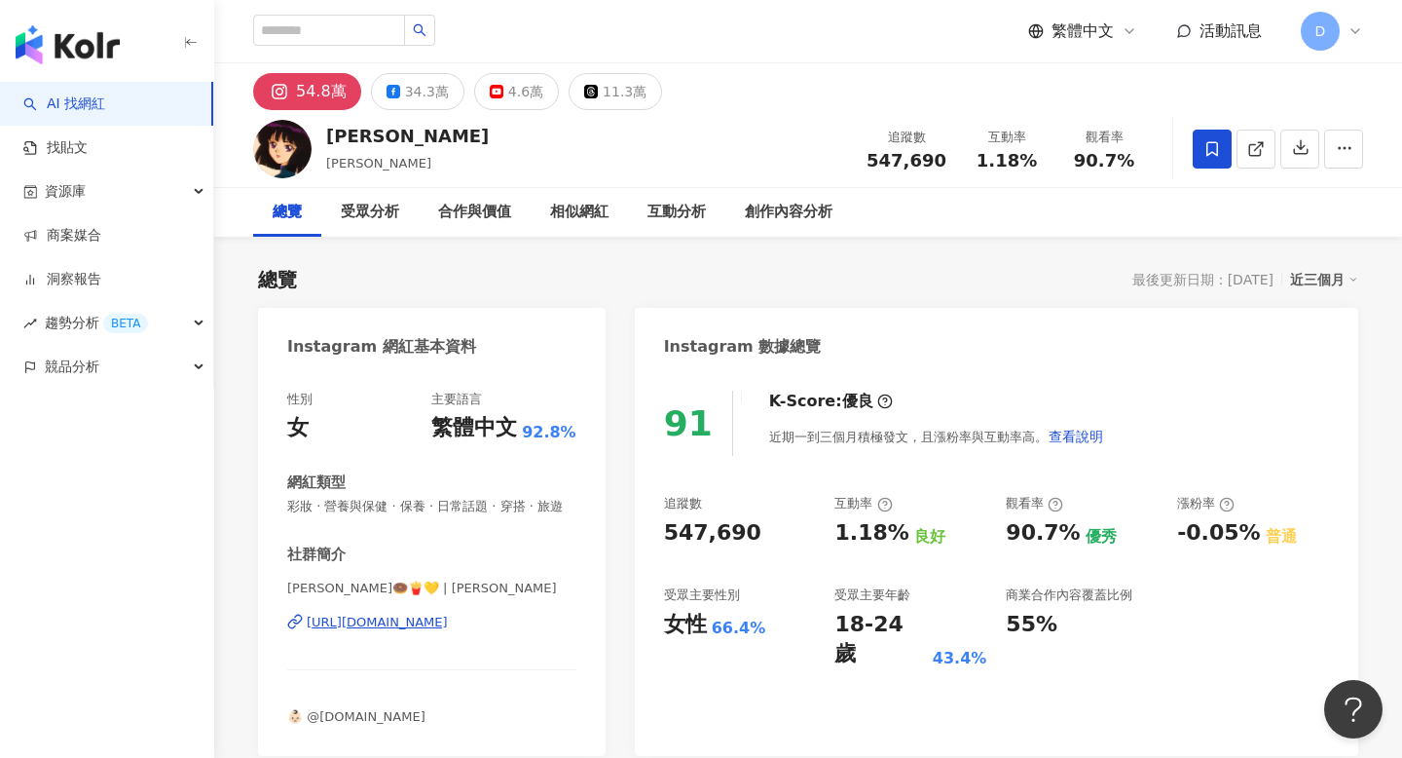
click at [994, 261] on div "加入網紅收藏 建立 PM 12 KOL 已加入 資生堂 12 KOL 加入 gogoro新色 1 KOL 加入 保養 2 KOL 加入 台股 3 KOL 加入…" at bounding box center [701, 379] width 1402 height 758
click at [350, 133] on div "Nina" at bounding box center [407, 136] width 163 height 24
copy div "Nina"
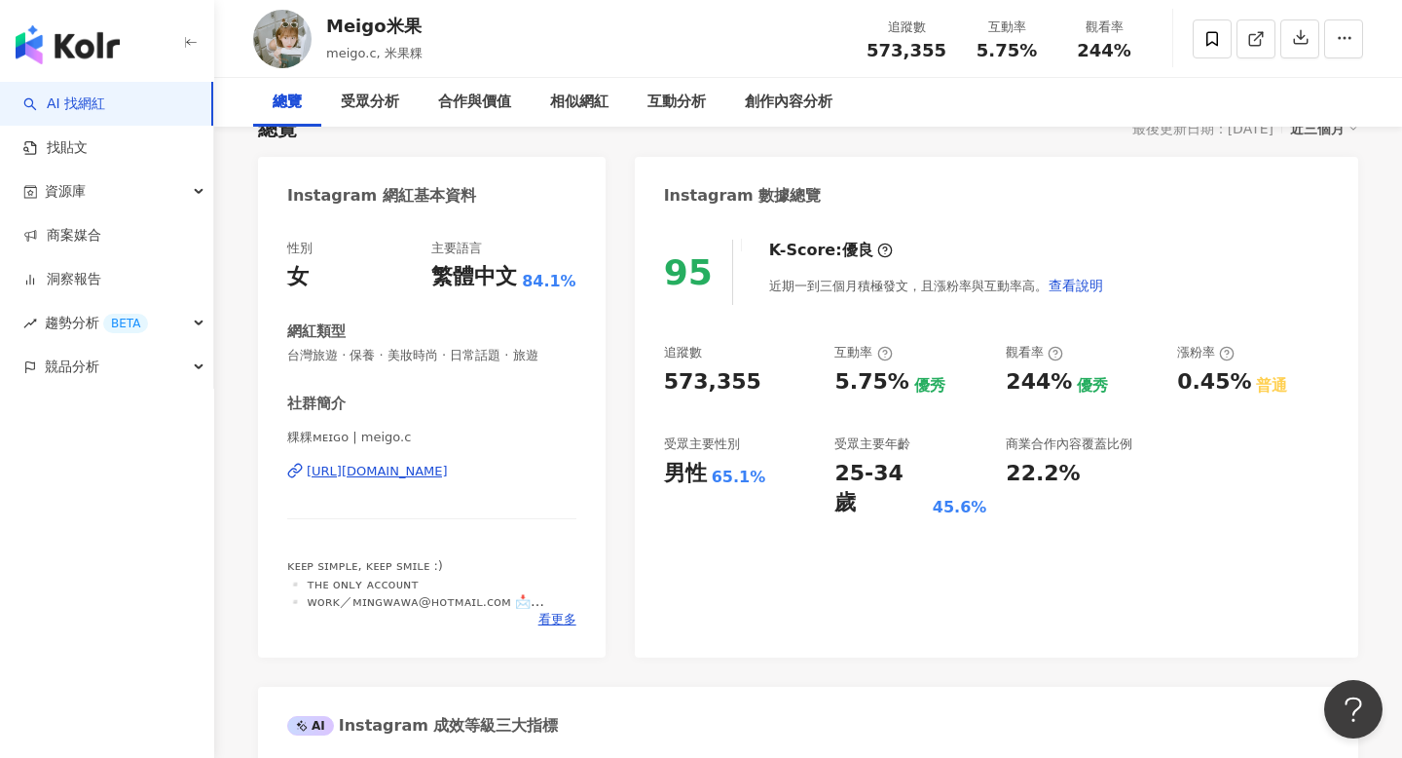
scroll to position [32, 0]
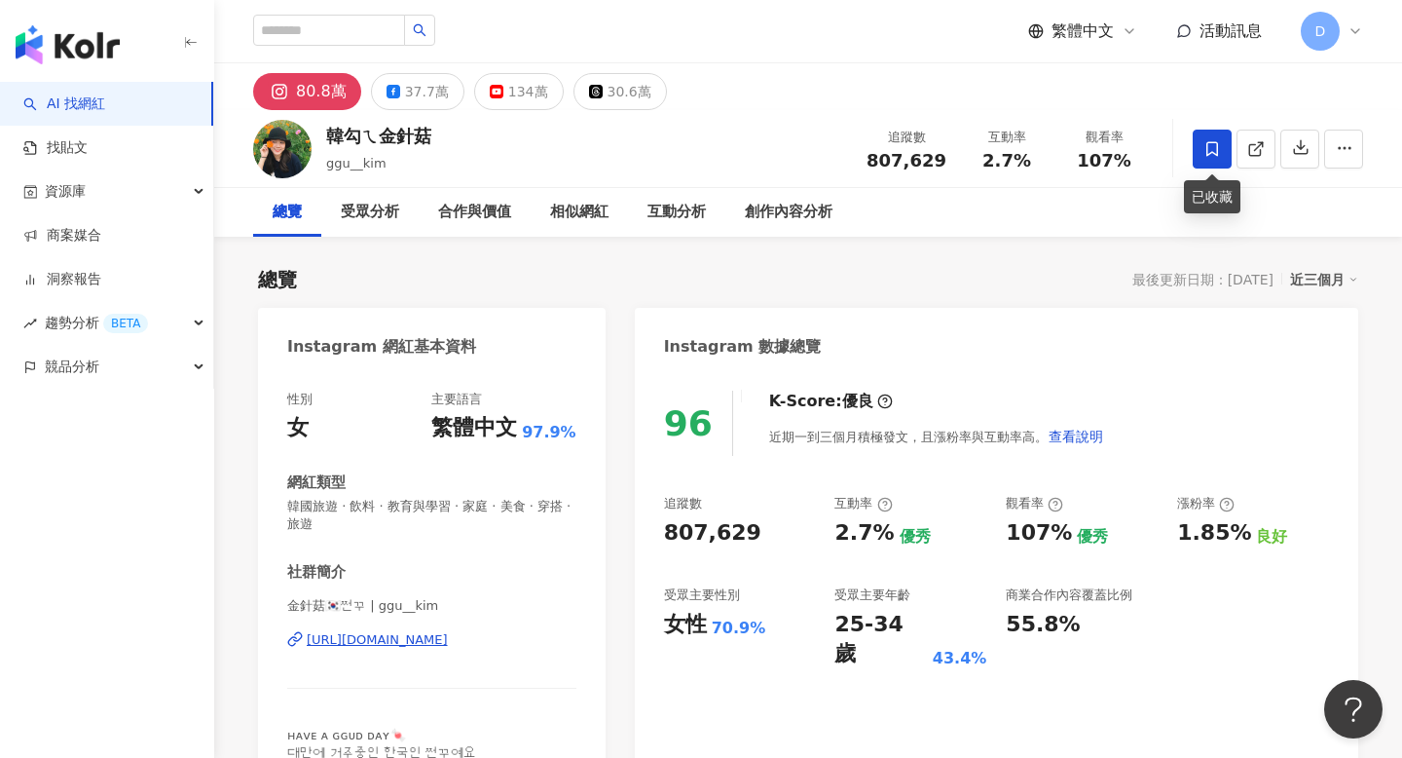
click at [1206, 152] on icon at bounding box center [1213, 149] width 18 height 18
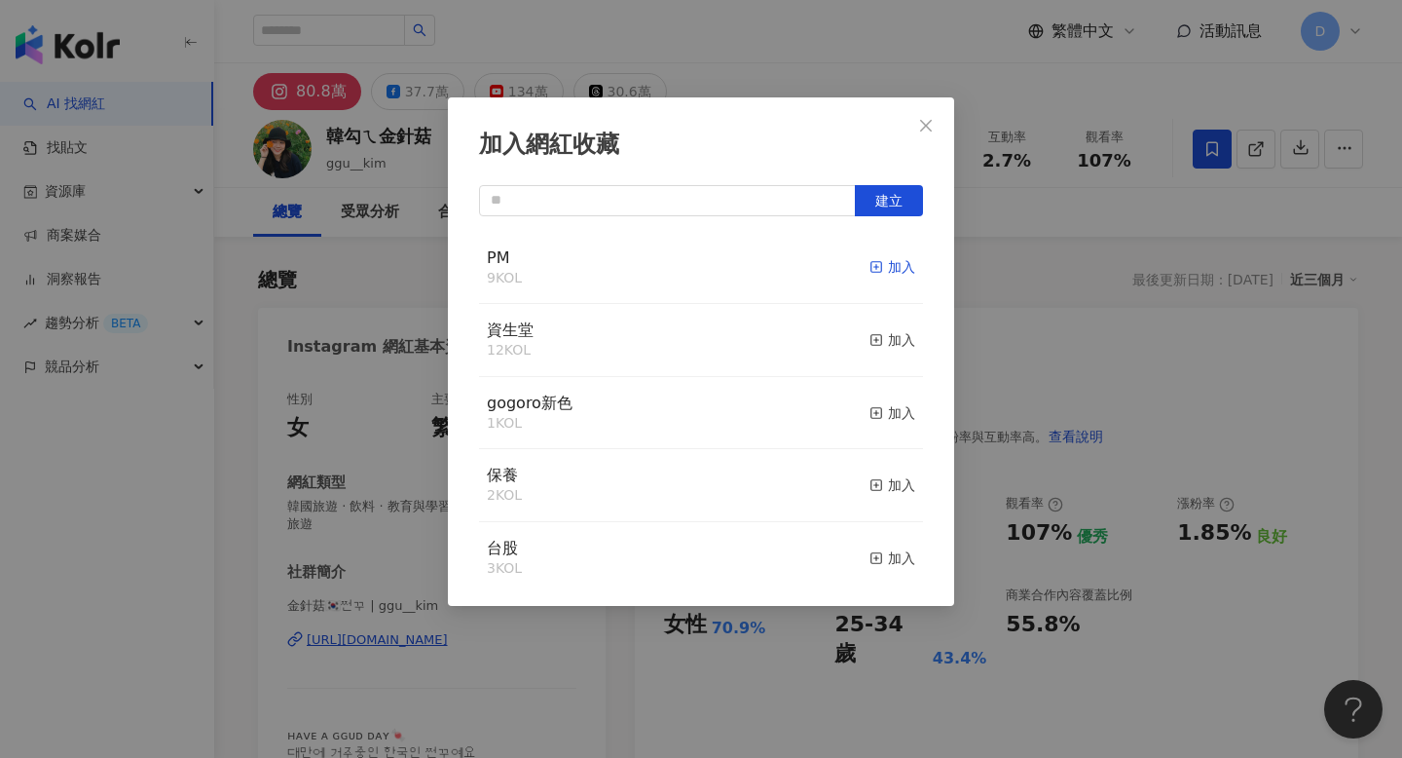
click at [899, 264] on div "加入" at bounding box center [893, 266] width 46 height 21
click at [1021, 287] on div "加入網紅收藏 建立 PM 10 KOL 已加入 資生堂 12 KOL 加入 gogoro新色 1 KOL 加入 保養 2 KOL 加入 台股 3 KOL 加入…" at bounding box center [701, 379] width 1402 height 758
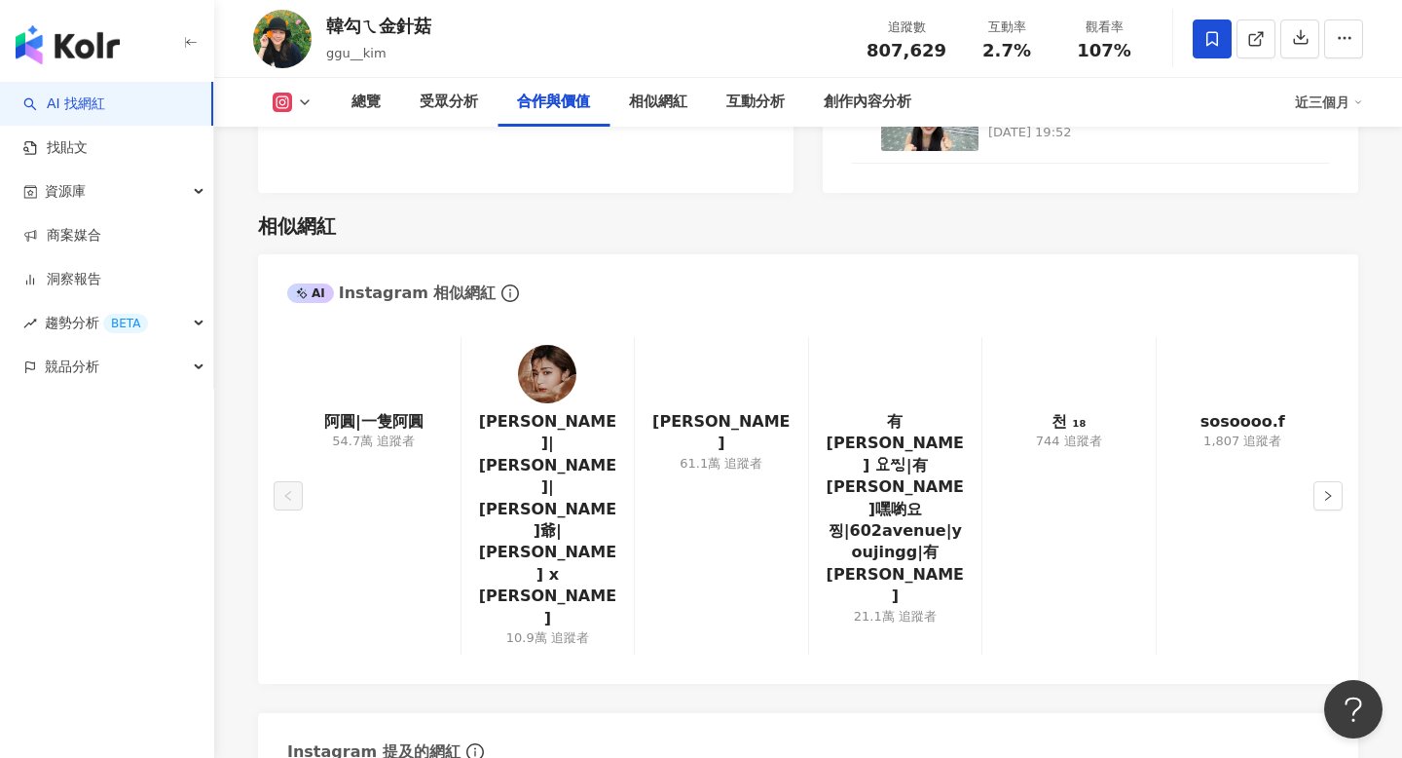
scroll to position [3095, 0]
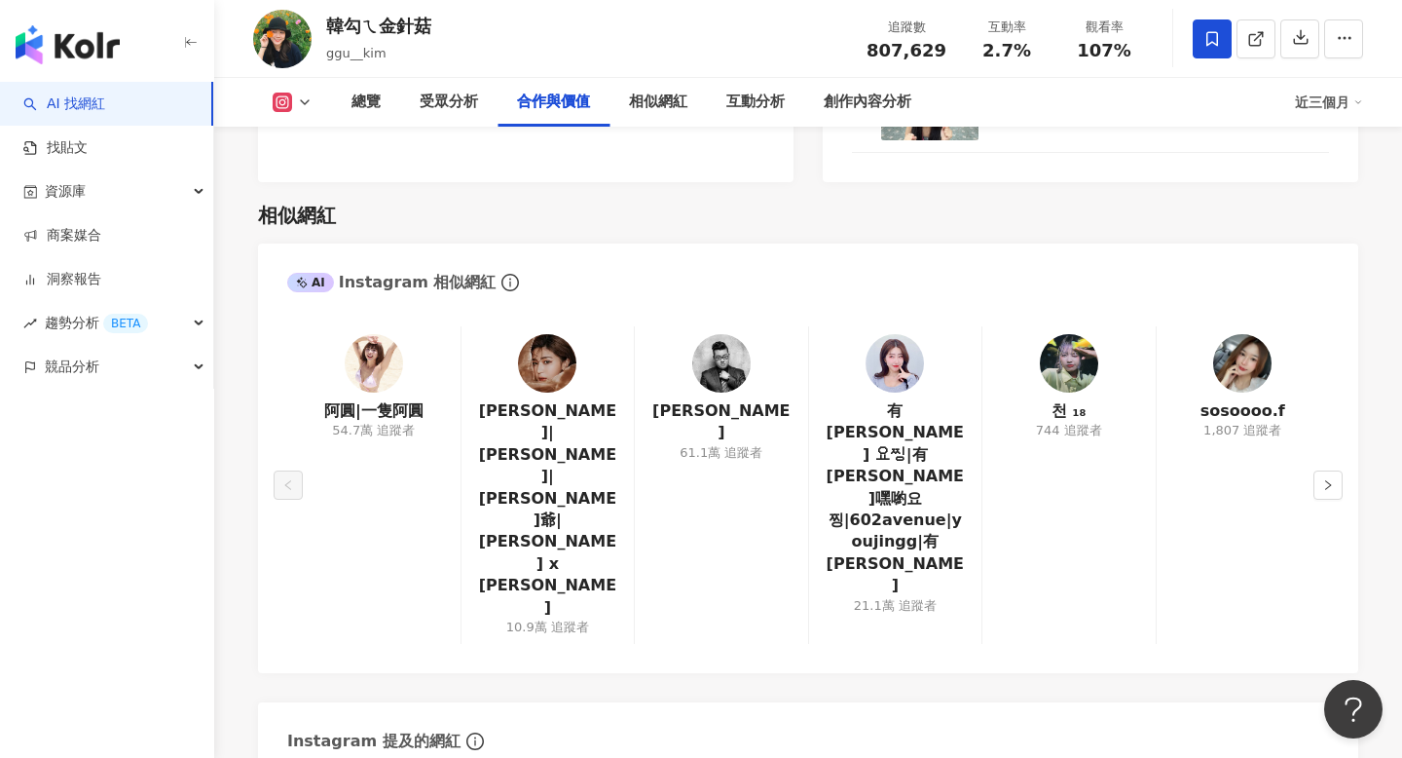
click at [1311, 421] on div "sosoooo.f 1,807 追蹤者" at bounding box center [1242, 484] width 173 height 317
click at [1321, 470] on button "button" at bounding box center [1328, 484] width 29 height 29
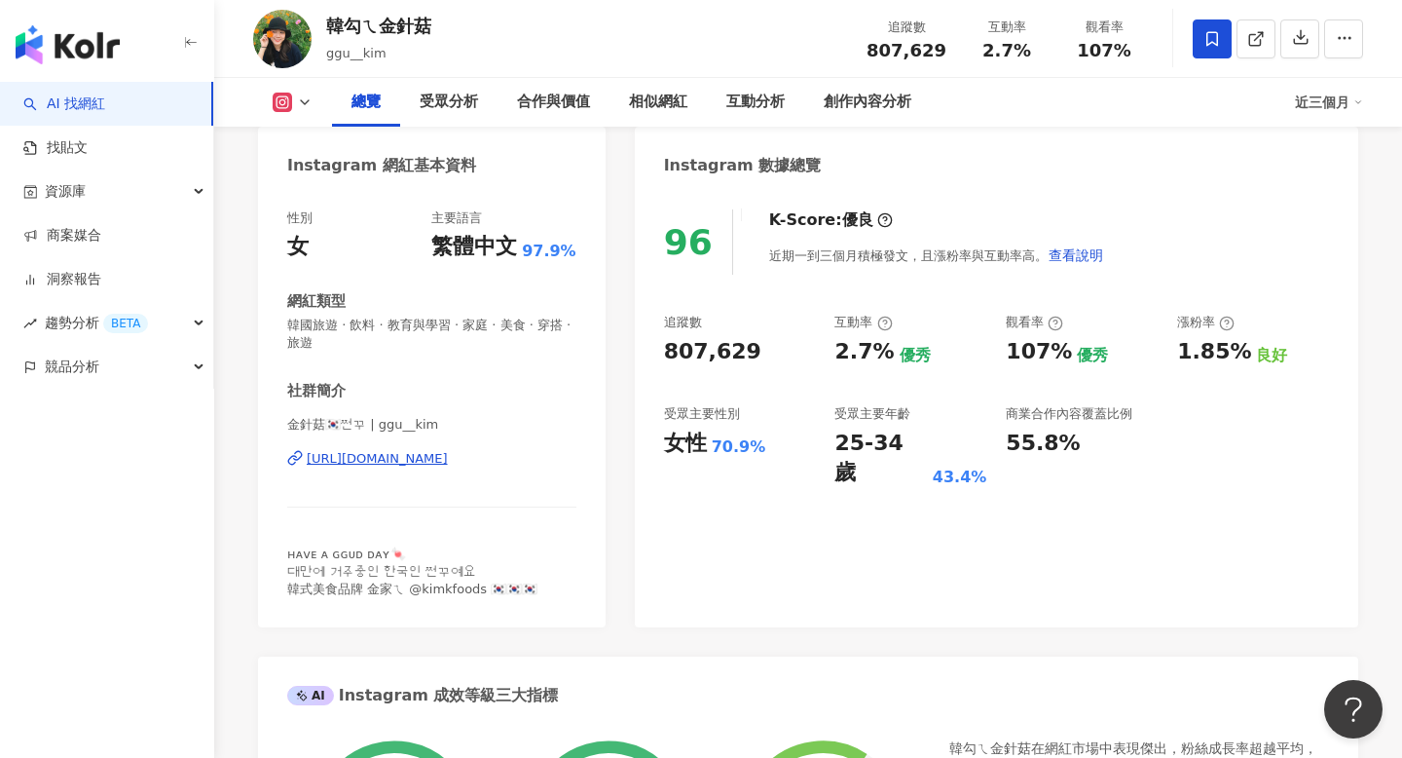
scroll to position [0, 0]
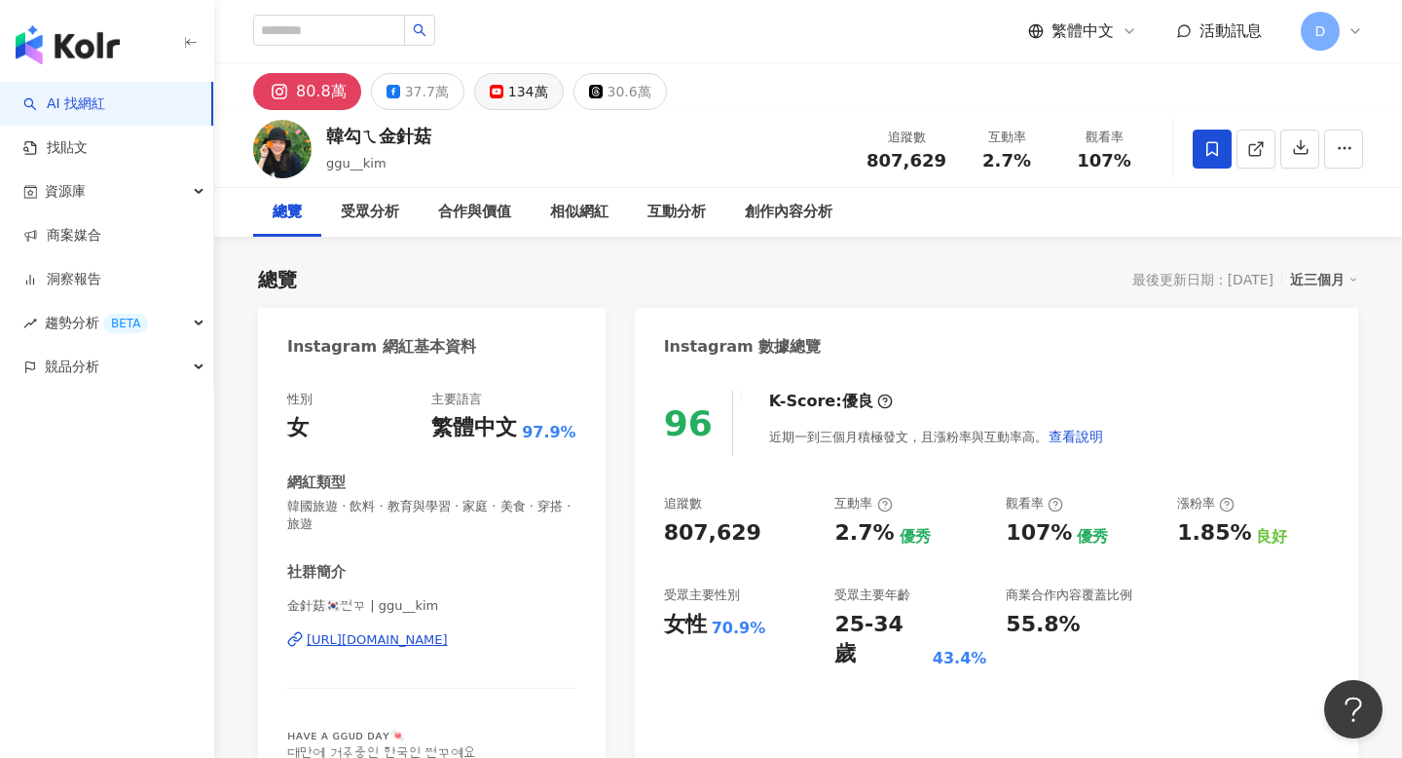
click at [508, 84] on div "134萬" at bounding box center [528, 91] width 40 height 27
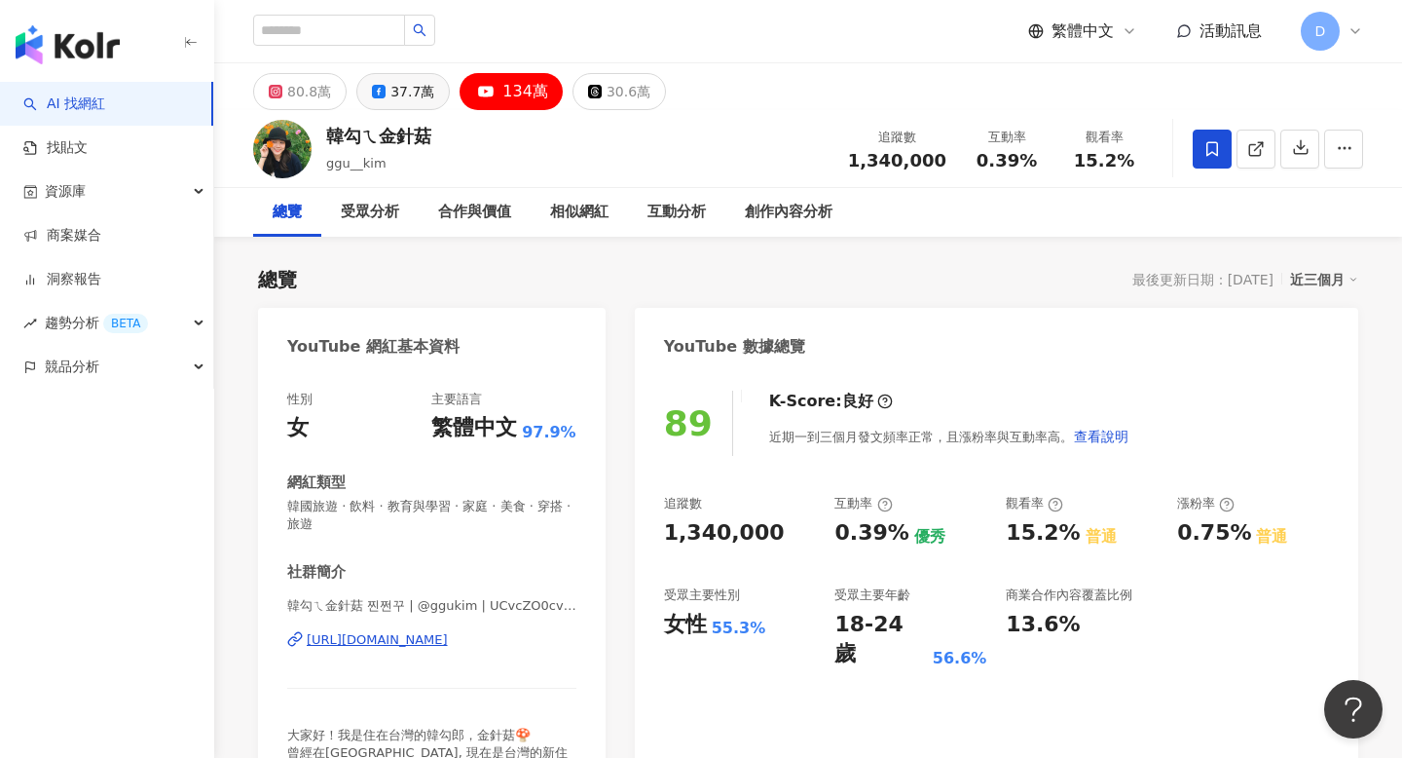
click at [399, 84] on div "37.7萬" at bounding box center [412, 91] width 44 height 27
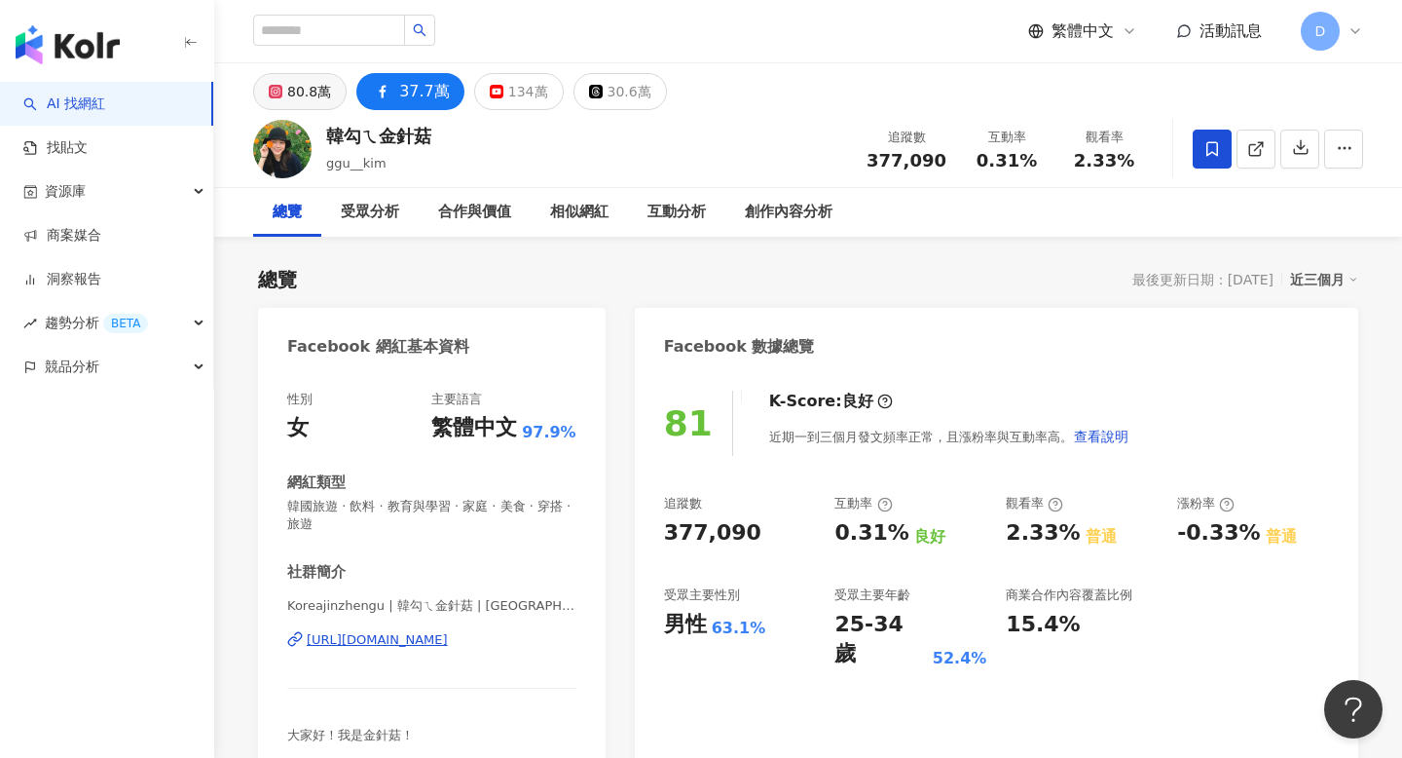
click at [289, 87] on div "80.8萬" at bounding box center [309, 91] width 44 height 27
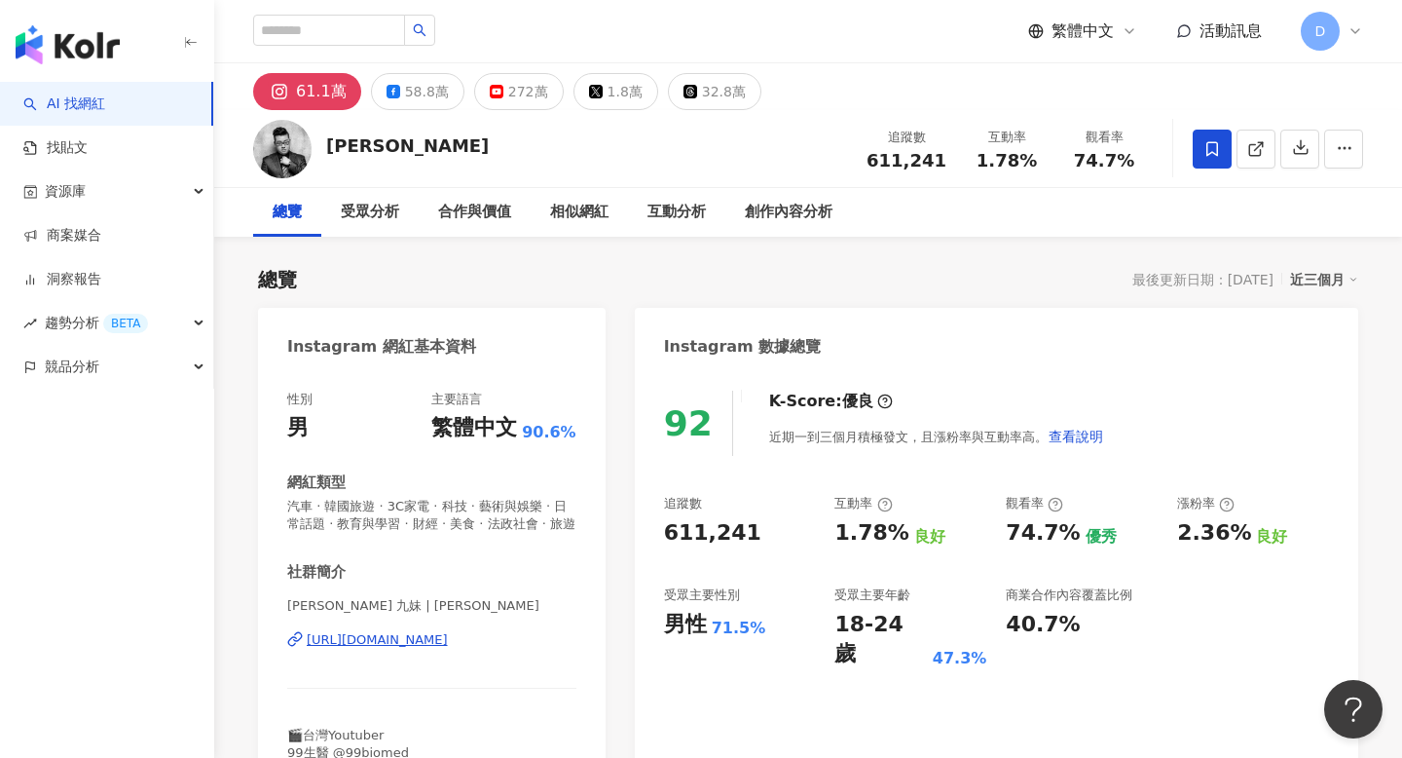
click at [1326, 285] on div "近三個月" at bounding box center [1324, 279] width 68 height 25
click at [1333, 353] on link "近六個月" at bounding box center [1333, 358] width 55 height 21
click at [1154, 308] on div "Instagram 數據總覽" at bounding box center [997, 339] width 724 height 63
click at [493, 93] on icon at bounding box center [497, 92] width 14 height 14
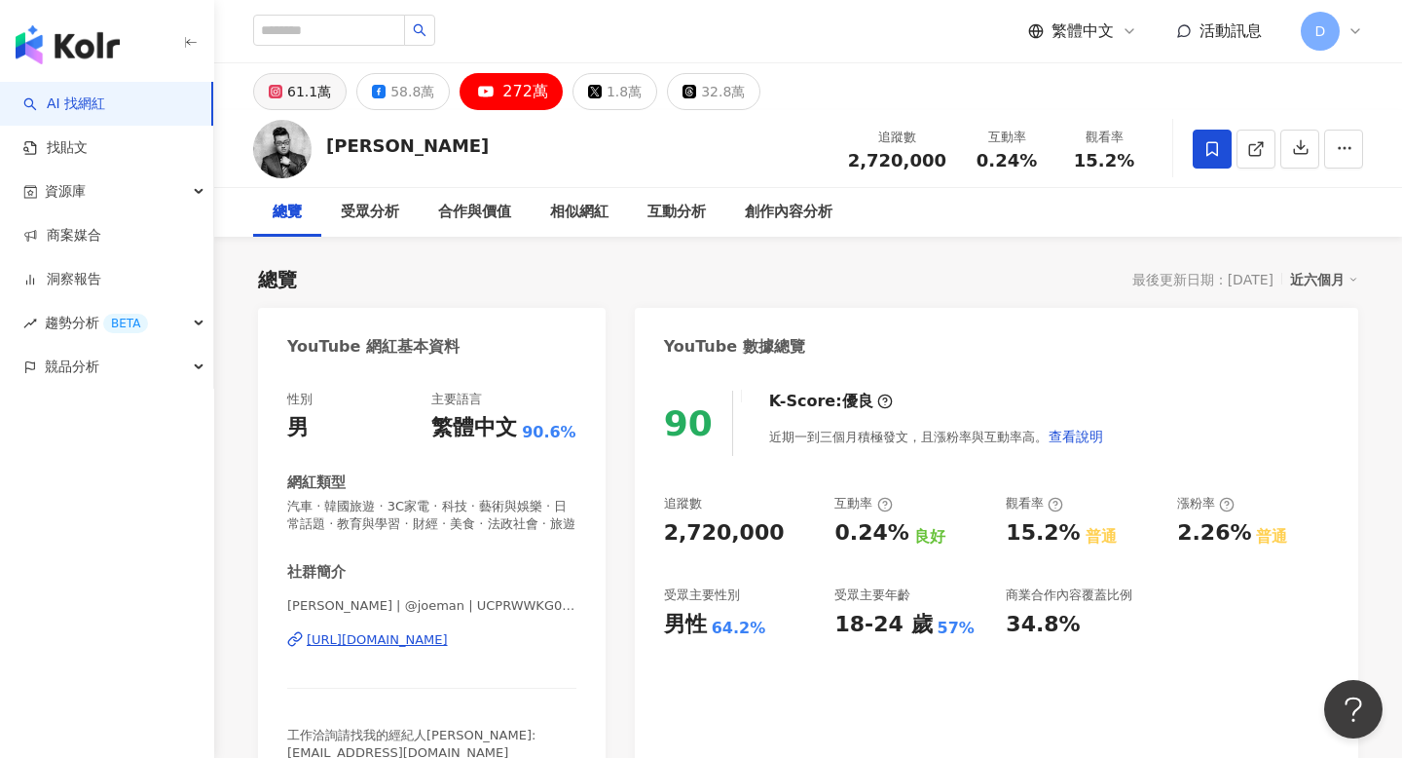
click at [297, 104] on div "61.1萬" at bounding box center [309, 91] width 44 height 27
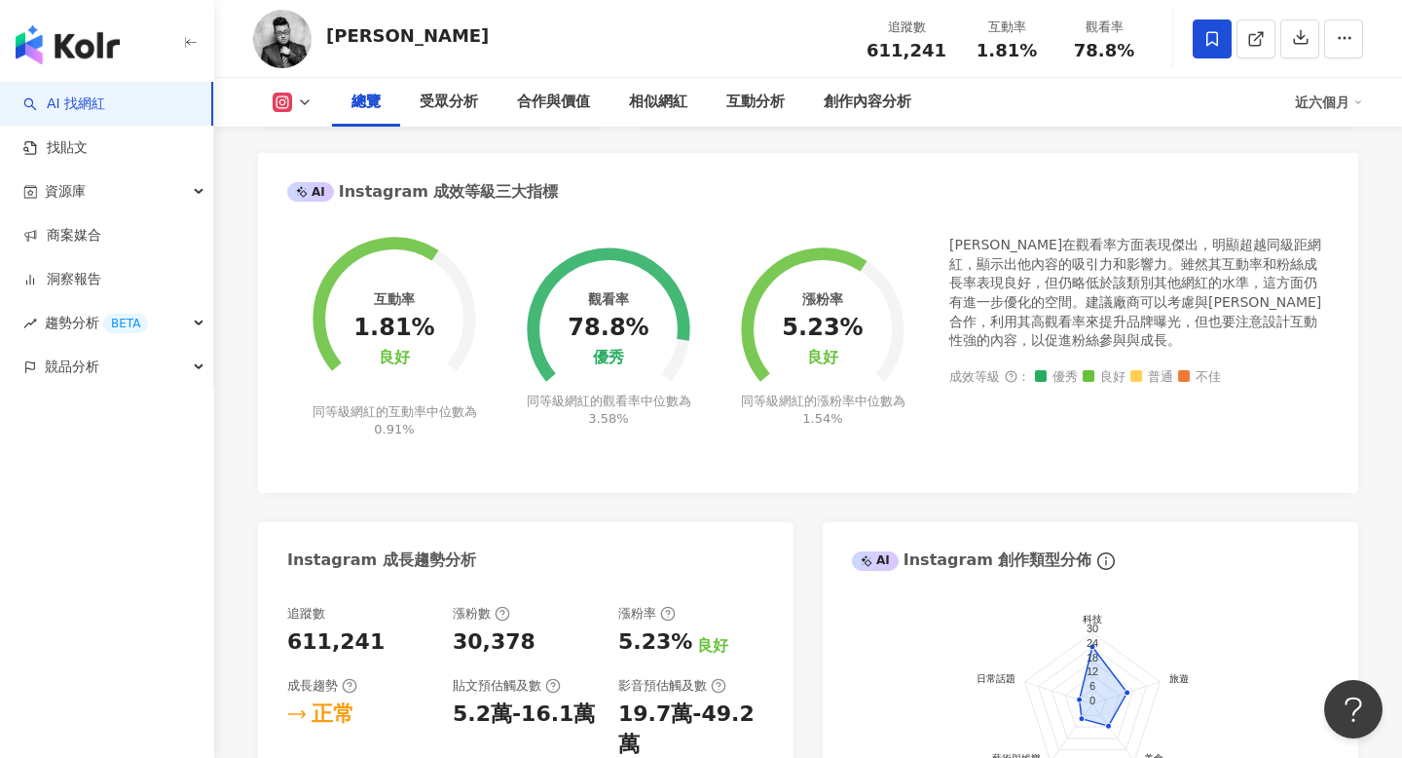
scroll to position [1591, 0]
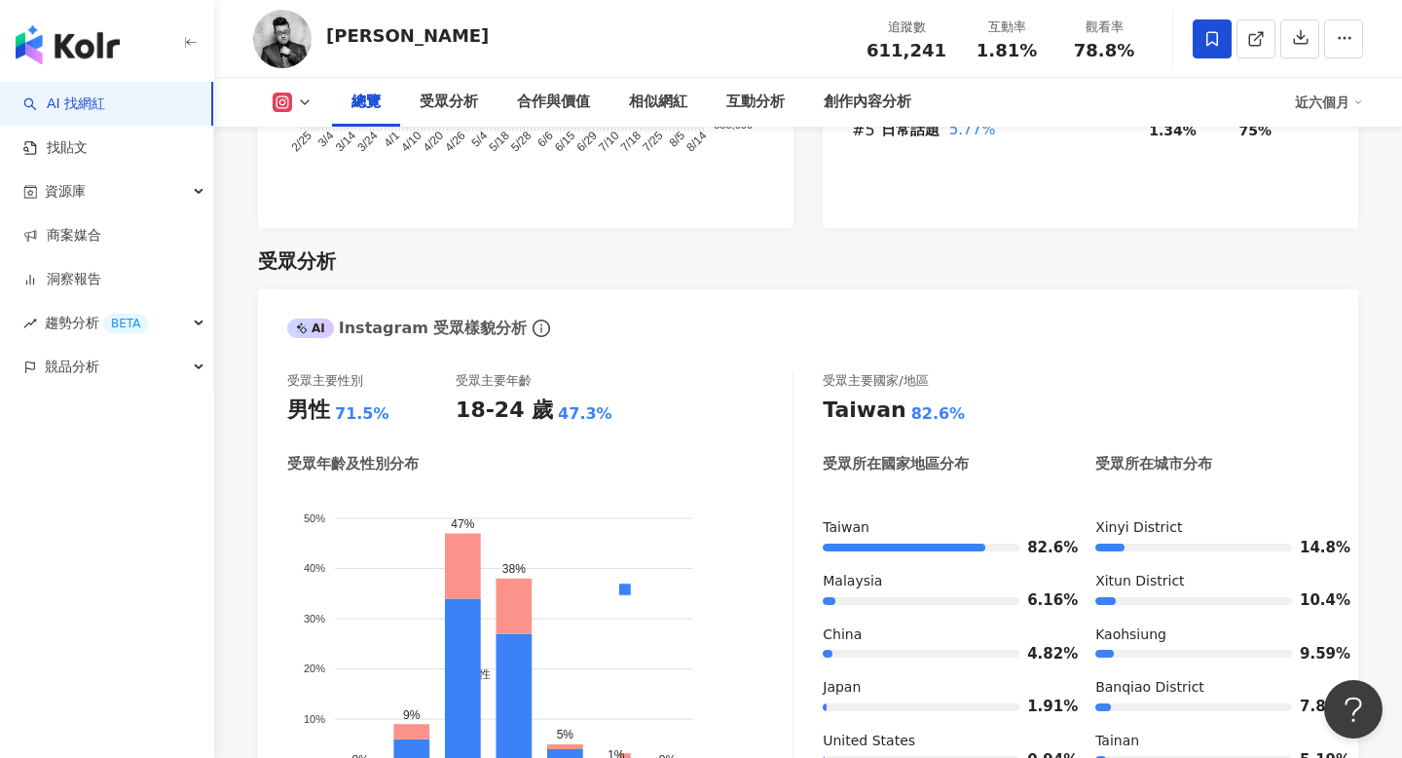
click at [1223, 31] on span at bounding box center [1212, 38] width 39 height 39
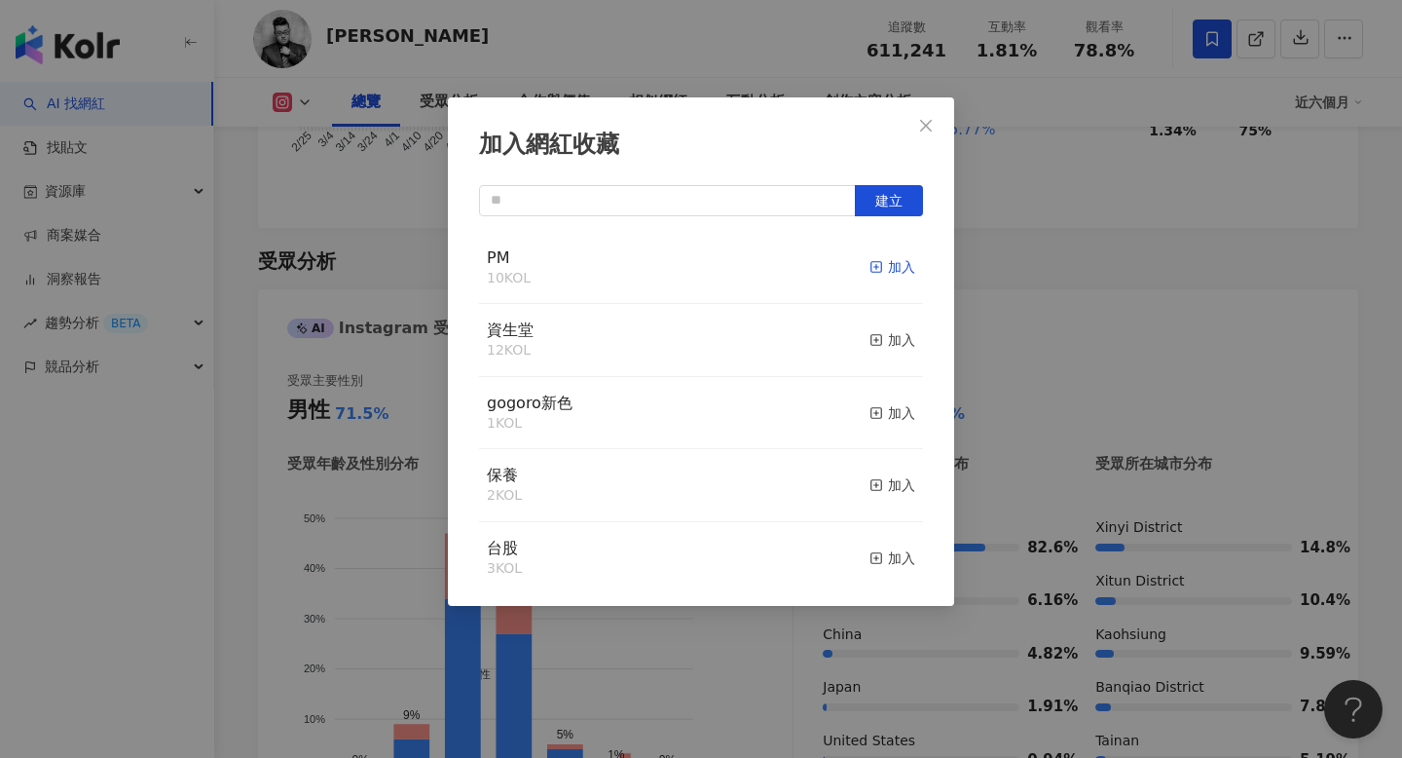
click at [883, 271] on div "加入" at bounding box center [893, 266] width 46 height 21
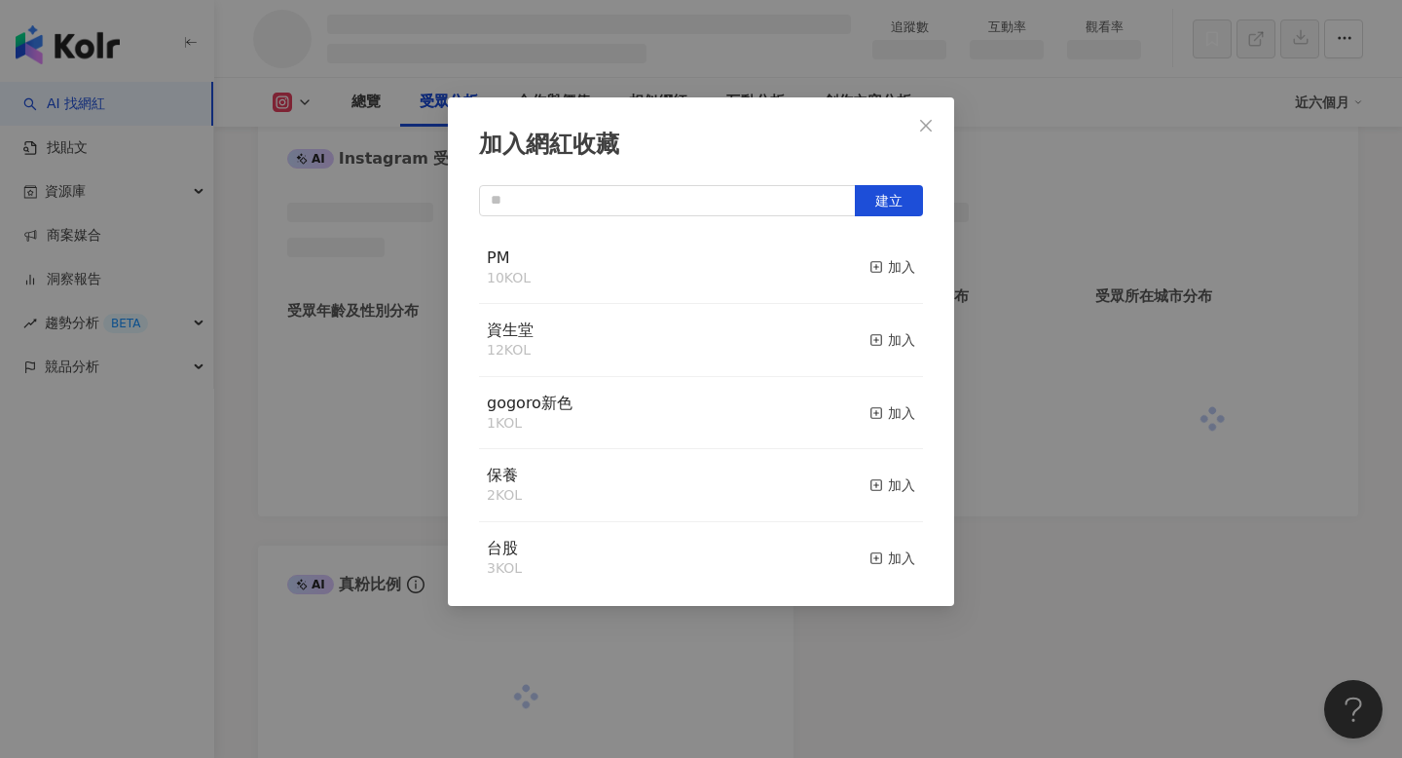
scroll to position [1532, 0]
click at [1060, 249] on div "加入網紅收藏 建立 PM 13 KOL 已加入 資生堂 12 KOL 加入 gogoro新色 1 KOL 加入 保養 2 KOL 加入 台股 3 KOL 加入…" at bounding box center [701, 379] width 1402 height 758
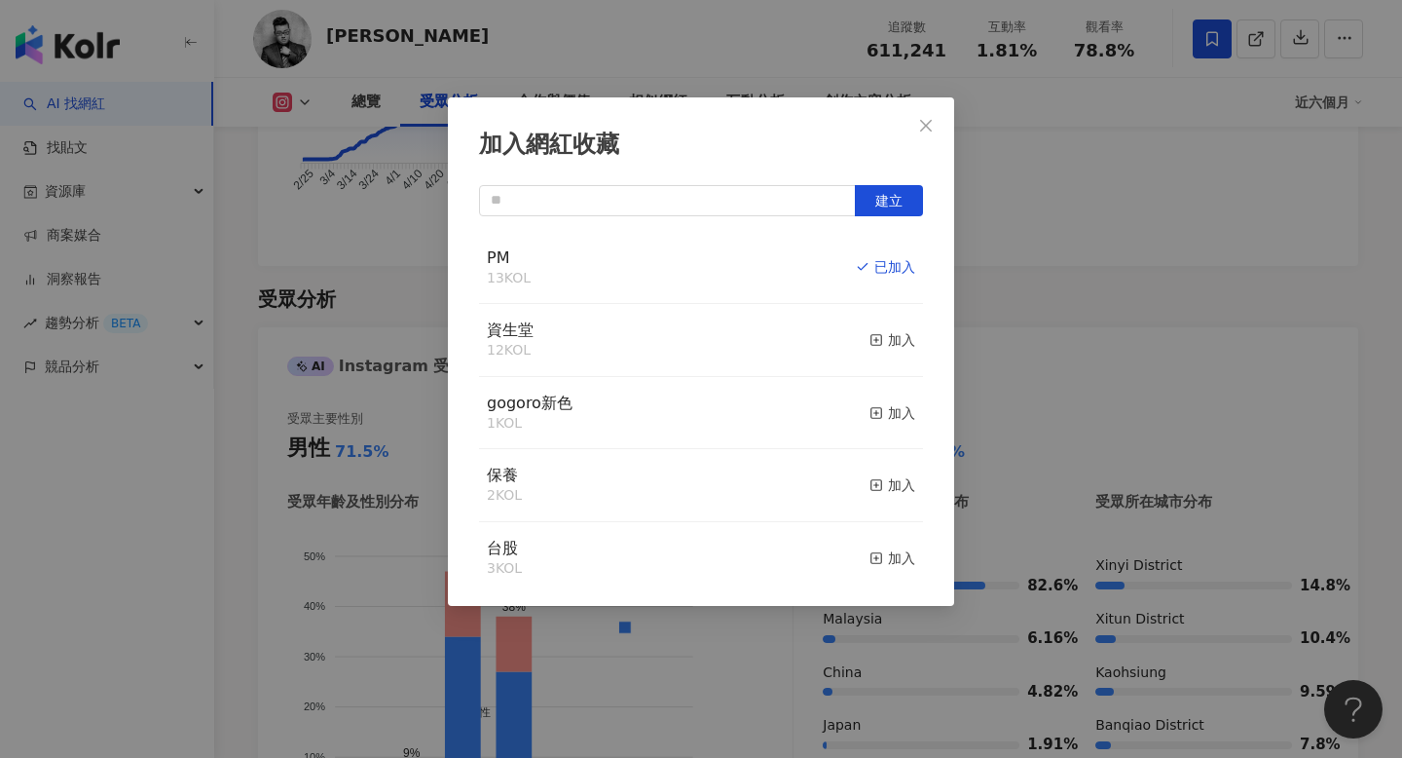
click at [1028, 290] on div "加入網紅收藏 建立 PM 13 KOL 已加入 資生堂 12 KOL 加入 gogoro新色 1 KOL 加入 保養 2 KOL 加入 台股 3 KOL 加入…" at bounding box center [701, 379] width 1402 height 758
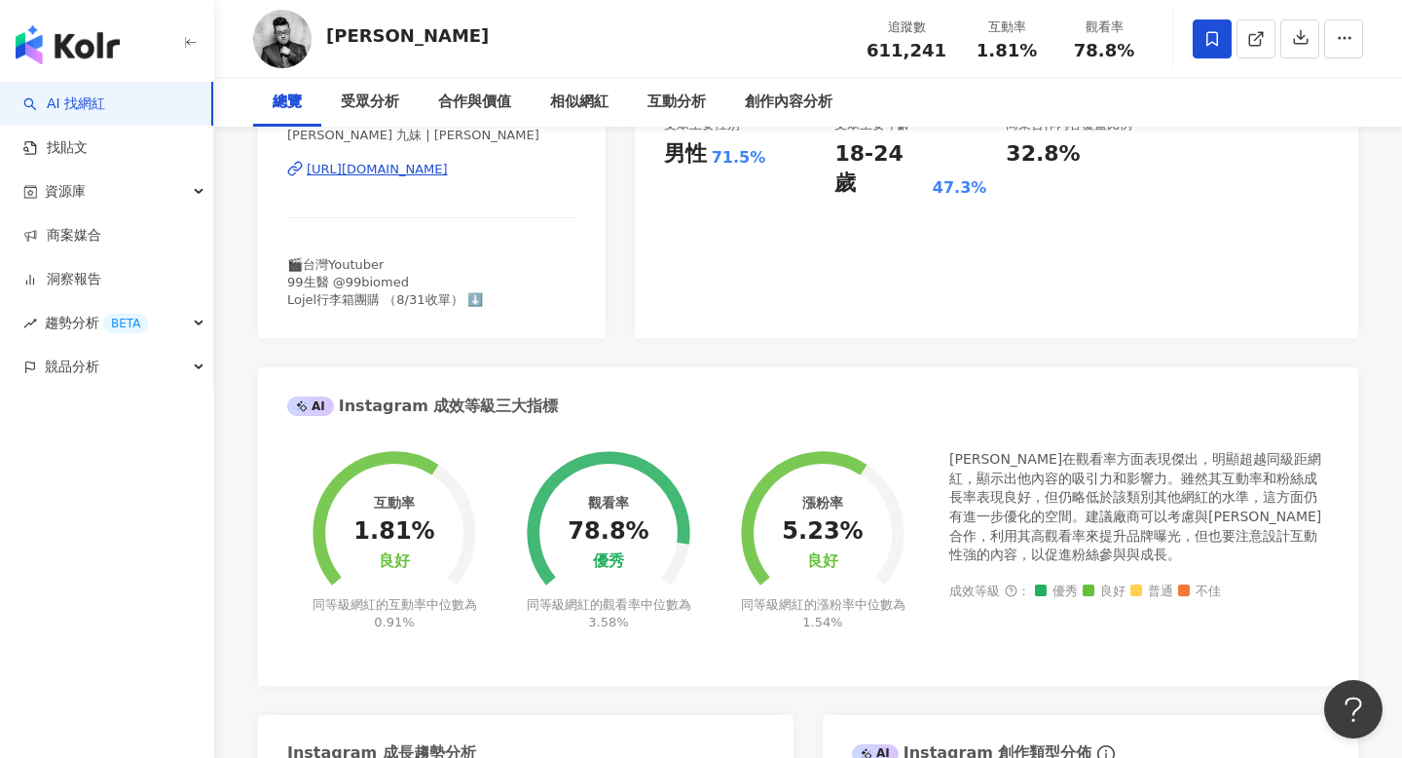
scroll to position [0, 0]
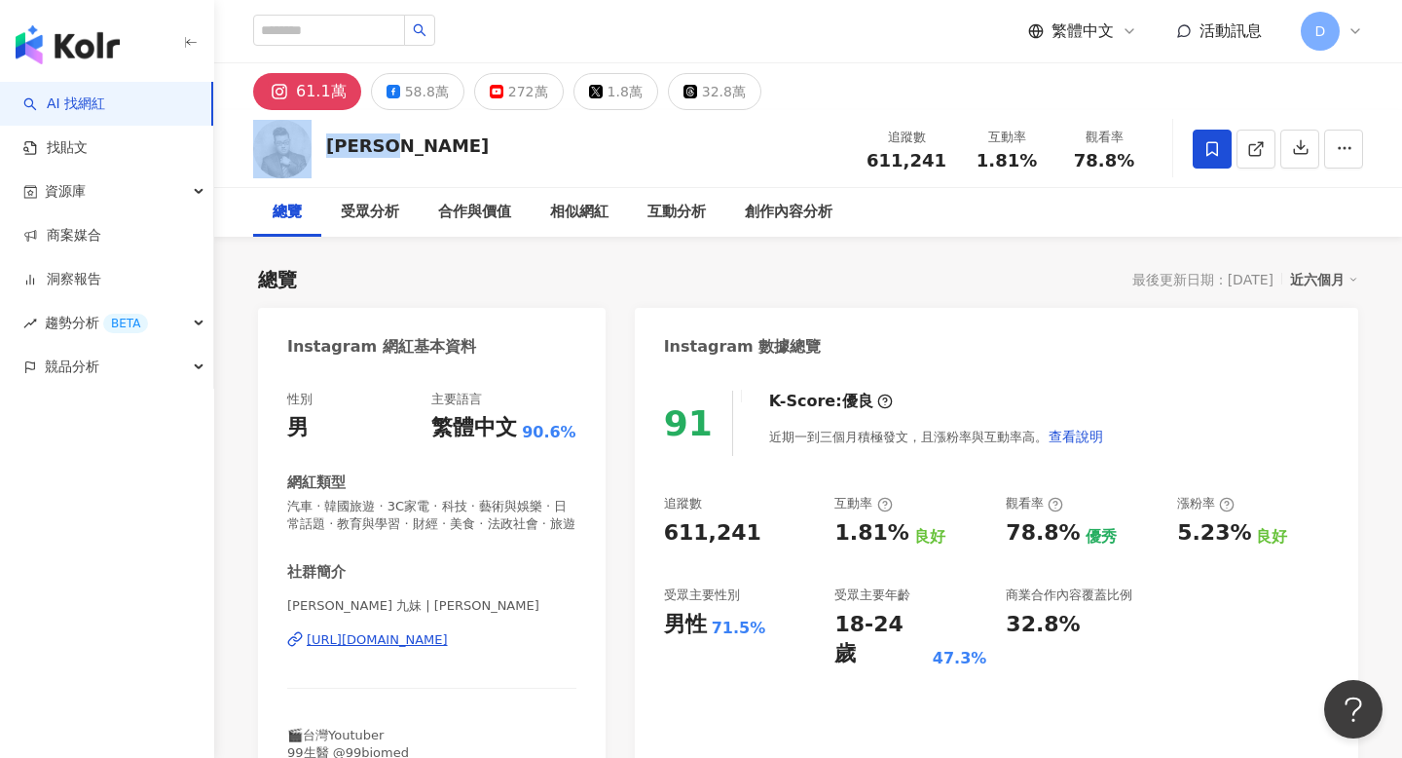
drag, startPoint x: 432, startPoint y: 146, endPoint x: 314, endPoint y: 146, distance: 118.8
click at [314, 146] on div "Joeman 追蹤數 611,241 互動率 1.81% 觀看率 78.8%" at bounding box center [808, 148] width 1188 height 77
copy div "Joeman"
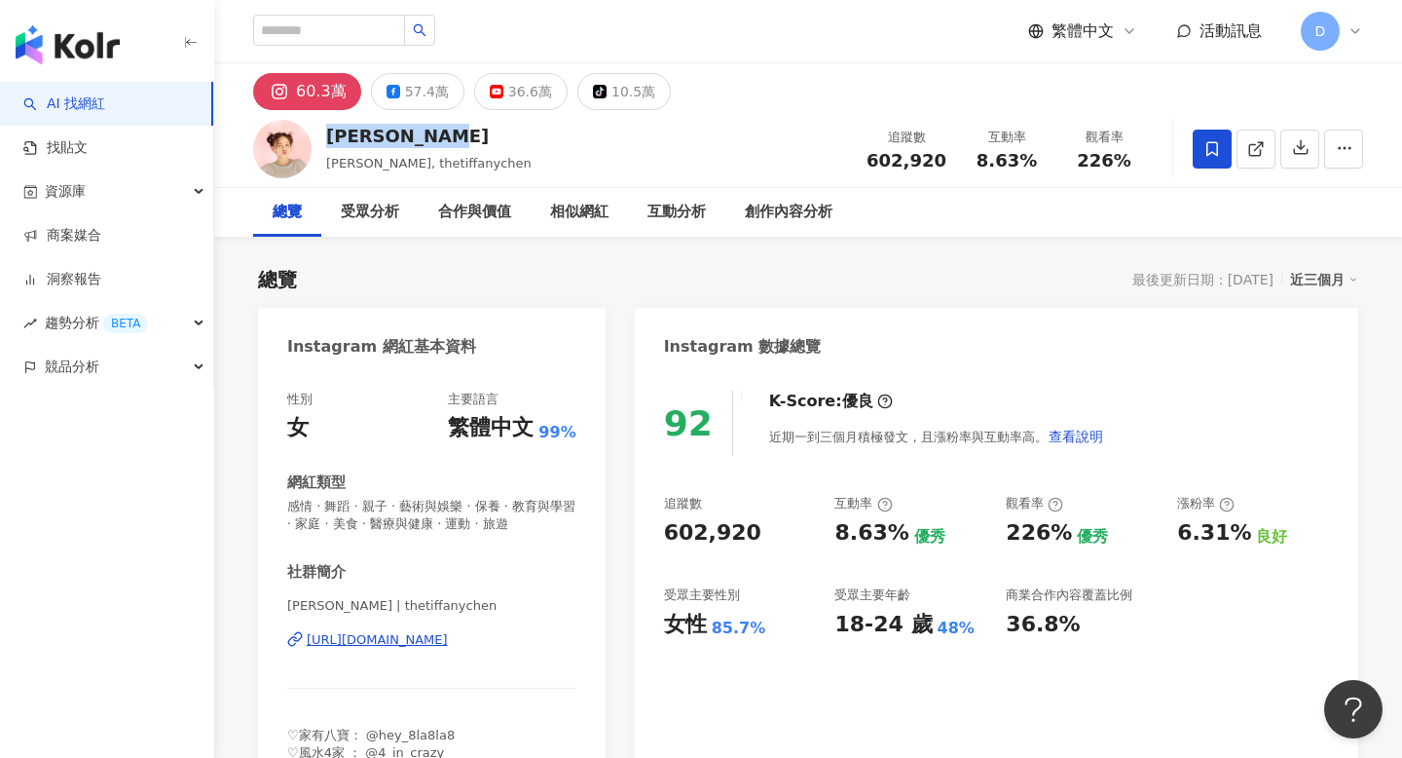
drag, startPoint x: 452, startPoint y: 135, endPoint x: 320, endPoint y: 135, distance: 131.5
click at [320, 135] on div "[PERSON_NAME]tiffany [PERSON_NAME], [PERSON_NAME], thetiffanychen 追蹤數 602,920 互…" at bounding box center [808, 148] width 1188 height 77
copy div "[PERSON_NAME]"
click at [361, 24] on input "search" at bounding box center [329, 30] width 152 height 31
paste input "**********"
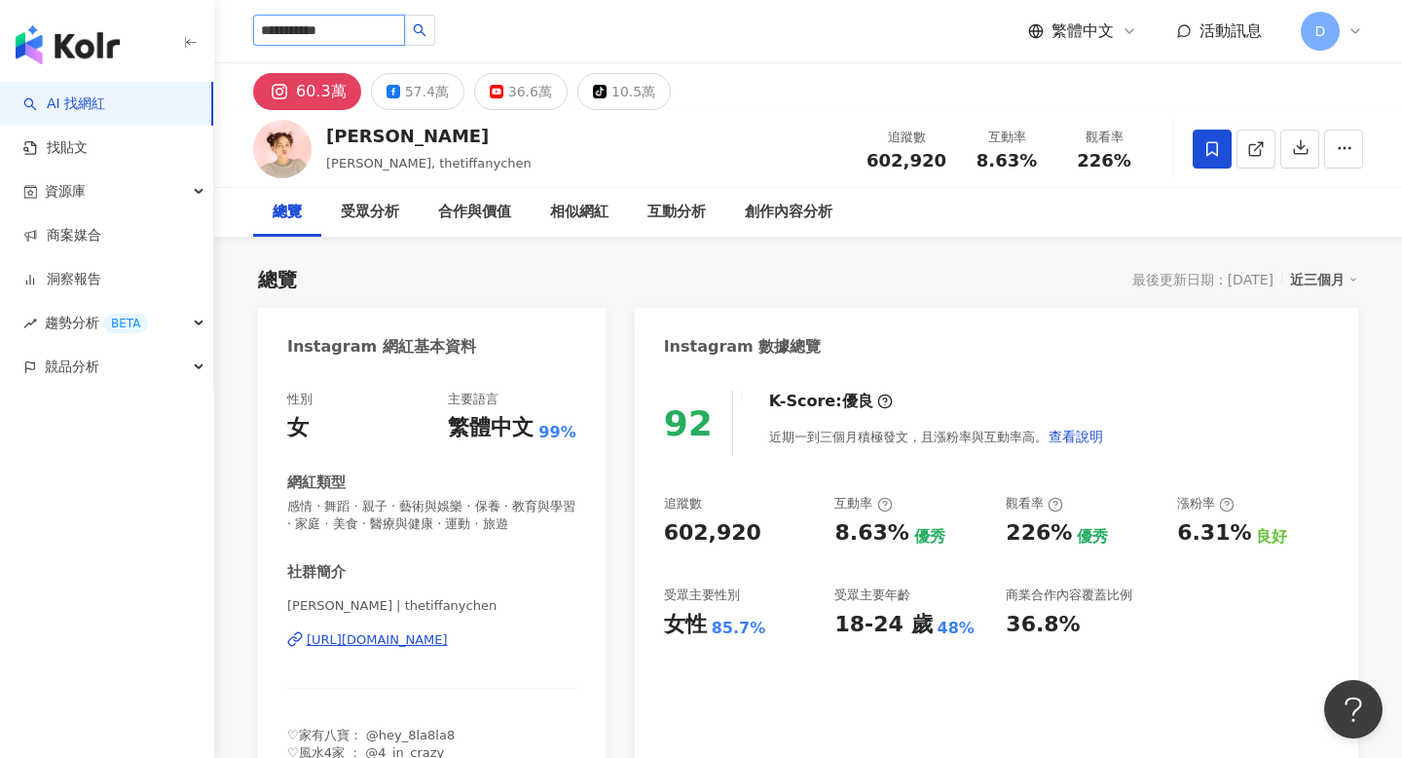
type input "**********"
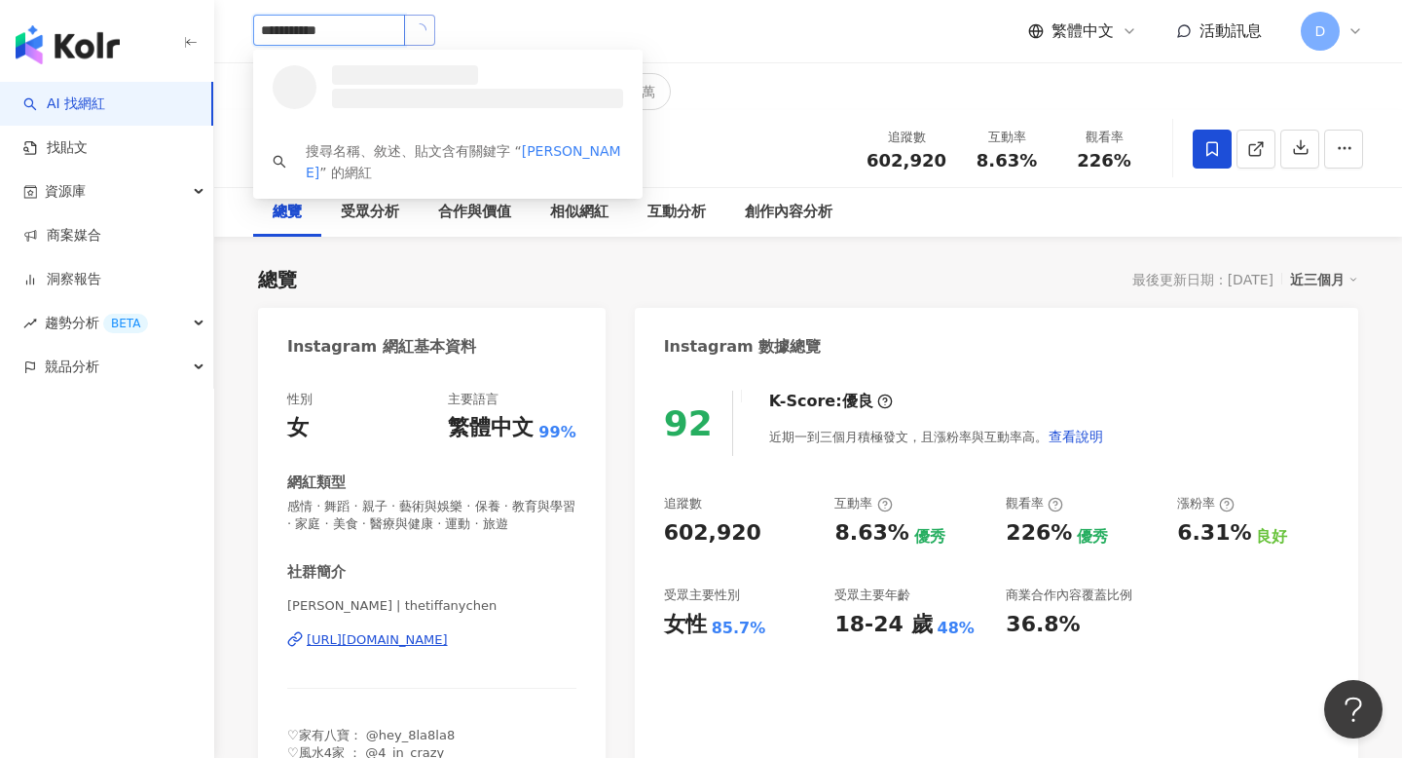
click at [429, 20] on button "button" at bounding box center [419, 30] width 31 height 31
click at [424, 28] on icon "search" at bounding box center [420, 30] width 14 height 14
click at [415, 91] on div "1,647,202 追蹤者" at bounding box center [445, 95] width 98 height 17
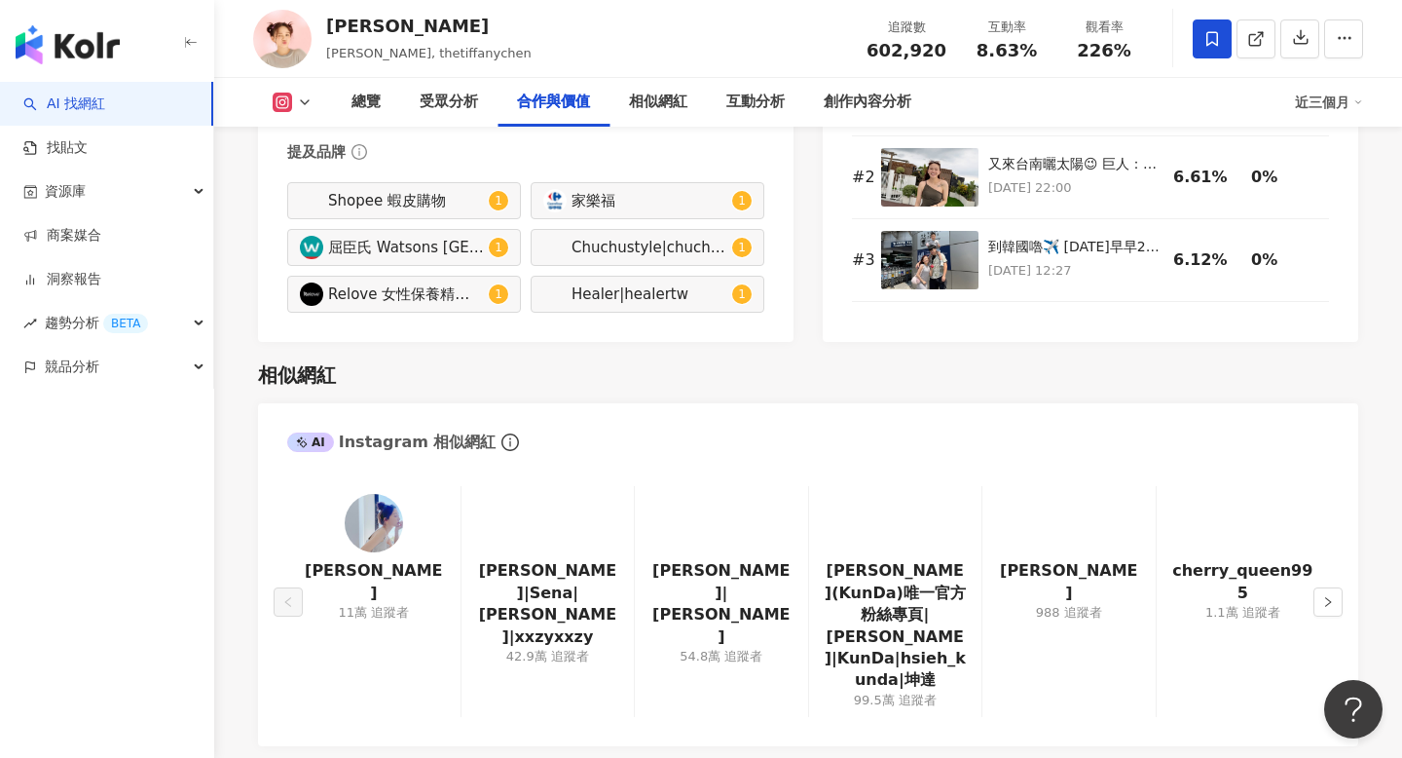
scroll to position [2778, 0]
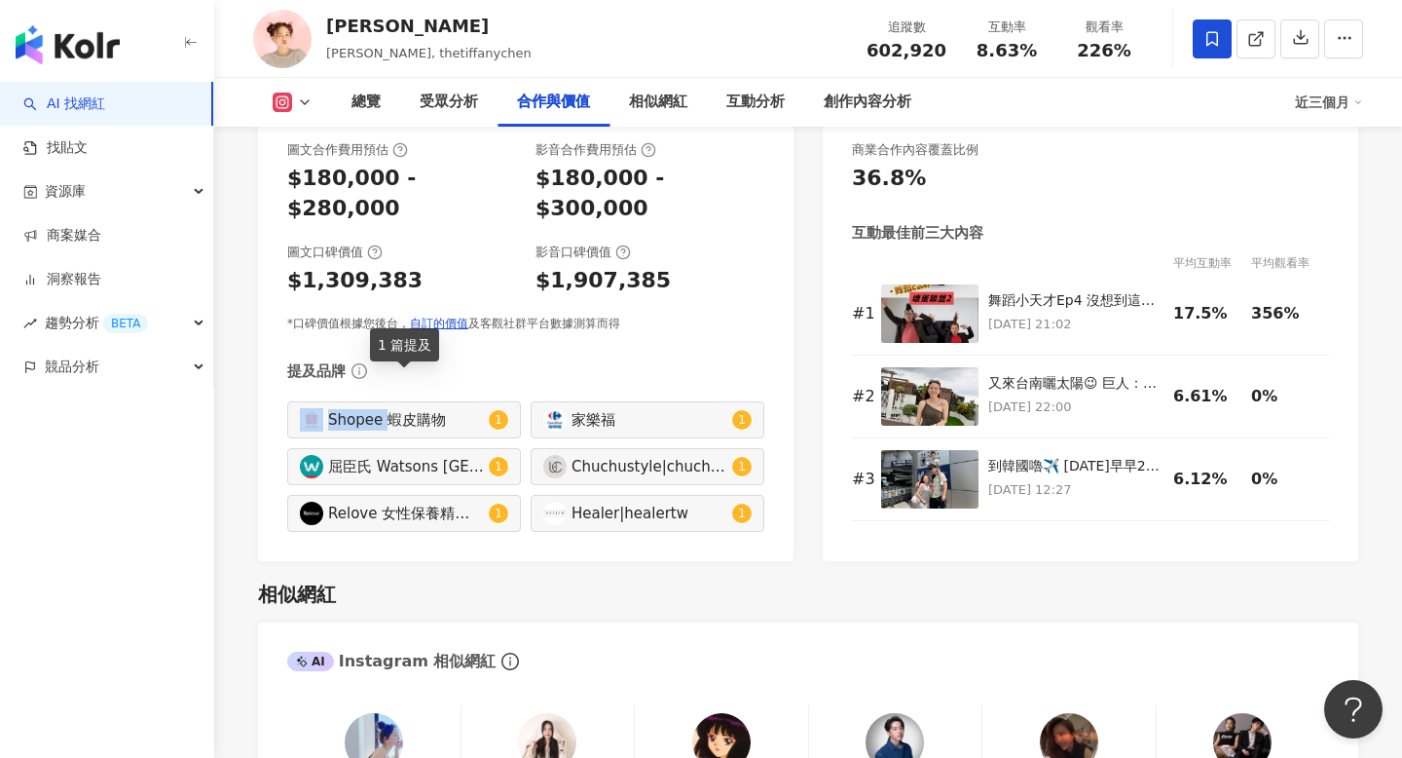
drag, startPoint x: 383, startPoint y: 393, endPoint x: 322, endPoint y: 395, distance: 60.4
click at [322, 401] on div "Shopee 蝦皮購物 1" at bounding box center [404, 419] width 234 height 37
type input "*********"
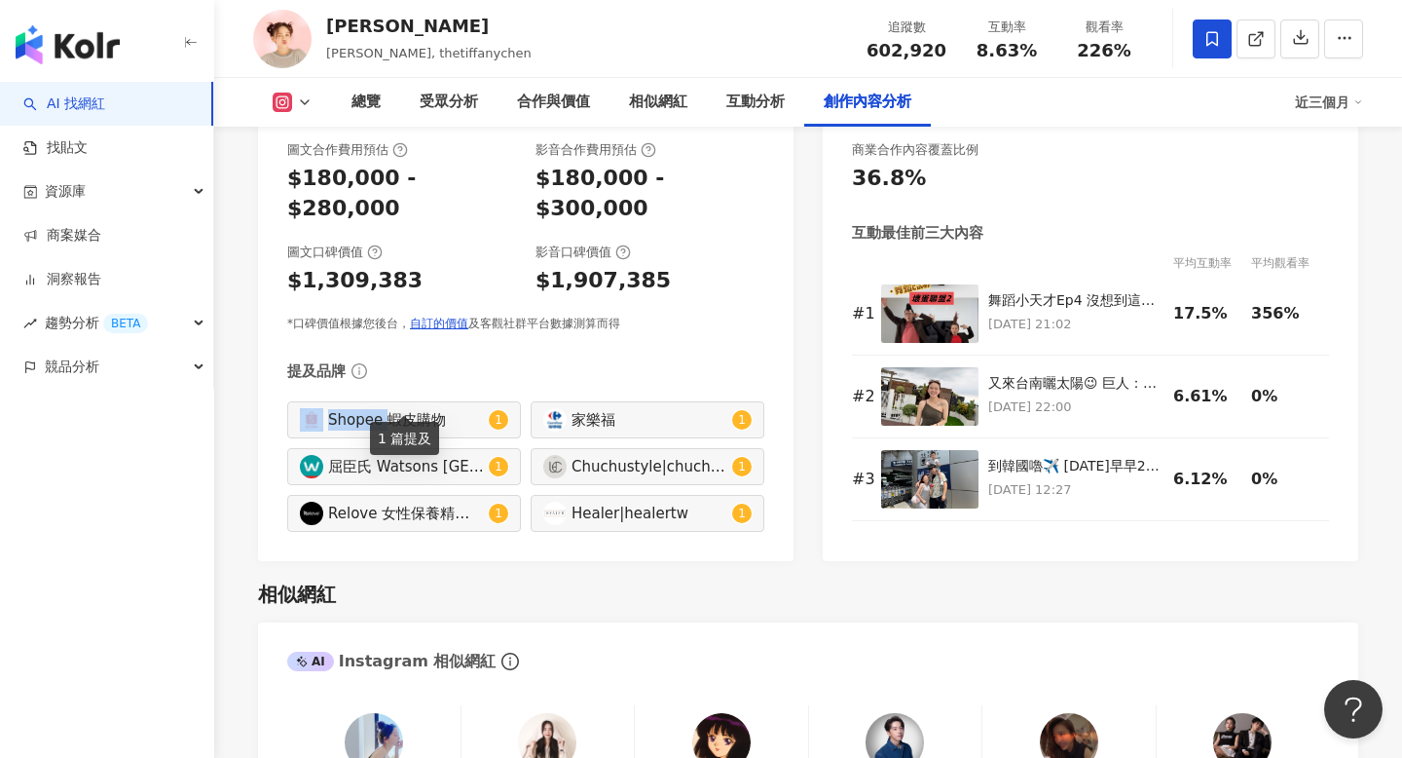
scroll to position [6048, 0]
